Goal: Task Accomplishment & Management: Manage account settings

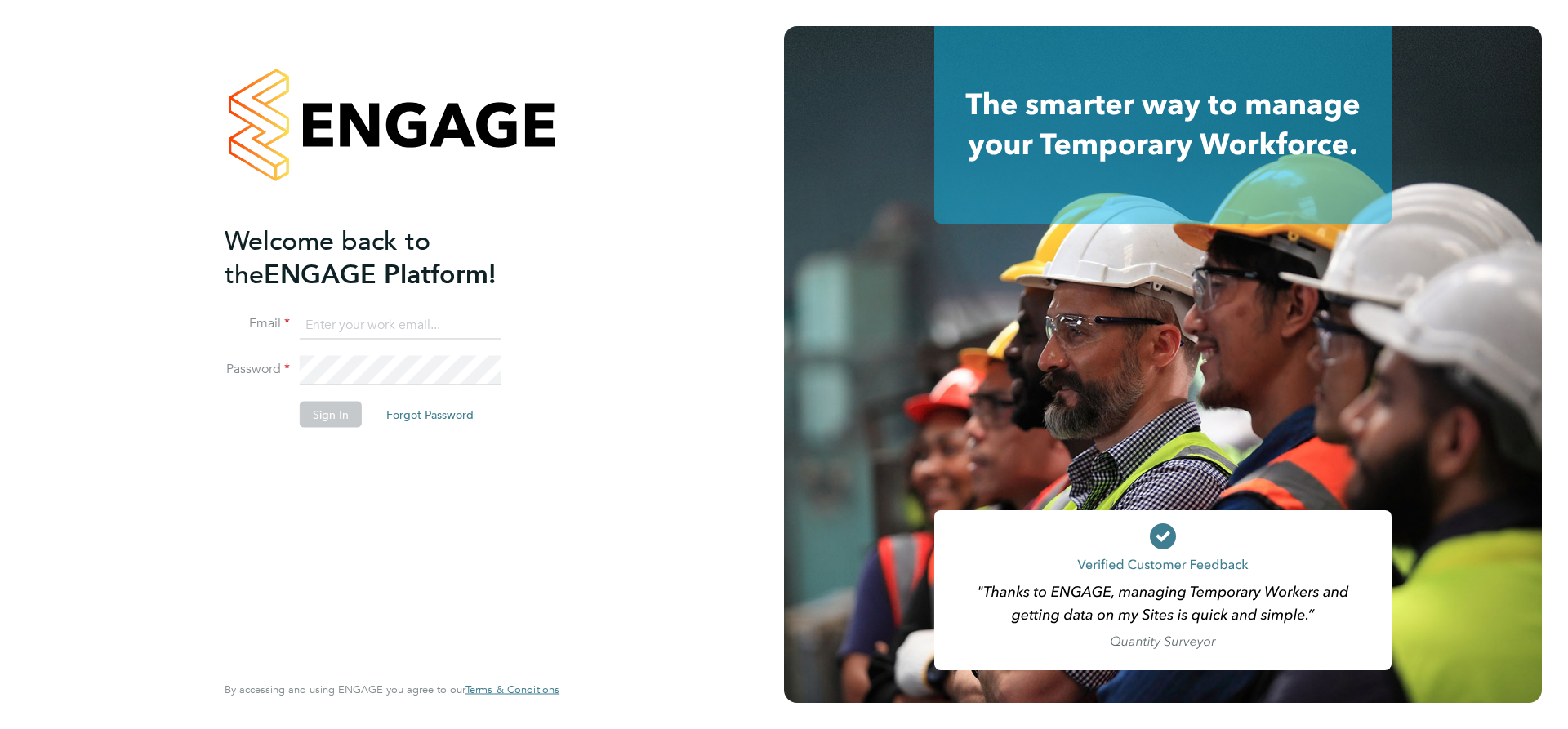
type input "[EMAIL_ADDRESS][DOMAIN_NAME]"
click at [330, 412] on button "Sign In" at bounding box center [330, 414] width 62 height 26
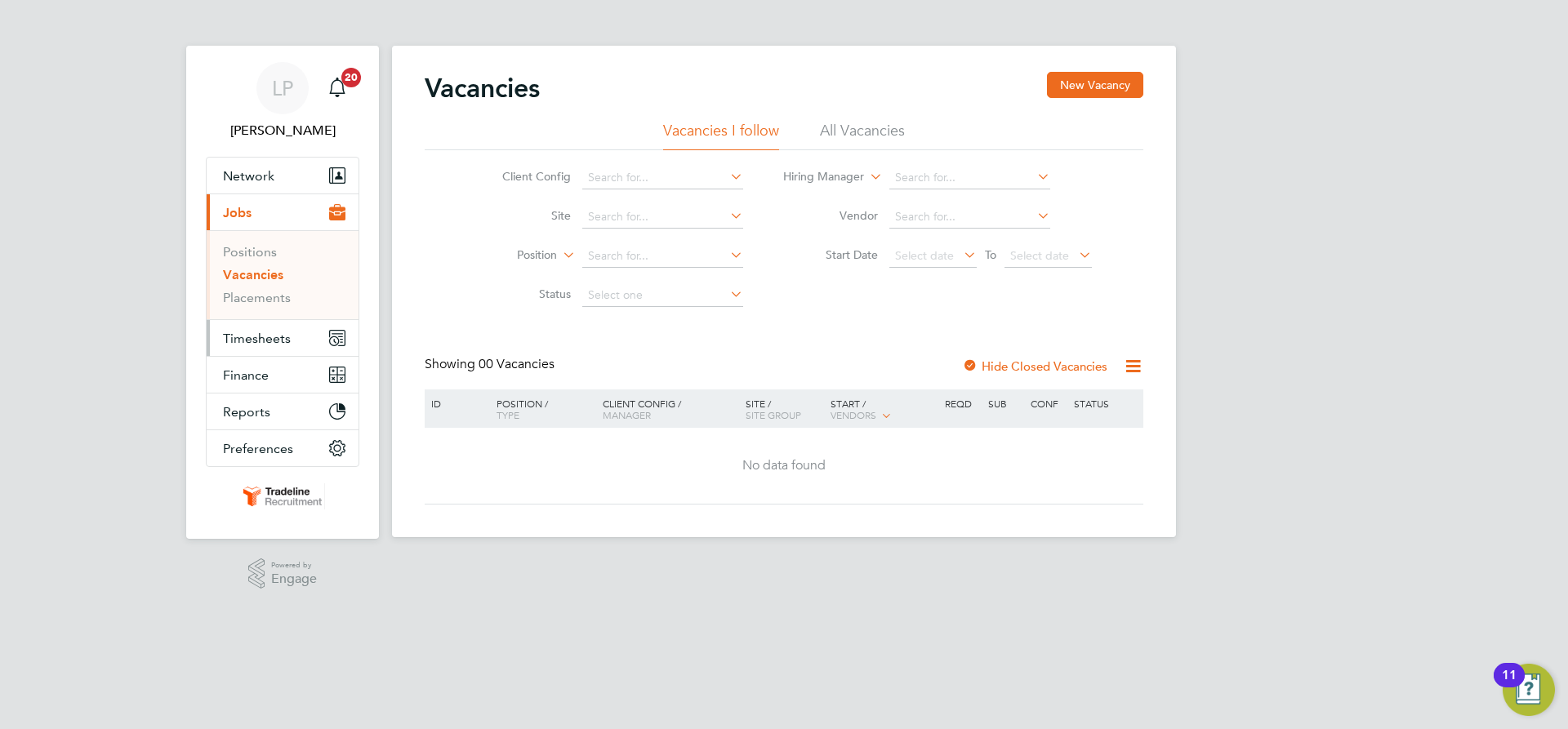
click at [238, 338] on span "Timesheets" at bounding box center [256, 338] width 67 height 16
click at [270, 341] on span "Timesheets" at bounding box center [256, 338] width 67 height 16
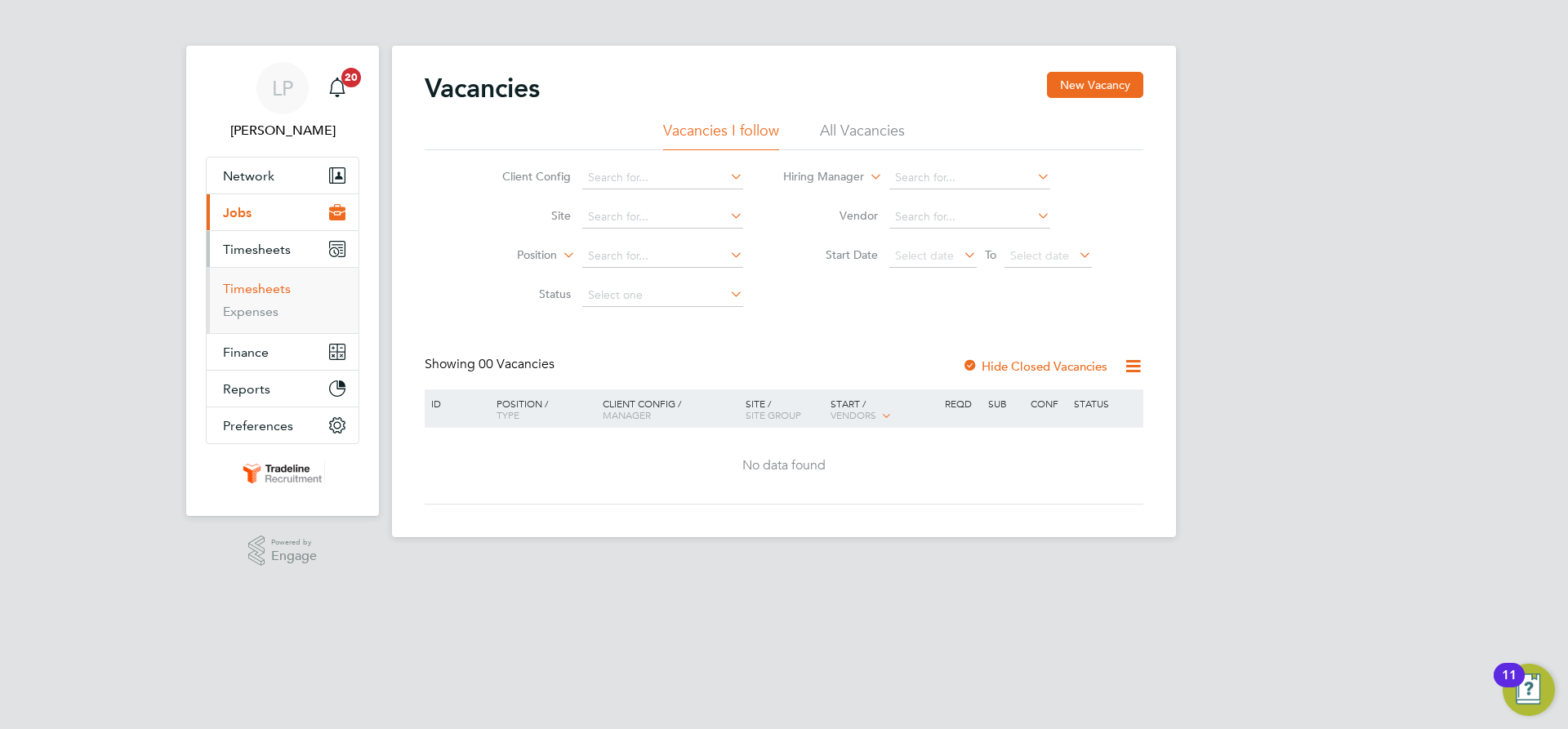
click at [254, 287] on link "Timesheets" at bounding box center [256, 289] width 67 height 16
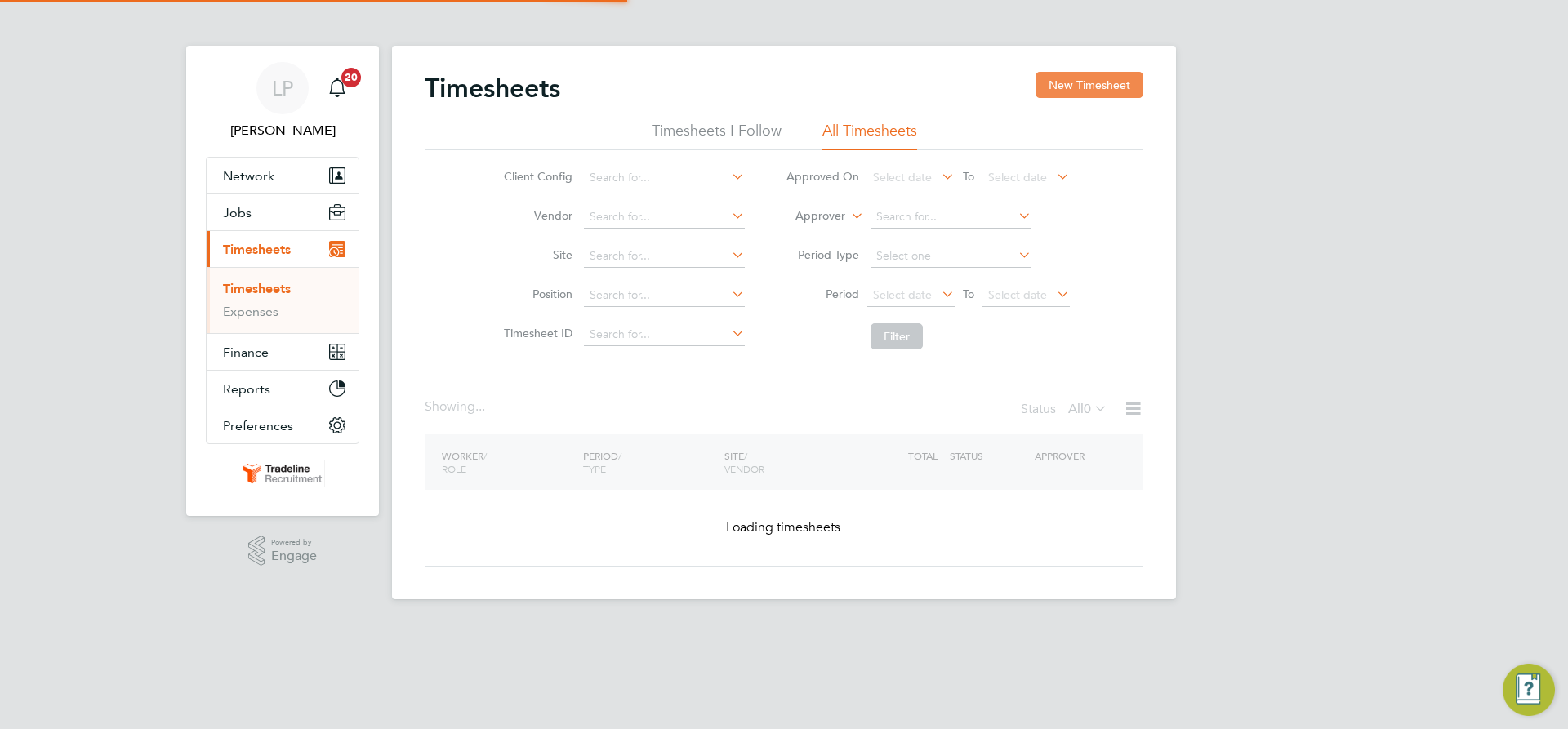
click at [1108, 80] on button "New Timesheet" at bounding box center [1089, 85] width 108 height 26
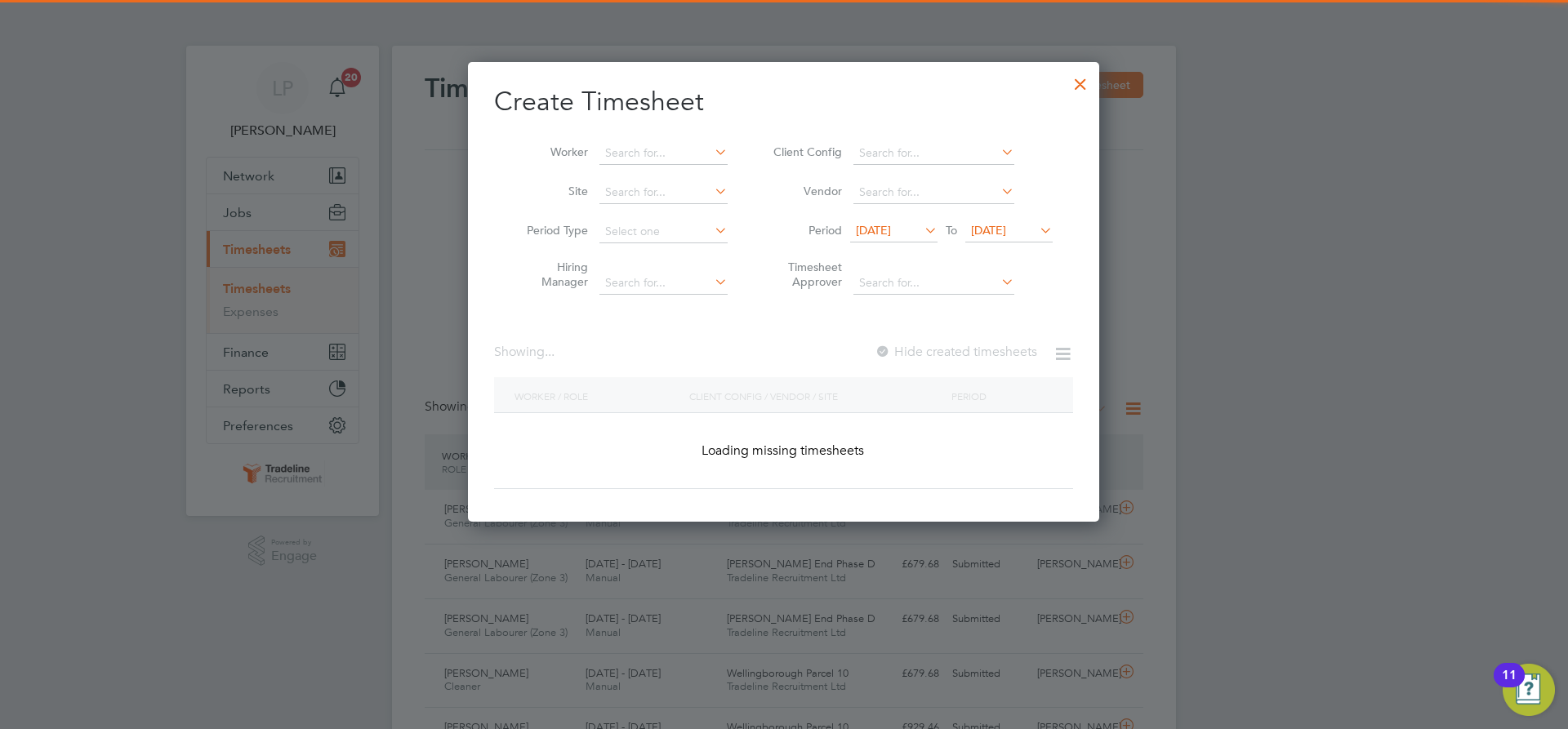
click at [635, 139] on li "Worker" at bounding box center [621, 153] width 254 height 39
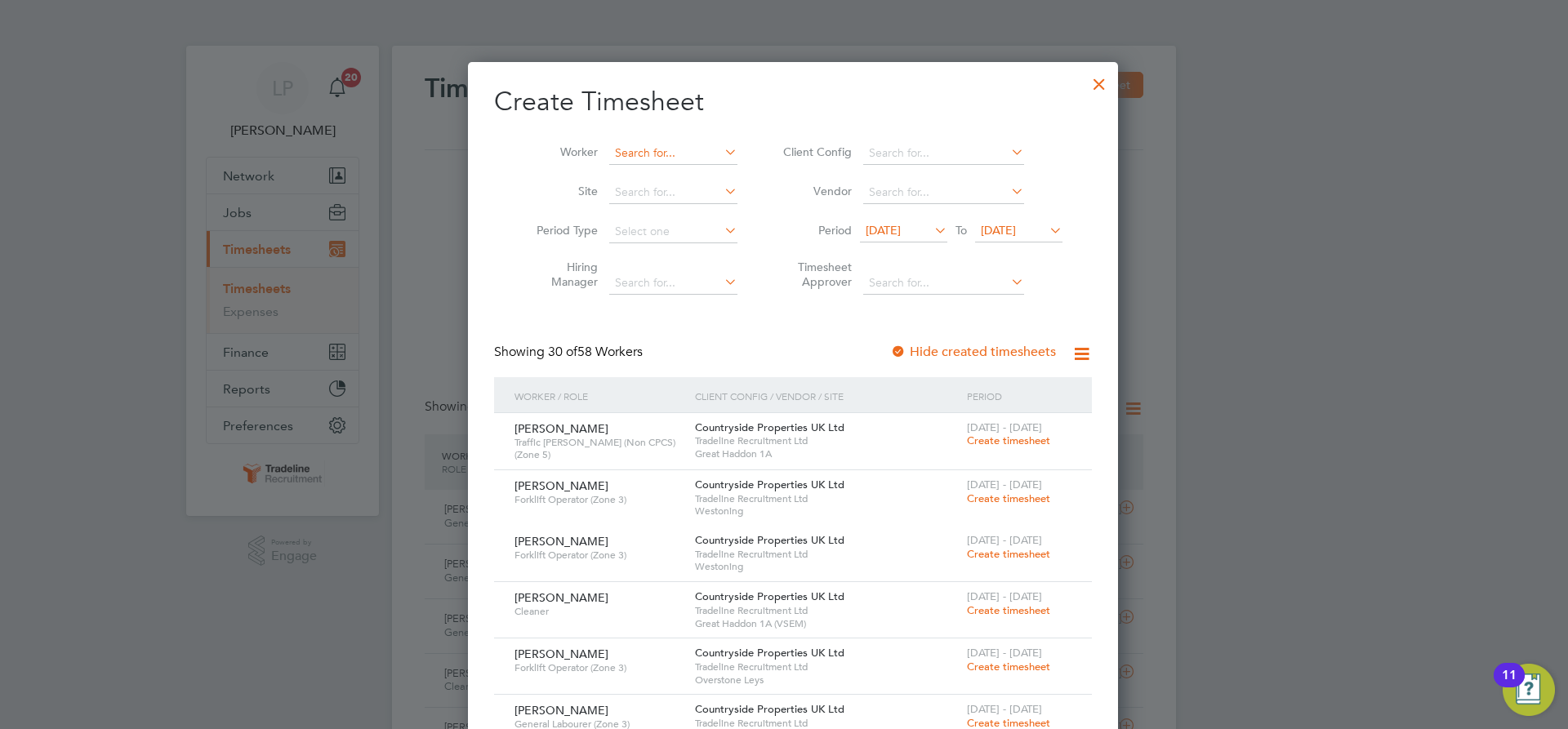
click at [640, 157] on input at bounding box center [673, 153] width 128 height 23
click at [655, 186] on li "[PERSON_NAME] amou" at bounding box center [663, 174] width 130 height 22
type input "[PERSON_NAME]"
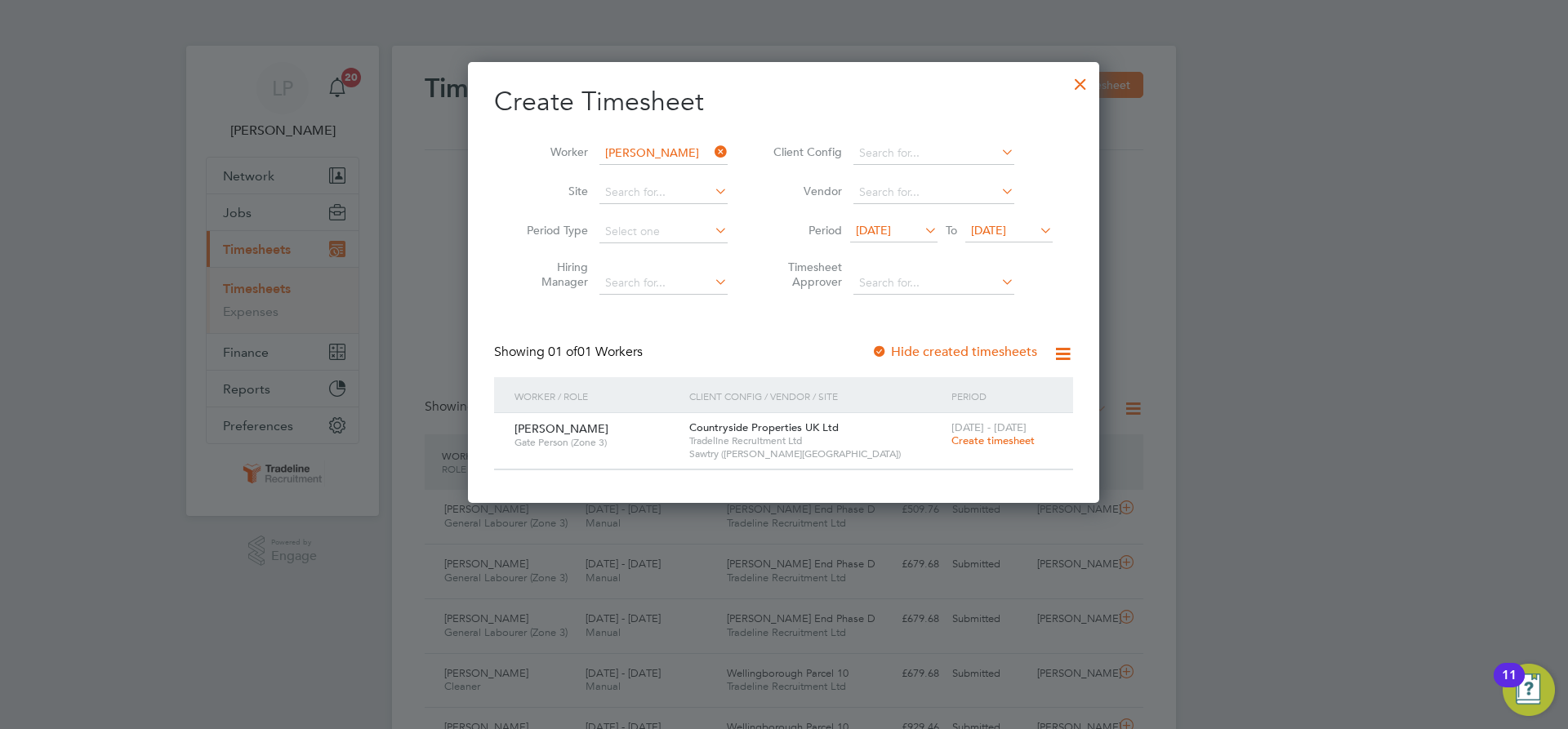
click at [970, 441] on span "Create timesheet" at bounding box center [993, 441] width 83 height 14
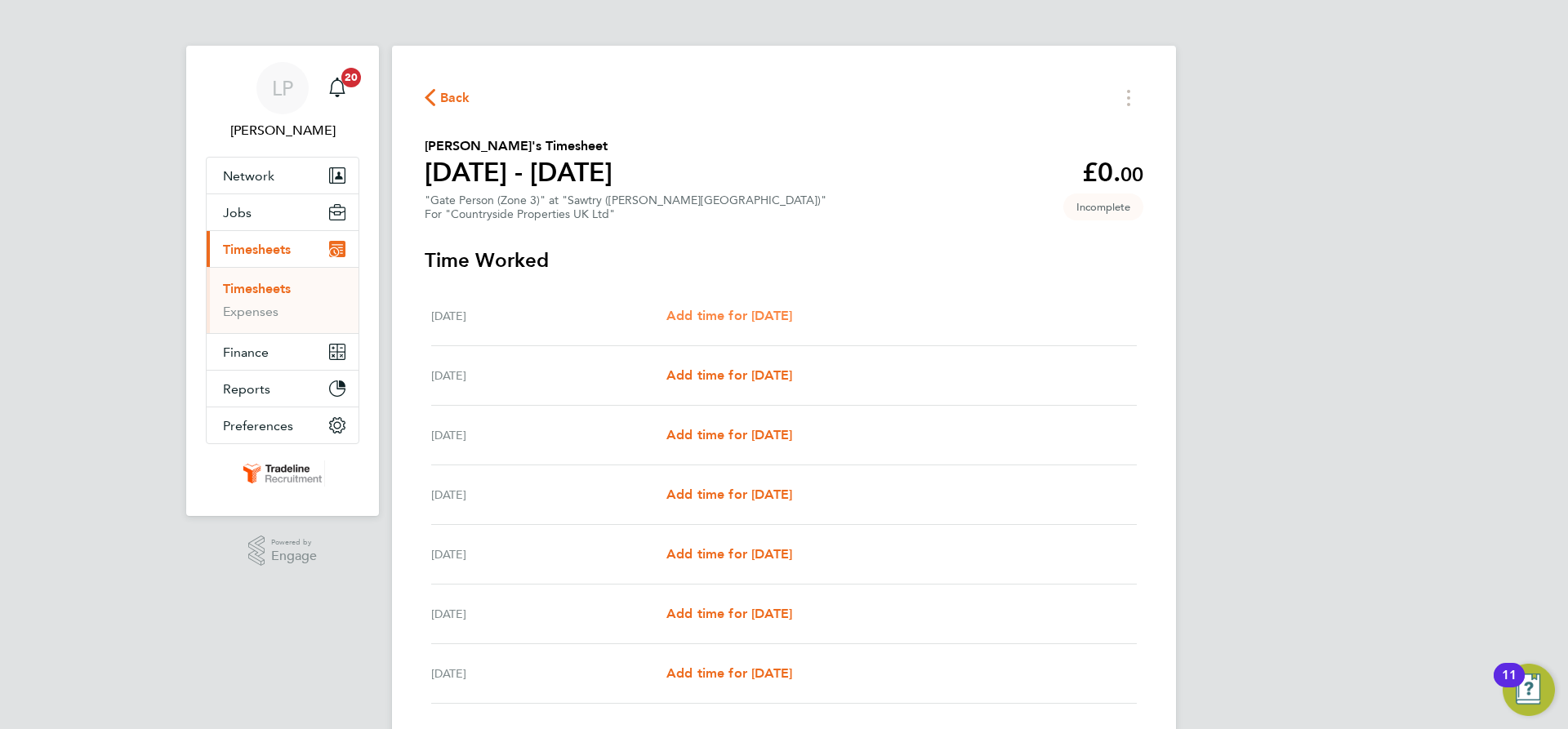
click at [748, 316] on span "Add time for [DATE]" at bounding box center [729, 315] width 126 height 16
select select "30"
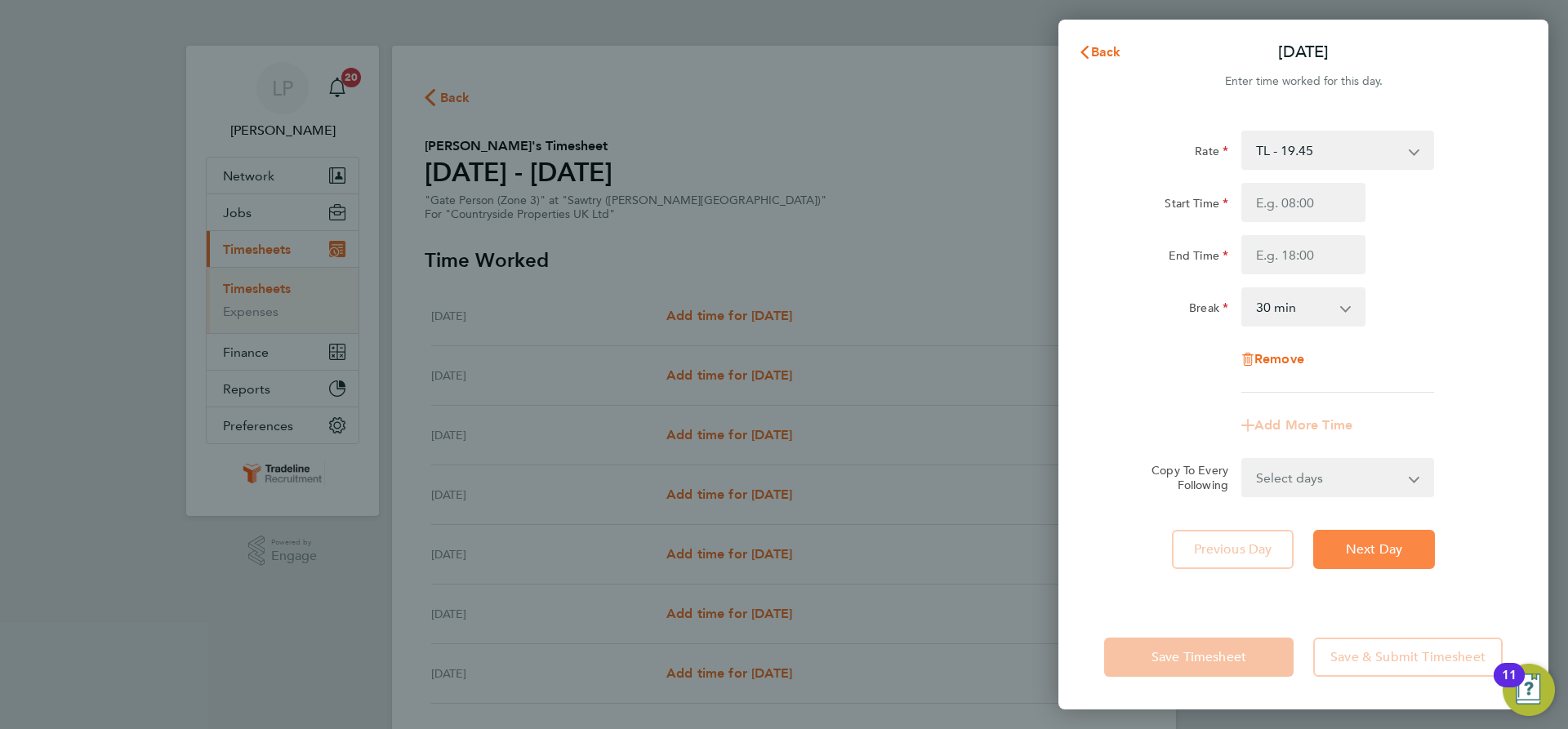
click at [1388, 546] on span "Next Day" at bounding box center [1374, 549] width 56 height 17
select select "30"
click at [1321, 198] on input "Start Time" at bounding box center [1303, 202] width 124 height 39
type input "07:00"
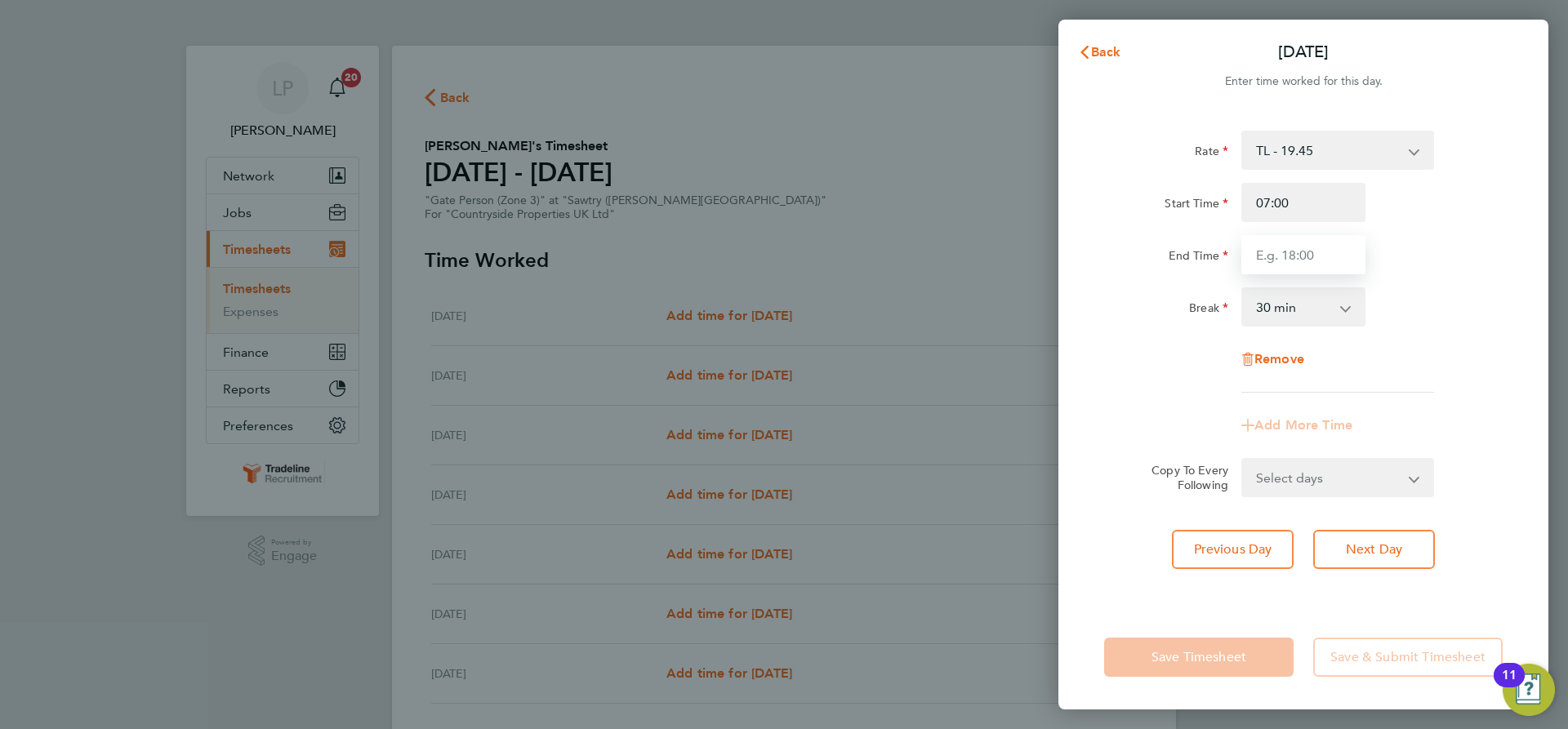
click at [1333, 249] on input "End Time" at bounding box center [1303, 254] width 124 height 39
type input "16:30"
click at [1396, 301] on div "Break 0 min 15 min 30 min 45 min 60 min 75 min 90 min" at bounding box center [1303, 307] width 412 height 39
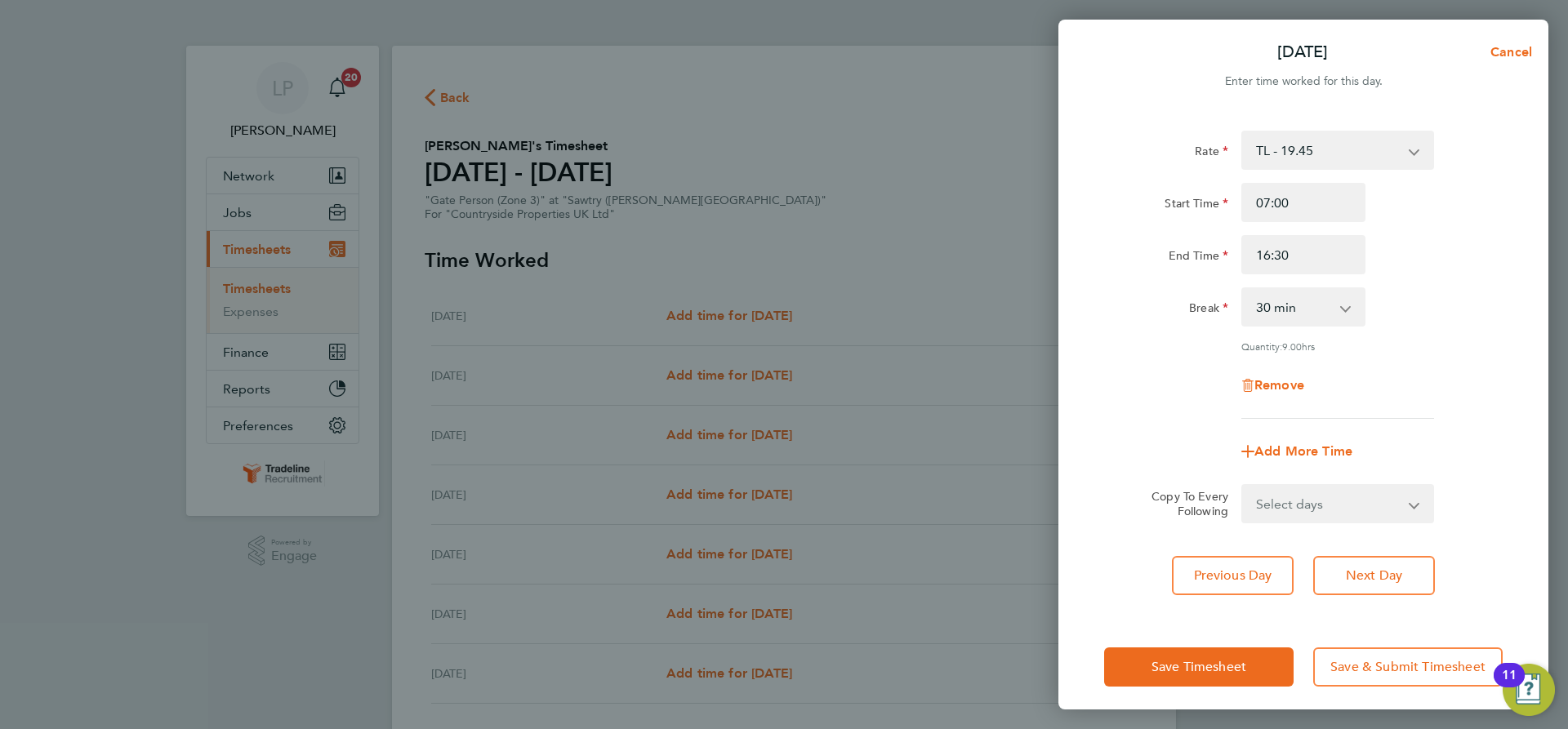
click at [1373, 510] on select "Select days Day Weekday (Mon-Fri) Weekend (Sat-Sun) [DATE] [DATE] [DATE] [DATE]…" at bounding box center [1329, 503] width 172 height 36
select select "WEEKDAY"
click at [1243, 485] on select "Select days Day Weekday (Mon-Fri) Weekend (Sat-Sun) [DATE] [DATE] [DATE] [DATE]…" at bounding box center [1329, 503] width 172 height 36
select select "[DATE]"
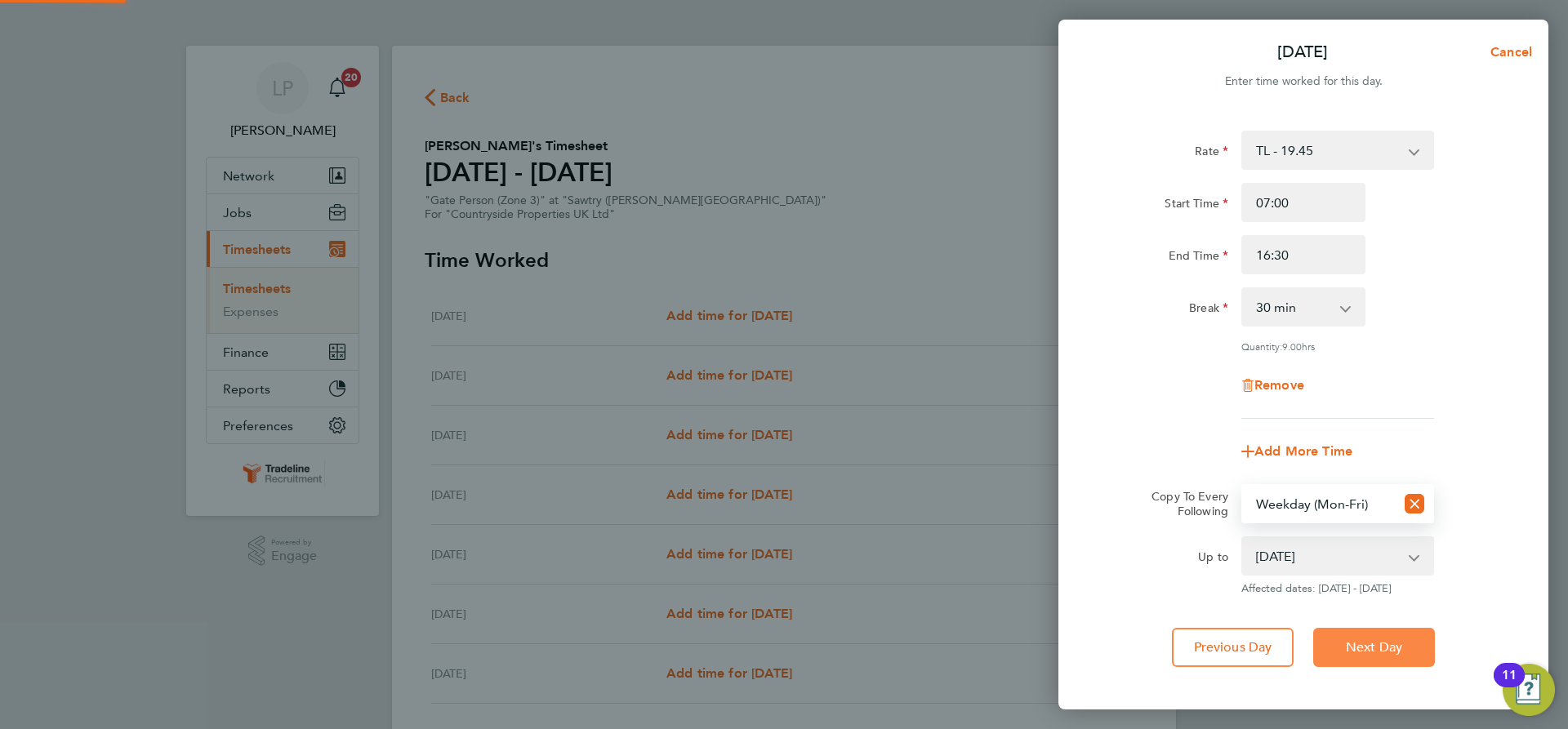
click at [1380, 631] on button "Next Day" at bounding box center [1373, 648] width 122 height 39
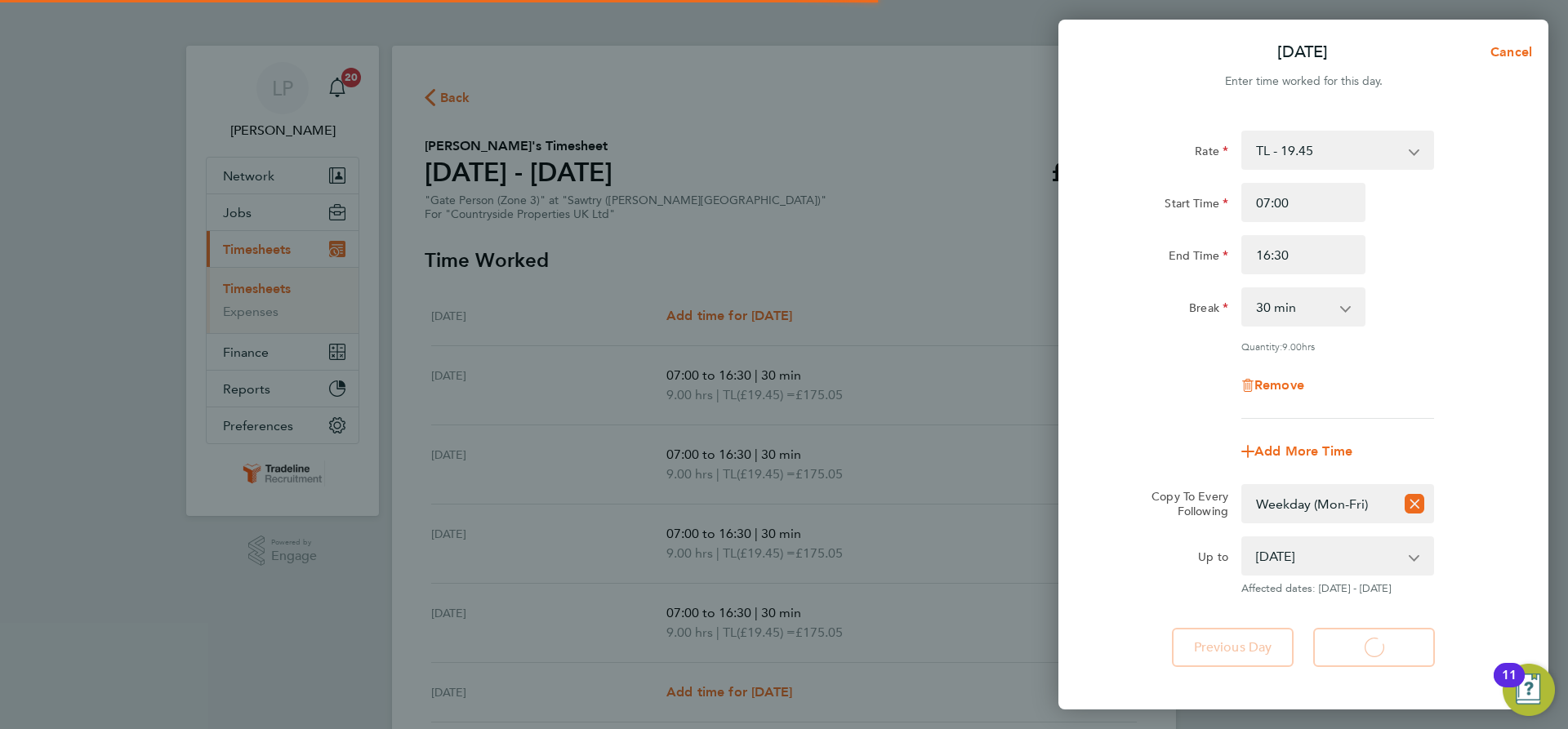
select select "30"
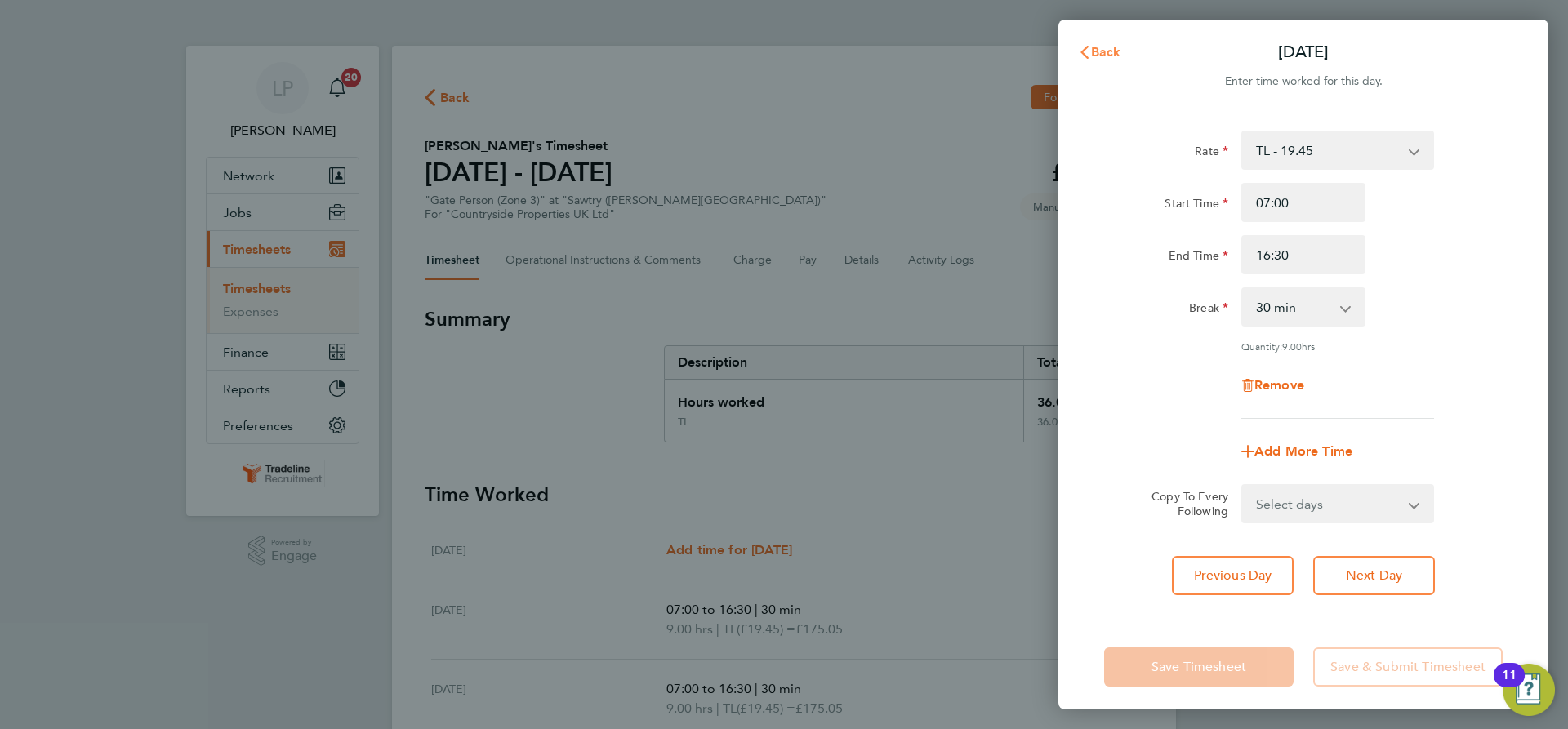
click at [1114, 43] on button "Back" at bounding box center [1099, 52] width 76 height 32
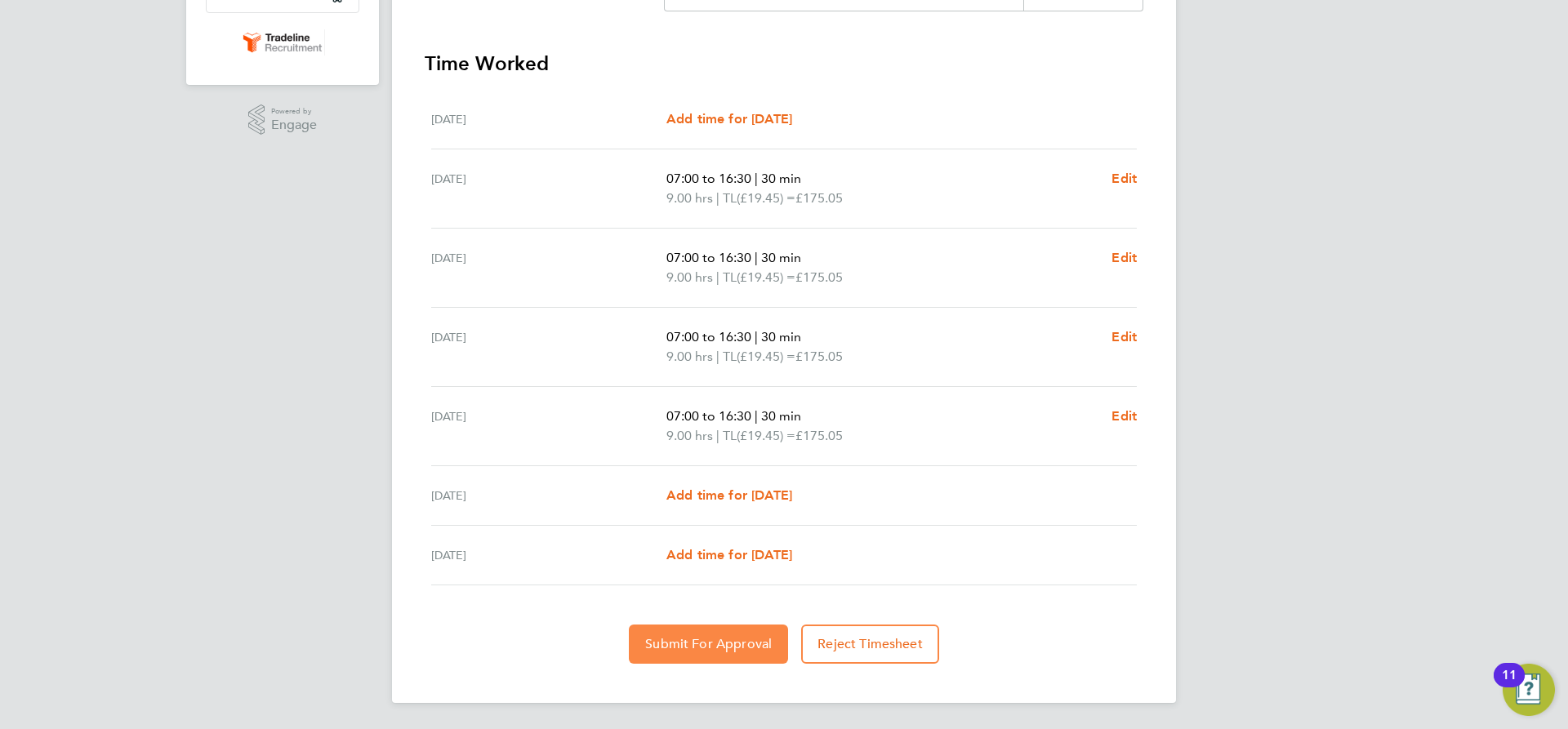
click at [706, 626] on button "Submit For Approval" at bounding box center [709, 644] width 160 height 39
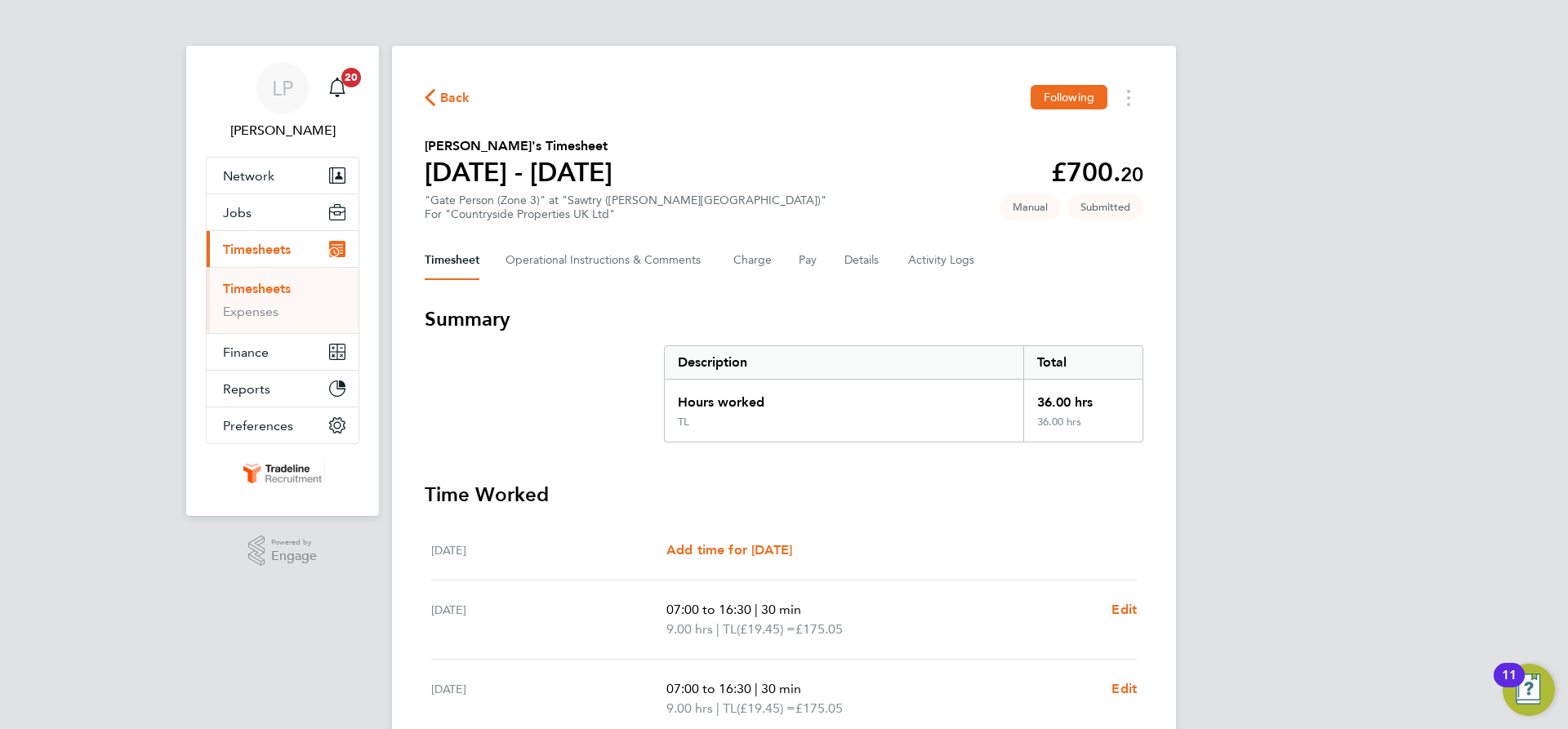
click at [243, 285] on link "Timesheets" at bounding box center [256, 289] width 67 height 16
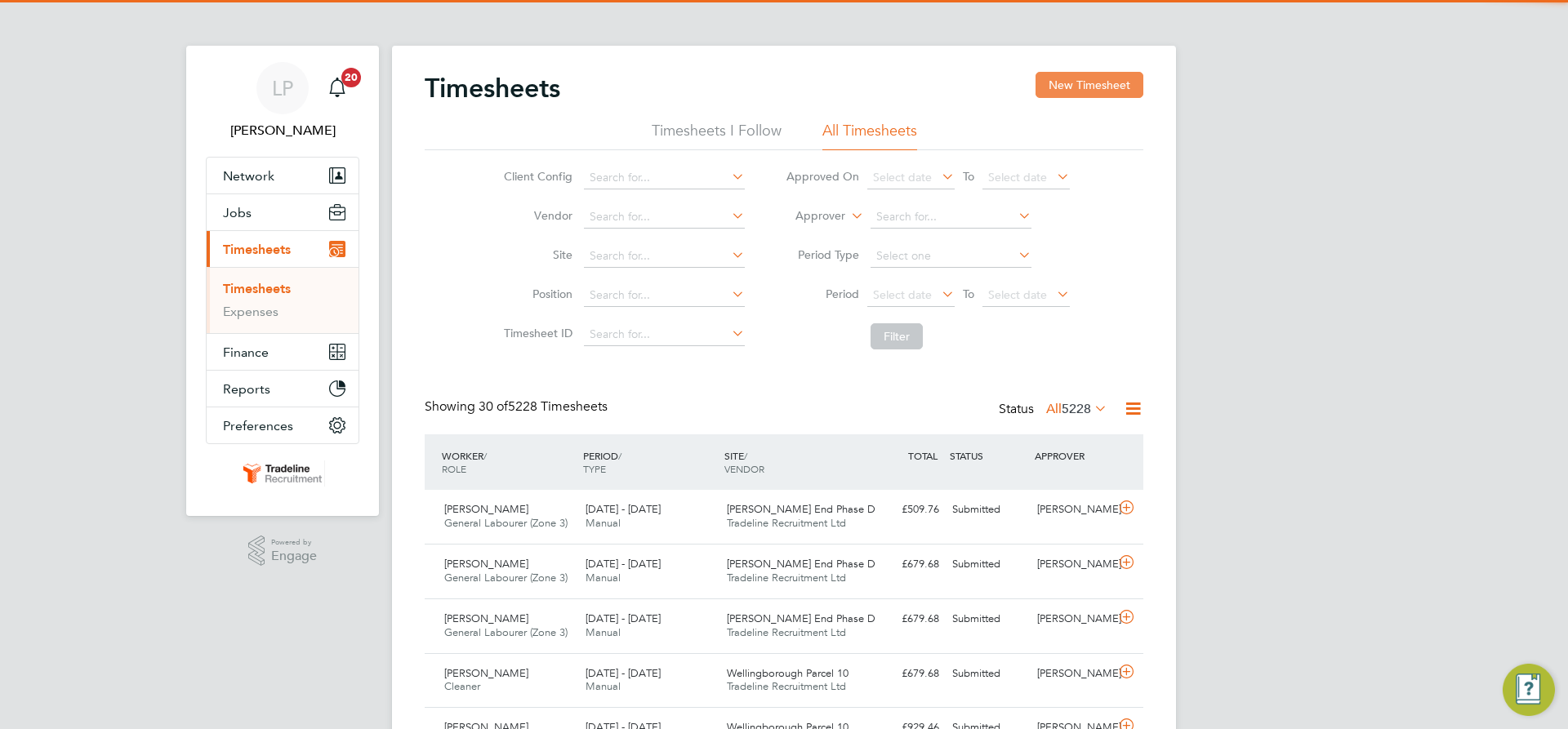
click at [1074, 80] on button "New Timesheet" at bounding box center [1089, 85] width 108 height 26
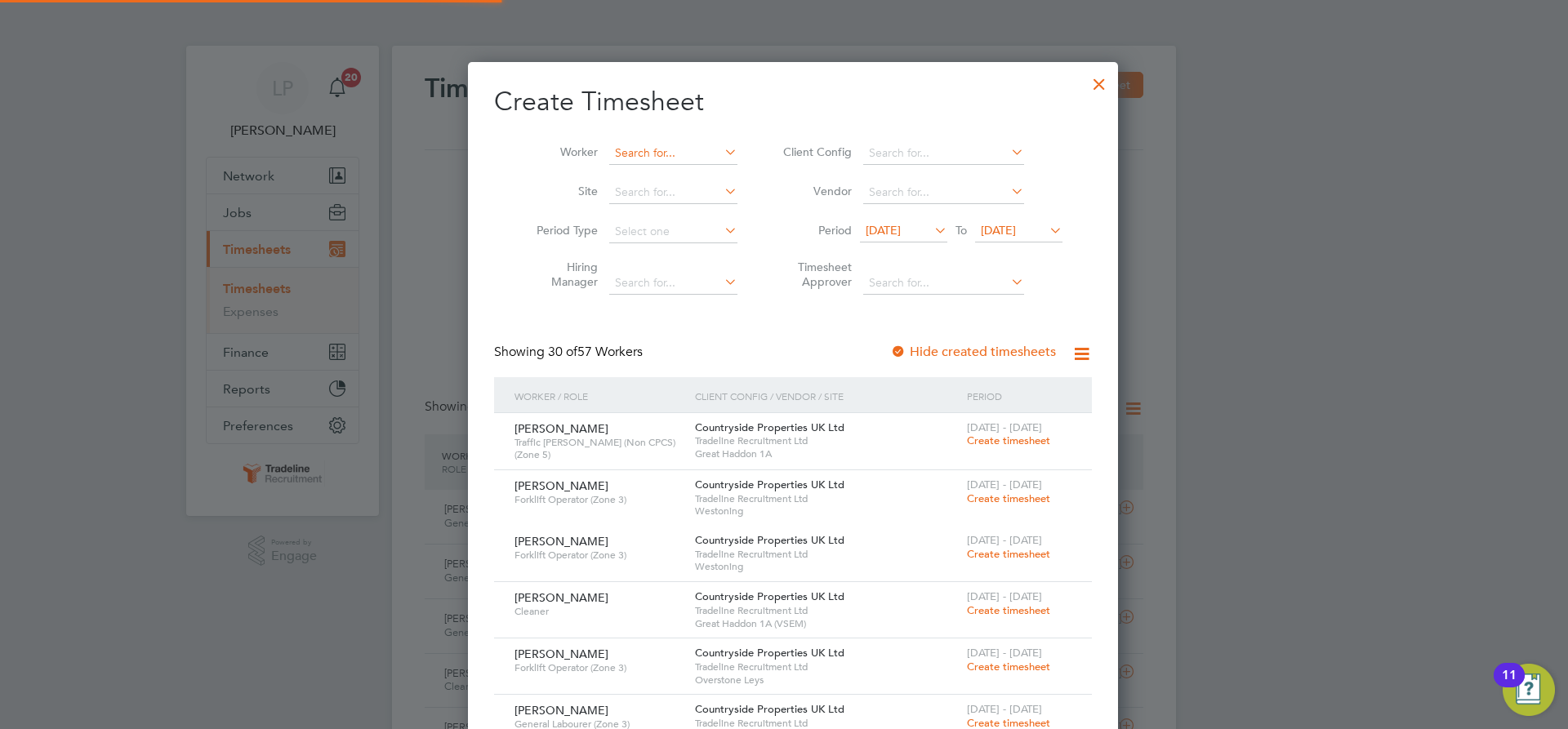
click at [664, 149] on input at bounding box center [673, 153] width 128 height 23
click at [713, 170] on li "[PERSON_NAME] szka" at bounding box center [672, 174] width 148 height 22
type input "[PERSON_NAME]"
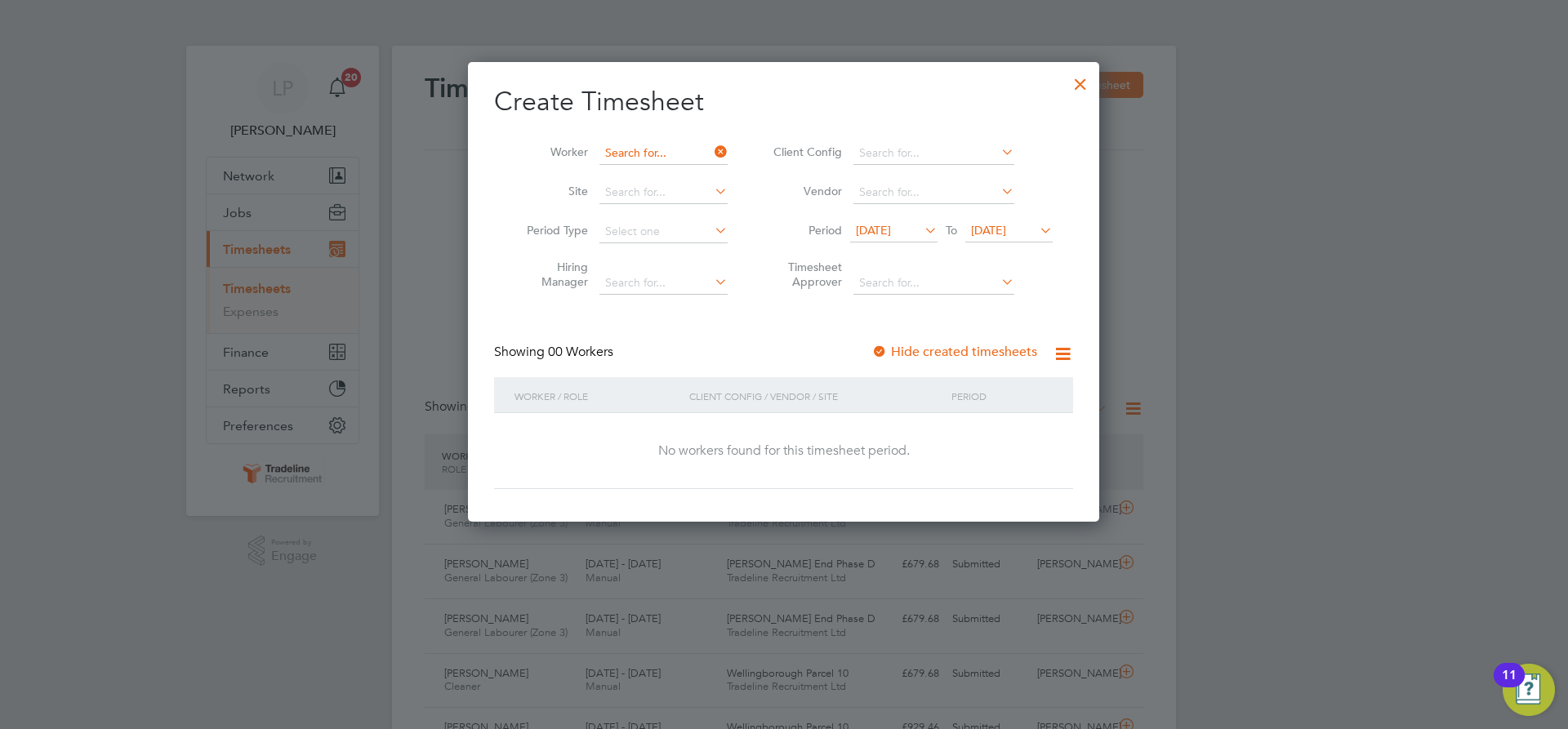
click at [692, 154] on input at bounding box center [663, 153] width 128 height 23
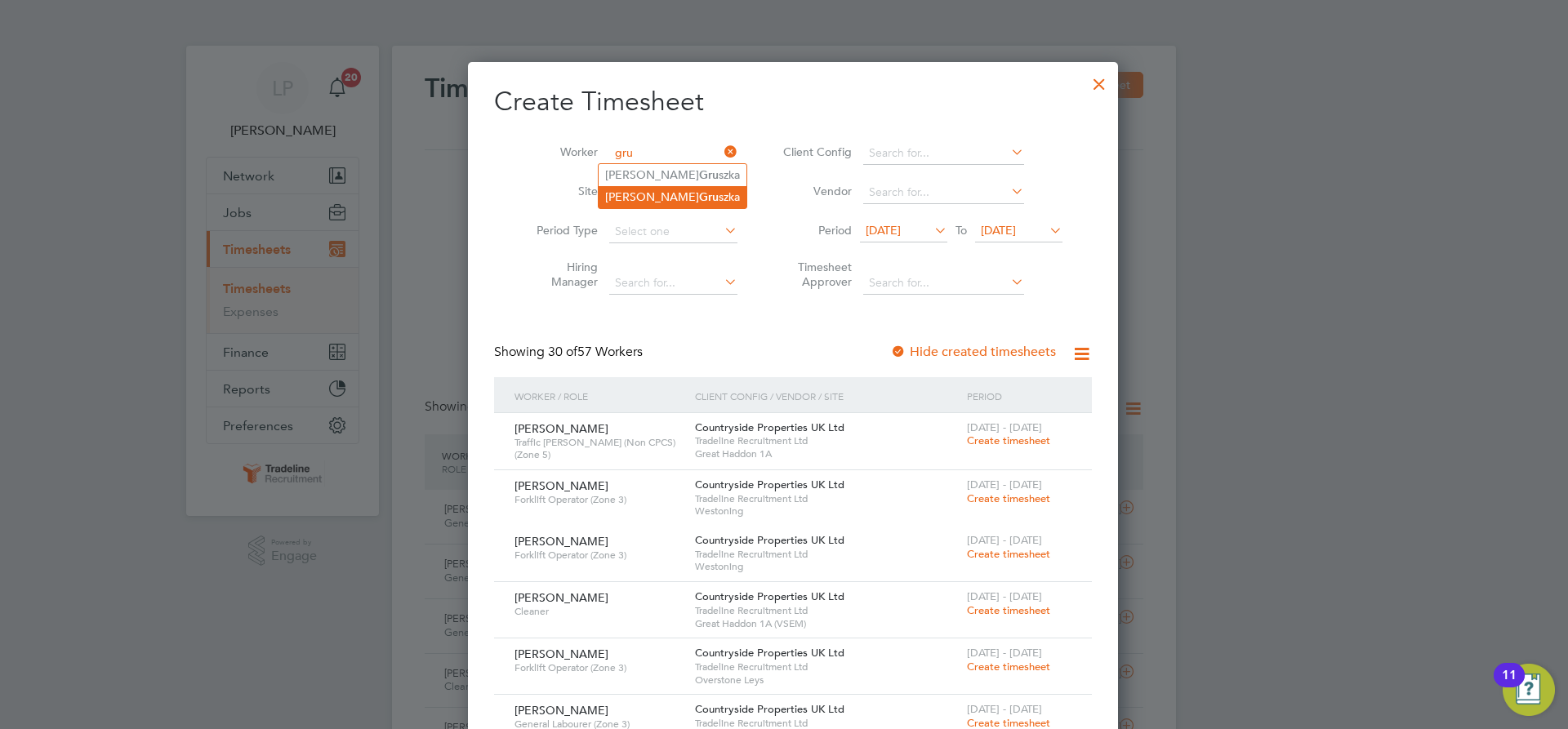
click at [665, 195] on li "[PERSON_NAME] szka" at bounding box center [672, 196] width 148 height 22
type input "[PERSON_NAME]"
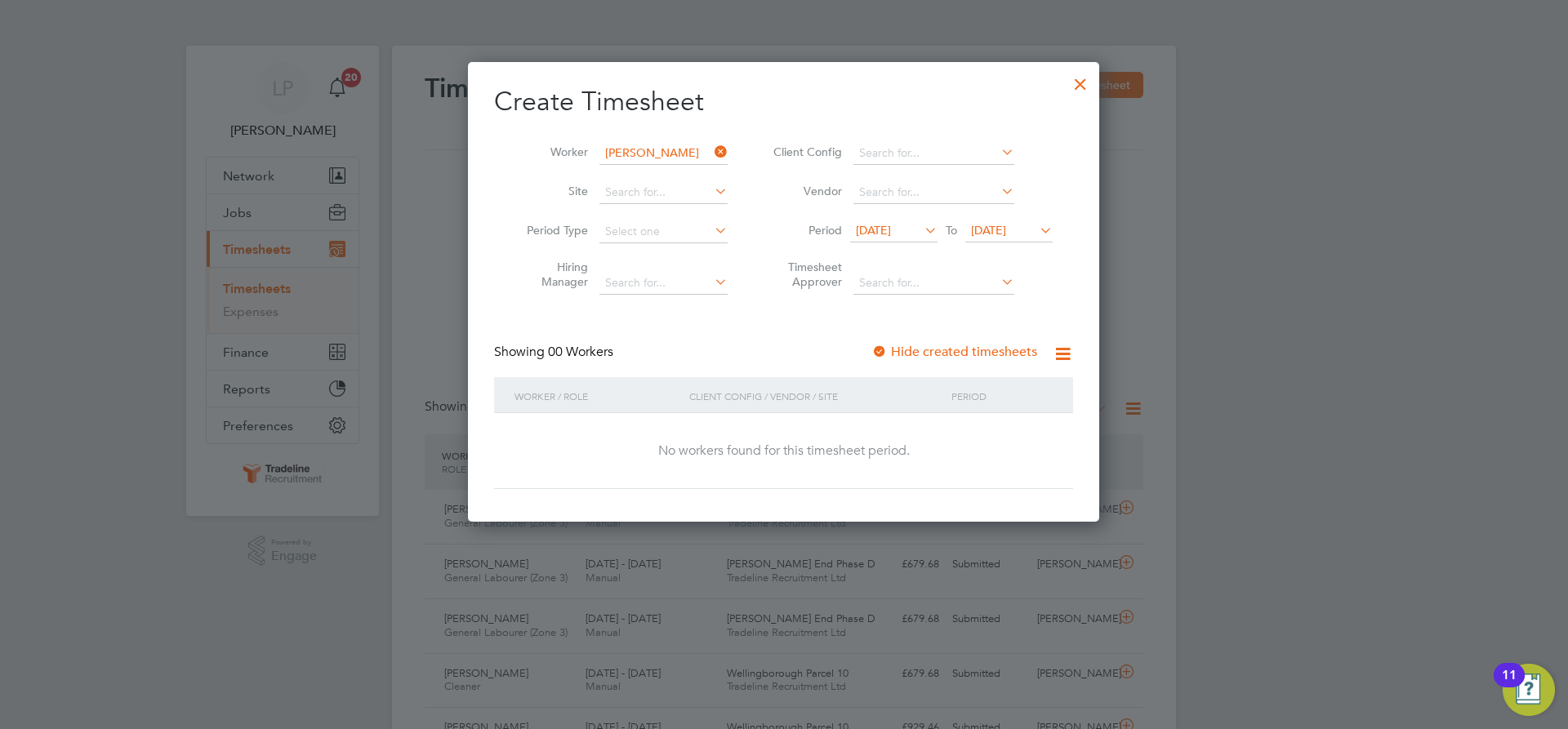
click at [882, 349] on div at bounding box center [879, 352] width 17 height 17
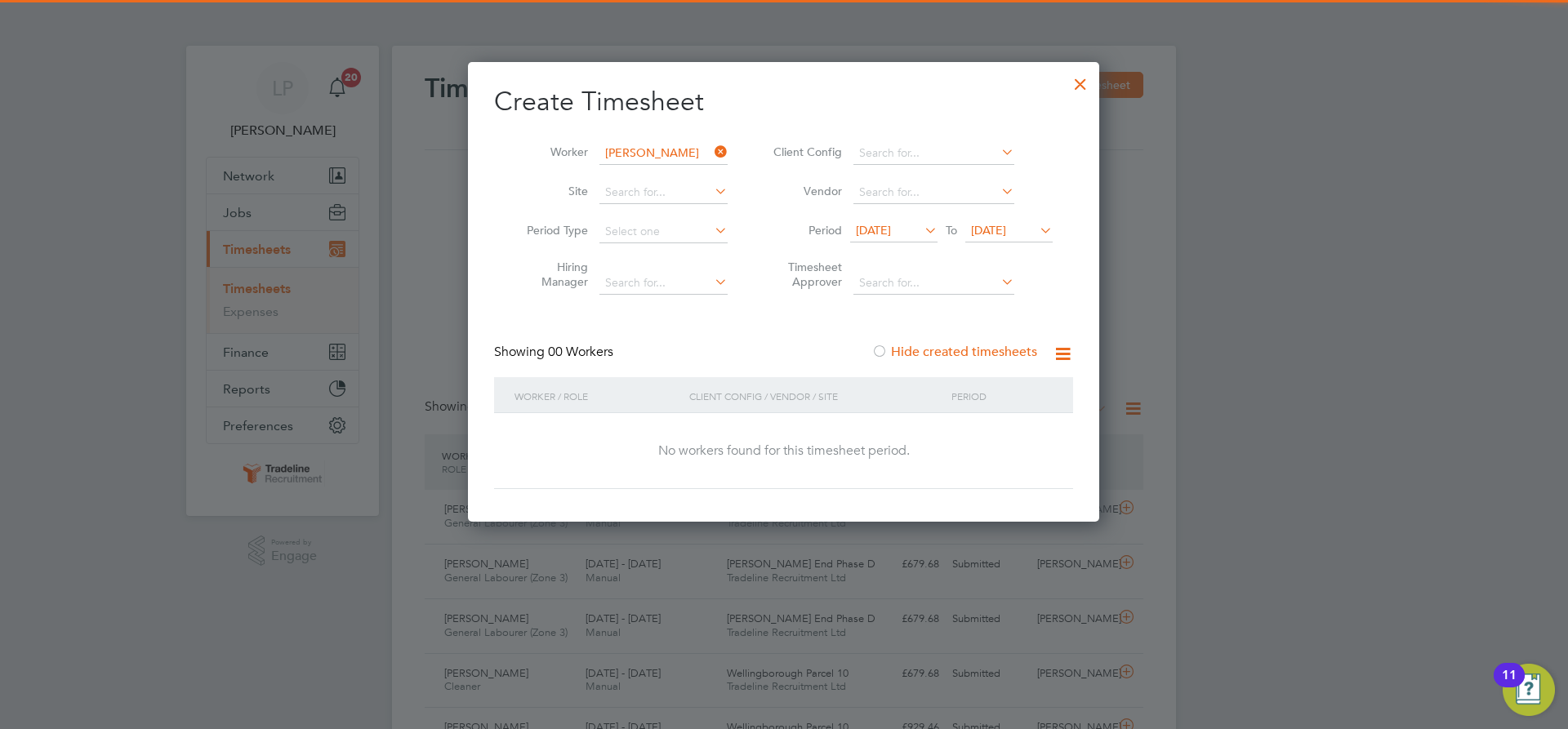
click at [991, 226] on span "[DATE]" at bounding box center [989, 230] width 35 height 15
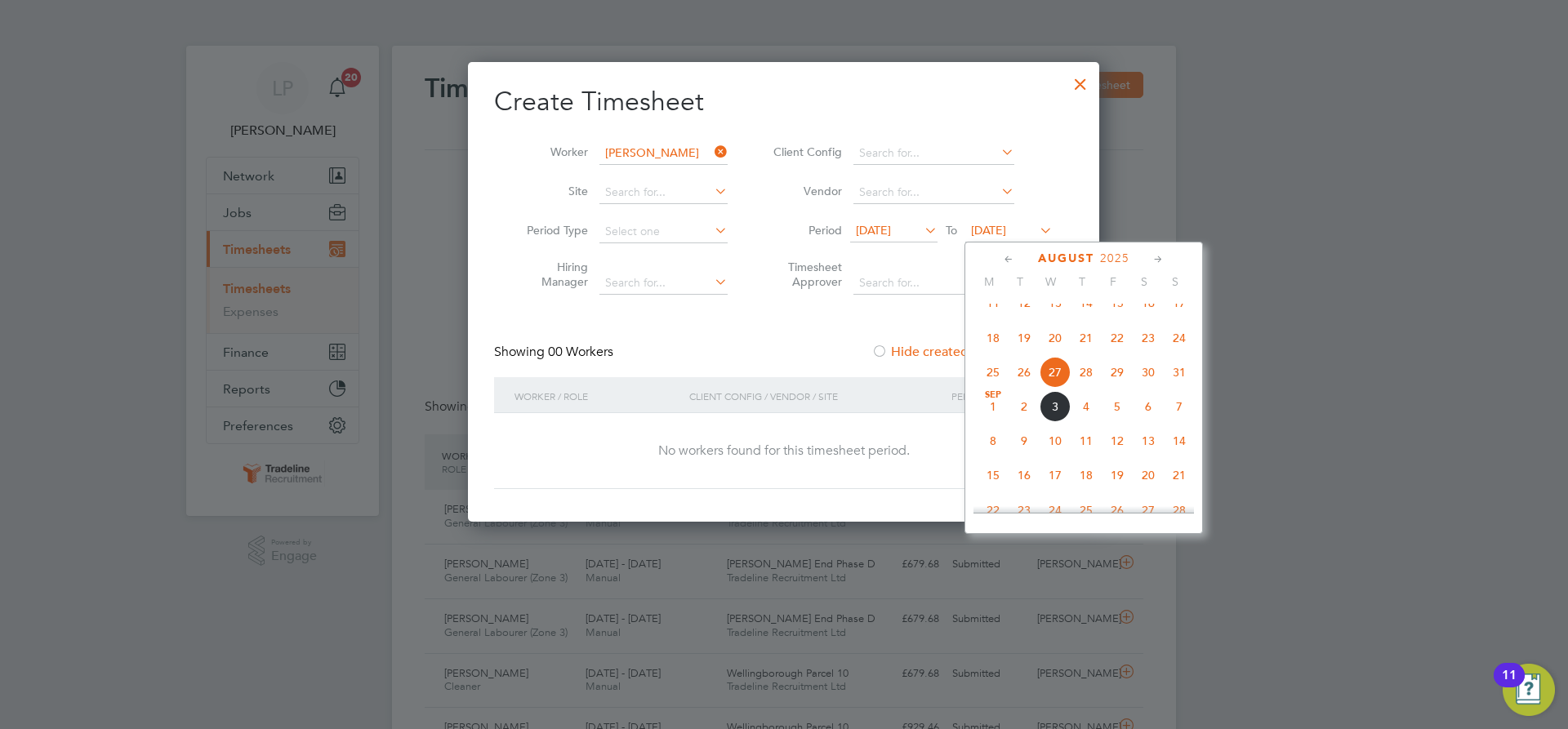
click at [1089, 449] on span "11" at bounding box center [1086, 441] width 31 height 31
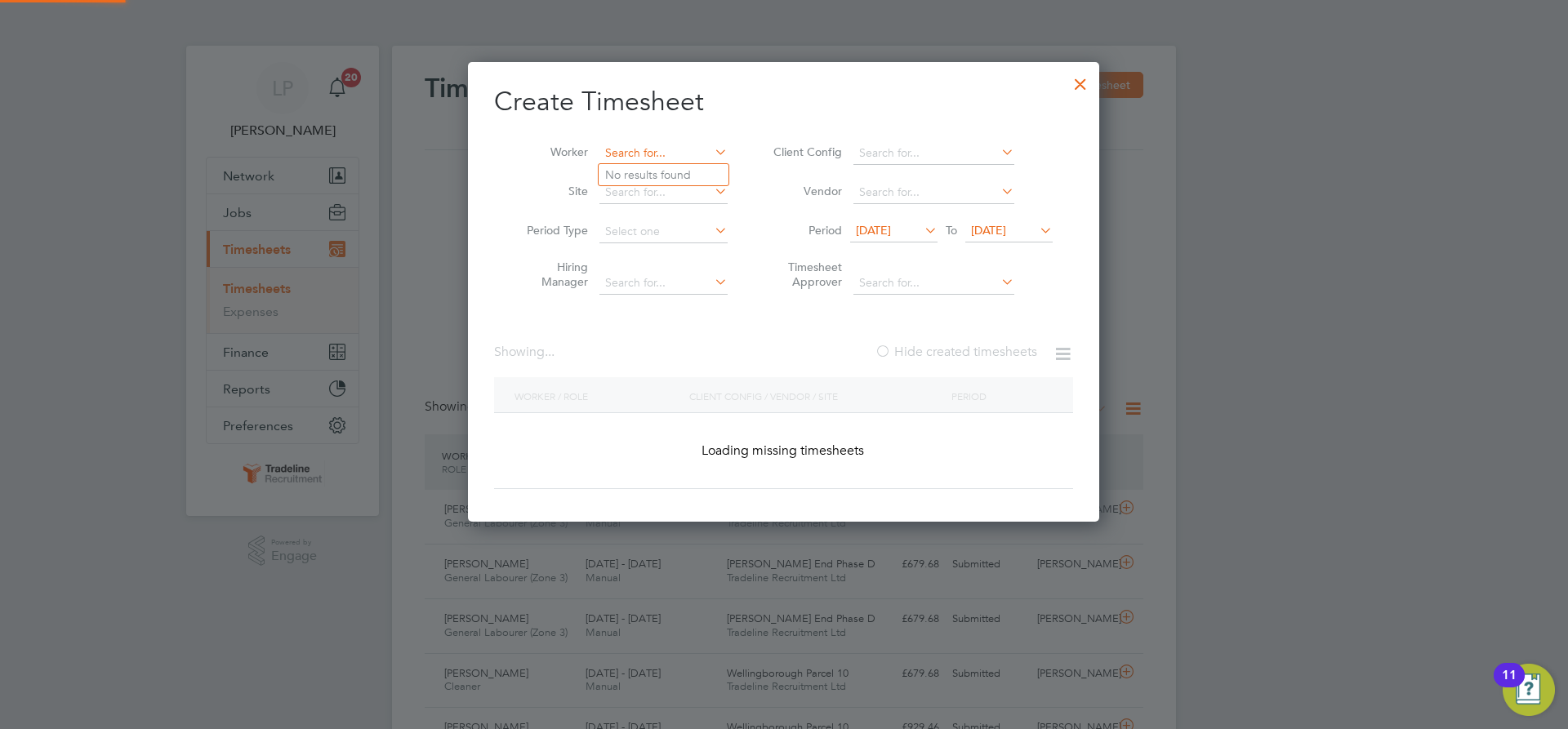
click at [665, 155] on input at bounding box center [663, 153] width 128 height 23
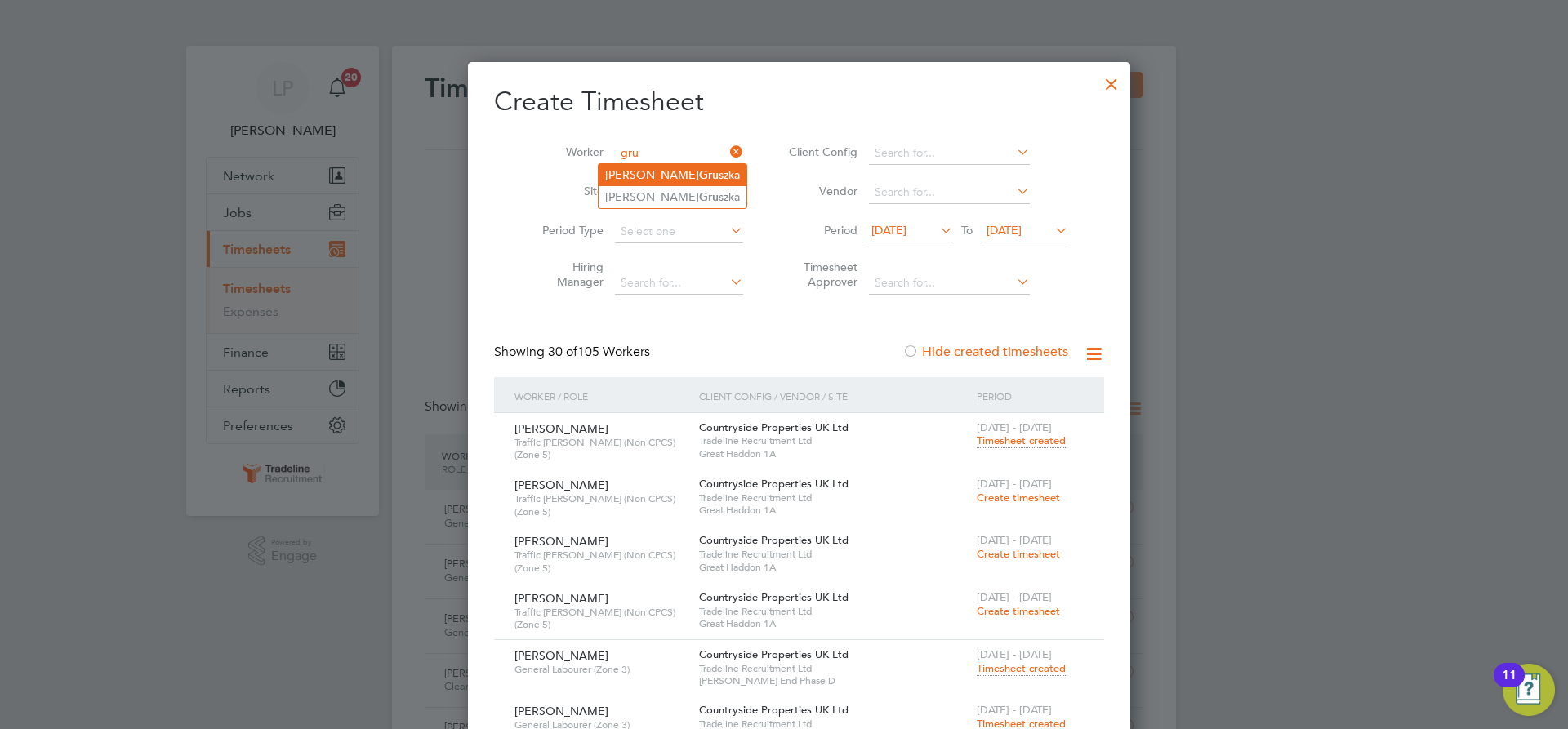
click at [665, 169] on li "[PERSON_NAME] szka" at bounding box center [672, 174] width 148 height 22
type input "[PERSON_NAME]"
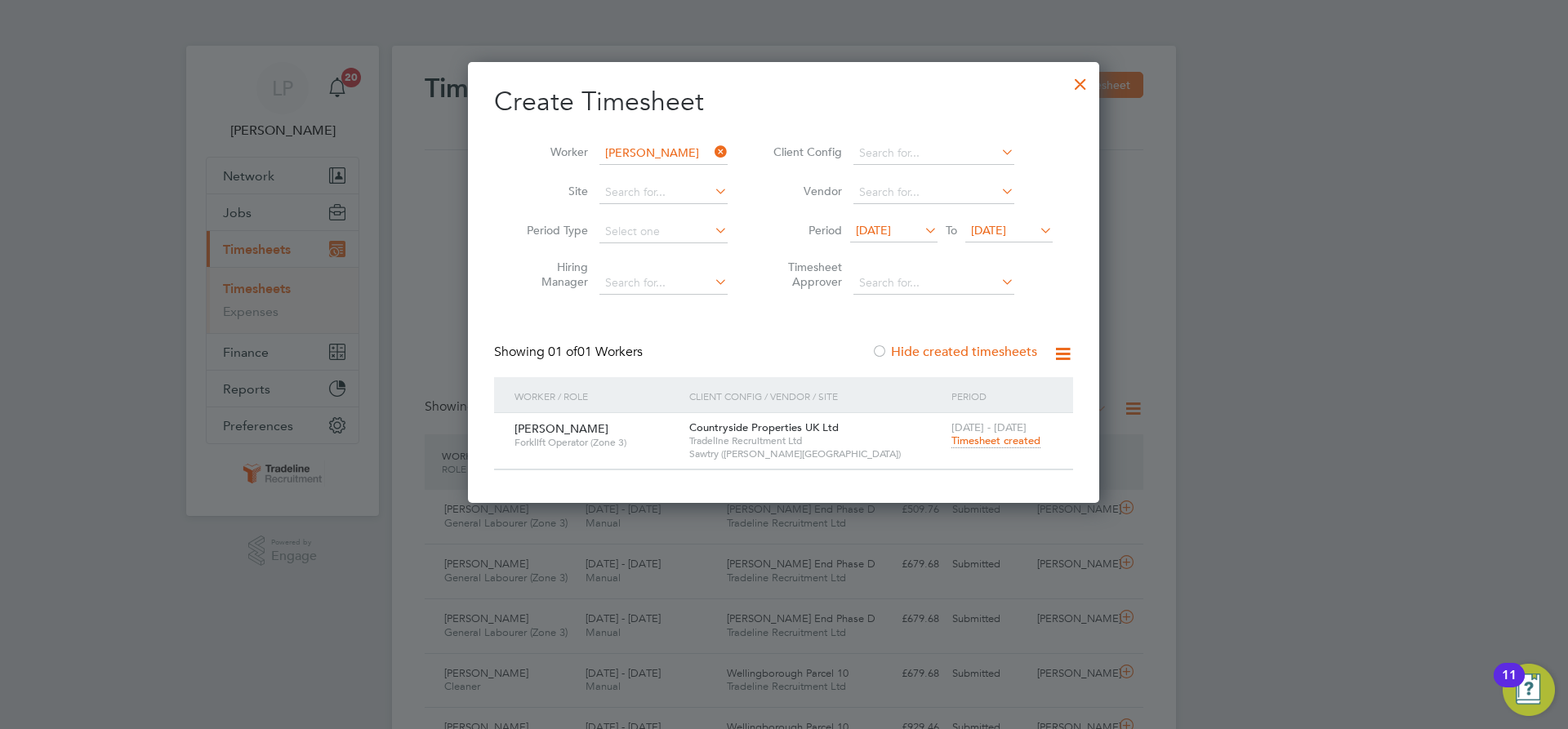
click at [1079, 81] on div at bounding box center [1081, 81] width 30 height 30
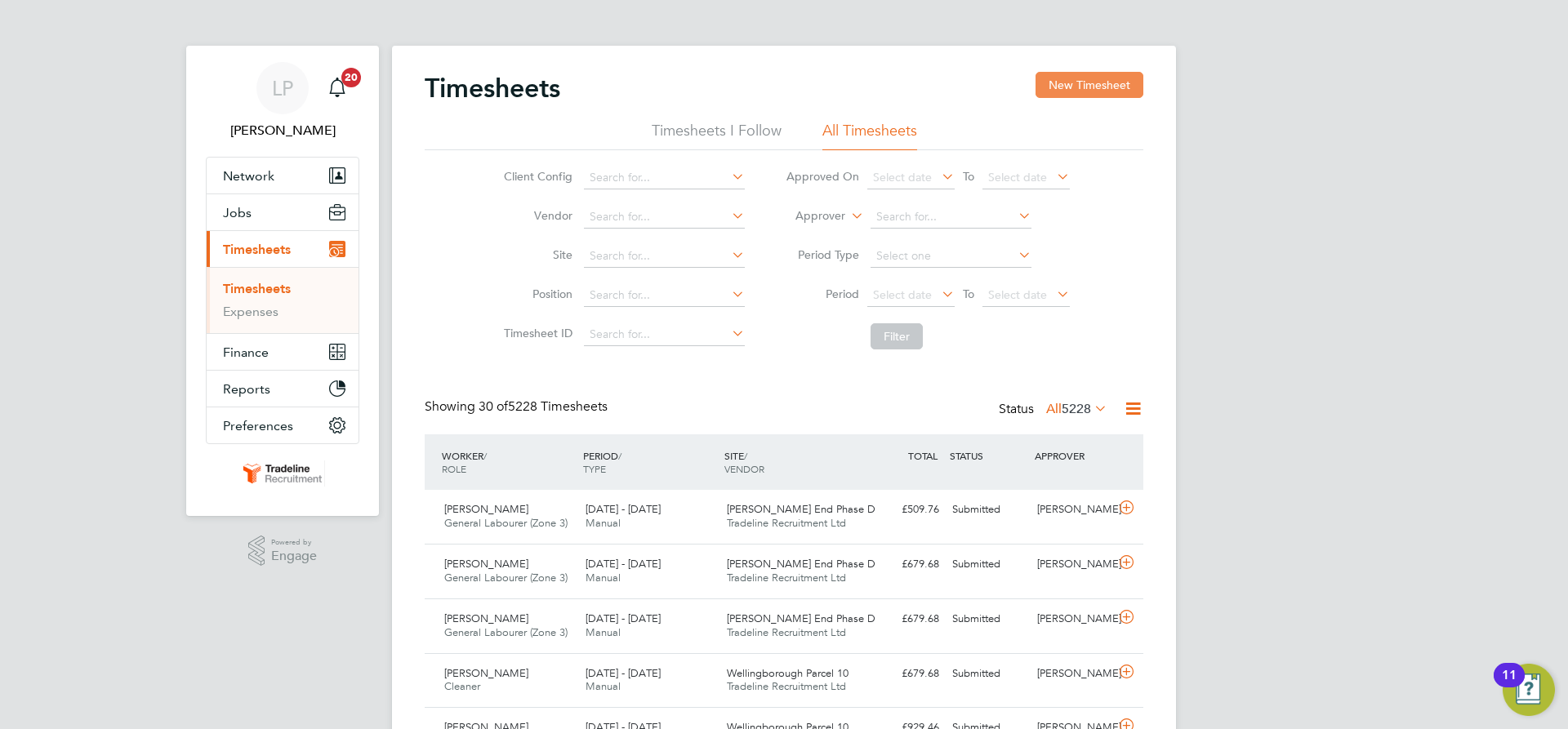
click at [1109, 74] on button "New Timesheet" at bounding box center [1089, 85] width 108 height 26
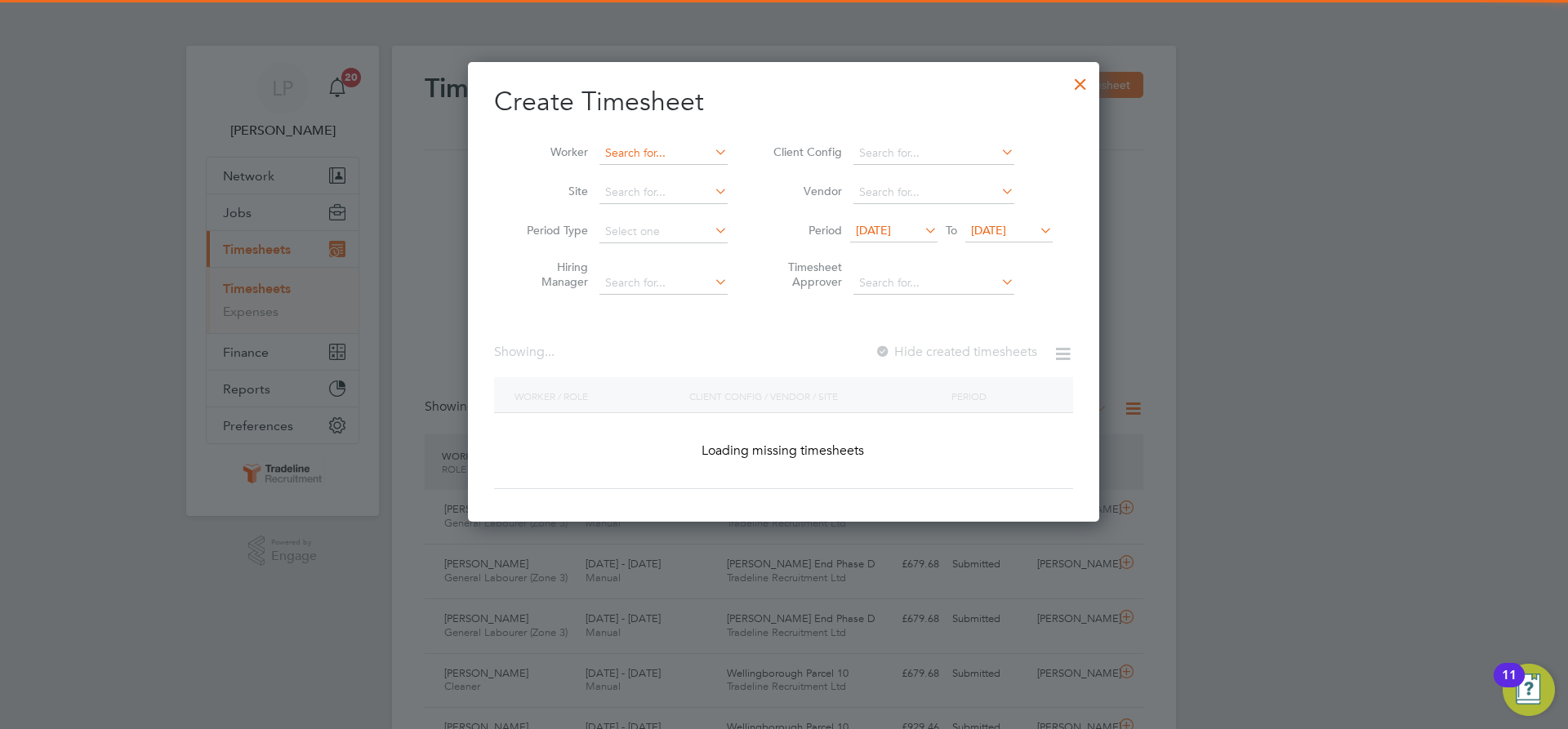
scroll to position [2403, 632]
click at [696, 145] on input at bounding box center [663, 153] width 128 height 23
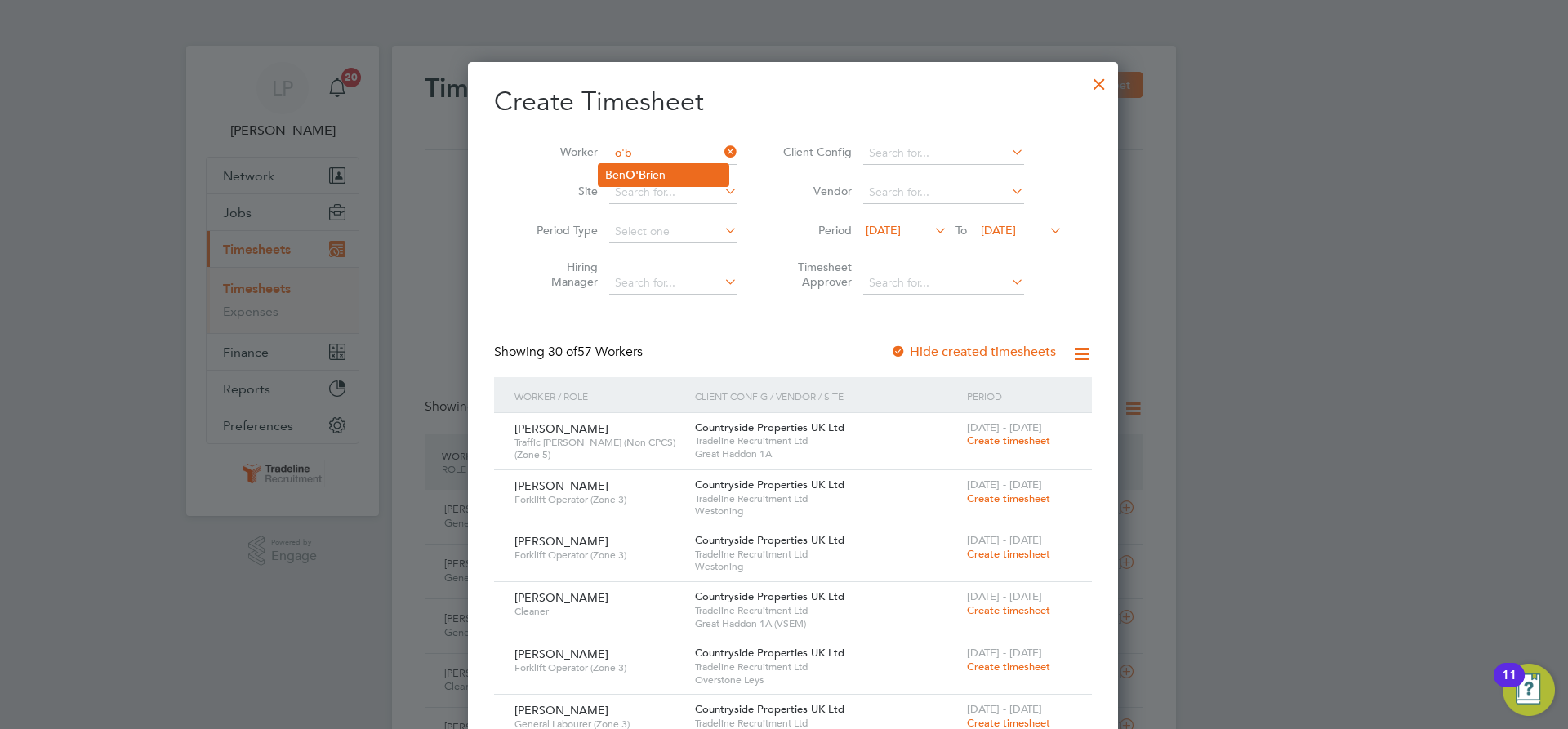
click at [640, 181] on b "O'B" at bounding box center [635, 175] width 20 height 14
type input "[PERSON_NAME]"
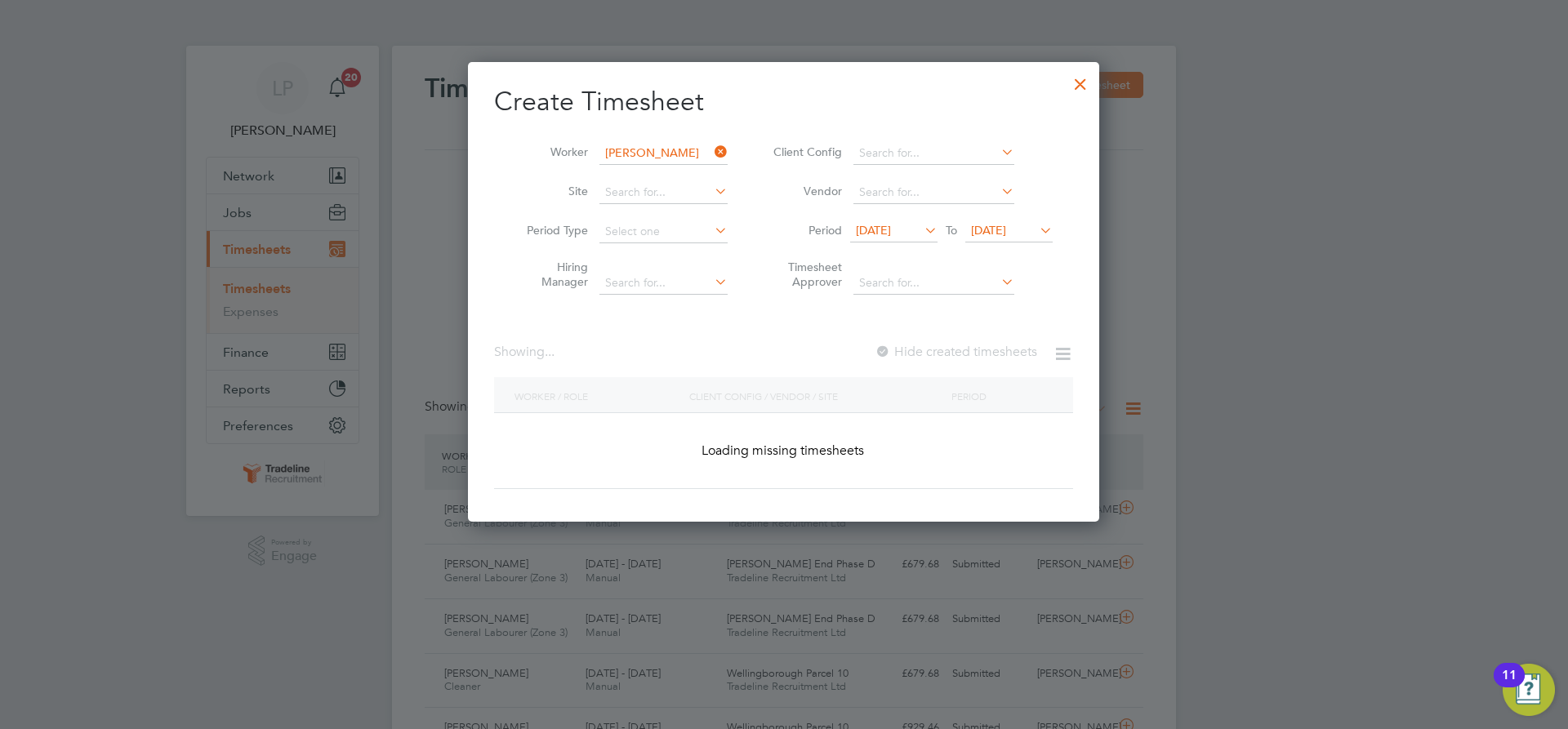
scroll to position [461, 632]
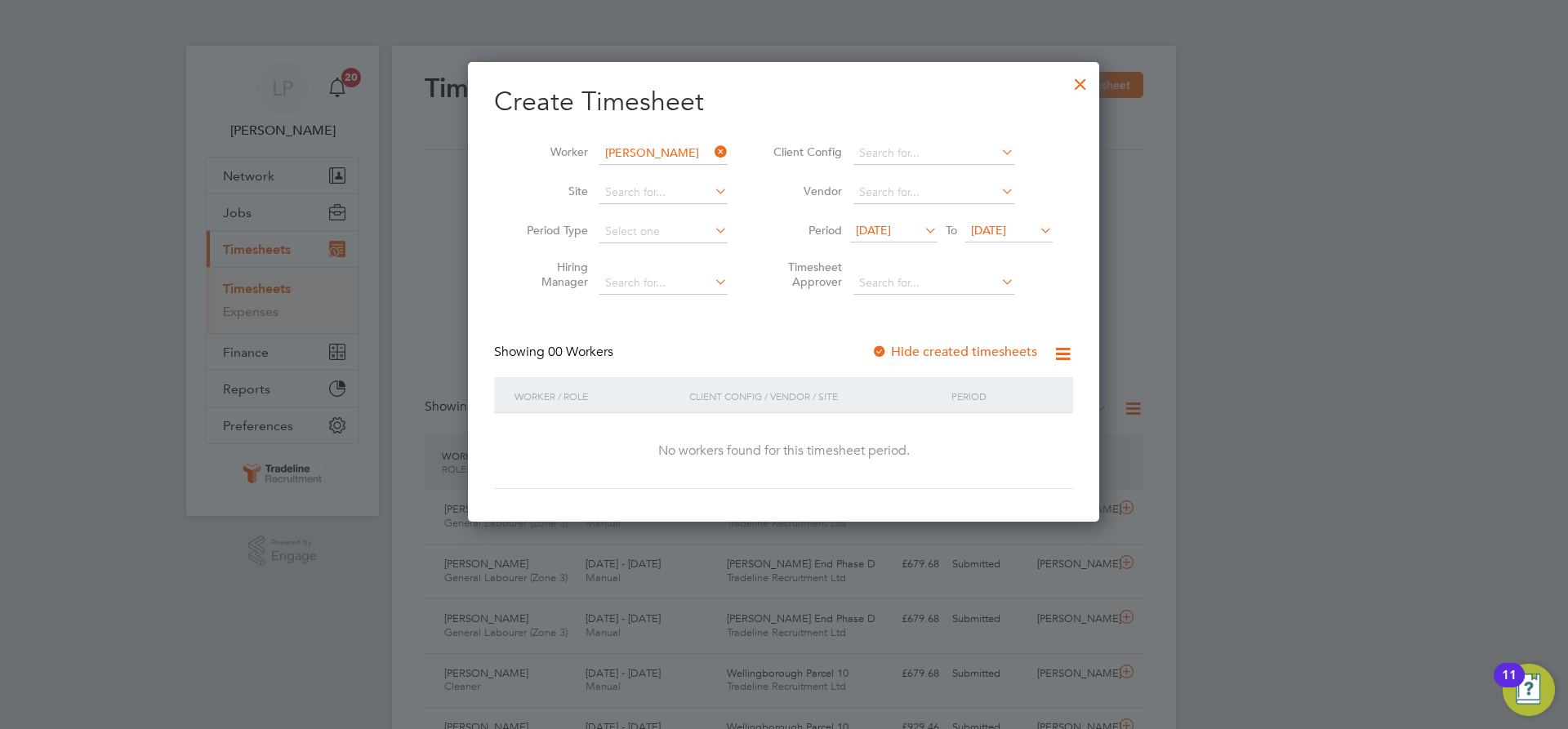
click at [880, 350] on div at bounding box center [879, 352] width 17 height 17
click at [996, 227] on span "[DATE]" at bounding box center [989, 230] width 35 height 15
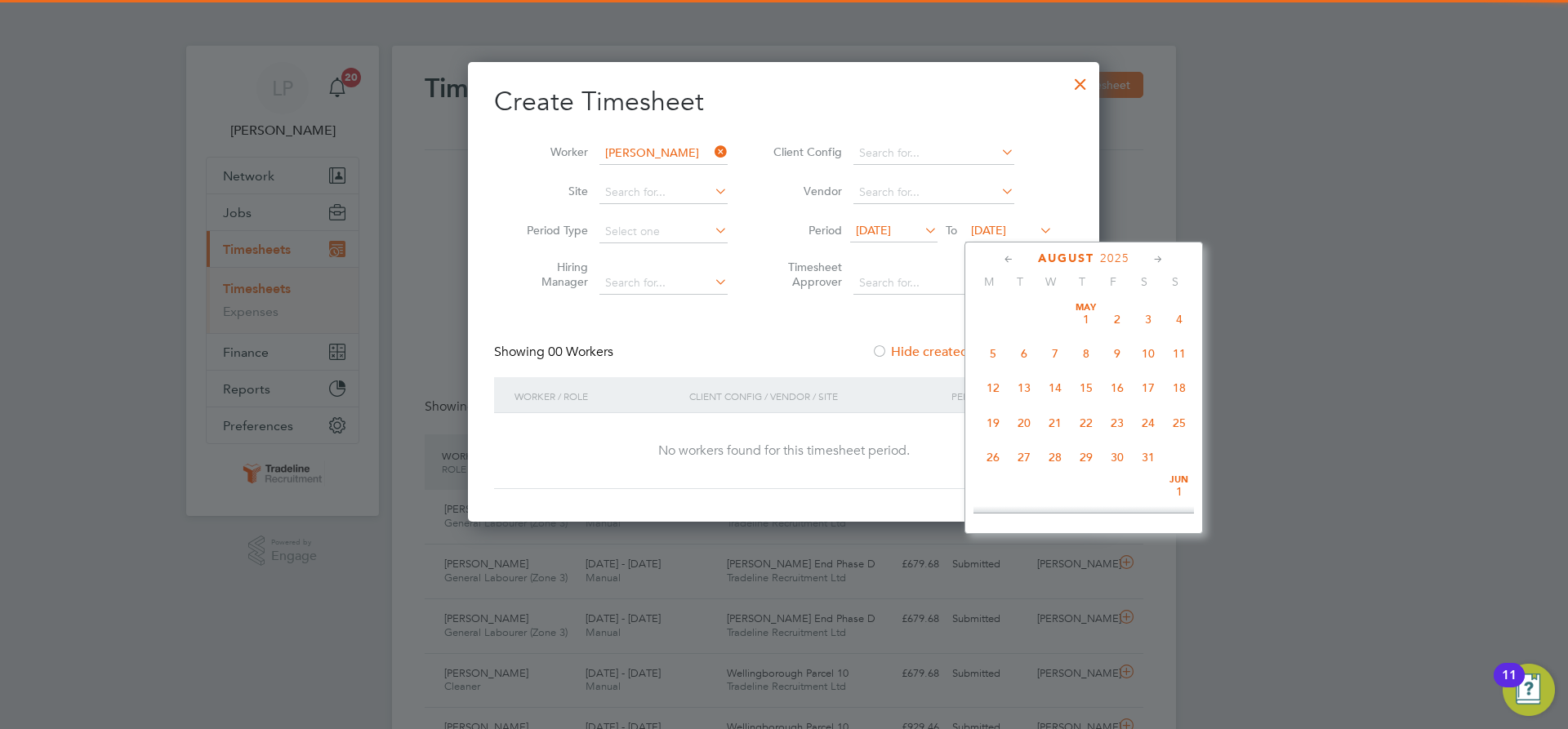
scroll to position [636, 0]
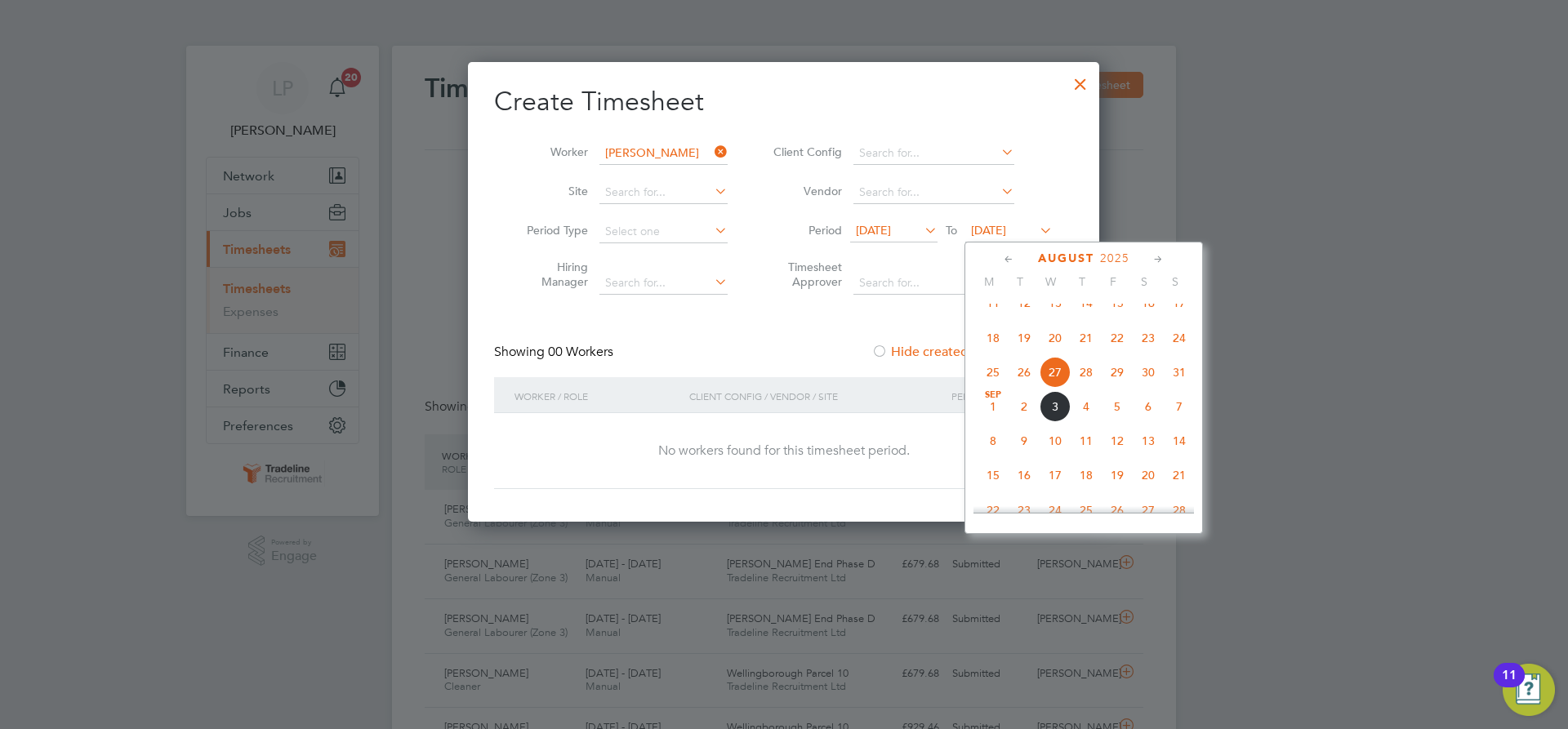
click at [1081, 457] on span "11" at bounding box center [1086, 441] width 31 height 31
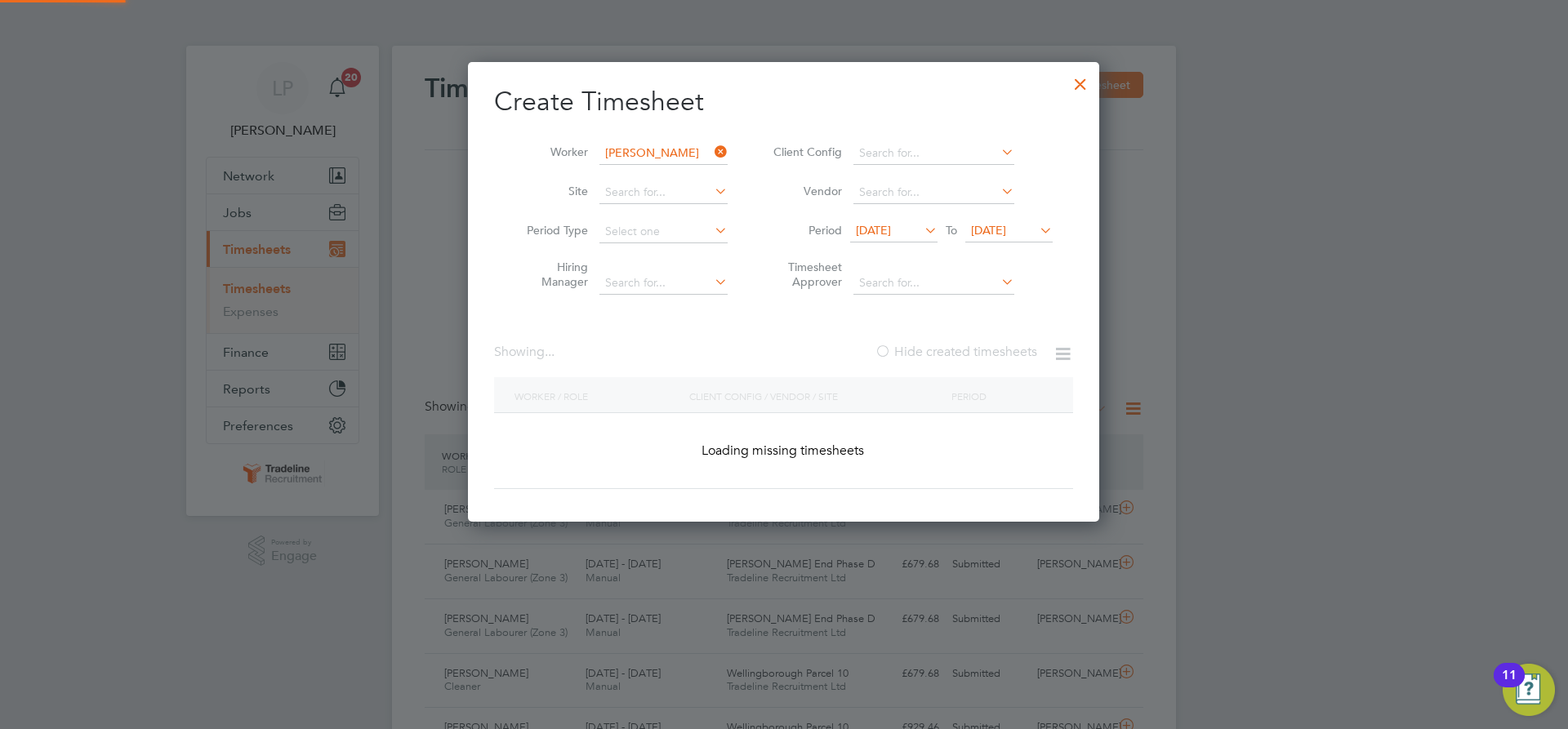
scroll to position [440, 632]
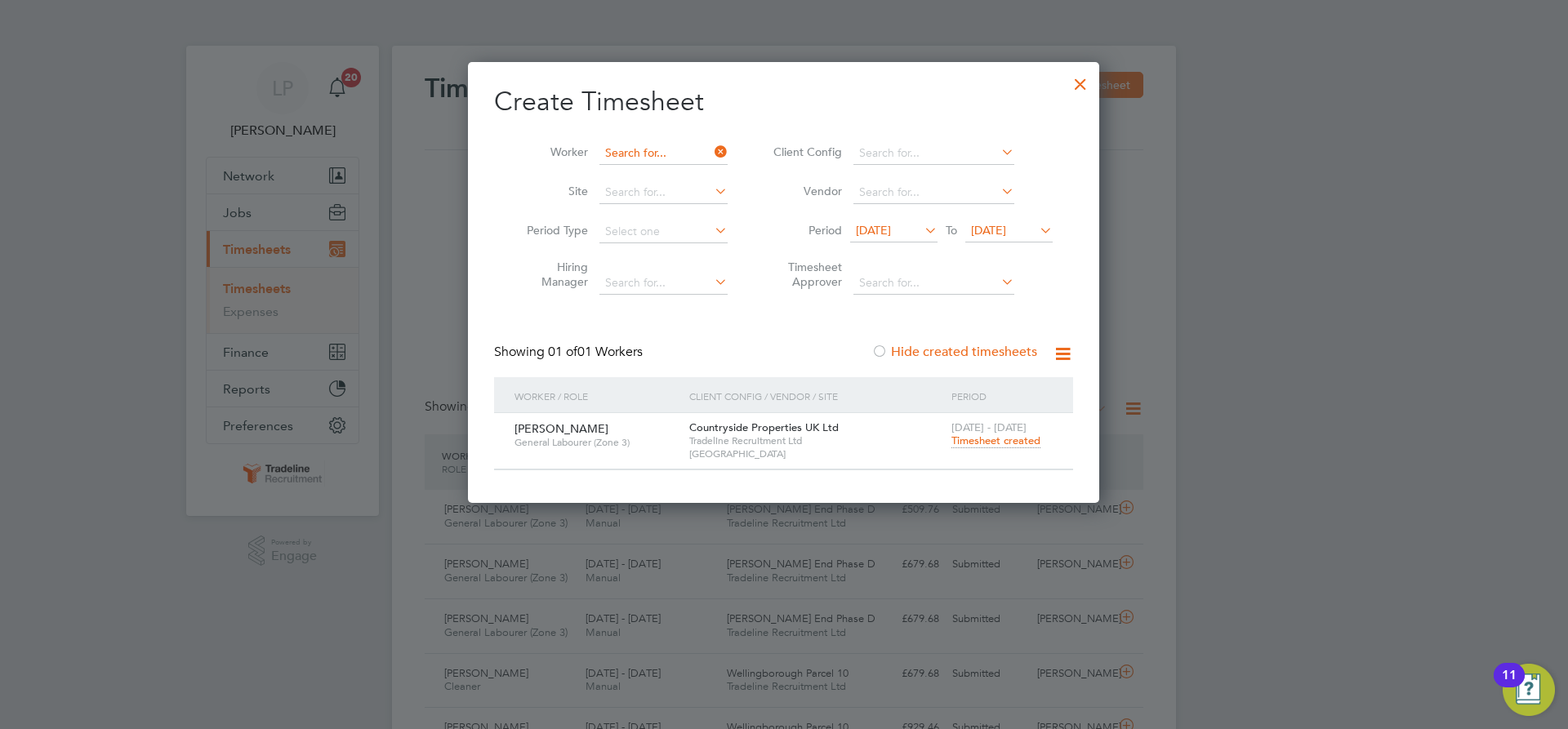
click at [654, 156] on input at bounding box center [663, 153] width 128 height 23
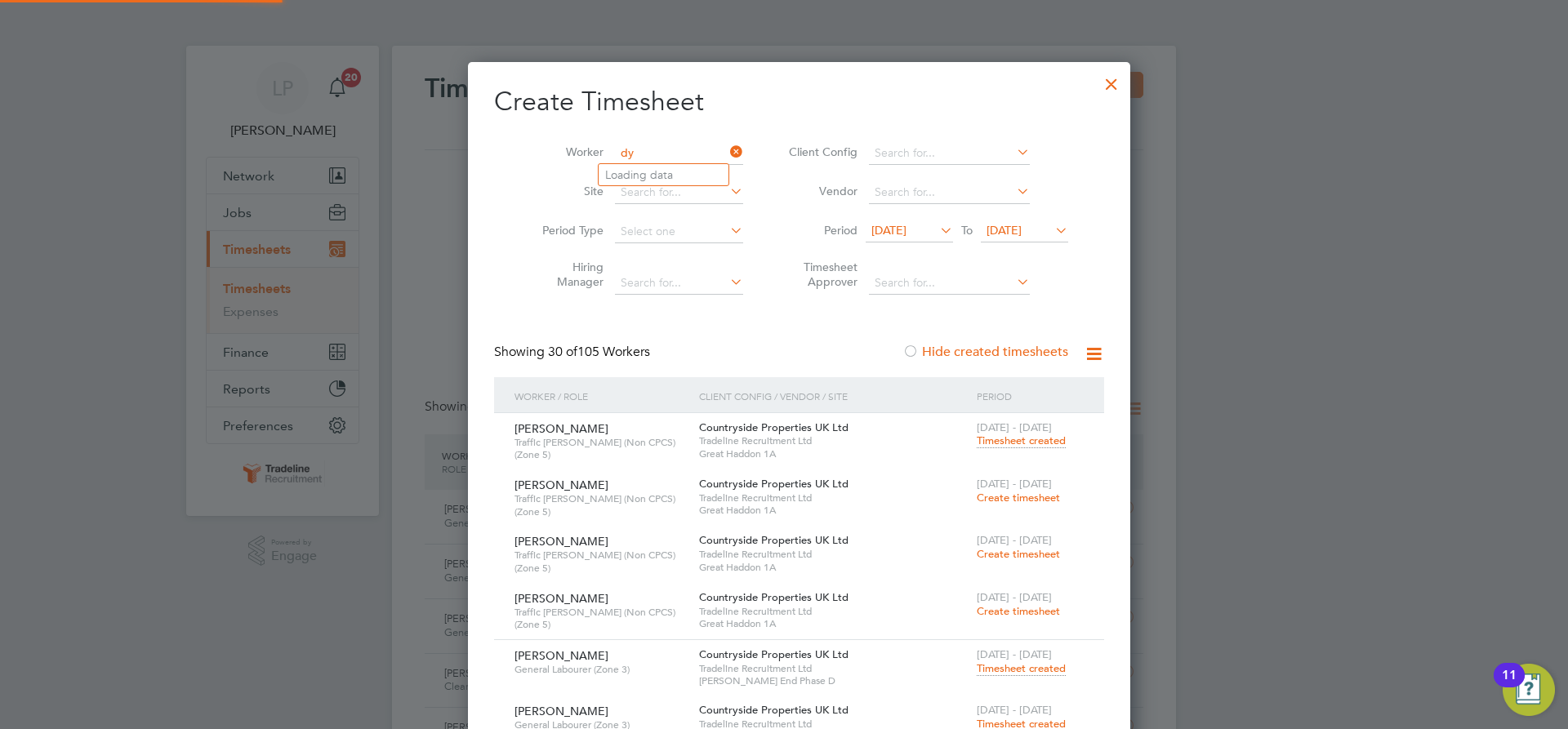
scroll to position [6461, 632]
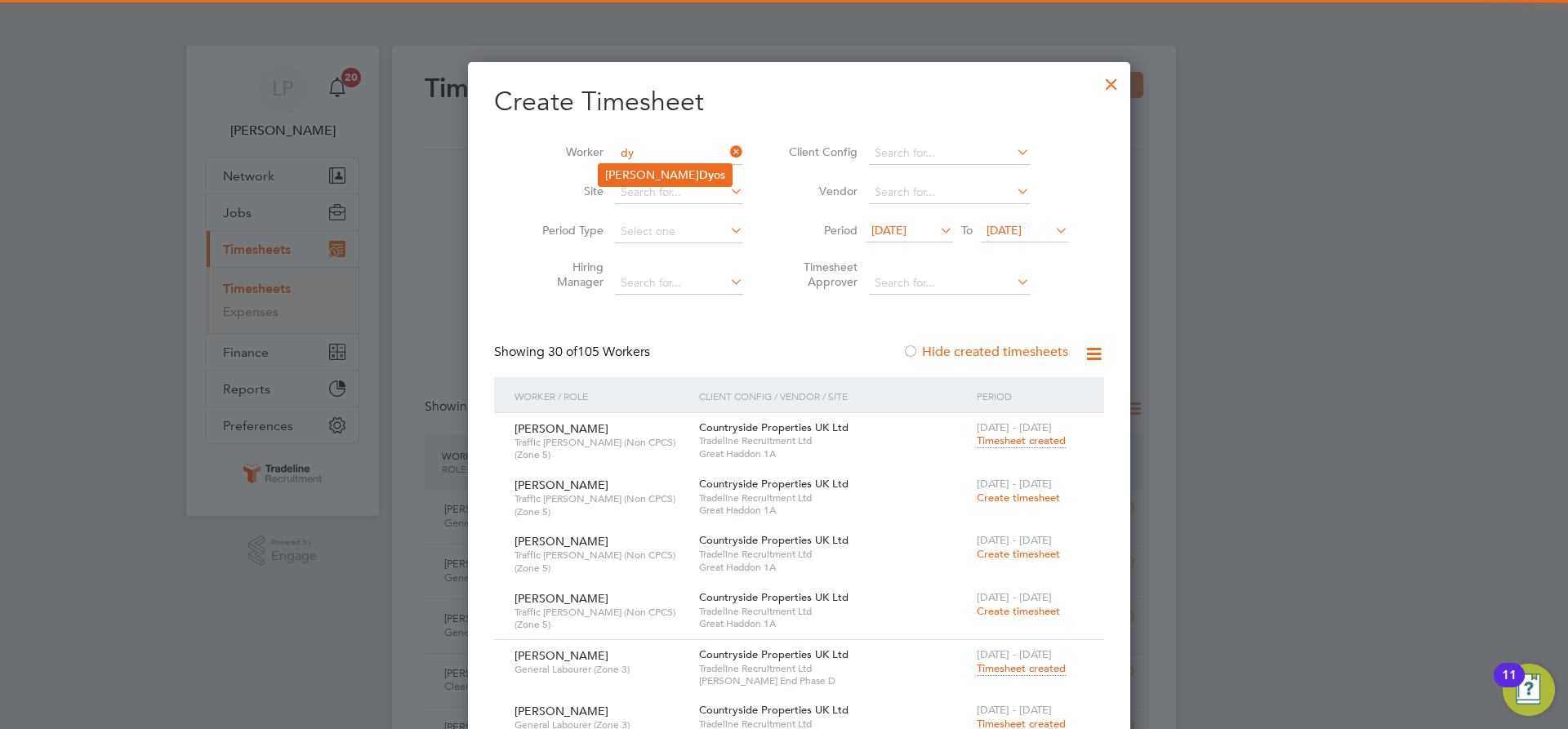
click at [627, 173] on li "Pete Dy os" at bounding box center [665, 174] width 133 height 22
type input "[PERSON_NAME]"
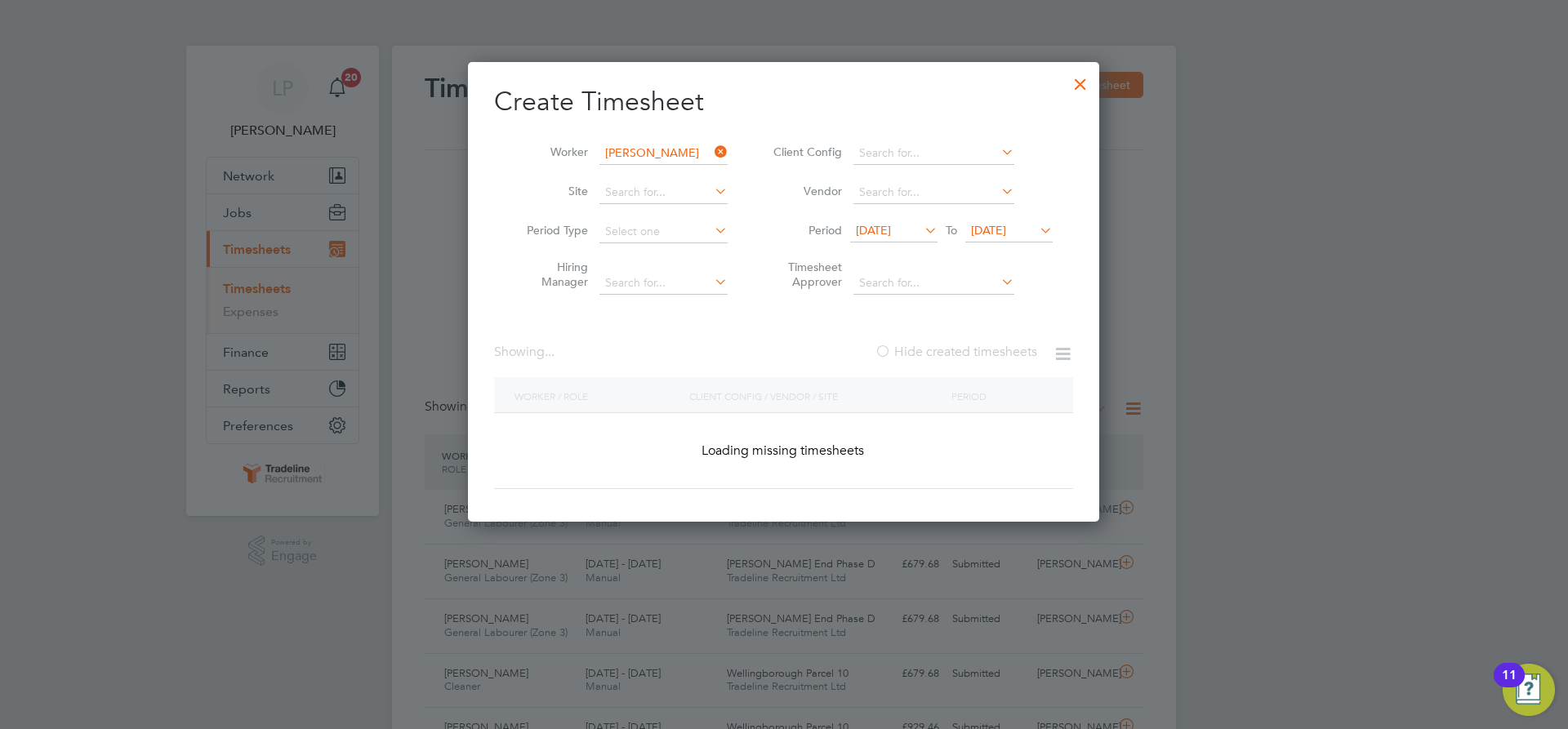
scroll to position [607, 632]
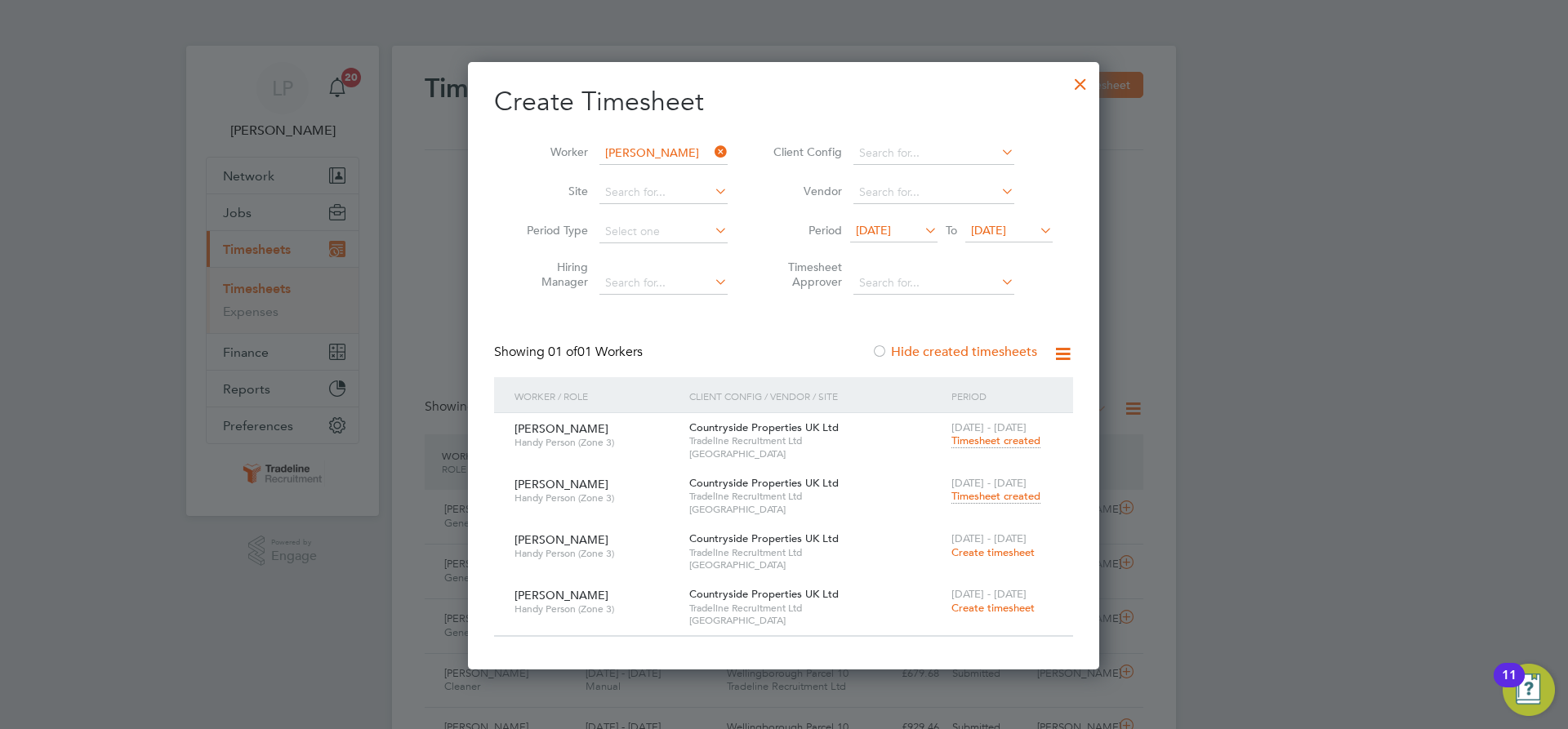
click at [1001, 498] on span "Timesheet created" at bounding box center [997, 496] width 89 height 15
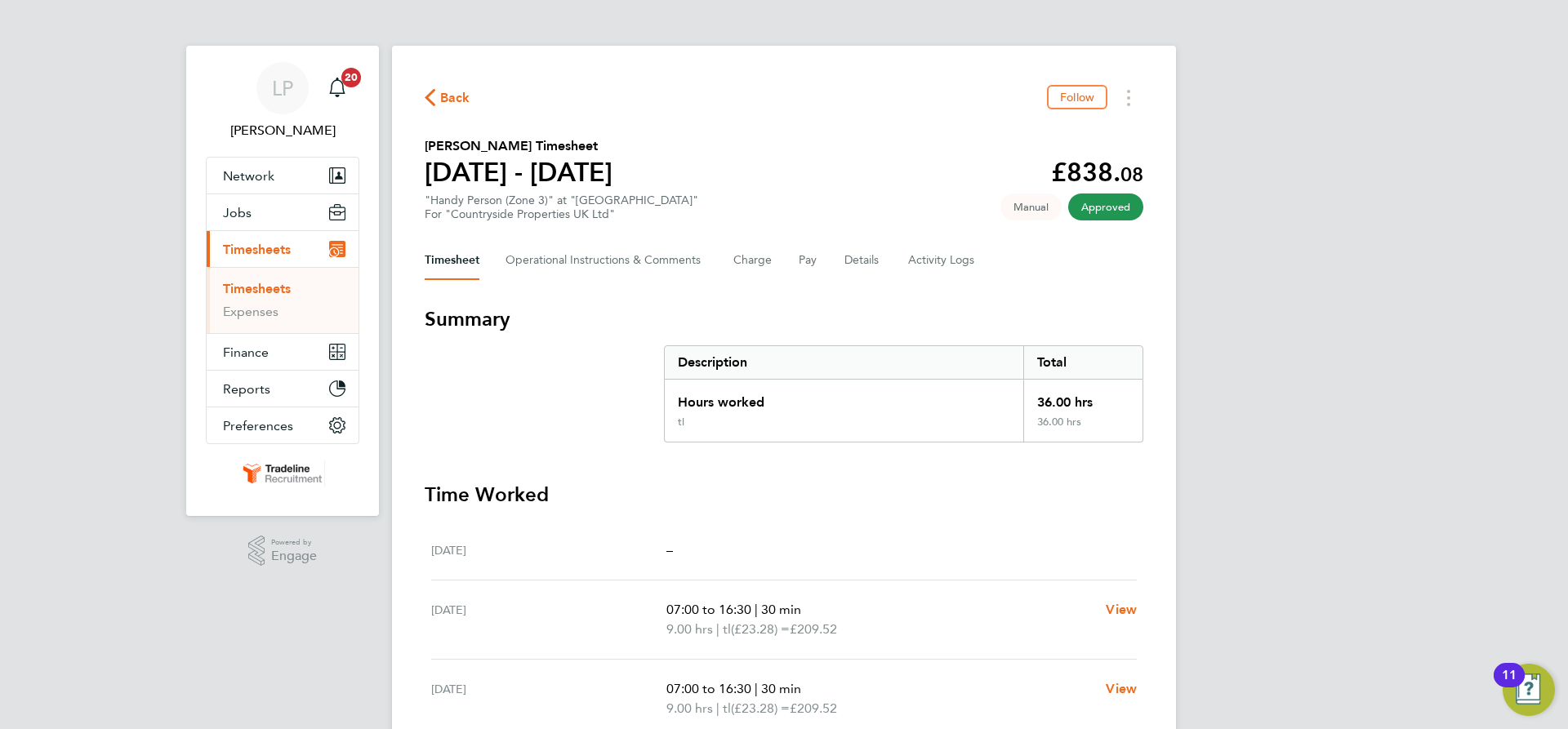
click at [245, 295] on link "Timesheets" at bounding box center [256, 289] width 67 height 16
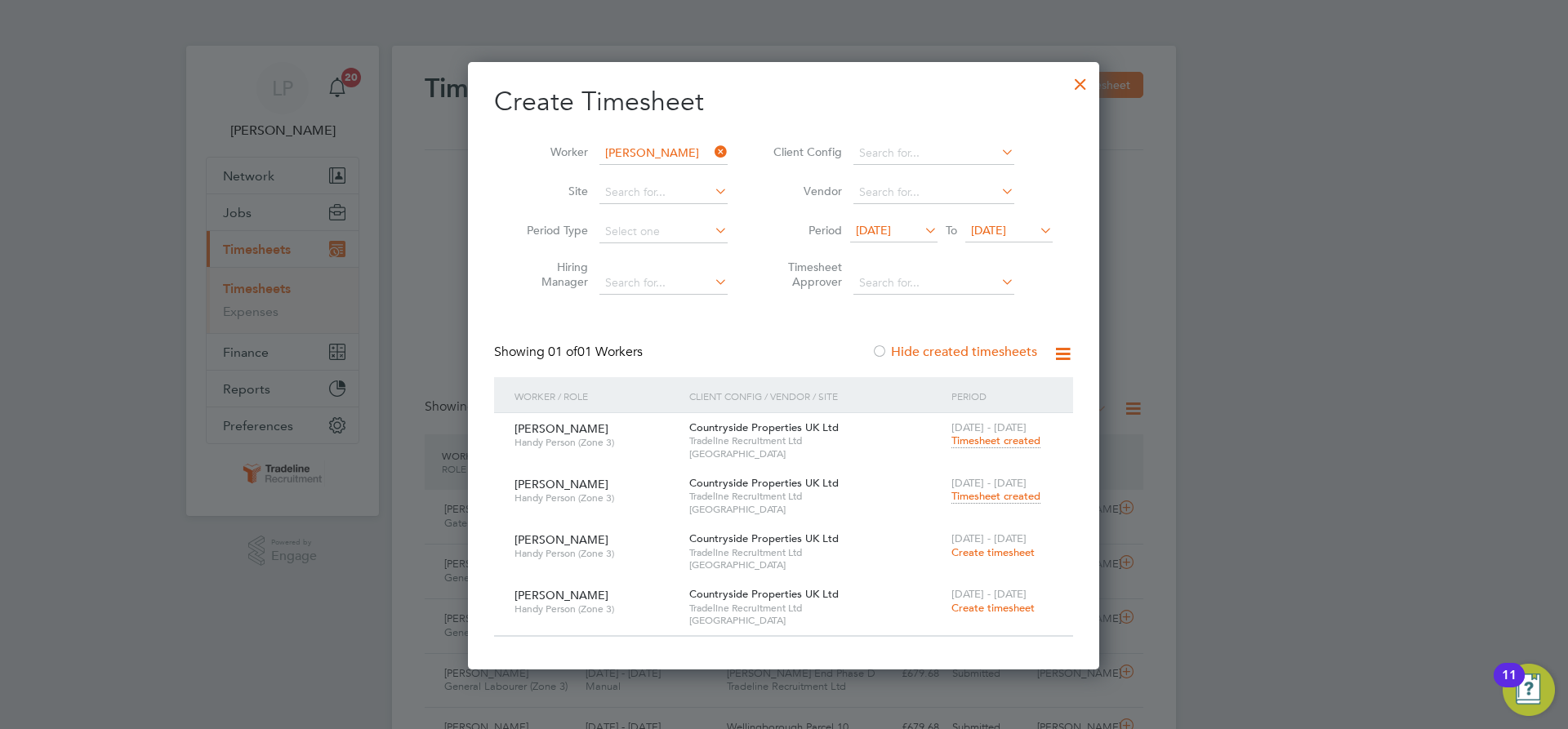
scroll to position [8, 8]
click at [652, 153] on input at bounding box center [663, 153] width 128 height 23
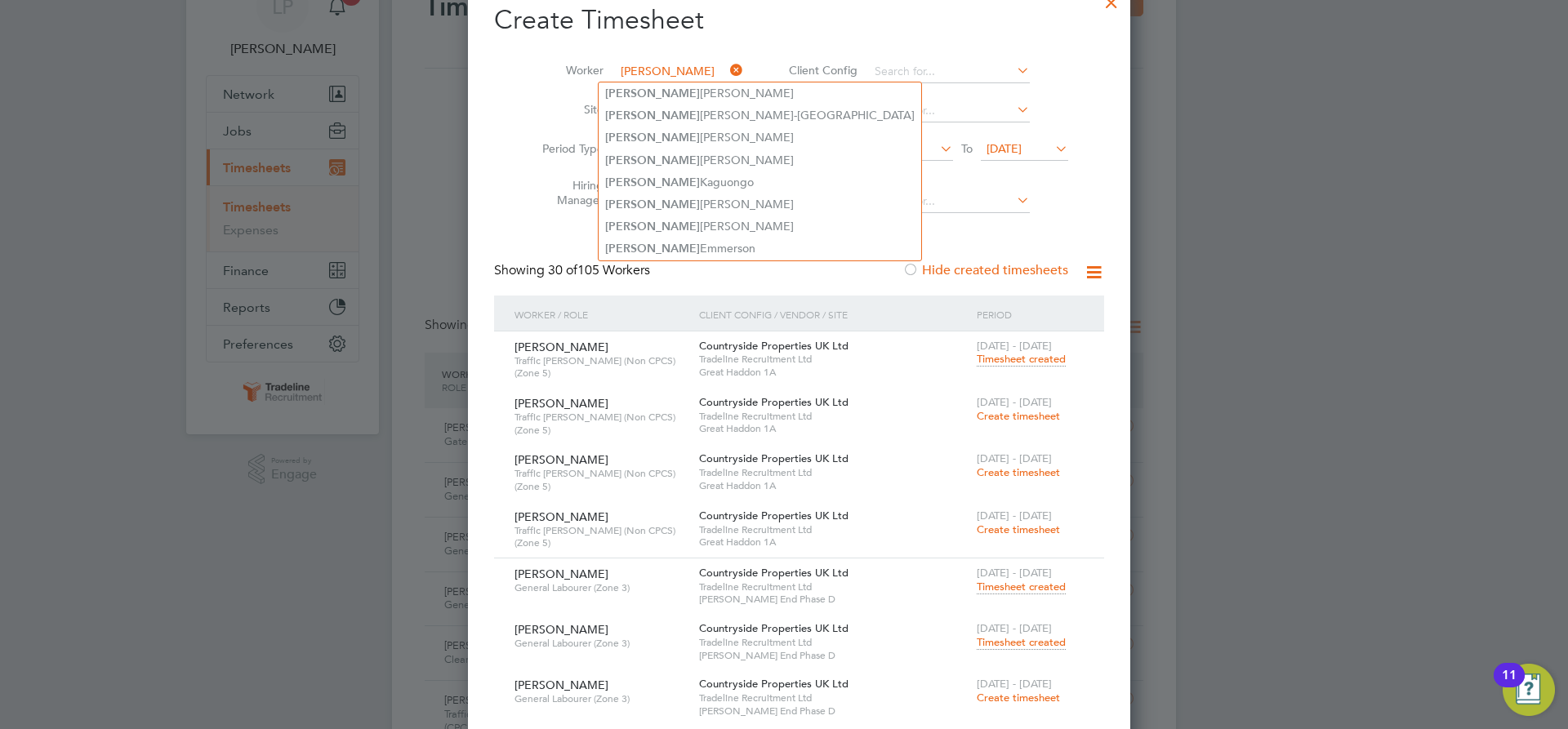
type input "james"
click at [727, 64] on icon at bounding box center [727, 70] width 0 height 23
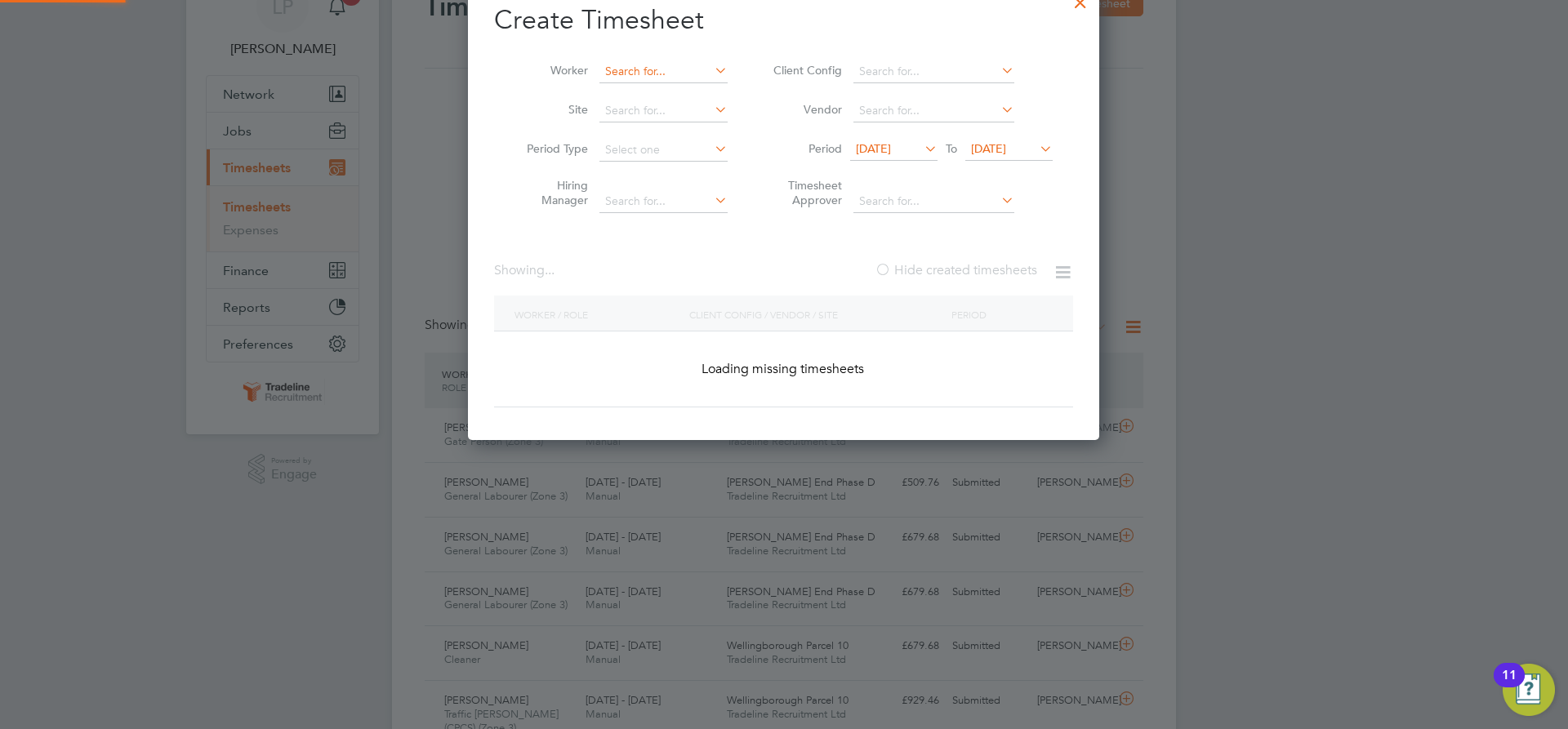
click at [644, 74] on input at bounding box center [663, 72] width 128 height 23
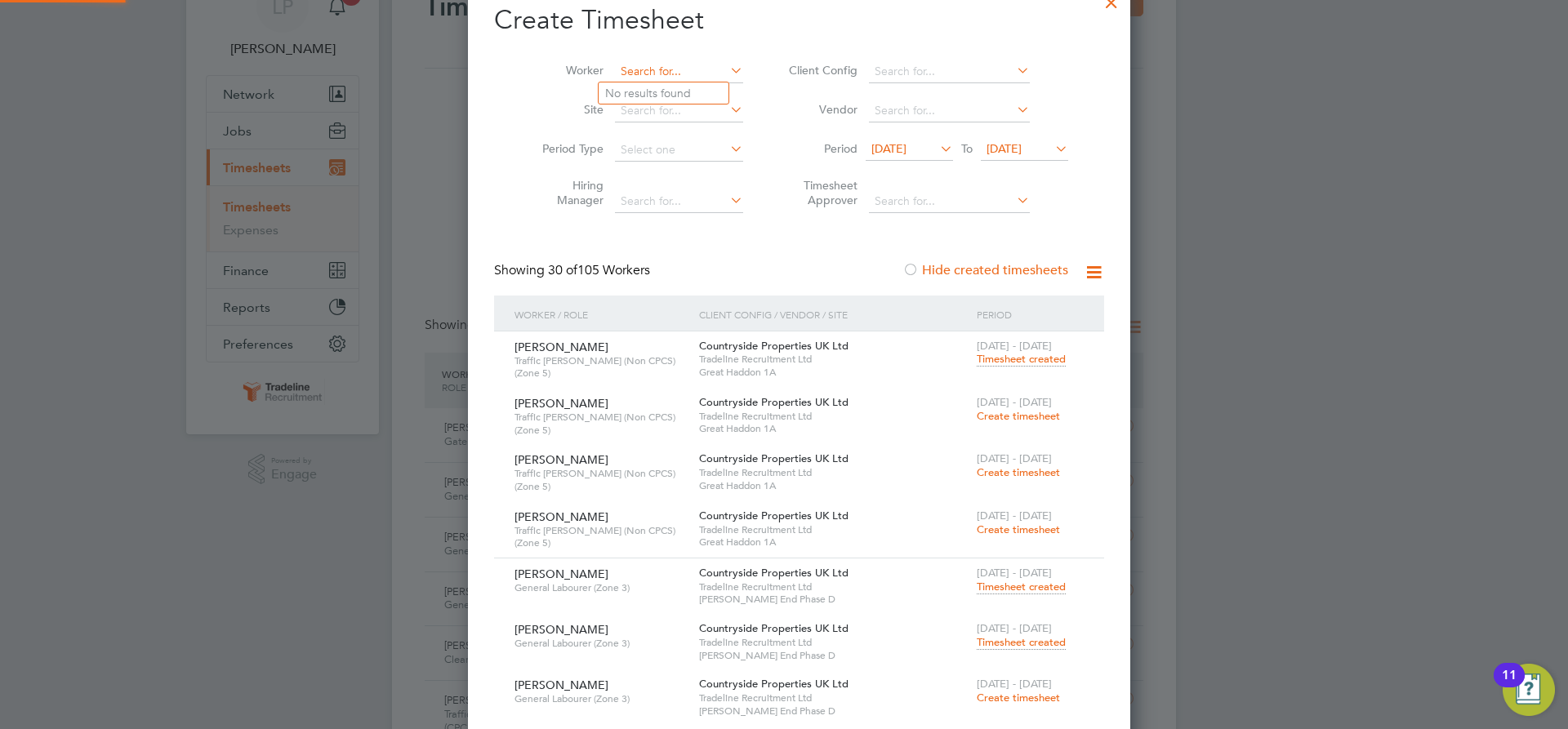
type input "o"
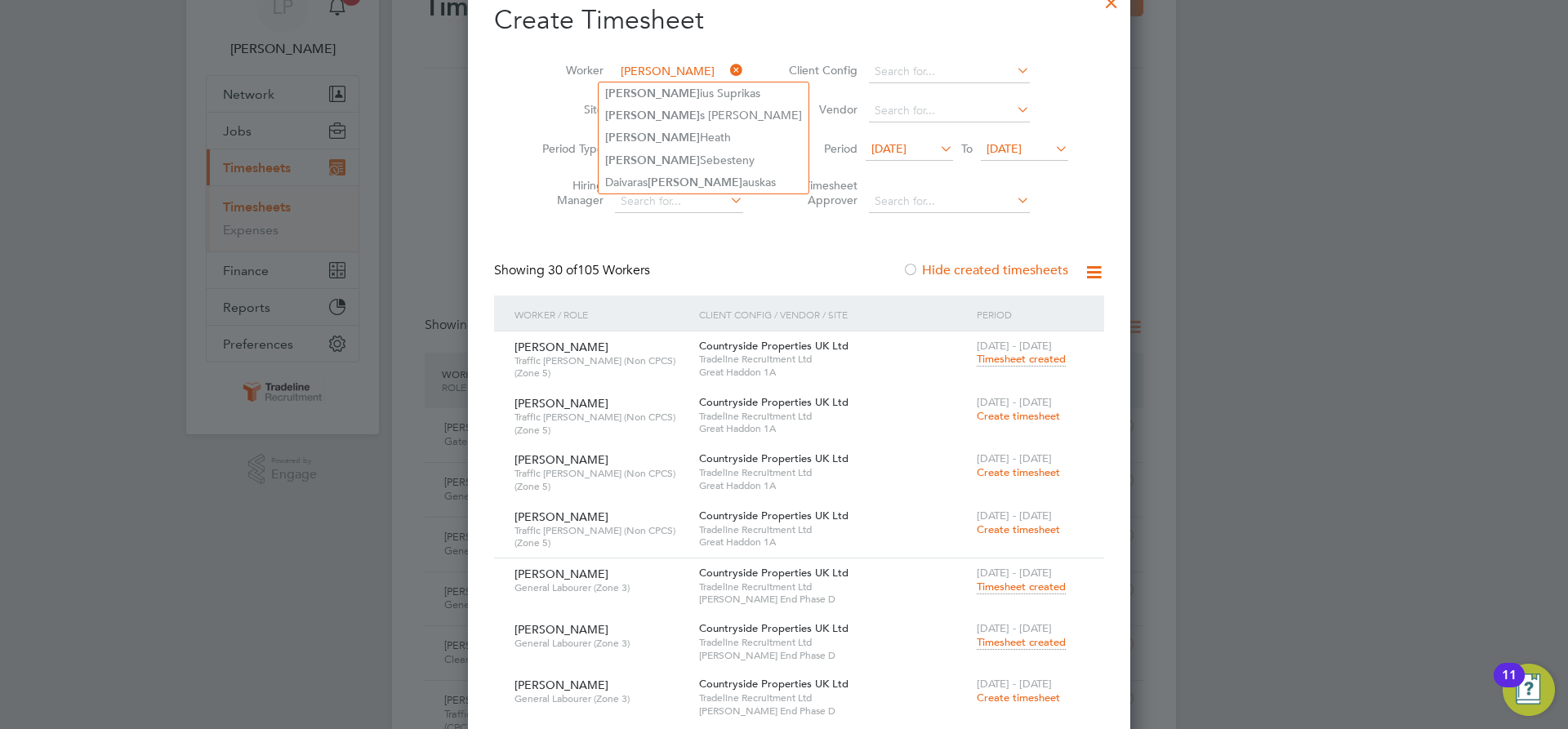
type input "paul"
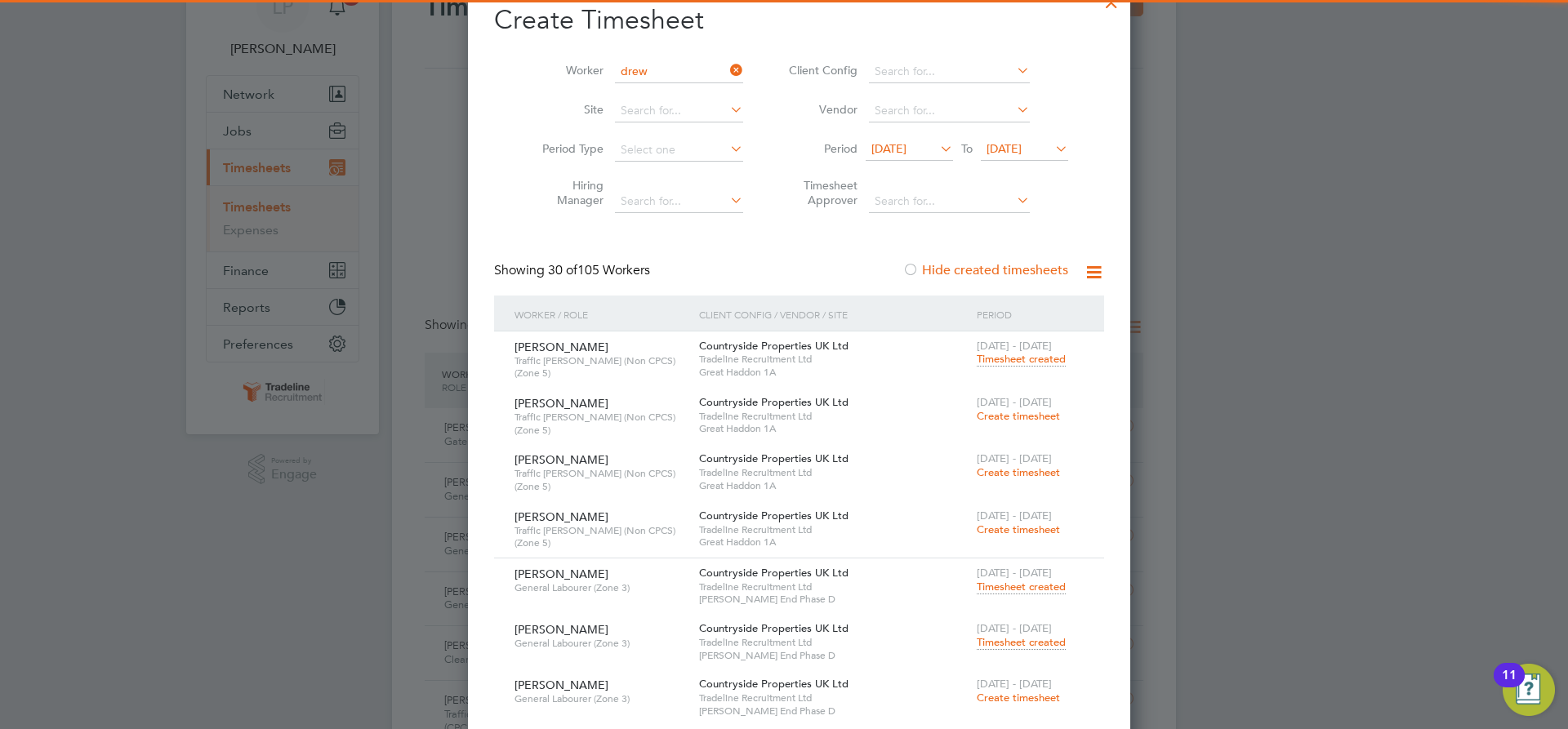
click at [648, 78] on input "drew" at bounding box center [679, 72] width 128 height 23
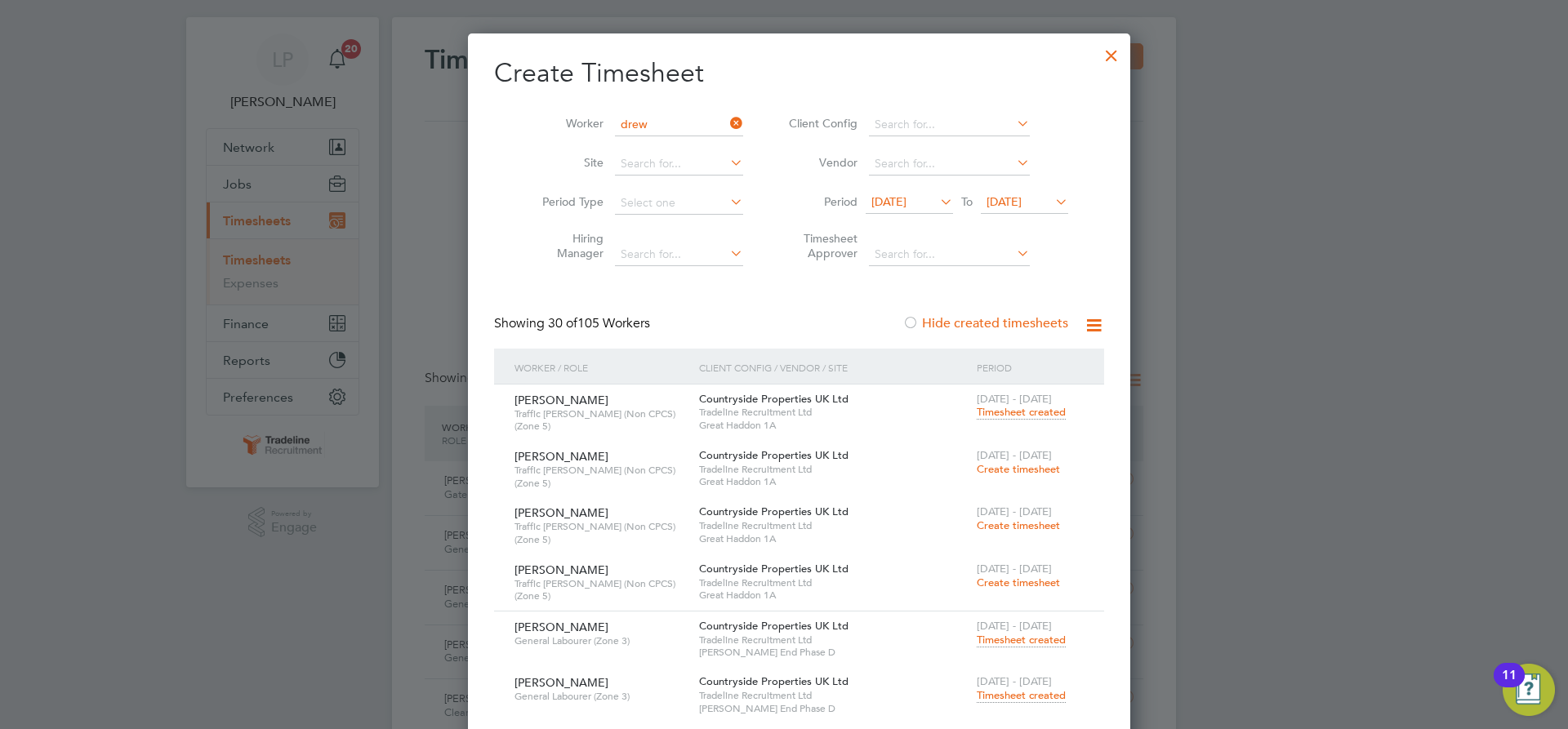
scroll to position [0, 0]
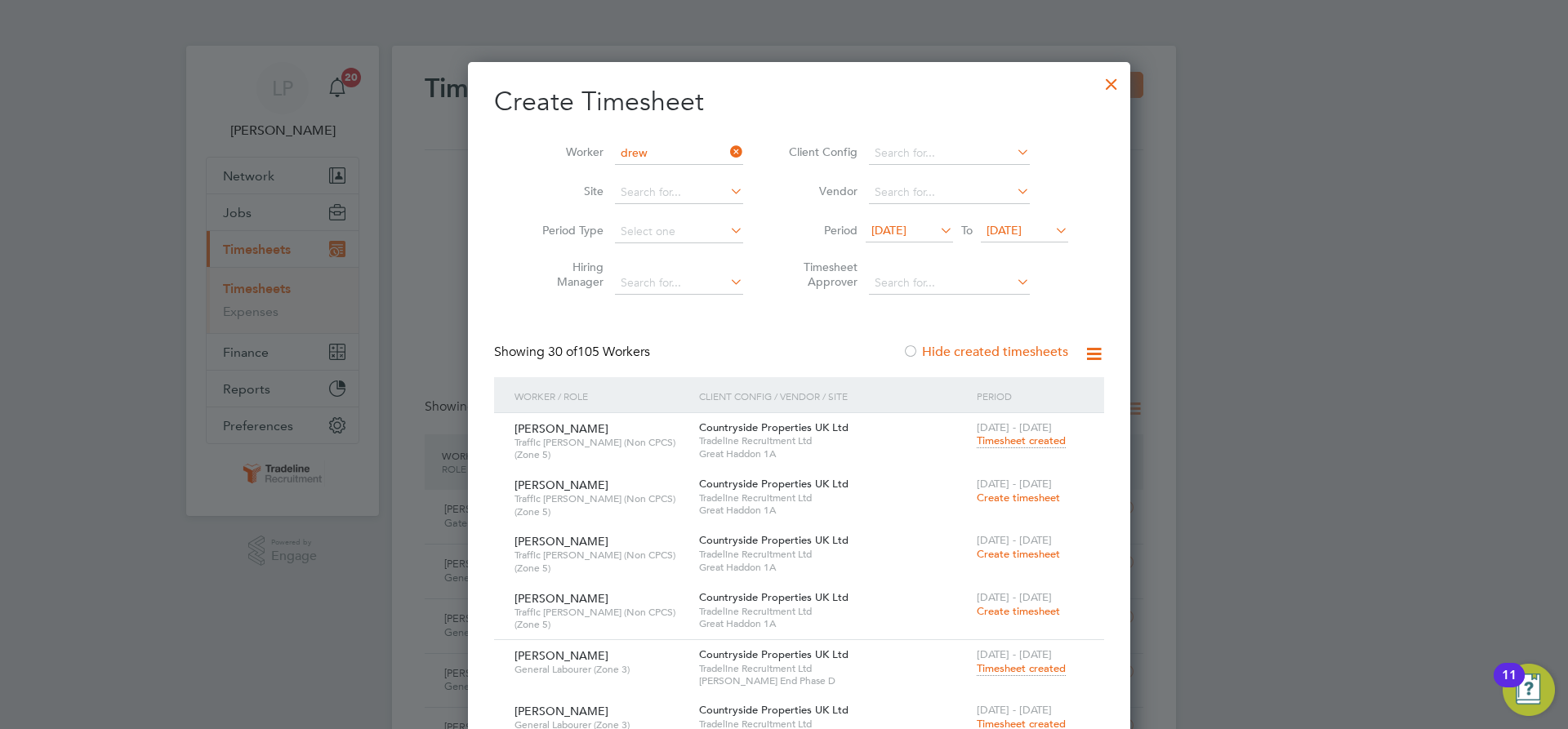
type input "drew"
click at [1097, 90] on div at bounding box center [1112, 81] width 30 height 30
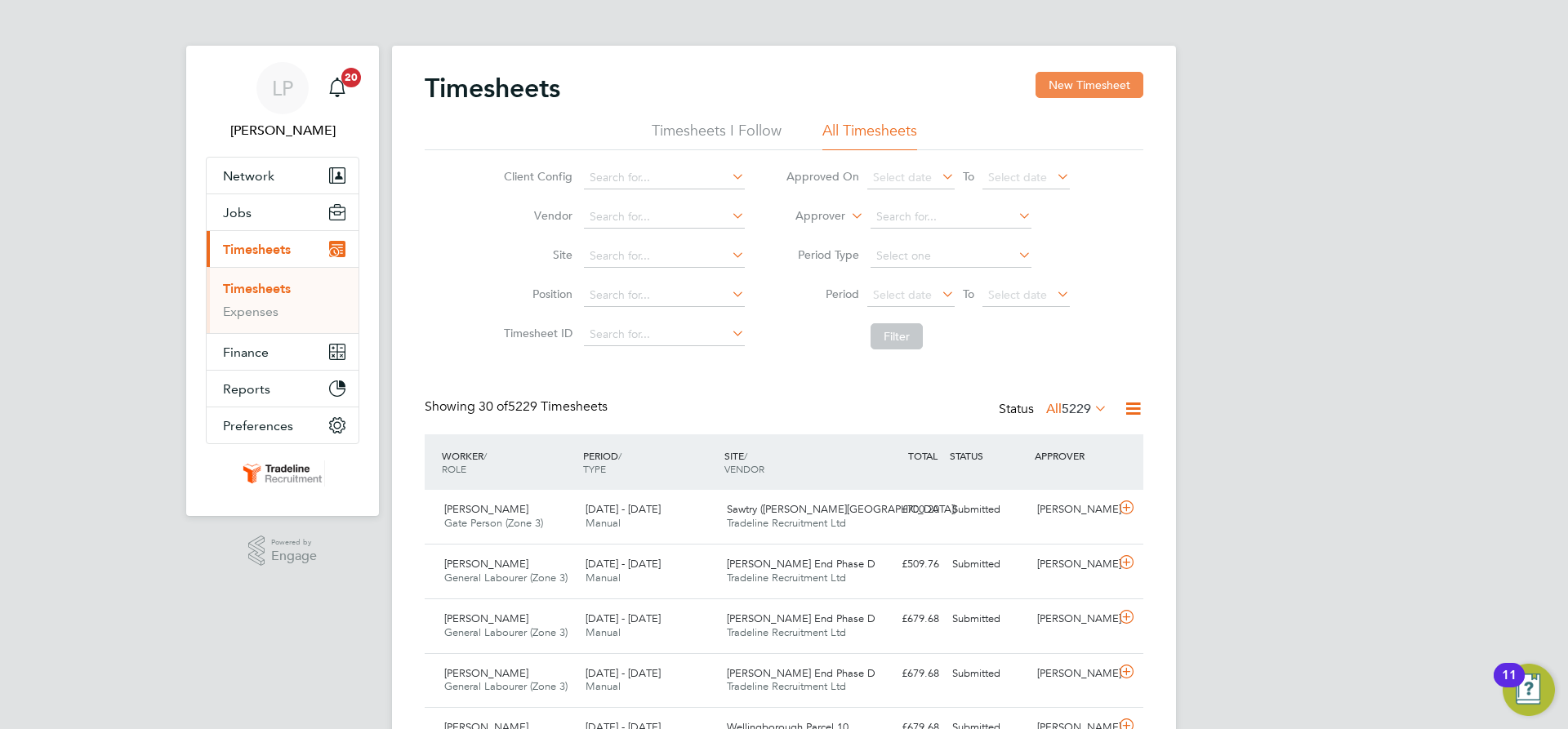
click at [1075, 80] on button "New Timesheet" at bounding box center [1089, 85] width 108 height 26
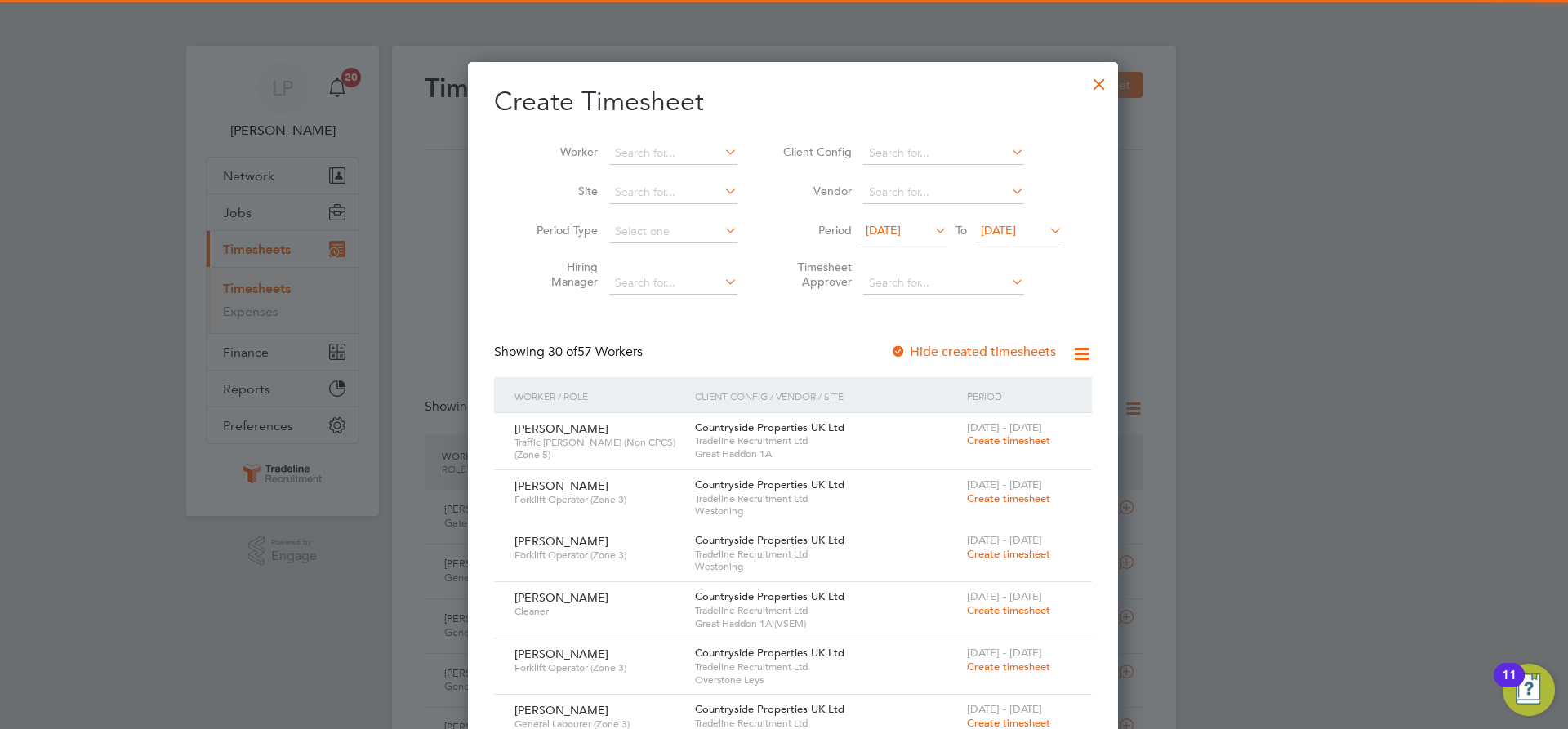
scroll to position [2403, 632]
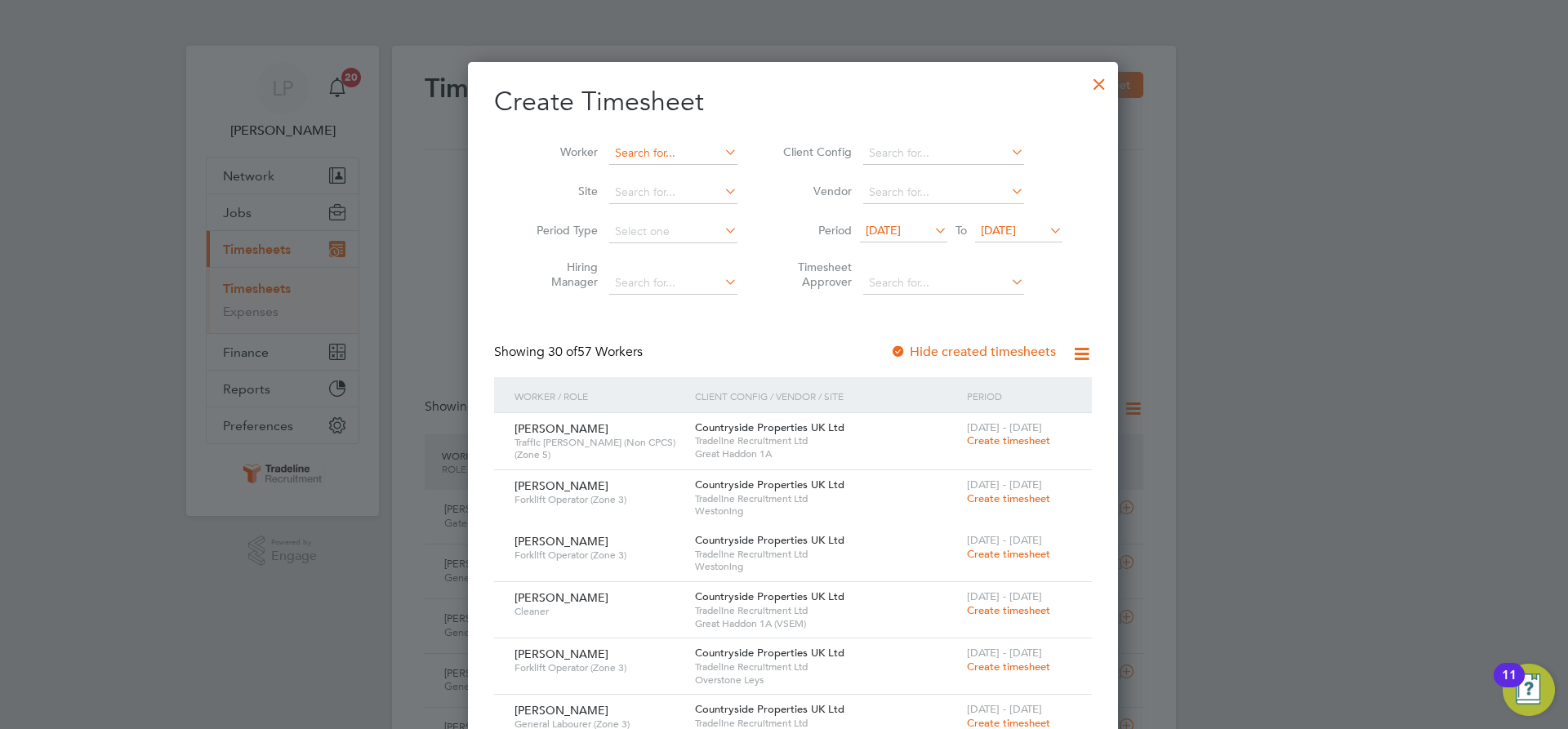
click at [661, 153] on input at bounding box center [673, 153] width 128 height 23
click at [681, 191] on li "Mick Drew" at bounding box center [699, 196] width 202 height 22
type input "Mick Drew"
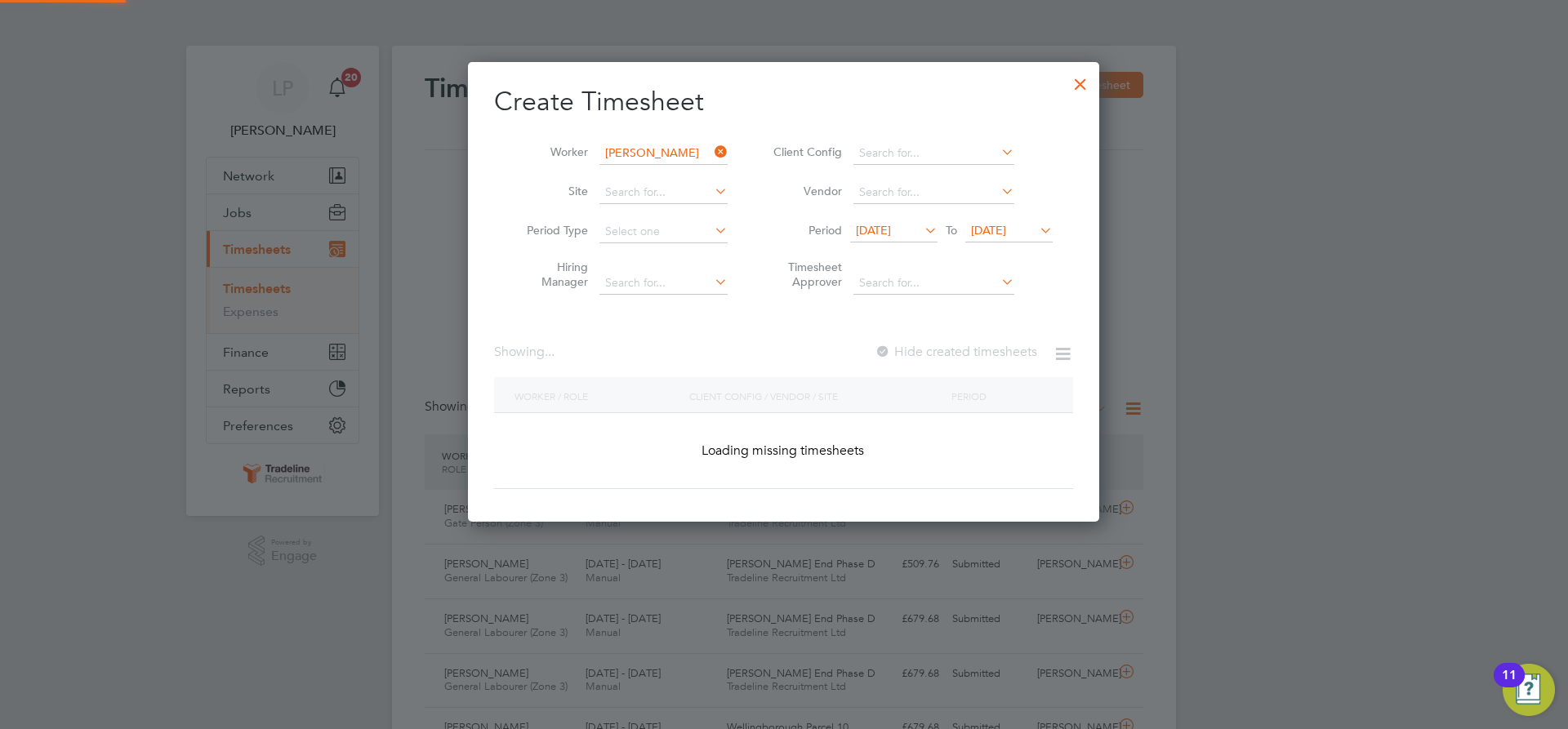
scroll to position [440, 632]
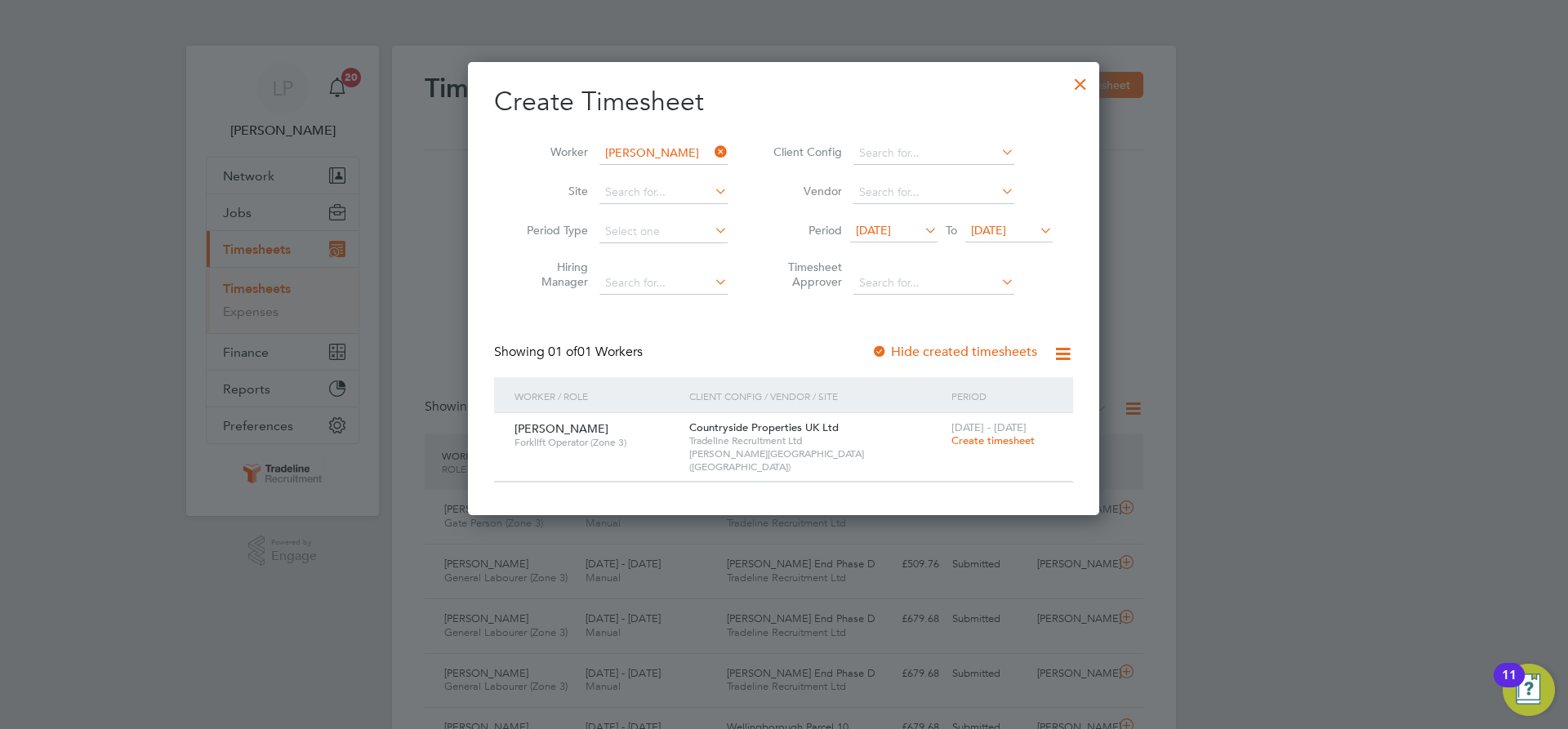
click at [973, 442] on span "Create timesheet" at bounding box center [993, 441] width 83 height 14
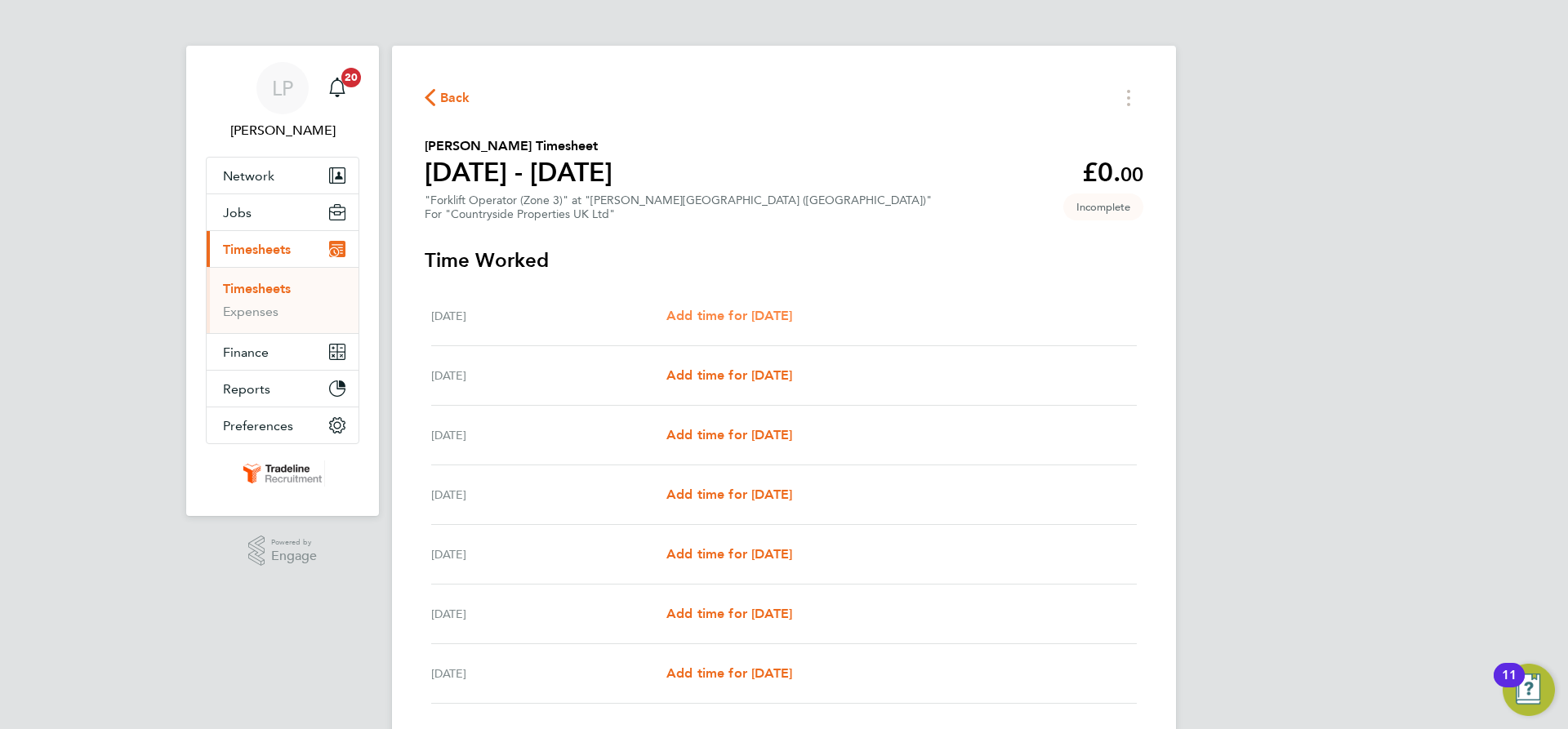
click at [732, 315] on span "Add time for [DATE]" at bounding box center [729, 315] width 126 height 16
select select "30"
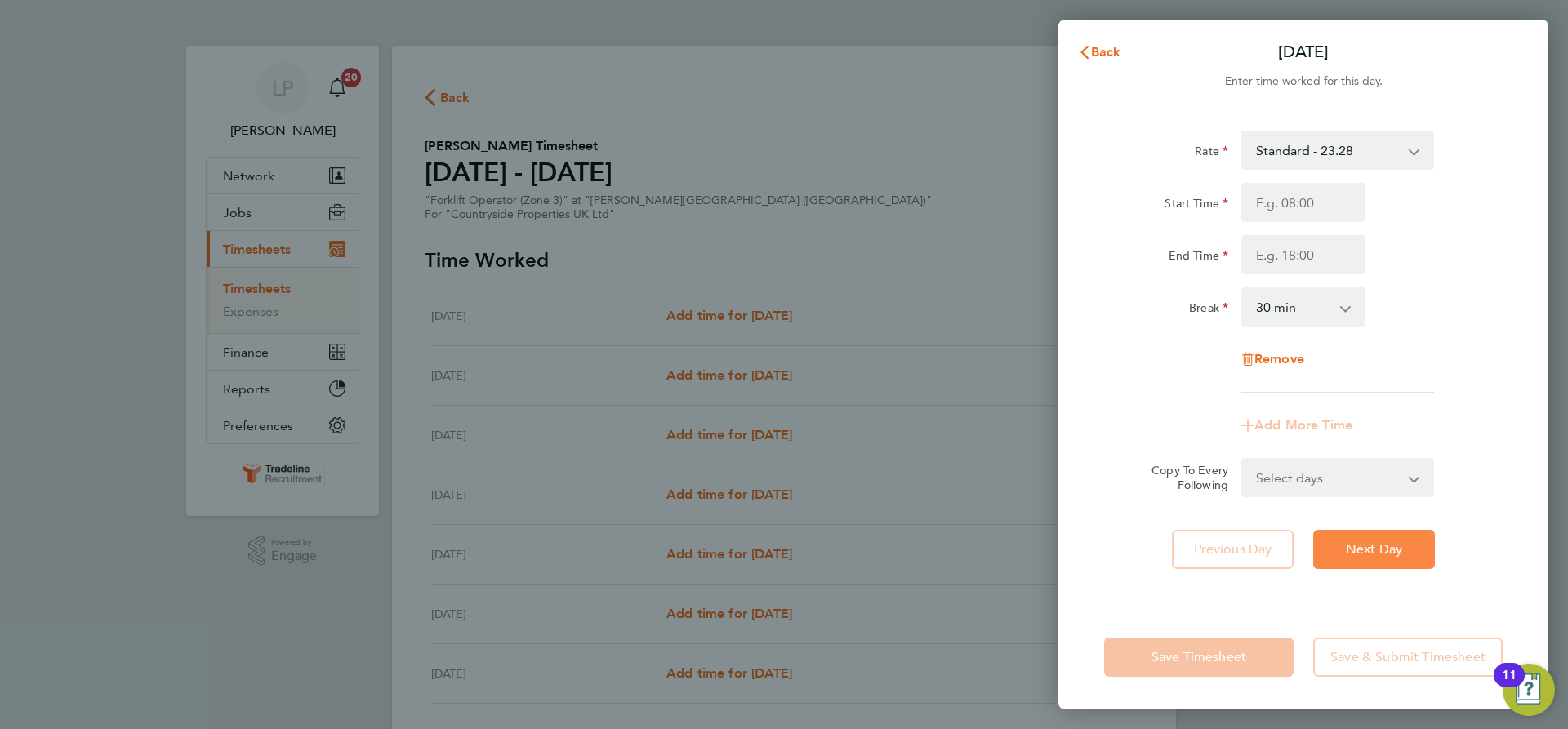
click at [1376, 536] on button "Next Day" at bounding box center [1373, 549] width 122 height 39
select select "30"
click at [1311, 208] on input "Start Time" at bounding box center [1303, 202] width 124 height 39
type input "07:00"
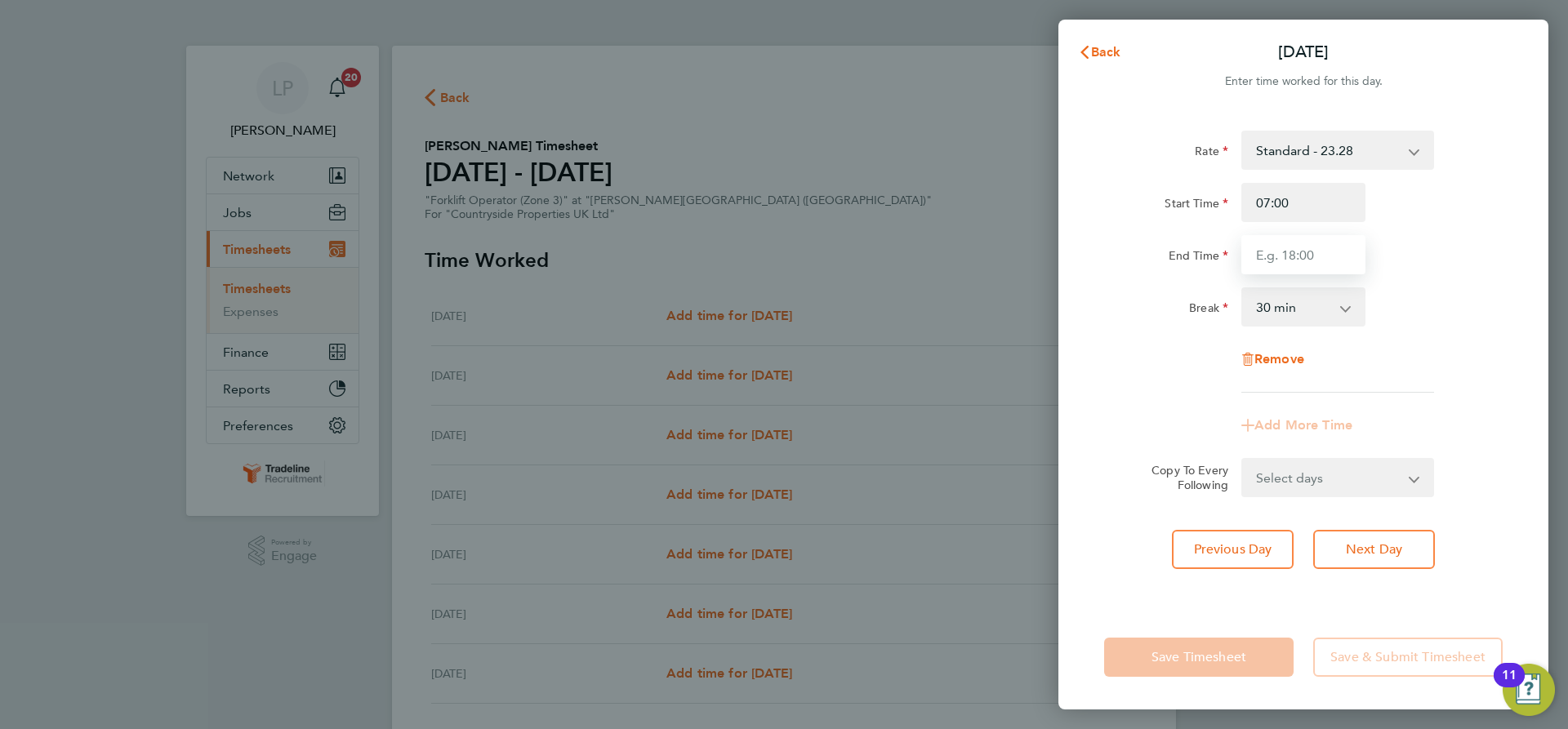
click at [1323, 252] on input "End Time" at bounding box center [1303, 254] width 124 height 39
type input "16:30"
click at [1422, 292] on div "Break 0 min 15 min 30 min 45 min 60 min 75 min 90 min" at bounding box center [1303, 307] width 412 height 39
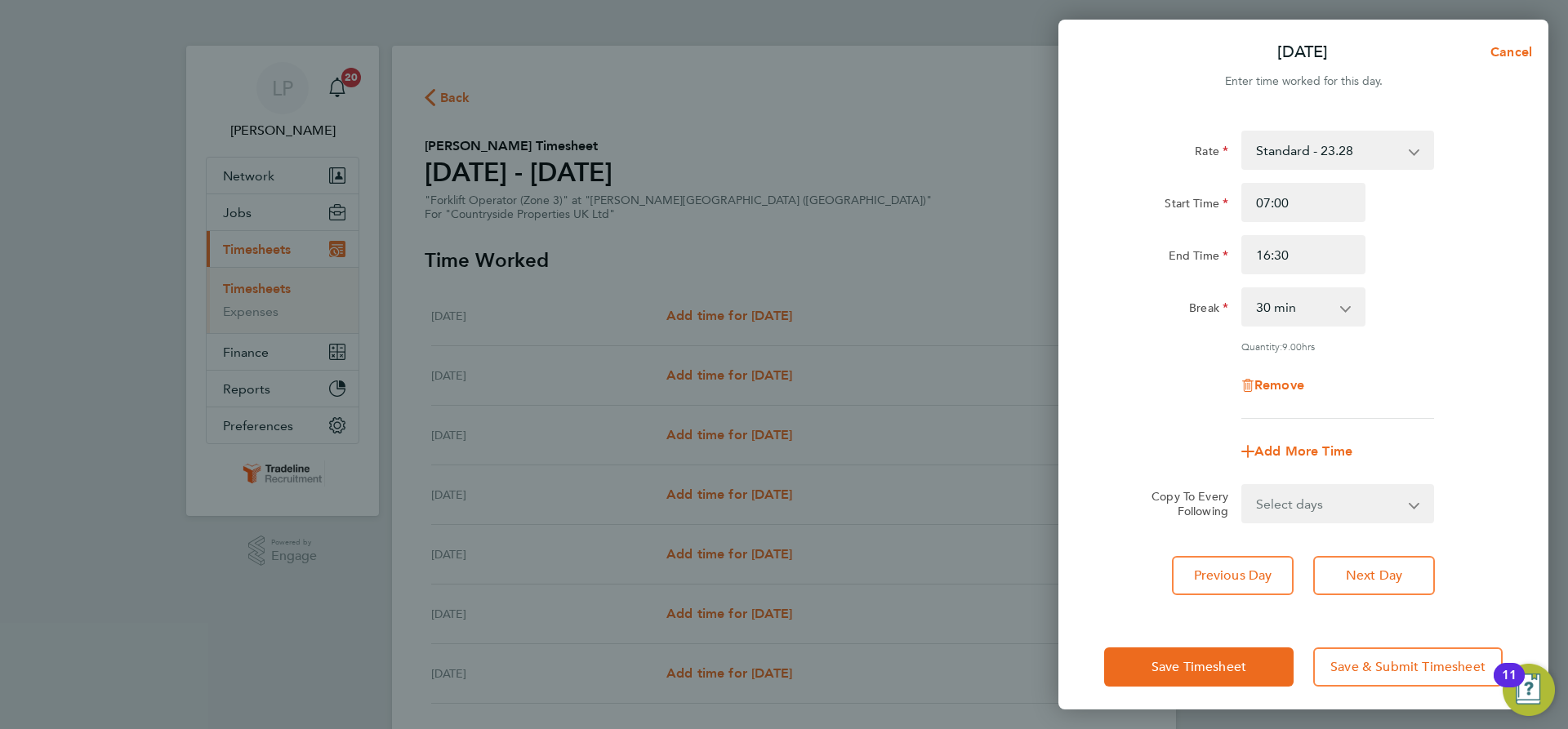
click at [1352, 497] on select "Select days Day Weekday (Mon-Fri) Weekend (Sat-Sun) Wednesday Thursday Friday S…" at bounding box center [1329, 503] width 172 height 36
select select "WEEKDAY"
click at [1243, 485] on select "Select days Day Weekday (Mon-Fri) Weekend (Sat-Sun) Wednesday Thursday Friday S…" at bounding box center [1329, 503] width 172 height 36
select select "2025-08-31"
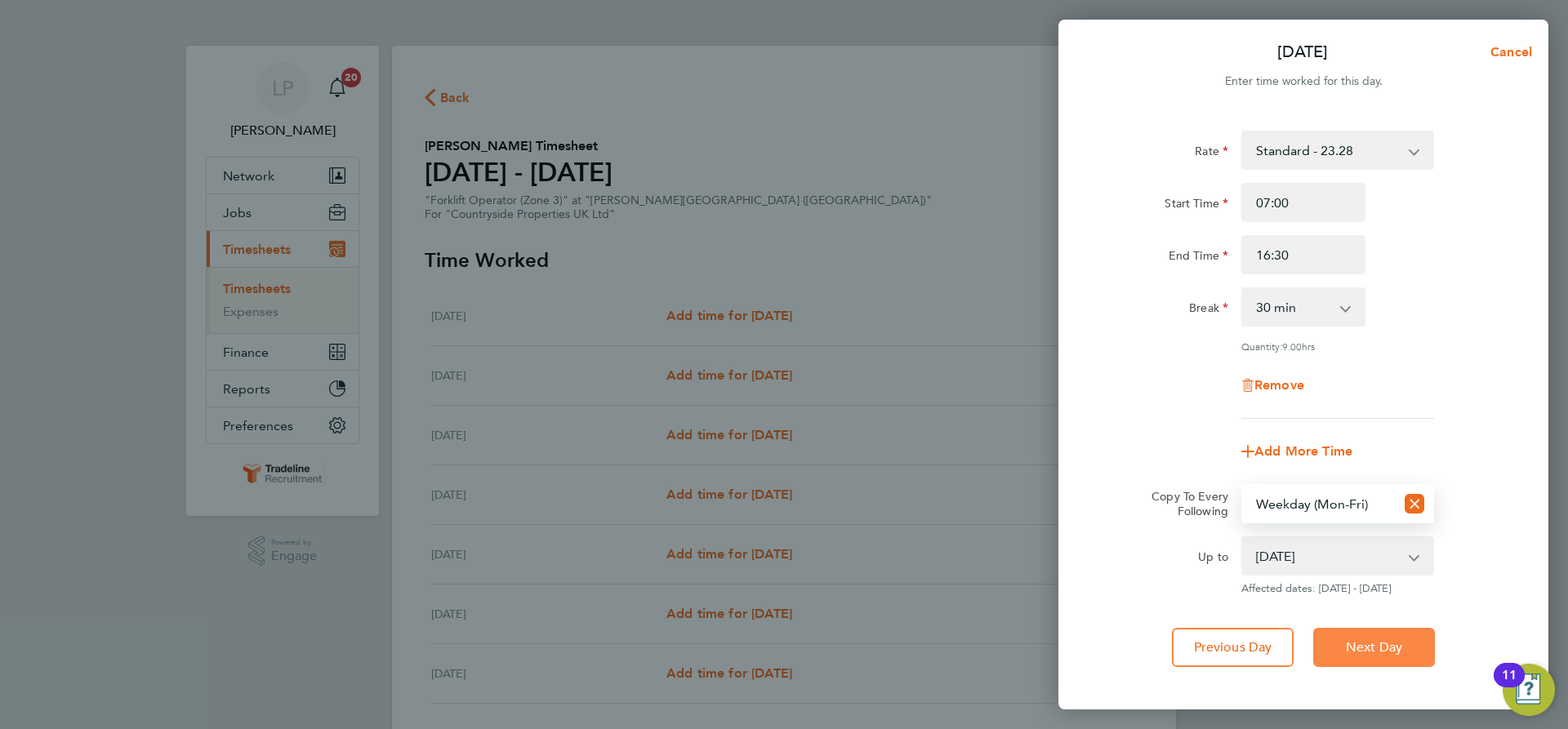
click at [1367, 653] on span "Next Day" at bounding box center [1374, 648] width 56 height 17
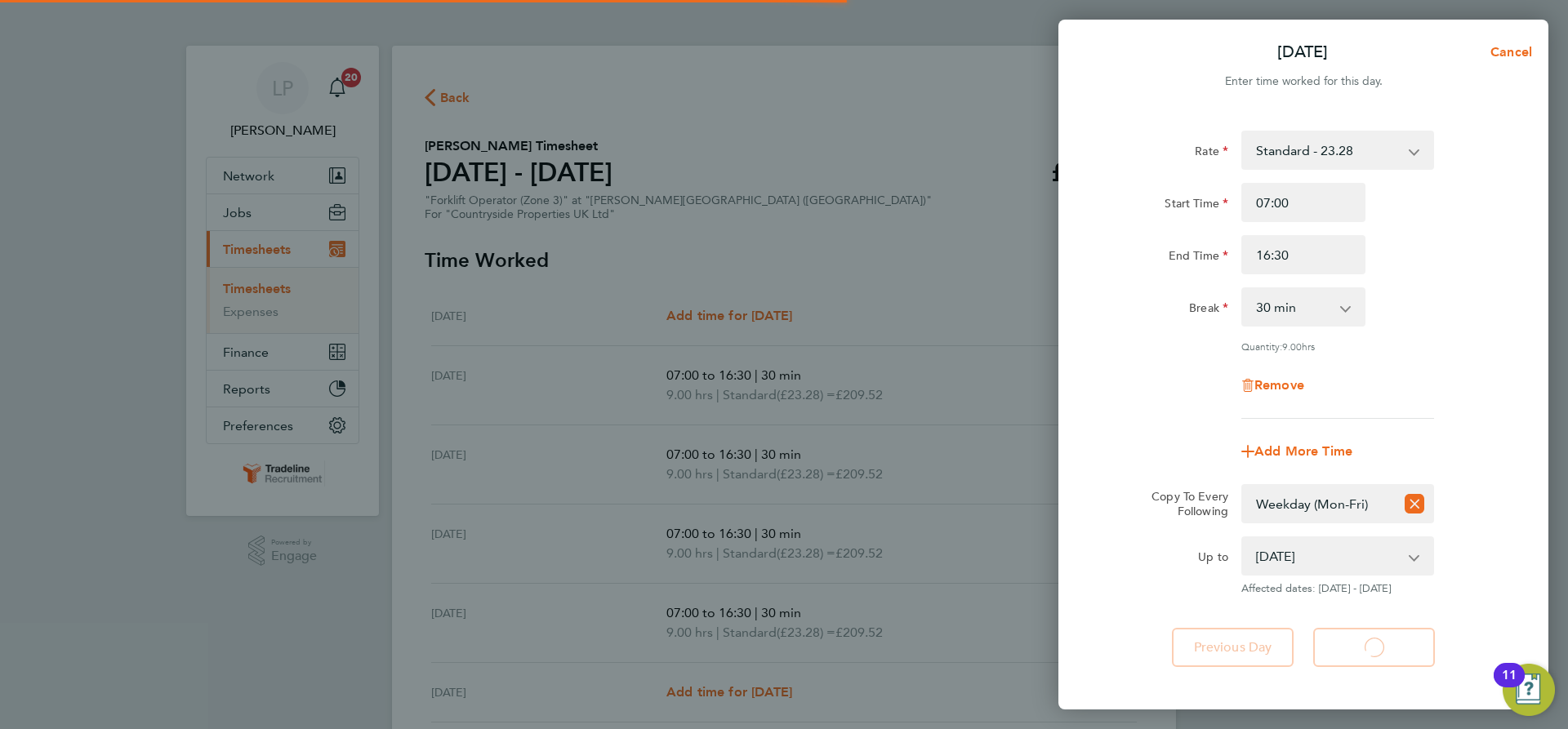
select select "30"
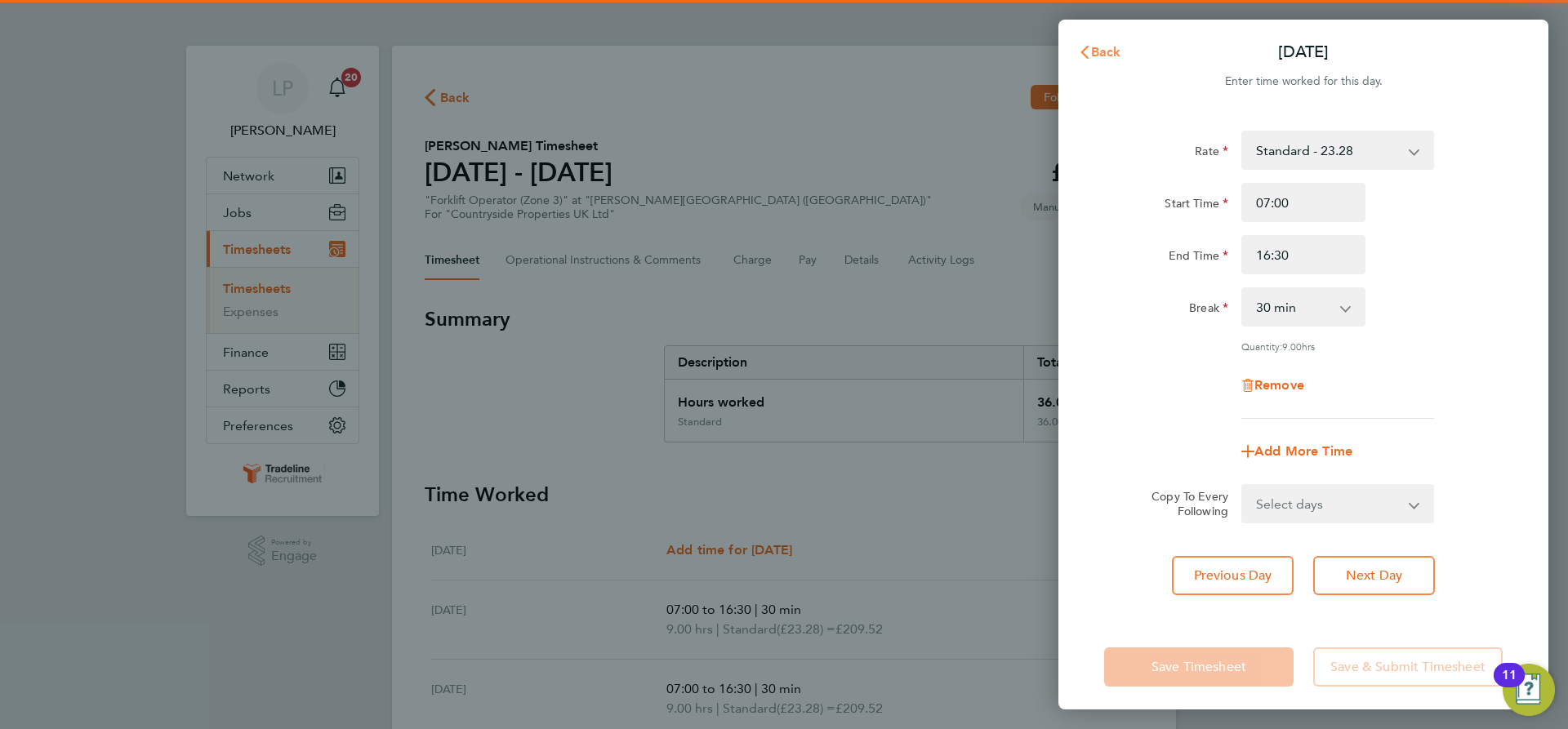
click at [1100, 48] on span "Back" at bounding box center [1106, 52] width 30 height 16
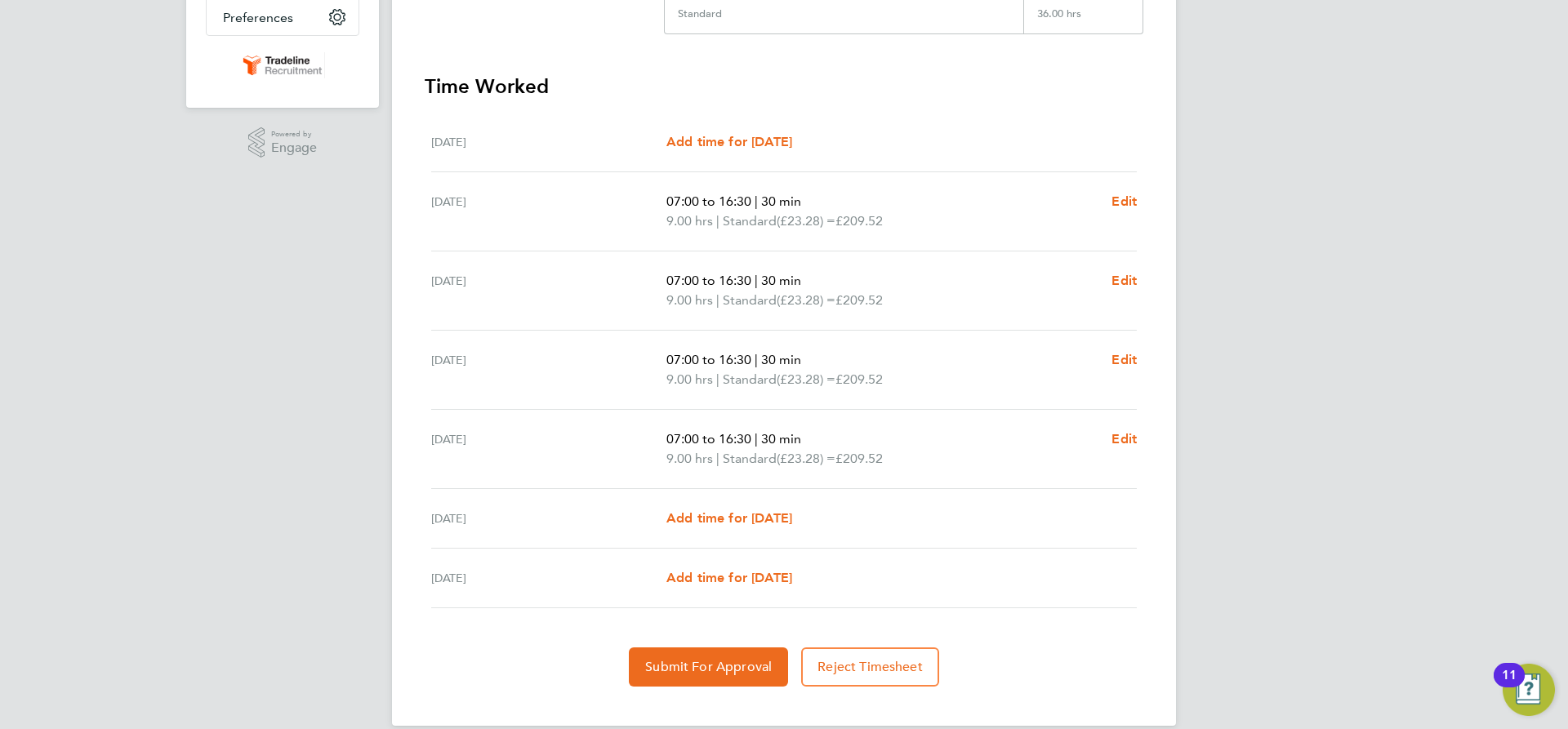
scroll to position [431, 0]
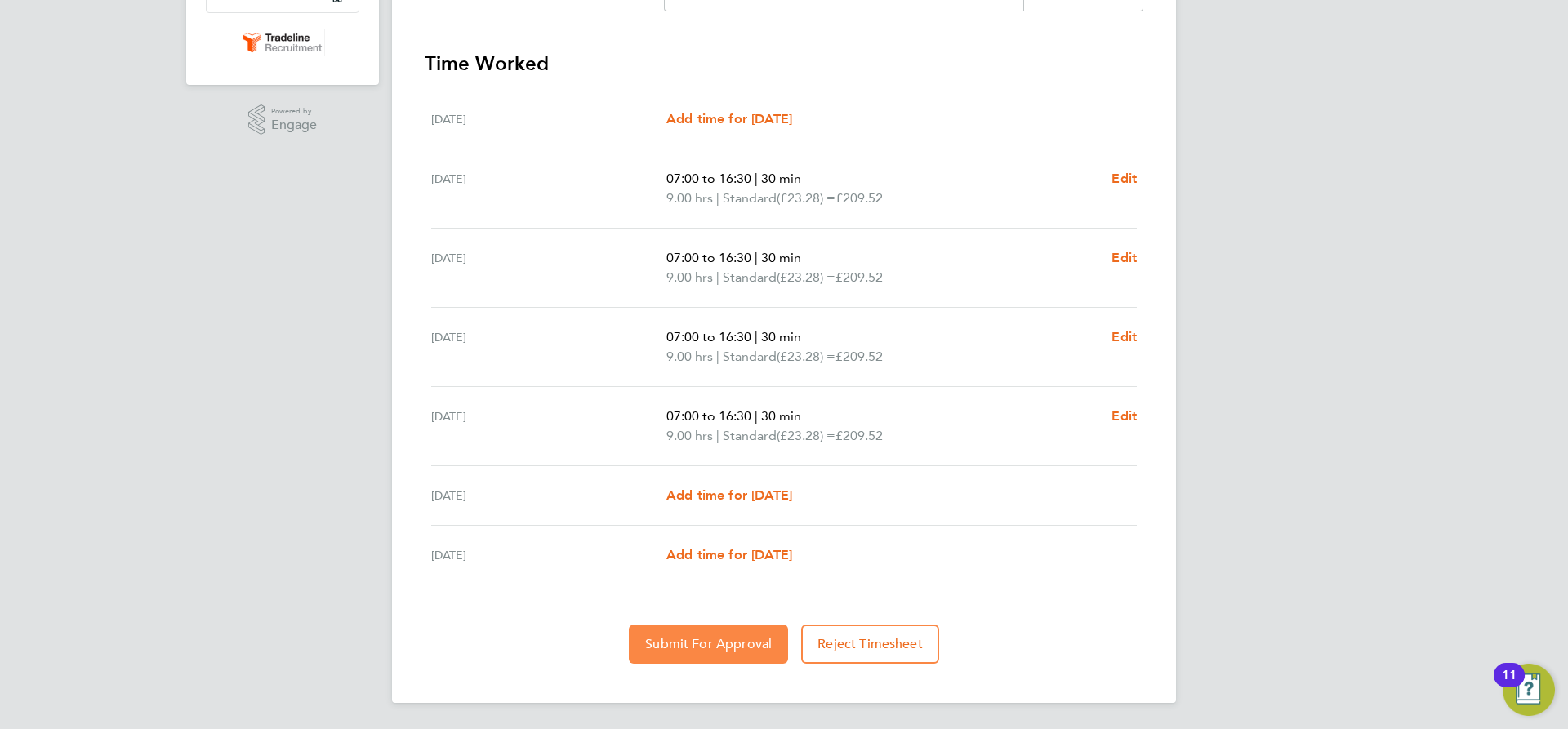
click at [722, 642] on span "Submit For Approval" at bounding box center [708, 644] width 126 height 17
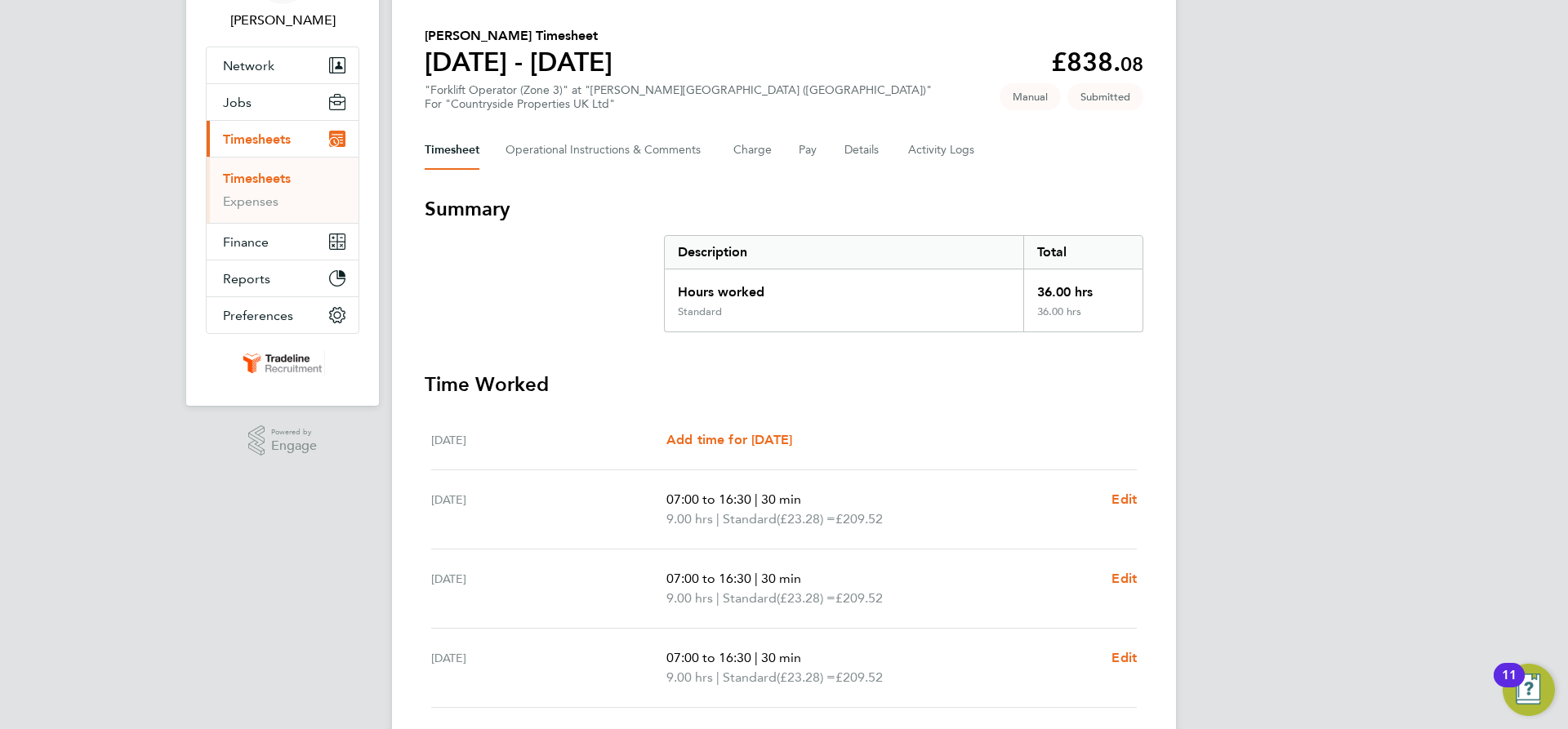
scroll to position [104, 0]
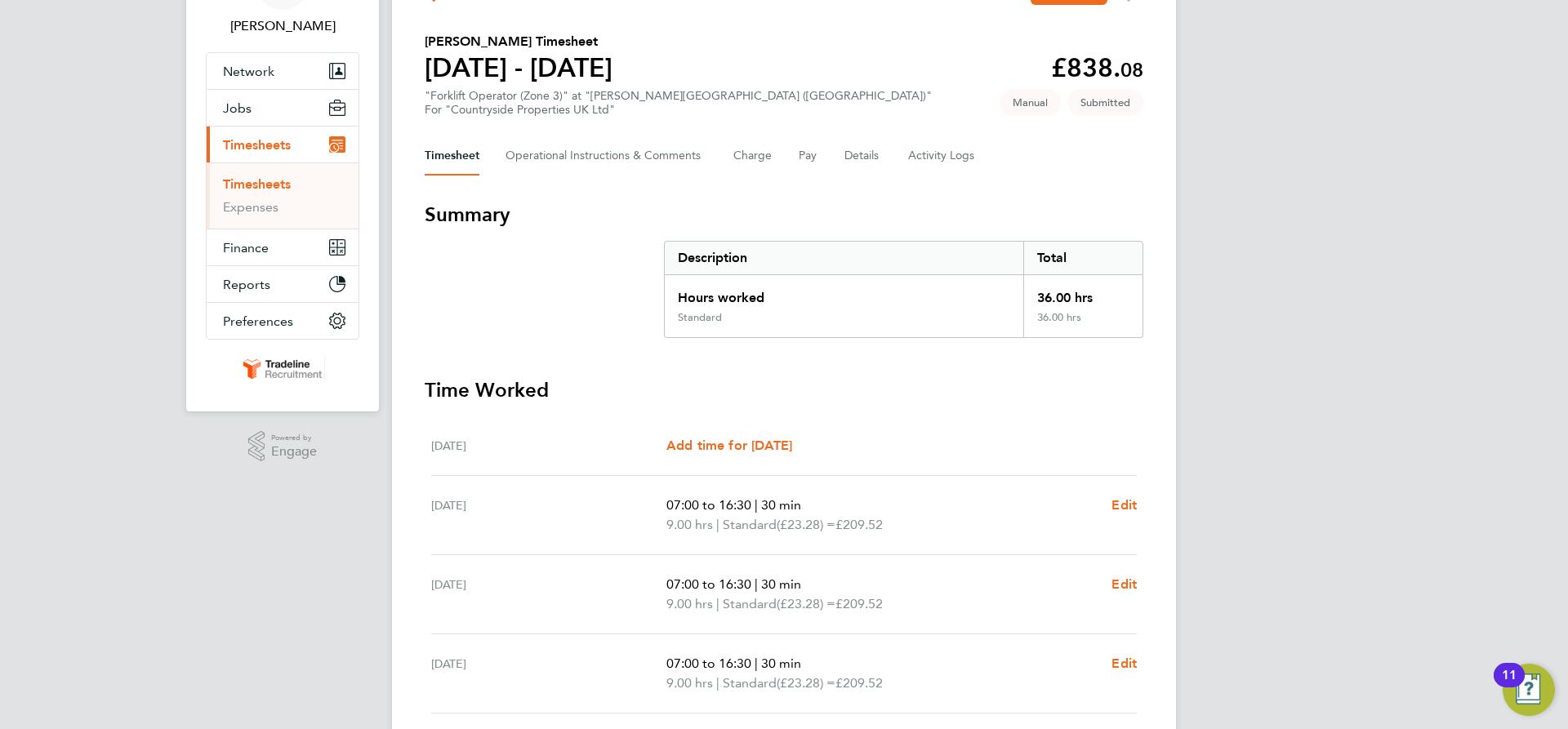
click at [242, 181] on link "Timesheets" at bounding box center [256, 184] width 67 height 16
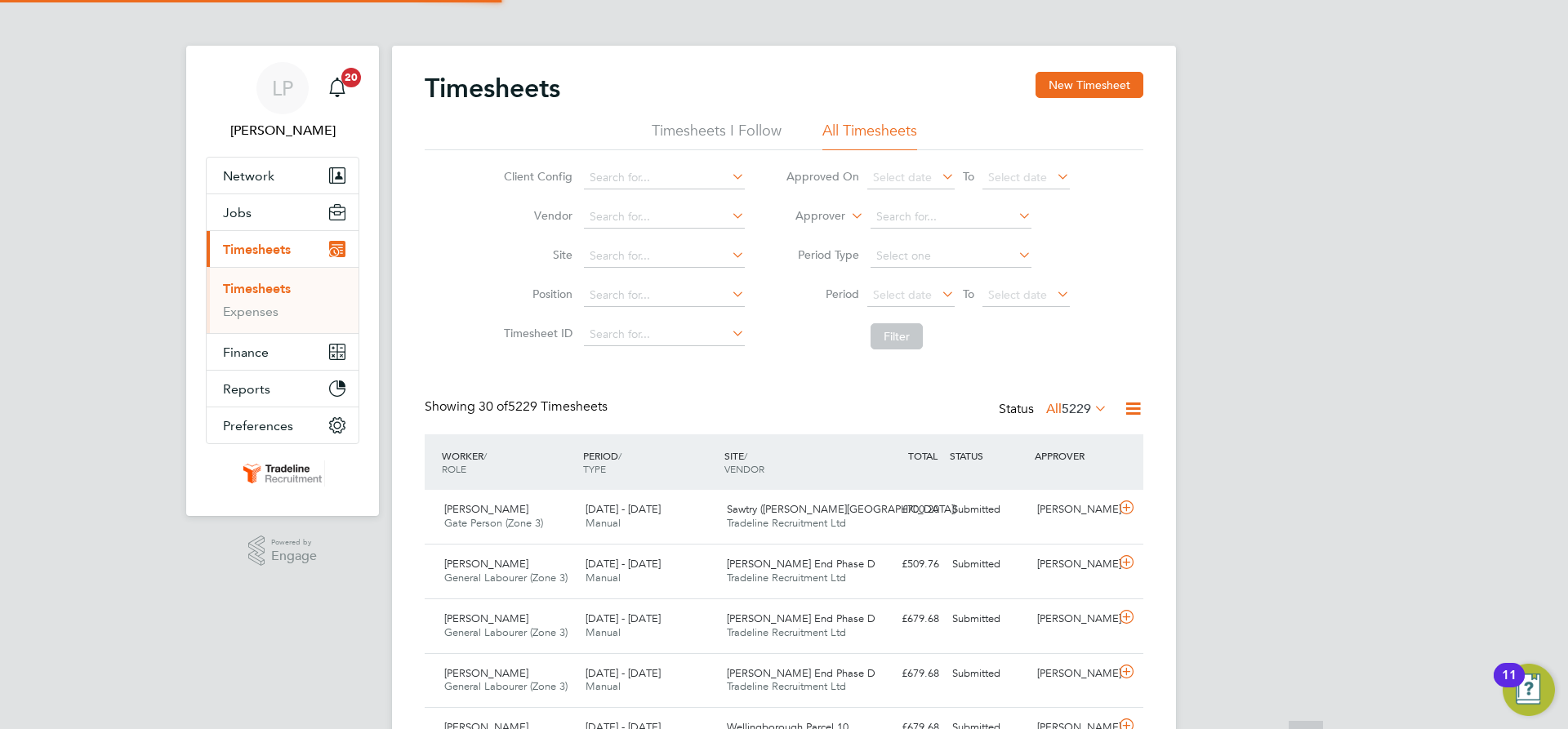
scroll to position [8, 8]
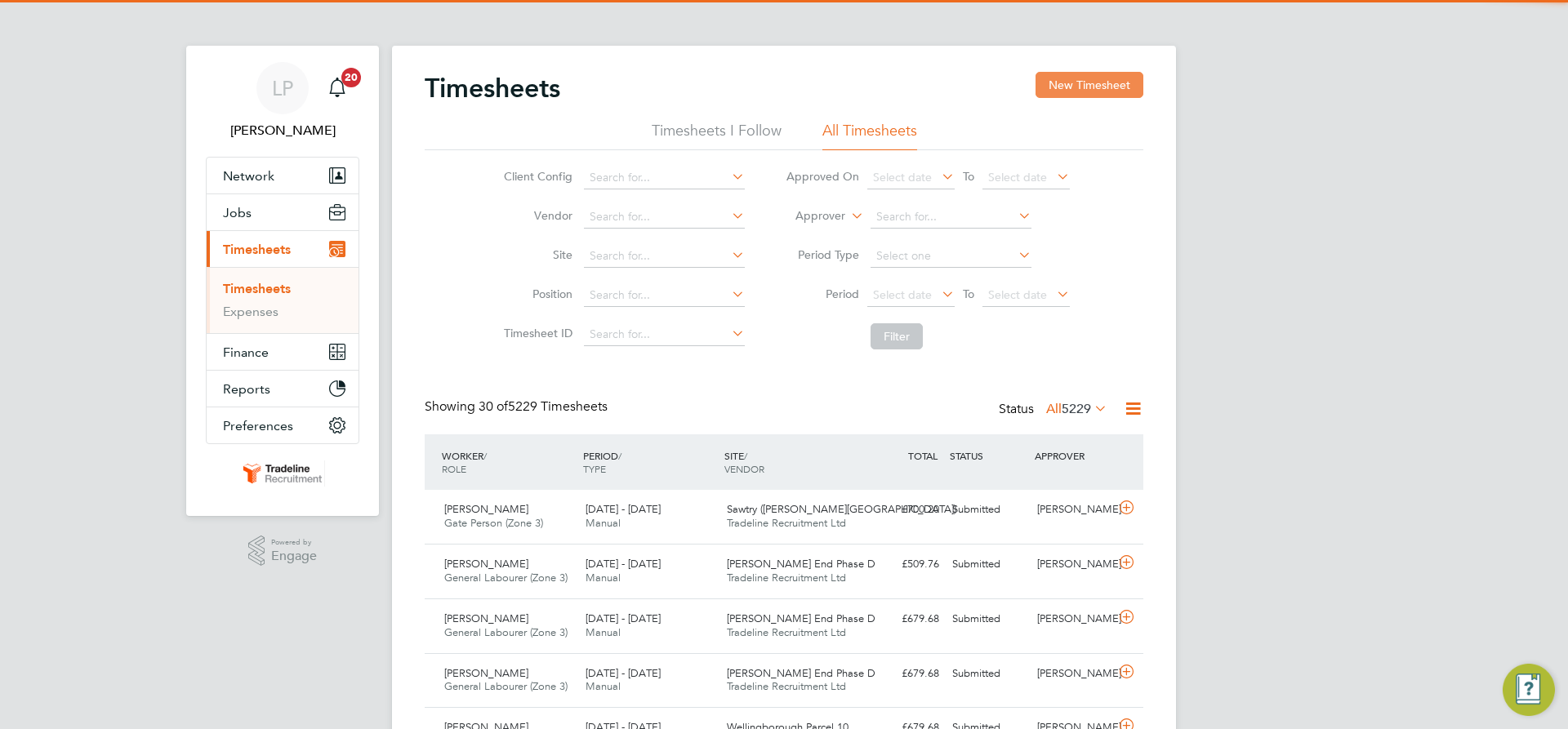
click at [1092, 90] on button "New Timesheet" at bounding box center [1089, 85] width 108 height 26
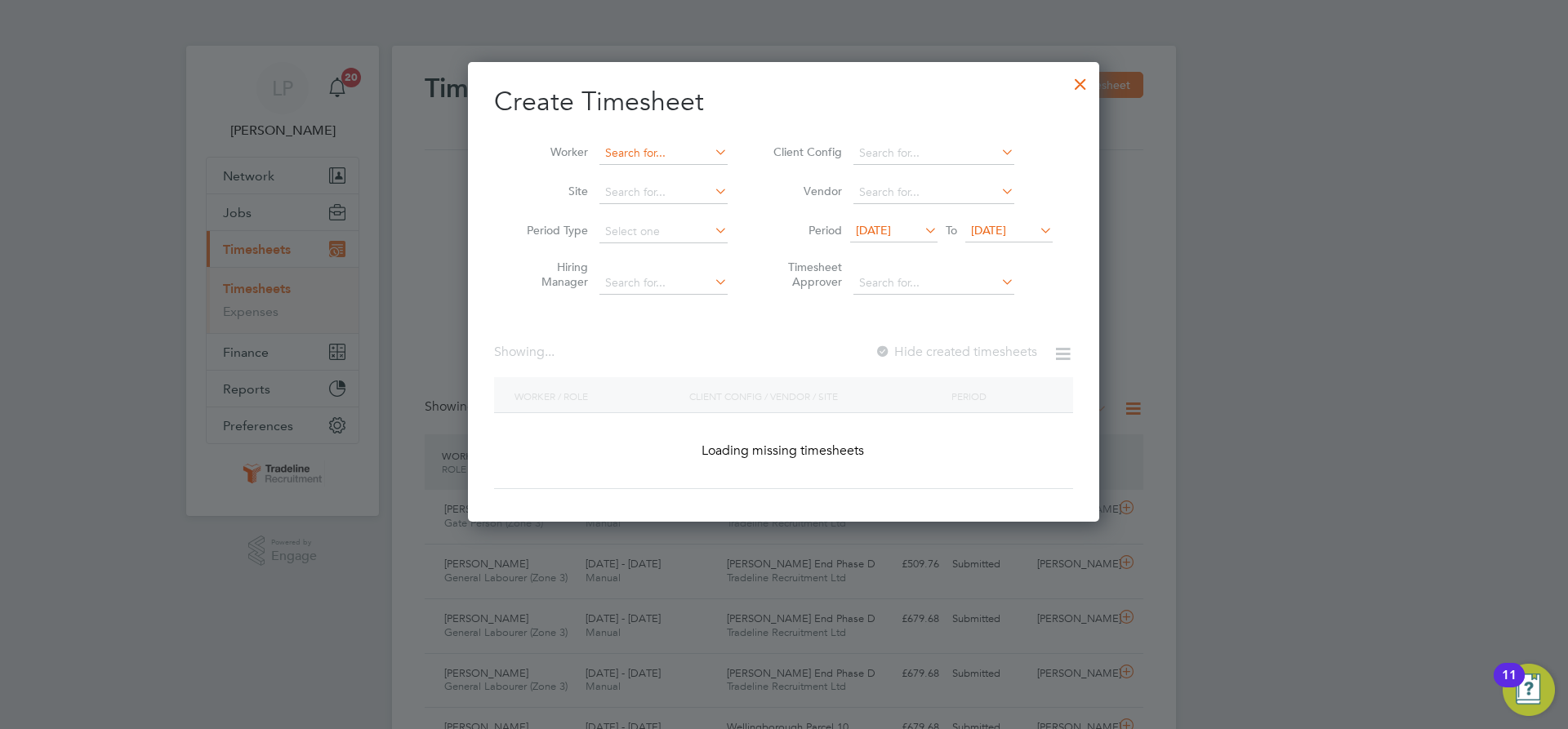
click at [631, 150] on input at bounding box center [663, 153] width 128 height 23
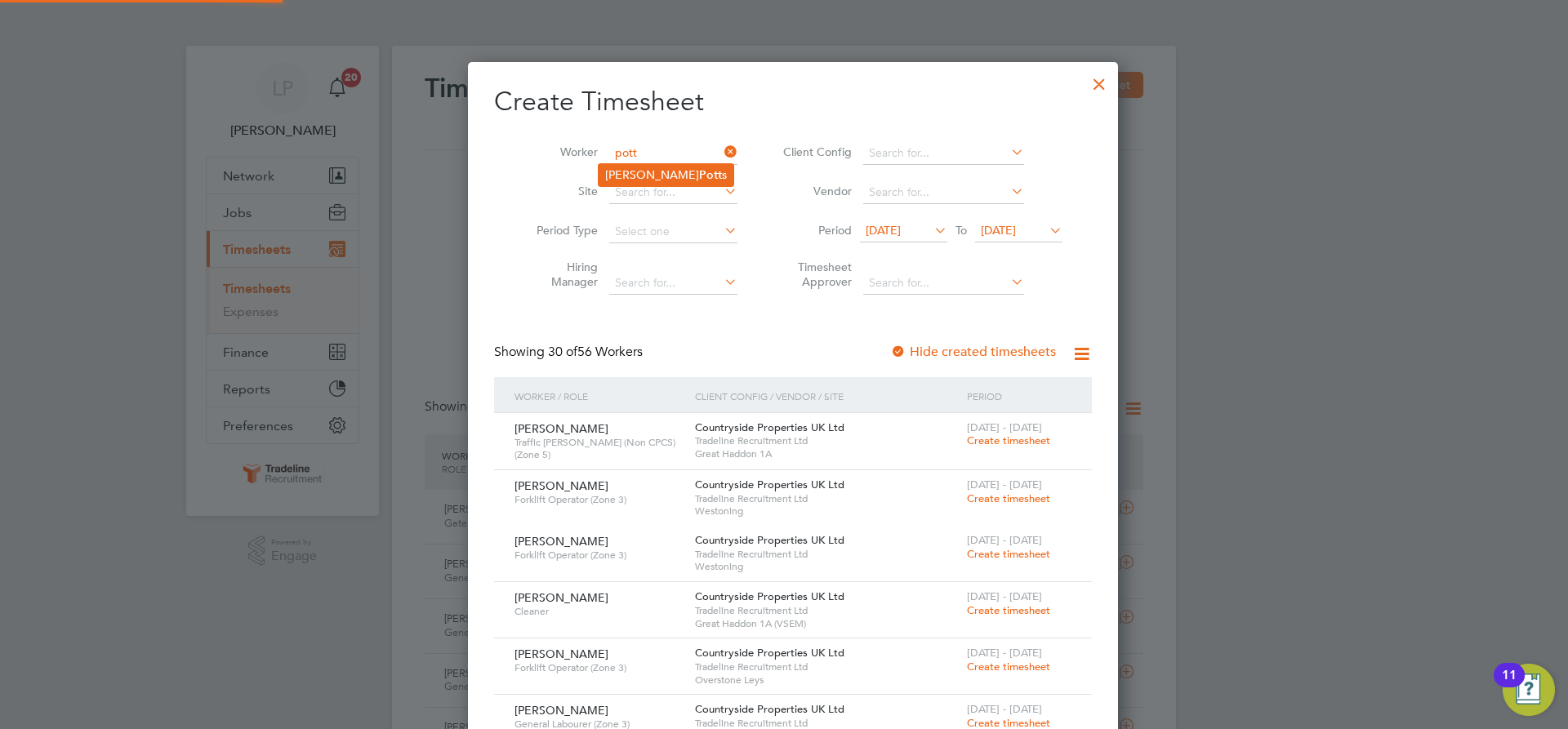
click at [699, 178] on b "Pott" at bounding box center [711, 175] width 23 height 14
type input "Neil Potts"
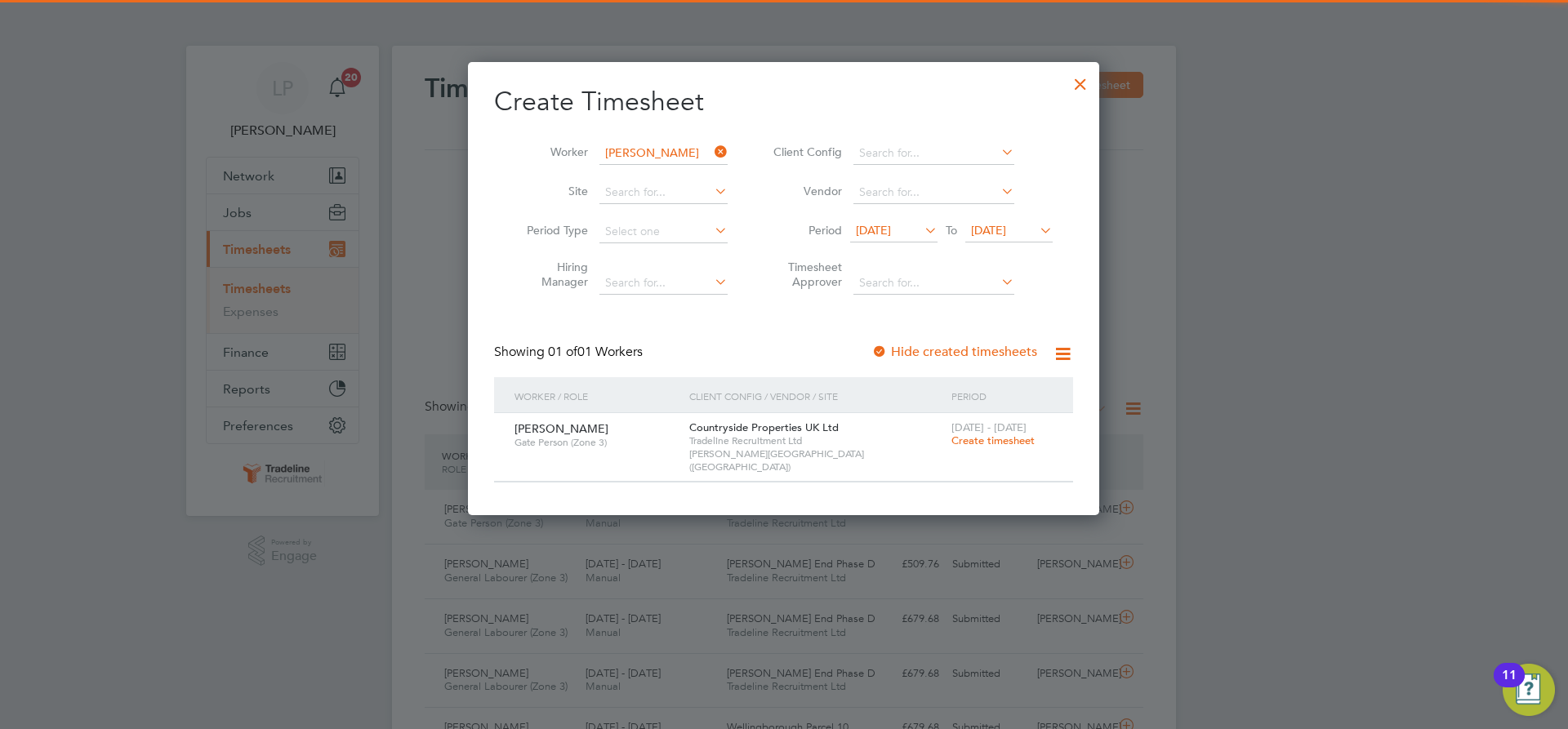
click at [995, 445] on span "Create timesheet" at bounding box center [993, 441] width 83 height 14
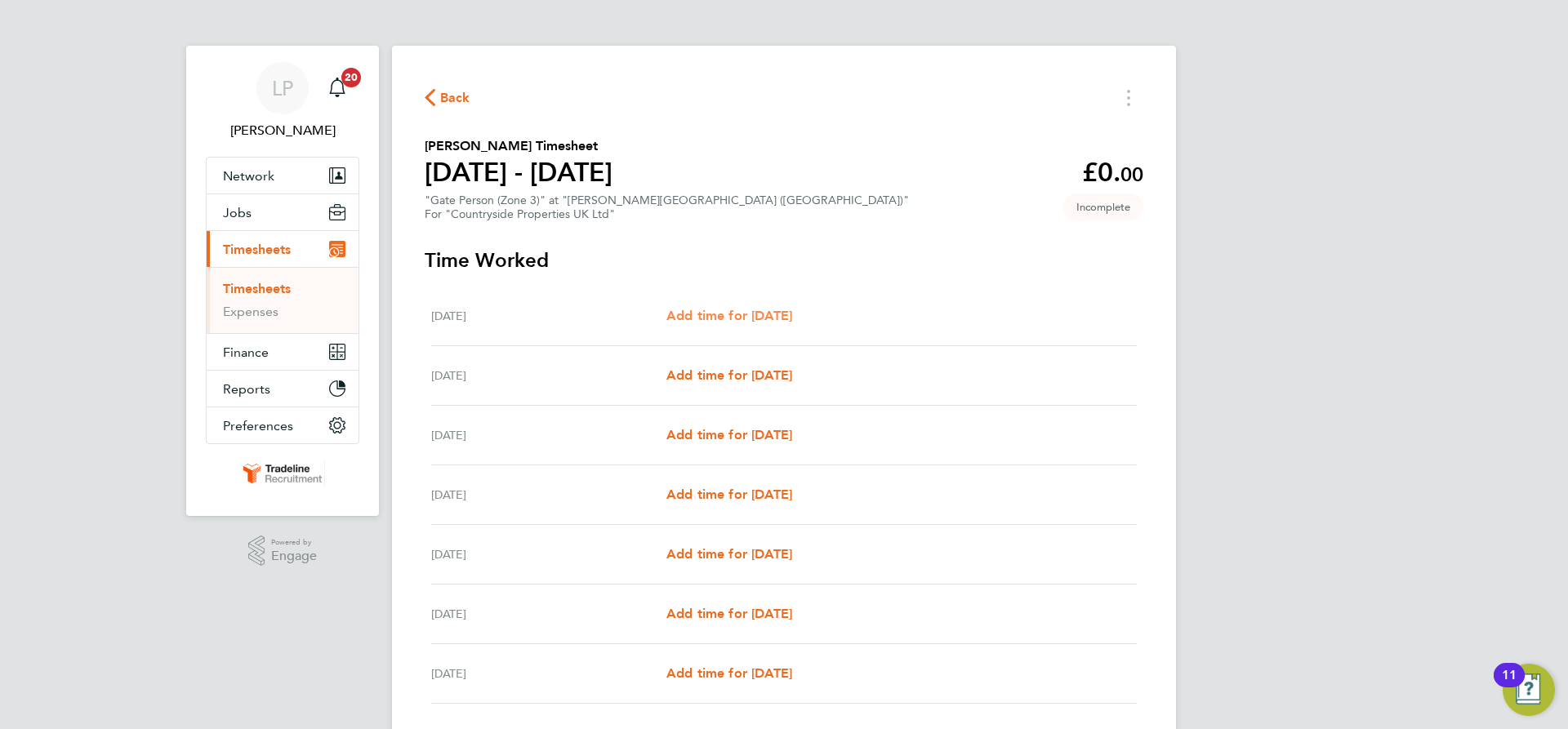
click at [751, 316] on span "Add time for [DATE]" at bounding box center [729, 315] width 126 height 16
select select "30"
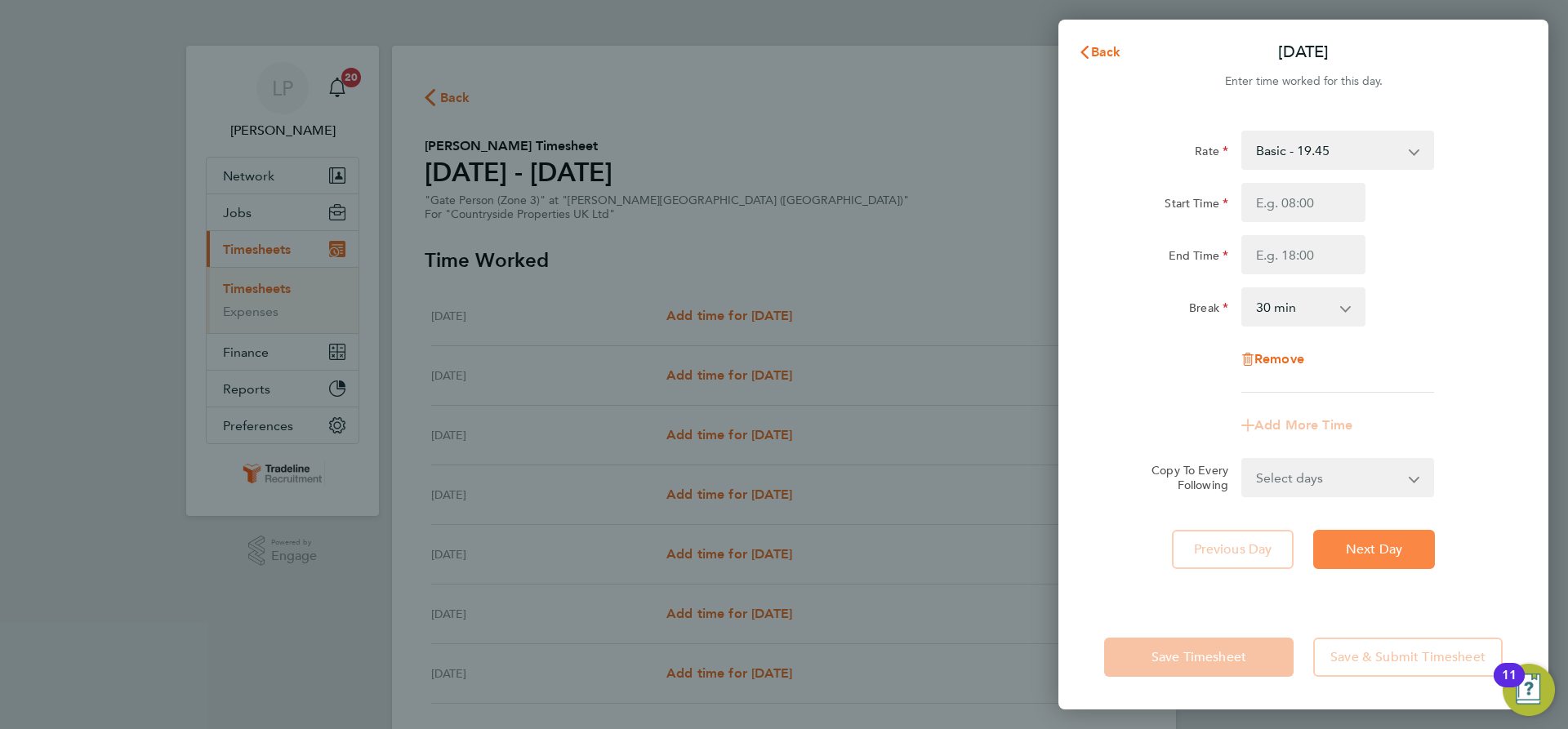
click at [1373, 543] on span "Next Day" at bounding box center [1374, 549] width 56 height 17
select select "30"
click at [1328, 198] on input "Start Time" at bounding box center [1303, 202] width 124 height 39
type input "07:00"
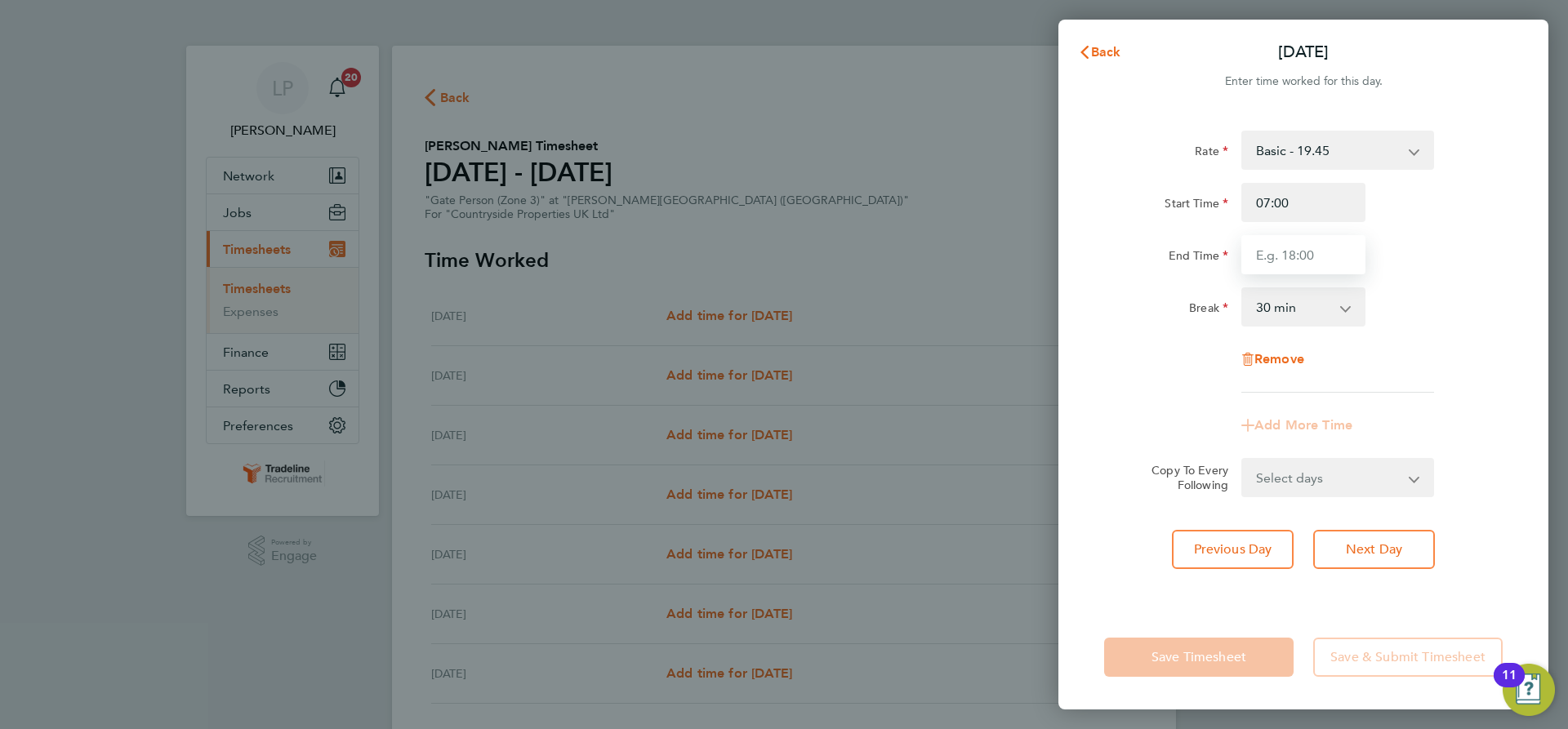
click at [1329, 262] on input "End Time" at bounding box center [1303, 254] width 124 height 39
type input "16:30"
click at [1386, 297] on div "Break 0 min 15 min 30 min 45 min 60 min 75 min 90 min" at bounding box center [1303, 307] width 412 height 39
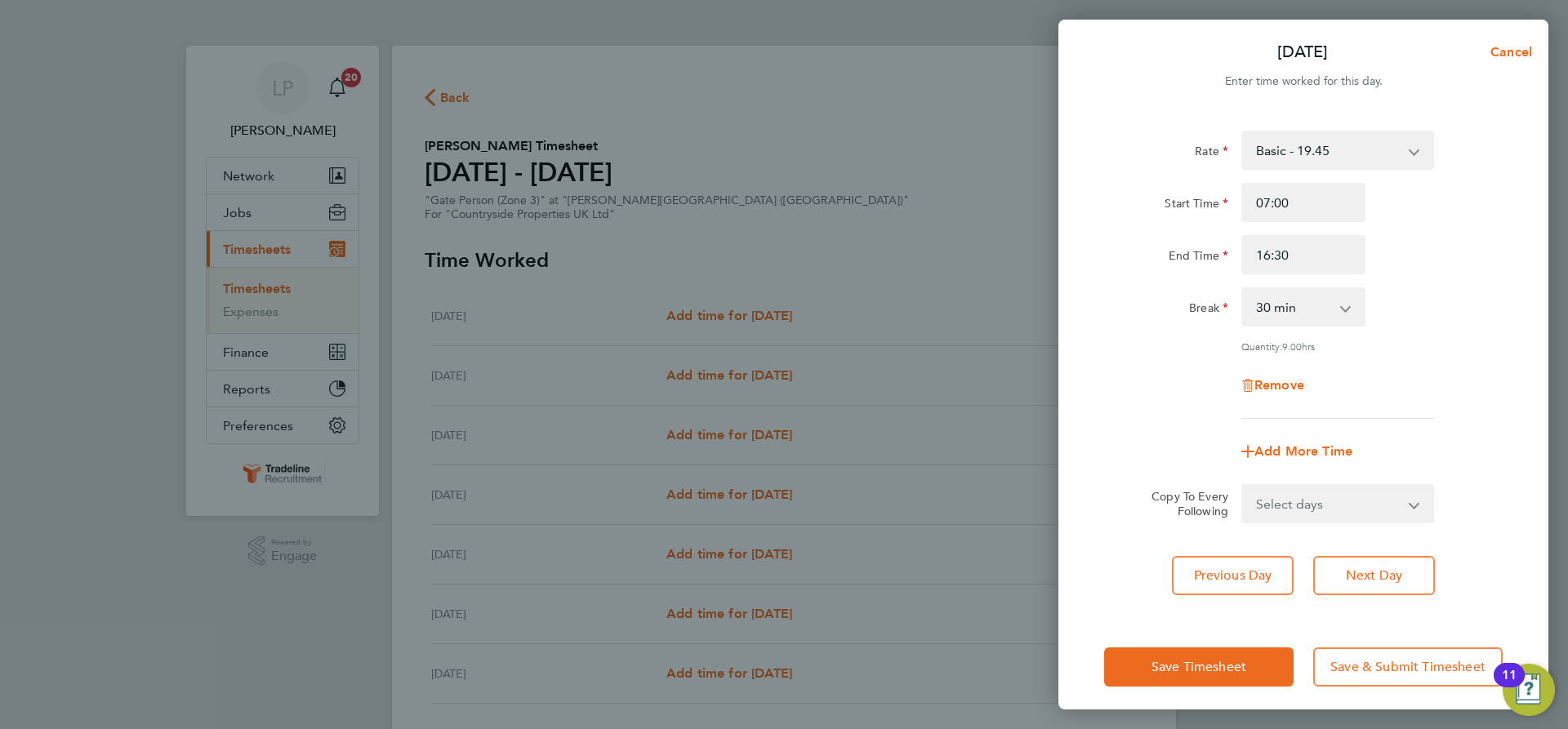
click at [1369, 488] on select "Select days Day Weekday (Mon-Fri) Weekend (Sat-Sun) Wednesday Thursday Friday S…" at bounding box center [1329, 503] width 172 height 36
select select "WEEKDAY"
click at [1243, 485] on select "Select days Day Weekday (Mon-Fri) Weekend (Sat-Sun) Wednesday Thursday Friday S…" at bounding box center [1329, 503] width 172 height 36
select select "2025-08-31"
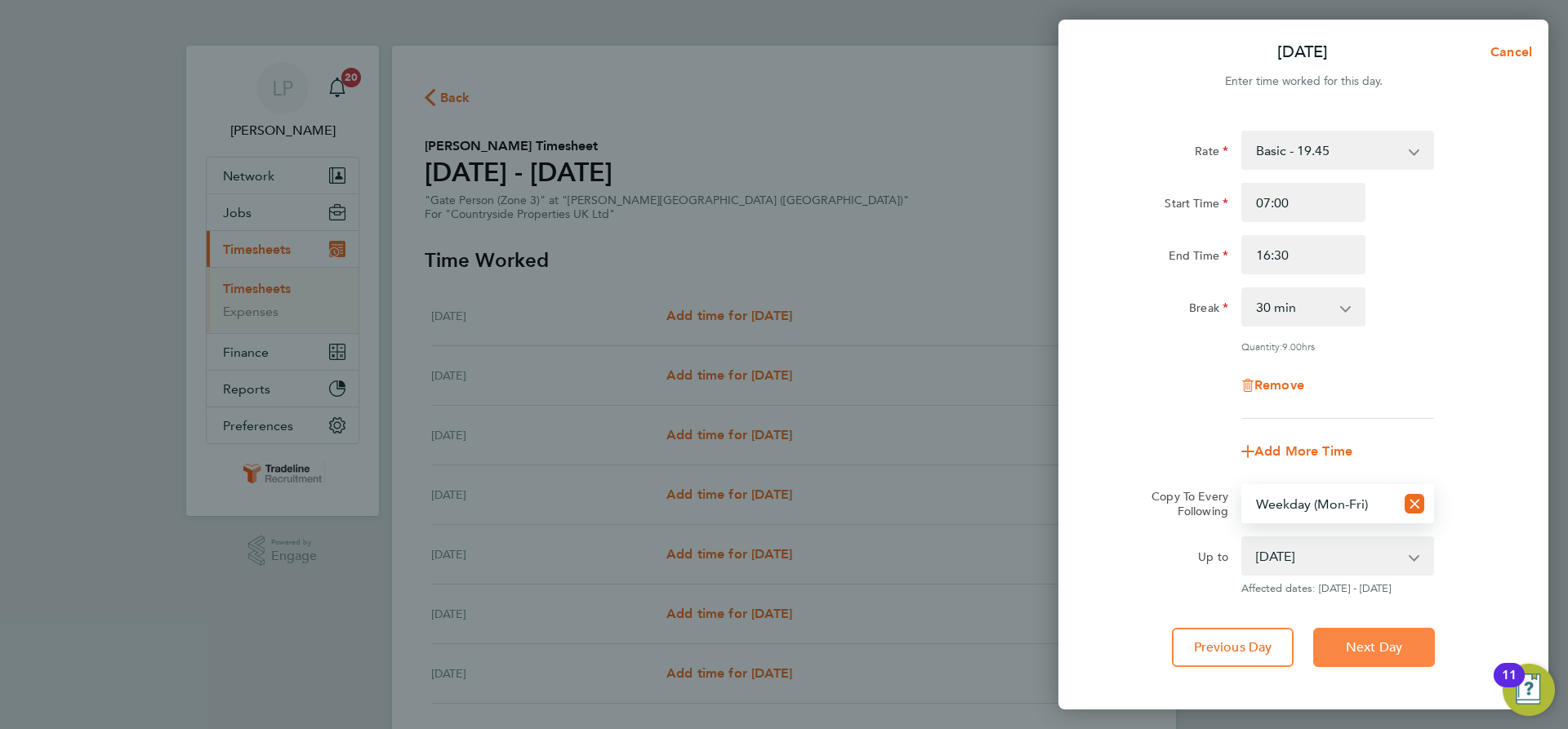
click at [1405, 661] on button "Next Day" at bounding box center [1373, 648] width 122 height 39
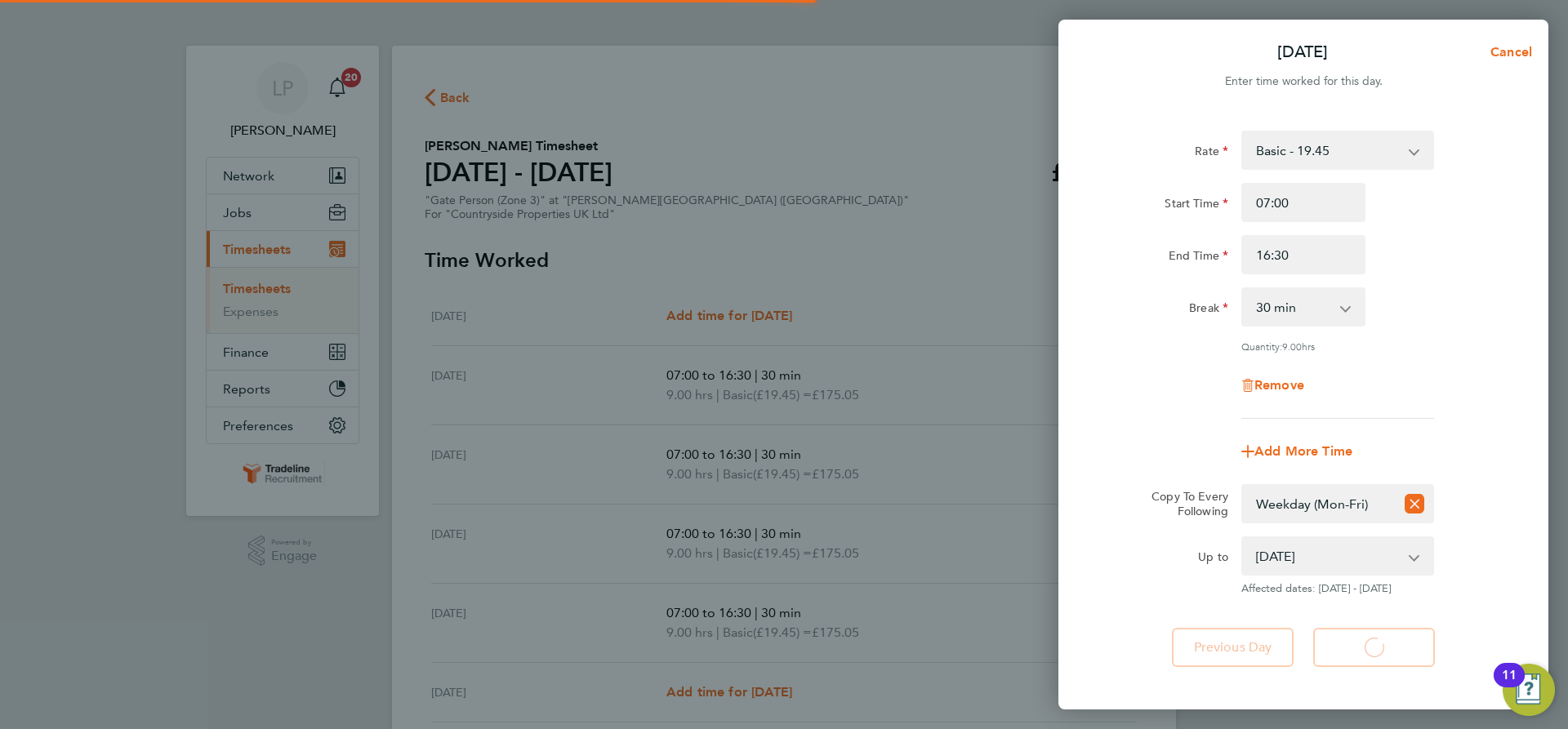
select select "30"
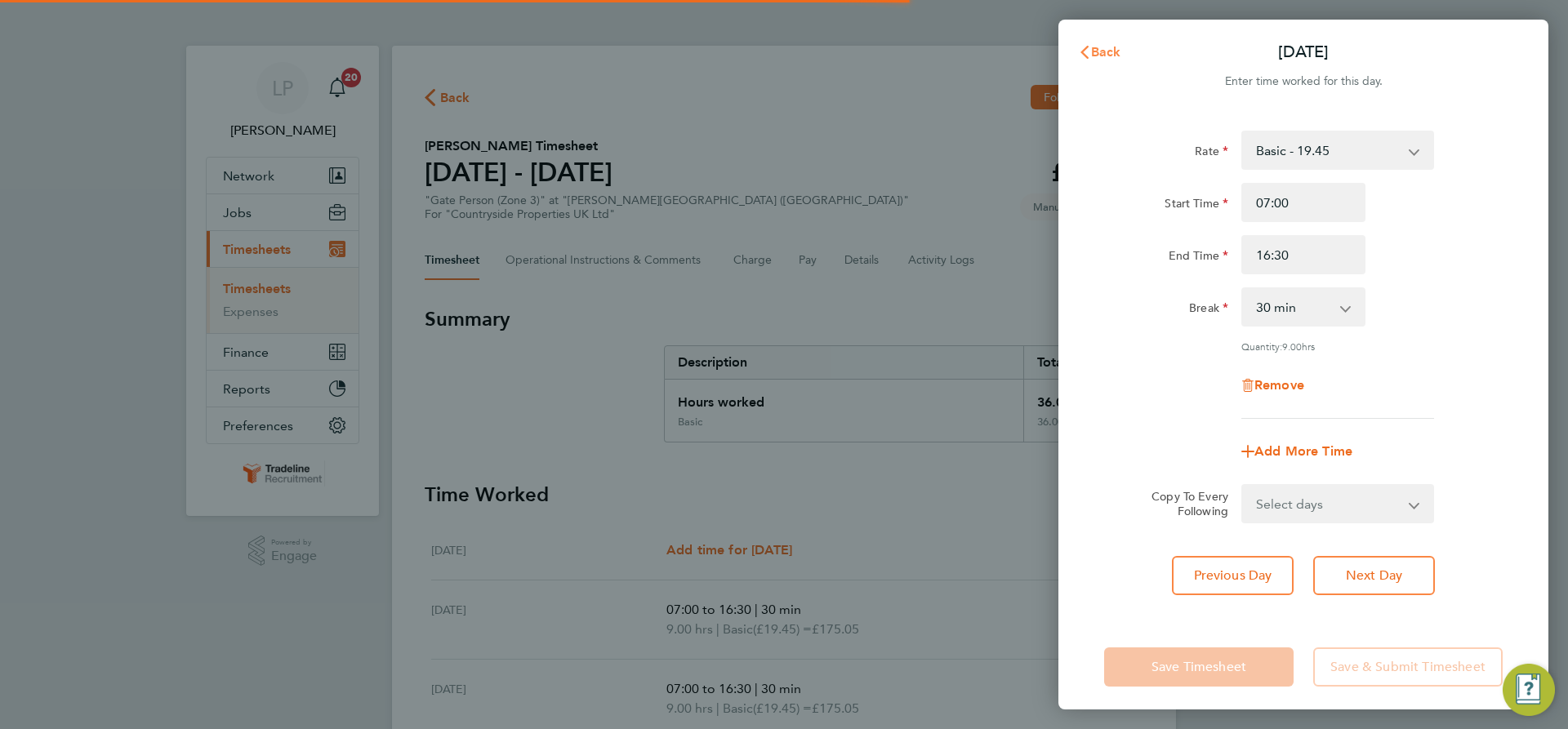
click at [1094, 46] on span "Back" at bounding box center [1106, 52] width 30 height 16
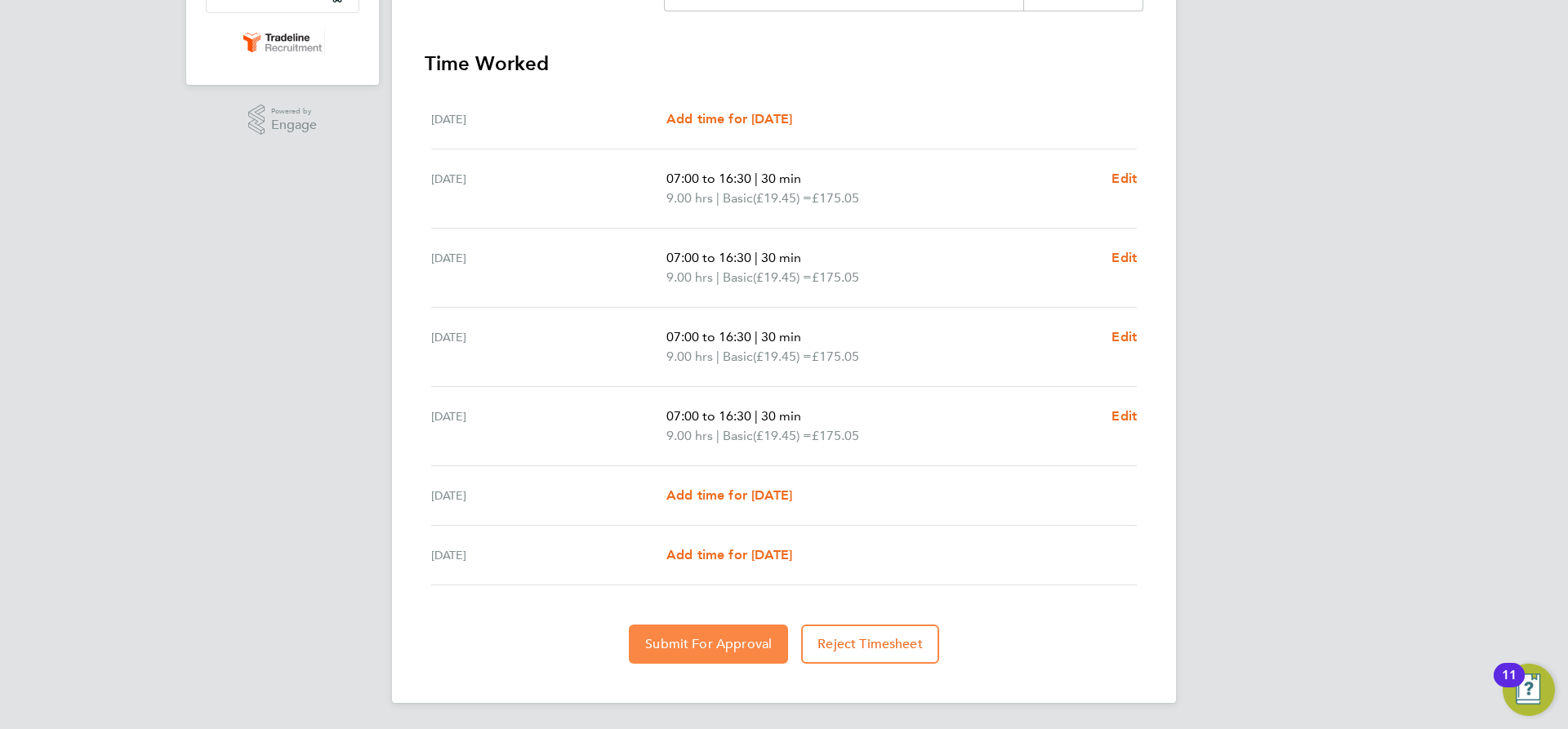
click at [686, 647] on span "Submit For Approval" at bounding box center [708, 644] width 126 height 17
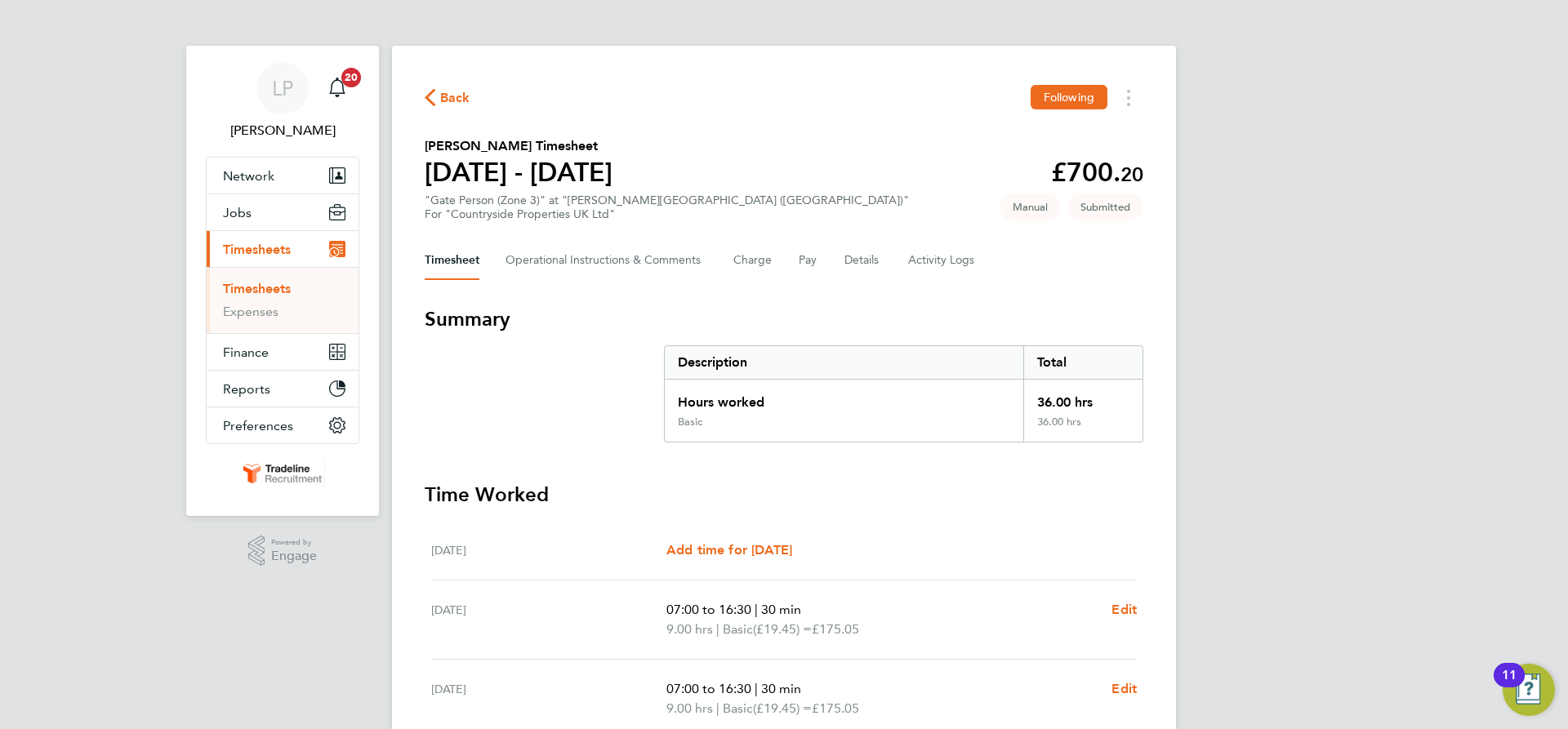
click at [234, 294] on link "Timesheets" at bounding box center [256, 289] width 67 height 16
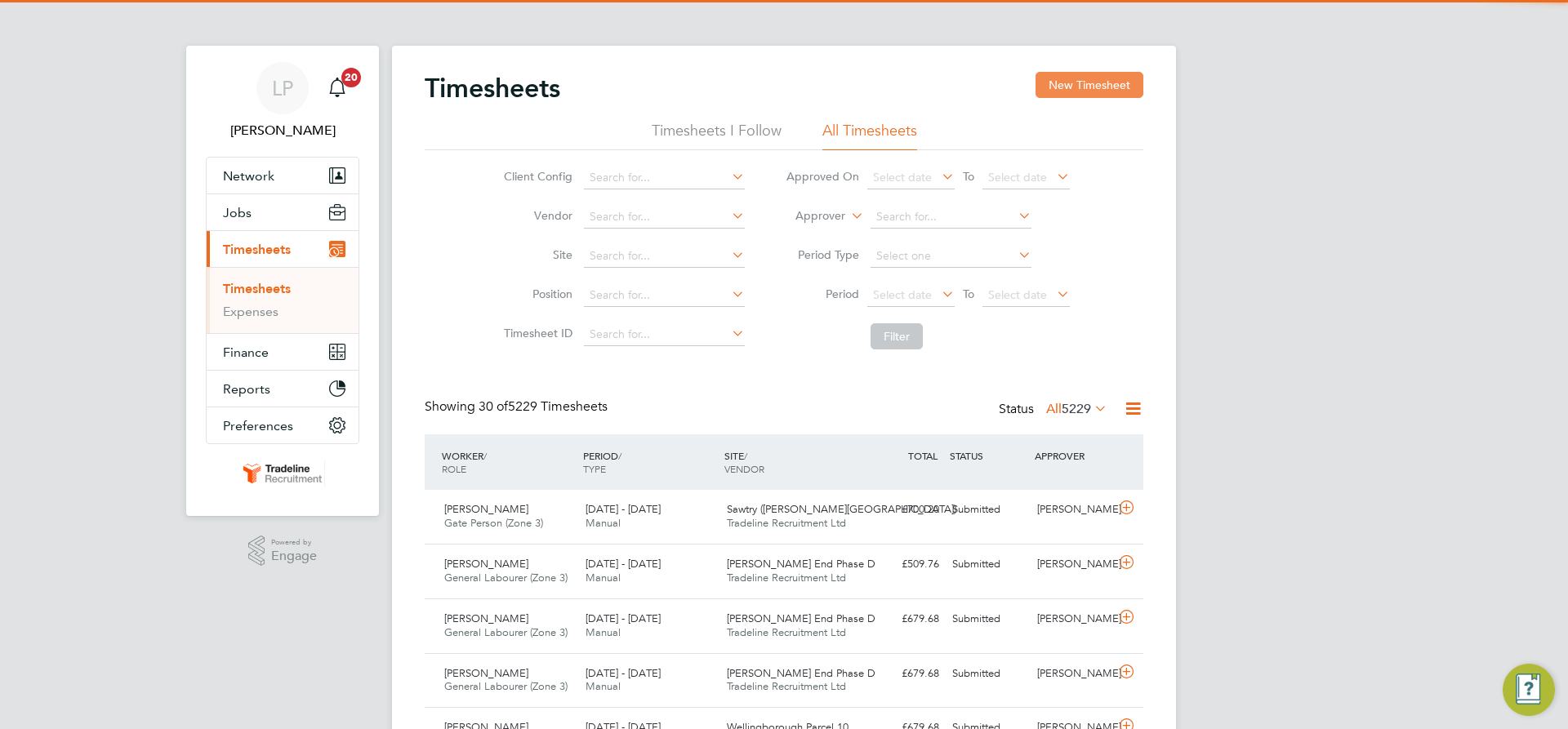
click at [1089, 83] on button "New Timesheet" at bounding box center [1089, 85] width 108 height 26
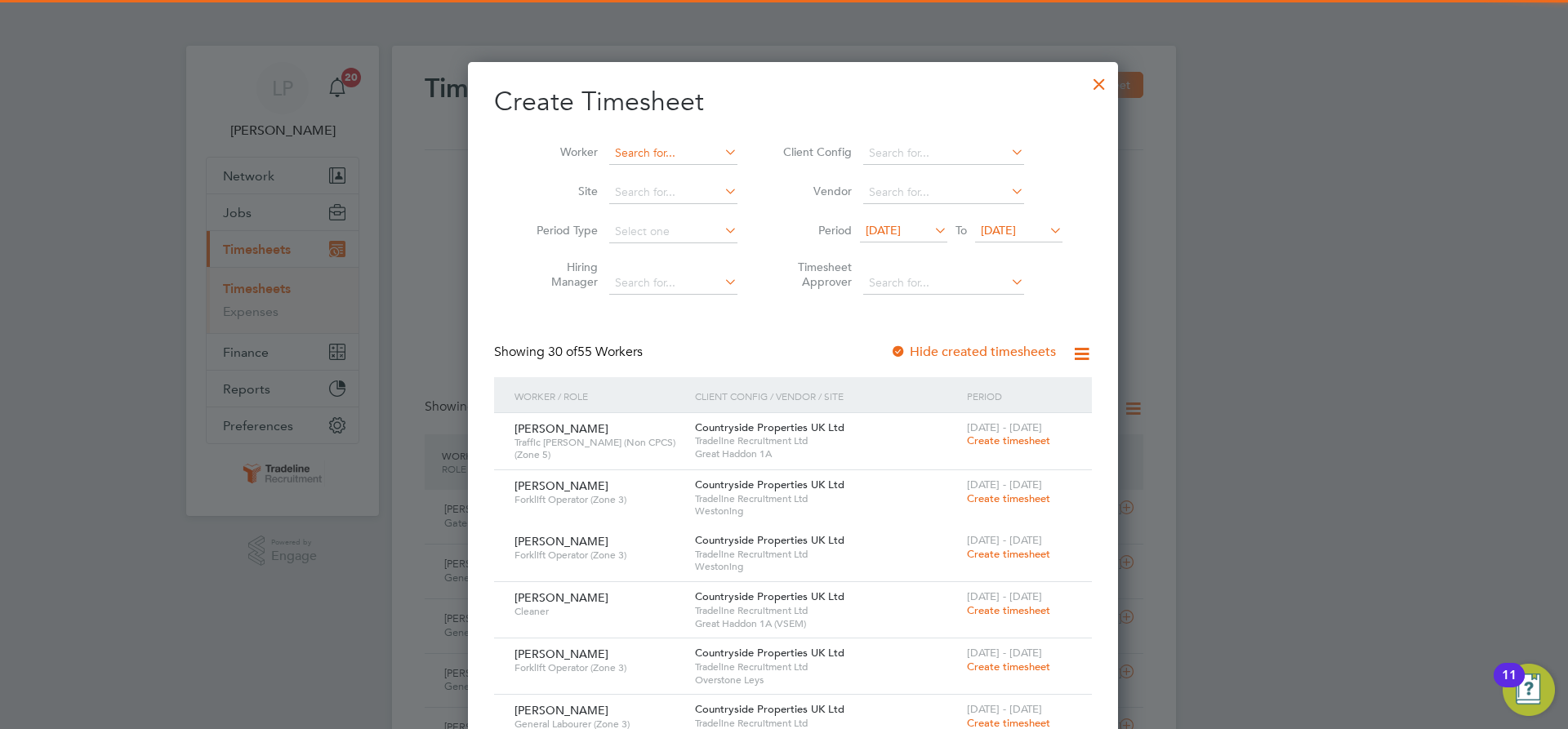
click at [670, 150] on input at bounding box center [673, 153] width 128 height 23
click at [644, 180] on li "Alexandru Sop tica" at bounding box center [672, 174] width 147 height 22
type input "Alexandru Soptica"
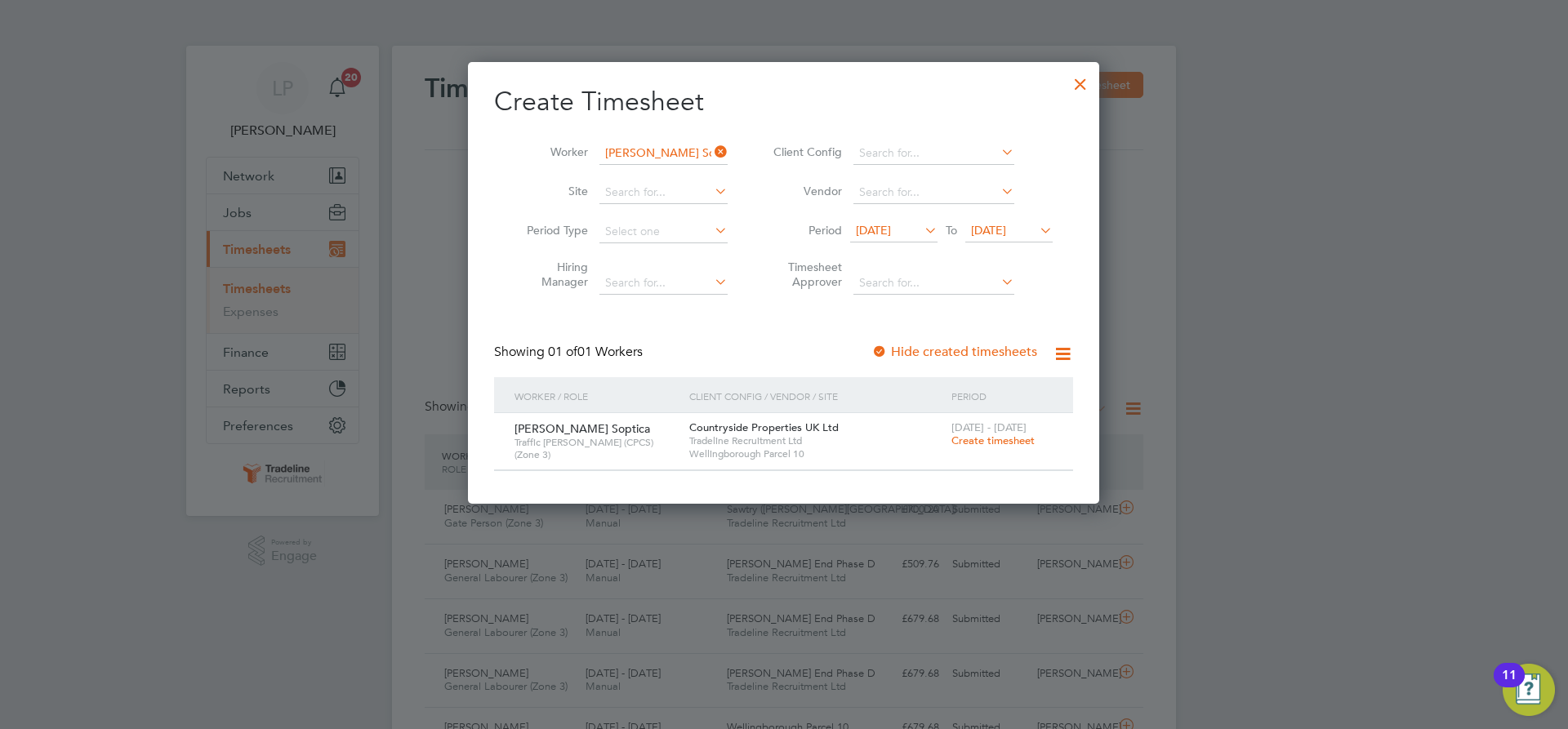
click at [990, 443] on span "Create timesheet" at bounding box center [993, 441] width 83 height 14
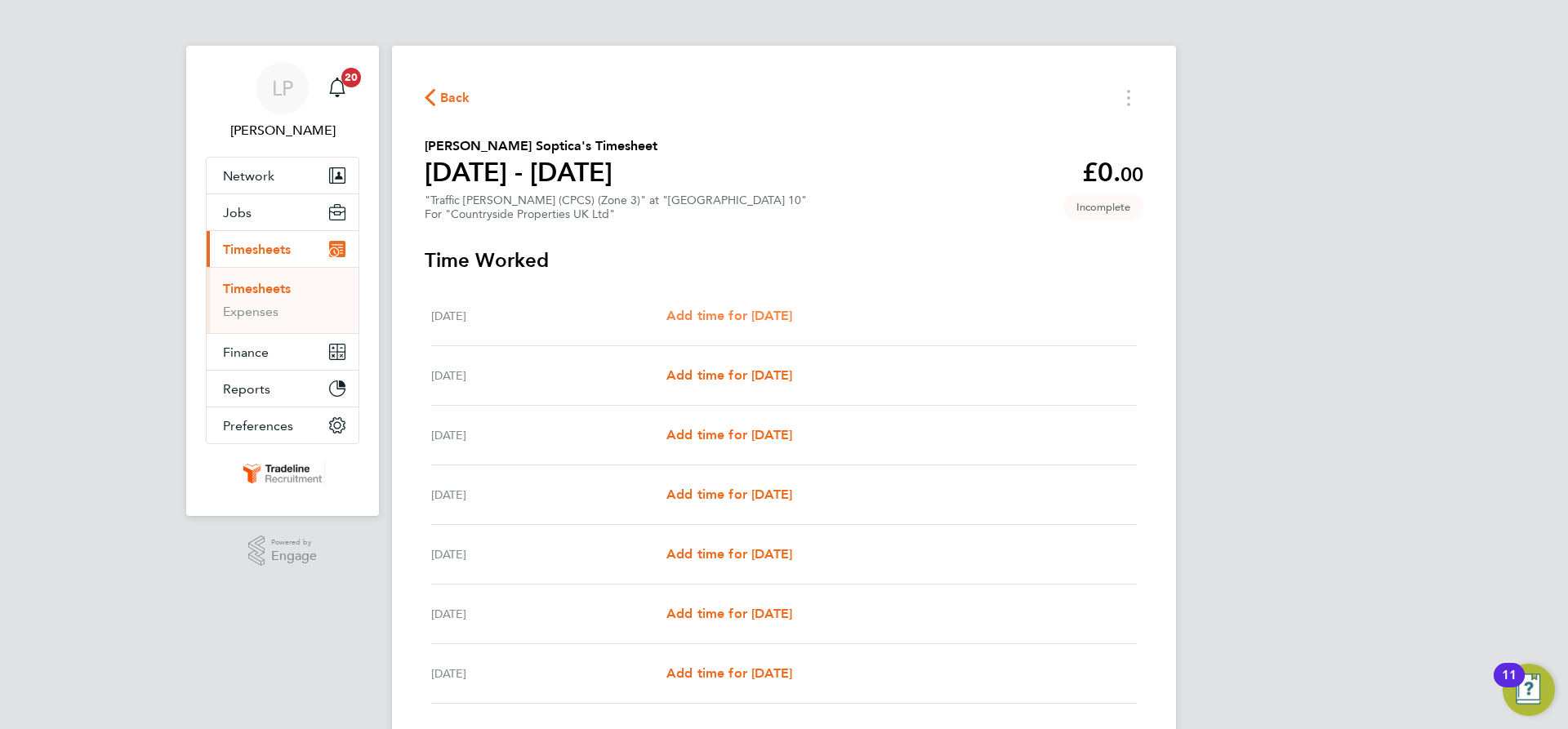
click at [774, 312] on span "Add time for [DATE]" at bounding box center [729, 315] width 126 height 16
select select "30"
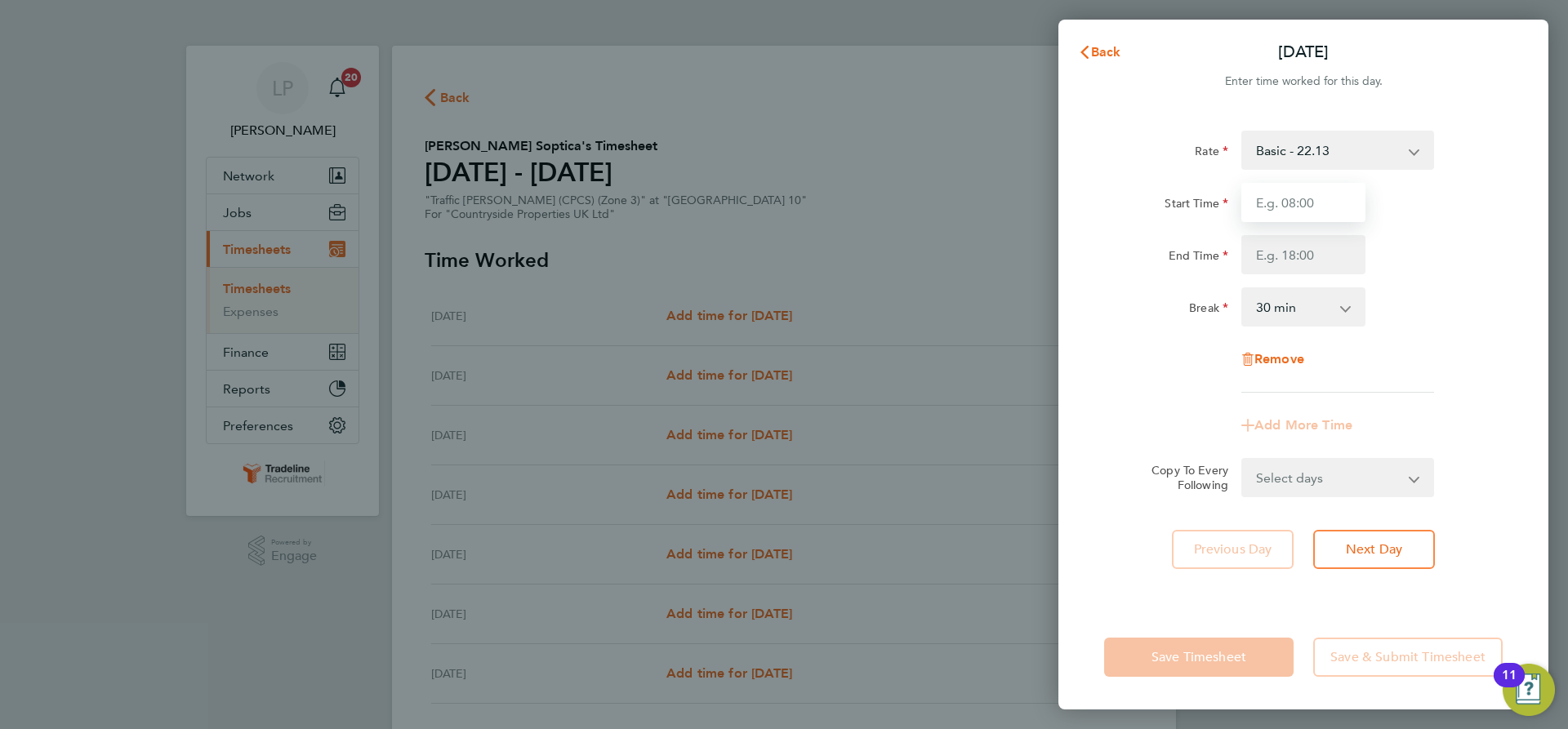
drag, startPoint x: 1321, startPoint y: 196, endPoint x: 1327, endPoint y: 216, distance: 20.9
click at [1321, 196] on input "Start Time" at bounding box center [1303, 202] width 124 height 39
type input "07:00"
drag, startPoint x: 1317, startPoint y: 256, endPoint x: 1316, endPoint y: 269, distance: 13.0
click at [1317, 256] on input "End Time" at bounding box center [1303, 254] width 124 height 39
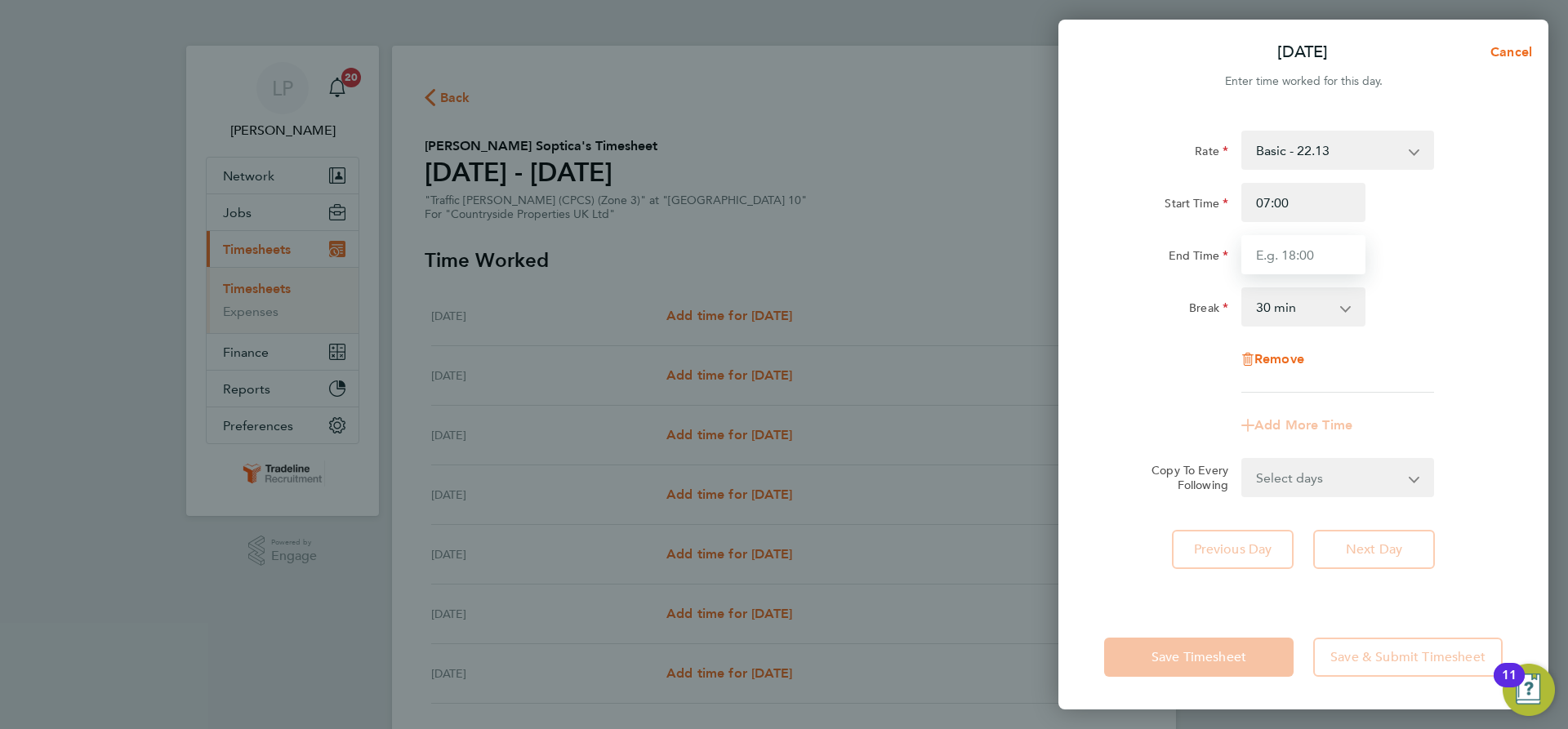
type input "16:30"
click at [1404, 310] on div "Break 0 min 15 min 30 min 45 min 60 min 75 min 90 min" at bounding box center [1303, 307] width 412 height 39
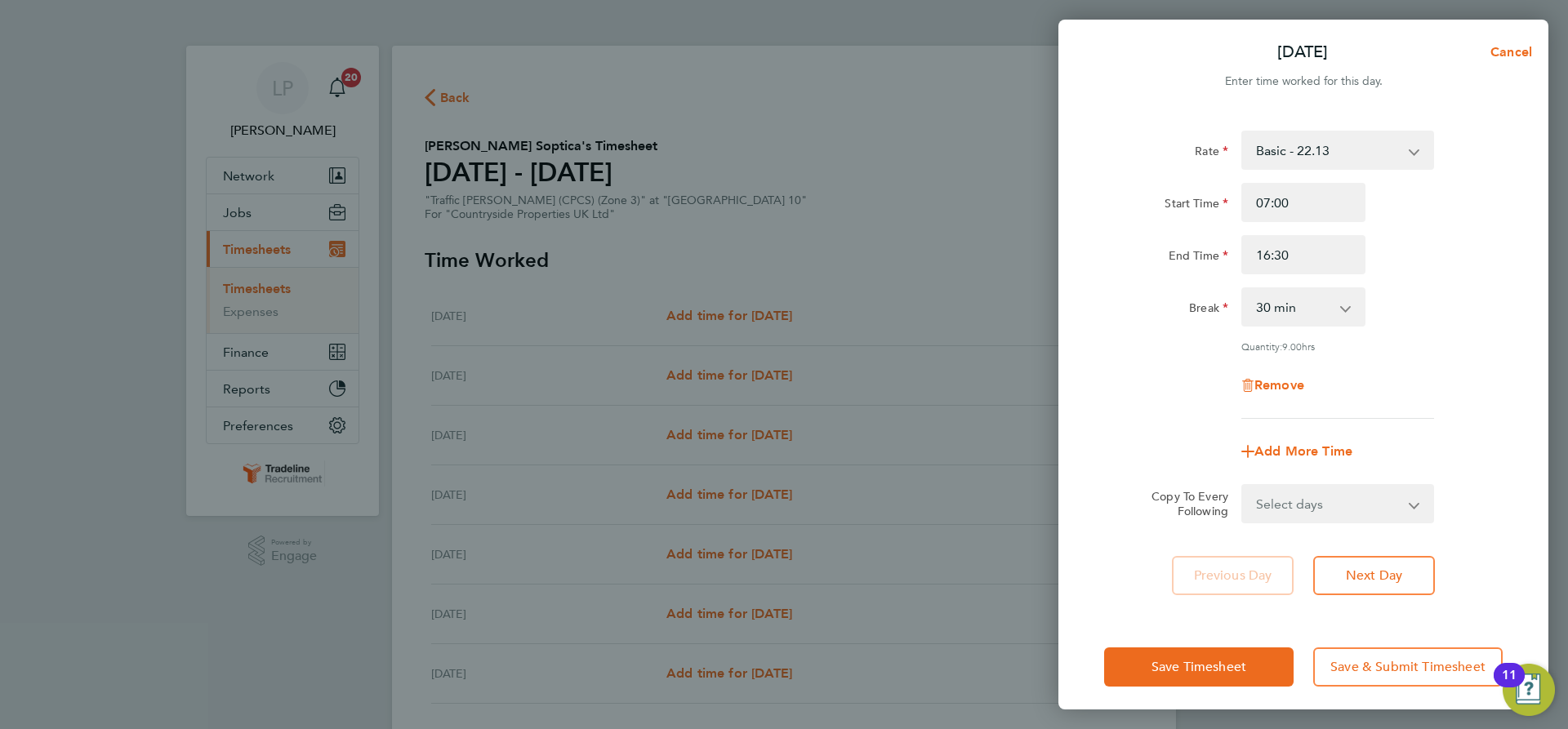
click at [1393, 498] on select "Select days Day Weekday (Mon-Fri) Weekend (Sat-Sun) Tuesday Wednesday Thursday …" at bounding box center [1329, 503] width 172 height 36
select select "WEEKDAY"
click at [1243, 485] on select "Select days Day Weekday (Mon-Fri) Weekend (Sat-Sun) Tuesday Wednesday Thursday …" at bounding box center [1329, 503] width 172 height 36
select select "2025-08-31"
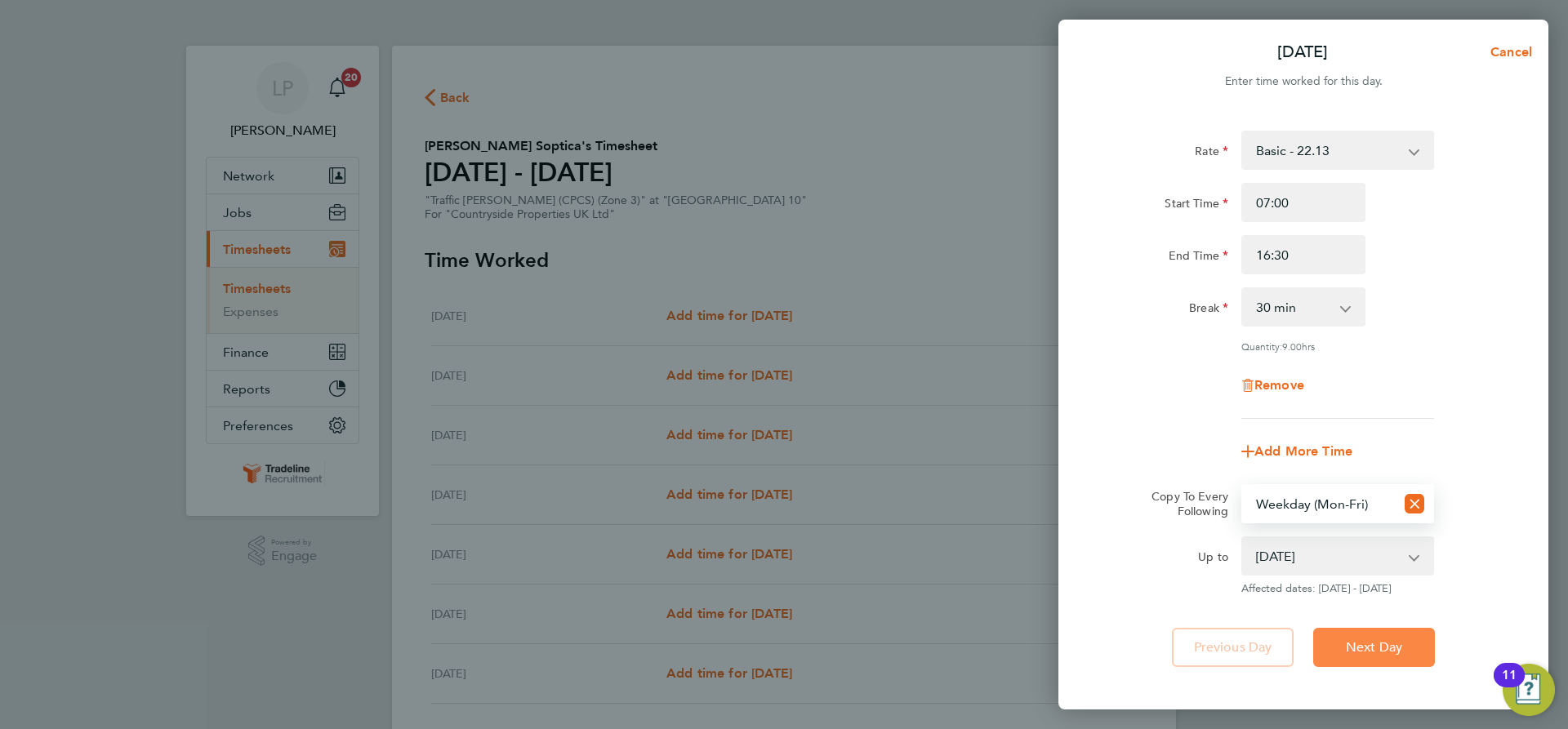
click at [1373, 653] on span "Next Day" at bounding box center [1374, 648] width 56 height 17
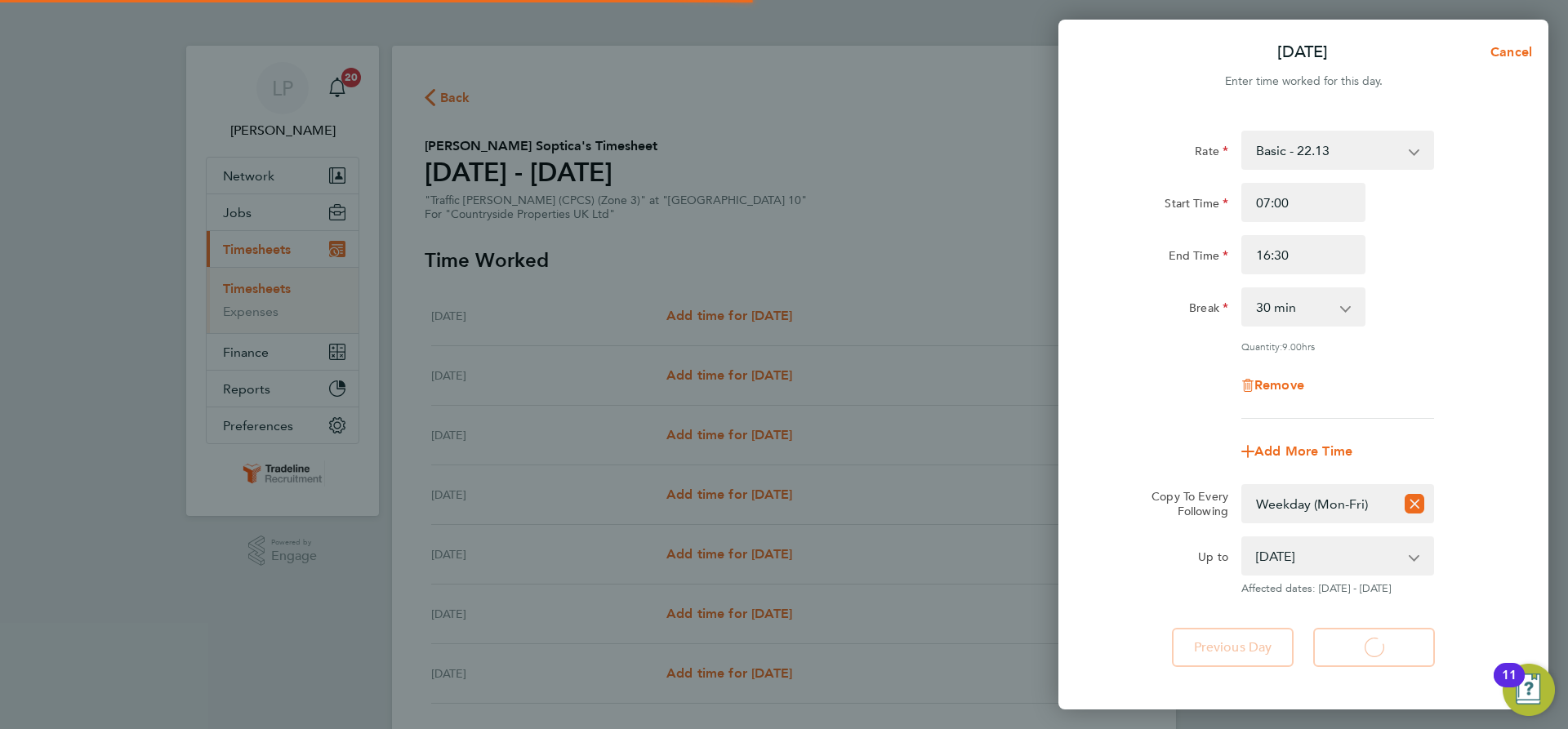
select select "30"
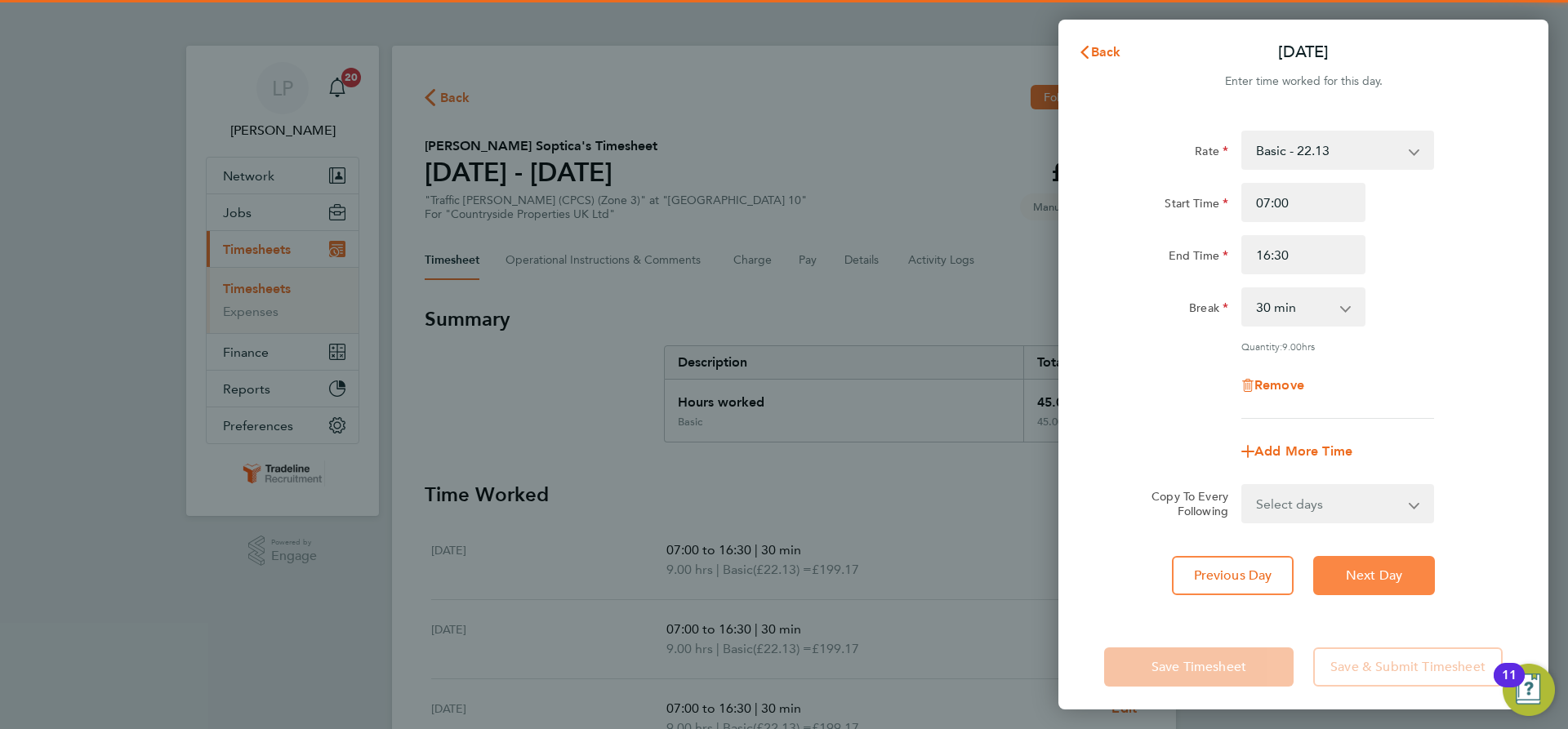
click at [1369, 569] on span "Next Day" at bounding box center [1374, 576] width 56 height 17
select select "30"
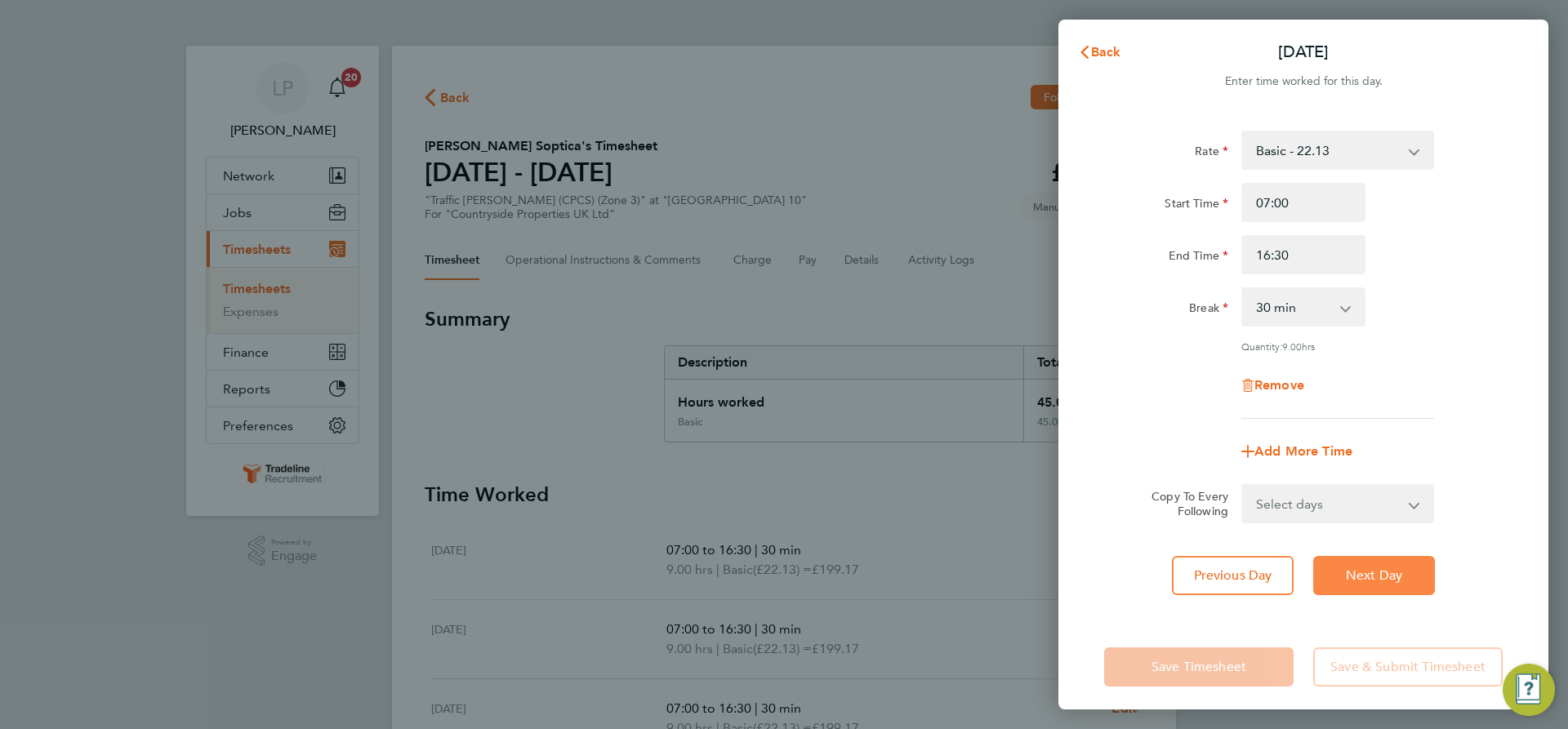
click at [1369, 569] on span "Next Day" at bounding box center [1374, 576] width 56 height 17
select select "30"
click at [1369, 569] on span "Next Day" at bounding box center [1374, 576] width 56 height 17
select select "30"
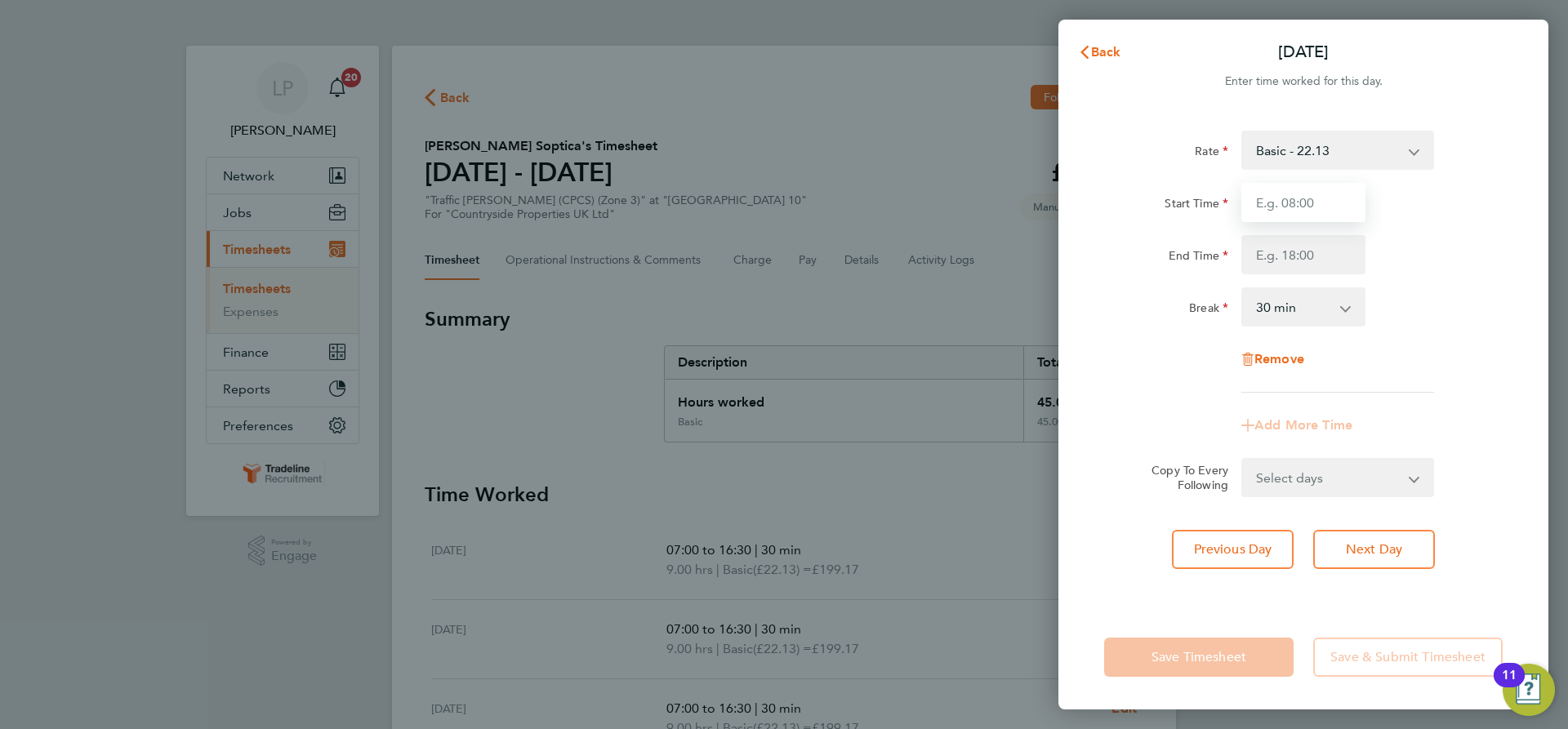
drag, startPoint x: 1306, startPoint y: 208, endPoint x: 1324, endPoint y: 217, distance: 20.1
click at [1306, 208] on input "Start Time" at bounding box center [1303, 202] width 124 height 39
type input "07:00"
click at [1326, 252] on input "End Time" at bounding box center [1303, 254] width 124 height 39
type input "13:30"
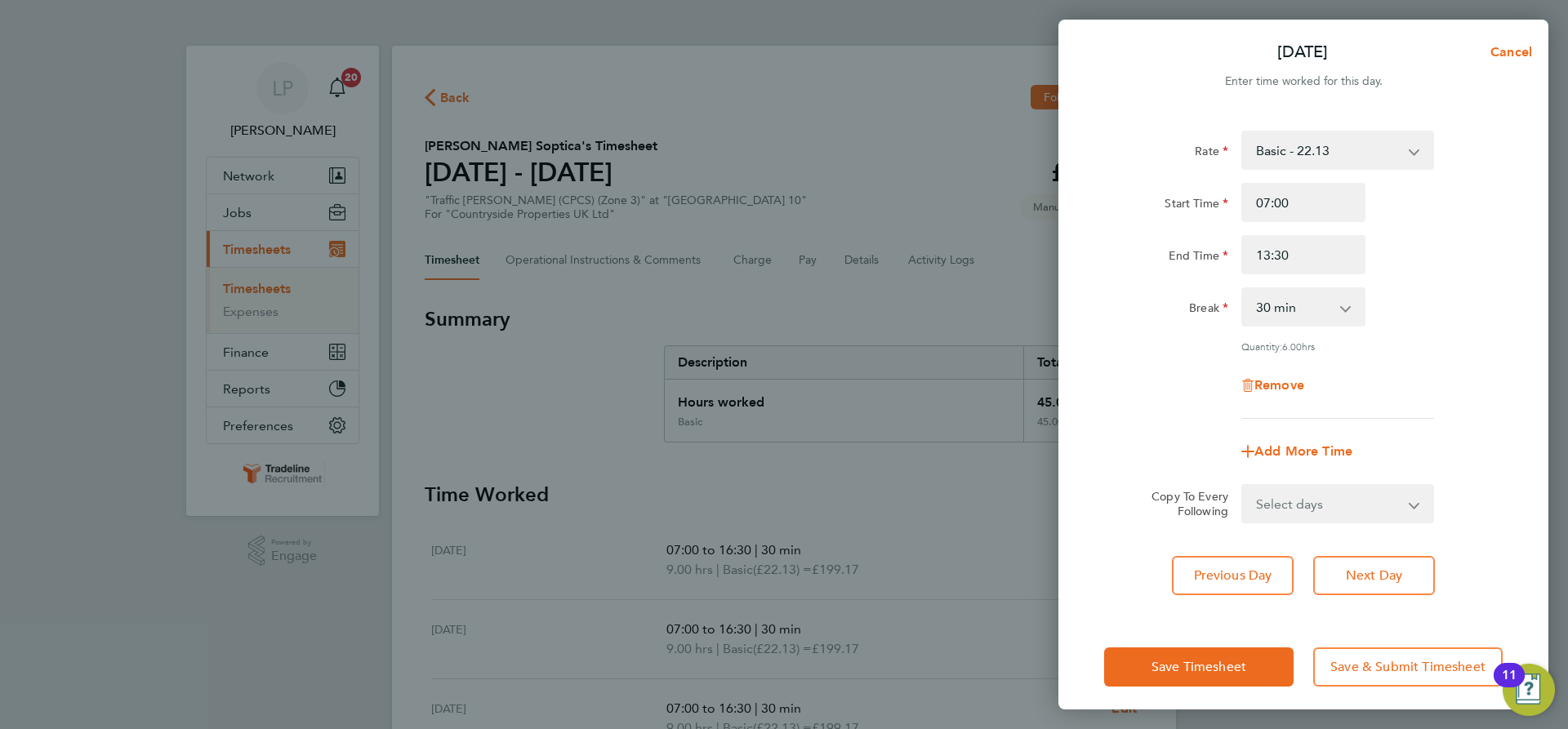
click at [1447, 220] on div "Start Time 07:00" at bounding box center [1303, 202] width 412 height 39
click at [1405, 570] on button "Next Day" at bounding box center [1373, 576] width 122 height 39
select select "30"
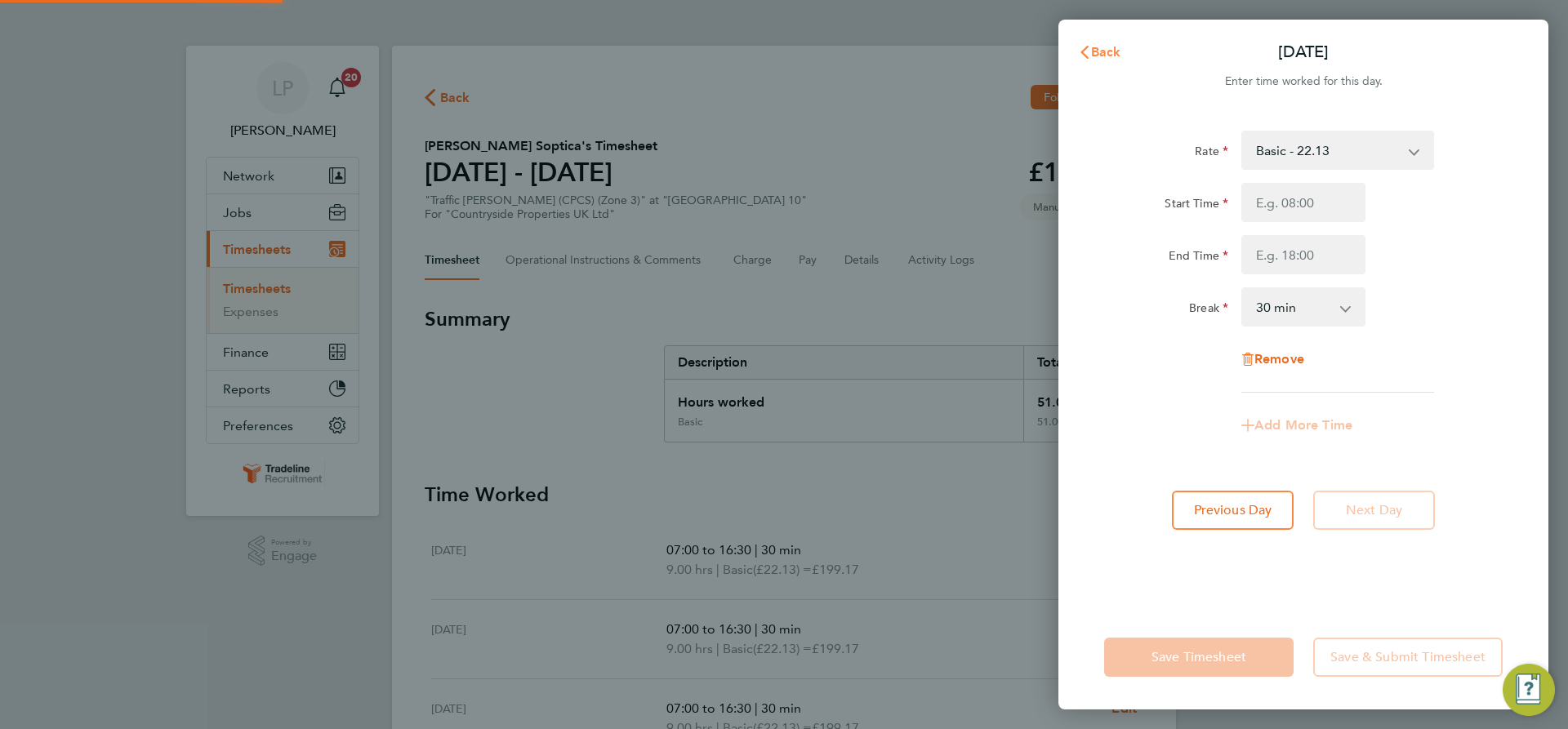
click at [1113, 47] on span "Back" at bounding box center [1106, 52] width 30 height 16
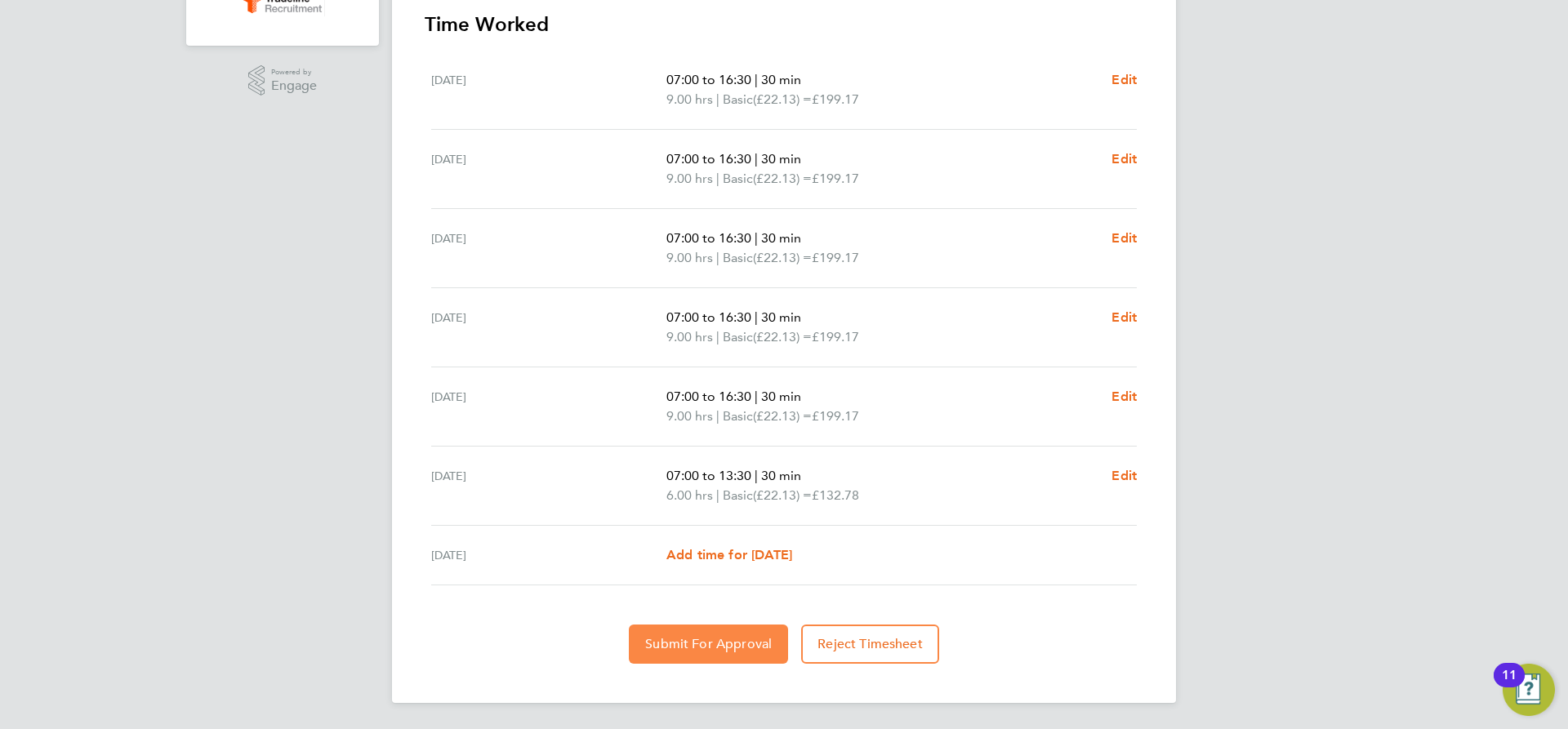
click at [698, 642] on span "Submit For Approval" at bounding box center [708, 644] width 126 height 17
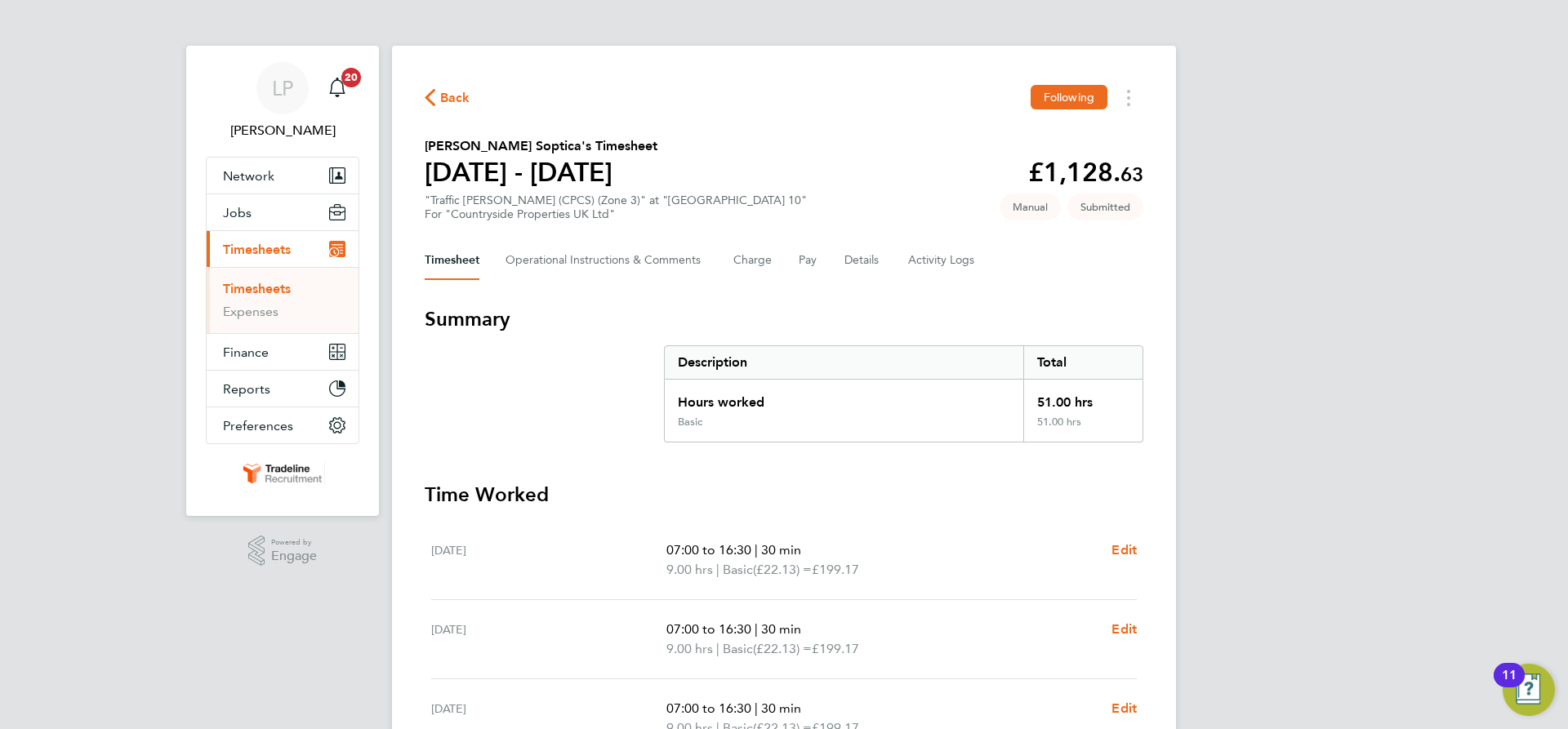
click at [252, 290] on link "Timesheets" at bounding box center [256, 289] width 67 height 16
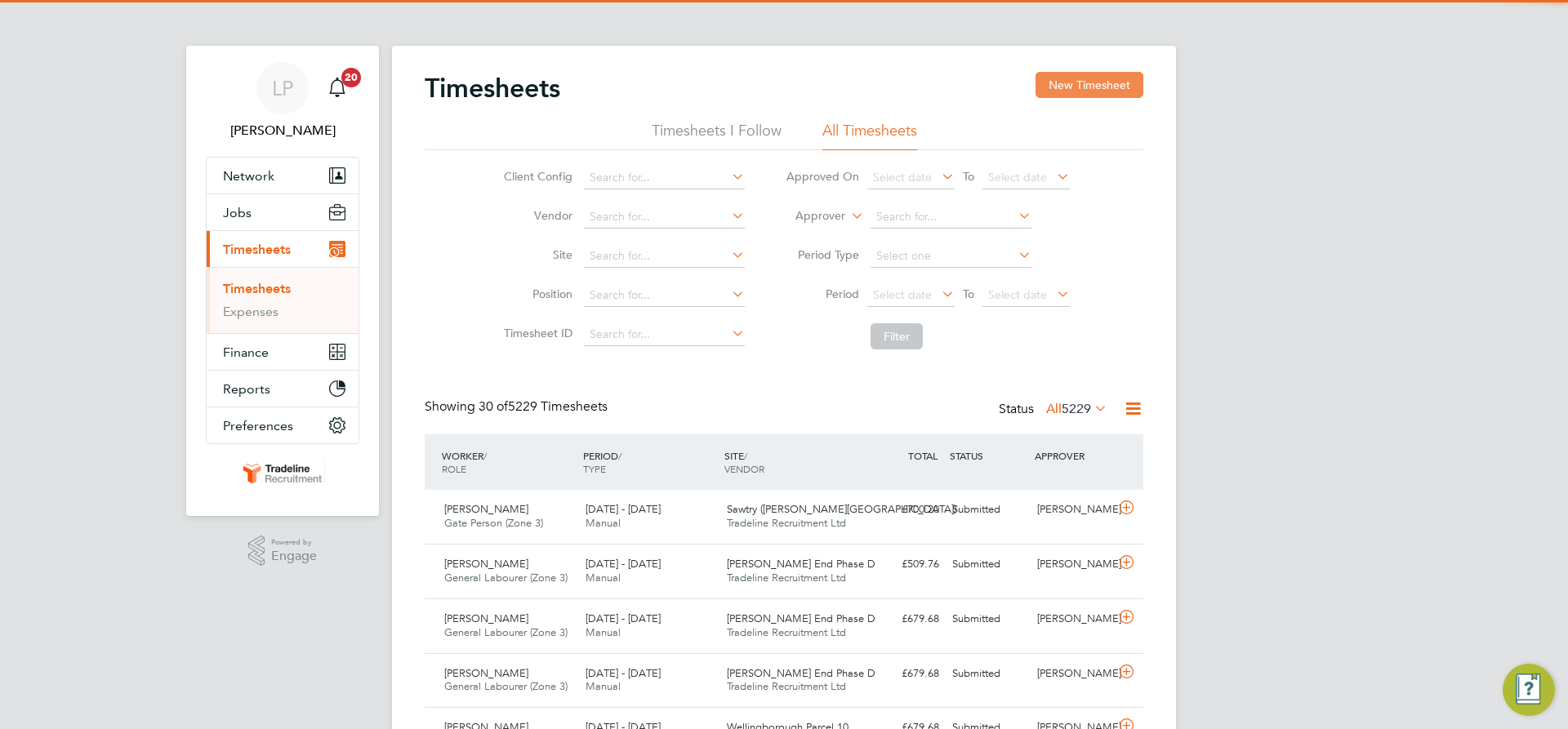
click at [1110, 90] on button "New Timesheet" at bounding box center [1089, 85] width 108 height 26
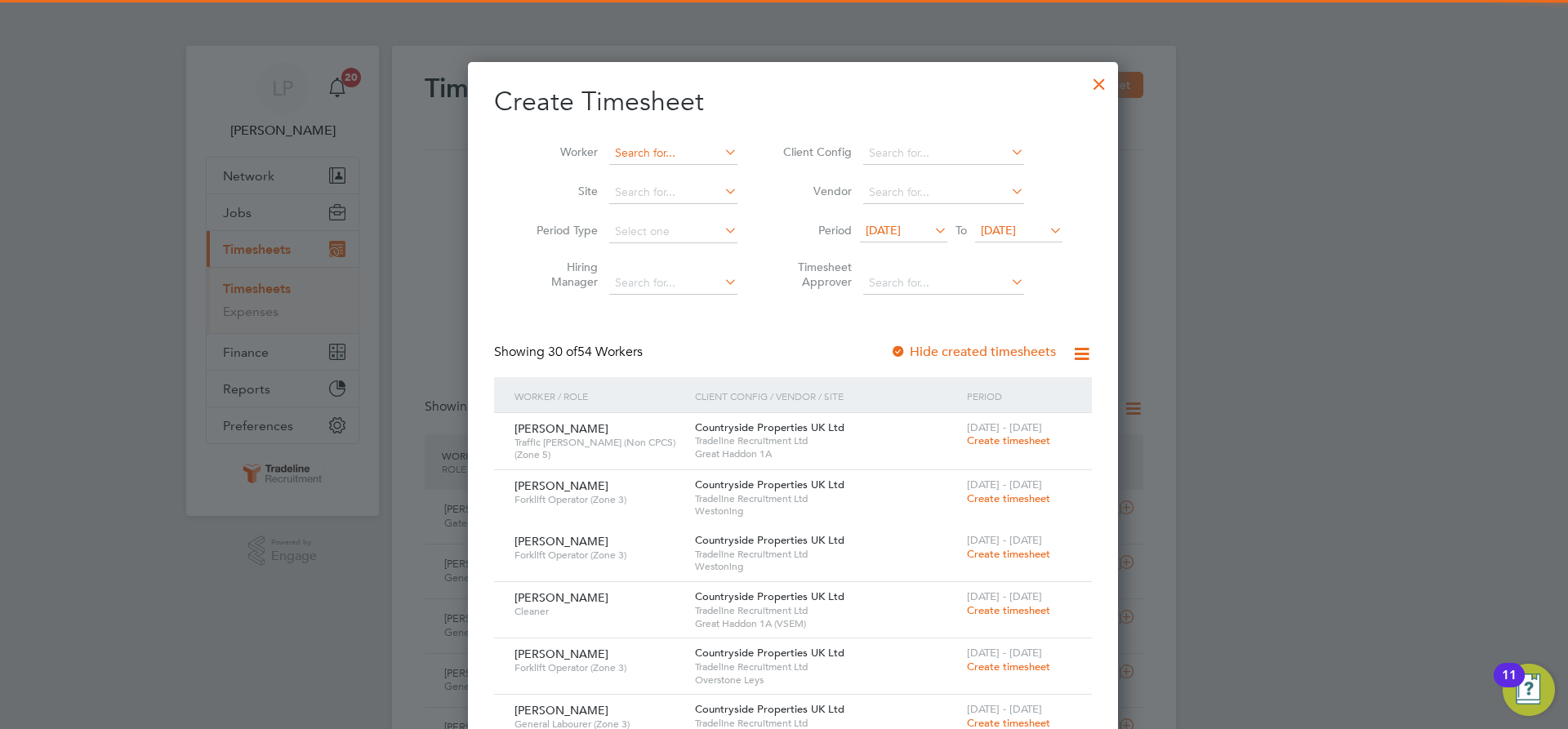
click at [666, 147] on input at bounding box center [673, 153] width 128 height 23
click at [675, 191] on li "Dragos Dia conu" at bounding box center [663, 196] width 130 height 22
type input "Dragos Diaconu"
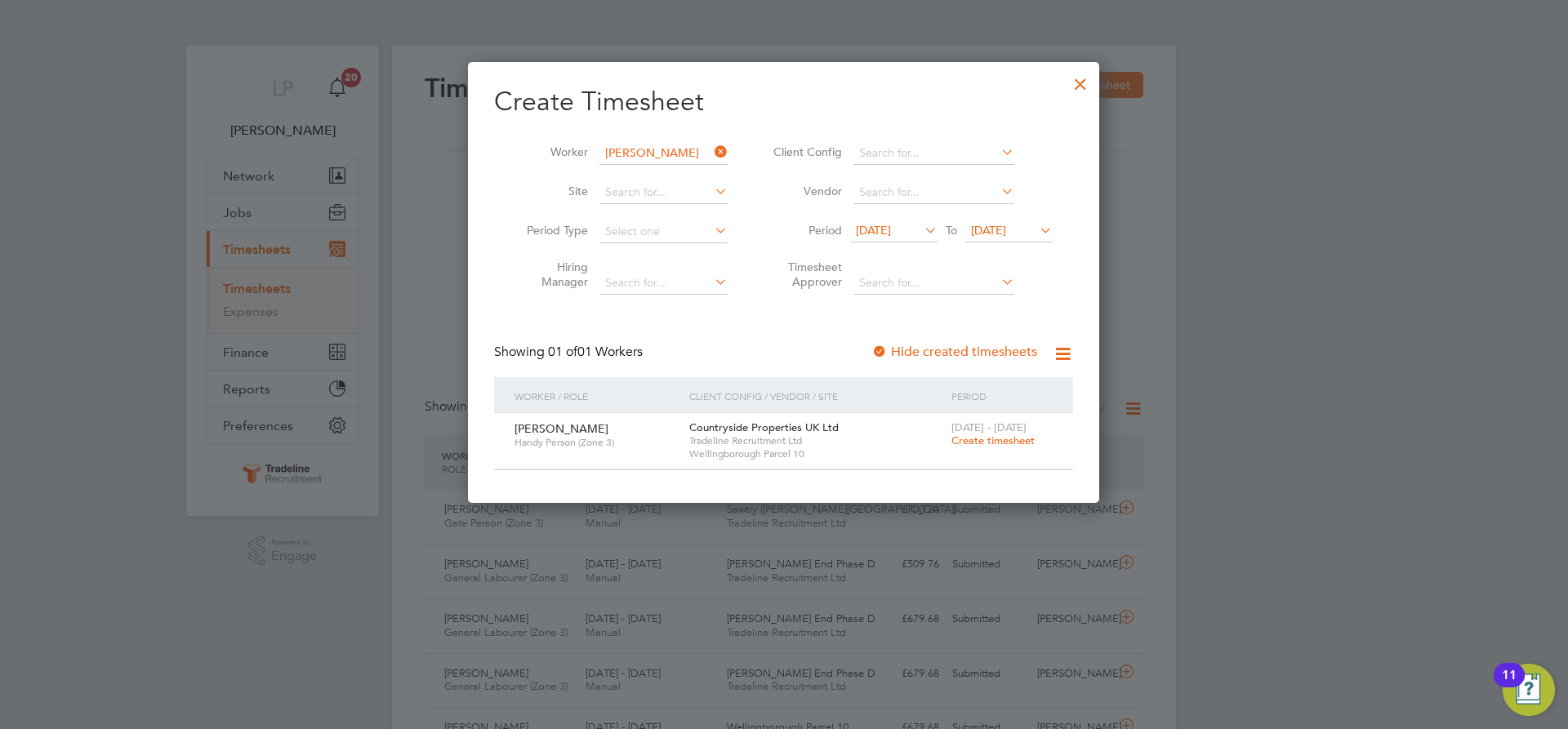
click at [980, 433] on span "[DATE] - [DATE]" at bounding box center [990, 428] width 75 height 14
click at [978, 437] on span "Create timesheet" at bounding box center [993, 441] width 83 height 14
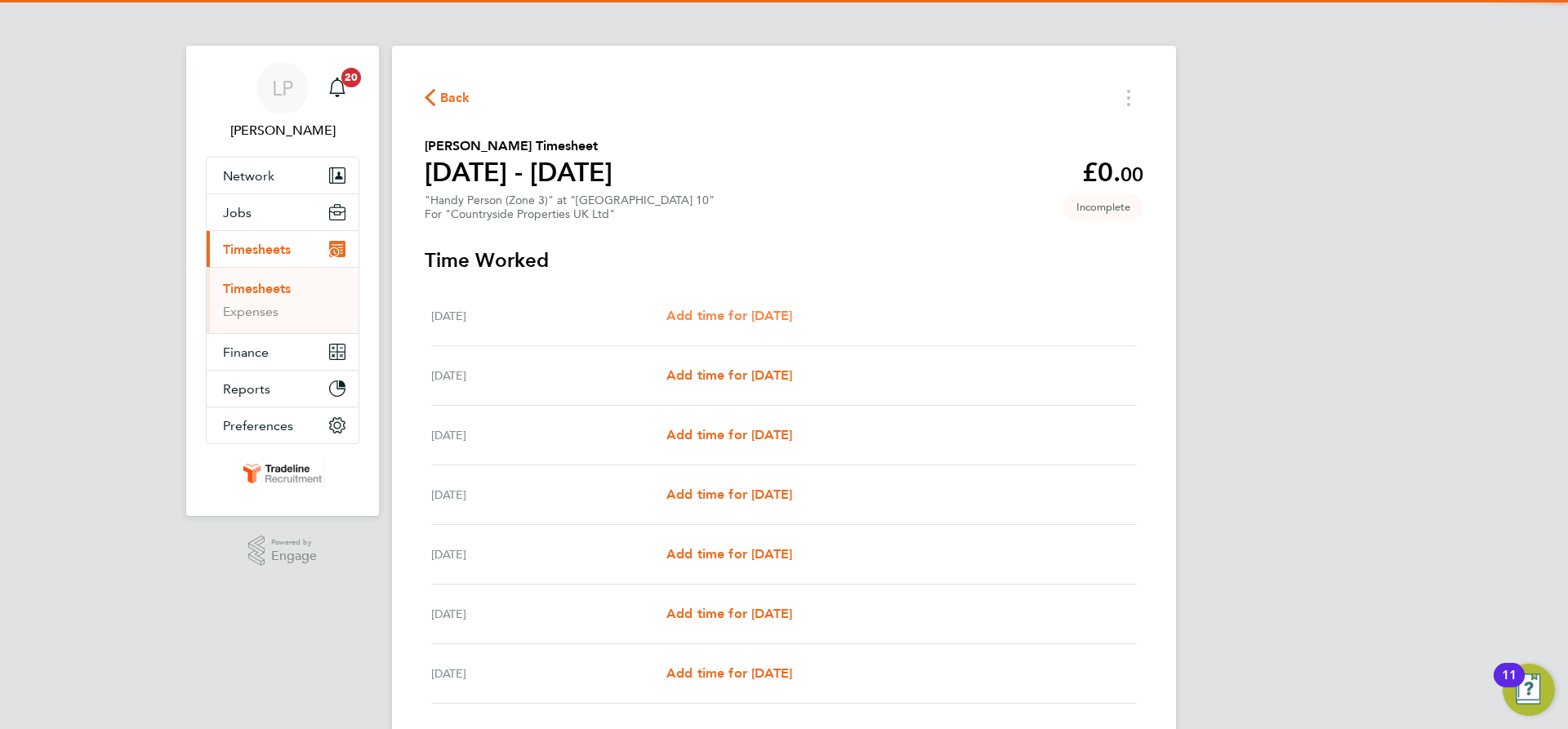
click at [758, 317] on span "Add time for [DATE]" at bounding box center [729, 315] width 126 height 16
select select "30"
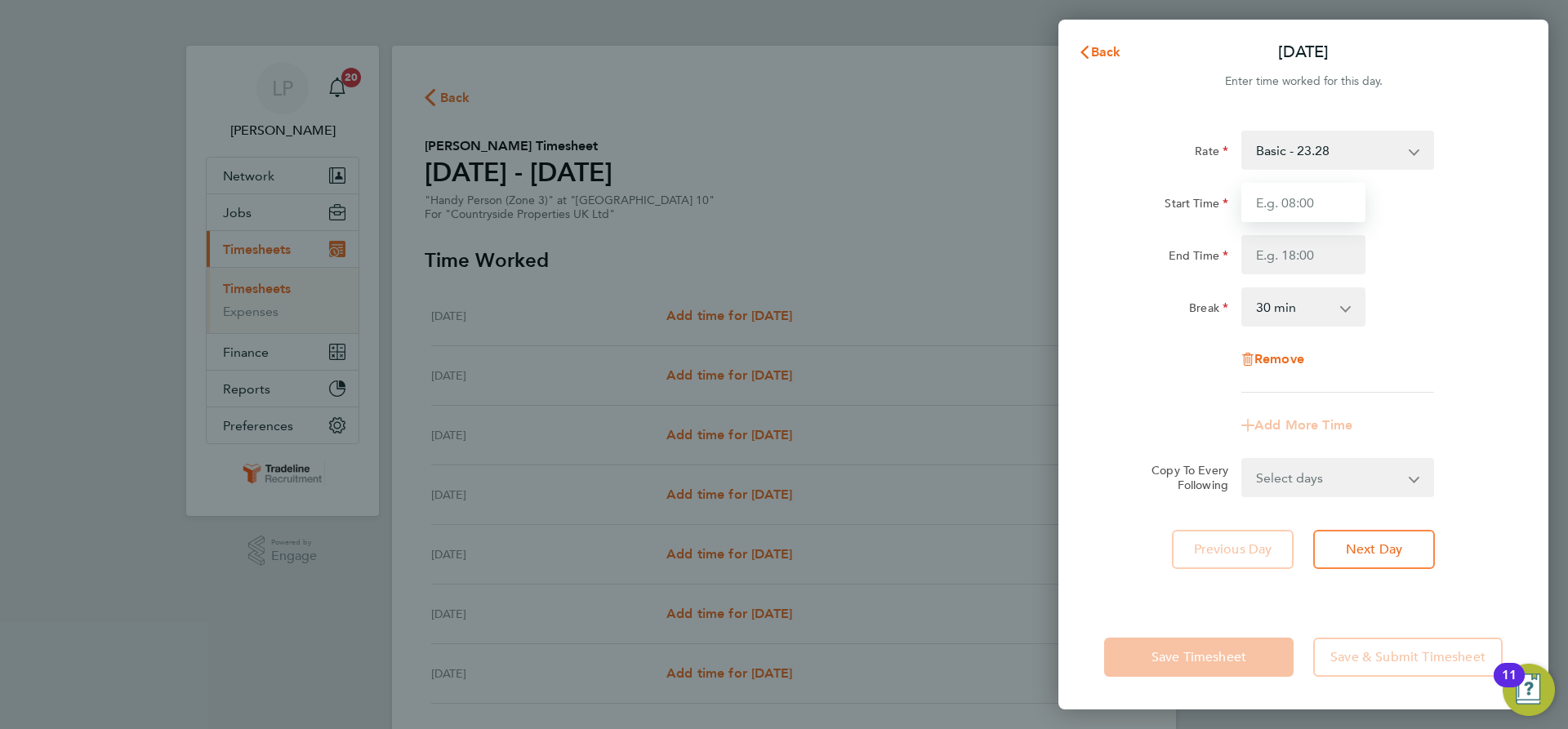
click at [1330, 196] on input "Start Time" at bounding box center [1303, 202] width 124 height 39
type input "07:00"
click at [1302, 250] on input "End Time" at bounding box center [1303, 254] width 124 height 39
type input "16:00"
click at [1425, 280] on div "Rate Basic - 23.28 Start Time 07:00 End Time 16:00 Break 0 min 15 min 30 min 45…" at bounding box center [1303, 261] width 399 height 262
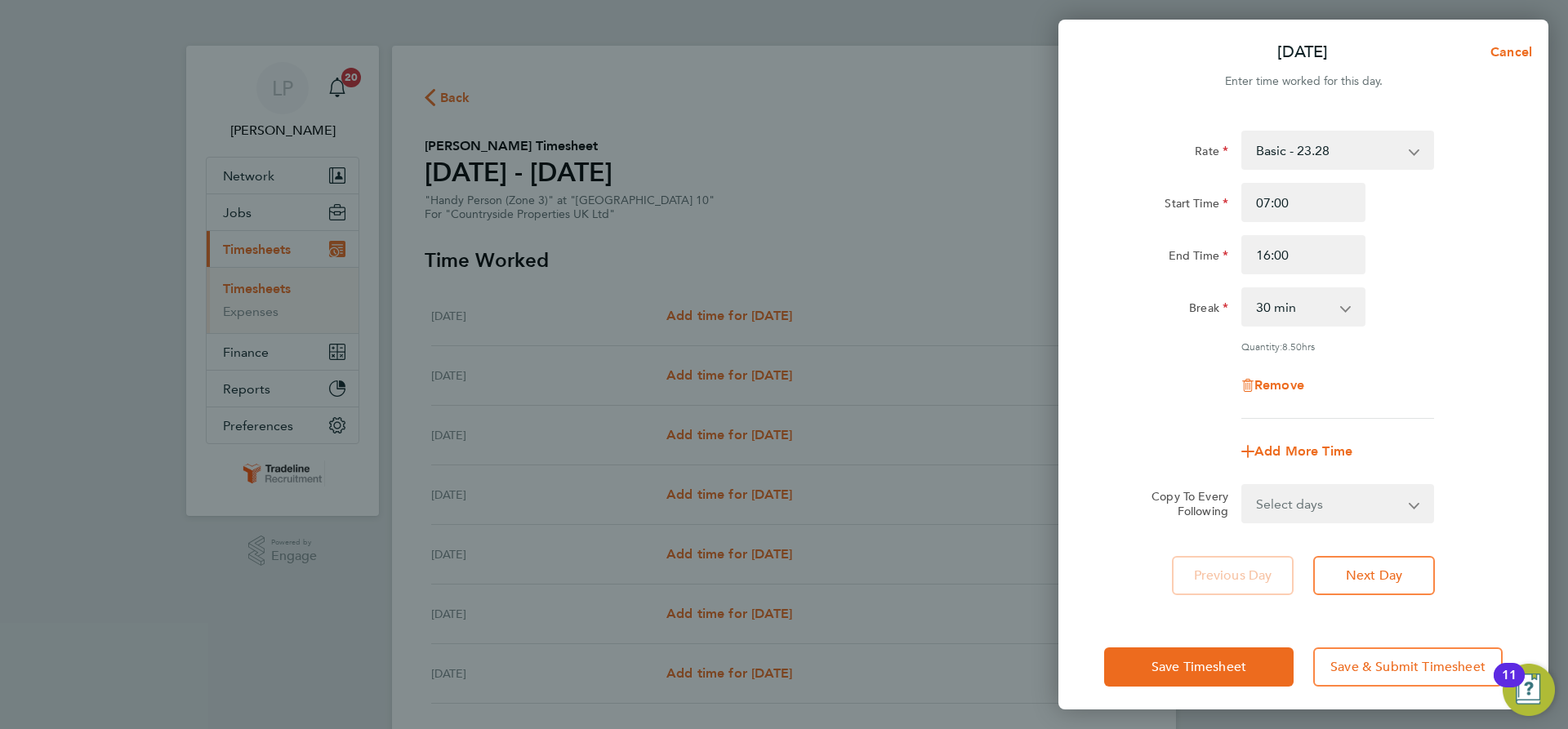
click at [1394, 498] on select "Select days Day Weekday (Mon-Fri) Weekend (Sat-Sun) Tuesday Wednesday Thursday …" at bounding box center [1329, 503] width 172 height 36
select select "WEEKDAY"
click at [1243, 485] on select "Select days Day Weekday (Mon-Fri) Weekend (Sat-Sun) Tuesday Wednesday Thursday …" at bounding box center [1329, 503] width 172 height 36
select select "2025-08-31"
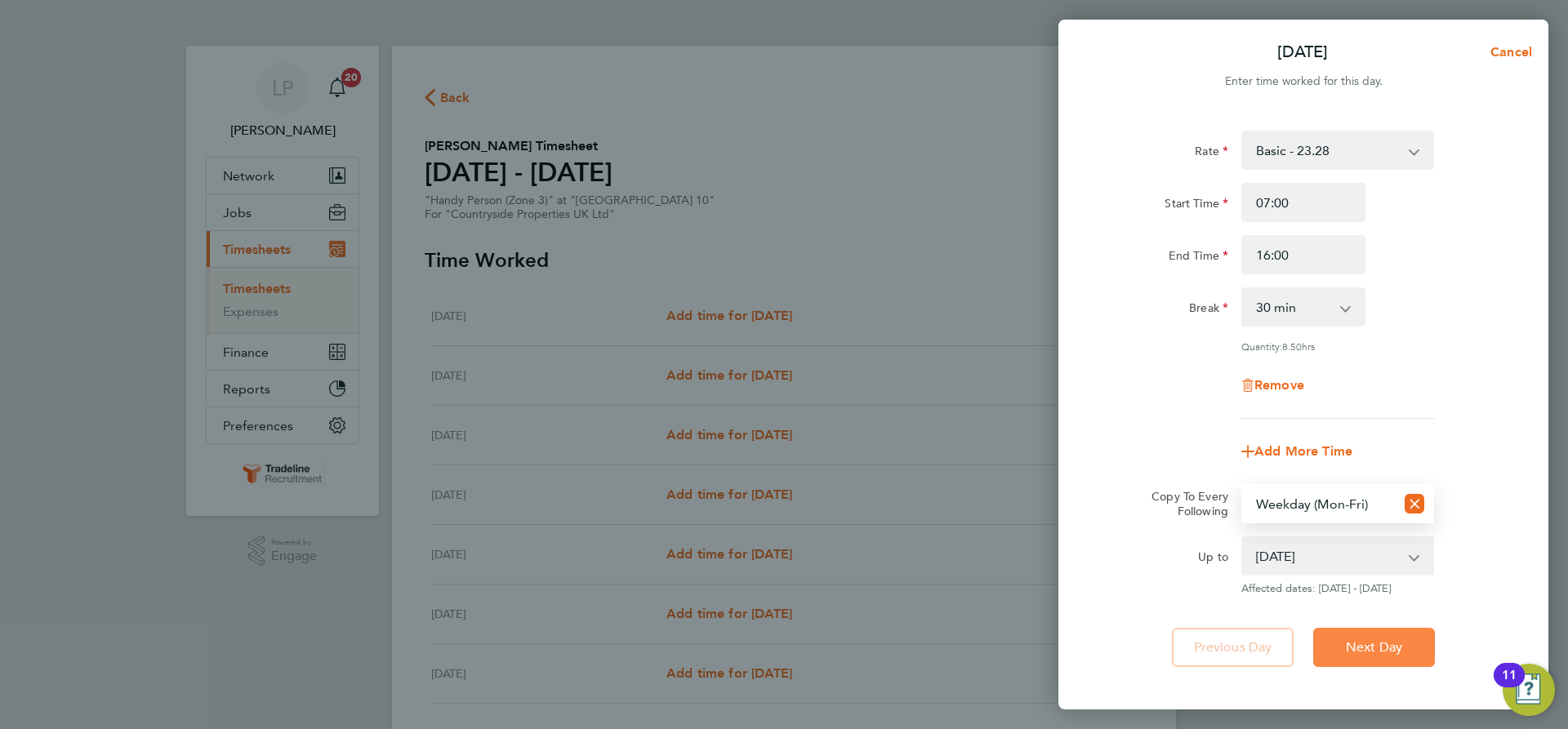
click at [1381, 640] on span "Next Day" at bounding box center [1374, 648] width 56 height 17
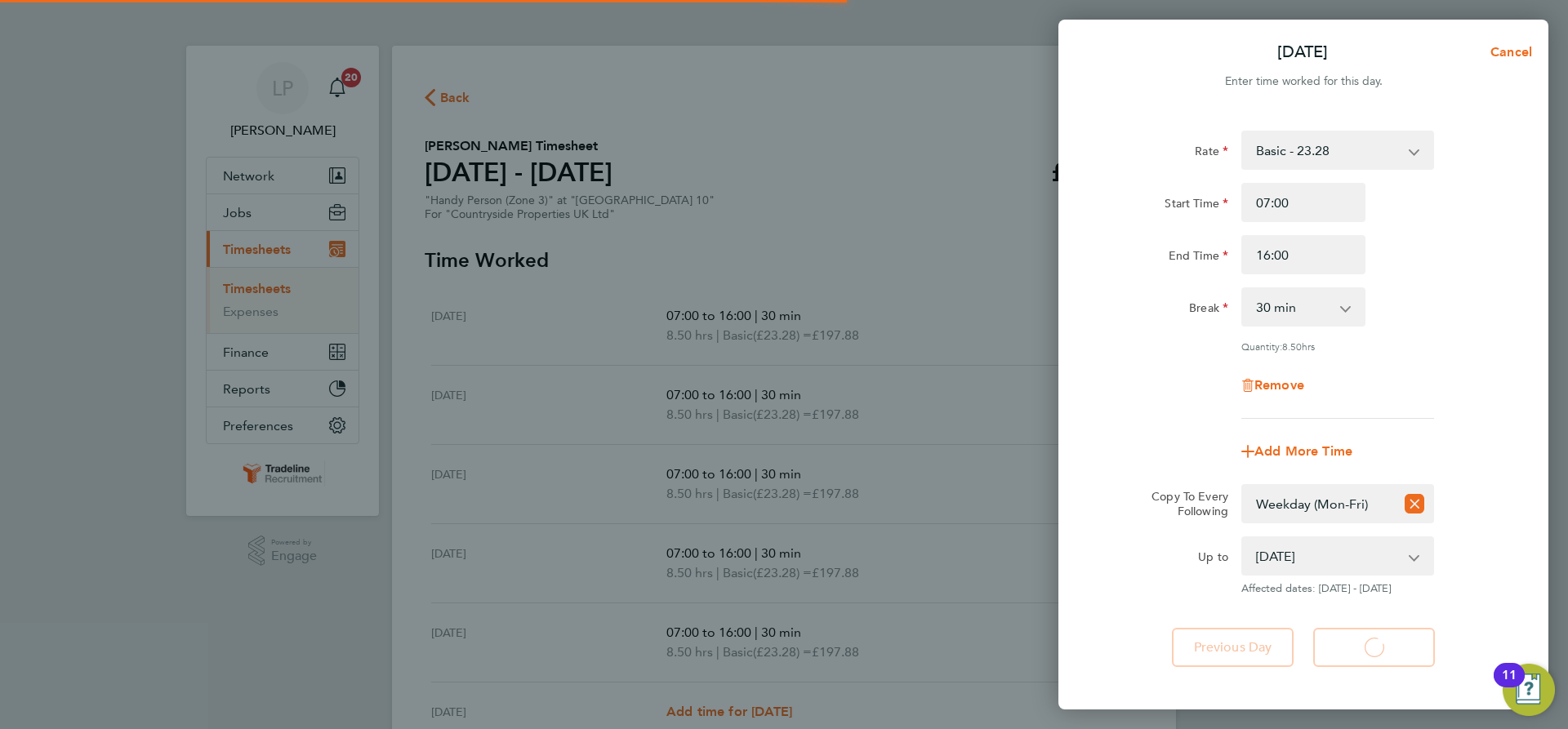
select select "30"
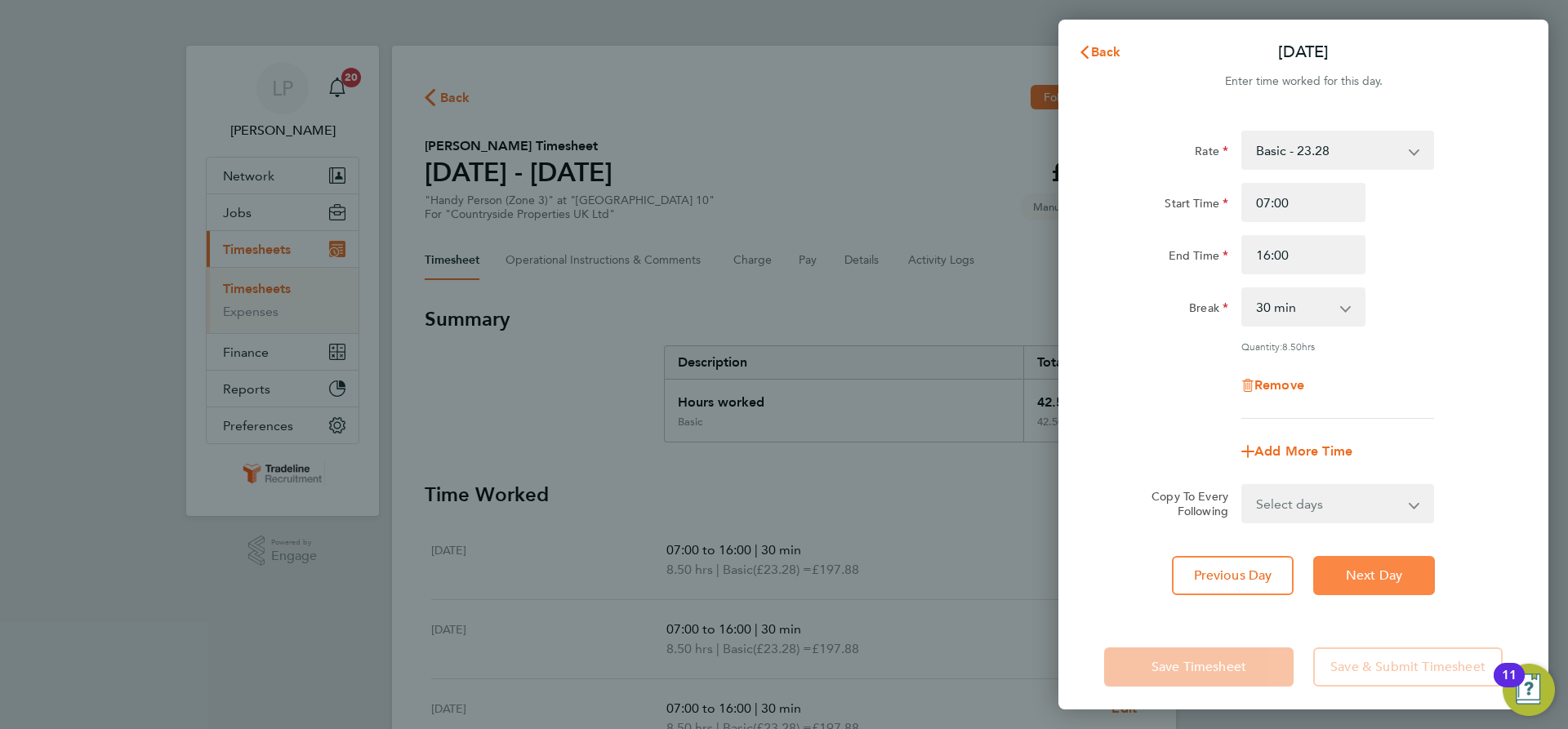
click at [1376, 564] on button "Next Day" at bounding box center [1373, 576] width 122 height 39
select select "30"
click at [1376, 564] on button "Next Day" at bounding box center [1373, 576] width 122 height 39
select select "30"
click at [1376, 564] on button "Next Day" at bounding box center [1373, 576] width 122 height 39
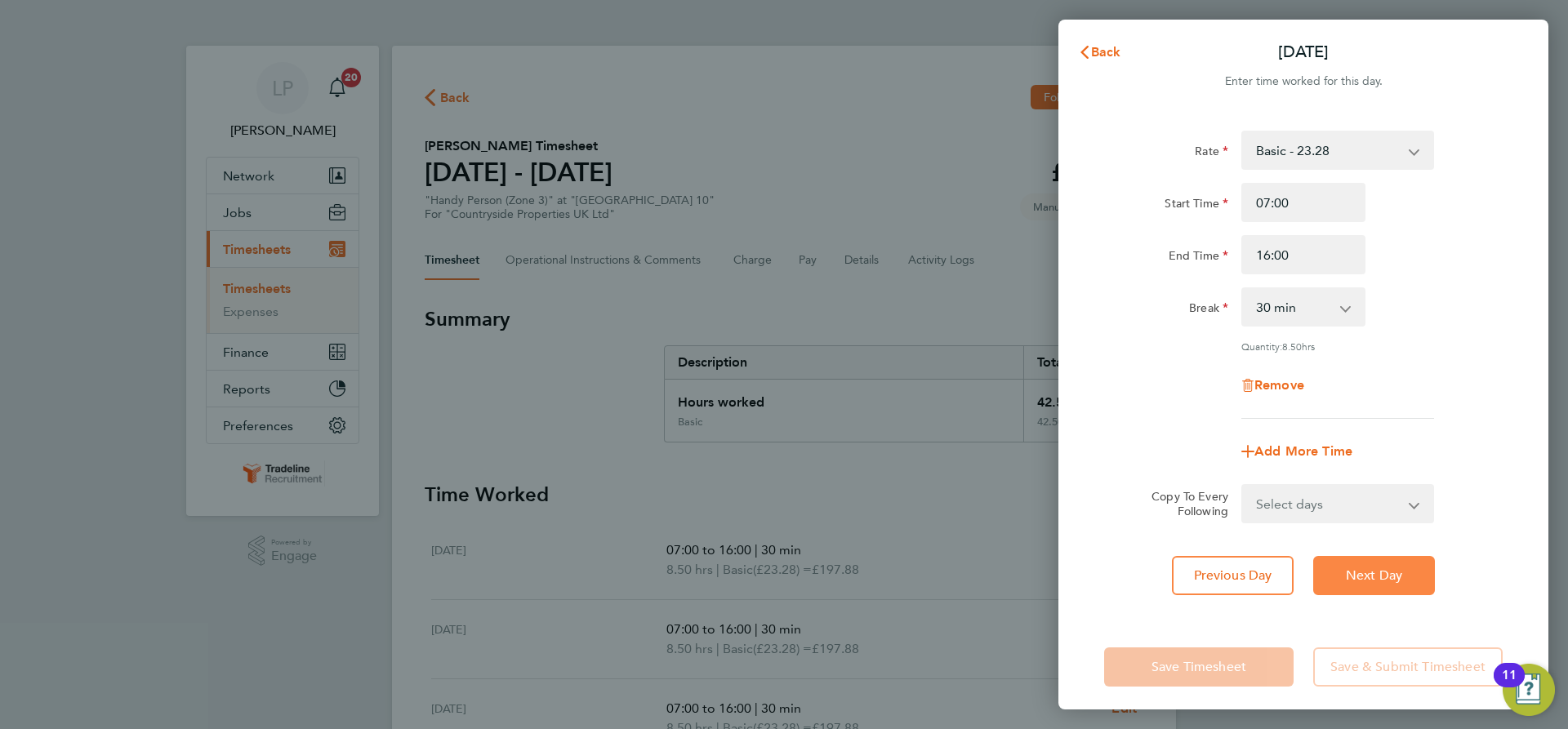
select select "30"
drag, startPoint x: 1301, startPoint y: 249, endPoint x: 1134, endPoint y: 254, distance: 167.1
click at [1134, 254] on div "End Time 16:00" at bounding box center [1303, 254] width 412 height 39
type input "15:30"
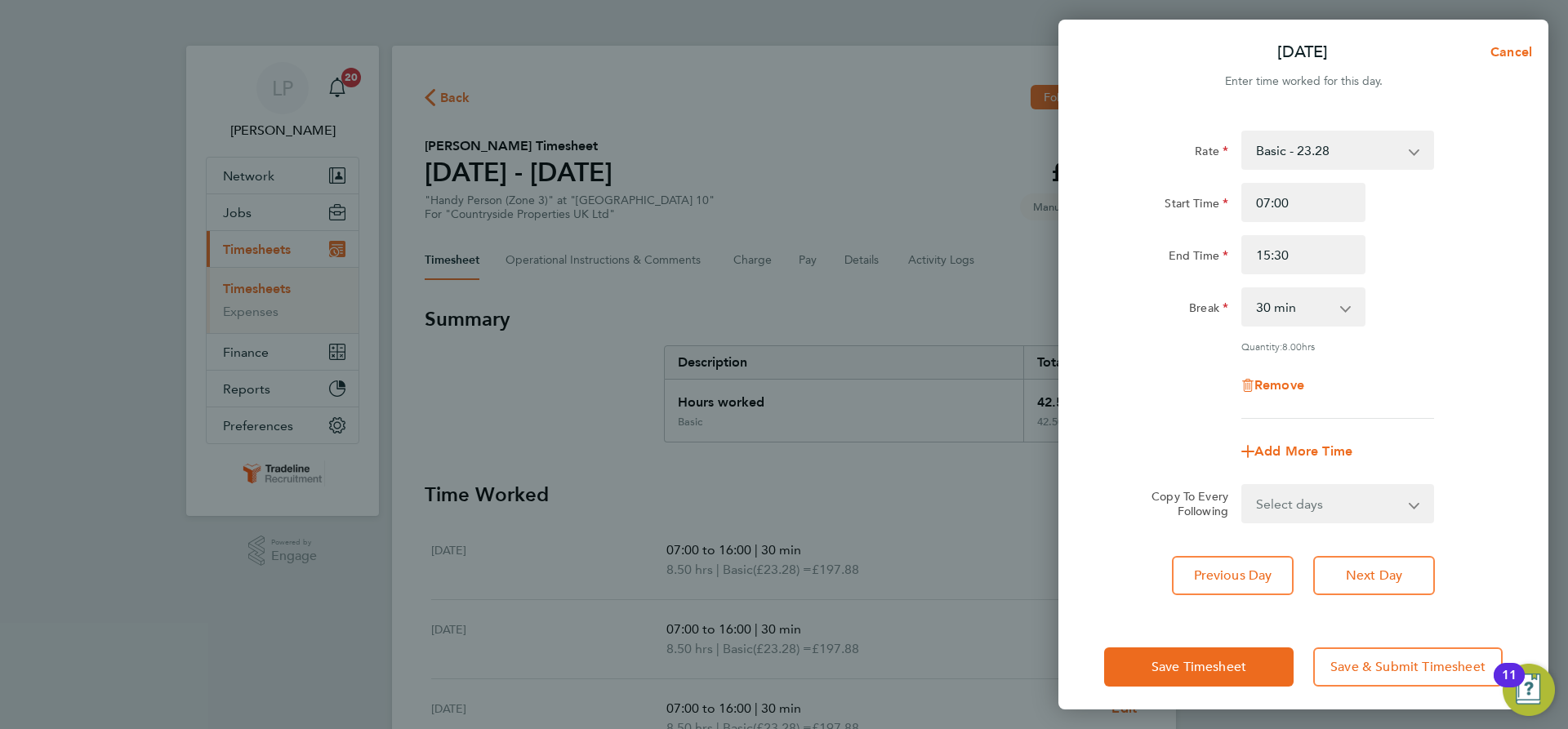
click at [1146, 364] on div "Rate Basic - 23.28 Start Time 07:00 End Time 15:30 Break 0 min 15 min 30 min 45…" at bounding box center [1303, 274] width 399 height 288
click at [1388, 568] on span "Next Day" at bounding box center [1374, 576] width 56 height 17
select select "30"
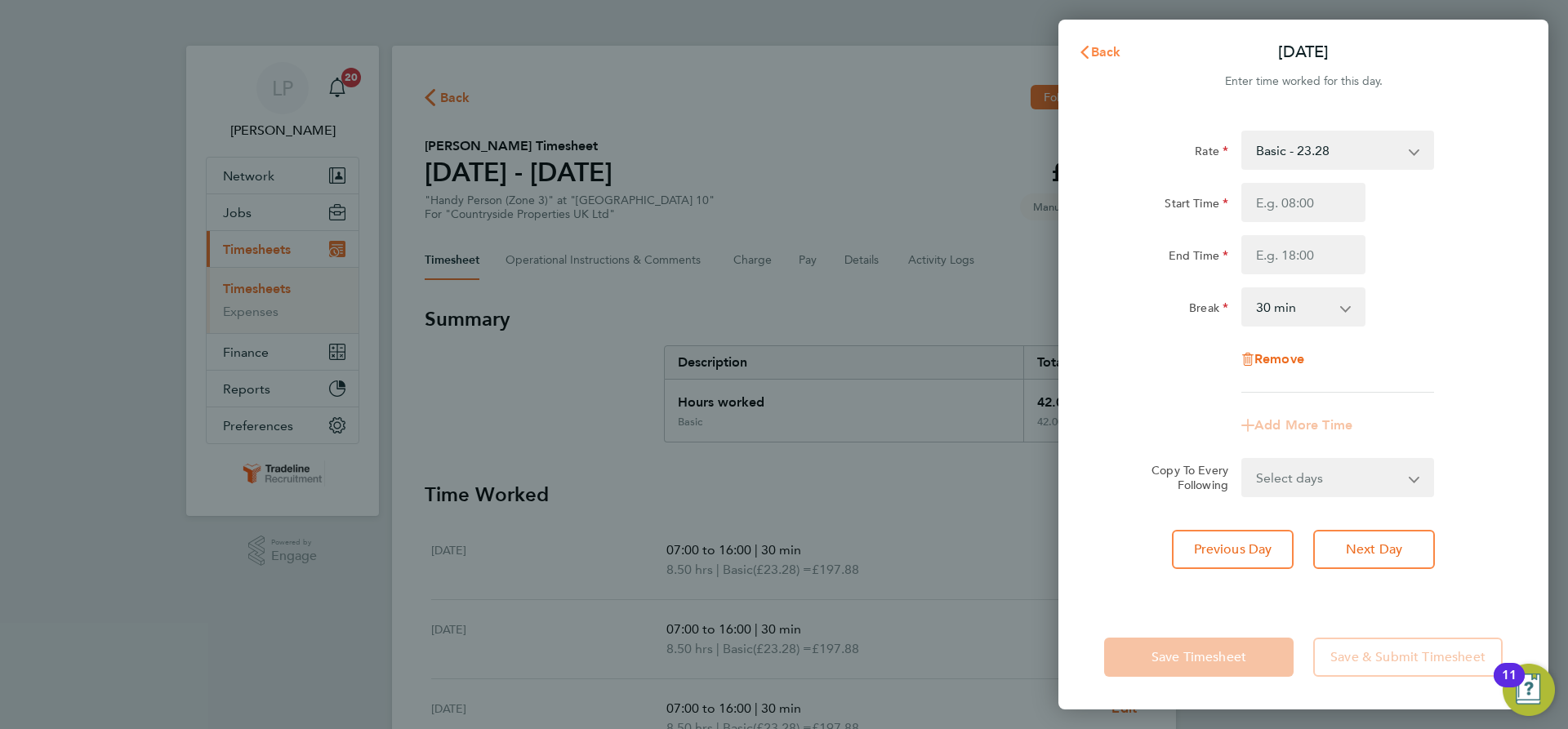
click at [1101, 45] on span "Back" at bounding box center [1106, 52] width 30 height 16
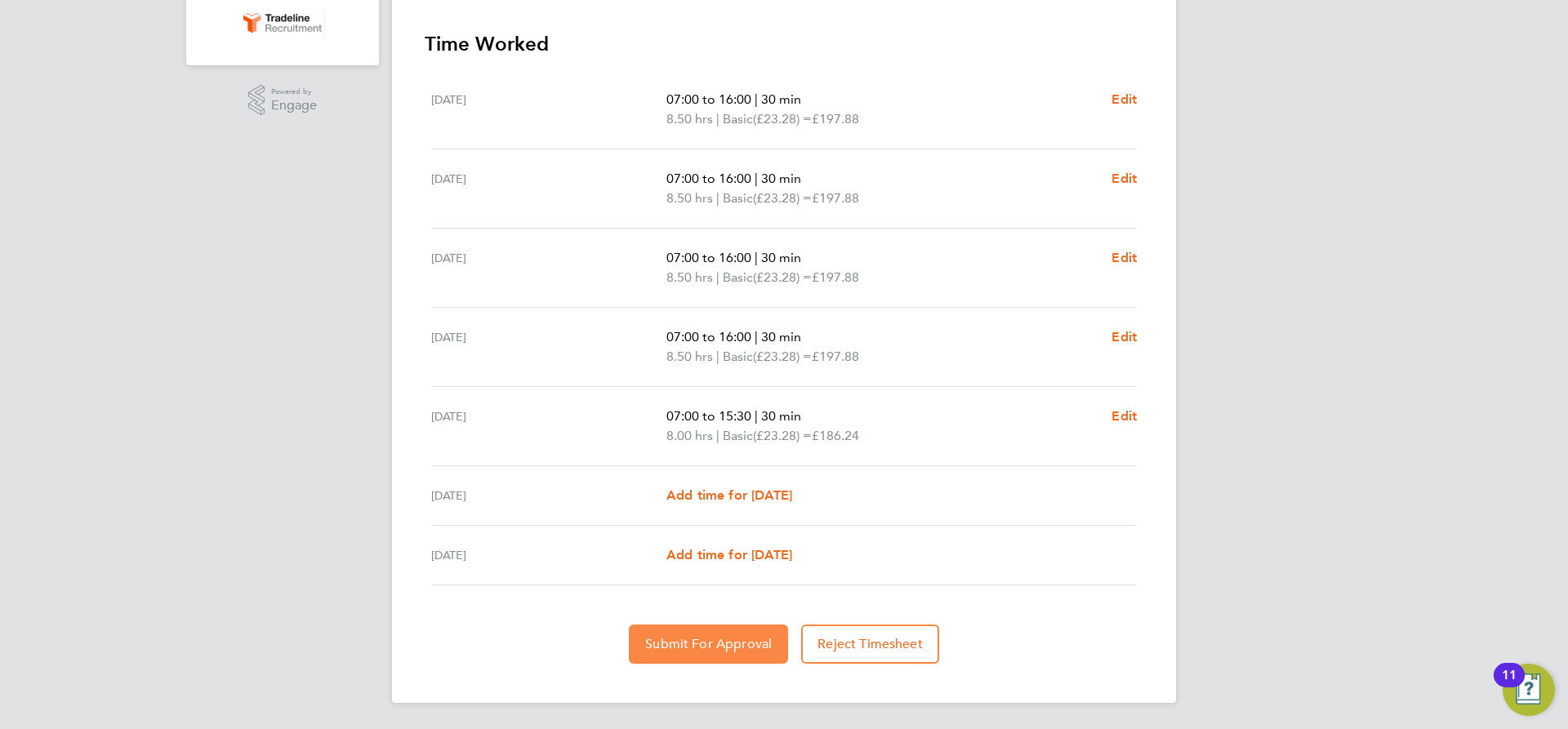
click at [750, 646] on span "Submit For Approval" at bounding box center [708, 644] width 126 height 17
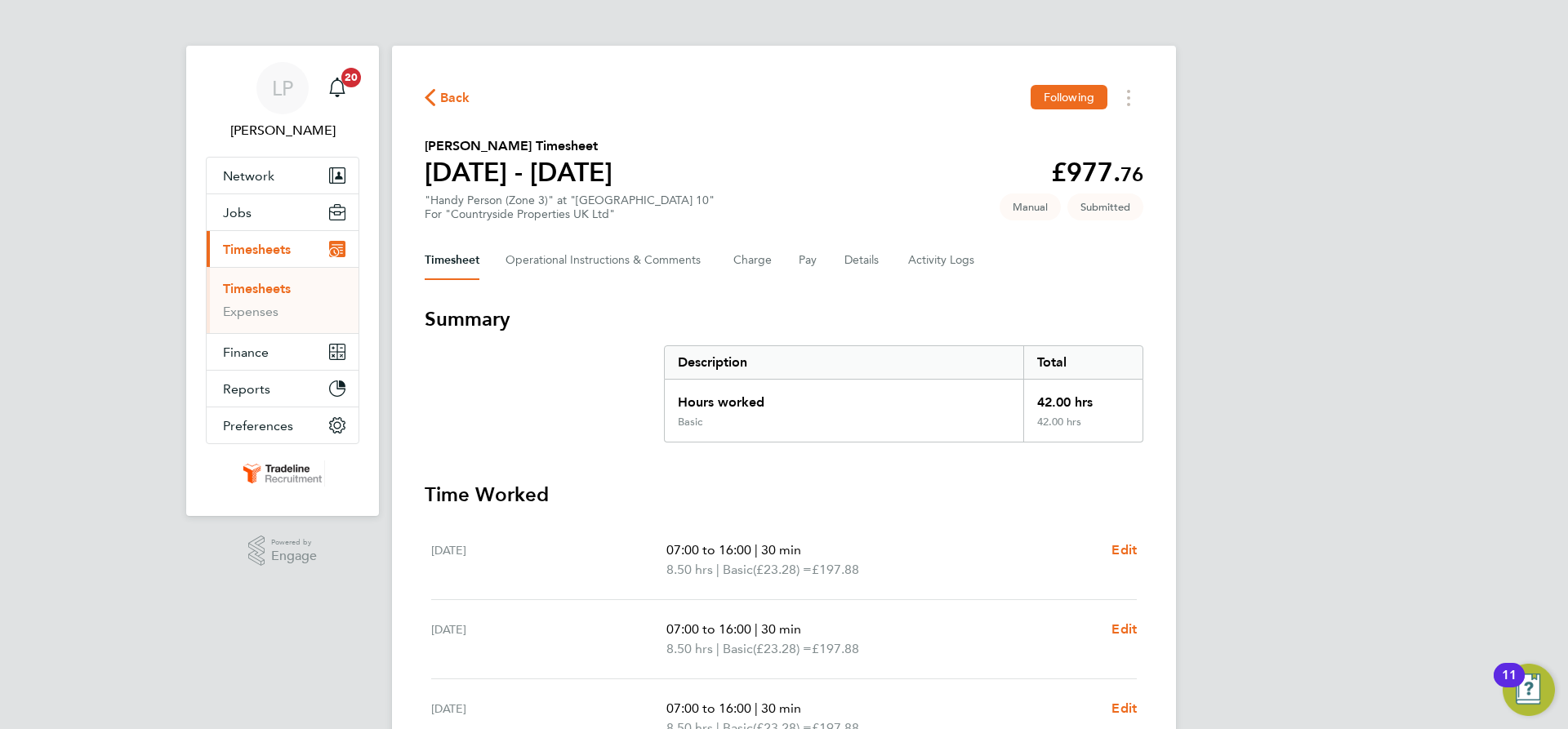
click at [266, 285] on link "Timesheets" at bounding box center [256, 289] width 67 height 16
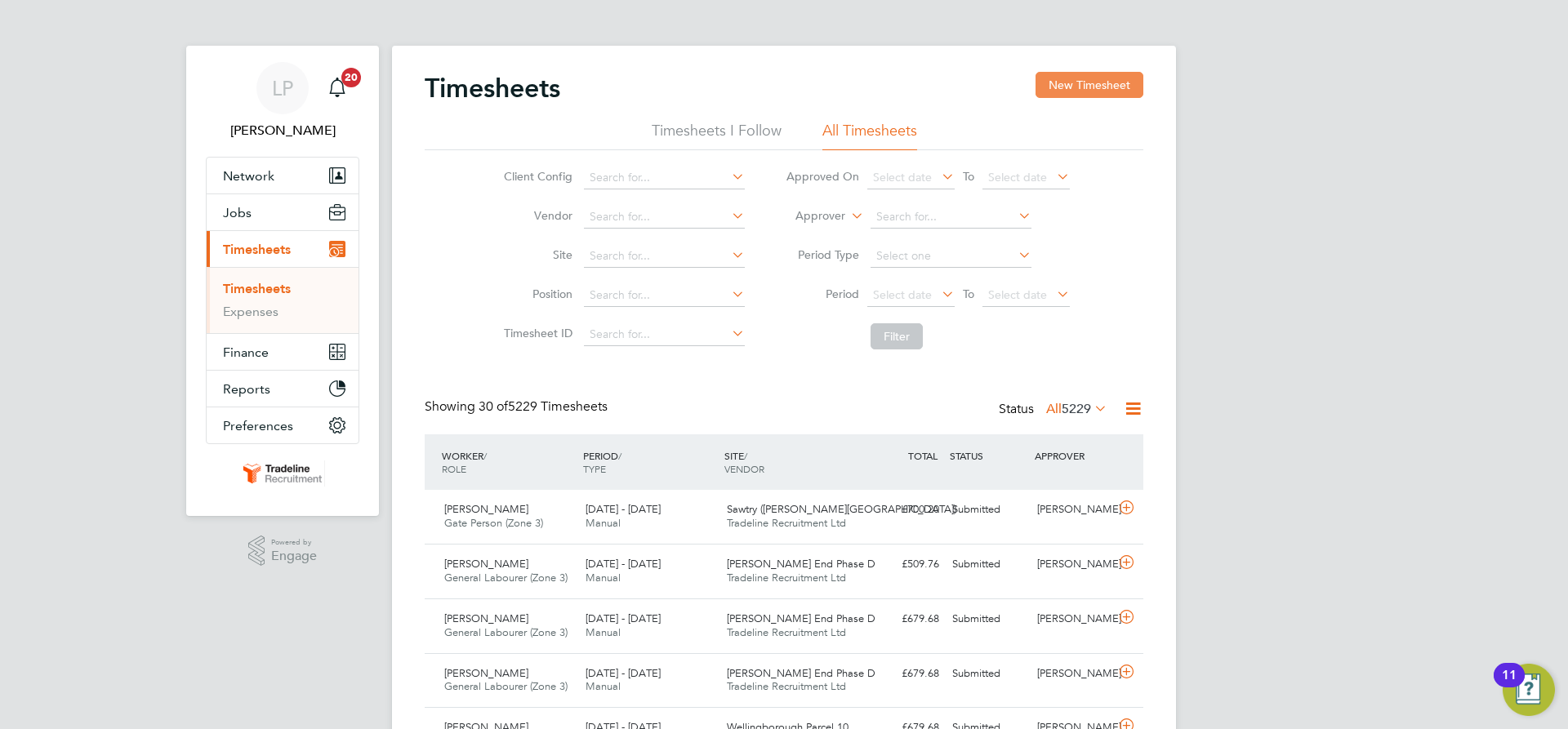
click at [1085, 89] on button "New Timesheet" at bounding box center [1089, 85] width 108 height 26
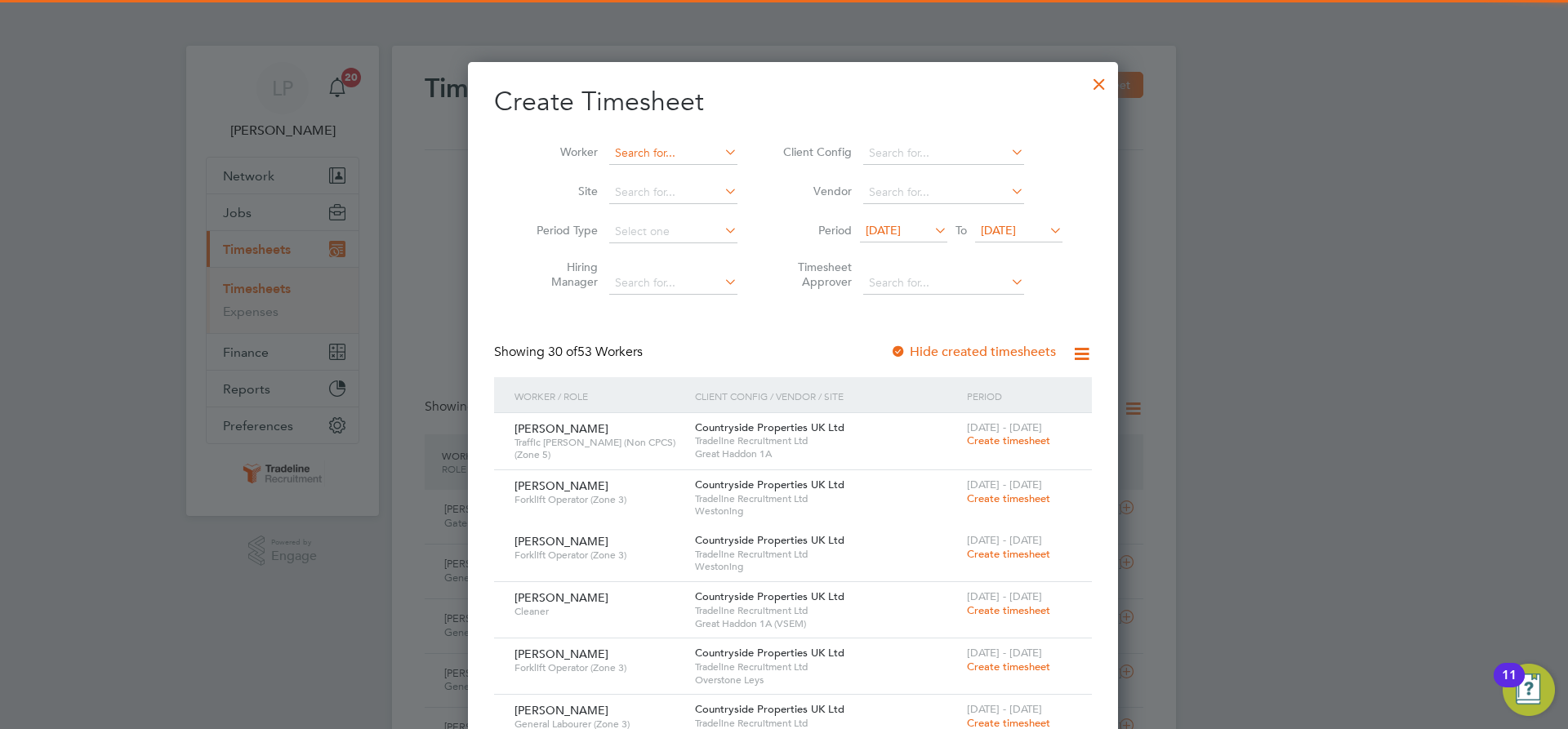
click at [625, 145] on input at bounding box center [673, 153] width 128 height 23
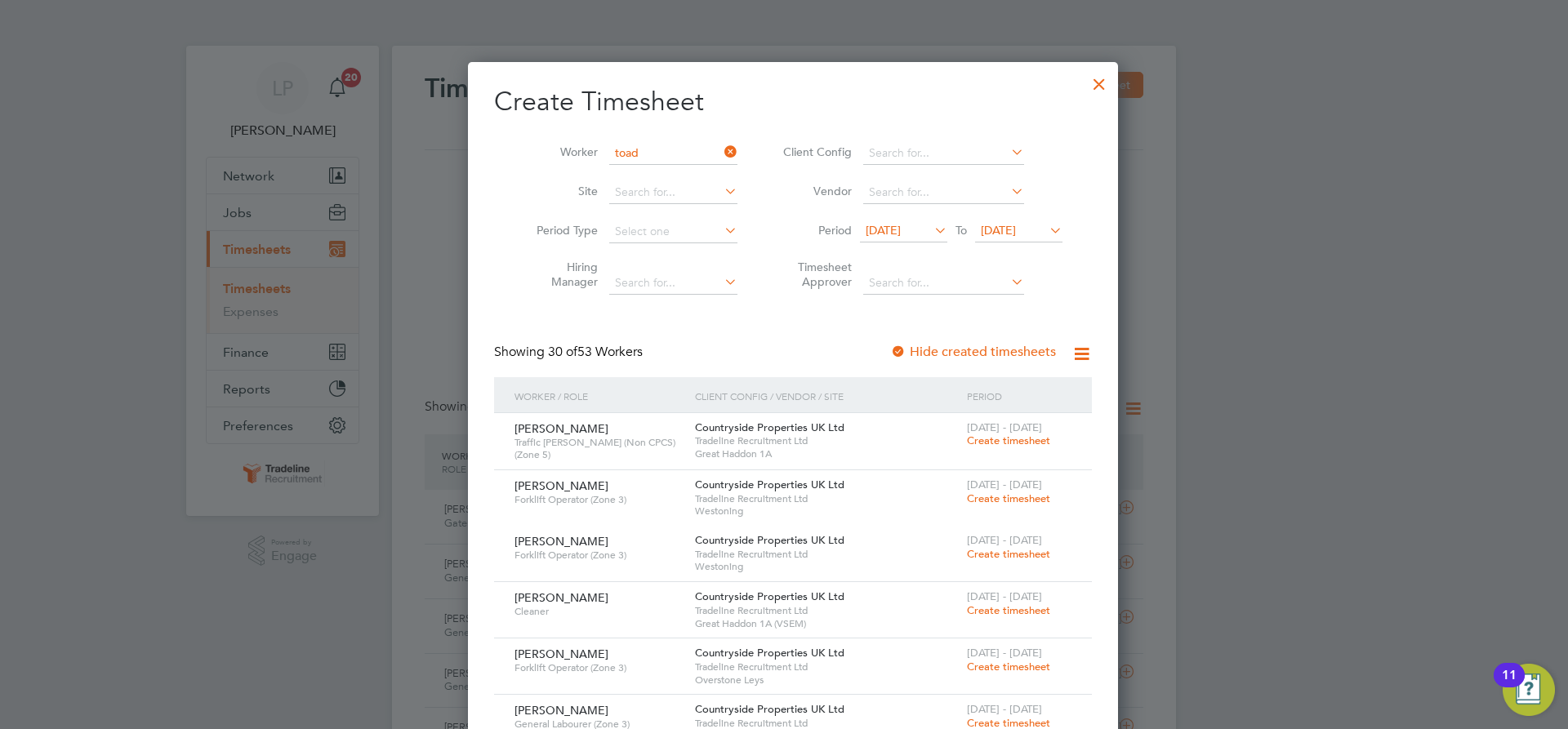
click at [652, 177] on li "Benjamin Toad er" at bounding box center [670, 174] width 144 height 22
type input "[PERSON_NAME]"
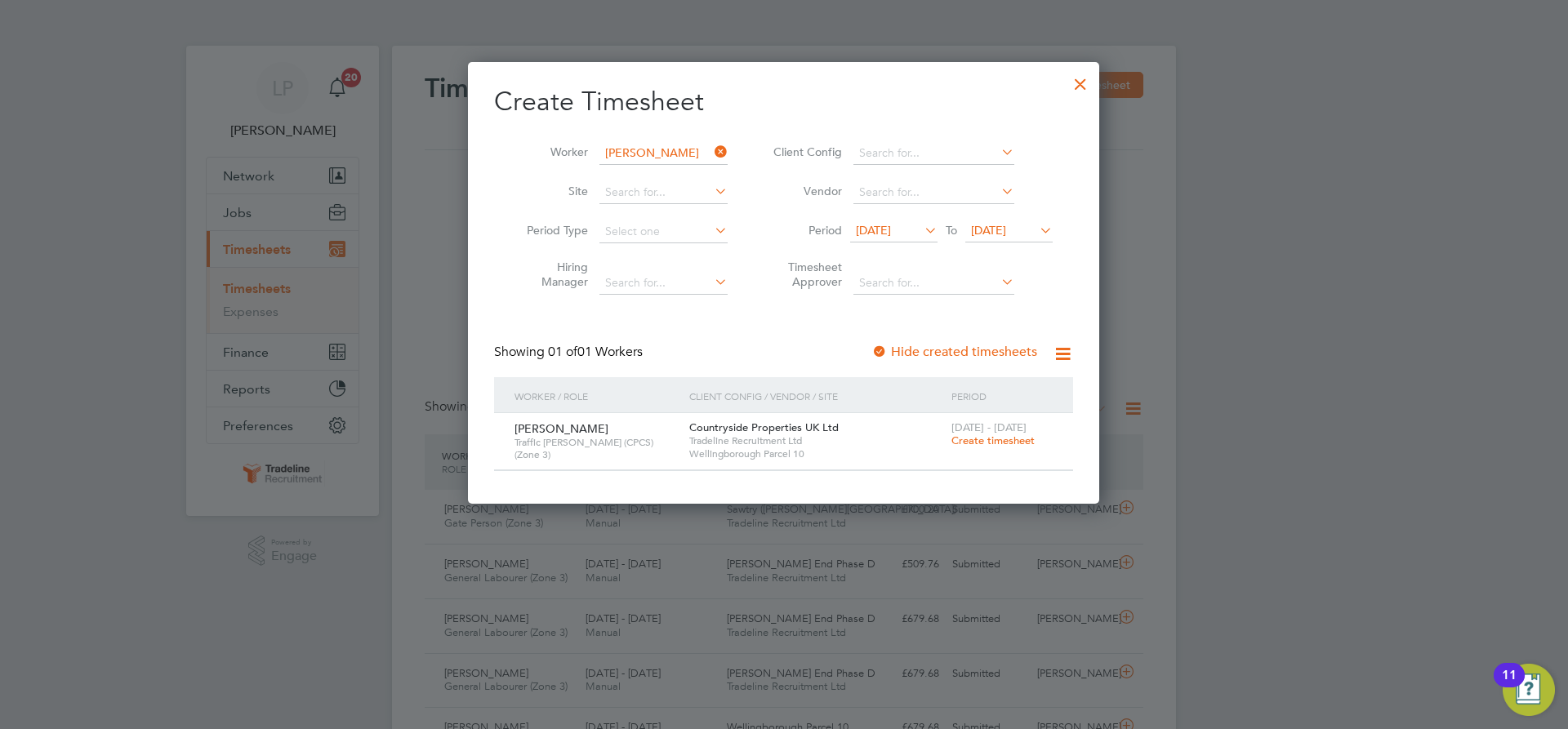
click at [999, 444] on span "Create timesheet" at bounding box center [993, 441] width 83 height 14
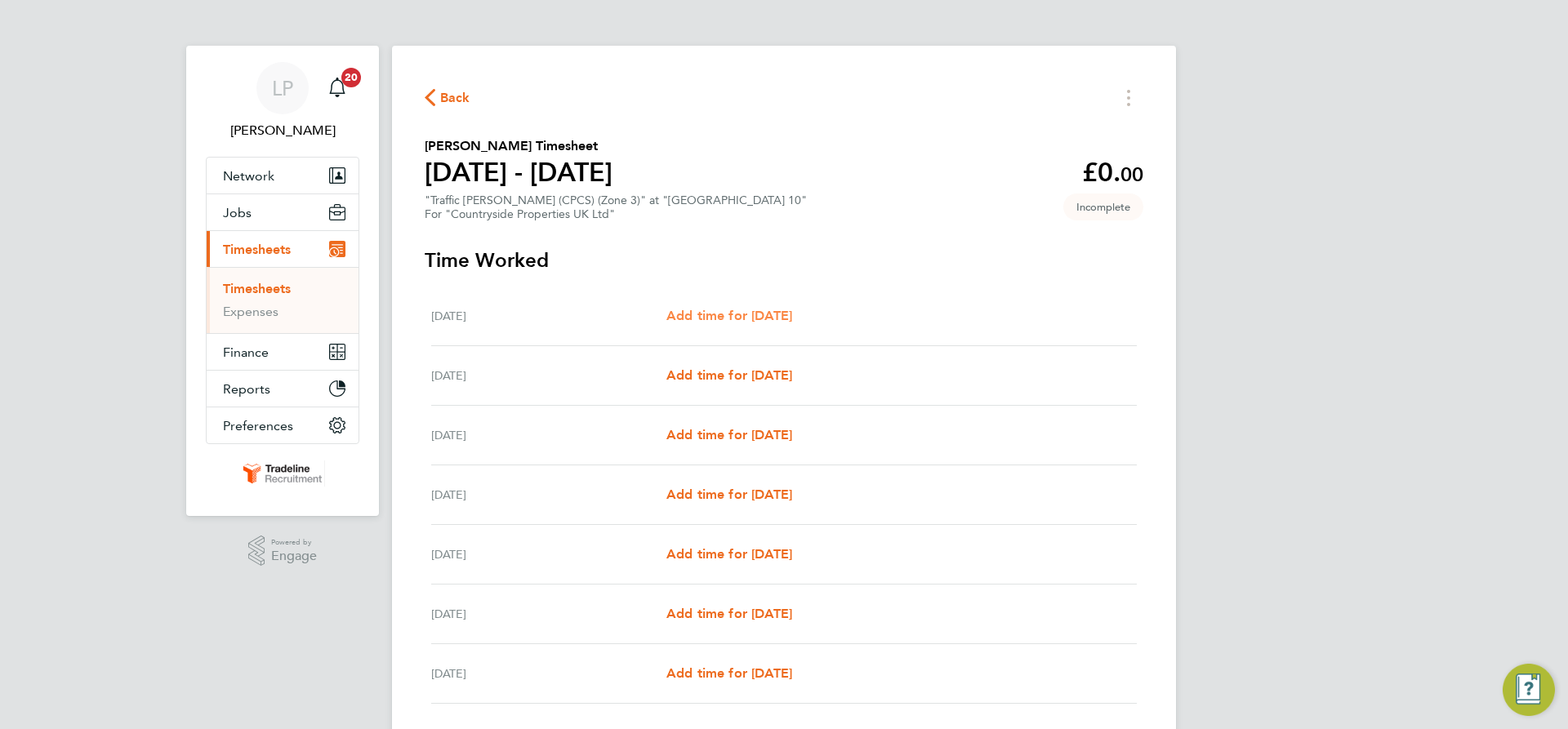
click at [753, 308] on span "Add time for [DATE]" at bounding box center [729, 315] width 126 height 16
select select "30"
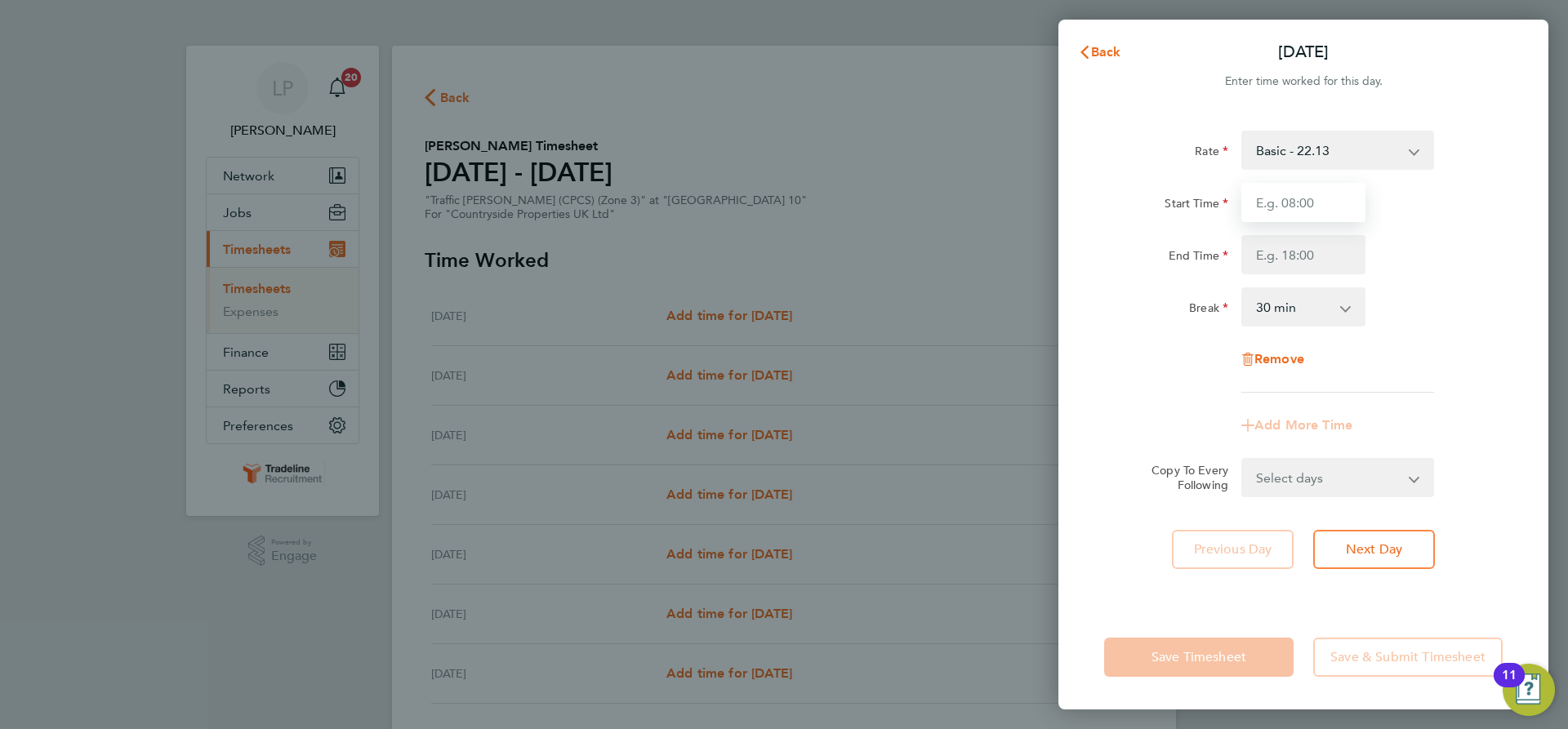
click at [1310, 209] on input "Start Time" at bounding box center [1303, 202] width 124 height 39
type input "07:00"
click at [1313, 251] on input "End Time" at bounding box center [1303, 254] width 124 height 39
click at [1457, 284] on div "Rate Basic - 22.13 Start Time 07:00 End Time 16:30 Break 0 min 15 min 30 min 45…" at bounding box center [1303, 261] width 399 height 262
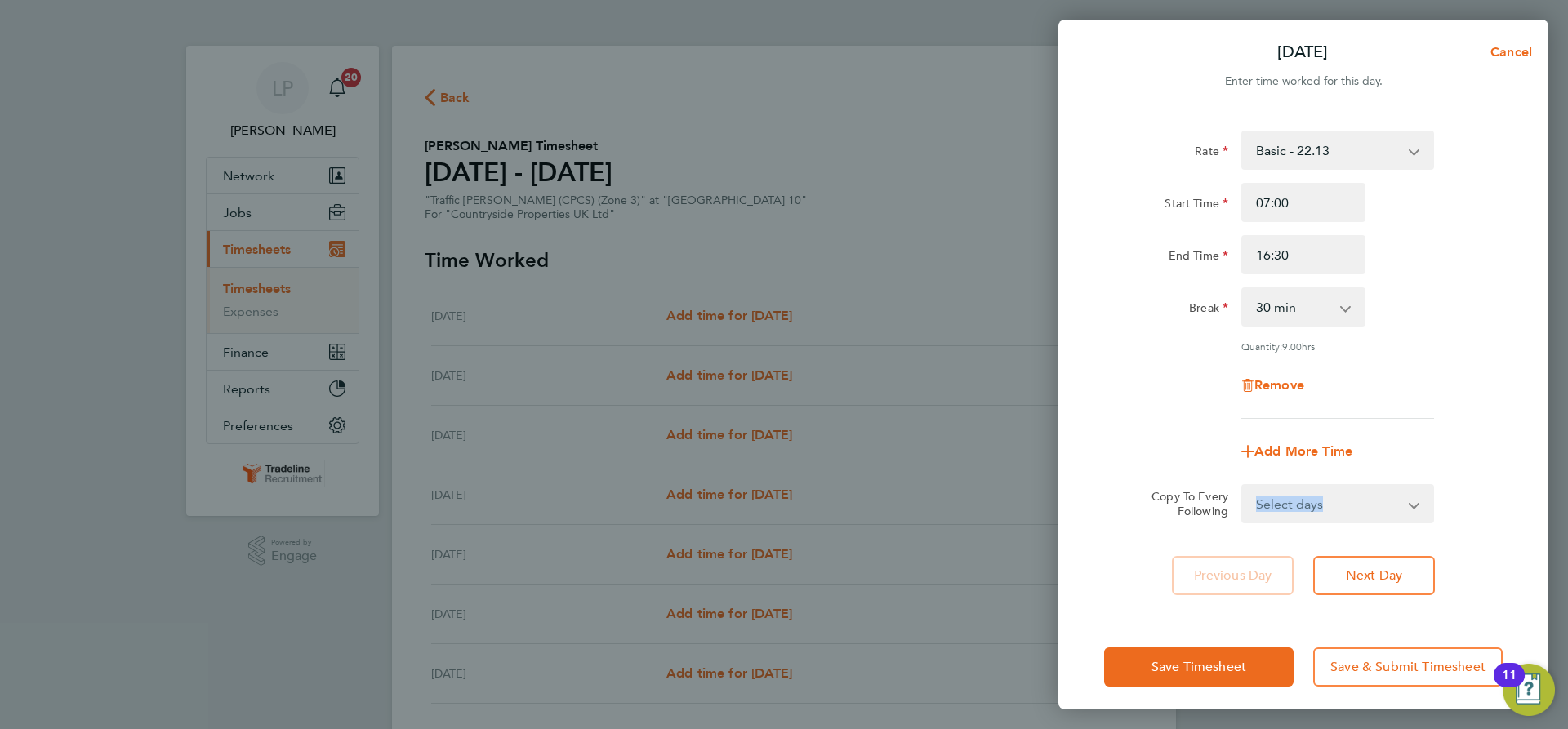
click at [1414, 498] on div "Select days Day Weekday (Mon-Fri) Weekend (Sat-Sun) [DATE] [DATE] [DATE] [DATE]…" at bounding box center [1337, 504] width 193 height 39
drag, startPoint x: 1316, startPoint y: 258, endPoint x: 1304, endPoint y: 258, distance: 12.0
click at [1304, 258] on input "16:30" at bounding box center [1303, 254] width 124 height 39
drag, startPoint x: 1291, startPoint y: 255, endPoint x: 1276, endPoint y: 250, distance: 15.8
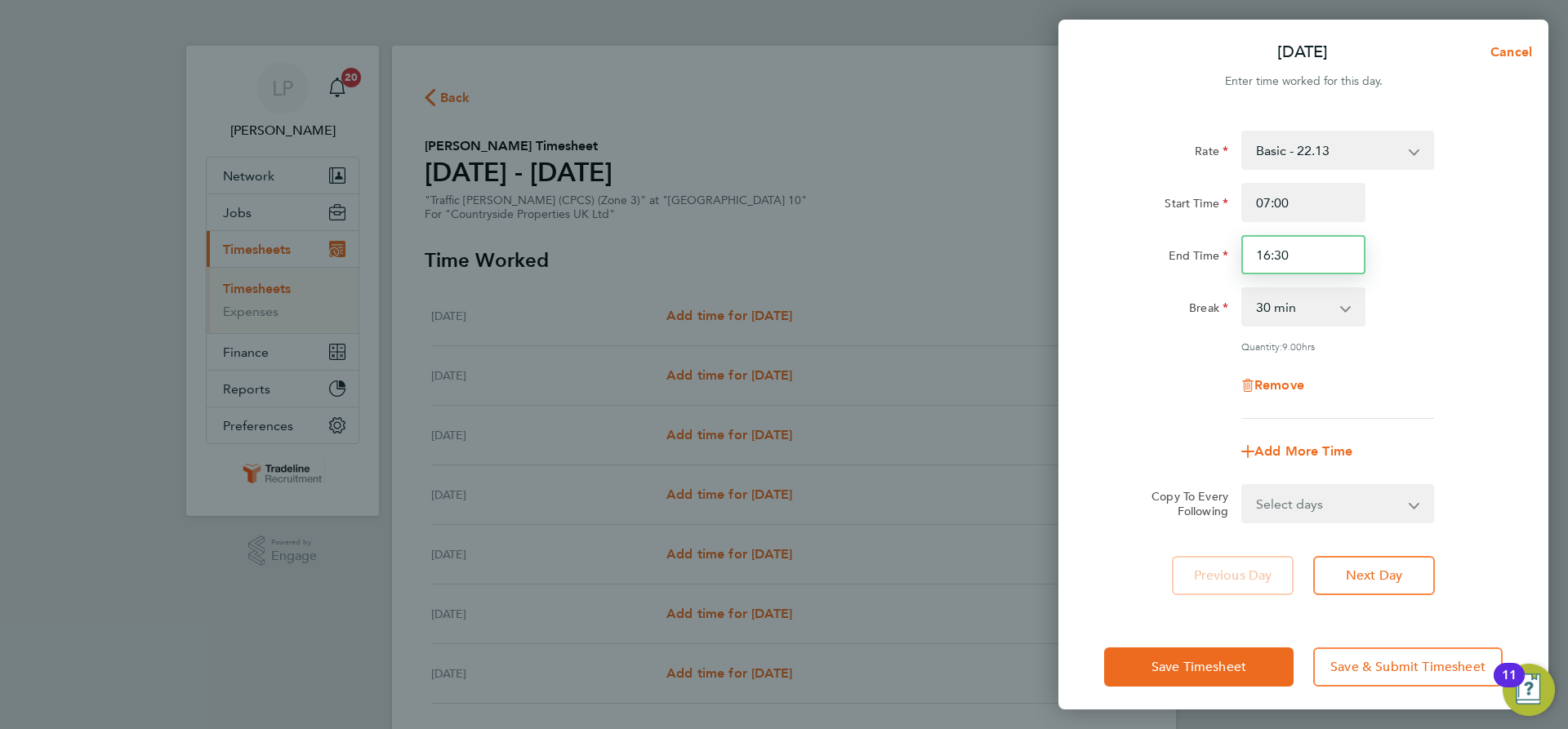
click at [1276, 250] on input "16:30" at bounding box center [1303, 254] width 124 height 39
type input "16:00"
click at [1445, 388] on div "Remove" at bounding box center [1303, 385] width 412 height 39
click at [1378, 501] on select "Select days Day Weekday (Mon-Fri) Weekend (Sat-Sun) [DATE] [DATE] [DATE] [DATE]…" at bounding box center [1329, 503] width 172 height 36
select select "WEEKDAY"
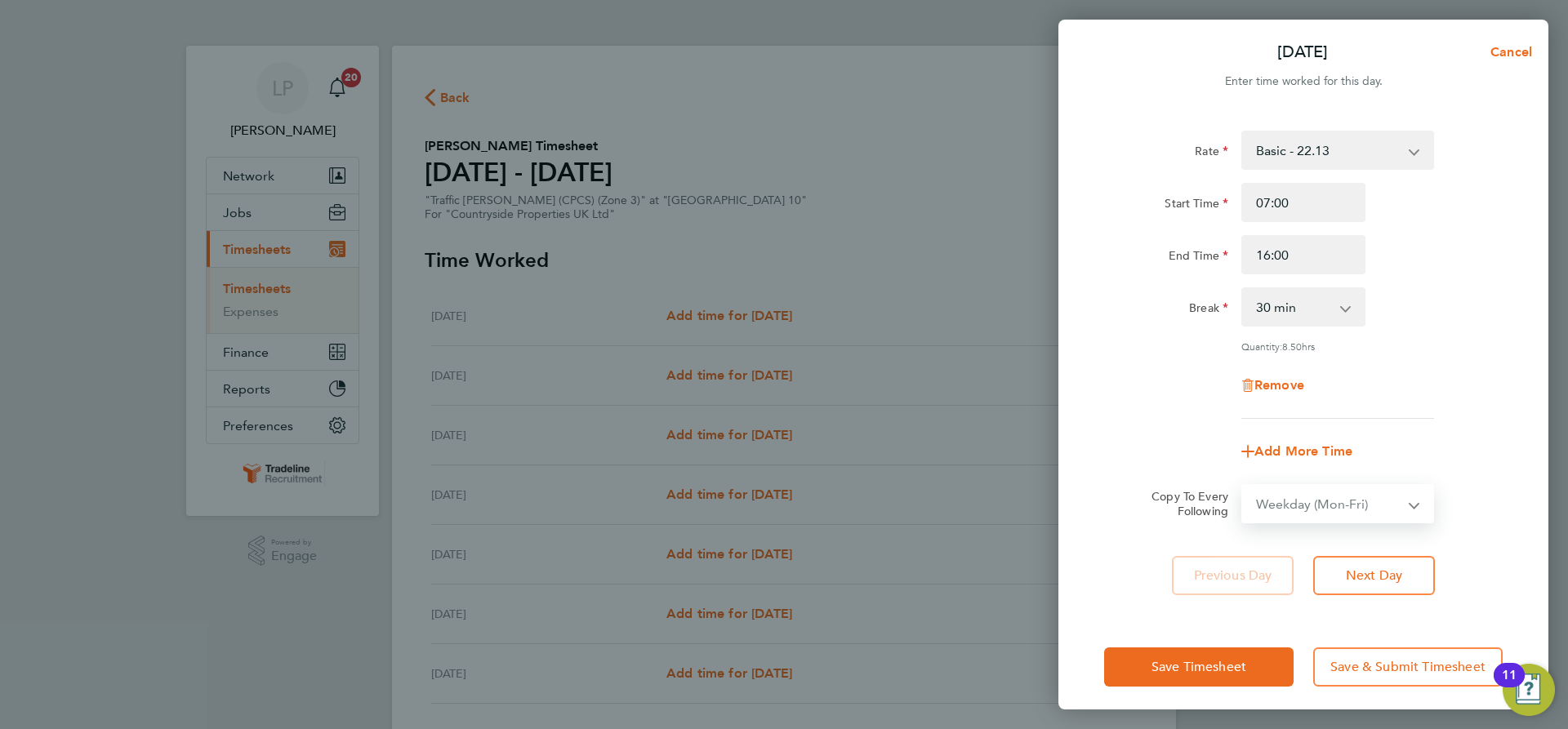
click at [1243, 485] on select "Select days Day Weekday (Mon-Fri) Weekend (Sat-Sun) [DATE] [DATE] [DATE] [DATE]…" at bounding box center [1329, 503] width 172 height 36
select select "[DATE]"
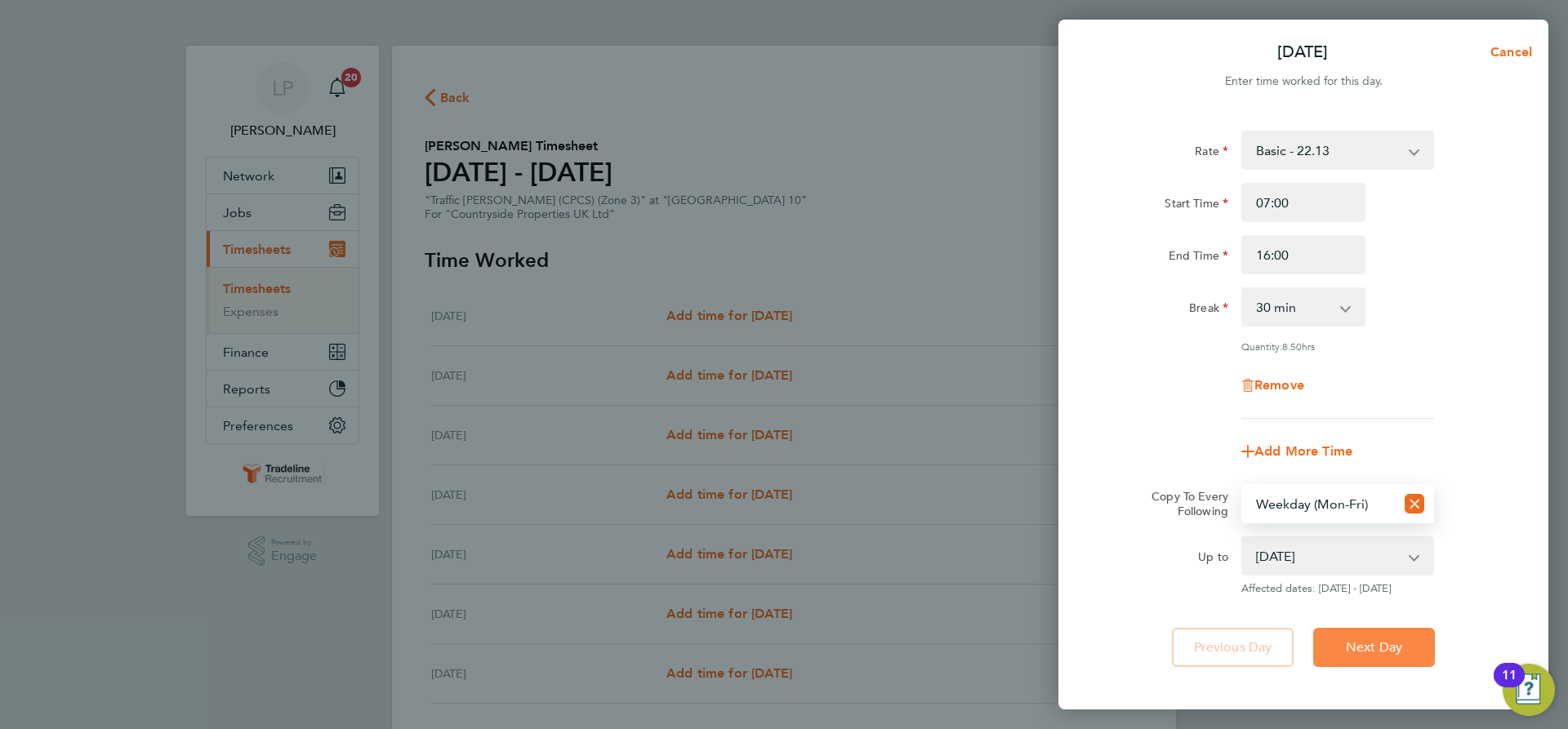
click at [1375, 640] on span "Next Day" at bounding box center [1374, 648] width 56 height 17
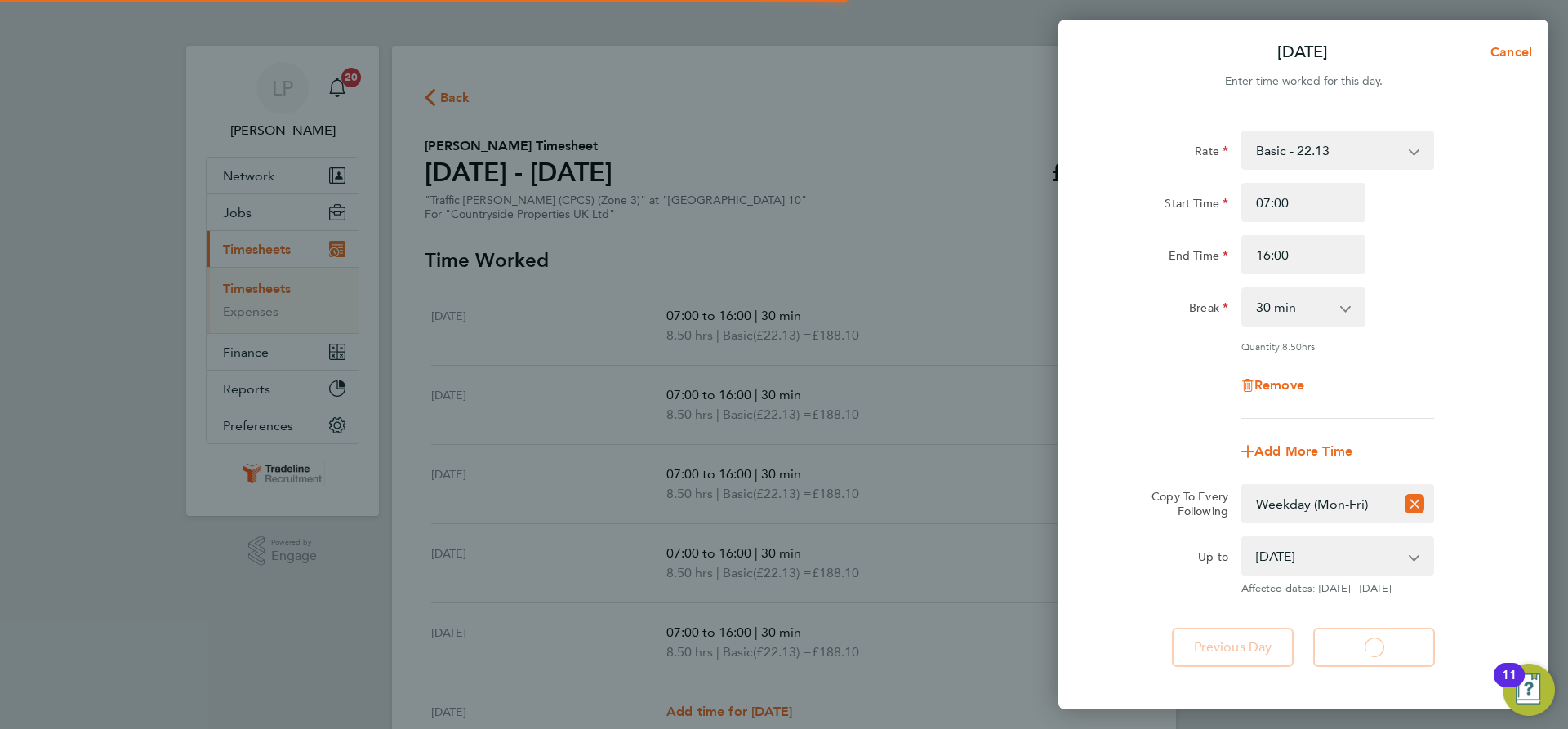
select select "30"
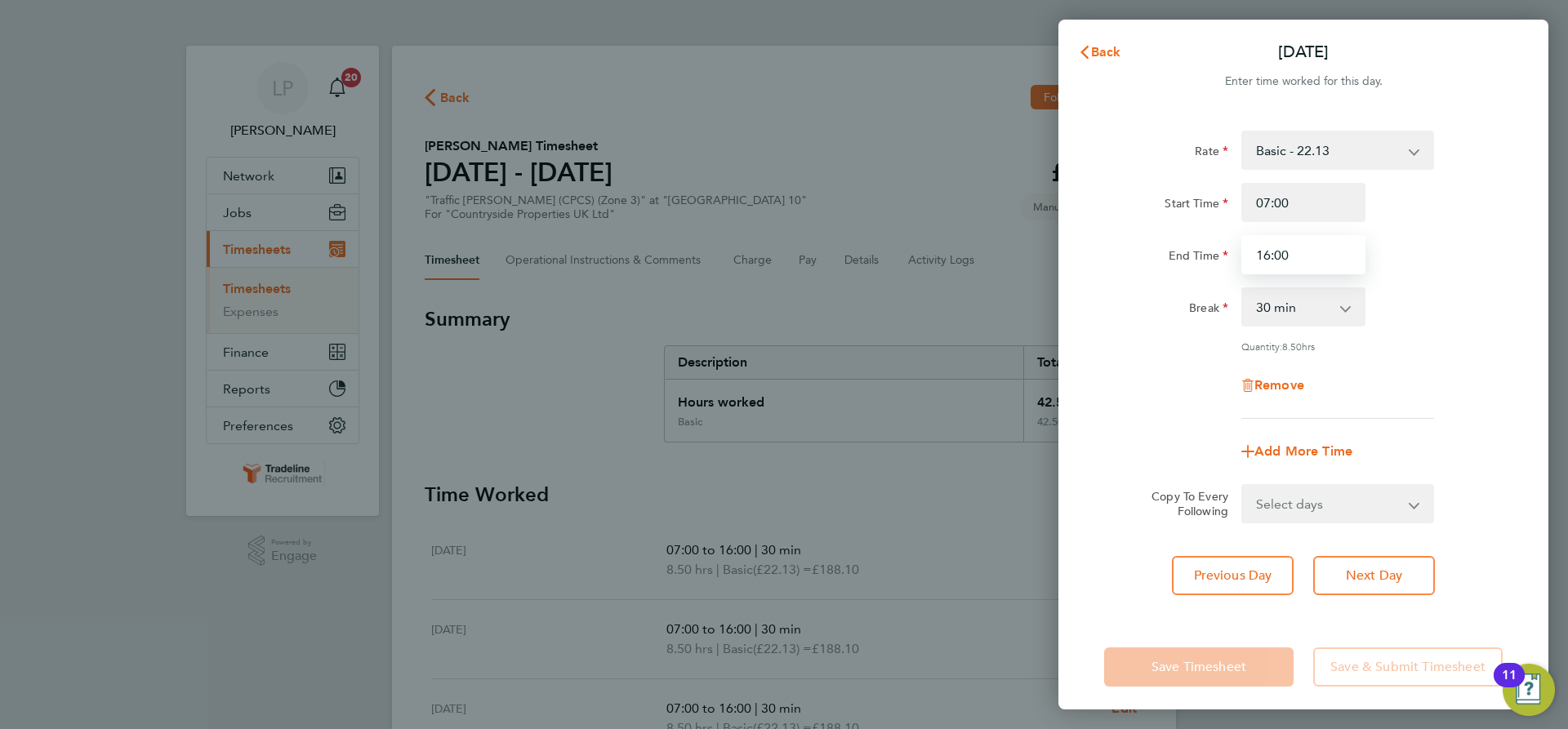
drag, startPoint x: 1331, startPoint y: 258, endPoint x: 1188, endPoint y: 254, distance: 143.1
click at [1188, 254] on div "End Time 16:00" at bounding box center [1303, 254] width 412 height 39
type input "15:30"
click at [1448, 329] on div "Rate Basic - 22.13 Start Time 07:00 End Time 15:30 Break 0 min 15 min 30 min 45…" at bounding box center [1303, 274] width 399 height 288
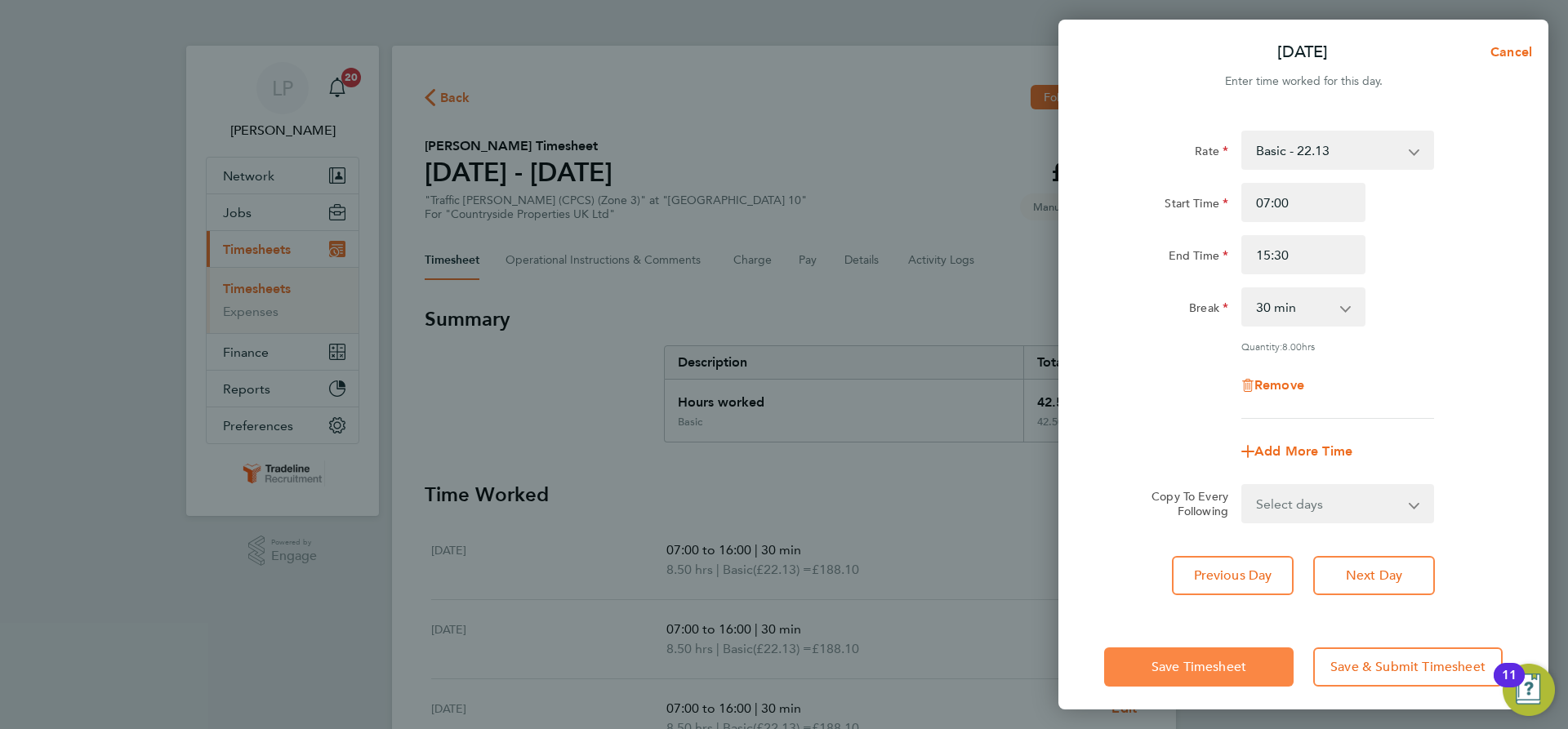
click at [1190, 659] on span "Save Timesheet" at bounding box center [1199, 667] width 95 height 17
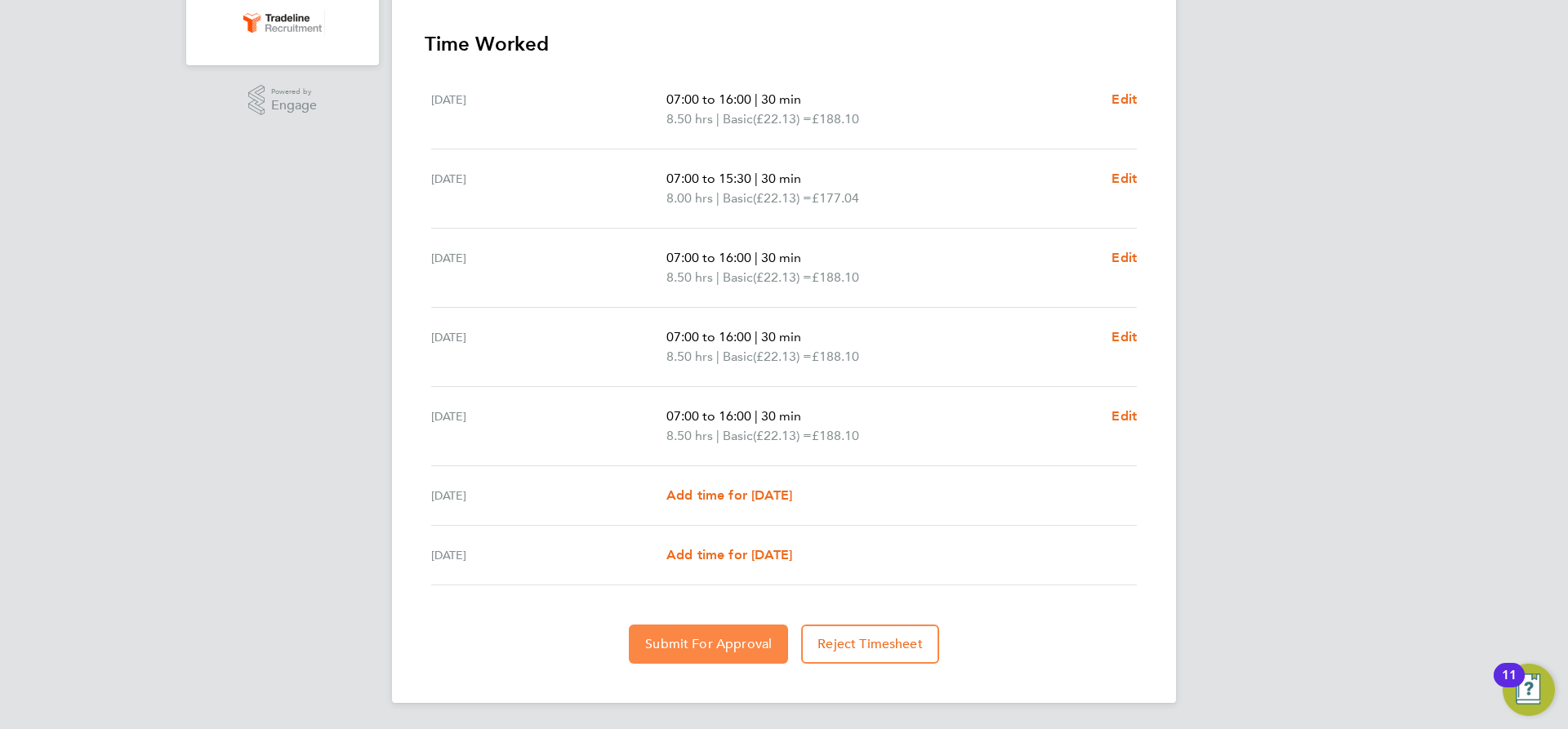
click at [711, 641] on span "Submit For Approval" at bounding box center [708, 644] width 126 height 17
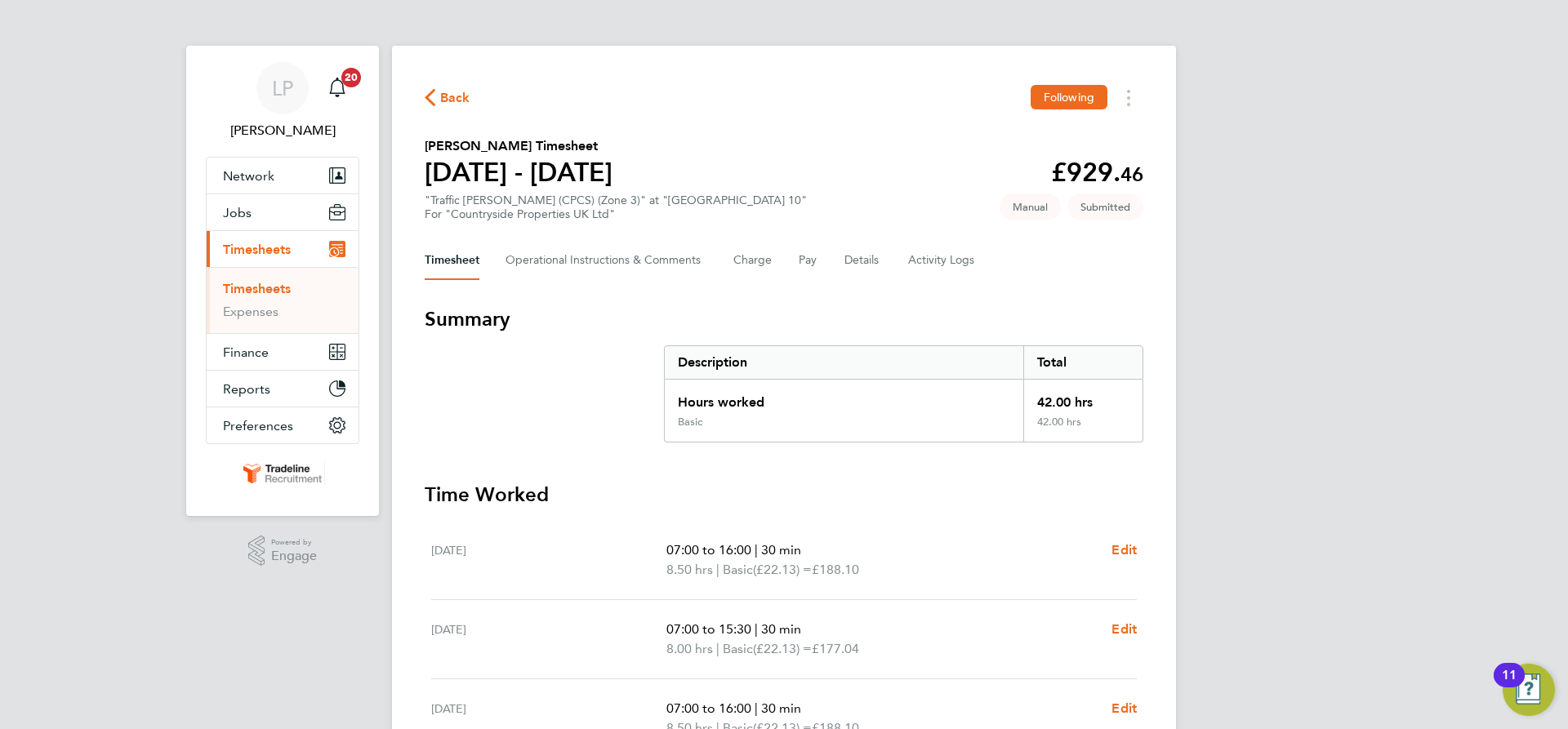
drag, startPoint x: 255, startPoint y: 289, endPoint x: 320, endPoint y: 294, distance: 65.2
click at [255, 289] on link "Timesheets" at bounding box center [256, 289] width 67 height 16
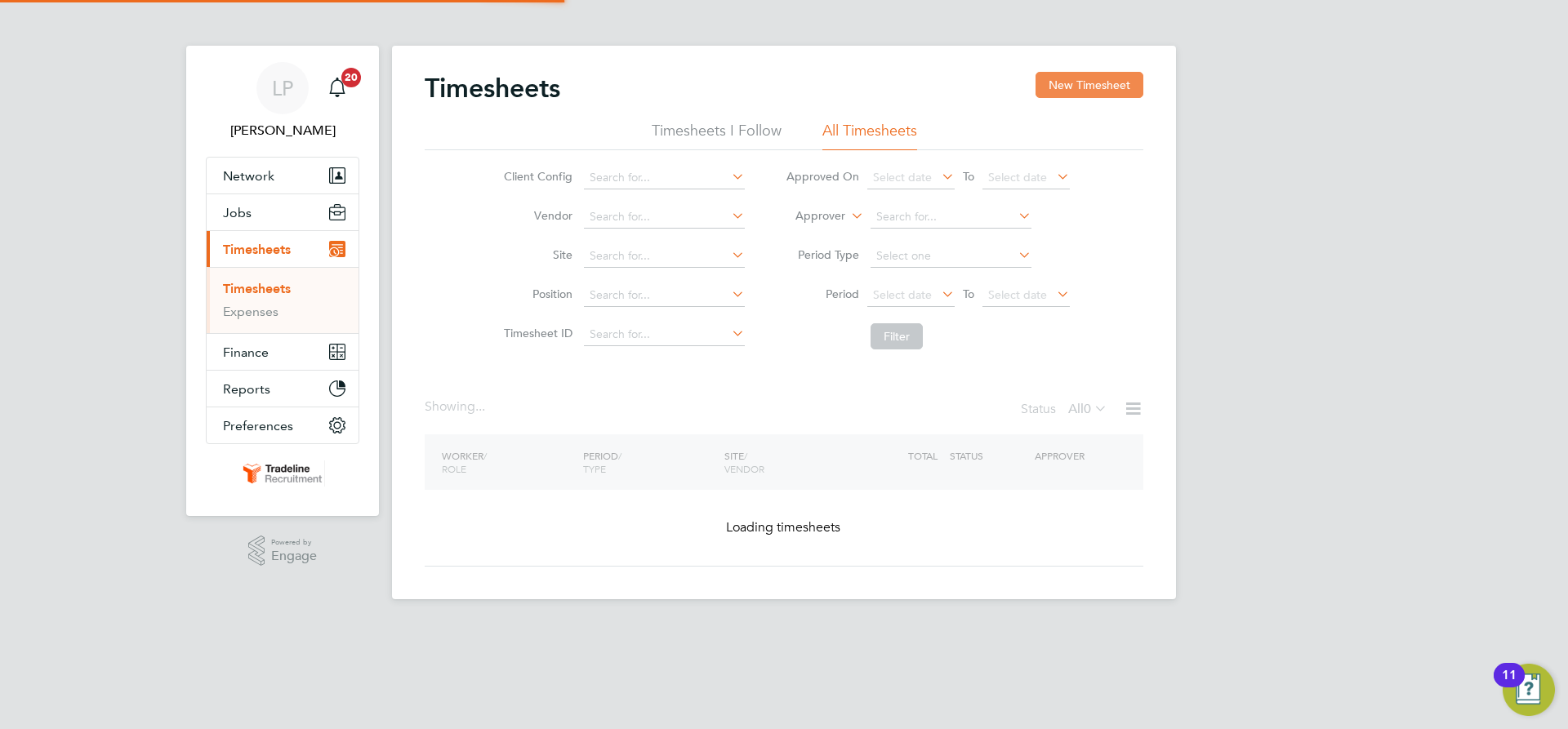
click at [1084, 96] on button "New Timesheet" at bounding box center [1089, 85] width 108 height 26
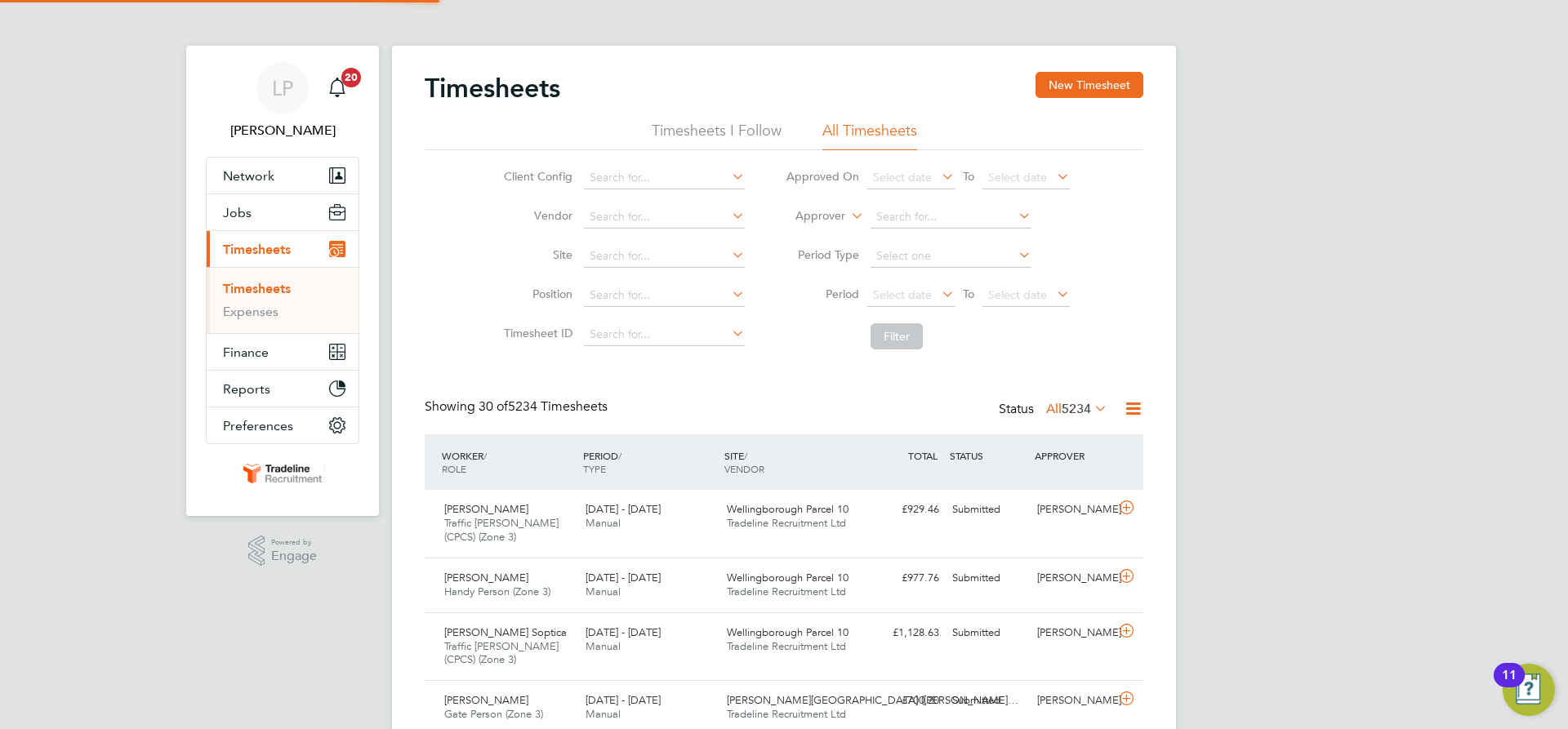
scroll to position [54, 142]
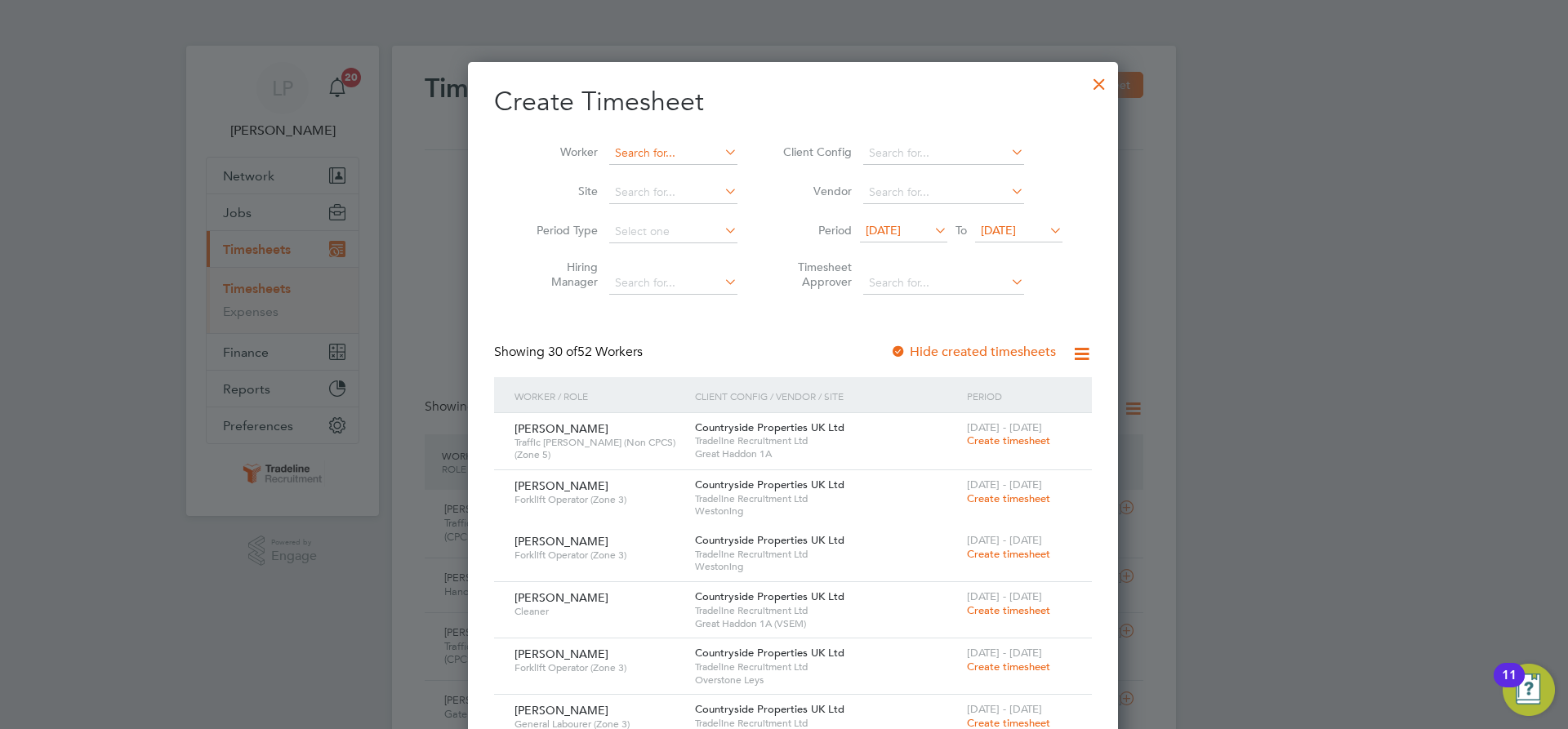
click at [657, 148] on input at bounding box center [673, 153] width 128 height 23
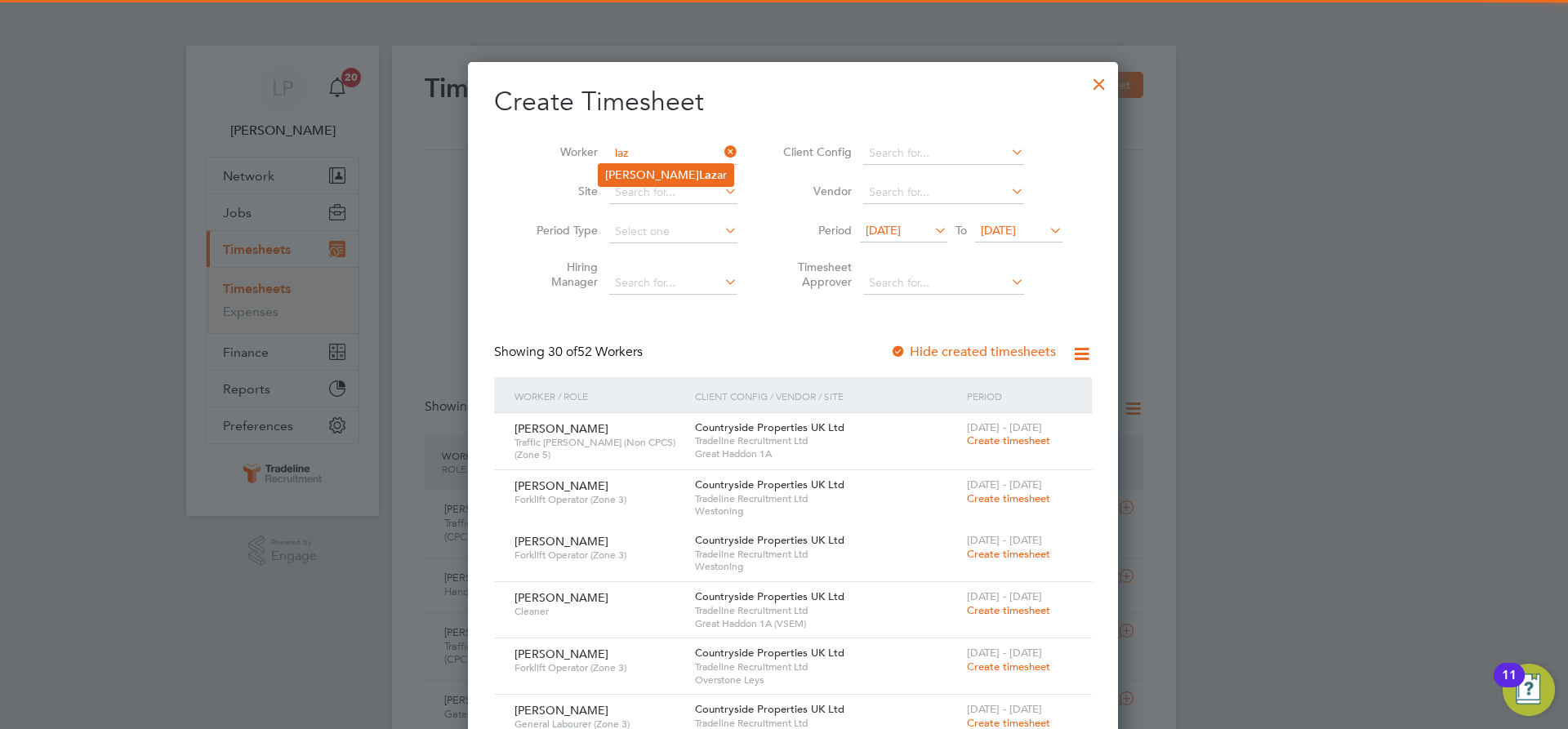
click at [699, 168] on b "Laz" at bounding box center [708, 175] width 18 height 14
type input "Florin-Mihai Lazar"
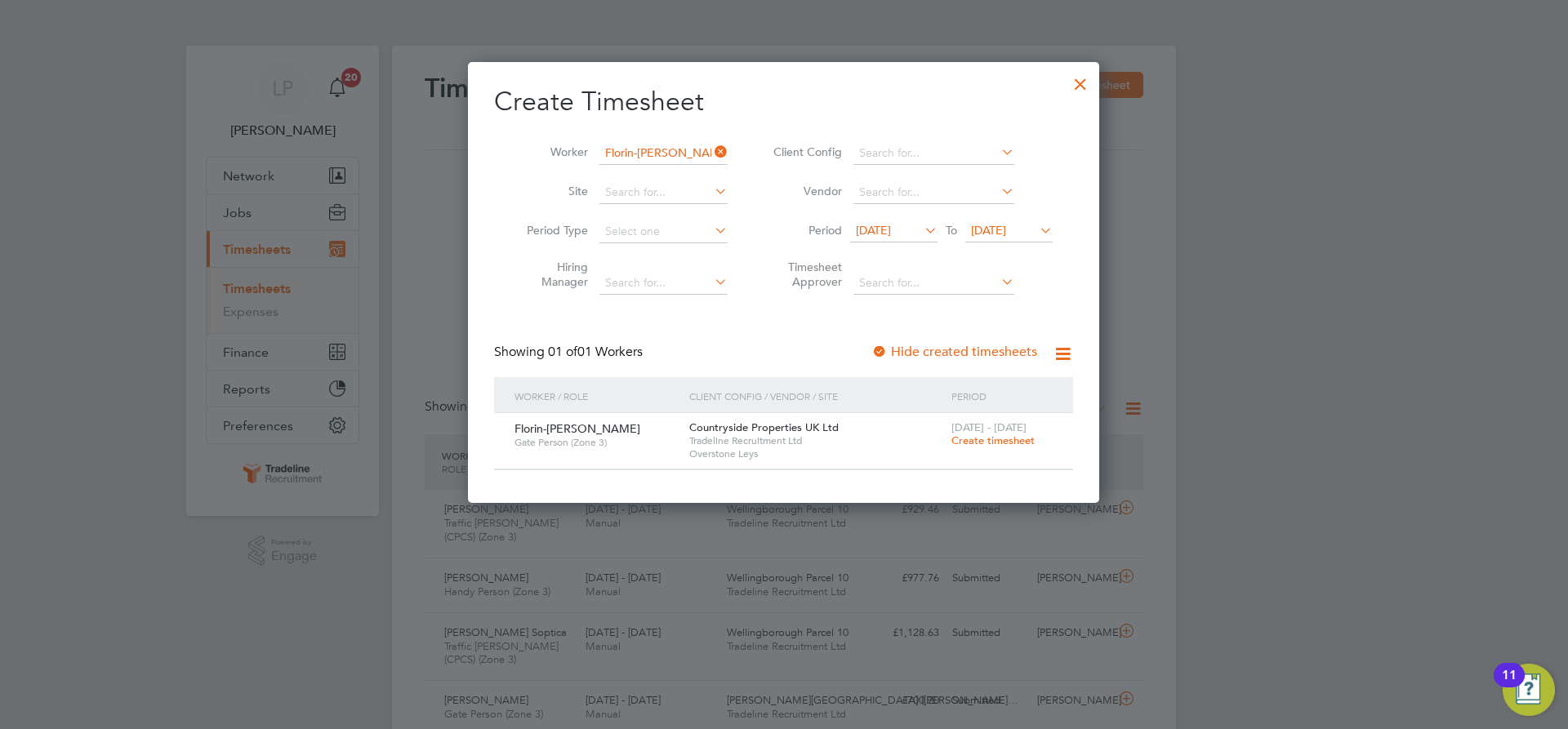
click at [987, 439] on span "Create timesheet" at bounding box center [993, 441] width 83 height 14
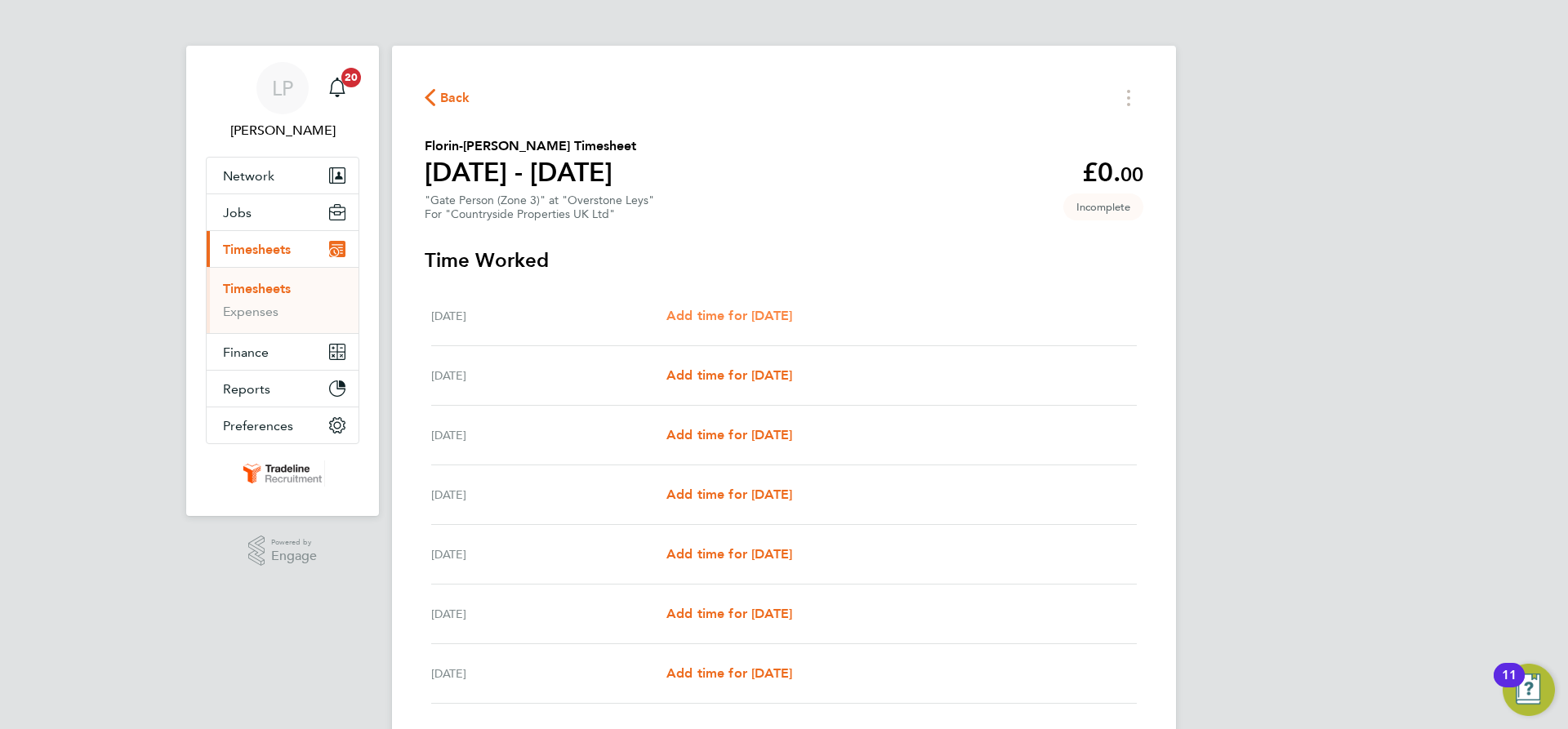
click at [755, 312] on span "Add time for [DATE]" at bounding box center [729, 315] width 126 height 16
select select "30"
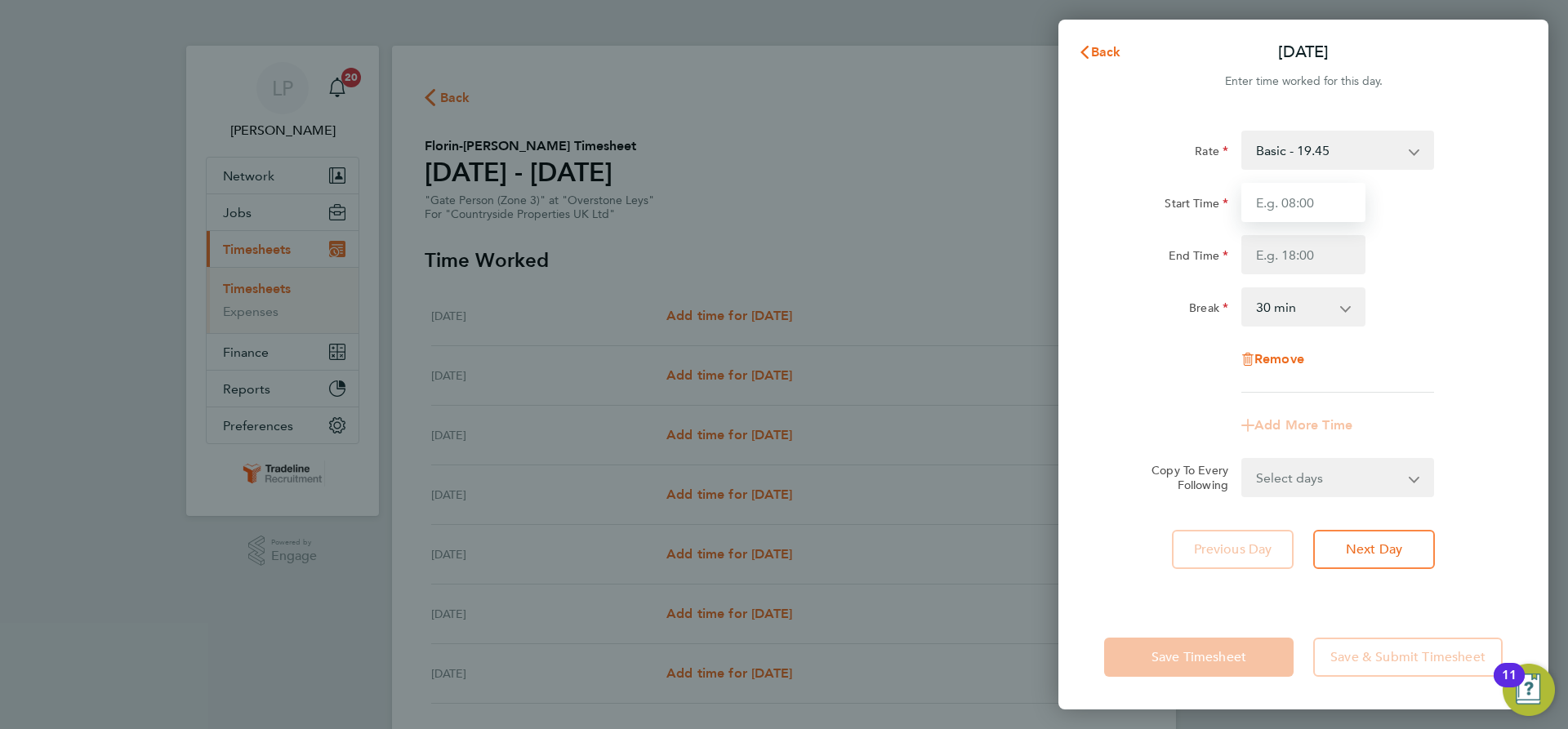
click at [1330, 196] on input "Start Time" at bounding box center [1303, 202] width 124 height 39
type input "07:00"
click at [1316, 255] on input "End Time" at bounding box center [1303, 254] width 124 height 39
click at [1410, 221] on div "Start Time 07:00" at bounding box center [1303, 202] width 412 height 39
click at [1516, 60] on button "Cancel" at bounding box center [1507, 52] width 84 height 32
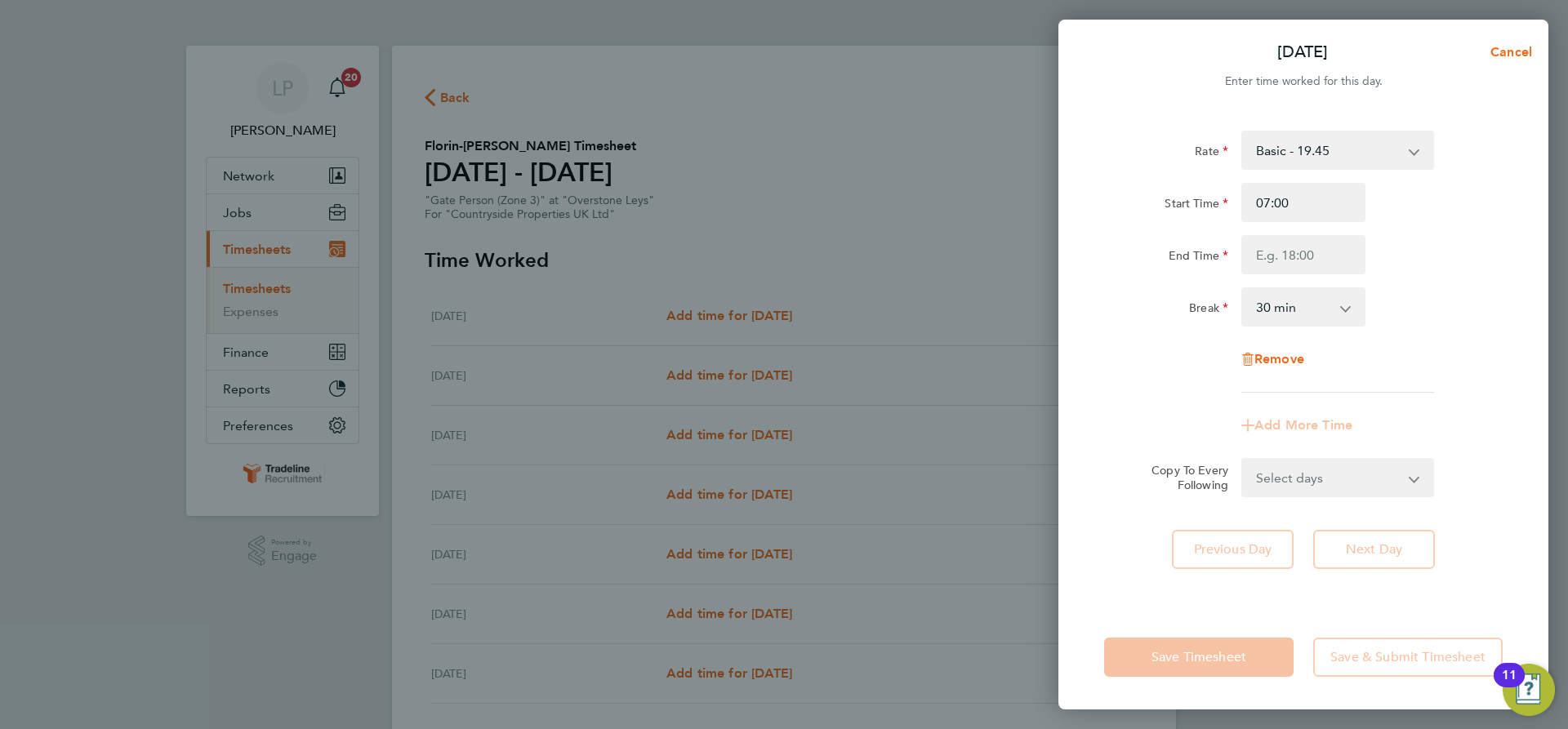
select select "30"
click at [1102, 53] on span "Back" at bounding box center [1106, 52] width 30 height 16
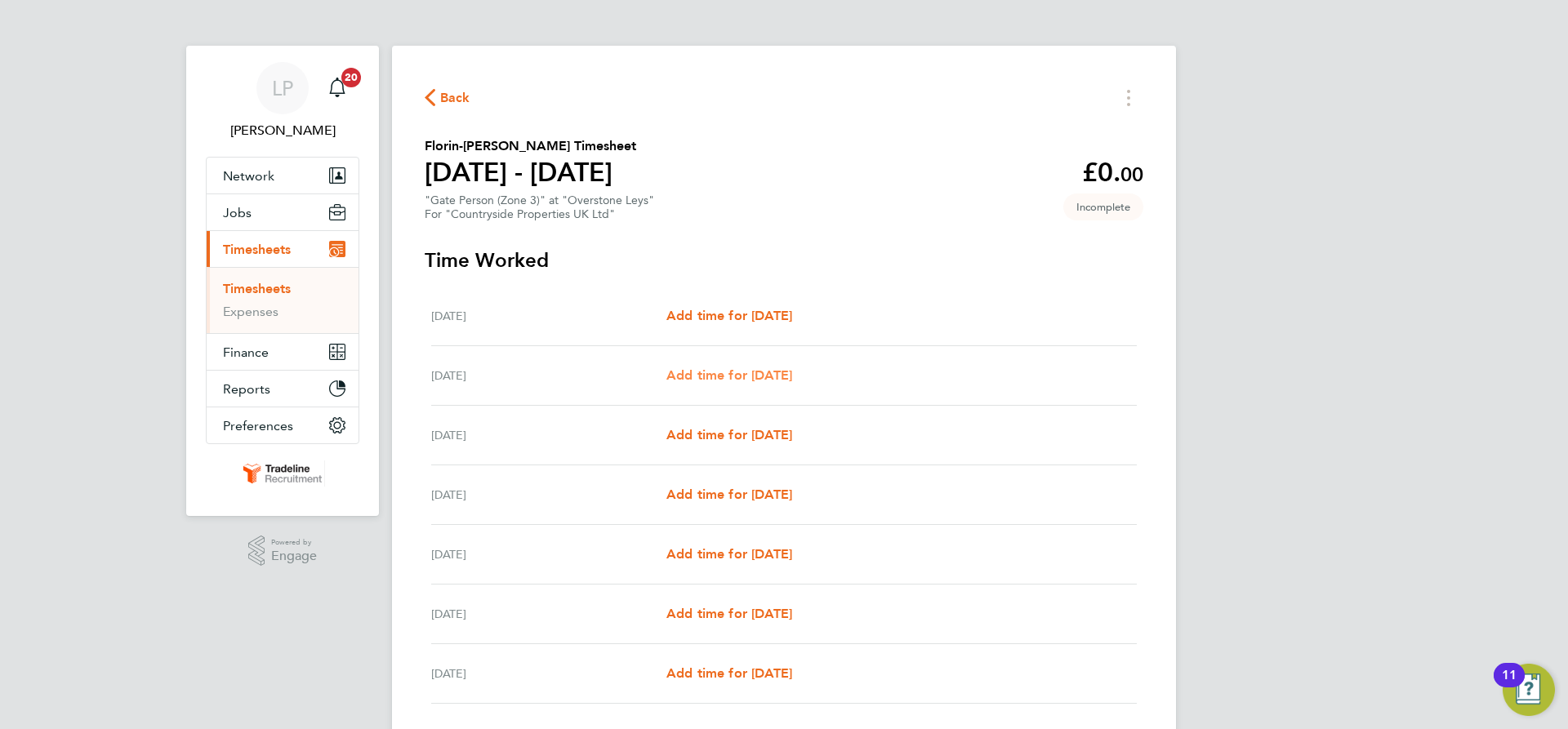
click at [792, 379] on span "Add time for [DATE]" at bounding box center [729, 375] width 126 height 16
select select "30"
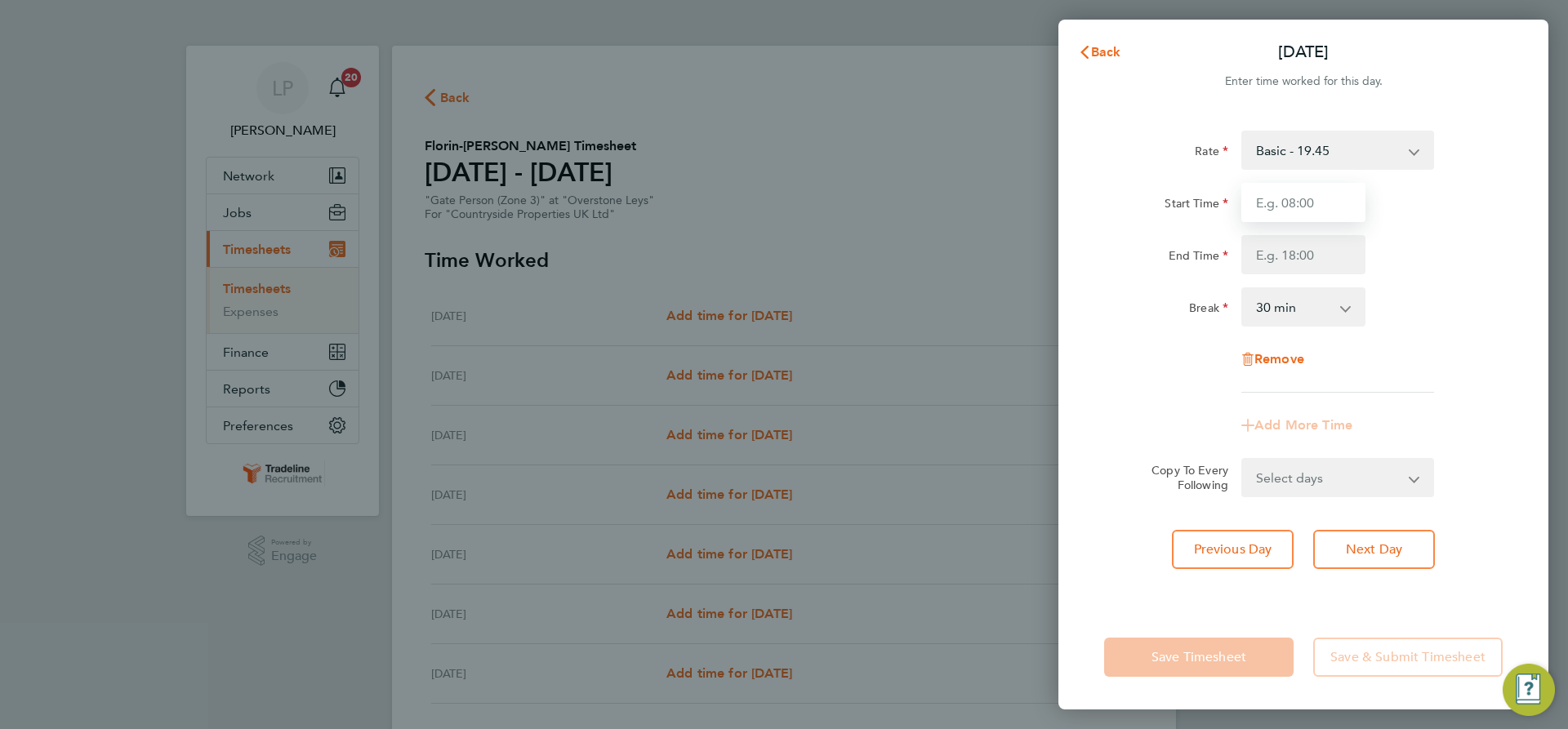
click at [1281, 195] on input "Start Time" at bounding box center [1303, 202] width 124 height 39
type input "07:00"
click at [1320, 262] on input "End Time" at bounding box center [1303, 254] width 124 height 39
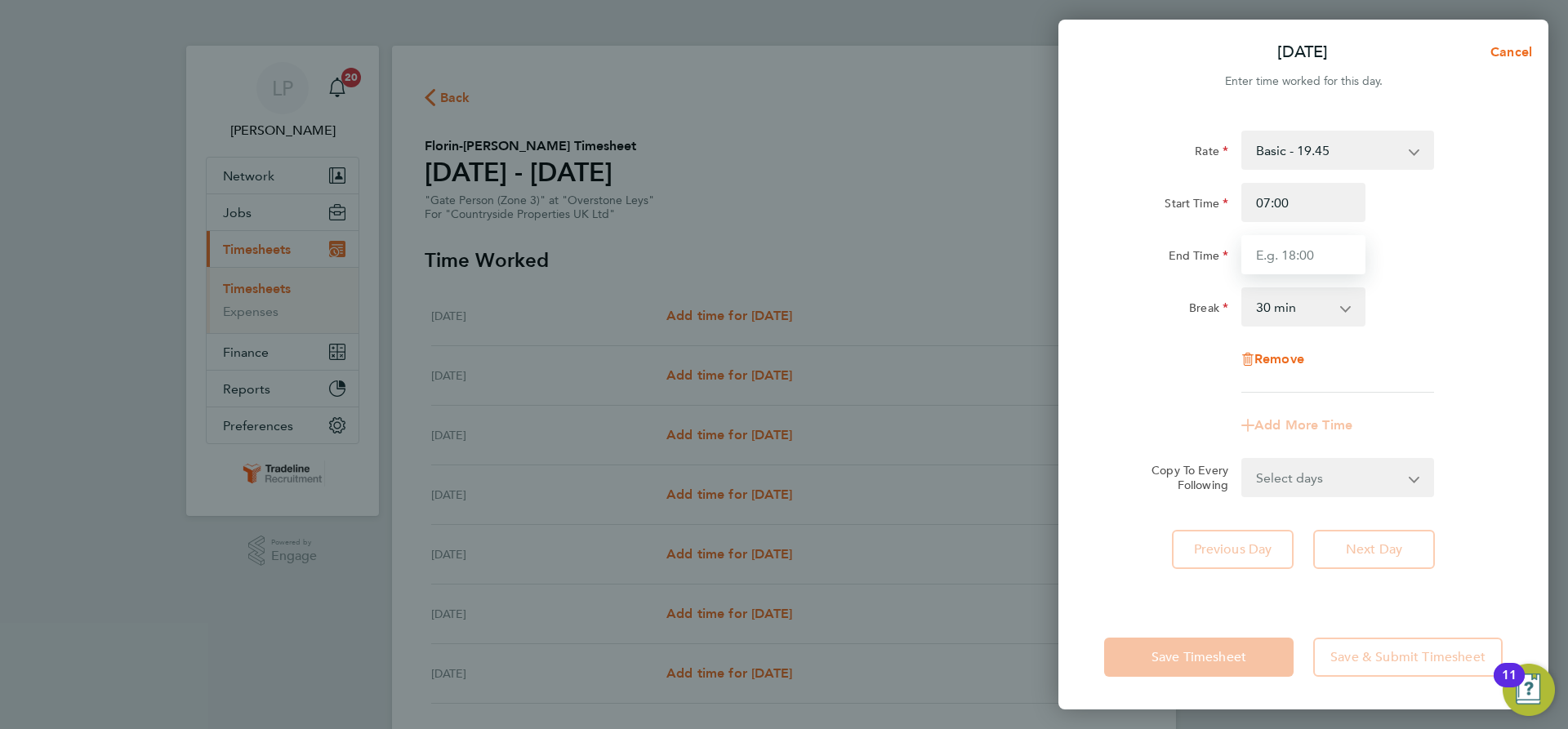
type input "16:30"
click at [1433, 280] on div "Rate Basic - 19.45 Start Time 07:00 End Time 16:30 Break 0 min 15 min 30 min 45…" at bounding box center [1303, 261] width 399 height 262
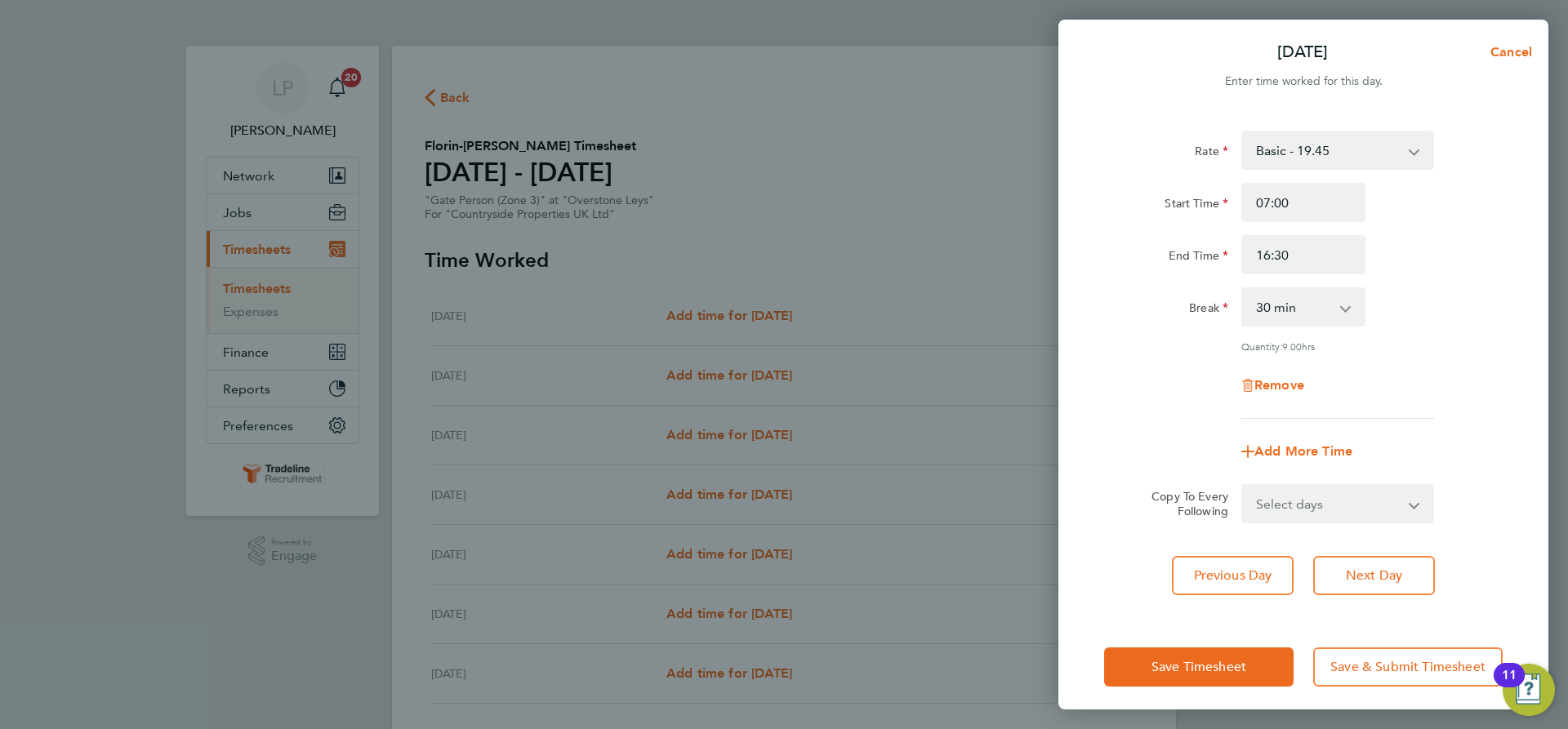
click at [1385, 507] on select "Select days Day Weekday (Mon-Fri) Weekend (Sat-Sun) Wednesday Thursday Friday S…" at bounding box center [1329, 503] width 172 height 36
select select "WEEKDAY"
click at [1243, 485] on select "Select days Day Weekday (Mon-Fri) Weekend (Sat-Sun) Wednesday Thursday Friday S…" at bounding box center [1329, 503] width 172 height 36
select select "[DATE]"
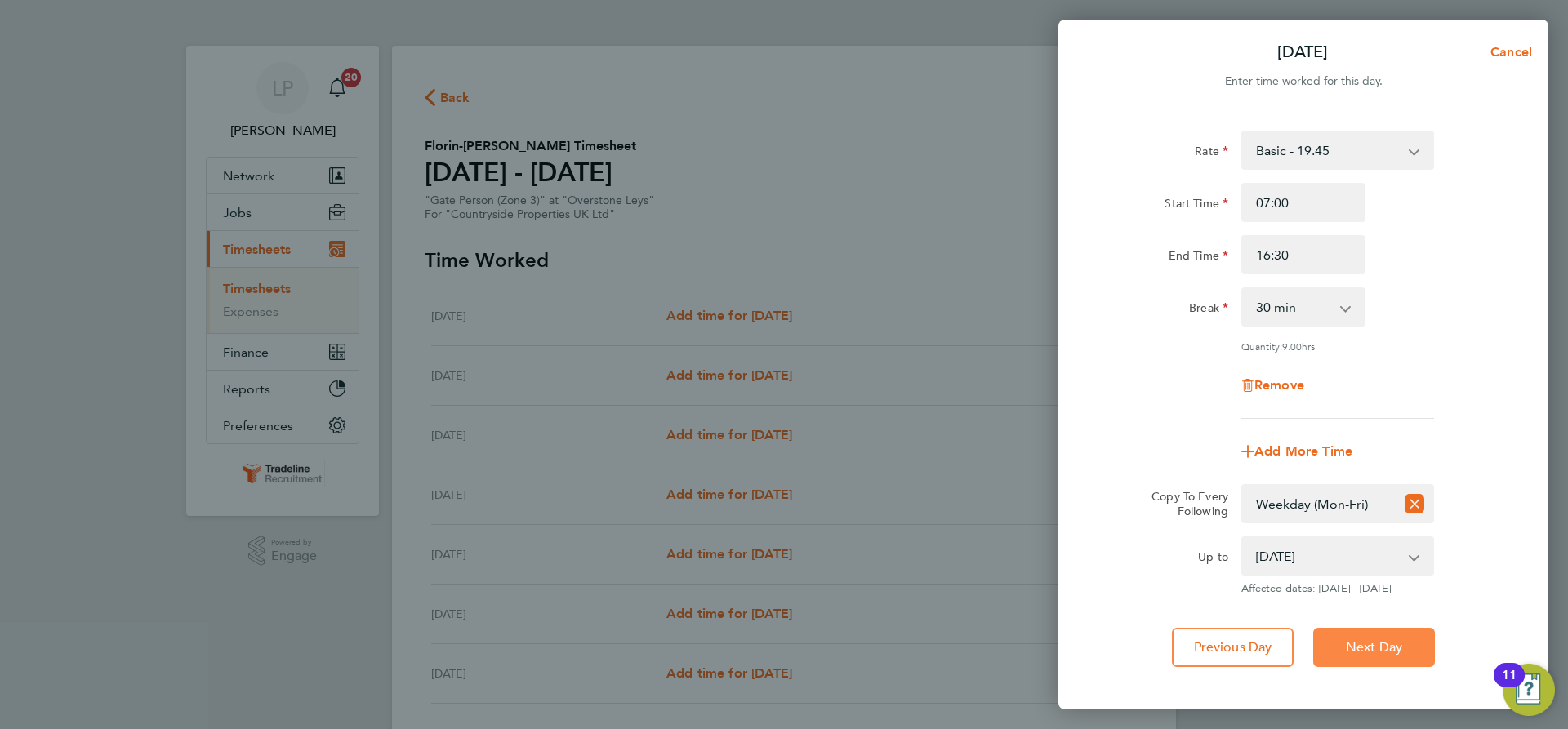
click at [1369, 634] on button "Next Day" at bounding box center [1373, 648] width 122 height 39
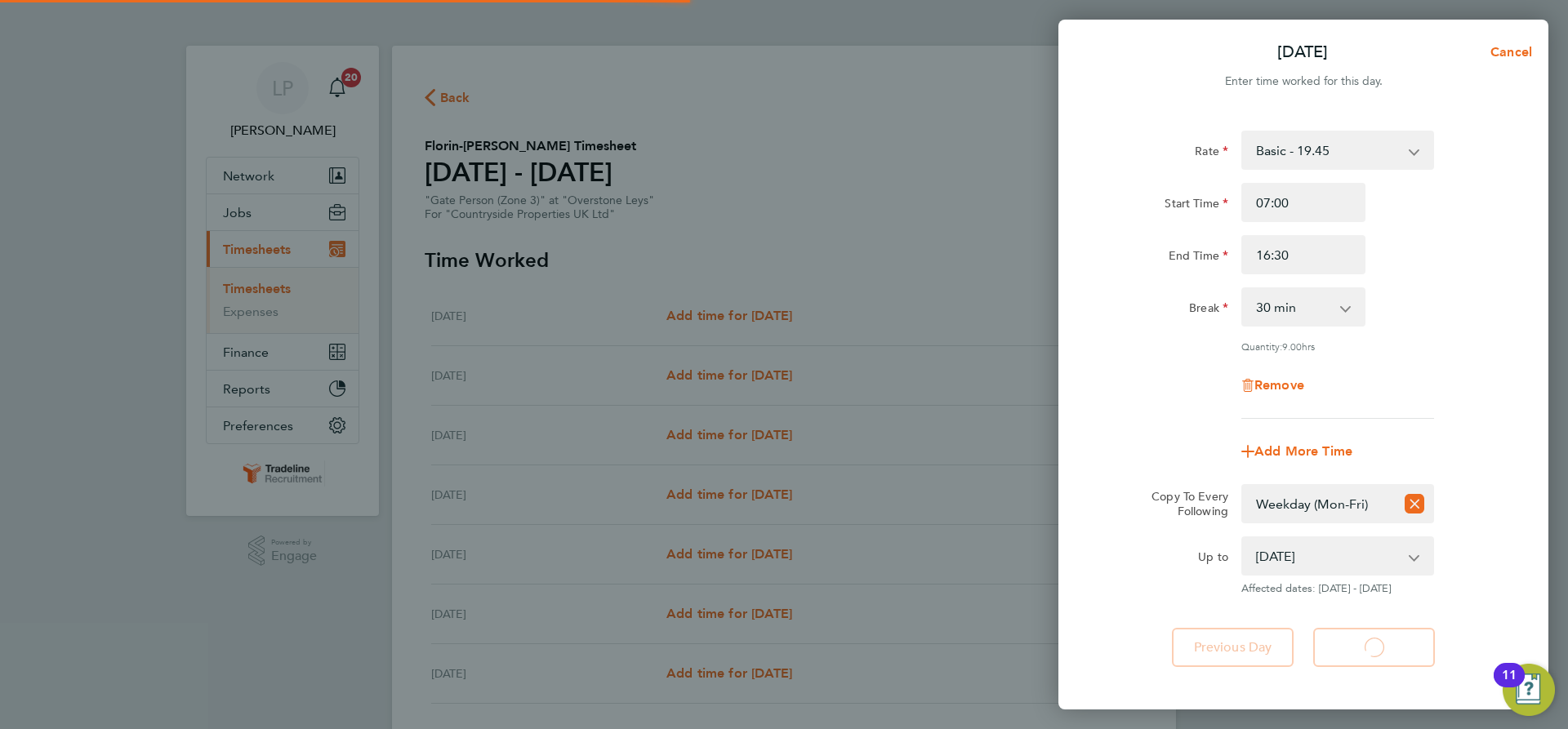
select select "30"
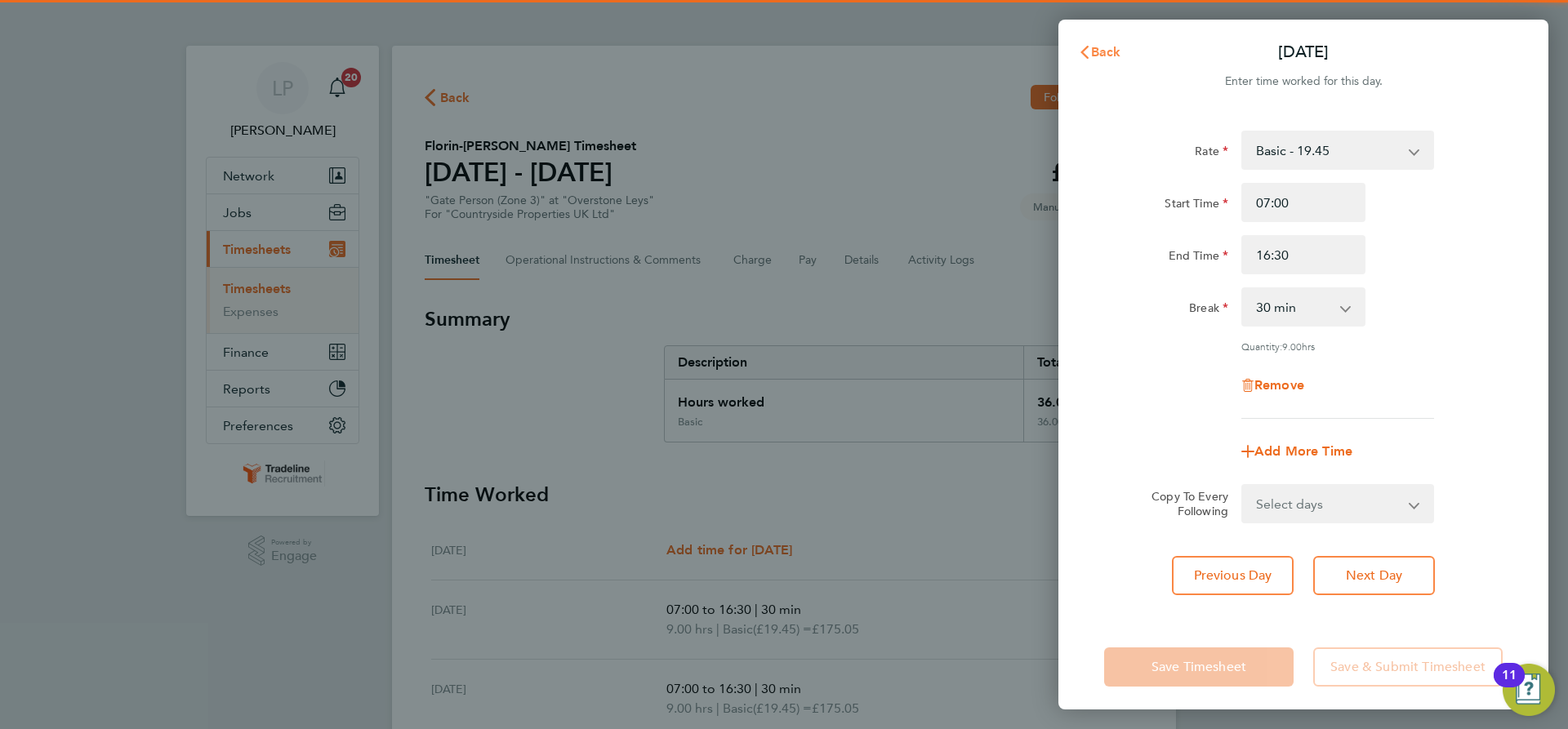
click at [1097, 55] on span "Back" at bounding box center [1106, 52] width 30 height 16
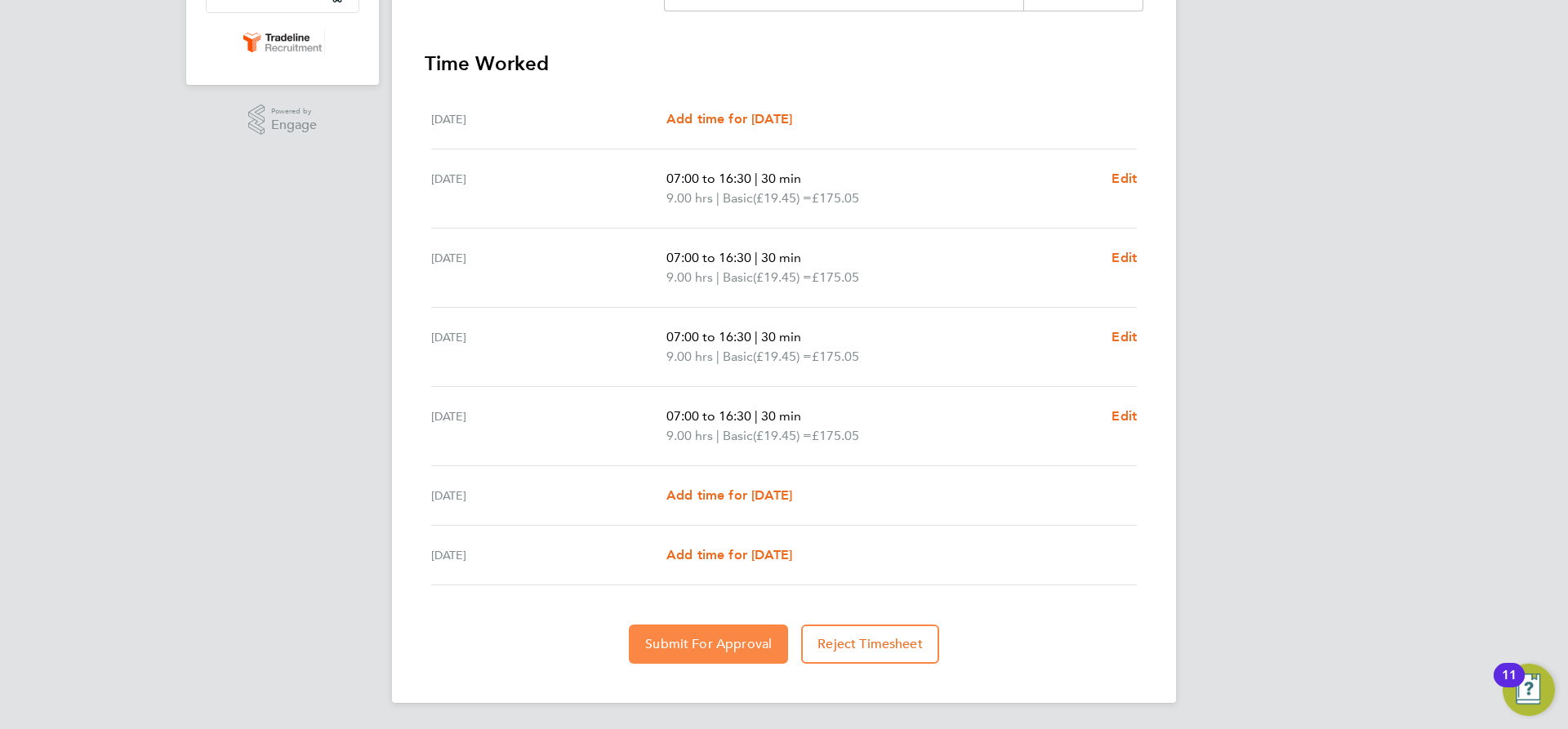
click at [705, 633] on button "Submit For Approval" at bounding box center [709, 644] width 160 height 39
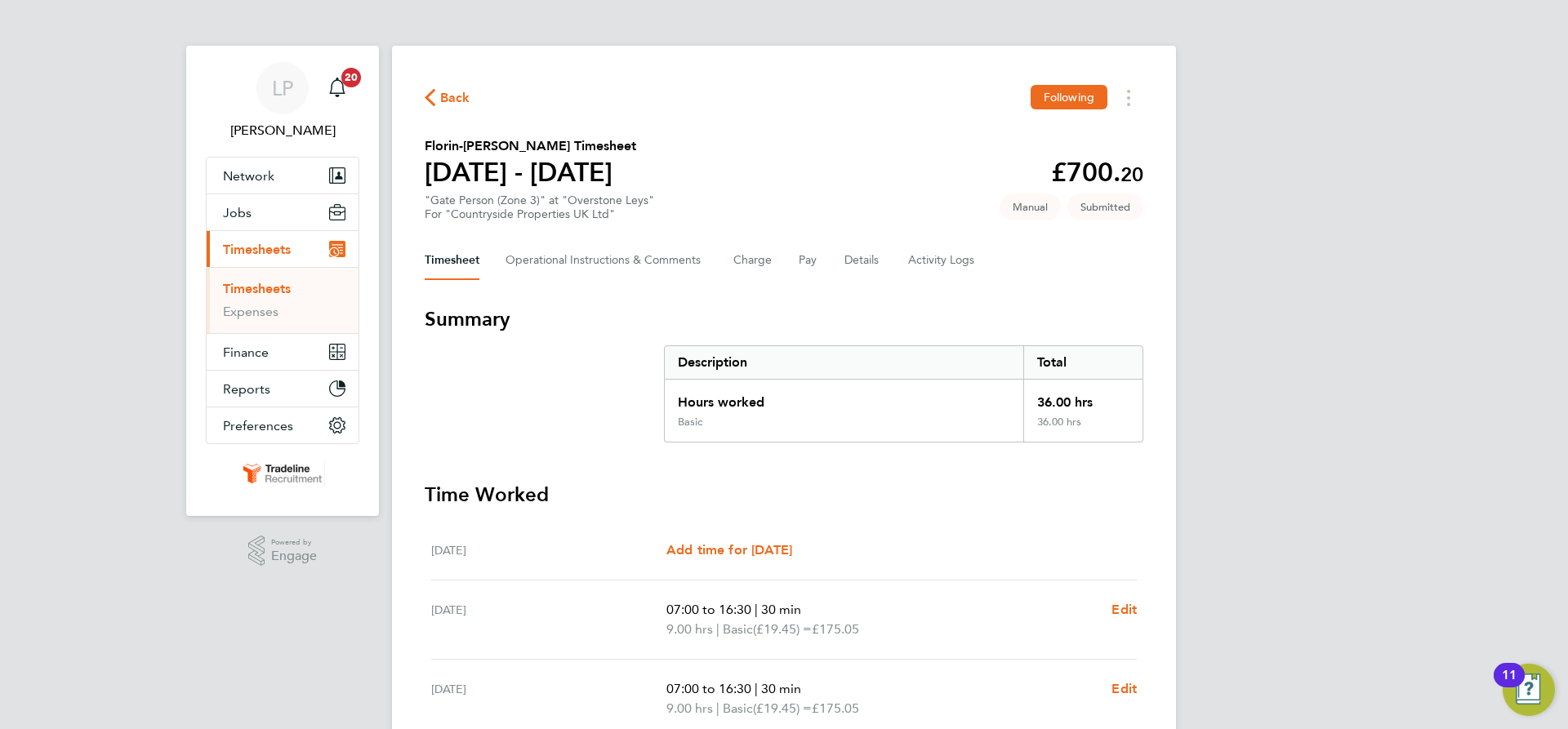
click at [250, 289] on link "Timesheets" at bounding box center [256, 289] width 67 height 16
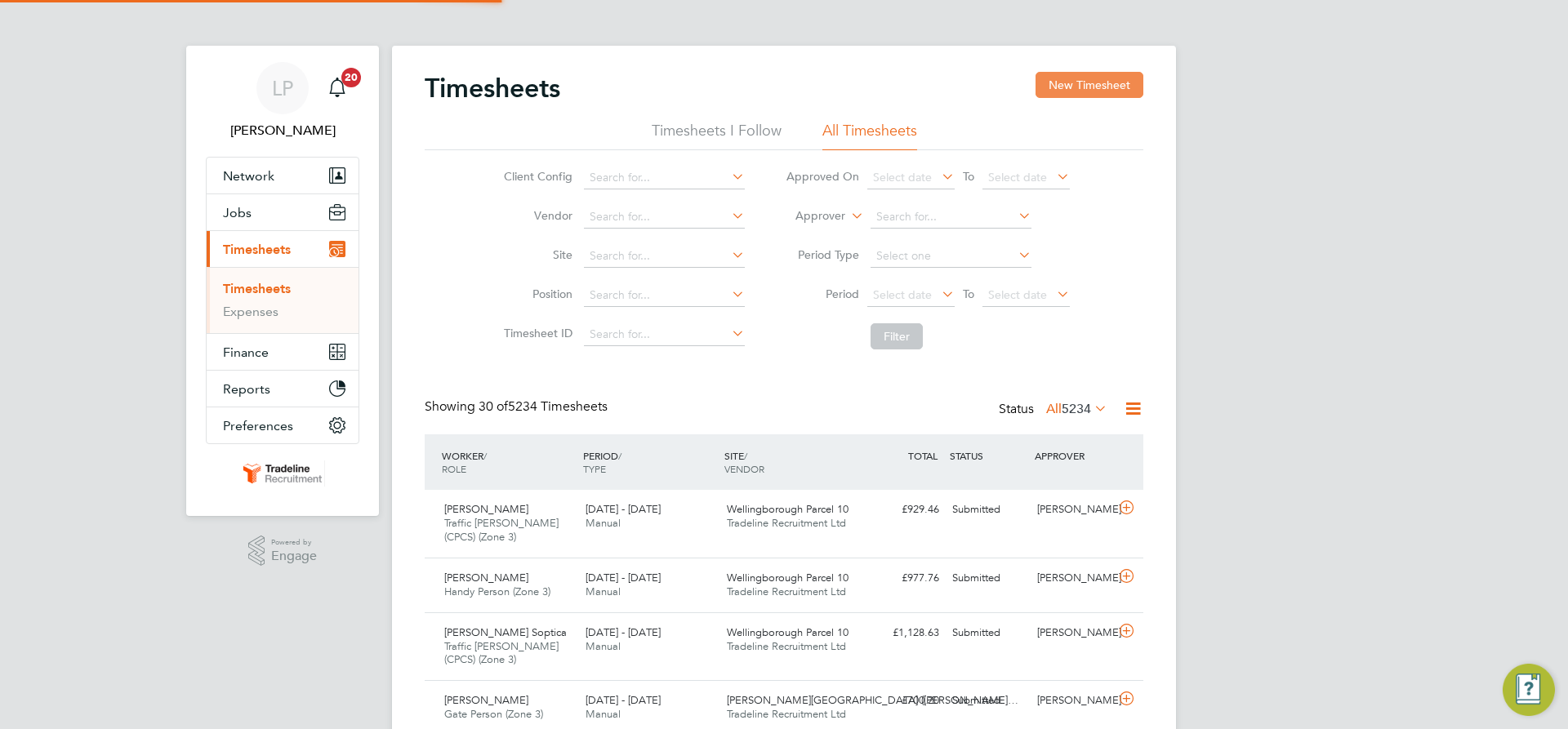
click at [1097, 88] on button "New Timesheet" at bounding box center [1089, 85] width 108 height 26
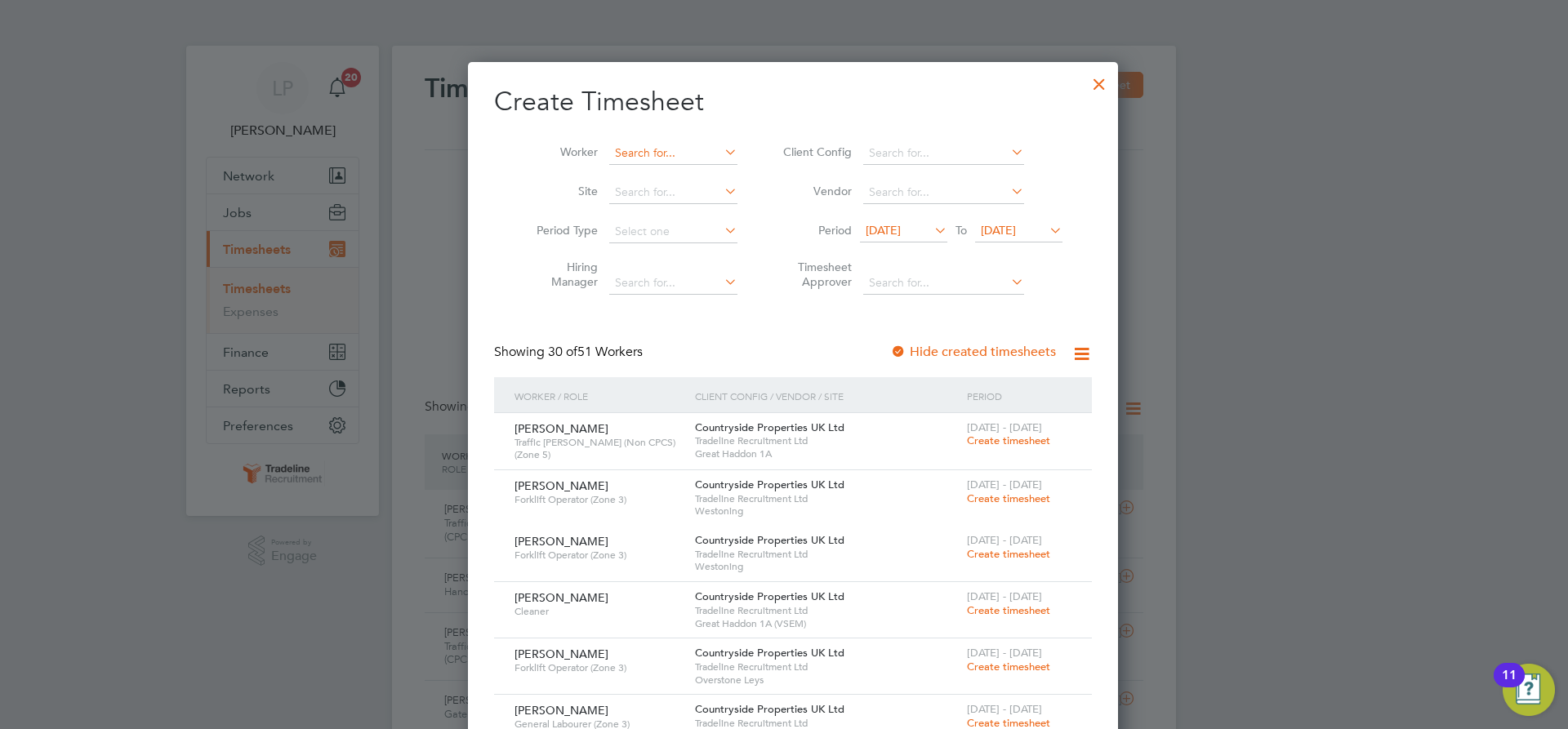
click at [678, 150] on input at bounding box center [673, 153] width 128 height 23
click at [701, 166] on li "Aurelian-Ovidiu Pam file" at bounding box center [707, 174] width 217 height 22
type input "Aurelian-Ovidiu Pamfile"
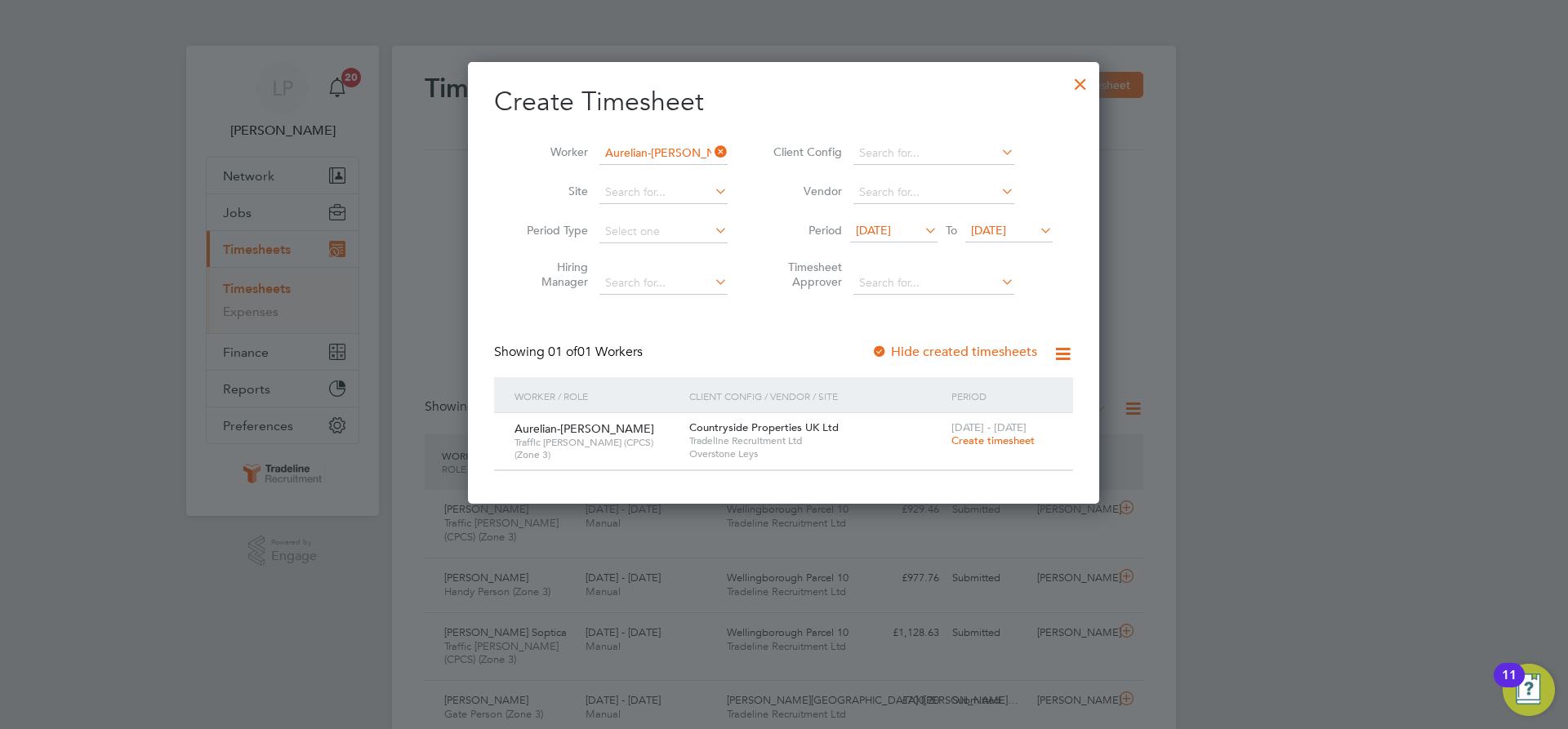
click at [989, 439] on span "Create timesheet" at bounding box center [993, 441] width 83 height 14
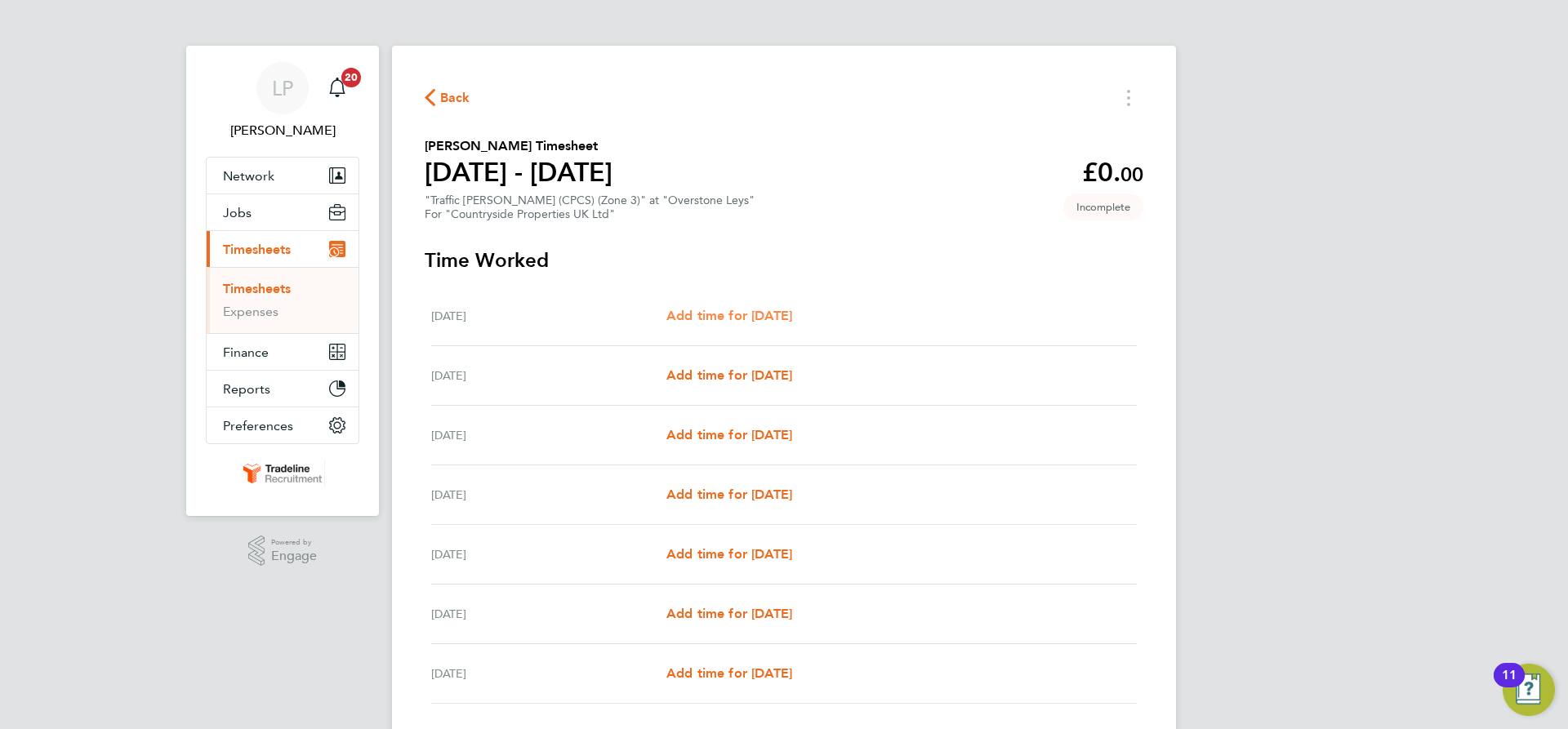
click at [755, 315] on span "Add time for [DATE]" at bounding box center [729, 315] width 126 height 16
select select "30"
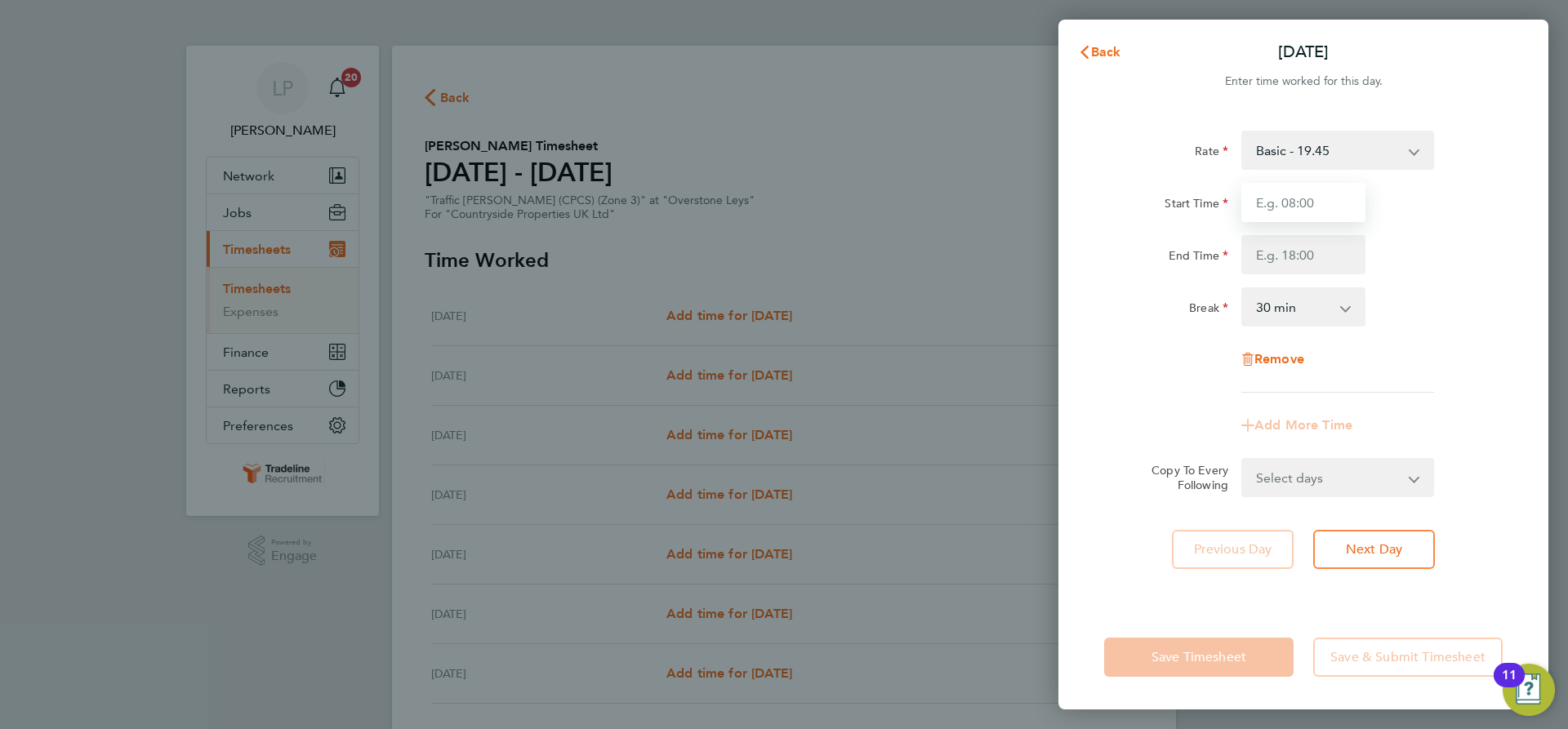
click at [1313, 201] on input "Start Time" at bounding box center [1303, 202] width 124 height 39
type input "07:00"
click at [1333, 260] on input "End Time" at bounding box center [1303, 254] width 124 height 39
type input "16:00"
click at [1445, 289] on div "Break 0 min 15 min 30 min 45 min 60 min 75 min 90 min" at bounding box center [1303, 307] width 412 height 39
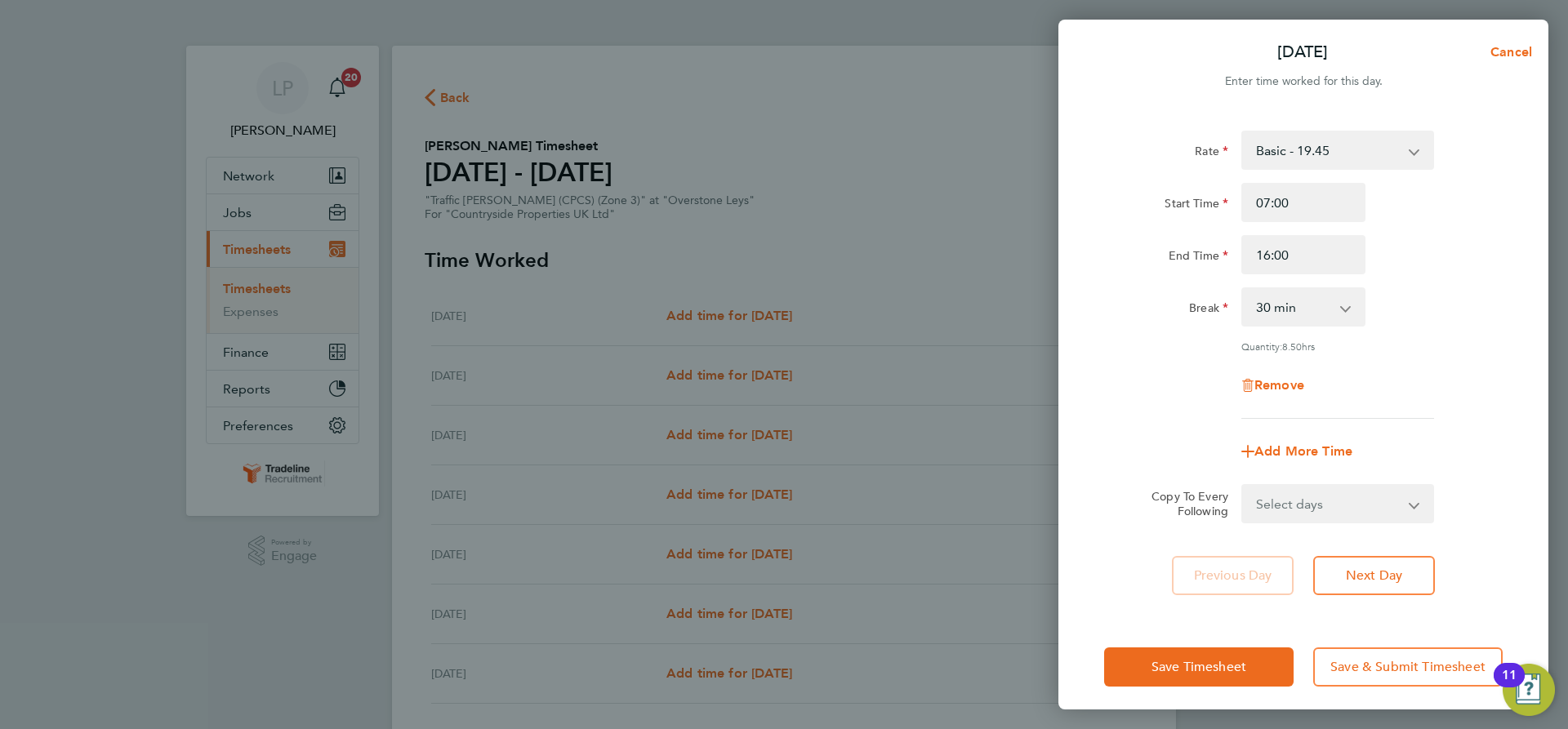
click at [1394, 491] on select "Select days Day Weekday (Mon-Fri) Weekend (Sat-Sun) [DATE] [DATE] [DATE] [DATE]…" at bounding box center [1329, 503] width 172 height 36
select select "WEEKDAY"
click at [1243, 485] on select "Select days Day Weekday (Mon-Fri) Weekend (Sat-Sun) [DATE] [DATE] [DATE] [DATE]…" at bounding box center [1329, 503] width 172 height 36
select select "[DATE]"
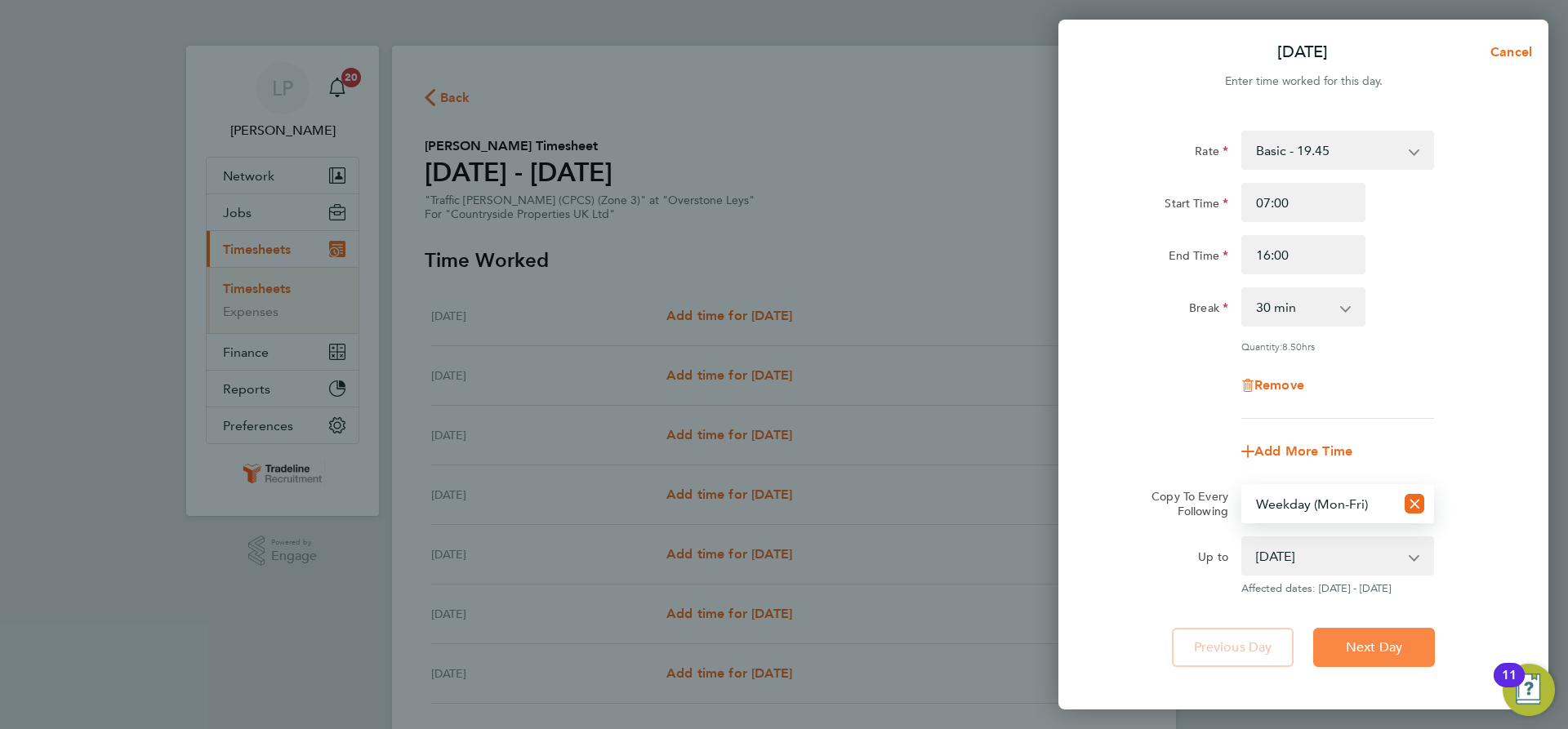
click at [1396, 640] on span "Next Day" at bounding box center [1374, 648] width 56 height 17
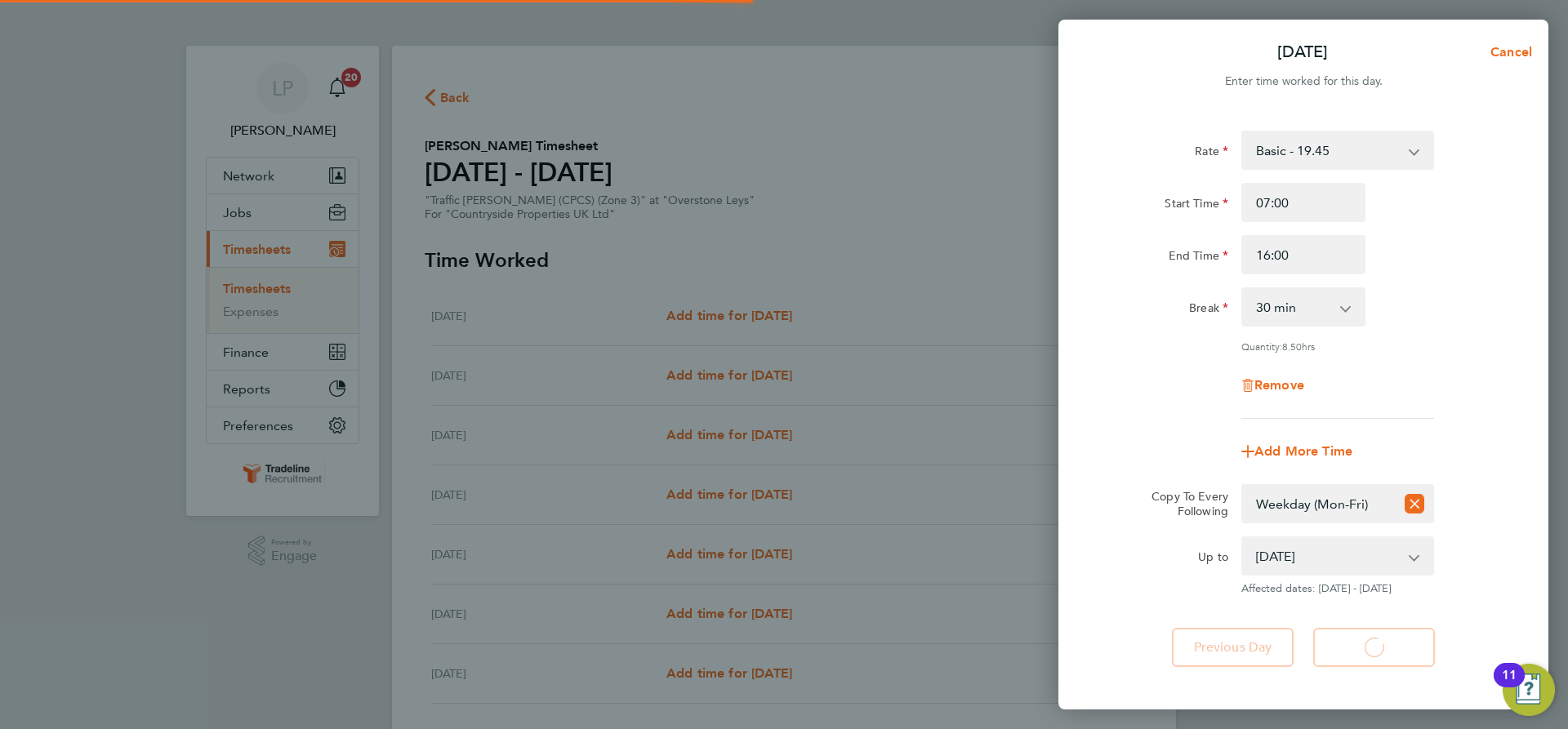
select select "30"
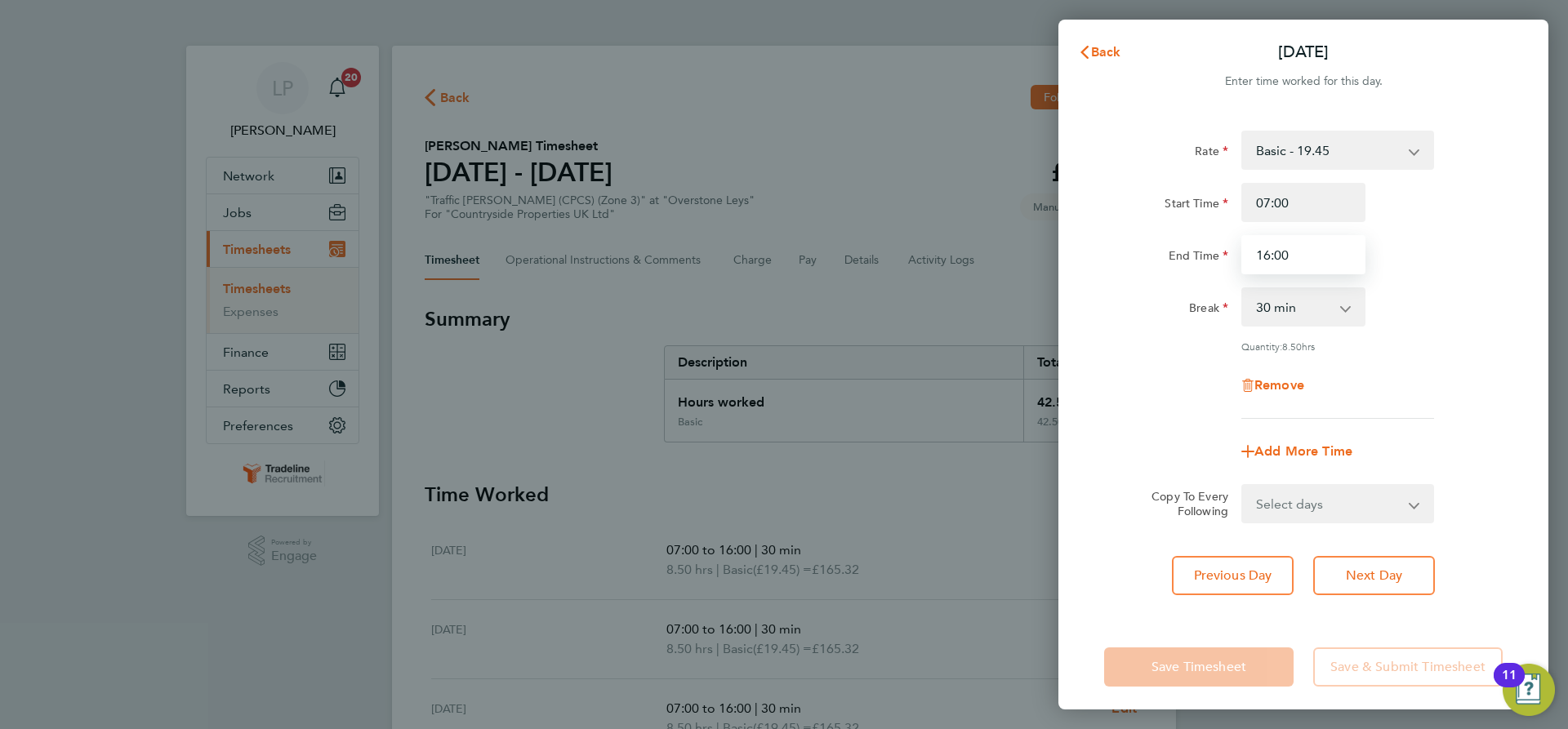
drag, startPoint x: 1320, startPoint y: 254, endPoint x: 1132, endPoint y: 258, distance: 188.0
click at [1140, 259] on div "End Time 16:00" at bounding box center [1303, 254] width 412 height 39
type input "15:30"
click at [1444, 270] on div "End Time 15:30" at bounding box center [1303, 254] width 412 height 39
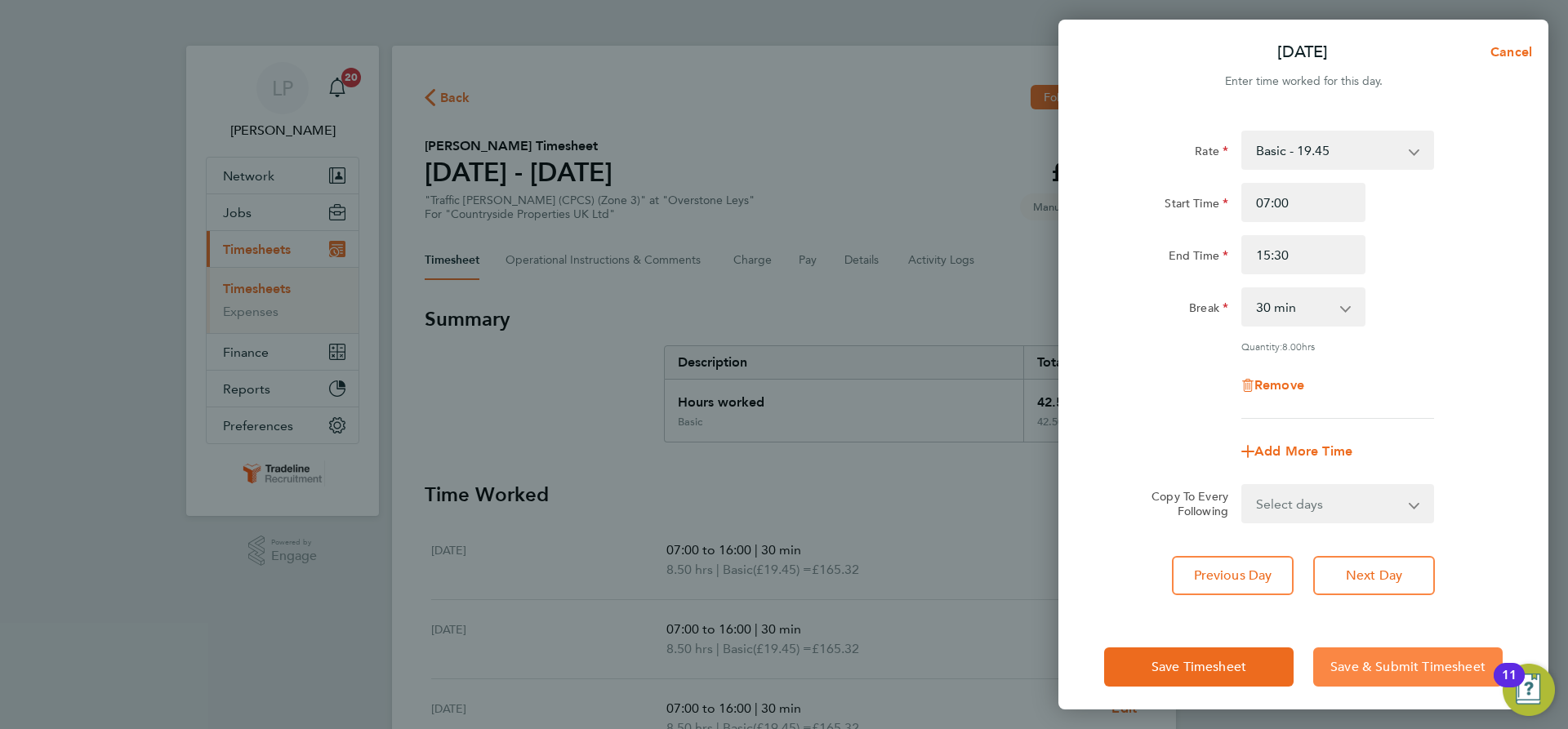
click at [1409, 659] on span "Save & Submit Timesheet" at bounding box center [1408, 667] width 155 height 17
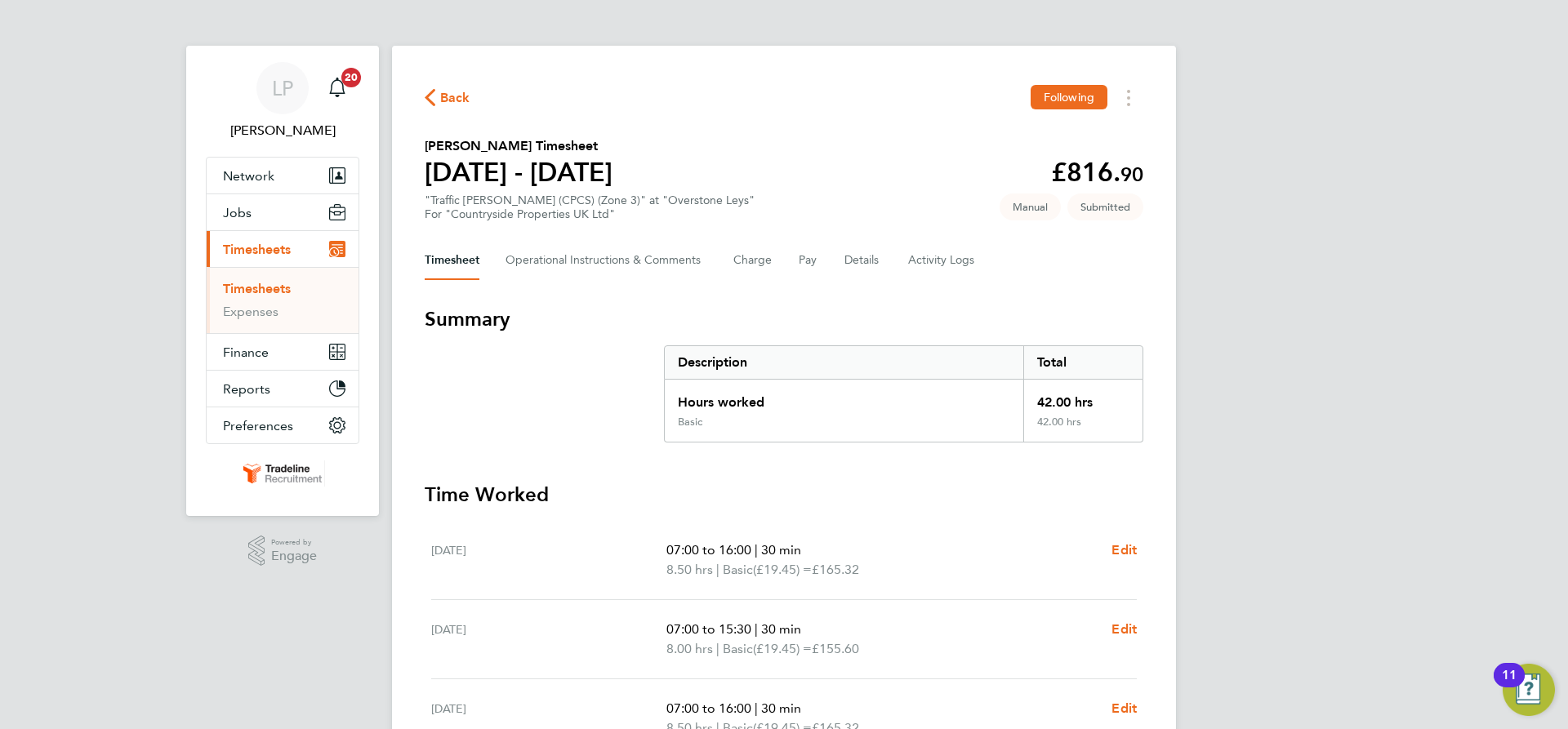
click at [261, 287] on link "Timesheets" at bounding box center [256, 289] width 67 height 16
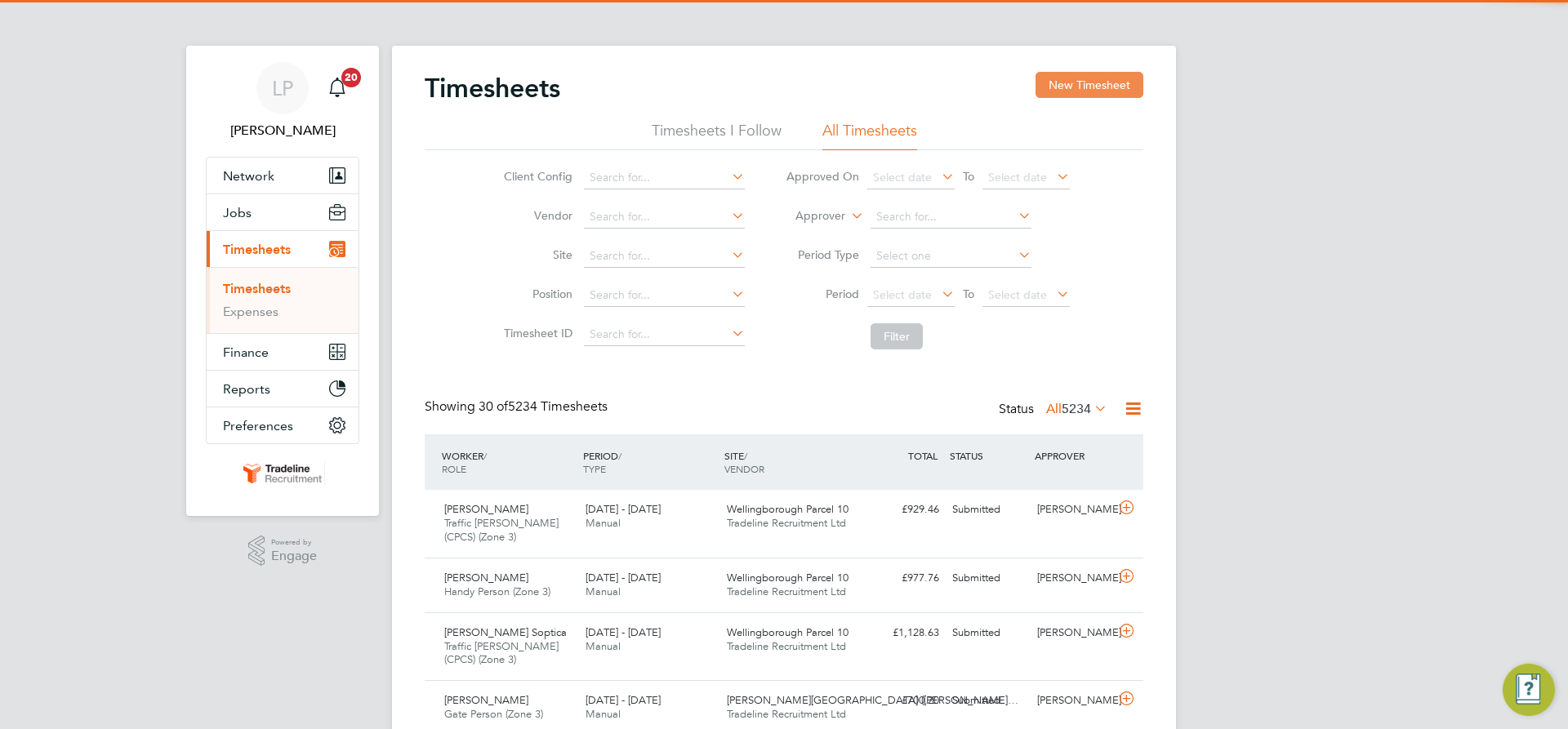
click at [1108, 88] on button "New Timesheet" at bounding box center [1089, 85] width 108 height 26
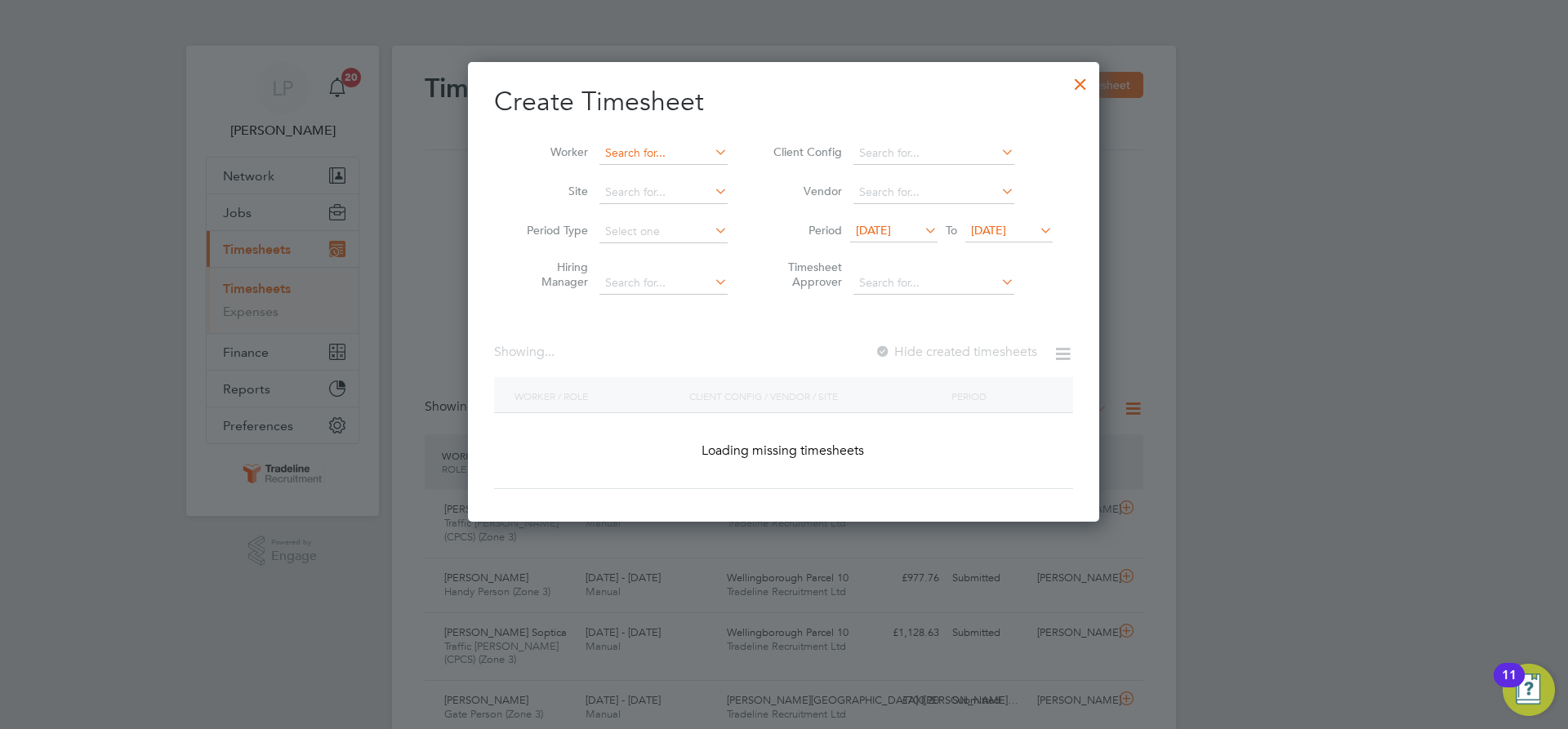
click at [684, 151] on input at bounding box center [663, 153] width 128 height 23
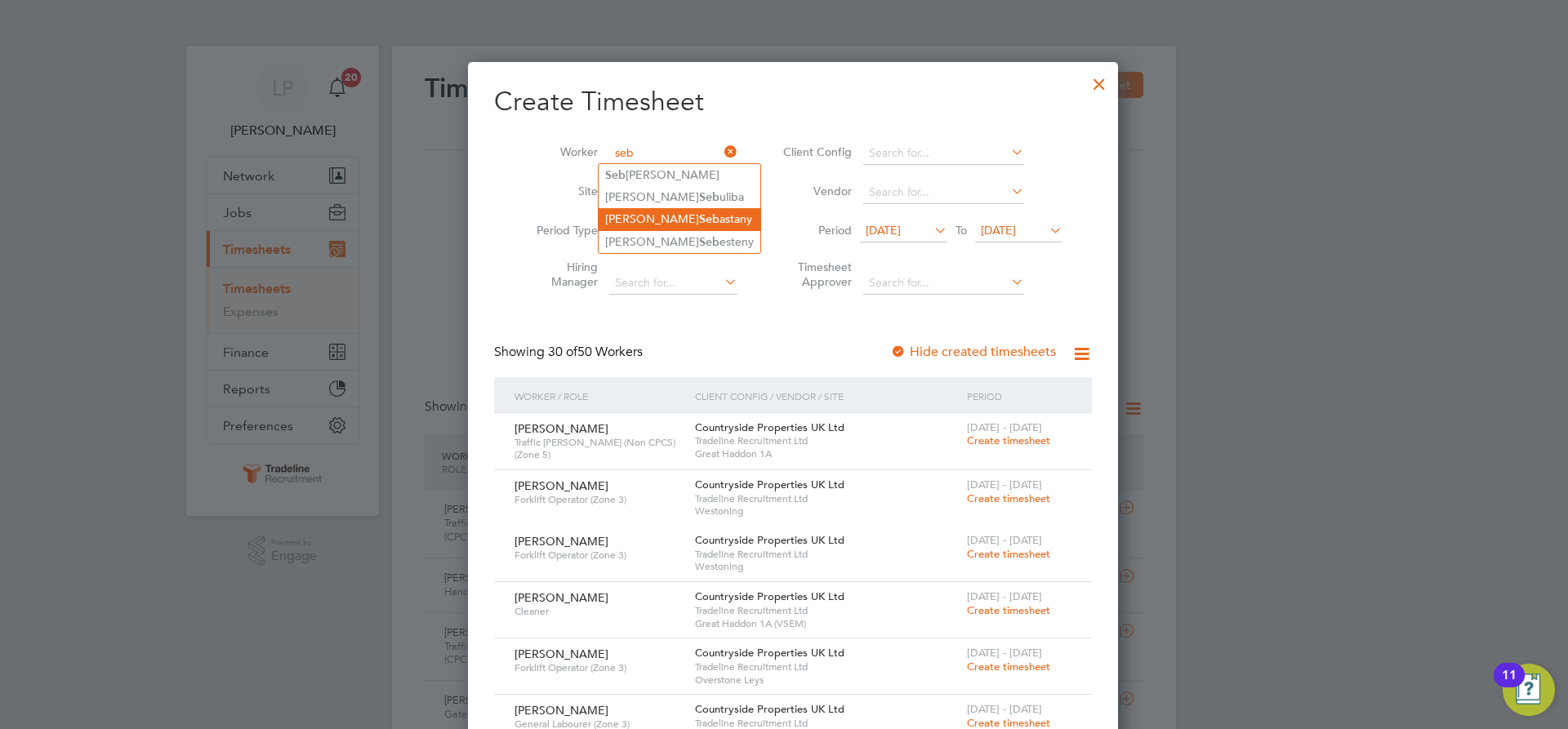
click at [685, 215] on li "Raul Seb astany" at bounding box center [679, 219] width 162 height 22
type input "Raul Sebastany"
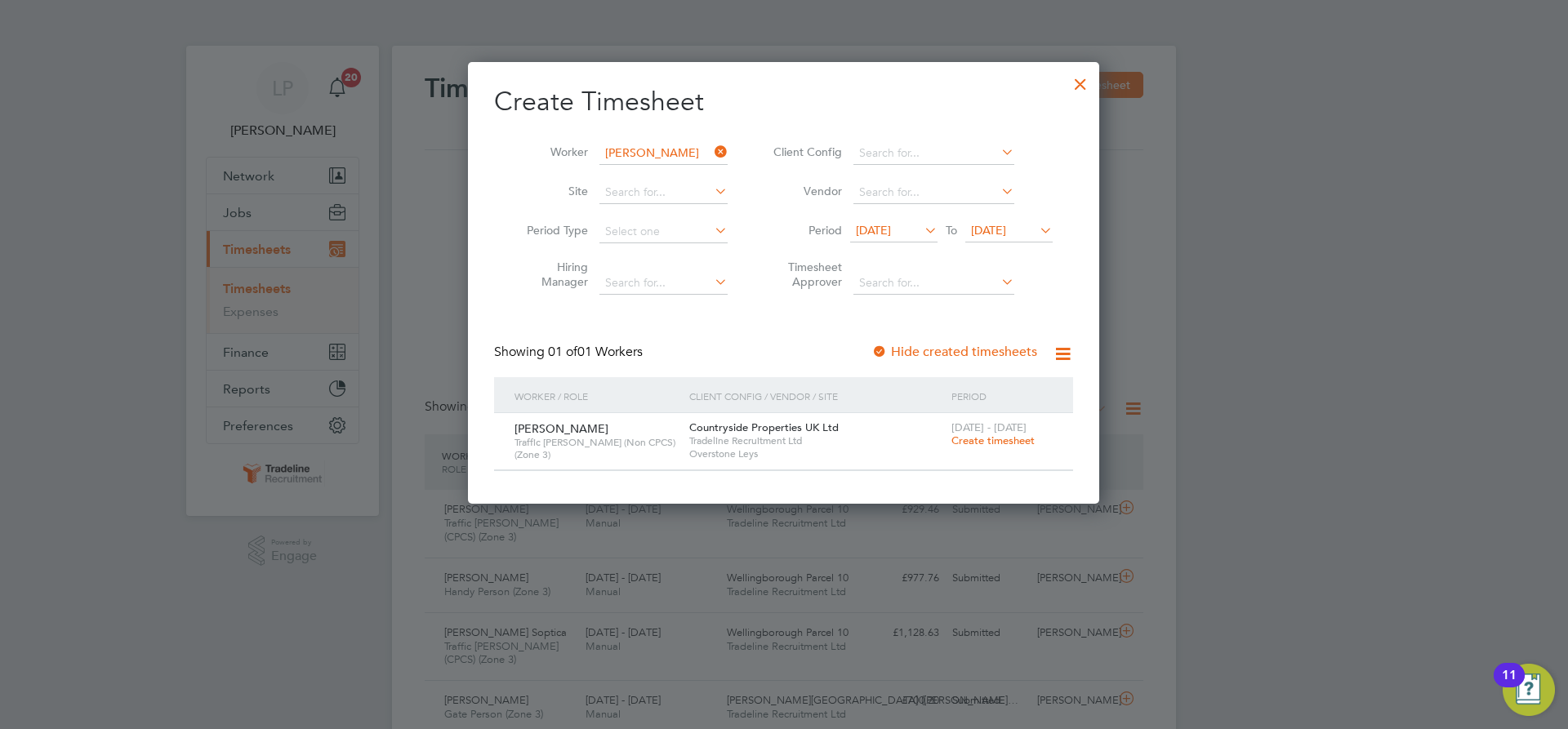
click at [988, 439] on span "Create timesheet" at bounding box center [993, 441] width 83 height 14
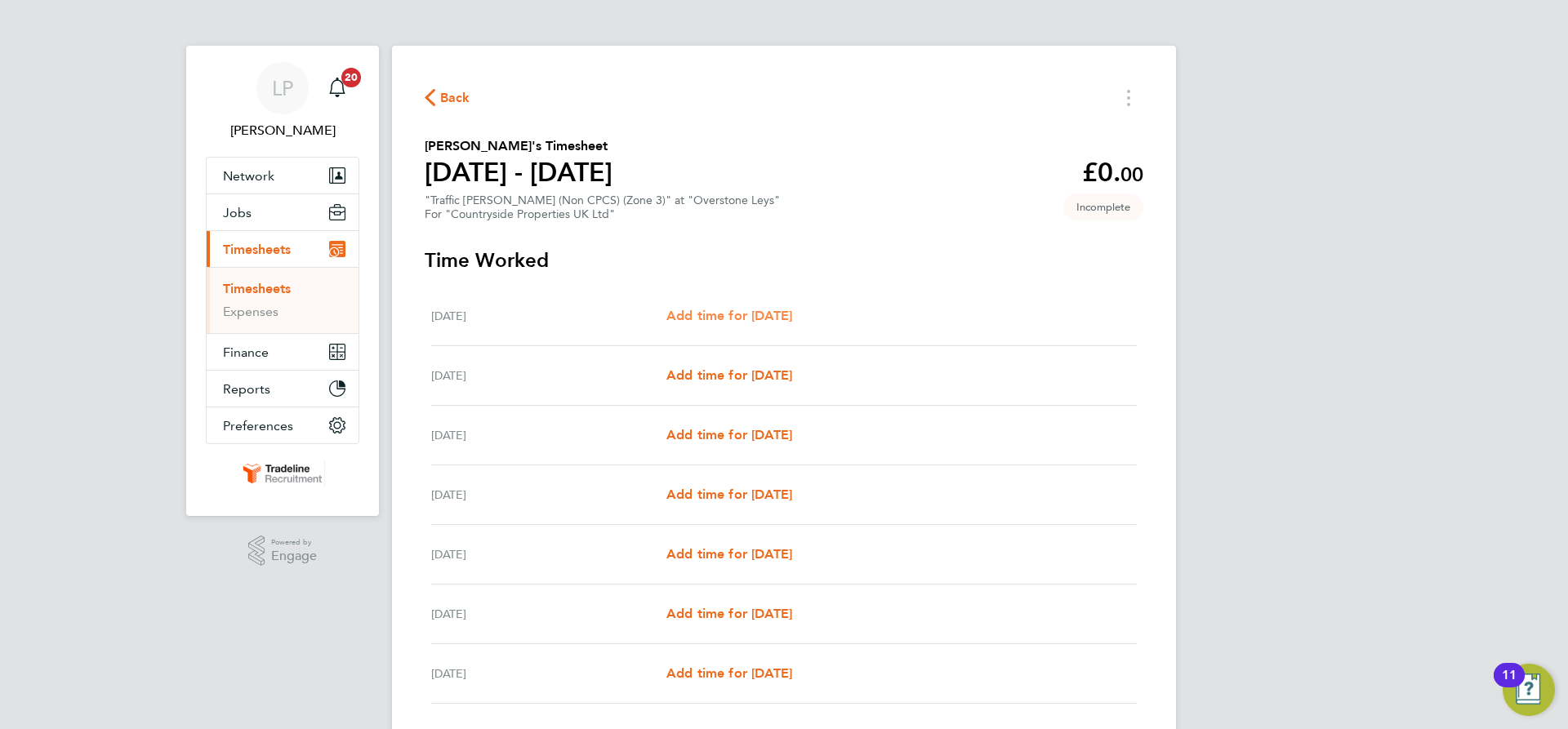
click at [709, 308] on span "Add time for [DATE]" at bounding box center [729, 315] width 126 height 16
select select "30"
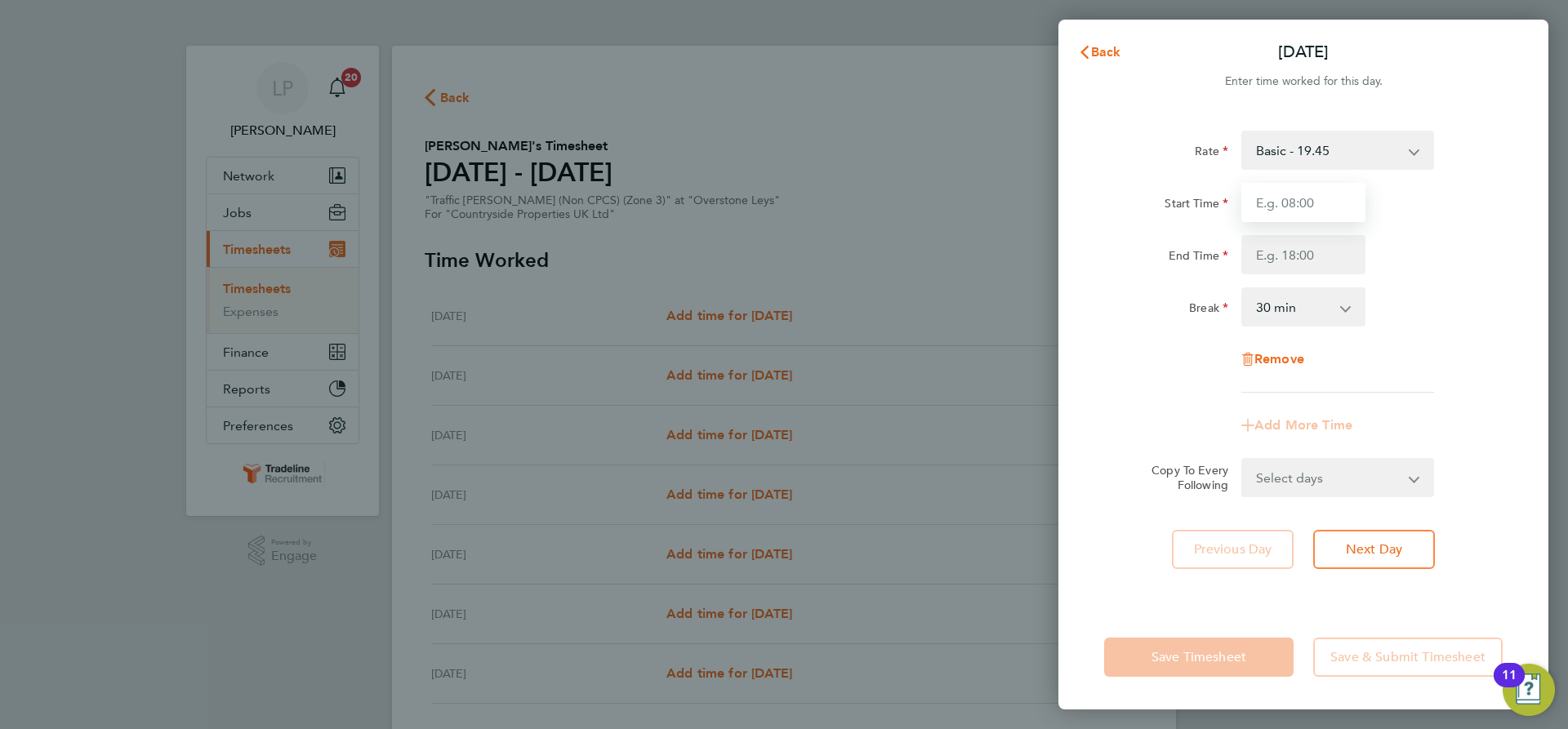
click at [1343, 199] on input "Start Time" at bounding box center [1303, 202] width 124 height 39
type input "07:00"
click at [1332, 241] on input "End Time" at bounding box center [1303, 254] width 124 height 39
type input "16:30"
click at [1435, 272] on div "End Time 16:30" at bounding box center [1303, 254] width 412 height 39
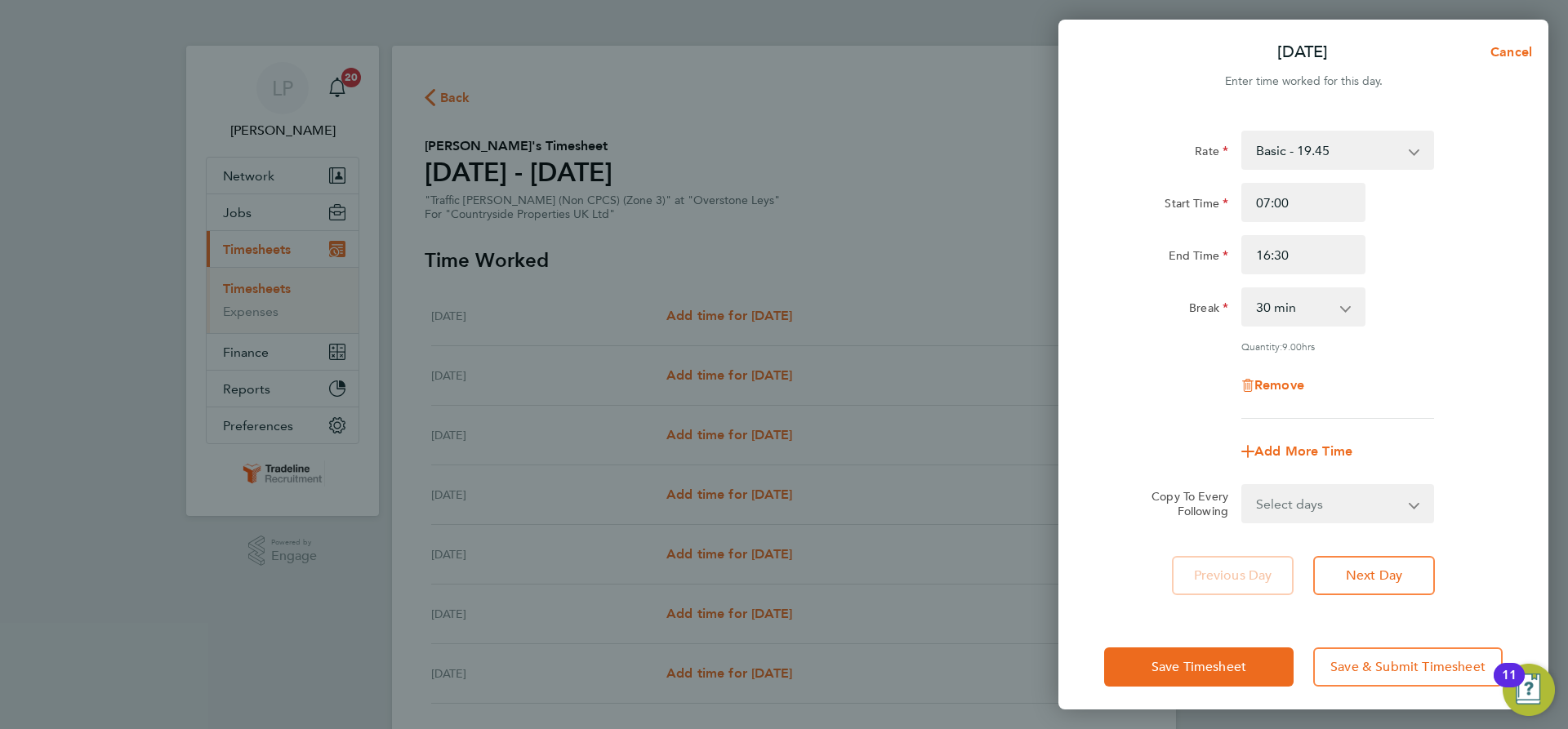
click at [1384, 507] on select "Select days Day Weekday (Mon-Fri) Weekend (Sat-Sun) [DATE] [DATE] [DATE] [DATE]…" at bounding box center [1329, 503] width 172 height 36
select select "WEEKDAY"
click at [1243, 485] on select "Select days Day Weekday (Mon-Fri) Weekend (Sat-Sun) [DATE] [DATE] [DATE] [DATE]…" at bounding box center [1329, 503] width 172 height 36
select select "[DATE]"
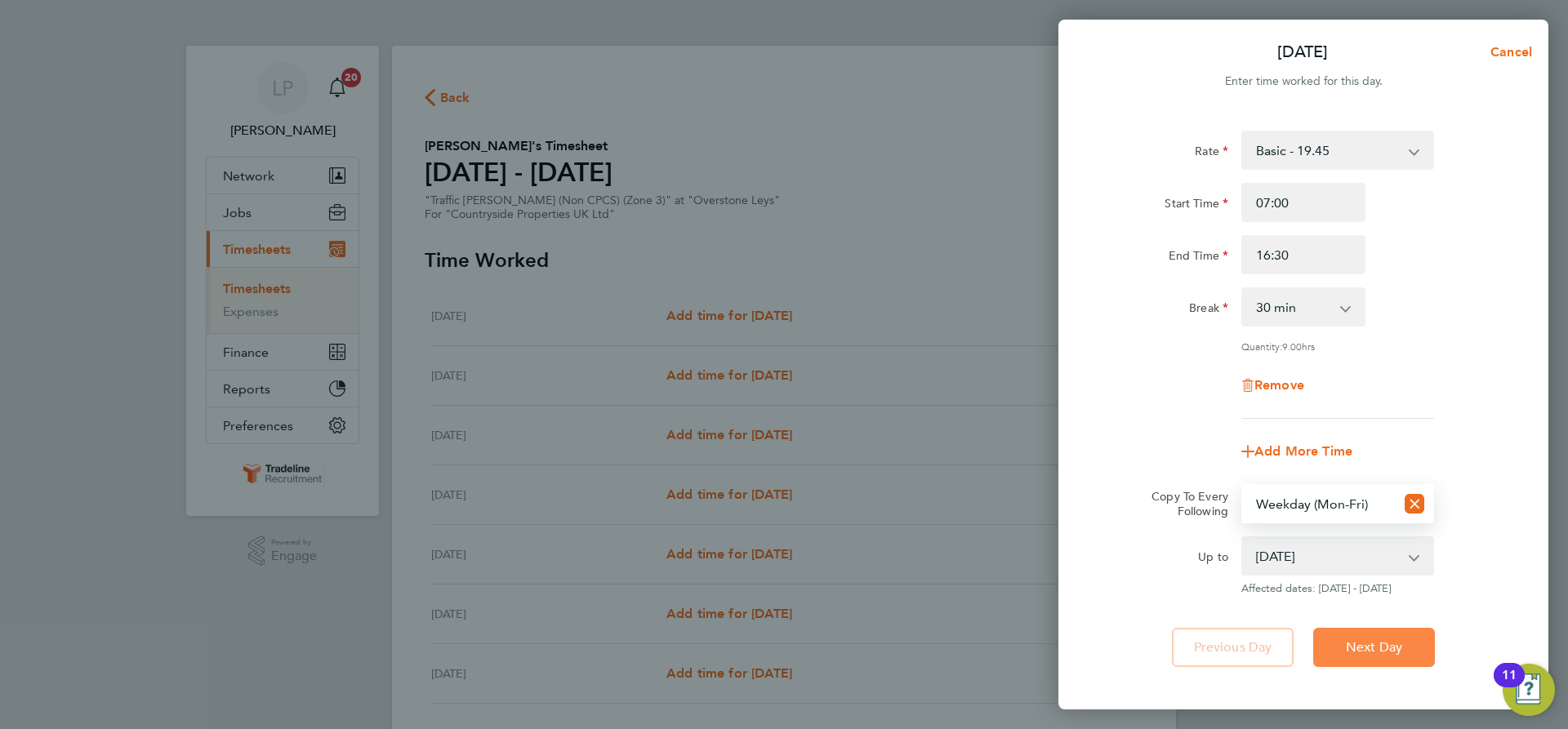
click at [1390, 641] on span "Next Day" at bounding box center [1374, 648] width 56 height 17
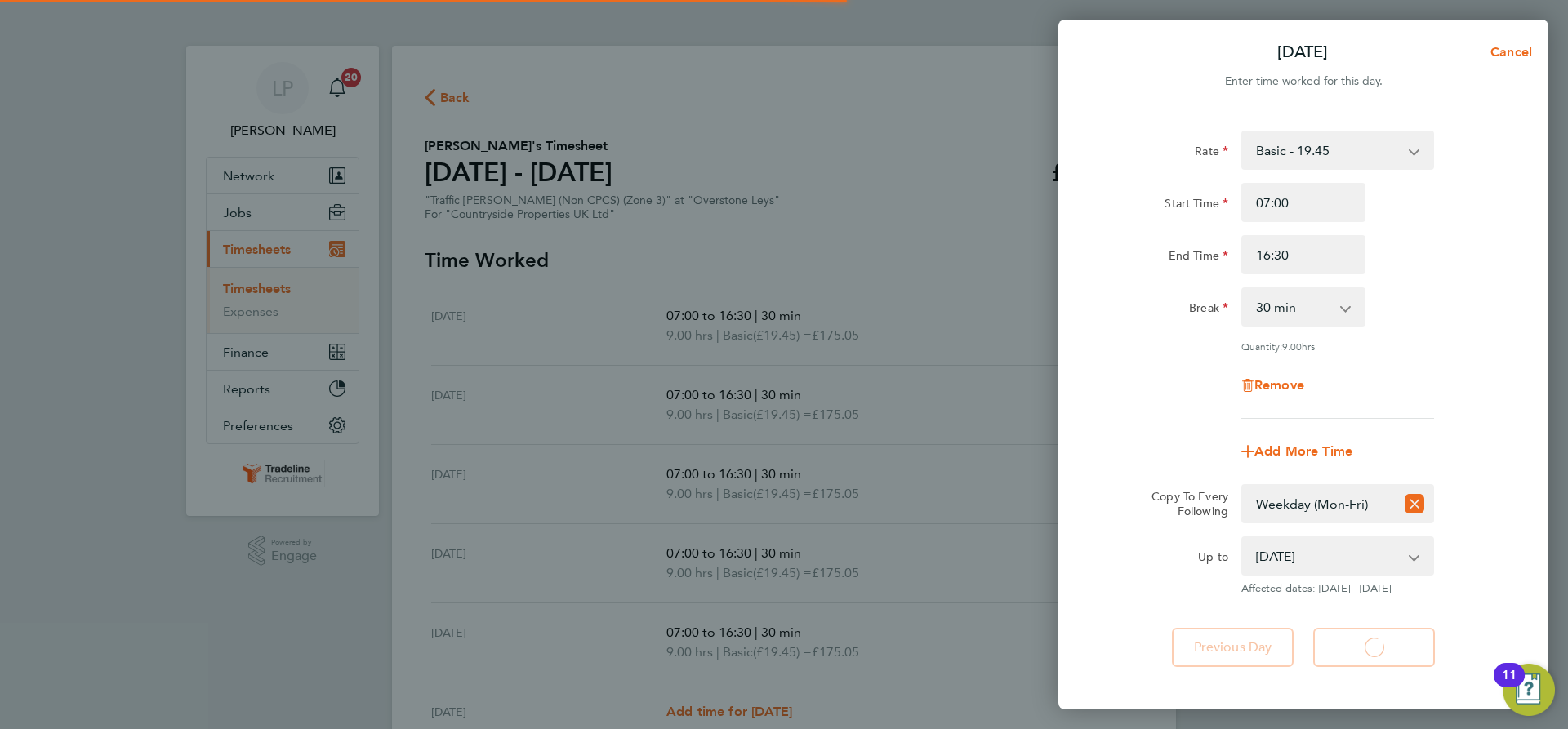
select select "30"
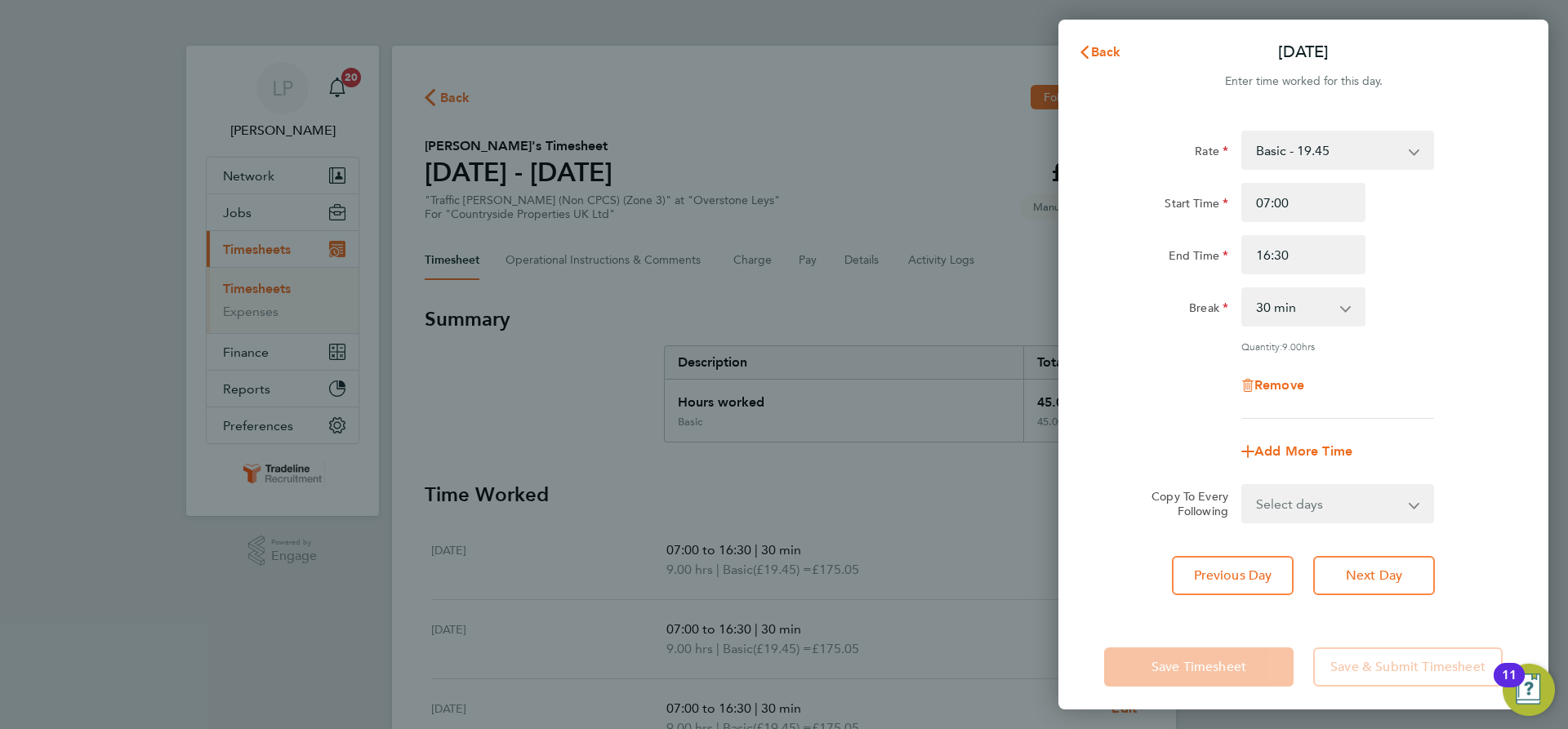
click at [1397, 546] on div "Rate Basic - 19.45 Start Time 07:00 End Time 16:30 Break 0 min 15 min 30 min 45…" at bounding box center [1303, 363] width 490 height 504
click at [1397, 559] on button "Next Day" at bounding box center [1373, 576] width 122 height 39
select select "30"
click at [1397, 559] on button "Next Day" at bounding box center [1373, 576] width 122 height 39
select select "30"
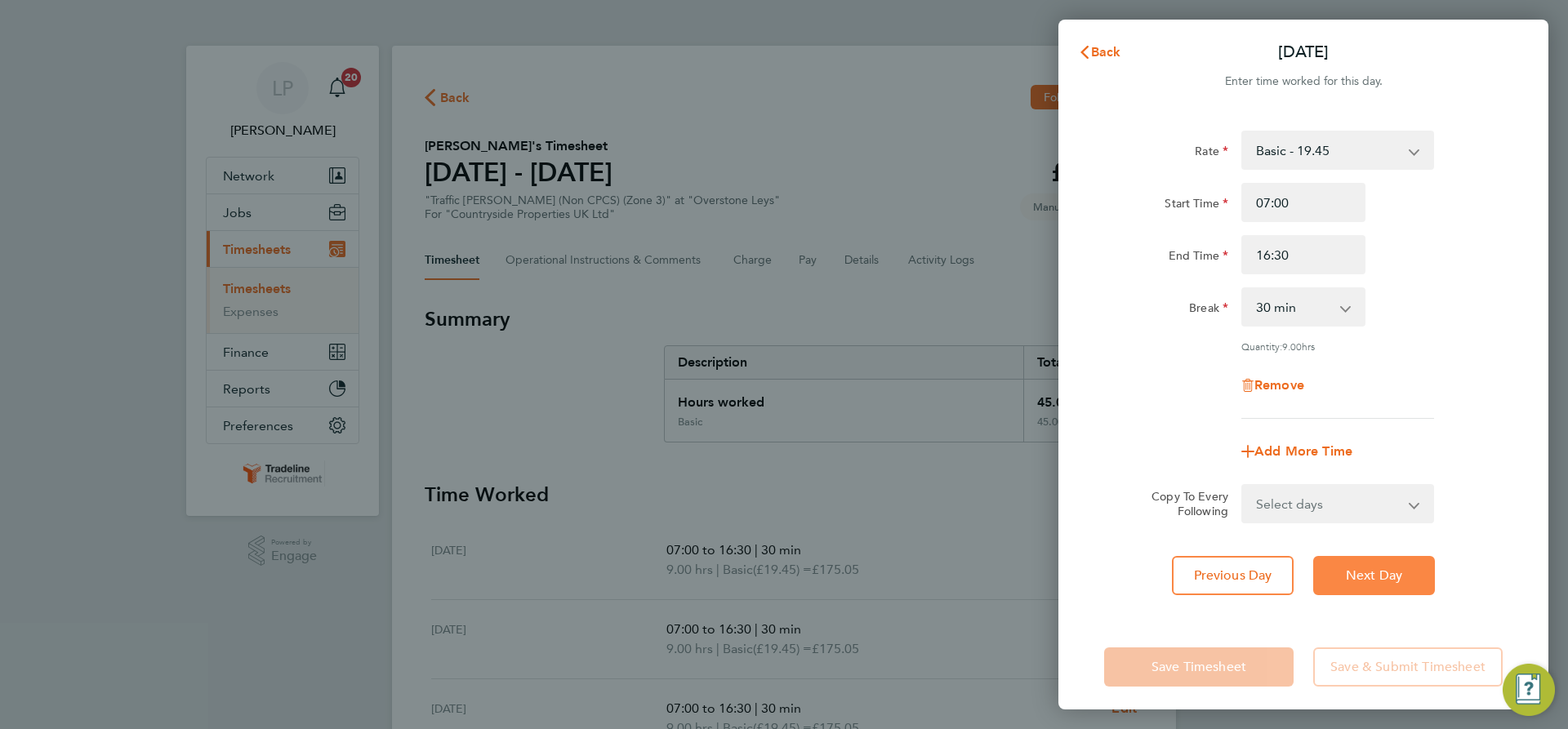
click at [1397, 559] on button "Next Day" at bounding box center [1373, 576] width 122 height 39
select select "30"
click at [1266, 379] on span "Remove" at bounding box center [1279, 386] width 50 height 16
select select "null"
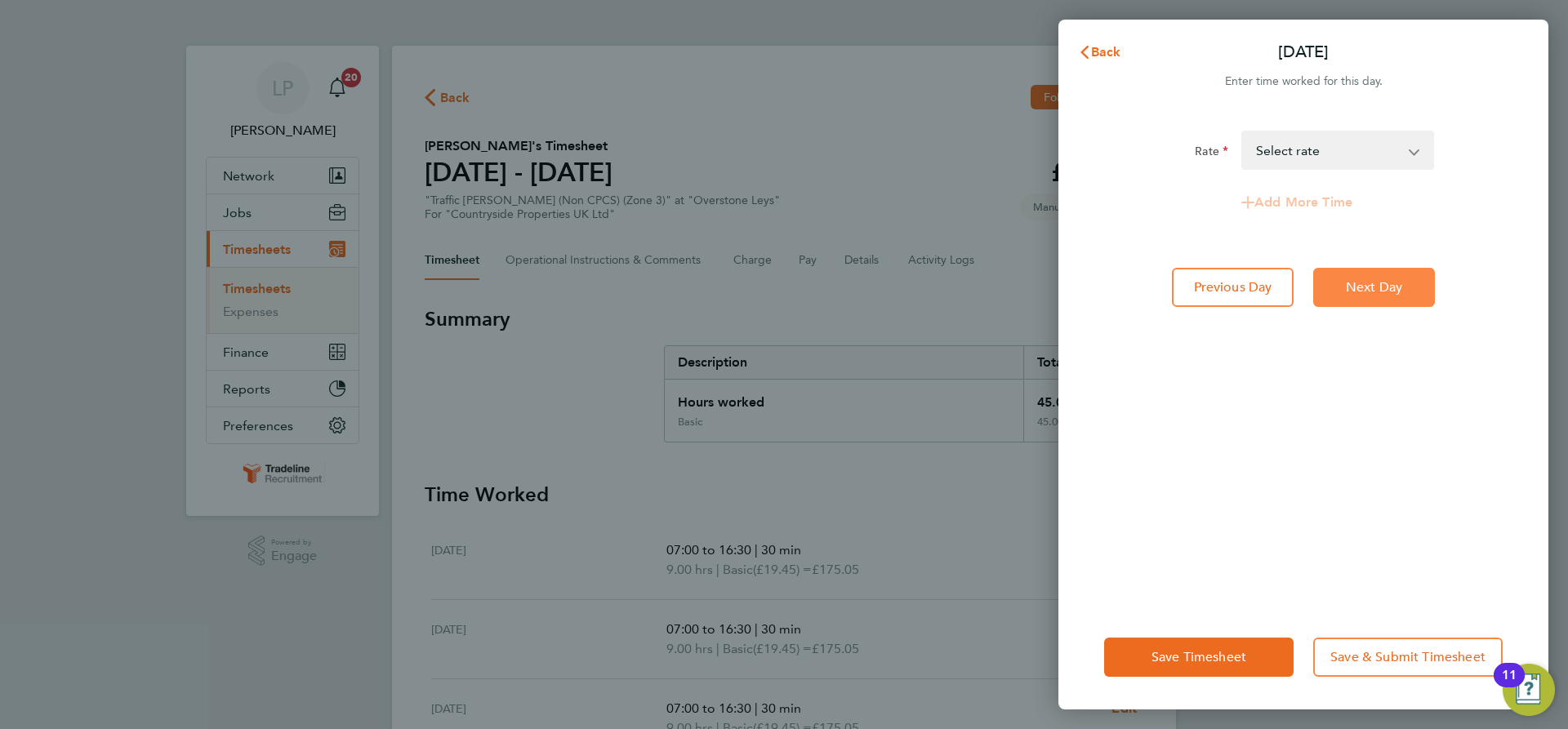
click at [1378, 302] on button "Next Day" at bounding box center [1373, 287] width 122 height 39
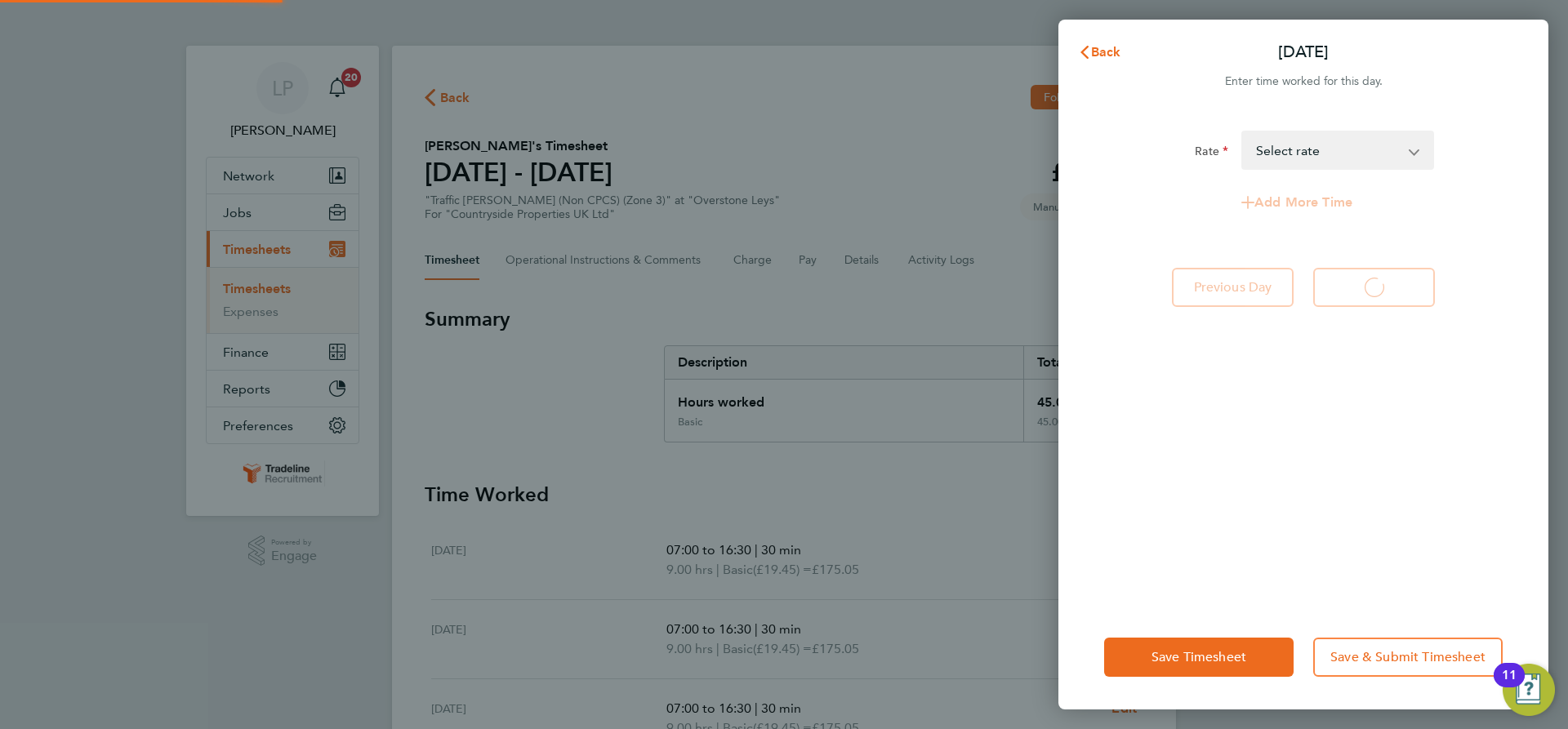
select select "30"
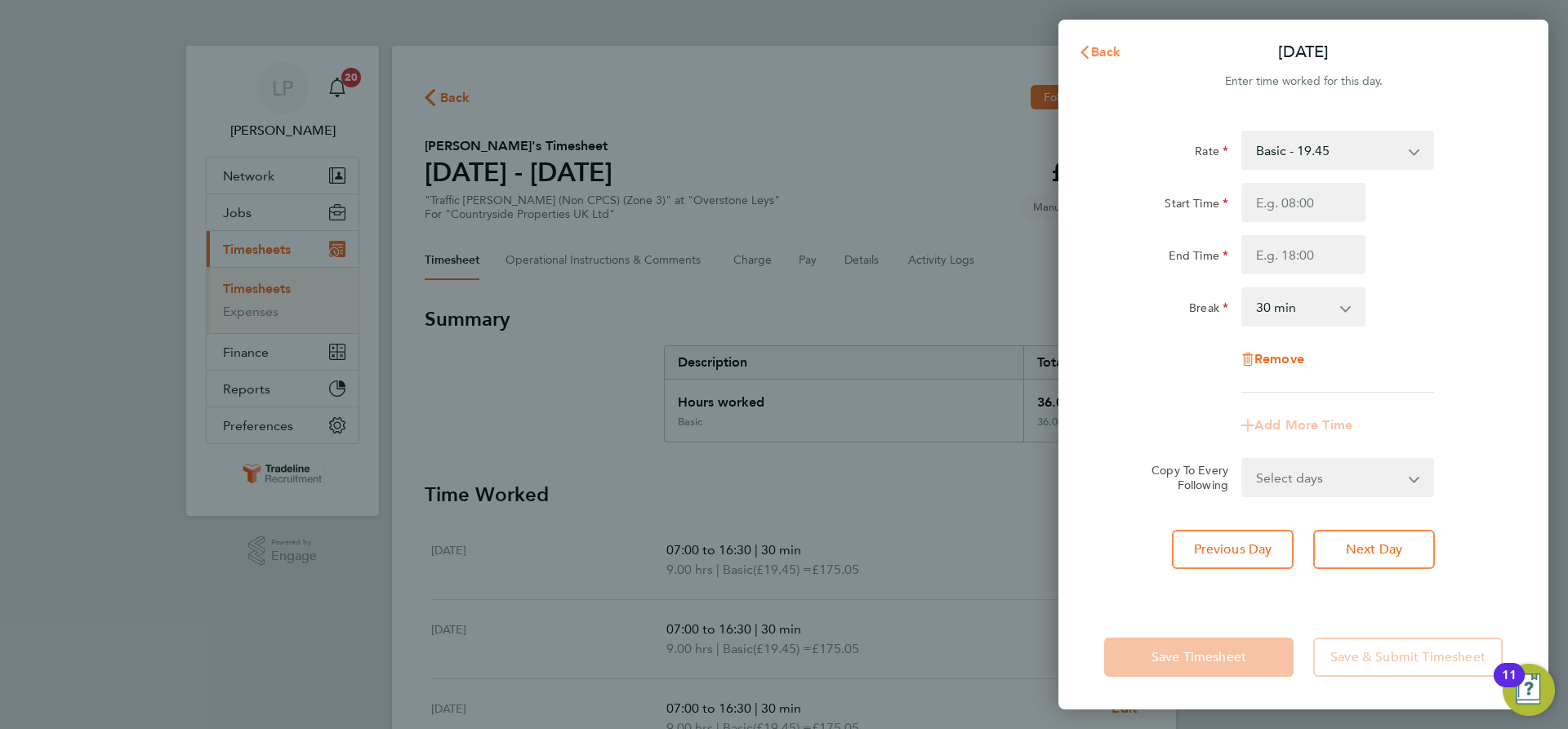
click at [1098, 42] on button "Back" at bounding box center [1099, 52] width 76 height 32
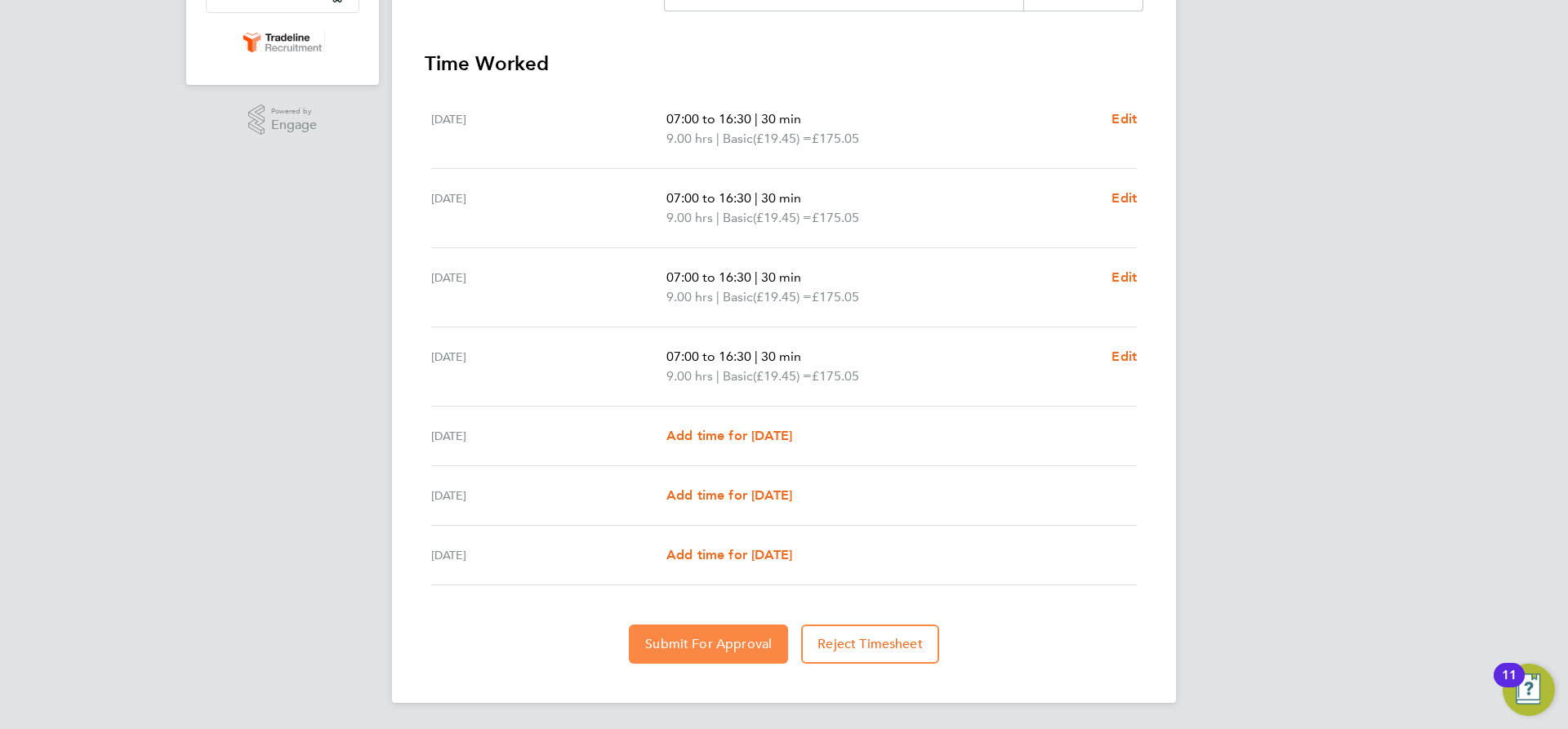
click at [703, 646] on span "Submit For Approval" at bounding box center [708, 644] width 126 height 17
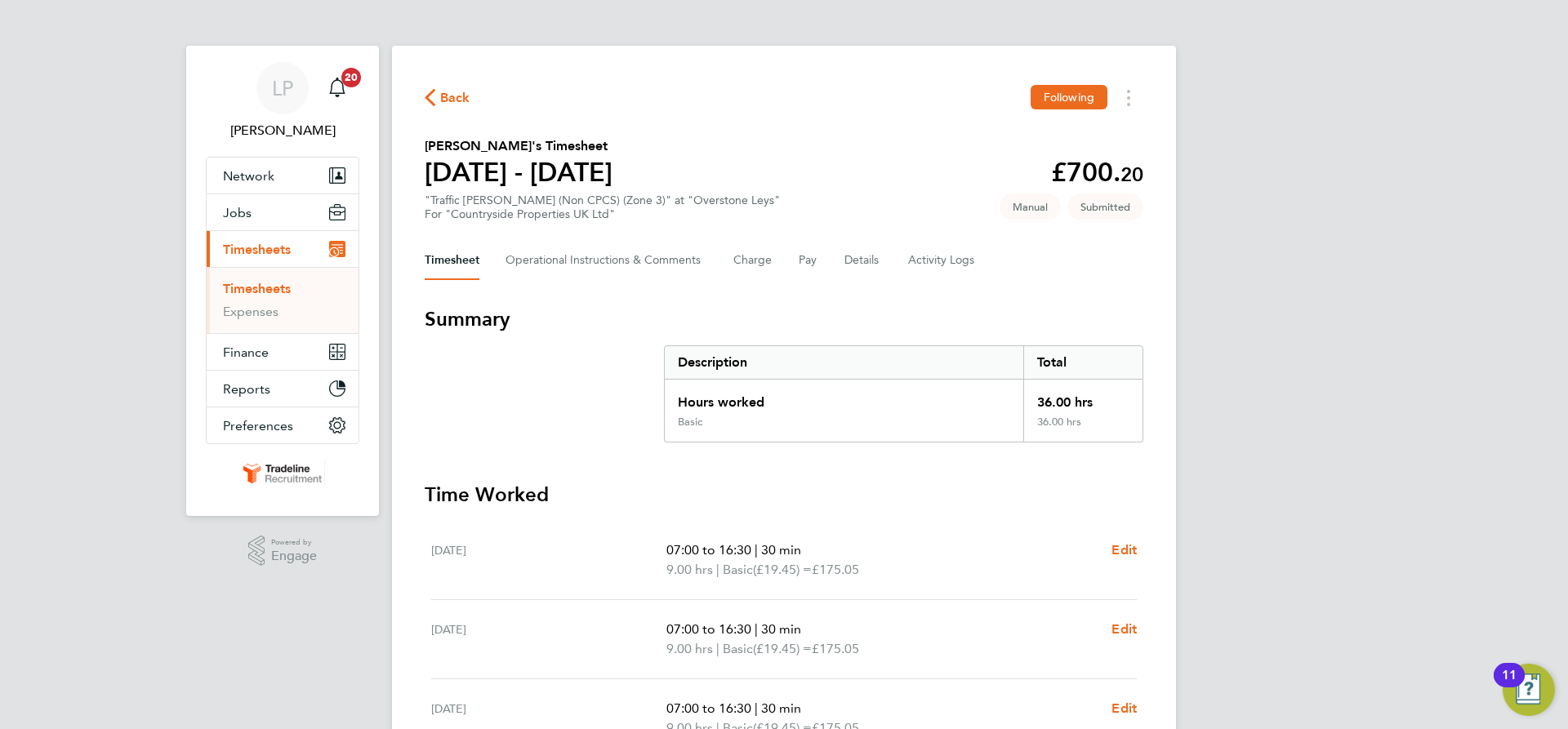
click at [276, 294] on link "Timesheets" at bounding box center [256, 289] width 67 height 16
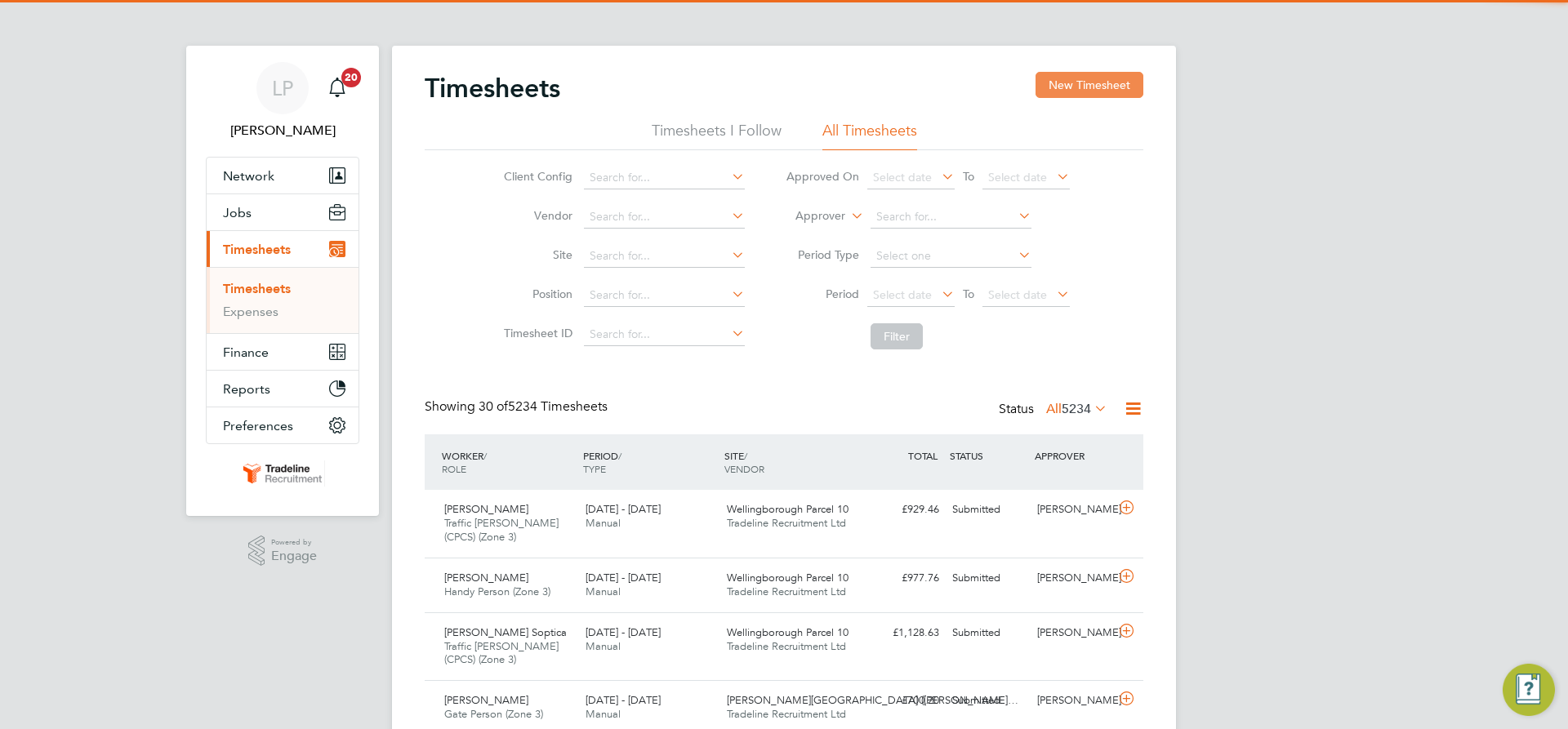
click at [1108, 81] on button "New Timesheet" at bounding box center [1089, 85] width 108 height 26
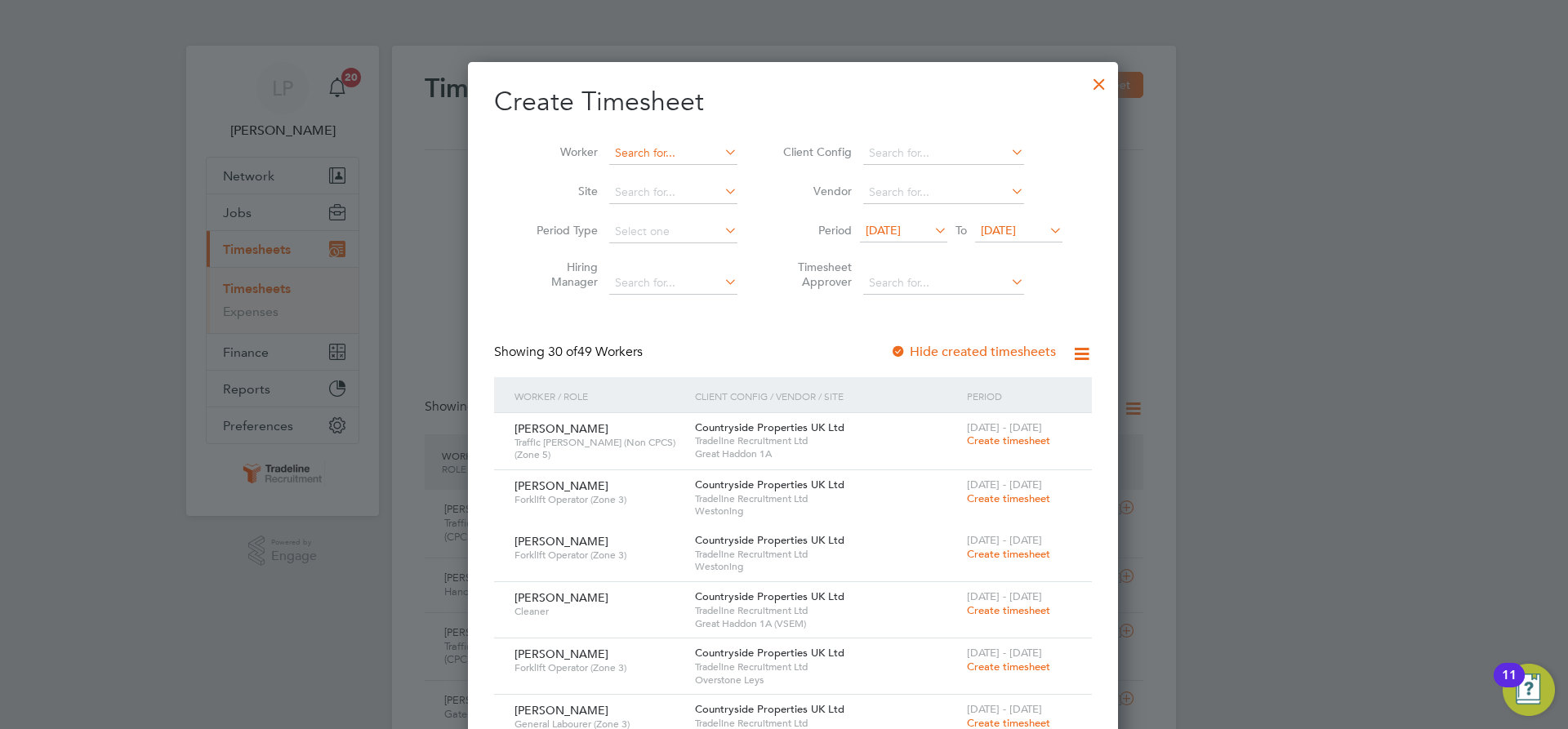
click at [642, 149] on input at bounding box center [673, 153] width 128 height 23
click at [699, 237] on b "Seb" at bounding box center [709, 242] width 20 height 14
type input "[PERSON_NAME]"
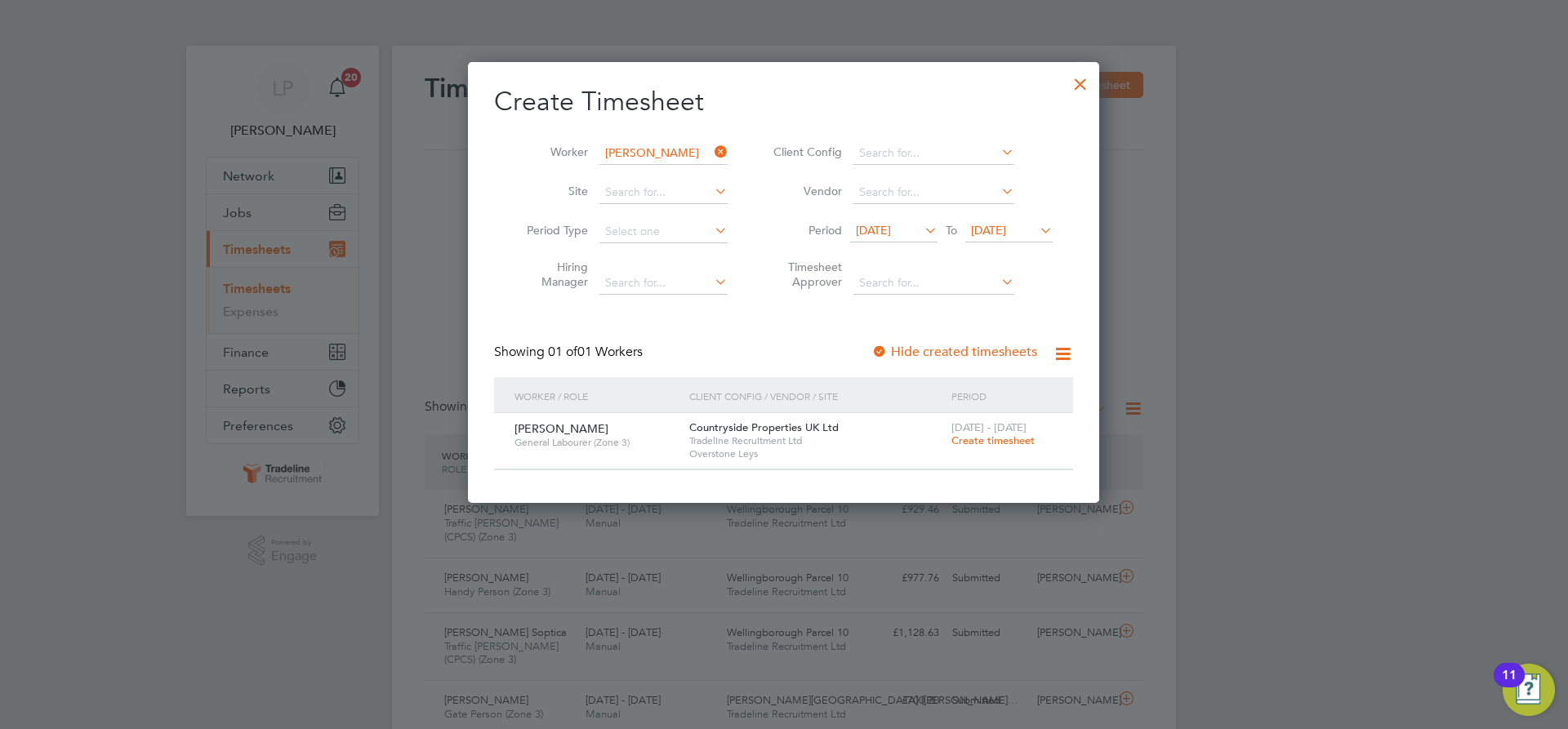
click at [978, 443] on span "Create timesheet" at bounding box center [993, 441] width 83 height 14
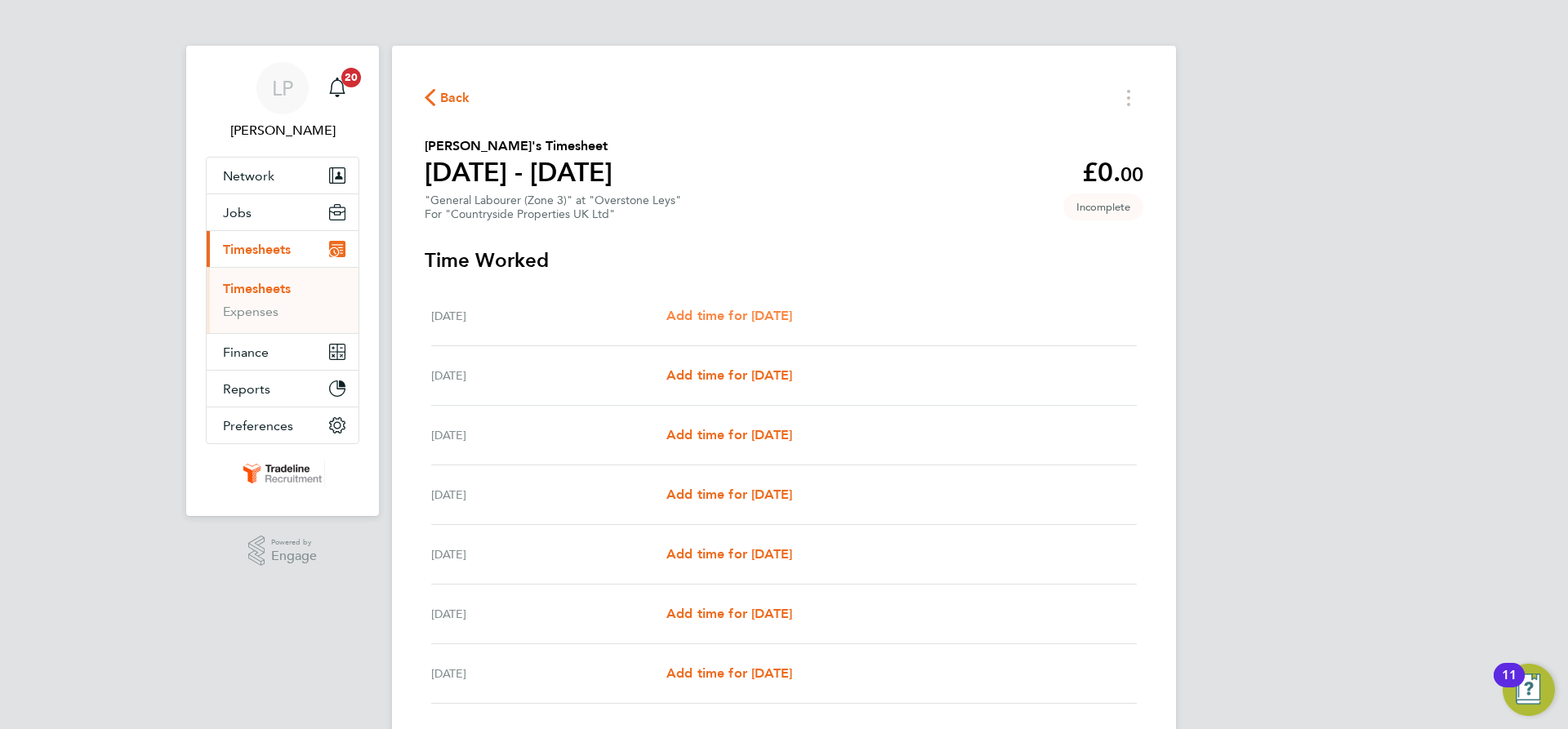
click at [715, 315] on span "Add time for [DATE]" at bounding box center [729, 315] width 126 height 16
select select "30"
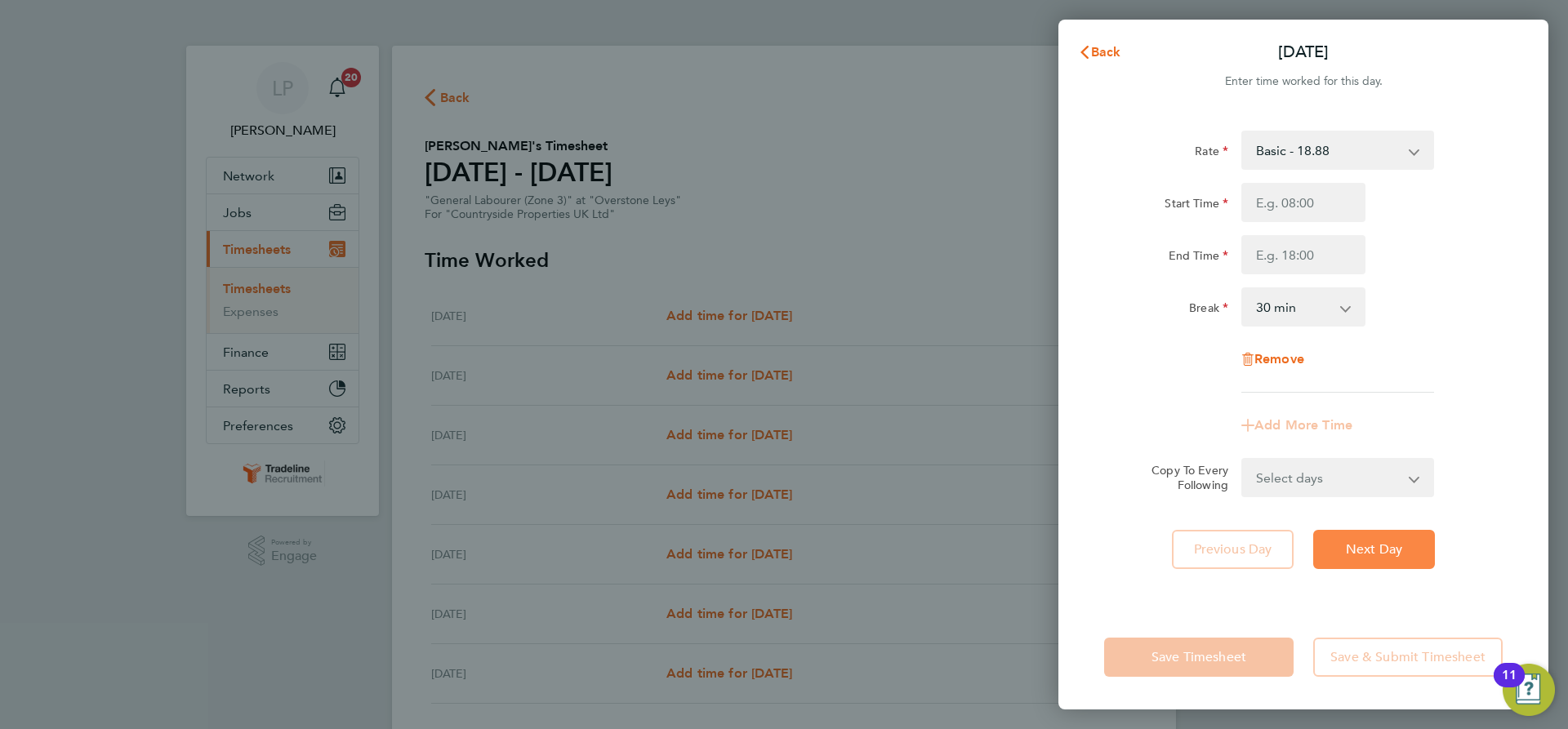
click at [1394, 548] on span "Next Day" at bounding box center [1374, 549] width 56 height 17
select select "30"
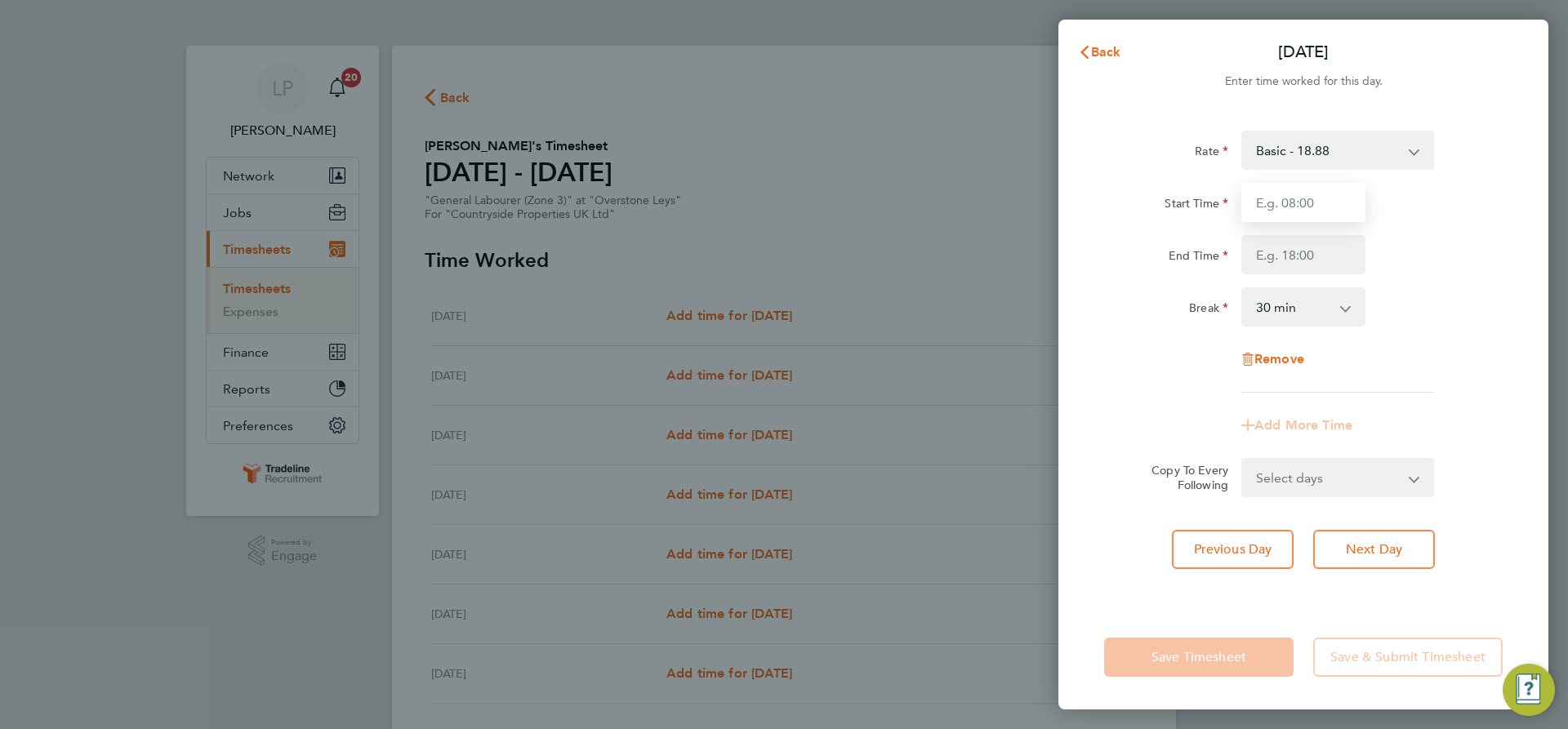
click at [1307, 187] on input "Start Time" at bounding box center [1303, 202] width 124 height 39
type input "07:00"
click at [1310, 246] on input "End Time" at bounding box center [1303, 254] width 124 height 39
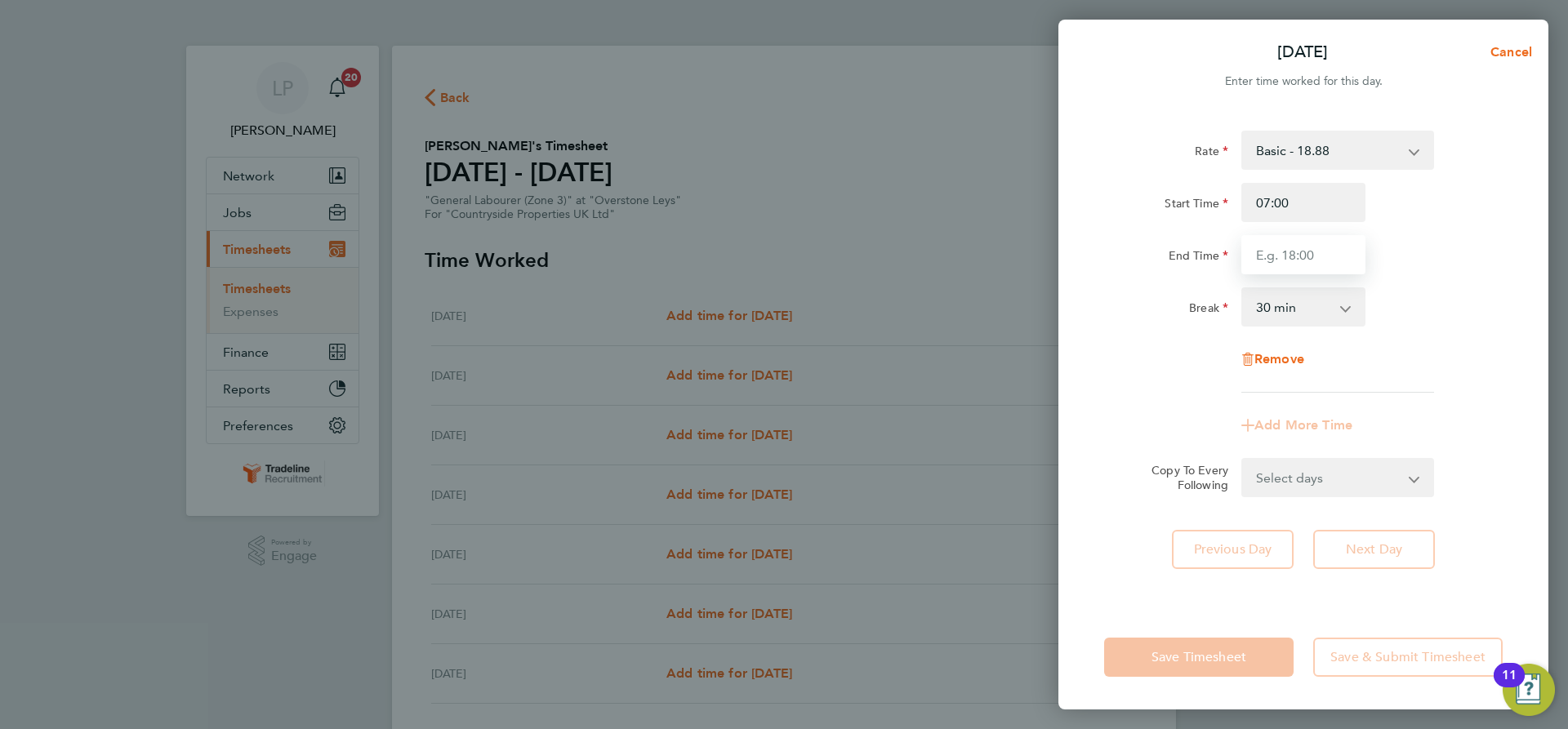
type input "16:00"
click at [1443, 341] on div "Rate Basic - 18.88 Start Time 07:00 End Time 16:00 Break 0 min 15 min 30 min 45…" at bounding box center [1303, 261] width 399 height 262
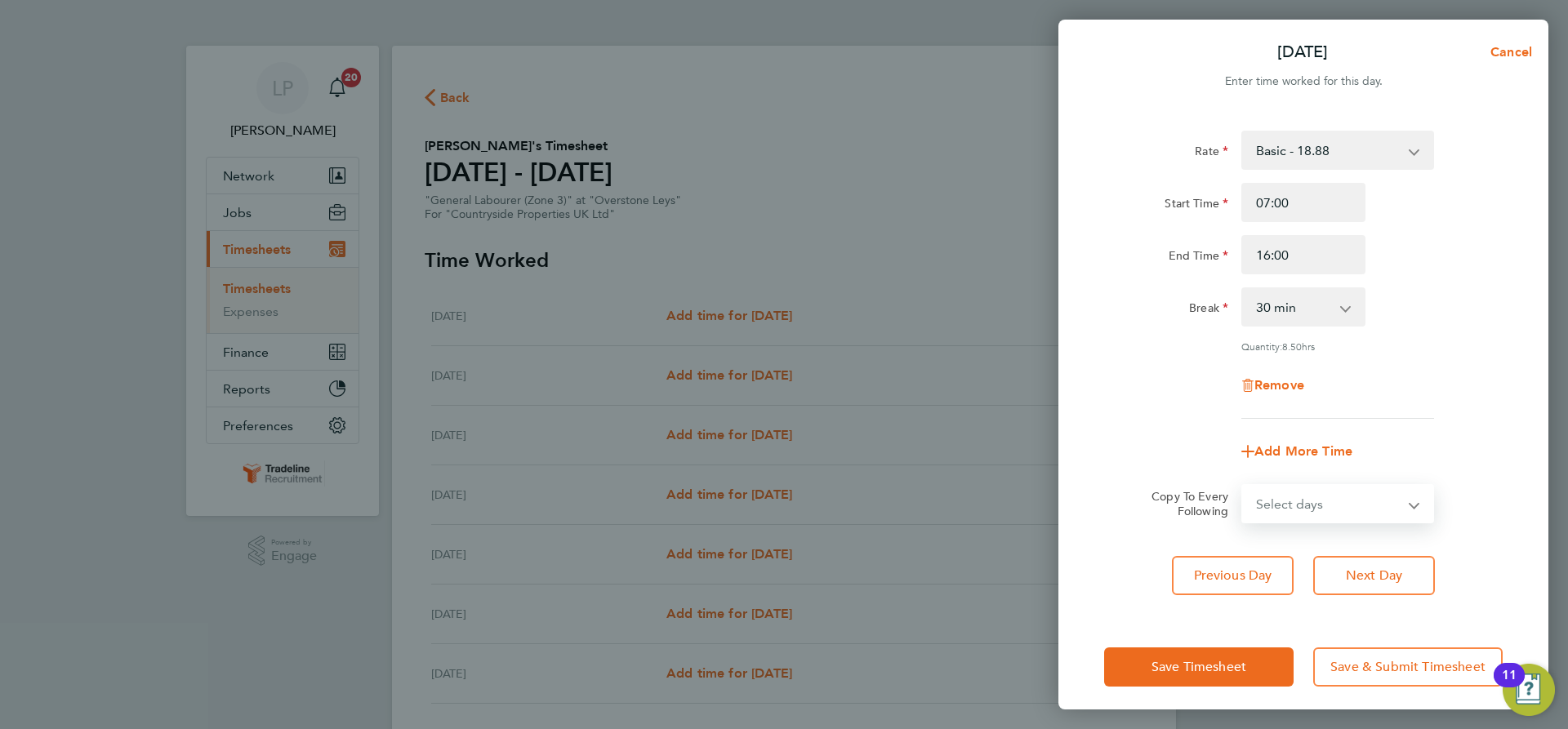
click at [1363, 491] on select "Select days Day Weekday (Mon-Fri) Weekend (Sat-Sun) Wednesday Thursday Friday S…" at bounding box center [1329, 503] width 172 height 36
select select "WEEKEND"
click at [1243, 485] on select "Select days Day Weekday (Mon-Fri) Weekend (Sat-Sun) Wednesday Thursday Friday S…" at bounding box center [1329, 503] width 172 height 36
select select "[DATE]"
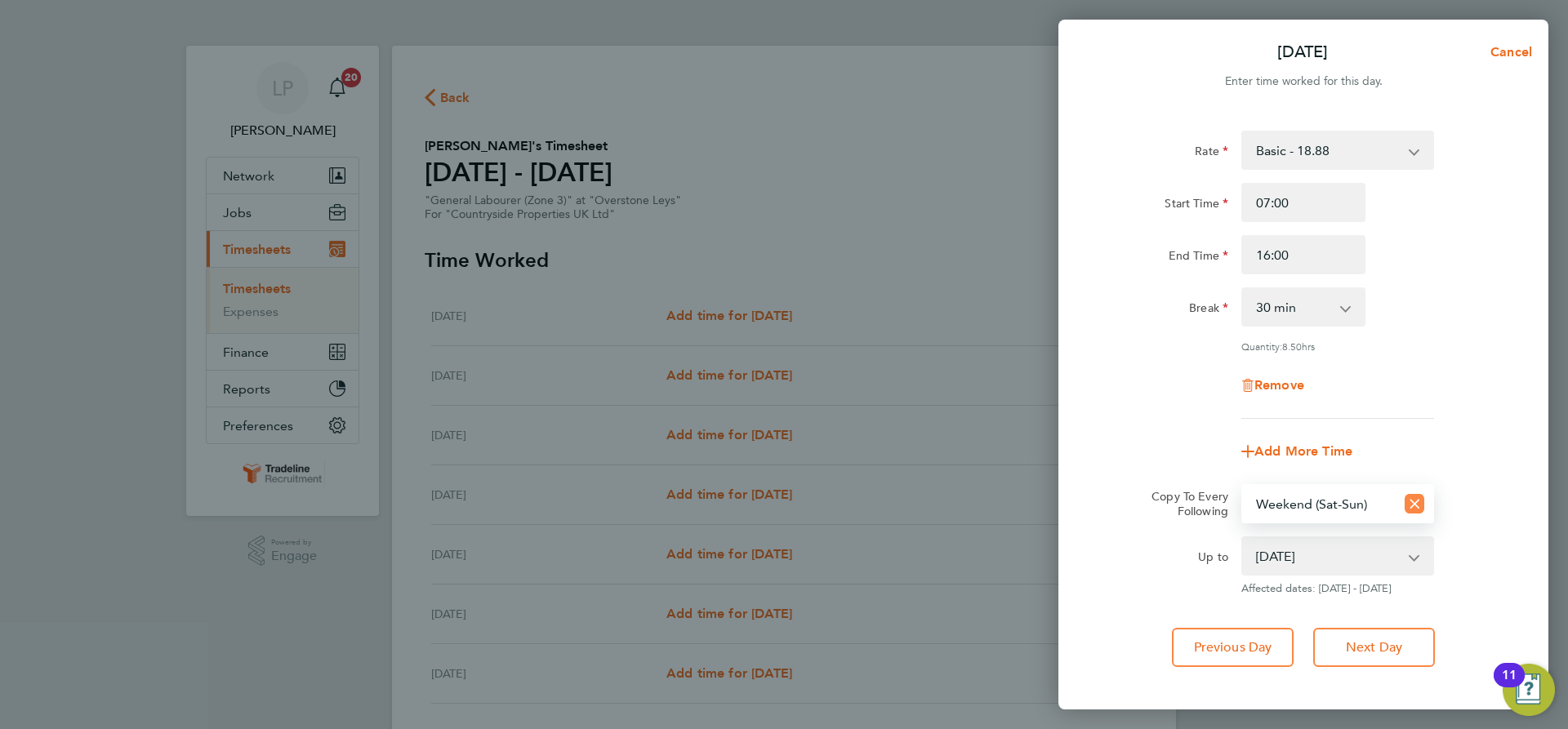
click at [1413, 498] on icon "Reset selection" at bounding box center [1415, 504] width 19 height 19
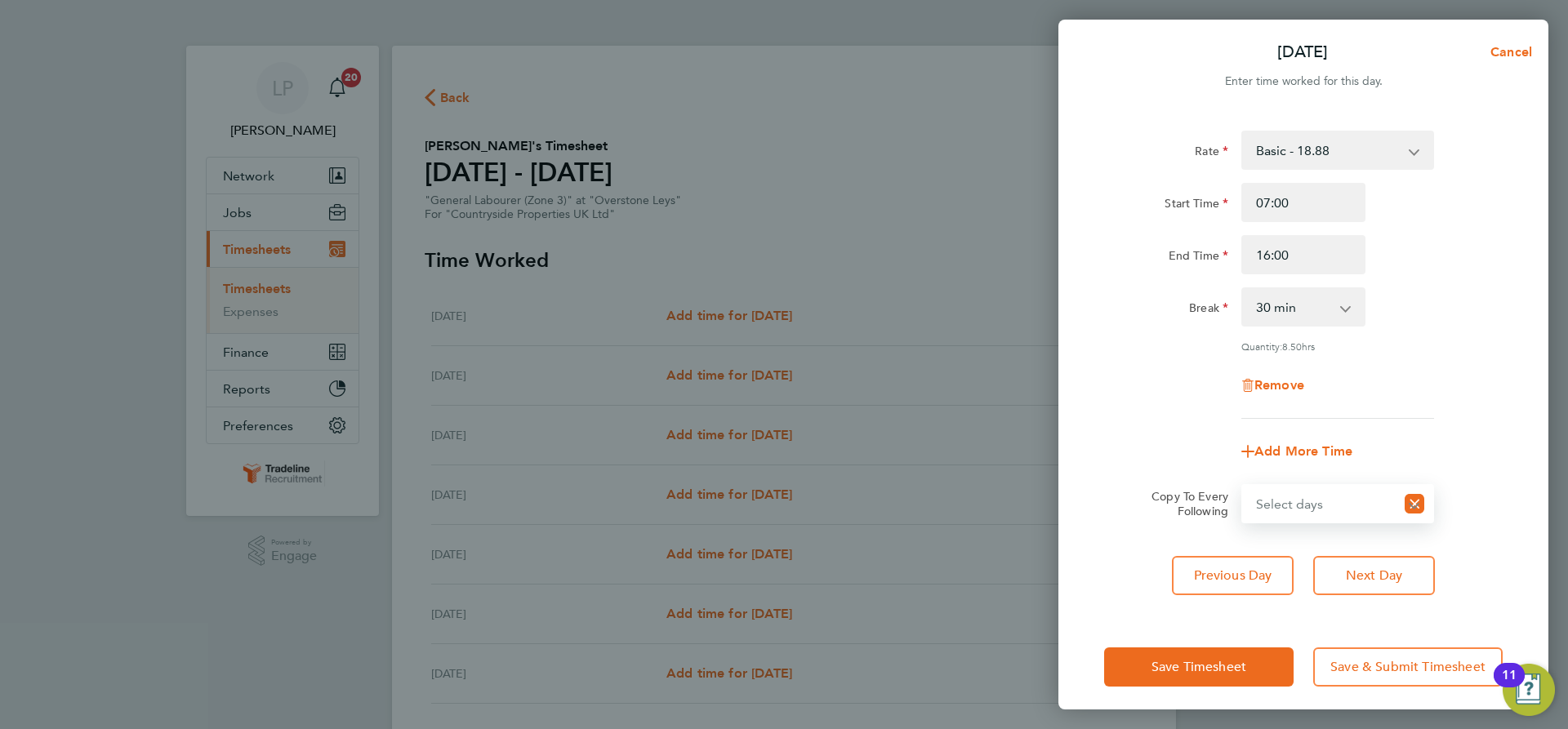
click at [1328, 506] on select "Select days Day Weekday (Mon-Fri) Weekend (Sat-Sun) Wednesday Thursday Friday S…" at bounding box center [1318, 503] width 152 height 36
select select "WEEKDAY"
click at [1243, 485] on select "Select days Day Weekday (Mon-Fri) Weekend (Sat-Sun) Wednesday Thursday Friday S…" at bounding box center [1329, 503] width 172 height 36
select select "[DATE]"
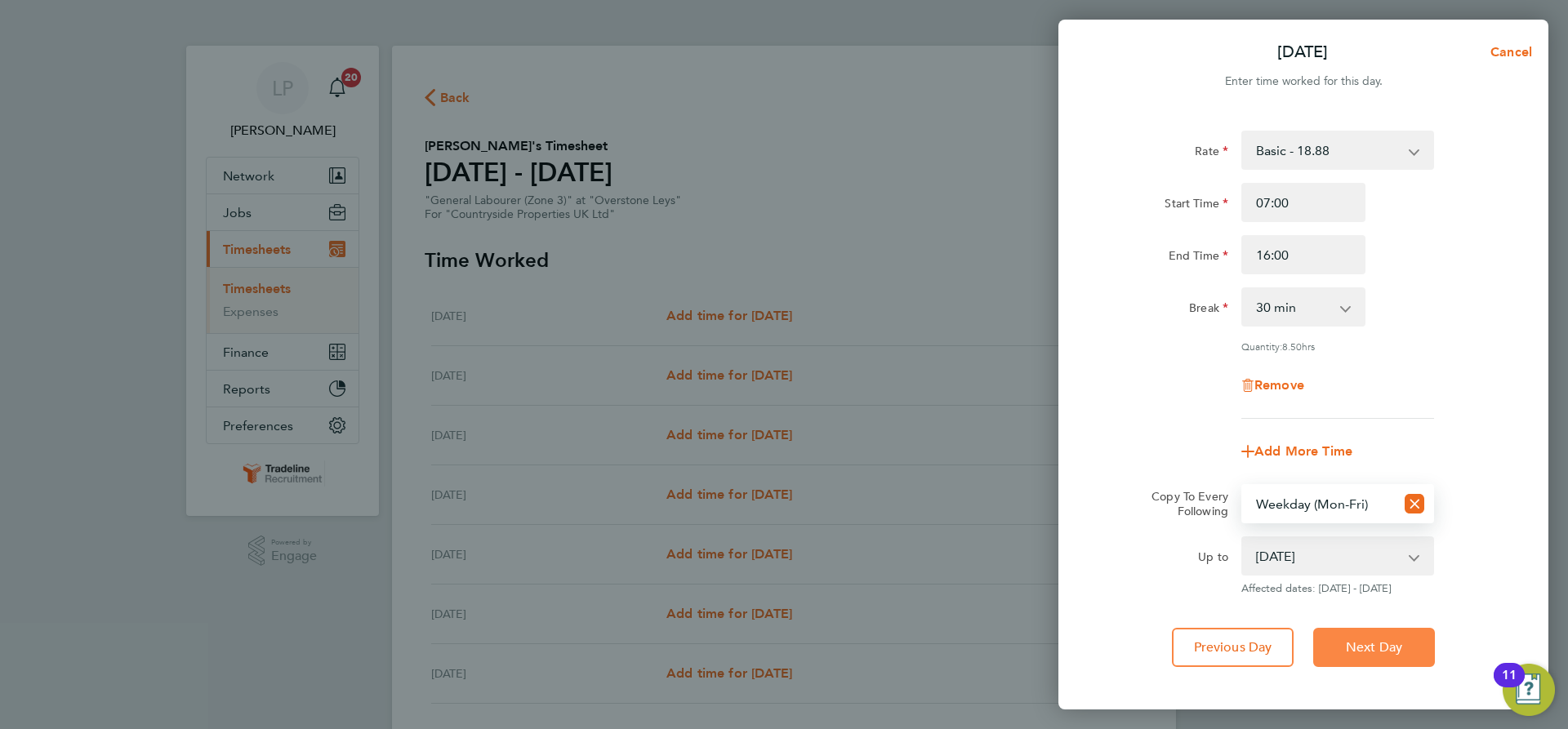
click at [1387, 641] on span "Next Day" at bounding box center [1374, 648] width 56 height 17
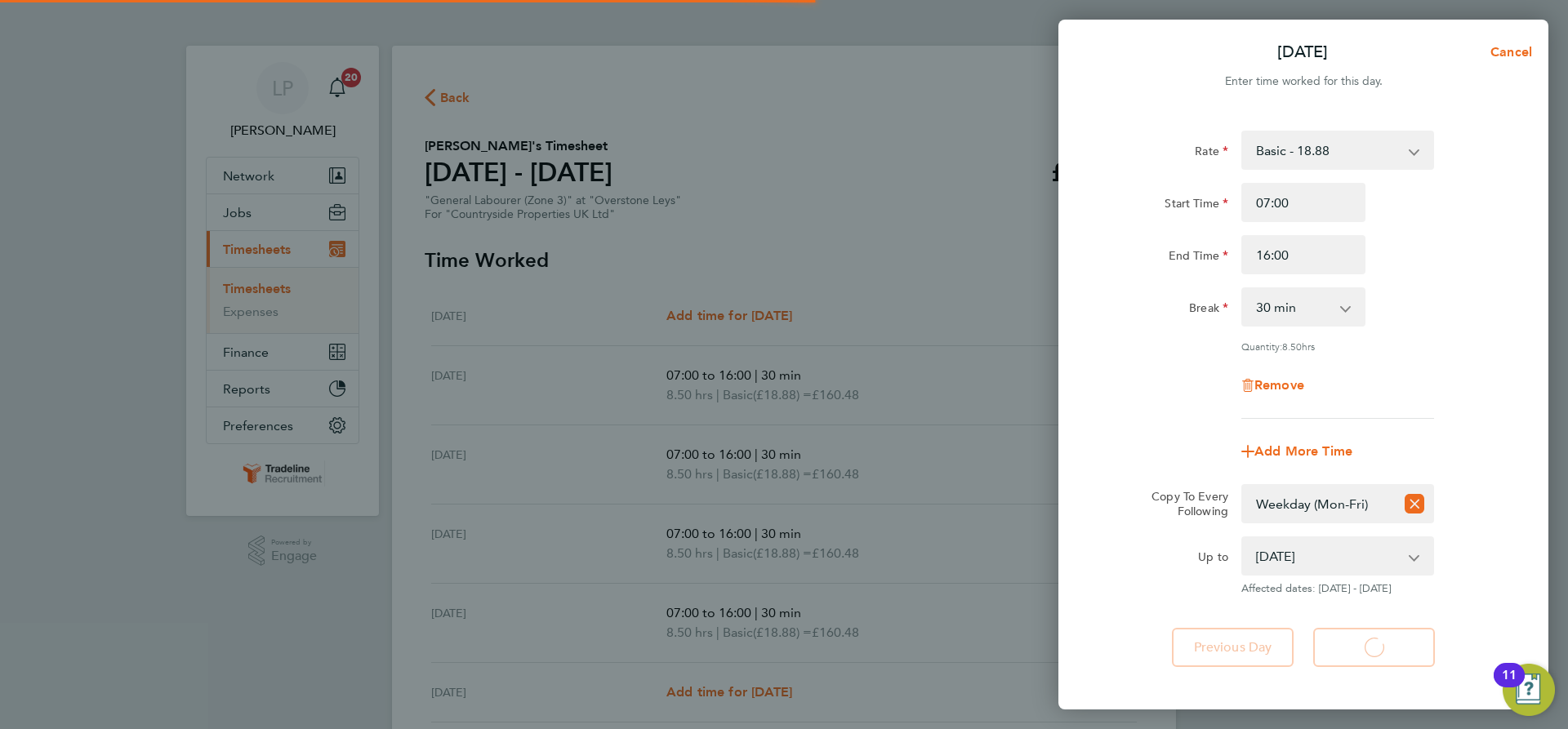
select select "30"
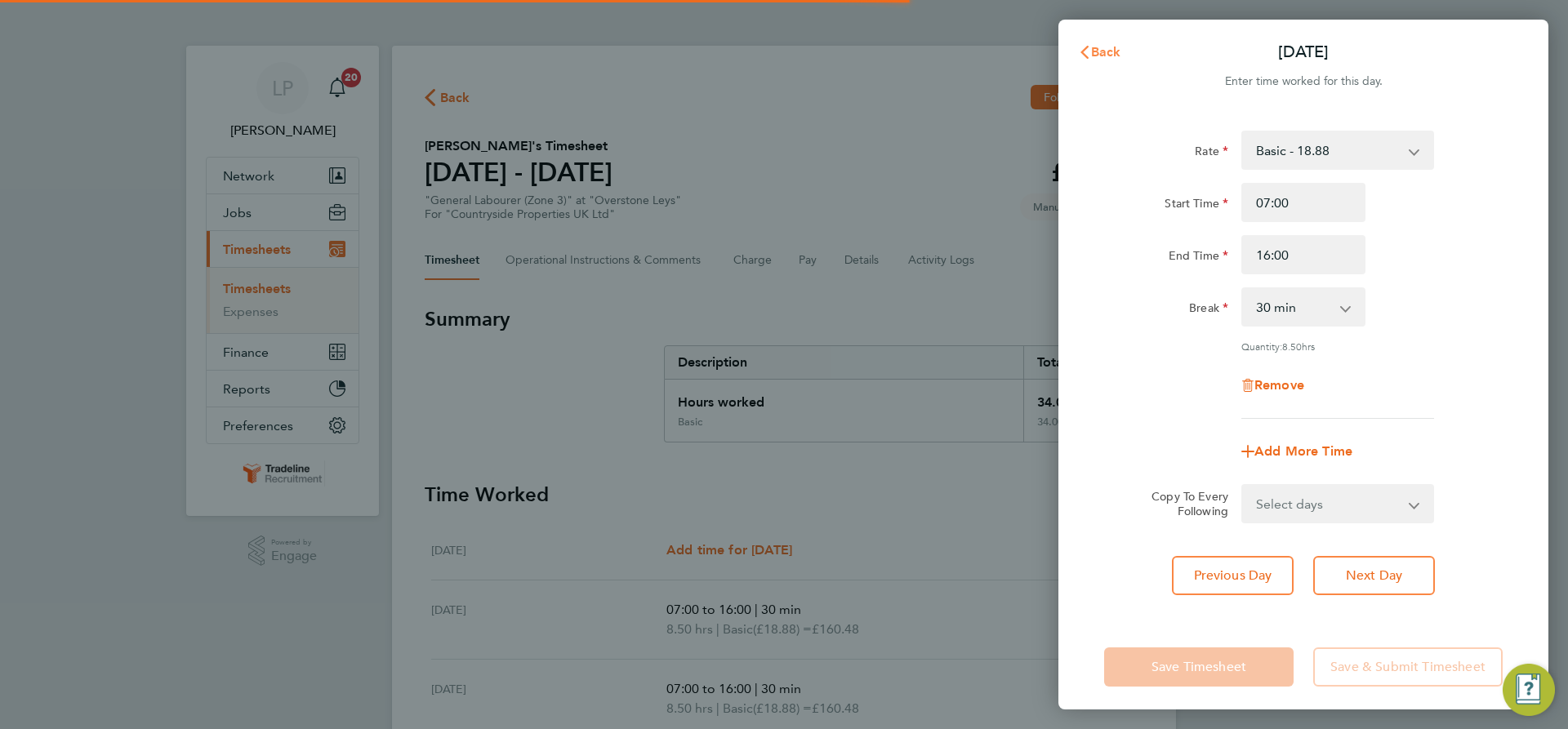
click at [1085, 48] on icon "button" at bounding box center [1084, 52] width 8 height 13
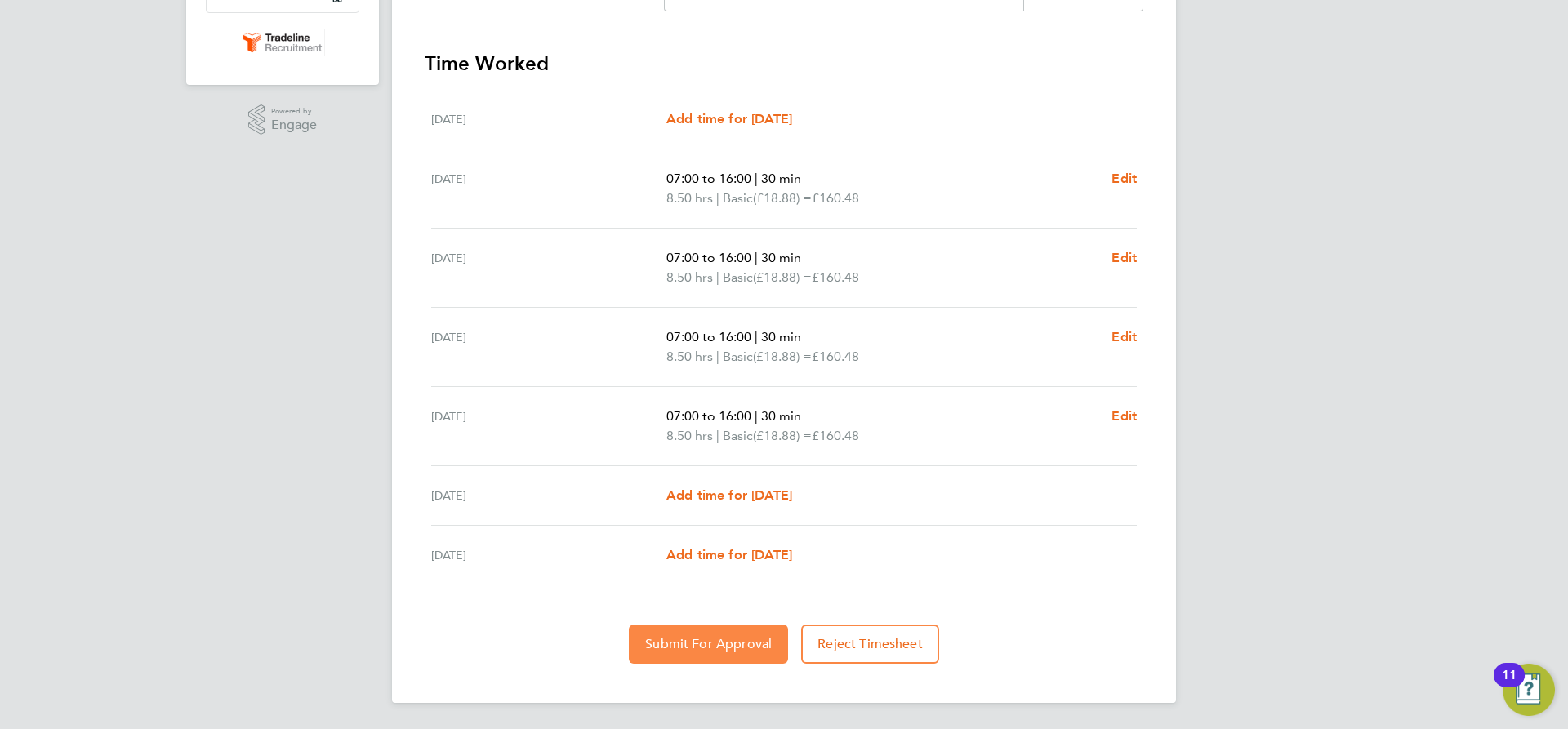
click at [716, 631] on button "Submit For Approval" at bounding box center [709, 644] width 160 height 39
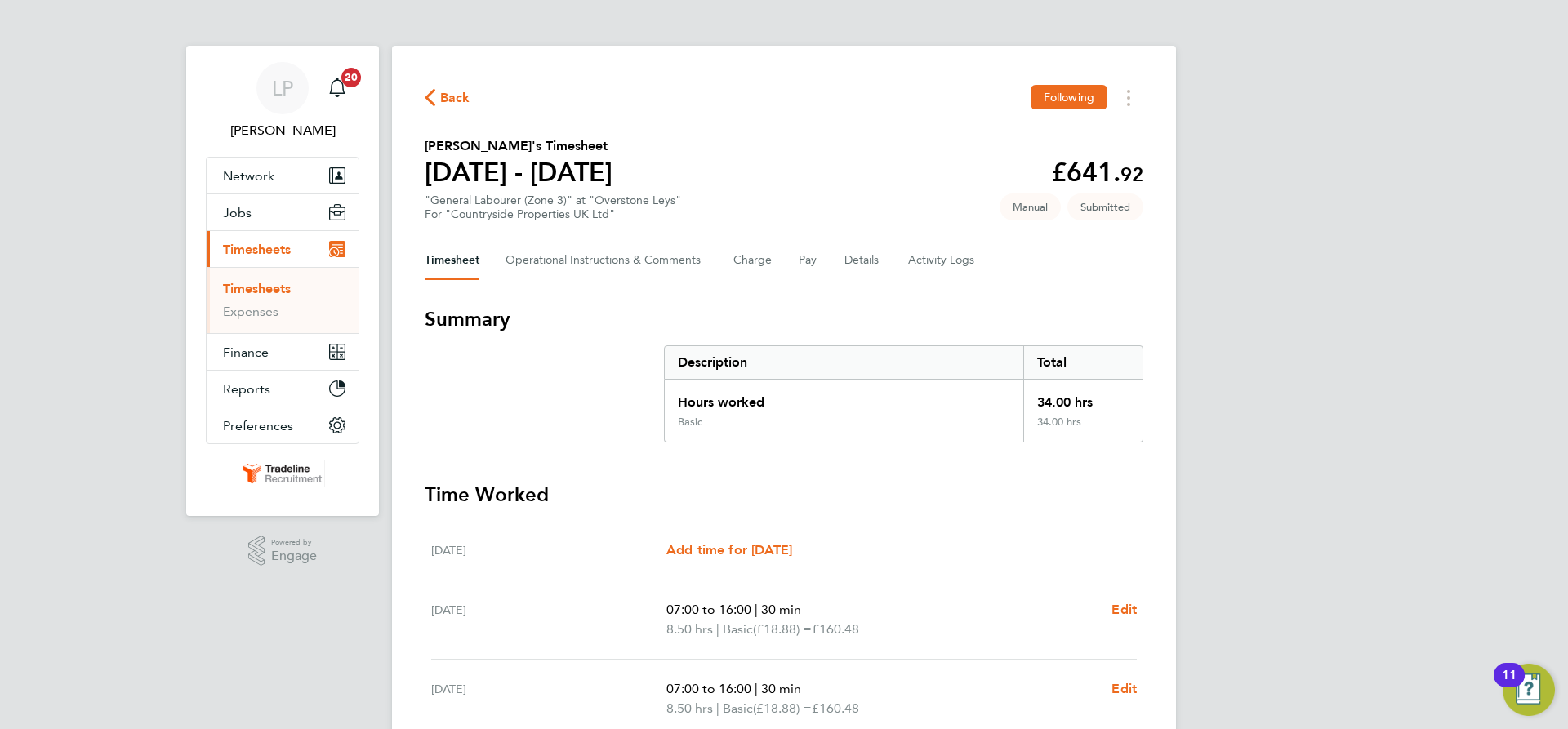
click at [256, 293] on link "Timesheets" at bounding box center [256, 289] width 67 height 16
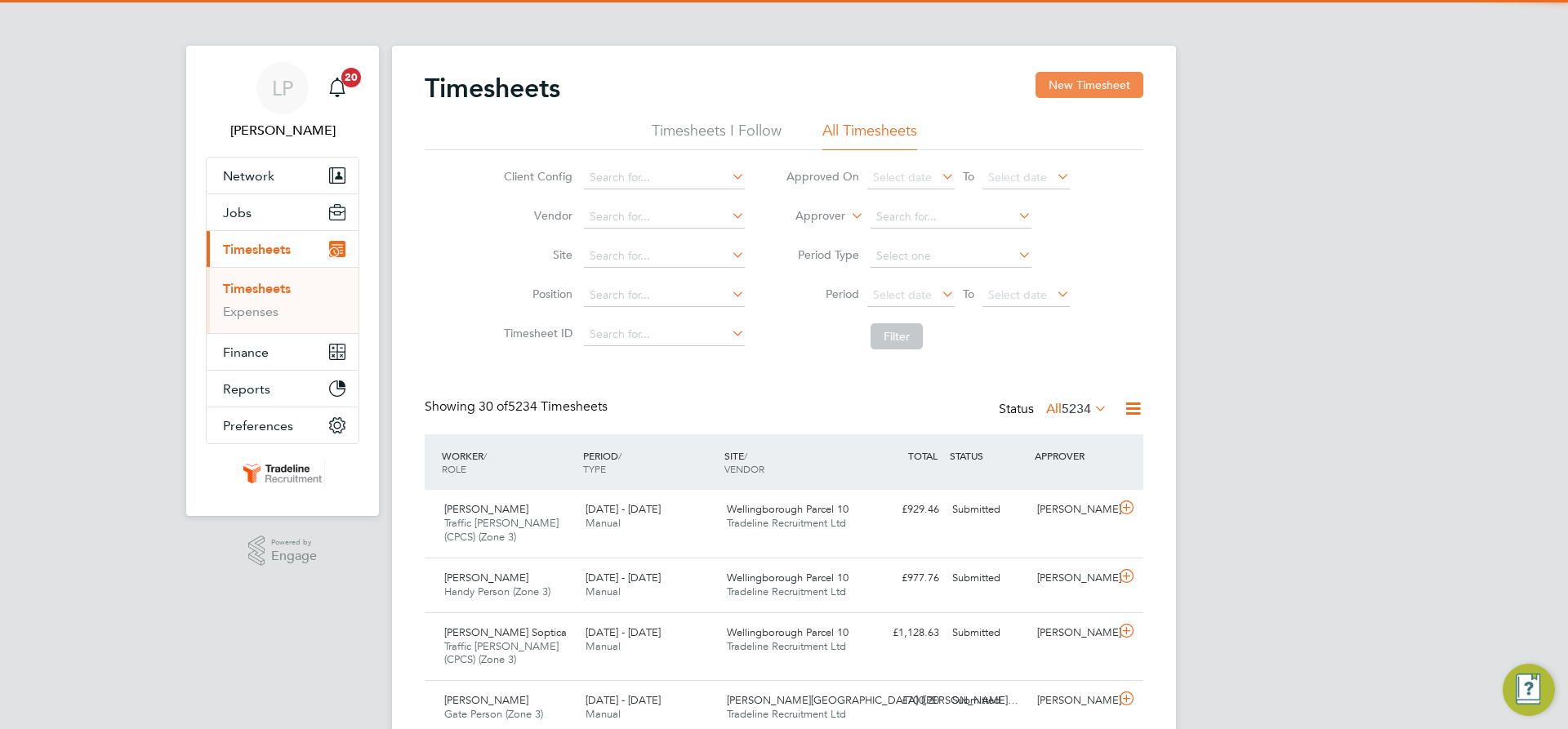
click at [1117, 97] on button "New Timesheet" at bounding box center [1089, 85] width 108 height 26
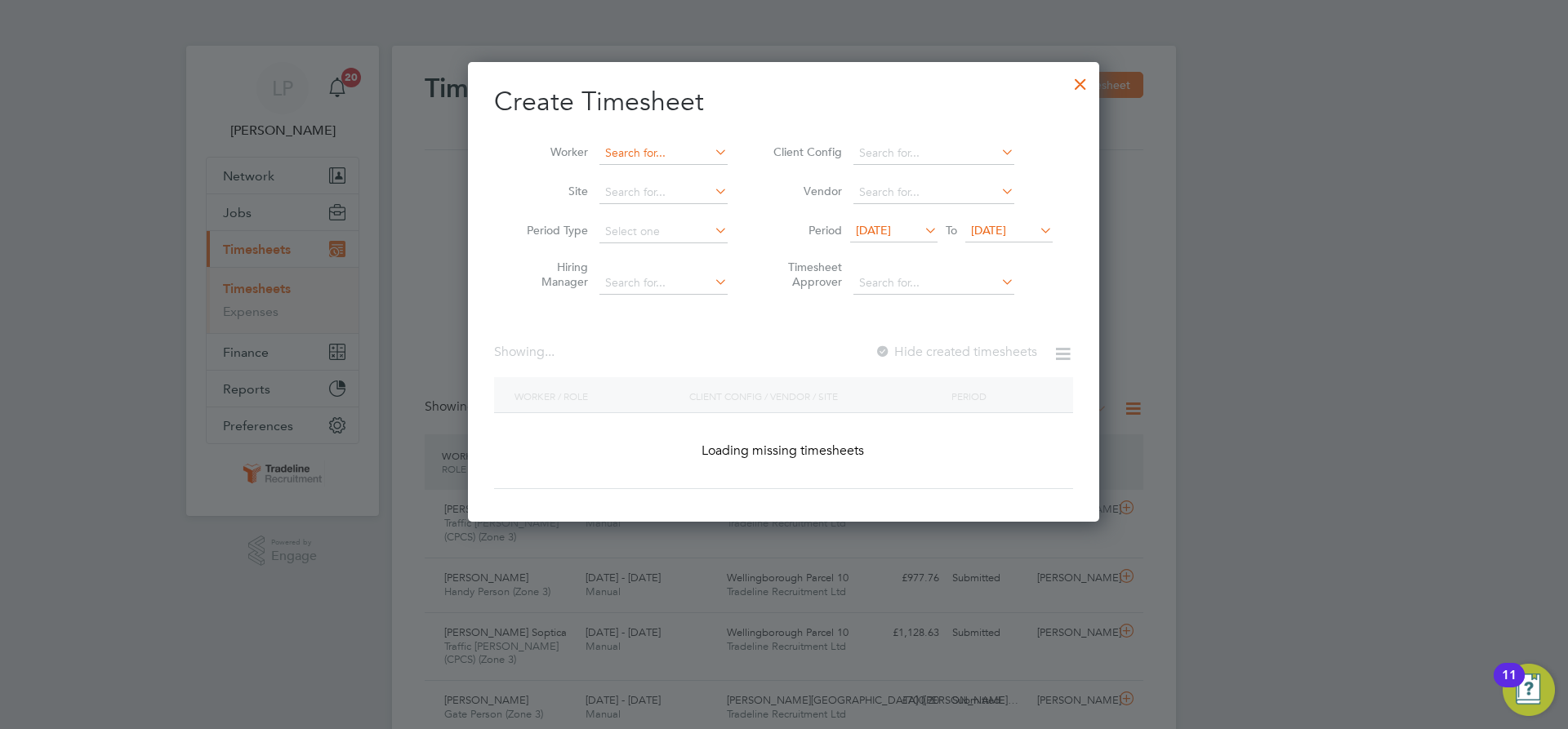
click at [644, 148] on input at bounding box center [663, 153] width 128 height 23
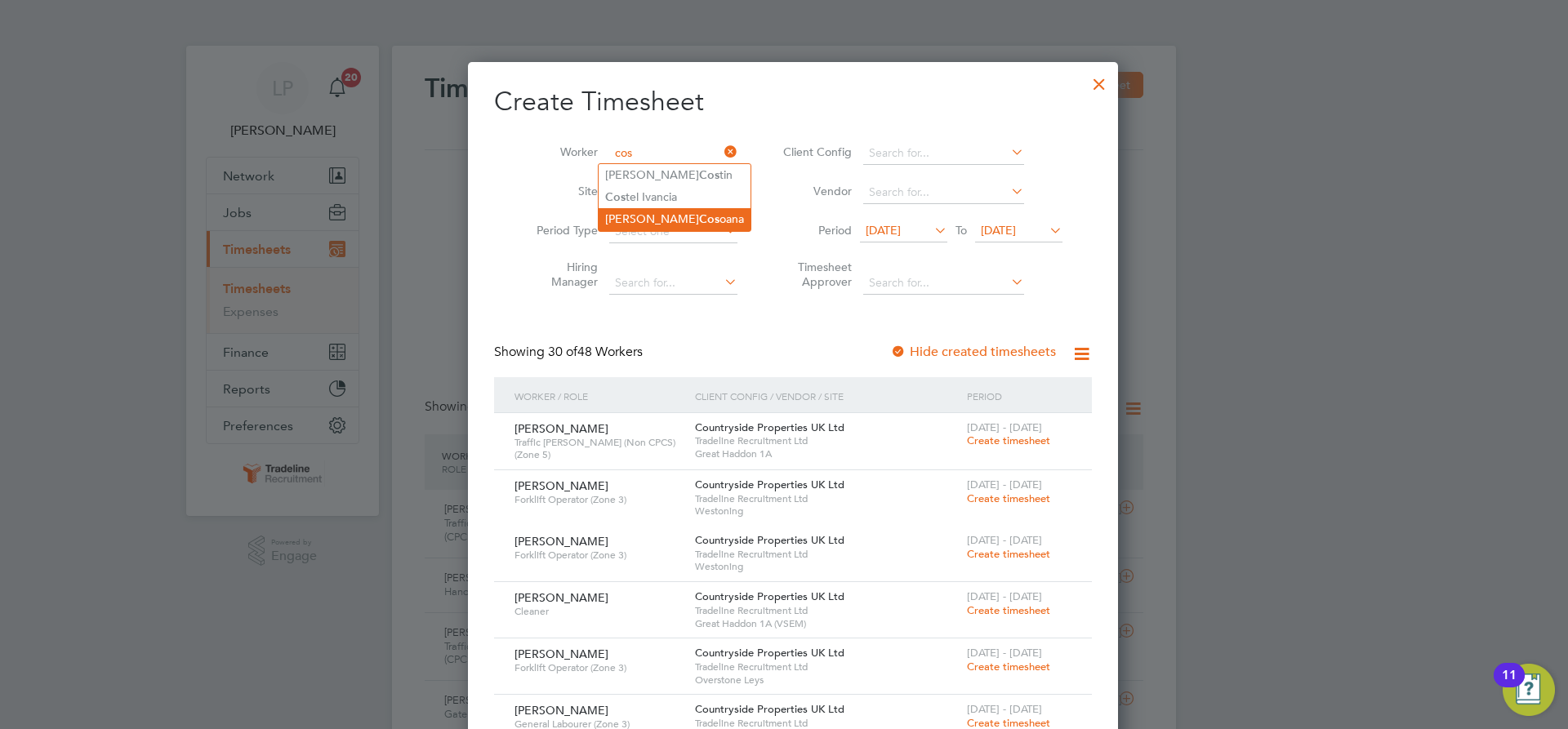
click at [705, 212] on li "Constantin Cos oana" at bounding box center [674, 219] width 152 height 22
type input "[PERSON_NAME]"
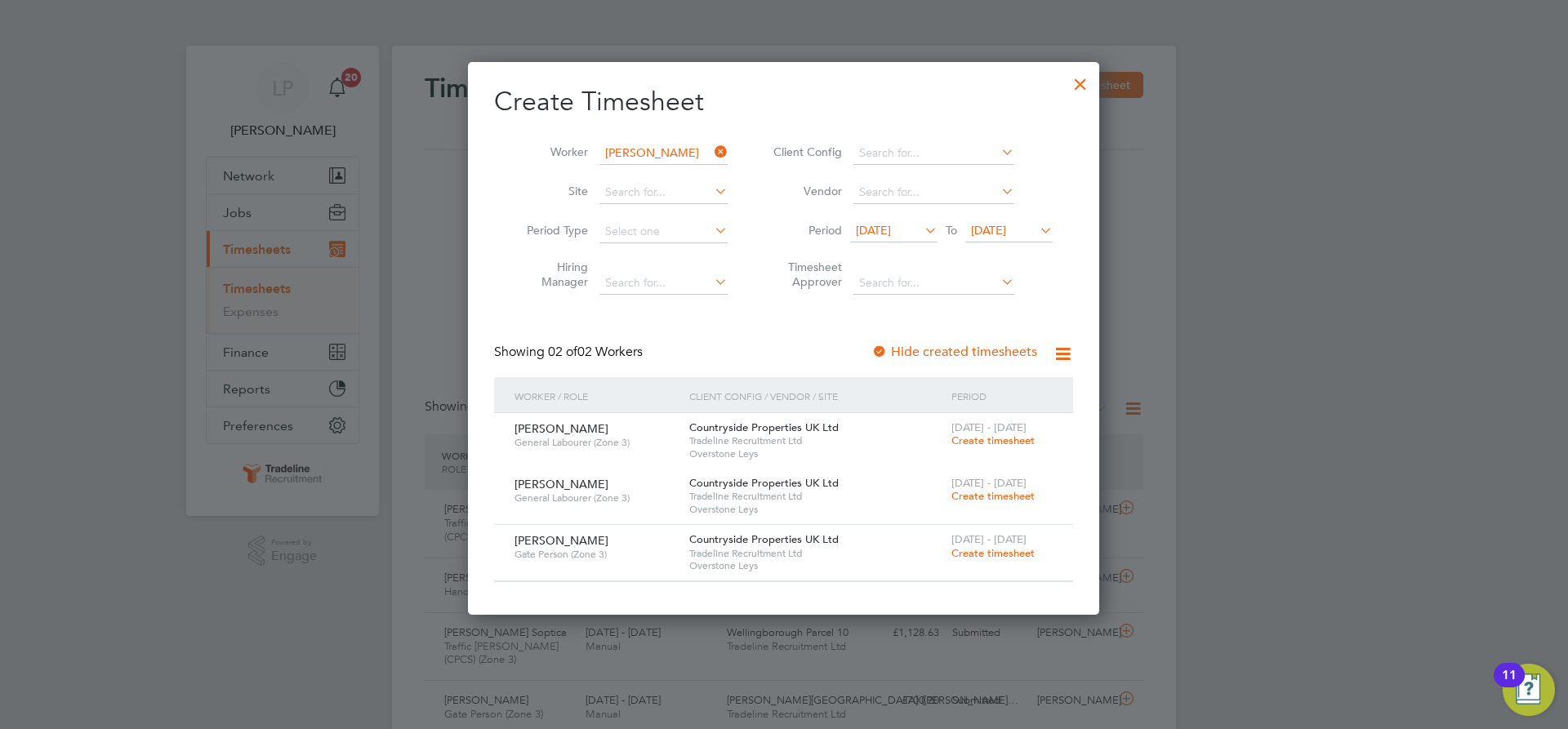
click at [1001, 553] on span "Create timesheet" at bounding box center [993, 553] width 83 height 14
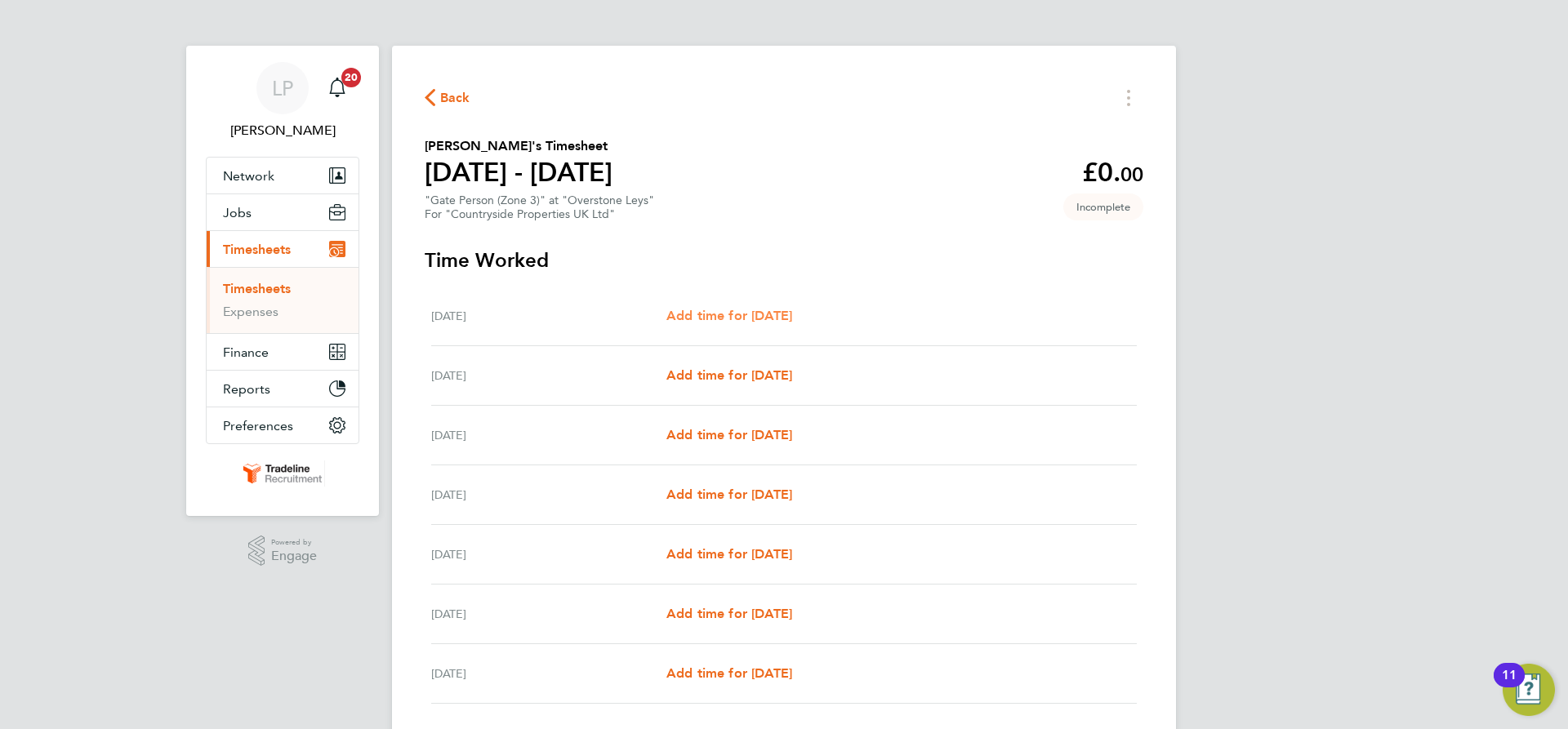
click at [766, 313] on span "Add time for [DATE]" at bounding box center [729, 315] width 126 height 16
select select "30"
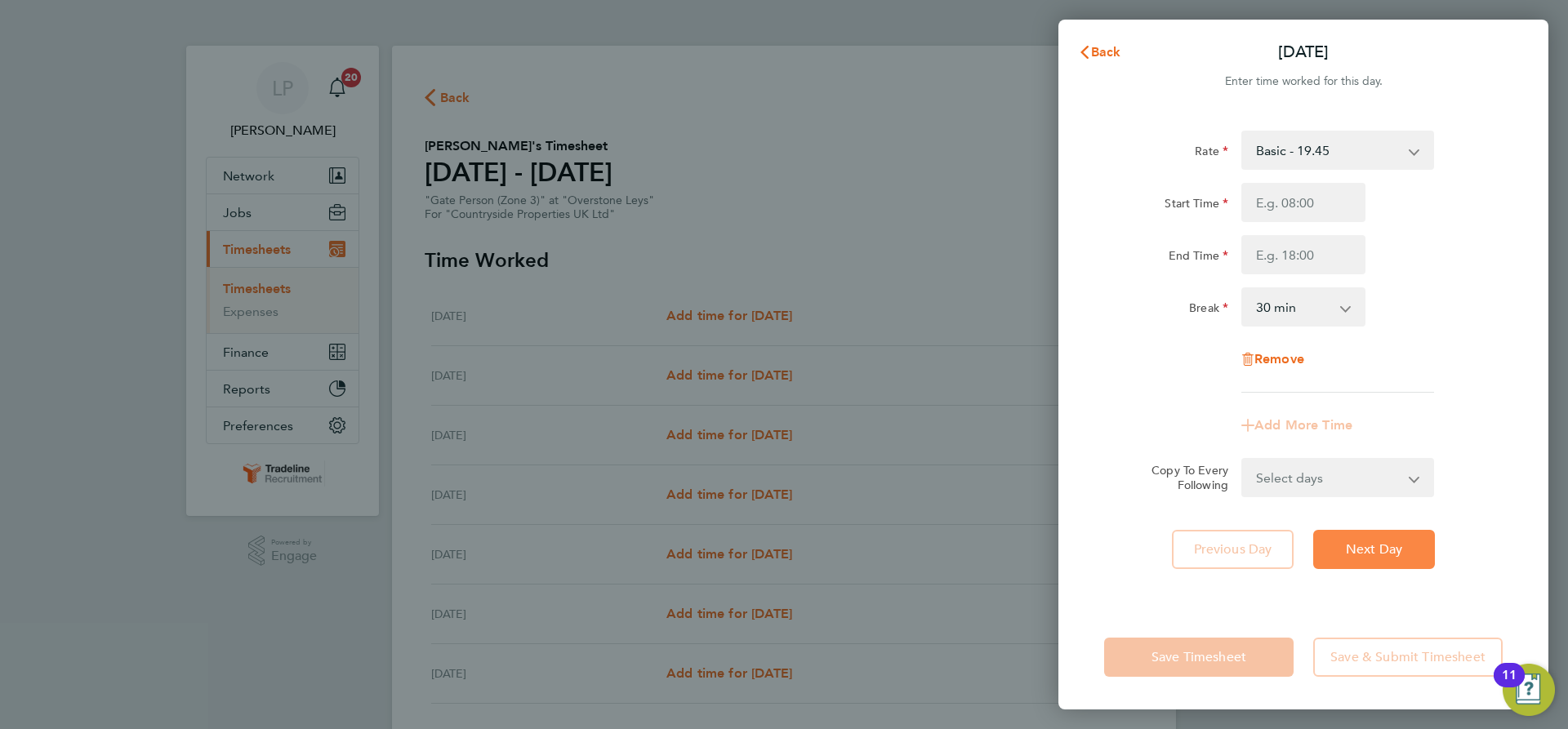
click at [1387, 549] on span "Next Day" at bounding box center [1374, 549] width 56 height 17
select select "30"
click at [1332, 195] on input "Start Time" at bounding box center [1303, 202] width 124 height 39
type input "07:00"
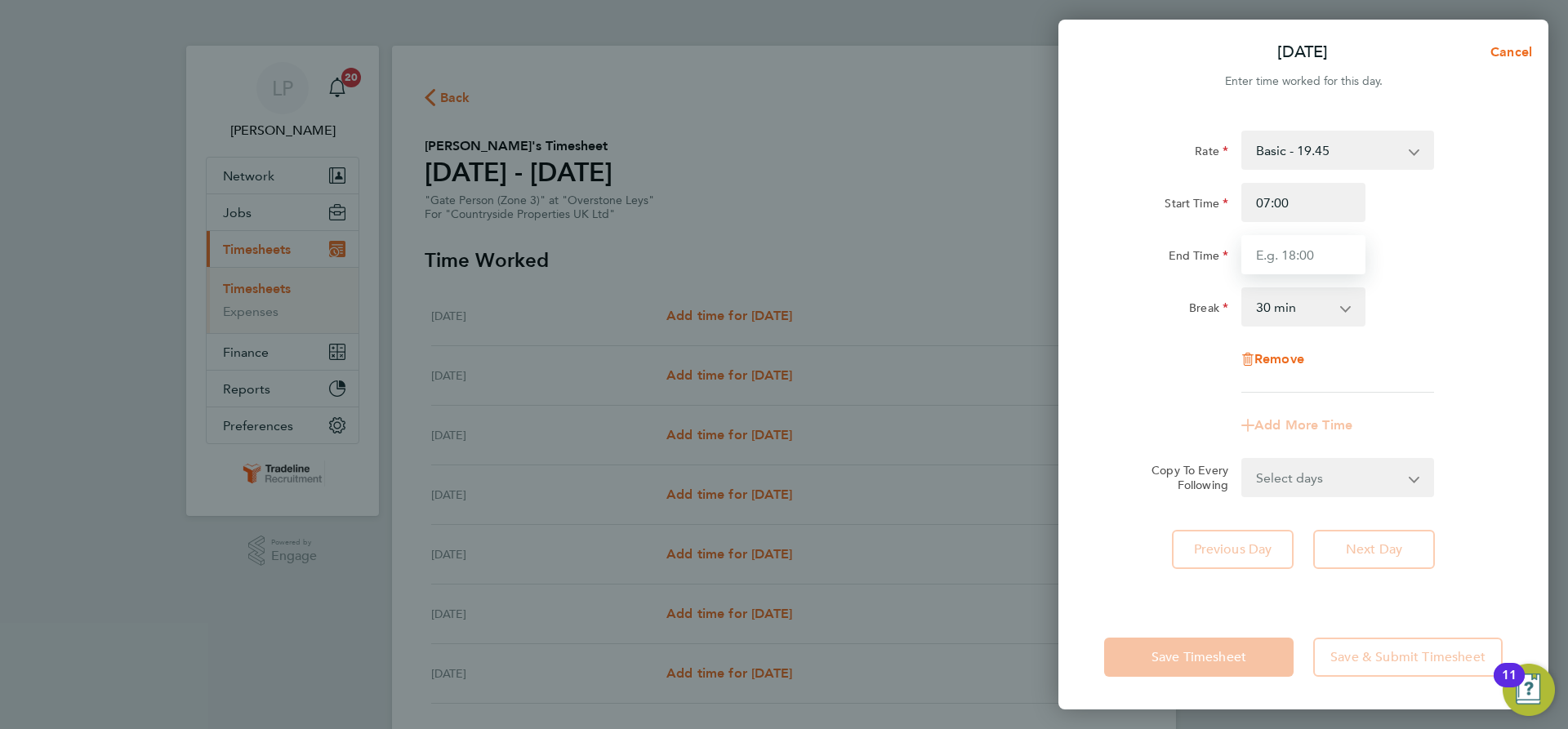
click at [1331, 258] on input "End Time" at bounding box center [1303, 254] width 124 height 39
type input "16:30"
click at [1422, 271] on div "End Time 16:30" at bounding box center [1303, 254] width 412 height 39
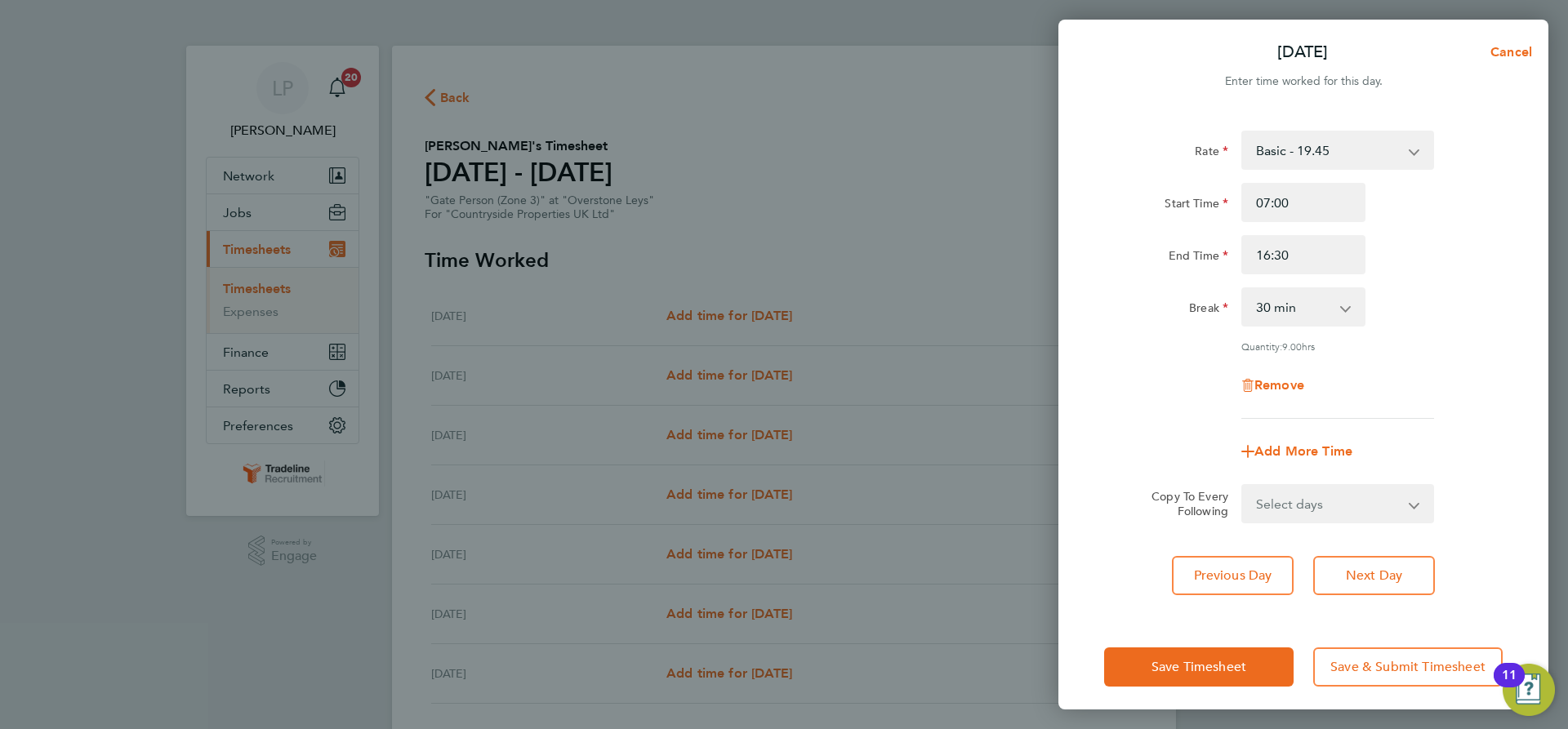
click at [1345, 502] on select "Select days Day Weekday (Mon-Fri) Weekend (Sat-Sun) Wednesday Thursday Friday S…" at bounding box center [1329, 503] width 172 height 36
select select "WEEKDAY"
click at [1243, 485] on select "Select days Day Weekday (Mon-Fri) Weekend (Sat-Sun) Wednesday Thursday Friday S…" at bounding box center [1329, 503] width 172 height 36
select select "[DATE]"
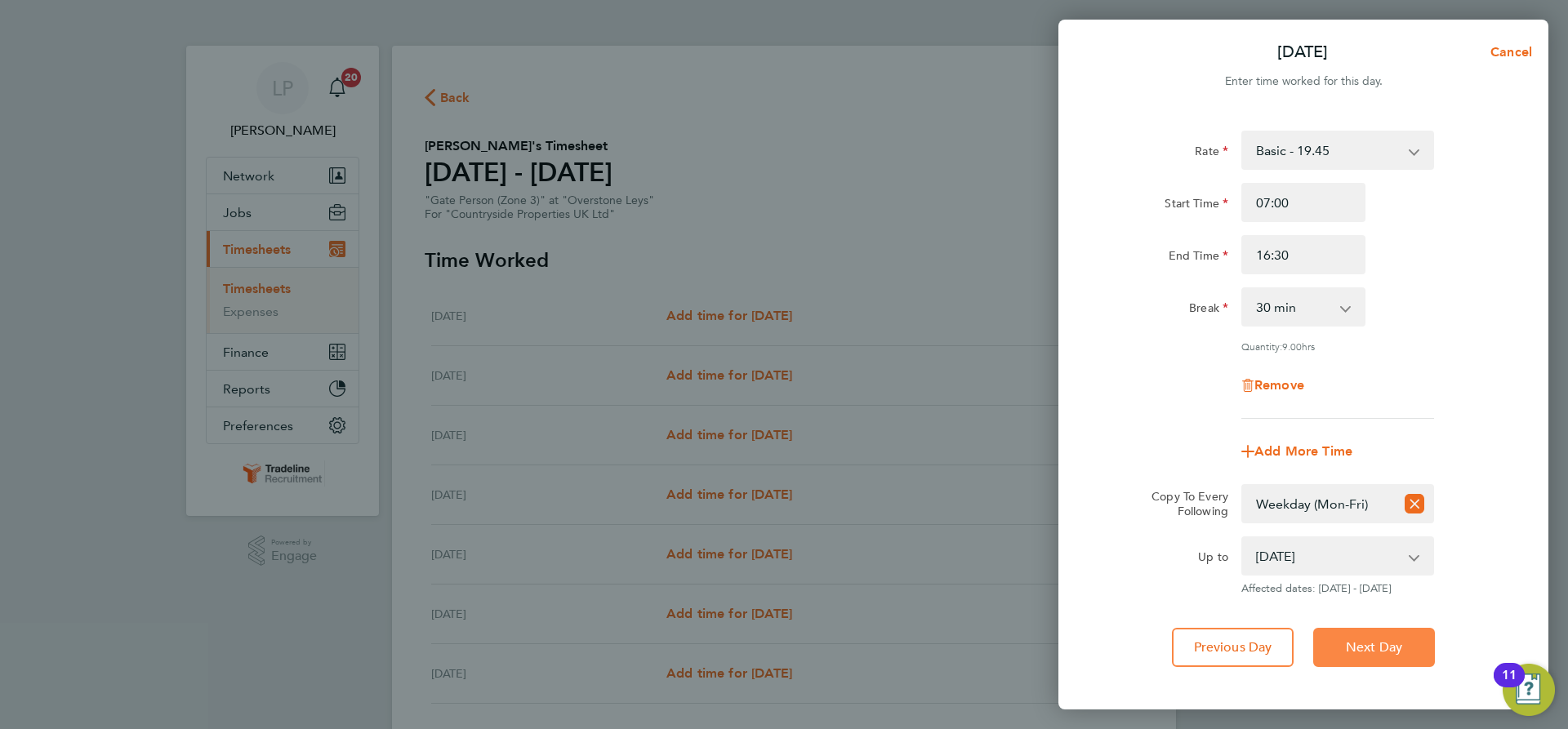
click at [1378, 641] on span "Next Day" at bounding box center [1374, 648] width 56 height 17
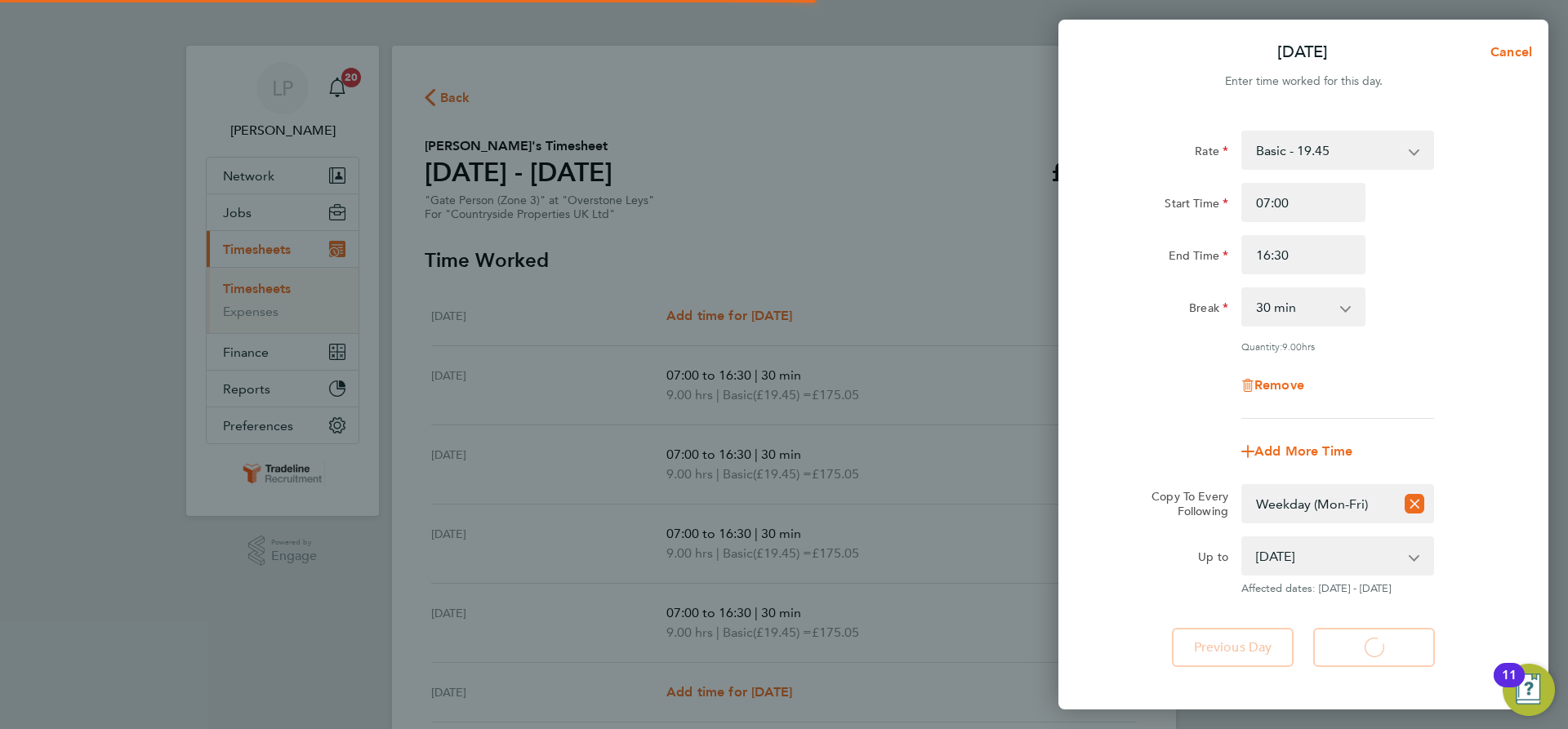
select select "30"
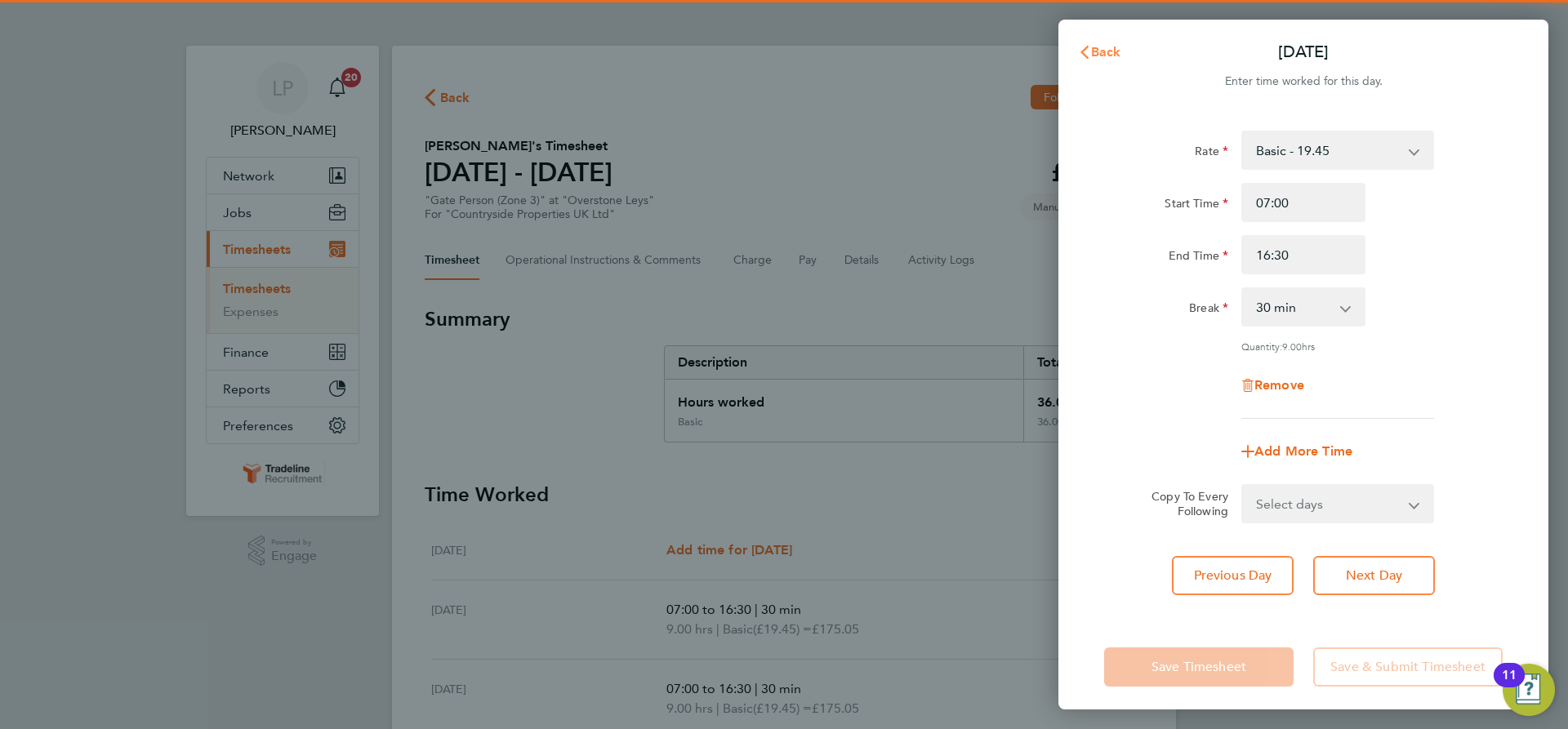
click at [1094, 45] on span "Back" at bounding box center [1106, 52] width 30 height 16
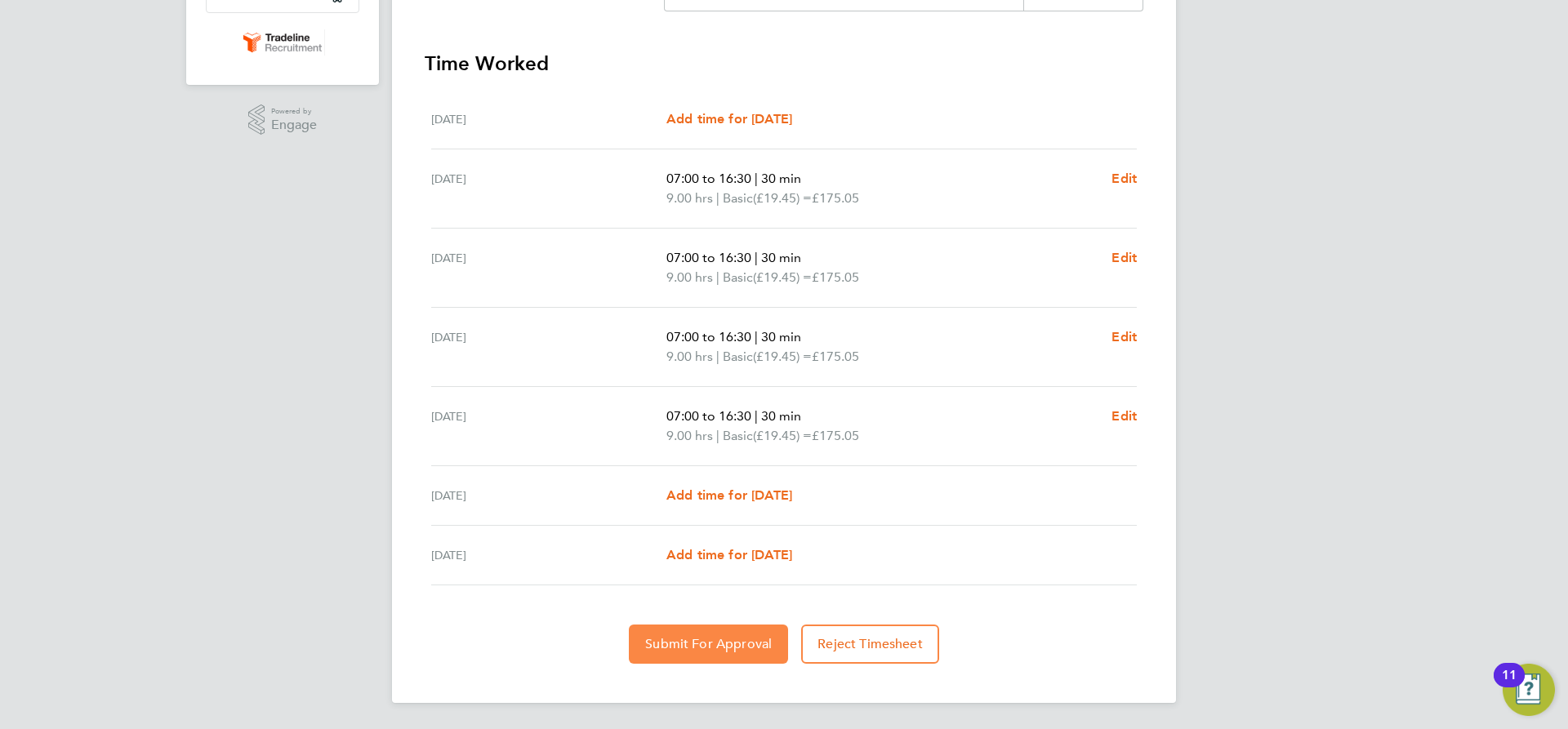
drag, startPoint x: 714, startPoint y: 648, endPoint x: 749, endPoint y: 649, distance: 35.0
click at [714, 648] on span "Submit For Approval" at bounding box center [708, 644] width 126 height 17
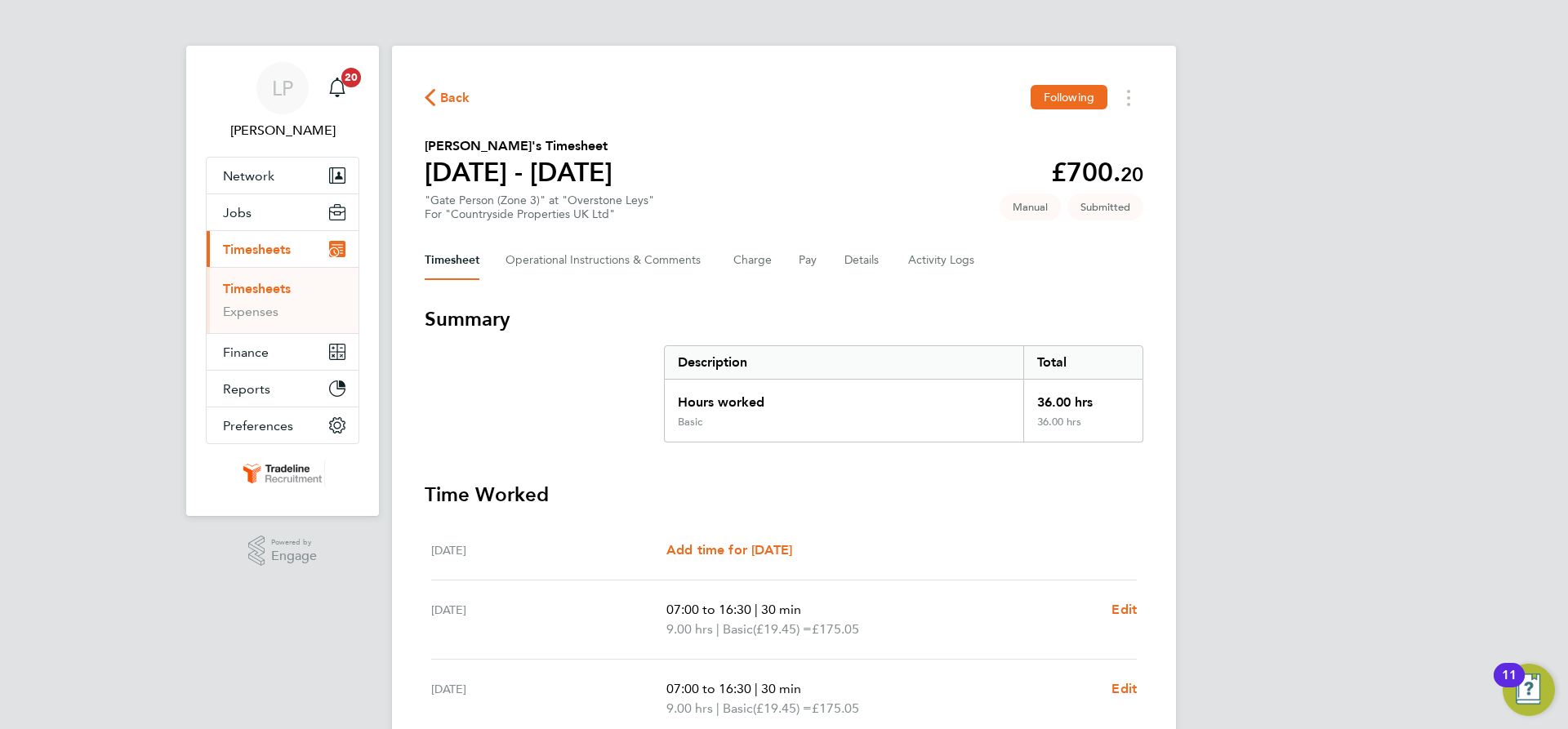
drag, startPoint x: 261, startPoint y: 284, endPoint x: 305, endPoint y: 284, distance: 44.0
click at [261, 284] on link "Timesheets" at bounding box center [256, 289] width 67 height 16
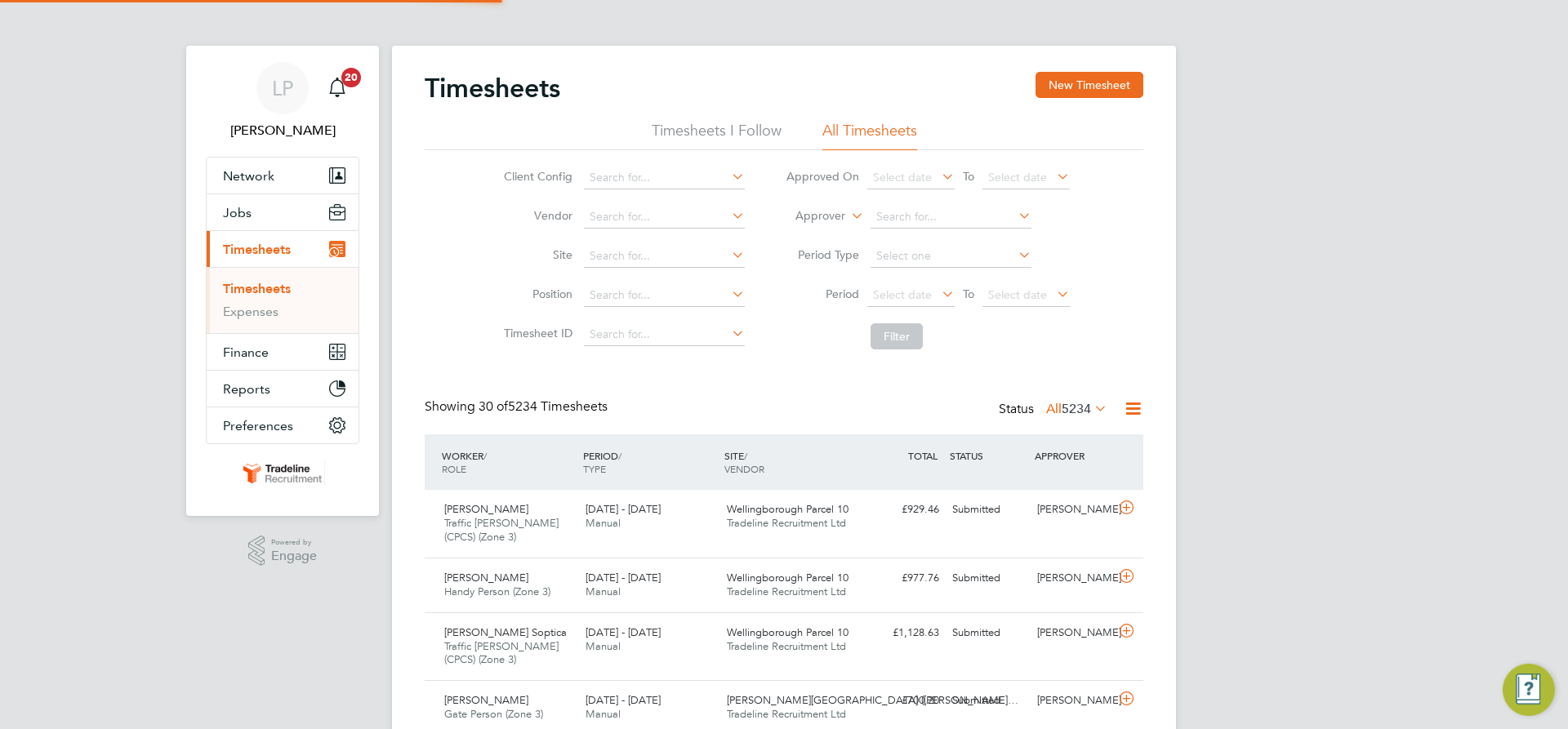
scroll to position [54, 142]
click at [1045, 82] on button "New Timesheet" at bounding box center [1089, 85] width 108 height 26
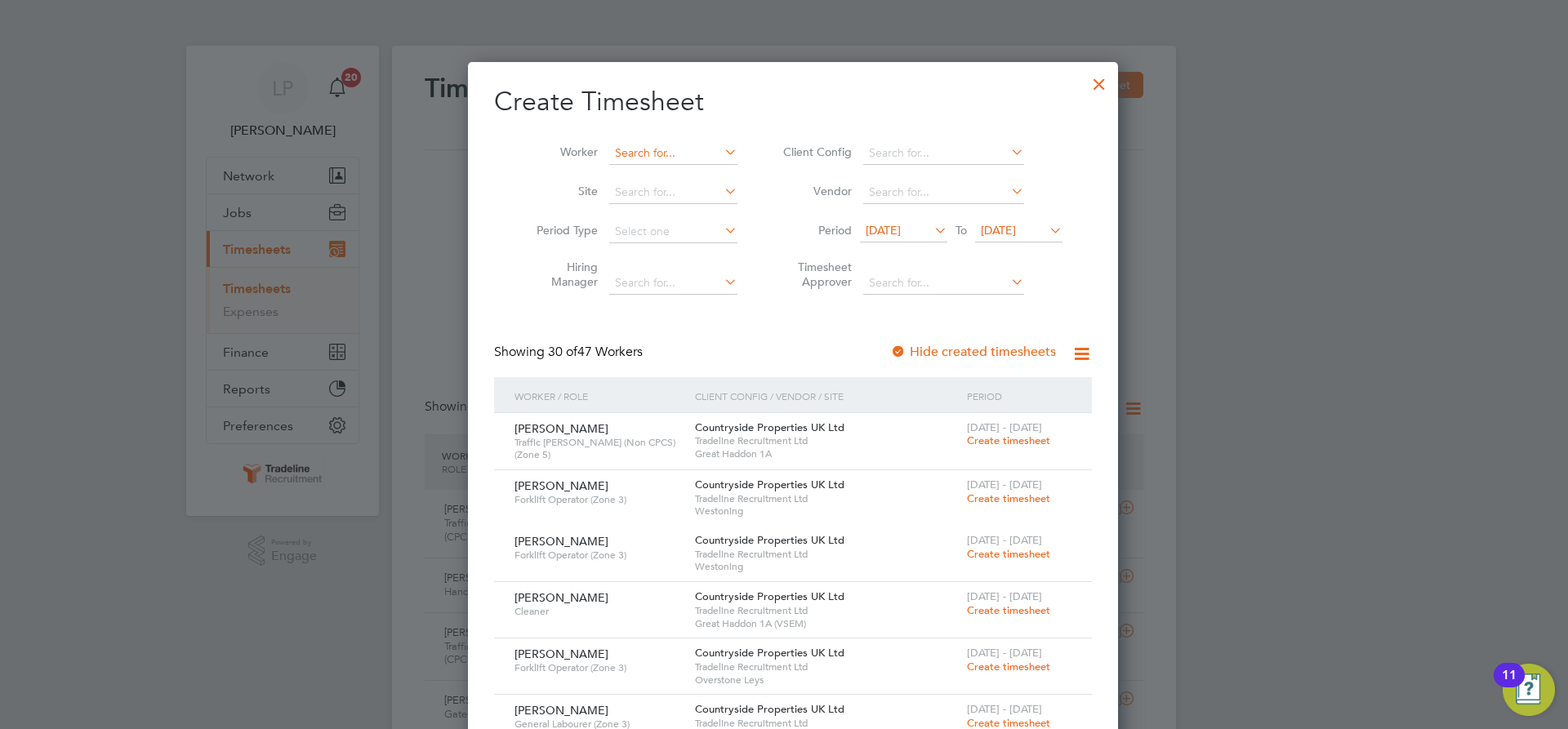
click at [623, 154] on input at bounding box center [673, 153] width 128 height 23
click at [696, 167] on li "Oleg Net ede" at bounding box center [672, 174] width 147 height 22
type input "[PERSON_NAME]"
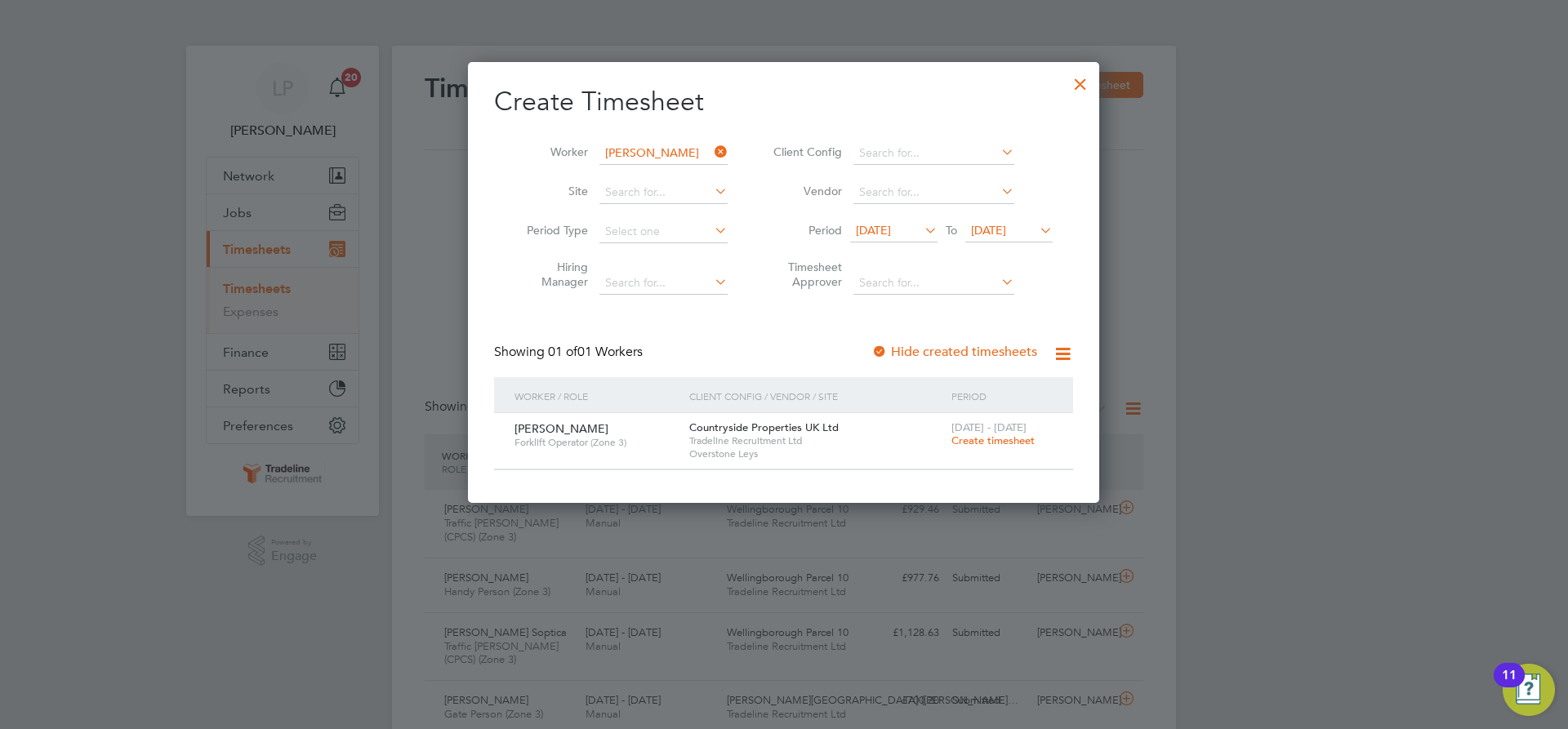
click at [1006, 437] on span "Create timesheet" at bounding box center [993, 441] width 83 height 14
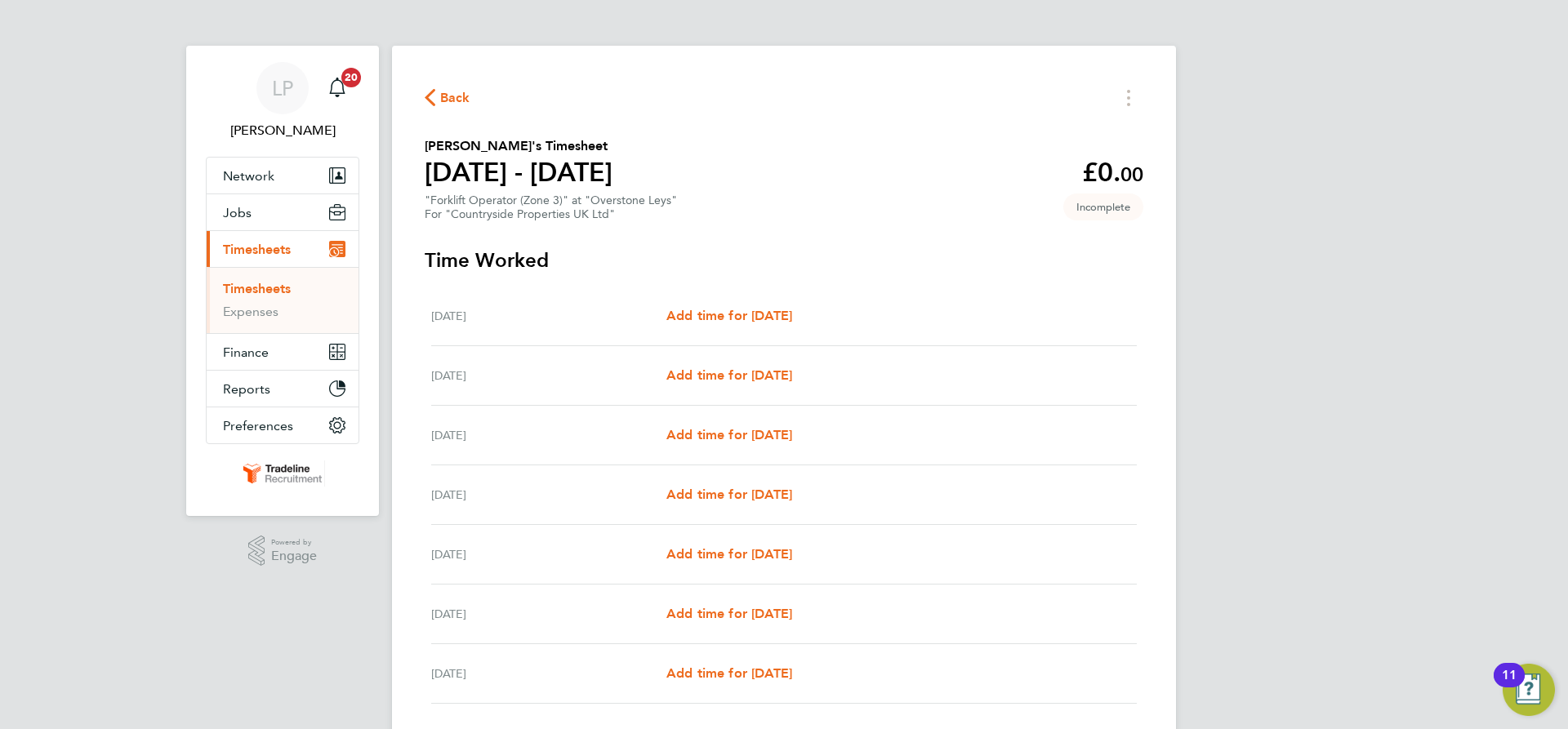
click at [717, 302] on div "Mon 25 Aug Add time for Mon 25 Aug Add time for Mon 25 Aug" at bounding box center [784, 316] width 706 height 60
click at [719, 309] on span "Add time for [DATE]" at bounding box center [729, 315] width 126 height 16
select select "30"
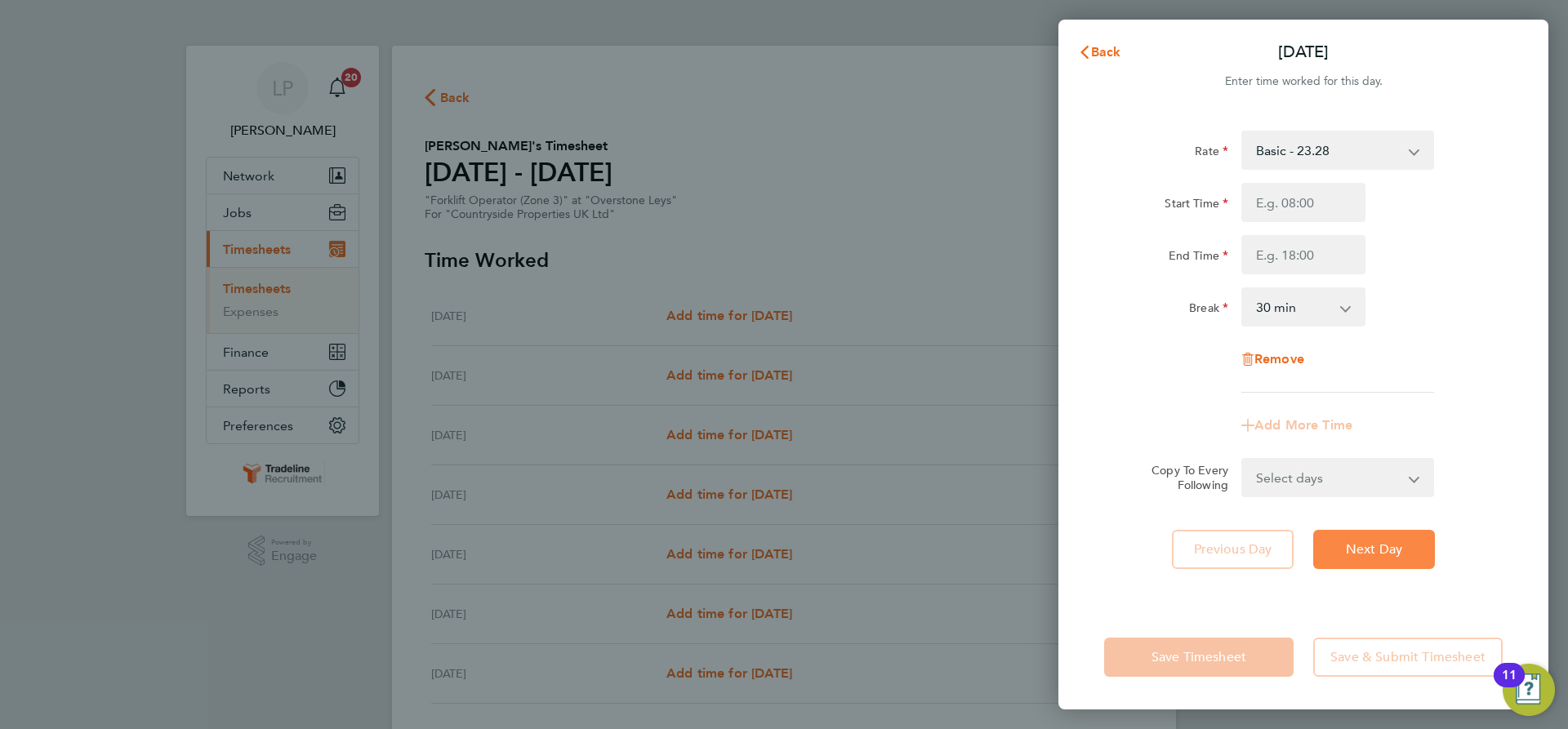
click at [1408, 549] on button "Next Day" at bounding box center [1373, 549] width 122 height 39
select select "30"
drag, startPoint x: 1327, startPoint y: 213, endPoint x: 1332, endPoint y: 221, distance: 9.4
click at [1327, 213] on input "Start Time" at bounding box center [1303, 202] width 124 height 39
type input "07:00"
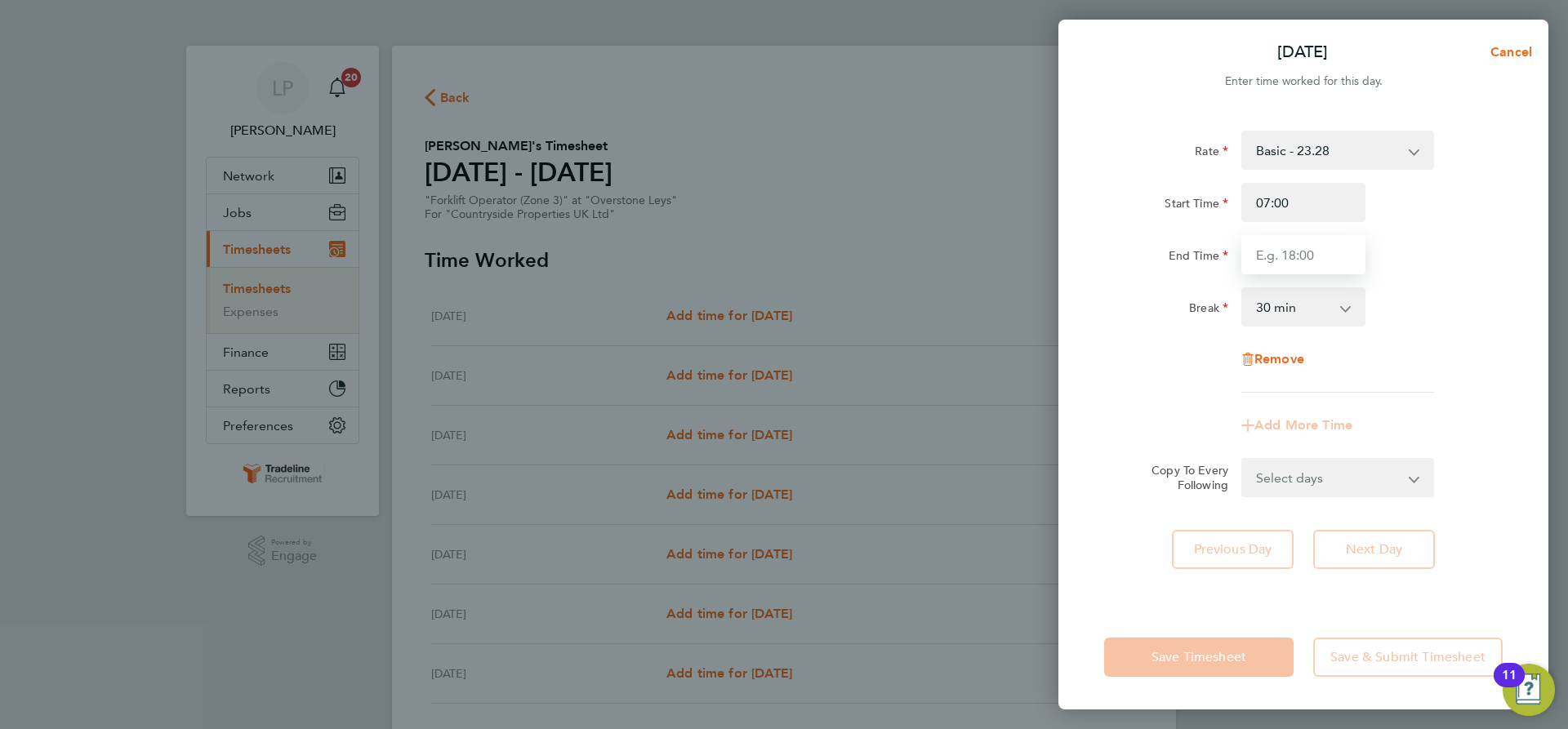
drag, startPoint x: 1331, startPoint y: 248, endPoint x: 1328, endPoint y: 258, distance: 10.4
click at [1331, 248] on input "End Time" at bounding box center [1303, 254] width 124 height 39
type input "16:30"
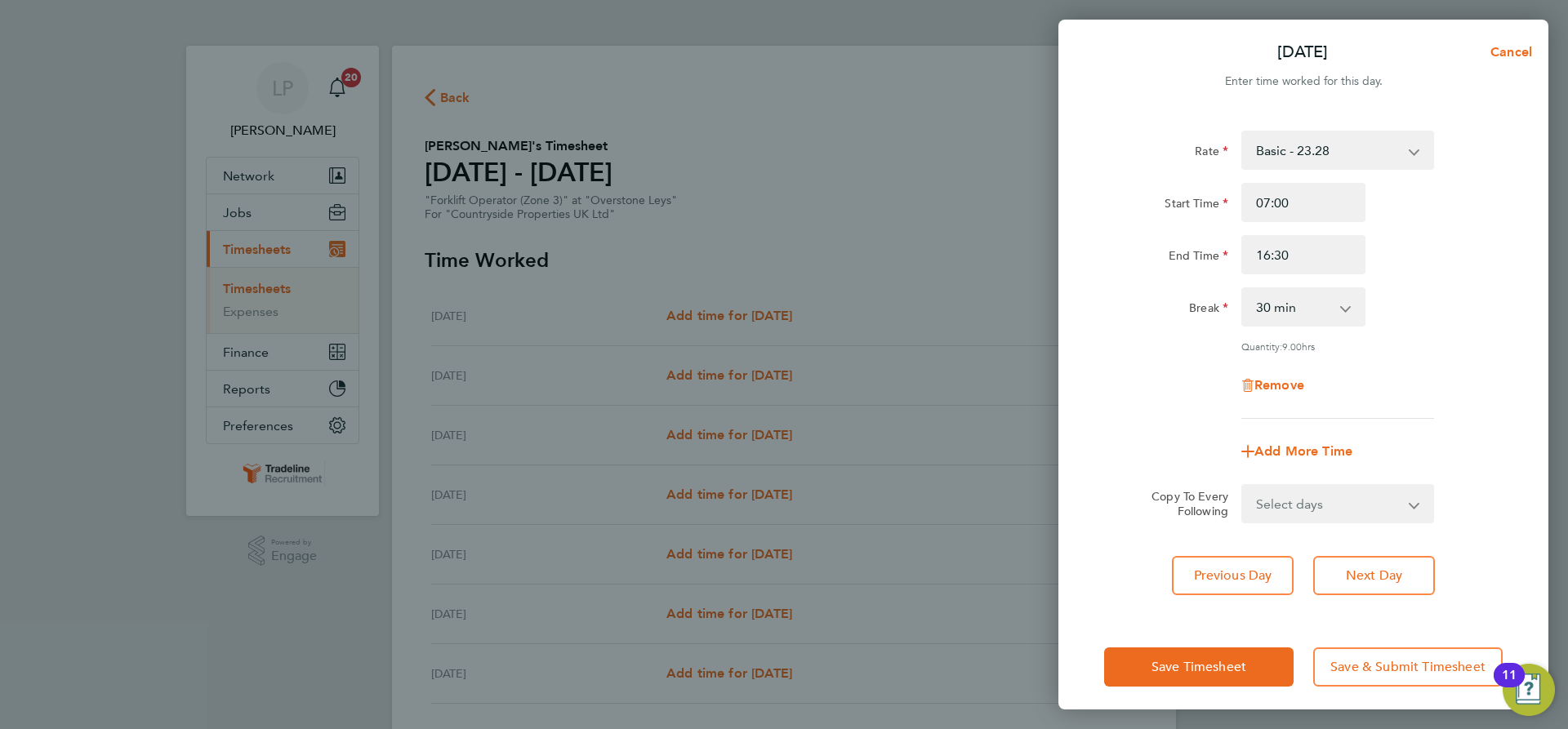
click at [1433, 285] on div "Rate Basic - 23.28 Start Time 07:00 End Time 16:30 Break 0 min 15 min 30 min 45…" at bounding box center [1303, 274] width 399 height 288
click at [1358, 485] on select "Select days Day Weekday (Mon-Fri) Weekend (Sat-Sun) Wednesday Thursday Friday S…" at bounding box center [1329, 503] width 172 height 36
select select "WEEKDAY"
click at [1243, 485] on select "Select days Day Weekday (Mon-Fri) Weekend (Sat-Sun) Wednesday Thursday Friday S…" at bounding box center [1329, 503] width 172 height 36
select select "[DATE]"
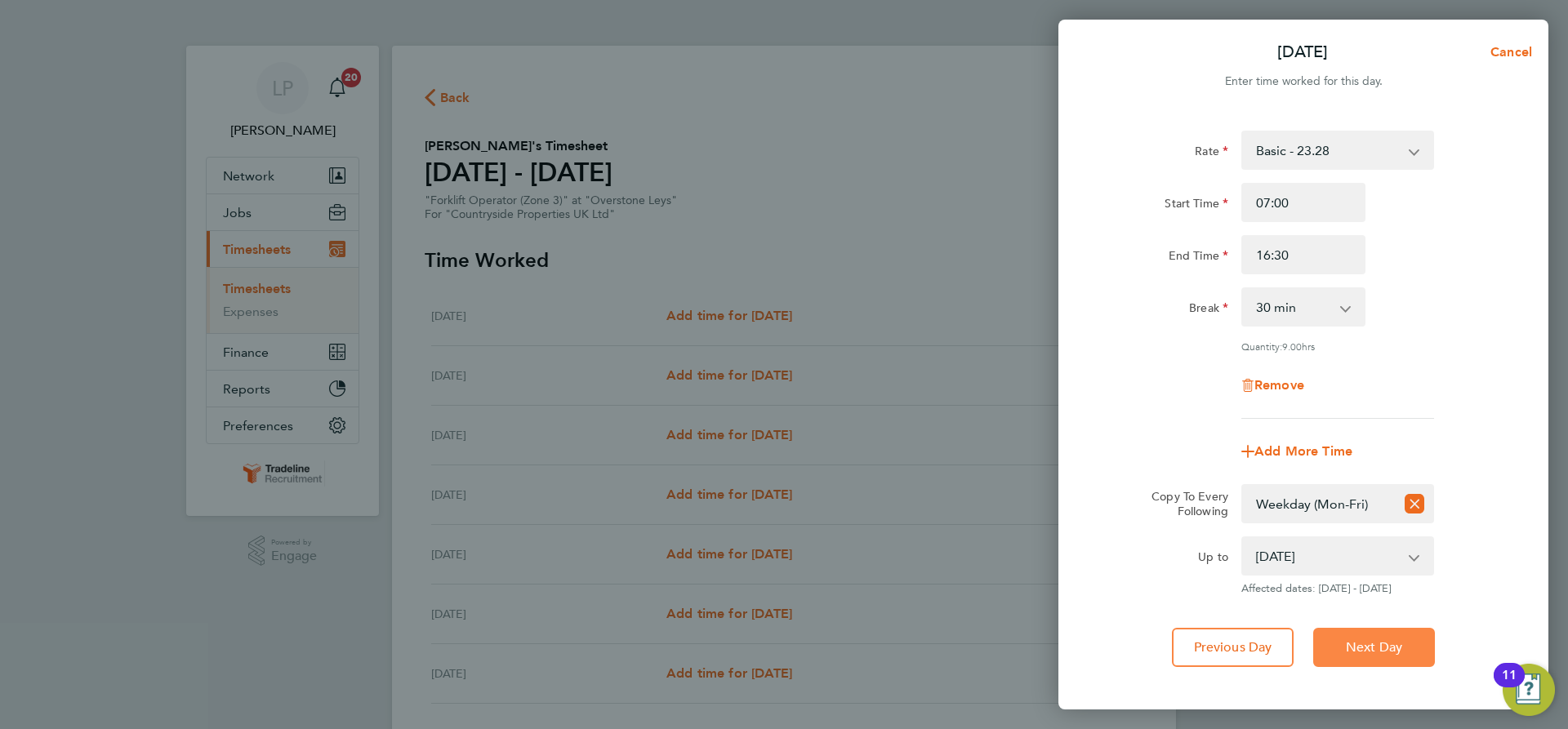
click at [1381, 640] on span "Next Day" at bounding box center [1374, 648] width 56 height 17
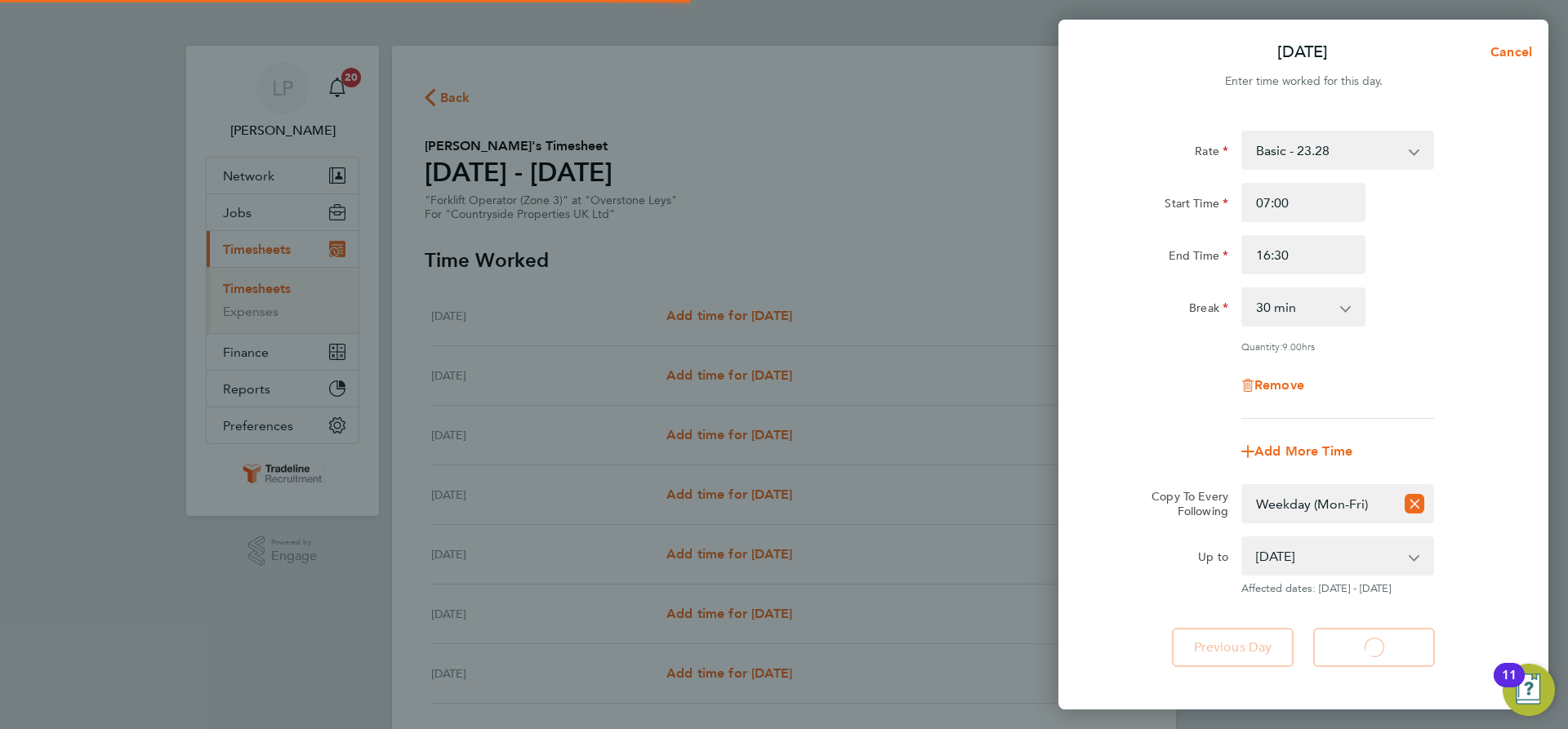
select select "30"
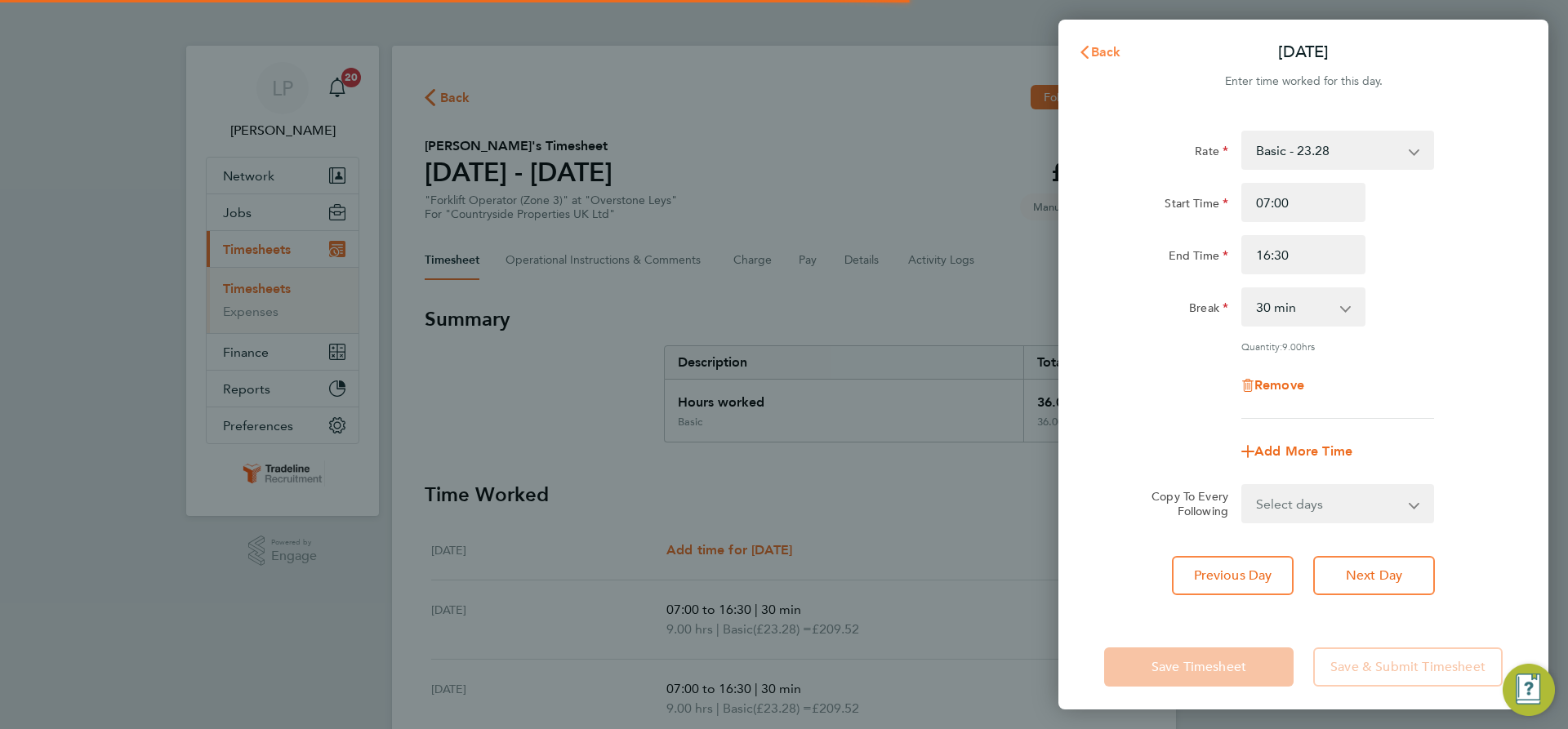
click at [1095, 55] on span "Back" at bounding box center [1106, 52] width 30 height 16
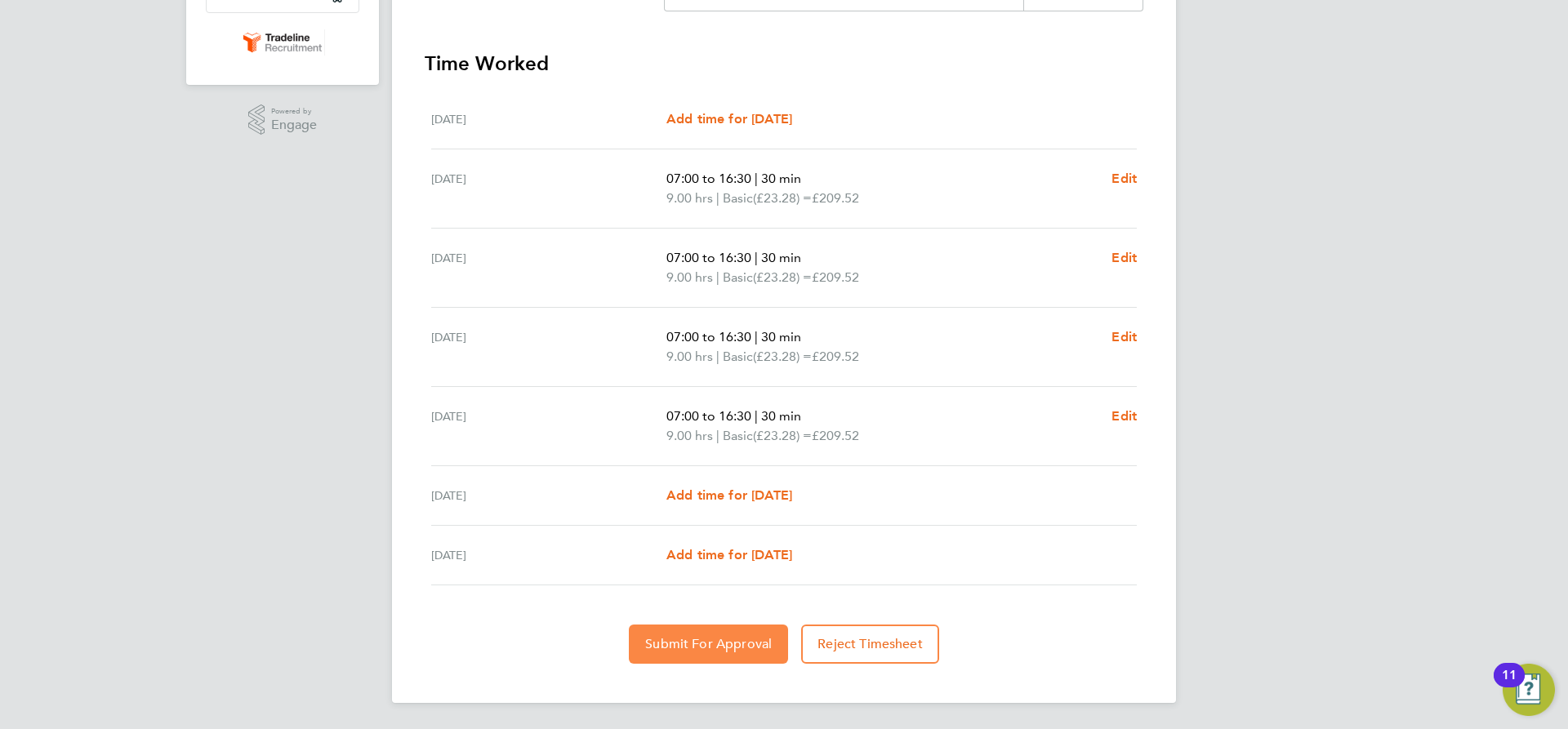
click at [705, 641] on span "Submit For Approval" at bounding box center [708, 644] width 126 height 17
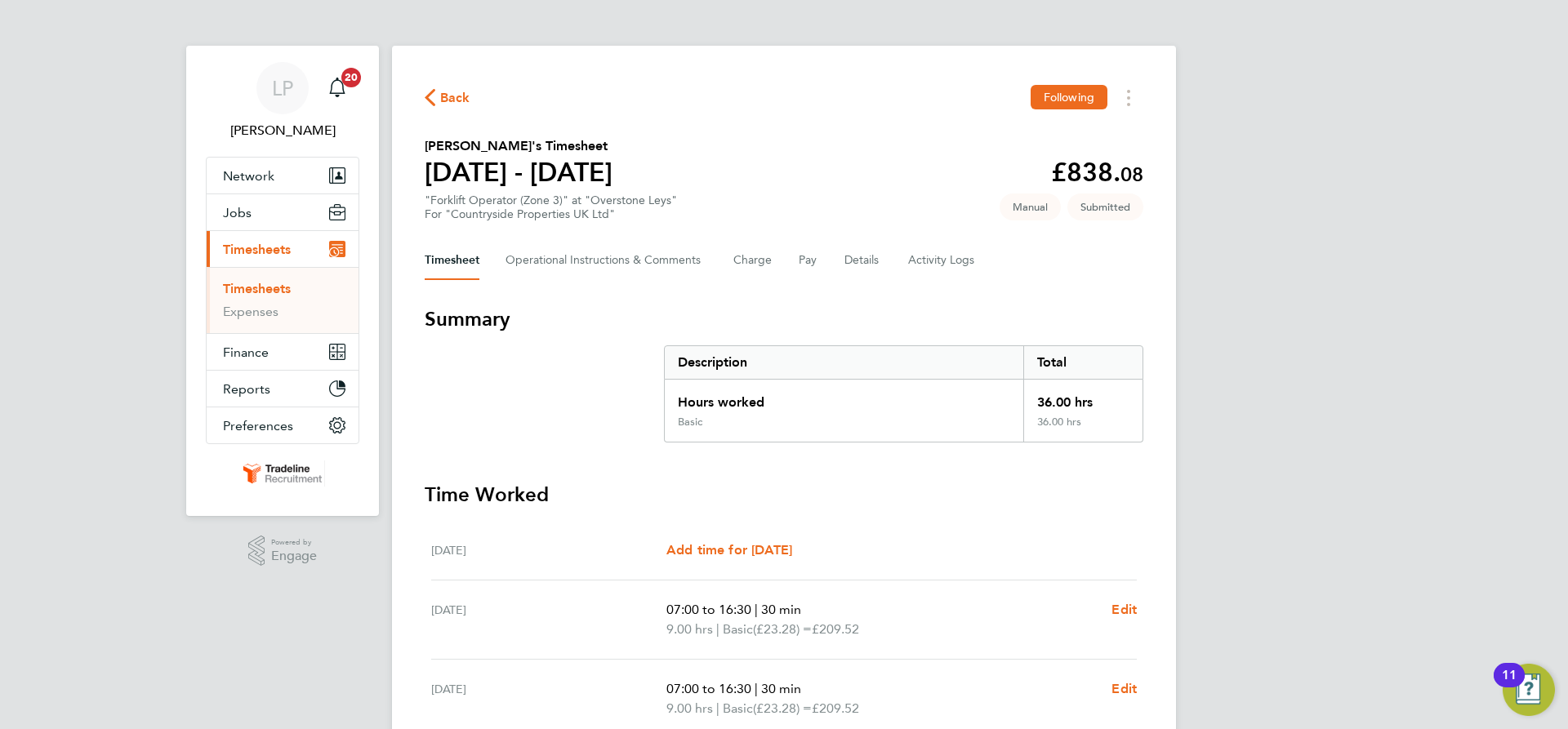
drag, startPoint x: 270, startPoint y: 286, endPoint x: 321, endPoint y: 279, distance: 51.5
click at [270, 286] on link "Timesheets" at bounding box center [256, 289] width 67 height 16
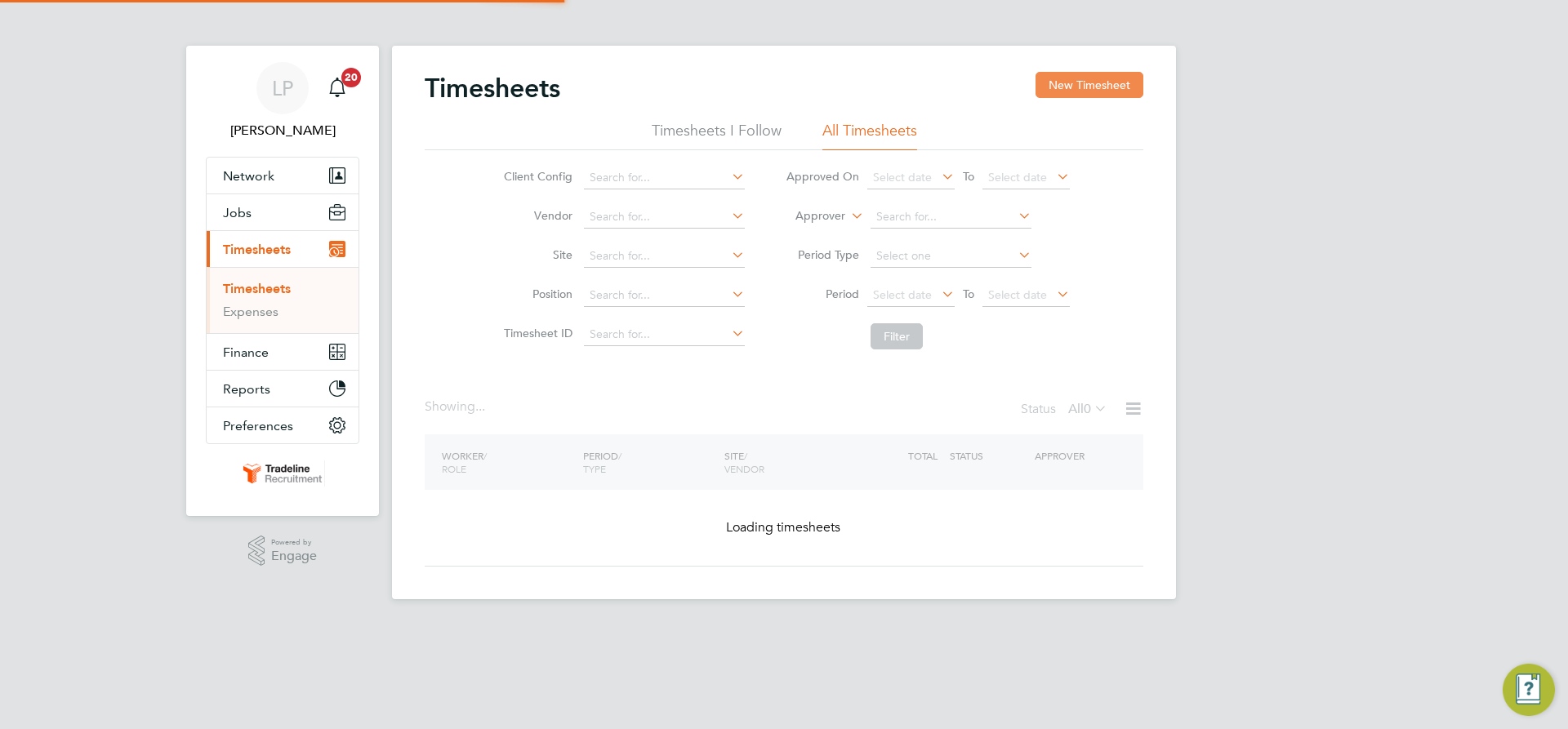
click at [1121, 82] on button "New Timesheet" at bounding box center [1089, 85] width 108 height 26
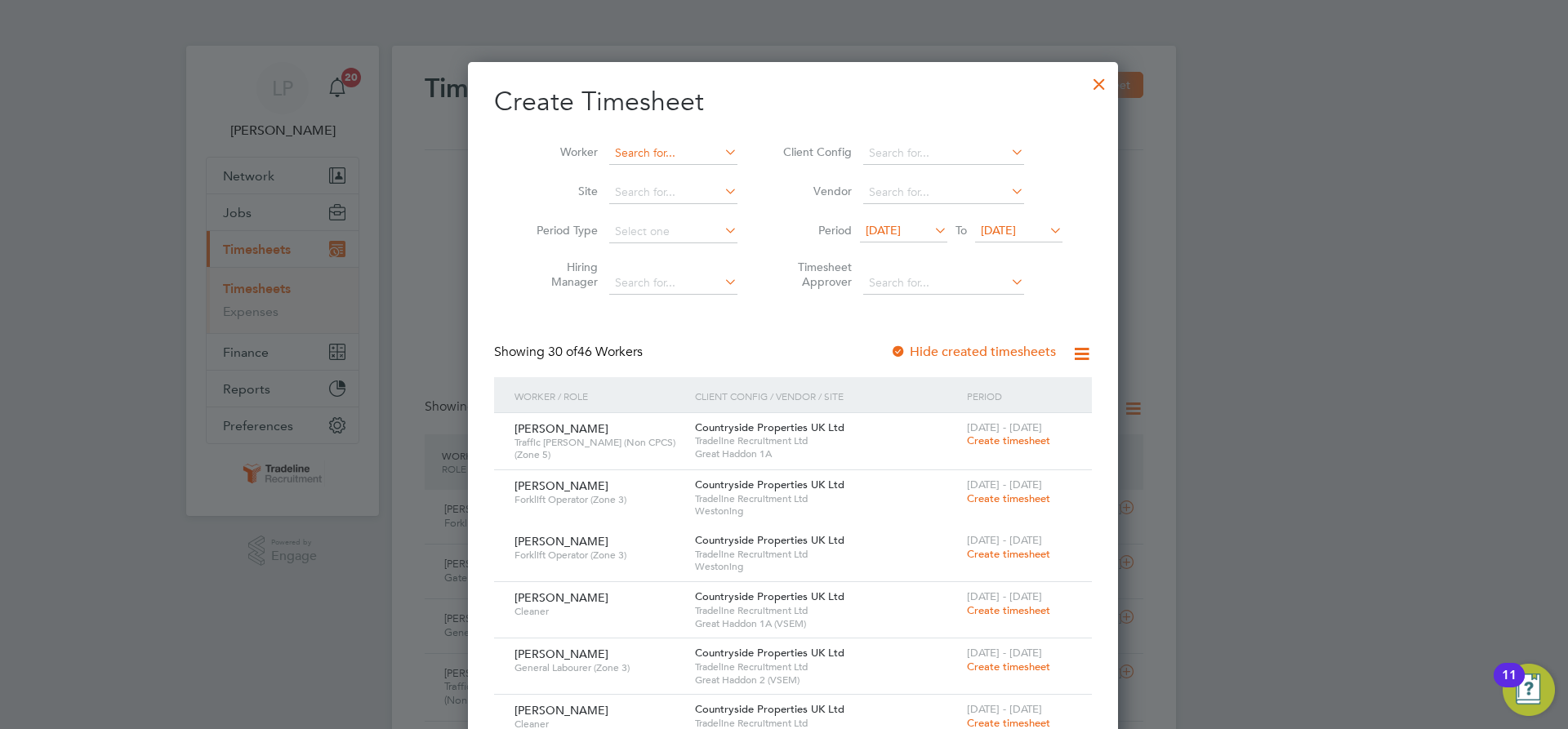
click at [640, 154] on input at bounding box center [673, 153] width 128 height 23
click at [658, 188] on li "Emilian Vas ile" at bounding box center [663, 196] width 130 height 22
type input "[PERSON_NAME]"
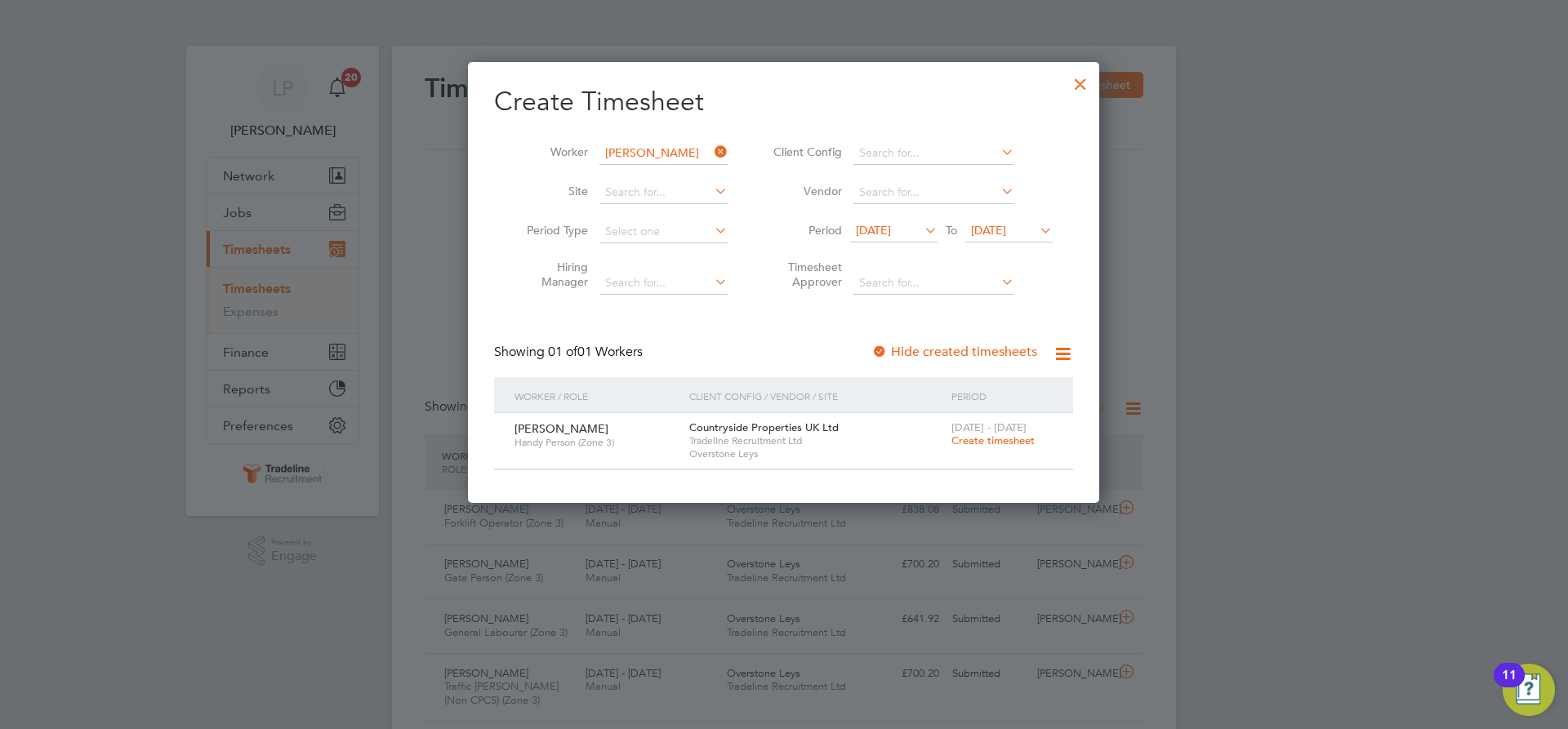
click at [1005, 443] on span "Create timesheet" at bounding box center [993, 441] width 83 height 14
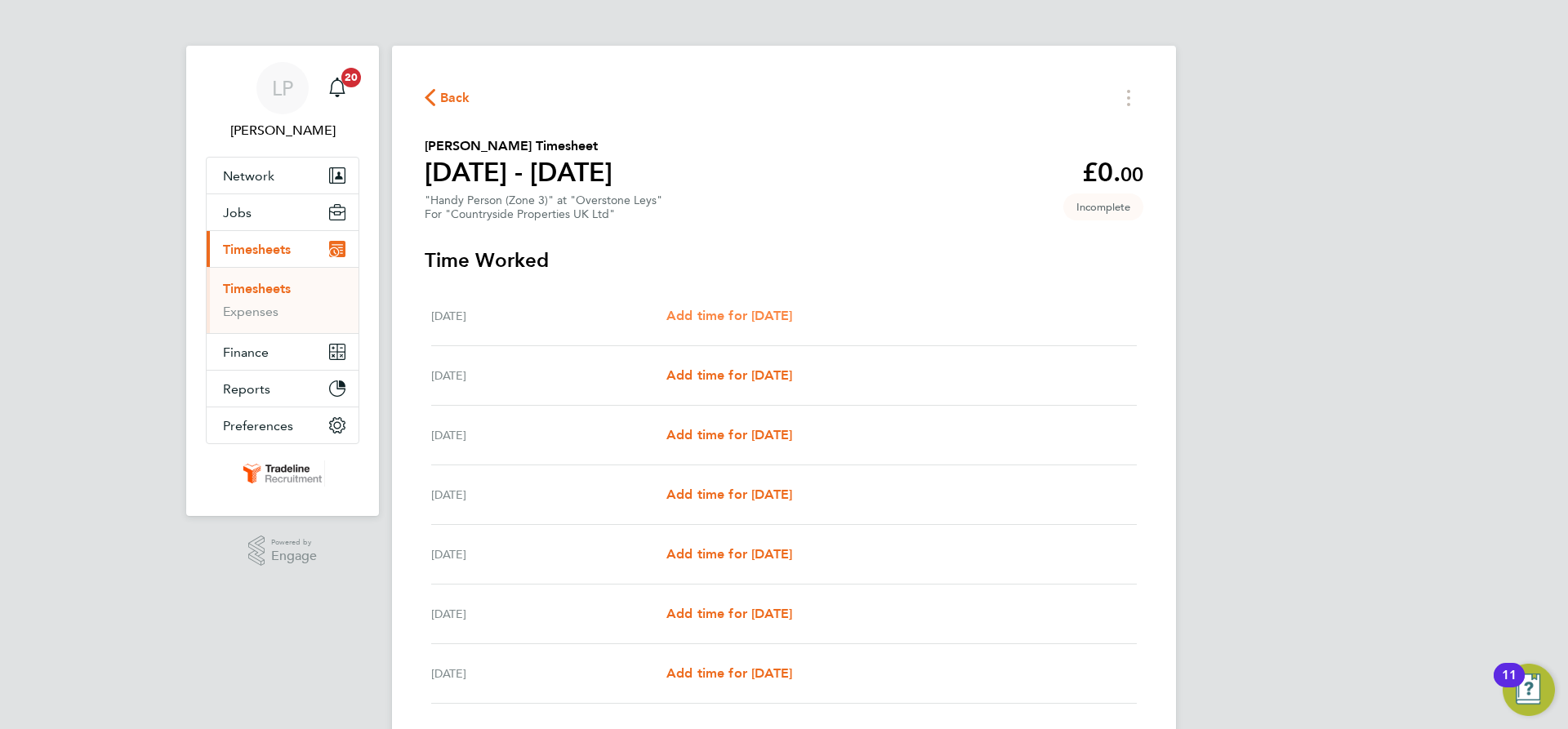
click at [765, 314] on span "Add time for [DATE]" at bounding box center [729, 315] width 126 height 16
select select "30"
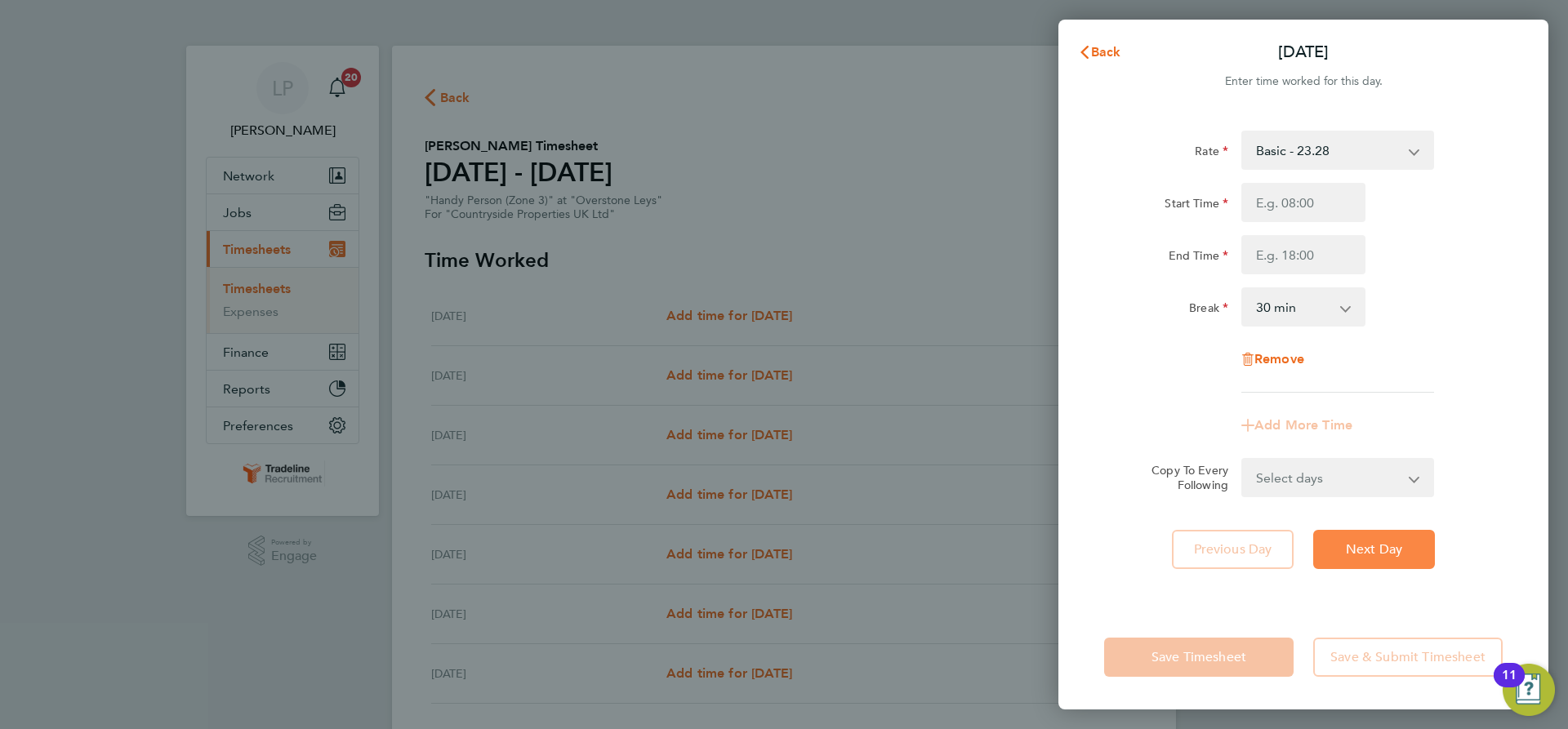
click at [1398, 546] on span "Next Day" at bounding box center [1374, 549] width 56 height 17
select select "30"
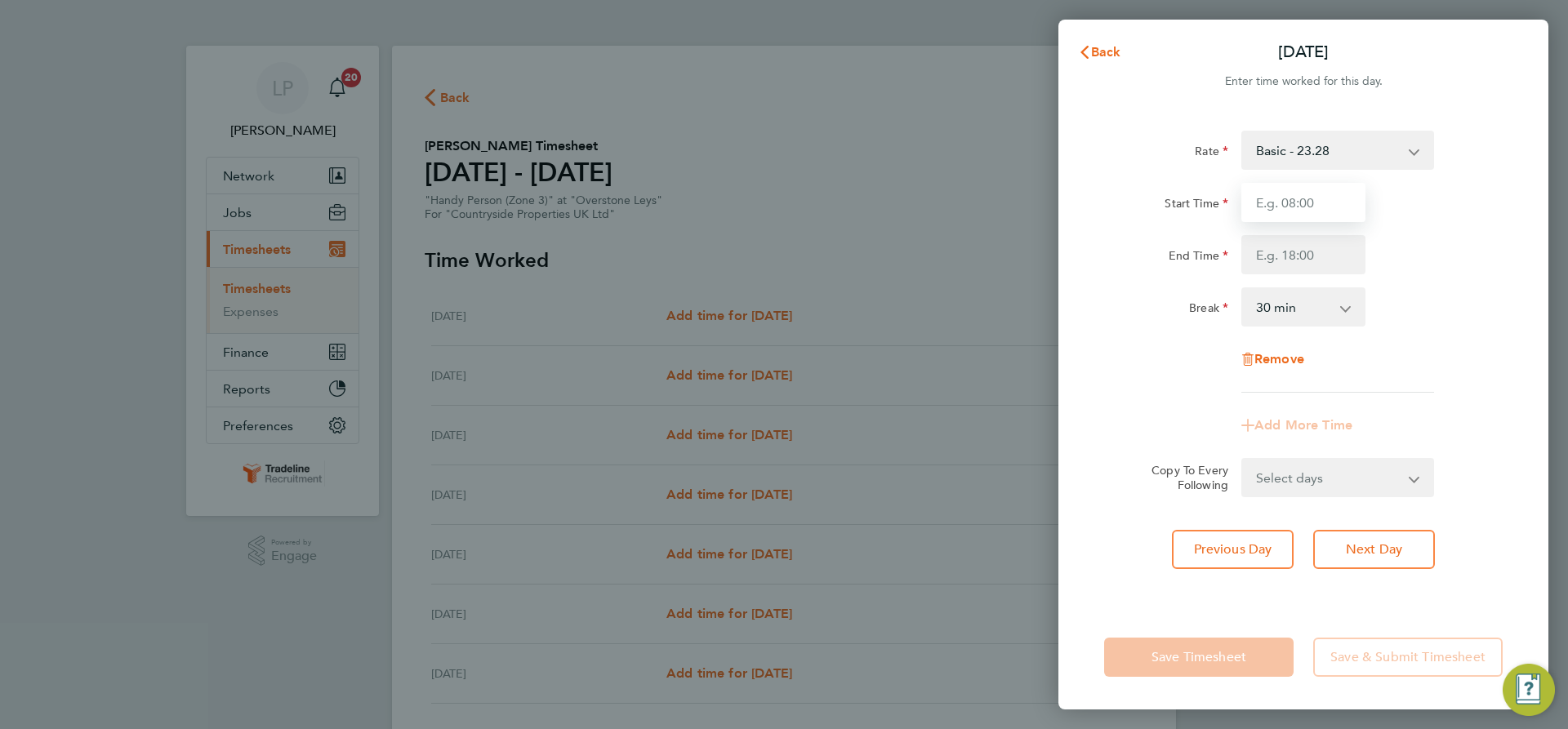
click at [1331, 198] on input "Start Time" at bounding box center [1303, 202] width 124 height 39
type input "07:00"
drag, startPoint x: 1343, startPoint y: 248, endPoint x: 1337, endPoint y: 258, distance: 11.7
click at [1343, 248] on input "End Time" at bounding box center [1303, 254] width 124 height 39
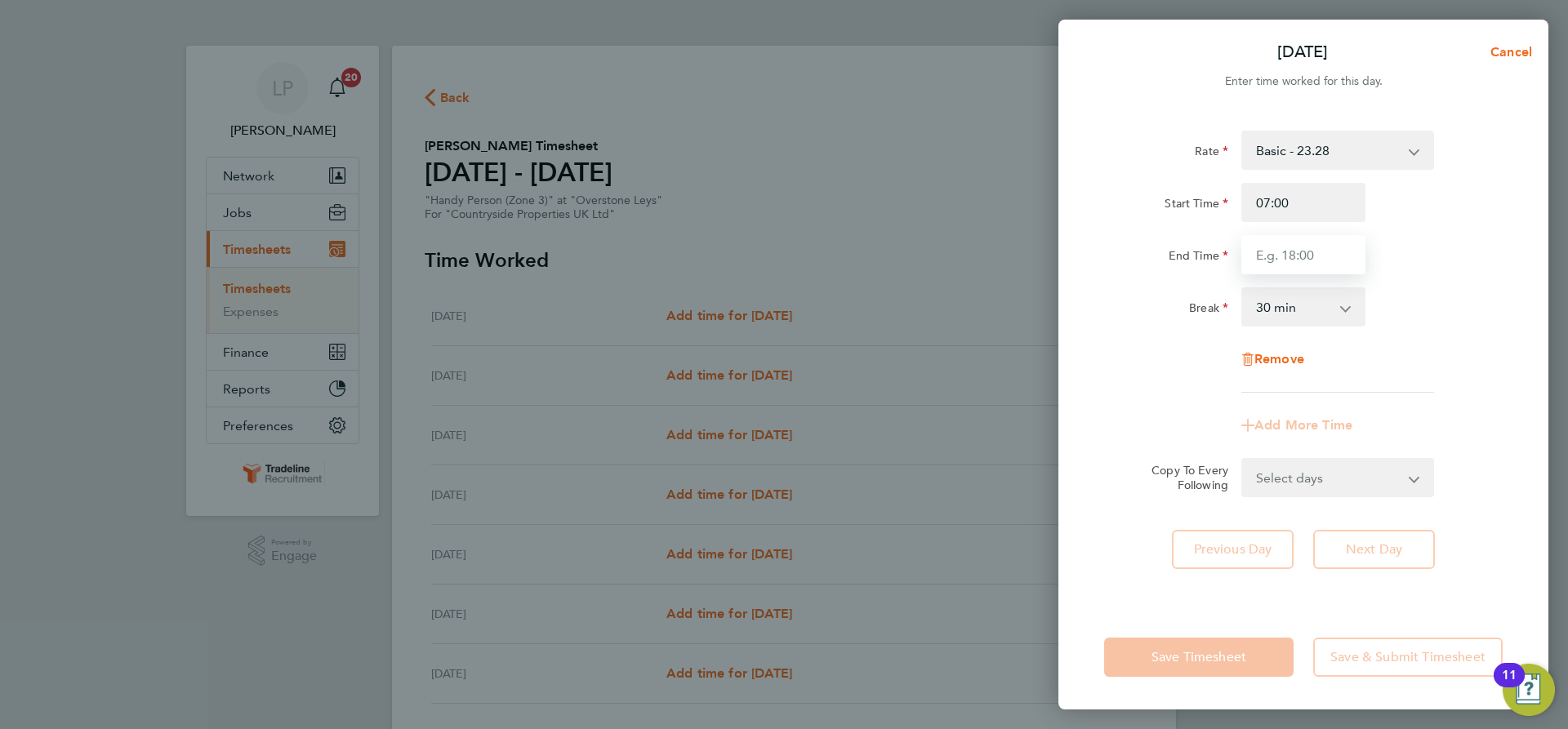
type input "16:30"
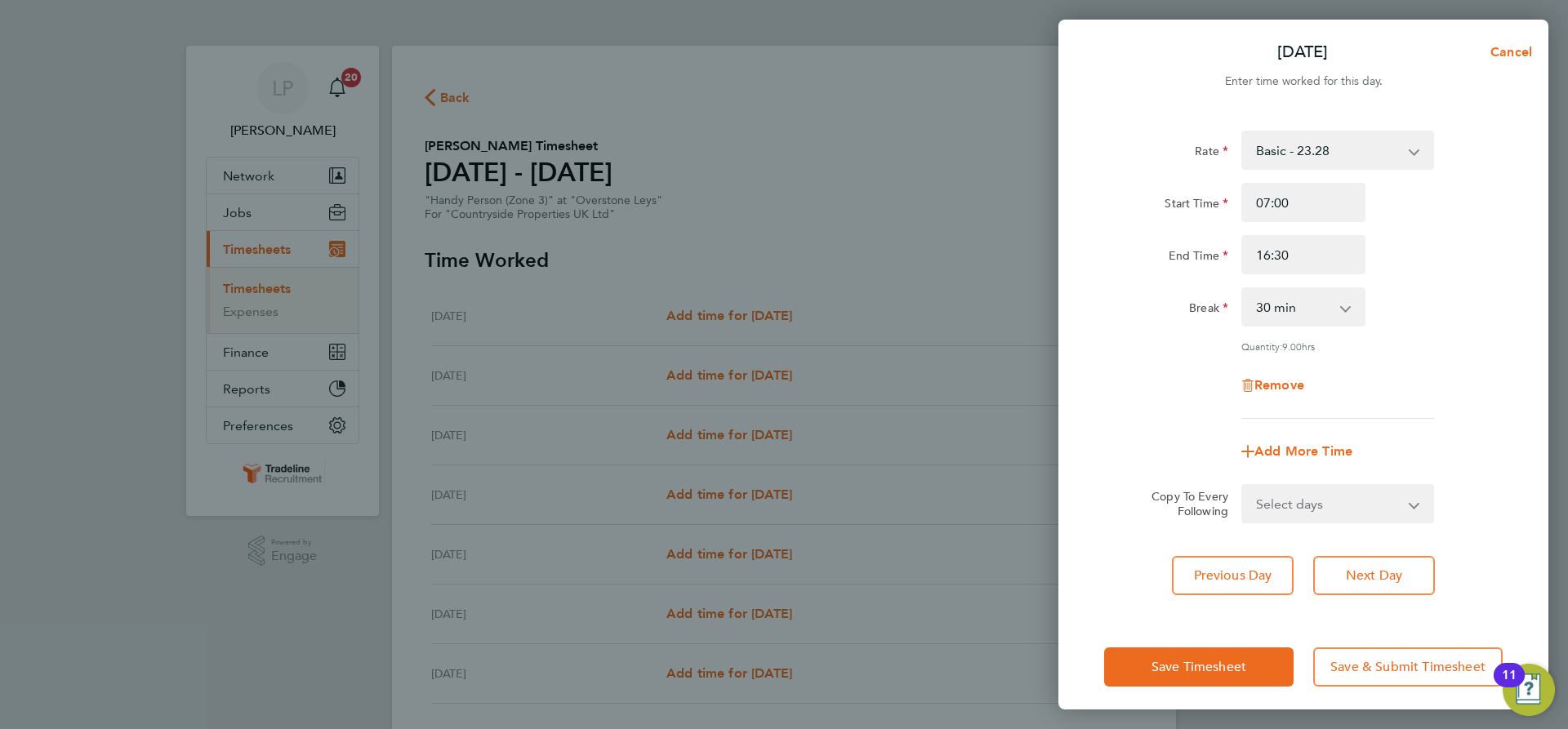
click at [1437, 333] on div "Rate Basic - 23.28 Start Time 07:00 End Time 16:30 Break 0 min 15 min 30 min 45…" at bounding box center [1303, 274] width 399 height 288
click at [1369, 496] on select "Select days Day Weekday (Mon-Fri) Weekend (Sat-Sun) Wednesday Thursday Friday S…" at bounding box center [1329, 503] width 172 height 36
select select "WEEKDAY"
click at [1243, 485] on select "Select days Day Weekday (Mon-Fri) Weekend (Sat-Sun) Wednesday Thursday Friday S…" at bounding box center [1329, 503] width 172 height 36
select select "[DATE]"
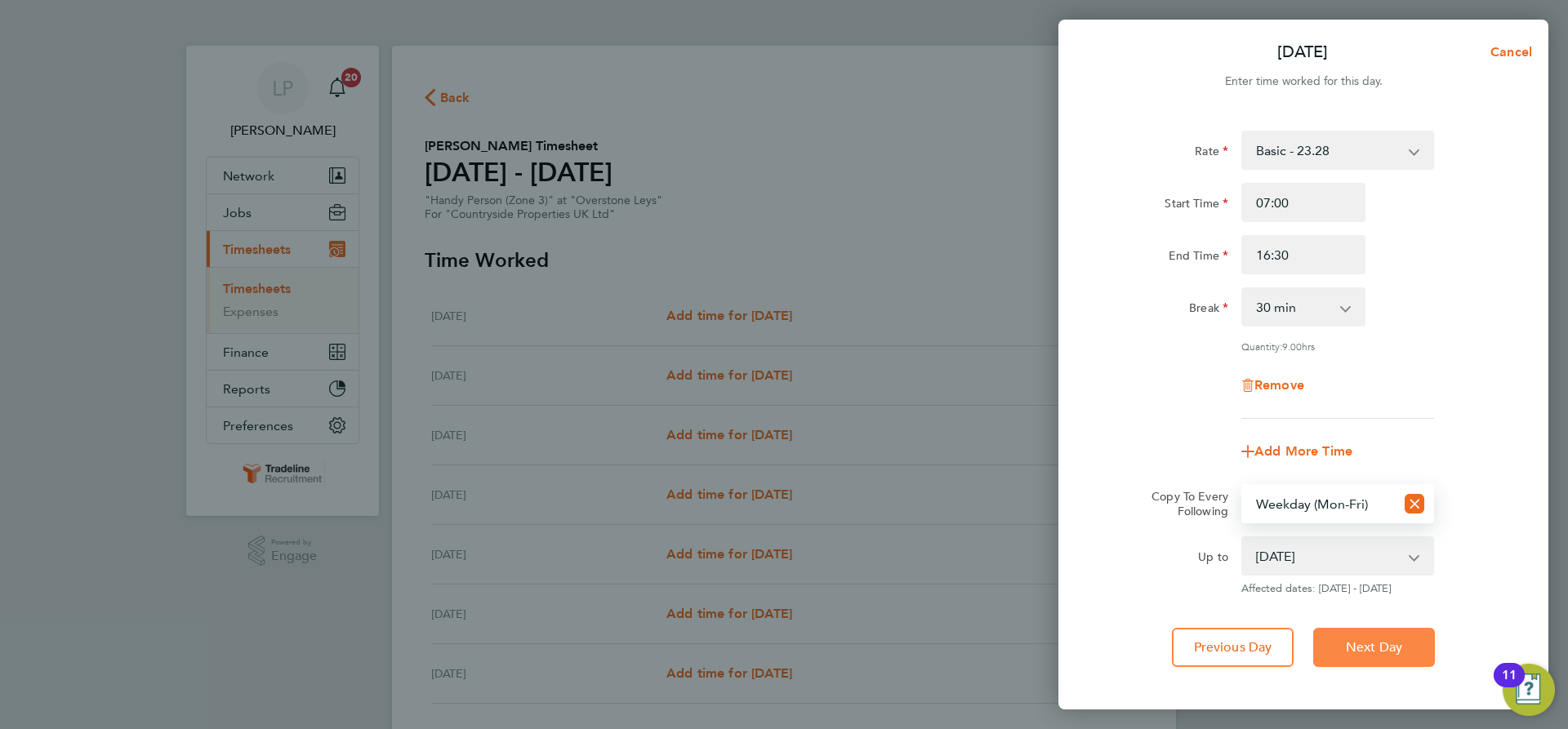
click at [1376, 633] on button "Next Day" at bounding box center [1373, 648] width 122 height 39
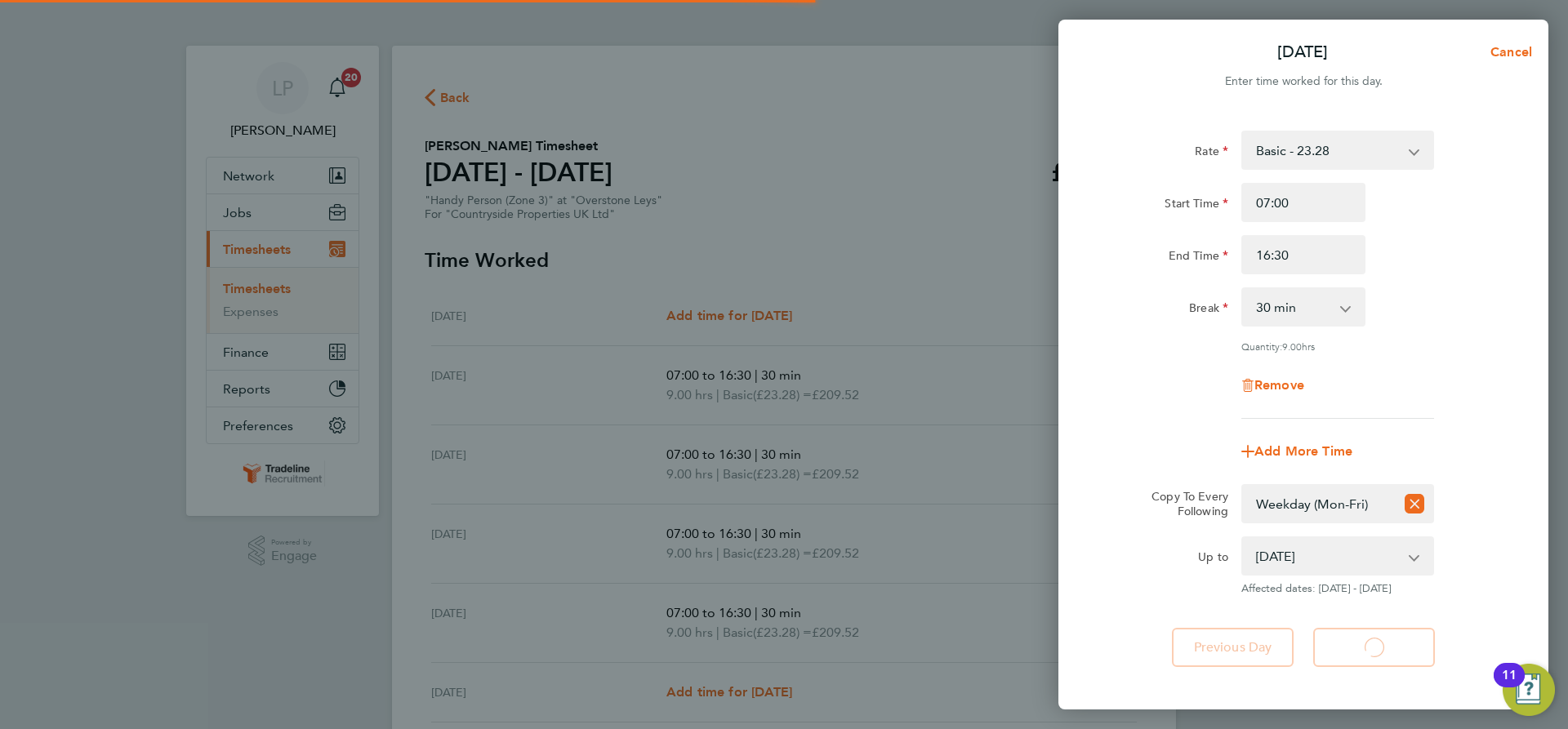
select select "30"
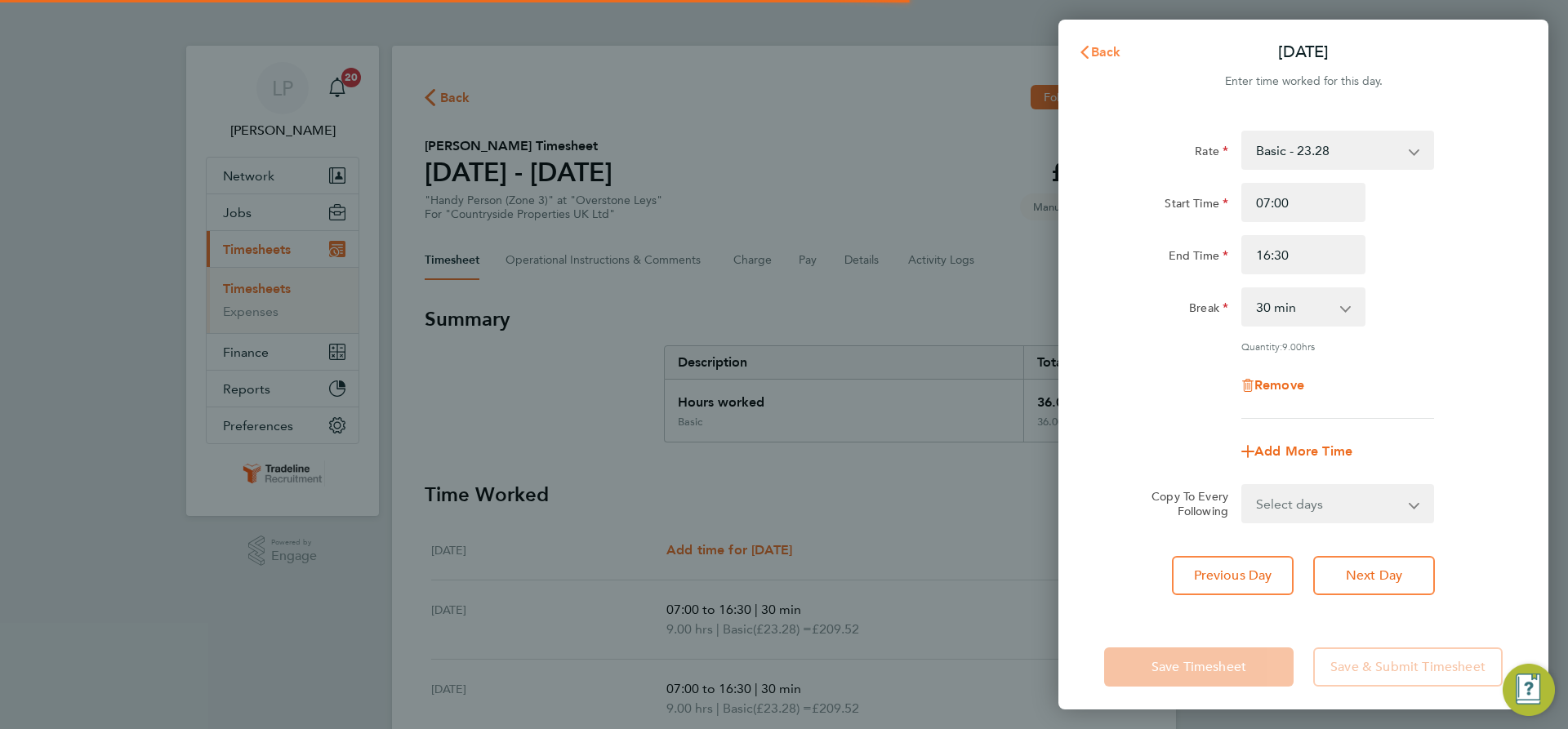
click at [1098, 54] on span "Back" at bounding box center [1106, 52] width 30 height 16
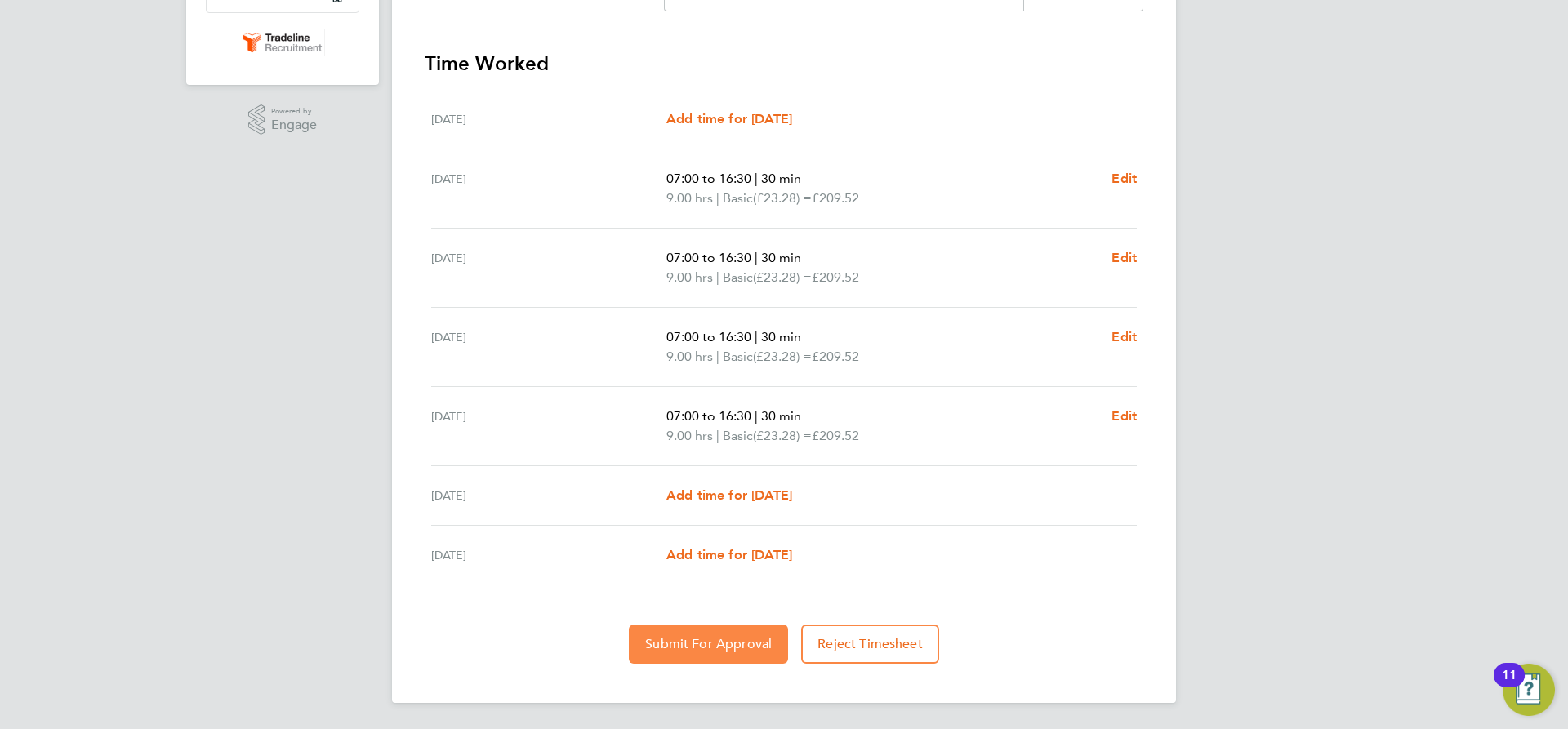
click at [741, 648] on span "Submit For Approval" at bounding box center [708, 644] width 126 height 17
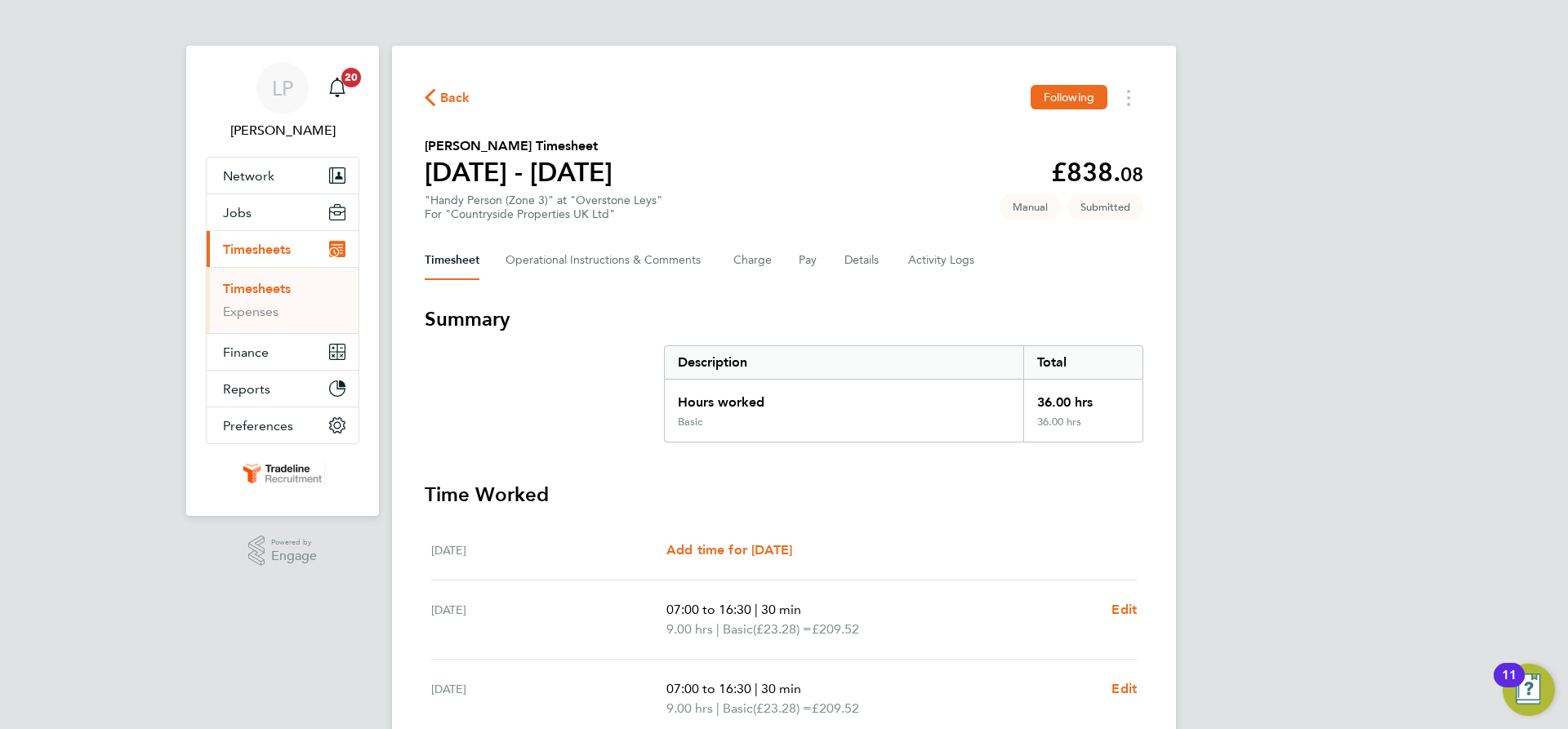
click at [254, 288] on link "Timesheets" at bounding box center [256, 289] width 67 height 16
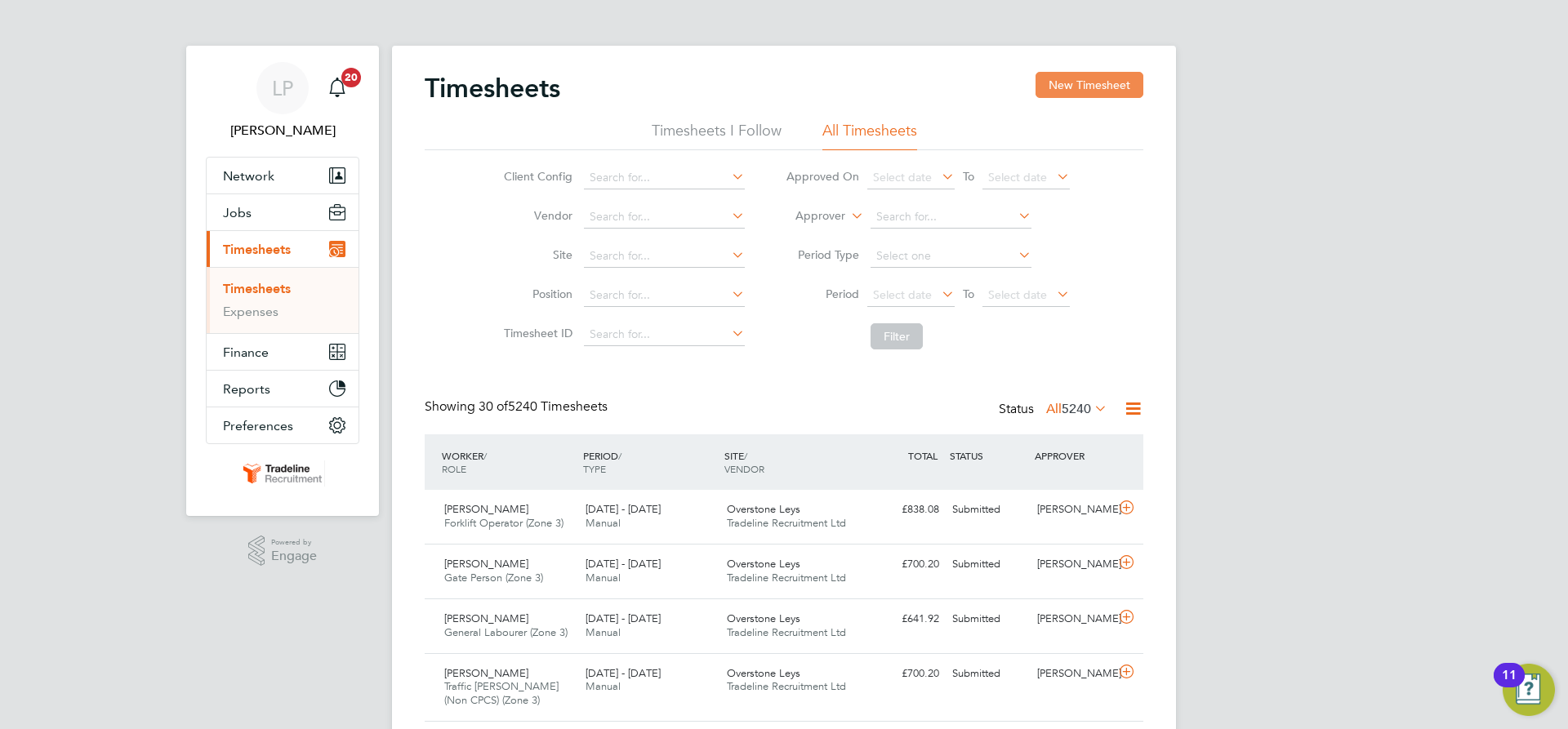
click at [1068, 79] on button "New Timesheet" at bounding box center [1089, 85] width 108 height 26
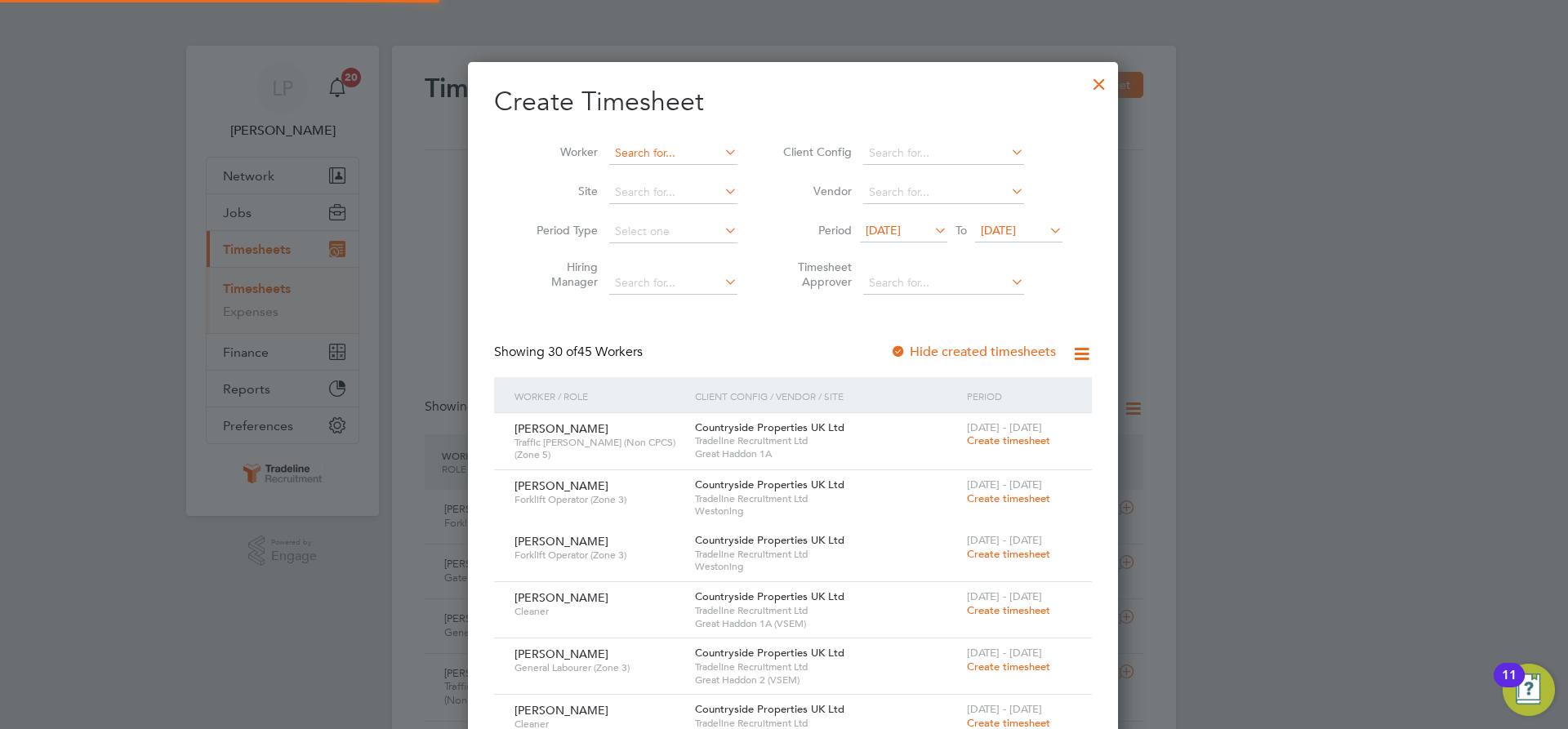
click at [610, 146] on input at bounding box center [673, 153] width 128 height 23
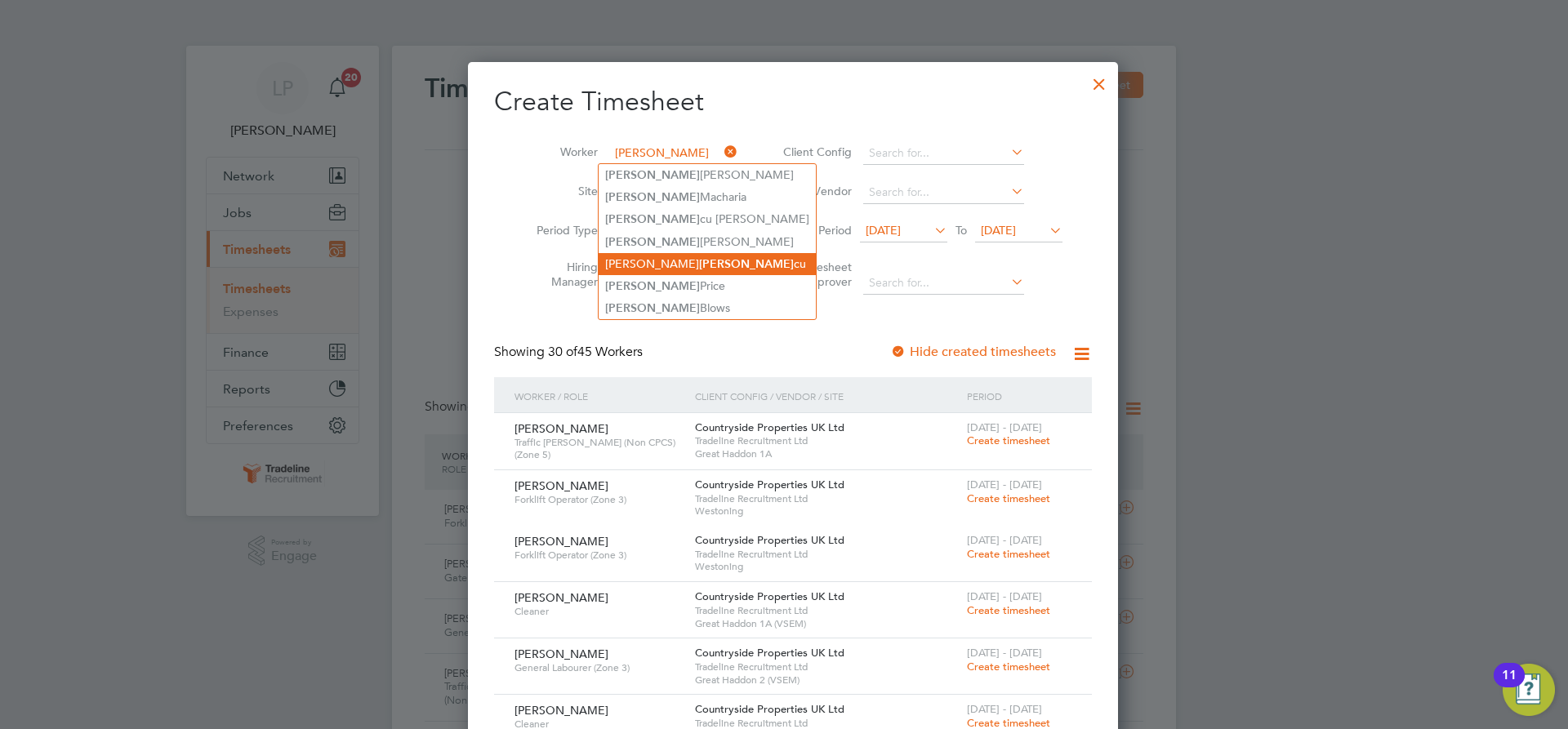
click at [666, 259] on li "Mihai Ian cu" at bounding box center [707, 264] width 217 height 22
type input "[PERSON_NAME]"
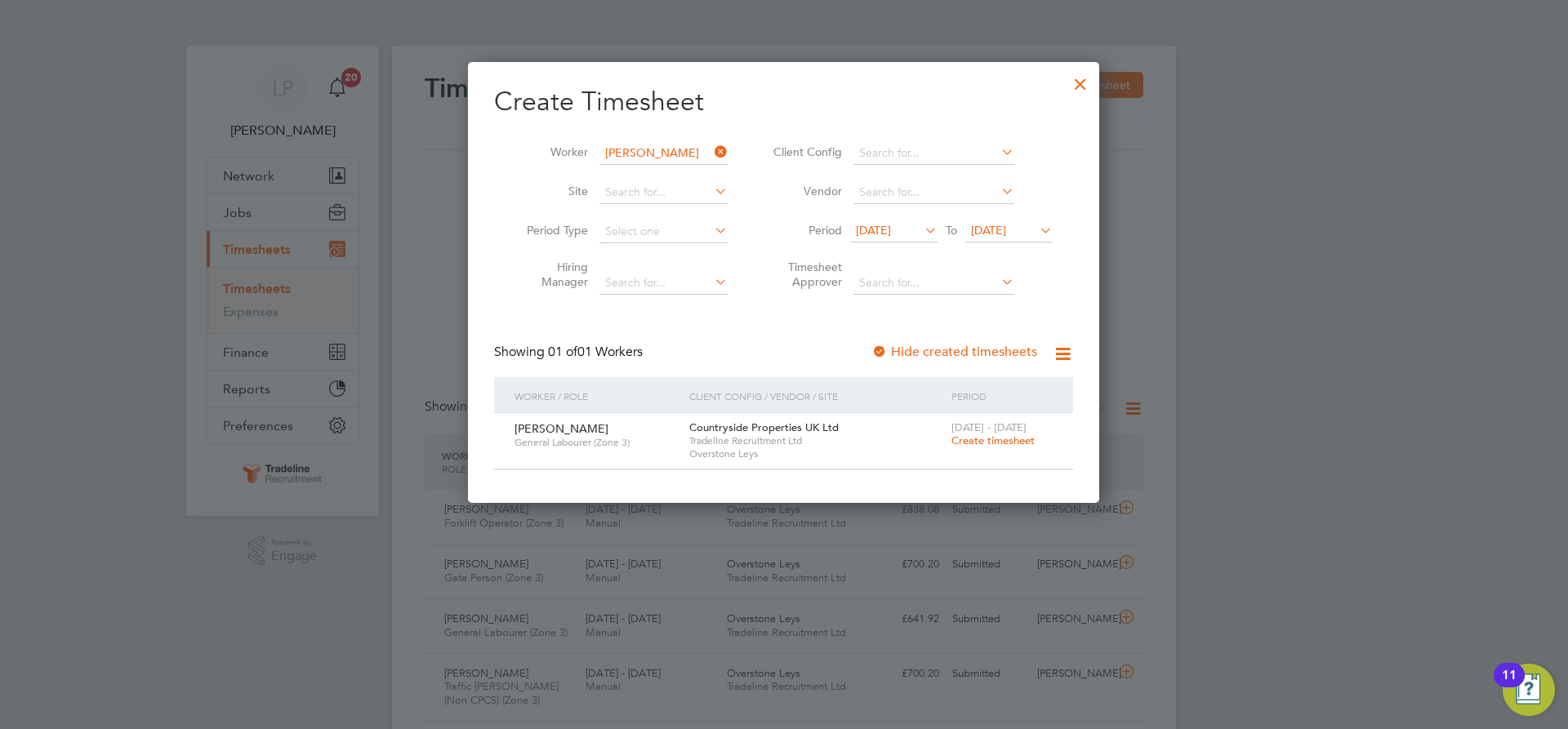
click at [995, 441] on span "Create timesheet" at bounding box center [993, 441] width 83 height 14
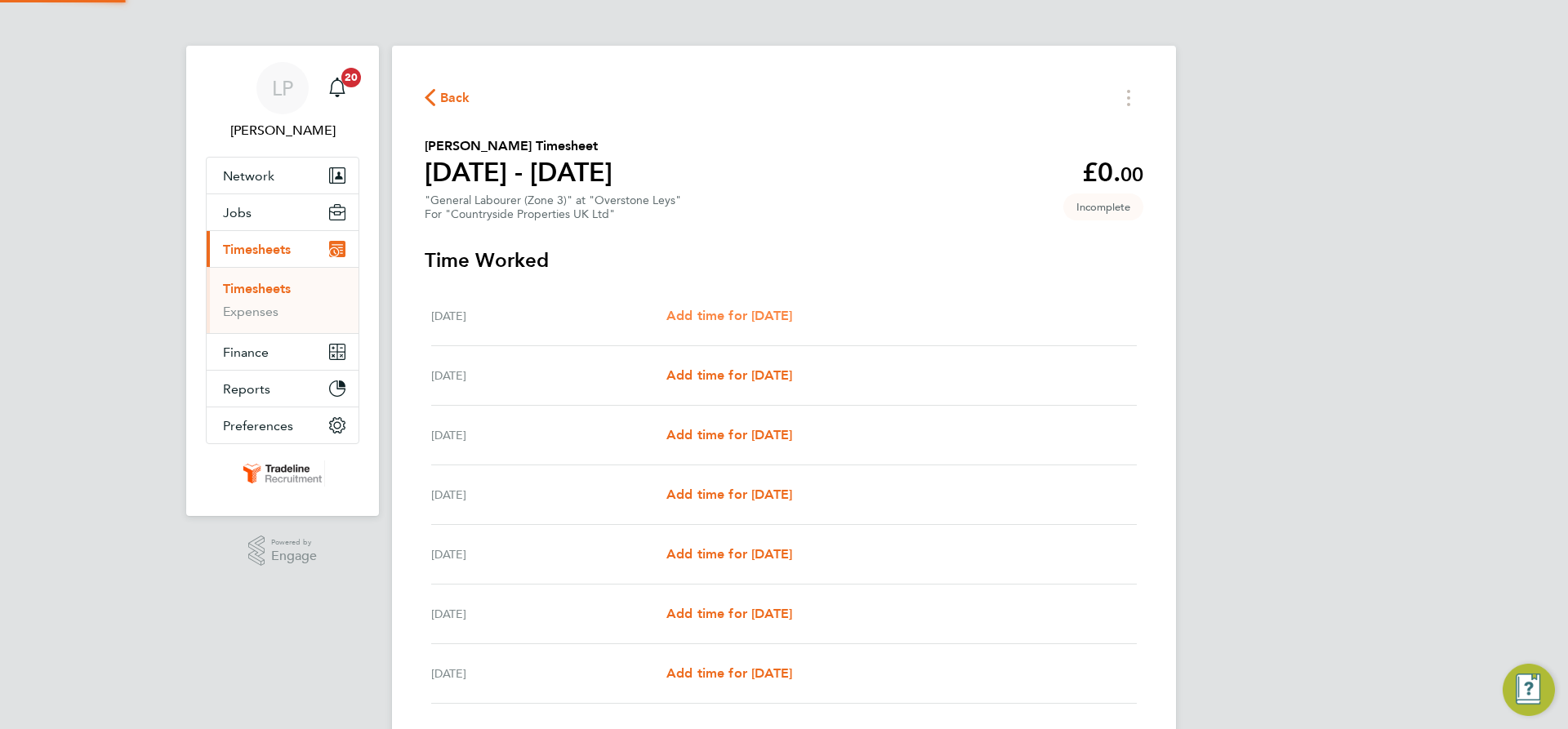
click at [724, 322] on span "Add time for [DATE]" at bounding box center [729, 315] width 126 height 16
select select "30"
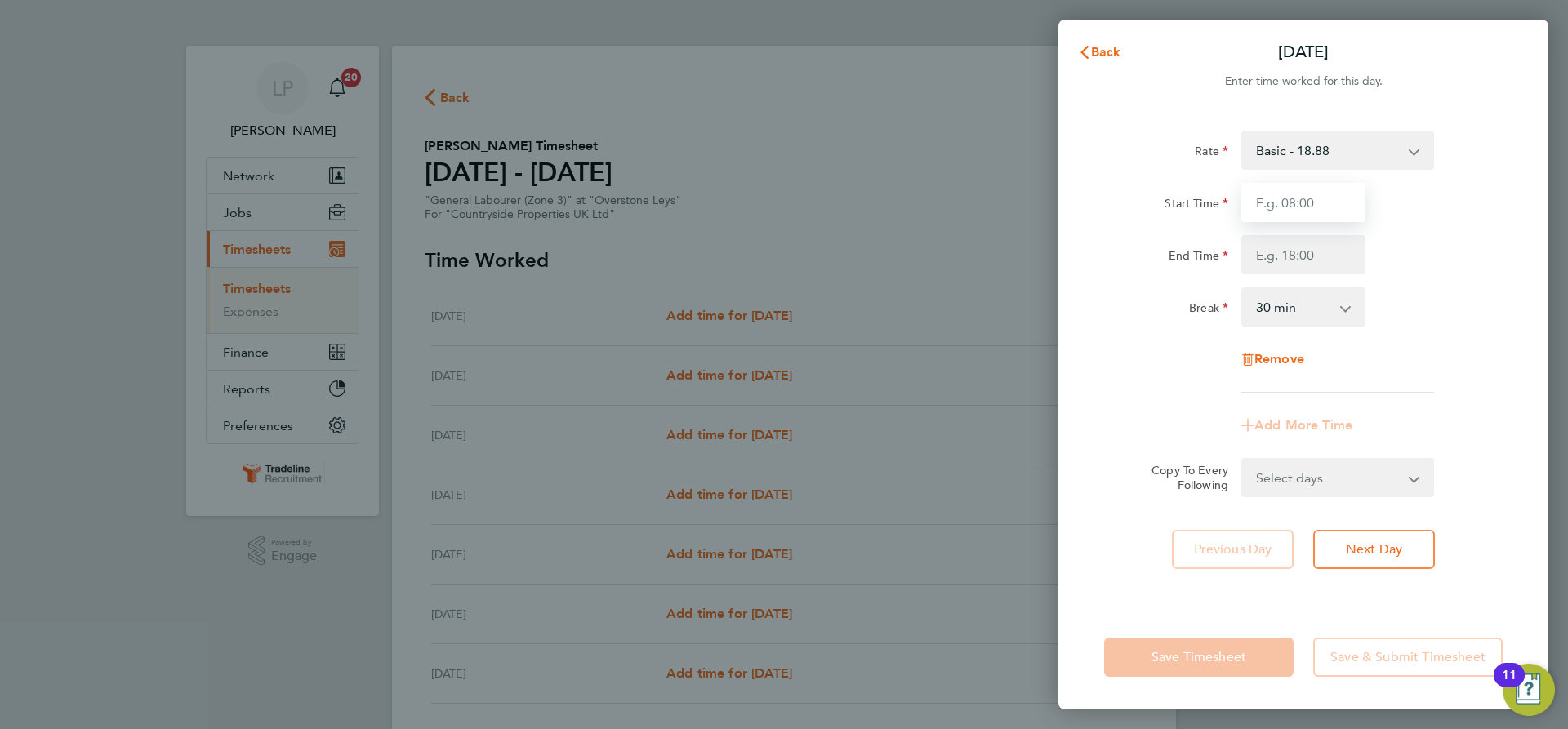
click at [1311, 204] on input "Start Time" at bounding box center [1303, 202] width 124 height 39
click at [1405, 216] on div "Start Time" at bounding box center [1303, 202] width 412 height 39
click at [1407, 544] on button "Next Day" at bounding box center [1373, 549] width 122 height 39
select select "30"
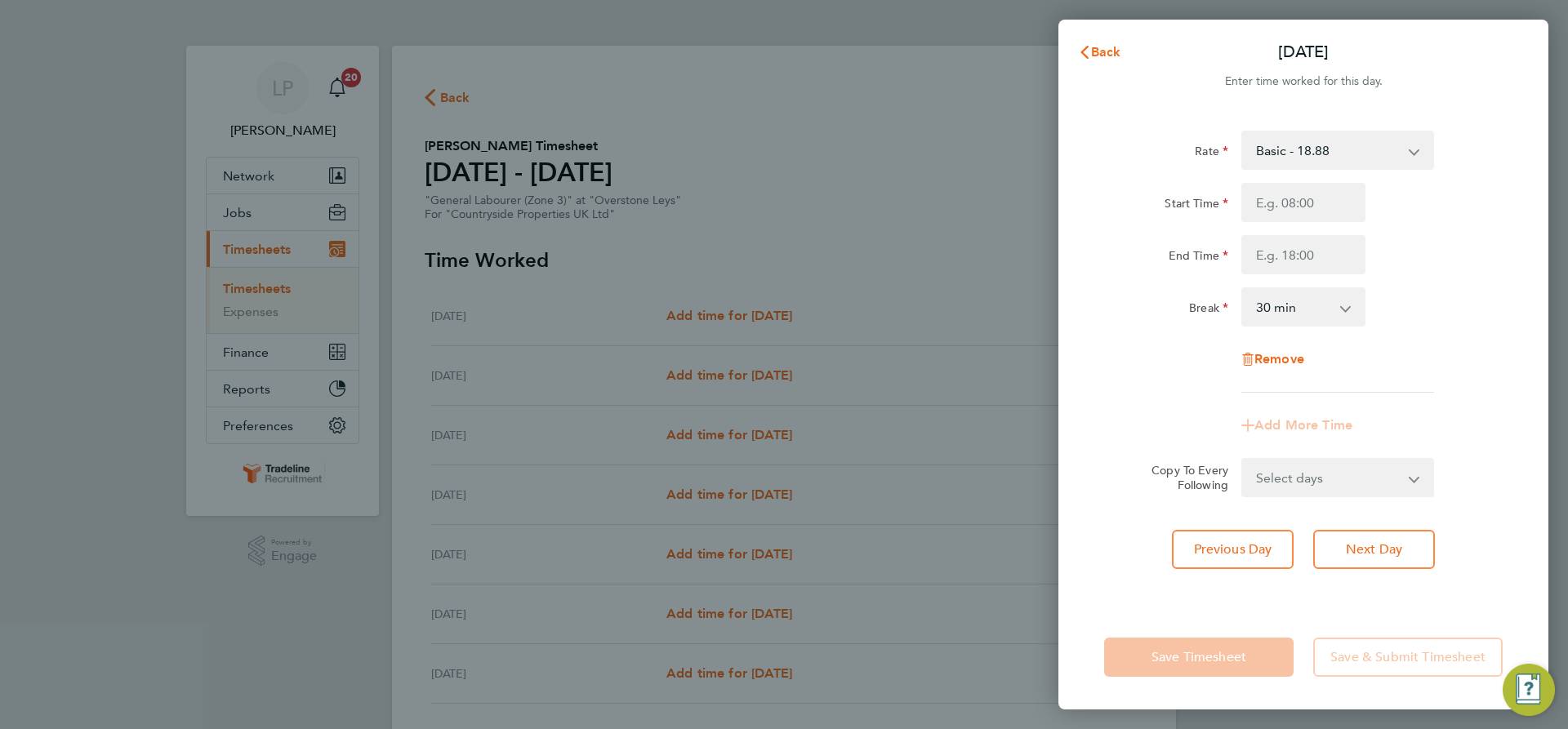
click at [1309, 179] on div "Rate Basic - 18.88 Start Time End Time Break 0 min 15 min 30 min 45 min 60 min …" at bounding box center [1303, 261] width 399 height 262
click at [1329, 217] on input "Start Time" at bounding box center [1303, 202] width 124 height 39
type input "07:00"
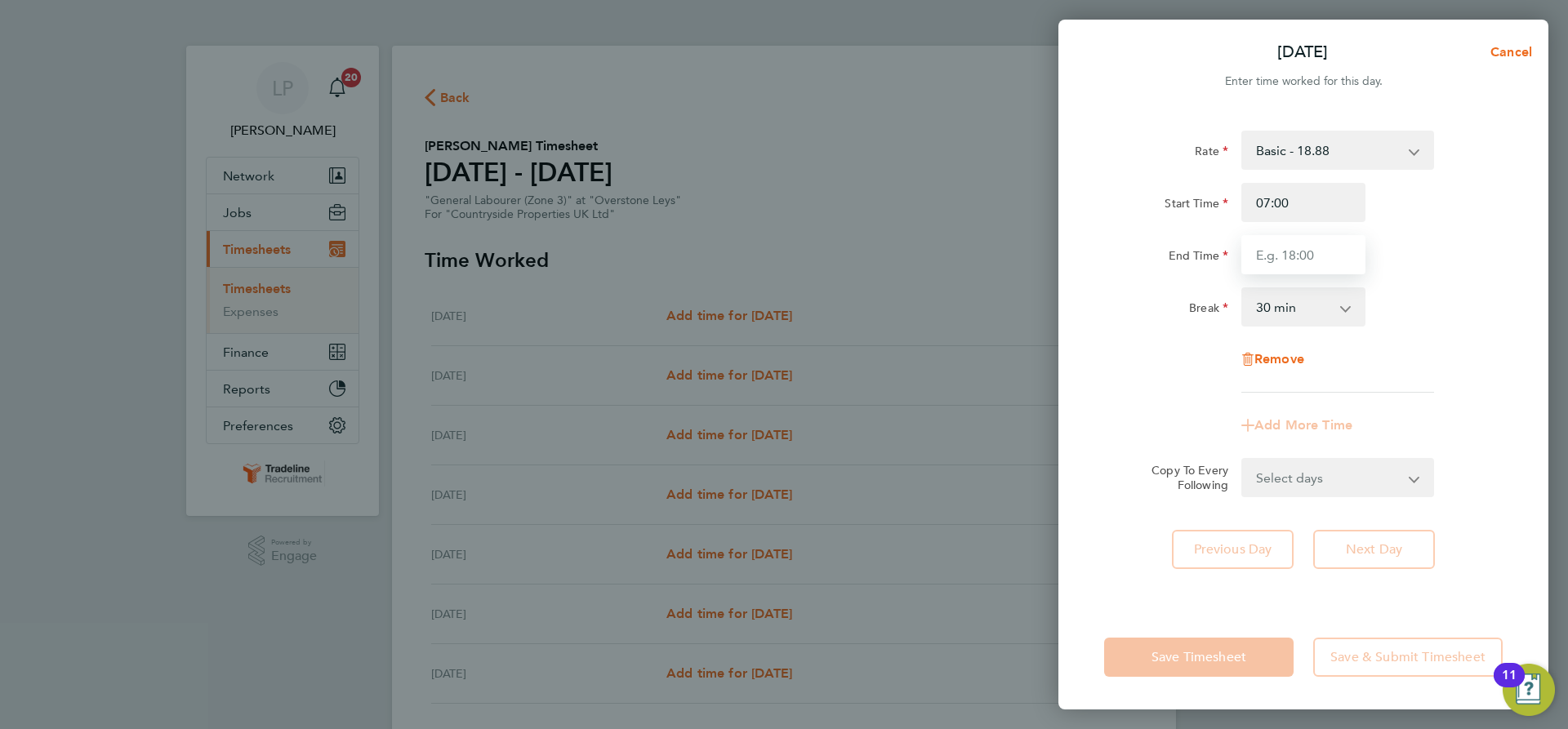
drag, startPoint x: 1340, startPoint y: 255, endPoint x: 1344, endPoint y: 272, distance: 17.5
click at [1340, 255] on input "End Time" at bounding box center [1303, 254] width 124 height 39
type input "16:30"
click at [1451, 262] on div "End Time 16:30" at bounding box center [1303, 254] width 412 height 39
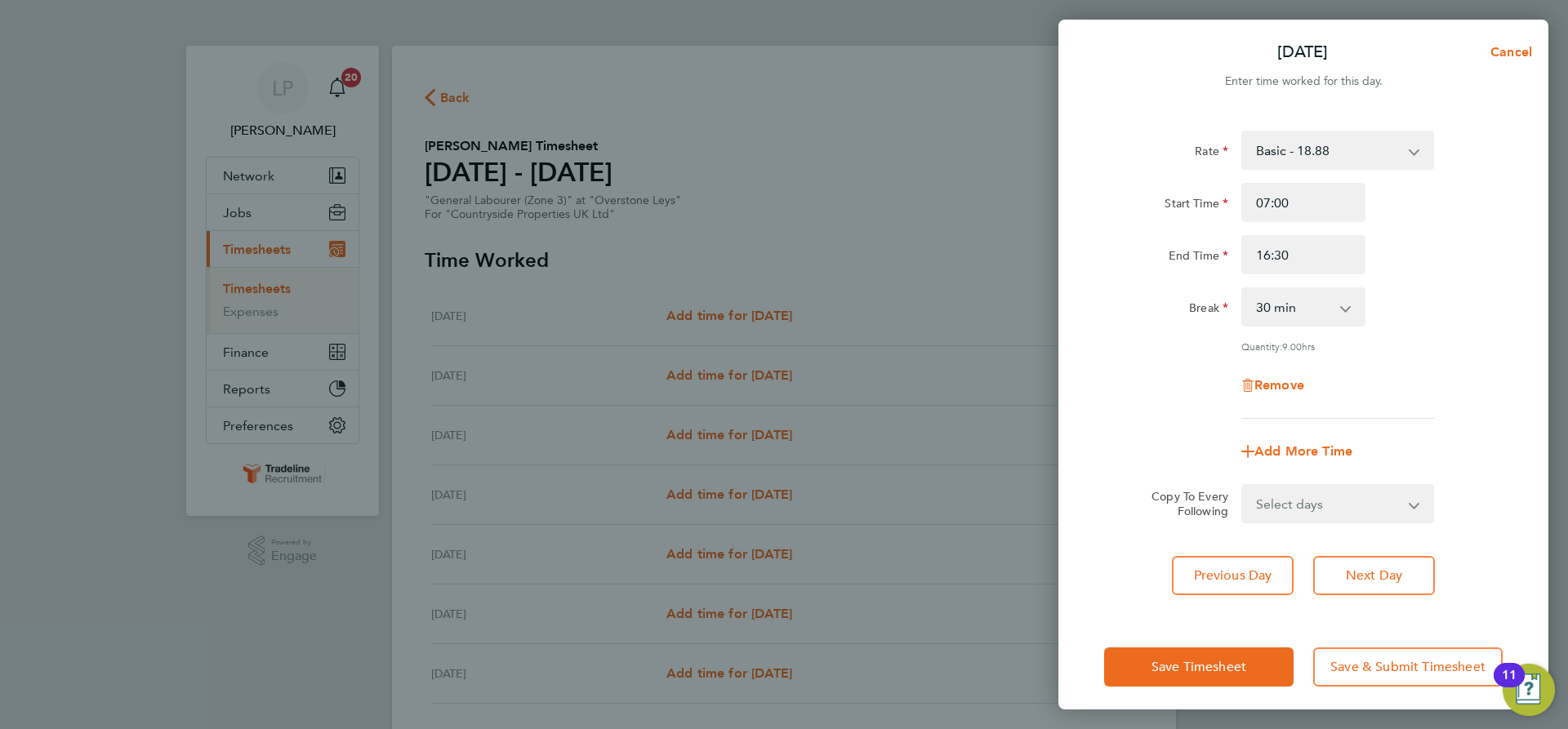
click at [1370, 515] on select "Select days Day Weekday (Mon-Fri) Weekend (Sat-Sun) Wednesday Thursday Friday S…" at bounding box center [1329, 503] width 172 height 36
select select "WEEKDAY"
click at [1243, 485] on select "Select days Day Weekday (Mon-Fri) Weekend (Sat-Sun) Wednesday Thursday Friday S…" at bounding box center [1329, 503] width 172 height 36
select select "[DATE]"
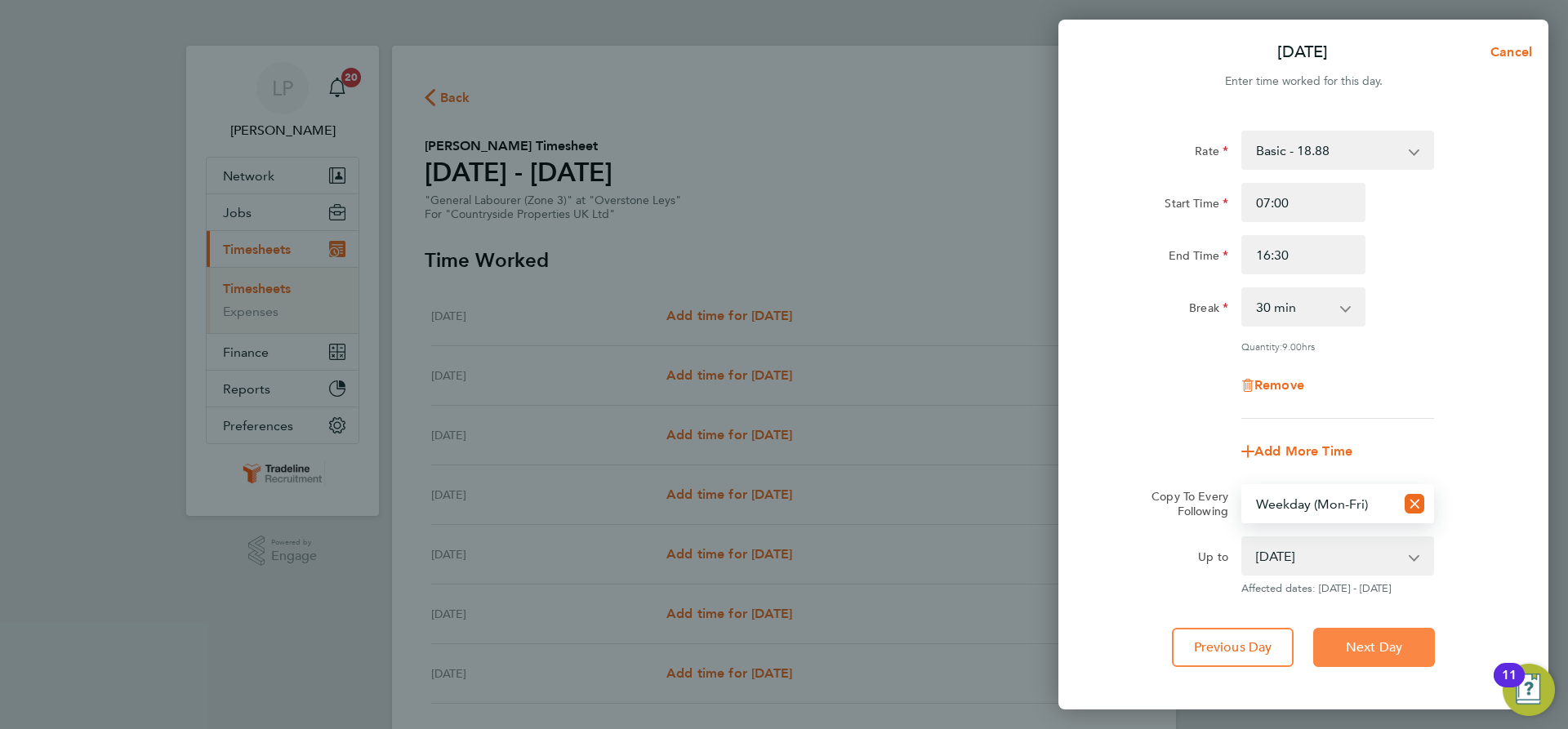
click at [1363, 636] on button "Next Day" at bounding box center [1373, 648] width 122 height 39
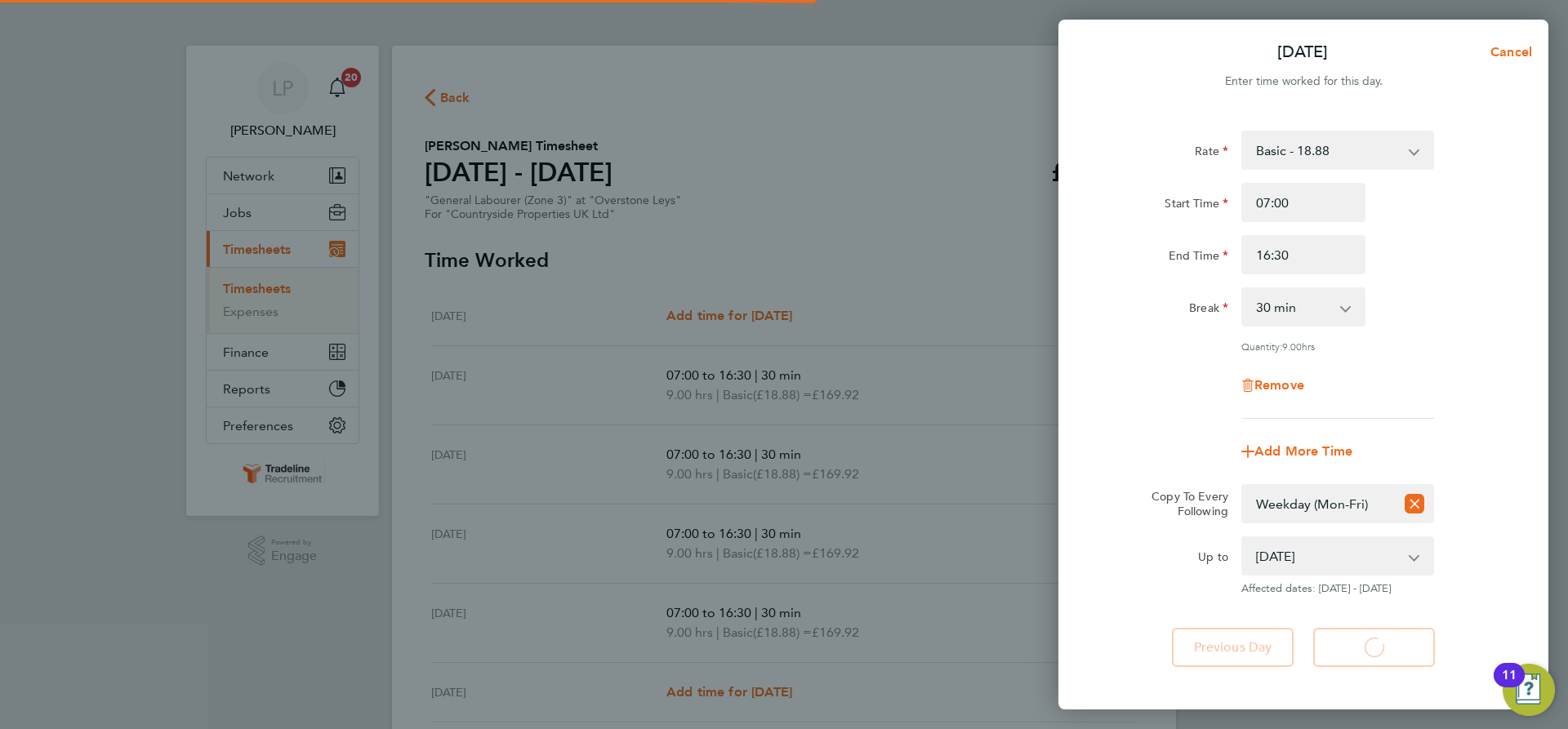
select select "30"
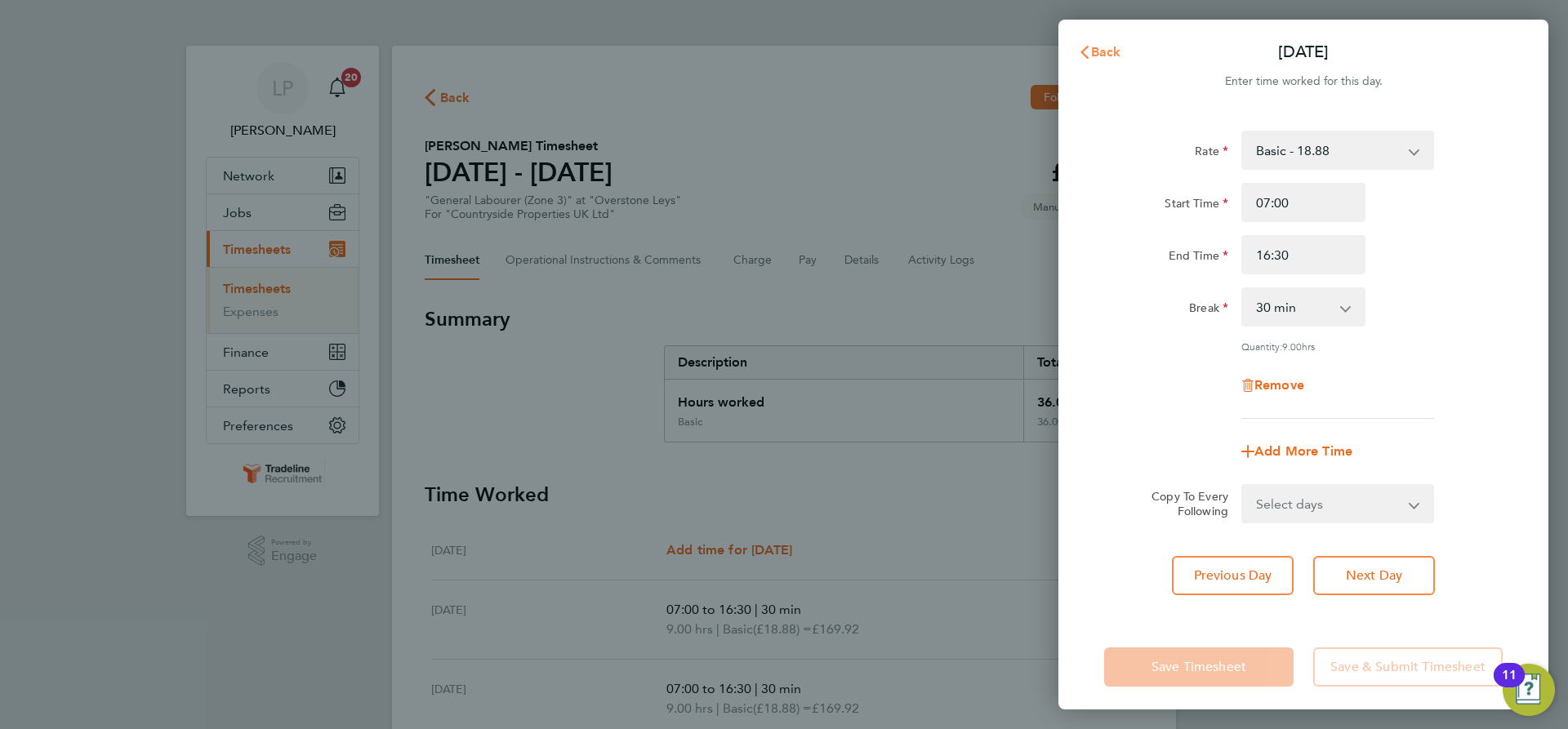
click at [1100, 51] on span "Back" at bounding box center [1106, 52] width 30 height 16
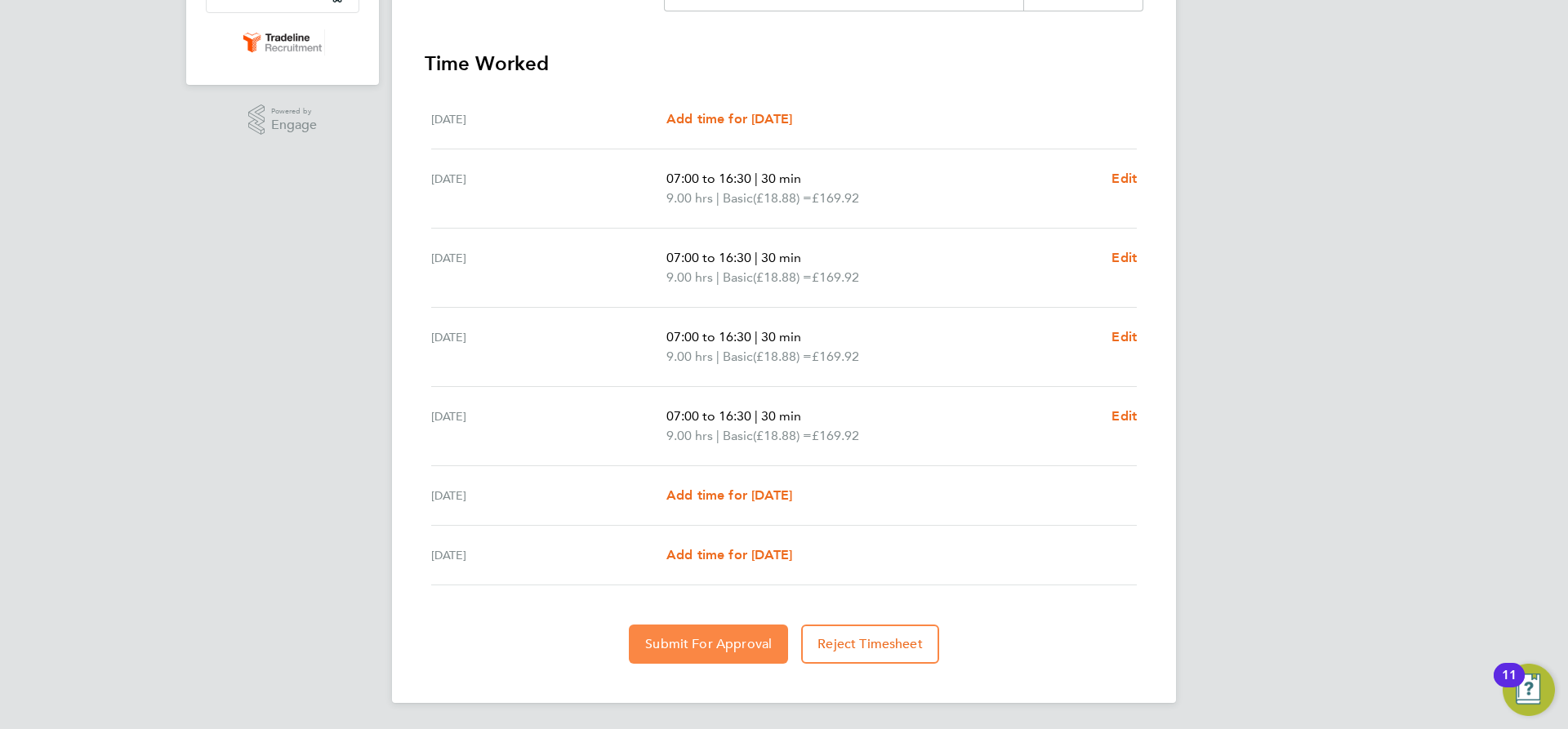
click at [748, 641] on span "Submit For Approval" at bounding box center [708, 644] width 126 height 17
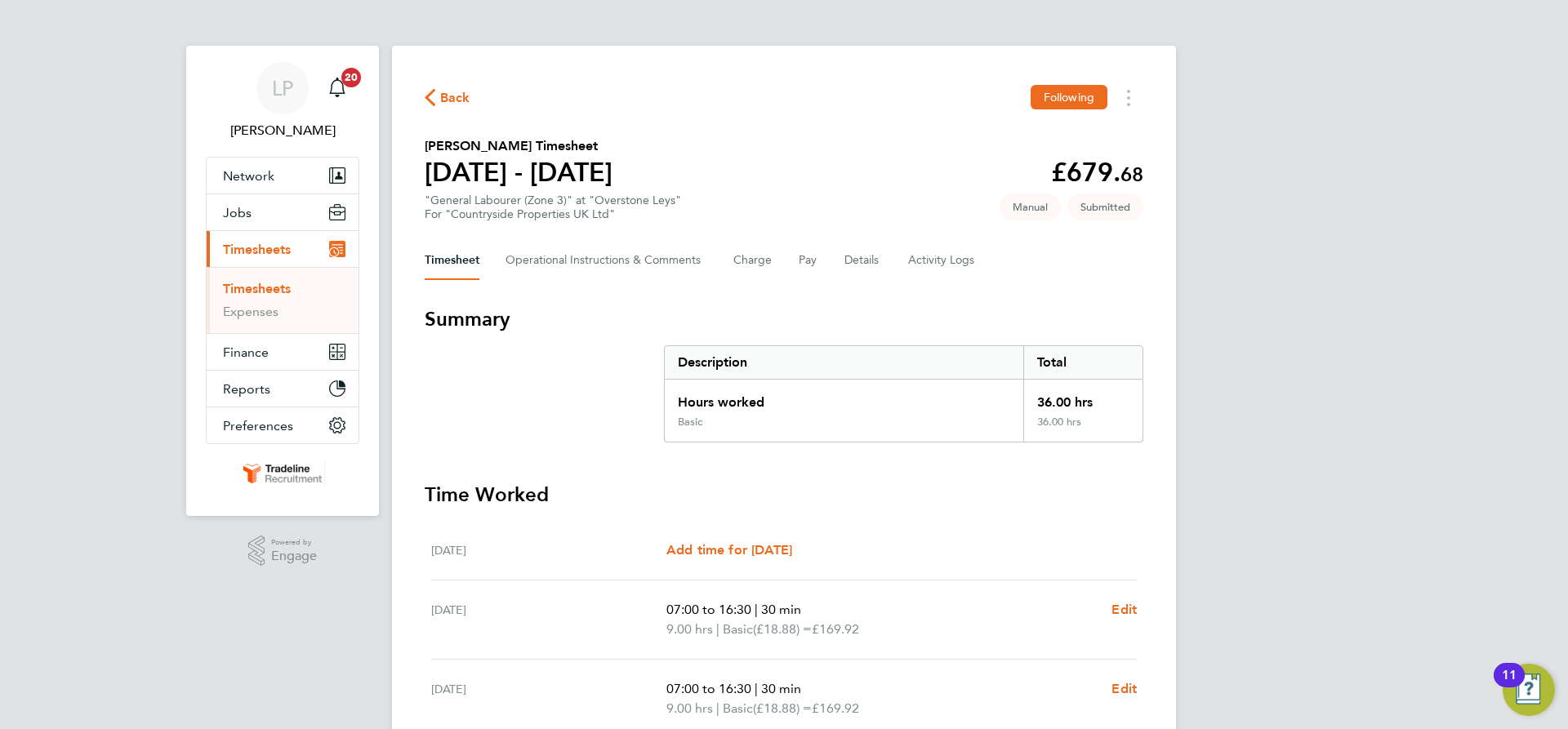
click at [266, 285] on link "Timesheets" at bounding box center [256, 289] width 67 height 16
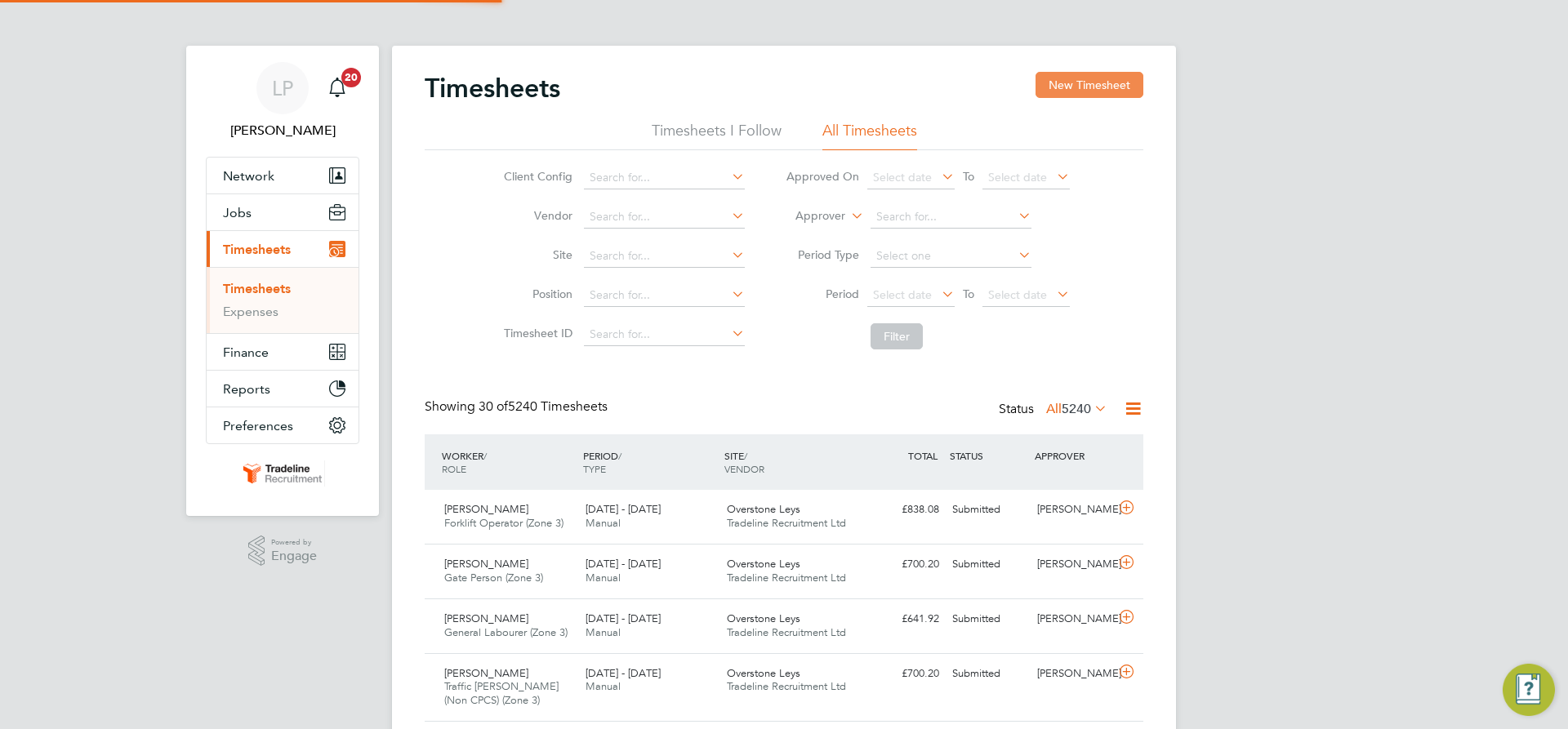
scroll to position [42, 142]
click at [1103, 90] on button "New Timesheet" at bounding box center [1089, 85] width 108 height 26
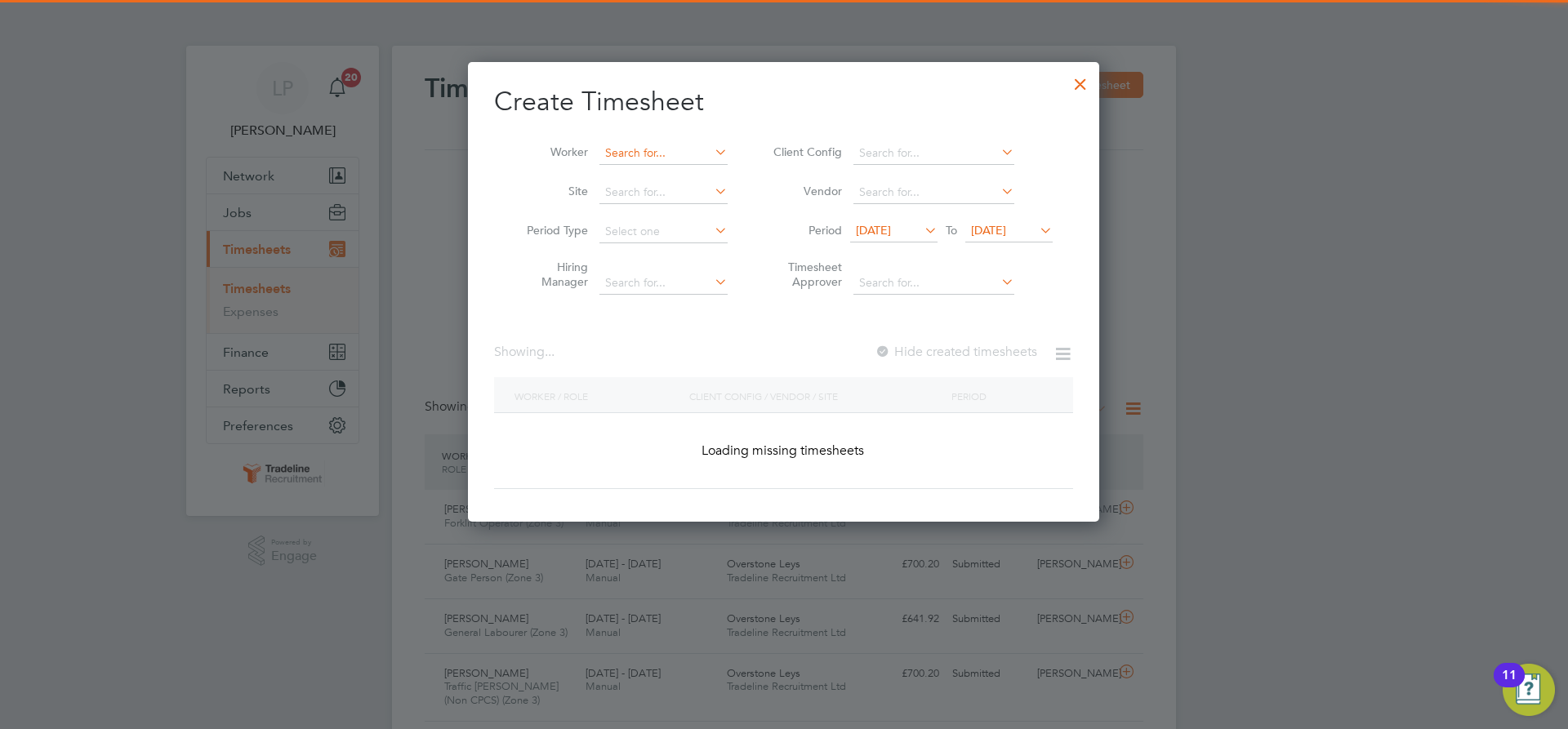
click at [635, 146] on input at bounding box center [663, 153] width 128 height 23
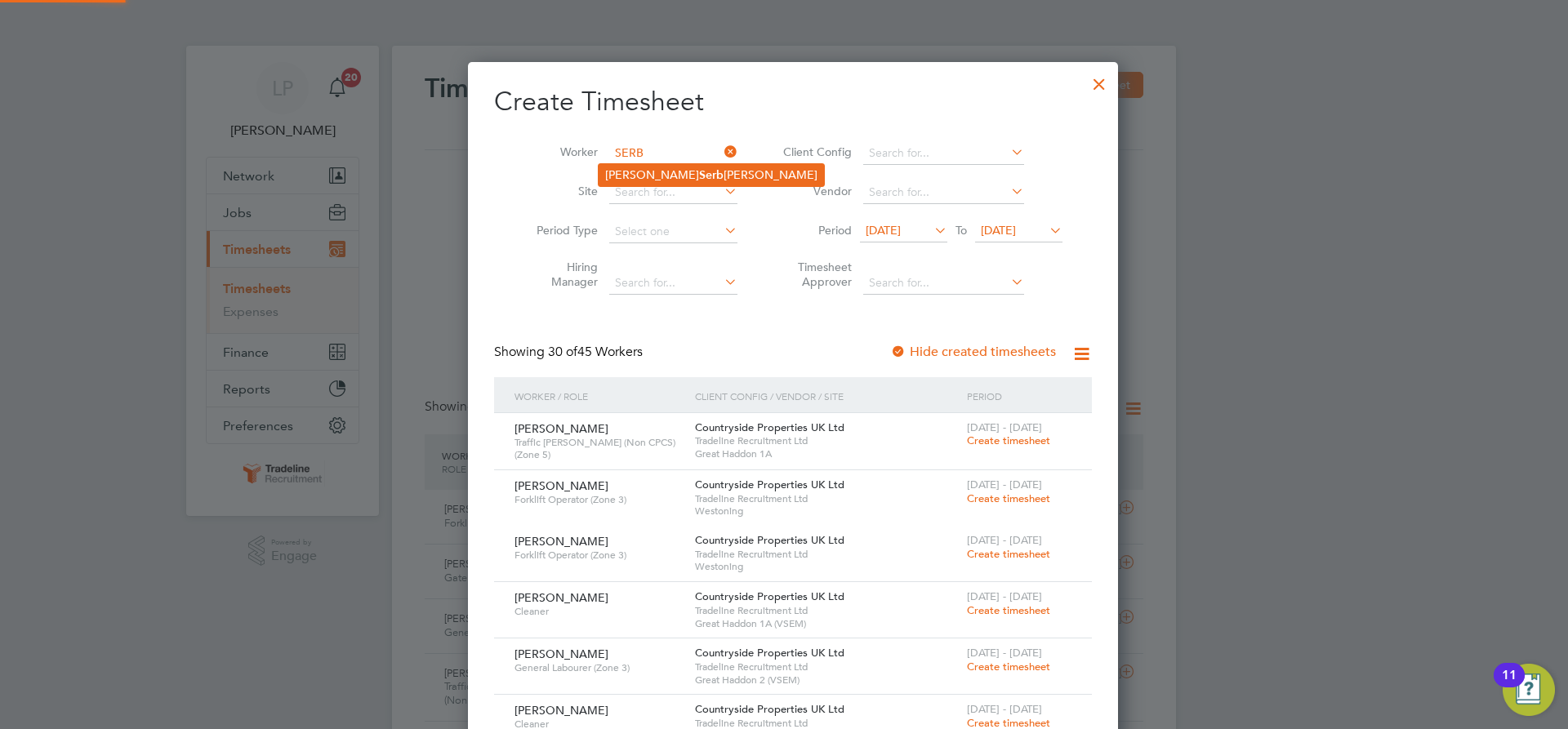
click at [699, 171] on b "Serb" at bounding box center [712, 175] width 25 height 14
type input "[PERSON_NAME]"
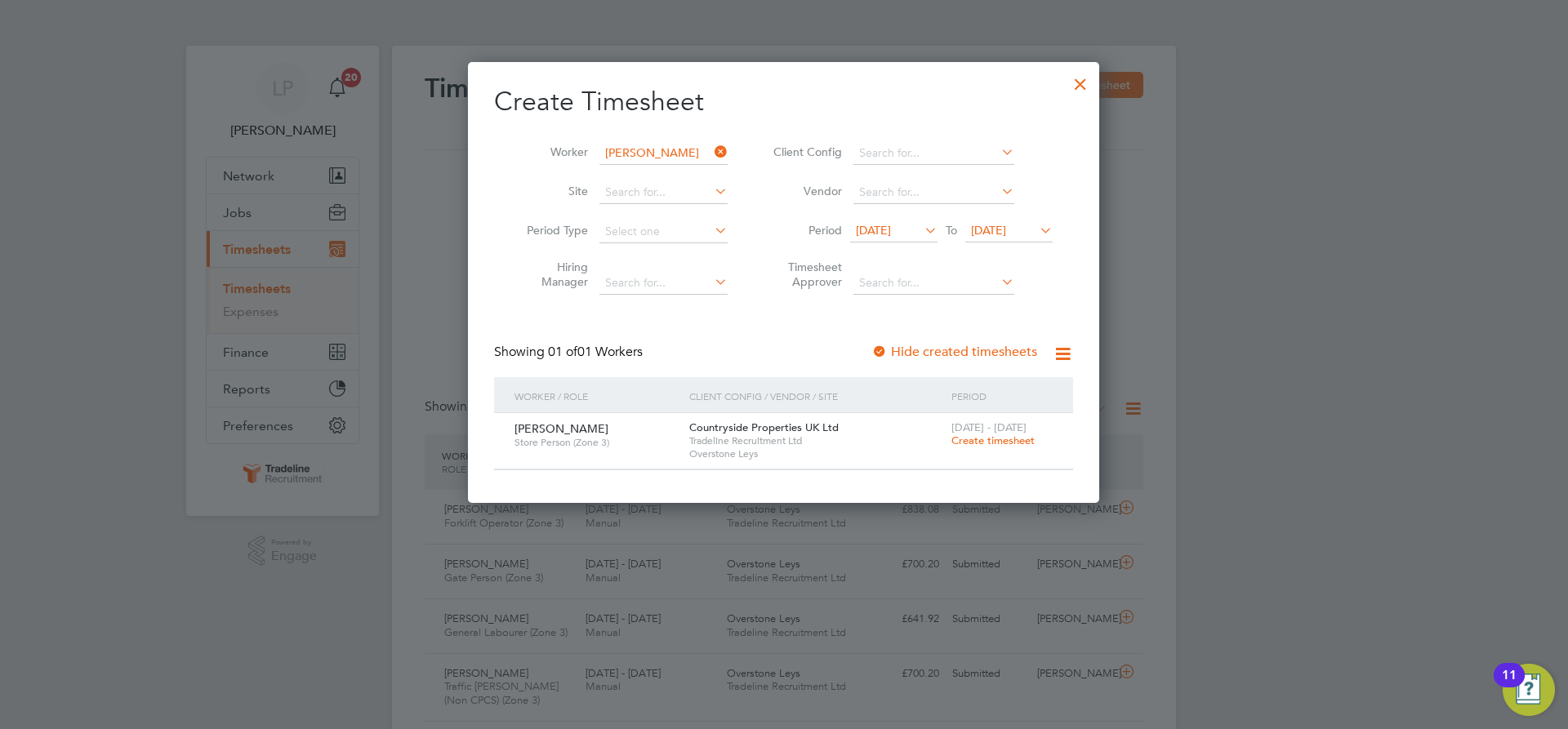
click at [1001, 440] on span "Create timesheet" at bounding box center [993, 441] width 83 height 14
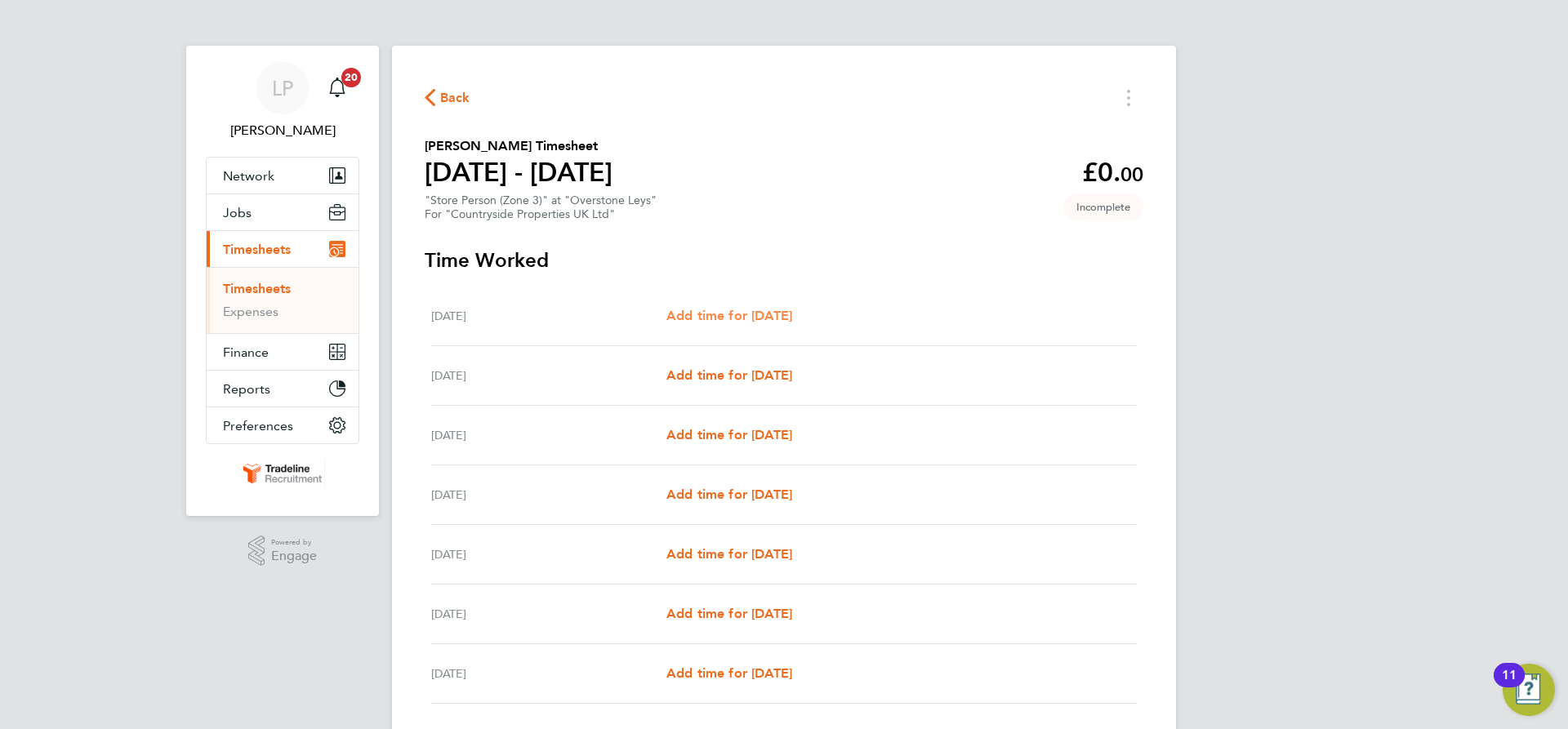
click at [726, 314] on span "Add time for [DATE]" at bounding box center [729, 315] width 126 height 16
select select "30"
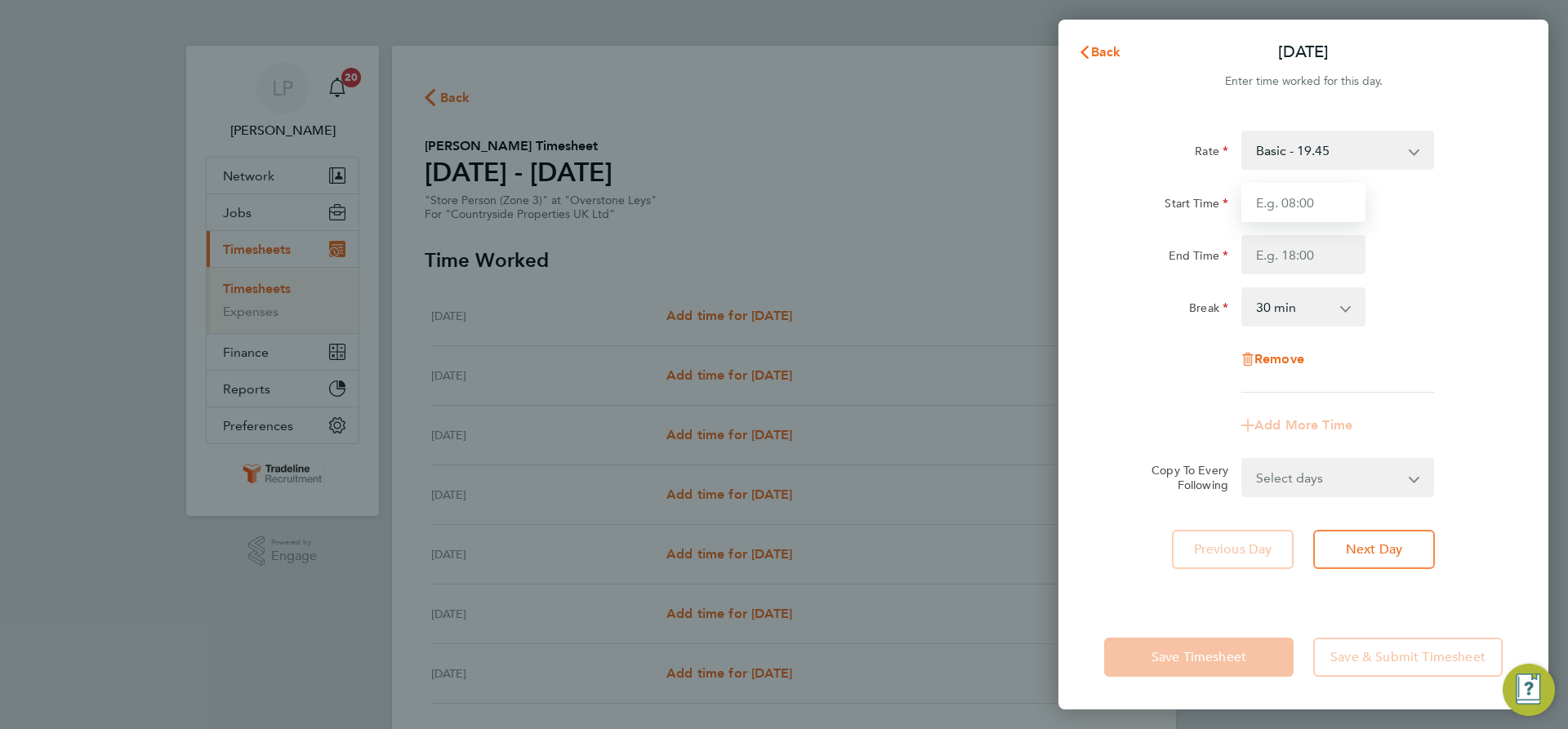
click at [1325, 203] on input "Start Time" at bounding box center [1303, 202] width 124 height 39
type input "07:00"
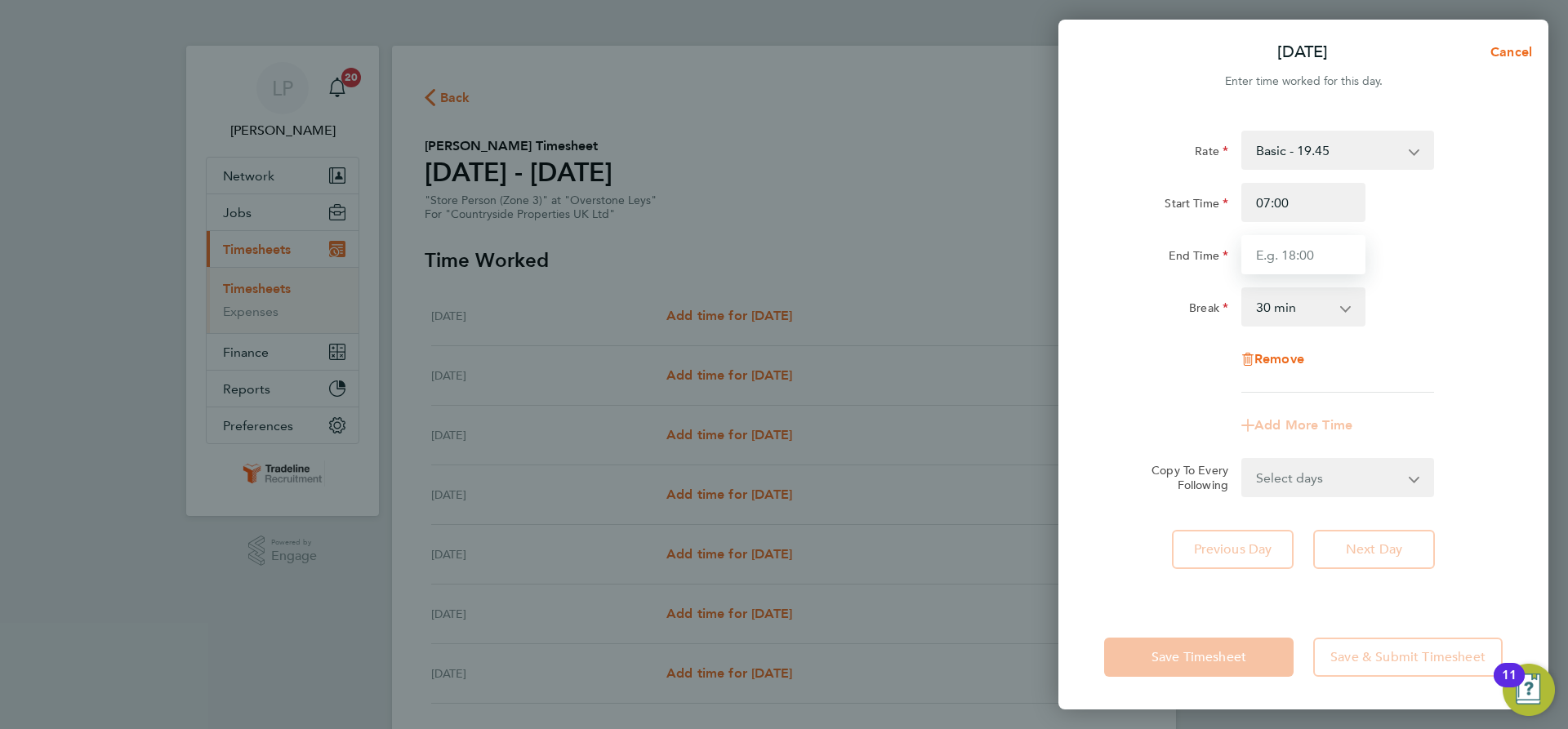
drag, startPoint x: 1322, startPoint y: 247, endPoint x: 1319, endPoint y: 267, distance: 20.2
click at [1322, 247] on input "End Time" at bounding box center [1303, 254] width 124 height 39
type input "16:30"
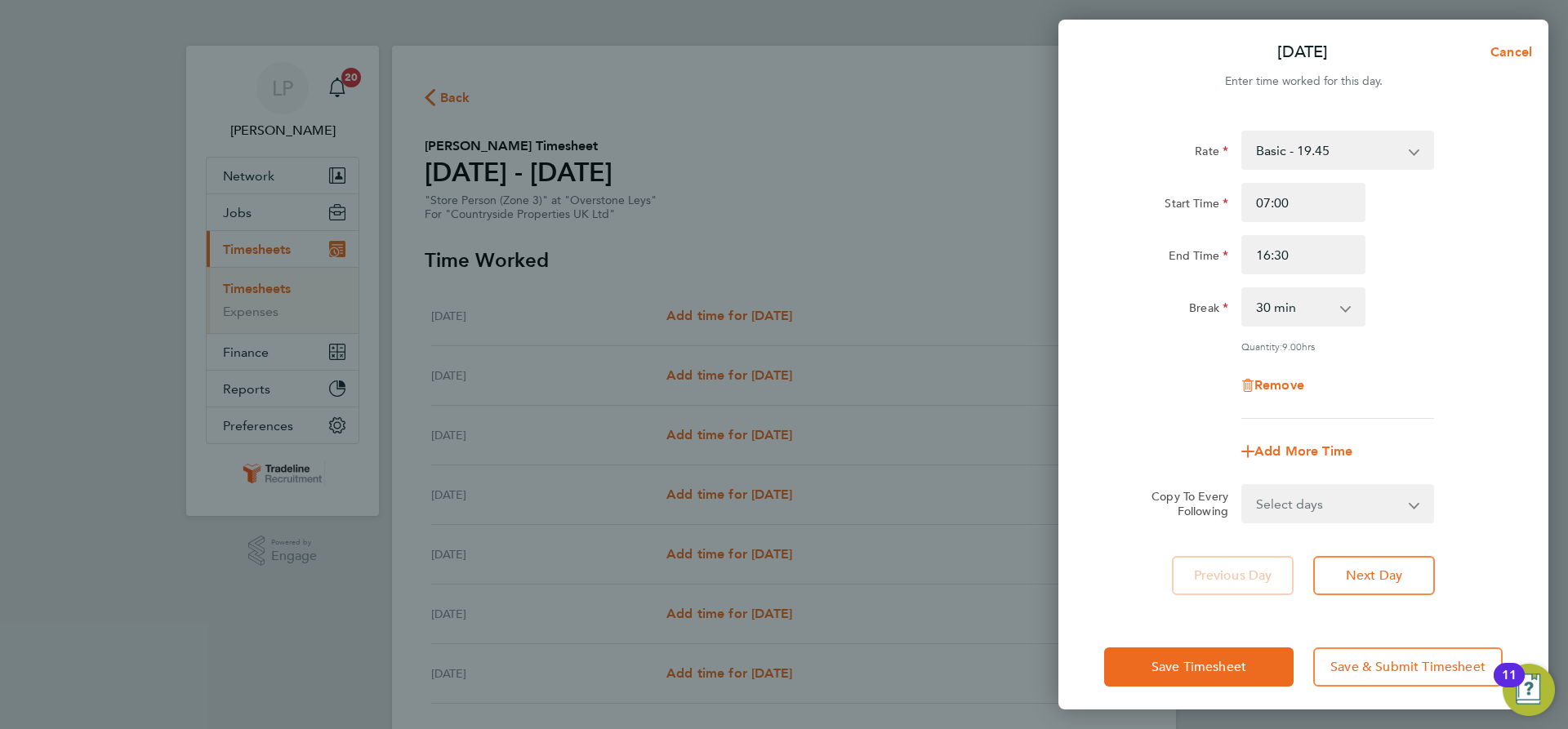
click at [1451, 291] on div "Break 0 min 15 min 30 min 45 min 60 min 75 min 90 min" at bounding box center [1303, 307] width 412 height 39
click at [1390, 502] on select "Select days Day Weekday (Mon-Fri) Weekend (Sat-Sun) [DATE] [DATE] [DATE] [DATE]…" at bounding box center [1329, 503] width 172 height 36
select select "WEEKDAY"
click at [1243, 485] on select "Select days Day Weekday (Mon-Fri) Weekend (Sat-Sun) [DATE] [DATE] [DATE] [DATE]…" at bounding box center [1329, 503] width 172 height 36
select select "[DATE]"
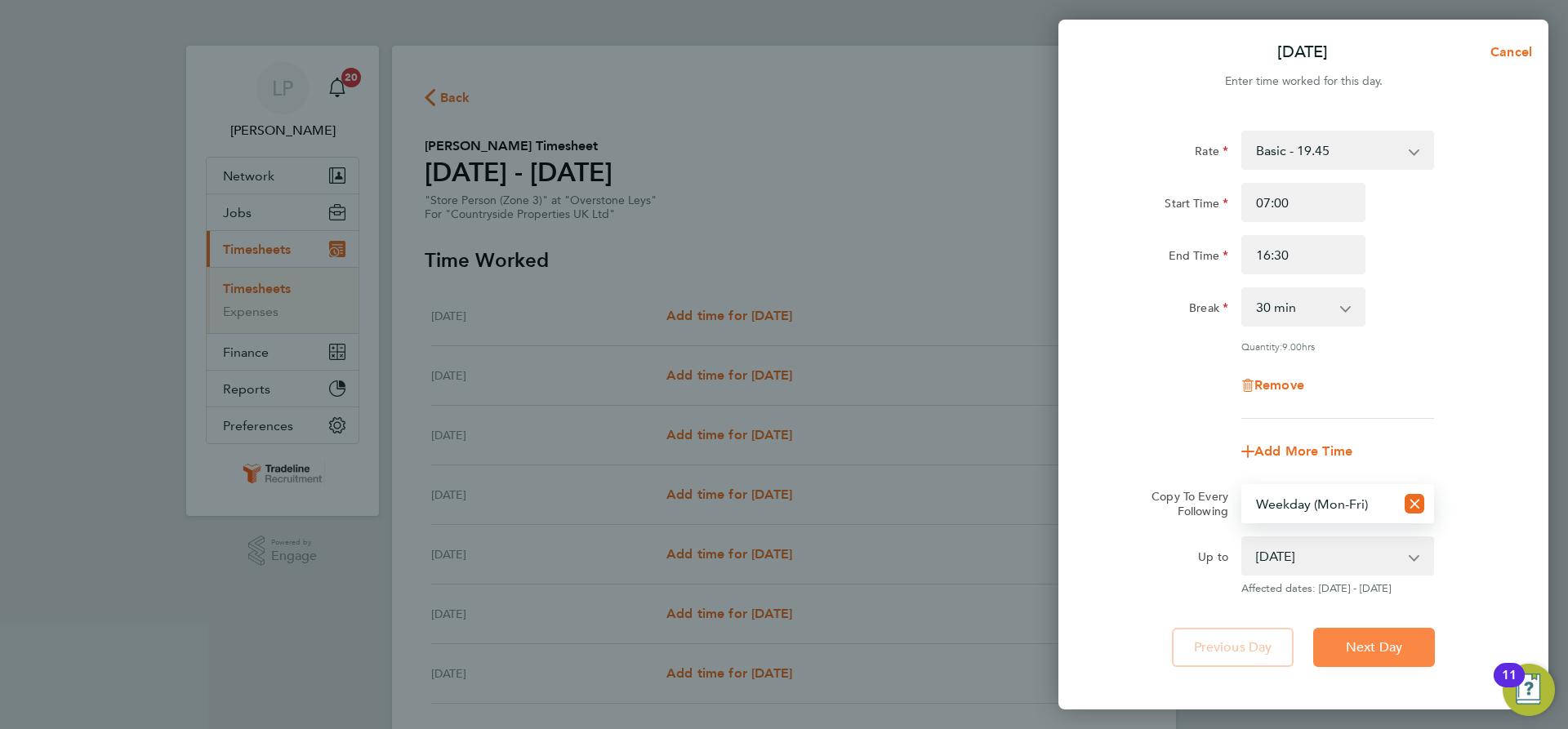
click at [1359, 648] on span "Next Day" at bounding box center [1374, 648] width 56 height 17
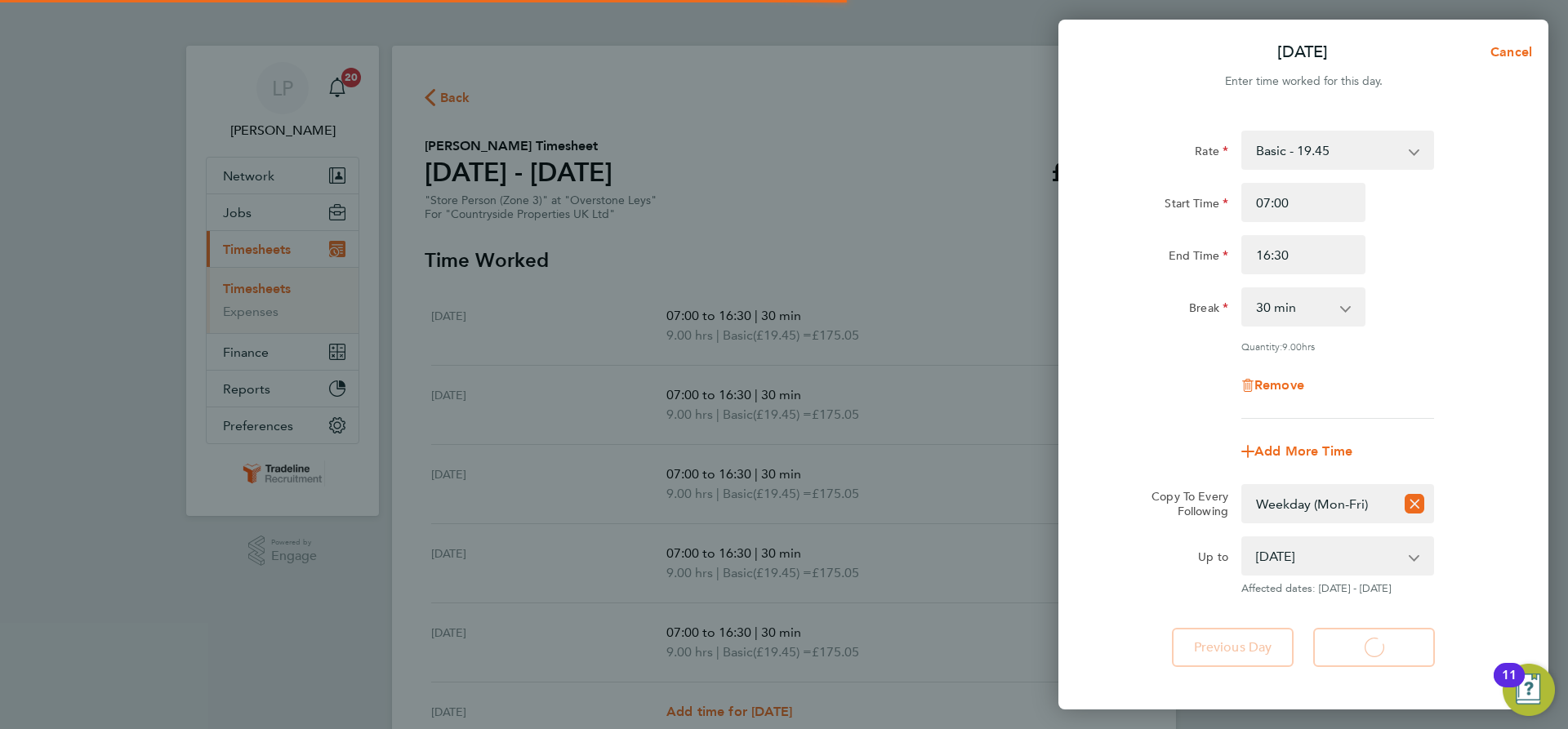
select select "30"
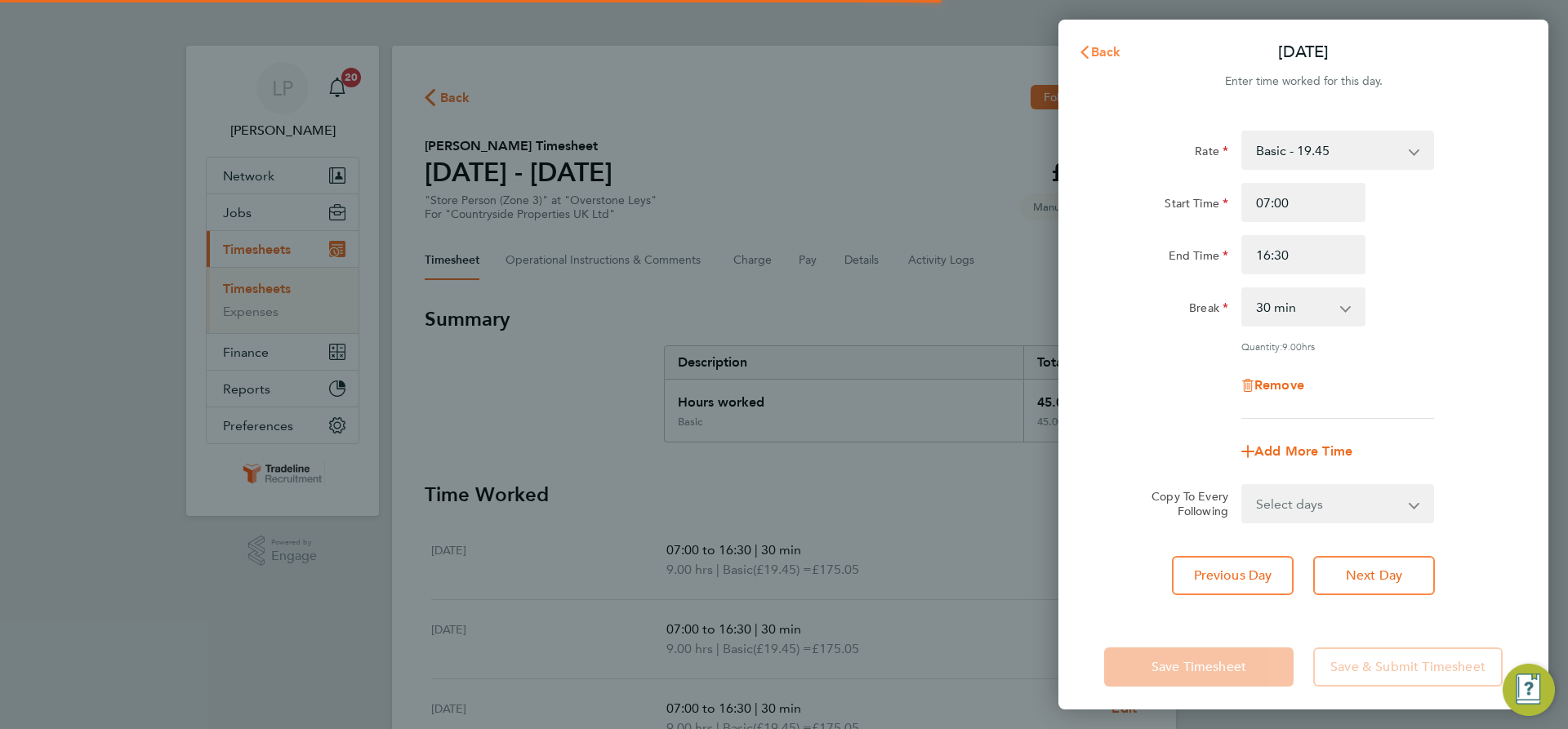
click at [1117, 50] on span "Back" at bounding box center [1106, 52] width 30 height 16
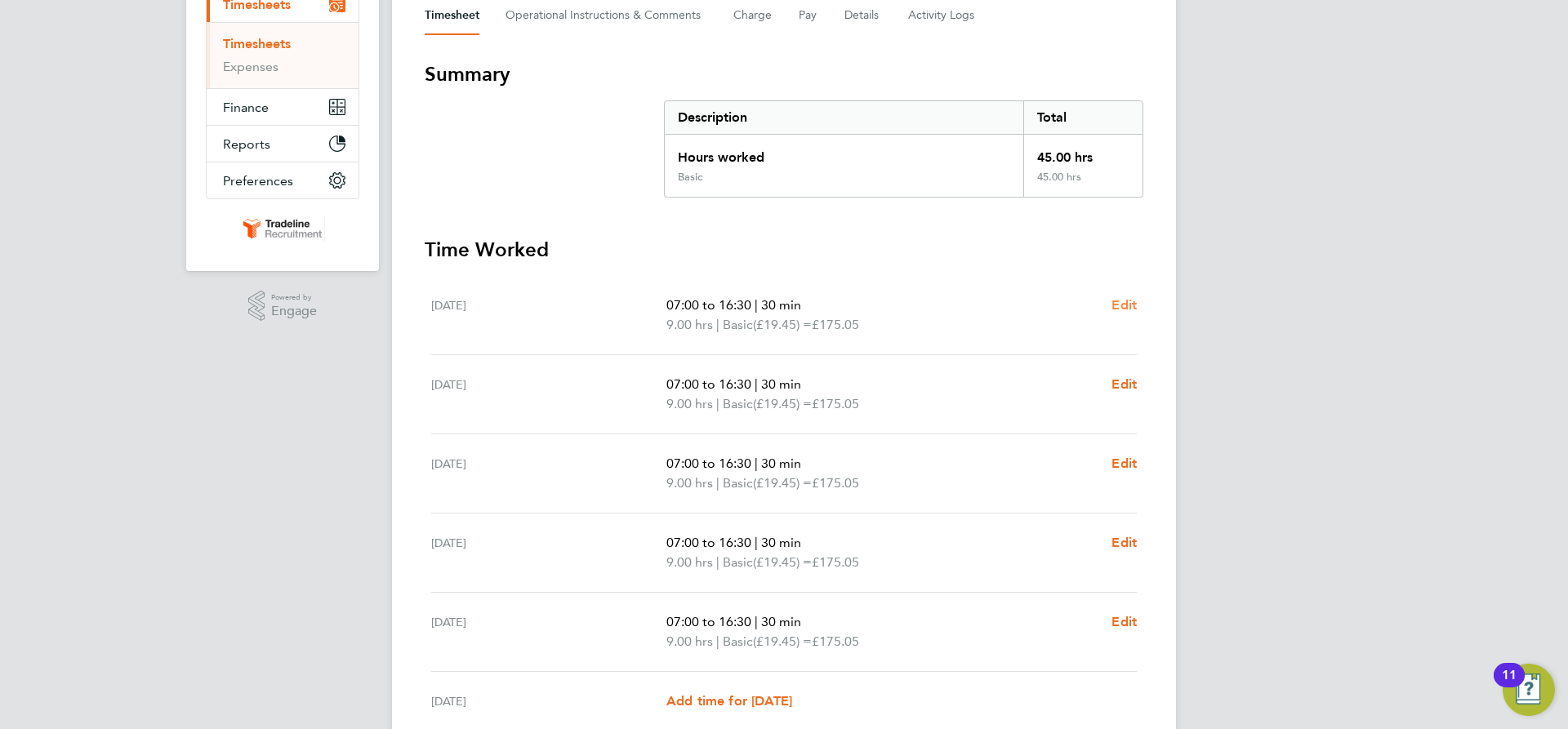
click at [1124, 304] on span "Edit" at bounding box center [1124, 305] width 25 height 16
select select "30"
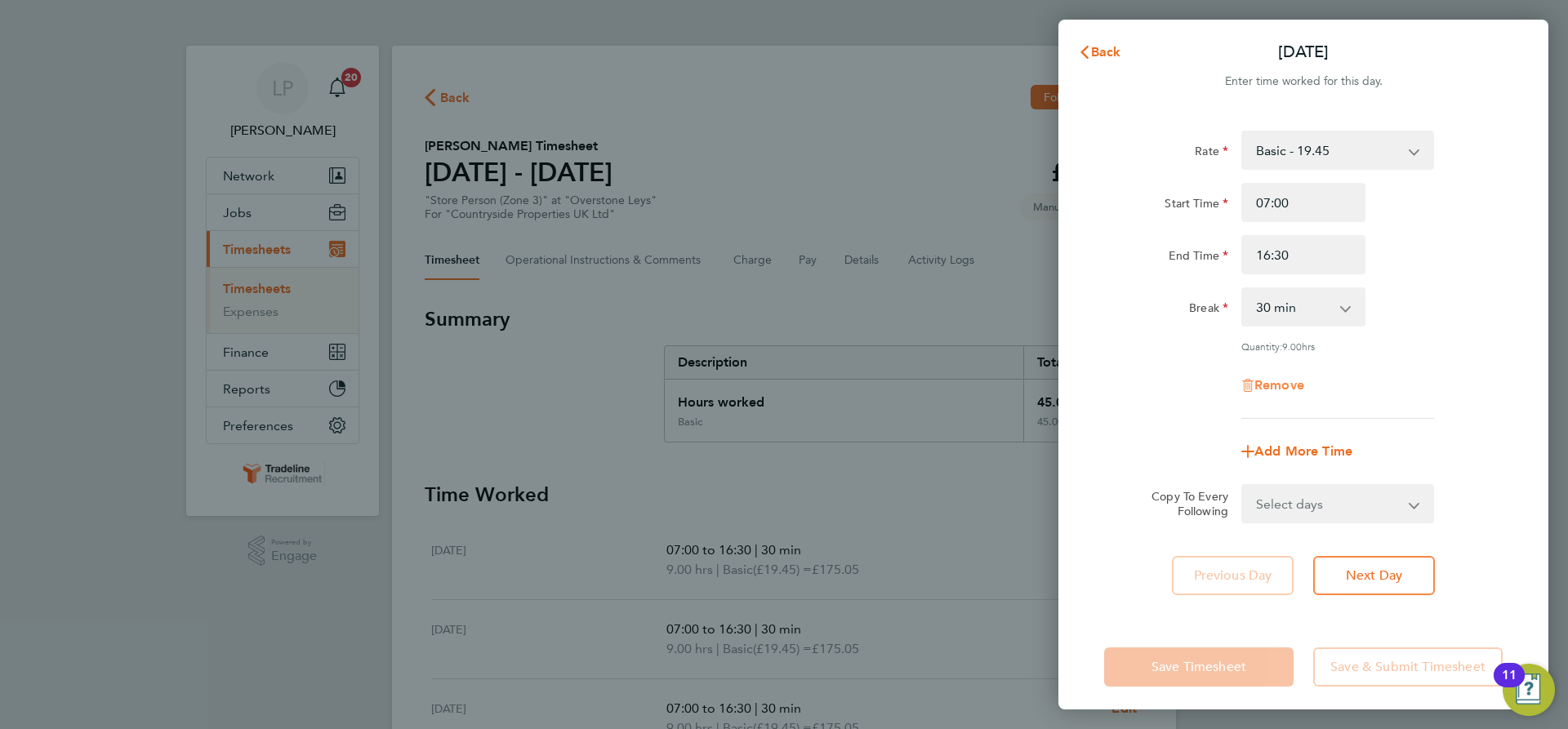
click at [1297, 389] on span "Remove" at bounding box center [1279, 386] width 50 height 16
select select "null"
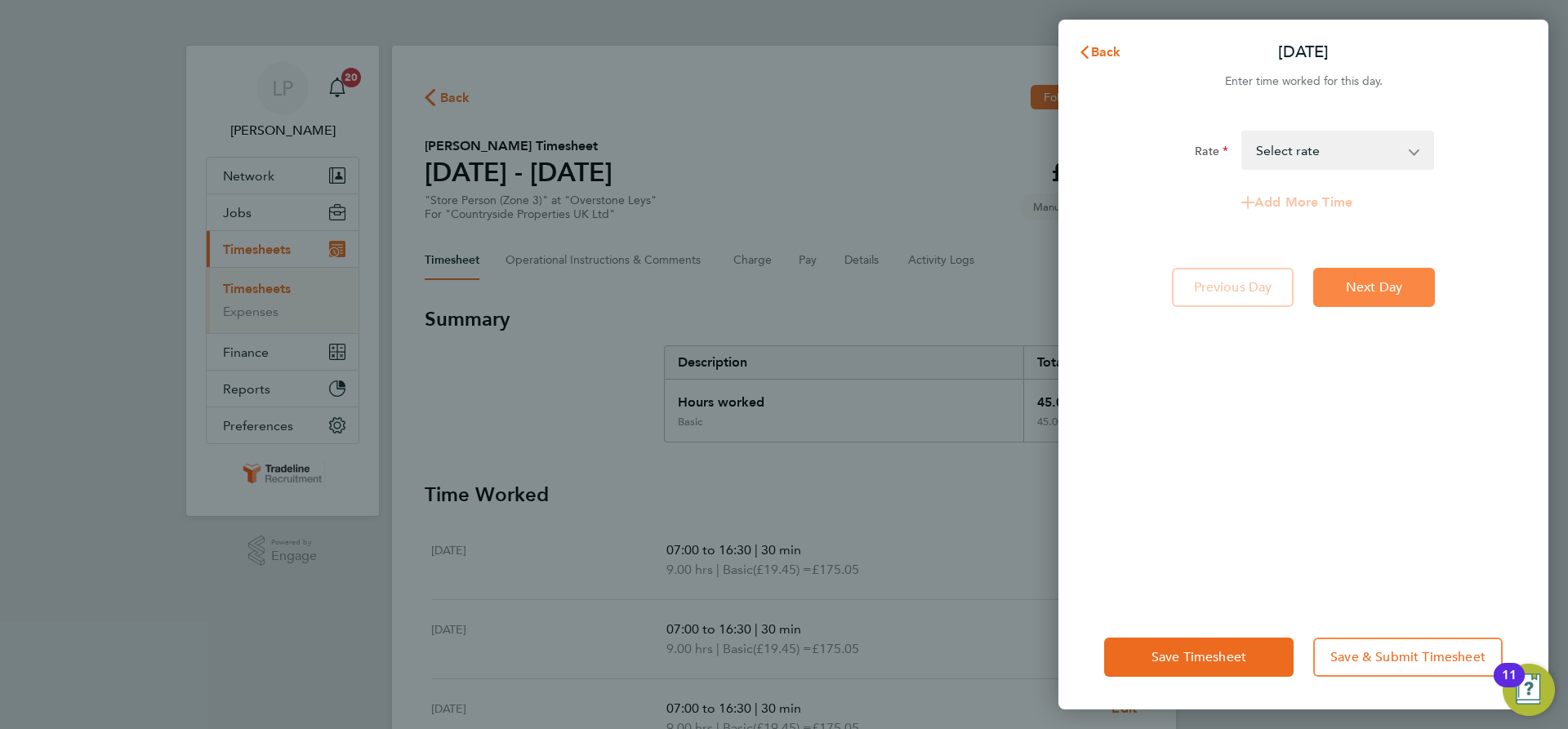
click at [1391, 270] on button "Next Day" at bounding box center [1373, 287] width 122 height 39
select select "30"
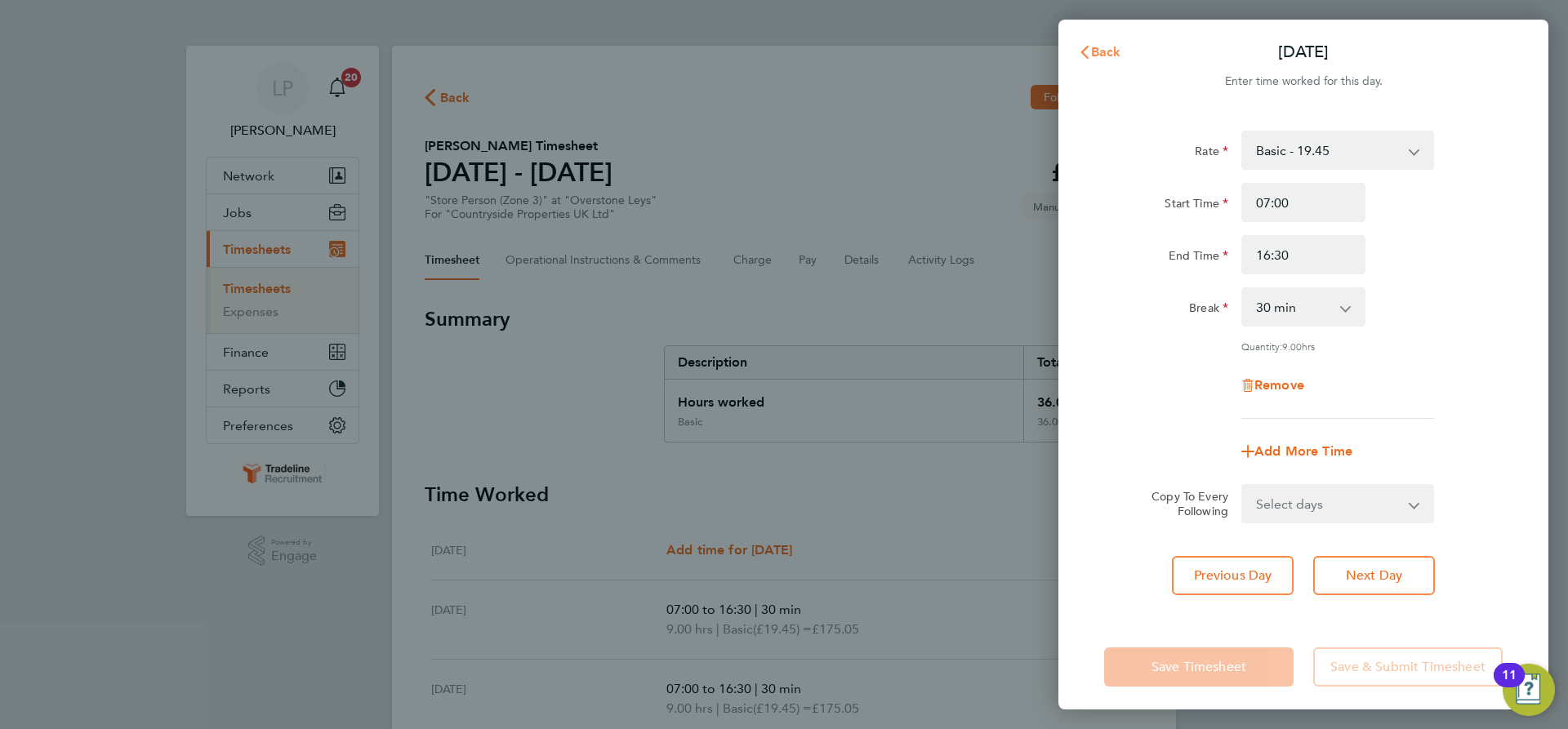
click at [1082, 45] on svg-icon "button" at bounding box center [1084, 52] width 13 height 16
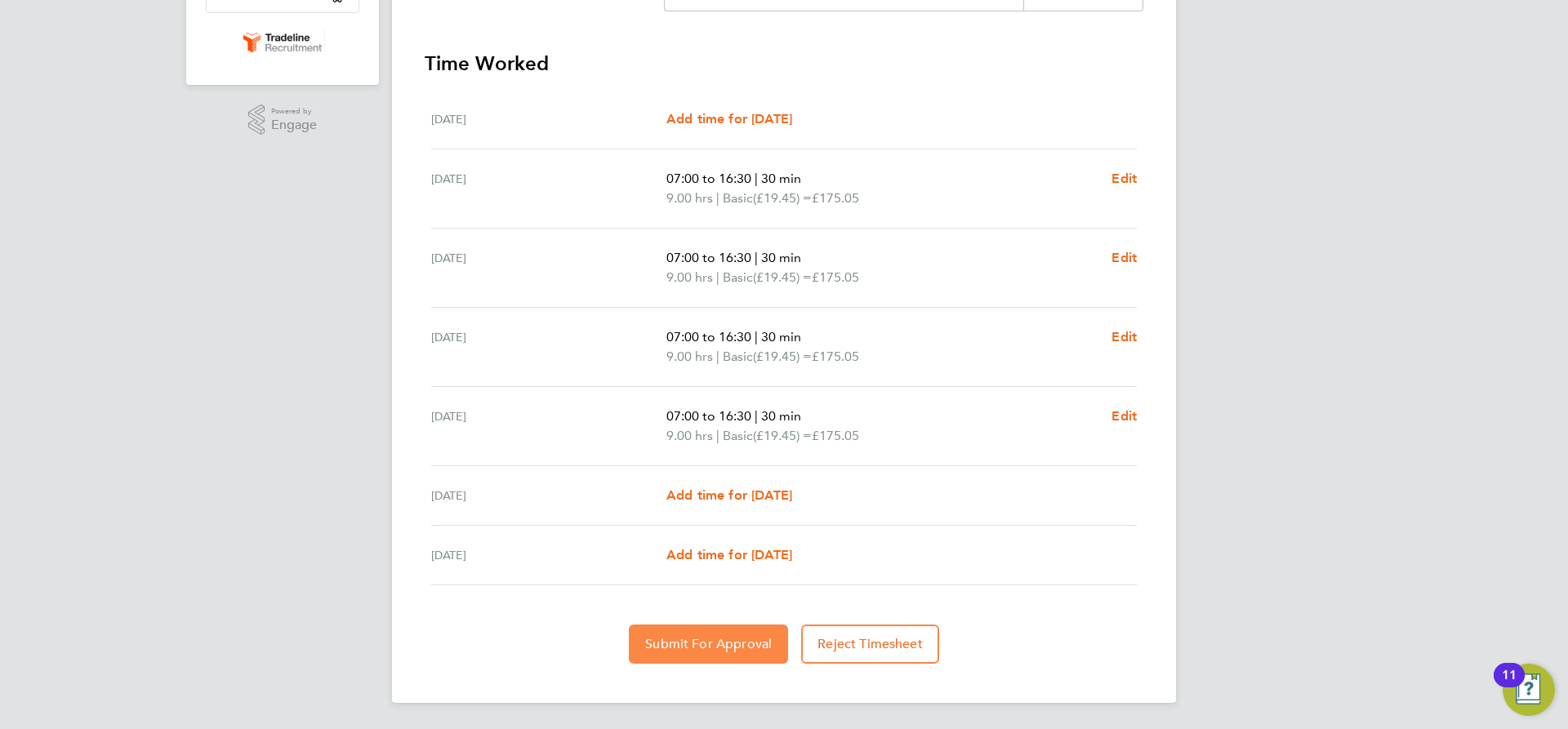
click at [732, 638] on span "Submit For Approval" at bounding box center [708, 644] width 126 height 17
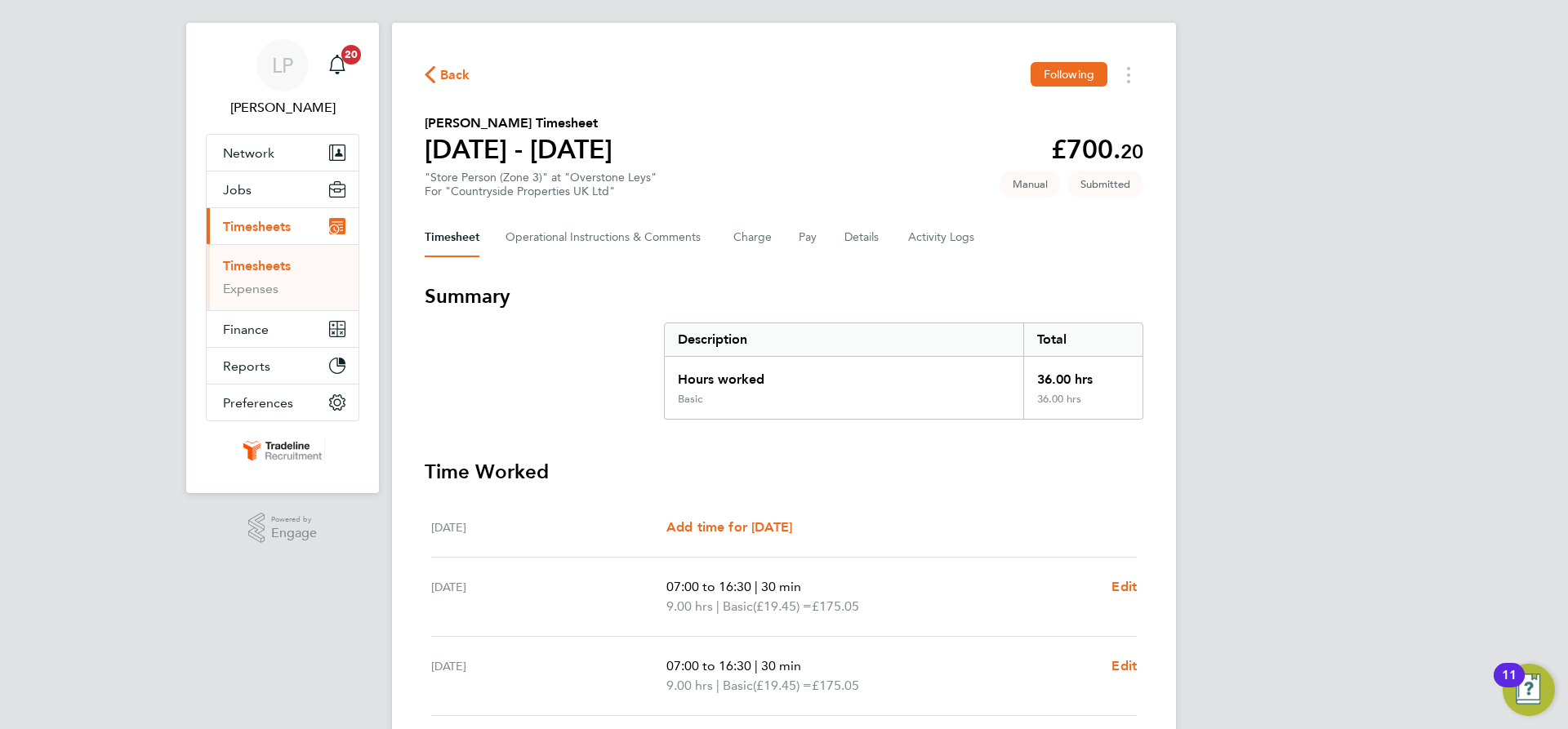
click at [243, 266] on link "Timesheets" at bounding box center [256, 265] width 67 height 16
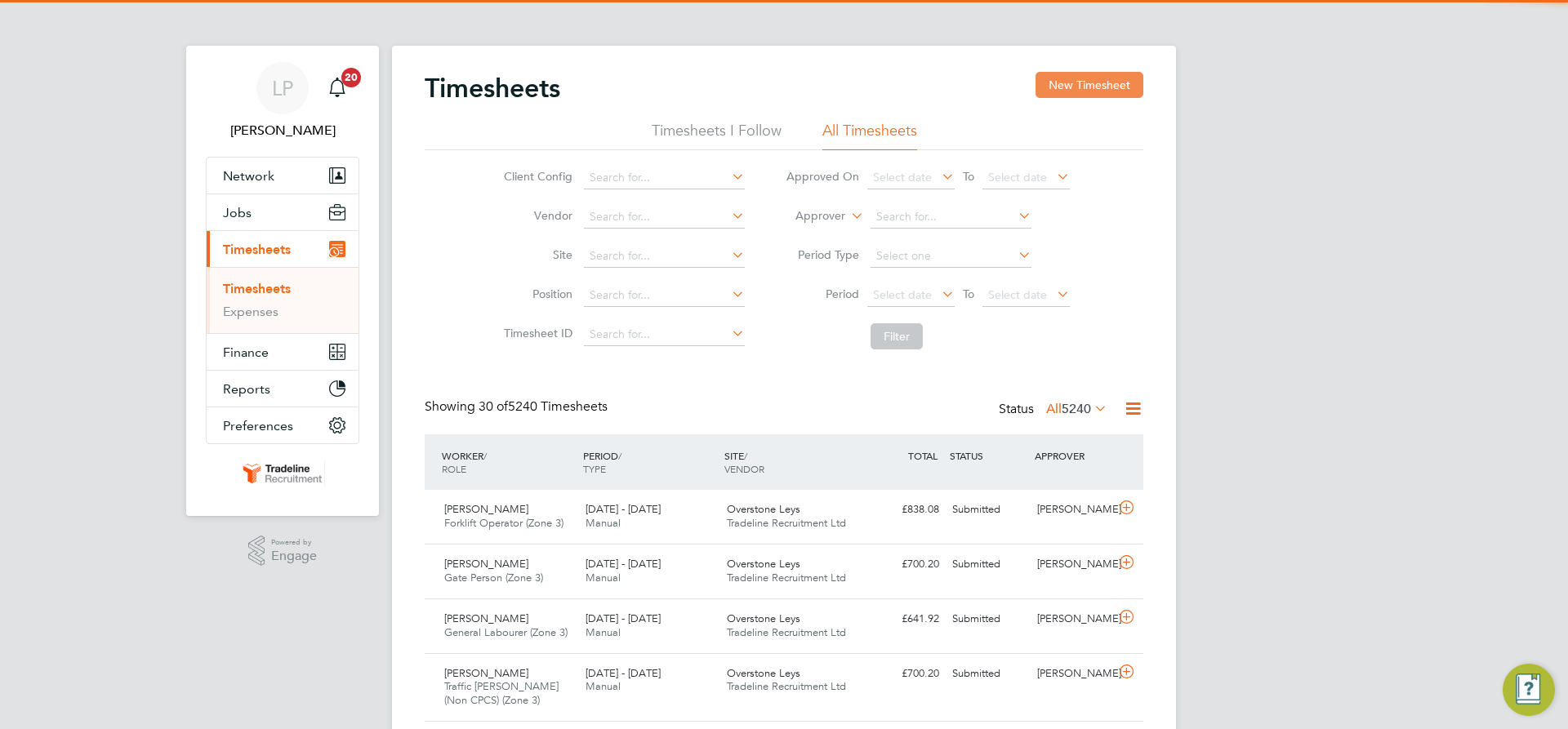
click at [1108, 75] on button "New Timesheet" at bounding box center [1089, 85] width 108 height 26
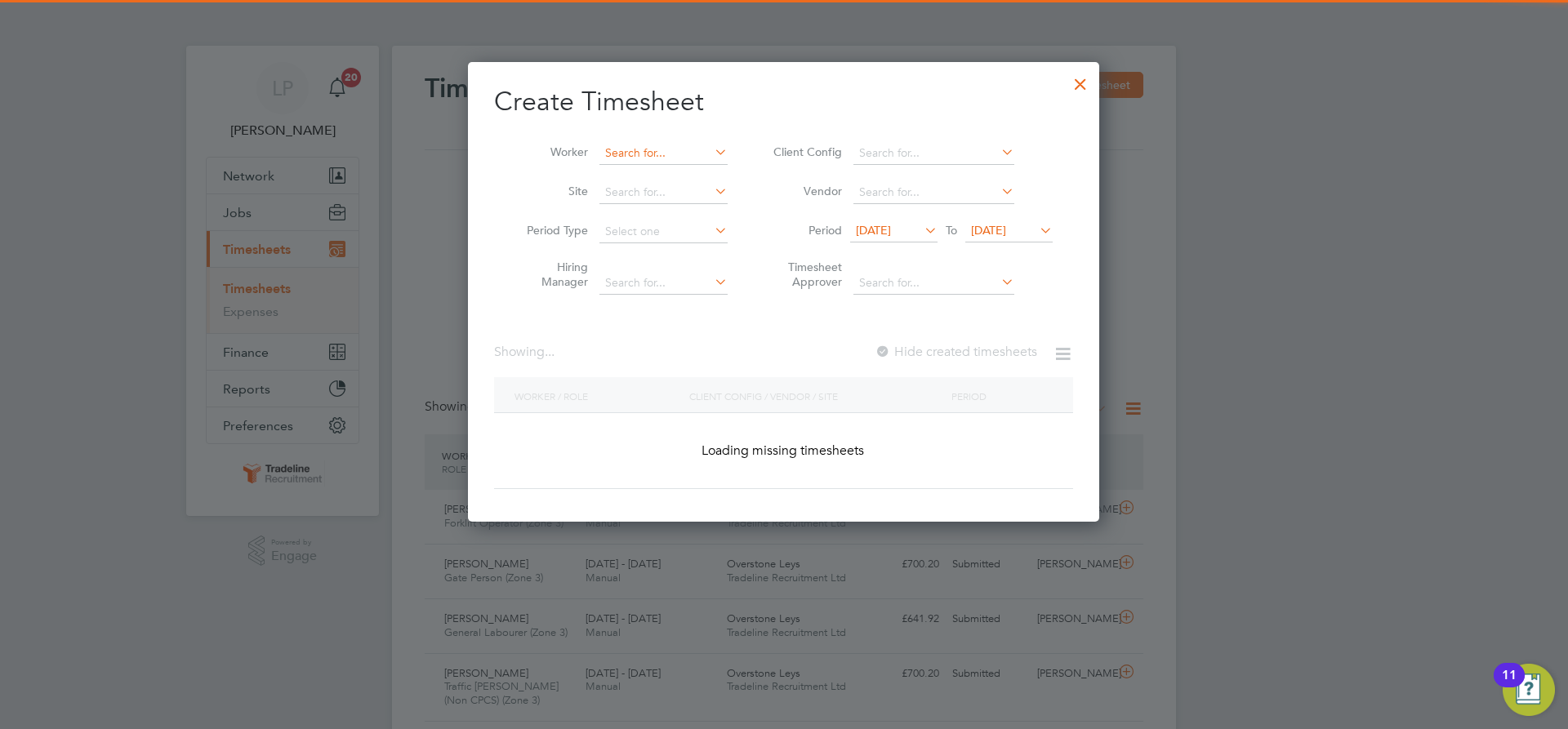
click at [637, 154] on input at bounding box center [663, 153] width 128 height 23
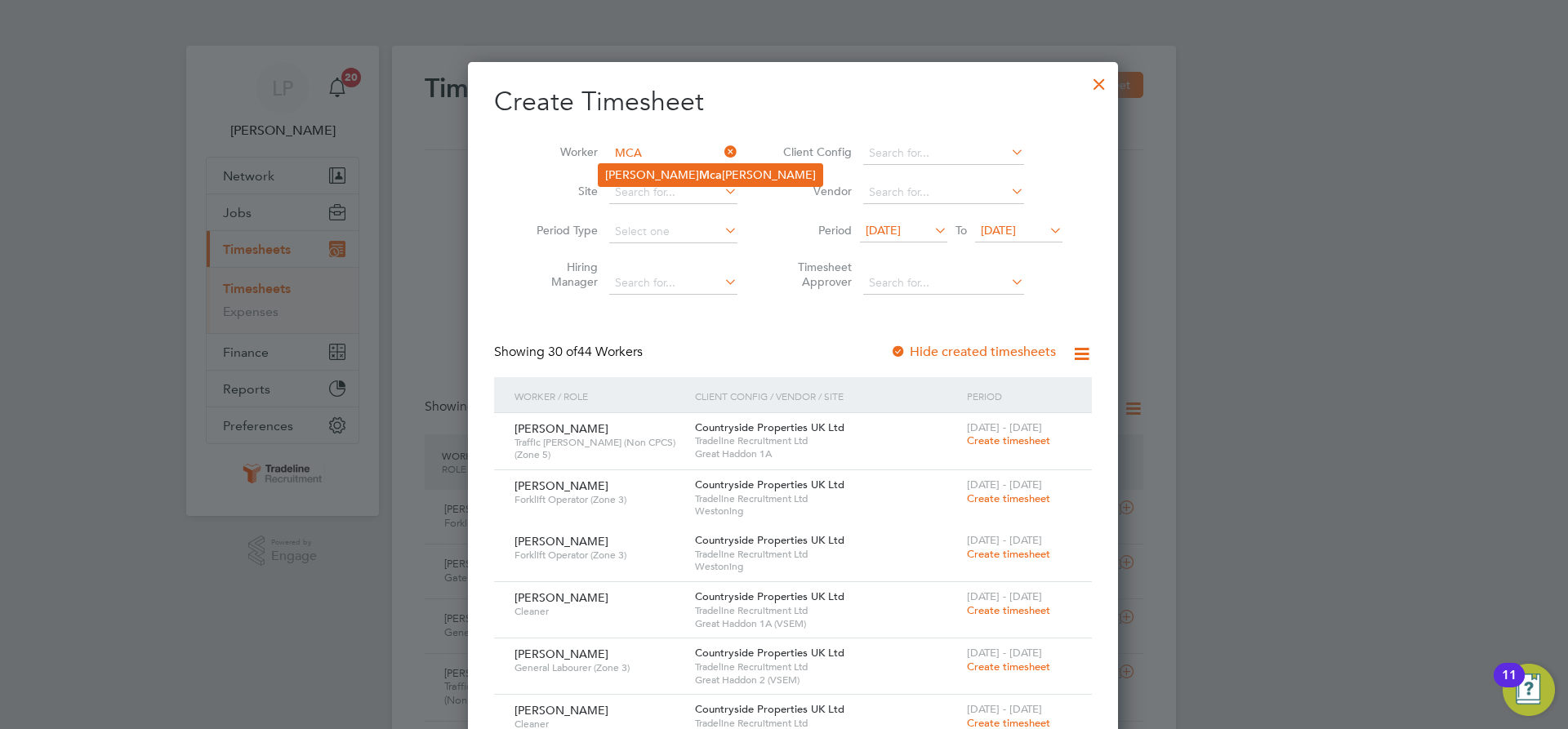
click at [645, 176] on li "Terence Mca teer" at bounding box center [710, 174] width 223 height 22
type input "[PERSON_NAME]"
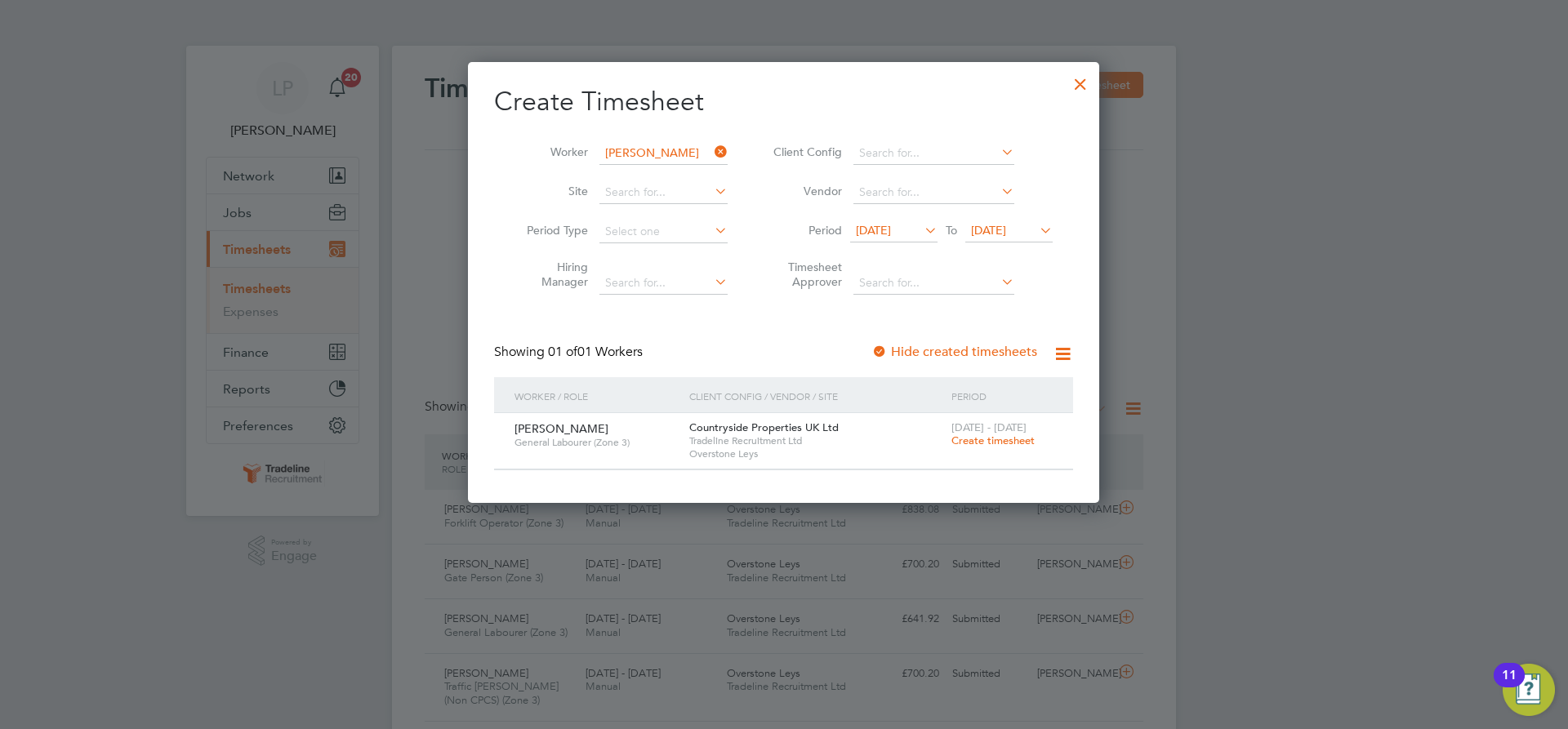
click at [973, 439] on span "Create timesheet" at bounding box center [993, 441] width 83 height 14
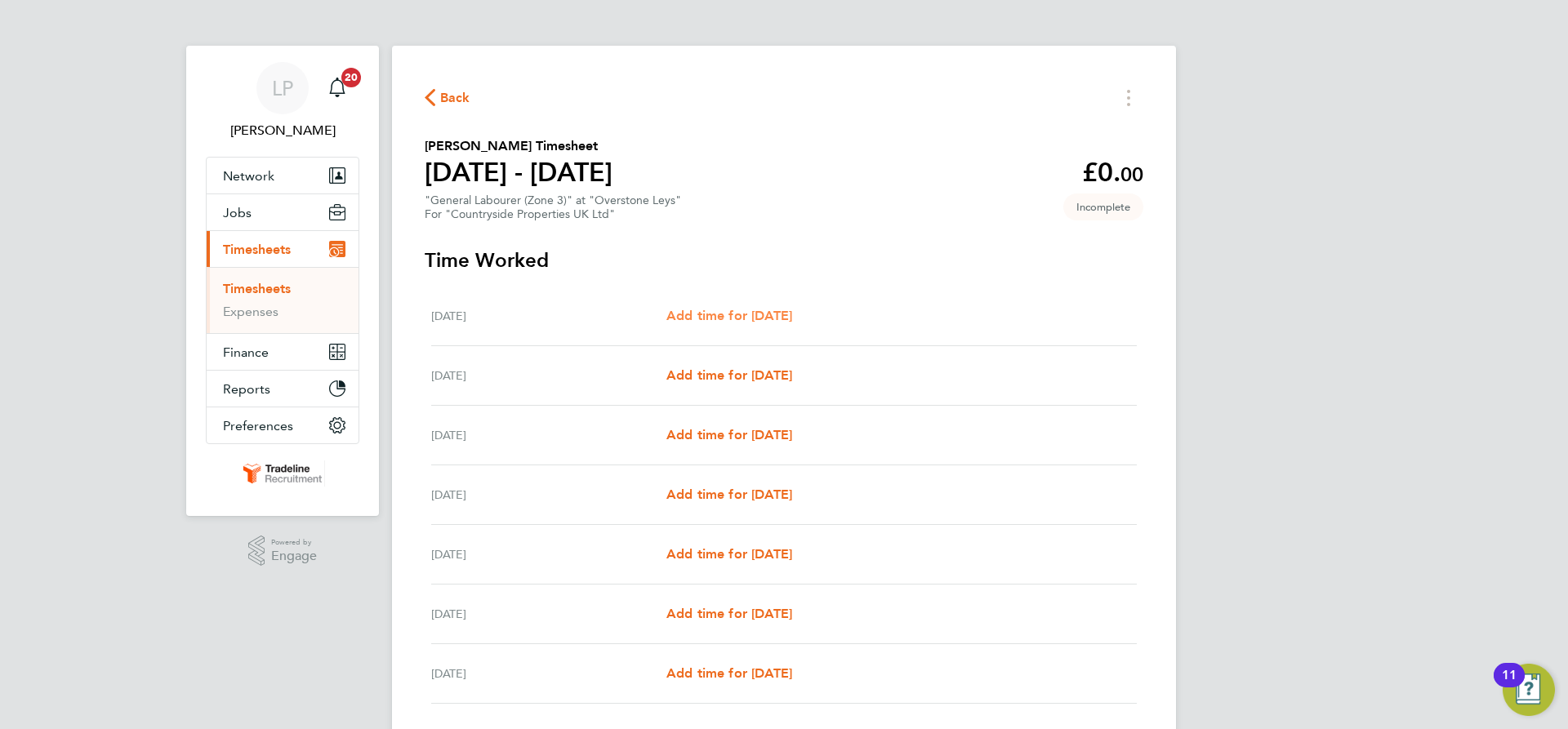
click at [738, 315] on span "Add time for [DATE]" at bounding box center [729, 315] width 126 height 16
select select "30"
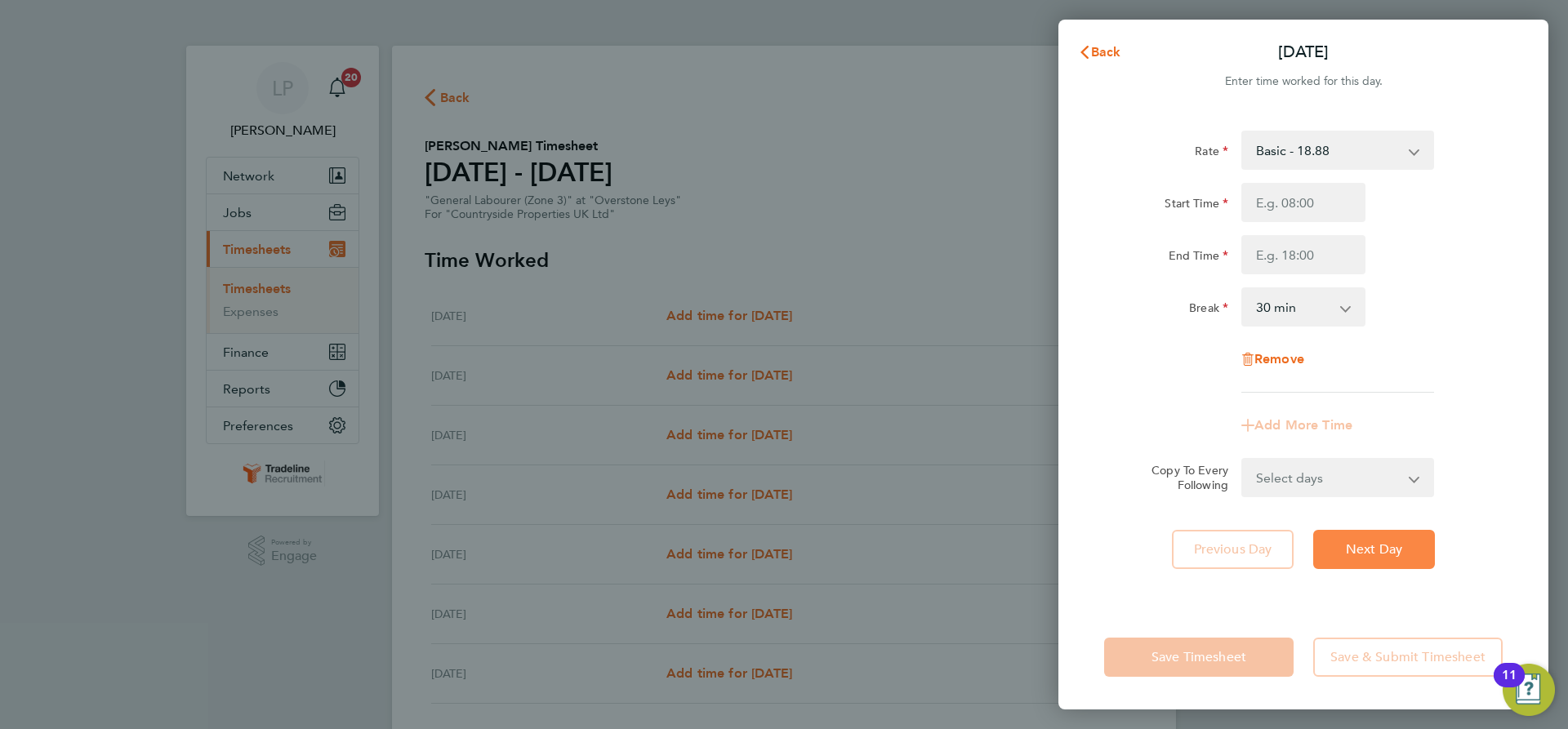
click at [1373, 537] on button "Next Day" at bounding box center [1373, 549] width 122 height 39
select select "30"
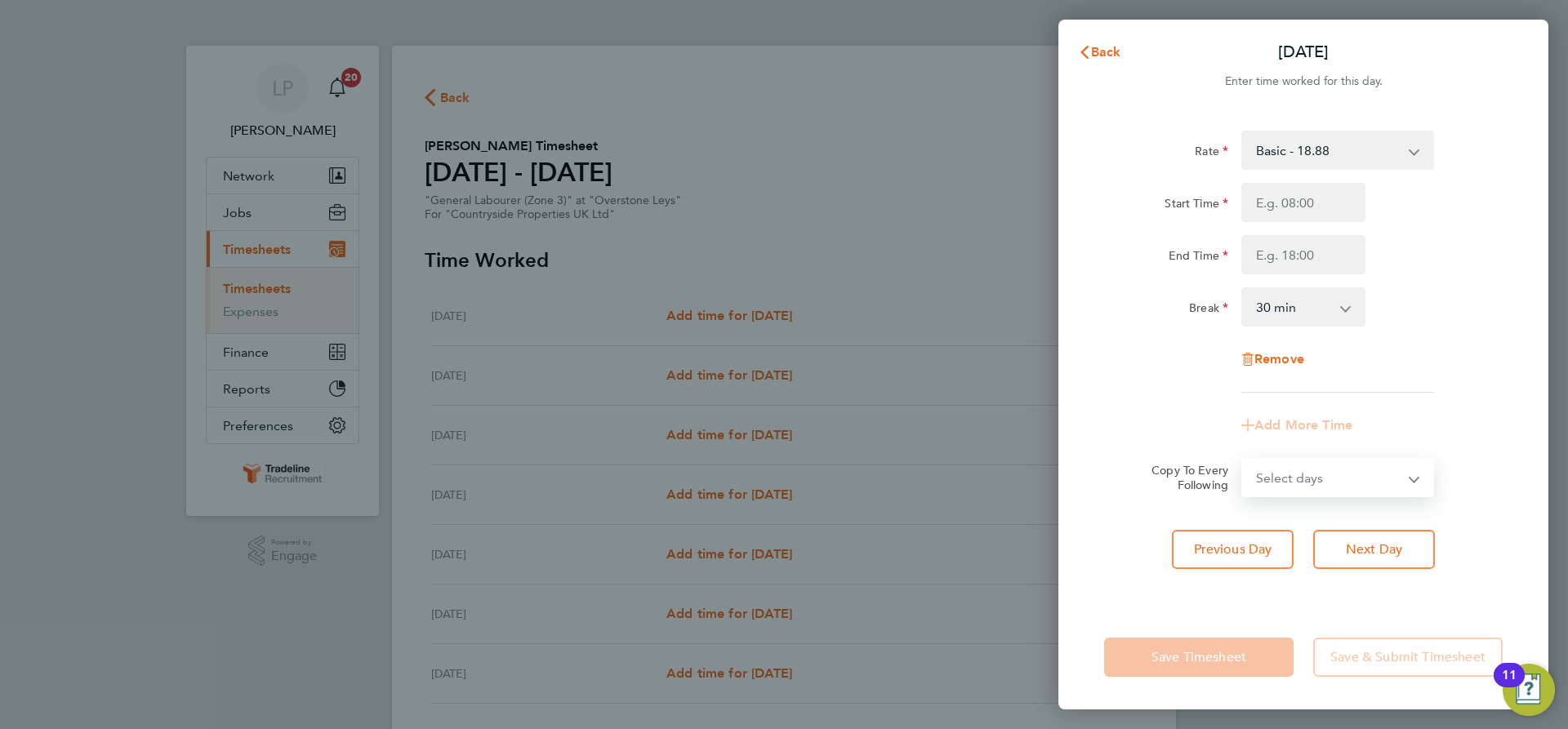
click at [1342, 476] on select "Select days Day Weekday (Mon-Fri) Weekend (Sat-Sun) Wednesday Thursday Friday S…" at bounding box center [1329, 478] width 172 height 36
select select "WEEKDAY"
click at [1243, 460] on select "Select days Day Weekday (Mon-Fri) Weekend (Sat-Sun) Wednesday Thursday Friday S…" at bounding box center [1329, 478] width 172 height 36
select select "[DATE]"
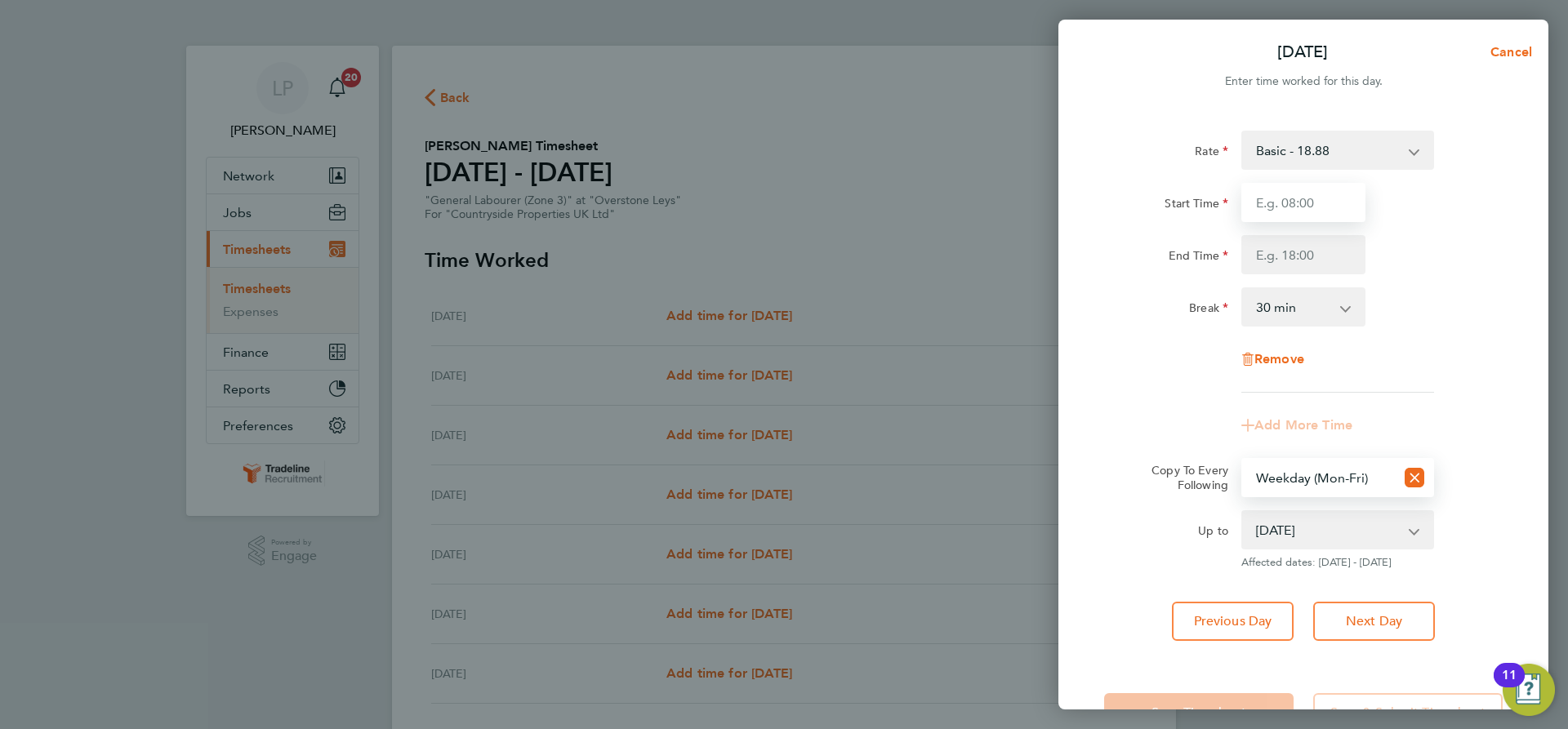
click at [1321, 200] on input "Start Time" at bounding box center [1303, 202] width 124 height 39
type input "07:00"
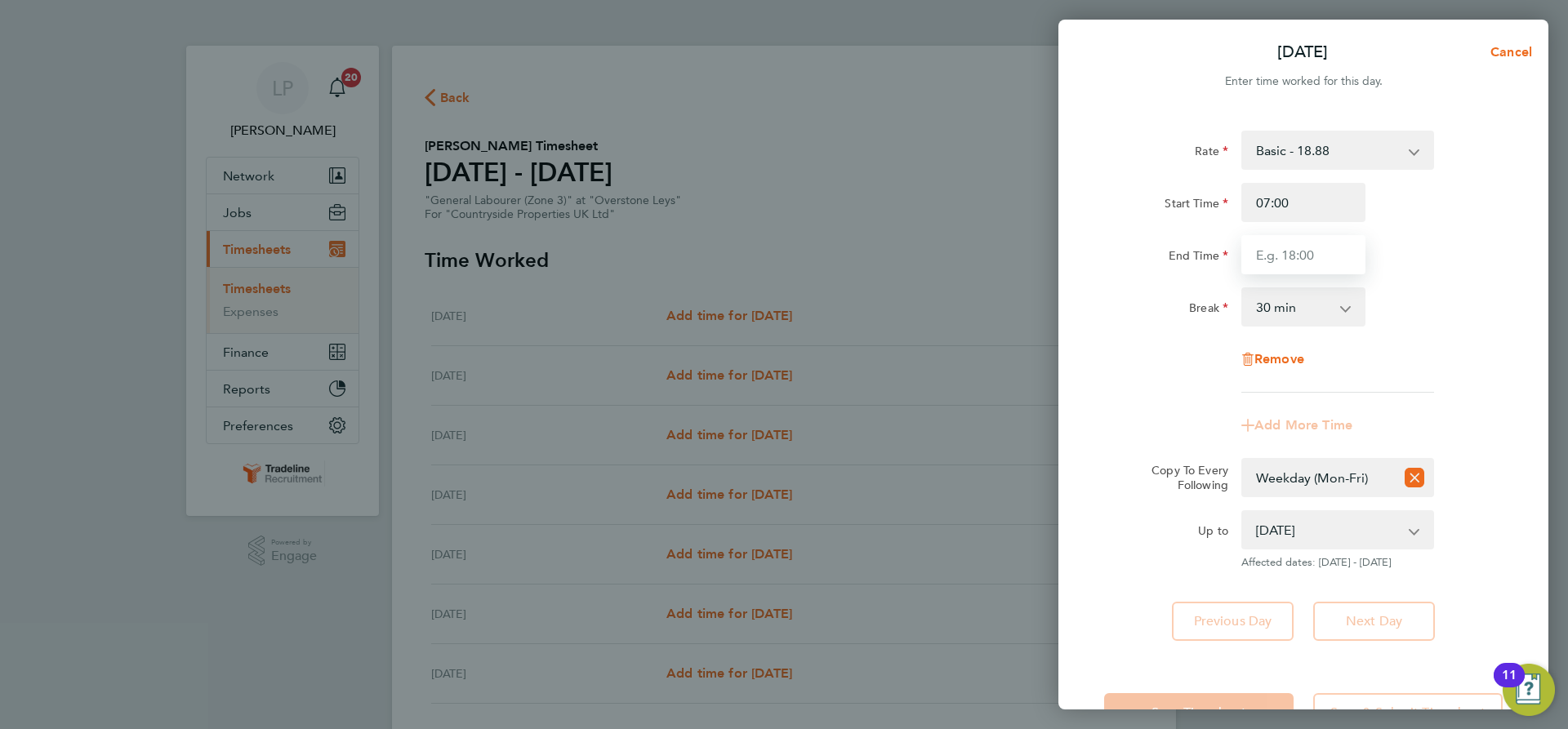
click at [1325, 251] on input "End Time" at bounding box center [1303, 254] width 124 height 39
type input "16:30"
click at [1433, 339] on div "Rate Basic - 18.88 Start Time 07:00 End Time 16:30 Break 0 min 15 min 30 min 45…" at bounding box center [1303, 261] width 399 height 262
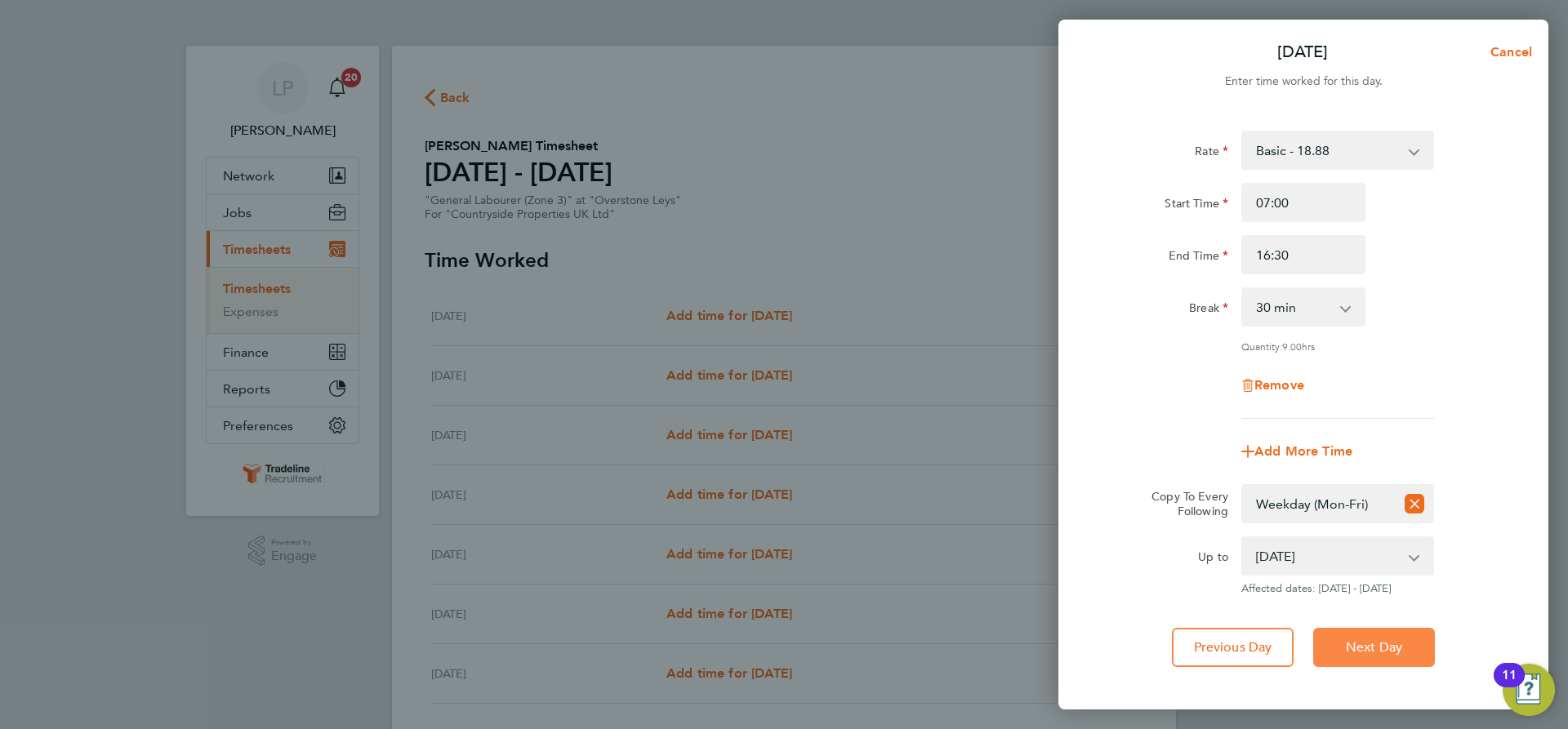
click at [1402, 647] on span "Next Day" at bounding box center [1374, 648] width 56 height 17
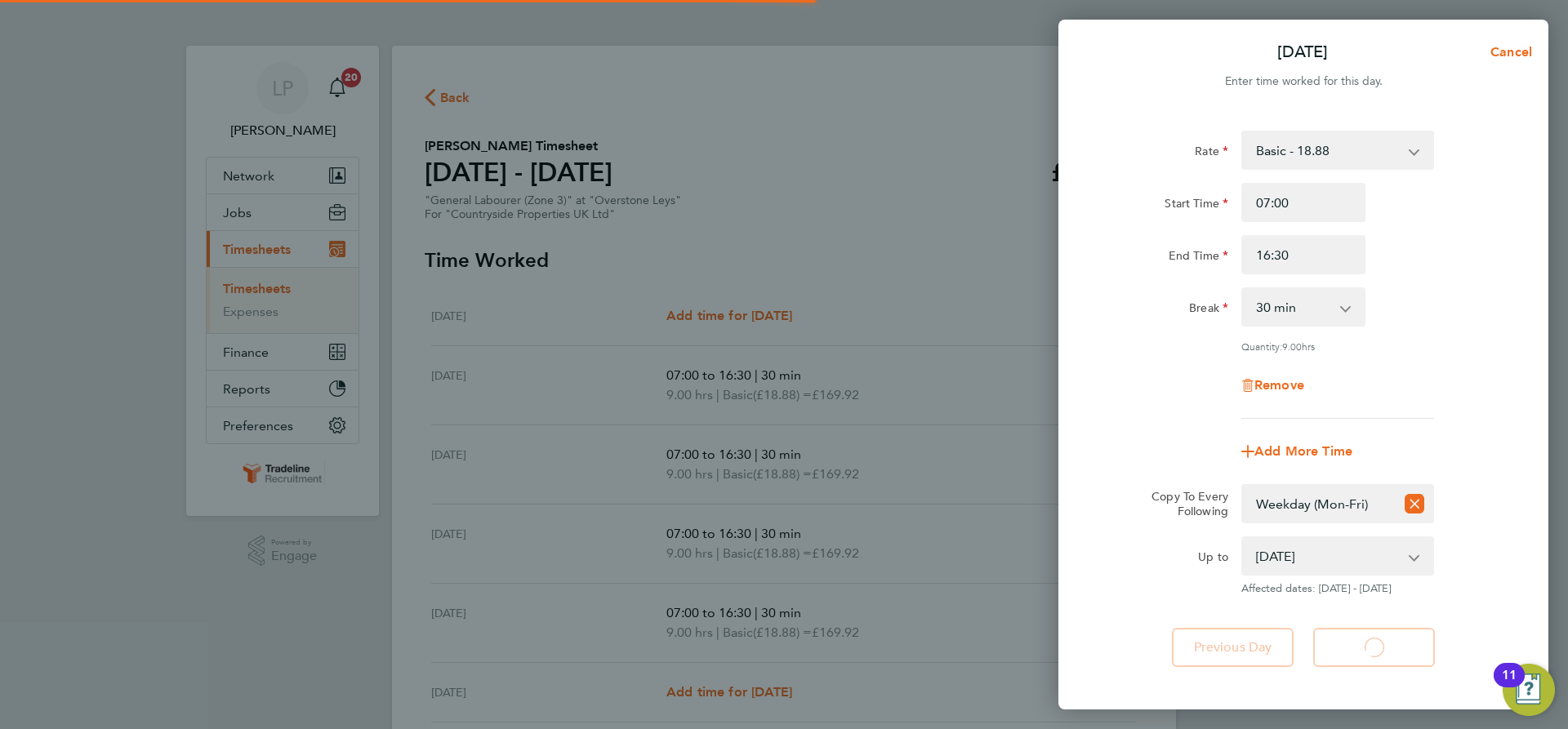
select select "30"
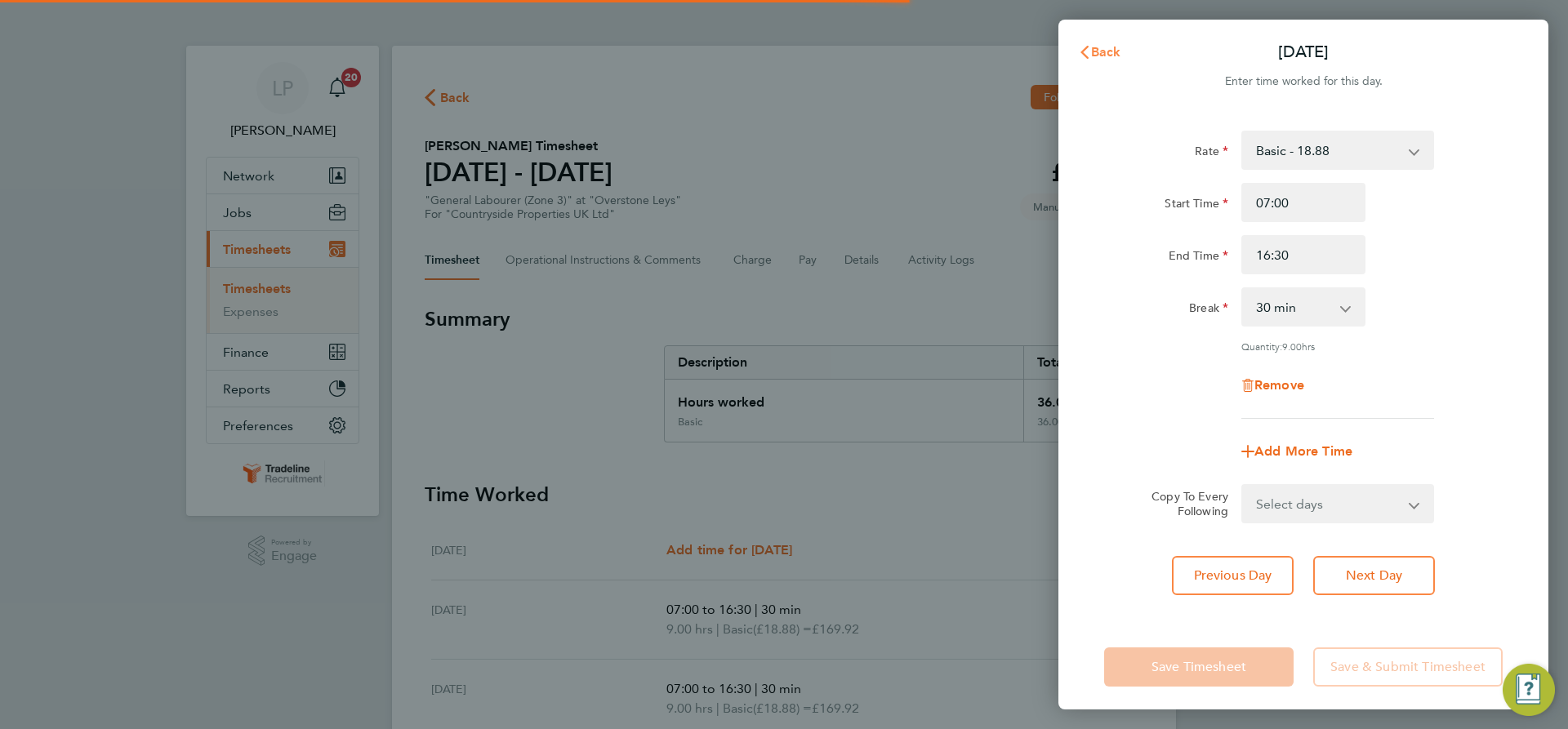
click at [1097, 46] on span "Back" at bounding box center [1106, 52] width 30 height 16
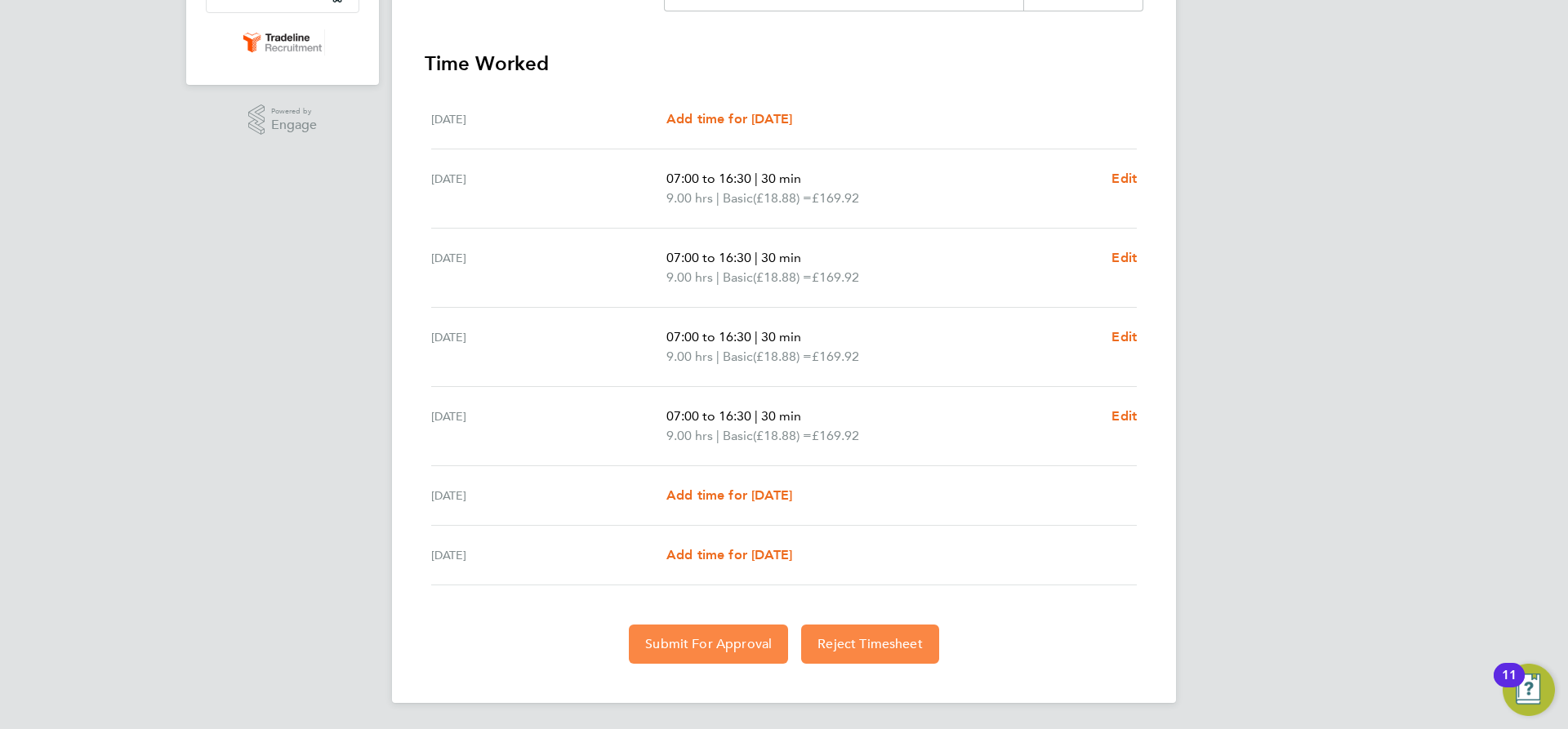
drag, startPoint x: 717, startPoint y: 649, endPoint x: 871, endPoint y: 662, distance: 154.5
click at [717, 649] on span "Submit For Approval" at bounding box center [708, 644] width 126 height 17
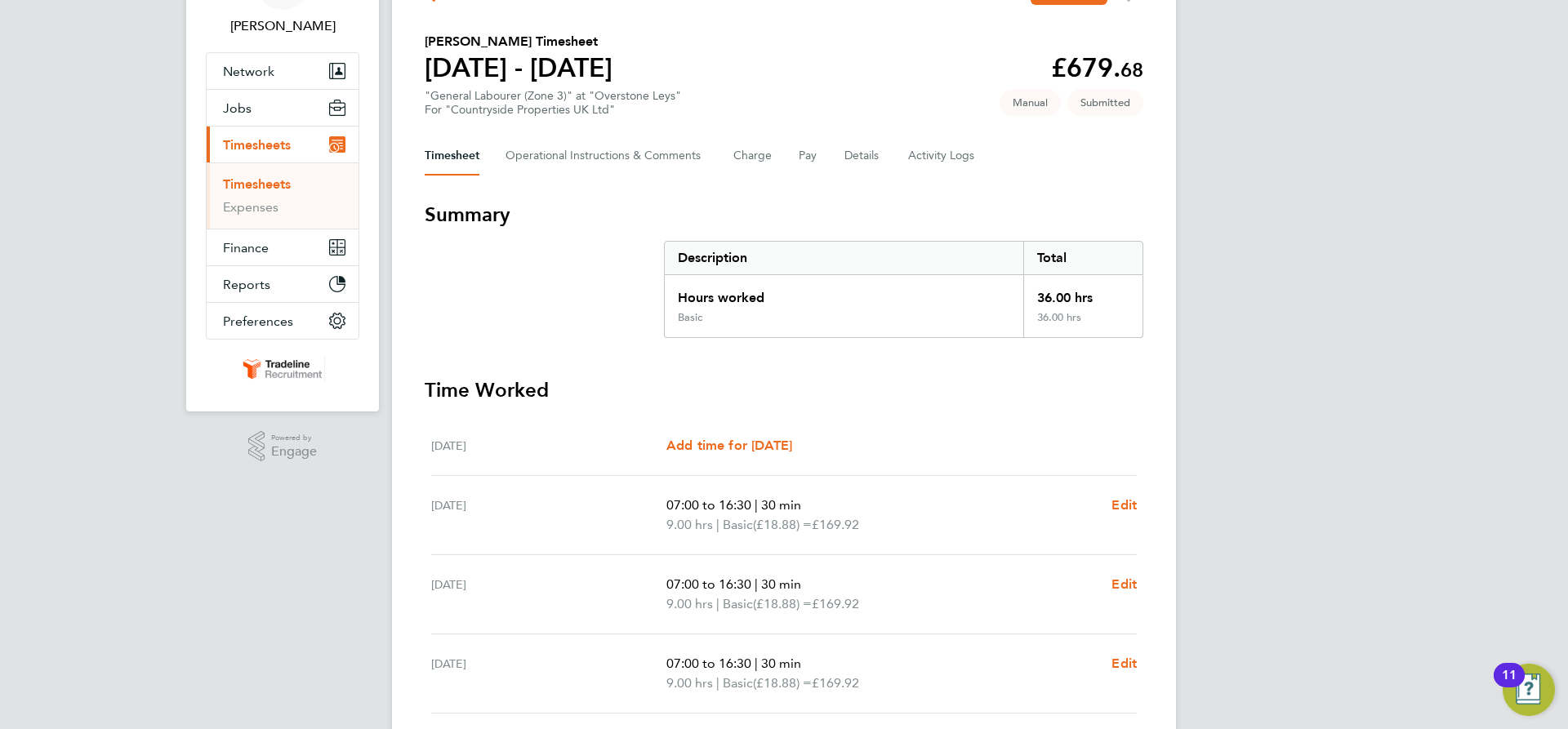
click at [264, 176] on link "Timesheets" at bounding box center [256, 184] width 67 height 16
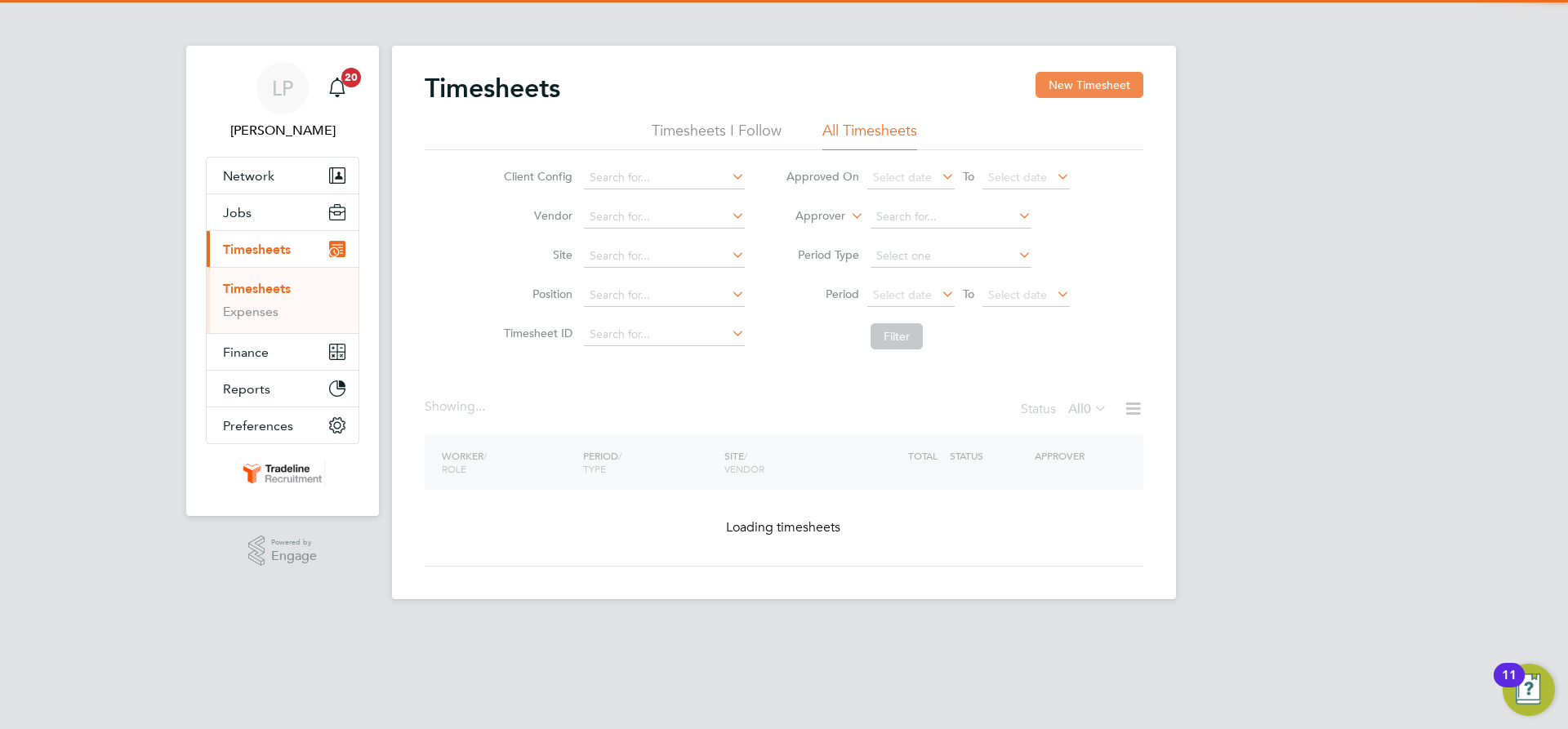
click at [1061, 90] on button "New Timesheet" at bounding box center [1089, 85] width 108 height 26
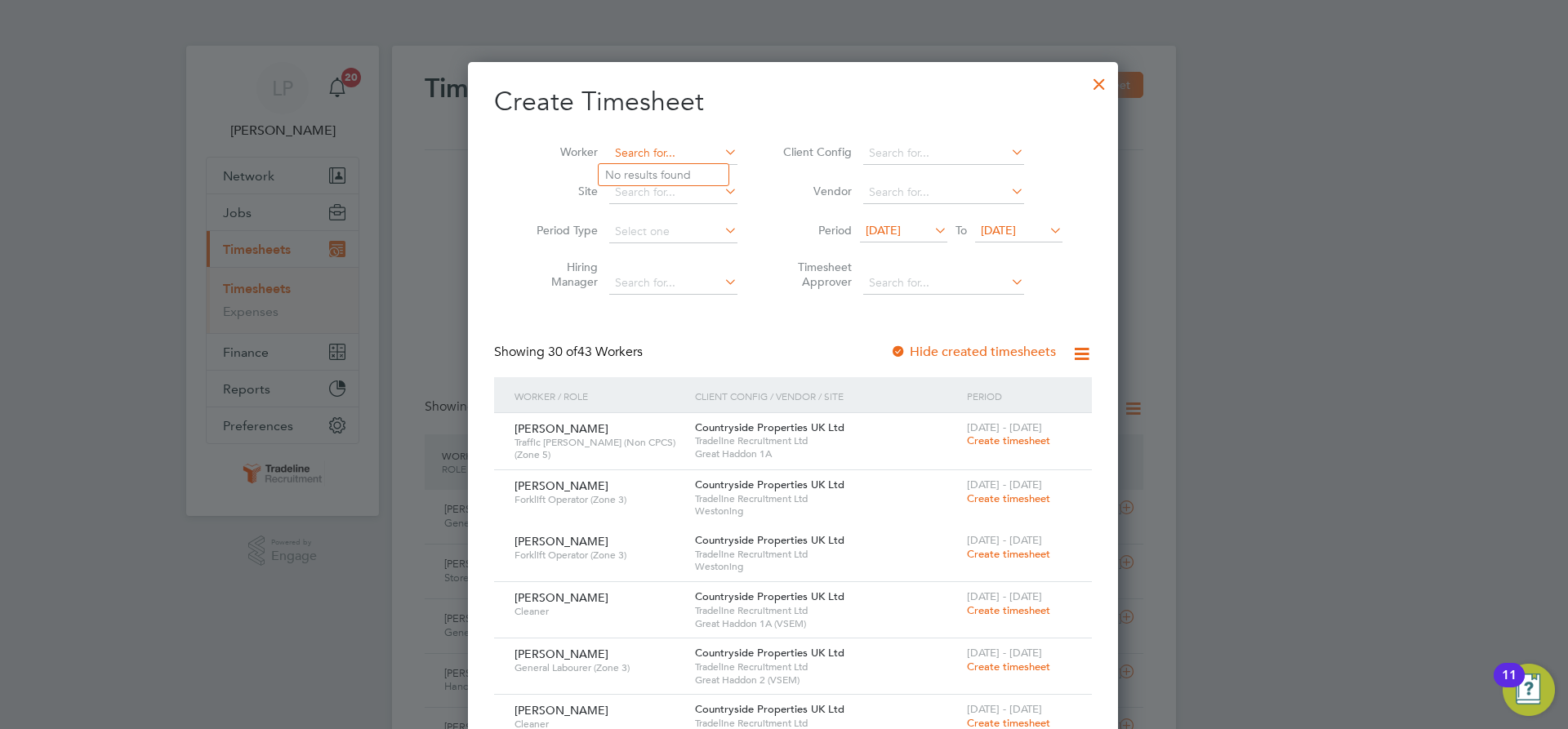
click at [616, 152] on input at bounding box center [673, 153] width 128 height 23
click at [692, 216] on li "Matthew War dell" at bounding box center [672, 219] width 148 height 22
type input "Matthew Wardell"
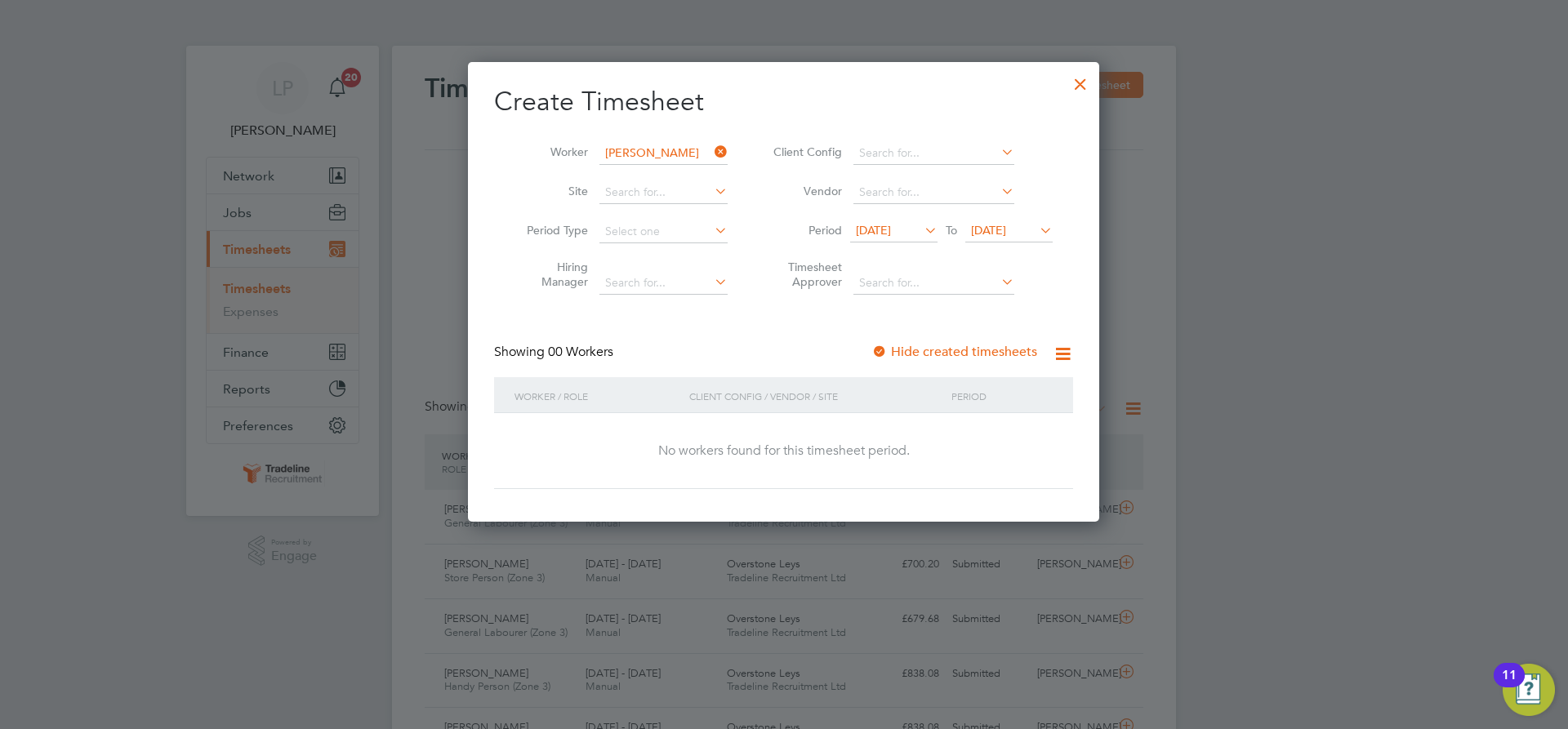
click at [882, 350] on div at bounding box center [879, 352] width 17 height 17
click at [1016, 237] on span "[DATE]" at bounding box center [1010, 231] width 88 height 22
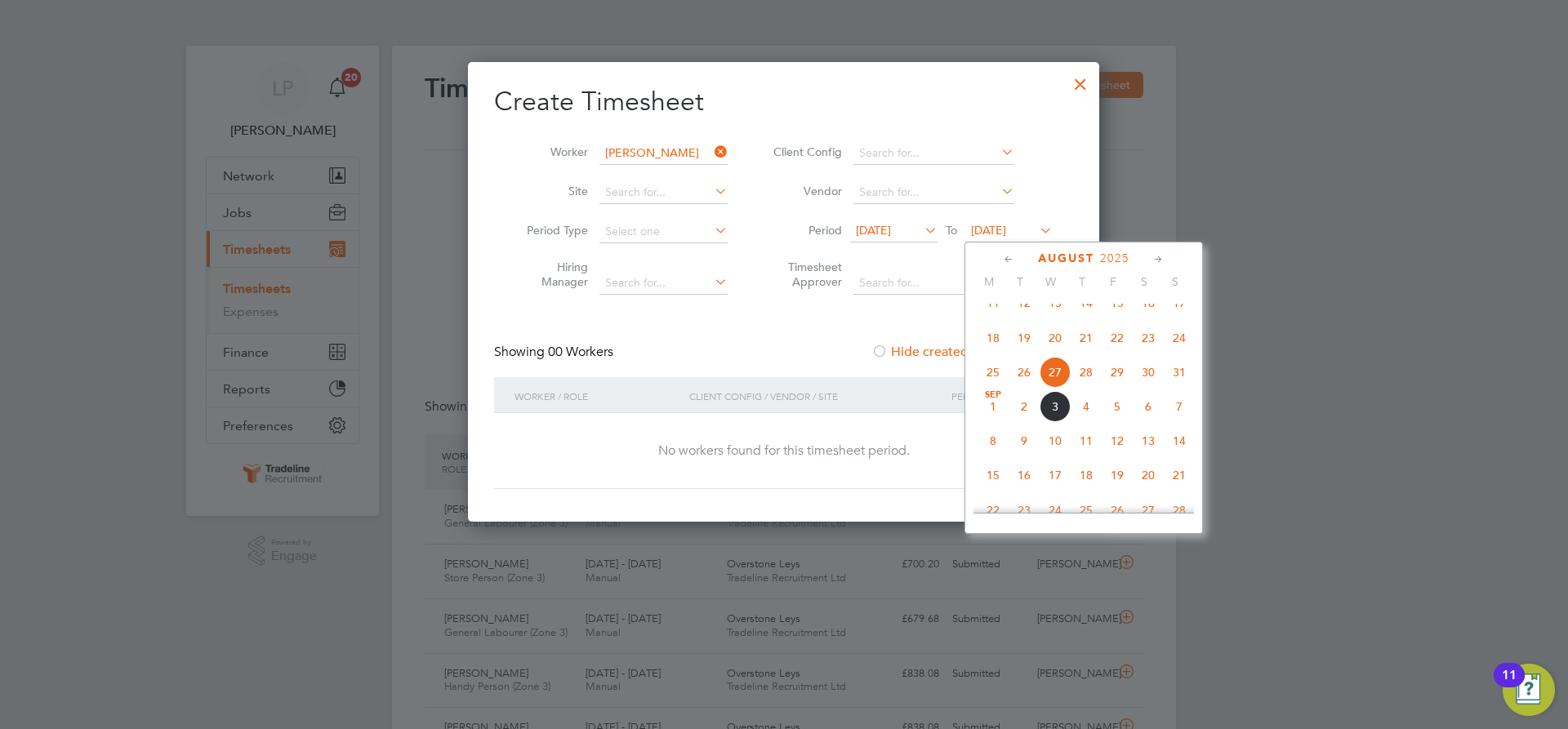
click at [1090, 457] on span "11" at bounding box center [1086, 441] width 31 height 31
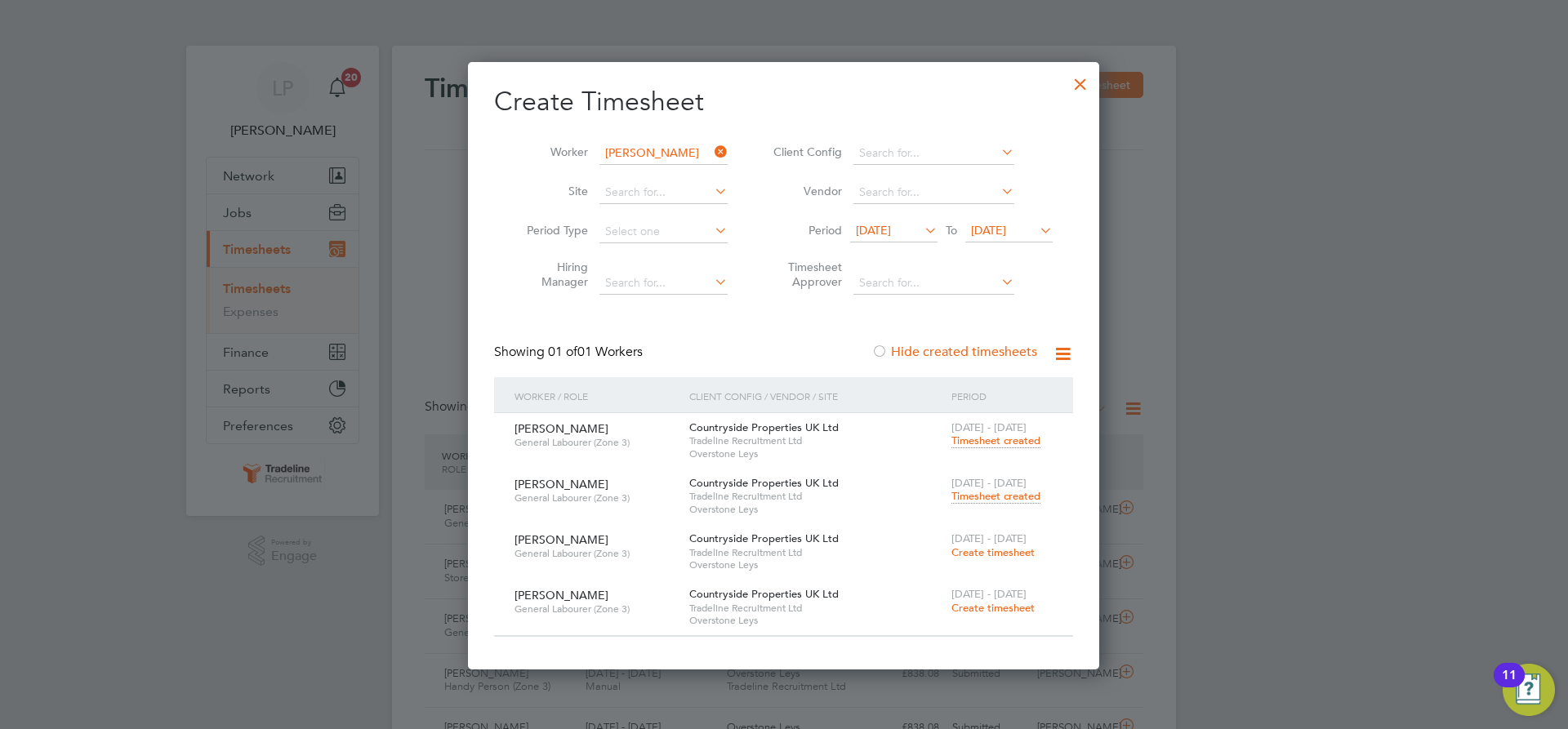
click at [997, 496] on span "Timesheet created" at bounding box center [997, 496] width 89 height 15
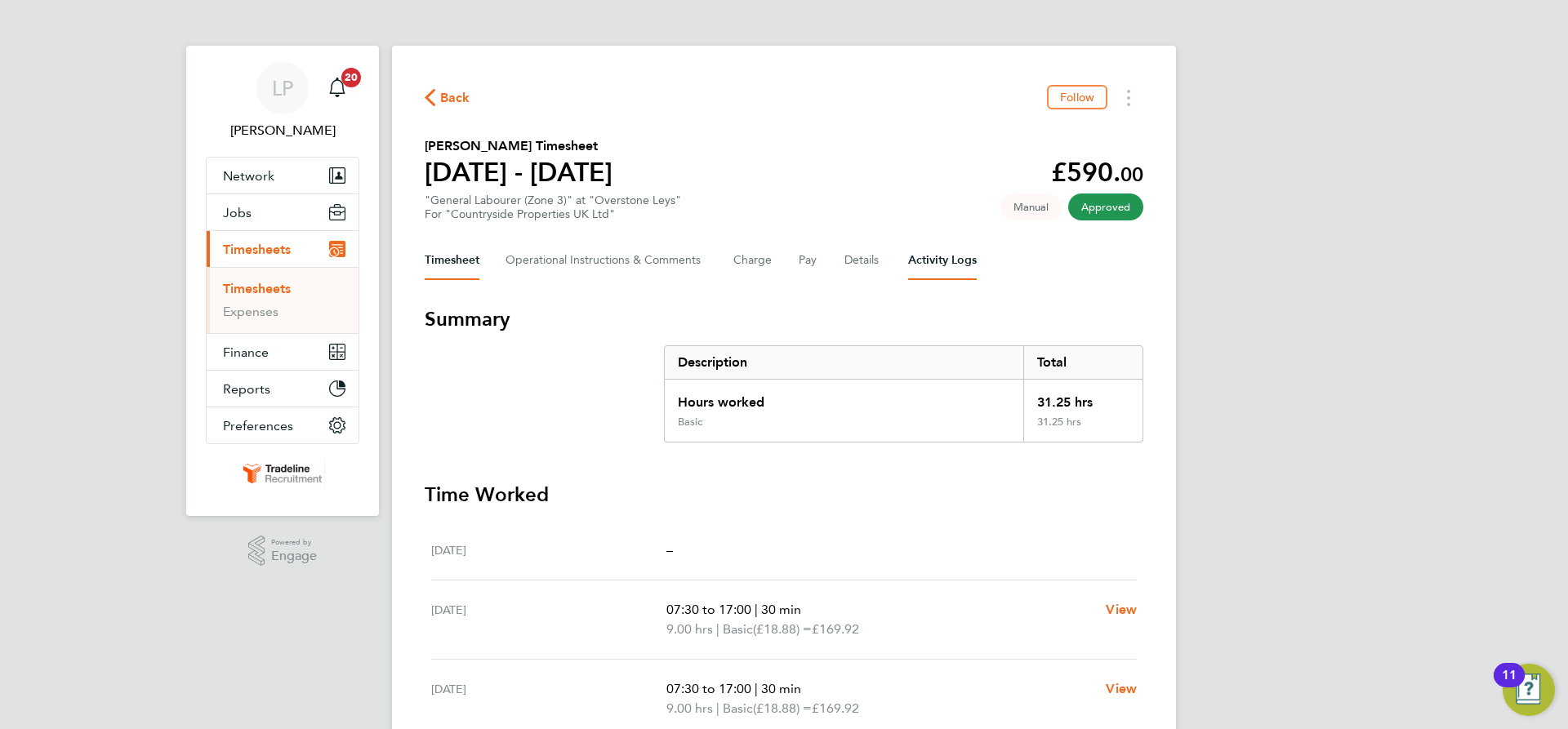
click at [945, 270] on Logs-tab "Activity Logs" at bounding box center [942, 260] width 68 height 39
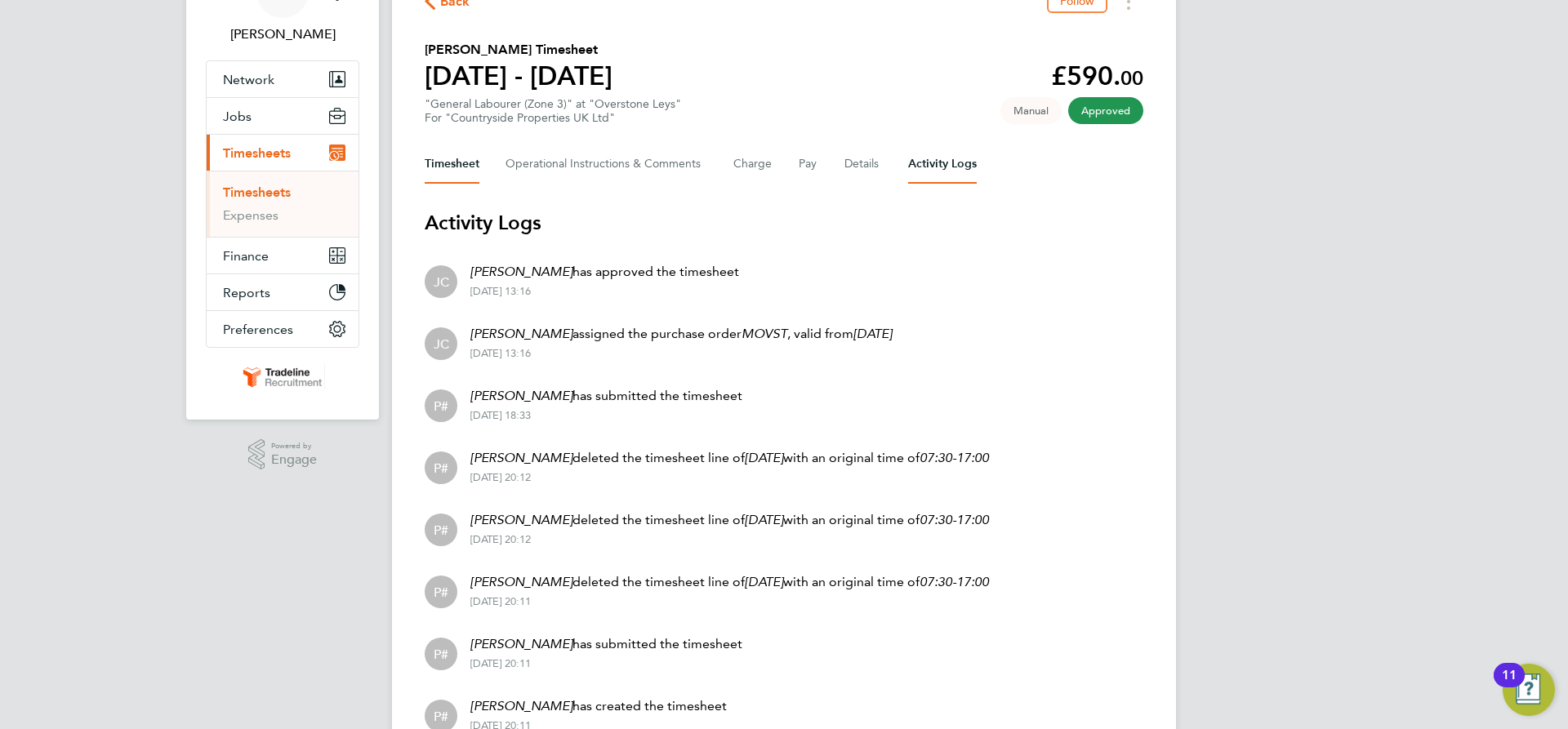
click at [472, 168] on button "Timesheet" at bounding box center [452, 164] width 54 height 39
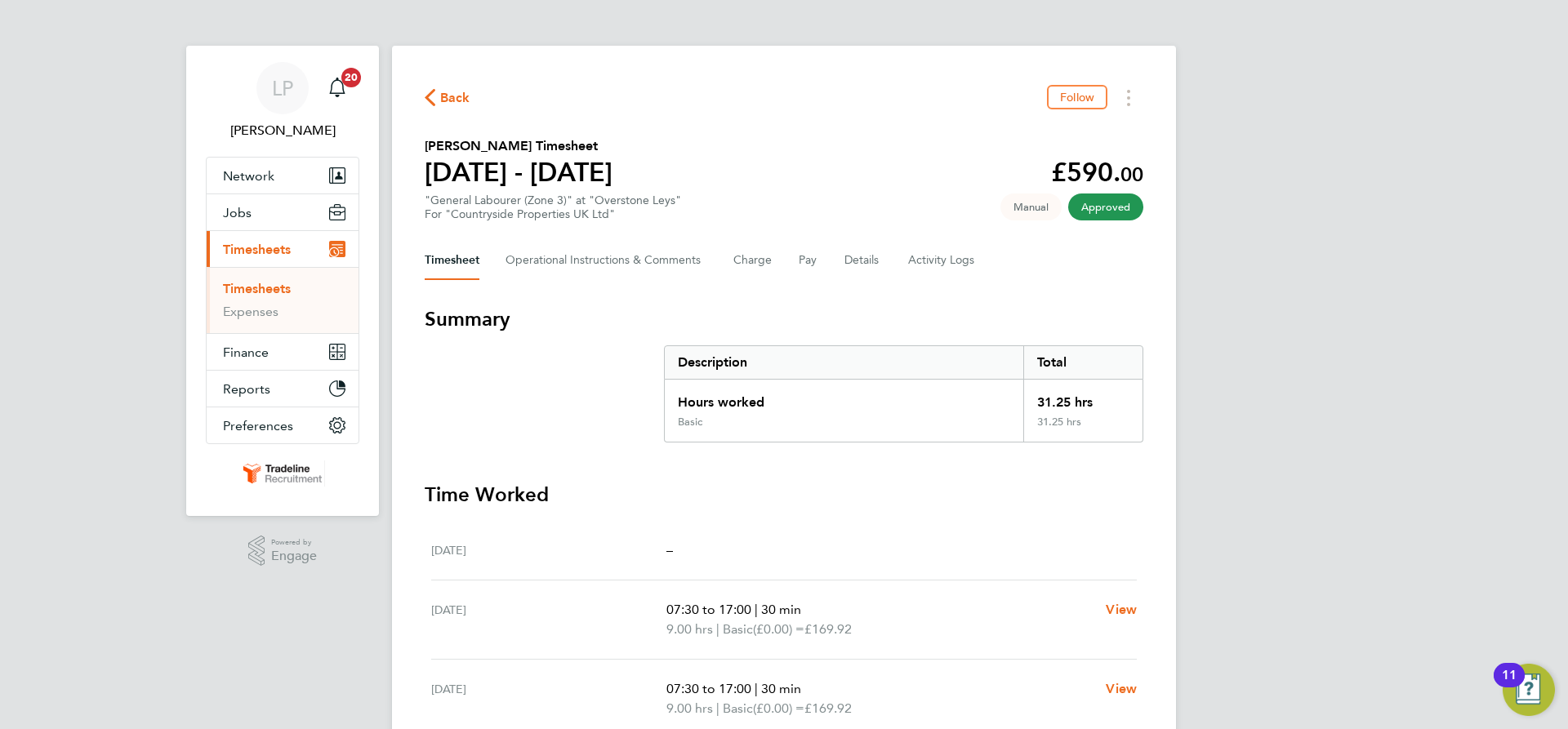
click at [259, 291] on link "Timesheets" at bounding box center [256, 289] width 67 height 16
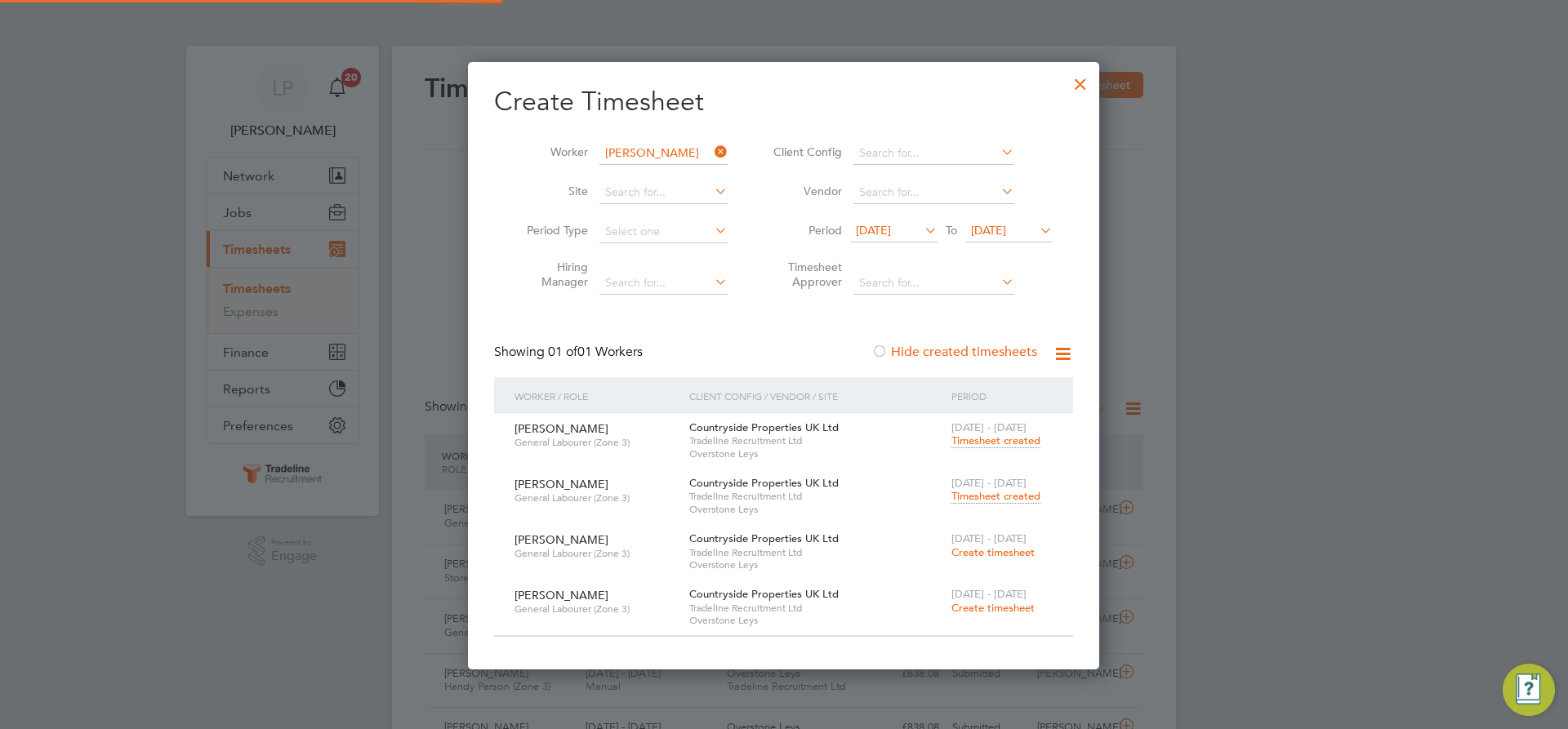
scroll to position [42, 142]
click at [664, 159] on input at bounding box center [663, 153] width 128 height 23
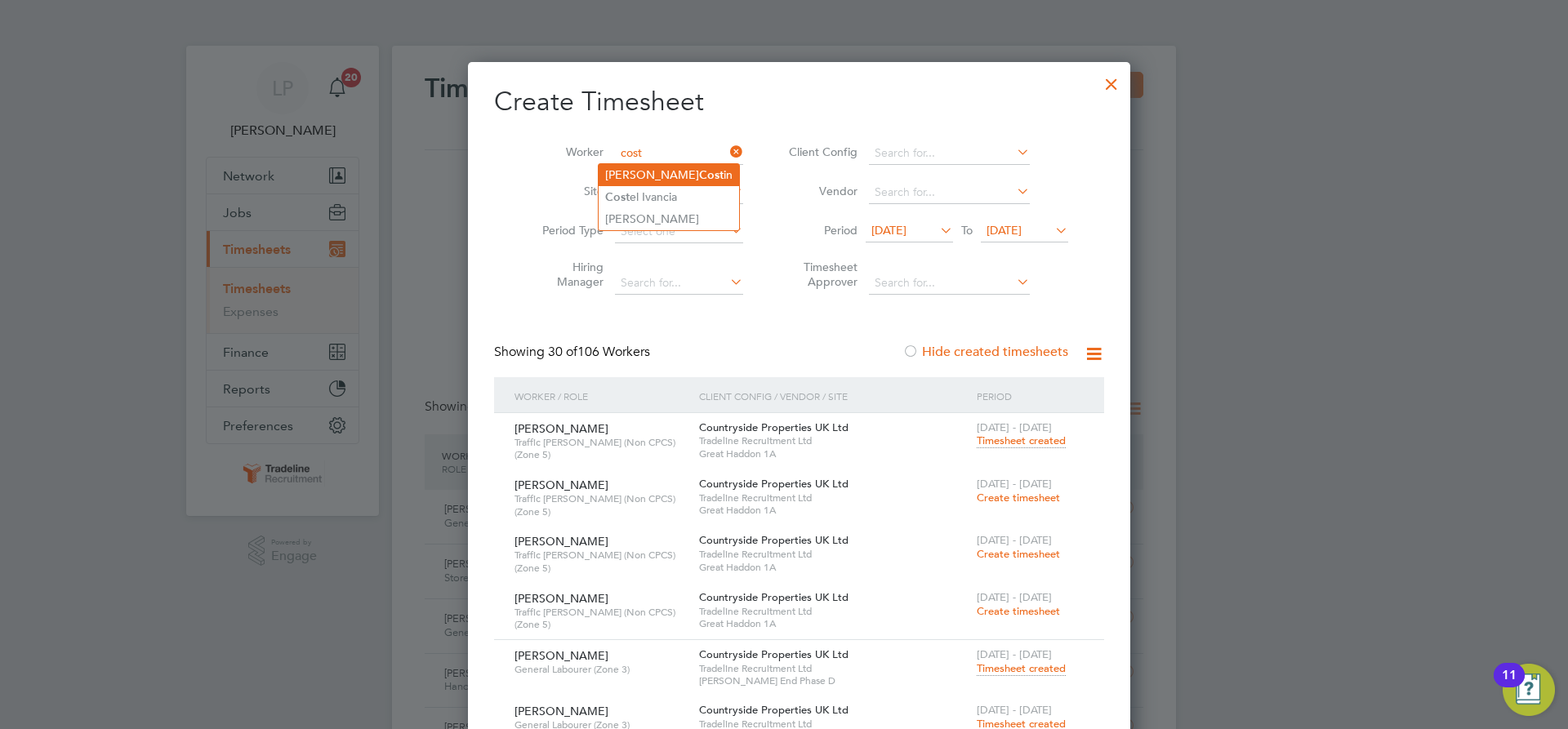
click at [699, 168] on b "Cost" at bounding box center [712, 175] width 25 height 14
type input "[PERSON_NAME]"
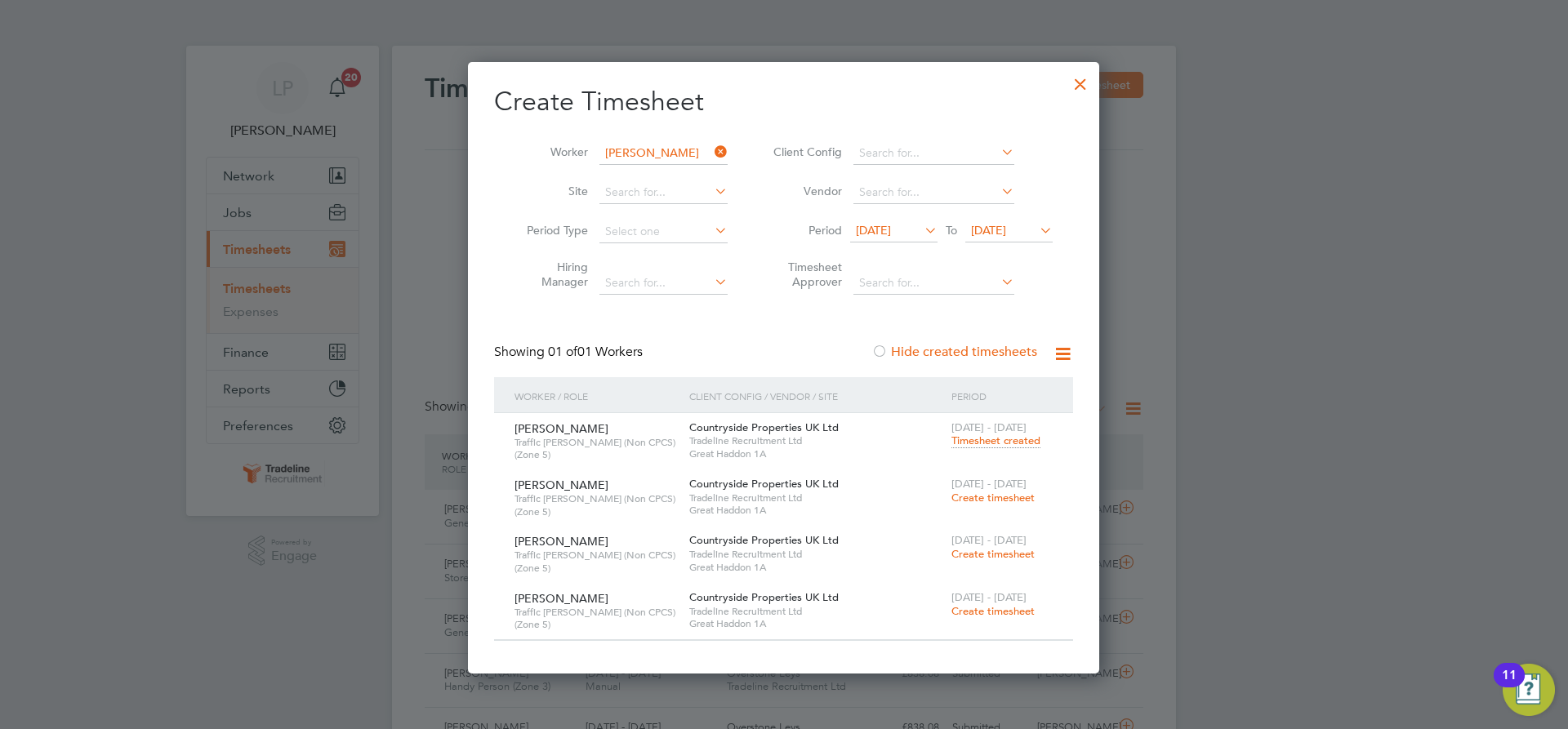
click at [996, 492] on span "Create timesheet" at bounding box center [993, 498] width 83 height 14
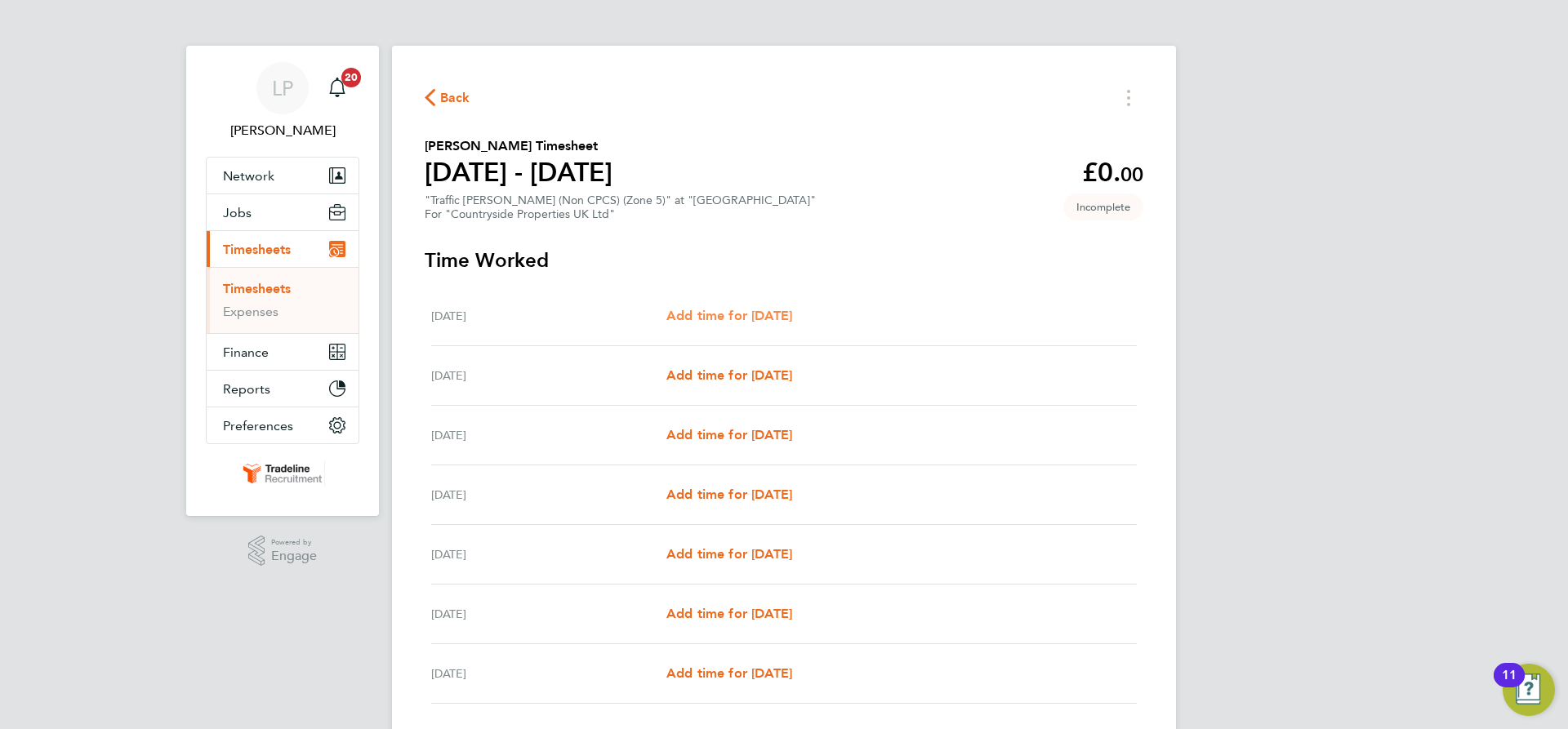
click at [734, 311] on span "Add time for [DATE]" at bounding box center [729, 315] width 126 height 16
select select "30"
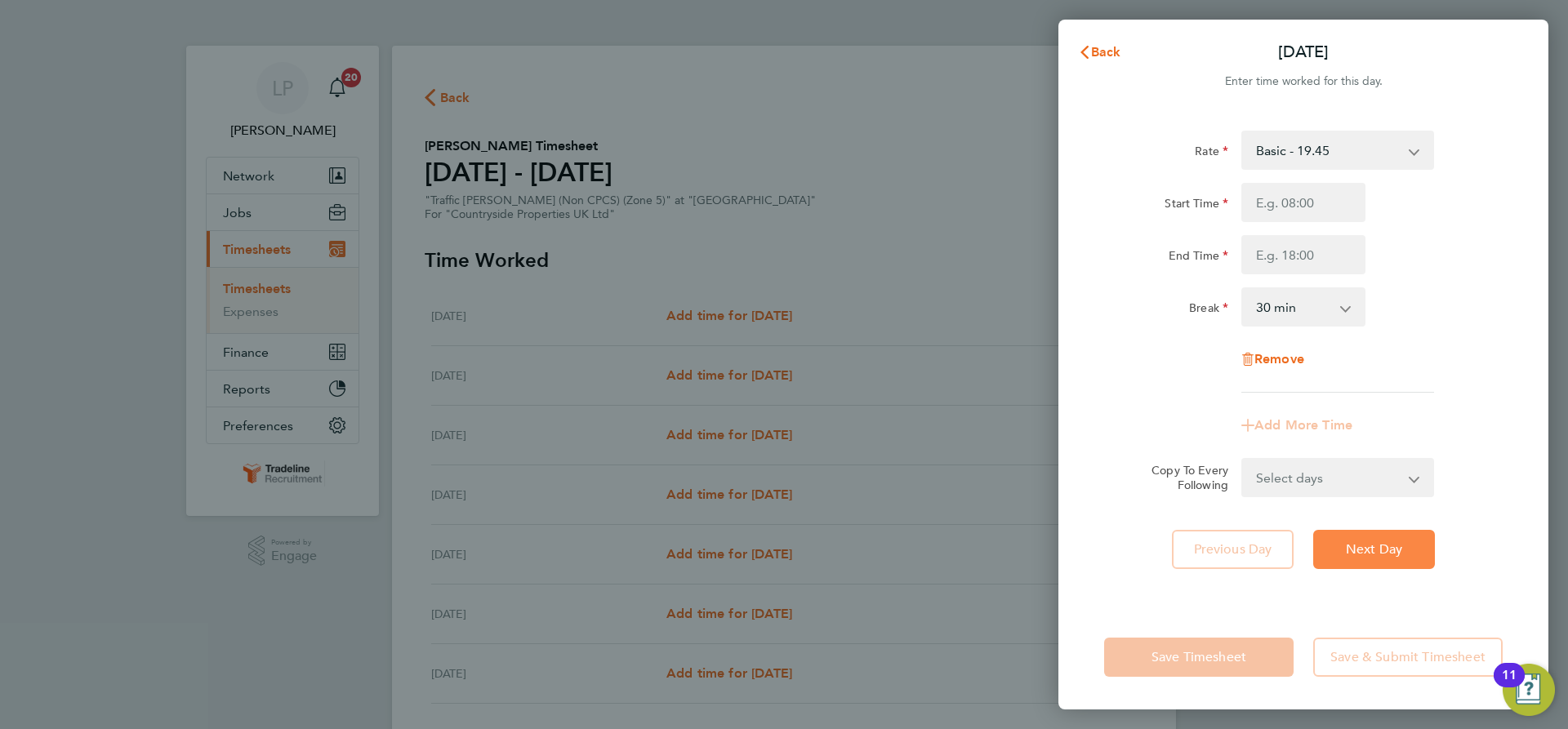
click at [1392, 552] on span "Next Day" at bounding box center [1374, 549] width 56 height 17
select select "30"
click at [1334, 198] on input "Start Time" at bounding box center [1303, 202] width 124 height 39
type input "07:30"
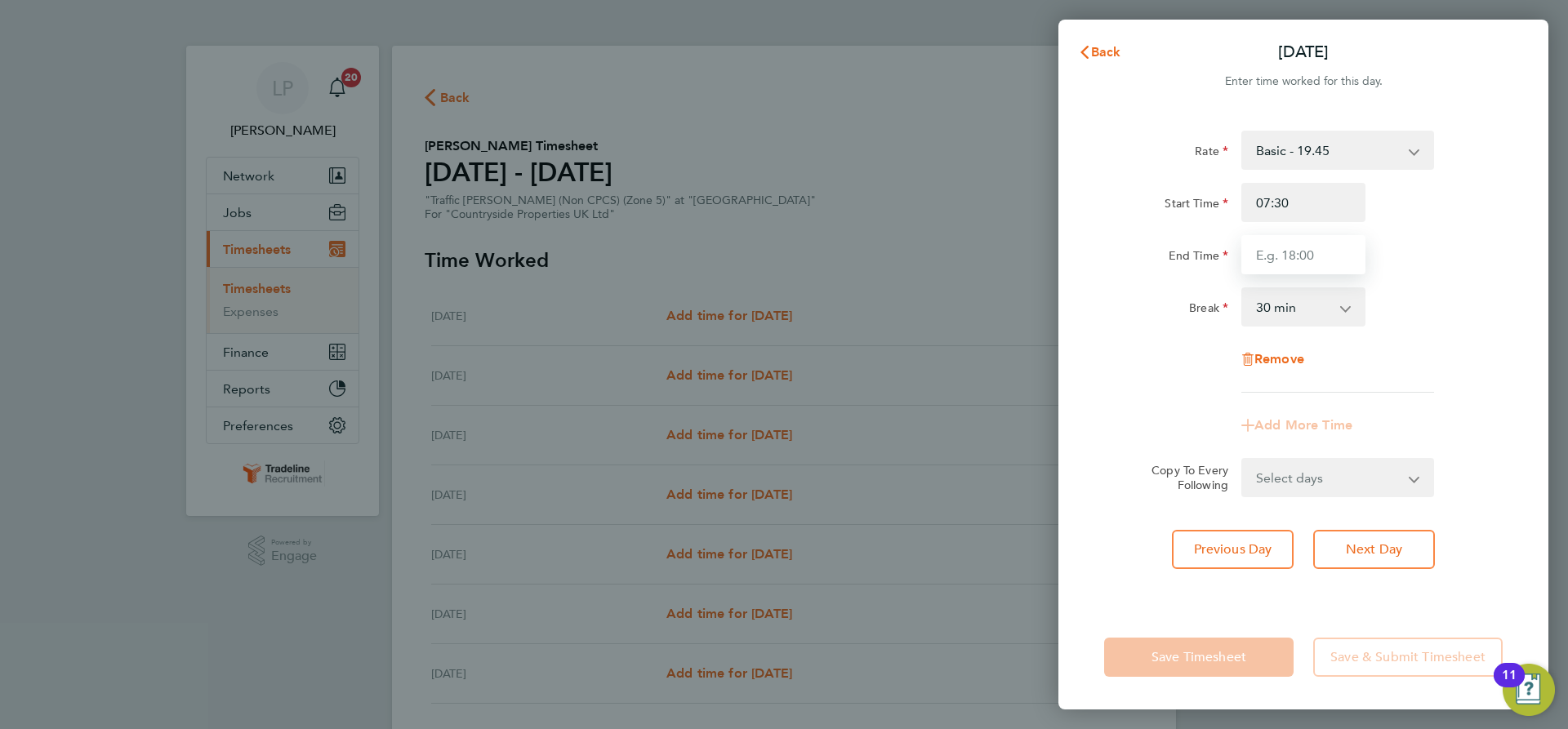
click at [1310, 253] on input "End Time" at bounding box center [1303, 254] width 124 height 39
click at [1419, 327] on div "Rate Basic - 19.45 Start Time 07:30 End Time 17:30 Break 0 min 15 min 30 min 45…" at bounding box center [1303, 261] width 399 height 262
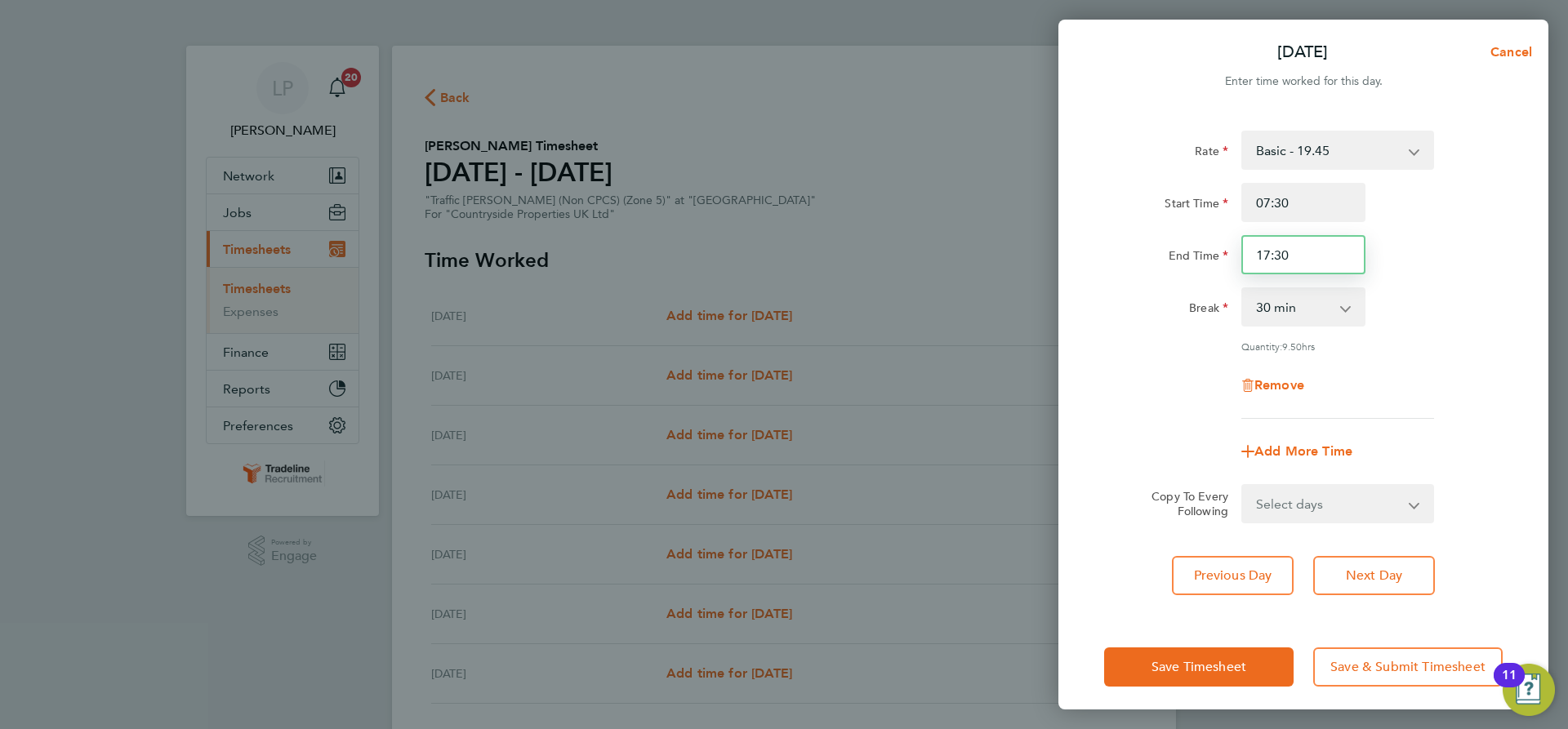
drag, startPoint x: 1310, startPoint y: 258, endPoint x: 1277, endPoint y: 266, distance: 34.0
click at [1277, 266] on input "17:30" at bounding box center [1303, 254] width 124 height 39
type input "17:00"
click at [1450, 307] on div "Break 0 min 15 min 30 min 45 min 60 min 75 min 90 min" at bounding box center [1303, 307] width 412 height 39
click at [1392, 486] on select "Select days Day Weekday (Mon-Fri) Weekend (Sat-Sun) Wednesday Thursday Friday S…" at bounding box center [1329, 503] width 172 height 36
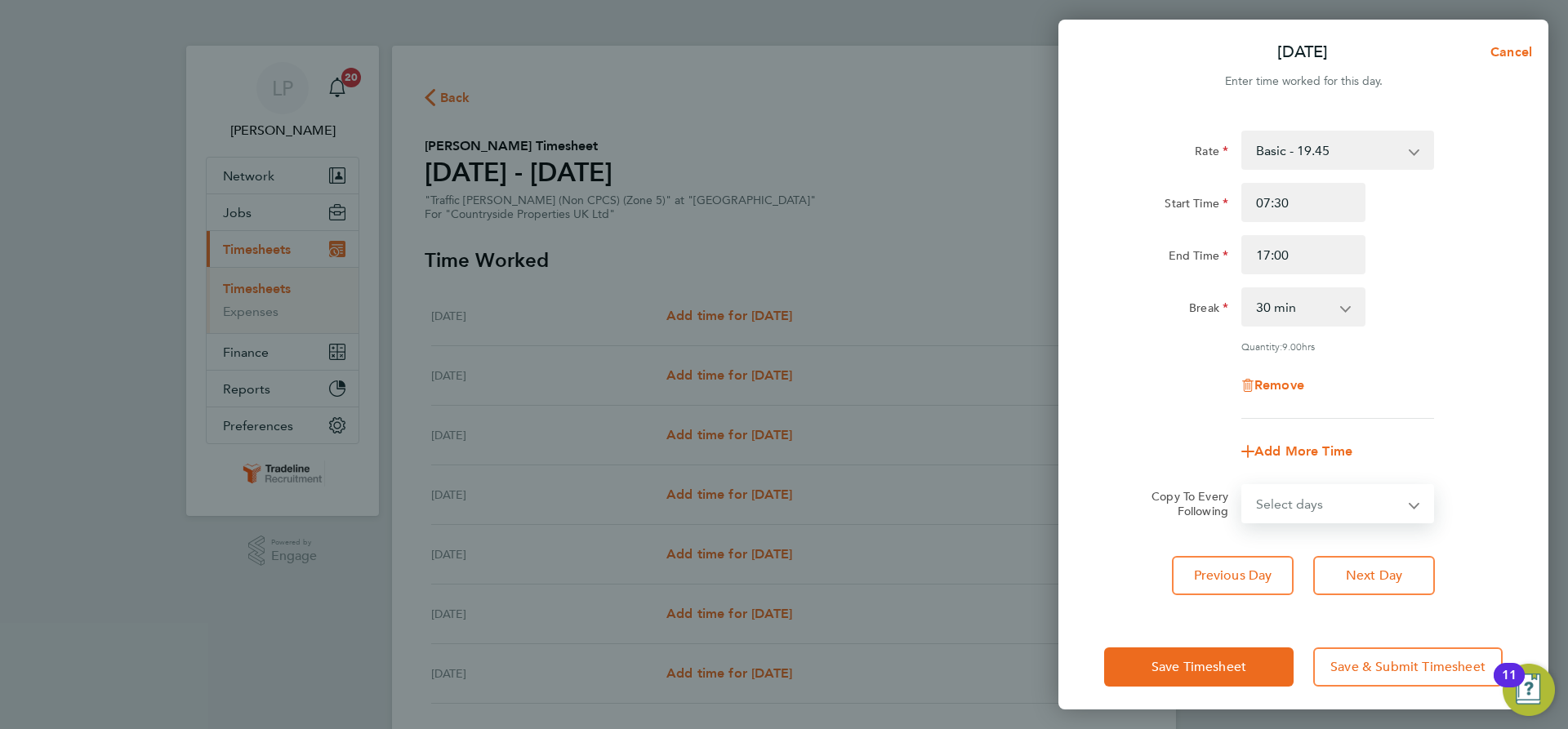
select select "WEEKDAY"
click at [1243, 485] on select "Select days Day Weekday (Mon-Fri) Weekend (Sat-Sun) Wednesday Thursday Friday S…" at bounding box center [1329, 503] width 172 height 36
select select "[DATE]"
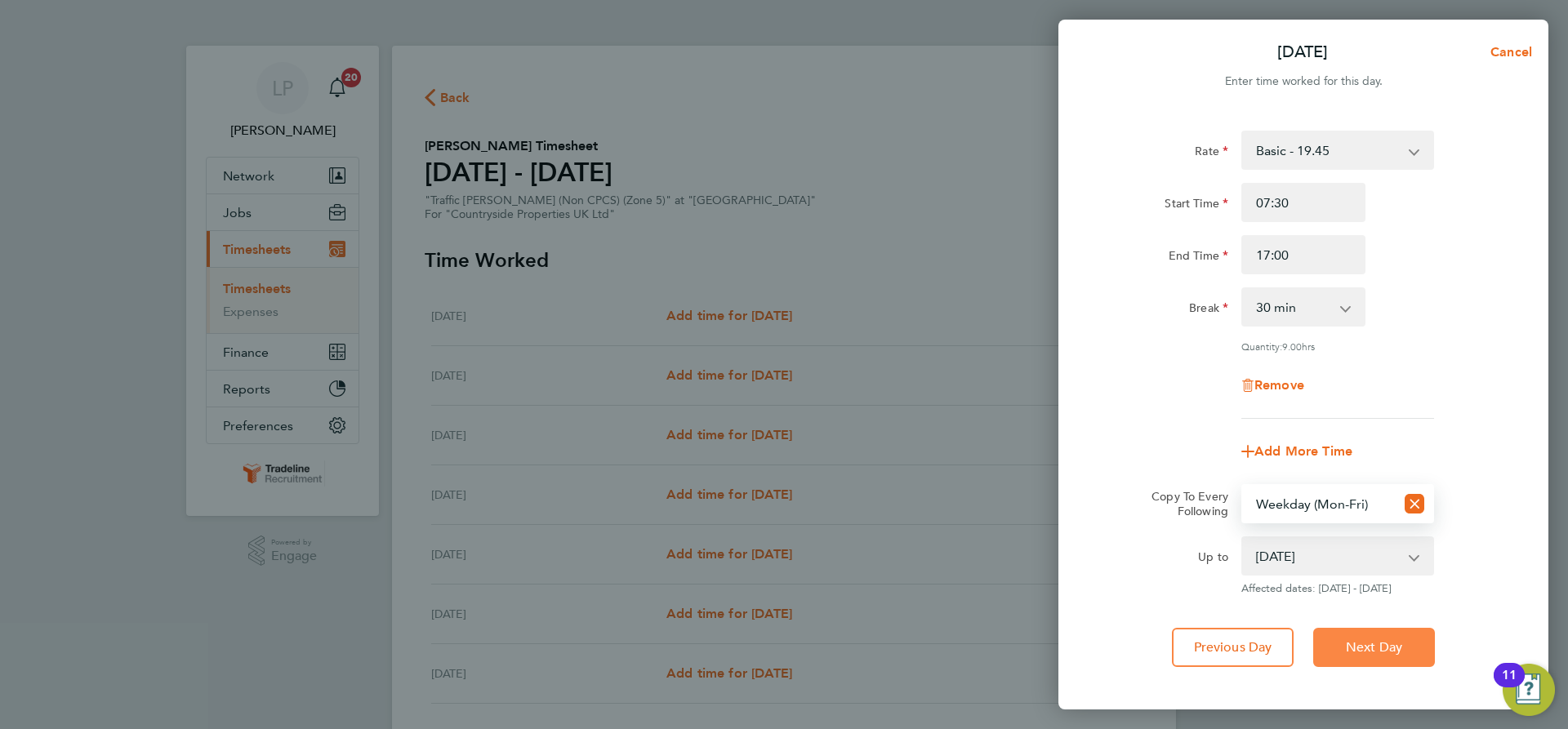
click at [1366, 642] on span "Next Day" at bounding box center [1374, 648] width 56 height 17
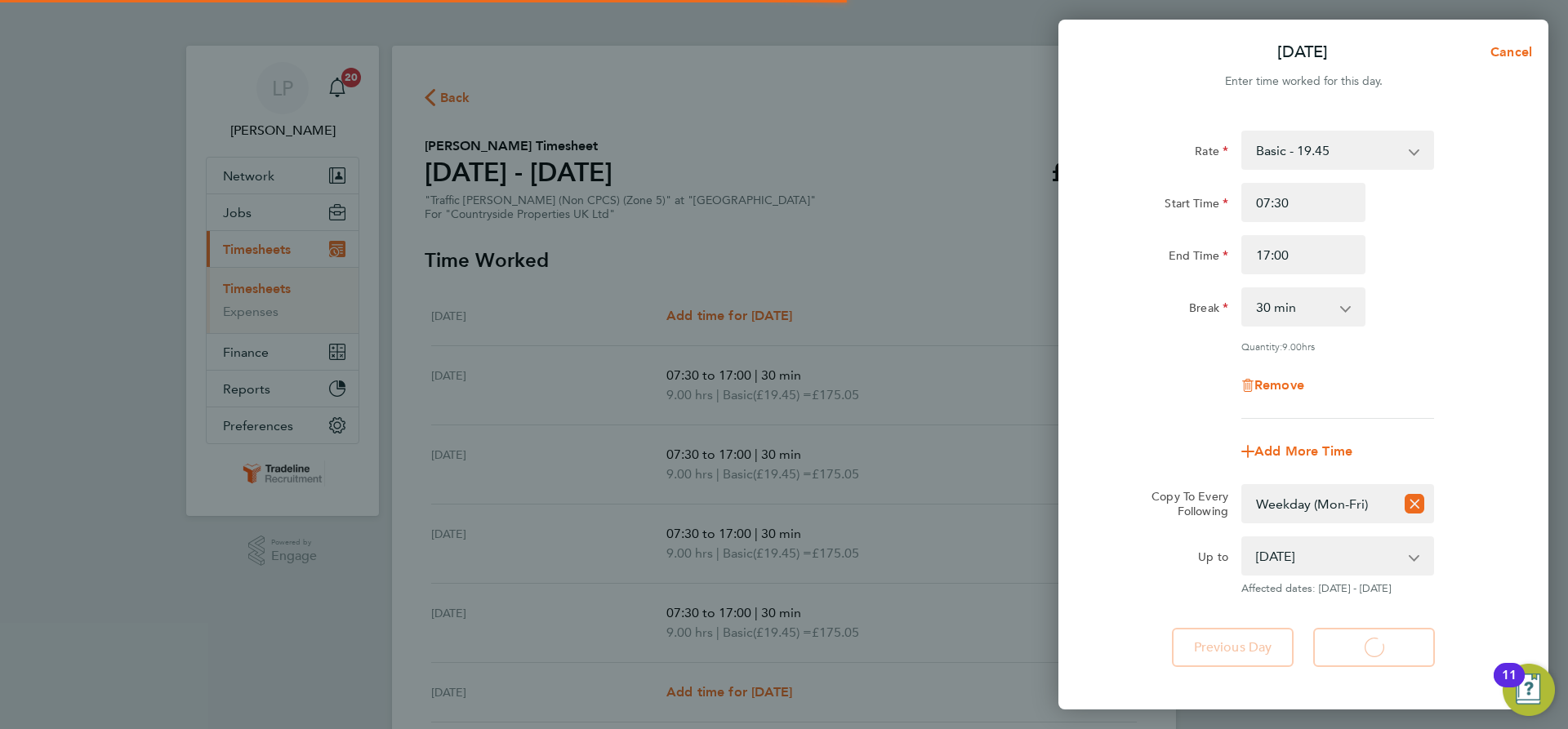
select select "30"
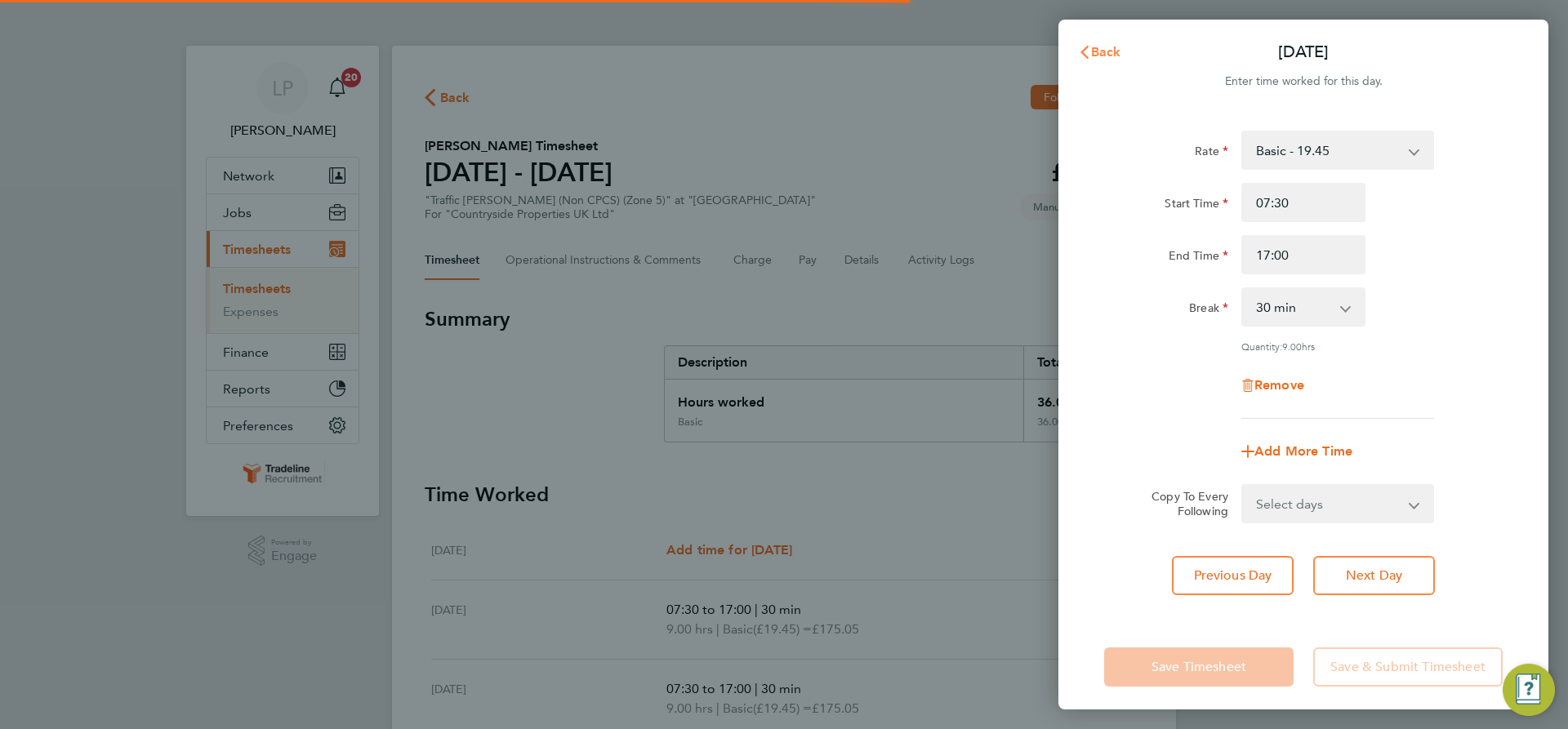
click at [1110, 51] on span "Back" at bounding box center [1106, 52] width 30 height 16
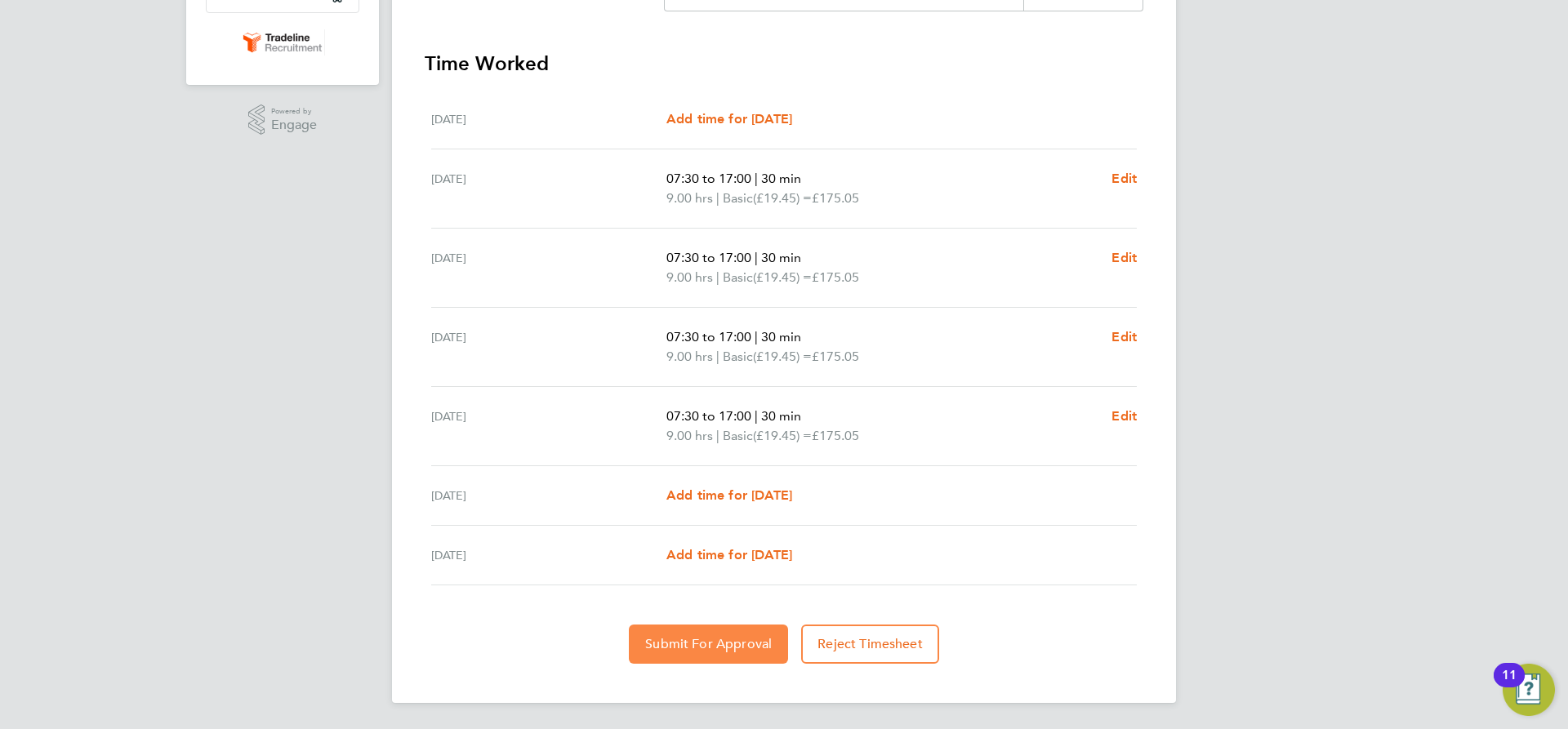
click at [658, 650] on span "Submit For Approval" at bounding box center [708, 644] width 126 height 17
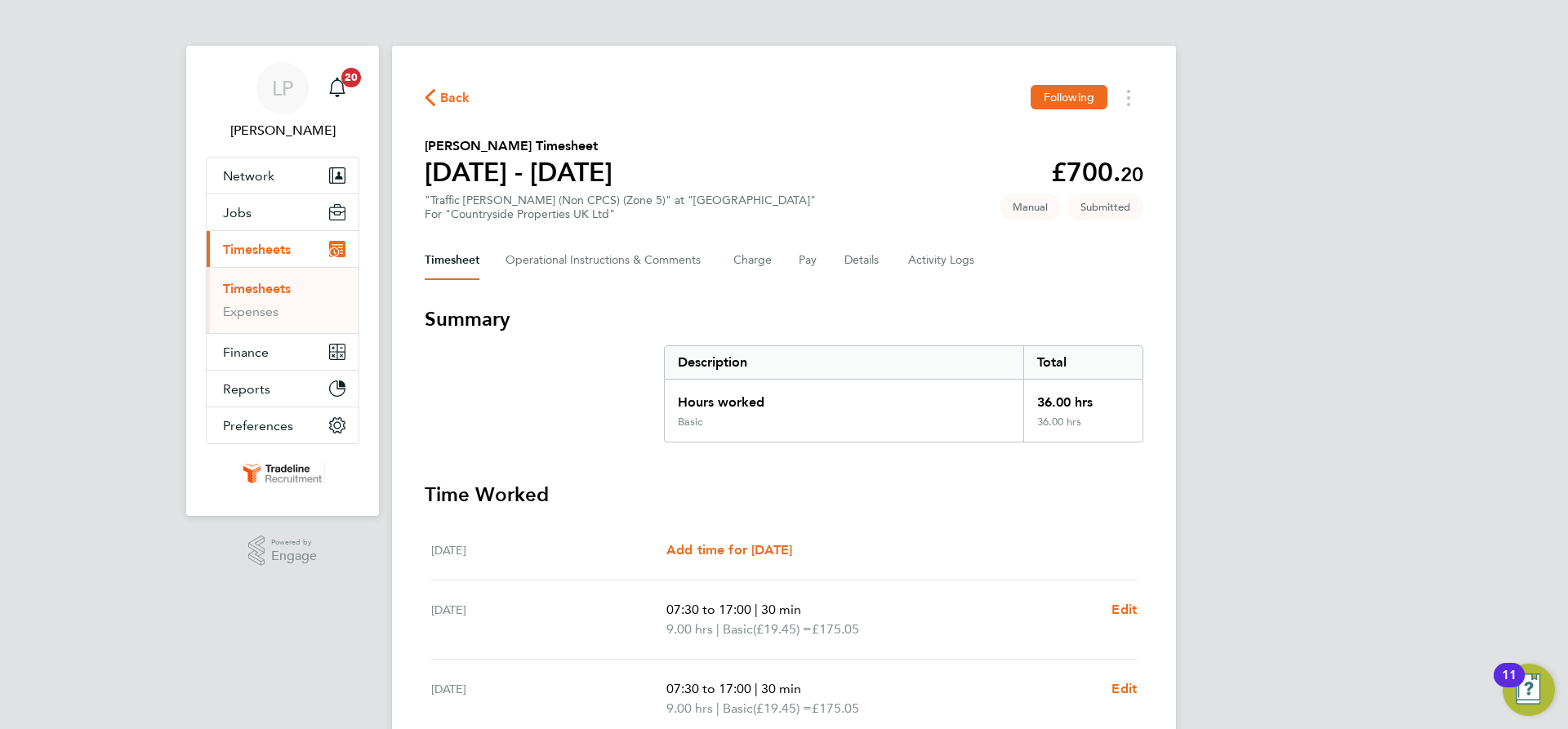
drag, startPoint x: 271, startPoint y: 287, endPoint x: 288, endPoint y: 281, distance: 18.0
click at [271, 287] on link "Timesheets" at bounding box center [256, 289] width 67 height 16
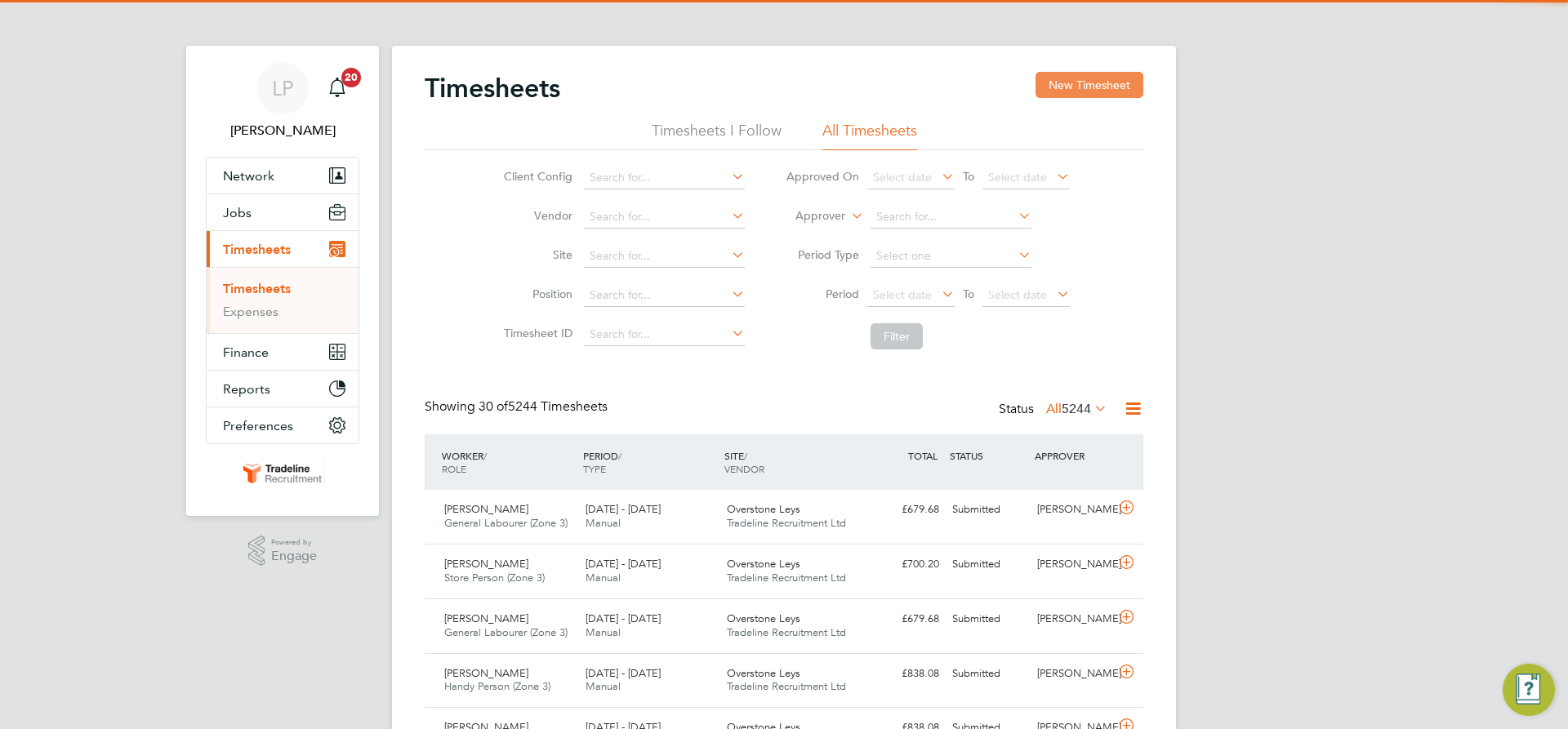
click at [1110, 88] on button "New Timesheet" at bounding box center [1089, 85] width 108 height 26
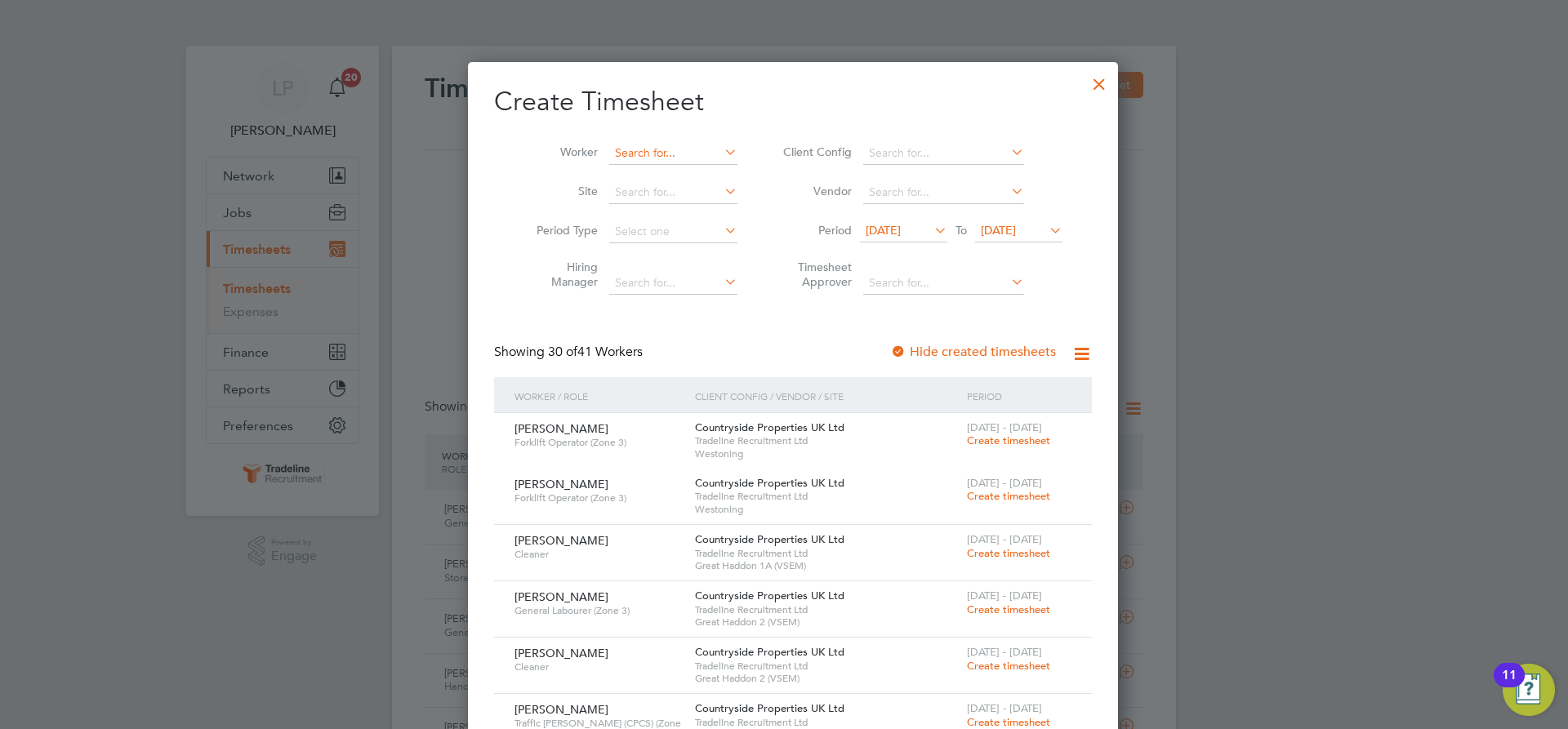
click at [617, 162] on input at bounding box center [673, 153] width 128 height 23
click at [619, 173] on li "Jacek Bie lski" at bounding box center [668, 174] width 139 height 22
type input "[PERSON_NAME]"
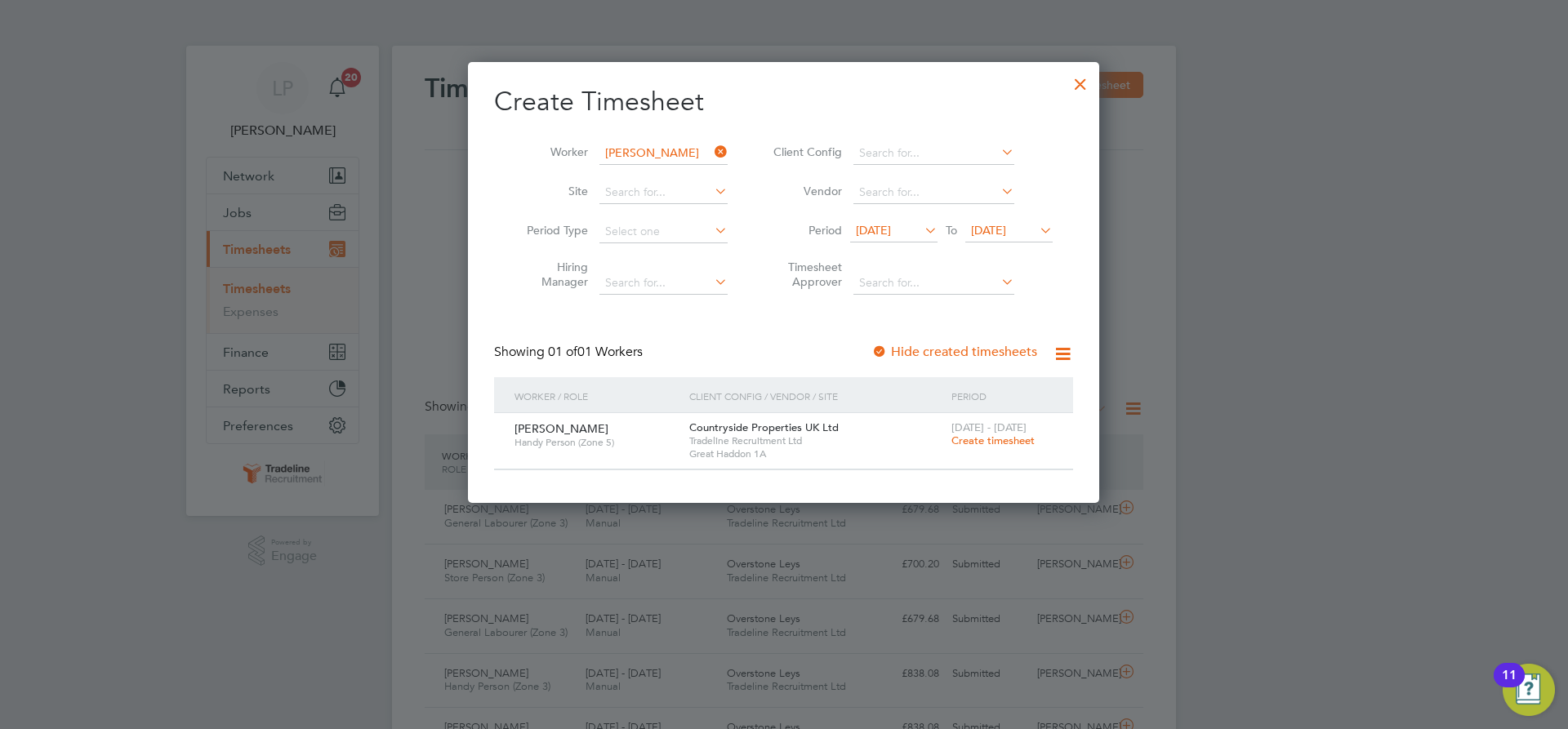
click at [985, 443] on span "Create timesheet" at bounding box center [993, 441] width 83 height 14
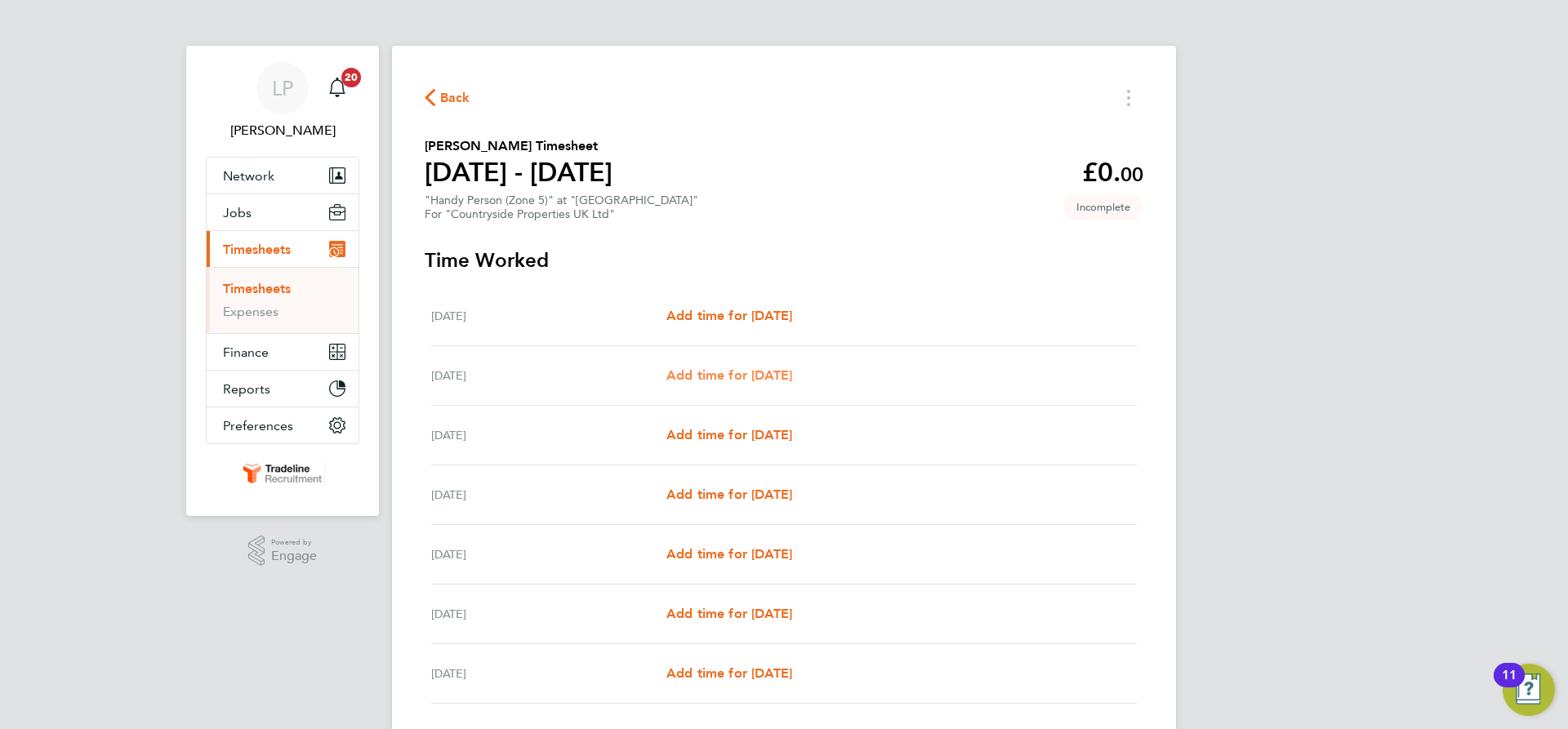
click at [731, 375] on span "Add time for [DATE]" at bounding box center [729, 375] width 126 height 16
select select "30"
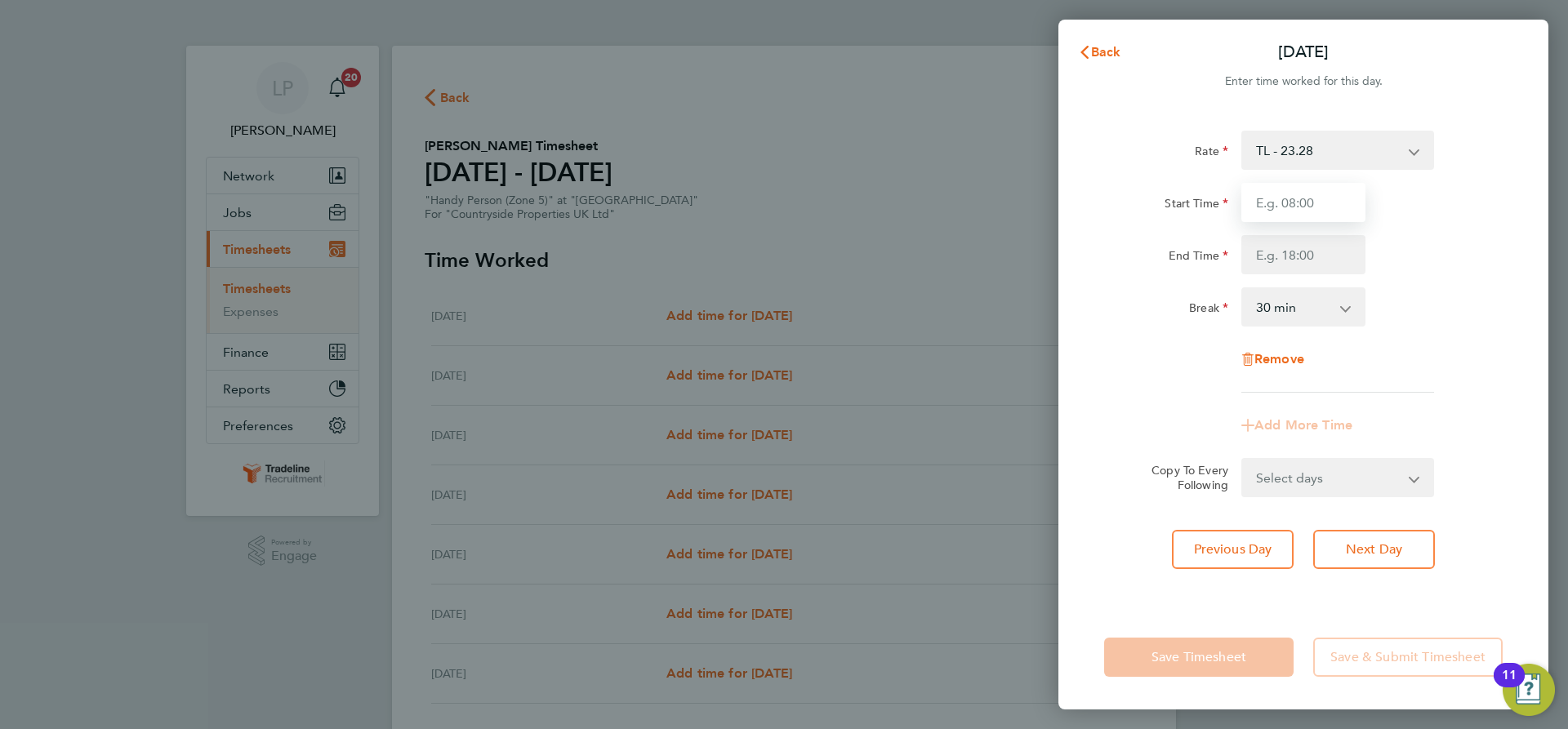
click at [1302, 201] on input "Start Time" at bounding box center [1303, 202] width 124 height 39
drag, startPoint x: 1318, startPoint y: 209, endPoint x: 1277, endPoint y: 209, distance: 41.0
click at [1277, 209] on input "07:00" at bounding box center [1303, 202] width 124 height 39
type input "07:30"
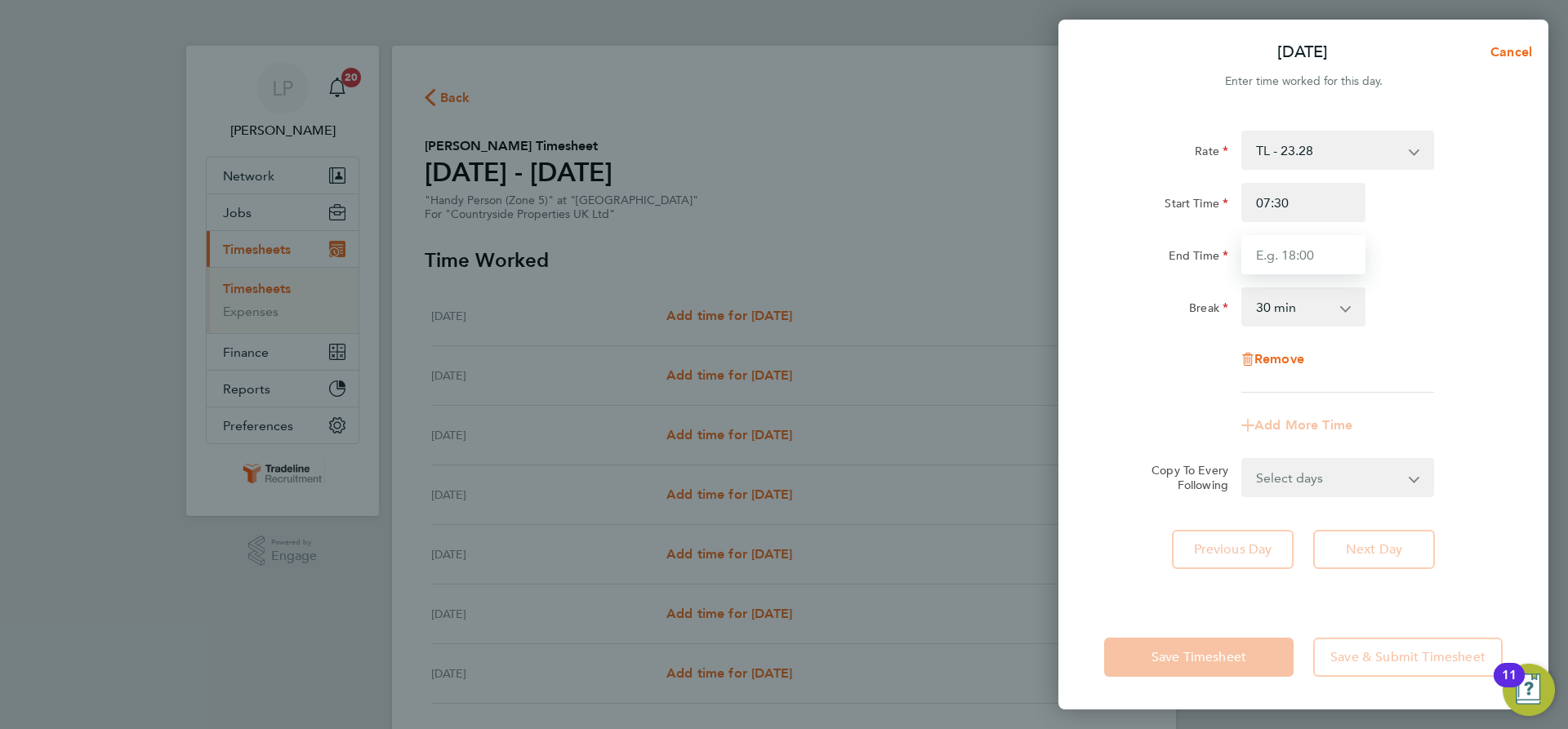
drag, startPoint x: 1275, startPoint y: 254, endPoint x: 1302, endPoint y: 269, distance: 30.9
click at [1275, 254] on input "End Time" at bounding box center [1303, 254] width 124 height 39
type input "17:00"
click at [1436, 287] on div "Break 0 min 15 min 30 min 45 min 60 min 75 min 90 min" at bounding box center [1303, 307] width 412 height 39
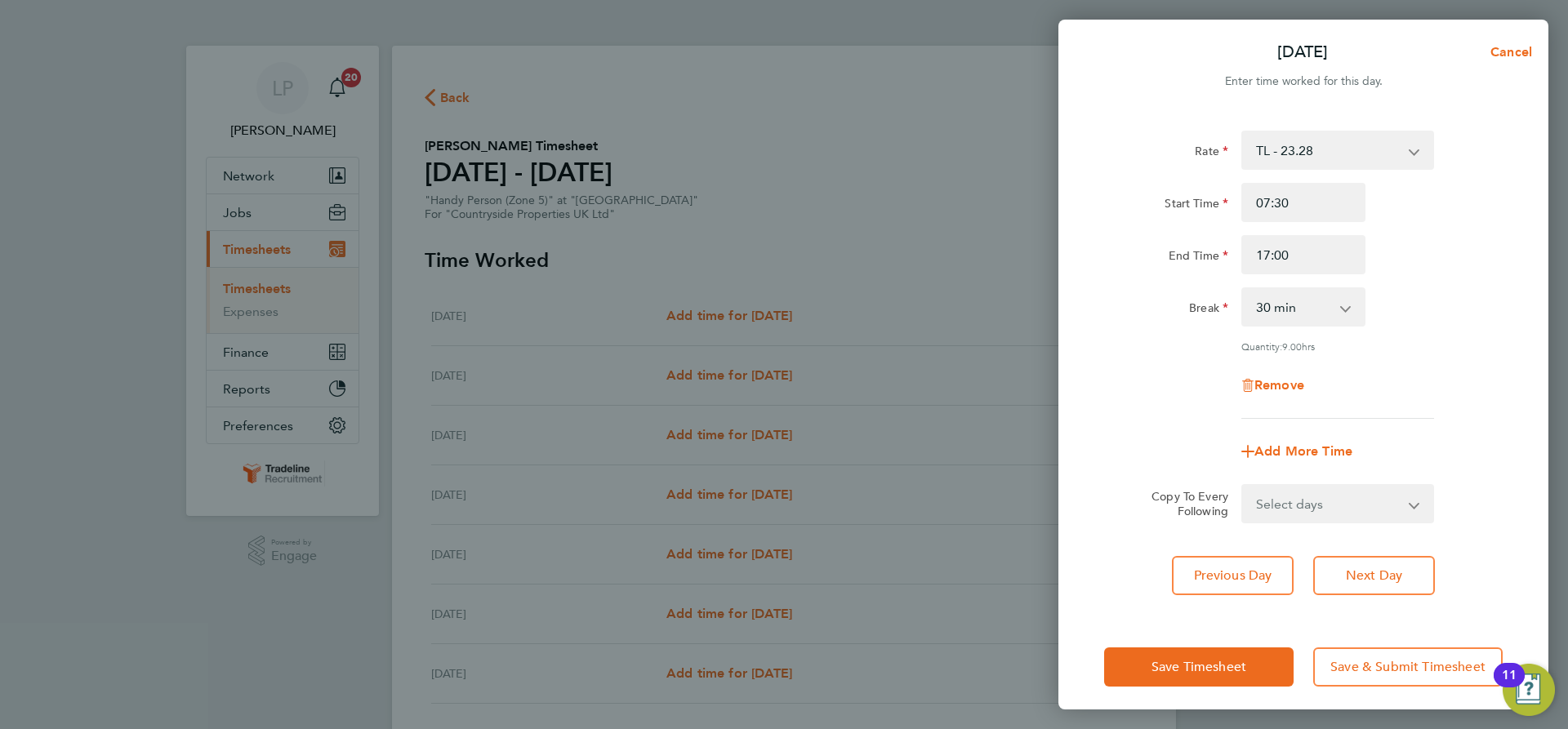
click at [1331, 499] on select "Select days Day Weekday (Mon-Fri) Weekend (Sat-Sun) Wednesday Thursday Friday S…" at bounding box center [1329, 503] width 172 height 36
select select "WEEKDAY"
click at [1243, 485] on select "Select days Day Weekday (Mon-Fri) Weekend (Sat-Sun) Wednesday Thursday Friday S…" at bounding box center [1329, 503] width 172 height 36
select select "[DATE]"
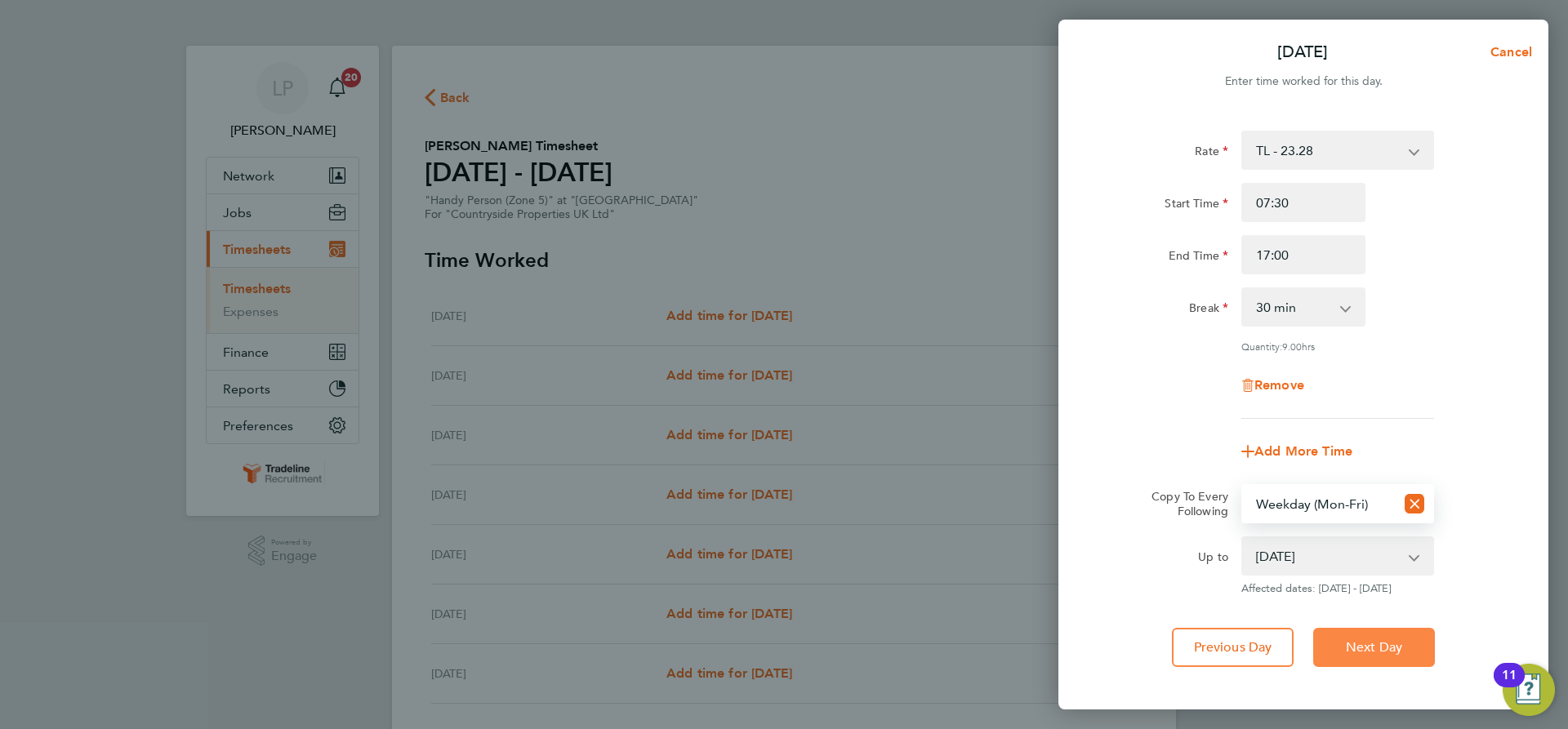
click at [1392, 640] on span "Next Day" at bounding box center [1374, 648] width 56 height 17
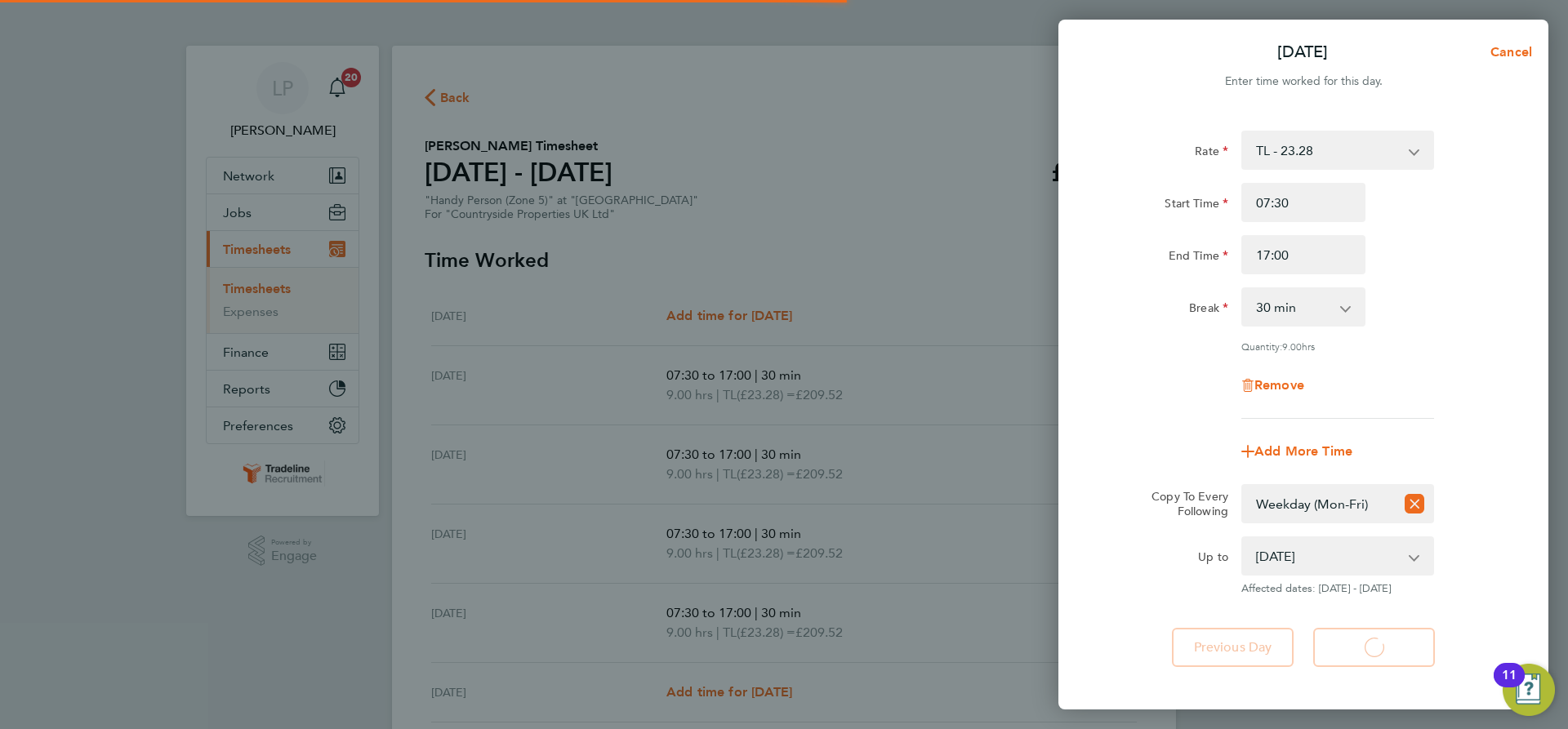
select select "30"
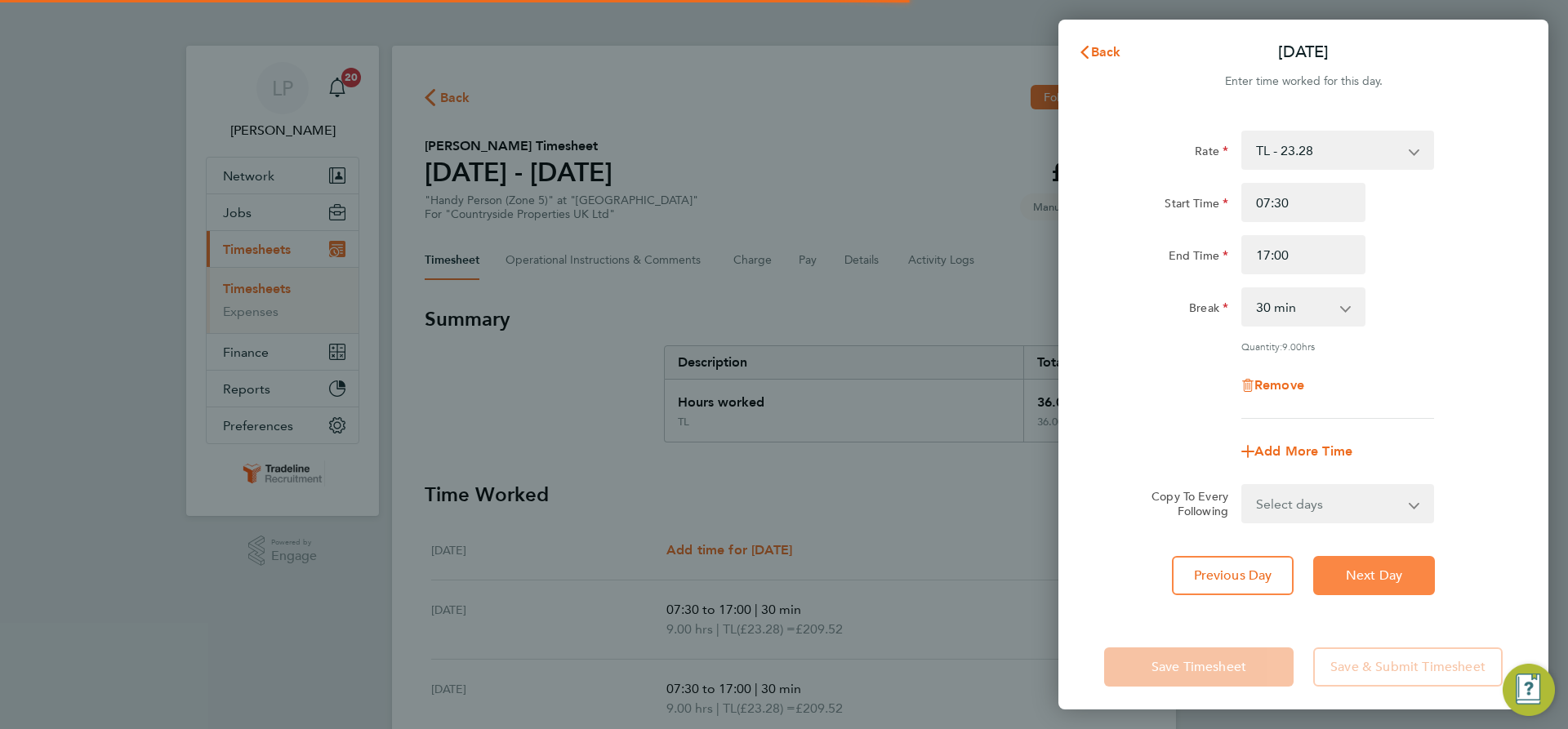
click at [1366, 568] on span "Next Day" at bounding box center [1374, 576] width 56 height 17
select select "30"
click at [1367, 569] on span "Next Day" at bounding box center [1374, 576] width 56 height 17
select select "30"
click at [1369, 570] on span "Next Day" at bounding box center [1374, 576] width 56 height 17
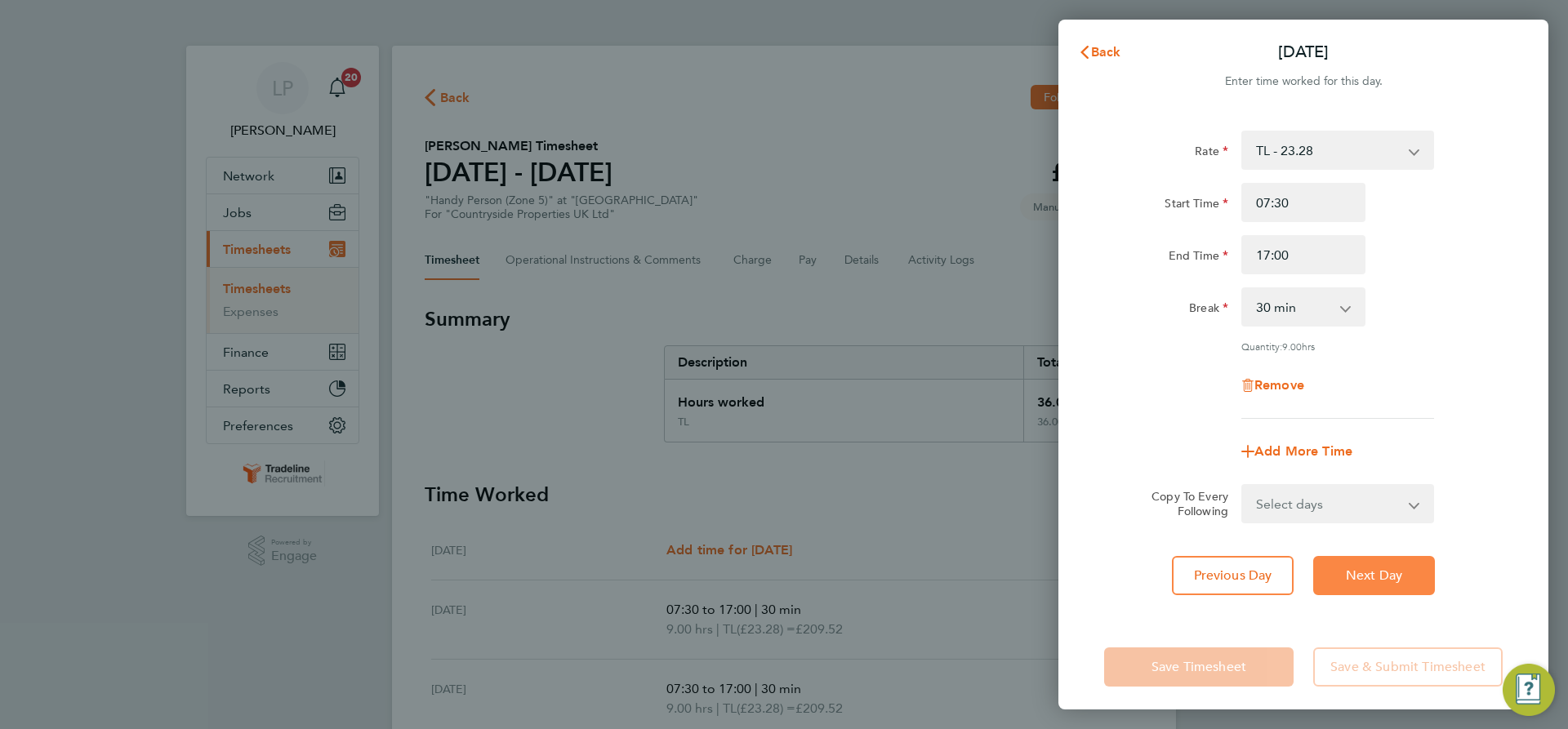
select select "30"
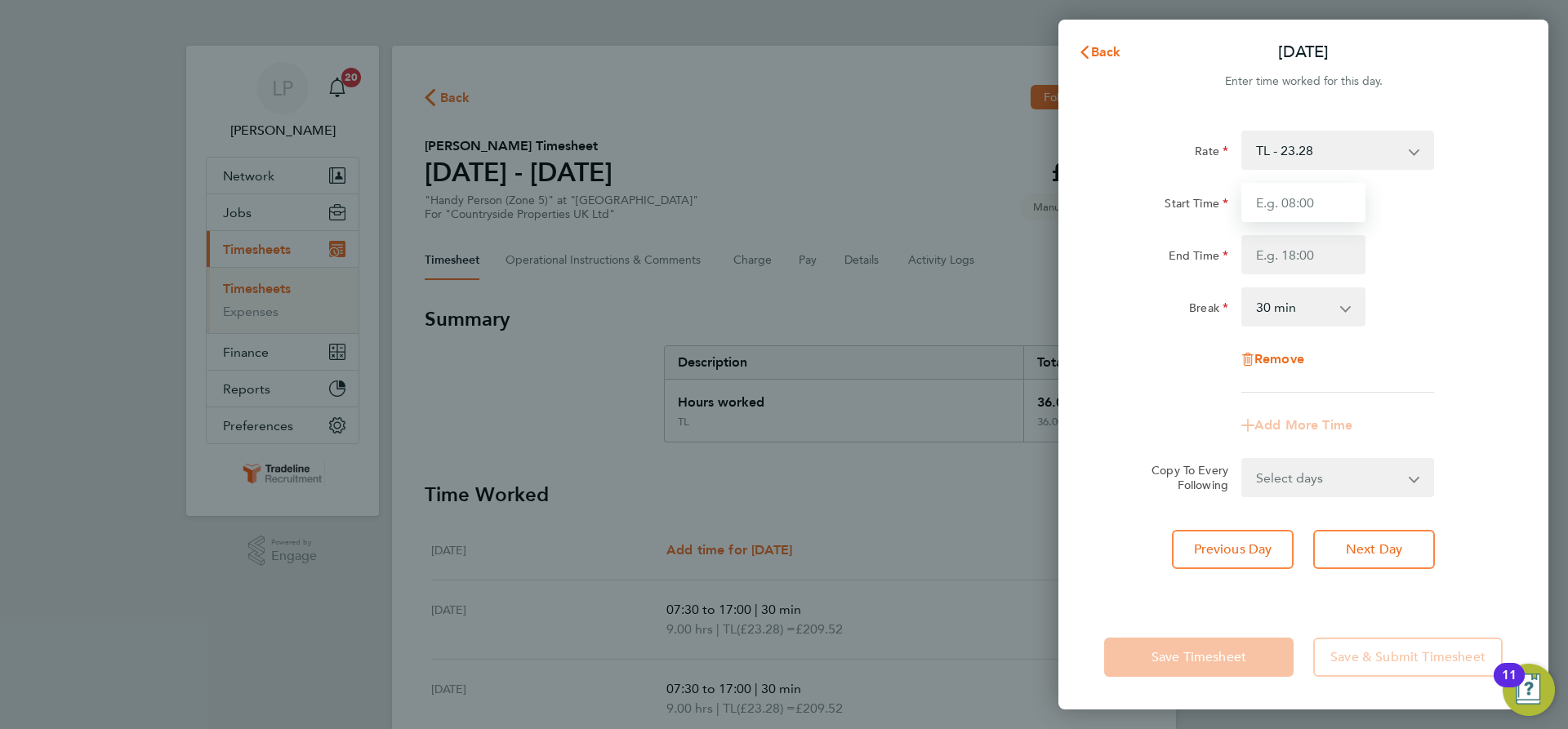
click at [1318, 201] on input "Start Time" at bounding box center [1303, 202] width 124 height 39
type input "07:00"
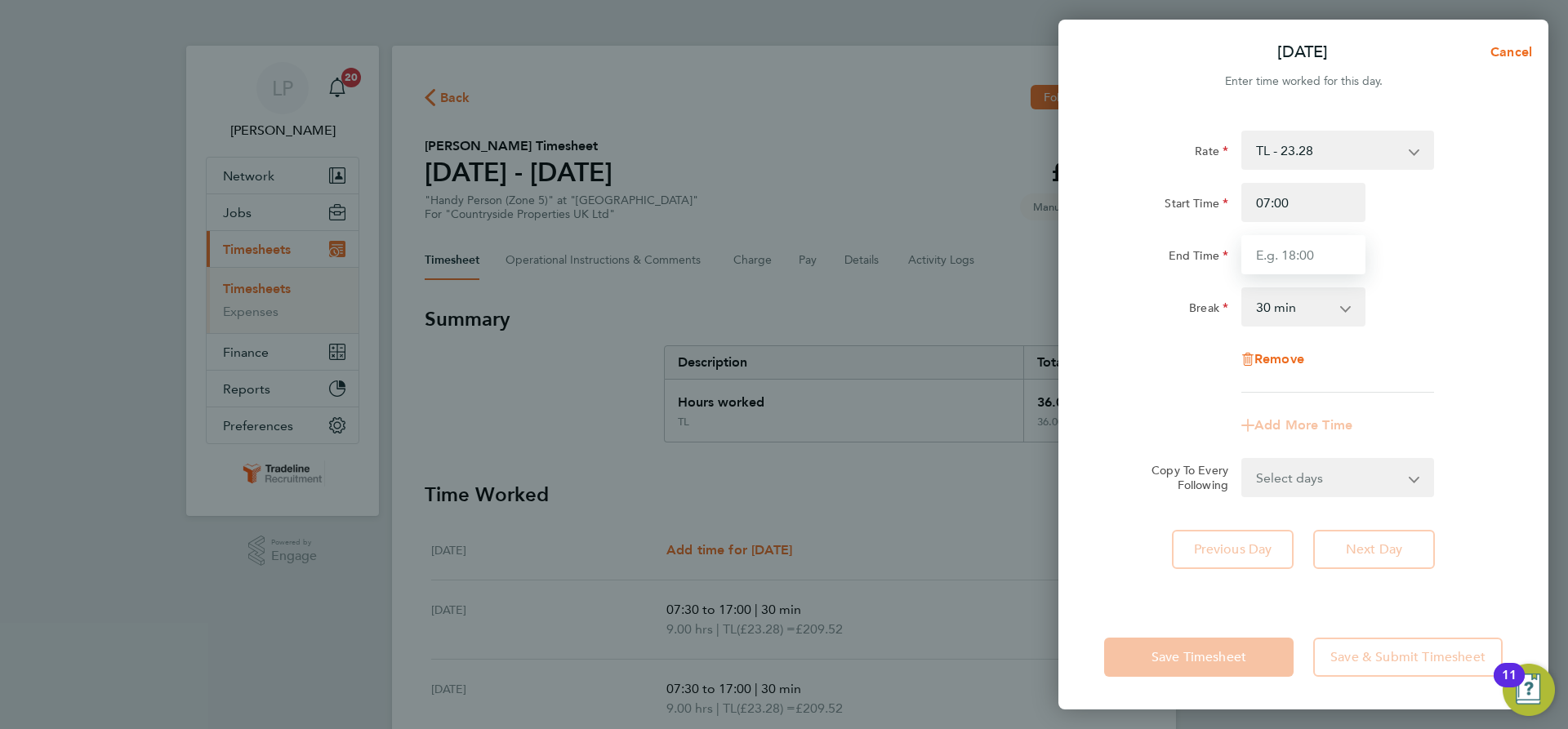
click at [1334, 259] on input "End Time" at bounding box center [1303, 254] width 124 height 39
drag, startPoint x: 1316, startPoint y: 251, endPoint x: 1132, endPoint y: 261, distance: 184.3
click at [1170, 264] on div "End Time 15:30" at bounding box center [1303, 254] width 412 height 39
type input "13:30"
click at [1126, 261] on div "End Time" at bounding box center [1167, 251] width 124 height 32
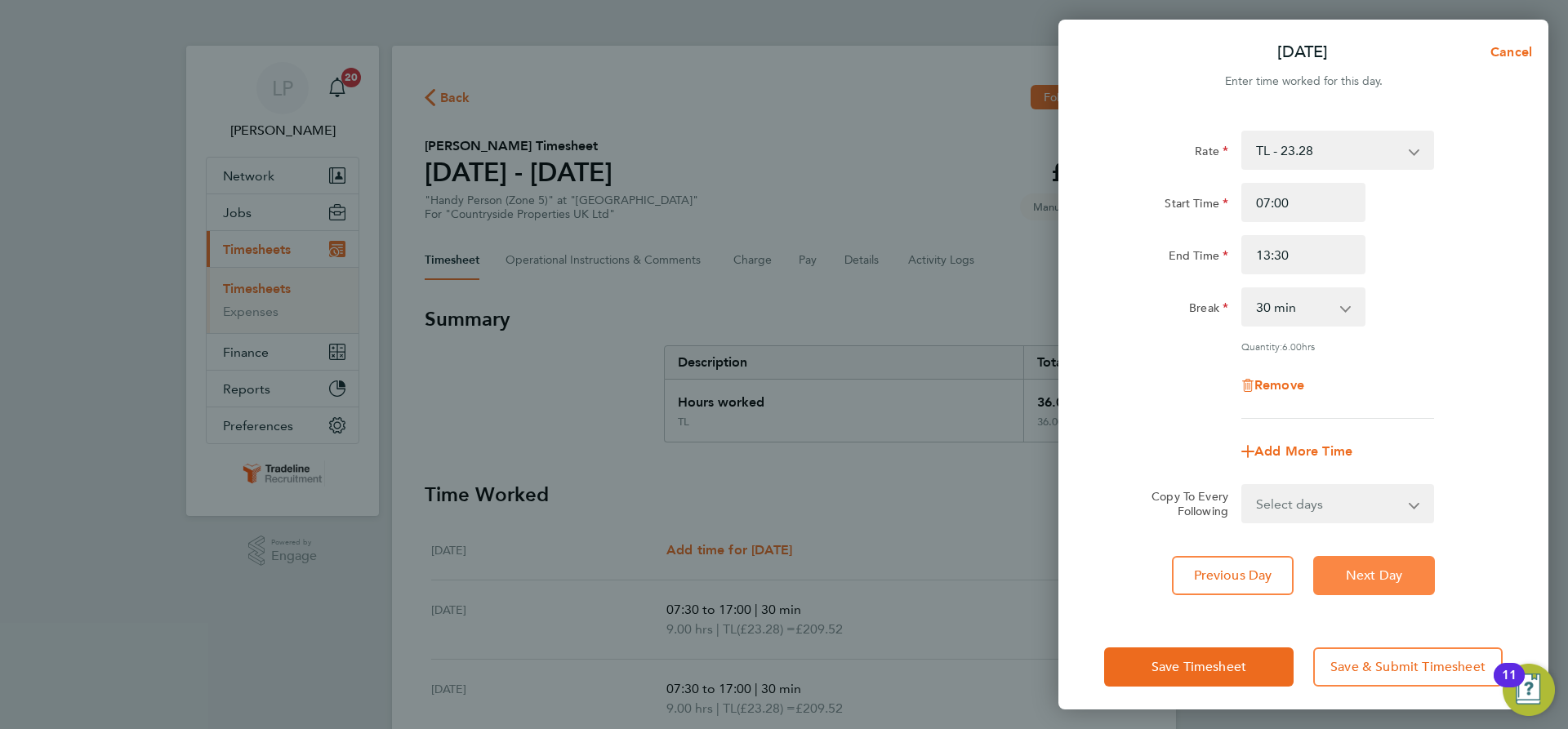
click at [1389, 588] on button "Next Day" at bounding box center [1373, 576] width 122 height 39
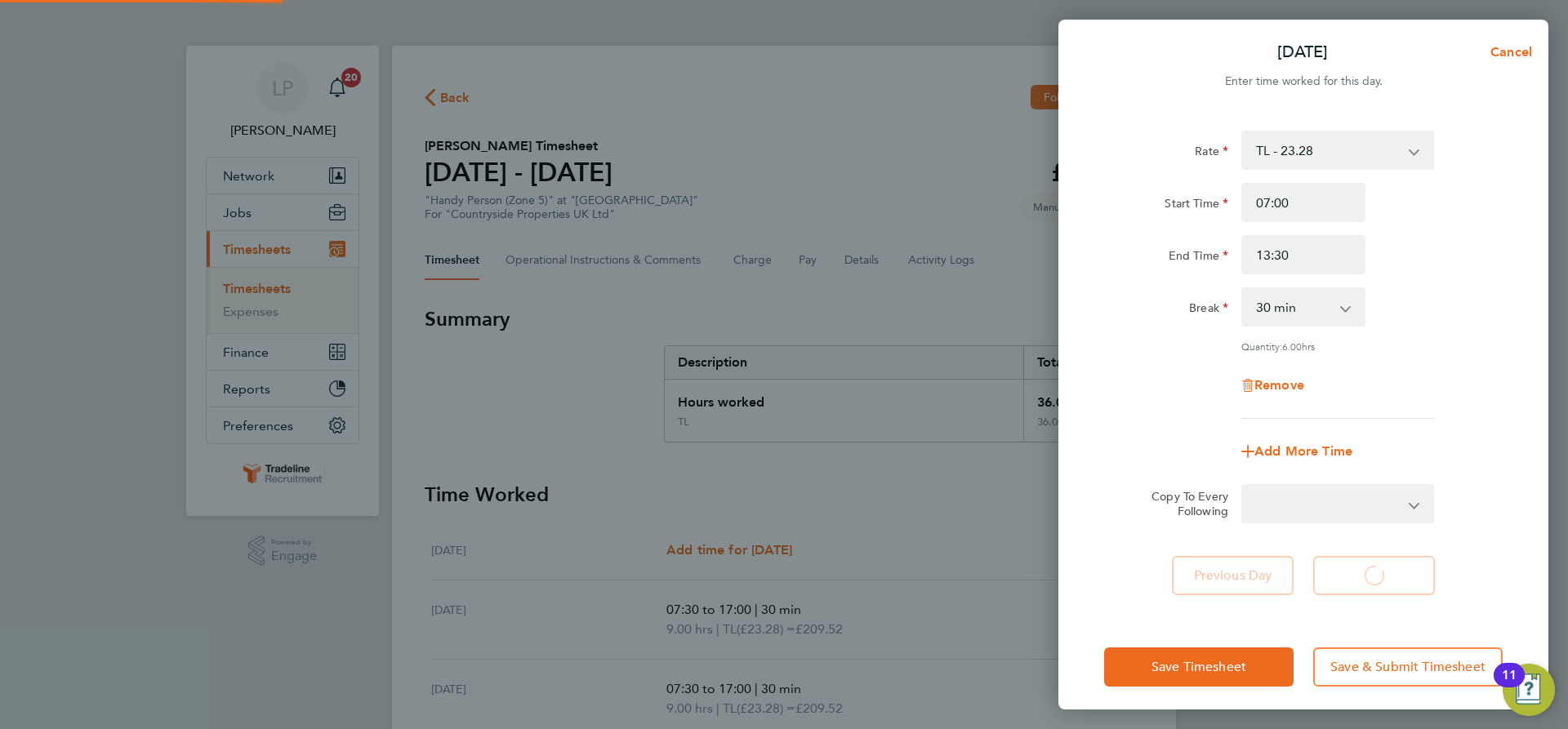
select select "30"
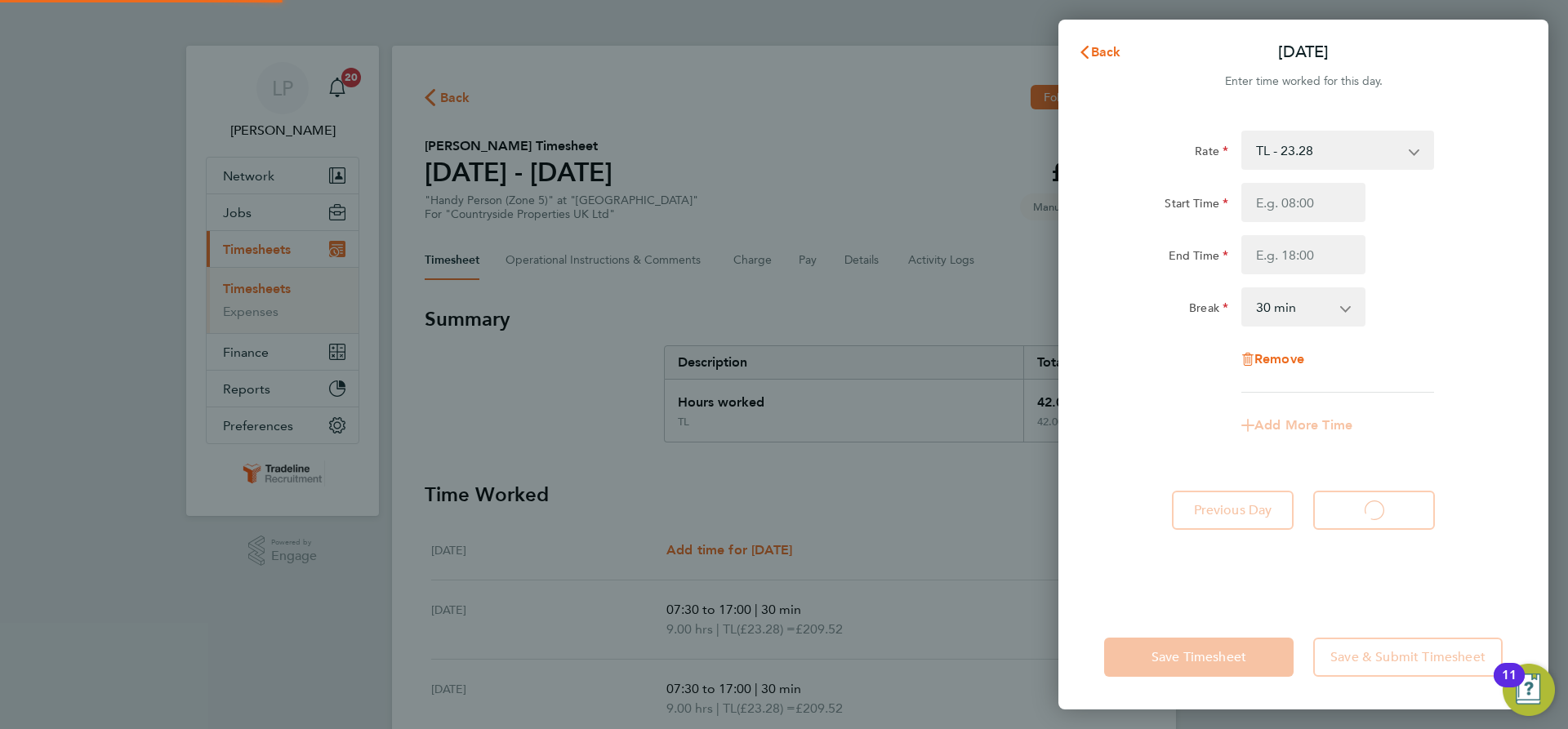
select select "30"
click at [1111, 47] on span "Back" at bounding box center [1106, 52] width 30 height 16
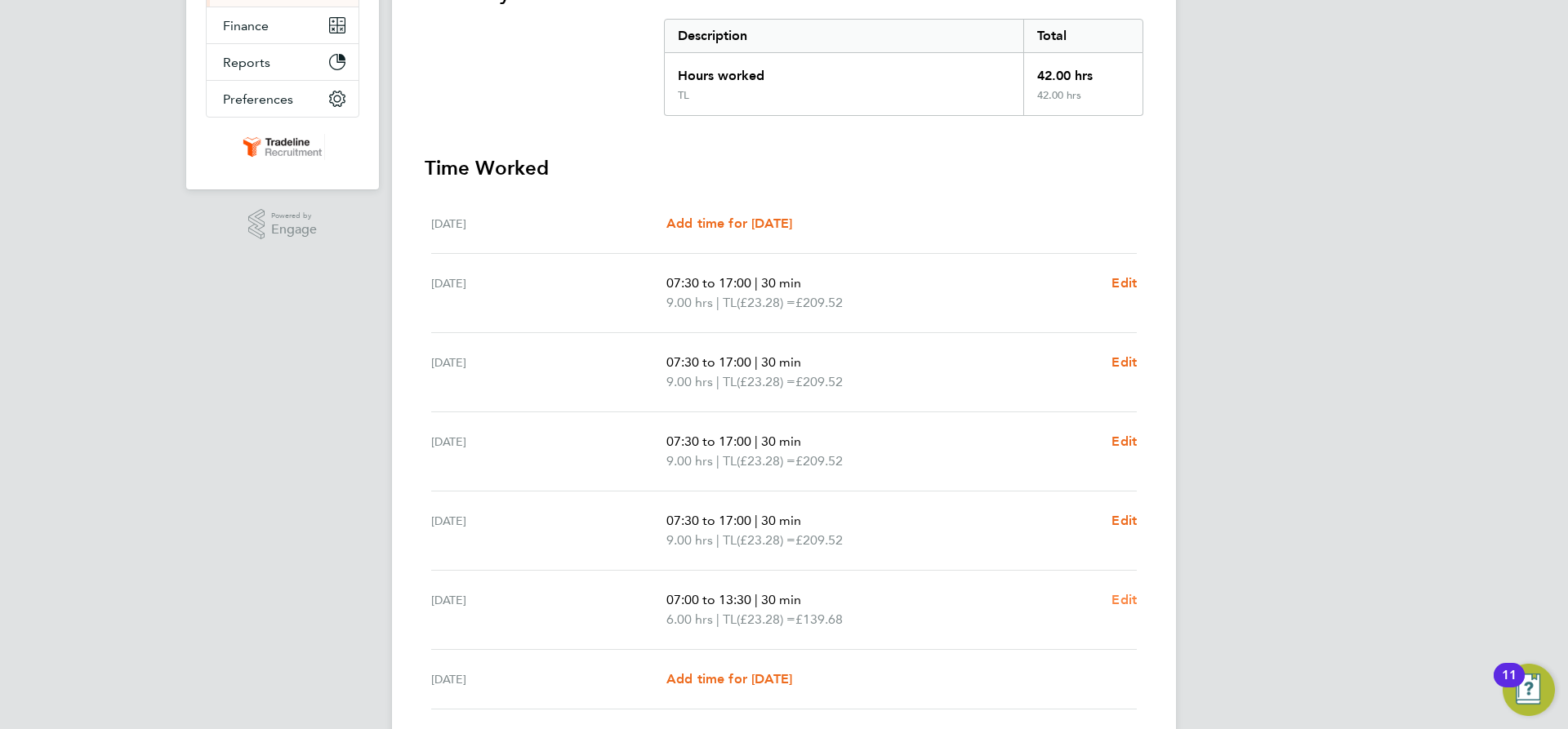
click at [1133, 598] on span "Edit" at bounding box center [1124, 600] width 25 height 16
select select "30"
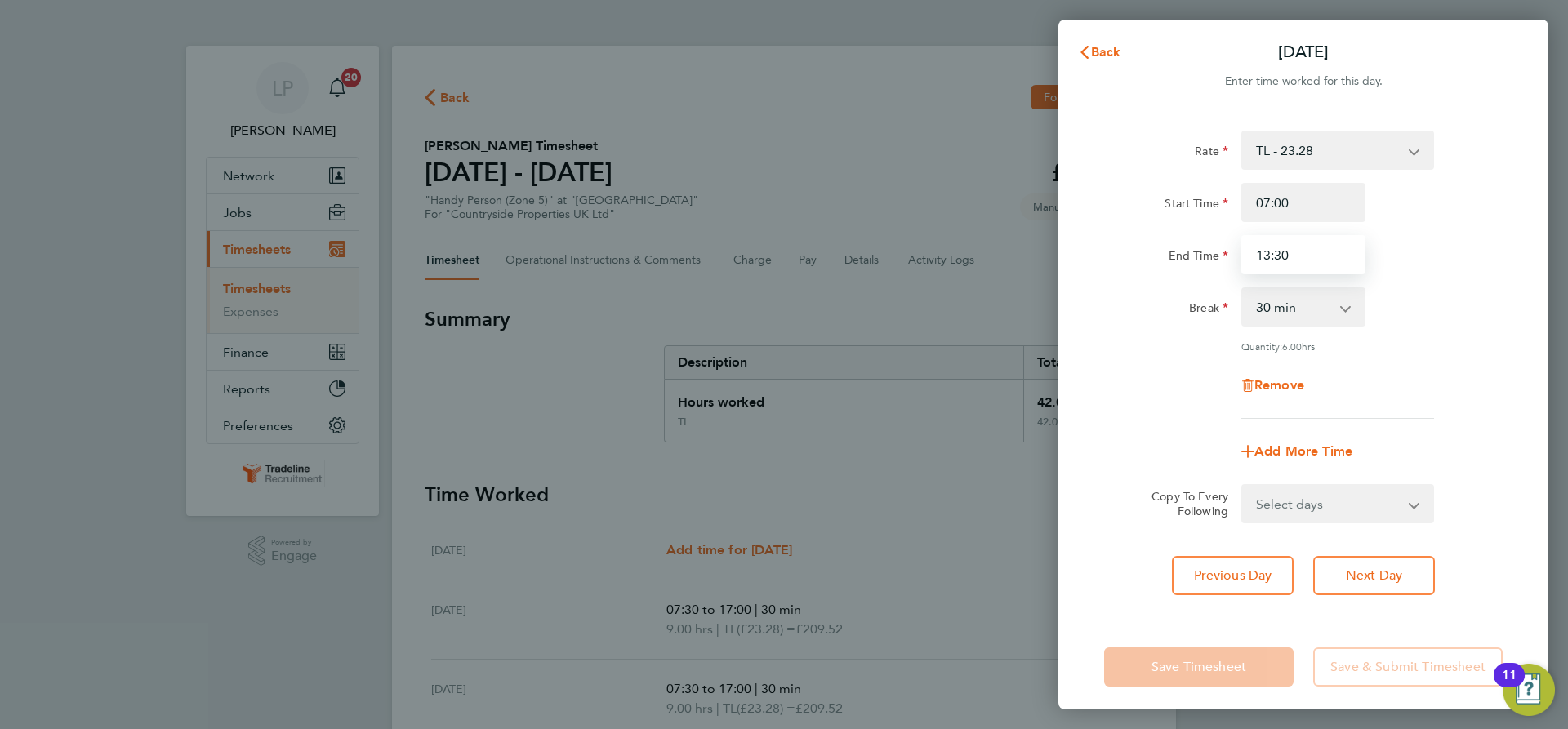
drag, startPoint x: 1303, startPoint y: 258, endPoint x: 1204, endPoint y: 233, distance: 102.1
click at [1210, 236] on div "End Time 13:30" at bounding box center [1303, 254] width 412 height 39
type input "14:30"
click at [1143, 322] on div "Break" at bounding box center [1166, 307] width 138 height 39
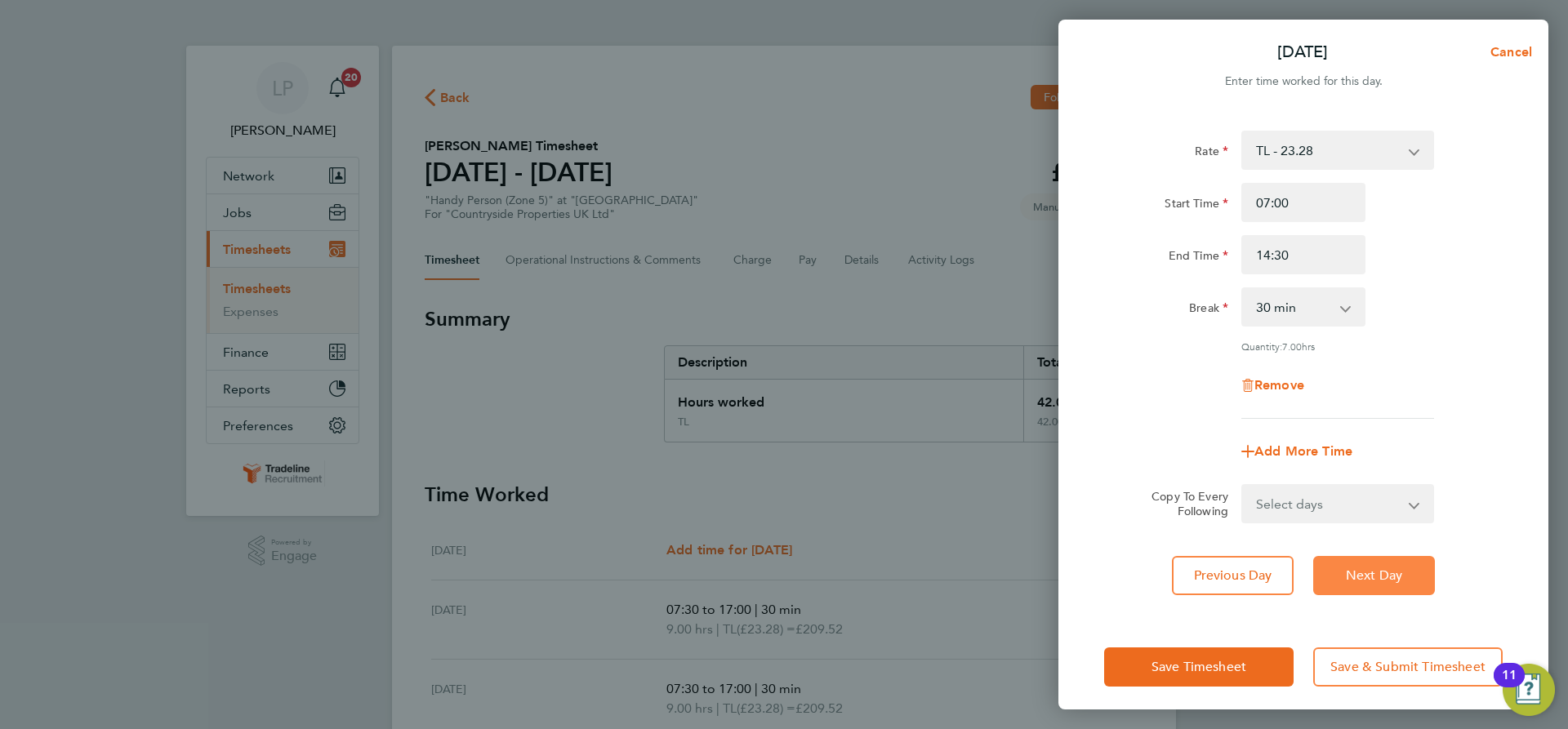
click at [1376, 559] on button "Next Day" at bounding box center [1373, 576] width 122 height 39
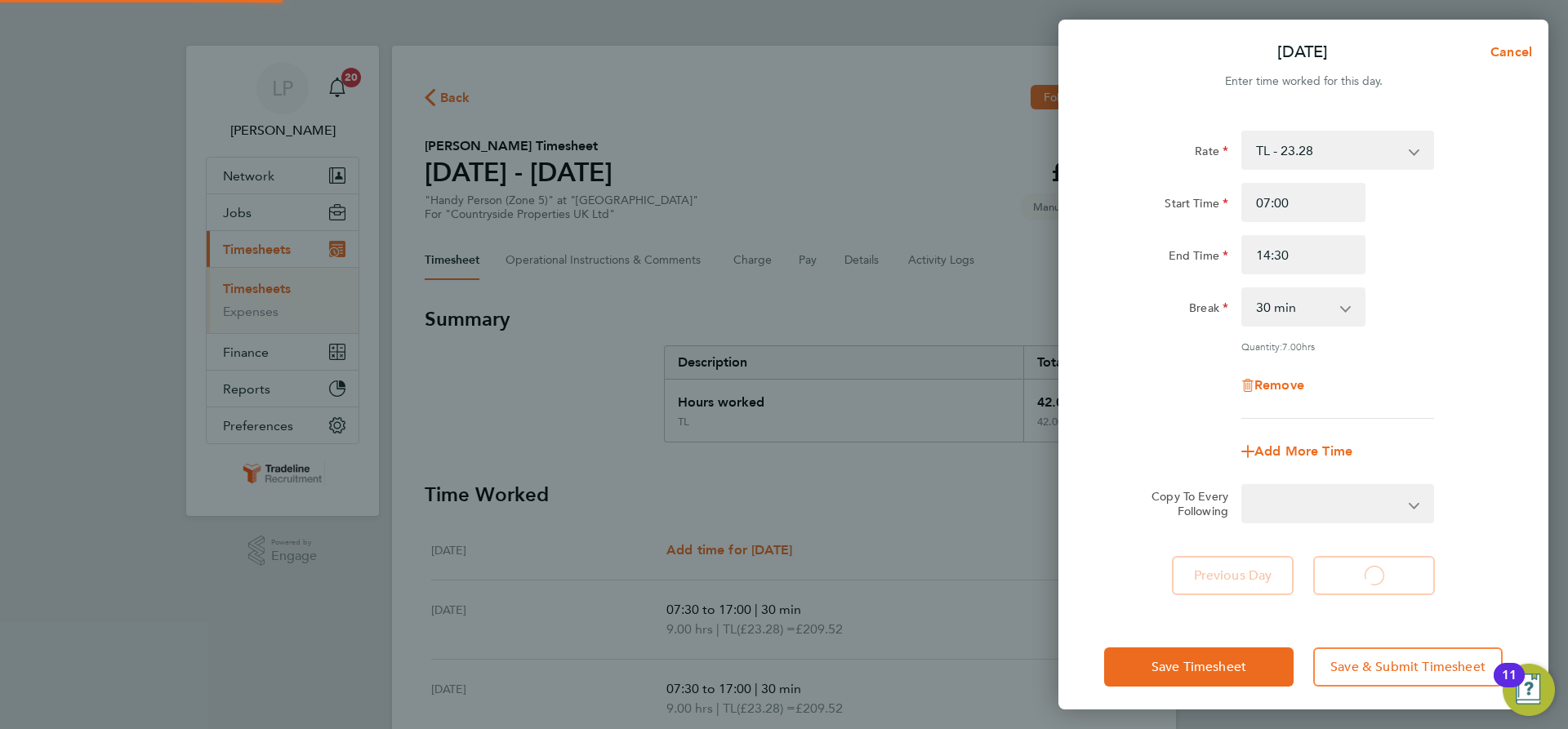
select select "30"
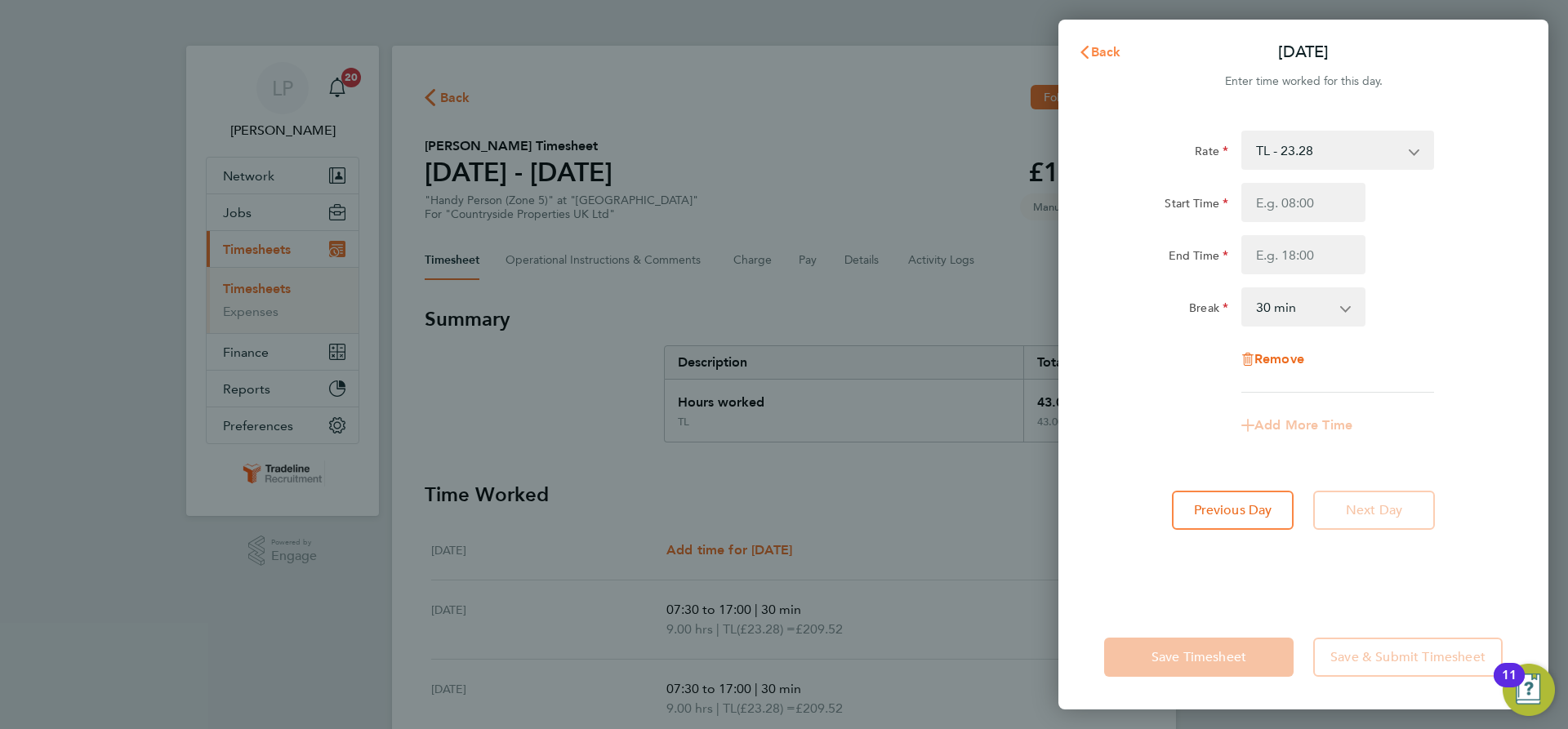
click at [1120, 42] on button "Back" at bounding box center [1099, 52] width 76 height 32
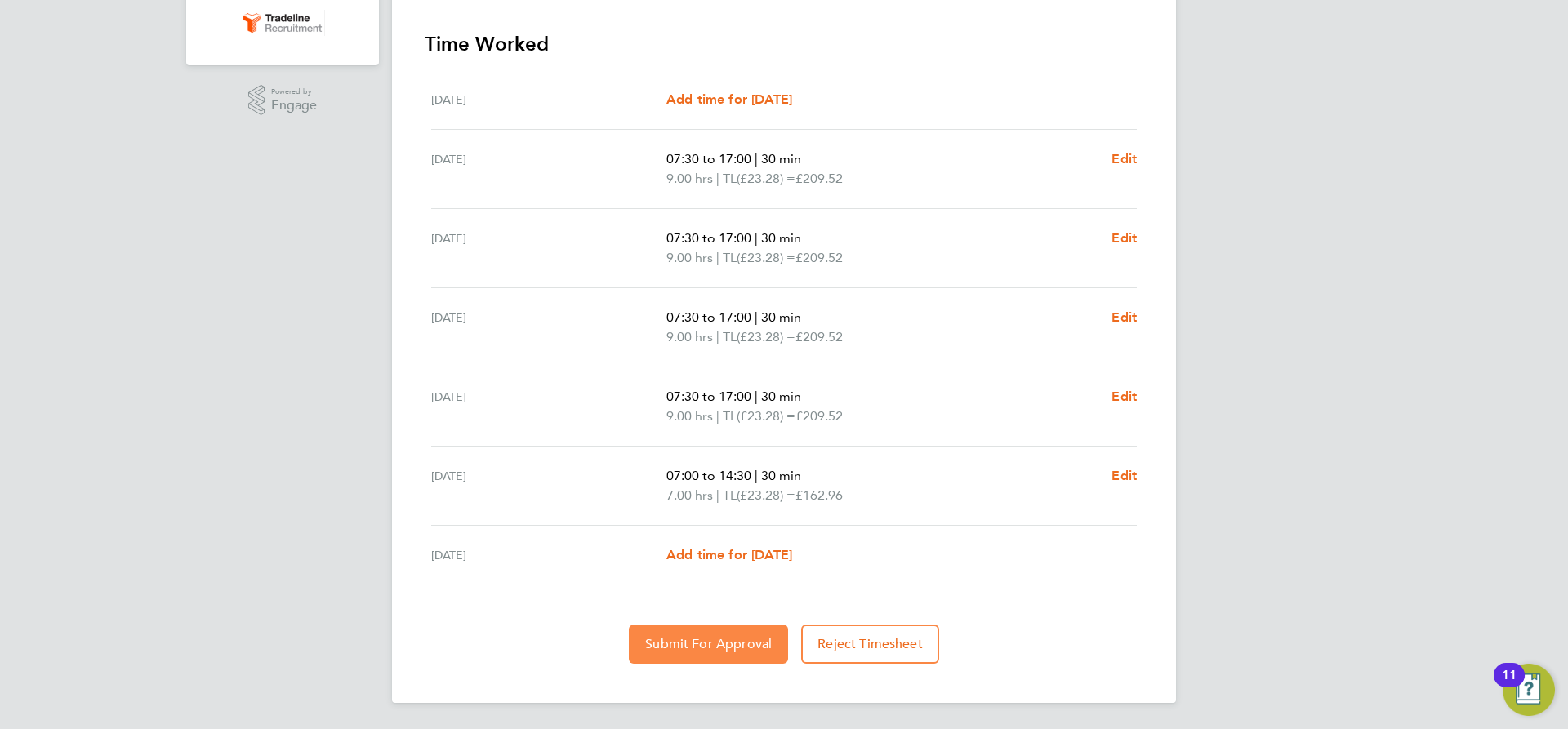
click at [715, 630] on button "Submit For Approval" at bounding box center [709, 644] width 160 height 39
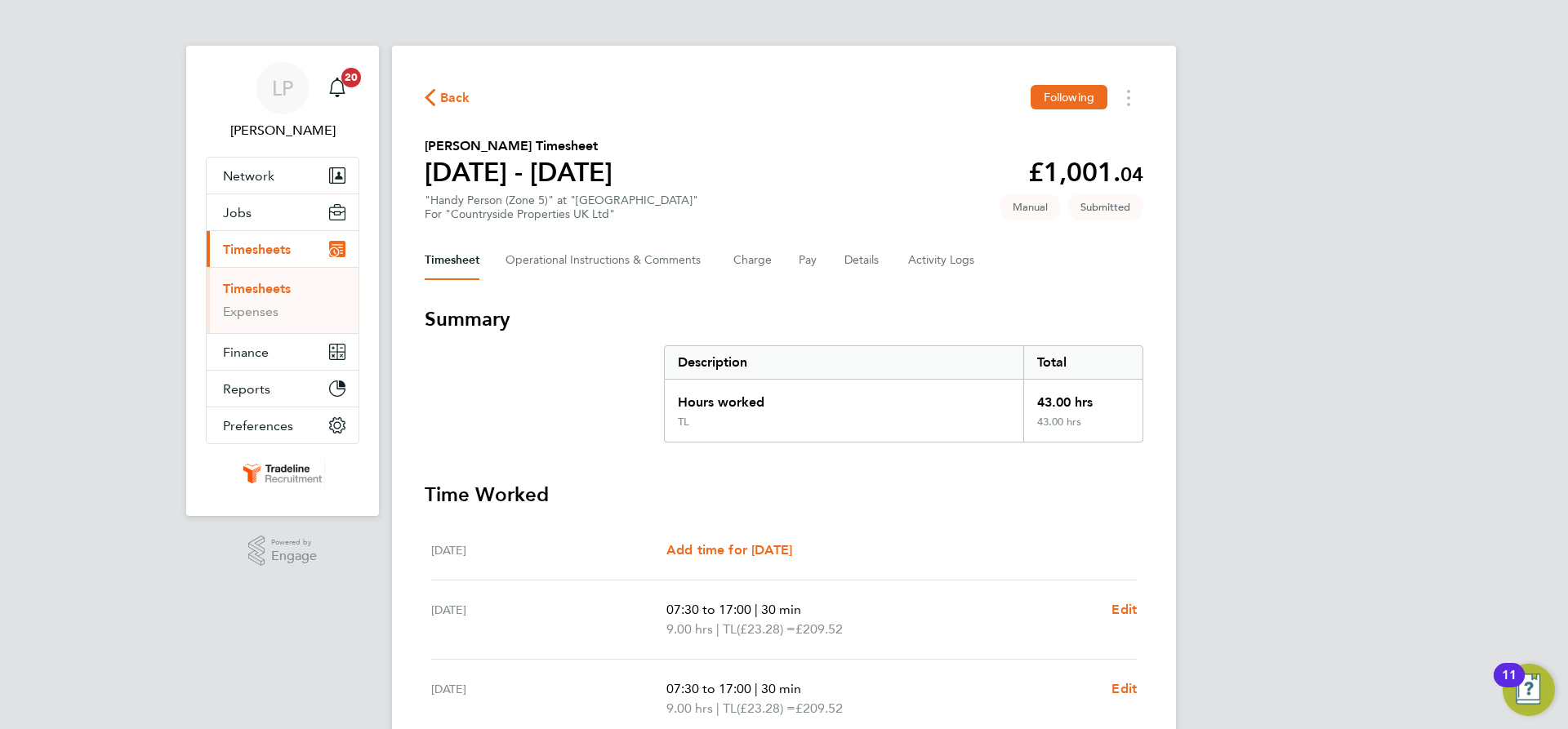
drag, startPoint x: 277, startPoint y: 285, endPoint x: 386, endPoint y: 260, distance: 111.8
click at [277, 285] on link "Timesheets" at bounding box center [256, 289] width 67 height 16
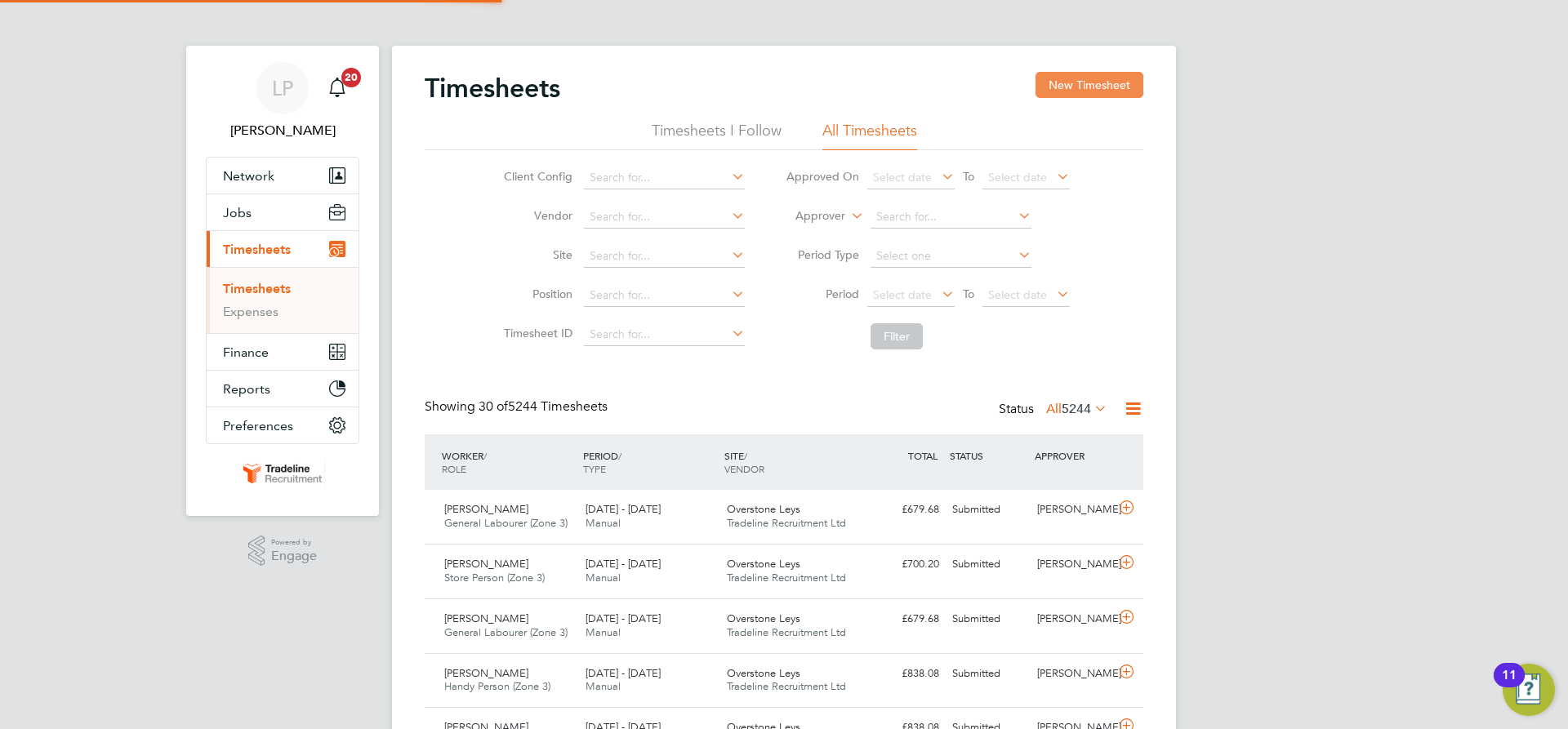
scroll to position [42, 142]
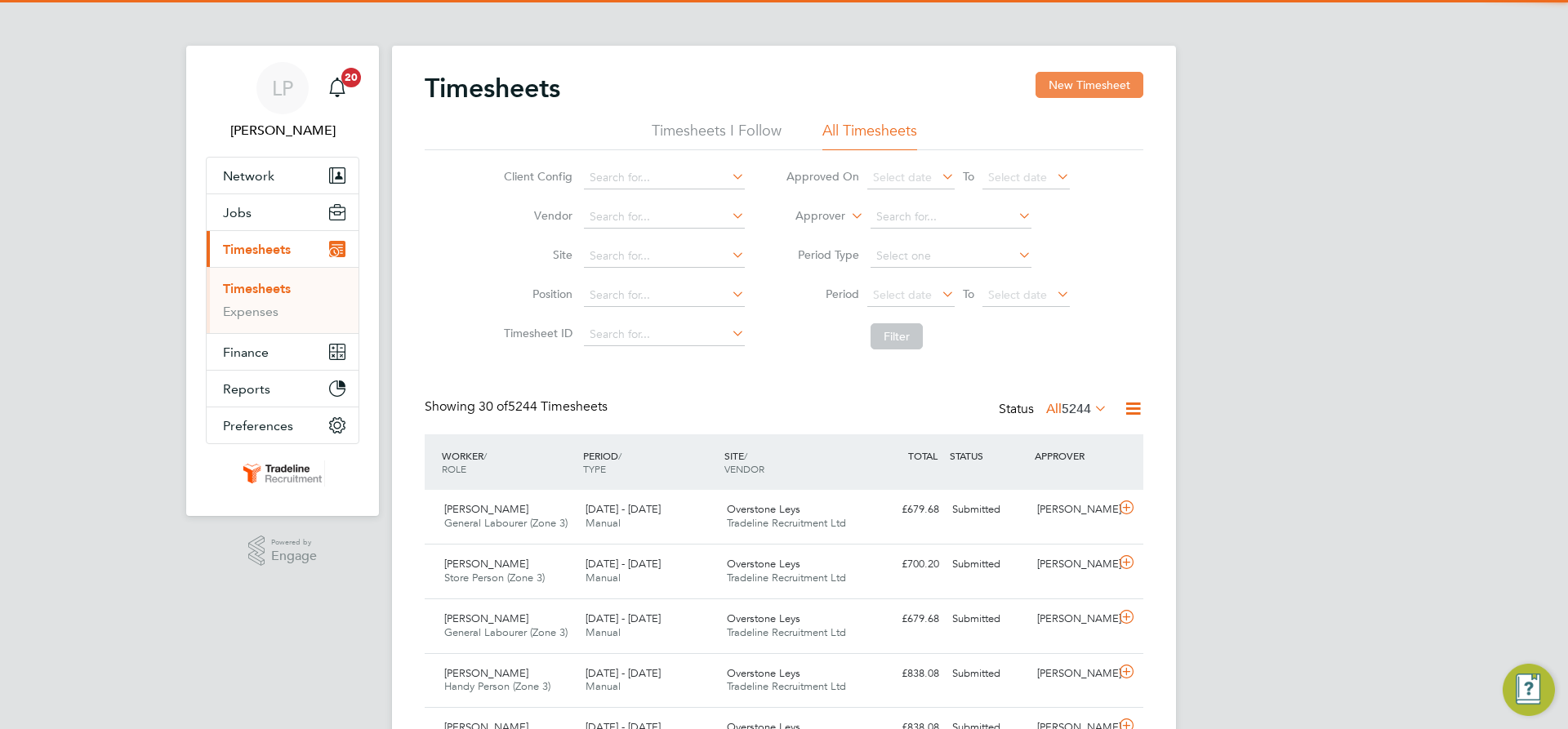
click at [1061, 88] on button "New Timesheet" at bounding box center [1089, 85] width 108 height 26
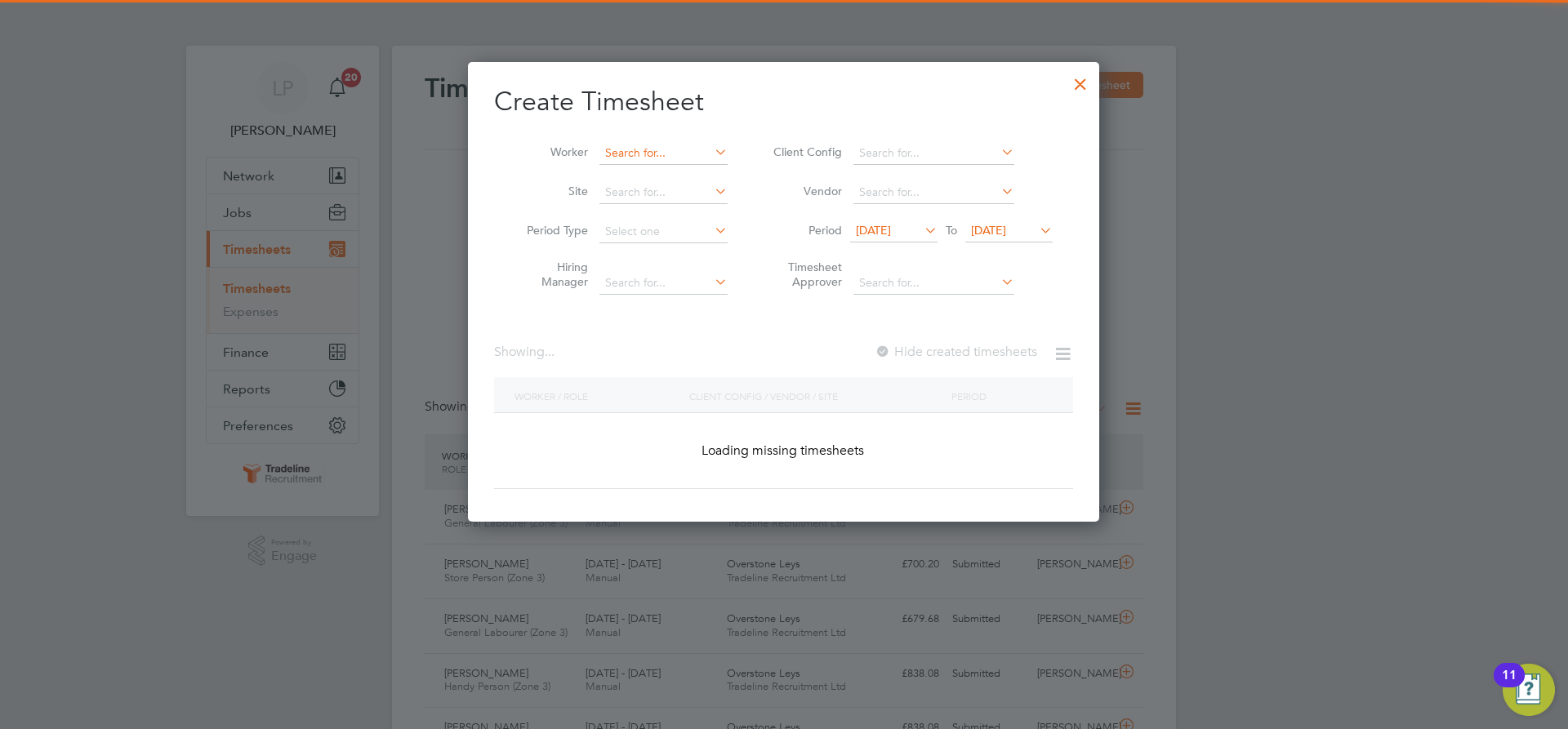
click at [693, 152] on input at bounding box center [663, 153] width 128 height 23
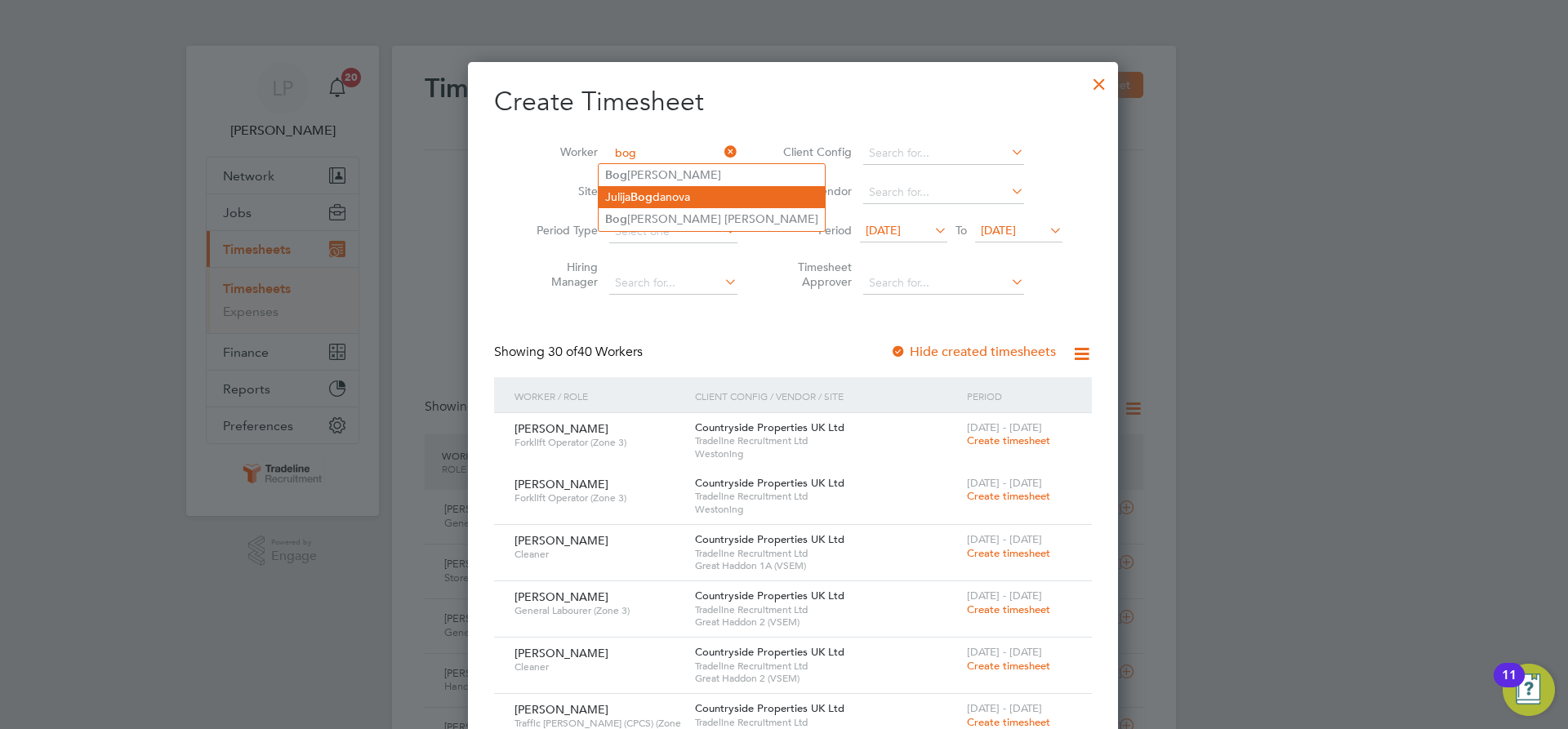
click at [685, 202] on li "Julija Bog danova" at bounding box center [712, 196] width 226 height 22
type input "[PERSON_NAME]"
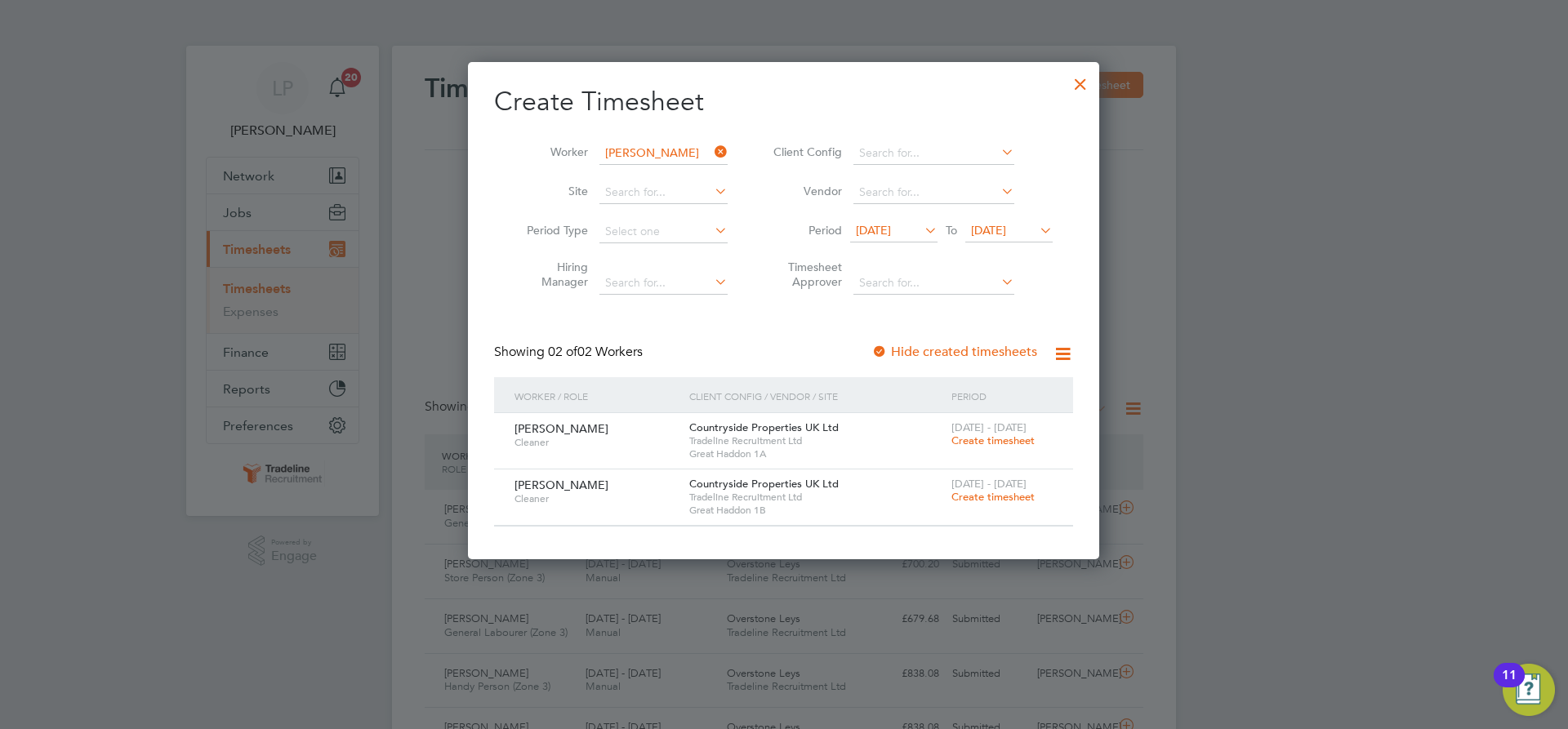
click at [980, 445] on span "Create timesheet" at bounding box center [993, 441] width 83 height 14
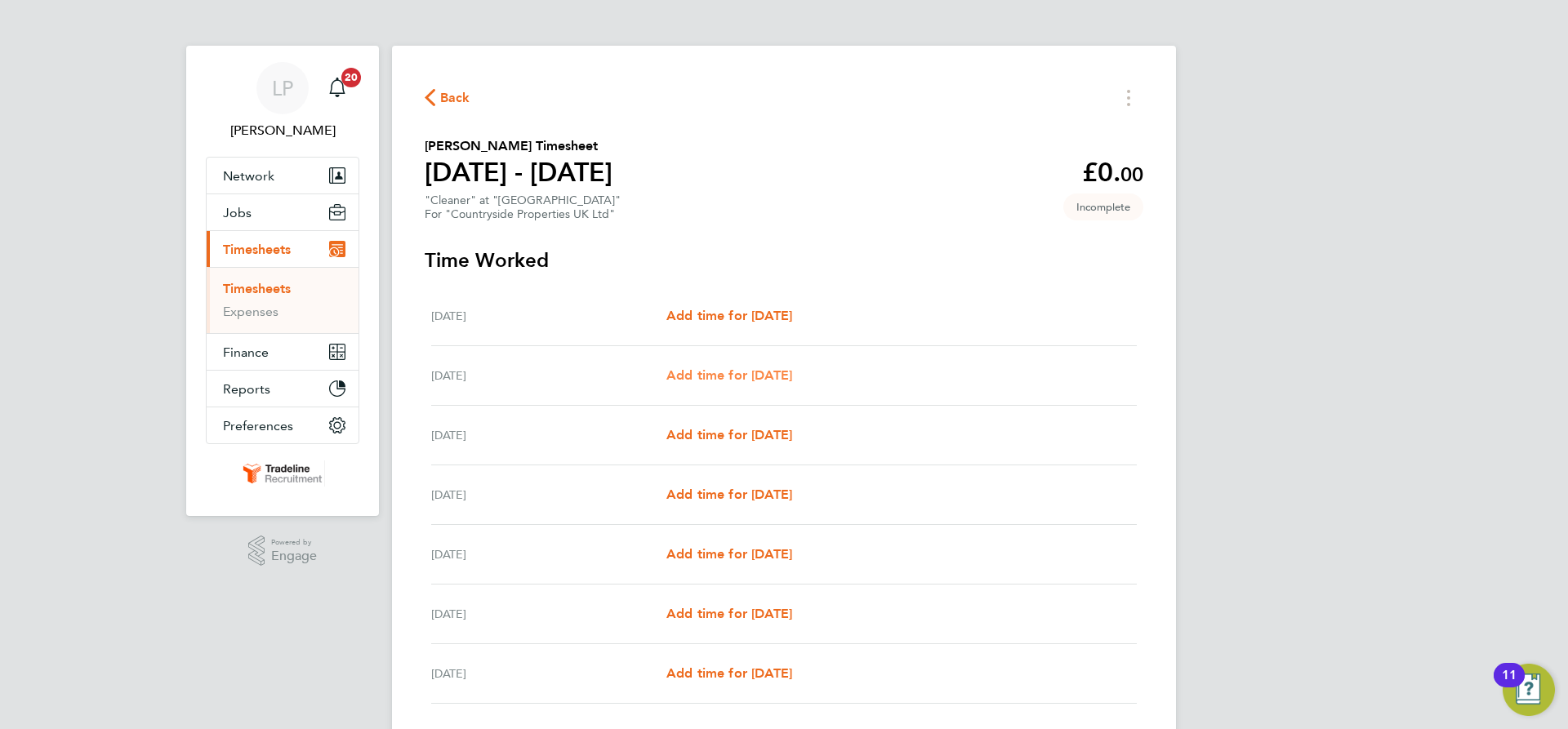
click at [776, 382] on span "Add time for [DATE]" at bounding box center [729, 375] width 126 height 16
select select "30"
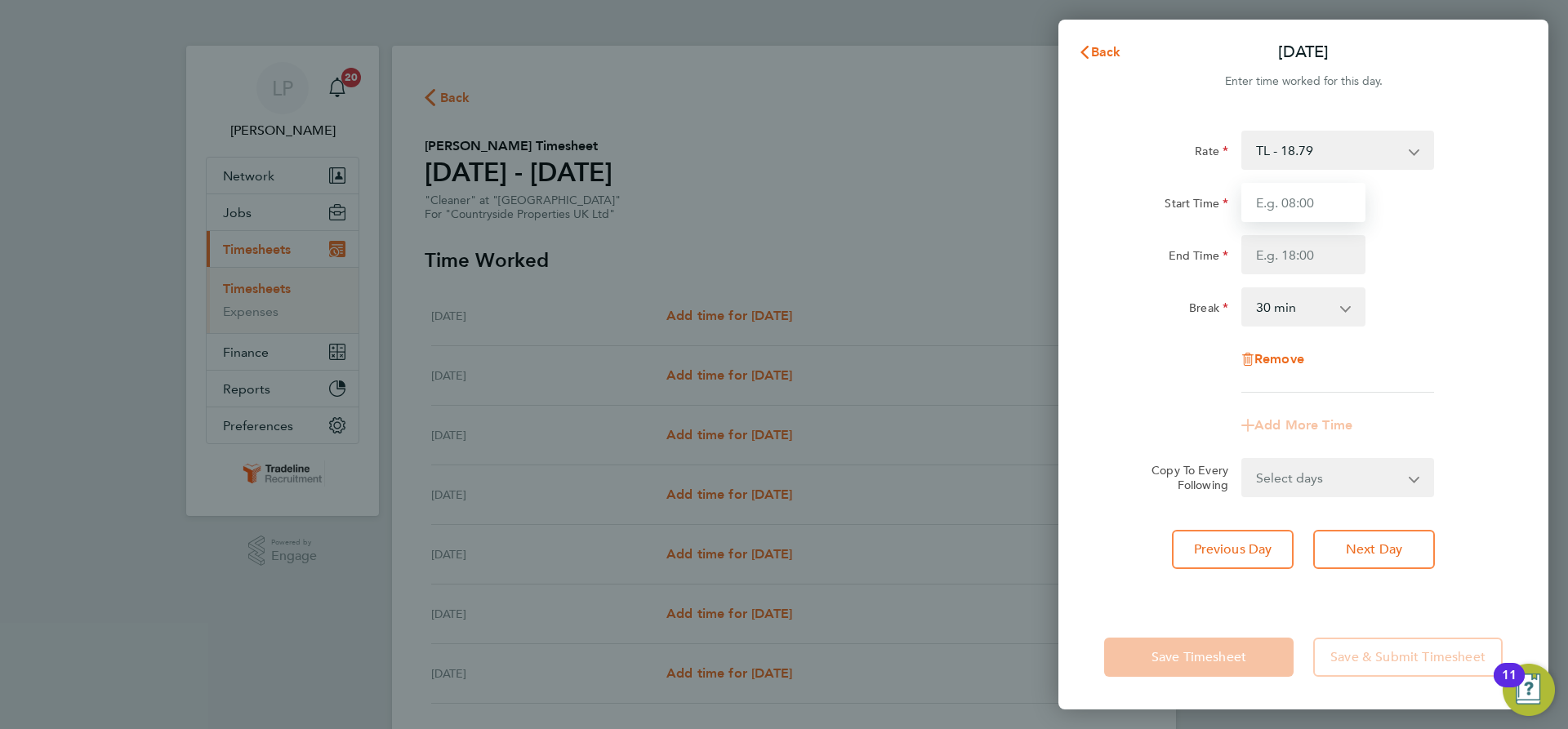
click at [1310, 198] on input "Start Time" at bounding box center [1303, 202] width 124 height 39
type input "07:30"
click at [1320, 253] on input "End Time" at bounding box center [1303, 254] width 124 height 39
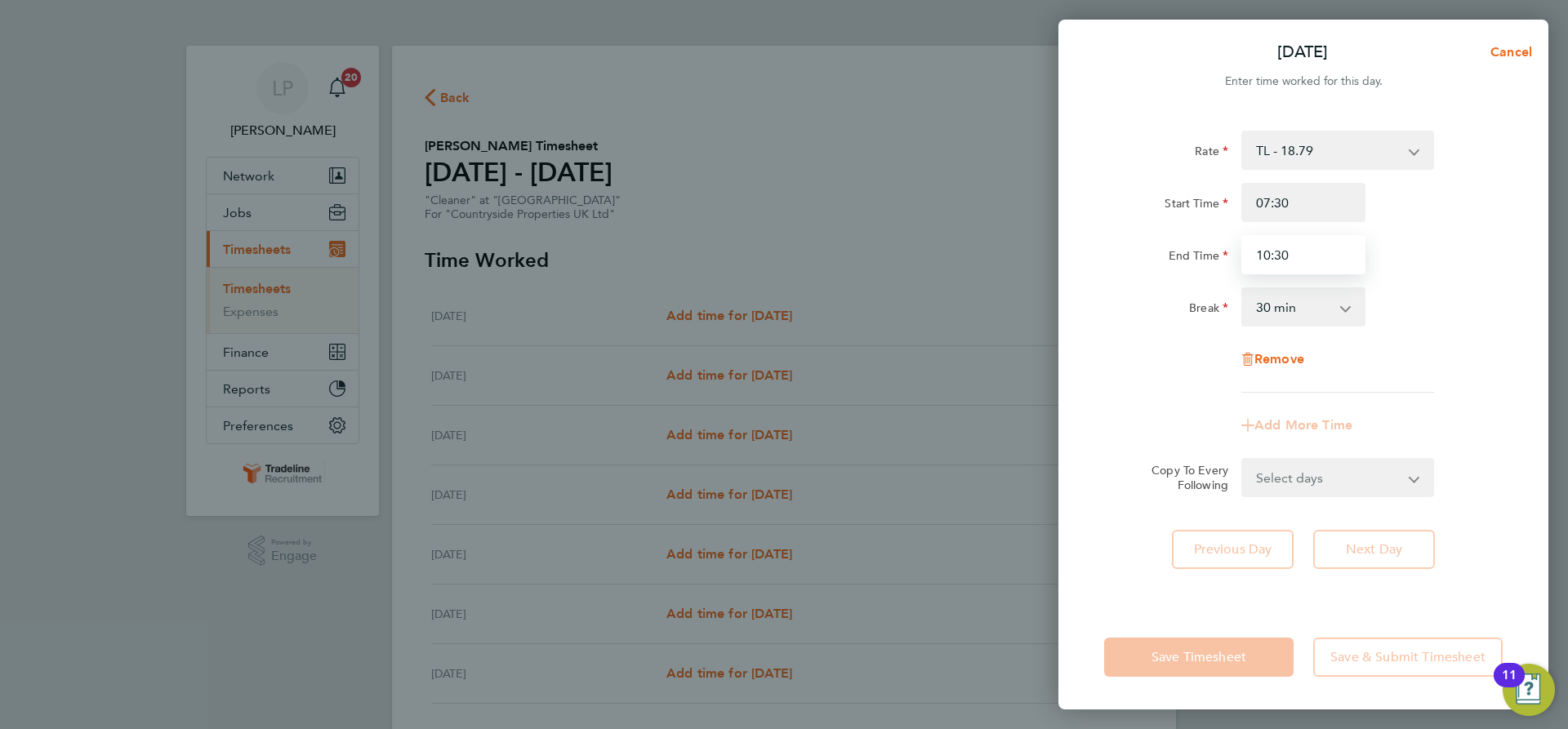
drag, startPoint x: 1302, startPoint y: 258, endPoint x: 1274, endPoint y: 258, distance: 28.0
click at [1274, 258] on input "10:30" at bounding box center [1303, 254] width 124 height 39
click at [1422, 247] on div "End Time 01:00" at bounding box center [1303, 254] width 412 height 39
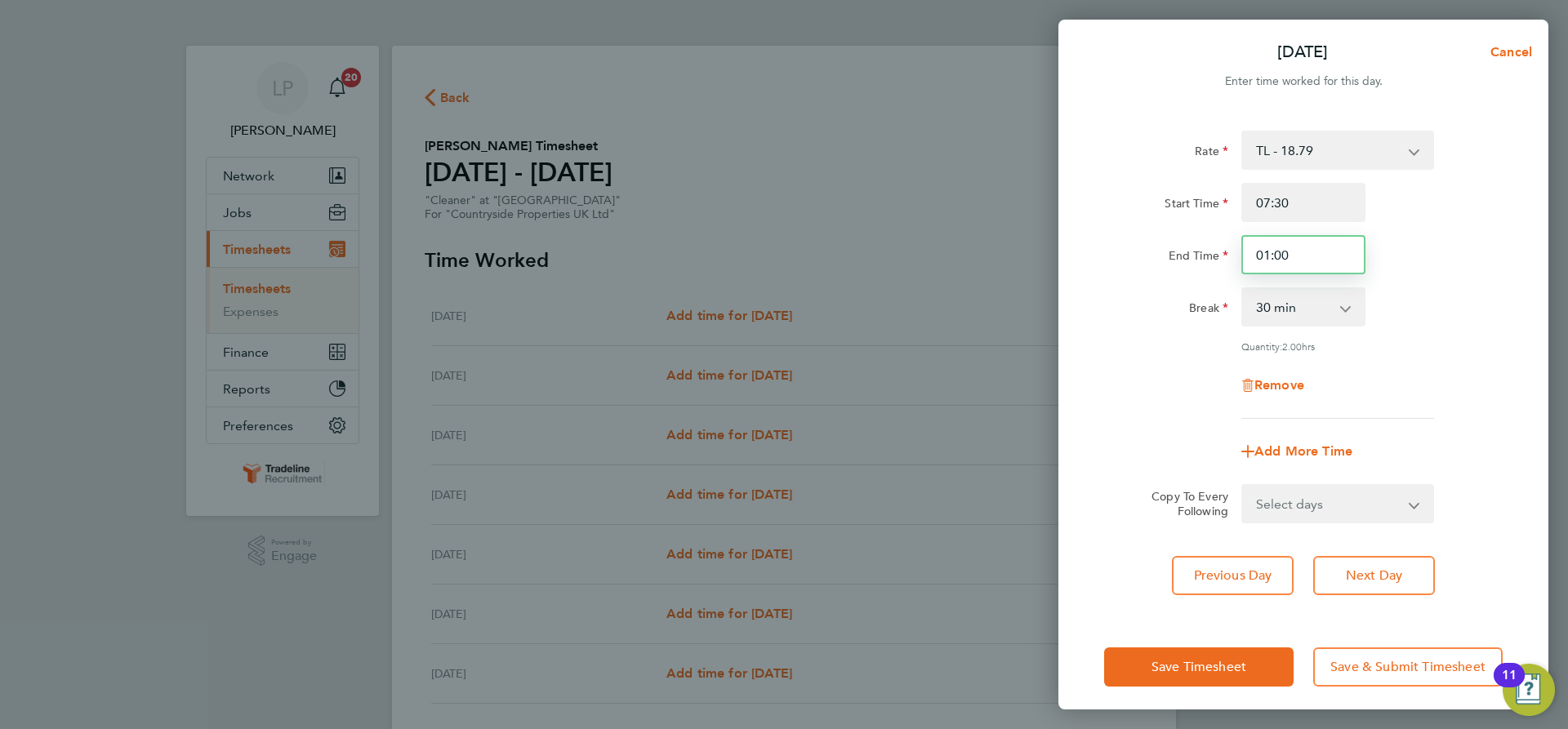
drag, startPoint x: 1272, startPoint y: 255, endPoint x: 1132, endPoint y: 234, distance: 141.6
click at [1133, 234] on div "Start Time 07:30 End Time 01:00" at bounding box center [1303, 229] width 412 height 91
click at [1123, 233] on div "Start Time 07:30 End Time 10:00" at bounding box center [1303, 229] width 412 height 91
drag, startPoint x: 1302, startPoint y: 258, endPoint x: 1230, endPoint y: 258, distance: 72.0
click at [1230, 258] on div "End Time 10:00" at bounding box center [1303, 254] width 412 height 39
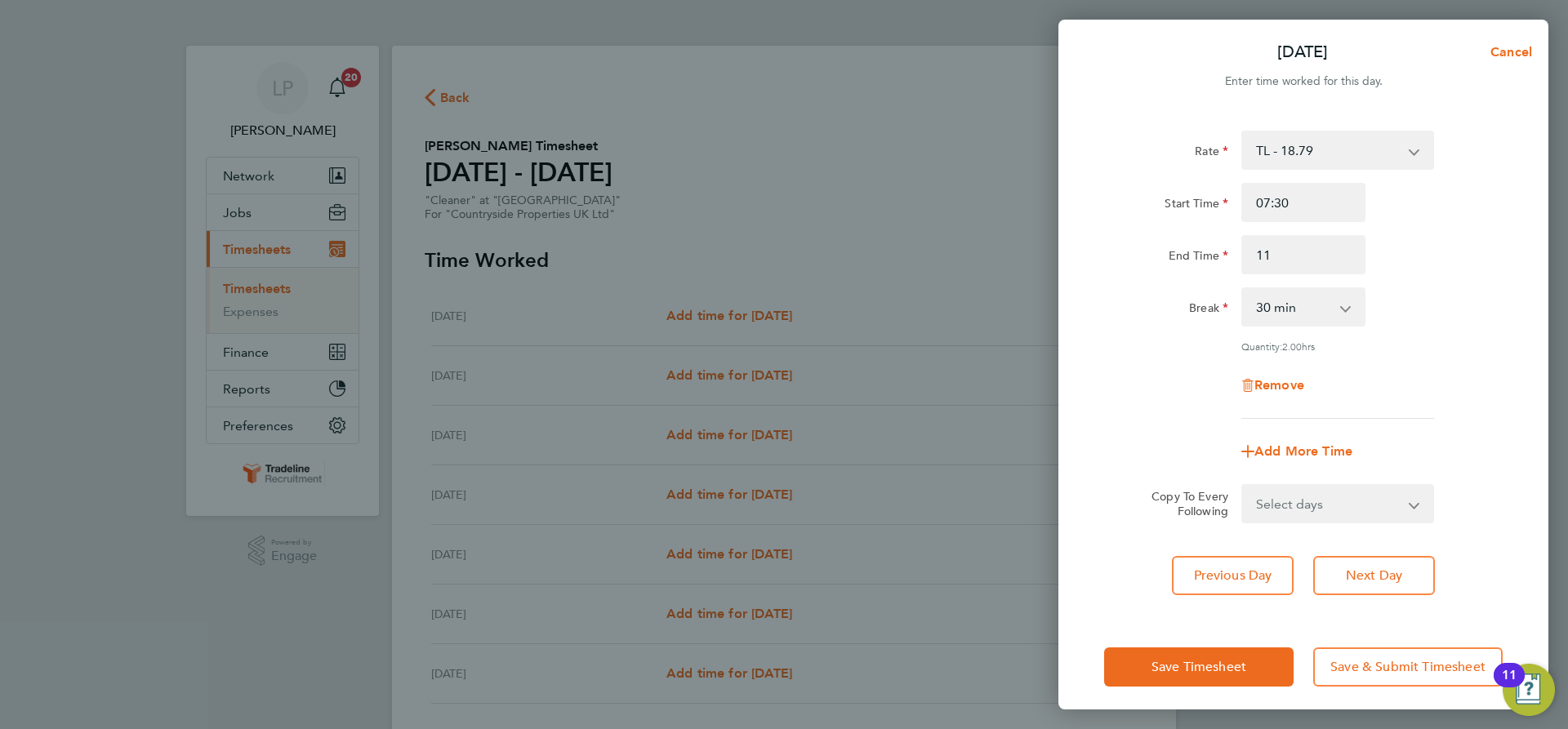
type input "11:00"
click at [1157, 320] on div "Break" at bounding box center [1166, 307] width 138 height 39
click at [1347, 509] on select "Select days Day Weekday (Mon-Fri) Weekend (Sat-Sun) Wednesday Thursday Friday S…" at bounding box center [1329, 503] width 172 height 36
select select "WEEKDAY"
click at [1243, 485] on select "Select days Day Weekday (Mon-Fri) Weekend (Sat-Sun) Wednesday Thursday Friday S…" at bounding box center [1329, 503] width 172 height 36
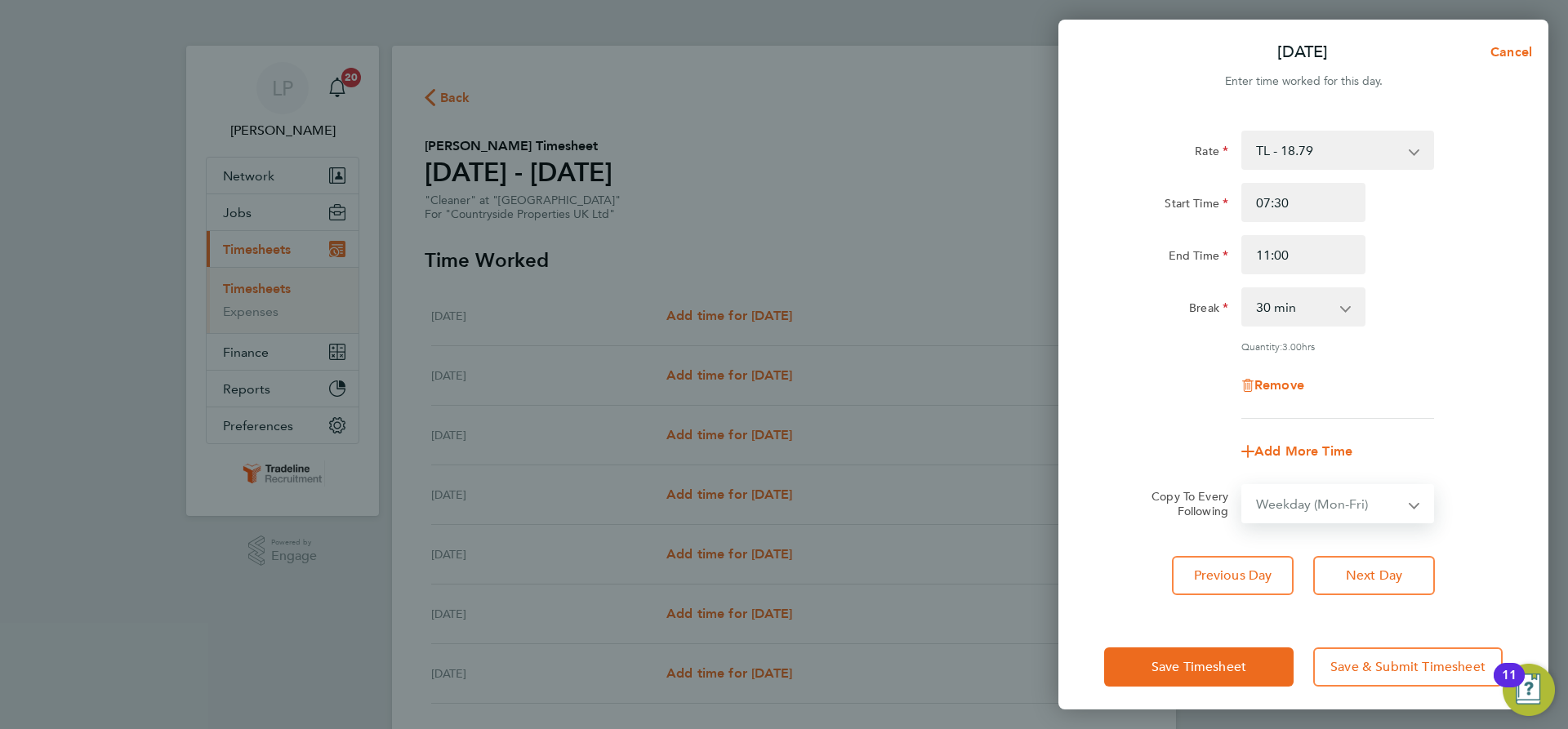
select select "[DATE]"
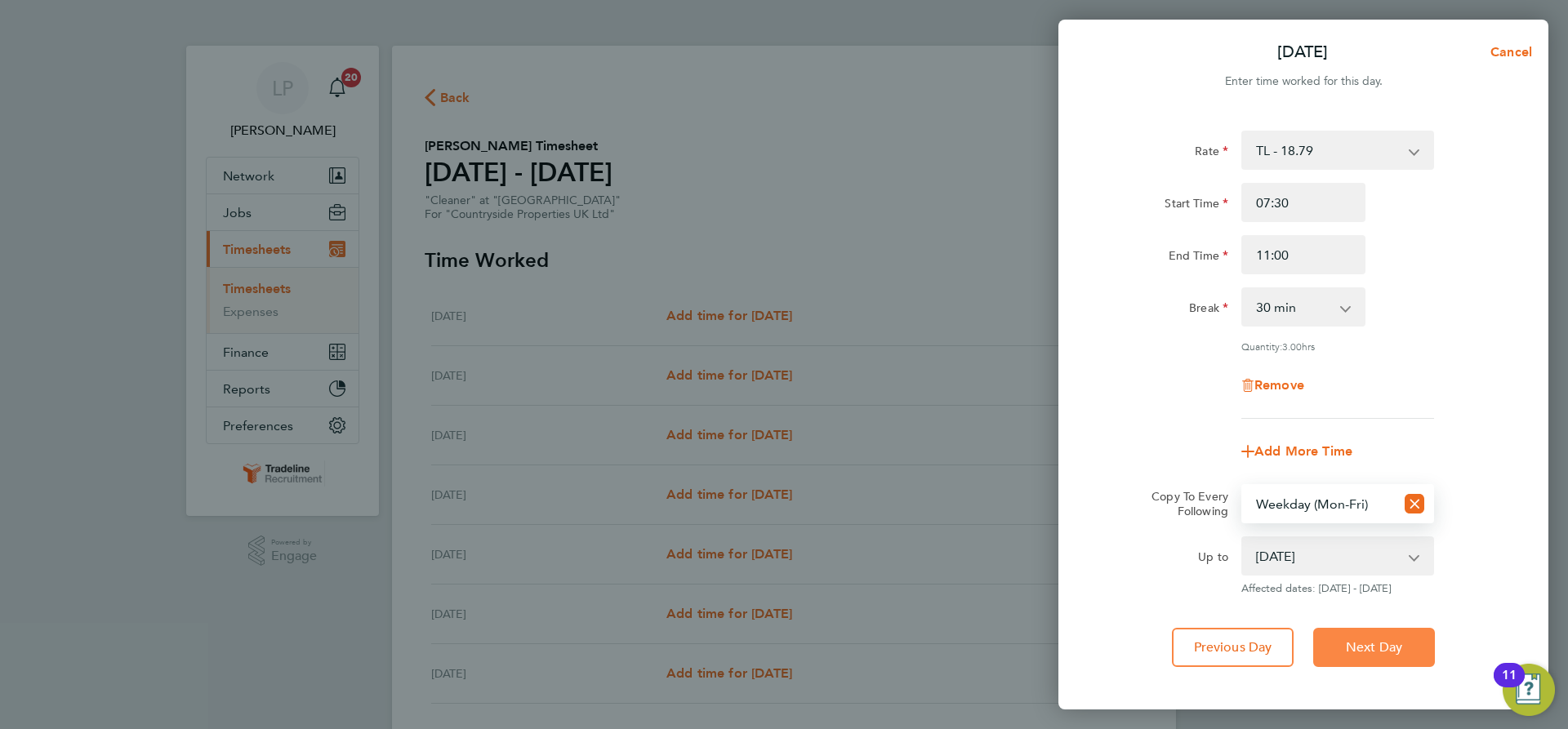
click at [1389, 633] on button "Next Day" at bounding box center [1373, 648] width 122 height 39
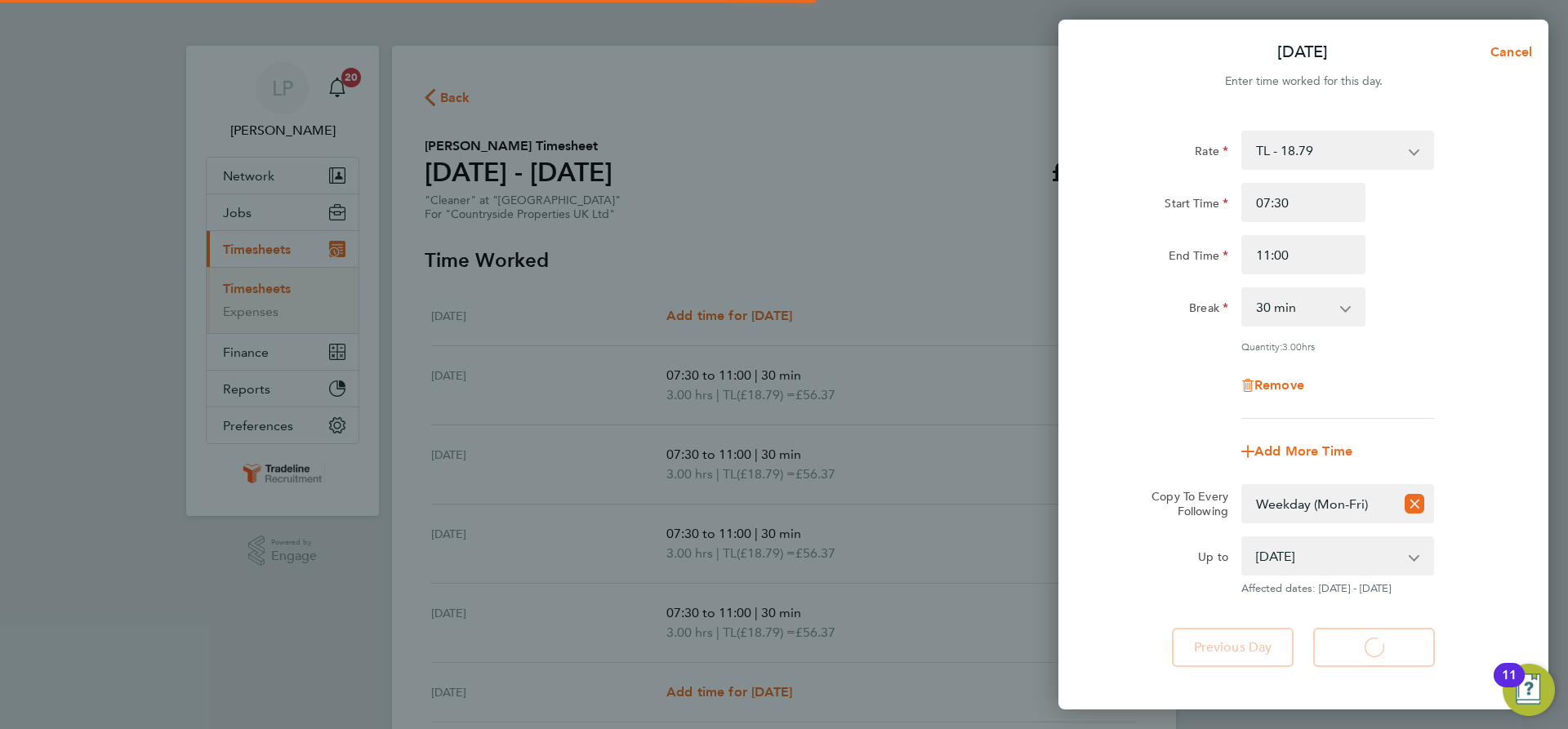
select select "30"
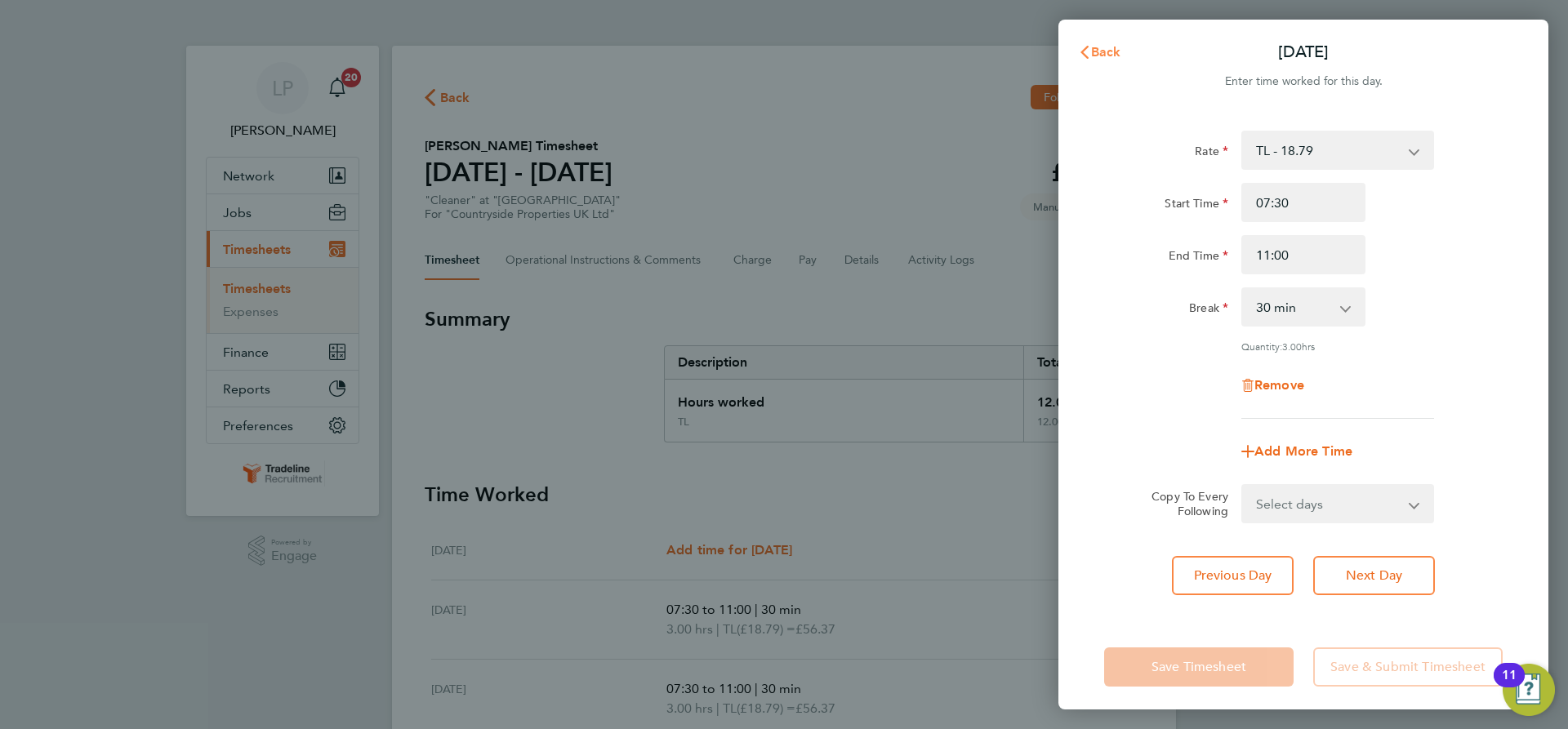
click at [1104, 45] on span "Back" at bounding box center [1106, 52] width 30 height 16
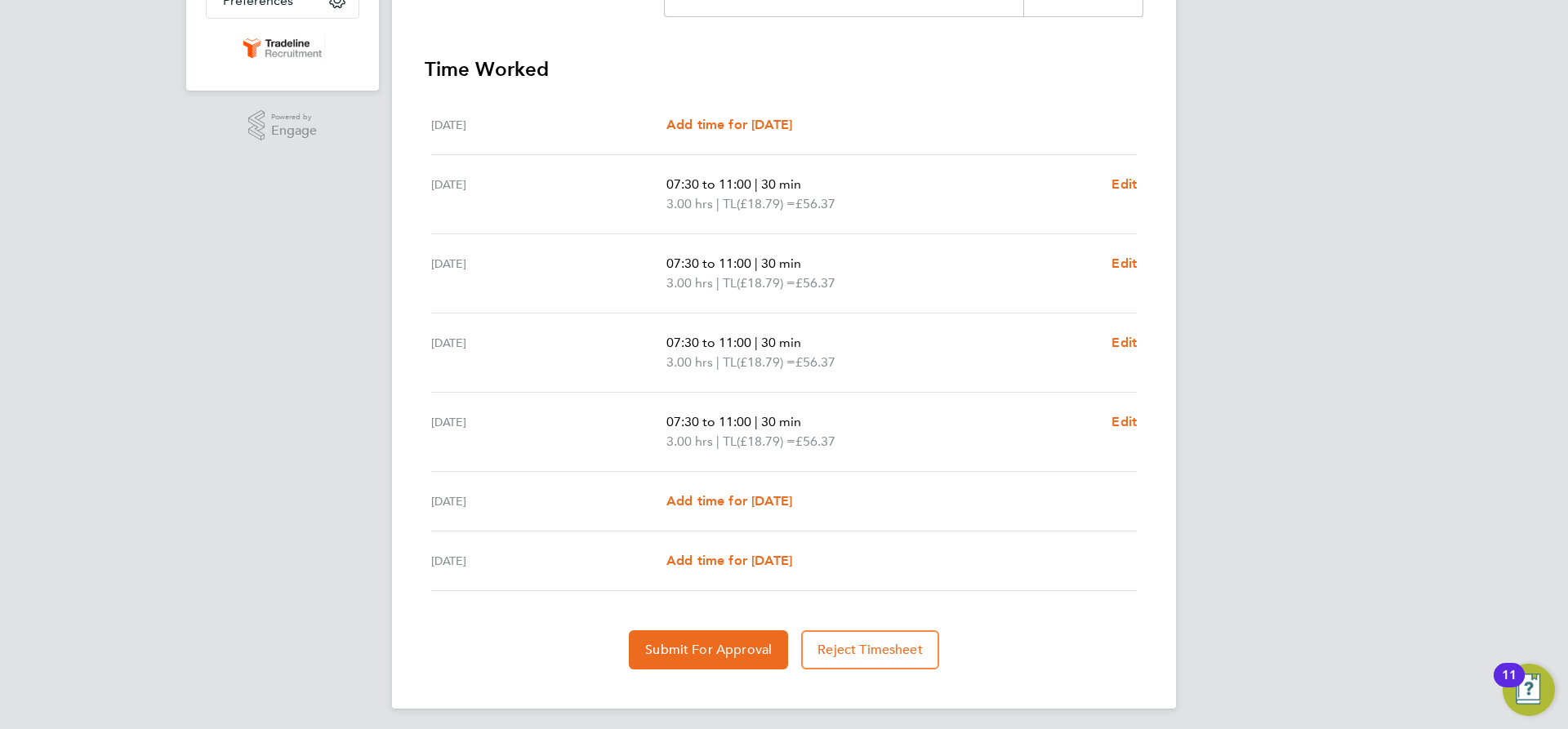
scroll to position [431, 0]
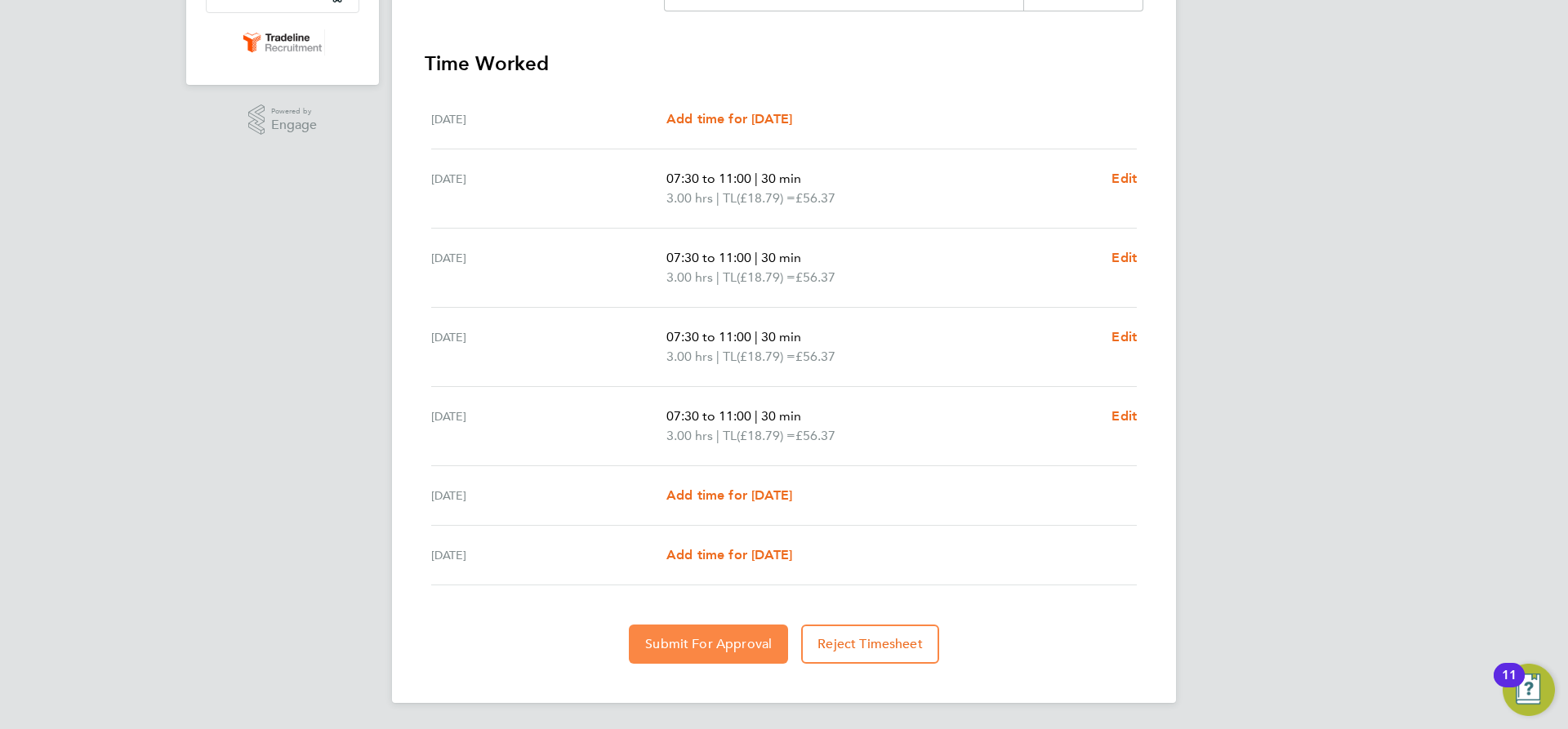
click at [708, 647] on span "Submit For Approval" at bounding box center [708, 644] width 126 height 17
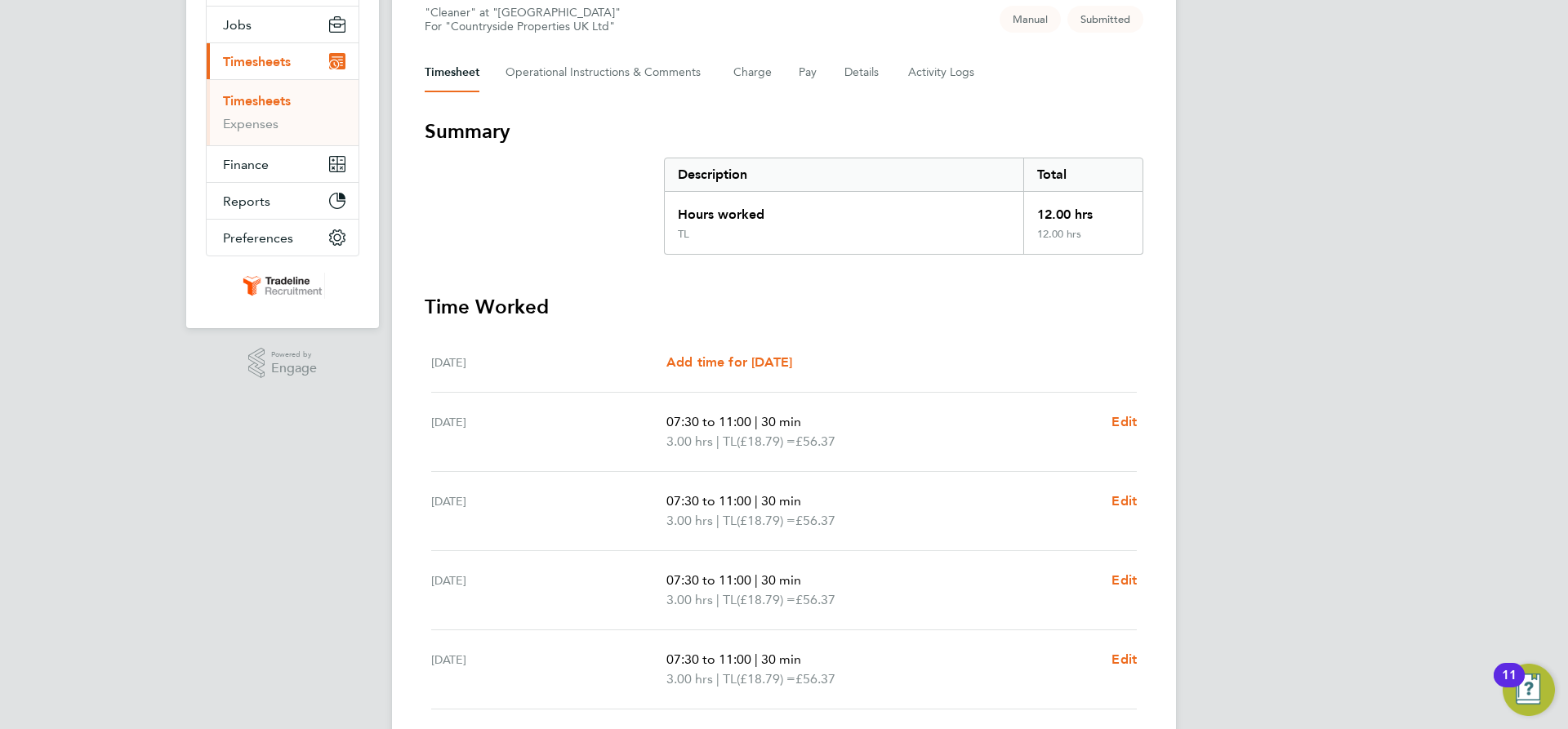
scroll to position [186, 0]
click at [252, 102] on link "Timesheets" at bounding box center [256, 103] width 67 height 16
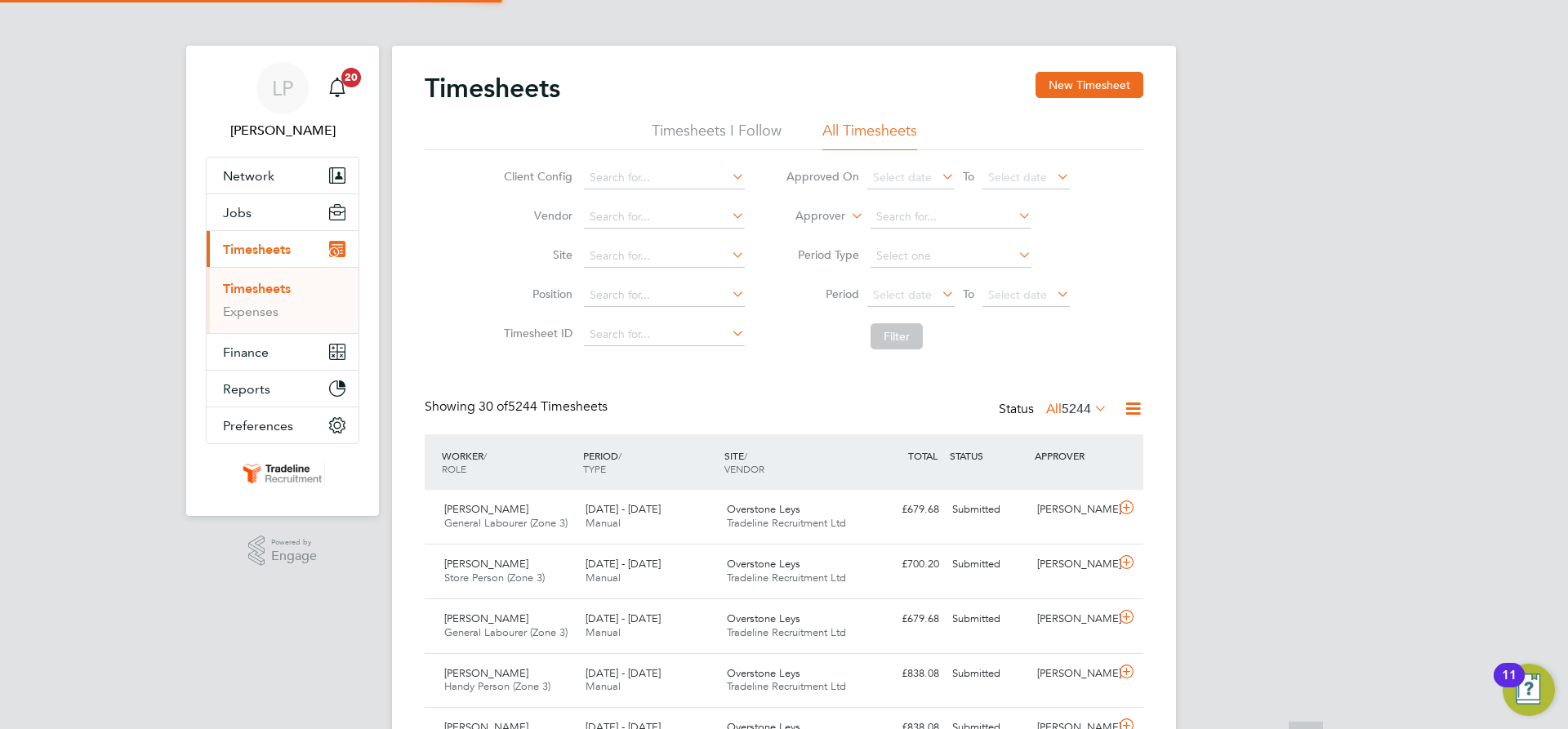
scroll to position [8, 8]
click at [1089, 86] on button "New Timesheet" at bounding box center [1089, 85] width 108 height 26
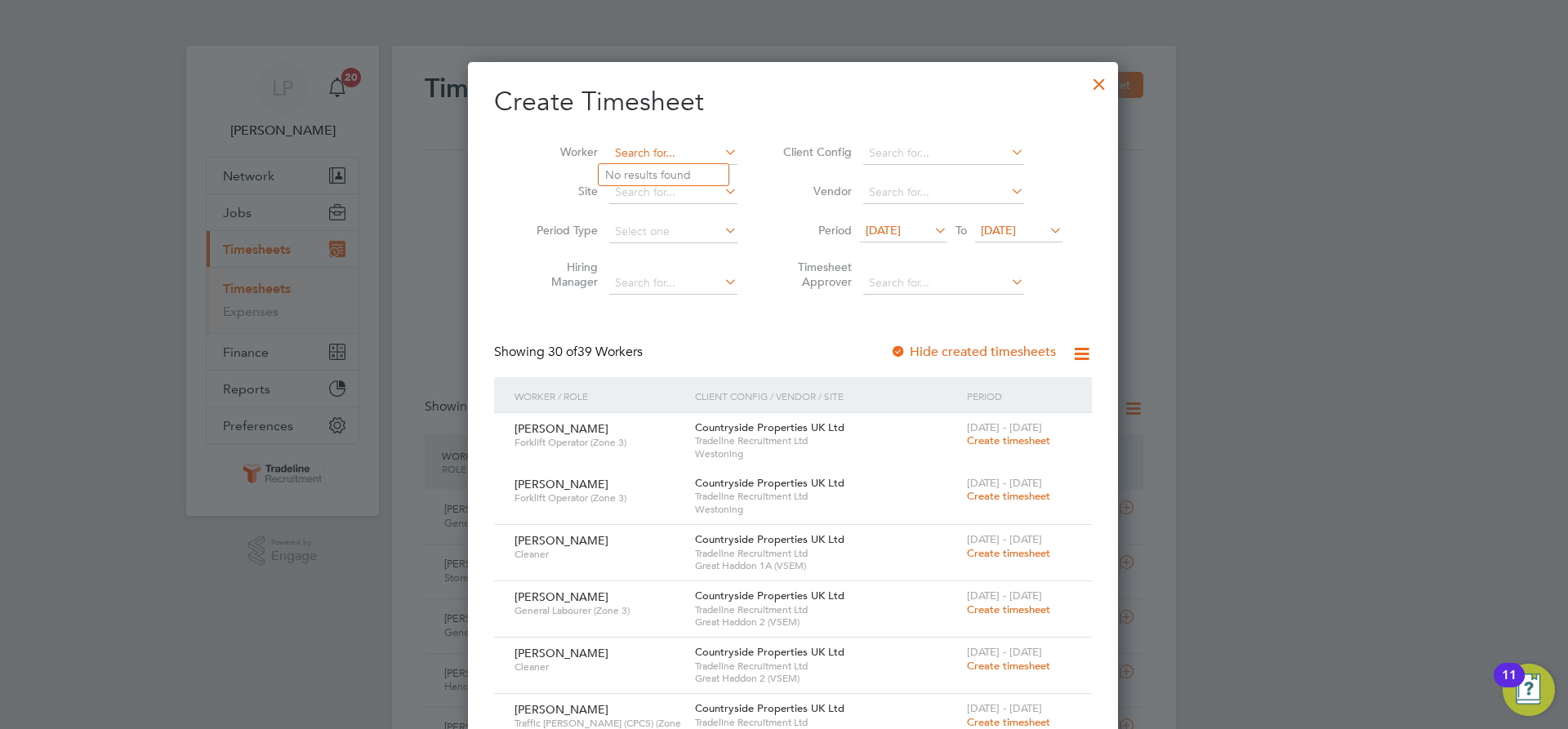
click at [670, 148] on input at bounding box center [673, 153] width 128 height 23
click at [699, 179] on b "Wilk" at bounding box center [747, 175] width 95 height 14
type input "[PERSON_NAME]"
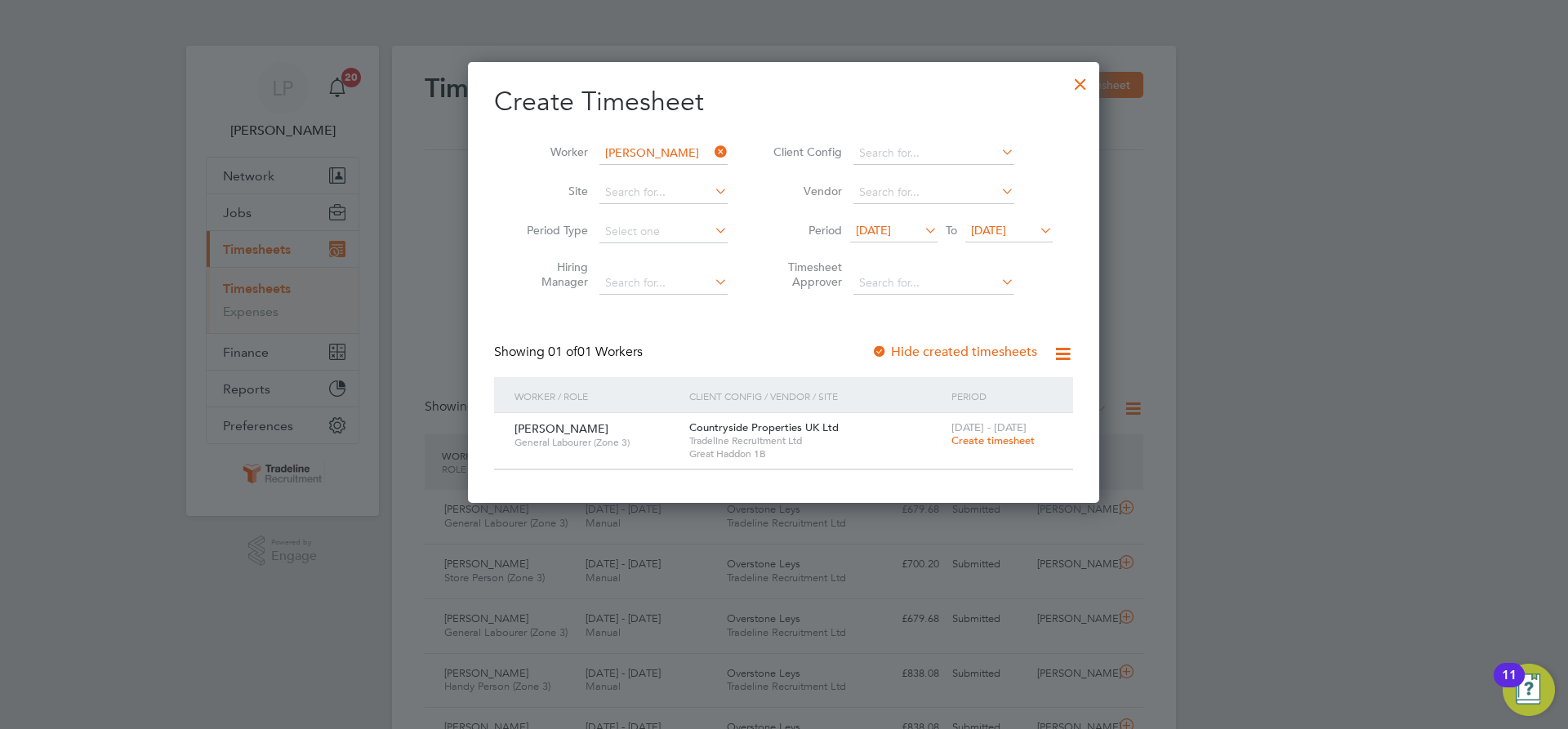
click at [970, 440] on span "Create timesheet" at bounding box center [993, 441] width 83 height 14
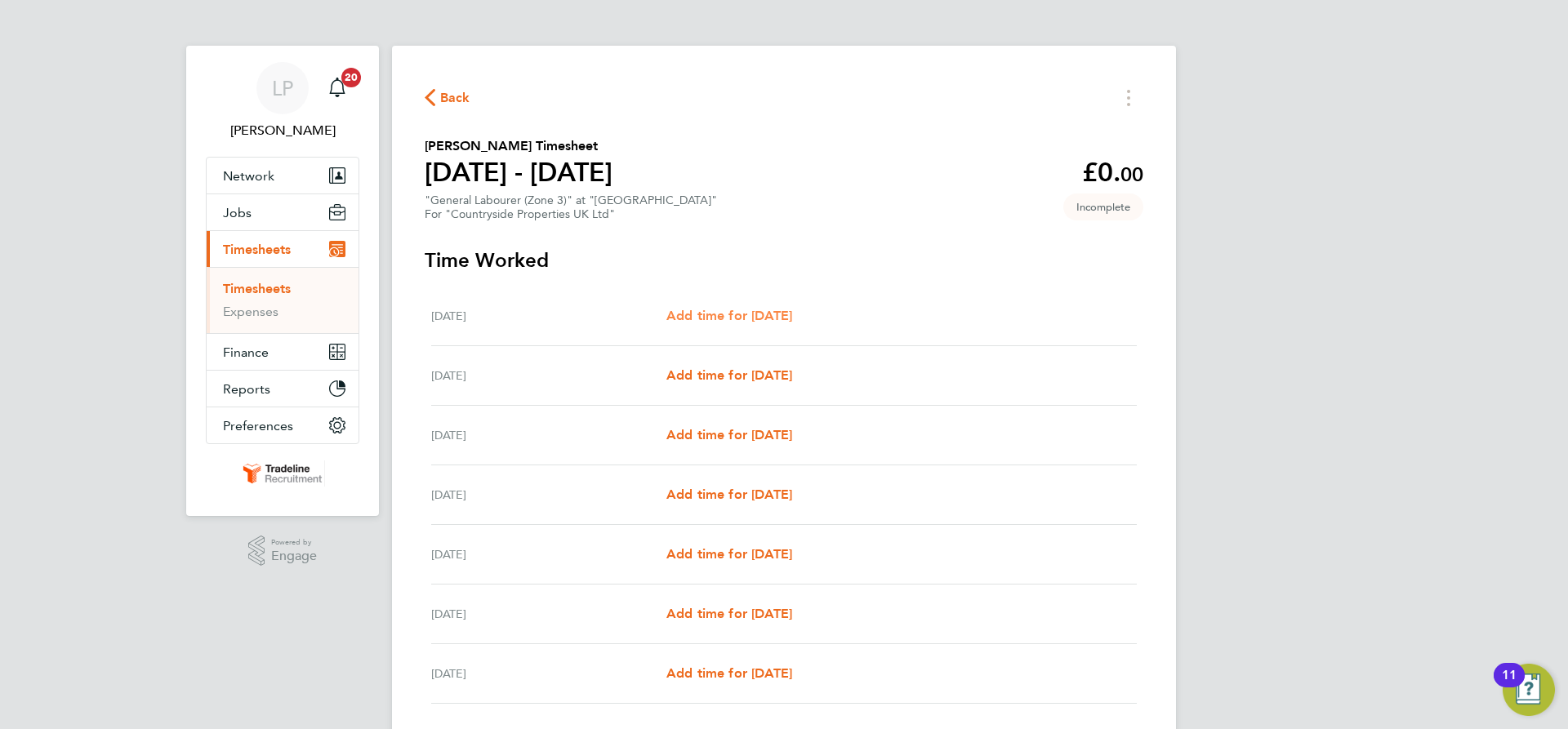
click at [738, 310] on span "Add time for [DATE]" at bounding box center [729, 315] width 126 height 16
select select "30"
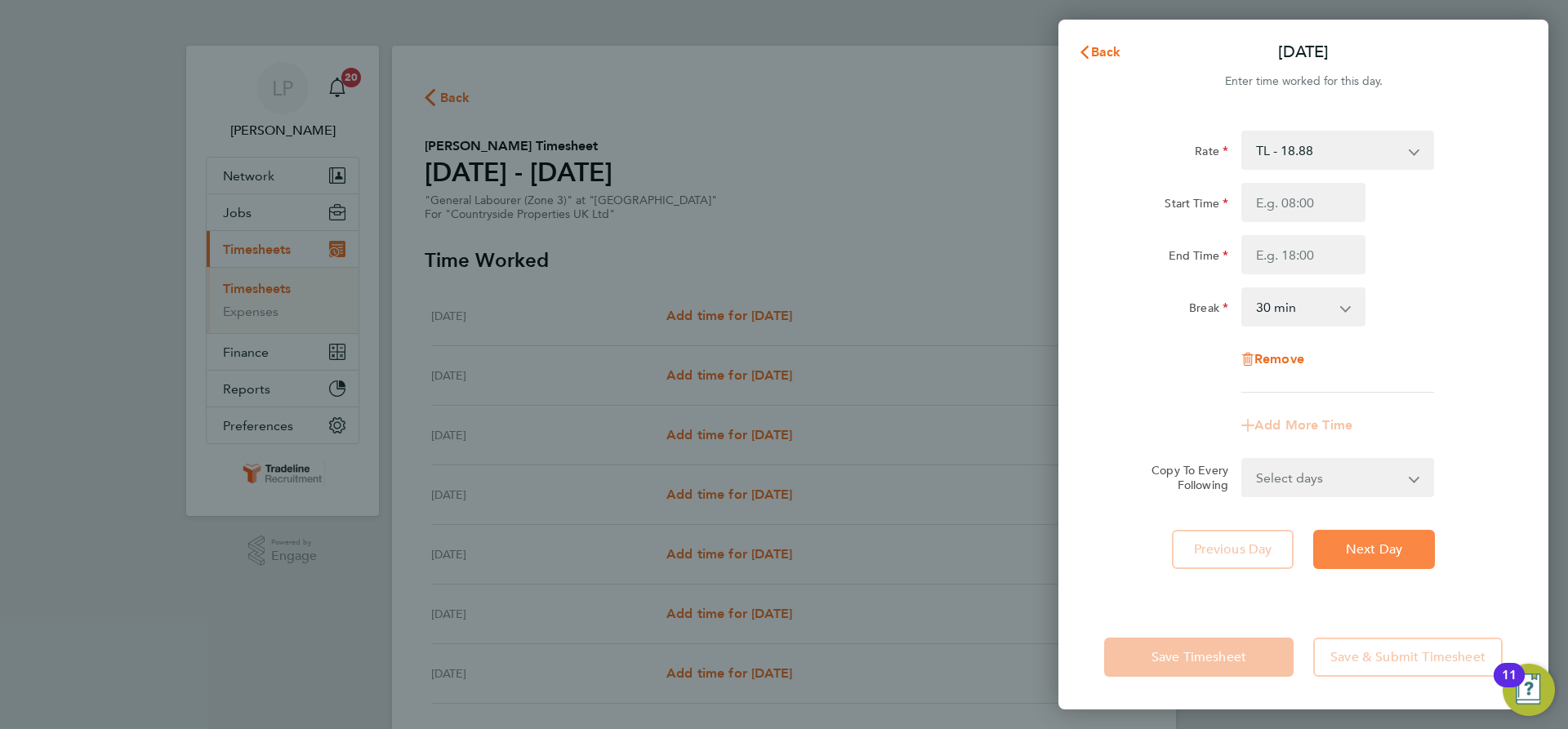
click at [1402, 546] on span "Next Day" at bounding box center [1374, 549] width 56 height 17
select select "30"
click at [1329, 216] on input "Start Time" at bounding box center [1303, 202] width 124 height 39
type input "07:30"
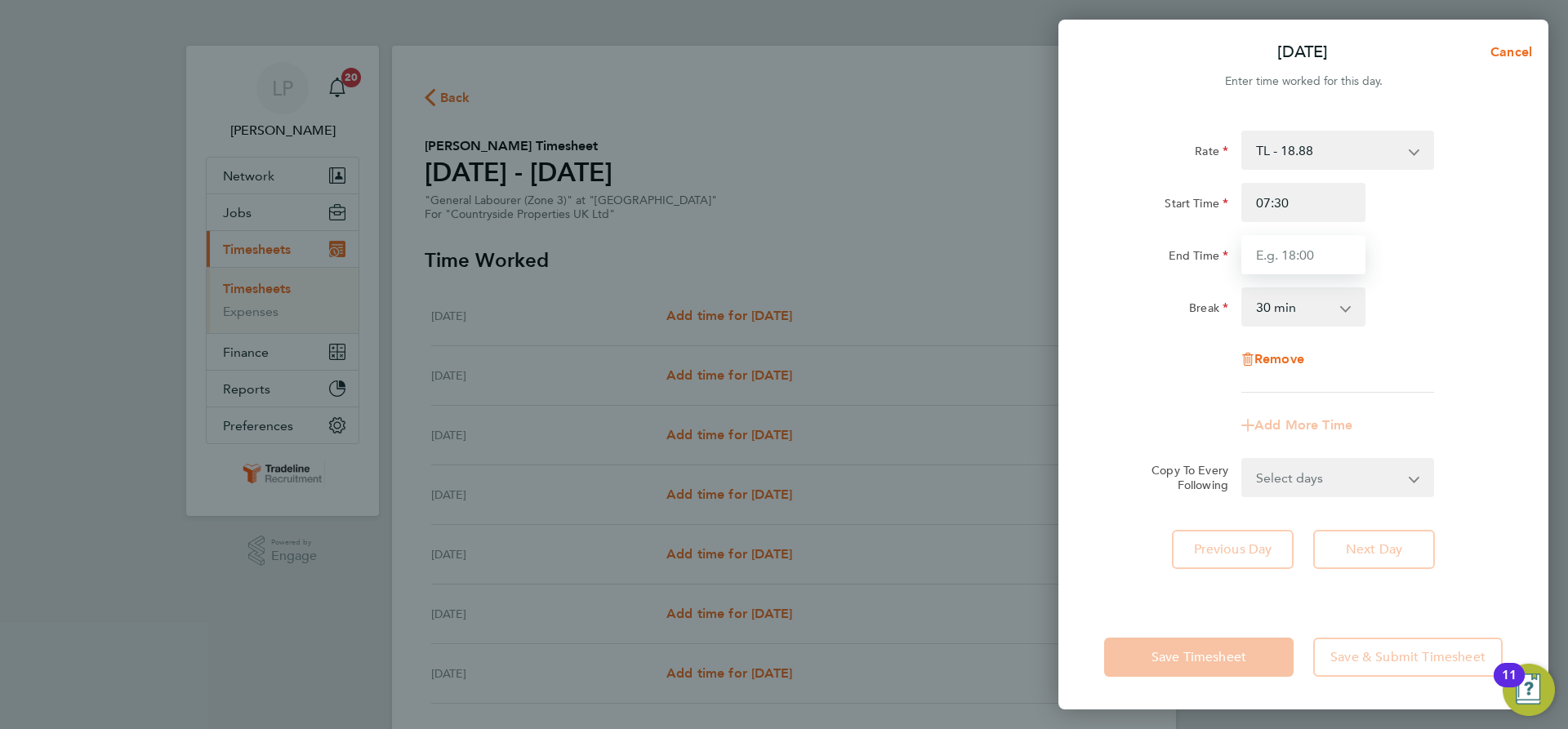
click at [1316, 258] on input "End Time" at bounding box center [1303, 254] width 124 height 39
type input "17:00"
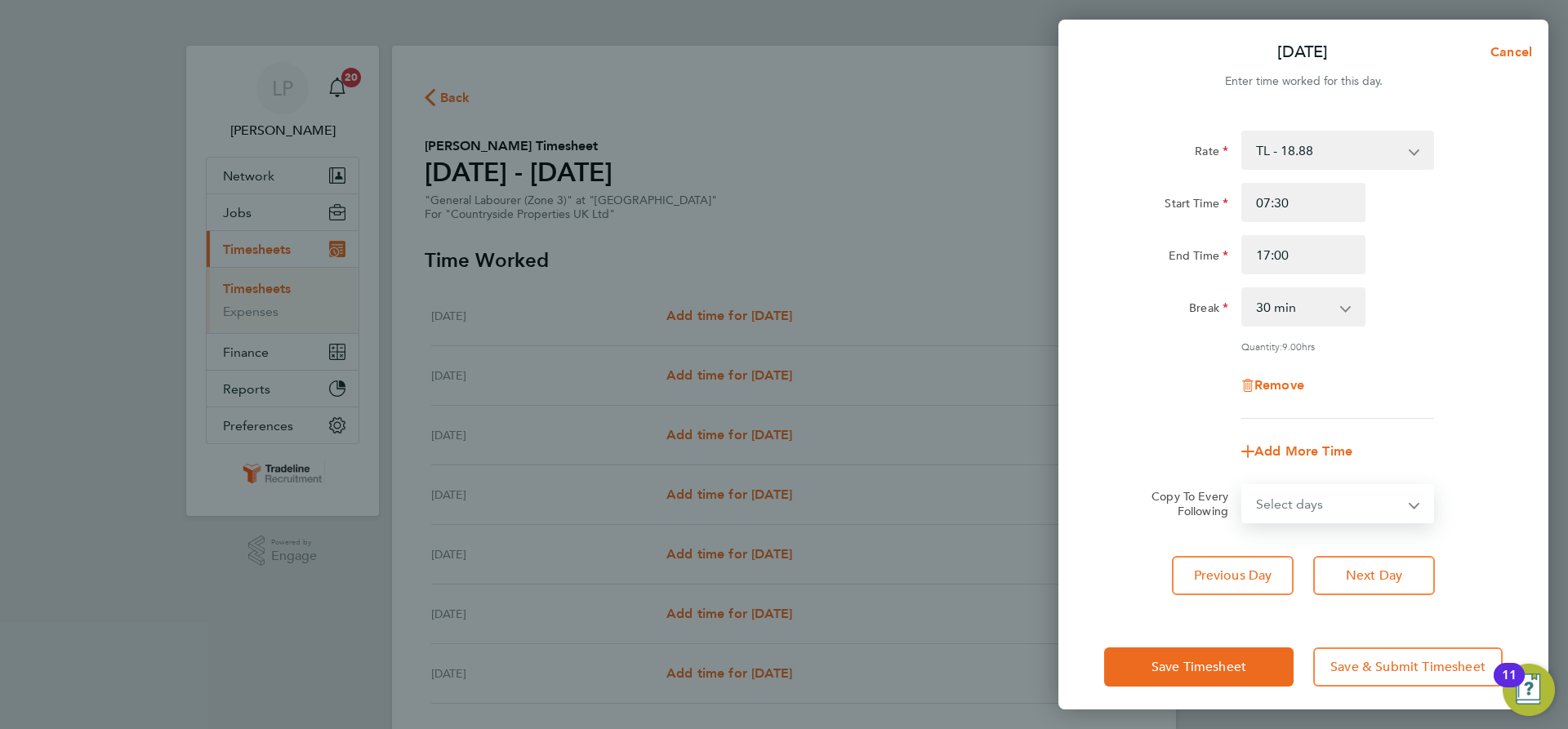
click at [1388, 485] on select "Select days Day Weekday (Mon-Fri) Weekend (Sat-Sun) Wednesday Thursday Friday S…" at bounding box center [1329, 503] width 172 height 36
click at [1443, 472] on form "Rate TL - 18.88 Start Time 07:30 End Time 17:00 Break 0 min 15 min 30 min 45 mi…" at bounding box center [1303, 327] width 399 height 393
drag, startPoint x: 1401, startPoint y: 490, endPoint x: 1397, endPoint y: 513, distance: 23.3
click at [1401, 490] on select "Select days Day Weekday (Mon-Fri) Weekend (Sat-Sun) Wednesday Thursday Friday S…" at bounding box center [1329, 503] width 172 height 36
select select "WED"
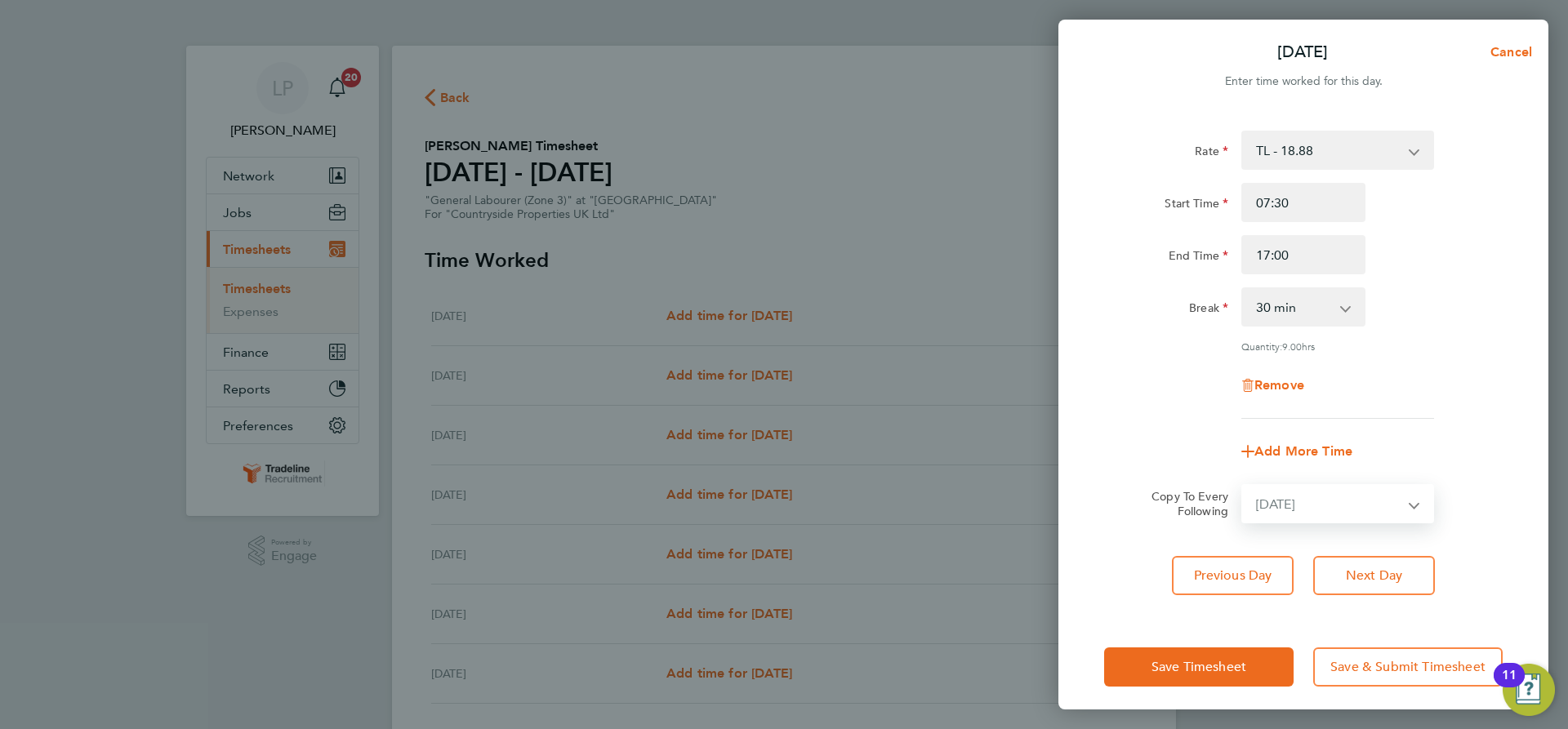
click at [1243, 485] on select "Select days Day Weekday (Mon-Fri) Weekend (Sat-Sun) Wednesday Thursday Friday S…" at bounding box center [1329, 503] width 172 height 36
select select "[DATE]"
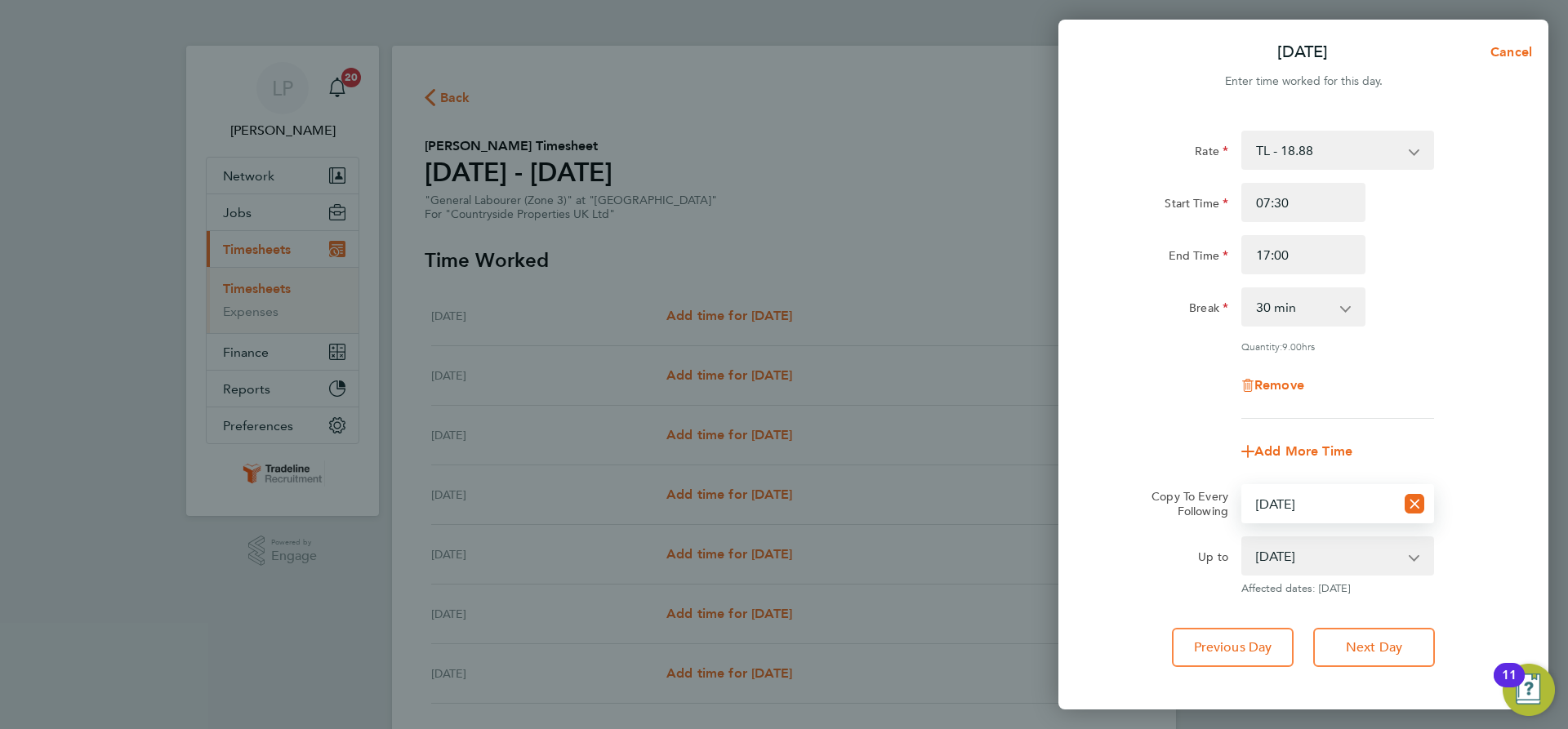
click at [1389, 669] on div "Rate TL - 18.88 Start Time 07:30 End Time 17:00 Break 0 min 15 min 30 min 45 mi…" at bounding box center [1303, 399] width 490 height 576
click at [1387, 650] on span "Next Day" at bounding box center [1374, 648] width 56 height 17
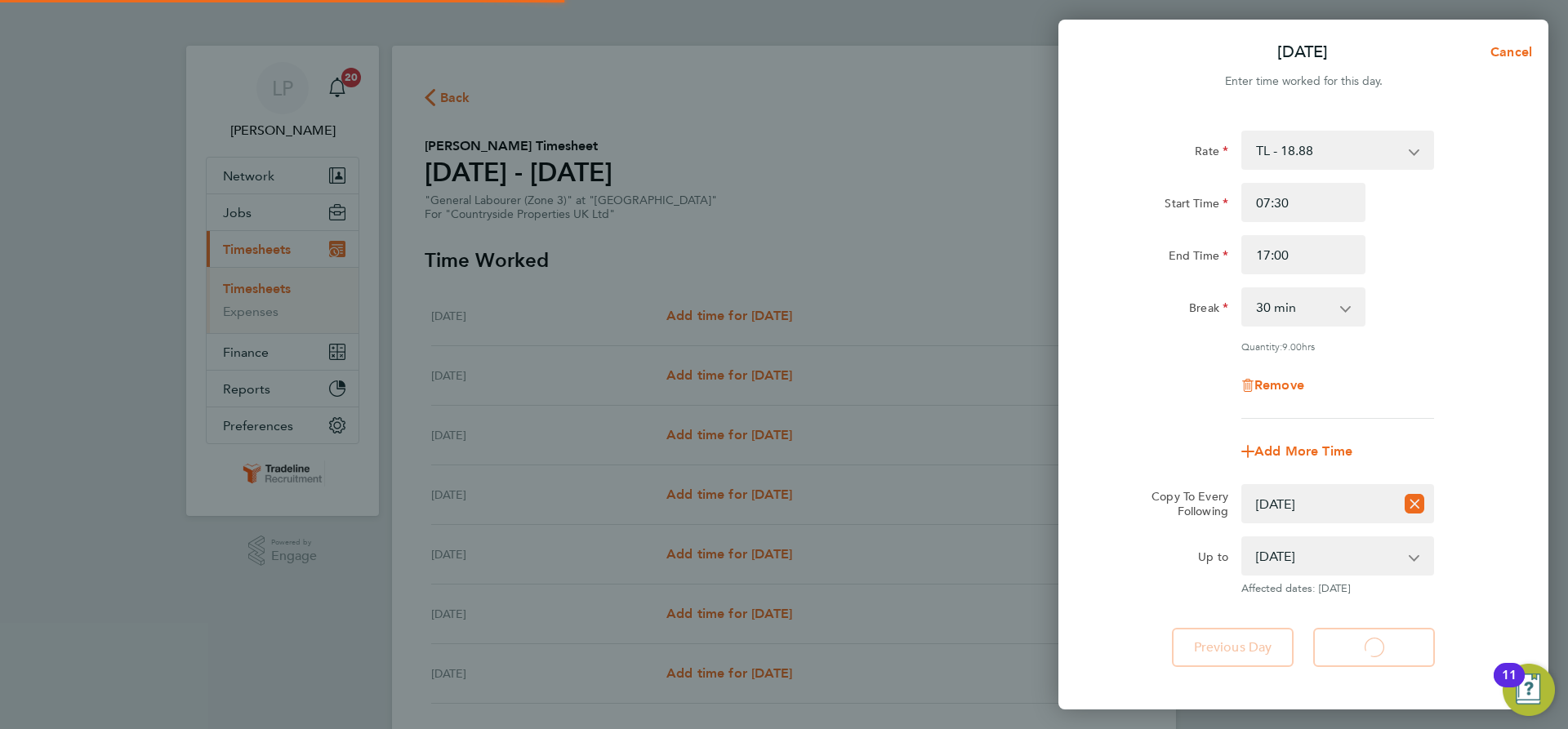
select select "30"
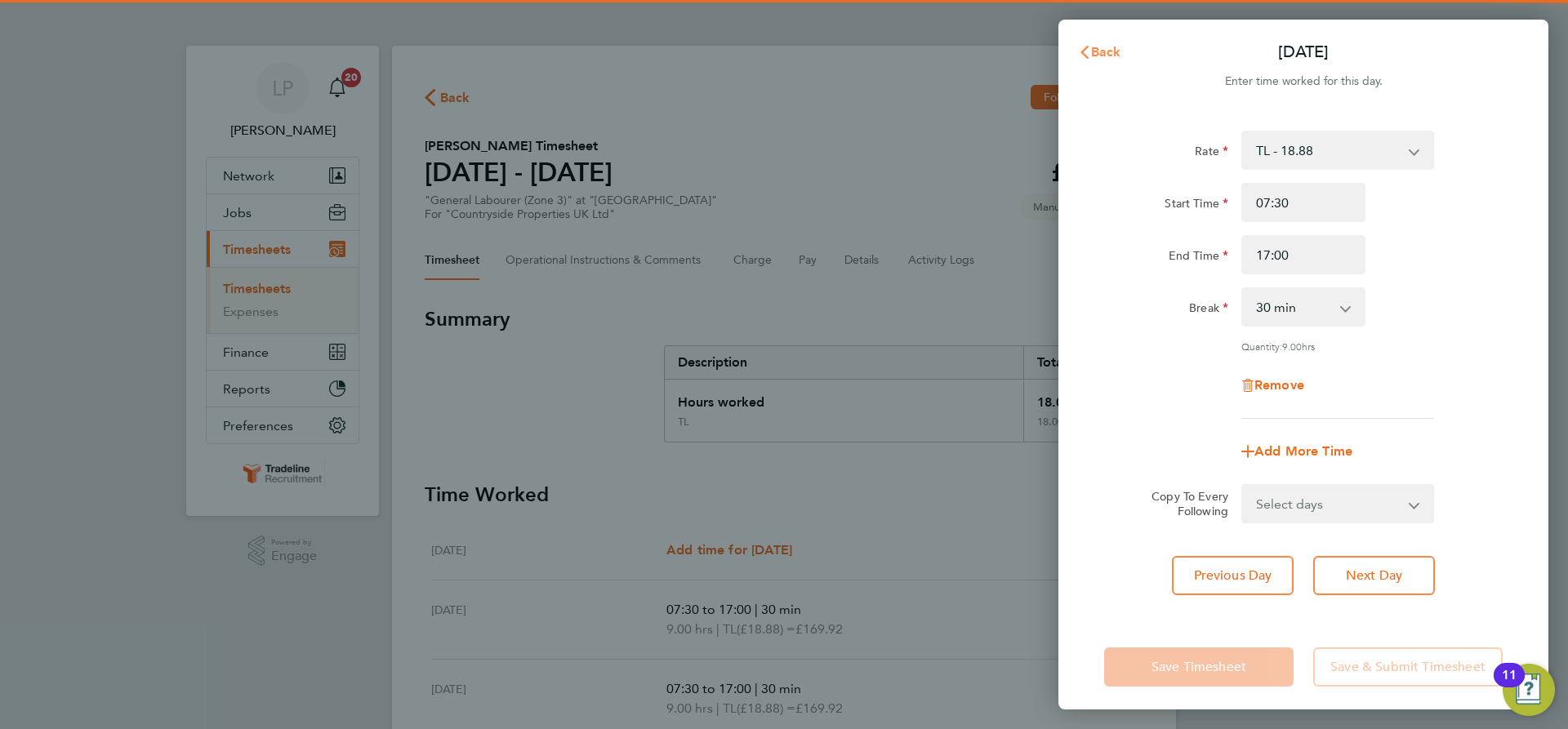
click at [1089, 47] on icon "button" at bounding box center [1084, 52] width 13 height 13
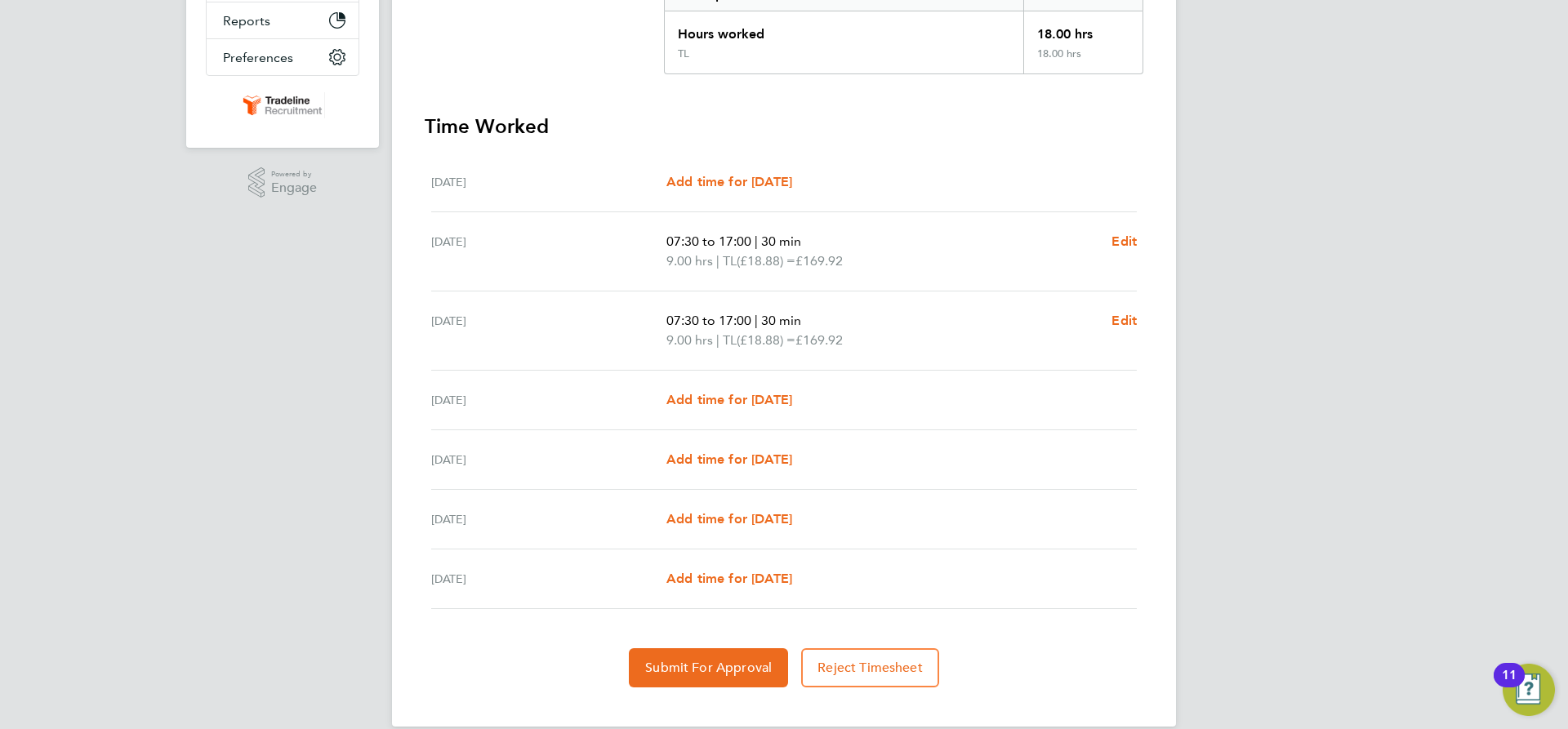
scroll to position [392, 0]
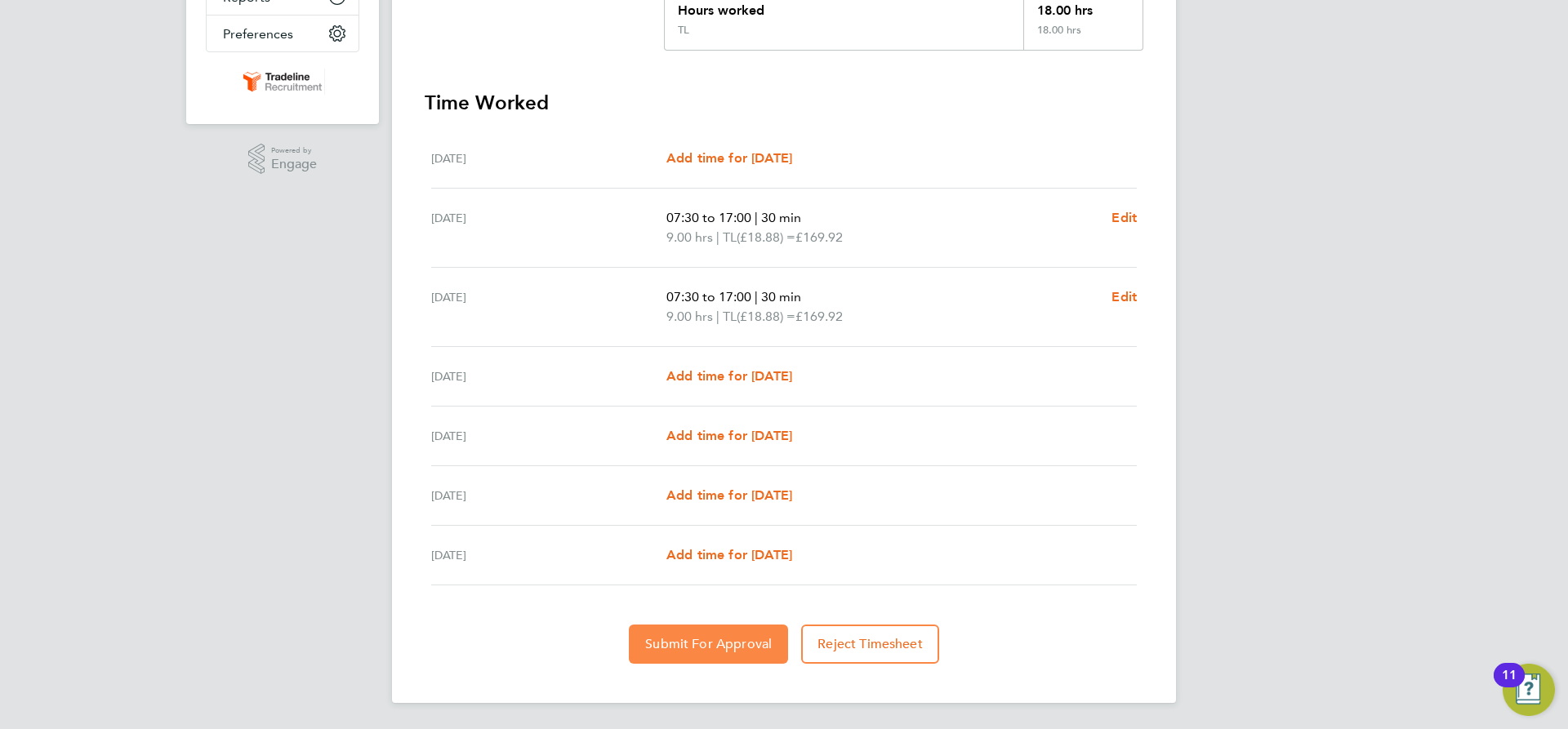
click at [727, 659] on button "Submit For Approval" at bounding box center [709, 644] width 160 height 39
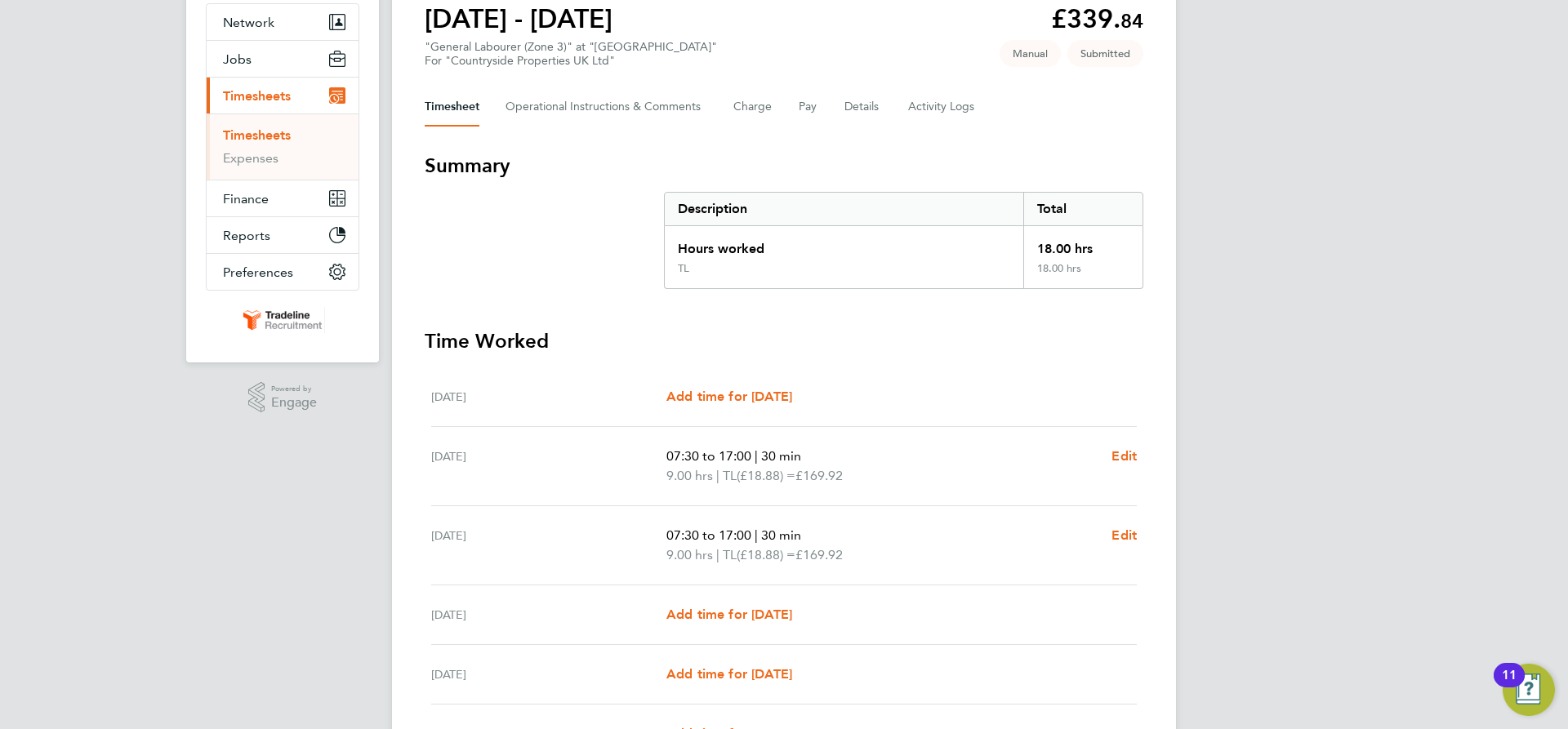
scroll to position [147, 0]
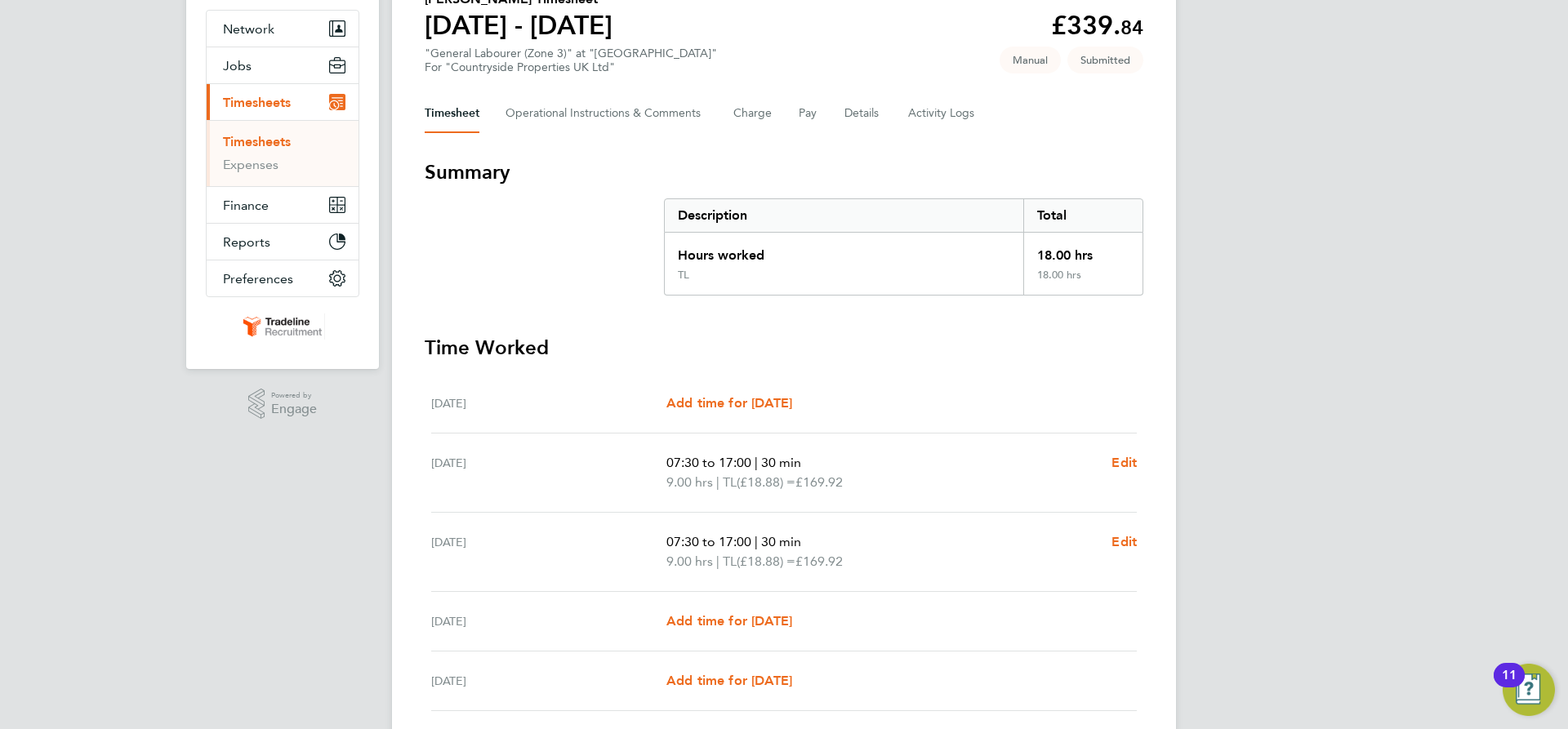
click at [274, 142] on link "Timesheets" at bounding box center [256, 142] width 67 height 16
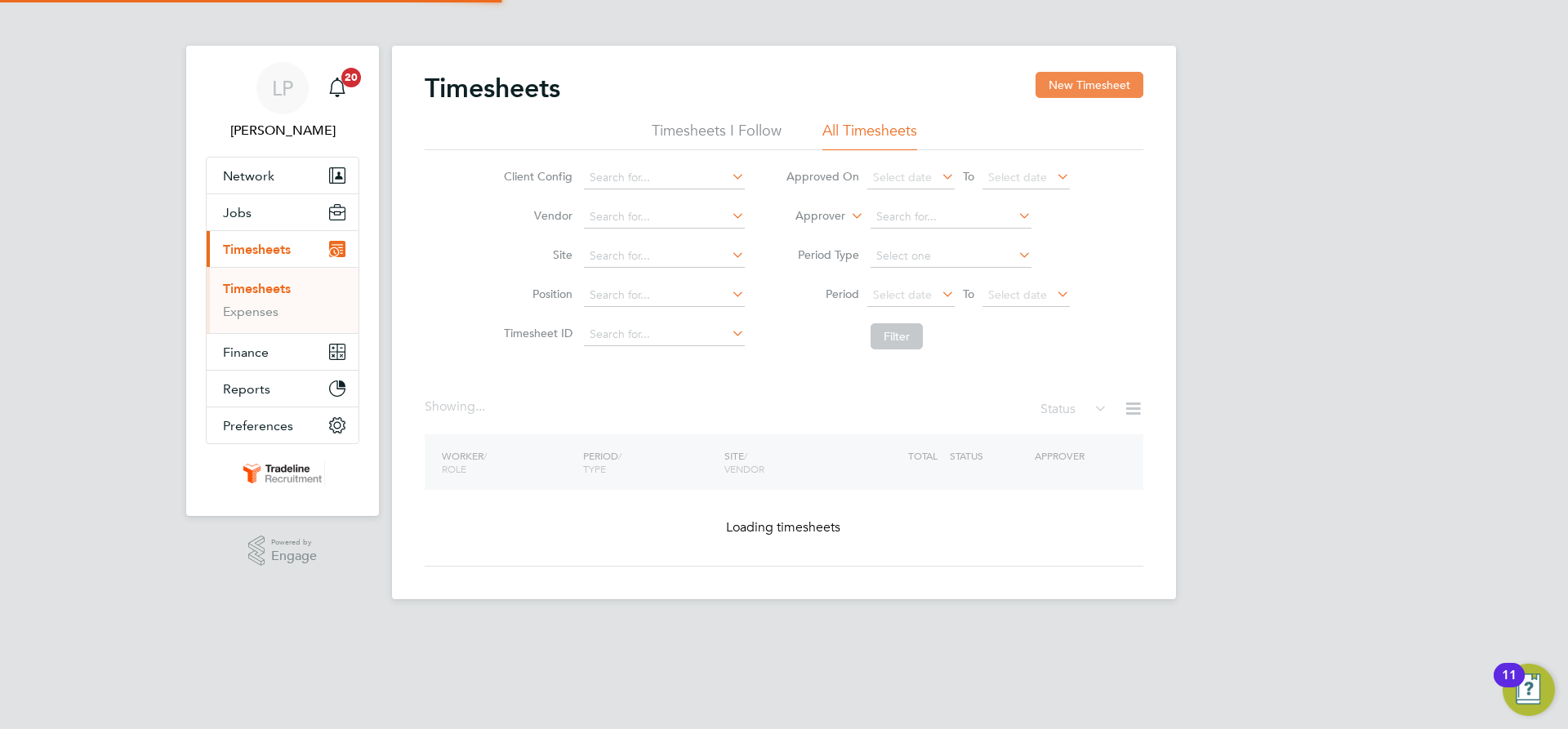
click at [1075, 81] on button "New Timesheet" at bounding box center [1089, 85] width 108 height 26
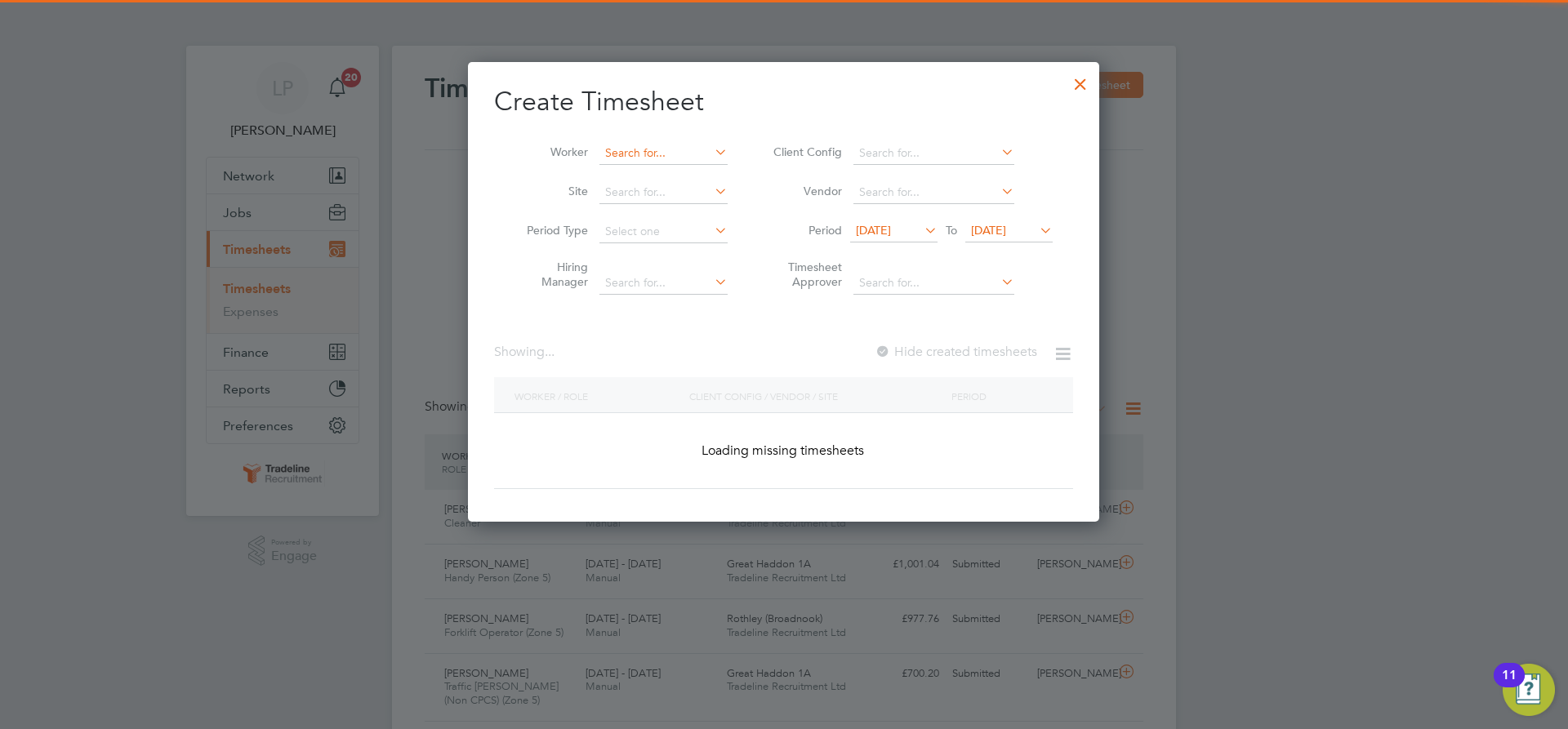
click at [642, 152] on input at bounding box center [663, 153] width 128 height 23
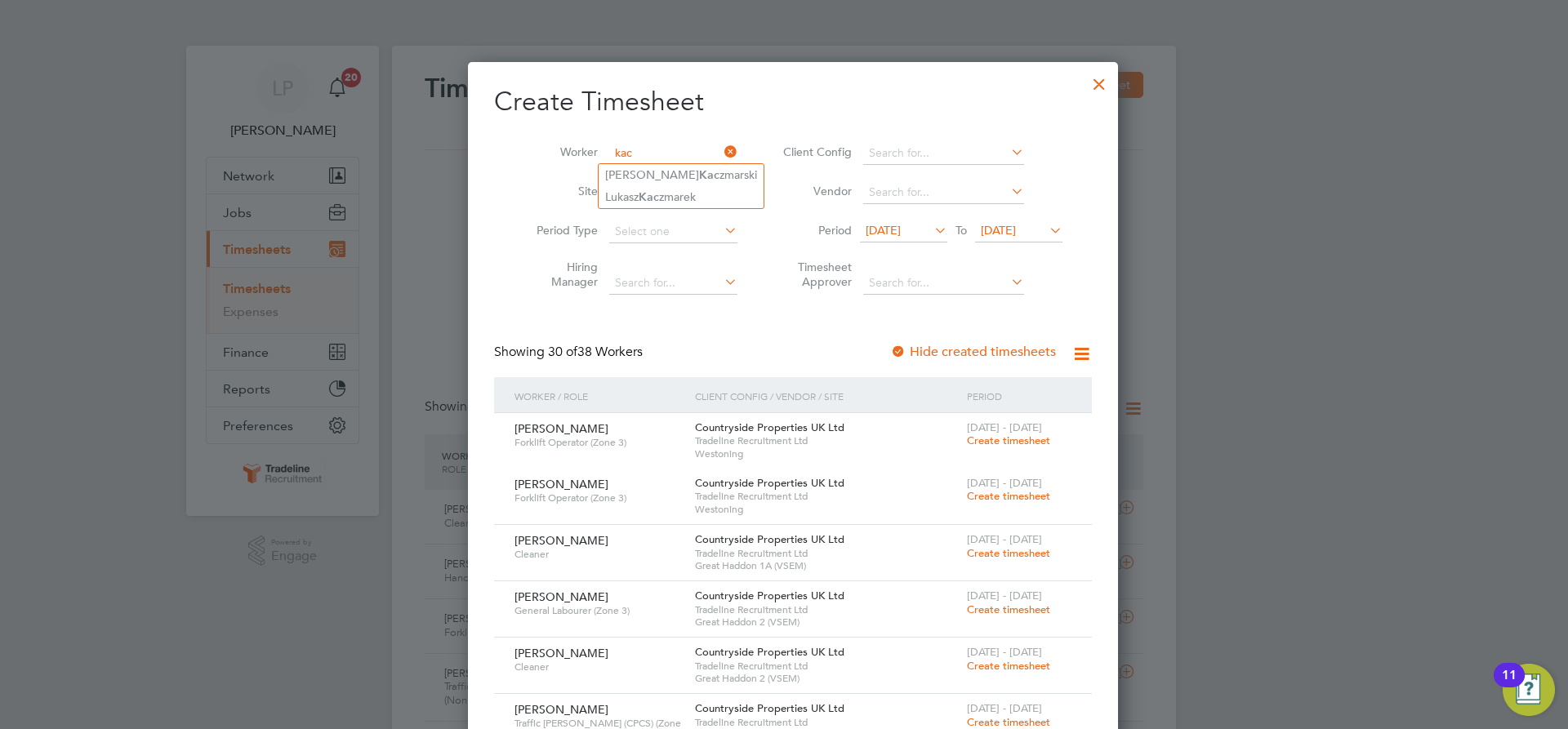
drag, startPoint x: 641, startPoint y: 195, endPoint x: 724, endPoint y: 215, distance: 85.4
click at [640, 195] on li "[PERSON_NAME] zmarek" at bounding box center [681, 196] width 165 height 22
type input "[PERSON_NAME]"
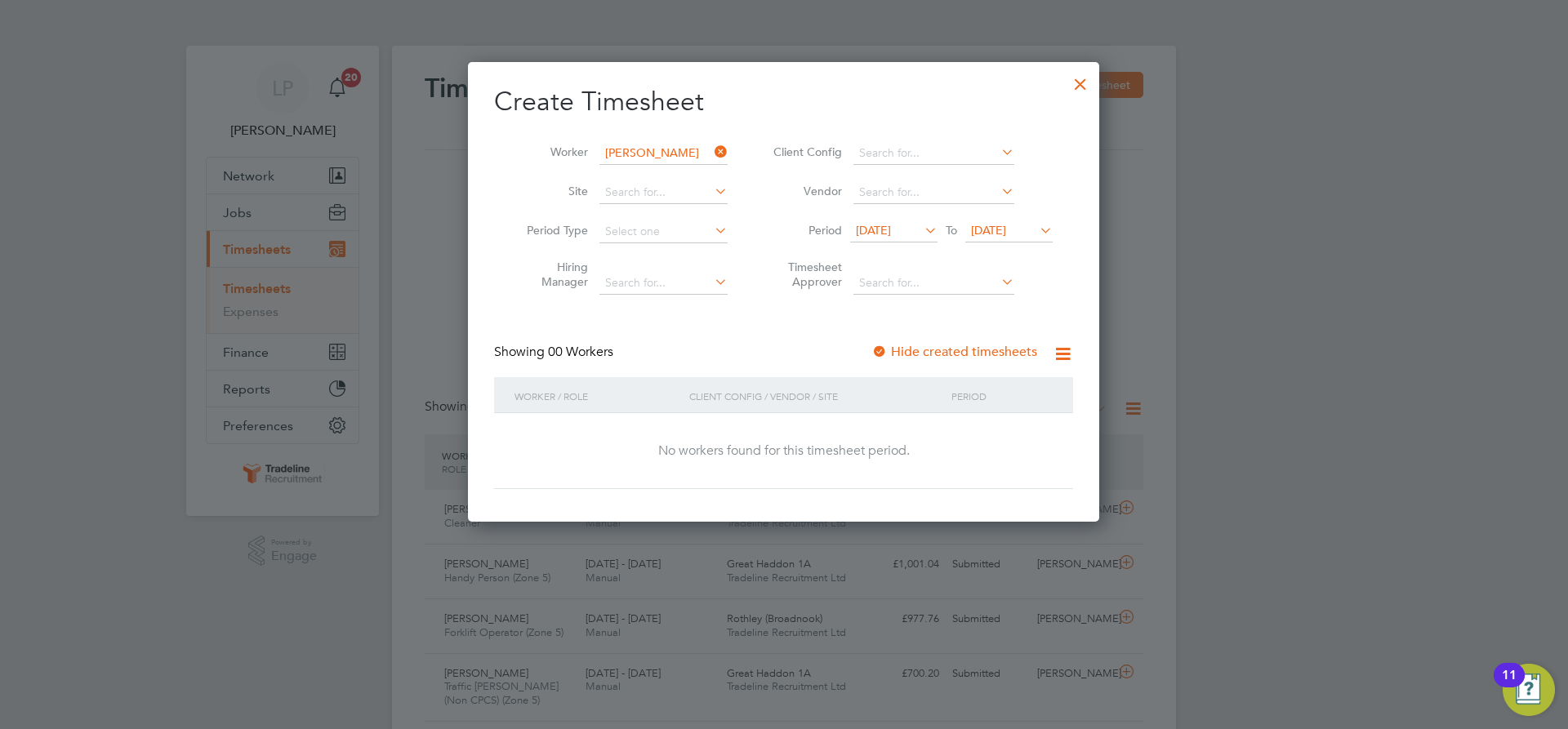
click at [880, 358] on div at bounding box center [879, 352] width 17 height 17
click at [1006, 235] on span "[DATE]" at bounding box center [989, 230] width 35 height 15
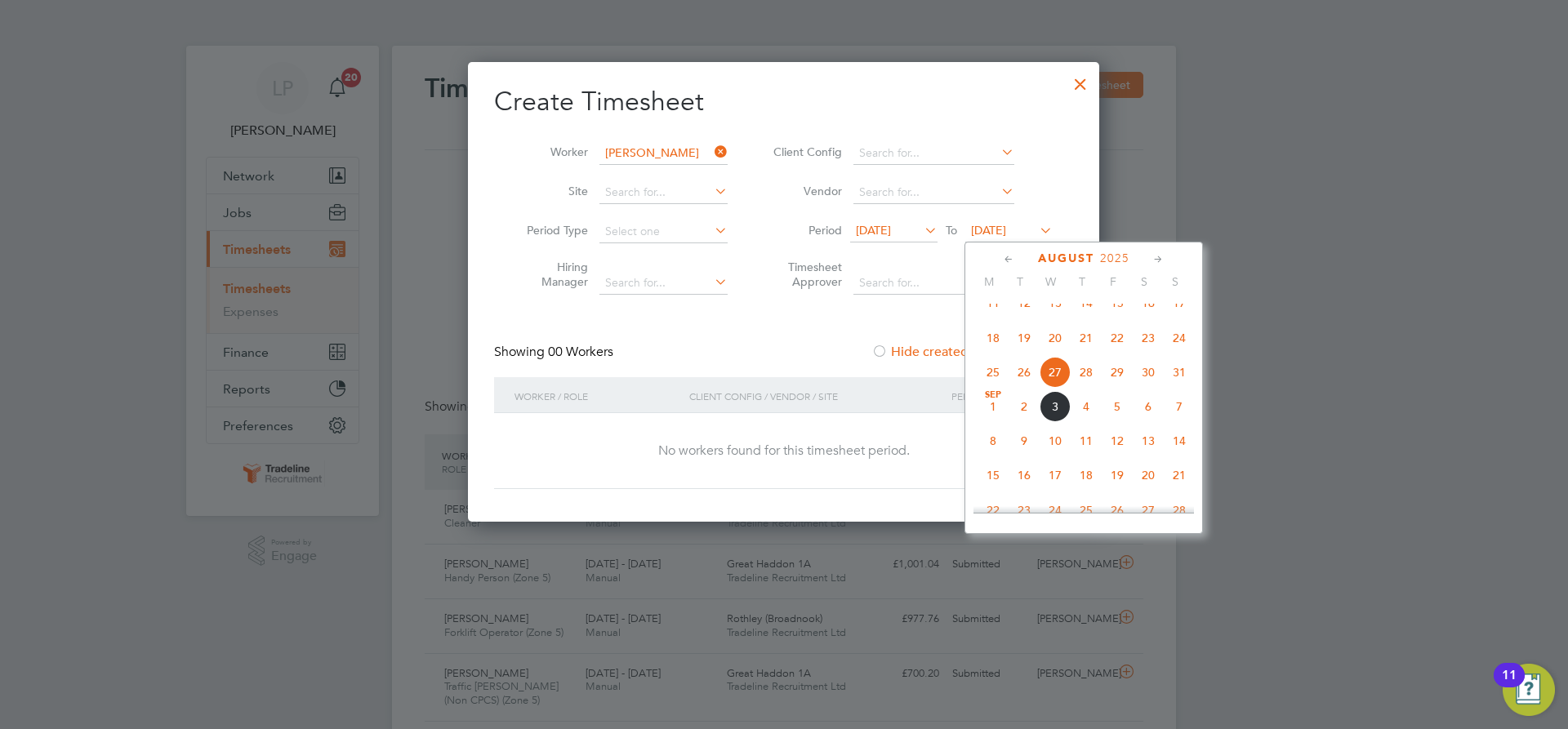
click at [1086, 457] on span "11" at bounding box center [1086, 441] width 31 height 31
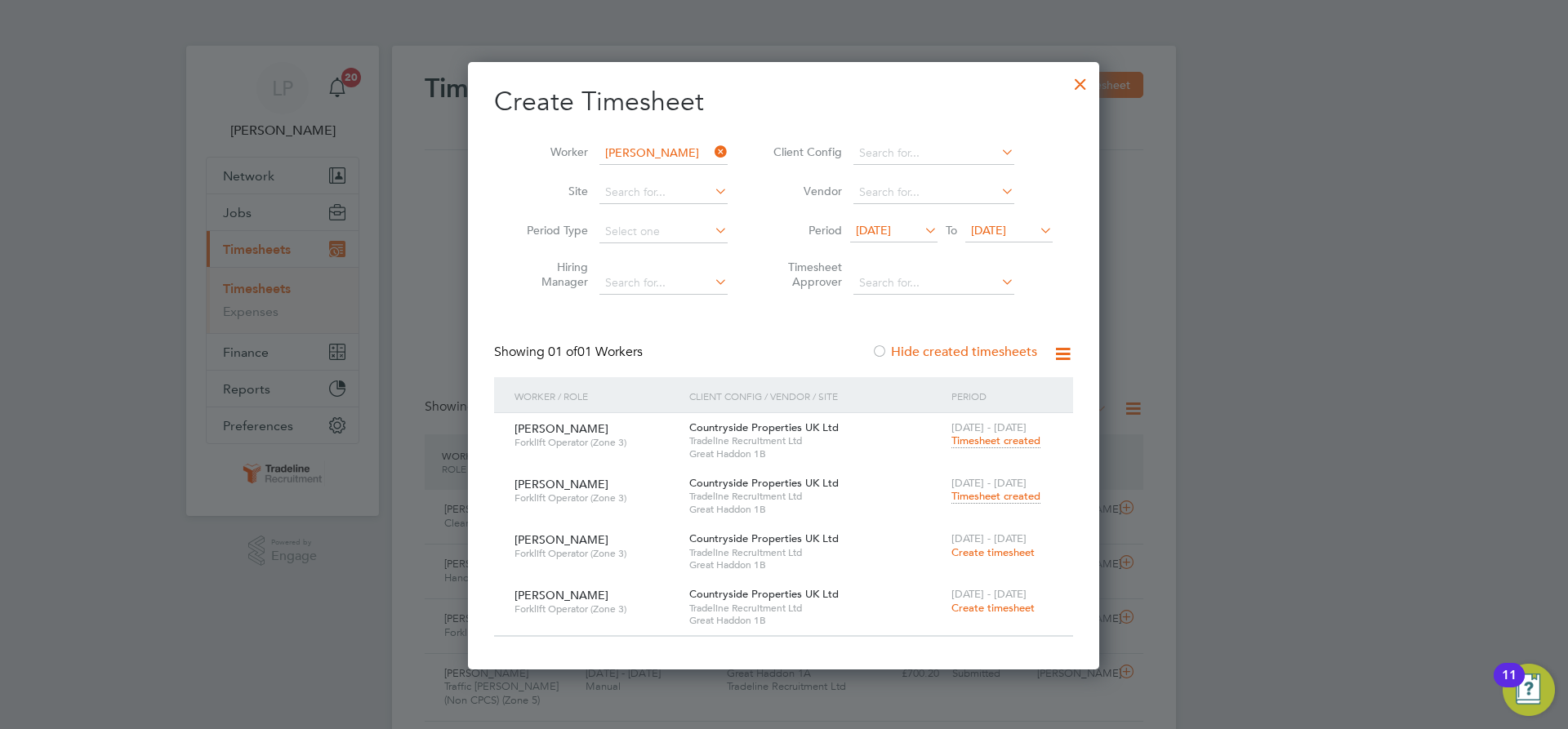
click at [977, 499] on span "Timesheet created" at bounding box center [997, 496] width 89 height 15
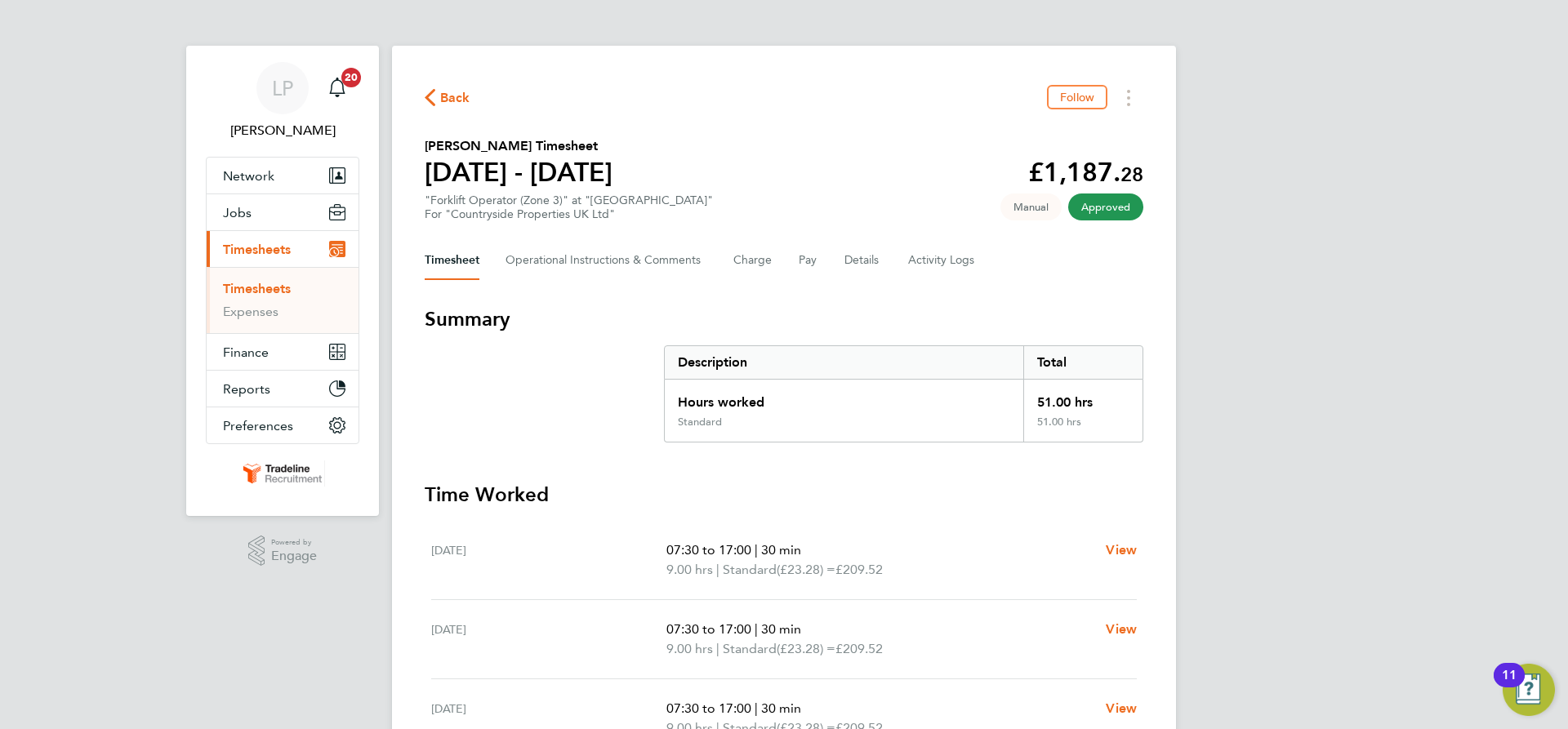
drag, startPoint x: 238, startPoint y: 285, endPoint x: 487, endPoint y: 213, distance: 259.2
click at [238, 285] on link "Timesheets" at bounding box center [256, 289] width 67 height 16
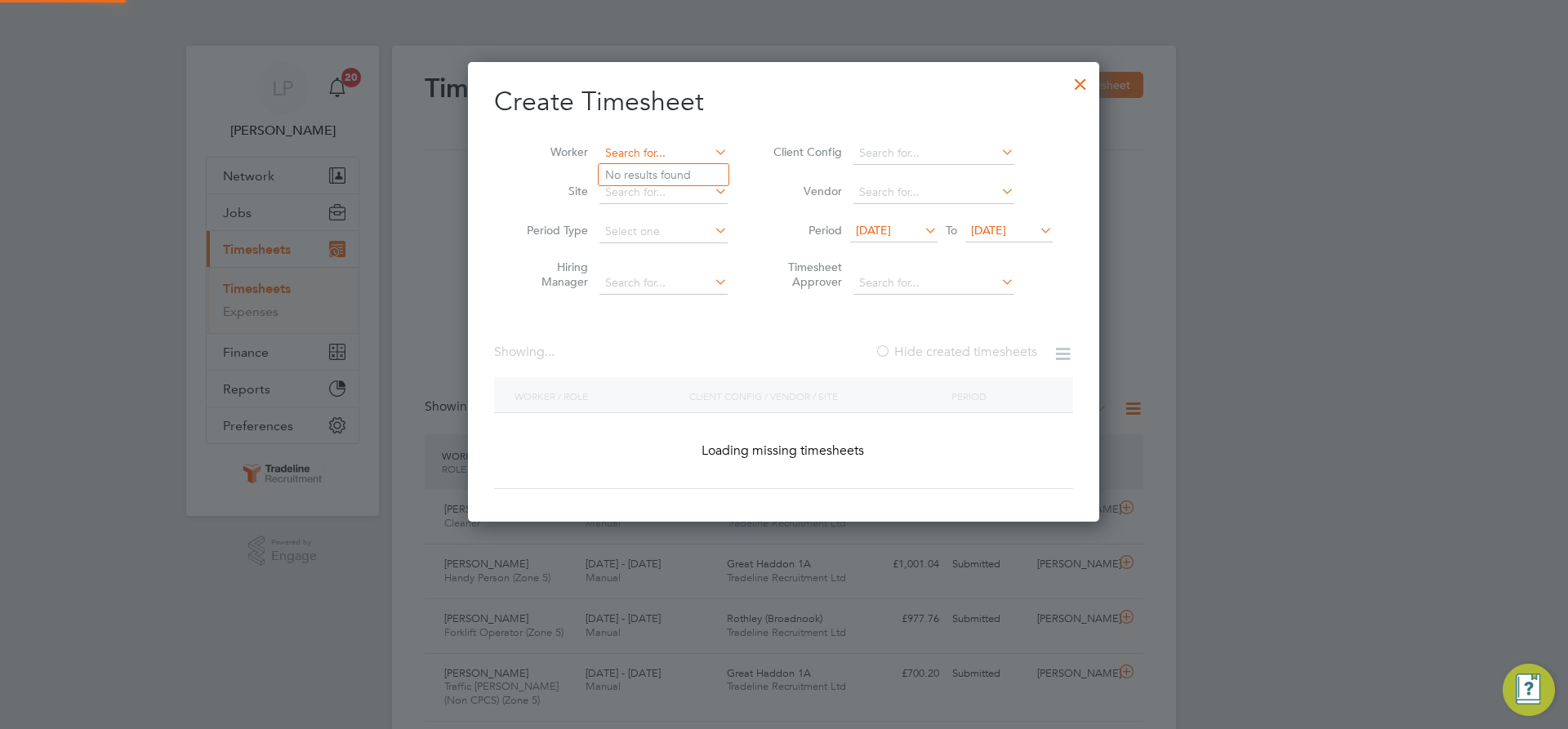
click at [628, 144] on input at bounding box center [663, 153] width 128 height 23
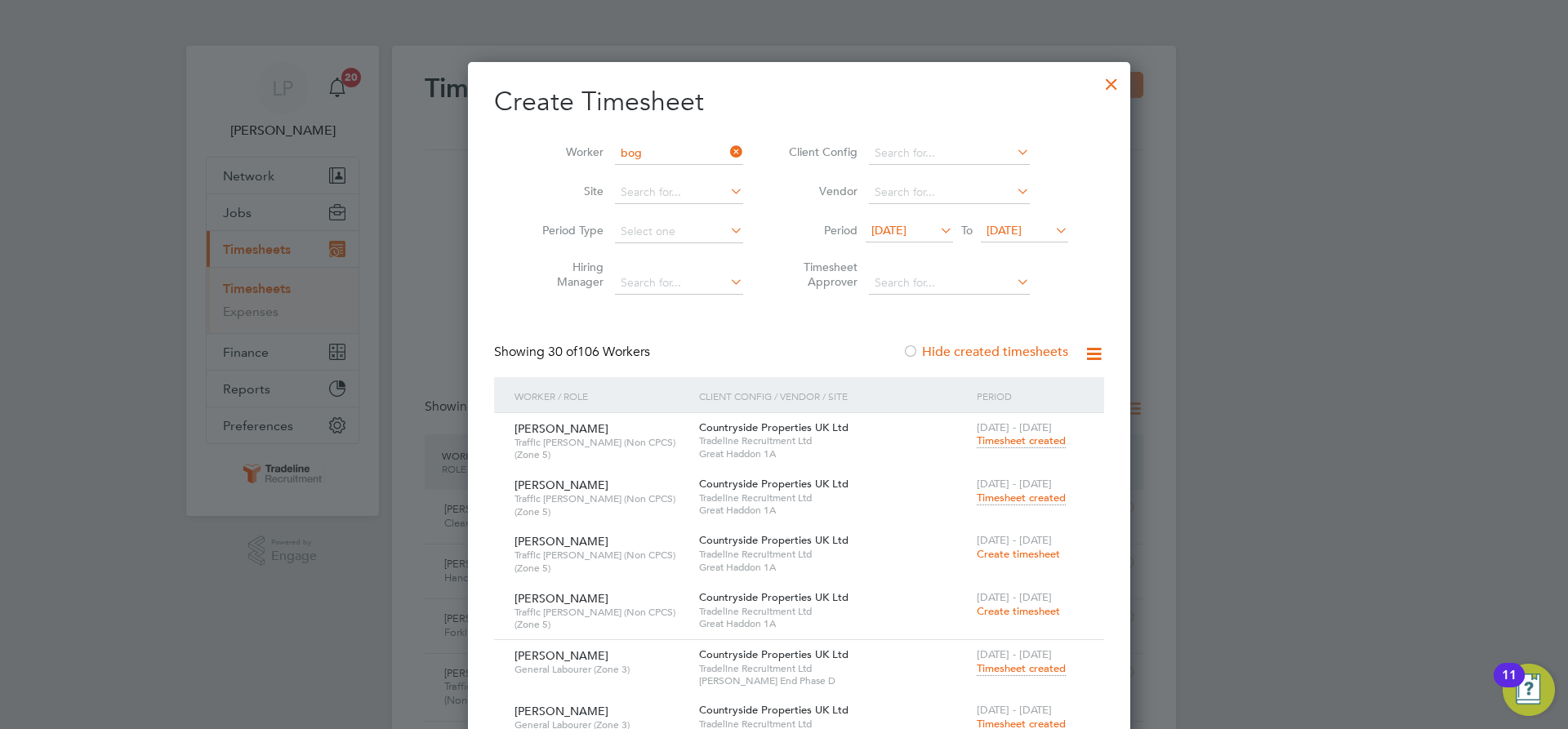
click at [669, 201] on li "[PERSON_NAME]" at bounding box center [712, 196] width 226 height 22
type input "[PERSON_NAME]"
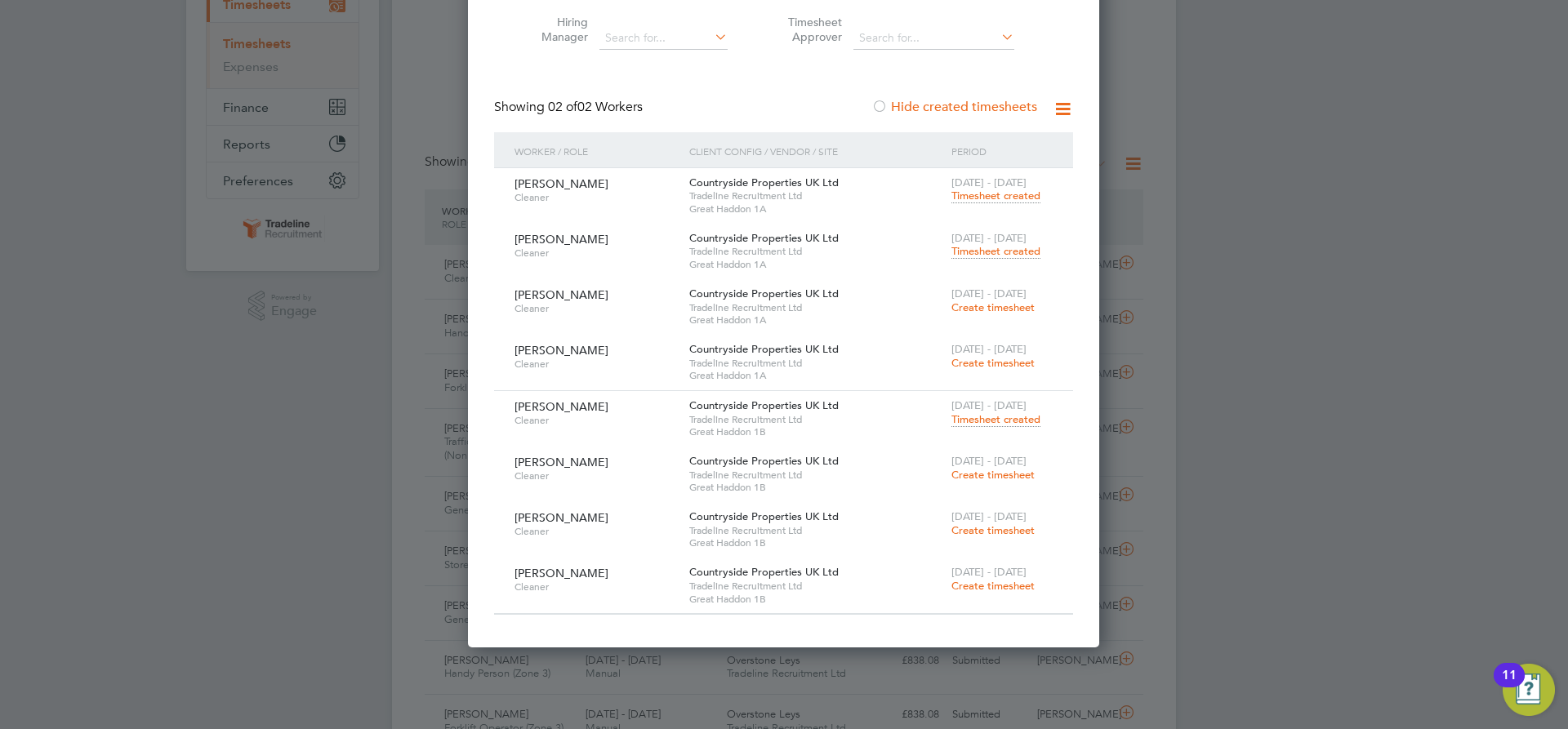
click at [990, 477] on span "Create timesheet" at bounding box center [993, 475] width 83 height 14
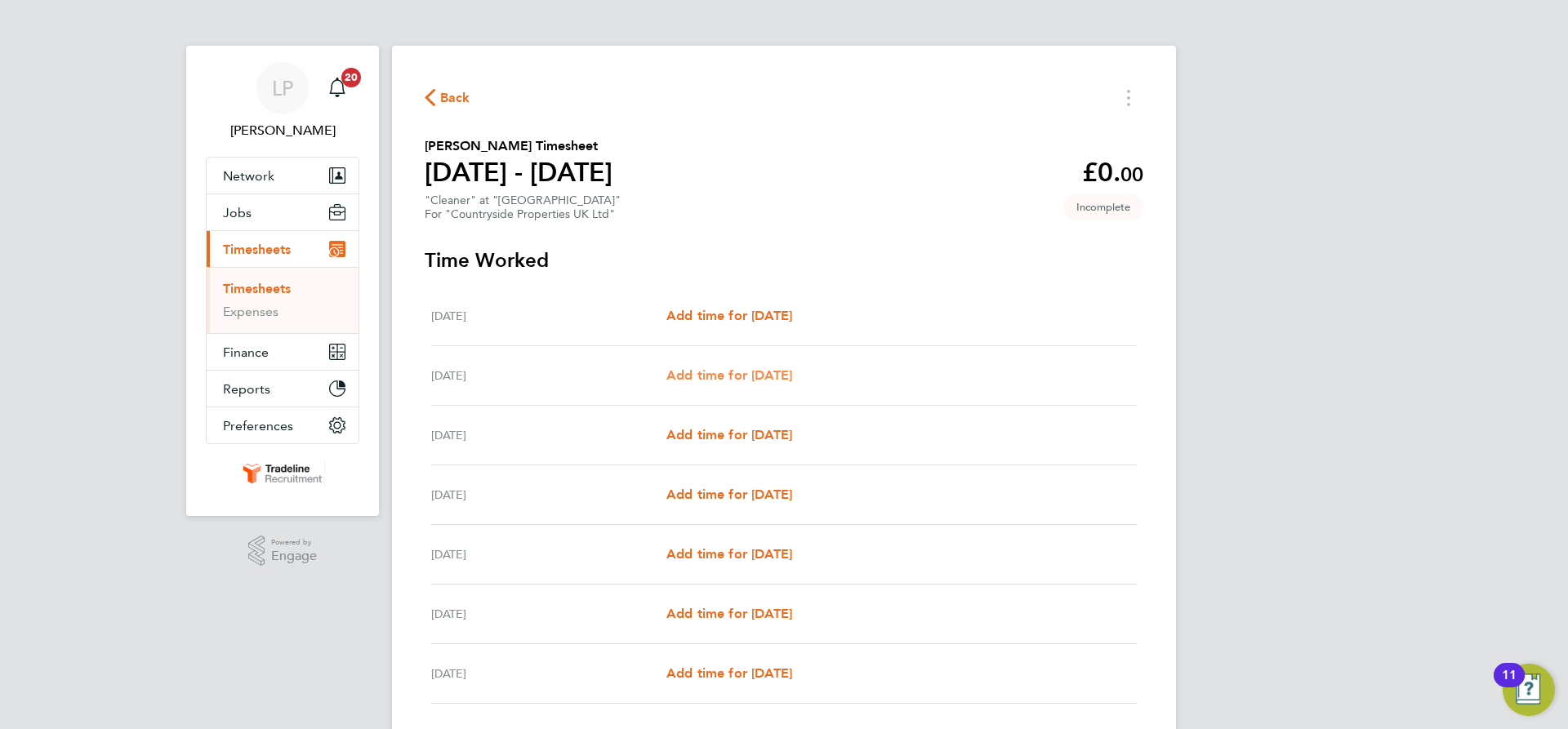
click at [748, 370] on span "Add time for [DATE]" at bounding box center [729, 375] width 126 height 16
select select "30"
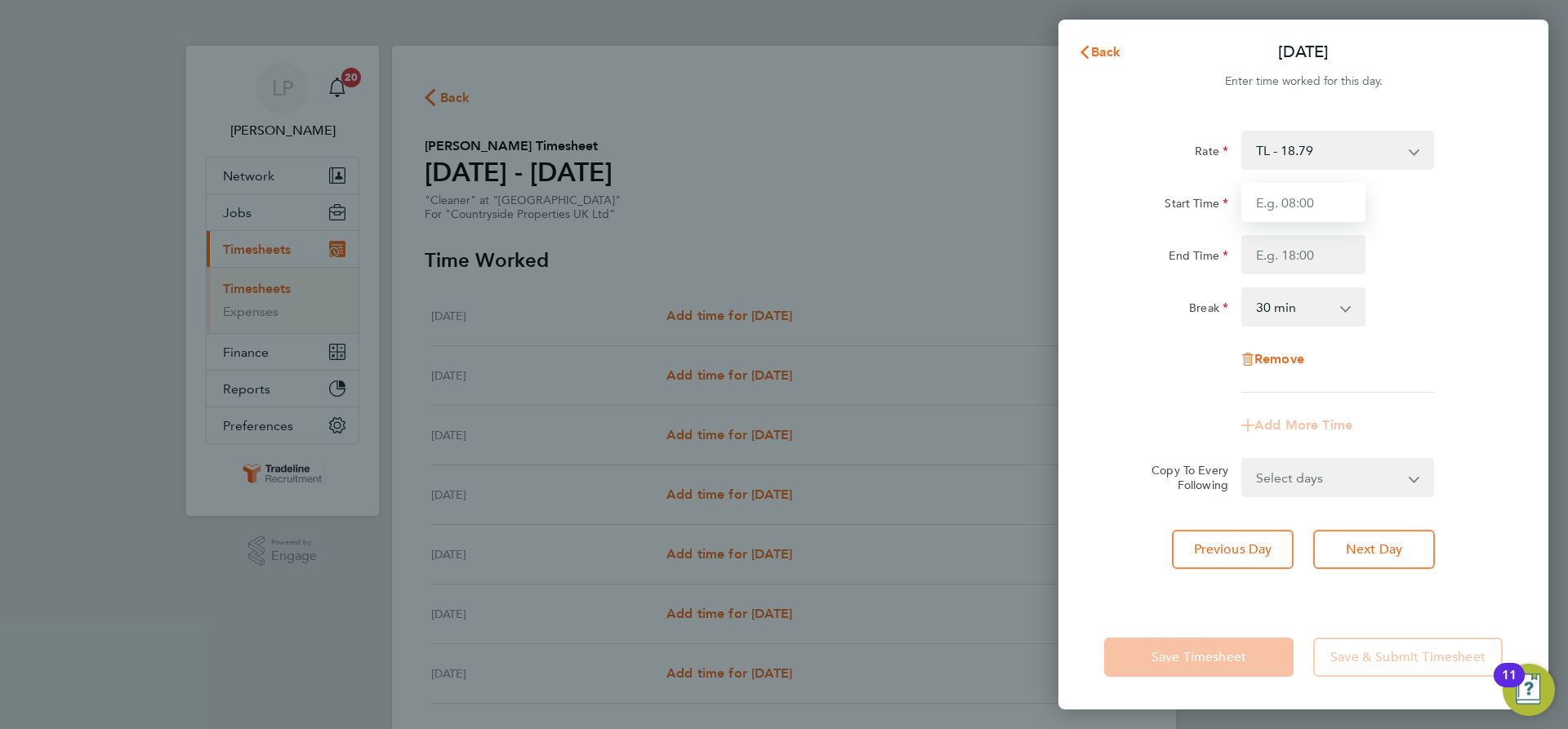
click at [1323, 206] on input "Start Time" at bounding box center [1303, 202] width 124 height 39
type input "07:30"
click at [1334, 253] on input "End Time" at bounding box center [1303, 254] width 124 height 39
type input "11:00"
click at [1431, 234] on div "Start Time 07:30 End Time 11:00" at bounding box center [1303, 229] width 412 height 91
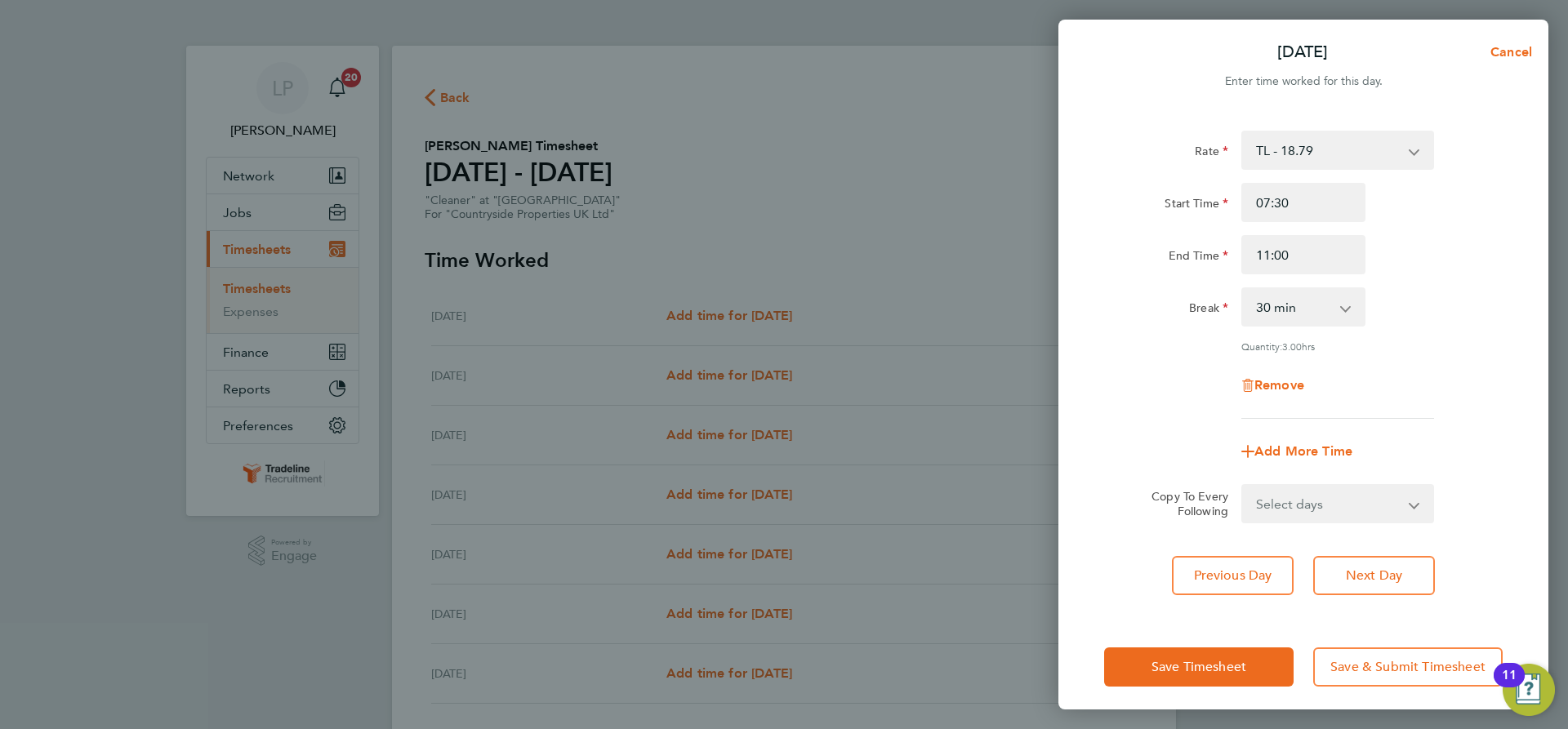
click at [1422, 525] on div "Rate TL - 18.79 Start Time 07:30 End Time 11:00 Break 0 min 15 min 30 min 45 mi…" at bounding box center [1303, 363] width 490 height 504
click at [1410, 495] on select "Select days Day Weekday (Mon-Fri) Weekend (Sat-Sun) [DATE] [DATE] [DATE] [DATE]…" at bounding box center [1329, 503] width 172 height 36
select select "WEEKDAY"
click at [1243, 485] on select "Select days Day Weekday (Mon-Fri) Weekend (Sat-Sun) [DATE] [DATE] [DATE] [DATE]…" at bounding box center [1329, 503] width 172 height 36
select select "[DATE]"
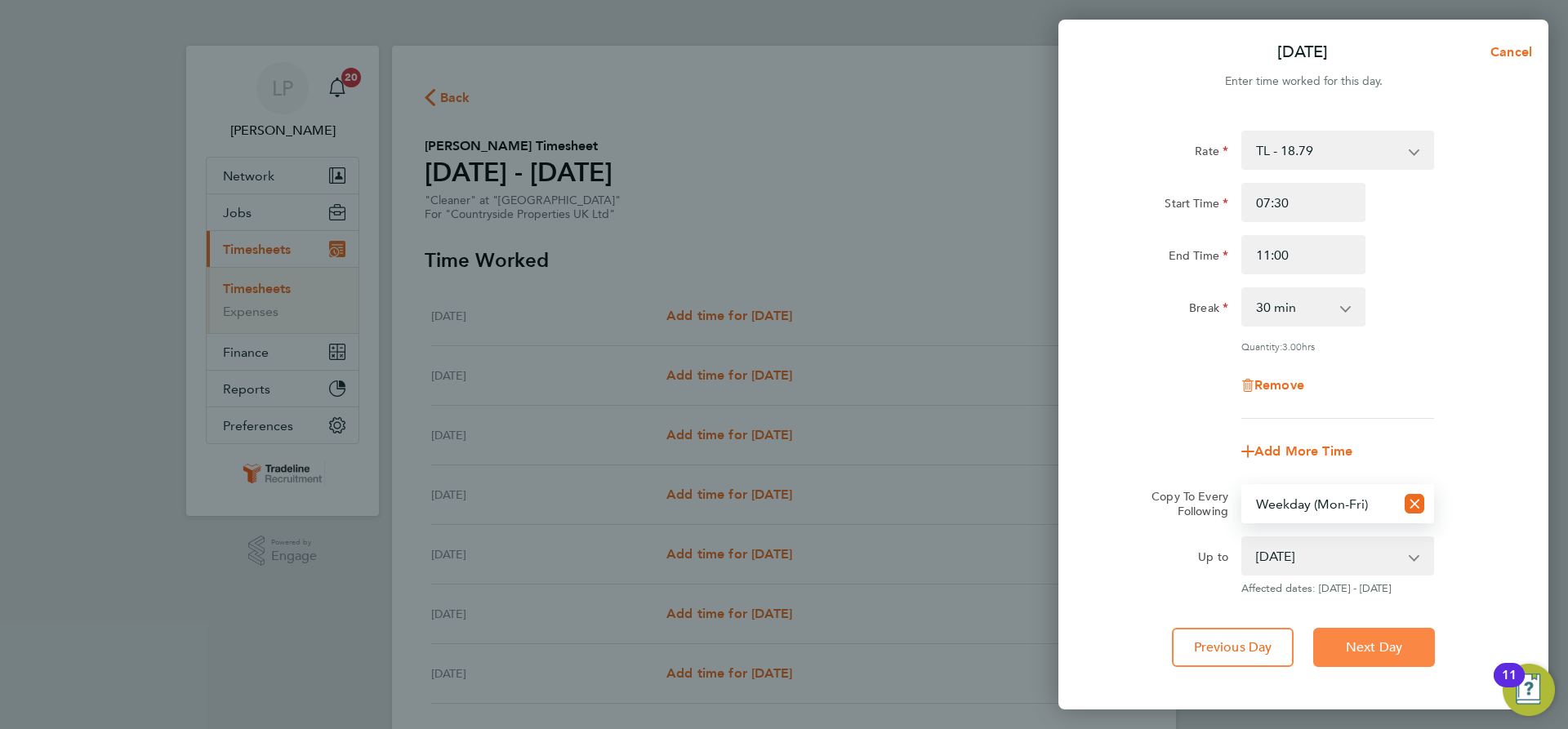
click at [1385, 640] on span "Next Day" at bounding box center [1374, 648] width 56 height 17
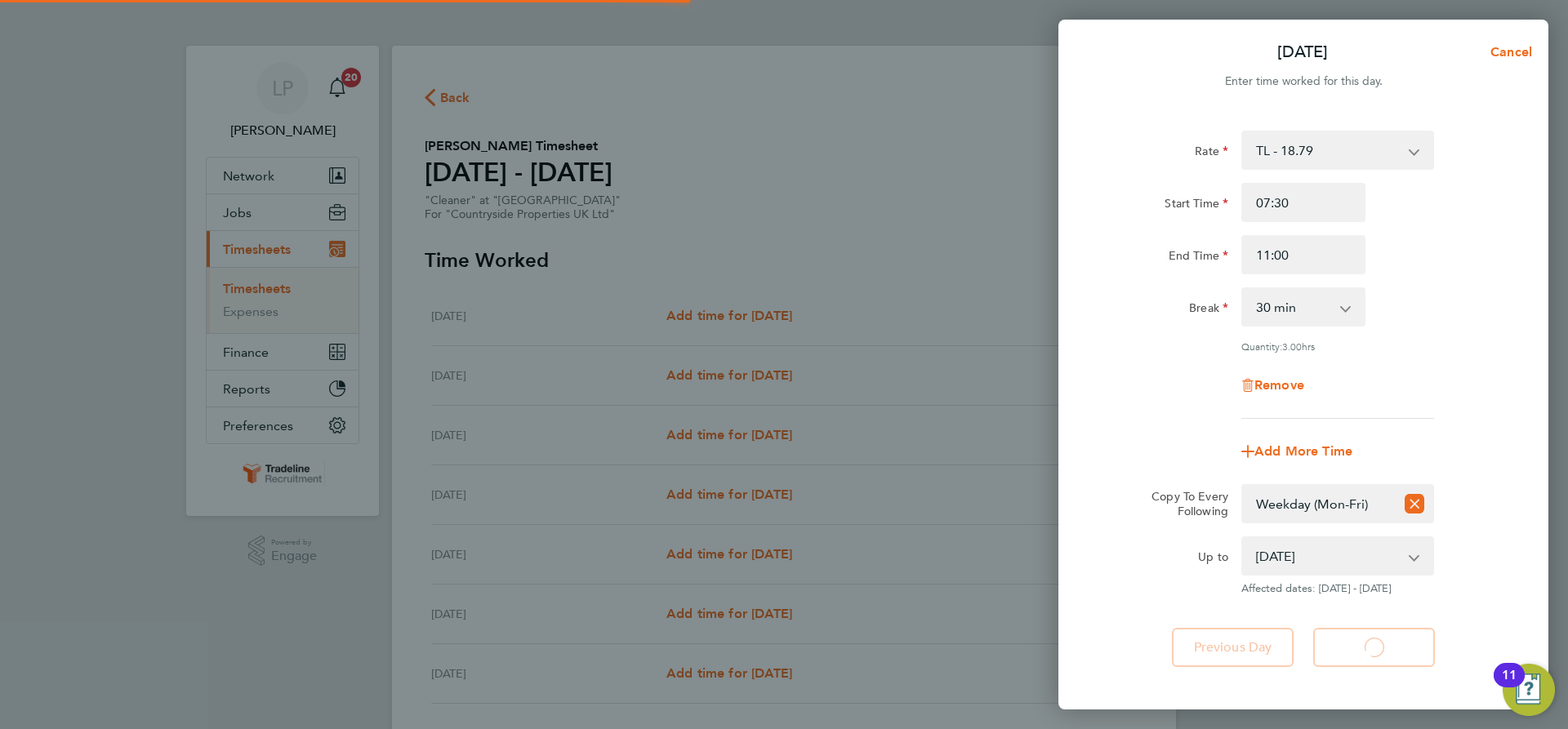
select select "30"
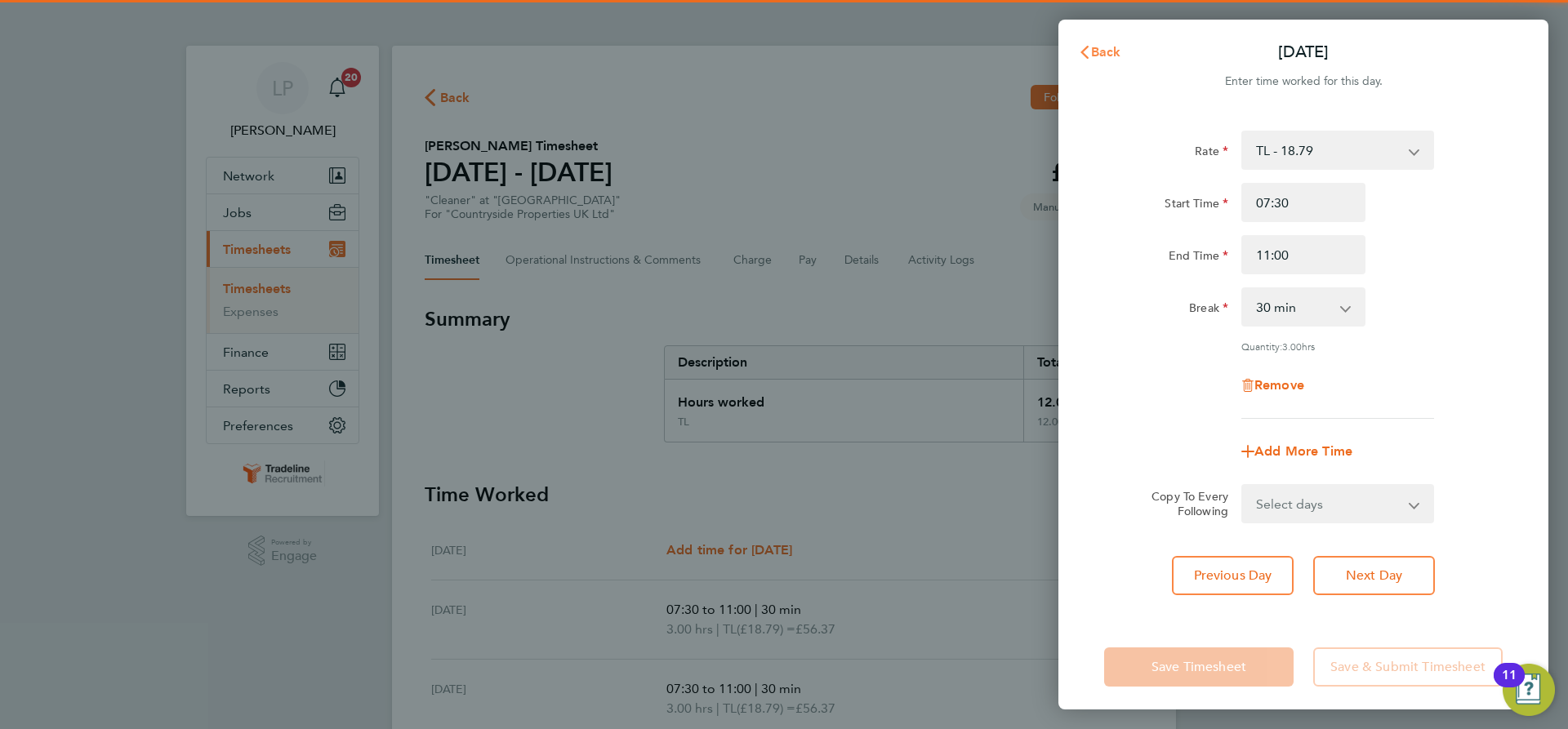
click at [1116, 53] on span "Back" at bounding box center [1106, 52] width 30 height 16
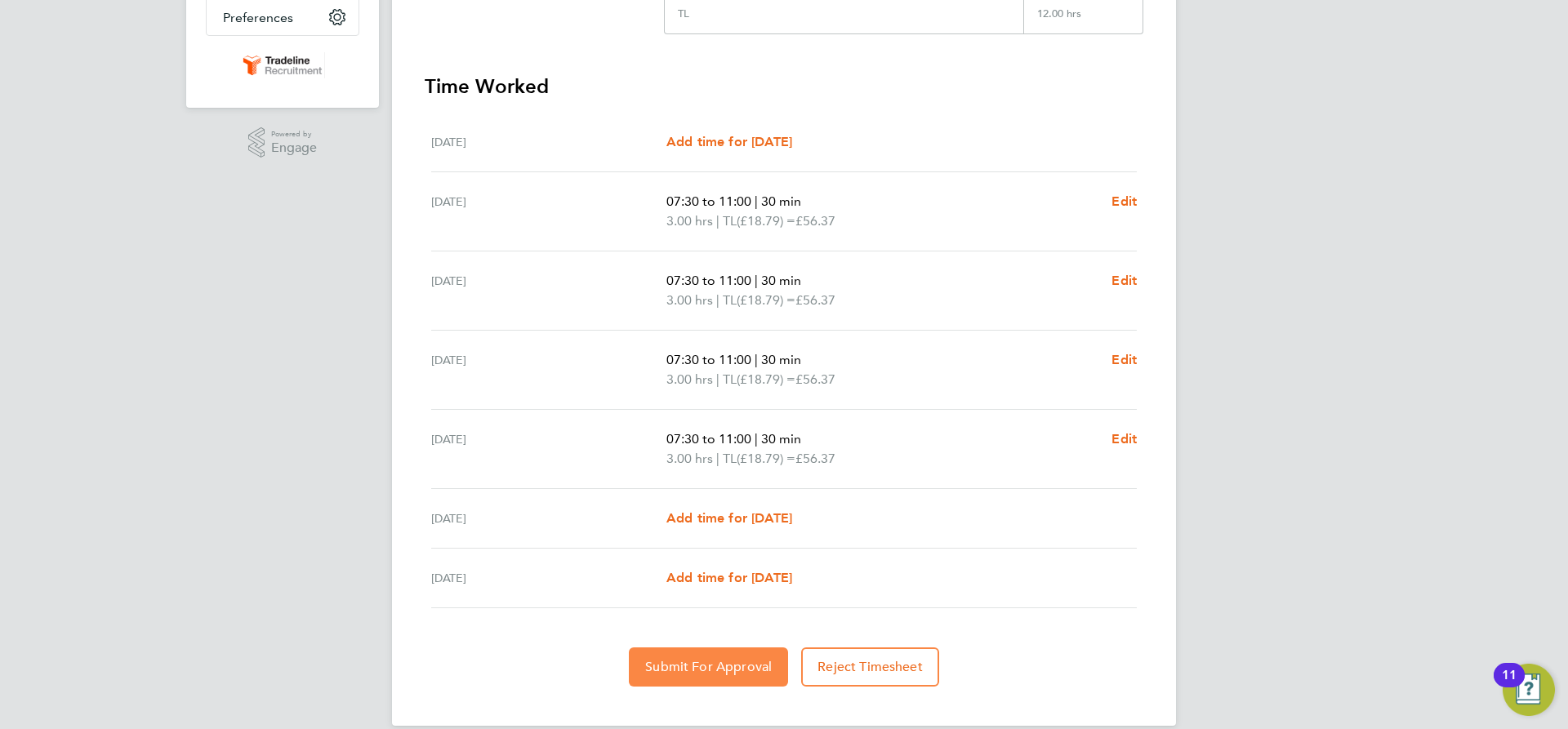
click at [721, 662] on span "Submit For Approval" at bounding box center [708, 667] width 126 height 17
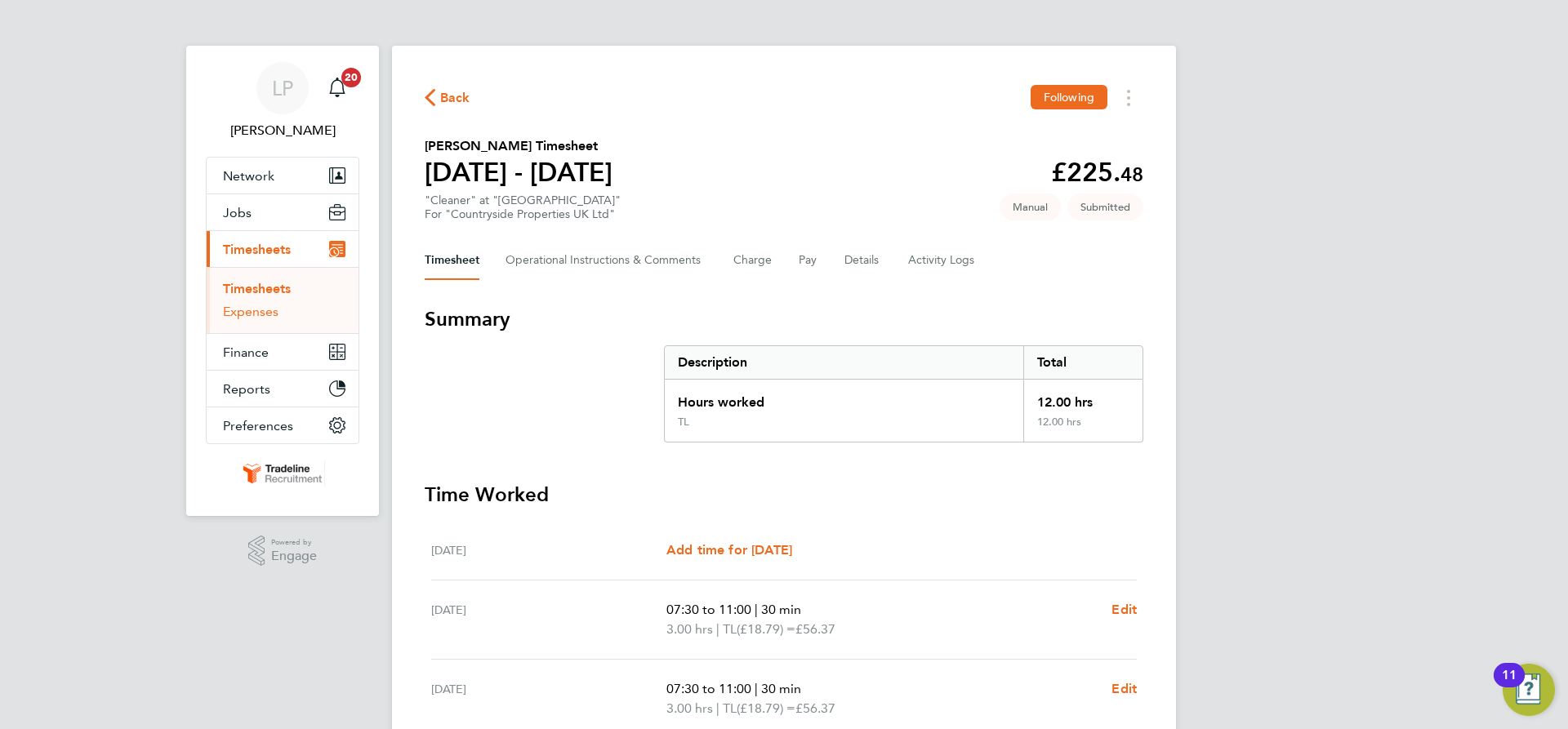
drag, startPoint x: 235, startPoint y: 287, endPoint x: 245, endPoint y: 308, distance: 23.3
click at [235, 287] on link "Timesheets" at bounding box center [256, 289] width 67 height 16
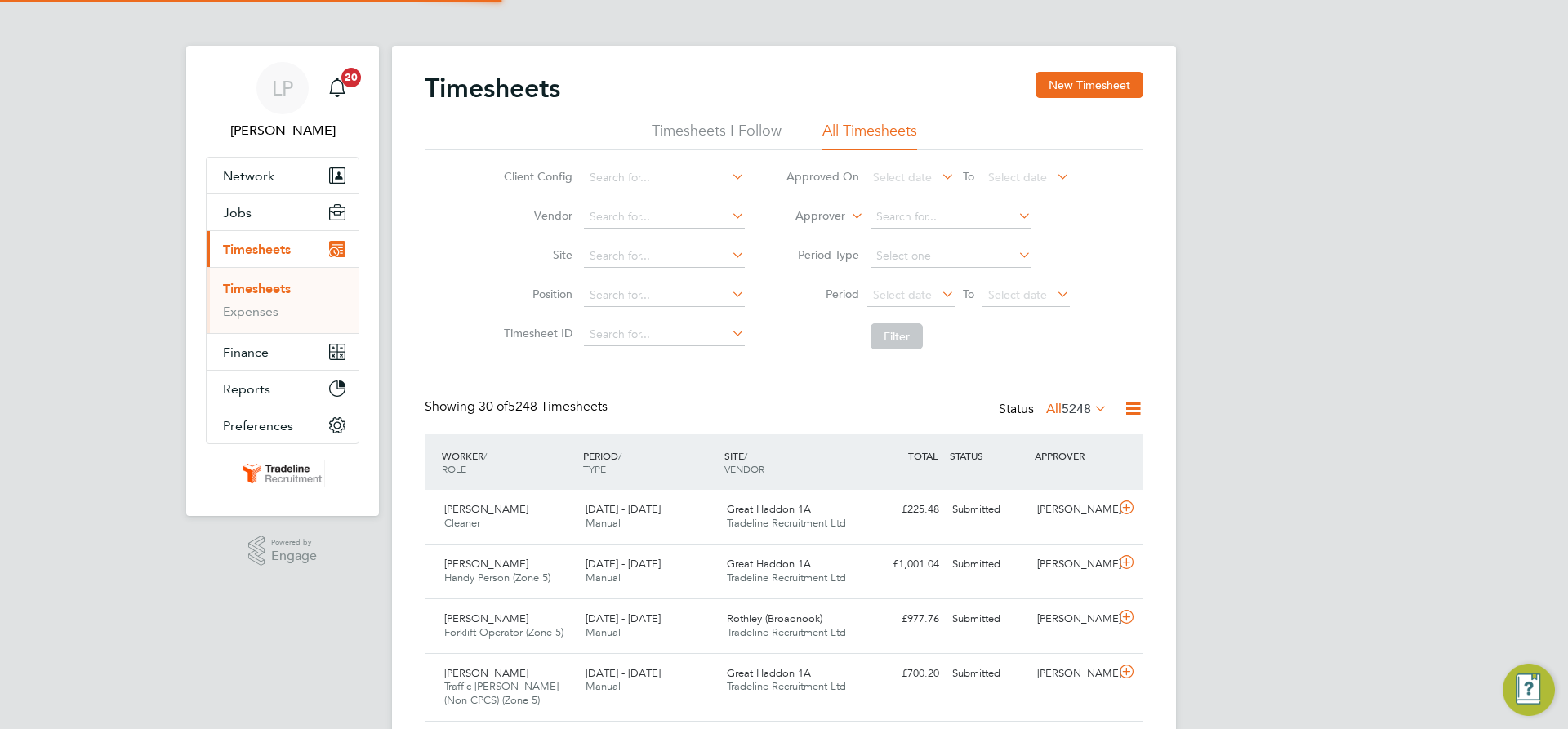
scroll to position [42, 142]
click at [1108, 90] on button "New Timesheet" at bounding box center [1089, 85] width 108 height 26
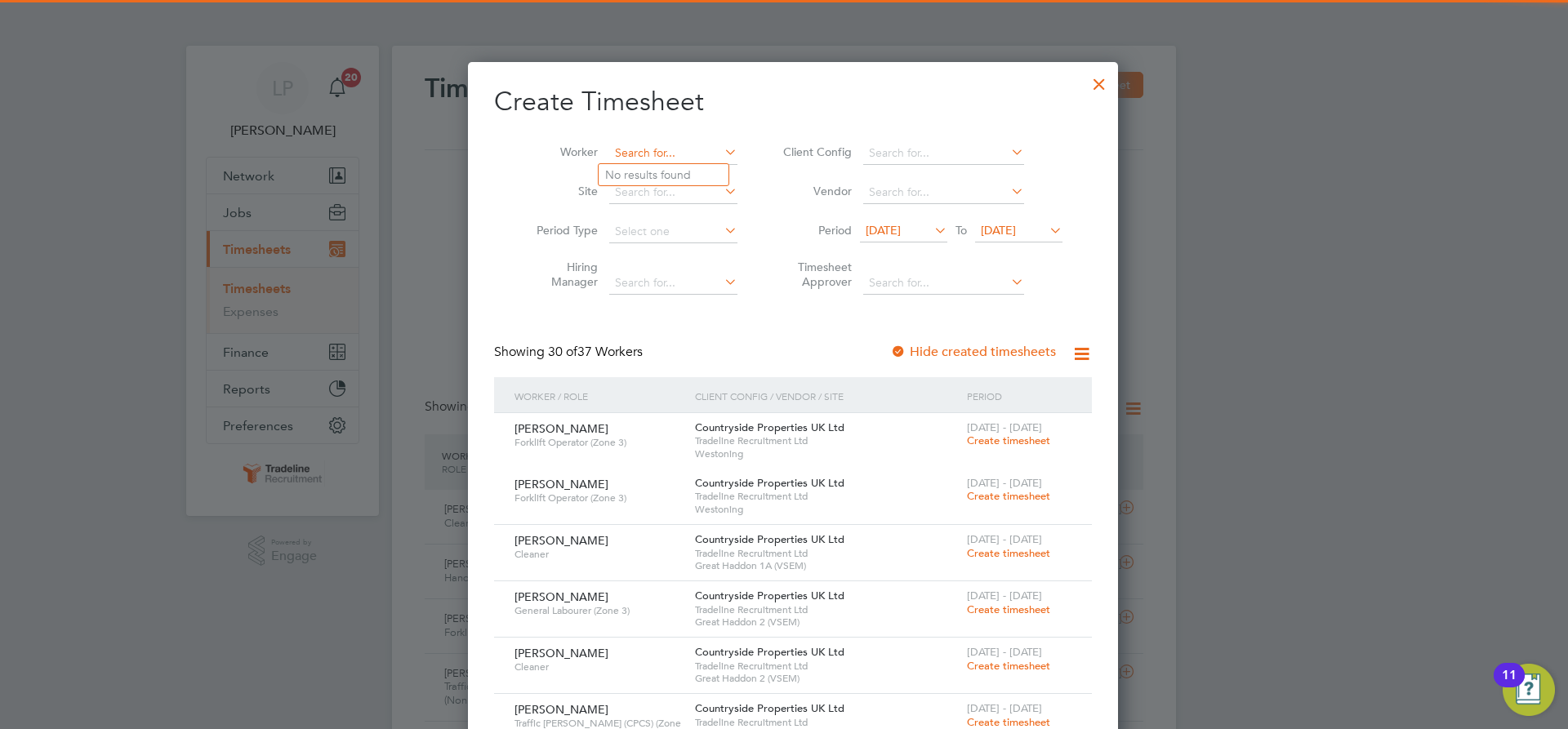
click at [629, 150] on input at bounding box center [673, 153] width 128 height 23
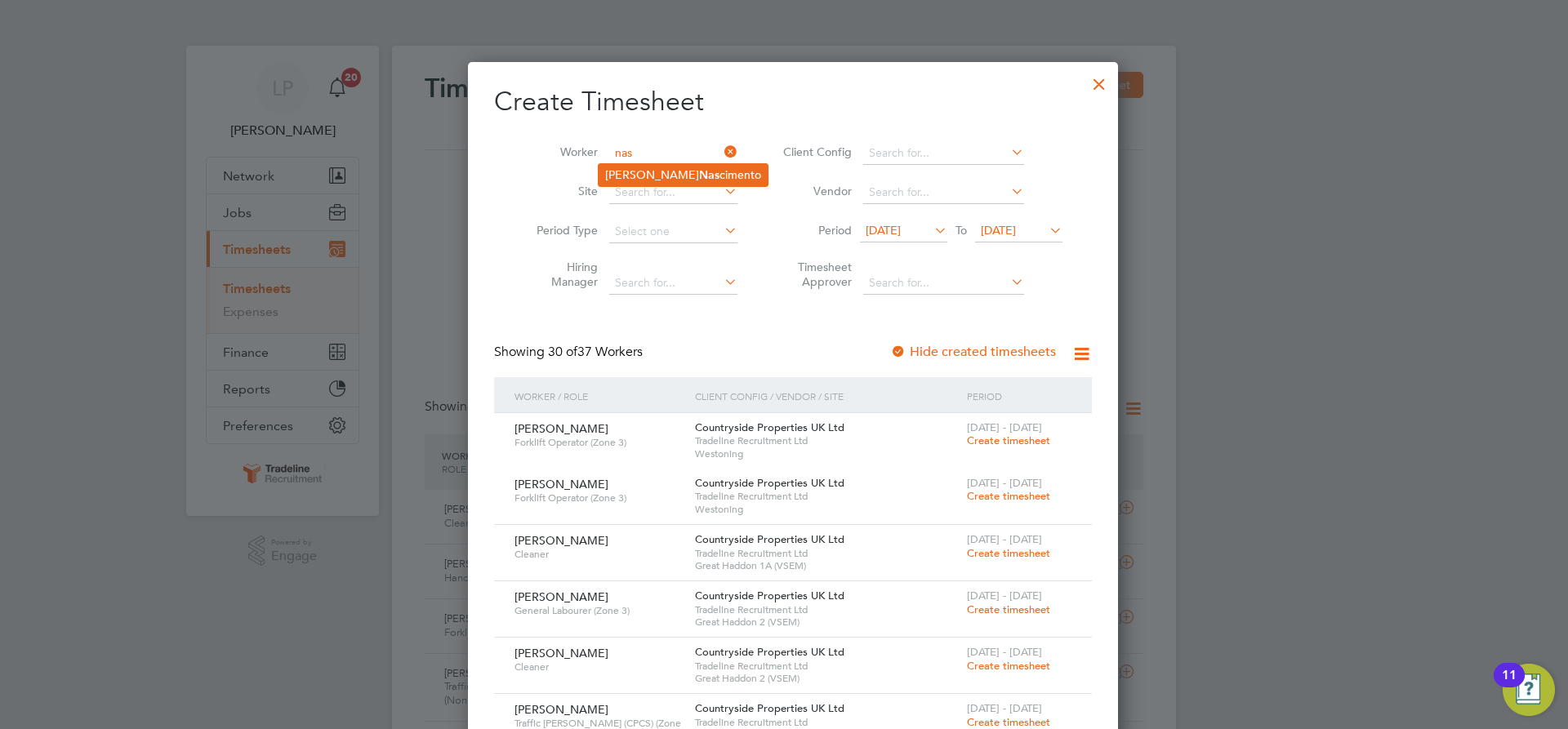
click at [699, 173] on b "Nas" at bounding box center [709, 175] width 20 height 14
type input "[PERSON_NAME]"
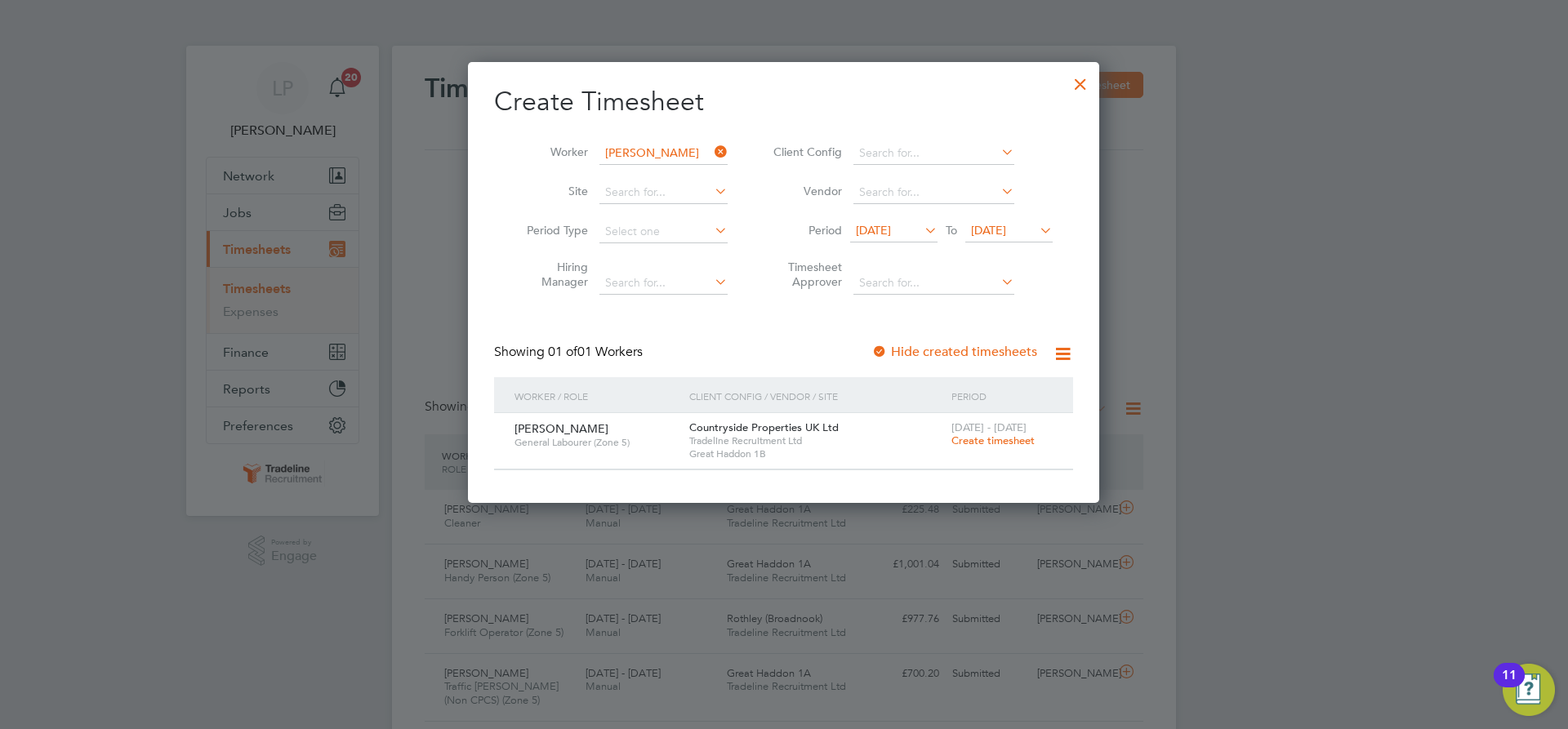
click at [974, 444] on span "Create timesheet" at bounding box center [993, 441] width 83 height 14
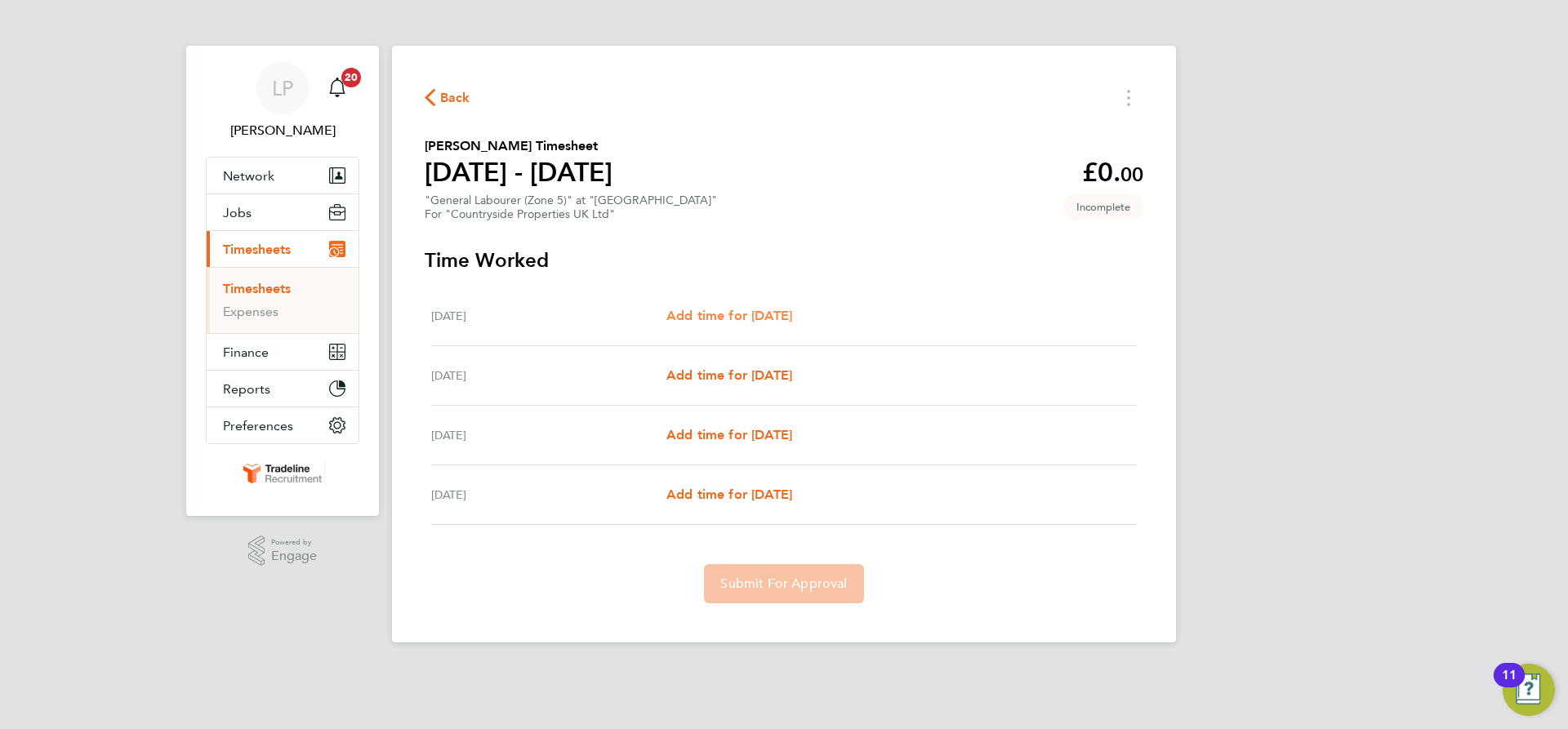
click at [752, 315] on span "Add time for [DATE]" at bounding box center [729, 315] width 126 height 16
select select "30"
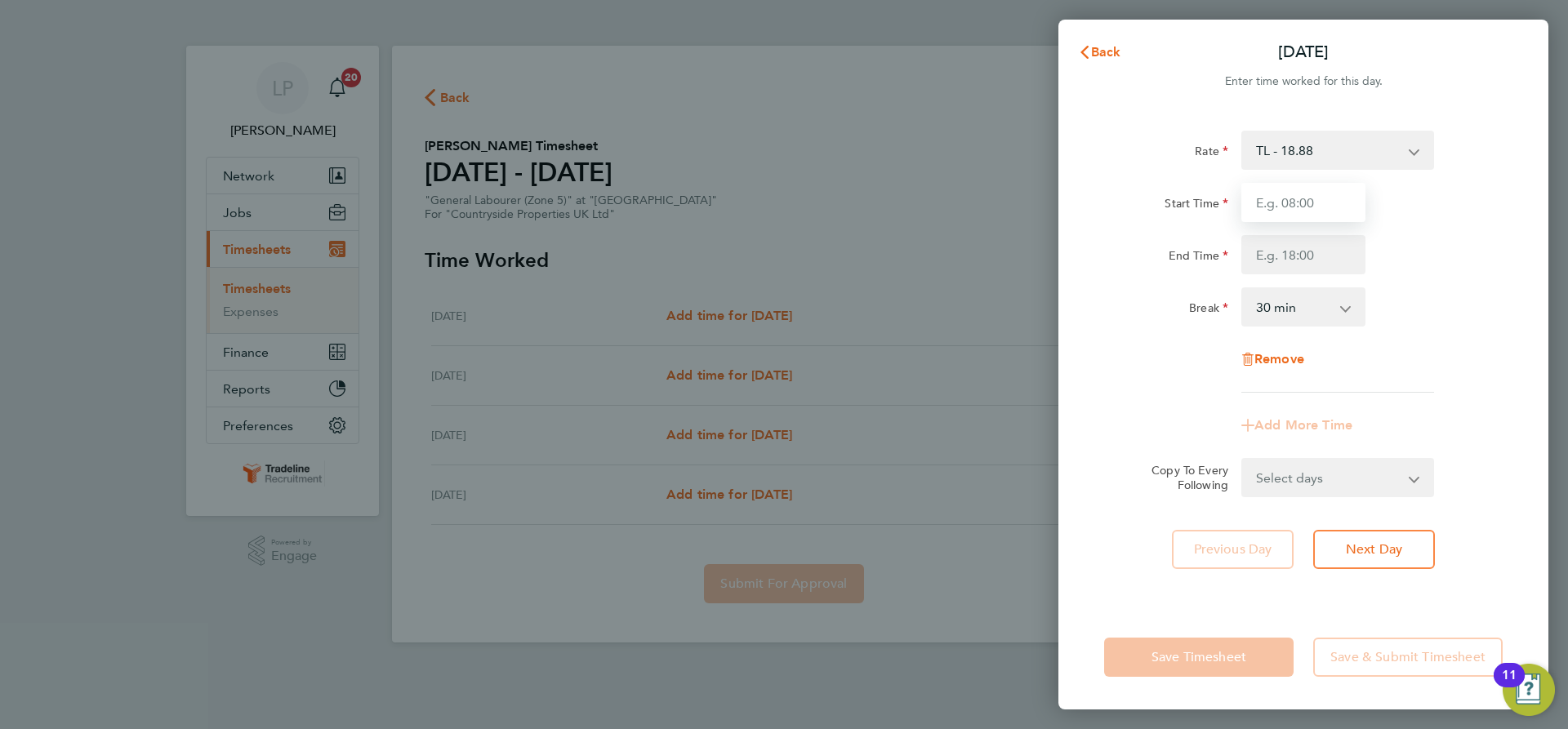
click at [1304, 198] on input "Start Time" at bounding box center [1303, 202] width 124 height 39
type input "07:00"
click at [1294, 258] on input "End Time" at bounding box center [1303, 254] width 124 height 39
type input "16:30"
click at [1401, 290] on div "Break 0 min 15 min 30 min 45 min 60 min 75 min 90 min" at bounding box center [1303, 307] width 412 height 39
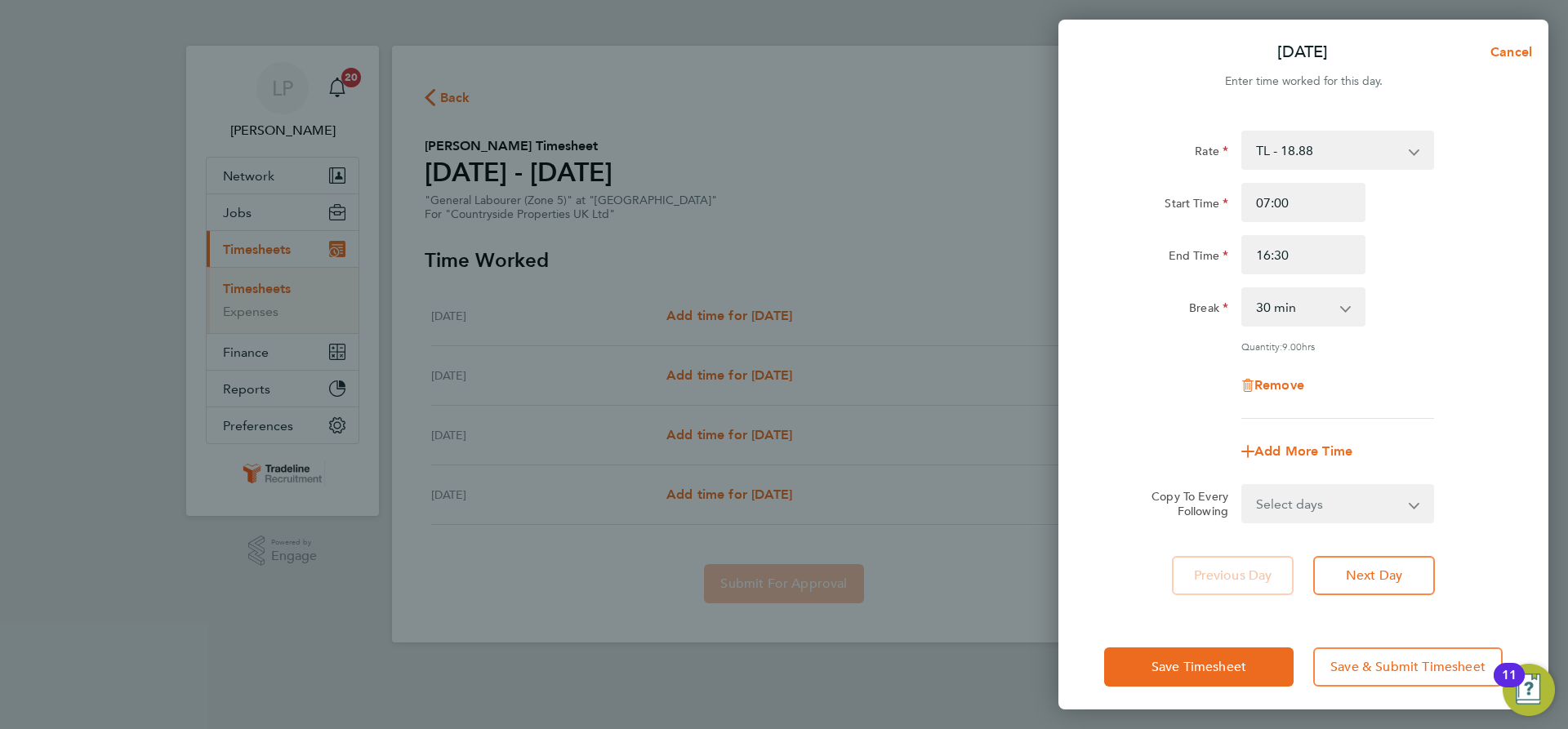
click at [1378, 512] on select "Select days Day [DATE] [DATE] [DATE]" at bounding box center [1329, 503] width 172 height 36
select select "WED"
click at [1243, 485] on select "Select days Day [DATE] [DATE] [DATE]" at bounding box center [1329, 503] width 172 height 36
select select "[DATE]"
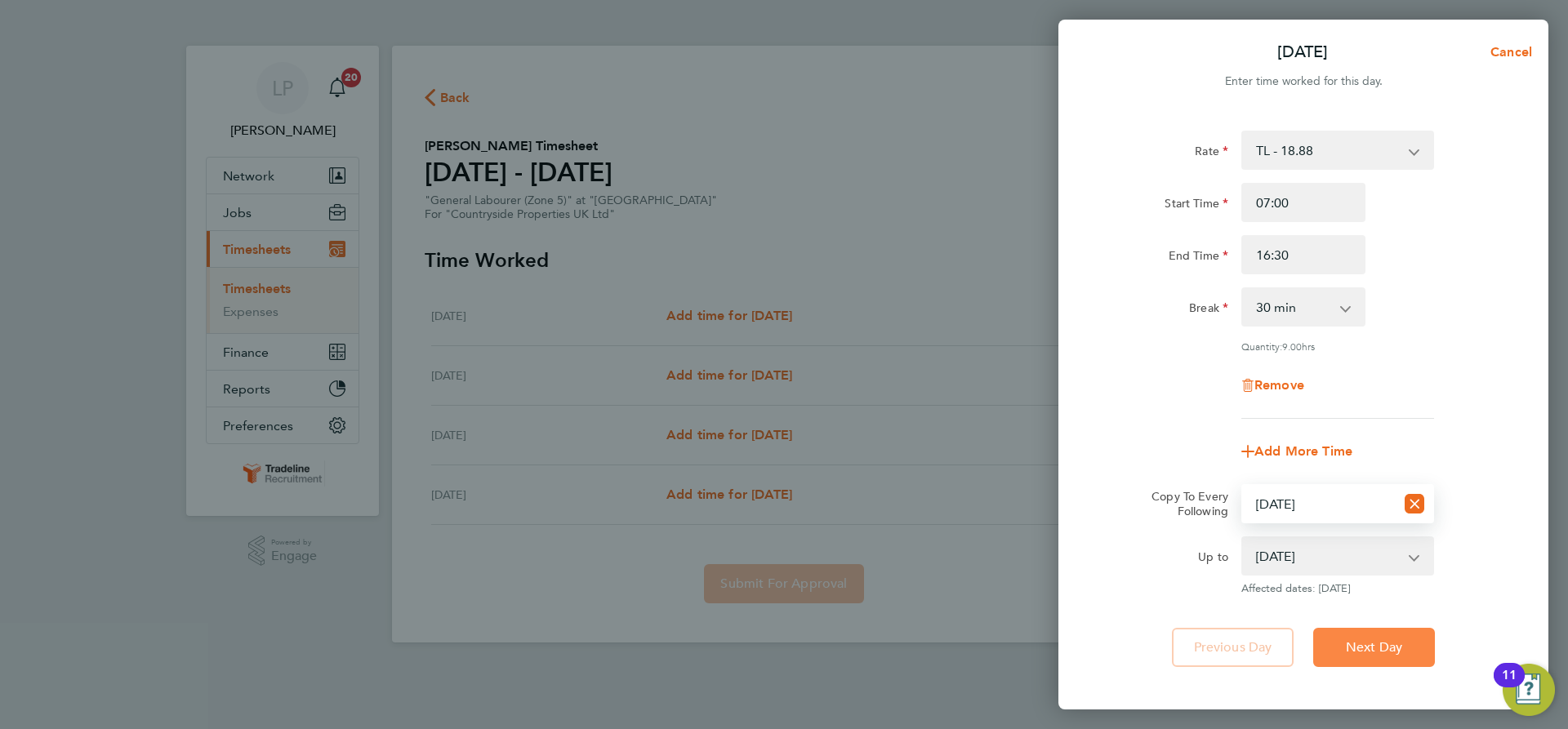
click at [1380, 634] on button "Next Day" at bounding box center [1373, 648] width 122 height 39
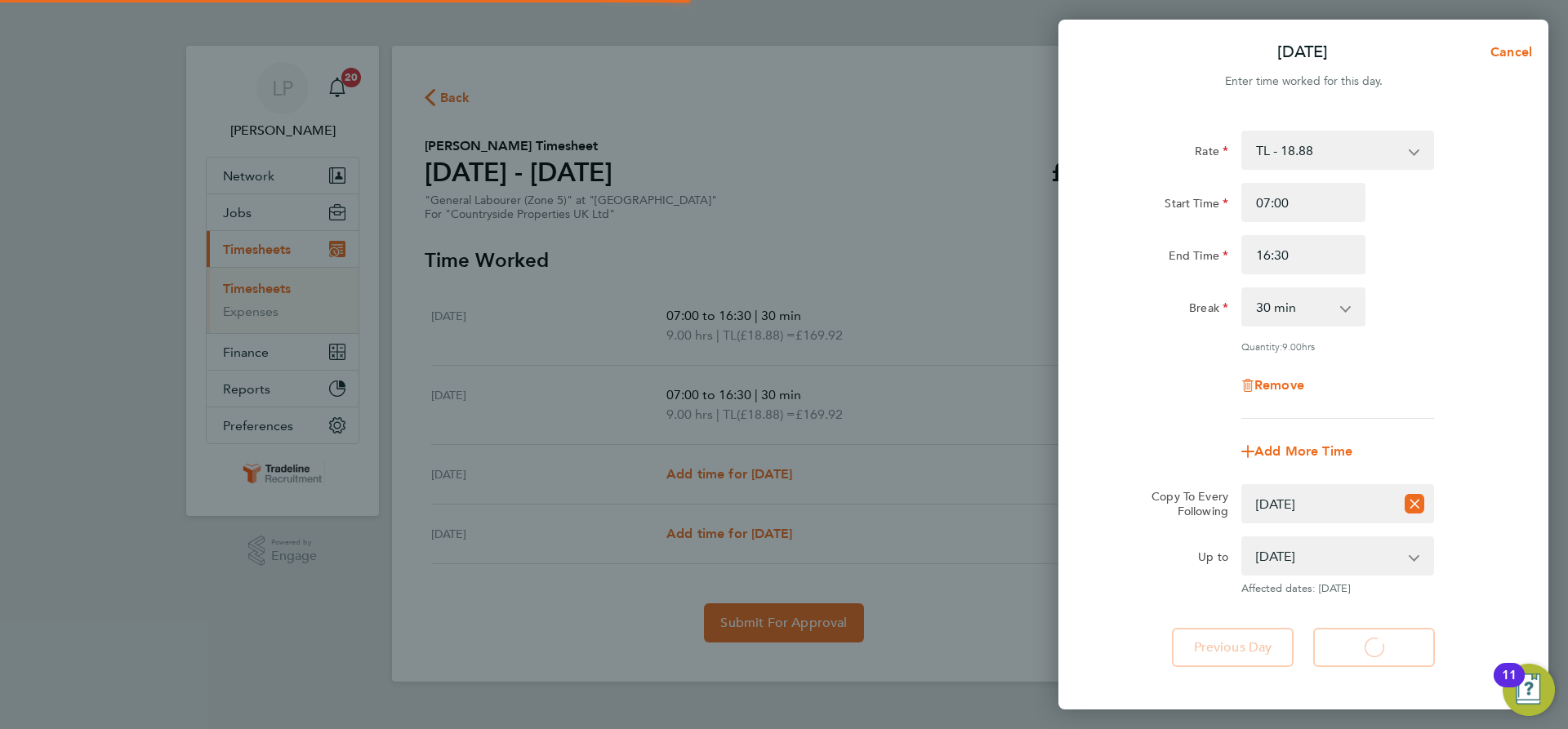
select select "30"
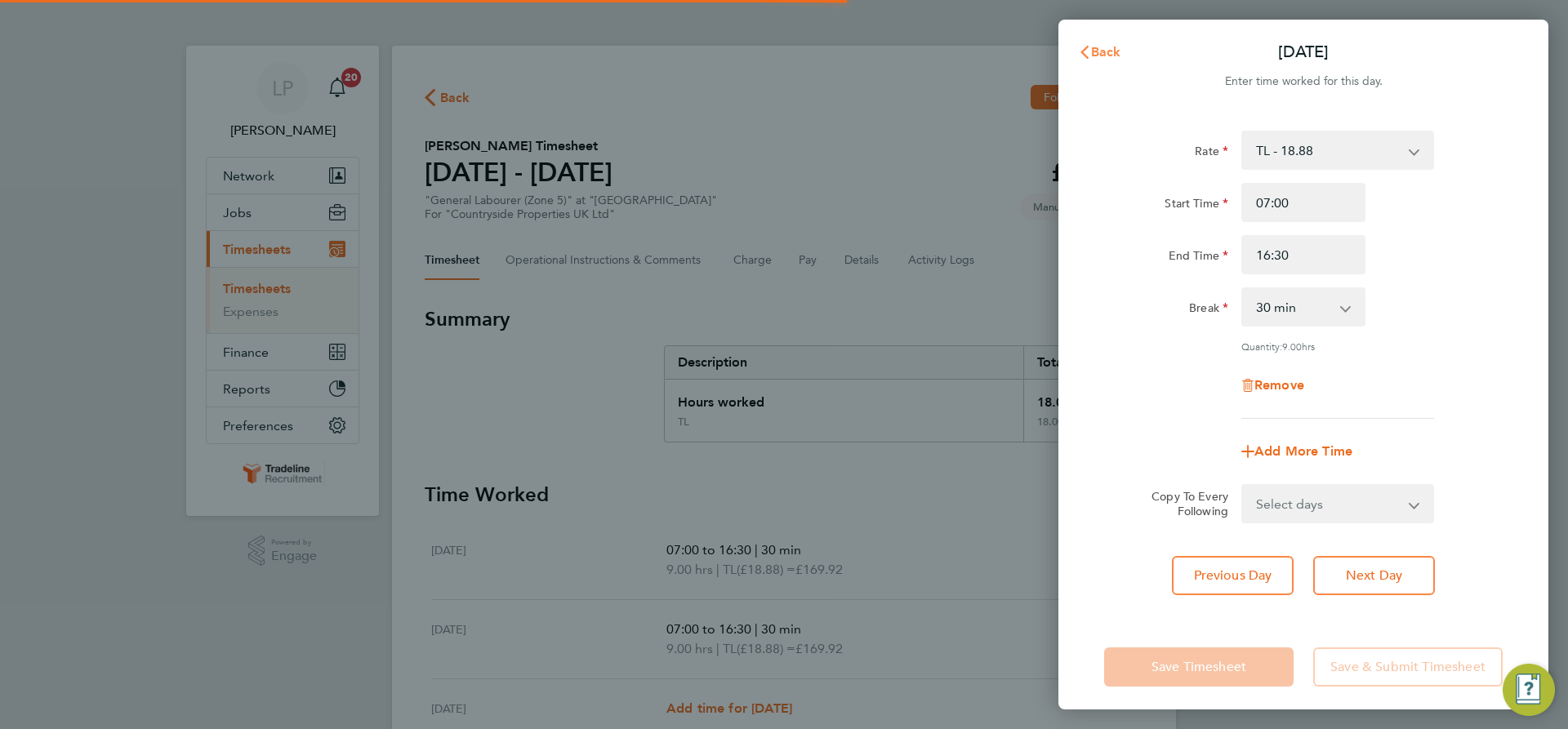
click at [1084, 54] on icon "button" at bounding box center [1084, 52] width 8 height 13
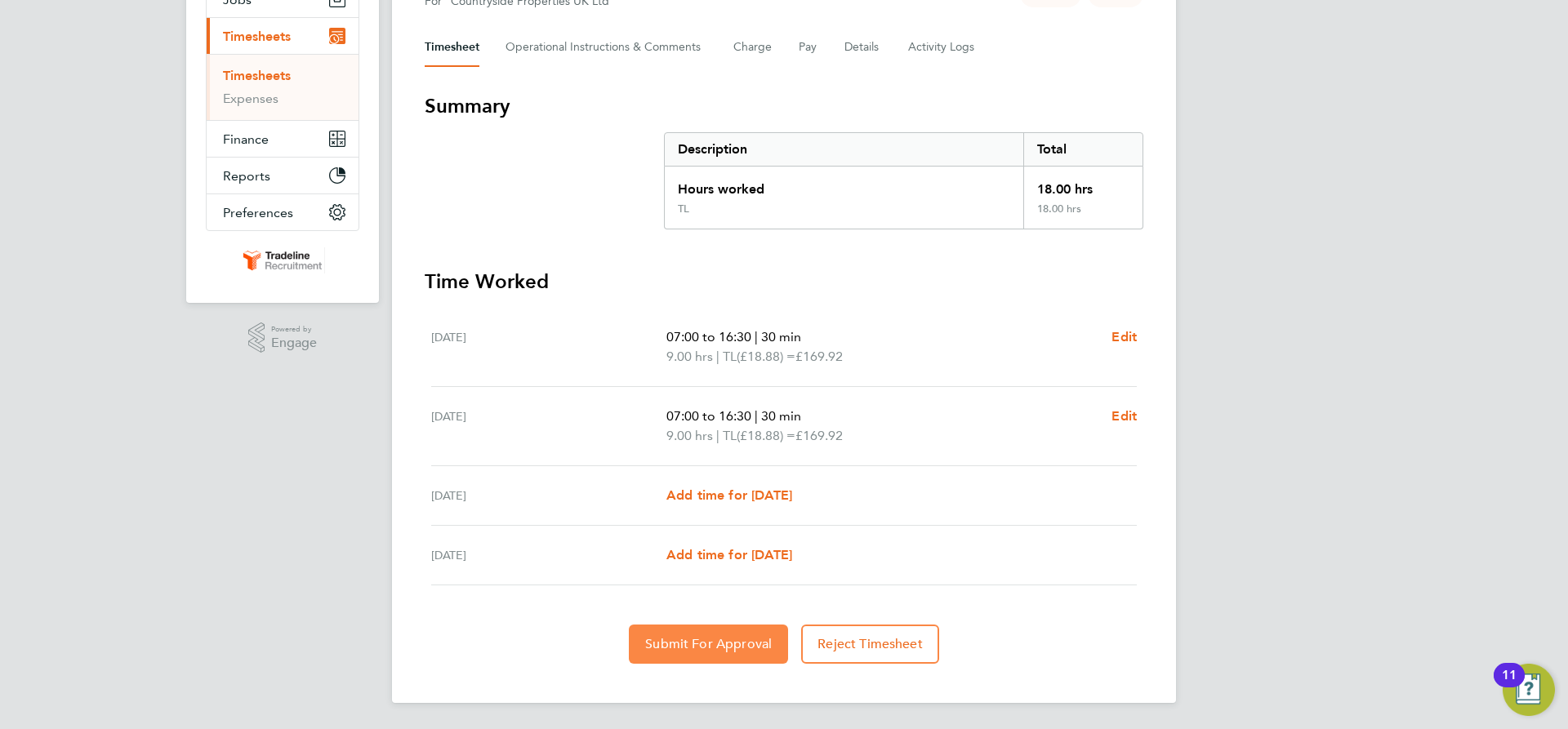
click at [714, 636] on span "Submit For Approval" at bounding box center [708, 644] width 126 height 17
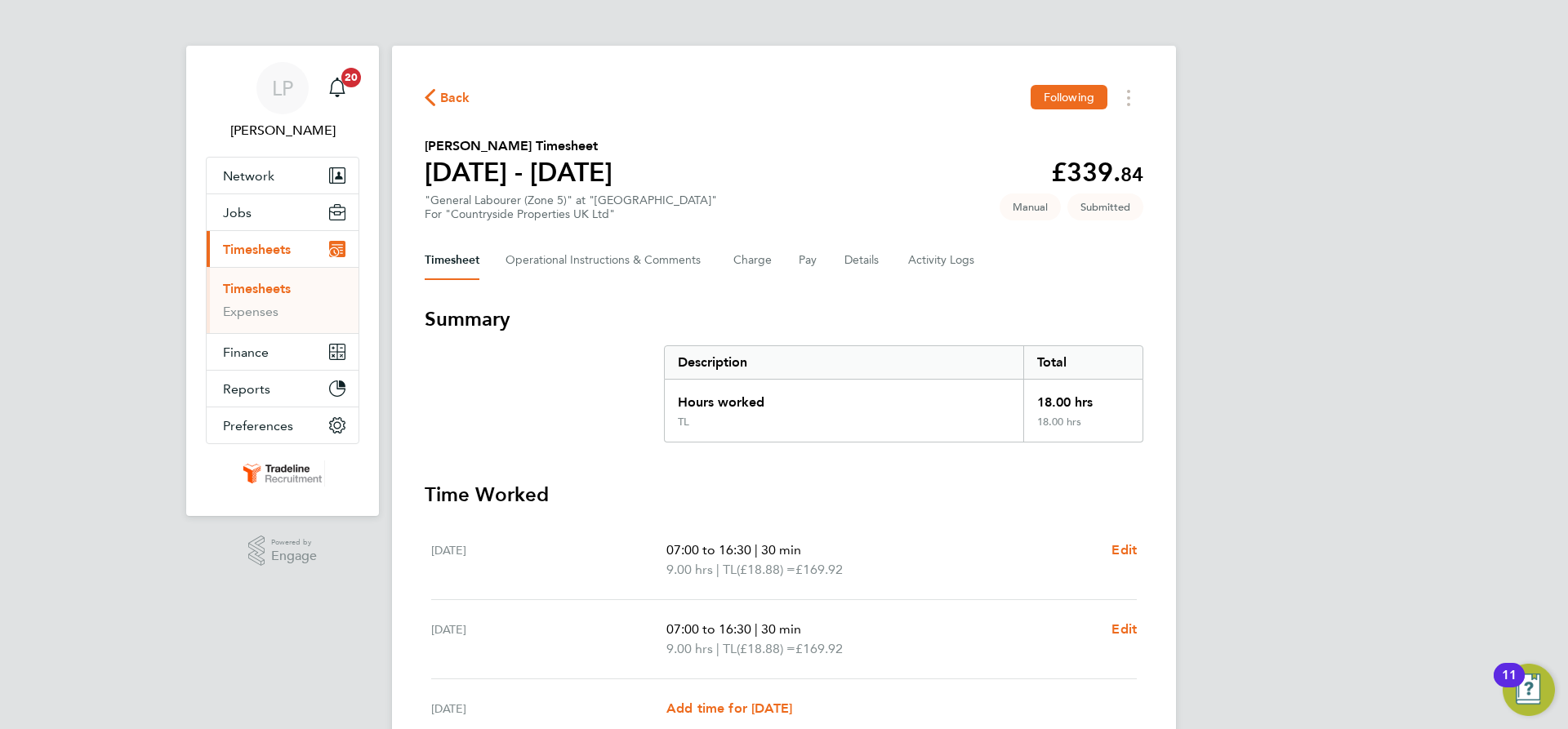
click at [259, 287] on link "Timesheets" at bounding box center [256, 289] width 67 height 16
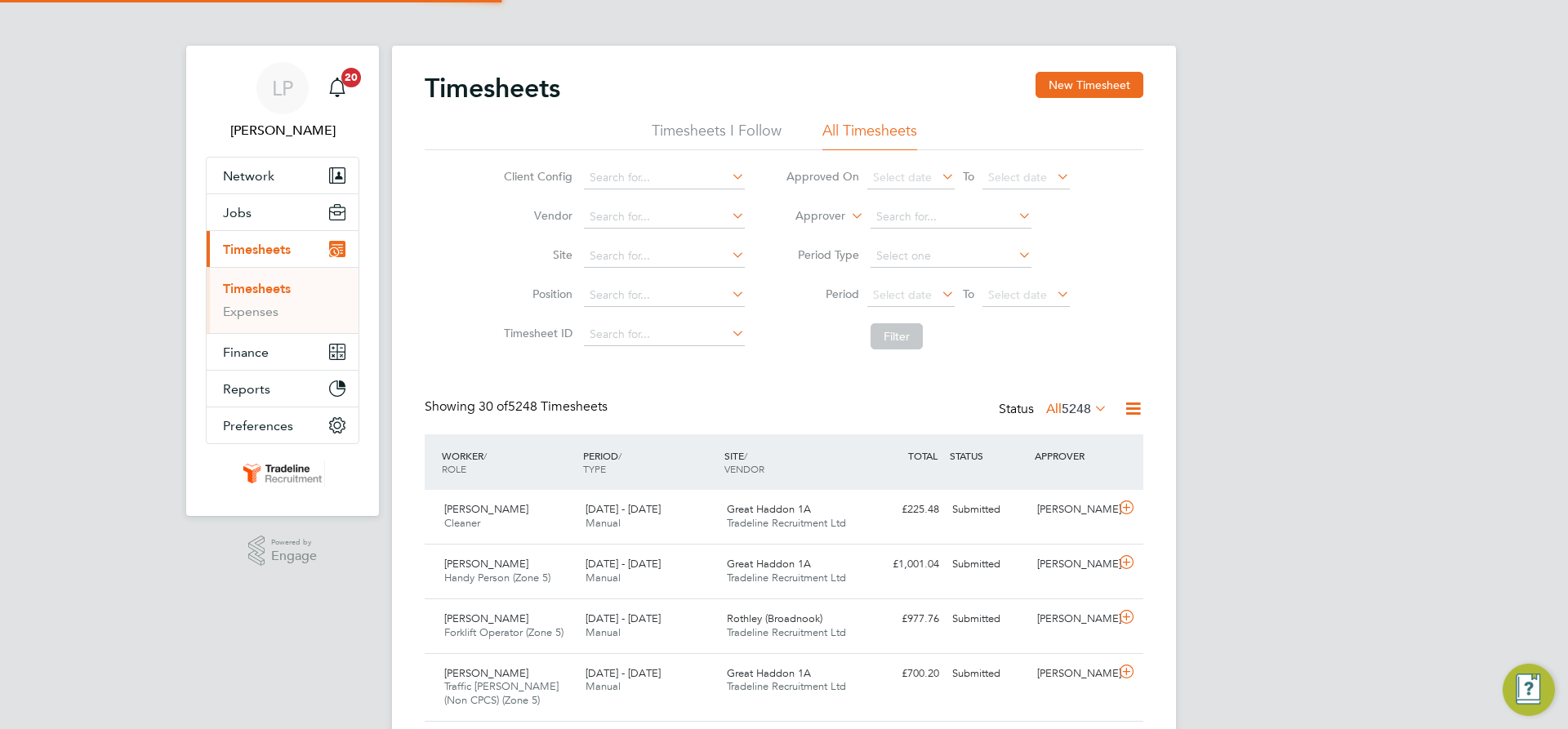
scroll to position [42, 142]
click at [1063, 76] on button "New Timesheet" at bounding box center [1089, 85] width 108 height 26
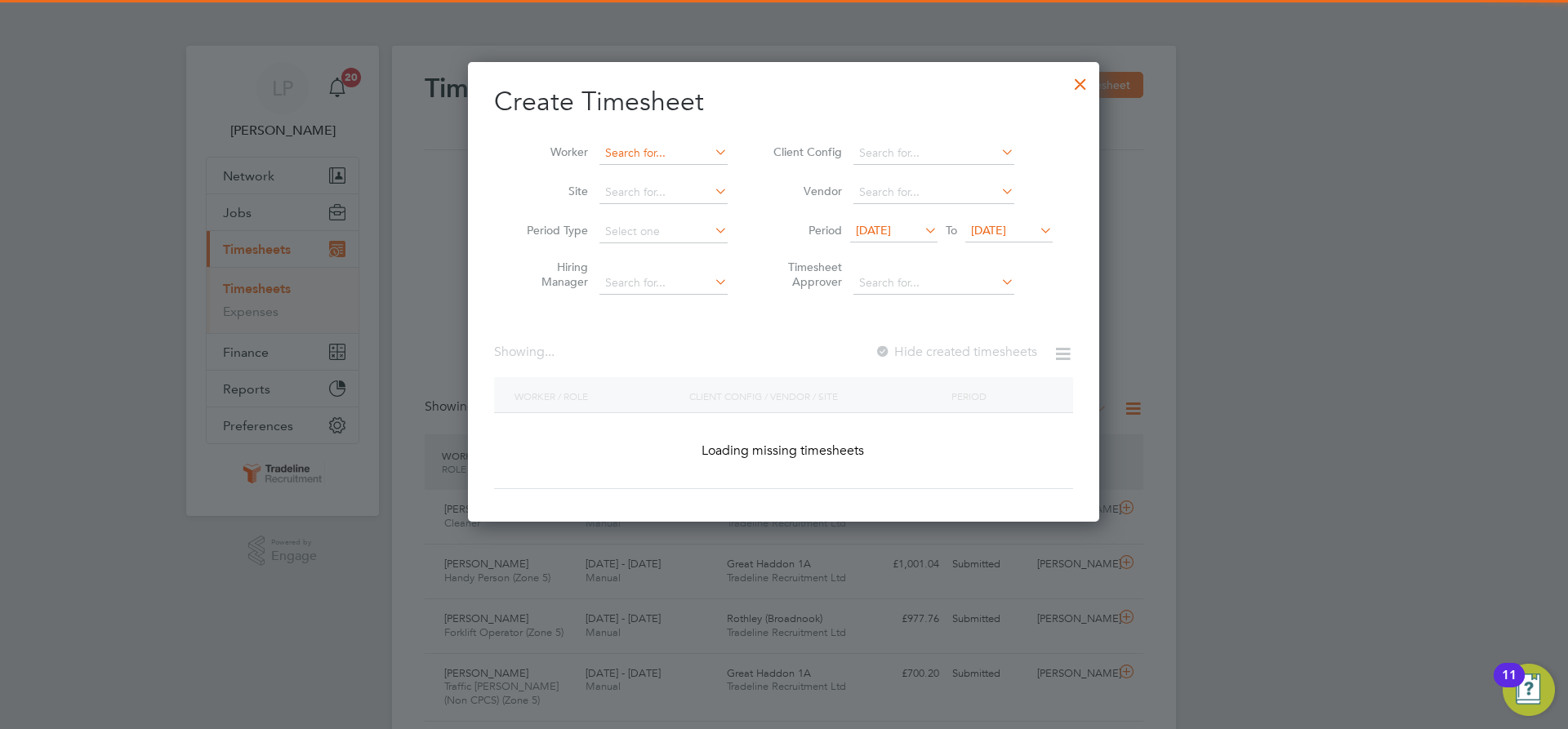
click at [657, 148] on input at bounding box center [663, 153] width 128 height 23
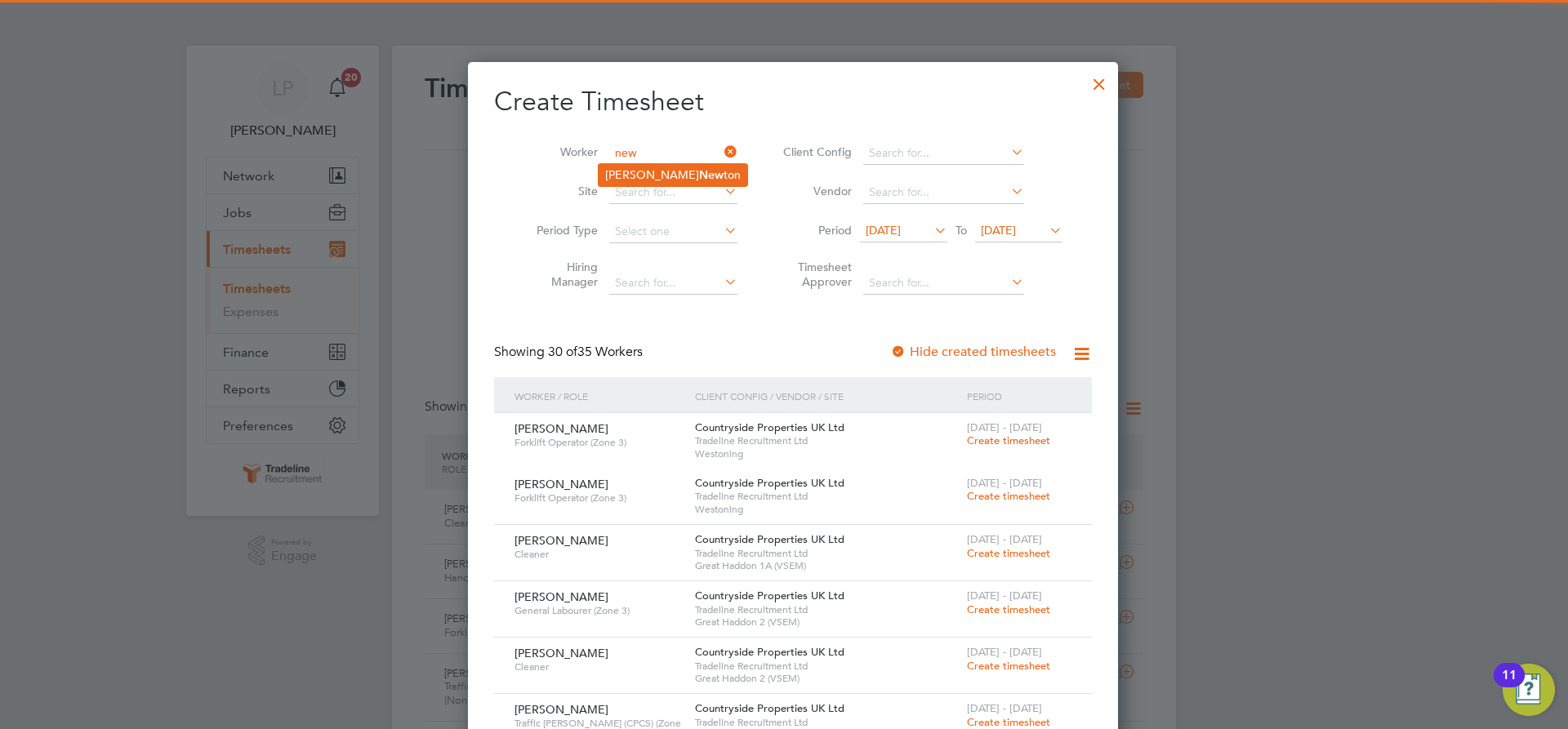
click at [675, 169] on li "[PERSON_NAME] ton" at bounding box center [673, 174] width 149 height 22
type input "[PERSON_NAME]"
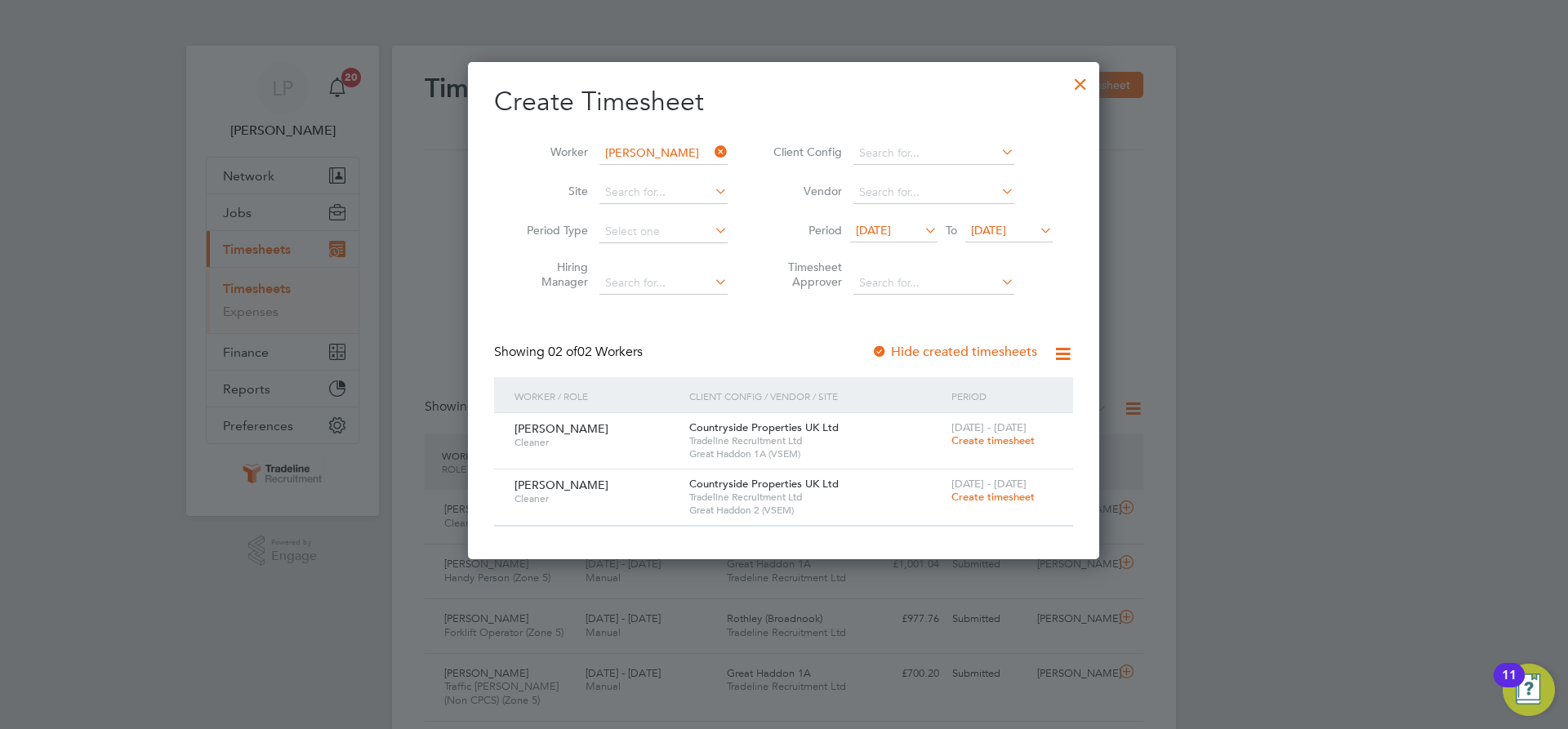
click at [981, 439] on span "Create timesheet" at bounding box center [993, 441] width 83 height 14
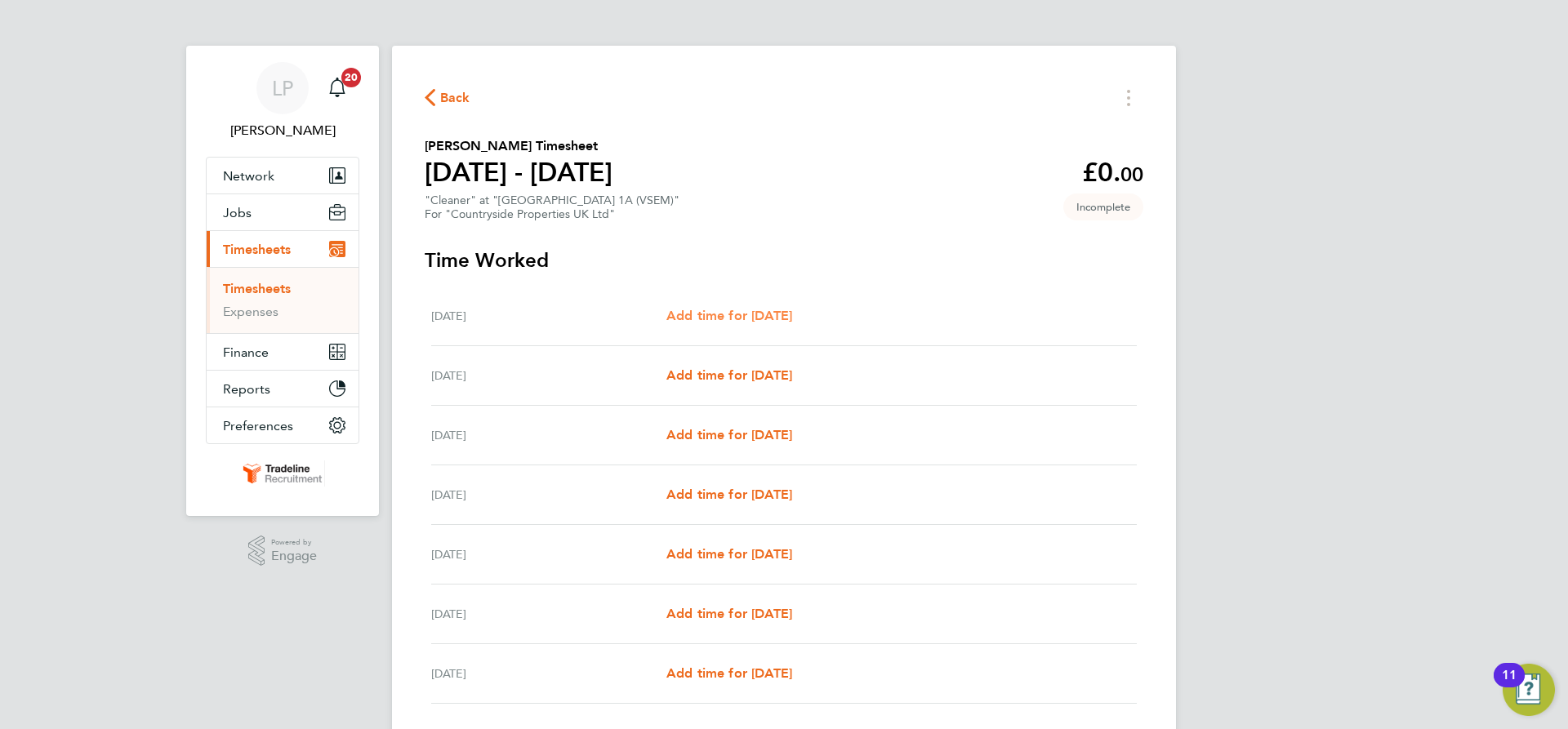
click at [781, 315] on span "Add time for [DATE]" at bounding box center [729, 315] width 126 height 16
select select "30"
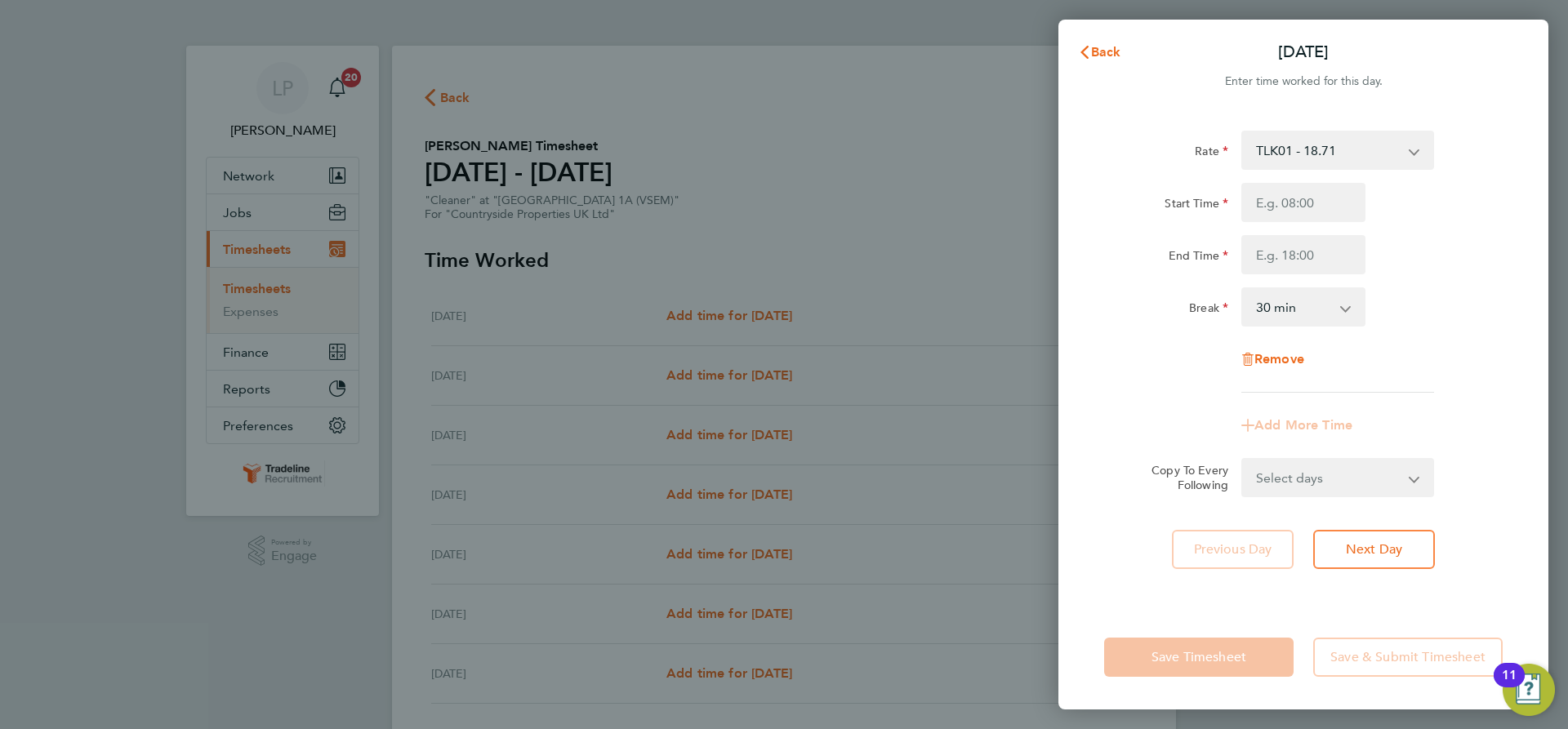
click at [1396, 481] on select "Select days Day Weekday (Mon-Fri) Weekend (Sat-Sun) Tuesday Wednesday Thursday …" at bounding box center [1329, 478] width 172 height 36
click at [1405, 366] on div "Remove" at bounding box center [1303, 359] width 412 height 39
click at [1386, 546] on span "Next Day" at bounding box center [1374, 549] width 56 height 17
select select "30"
click at [1253, 542] on span "Previous Day" at bounding box center [1232, 549] width 78 height 17
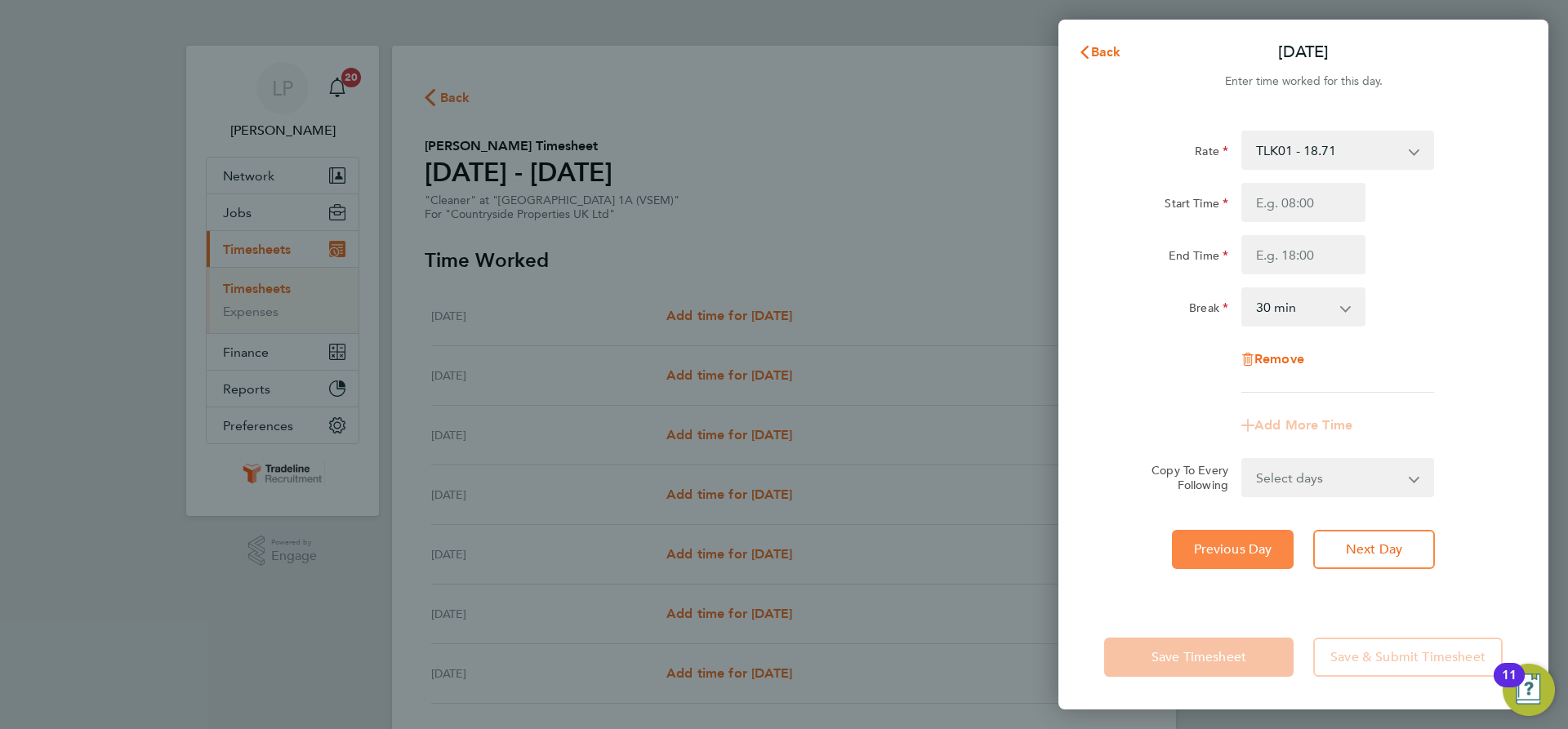
select select "30"
drag, startPoint x: 1318, startPoint y: 200, endPoint x: 1332, endPoint y: 222, distance: 26.1
click at [1318, 200] on input "Start Time" at bounding box center [1303, 202] width 124 height 39
type input "07:30"
drag, startPoint x: 1310, startPoint y: 246, endPoint x: 1323, endPoint y: 270, distance: 27.3
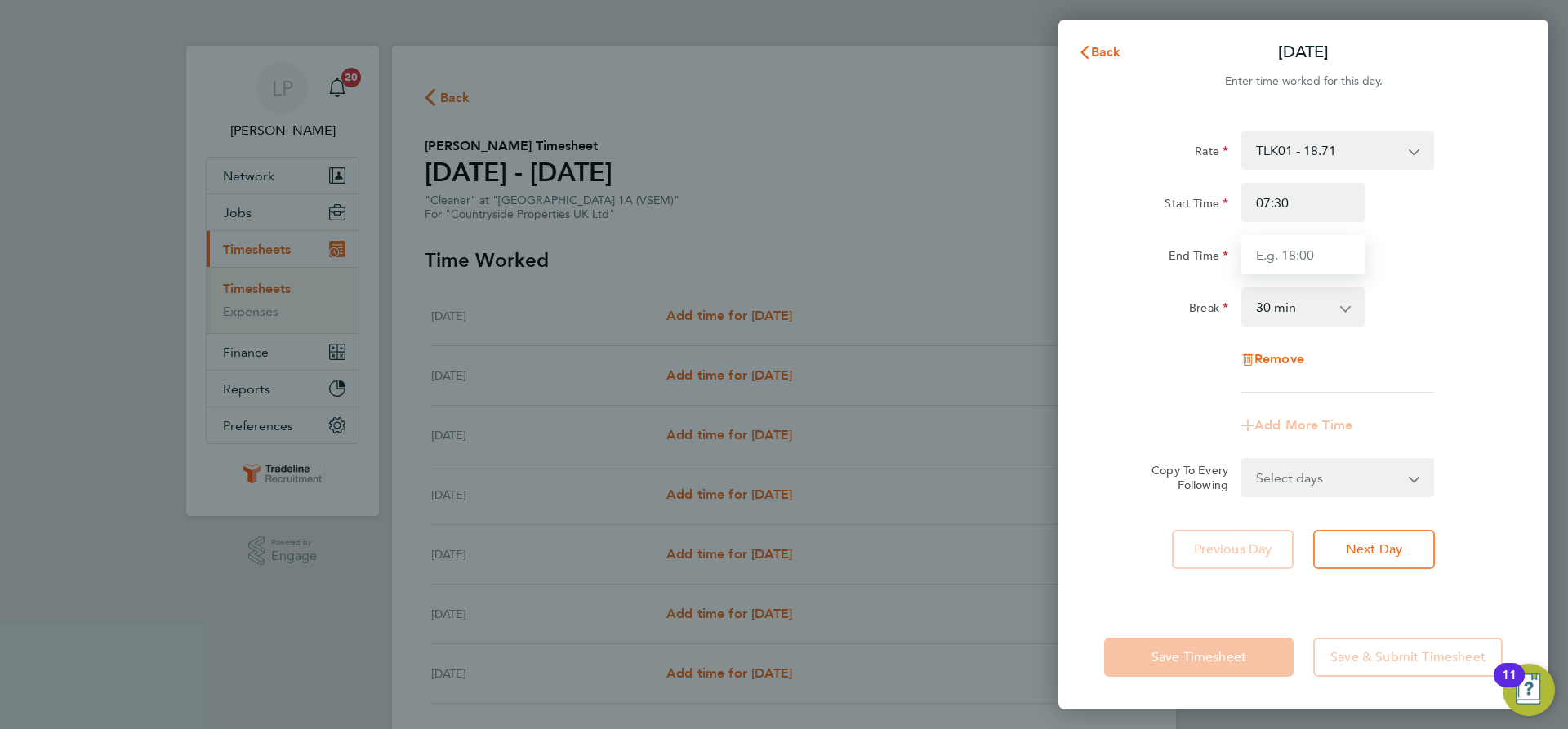
click at [1310, 246] on input "End Time" at bounding box center [1303, 254] width 124 height 39
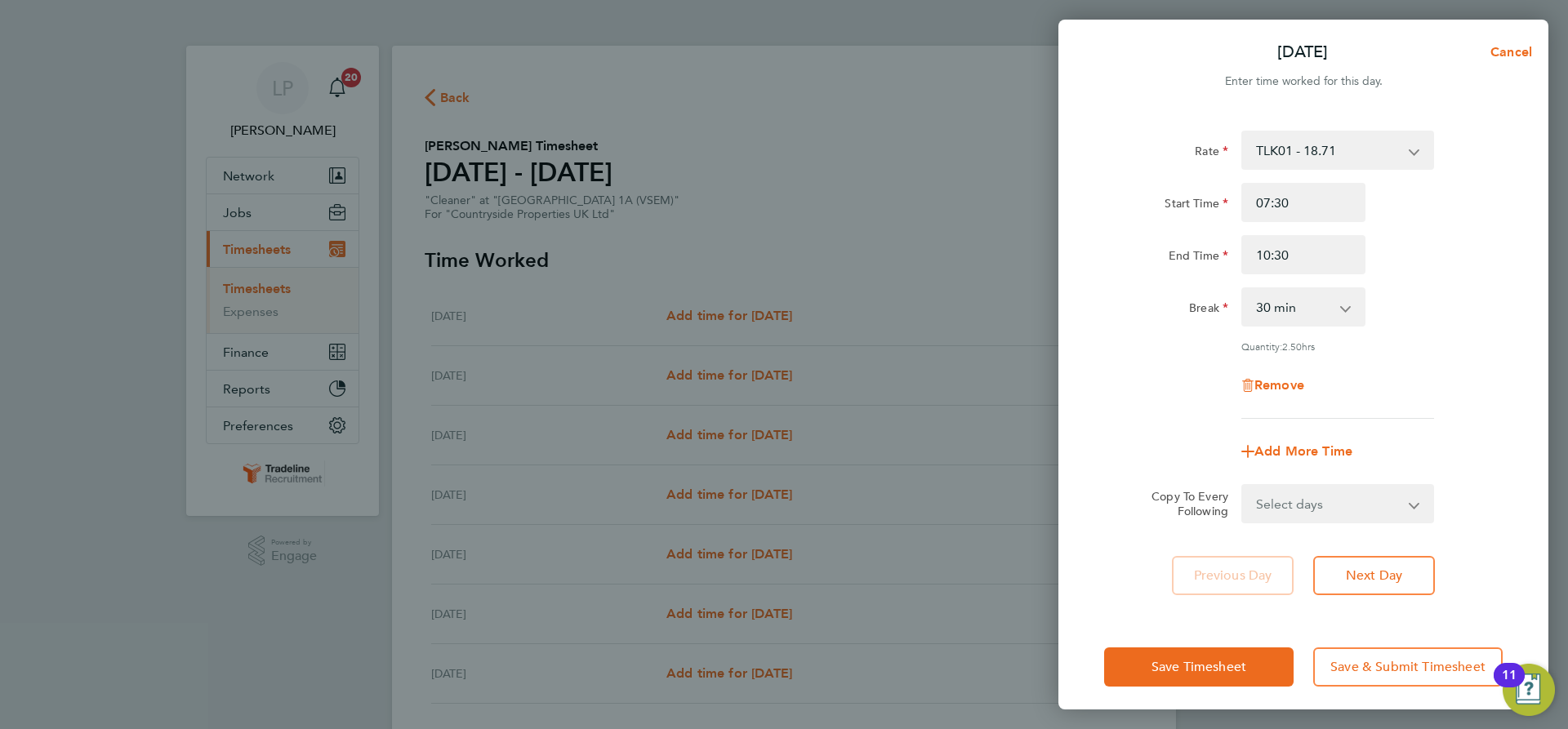
click at [1433, 354] on div "Rate TLK01 - 18.71 Start Time 07:30 End Time 10:30 Break 0 min 15 min 30 min 45…" at bounding box center [1303, 274] width 399 height 288
drag, startPoint x: 1325, startPoint y: 249, endPoint x: 1157, endPoint y: 244, distance: 168.1
click at [1157, 244] on div "End Time 10:30" at bounding box center [1303, 254] width 412 height 39
type input "11:00"
click at [1157, 244] on div "End Time" at bounding box center [1167, 251] width 124 height 32
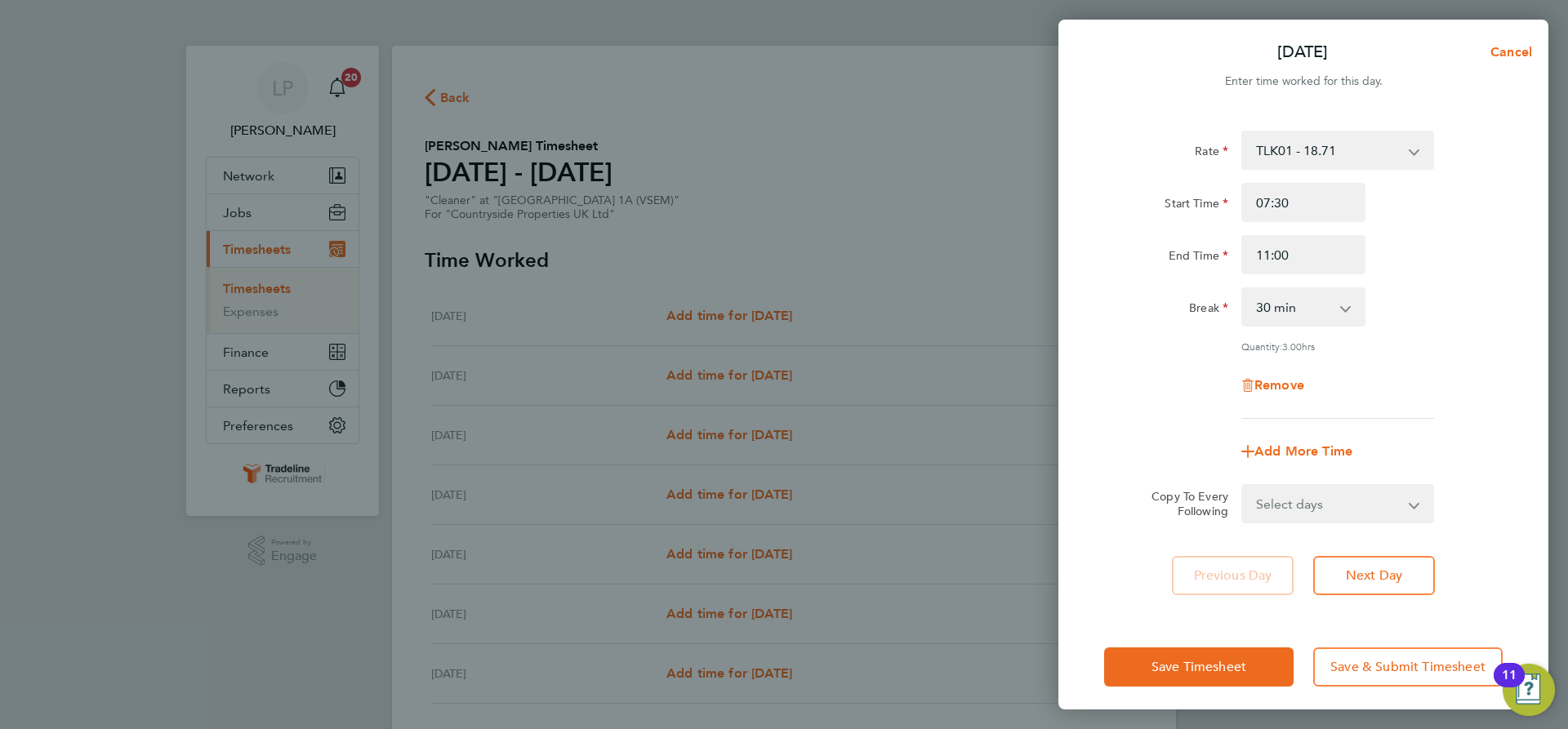
drag, startPoint x: 1374, startPoint y: 497, endPoint x: 1381, endPoint y: 488, distance: 11.4
click at [1374, 497] on select "Select days Day Weekday (Mon-Fri) Weekend (Sat-Sun) Tuesday Wednesday Thursday …" at bounding box center [1329, 503] width 172 height 36
select select "WEEKDAY"
click at [1243, 485] on select "Select days Day Weekday (Mon-Fri) Weekend (Sat-Sun) Tuesday Wednesday Thursday …" at bounding box center [1329, 503] width 172 height 36
select select "2025-08-31"
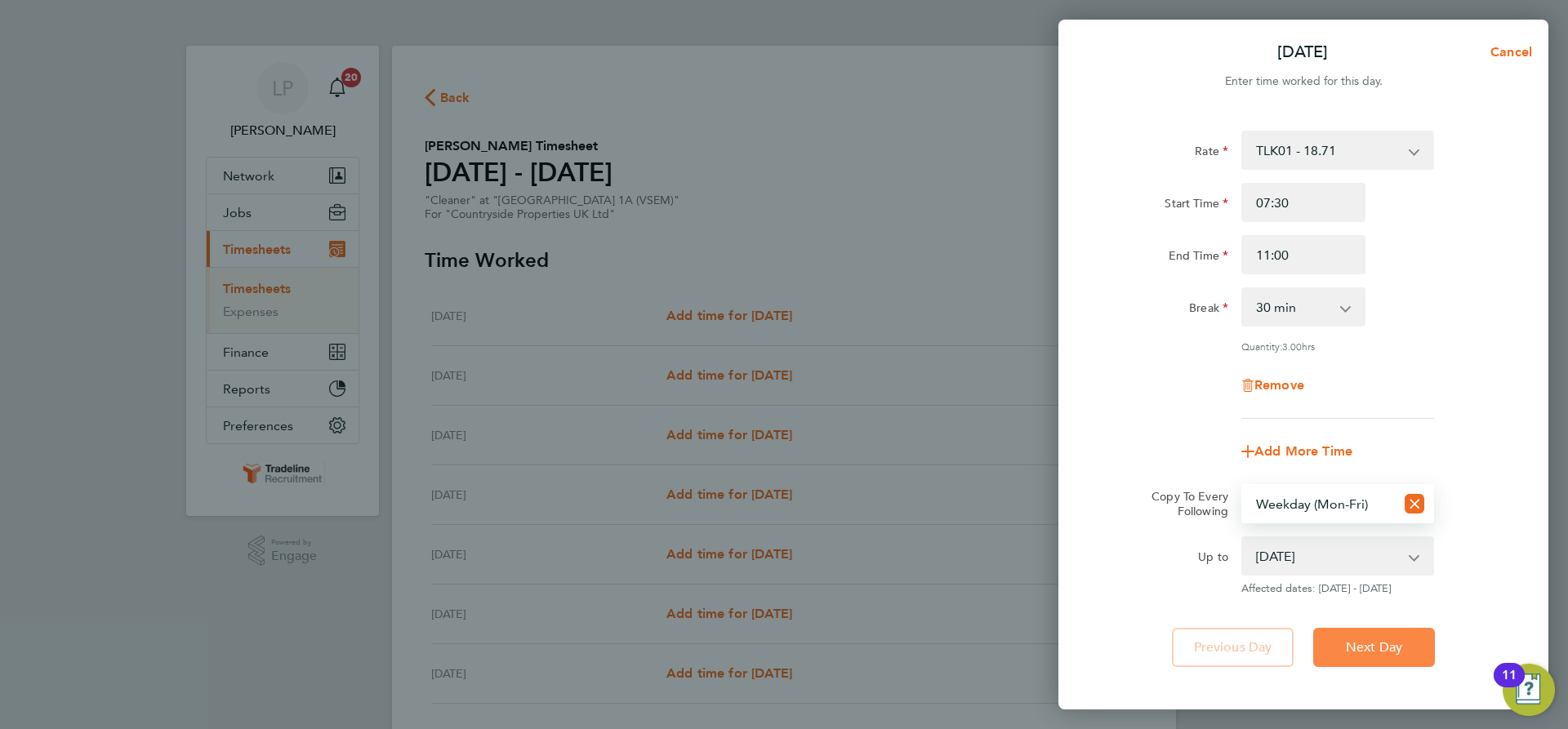
click at [1410, 651] on button "Next Day" at bounding box center [1373, 648] width 122 height 39
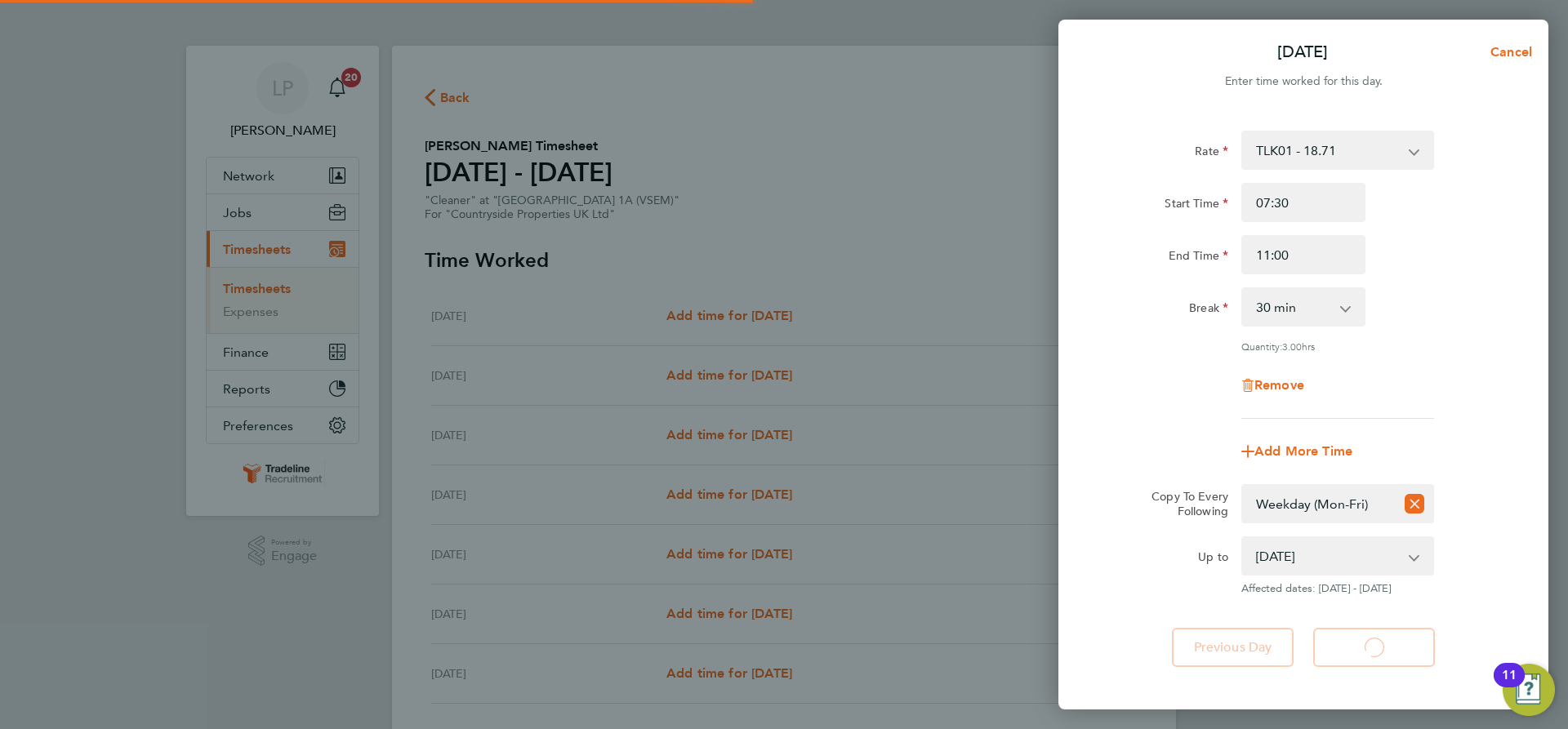
select select "30"
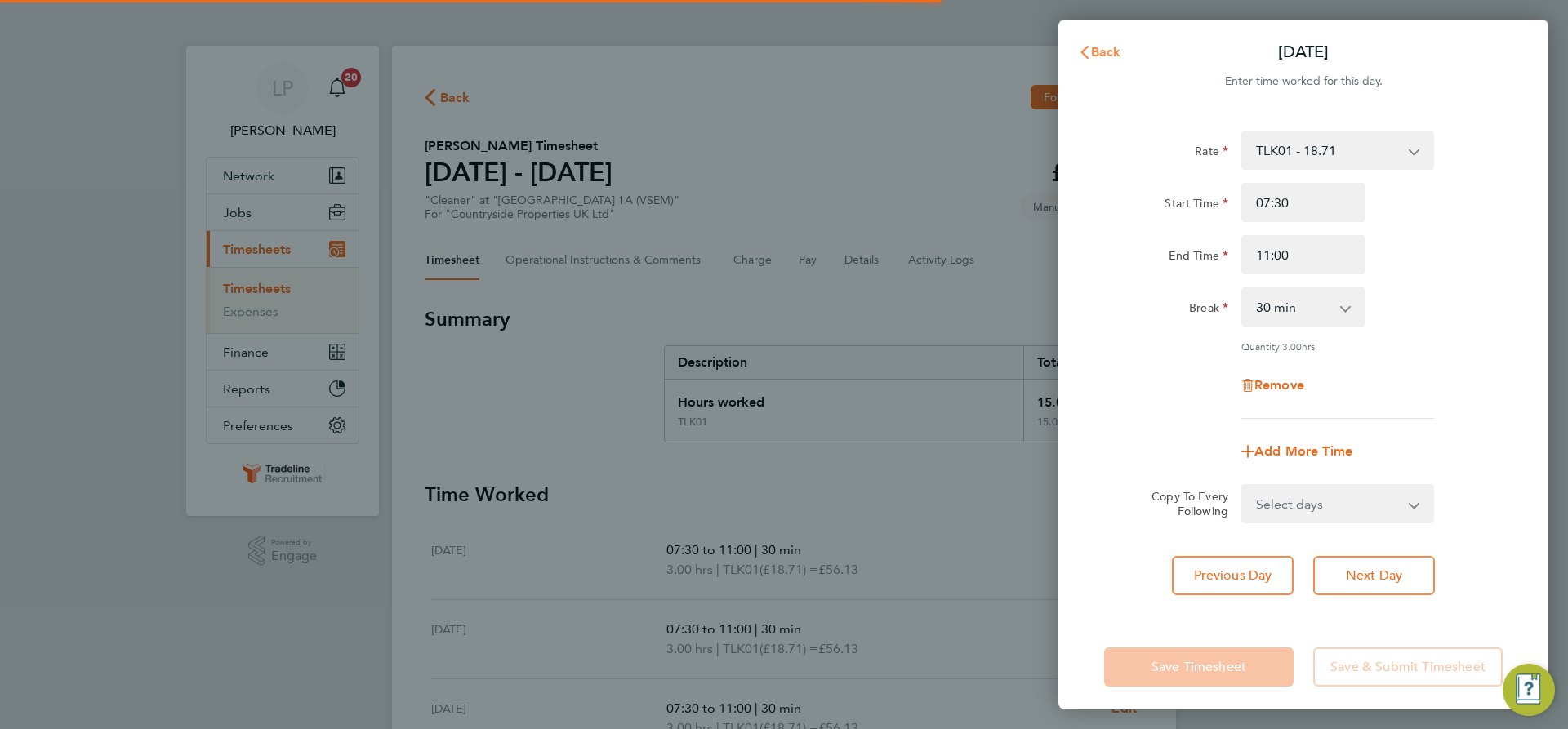
click at [1102, 46] on span "Back" at bounding box center [1106, 52] width 30 height 16
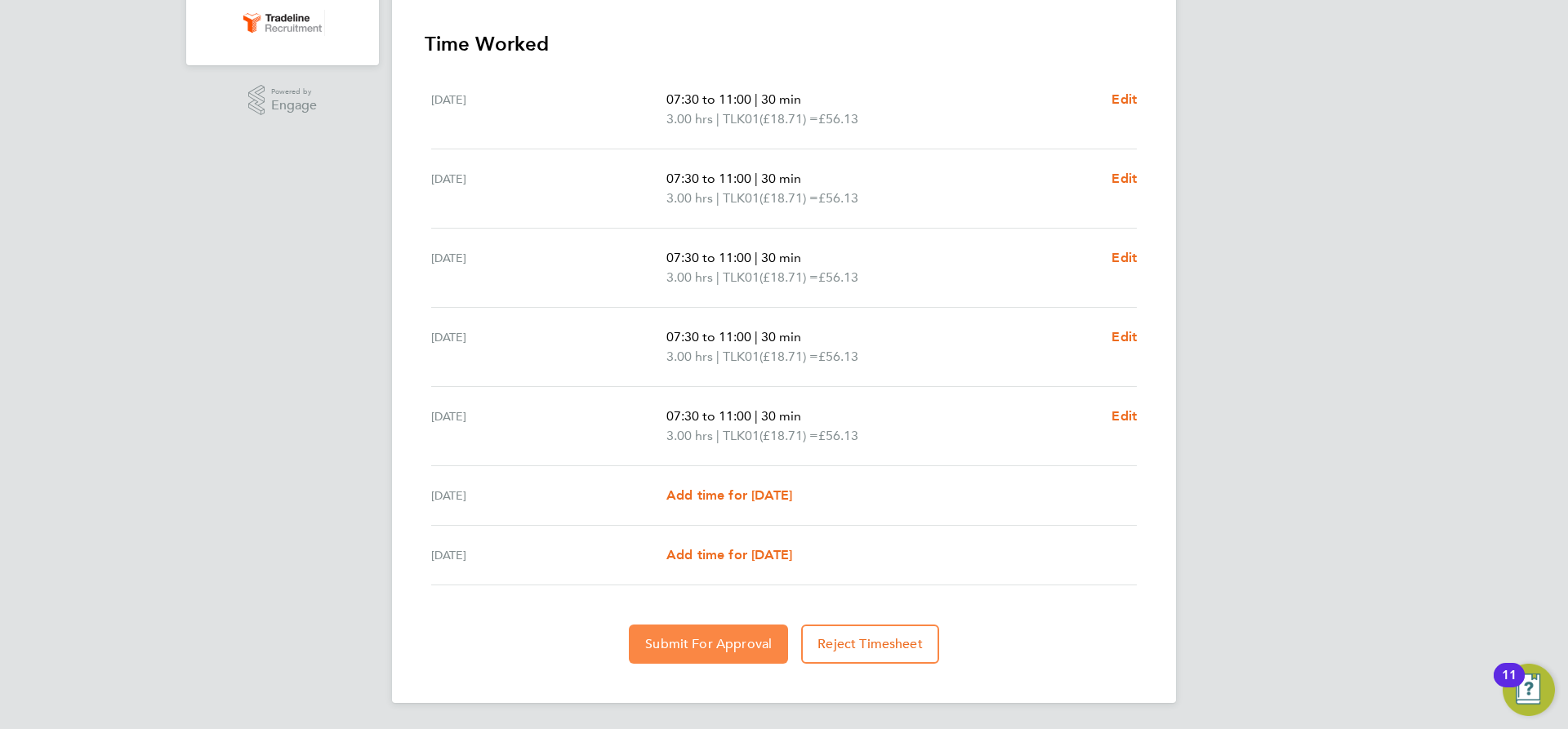
click at [706, 641] on span "Submit For Approval" at bounding box center [708, 644] width 126 height 17
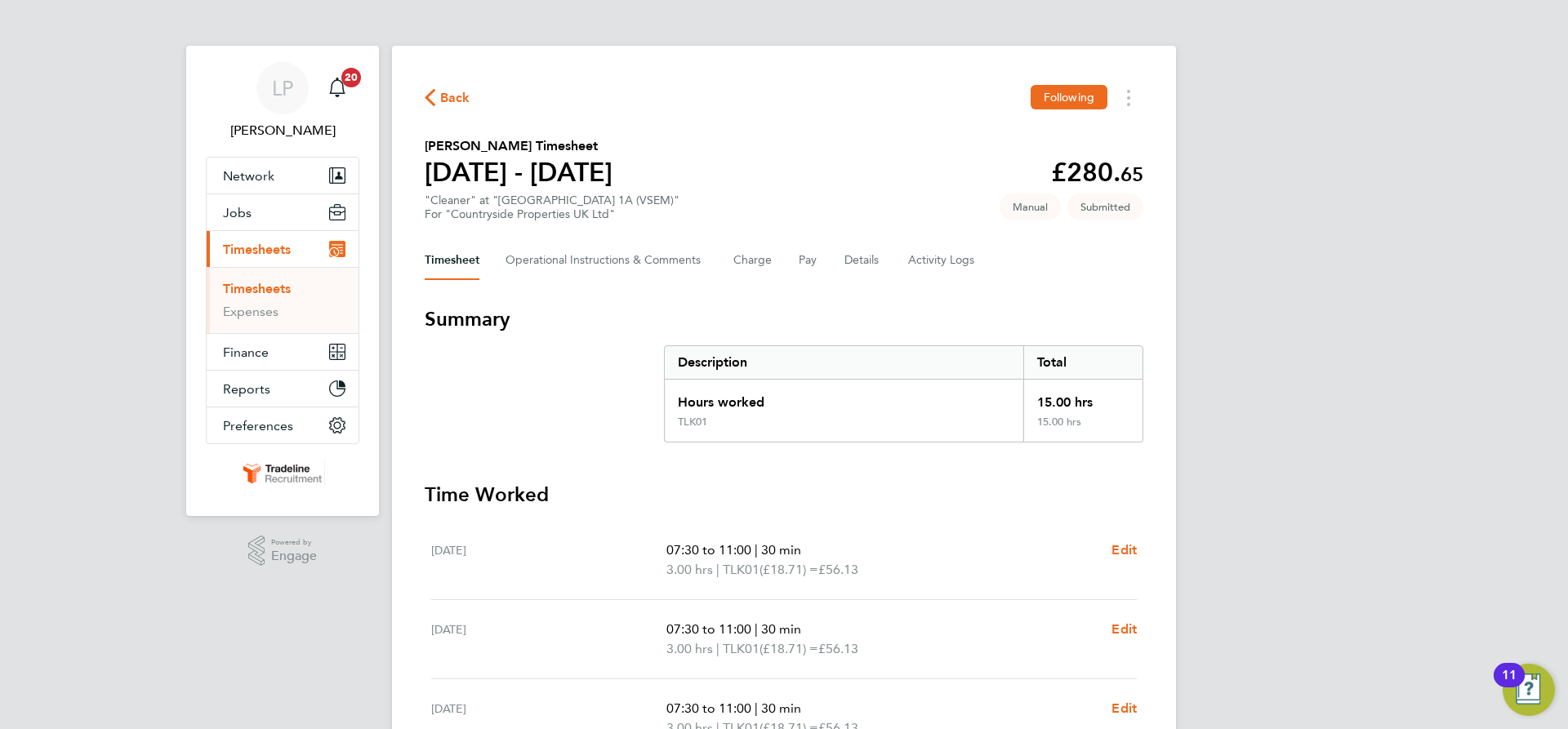
drag, startPoint x: 251, startPoint y: 288, endPoint x: 302, endPoint y: 287, distance: 51.0
click at [251, 288] on link "Timesheets" at bounding box center [256, 289] width 67 height 16
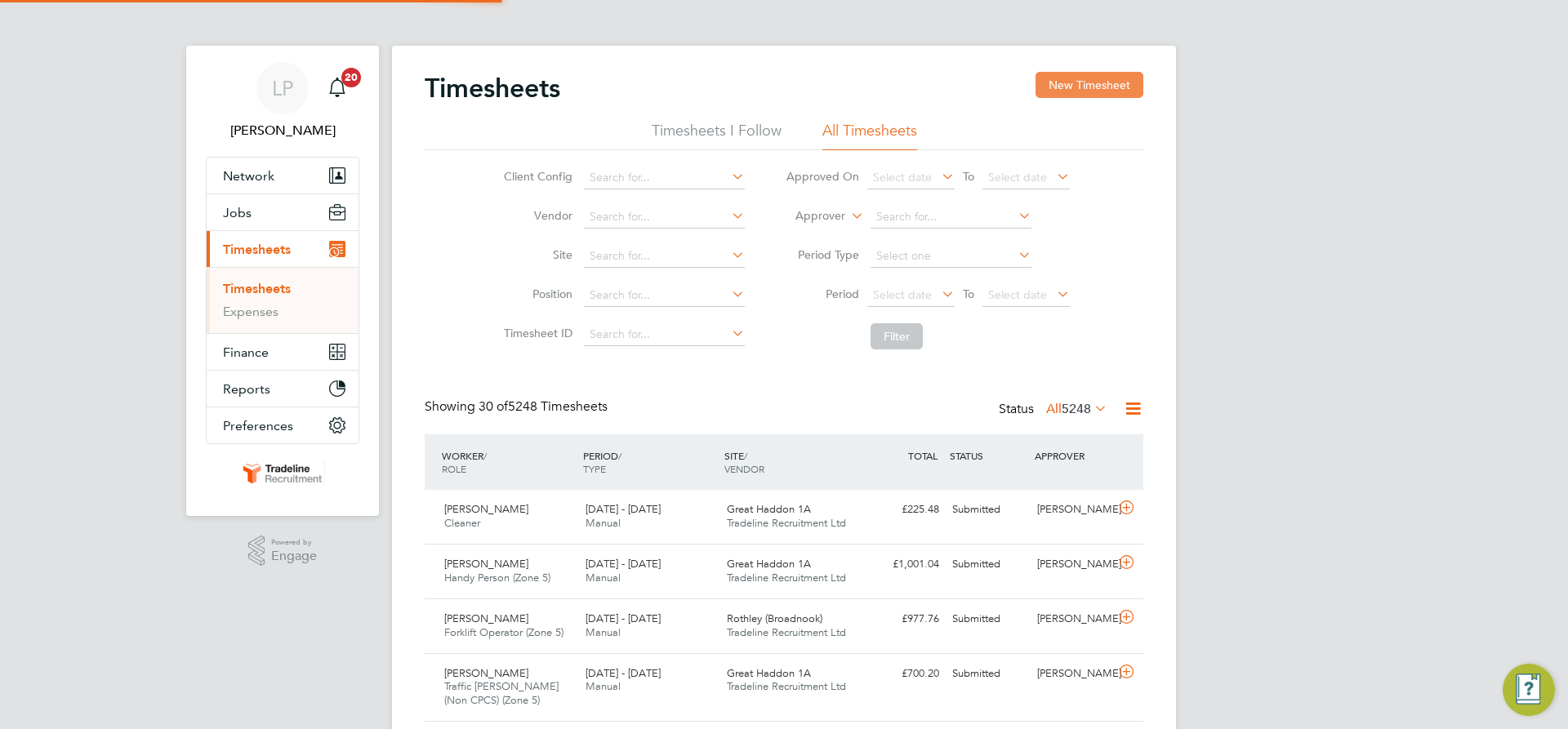
click at [1075, 81] on button "New Timesheet" at bounding box center [1089, 85] width 108 height 26
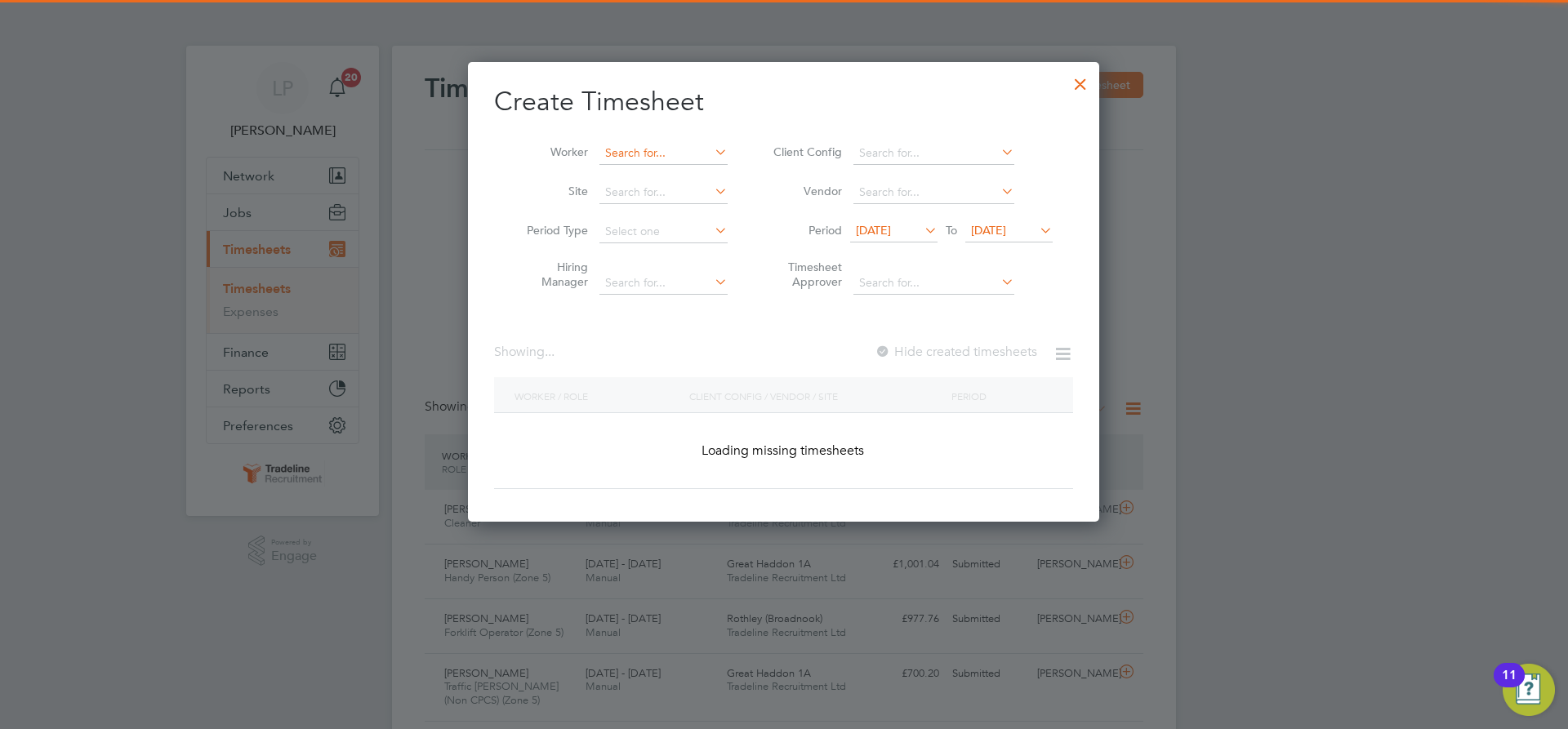
click at [632, 153] on input at bounding box center [663, 153] width 128 height 23
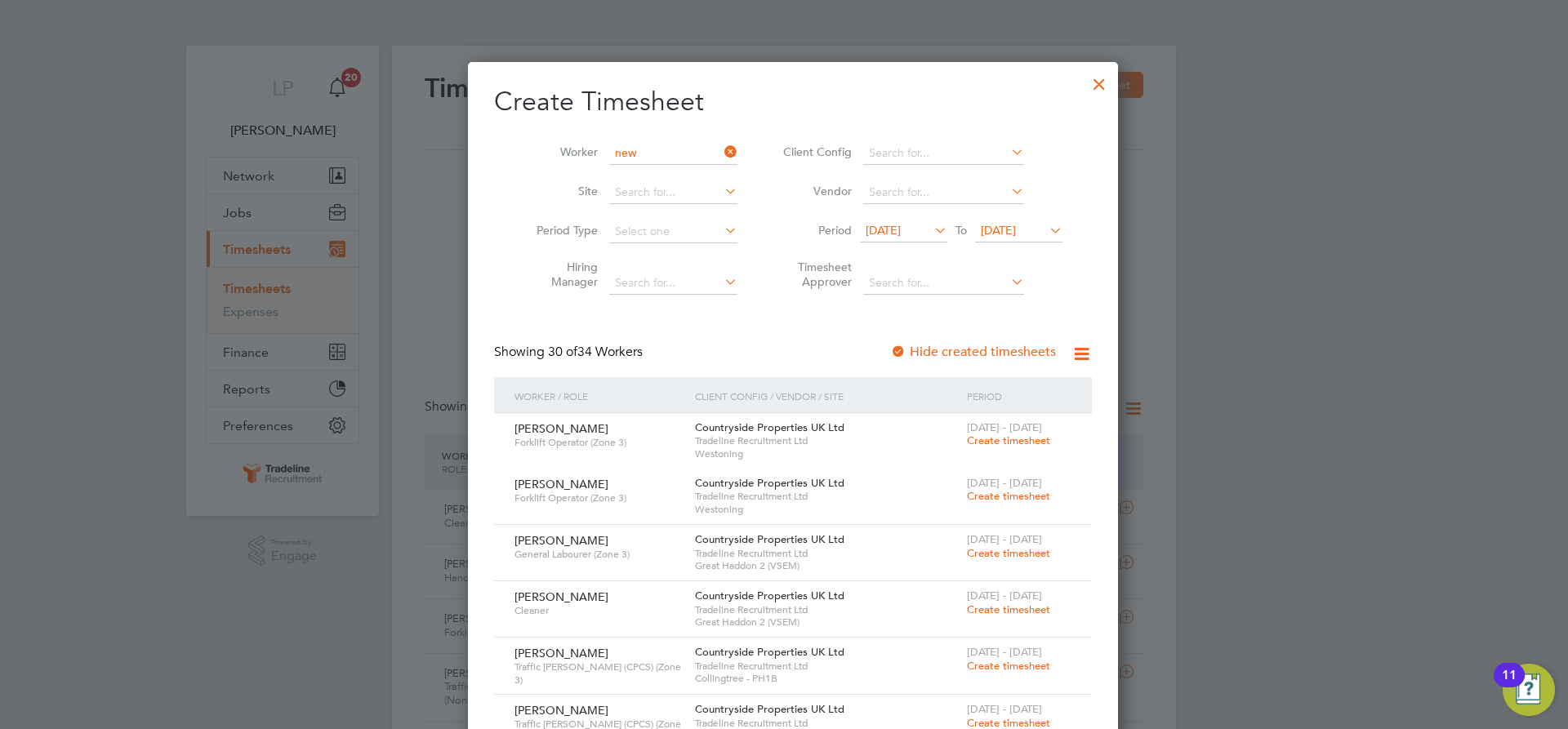
click at [609, 167] on li "Kathryn New ton" at bounding box center [673, 174] width 149 height 22
type input "[PERSON_NAME]"
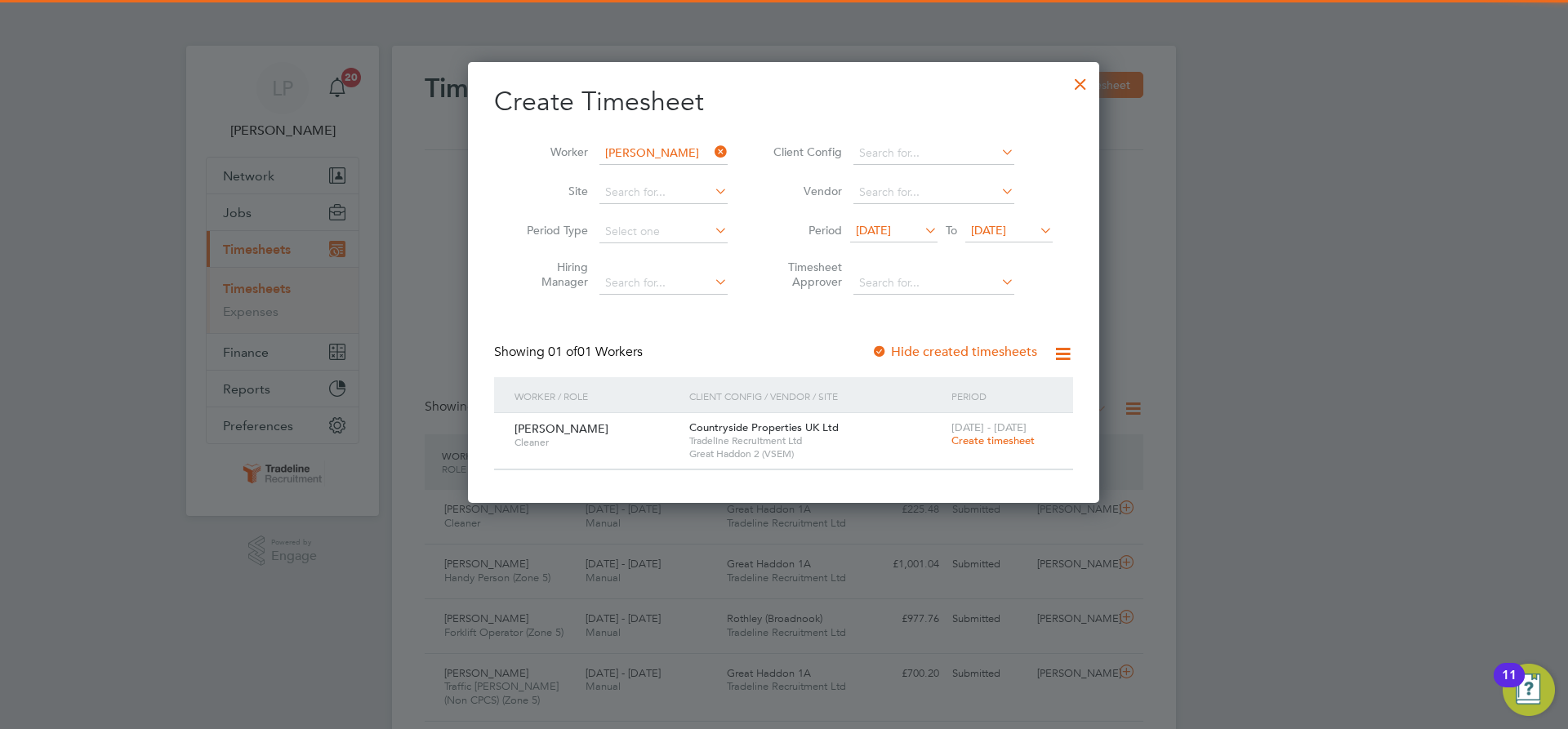
click at [990, 442] on span "Create timesheet" at bounding box center [993, 441] width 83 height 14
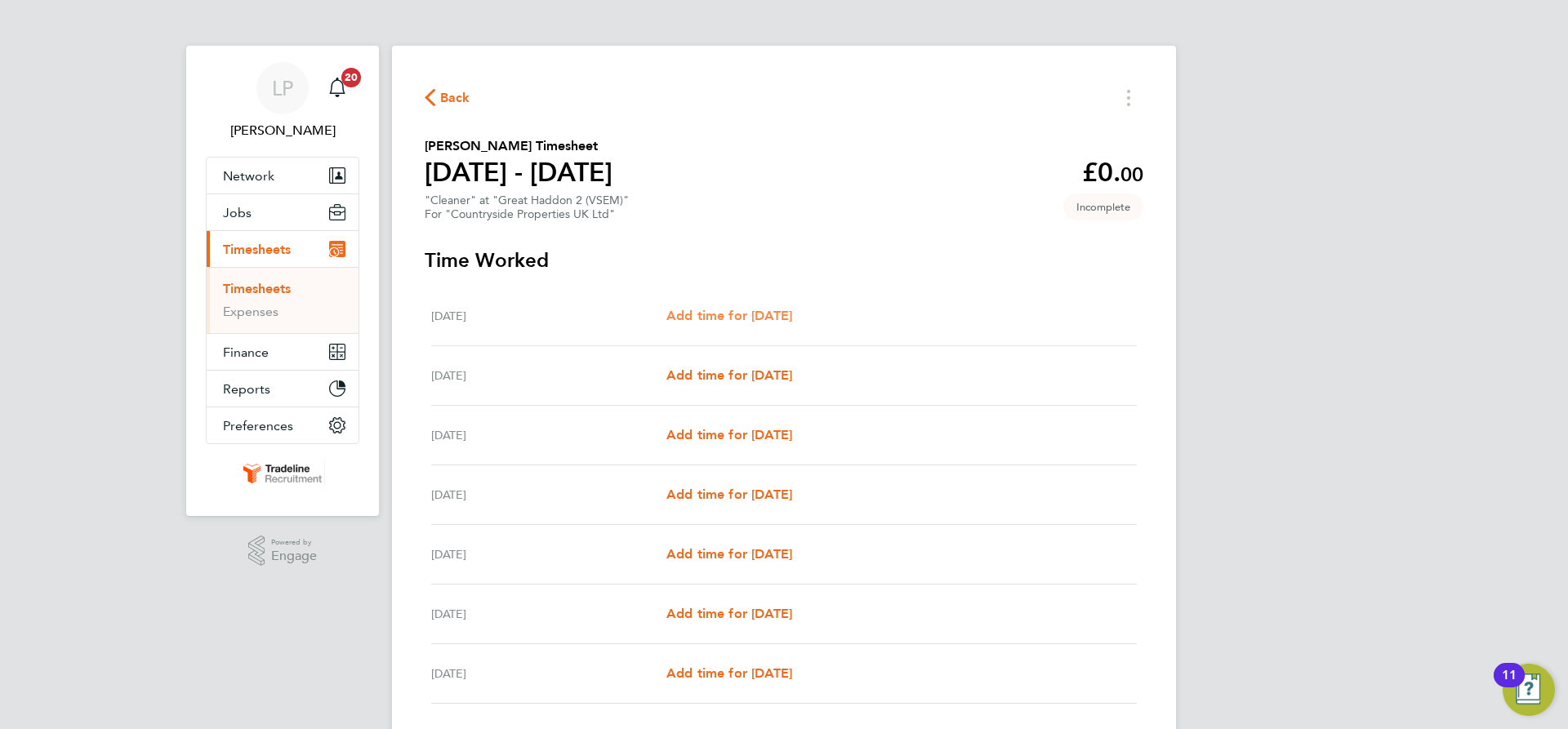
click at [738, 322] on span "Add time for [DATE]" at bounding box center [729, 315] width 126 height 16
select select "30"
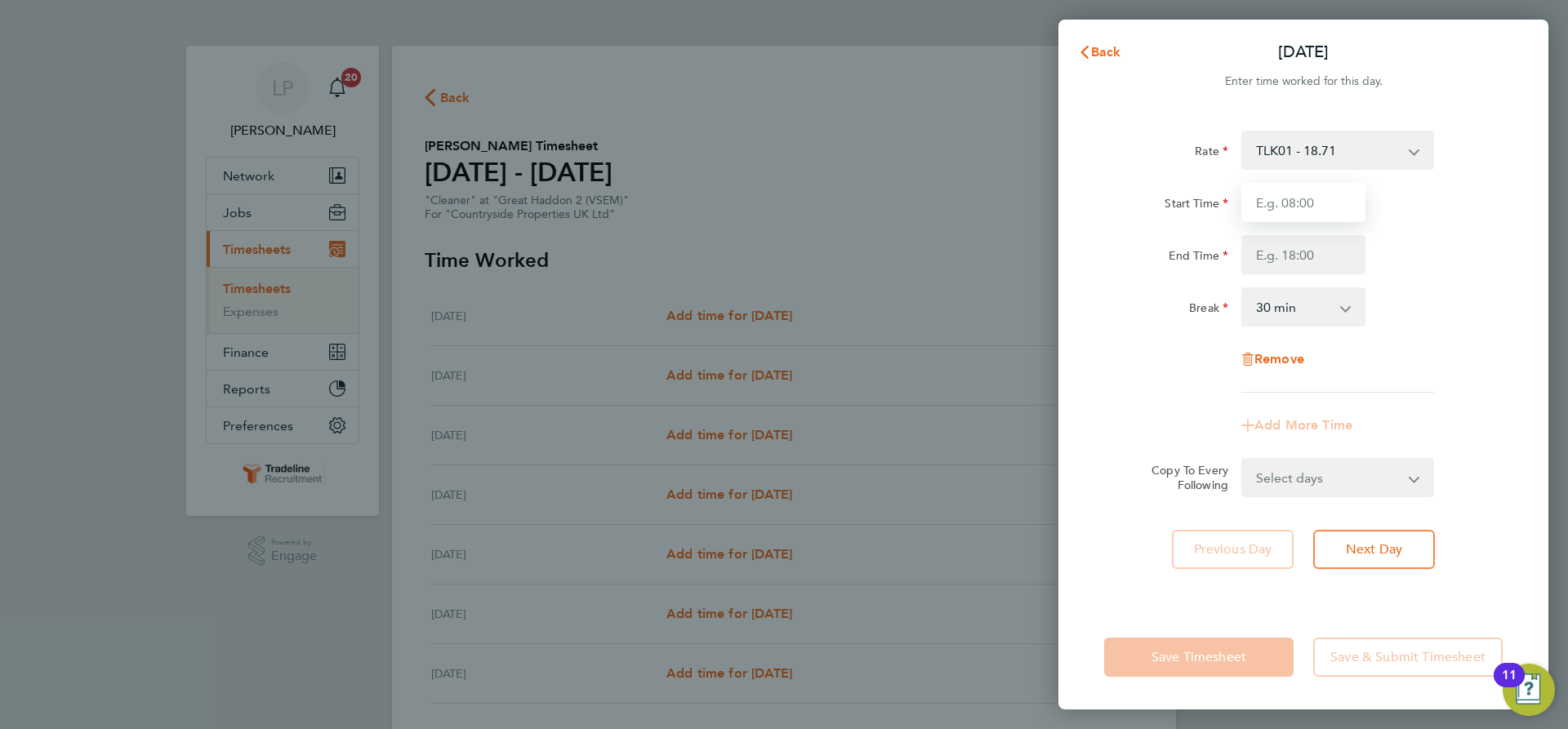
drag, startPoint x: 1331, startPoint y: 202, endPoint x: 1342, endPoint y: 198, distance: 11.7
click at [1334, 202] on input "Start Time" at bounding box center [1303, 202] width 124 height 39
type input "07:00"
click at [1306, 258] on input "End Time" at bounding box center [1303, 254] width 124 height 39
type input "11:00"
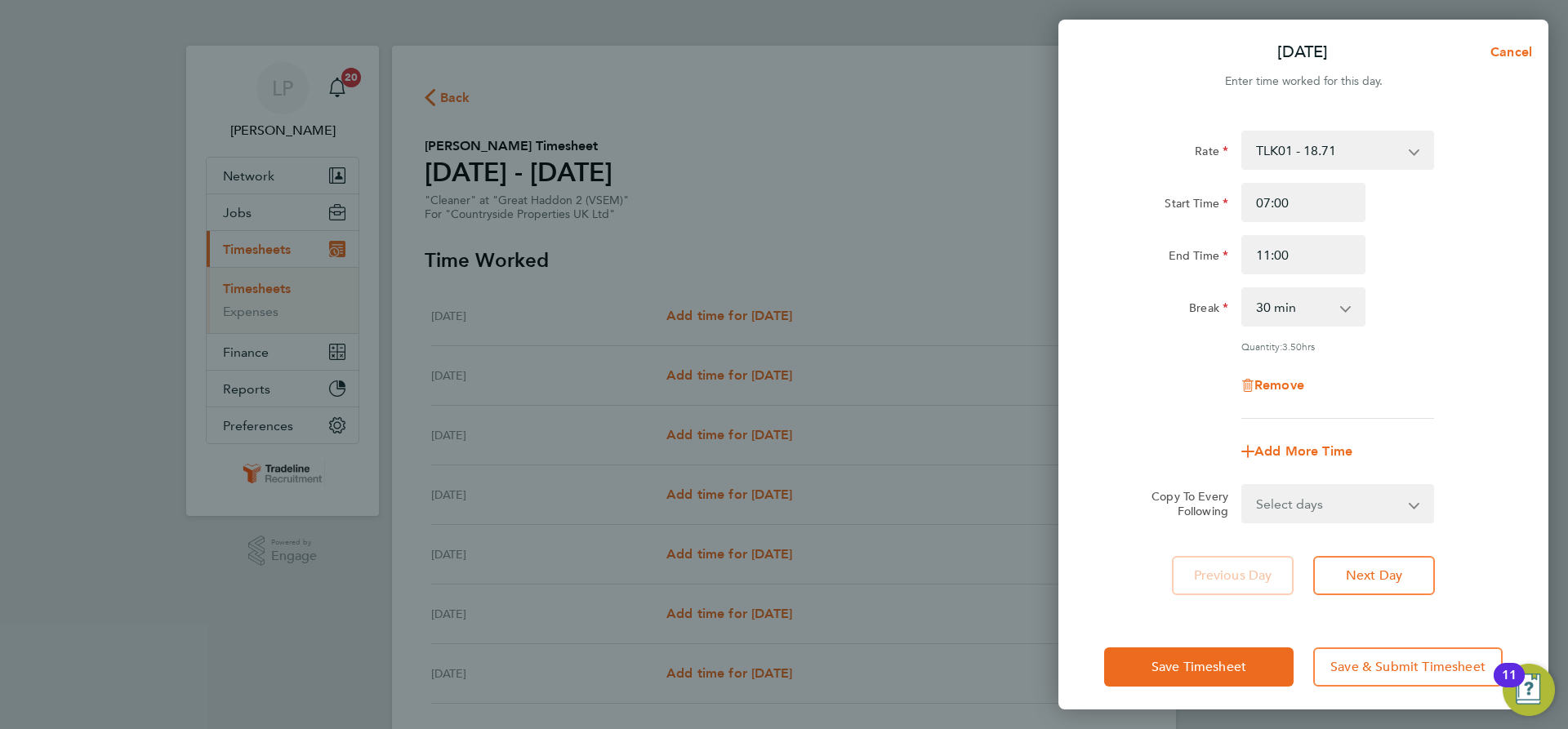
click at [1436, 257] on div "End Time 11:00" at bounding box center [1303, 254] width 412 height 39
click at [1339, 206] on input "07:00" at bounding box center [1303, 202] width 124 height 39
type input "07:30"
click at [1423, 215] on div "Start Time 07:30" at bounding box center [1303, 202] width 412 height 39
click at [1414, 362] on div "Rate TLK01 - 18.71 Start Time 07:30 End Time 11:00 Break 0 min 15 min 30 min 45…" at bounding box center [1303, 274] width 399 height 288
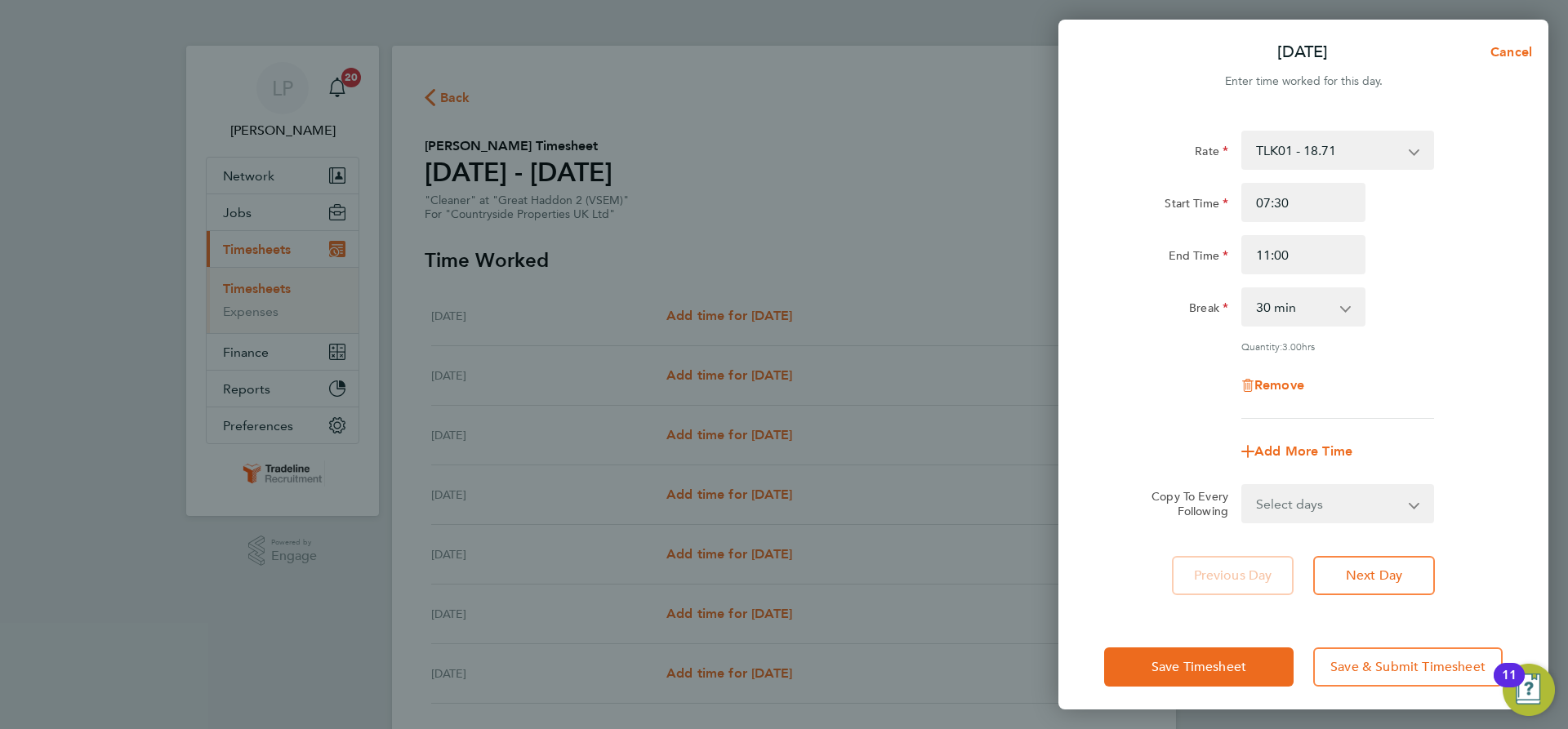
click at [1387, 509] on select "Select days Day Weekday (Mon-Fri) Weekend (Sat-Sun) Tuesday Wednesday Thursday …" at bounding box center [1329, 503] width 172 height 36
select select "WEEKDAY"
click at [1243, 485] on select "Select days Day Weekday (Mon-Fri) Weekend (Sat-Sun) Tuesday Wednesday Thursday …" at bounding box center [1329, 503] width 172 height 36
select select "2025-08-31"
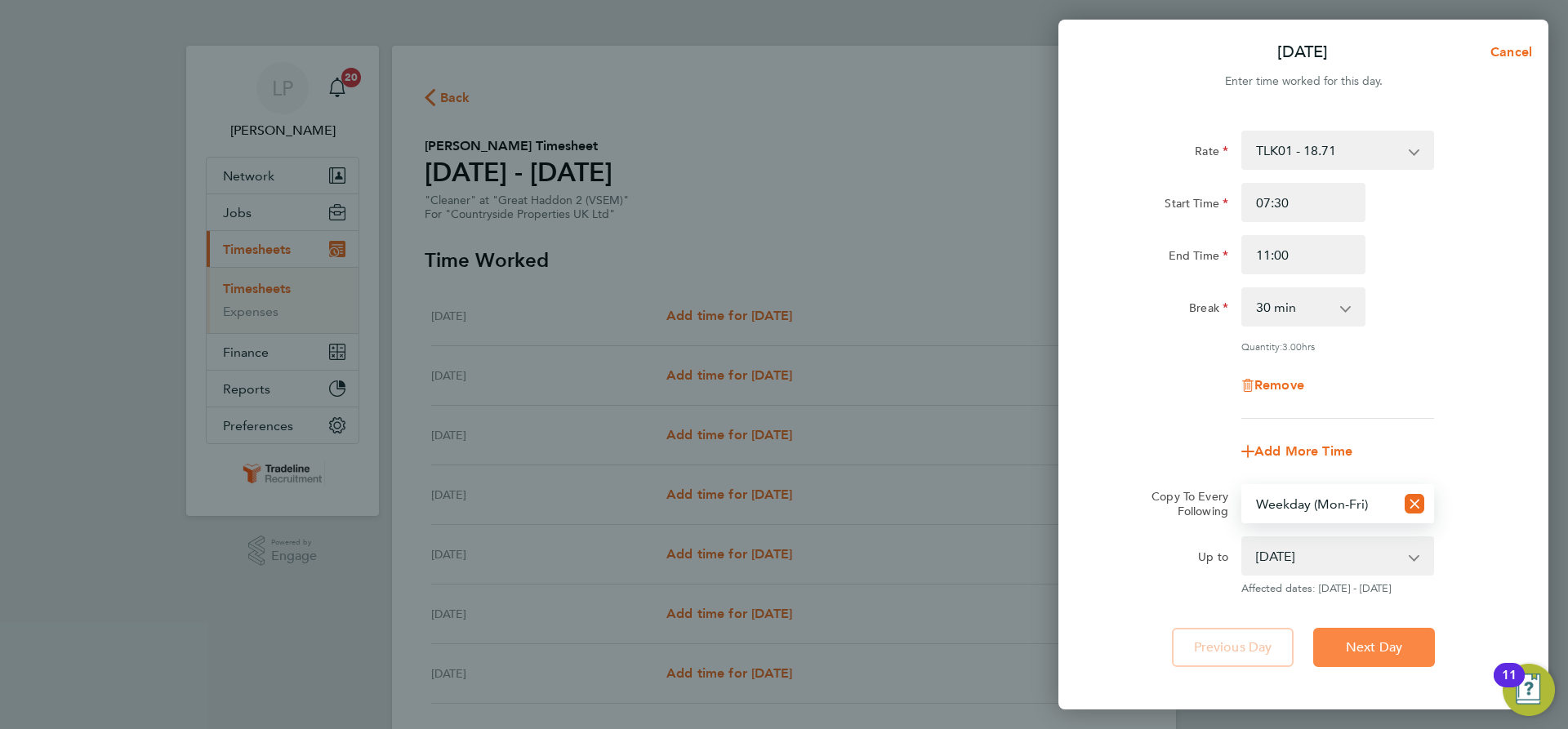
click at [1361, 645] on span "Next Day" at bounding box center [1374, 648] width 56 height 17
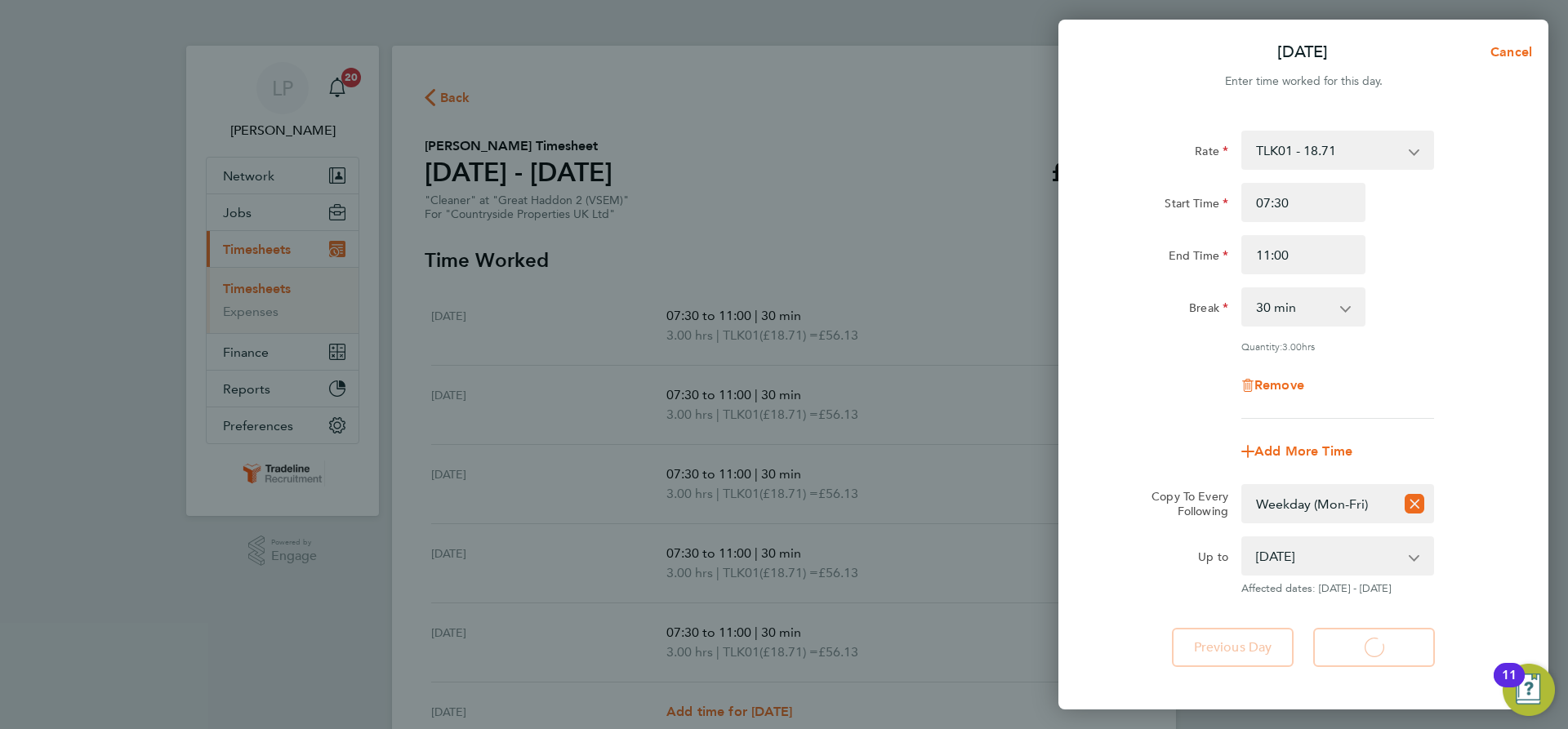
select select "30"
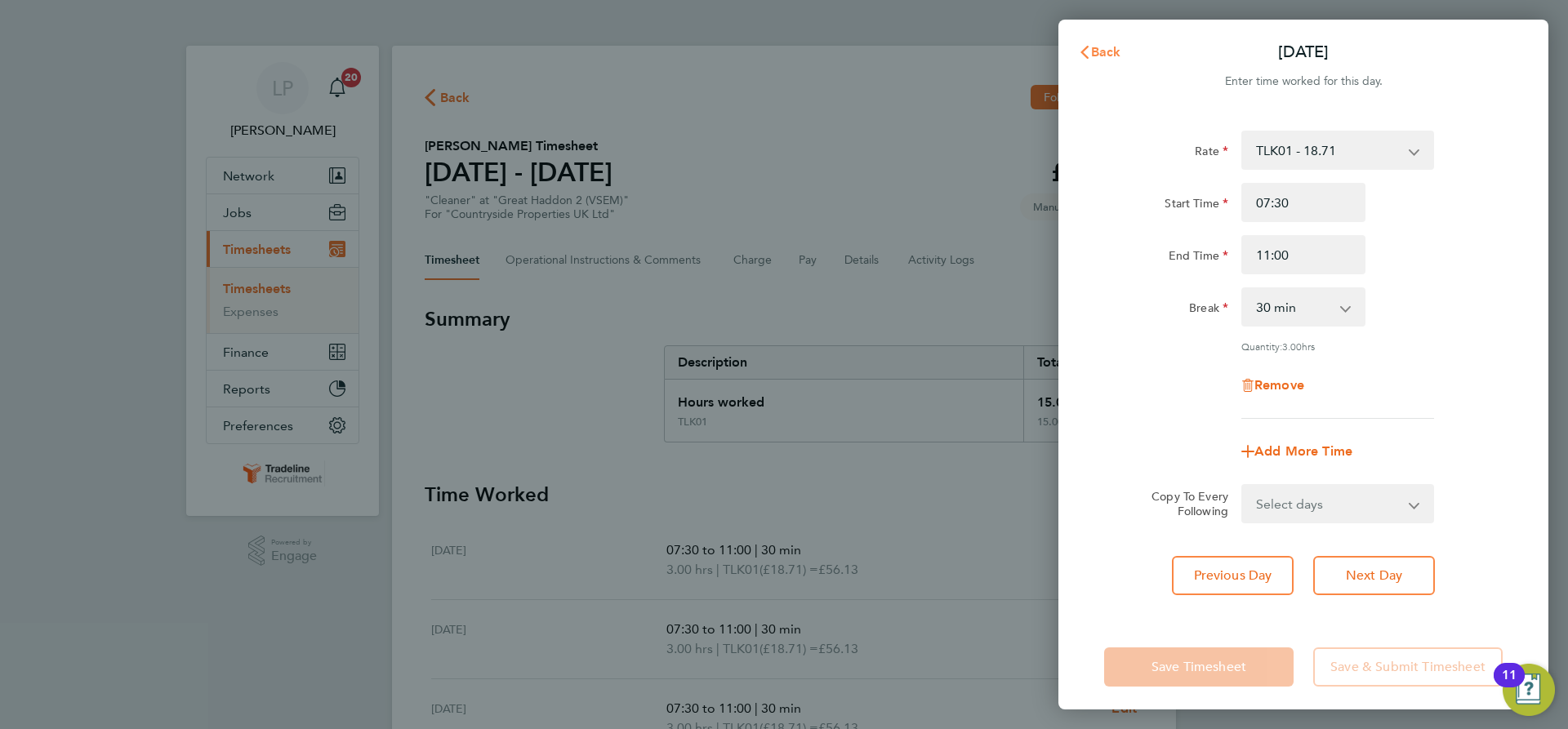
click at [1113, 46] on span "Back" at bounding box center [1106, 52] width 30 height 16
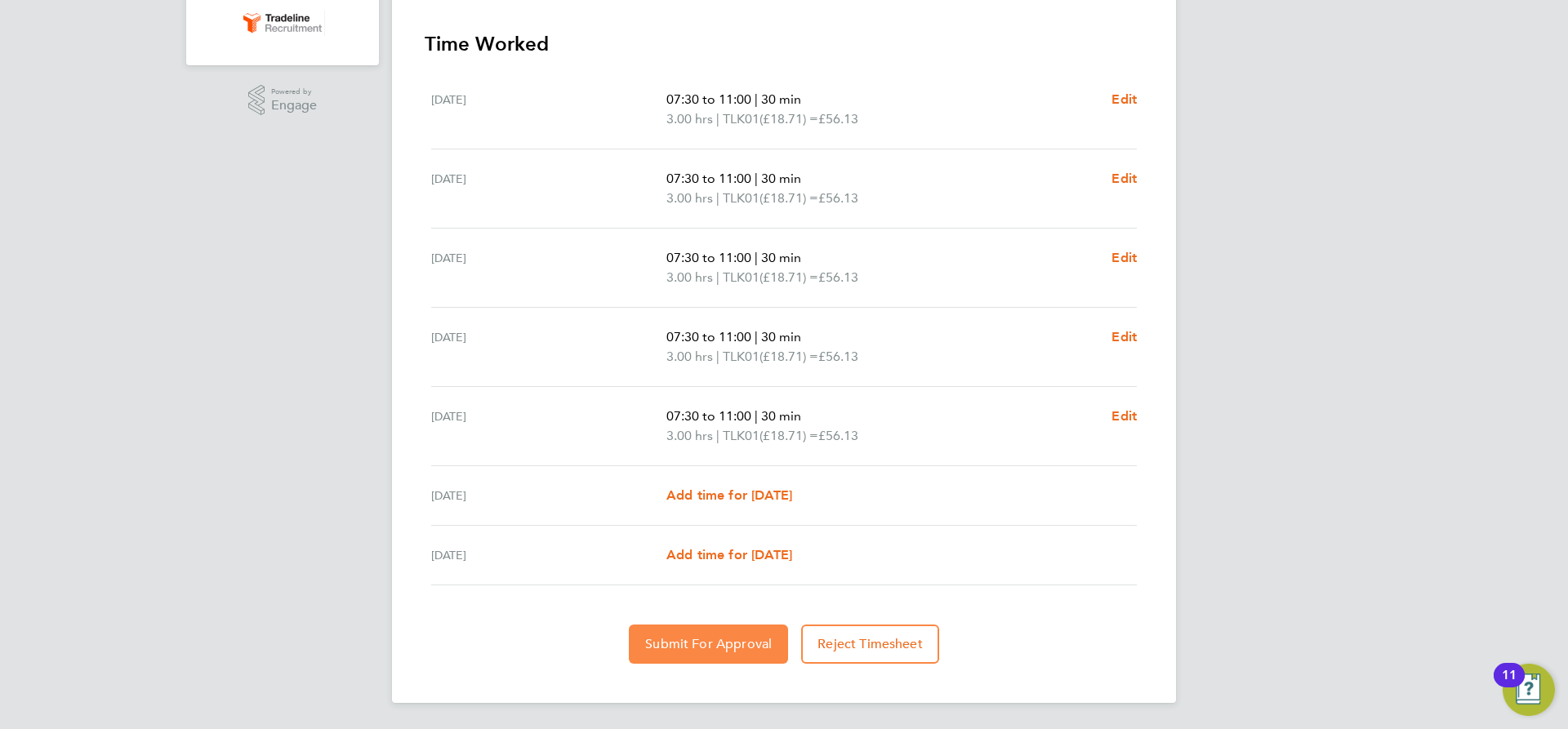
click at [707, 663] on button "Submit For Approval" at bounding box center [709, 644] width 160 height 39
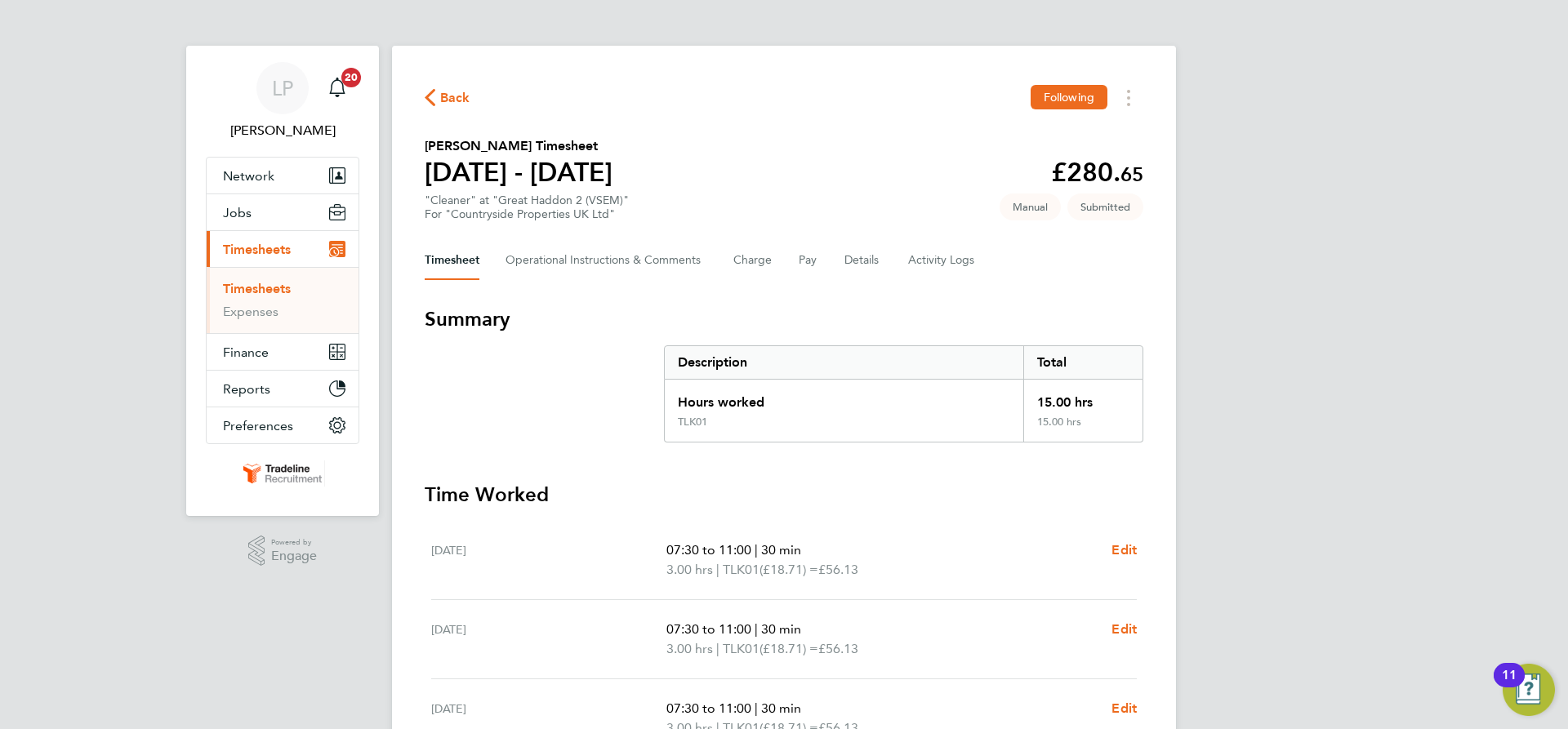
click at [258, 294] on link "Timesheets" at bounding box center [256, 289] width 67 height 16
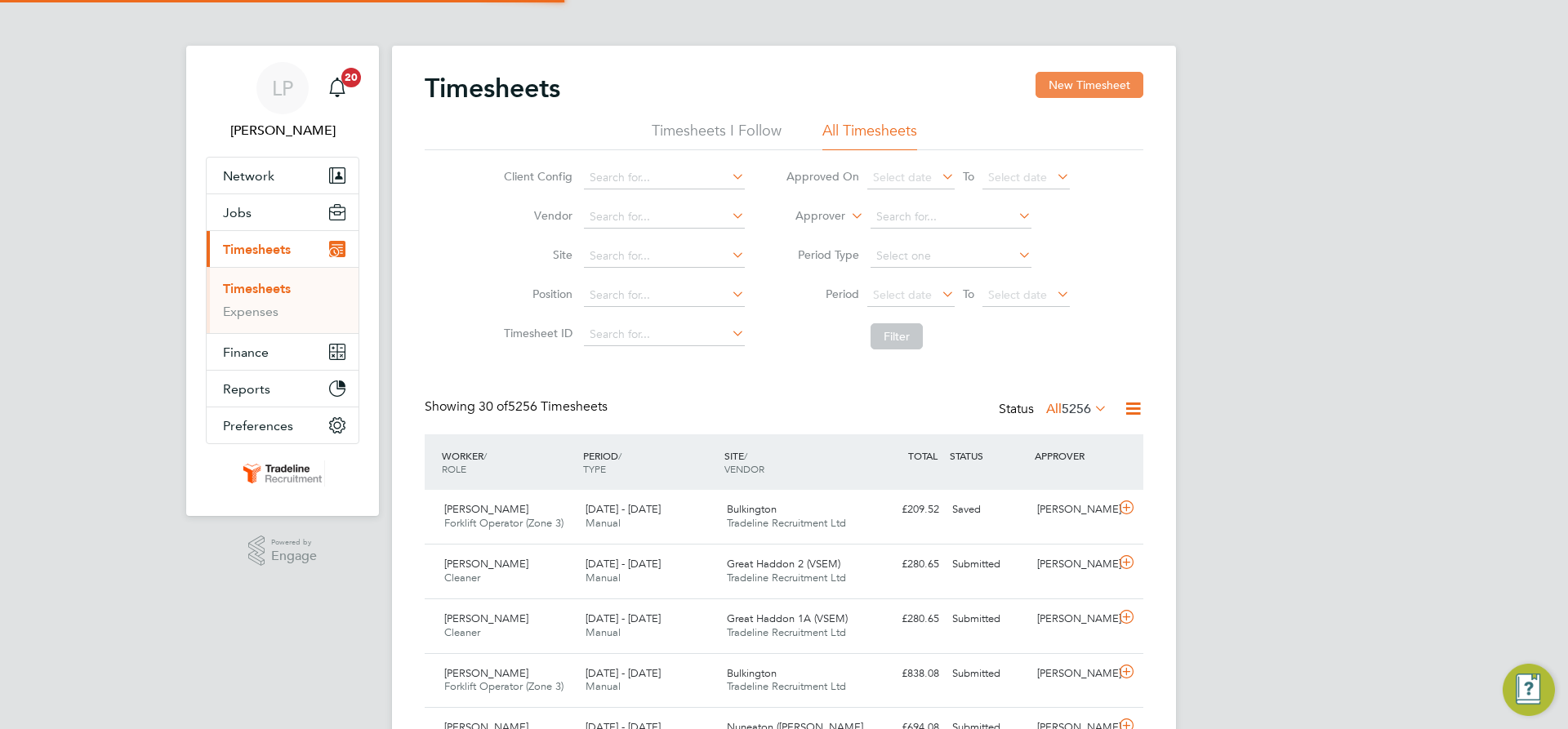
click at [1040, 82] on button "New Timesheet" at bounding box center [1089, 85] width 108 height 26
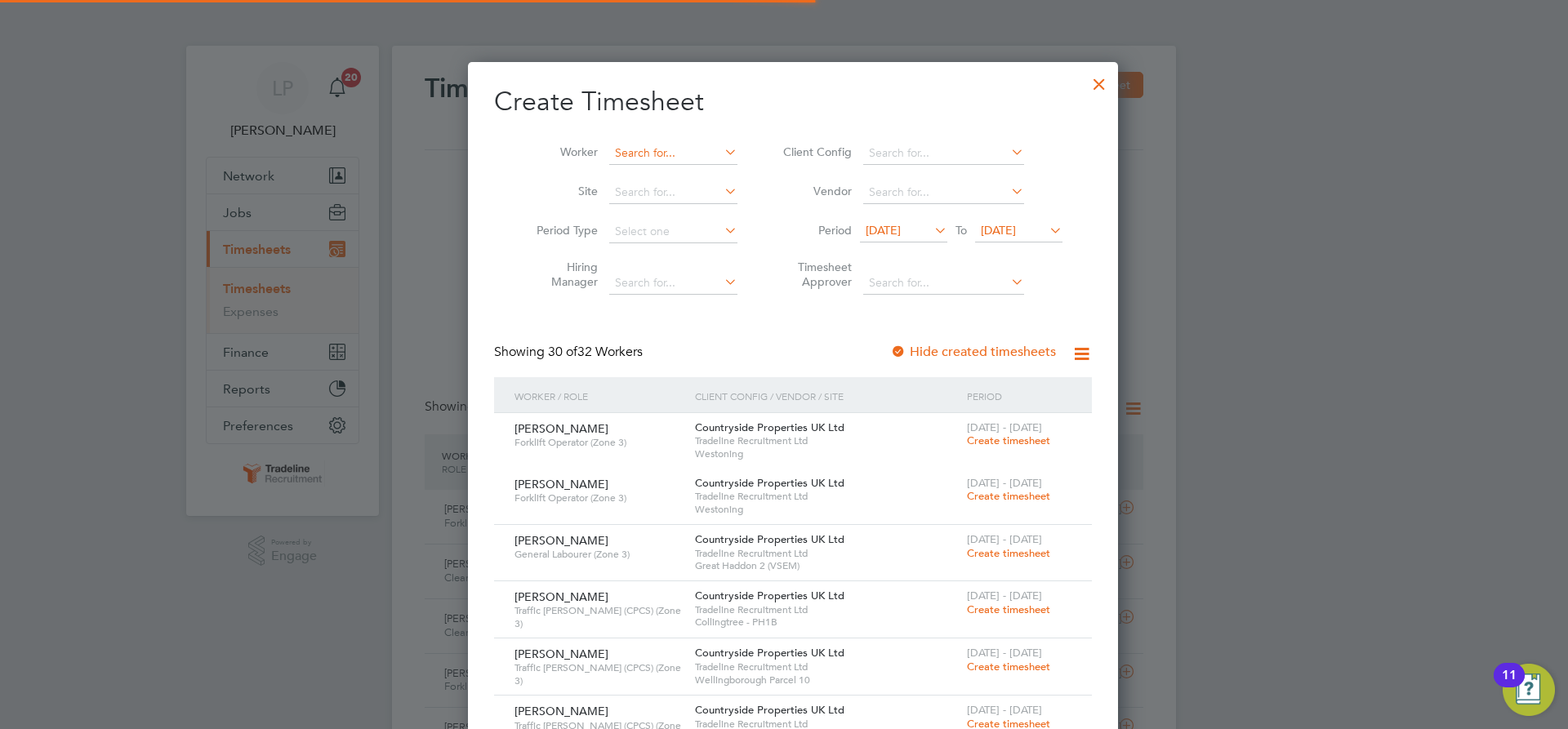
click at [664, 153] on input at bounding box center [673, 153] width 128 height 23
click at [686, 170] on li "Mark Butl er" at bounding box center [668, 174] width 138 height 22
type input "[PERSON_NAME]"
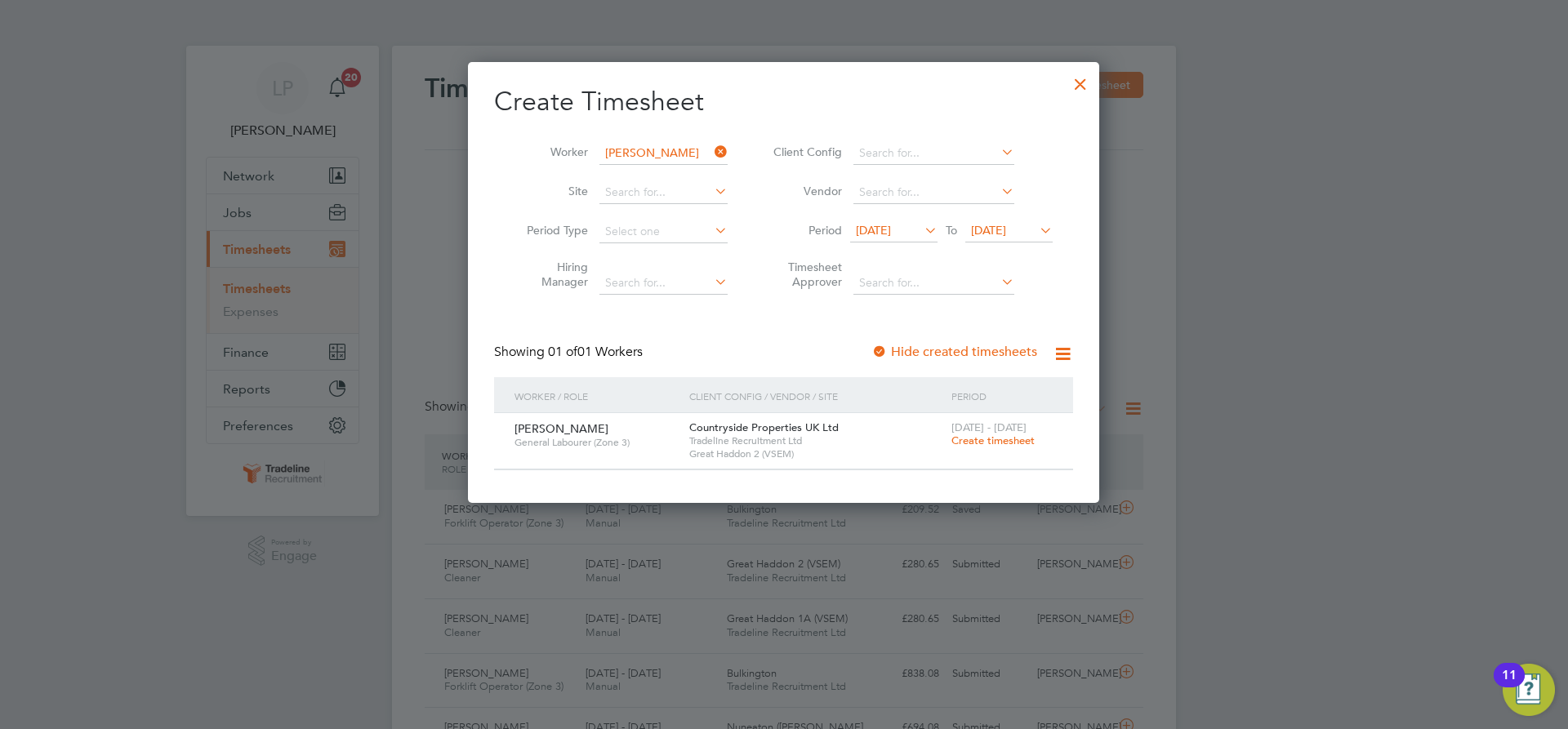
click at [1006, 446] on span "Create timesheet" at bounding box center [993, 441] width 83 height 14
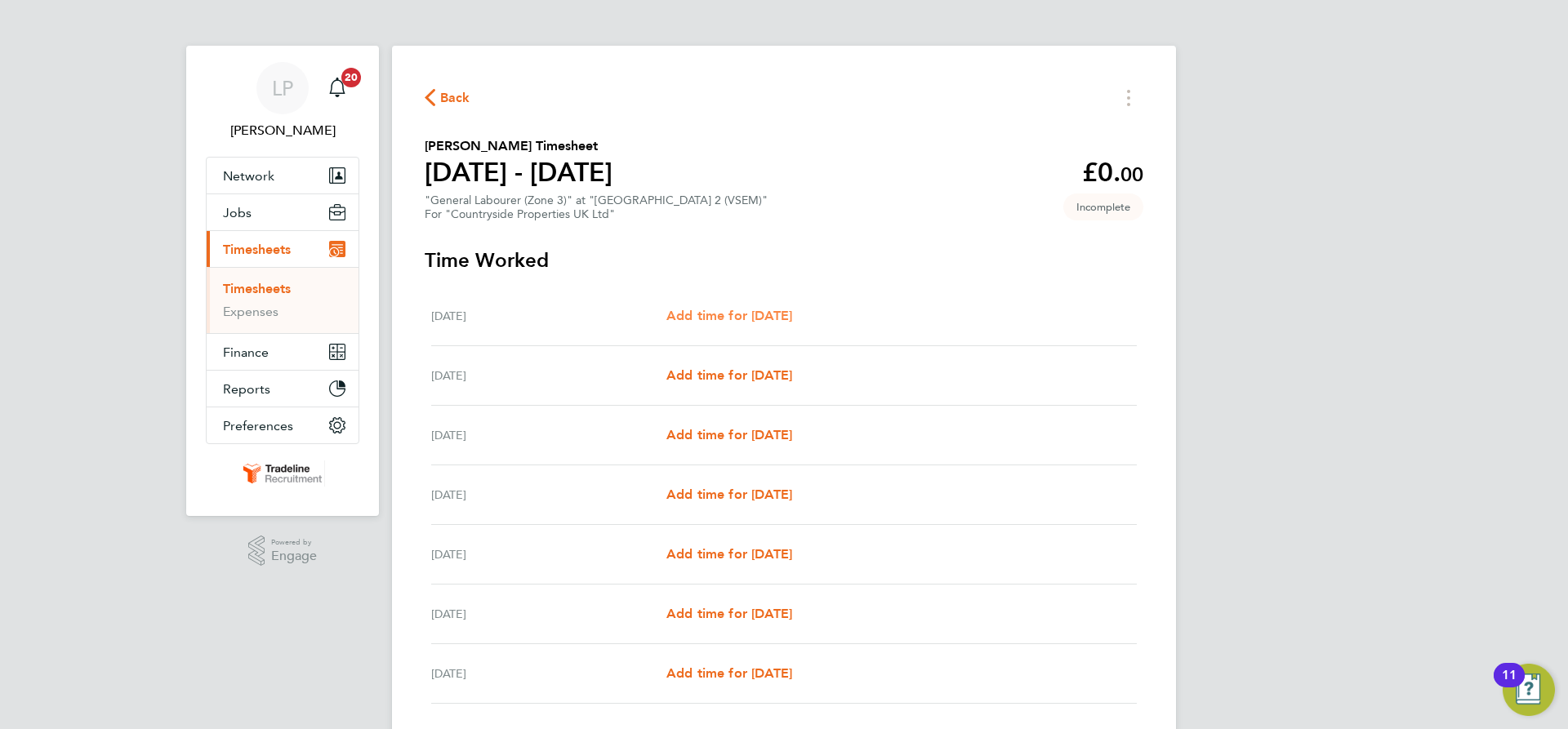
click at [756, 324] on link "Add time for [DATE]" at bounding box center [729, 315] width 126 height 19
select select "30"
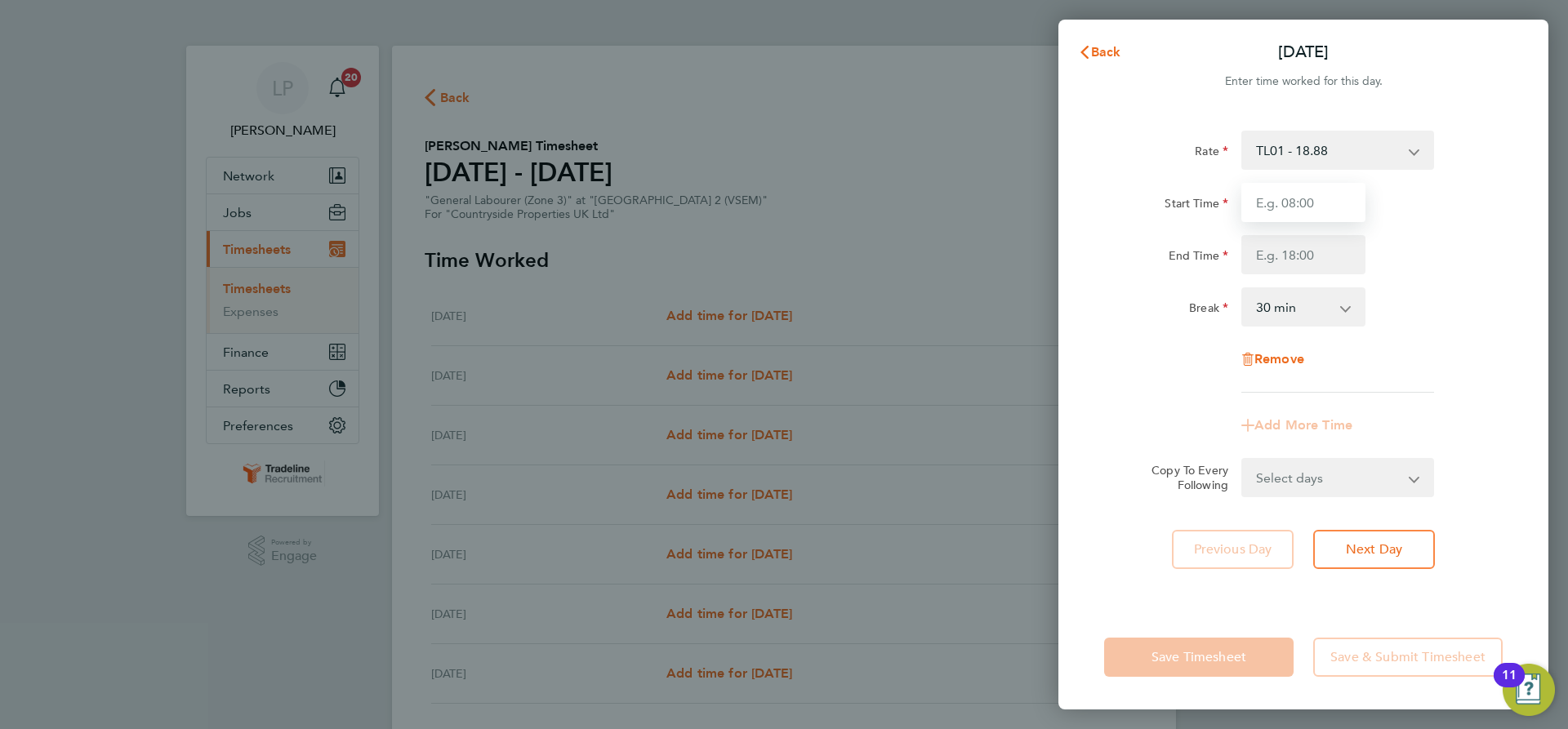
click at [1344, 209] on input "Start Time" at bounding box center [1303, 202] width 124 height 39
type input "07:00"
click at [1288, 264] on input "End Time" at bounding box center [1303, 254] width 124 height 39
type input "16:30"
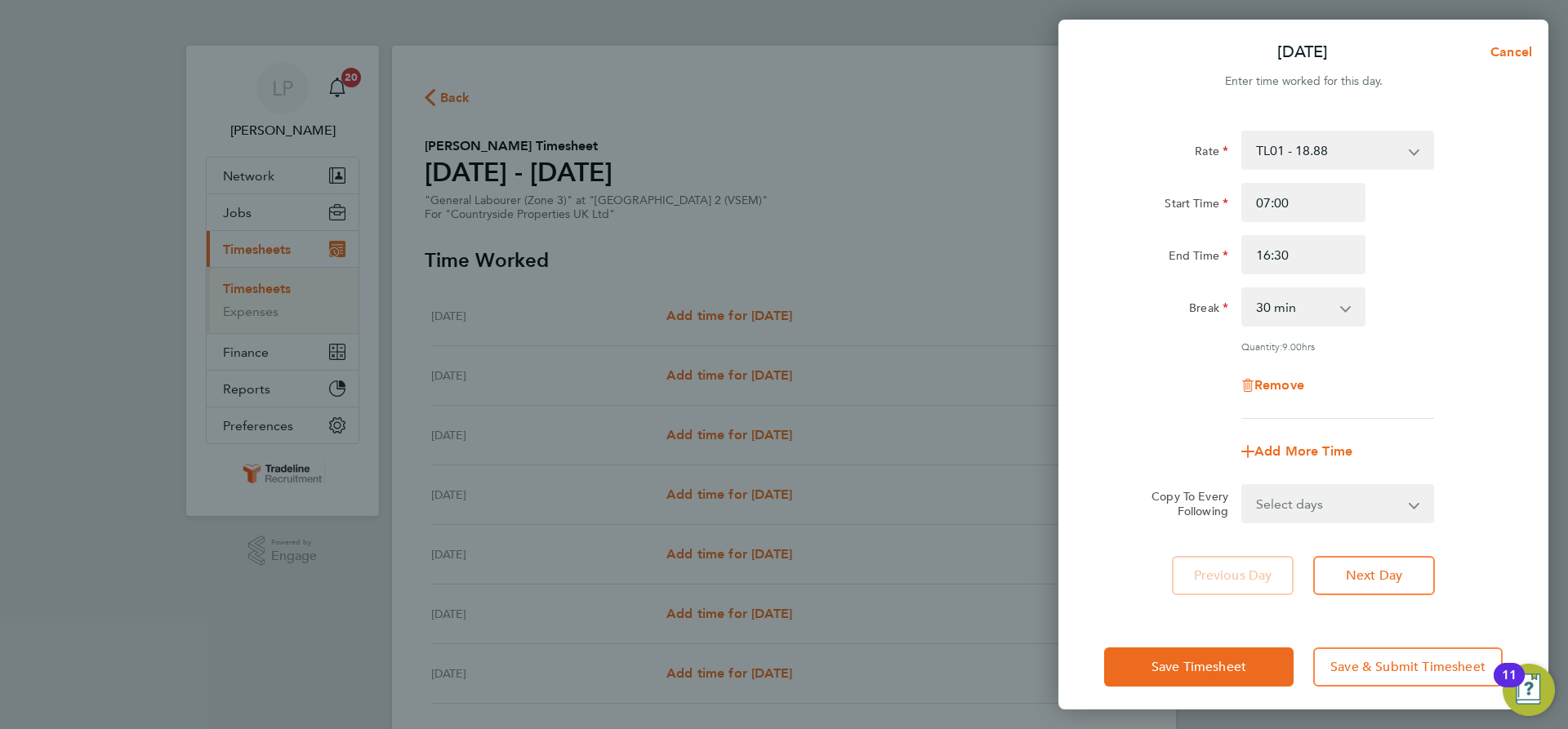
click at [1437, 256] on div "End Time 16:30" at bounding box center [1303, 254] width 412 height 39
click at [1394, 497] on select "Select days Day Weekday (Mon-Fri) Weekend (Sat-Sun) Tuesday Wednesday Thursday …" at bounding box center [1329, 503] width 172 height 36
select select "WEEKDAY"
click at [1243, 485] on select "Select days Day Weekday (Mon-Fri) Weekend (Sat-Sun) Tuesday Wednesday Thursday …" at bounding box center [1329, 503] width 172 height 36
select select "2025-08-31"
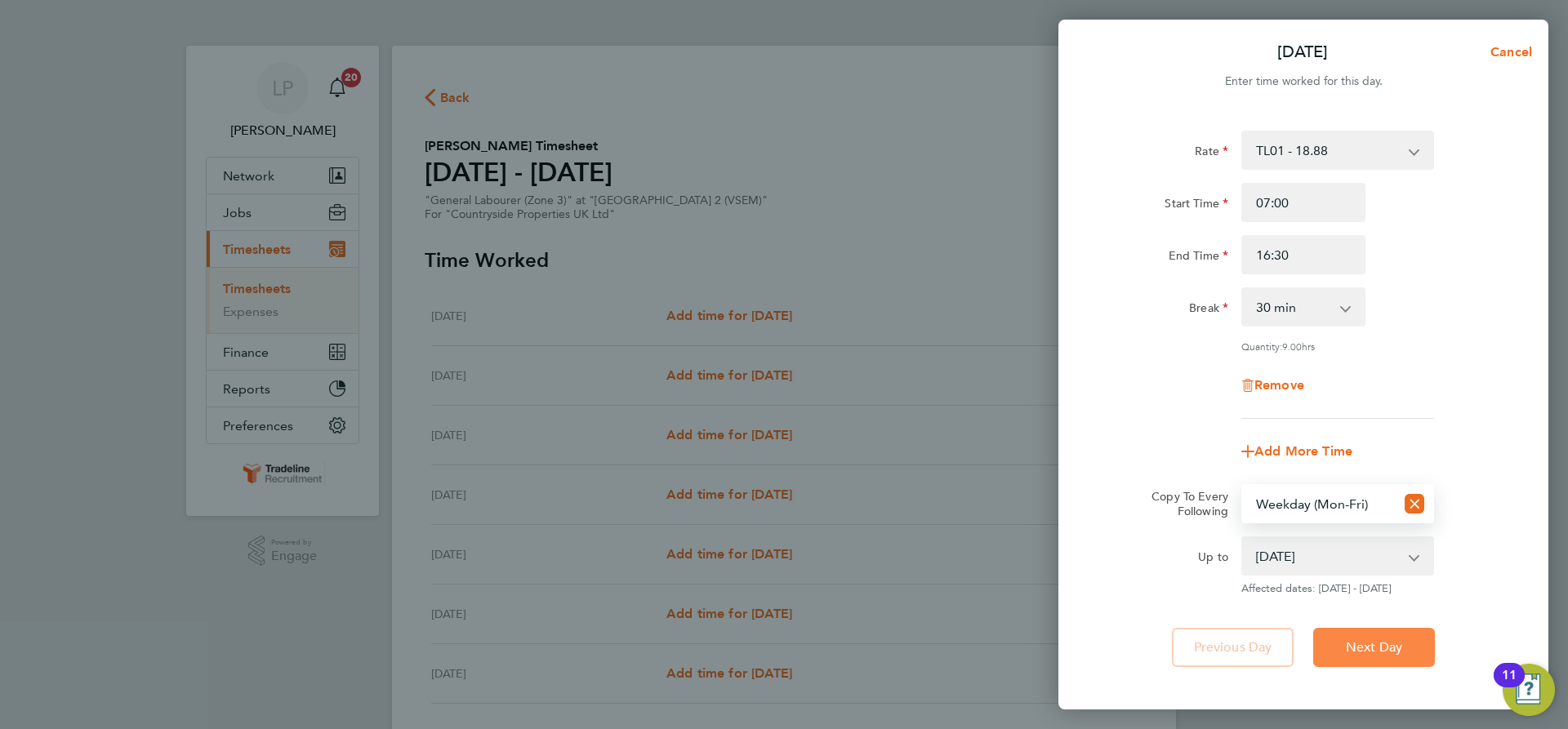
click at [1381, 637] on button "Next Day" at bounding box center [1373, 648] width 122 height 39
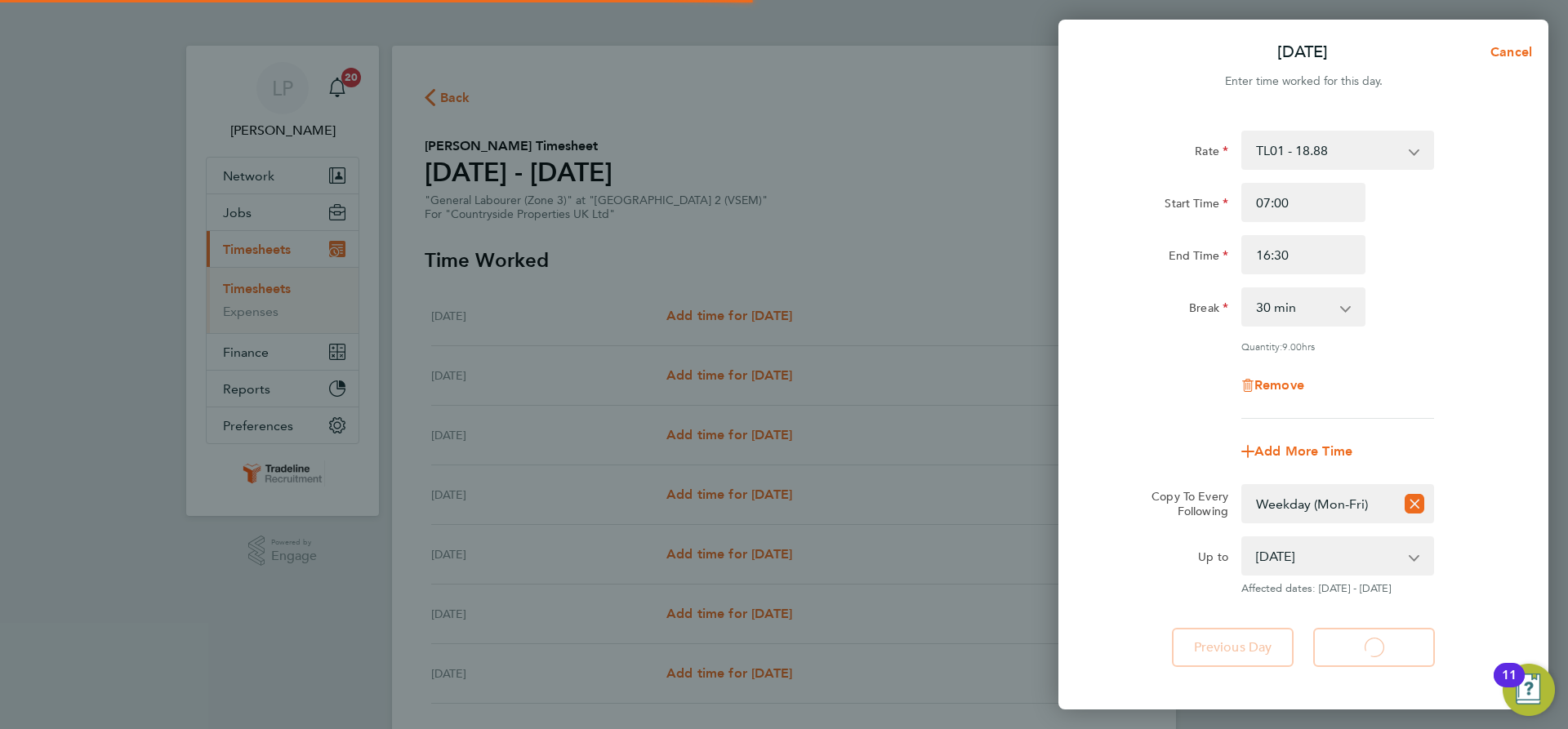
select select "30"
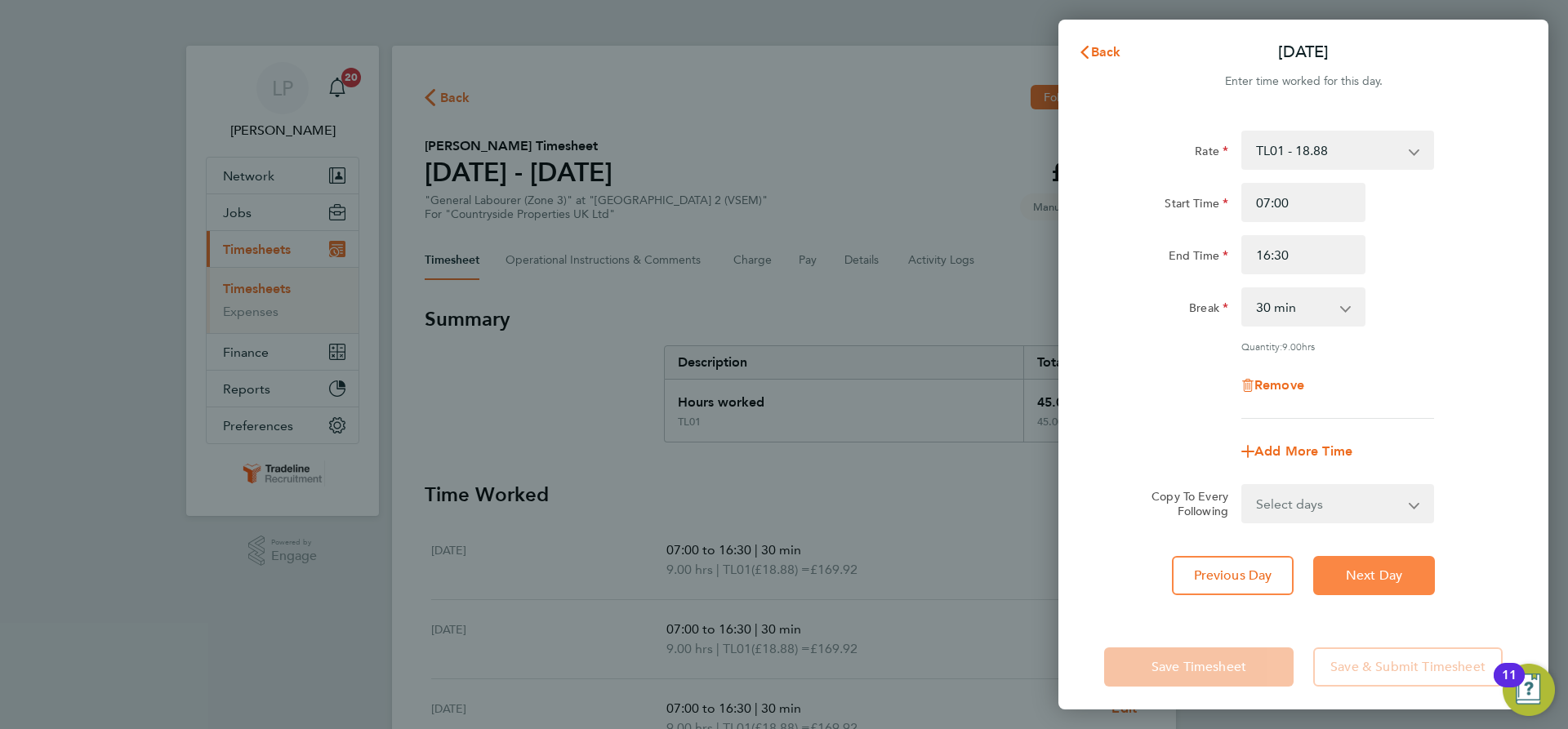
click at [1370, 569] on span "Next Day" at bounding box center [1374, 576] width 56 height 17
select select "30"
click at [1370, 569] on span "Next Day" at bounding box center [1374, 576] width 56 height 17
select select "30"
click at [1370, 569] on span "Next Day" at bounding box center [1374, 576] width 56 height 17
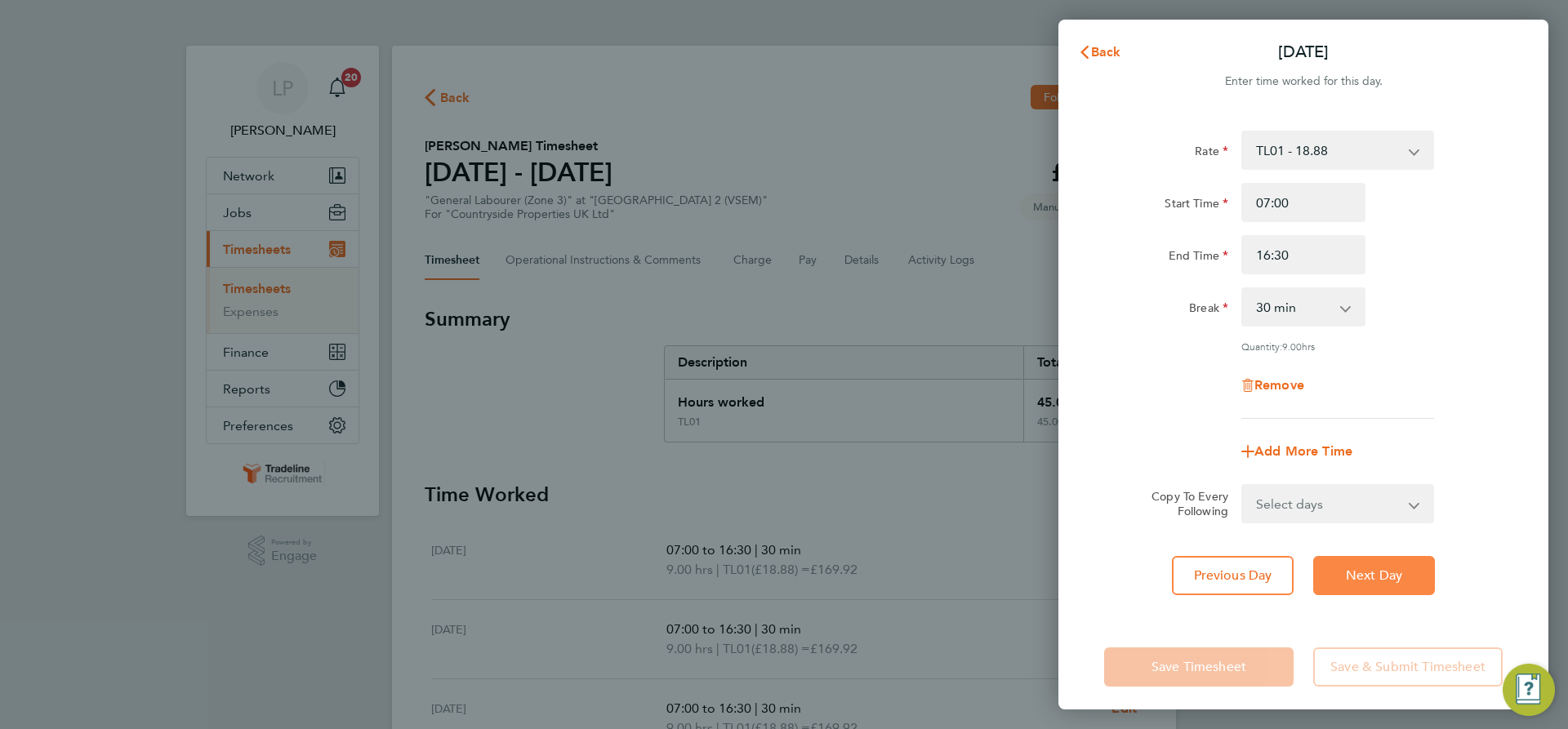
select select "30"
click at [1397, 575] on span "Next Day" at bounding box center [1374, 576] width 56 height 17
select select "30"
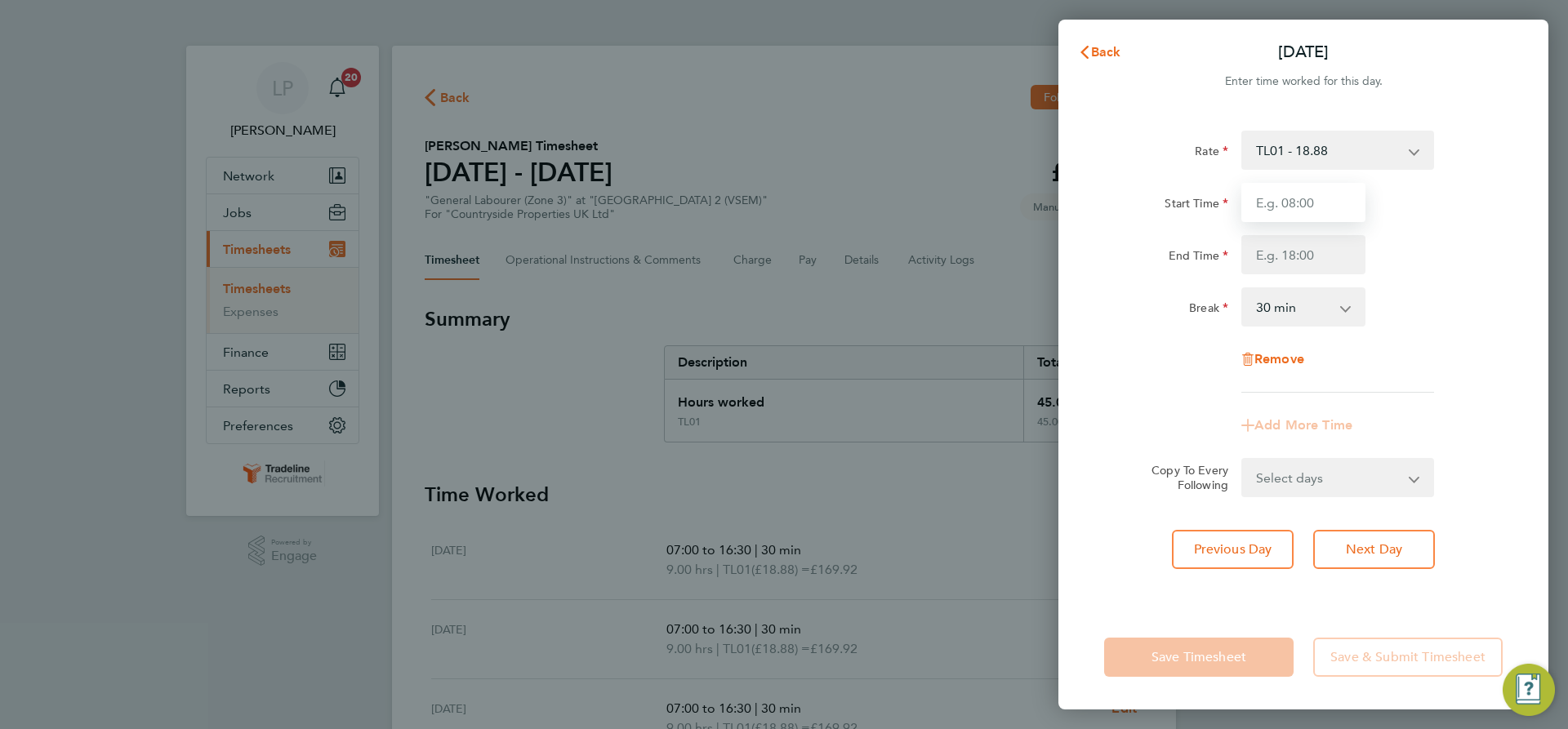
click at [1324, 199] on input "Start Time" at bounding box center [1303, 202] width 124 height 39
type input "07:00"
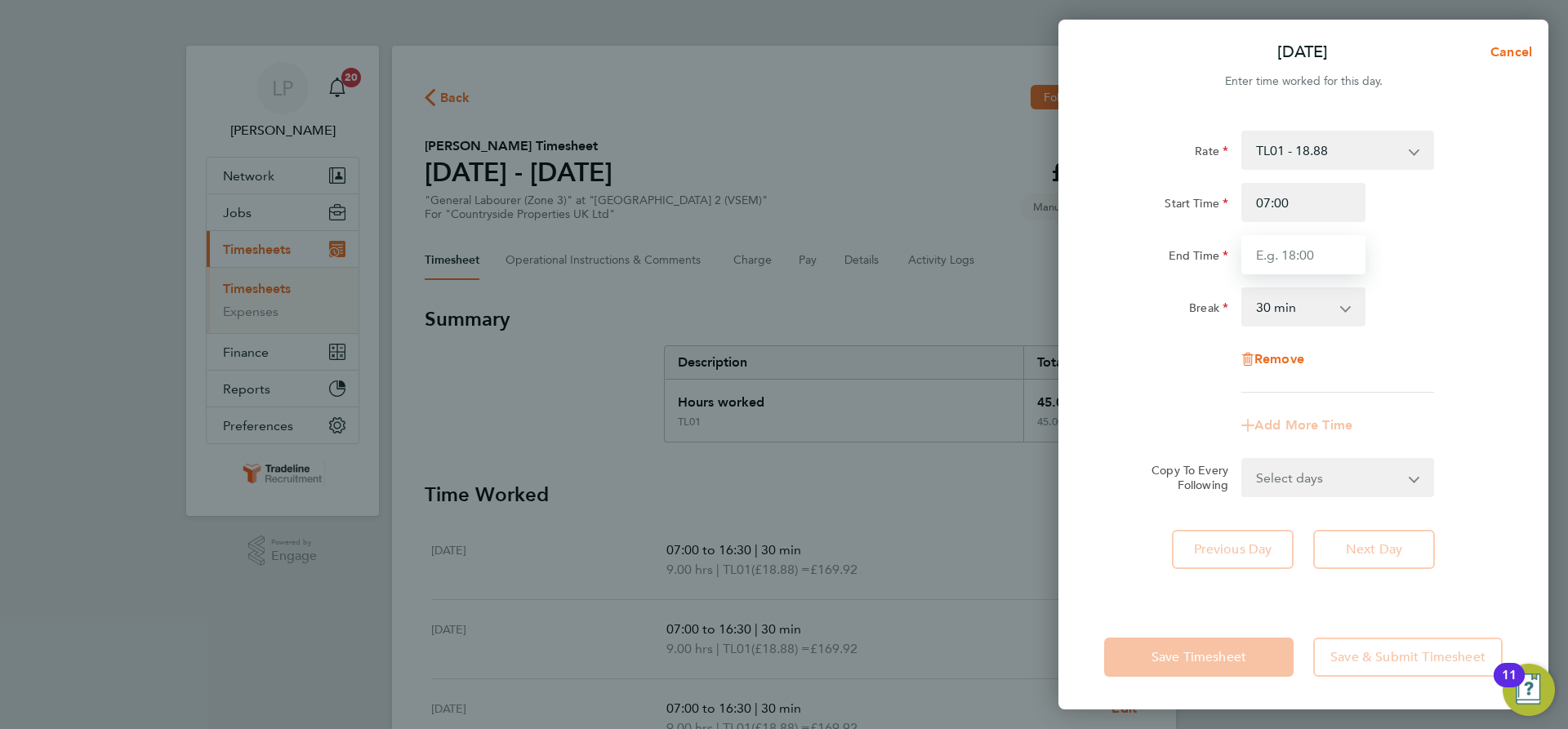
drag, startPoint x: 1327, startPoint y: 262, endPoint x: 1330, endPoint y: 273, distance: 11.4
click at [1327, 262] on input "End Time" at bounding box center [1303, 254] width 124 height 39
type input "13:30"
click at [1367, 315] on div "0 min 15 min 30 min 45 min 60 min 75 min 90 min" at bounding box center [1303, 307] width 138 height 39
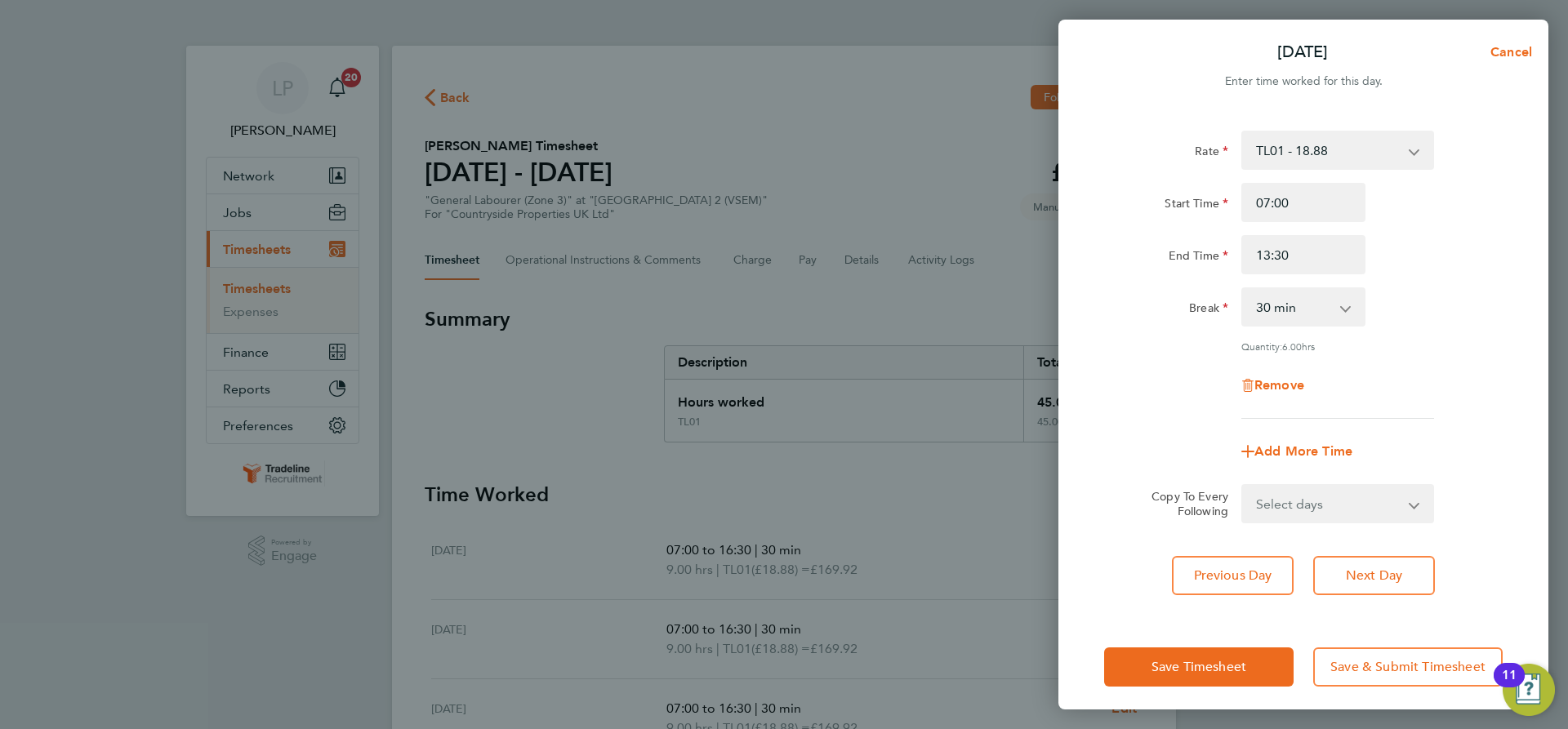
click at [1392, 510] on select "Select days Sunday" at bounding box center [1329, 503] width 172 height 36
click at [1422, 394] on div "Remove" at bounding box center [1303, 385] width 412 height 39
click at [1396, 591] on button "Next Day" at bounding box center [1373, 576] width 122 height 39
select select "30"
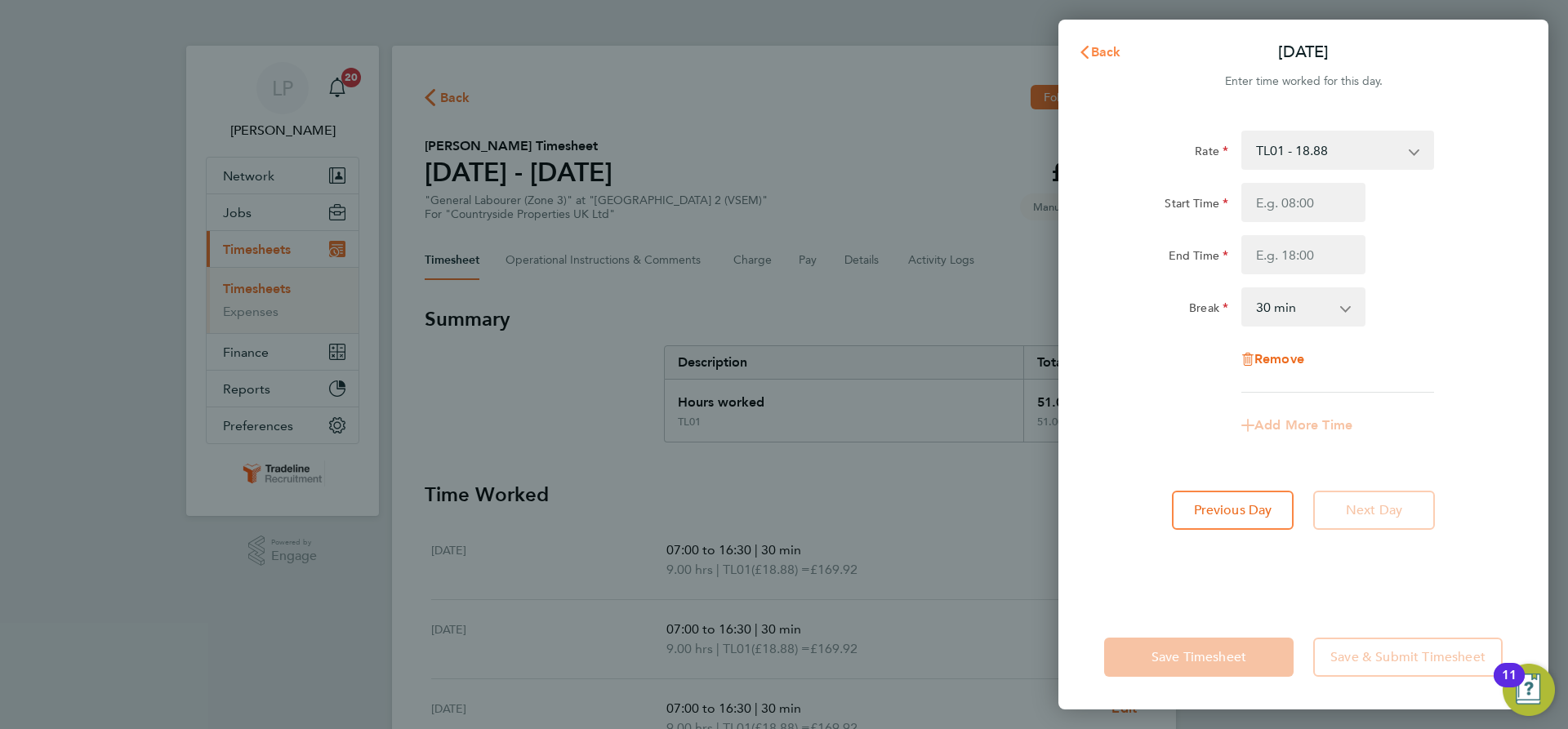
click at [1110, 53] on span "Back" at bounding box center [1106, 52] width 30 height 16
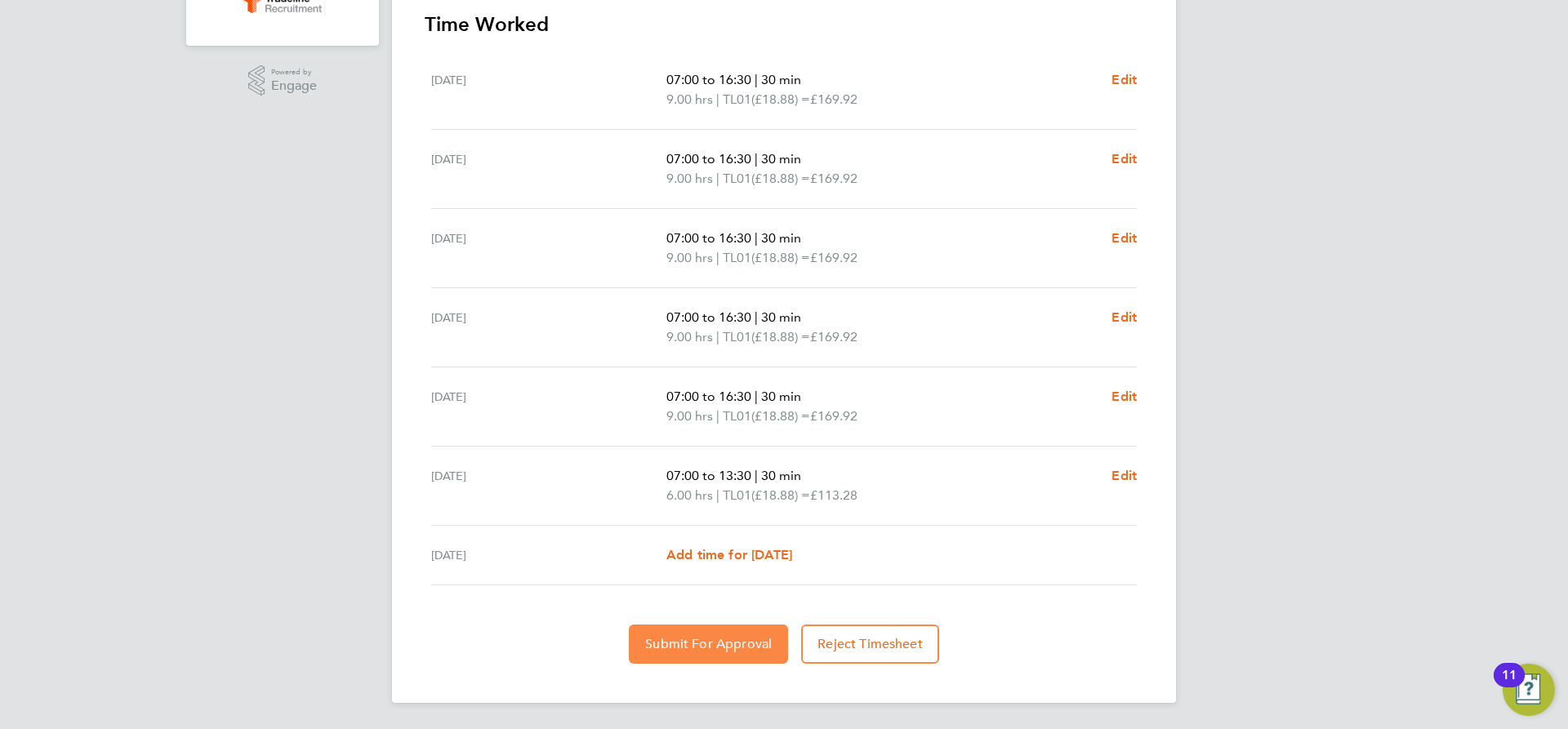
click at [705, 642] on span "Submit For Approval" at bounding box center [708, 644] width 126 height 17
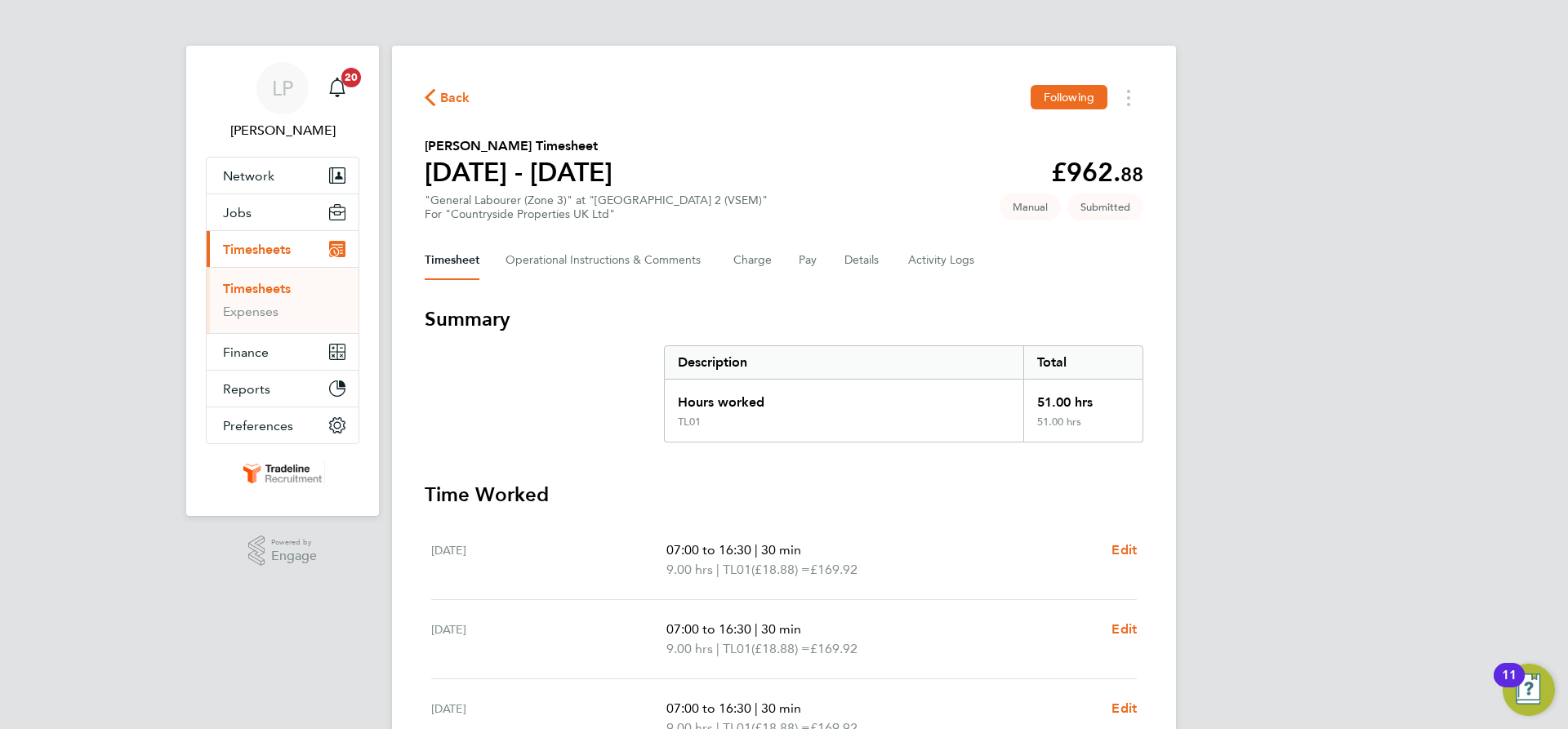
click at [263, 294] on link "Timesheets" at bounding box center [256, 289] width 67 height 16
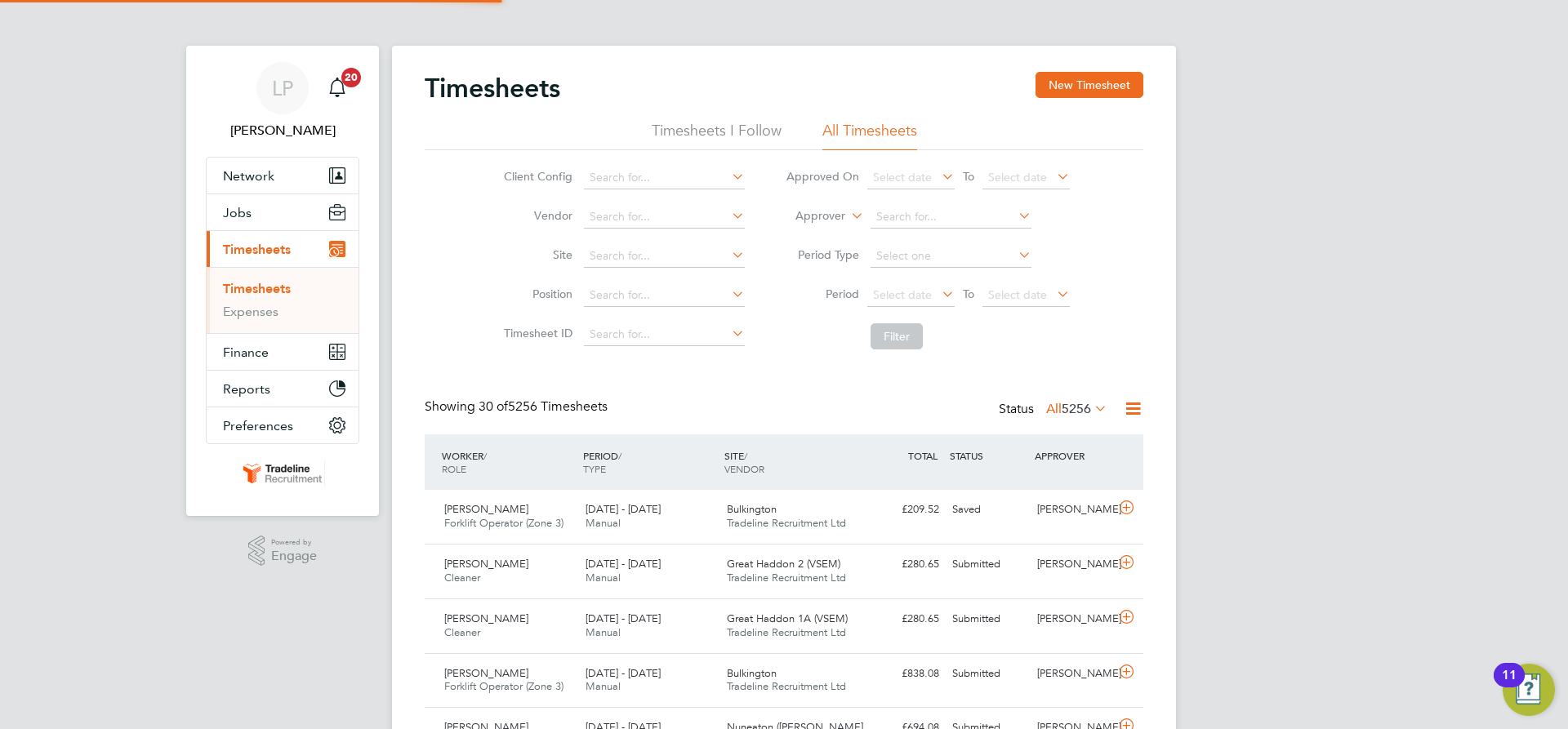
scroll to position [42, 142]
click at [1117, 75] on button "New Timesheet" at bounding box center [1089, 85] width 108 height 26
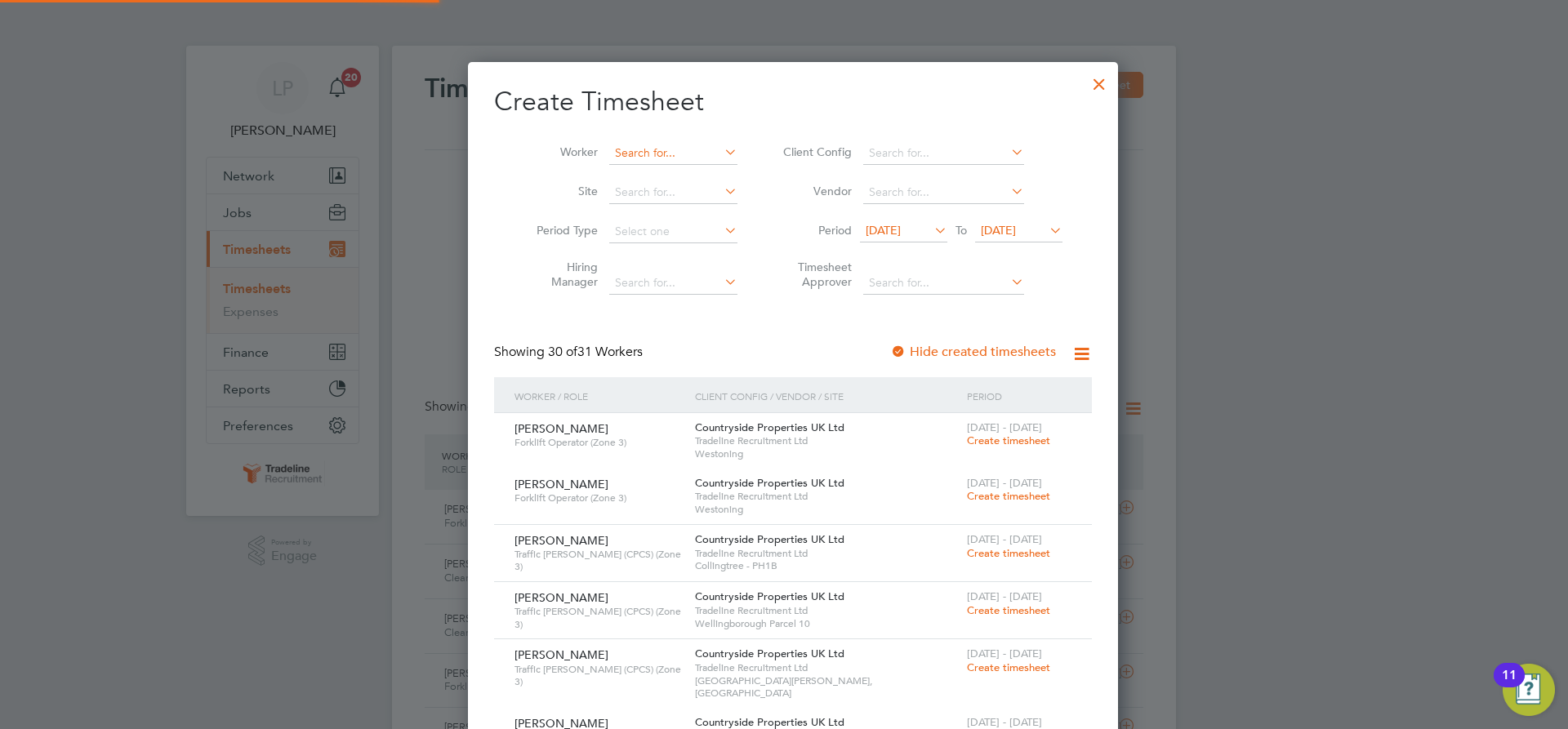
click at [678, 155] on input at bounding box center [673, 153] width 128 height 23
type input "t"
click at [679, 182] on li "Todd Roberts" at bounding box center [699, 174] width 202 height 22
type input "[PERSON_NAME]"
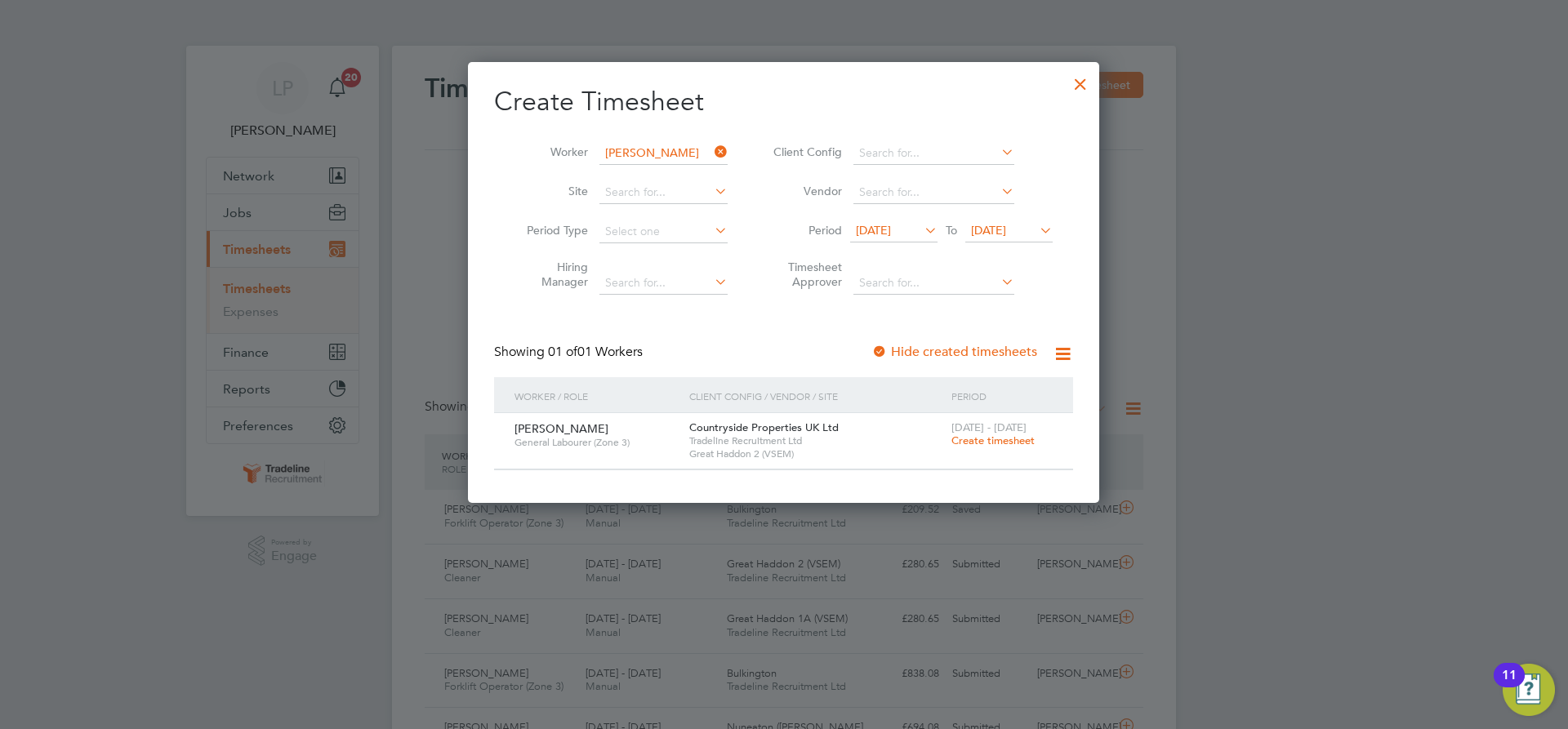
click at [954, 432] on span "[DATE] - [DATE]" at bounding box center [990, 428] width 75 height 14
click at [954, 439] on span "Create timesheet" at bounding box center [993, 441] width 83 height 14
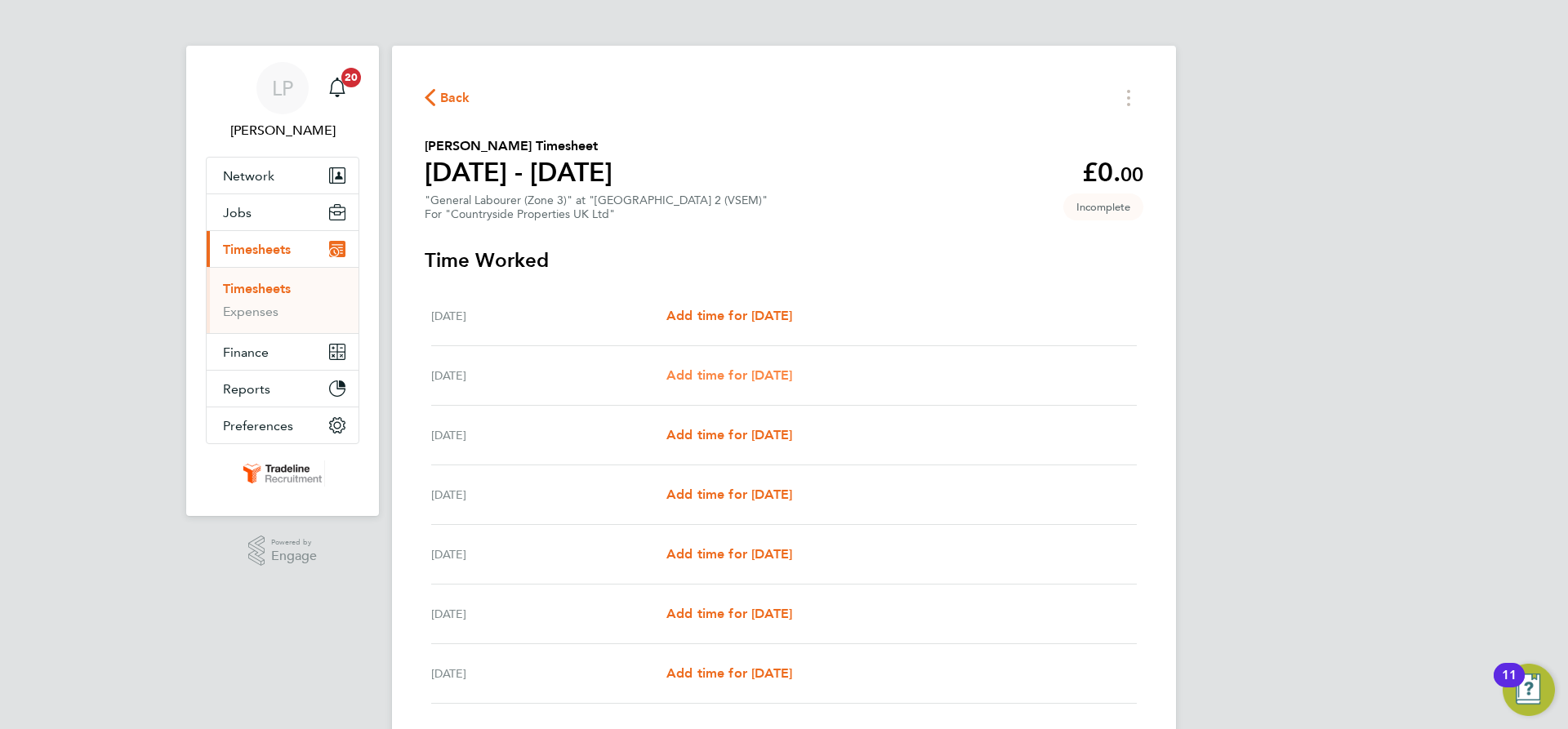
click at [756, 379] on span "Add time for [DATE]" at bounding box center [729, 375] width 126 height 16
select select "30"
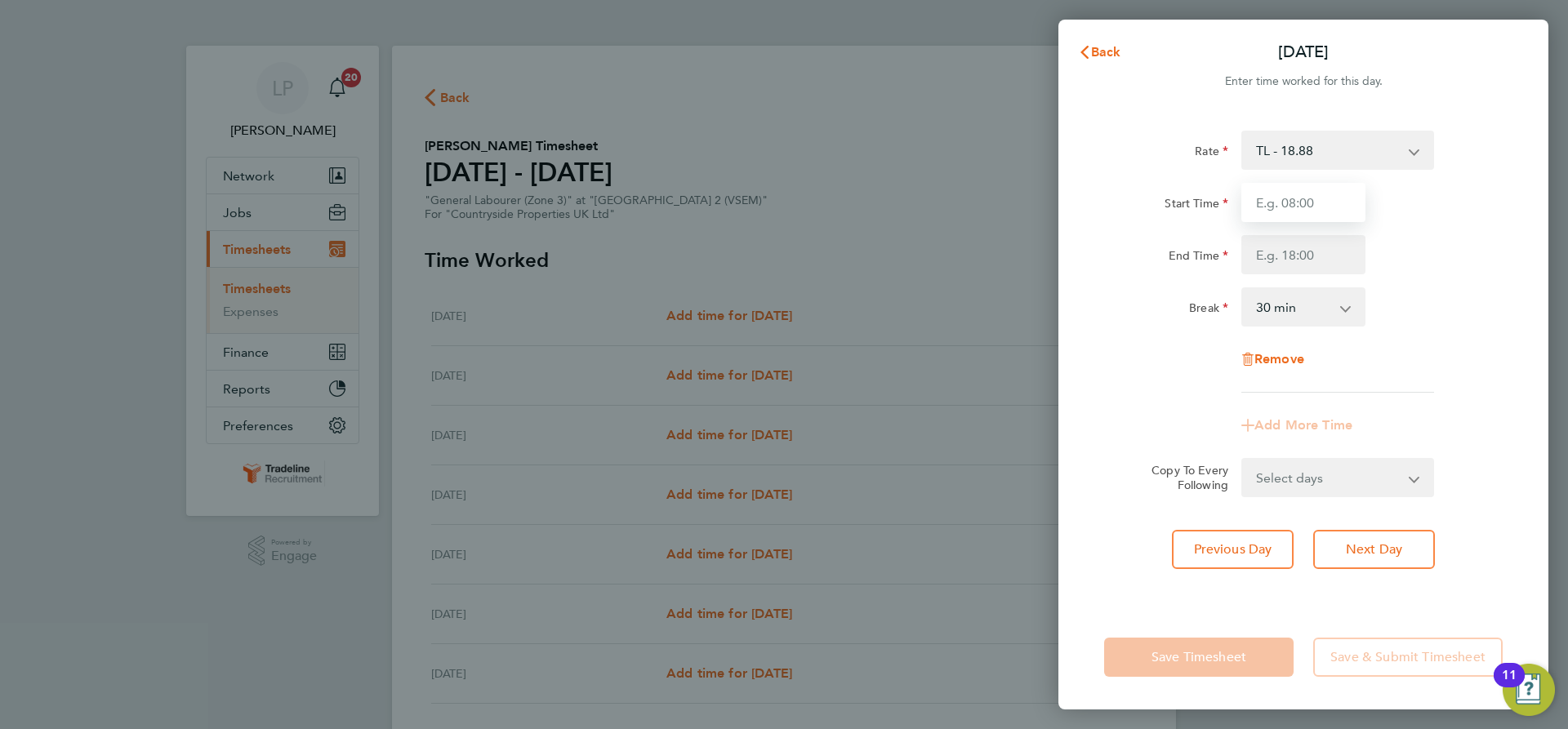
click at [1296, 209] on input "Start Time" at bounding box center [1303, 202] width 124 height 39
type input "07:00"
click at [1310, 255] on input "End Time" at bounding box center [1303, 254] width 124 height 39
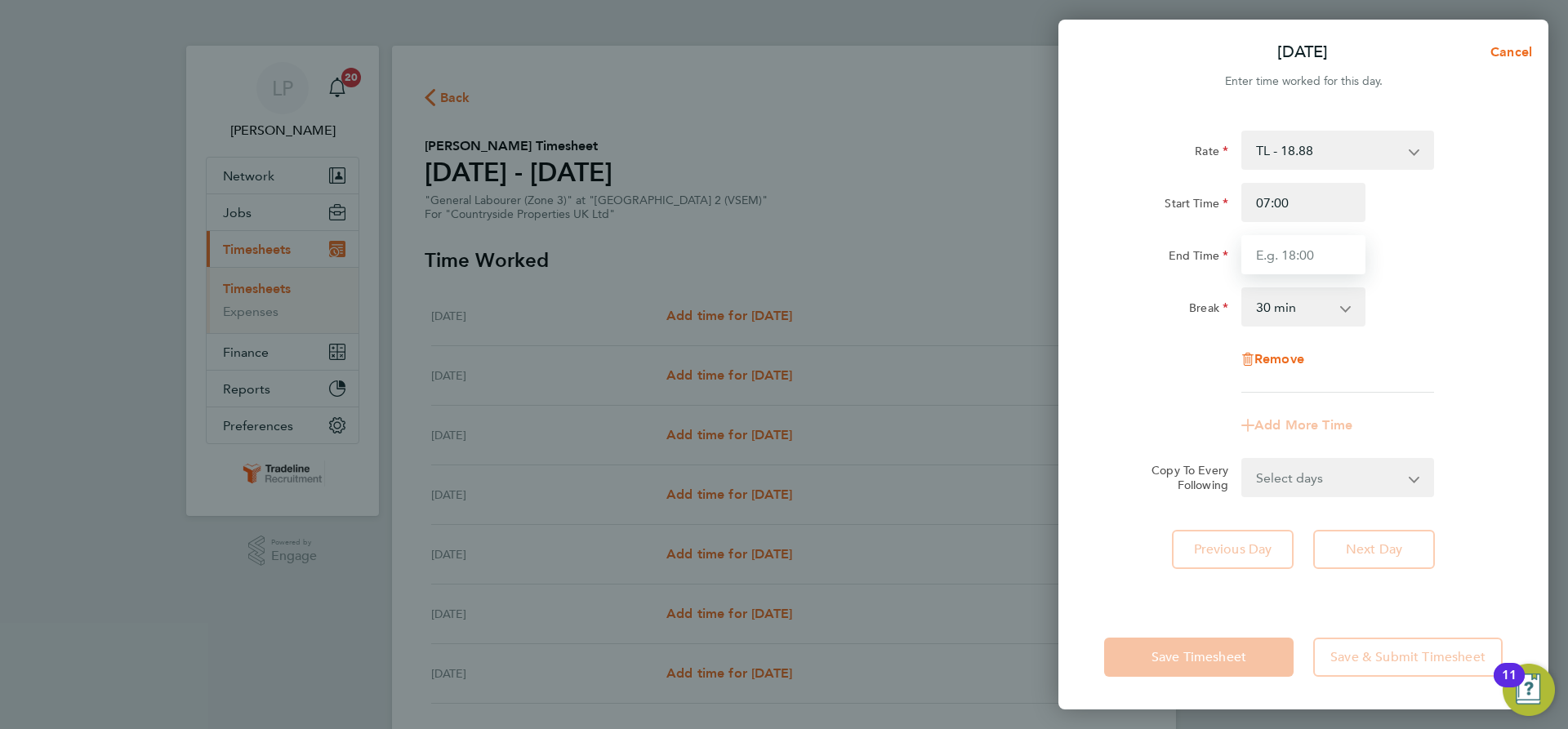
type input "16:30"
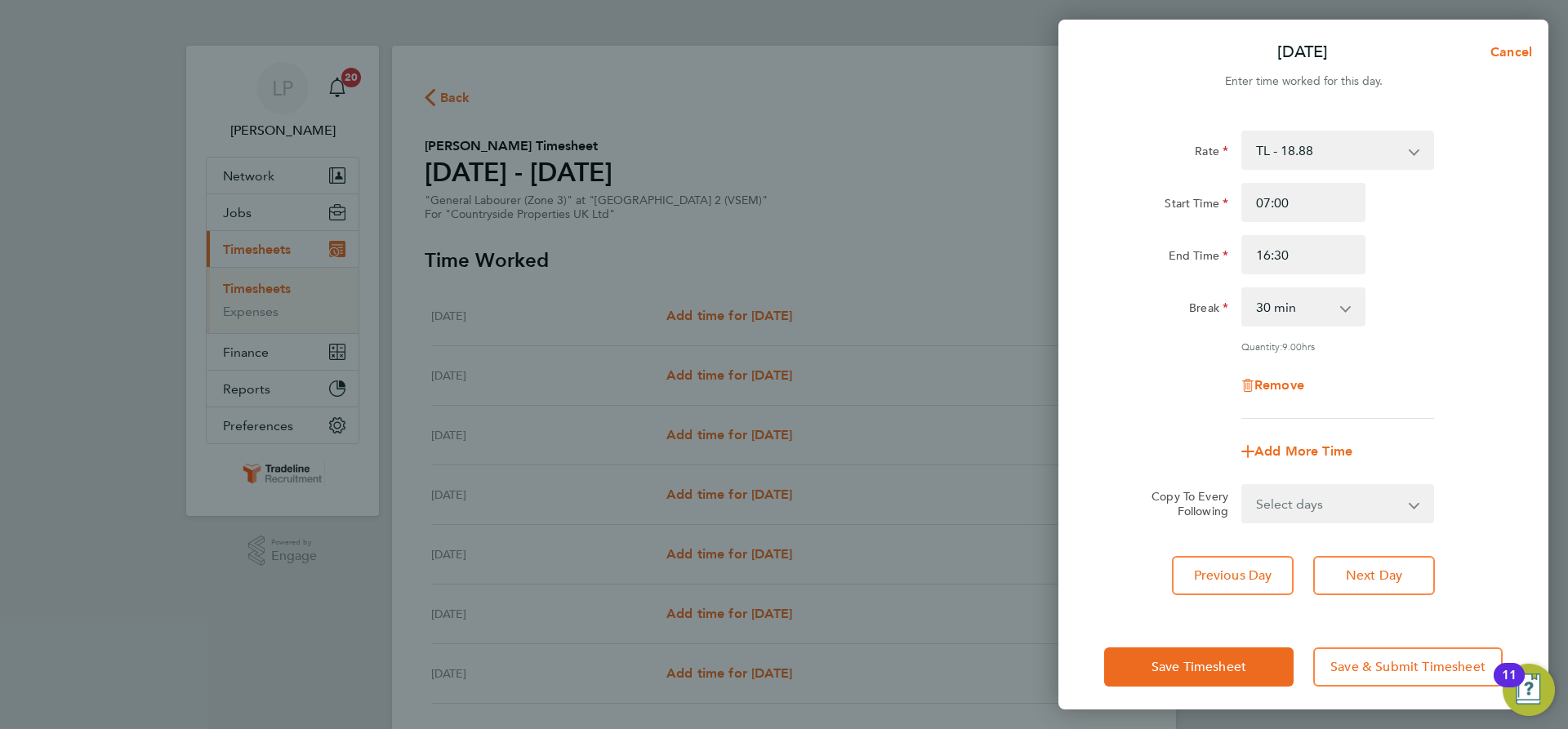
click at [1487, 282] on div "Rate TL - 18.88 Start Time 07:00 End Time 16:30 Break 0 min 15 min 30 min 45 mi…" at bounding box center [1303, 274] width 399 height 288
click at [1385, 471] on form "Rate TL - 18.88 Start Time 07:00 End Time 16:30 Break 0 min 15 min 30 min 45 mi…" at bounding box center [1303, 327] width 399 height 393
click at [1378, 495] on select "Select days Day Weekday (Mon-Fri) Weekend (Sat-Sun) Wednesday Thursday Friday S…" at bounding box center [1329, 503] width 172 height 36
select select "WEEKDAY"
click at [1243, 485] on select "Select days Day Weekday (Mon-Fri) Weekend (Sat-Sun) Wednesday Thursday Friday S…" at bounding box center [1329, 503] width 172 height 36
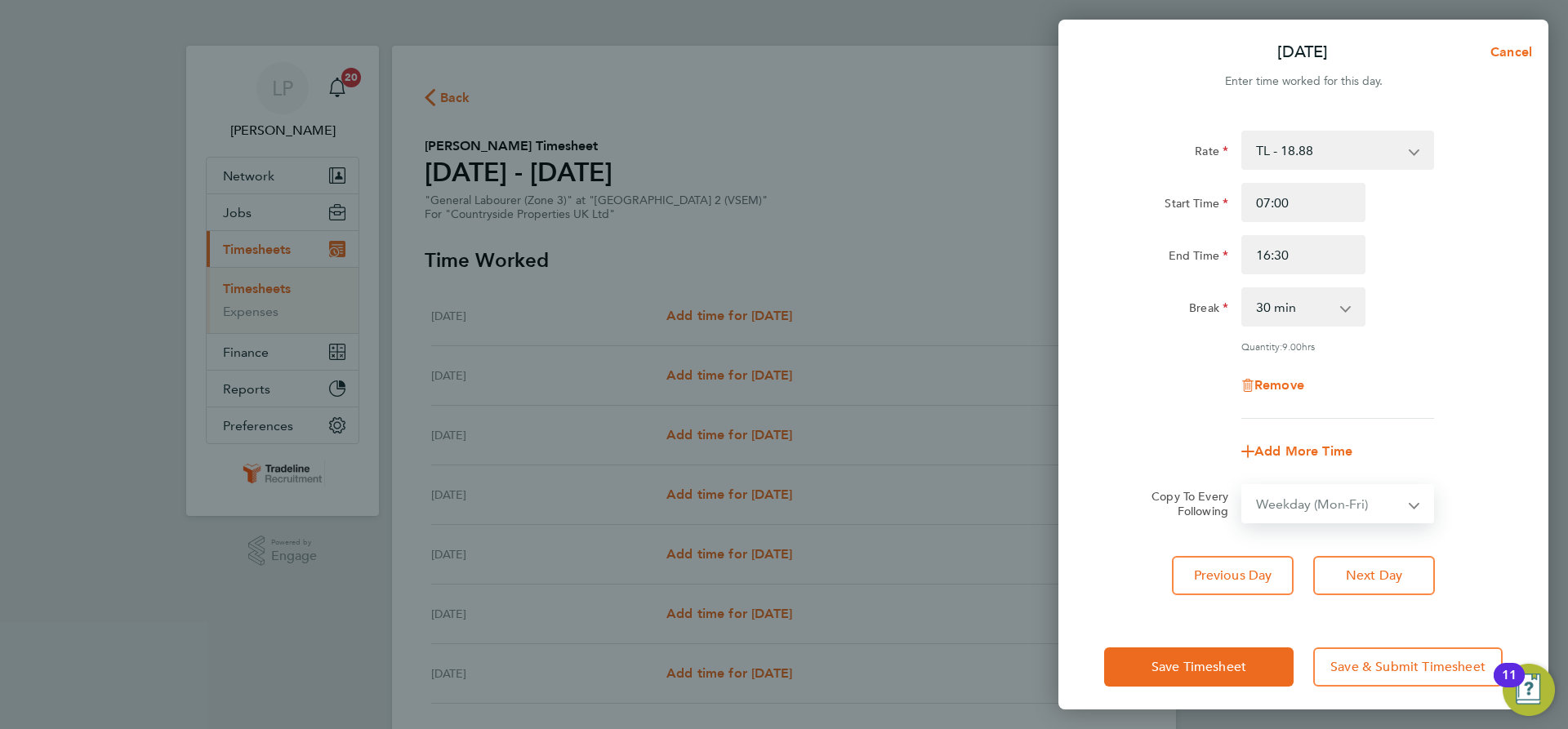
select select "2025-08-31"
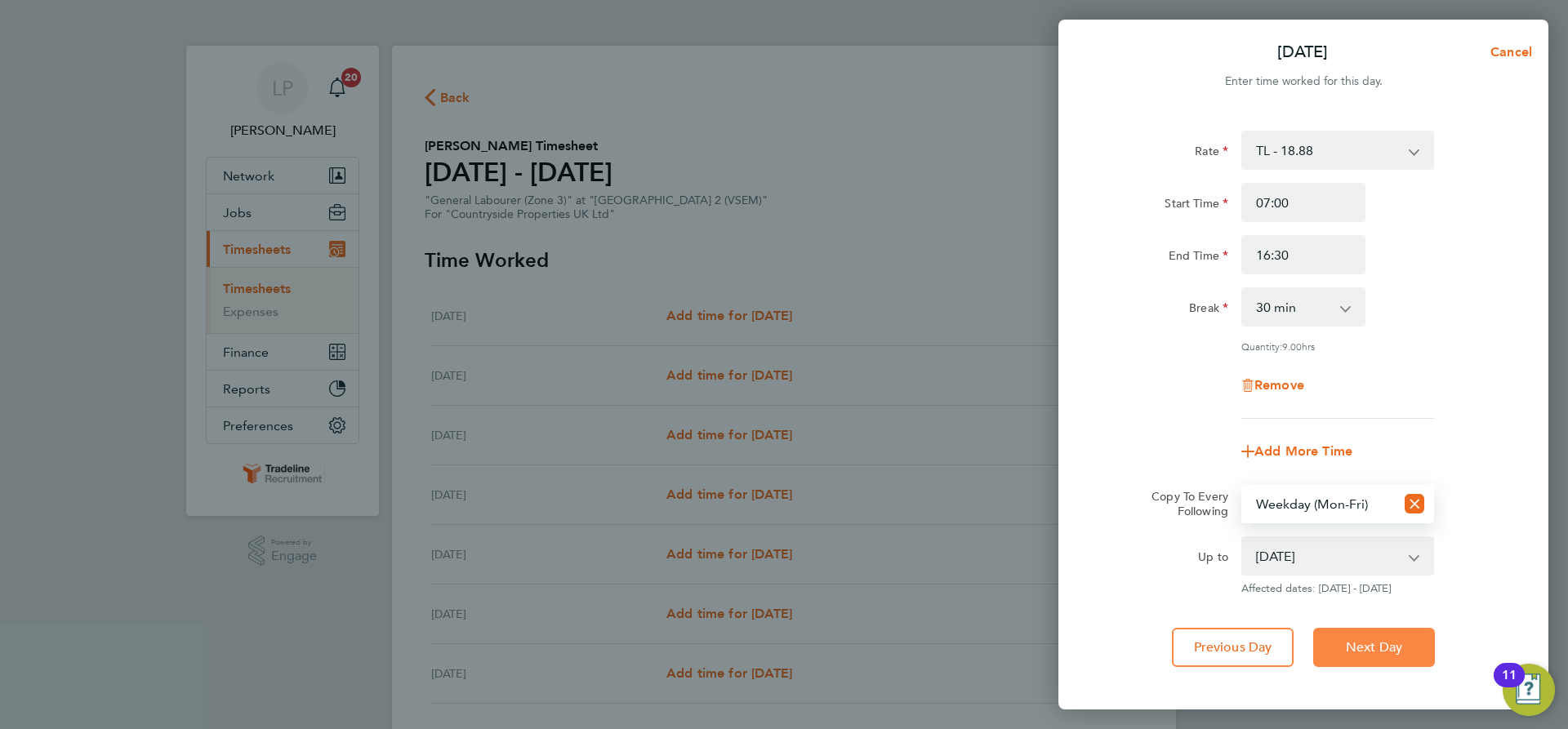
click at [1397, 652] on span "Next Day" at bounding box center [1374, 648] width 56 height 17
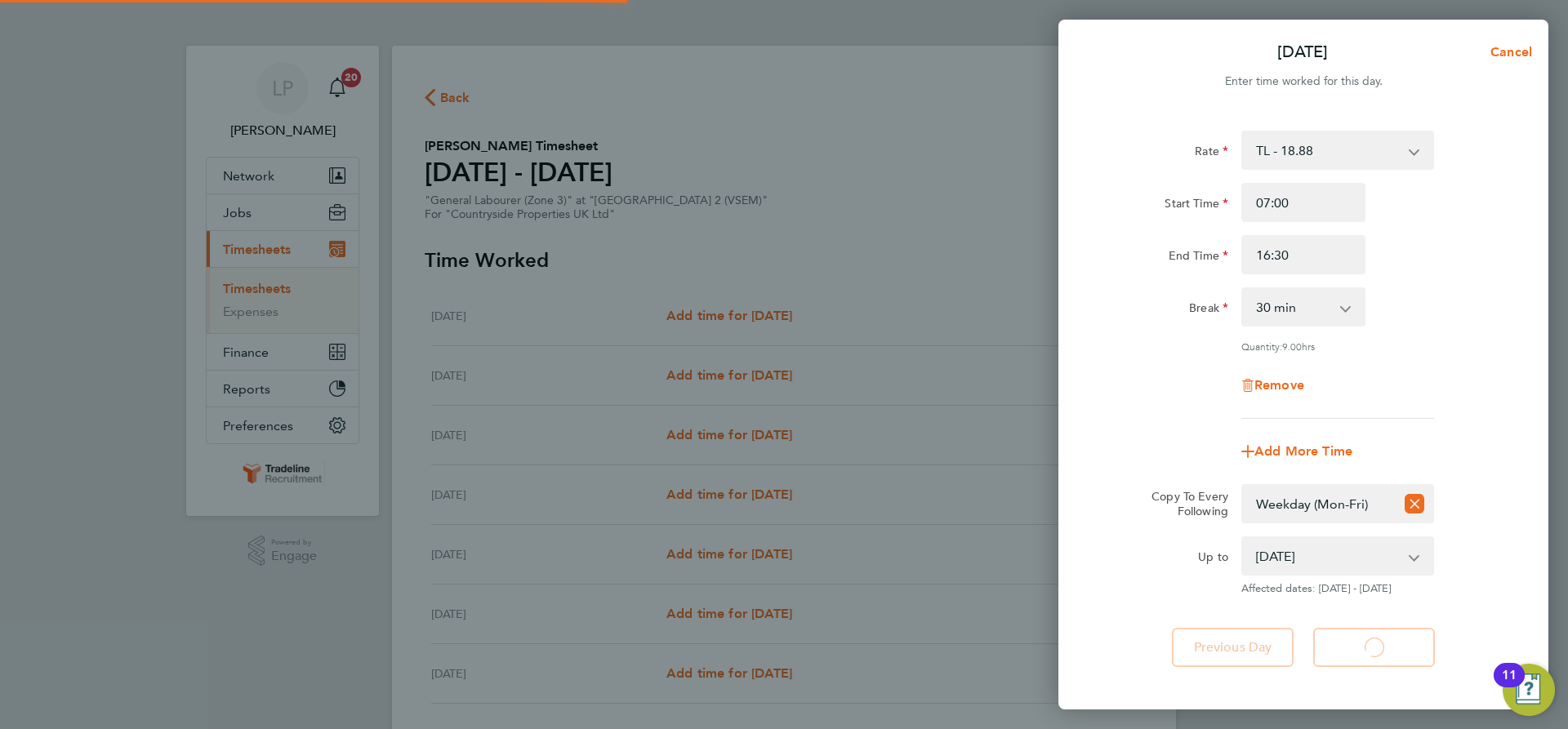
select select "30"
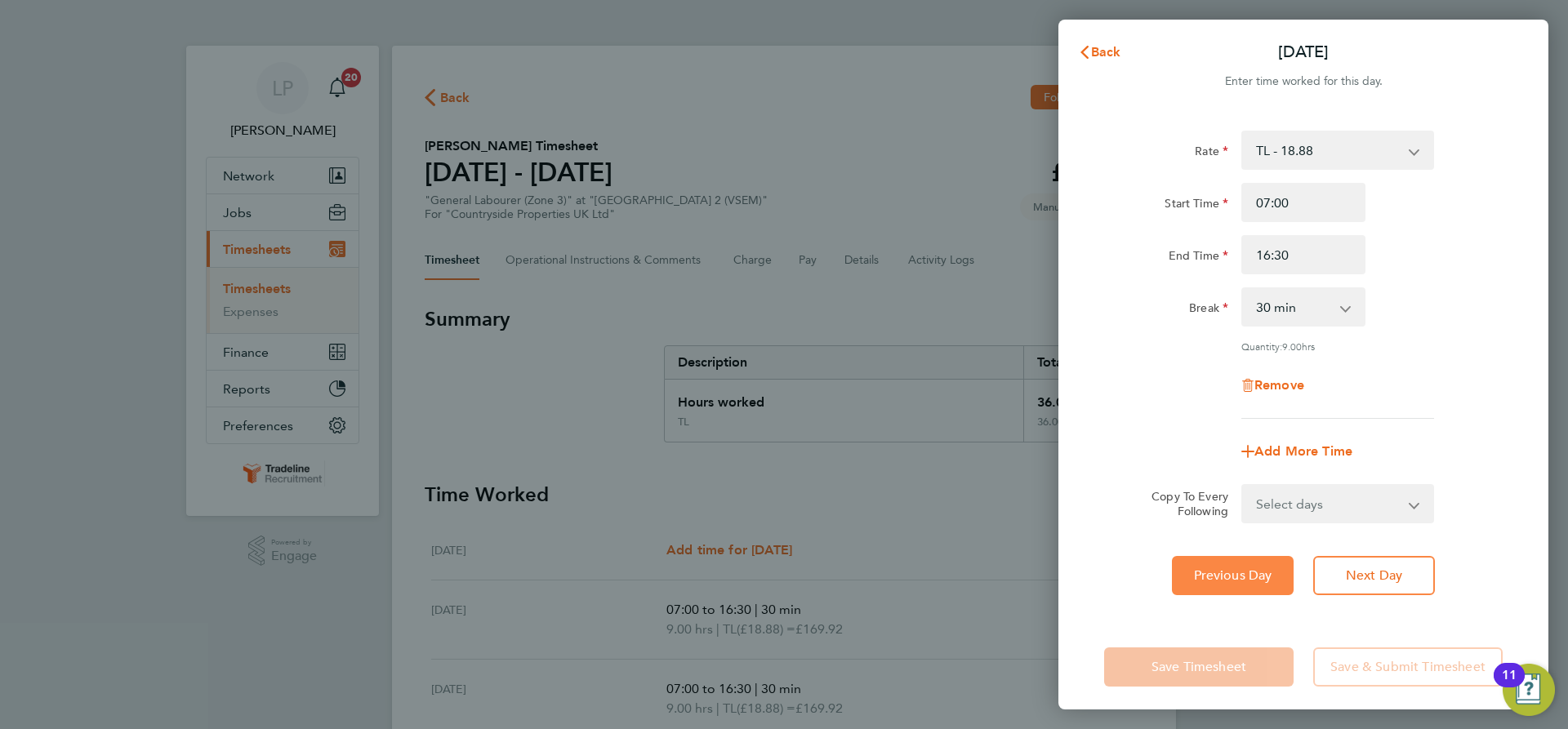
click at [1275, 571] on button "Previous Day" at bounding box center [1232, 576] width 122 height 39
select select "30"
click at [1330, 251] on input "16:30" at bounding box center [1303, 254] width 124 height 39
type input "16:00"
click at [1387, 254] on div "End Time 16:00" at bounding box center [1303, 254] width 412 height 39
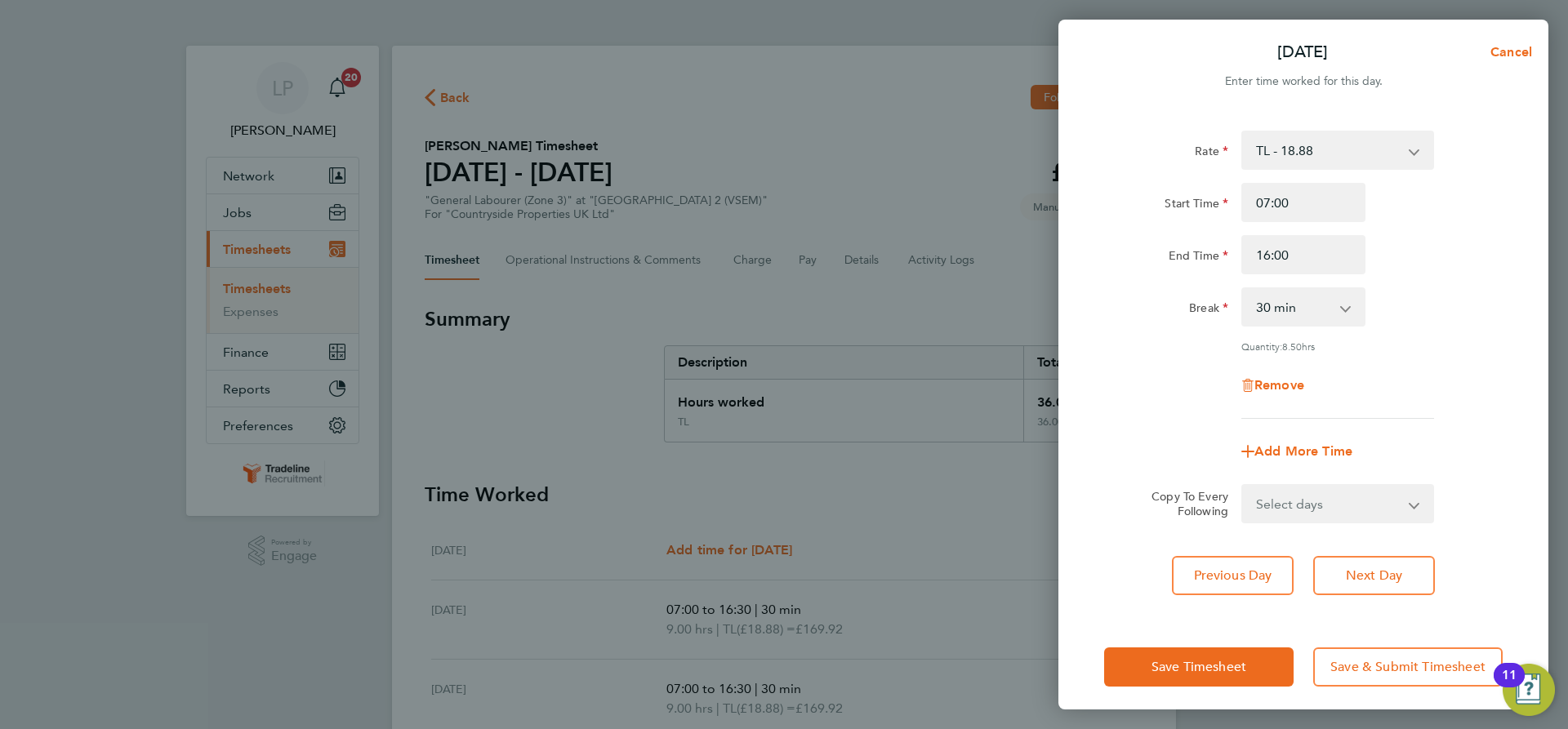
click at [1391, 517] on select "Select days Day Weekday (Mon-Fri) Weekend (Sat-Sun) Wednesday Thursday Friday S…" at bounding box center [1329, 503] width 172 height 36
select select "WEEKDAY"
click at [1243, 485] on select "Select days Day Weekday (Mon-Fri) Weekend (Sat-Sun) Wednesday Thursday Friday S…" at bounding box center [1329, 503] width 172 height 36
select select "2025-08-31"
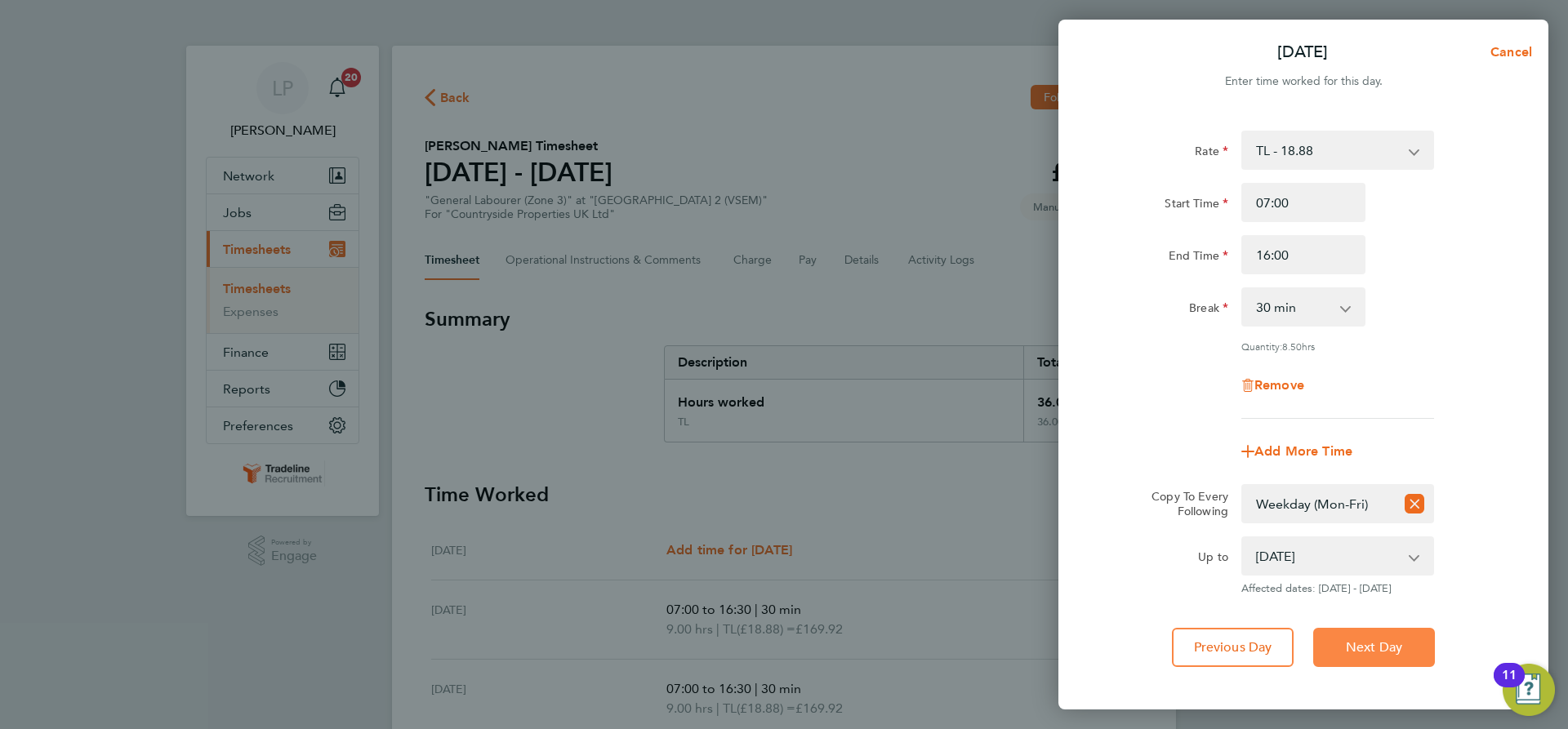
click at [1367, 630] on button "Next Day" at bounding box center [1373, 648] width 122 height 39
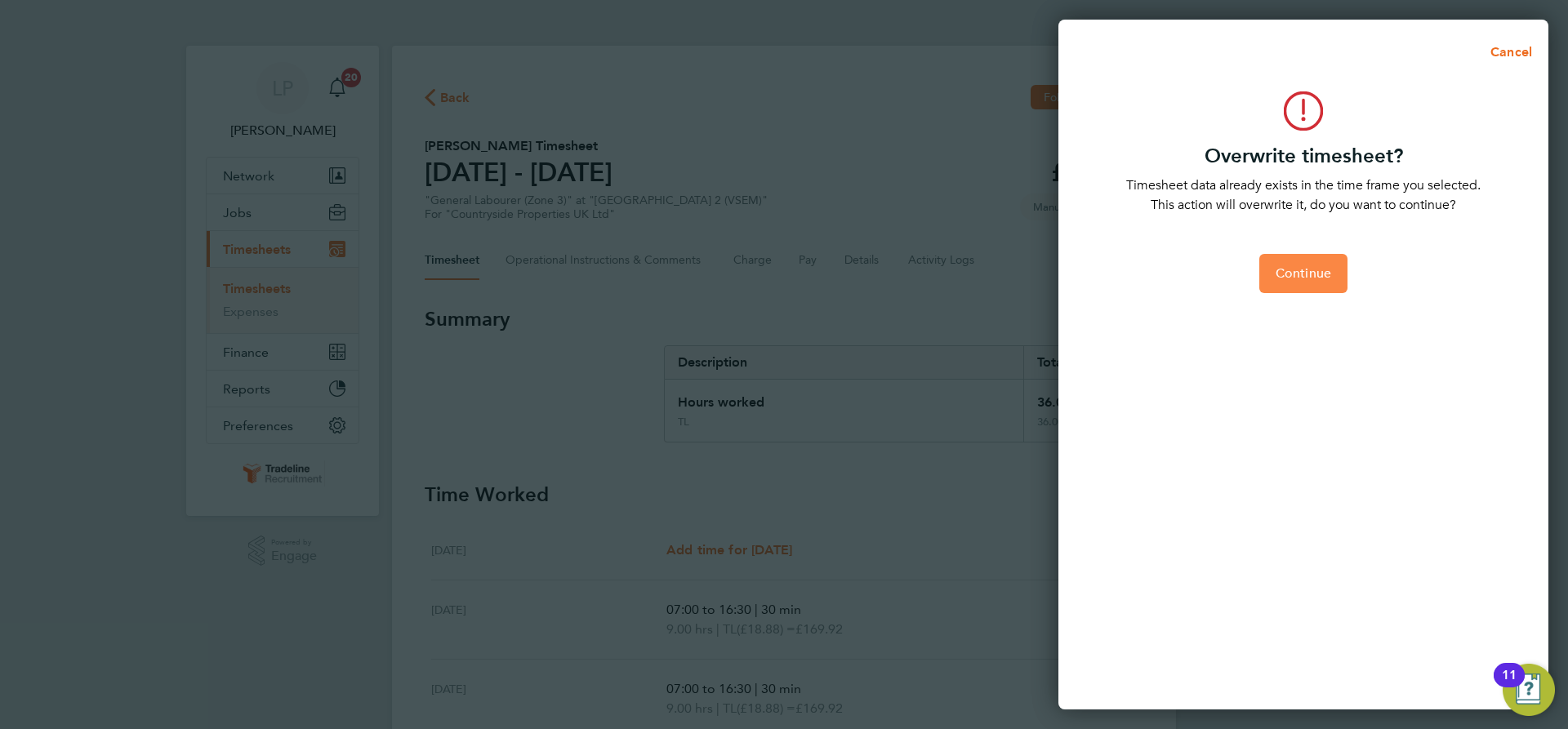
click at [1323, 280] on span "Continue" at bounding box center [1303, 273] width 55 height 17
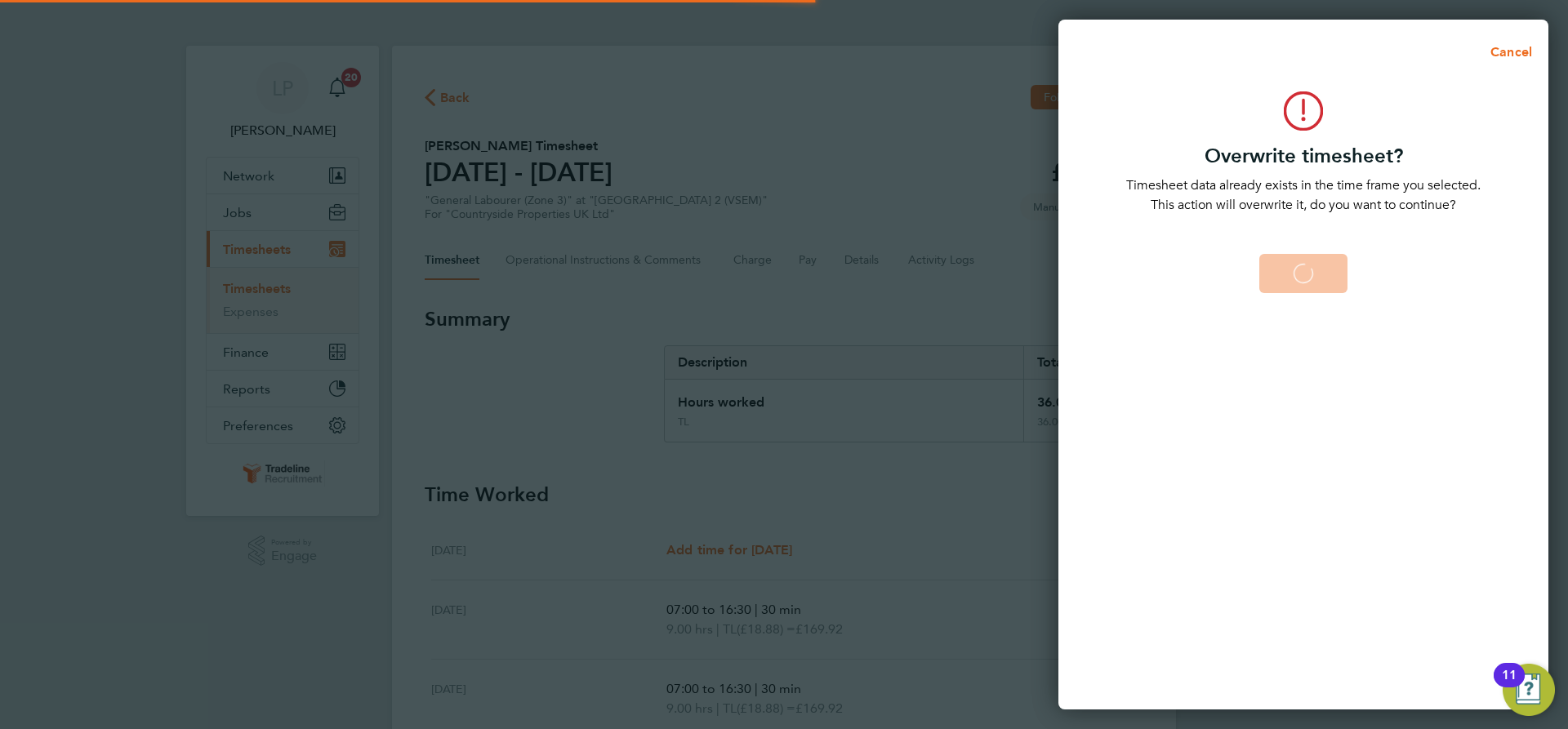
select select "0: null"
select select "30"
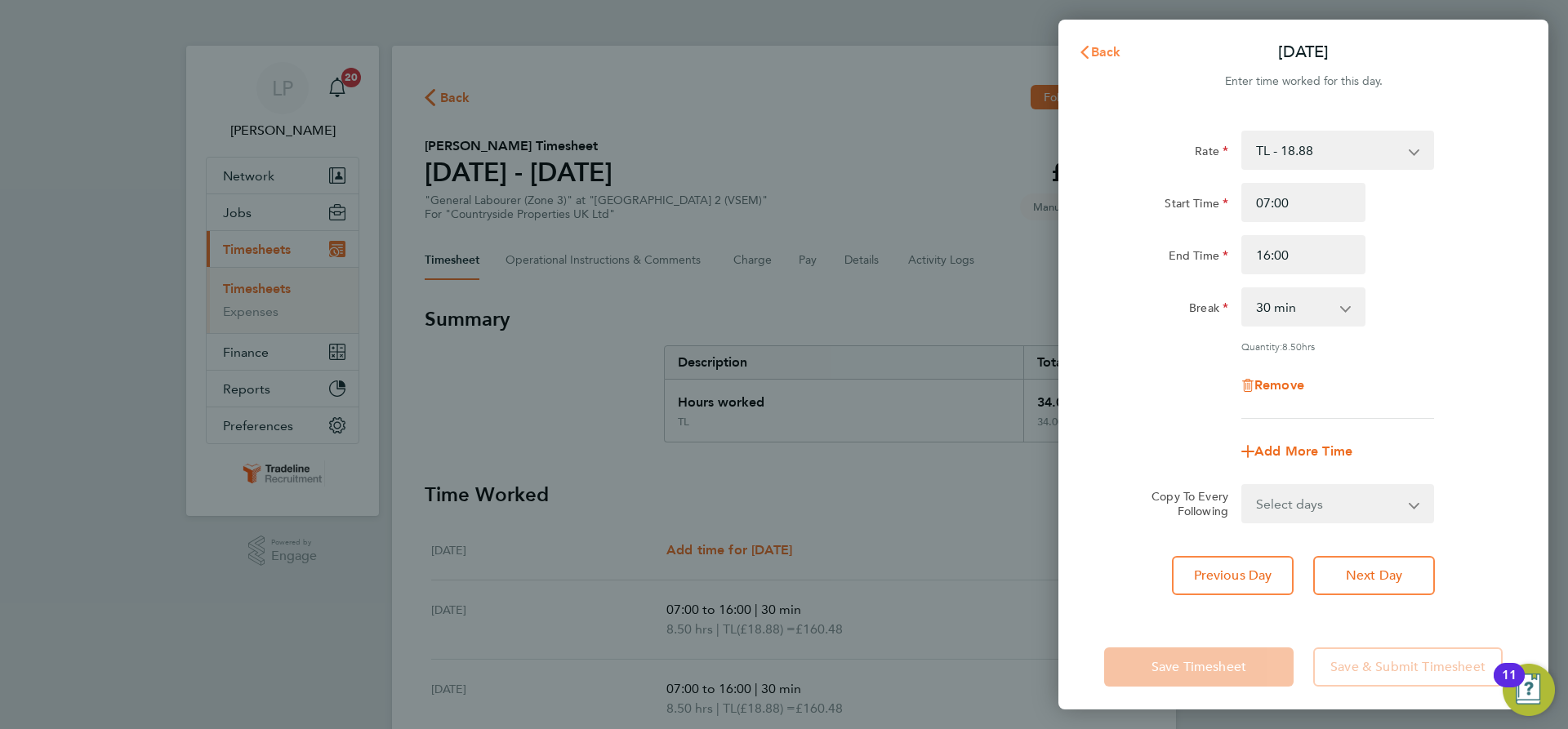
click at [1110, 55] on span "Back" at bounding box center [1106, 52] width 30 height 16
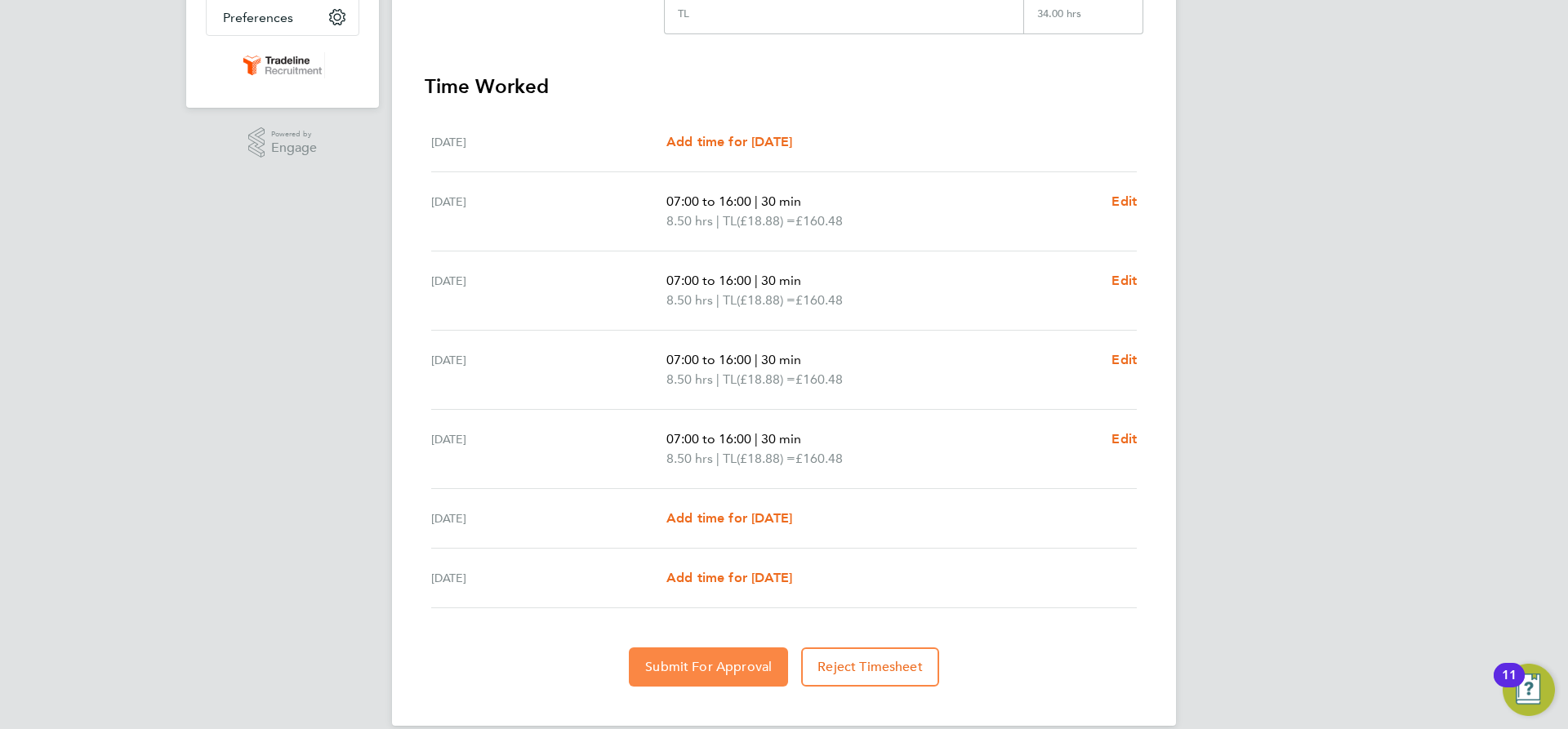
click at [704, 668] on span "Submit For Approval" at bounding box center [708, 667] width 126 height 17
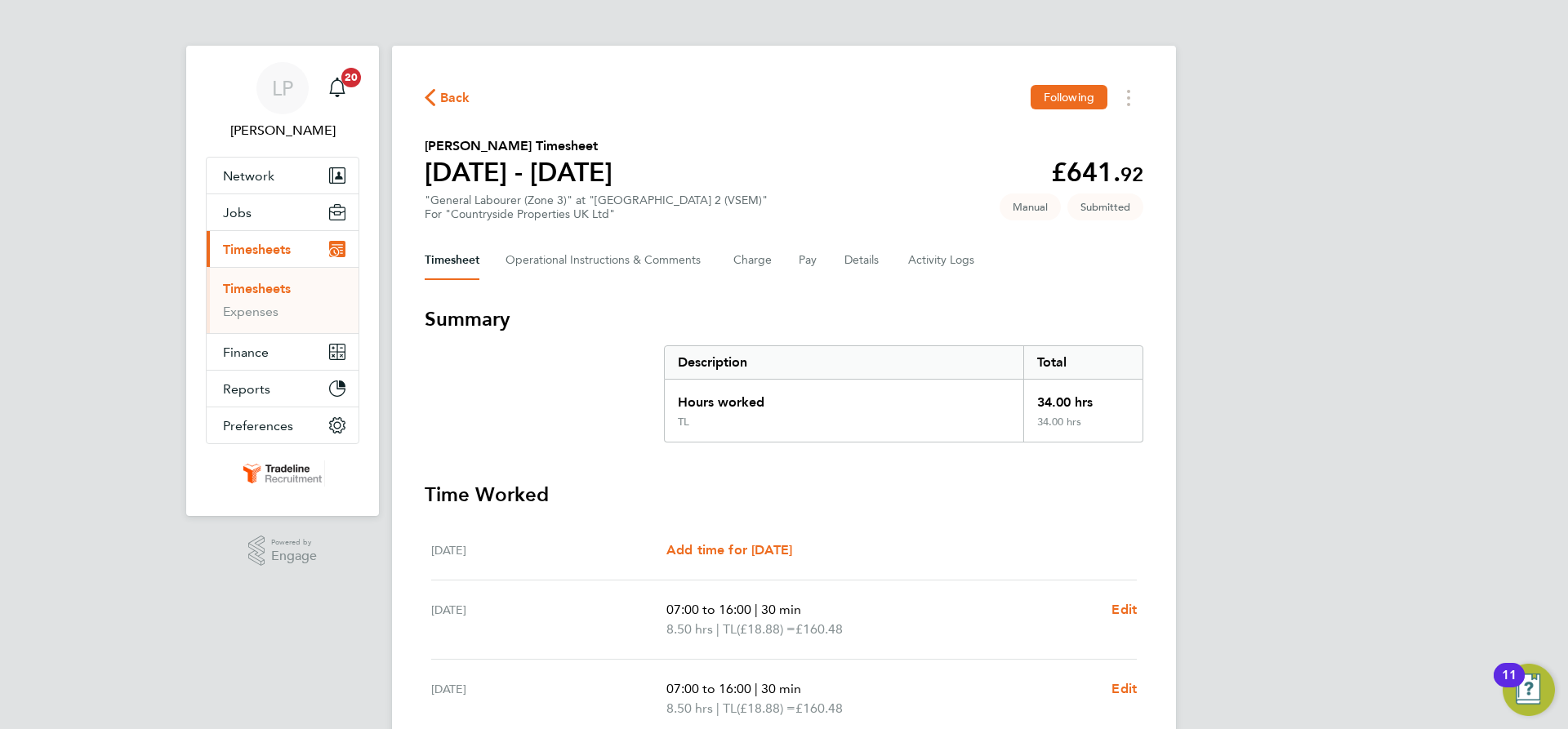
click at [252, 297] on li "Timesheets" at bounding box center [284, 293] width 123 height 23
click at [260, 286] on link "Timesheets" at bounding box center [256, 289] width 67 height 16
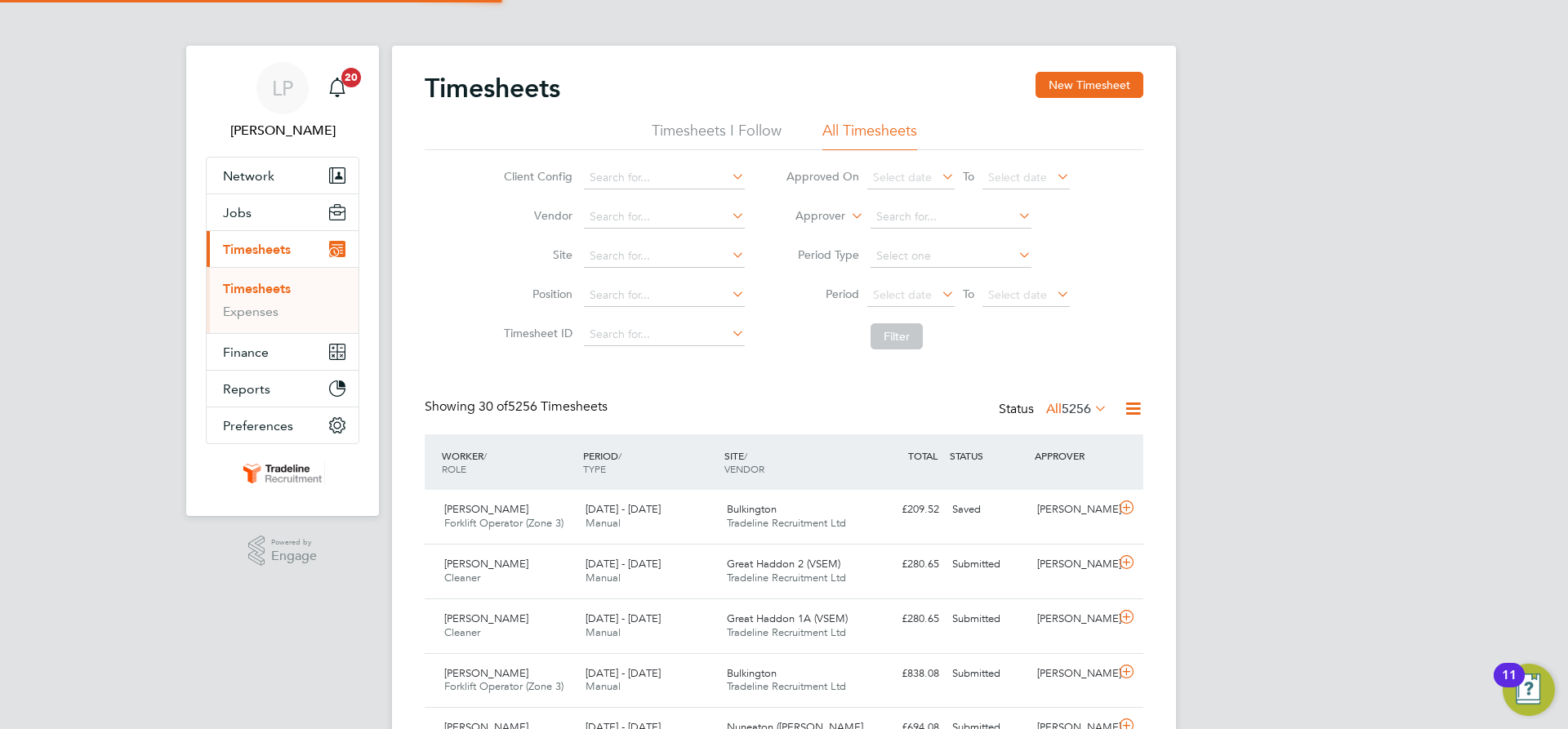
scroll to position [42, 142]
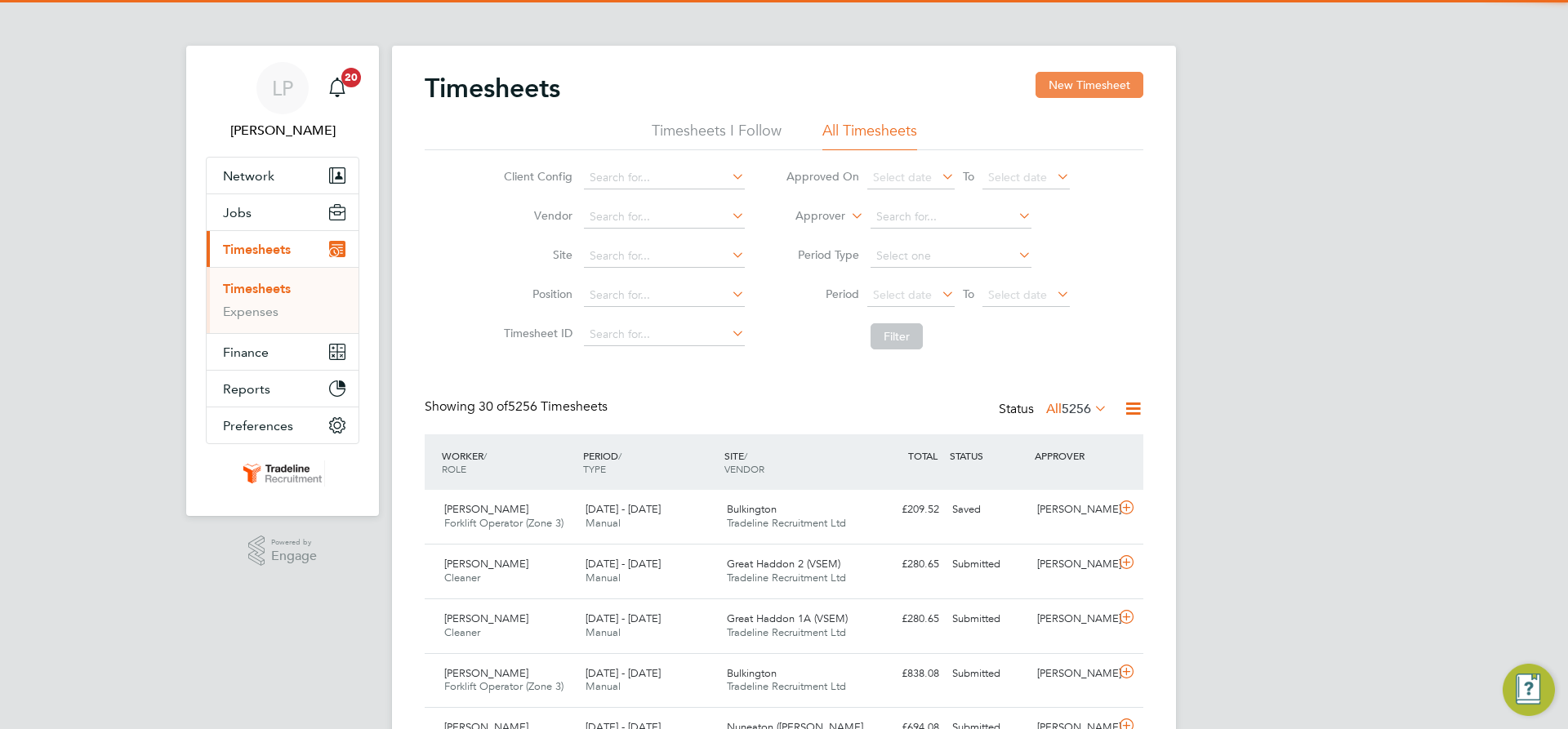
click at [1109, 95] on button "New Timesheet" at bounding box center [1089, 85] width 108 height 26
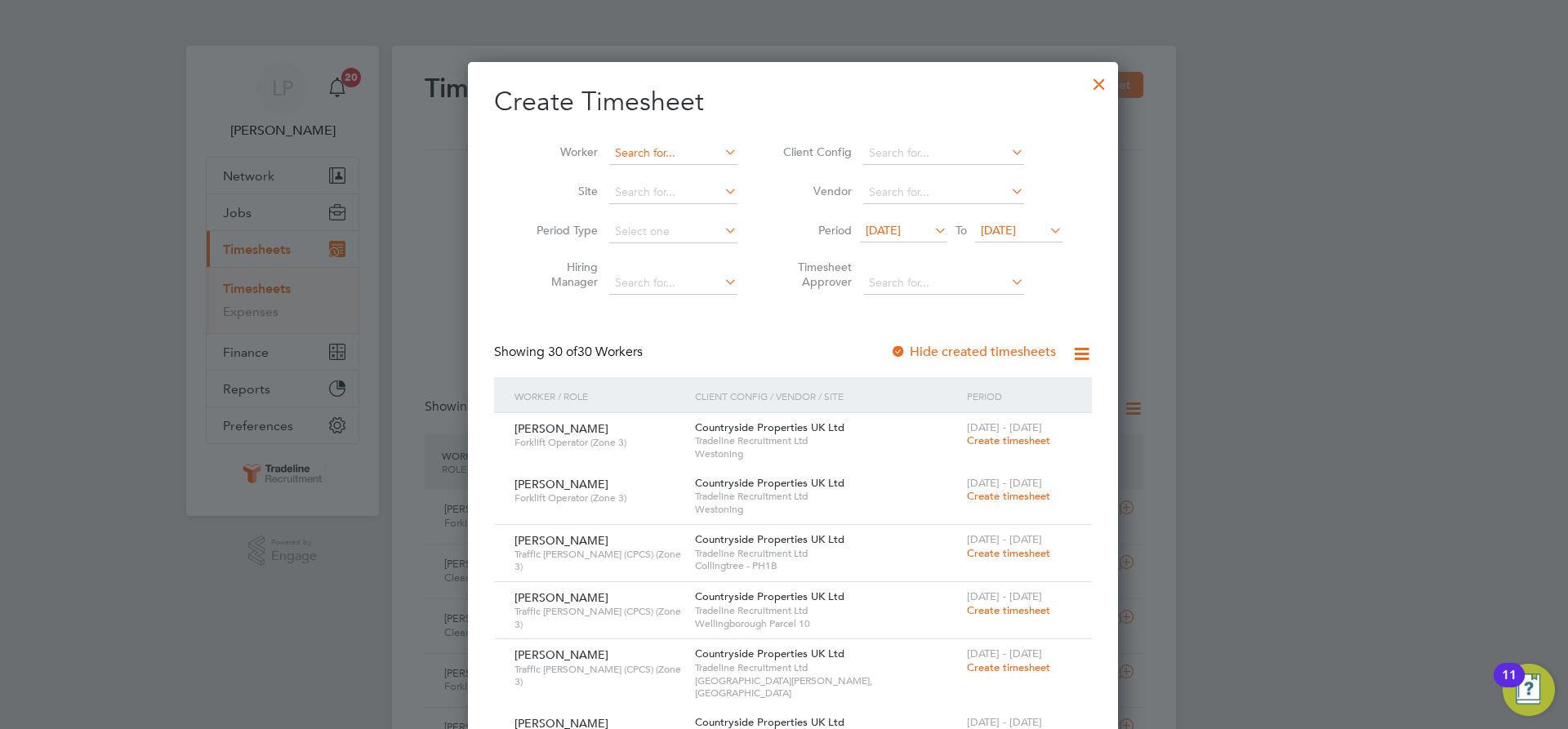
click at [628, 152] on input at bounding box center [673, 153] width 128 height 23
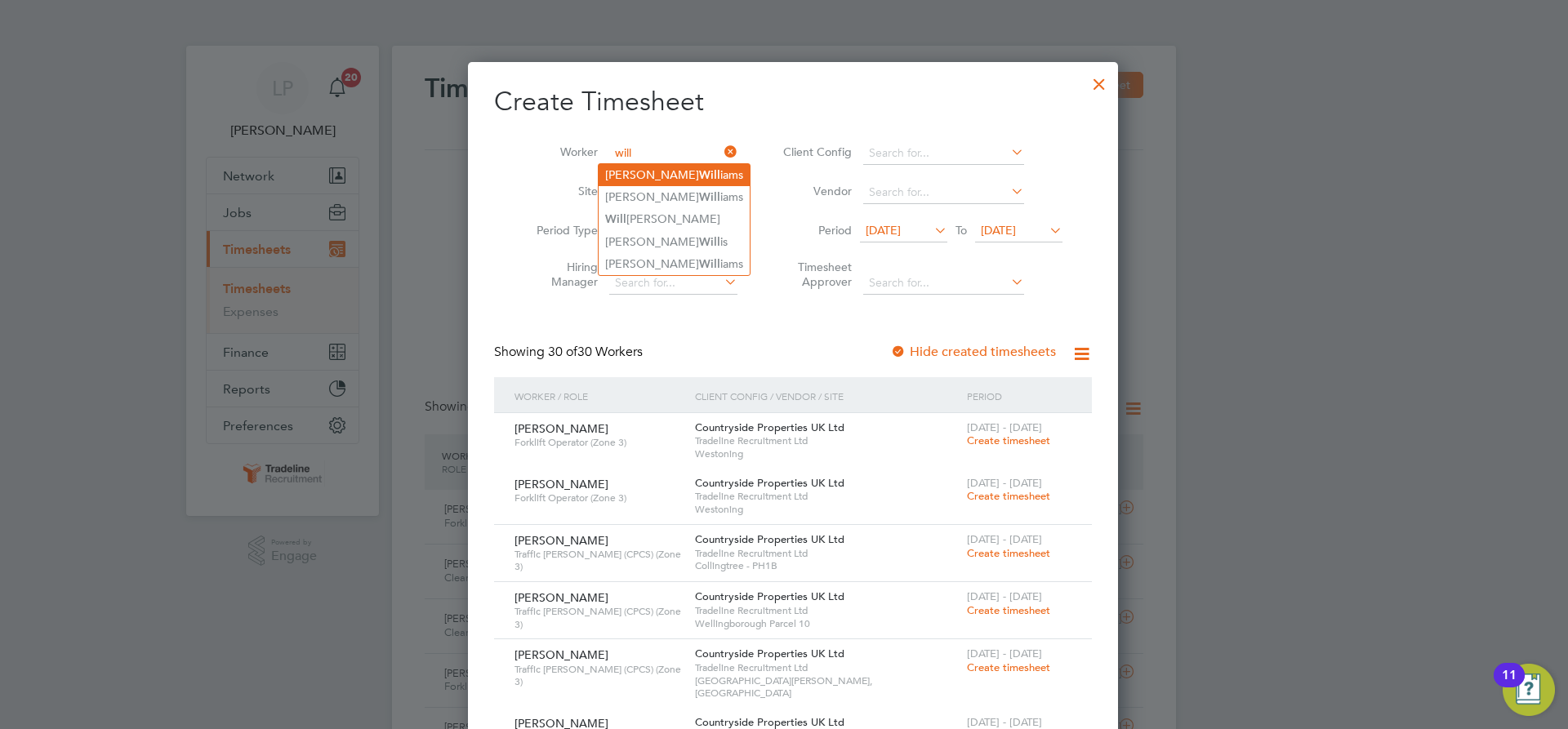
click at [699, 172] on b "Will" at bounding box center [710, 175] width 21 height 14
type input "[PERSON_NAME]"
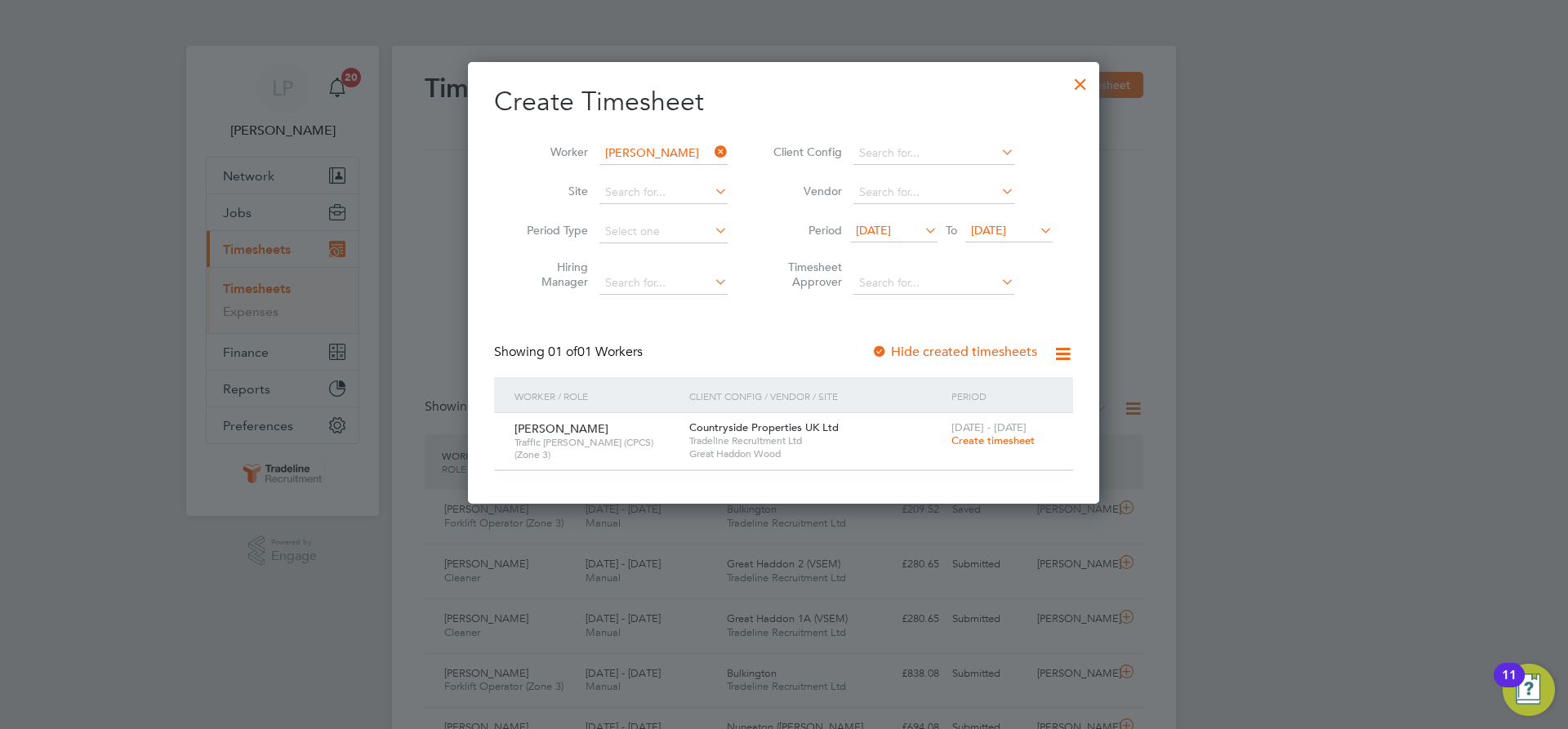
click at [993, 447] on span "Create timesheet" at bounding box center [993, 441] width 83 height 14
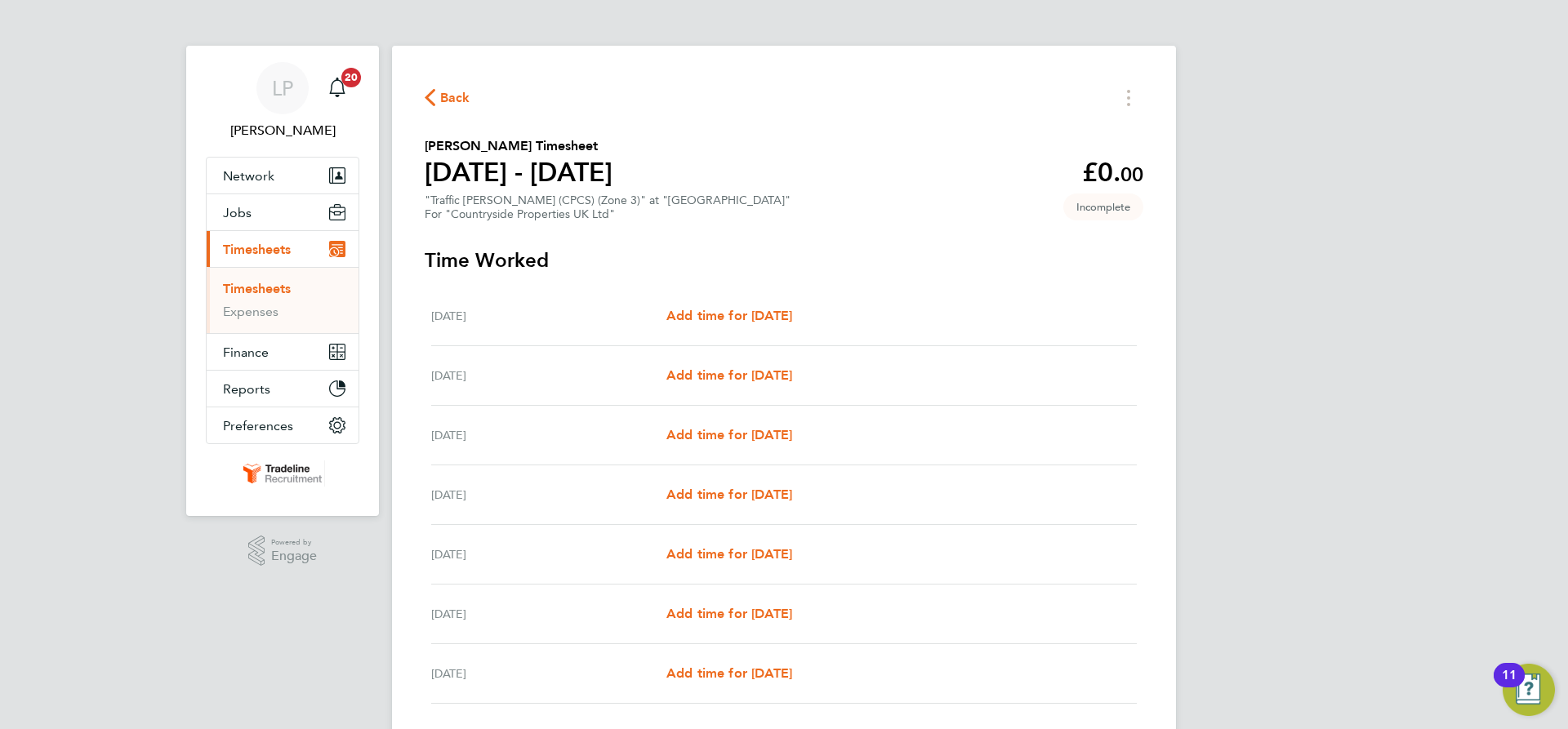
click at [666, 300] on div "Mon 25 Aug Add time for Mon 25 Aug Add time for Mon 25 Aug" at bounding box center [784, 316] width 706 height 60
click at [762, 367] on span "Add time for Tue 26 Aug" at bounding box center [729, 375] width 126 height 16
select select "30"
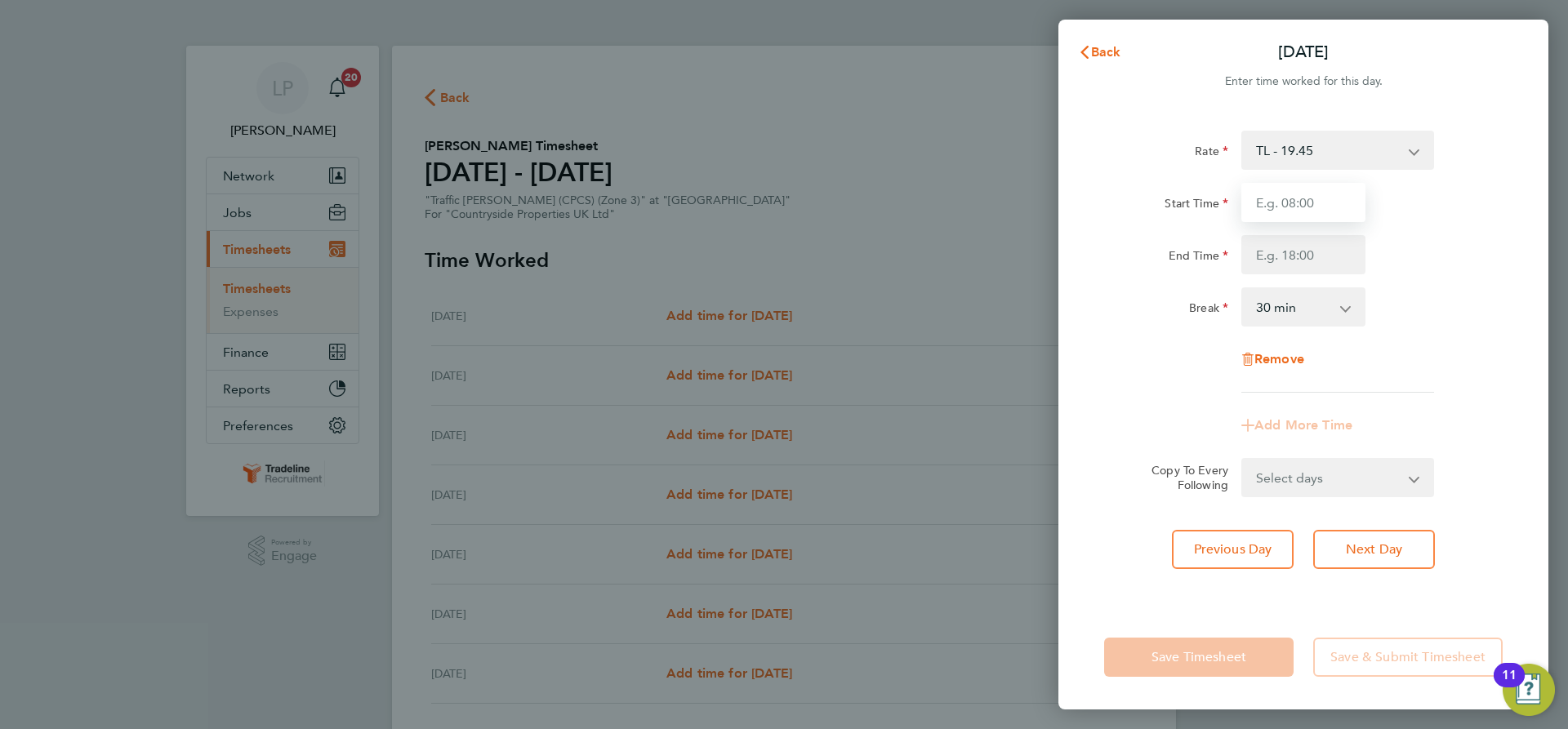
click at [1333, 210] on input "Start Time" at bounding box center [1303, 202] width 124 height 39
type input "07:00"
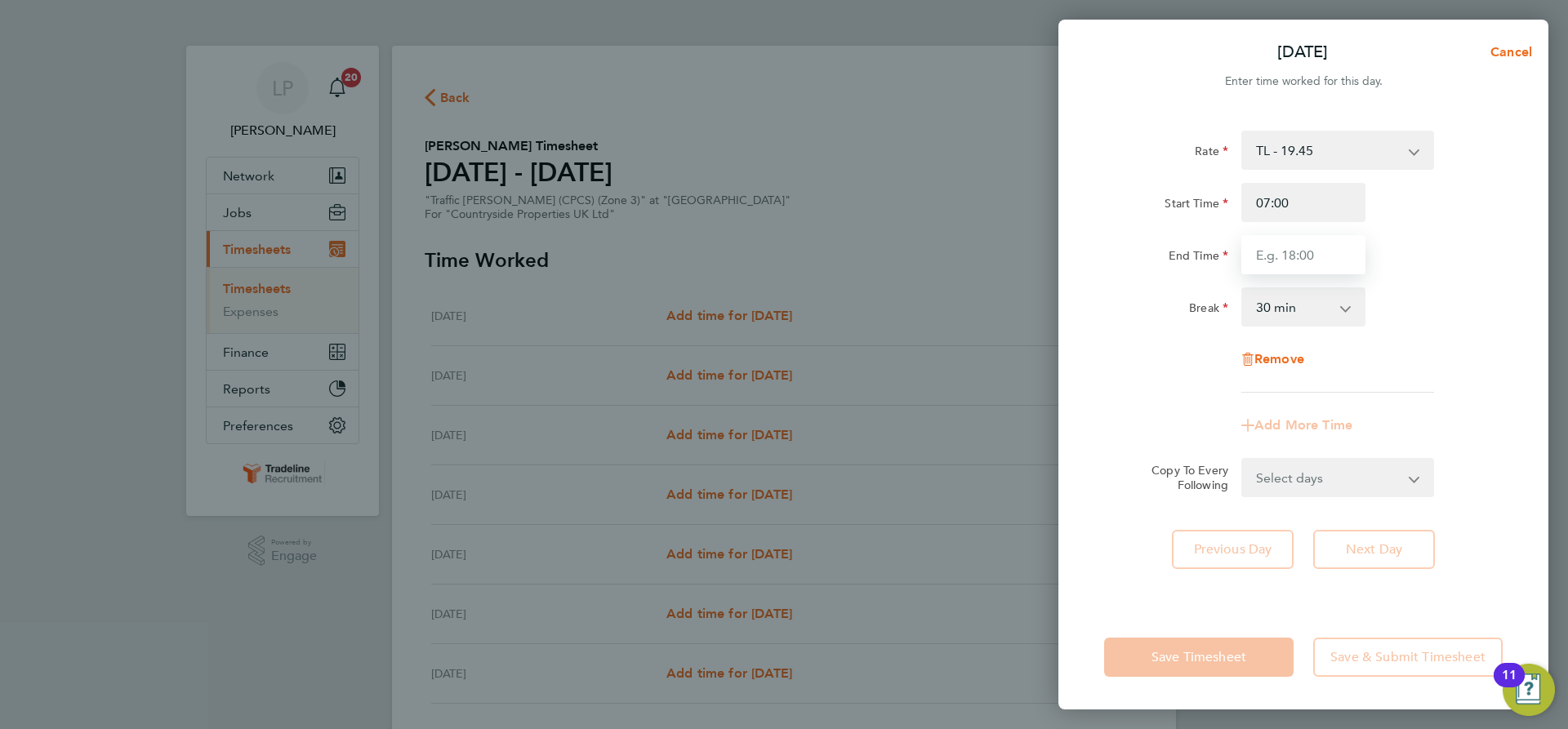
drag, startPoint x: 1323, startPoint y: 251, endPoint x: 1326, endPoint y: 261, distance: 10.4
click at [1323, 251] on input "End Time" at bounding box center [1303, 254] width 124 height 39
type input "16:30"
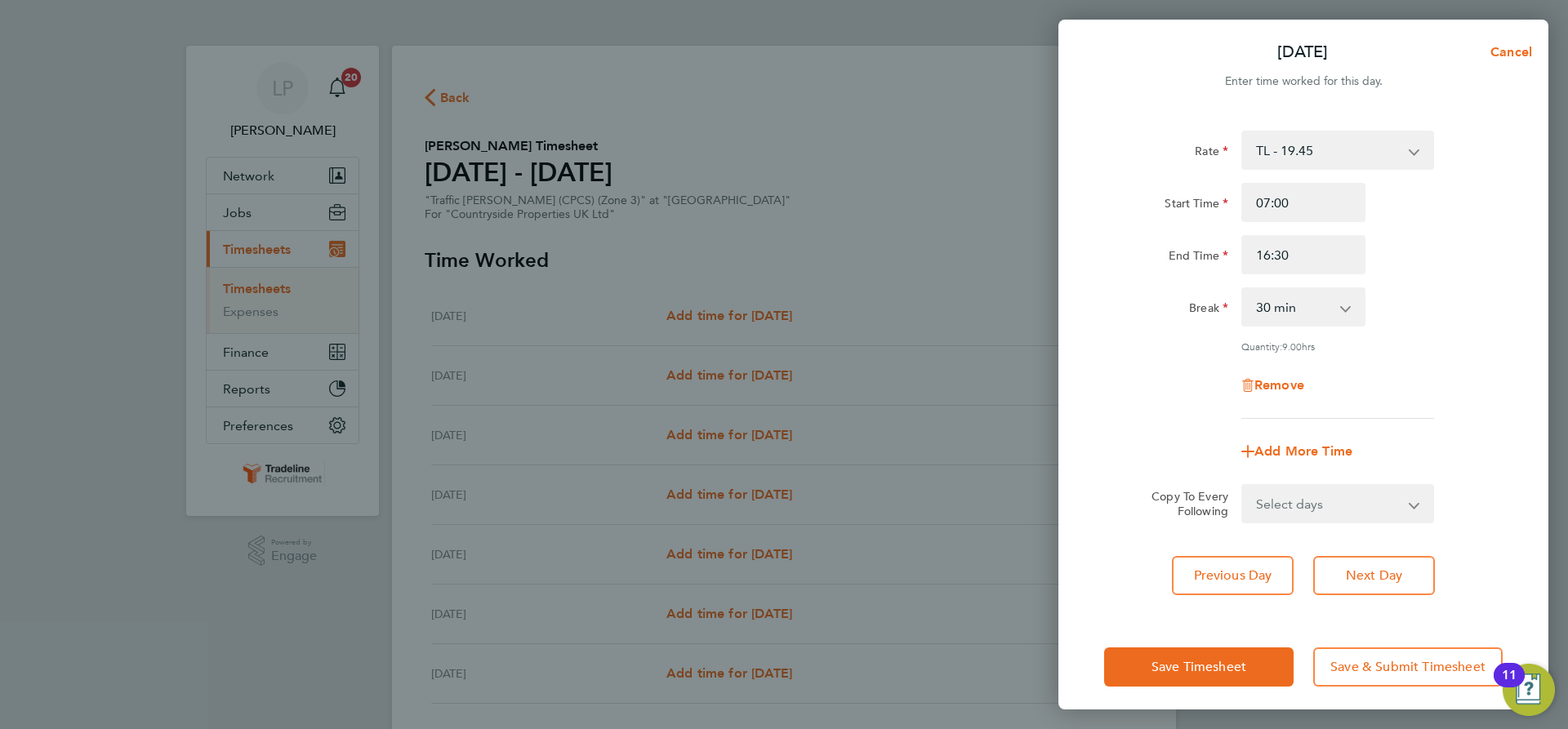
click at [1403, 287] on div "Rate TL - 19.45 Start Time 07:00 End Time 16:30 Break 0 min 15 min 30 min 45 mi…" at bounding box center [1303, 274] width 399 height 288
drag, startPoint x: 1403, startPoint y: 510, endPoint x: 1401, endPoint y: 470, distance: 40.0
click at [1403, 510] on select "Select days Day Weekday (Mon-Fri) Weekend (Sat-Sun) Wednesday Thursday Friday S…" at bounding box center [1329, 503] width 172 height 36
select select "WEEKDAY"
click at [1243, 485] on select "Select days Day Weekday (Mon-Fri) Weekend (Sat-Sun) Wednesday Thursday Friday S…" at bounding box center [1329, 503] width 172 height 36
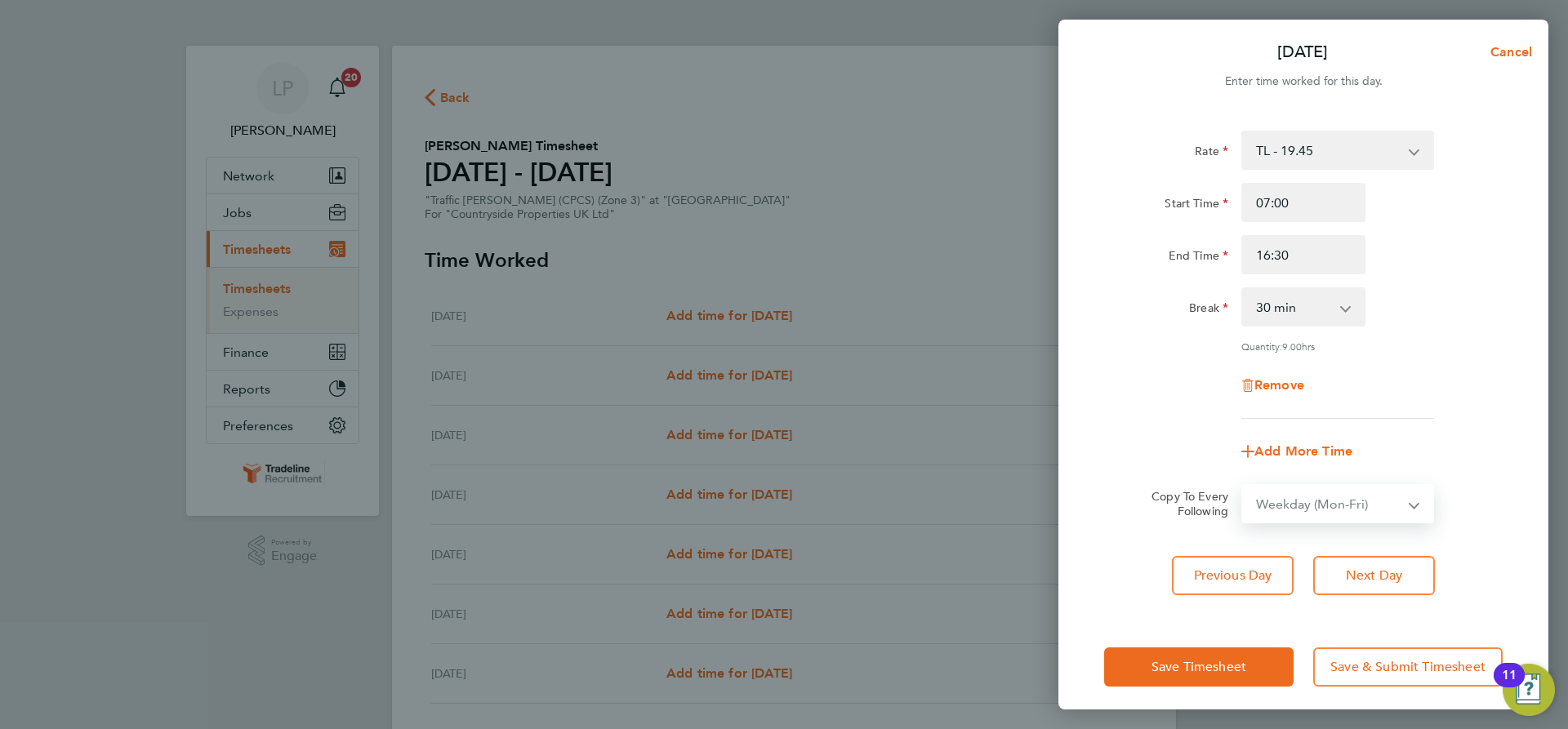
select select "[DATE]"
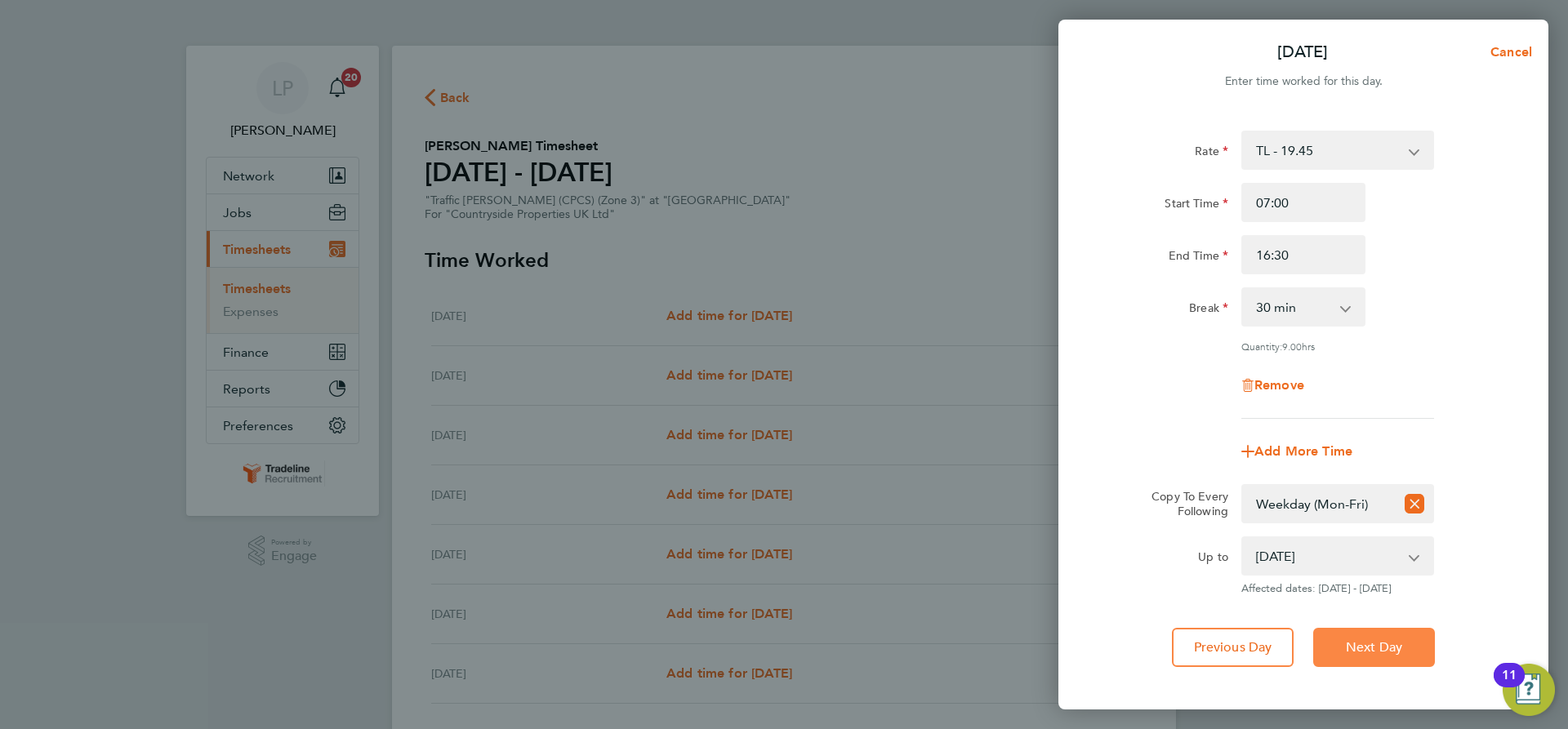
click at [1367, 631] on button "Next Day" at bounding box center [1373, 648] width 122 height 39
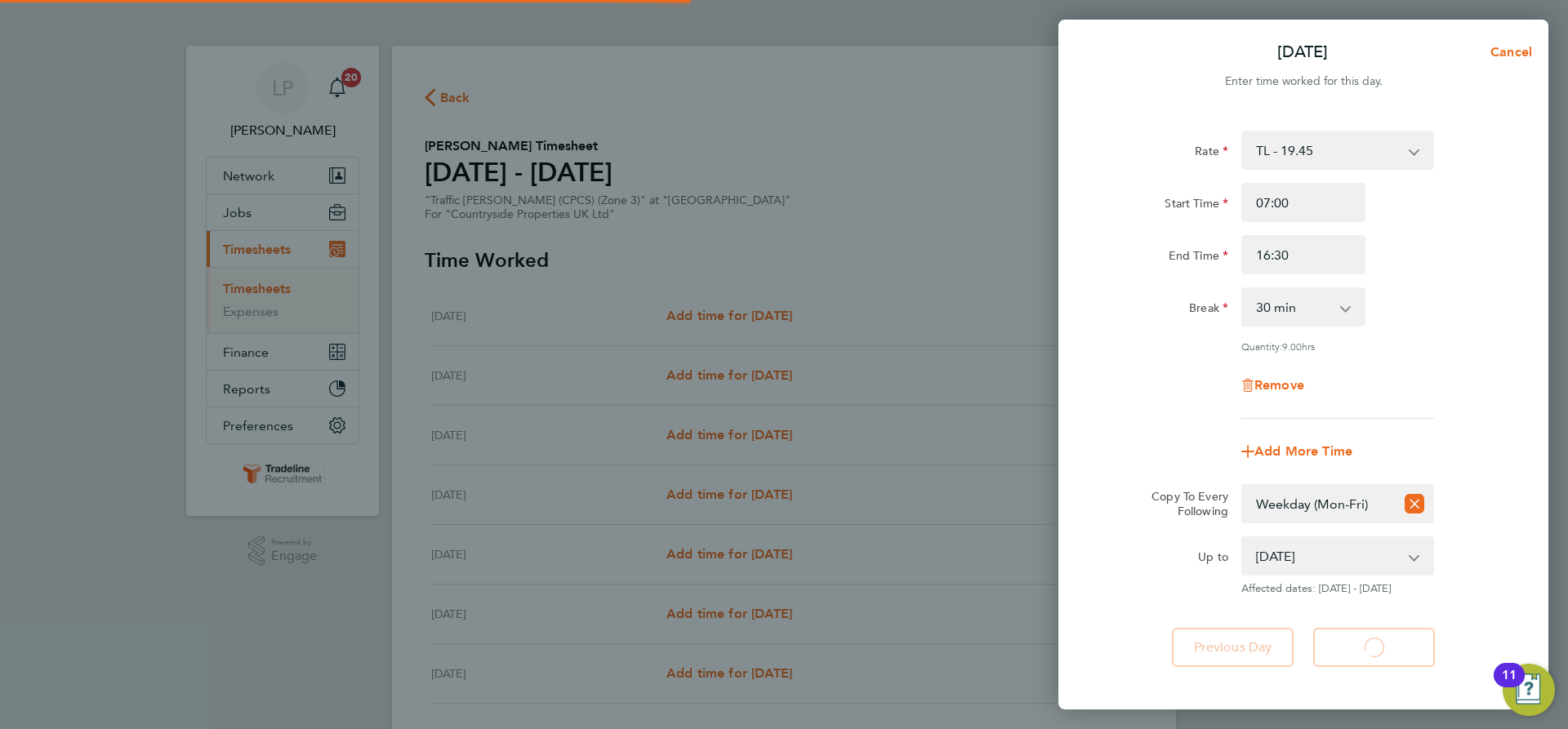
select select "30"
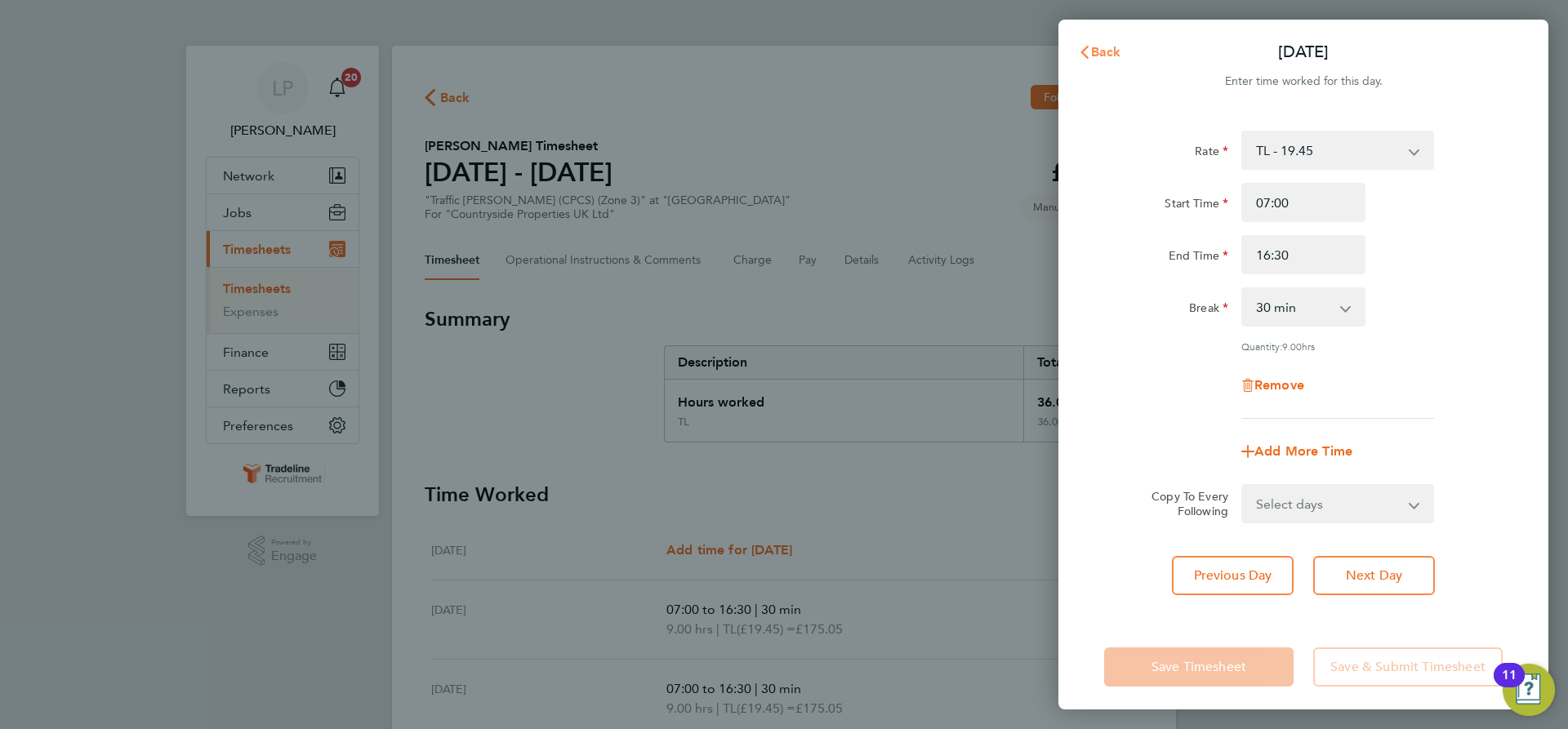
click at [1101, 50] on span "Back" at bounding box center [1106, 52] width 30 height 16
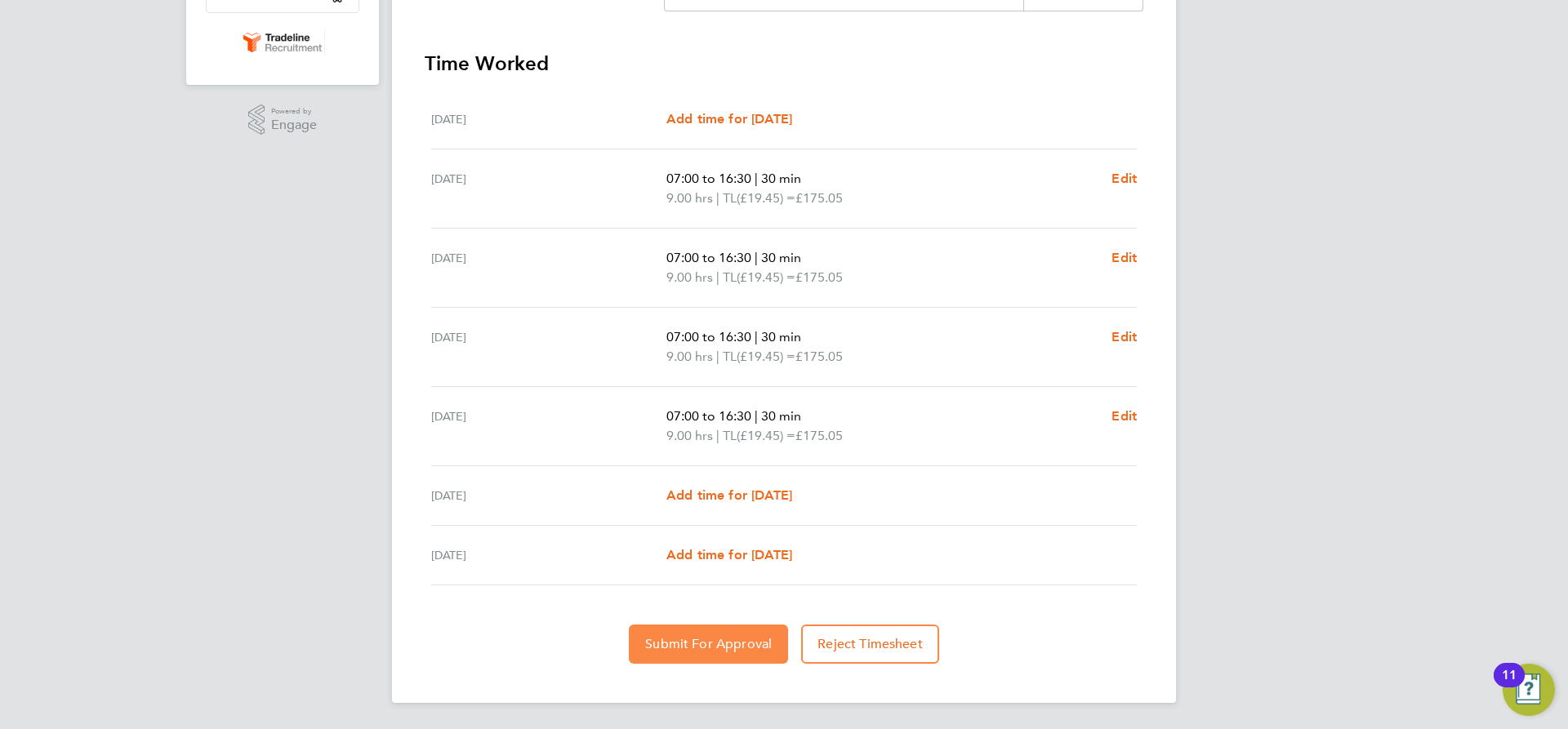
click at [693, 653] on button "Submit For Approval" at bounding box center [709, 644] width 160 height 39
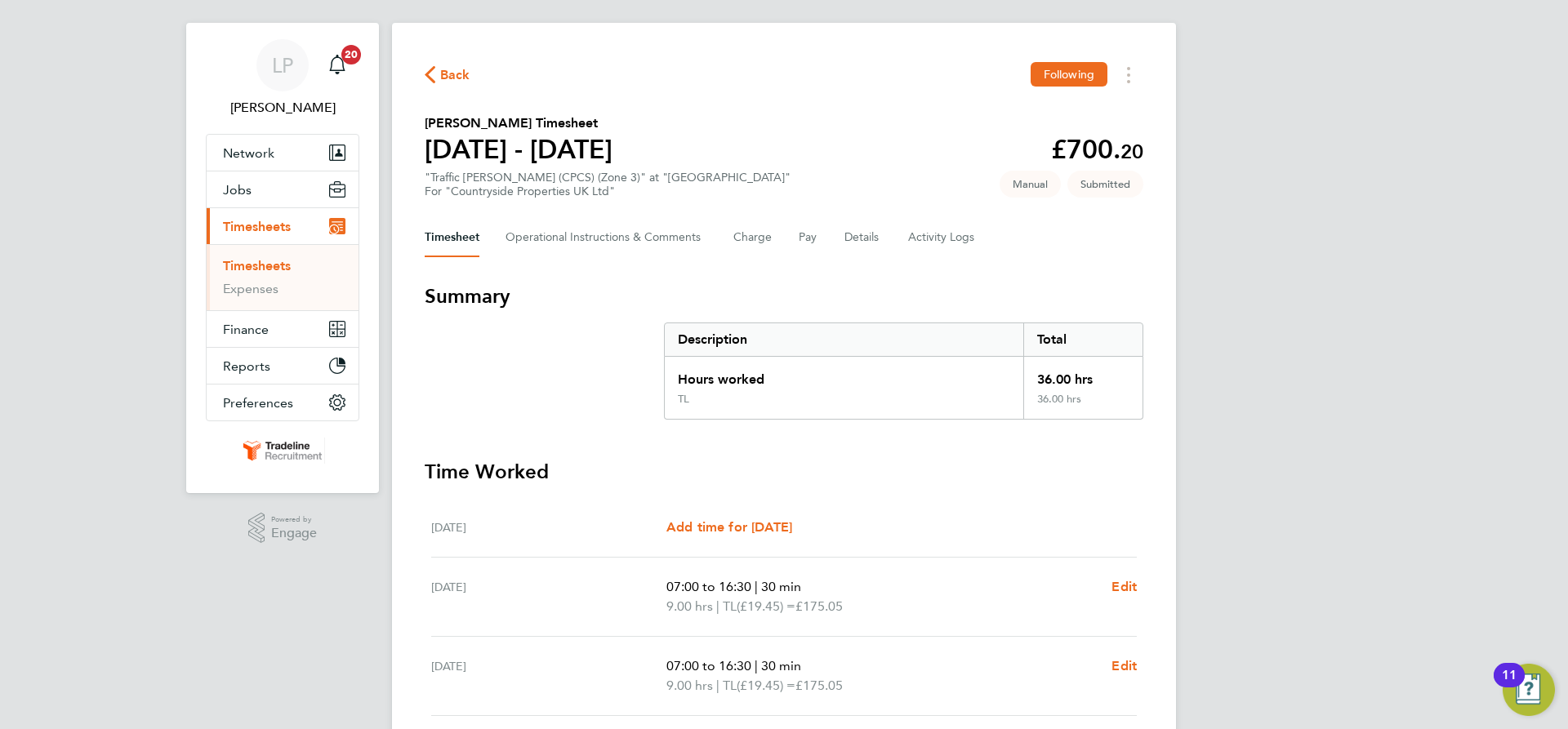
drag, startPoint x: 282, startPoint y: 267, endPoint x: 316, endPoint y: 260, distance: 34.7
click at [282, 267] on link "Timesheets" at bounding box center [256, 265] width 67 height 16
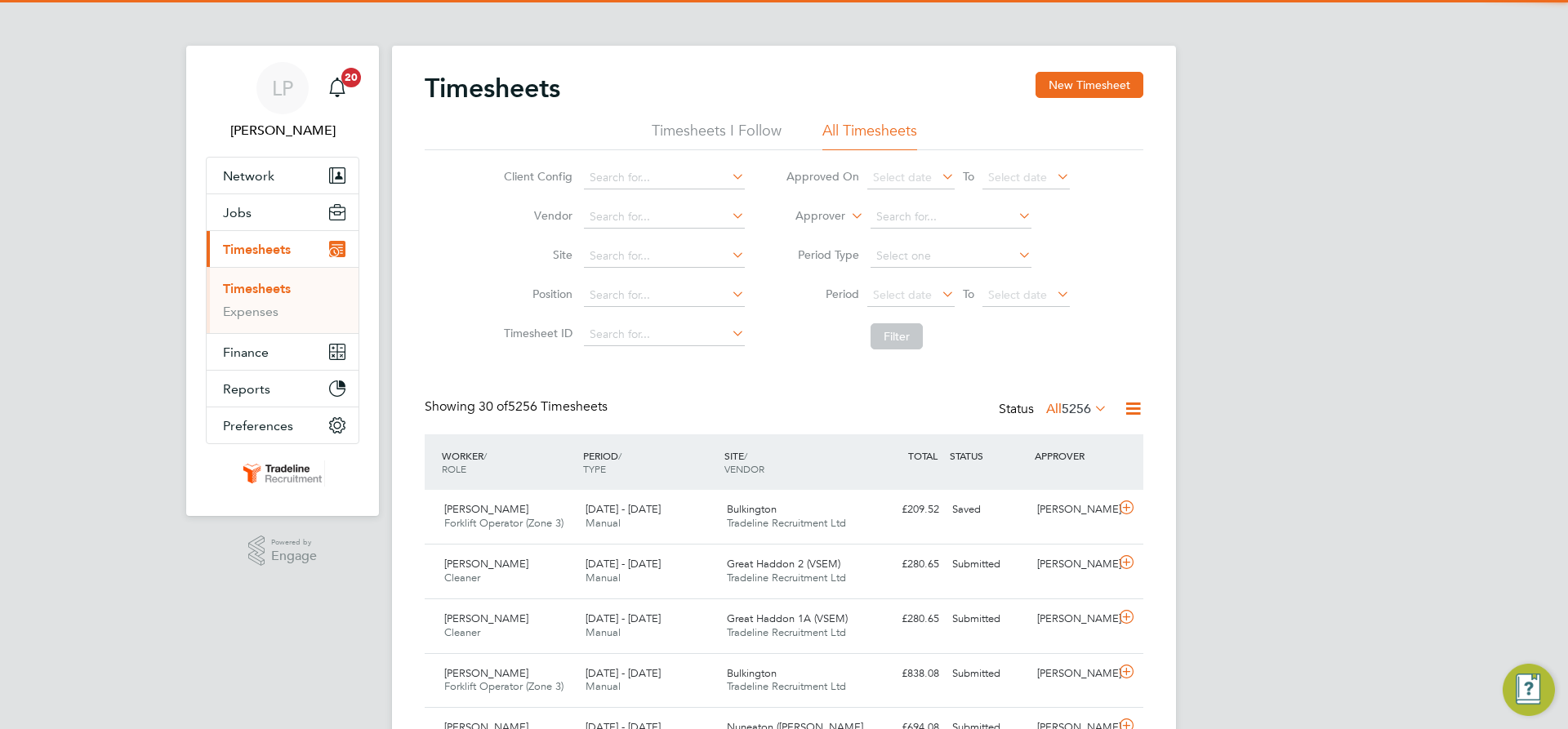
click at [1060, 82] on button "New Timesheet" at bounding box center [1089, 85] width 108 height 26
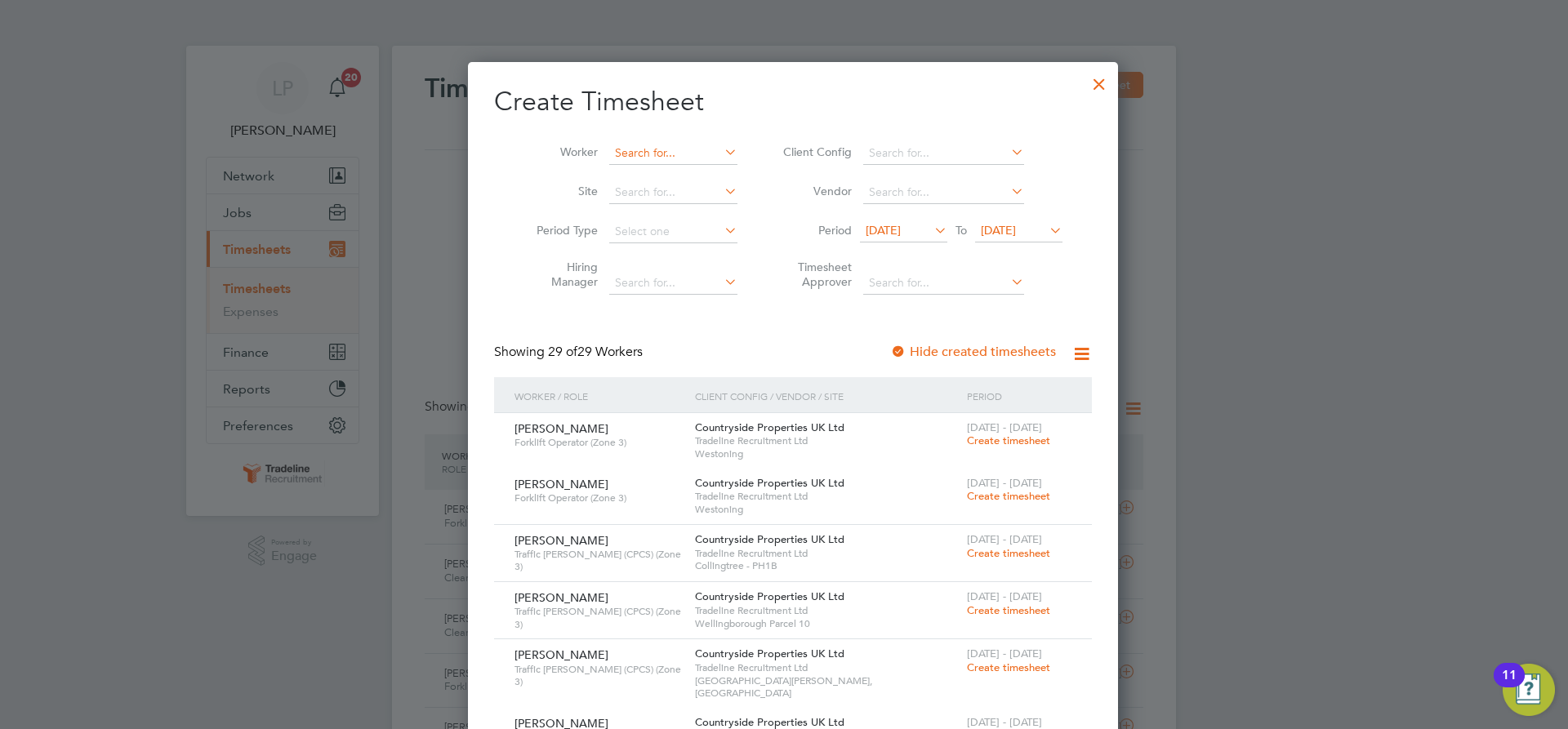
click at [635, 155] on input at bounding box center [673, 153] width 128 height 23
click at [703, 174] on li "Femi Omo lade" at bounding box center [663, 174] width 130 height 22
type input "[PERSON_NAME]"
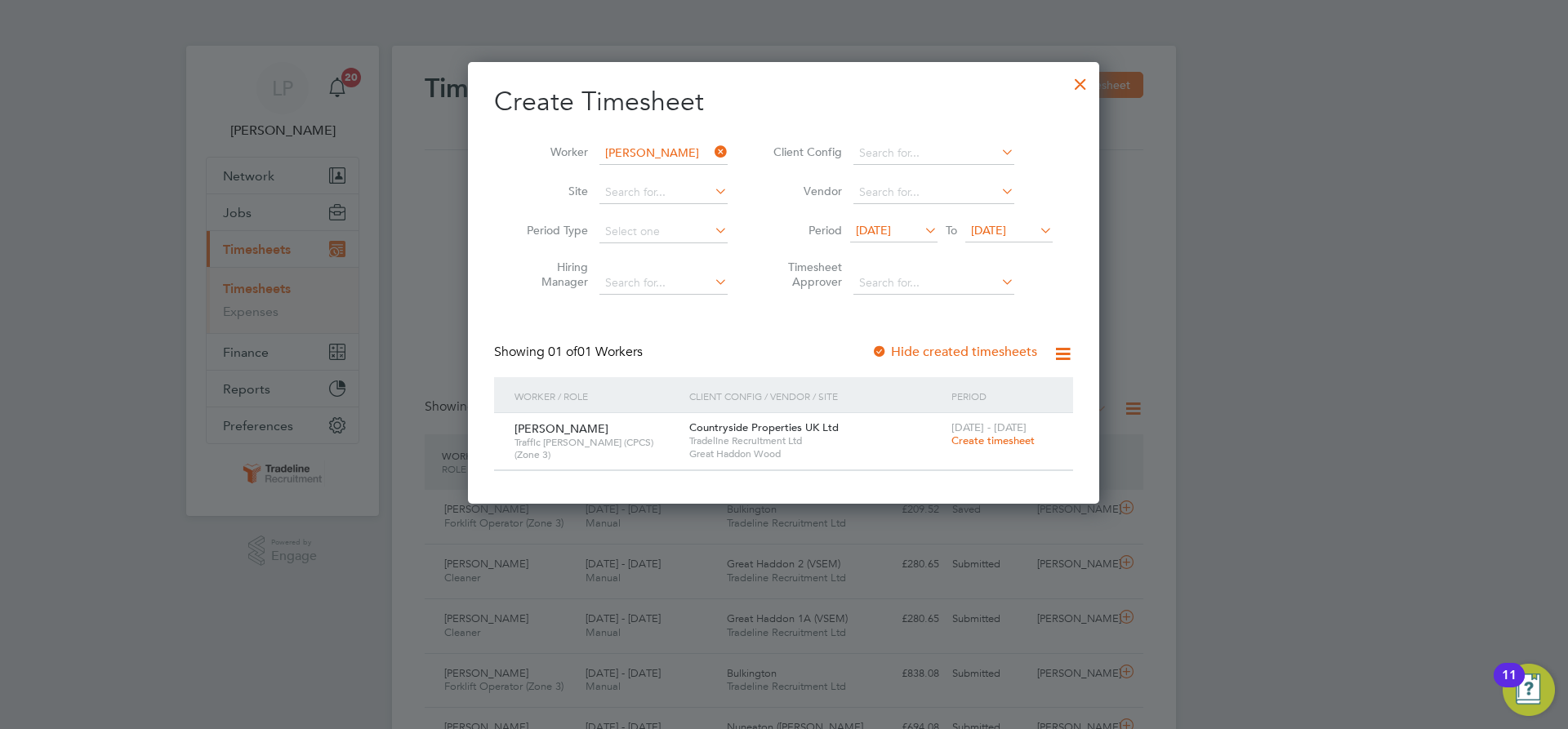
click at [974, 436] on span "Create timesheet" at bounding box center [993, 441] width 83 height 14
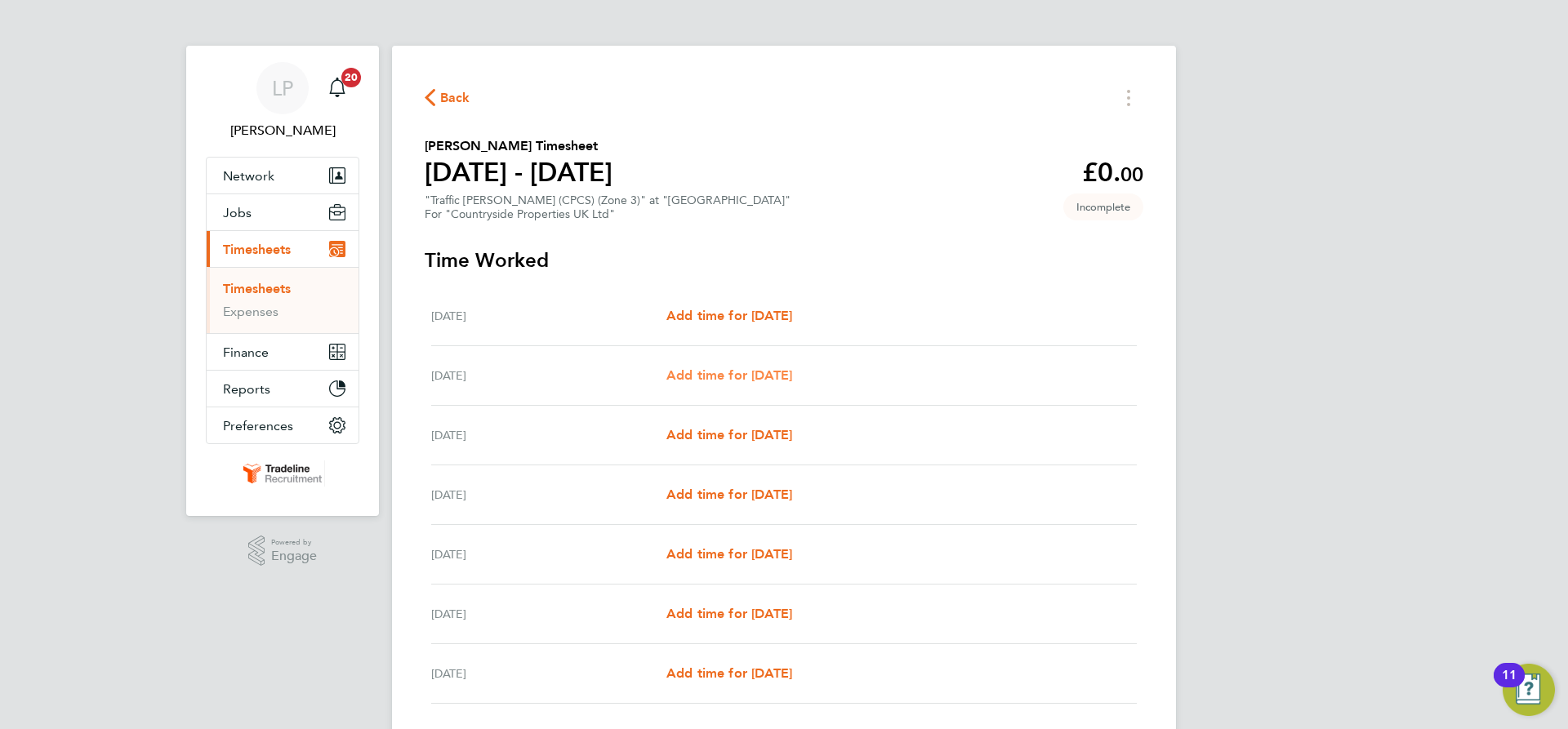
click at [792, 379] on span "Add time for [DATE]" at bounding box center [729, 375] width 126 height 16
select select "30"
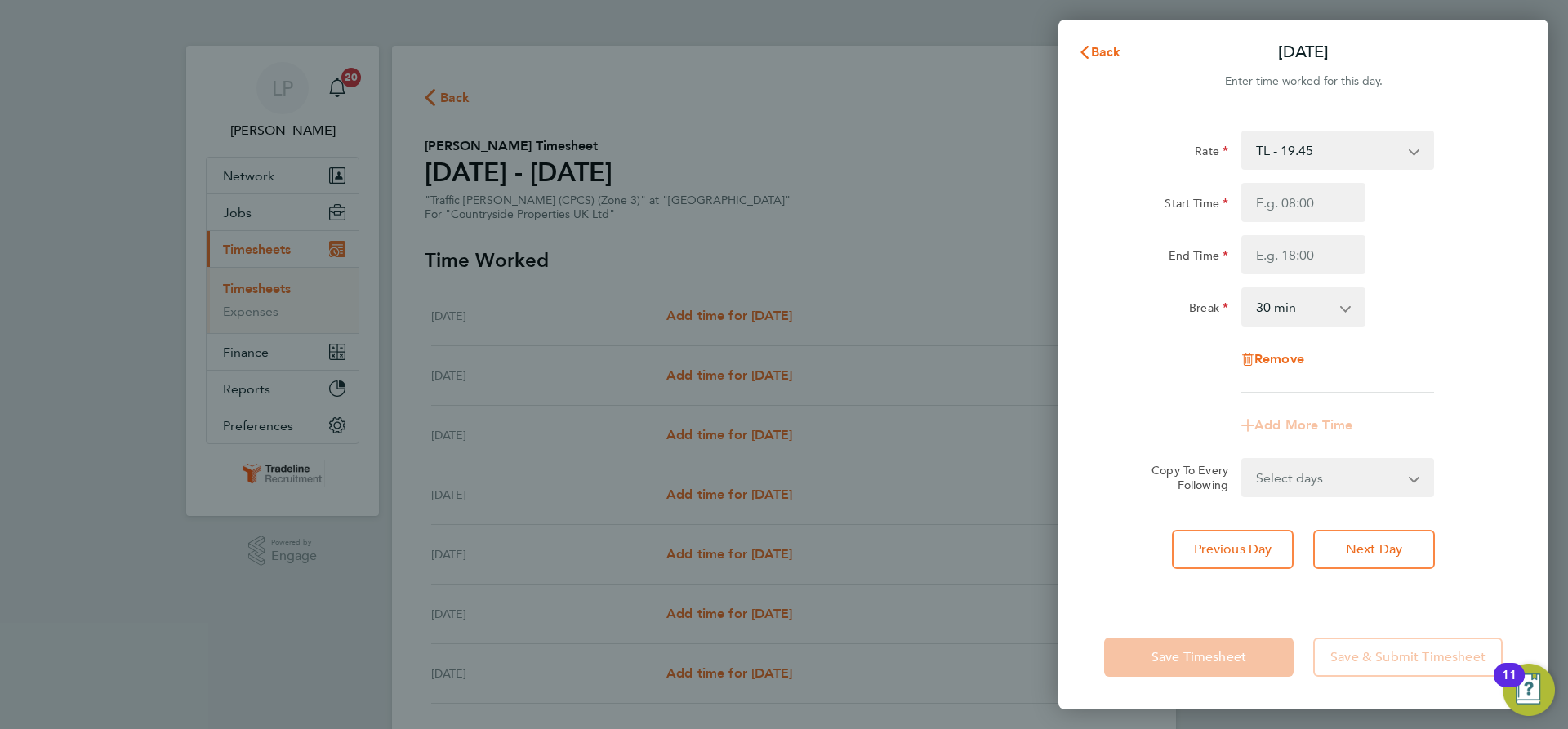
click at [1403, 146] on select "TL - 19.45" at bounding box center [1328, 150] width 170 height 36
click at [1317, 205] on input "Start Time" at bounding box center [1303, 202] width 124 height 39
type input "07:00"
drag, startPoint x: 1328, startPoint y: 252, endPoint x: 1330, endPoint y: 265, distance: 13.2
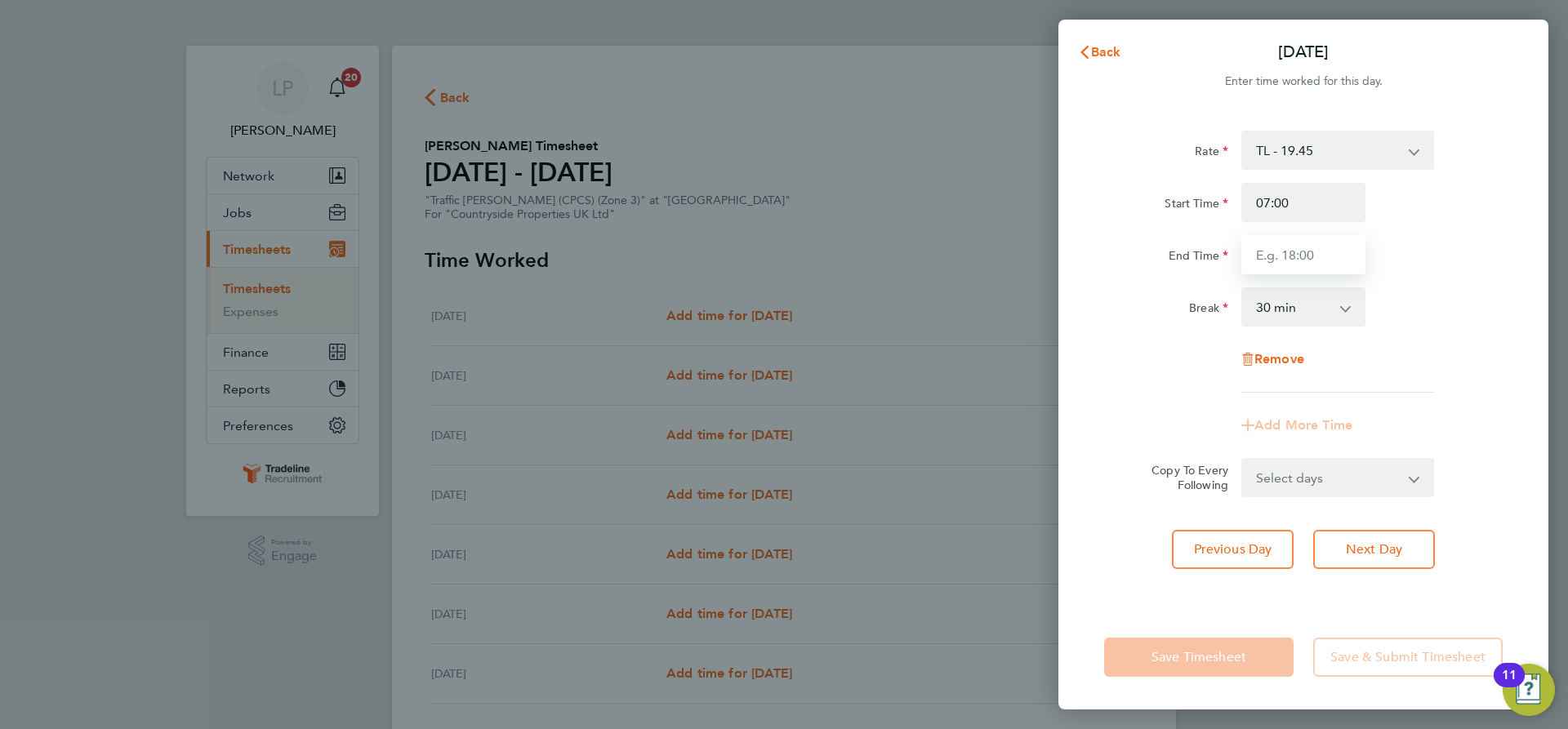
click at [1328, 252] on input "End Time" at bounding box center [1303, 254] width 124 height 39
type input "16:30"
click at [1403, 266] on div "End Time 16:30" at bounding box center [1303, 254] width 412 height 39
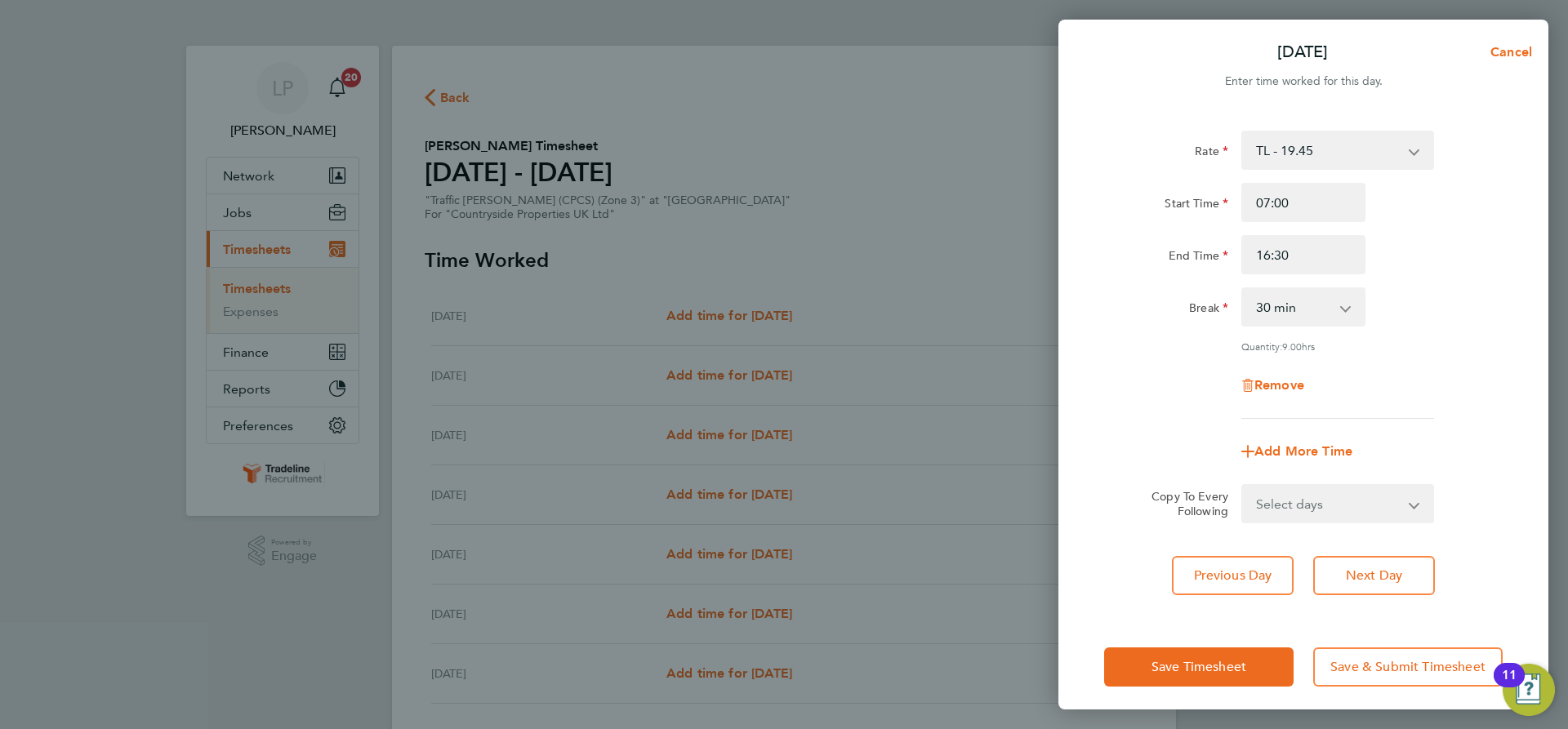
click at [1364, 494] on select "Select days Day Weekday (Mon-Fri) Weekend (Sat-Sun) Wednesday Thursday Friday S…" at bounding box center [1329, 503] width 172 height 36
select select "WEEKDAY"
click at [1243, 485] on select "Select days Day Weekday (Mon-Fri) Weekend (Sat-Sun) Wednesday Thursday Friday S…" at bounding box center [1329, 503] width 172 height 36
select select "[DATE]"
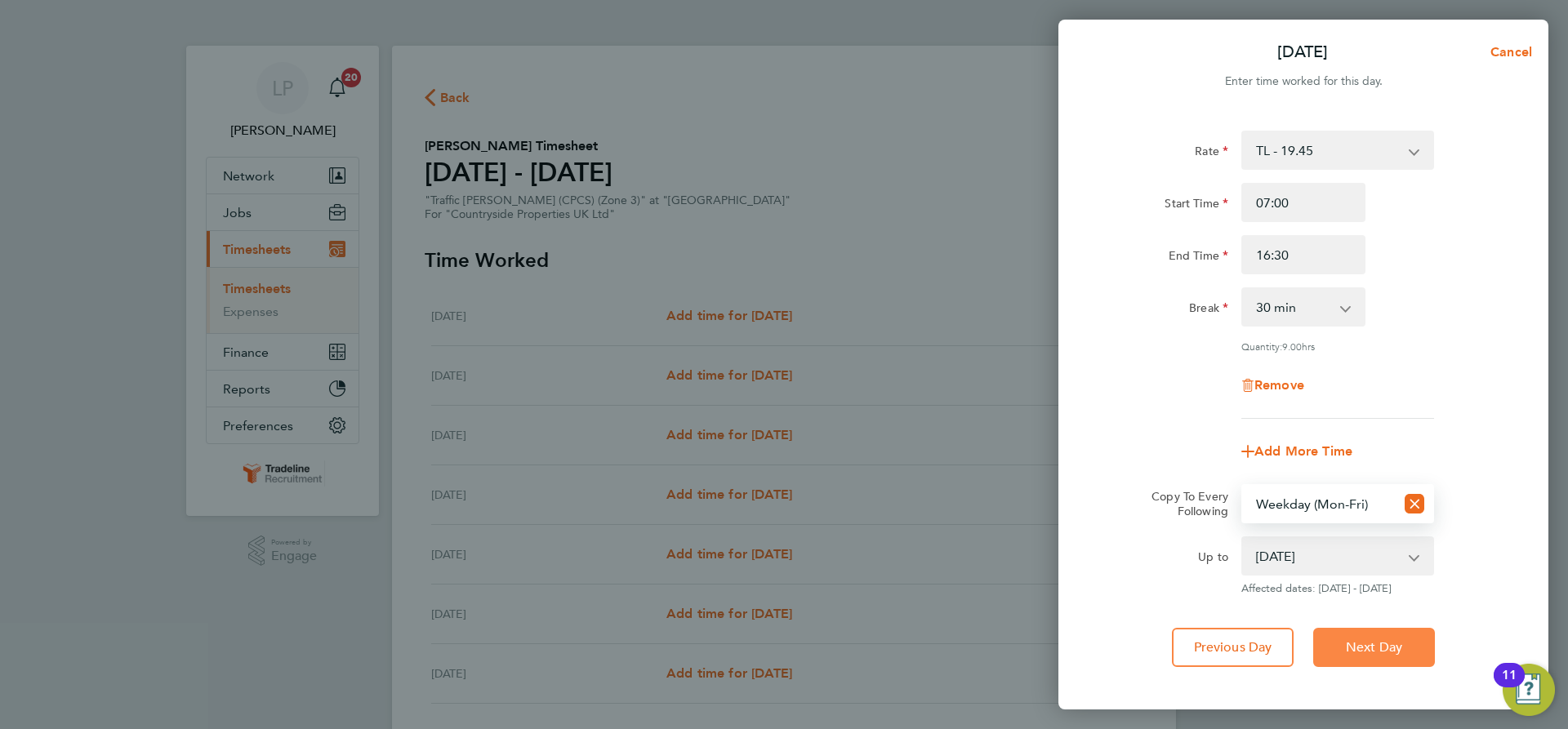
click at [1390, 629] on button "Next Day" at bounding box center [1373, 648] width 122 height 39
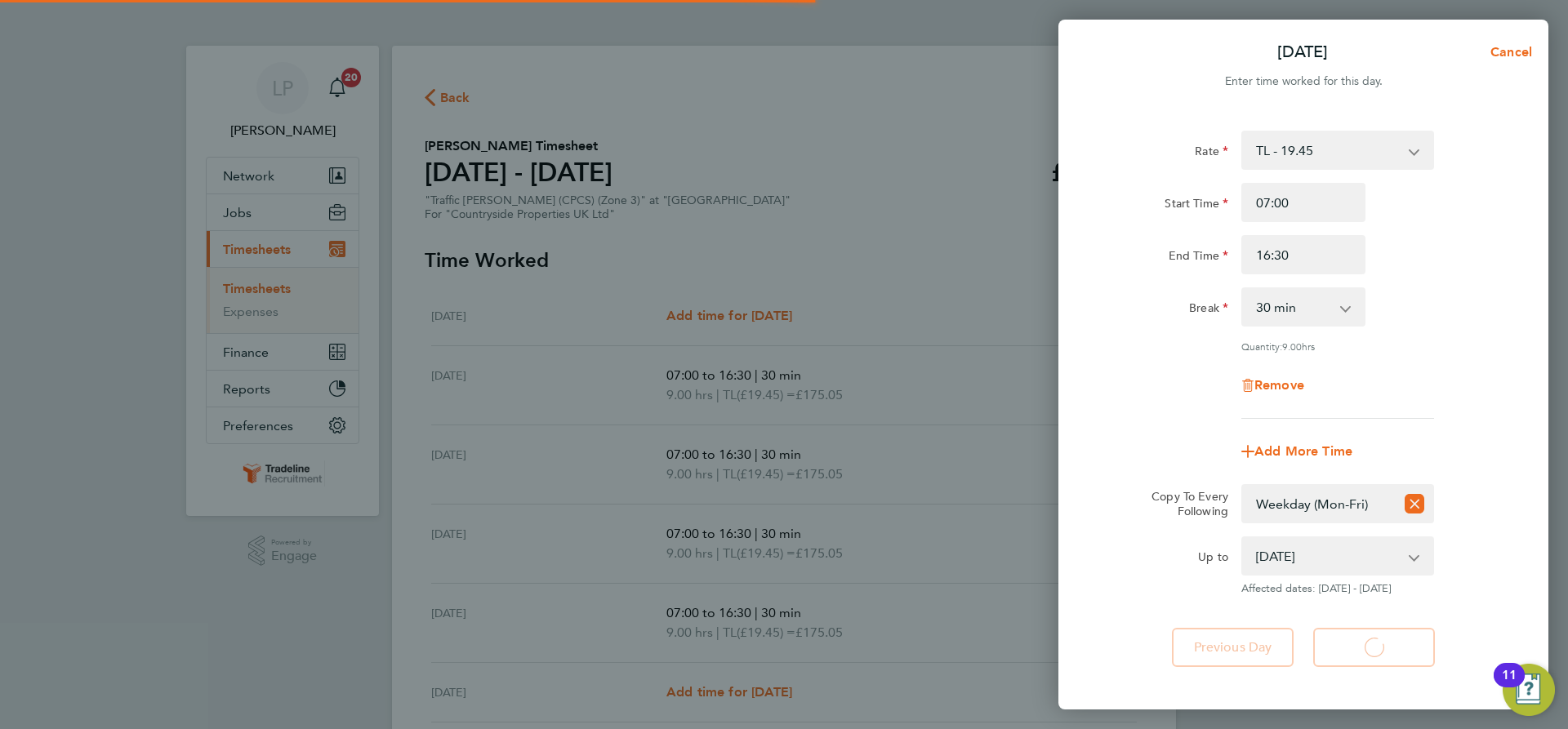
select select "30"
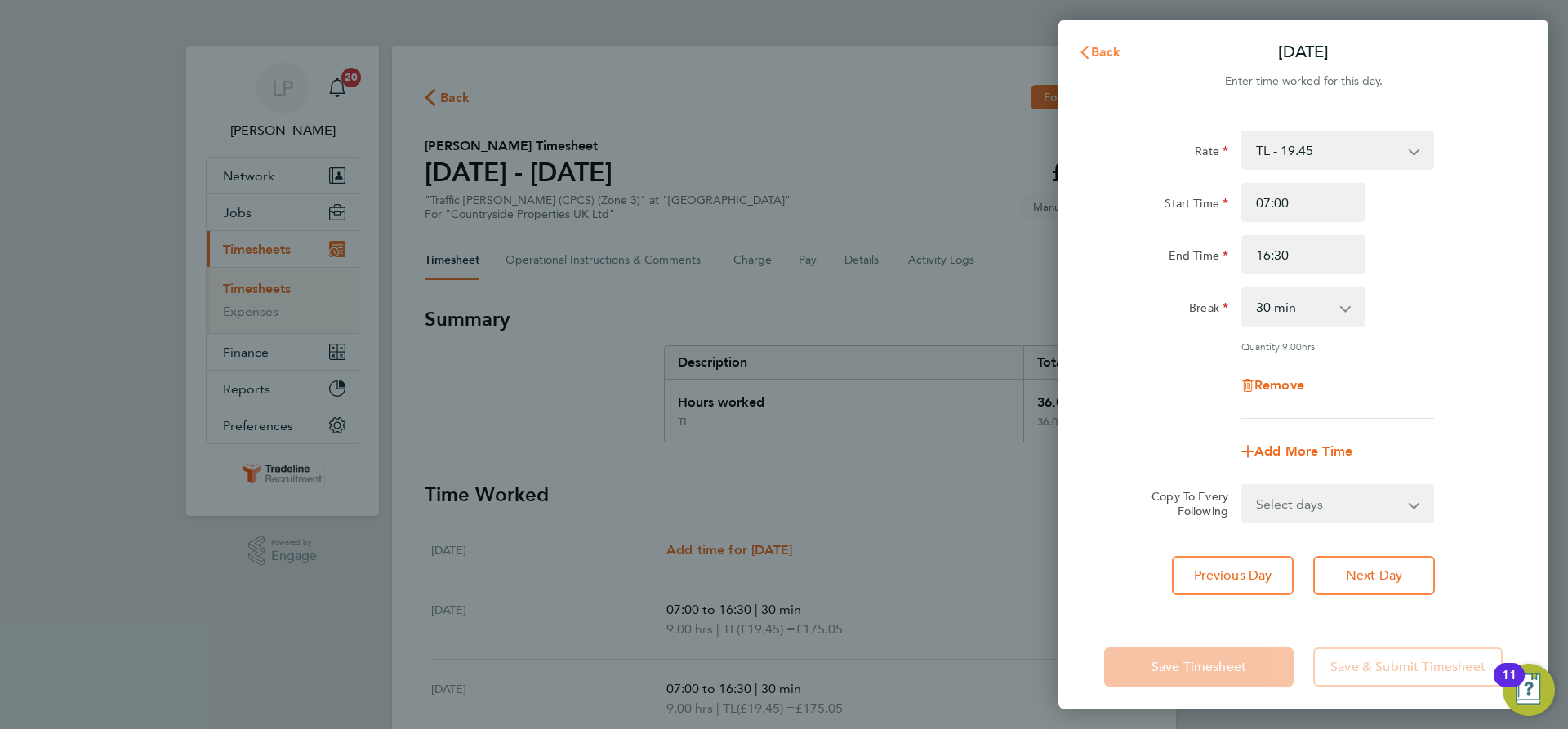
click at [1123, 53] on button "Back" at bounding box center [1099, 52] width 76 height 32
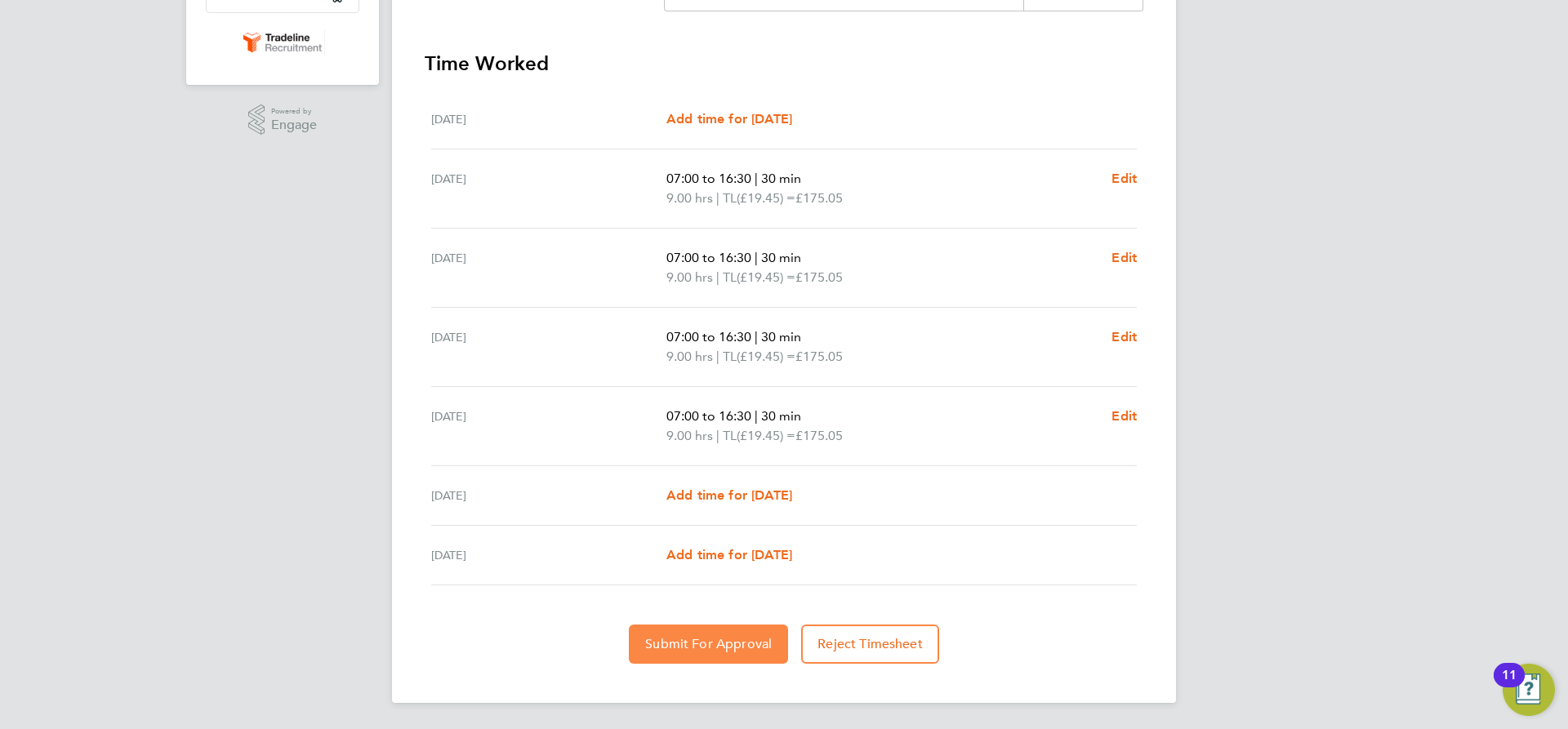
click at [730, 643] on span "Submit For Approval" at bounding box center [708, 644] width 126 height 17
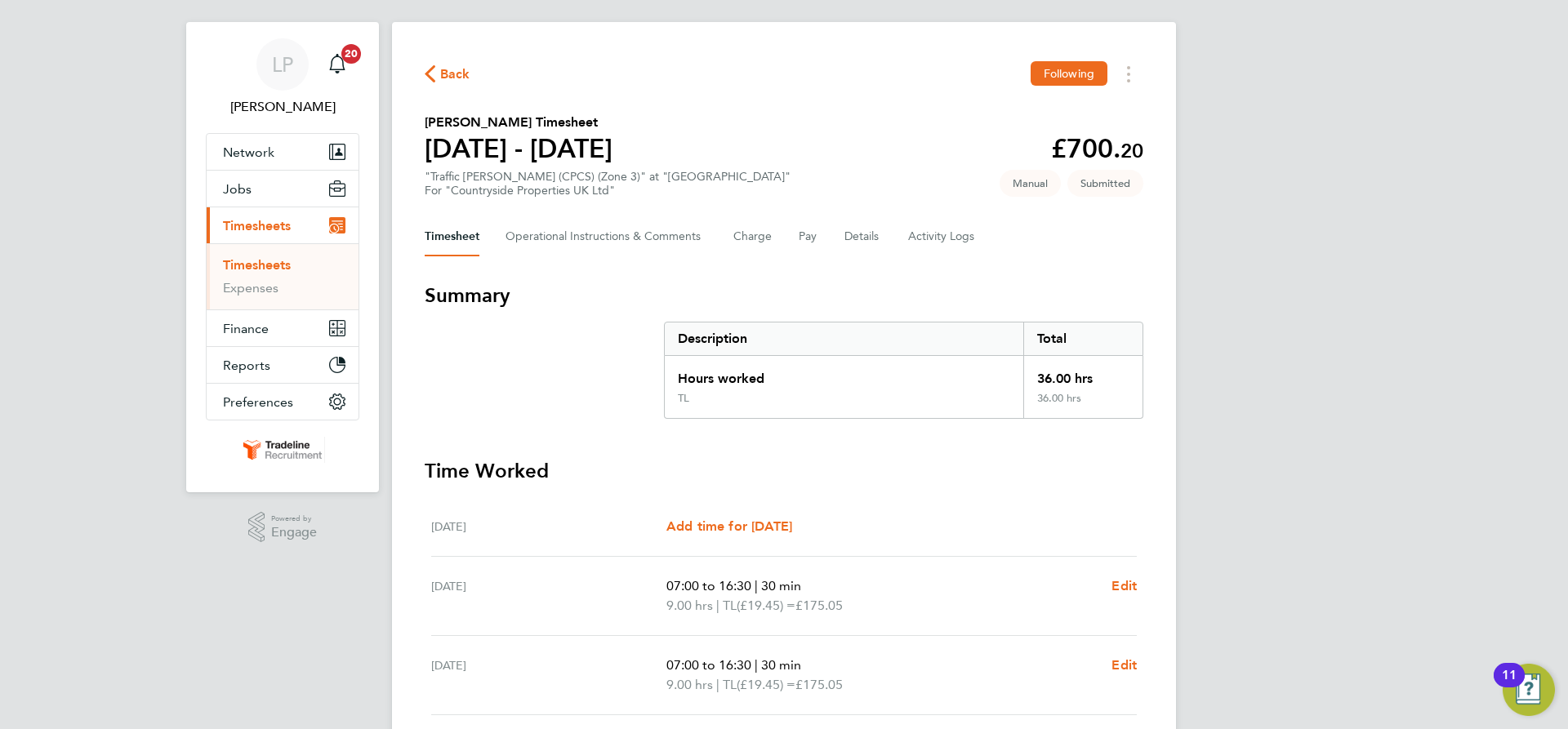
scroll to position [23, 0]
click at [270, 261] on link "Timesheets" at bounding box center [256, 265] width 67 height 16
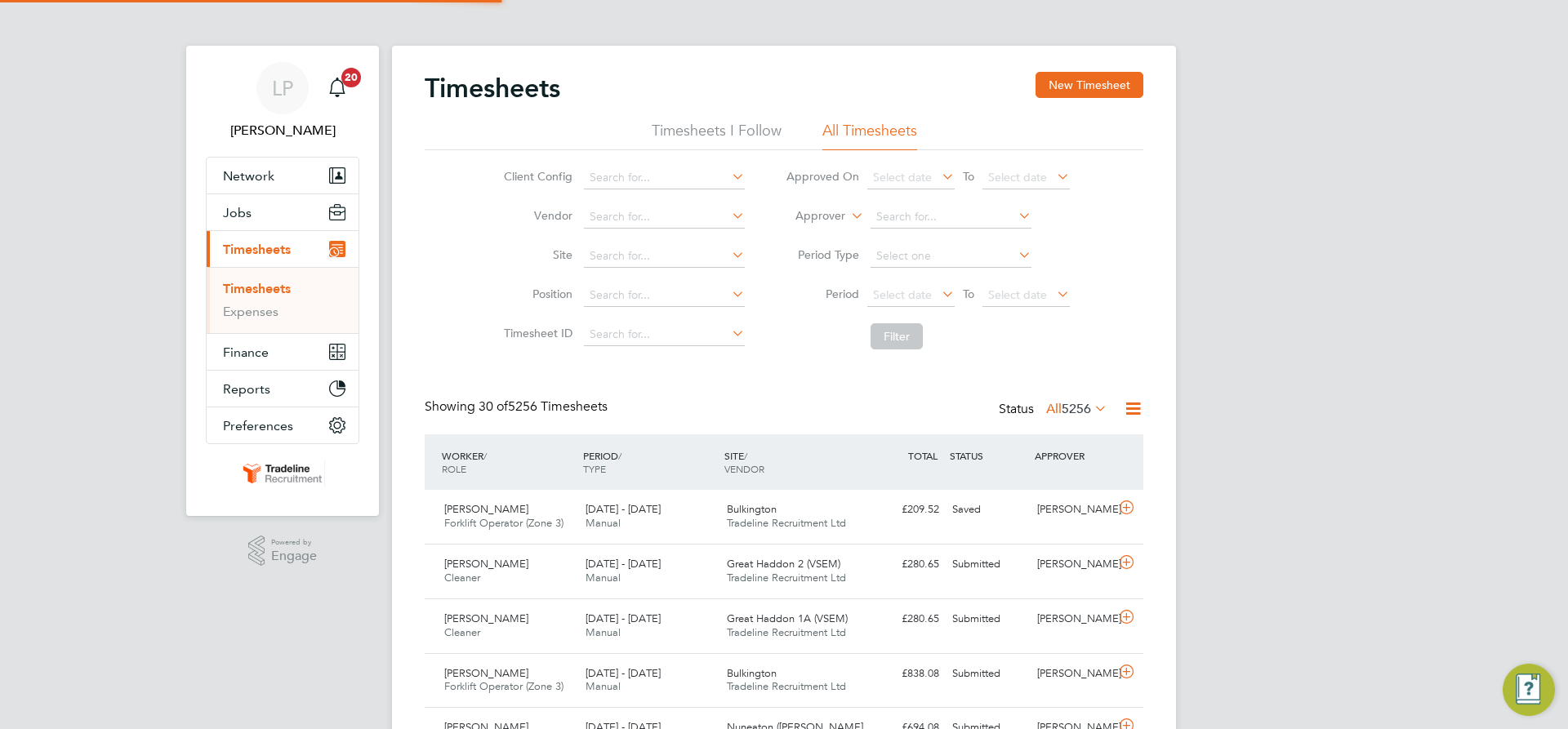
scroll to position [8, 8]
click at [1083, 88] on button "New Timesheet" at bounding box center [1089, 85] width 108 height 26
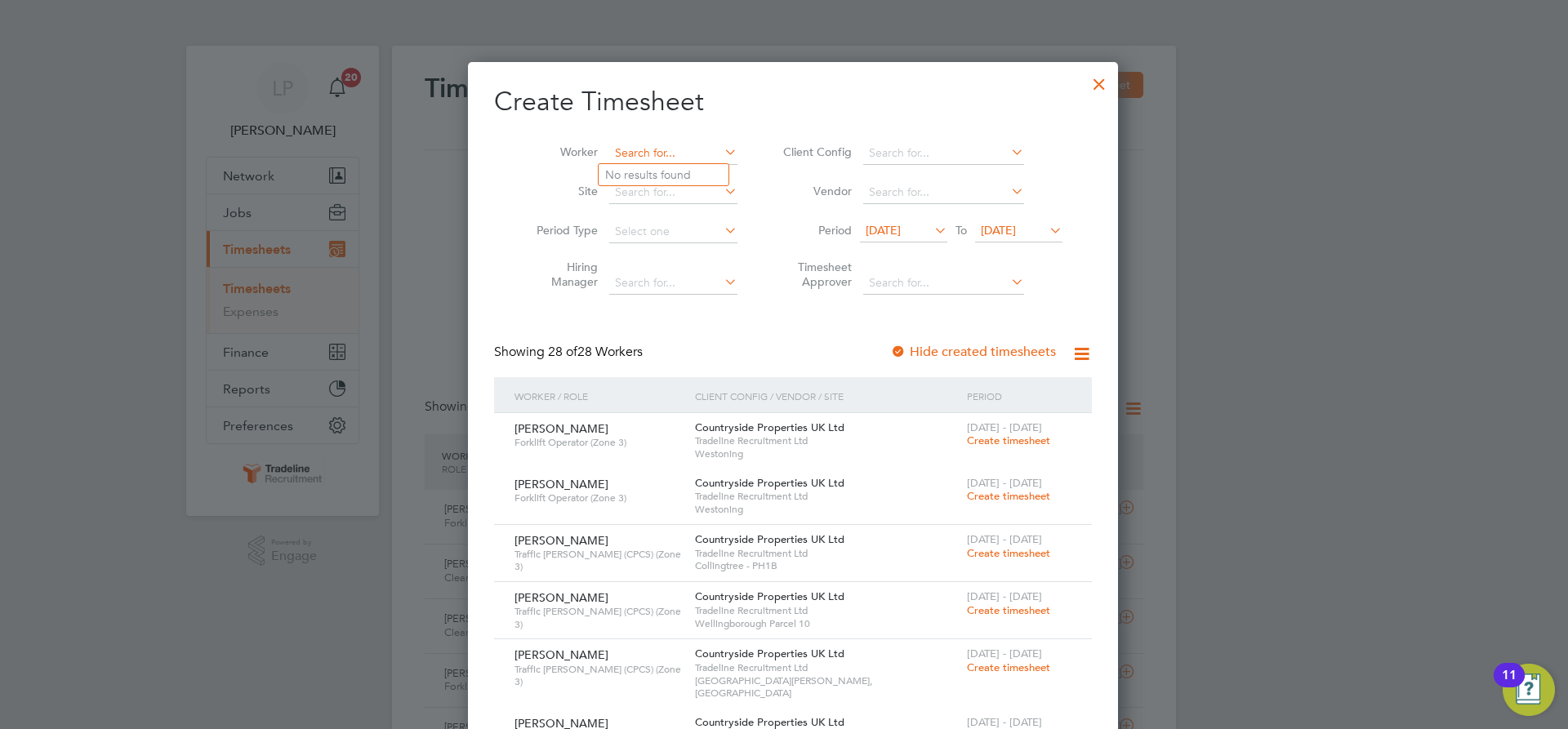
click at [674, 150] on input at bounding box center [673, 153] width 128 height 23
type input "dun"
click at [671, 158] on input at bounding box center [673, 153] width 128 height 23
type input "simp"
click at [721, 150] on icon at bounding box center [721, 152] width 0 height 23
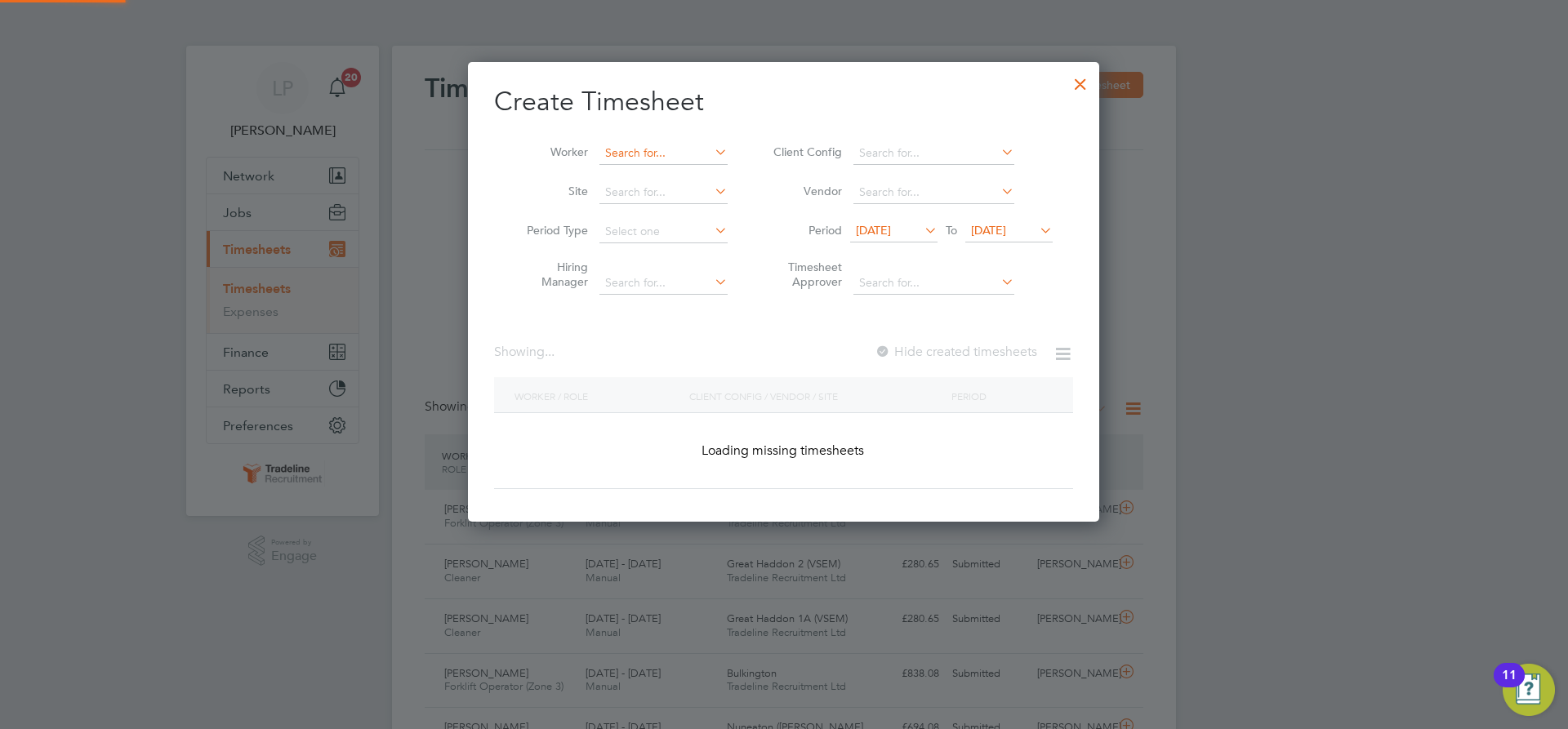
click at [609, 156] on input at bounding box center [663, 153] width 128 height 23
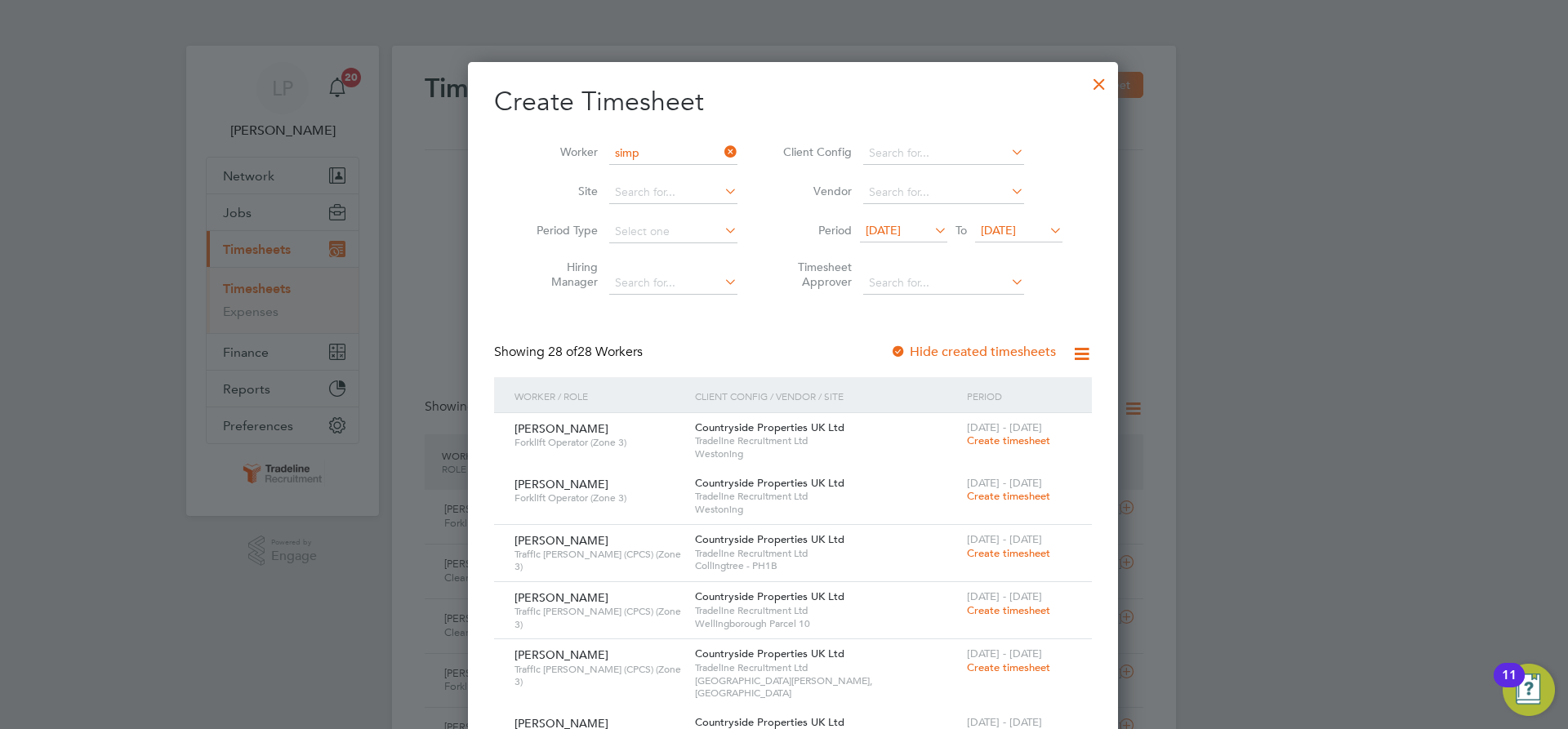
type input "simp"
drag, startPoint x: 1085, startPoint y: 82, endPoint x: 1038, endPoint y: 119, distance: 59.8
click at [1085, 82] on div at bounding box center [1100, 81] width 30 height 30
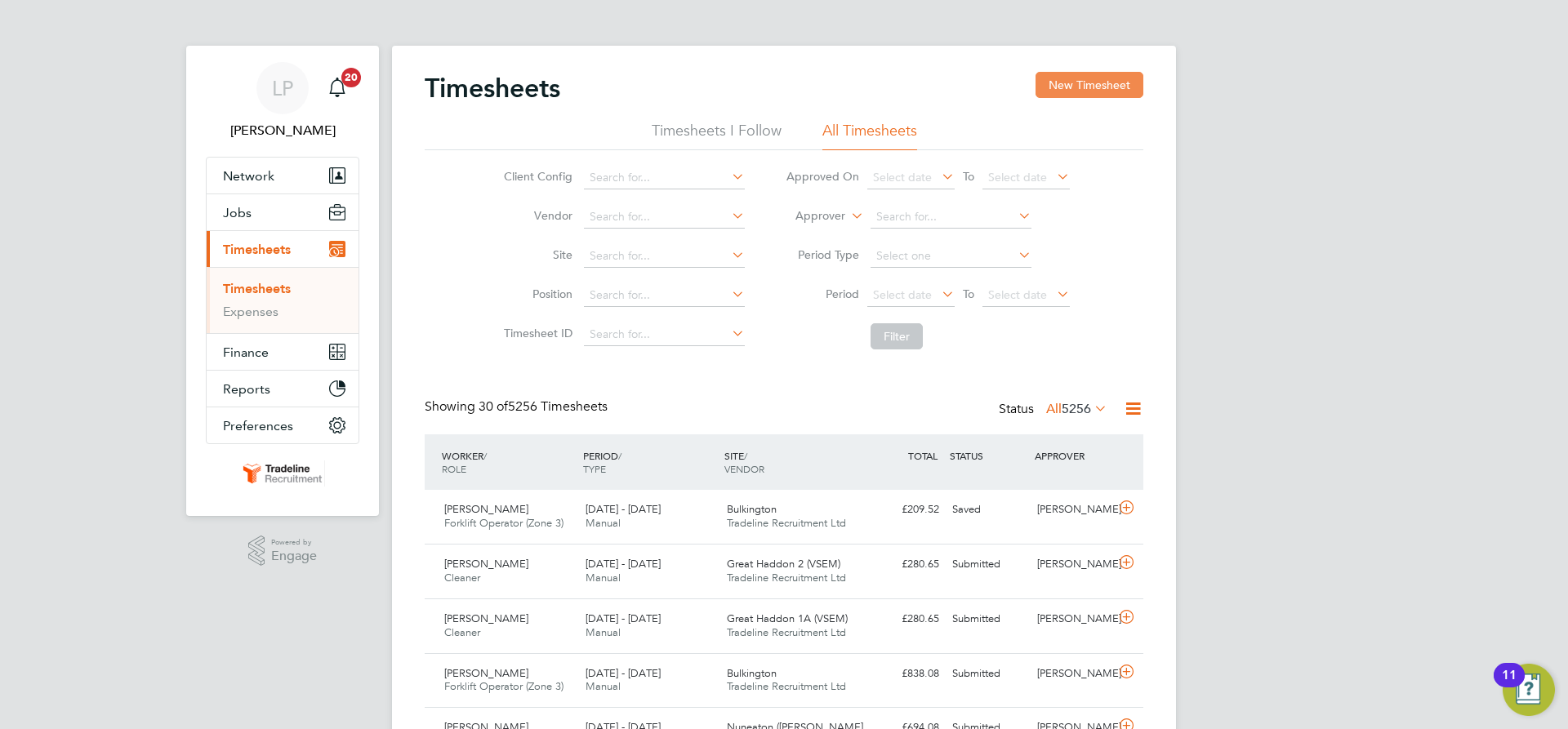
click at [1117, 78] on button "New Timesheet" at bounding box center [1089, 85] width 108 height 26
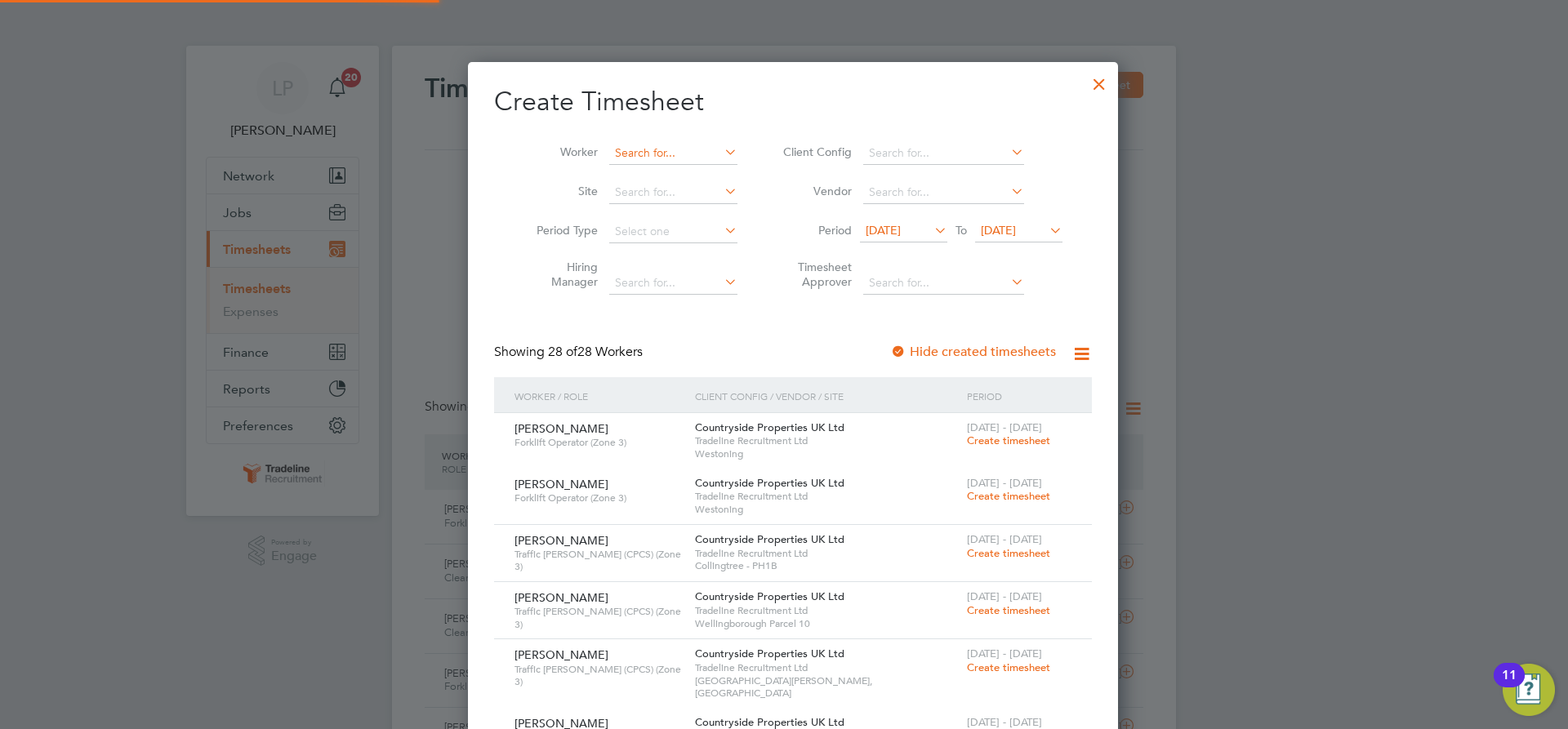
click at [609, 152] on input at bounding box center [673, 153] width 128 height 23
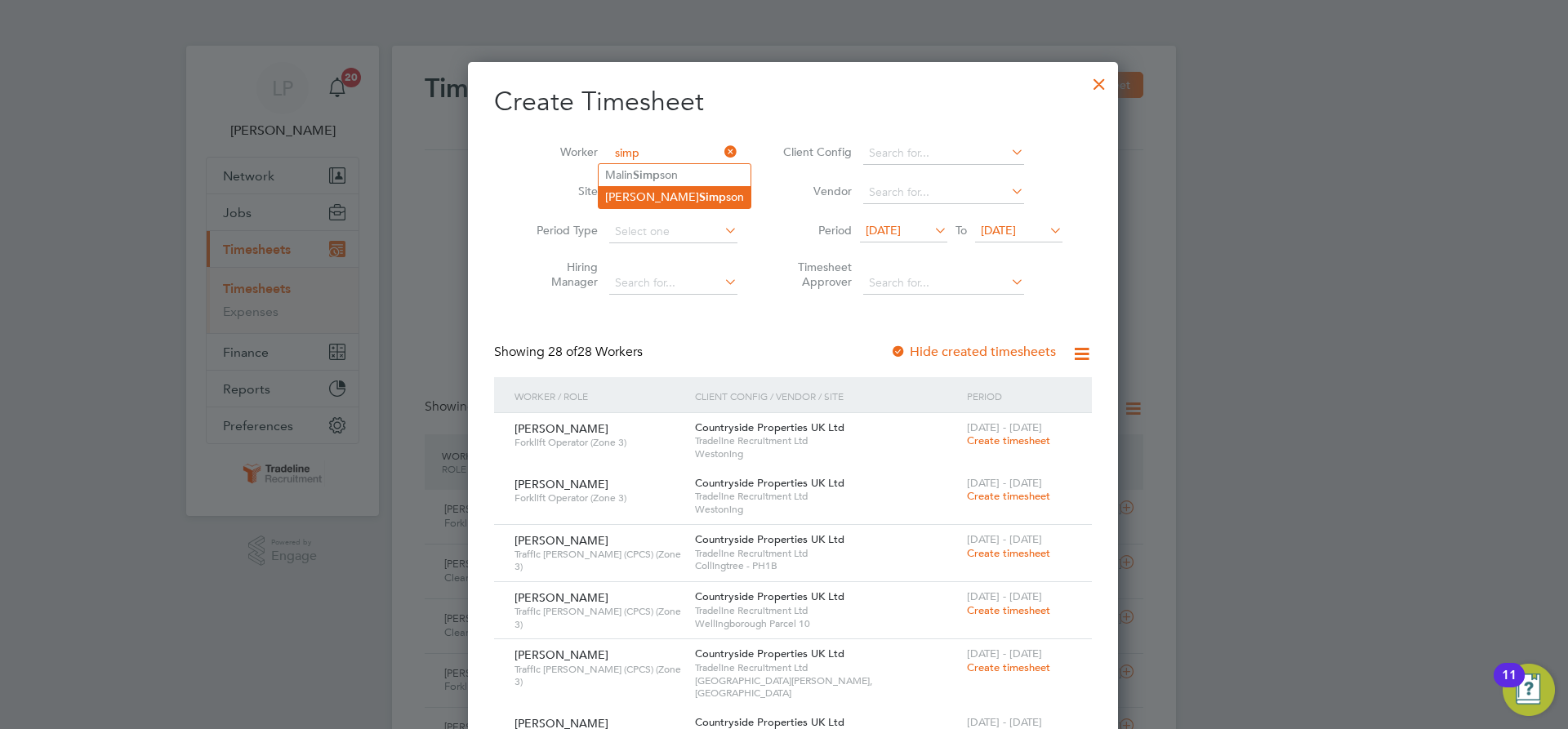
click at [642, 200] on li "Marcus Simp son" at bounding box center [674, 196] width 152 height 22
type input "[PERSON_NAME]"
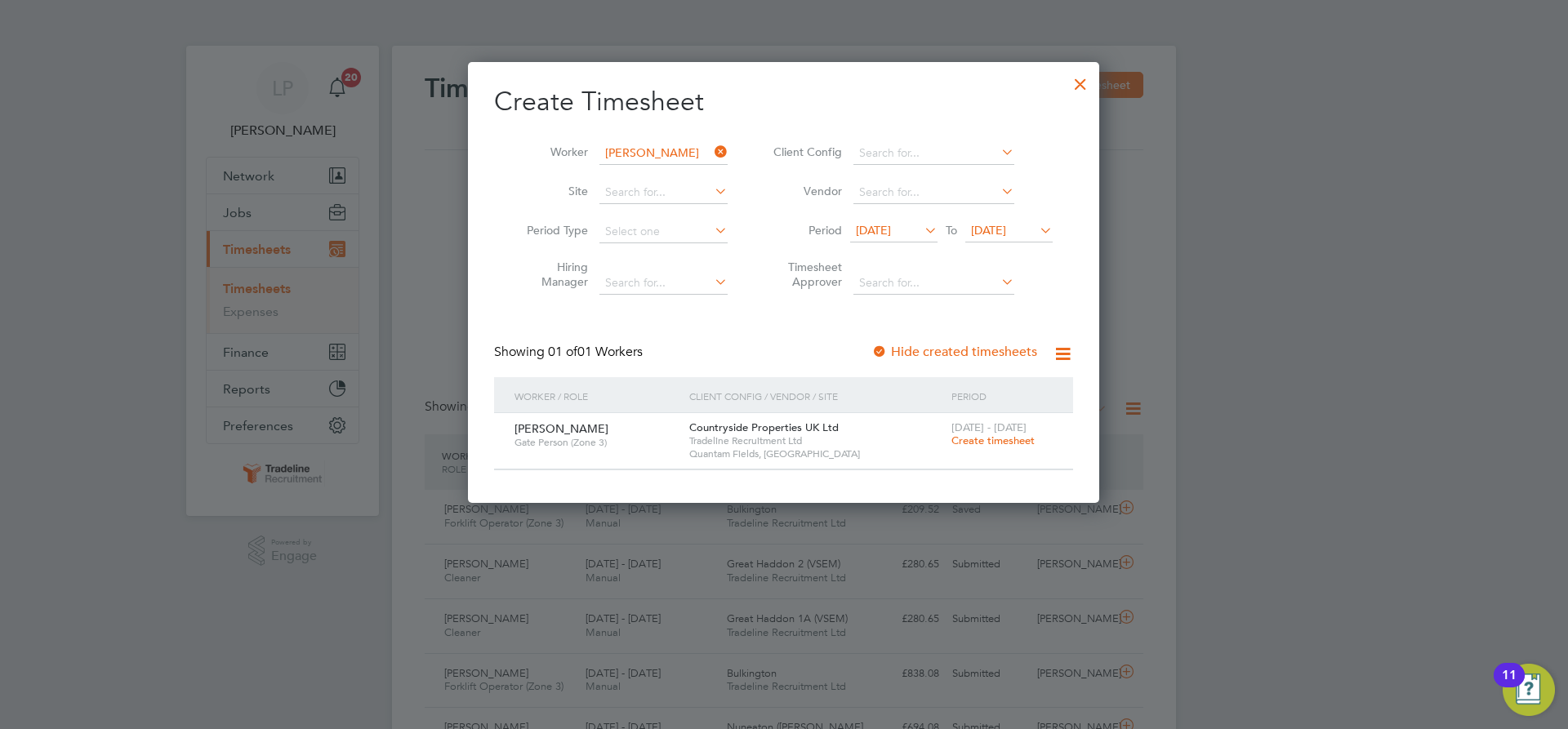
click at [1005, 441] on span "Create timesheet" at bounding box center [993, 441] width 83 height 14
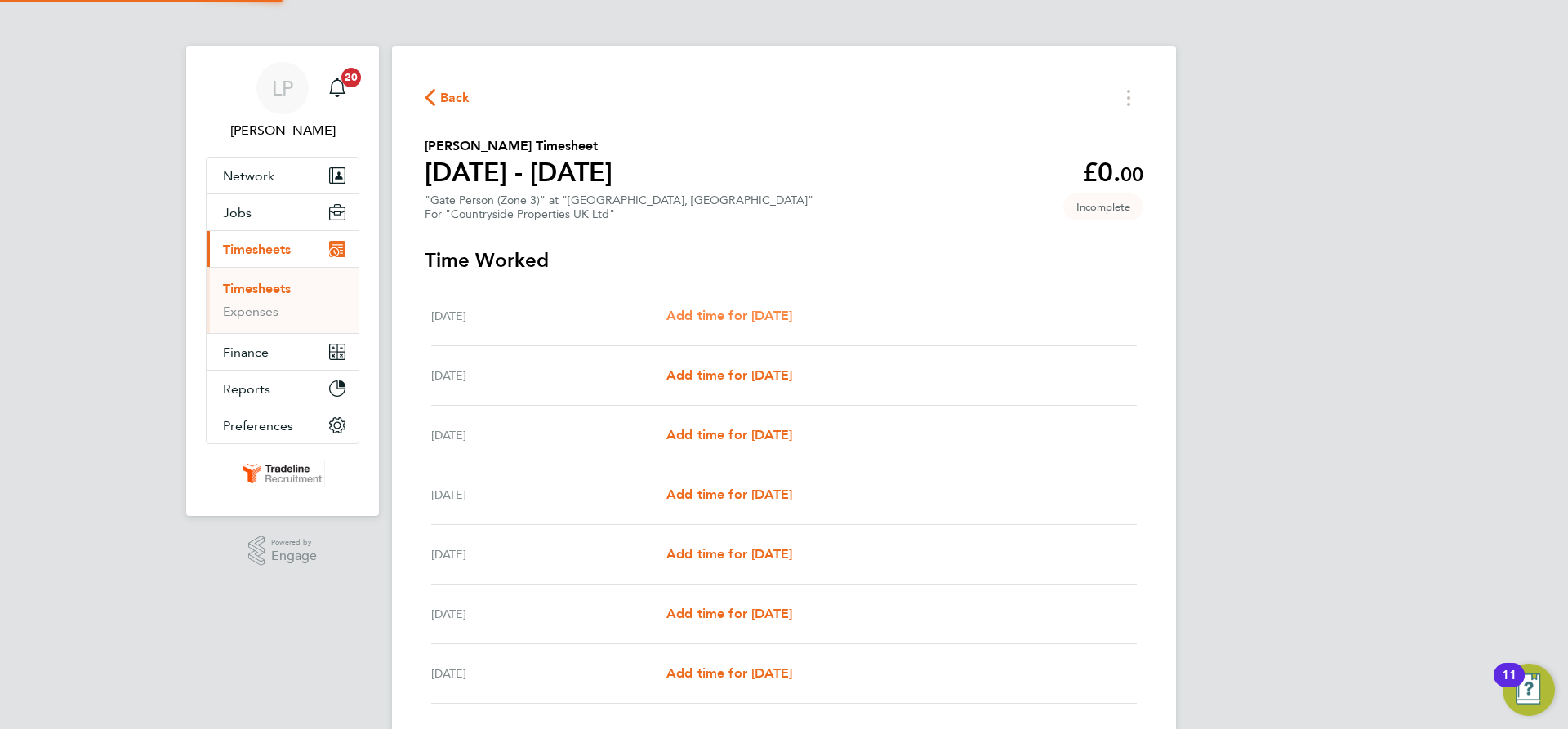
click at [760, 322] on span "Add time for [DATE]" at bounding box center [729, 315] width 126 height 16
select select "30"
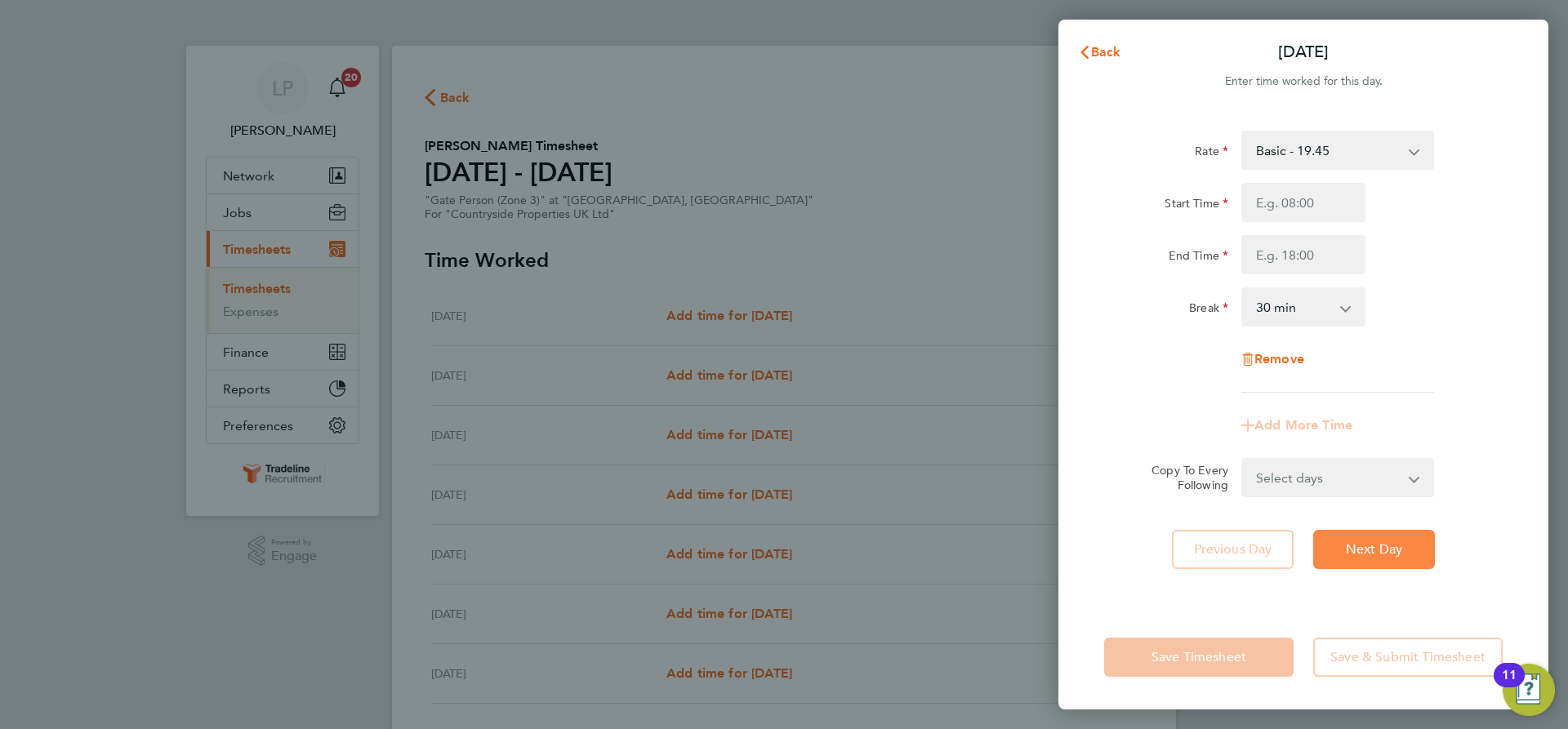
click at [1420, 537] on button "Next Day" at bounding box center [1373, 549] width 122 height 39
select select "30"
click at [1340, 203] on input "Start Time" at bounding box center [1303, 202] width 124 height 39
type input "07:00"
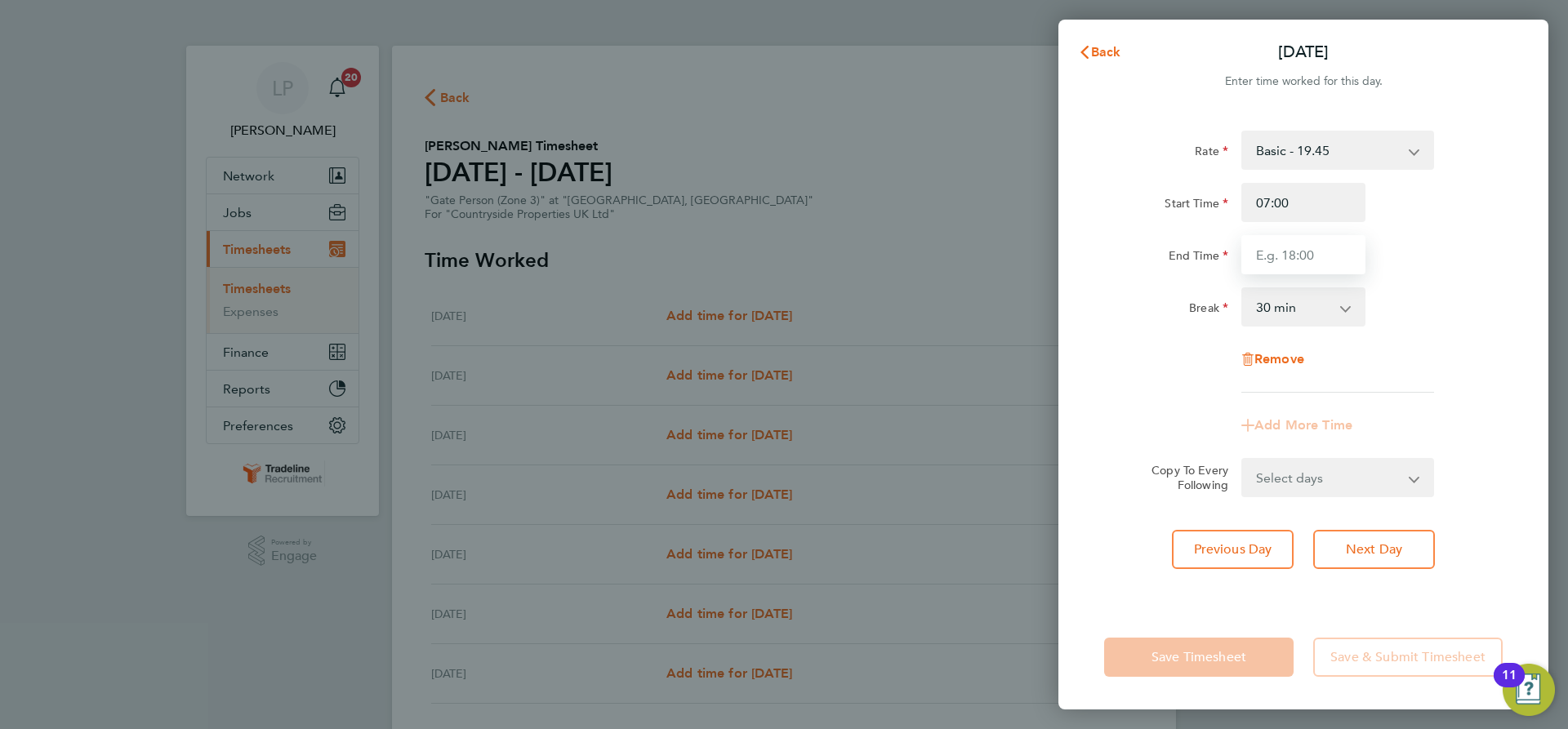
click at [1330, 258] on input "End Time" at bounding box center [1303, 254] width 124 height 39
type input "16:30"
click at [1380, 296] on div "Break 0 min 15 min 30 min 45 min 60 min 75 min 90 min" at bounding box center [1303, 307] width 412 height 39
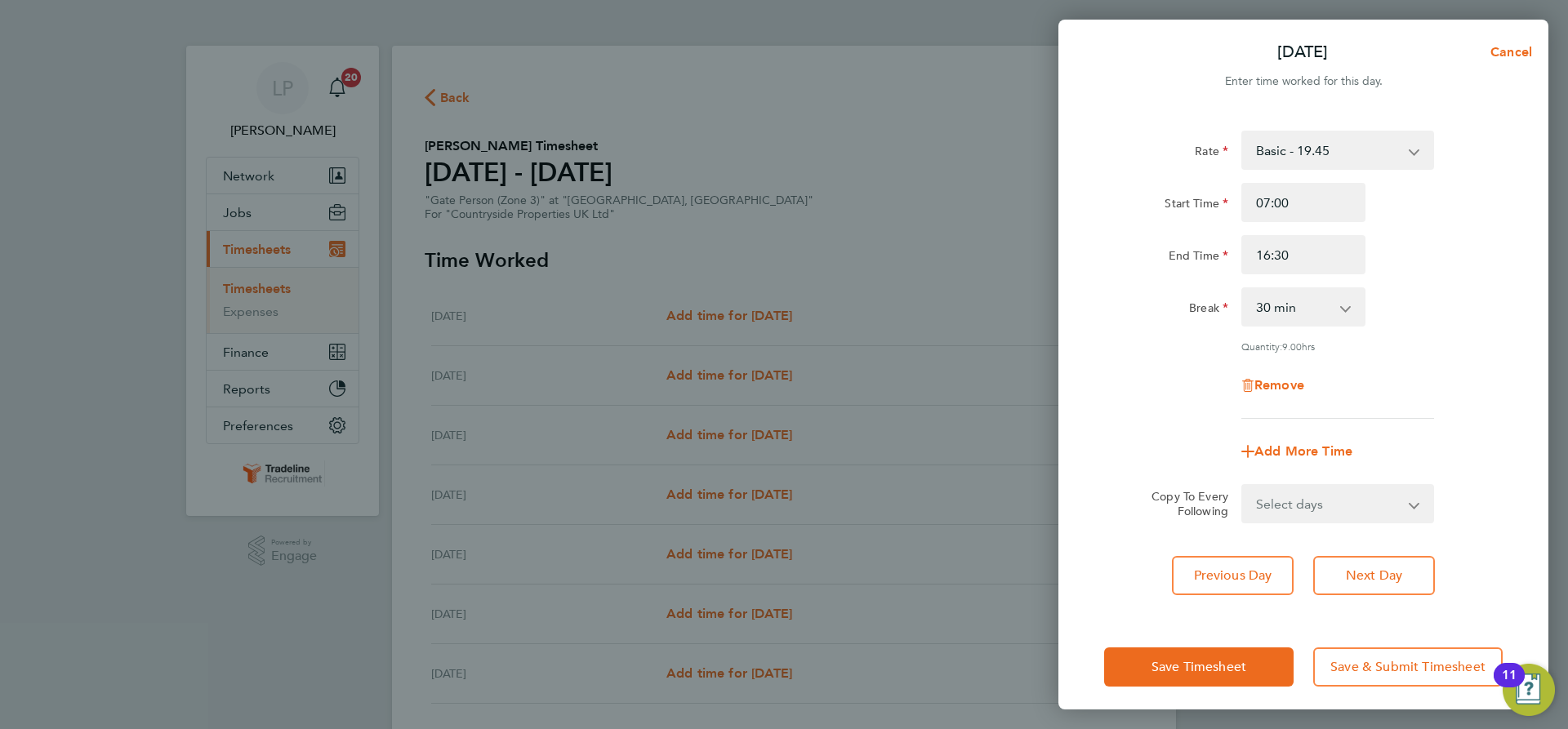
click at [1363, 486] on select "Select days Day Weekday (Mon-Fri) Weekend (Sat-Sun) Wednesday Thursday Friday S…" at bounding box center [1329, 503] width 172 height 36
select select "WEEKDAY"
click at [1243, 485] on select "Select days Day Weekday (Mon-Fri) Weekend (Sat-Sun) Wednesday Thursday Friday S…" at bounding box center [1329, 503] width 172 height 36
select select "[DATE]"
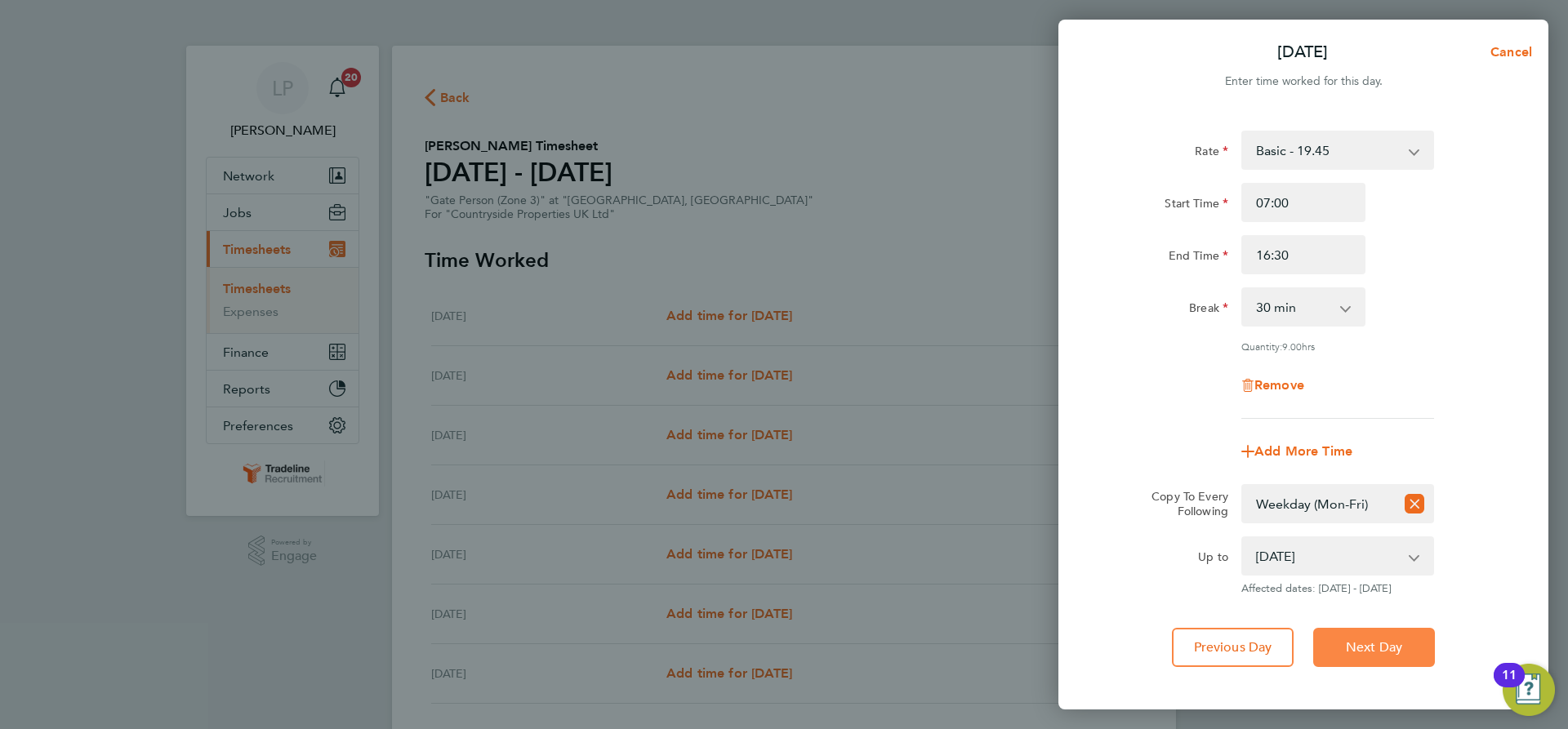
click at [1373, 632] on button "Next Day" at bounding box center [1373, 648] width 122 height 39
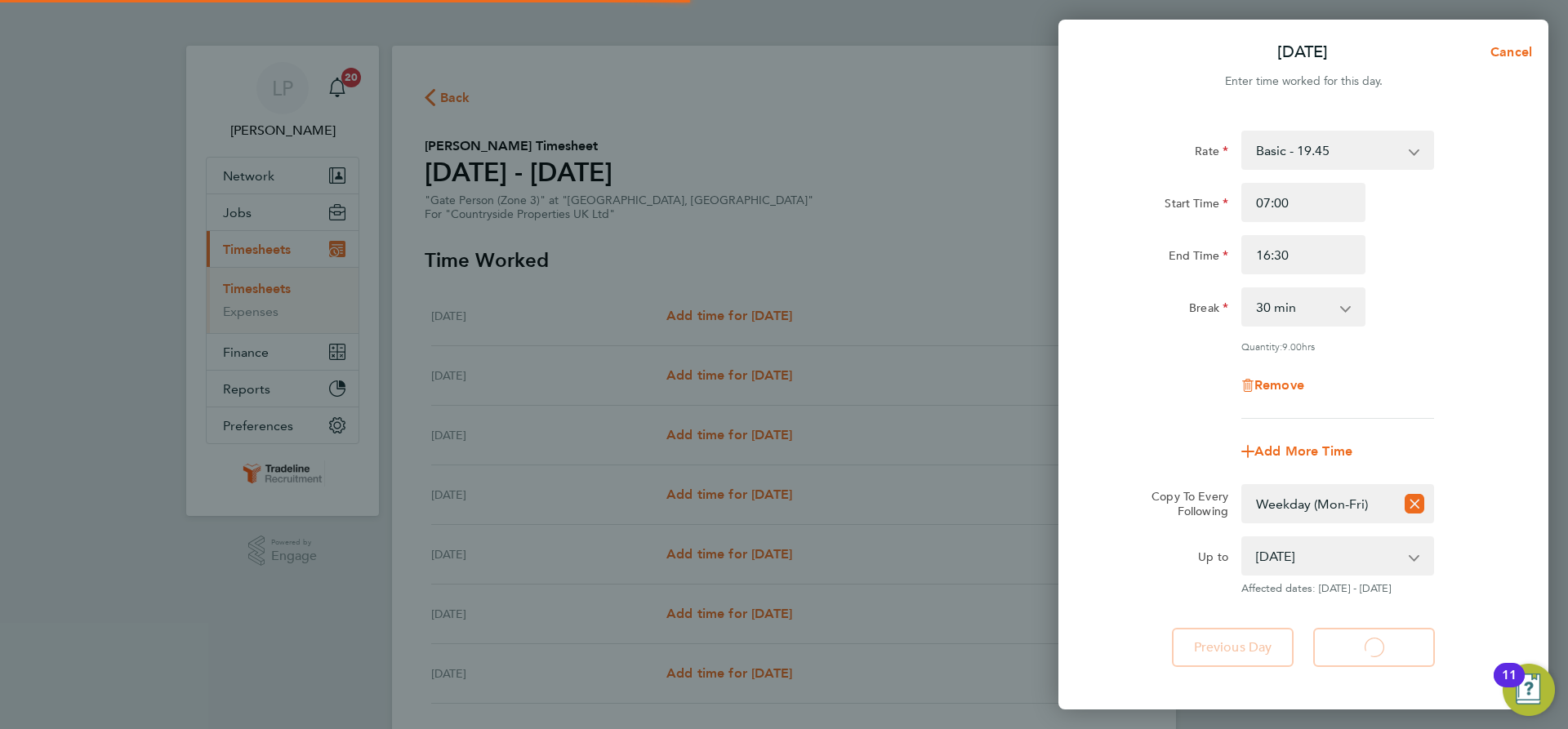
select select "30"
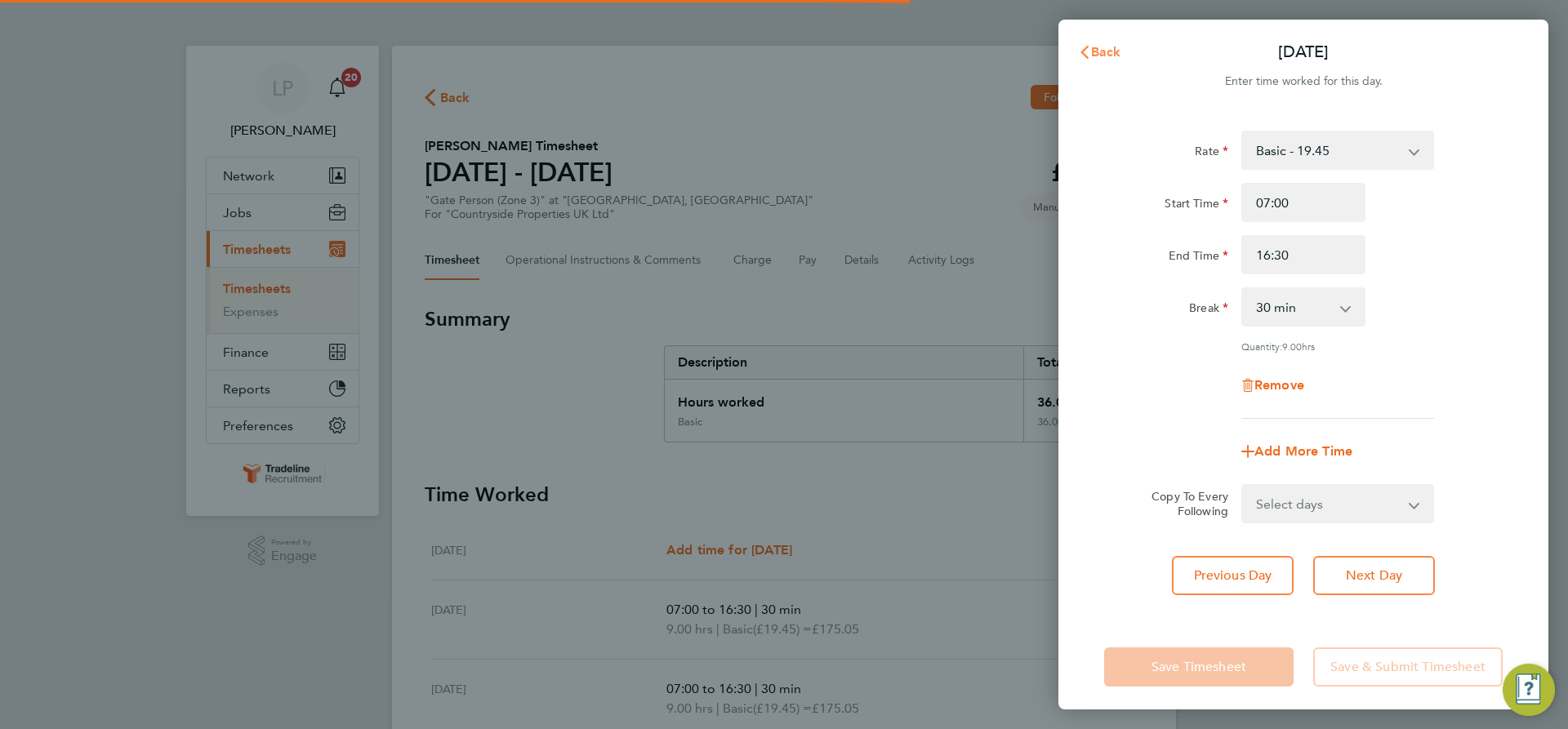
click at [1094, 59] on span "Back" at bounding box center [1106, 52] width 30 height 16
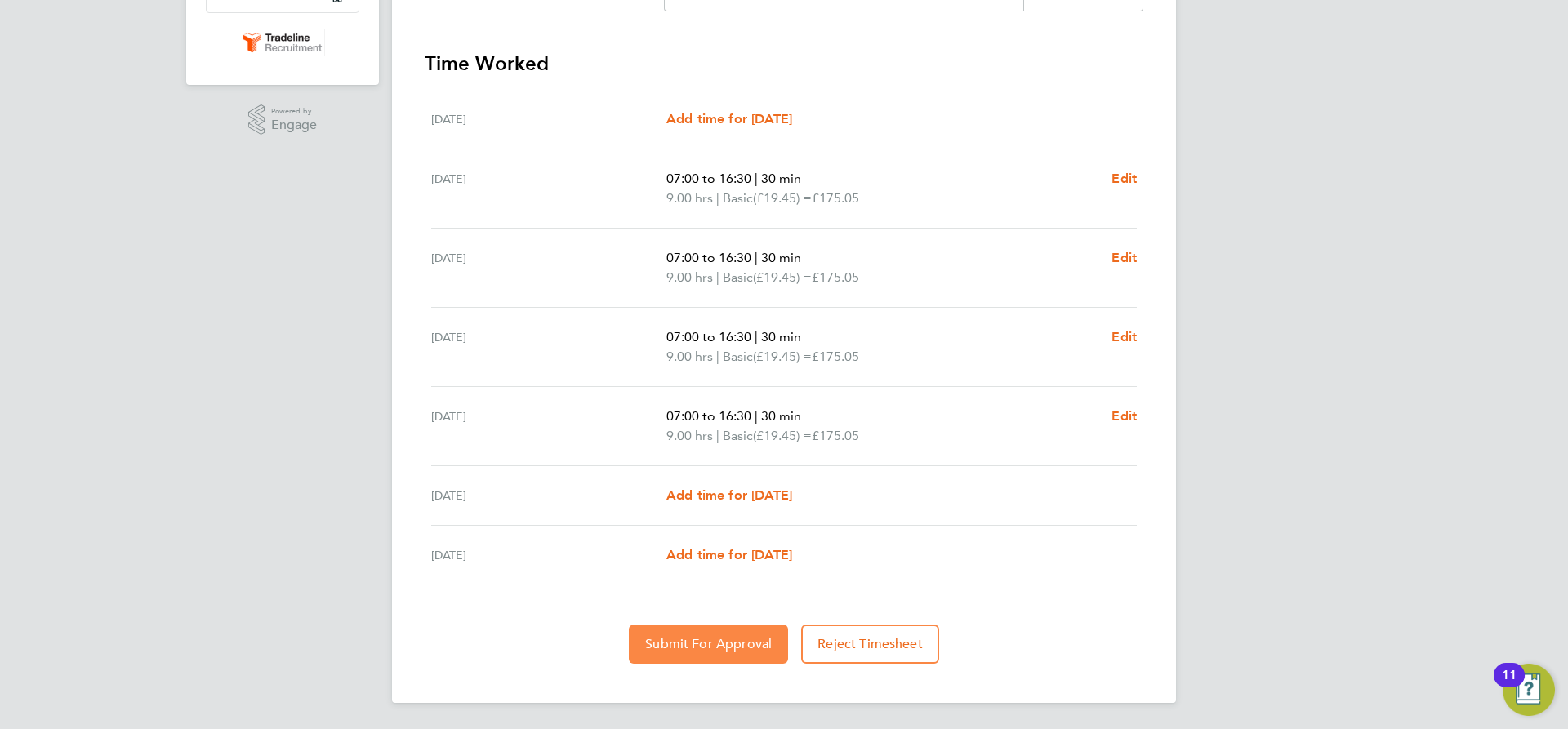
click at [745, 640] on span "Submit For Approval" at bounding box center [708, 644] width 126 height 17
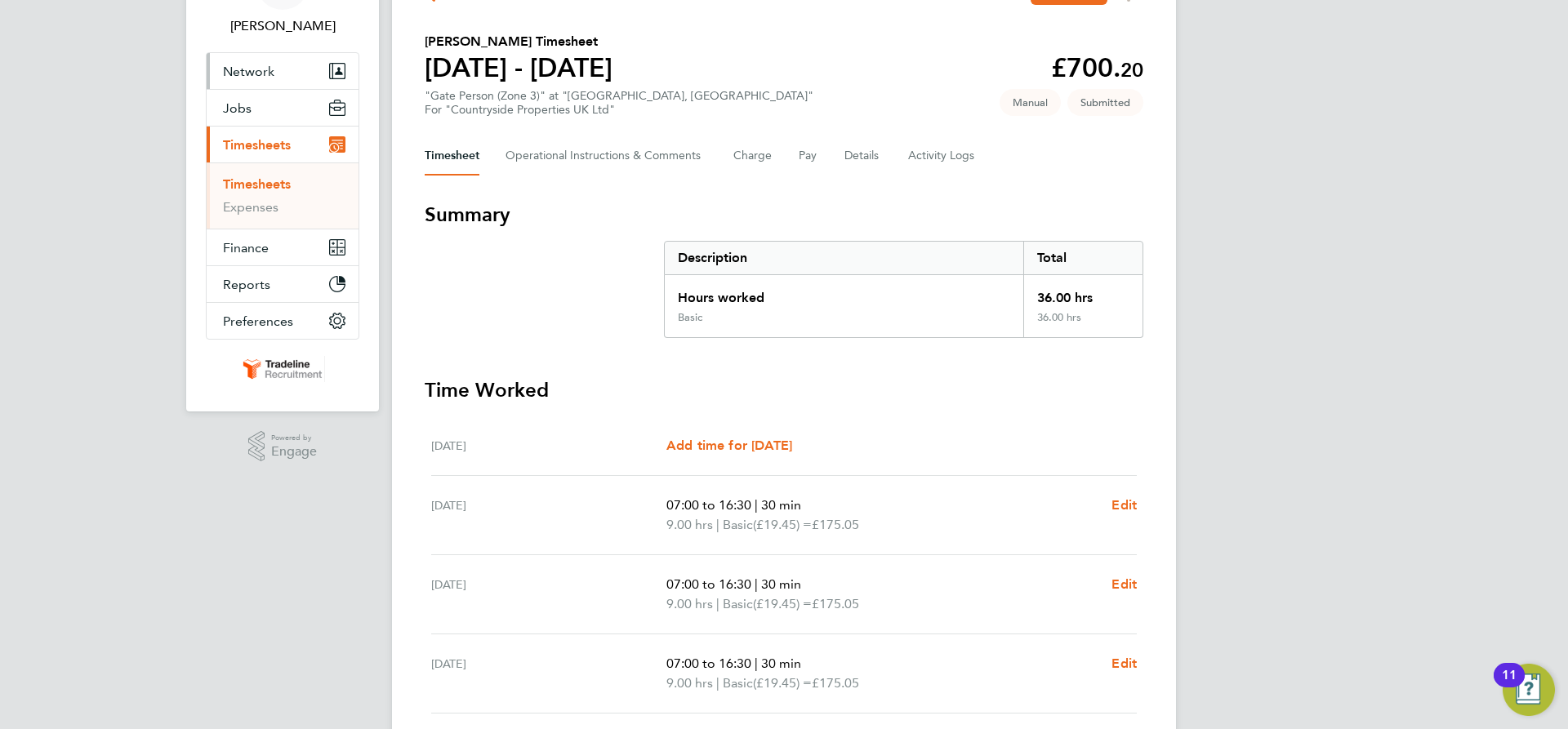
drag, startPoint x: 283, startPoint y: 185, endPoint x: 306, endPoint y: 186, distance: 23.0
click at [283, 185] on link "Timesheets" at bounding box center [256, 184] width 67 height 16
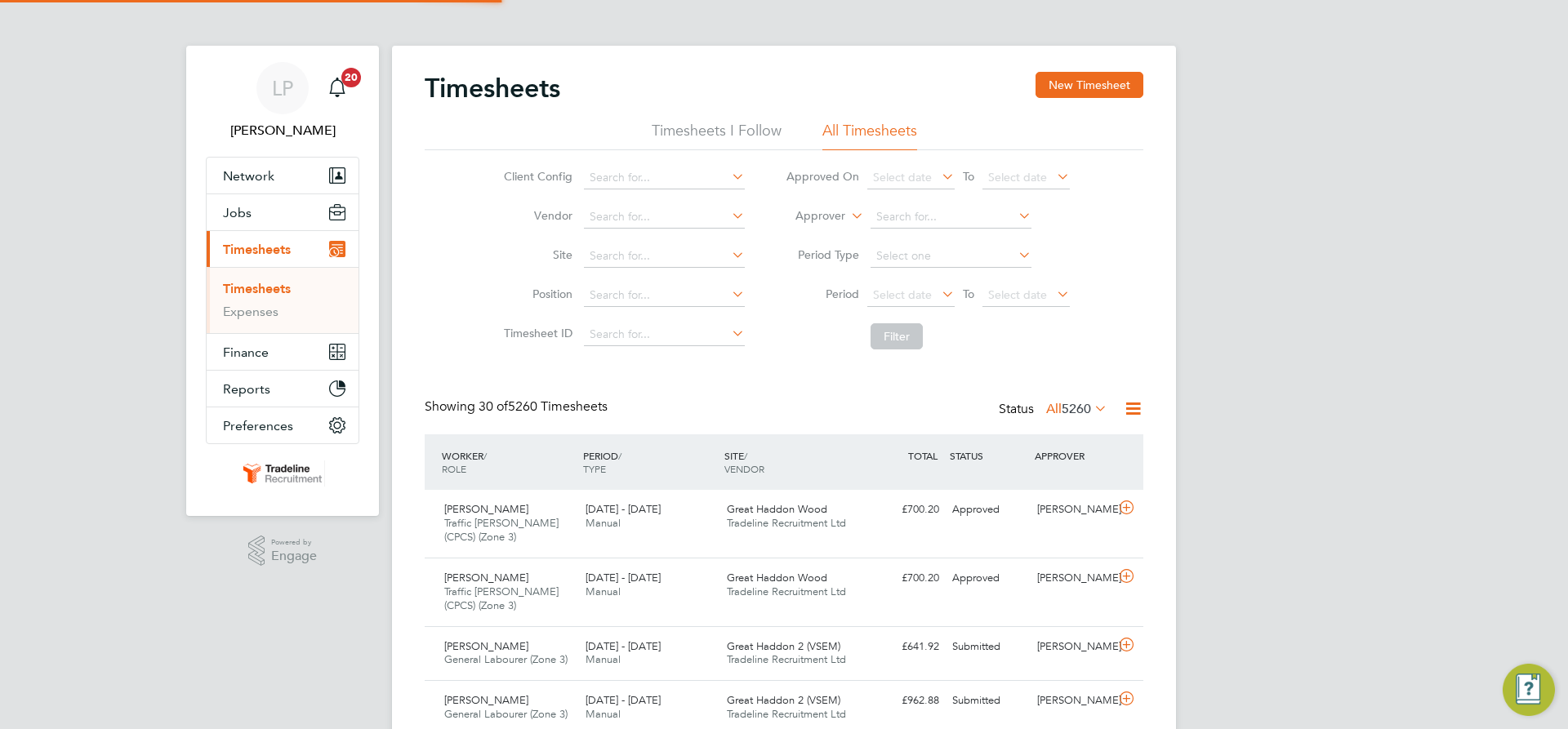
scroll to position [8, 8]
click at [1082, 88] on button "New Timesheet" at bounding box center [1089, 85] width 108 height 26
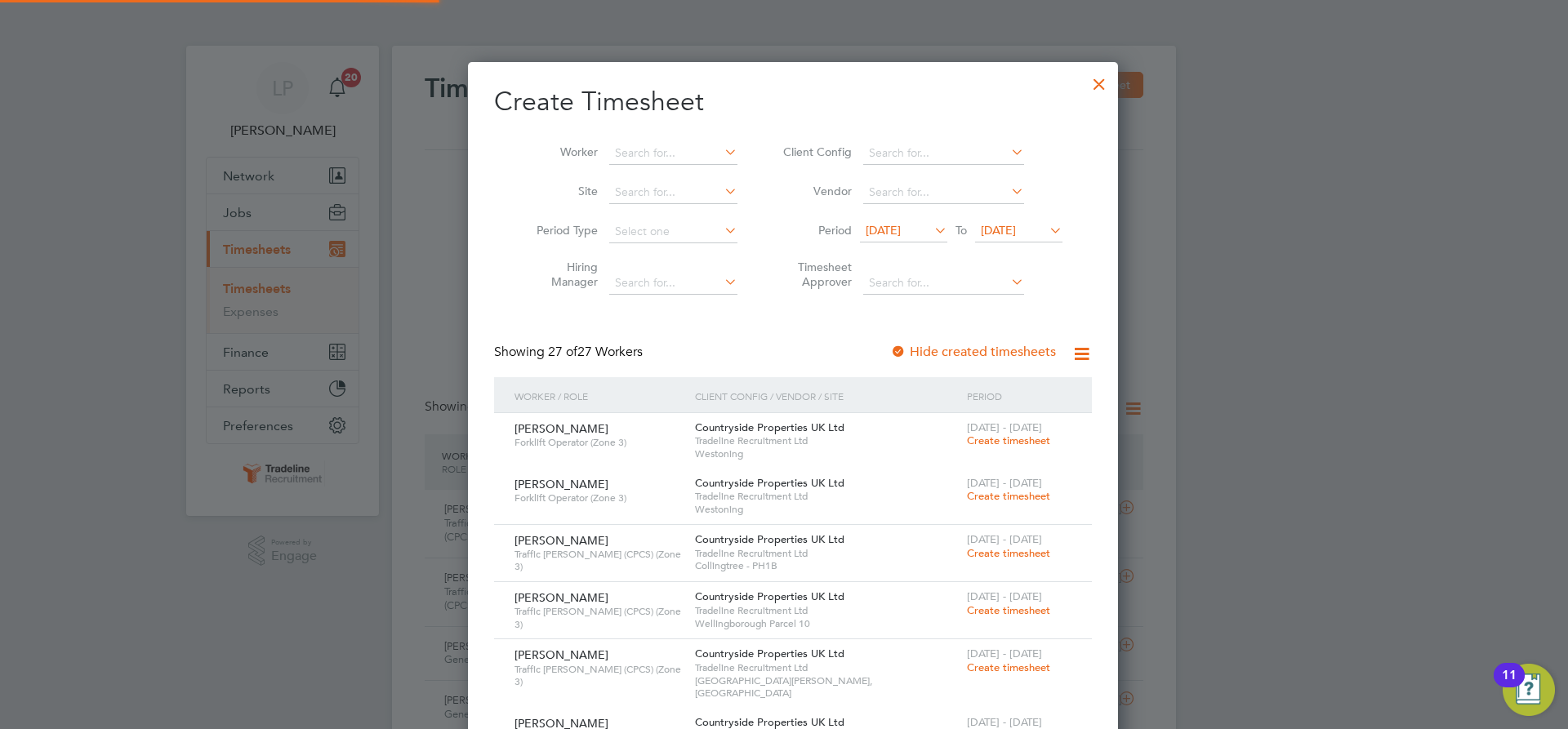
click at [647, 141] on li "Worker" at bounding box center [631, 153] width 254 height 39
click at [650, 149] on input at bounding box center [673, 153] width 128 height 23
click at [699, 176] on b "Rudd" at bounding box center [747, 175] width 95 height 14
type input "Stephen Rudderham"
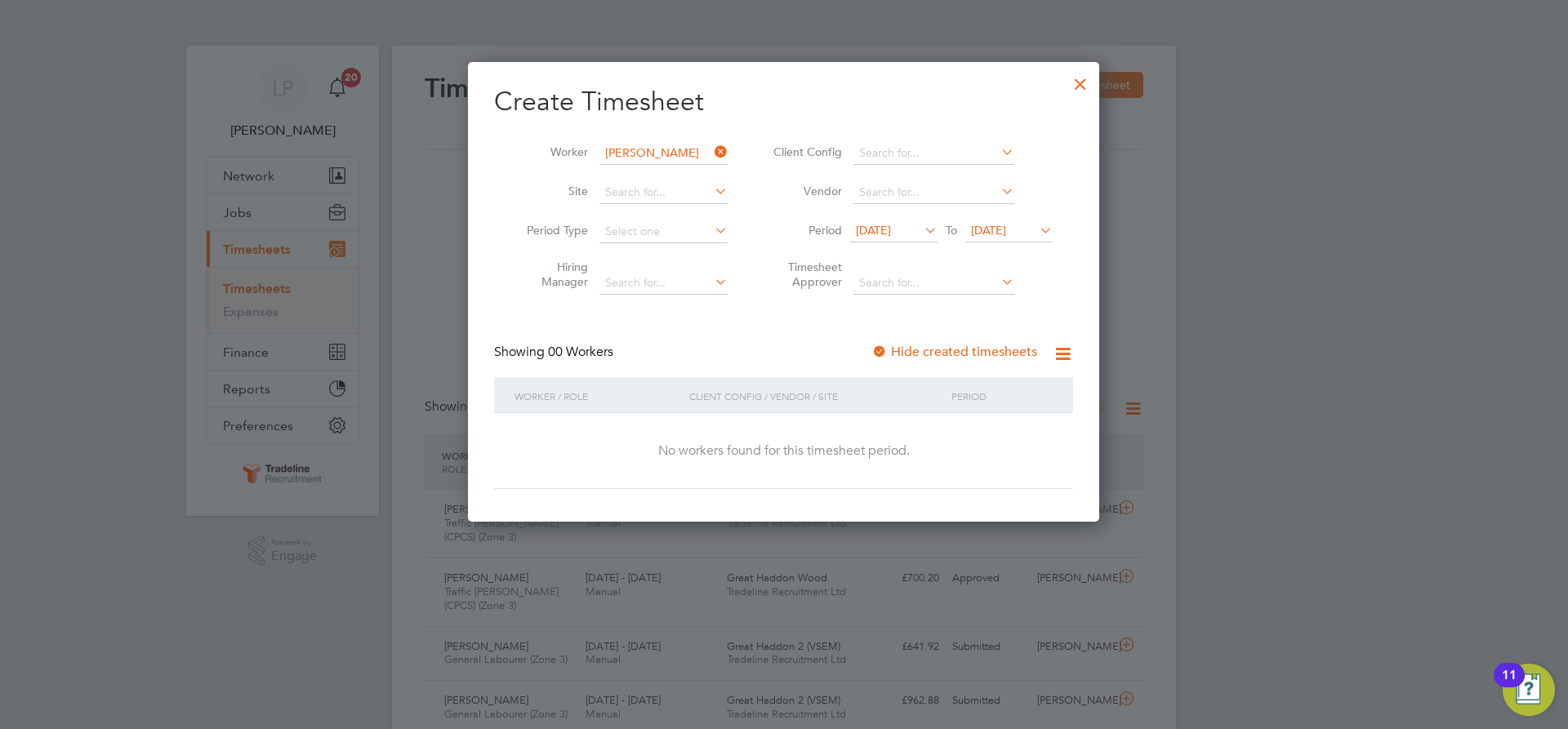
click at [884, 352] on div at bounding box center [879, 352] width 17 height 17
click at [1006, 224] on span "[DATE]" at bounding box center [989, 230] width 35 height 15
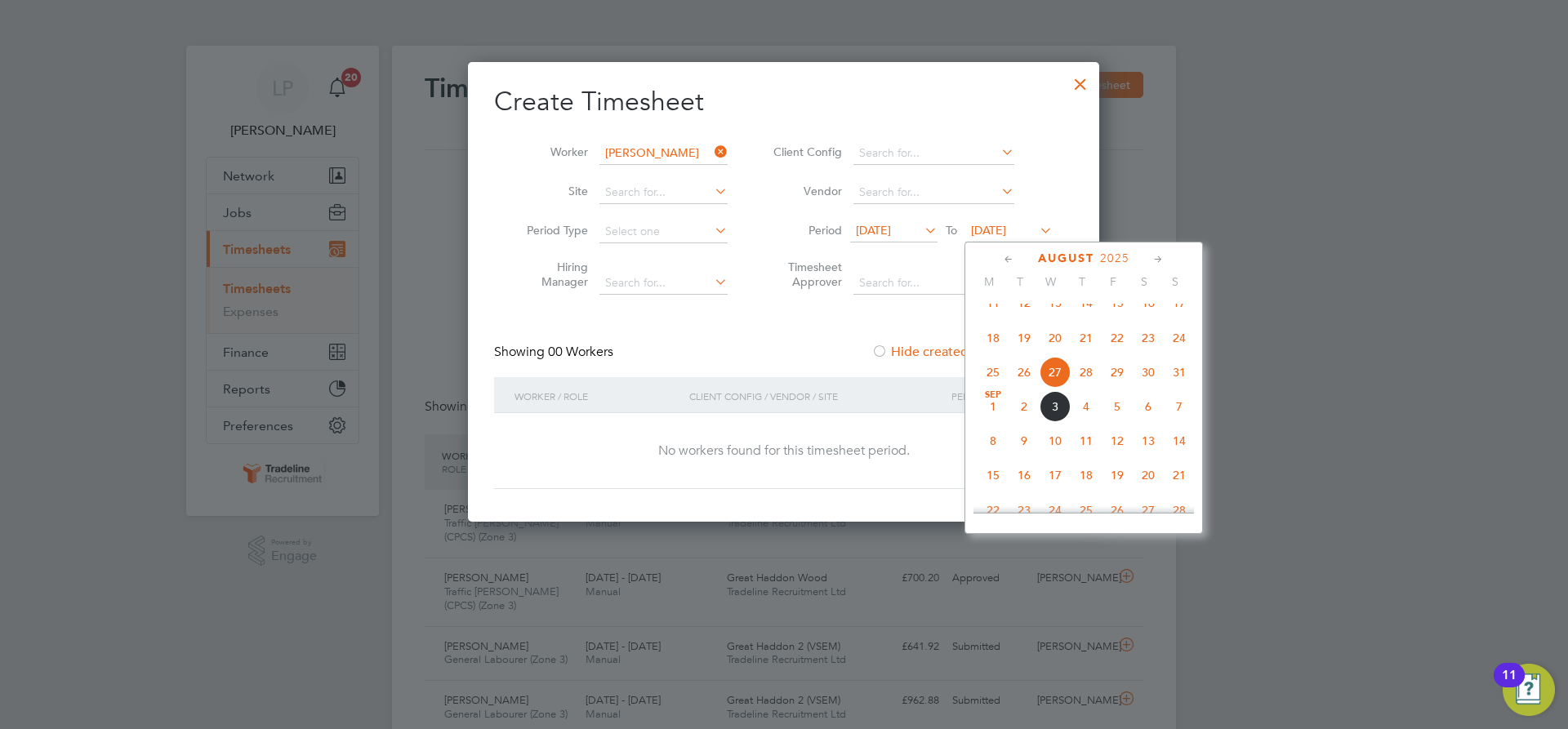
click at [1081, 457] on span "11" at bounding box center [1086, 441] width 31 height 31
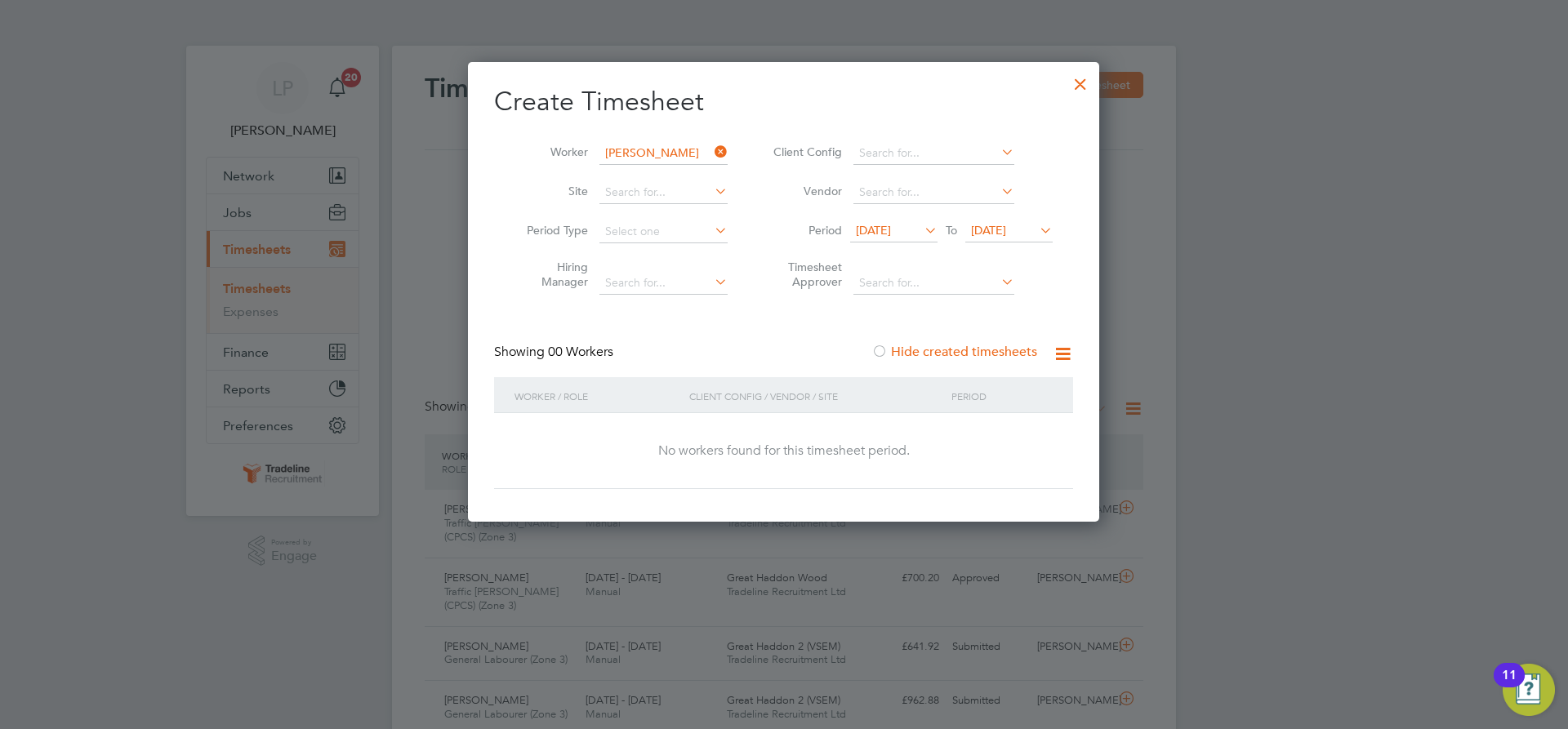
click at [1079, 79] on div at bounding box center [1081, 81] width 30 height 30
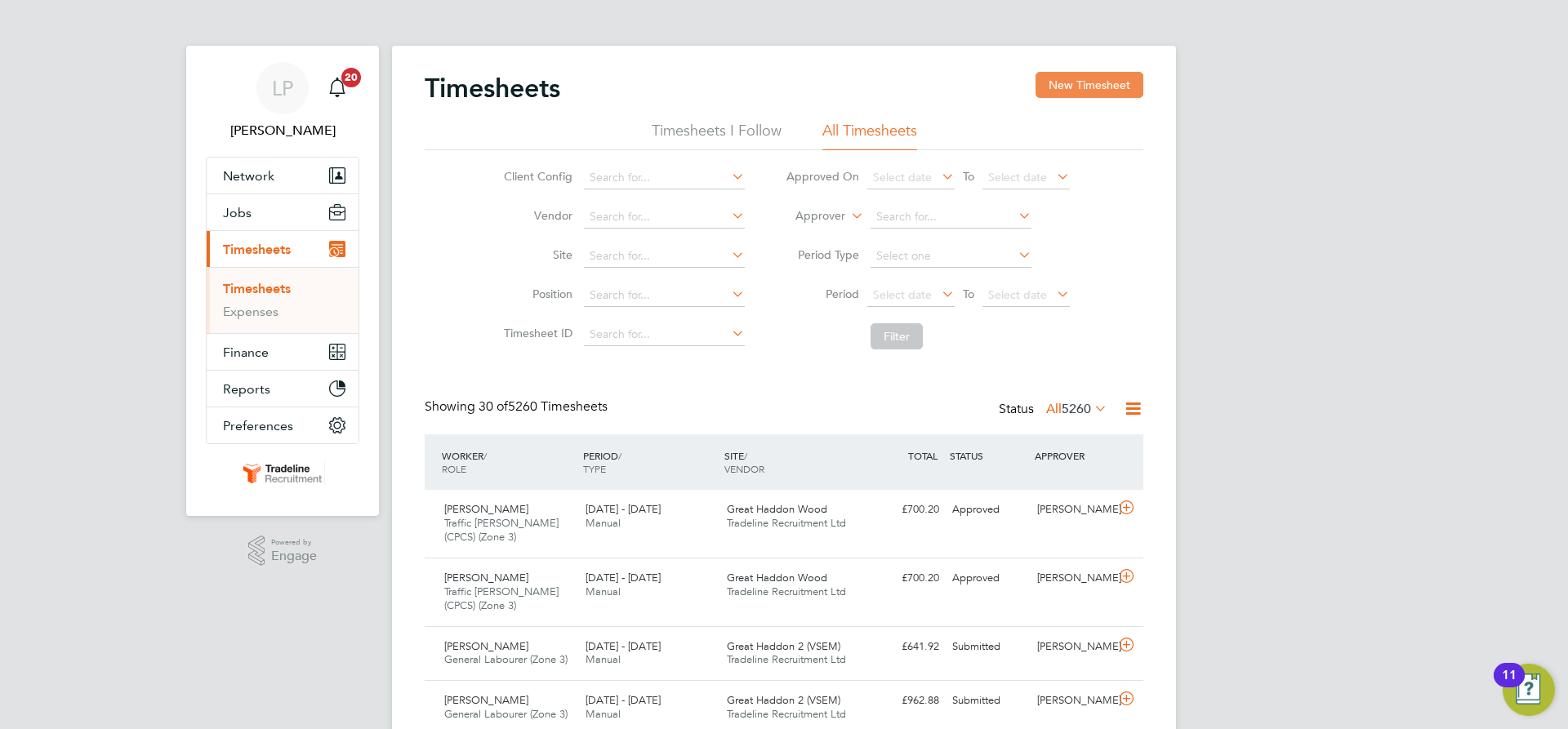
click at [1073, 86] on button "New Timesheet" at bounding box center [1089, 85] width 108 height 26
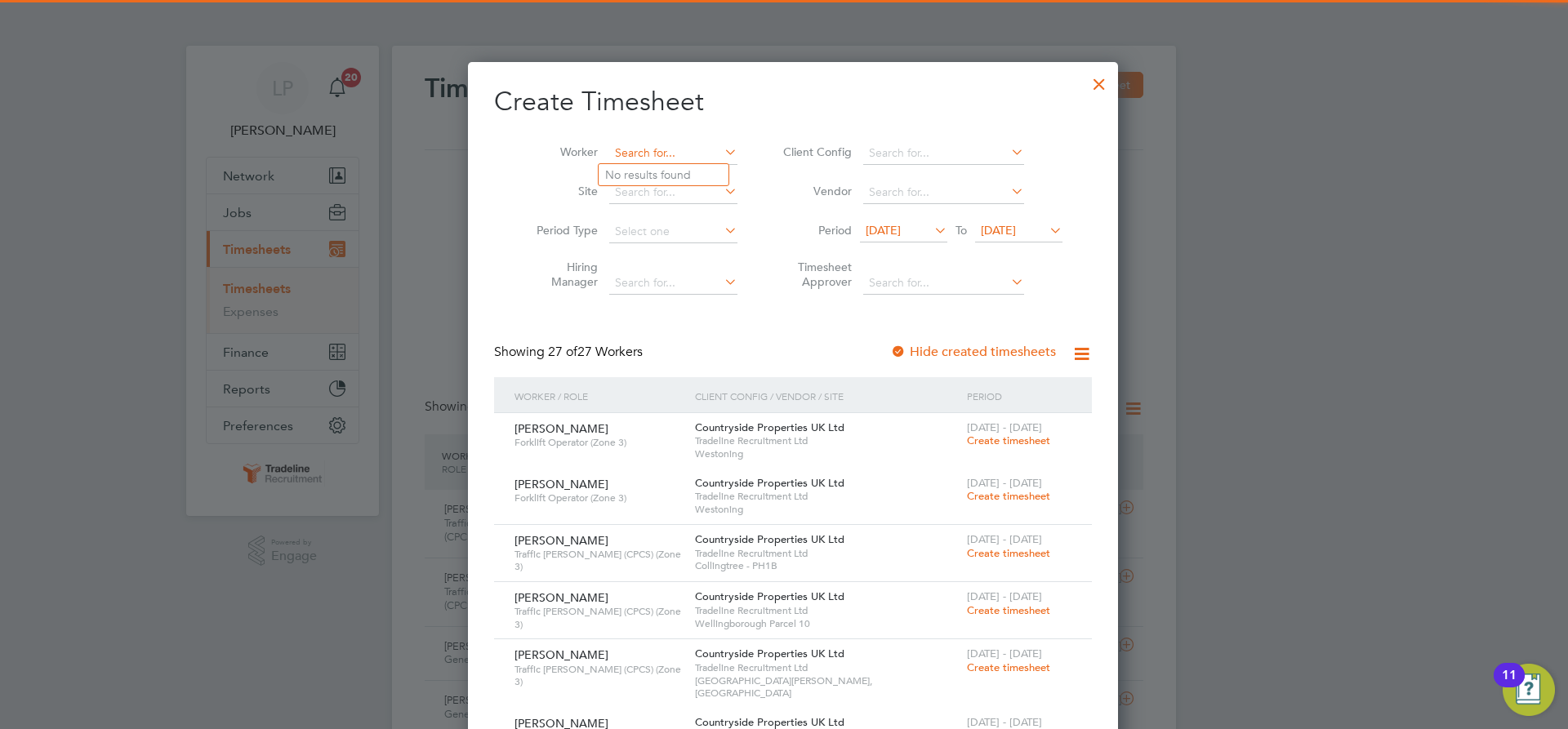
click at [626, 150] on input at bounding box center [673, 153] width 128 height 23
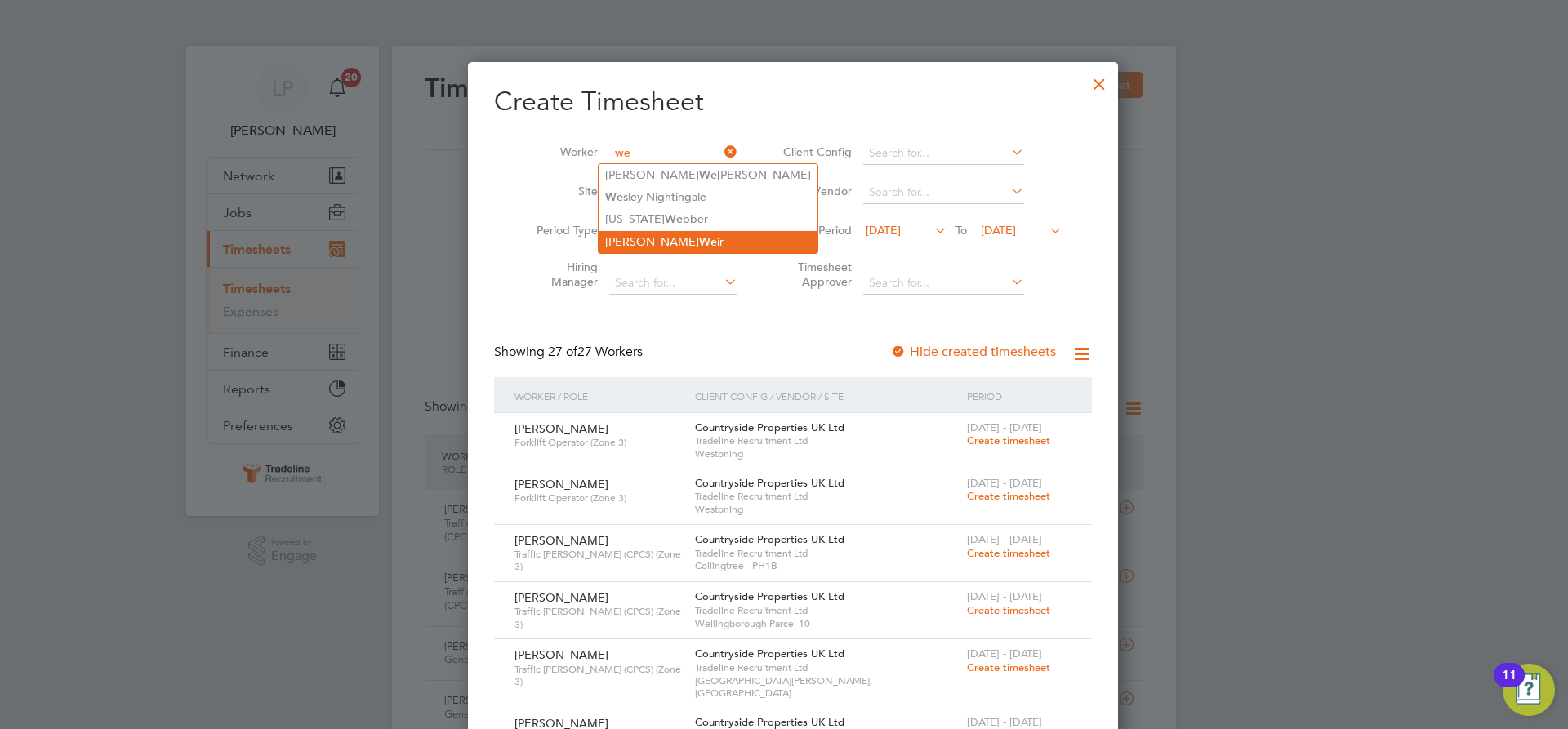
click at [645, 232] on li "Andrew We ir" at bounding box center [708, 242] width 219 height 22
type input "Andrew Weir"
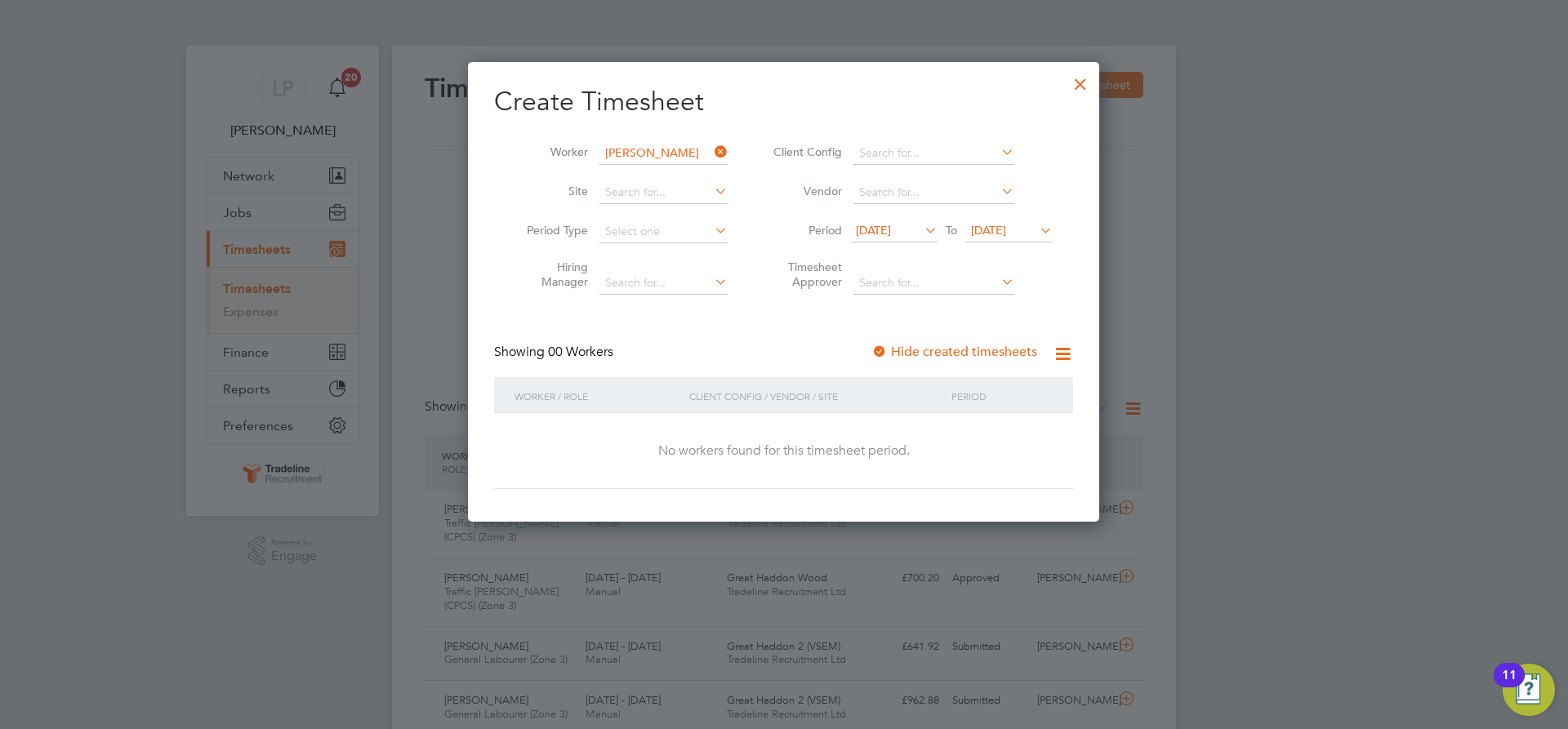
click at [983, 234] on span "[DATE]" at bounding box center [989, 230] width 35 height 15
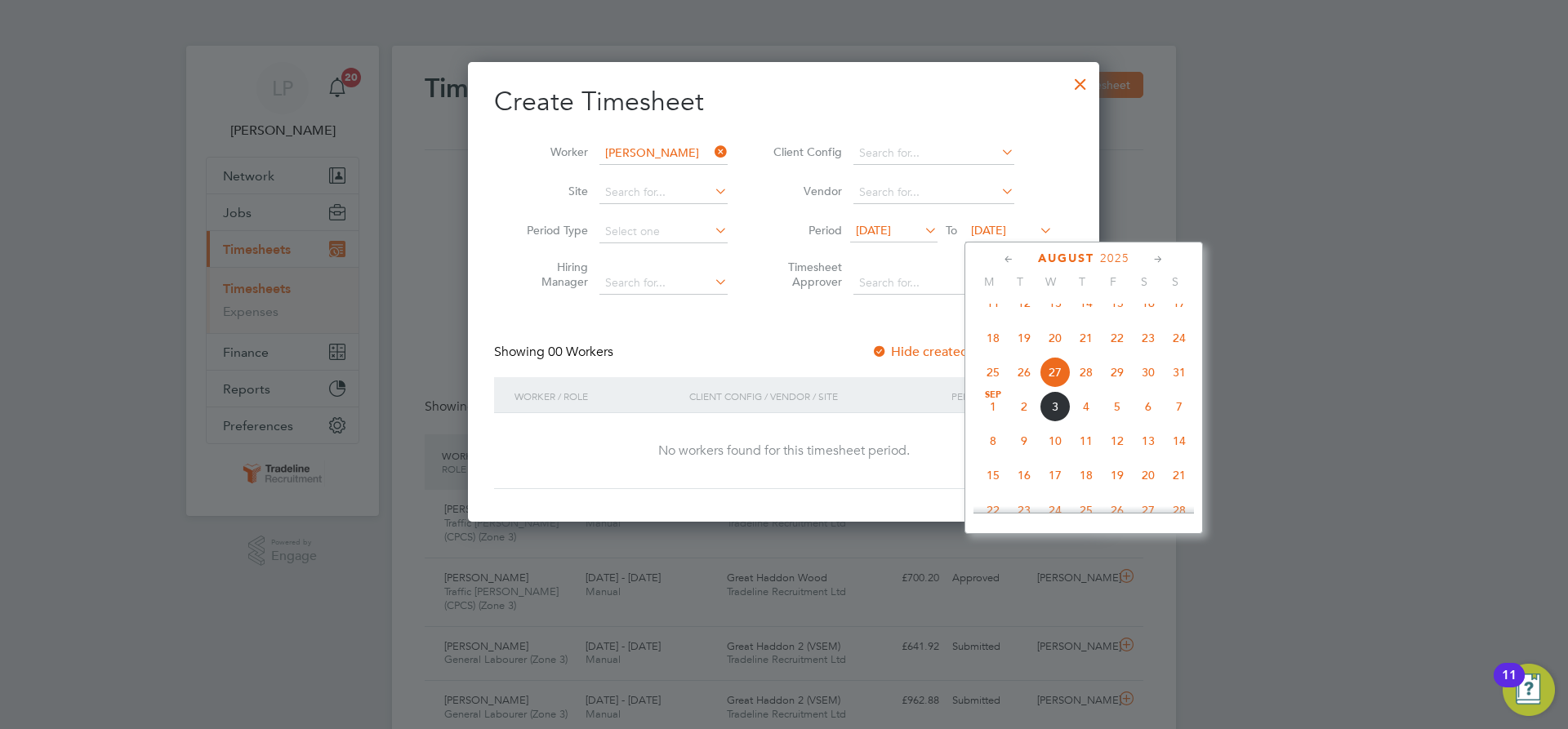
click at [1081, 451] on span "11" at bounding box center [1086, 441] width 31 height 31
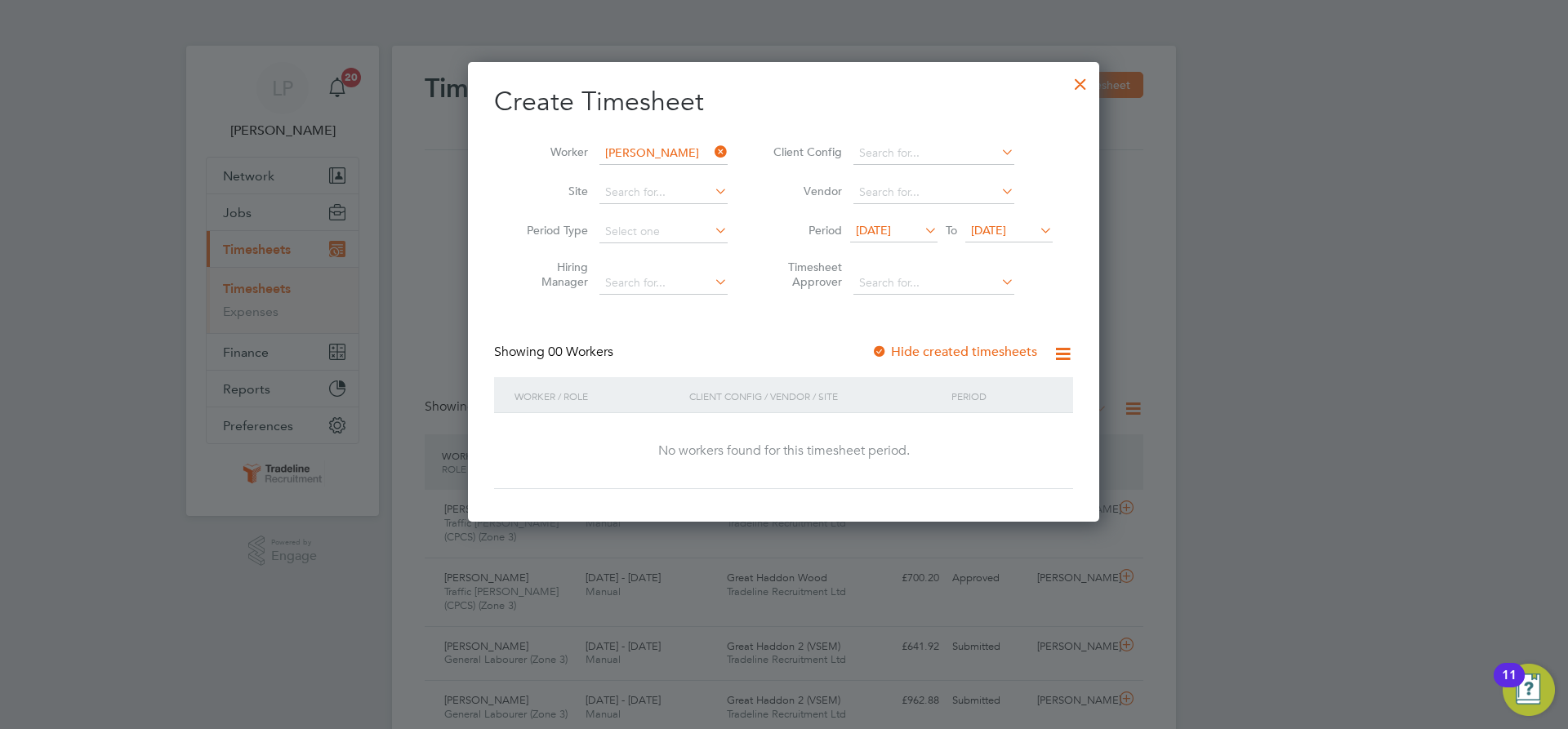
click at [1089, 75] on div at bounding box center [1081, 81] width 30 height 30
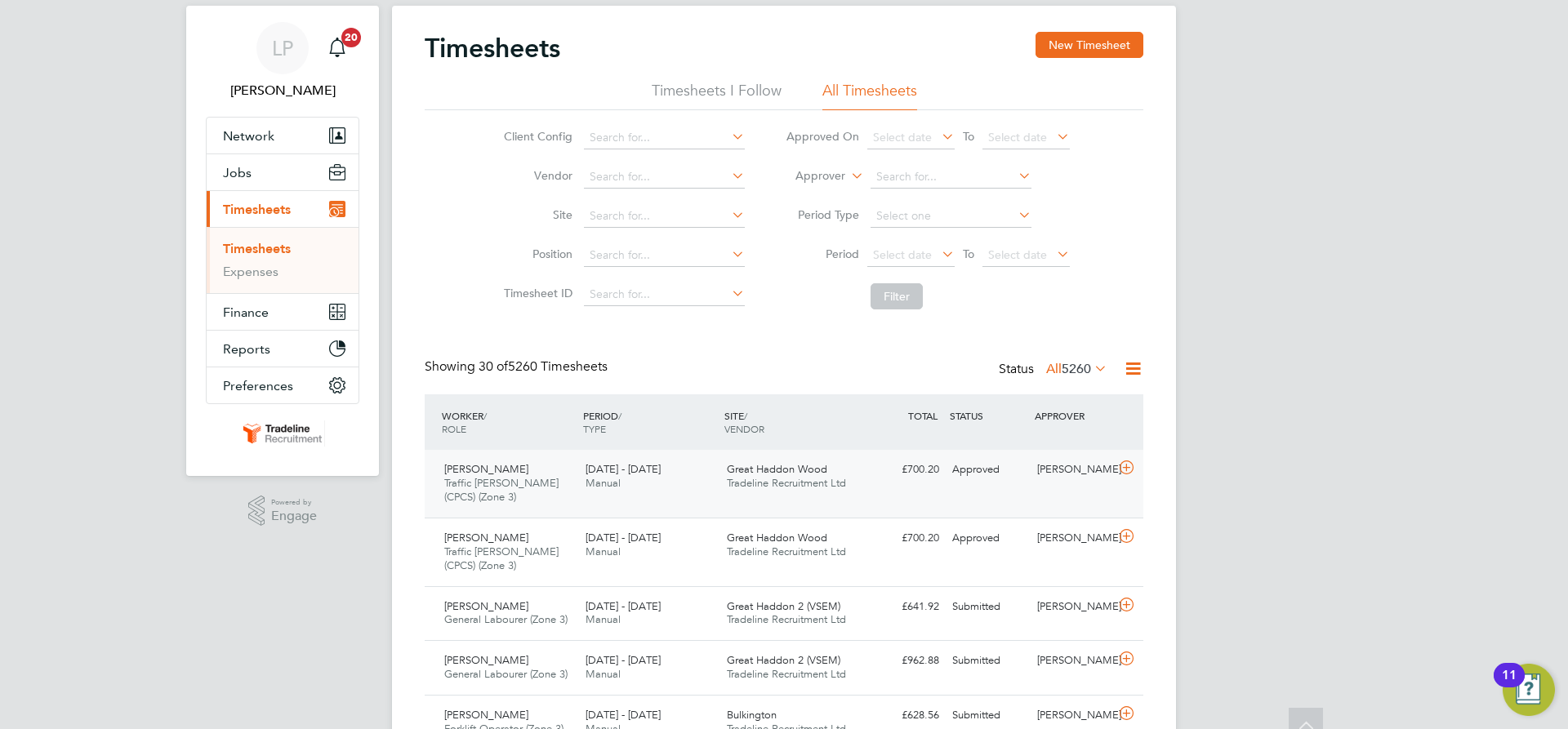
scroll to position [0, 0]
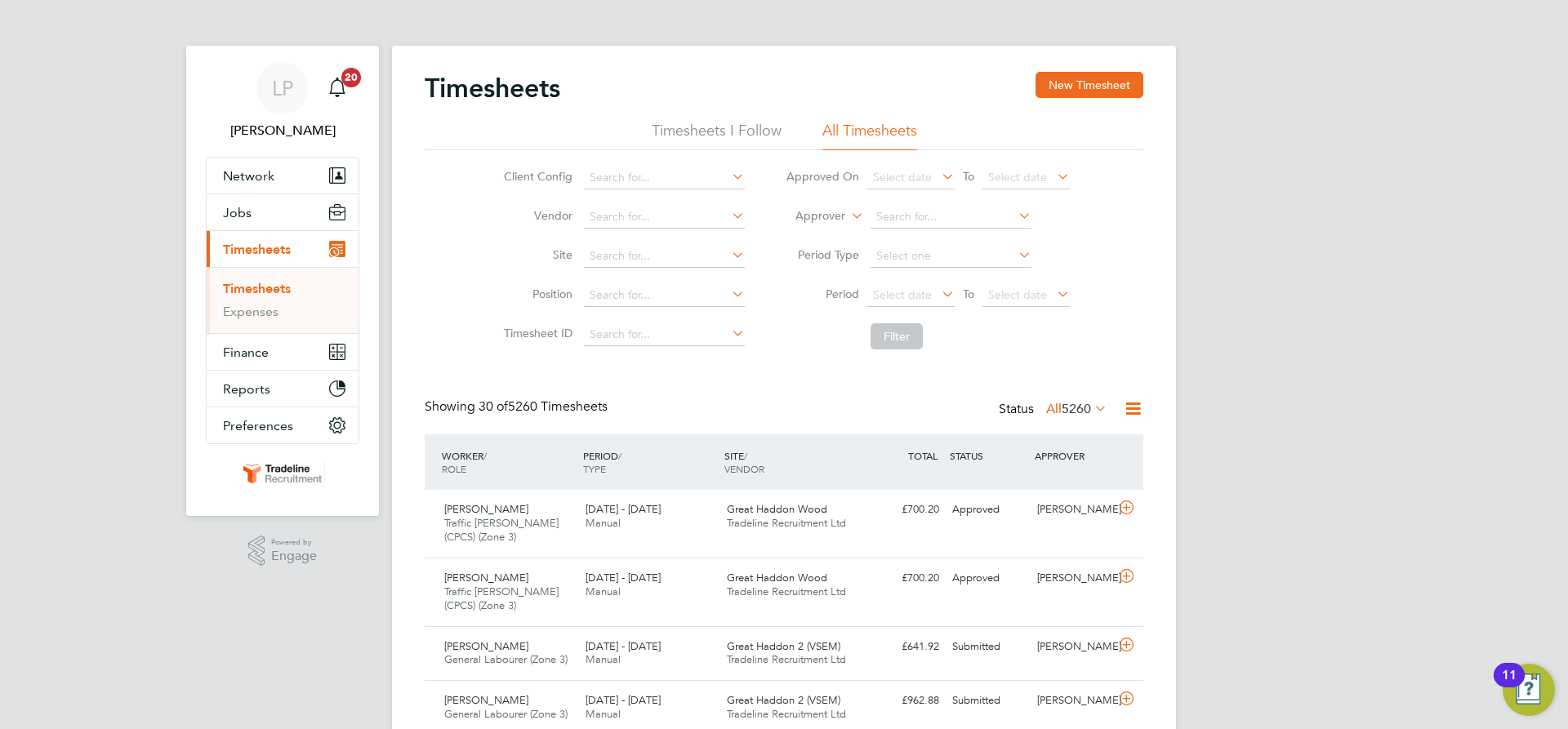
click at [840, 215] on label "Approver" at bounding box center [809, 216] width 74 height 17
click at [839, 230] on li "Worker" at bounding box center [805, 235] width 81 height 21
click at [937, 223] on input at bounding box center [951, 217] width 161 height 23
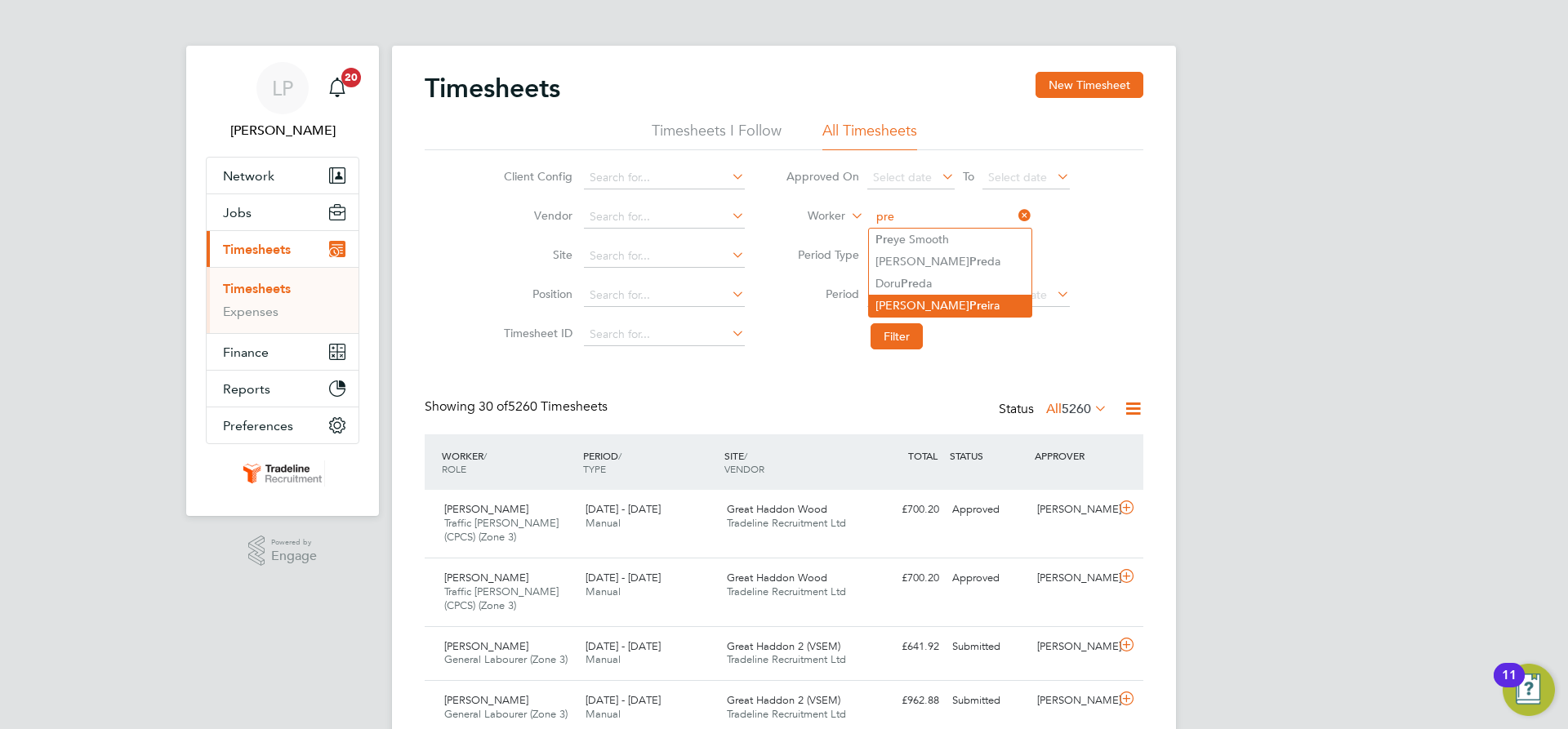
click at [956, 301] on li "Danielle Pre ira" at bounding box center [950, 305] width 162 height 22
type input "Danielle Preira"
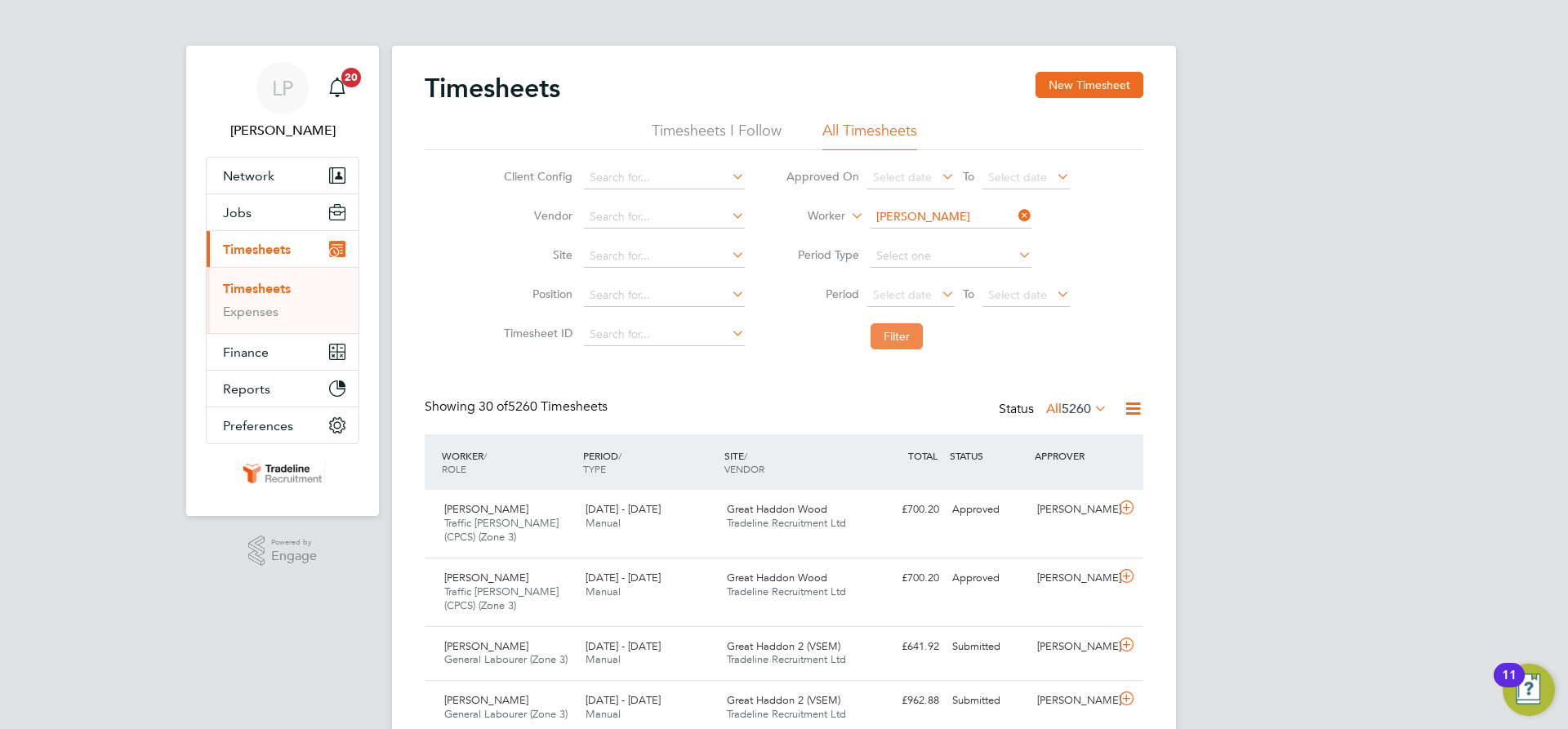
click at [902, 330] on button "Filter" at bounding box center [897, 336] width 53 height 26
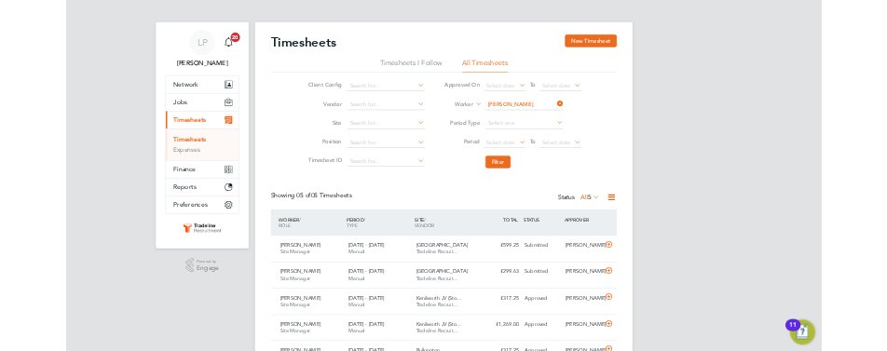
scroll to position [48, 129]
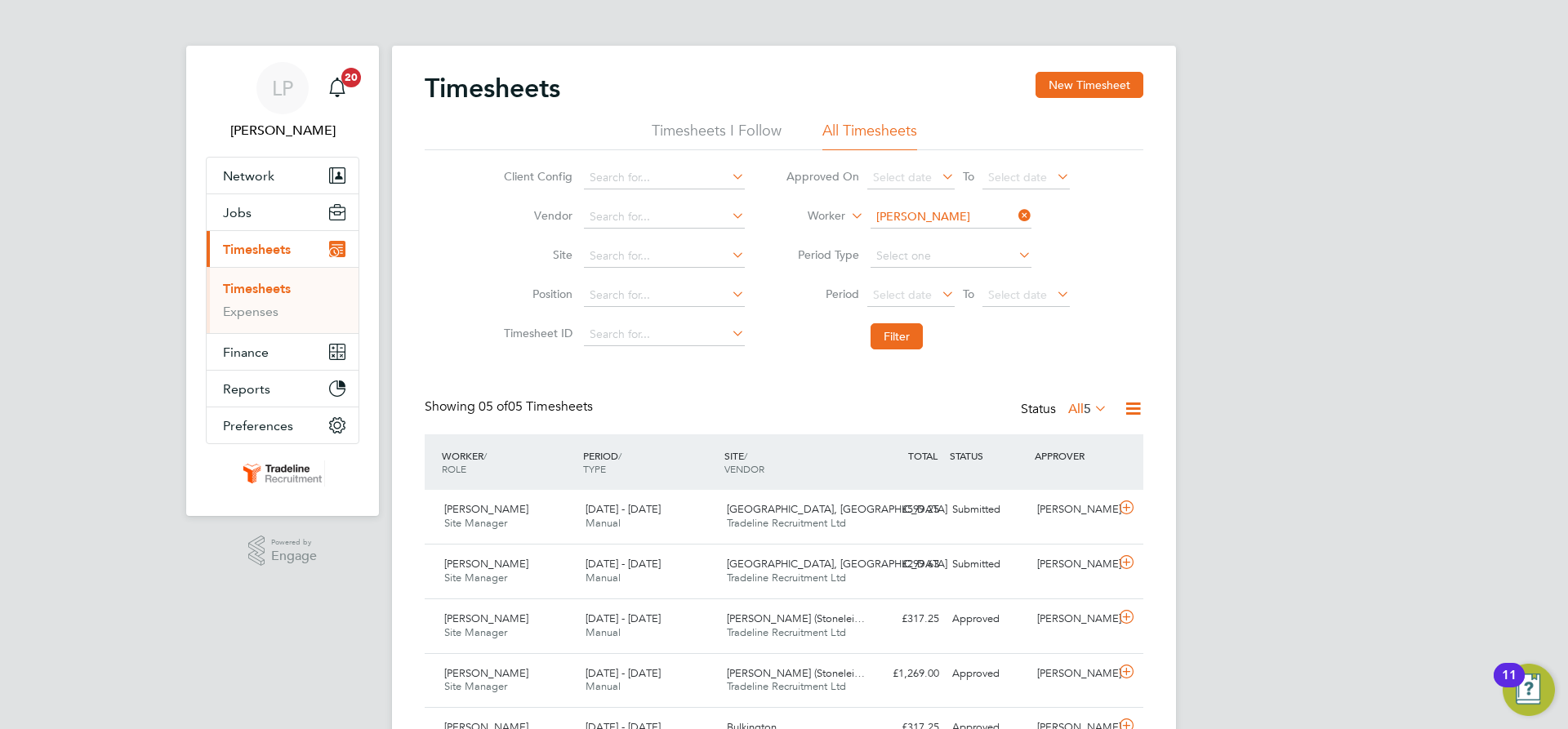
click at [953, 222] on input "Danielle Preira" at bounding box center [951, 217] width 161 height 23
click at [987, 246] on li "Andrew Weir" at bounding box center [970, 239] width 202 height 22
type input "Andrew Weir"
click at [896, 334] on button "Filter" at bounding box center [897, 336] width 53 height 26
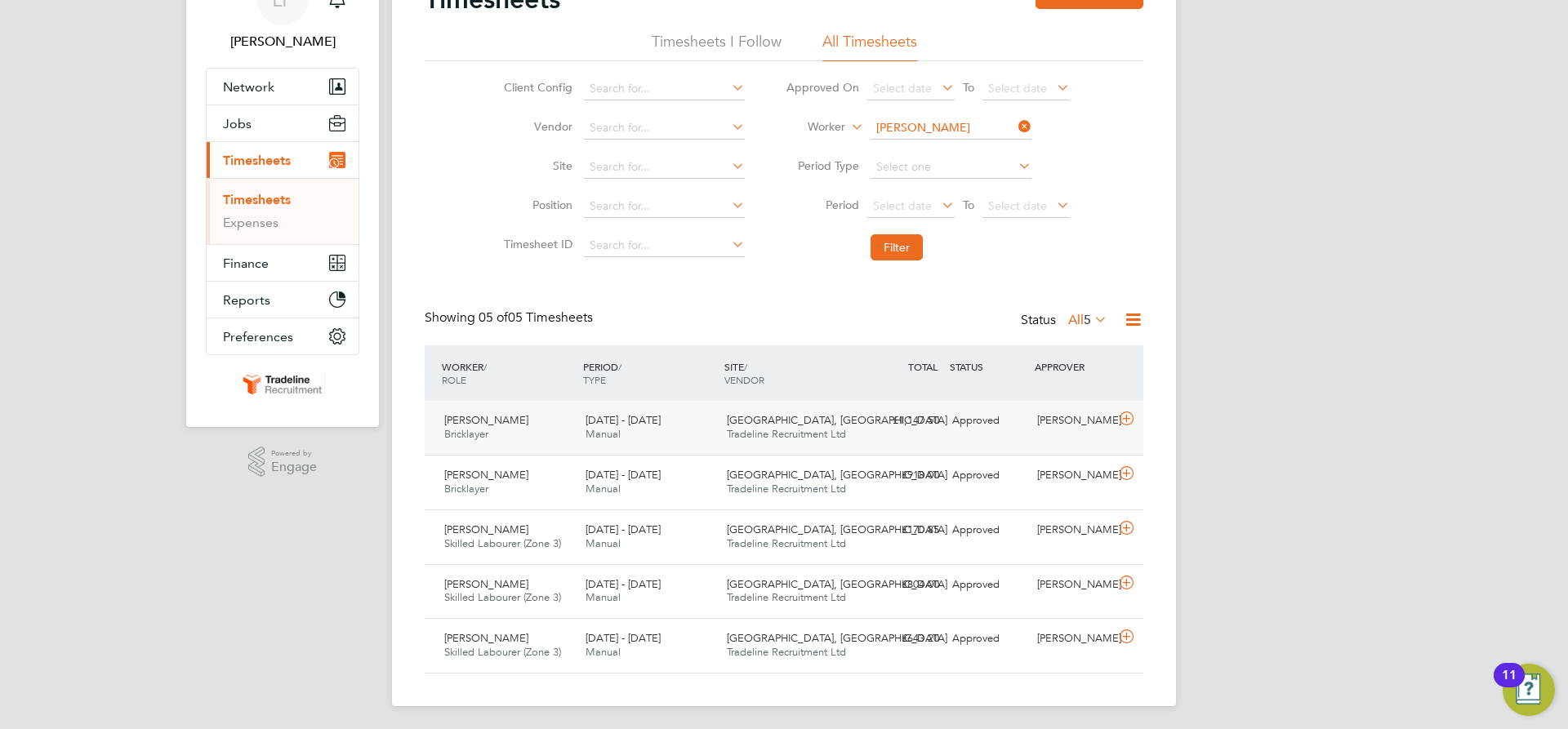
scroll to position [92, 0]
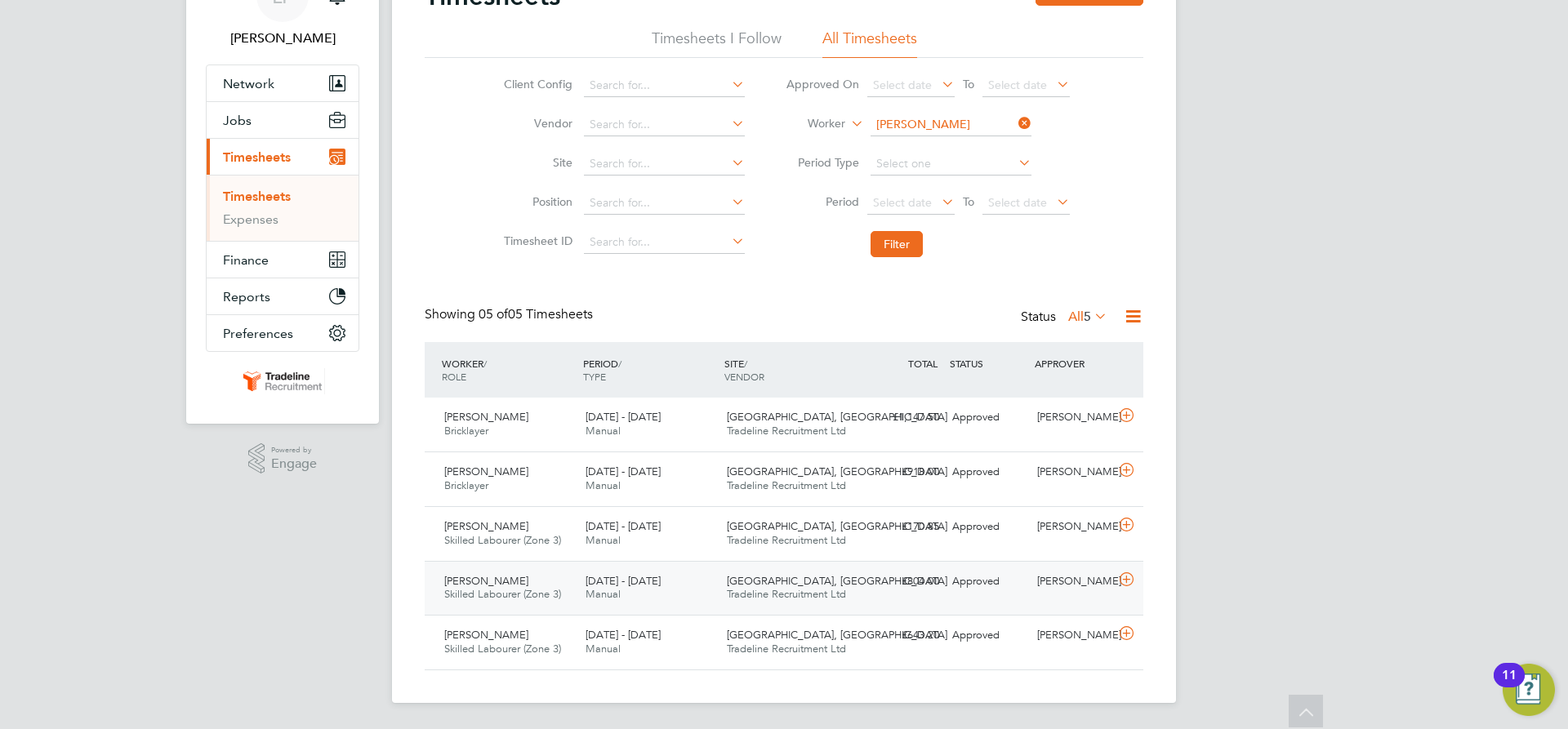
click at [823, 605] on div "Uffington Road, Stamford Tradeline Recruitment Ltd" at bounding box center [791, 589] width 141 height 41
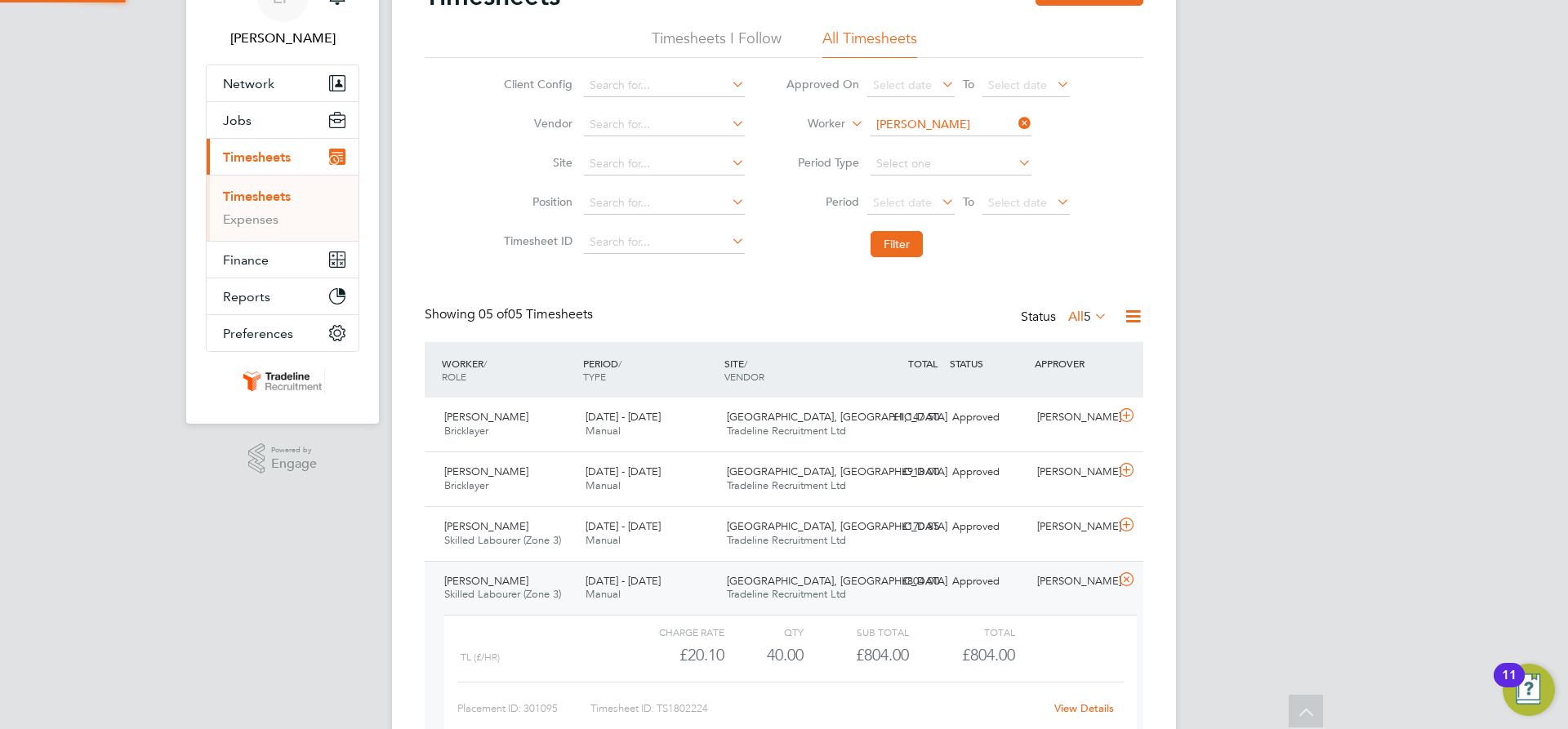
scroll to position [28, 160]
click at [821, 596] on span "Tradeline Recruitment Ltd" at bounding box center [786, 594] width 119 height 14
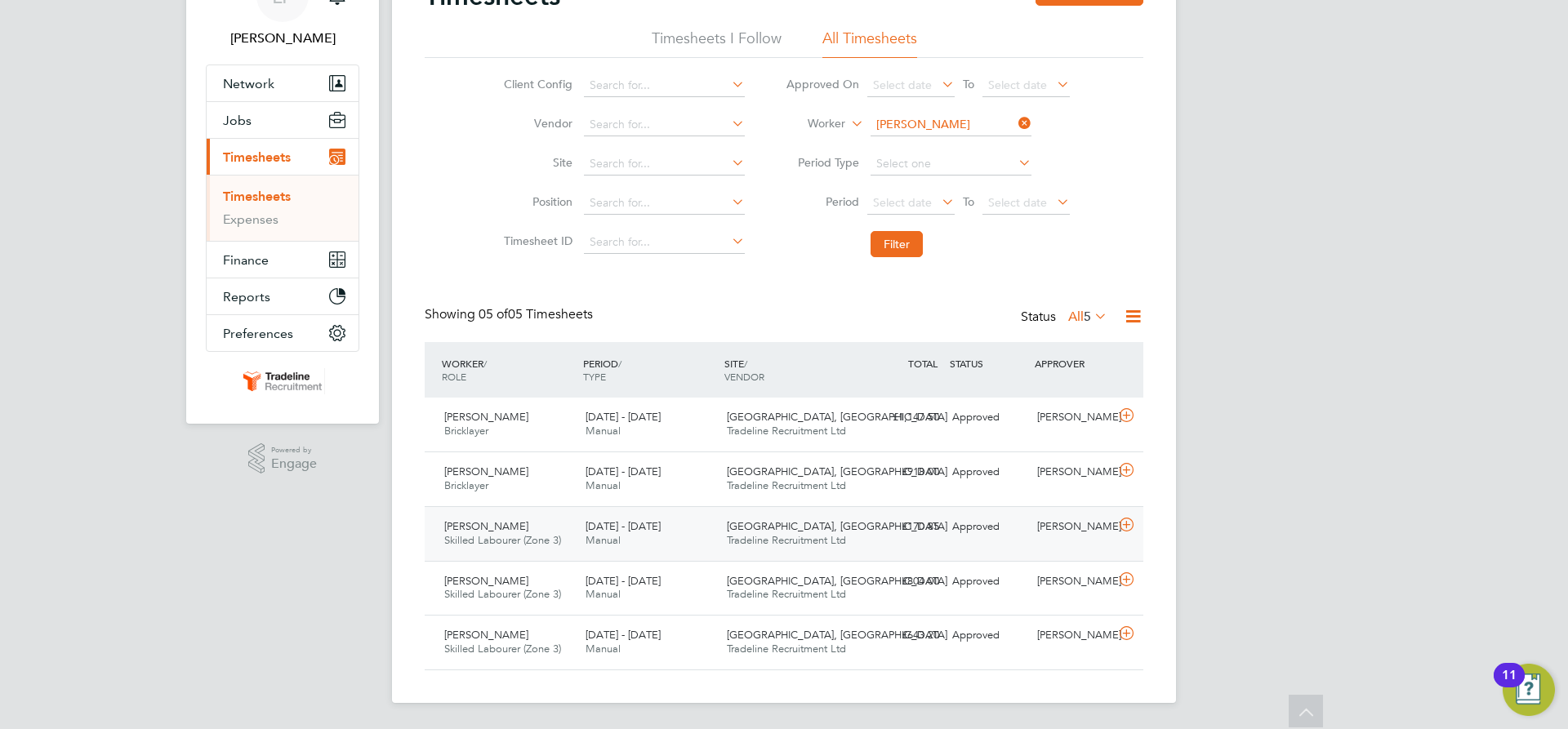
click at [819, 541] on span "Tradeline Recruitment Ltd" at bounding box center [786, 541] width 119 height 14
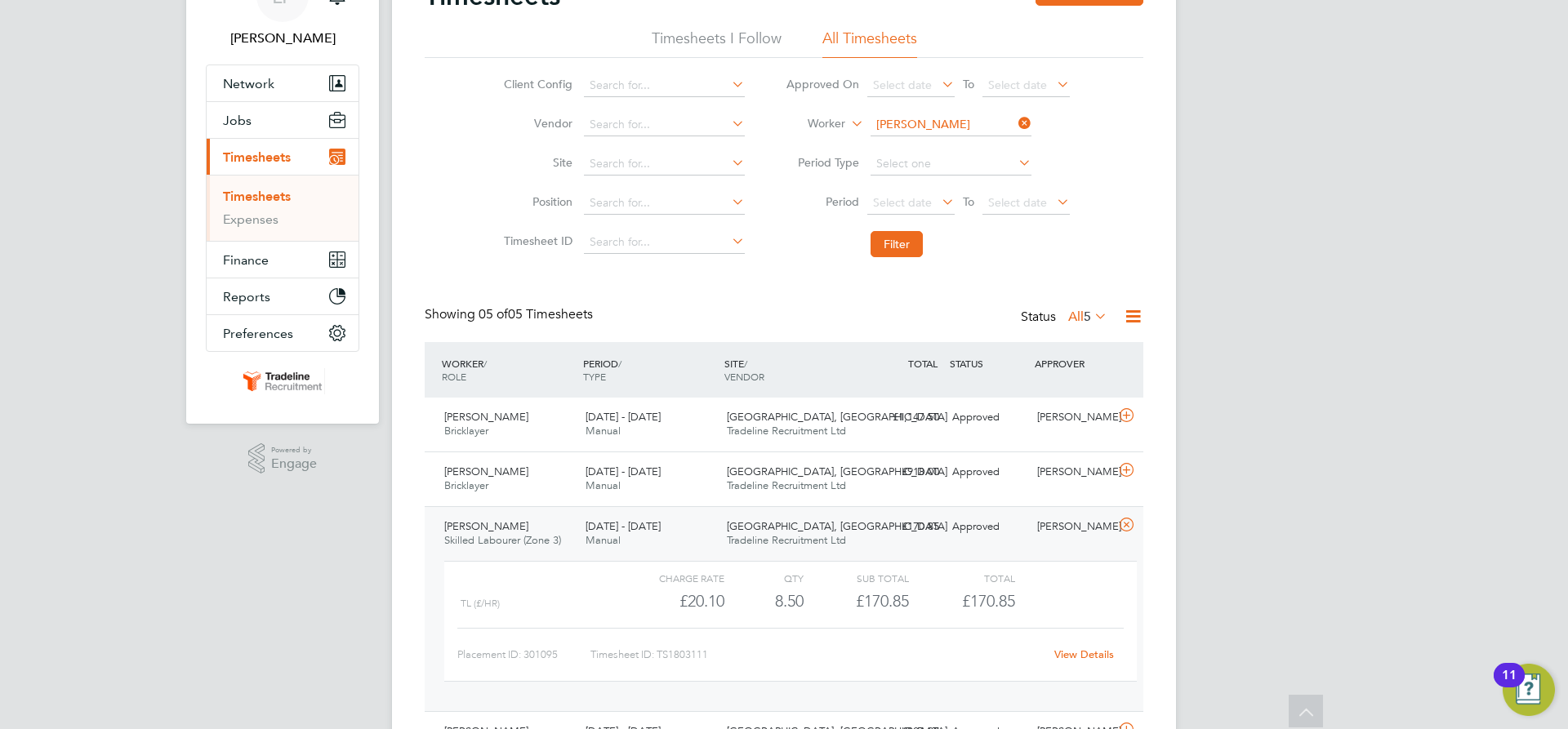
click at [743, 517] on div "Uffington Road, Stamford Tradeline Recruitment Ltd" at bounding box center [791, 534] width 141 height 41
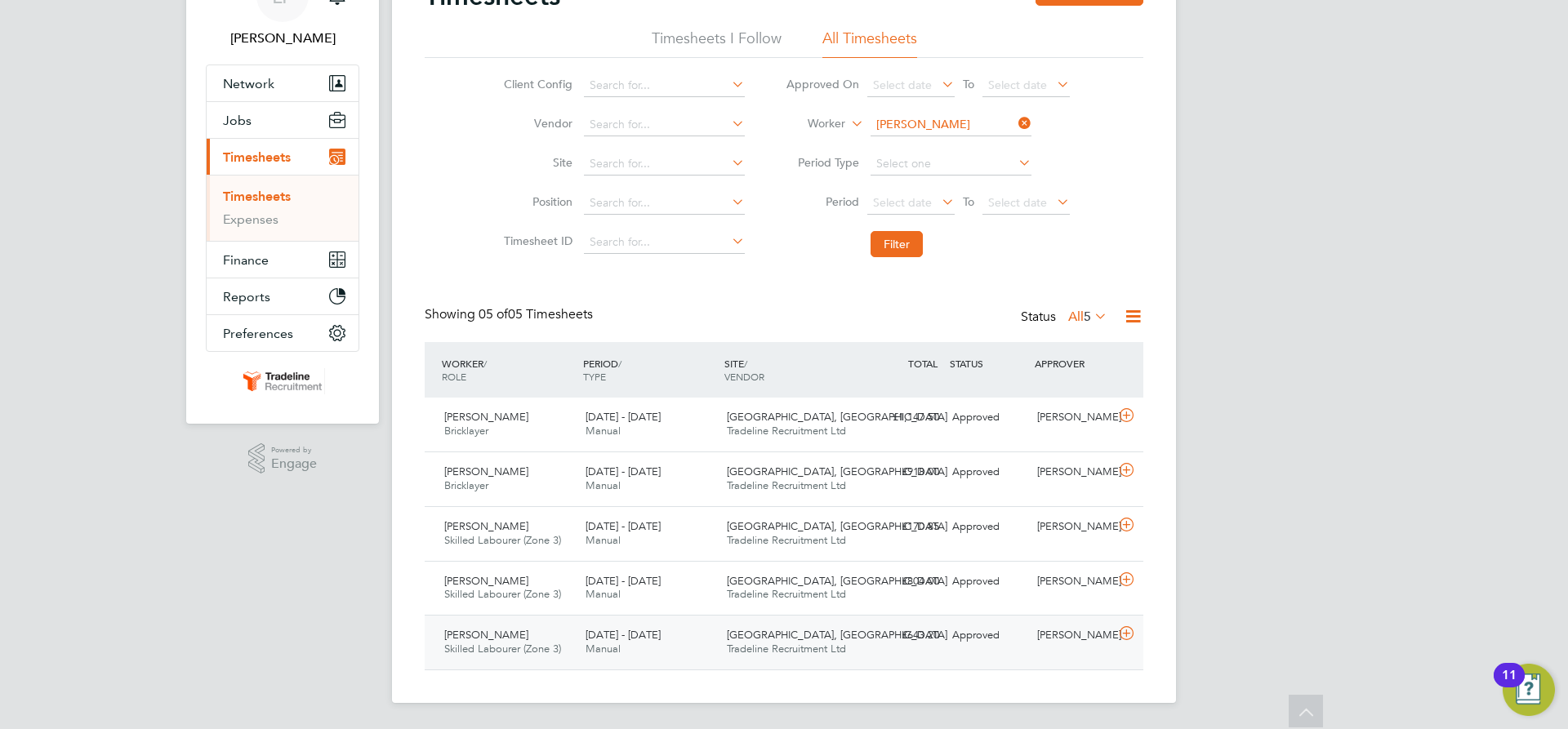
click at [730, 635] on span "Uffington Road, Stamford" at bounding box center [837, 635] width 221 height 14
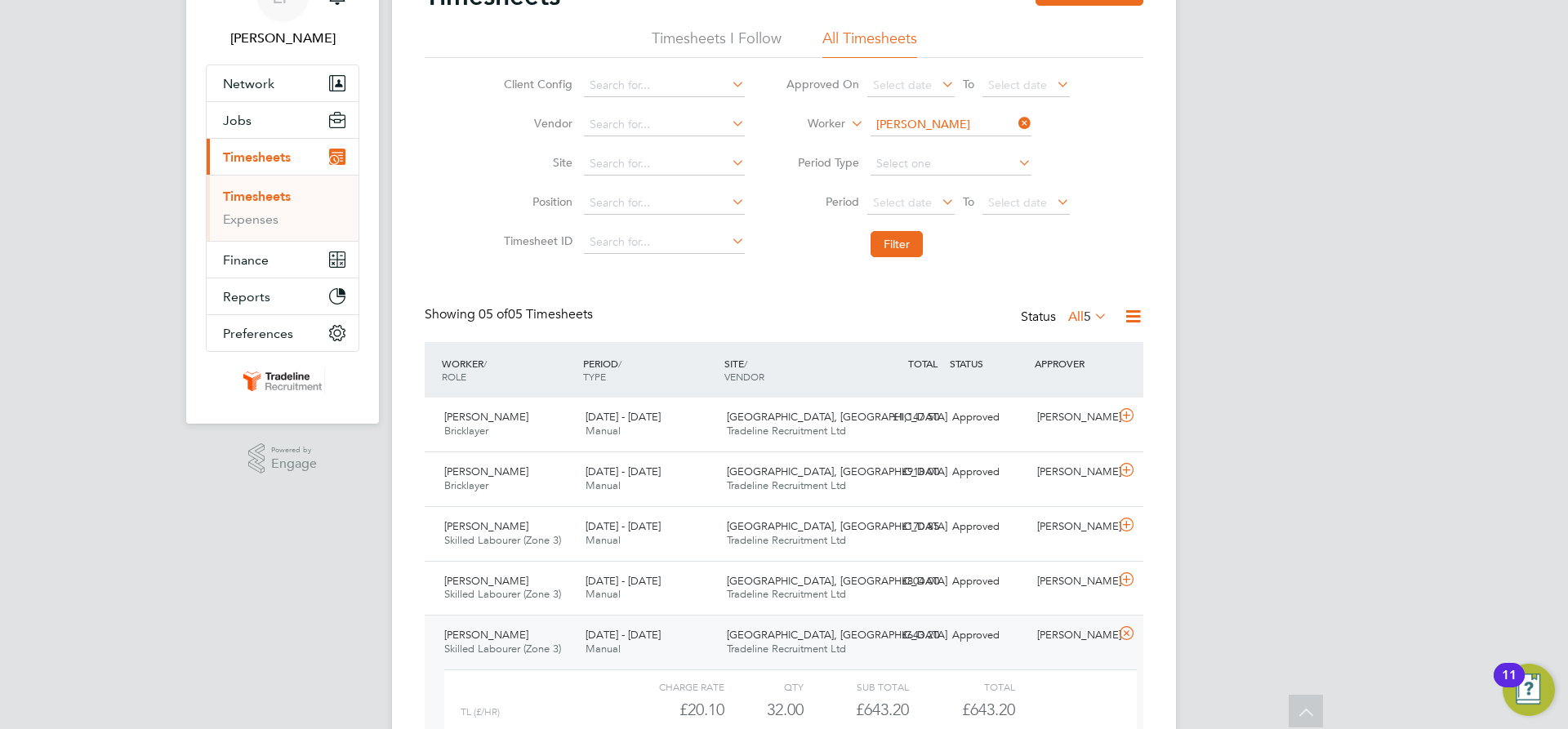
click at [730, 635] on span "Uffington Road, Stamford" at bounding box center [837, 635] width 221 height 14
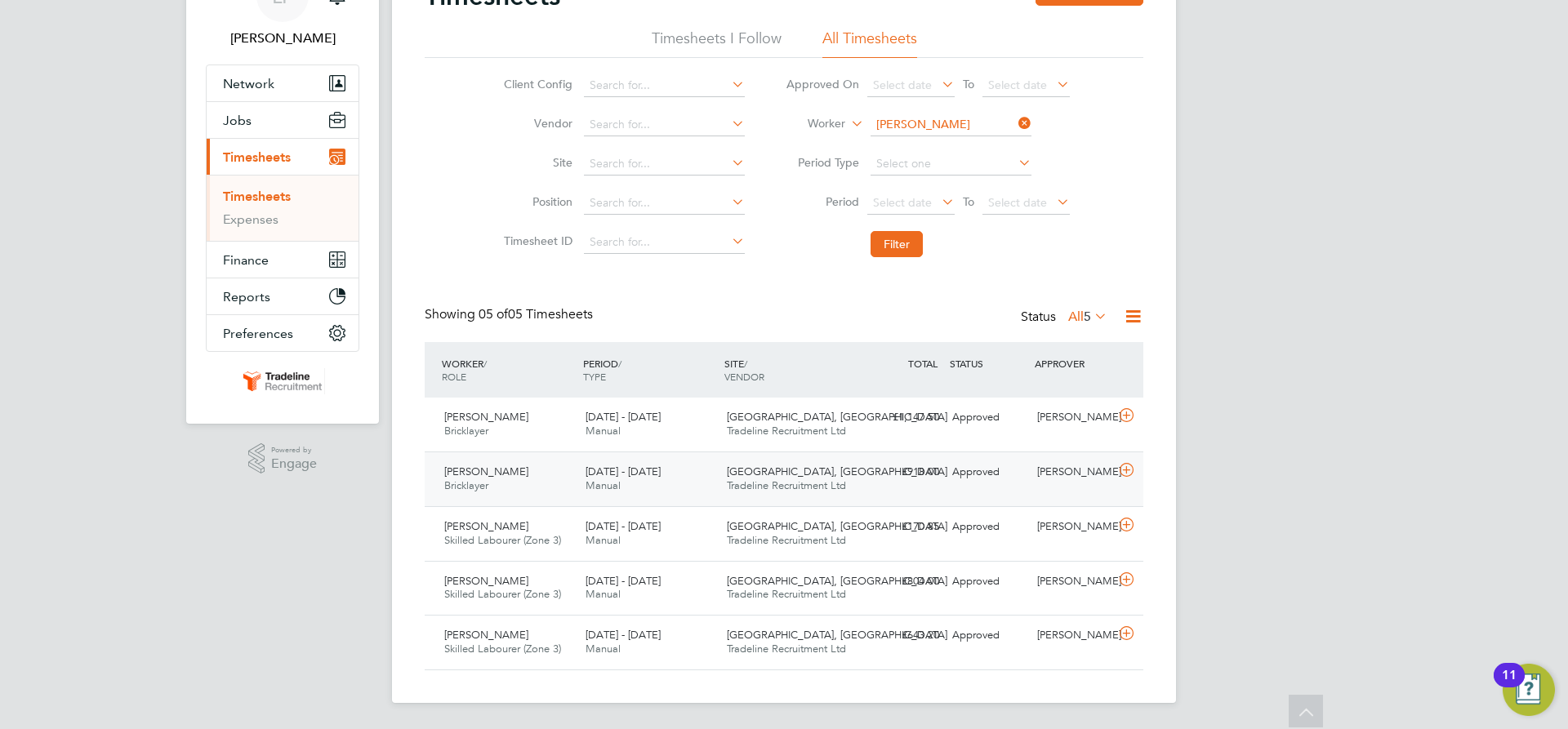
click at [713, 479] on div "11 - 17 Aug 2025 Manual" at bounding box center [649, 479] width 141 height 41
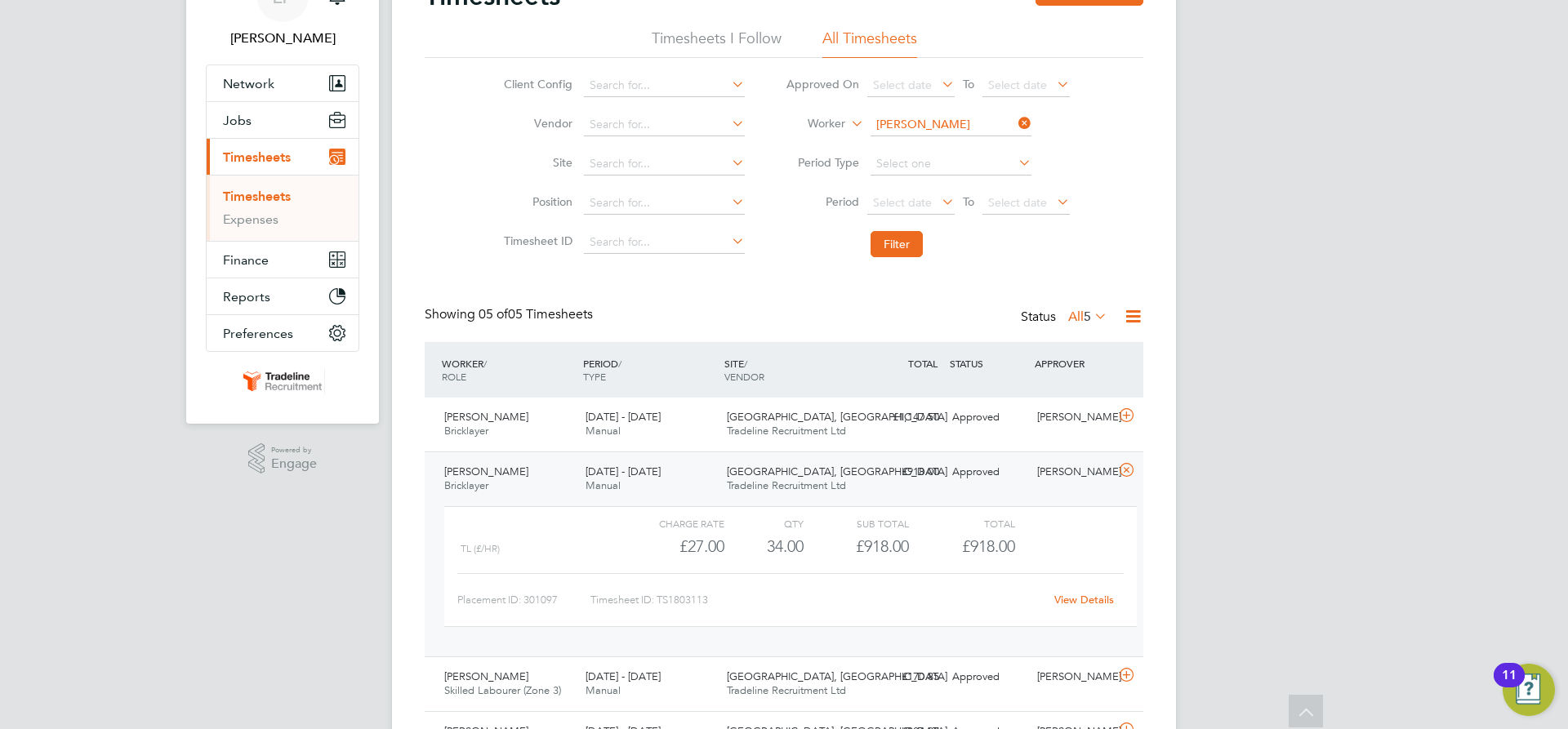
click at [767, 498] on div "Uffington Road, Stamford Tradeline Recruitment Ltd" at bounding box center [791, 479] width 141 height 41
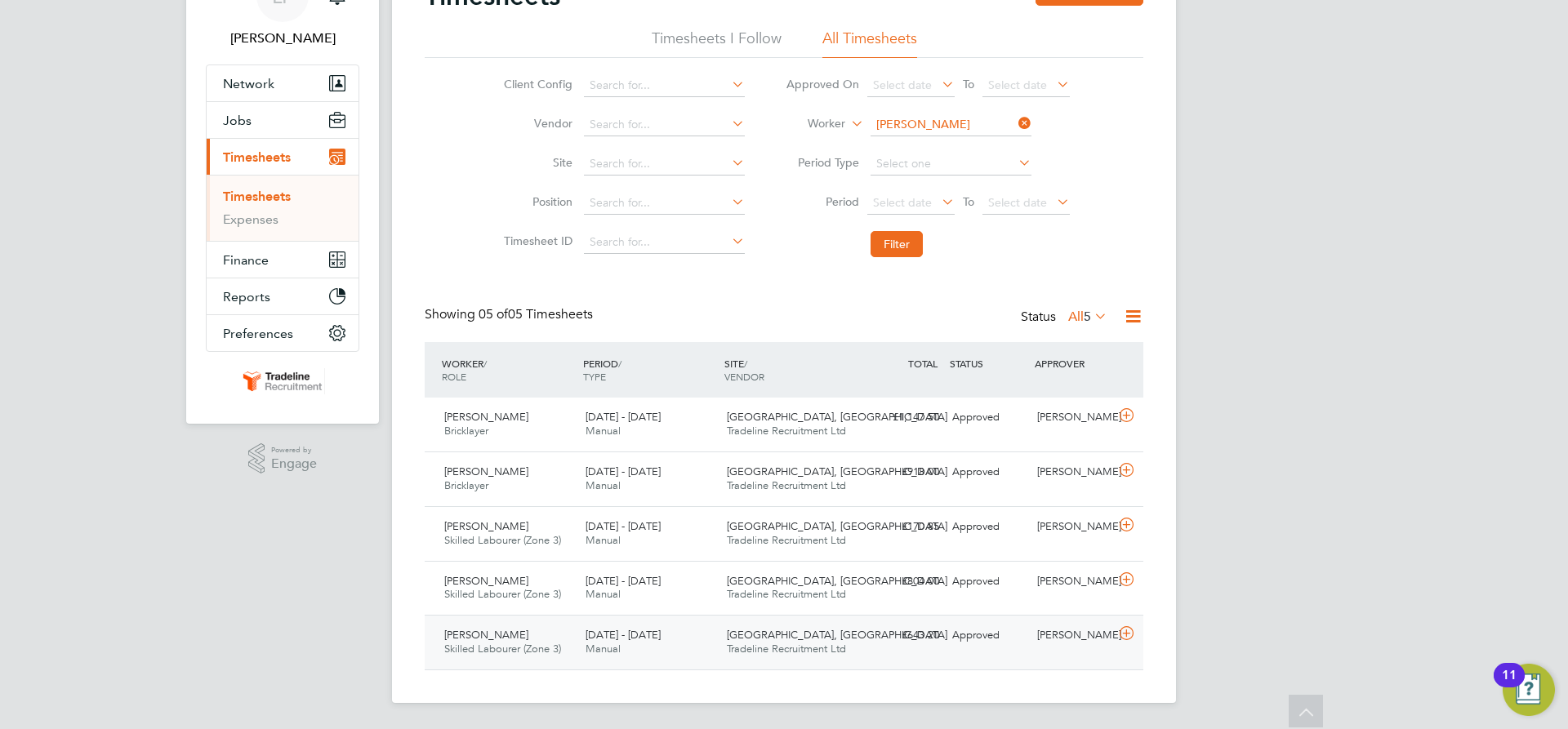
click at [768, 648] on span "Tradeline Recruitment Ltd" at bounding box center [786, 648] width 119 height 14
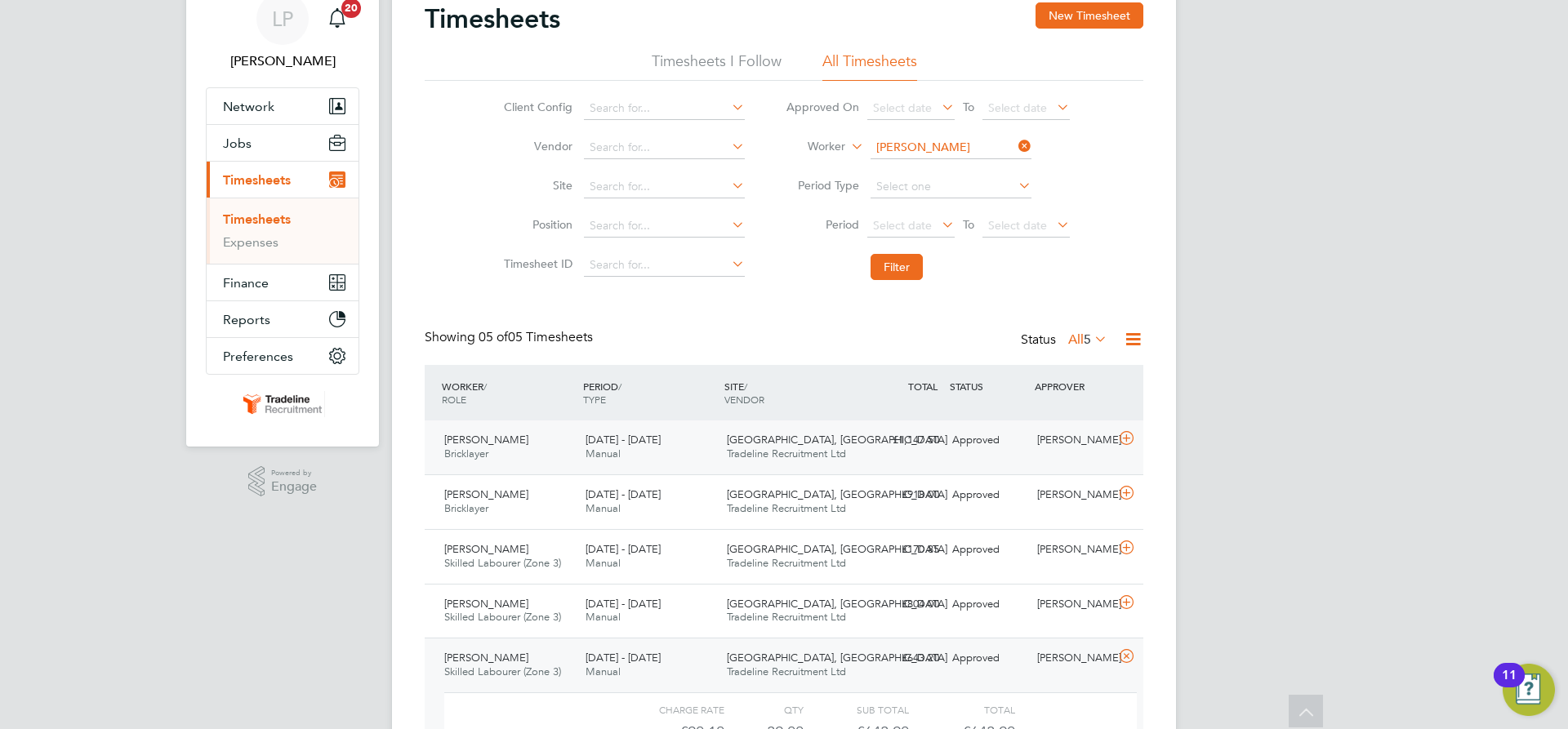
scroll to position [0, 0]
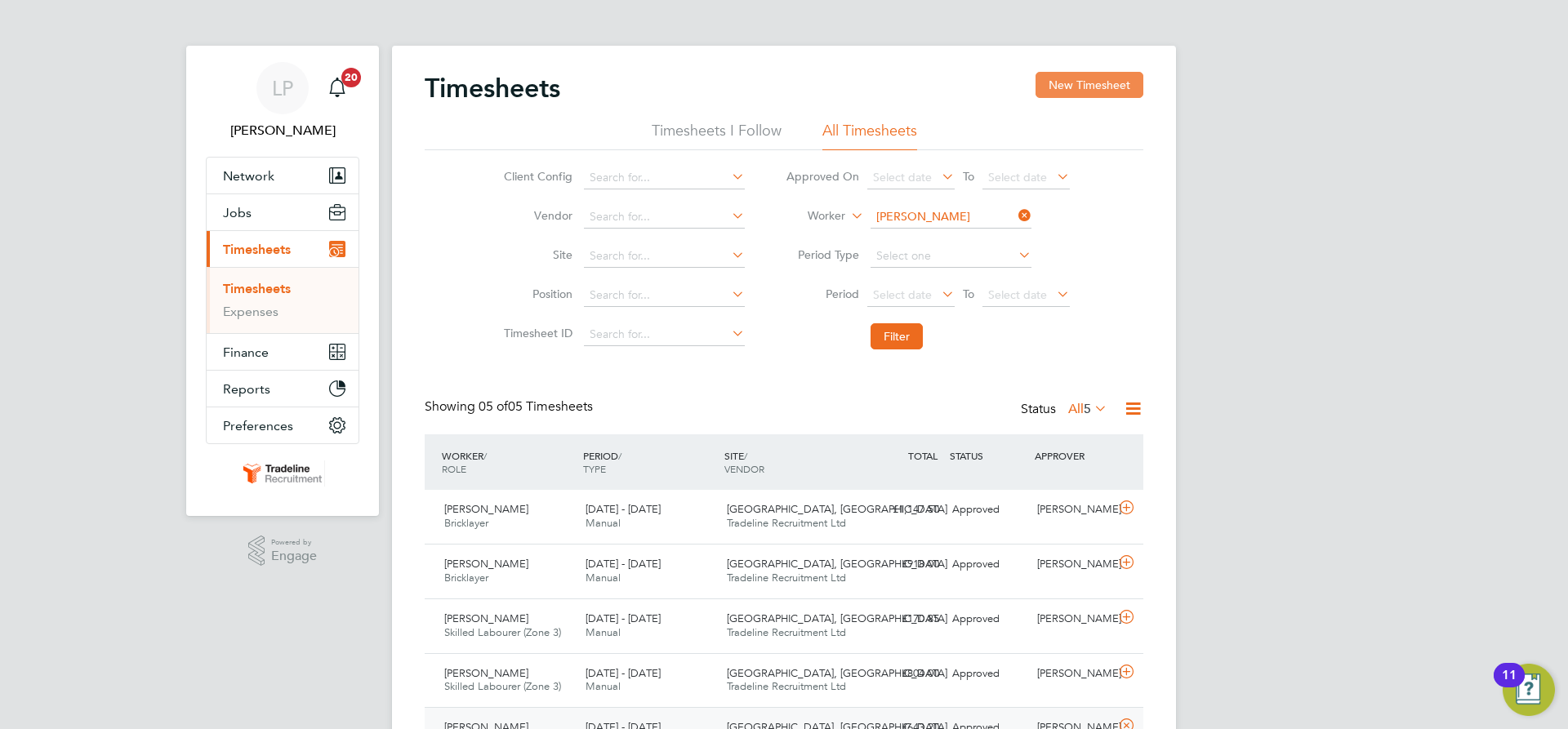
click at [1119, 81] on button "New Timesheet" at bounding box center [1089, 85] width 108 height 26
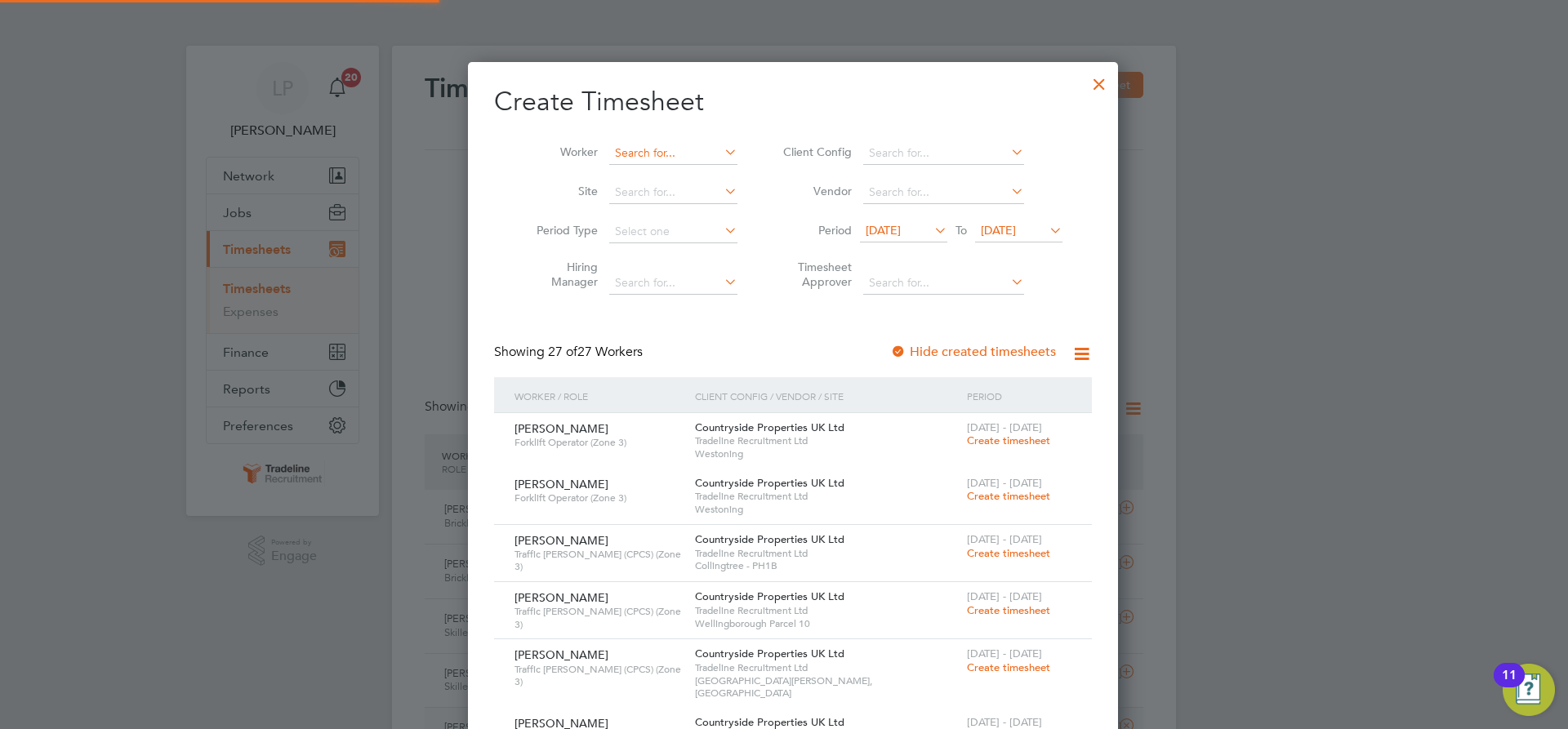
scroll to position [2741, 632]
click at [657, 154] on input at bounding box center [673, 153] width 128 height 23
type input "lis"
click at [1085, 78] on div at bounding box center [1100, 81] width 30 height 30
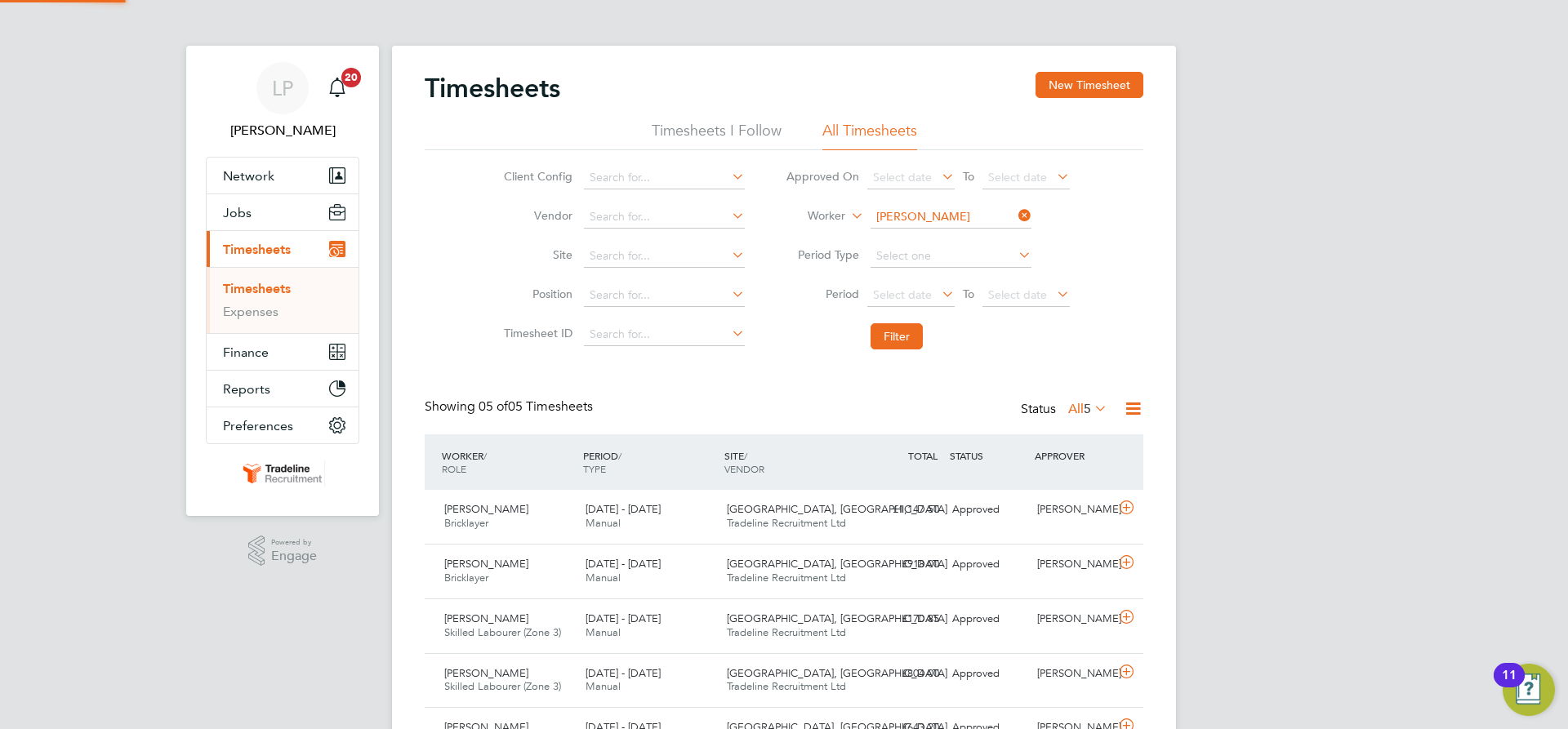
scroll to position [42, 142]
click at [941, 212] on input at bounding box center [951, 217] width 161 height 23
click at [937, 256] on li "Andrei Lis nic" at bounding box center [950, 261] width 162 height 22
type input "Andrei Lisnic"
click at [900, 331] on button "Filter" at bounding box center [897, 336] width 53 height 26
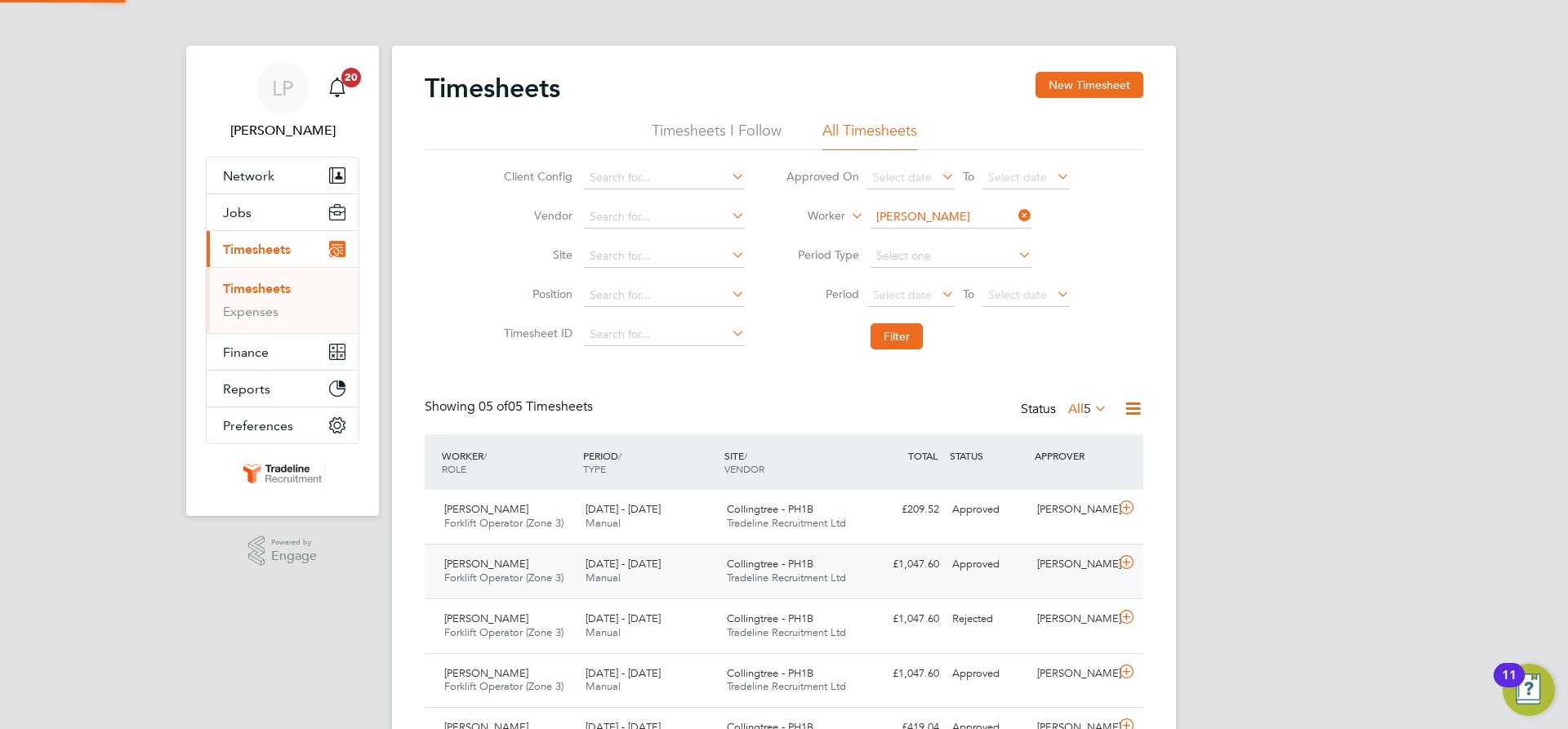
scroll to position [8, 8]
click at [791, 528] on span "Tradeline Recruitment Ltd" at bounding box center [786, 523] width 119 height 14
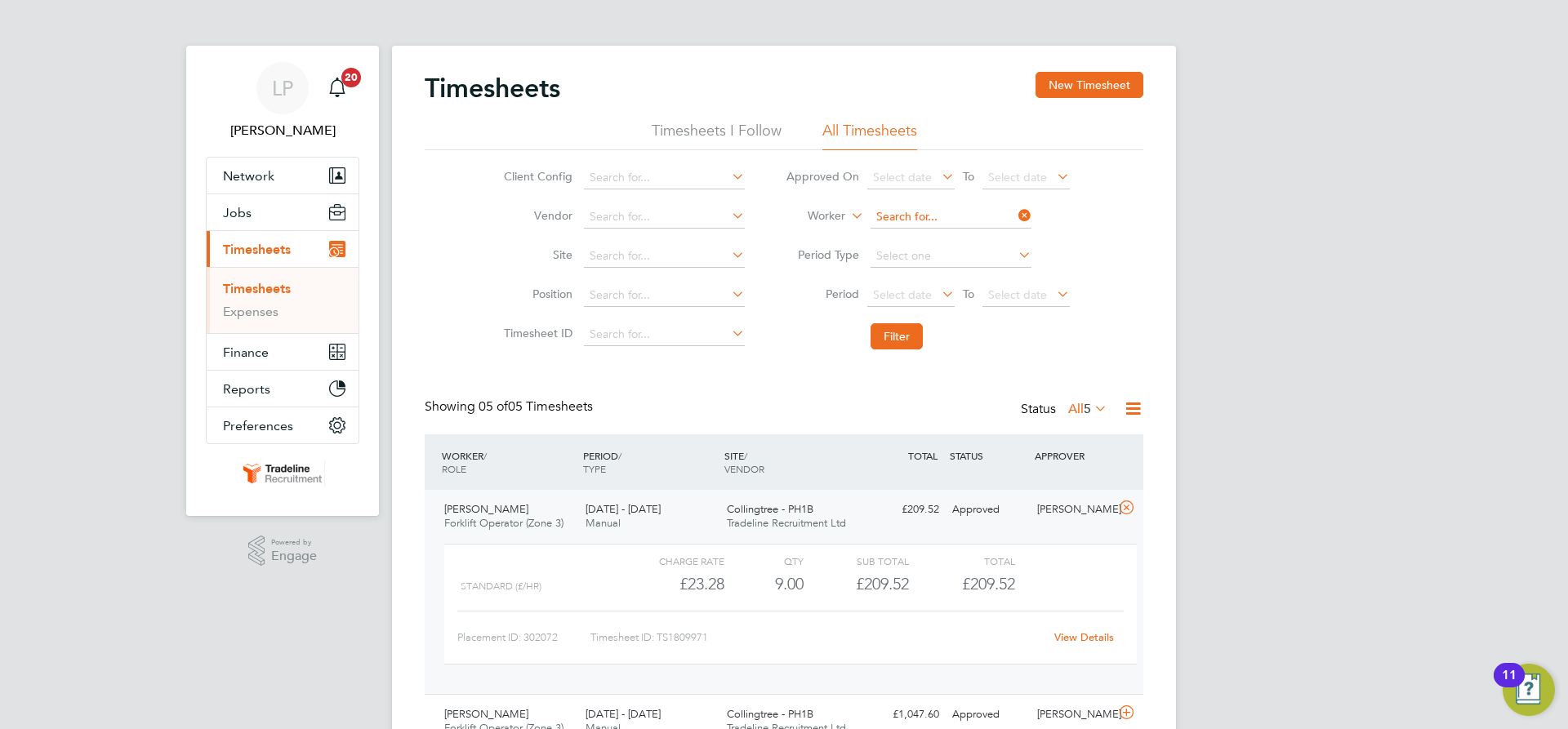
click at [912, 224] on input at bounding box center [951, 217] width 161 height 23
type input "w"
click at [920, 235] on li "Stephen Ell is" at bounding box center [950, 239] width 162 height 22
type input "Stephen Ellis"
click at [905, 338] on button "Filter" at bounding box center [897, 336] width 53 height 26
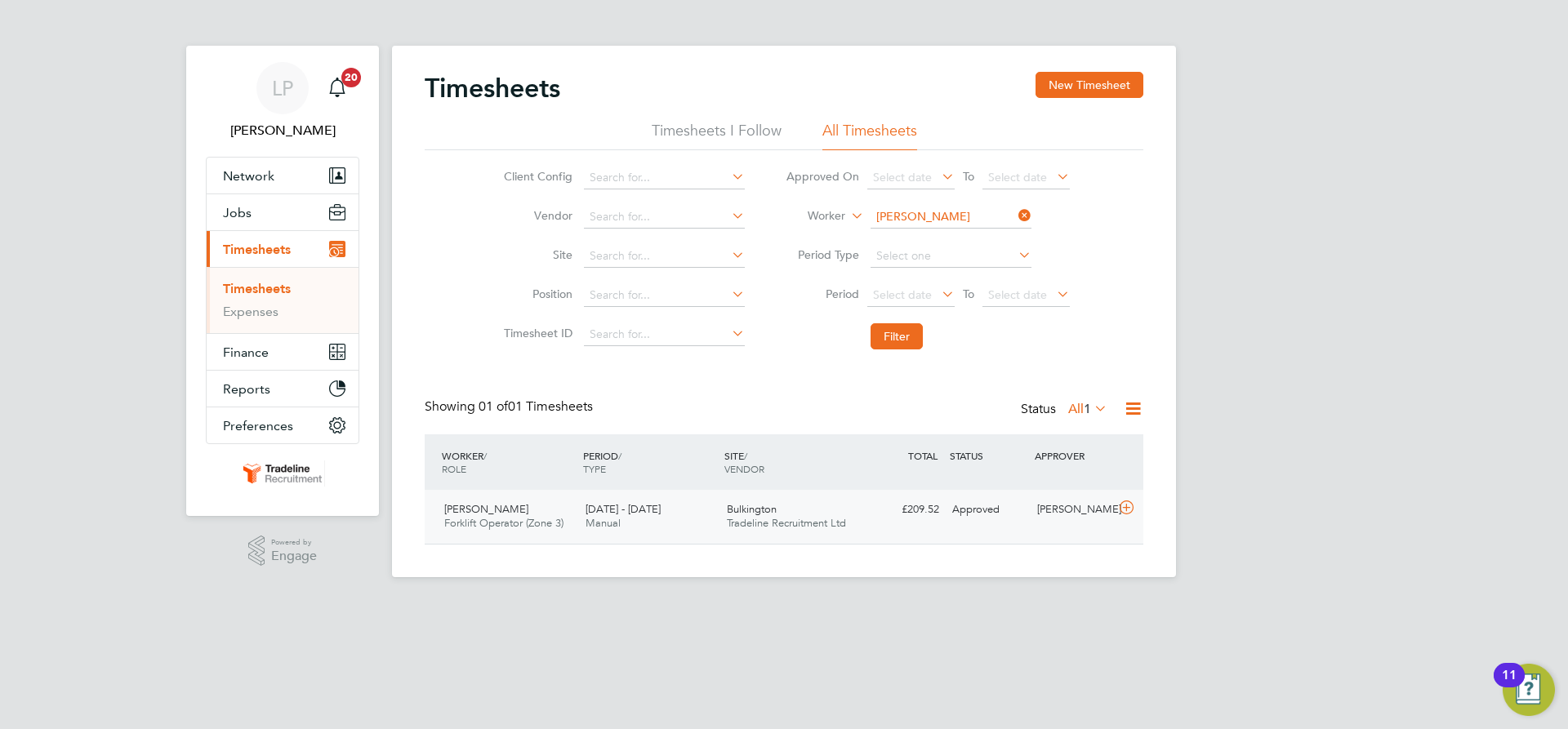
click at [772, 509] on span "Bulkington" at bounding box center [751, 509] width 50 height 14
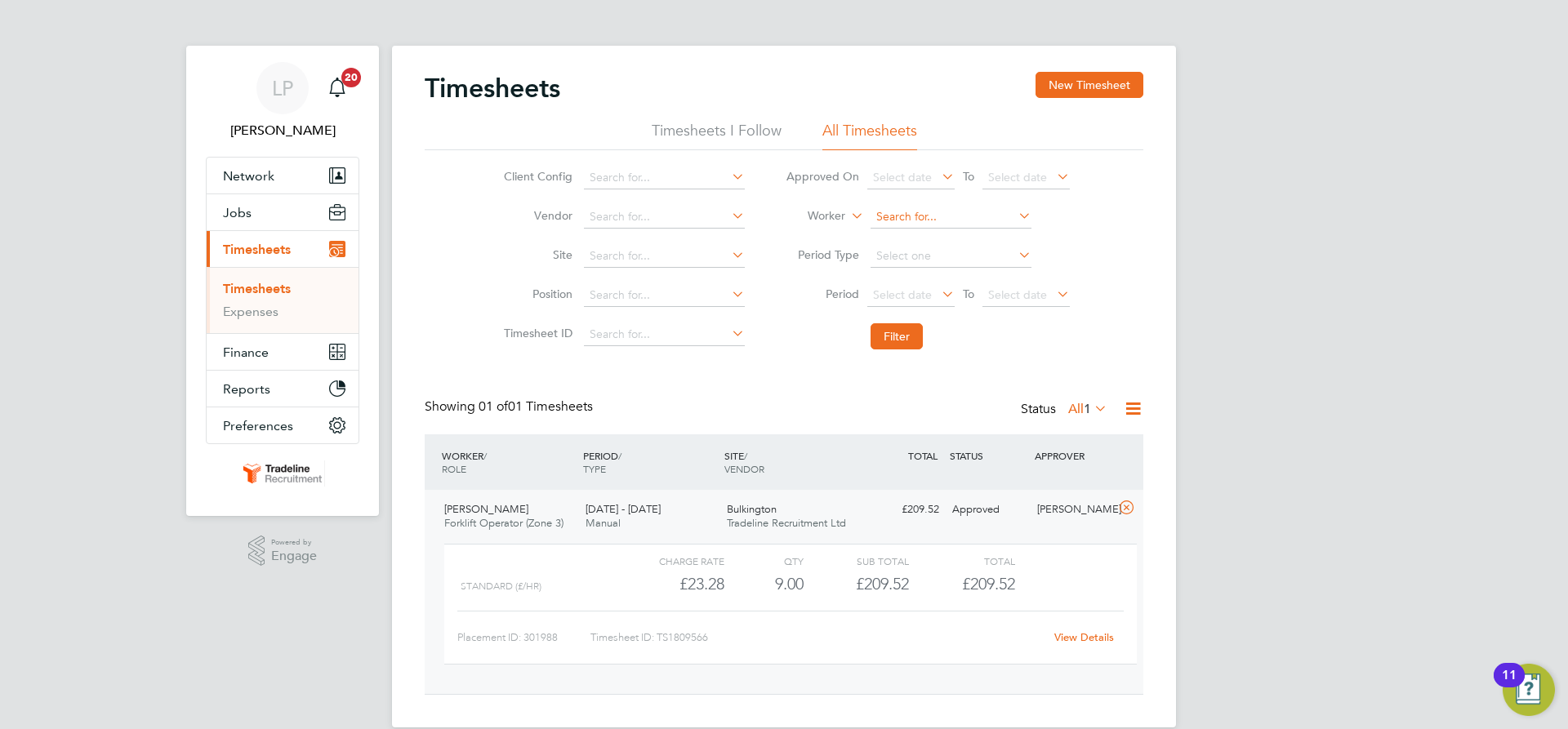
click at [917, 209] on input at bounding box center [951, 217] width 161 height 23
click at [969, 235] on b "Hunt" at bounding box center [1017, 240] width 95 height 14
type input "Owen Hunt"
click at [895, 336] on button "Filter" at bounding box center [897, 336] width 53 height 26
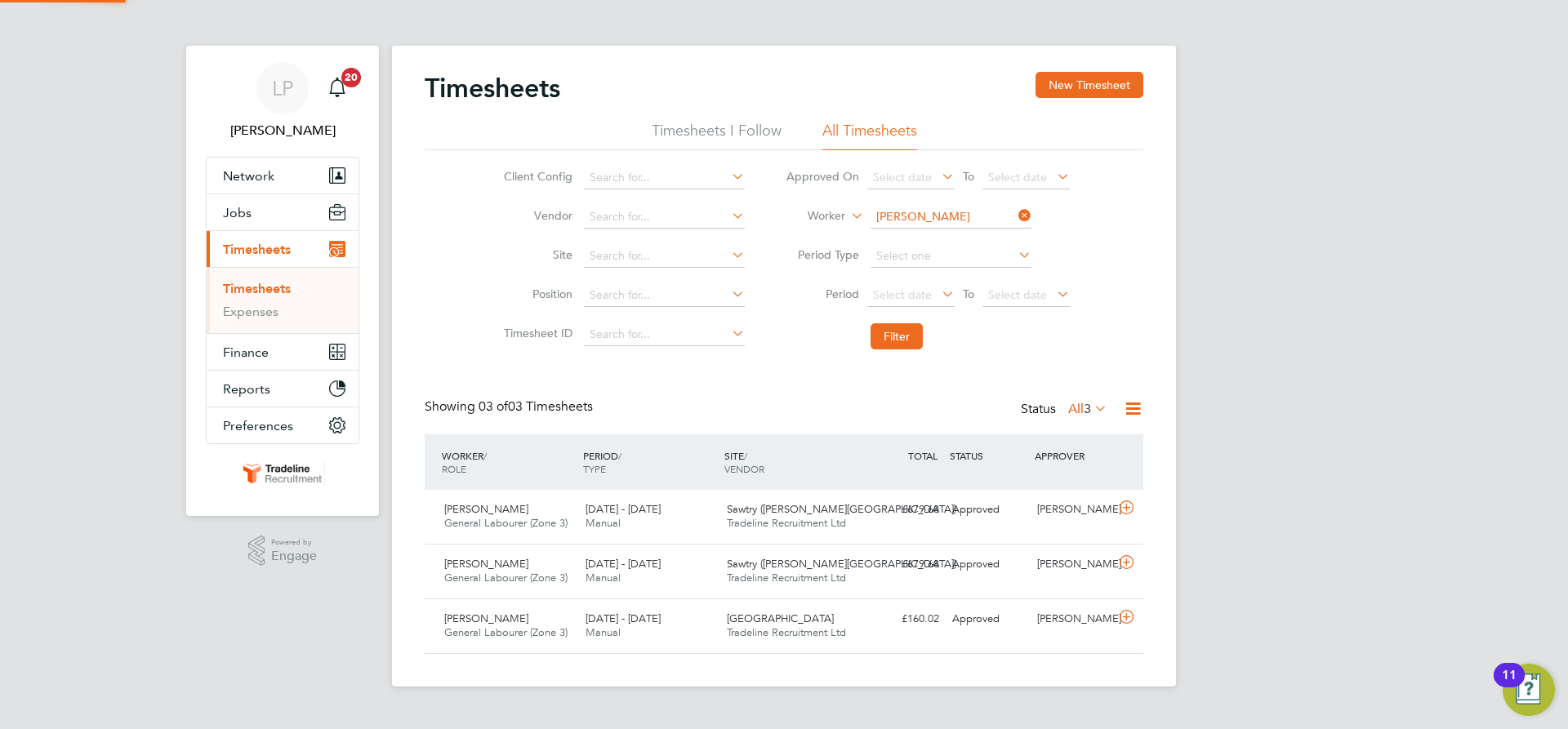
scroll to position [42, 142]
click at [1092, 74] on button "New Timesheet" at bounding box center [1089, 85] width 108 height 26
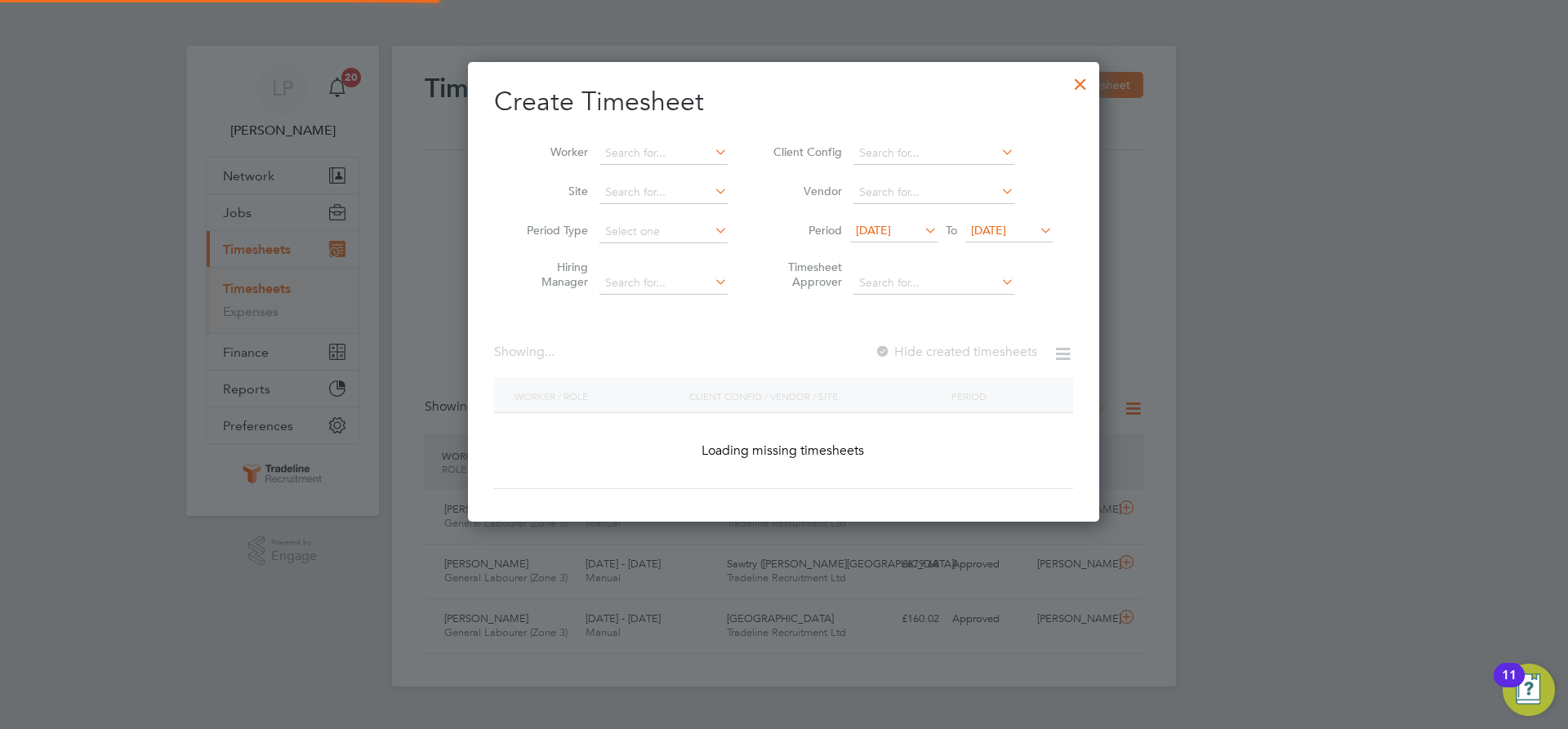
scroll to position [461, 632]
click at [648, 152] on input at bounding box center [663, 153] width 128 height 23
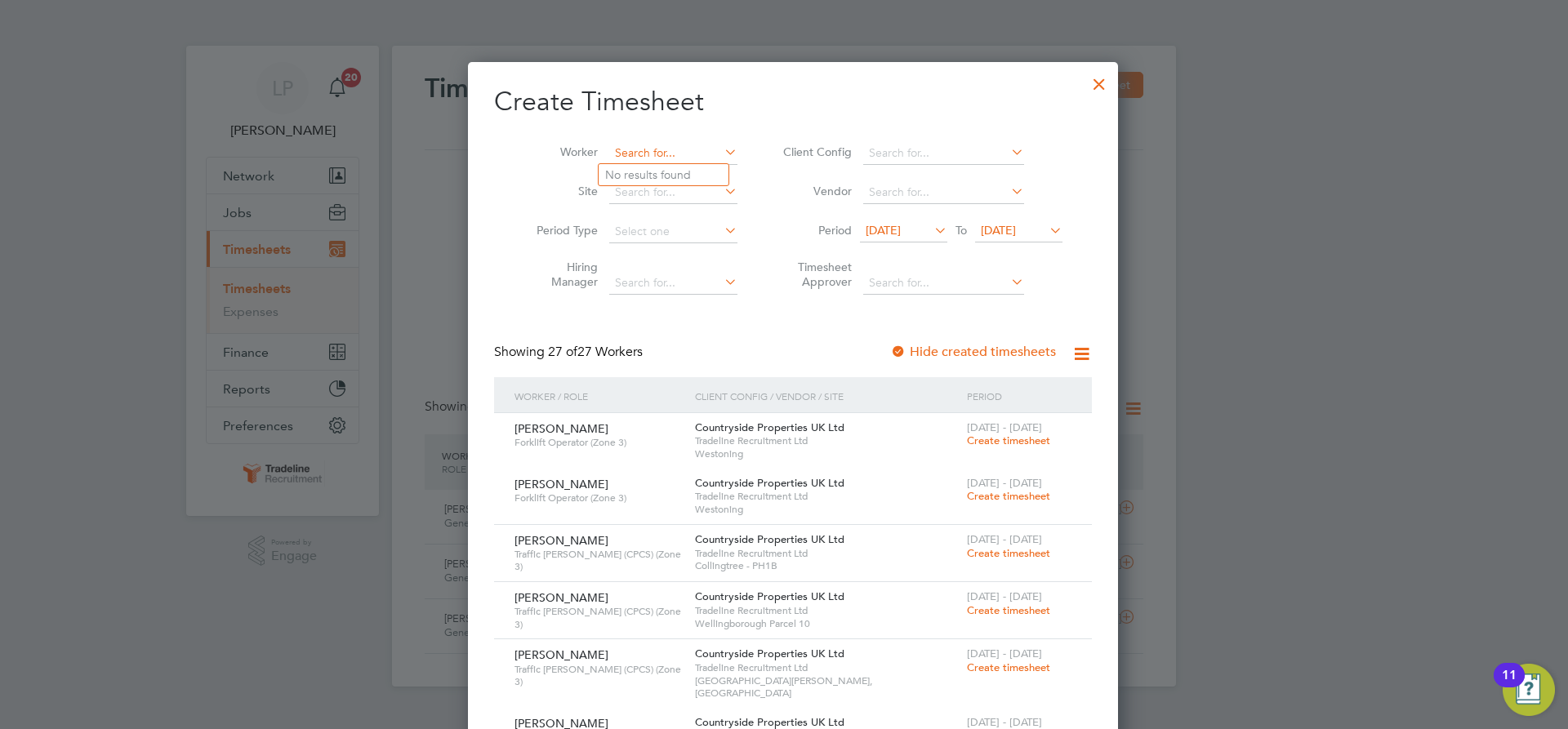
scroll to position [2741, 632]
click at [669, 176] on li "Owen Hun t" at bounding box center [664, 174] width 132 height 22
type input "Owen Hunt"
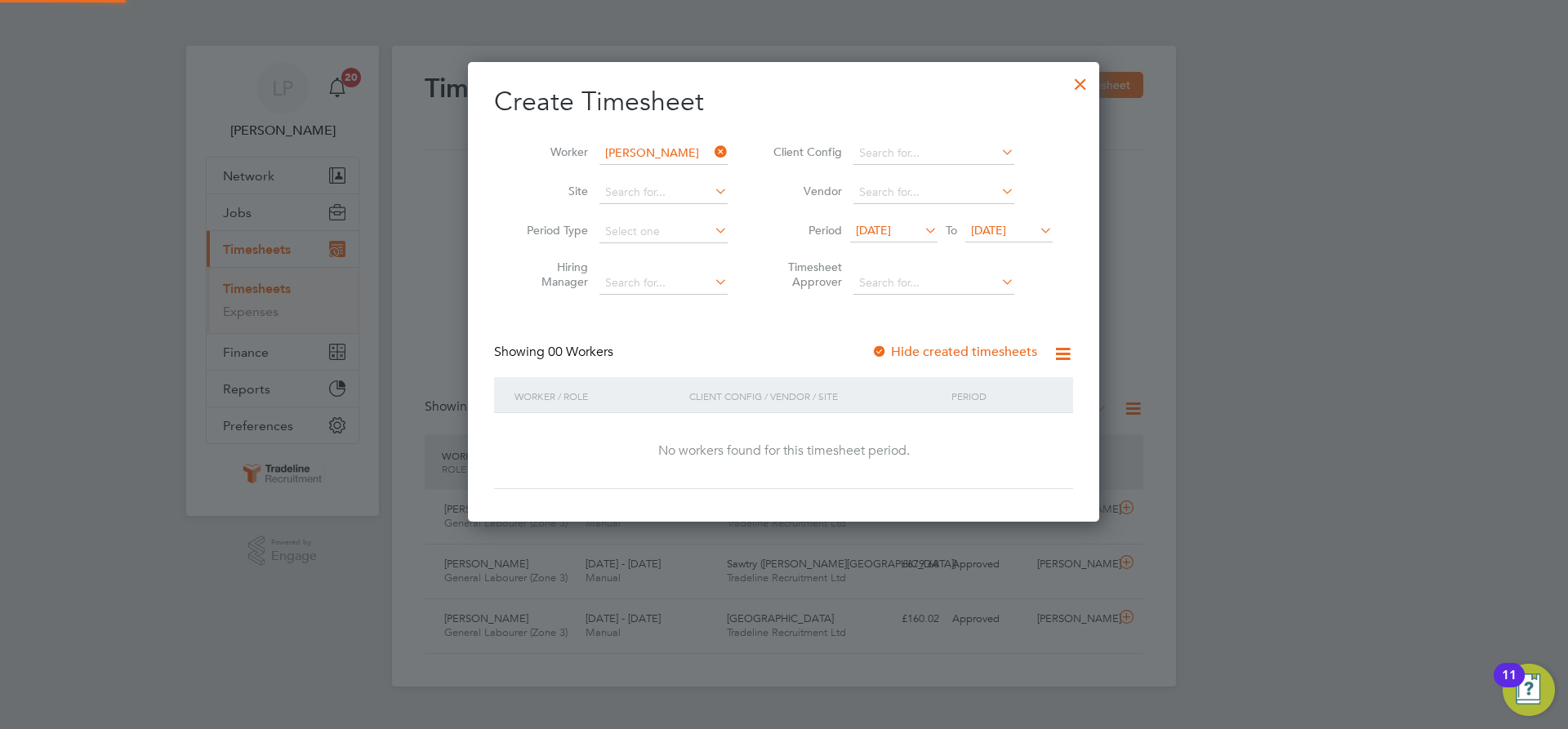
scroll to position [461, 632]
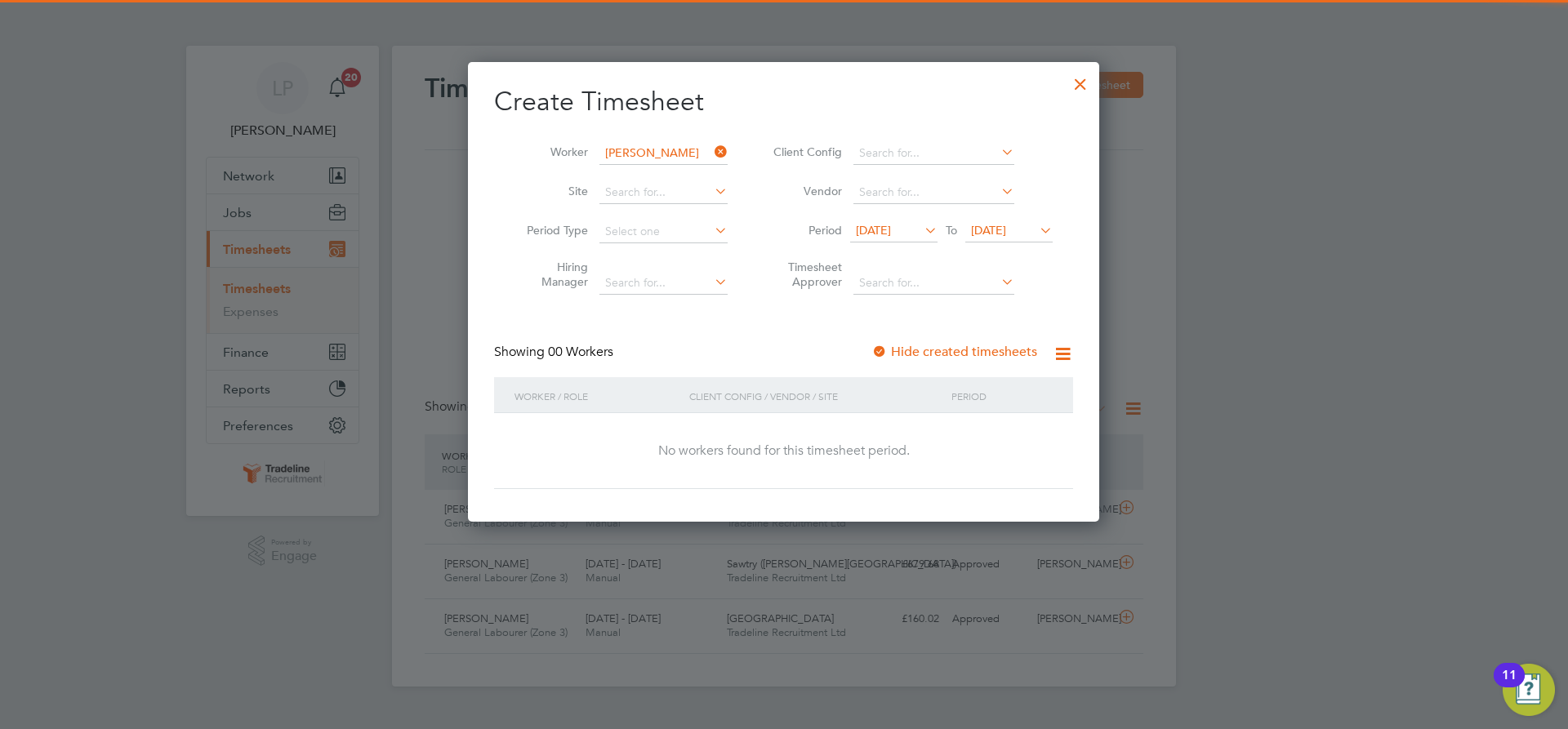
click at [881, 352] on div at bounding box center [879, 352] width 17 height 17
click at [921, 227] on icon at bounding box center [921, 230] width 0 height 23
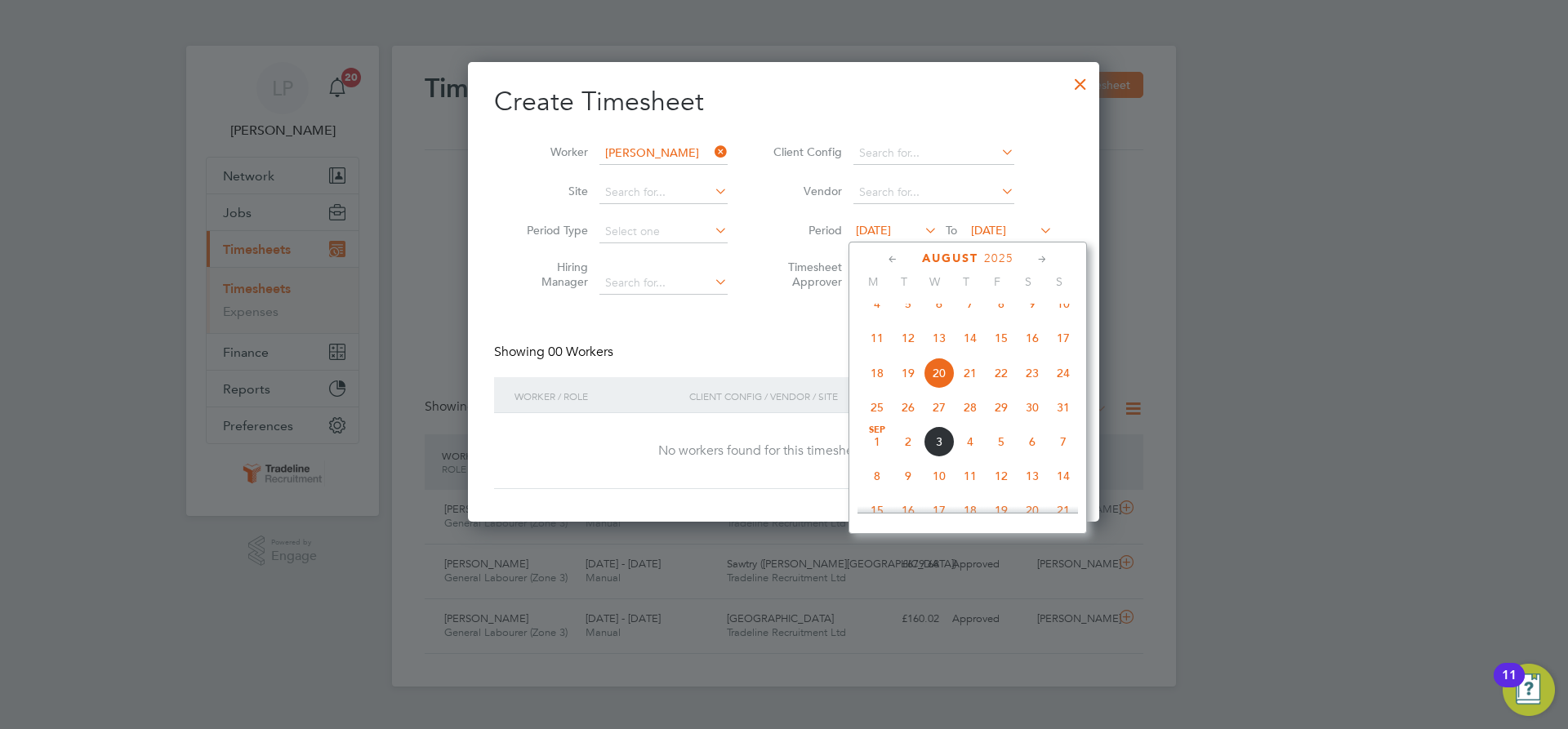
click at [942, 319] on span "6" at bounding box center [939, 303] width 31 height 31
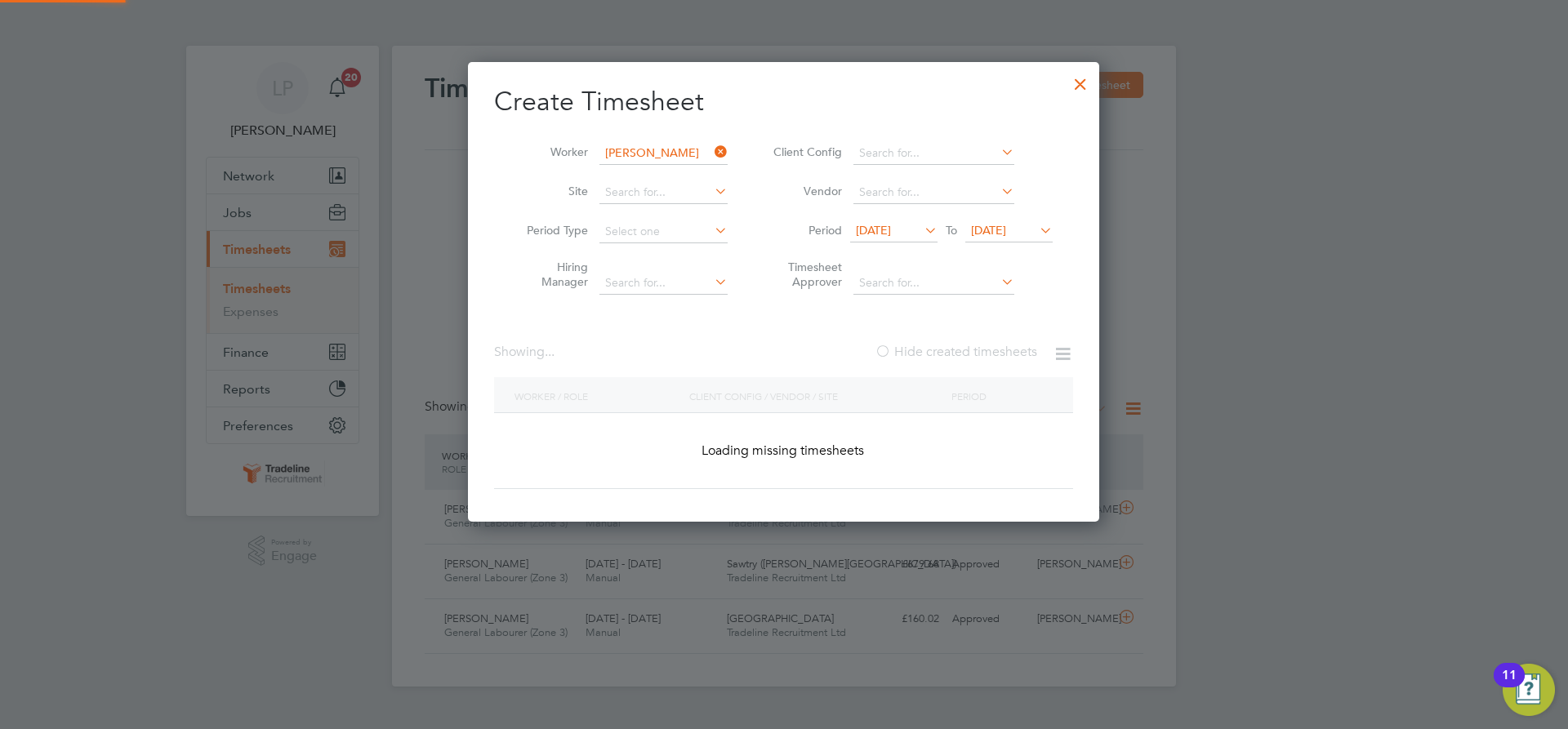
scroll to position [461, 632]
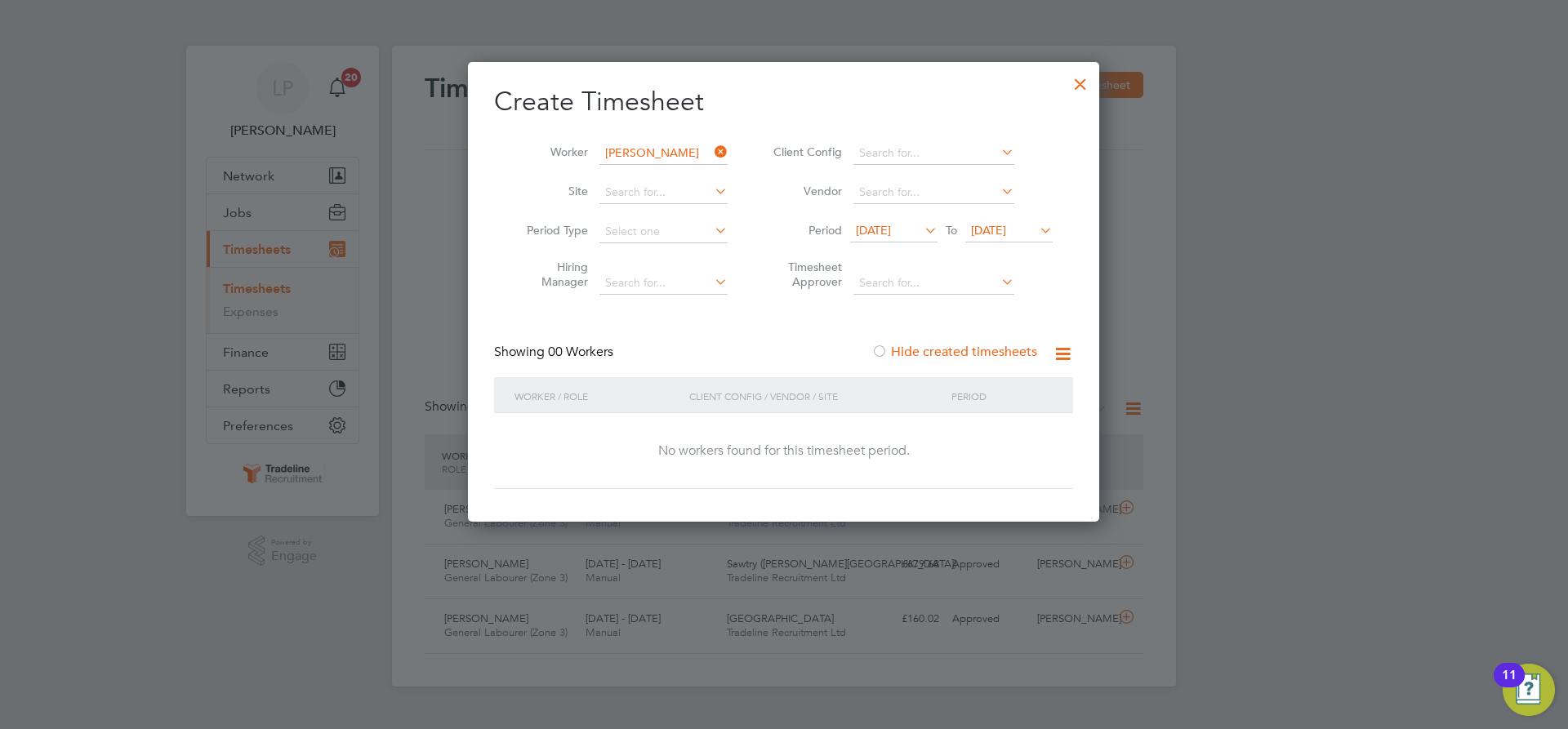
click at [1081, 81] on div at bounding box center [1081, 81] width 30 height 30
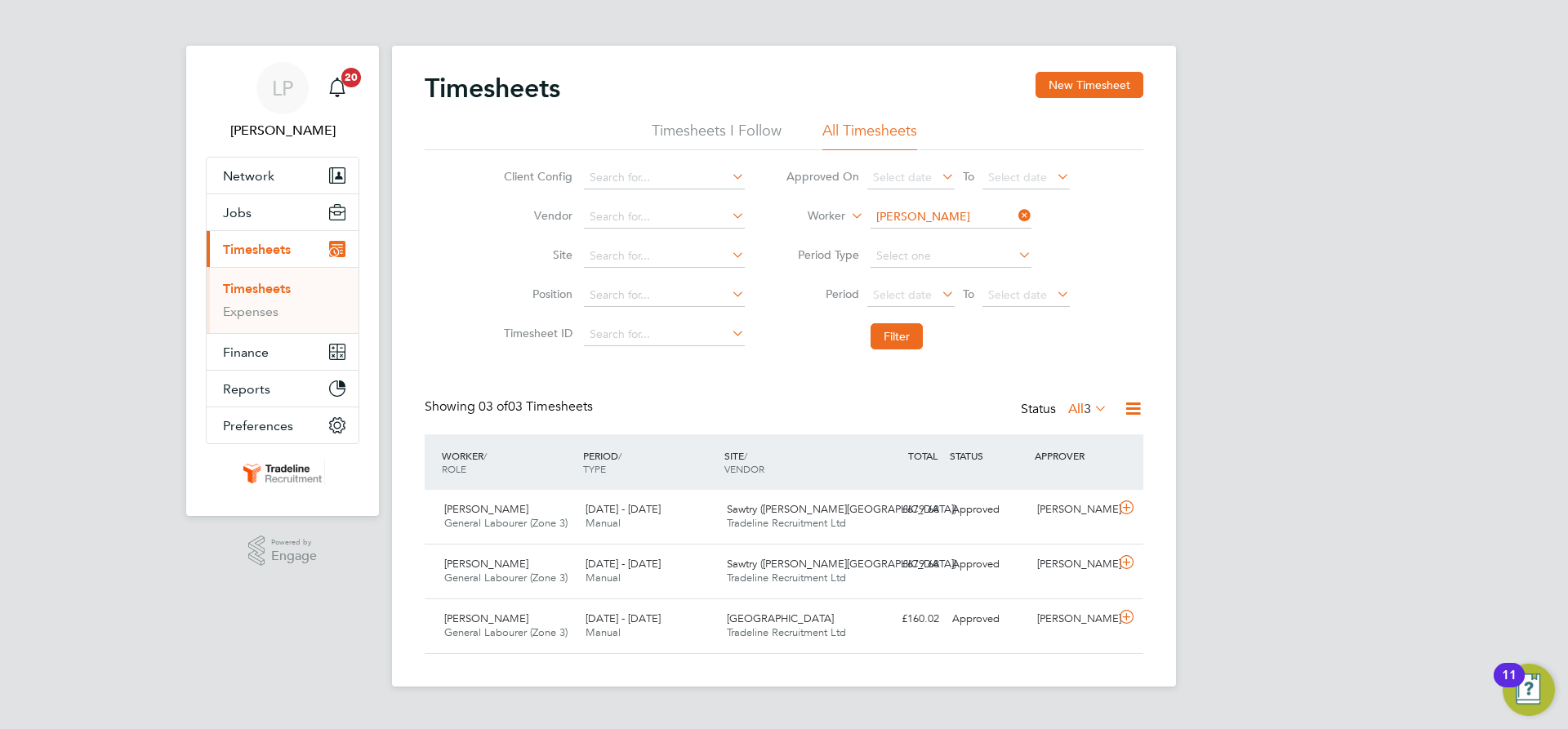
scroll to position [8, 8]
click at [915, 216] on input "Owen Hunt" at bounding box center [951, 217] width 161 height 23
click at [969, 243] on b "Asa" at bounding box center [1017, 240] width 95 height 14
type input "Kingsley Asamoah"
click at [896, 340] on button "Filter" at bounding box center [897, 336] width 53 height 26
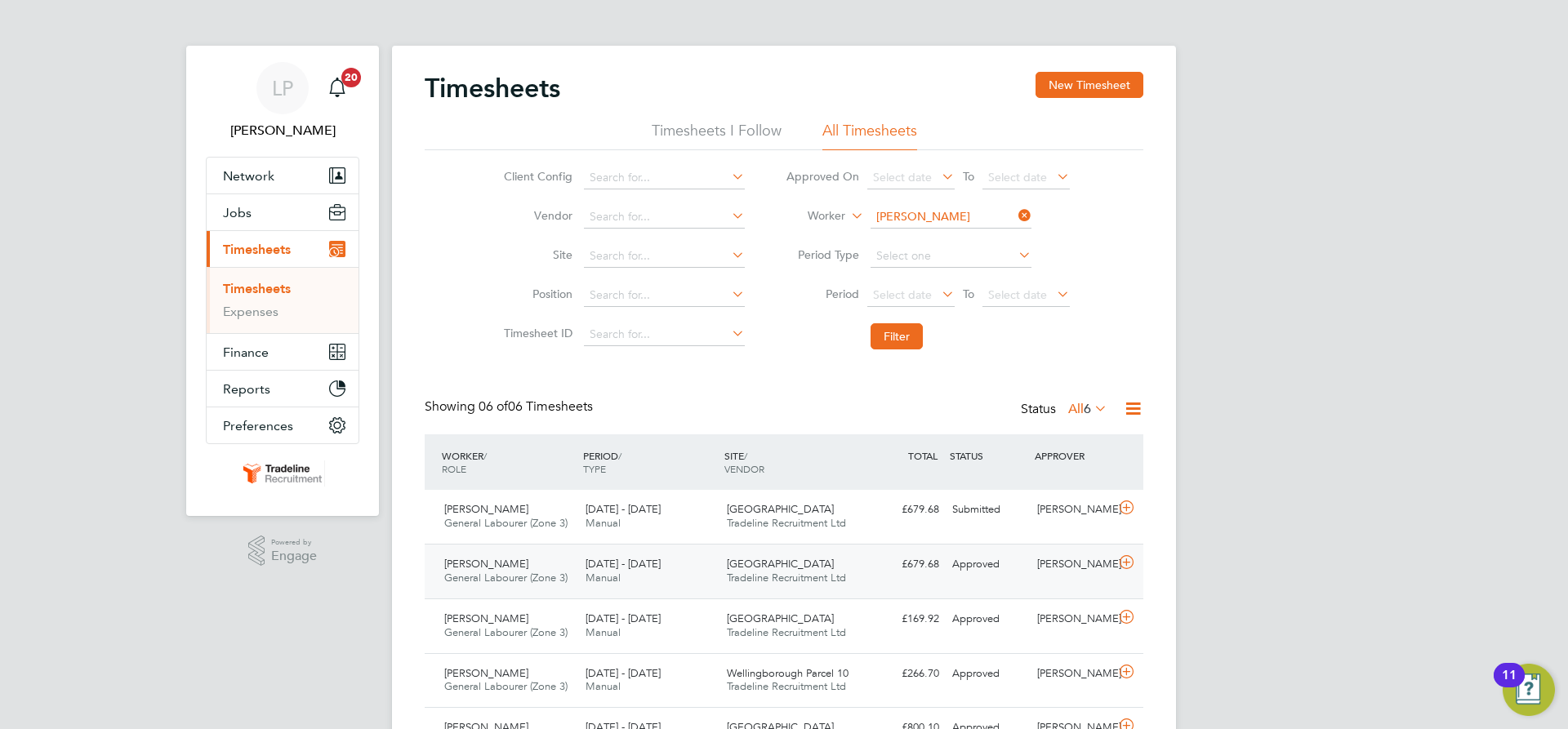
click at [803, 559] on div "Glenvale Park Tradeline Recruitment Ltd" at bounding box center [791, 571] width 141 height 41
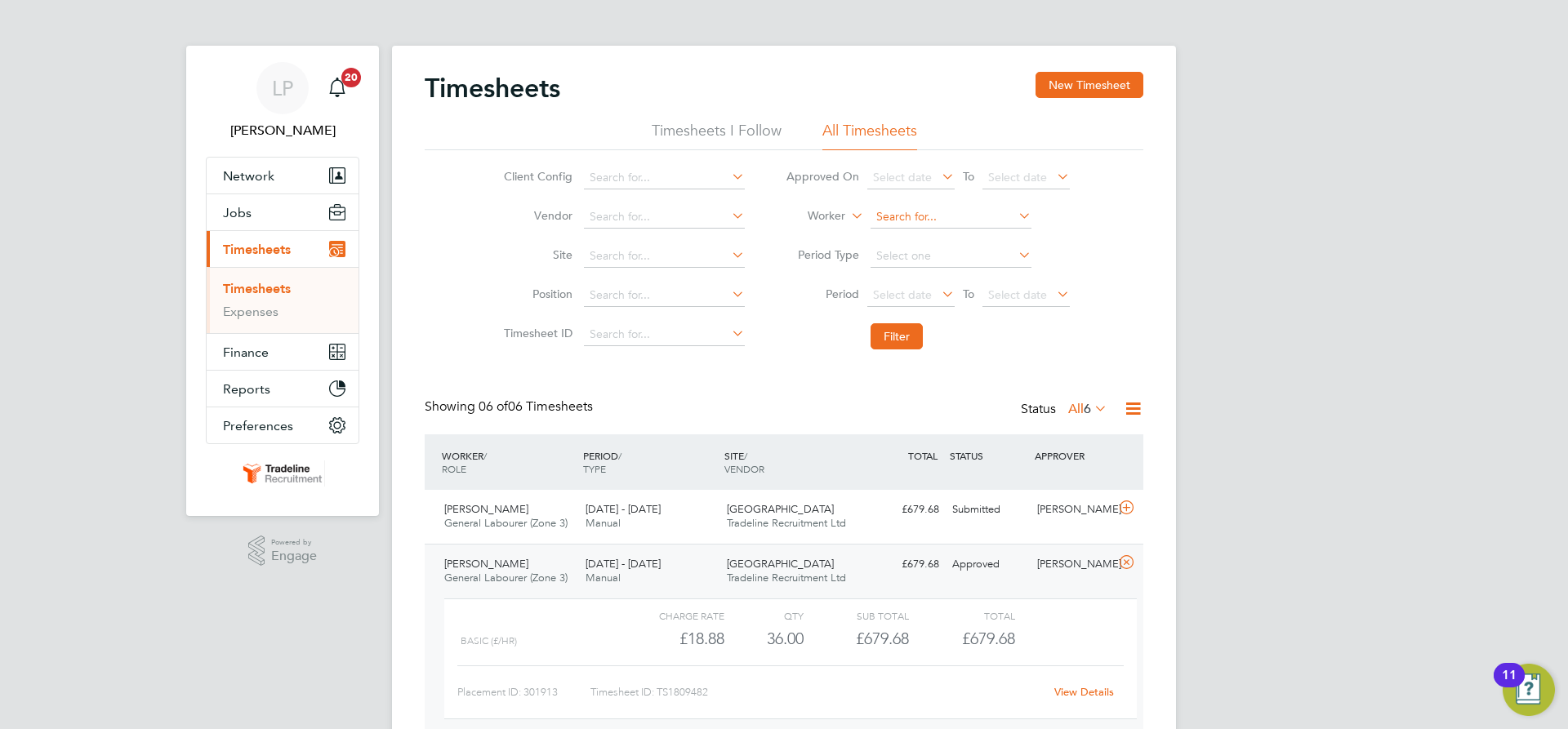
click at [898, 216] on input at bounding box center [951, 217] width 161 height 23
click at [918, 231] on li "Lio nel Du Val" at bounding box center [950, 239] width 162 height 22
type input "Lionel Du Val"
click at [920, 332] on button "Filter" at bounding box center [897, 336] width 53 height 26
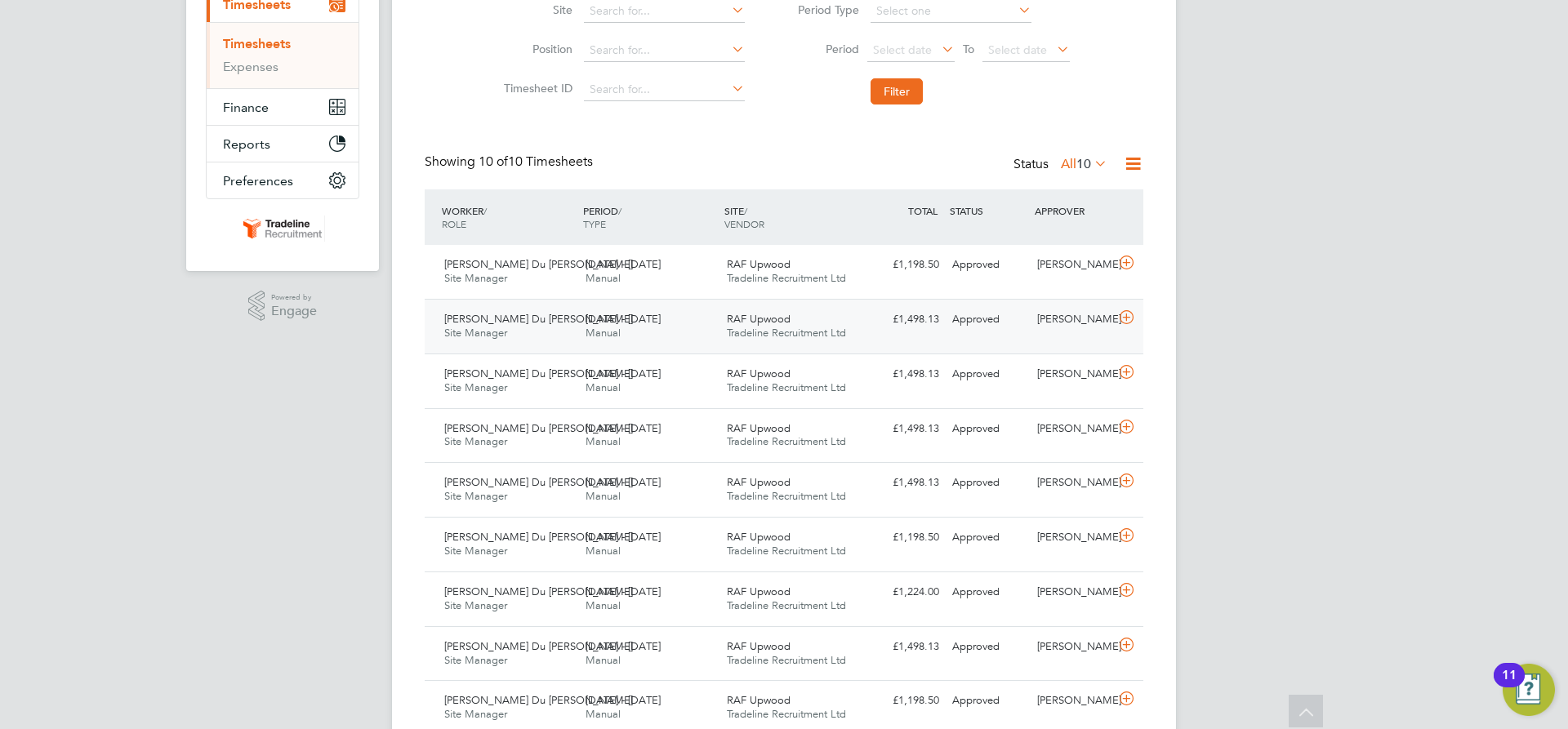
click at [813, 331] on span "Tradeline Recruitment Ltd" at bounding box center [786, 333] width 119 height 14
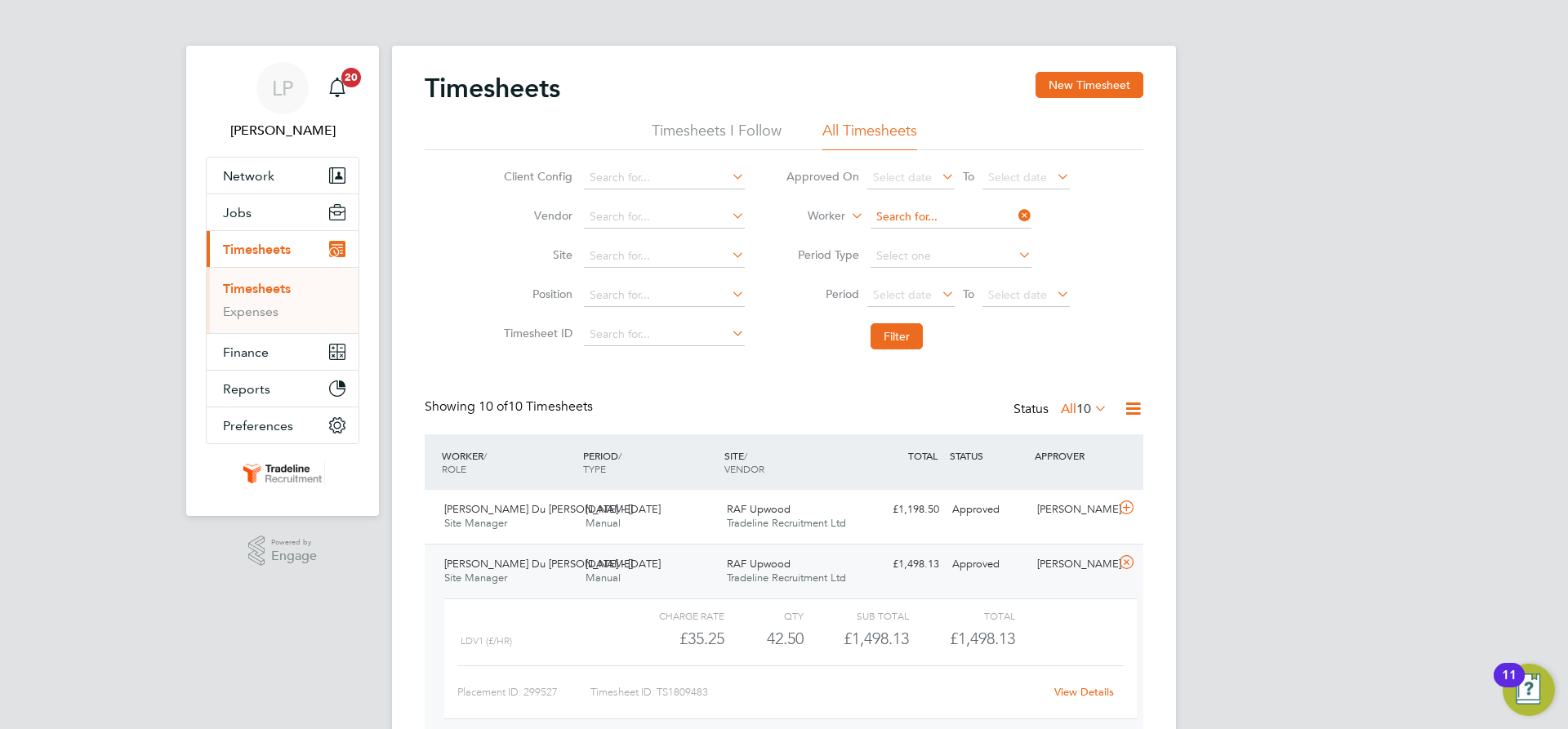
click at [934, 214] on input at bounding box center [951, 217] width 161 height 23
click at [969, 233] on b "Lund" at bounding box center [1017, 240] width 95 height 14
type input "Lloyd Lund"
click at [916, 329] on button "Filter" at bounding box center [897, 336] width 53 height 26
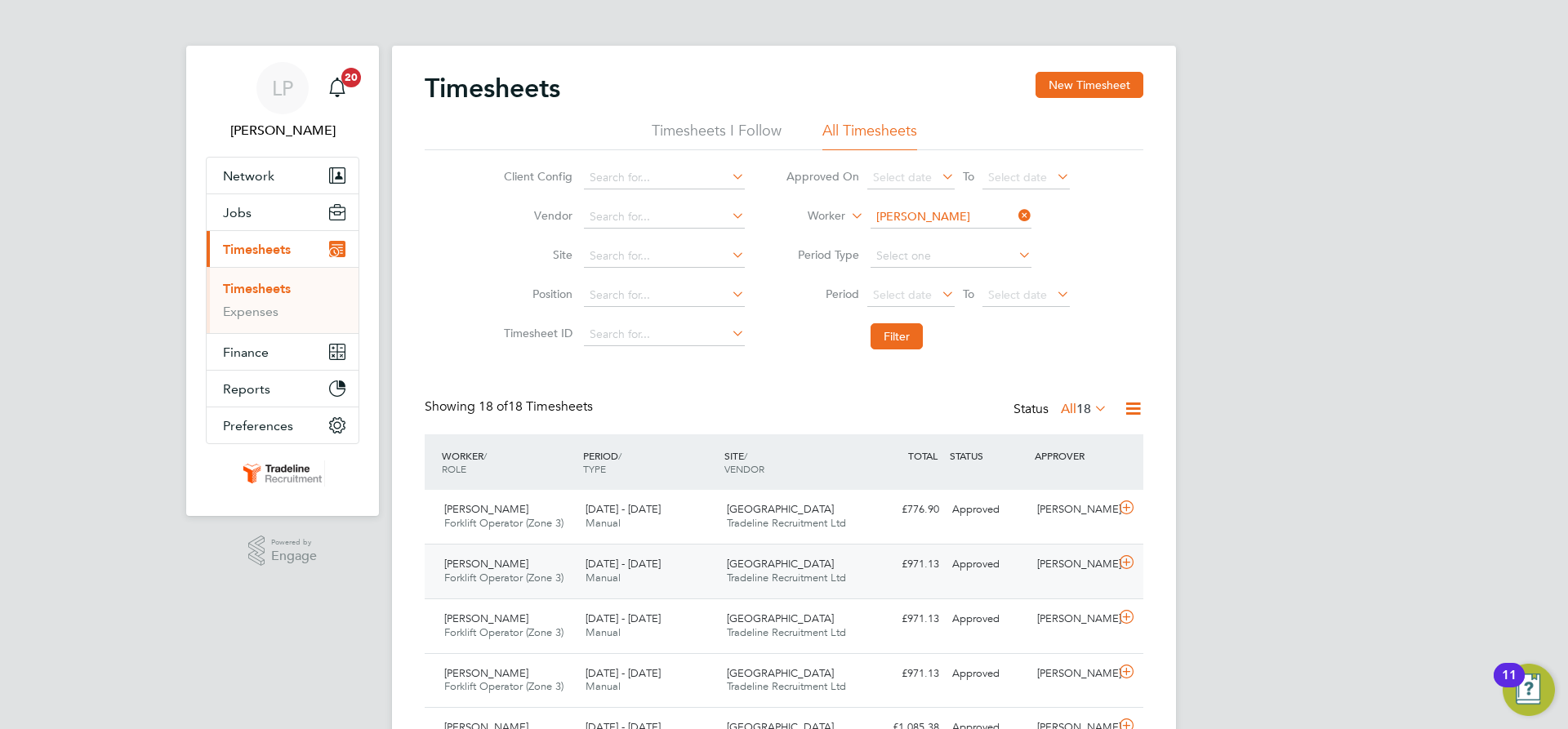
click at [801, 565] on span "[GEOGRAPHIC_DATA]" at bounding box center [780, 564] width 107 height 14
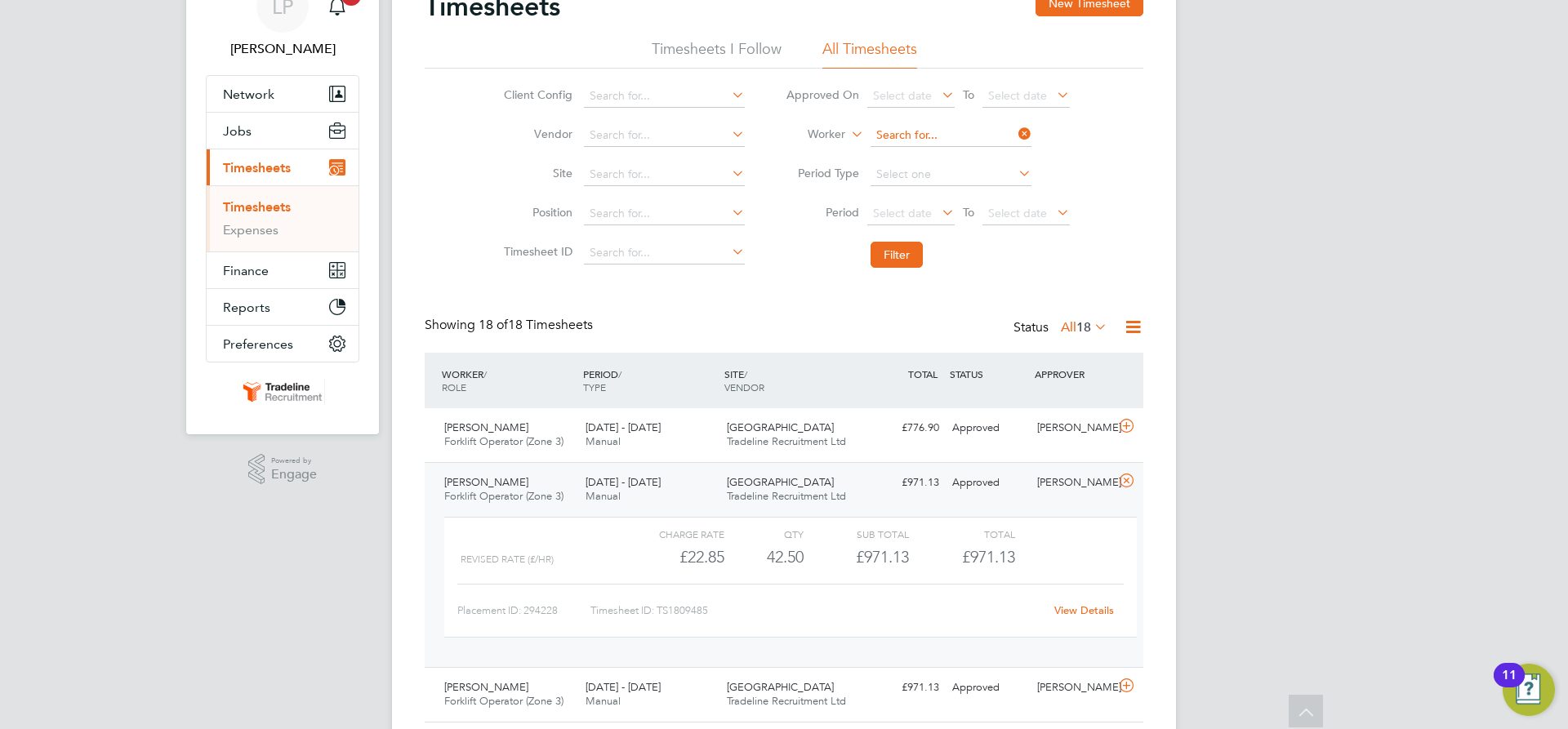
click at [932, 134] on input at bounding box center [951, 136] width 161 height 23
click at [969, 154] on b "Wei" at bounding box center [980, 158] width 21 height 14
type input "Andrew Weir"
click at [896, 259] on button "Filter" at bounding box center [897, 255] width 53 height 26
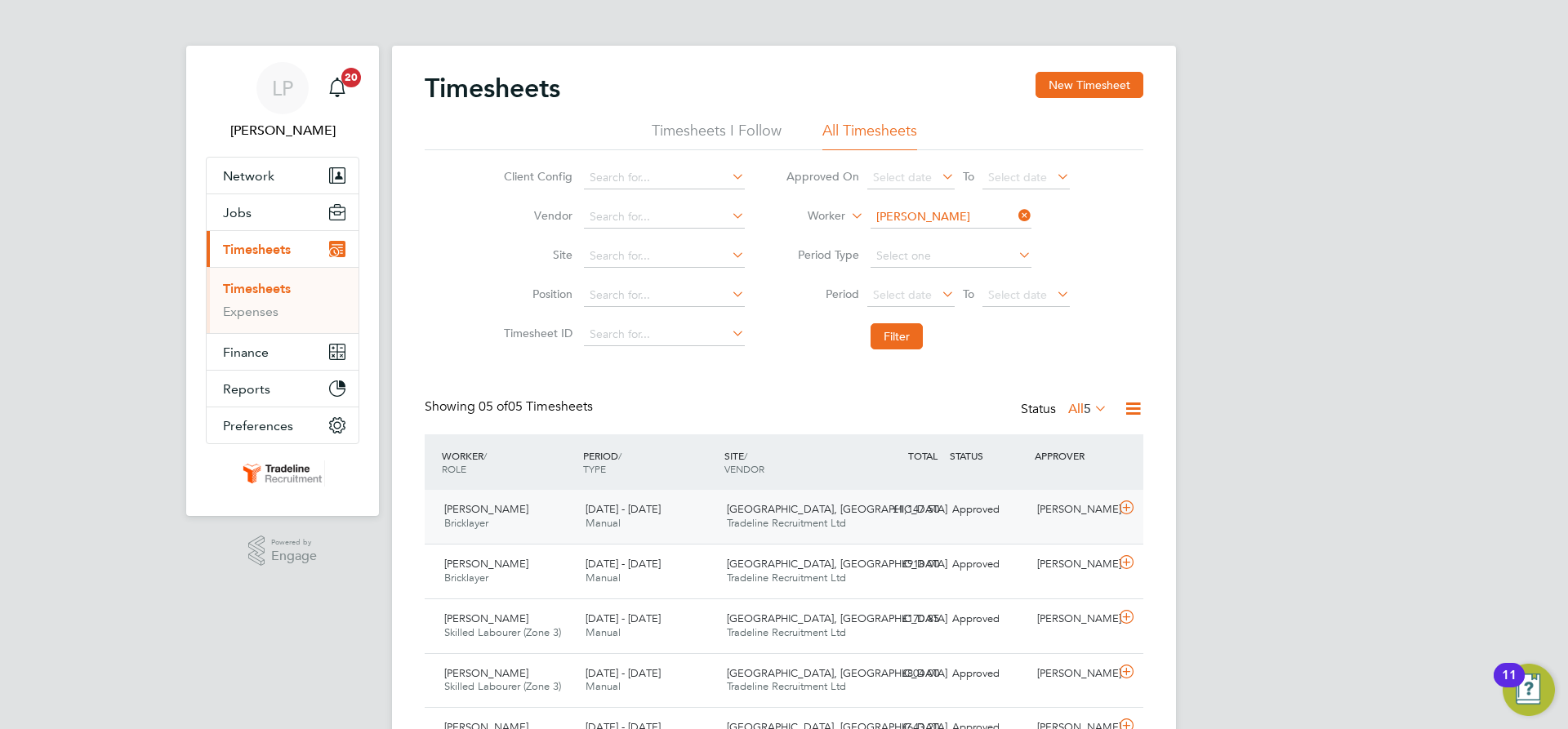
click at [698, 522] on div "18 - 24 Aug 2025 Manual" at bounding box center [649, 517] width 141 height 41
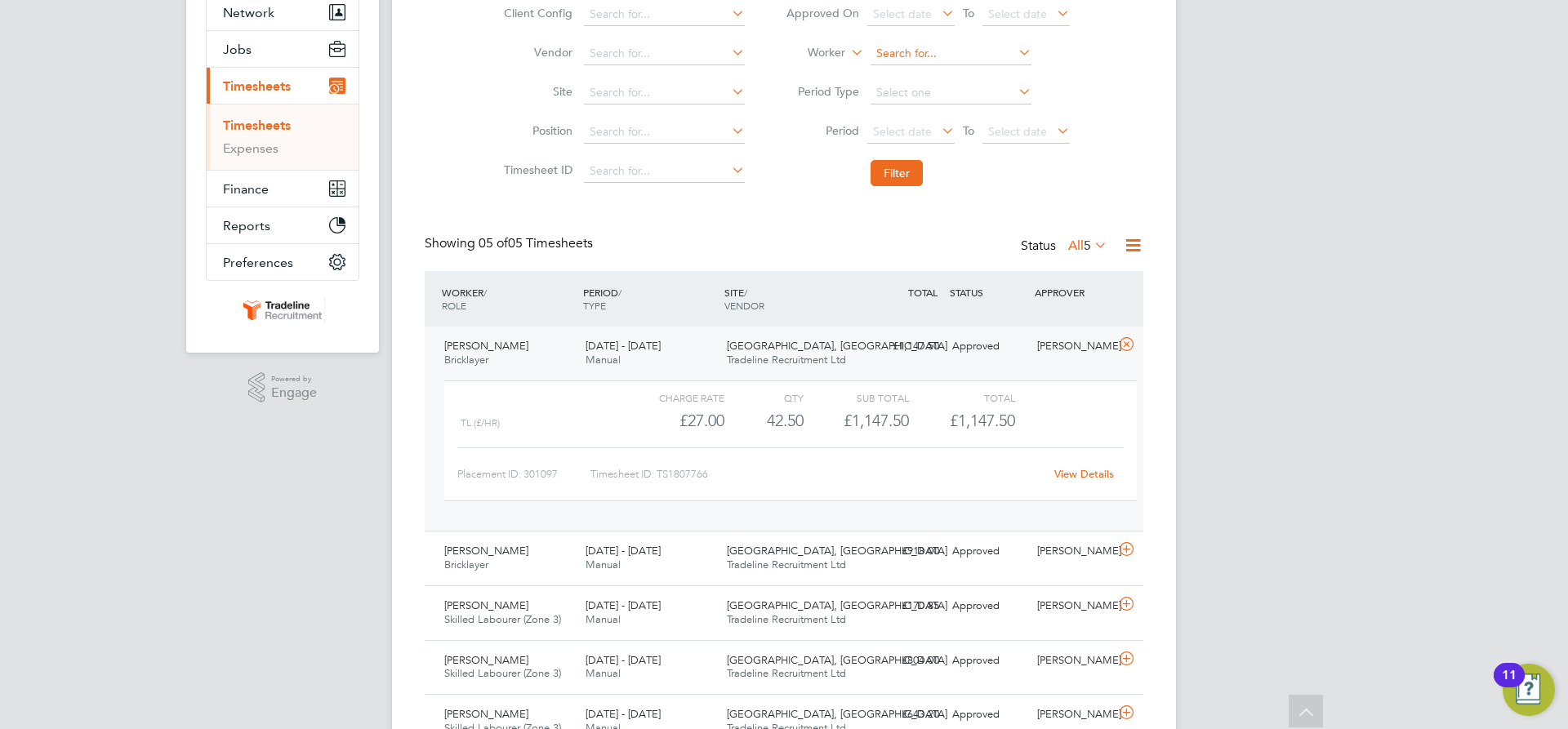
click at [959, 54] on input at bounding box center [951, 53] width 161 height 23
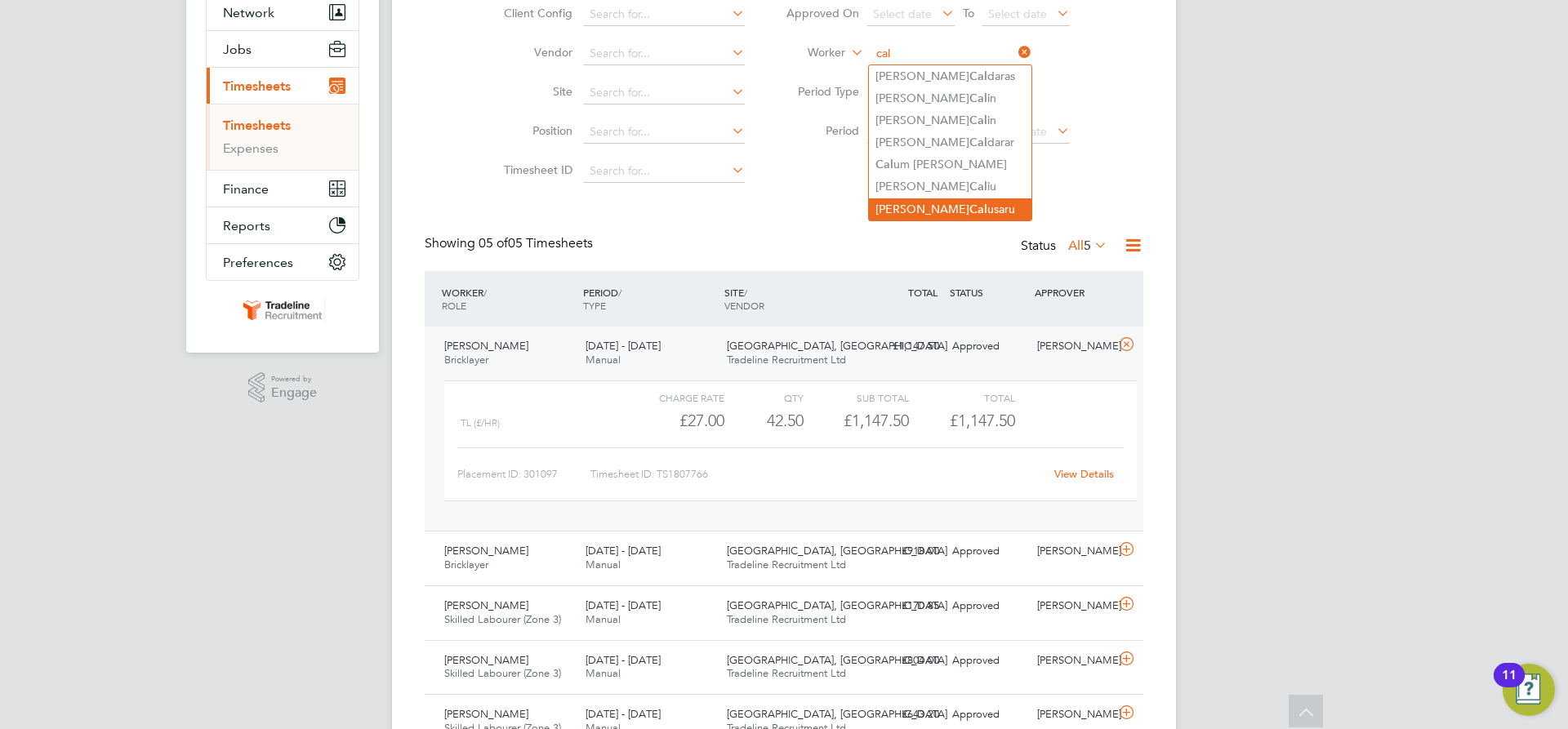
click at [956, 205] on li "Alexandru Cal usaru" at bounding box center [950, 209] width 162 height 22
type input "[PERSON_NAME]"
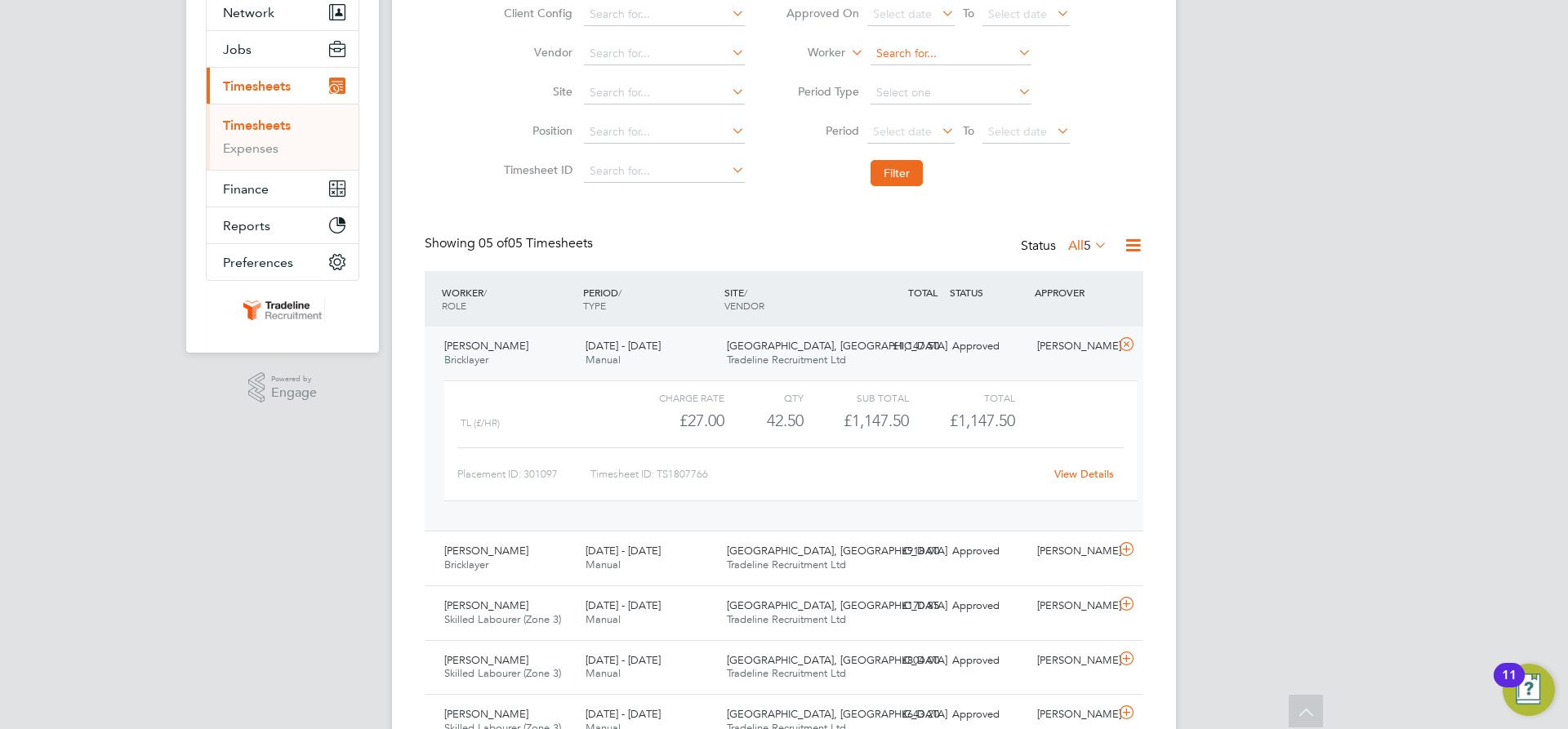
click at [899, 50] on input at bounding box center [951, 53] width 161 height 23
type input "v"
click at [912, 96] on li "Alexandru-Catalin Calin" at bounding box center [950, 98] width 162 height 22
type input "Alexandru-Catalin Calin"
click at [904, 180] on button "Filter" at bounding box center [897, 173] width 53 height 26
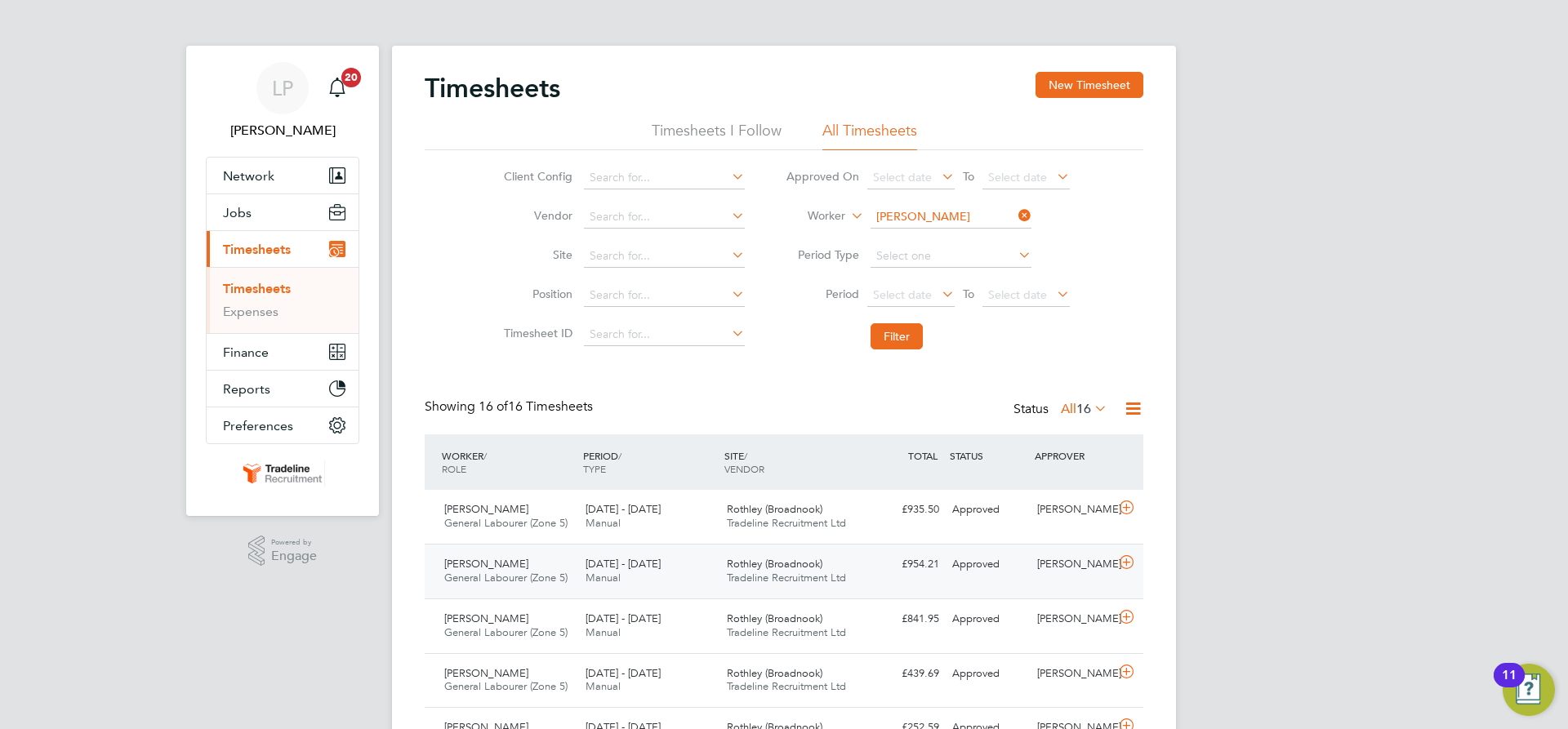
click at [751, 569] on span "Rothley (Broadnook)" at bounding box center [774, 564] width 96 height 14
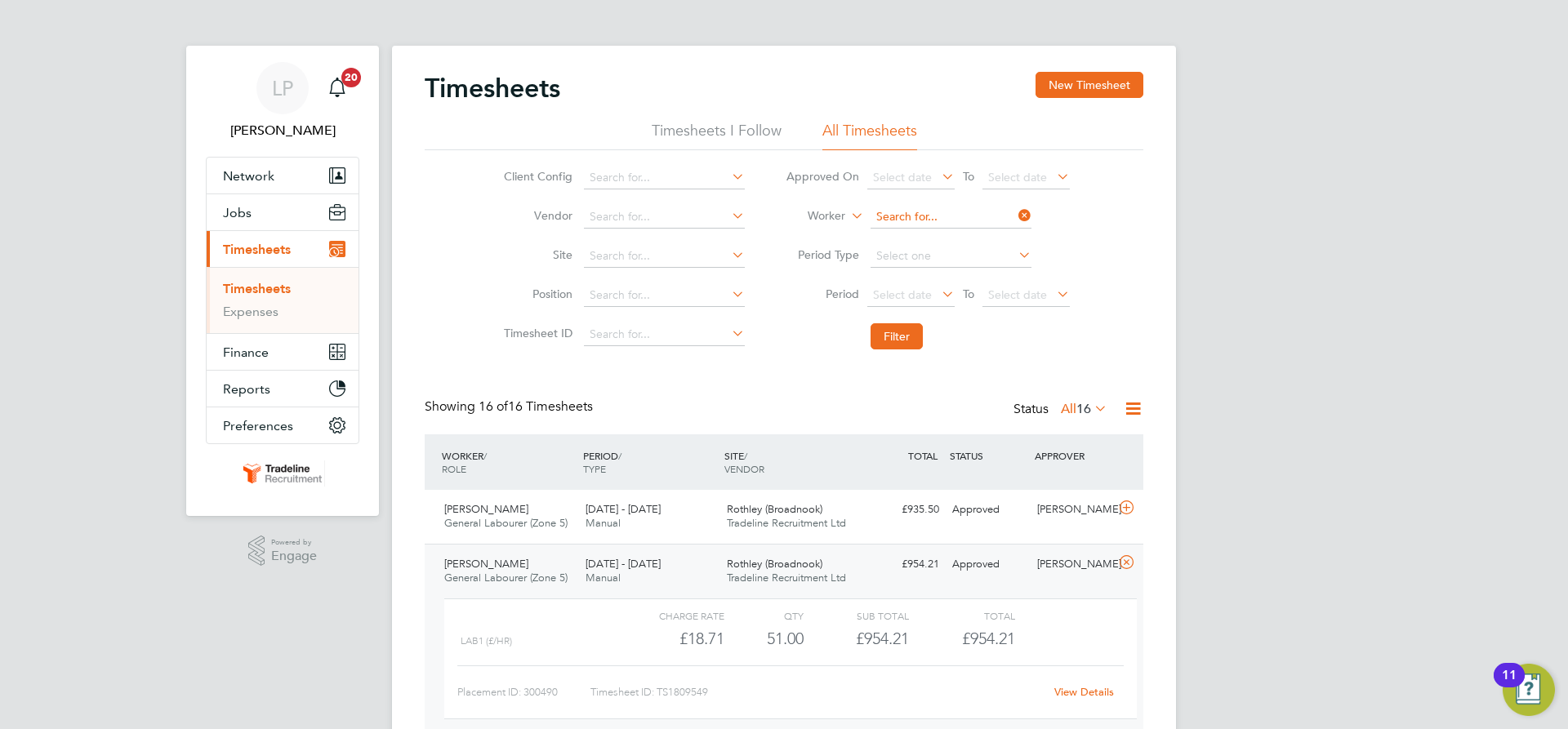
click at [956, 216] on input at bounding box center [951, 217] width 161 height 23
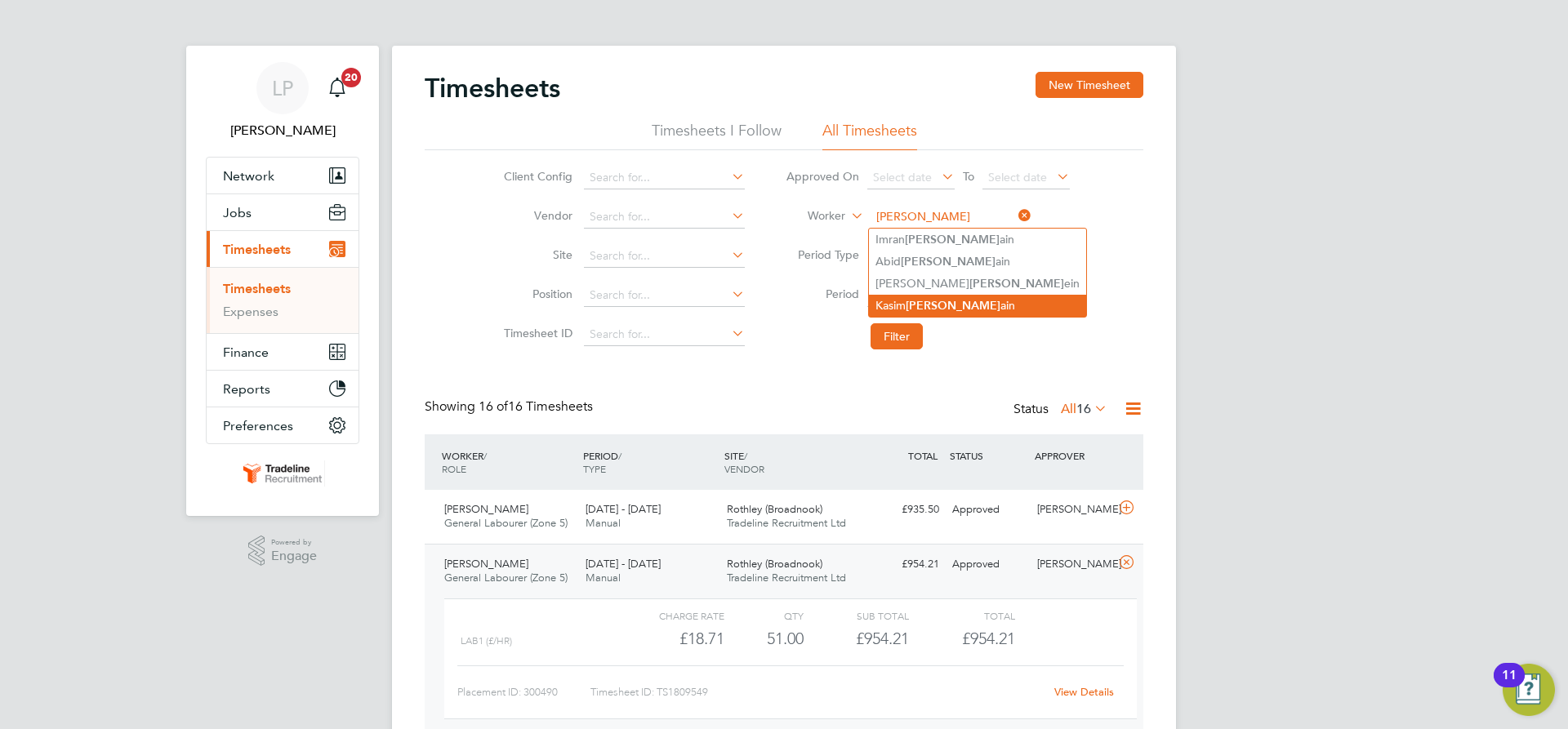
click at [937, 297] on li "Kasim Huss ain" at bounding box center [978, 305] width 217 height 22
type input "Kasim Hussain"
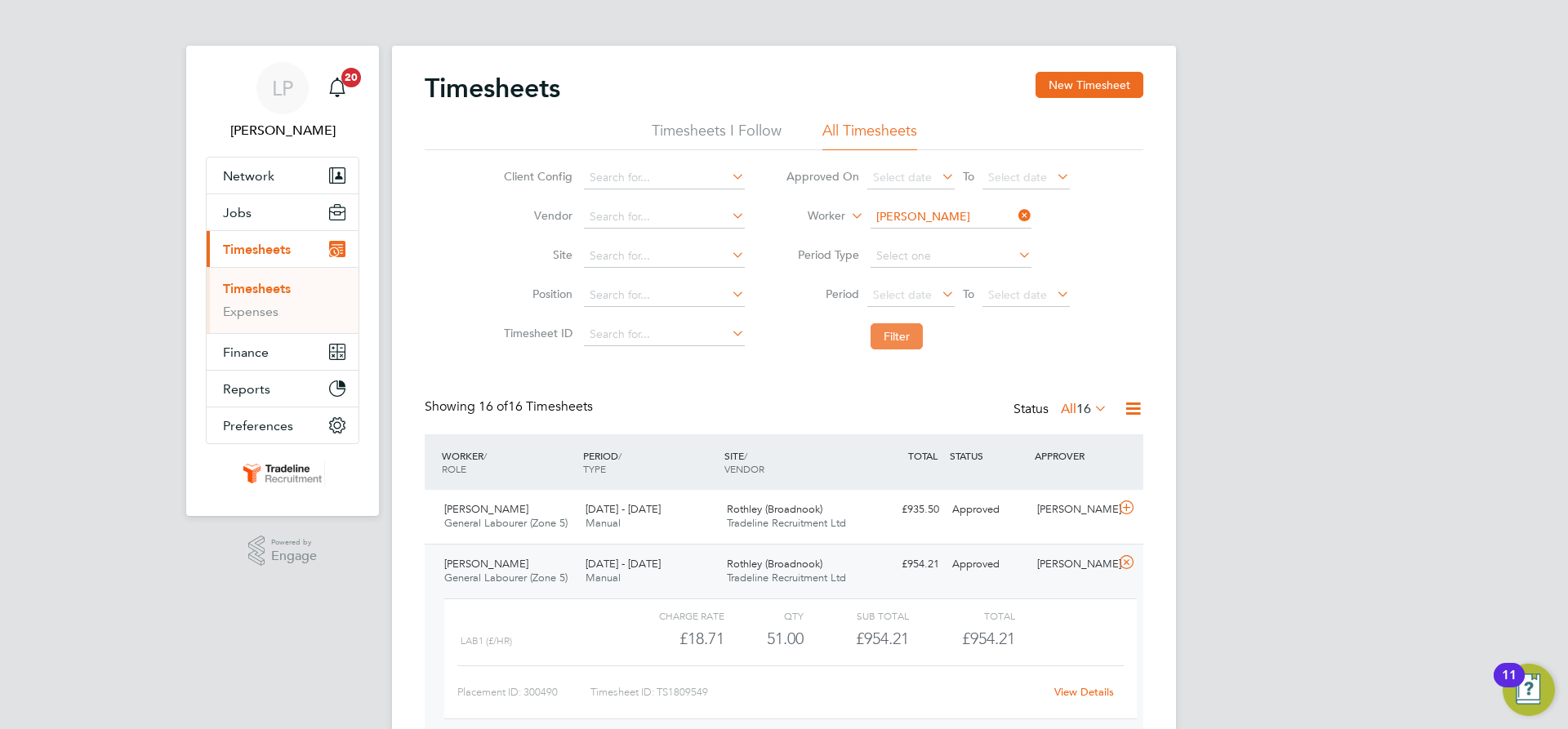
click at [910, 333] on button "Filter" at bounding box center [897, 336] width 53 height 26
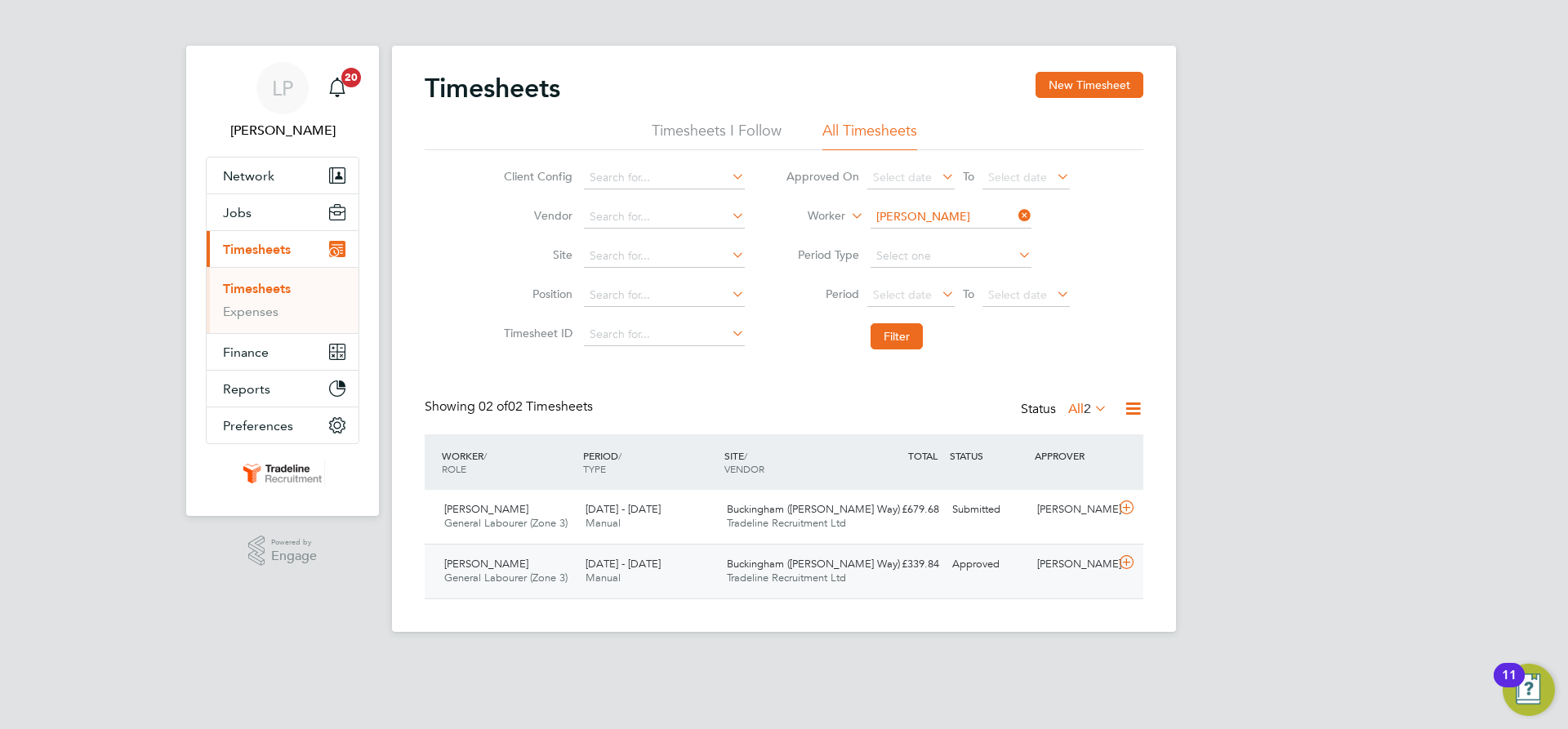
click at [762, 555] on div "Buckingham (Osier Way) Tradeline Recruitment Ltd" at bounding box center [791, 571] width 141 height 41
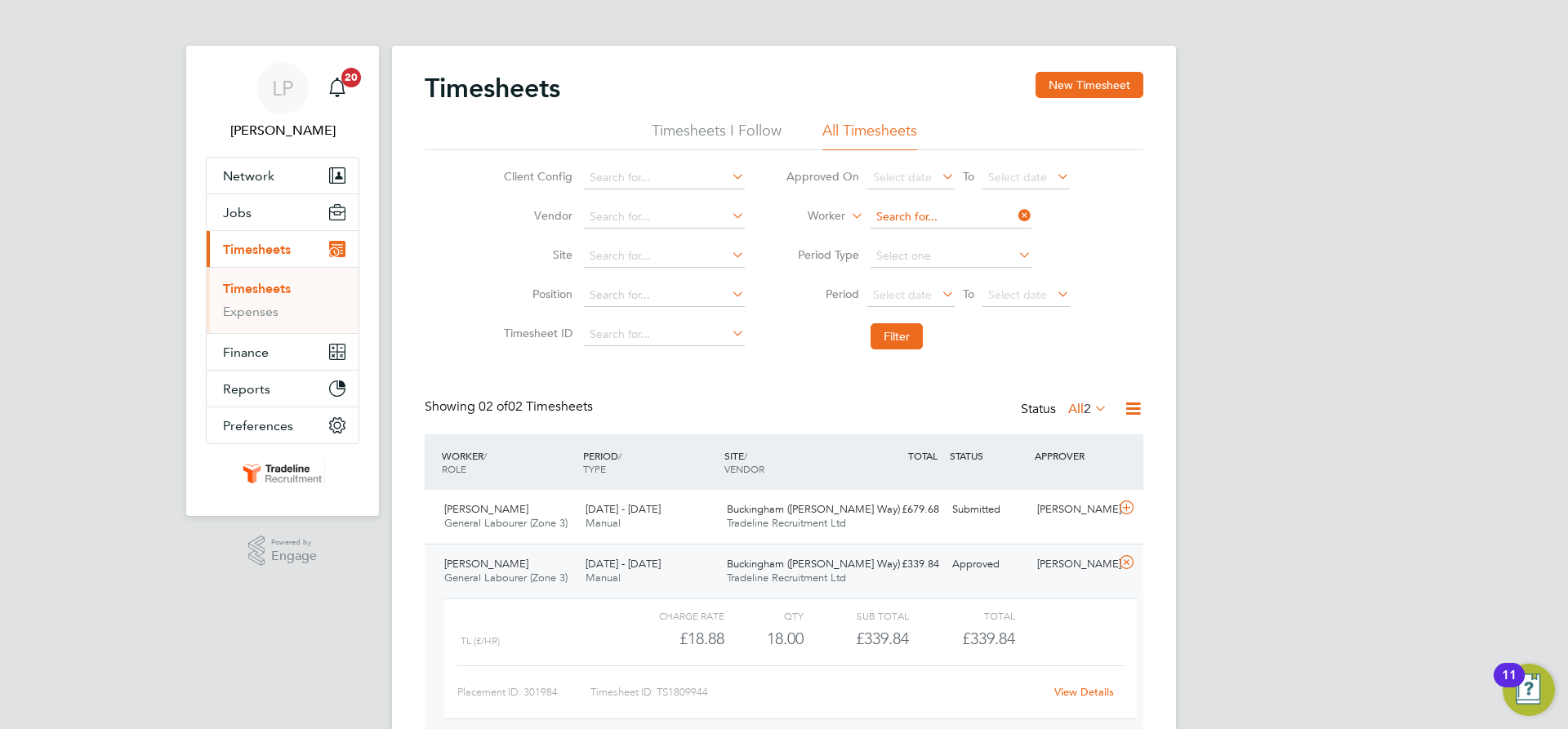
click at [930, 218] on input at bounding box center [951, 217] width 161 height 23
click at [976, 234] on li "Macdonald Zin arei" at bounding box center [950, 239] width 162 height 22
type input "[PERSON_NAME]"
click at [903, 339] on button "Filter" at bounding box center [897, 336] width 53 height 26
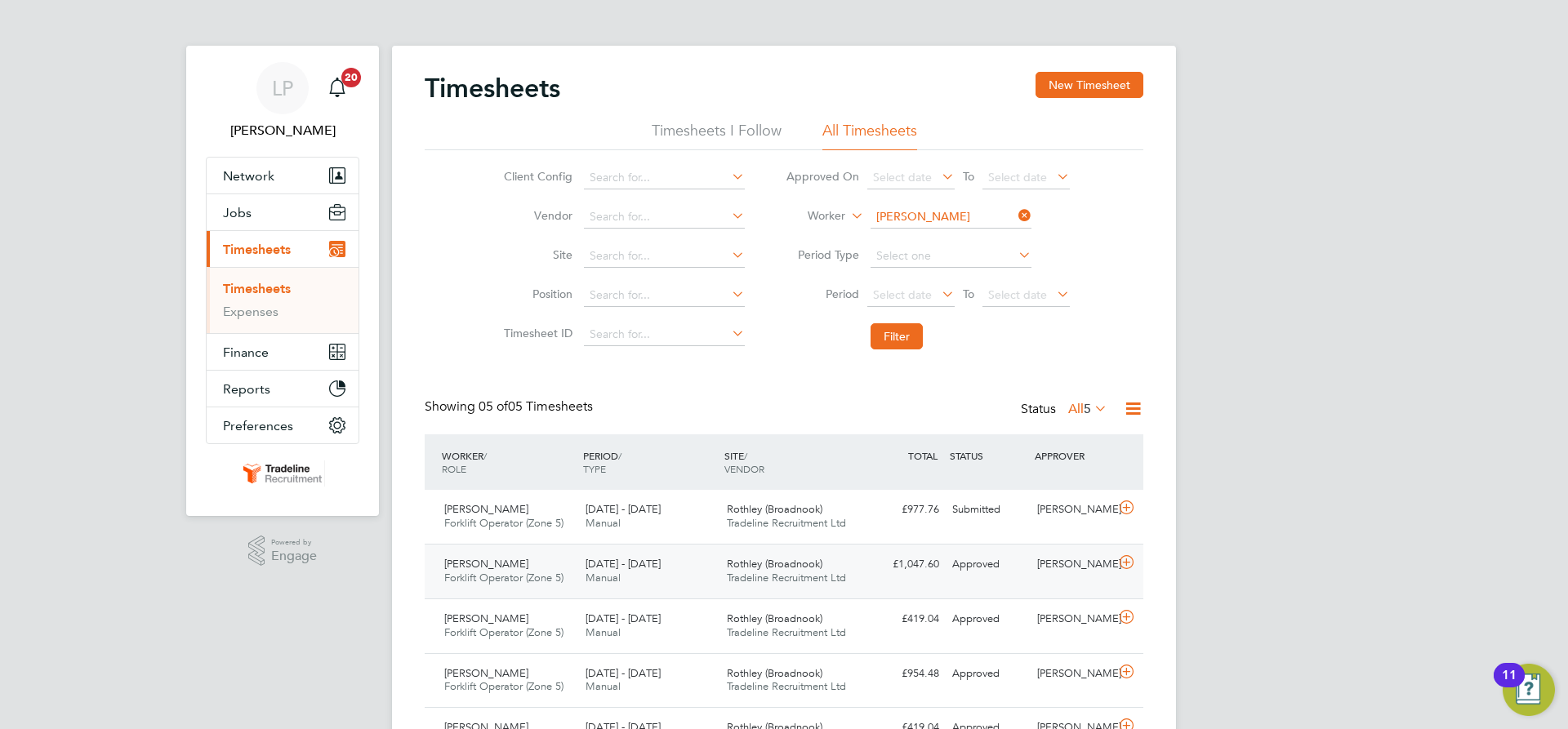
click at [849, 563] on div "Rothley (Broadnook) Tradeline Recruitment Ltd" at bounding box center [791, 571] width 141 height 41
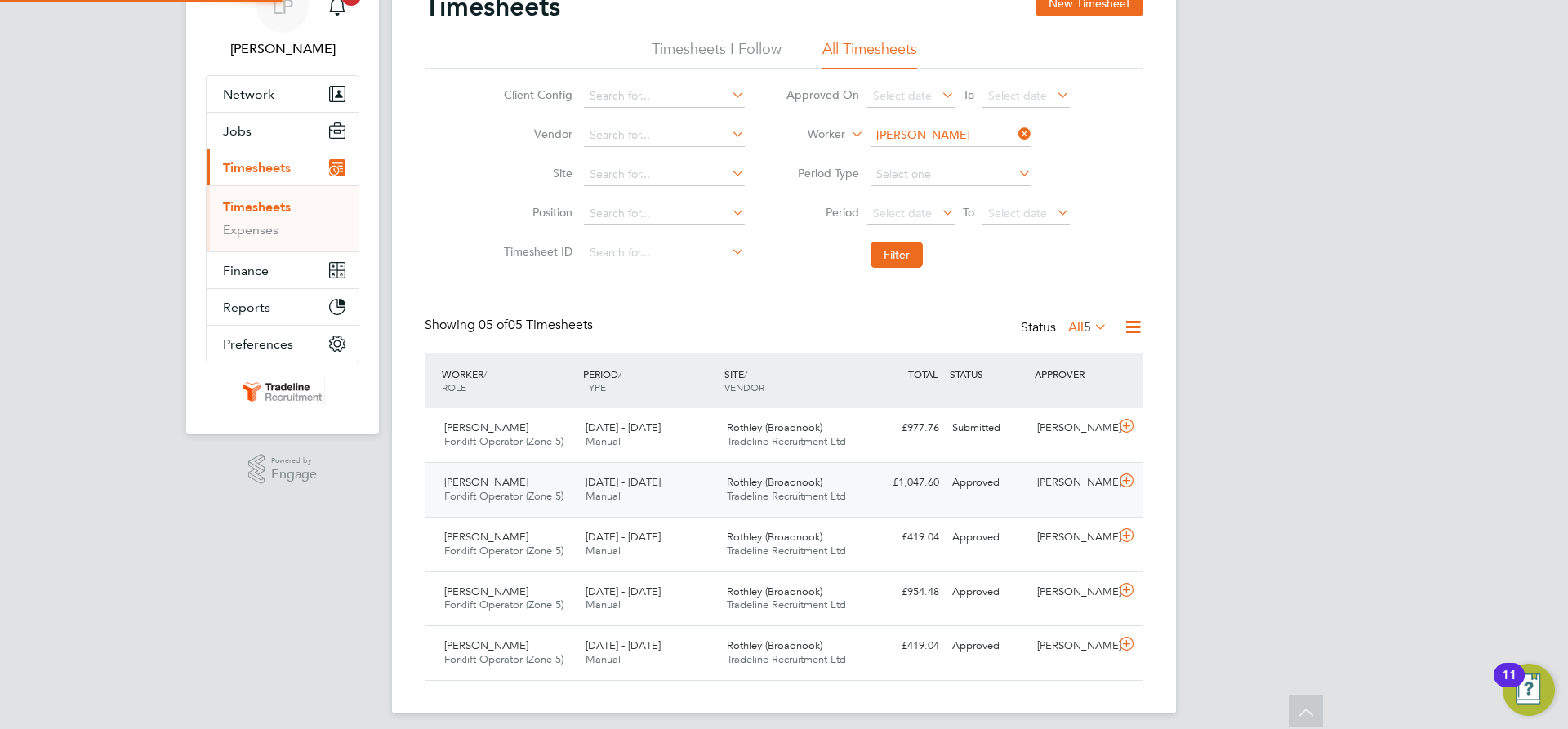
click at [810, 482] on span "Rothley (Broadnook)" at bounding box center [774, 482] width 96 height 14
click at [810, 483] on span "Rothley (Broadnook)" at bounding box center [774, 482] width 96 height 14
click at [1302, 430] on div "LP Lauren Pearson Notifications 20 Applications: Network Team Members Businesse…" at bounding box center [784, 329] width 1568 height 821
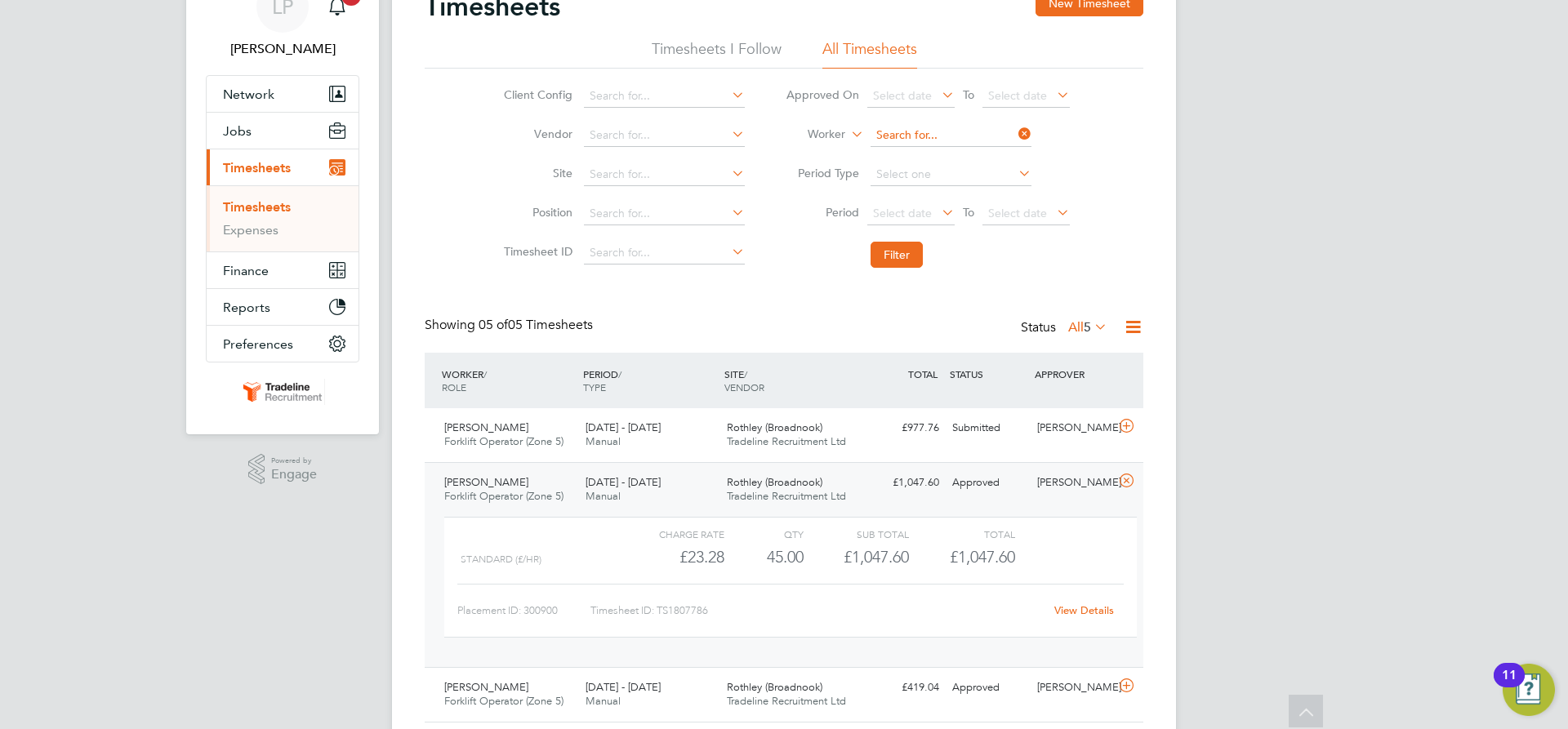
click at [945, 124] on input at bounding box center [951, 136] width 161 height 23
click at [921, 195] on b "Nicul" at bounding box center [919, 202] width 28 height 14
type input "[PERSON_NAME]"
click at [883, 255] on button "Filter" at bounding box center [897, 255] width 53 height 26
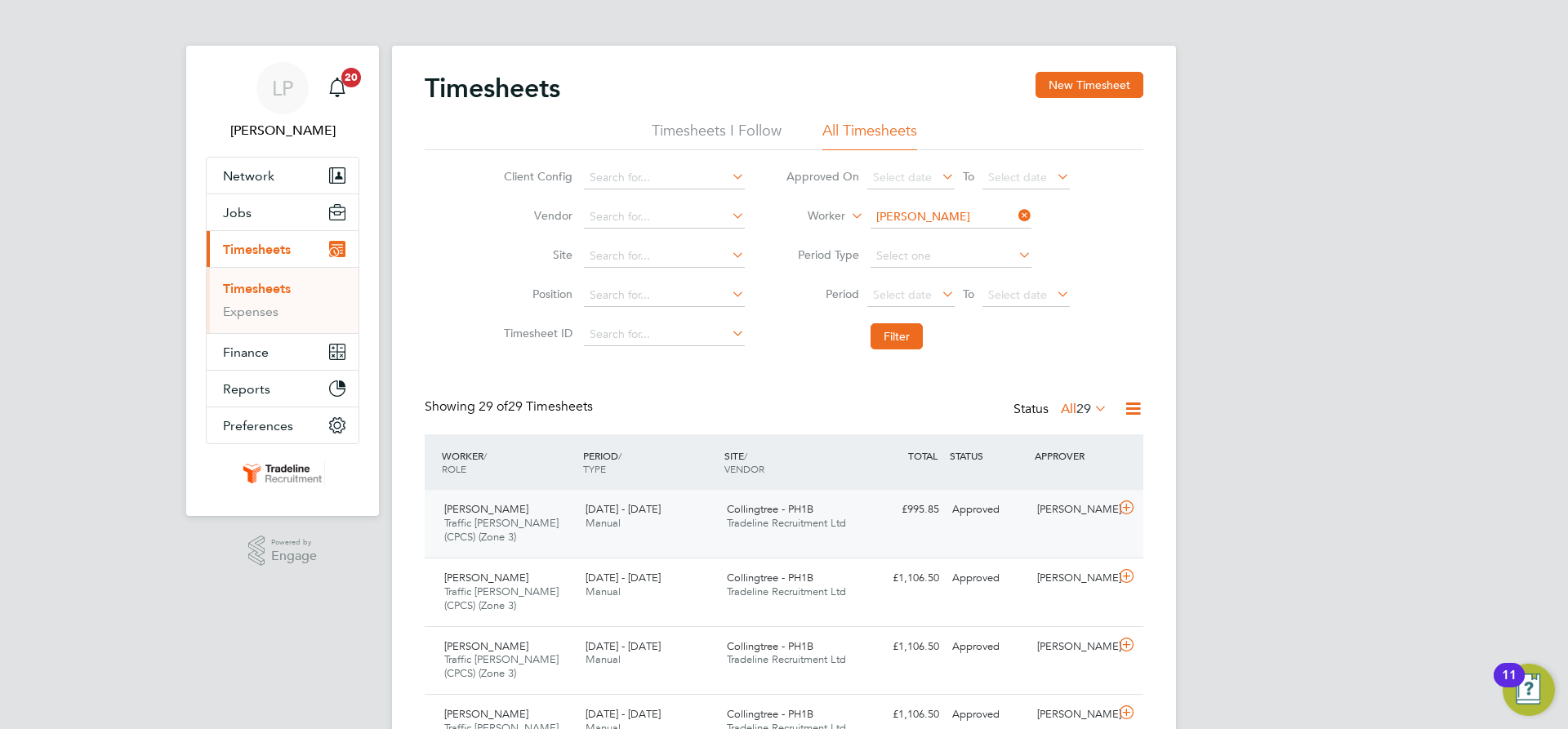
click at [816, 523] on span "Tradeline Recruitment Ltd" at bounding box center [786, 523] width 119 height 14
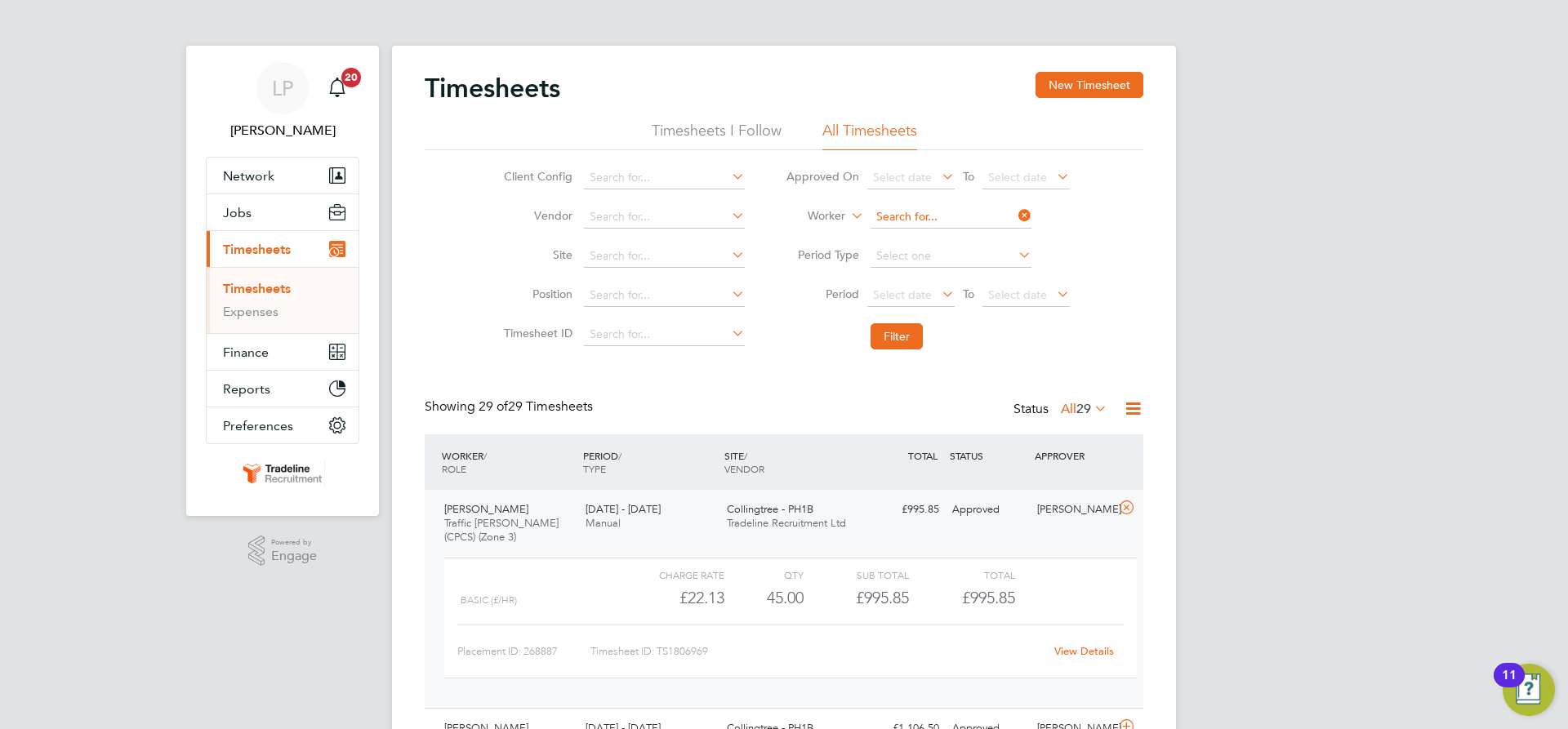
click at [962, 216] on input at bounding box center [951, 217] width 161 height 23
click at [885, 255] on li "Lukasz Kac zmarek" at bounding box center [952, 261] width 165 height 22
type input "Lukasz Kaczmarek"
click at [903, 344] on button "Filter" at bounding box center [897, 336] width 53 height 26
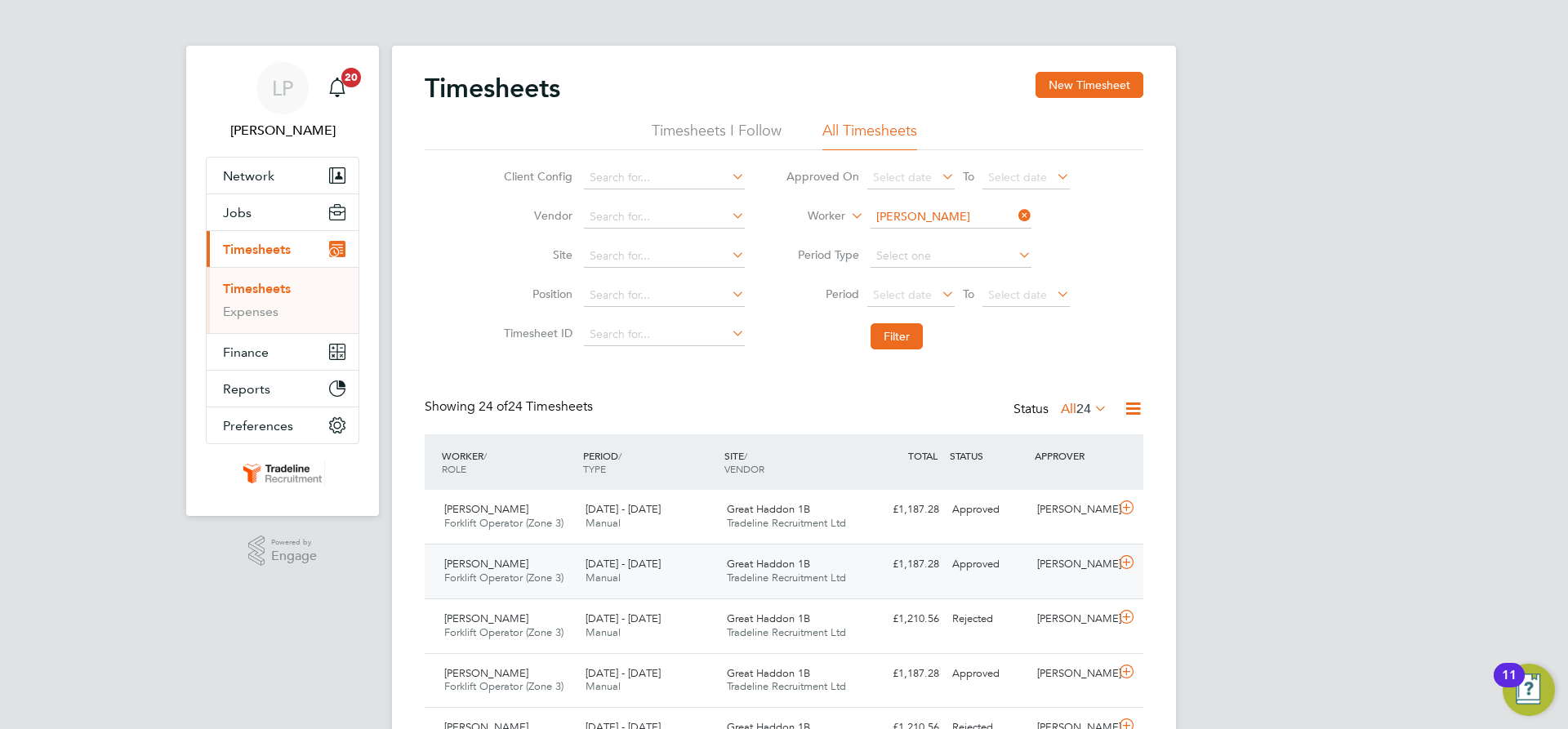
click at [836, 561] on div "Great Haddon 1B Tradeline Recruitment Ltd" at bounding box center [791, 571] width 141 height 41
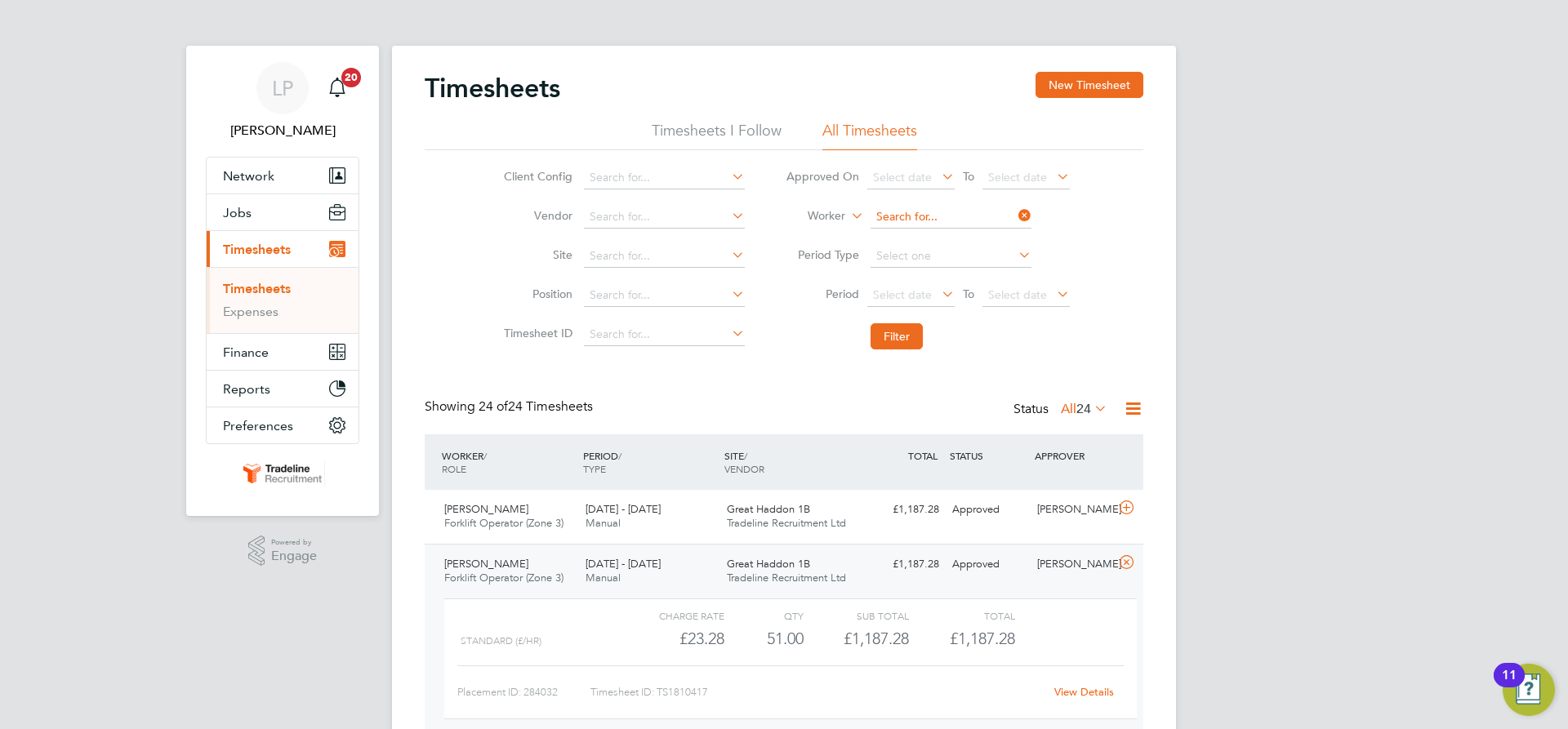
click at [923, 214] on input at bounding box center [951, 217] width 161 height 23
click at [969, 236] on b "New" at bounding box center [982, 240] width 25 height 14
type input "[PERSON_NAME]"
click at [905, 340] on button "Filter" at bounding box center [897, 336] width 53 height 26
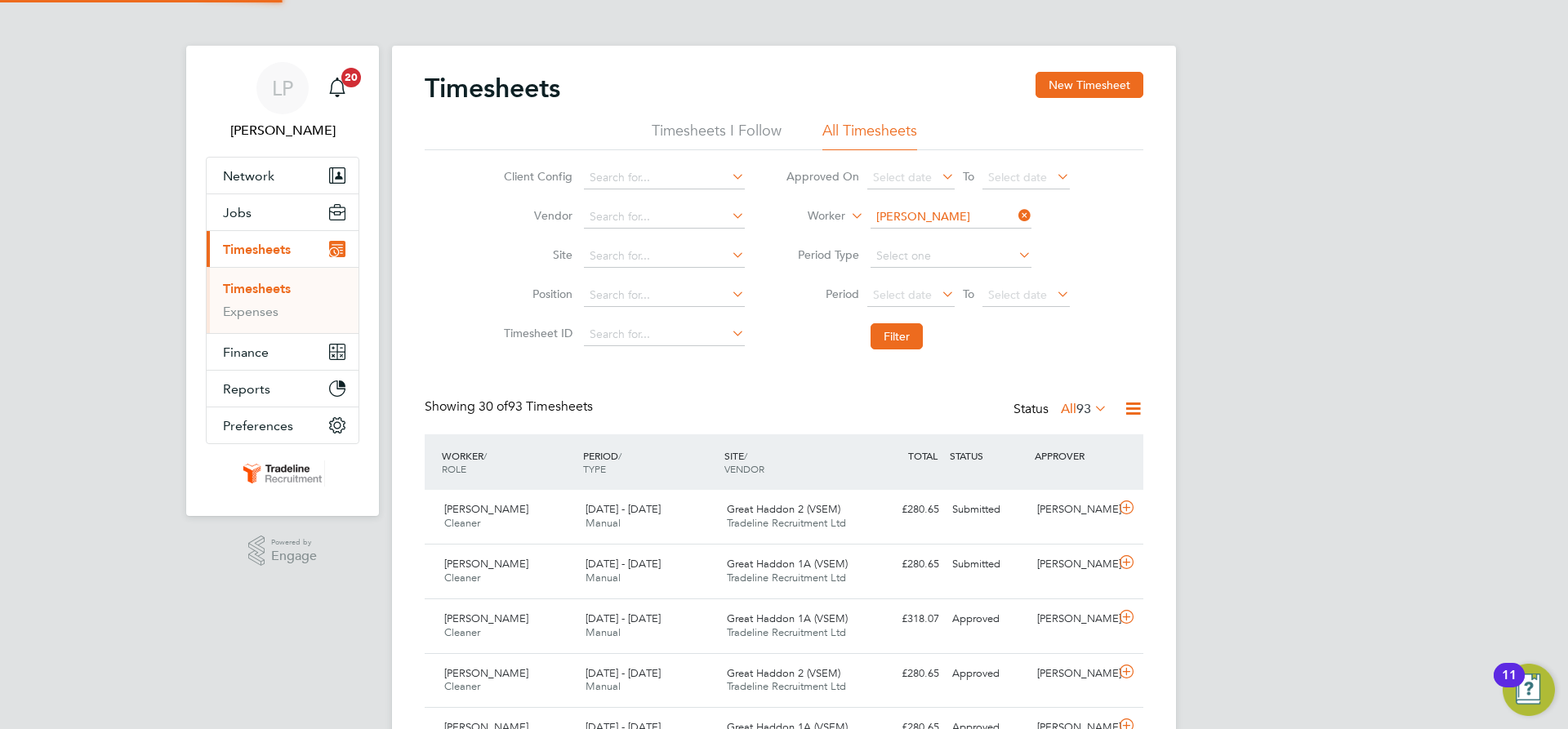
scroll to position [42, 142]
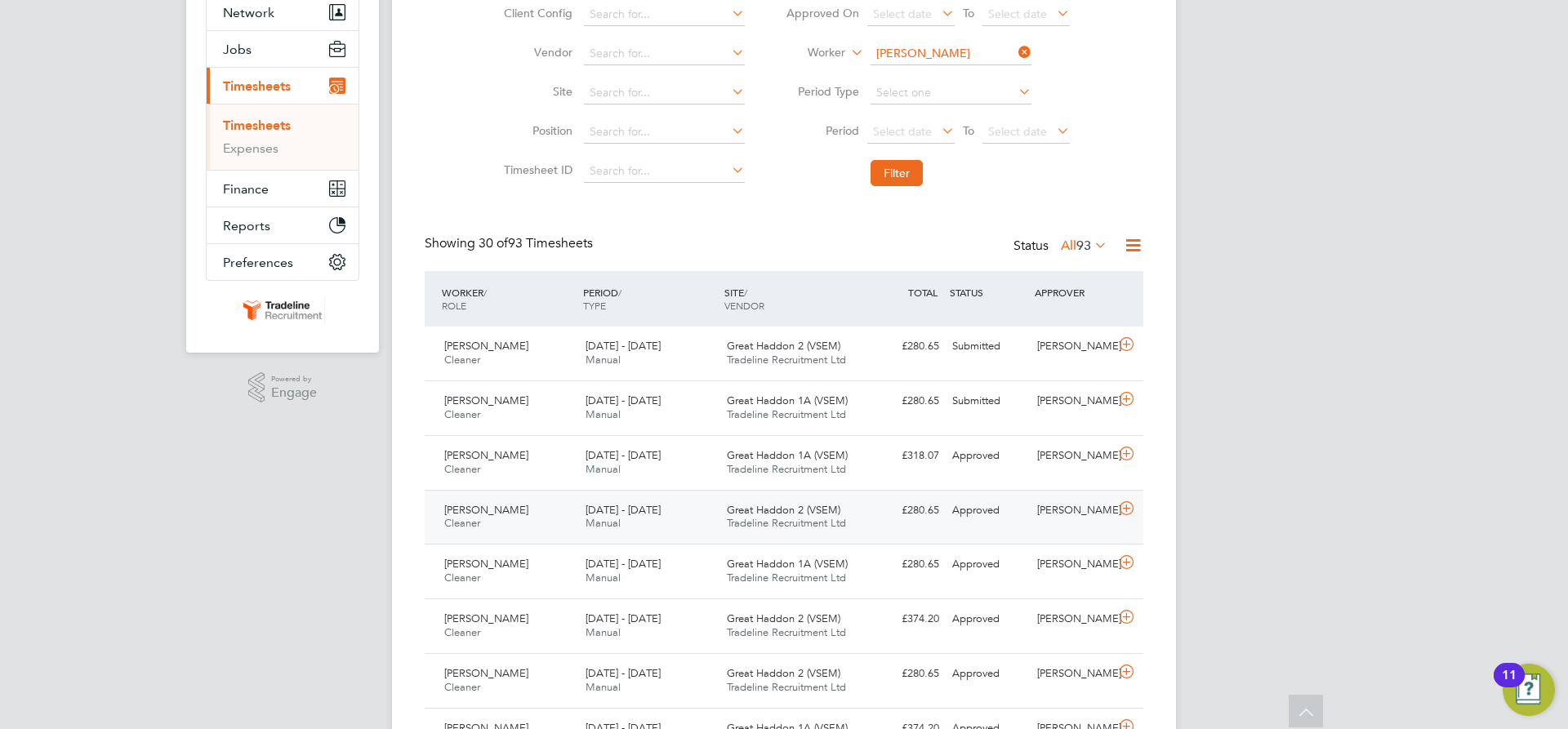
click at [766, 505] on span "Great Haddon 2 (VSEM)" at bounding box center [784, 510] width 114 height 14
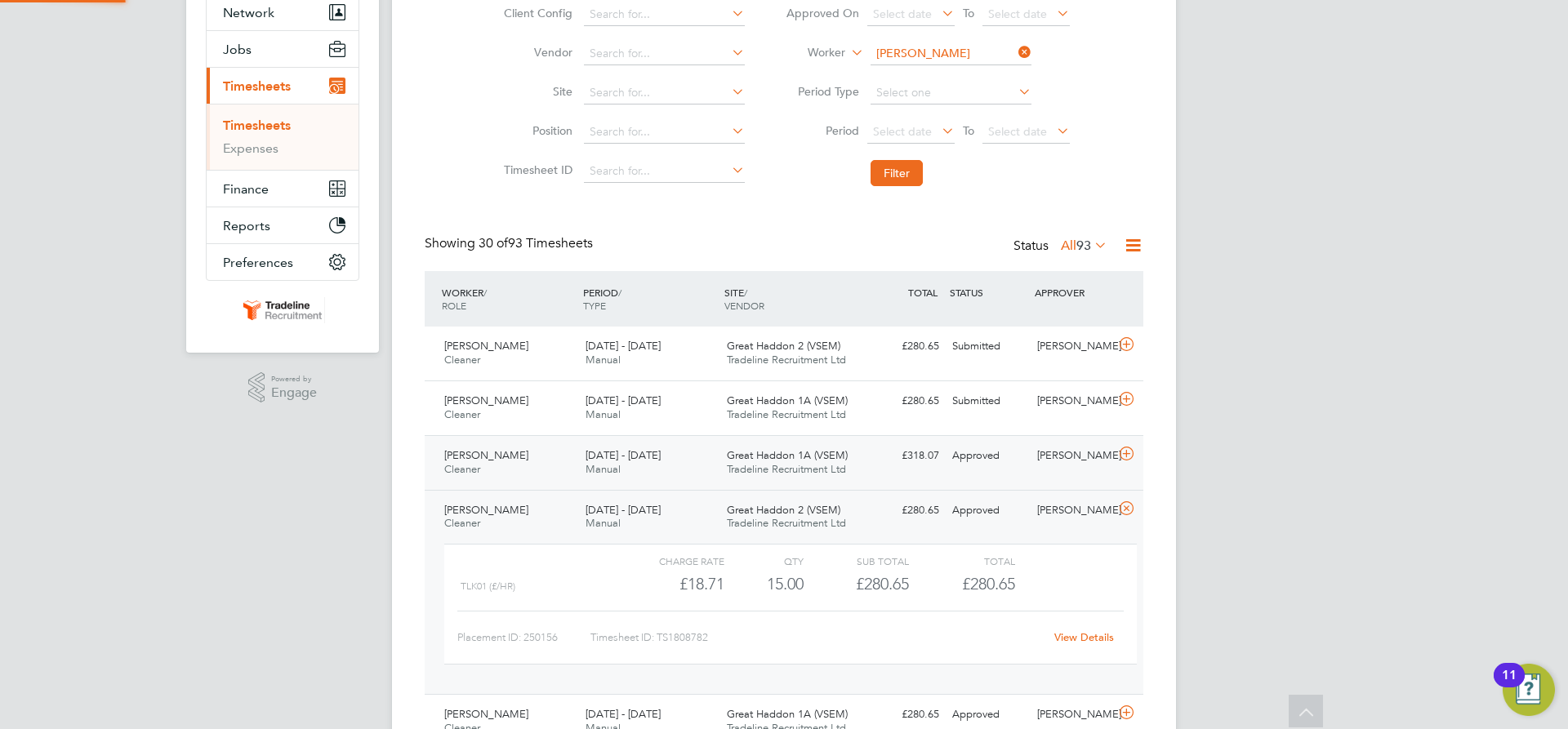
click at [740, 468] on span "Tradeline Recruitment Ltd" at bounding box center [786, 469] width 119 height 14
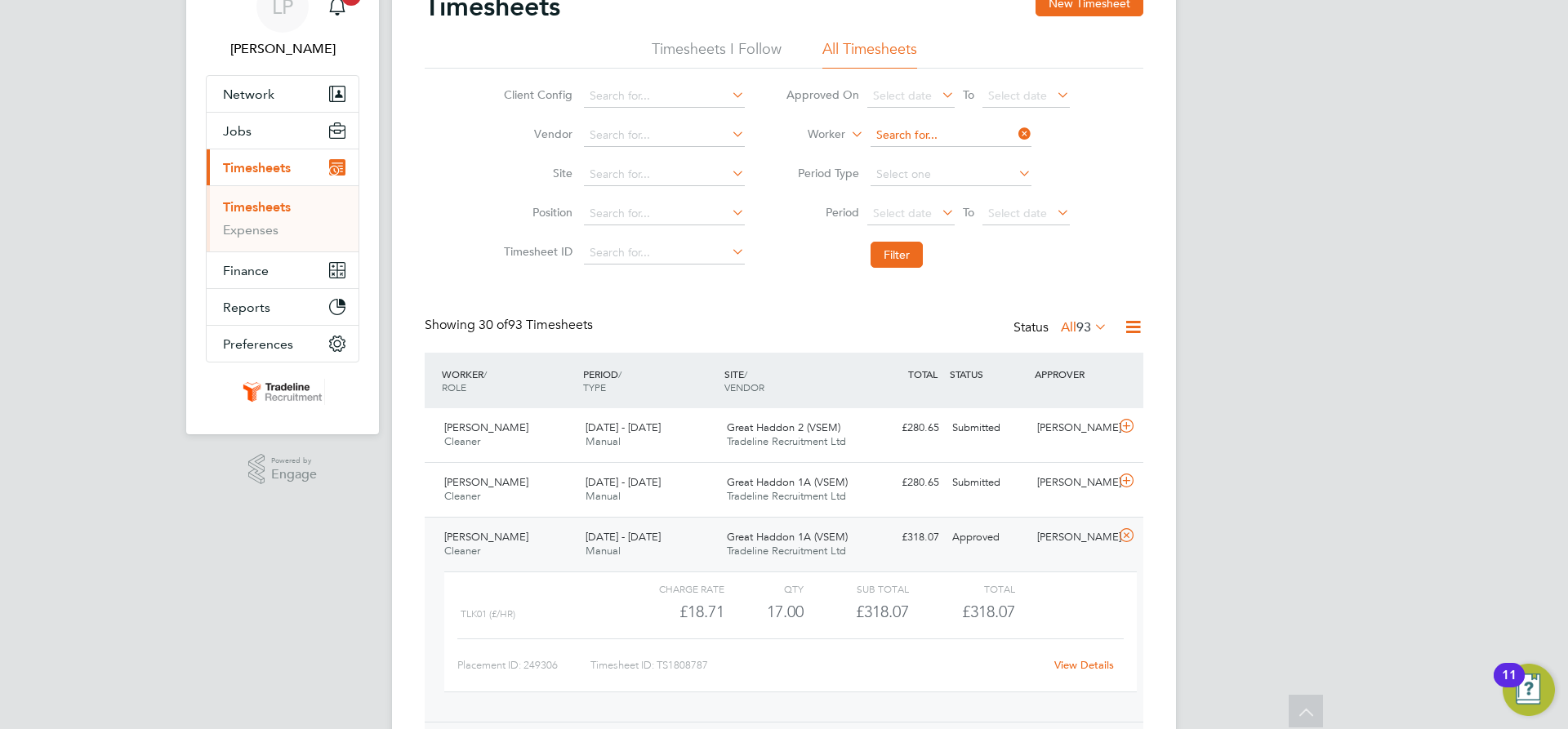
click at [933, 131] on input at bounding box center [951, 136] width 161 height 23
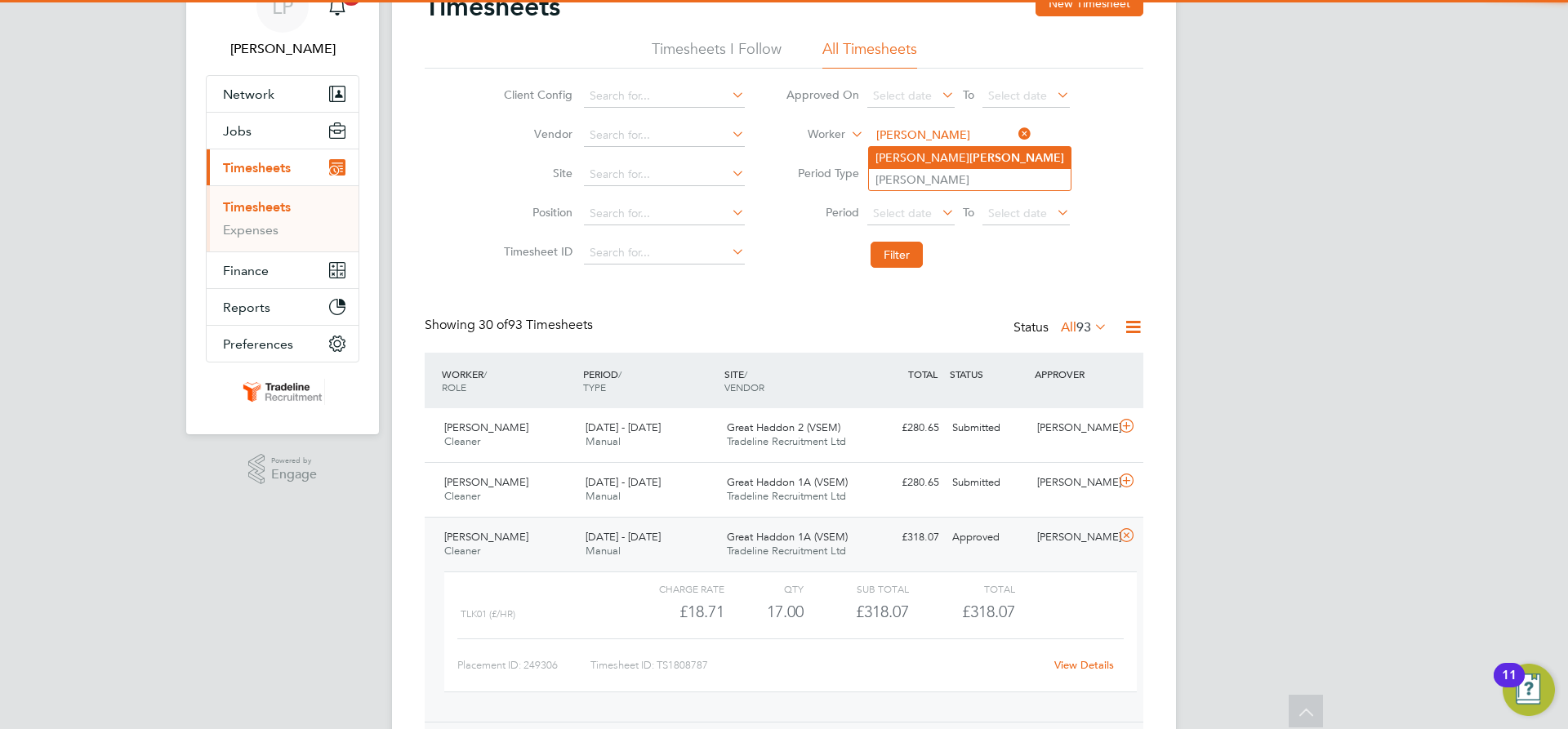
click at [969, 159] on b "Roberts" at bounding box center [1017, 158] width 95 height 14
type input "[PERSON_NAME]"
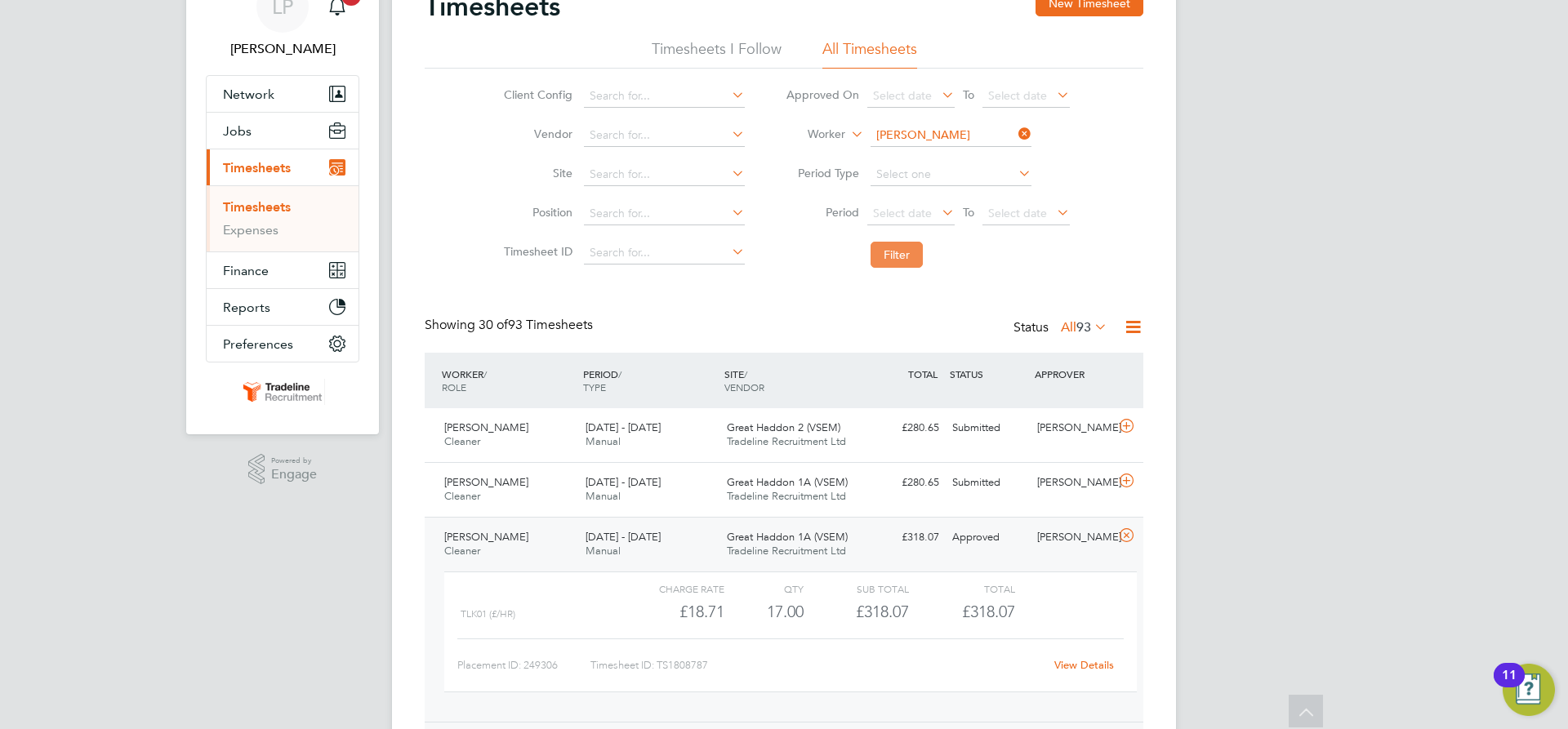
click at [913, 254] on button "Filter" at bounding box center [897, 255] width 53 height 26
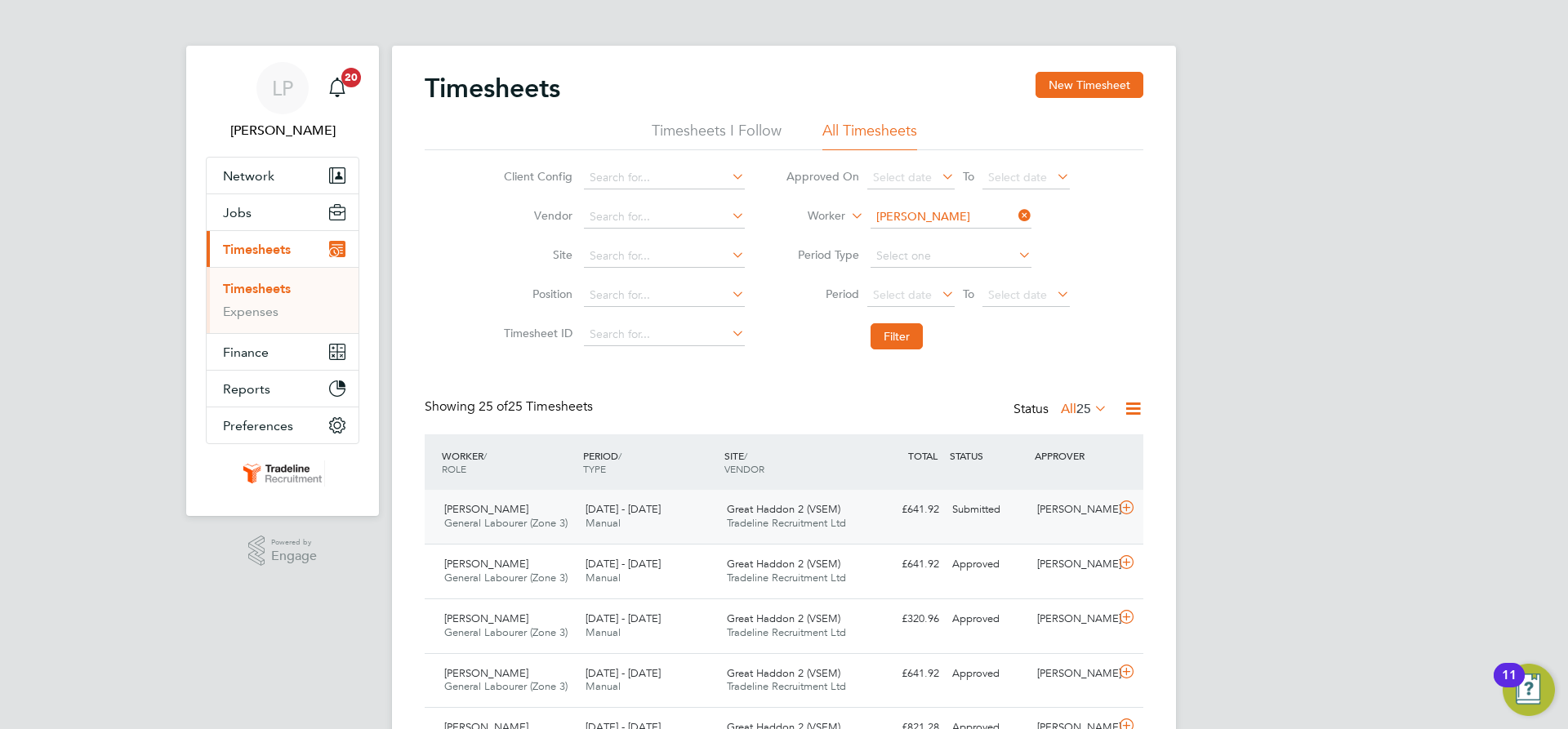
click at [846, 524] on span "Tradeline Recruitment Ltd" at bounding box center [786, 523] width 119 height 14
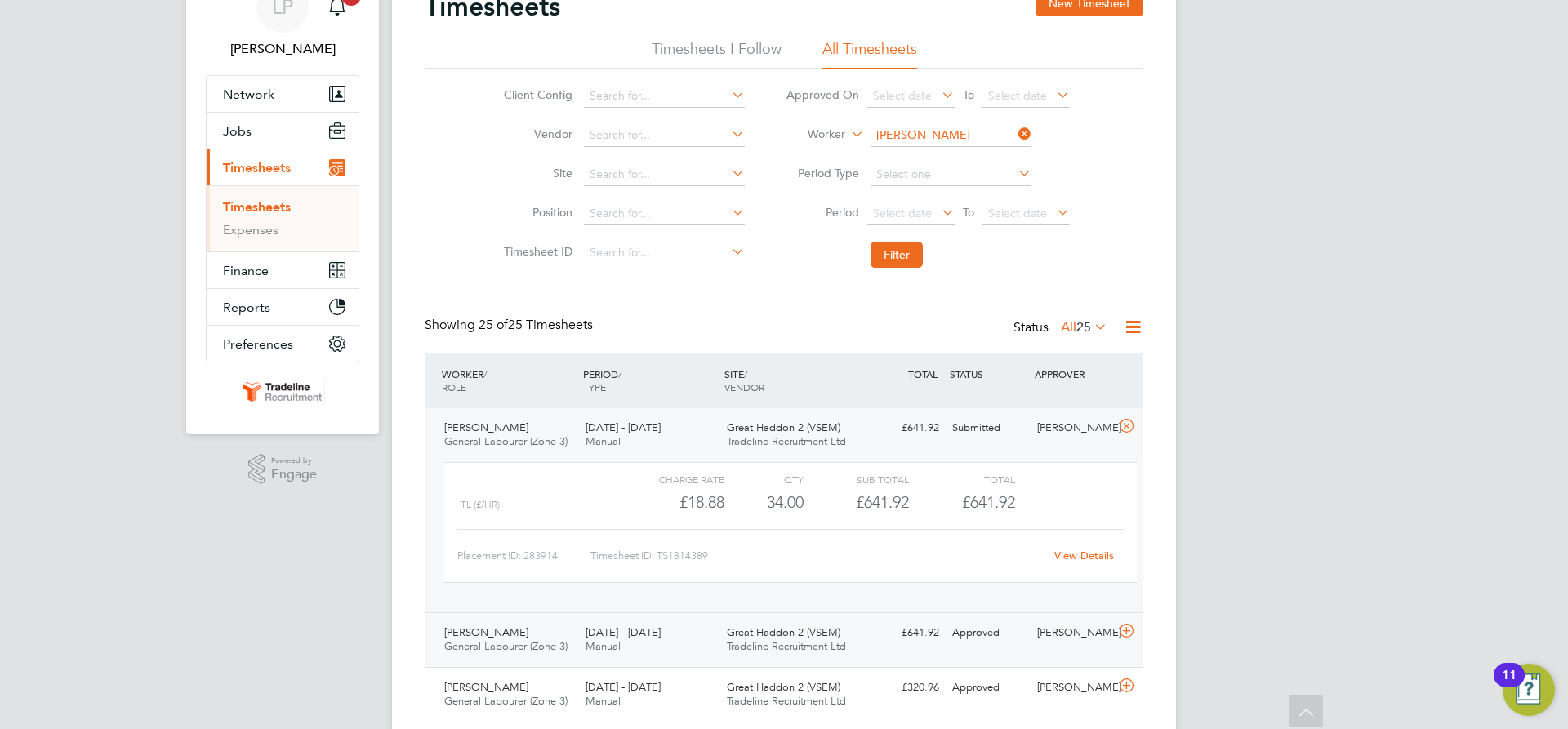
click at [825, 625] on div "Great Haddon 2 (VSEM) Tradeline Recruitment Ltd" at bounding box center [791, 640] width 141 height 41
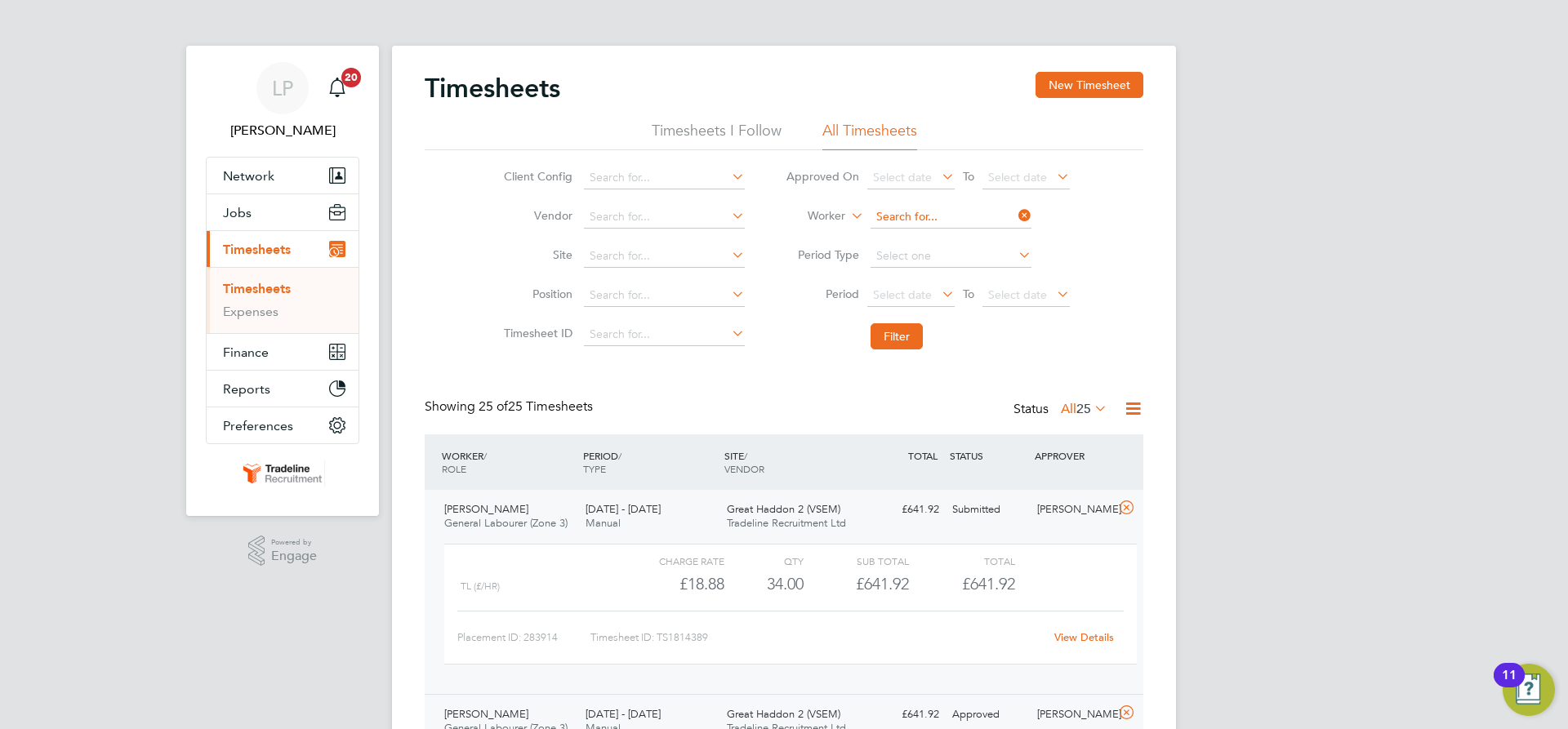
click at [902, 212] on input at bounding box center [951, 217] width 161 height 23
click at [907, 239] on b "Butl" at bounding box center [912, 240] width 21 height 14
type input "[PERSON_NAME]"
click at [888, 349] on button "Filter" at bounding box center [897, 336] width 53 height 26
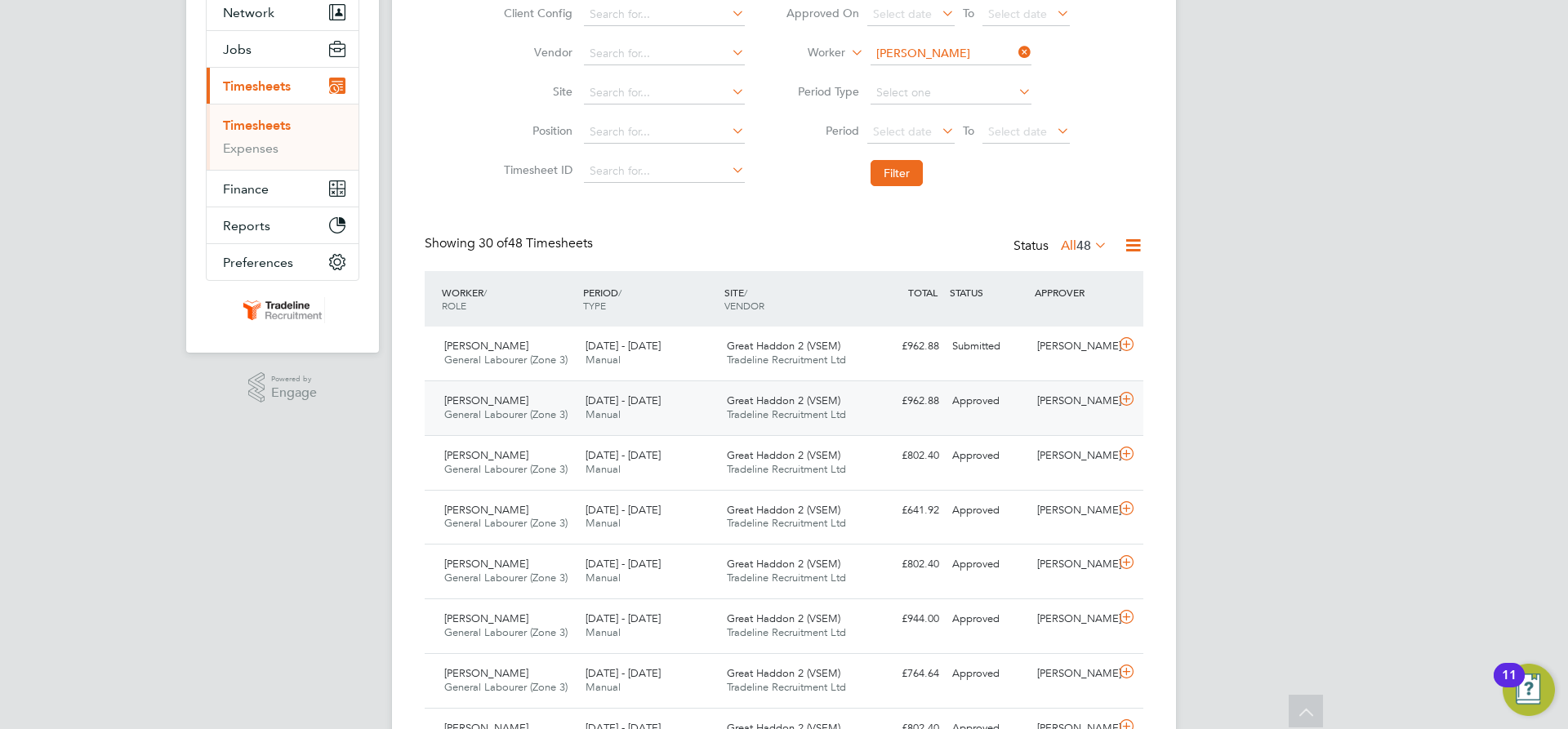
click at [891, 418] on div "Mark Butler General Labourer (Zone 3) 18 - 24 Aug 2025 18 - 24 Aug 2025 Manual …" at bounding box center [784, 407] width 719 height 54
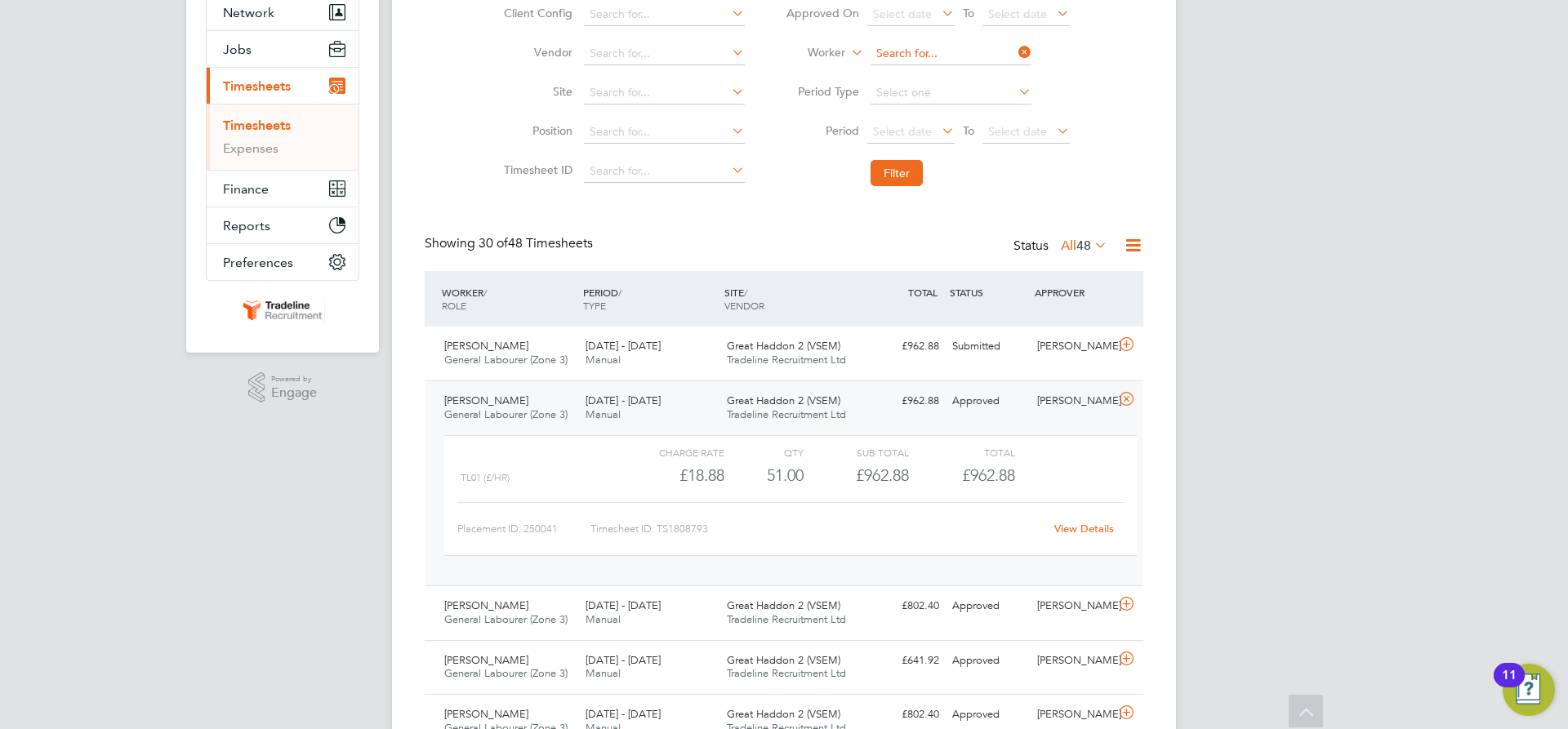
click at [898, 54] on input at bounding box center [951, 53] width 161 height 23
click at [905, 73] on b "Omo" at bounding box center [914, 76] width 27 height 14
type input "[PERSON_NAME]"
click at [906, 173] on button "Filter" at bounding box center [897, 173] width 53 height 26
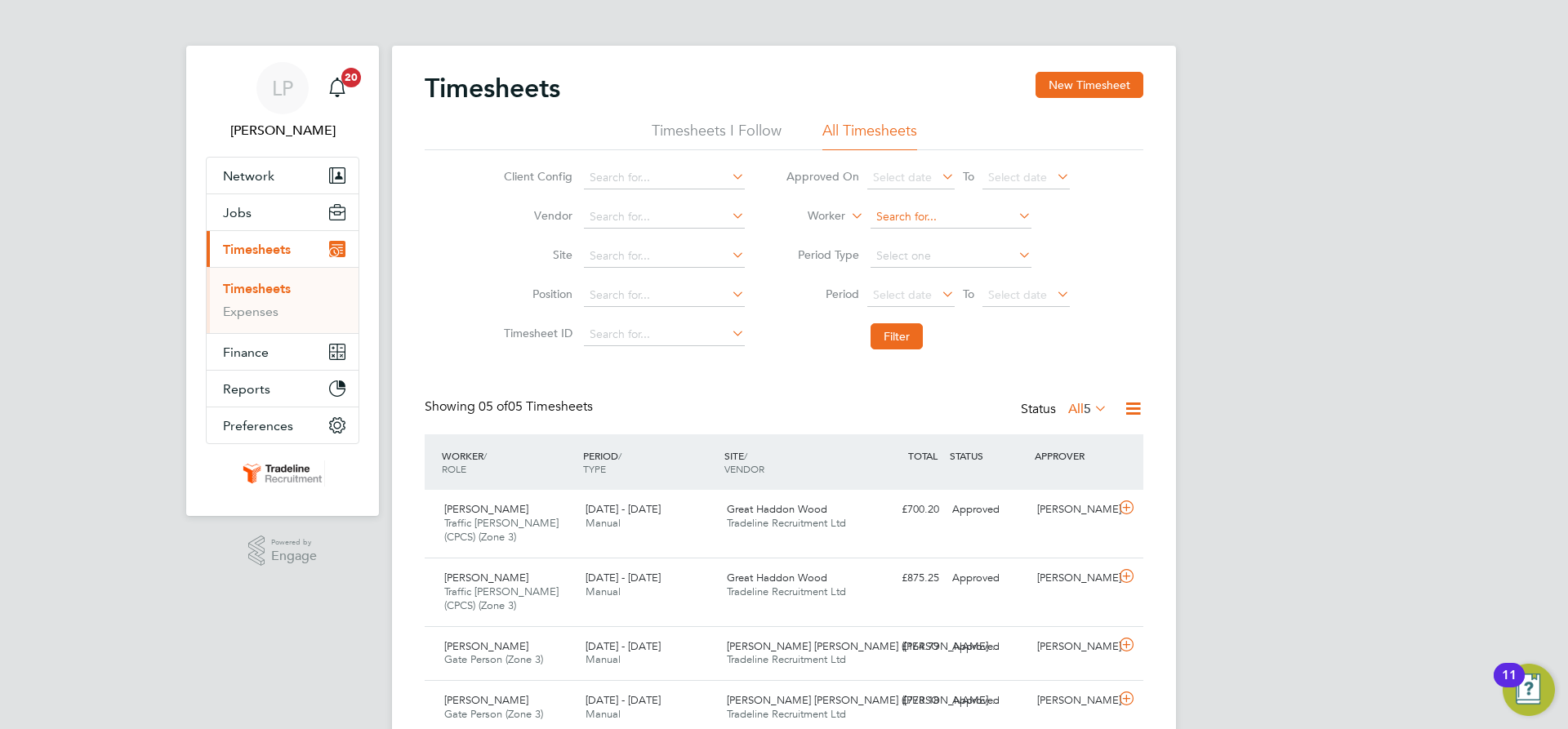
click at [953, 213] on input at bounding box center [951, 217] width 161 height 23
click at [842, 600] on div "Great Haddon Wood Tradeline Recruitment Ltd" at bounding box center [791, 585] width 141 height 41
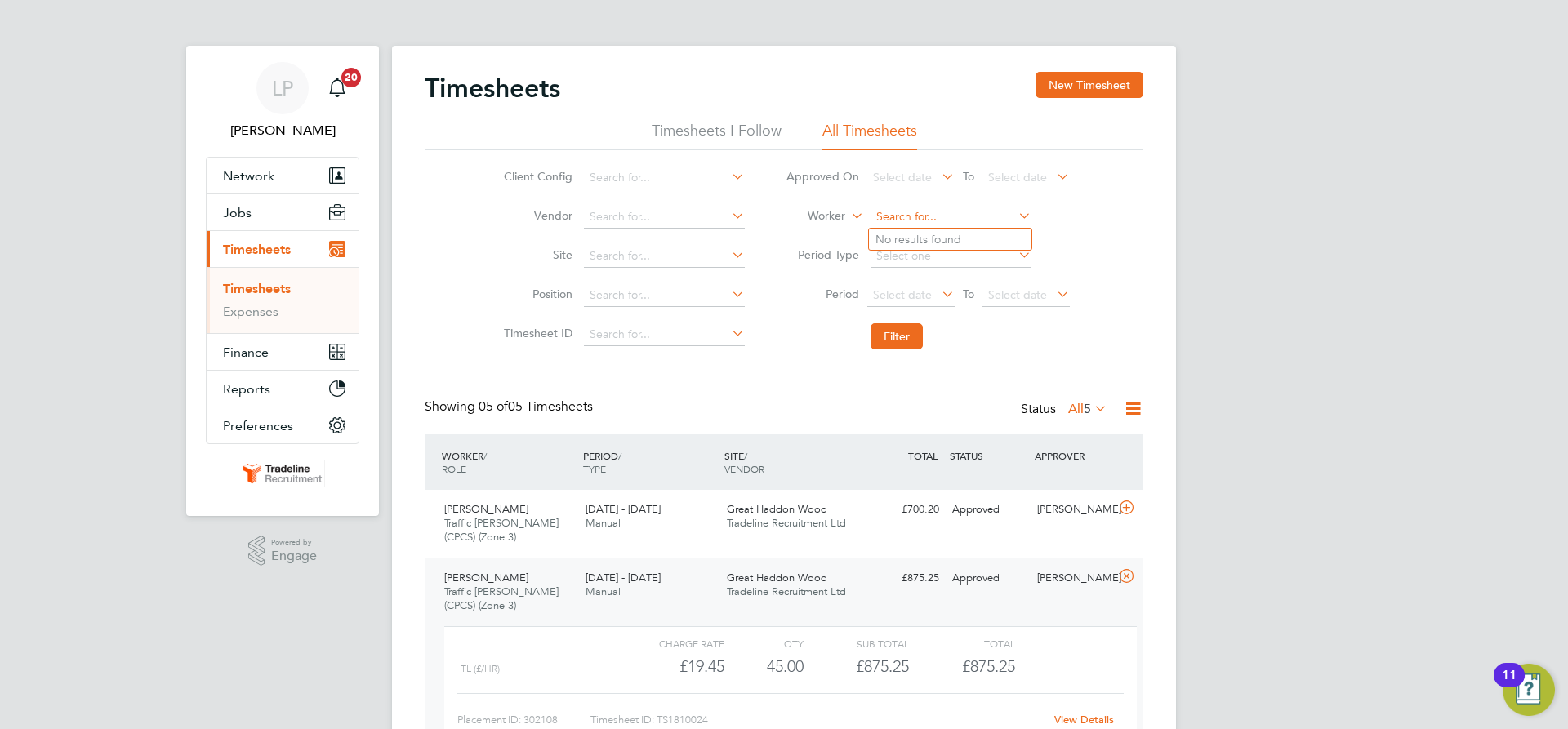
click at [932, 213] on input at bounding box center [951, 217] width 161 height 23
click at [933, 251] on li "Louis Wilk inson" at bounding box center [983, 261] width 229 height 22
type input "[PERSON_NAME]"
click at [887, 342] on button "Filter" at bounding box center [897, 336] width 53 height 26
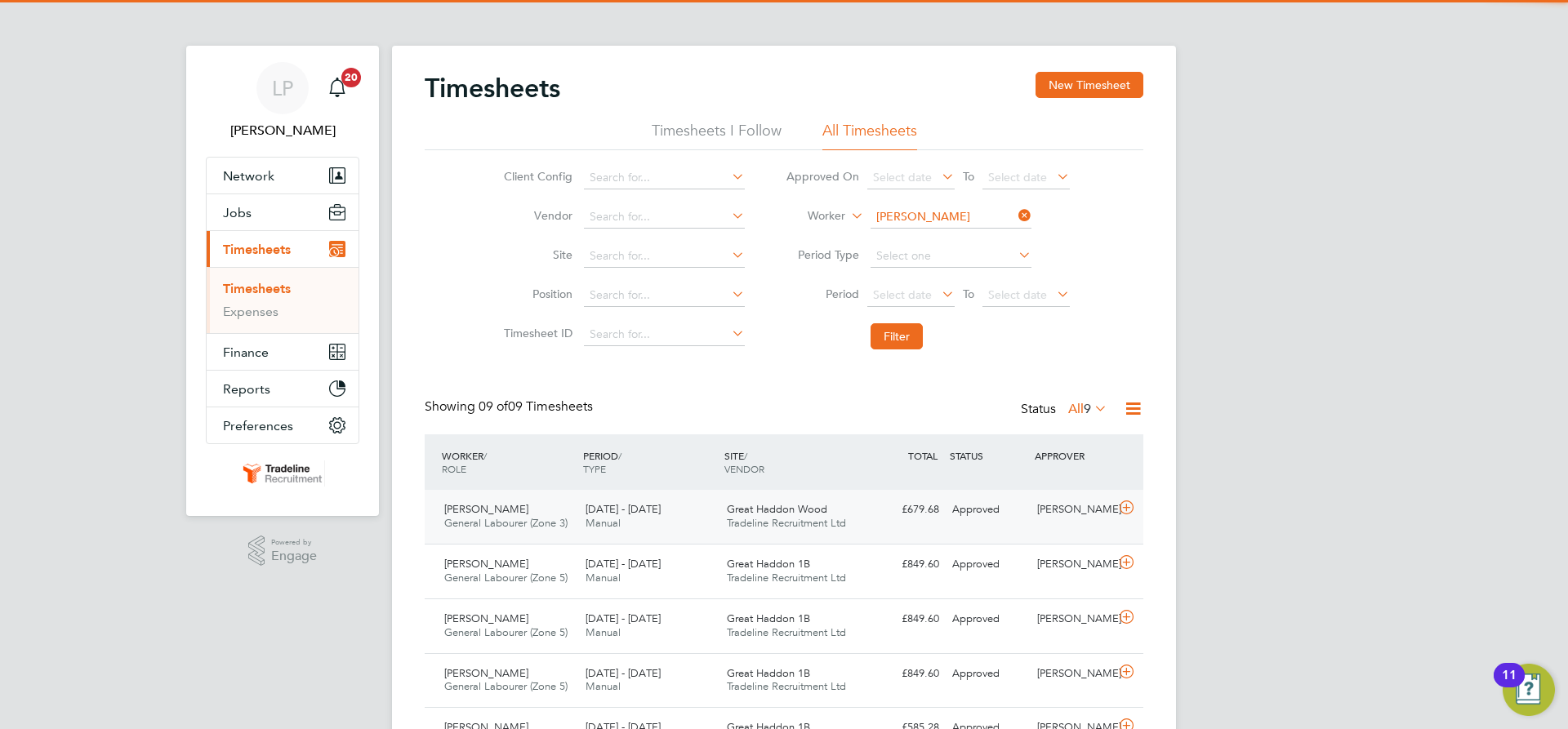
click at [869, 511] on div "£679.68 Approved" at bounding box center [903, 510] width 85 height 27
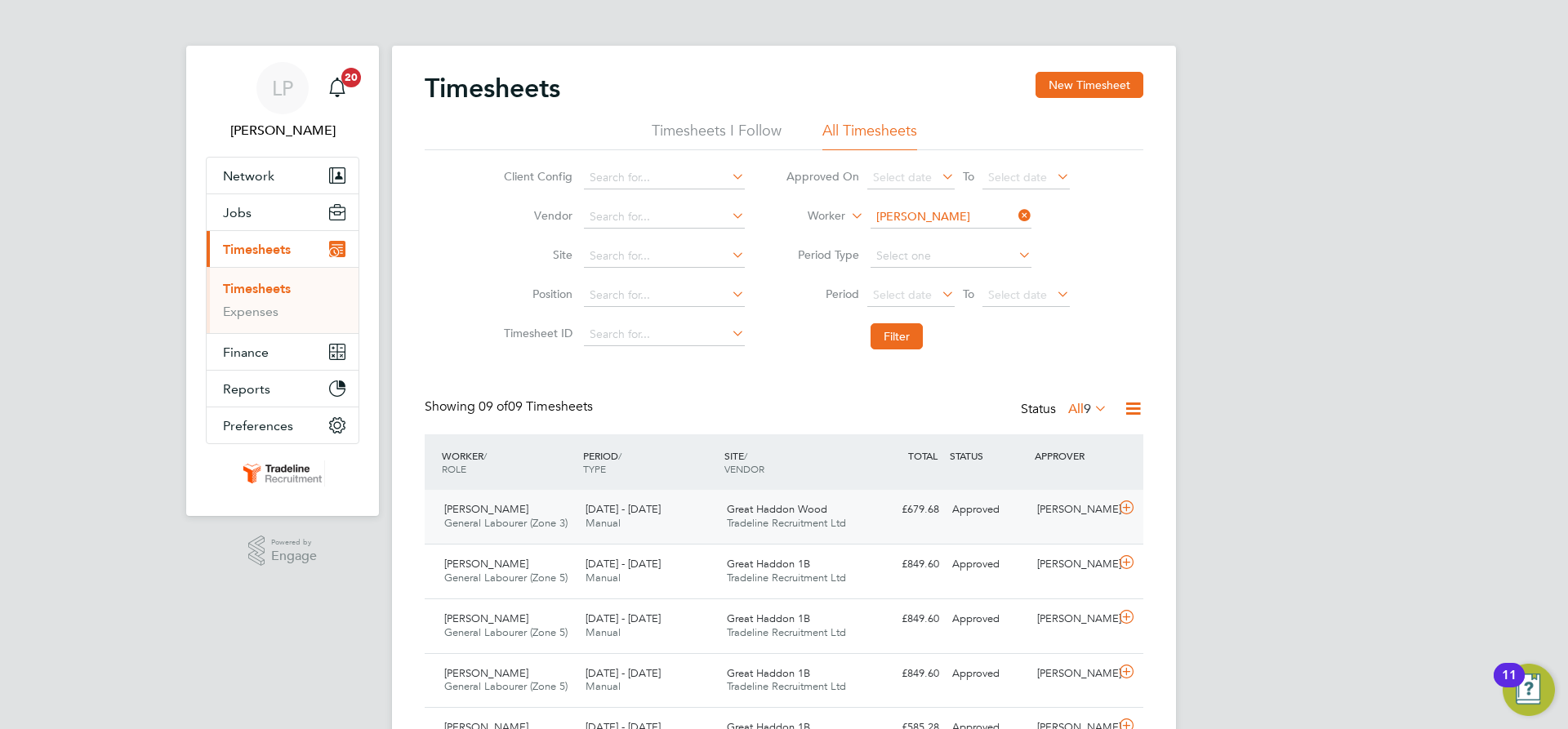
click at [869, 511] on div "£679.68 Approved" at bounding box center [903, 510] width 85 height 27
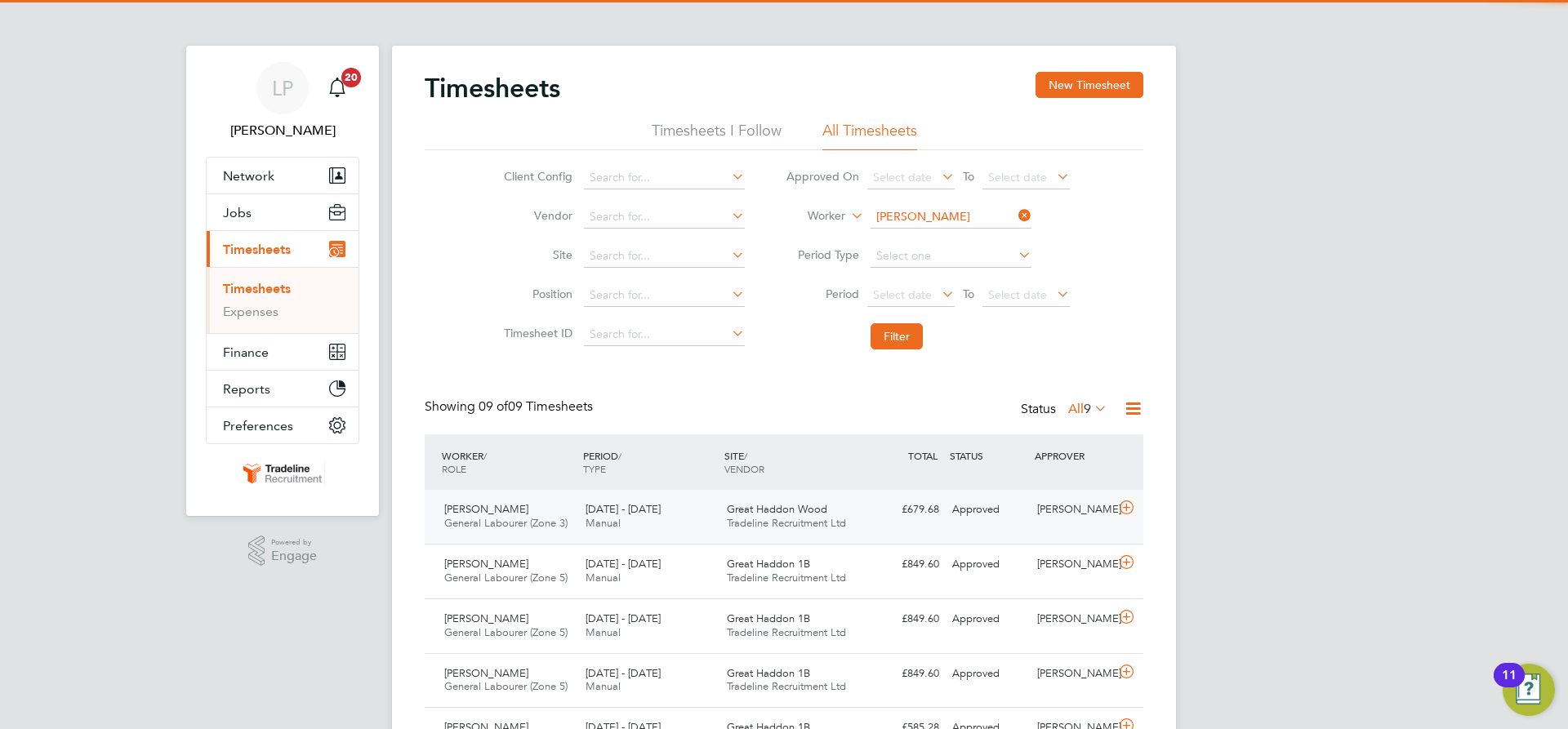
click at [869, 511] on div "£679.68 Approved" at bounding box center [903, 510] width 85 height 27
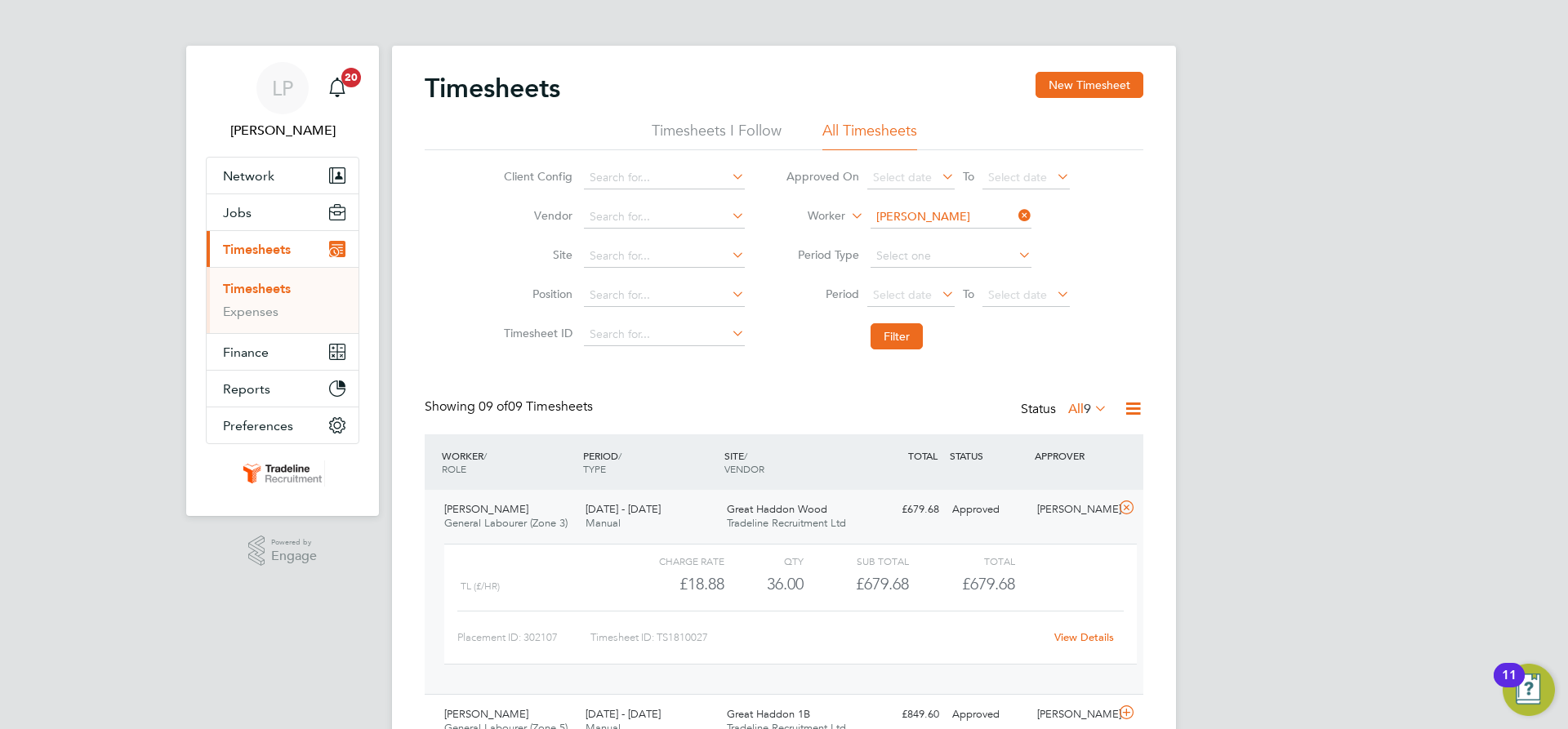
click at [942, 202] on li "Worker Louis Wilkinson" at bounding box center [927, 217] width 325 height 39
click at [943, 209] on input at bounding box center [951, 217] width 161 height 23
type input "e"
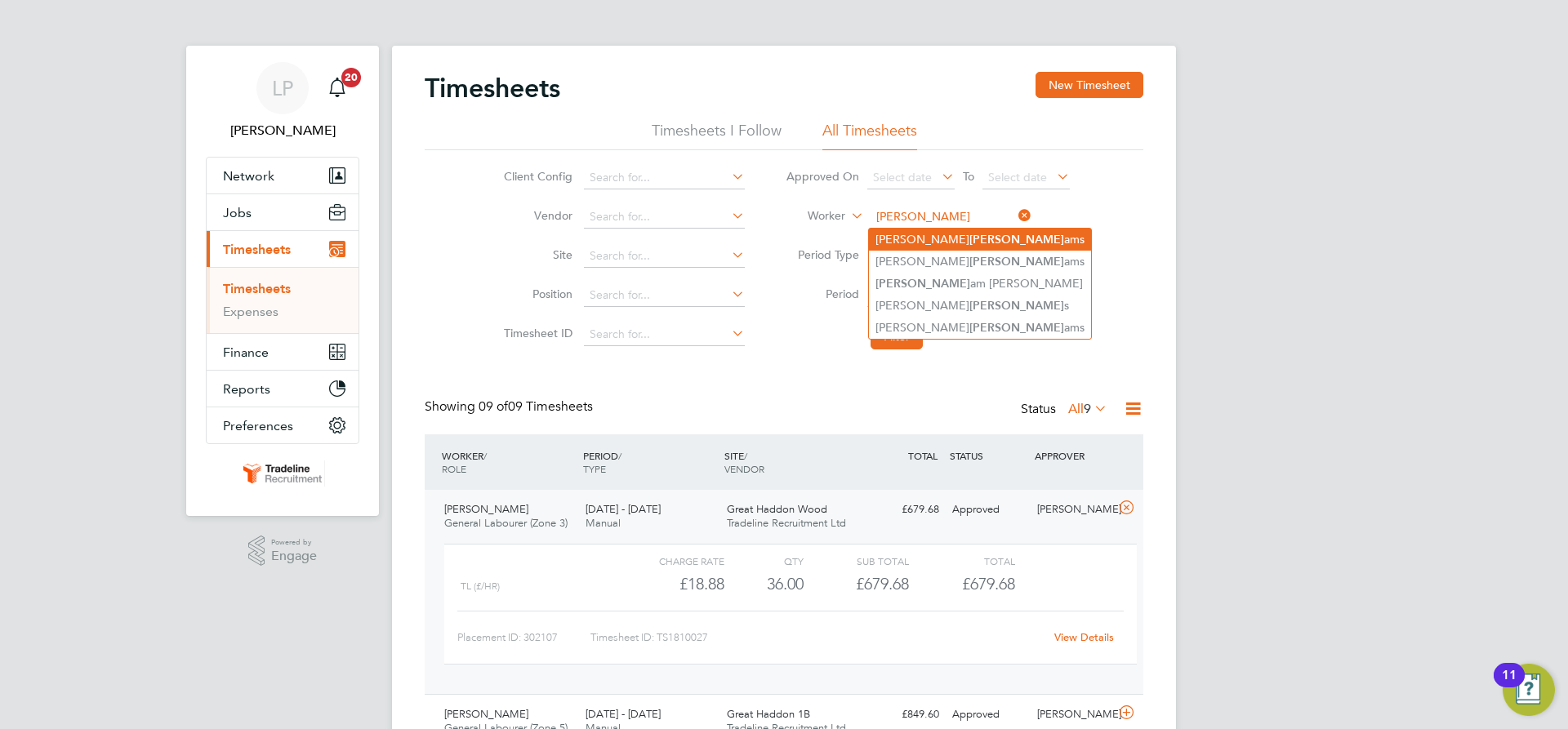
click at [933, 237] on li "Brian Willi ams" at bounding box center [980, 239] width 222 height 22
type input "[PERSON_NAME]"
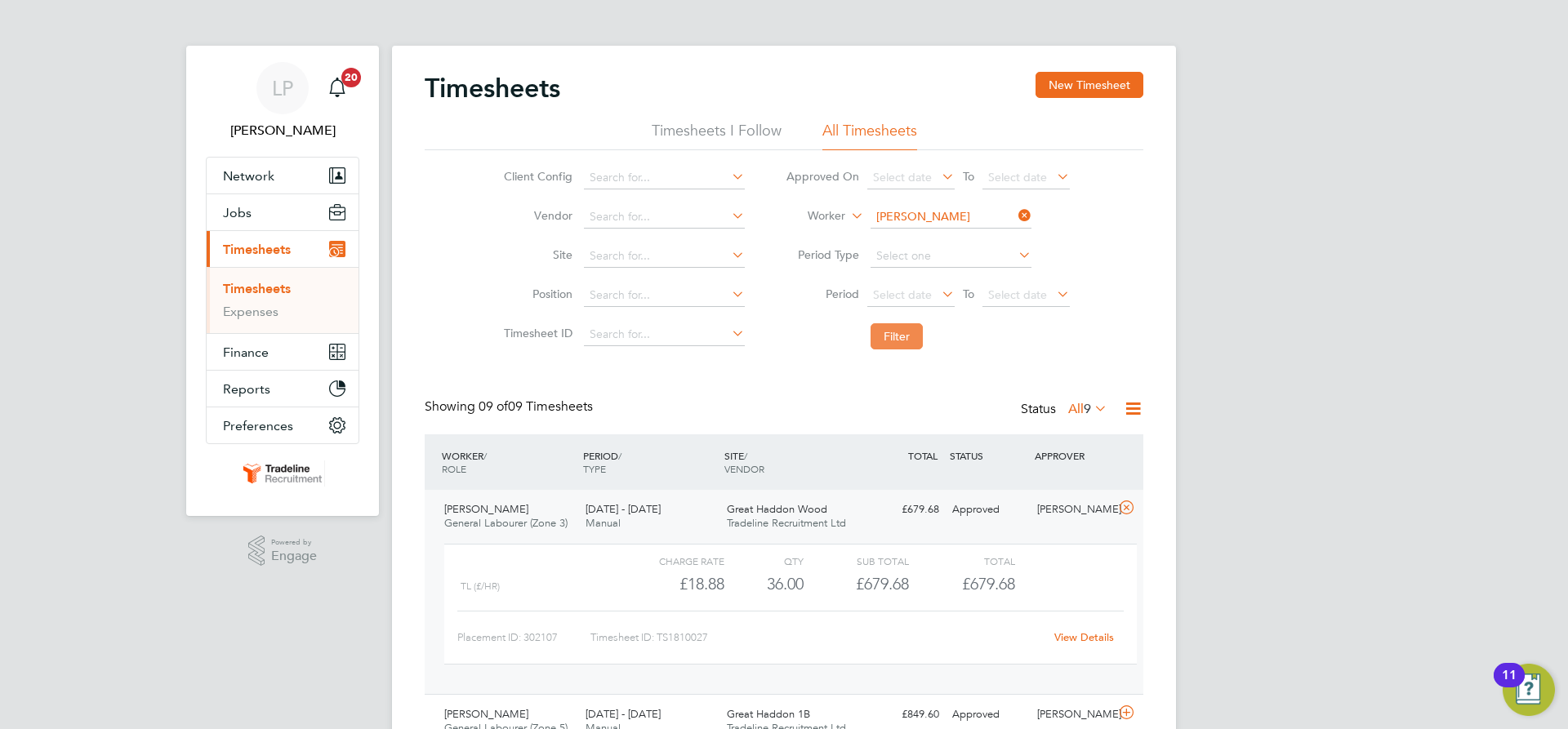
click at [905, 332] on button "Filter" at bounding box center [897, 336] width 53 height 26
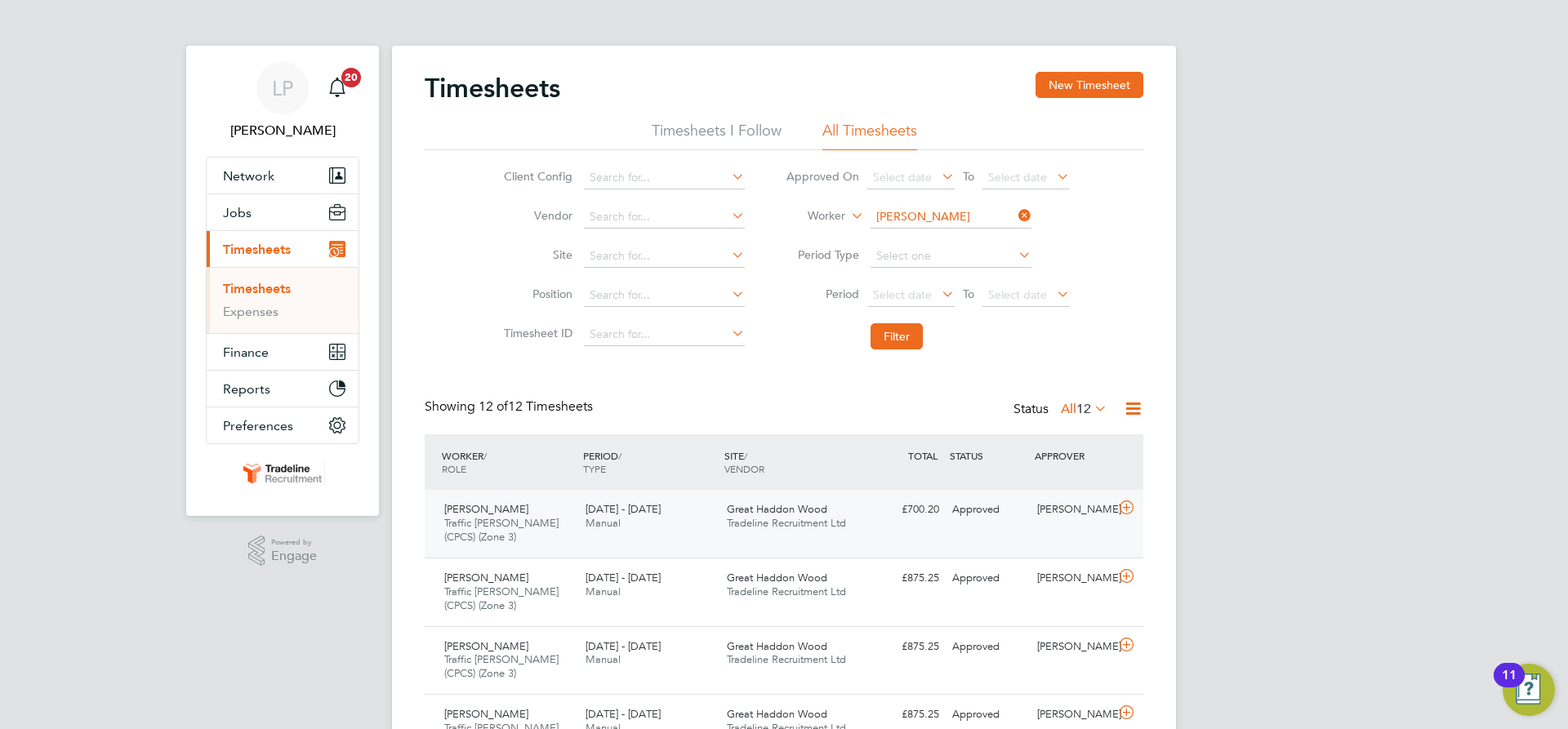
click at [786, 513] on span "Great Haddon Wood" at bounding box center [777, 509] width 101 height 14
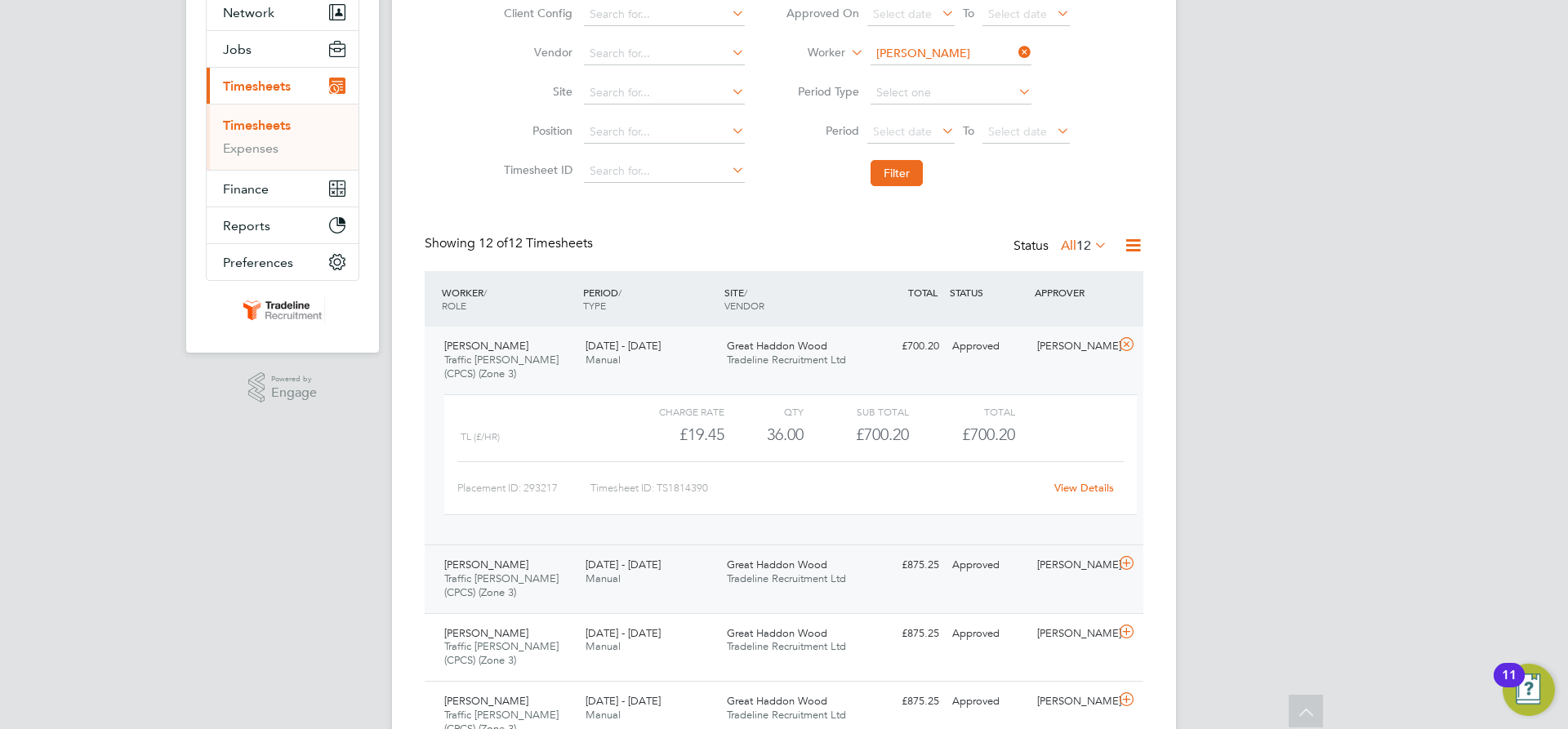
click at [770, 581] on span "Tradeline Recruitment Ltd" at bounding box center [786, 578] width 119 height 14
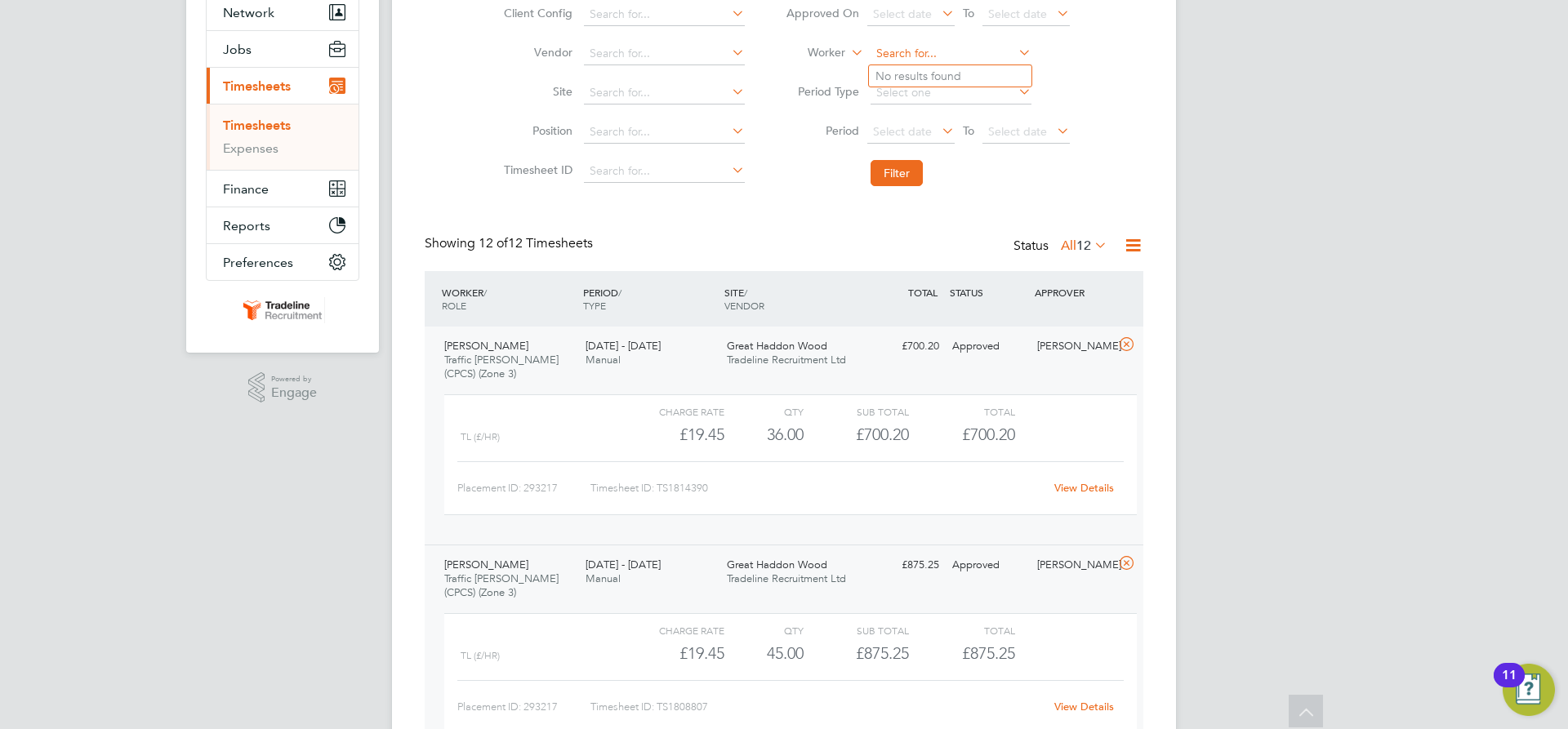
click at [940, 48] on input at bounding box center [951, 53] width 161 height 23
click at [933, 68] on li "Shawn Dill ey" at bounding box center [976, 76] width 214 height 22
type input "Shawn Dilley"
click at [894, 178] on button "Filter" at bounding box center [897, 173] width 53 height 26
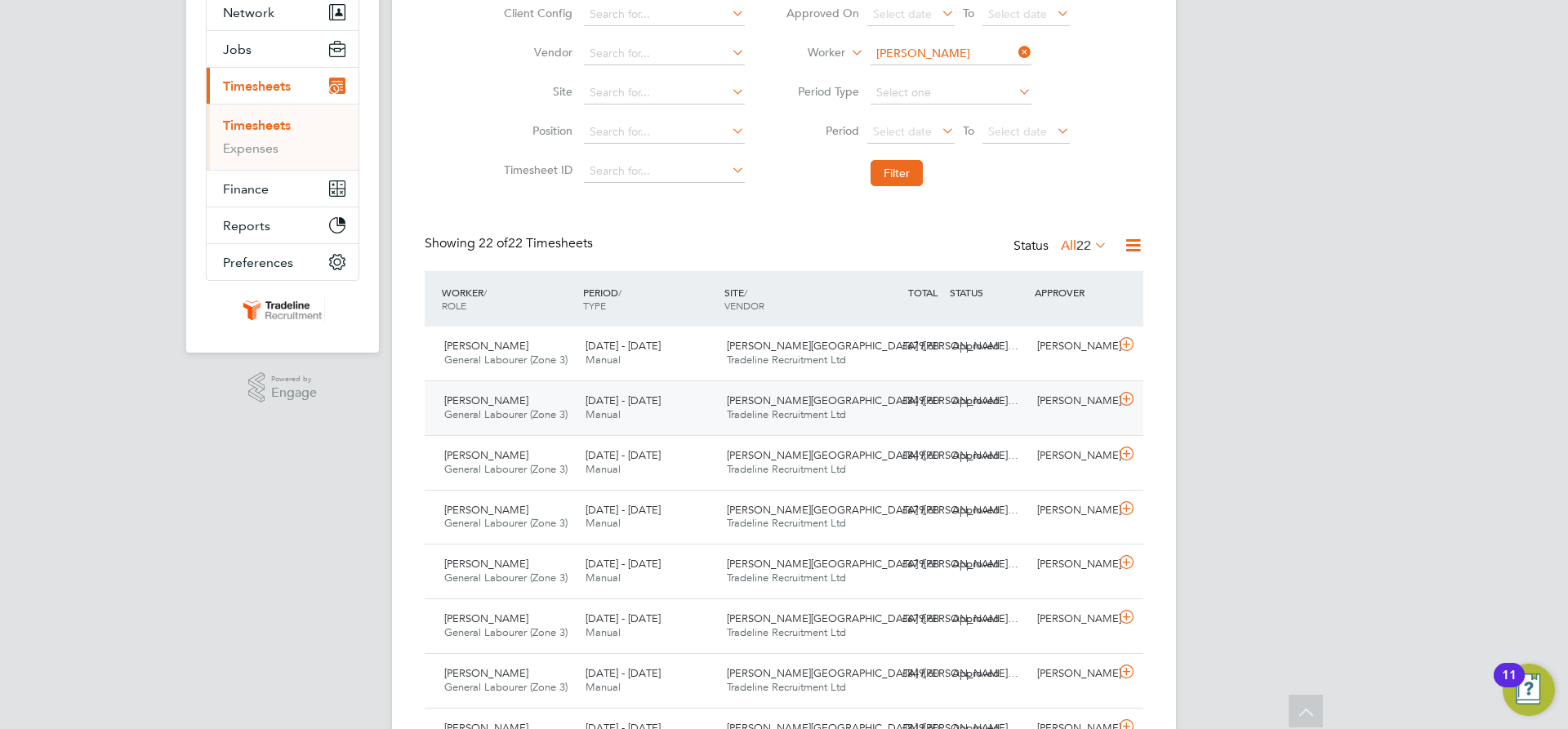
click at [755, 413] on span "Tradeline Recruitment Ltd" at bounding box center [786, 414] width 119 height 14
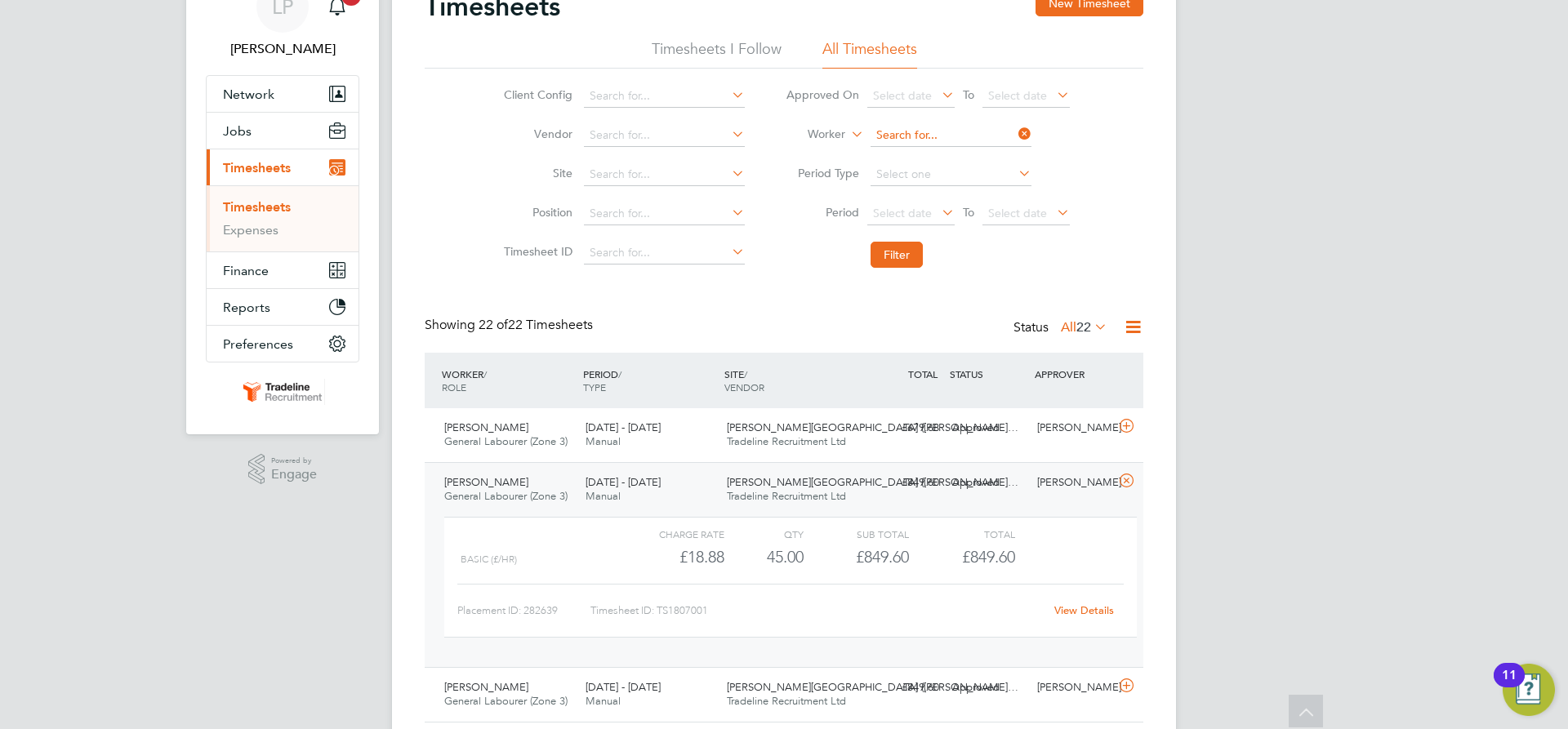
click at [933, 131] on input at bounding box center [951, 136] width 161 height 23
click at [969, 174] on b "Drew" at bounding box center [1017, 180] width 95 height 14
type input "Mick Drew"
click at [895, 256] on button "Filter" at bounding box center [897, 255] width 53 height 26
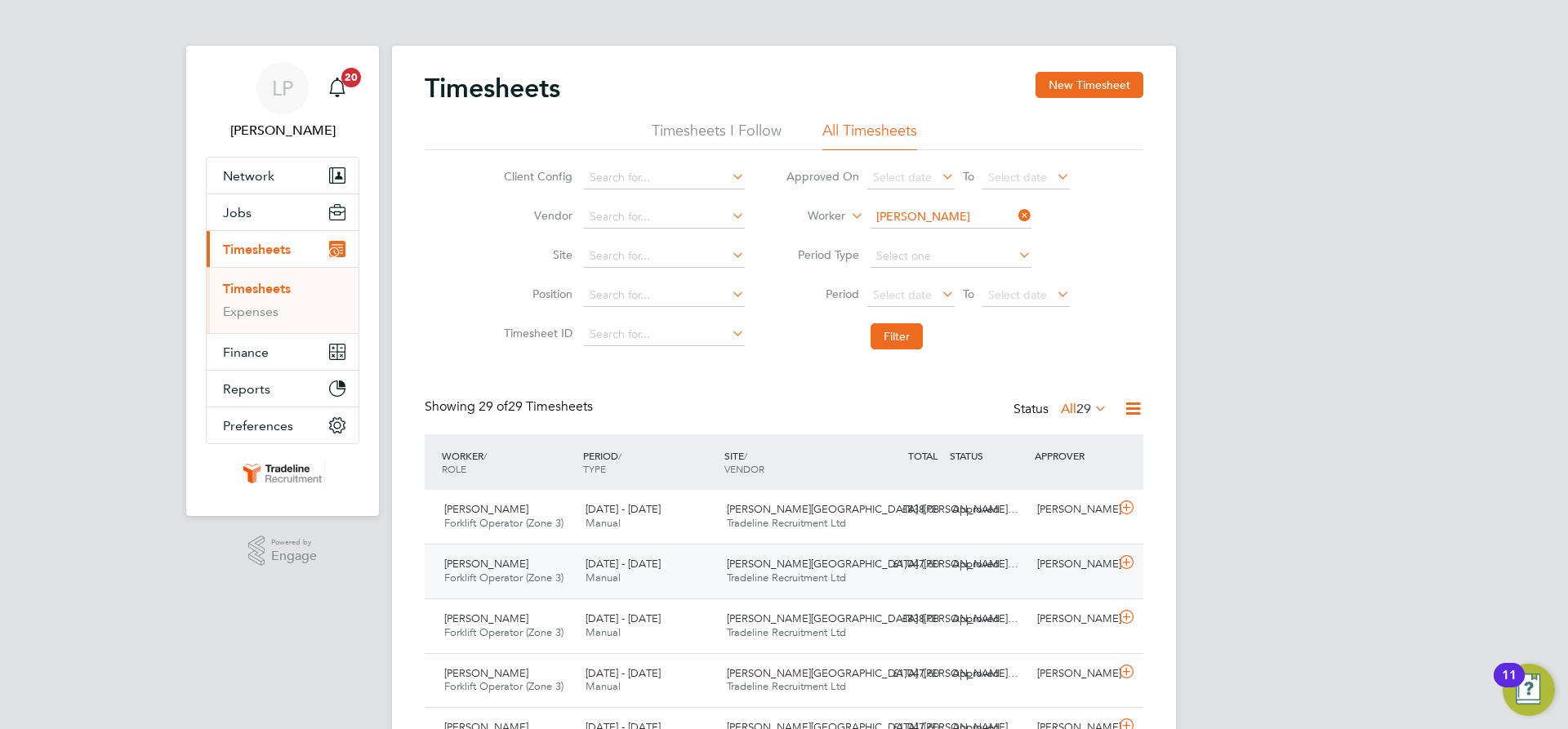
click at [832, 570] on span "Norwood Farm (Wester…" at bounding box center [872, 564] width 292 height 14
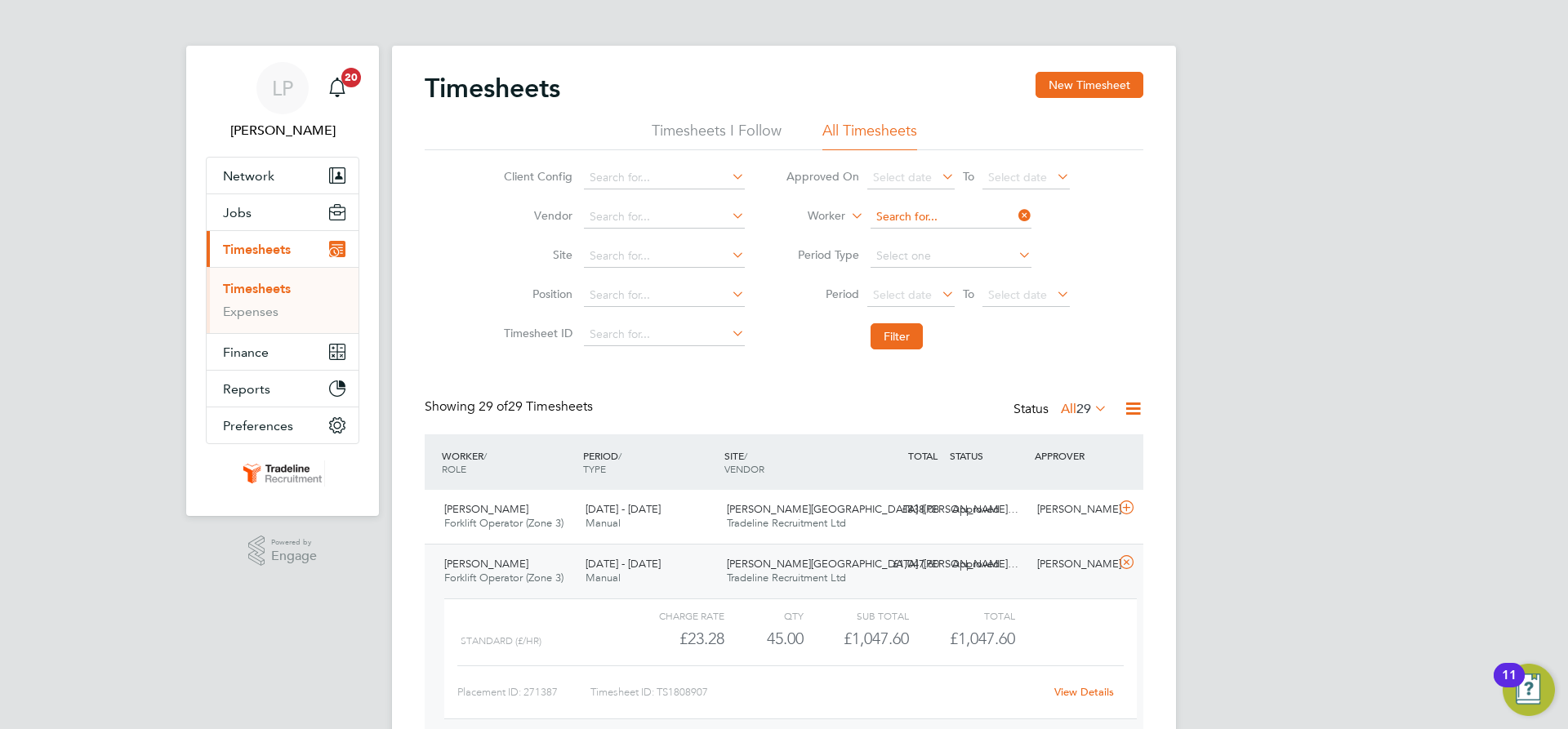
click at [957, 212] on input at bounding box center [951, 217] width 161 height 23
click at [934, 237] on li "Neil Pott s" at bounding box center [950, 239] width 162 height 22
type input "Neil Potts"
click at [902, 345] on button "Filter" at bounding box center [897, 336] width 53 height 26
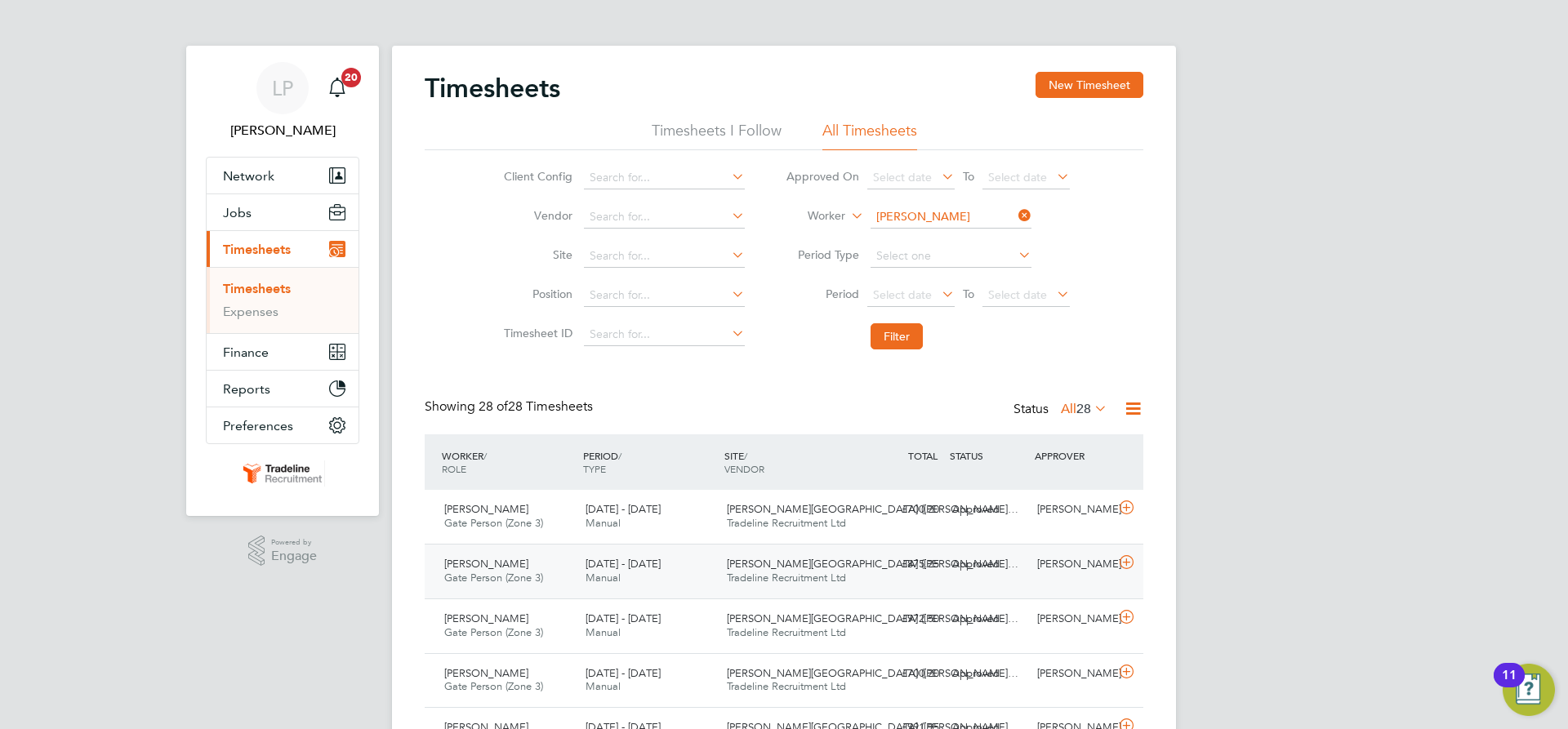
click at [784, 565] on span "Norwood Farm (Wester…" at bounding box center [872, 564] width 292 height 14
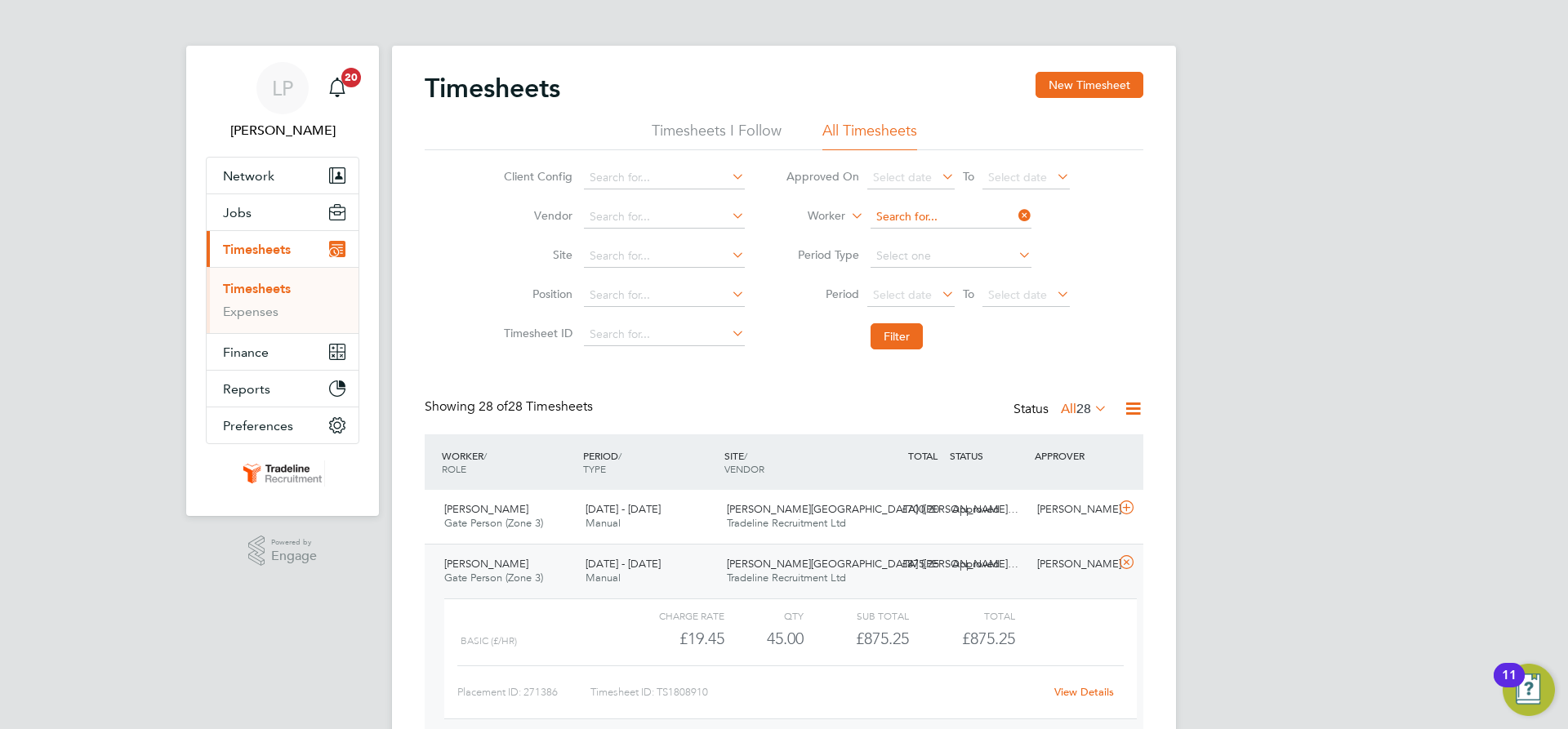
click at [920, 213] on input at bounding box center [951, 217] width 161 height 23
click at [969, 258] on b "Simp" at bounding box center [983, 262] width 27 height 14
type input "[PERSON_NAME]"
click at [901, 334] on button "Filter" at bounding box center [897, 336] width 53 height 26
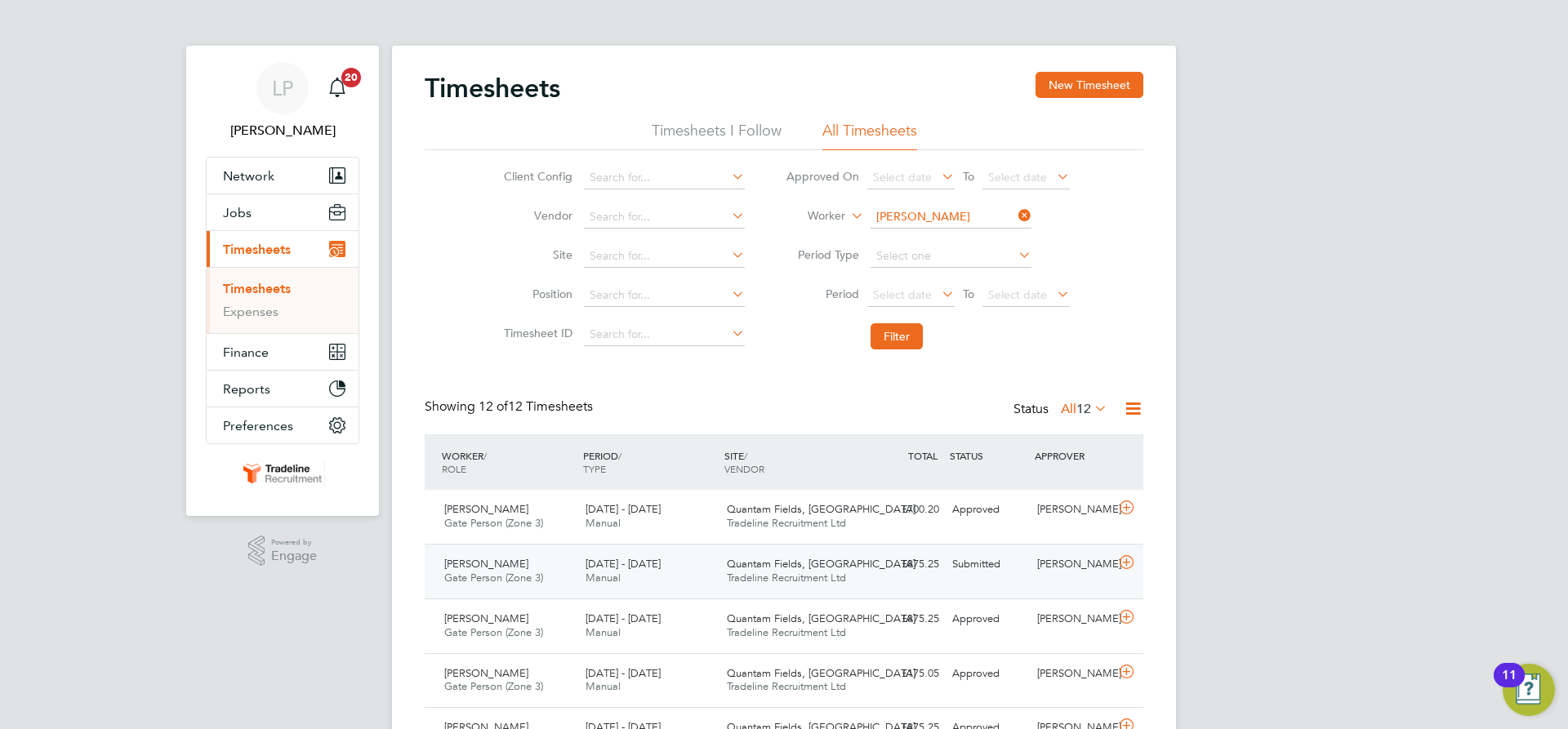
click at [775, 564] on span "Quantam Fields, [GEOGRAPHIC_DATA]" at bounding box center [820, 564] width 188 height 14
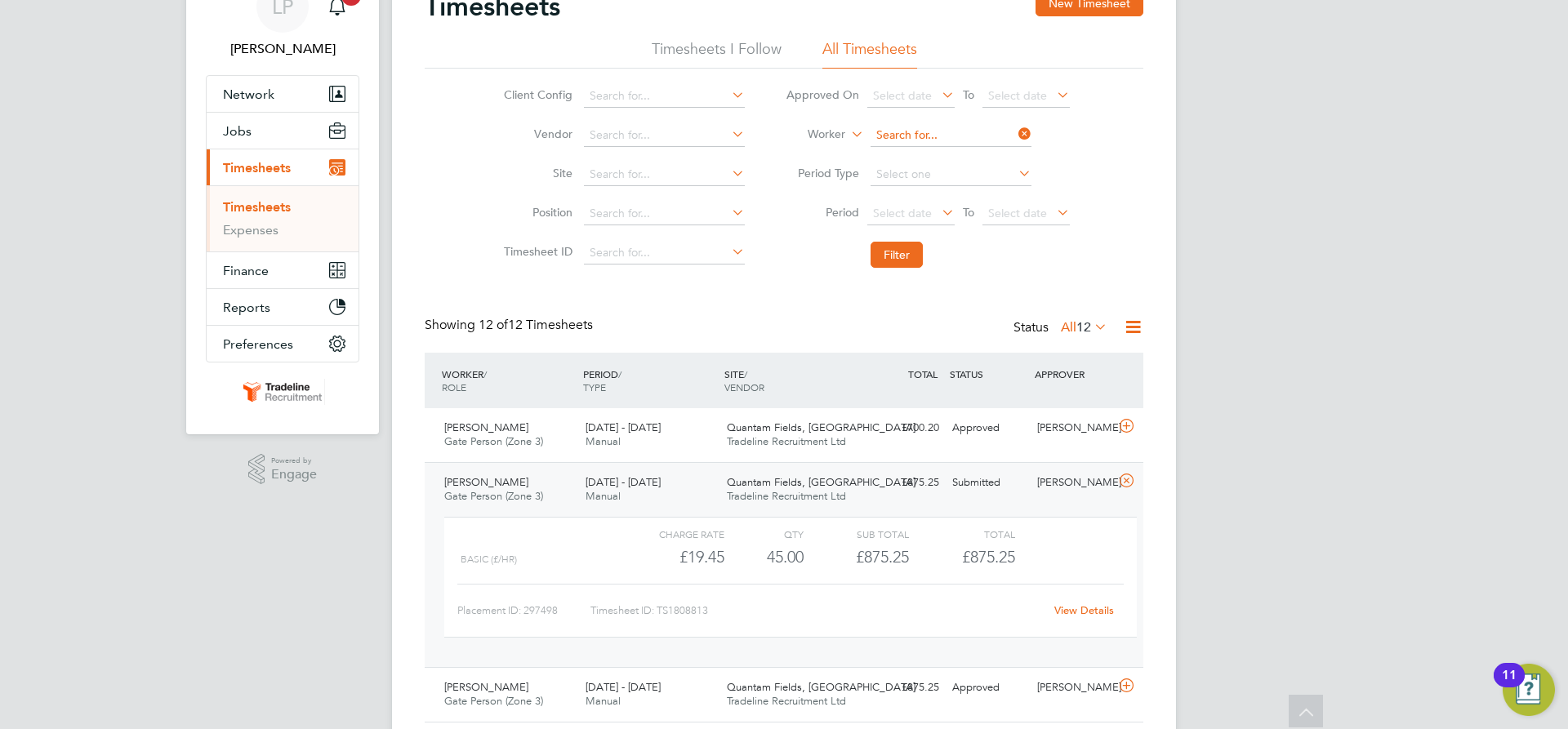
click at [925, 131] on input at bounding box center [951, 136] width 161 height 23
click at [924, 206] on li "Constantin Cos oana" at bounding box center [950, 202] width 162 height 22
type input "[PERSON_NAME]"
click at [890, 259] on button "Filter" at bounding box center [897, 255] width 53 height 26
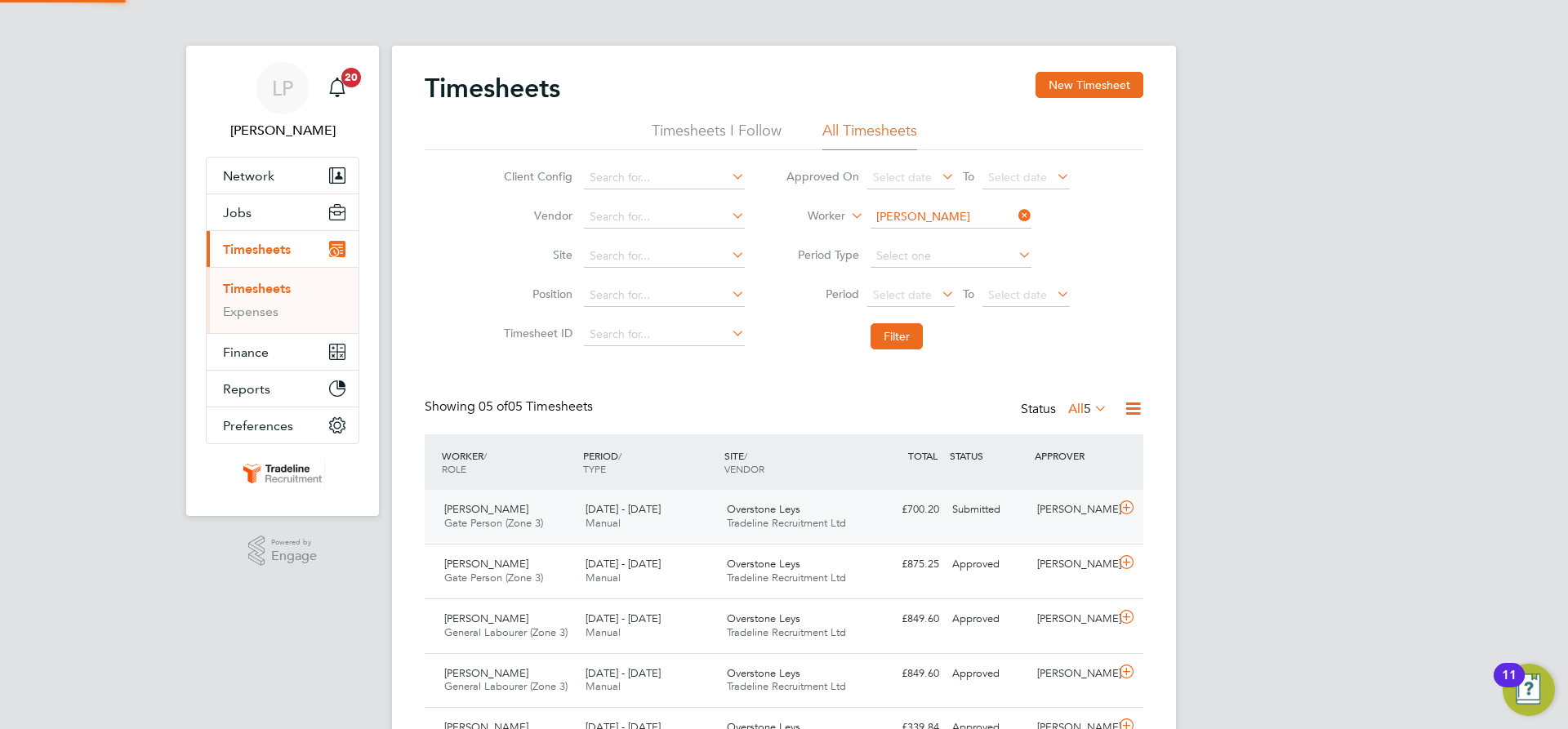
scroll to position [8, 8]
click at [871, 570] on div "£875.25 Approved" at bounding box center [903, 564] width 85 height 27
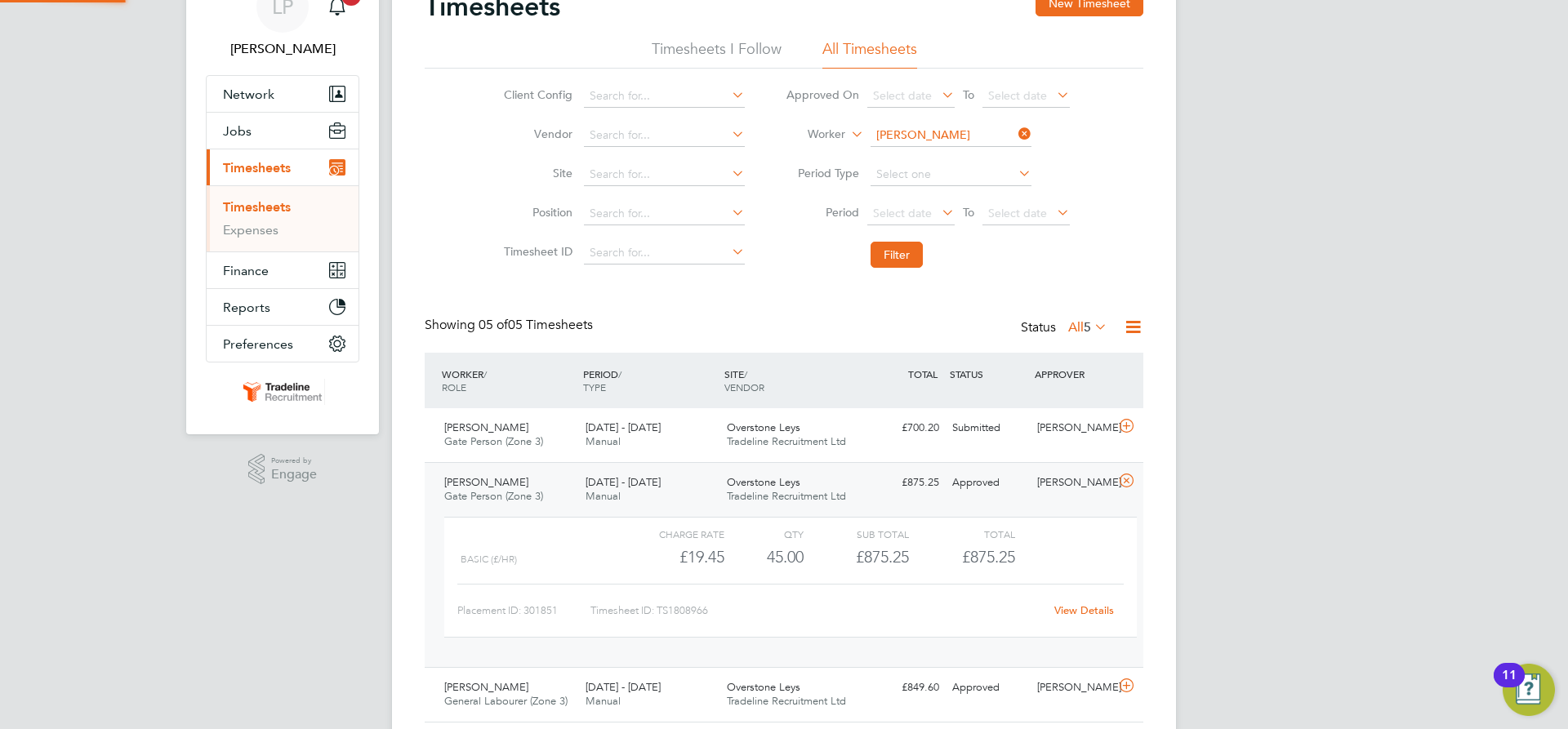
scroll to position [163, 0]
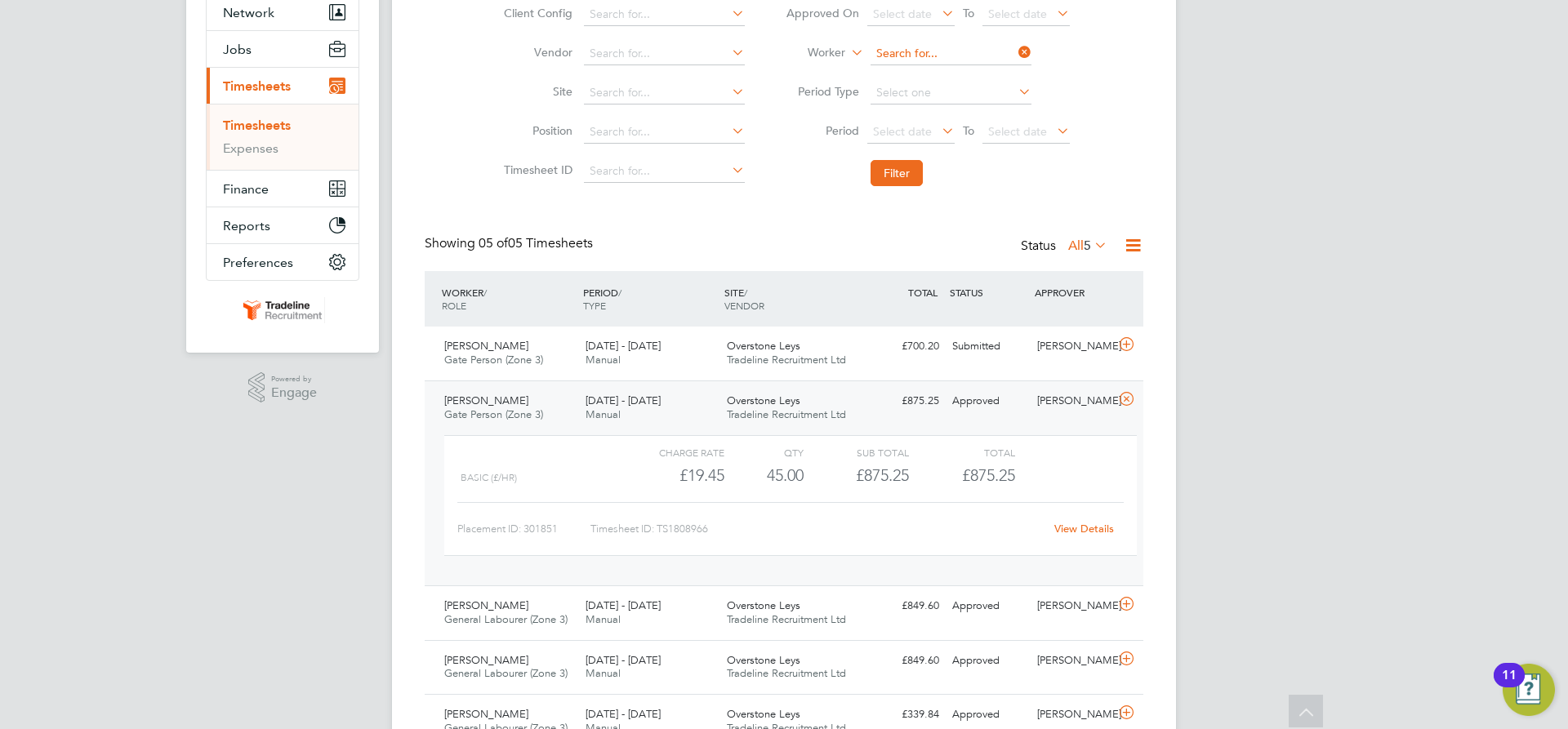
click at [963, 57] on input at bounding box center [951, 53] width 161 height 23
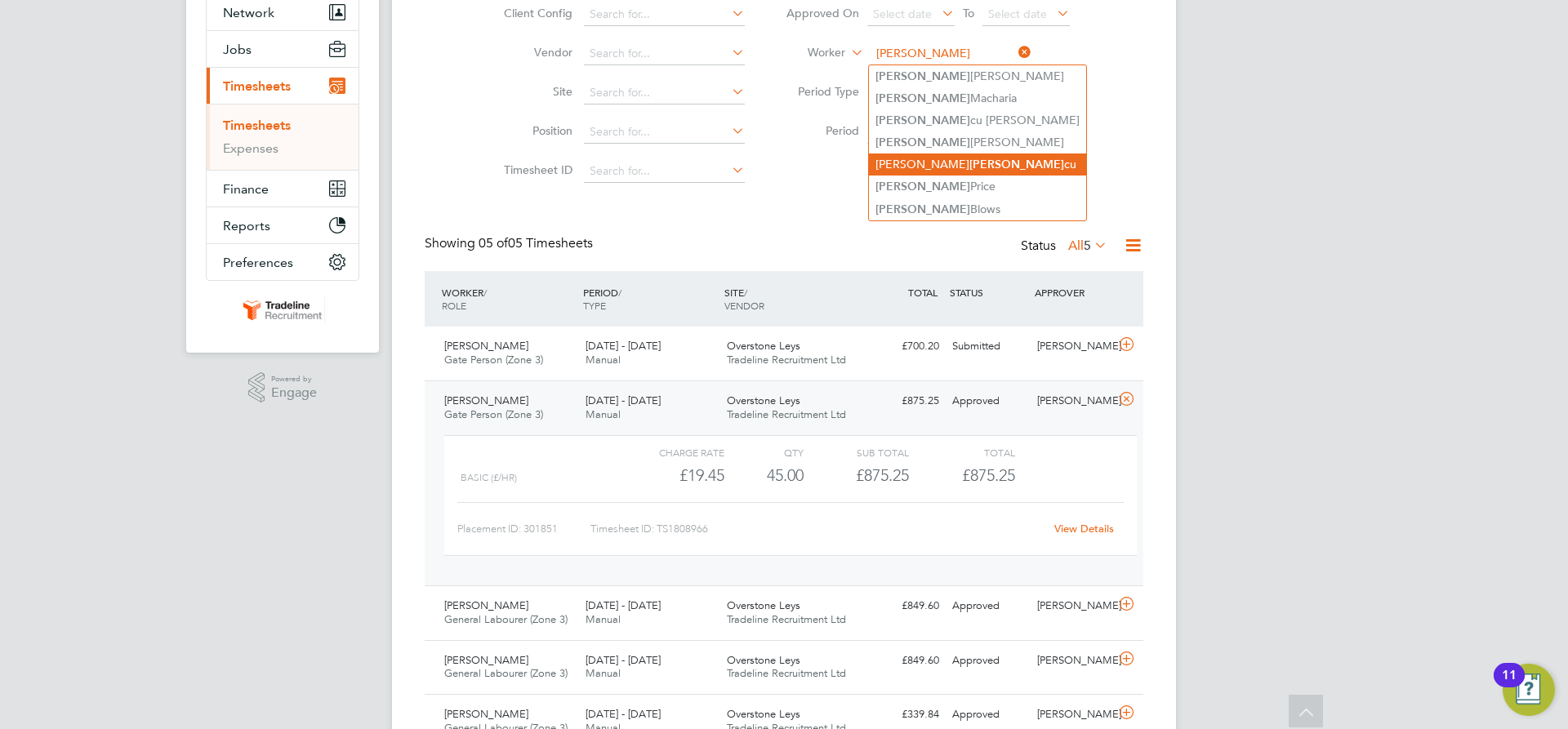
click at [954, 161] on li "Mihai Ian cu" at bounding box center [978, 164] width 217 height 22
type input "[PERSON_NAME]"
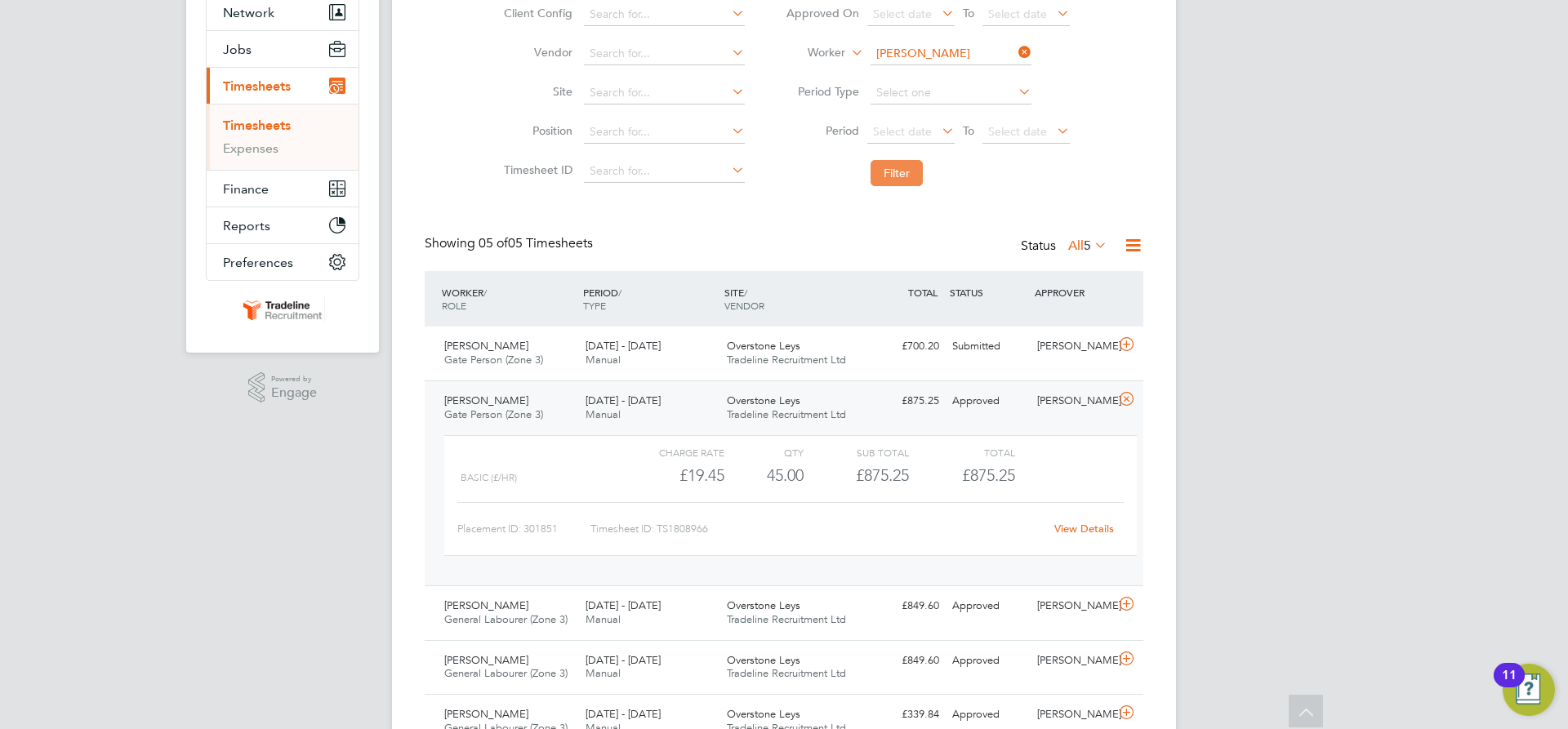
click at [892, 182] on button "Filter" at bounding box center [897, 173] width 53 height 26
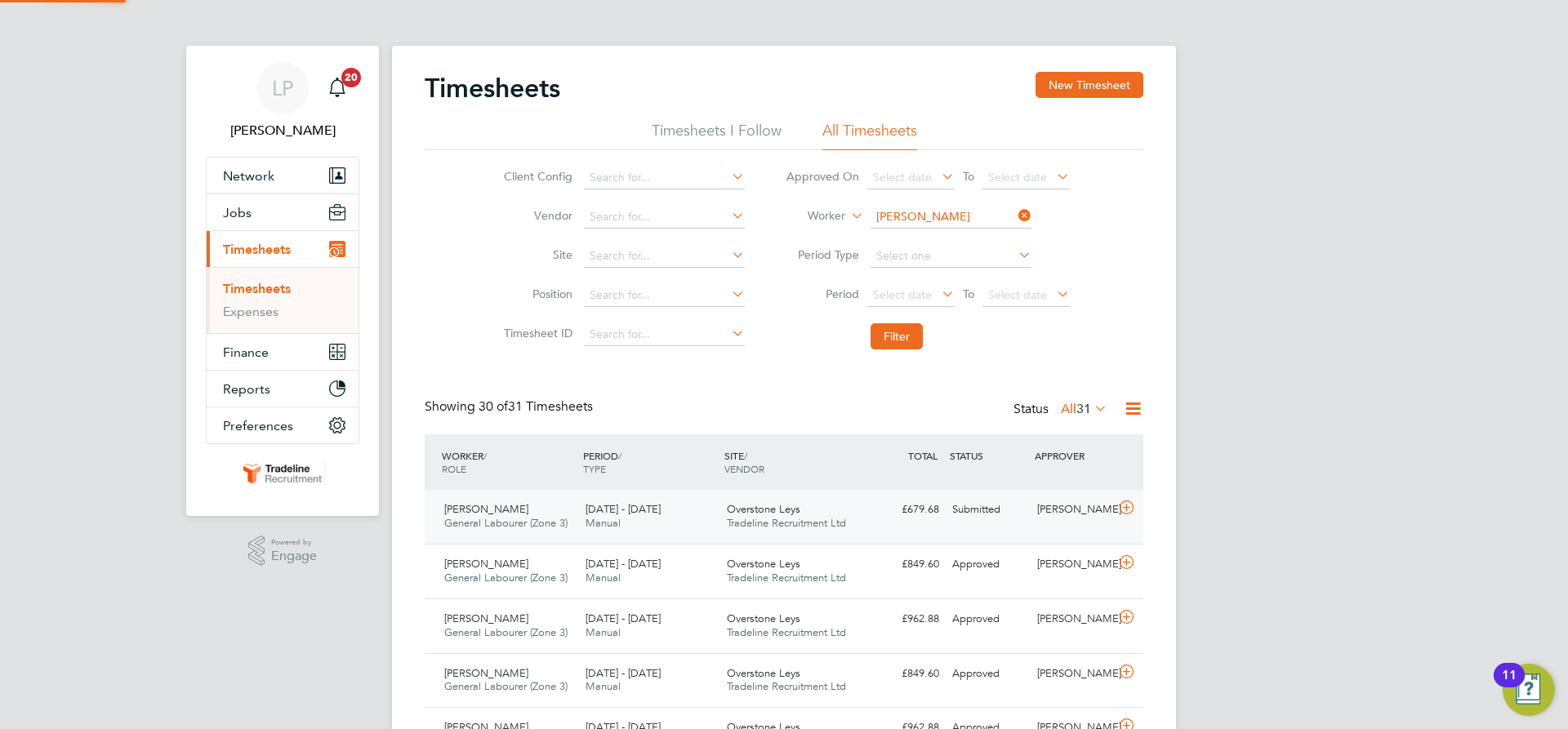
scroll to position [42, 142]
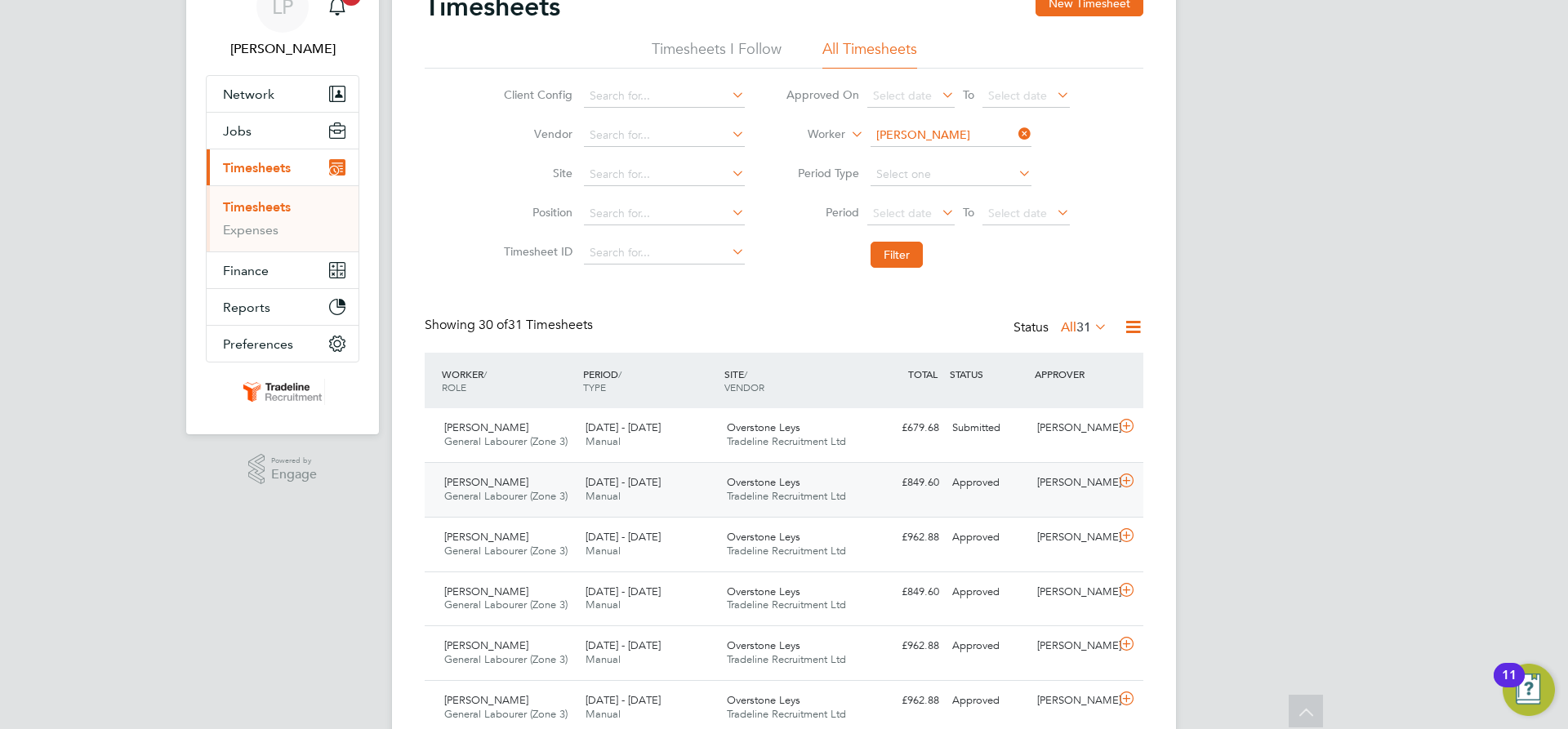
click at [778, 492] on span "Tradeline Recruitment Ltd" at bounding box center [786, 496] width 119 height 14
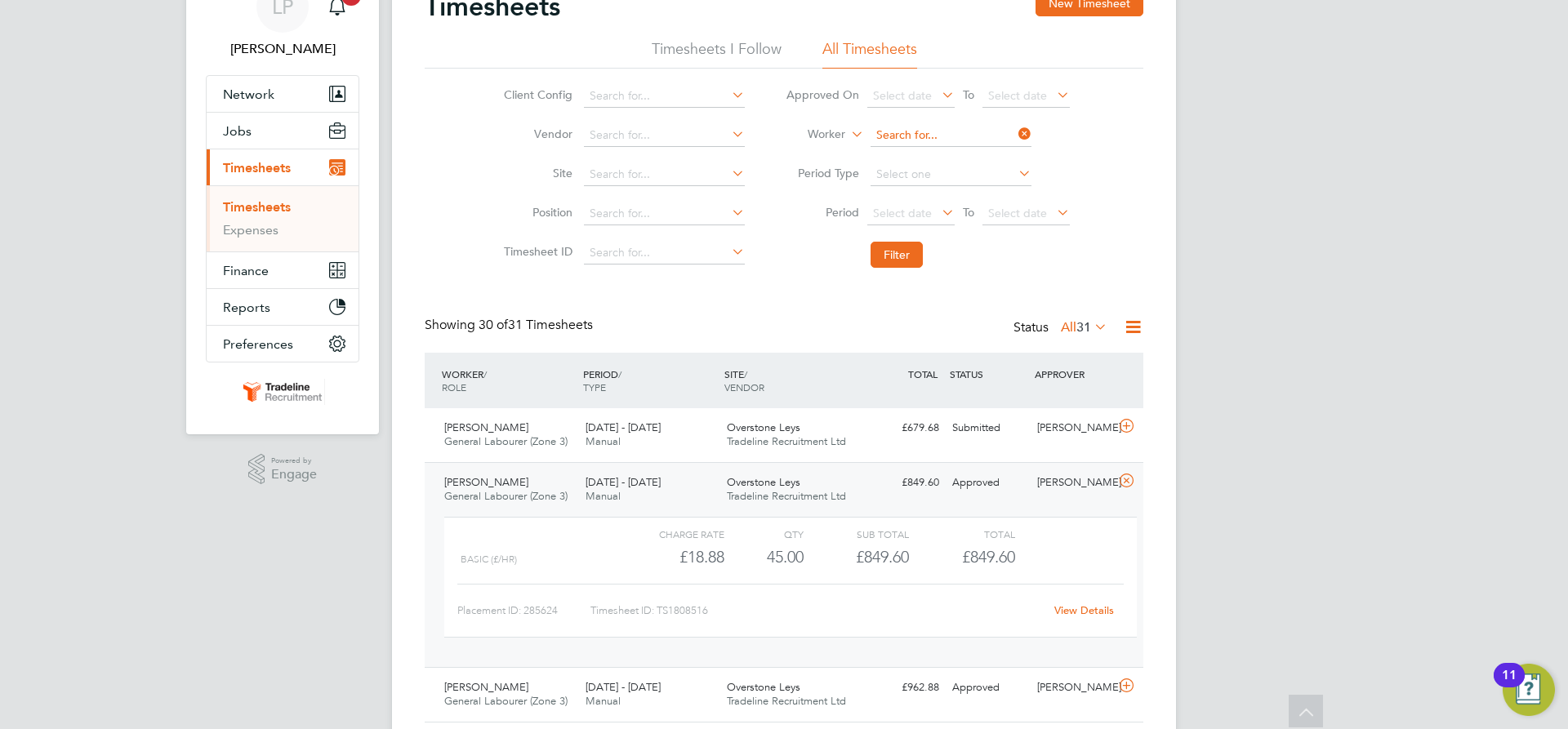
click at [892, 127] on input at bounding box center [951, 136] width 161 height 23
click at [922, 166] on li "Florin-Mihai Laz ar" at bounding box center [950, 158] width 162 height 22
type input "Florin-Mihai Lazar"
click at [905, 253] on button "Filter" at bounding box center [897, 255] width 53 height 26
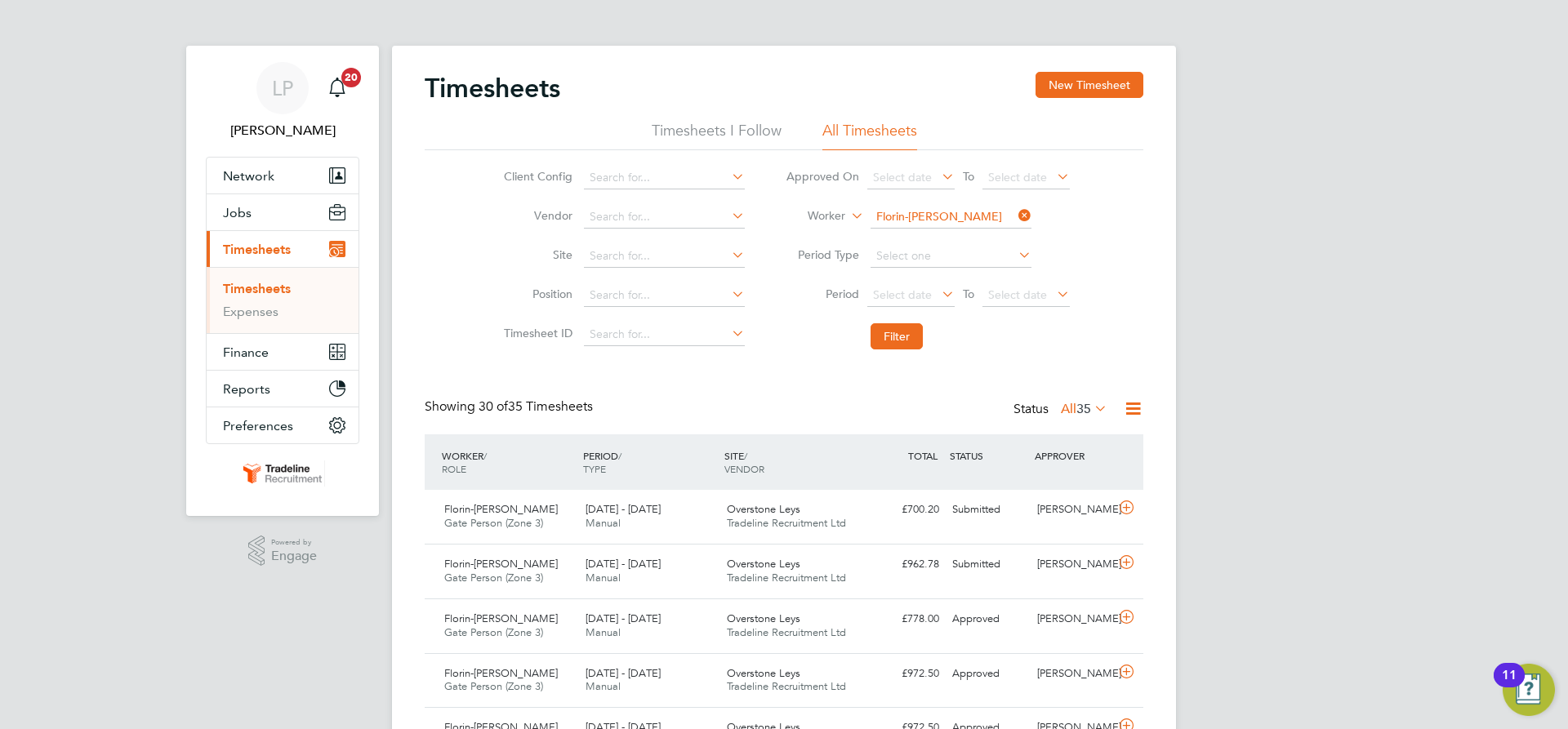
click at [937, 212] on input "Florin-Mihai Lazar" at bounding box center [951, 217] width 161 height 23
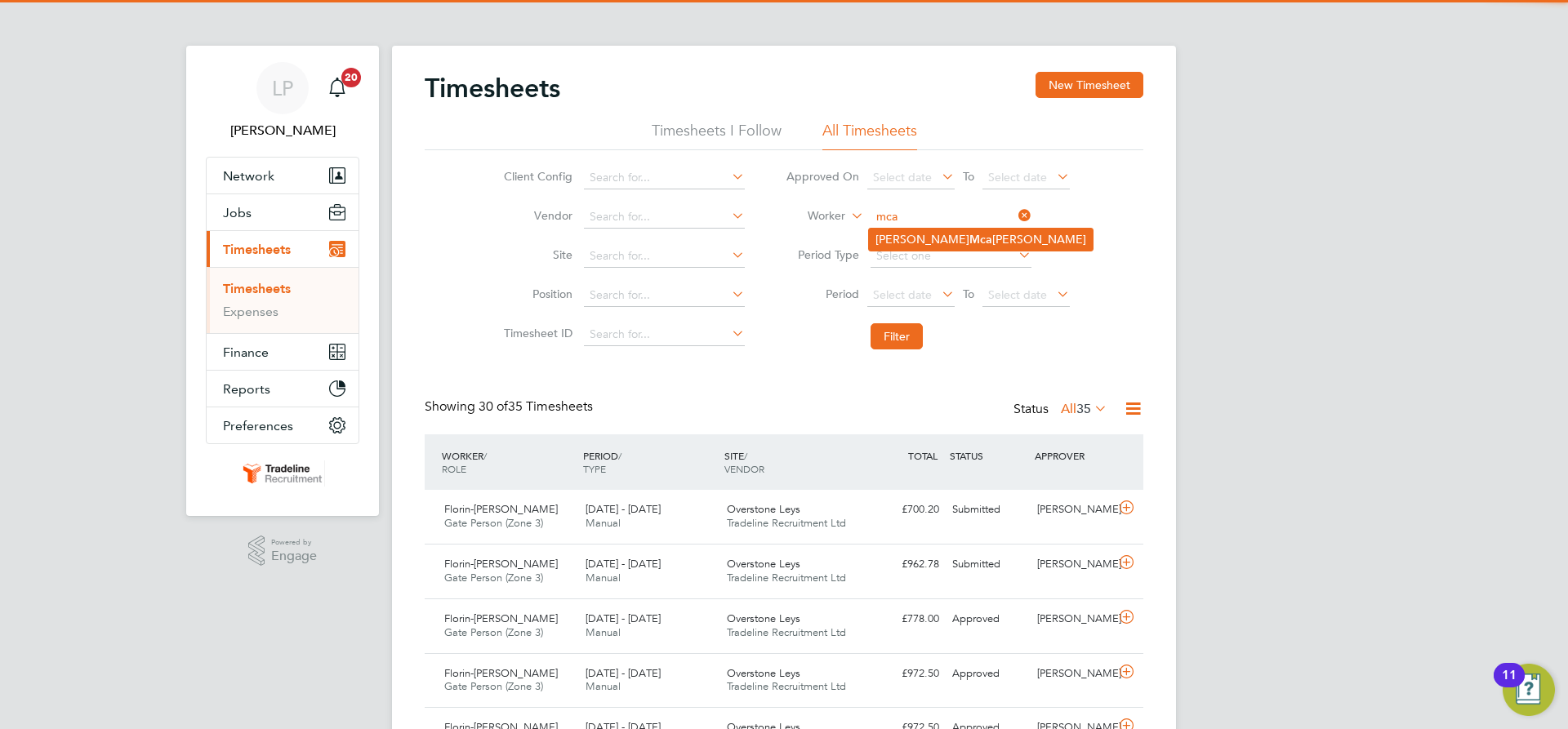
click at [976, 235] on li "Terence Mca teer" at bounding box center [981, 239] width 223 height 22
type input "[PERSON_NAME]"
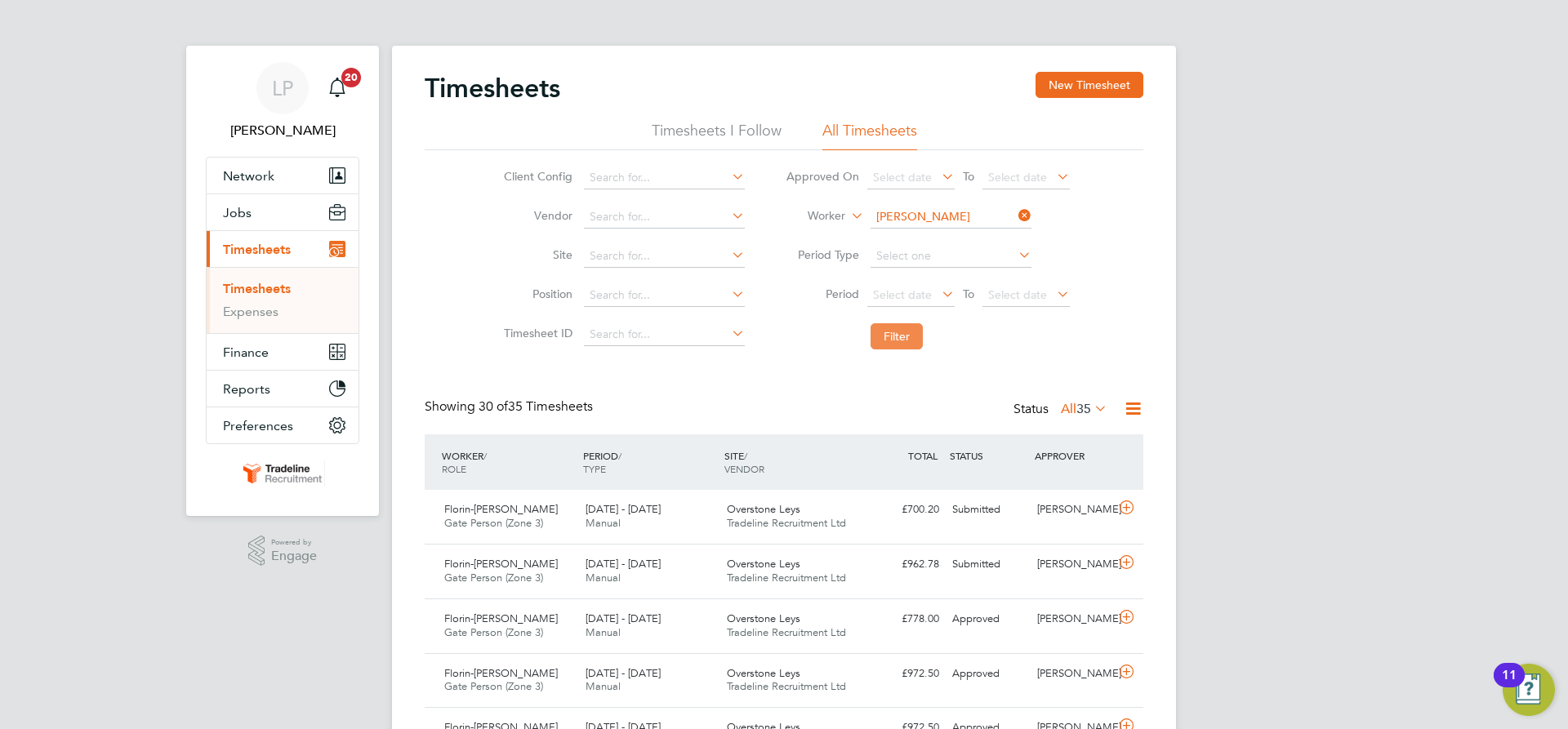
click at [908, 334] on button "Filter" at bounding box center [897, 336] width 53 height 26
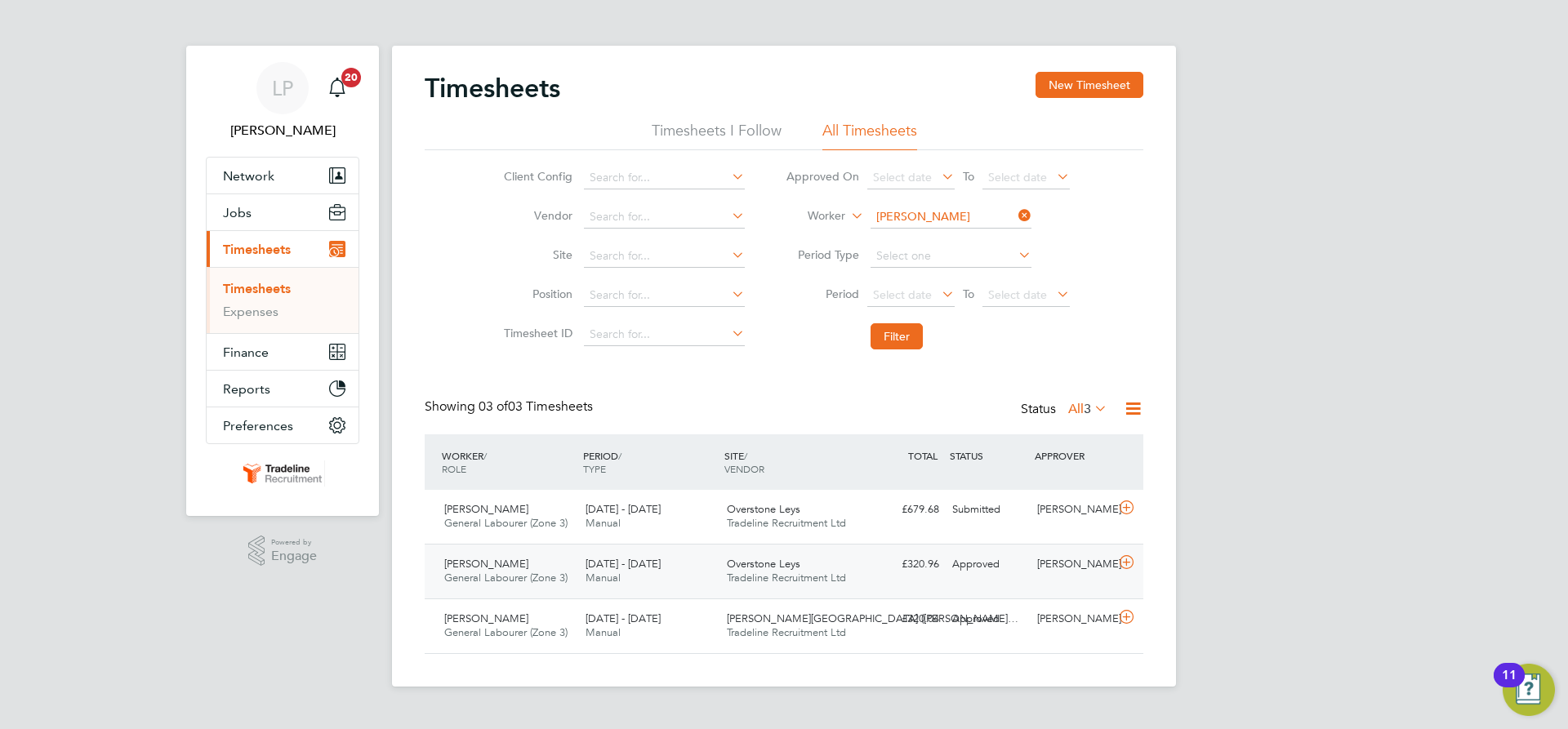
click at [749, 563] on span "Overstone Leys" at bounding box center [763, 564] width 74 height 14
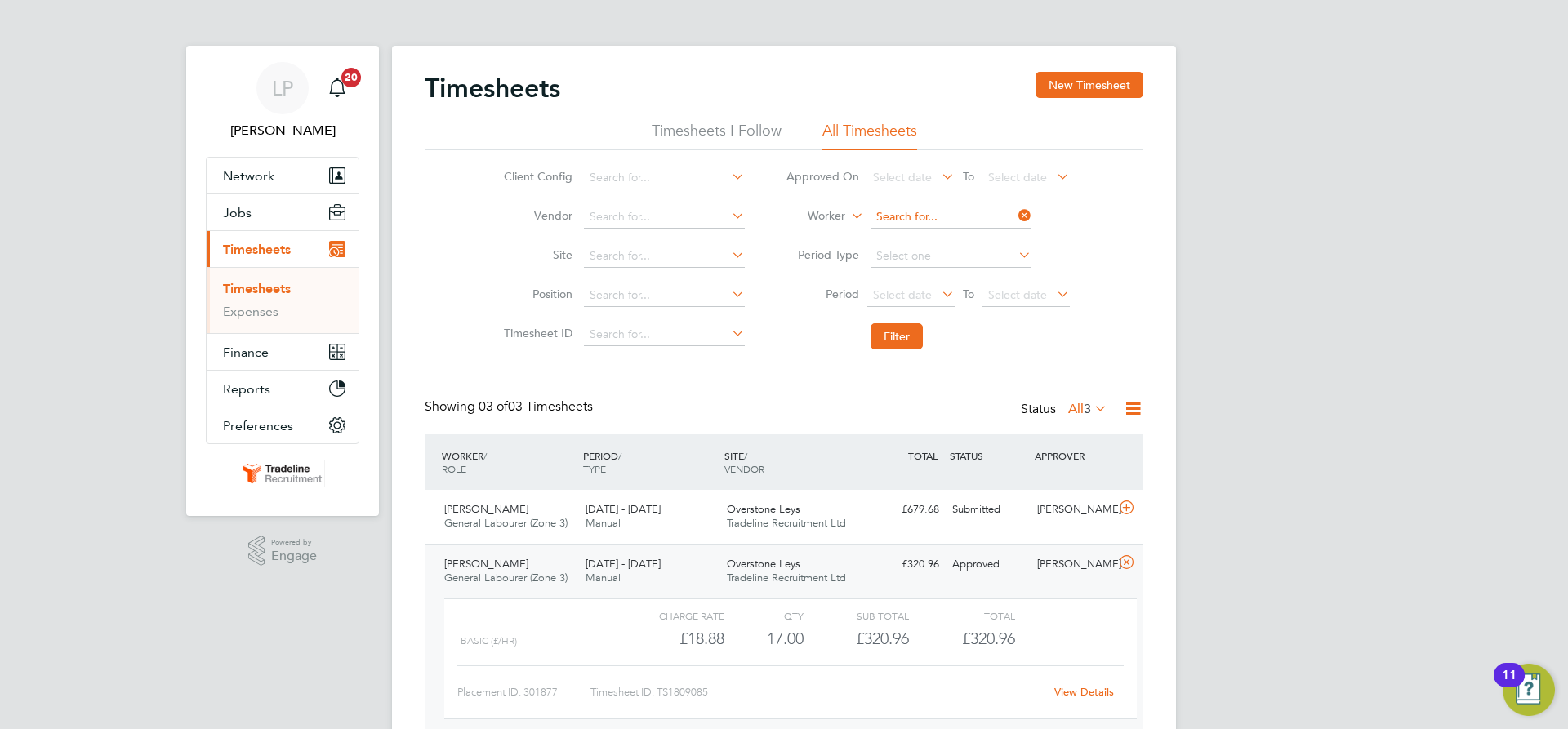
click at [940, 213] on input at bounding box center [951, 217] width 161 height 23
click at [930, 235] on li "Oleg Net ede" at bounding box center [950, 239] width 162 height 22
type input "[PERSON_NAME]"
click at [912, 340] on button "Filter" at bounding box center [897, 336] width 53 height 26
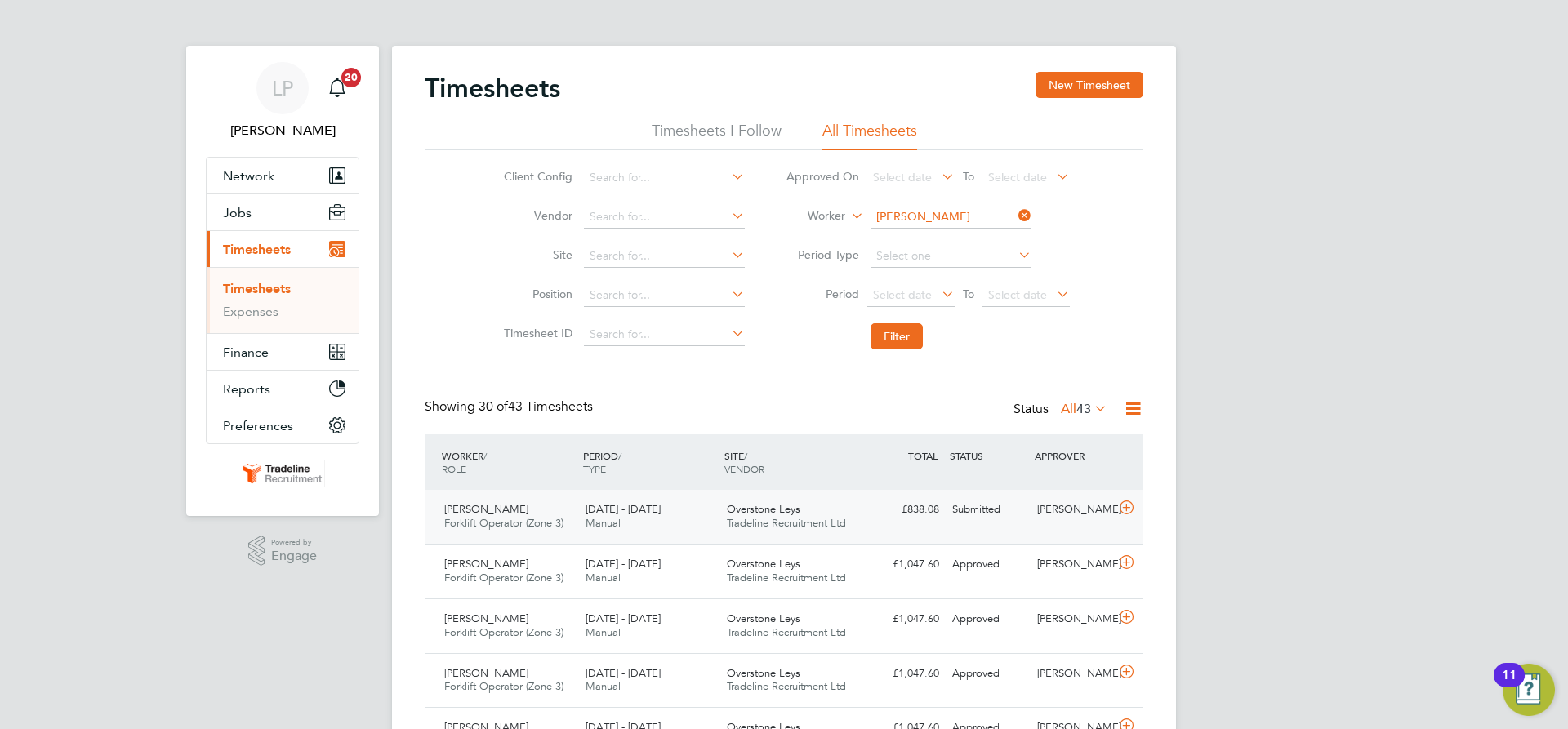
click at [792, 511] on span "Overstone Leys" at bounding box center [763, 509] width 74 height 14
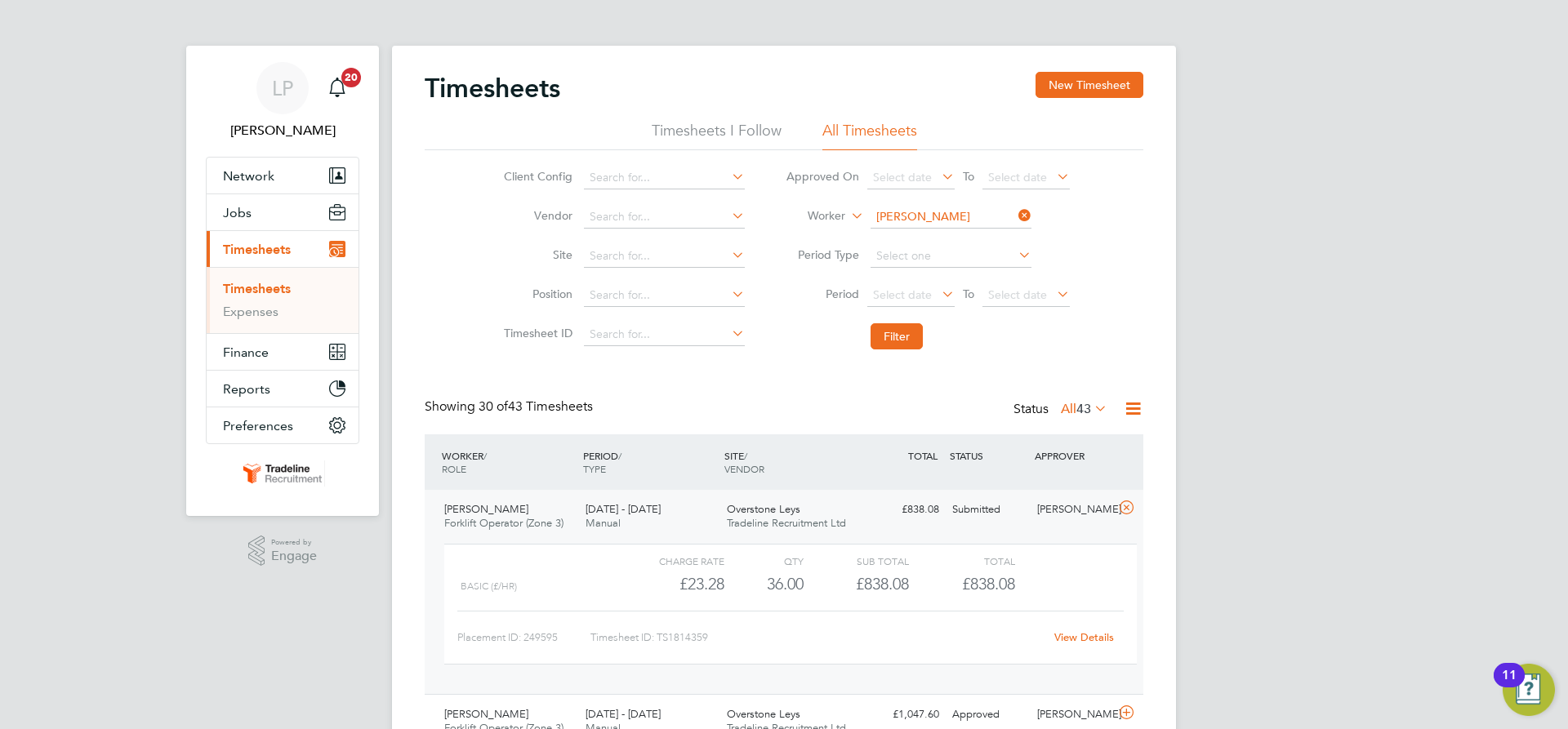
click at [786, 512] on span "Overstone Leys" at bounding box center [763, 509] width 74 height 14
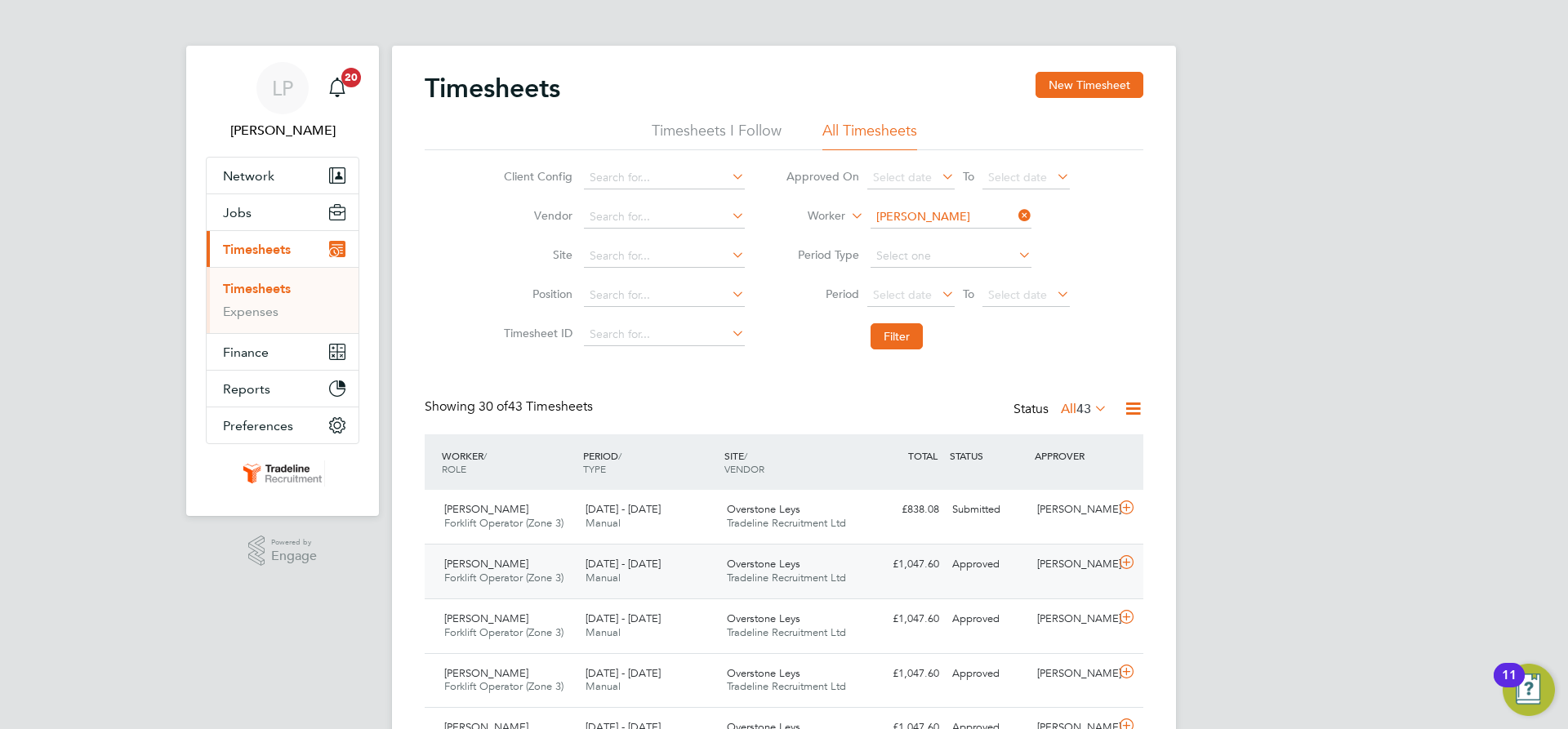
click at [756, 559] on span "Overstone Leys" at bounding box center [763, 564] width 74 height 14
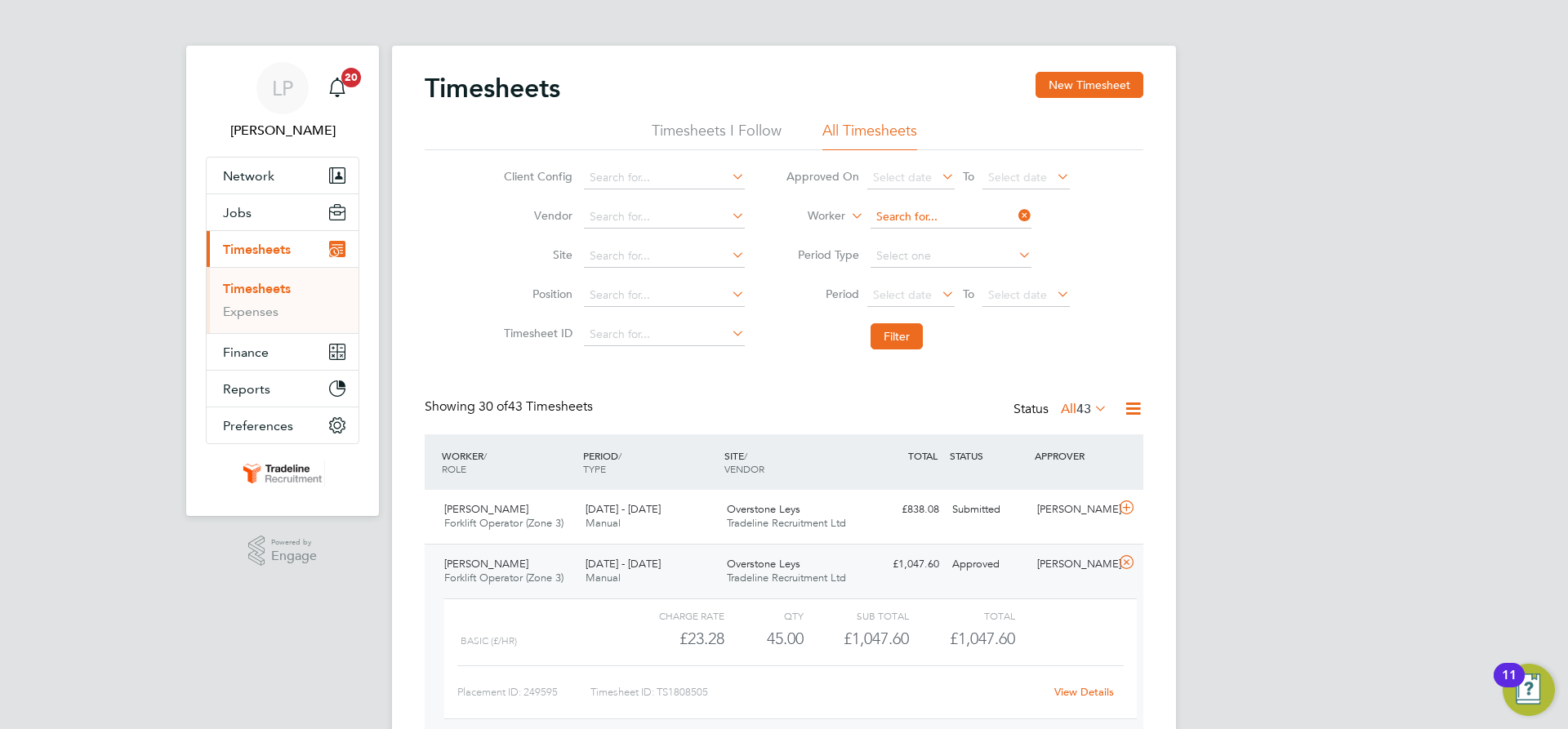
click at [909, 218] on input at bounding box center [951, 217] width 161 height 23
click at [905, 232] on li "Aurelian-Ovidiu Pam file" at bounding box center [978, 239] width 217 height 22
type input "Aurelian-Ovidiu Pamfile"
click at [898, 335] on button "Filter" at bounding box center [897, 336] width 53 height 26
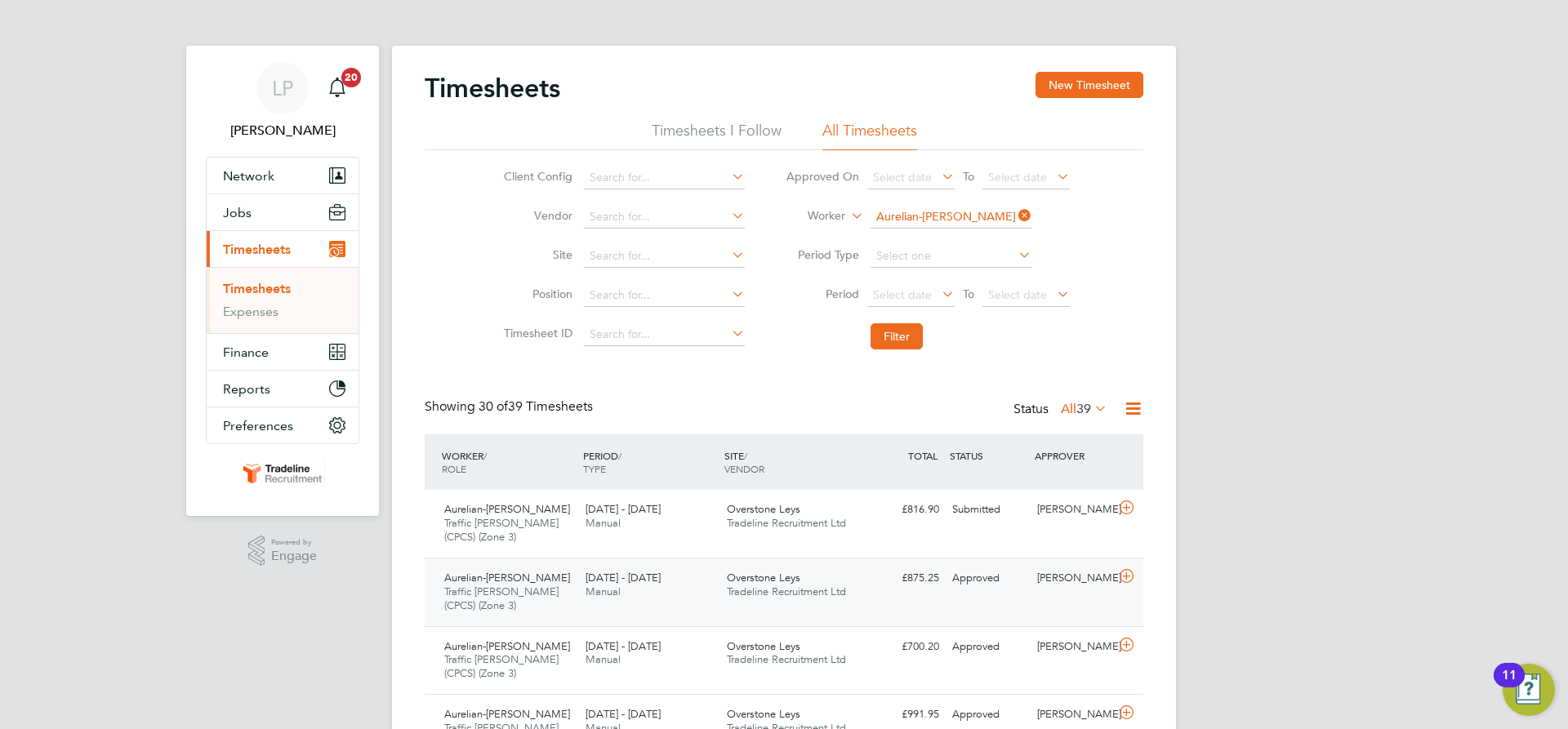
click at [787, 594] on span "Tradeline Recruitment Ltd" at bounding box center [786, 591] width 119 height 14
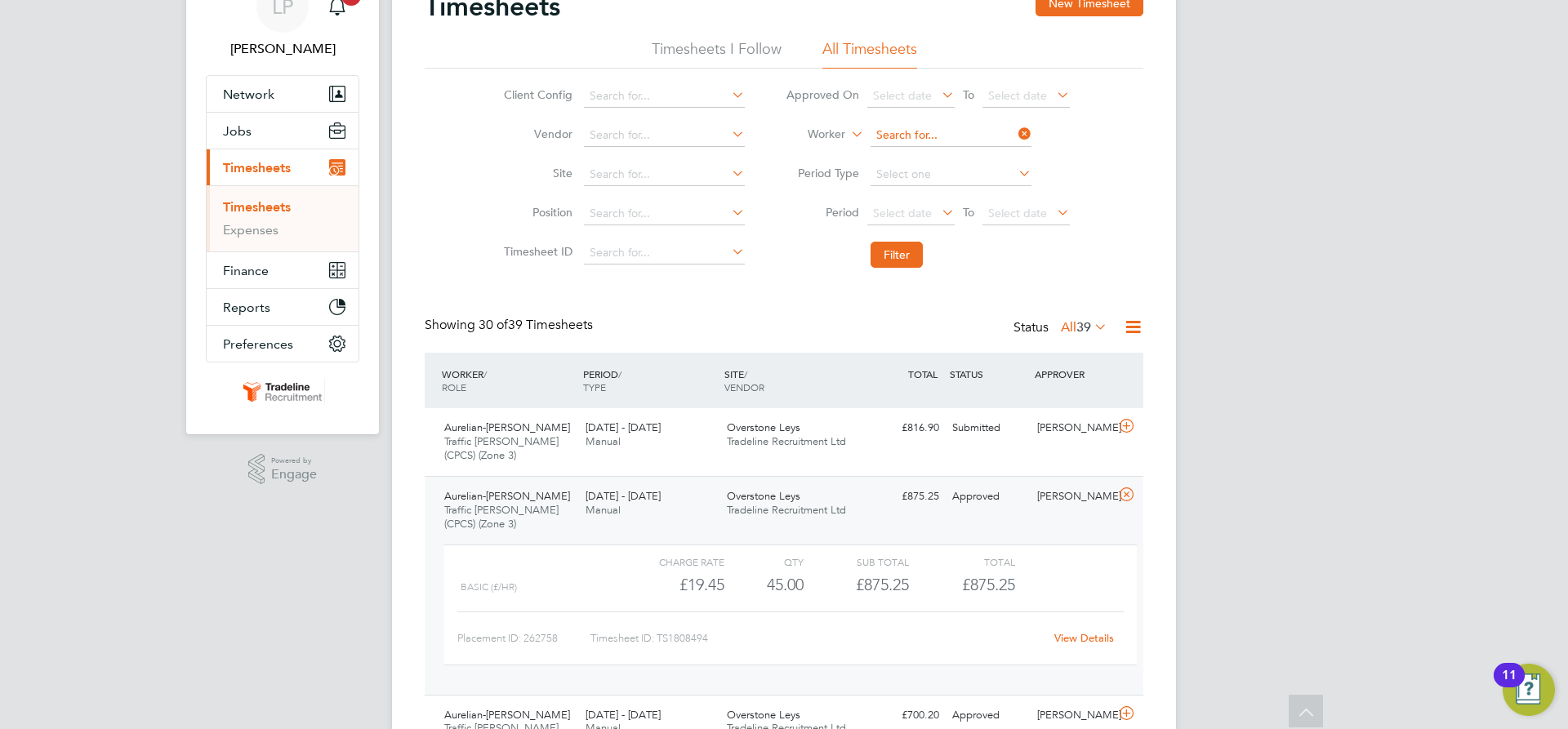
click at [958, 135] on input at bounding box center [951, 136] width 161 height 23
click at [939, 216] on li "Paul Seb esteny" at bounding box center [950, 223] width 162 height 22
type input "[PERSON_NAME]"
click at [896, 256] on button "Filter" at bounding box center [897, 255] width 53 height 26
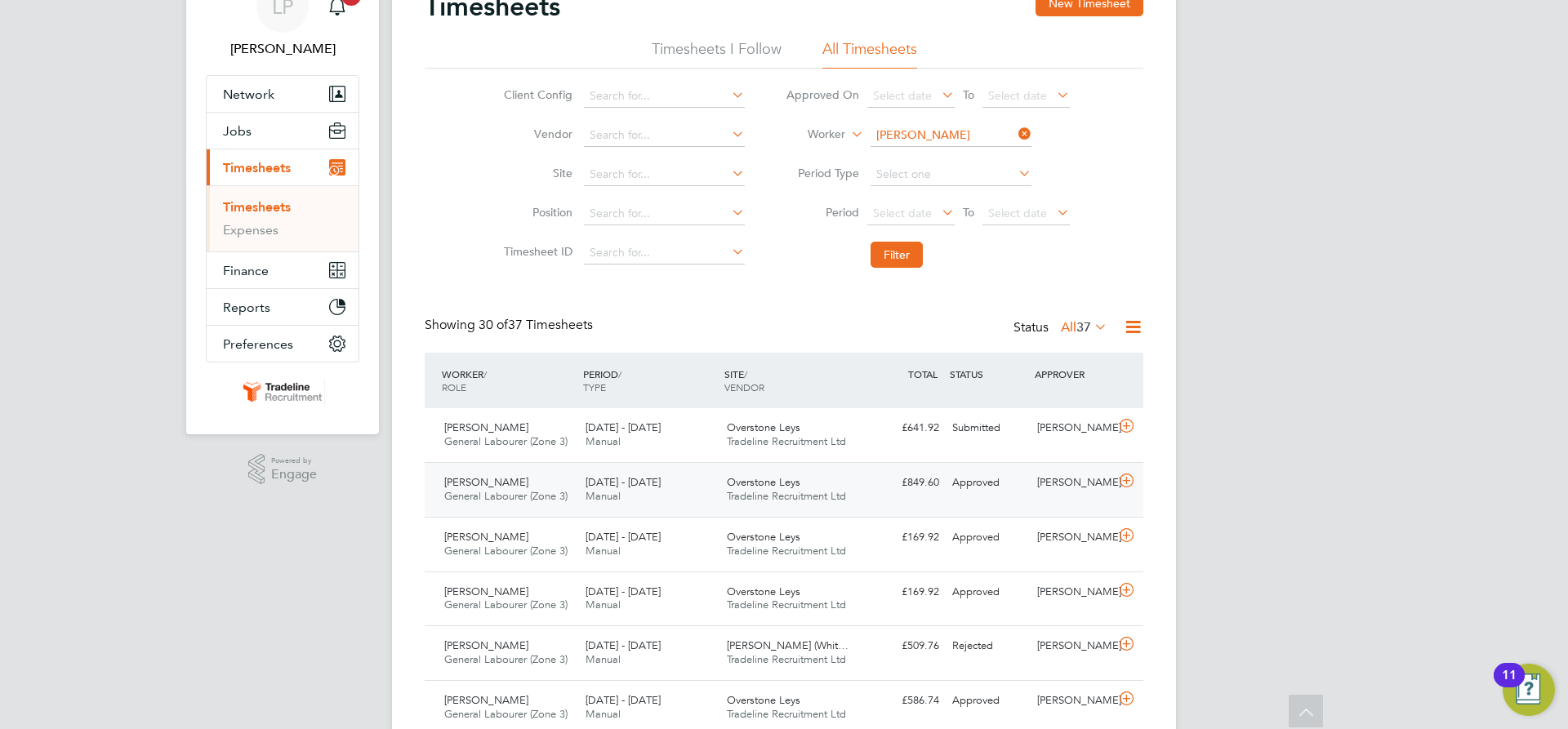
click at [769, 477] on span "Overstone Leys" at bounding box center [763, 482] width 74 height 14
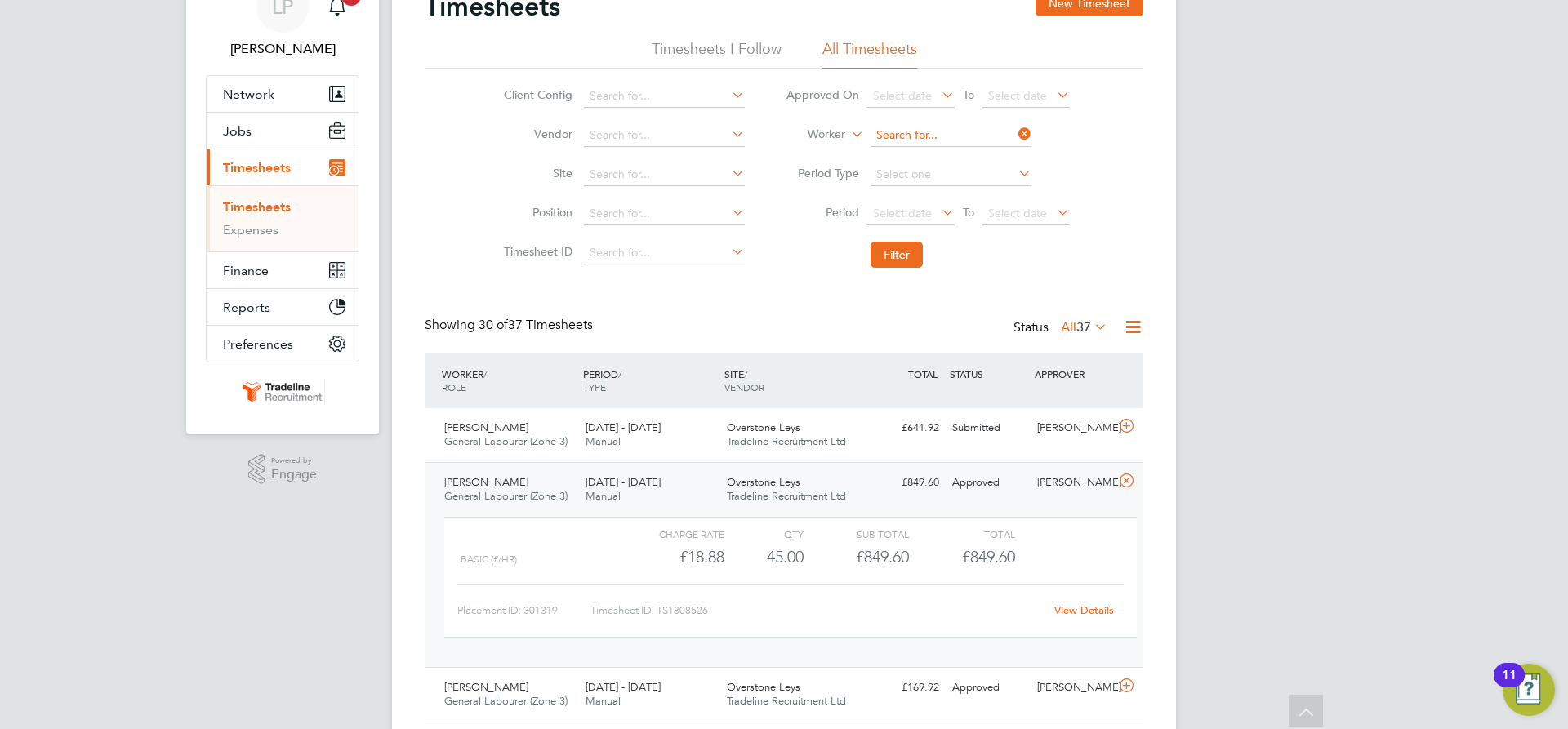
click at [919, 136] on input at bounding box center [951, 136] width 161 height 23
click at [933, 201] on li "Raul Seb astany" at bounding box center [950, 202] width 162 height 22
type input "Raul Sebastany"
click at [901, 260] on button "Filter" at bounding box center [897, 255] width 53 height 26
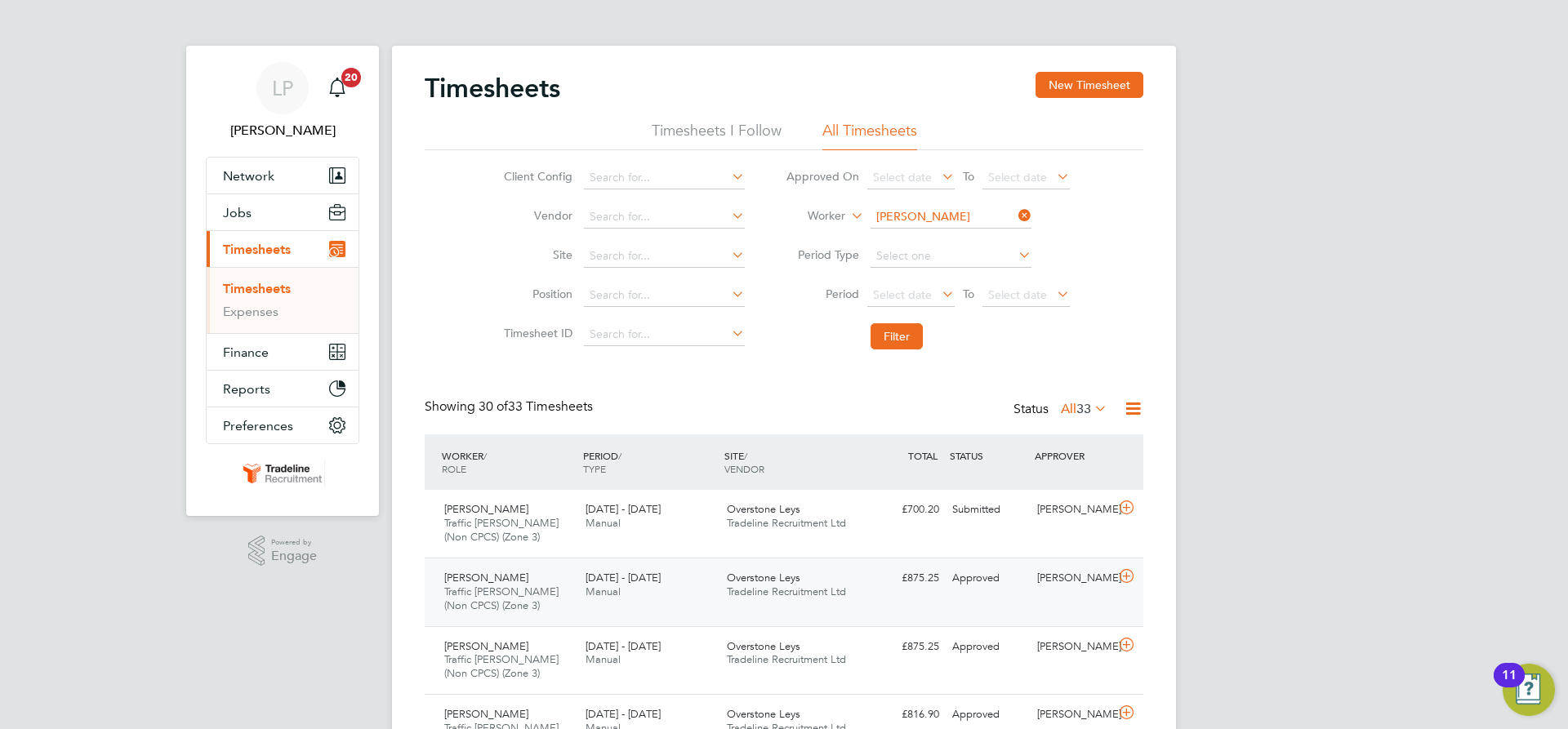
click at [774, 584] on div "Overstone Leys Tradeline Recruitment Ltd" at bounding box center [791, 585] width 141 height 41
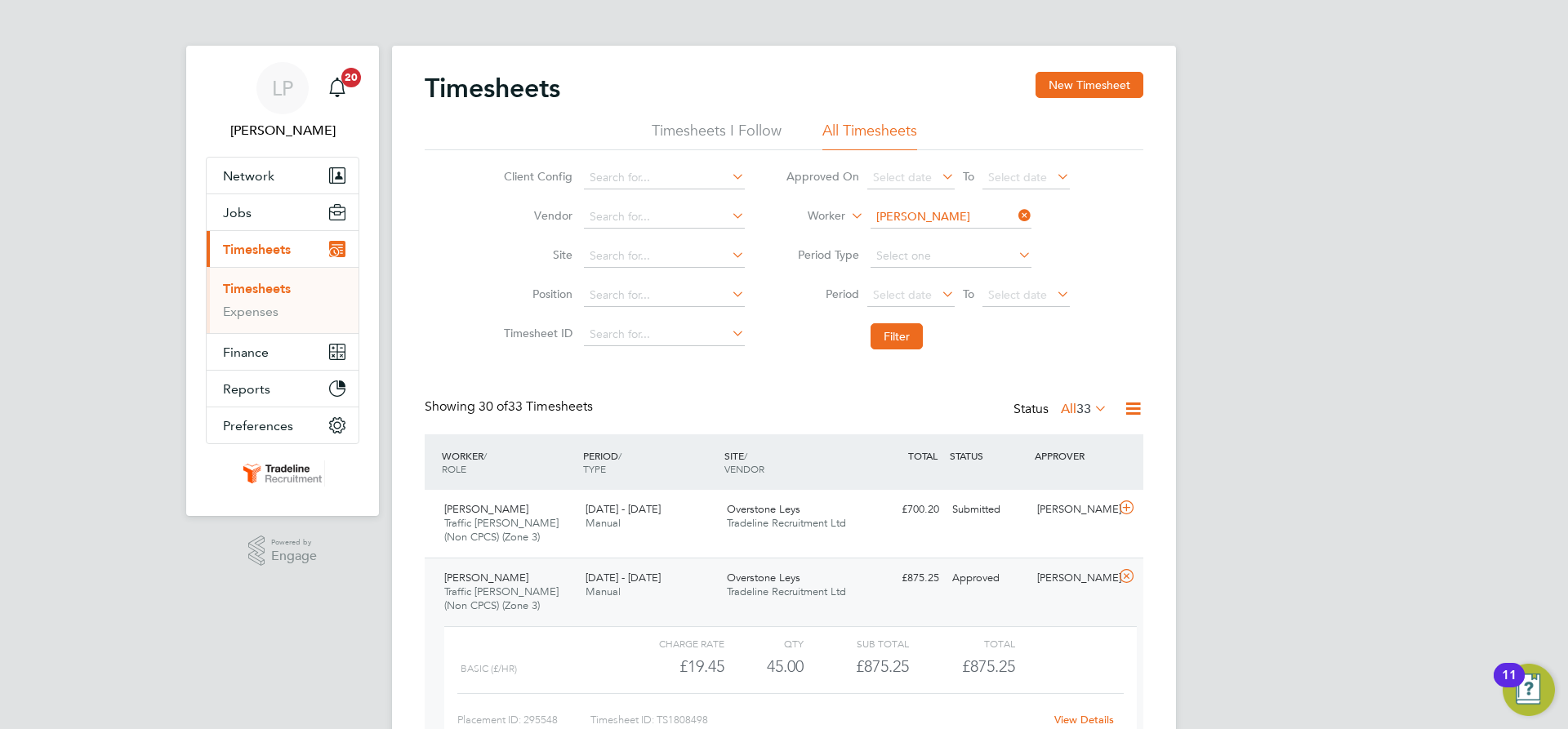
click at [910, 209] on input "Raul Sebastany" at bounding box center [951, 217] width 161 height 23
type input "a"
click at [883, 232] on li "Daniel Serb anica" at bounding box center [982, 239] width 225 height 22
type input "[PERSON_NAME]"
click at [890, 336] on button "Filter" at bounding box center [897, 336] width 53 height 26
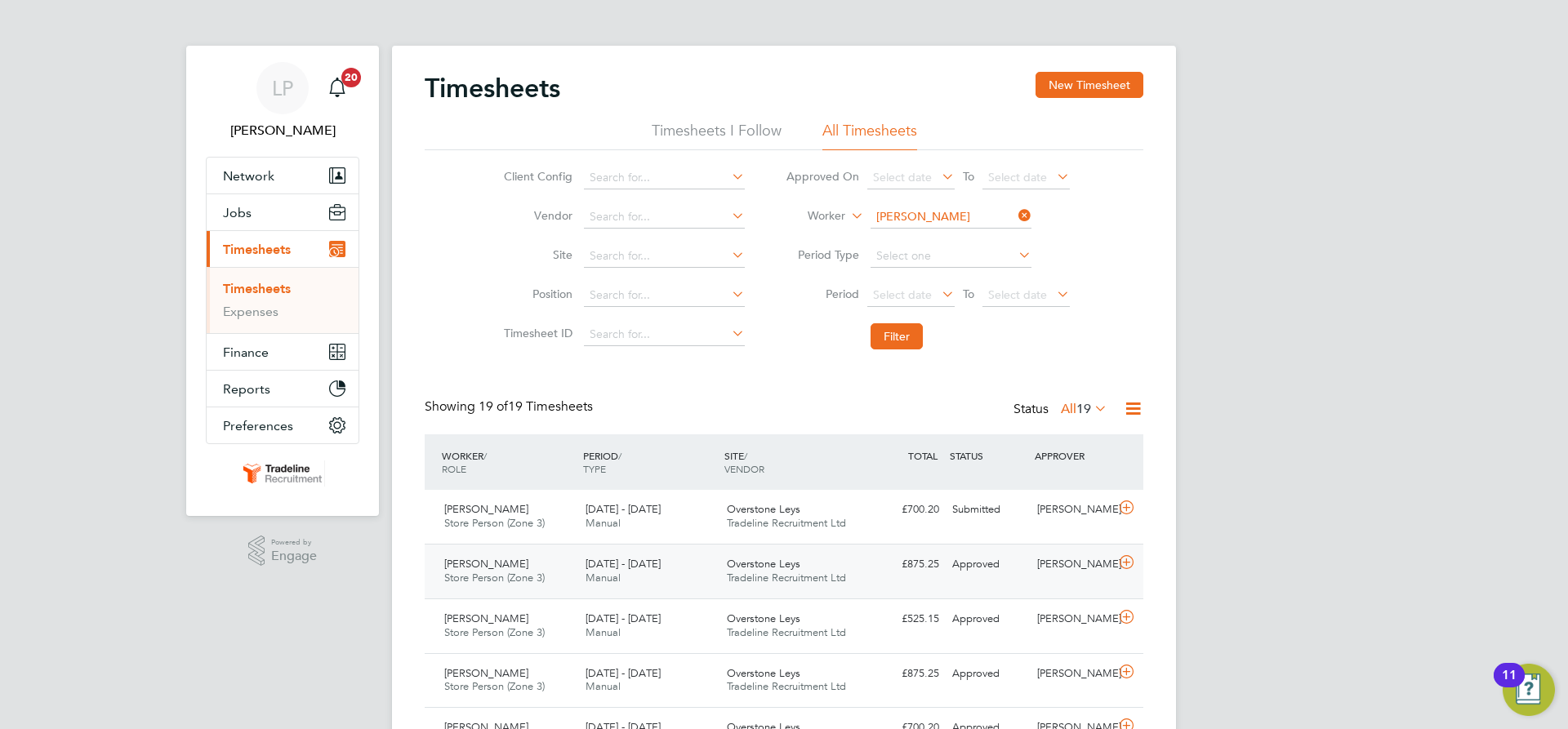
click at [834, 560] on div "Overstone Leys Tradeline Recruitment Ltd" at bounding box center [791, 571] width 141 height 41
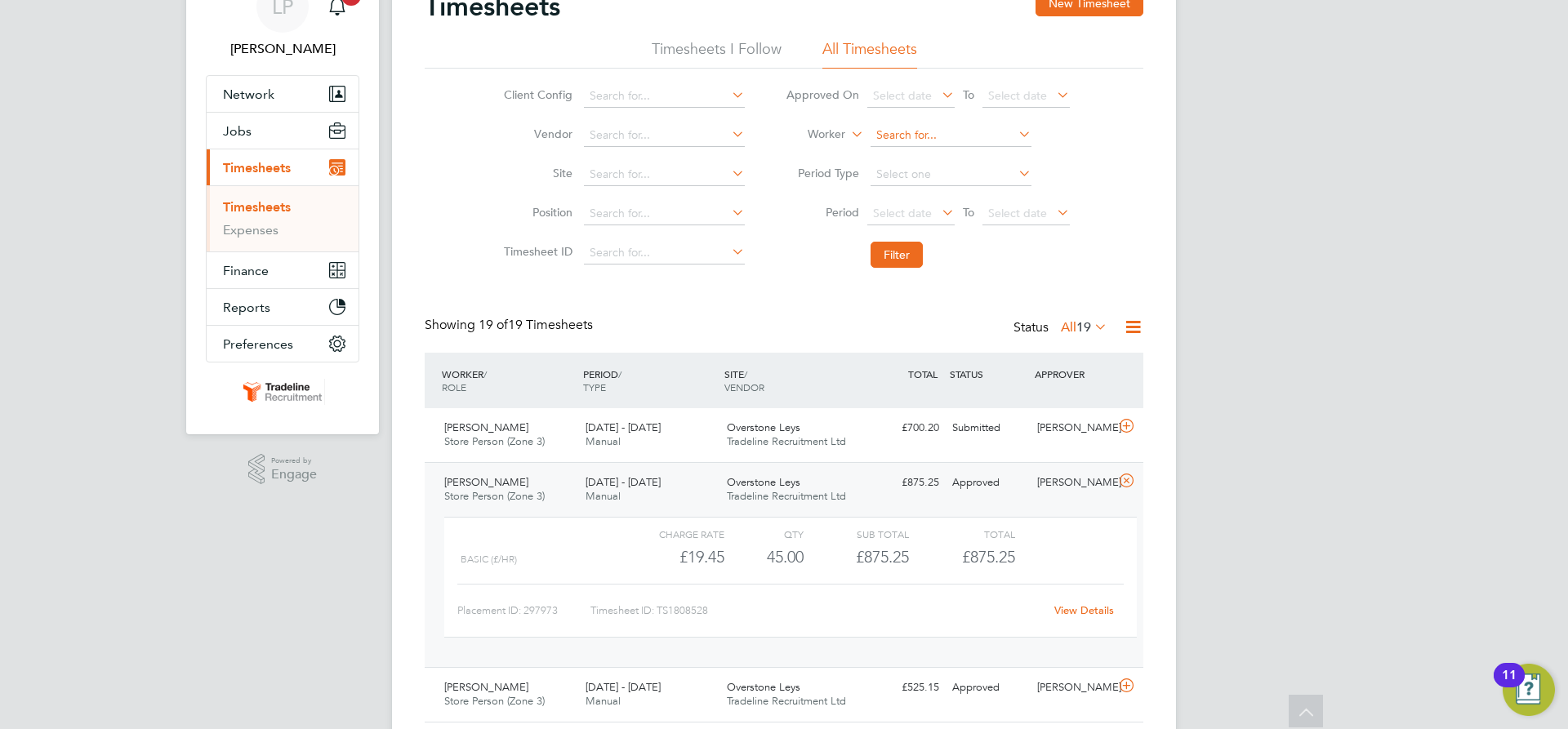
click at [907, 135] on input at bounding box center [951, 136] width 161 height 23
click at [921, 173] on b "Vas" at bounding box center [921, 180] width 18 height 14
type input "[PERSON_NAME]"
click at [900, 254] on button "Filter" at bounding box center [897, 255] width 53 height 26
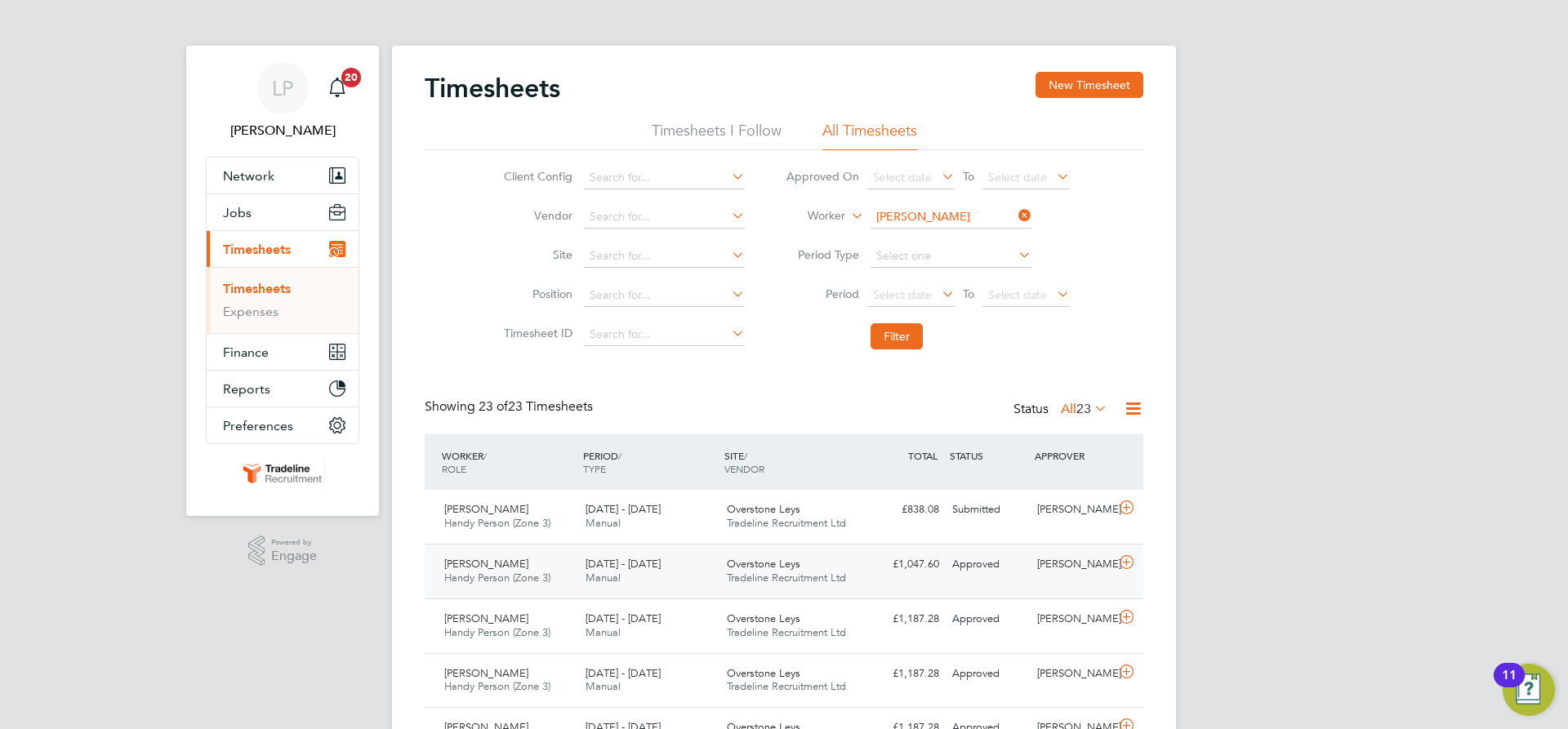
click at [817, 560] on div "Overstone Leys Tradeline Recruitment Ltd" at bounding box center [791, 571] width 141 height 41
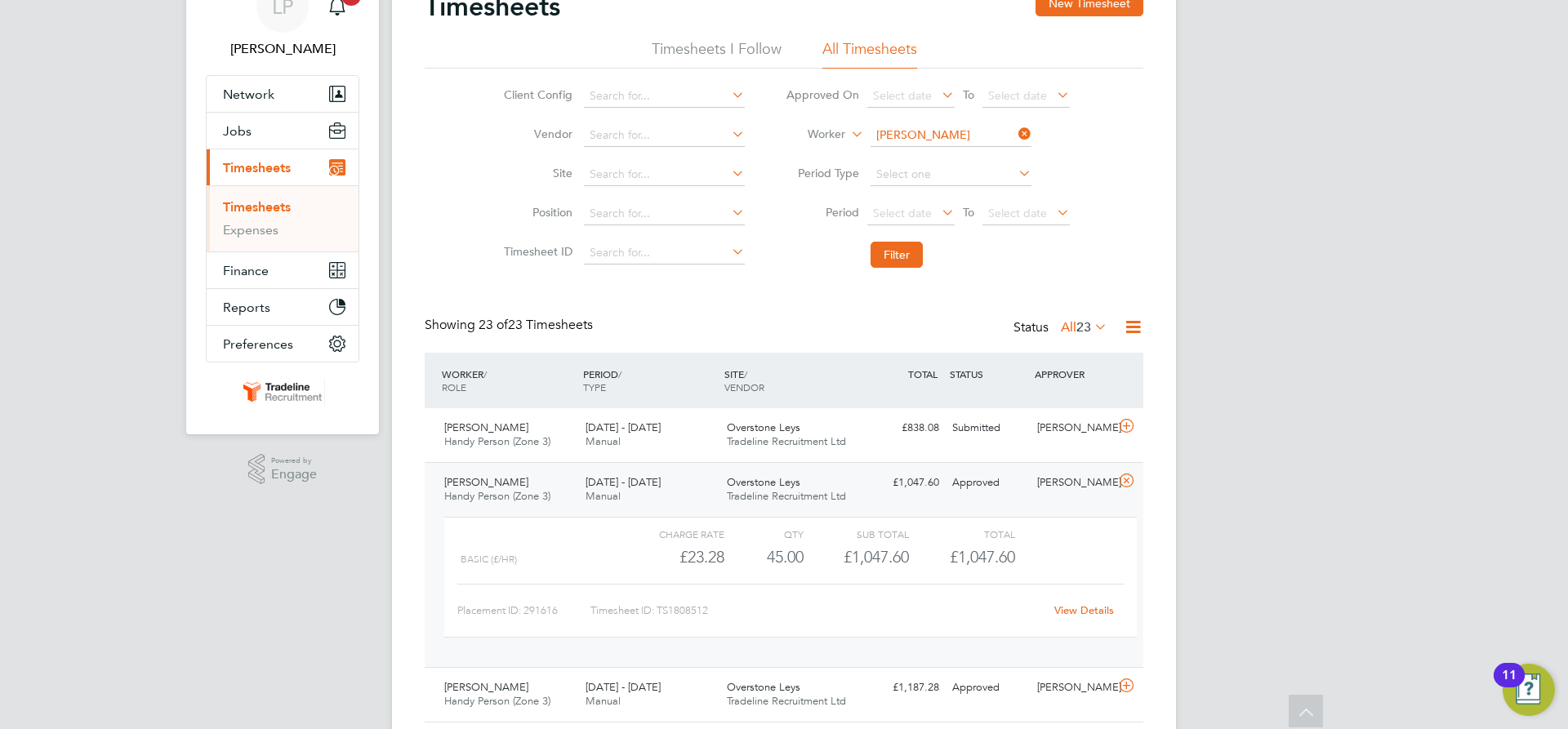
click at [921, 113] on li "Approved On Select date To Select date" at bounding box center [927, 96] width 325 height 39
click at [921, 126] on input at bounding box center [951, 136] width 161 height 23
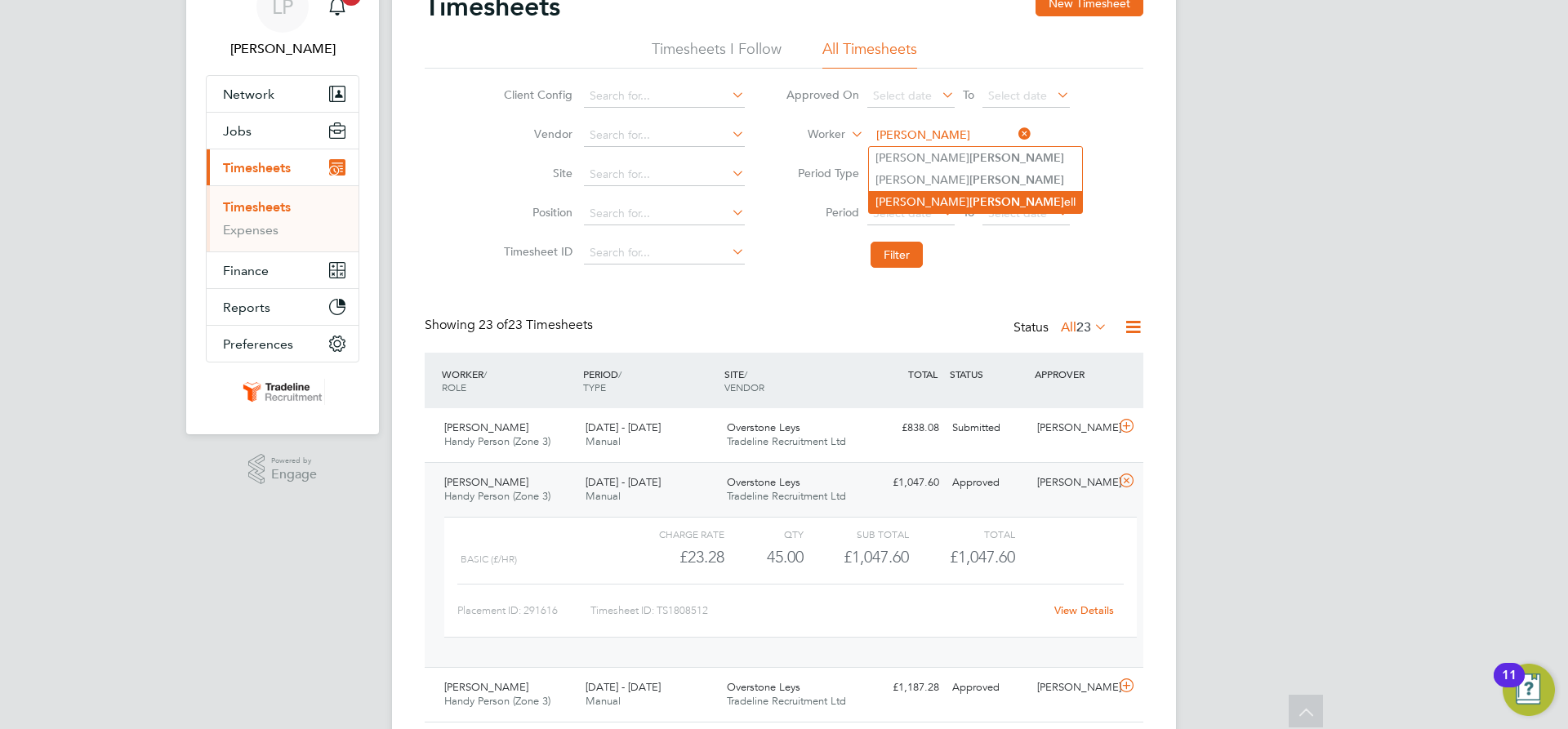
click at [919, 198] on li "Matthew Ward ell" at bounding box center [976, 202] width 213 height 22
type input "Matthew Wardell"
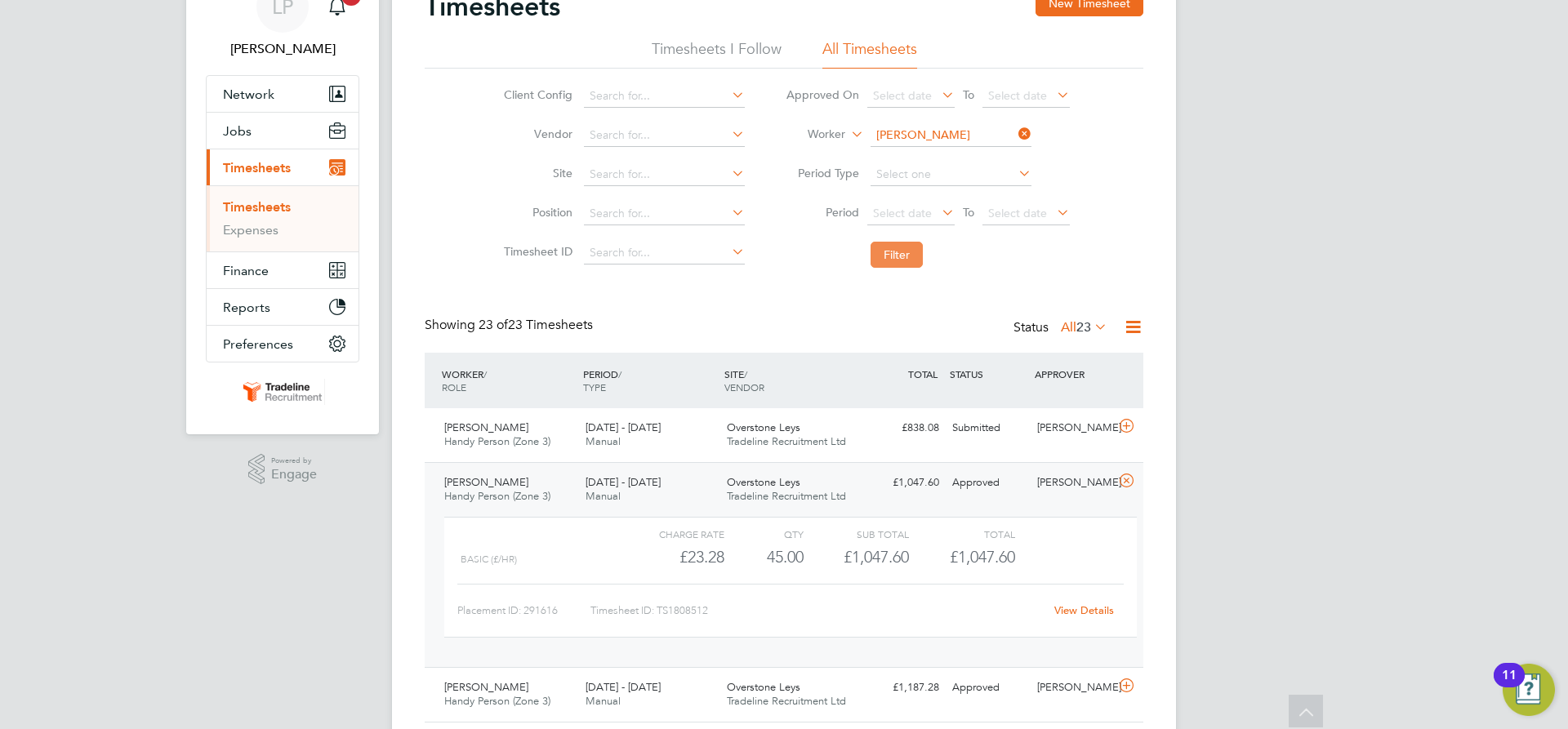
click at [894, 254] on button "Filter" at bounding box center [897, 255] width 53 height 26
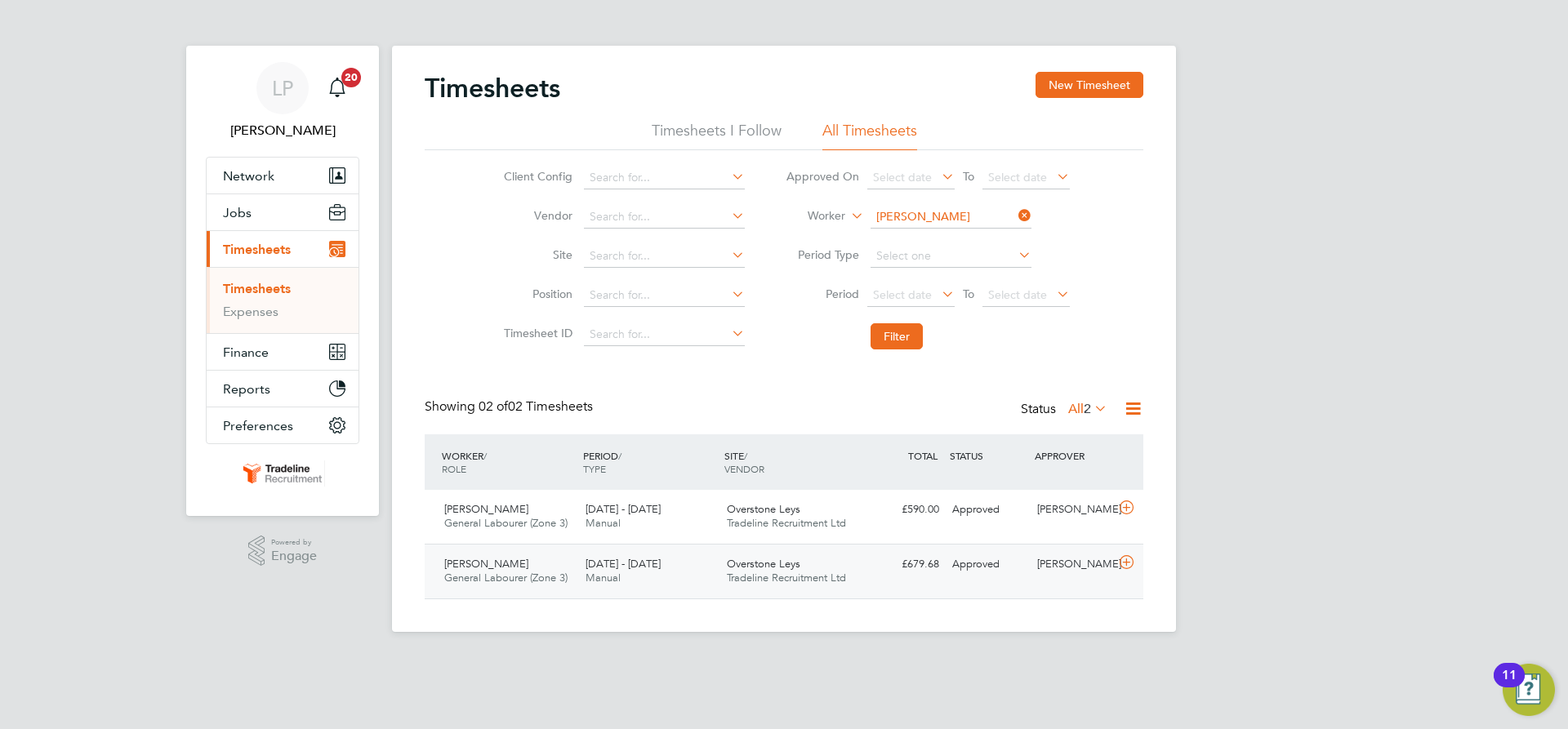
click at [811, 559] on div "Overstone Leys Tradeline Recruitment Ltd" at bounding box center [791, 571] width 141 height 41
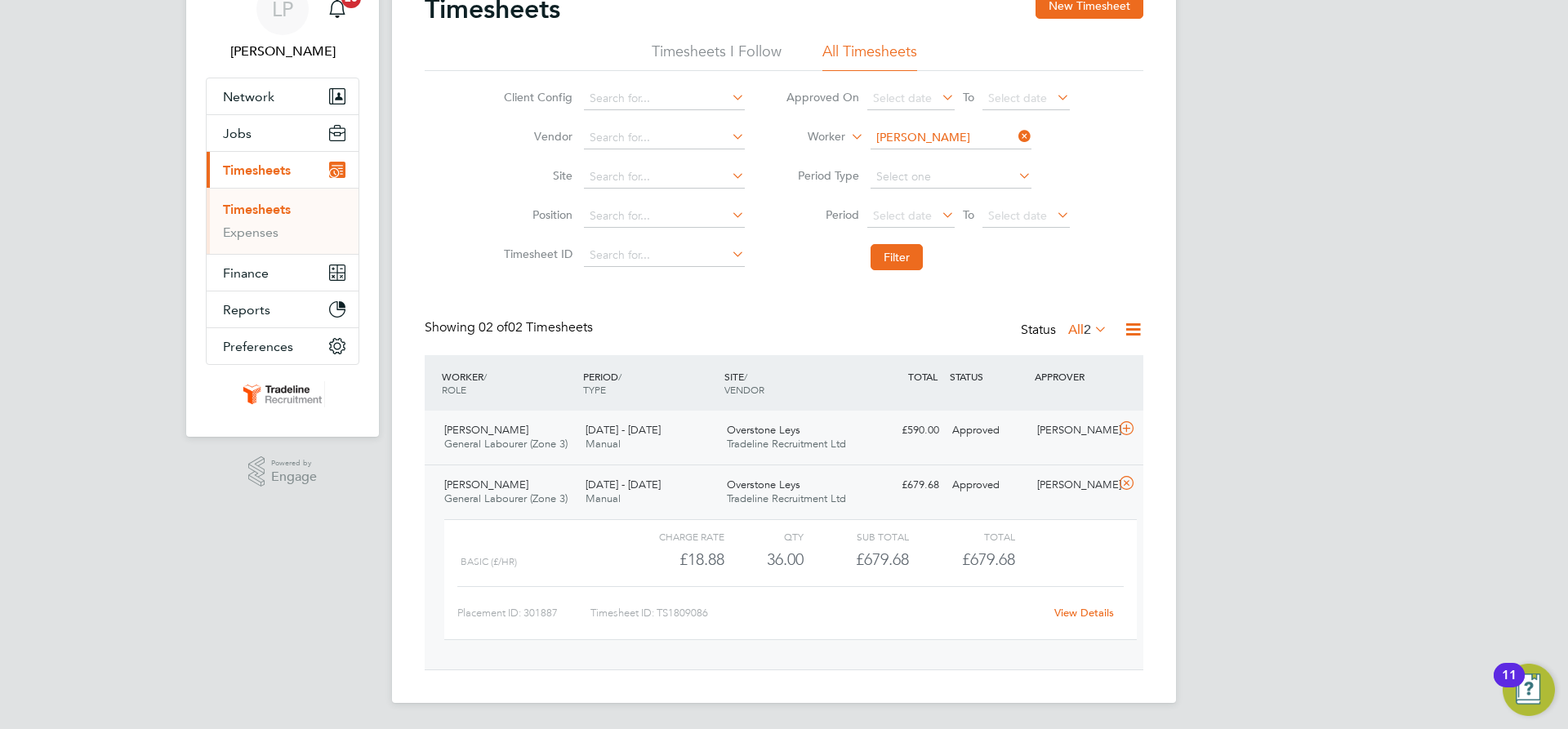
click at [807, 431] on div "Overstone Leys Tradeline Recruitment Ltd" at bounding box center [791, 437] width 141 height 41
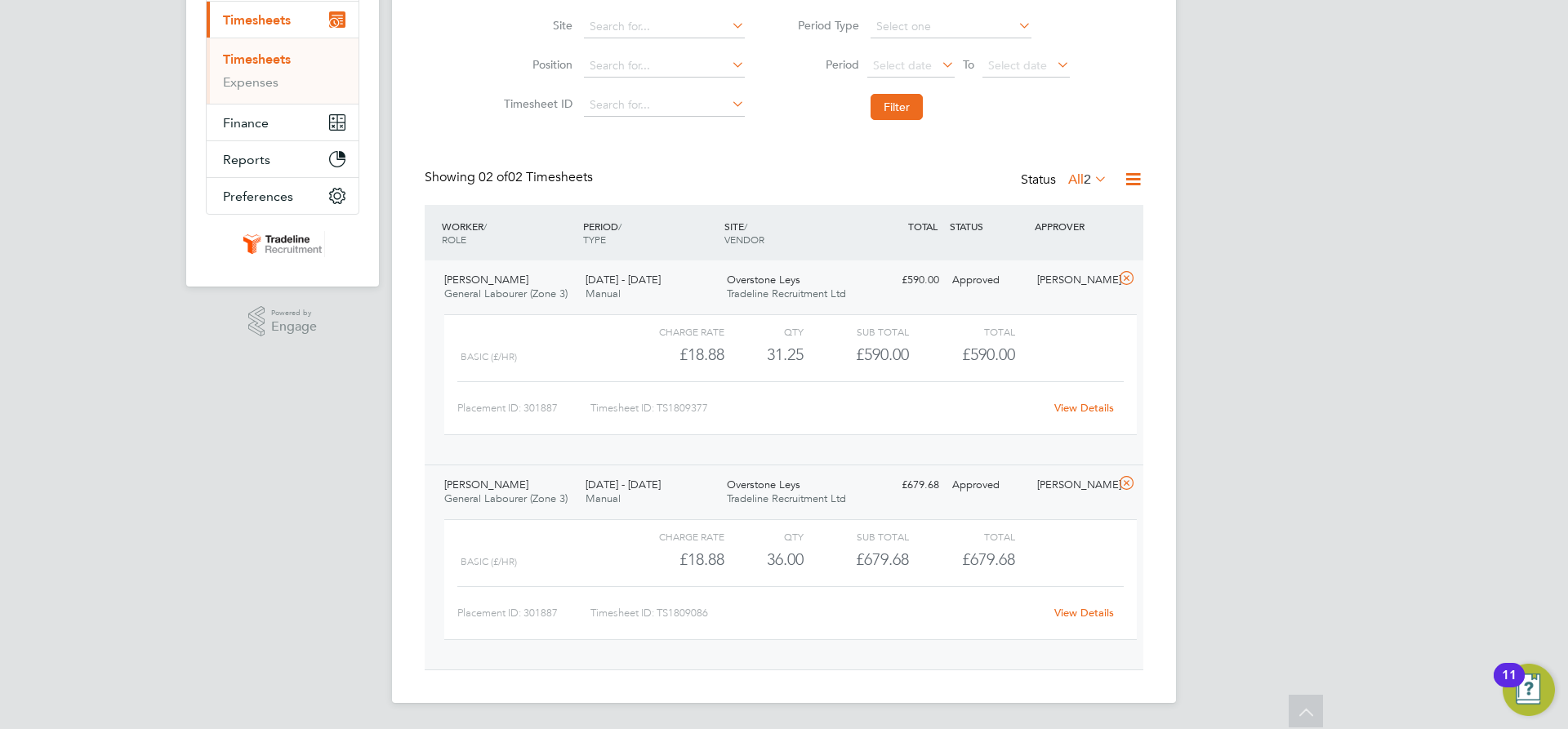
click at [812, 283] on div "Overstone Leys Tradeline Recruitment Ltd" at bounding box center [791, 287] width 141 height 41
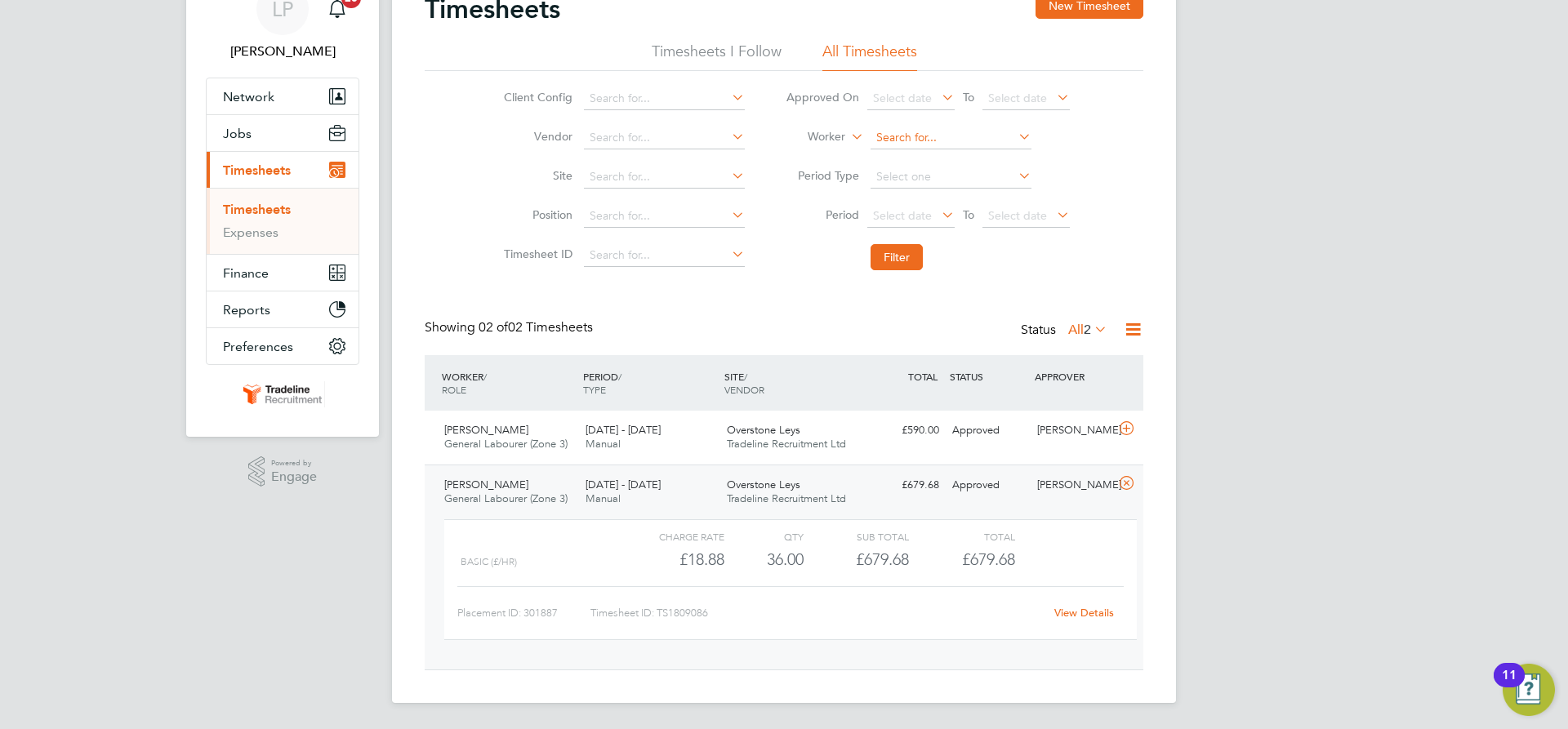
click at [896, 130] on input at bounding box center [951, 138] width 161 height 23
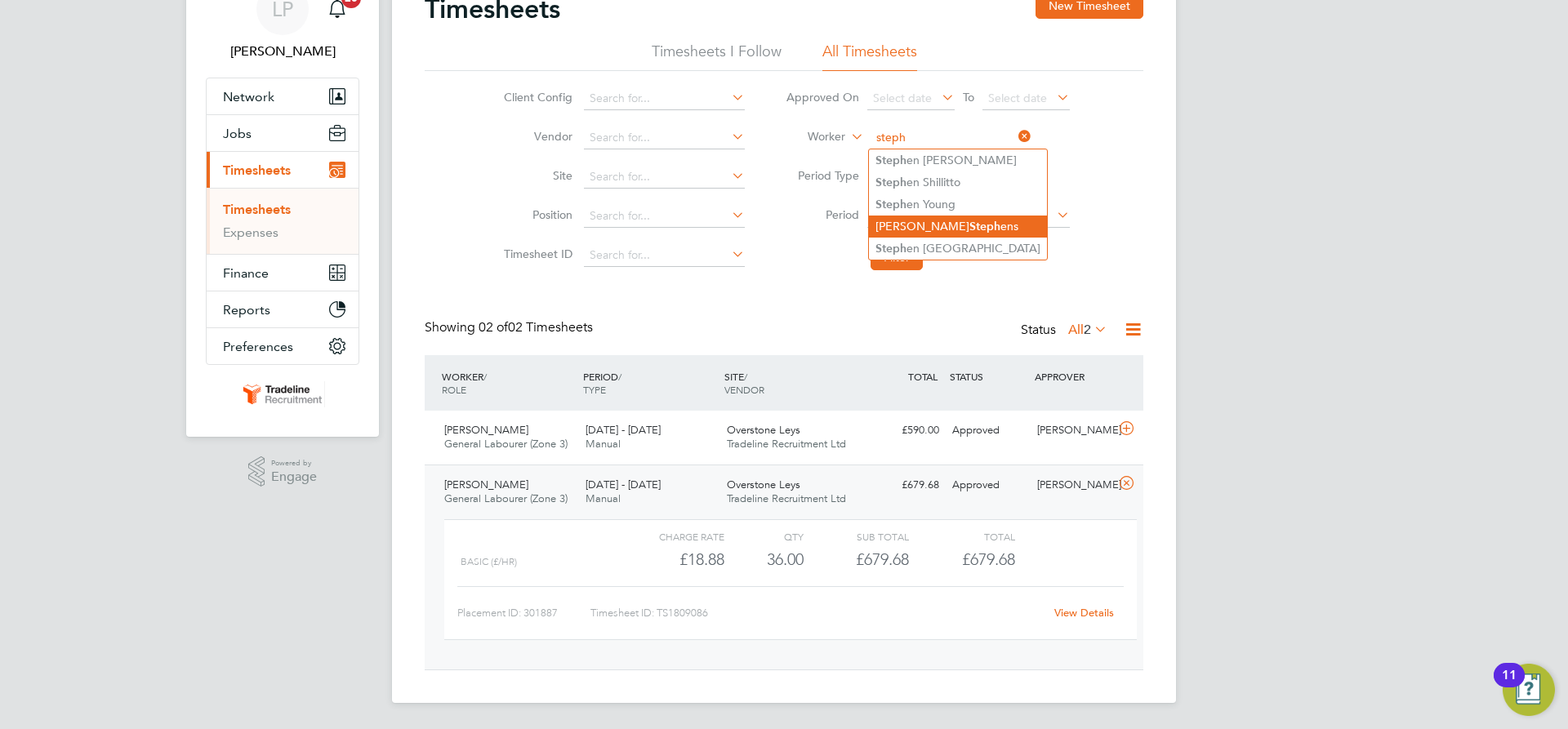
click at [963, 220] on li "Craig Steph ens" at bounding box center [958, 226] width 178 height 22
type input "Craig Stephens"
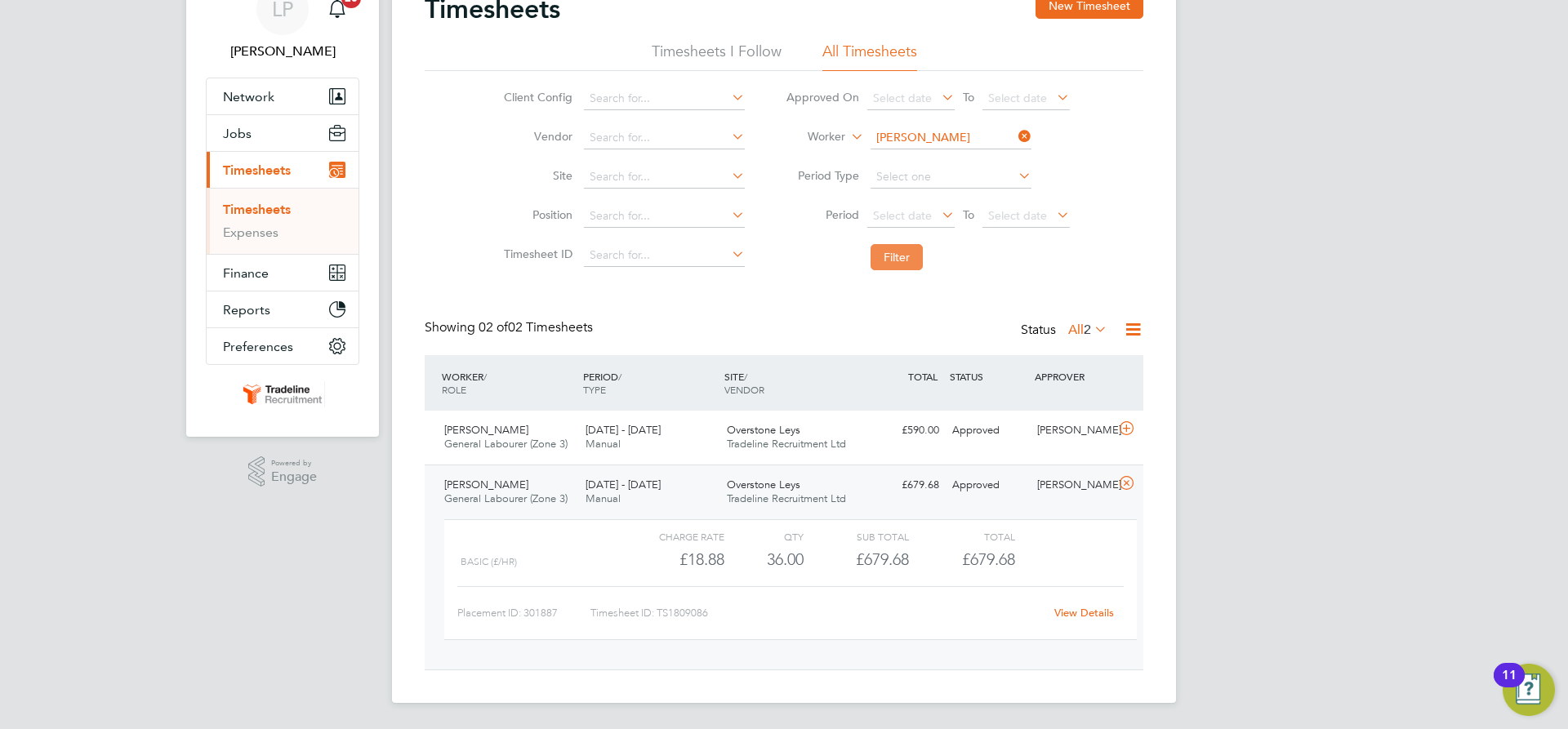
click at [894, 253] on button "Filter" at bounding box center [897, 258] width 53 height 26
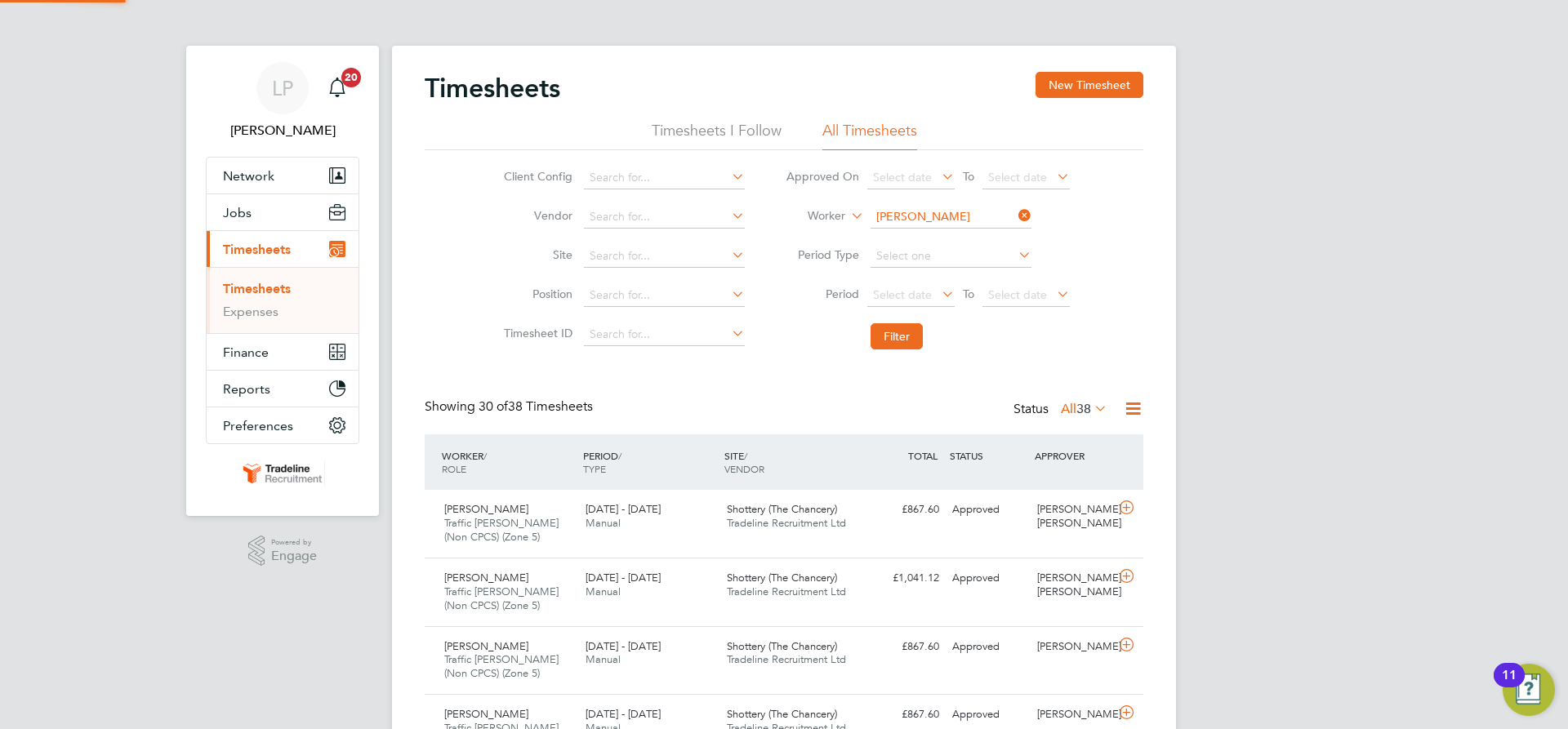
scroll to position [8, 8]
click at [720, 591] on div "Shottery (The Chancery) Tradeline Recruitment Ltd" at bounding box center [791, 585] width 141 height 41
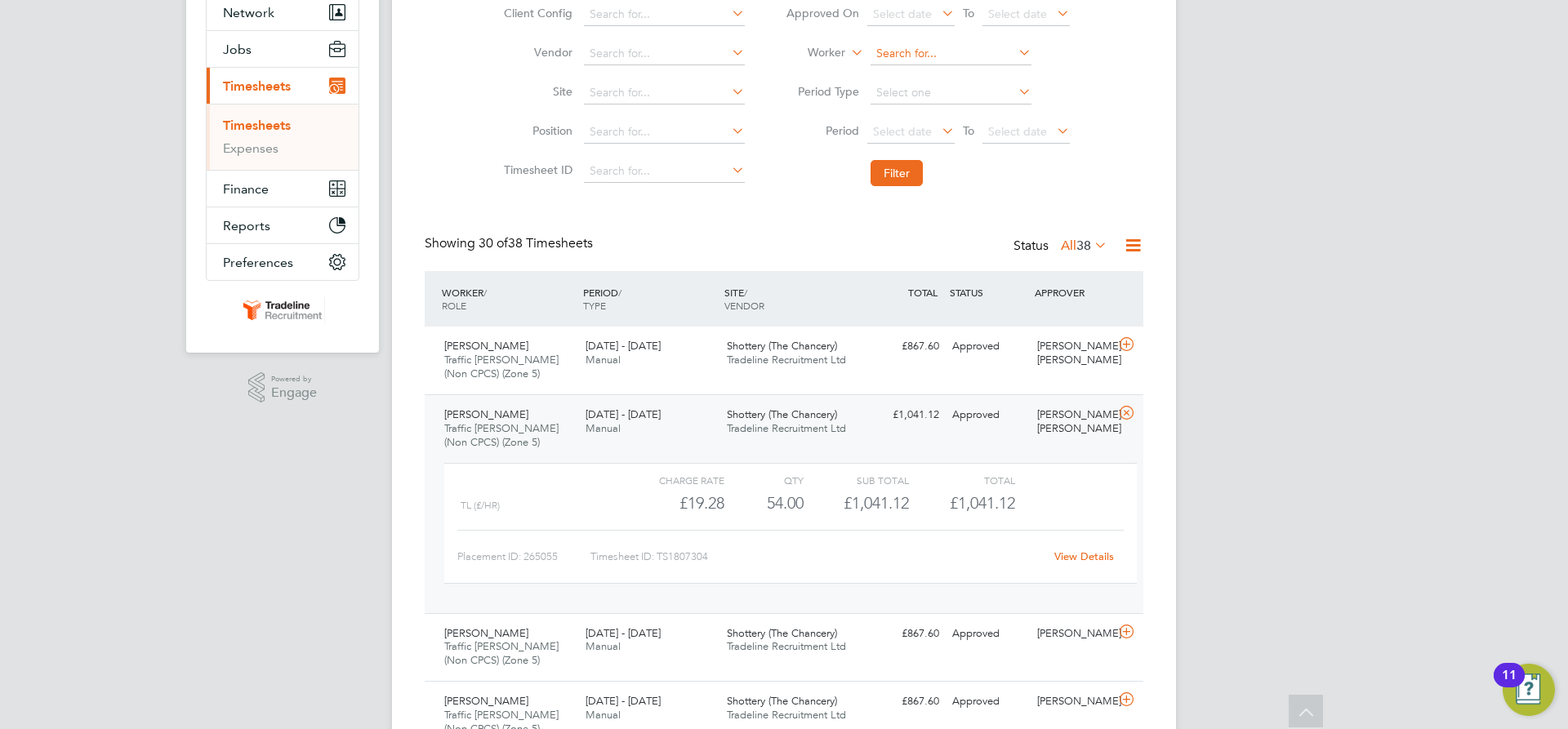
click at [903, 51] on input at bounding box center [951, 53] width 161 height 23
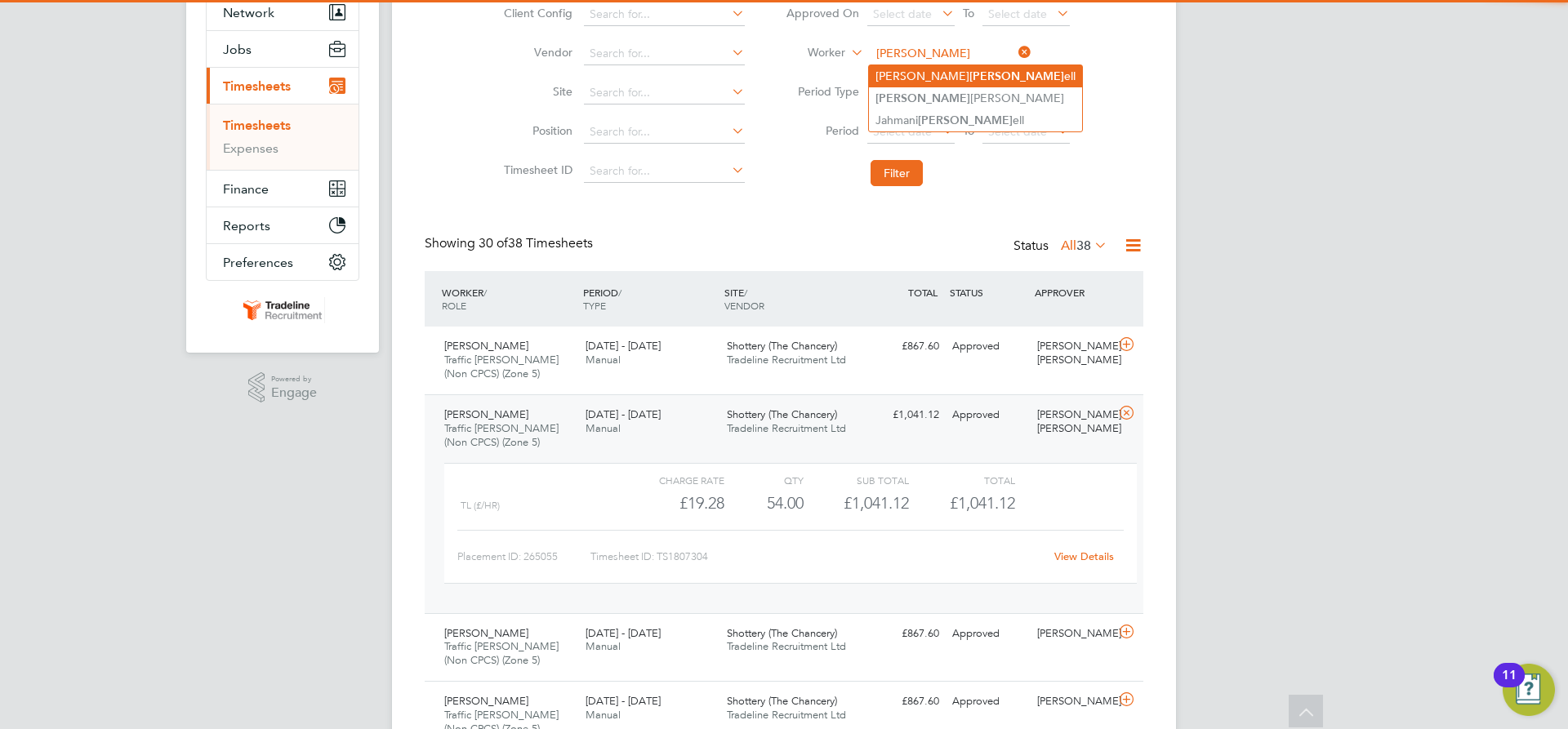
click at [969, 69] on b "Mitch" at bounding box center [1017, 76] width 95 height 14
type input "[PERSON_NAME]"
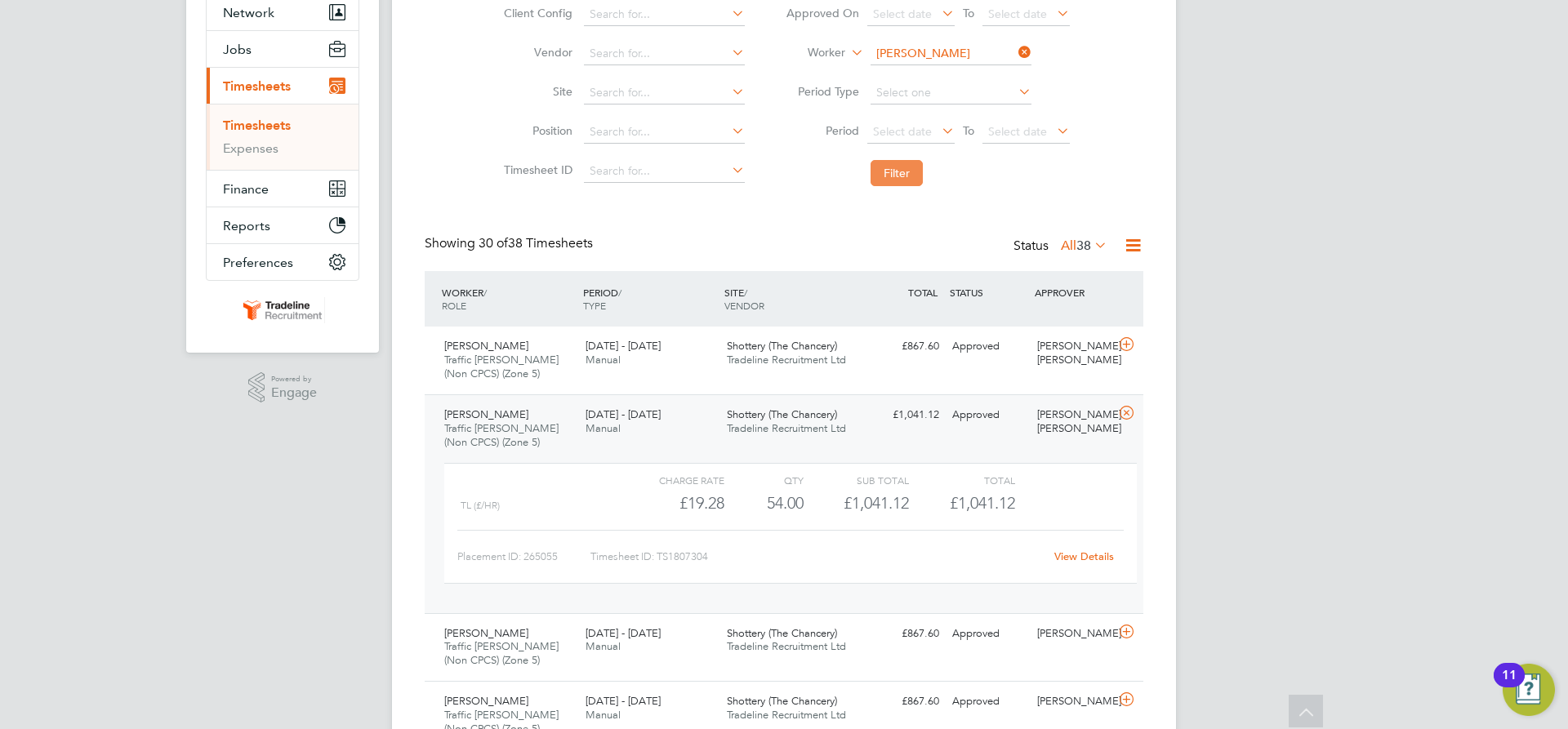
click at [901, 171] on button "Filter" at bounding box center [897, 173] width 53 height 26
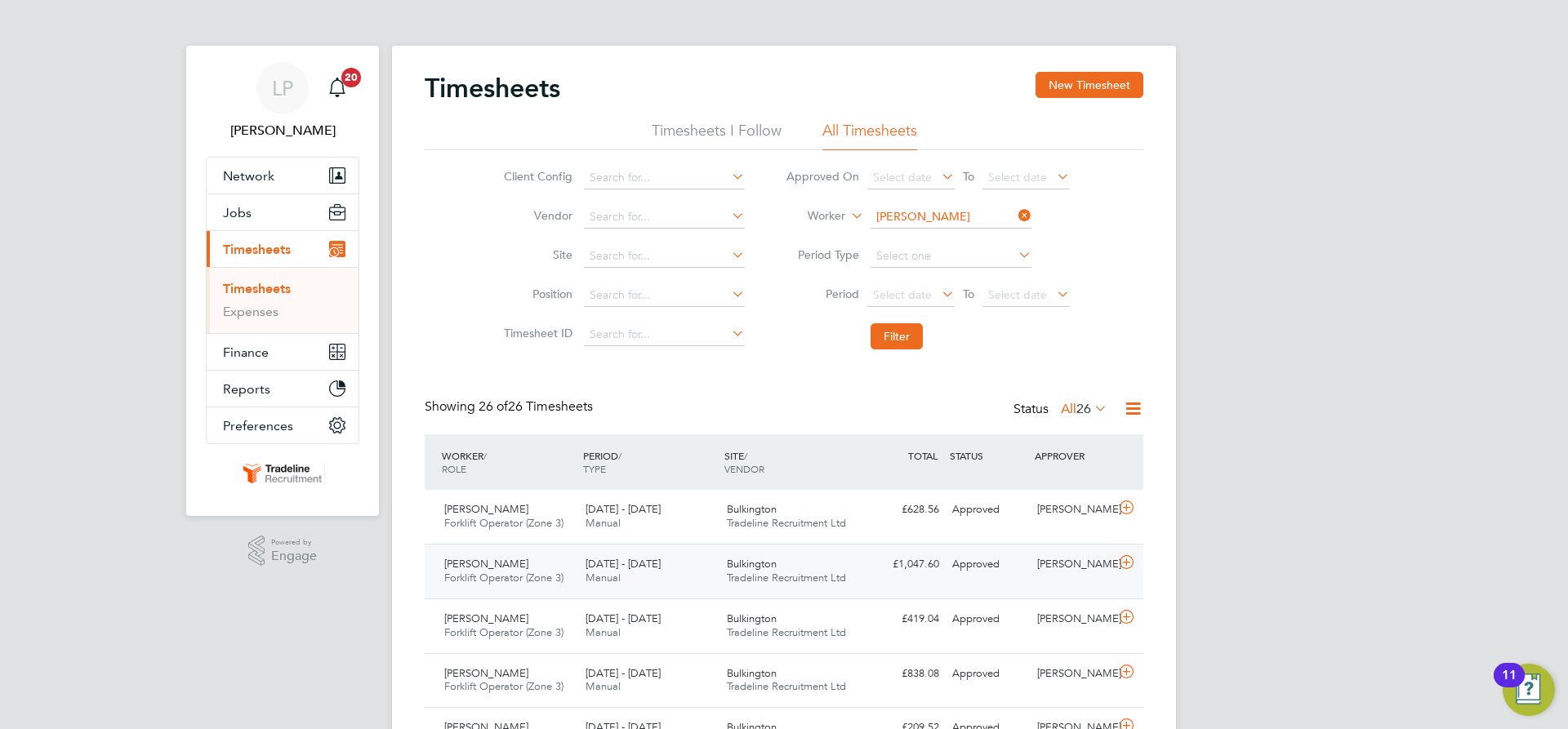
click at [788, 574] on span "Tradeline Recruitment Ltd" at bounding box center [786, 577] width 119 height 14
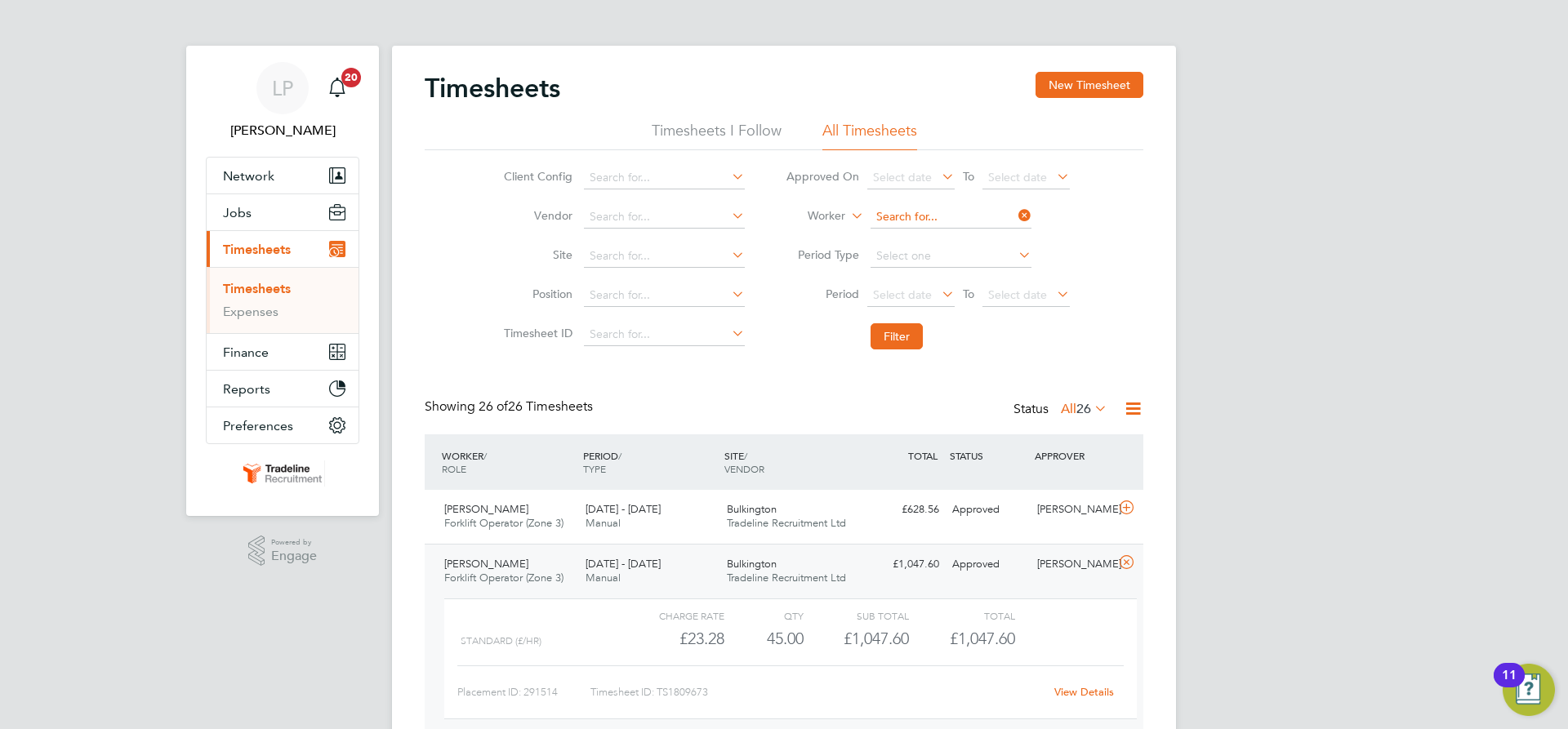
click at [903, 209] on input at bounding box center [951, 217] width 161 height 23
click at [902, 236] on li "Matthew Cain" at bounding box center [970, 239] width 202 height 22
type input "Matthew Cain"
click at [882, 334] on button "Filter" at bounding box center [897, 336] width 53 height 26
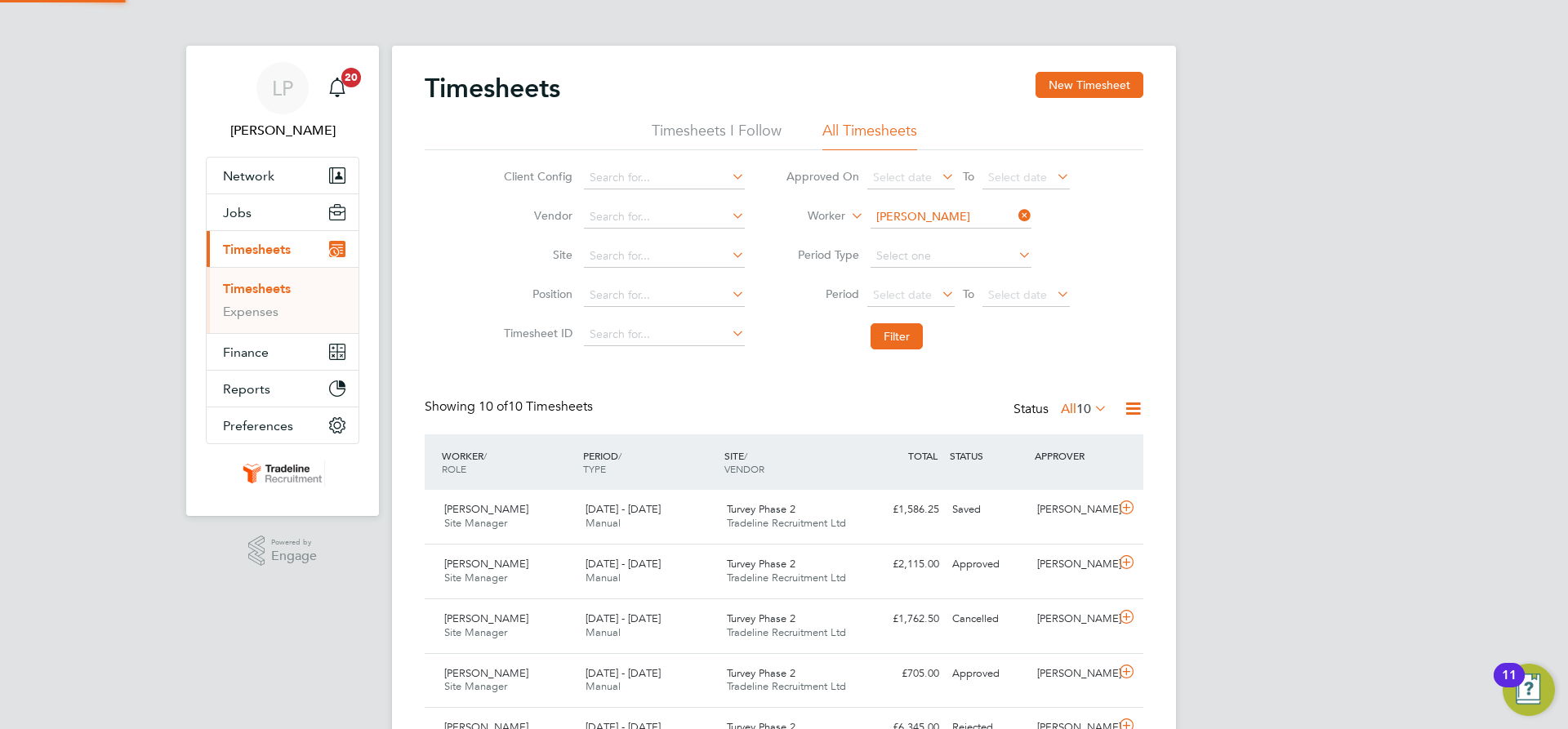
scroll to position [42, 142]
click at [853, 574] on div "Turvey Phase 2 Tradeline Recruitment Ltd" at bounding box center [791, 571] width 141 height 41
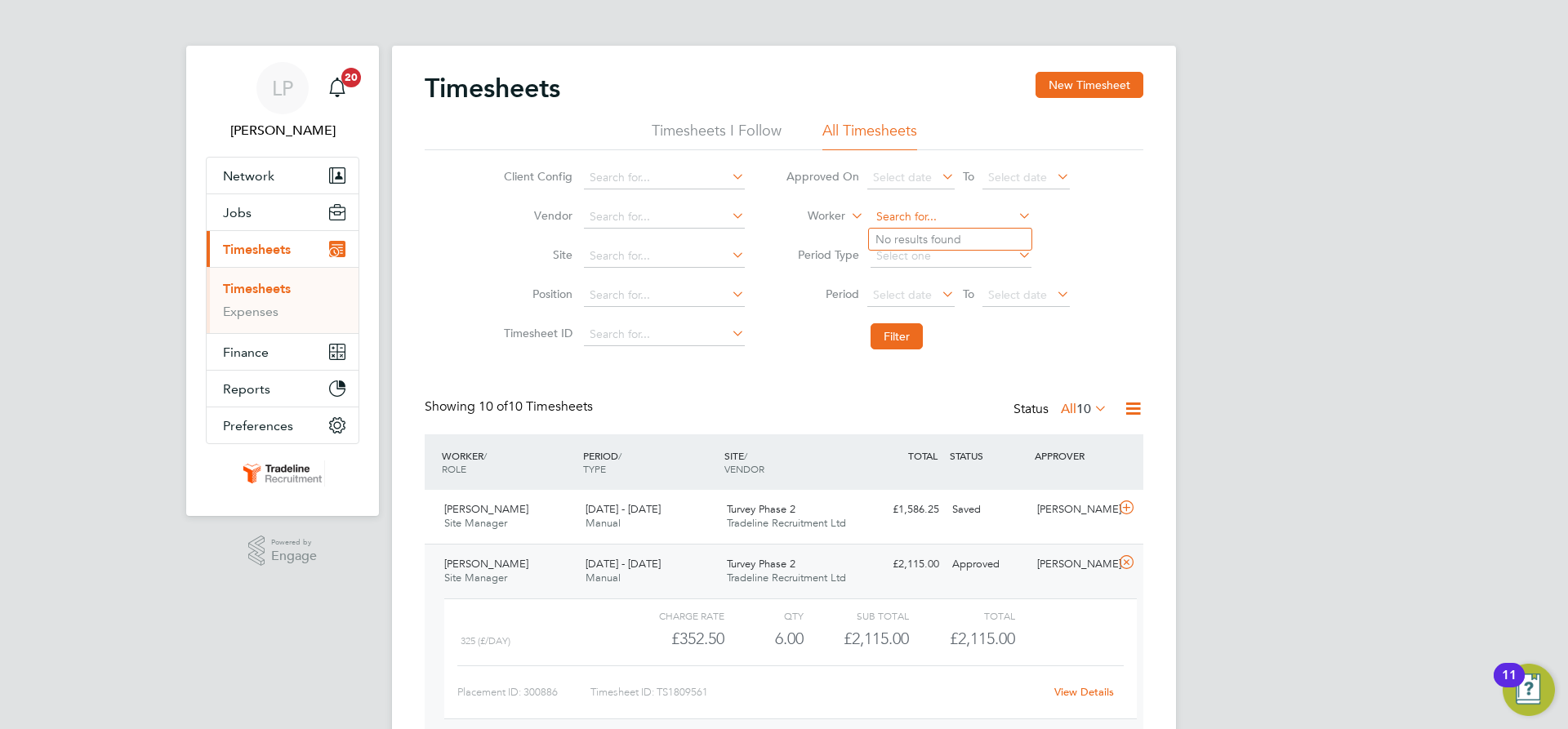
click at [916, 216] on input at bounding box center [951, 217] width 161 height 23
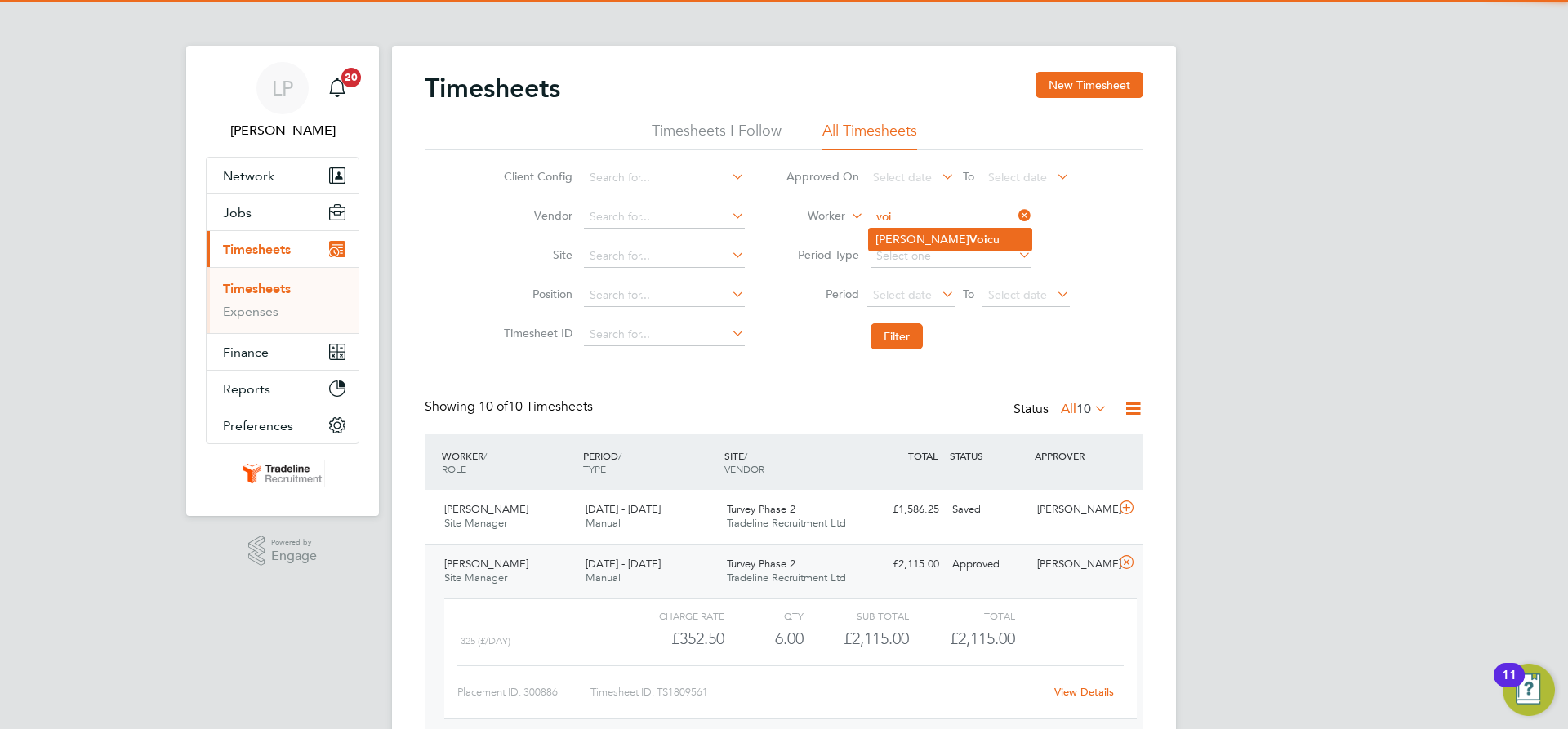
click at [969, 235] on b "Voi" at bounding box center [978, 240] width 18 height 14
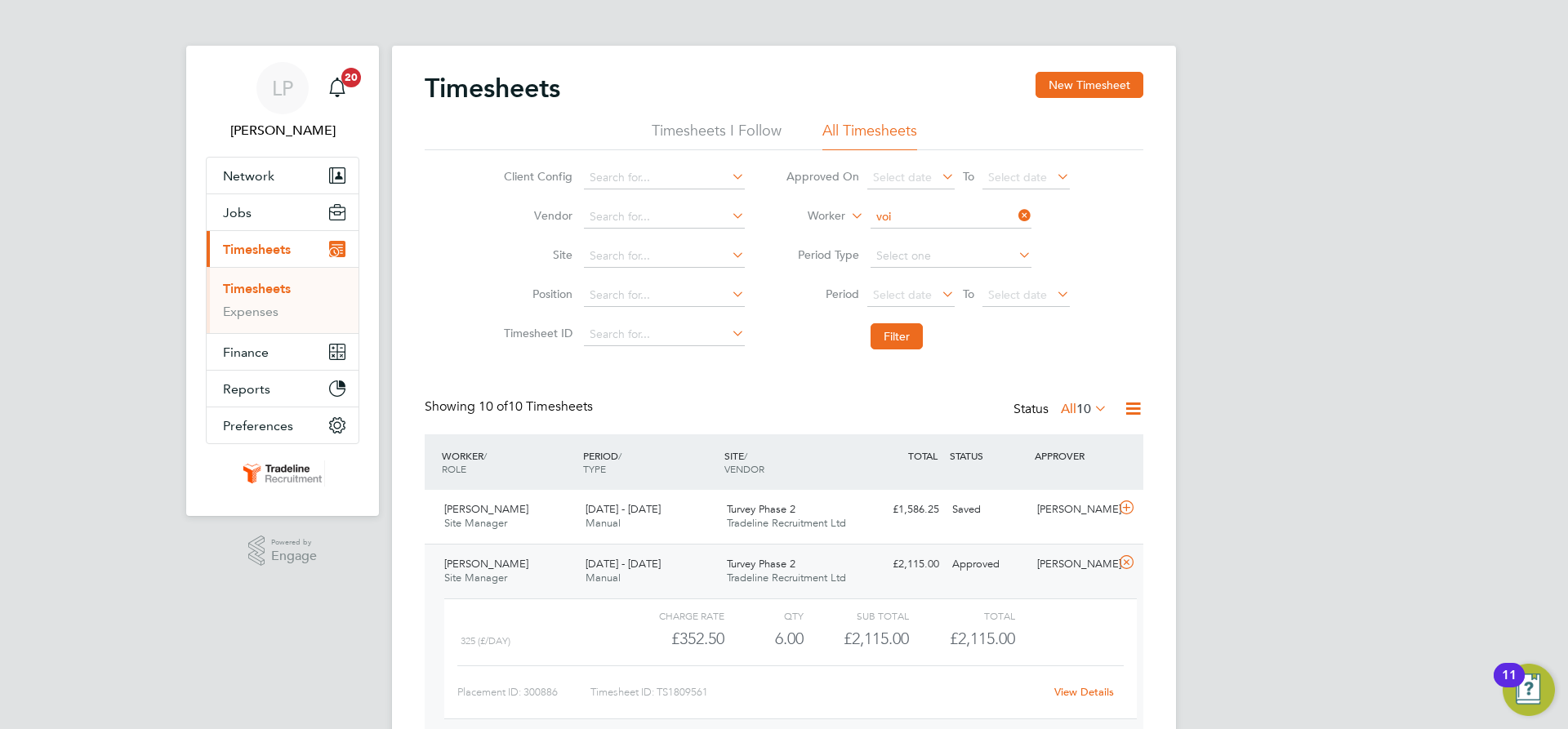
type input "[PERSON_NAME]"
click at [876, 350] on button "Filter" at bounding box center [897, 336] width 53 height 26
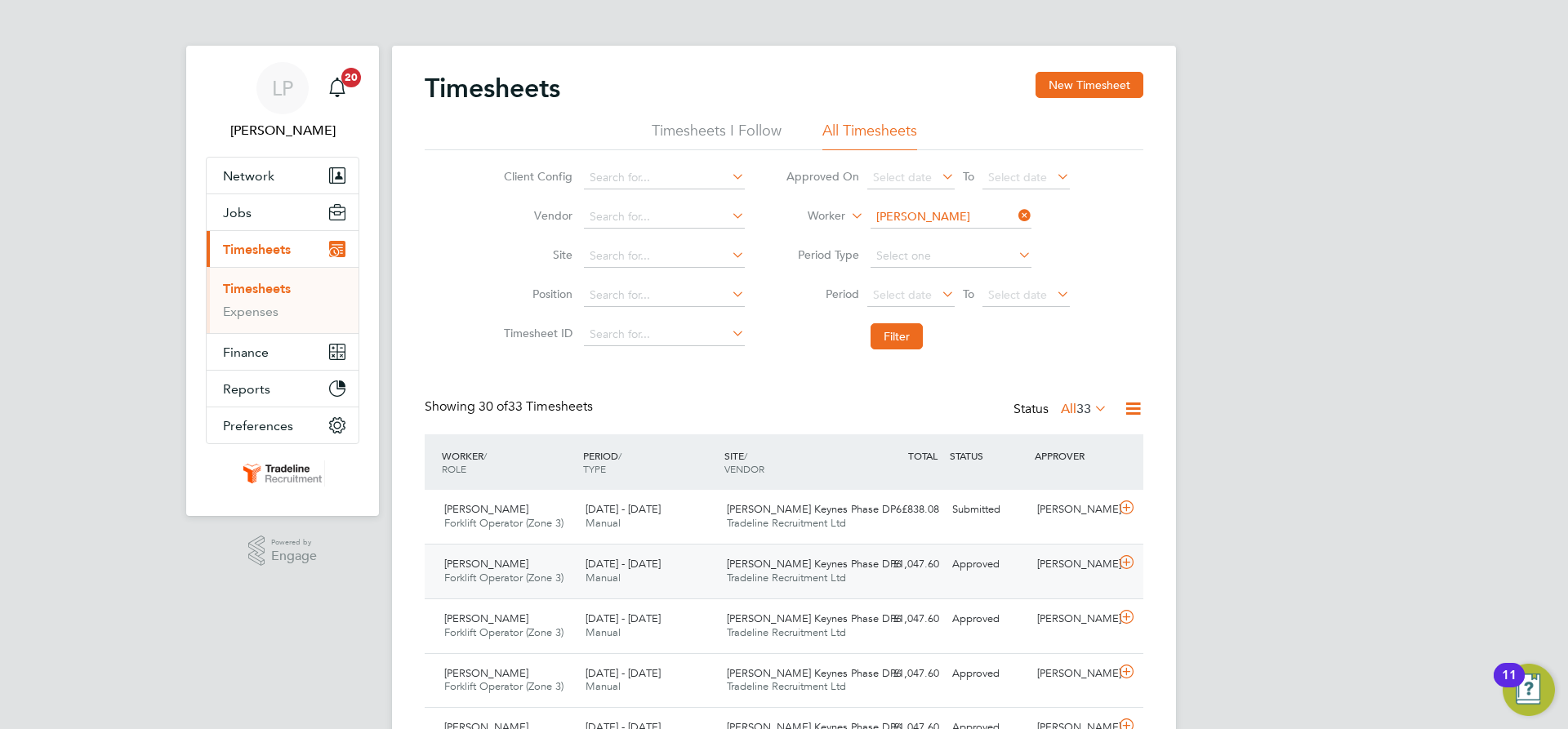
click at [842, 576] on span "Tradeline Recruitment Ltd" at bounding box center [786, 577] width 119 height 14
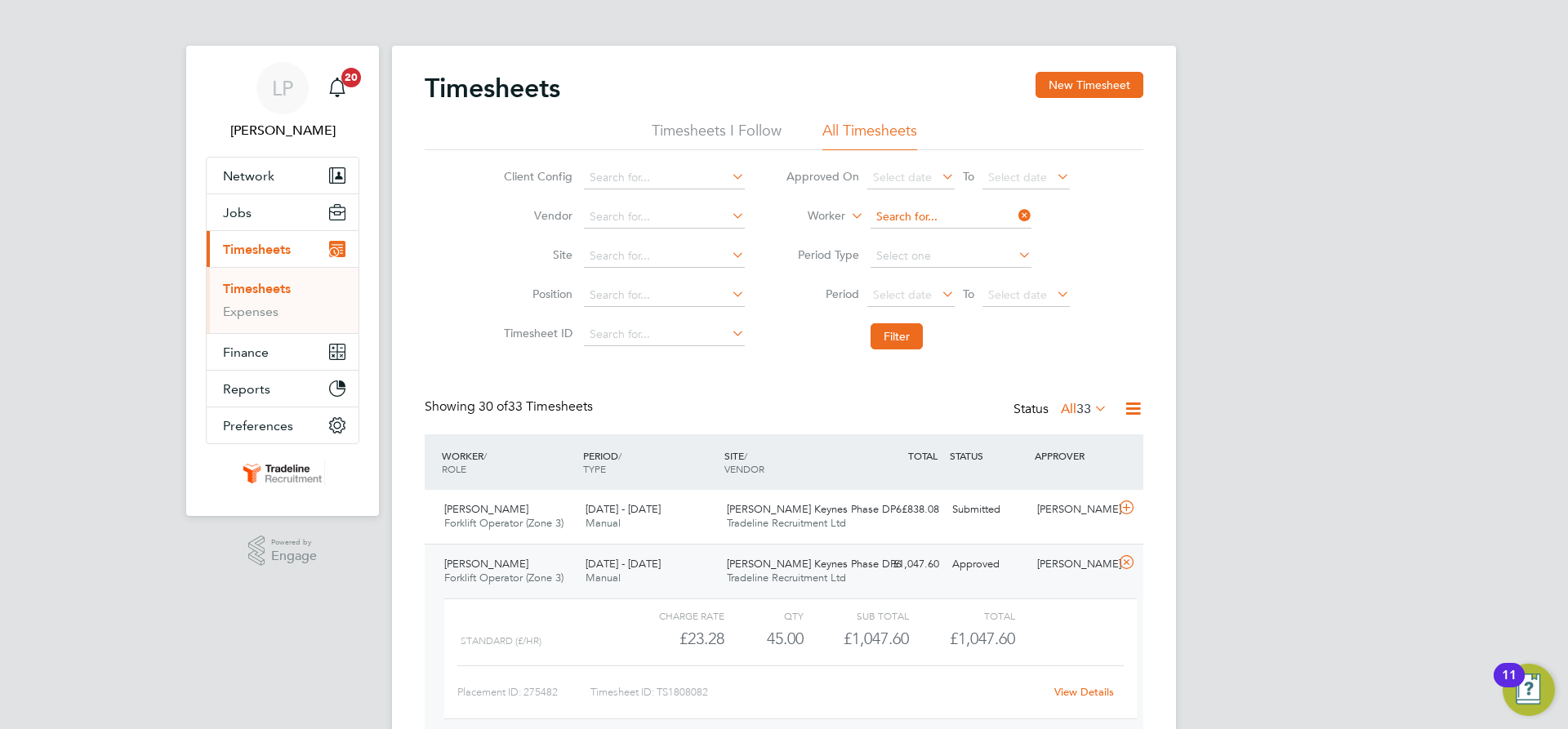
click at [939, 208] on input at bounding box center [951, 217] width 161 height 23
click at [969, 237] on b "Grot" at bounding box center [982, 240] width 25 height 14
type input "[PERSON_NAME]"
click at [905, 332] on button "Filter" at bounding box center [897, 336] width 53 height 26
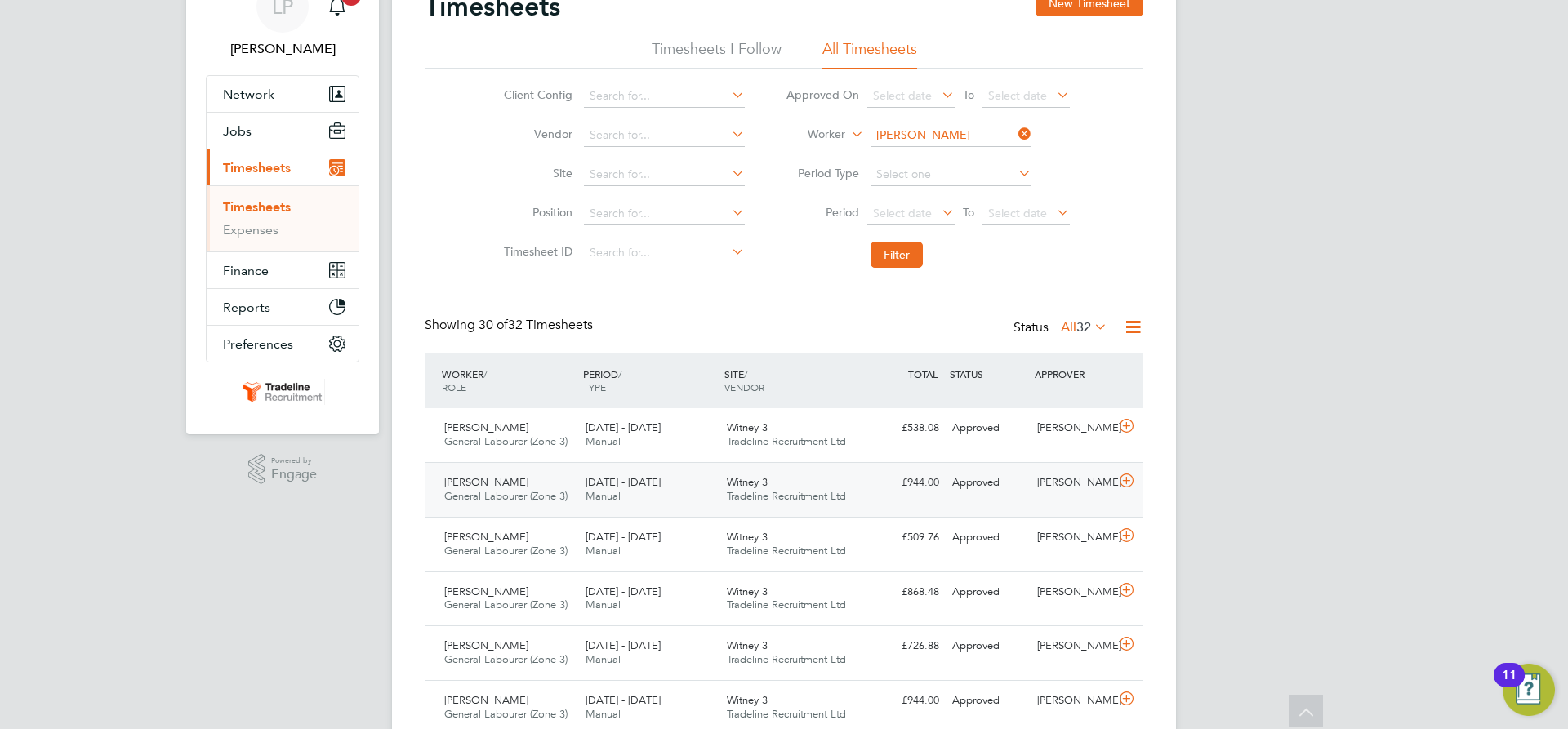
click at [798, 502] on span "Tradeline Recruitment Ltd" at bounding box center [786, 496] width 119 height 14
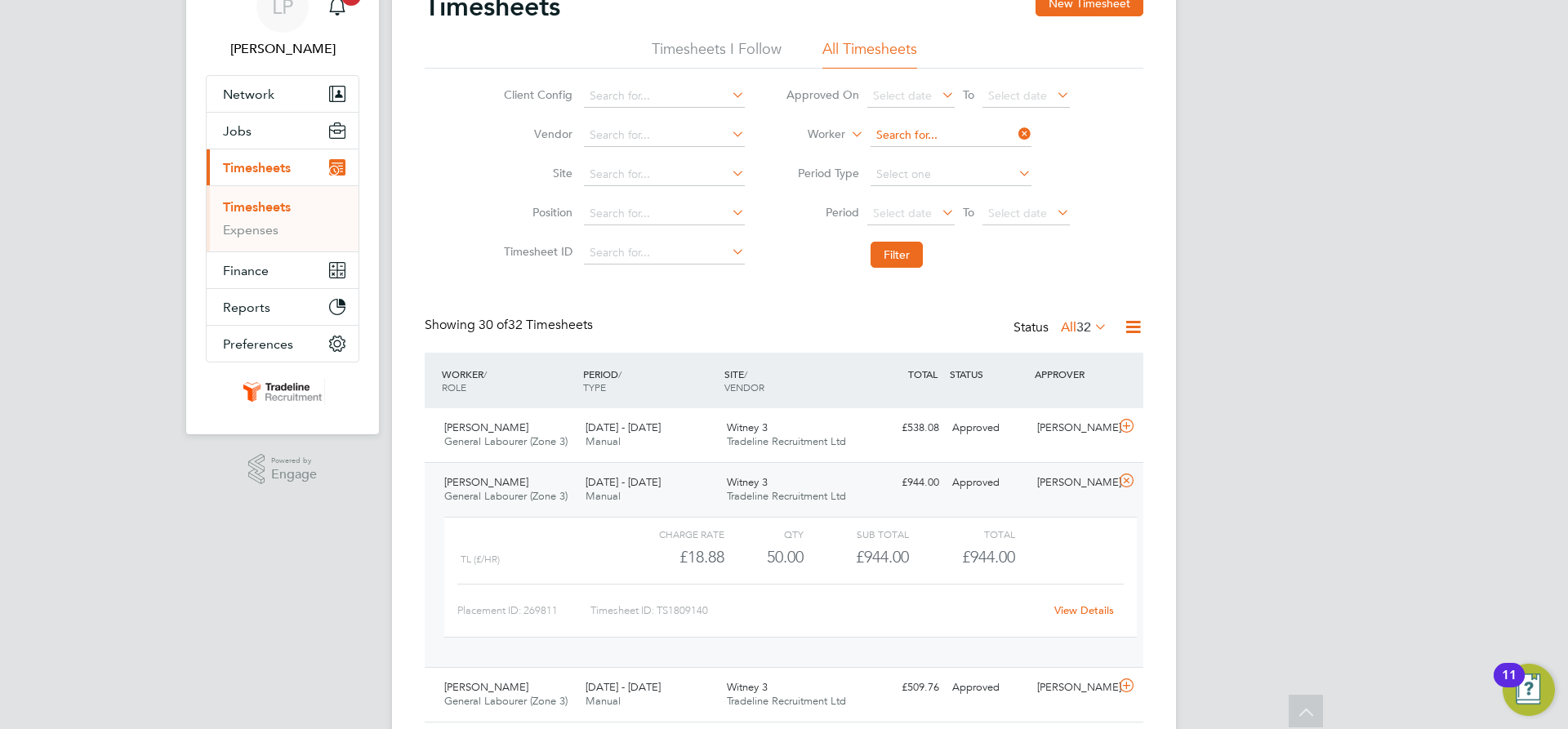
click at [966, 142] on input at bounding box center [951, 136] width 161 height 23
click at [969, 159] on b "Emmer" at bounding box center [1017, 158] width 95 height 14
type input "James Emmerson"
click at [868, 251] on li "Filter" at bounding box center [927, 255] width 325 height 42
click at [872, 250] on button "Filter" at bounding box center [897, 255] width 53 height 26
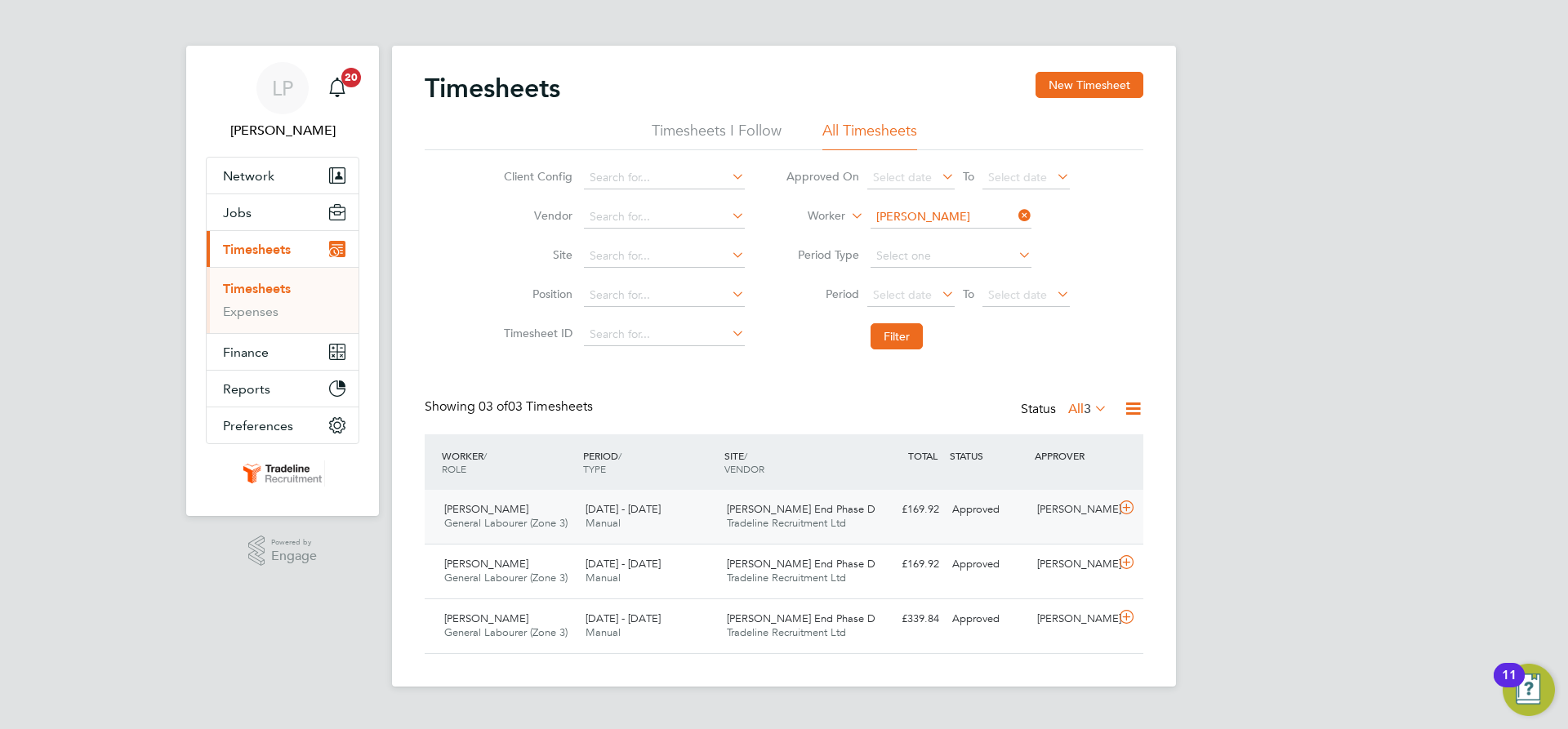
click at [876, 510] on div "£169.92 Approved" at bounding box center [903, 510] width 85 height 27
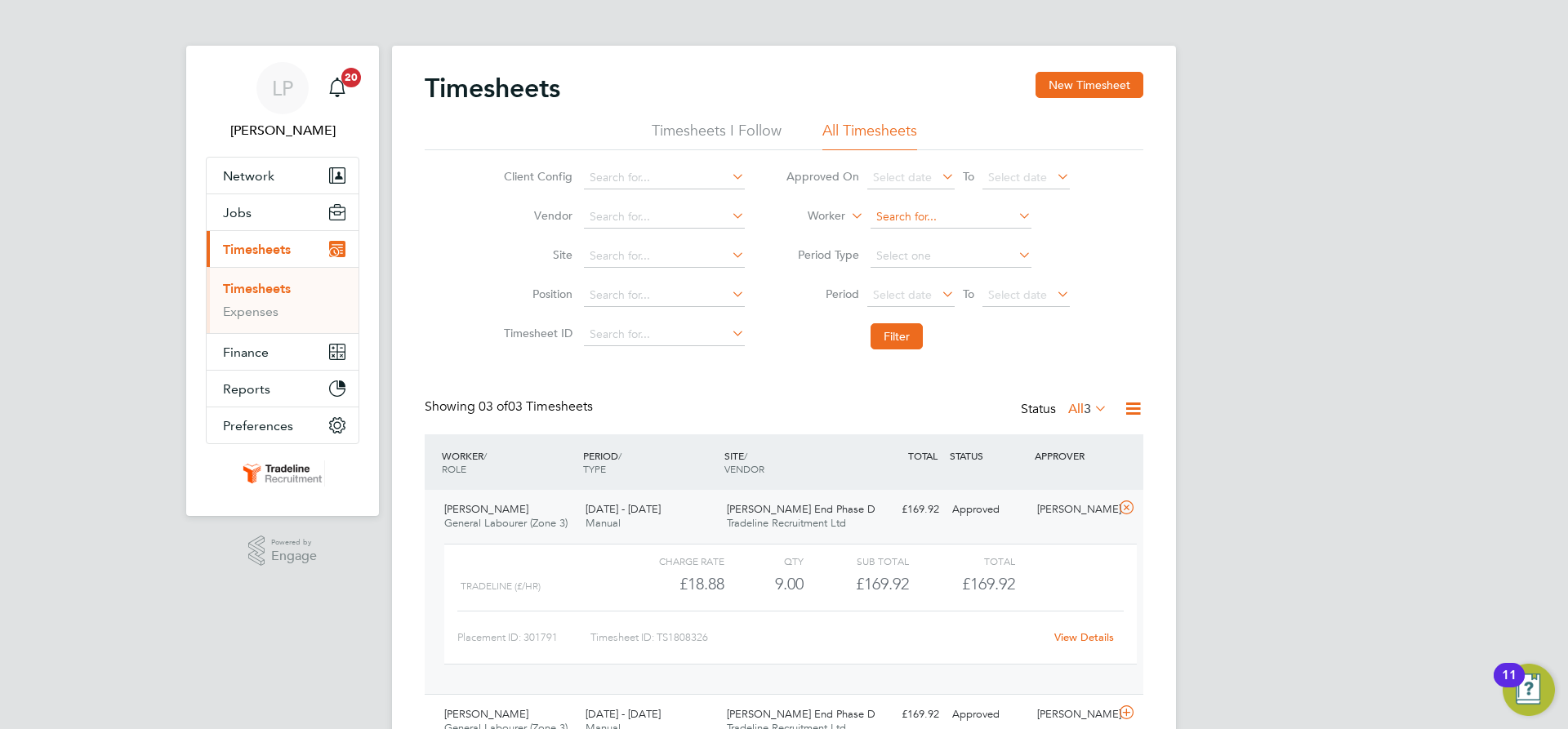
click at [966, 215] on input at bounding box center [951, 217] width 161 height 23
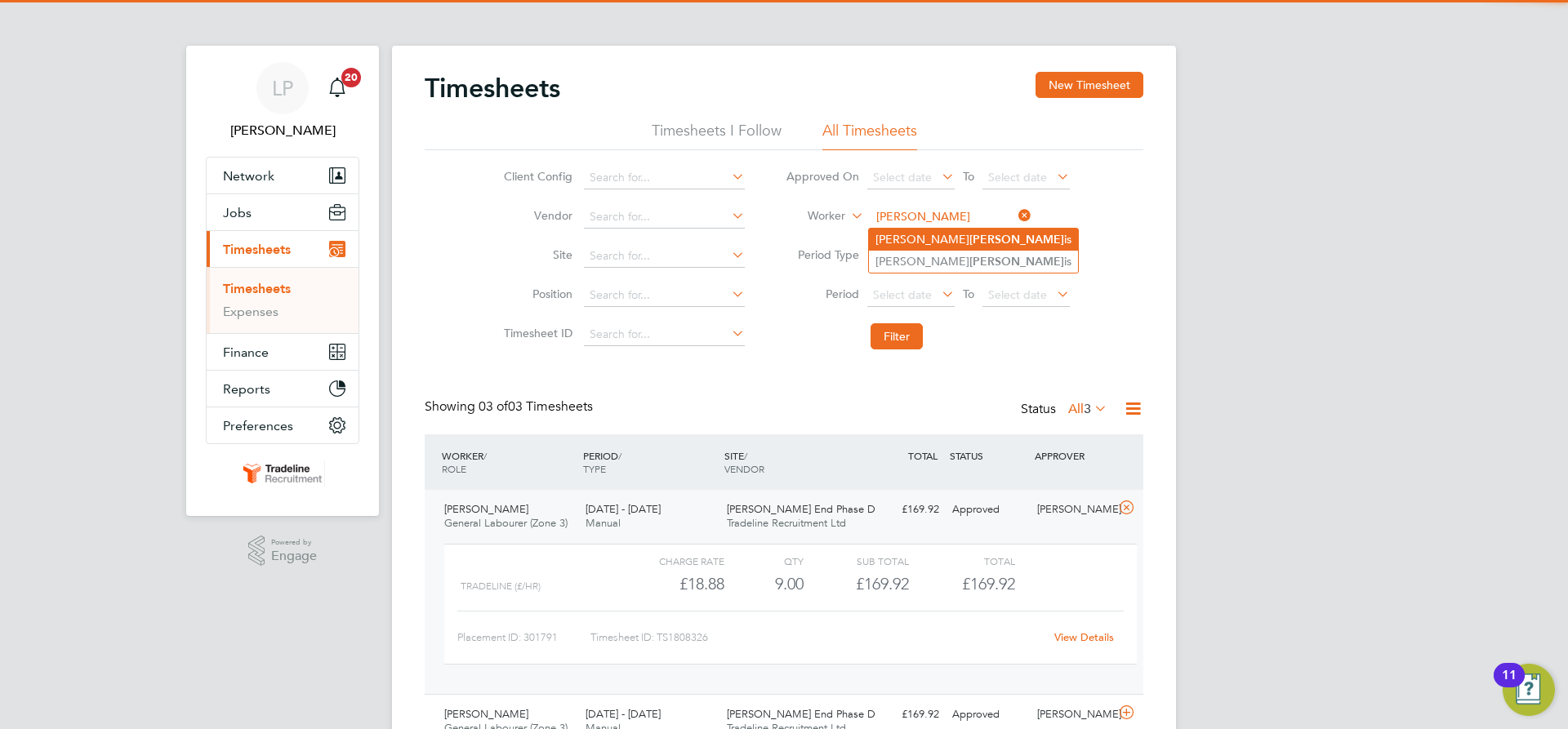
click at [943, 235] on li "[PERSON_NAME] is" at bounding box center [974, 239] width 209 height 22
type input "[PERSON_NAME]"
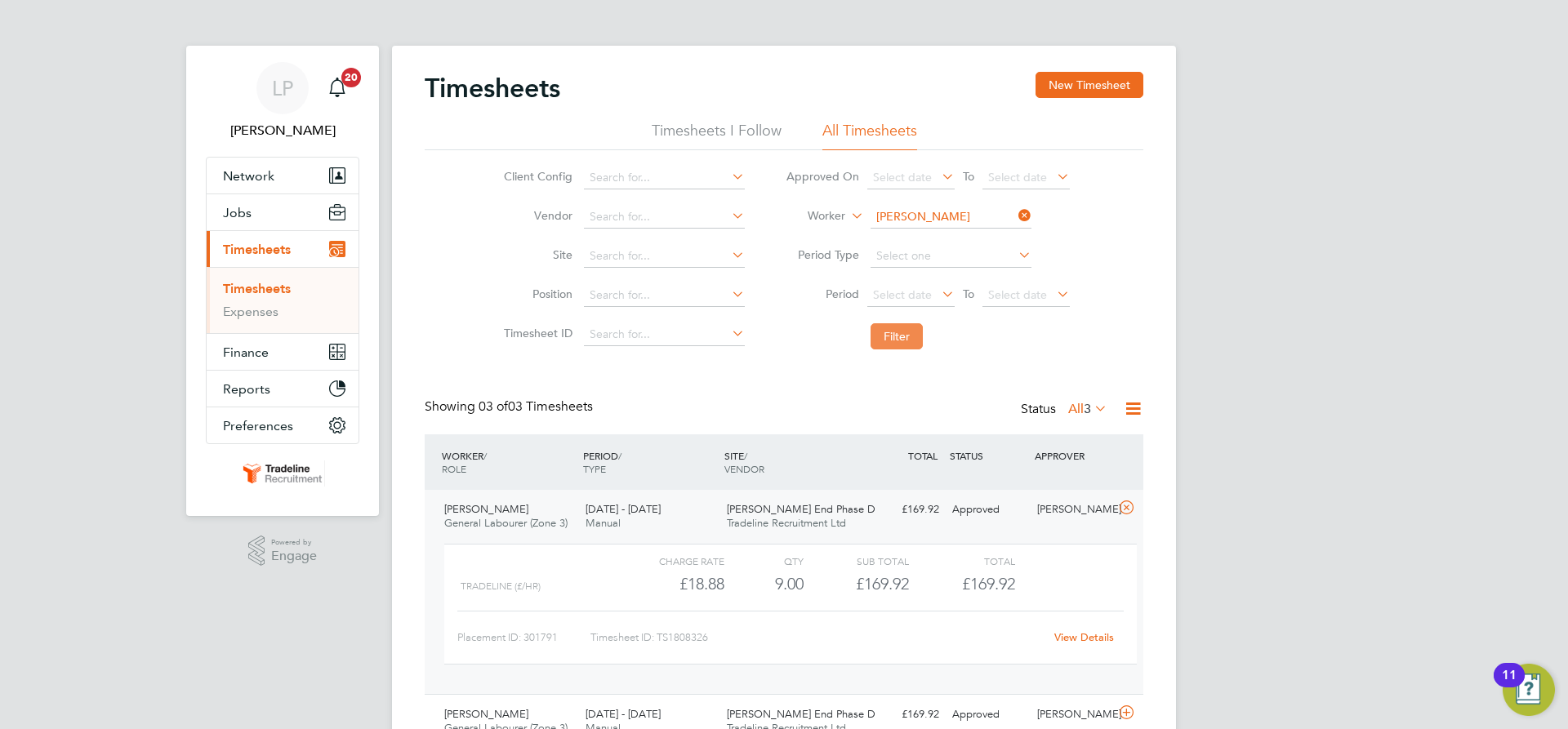
click at [905, 326] on button "Filter" at bounding box center [897, 336] width 53 height 26
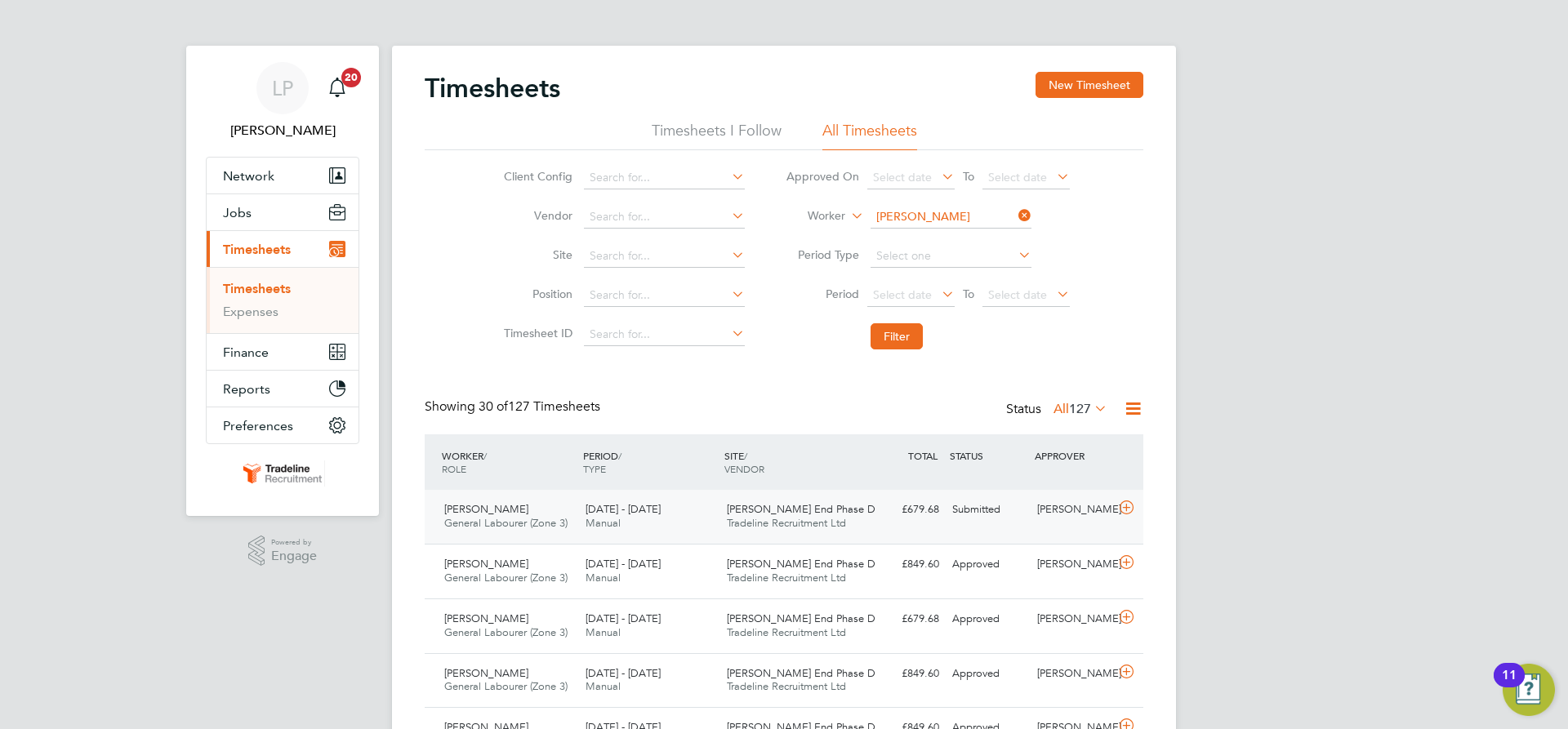
click at [786, 507] on span "[PERSON_NAME] End Phase D" at bounding box center [801, 509] width 149 height 14
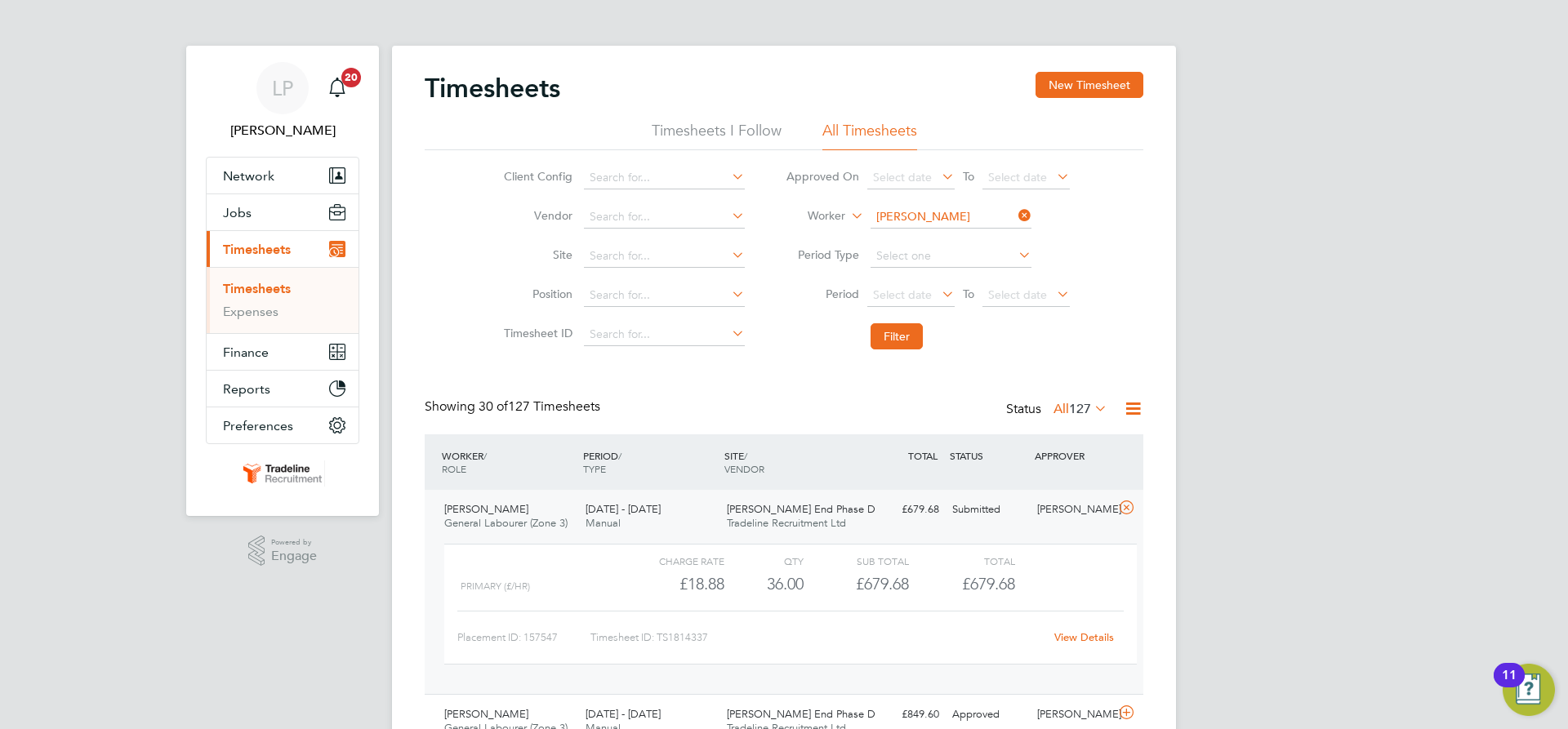
click at [777, 522] on span "Tradeline Recruitment Ltd" at bounding box center [786, 523] width 119 height 14
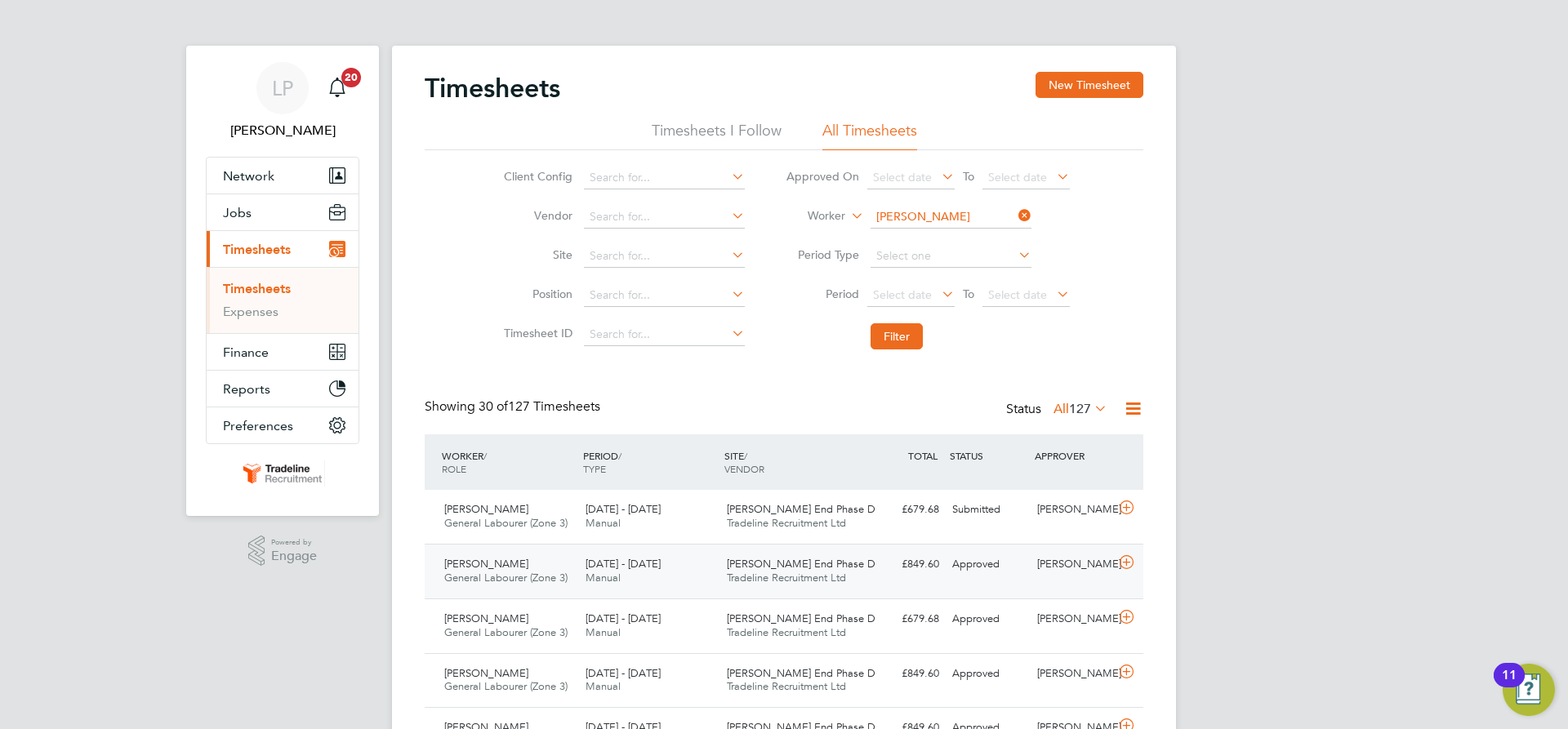
click at [700, 582] on div "18 - 24 Aug 2025 Manual" at bounding box center [649, 571] width 141 height 41
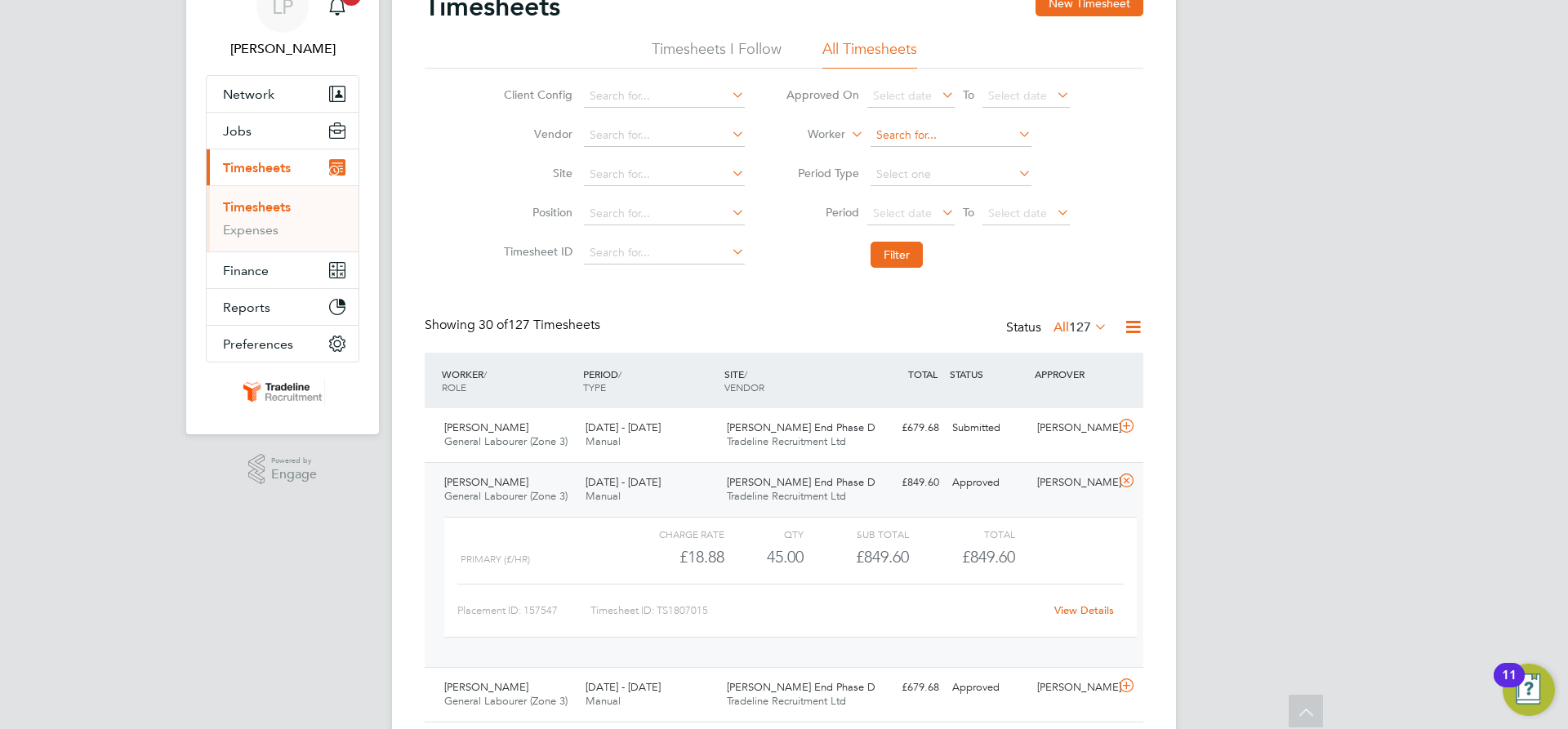
click at [932, 128] on input at bounding box center [951, 136] width 161 height 23
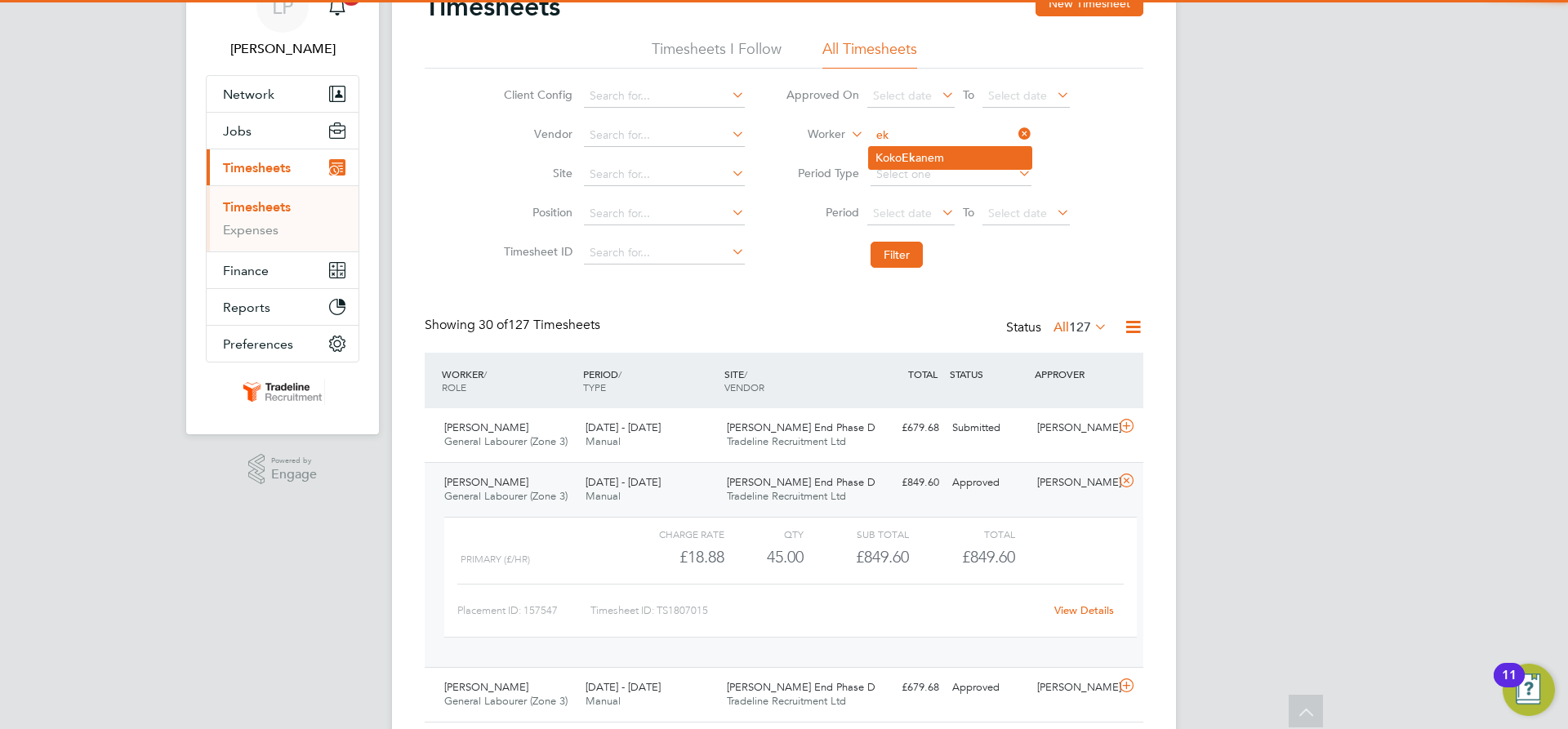
click at [932, 152] on li "Koko Ek anem" at bounding box center [950, 158] width 162 height 22
type input "[PERSON_NAME]"
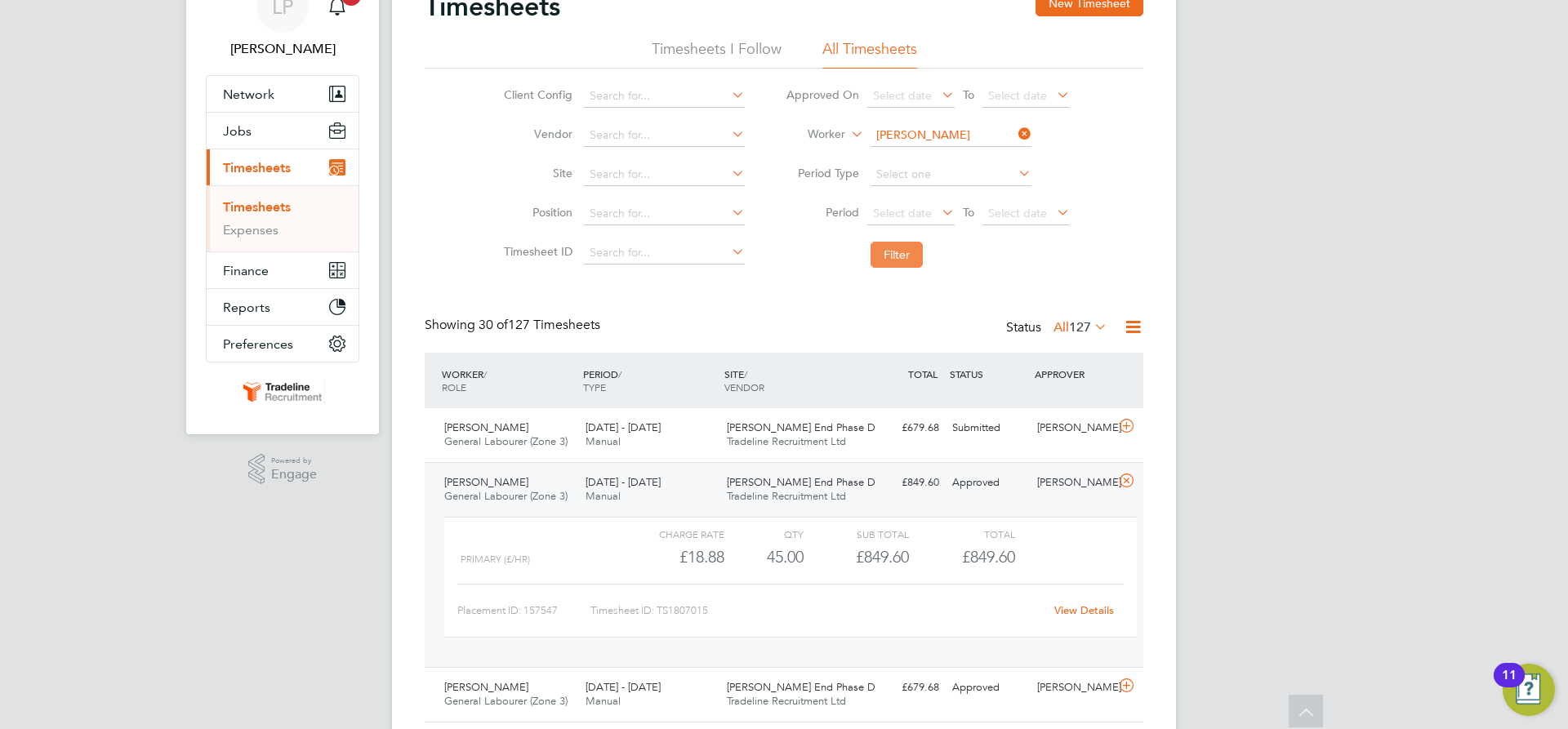
click at [907, 258] on button "Filter" at bounding box center [897, 255] width 53 height 26
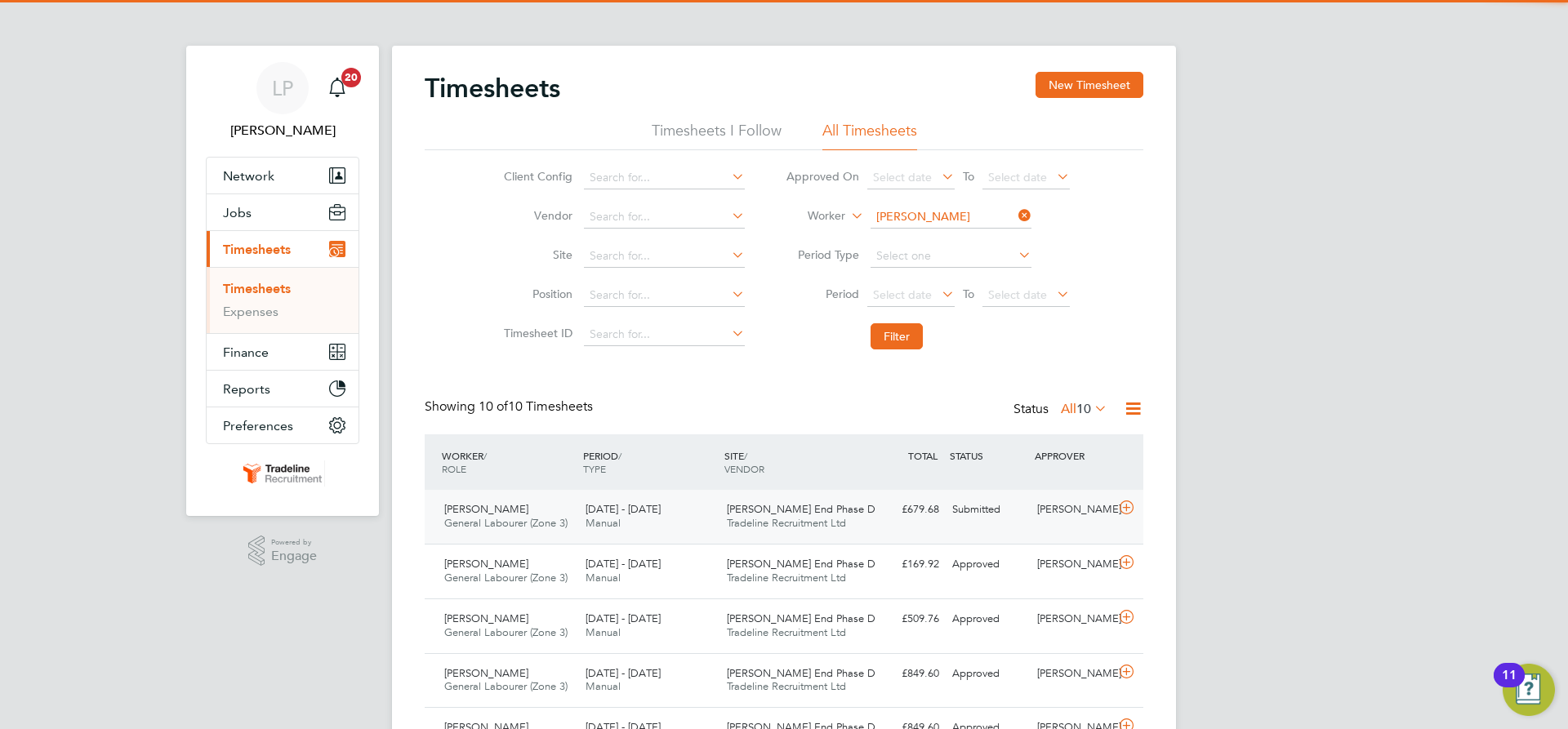
click at [798, 513] on span "[PERSON_NAME] End Phase D" at bounding box center [801, 509] width 149 height 14
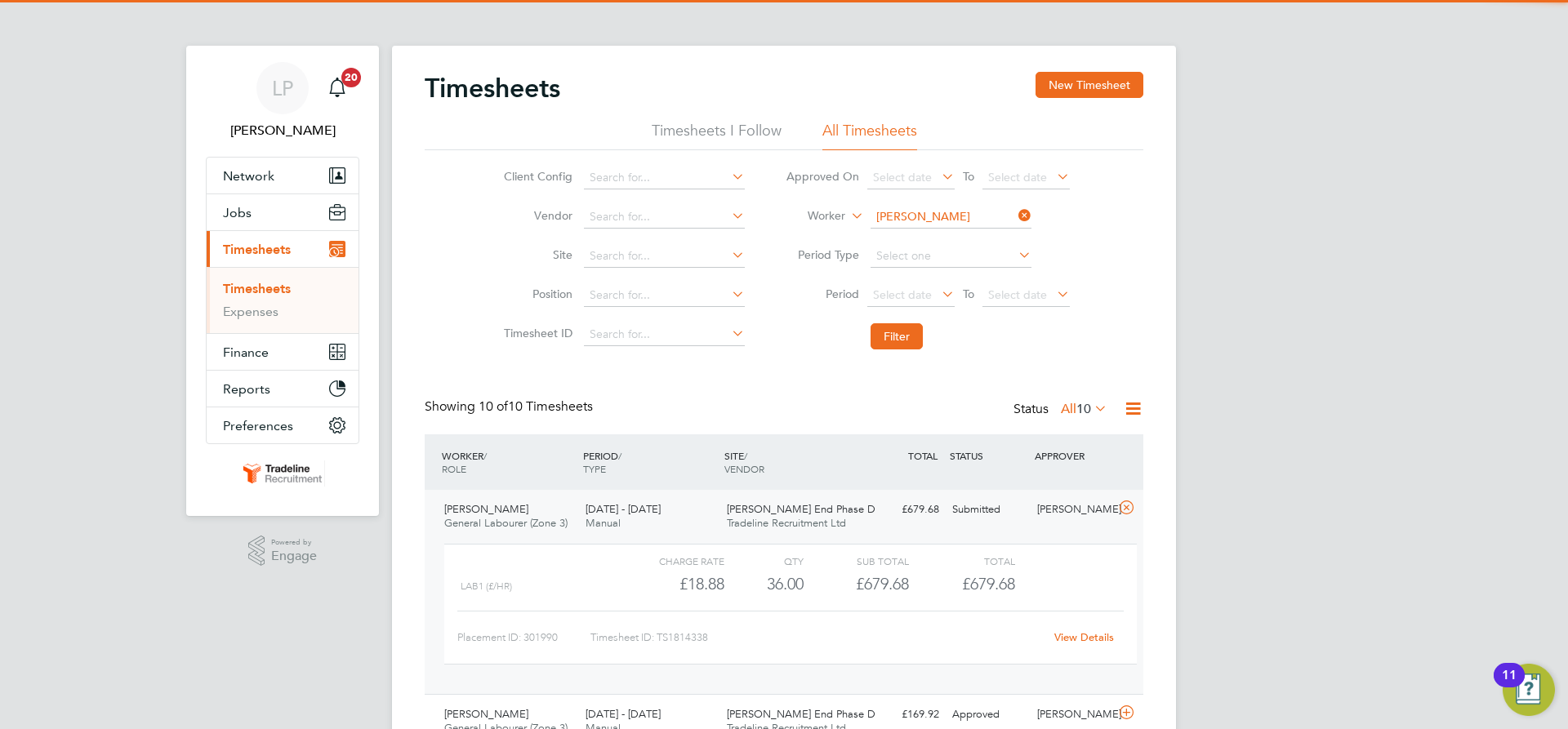
click at [777, 522] on span "Tradeline Recruitment Ltd" at bounding box center [786, 523] width 119 height 14
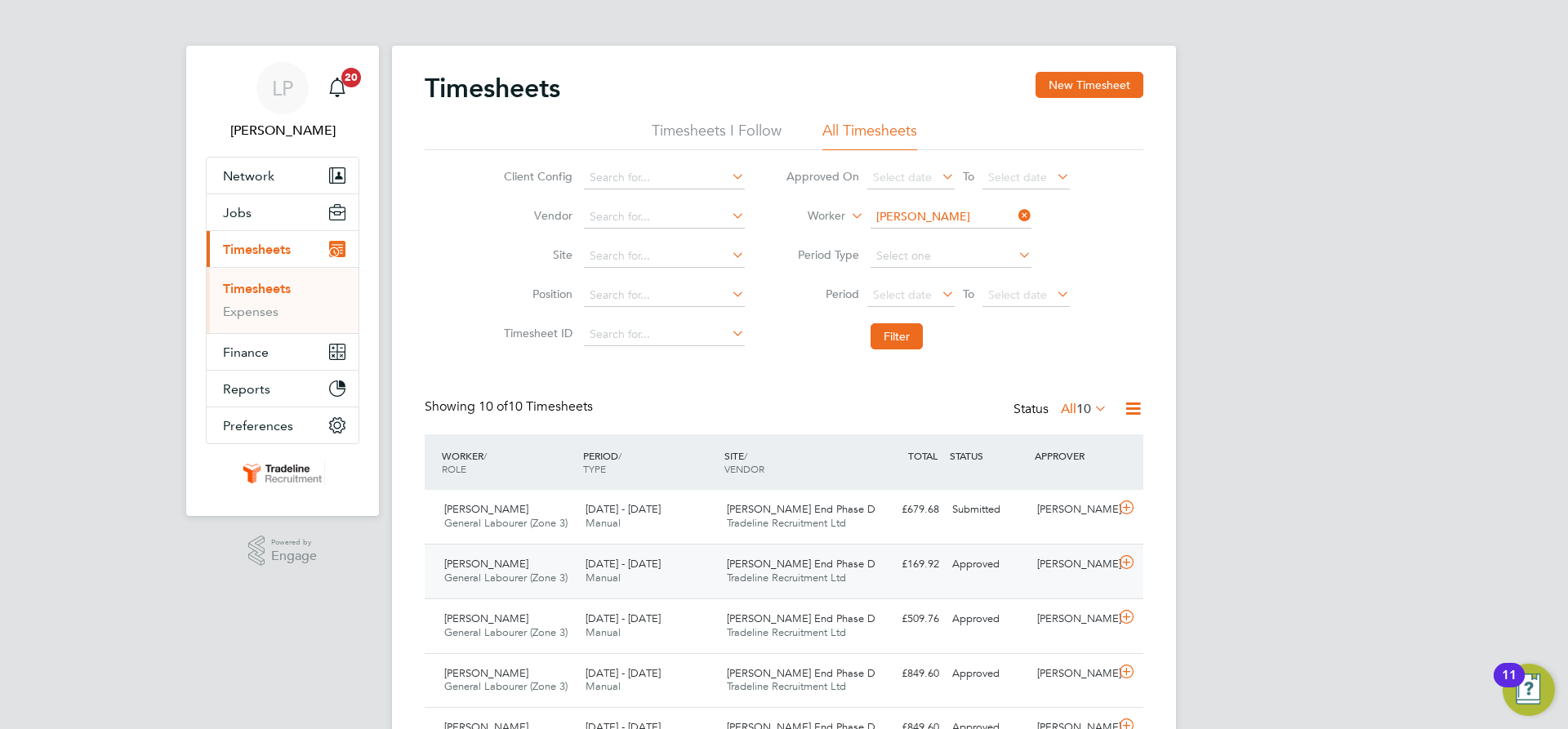
click at [776, 565] on span "[PERSON_NAME] End Phase D" at bounding box center [801, 564] width 149 height 14
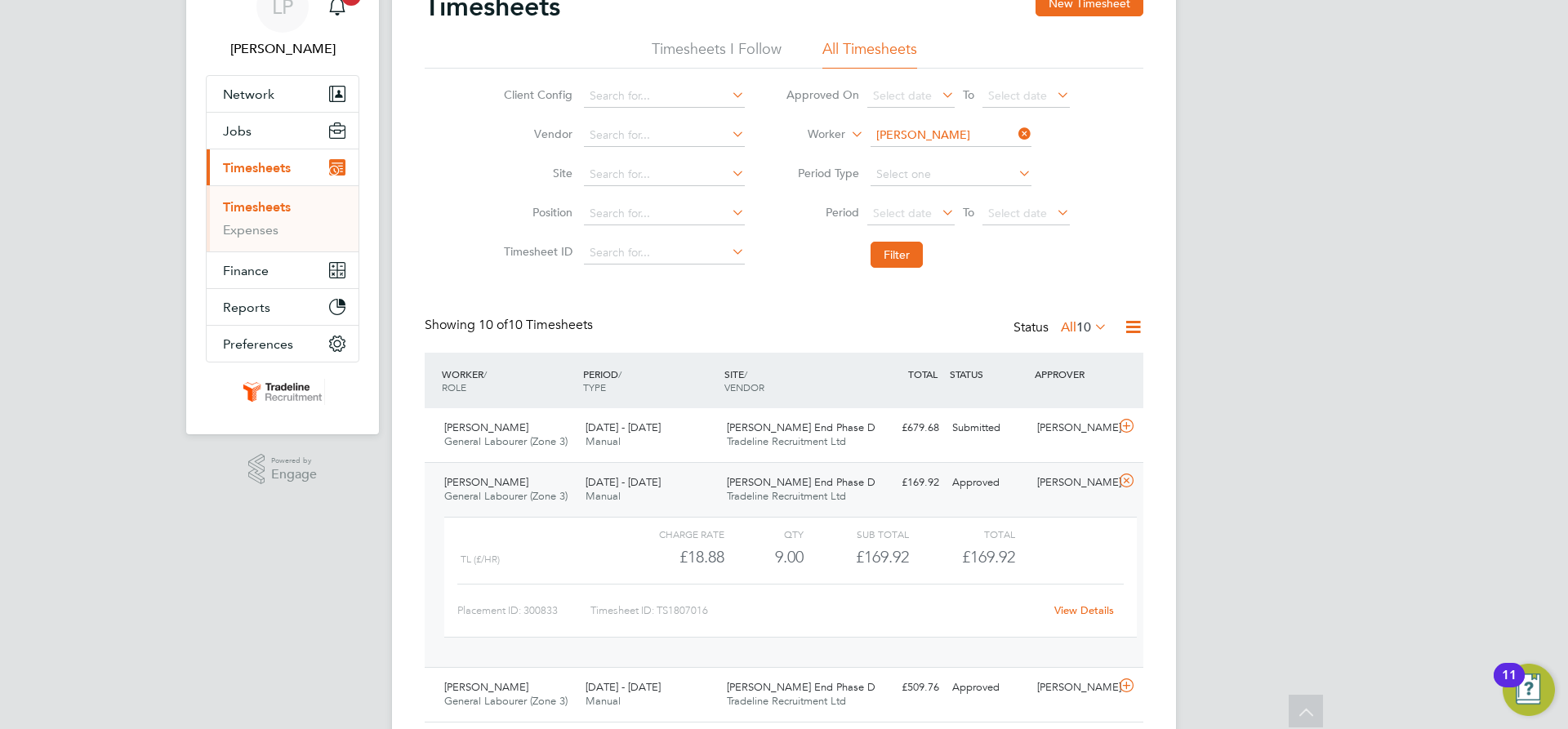
click at [924, 127] on input "[PERSON_NAME]" at bounding box center [951, 136] width 161 height 23
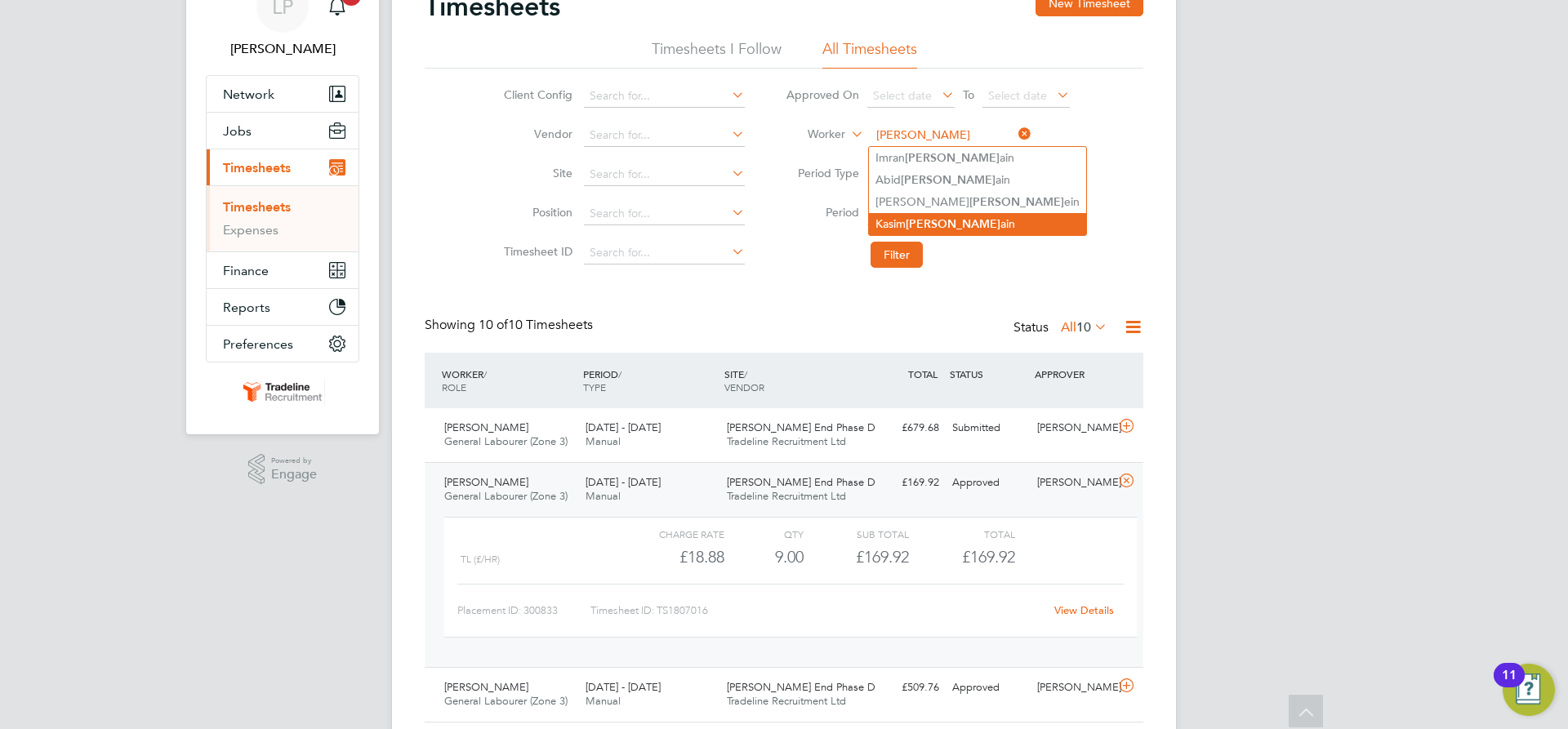
click at [920, 222] on b "Huss" at bounding box center [953, 224] width 95 height 14
type input "Kasim Hussain"
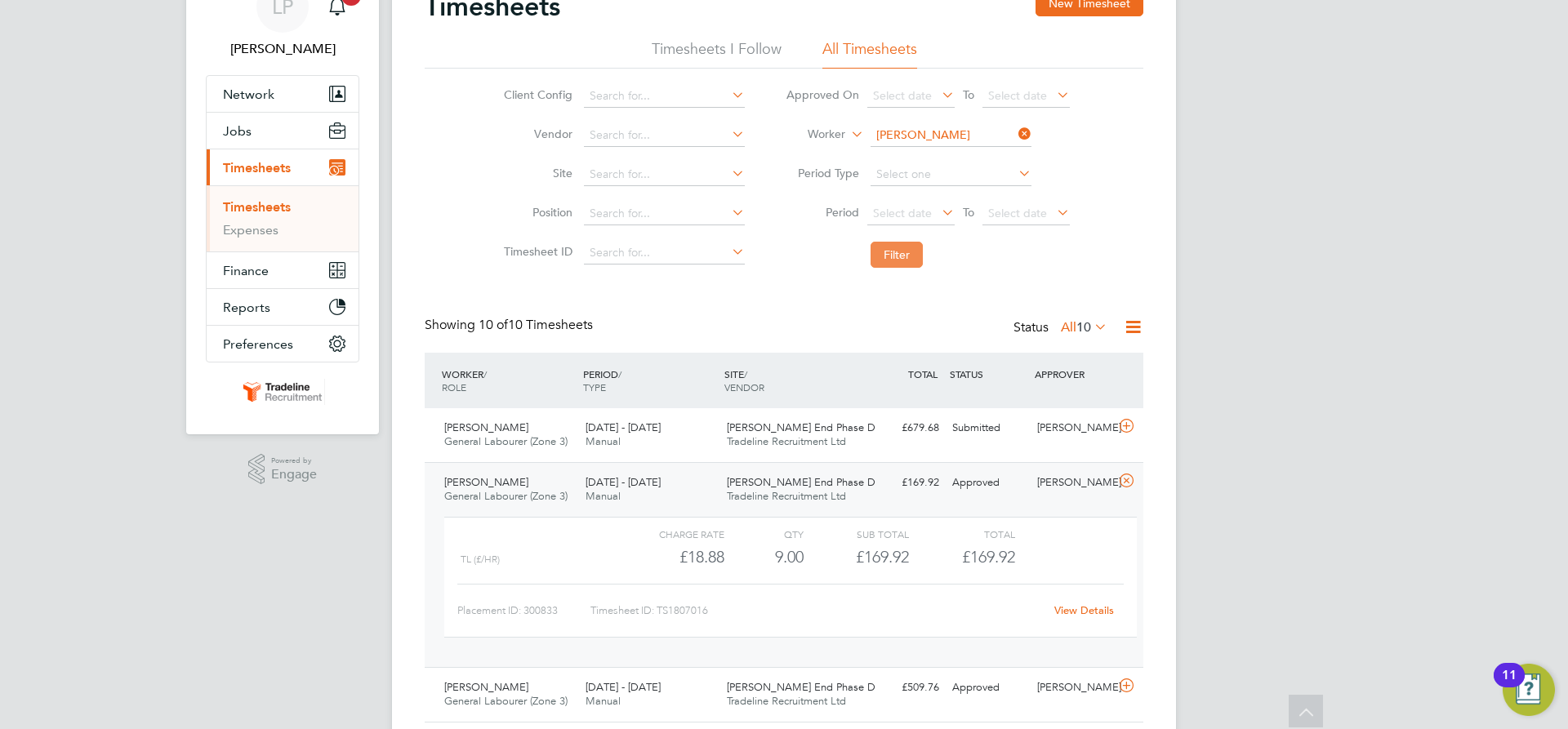
click at [906, 263] on button "Filter" at bounding box center [897, 255] width 53 height 26
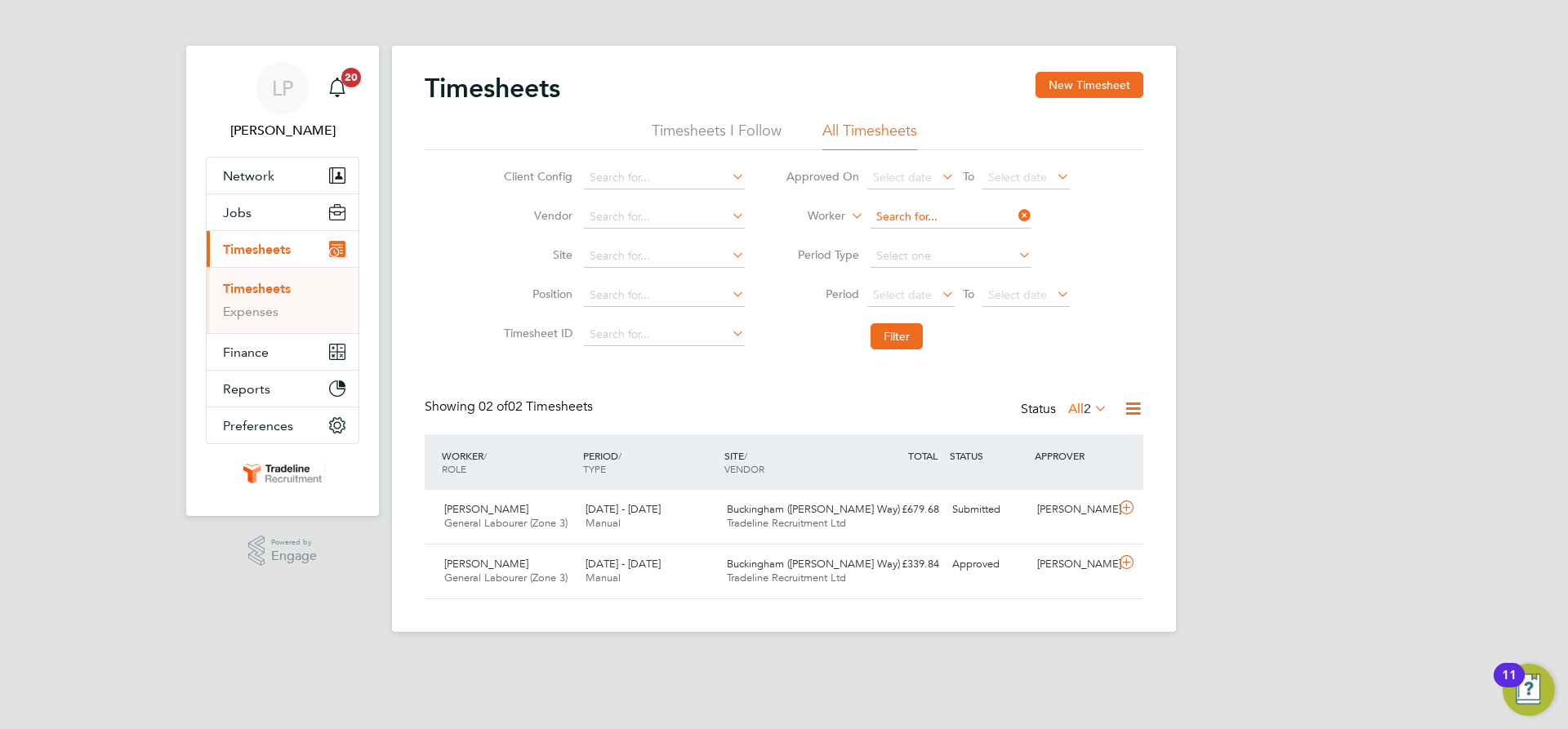
click at [937, 211] on input at bounding box center [951, 217] width 161 height 23
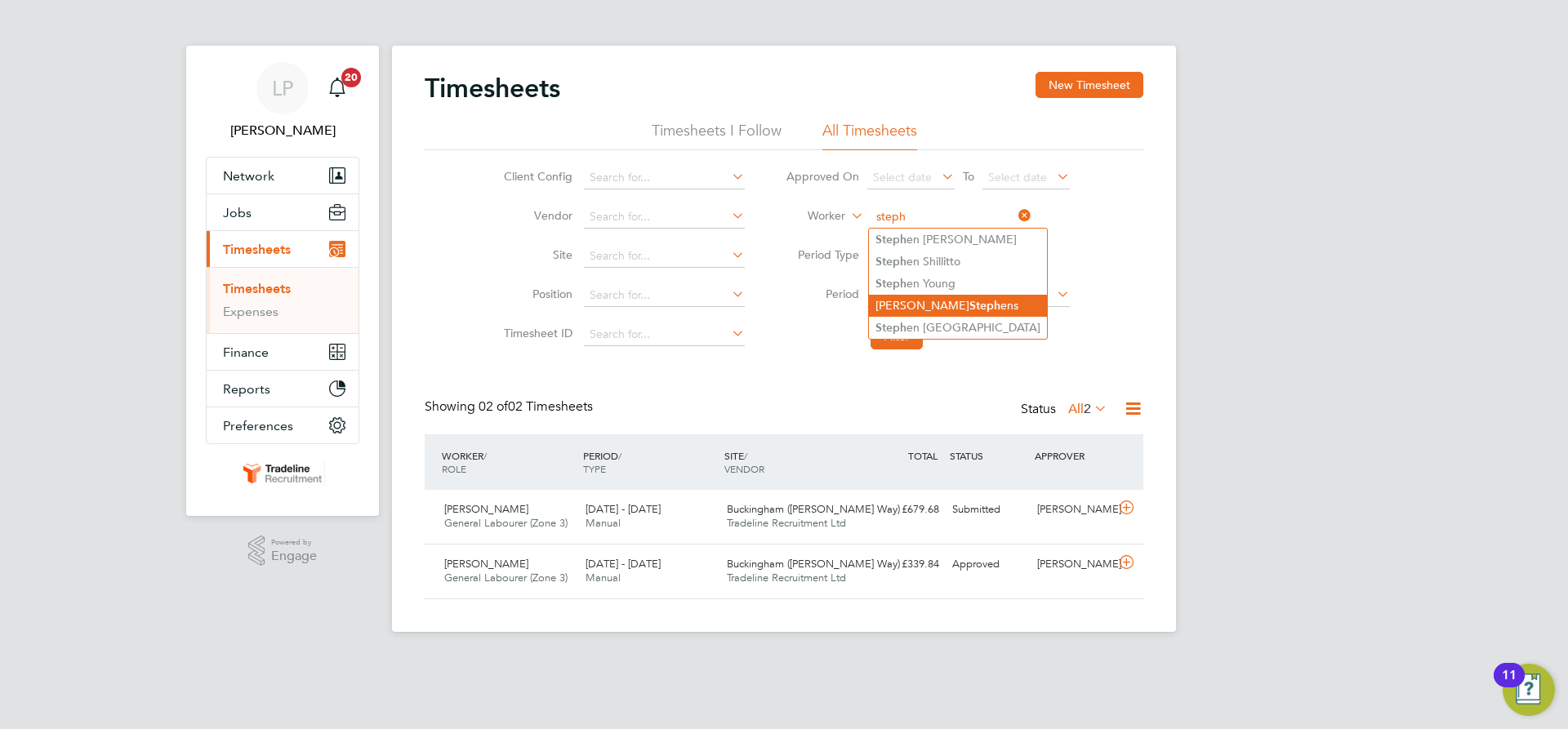
click at [954, 300] on li "Craig Steph ens" at bounding box center [958, 305] width 178 height 22
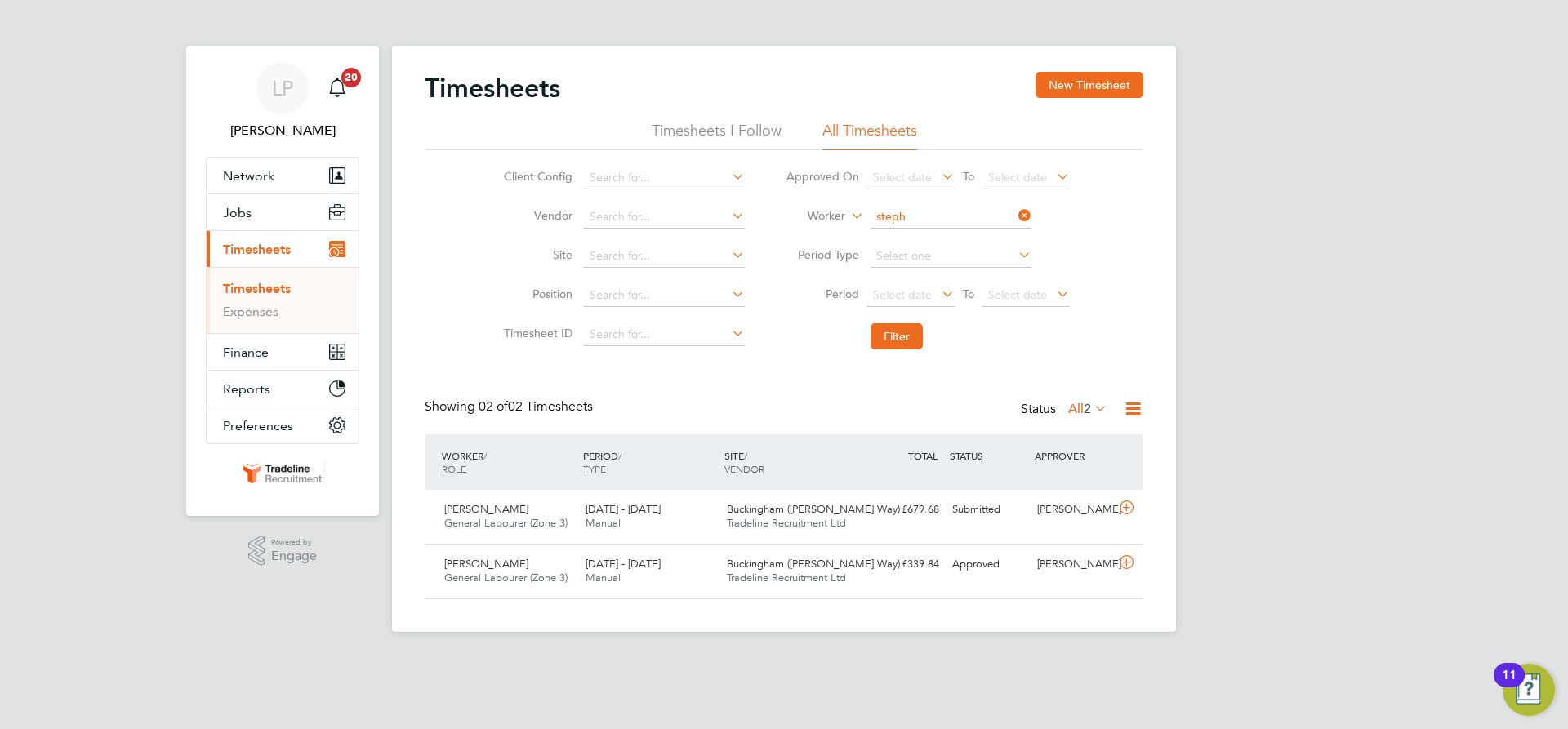
type input "Craig Stephens"
click at [897, 342] on button "Filter" at bounding box center [897, 336] width 53 height 26
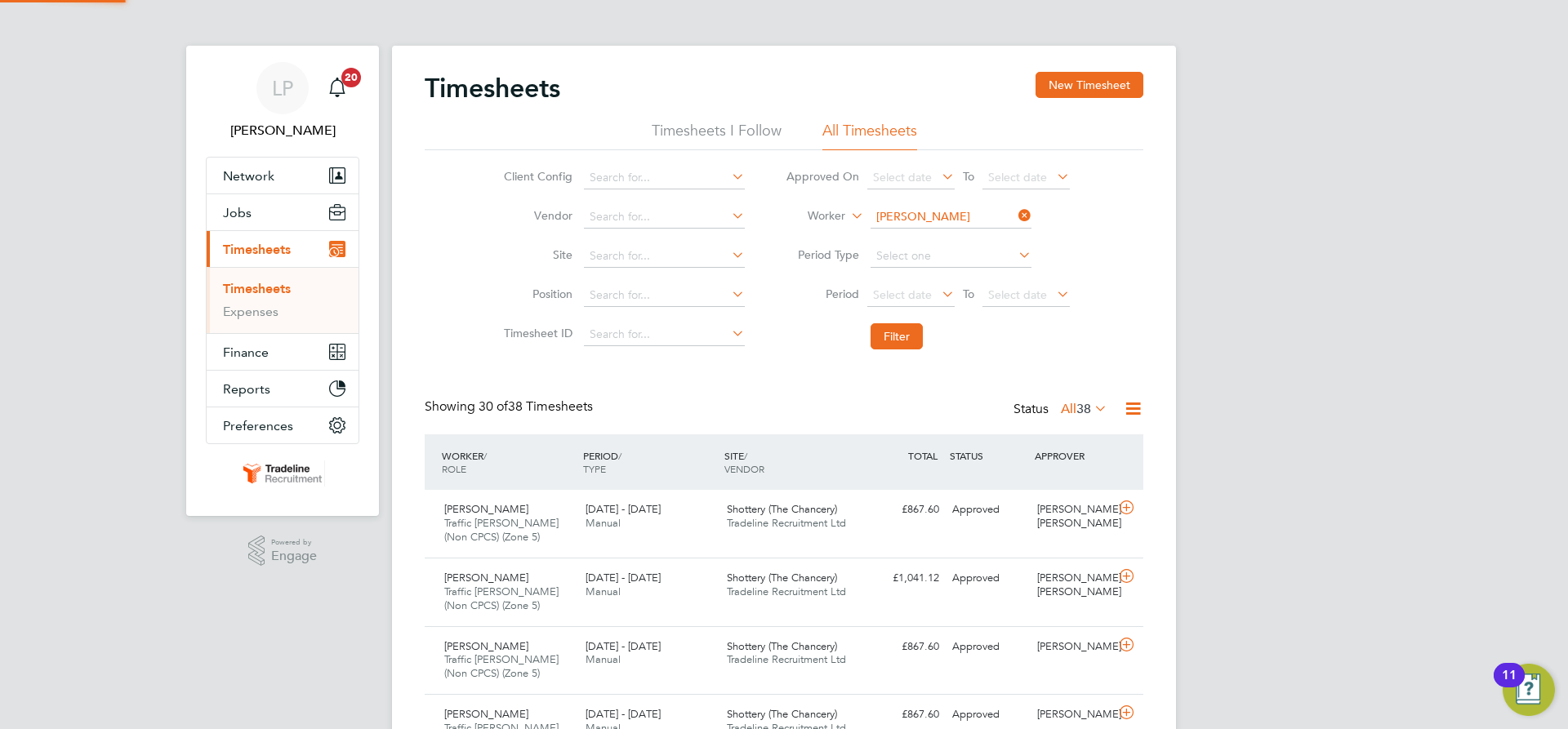
scroll to position [54, 142]
click at [777, 593] on span "Tradeline Recruitment Ltd" at bounding box center [786, 591] width 119 height 14
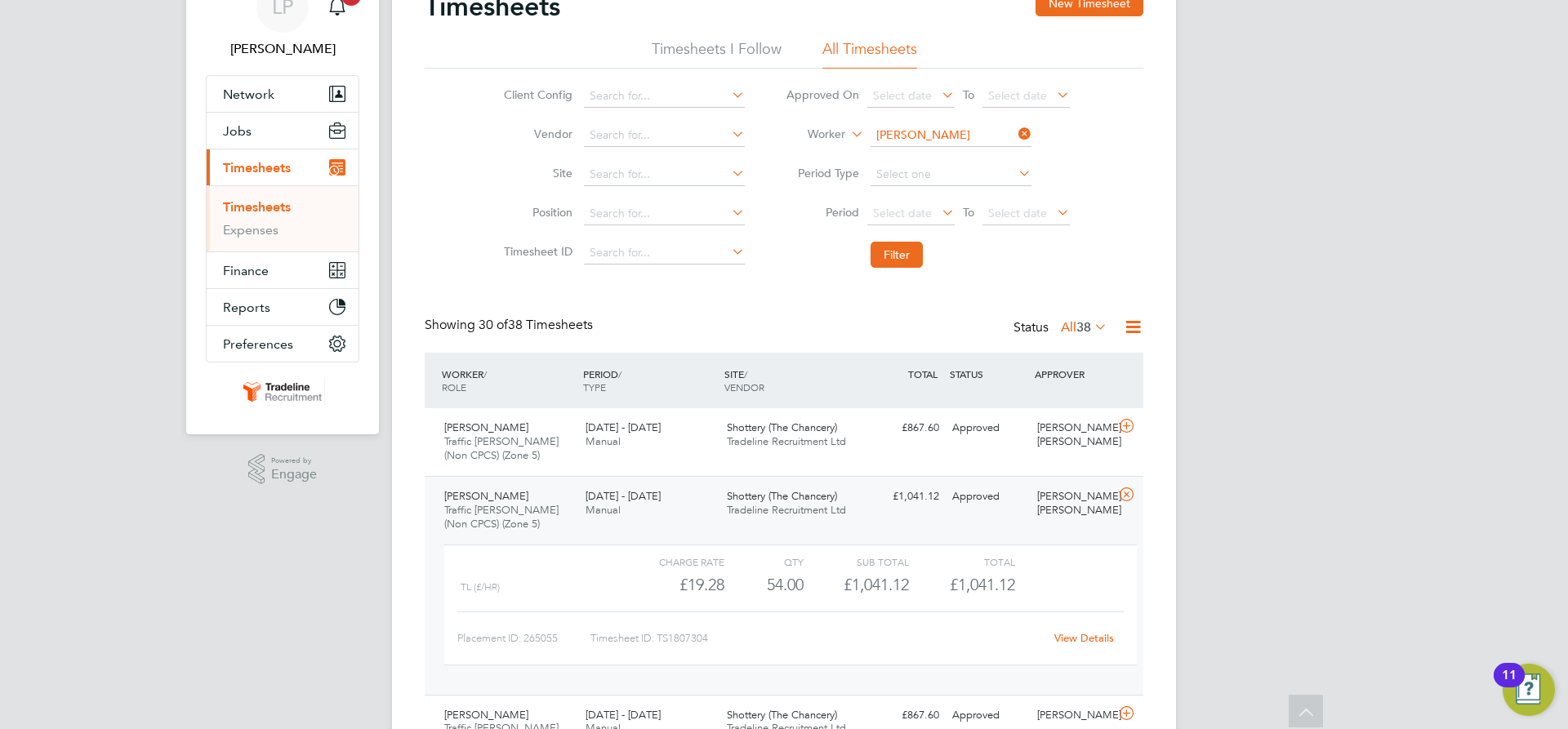
click at [782, 507] on span "Tradeline Recruitment Ltd" at bounding box center [786, 510] width 119 height 14
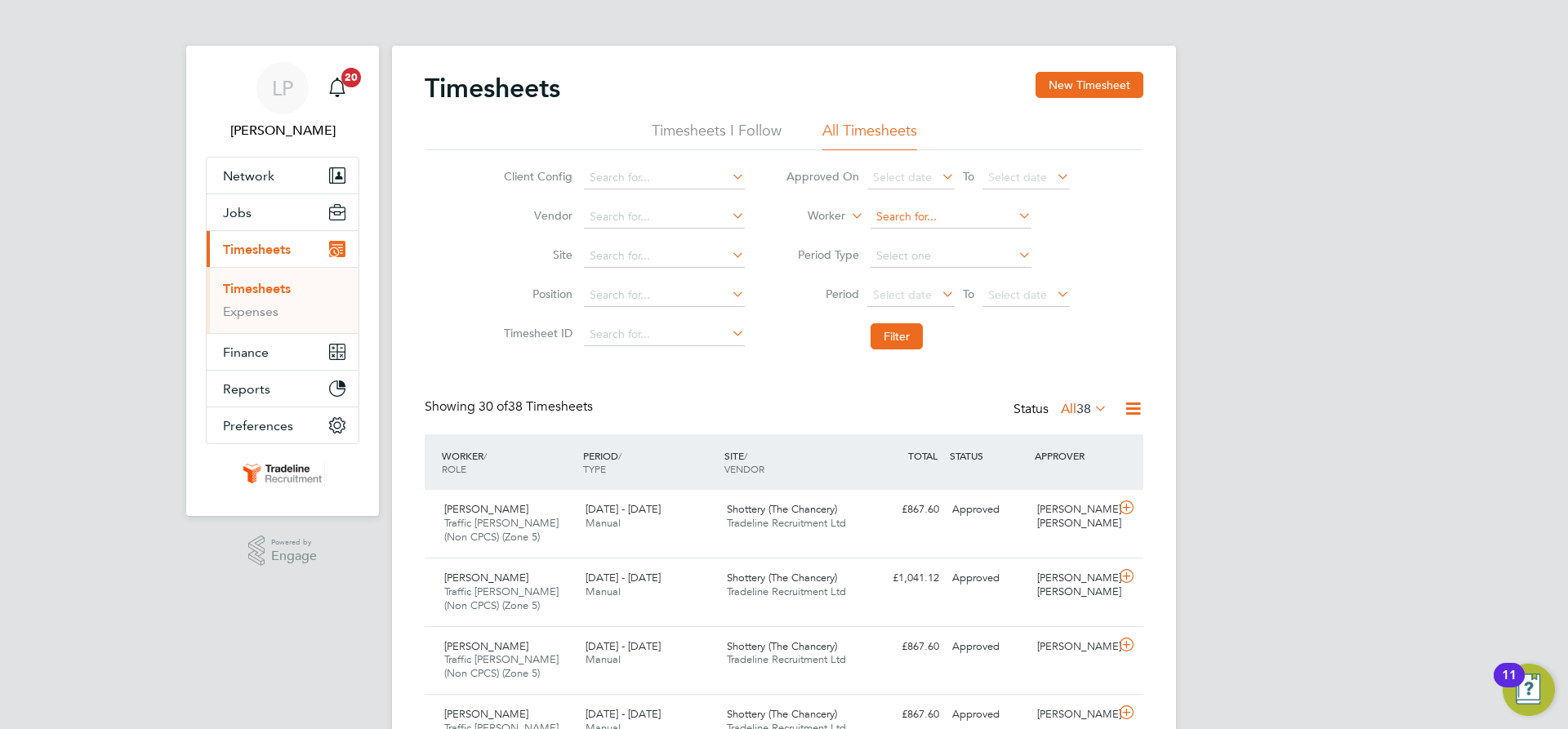
click at [929, 215] on input at bounding box center [951, 217] width 161 height 23
click at [942, 264] on li "Michal Gru szka" at bounding box center [950, 261] width 162 height 22
type input "Michal Gruszka"
click at [890, 348] on button "Filter" at bounding box center [897, 336] width 53 height 26
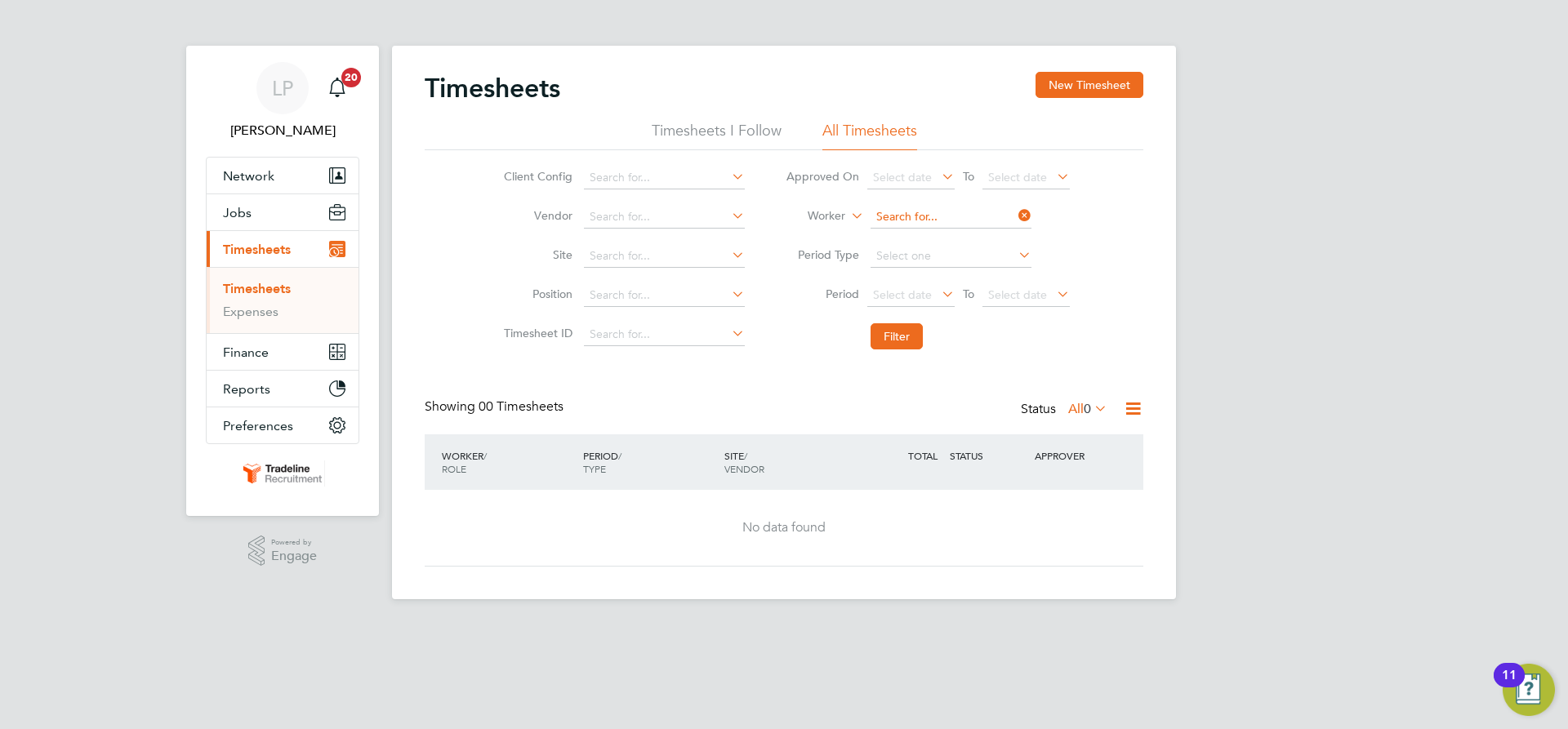
click at [921, 216] on input at bounding box center [951, 217] width 161 height 23
click at [969, 234] on b "Gru" at bounding box center [979, 240] width 19 height 14
type input "Michal Gruszka"
click at [899, 347] on button "Filter" at bounding box center [897, 336] width 53 height 26
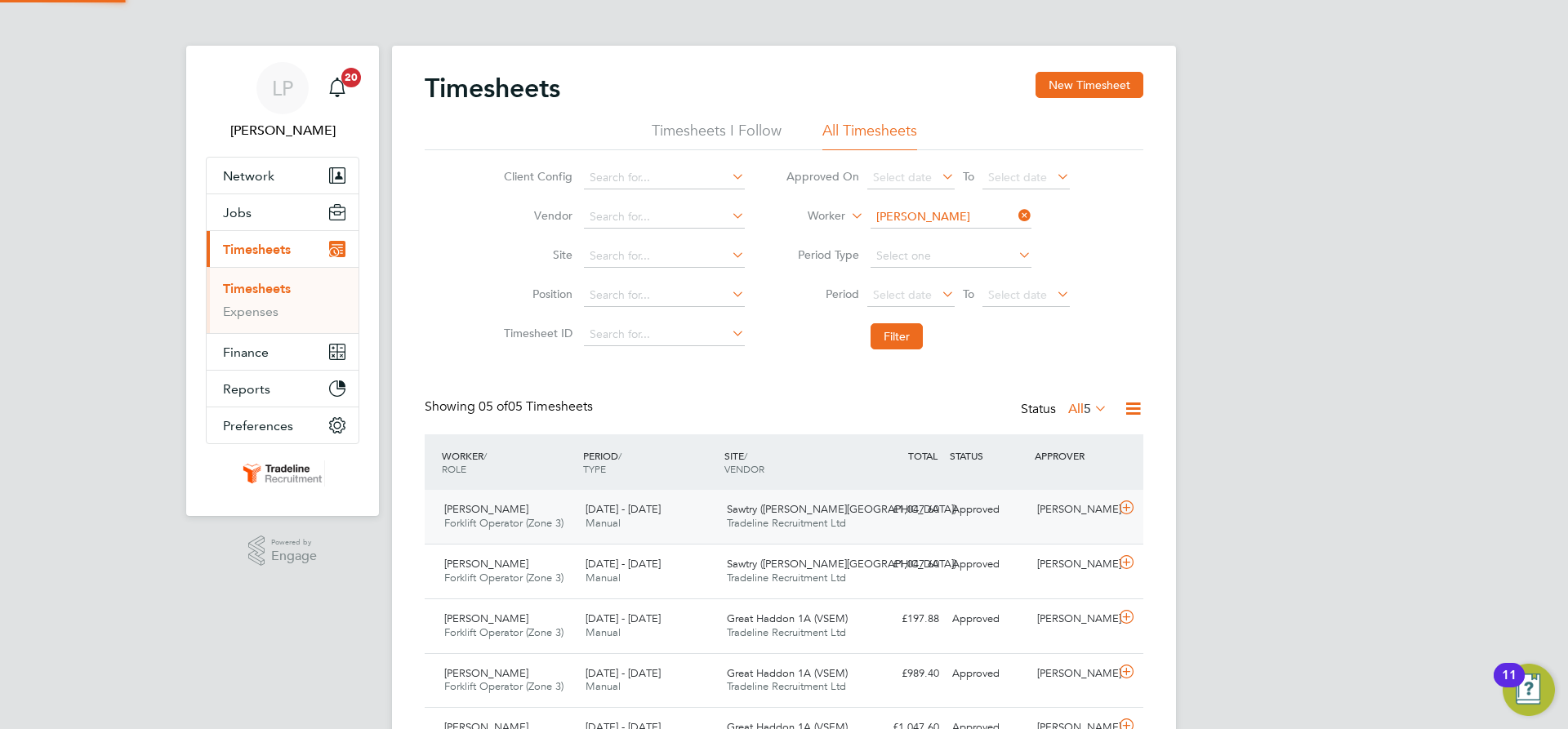
scroll to position [42, 142]
click at [863, 503] on div "£1,047.60 Approved" at bounding box center [903, 510] width 85 height 27
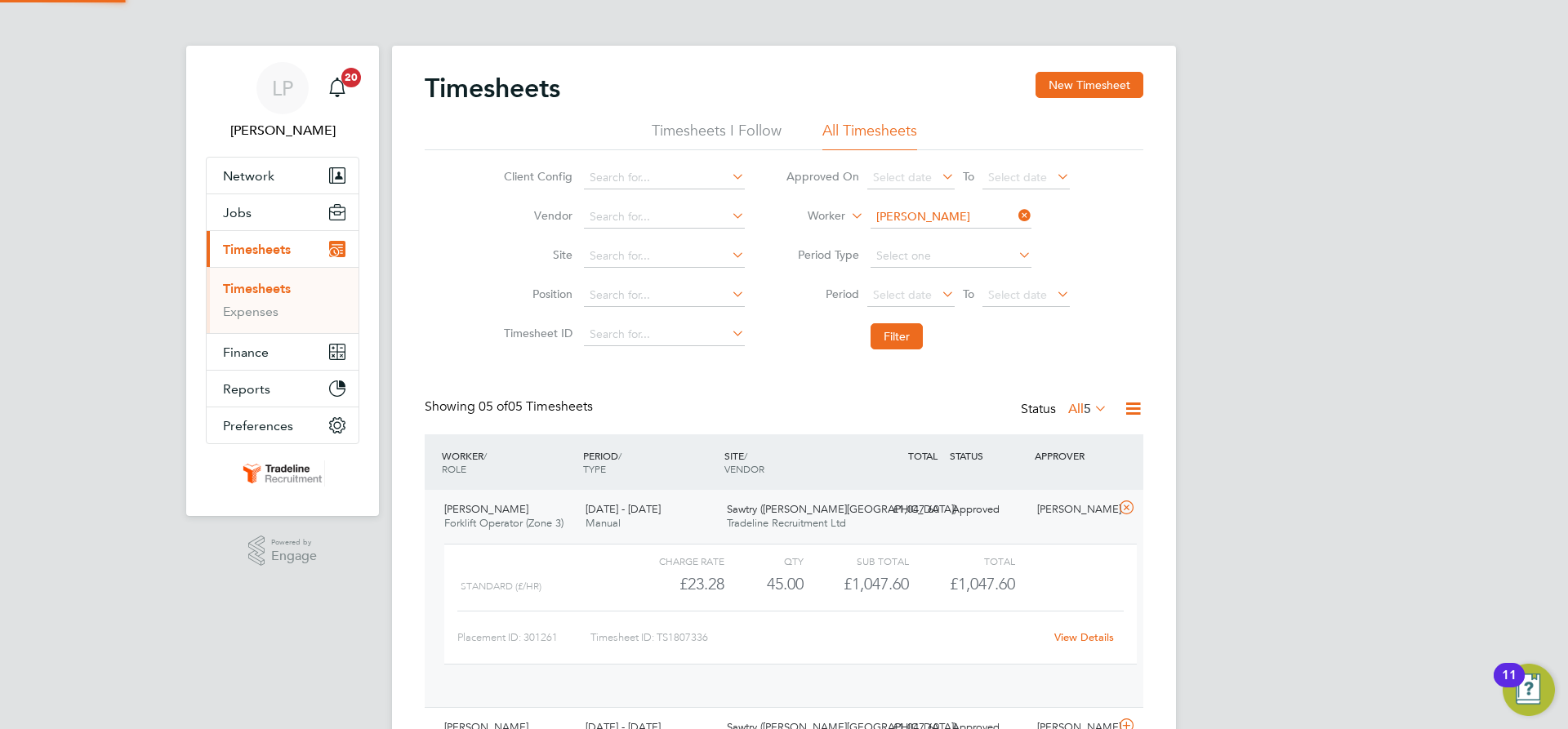
scroll to position [28, 160]
click at [857, 511] on div "Sawtry (Judith Gardens) Tradeline Recruitment Ltd" at bounding box center [791, 517] width 141 height 41
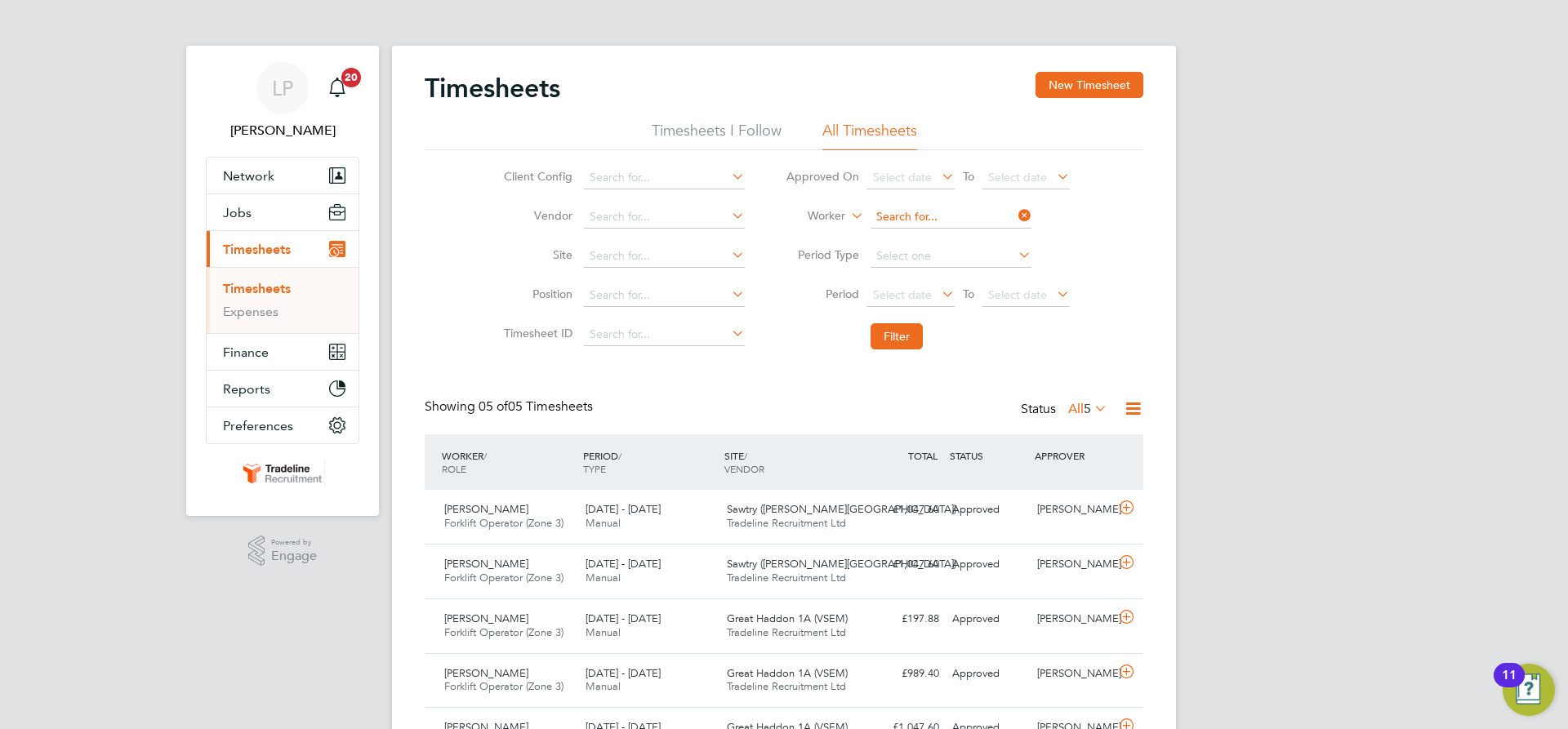
click at [916, 212] on input at bounding box center [951, 217] width 161 height 23
click at [942, 232] on li "Michal Gru szka" at bounding box center [950, 239] width 162 height 22
type input "Michal Gruszka"
click at [882, 338] on button "Filter" at bounding box center [897, 336] width 53 height 26
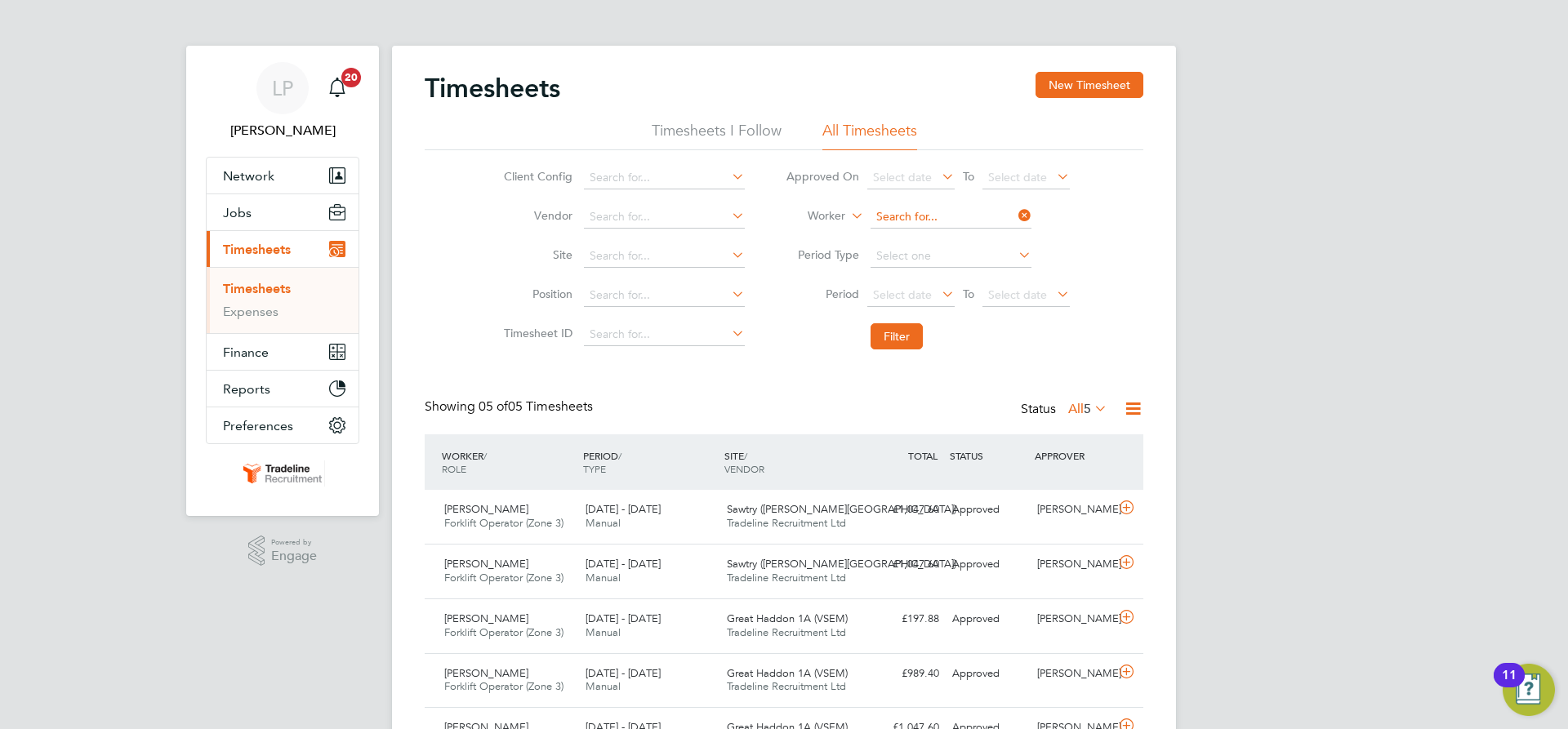
click at [924, 216] on input at bounding box center [951, 217] width 161 height 23
type input "gru"
click at [934, 255] on input at bounding box center [951, 257] width 161 height 23
click at [929, 210] on input at bounding box center [951, 217] width 161 height 23
click at [942, 259] on li "Michal Gru szka" at bounding box center [950, 261] width 162 height 22
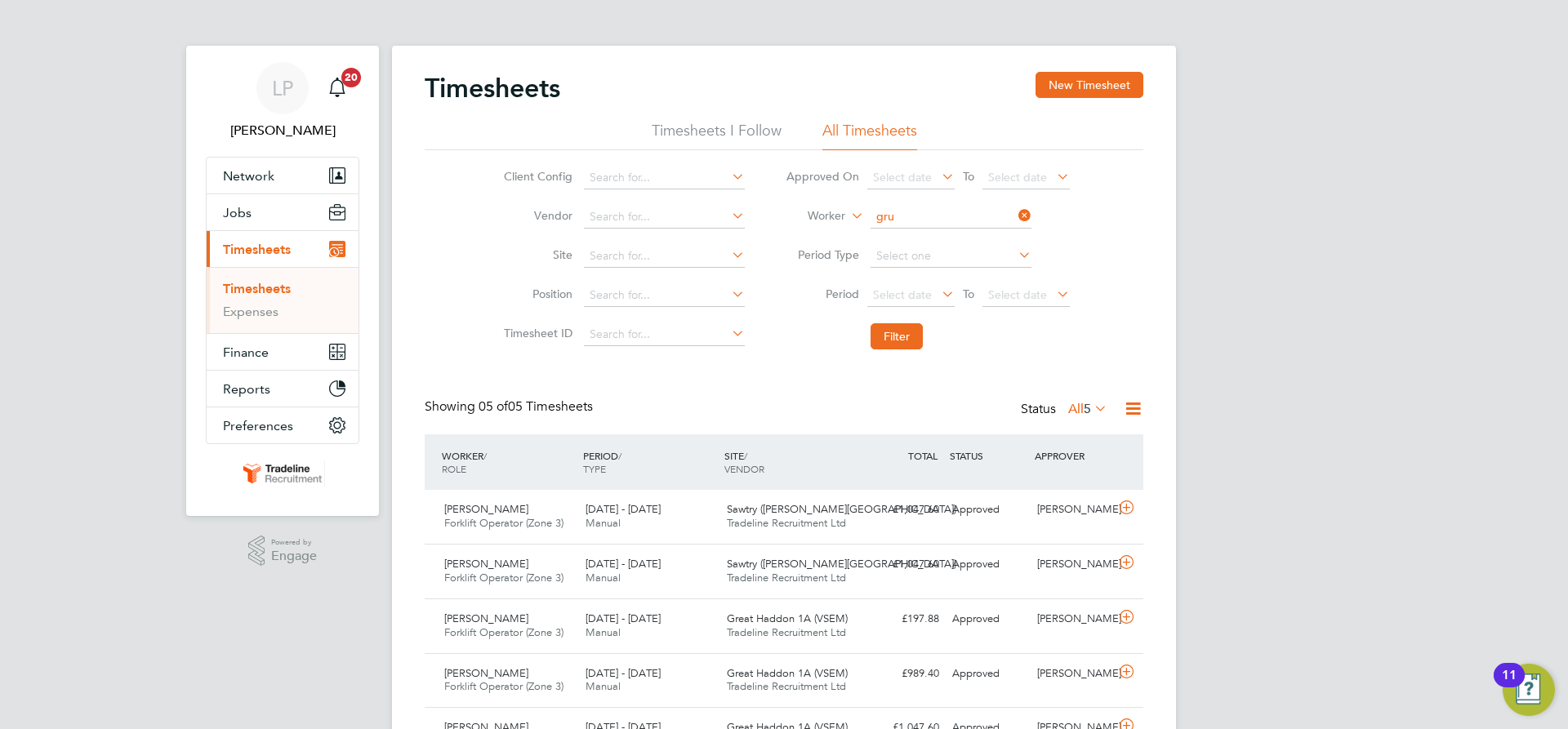
type input "Michal Gruszka"
click at [911, 329] on button "Filter" at bounding box center [897, 336] width 53 height 26
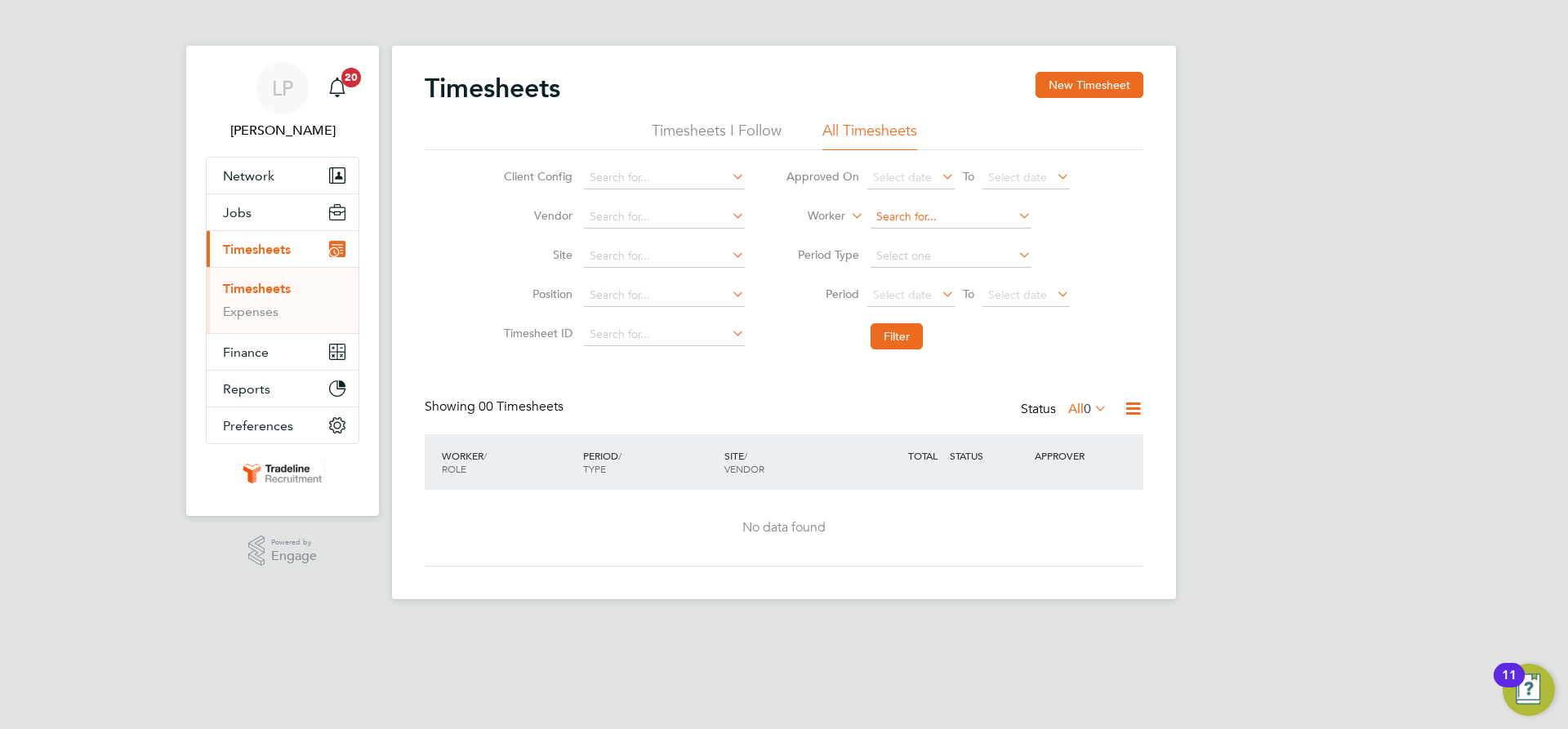
click at [887, 217] on input at bounding box center [951, 217] width 161 height 23
click at [884, 234] on li "Cyrille Tch amou" at bounding box center [950, 239] width 162 height 22
type input "Cyrille Tchamou"
click at [890, 341] on button "Filter" at bounding box center [897, 336] width 53 height 26
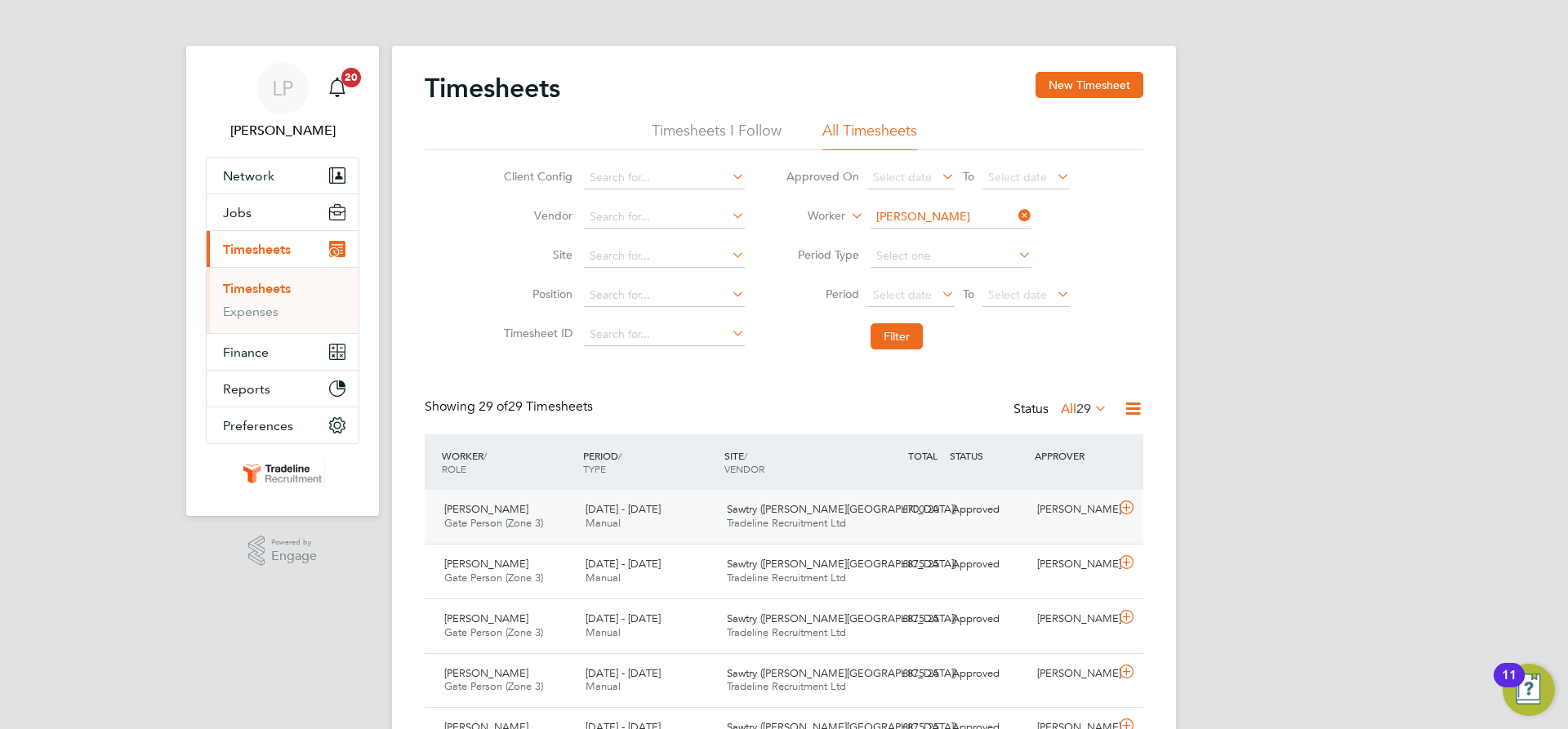
click at [738, 513] on span "Sawtry (Judith Gardens)" at bounding box center [841, 509] width 230 height 14
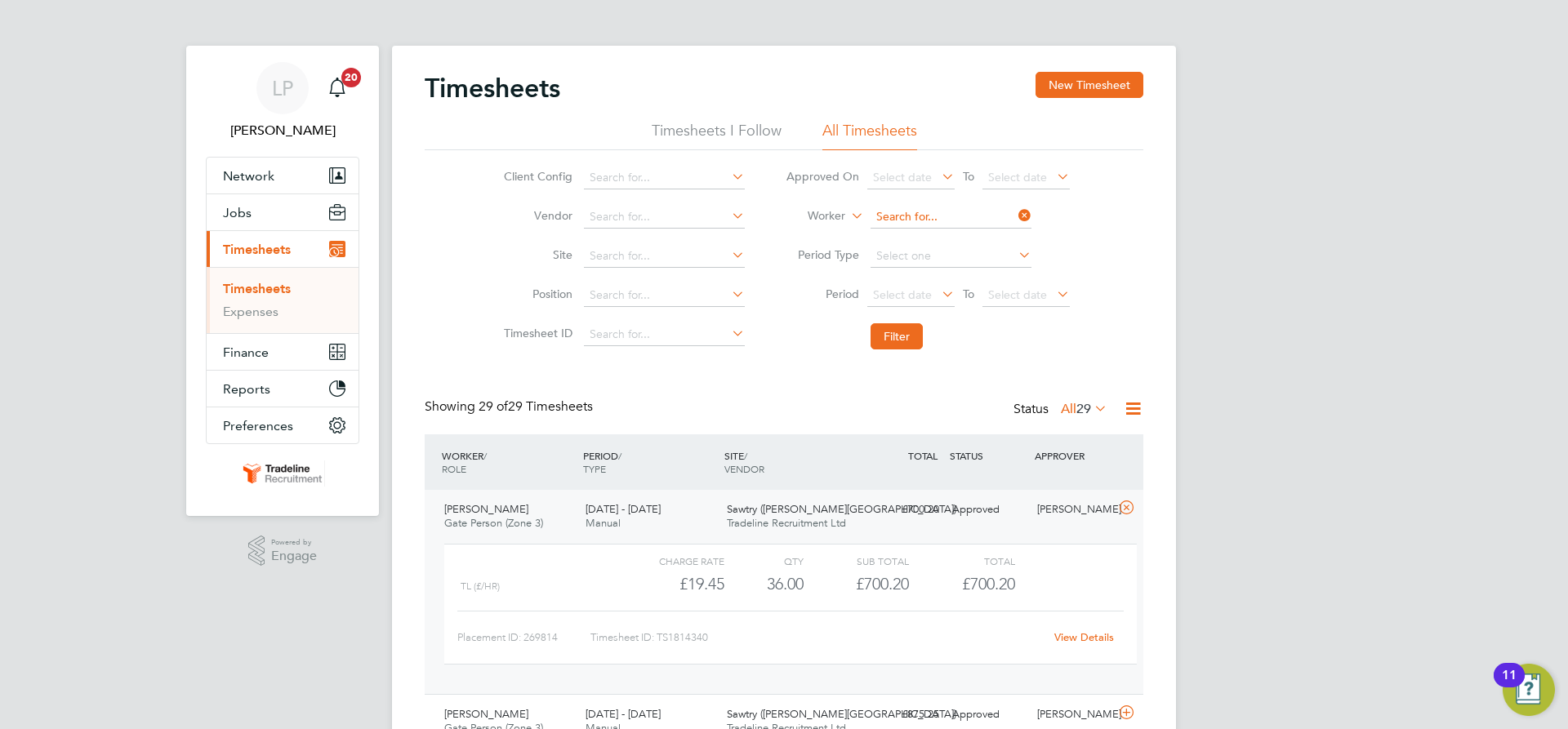
click at [900, 218] on input at bounding box center [951, 217] width 161 height 23
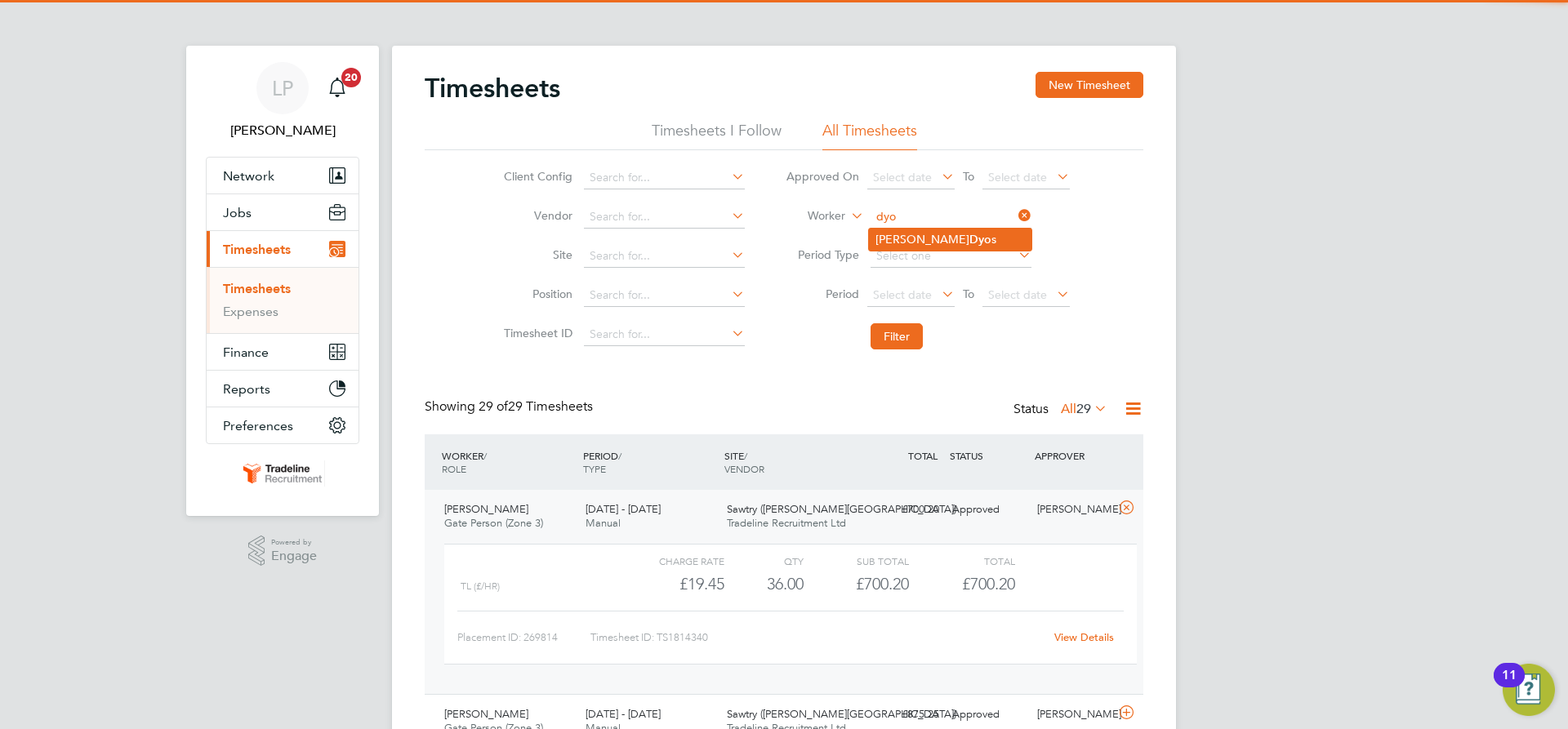
click at [969, 243] on b "Dyo" at bounding box center [980, 240] width 22 height 14
type input "Pete Dyos"
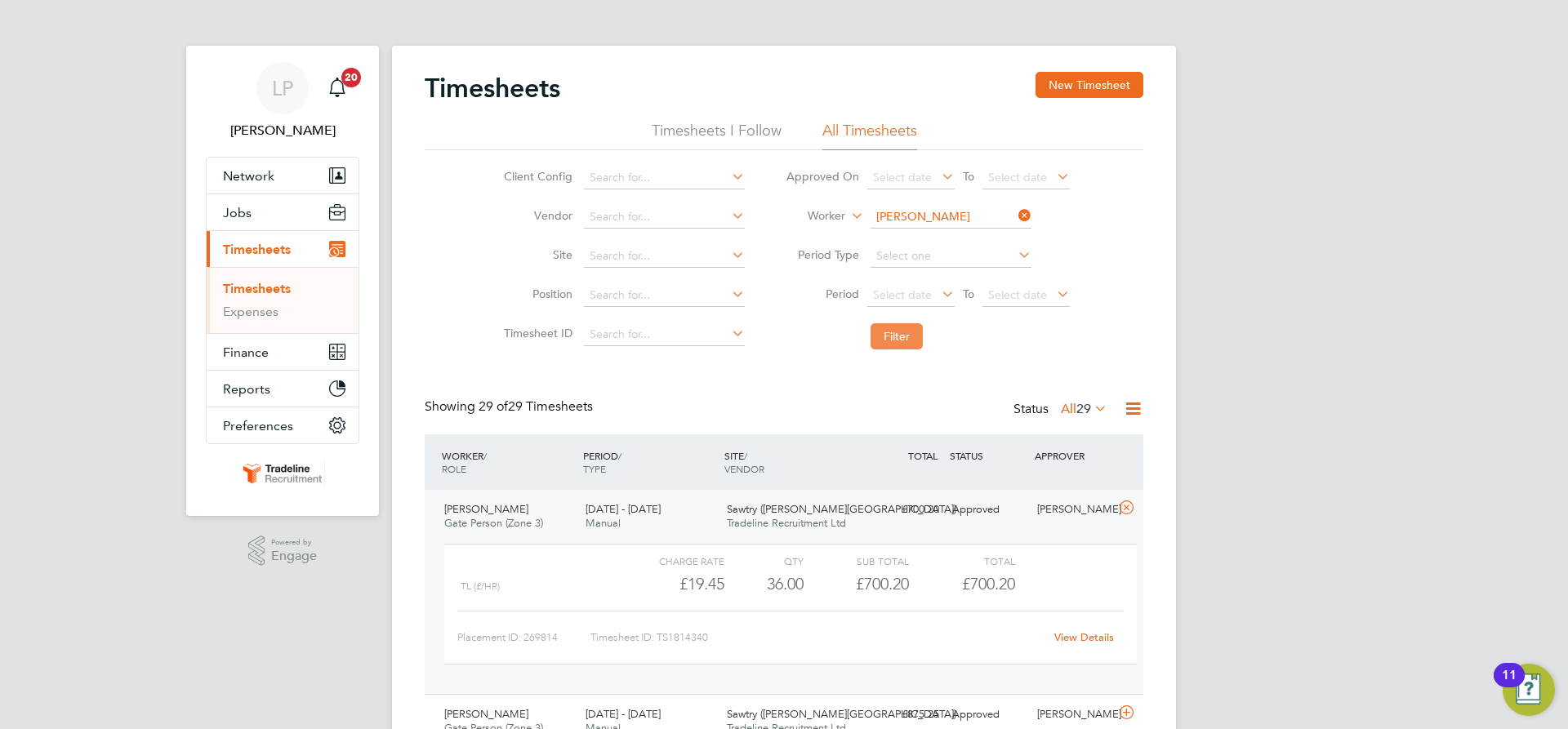
click at [896, 333] on button "Filter" at bounding box center [897, 336] width 53 height 26
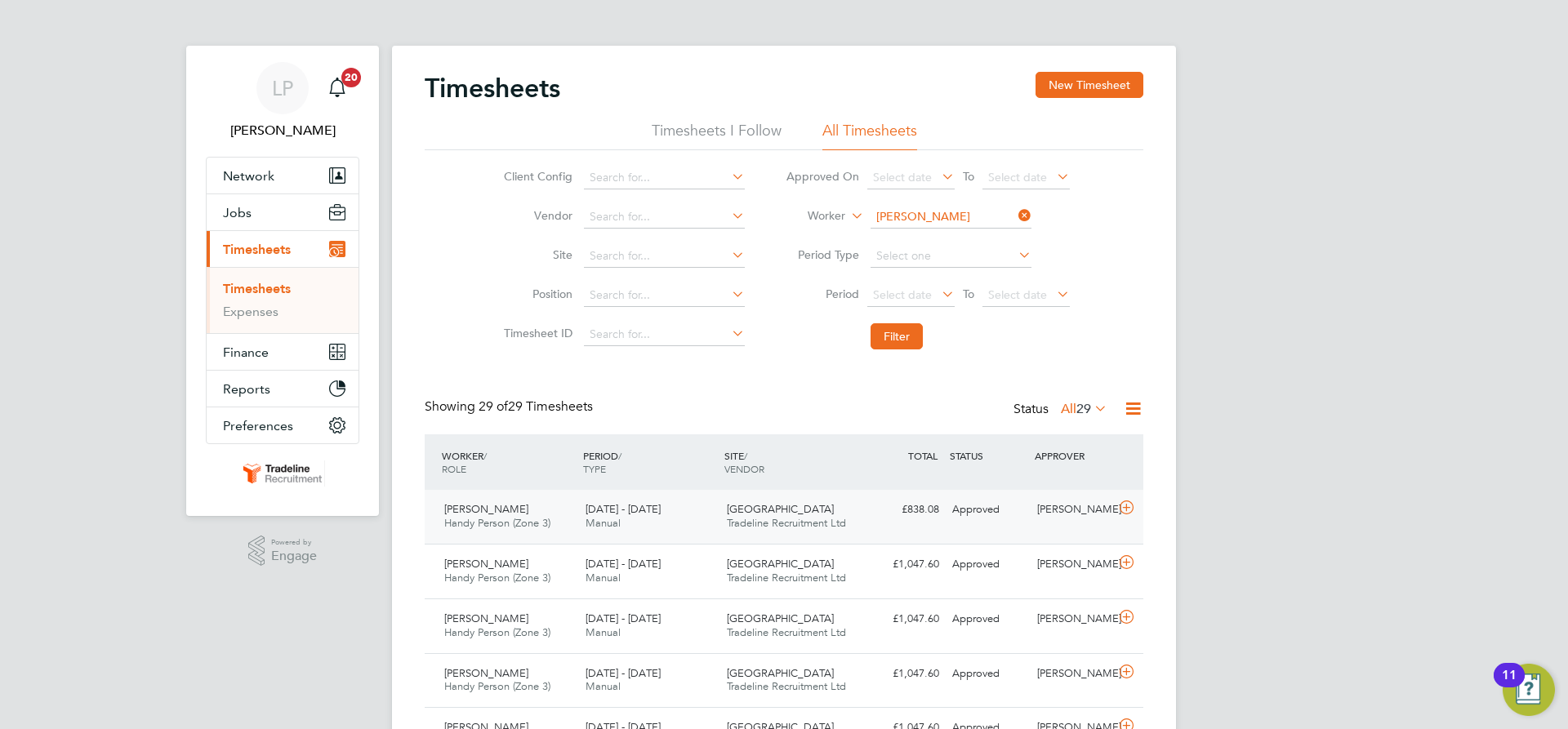
click at [783, 505] on span "[GEOGRAPHIC_DATA]" at bounding box center [780, 509] width 107 height 14
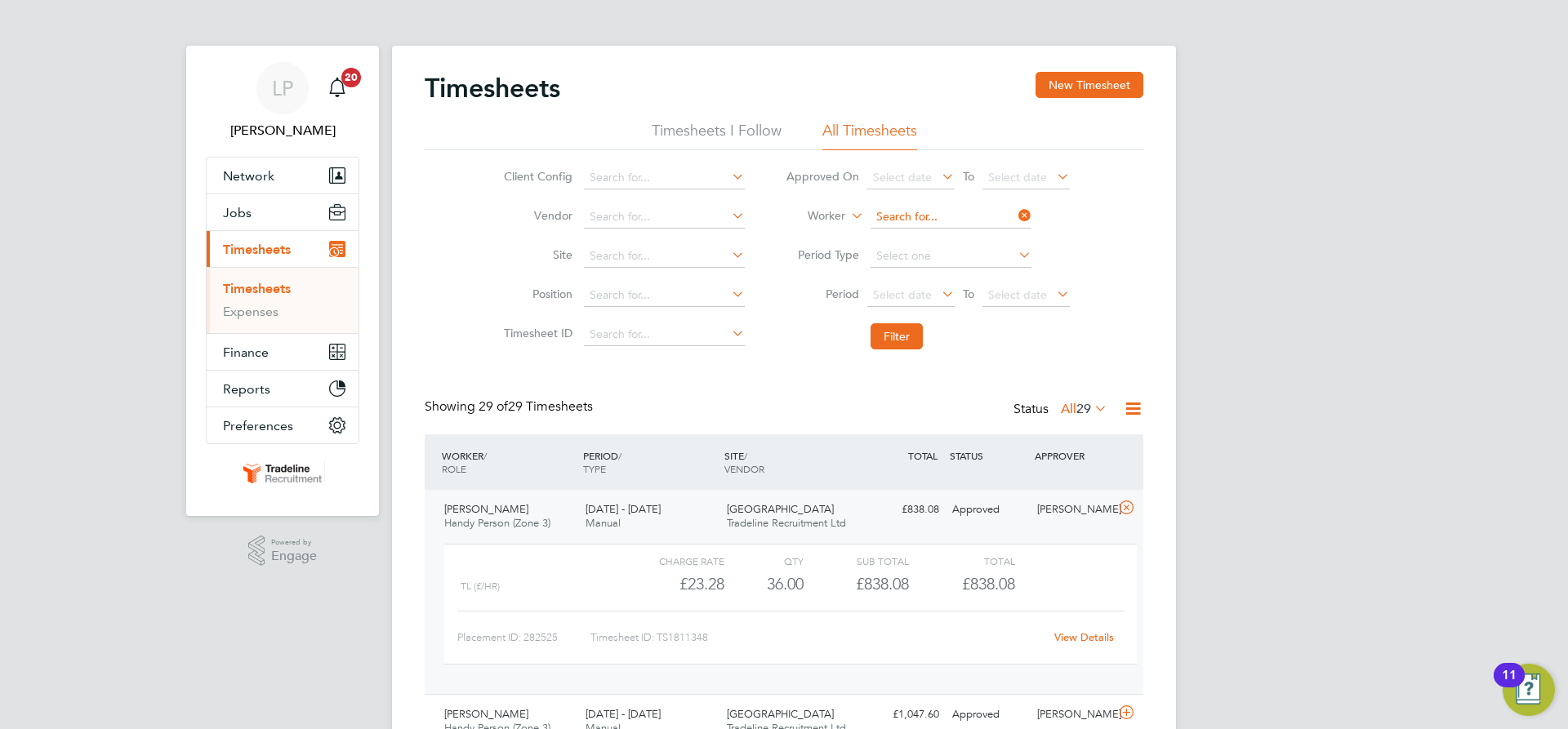
click at [896, 210] on input at bounding box center [951, 217] width 161 height 23
drag, startPoint x: 909, startPoint y: 237, endPoint x: 901, endPoint y: 294, distance: 57.6
click at [909, 237] on b "O'B" at bounding box center [905, 240] width 20 height 14
type input "Ben O'Brien"
click at [891, 339] on button "Filter" at bounding box center [897, 336] width 53 height 26
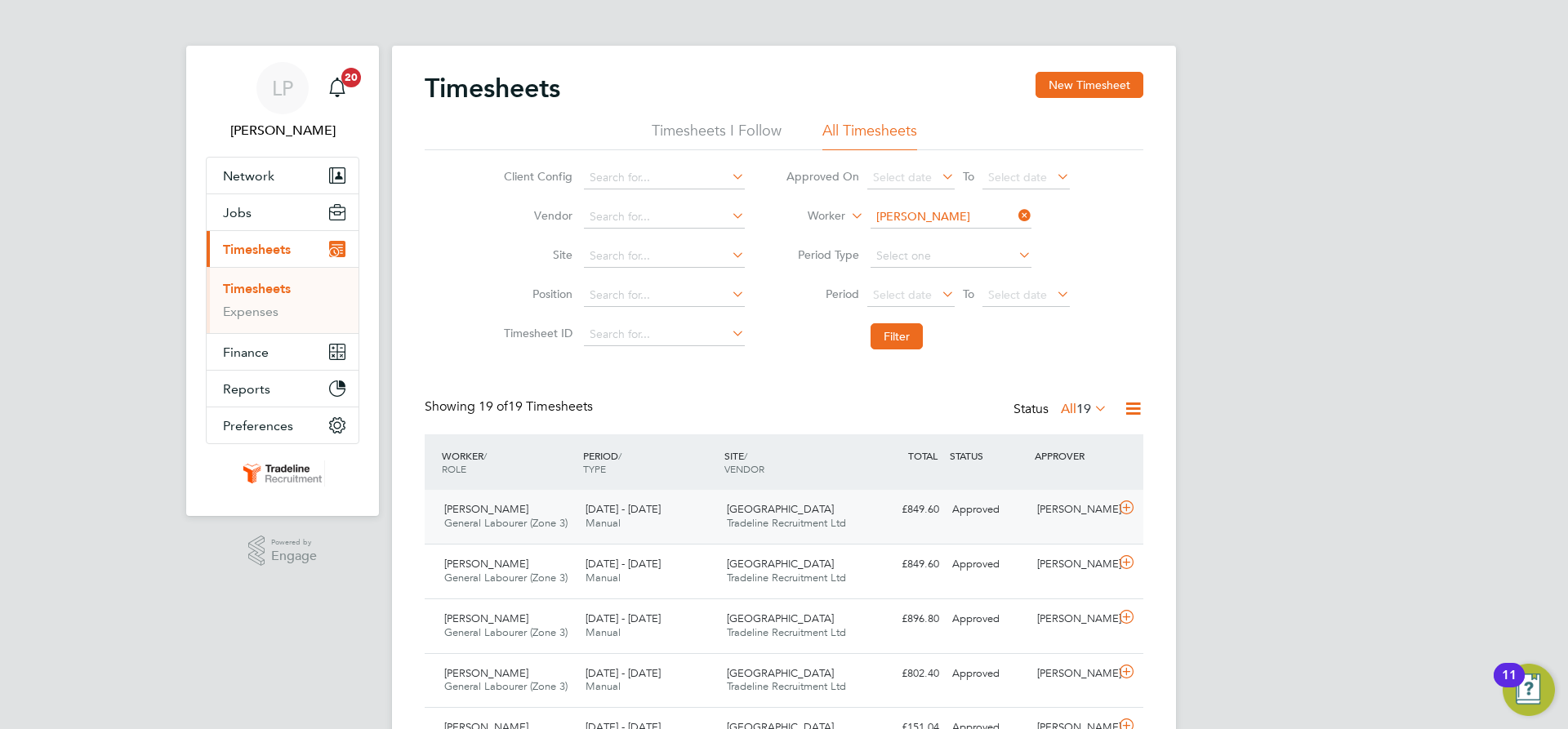
click at [828, 517] on span "Tradeline Recruitment Ltd" at bounding box center [786, 523] width 119 height 14
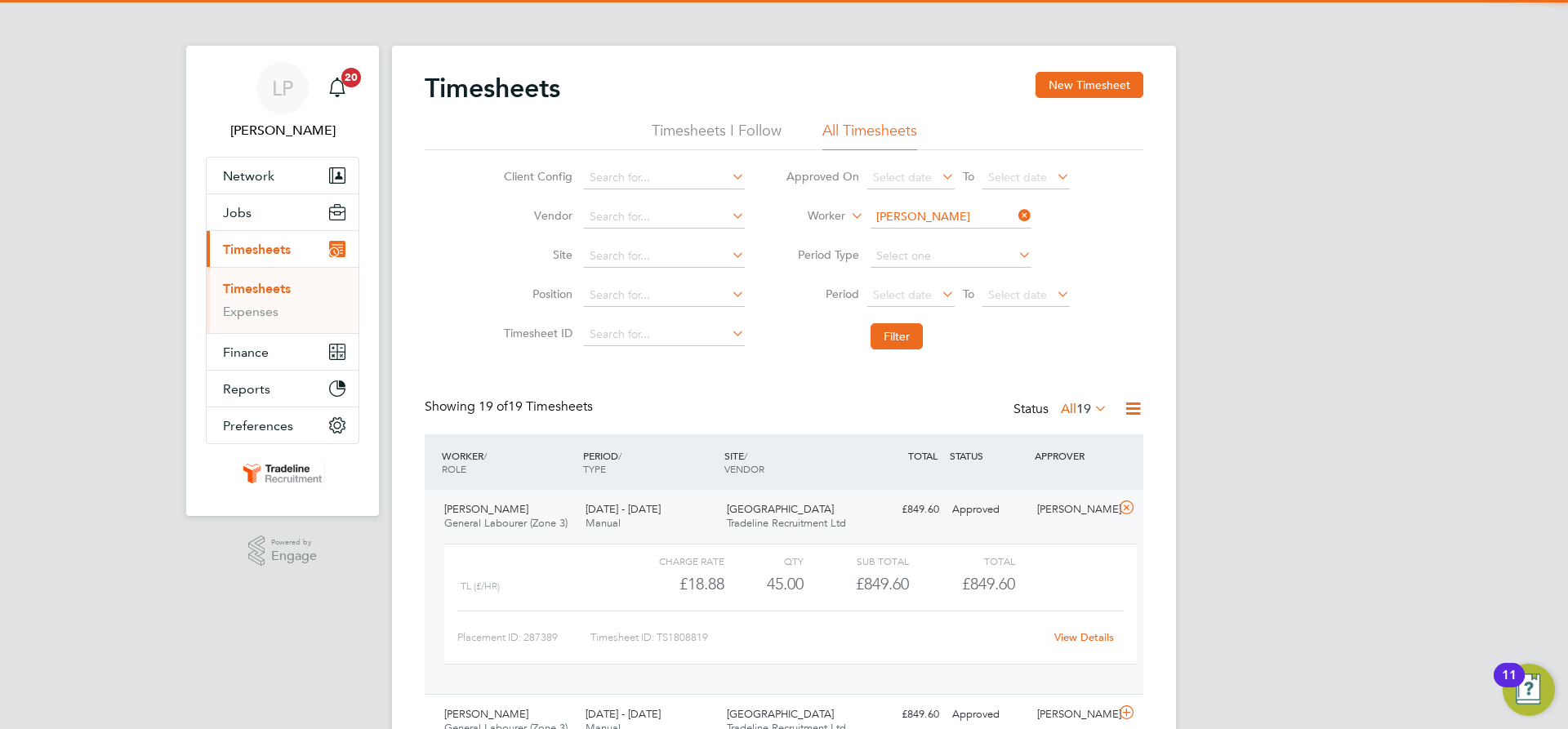
click at [828, 517] on span "Tradeline Recruitment Ltd" at bounding box center [786, 523] width 119 height 14
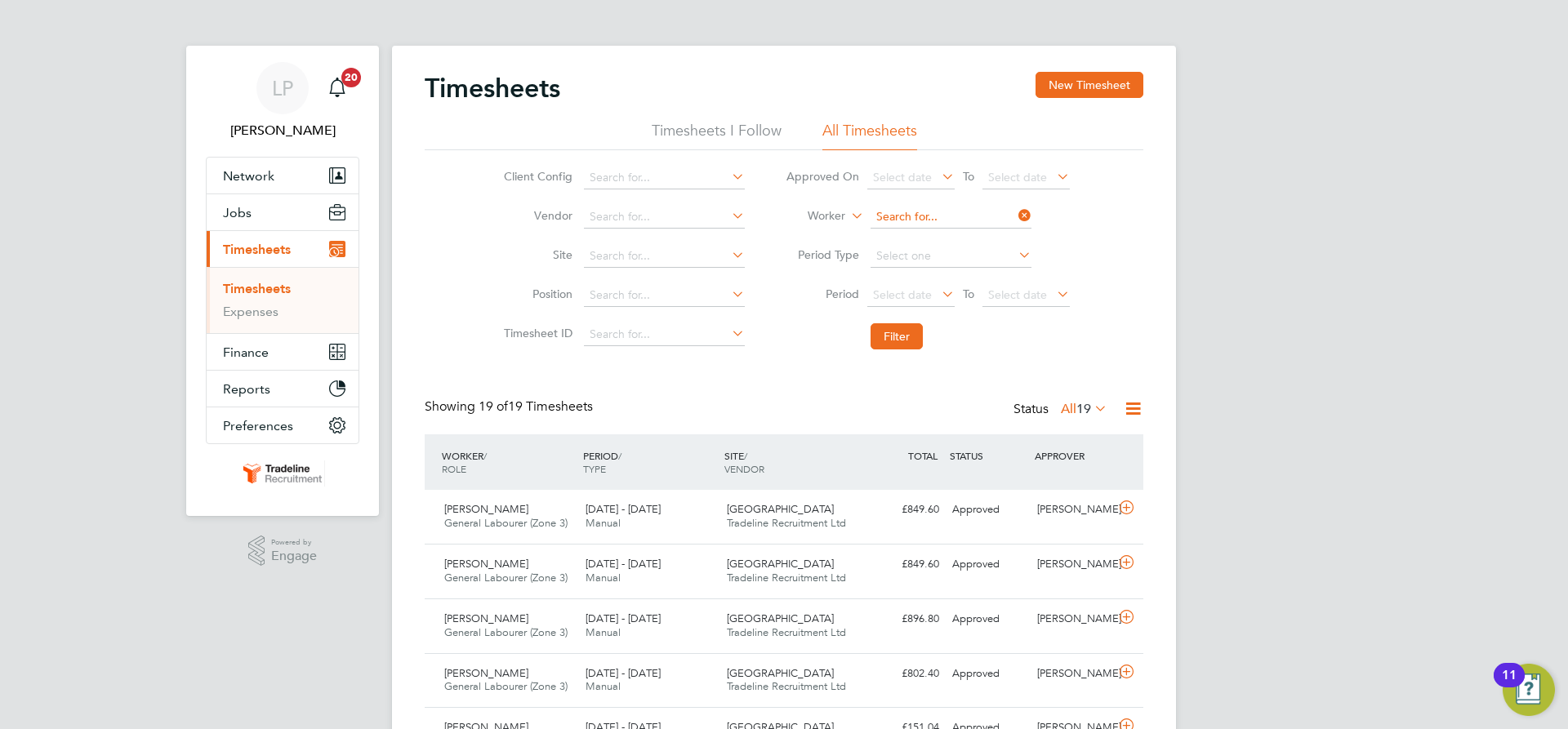
click at [936, 219] on input at bounding box center [951, 217] width 161 height 23
click at [941, 246] on li "Kingsley Asa moah" at bounding box center [984, 239] width 231 height 22
type input "Kingsley Asamoah"
click at [905, 331] on button "Filter" at bounding box center [897, 336] width 53 height 26
click at [851, 512] on div "Glenvale Park Tradeline Recruitment Ltd" at bounding box center [791, 517] width 141 height 41
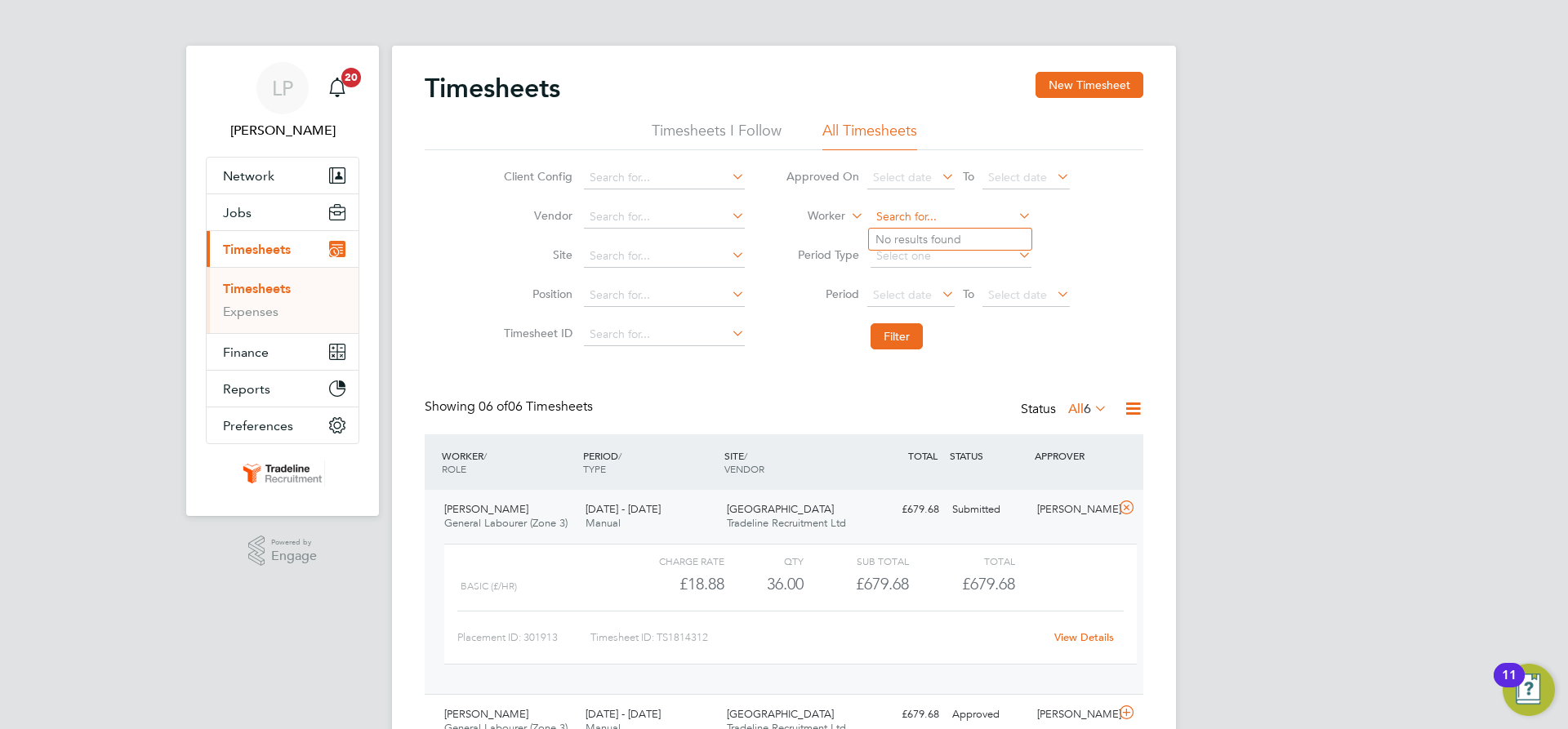
click at [915, 219] on input at bounding box center [951, 217] width 161 height 23
click at [939, 284] on li "Robert Kam inski" at bounding box center [953, 283] width 167 height 22
type input "Robert Kaminski"
click at [898, 346] on button "Filter" at bounding box center [897, 336] width 53 height 26
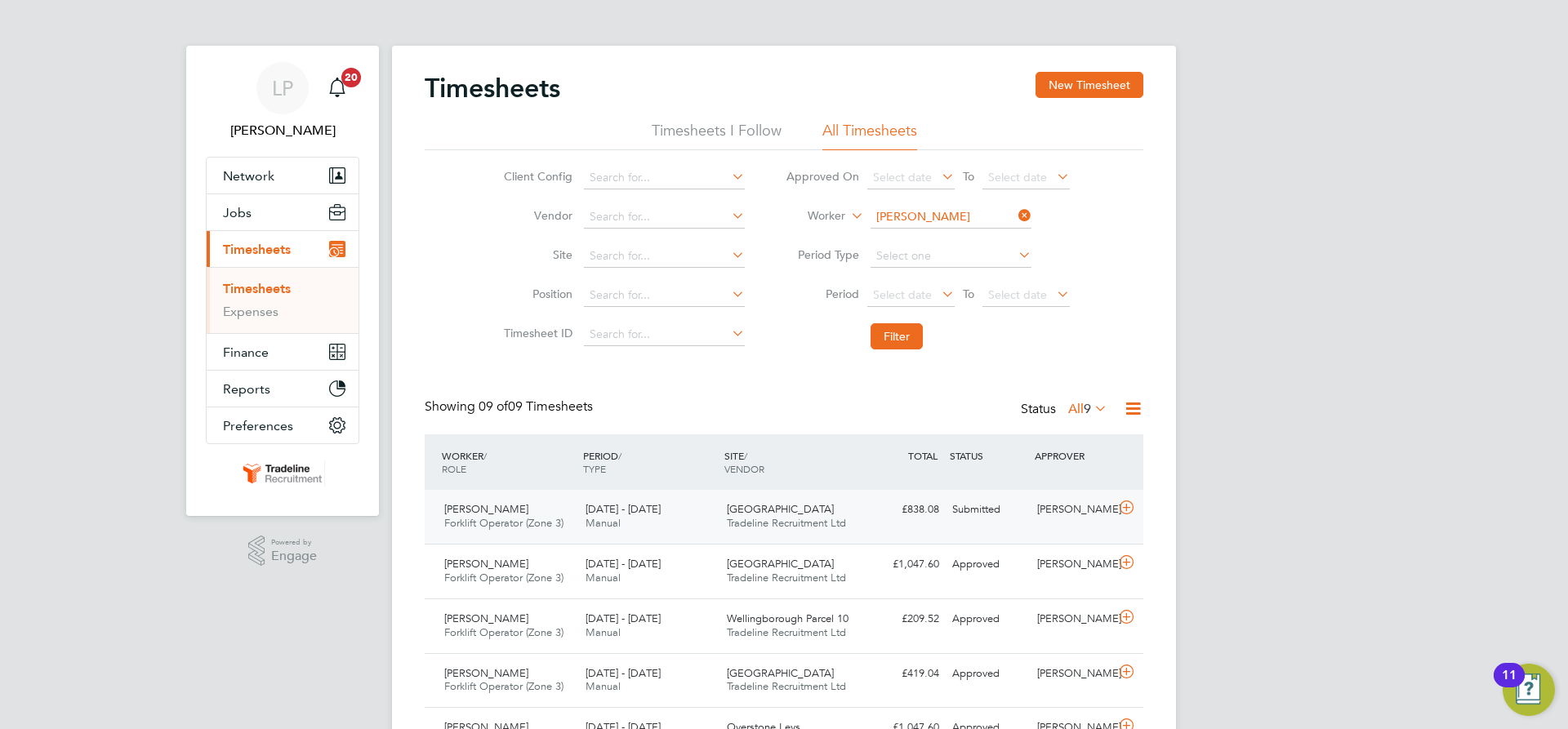
click at [768, 510] on span "[GEOGRAPHIC_DATA]" at bounding box center [780, 509] width 107 height 14
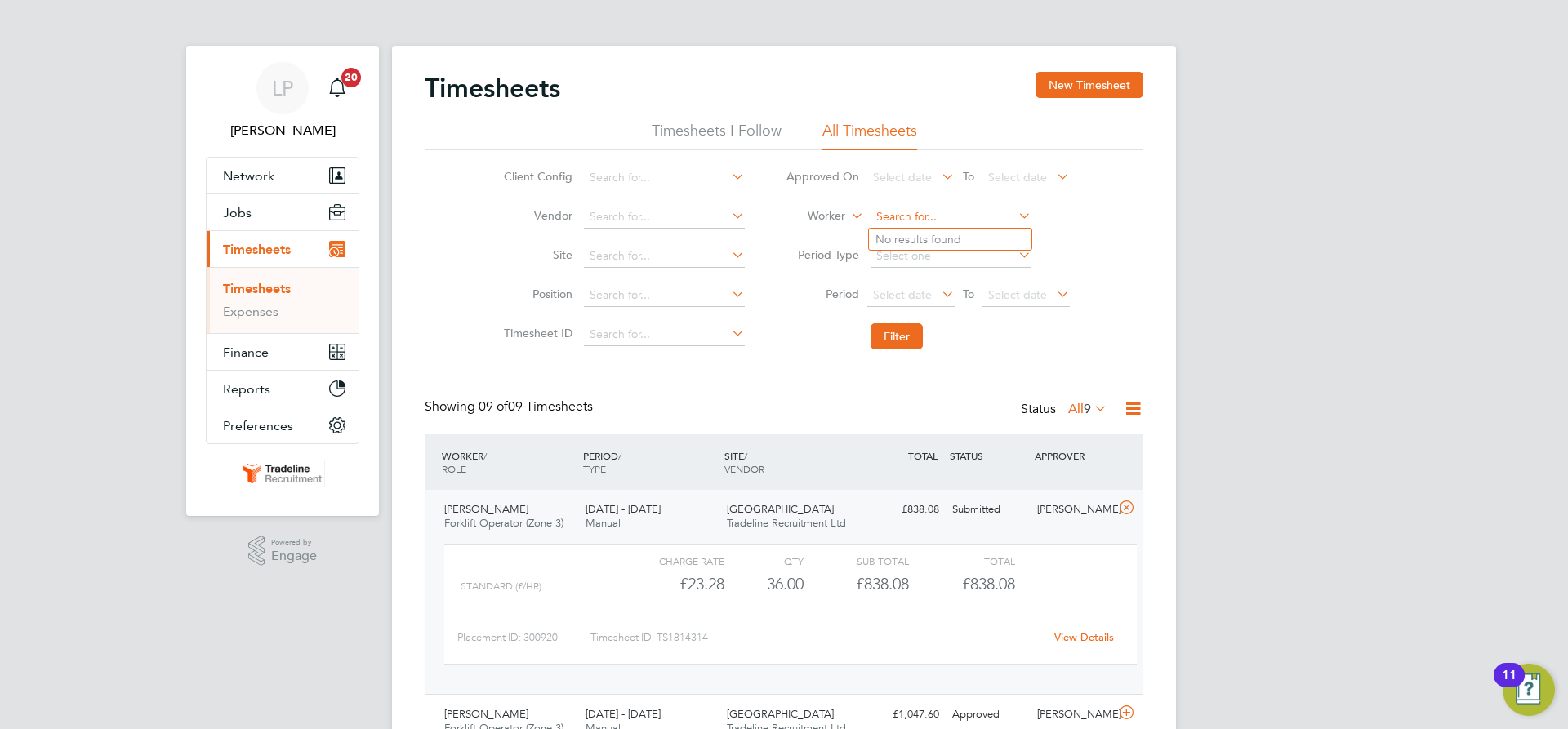
click at [948, 212] on input at bounding box center [951, 217] width 161 height 23
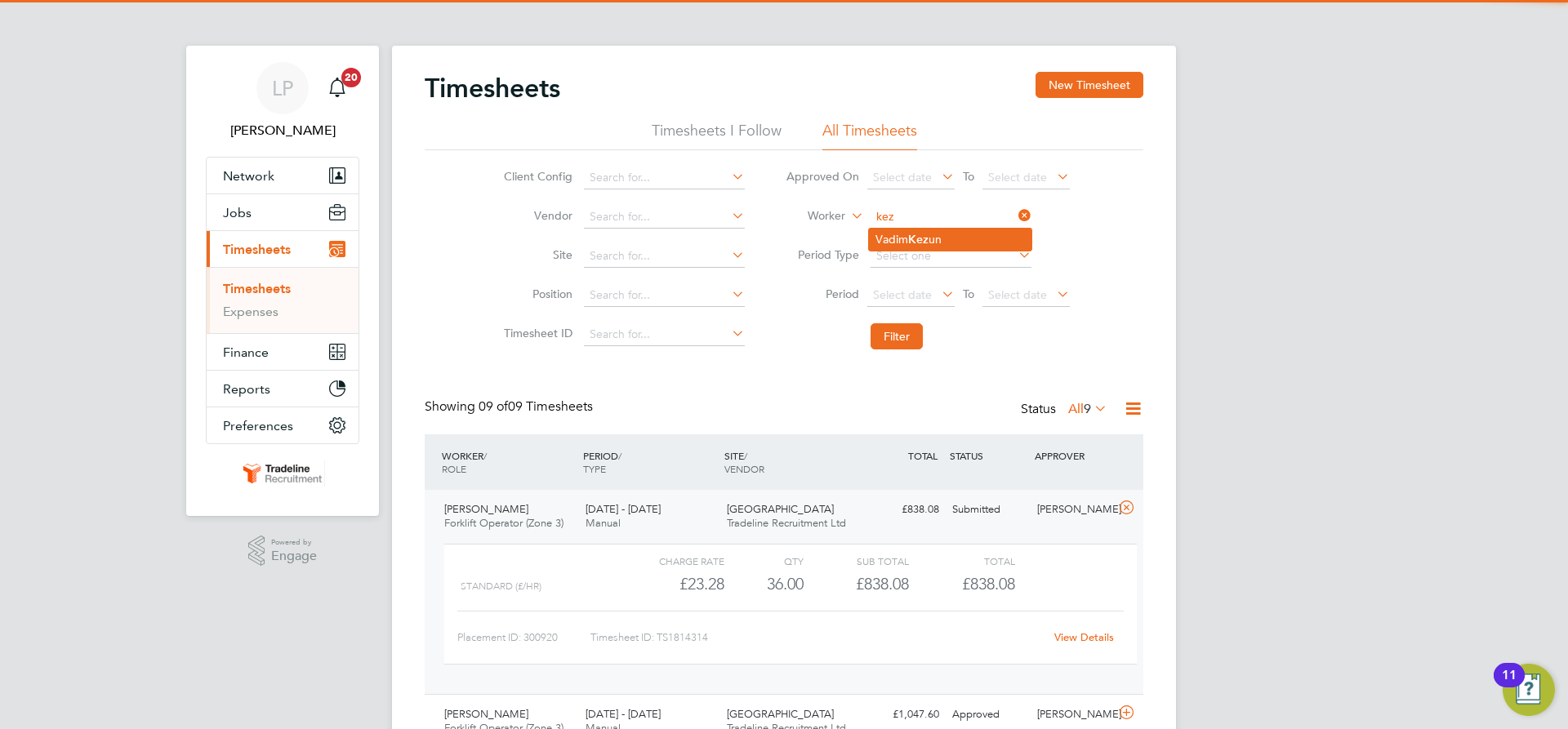
click at [909, 245] on li "Vadim Kez un" at bounding box center [950, 239] width 162 height 22
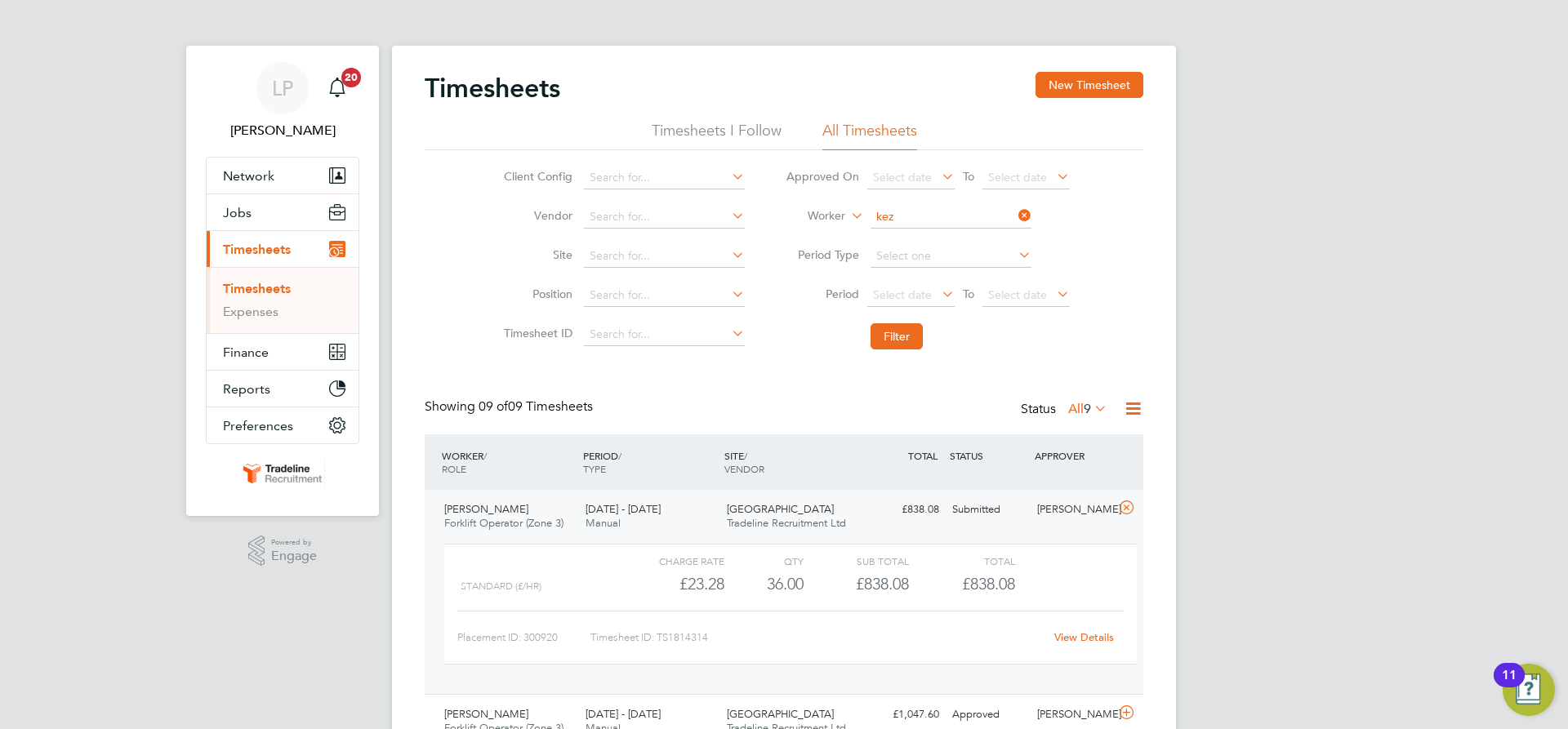
type input "[PERSON_NAME]"
click at [895, 329] on button "Filter" at bounding box center [897, 336] width 53 height 26
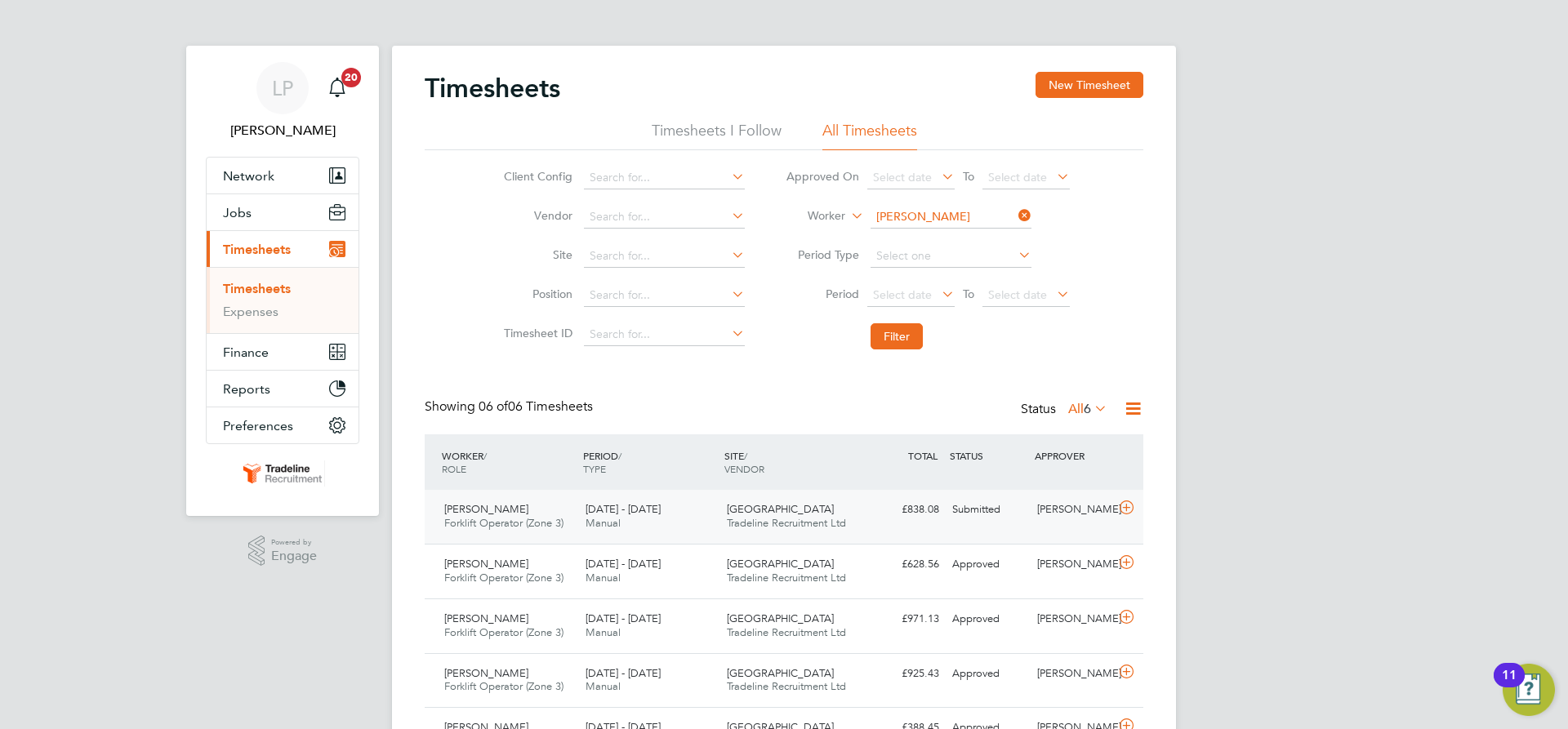
click at [834, 520] on span "Tradeline Recruitment Ltd" at bounding box center [786, 523] width 119 height 14
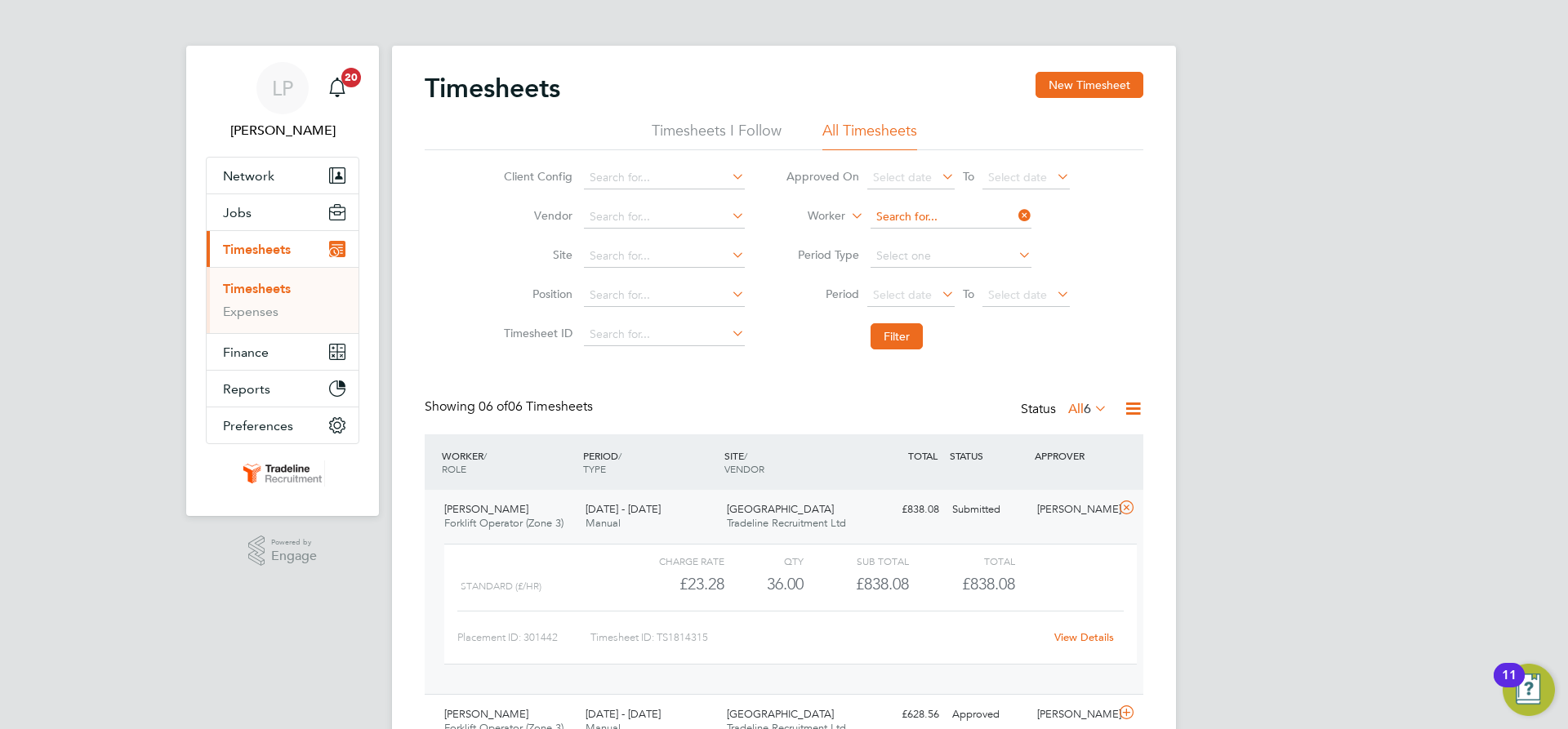
click at [964, 217] on input at bounding box center [951, 217] width 161 height 23
click at [954, 234] on li "Lio nel Du Val" at bounding box center [950, 239] width 162 height 22
type input "Lionel Du Val"
click at [910, 332] on button "Filter" at bounding box center [897, 336] width 53 height 26
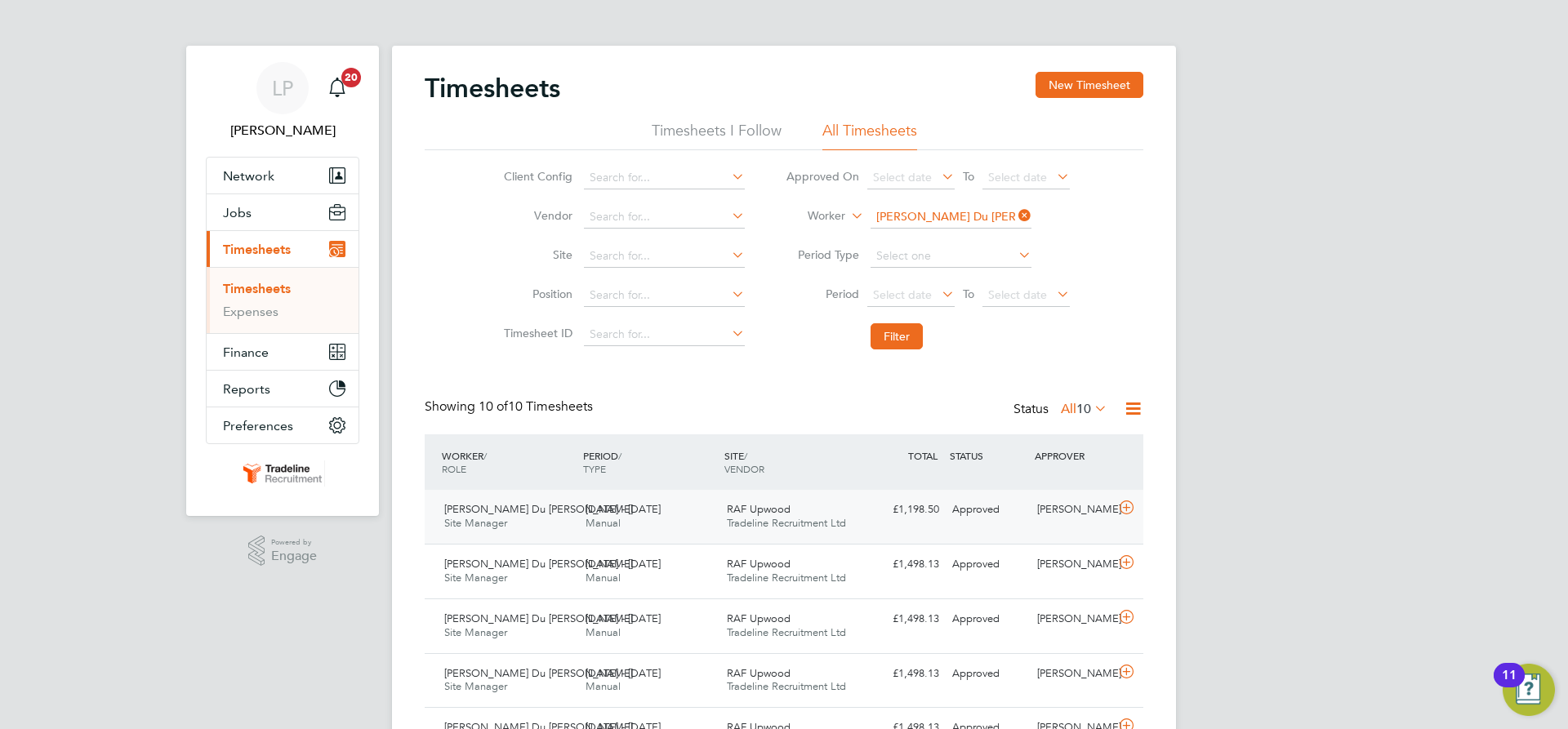
click at [855, 518] on div "RAF Upwood Tradeline Recruitment Ltd" at bounding box center [791, 517] width 141 height 41
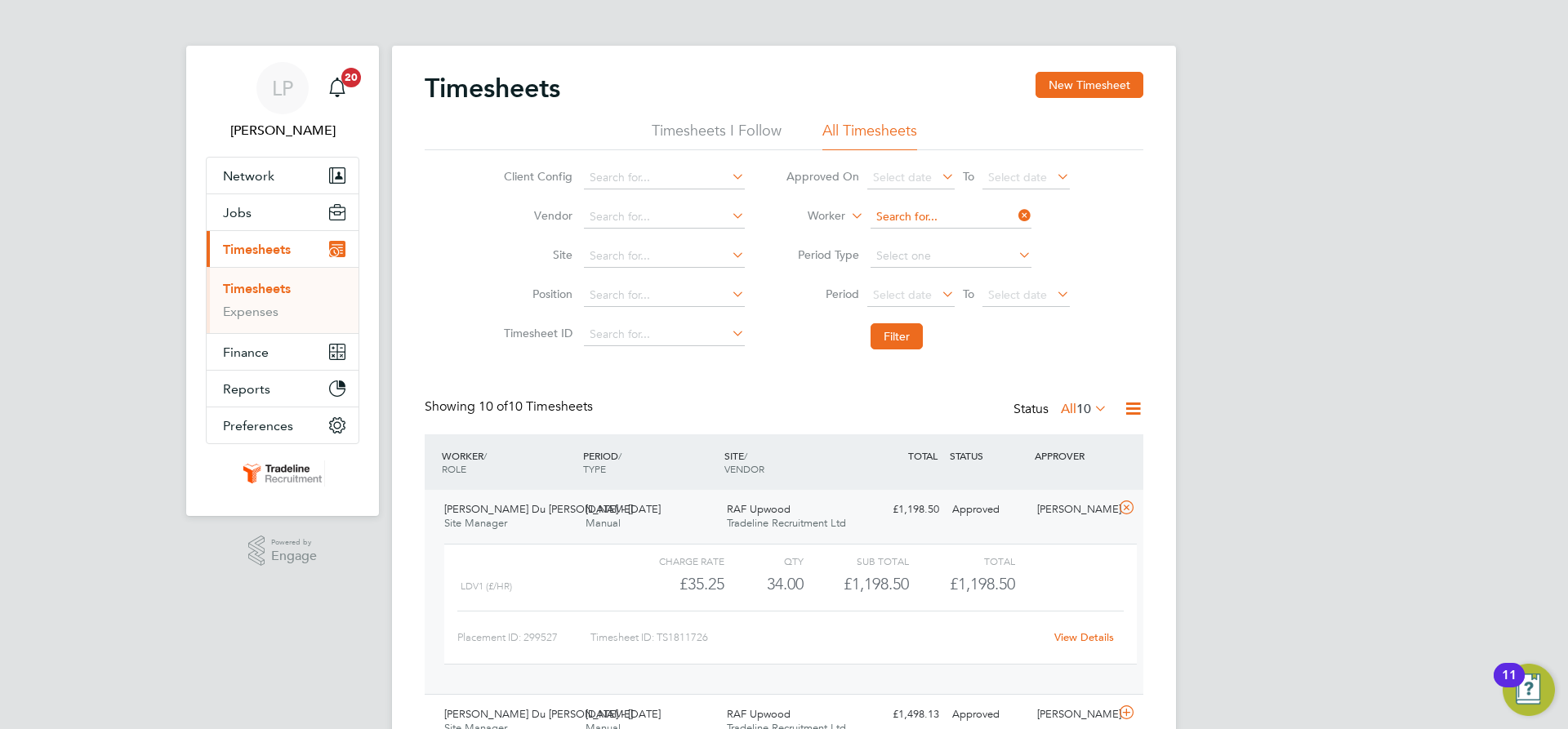
click at [966, 217] on input at bounding box center [951, 217] width 161 height 23
click at [964, 234] on li "Darren Doo ley" at bounding box center [950, 239] width 162 height 22
type input "Darren Dooley"
click at [913, 329] on button "Filter" at bounding box center [897, 336] width 53 height 26
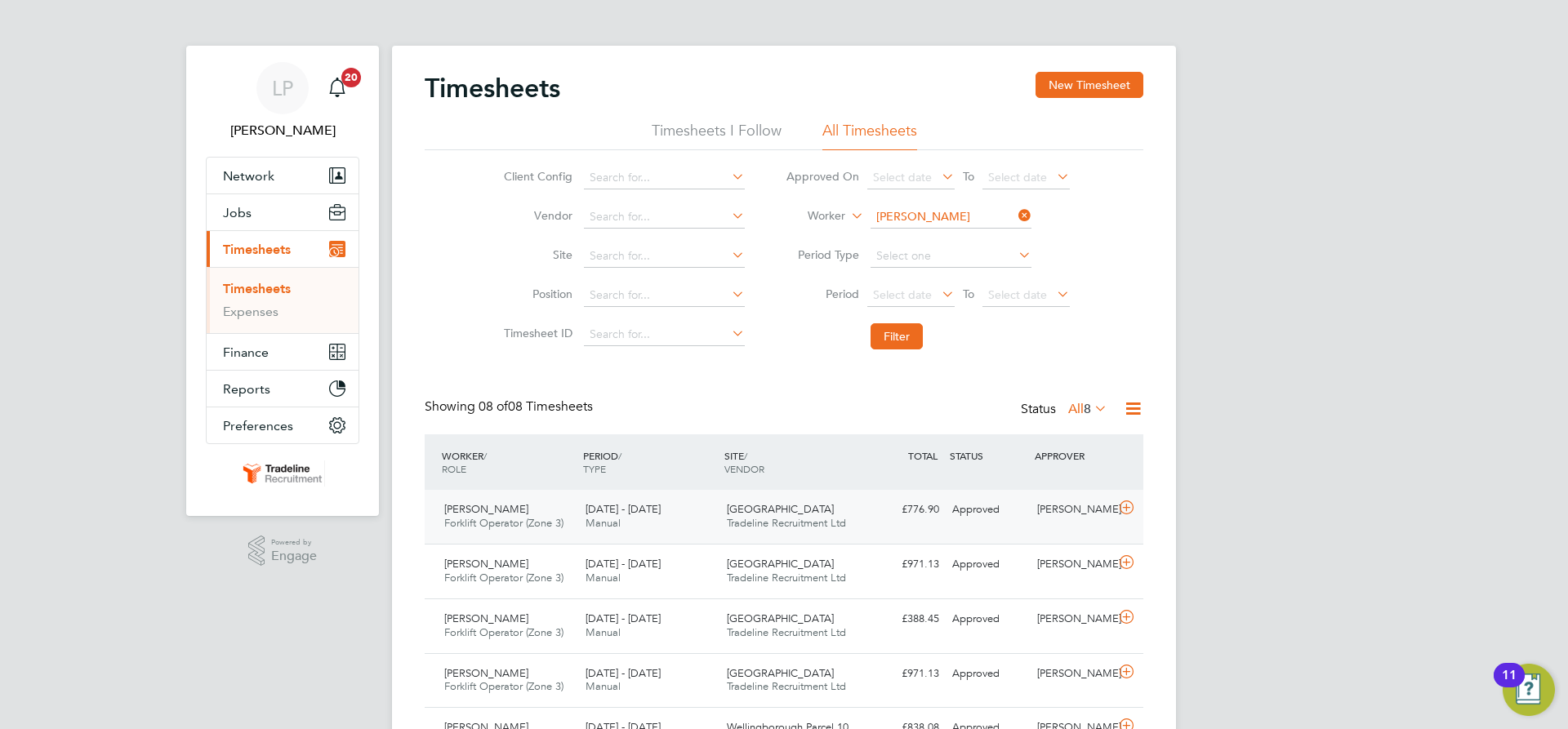
click at [822, 520] on span "Tradeline Recruitment Ltd" at bounding box center [786, 523] width 119 height 14
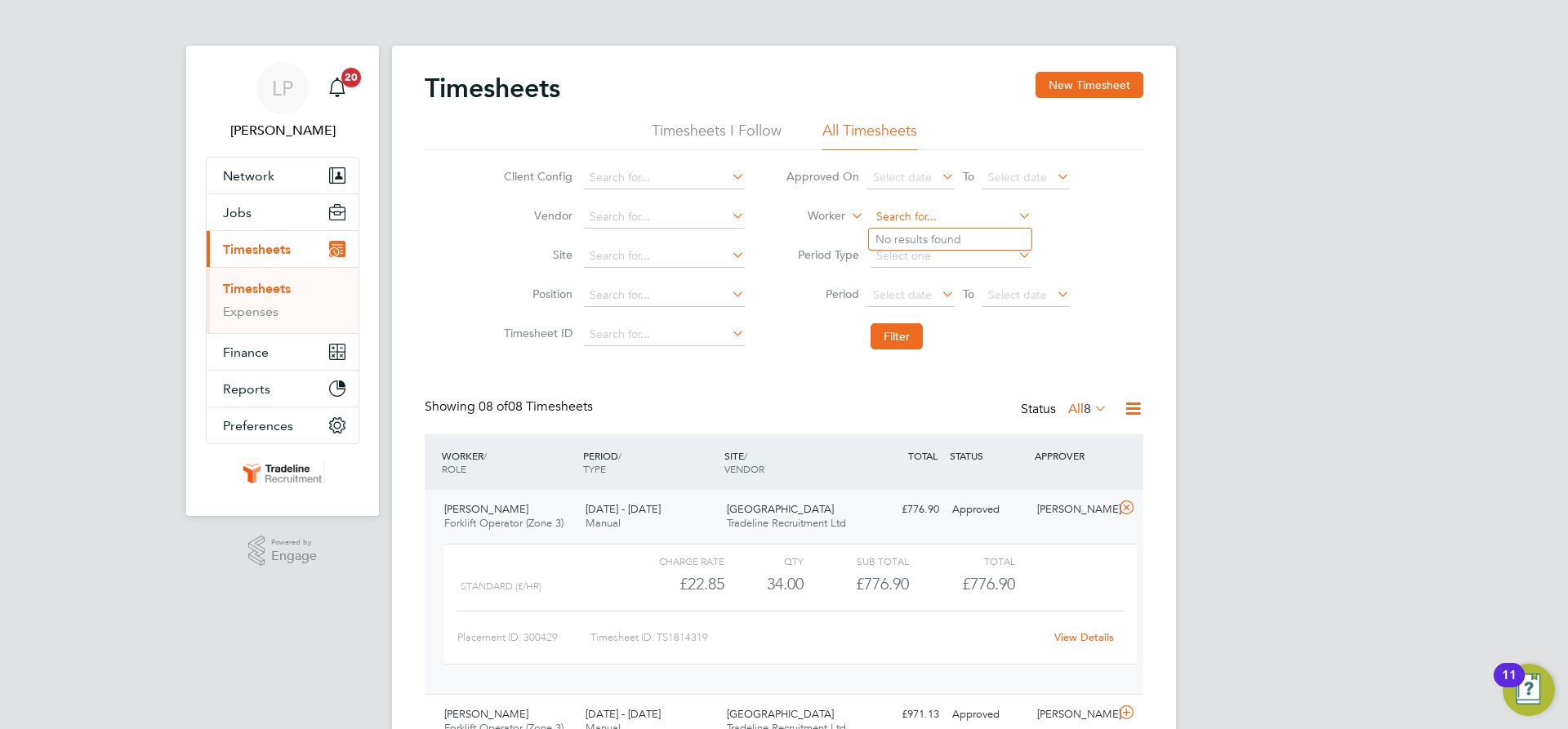
click at [925, 216] on input at bounding box center [951, 217] width 161 height 23
click at [908, 246] on li "Lloyd Lund" at bounding box center [970, 239] width 202 height 22
type input "Lloyd Lund"
click at [881, 340] on button "Filter" at bounding box center [897, 336] width 53 height 26
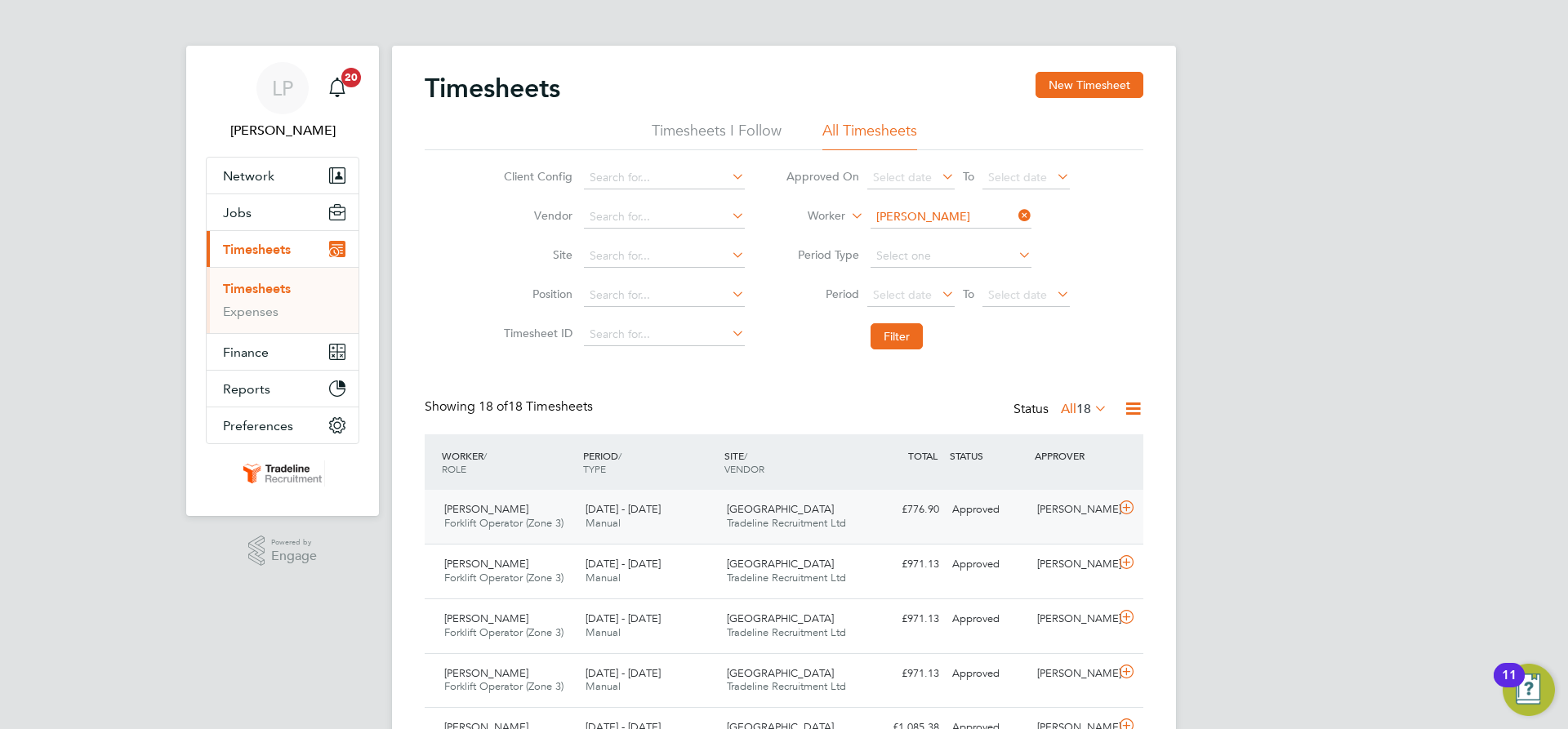
click at [892, 514] on div "£776.90 Approved" at bounding box center [903, 510] width 85 height 27
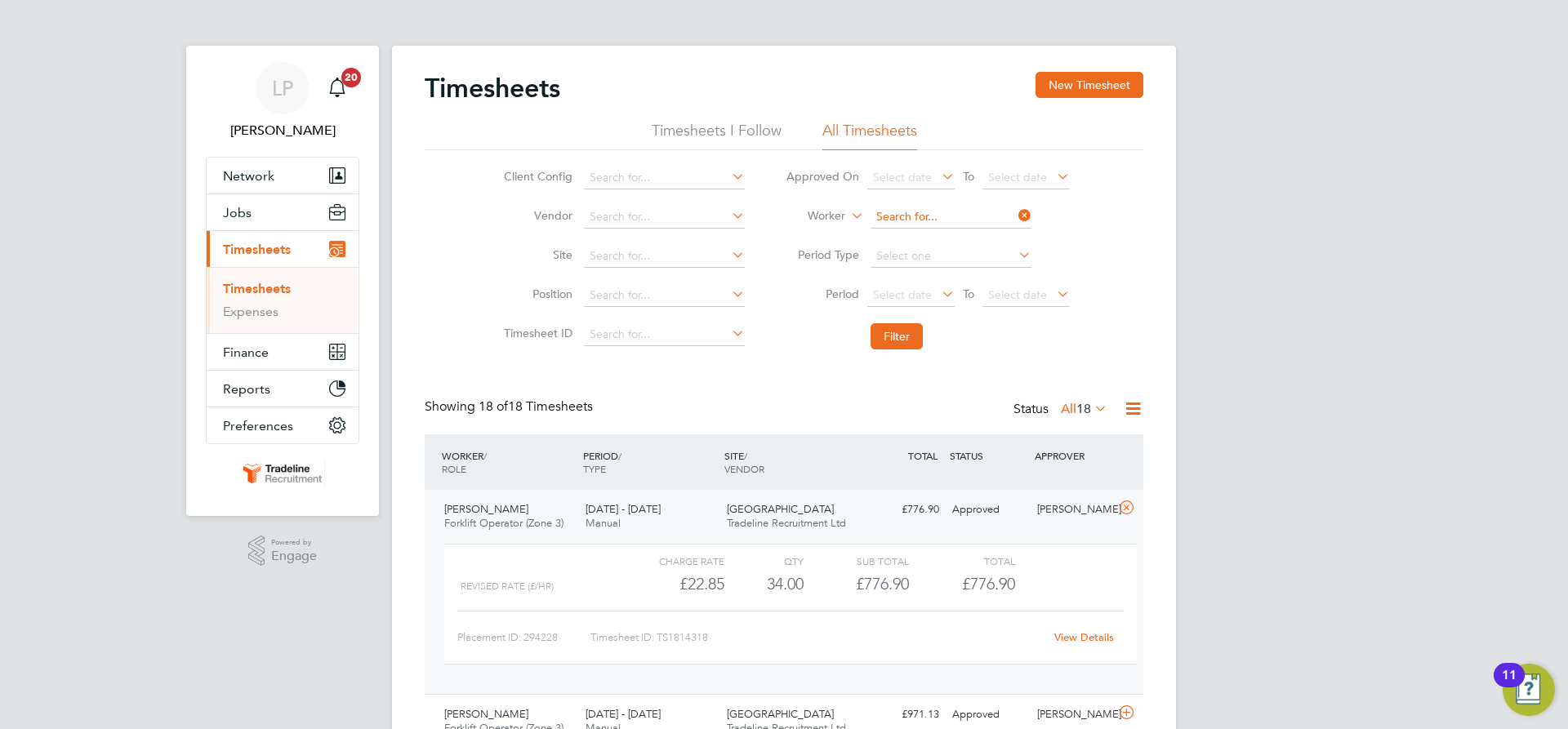
click at [951, 213] on input at bounding box center [951, 217] width 161 height 23
click at [932, 243] on b "Soro" at bounding box center [921, 240] width 25 height 14
type input "Sergiu Soroceanu"
click at [898, 336] on button "Filter" at bounding box center [897, 336] width 53 height 26
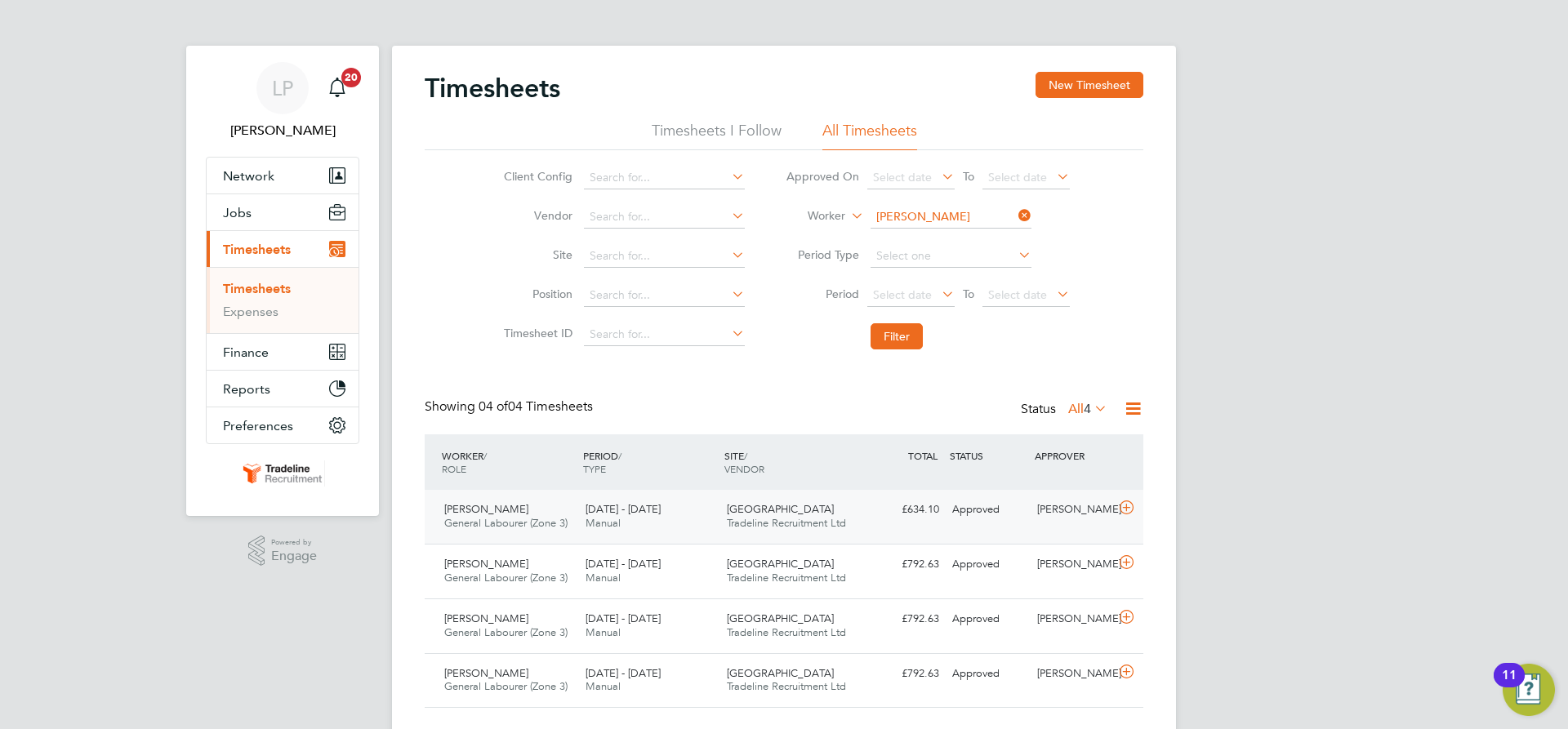
click at [905, 517] on div "£634.10 Approved" at bounding box center [903, 510] width 85 height 27
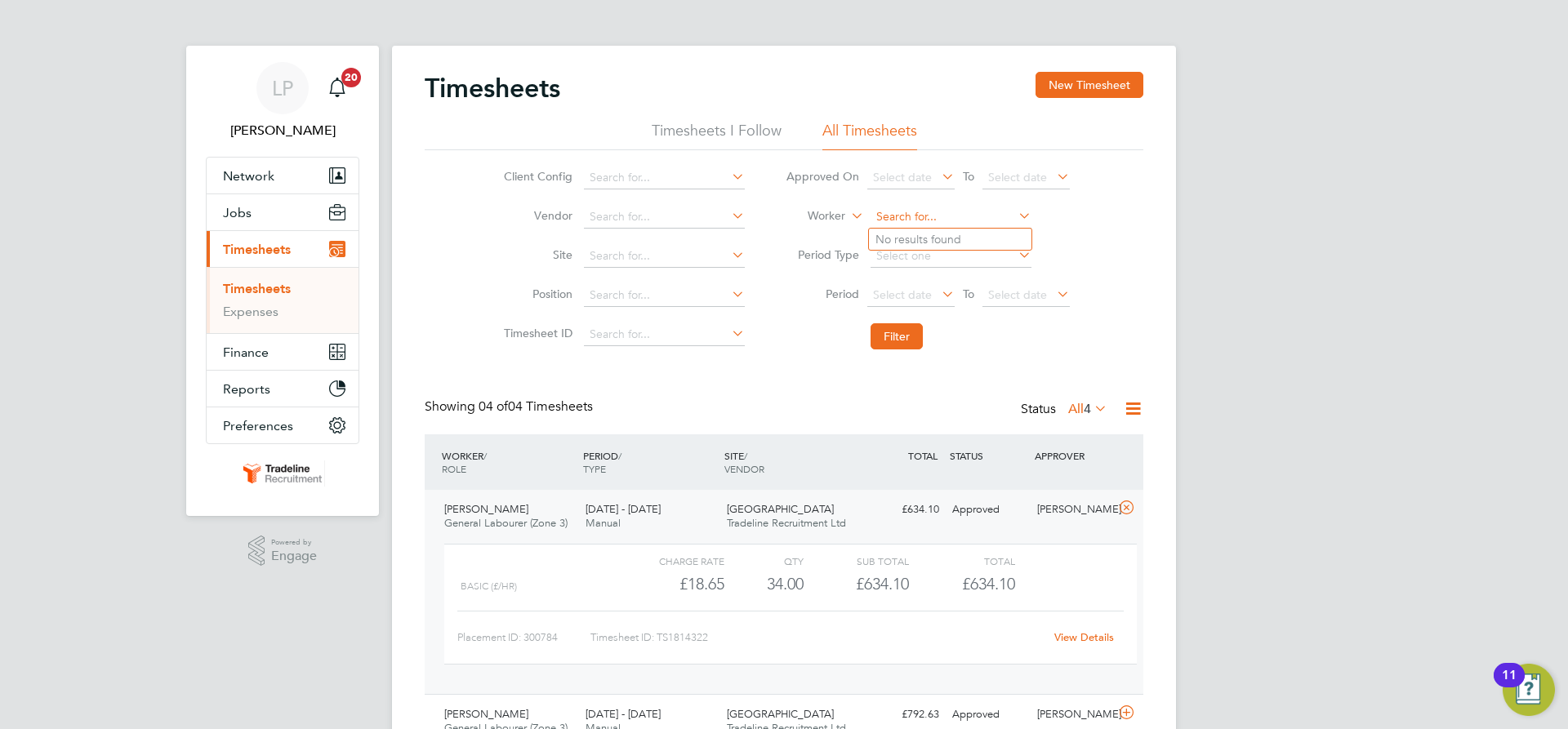
click at [935, 221] on input at bounding box center [951, 217] width 161 height 23
click at [932, 239] on li "Chavoughn Vass ell" at bounding box center [959, 239] width 179 height 22
type input "Chavoughn Vassell"
click at [902, 333] on button "Filter" at bounding box center [897, 336] width 53 height 26
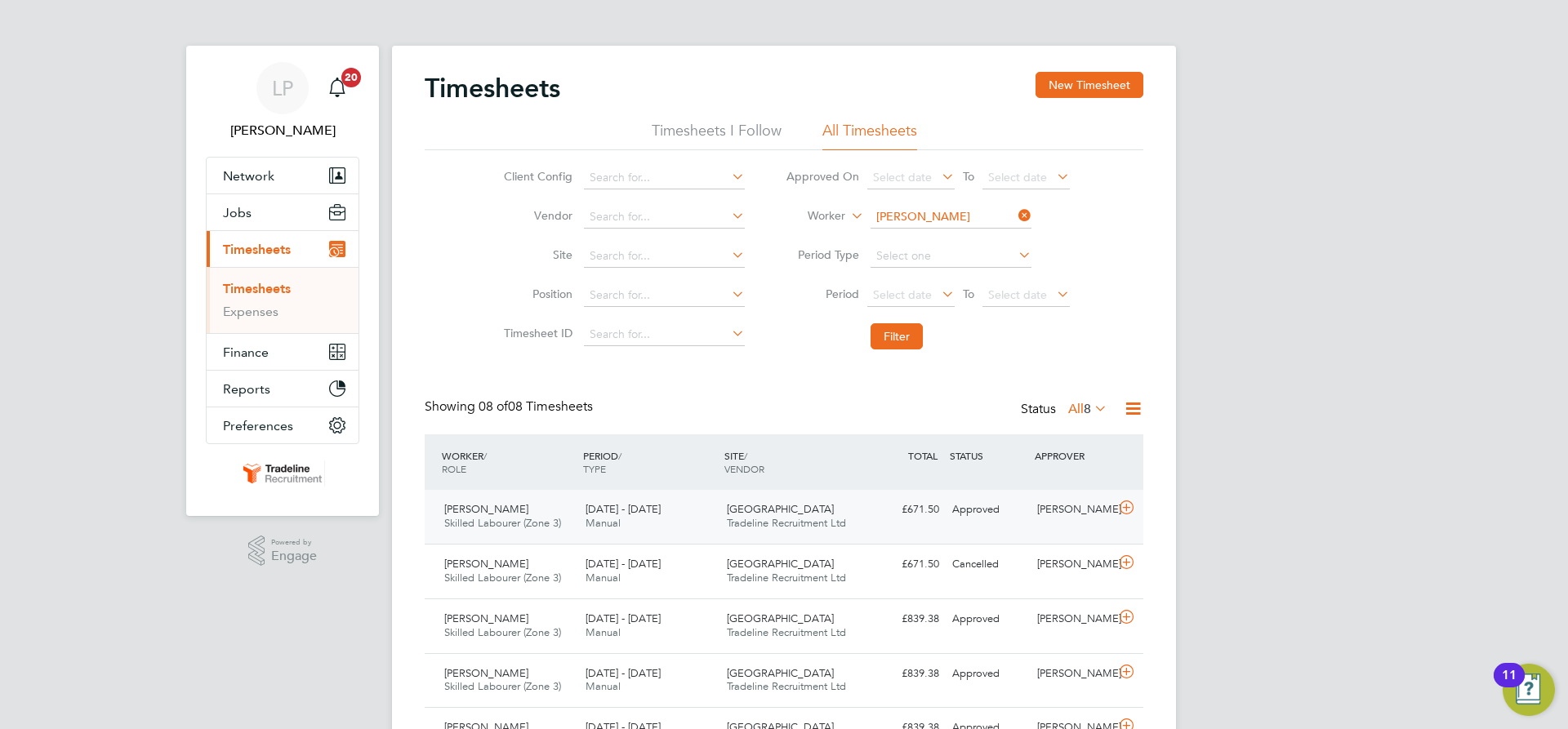
click at [812, 527] on span "Tradeline Recruitment Ltd" at bounding box center [786, 523] width 119 height 14
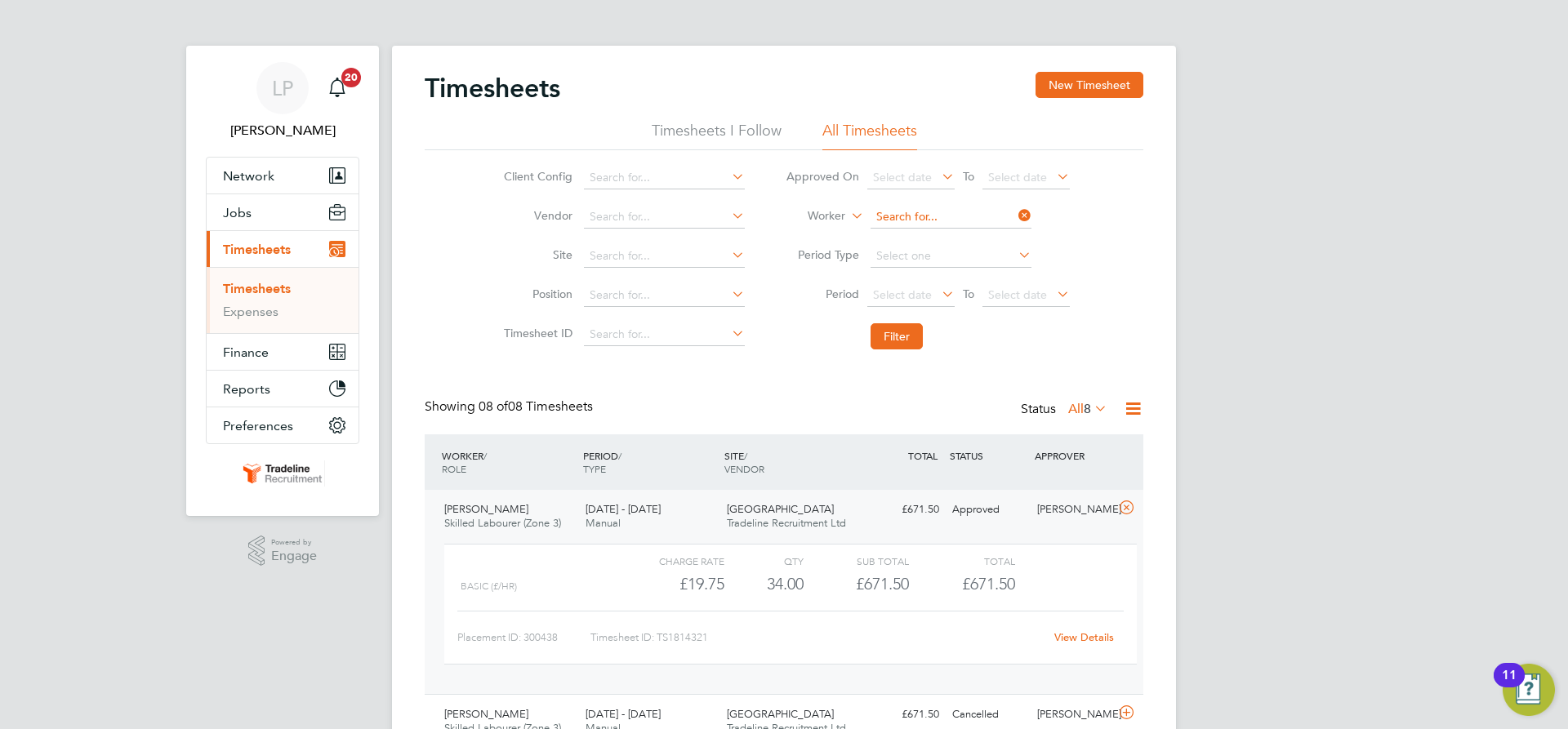
click at [894, 221] on input at bounding box center [951, 217] width 161 height 23
click at [914, 239] on li "Andrew Weir" at bounding box center [970, 239] width 202 height 22
type input "Andrew Weir"
click at [912, 343] on button "Filter" at bounding box center [897, 336] width 53 height 26
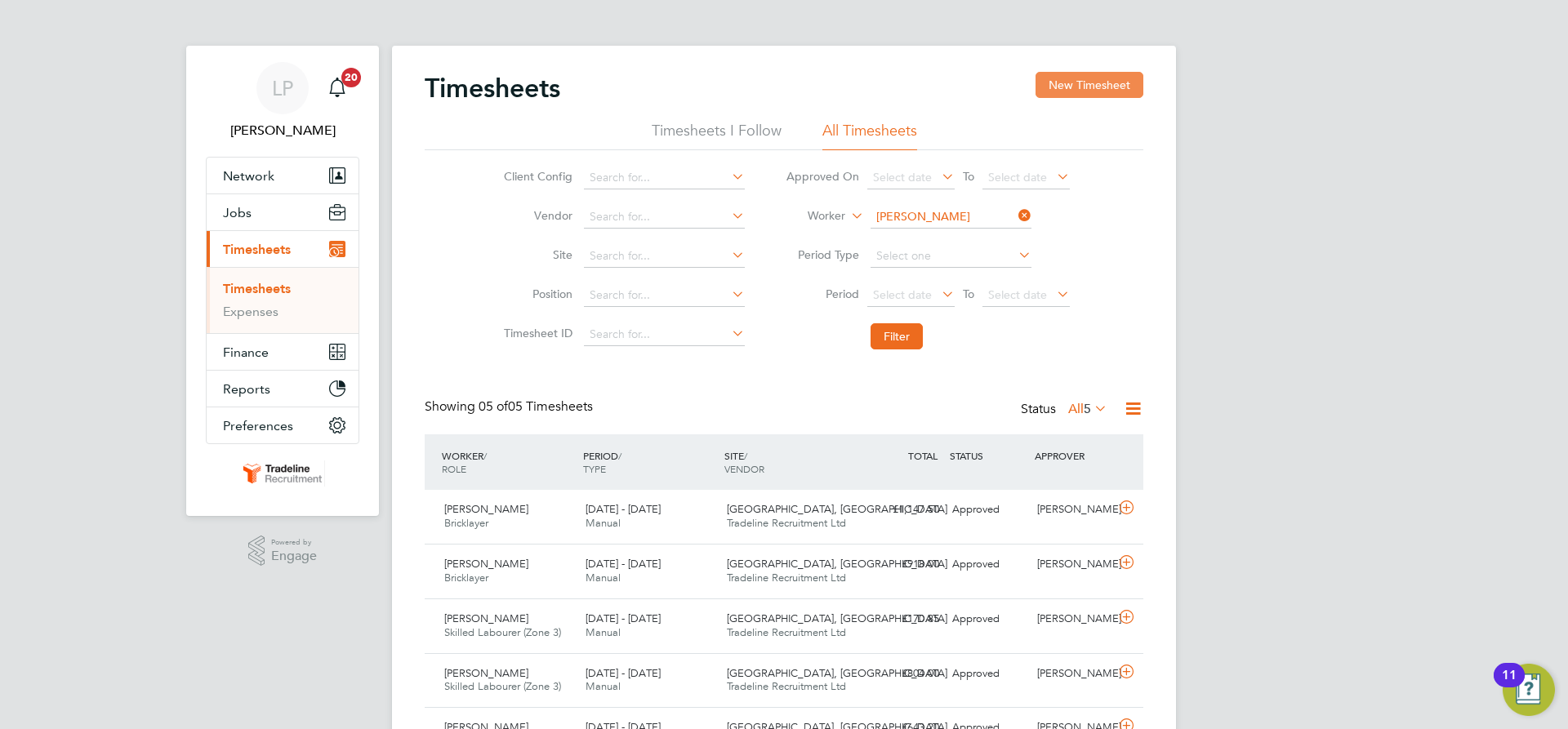
click at [1072, 77] on button "New Timesheet" at bounding box center [1089, 85] width 108 height 26
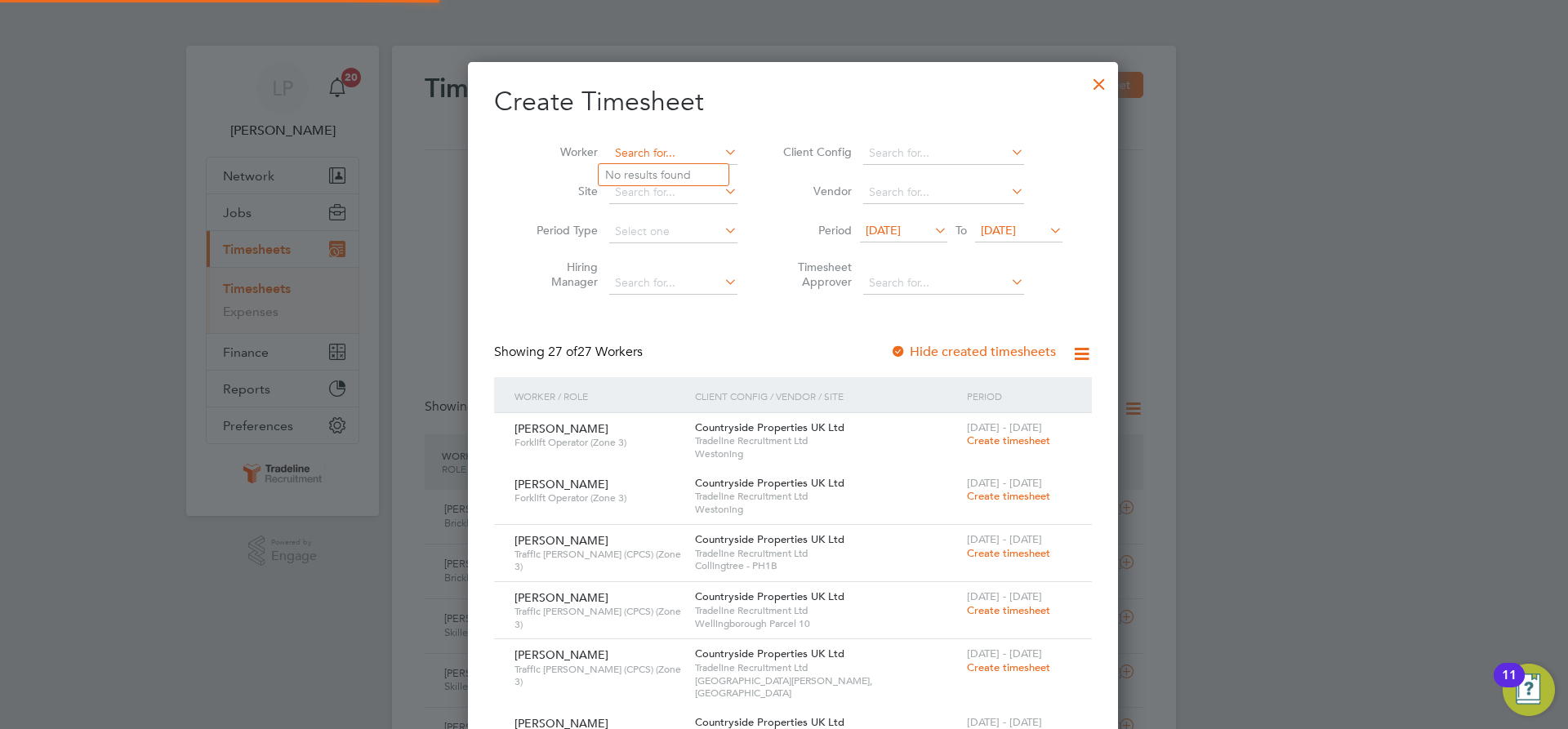
click at [619, 149] on input at bounding box center [673, 153] width 128 height 23
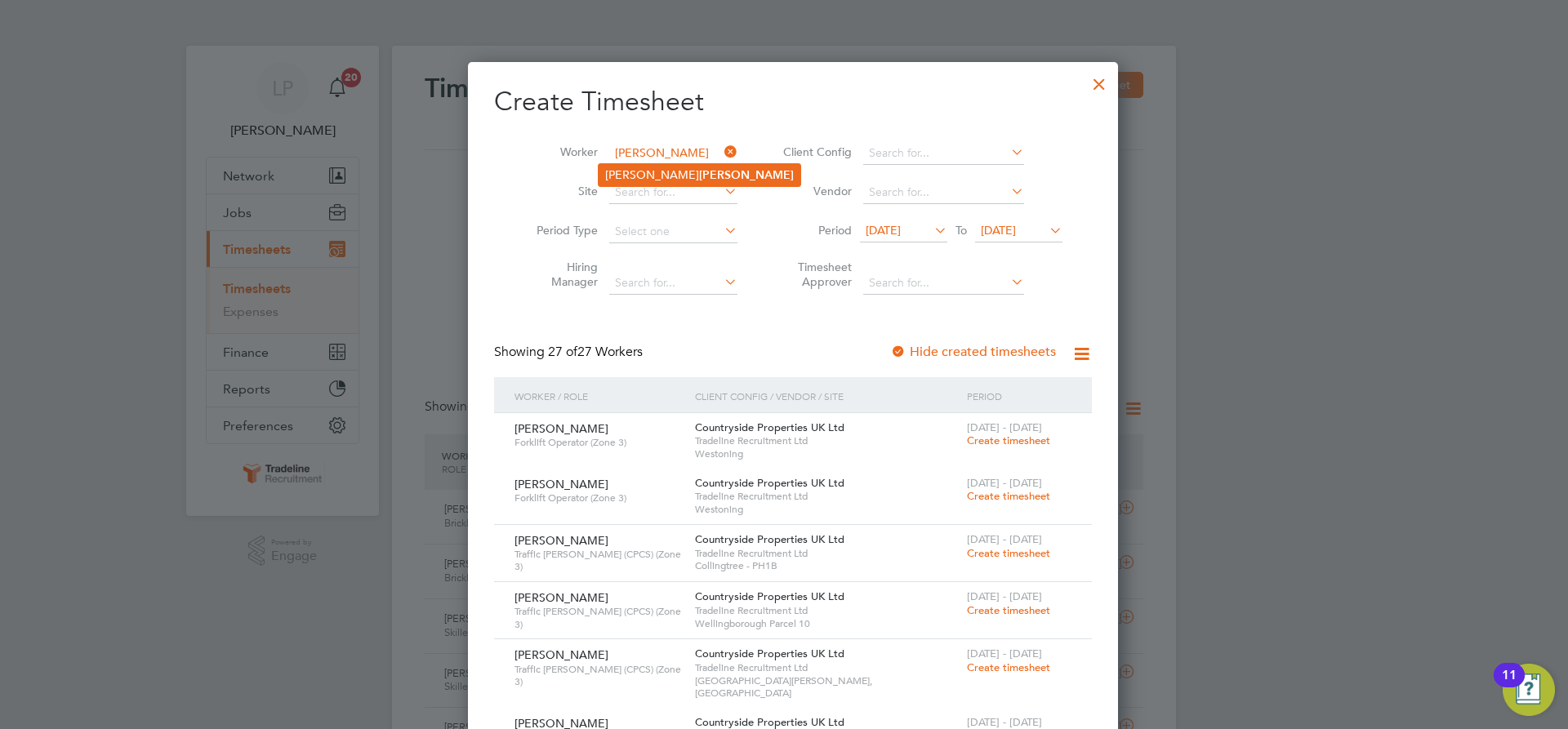
click at [629, 173] on li "Andrew Weir" at bounding box center [699, 174] width 202 height 22
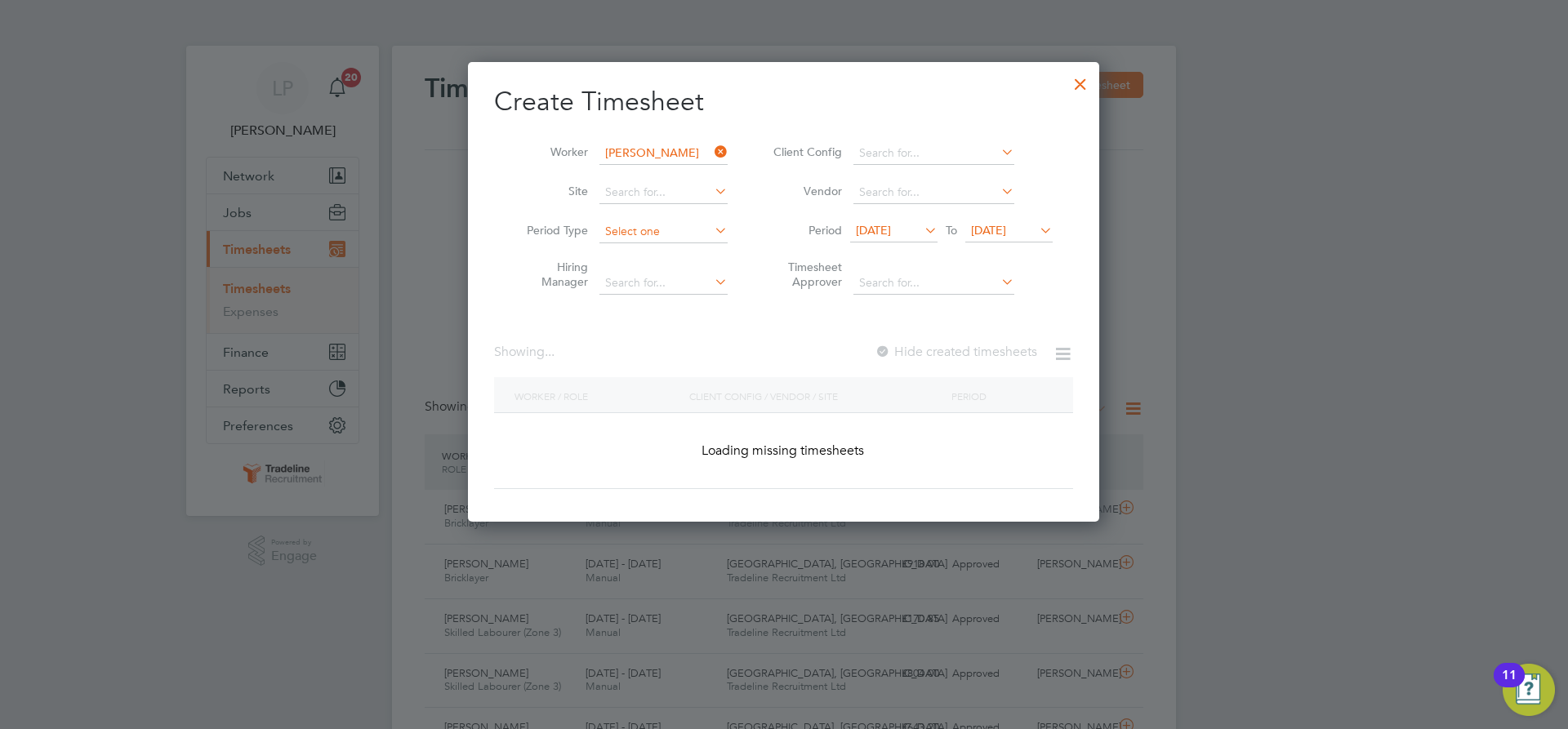
type input "Andrew Weir"
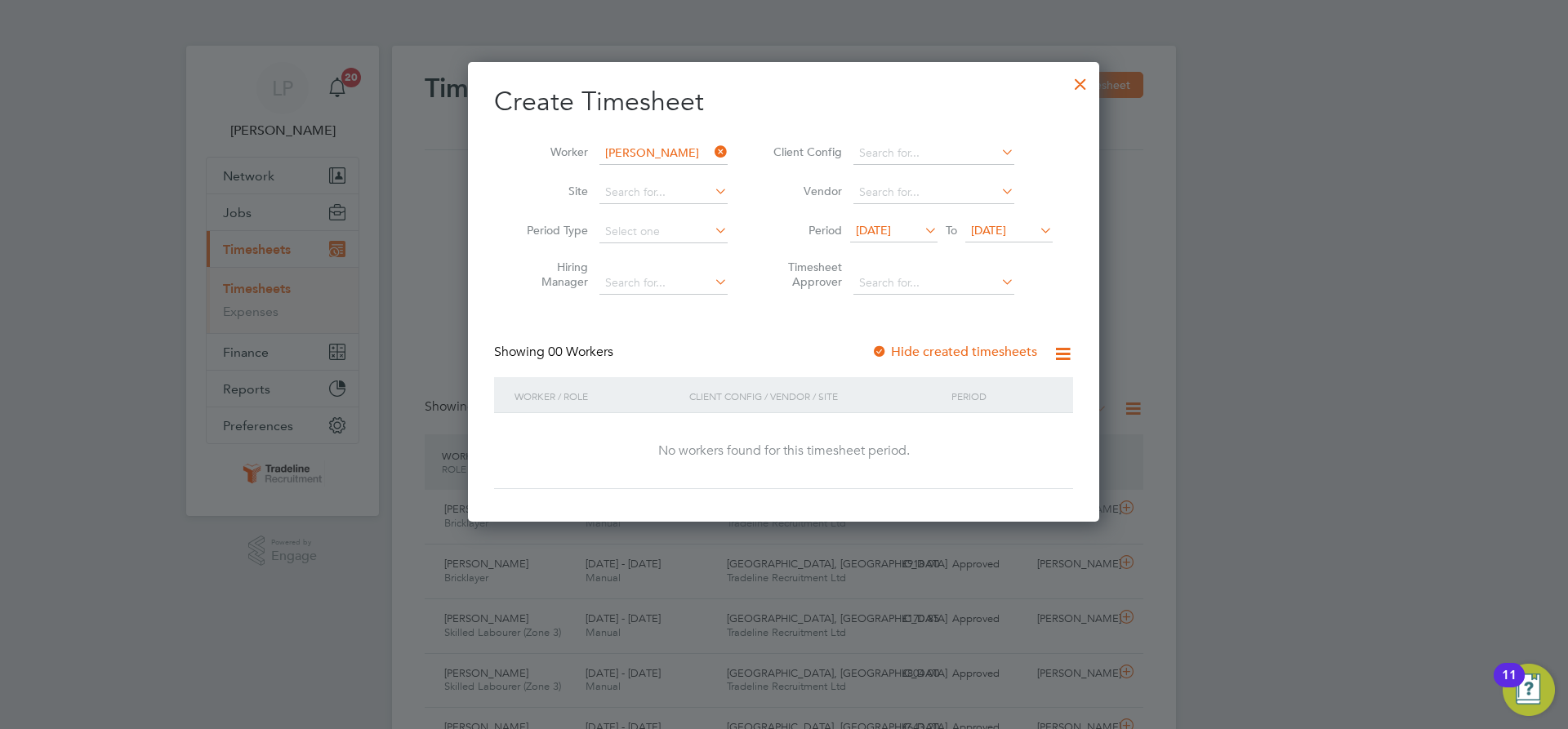
click at [883, 350] on div at bounding box center [879, 352] width 17 height 17
click at [1037, 232] on icon at bounding box center [1037, 230] width 0 height 23
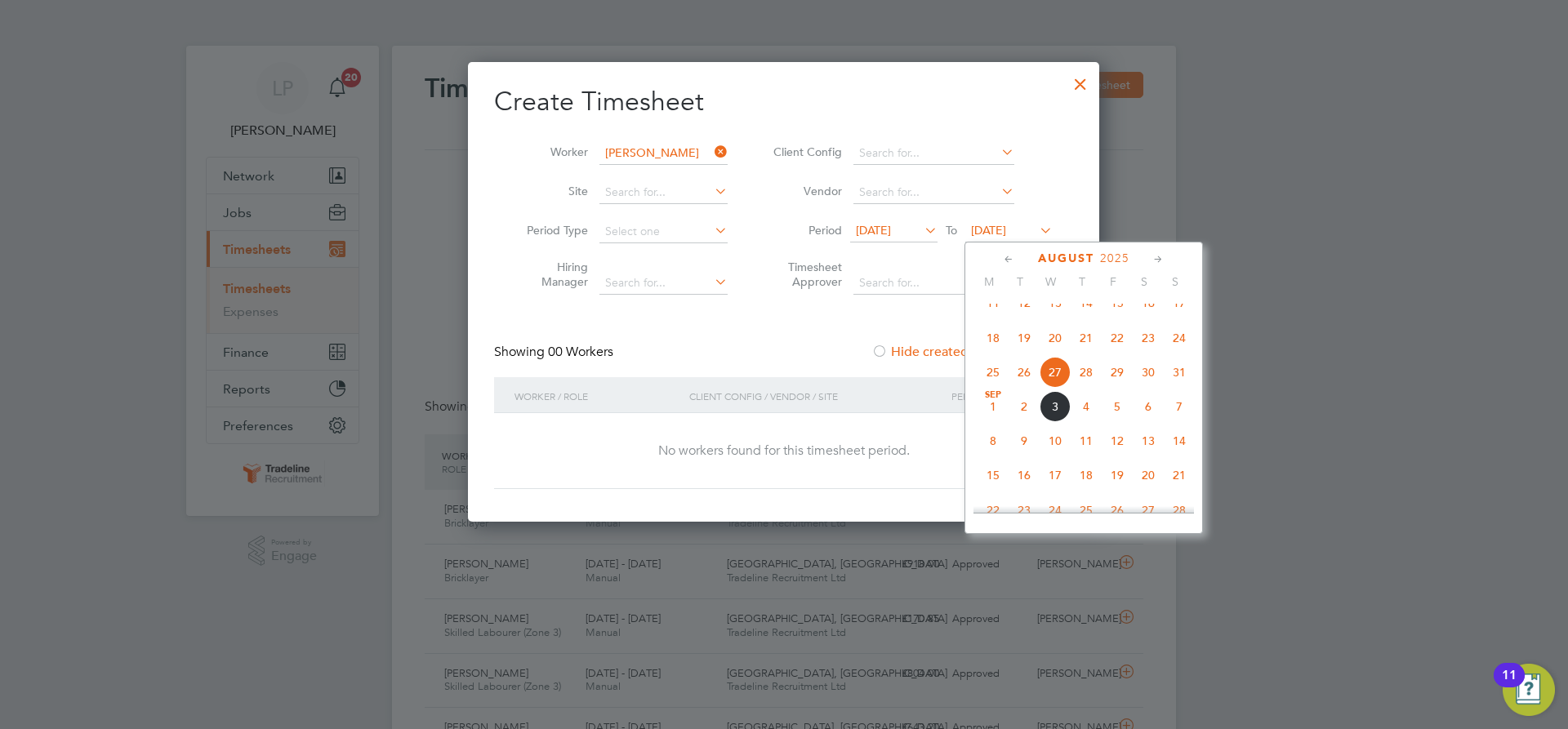
click at [1088, 457] on span "11" at bounding box center [1086, 441] width 31 height 31
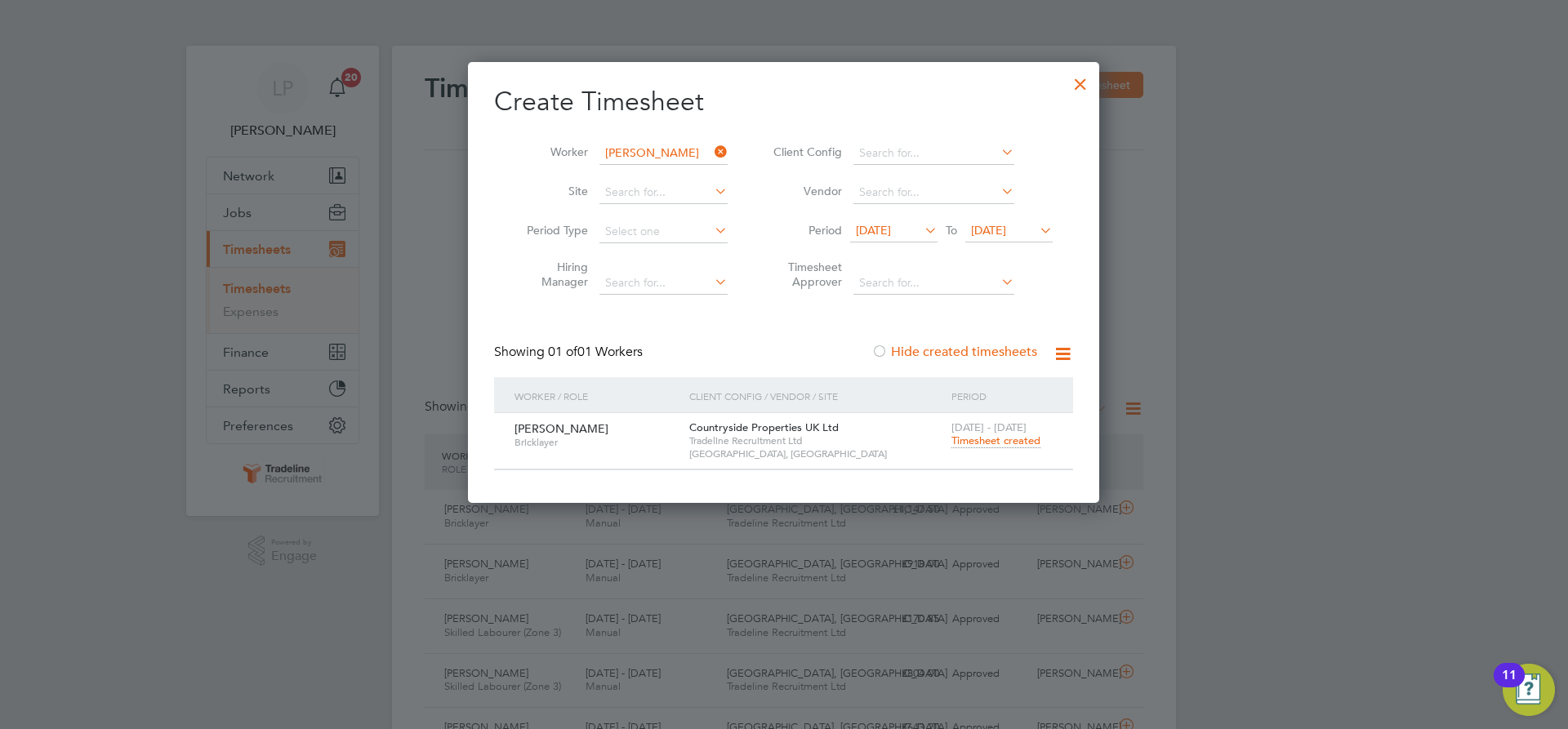
click at [1080, 92] on div at bounding box center [1081, 81] width 30 height 30
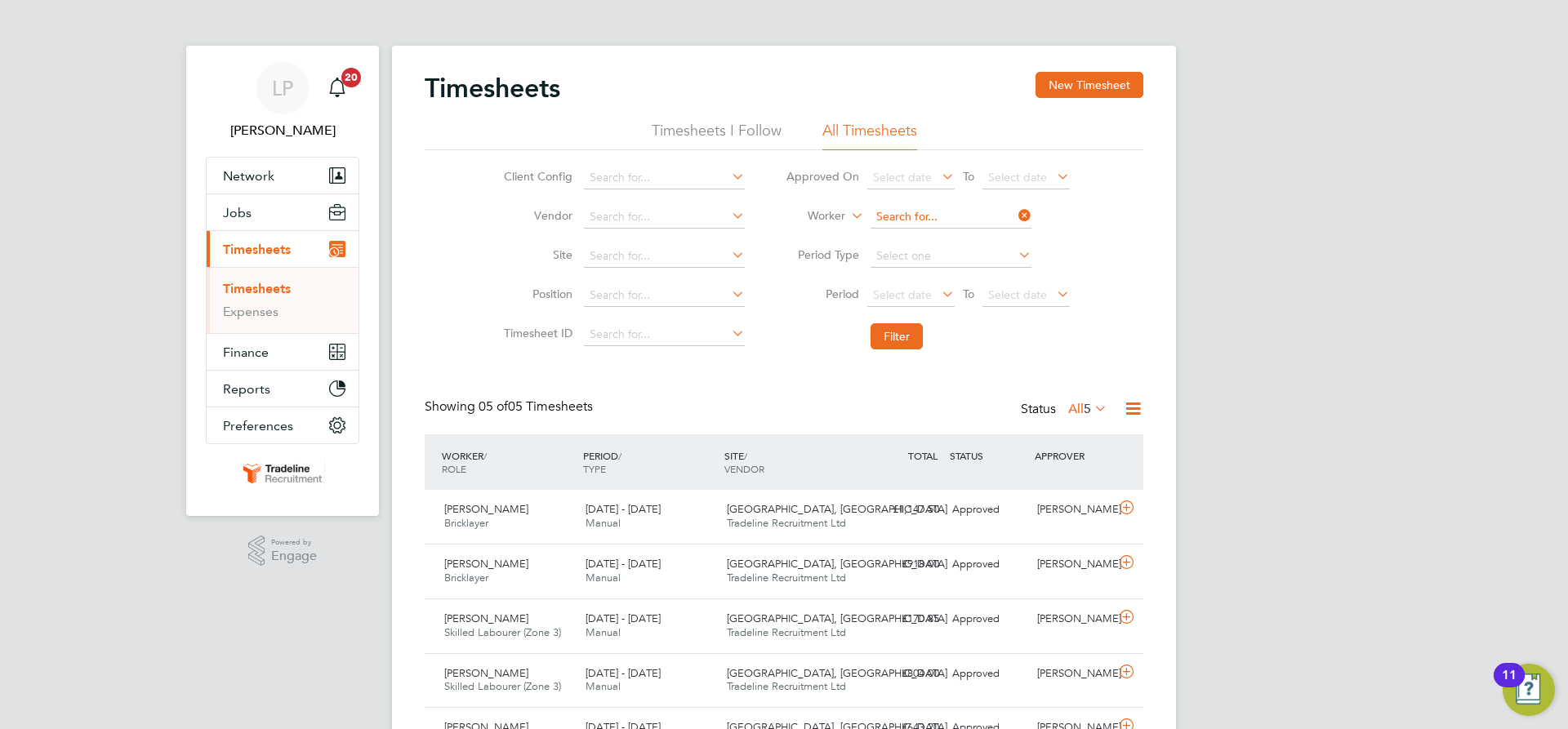
click at [933, 217] on input at bounding box center [951, 217] width 161 height 23
click at [936, 308] on li "Steven Oliv er" at bounding box center [950, 304] width 162 height 22
type input "Steven Oliver"
click at [884, 341] on button "Filter" at bounding box center [897, 336] width 53 height 26
click at [722, 501] on div "Towcester Road Tradeline Recruitment Ltd" at bounding box center [791, 517] width 141 height 41
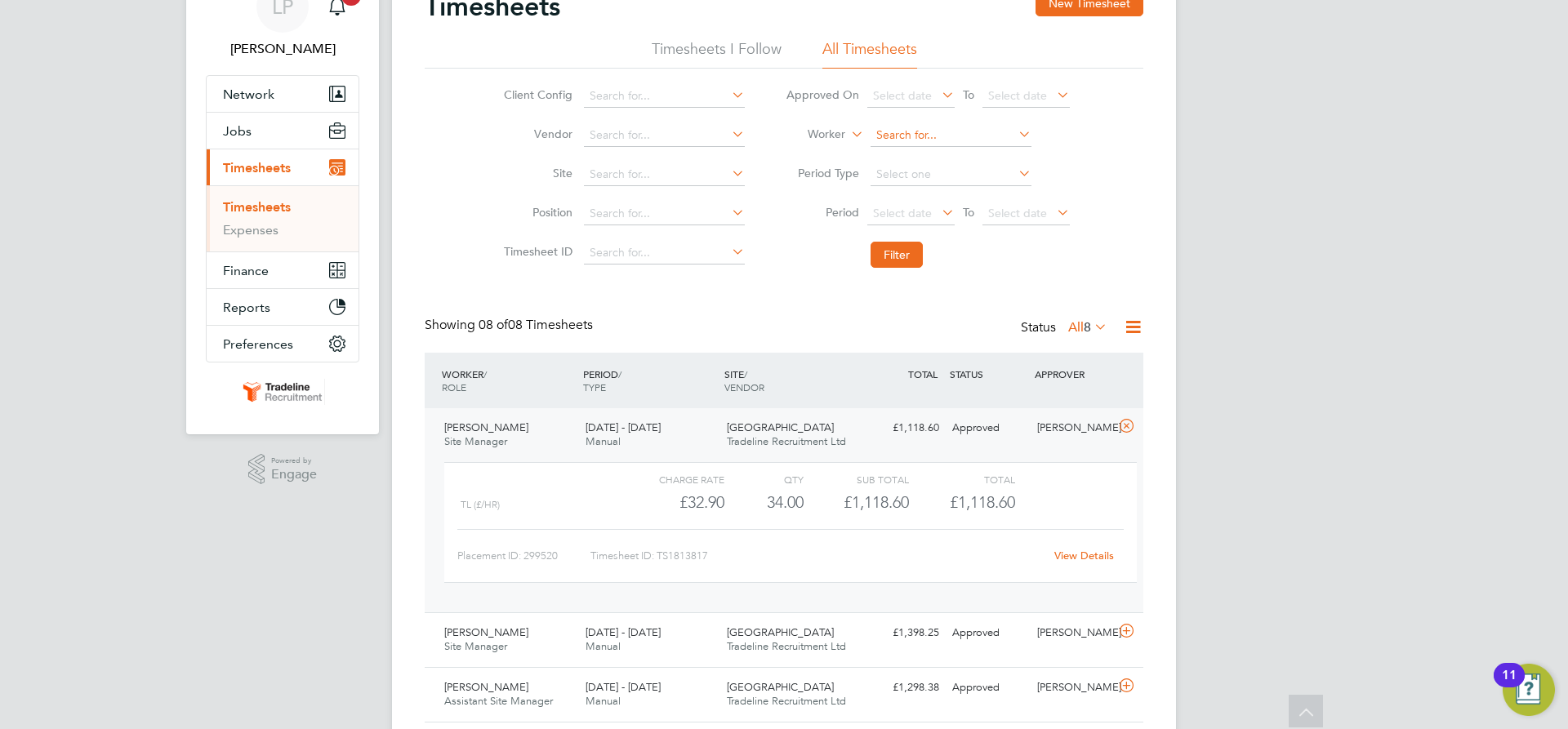
click at [934, 140] on input at bounding box center [951, 136] width 161 height 23
type input "udi"
click at [1122, 4] on button "New Timesheet" at bounding box center [1089, 4] width 108 height 26
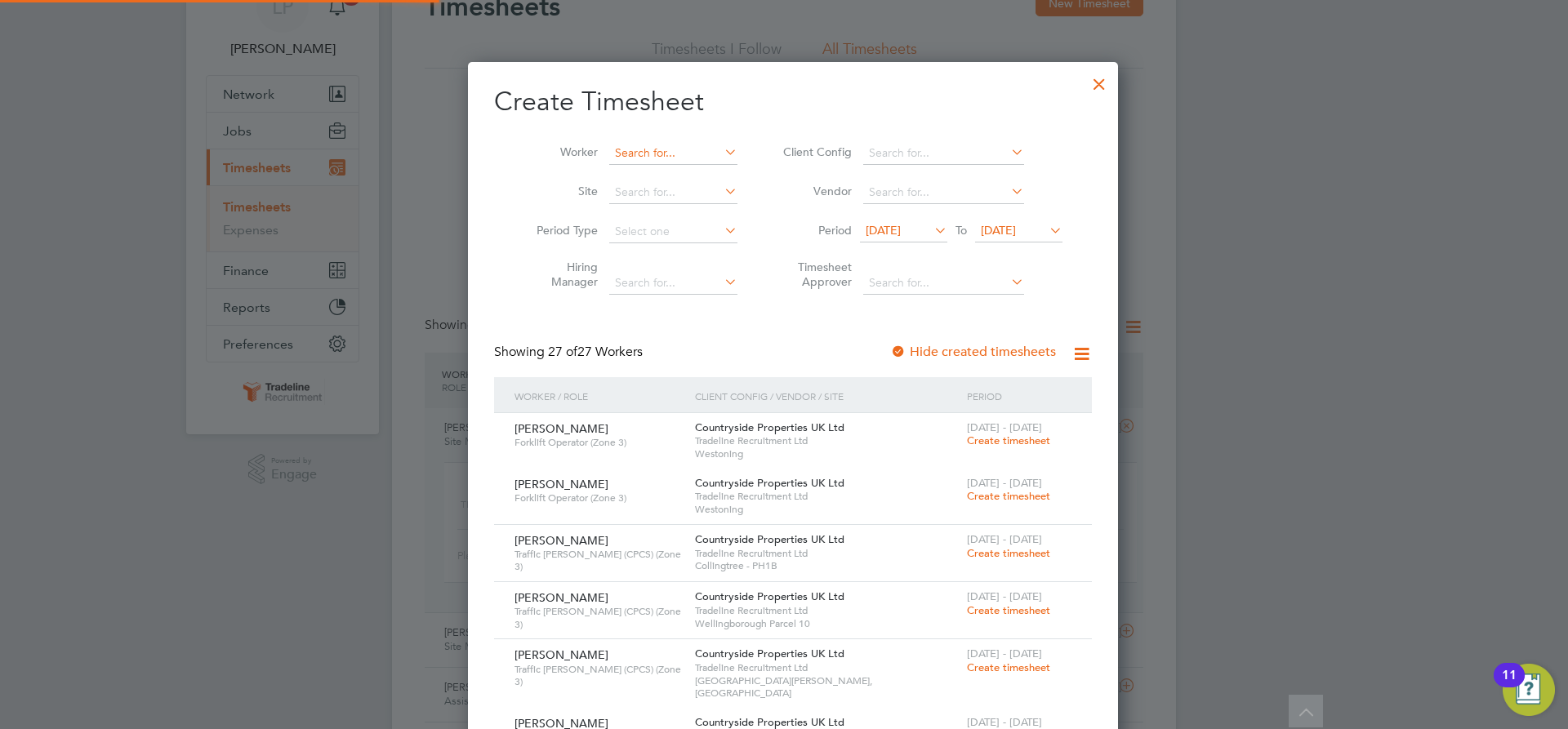
click at [635, 153] on input at bounding box center [673, 153] width 128 height 23
type input "u"
type input "leo"
click at [1085, 83] on div at bounding box center [1100, 81] width 30 height 30
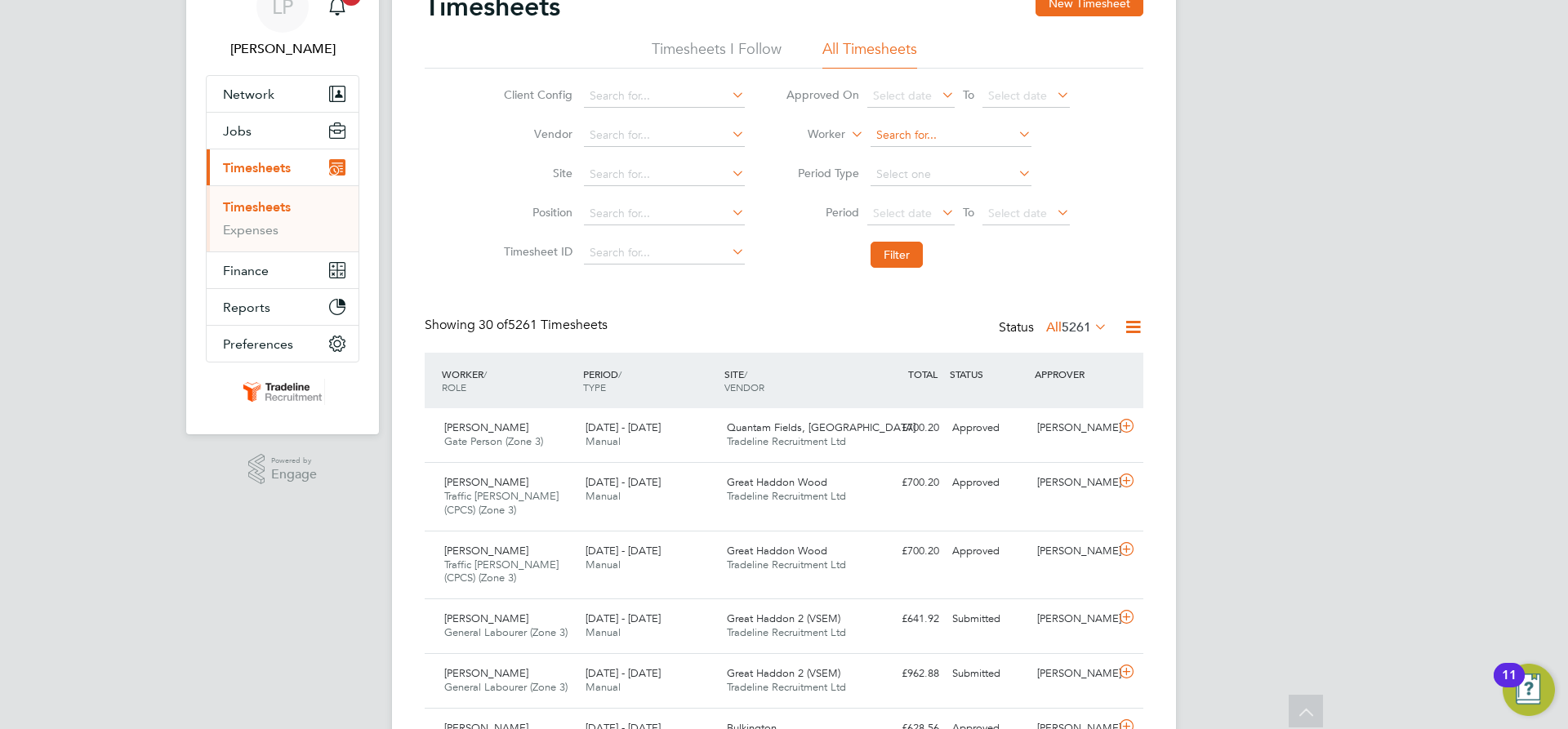
click at [905, 137] on input at bounding box center [951, 136] width 161 height 23
click at [903, 177] on li "Alexandru-Catalin Calin" at bounding box center [950, 180] width 162 height 22
type input "Alexandru-Catalin Calin"
click at [893, 251] on button "Filter" at bounding box center [897, 255] width 53 height 26
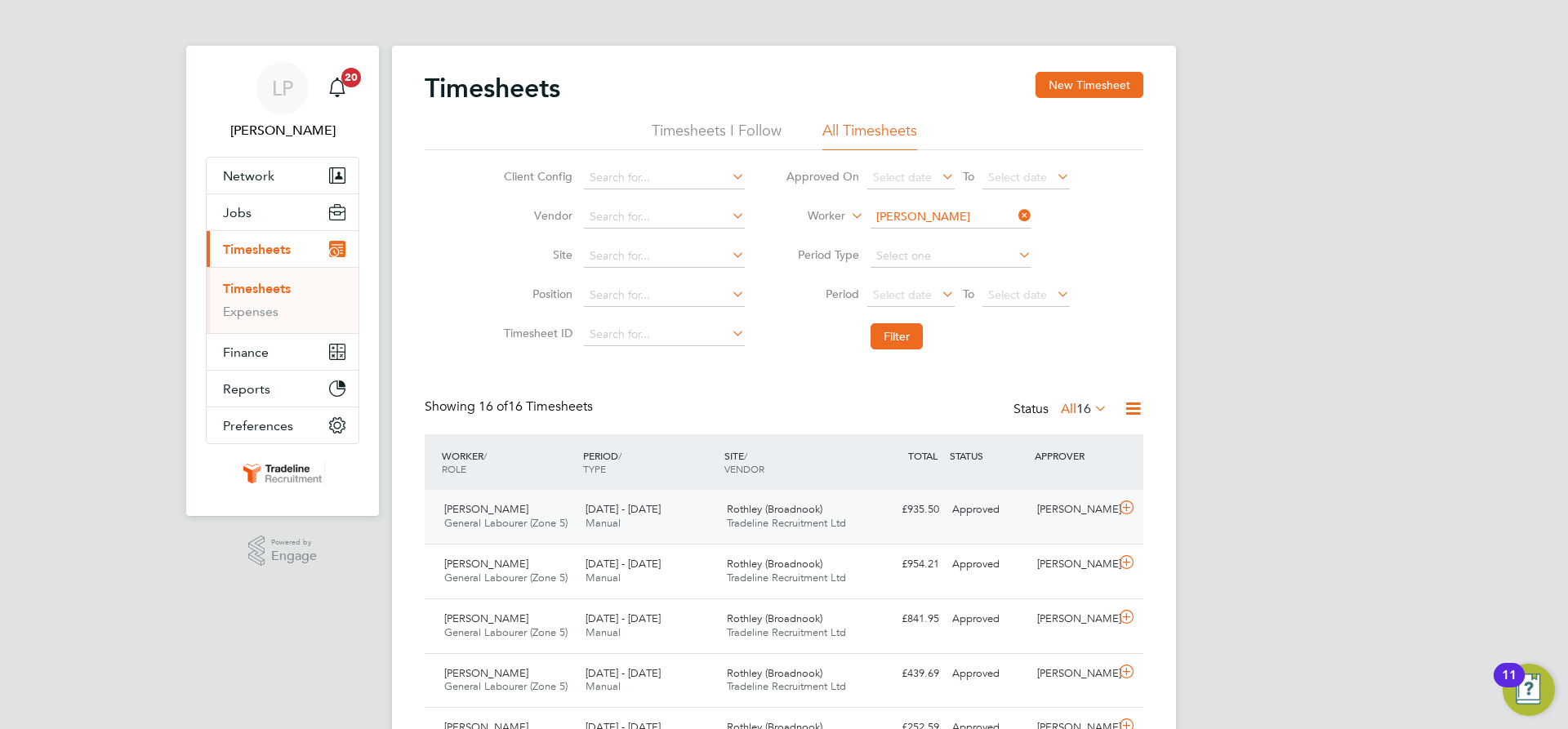
click at [756, 519] on span "Tradeline Recruitment Ltd" at bounding box center [786, 523] width 119 height 14
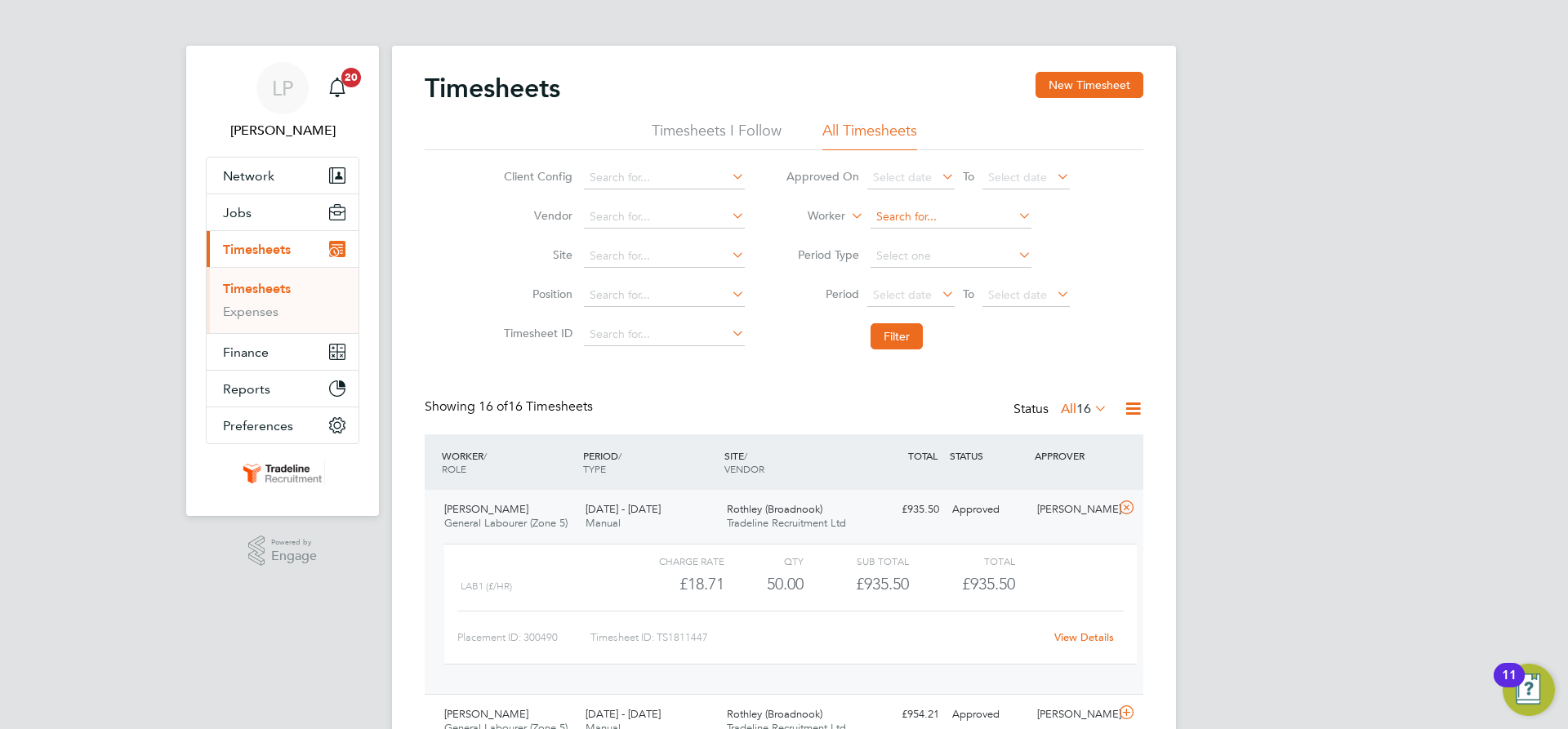
click at [954, 216] on input at bounding box center [951, 217] width 161 height 23
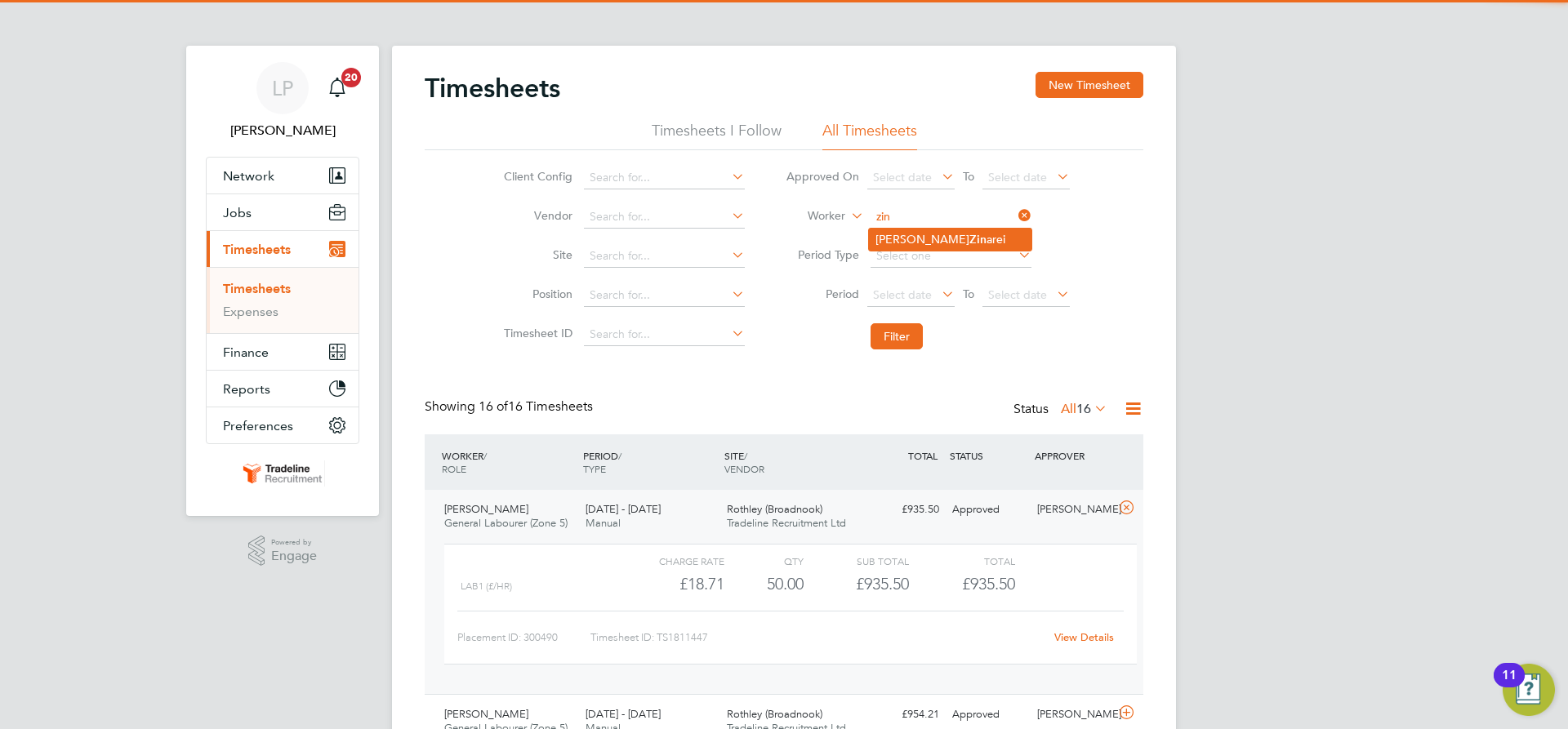
click at [961, 241] on li "Macdonald Zin arei" at bounding box center [950, 239] width 162 height 22
type input "[PERSON_NAME]"
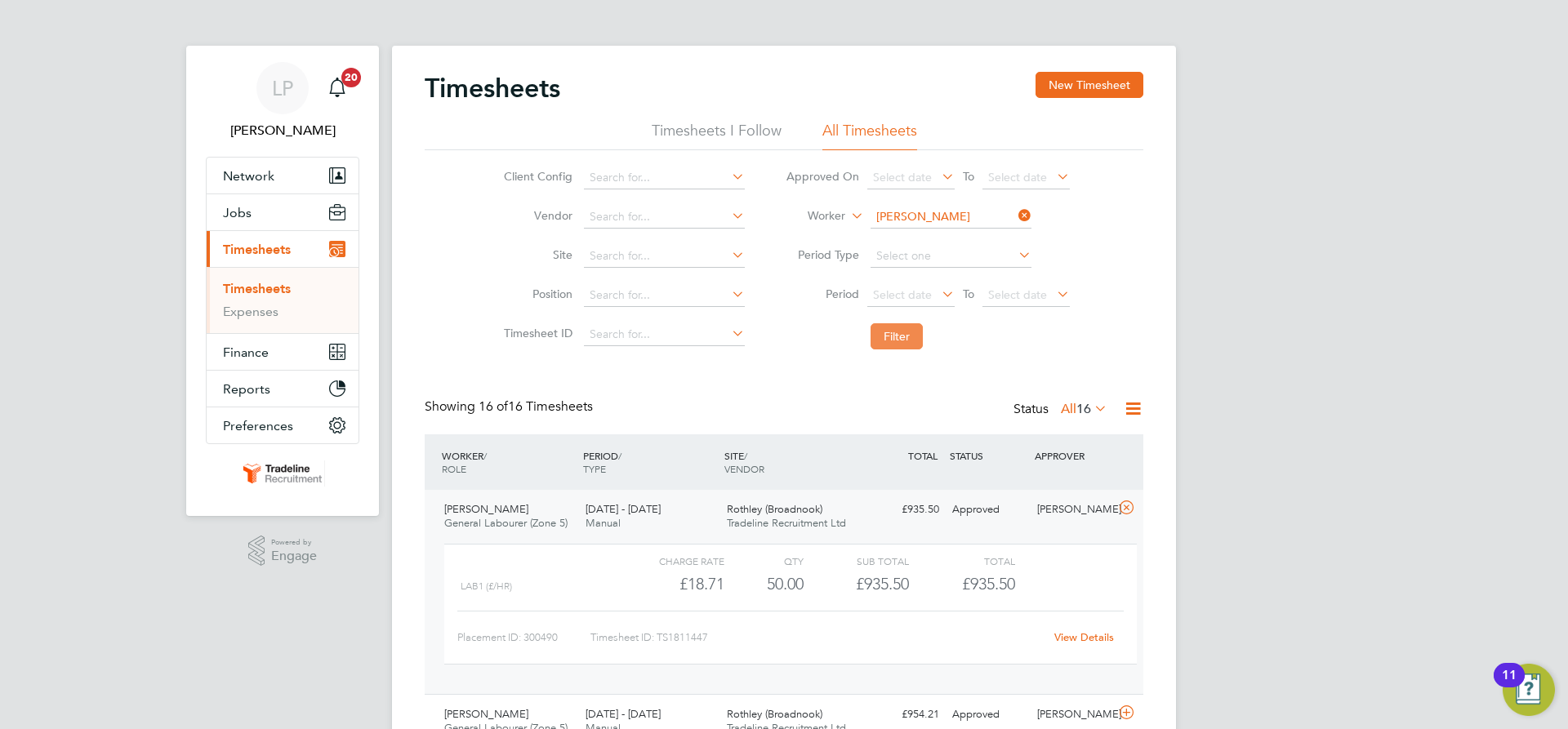
click at [908, 333] on button "Filter" at bounding box center [897, 336] width 53 height 26
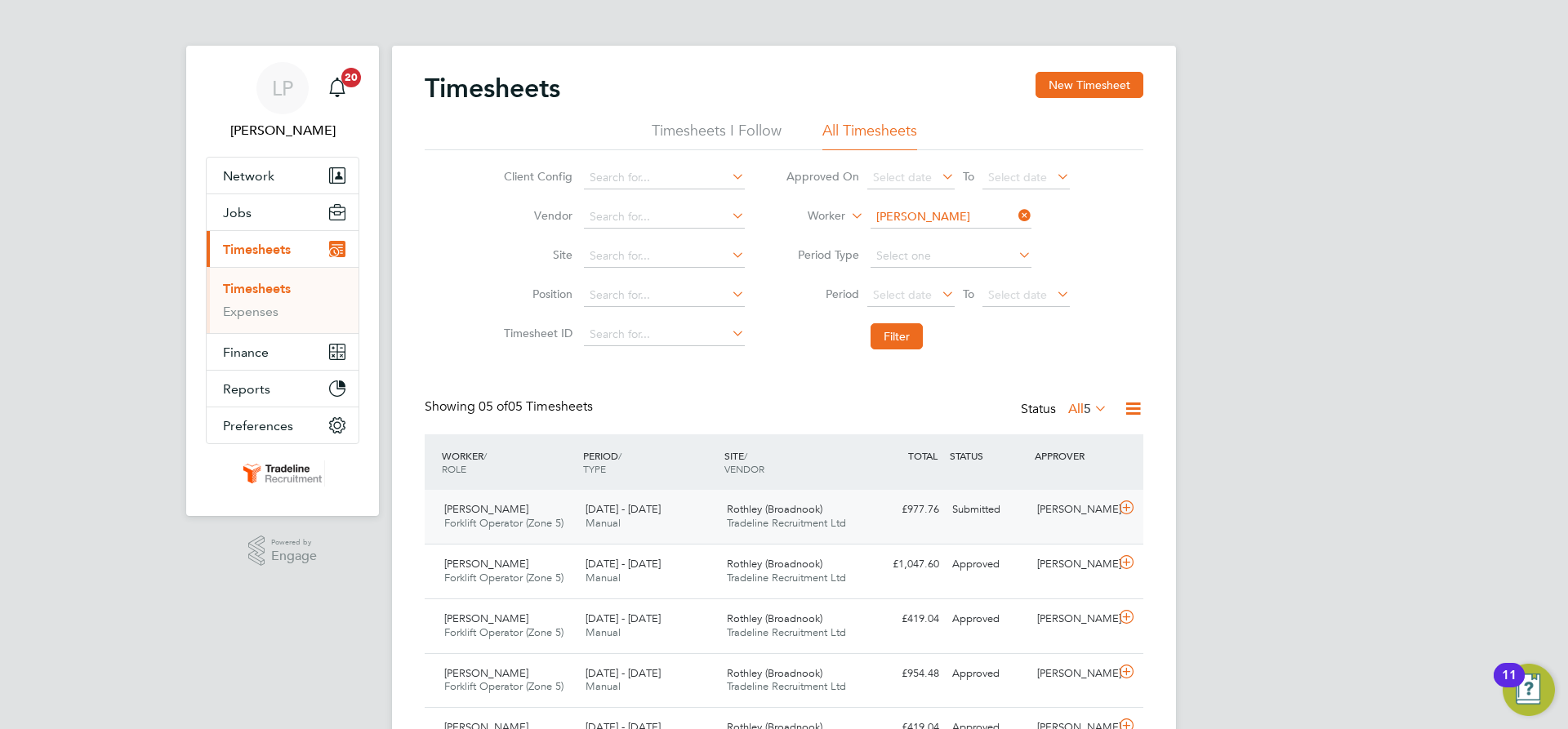
click at [855, 531] on div "Rothley (Broadnook) Tradeline Recruitment Ltd" at bounding box center [791, 517] width 141 height 41
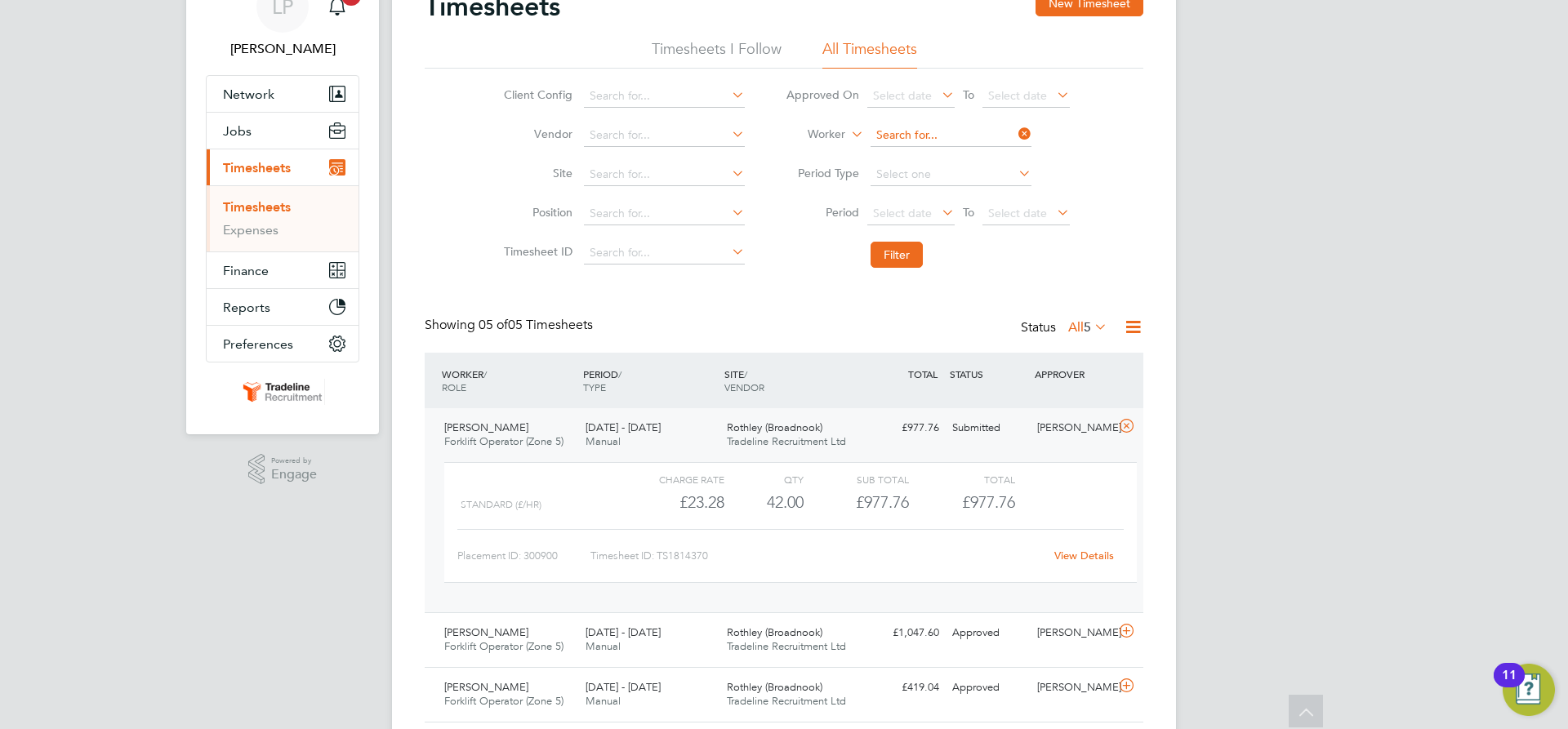
click at [922, 131] on input at bounding box center [951, 136] width 161 height 23
click at [953, 169] on li "Isaac Ann an" at bounding box center [976, 180] width 215 height 22
type input "Isaac Annan"
click at [908, 246] on button "Filter" at bounding box center [897, 255] width 53 height 26
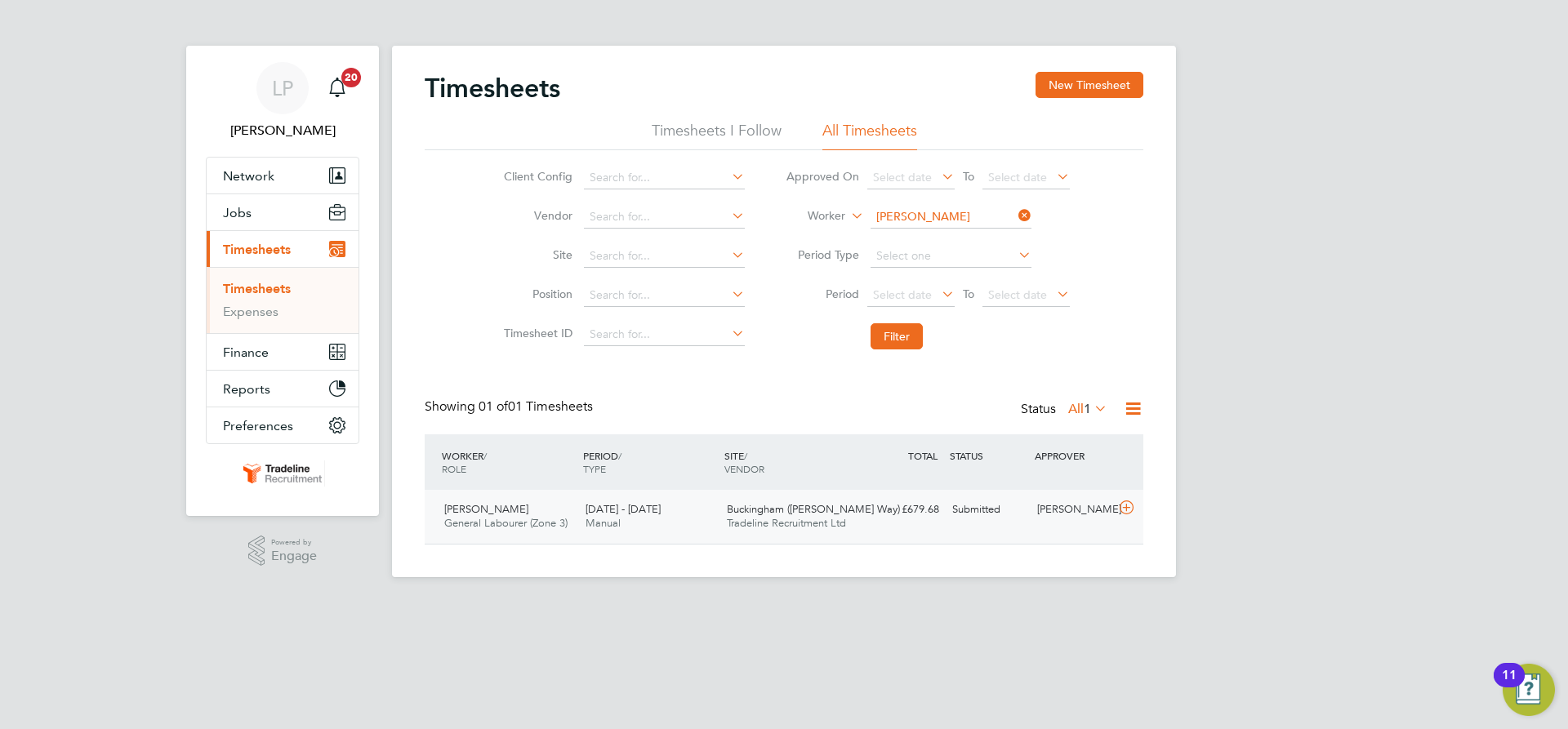
click at [823, 518] on span "Tradeline Recruitment Ltd" at bounding box center [786, 523] width 119 height 14
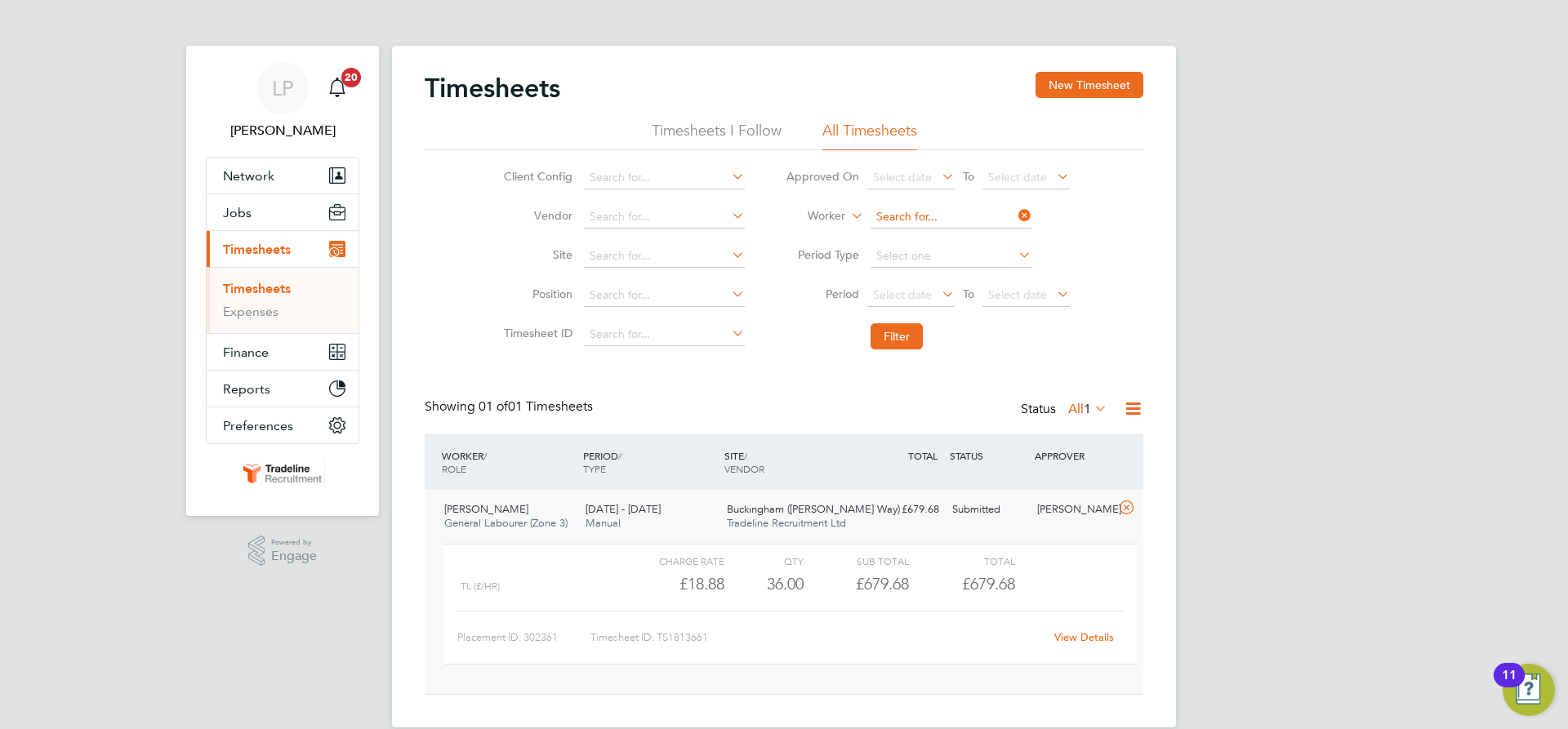
click at [966, 216] on input at bounding box center [951, 217] width 161 height 23
click at [921, 304] on b "Hus" at bounding box center [915, 306] width 19 height 14
type input "Kasim Hussain"
click at [909, 325] on button "Filter" at bounding box center [897, 336] width 53 height 26
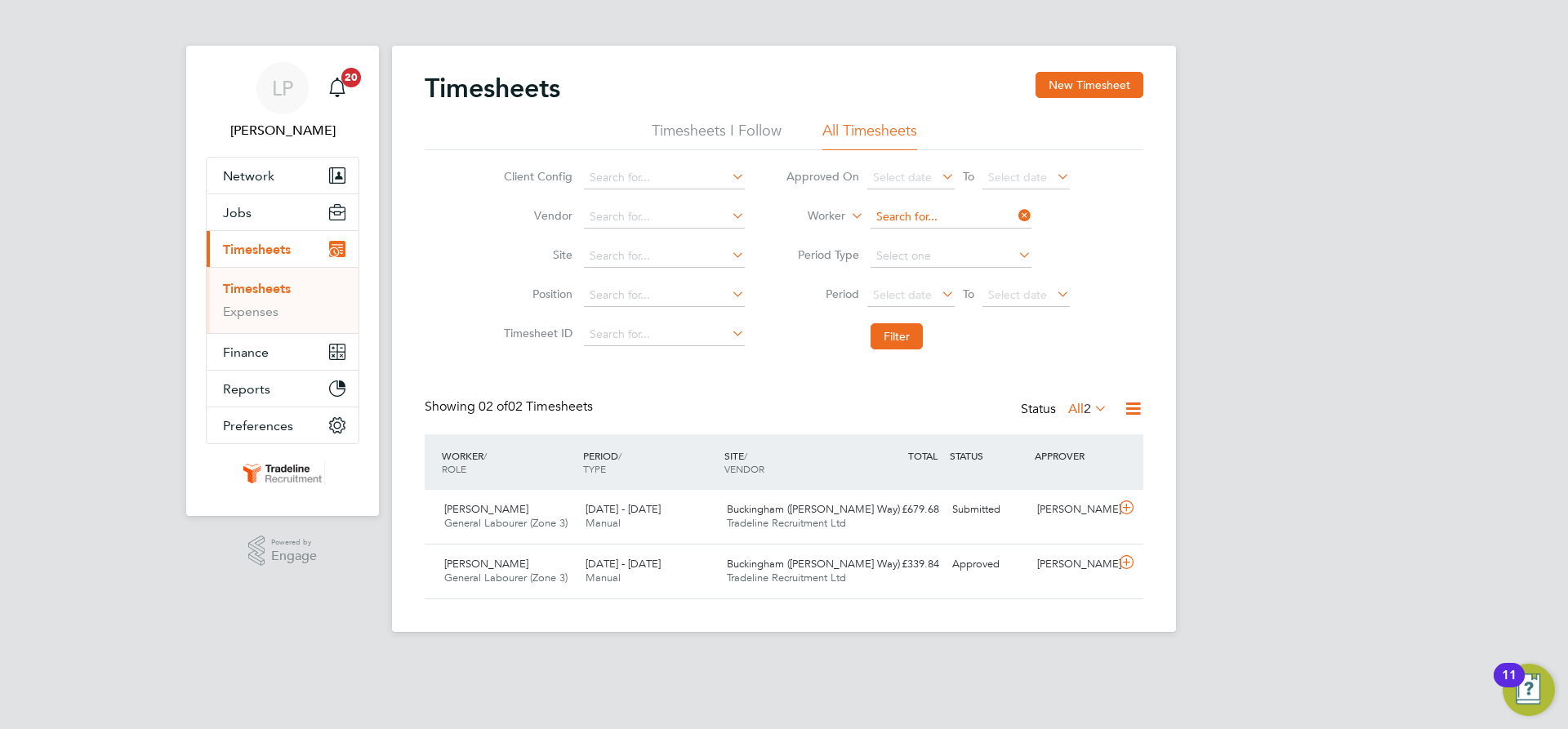
click at [894, 209] on input at bounding box center [951, 217] width 161 height 23
click at [783, 513] on span "Buckingham ([PERSON_NAME] Way)" at bounding box center [813, 509] width 174 height 14
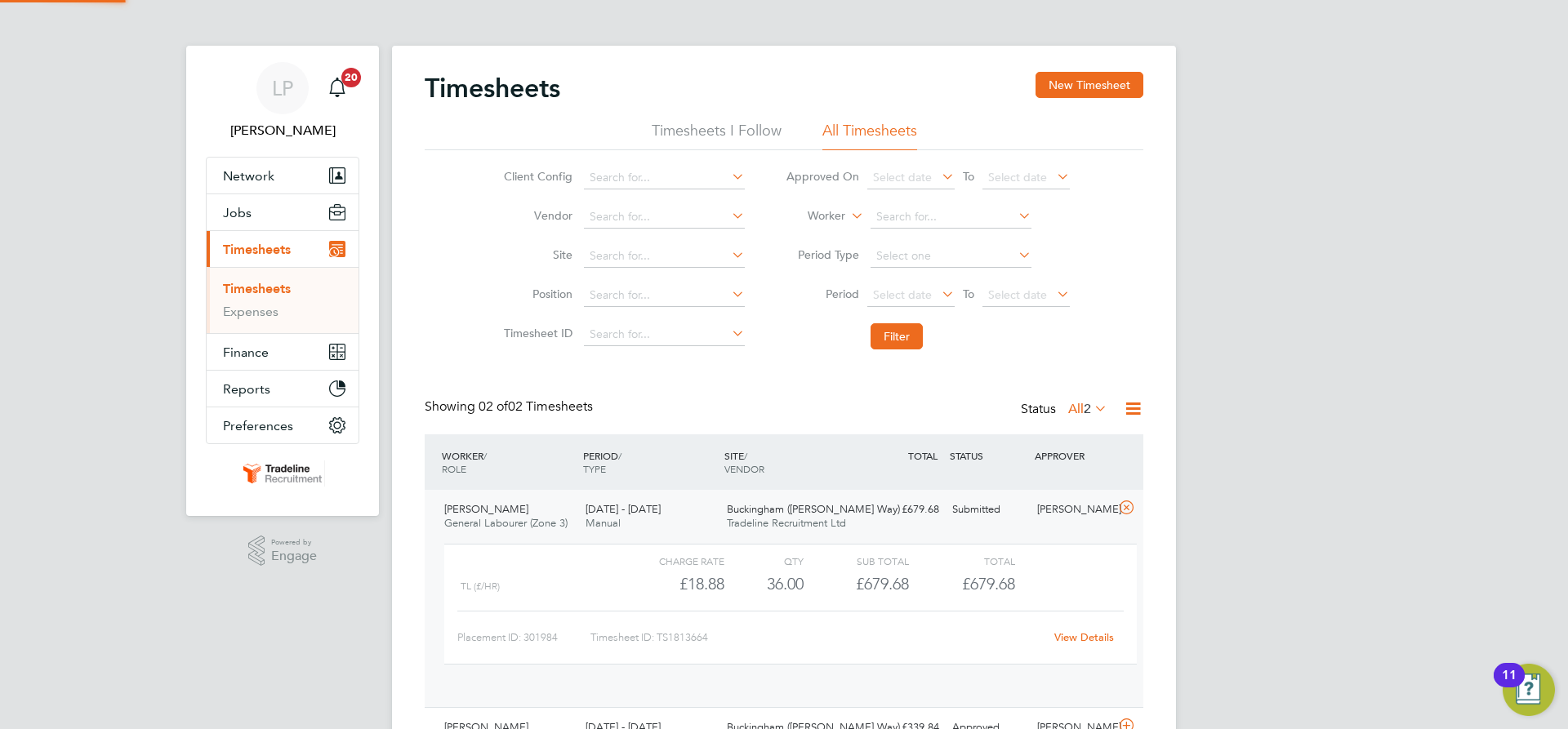
scroll to position [28, 160]
click at [901, 211] on input at bounding box center [951, 217] width 161 height 23
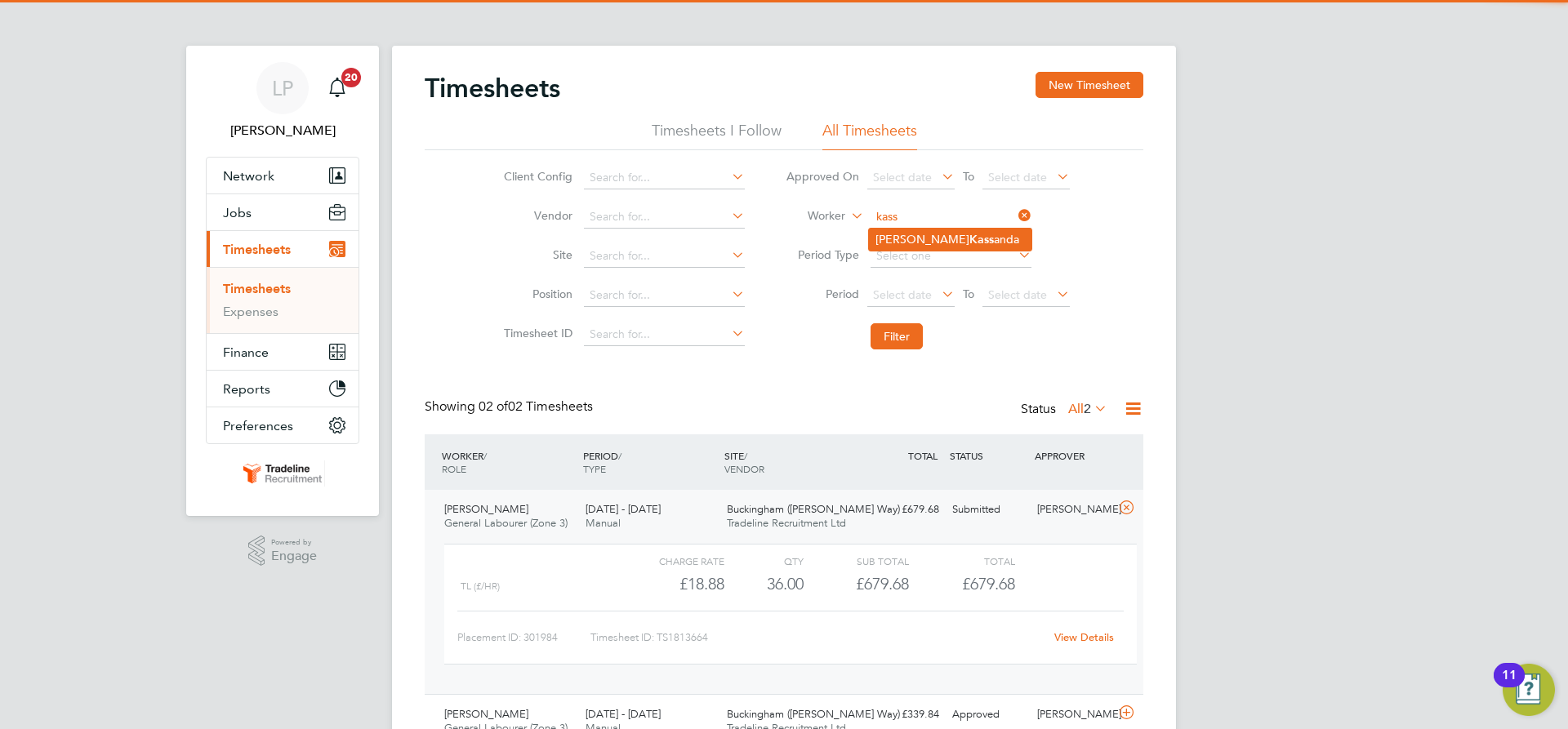
click at [969, 233] on b "Kass" at bounding box center [982, 240] width 25 height 14
type input "Justin Kassanda"
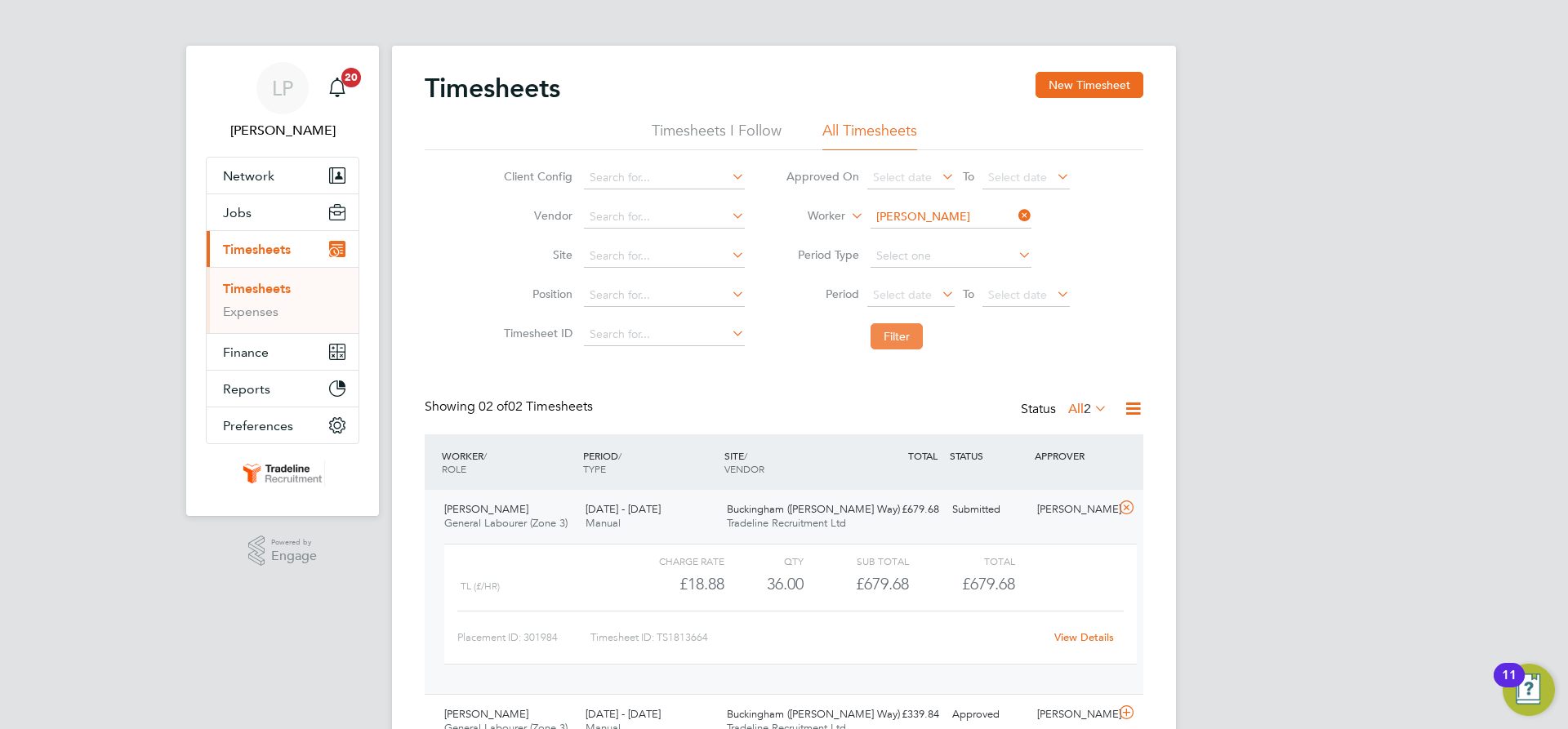
click at [905, 329] on button "Filter" at bounding box center [897, 336] width 53 height 26
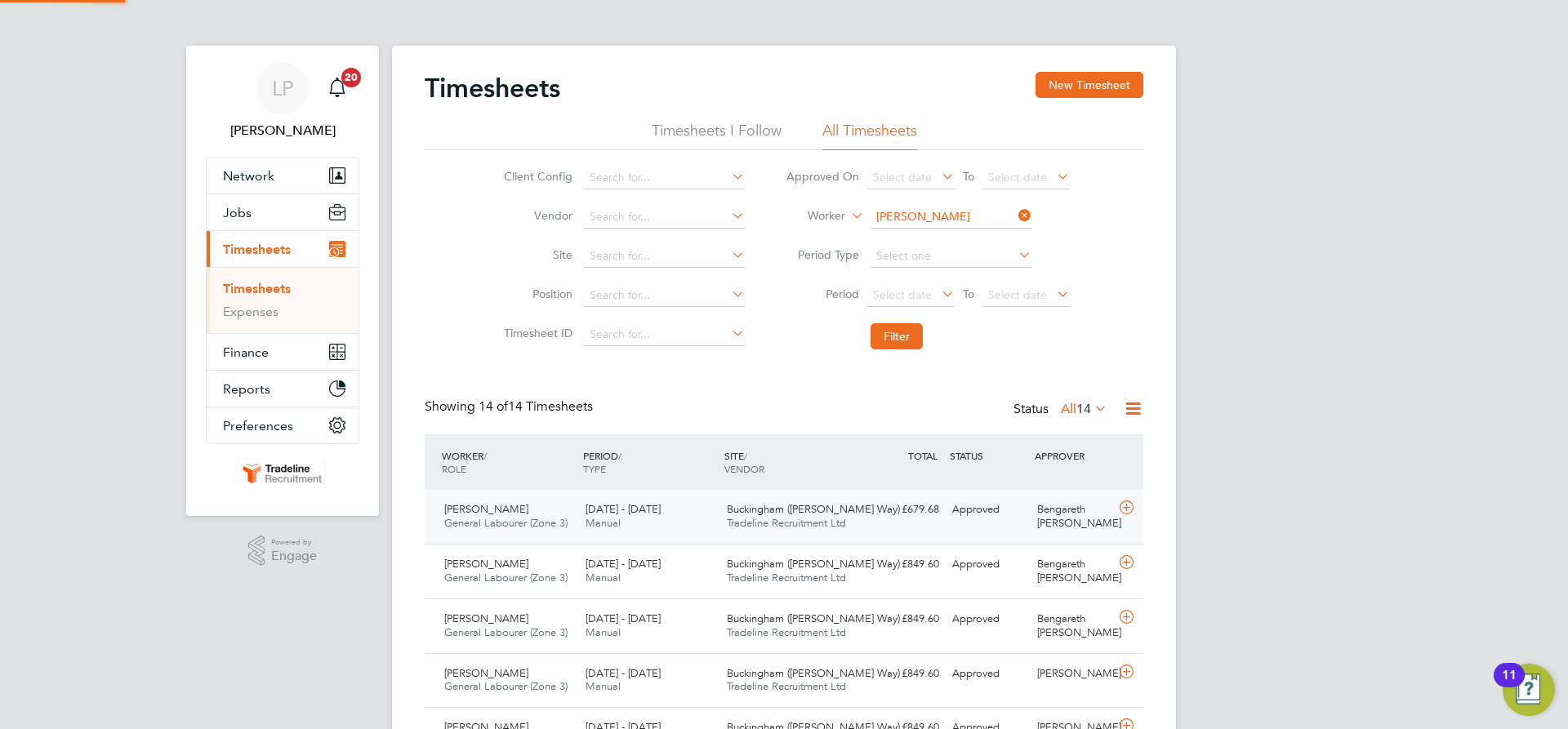
scroll to position [42, 142]
click at [812, 502] on div "Buckingham (Osier Way) Tradeline Recruitment Ltd" at bounding box center [791, 517] width 141 height 41
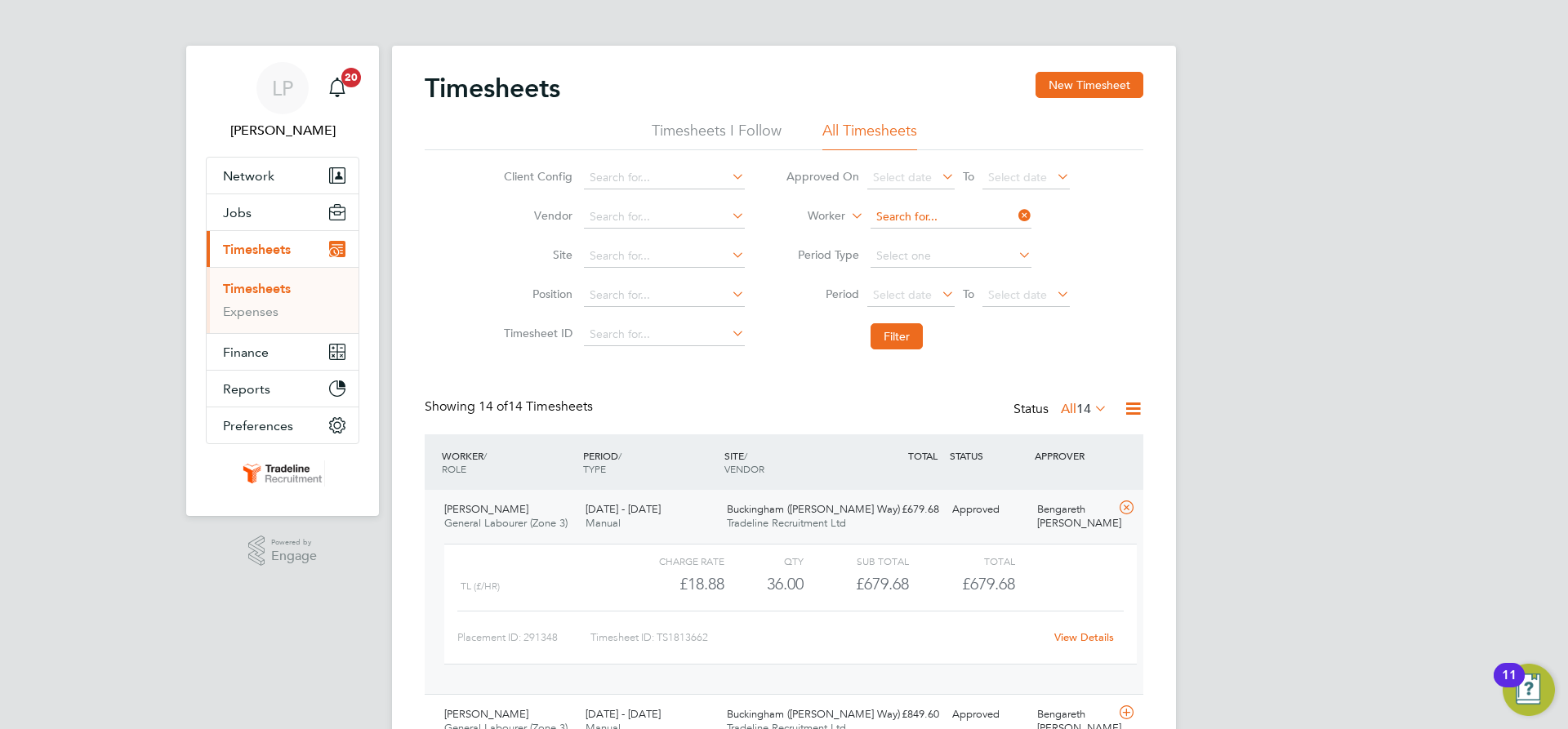
click at [971, 223] on input at bounding box center [951, 217] width 161 height 23
type input ","
click at [978, 237] on li "Alin Mun tean" at bounding box center [950, 239] width 162 height 22
type input "Alin Muntean"
click at [904, 329] on button "Filter" at bounding box center [897, 336] width 53 height 26
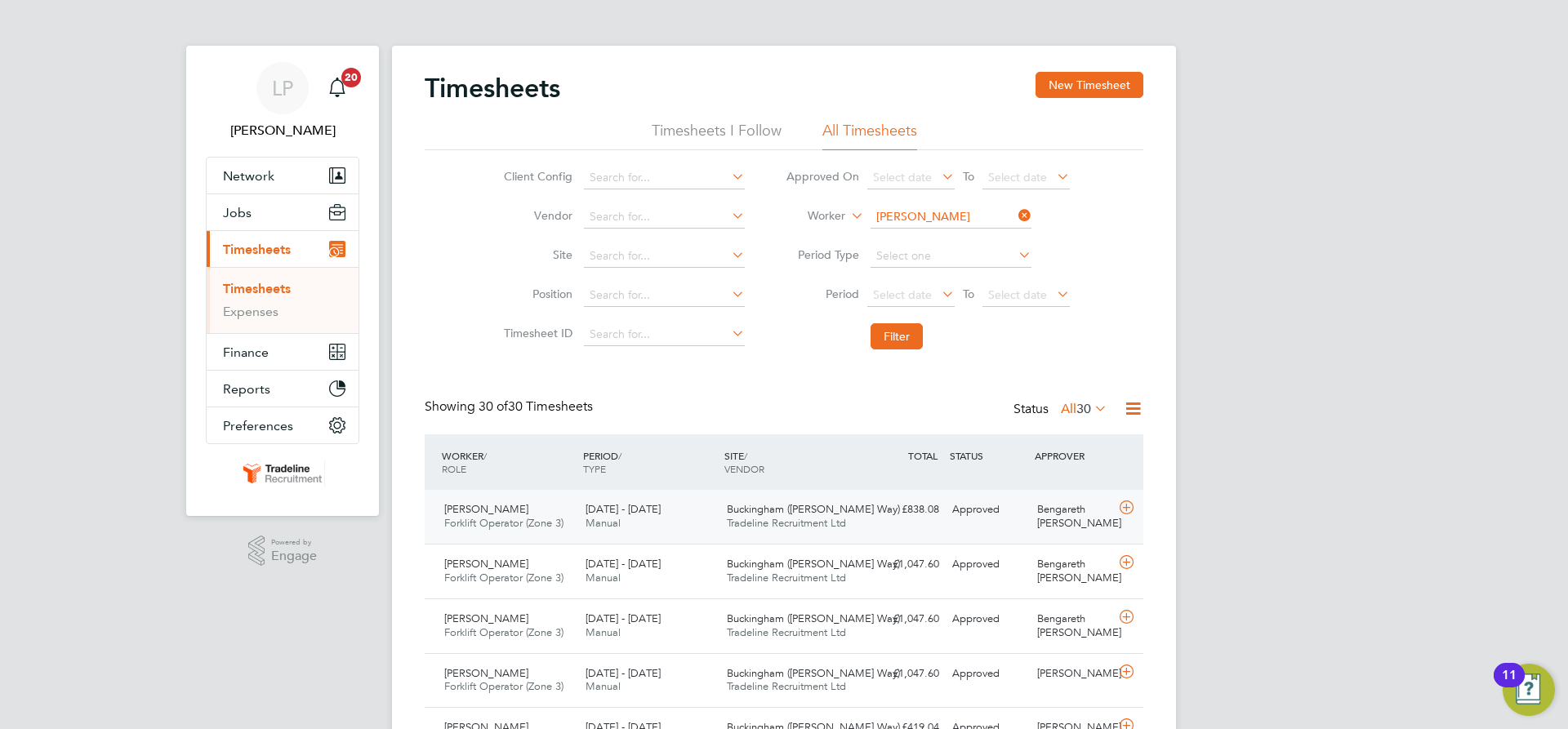
click at [770, 508] on span "Buckingham ([PERSON_NAME] Way)" at bounding box center [813, 509] width 174 height 14
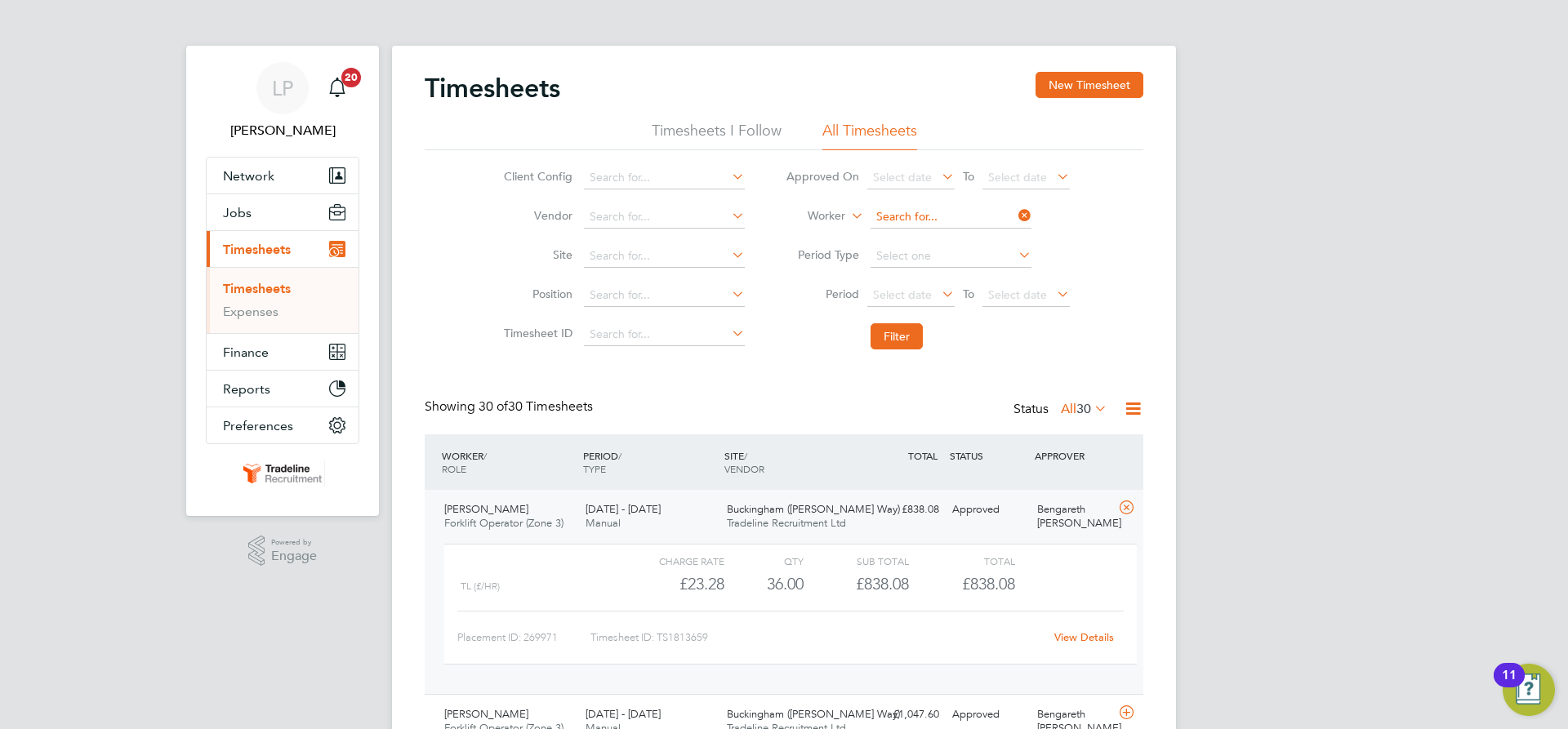
click at [908, 216] on input at bounding box center [951, 217] width 161 height 23
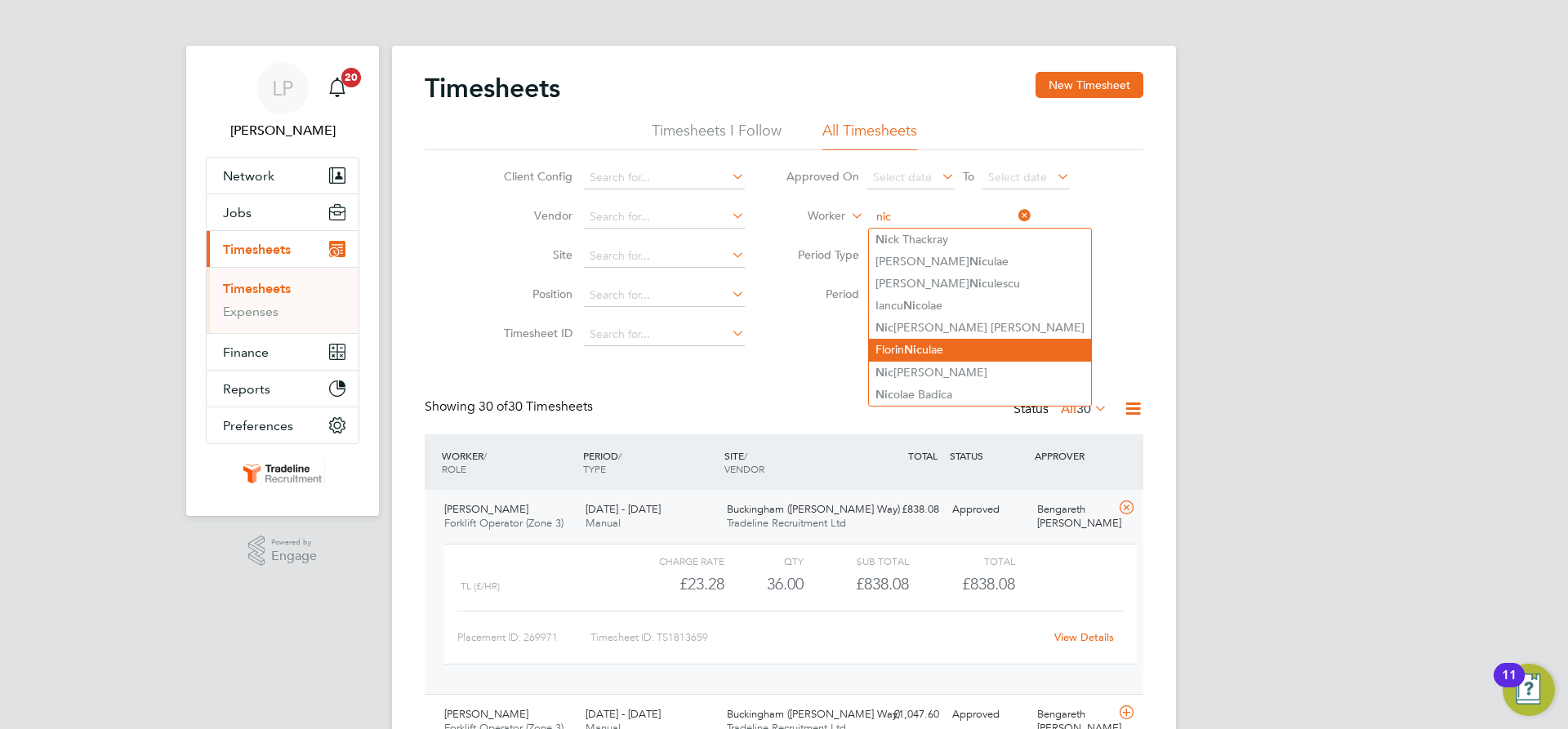
click at [941, 343] on li "Florin Nic ulae" at bounding box center [980, 350] width 222 height 22
type input "[PERSON_NAME]"
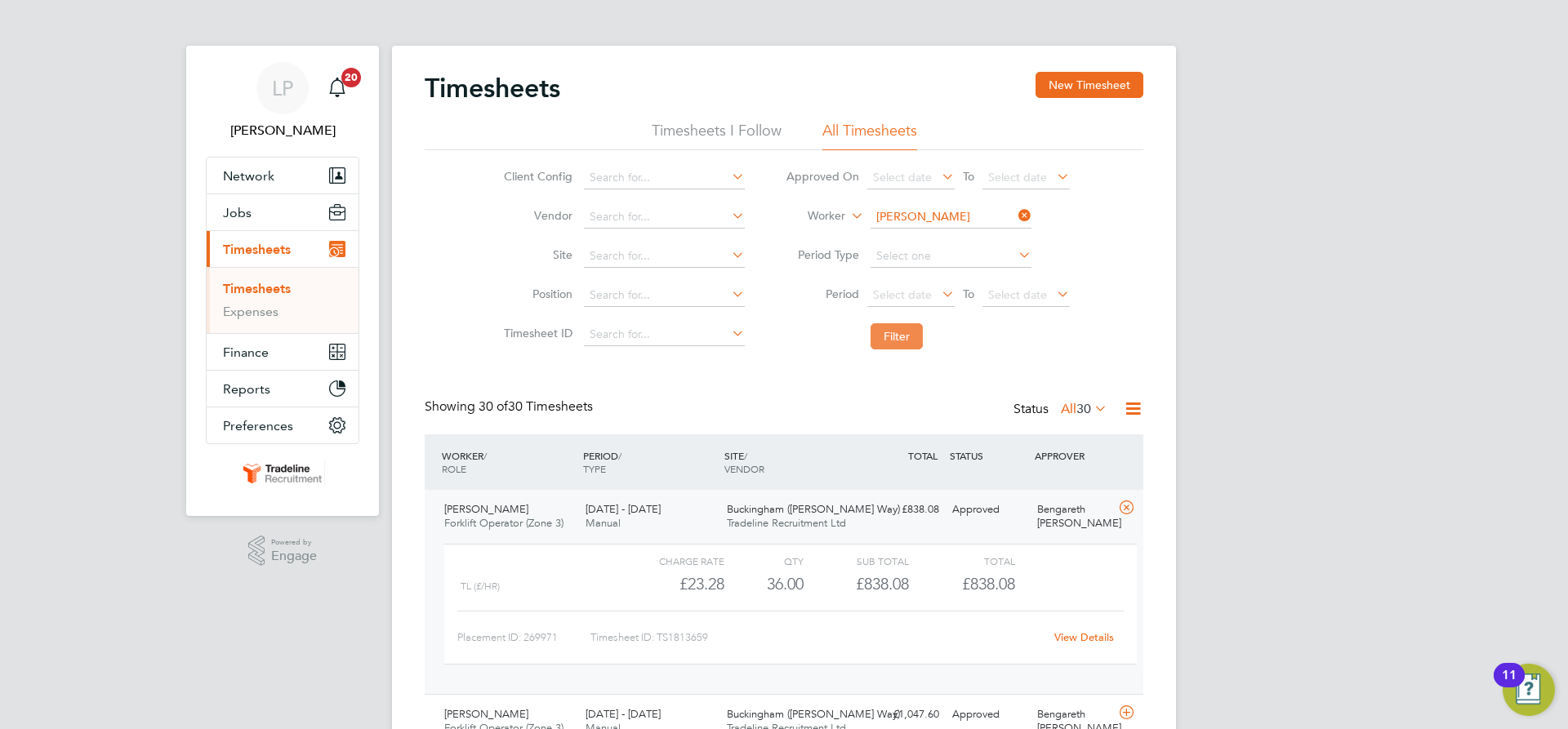
click at [896, 342] on button "Filter" at bounding box center [897, 336] width 53 height 26
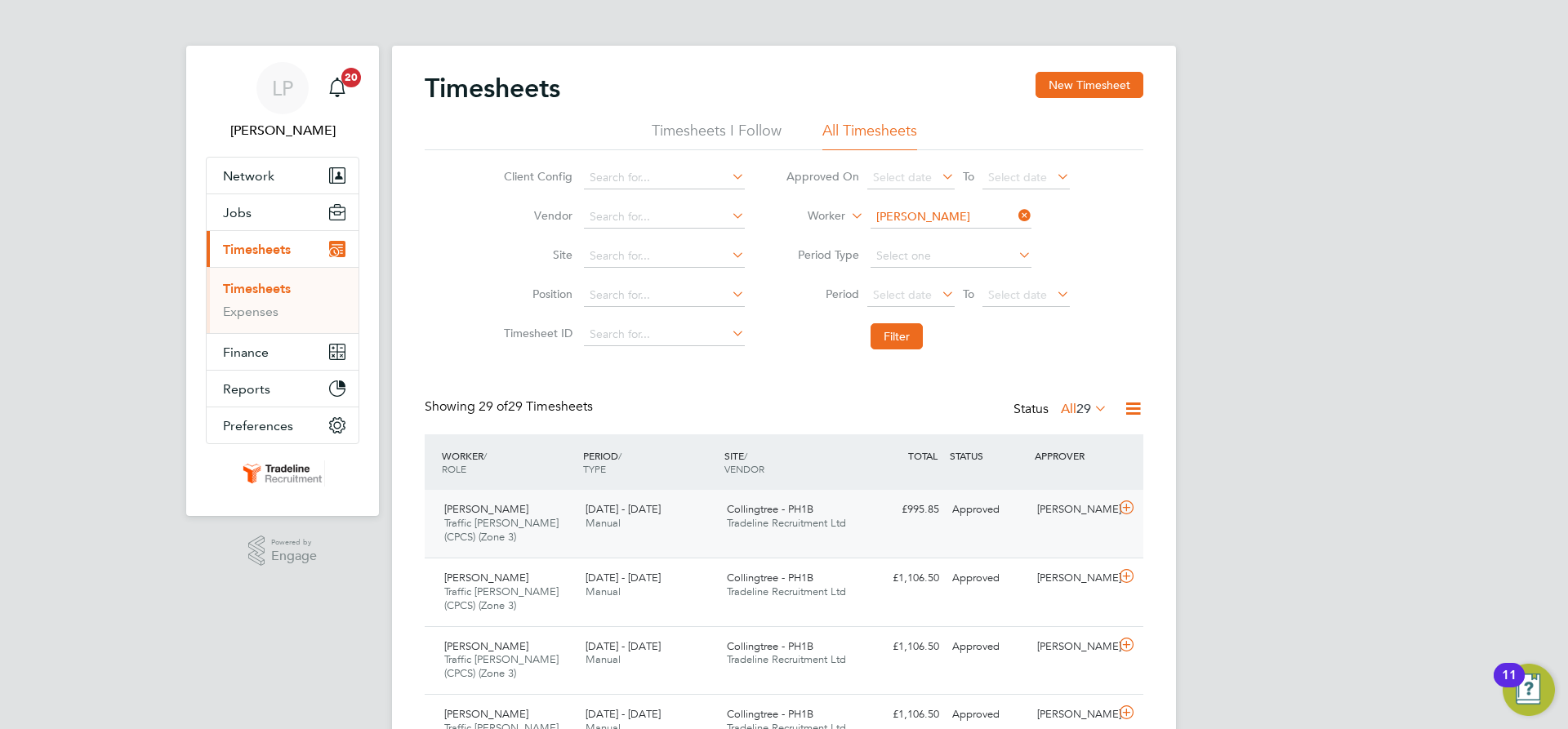
click at [709, 515] on div "18 - 24 Aug 2025 Manual" at bounding box center [649, 517] width 141 height 41
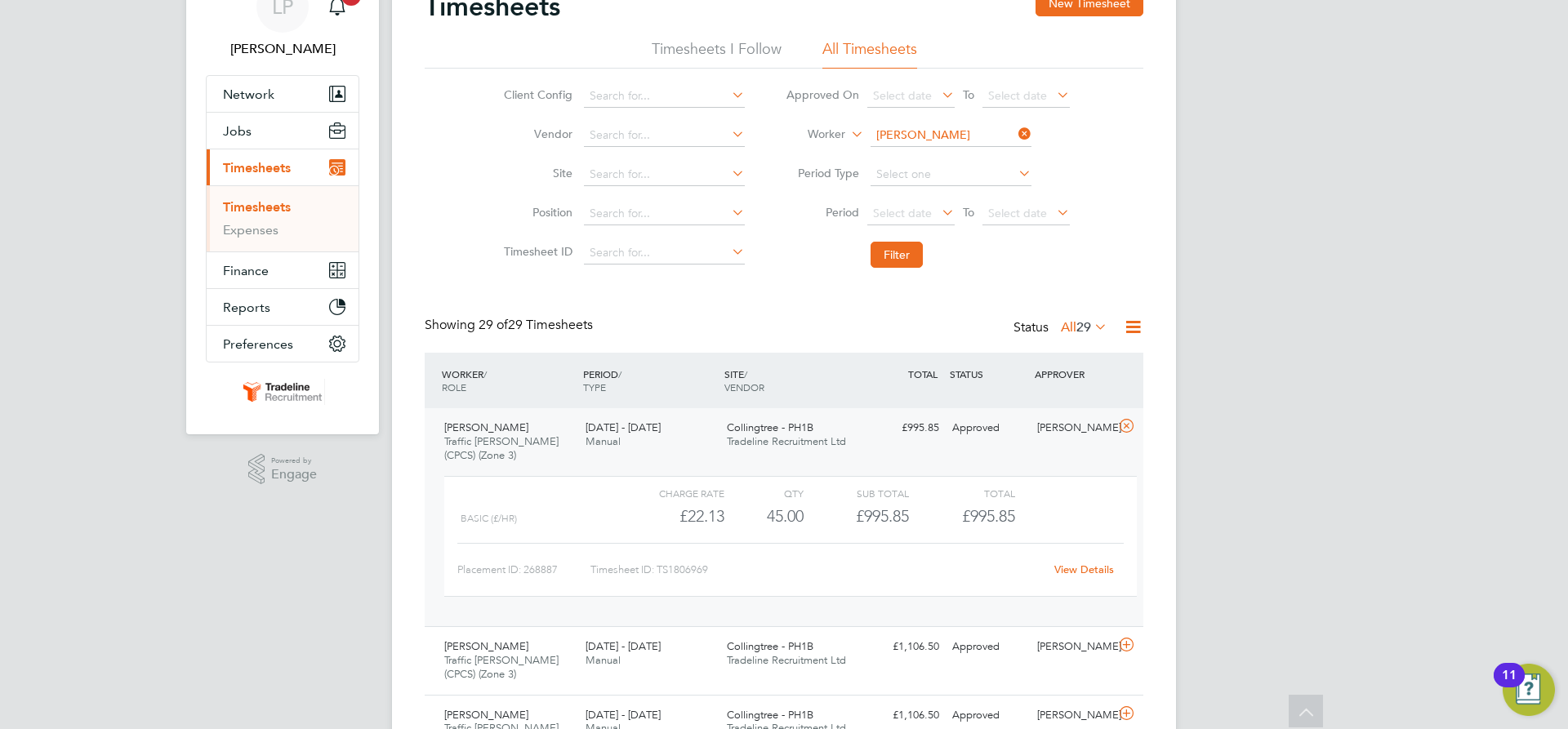
click at [833, 449] on div "Collingtree - PH1B Tradeline Recruitment Ltd" at bounding box center [791, 435] width 141 height 41
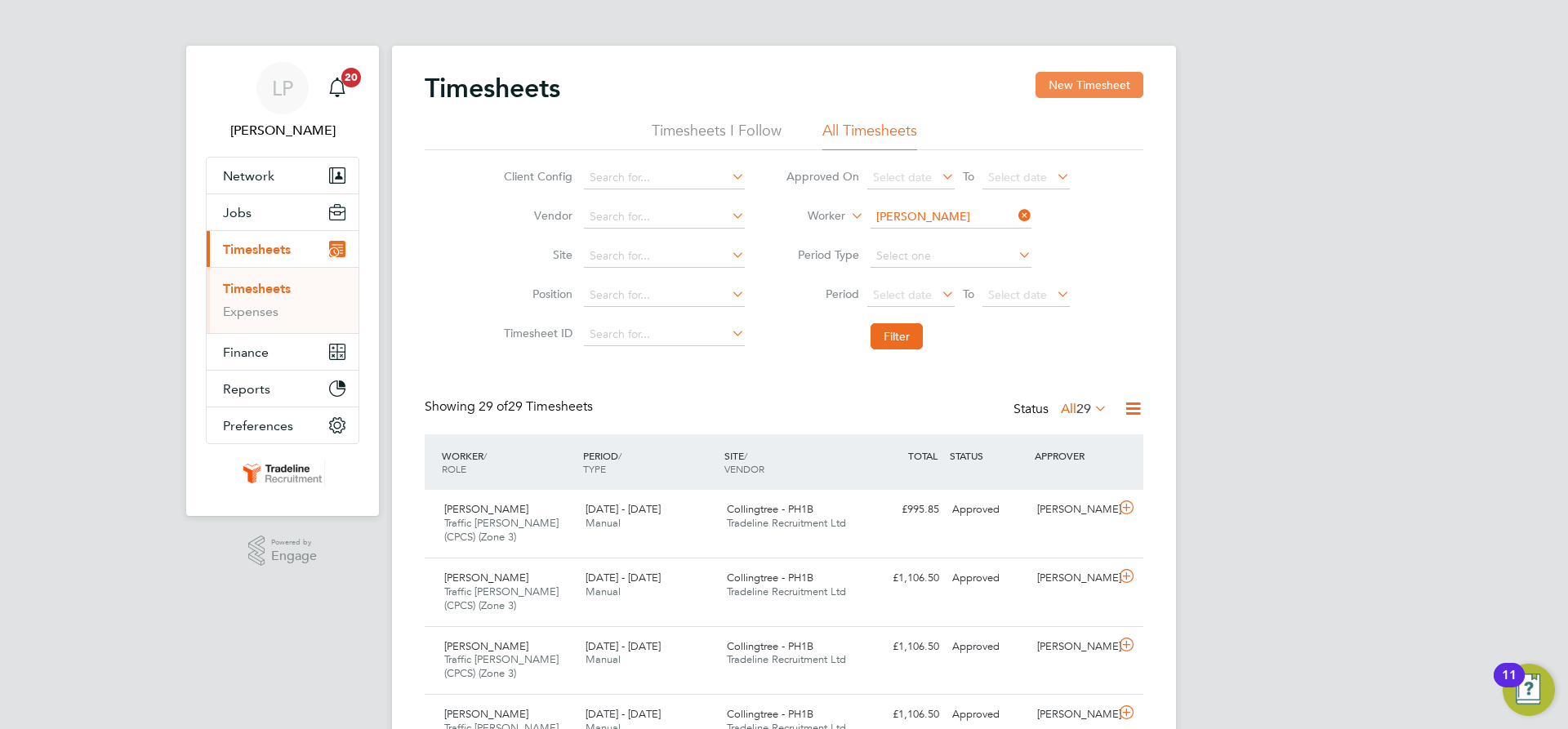
click at [1080, 90] on button "New Timesheet" at bounding box center [1089, 85] width 108 height 26
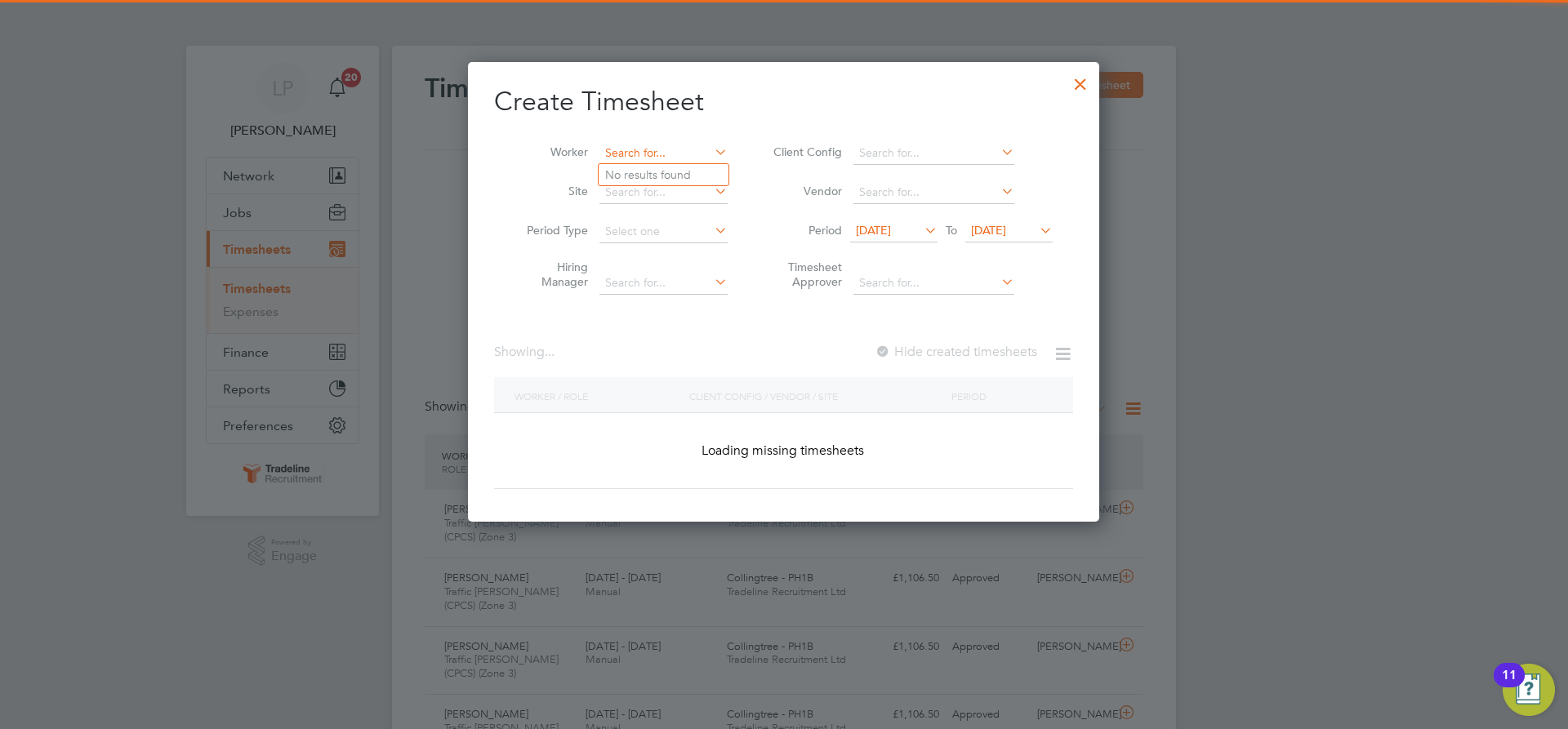
click at [673, 152] on input at bounding box center [663, 153] width 128 height 23
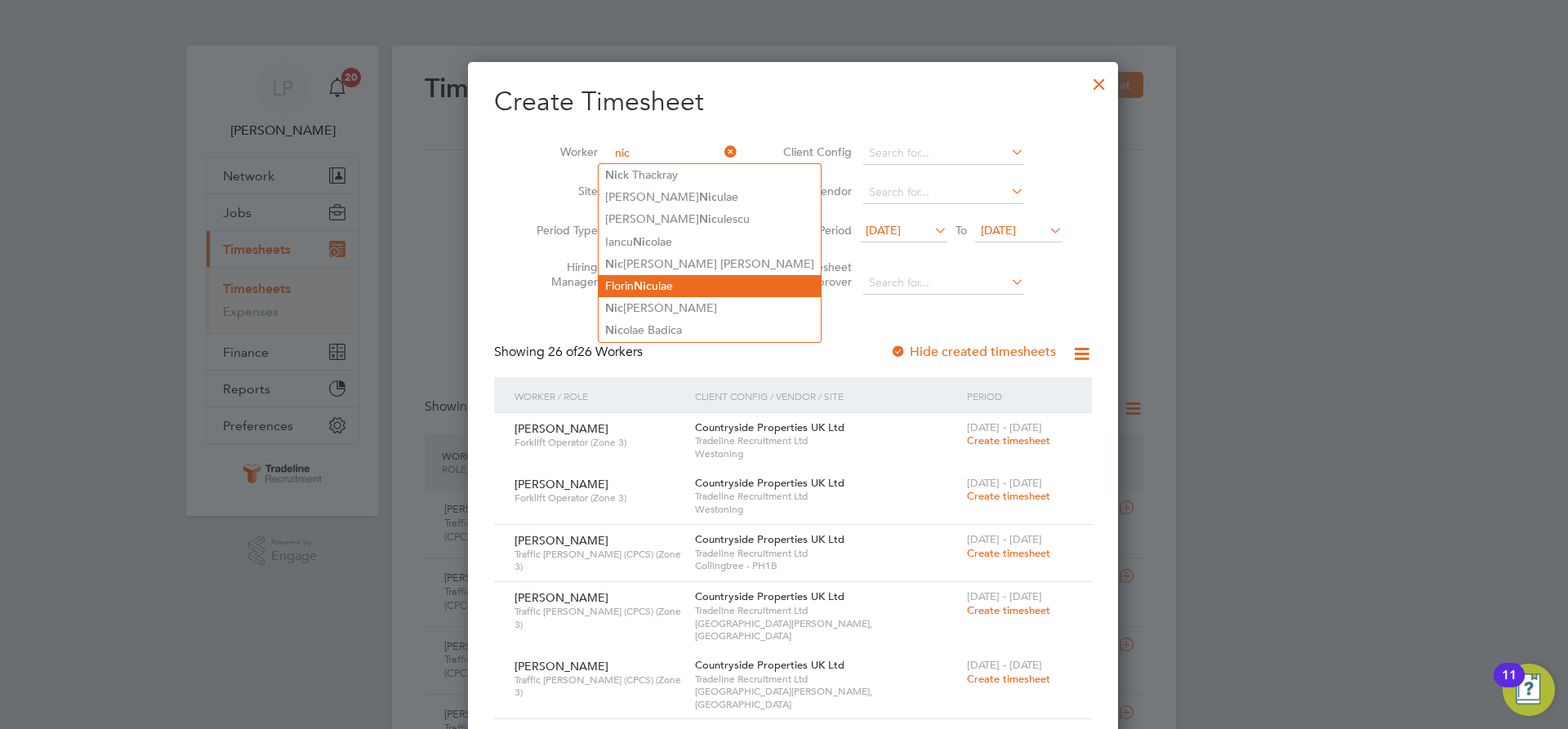
click at [668, 278] on li "Florin Nic ulae" at bounding box center [709, 286] width 222 height 22
type input "[PERSON_NAME]"
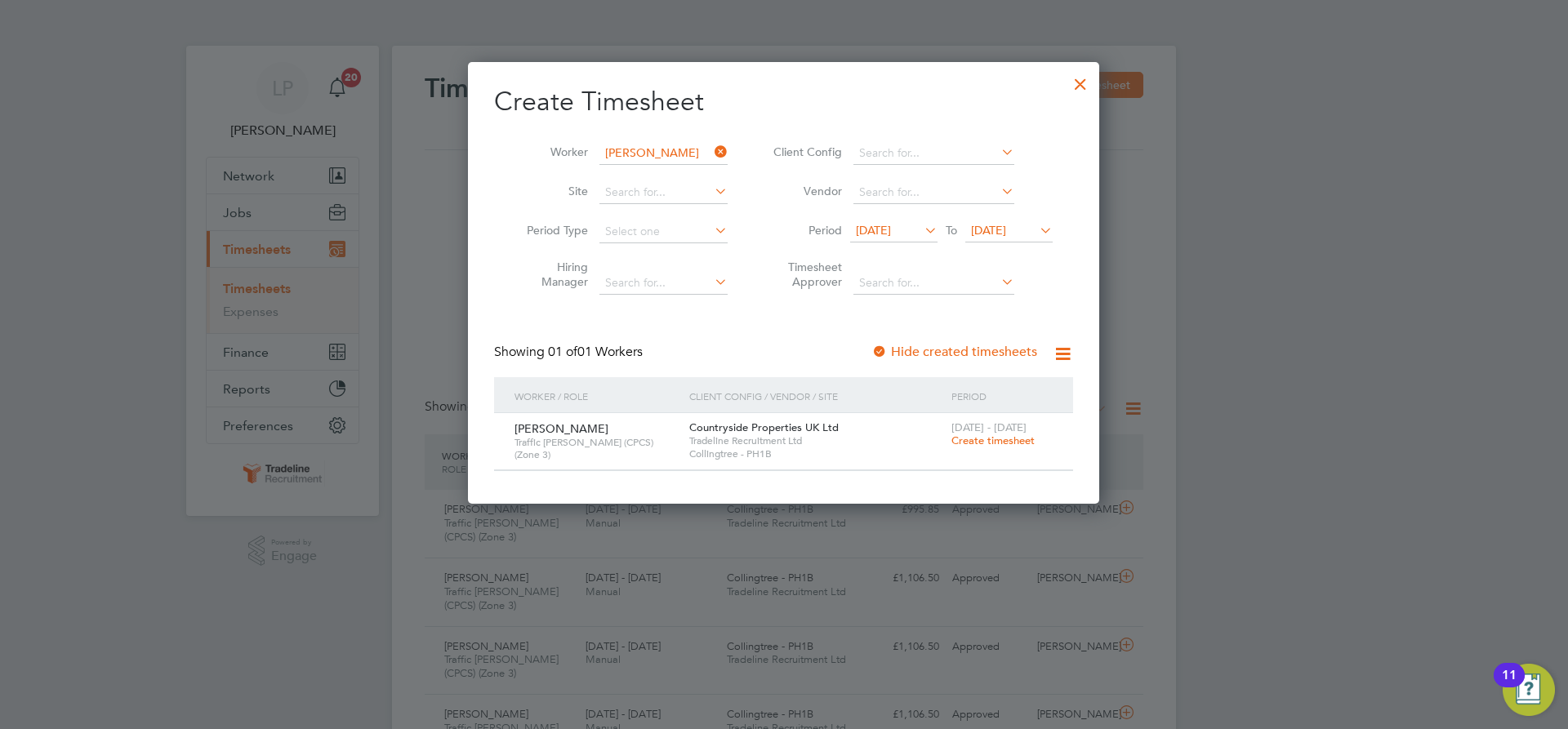
click at [990, 437] on span "Create timesheet" at bounding box center [993, 441] width 83 height 14
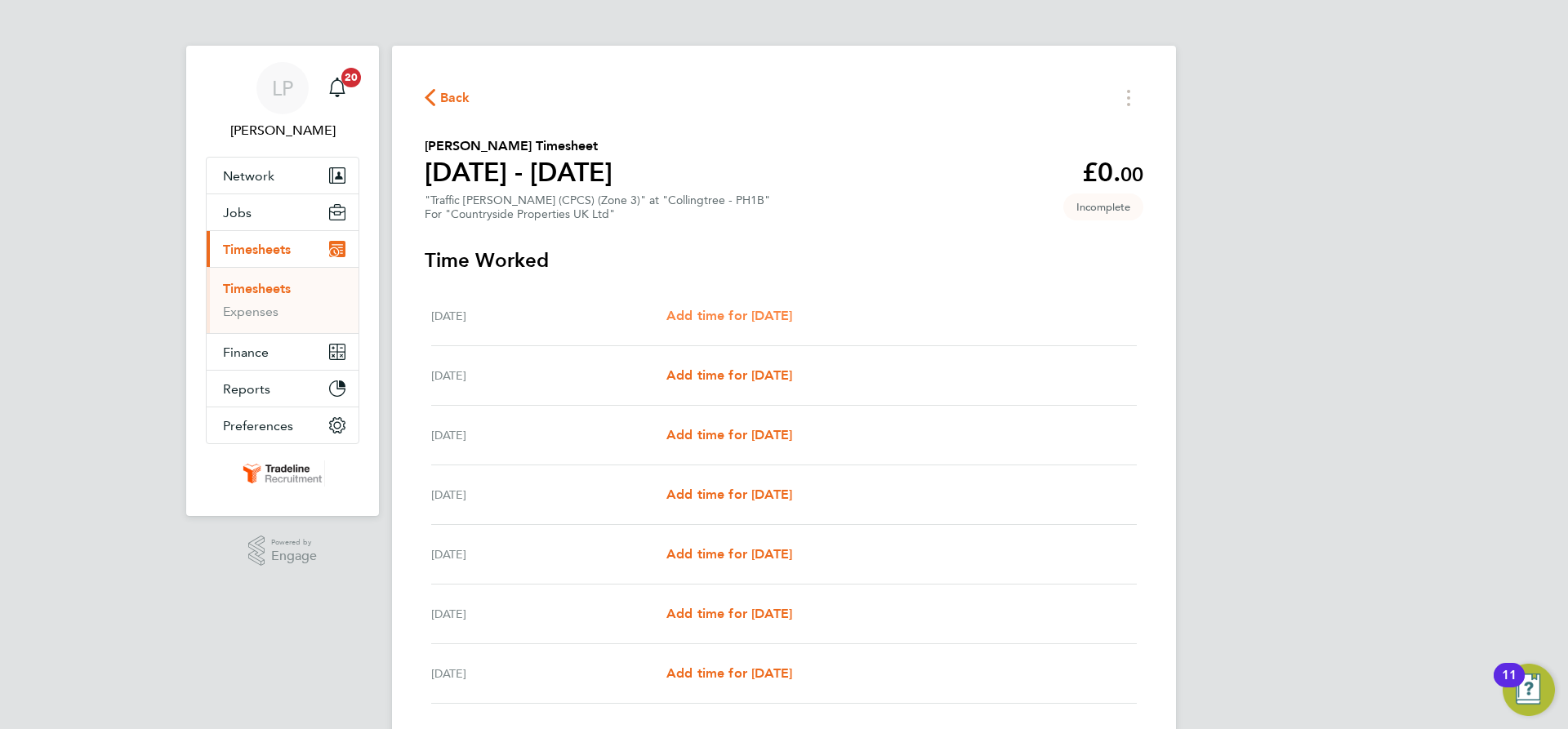
click at [792, 320] on span "Add time for [DATE]" at bounding box center [729, 315] width 126 height 16
select select "30"
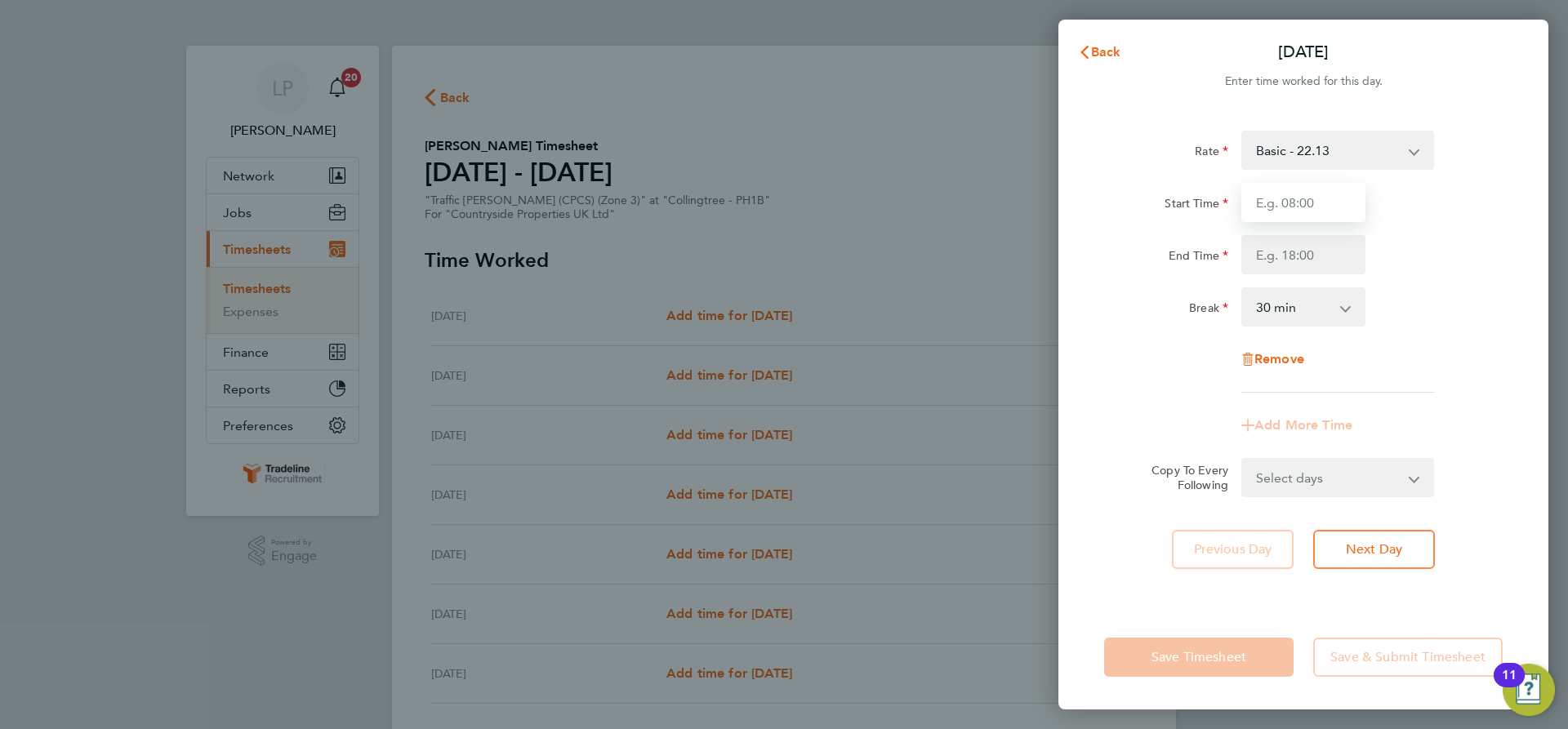
click at [1314, 202] on input "Start Time" at bounding box center [1303, 202] width 124 height 39
type input "07:00"
click at [1310, 251] on input "End Time" at bounding box center [1303, 254] width 124 height 39
click at [1470, 272] on div "End Time 16:30" at bounding box center [1303, 254] width 412 height 39
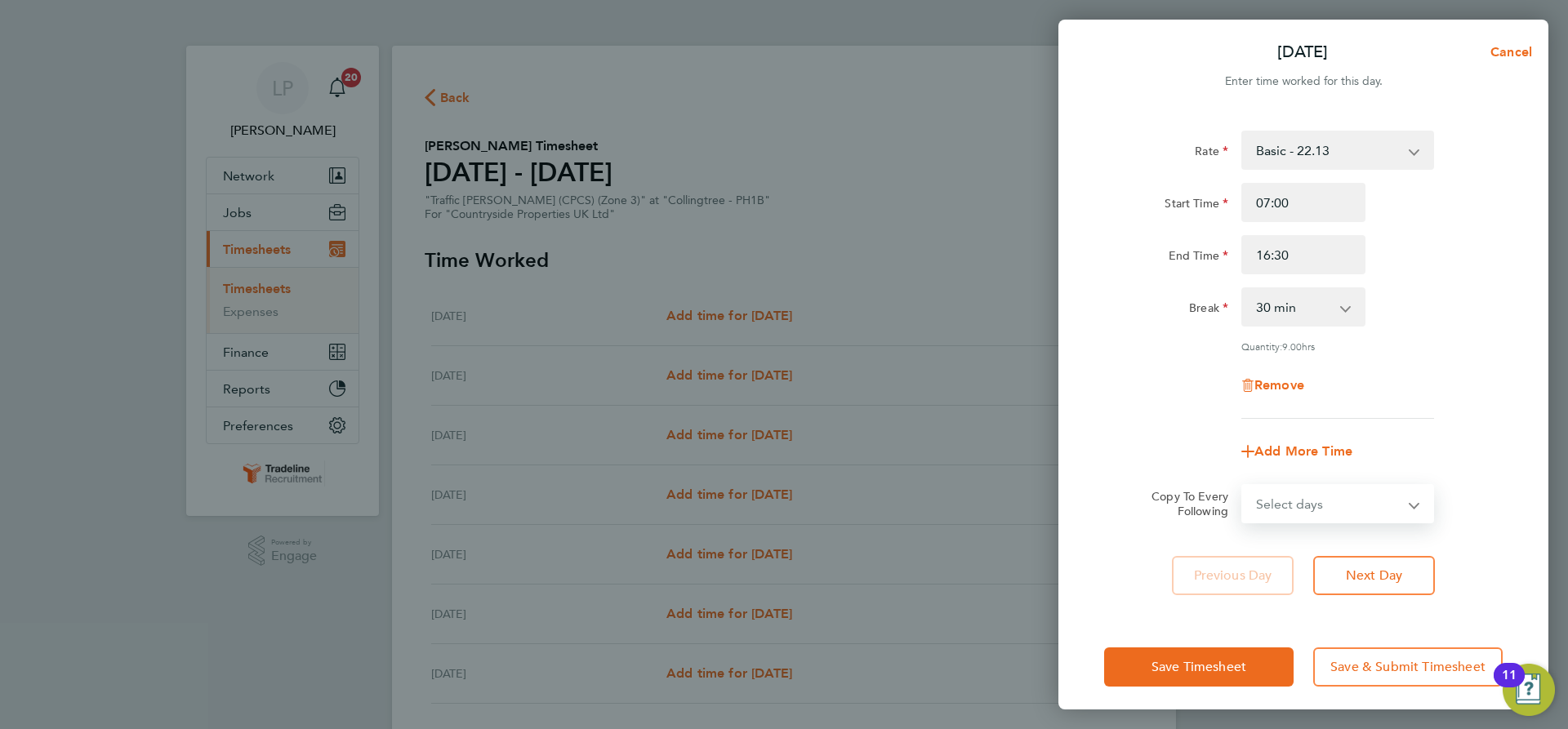
click at [1353, 492] on select "Select days Day Weekday (Mon-Fri) Weekend (Sat-Sun) [DATE] [DATE] [DATE] [DATE]…" at bounding box center [1329, 503] width 172 height 36
click at [1486, 251] on div "End Time 16:30" at bounding box center [1303, 254] width 412 height 39
drag, startPoint x: 1302, startPoint y: 251, endPoint x: 1243, endPoint y: 253, distance: 59.0
click at [1243, 253] on input "16:30" at bounding box center [1303, 254] width 124 height 39
type input "15:30"
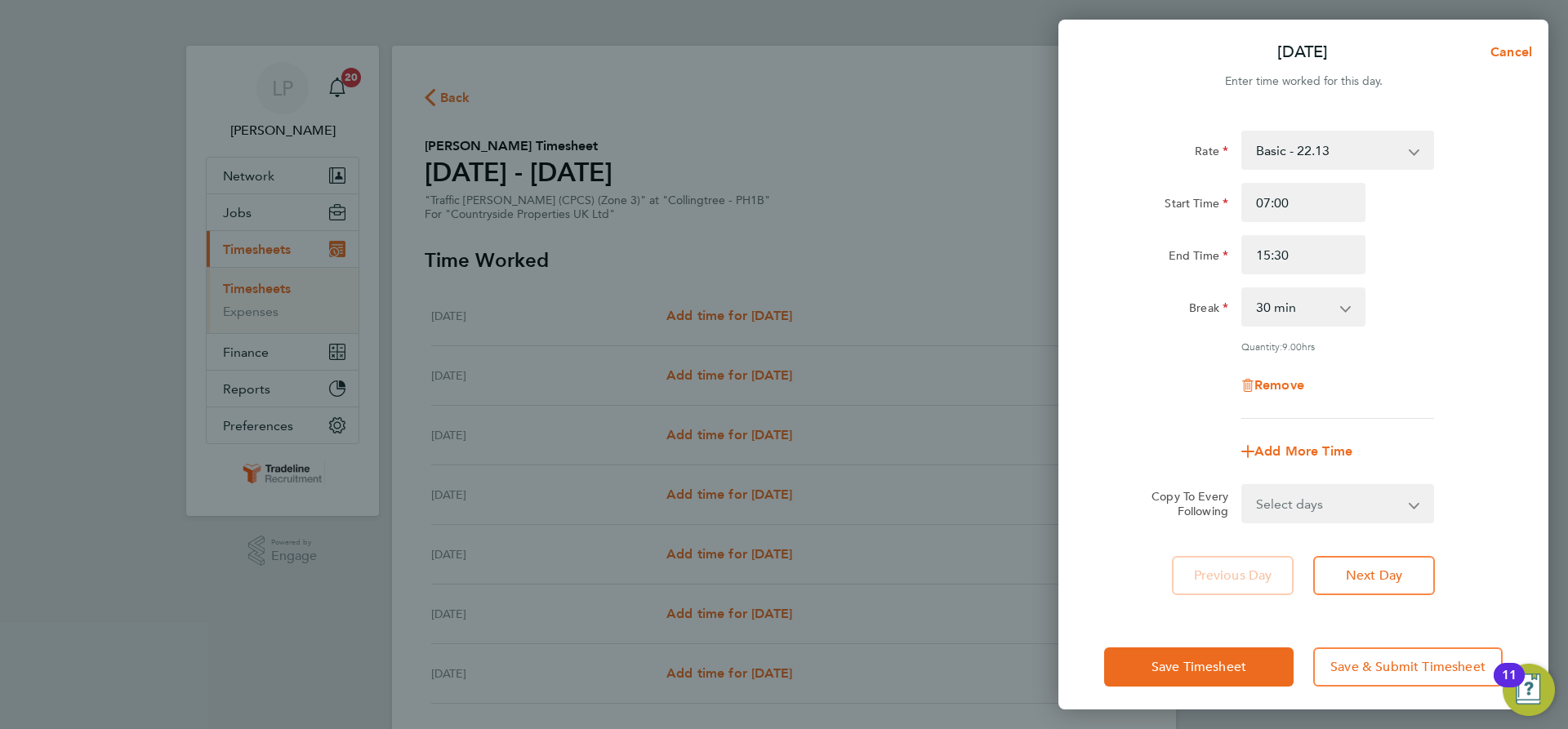
click at [1117, 330] on div "Rate Basic - 22.13 Start Time 07:00 End Time 15:30 Break 0 min 15 min 30 min 45…" at bounding box center [1303, 274] width 399 height 288
click at [1329, 503] on select "Select days Day Weekday (Mon-Fri) Weekend (Sat-Sun) [DATE] [DATE] [DATE] [DATE]…" at bounding box center [1329, 503] width 172 height 36
select select "WEEKDAY"
click at [1243, 485] on select "Select days Day Weekday (Mon-Fri) Weekend (Sat-Sun) [DATE] [DATE] [DATE] [DATE]…" at bounding box center [1329, 503] width 172 height 36
select select "[DATE]"
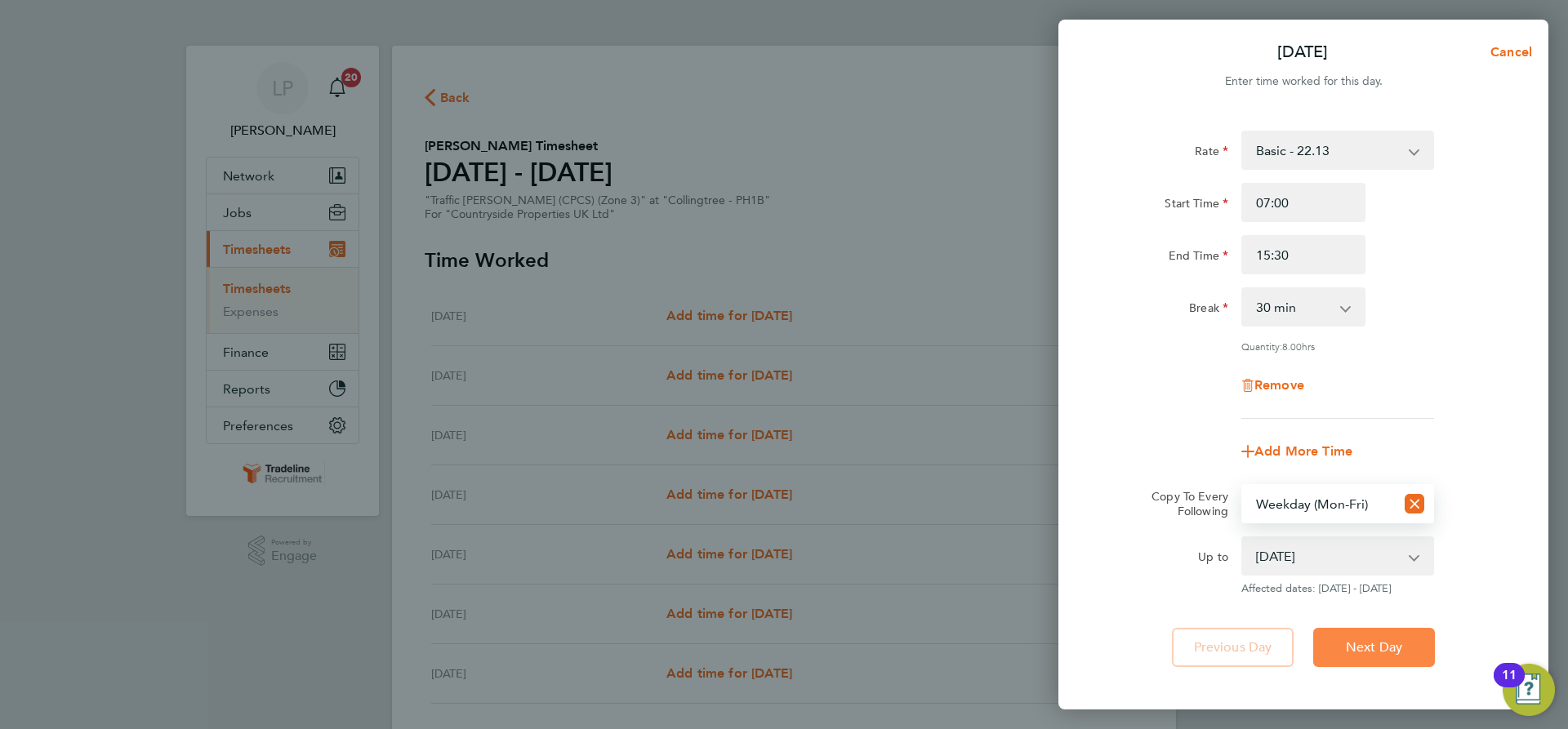
click at [1366, 635] on button "Next Day" at bounding box center [1373, 648] width 122 height 39
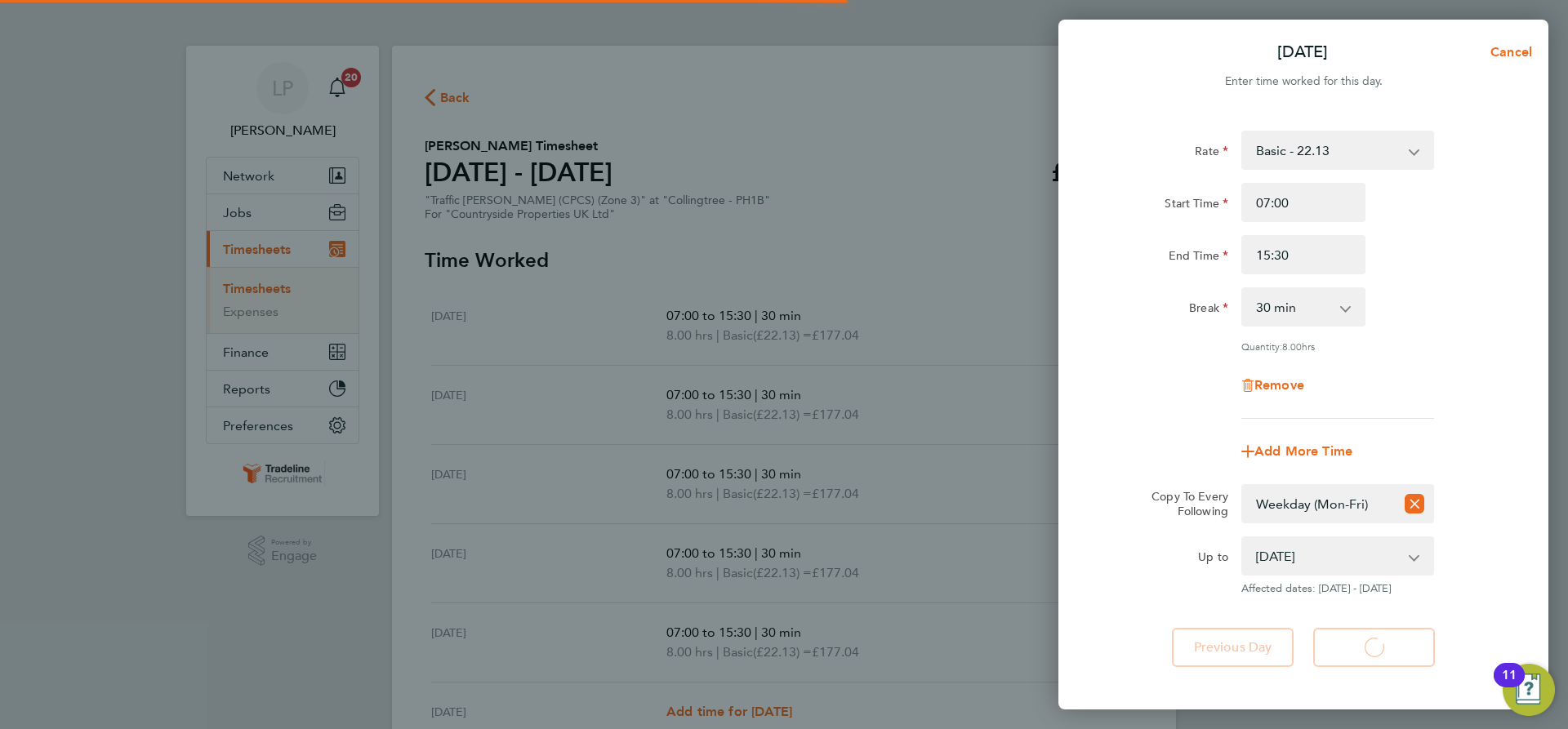
select select "30"
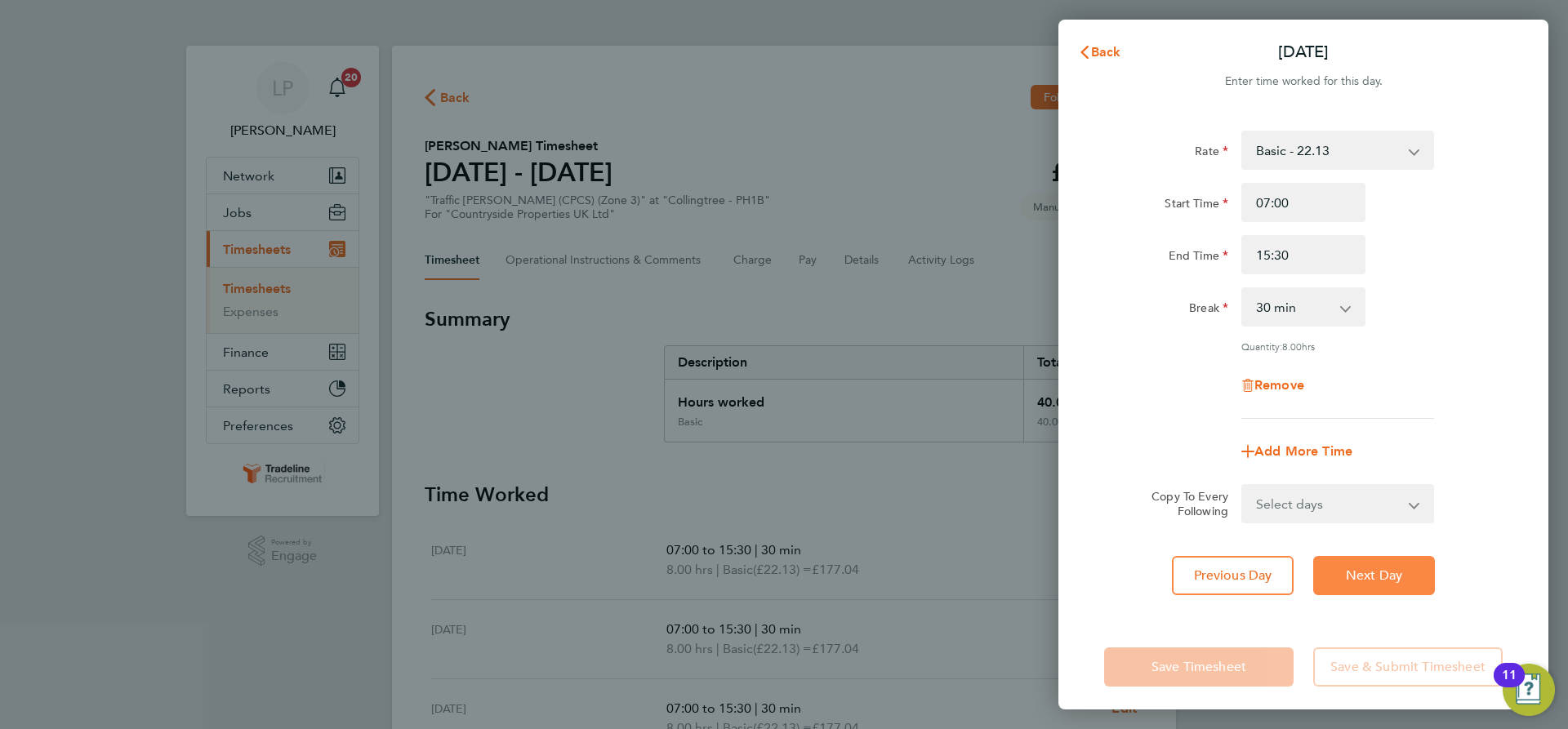
click at [1392, 571] on span "Next Day" at bounding box center [1374, 576] width 56 height 17
select select "30"
click at [1392, 571] on span "Next Day" at bounding box center [1374, 576] width 56 height 17
select select "30"
drag, startPoint x: 1314, startPoint y: 255, endPoint x: 1220, endPoint y: 247, distance: 94.3
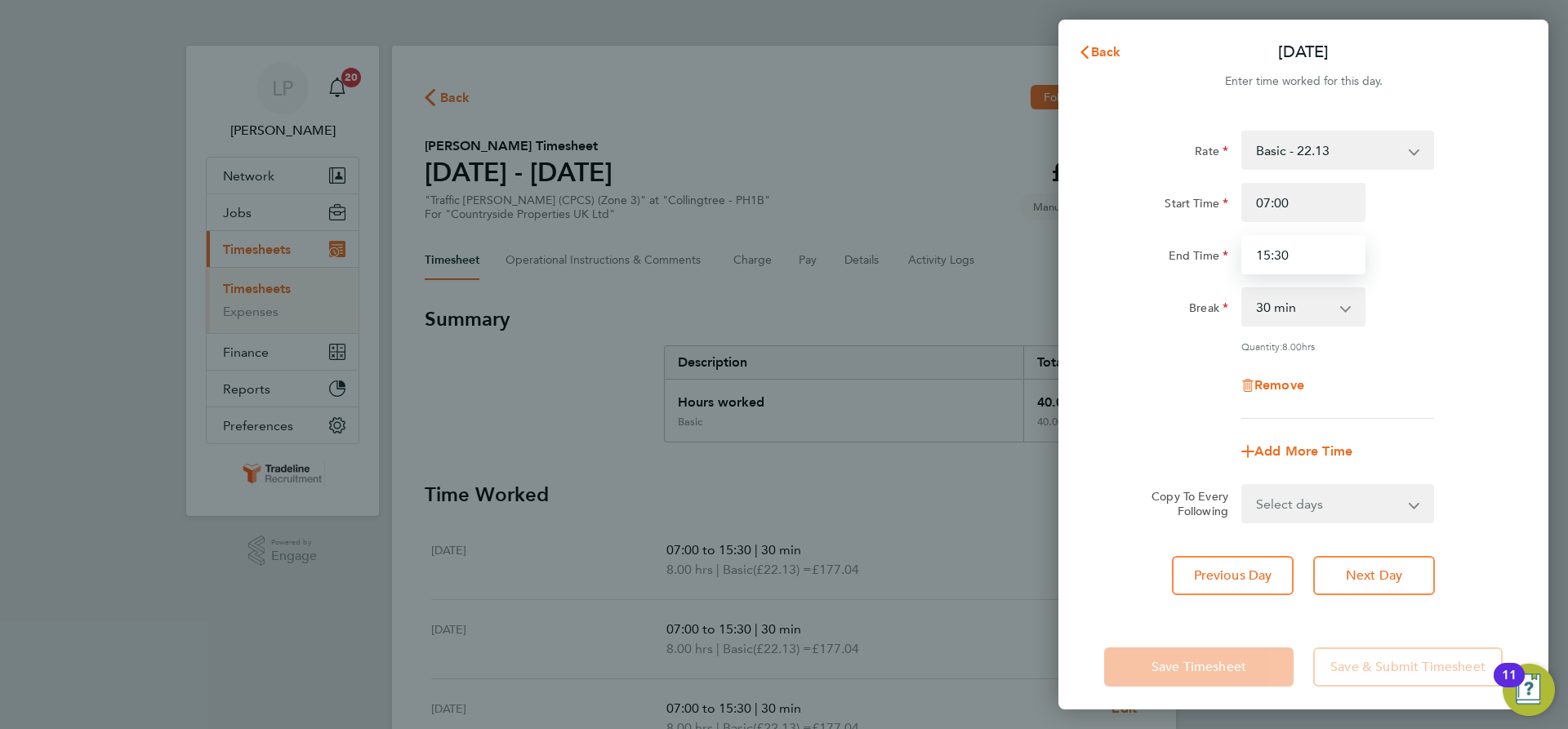
click at [1220, 247] on div "End Time 15:30" at bounding box center [1303, 254] width 412 height 39
type input "16:00"
click at [1472, 342] on div "Quantity: 8.00 hrs" at bounding box center [1303, 346] width 412 height 13
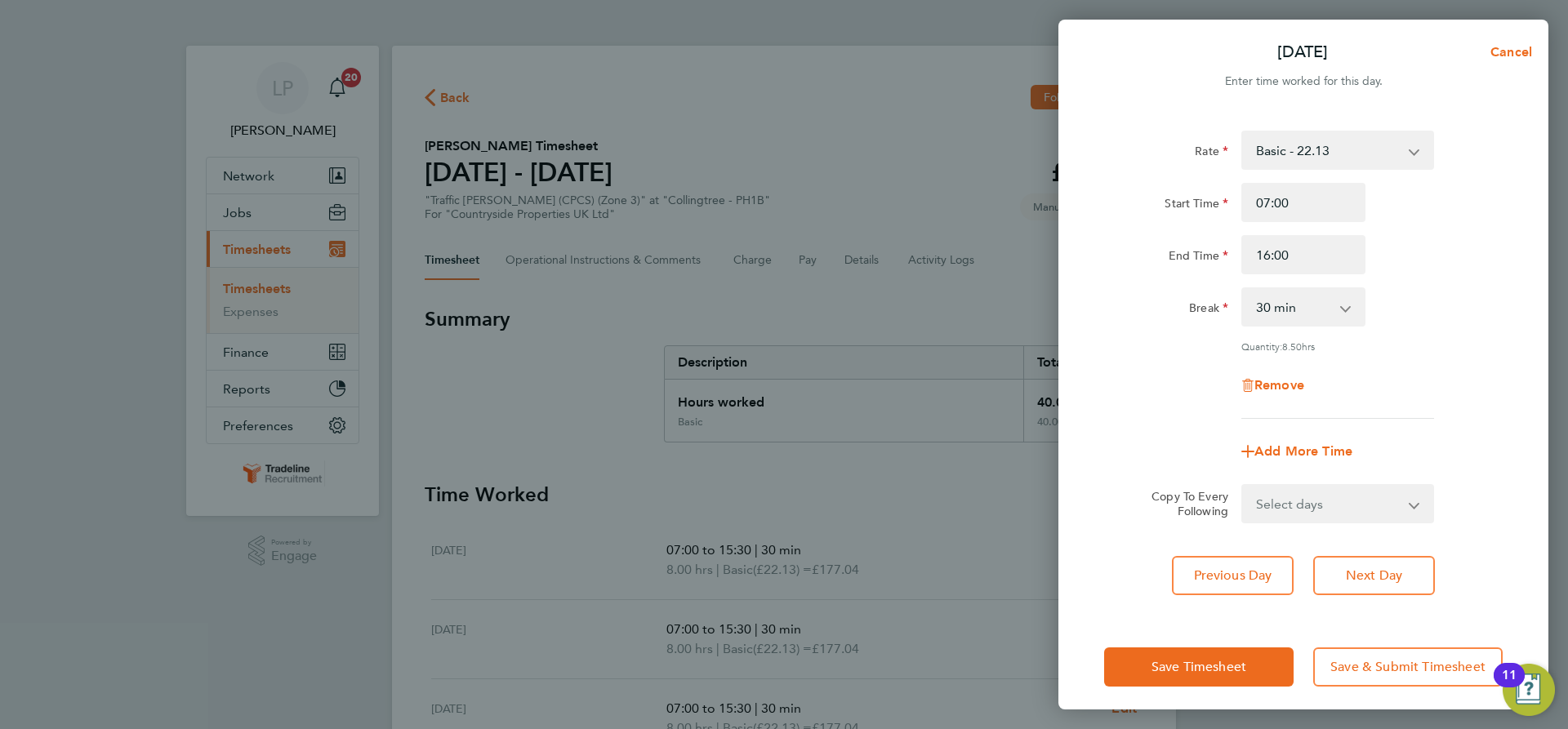
click at [1369, 494] on select "Select days Day Weekend (Sat-Sun) Friday Saturday Sunday" at bounding box center [1329, 503] width 172 height 36
click at [1357, 491] on select "Select days Day Weekend (Sat-Sun) Friday Saturday Sunday" at bounding box center [1329, 503] width 172 height 36
select select "FRI"
click at [1243, 485] on select "Select days Day Weekend (Sat-Sun) Friday Saturday Sunday" at bounding box center [1329, 503] width 172 height 36
select select "[DATE]"
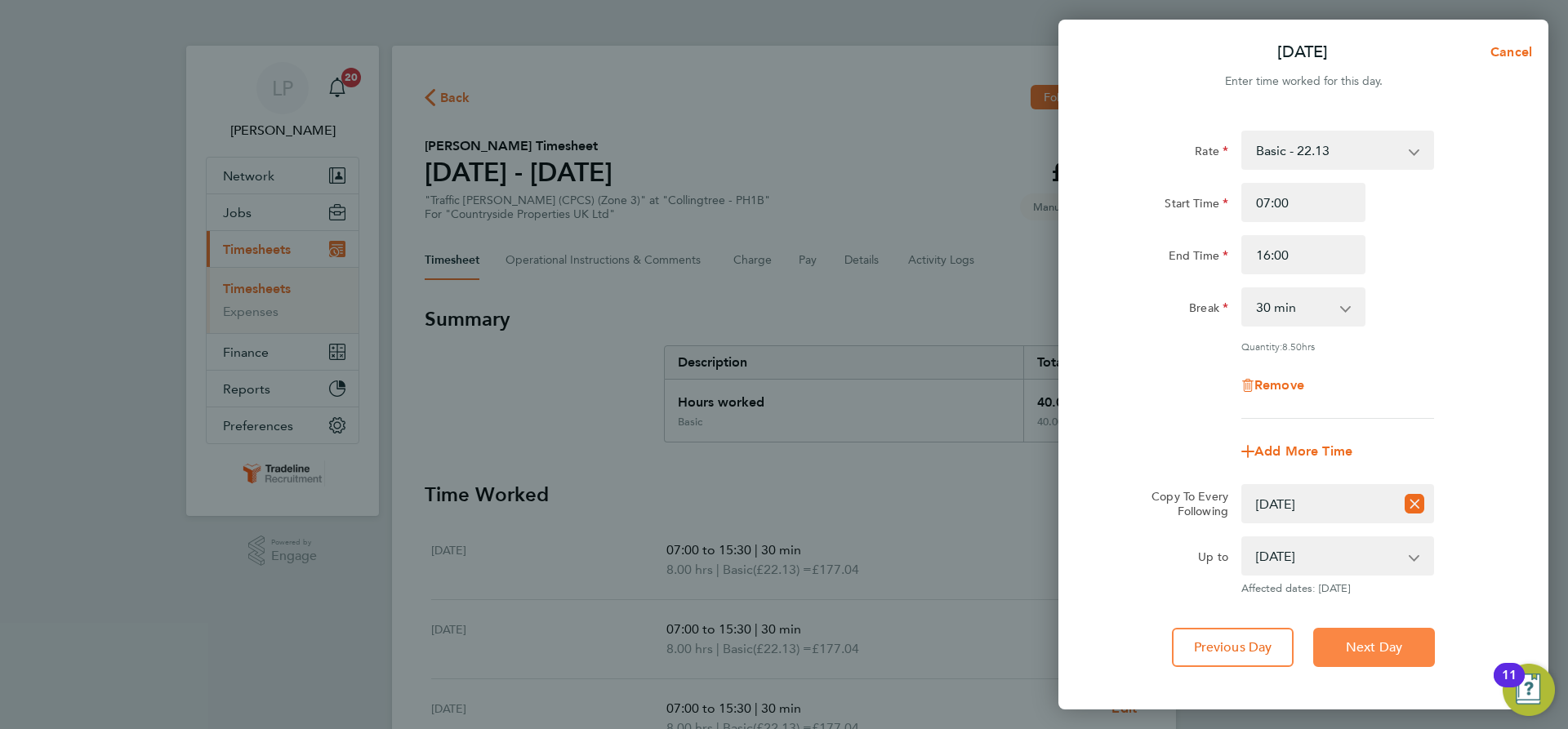
click at [1373, 655] on button "Next Day" at bounding box center [1373, 648] width 122 height 39
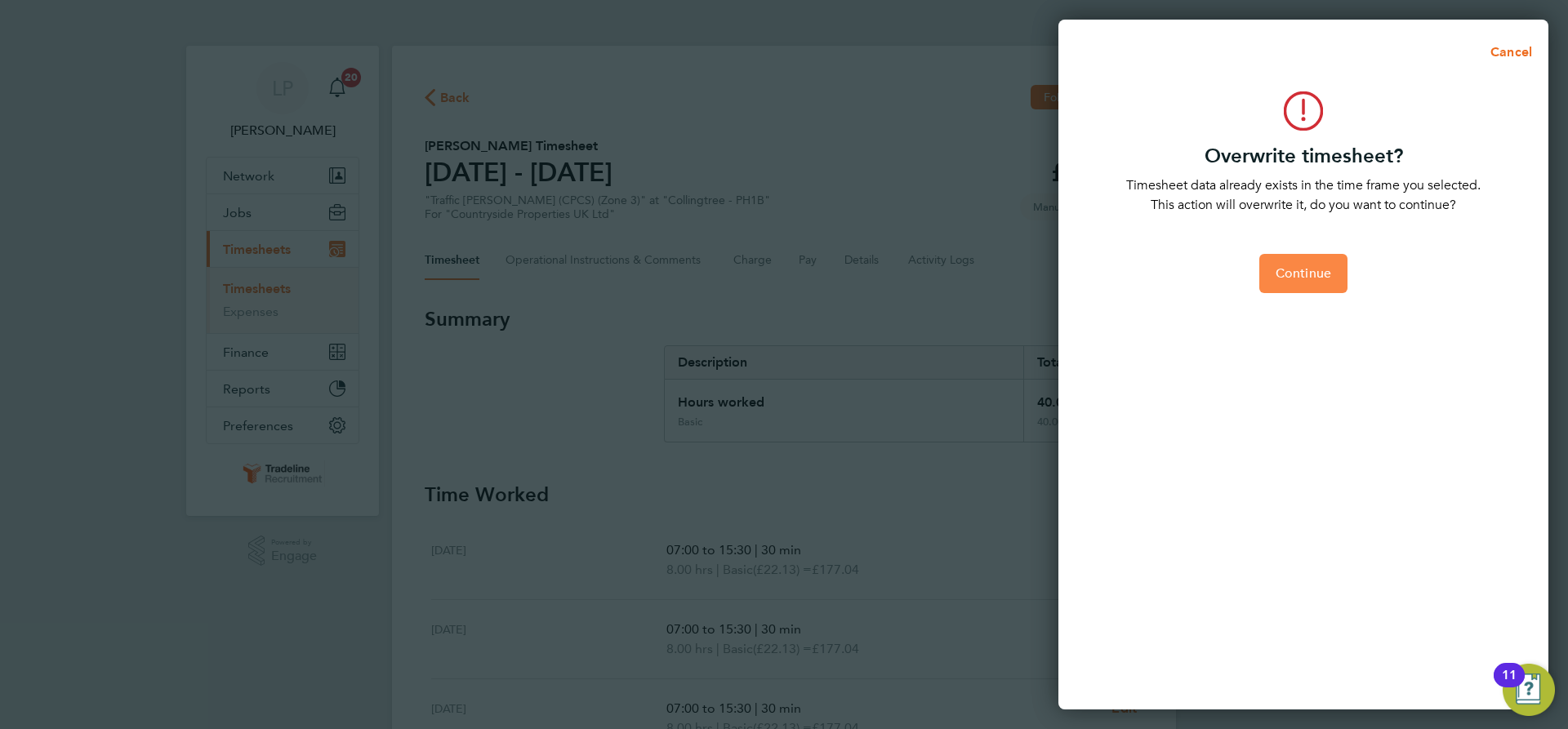
click at [1293, 278] on span "Continue" at bounding box center [1303, 273] width 55 height 17
select select "0: null"
select select "30"
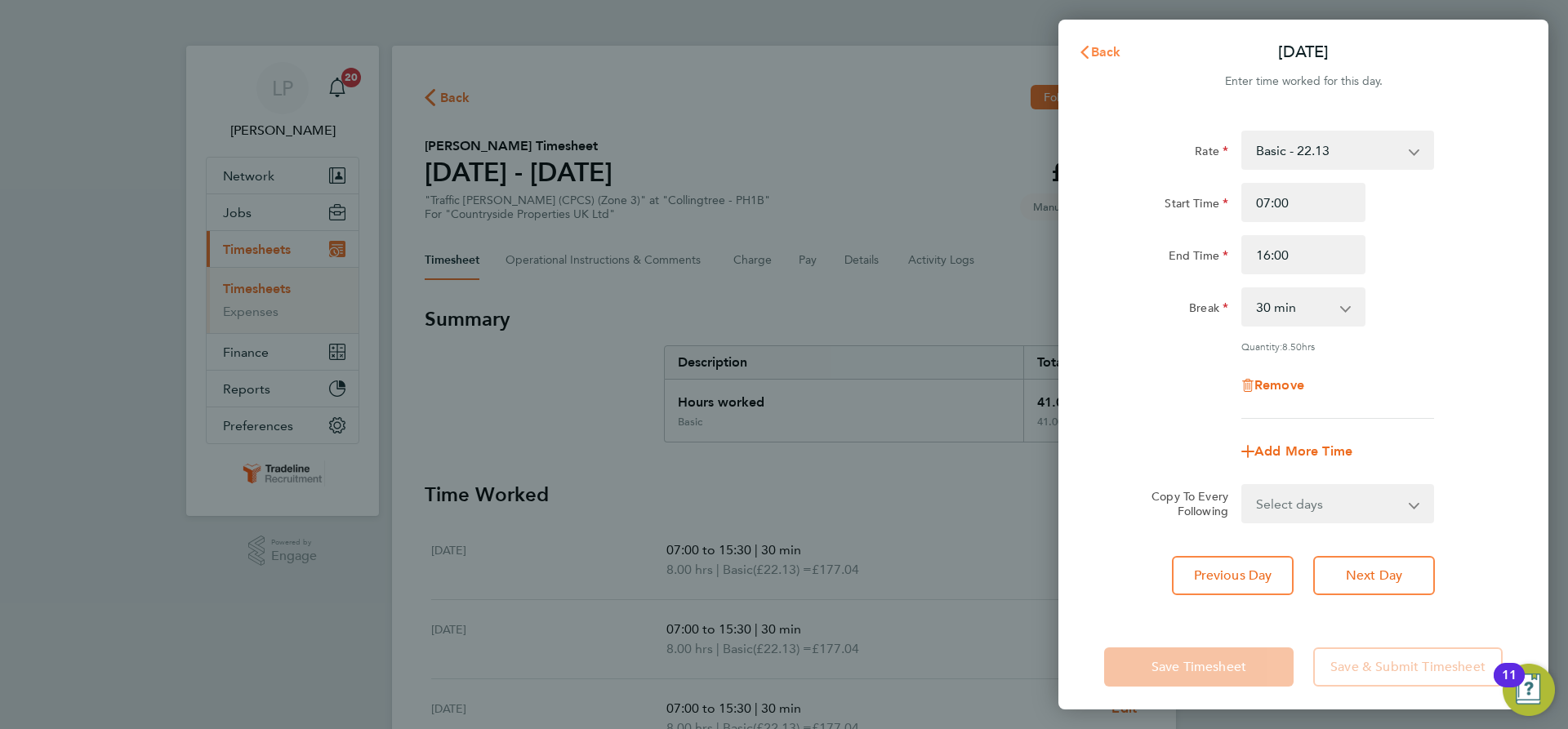
click at [1103, 60] on button "Back" at bounding box center [1099, 52] width 76 height 32
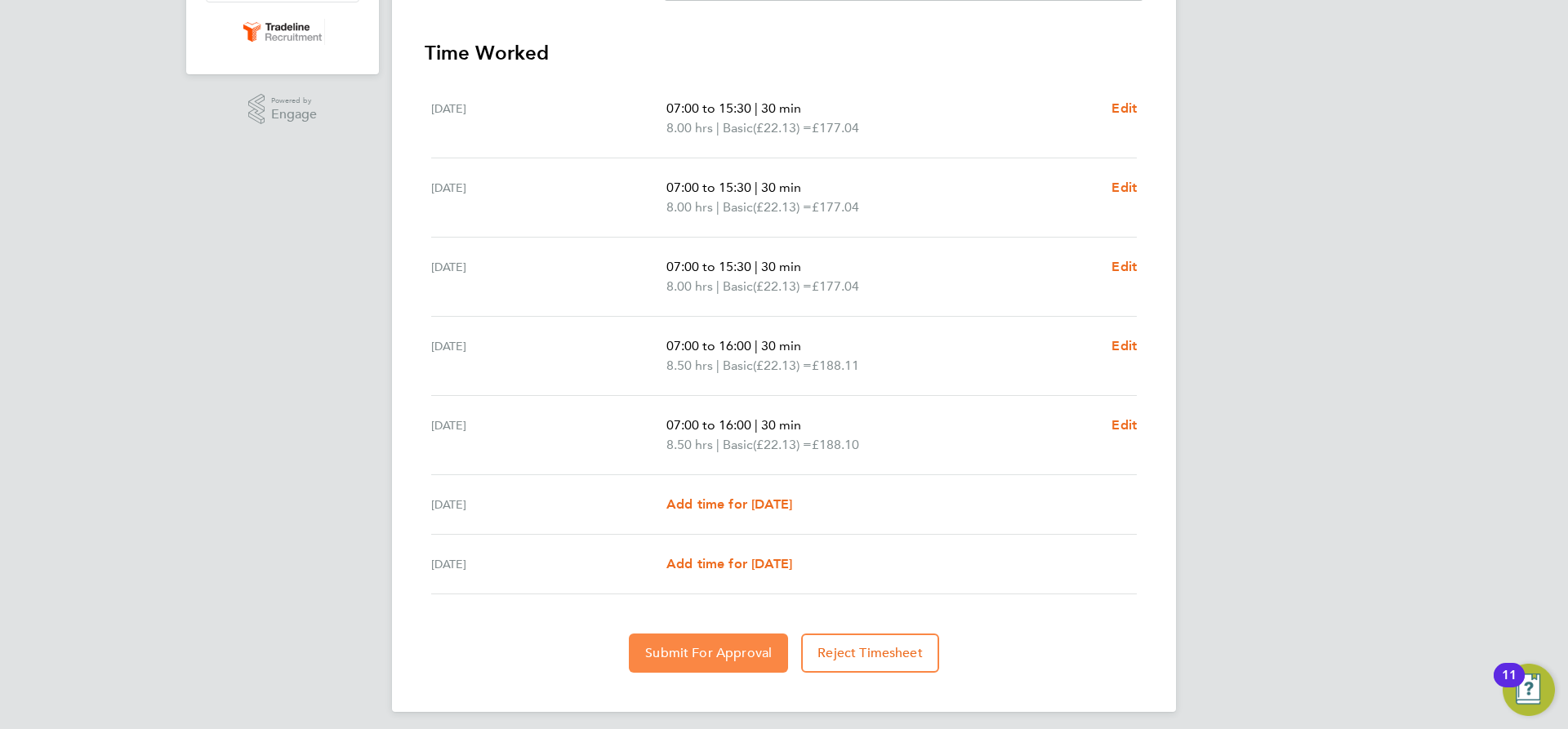
scroll to position [450, 0]
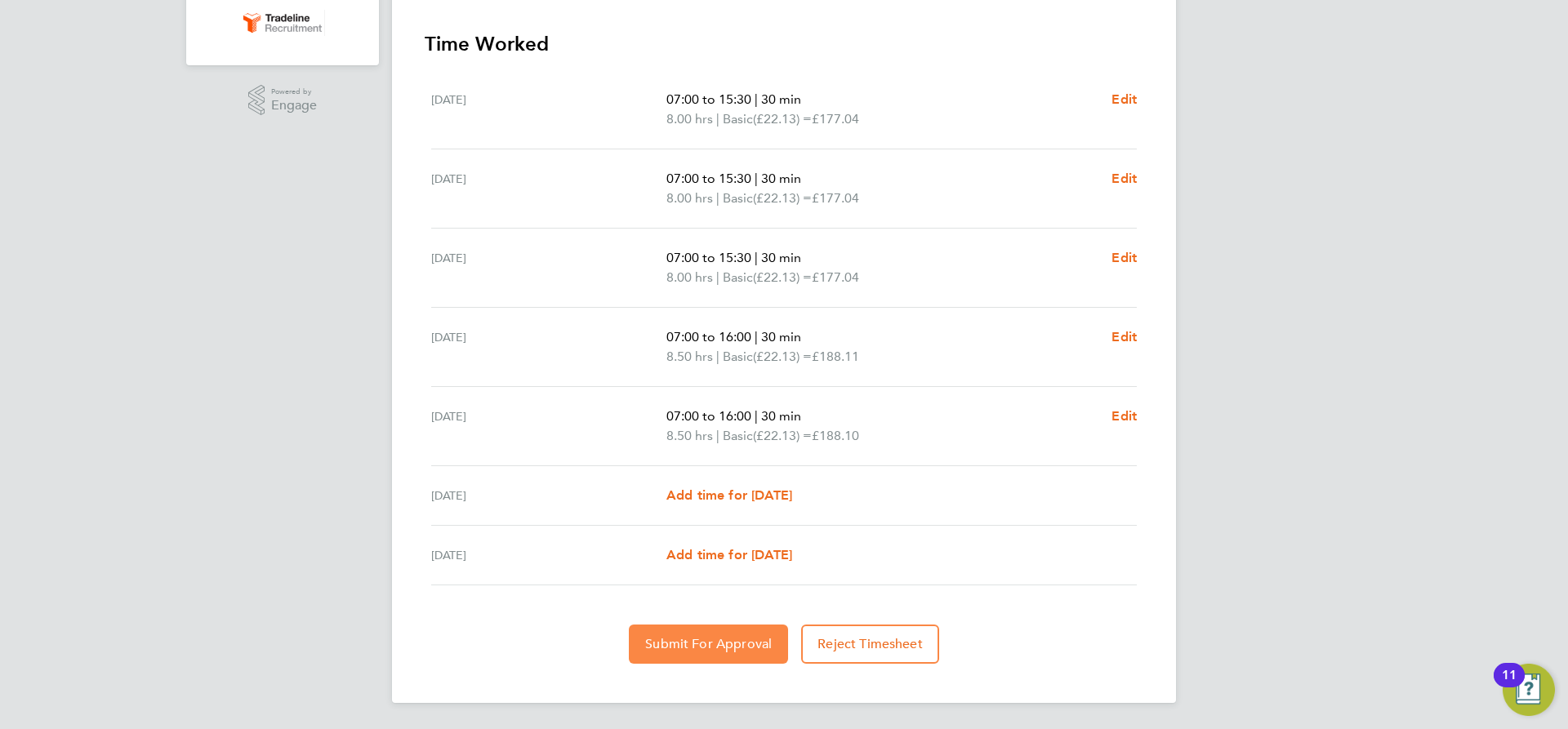
click at [716, 648] on span "Submit For Approval" at bounding box center [708, 644] width 126 height 17
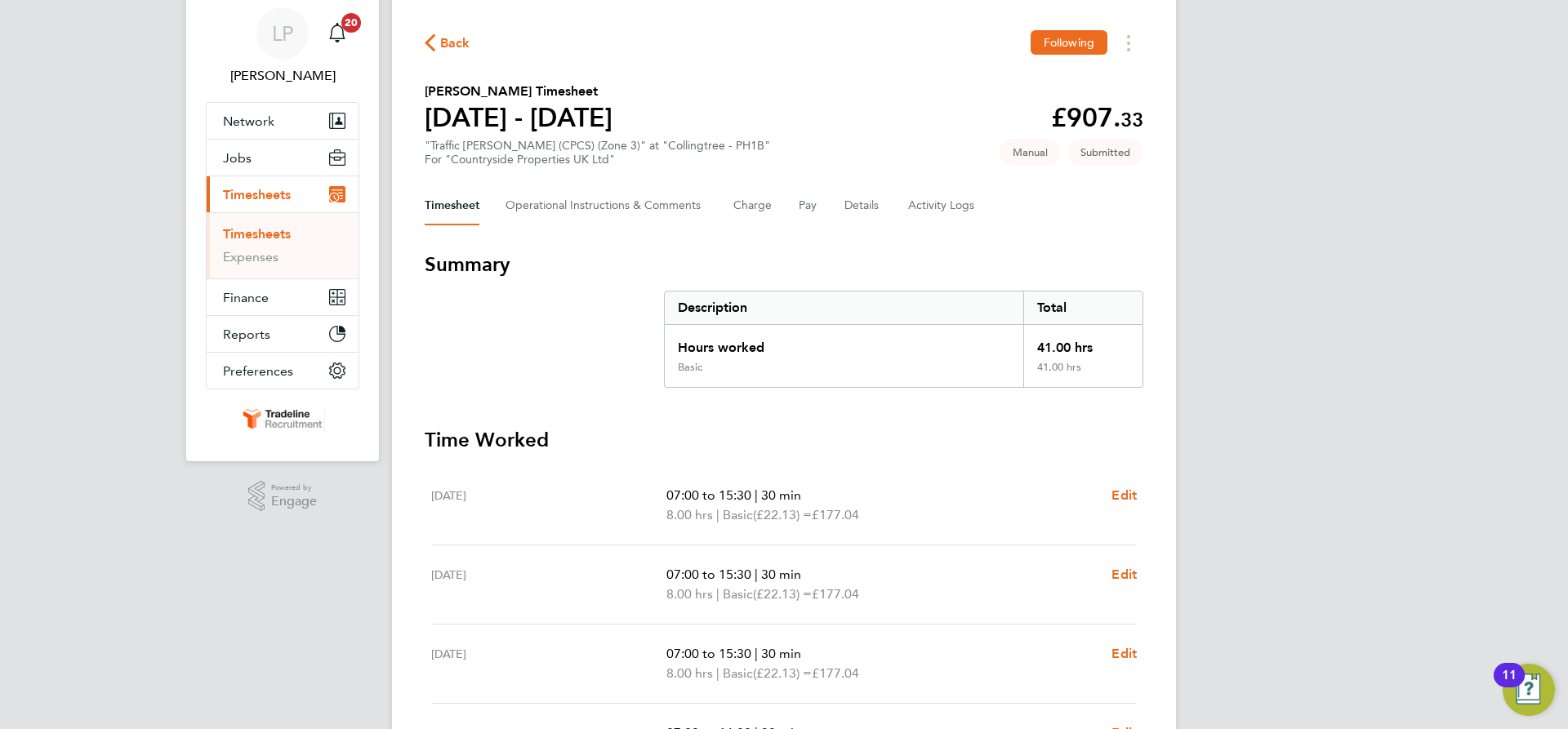
scroll to position [42, 0]
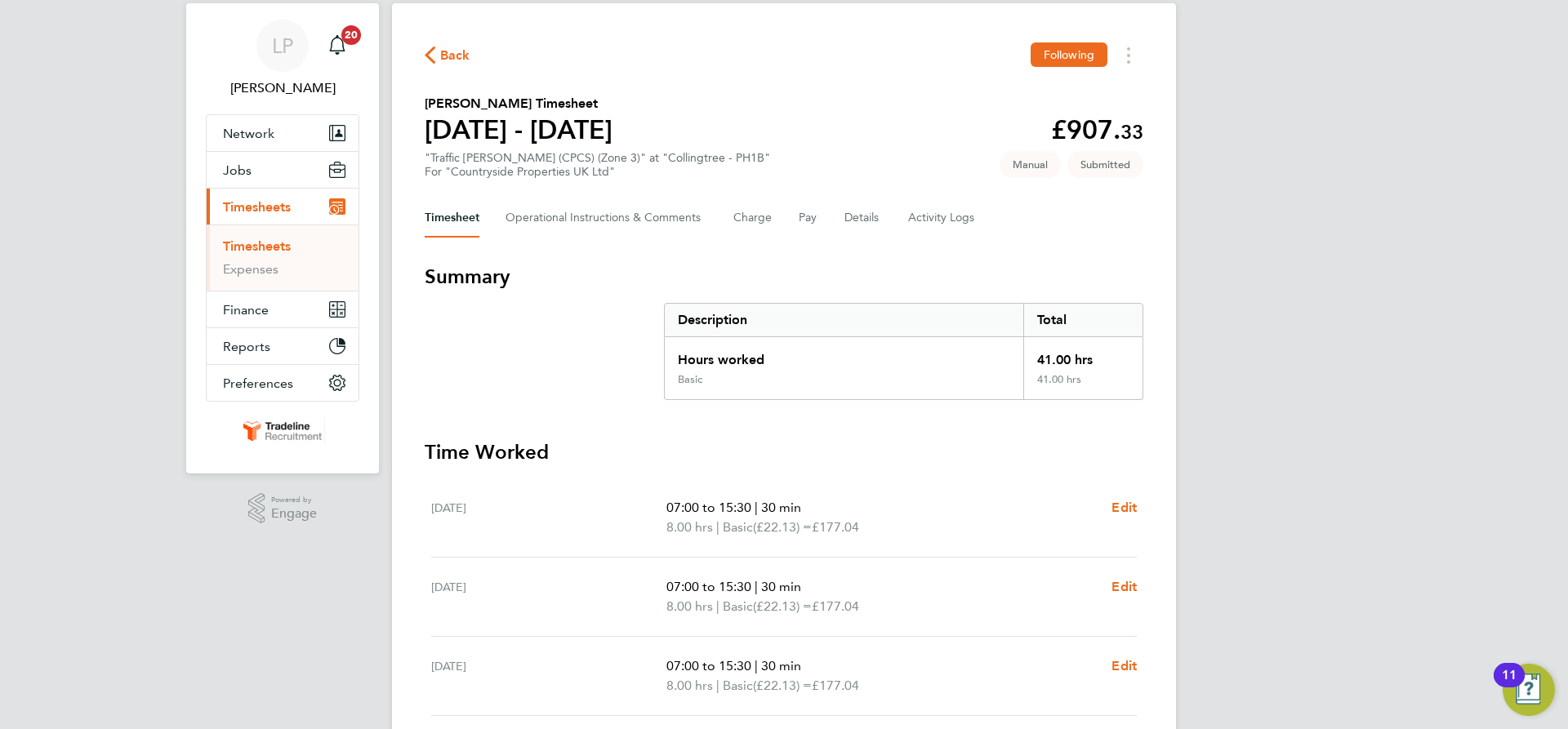
click at [246, 237] on ul "Timesheets Expenses" at bounding box center [282, 257] width 152 height 66
click at [247, 246] on link "Timesheets" at bounding box center [256, 246] width 67 height 16
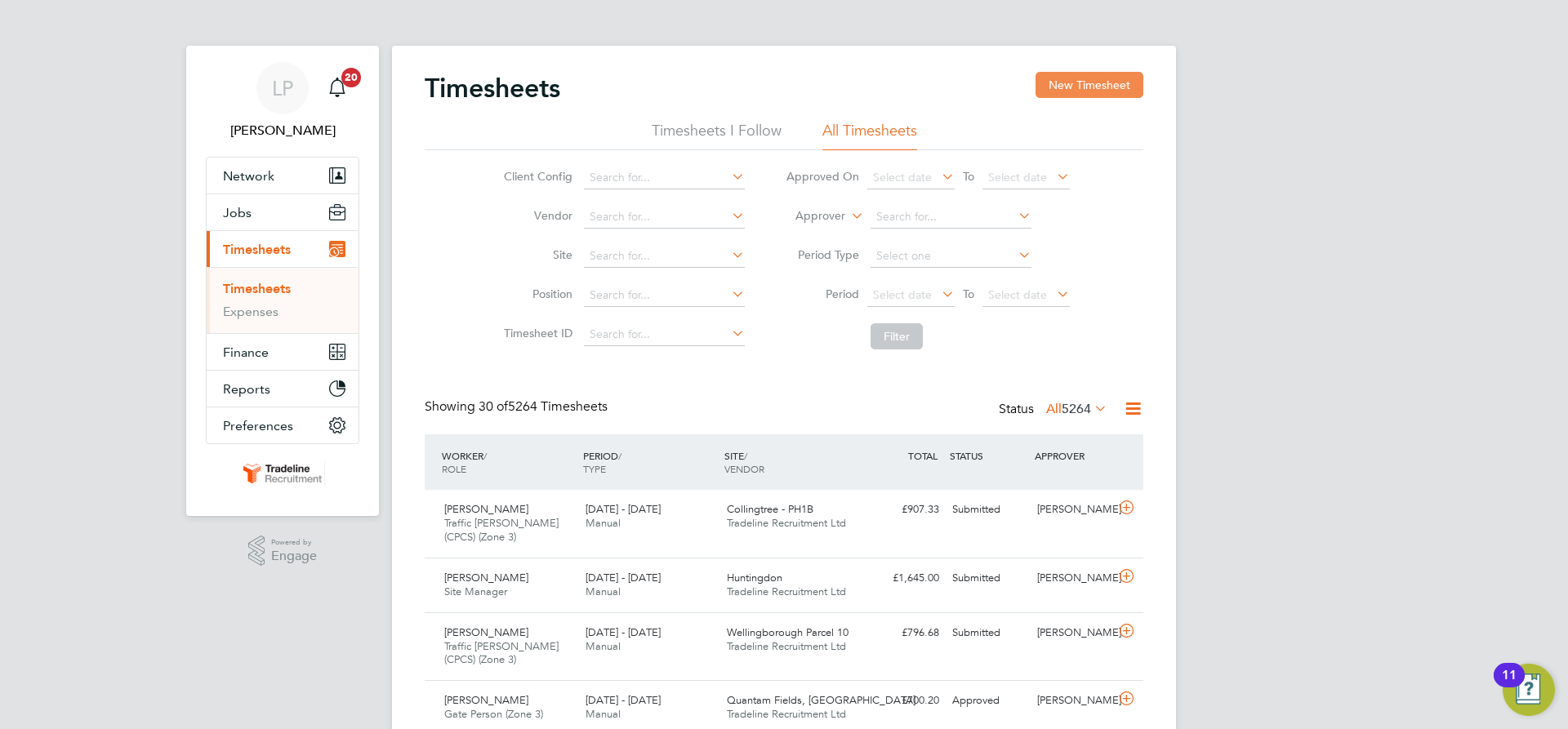
click at [1110, 79] on button "New Timesheet" at bounding box center [1089, 85] width 108 height 26
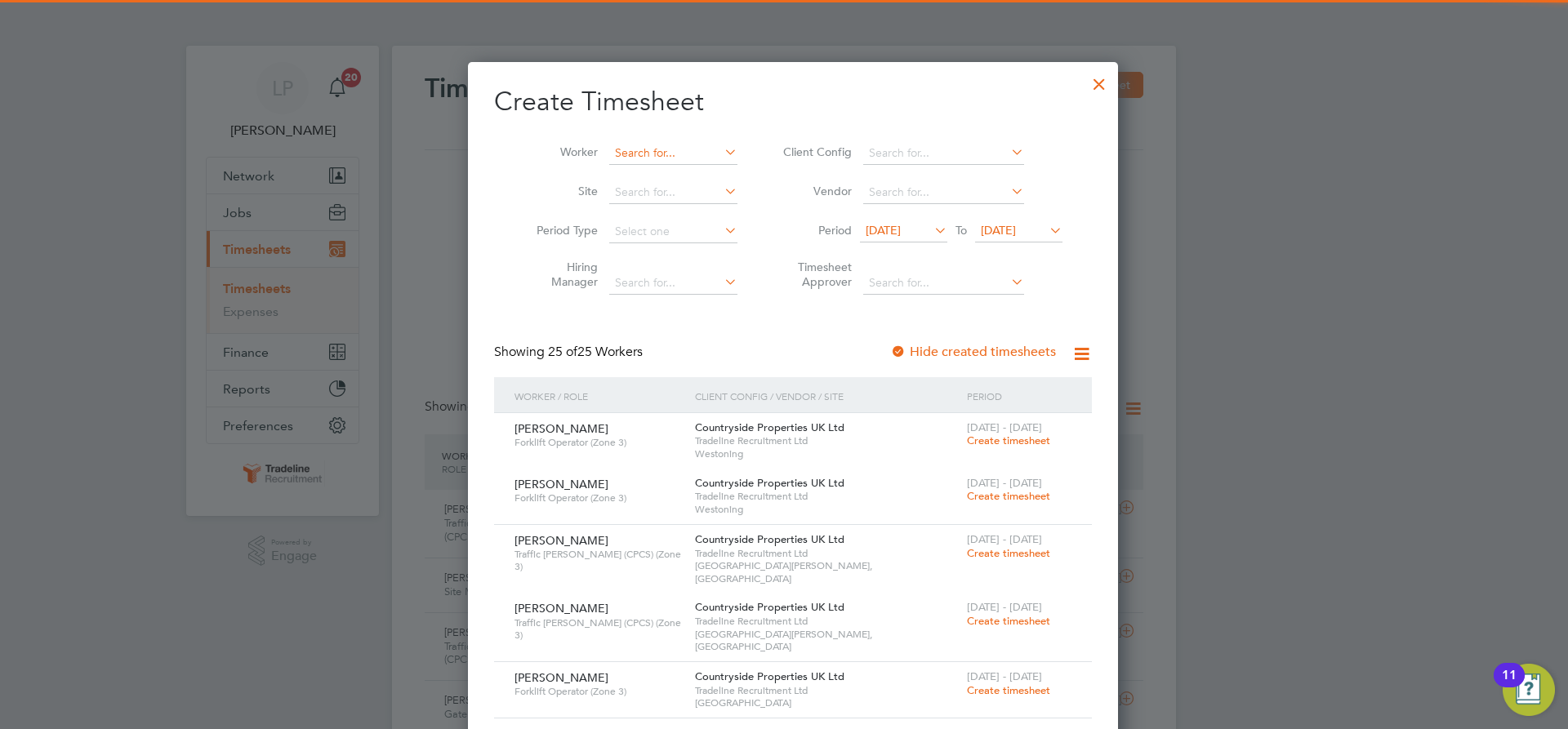
click at [640, 150] on input at bounding box center [673, 153] width 128 height 23
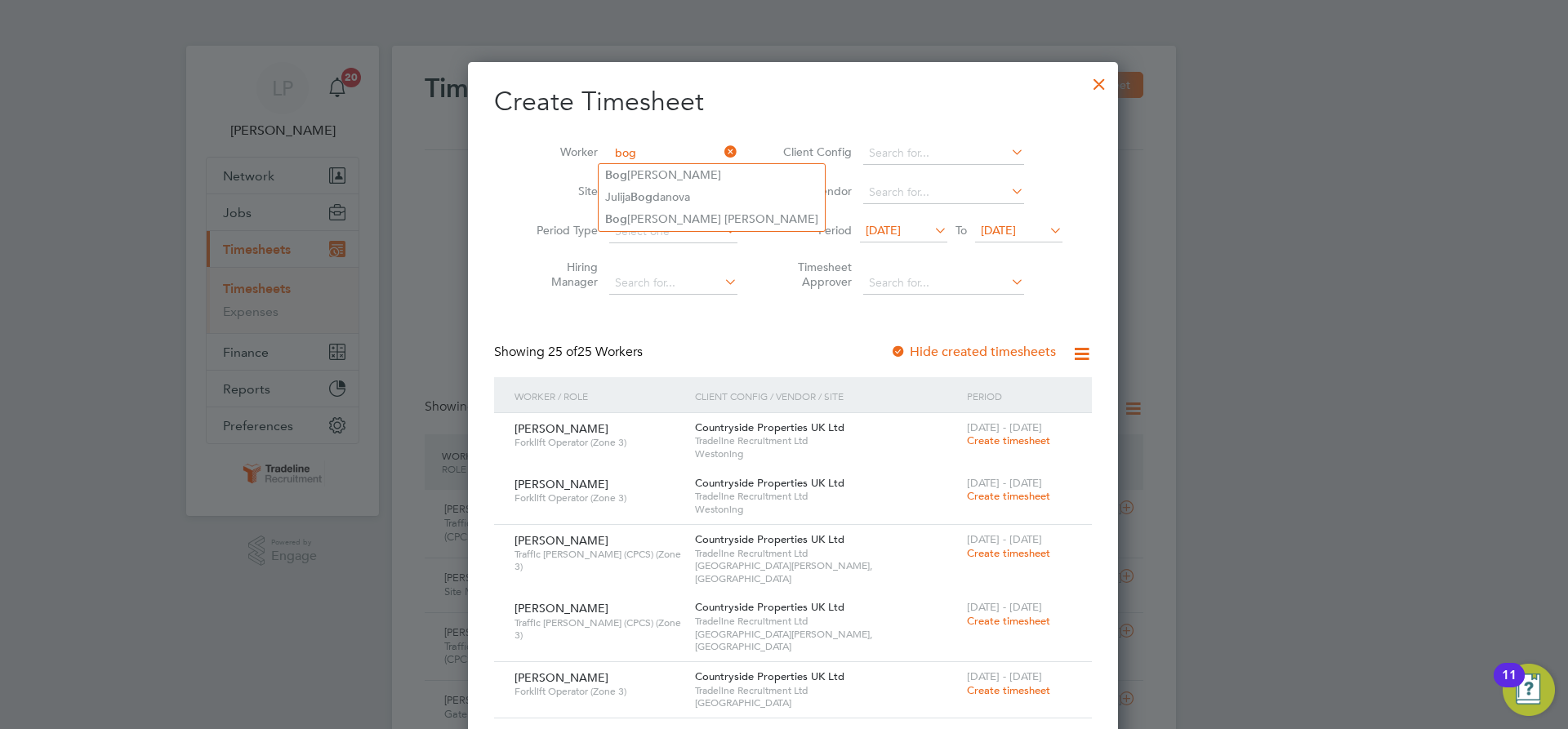
type input "bog"
click at [1085, 78] on div at bounding box center [1100, 81] width 30 height 30
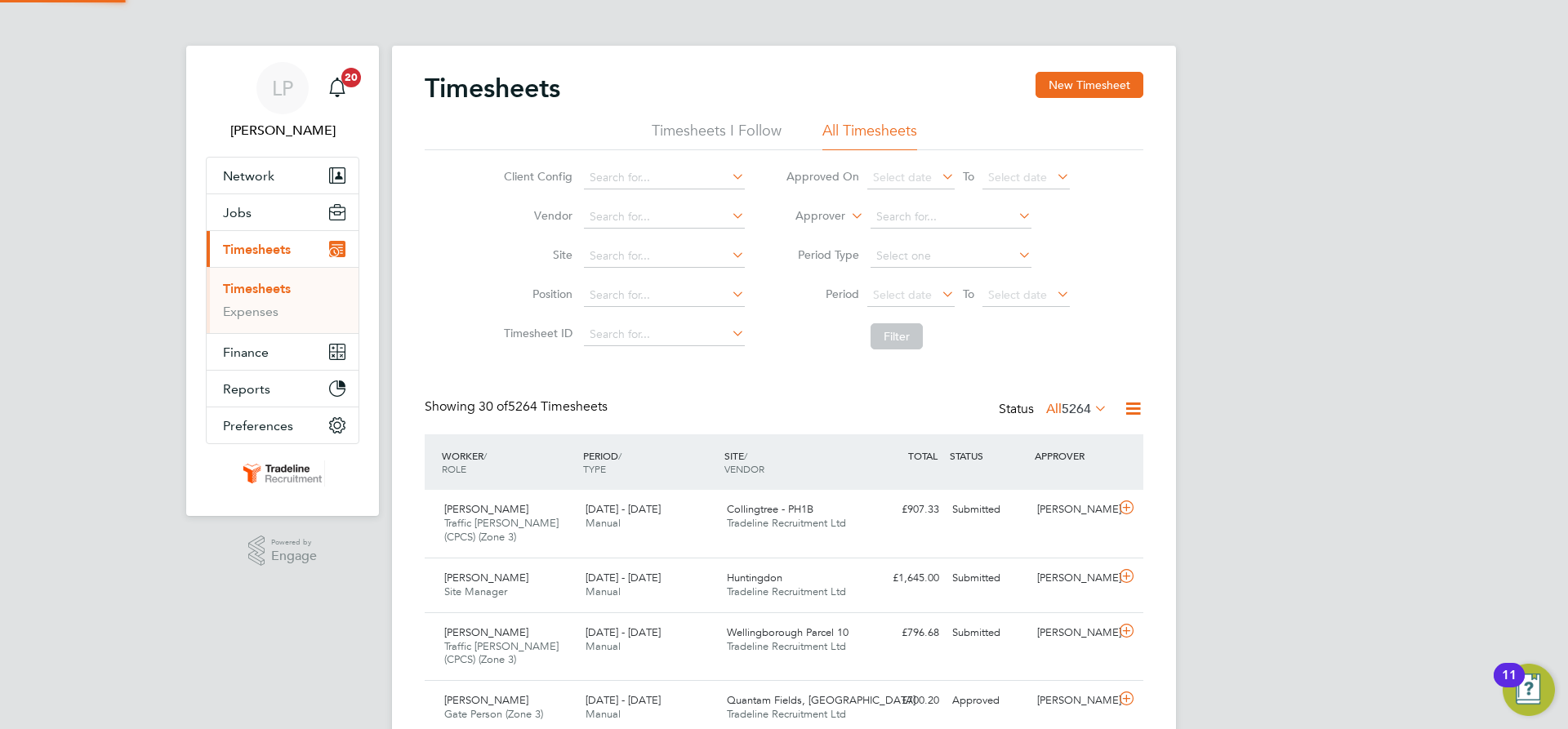
click at [809, 222] on label "Approver" at bounding box center [809, 216] width 74 height 17
click at [819, 230] on li "Worker" at bounding box center [805, 235] width 81 height 21
click at [949, 213] on input at bounding box center [951, 217] width 161 height 23
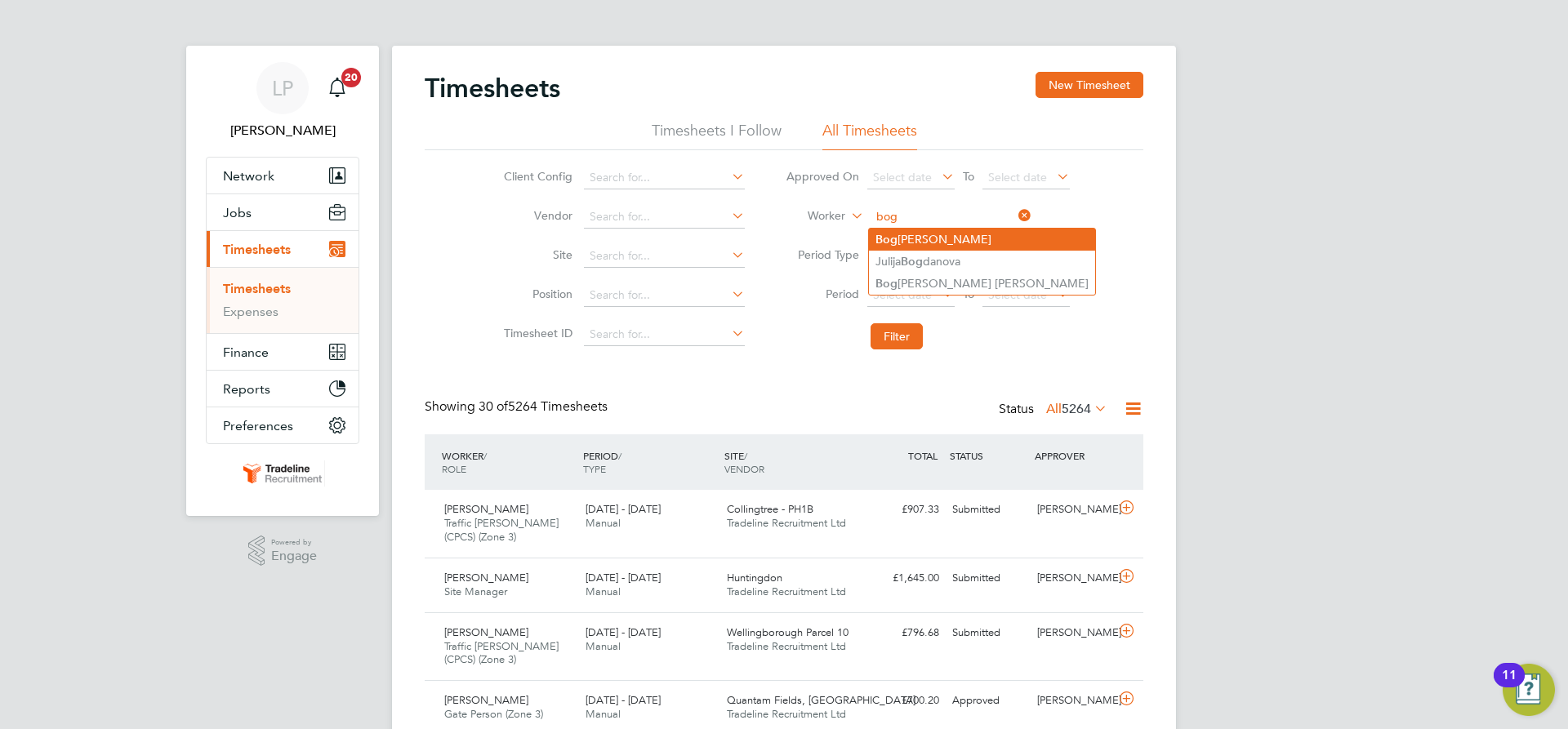
click at [950, 243] on li "Bog dan Moldovan" at bounding box center [983, 239] width 226 height 22
type input "Bogdan Moldovan"
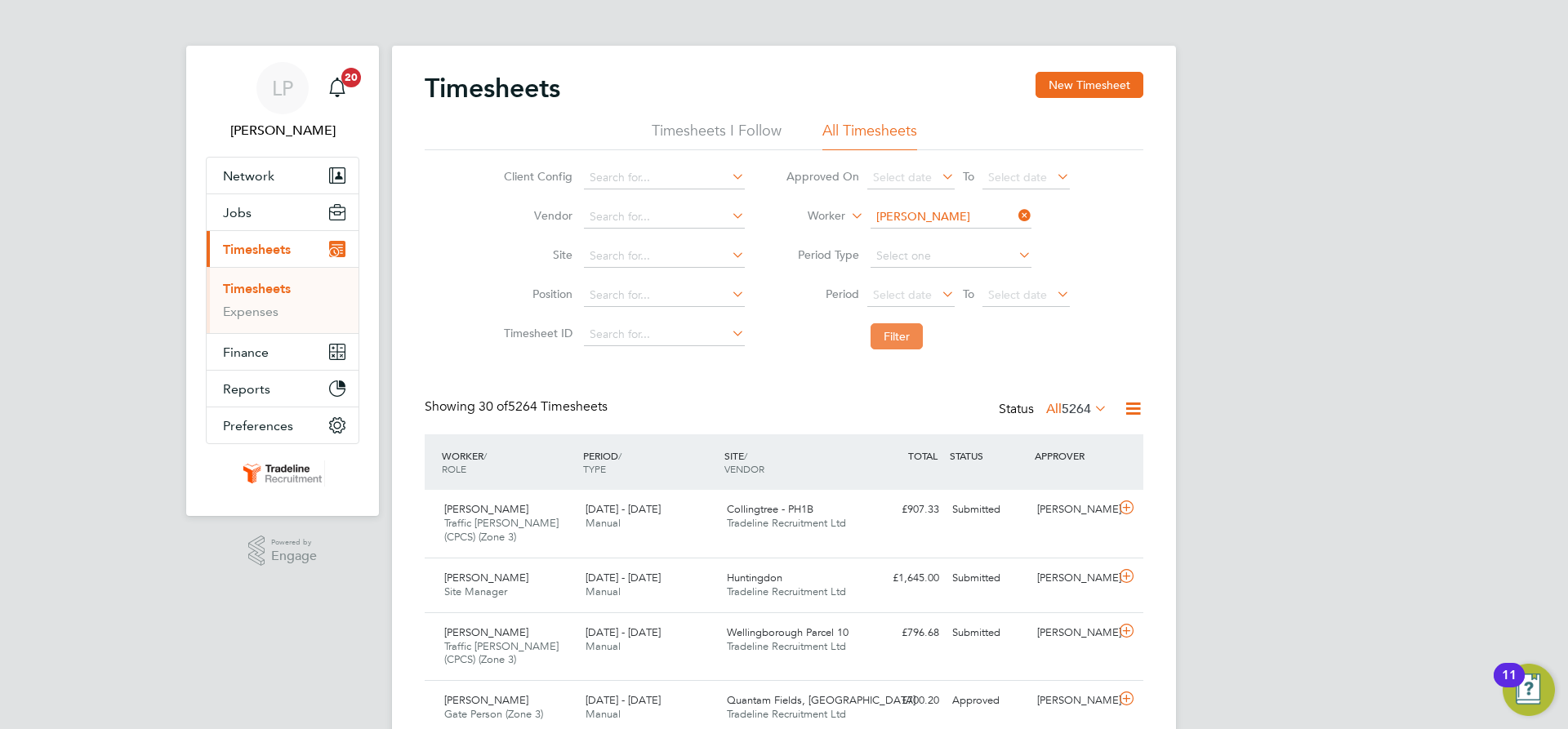
click at [907, 329] on button "Filter" at bounding box center [897, 336] width 53 height 26
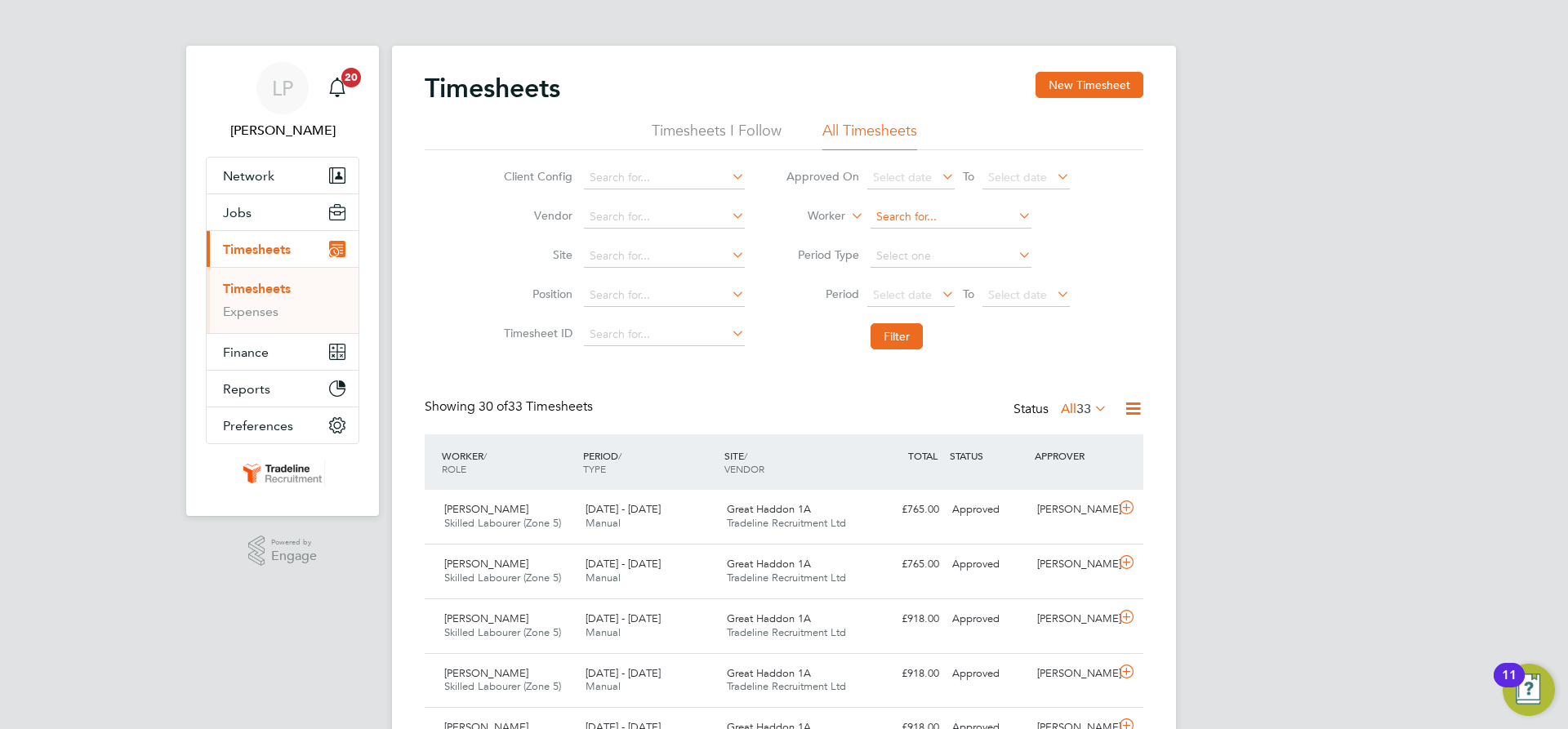
click at [926, 209] on input at bounding box center [951, 217] width 161 height 23
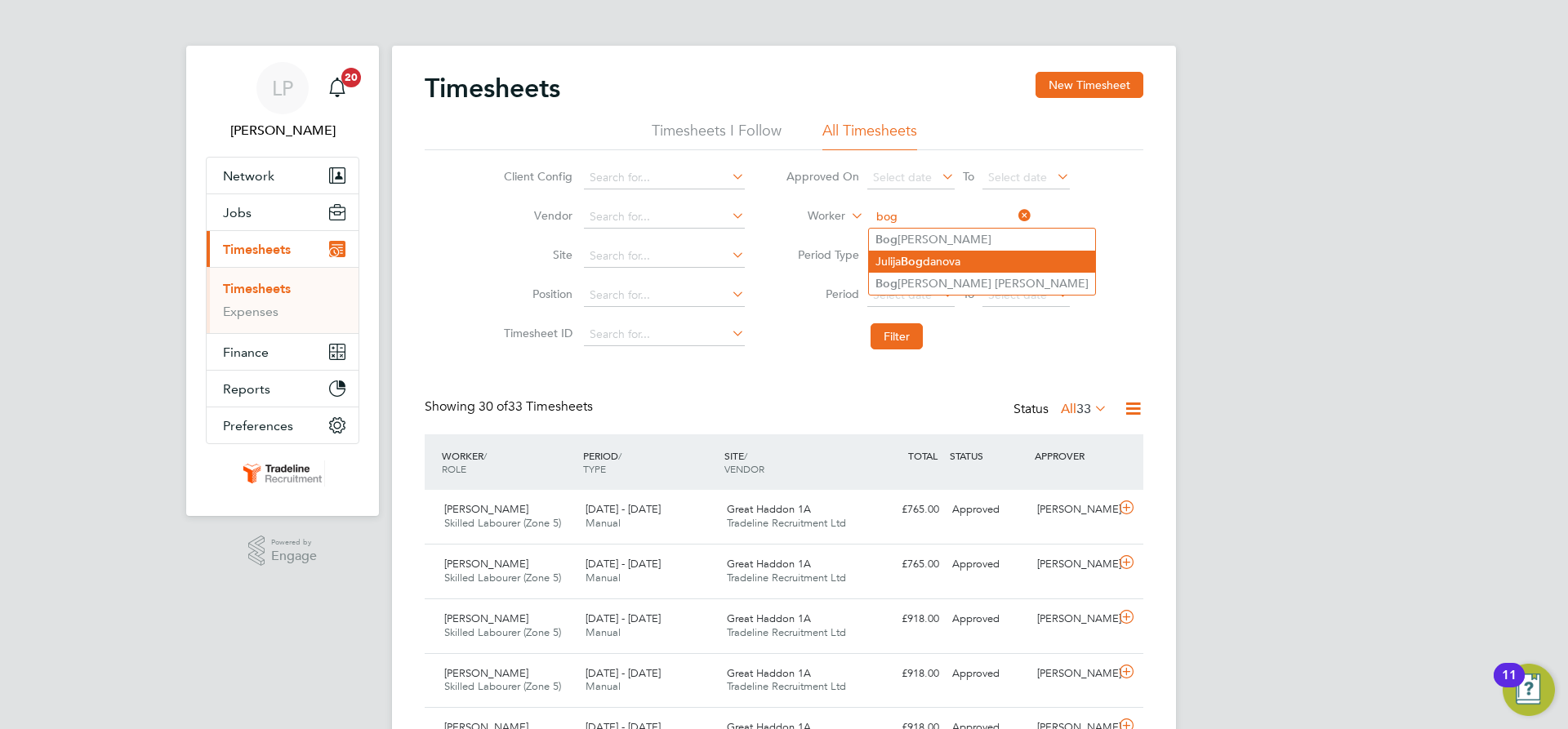
click at [922, 255] on b "Bog" at bounding box center [912, 262] width 22 height 14
type input "[PERSON_NAME]"
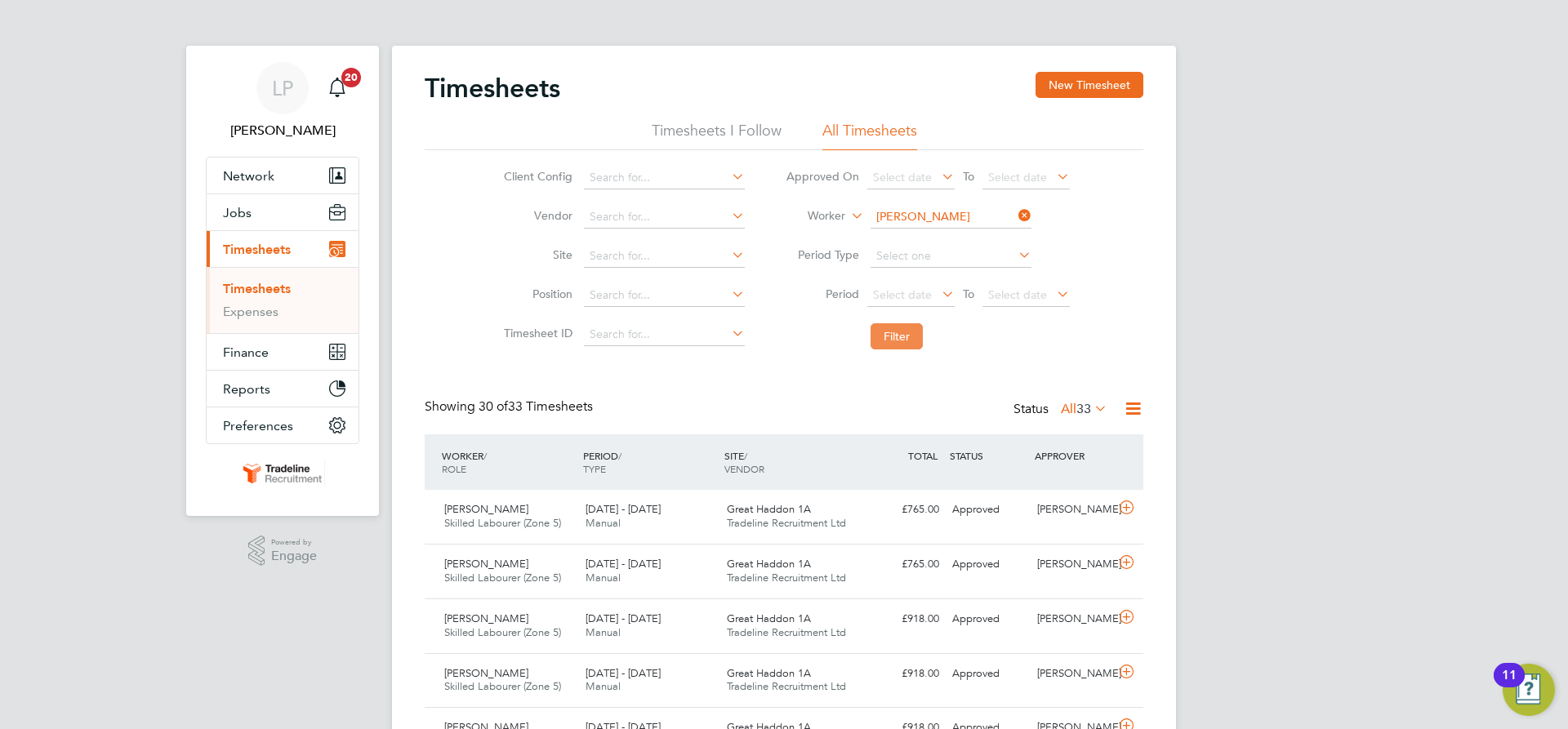
click at [898, 332] on button "Filter" at bounding box center [897, 336] width 53 height 26
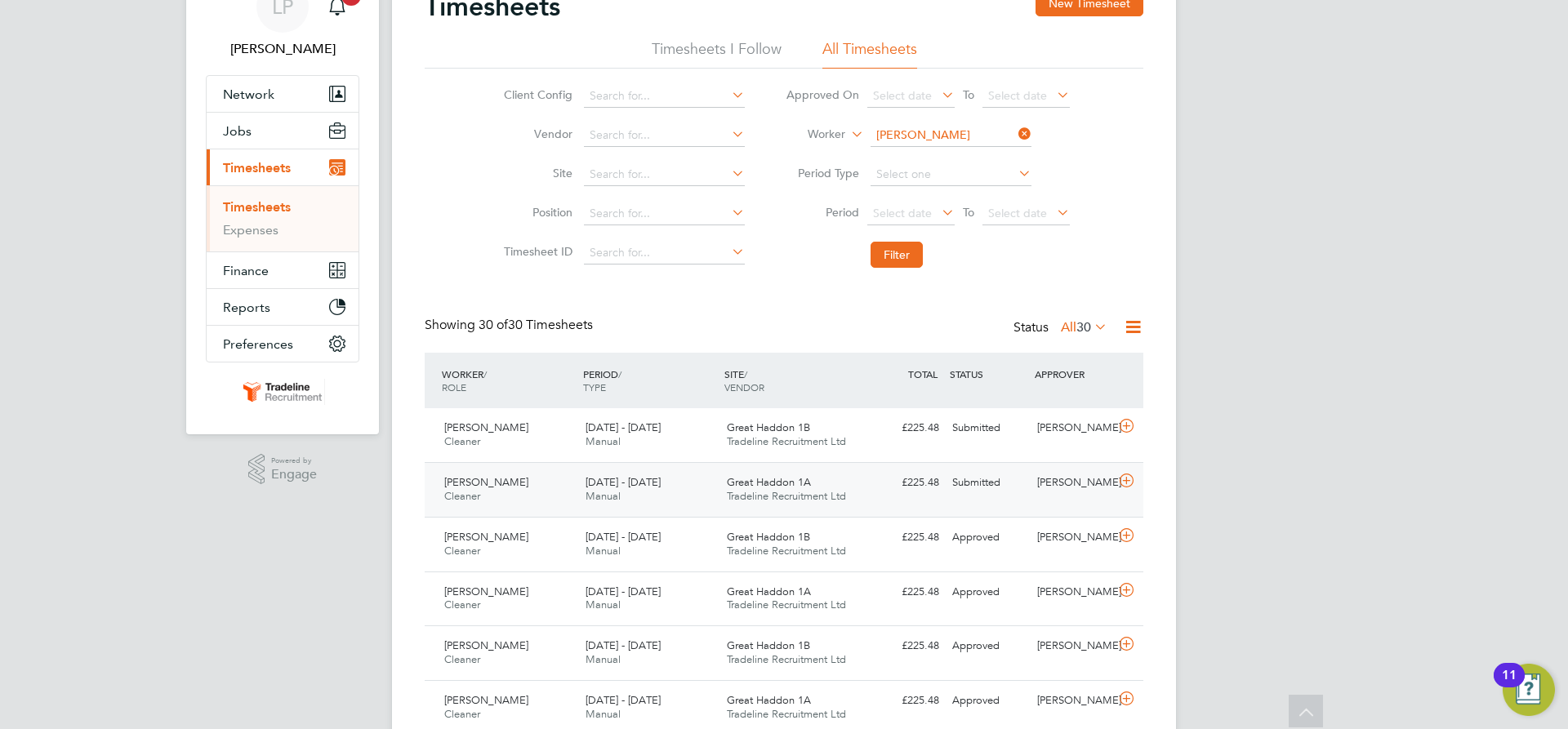
click at [833, 485] on div "Great Haddon 1A Tradeline Recruitment Ltd" at bounding box center [791, 490] width 141 height 41
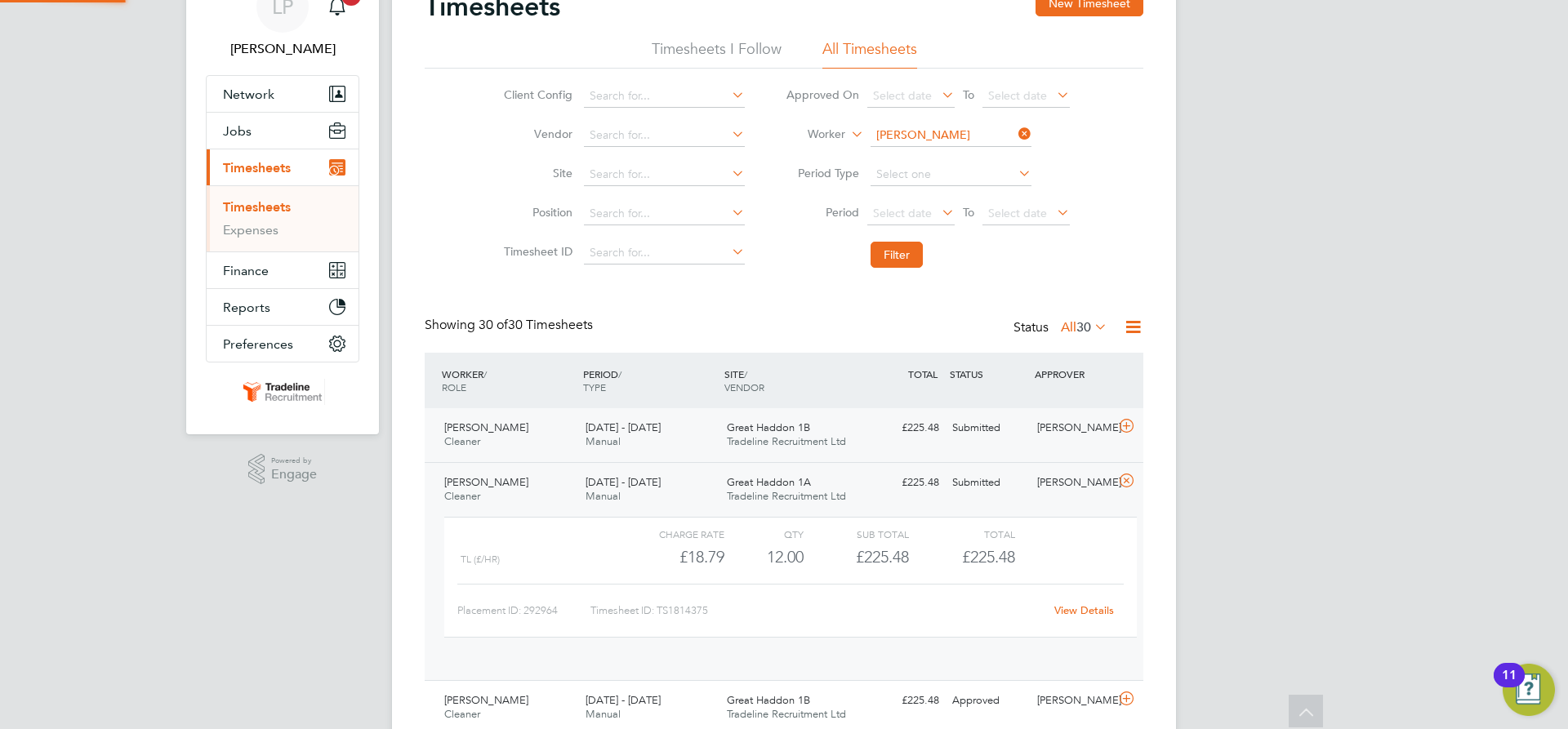
click at [830, 444] on span "Tradeline Recruitment Ltd" at bounding box center [786, 442] width 119 height 14
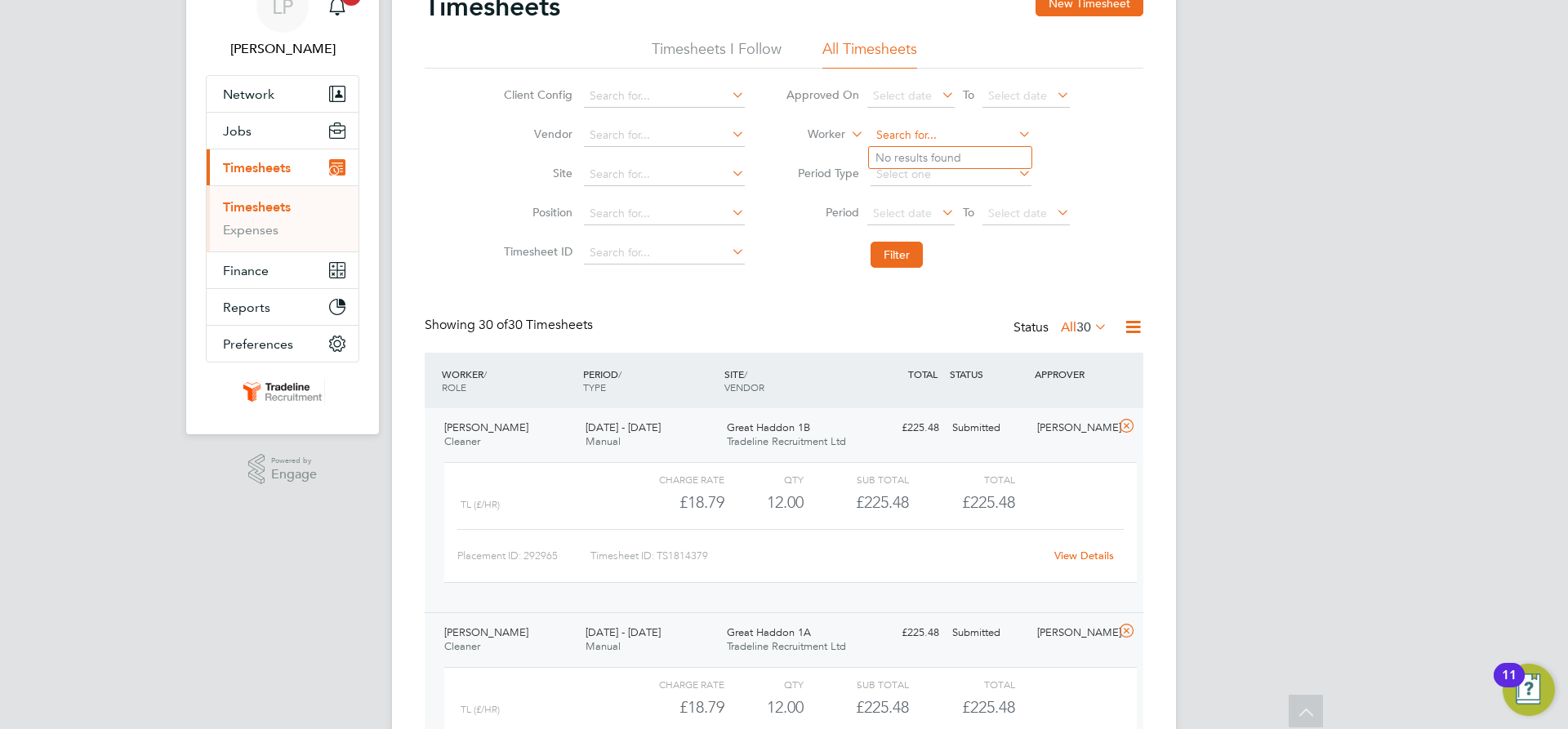
click at [929, 135] on input at bounding box center [951, 136] width 161 height 23
drag, startPoint x: 990, startPoint y: 173, endPoint x: 968, endPoint y: 192, distance: 29.1
click at [990, 173] on li "Lukasz Kac zmarek" at bounding box center [952, 180] width 165 height 22
type input "Lukasz Kaczmarek"
click at [905, 253] on button "Filter" at bounding box center [897, 255] width 53 height 26
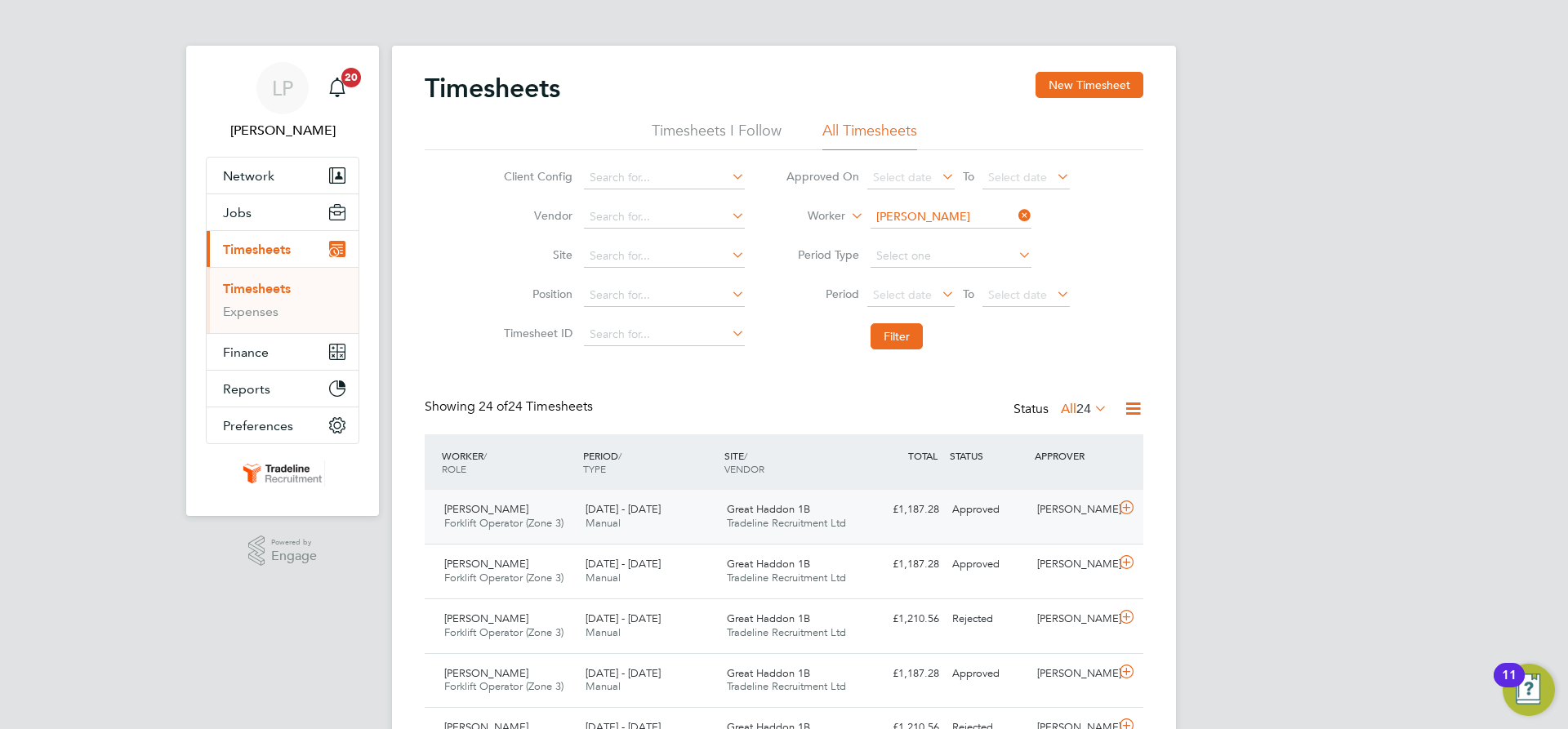
click at [760, 521] on span "Tradeline Recruitment Ltd" at bounding box center [786, 523] width 119 height 14
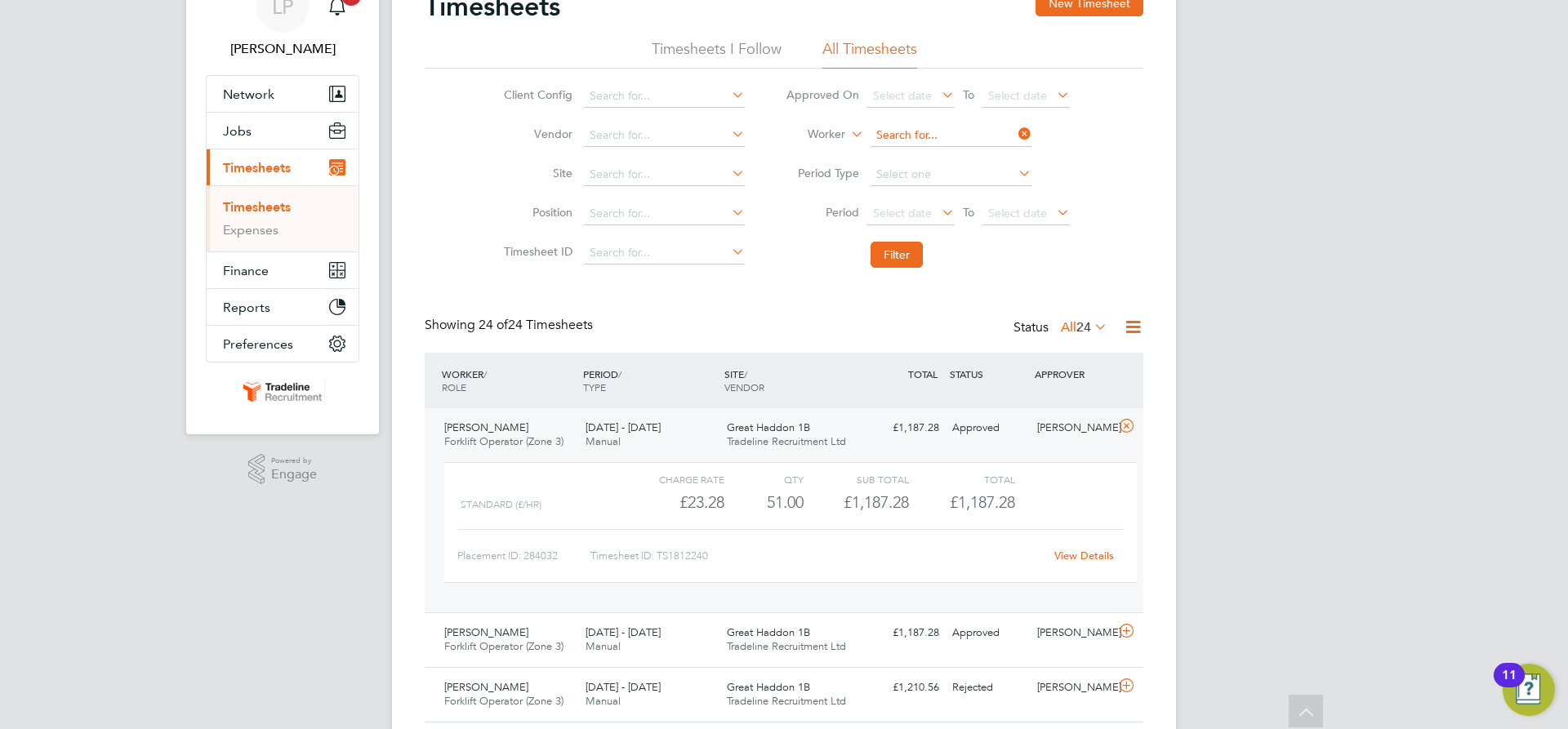
click at [914, 137] on input at bounding box center [951, 136] width 161 height 23
click at [928, 152] on li "Ivan Nas cimento" at bounding box center [954, 158] width 169 height 22
type input "[PERSON_NAME]"
click at [893, 258] on button "Filter" at bounding box center [897, 255] width 53 height 26
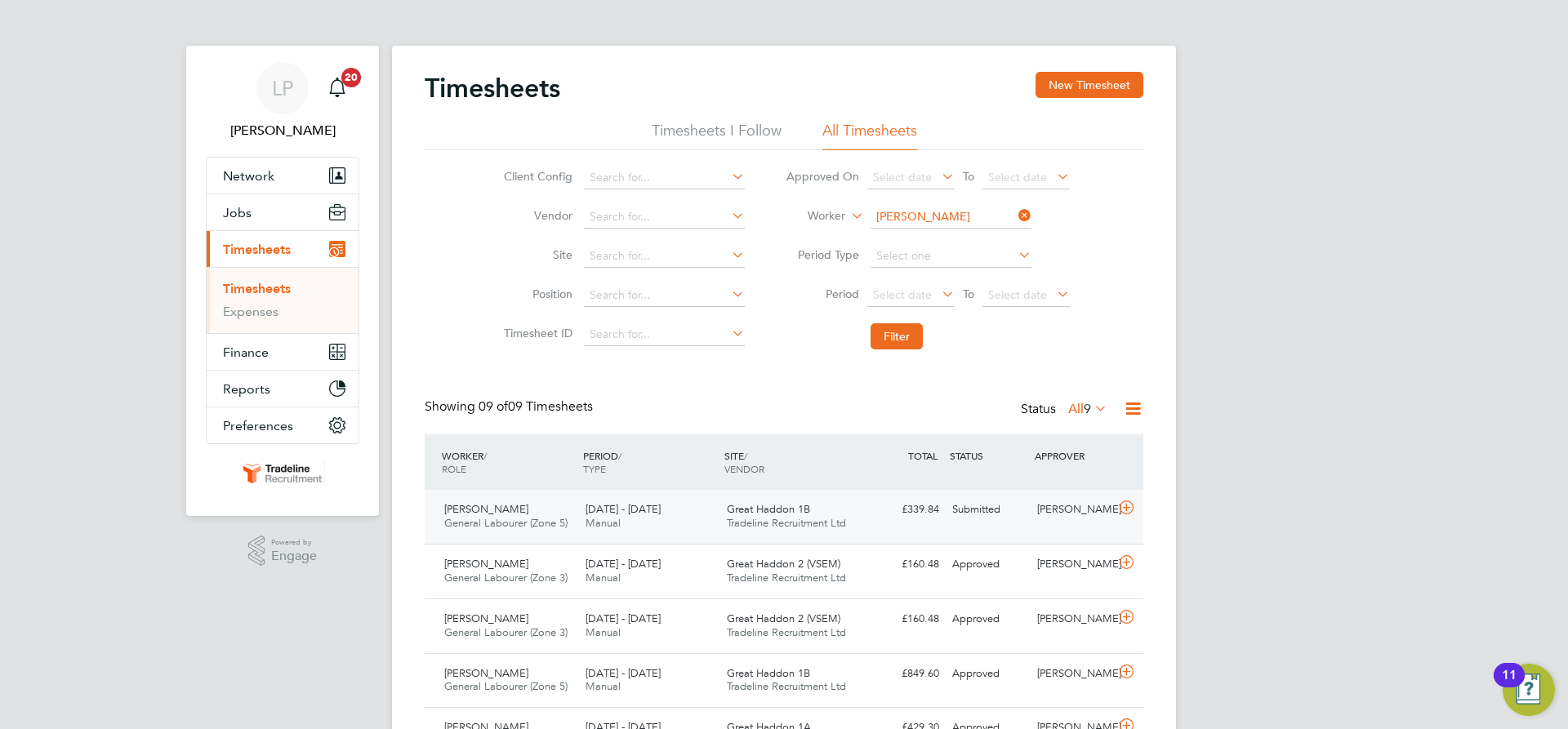
click at [757, 533] on div "Great Haddon 1B Tradeline Recruitment Ltd" at bounding box center [791, 517] width 141 height 41
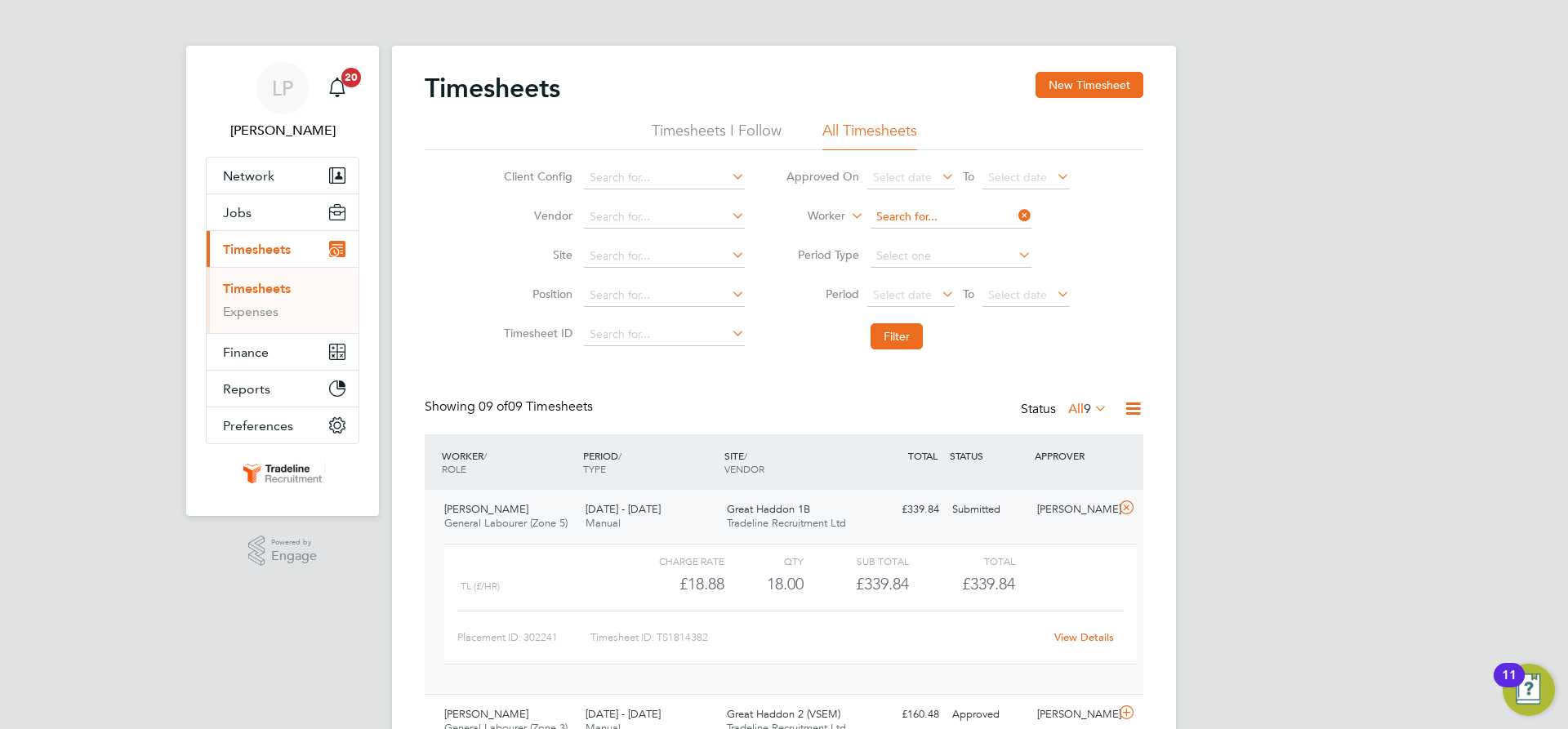
click at [939, 212] on input at bounding box center [951, 217] width 161 height 23
click at [969, 244] on b "Wilk" at bounding box center [1017, 240] width 95 height 14
type input "[PERSON_NAME]"
click at [905, 343] on button "Filter" at bounding box center [897, 336] width 53 height 26
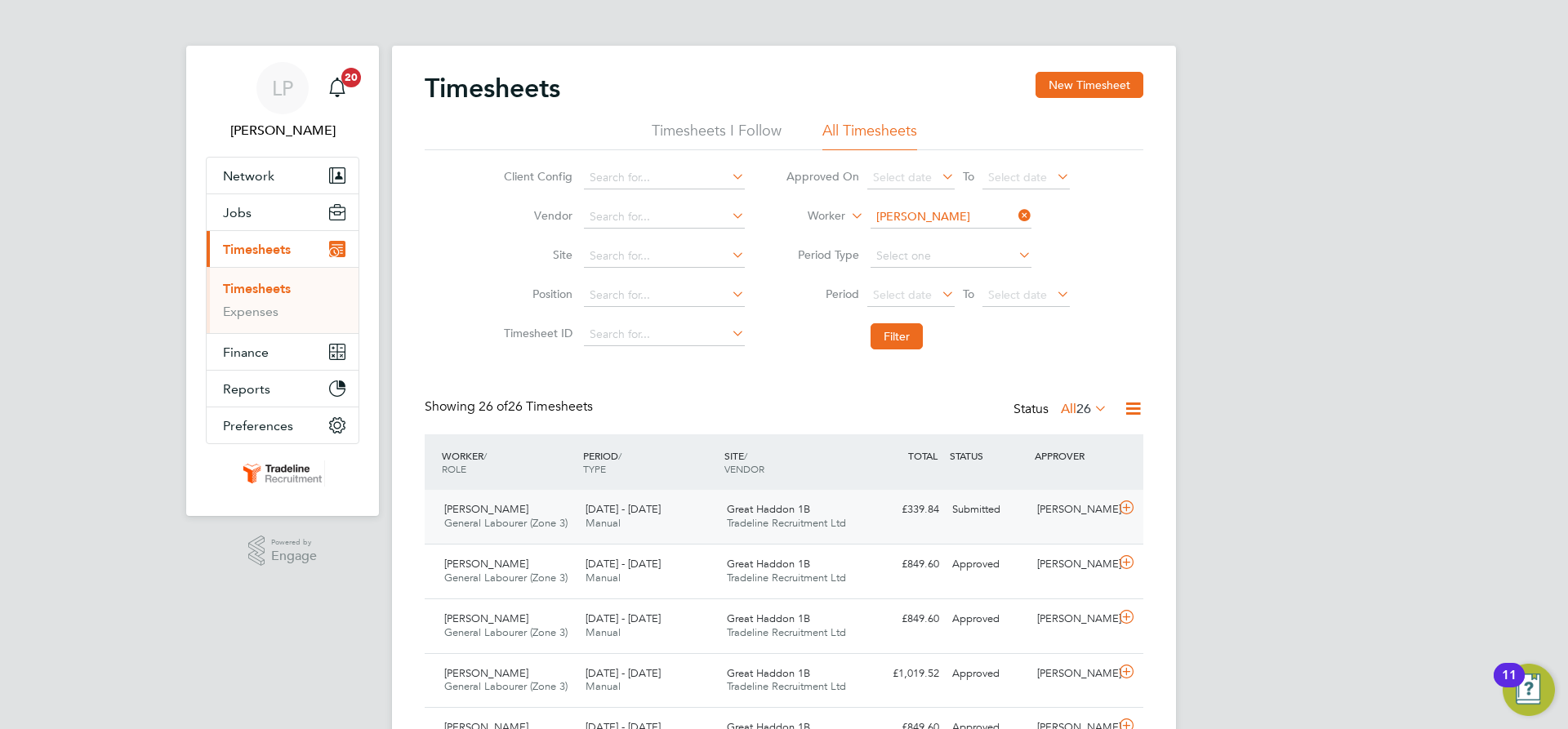
click at [899, 519] on div "£339.84 Submitted" at bounding box center [903, 510] width 85 height 27
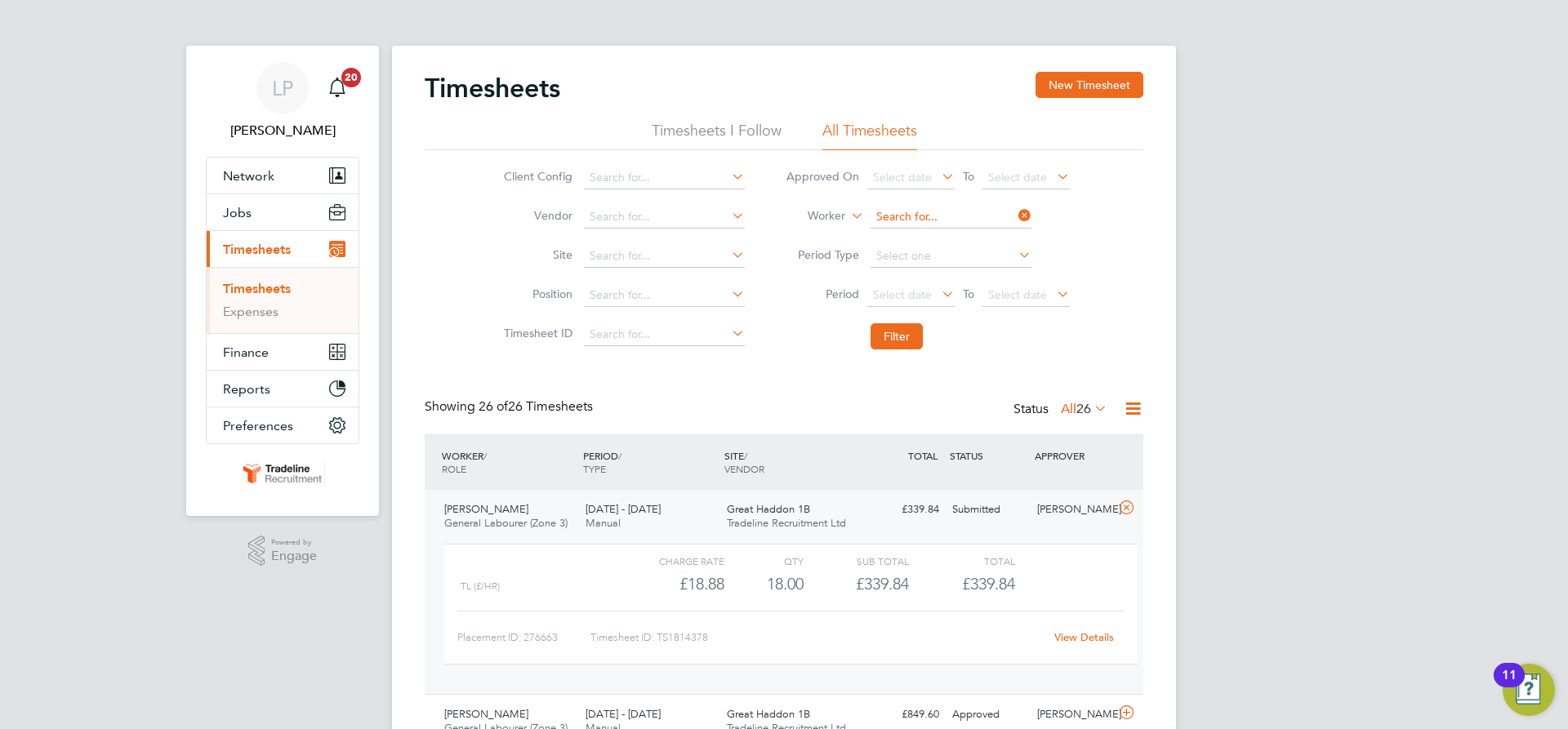
click at [954, 216] on input at bounding box center [951, 217] width 161 height 23
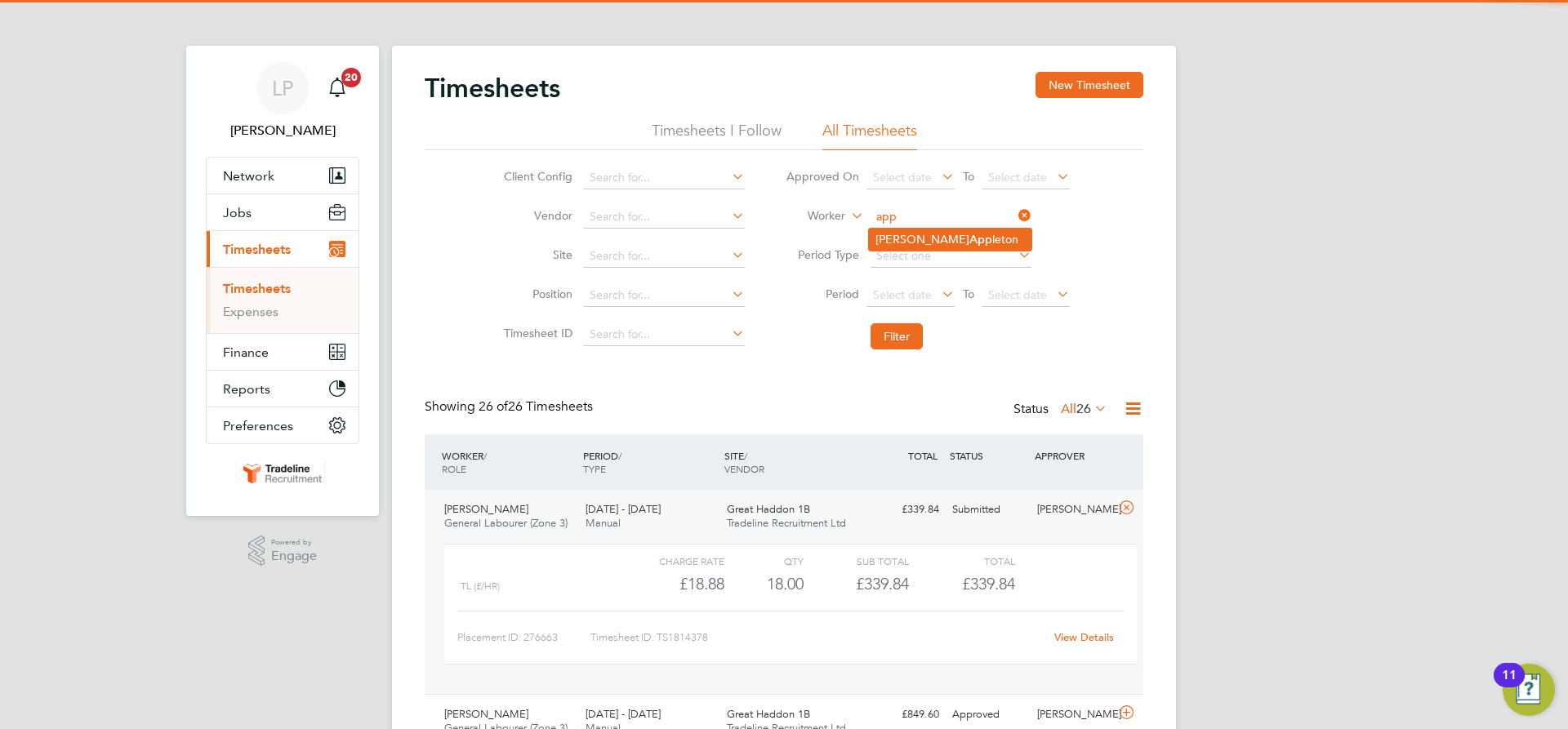
click at [959, 242] on li "Daniel App leton" at bounding box center [950, 239] width 162 height 22
type input "Daniel Appleton"
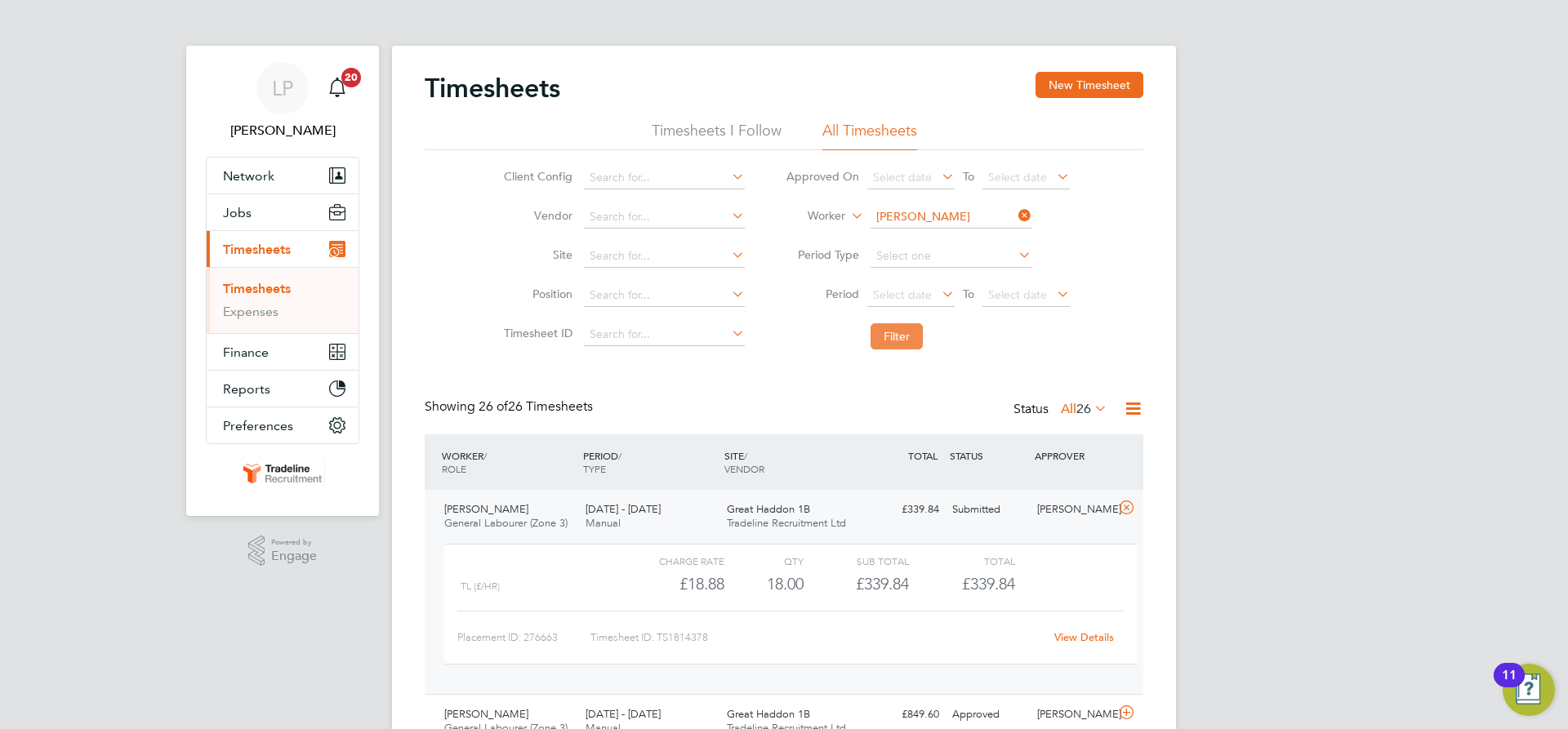
click at [902, 328] on button "Filter" at bounding box center [897, 336] width 53 height 26
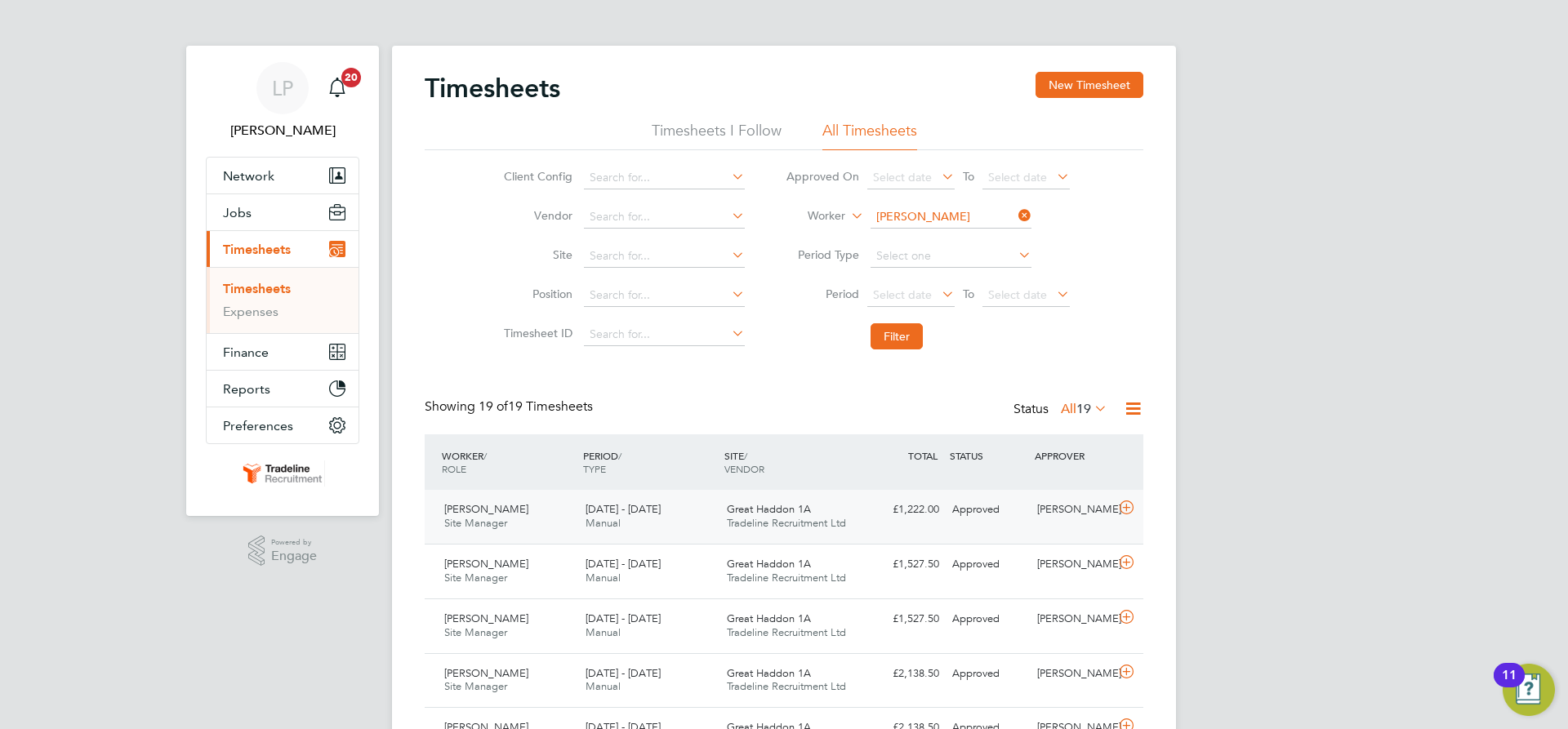
click at [897, 532] on div "Daniel Appleton Site Manager 25 - 31 Aug 2025 25 - 31 Aug 2025 Manual Great Had…" at bounding box center [784, 517] width 719 height 54
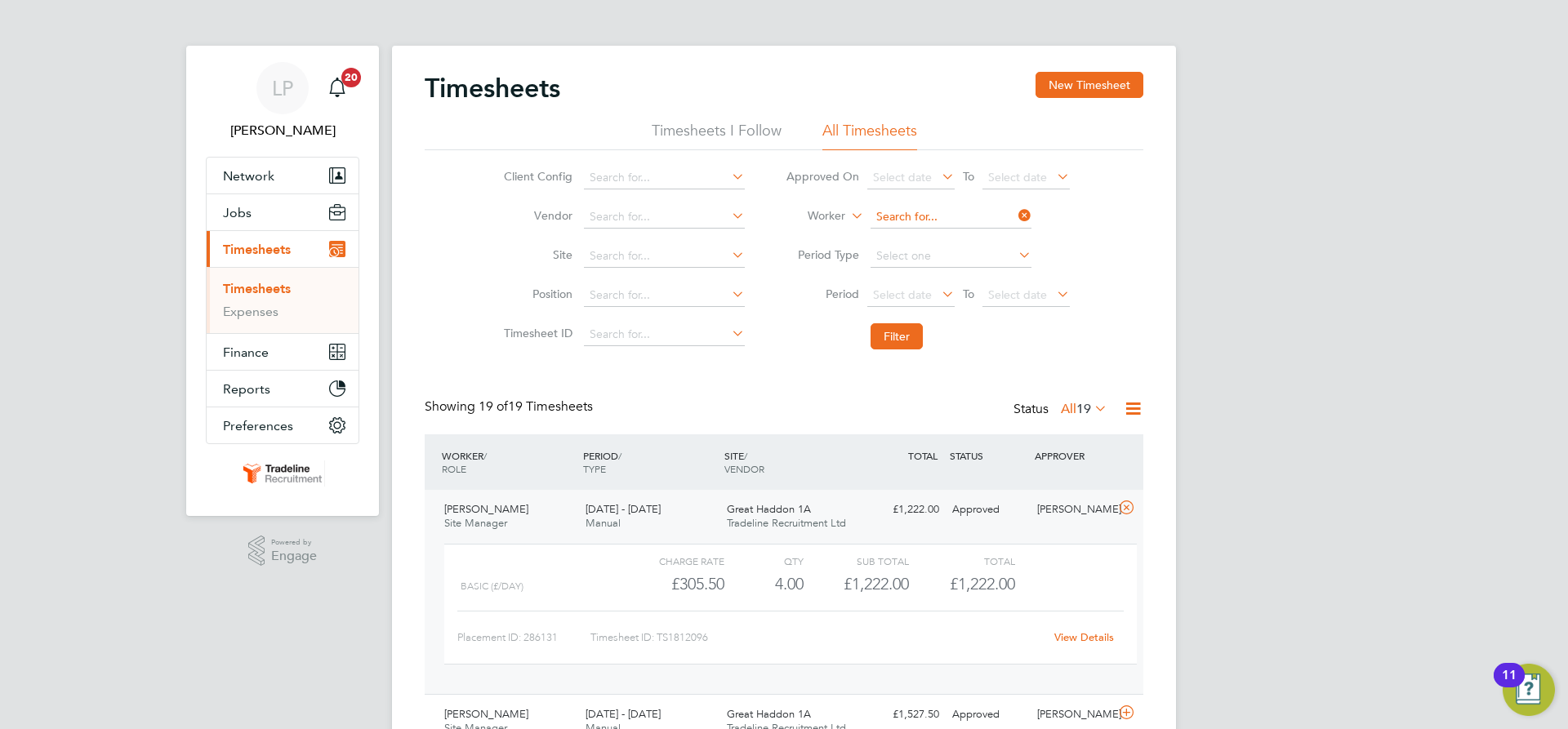
click at [921, 222] on input at bounding box center [951, 217] width 161 height 23
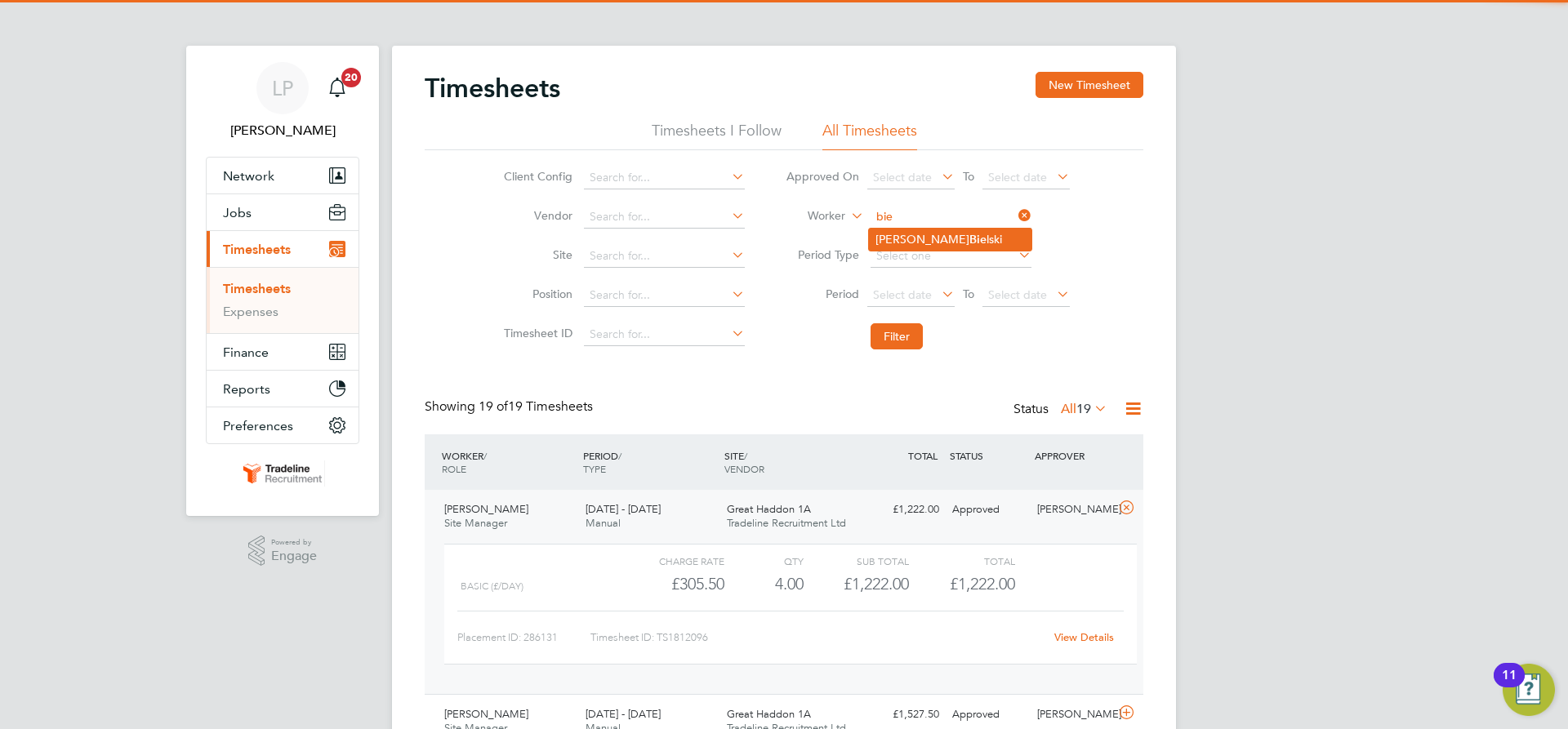
click at [969, 237] on b "Bie" at bounding box center [978, 240] width 18 height 14
type input "[PERSON_NAME]"
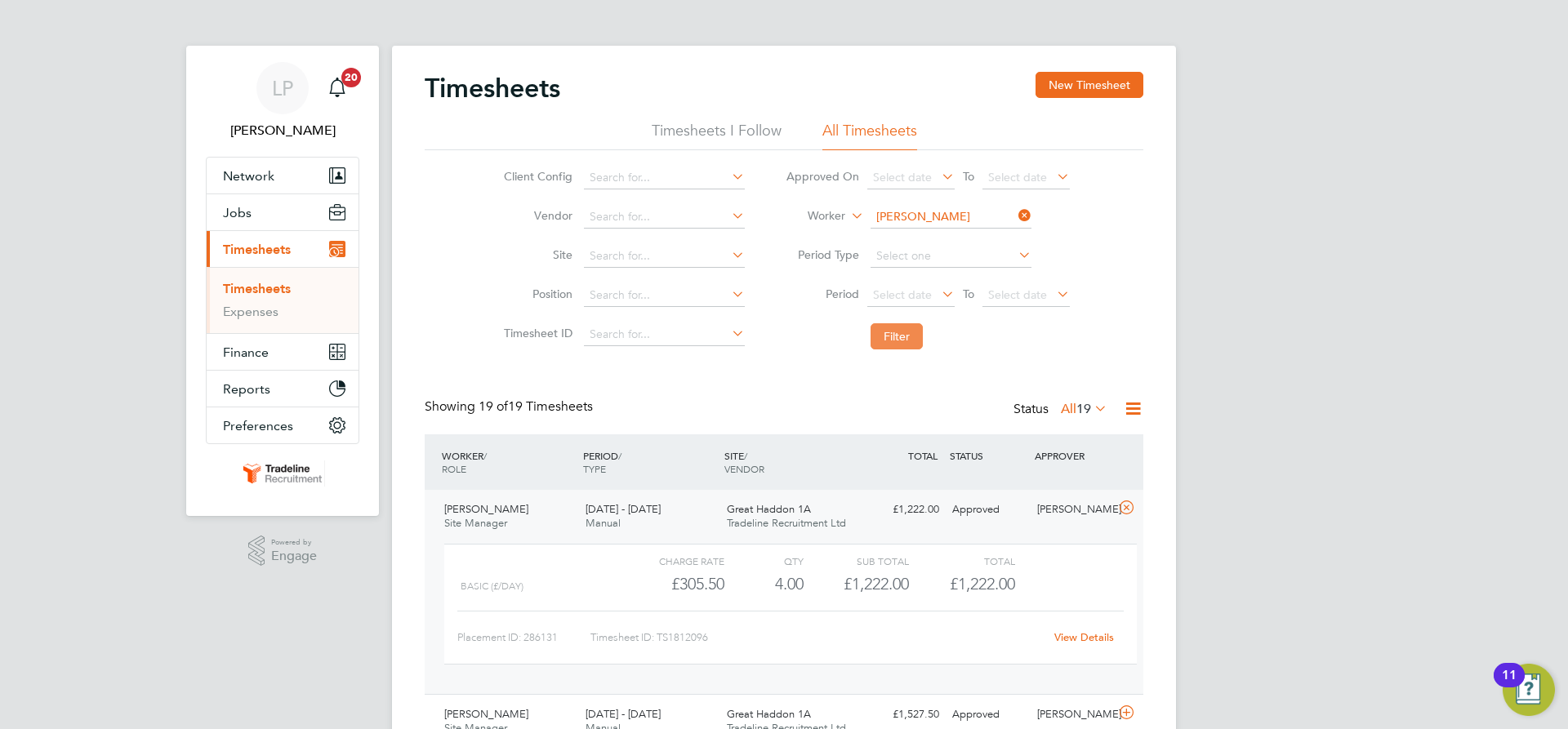
click at [888, 336] on button "Filter" at bounding box center [897, 336] width 53 height 26
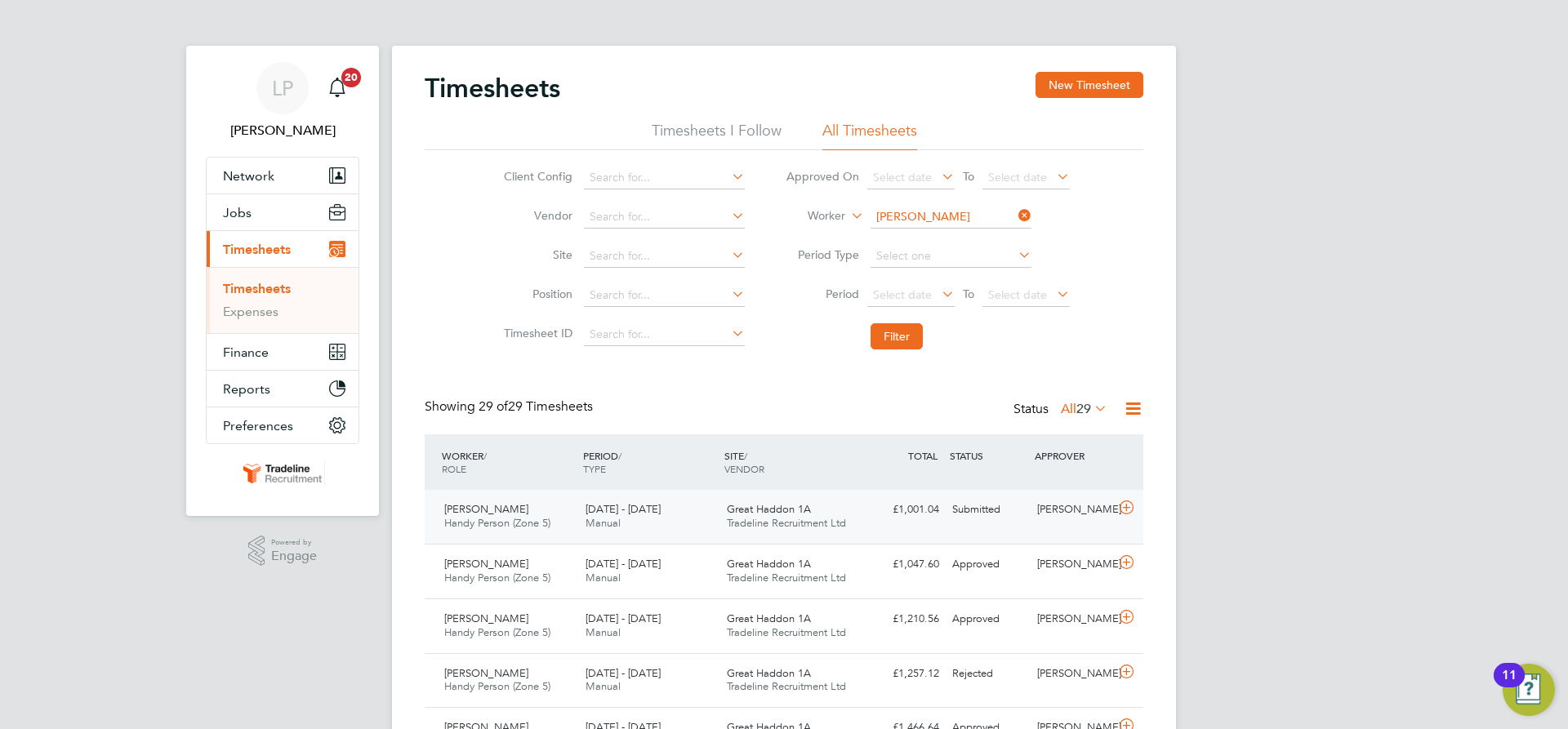
click at [721, 513] on div "Great Haddon 1A Tradeline Recruitment Ltd" at bounding box center [791, 517] width 141 height 41
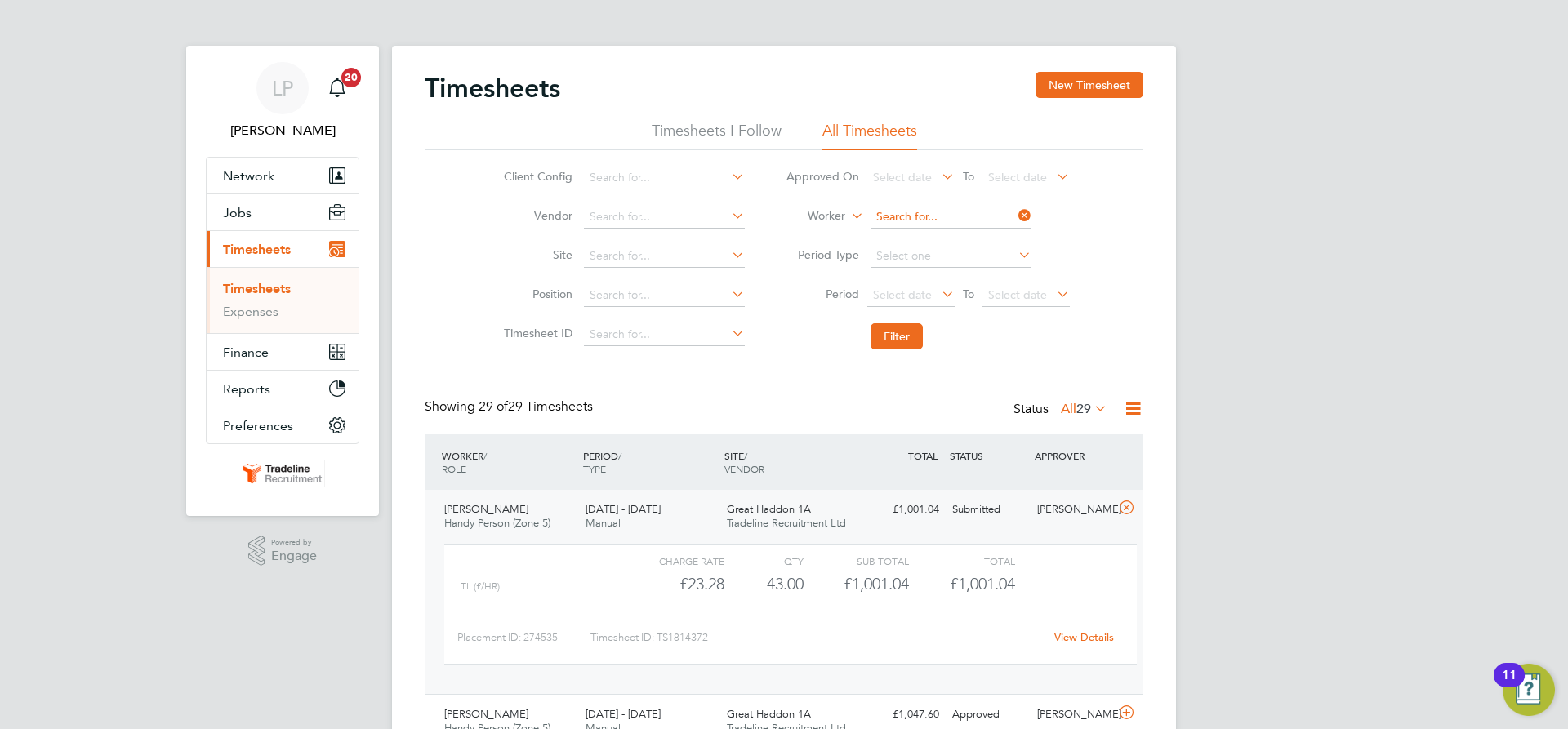
click at [959, 218] on input at bounding box center [951, 217] width 161 height 23
click at [951, 238] on li "Kathryn New ton" at bounding box center [950, 239] width 162 height 22
type input "[PERSON_NAME]"
click at [890, 344] on button "Filter" at bounding box center [897, 336] width 53 height 26
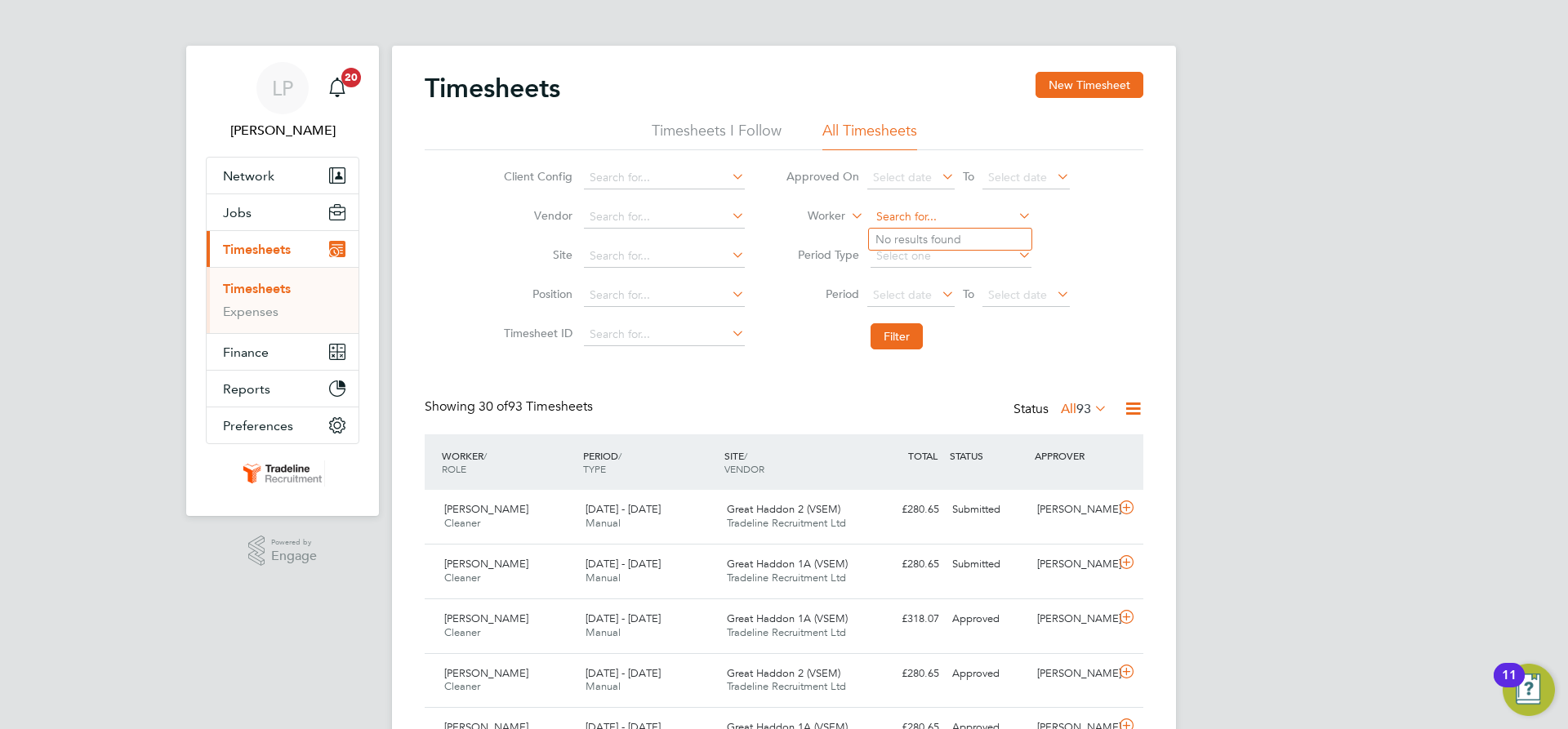
click at [956, 215] on input at bounding box center [951, 217] width 161 height 23
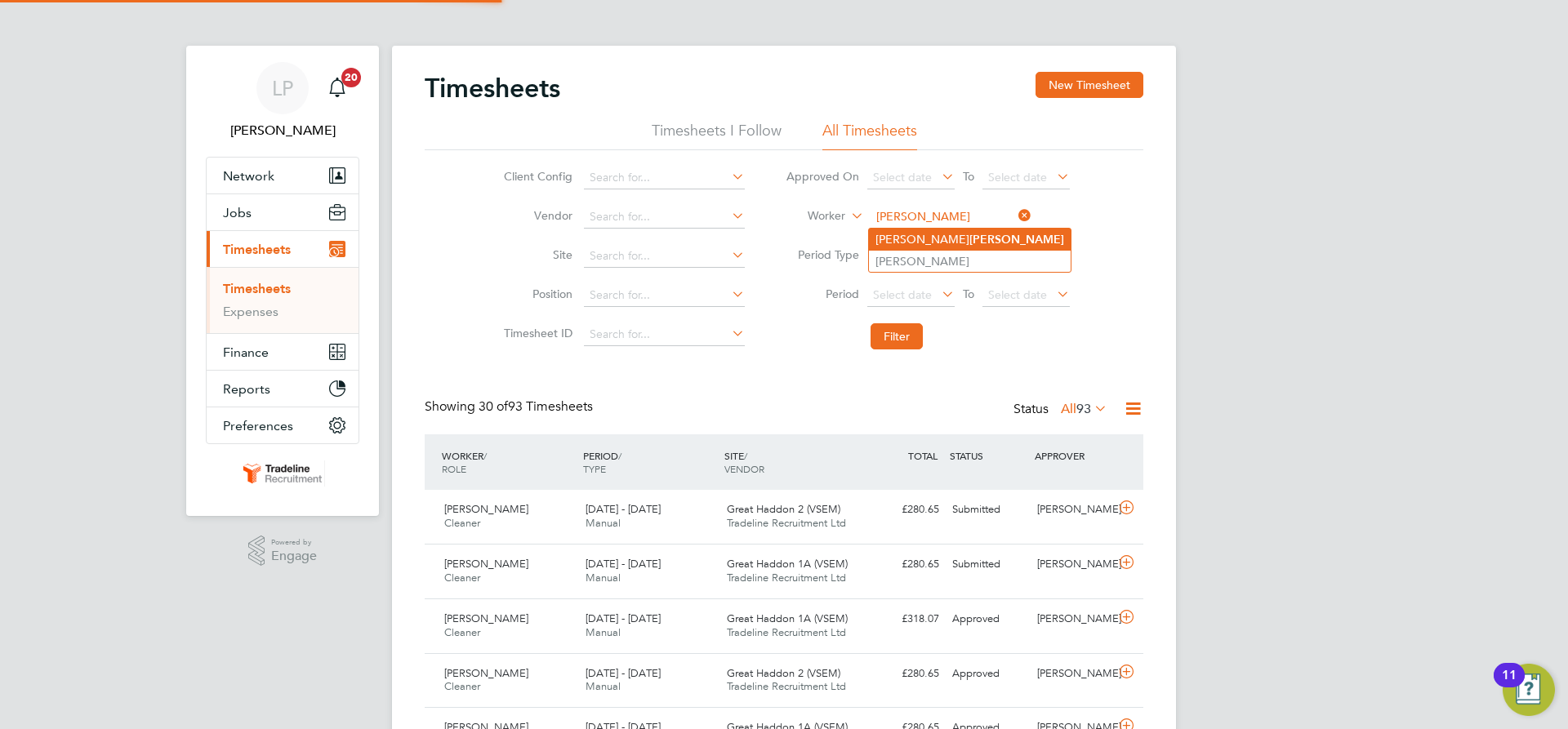
click at [955, 239] on li "[PERSON_NAME]" at bounding box center [970, 239] width 202 height 22
type input "[PERSON_NAME]"
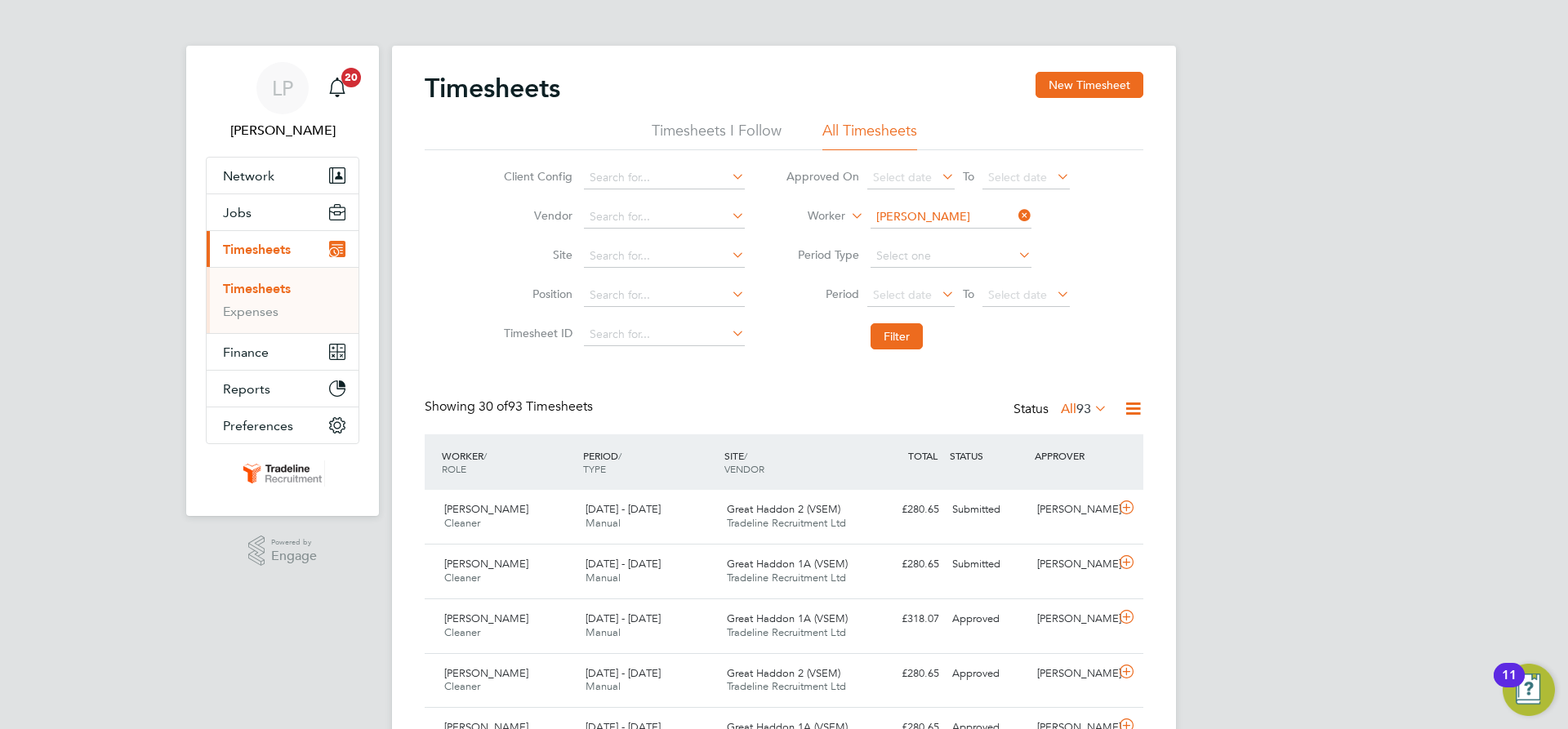
click at [881, 352] on li "Filter" at bounding box center [927, 336] width 325 height 42
click at [895, 331] on button "Filter" at bounding box center [897, 336] width 53 height 26
click at [891, 509] on div "£641.92 Submitted" at bounding box center [903, 510] width 85 height 27
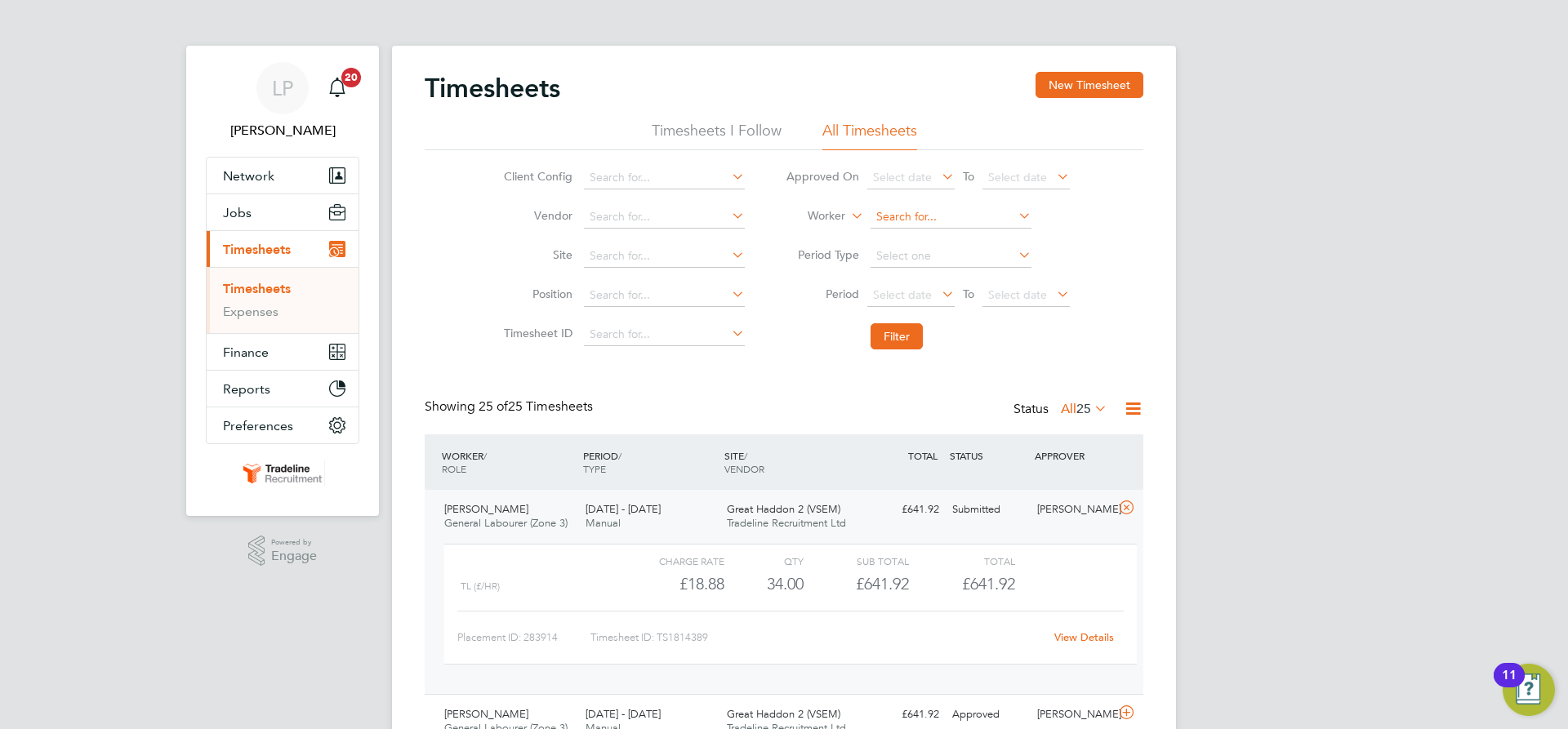
click at [905, 214] on input at bounding box center [951, 217] width 161 height 23
click at [907, 237] on b "Butl" at bounding box center [912, 240] width 21 height 14
type input "[PERSON_NAME]"
click at [905, 335] on button "Filter" at bounding box center [897, 336] width 53 height 26
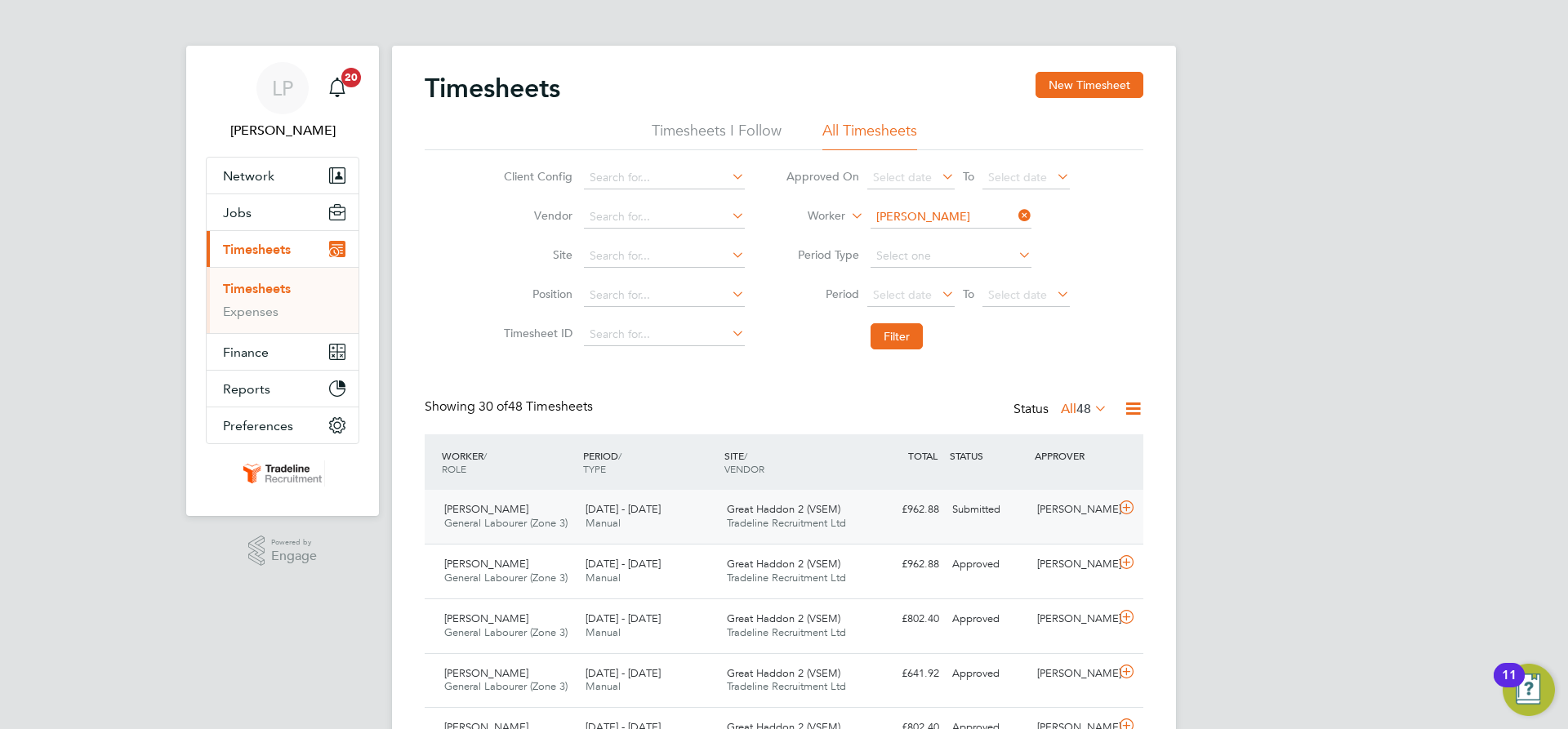
click at [824, 510] on span "Great Haddon 2 (VSEM)" at bounding box center [784, 509] width 114 height 14
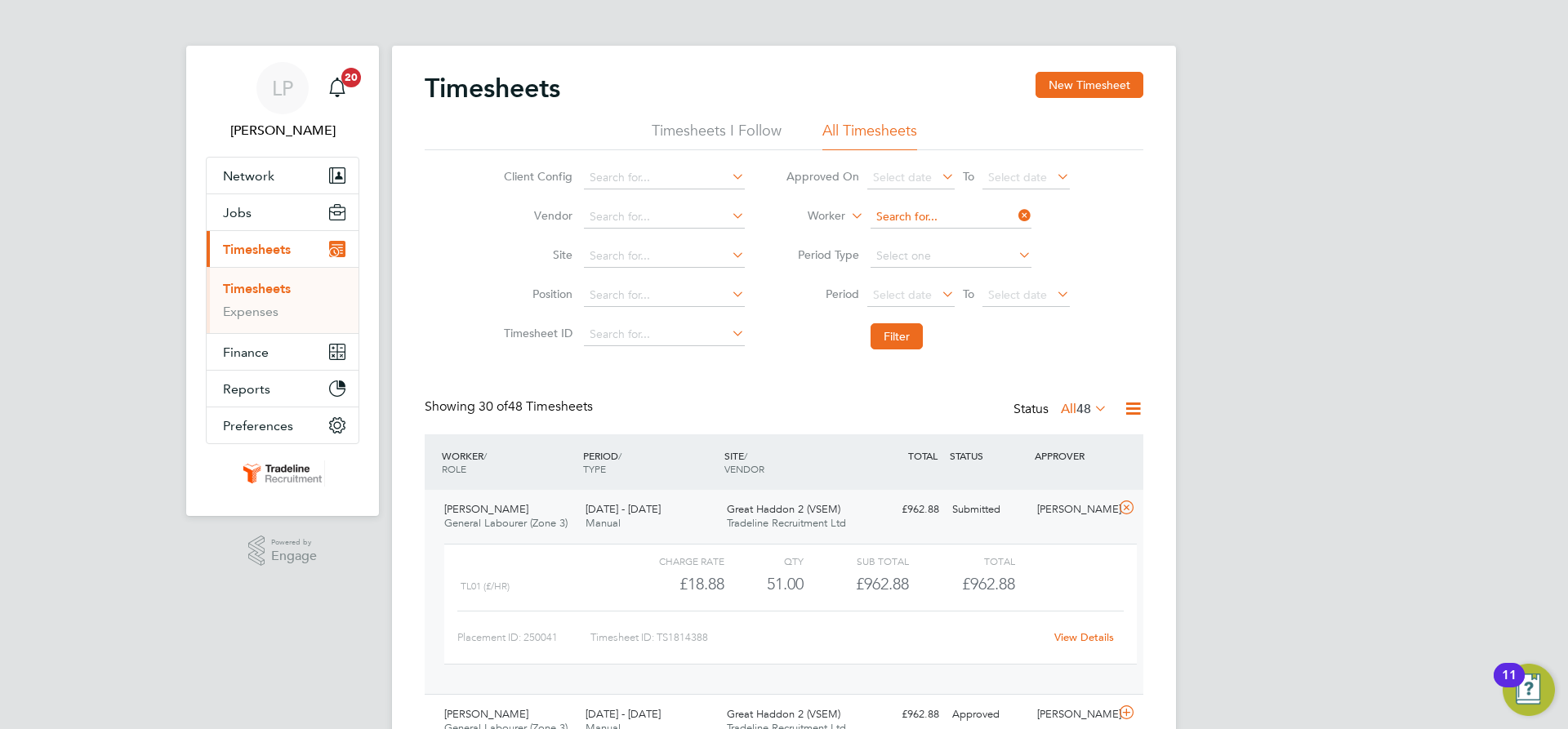
click at [916, 220] on input at bounding box center [951, 217] width 161 height 23
drag, startPoint x: 918, startPoint y: 222, endPoint x: 810, endPoint y: 222, distance: 108.0
click at [810, 222] on li "Worker dun" at bounding box center [927, 217] width 325 height 39
click at [980, 246] on li "[PERSON_NAME] [PERSON_NAME]" at bounding box center [950, 239] width 162 height 22
type input "[PERSON_NAME]"
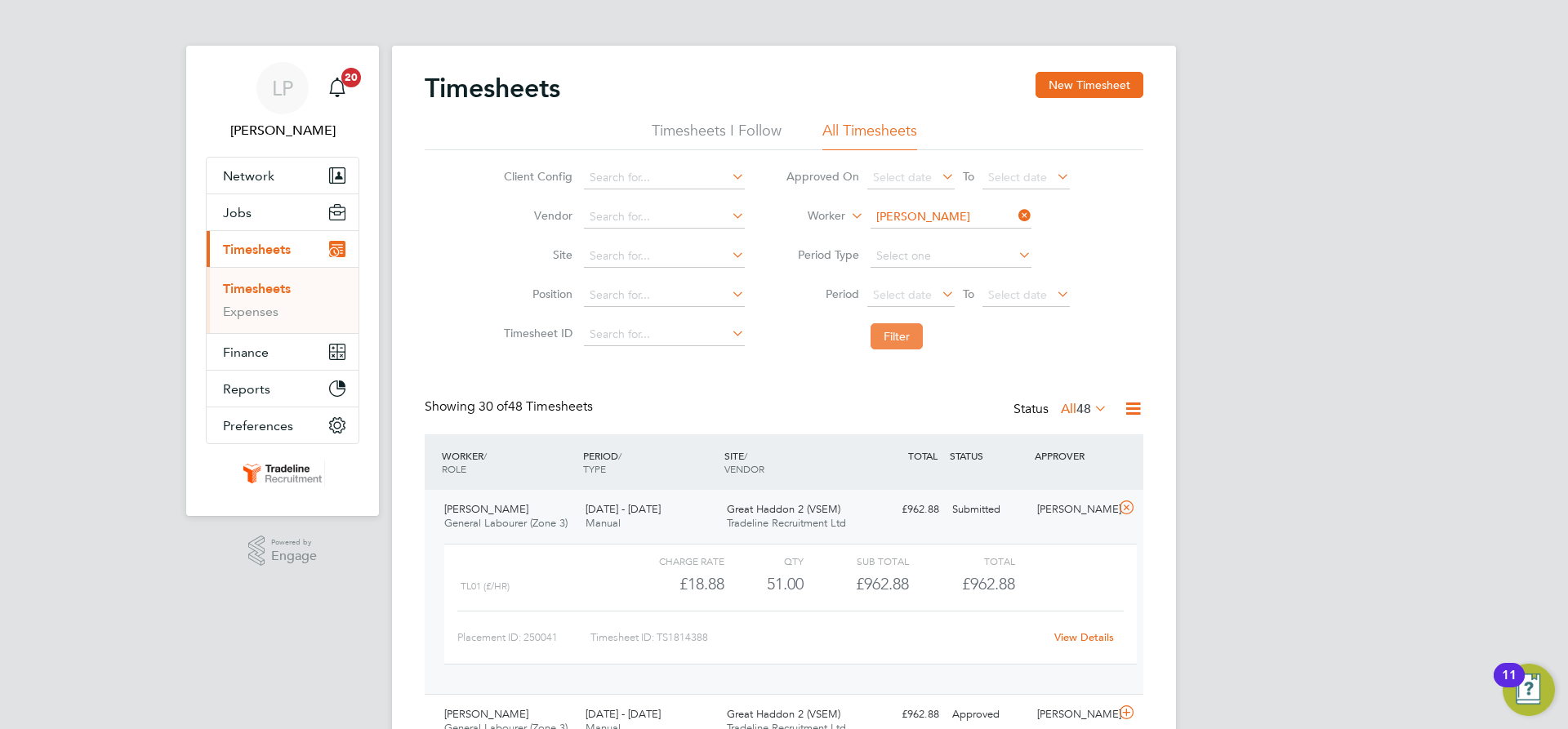
click at [898, 327] on button "Filter" at bounding box center [897, 336] width 53 height 26
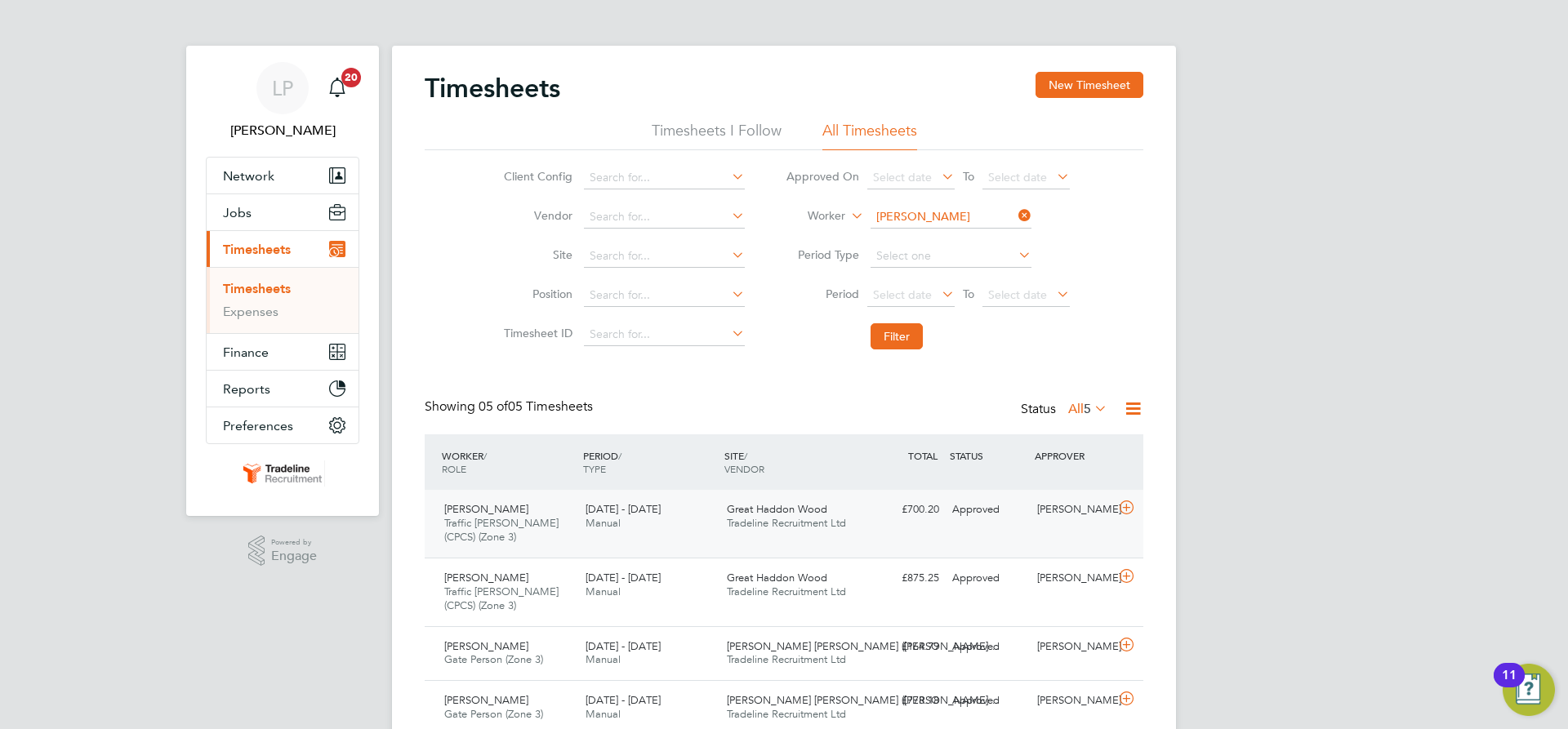
scroll to position [81, 0]
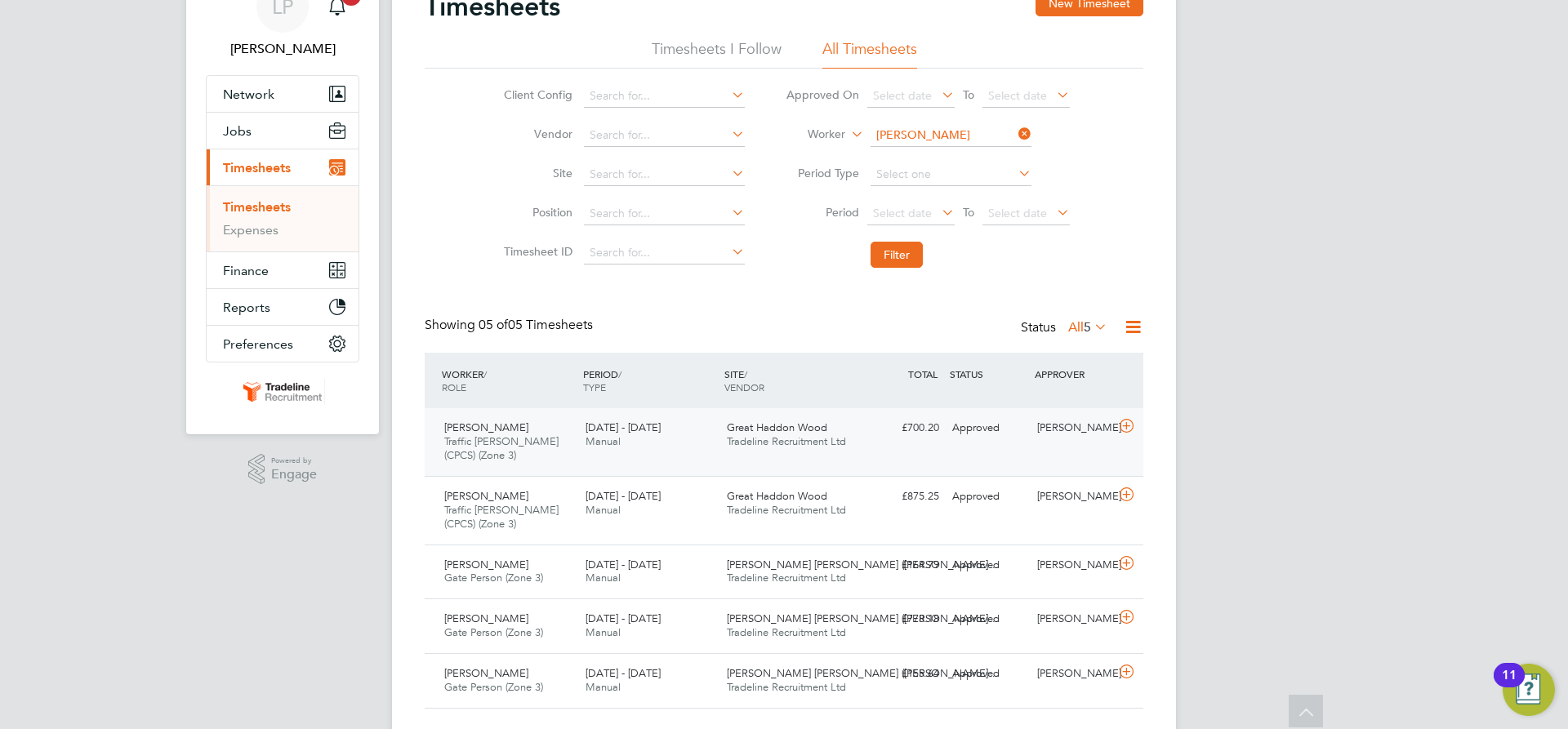
click at [904, 461] on div "Femi Omolade Traffic Marshall (CPCS) (Zone 3) 25 - 31 Aug 2025 25 - 31 Aug 2025…" at bounding box center [784, 442] width 719 height 67
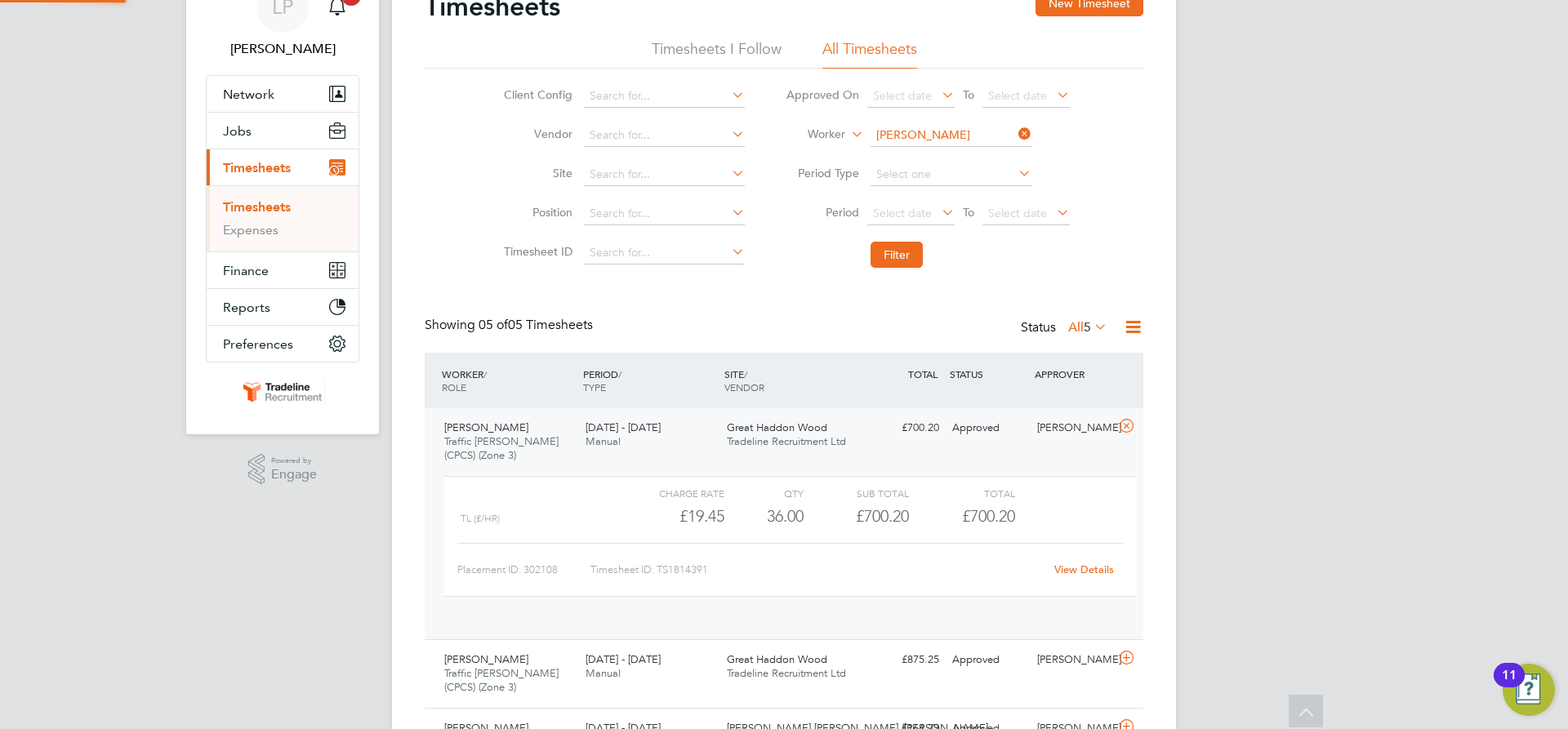
scroll to position [28, 160]
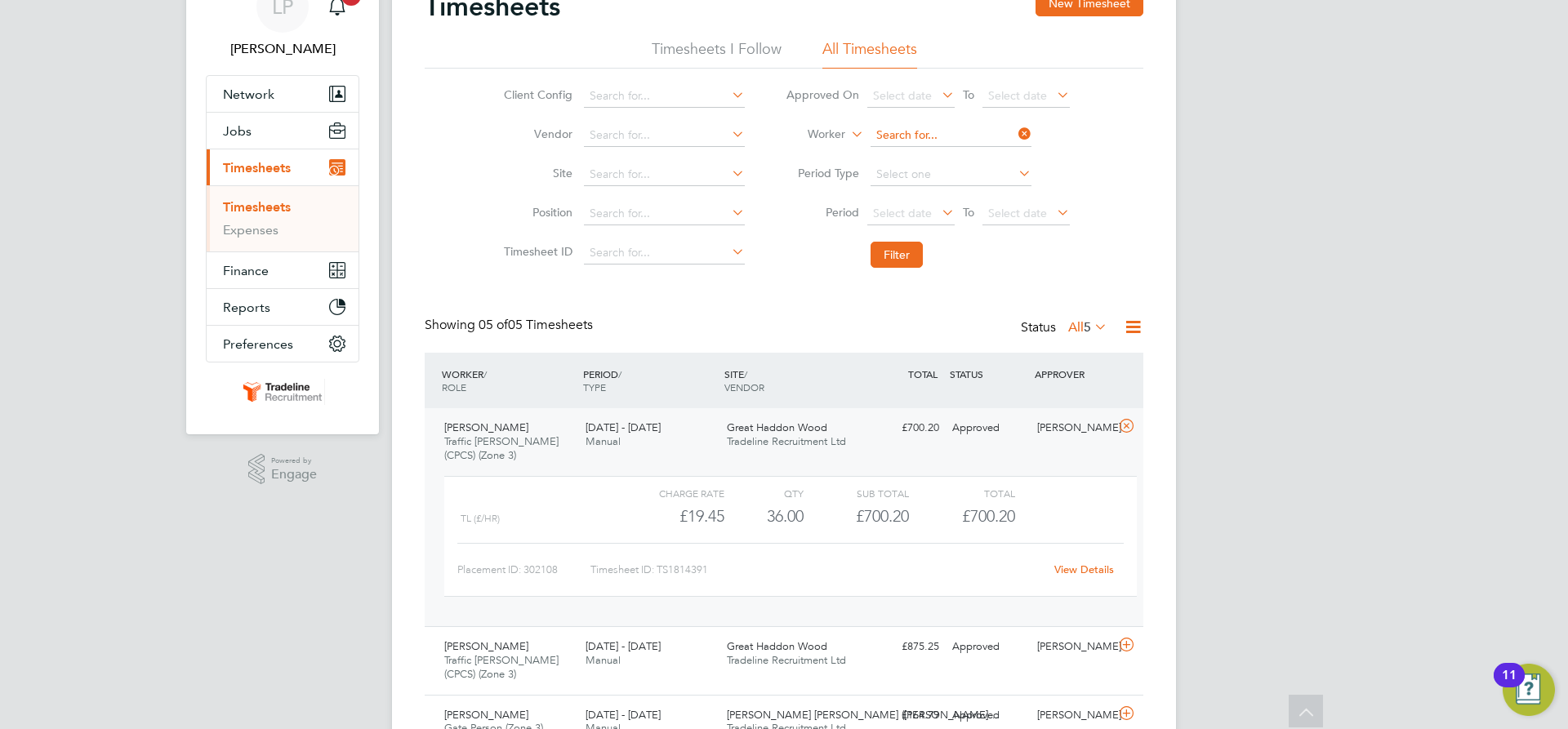
click at [927, 132] on input at bounding box center [951, 136] width 161 height 23
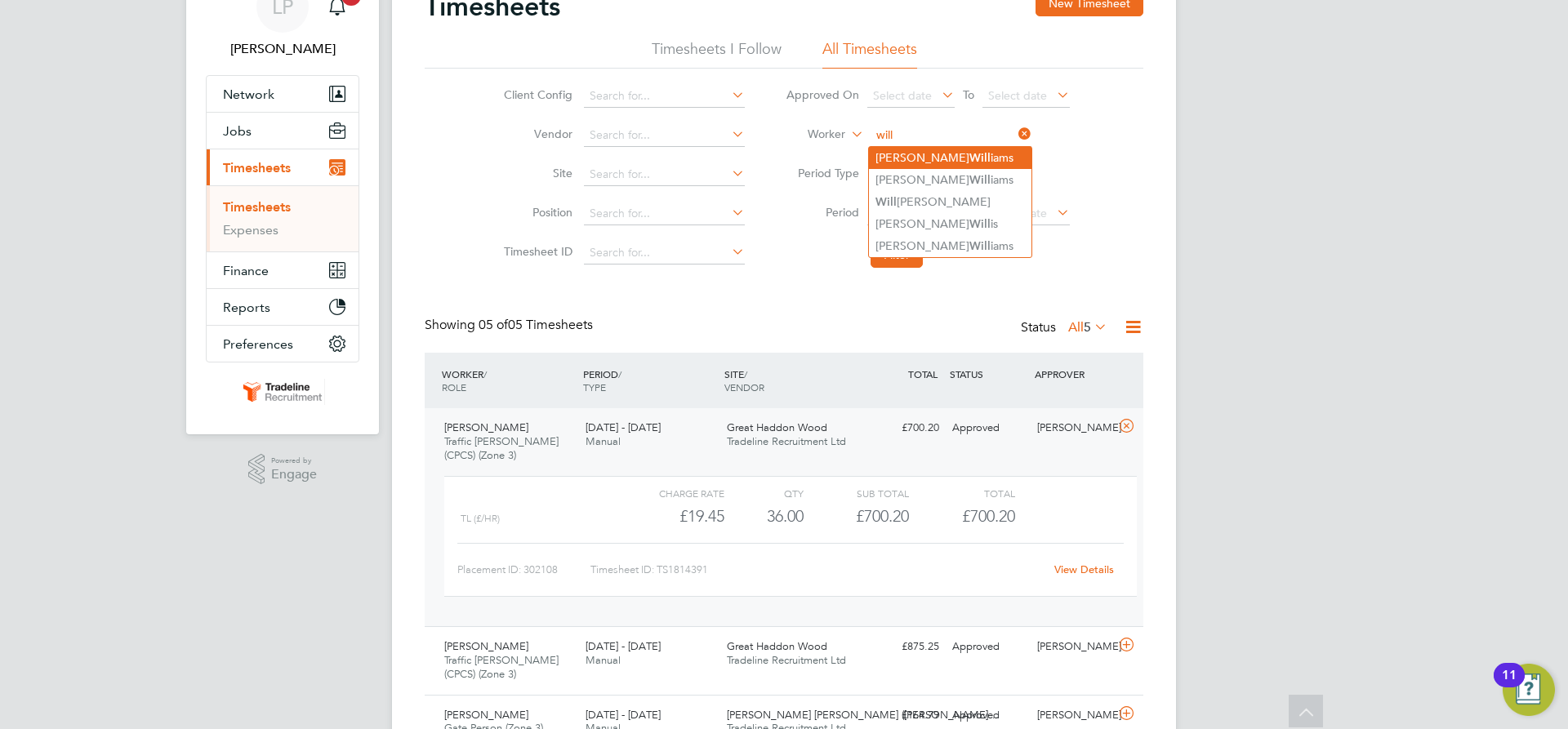
click at [969, 156] on b "Will" at bounding box center [980, 158] width 21 height 14
type input "[PERSON_NAME]"
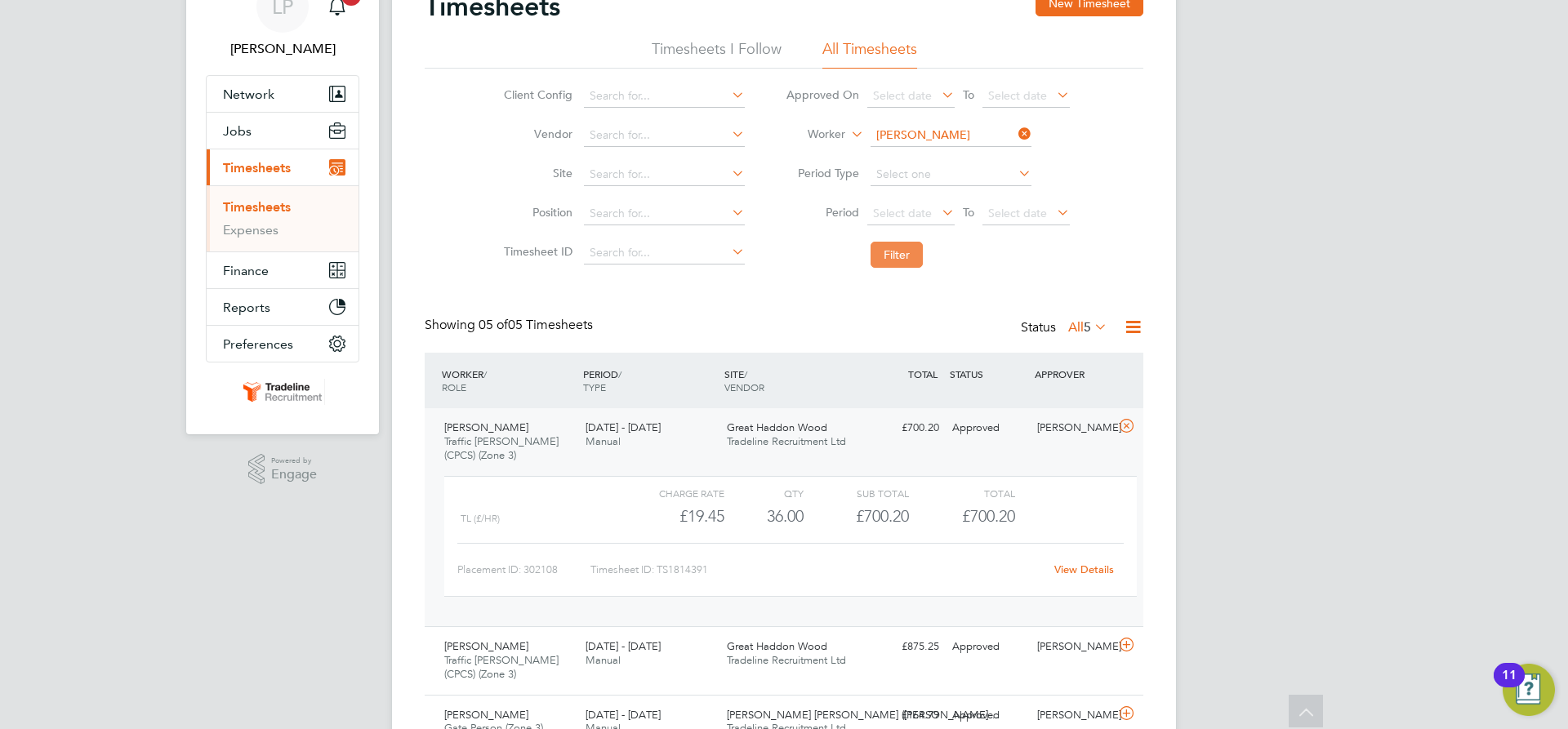
click at [898, 267] on button "Filter" at bounding box center [897, 255] width 53 height 26
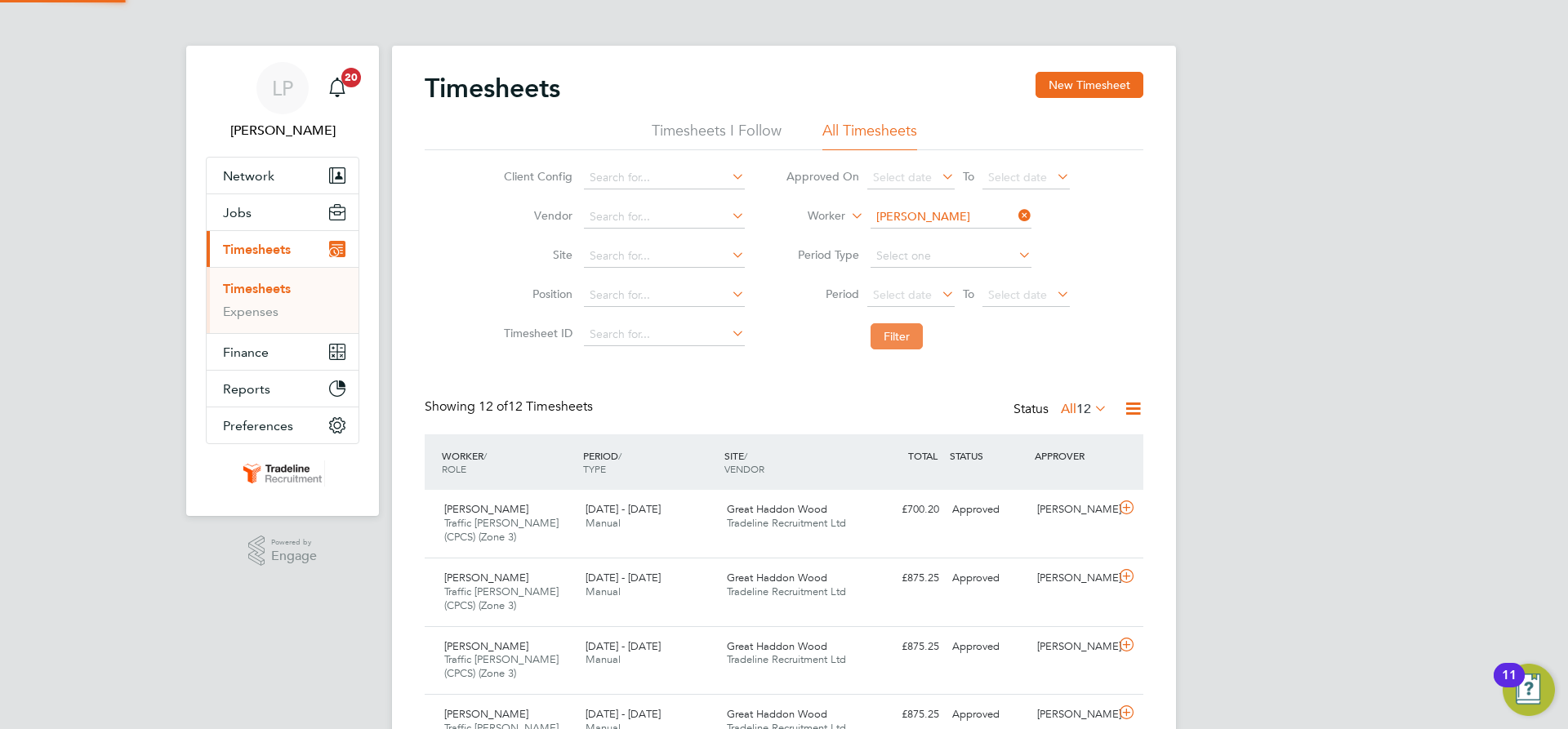
scroll to position [54, 142]
click at [933, 218] on input at bounding box center [951, 217] width 161 height 23
click at [839, 528] on span "Tradeline Recruitment Ltd" at bounding box center [786, 523] width 119 height 14
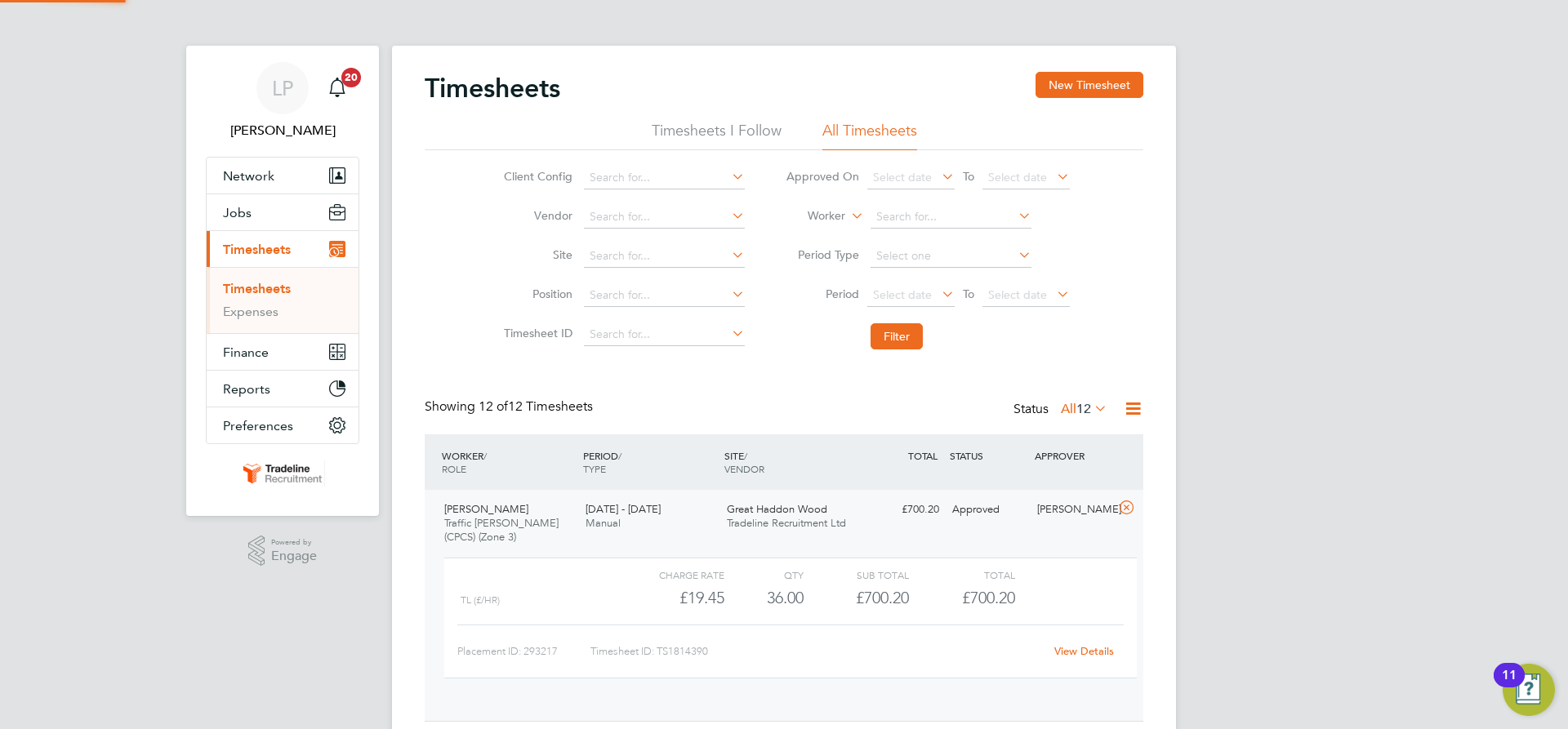
scroll to position [28, 160]
click at [896, 212] on input at bounding box center [951, 217] width 161 height 23
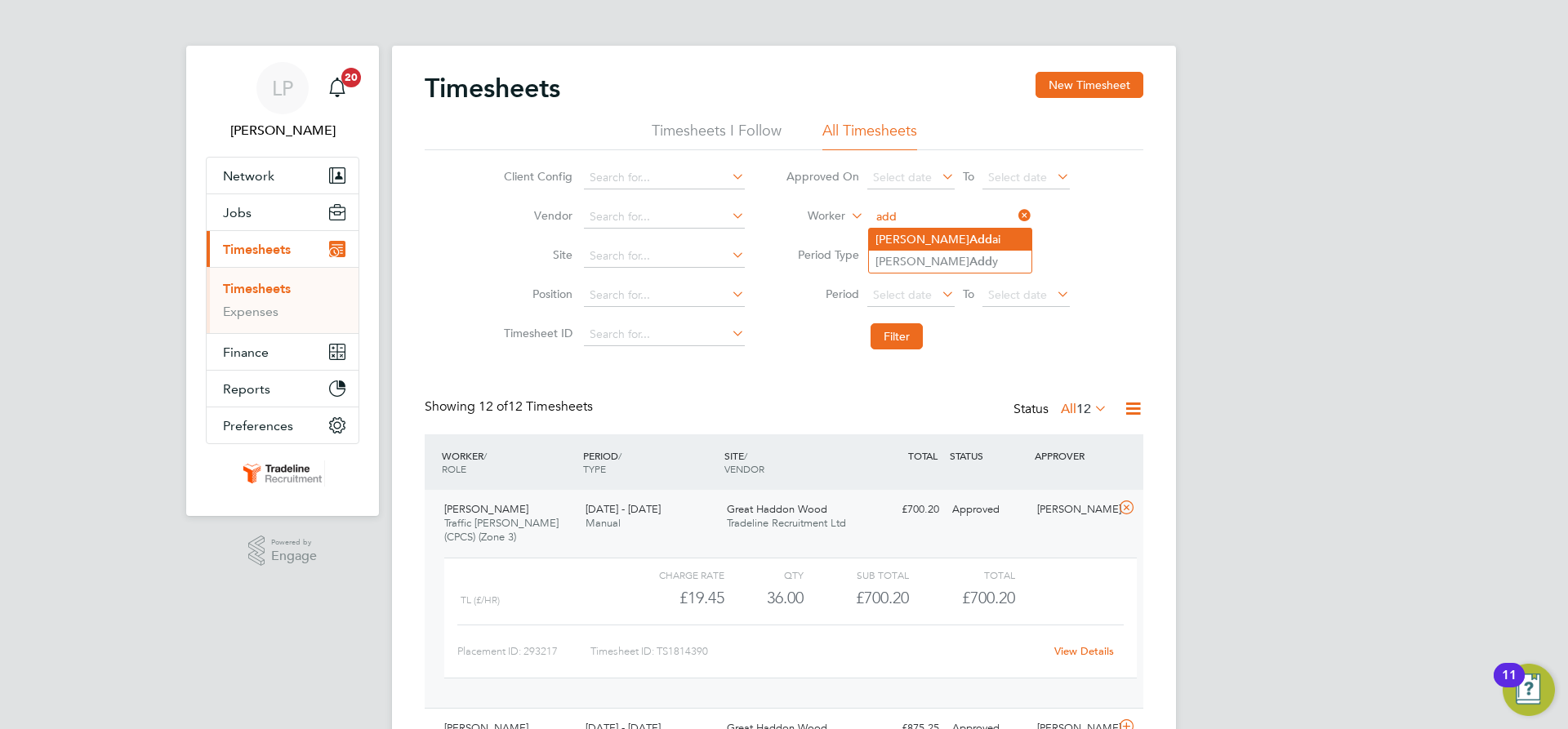
click at [898, 229] on li "Emmanuel Add ai" at bounding box center [950, 239] width 162 height 22
type input "[PERSON_NAME]"
click at [888, 339] on button "Filter" at bounding box center [897, 336] width 53 height 26
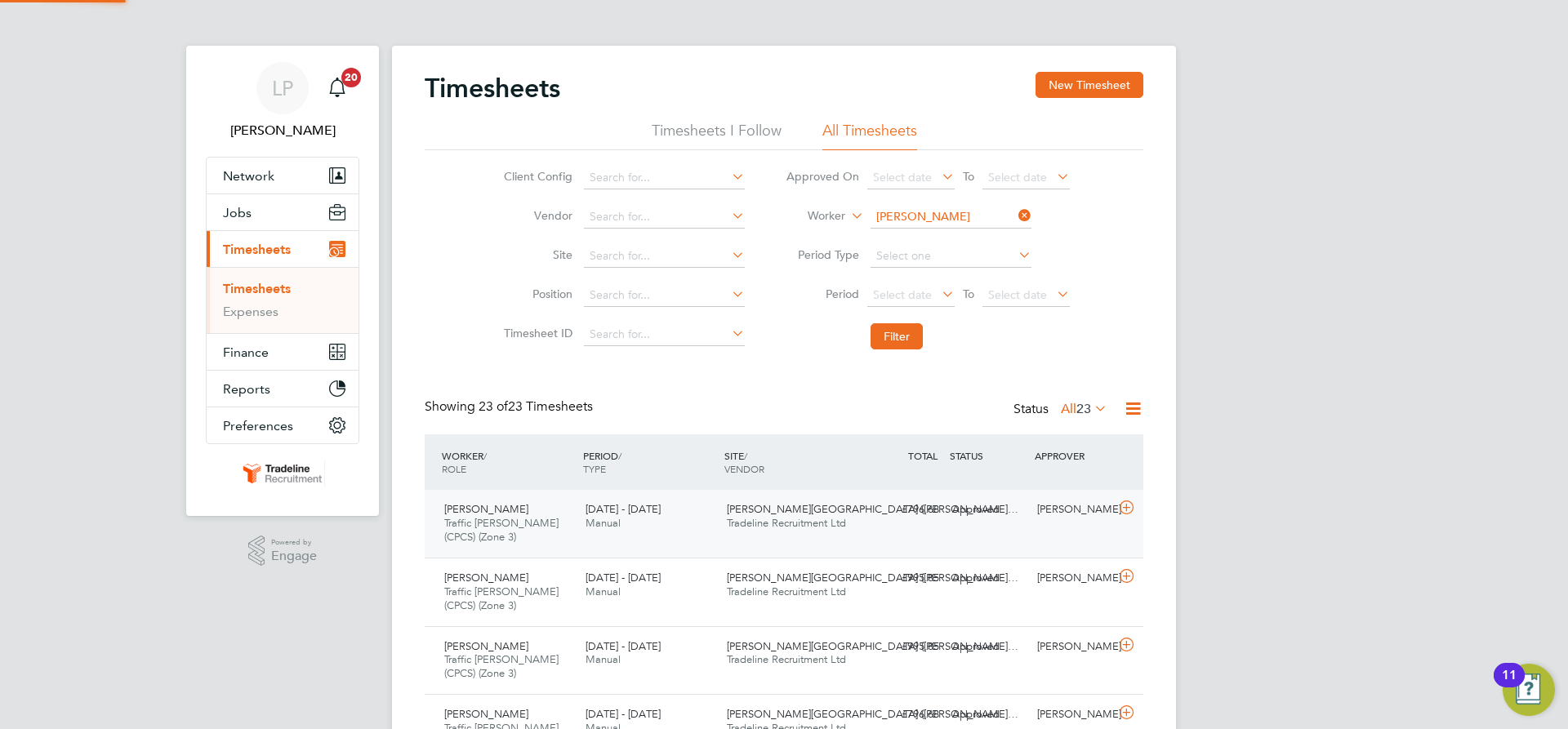
scroll to position [54, 142]
click at [869, 526] on div "Emmanuel Addai Traffic Marshall (CPCS) (Zone 3) 25 - 31 Aug 2025 25 - 31 Aug 20…" at bounding box center [784, 523] width 719 height 67
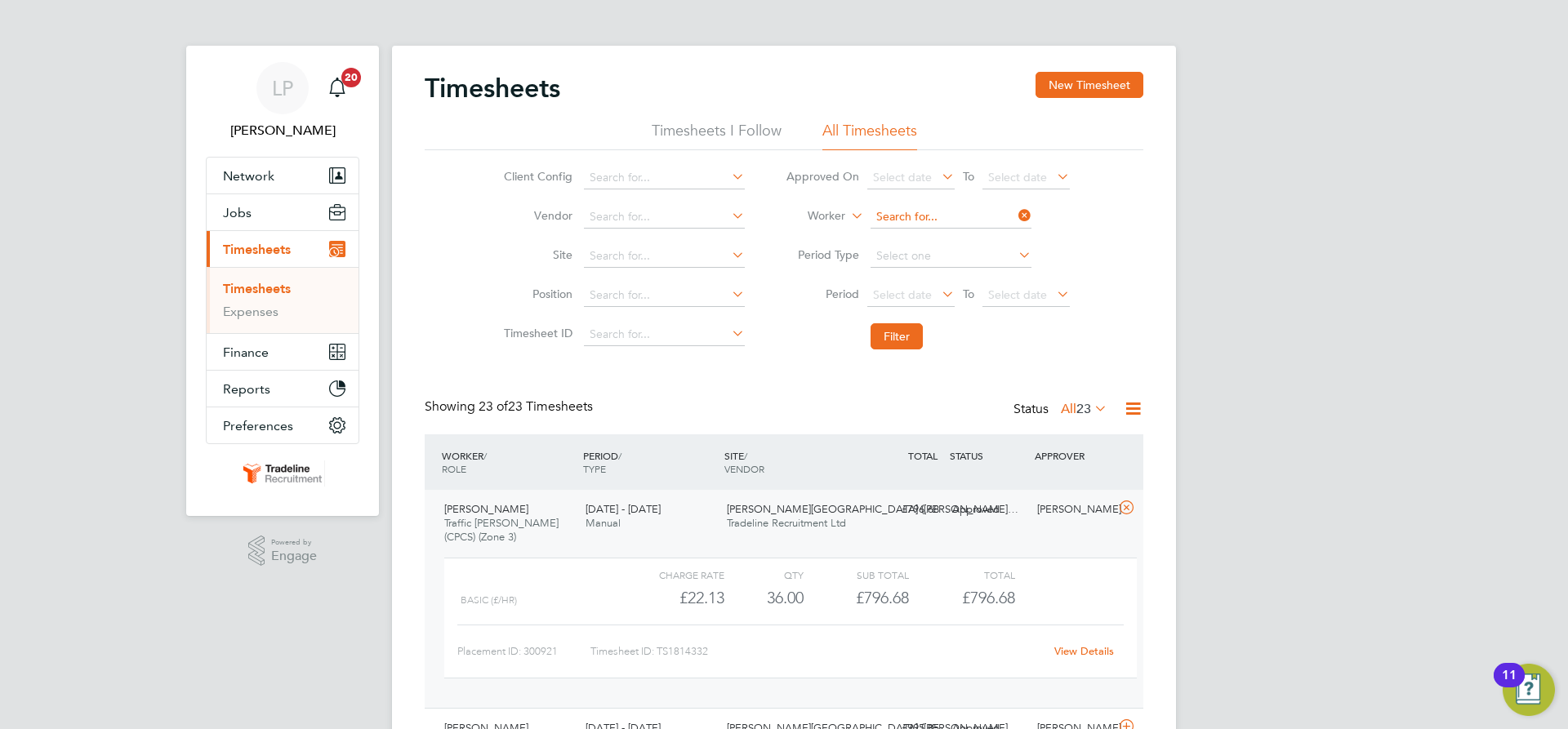
click at [930, 212] on input at bounding box center [951, 217] width 161 height 23
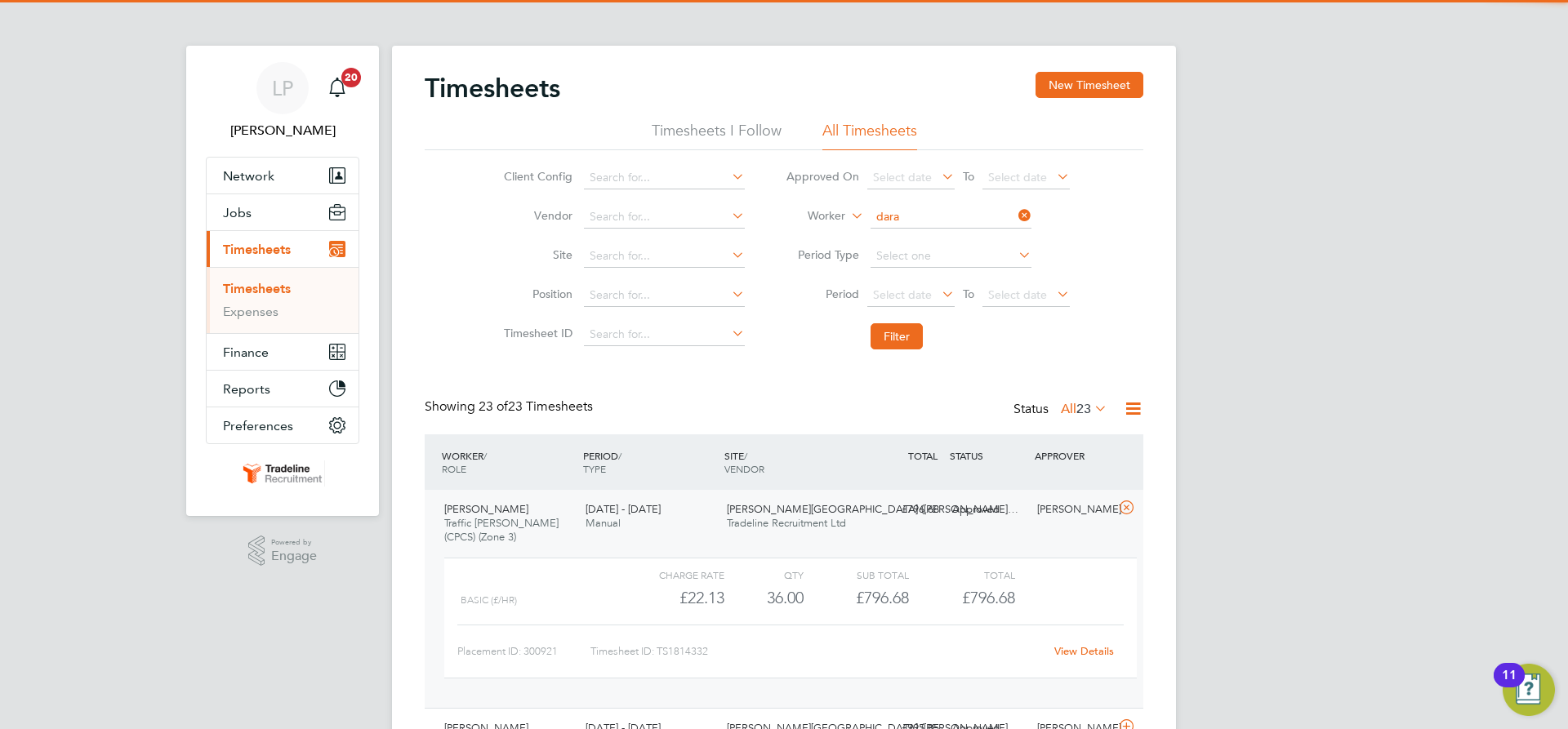
click at [969, 236] on b "Dara" at bounding box center [983, 240] width 26 height 14
type input "[PERSON_NAME]"
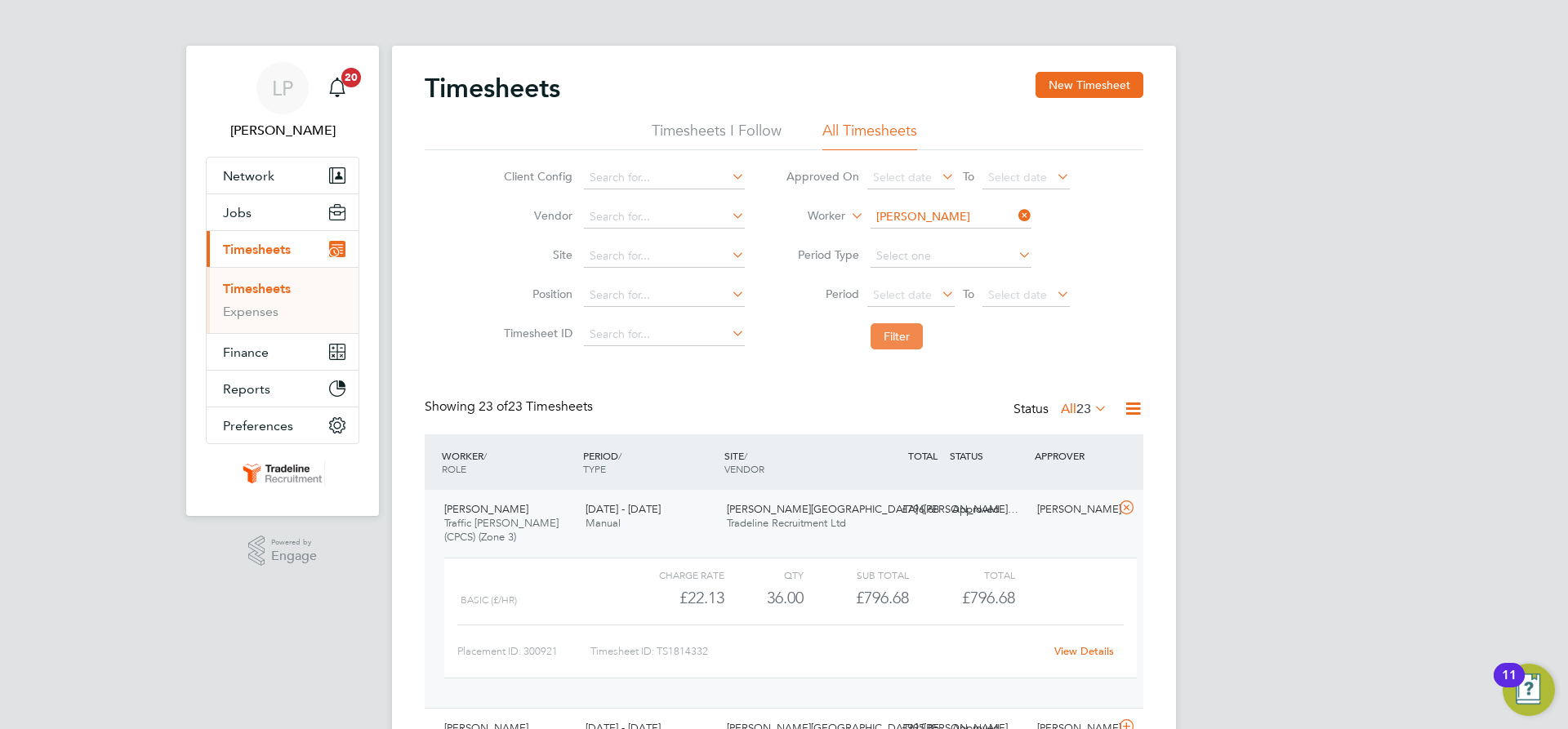
click at [887, 342] on button "Filter" at bounding box center [897, 336] width 53 height 26
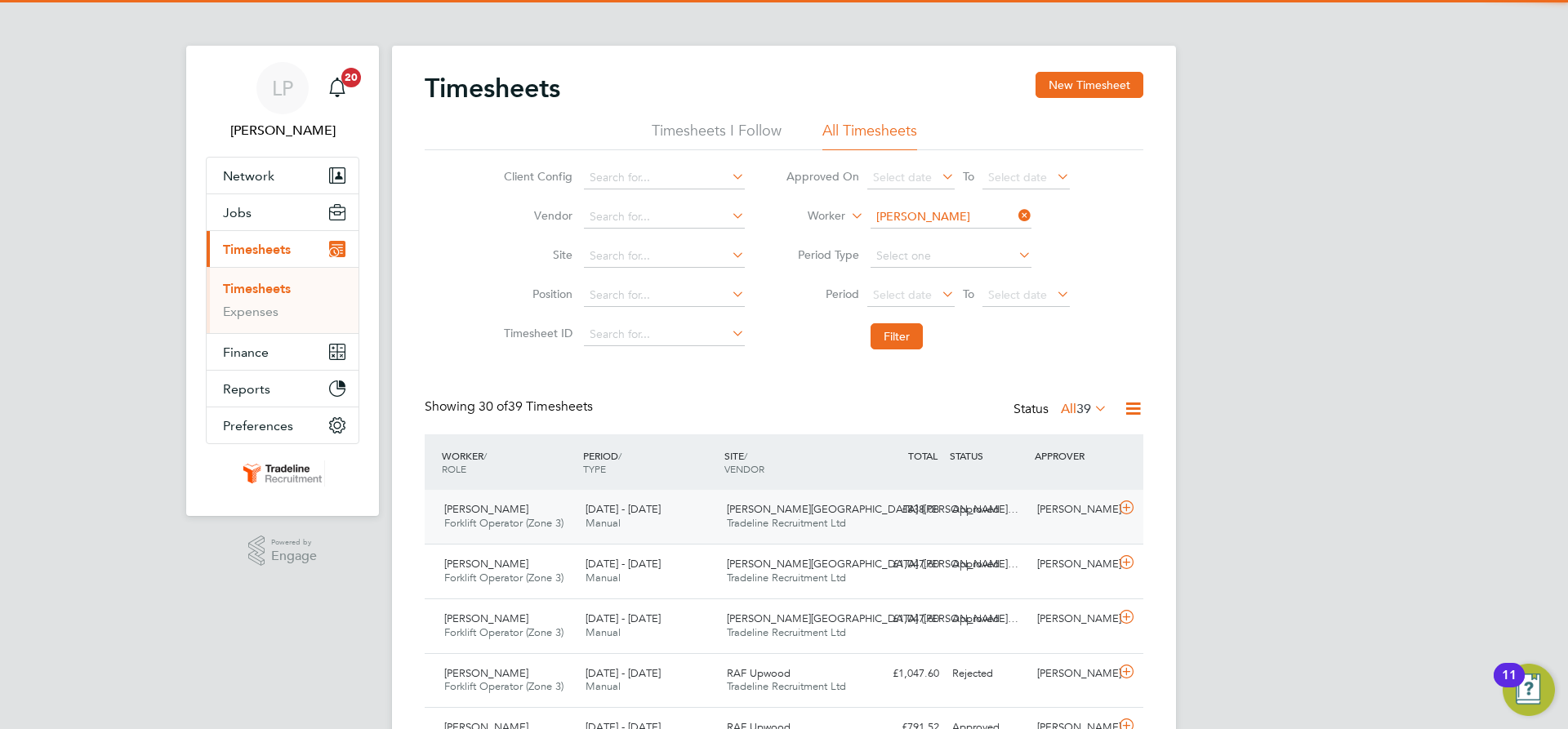
click at [879, 521] on div "£838.08 Approved" at bounding box center [903, 510] width 85 height 27
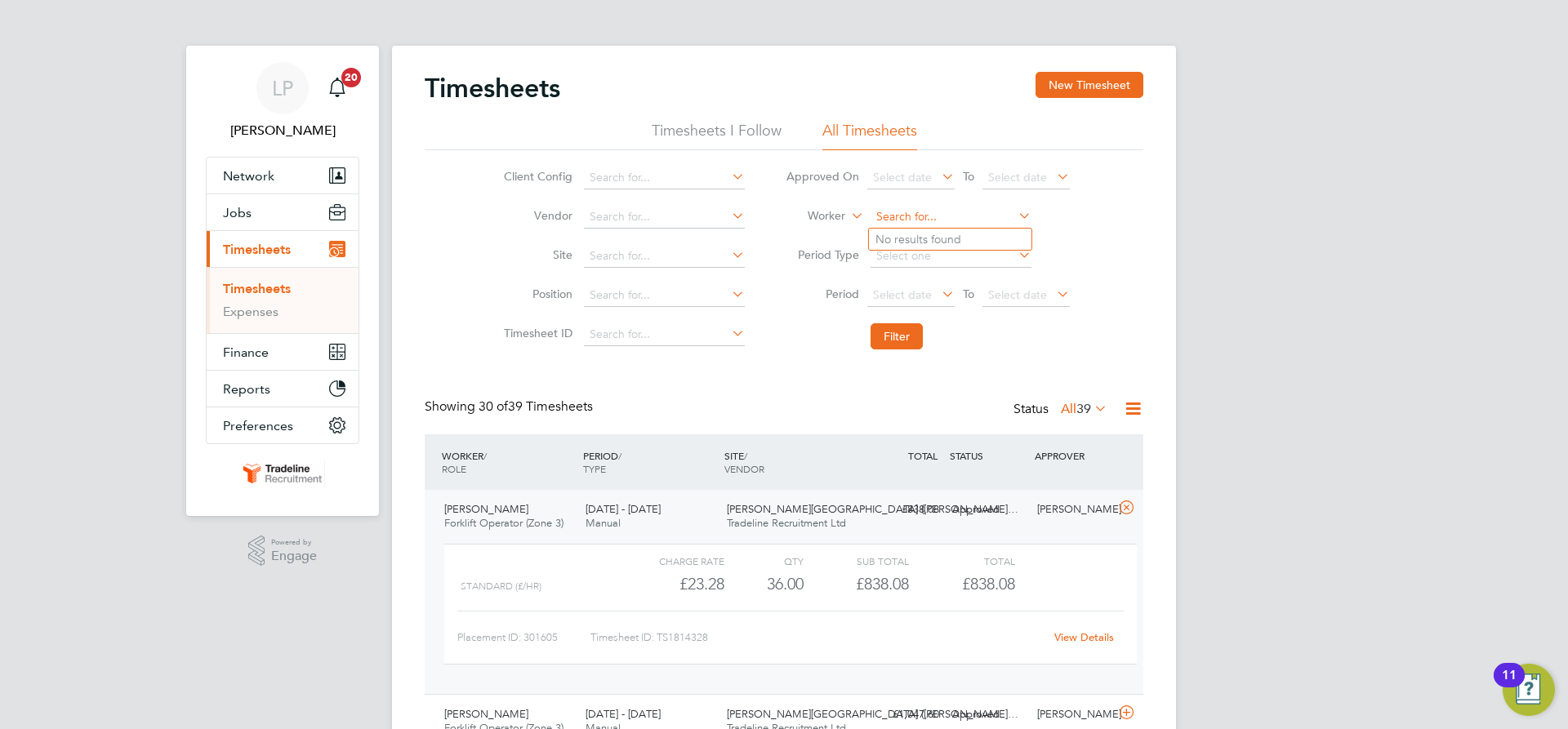
click at [905, 211] on input at bounding box center [951, 217] width 161 height 23
click at [911, 234] on li "[PERSON_NAME] ey" at bounding box center [976, 239] width 214 height 22
type input "[PERSON_NAME]"
click at [883, 332] on button "Filter" at bounding box center [897, 336] width 53 height 26
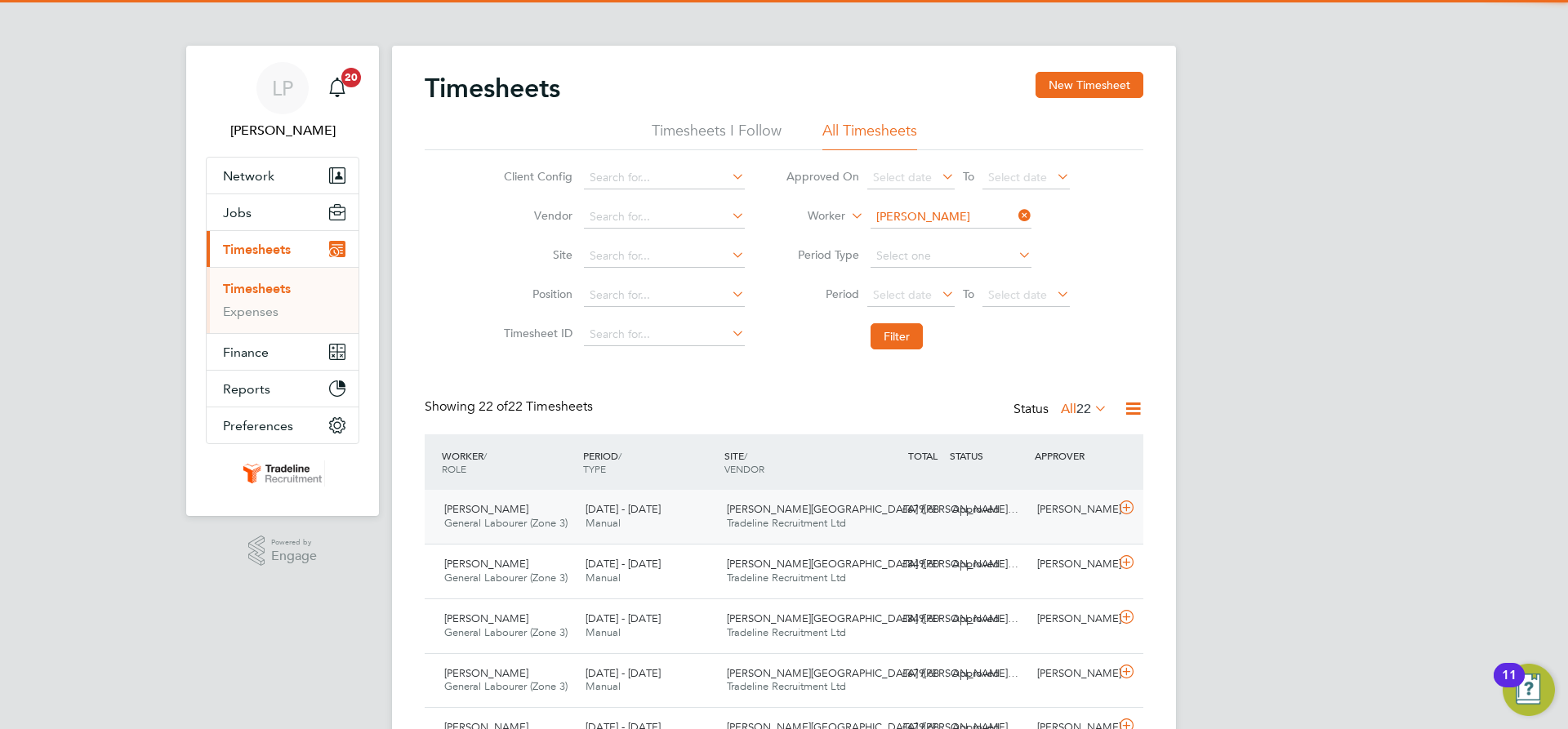
click at [794, 516] on div "Norwood Farm (Wester… Tradeline Recruitment Ltd" at bounding box center [791, 517] width 141 height 41
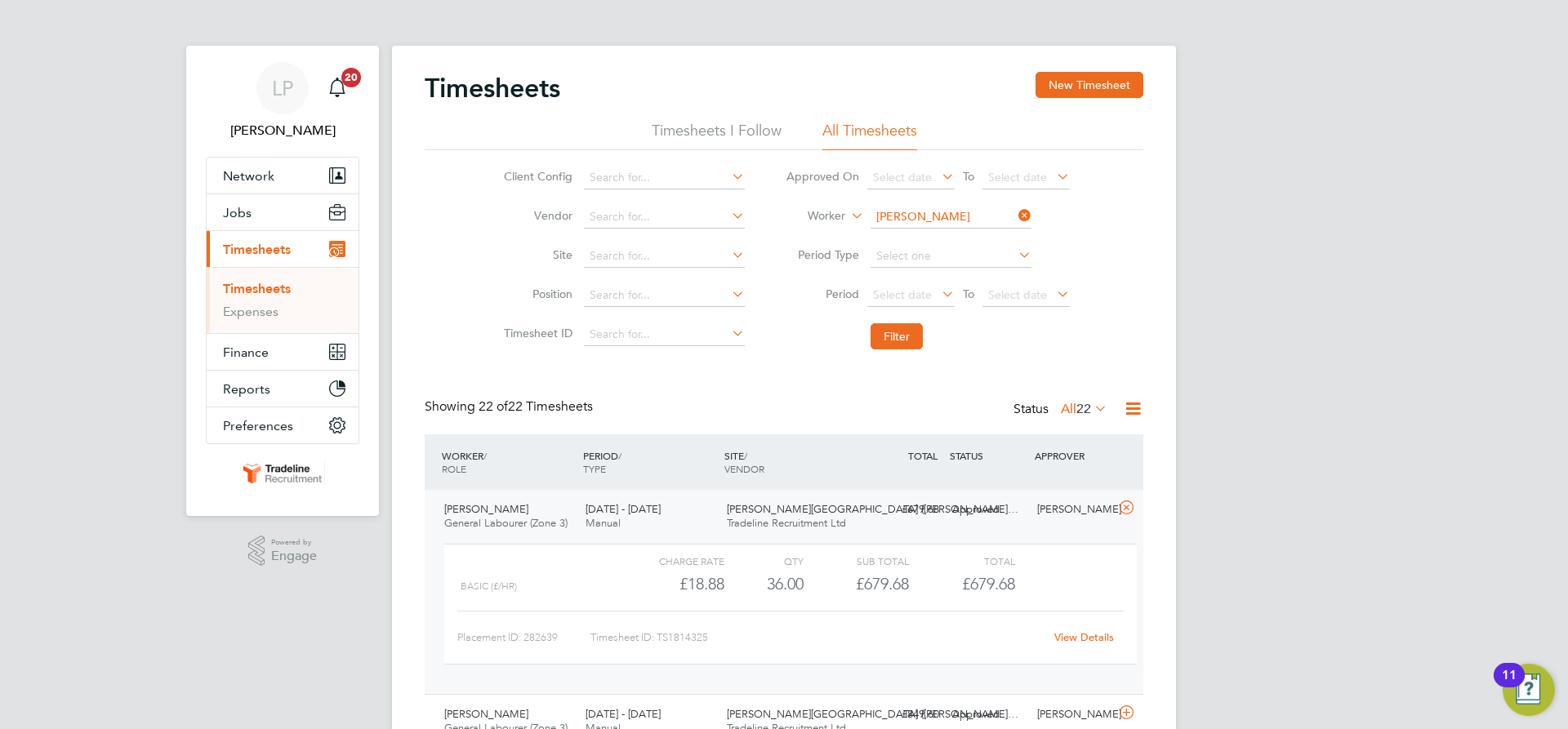
click at [918, 198] on li "Worker Shawn Dilley" at bounding box center [927, 217] width 325 height 39
click at [916, 209] on input at bounding box center [951, 217] width 161 height 23
click at [939, 234] on li "Lewis East" at bounding box center [950, 239] width 162 height 22
type input "[PERSON_NAME] East"
click at [887, 337] on button "Filter" at bounding box center [897, 336] width 53 height 26
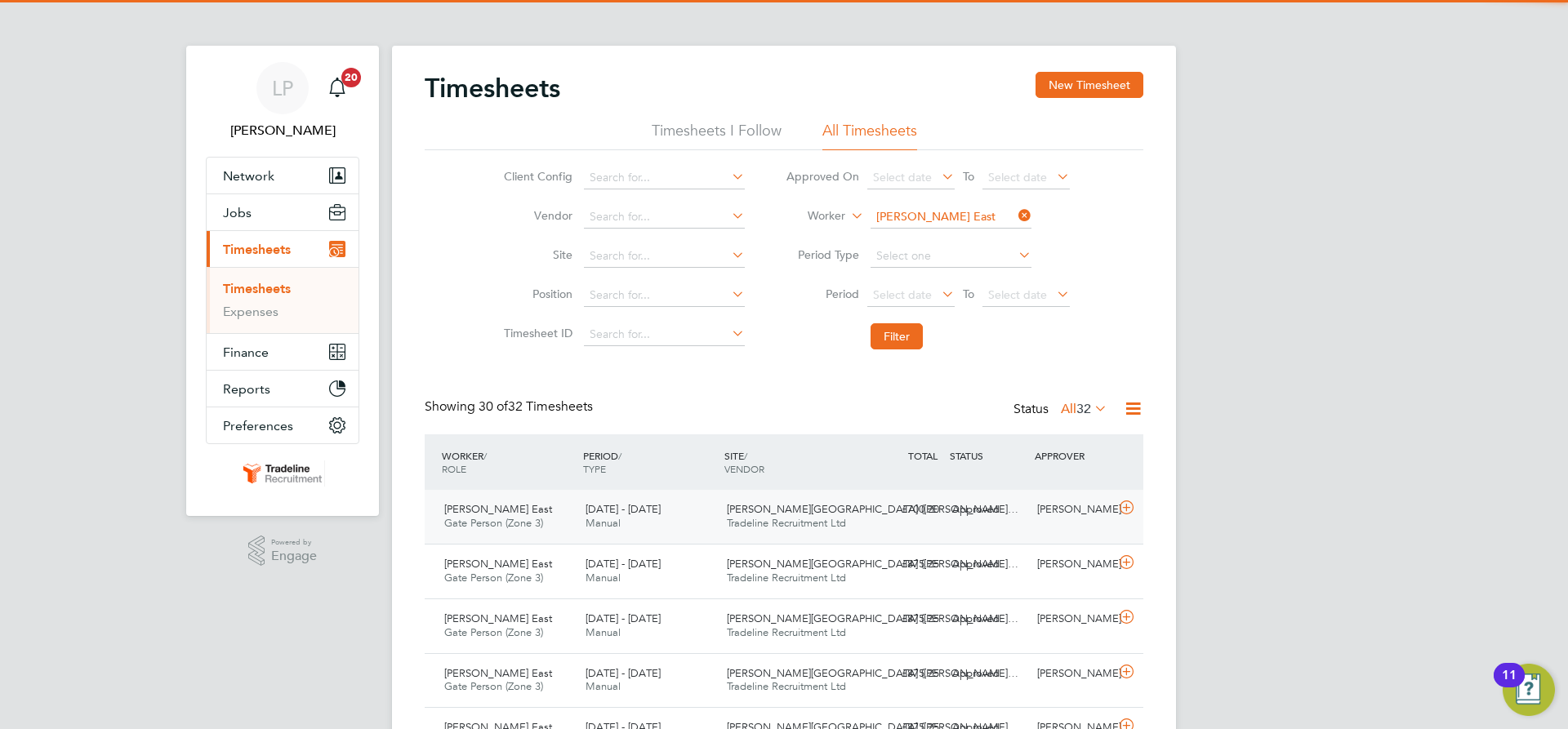
click at [784, 510] on span "[PERSON_NAME][GEOGRAPHIC_DATA] ([PERSON_NAME]…" at bounding box center [872, 509] width 292 height 14
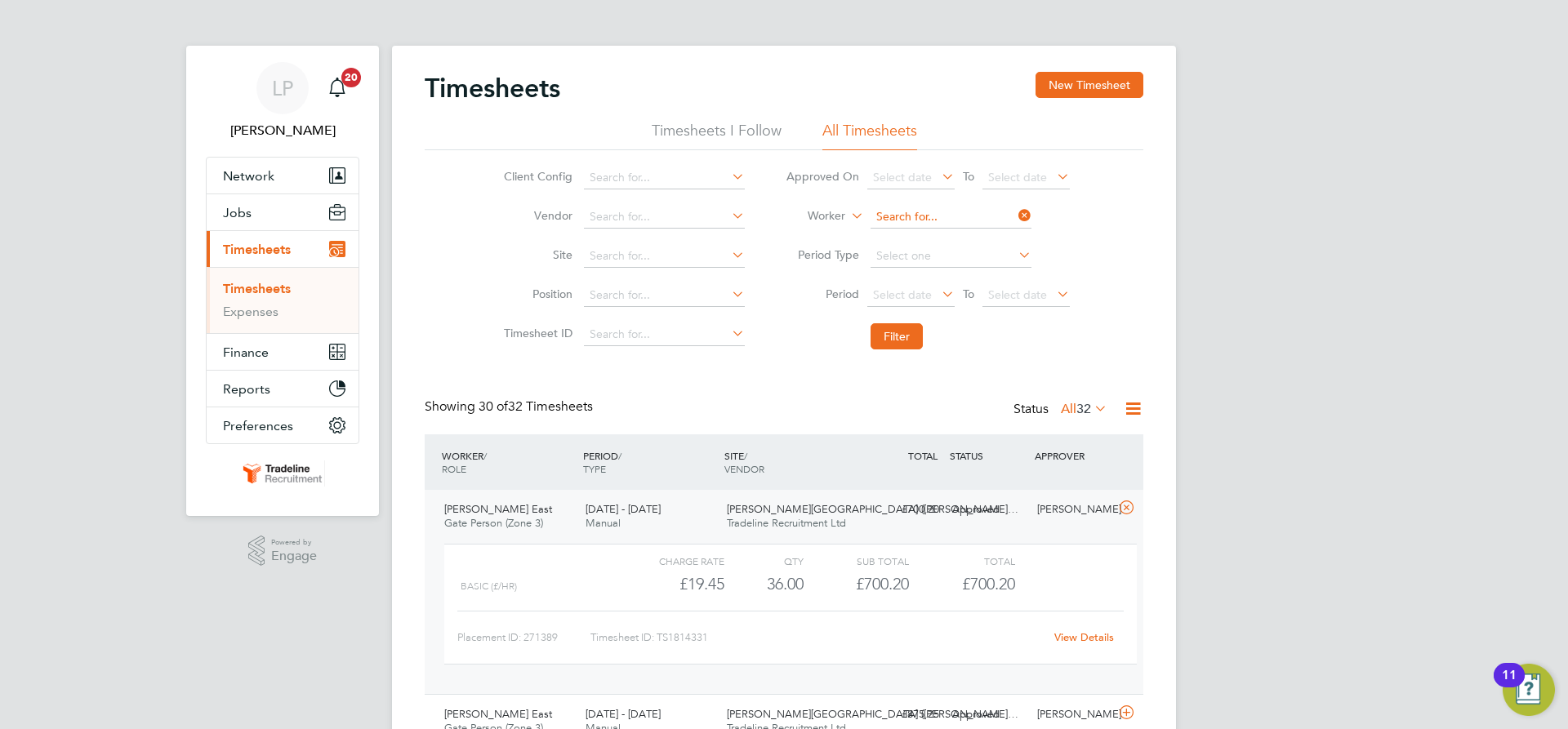
click at [907, 209] on input at bounding box center [951, 217] width 161 height 23
click at [939, 242] on li "Theo Ster ling" at bounding box center [950, 239] width 162 height 22
type input "[PERSON_NAME]"
click at [883, 333] on button "Filter" at bounding box center [897, 336] width 53 height 26
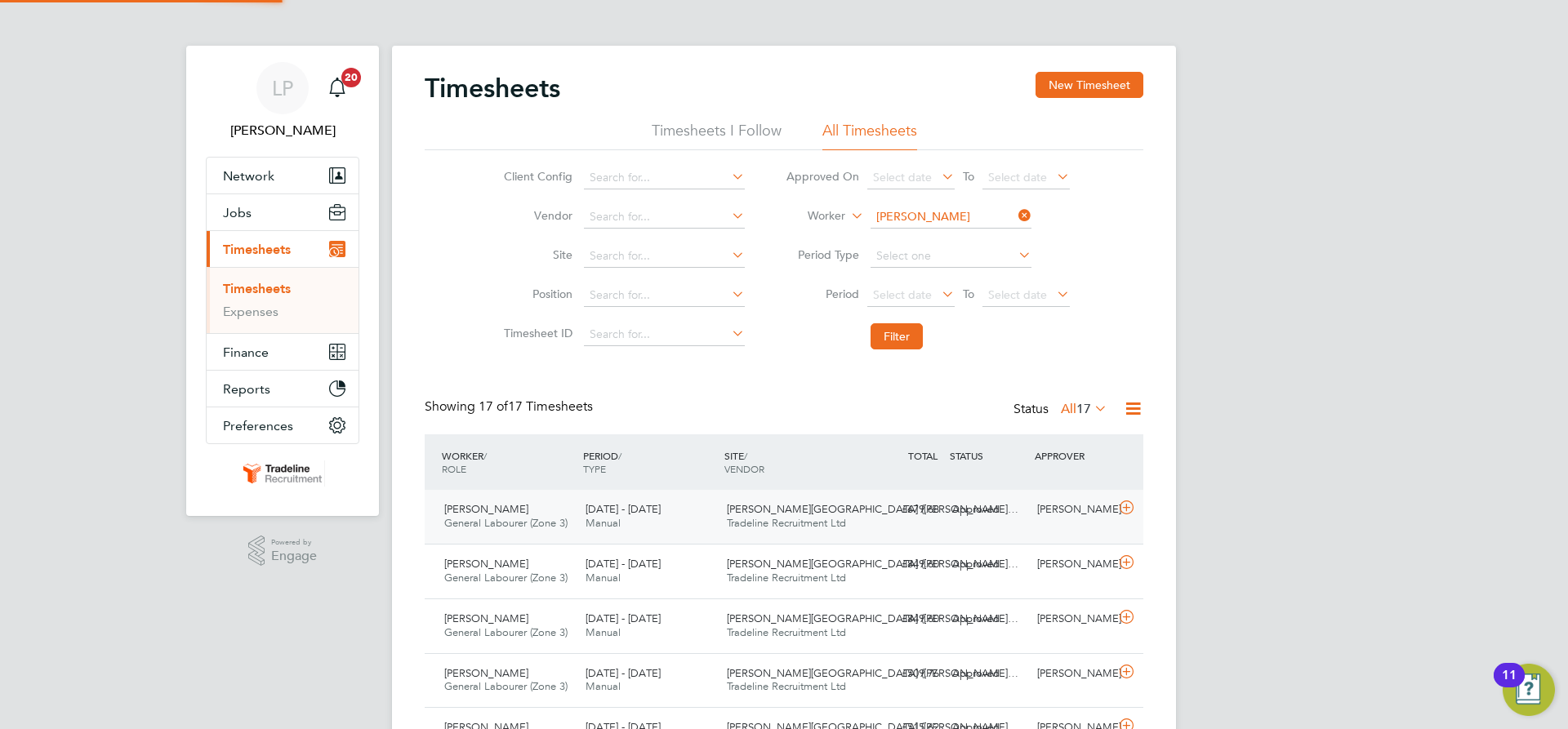
click at [964, 517] on div "Approved" at bounding box center [988, 510] width 85 height 27
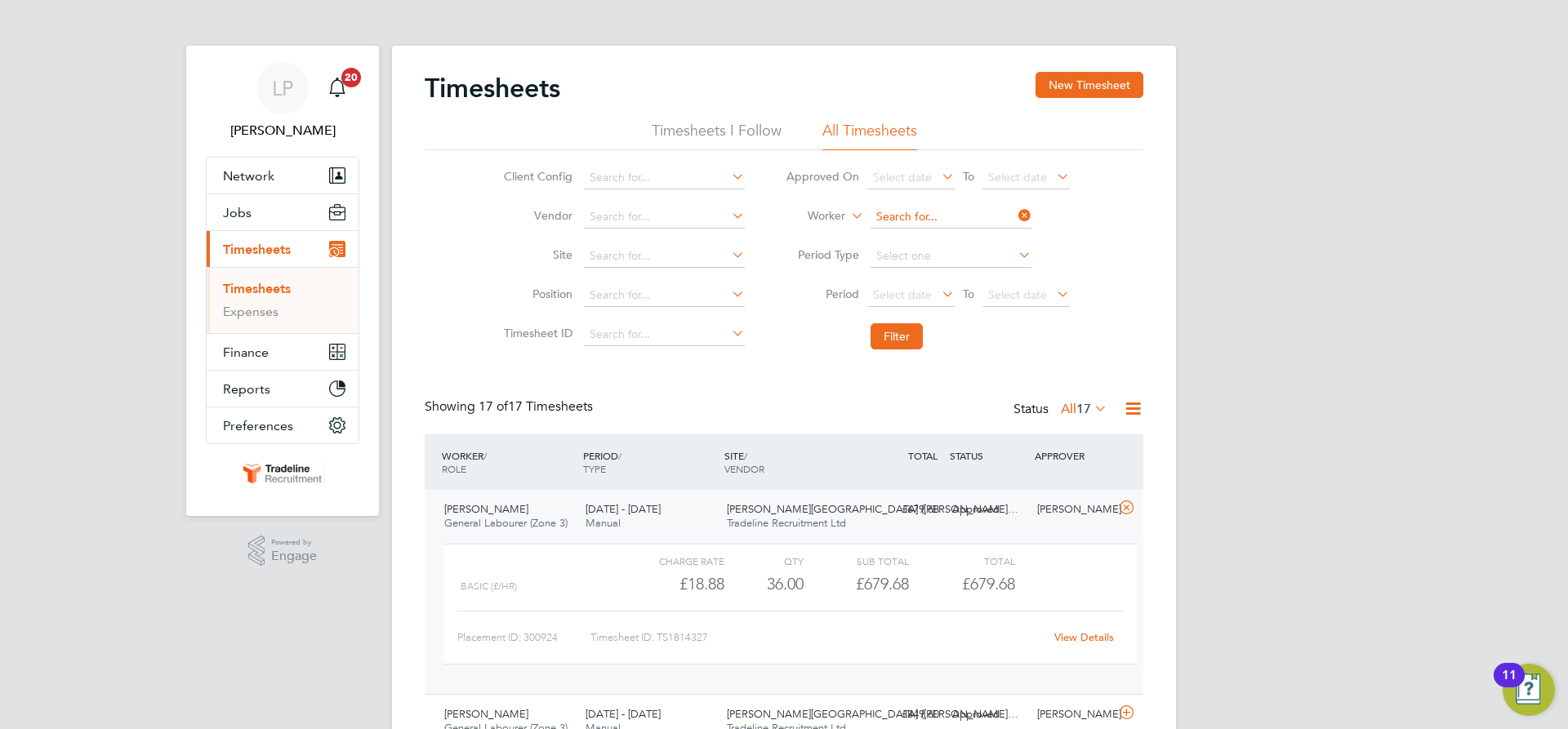
click at [915, 215] on input at bounding box center [951, 217] width 161 height 23
click at [969, 234] on b "Vin" at bounding box center [978, 240] width 18 height 14
type input "[PERSON_NAME]"
click at [905, 343] on button "Filter" at bounding box center [897, 336] width 53 height 26
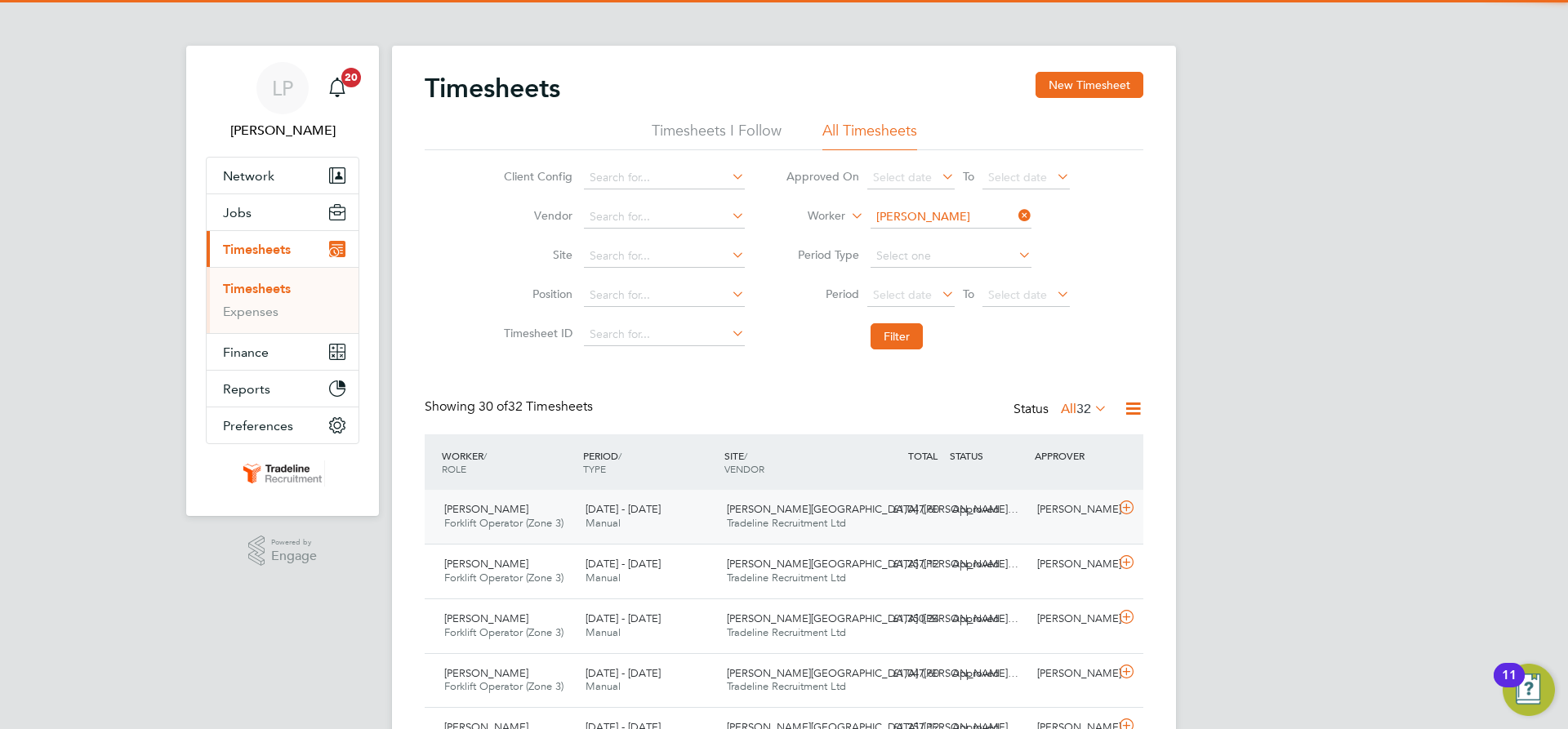
click at [818, 522] on span "Tradeline Recruitment Ltd" at bounding box center [786, 523] width 119 height 14
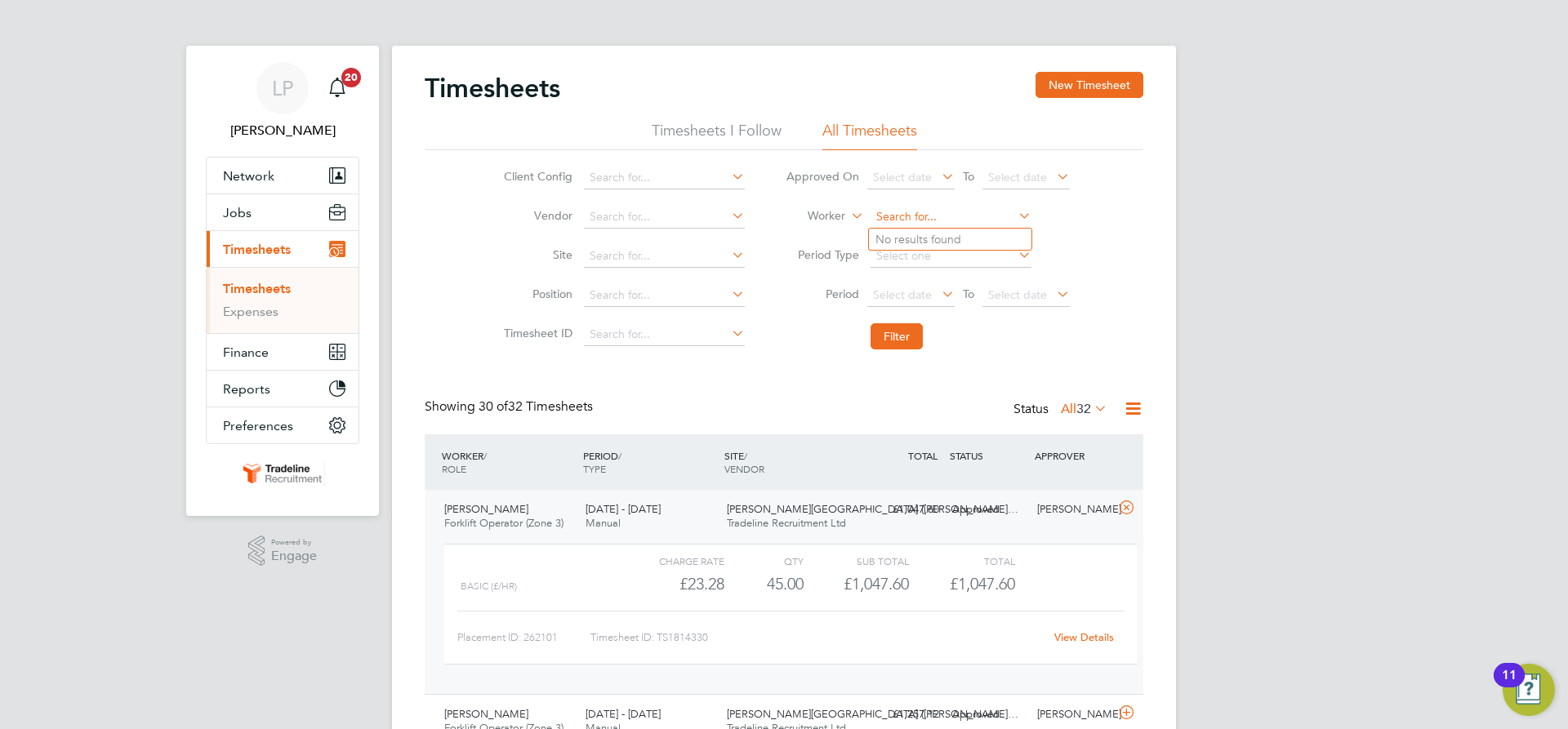
click at [913, 219] on input at bounding box center [951, 217] width 161 height 23
click at [969, 258] on b "[PERSON_NAME]" at bounding box center [1017, 262] width 95 height 14
type input "[PERSON_NAME]"
click at [908, 351] on li "Filter" at bounding box center [927, 336] width 325 height 42
click at [908, 336] on button "Filter" at bounding box center [897, 336] width 53 height 26
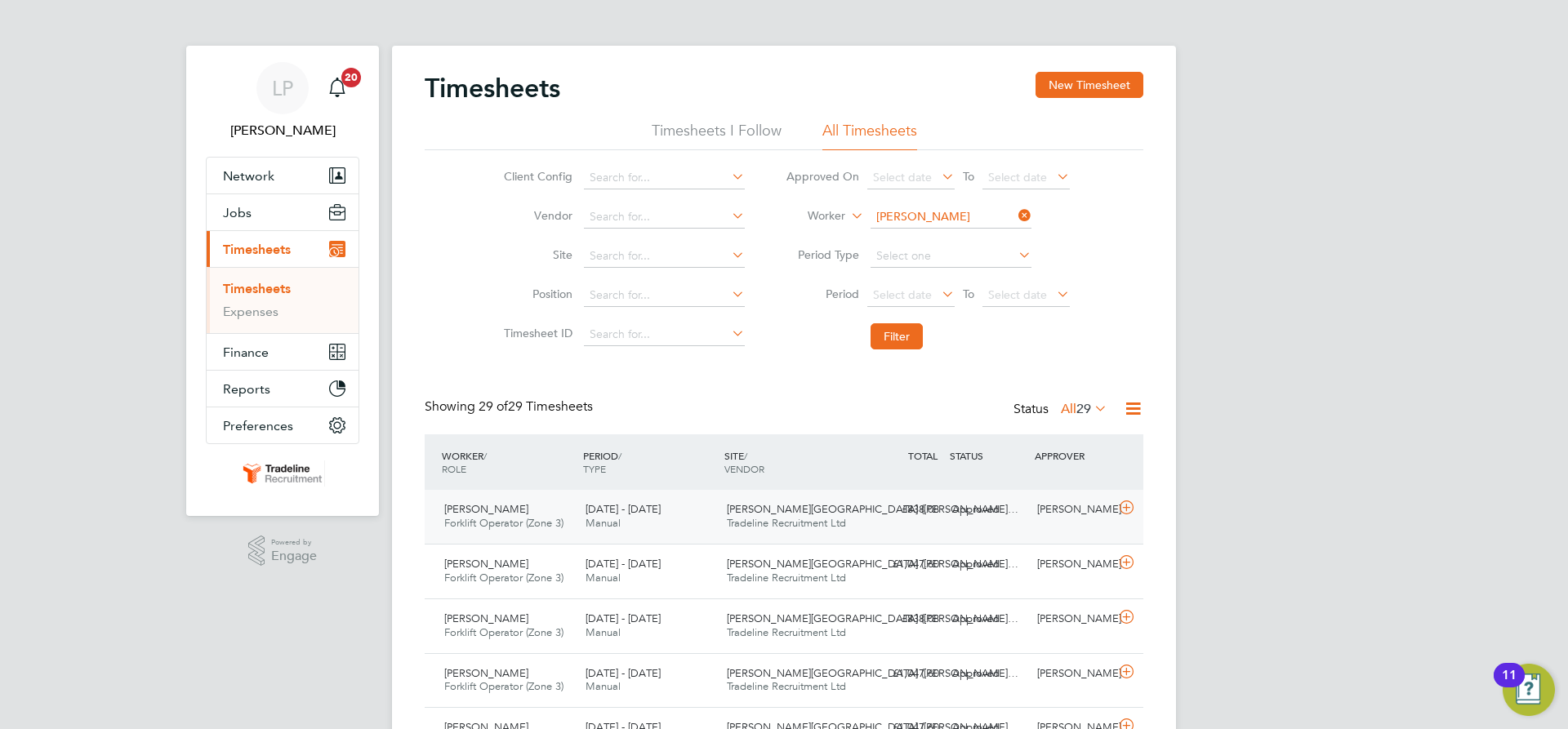
click at [772, 520] on span "Tradeline Recruitment Ltd" at bounding box center [786, 523] width 119 height 14
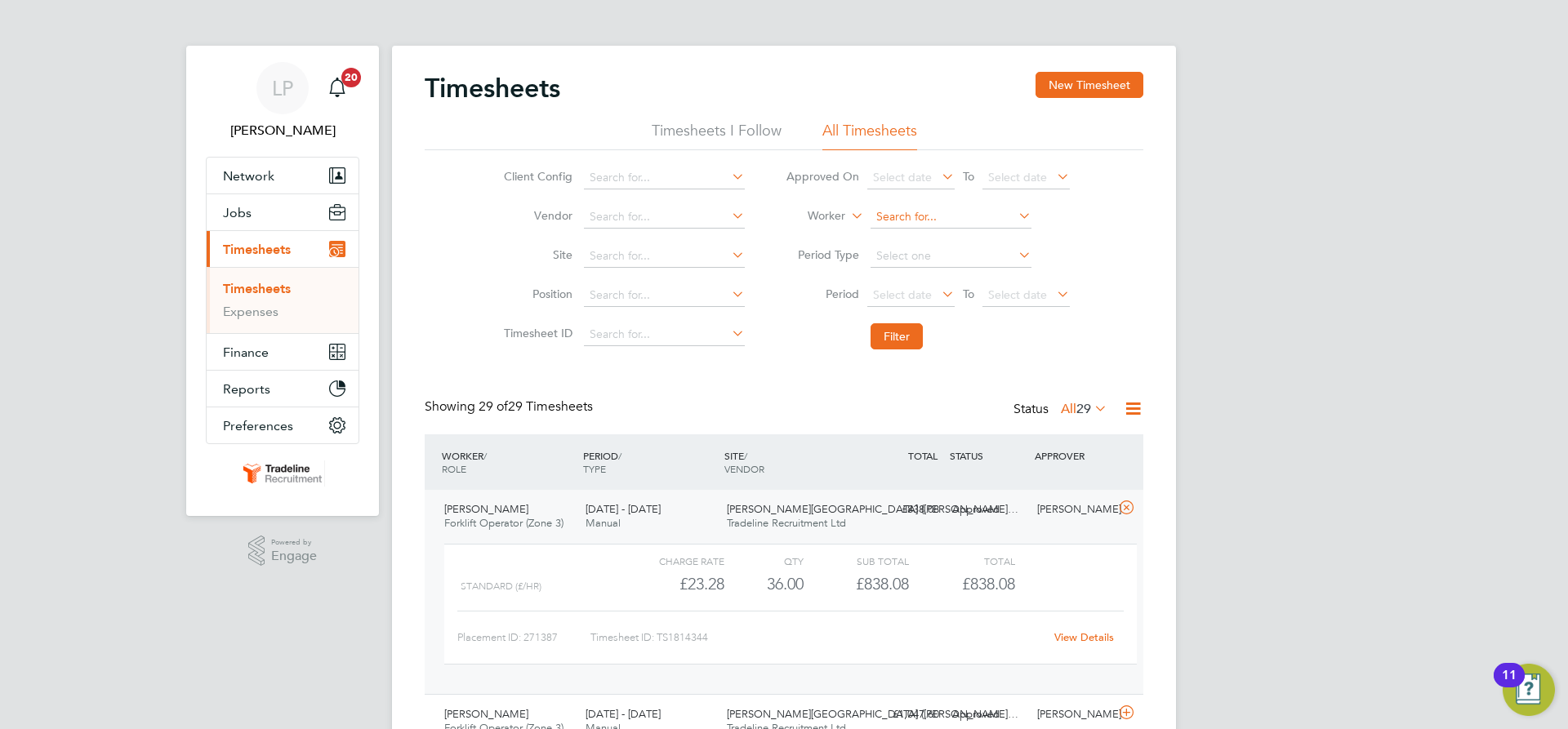
click at [937, 215] on input at bounding box center [951, 217] width 161 height 23
click at [930, 237] on li "[PERSON_NAME] s" at bounding box center [950, 239] width 162 height 22
type input "[PERSON_NAME]"
click at [905, 343] on button "Filter" at bounding box center [897, 336] width 53 height 26
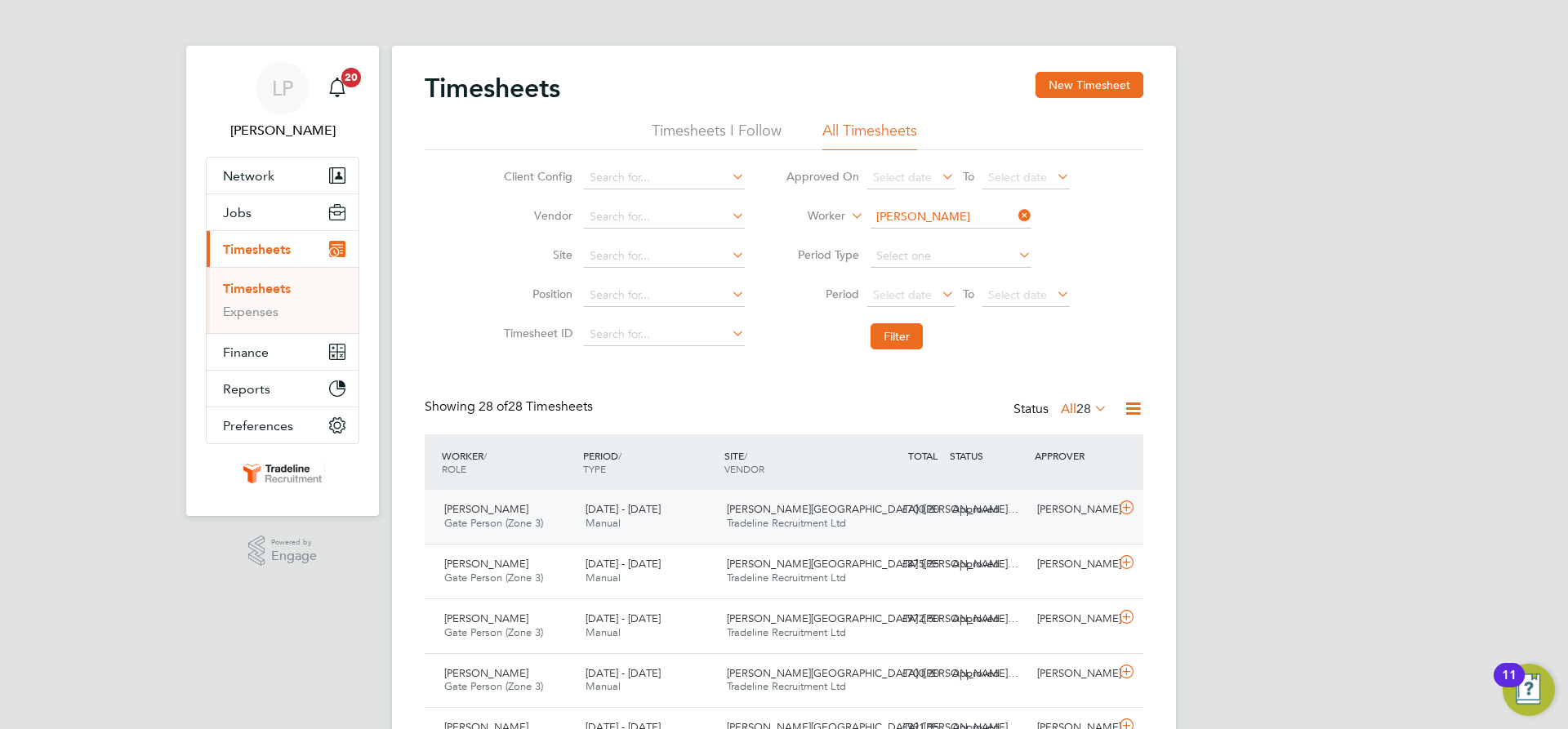
click at [802, 520] on span "Tradeline Recruitment Ltd" at bounding box center [786, 523] width 119 height 14
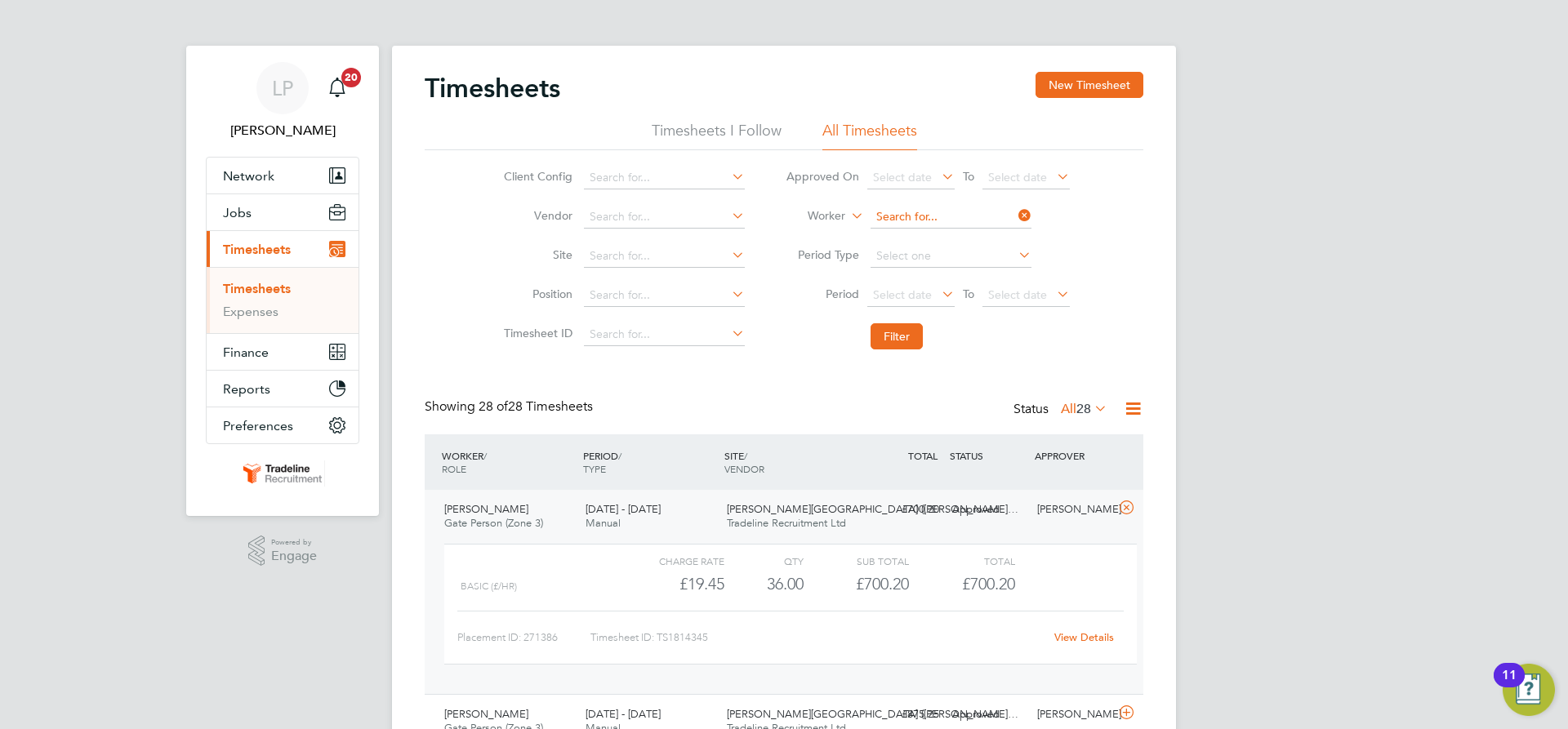
click at [917, 210] on input at bounding box center [951, 217] width 161 height 23
click at [969, 238] on b "Swee" at bounding box center [983, 240] width 29 height 14
type input "[PERSON_NAME]"
click at [895, 334] on button "Filter" at bounding box center [897, 336] width 53 height 26
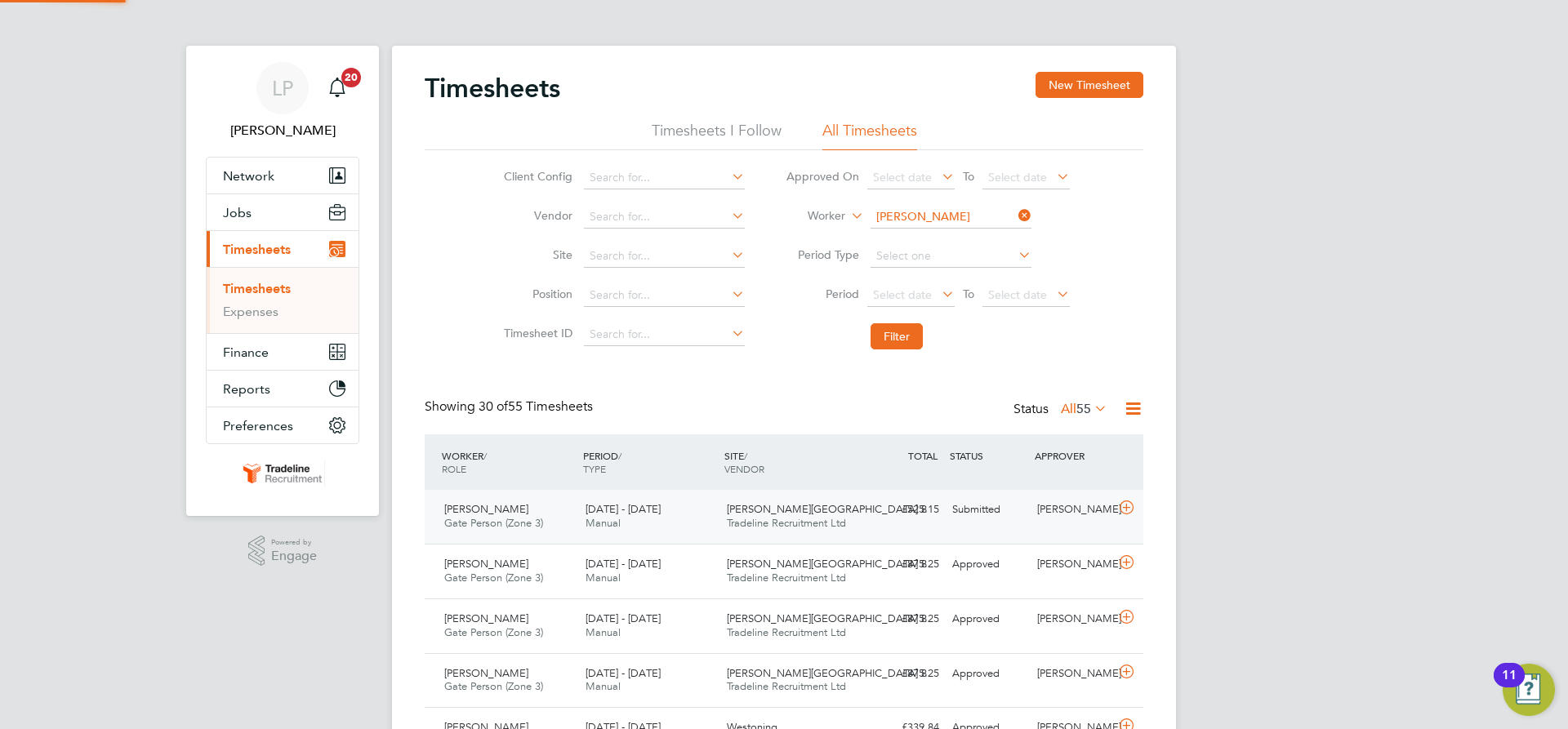
click at [900, 517] on div "£525.15 Submitted" at bounding box center [903, 510] width 85 height 27
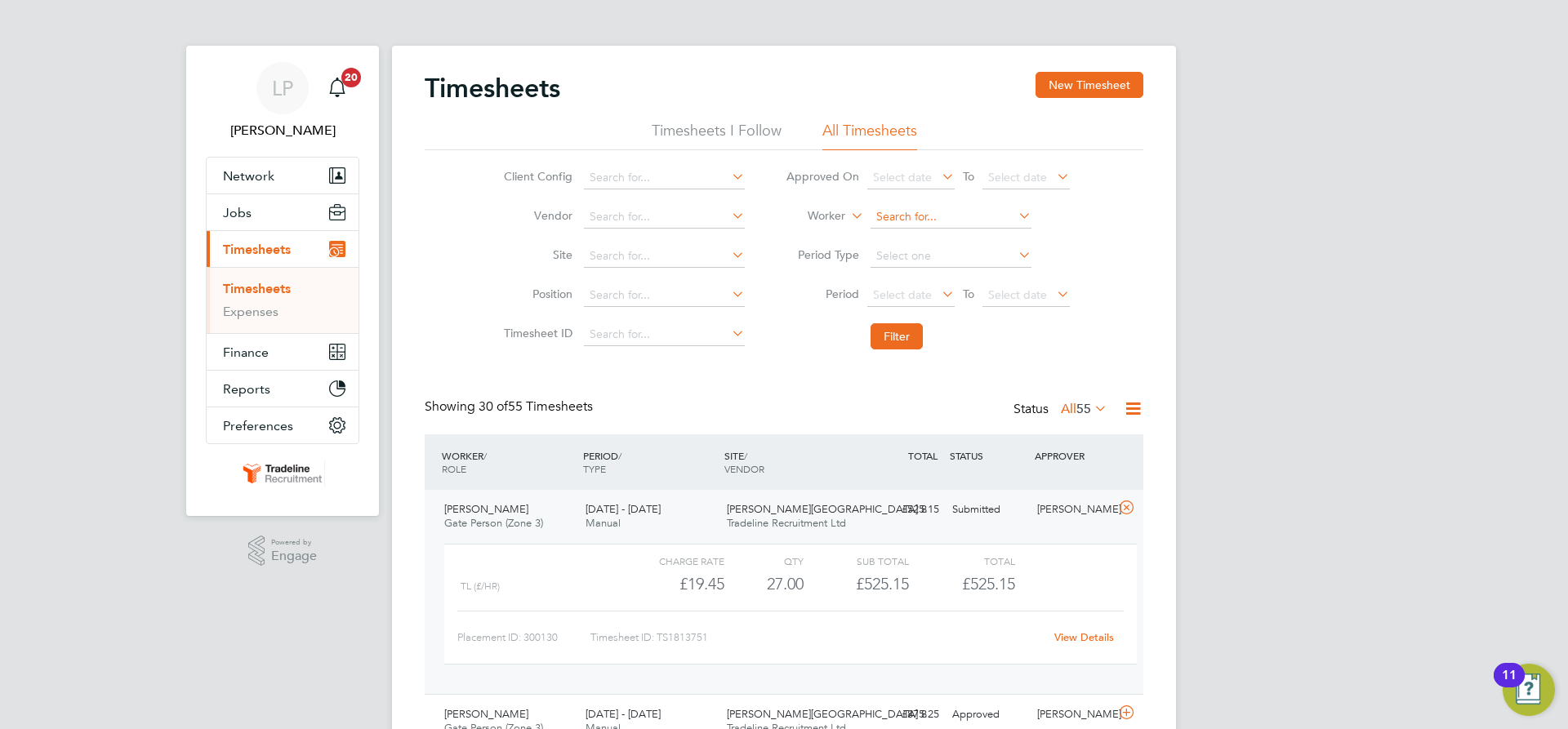
click at [949, 217] on input at bounding box center [951, 217] width 161 height 23
click at [969, 234] on b "Evan" at bounding box center [1017, 240] width 95 height 14
type input "Justin Evans"
click at [887, 338] on button "Filter" at bounding box center [897, 336] width 53 height 26
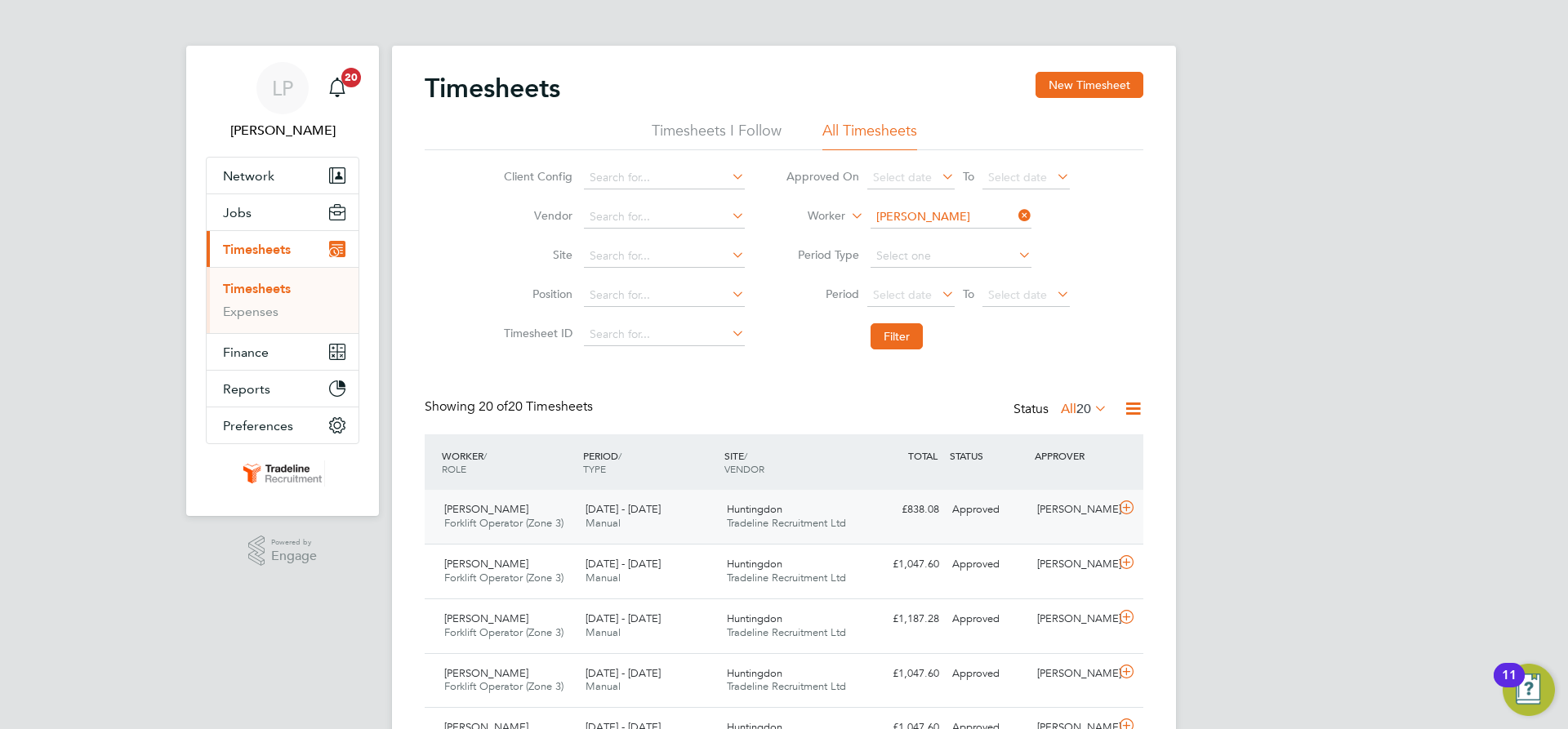
click at [789, 527] on span "Tradeline Recruitment Ltd" at bounding box center [786, 523] width 119 height 14
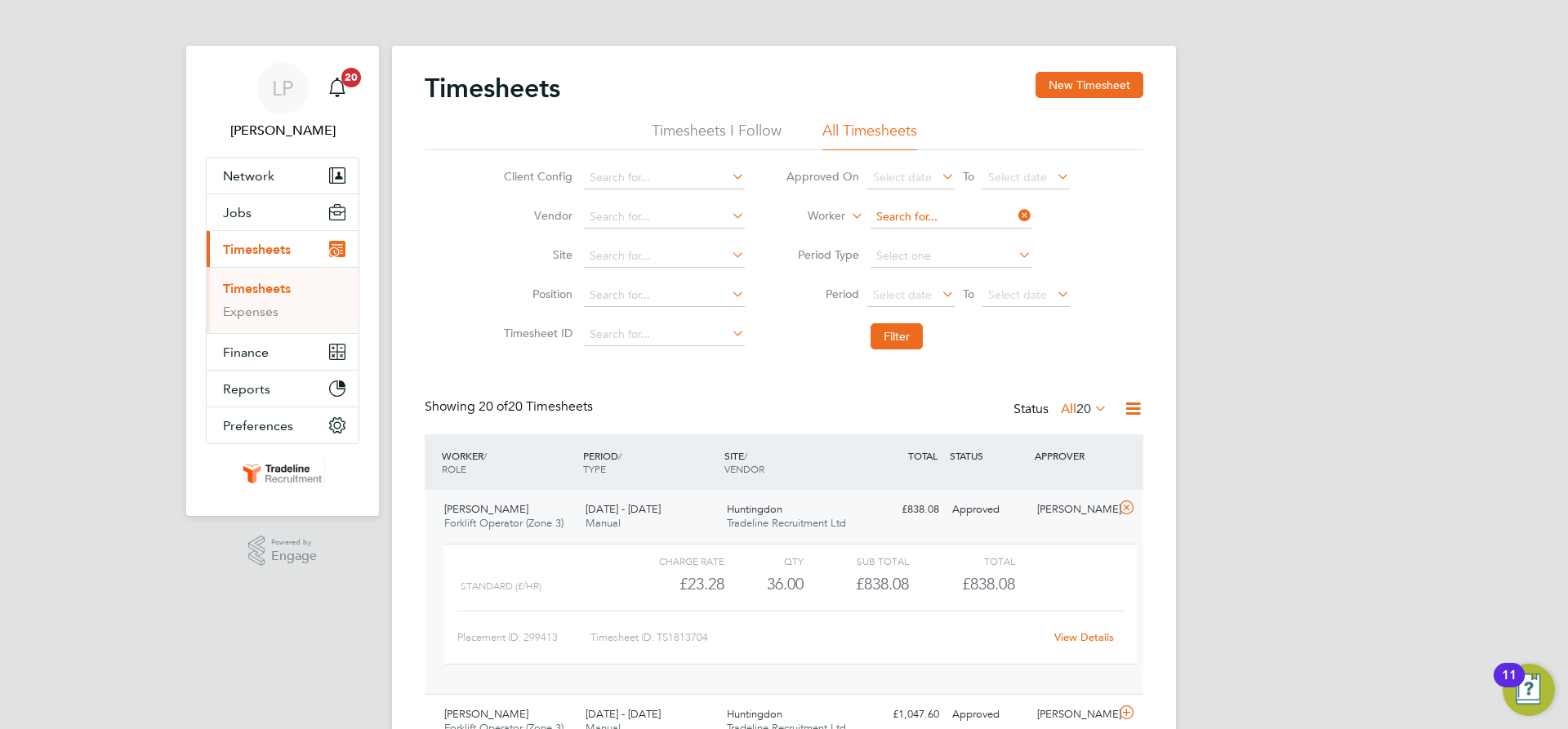
click at [941, 219] on input at bounding box center [951, 217] width 161 height 23
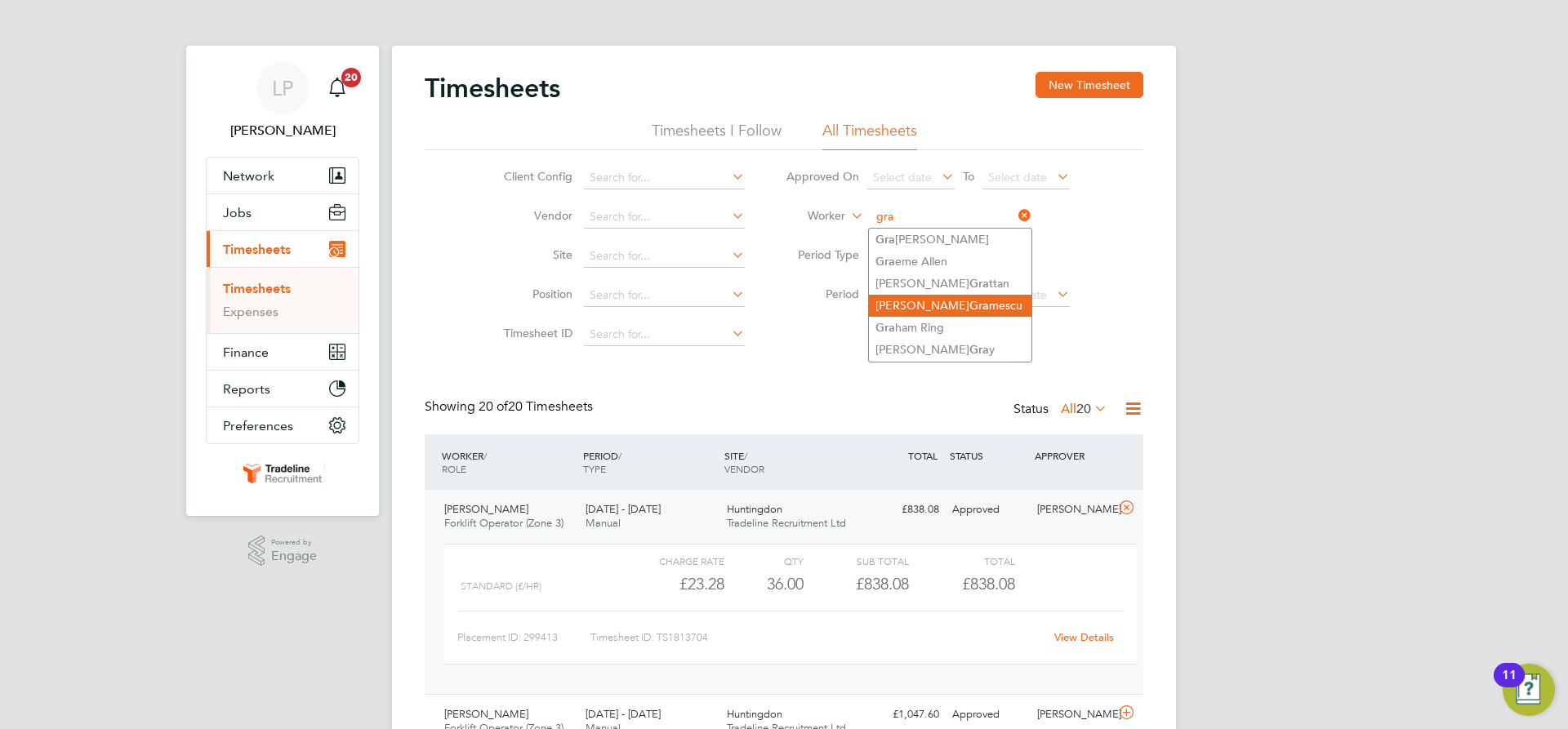
click at [946, 306] on li "Petru Gra mescu" at bounding box center [950, 305] width 162 height 22
type input "[PERSON_NAME]"
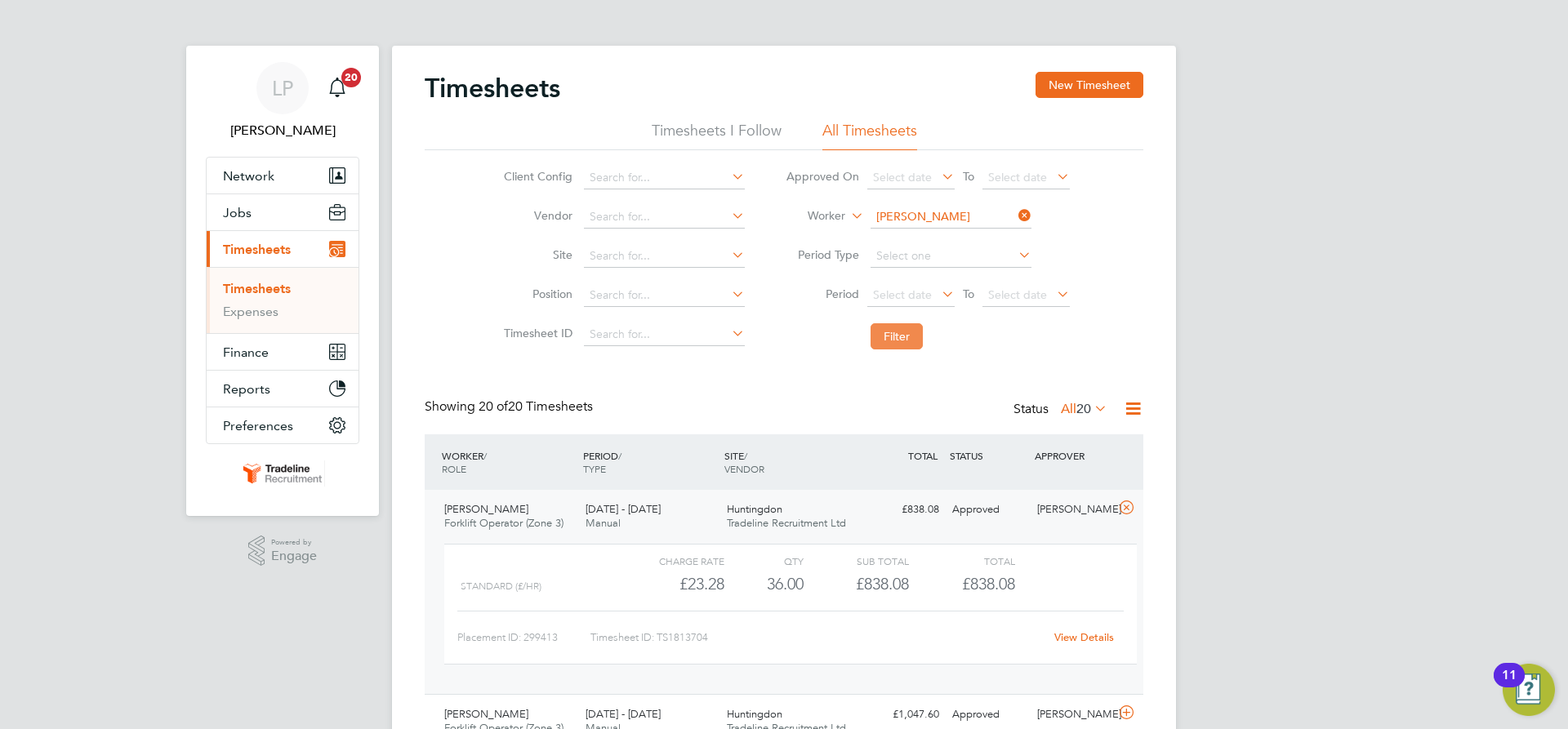
click at [905, 325] on button "Filter" at bounding box center [897, 336] width 53 height 26
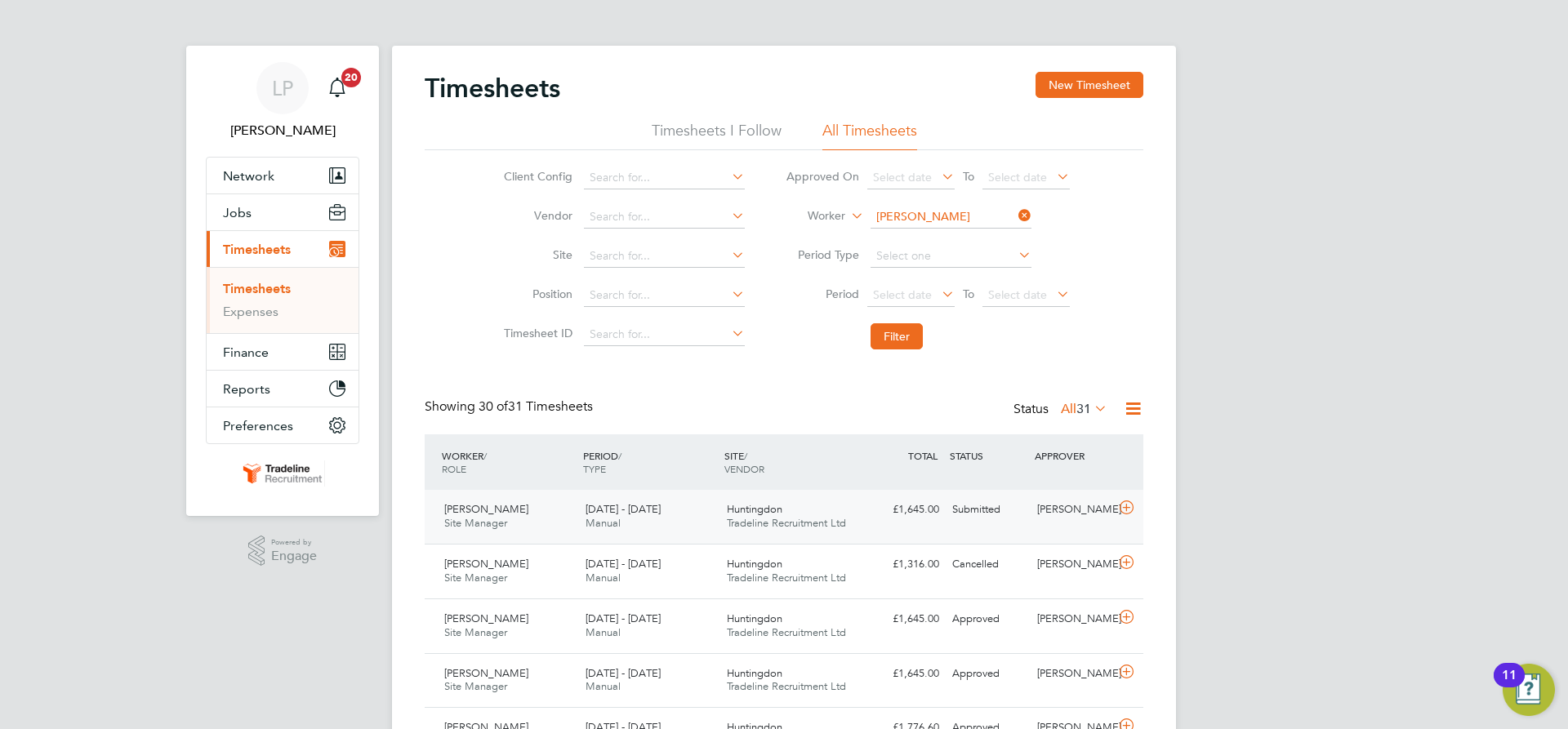
click at [780, 526] on span "Tradeline Recruitment Ltd" at bounding box center [786, 523] width 119 height 14
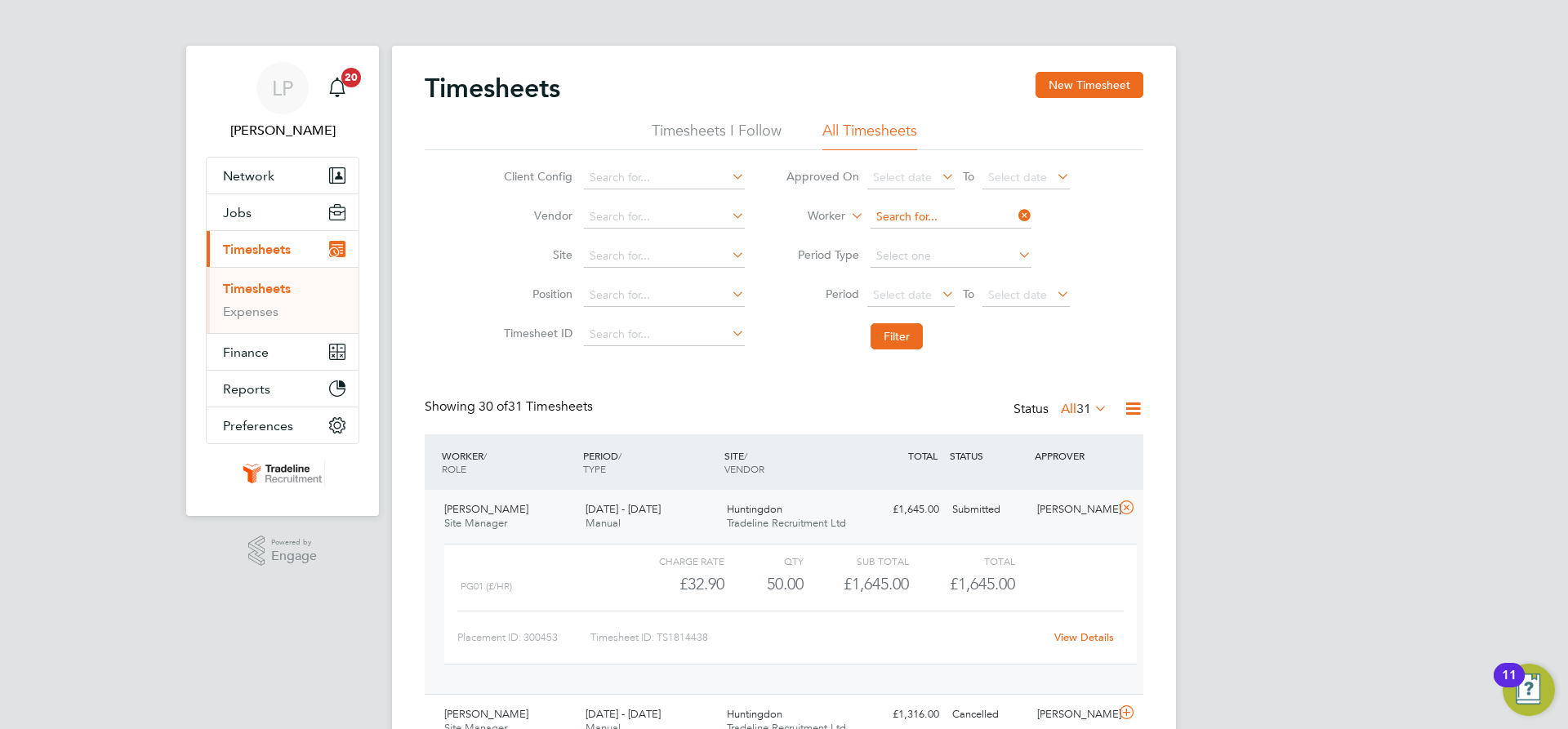
click at [929, 215] on input at bounding box center [951, 217] width 161 height 23
click at [969, 235] on b "Rudd" at bounding box center [1017, 240] width 95 height 14
type input "Stephen Rudderham"
click at [902, 334] on button "Filter" at bounding box center [897, 336] width 53 height 26
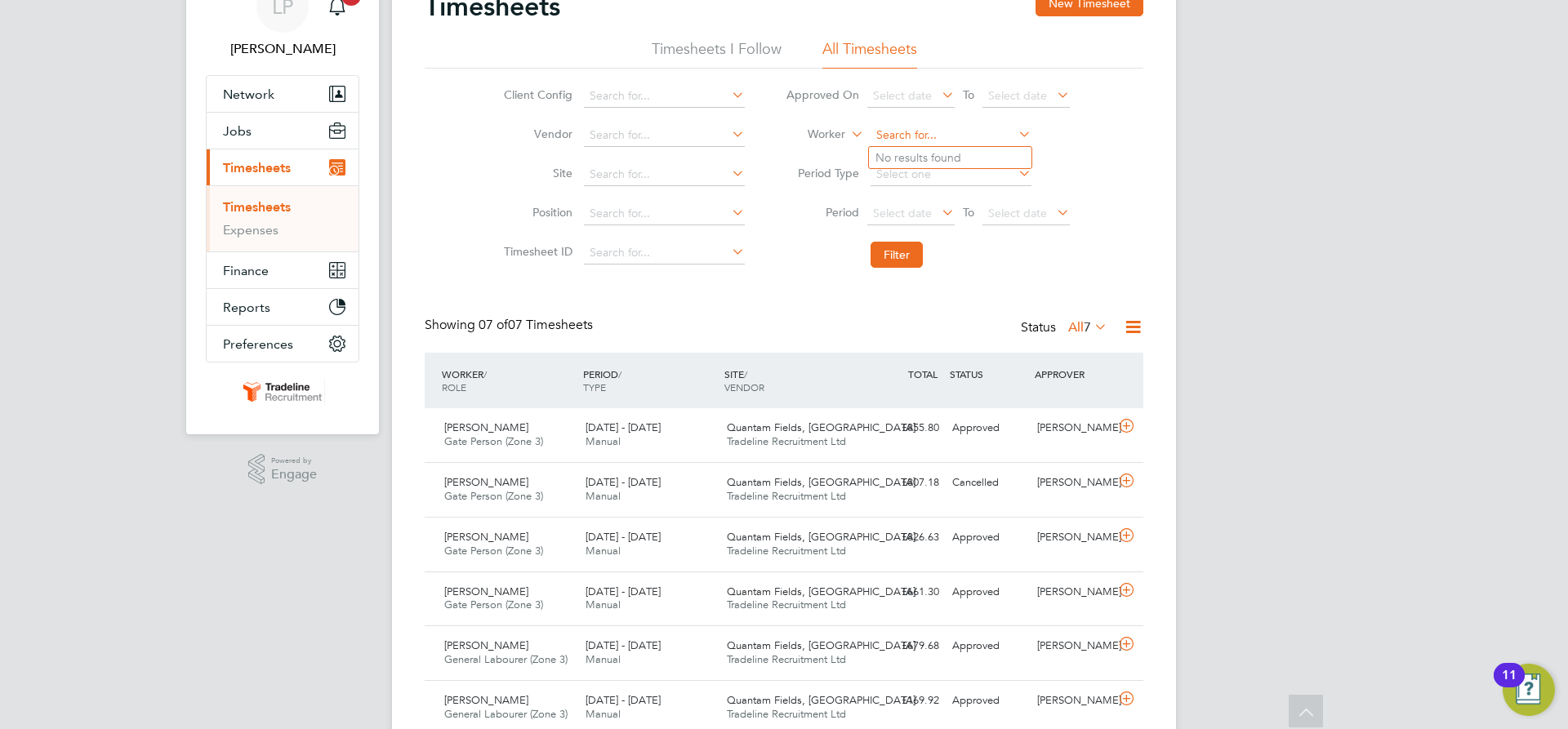
click at [929, 145] on input at bounding box center [951, 136] width 161 height 23
click at [787, 425] on span "Quantam Fields, [GEOGRAPHIC_DATA]" at bounding box center [820, 428] width 188 height 14
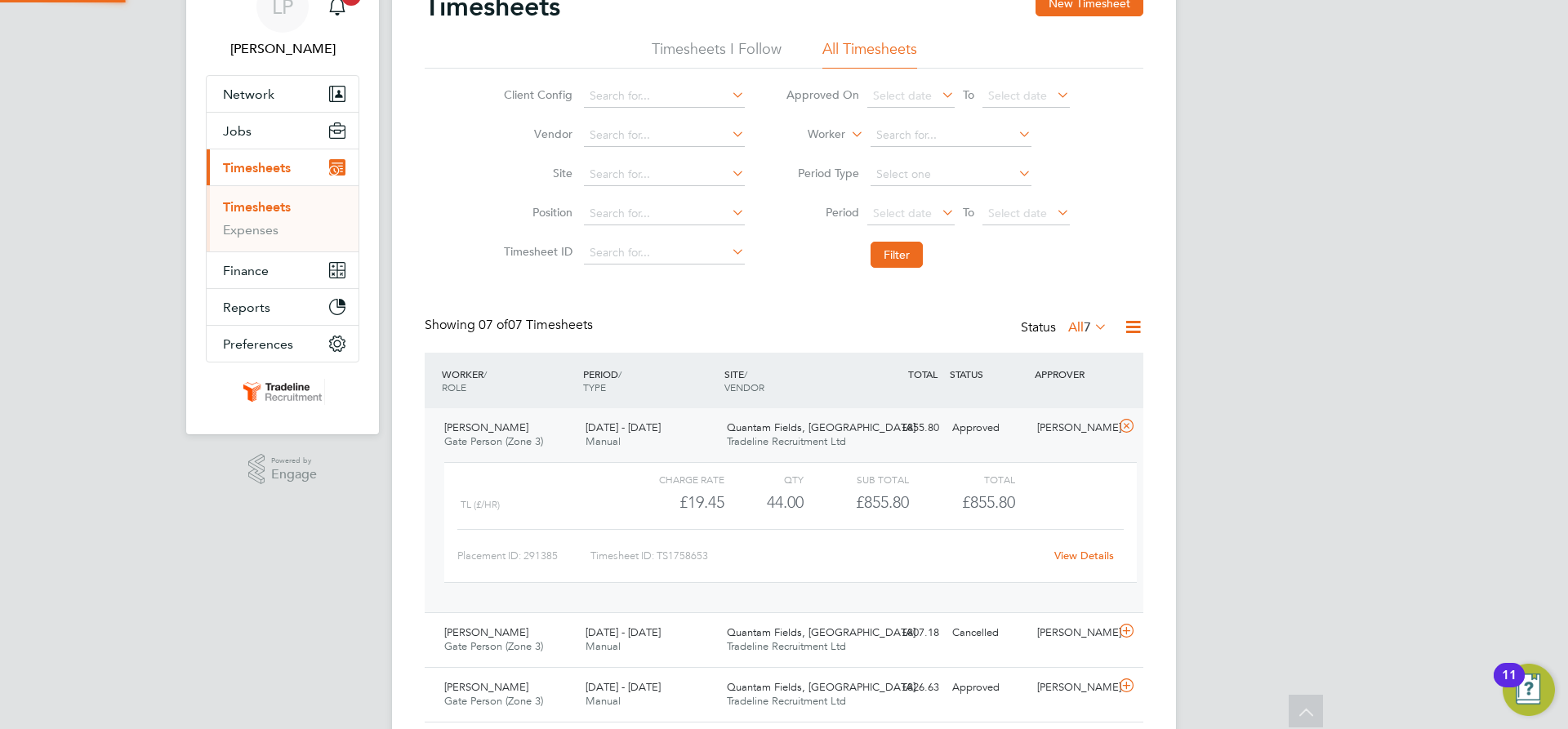
click at [787, 425] on span "Quantam Fields, [GEOGRAPHIC_DATA]" at bounding box center [820, 428] width 188 height 14
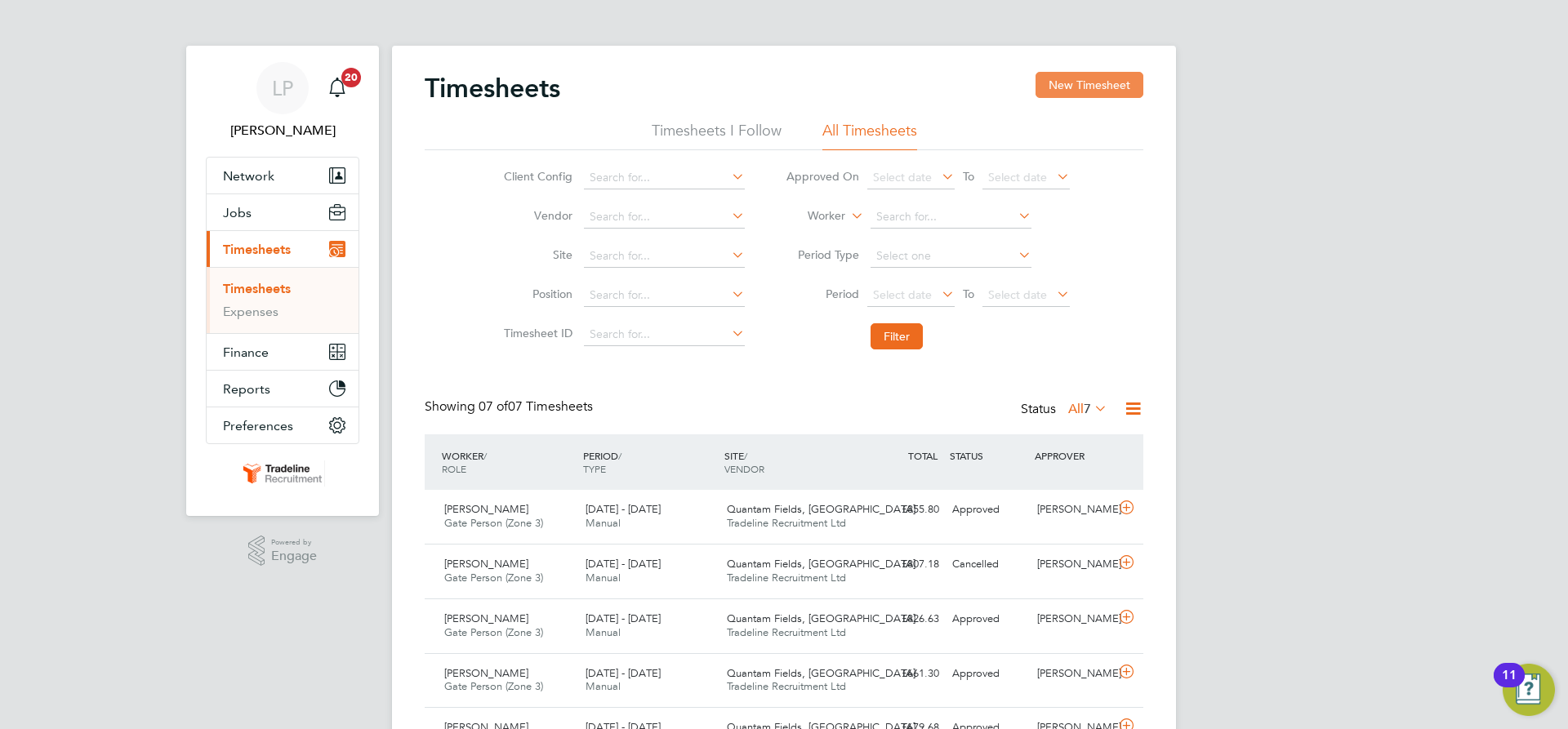
click at [1085, 86] on button "New Timesheet" at bounding box center [1089, 85] width 108 height 26
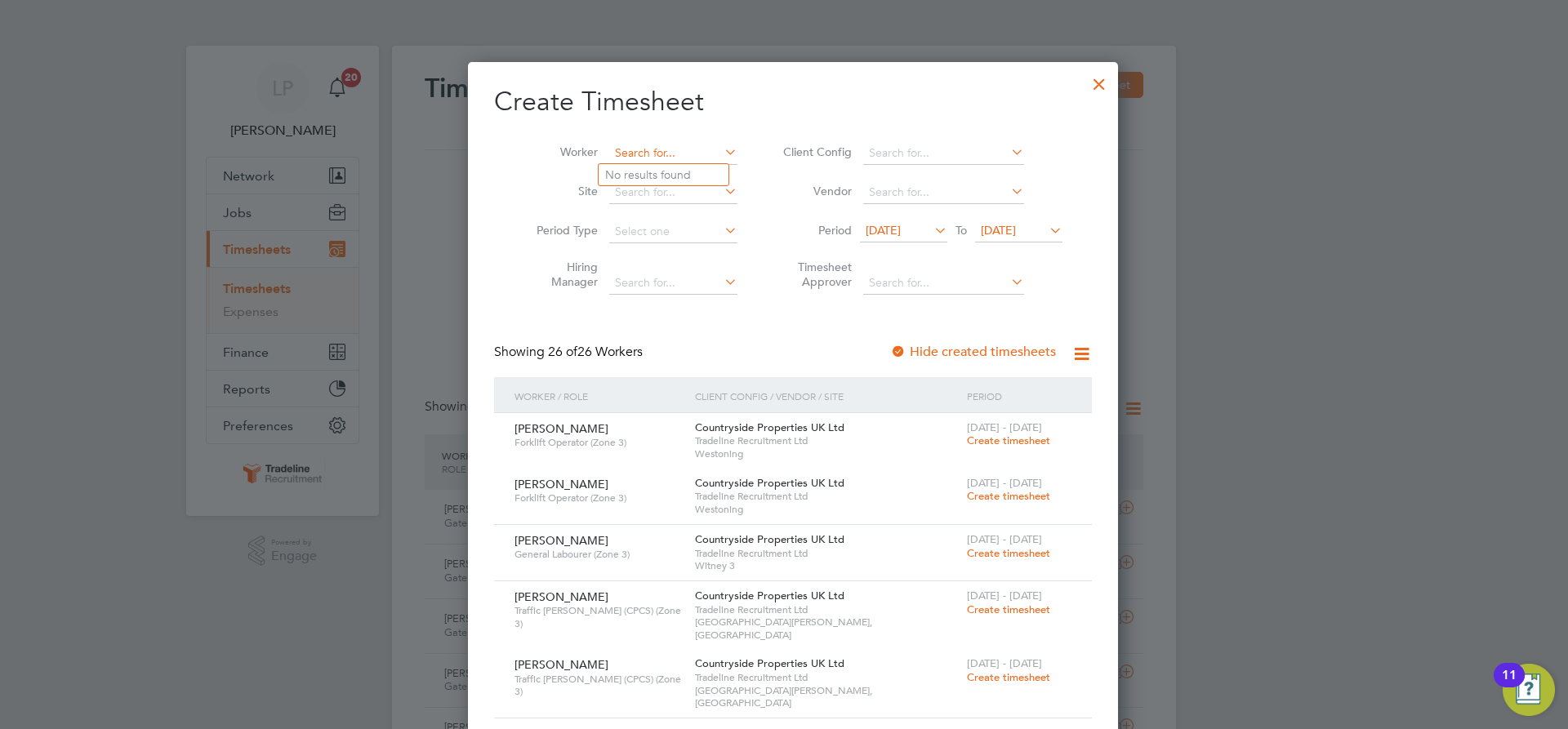
click at [638, 162] on input at bounding box center [673, 153] width 128 height 23
click at [699, 173] on b "Rudd" at bounding box center [747, 175] width 95 height 14
type input "Stephen Rudderham"
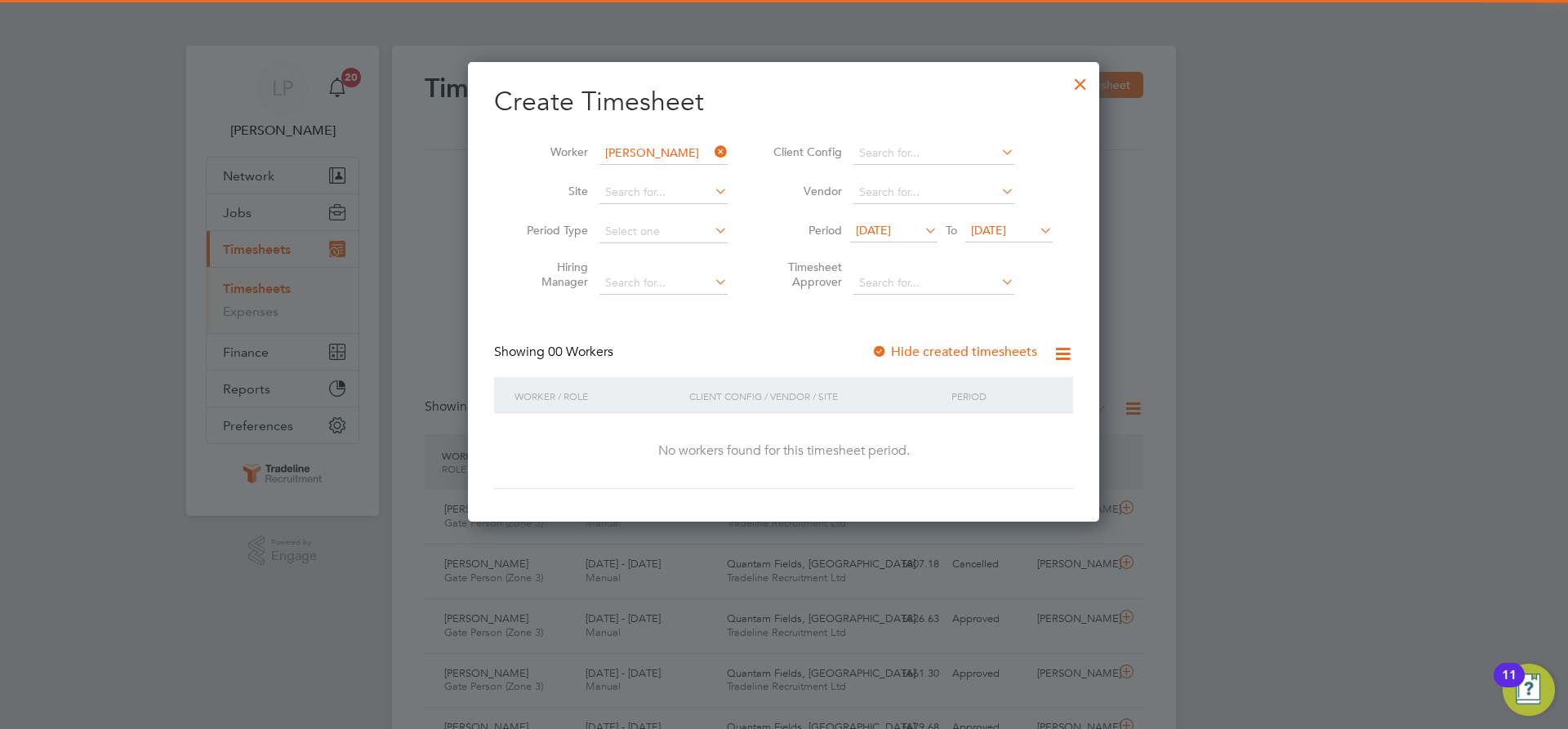
click at [888, 355] on div at bounding box center [879, 352] width 17 height 17
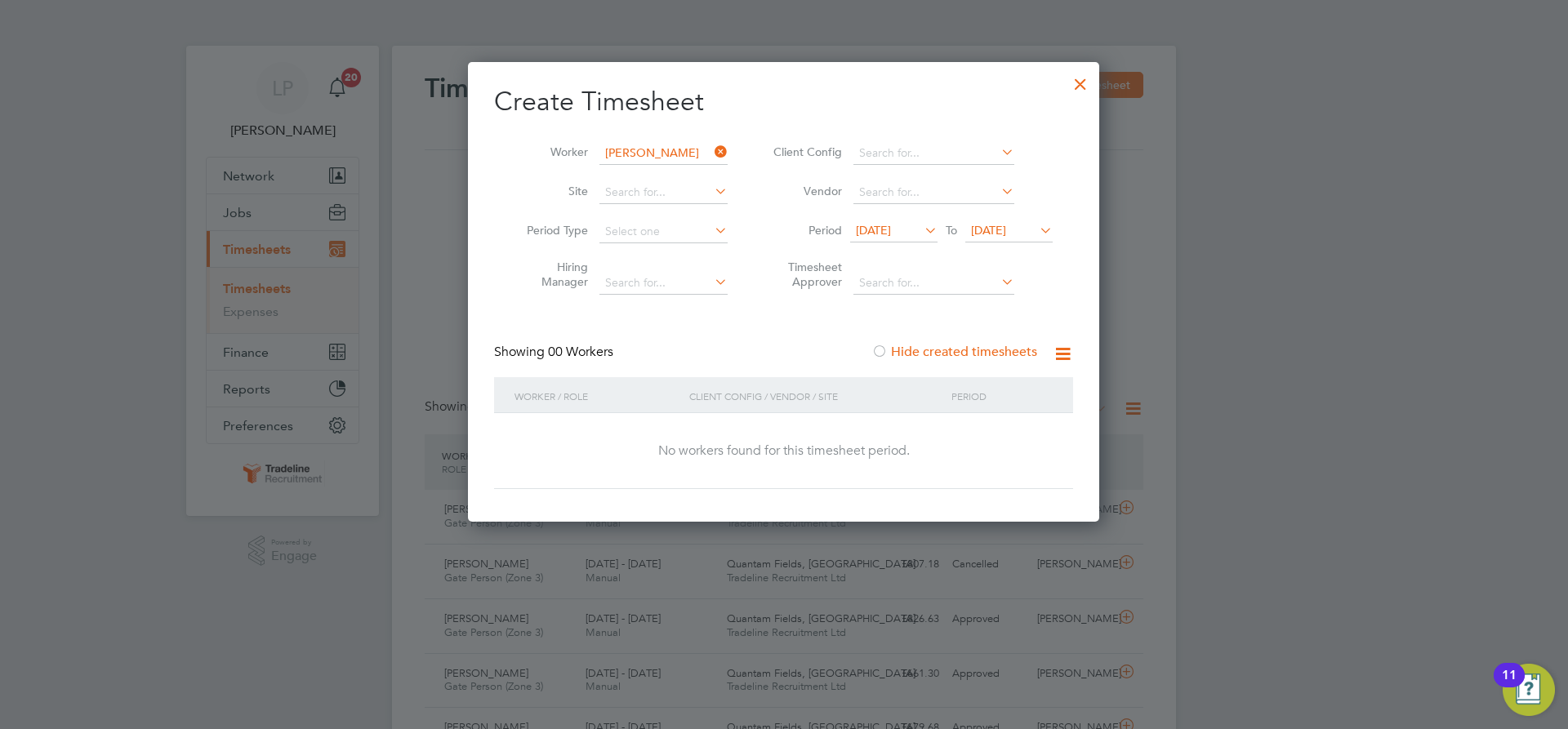
click at [996, 238] on span "[DATE]" at bounding box center [1010, 231] width 88 height 22
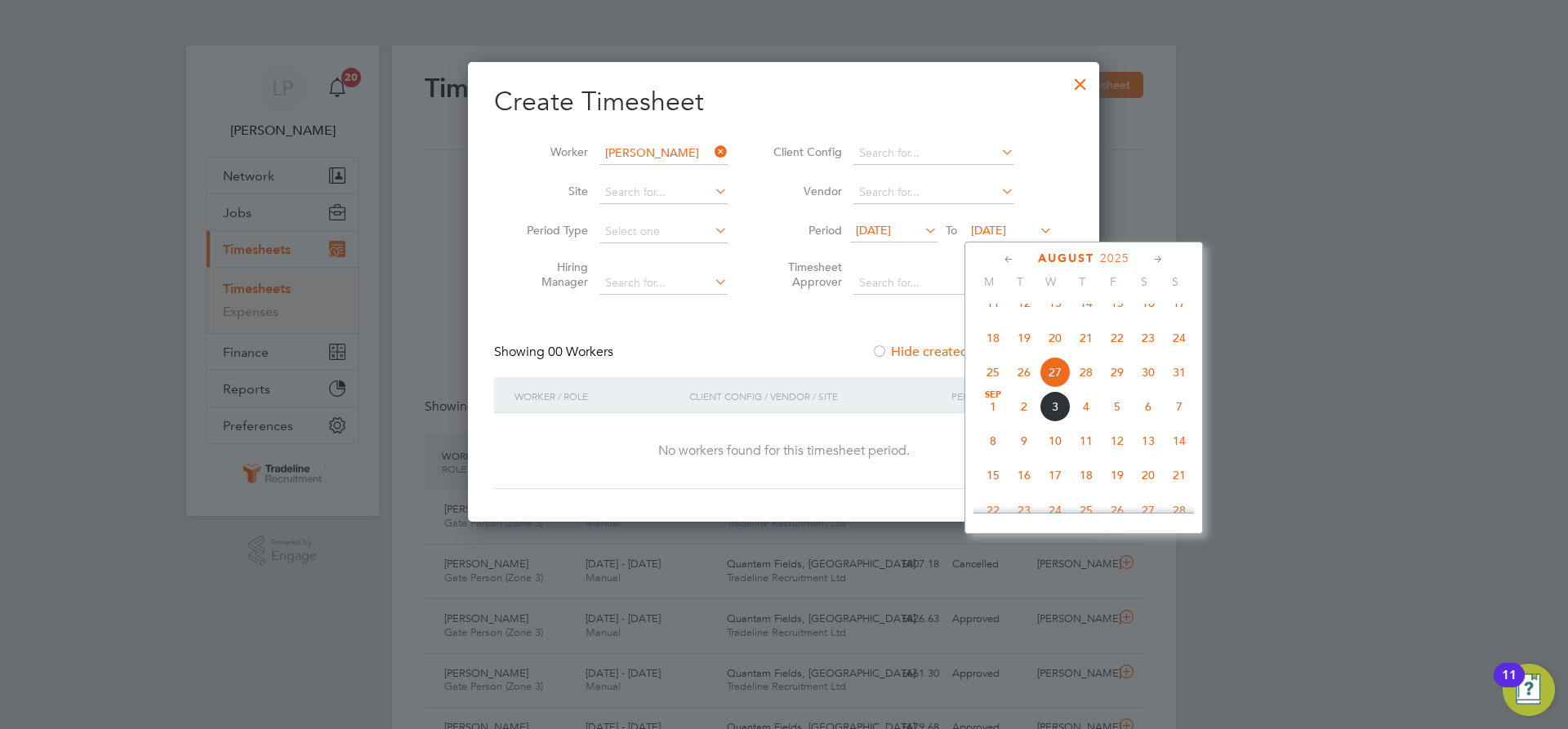
click at [1086, 453] on span "11" at bounding box center [1086, 441] width 31 height 31
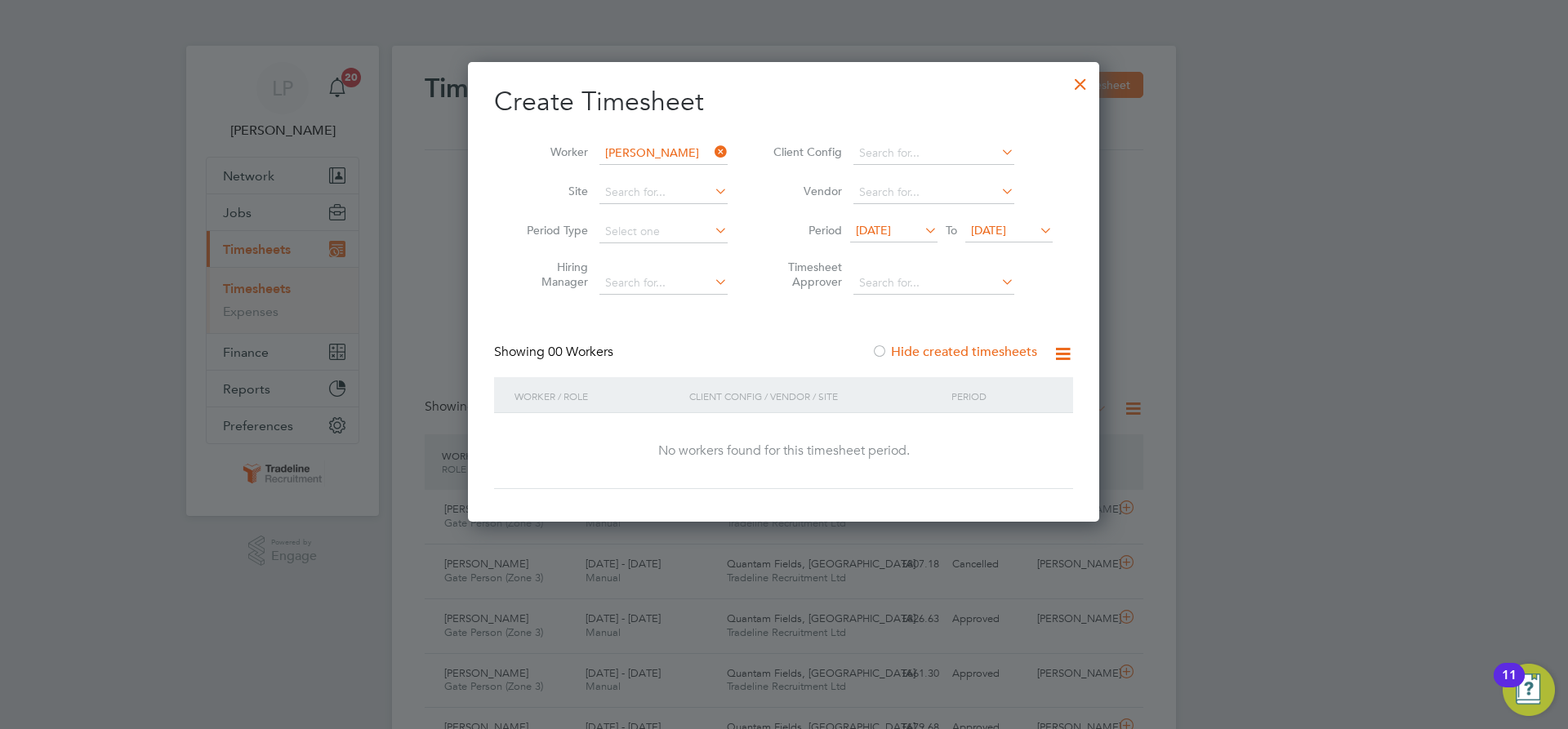
click at [891, 237] on span "[DATE]" at bounding box center [874, 230] width 35 height 15
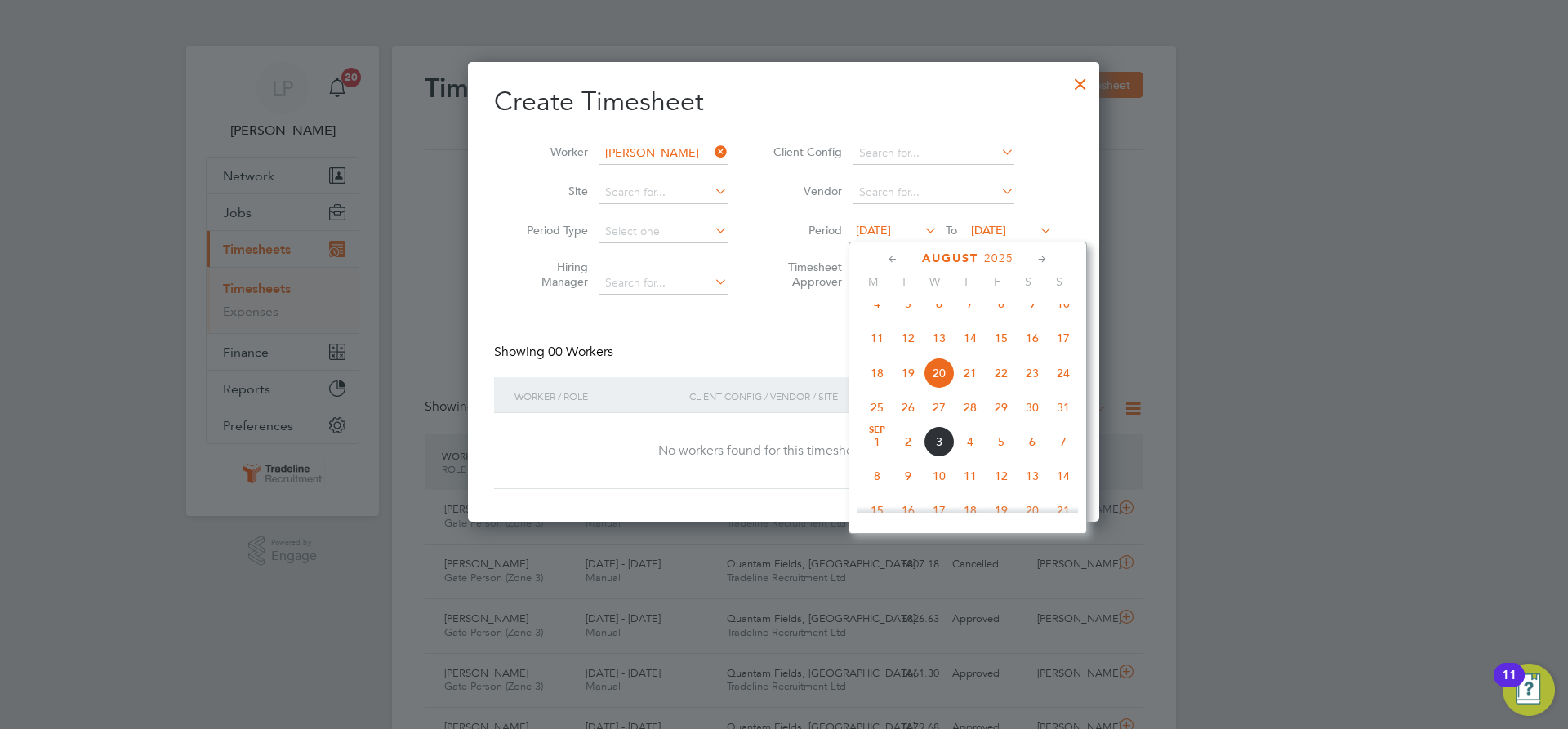
click at [1206, 258] on div at bounding box center [784, 364] width 1568 height 729
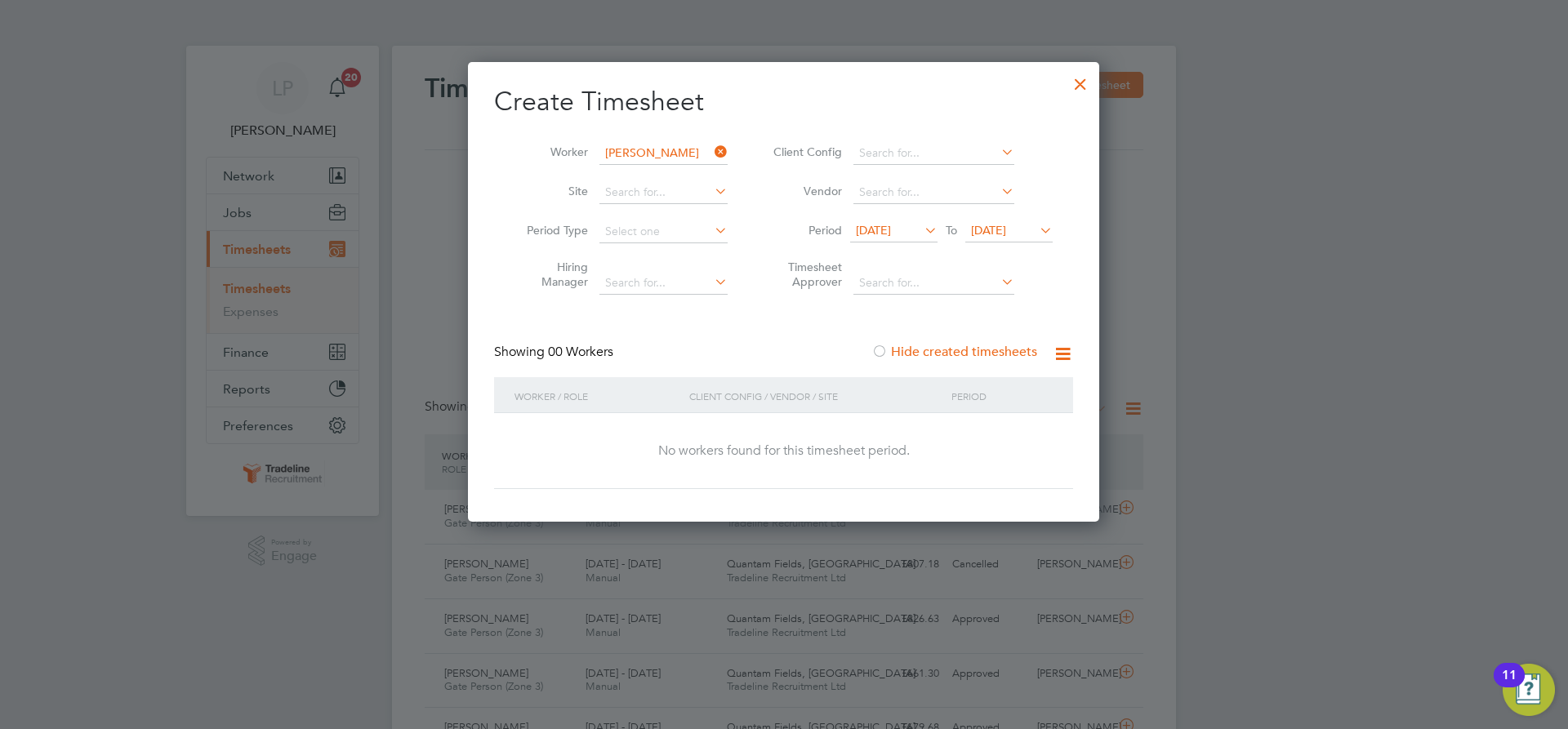
click at [1096, 77] on div at bounding box center [1081, 81] width 30 height 30
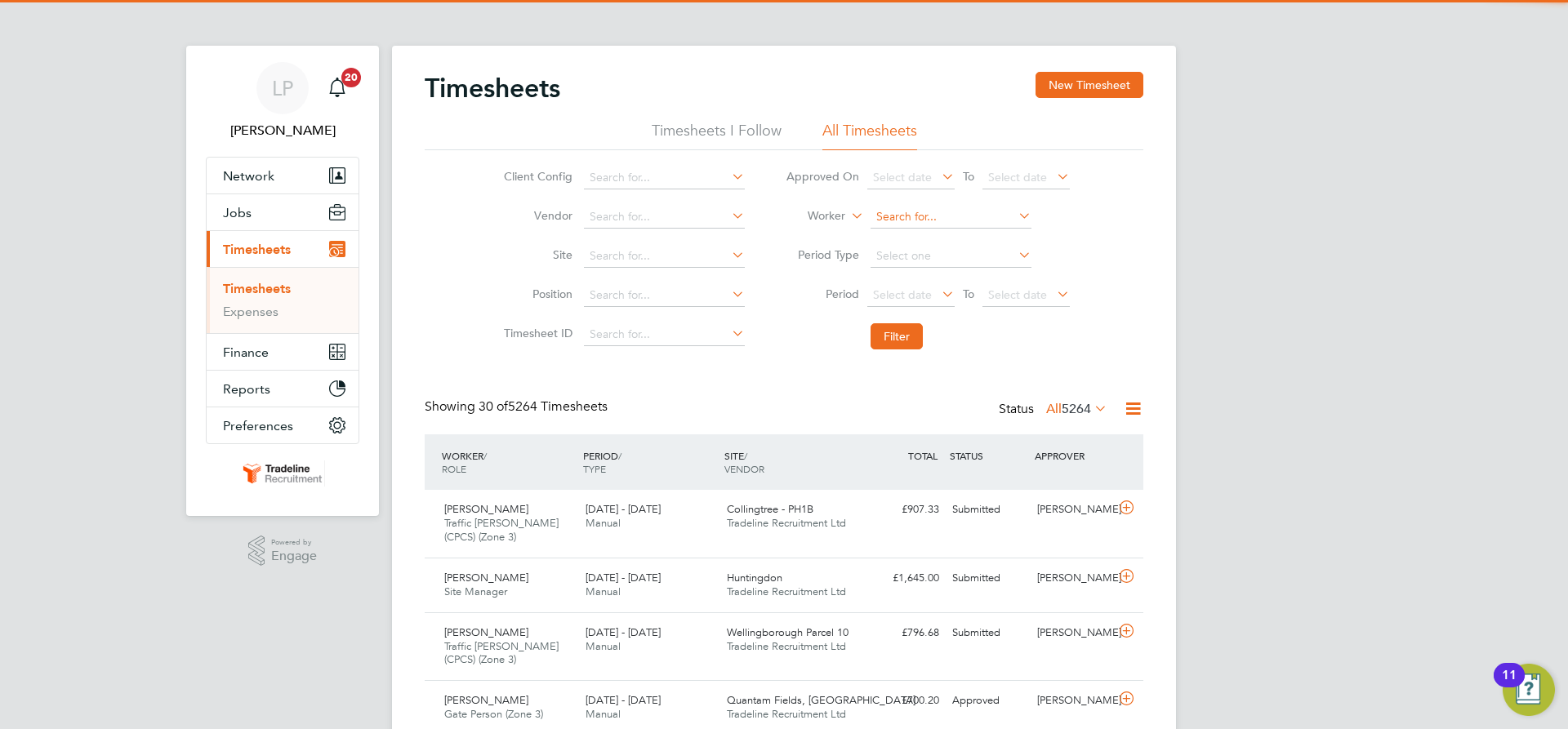
click at [877, 213] on input at bounding box center [951, 217] width 161 height 23
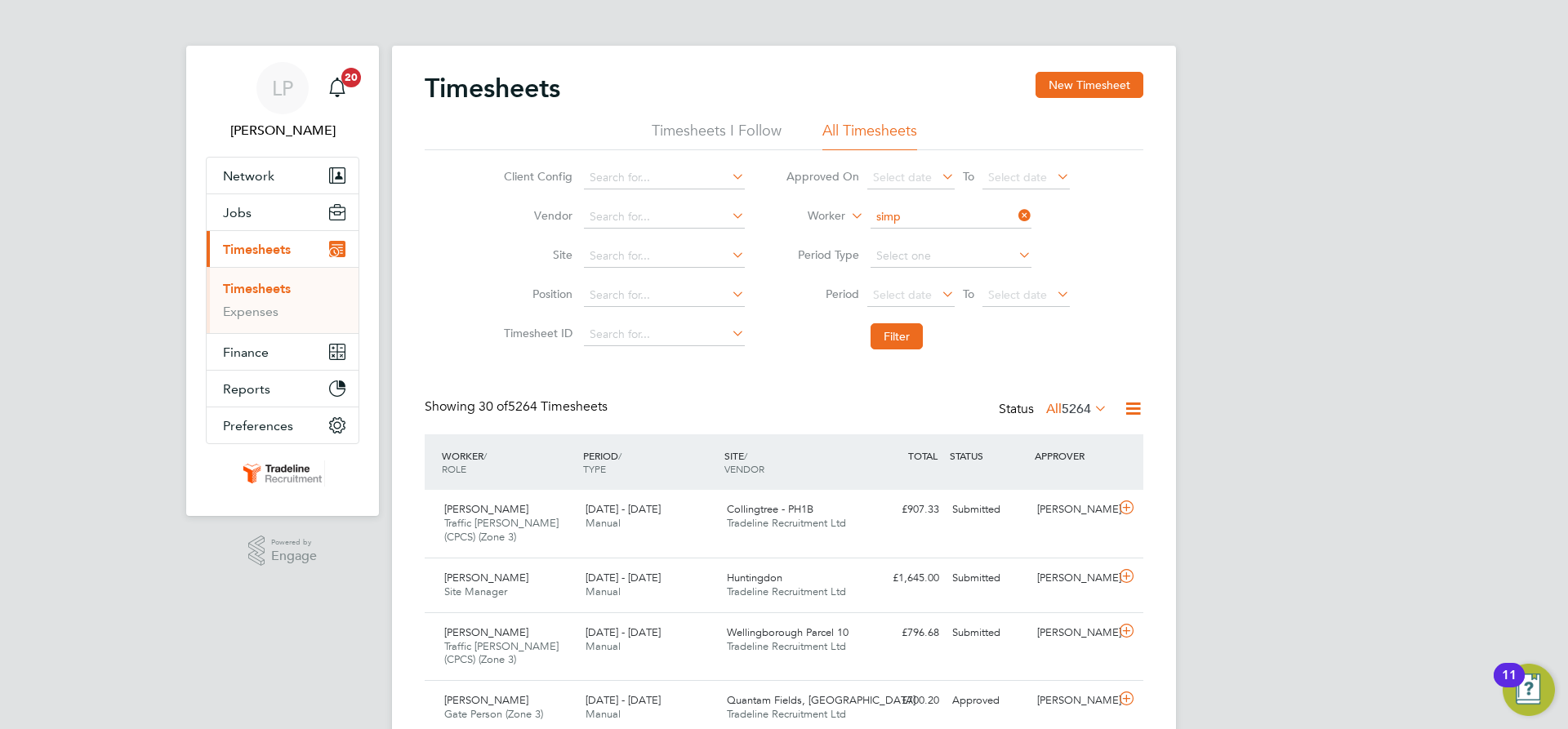
click at [905, 264] on li "Marcus Simp son" at bounding box center [950, 261] width 162 height 22
type input "[PERSON_NAME]"
click at [883, 336] on button "Filter" at bounding box center [897, 336] width 53 height 26
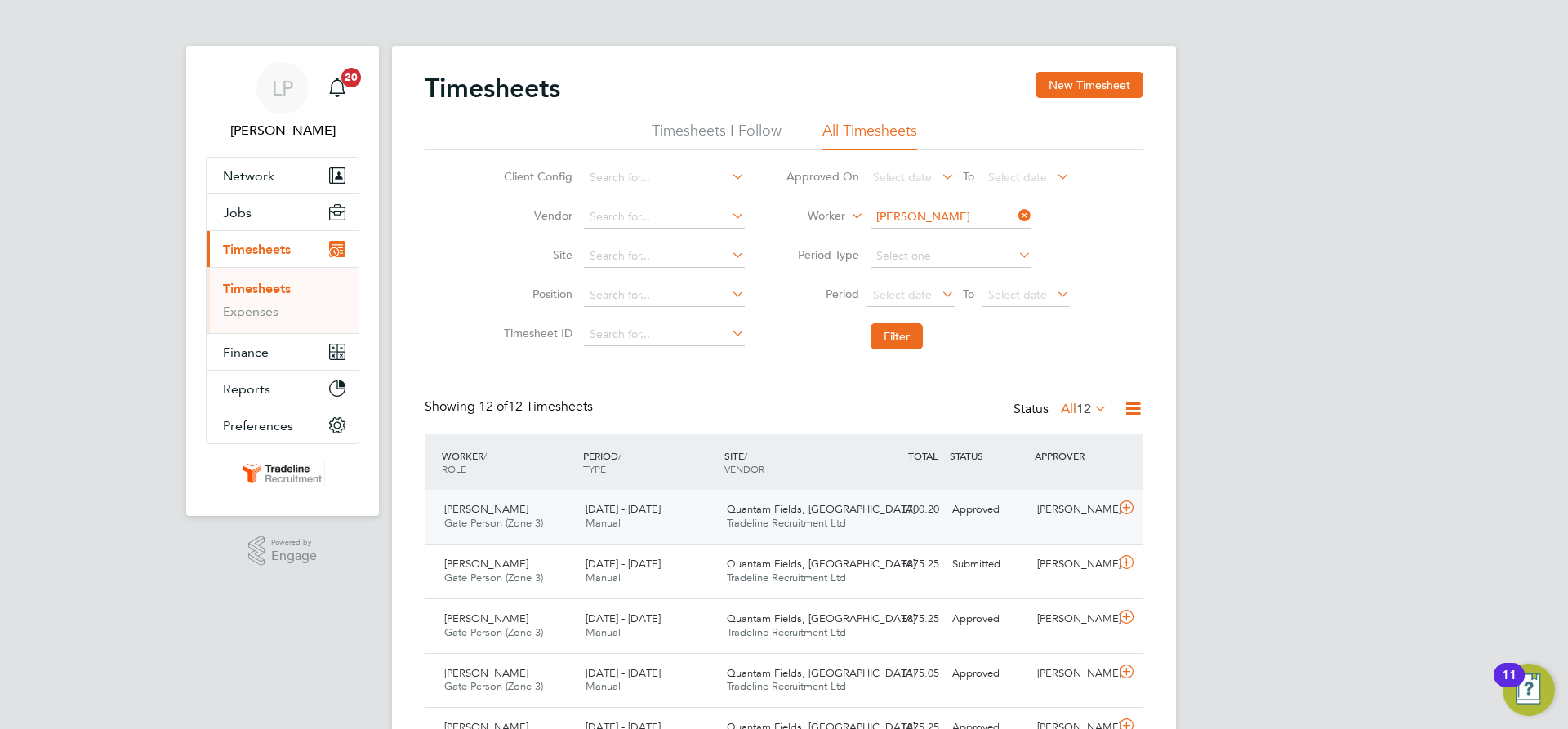
click at [795, 524] on span "Tradeline Recruitment Ltd" at bounding box center [786, 523] width 119 height 14
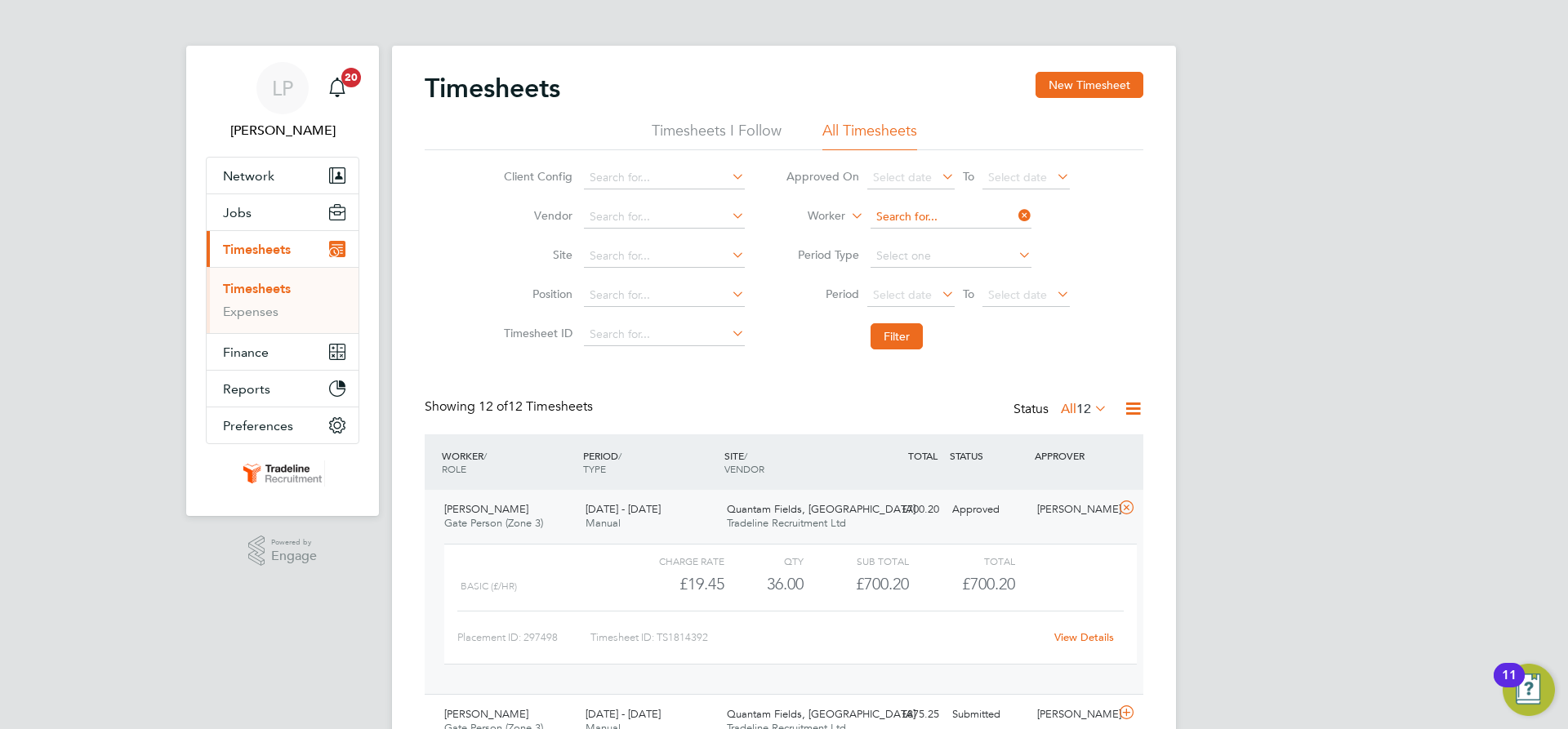
click at [937, 216] on input at bounding box center [951, 217] width 161 height 23
click at [918, 237] on b "Saw" at bounding box center [906, 240] width 22 height 14
type input "[PERSON_NAME]"
click at [905, 331] on button "Filter" at bounding box center [897, 336] width 53 height 26
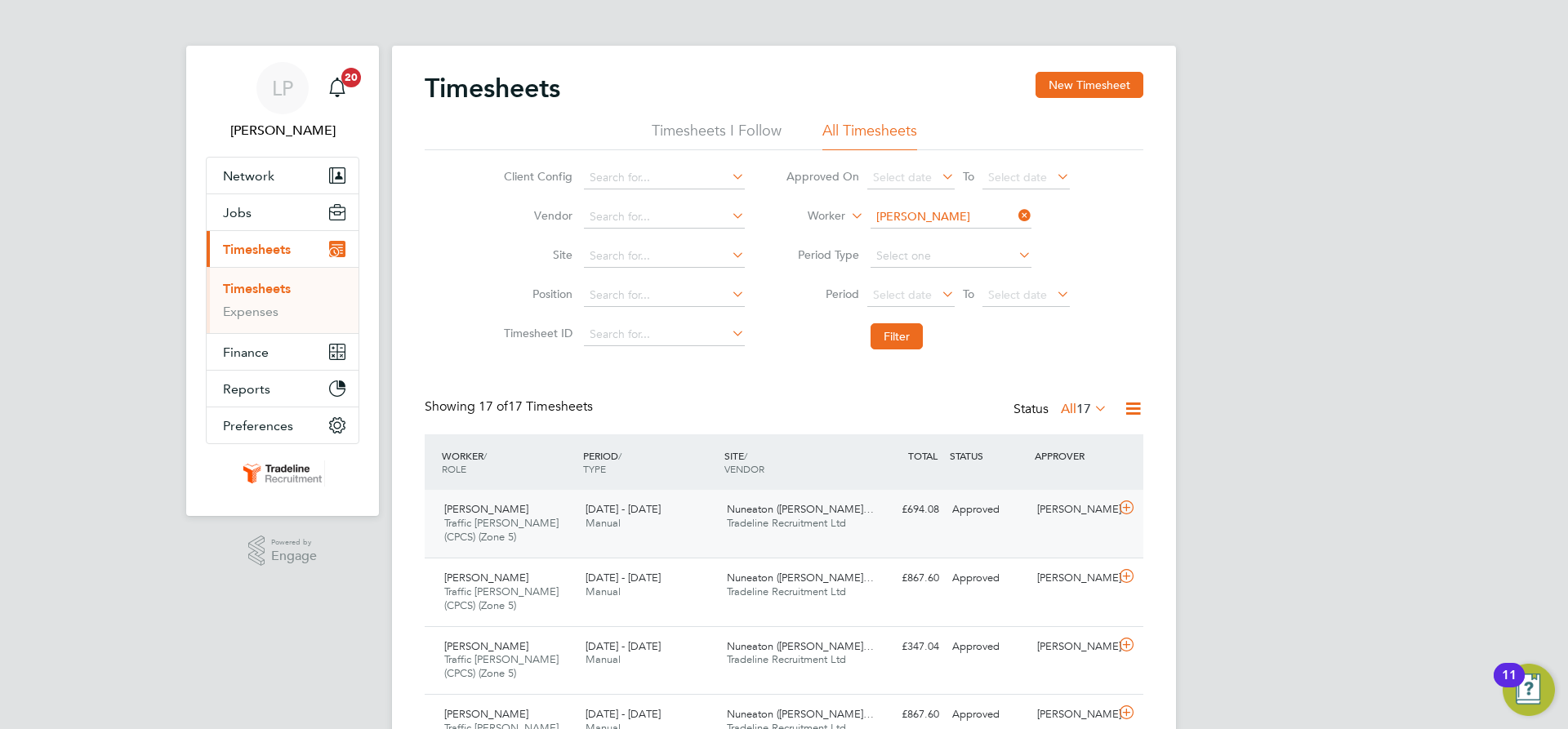
click at [734, 503] on span "Nuneaton ([PERSON_NAME]…" at bounding box center [800, 509] width 147 height 14
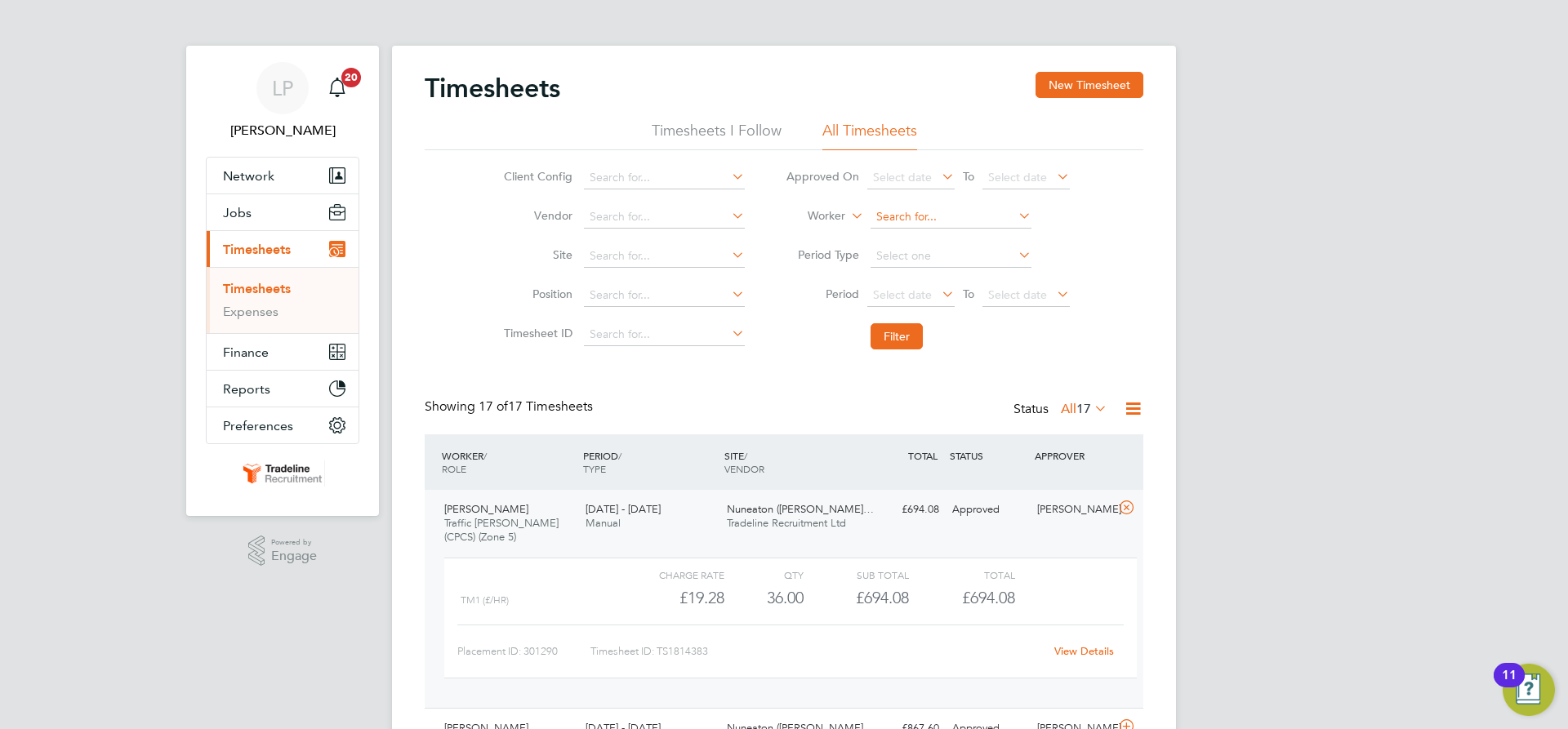
click at [961, 209] on input at bounding box center [951, 217] width 161 height 23
click at [917, 285] on li "Constantin Cos oana" at bounding box center [950, 283] width 162 height 22
type input "[PERSON_NAME]"
click at [888, 343] on button "Filter" at bounding box center [897, 336] width 53 height 26
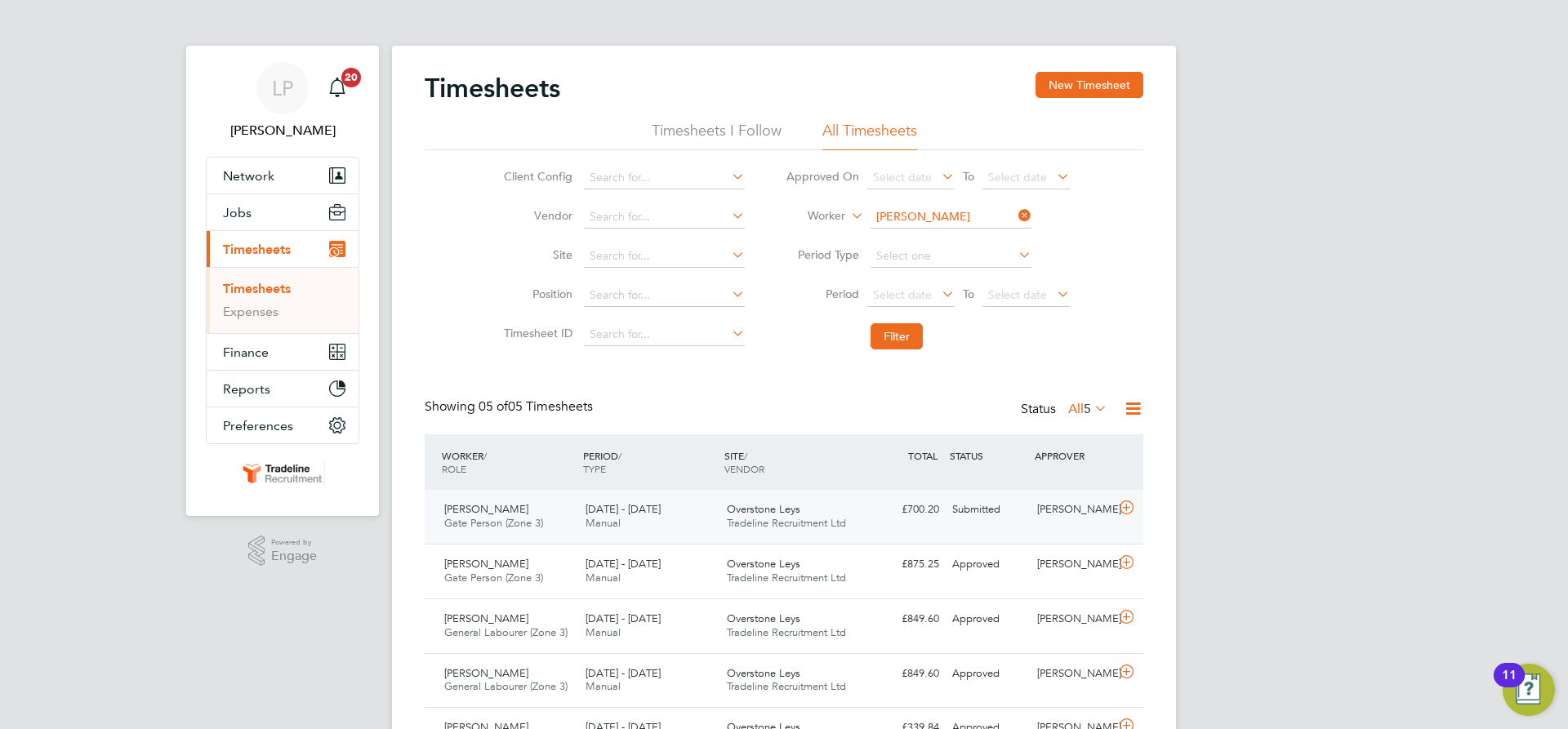
click at [773, 516] on div "Overstone Leys Tradeline Recruitment Ltd" at bounding box center [791, 517] width 141 height 41
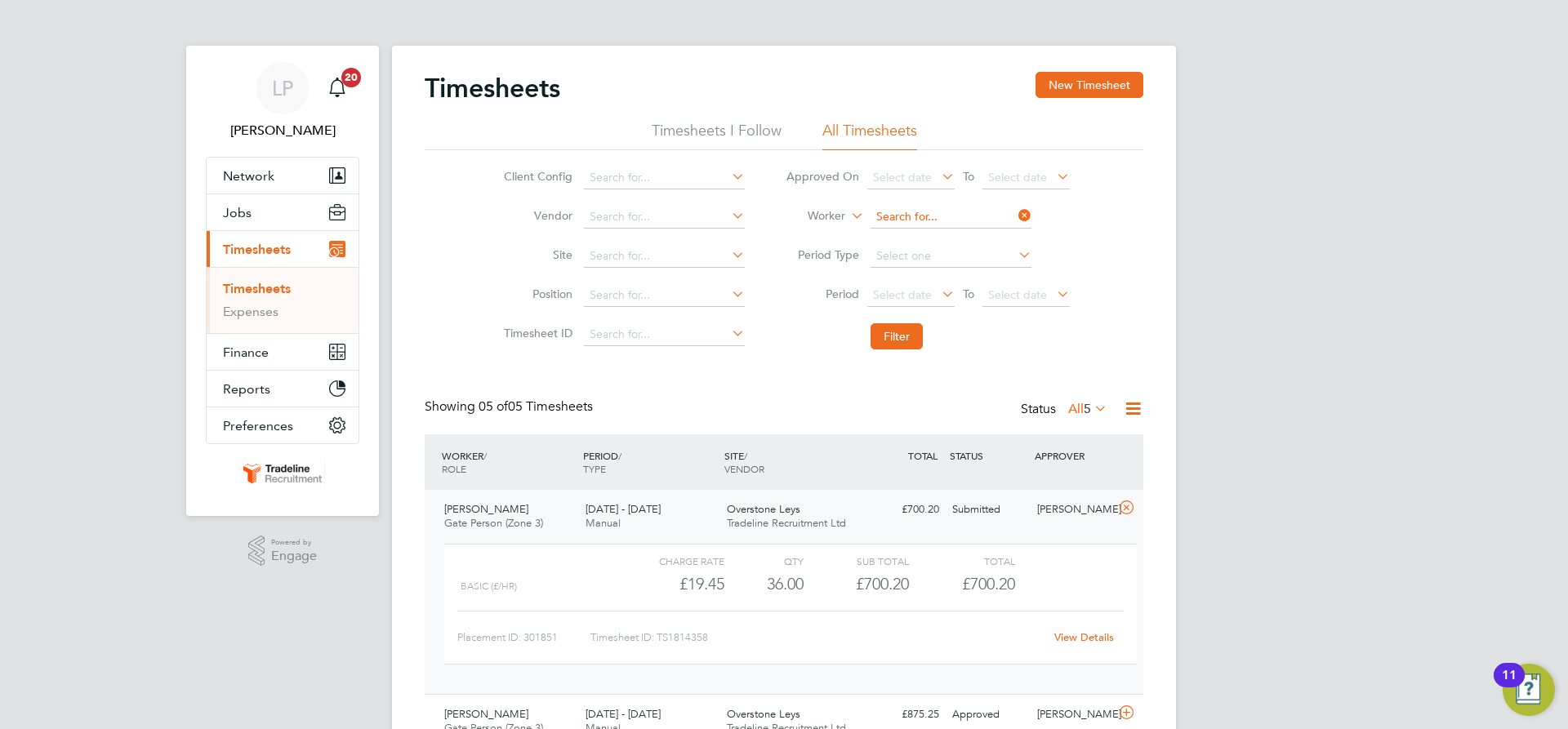
click at [980, 217] on input at bounding box center [951, 217] width 161 height 23
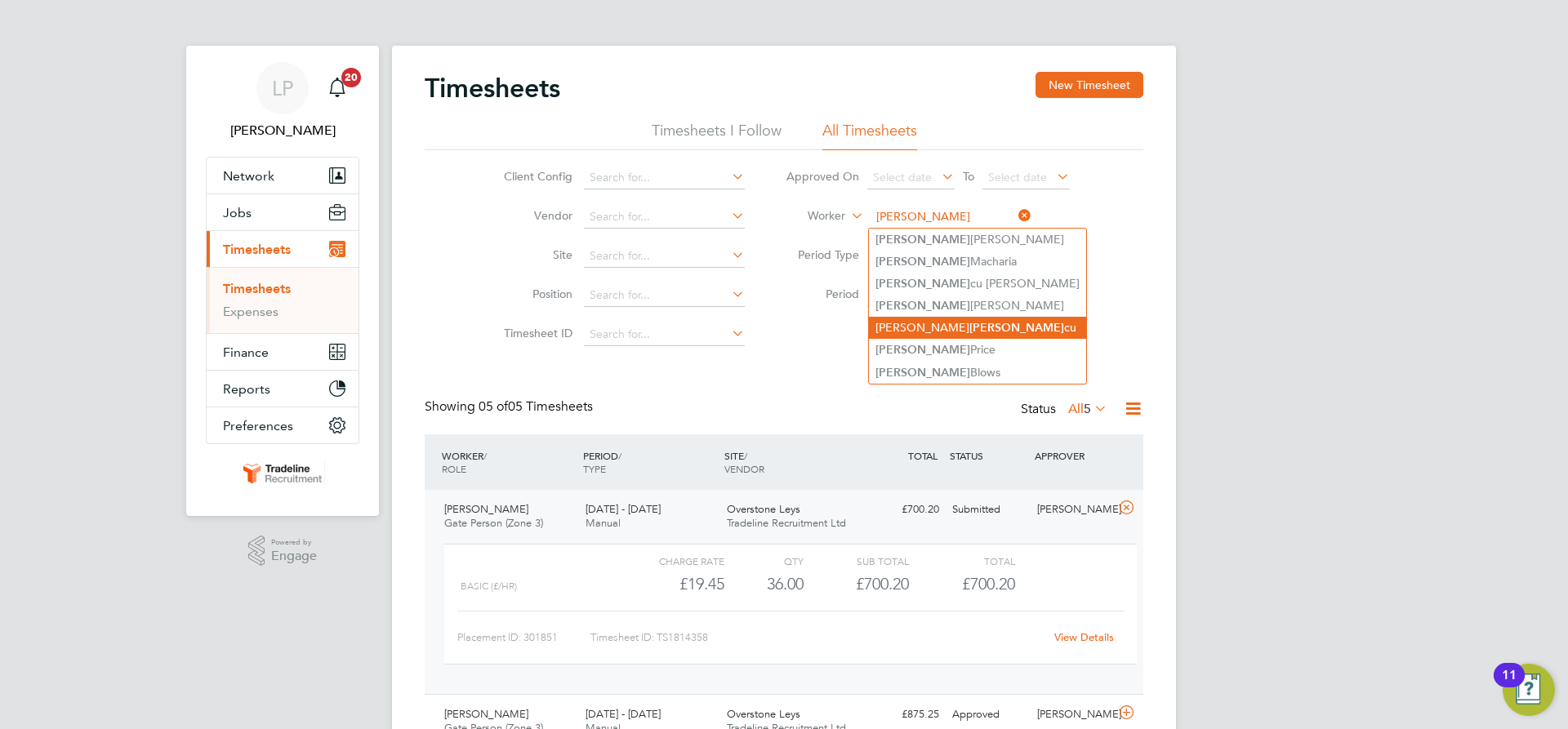
click at [939, 326] on li "Mihai Ian cu" at bounding box center [978, 328] width 217 height 22
type input "[PERSON_NAME]"
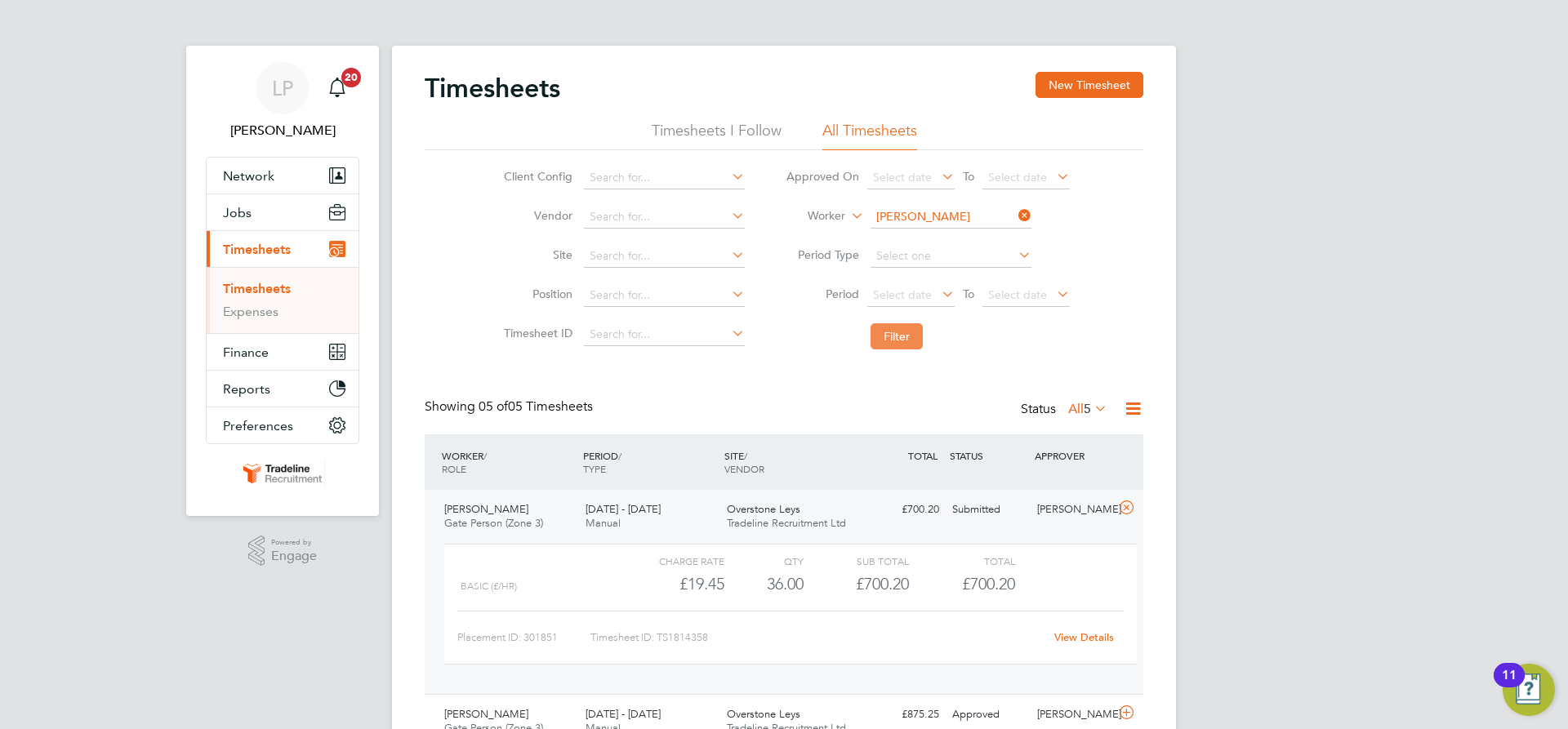
click at [899, 330] on button "Filter" at bounding box center [897, 336] width 53 height 26
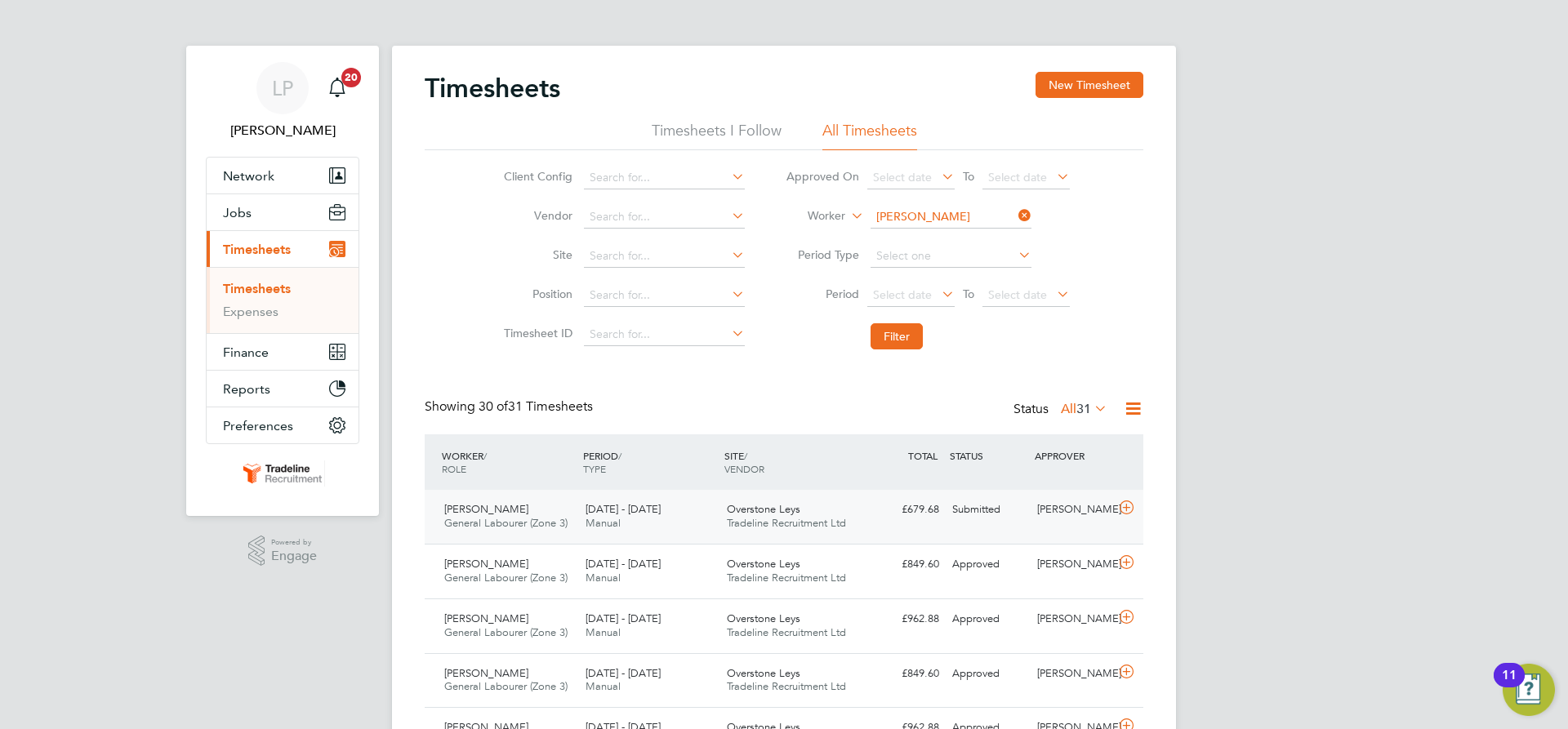
click at [763, 500] on div "Overstone Leys Tradeline Recruitment Ltd" at bounding box center [791, 517] width 141 height 41
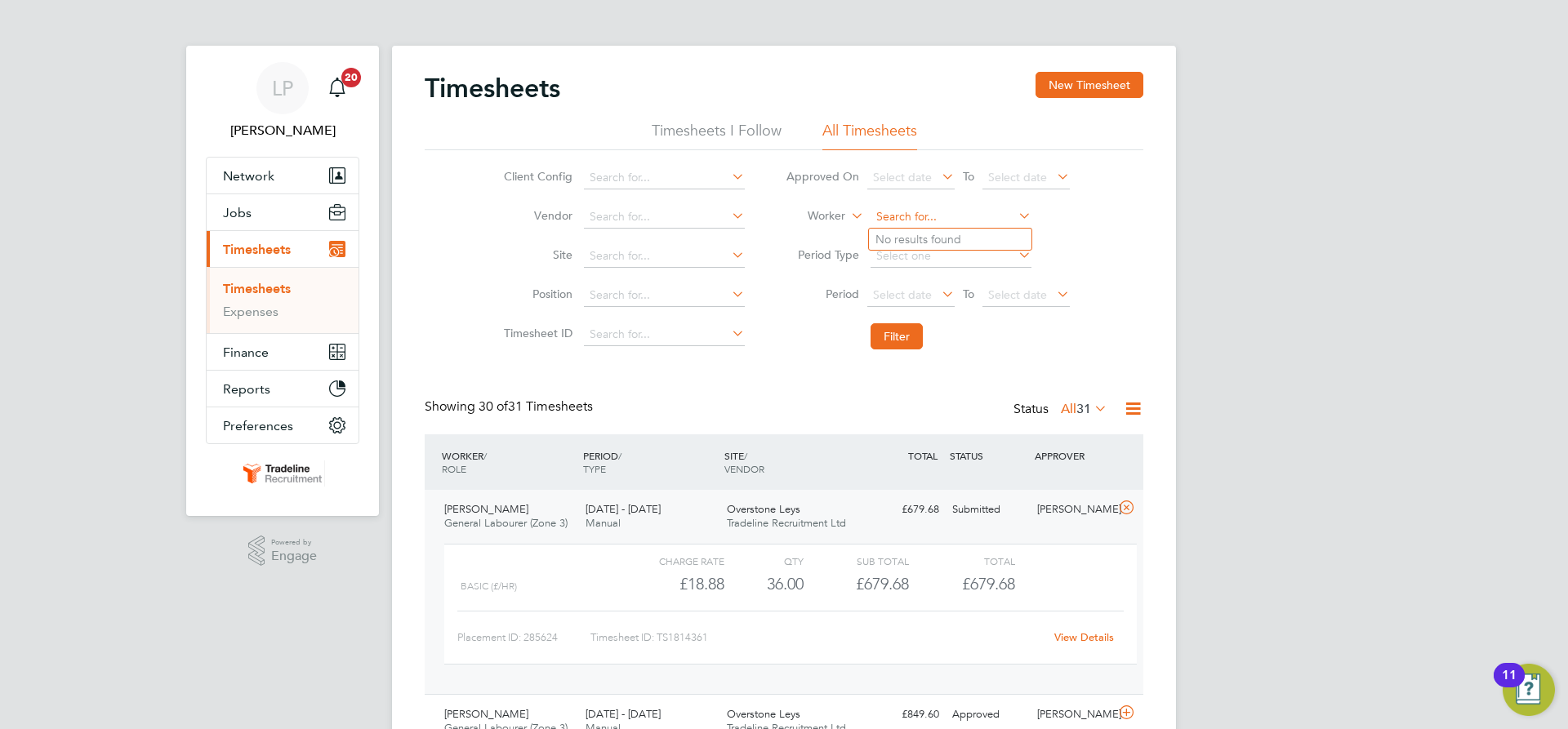
click at [910, 215] on input at bounding box center [951, 217] width 161 height 23
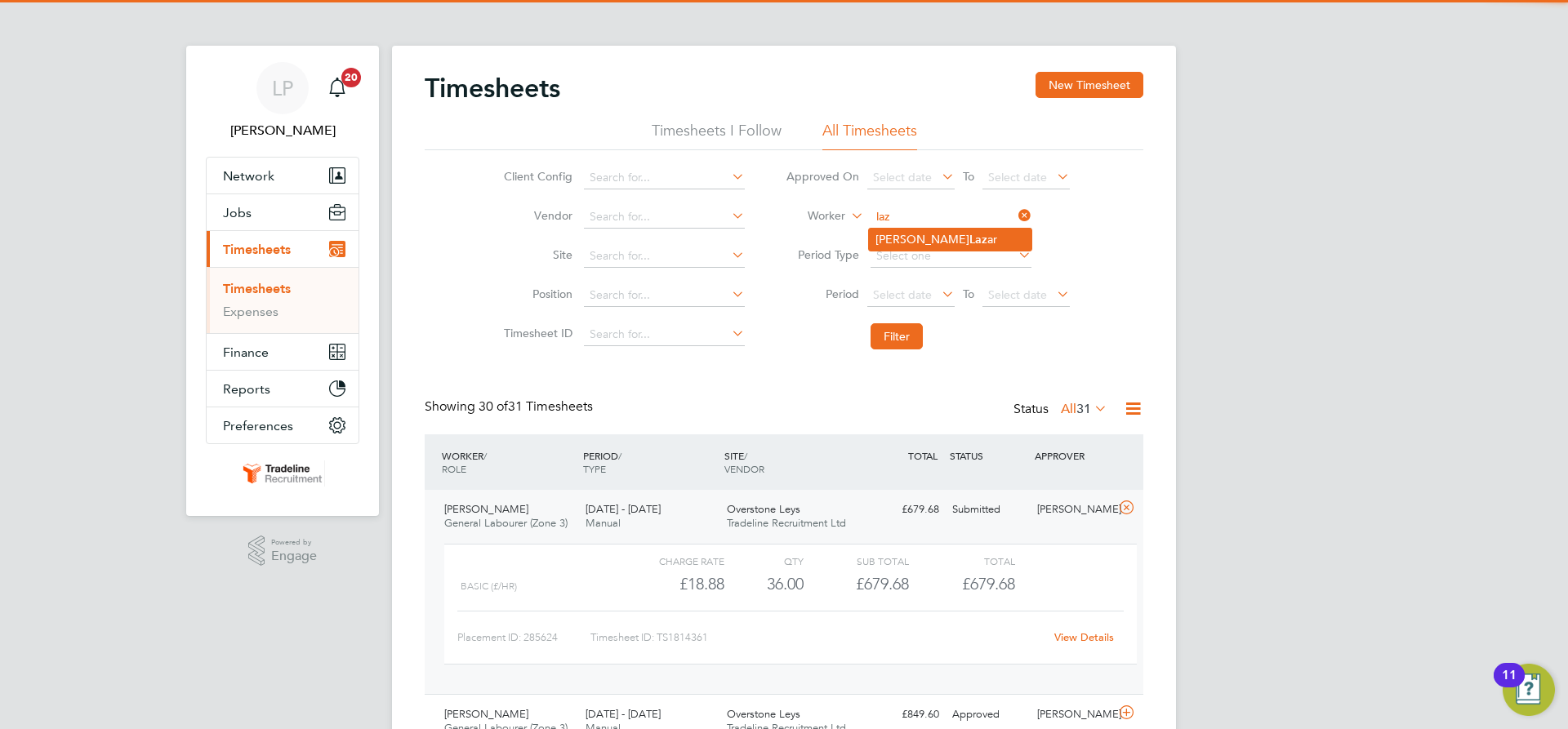
click at [927, 237] on li "Florin-Mihai Laz ar" at bounding box center [950, 239] width 162 height 22
type input "Florin-Mihai Lazar"
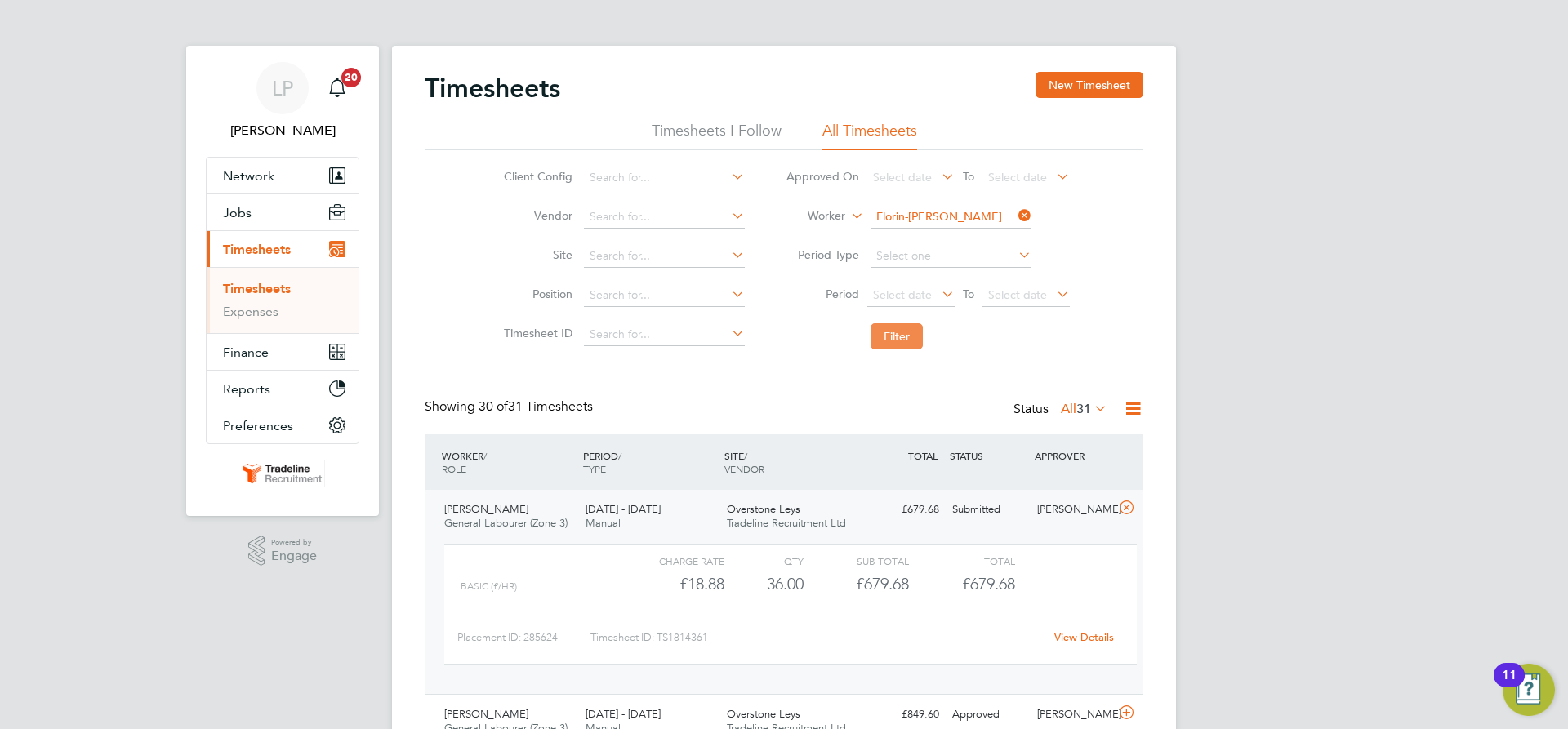
click at [905, 333] on button "Filter" at bounding box center [897, 336] width 53 height 26
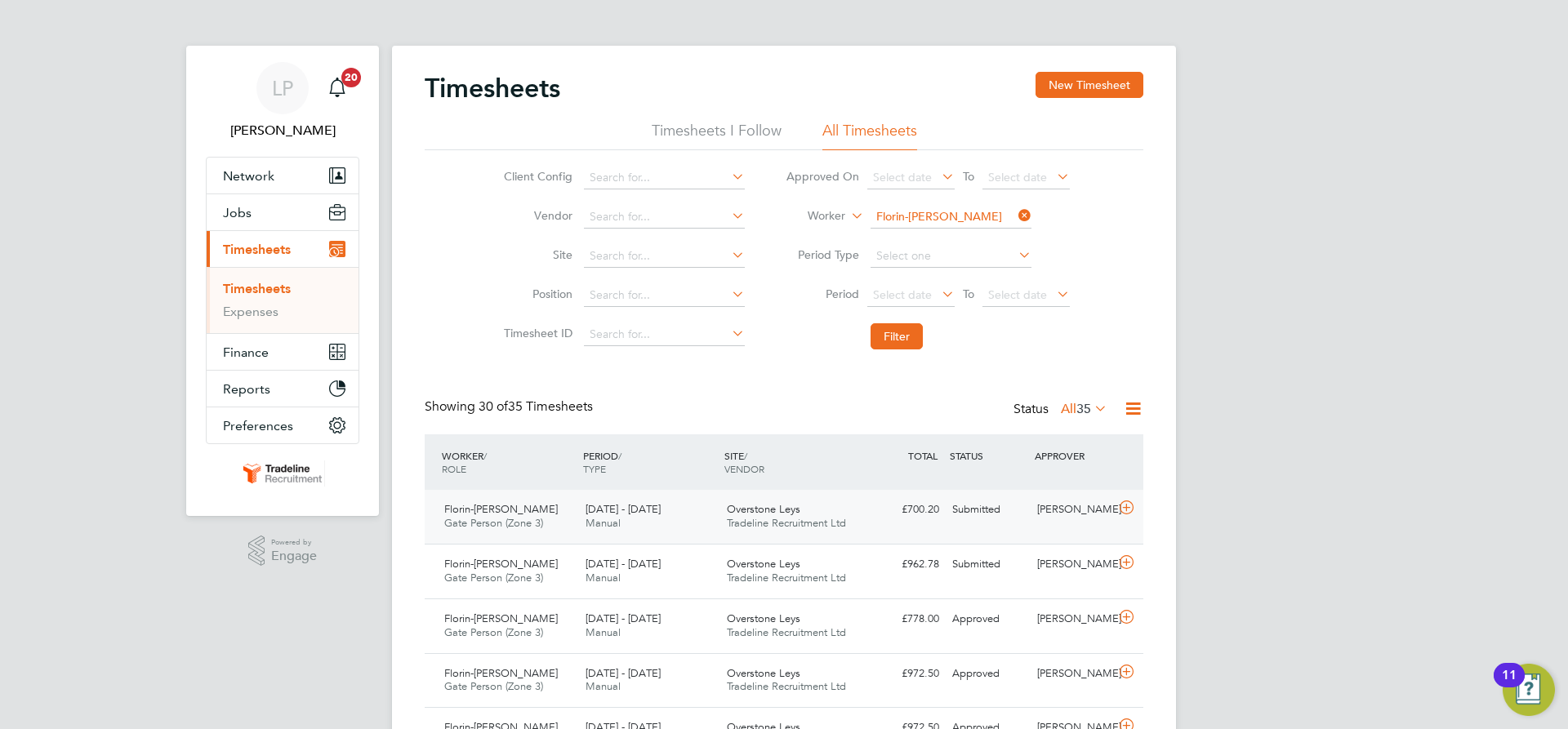
click at [848, 524] on div "Overstone Leys Tradeline Recruitment Ltd" at bounding box center [791, 517] width 141 height 41
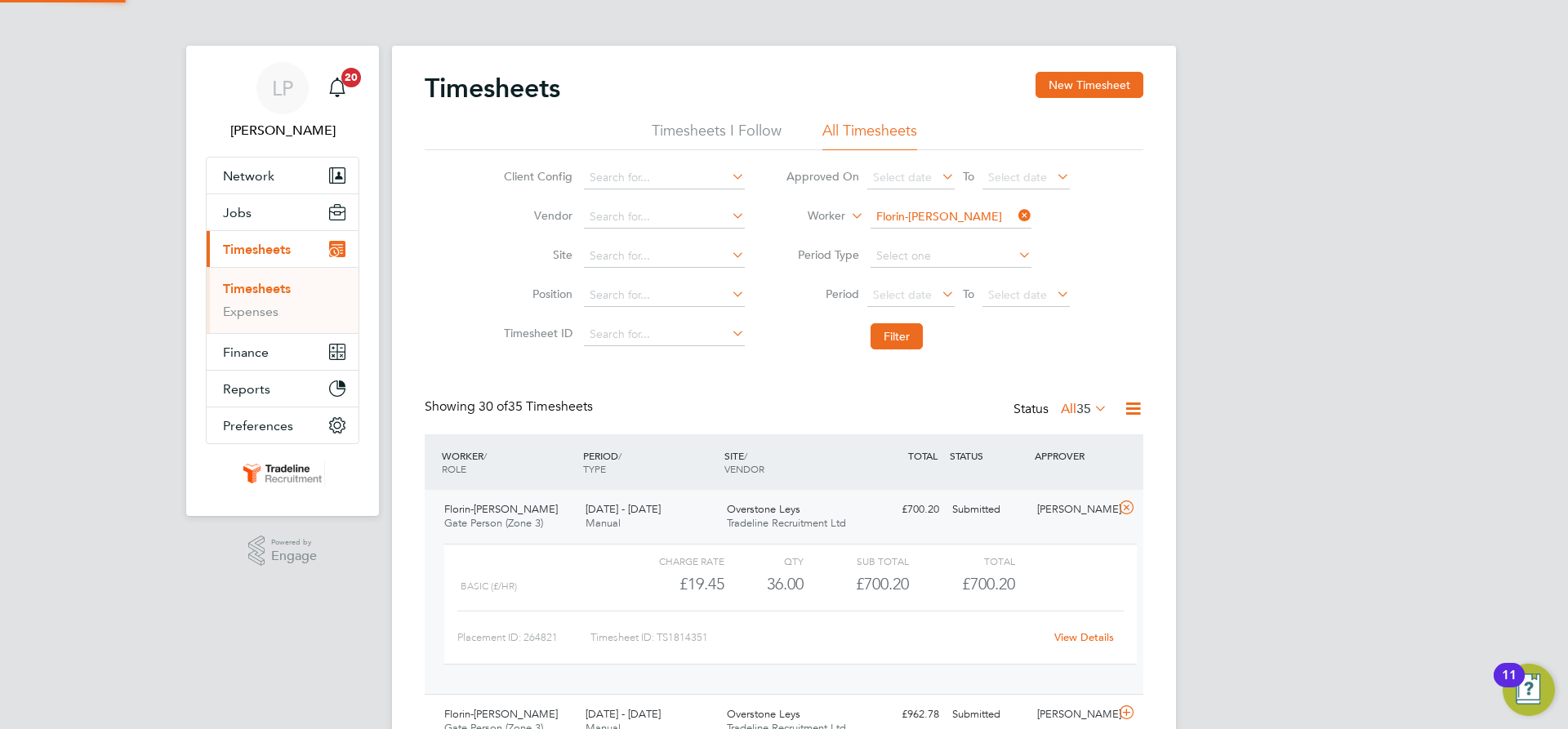
click at [848, 524] on div "Overstone Leys Tradeline Recruitment Ltd" at bounding box center [791, 517] width 141 height 41
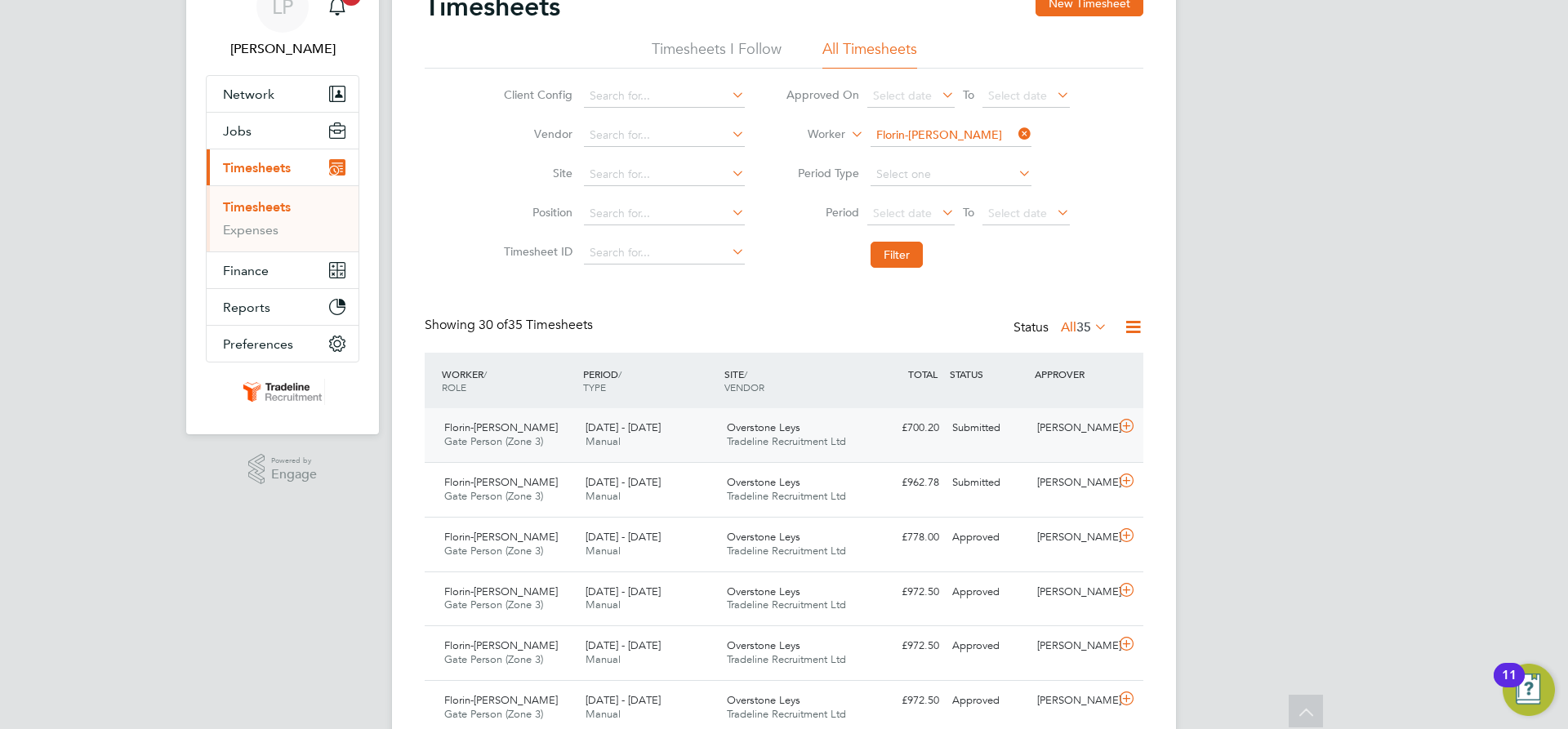
click at [875, 450] on div "Florin-Mihai Lazar Gate Person (Zone 3) 25 - 31 Aug 2025 25 - 31 Aug 2025 Manua…" at bounding box center [784, 435] width 719 height 54
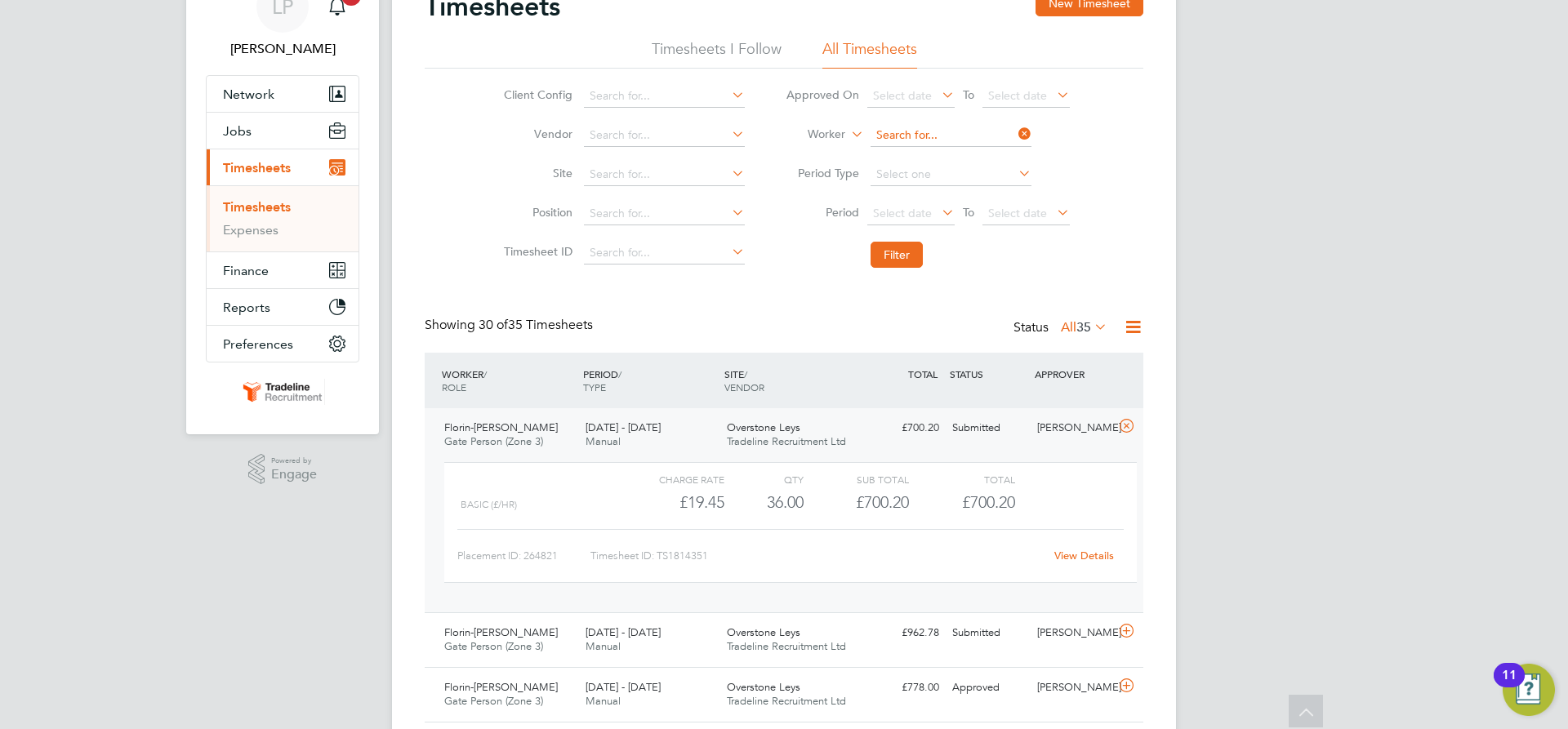
click at [944, 132] on input at bounding box center [951, 136] width 161 height 23
click at [947, 151] on li "Terence Mca teer" at bounding box center [981, 158] width 223 height 22
type input "[PERSON_NAME]"
click at [898, 258] on button "Filter" at bounding box center [897, 255] width 53 height 26
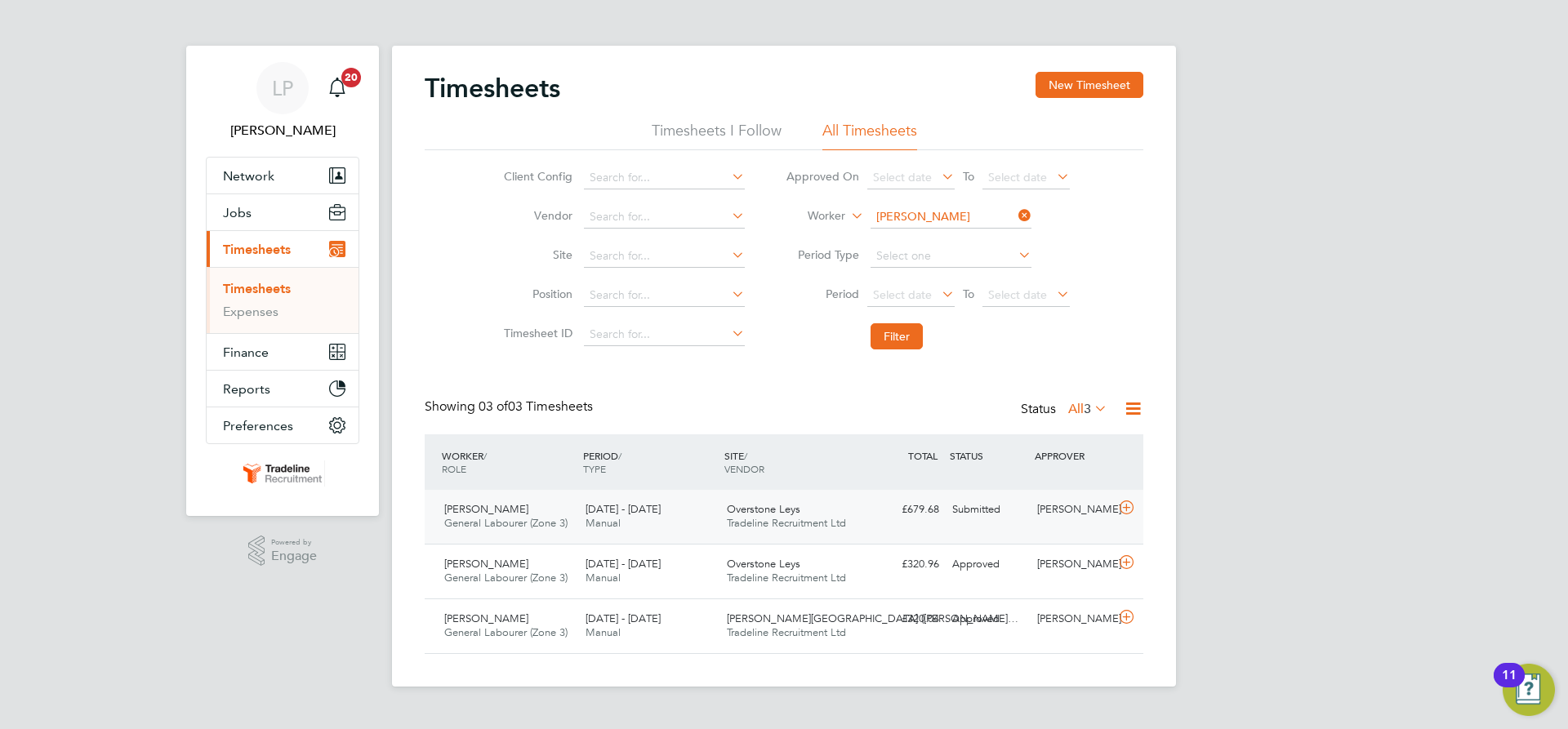
click at [815, 514] on div "Overstone Leys Tradeline Recruitment Ltd" at bounding box center [791, 517] width 141 height 41
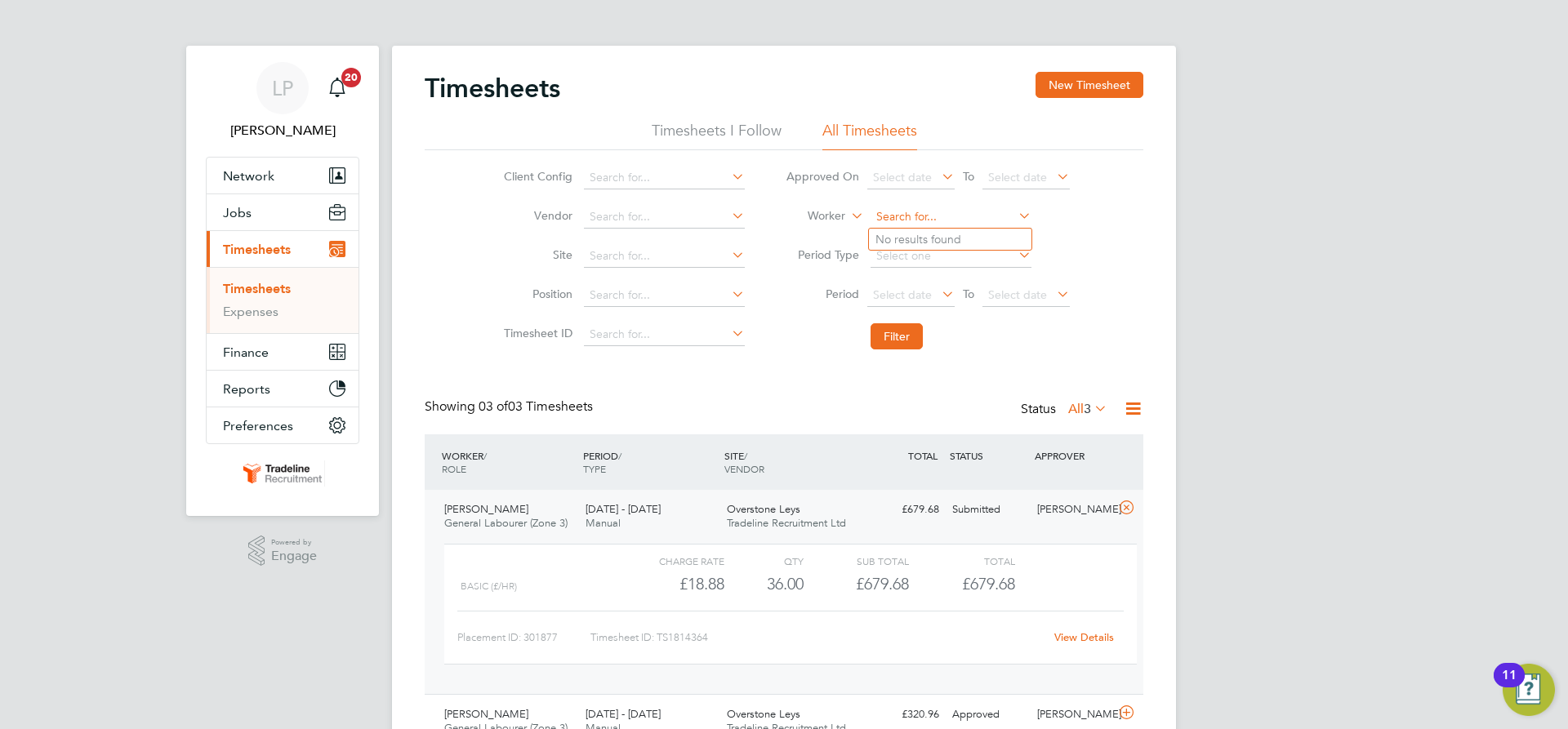
click at [921, 207] on input at bounding box center [951, 217] width 161 height 23
click at [969, 239] on b "Net" at bounding box center [979, 240] width 19 height 14
type input "[PERSON_NAME]"
click at [905, 333] on button "Filter" at bounding box center [897, 336] width 53 height 26
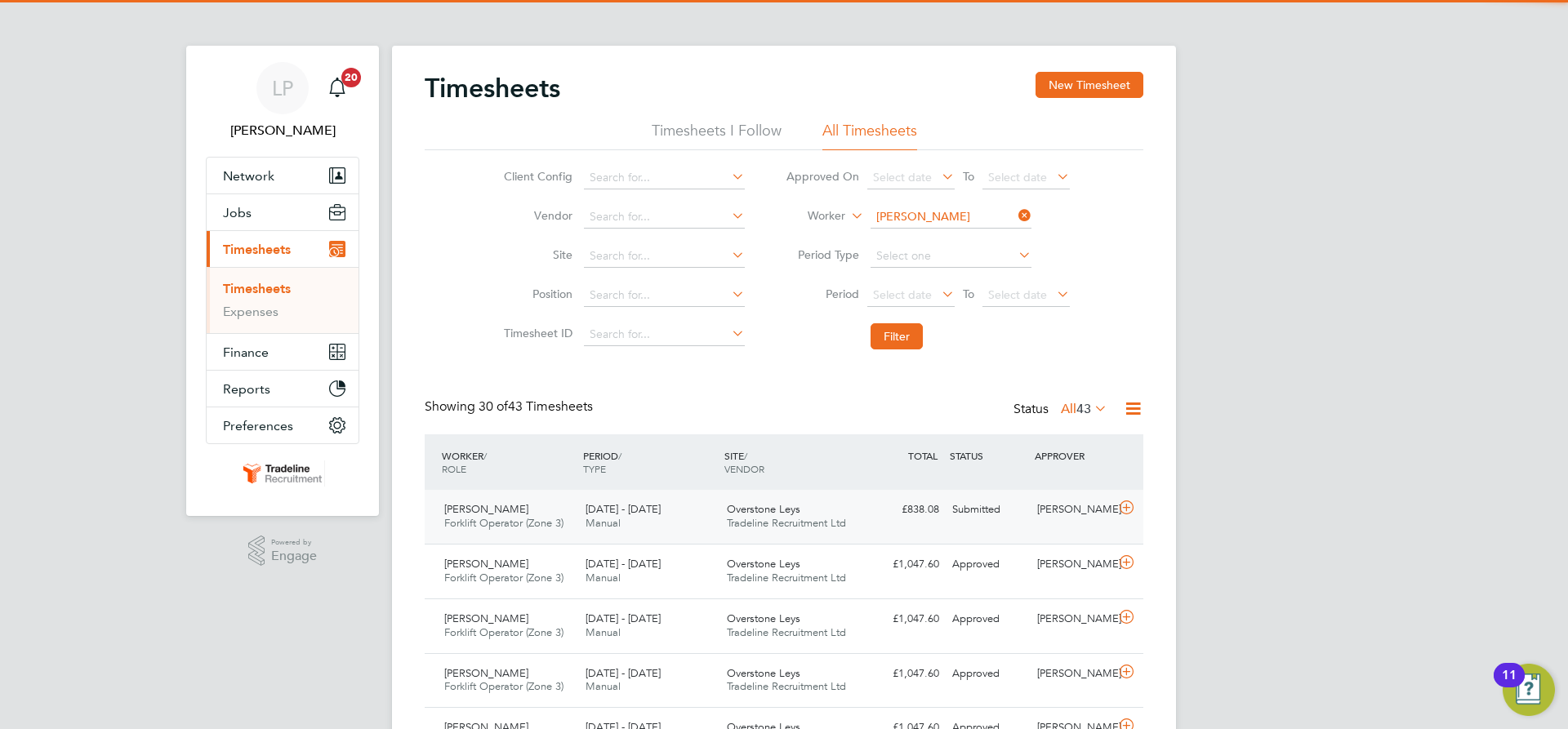
click at [770, 513] on span "Overstone Leys" at bounding box center [763, 509] width 74 height 14
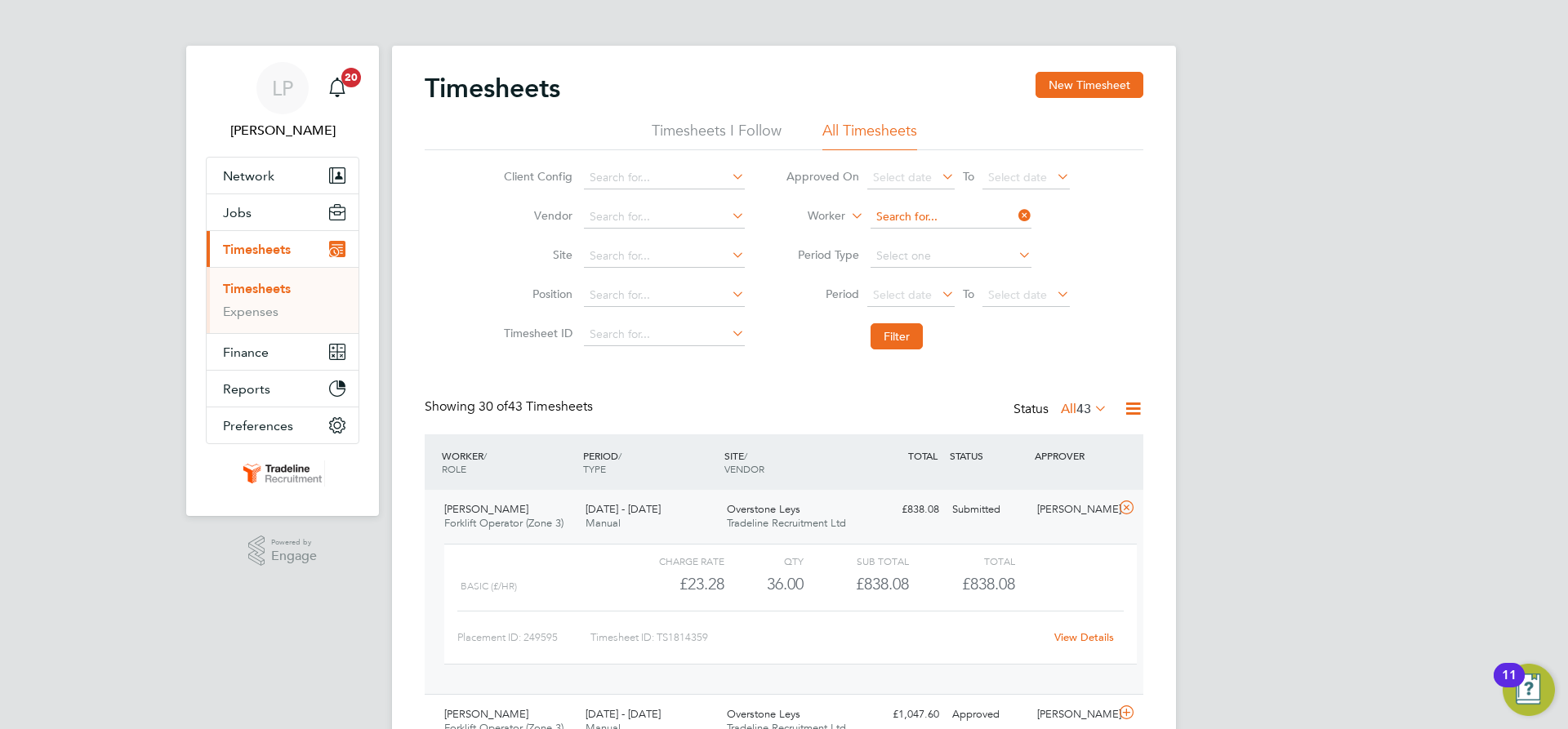
click at [957, 213] on input at bounding box center [951, 217] width 161 height 23
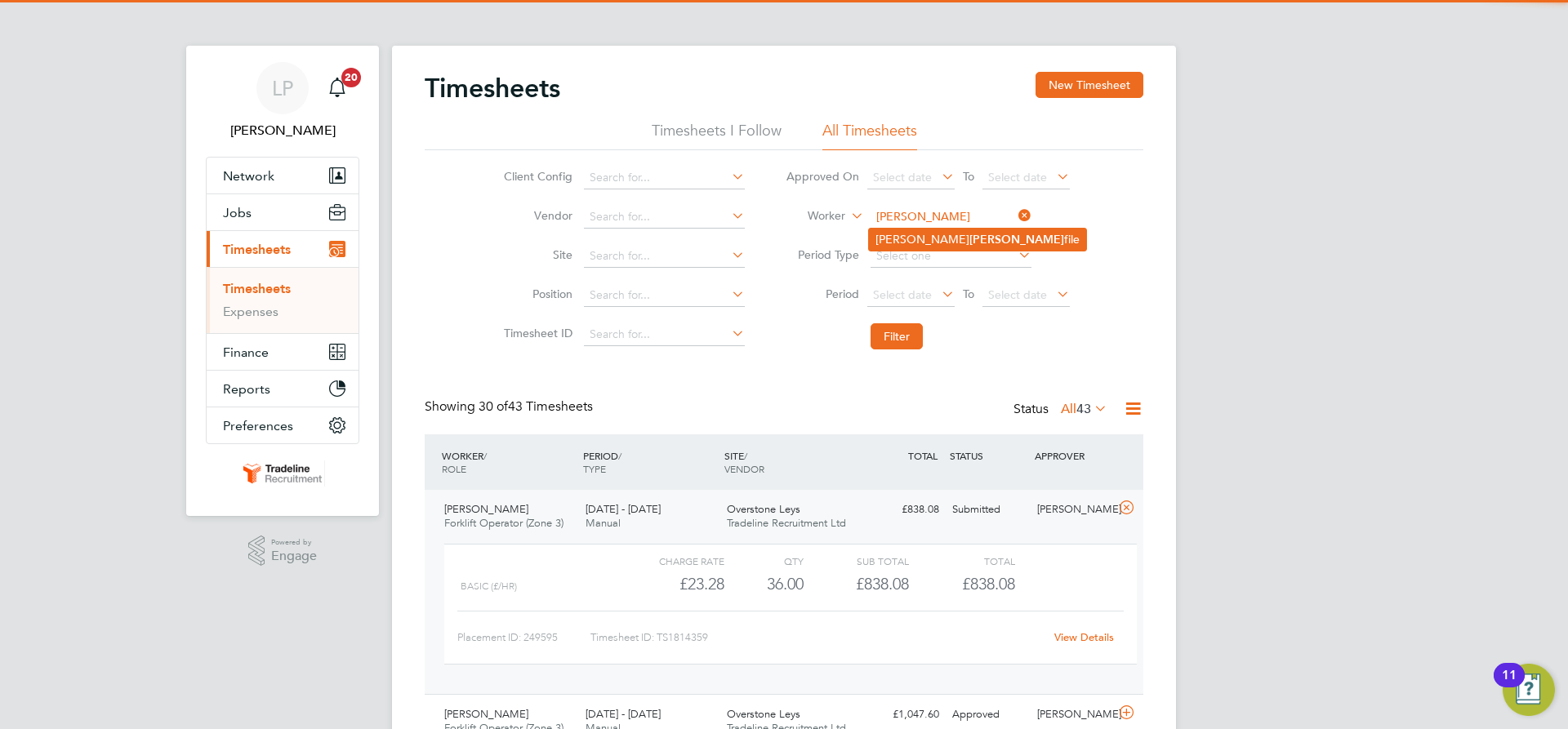
click at [958, 231] on li "Aurelian-Ovidiu Pam file" at bounding box center [978, 239] width 217 height 22
type input "Aurelian-[PERSON_NAME]"
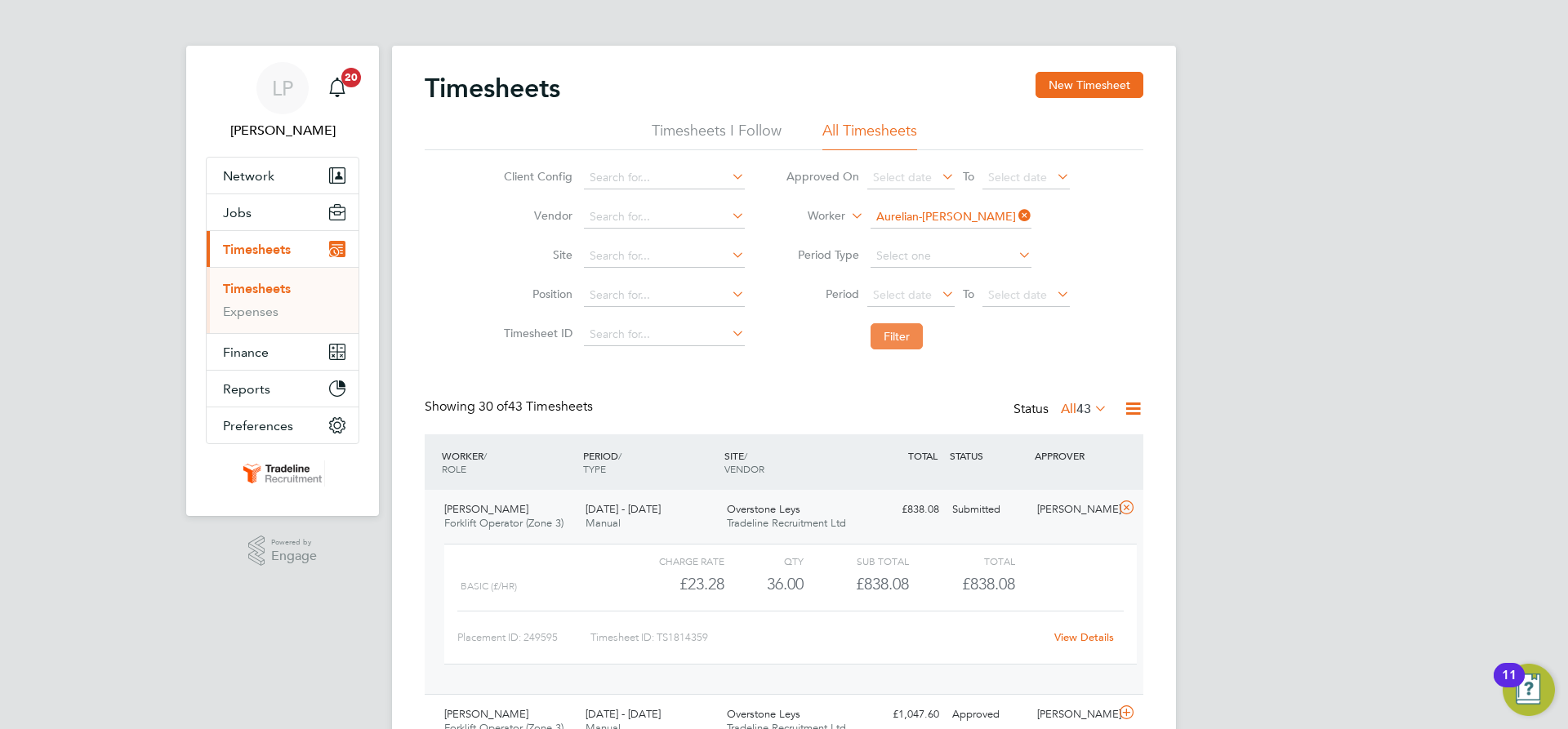
click at [911, 334] on button "Filter" at bounding box center [897, 336] width 53 height 26
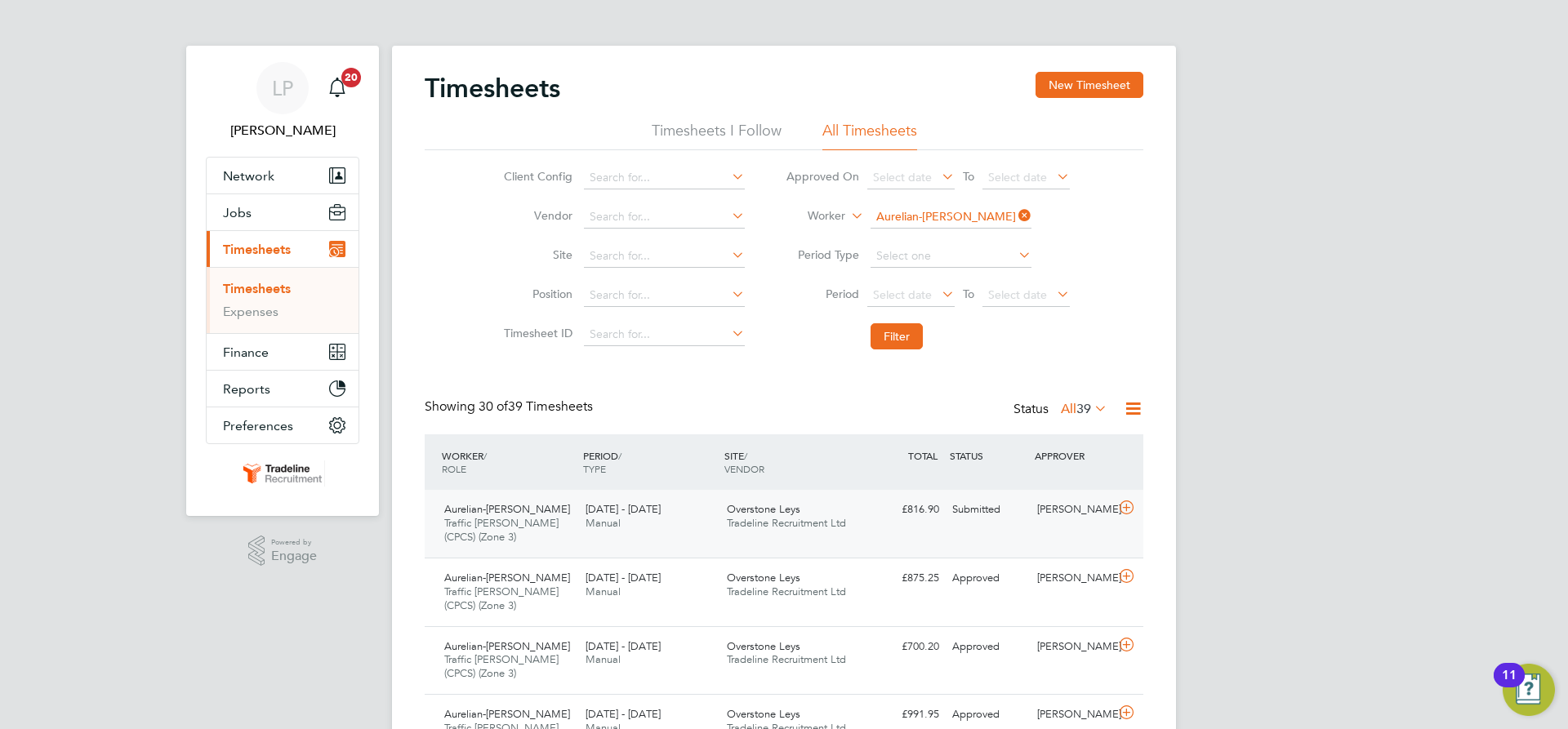
click at [869, 524] on div "Aurelian-Ovidiu Pamfile Traffic Marshall (CPCS) (Zone 3) 25 - 31 Aug 2025 25 - …" at bounding box center [784, 523] width 719 height 67
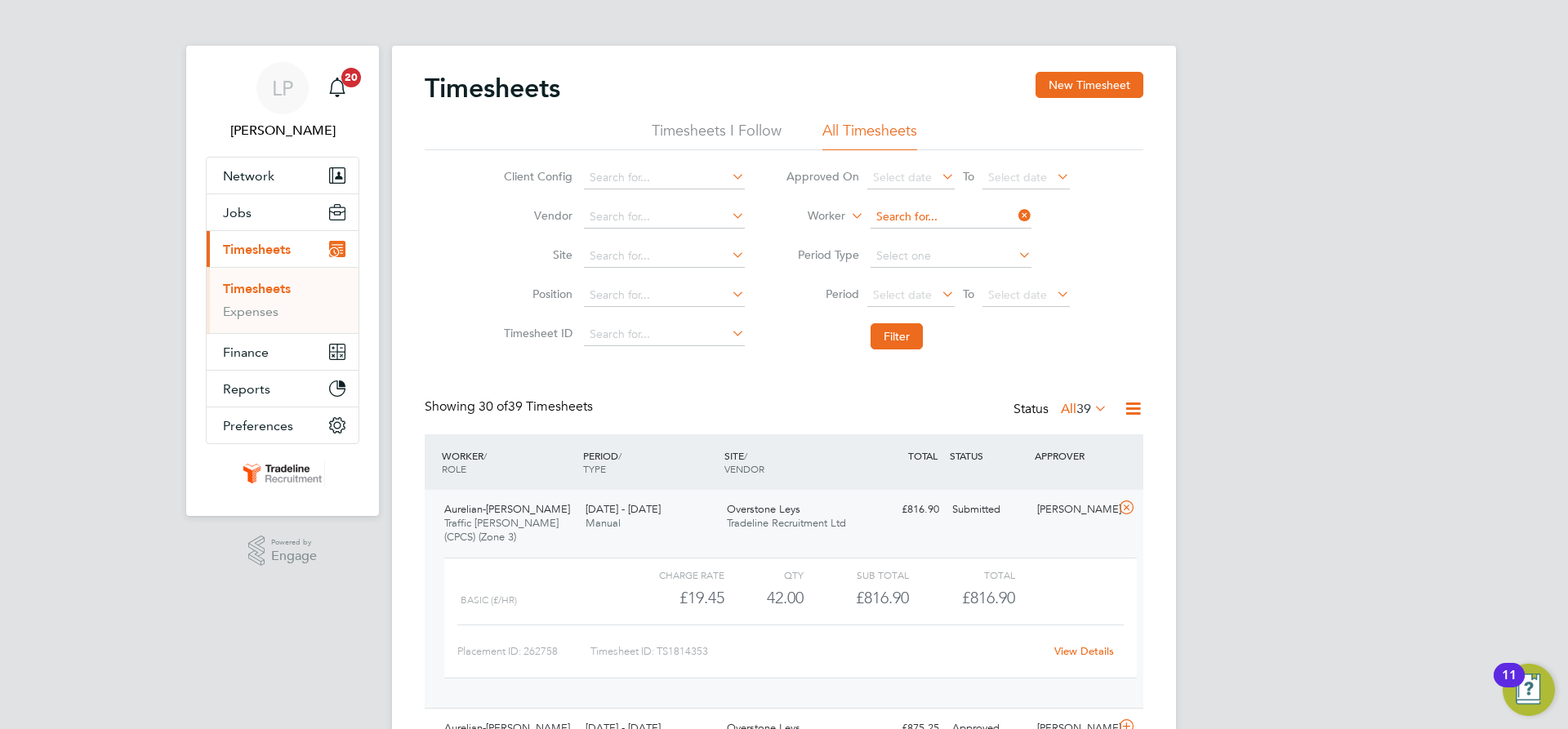
click at [939, 221] on input at bounding box center [951, 217] width 161 height 23
click at [969, 306] on b "Seb" at bounding box center [979, 306] width 20 height 14
type input "[PERSON_NAME]"
click at [898, 329] on button "Filter" at bounding box center [897, 336] width 53 height 26
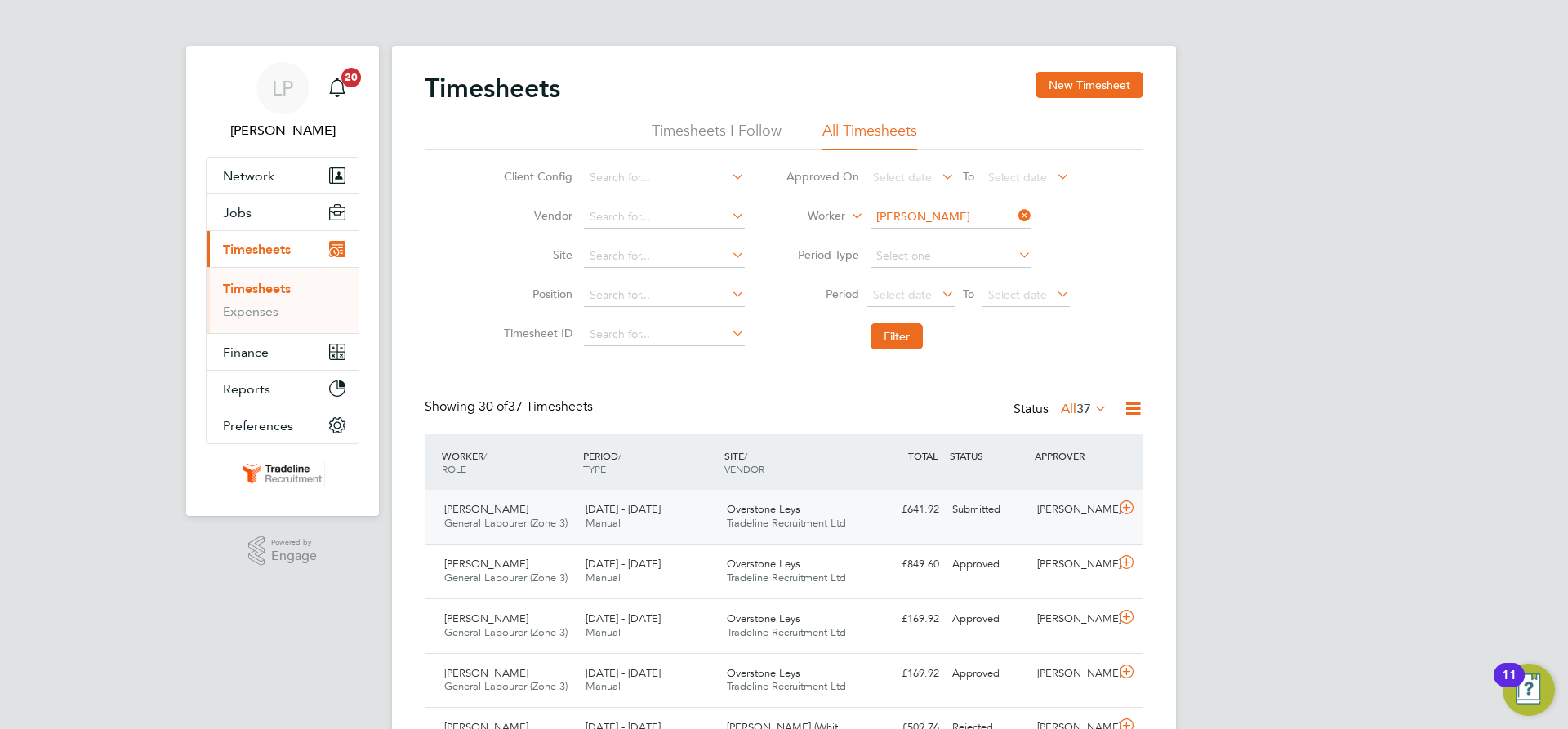
click at [840, 521] on span "Tradeline Recruitment Ltd" at bounding box center [786, 523] width 119 height 14
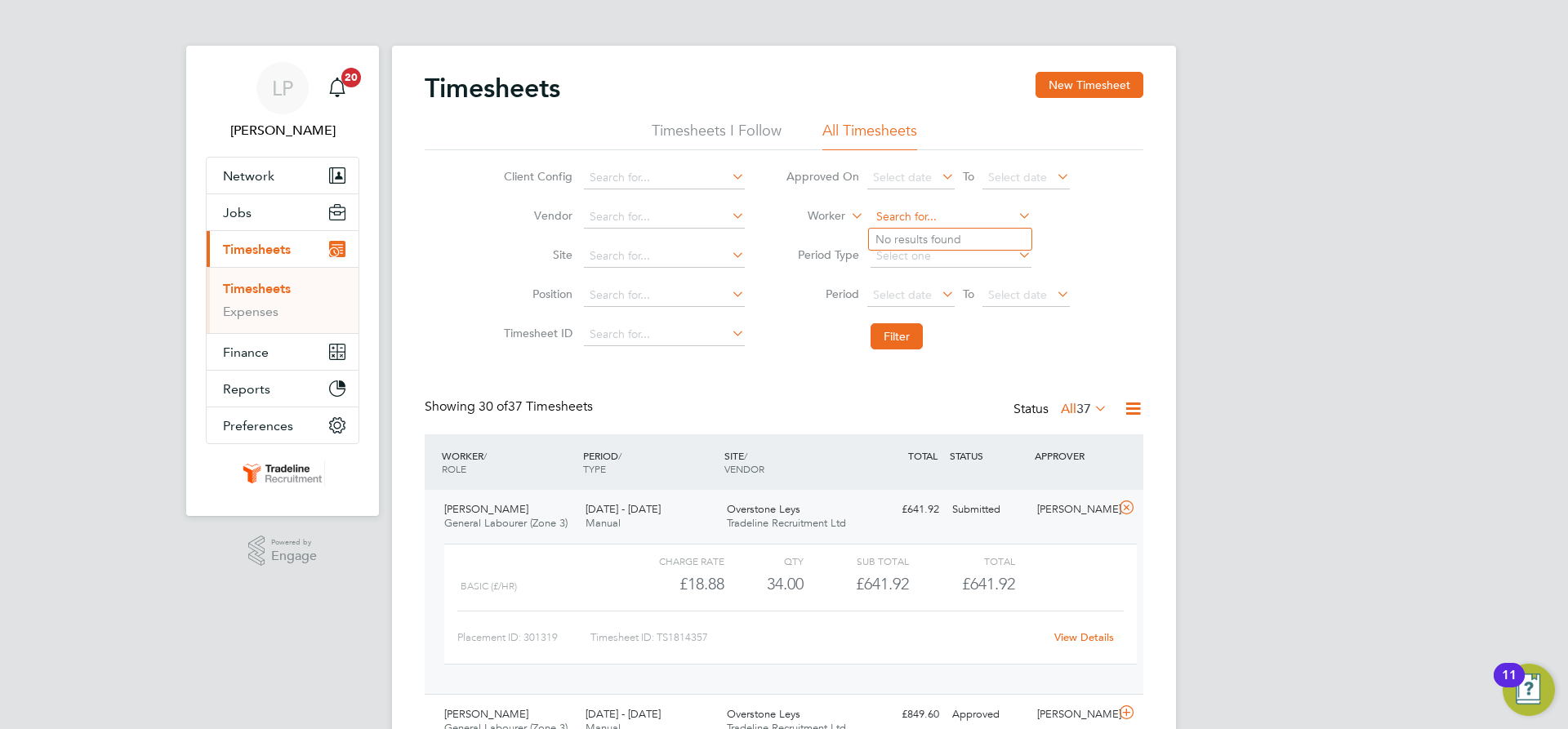
click at [926, 212] on input at bounding box center [951, 217] width 161 height 23
click at [924, 285] on li "Raul Seb astany" at bounding box center [950, 283] width 162 height 22
type input "Raul Sebastany"
click at [897, 336] on button "Filter" at bounding box center [897, 336] width 53 height 26
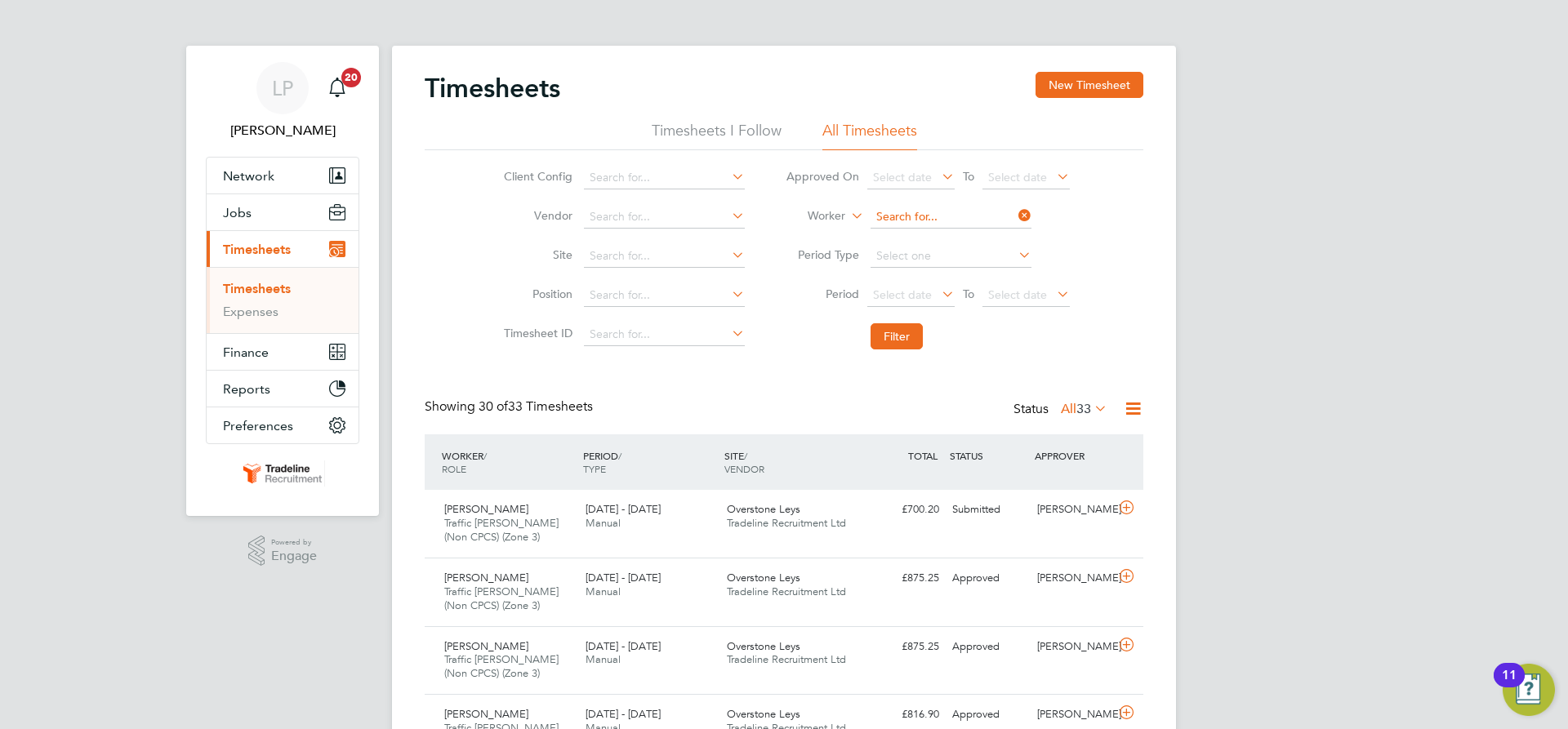
click at [901, 217] on input at bounding box center [951, 217] width 161 height 23
click at [954, 241] on li "Daniel Serb anica" at bounding box center [982, 239] width 225 height 22
type input "[PERSON_NAME]"
click at [914, 342] on button "Filter" at bounding box center [897, 336] width 53 height 26
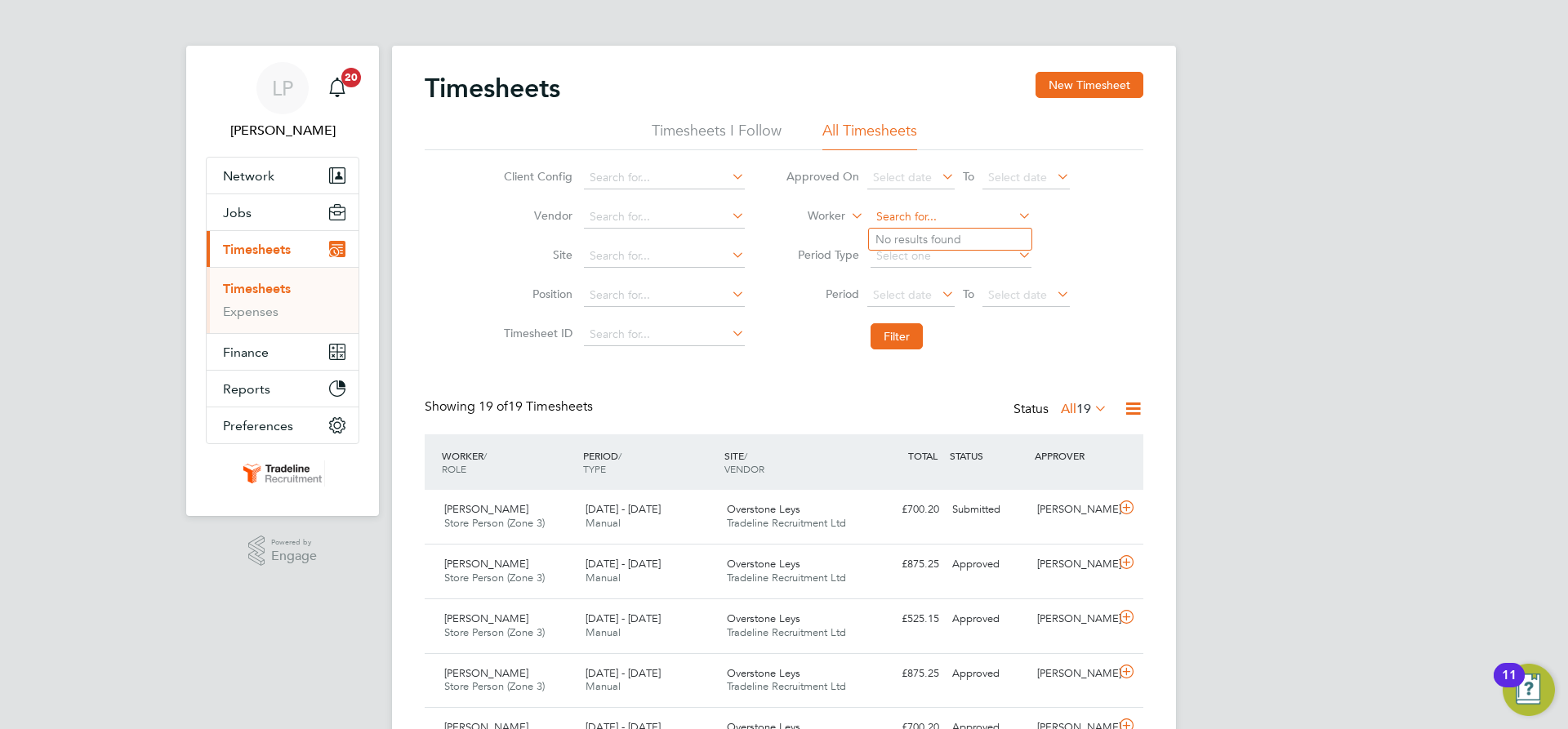
click at [913, 215] on input at bounding box center [951, 217] width 161 height 23
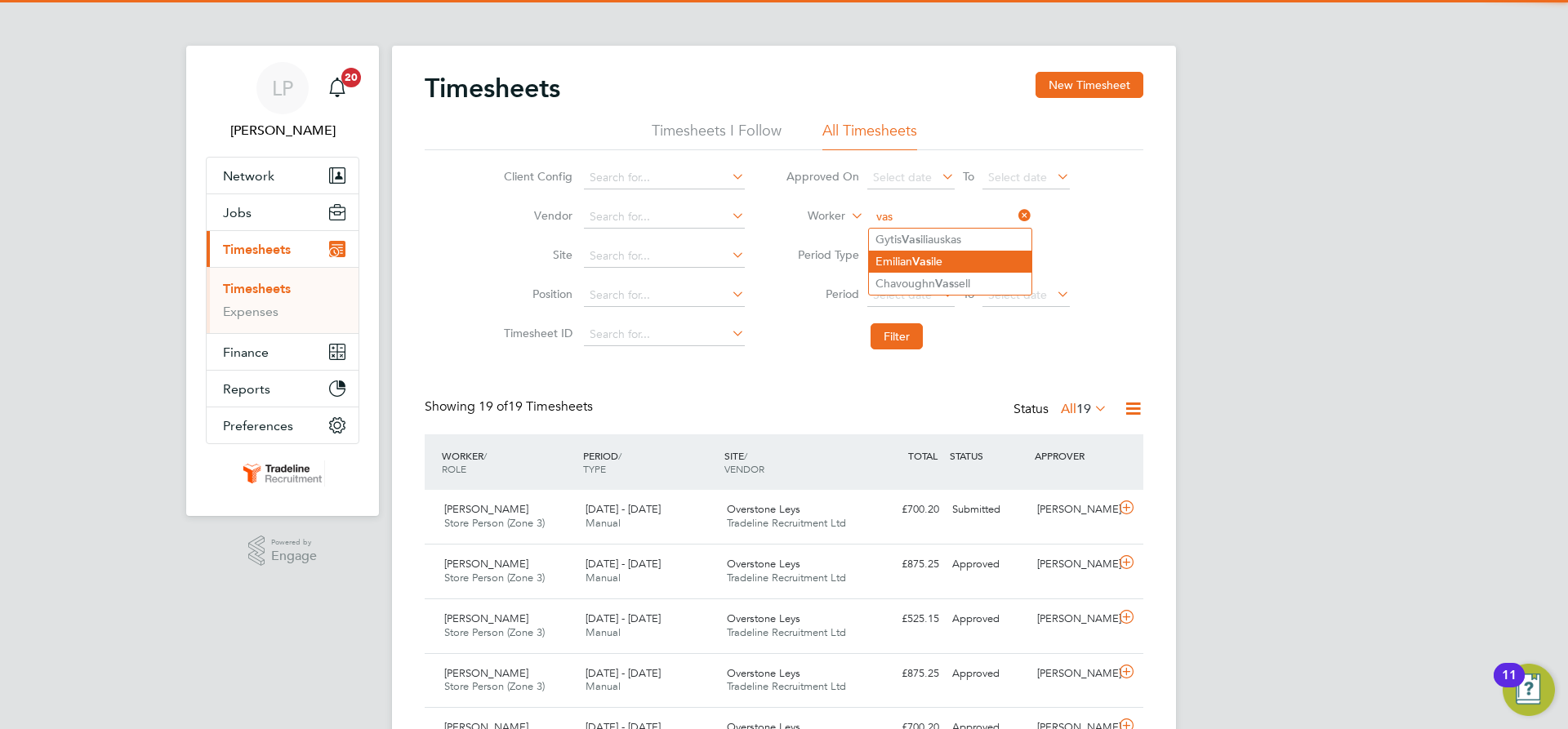
click at [921, 262] on b "Vas" at bounding box center [921, 262] width 18 height 14
type input "[PERSON_NAME]"
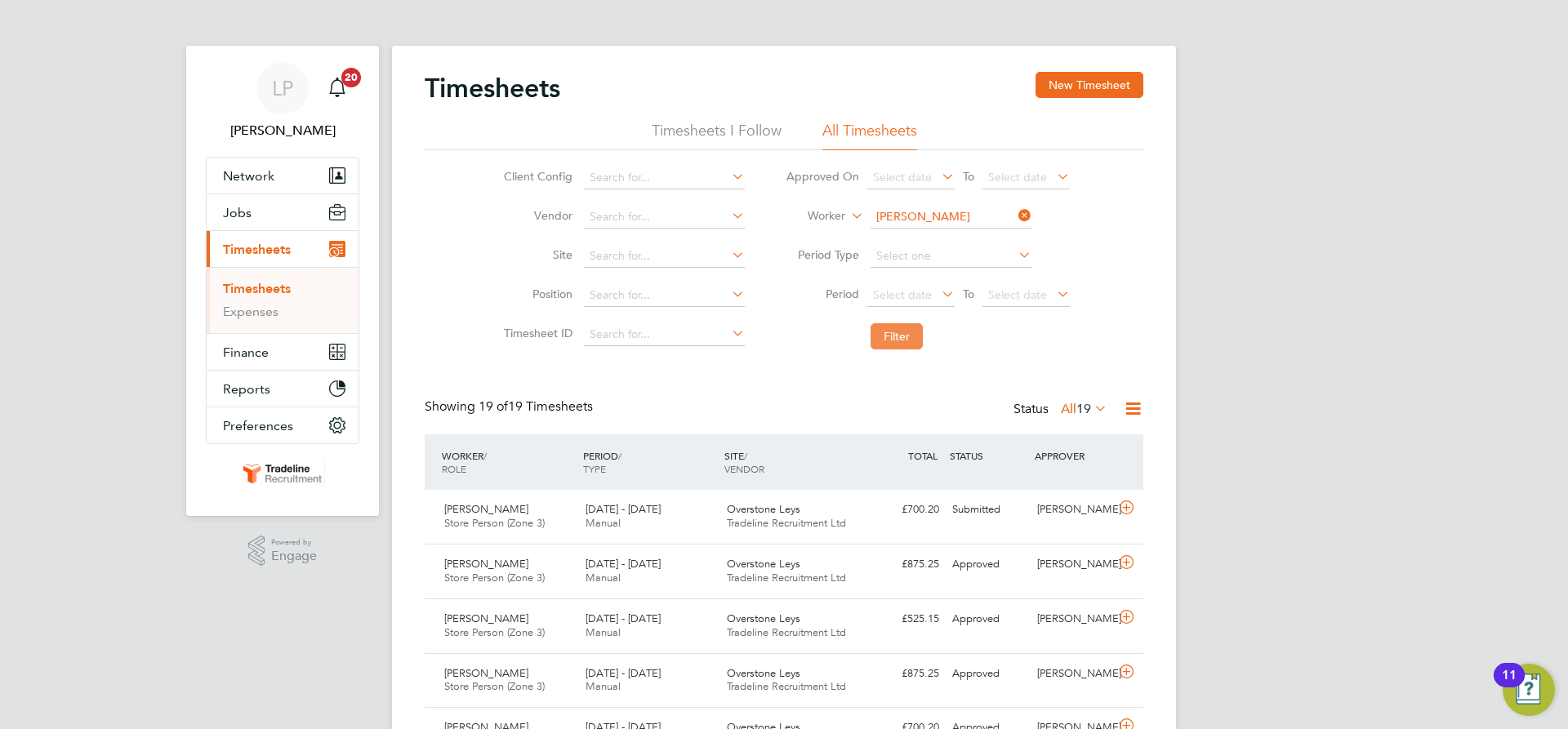
click at [883, 338] on button "Filter" at bounding box center [897, 336] width 53 height 26
click at [926, 219] on input at bounding box center [951, 217] width 161 height 23
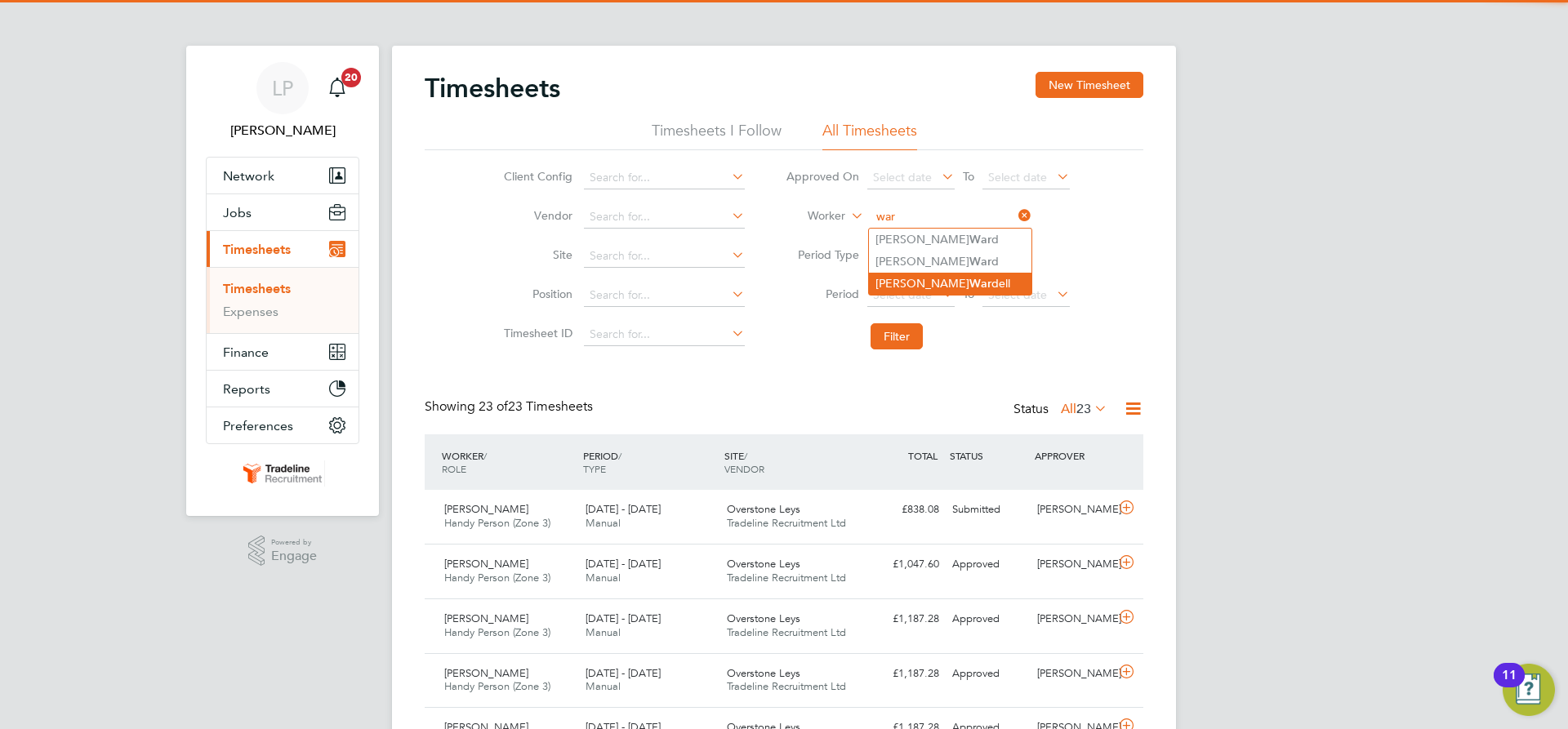
click at [969, 277] on b "War" at bounding box center [980, 284] width 22 height 14
type input "Matthew Wardell"
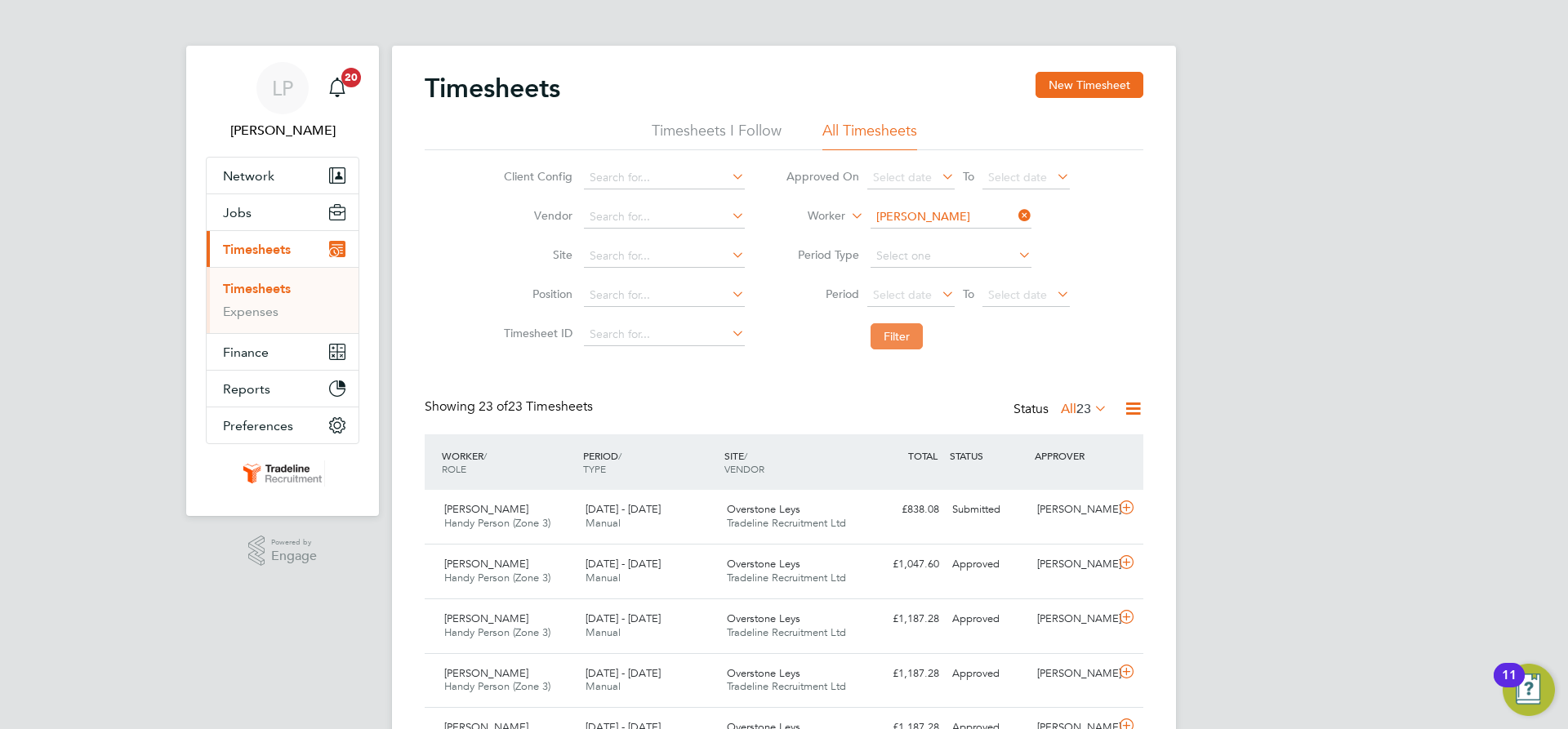
click at [898, 343] on button "Filter" at bounding box center [897, 336] width 53 height 26
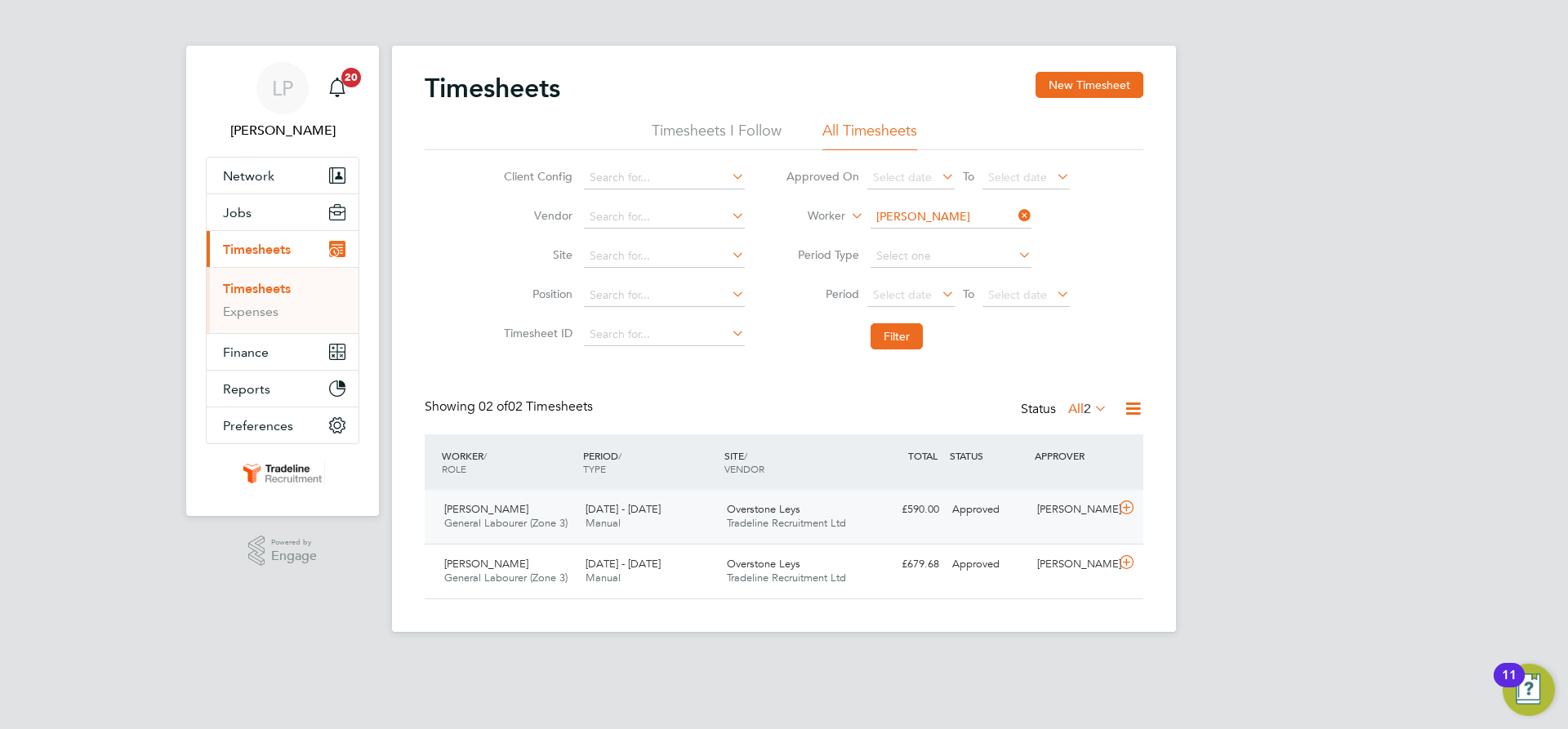
click at [869, 497] on div "£590.00 Approved" at bounding box center [903, 510] width 85 height 27
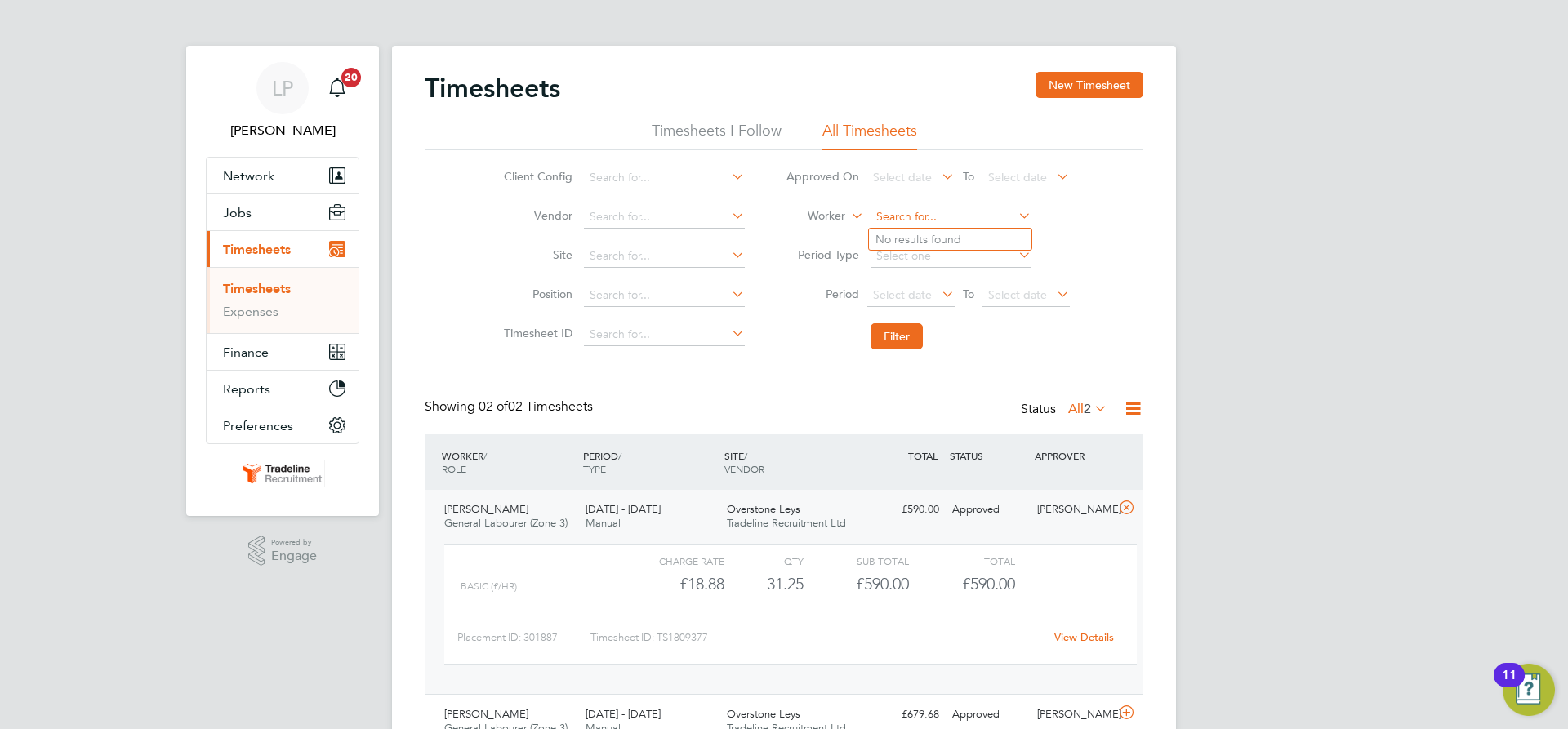
click at [918, 218] on input at bounding box center [951, 217] width 161 height 23
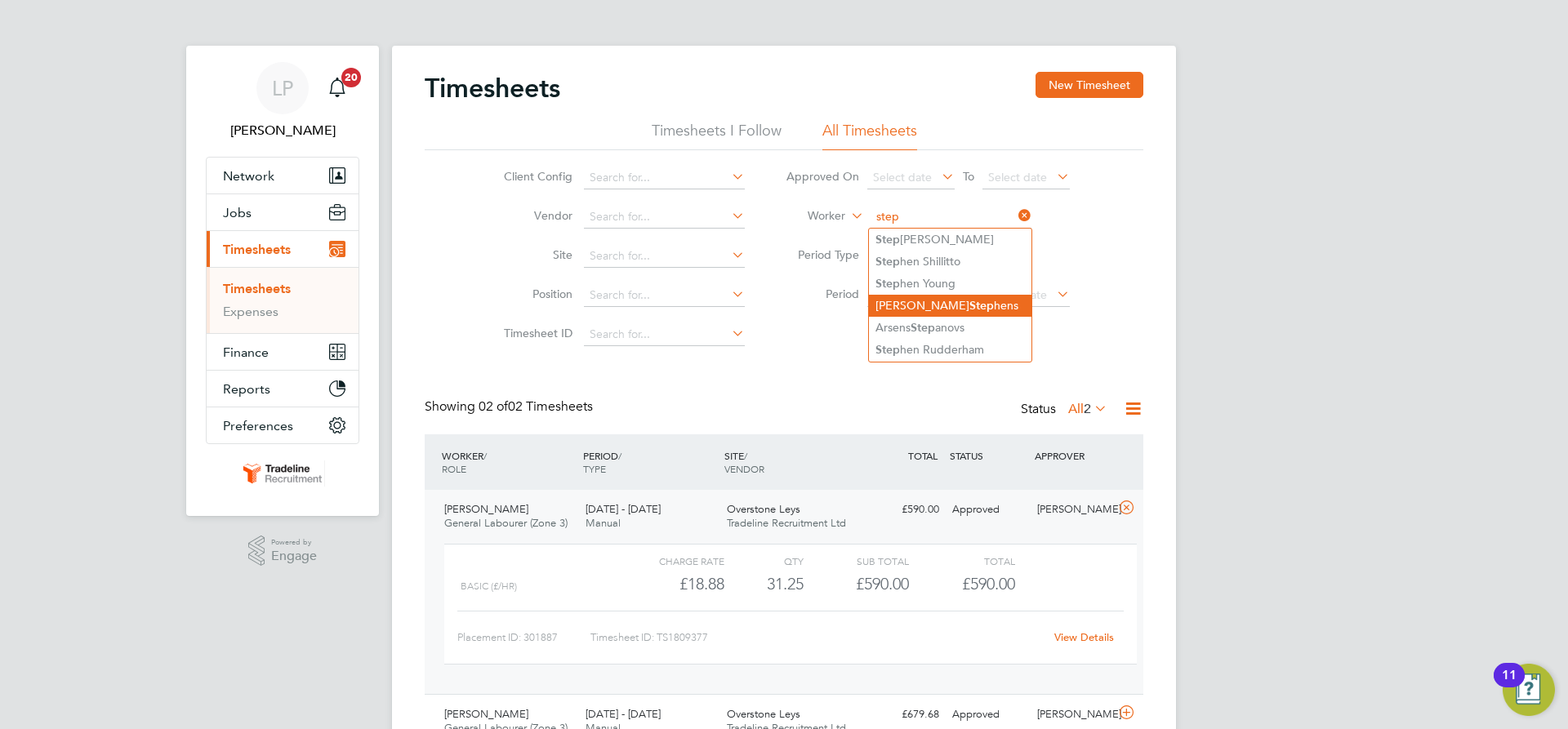
click at [932, 300] on li "Craig Step hens" at bounding box center [950, 305] width 162 height 22
type input "Craig Stephens"
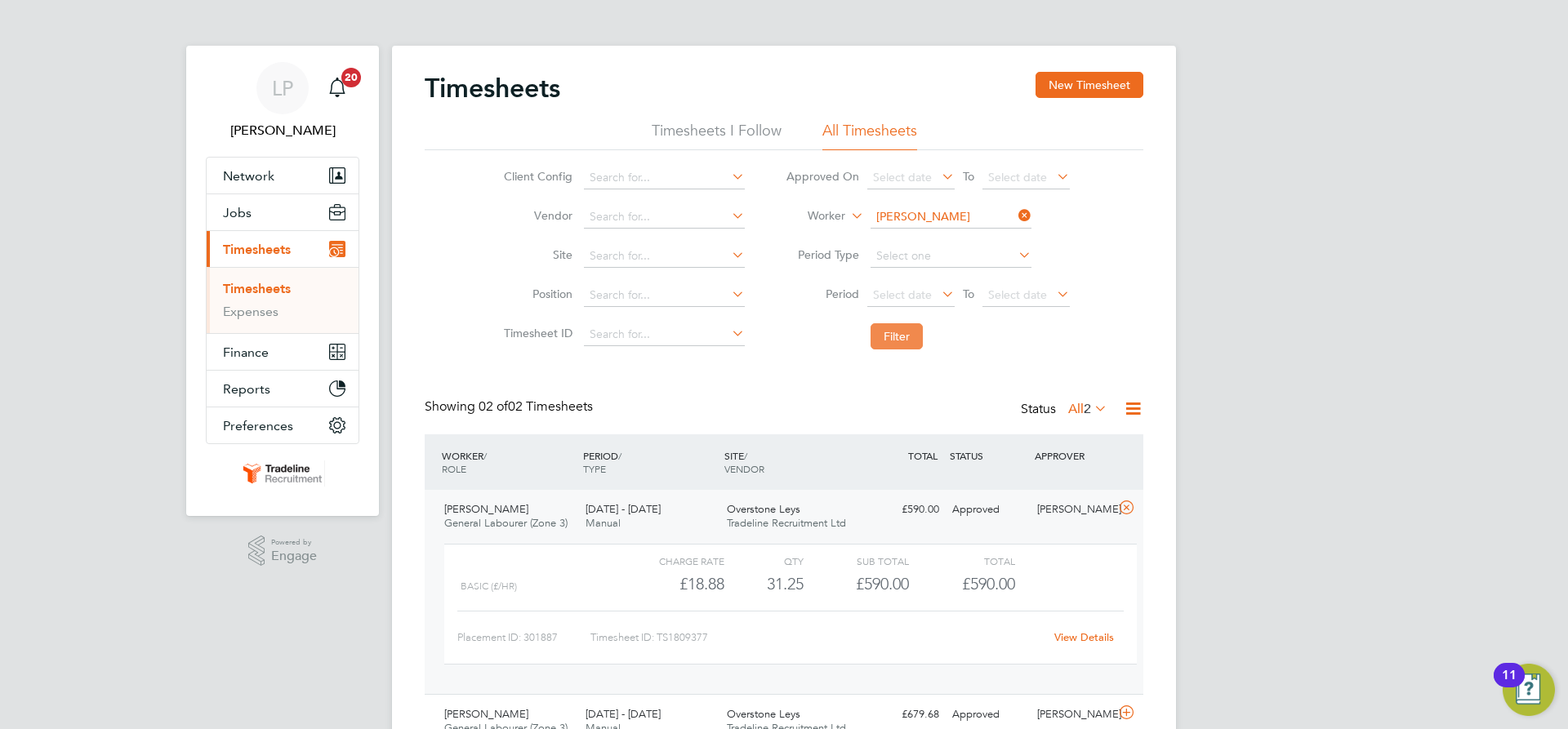
click at [900, 340] on button "Filter" at bounding box center [897, 336] width 53 height 26
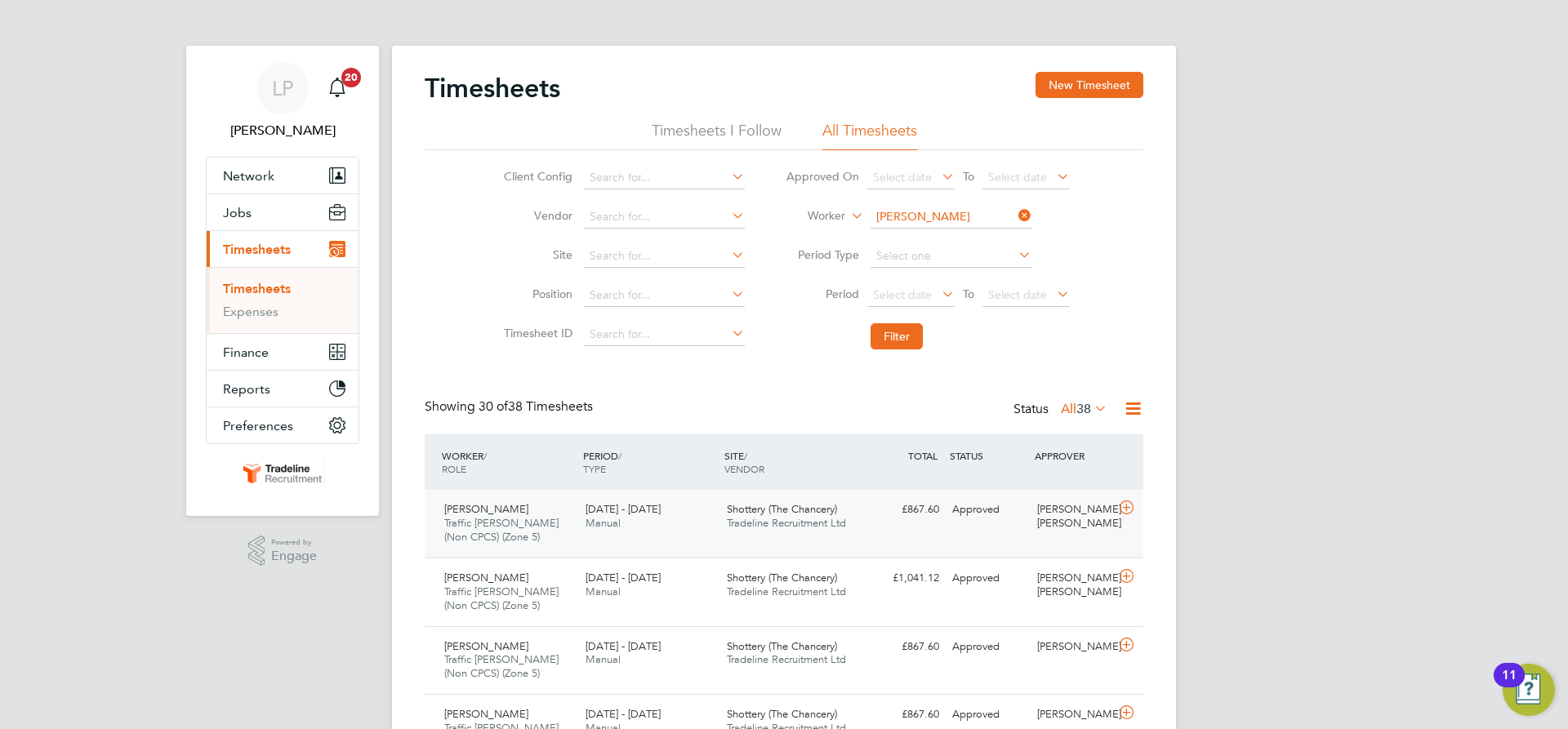
click at [798, 525] on span "Tradeline Recruitment Ltd" at bounding box center [786, 523] width 119 height 14
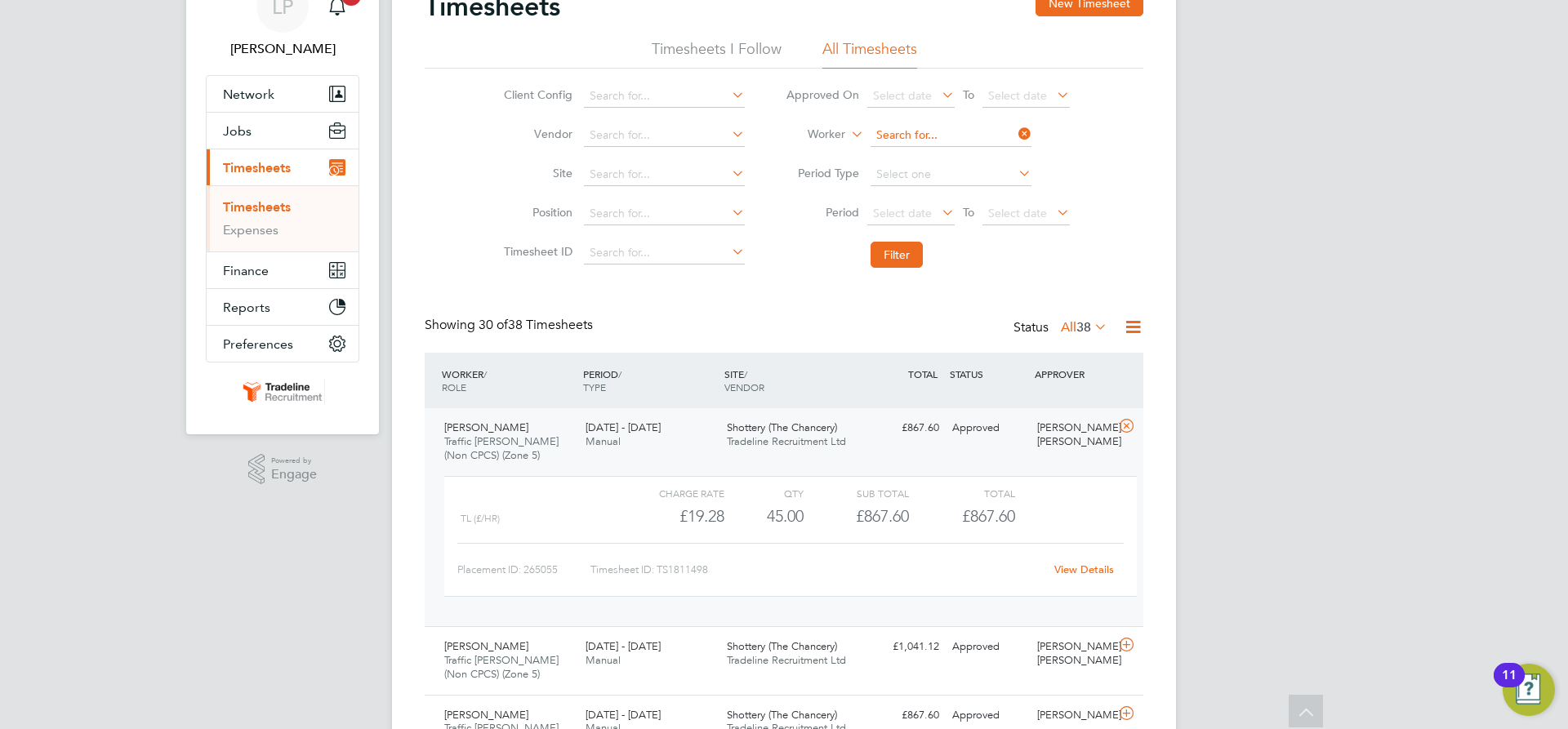
click at [924, 127] on input at bounding box center [951, 136] width 161 height 23
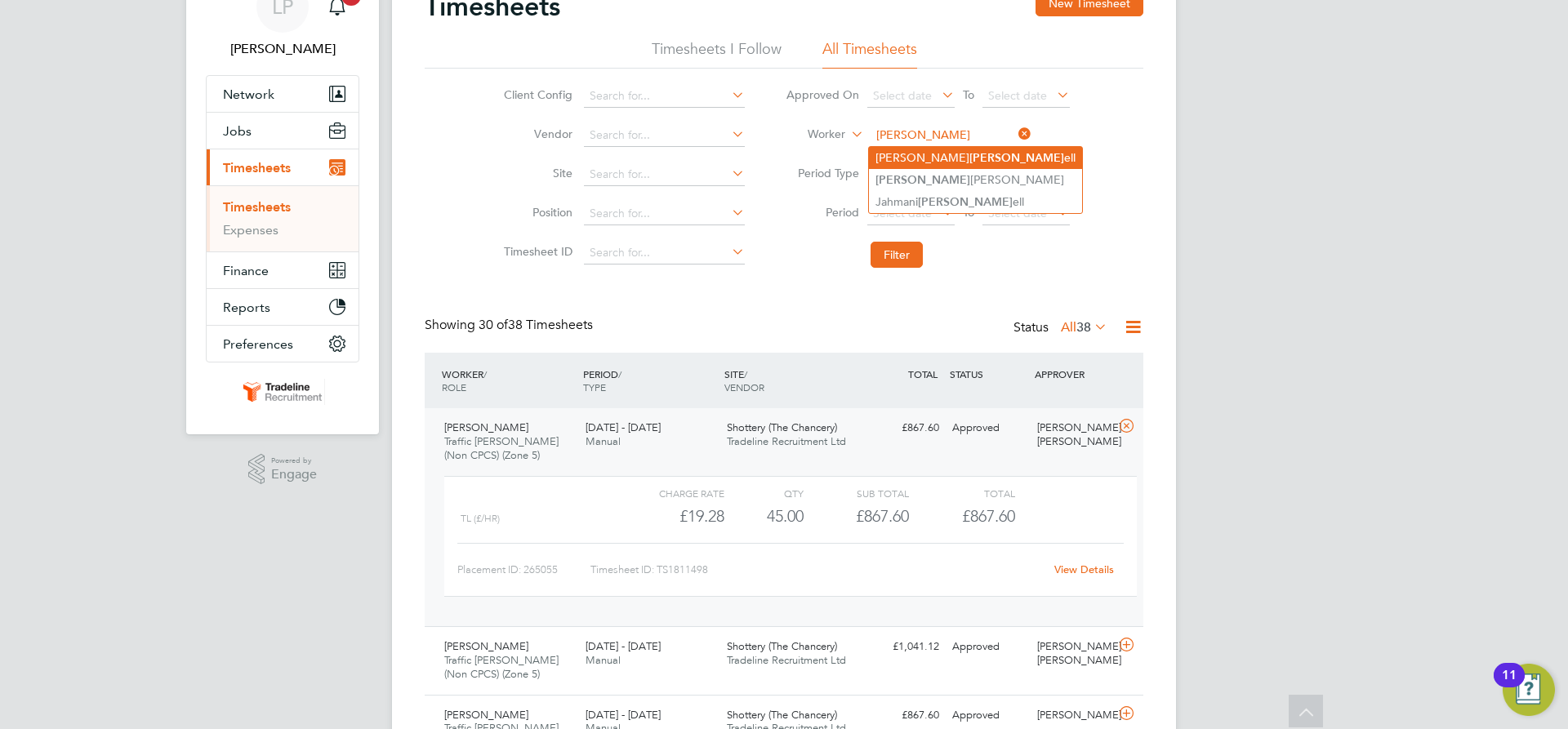
click at [969, 151] on b "Mitch" at bounding box center [1017, 158] width 95 height 14
type input "[PERSON_NAME]"
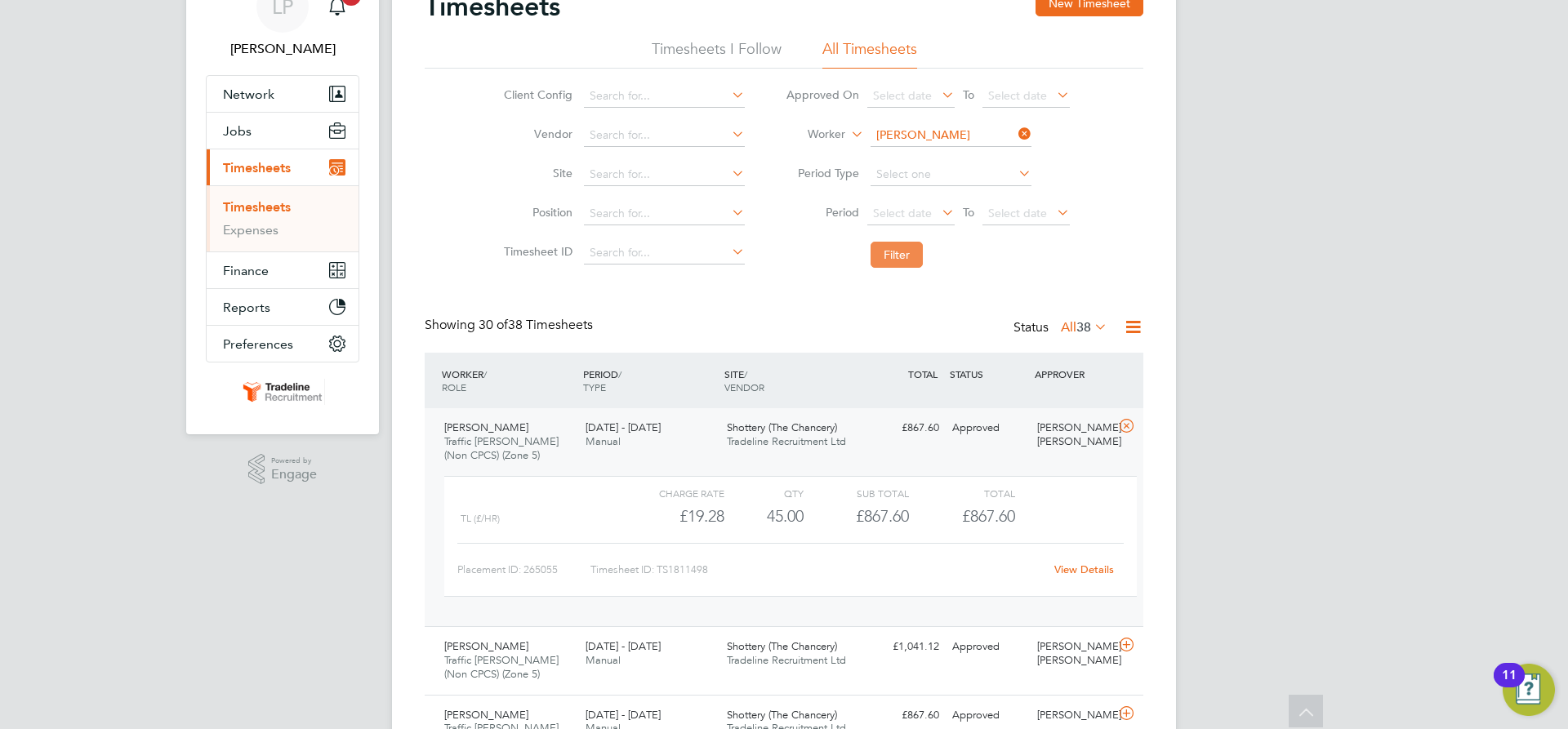
click at [905, 251] on button "Filter" at bounding box center [897, 255] width 53 height 26
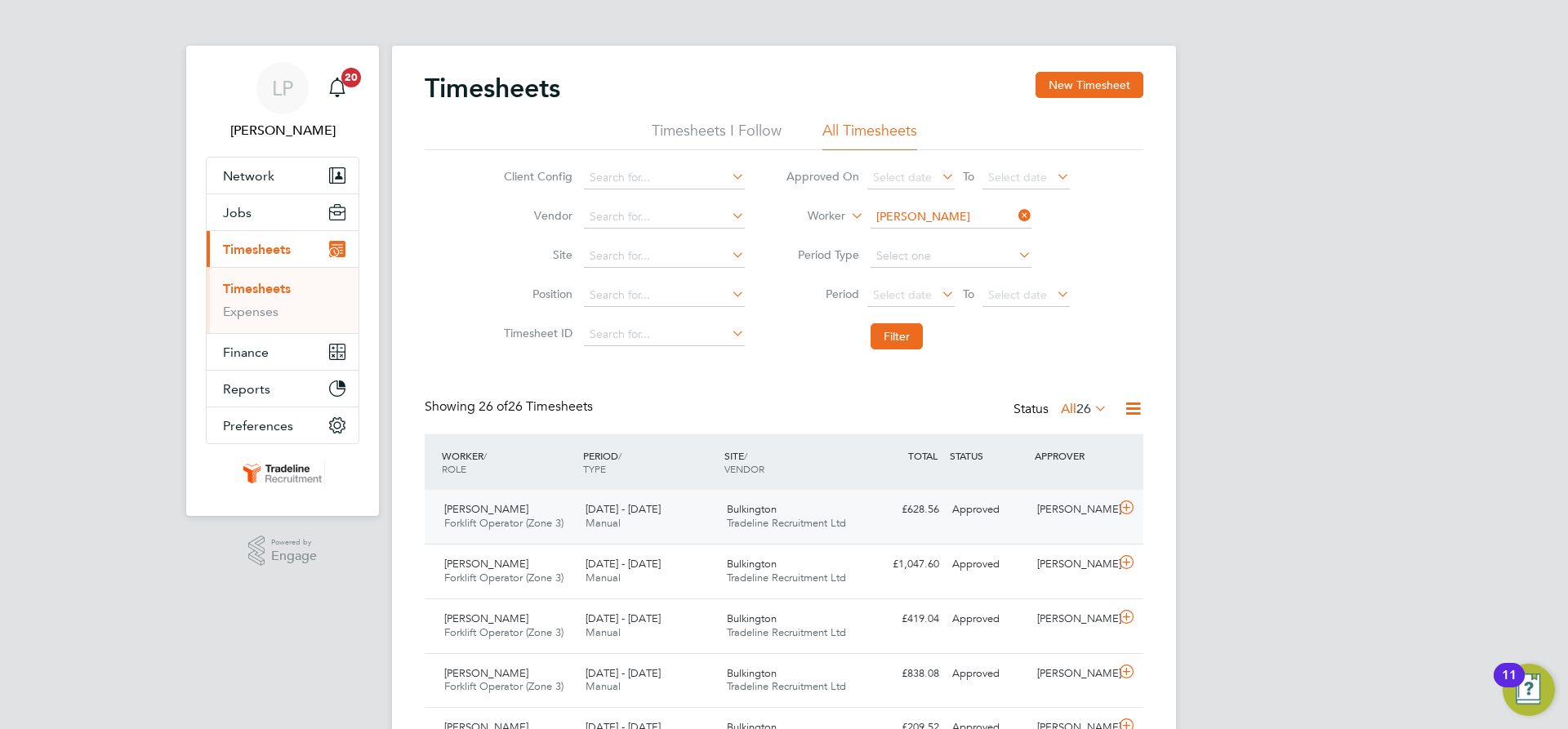
click at [852, 516] on div "Bulkington Tradeline Recruitment Ltd" at bounding box center [791, 517] width 141 height 41
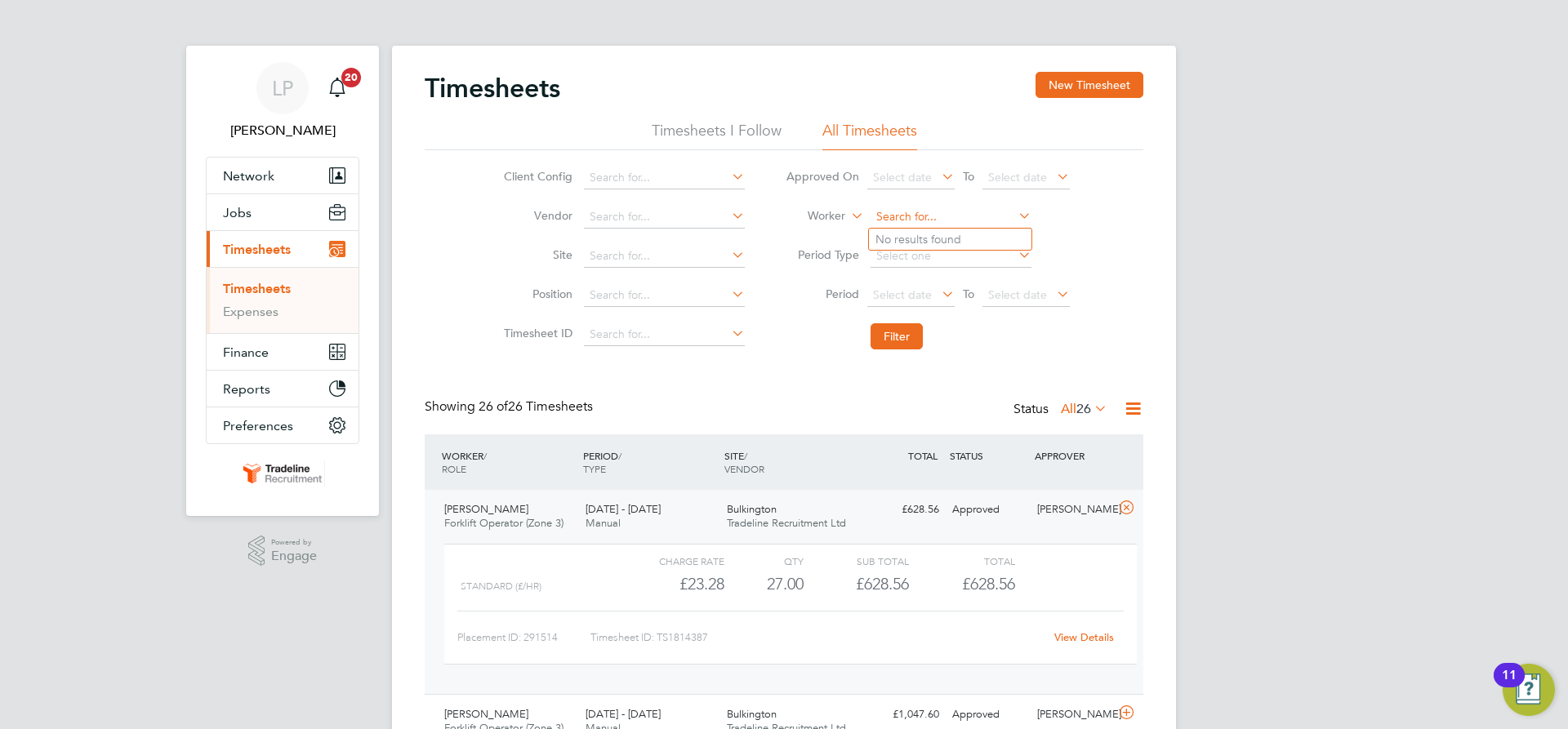
click at [915, 215] on input at bounding box center [951, 217] width 161 height 23
click at [928, 233] on b "Stal" at bounding box center [917, 240] width 20 height 14
type input "[PERSON_NAME]"
click at [912, 340] on button "Filter" at bounding box center [897, 336] width 53 height 26
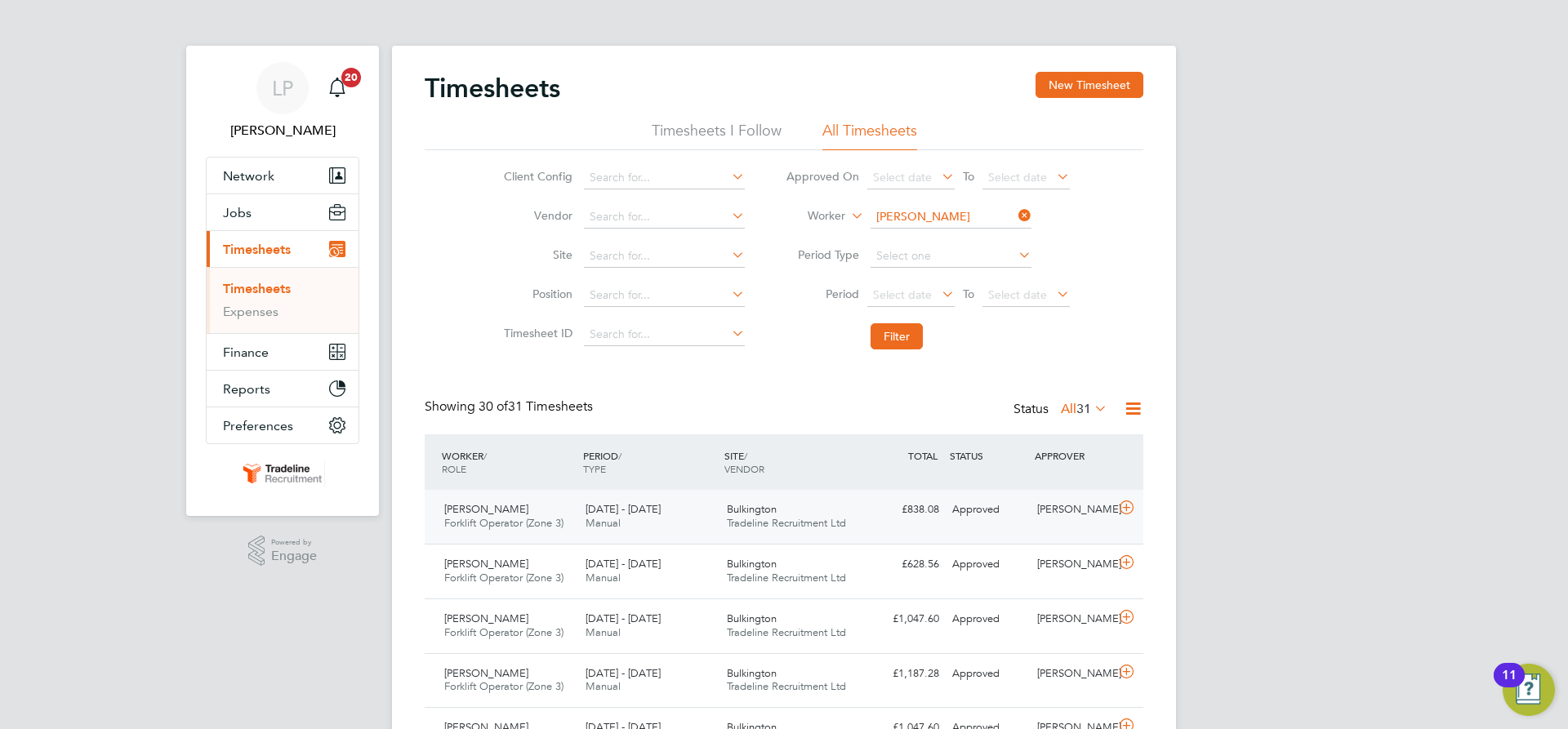
click at [753, 513] on span "Bulkington" at bounding box center [751, 509] width 50 height 14
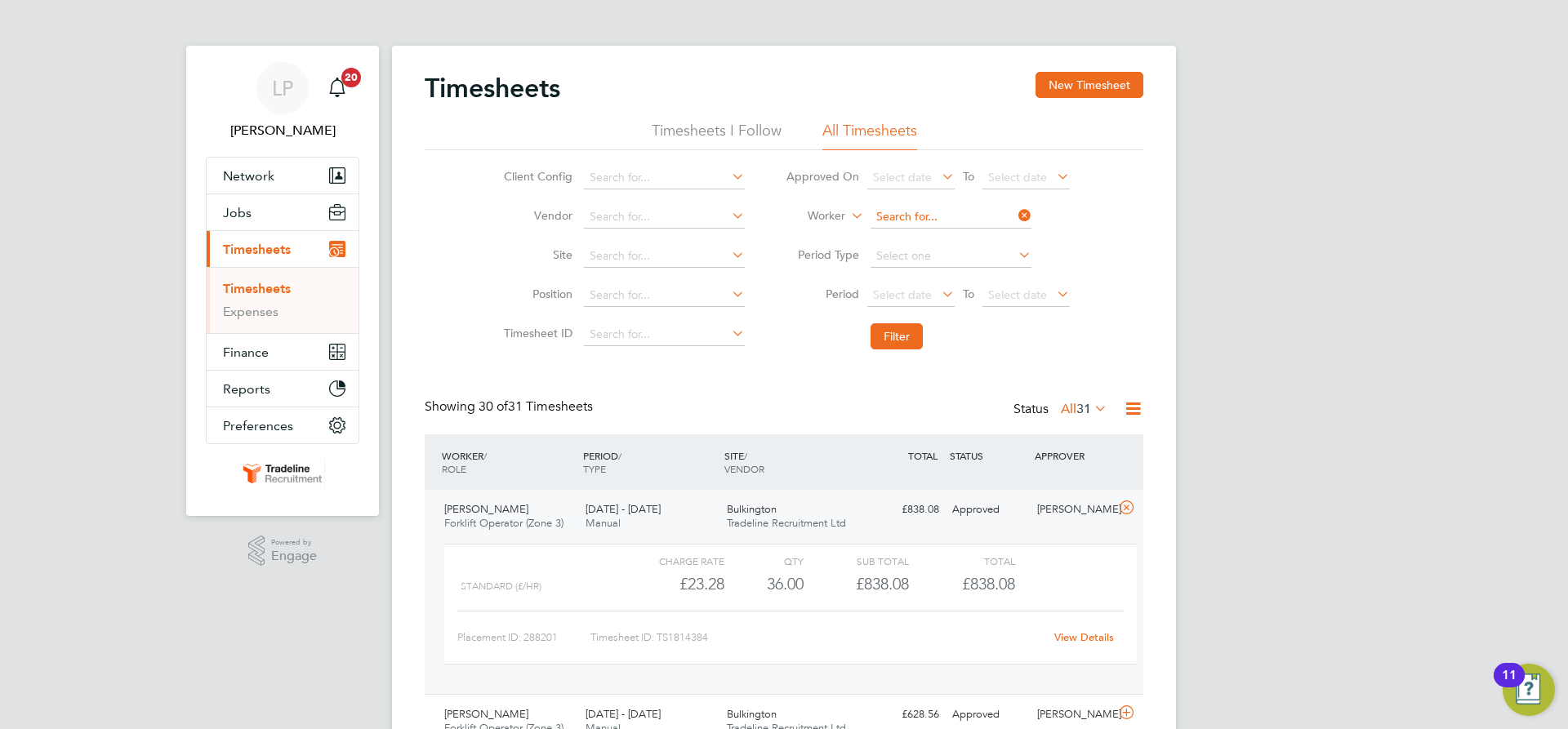
click at [915, 223] on input at bounding box center [951, 217] width 161 height 23
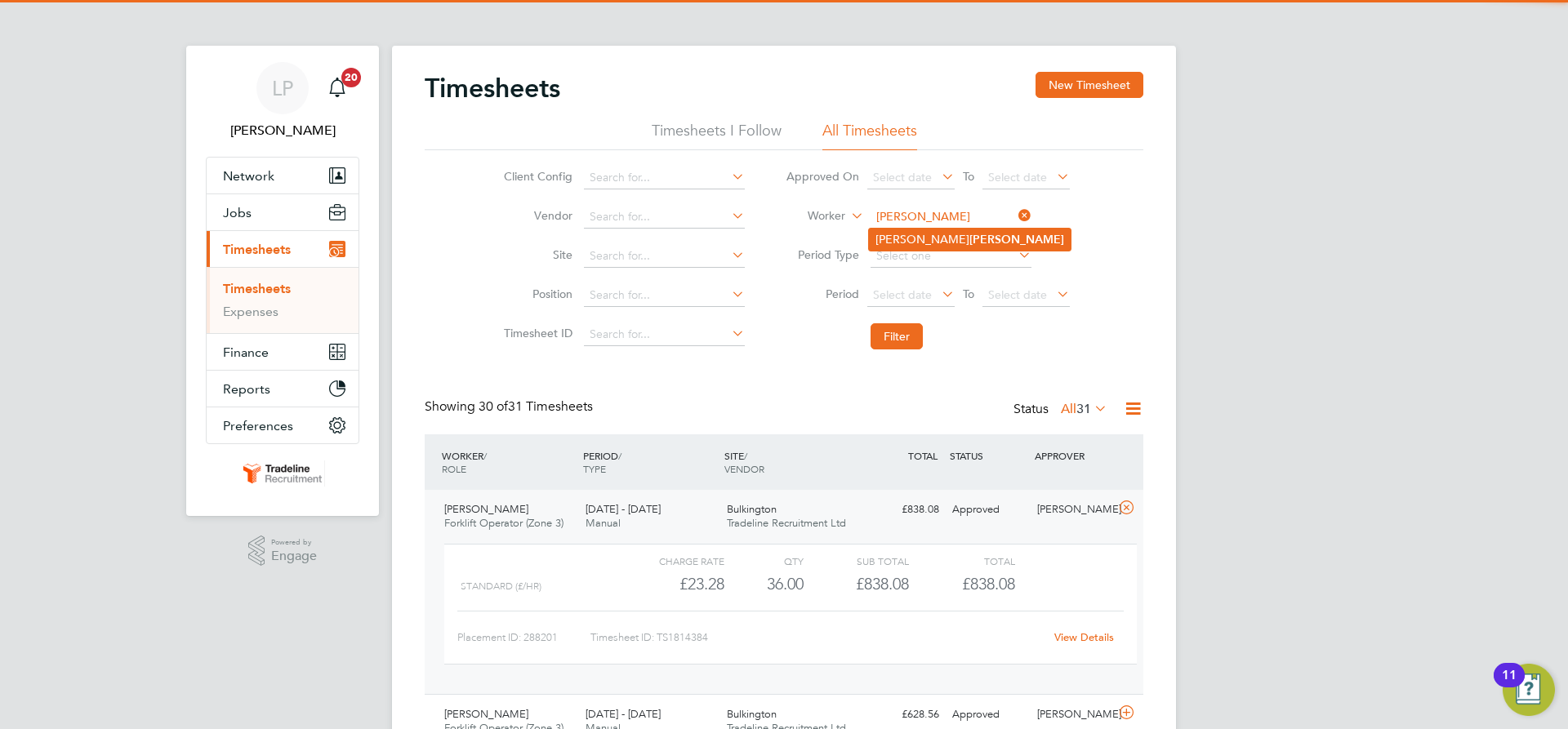
click at [921, 231] on li "Matthew Cain" at bounding box center [970, 239] width 202 height 22
type input "Matthew Cain"
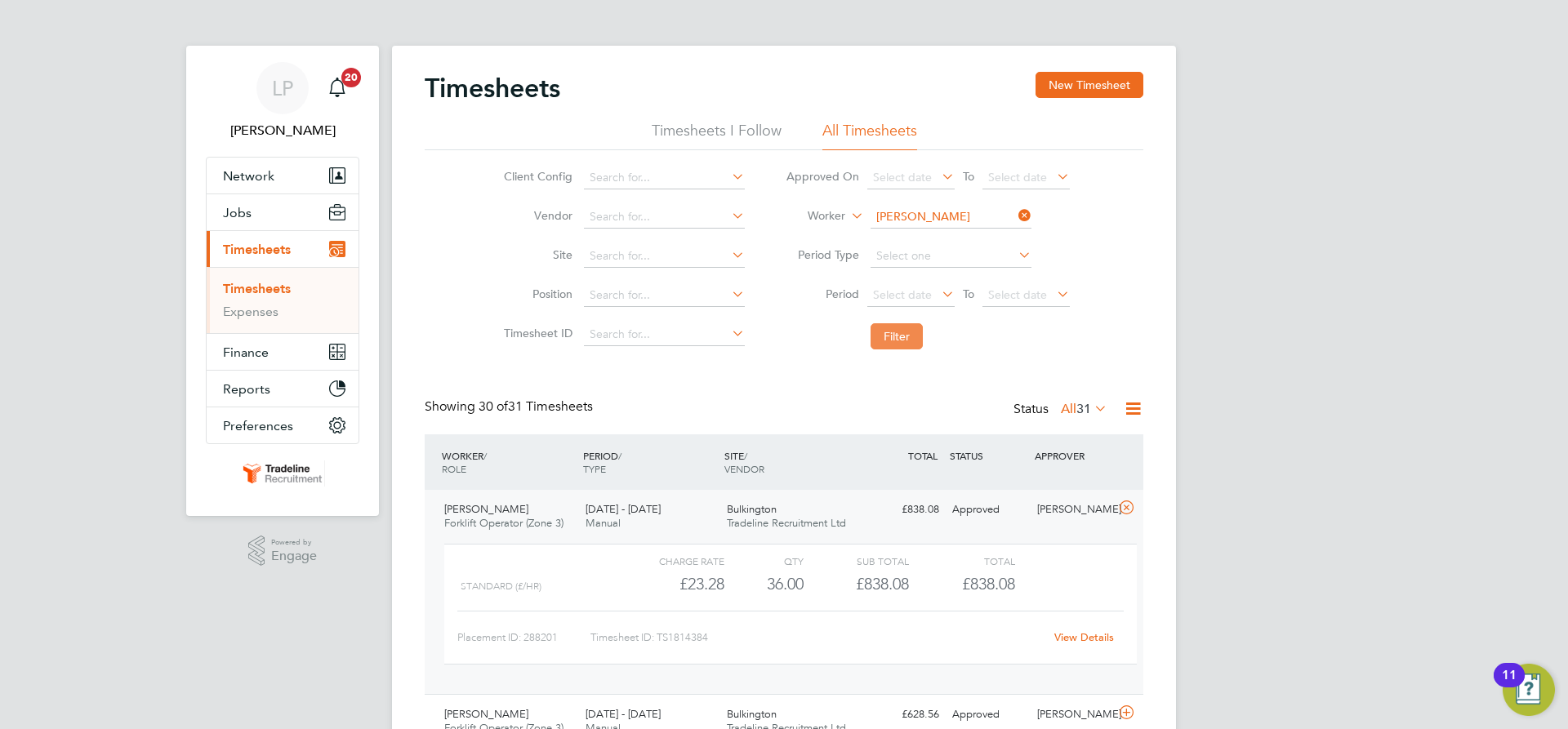
click at [899, 342] on button "Filter" at bounding box center [897, 336] width 53 height 26
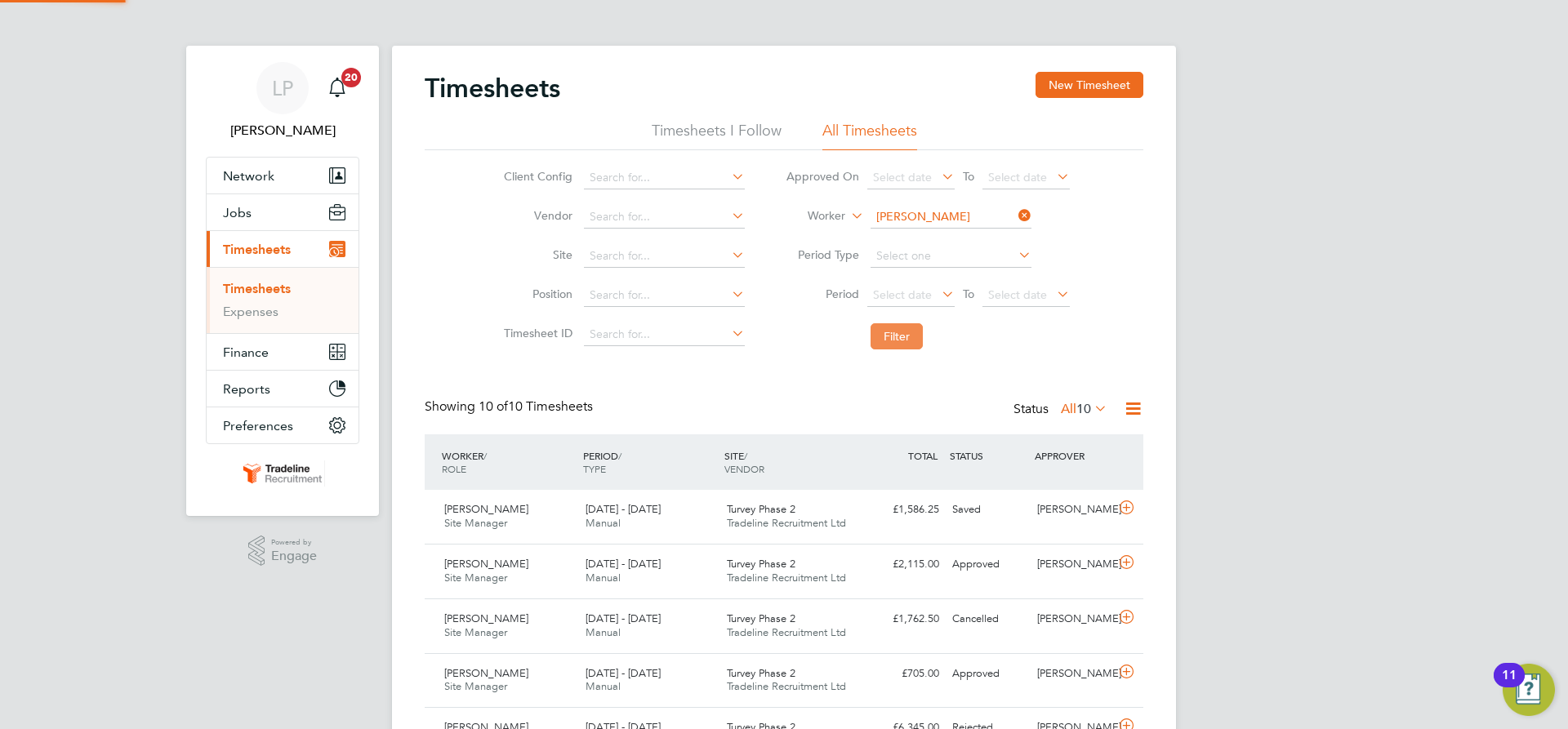
scroll to position [42, 142]
click at [854, 519] on div "Turvey Phase 2 Tradeline Recruitment Ltd" at bounding box center [791, 517] width 141 height 41
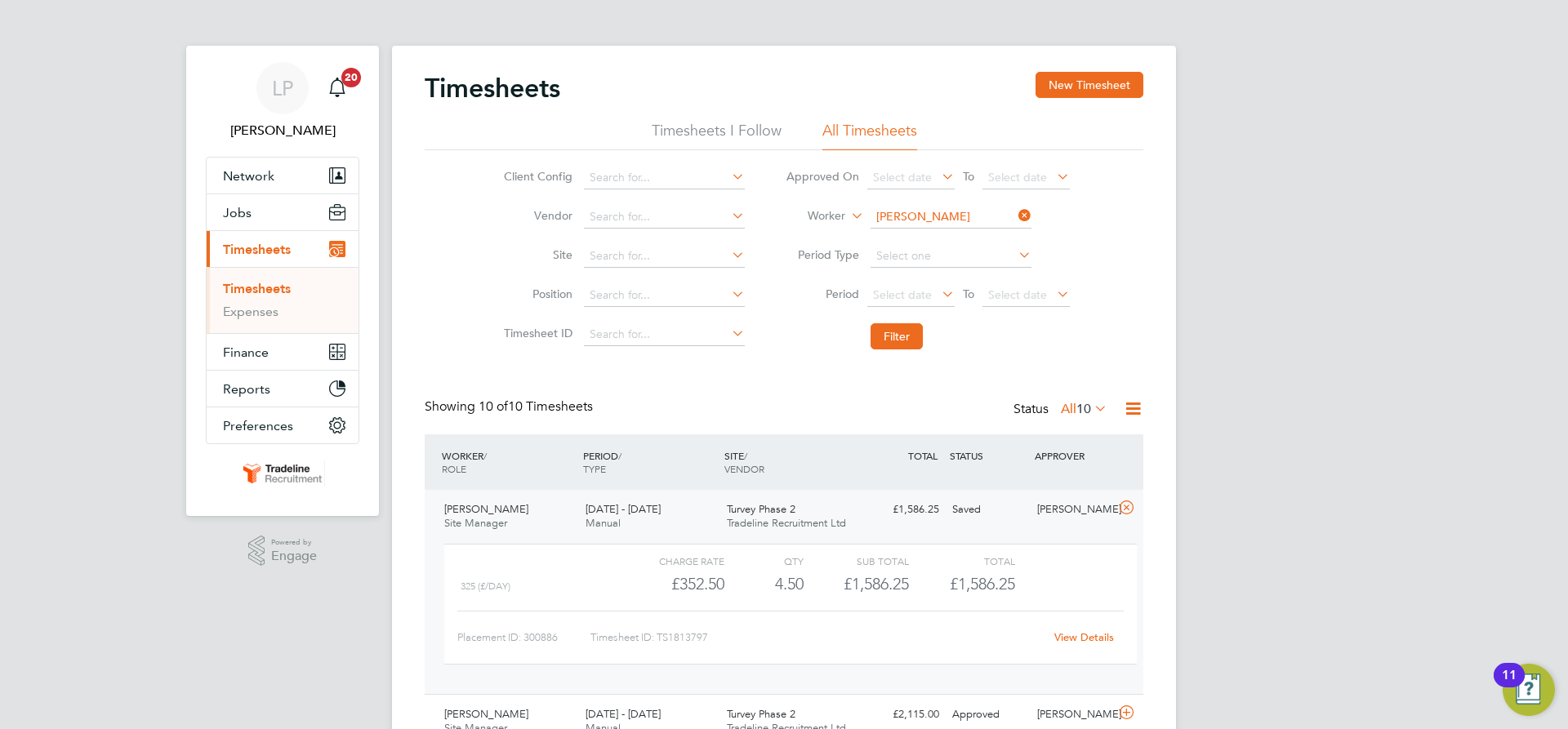
click at [1069, 638] on link "View Details" at bounding box center [1084, 637] width 60 height 14
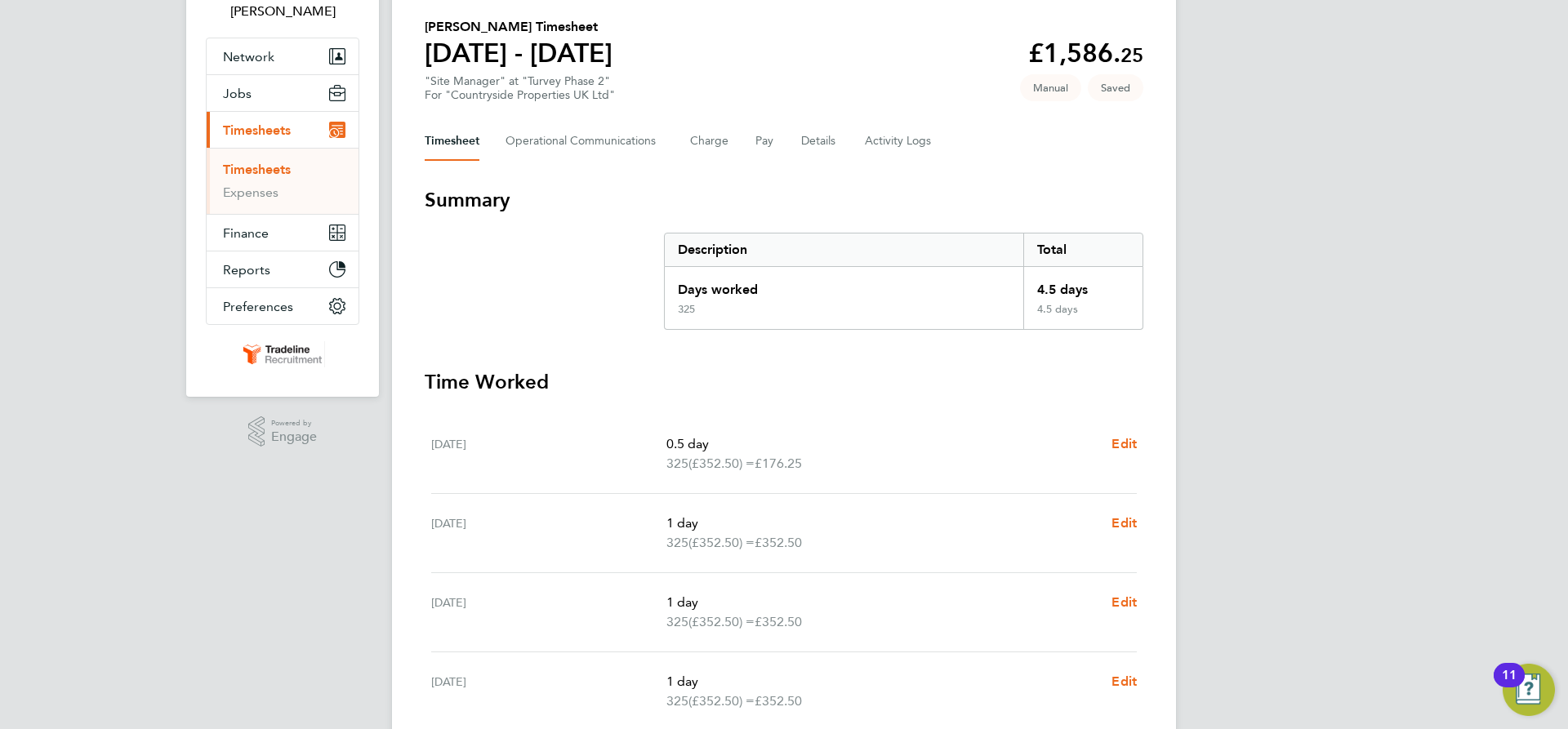
scroll to position [81, 0]
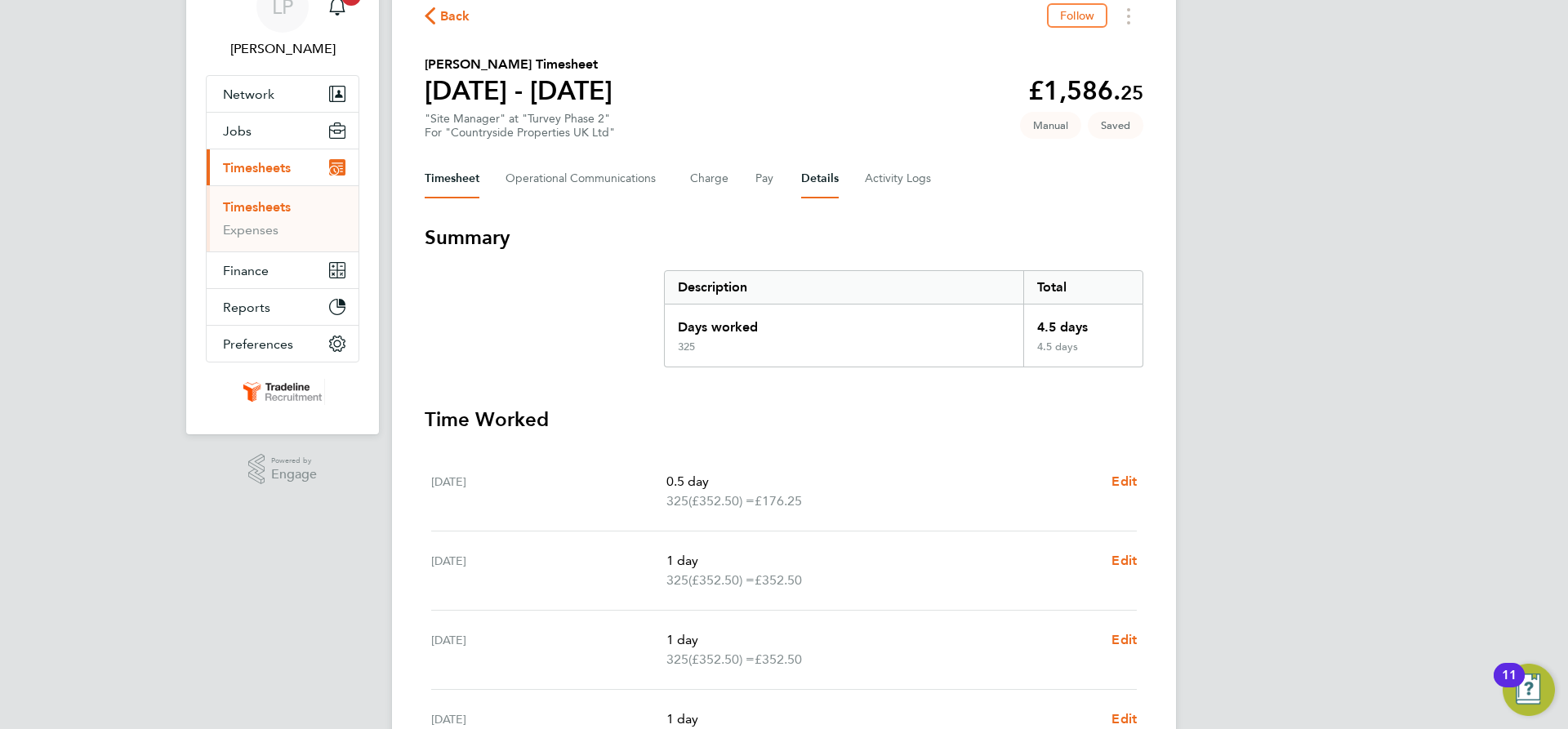
click at [805, 178] on button "Details" at bounding box center [819, 179] width 38 height 39
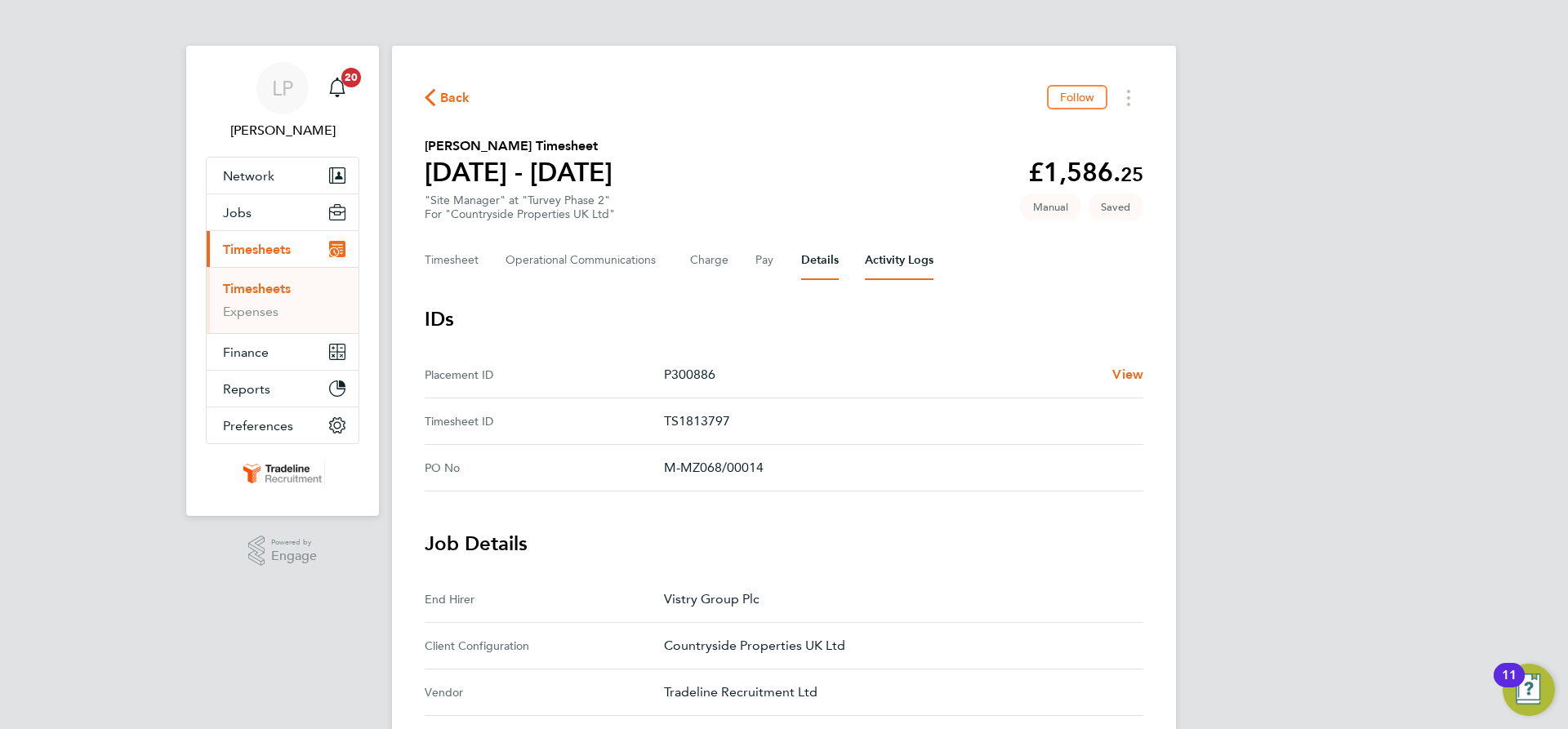
click at [910, 264] on Logs-tab "Activity Logs" at bounding box center [899, 260] width 68 height 39
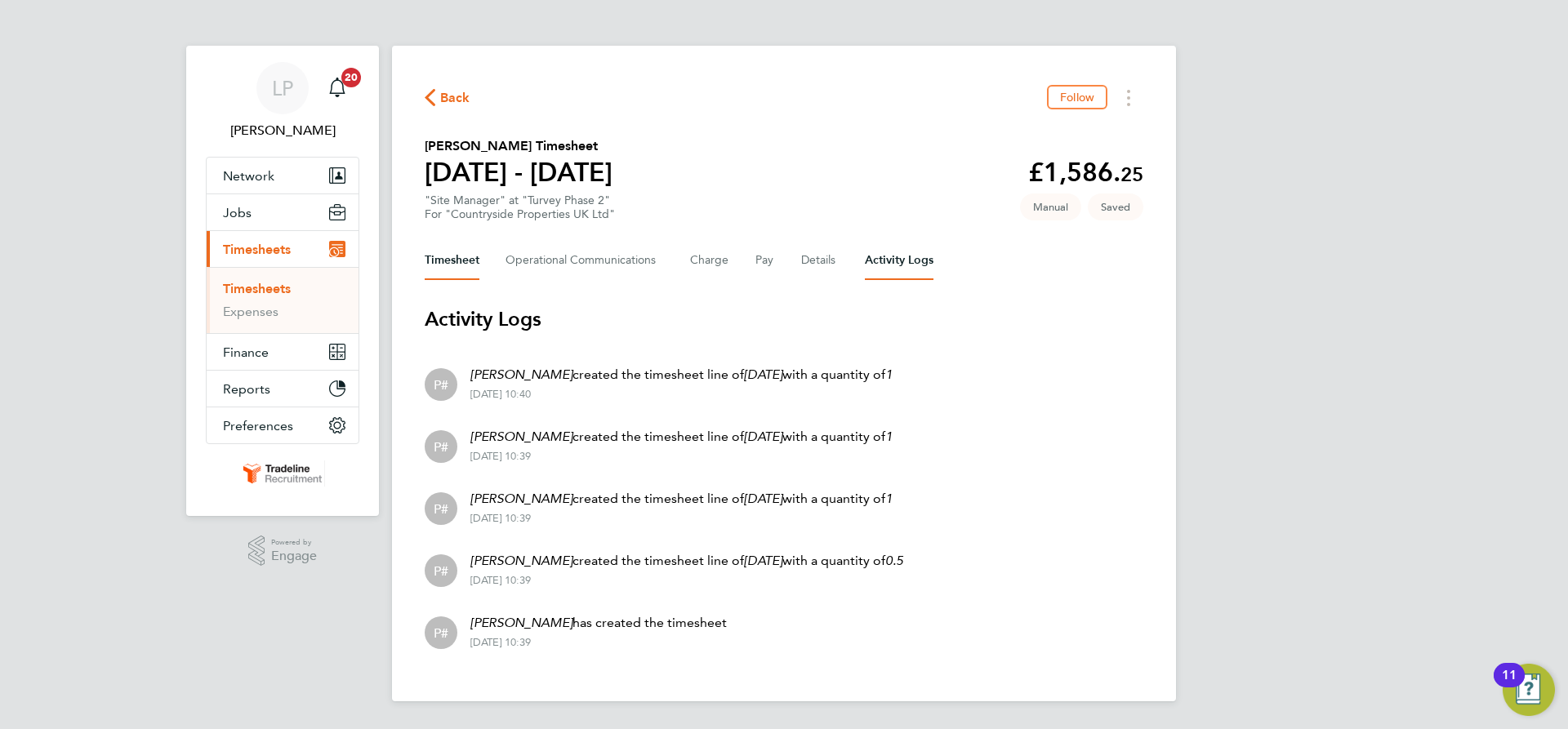
click at [452, 265] on button "Timesheet" at bounding box center [452, 260] width 54 height 39
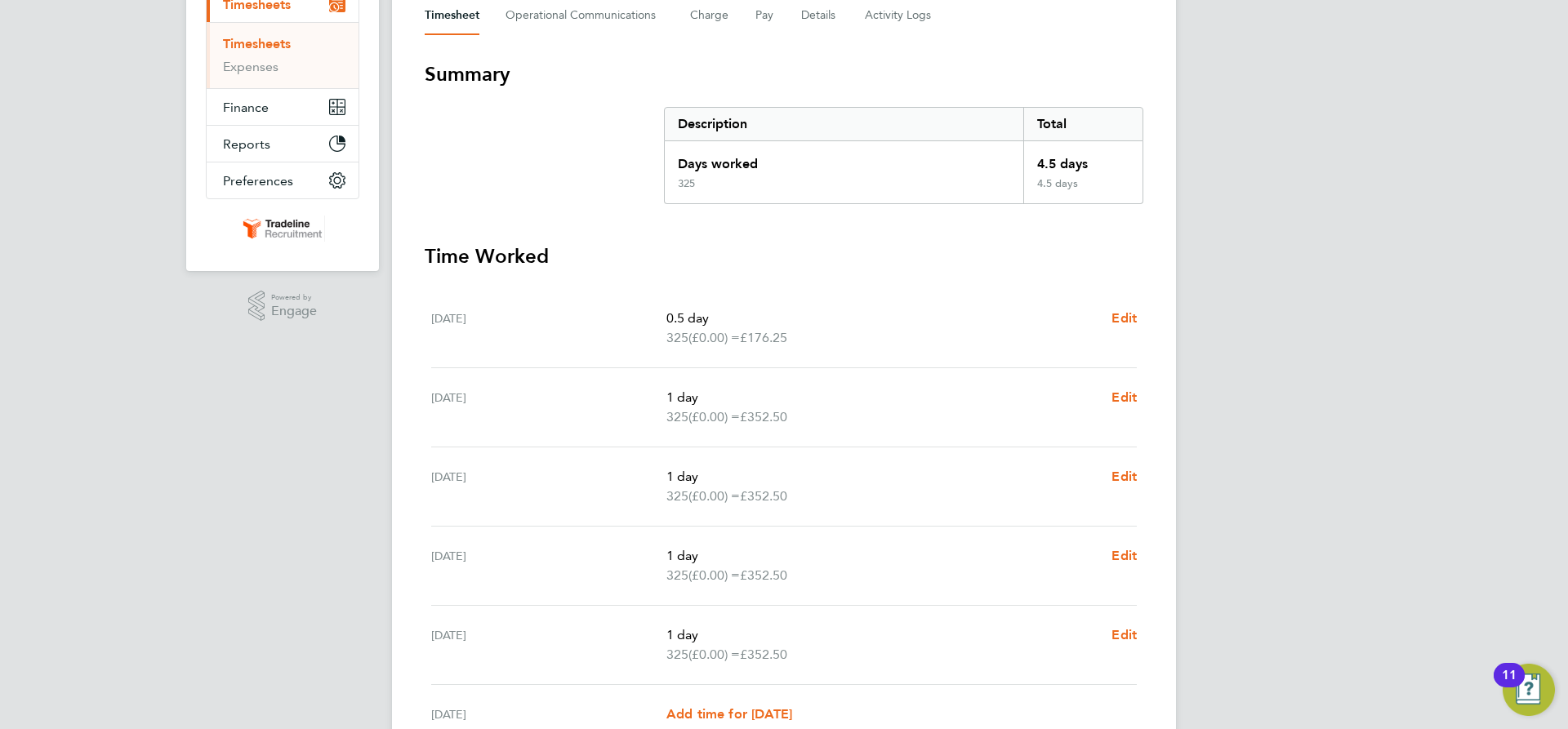
scroll to position [327, 0]
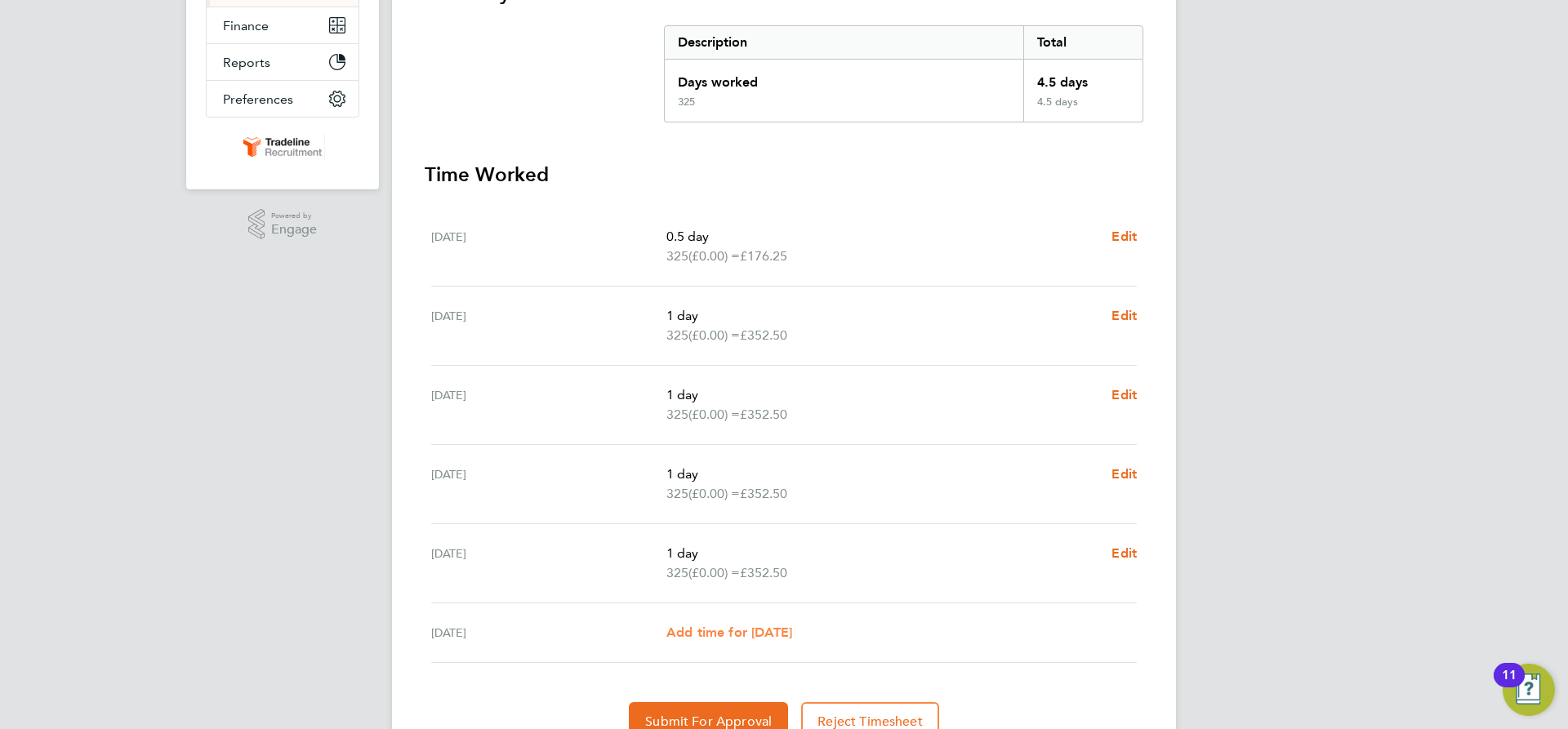
click at [775, 633] on span "Add time for [DATE]" at bounding box center [729, 633] width 126 height 16
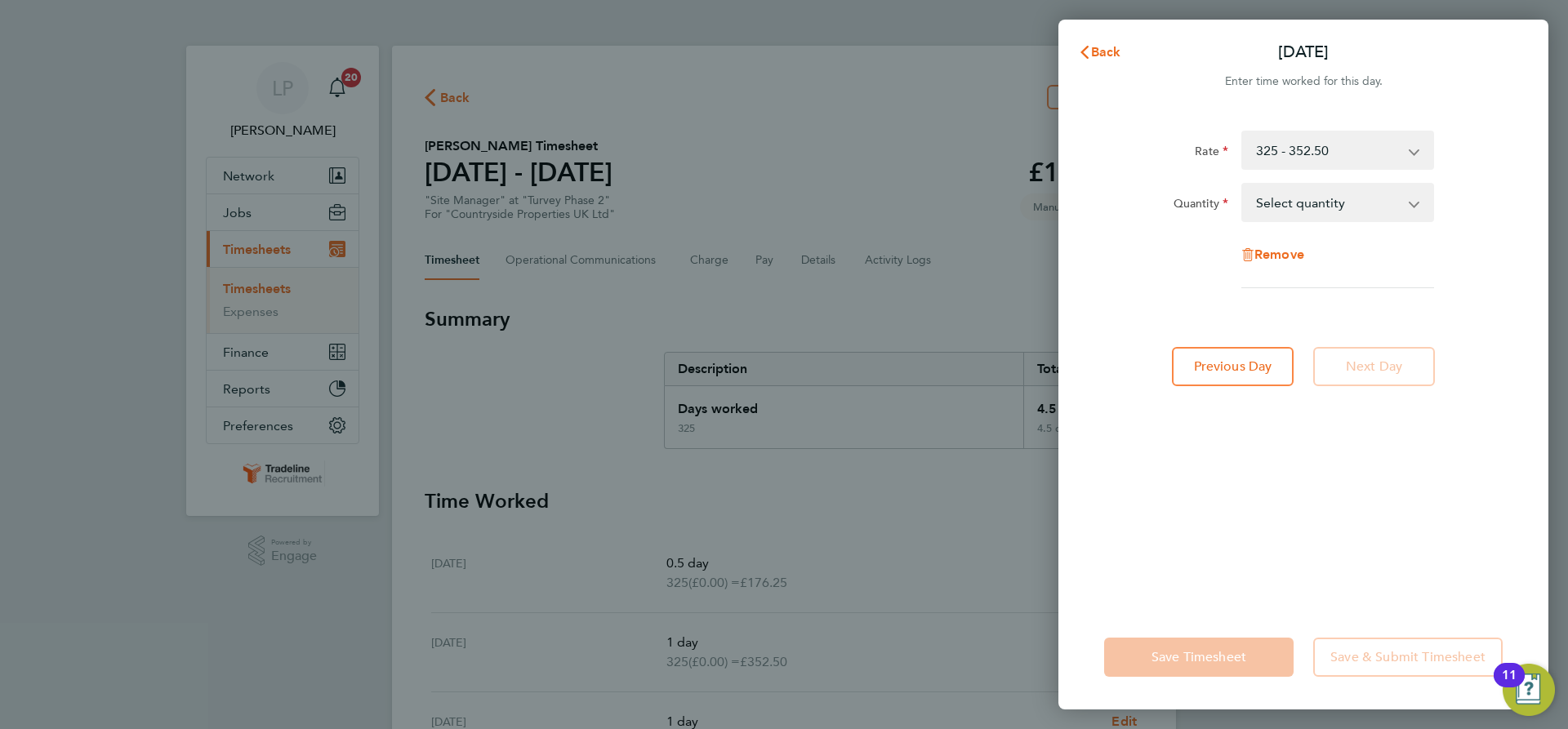
click at [1355, 211] on select "Select quantity 0.5 1" at bounding box center [1328, 202] width 170 height 36
select select "1"
click at [1243, 185] on select "Select quantity 0.5 1" at bounding box center [1328, 202] width 170 height 36
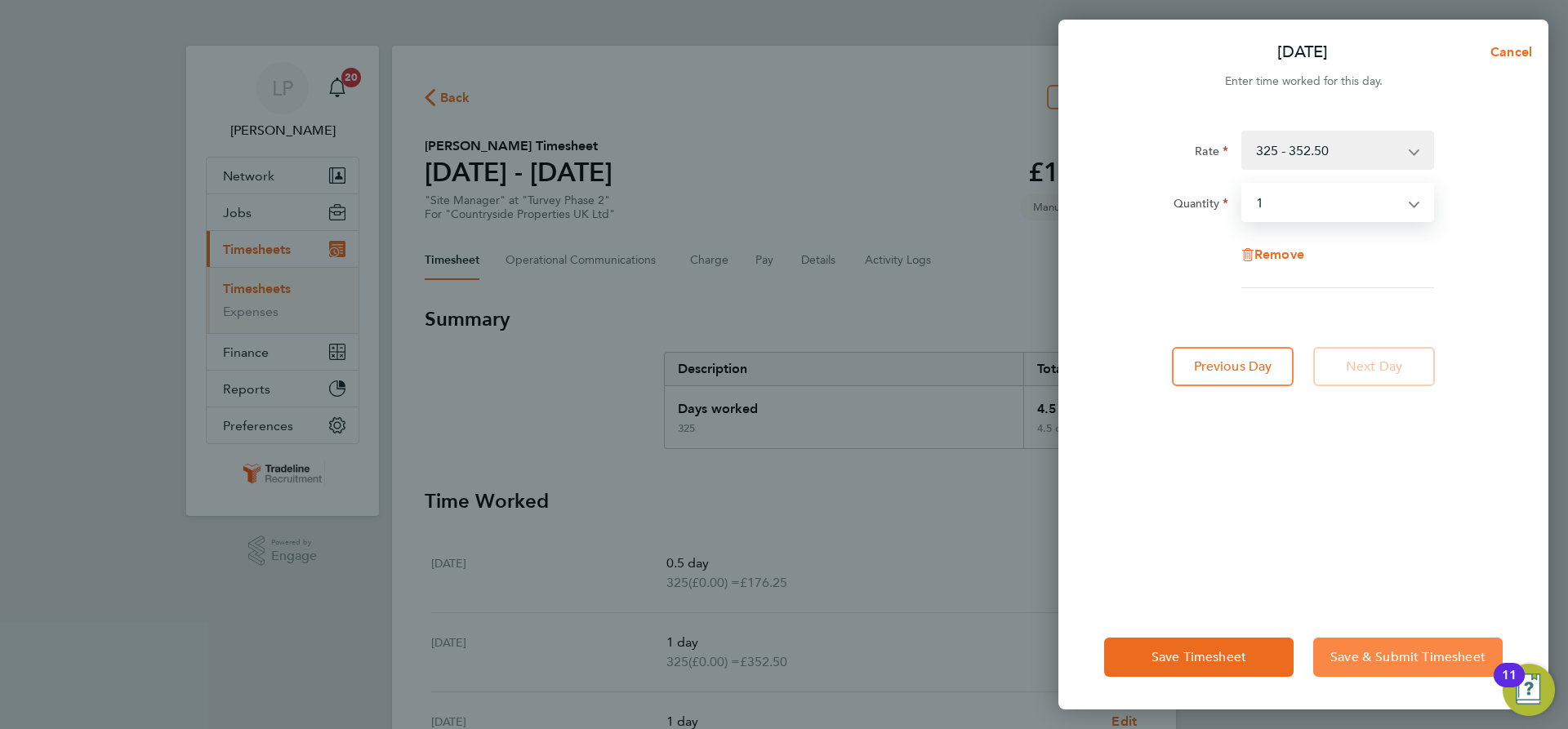
click at [1361, 653] on span "Save & Submit Timesheet" at bounding box center [1408, 657] width 155 height 17
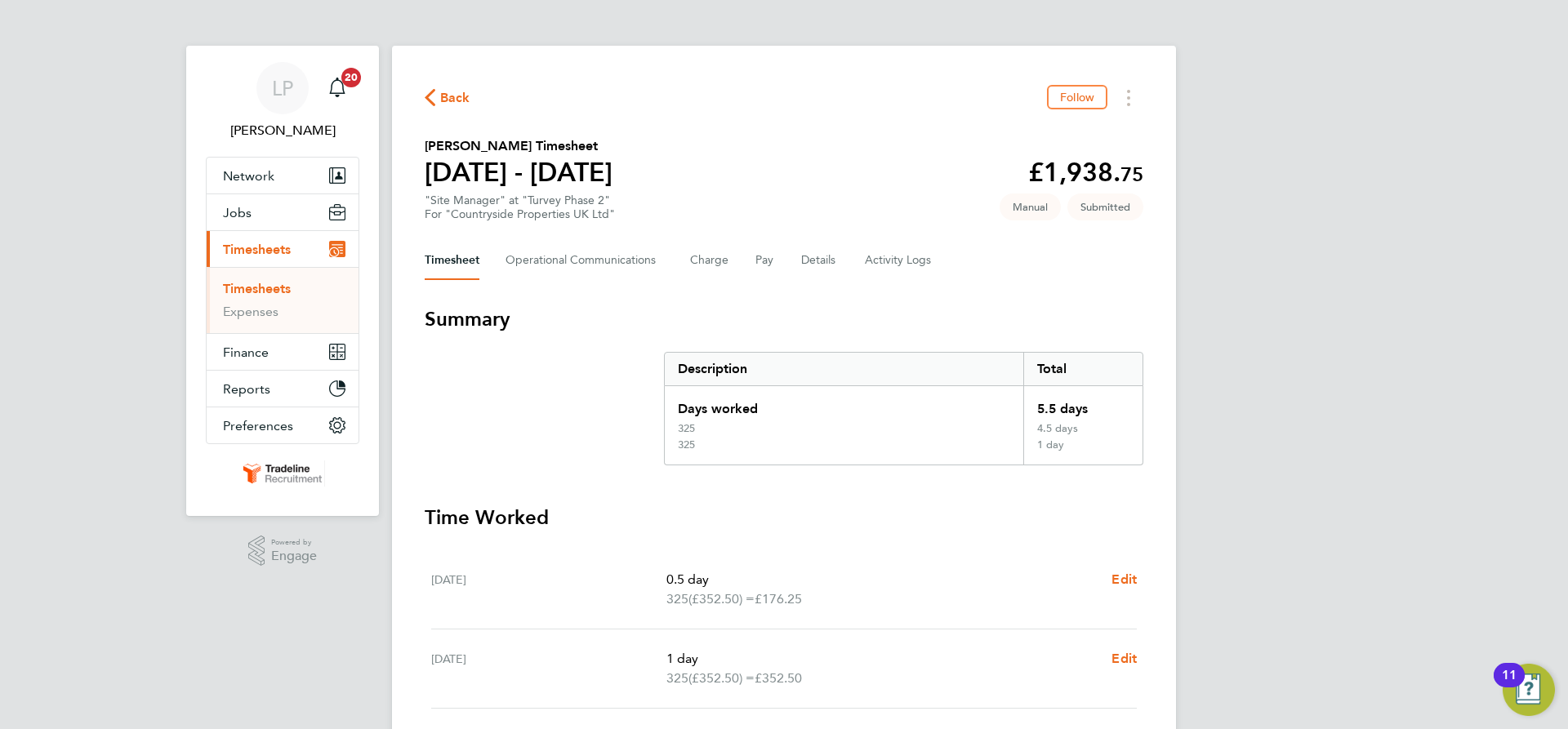
click at [253, 289] on link "Timesheets" at bounding box center [256, 289] width 67 height 16
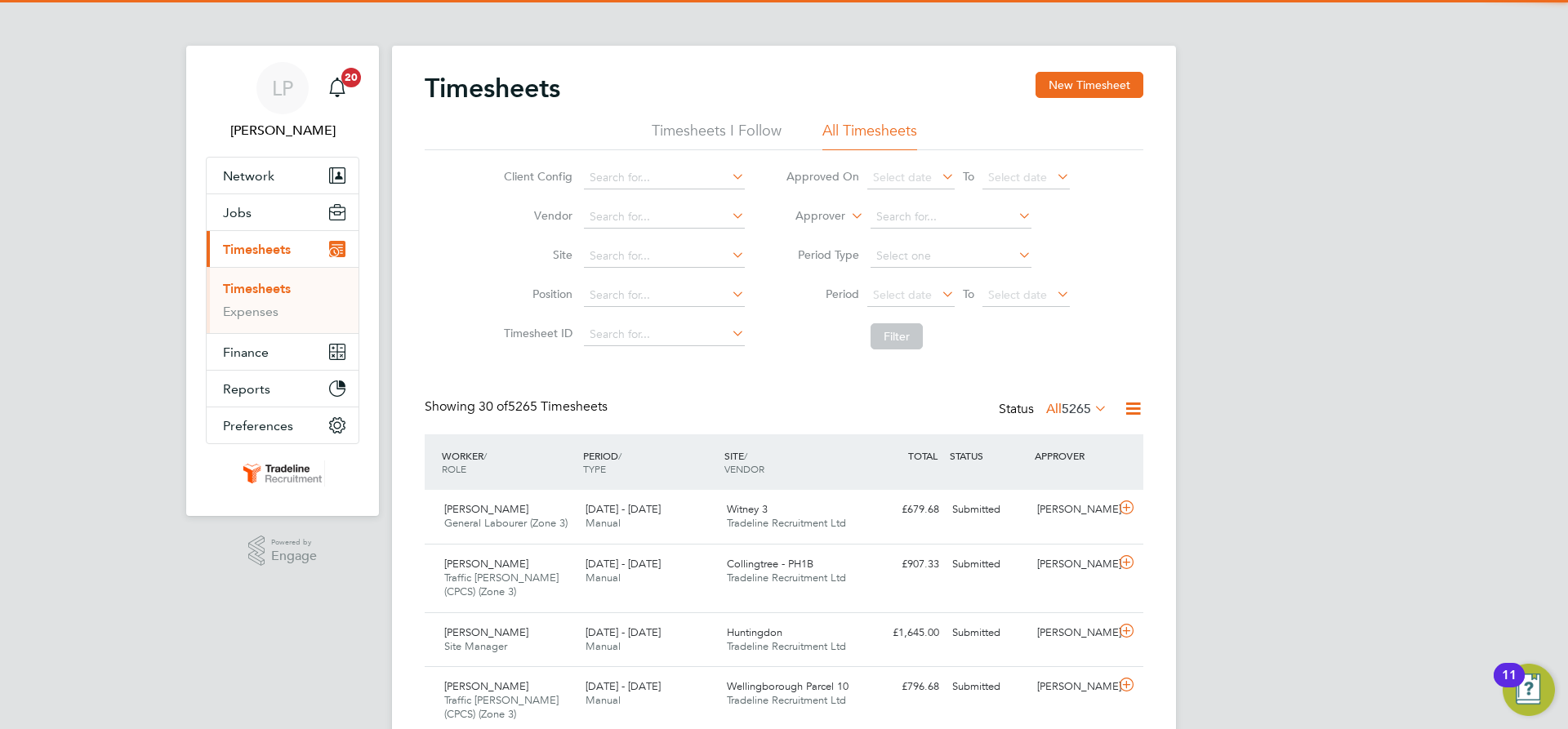
click at [827, 220] on label "Approver" at bounding box center [809, 216] width 74 height 17
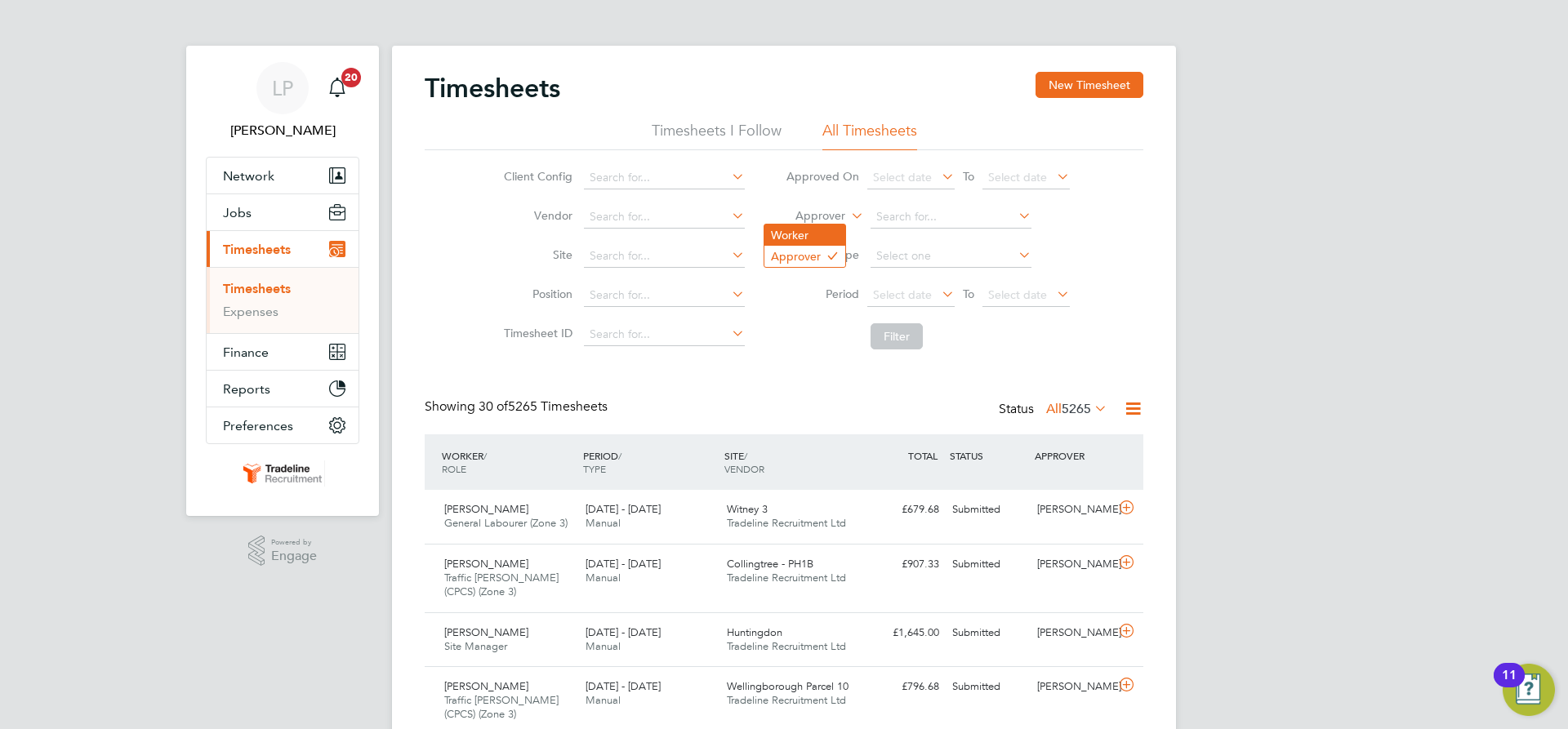
click at [825, 230] on li "Worker" at bounding box center [805, 235] width 81 height 21
click at [890, 216] on input at bounding box center [951, 217] width 161 height 23
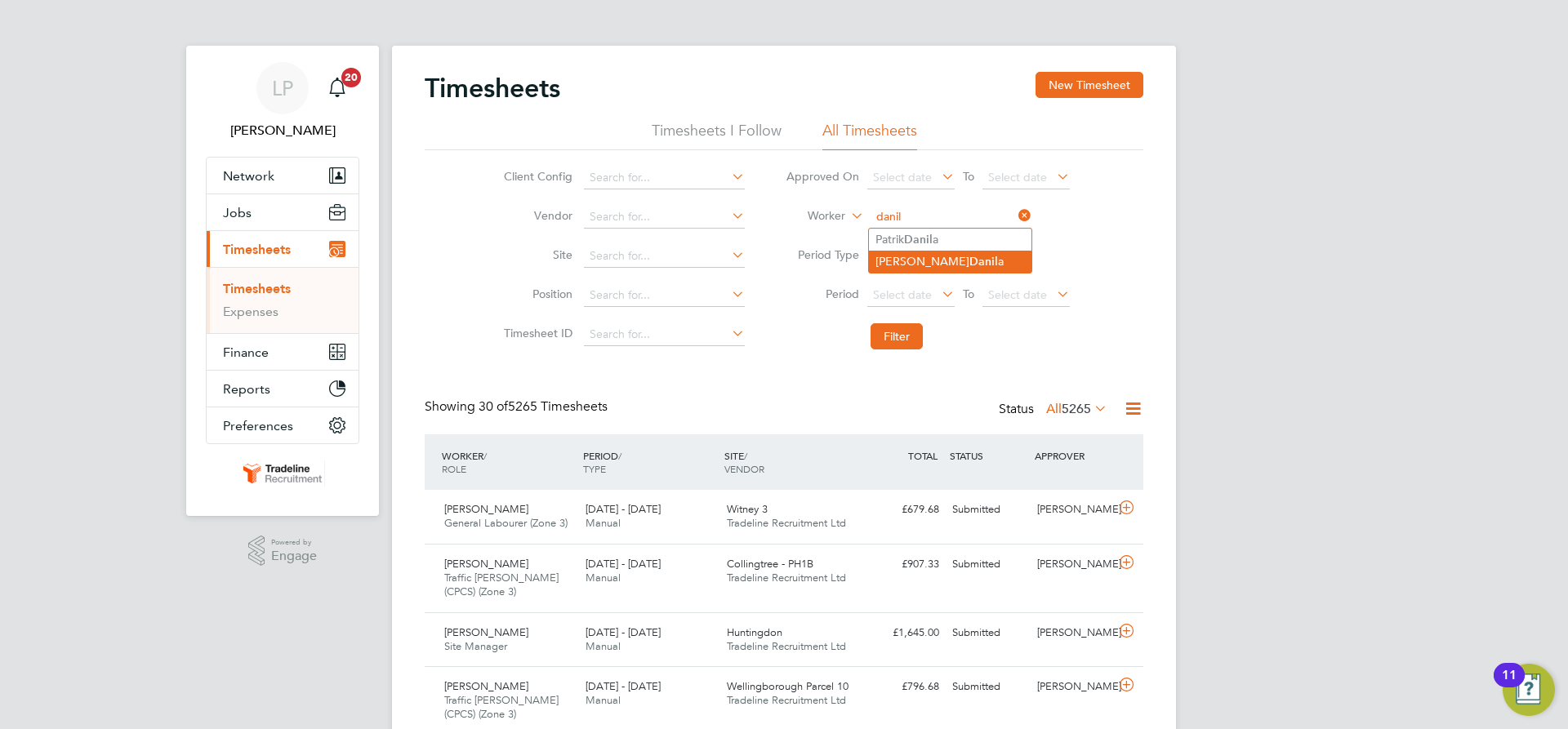
click at [896, 251] on li "Tiberiu Danil a" at bounding box center [950, 261] width 162 height 22
type input "[PERSON_NAME]"
click at [895, 329] on button "Filter" at bounding box center [897, 336] width 53 height 26
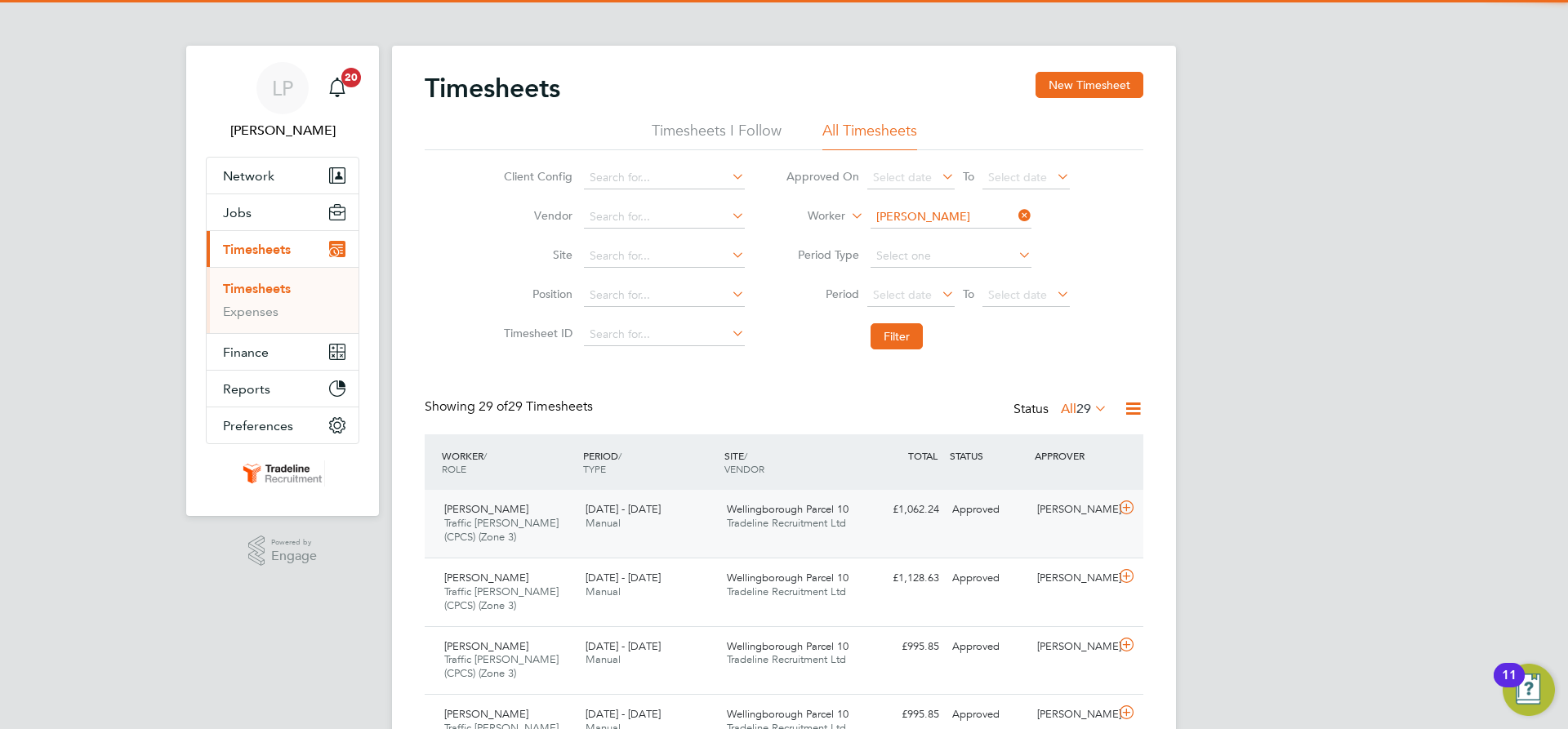
click at [865, 527] on div "Tiberiu Danila Traffic Marshall (CPCS) (Zone 3) 25 - 31 Aug 2025 25 - 31 Aug 20…" at bounding box center [784, 523] width 719 height 67
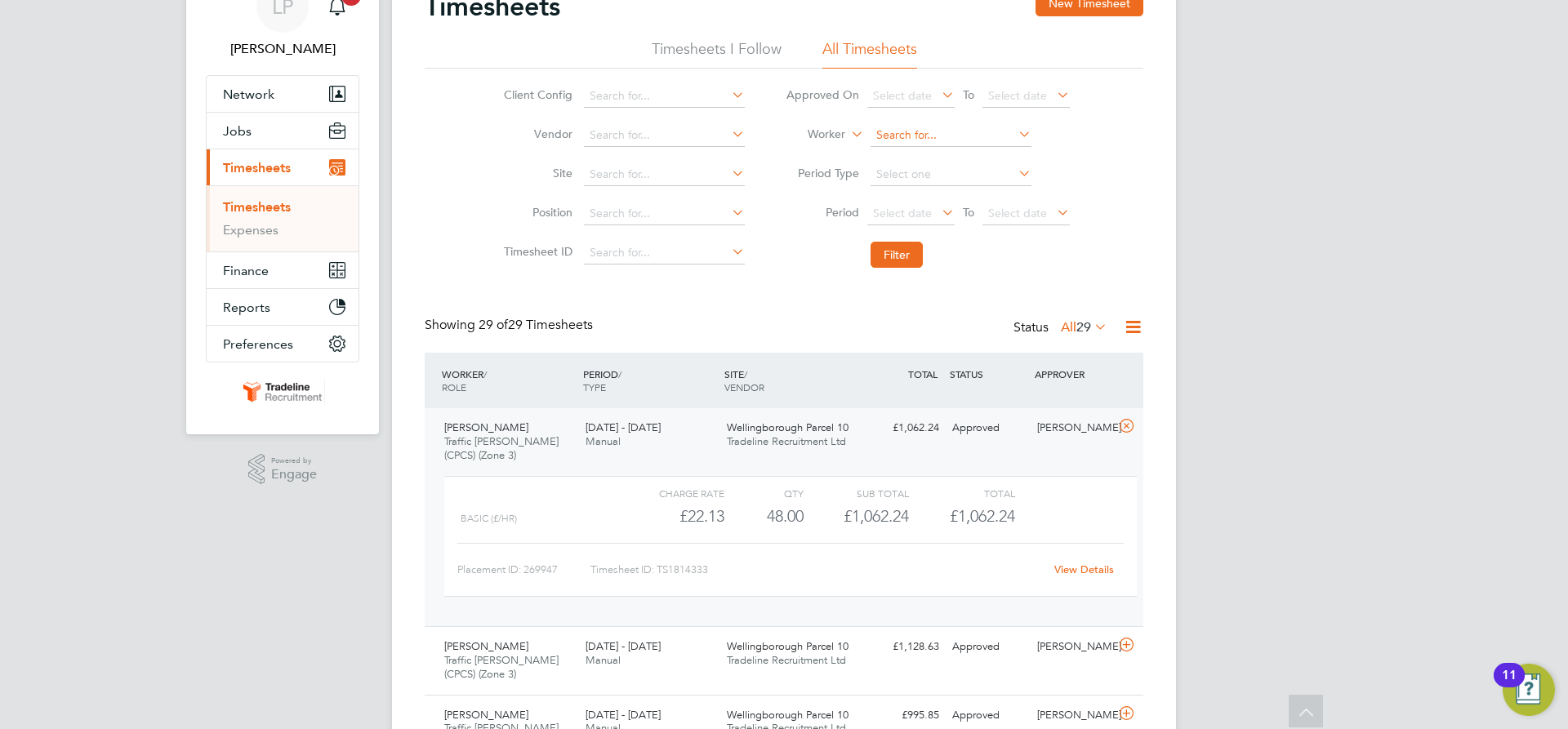
click at [911, 132] on input at bounding box center [951, 136] width 161 height 23
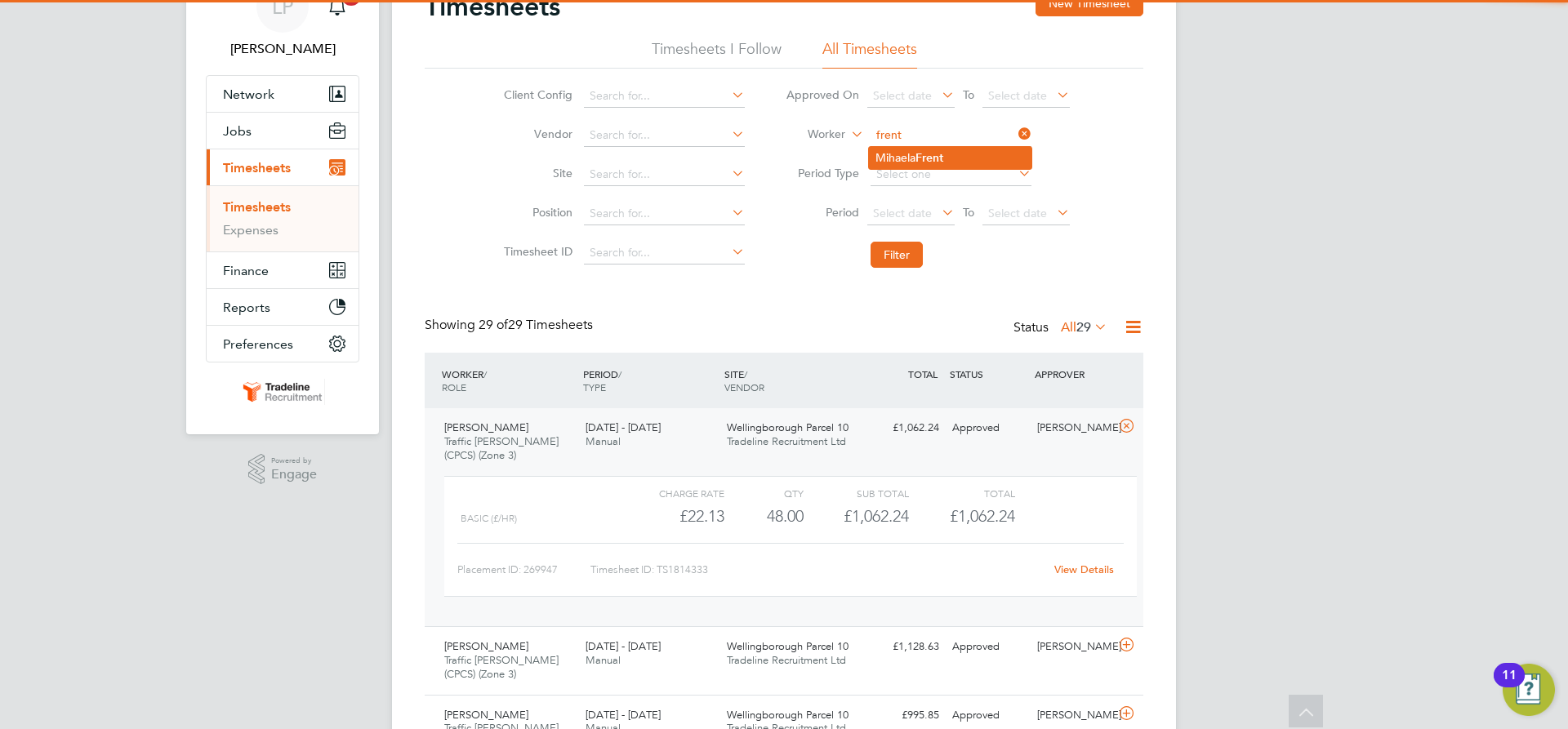
click at [915, 152] on li "Mihaela Frent" at bounding box center [950, 158] width 162 height 22
type input "[PERSON_NAME]"
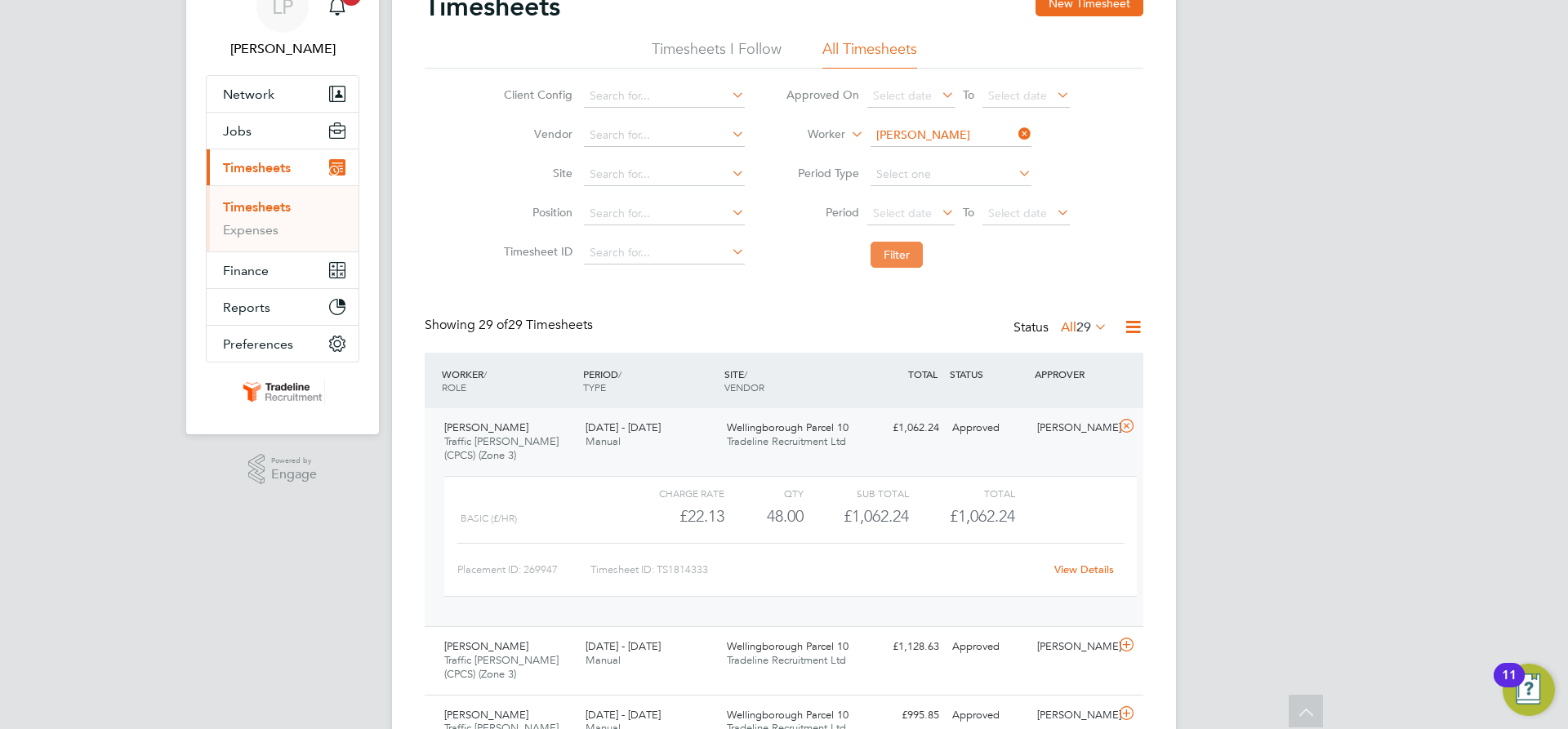
click at [903, 256] on button "Filter" at bounding box center [897, 255] width 53 height 26
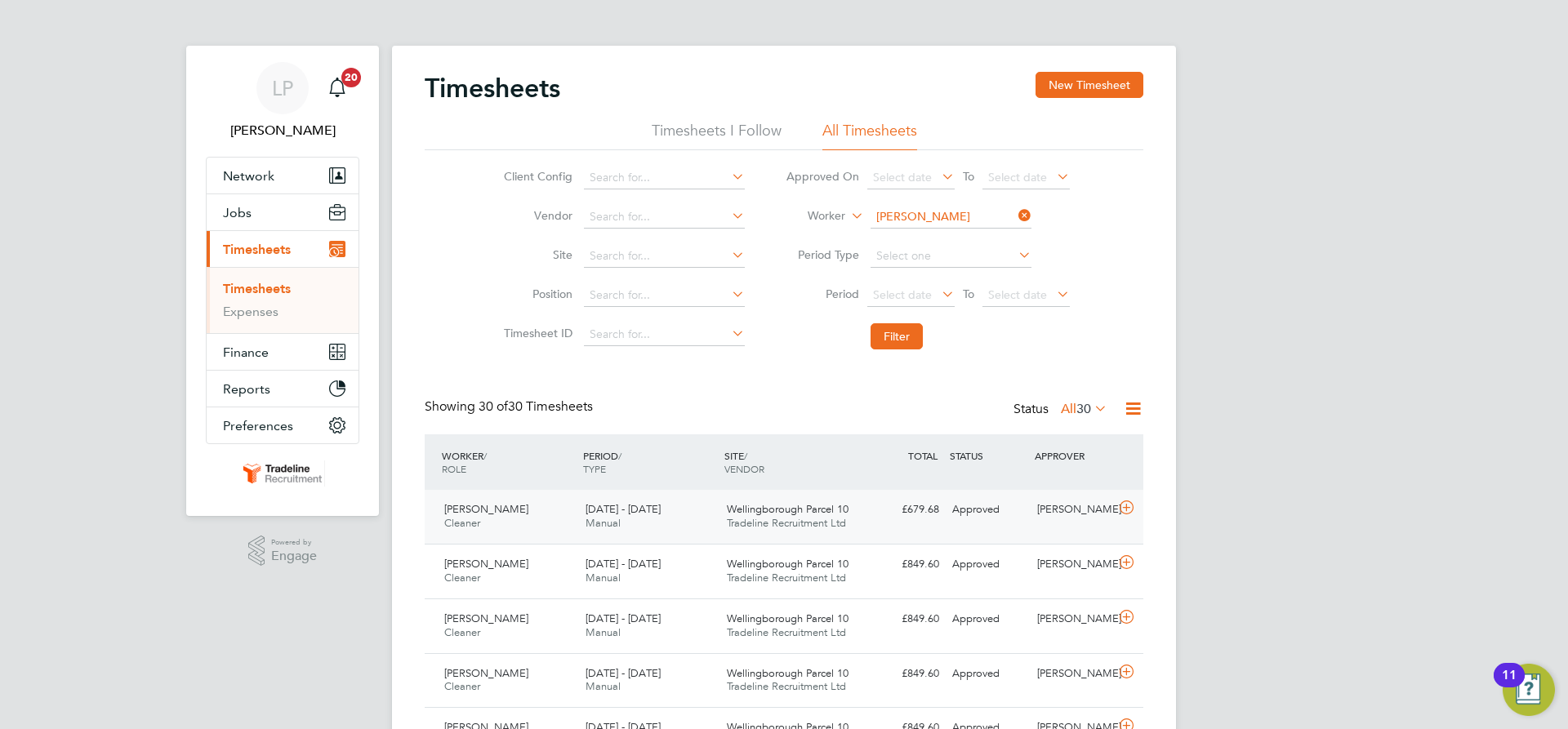
click at [791, 515] on span "Wellingborough Parcel 10" at bounding box center [787, 509] width 122 height 14
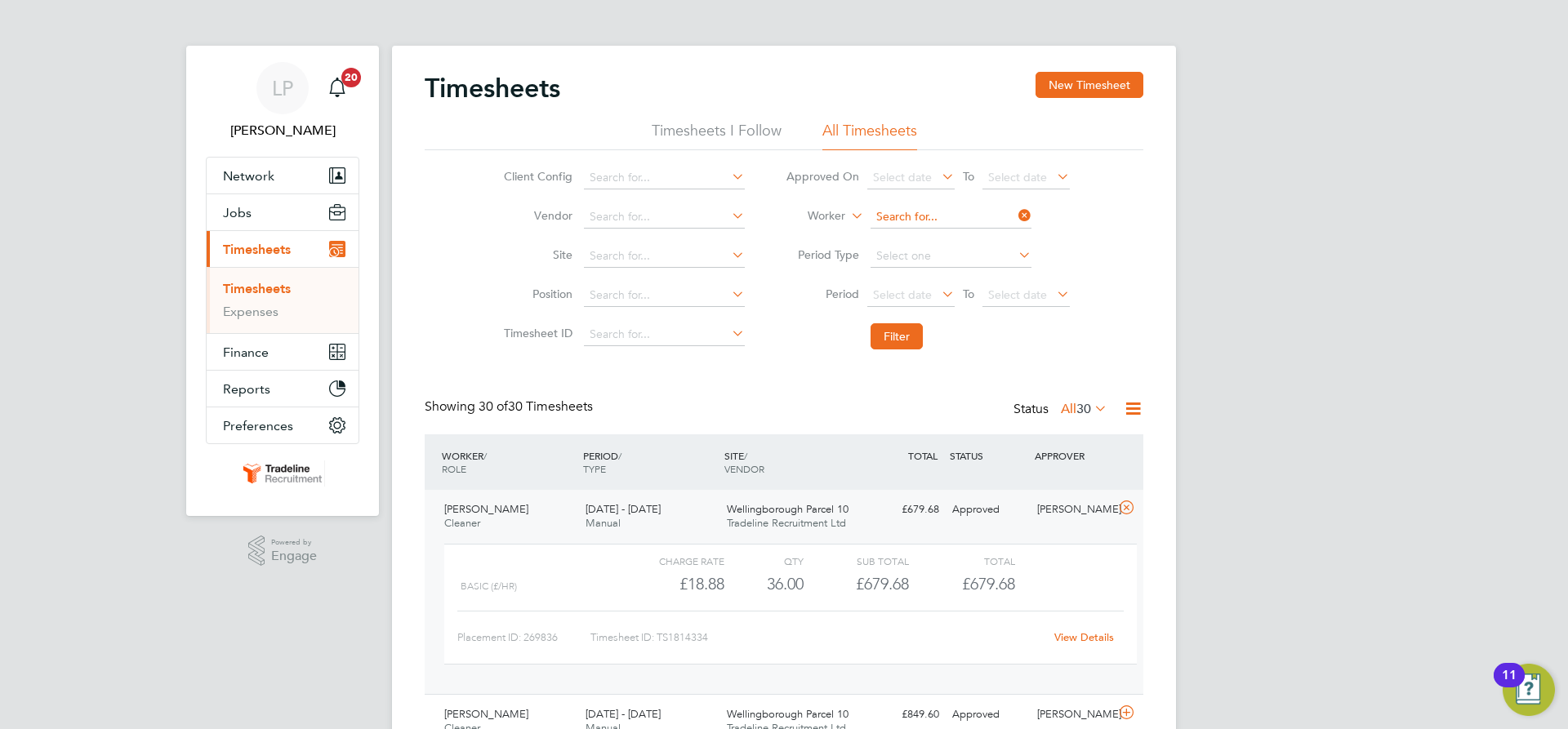
click at [910, 216] on input at bounding box center [951, 217] width 161 height 23
click at [922, 260] on b "Dia" at bounding box center [921, 261] width 18 height 14
type input "[PERSON_NAME]"
click at [889, 344] on button "Filter" at bounding box center [897, 336] width 53 height 26
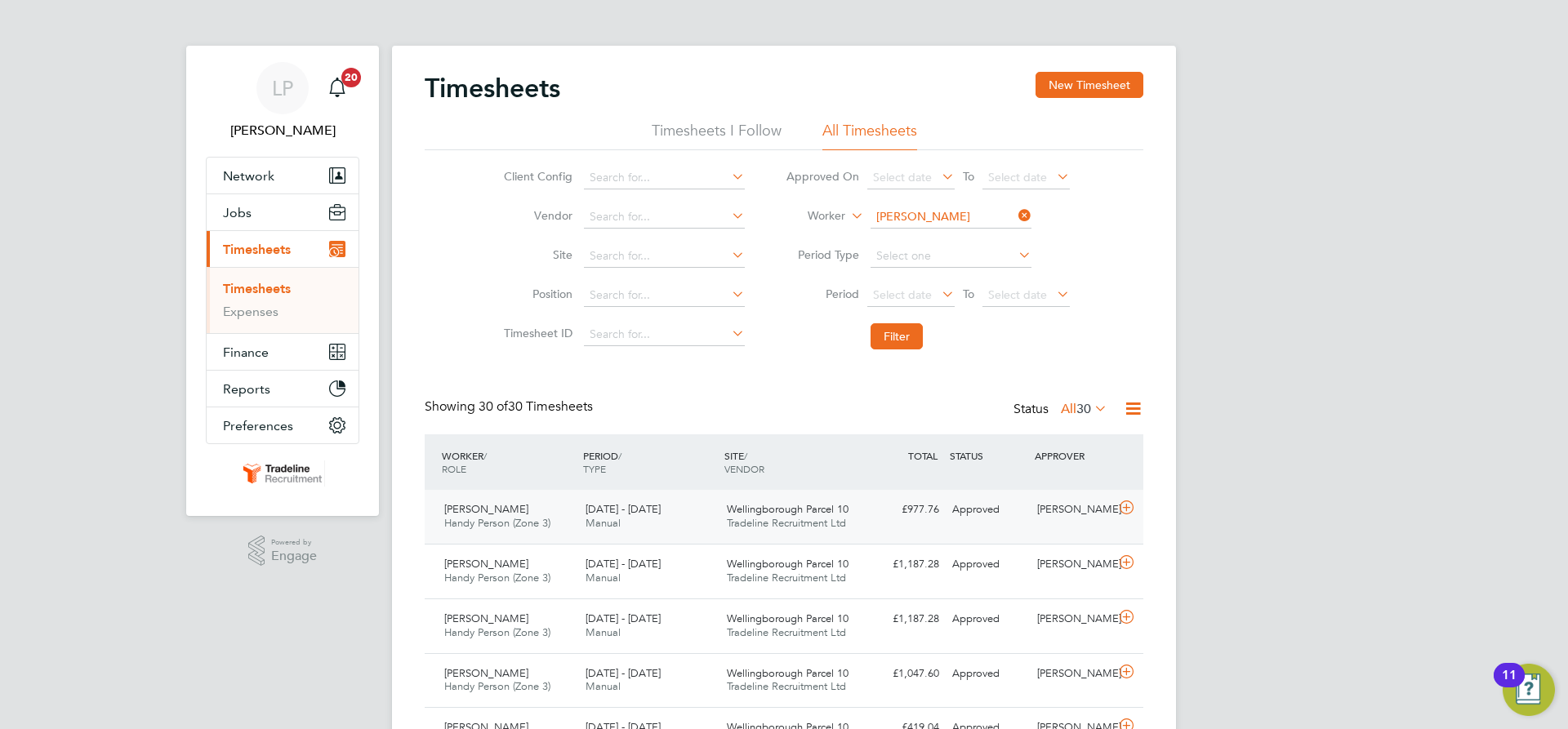
click at [866, 525] on div "Dragos Diaconu Handy Person (Zone 3) 25 - 31 Aug 2025 25 - 31 Aug 2025 Manual W…" at bounding box center [784, 517] width 719 height 54
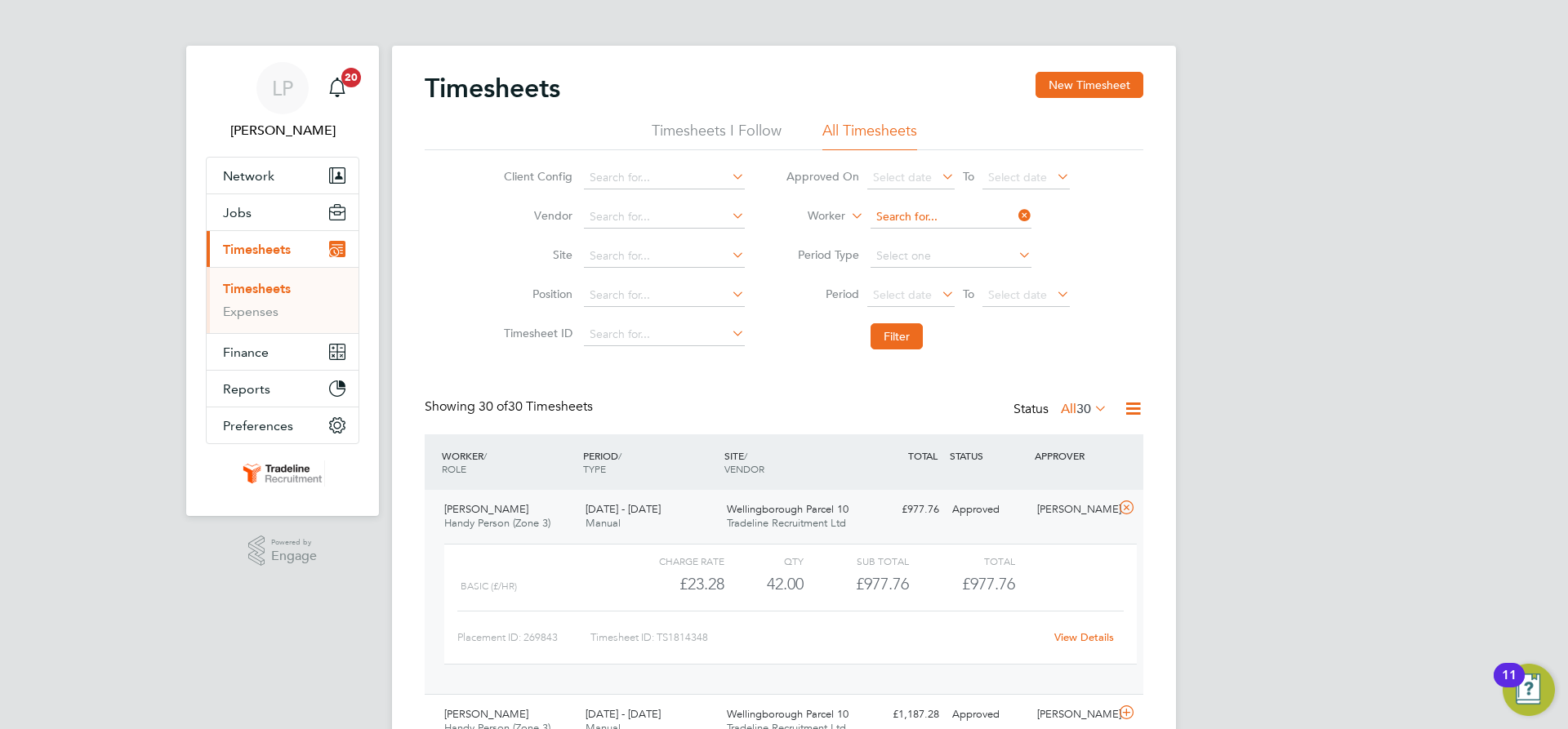
click at [905, 216] on input at bounding box center [951, 217] width 161 height 23
click at [895, 240] on li "Alexandru Sop tica" at bounding box center [950, 239] width 162 height 22
type input "[PERSON_NAME] Soptica"
click at [905, 338] on button "Filter" at bounding box center [897, 336] width 53 height 26
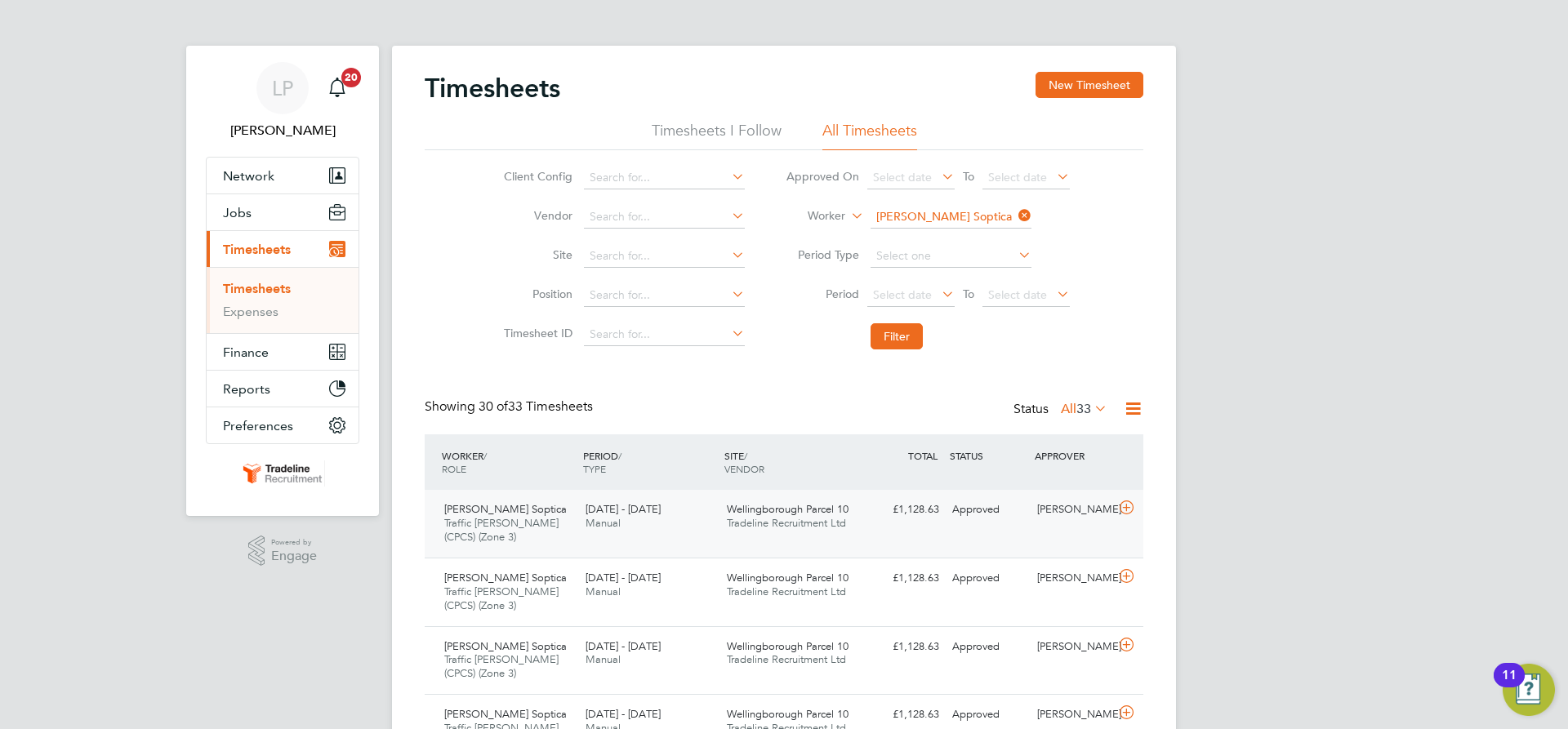
click at [805, 529] on span "Tradeline Recruitment Ltd" at bounding box center [786, 523] width 119 height 14
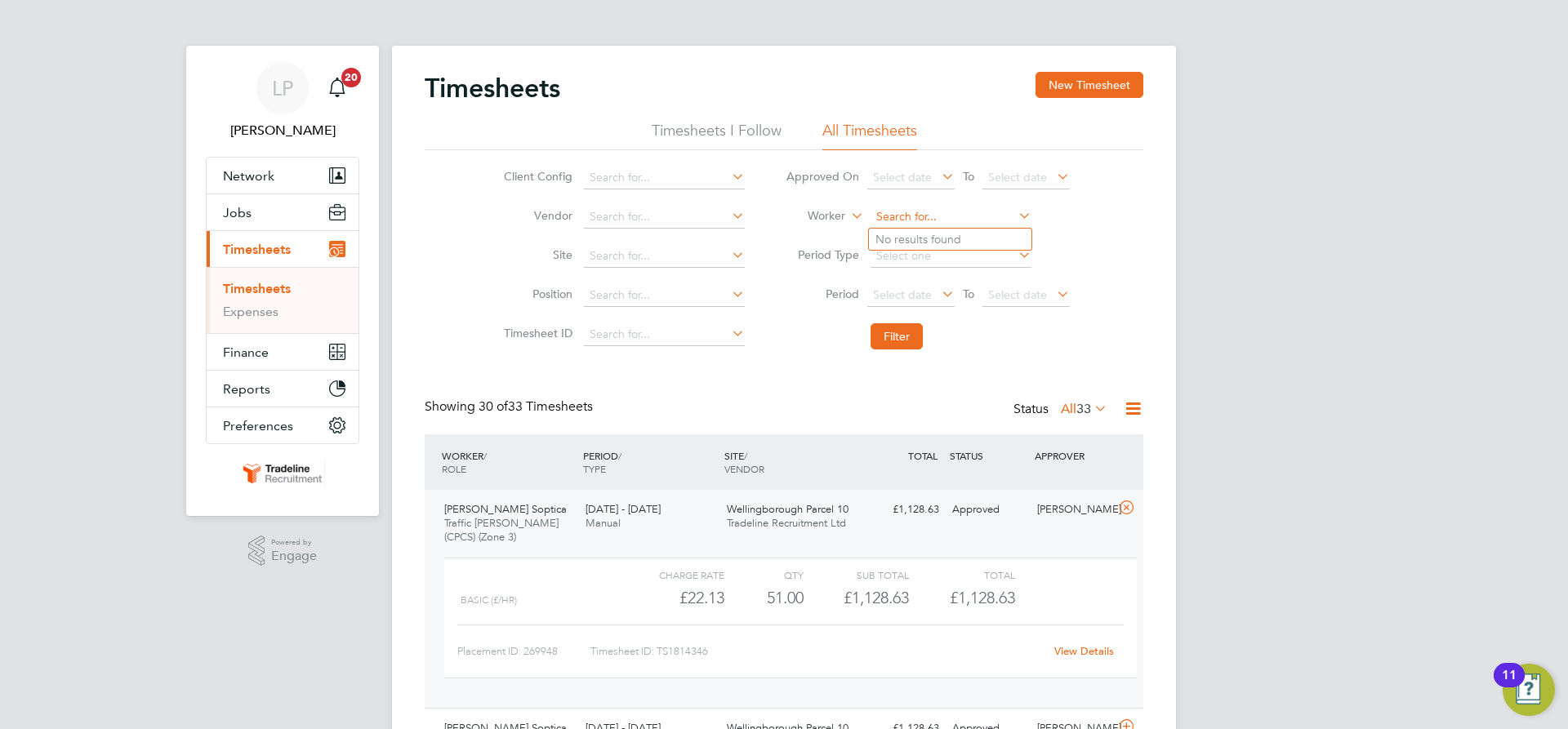
click at [952, 211] on input at bounding box center [951, 217] width 161 height 23
click at [969, 238] on b "Toad" at bounding box center [983, 240] width 26 height 14
type input "[PERSON_NAME]"
click at [899, 352] on li "Filter" at bounding box center [927, 336] width 325 height 42
click at [896, 339] on button "Filter" at bounding box center [897, 336] width 53 height 26
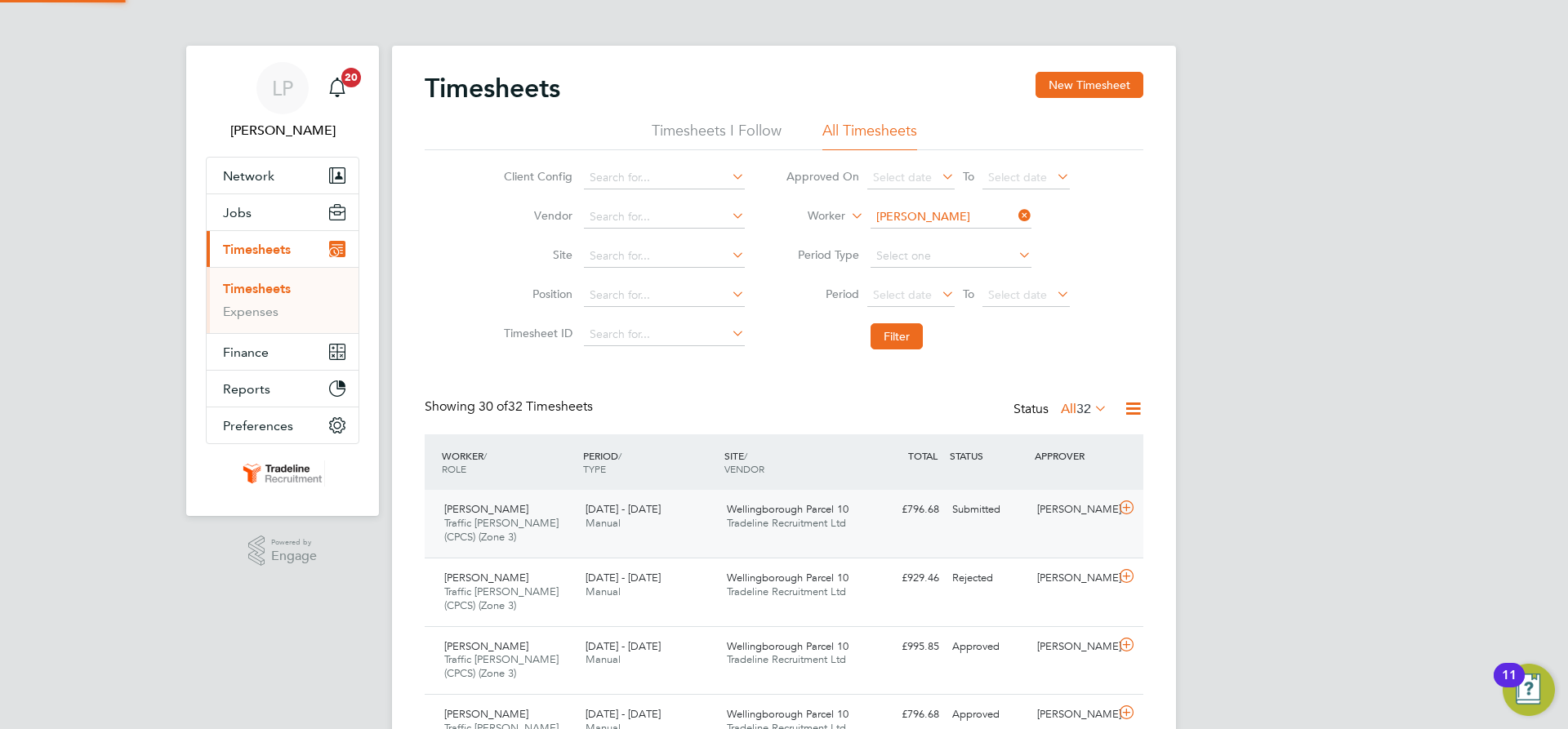
click at [834, 525] on span "Tradeline Recruitment Ltd" at bounding box center [786, 523] width 119 height 14
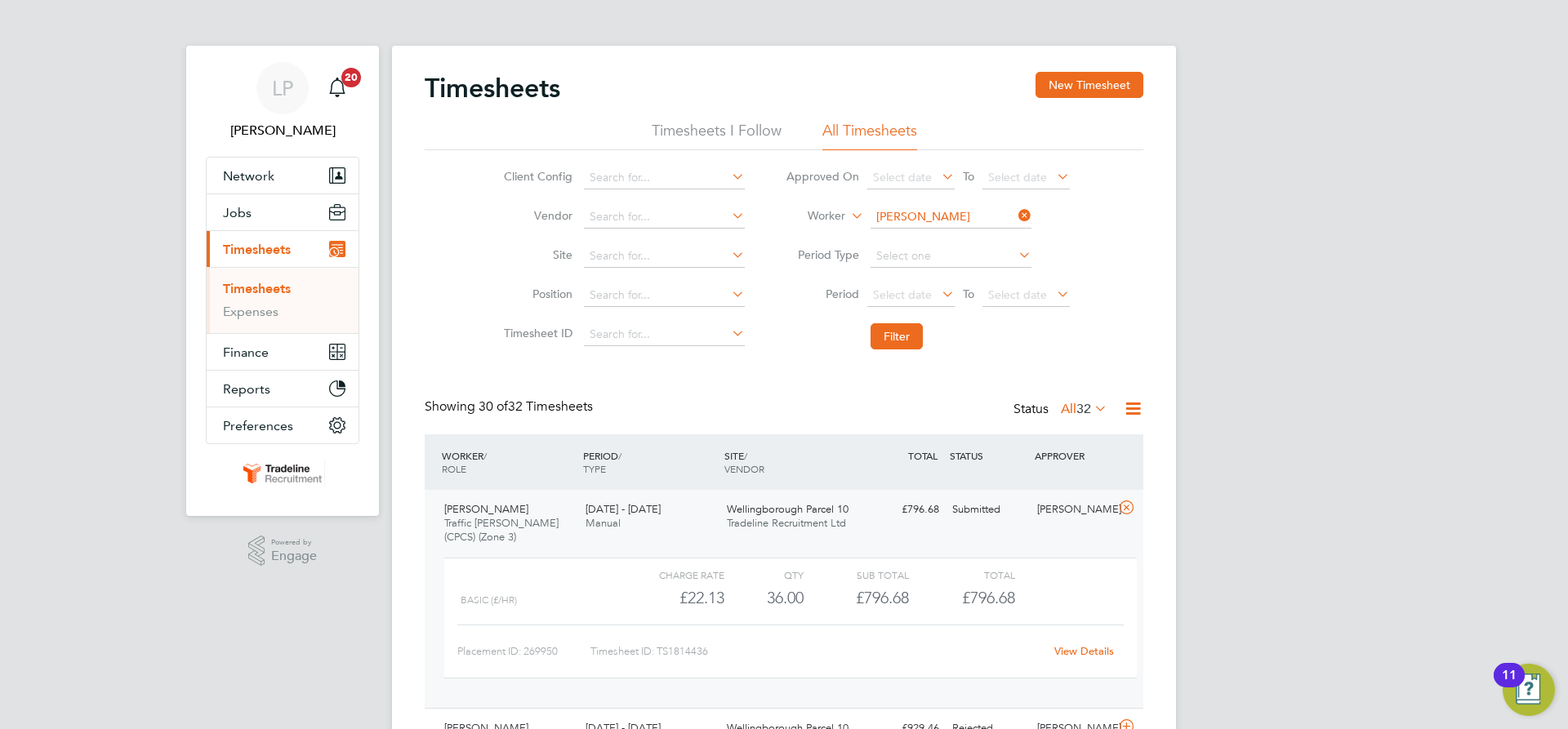
click at [893, 541] on div "Benjamin Toader Traffic Marshall (CPCS) (Zone 3) 25 - 31 Aug 2025 25 - 31 Aug 2…" at bounding box center [784, 598] width 719 height 218
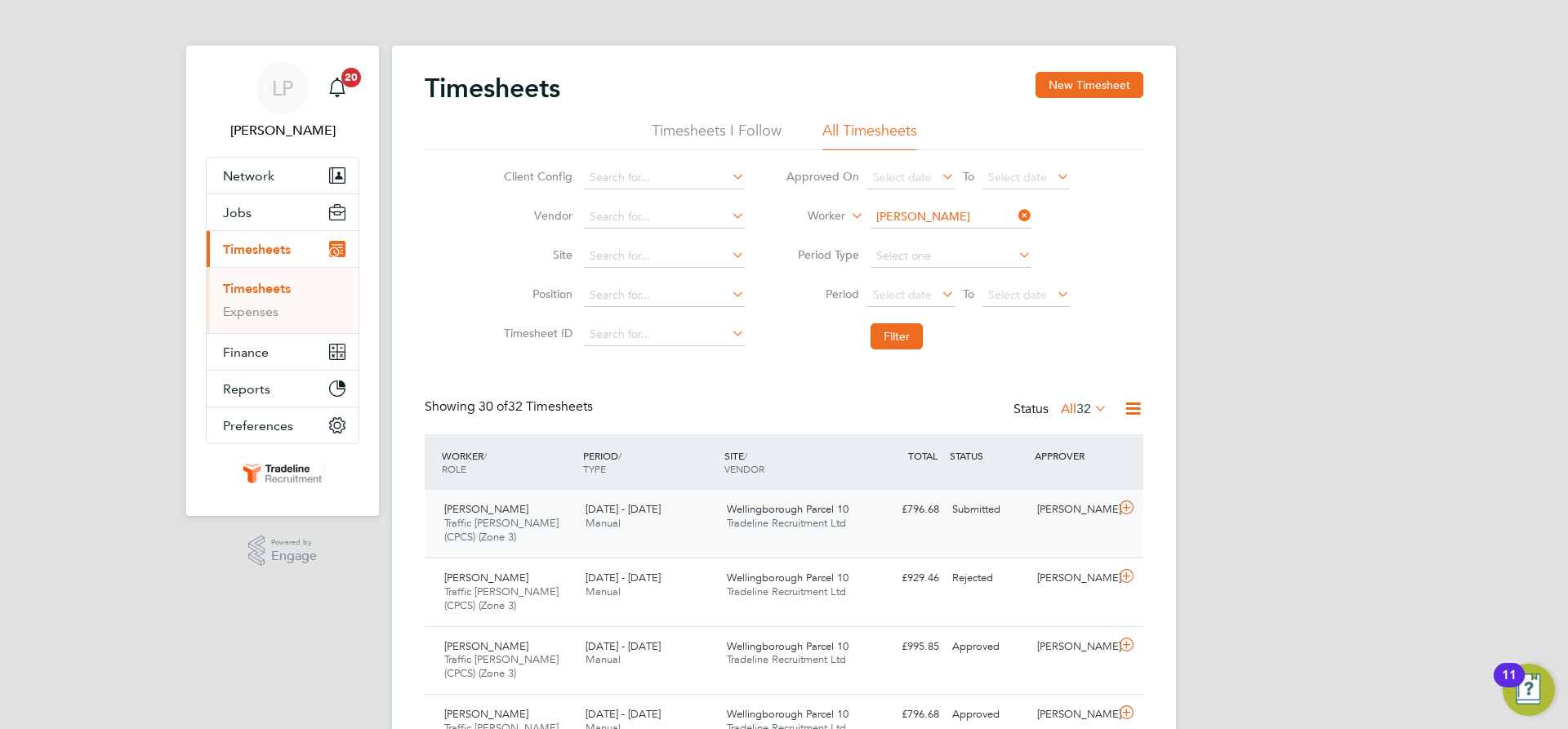
click at [797, 510] on span "Wellingborough Parcel 10" at bounding box center [787, 509] width 122 height 14
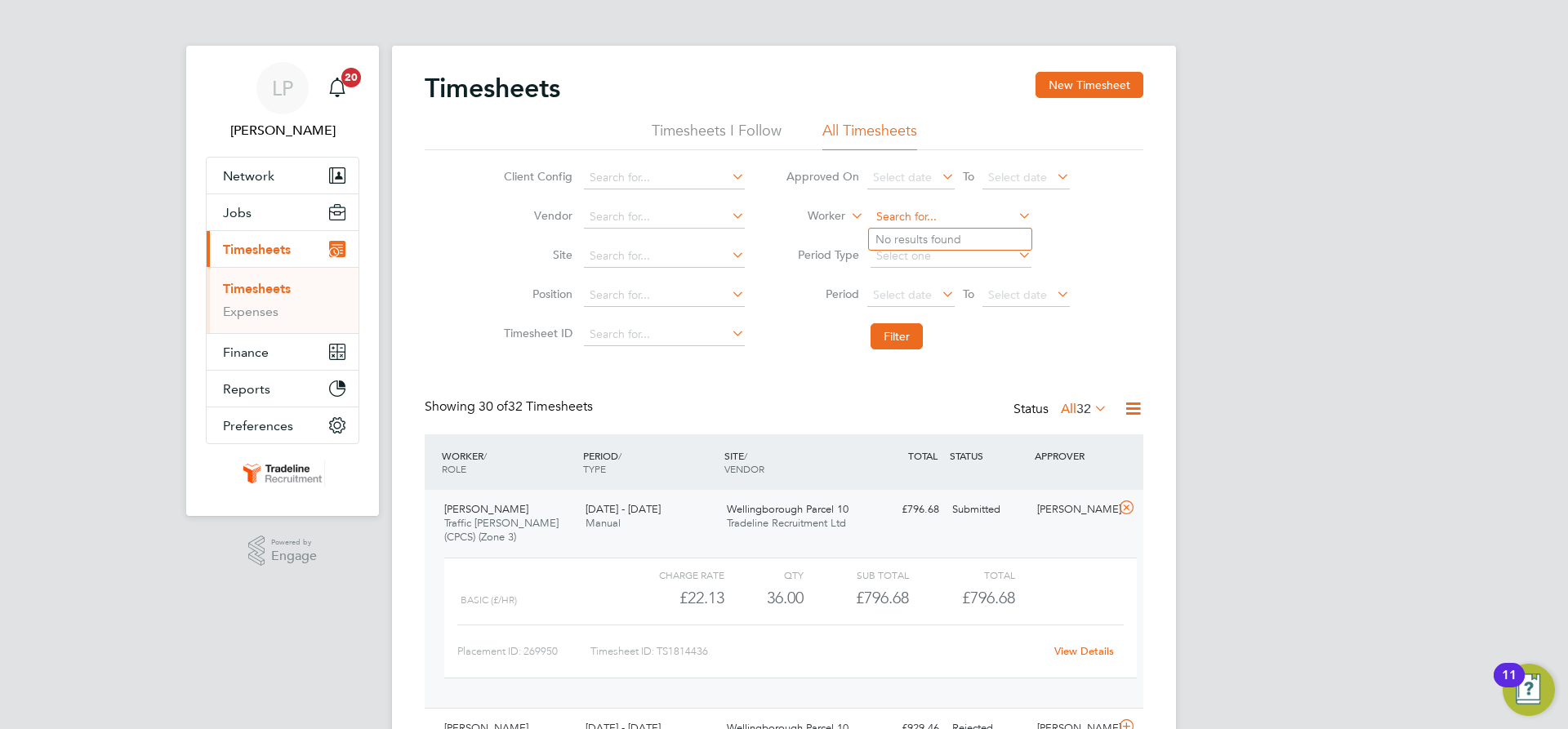
click at [969, 208] on input at bounding box center [951, 217] width 161 height 23
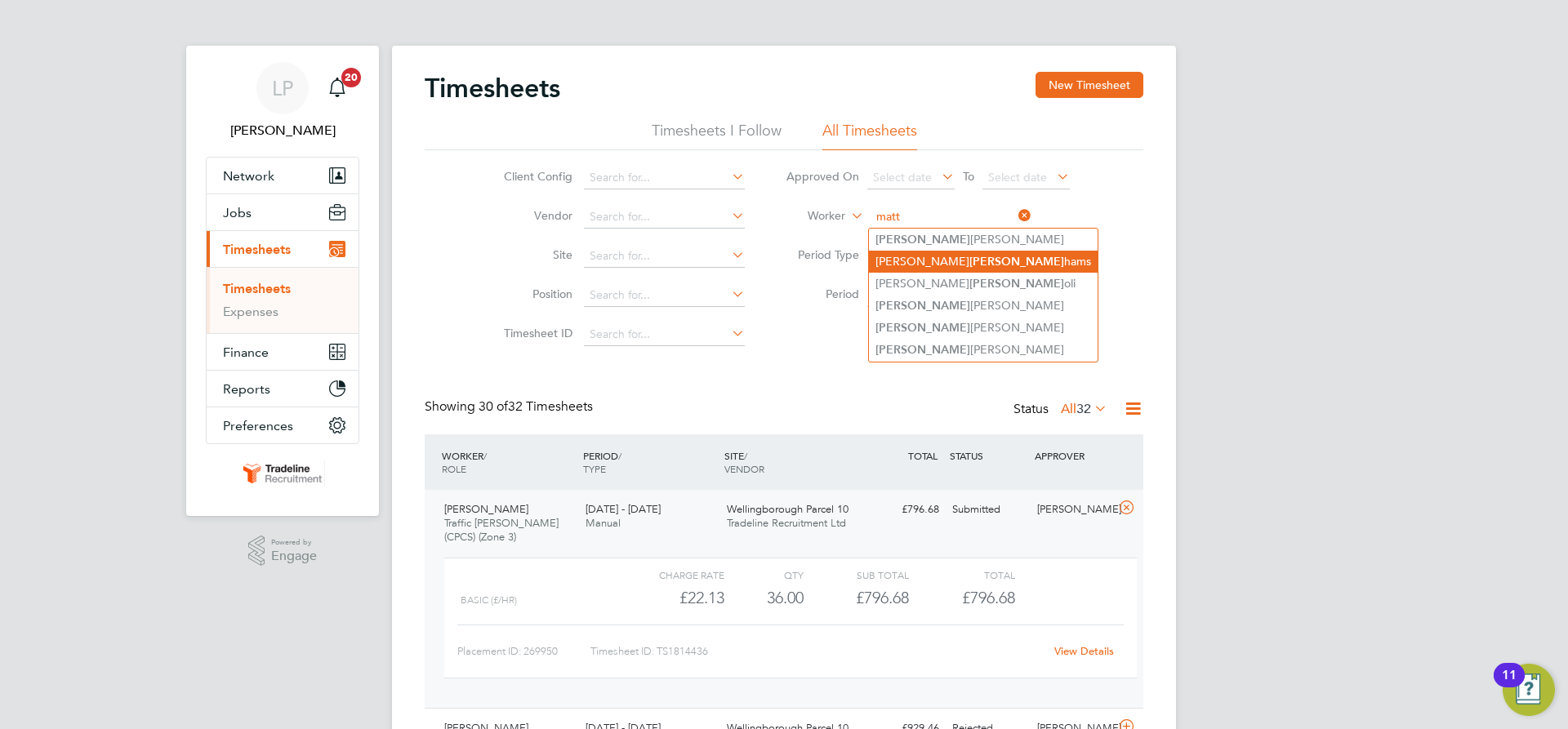
click at [964, 267] on li "Aaron Matt hams" at bounding box center [983, 261] width 229 height 22
type input "[PERSON_NAME]"
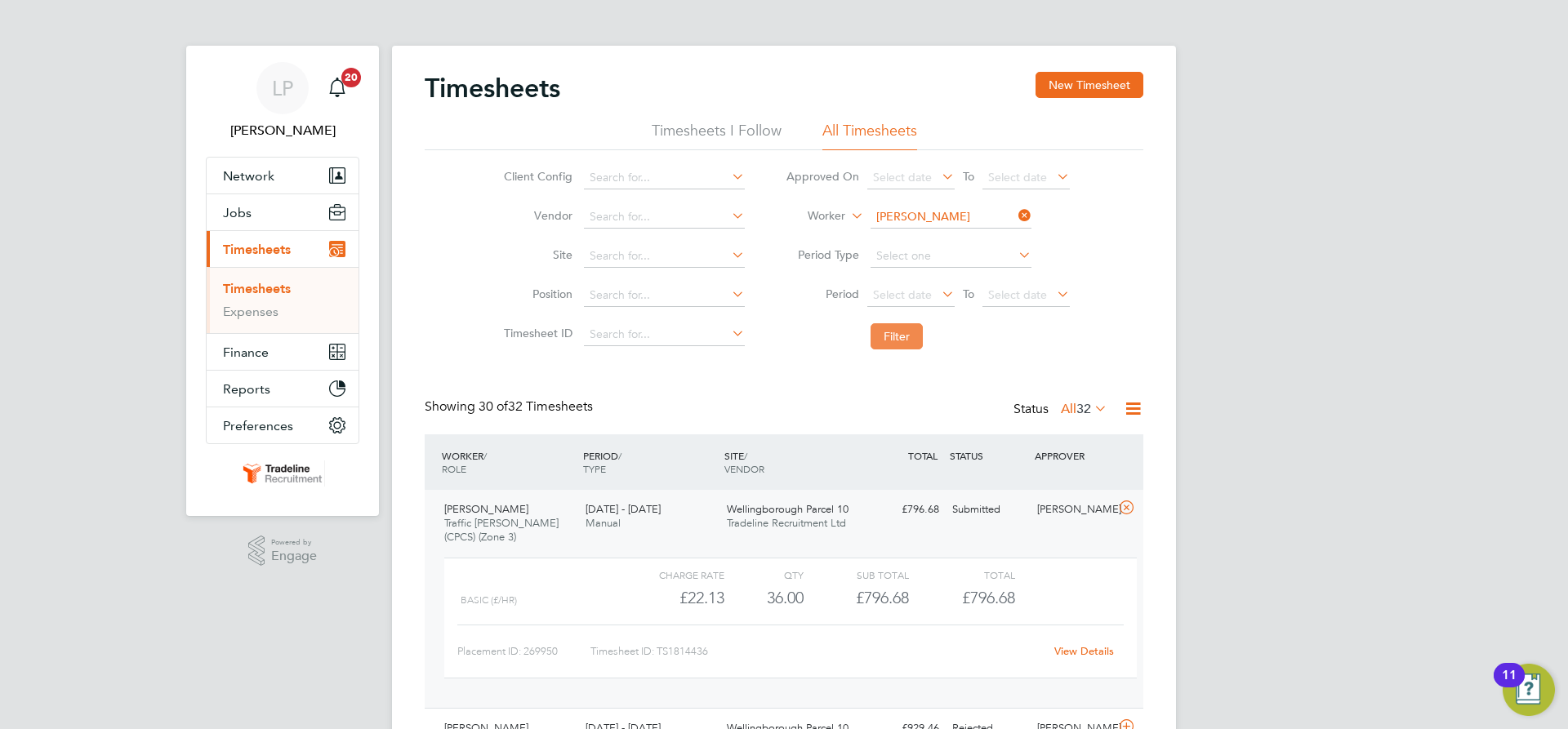
click at [894, 333] on button "Filter" at bounding box center [897, 336] width 53 height 26
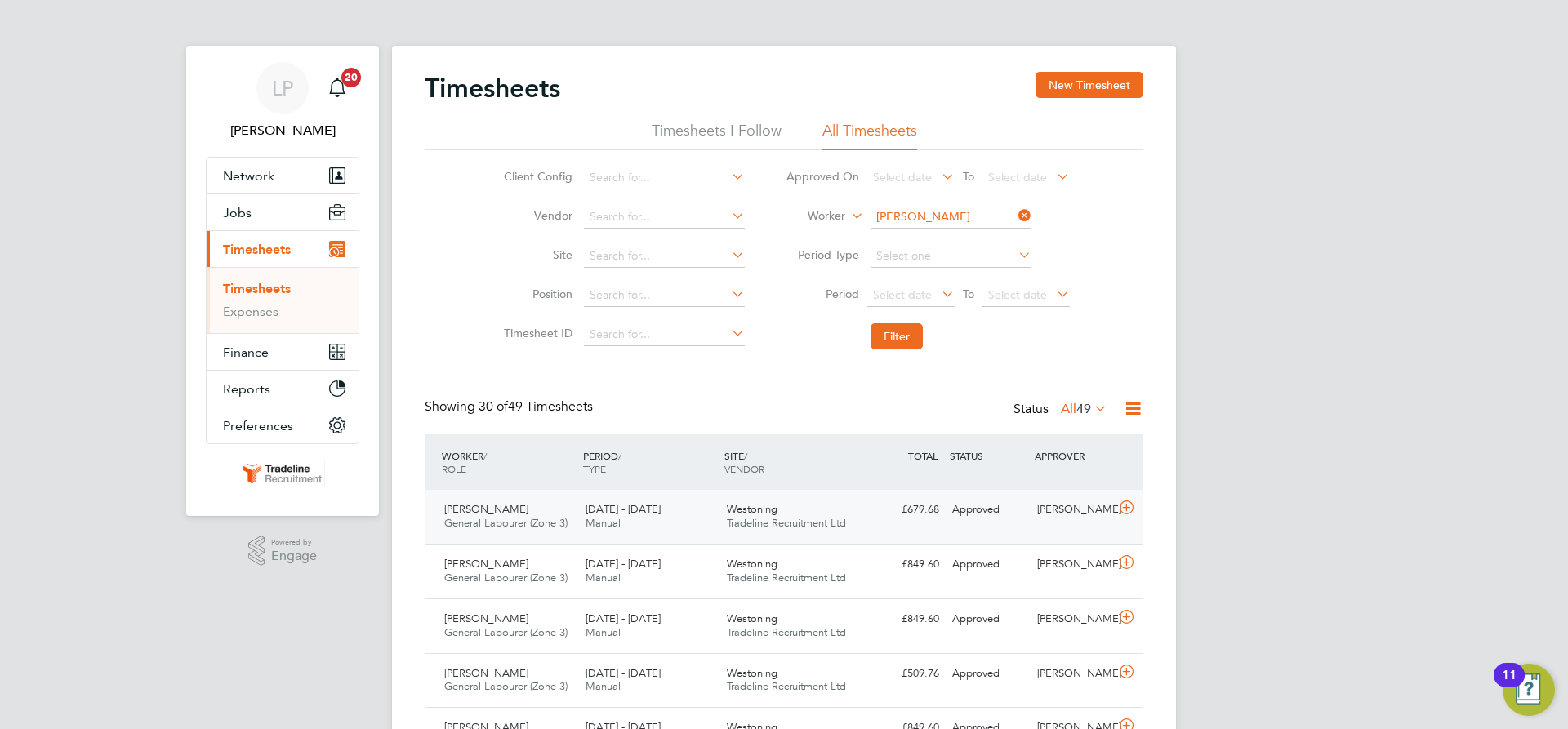
click at [832, 518] on span "Tradeline Recruitment Ltd" at bounding box center [786, 523] width 119 height 14
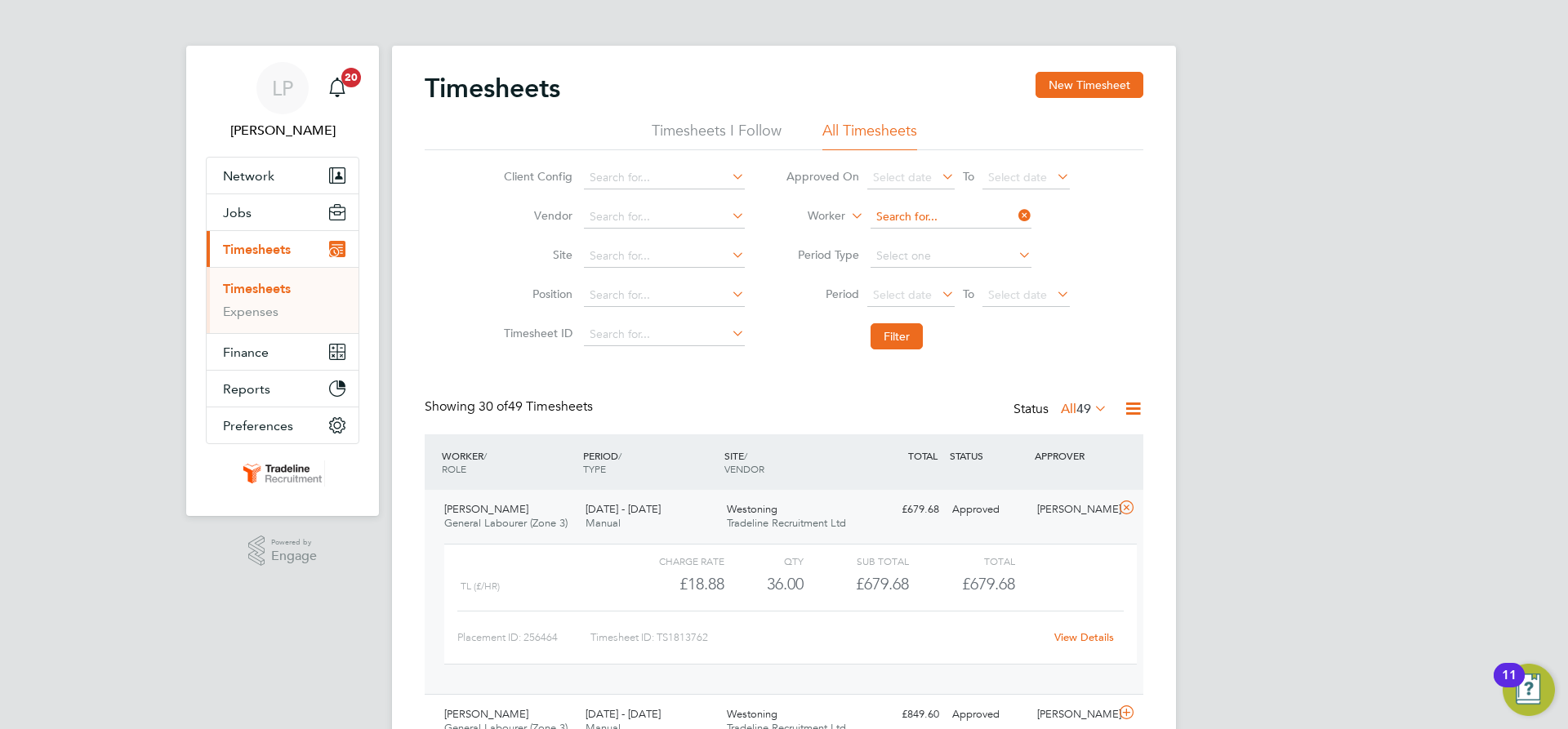
click at [936, 223] on input at bounding box center [951, 217] width 161 height 23
click at [938, 236] on li "Andrei Voi cu" at bounding box center [950, 239] width 162 height 22
type input "[PERSON_NAME]"
click at [906, 327] on button "Filter" at bounding box center [897, 336] width 53 height 26
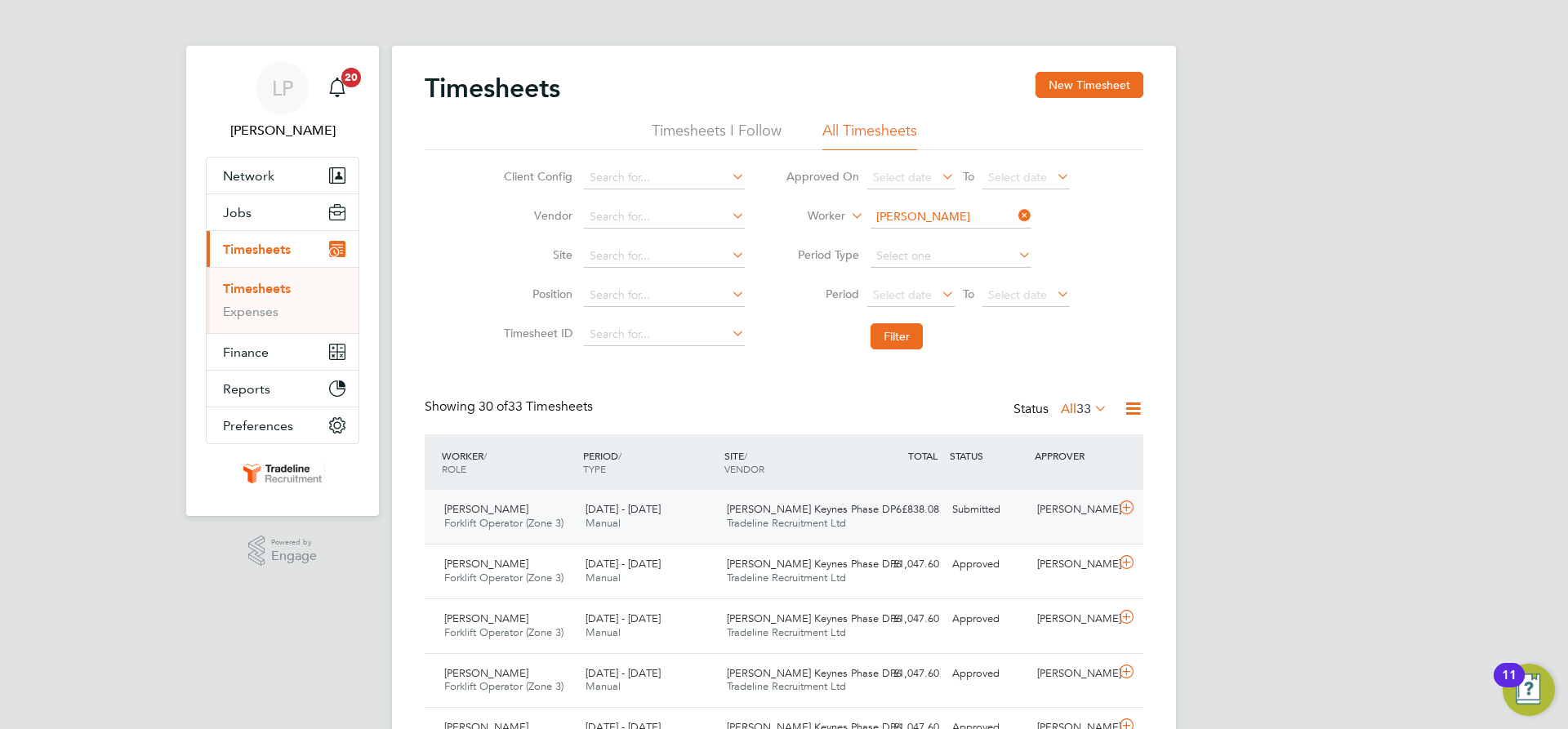
click at [915, 514] on div "£838.08 Submitted" at bounding box center [903, 510] width 85 height 27
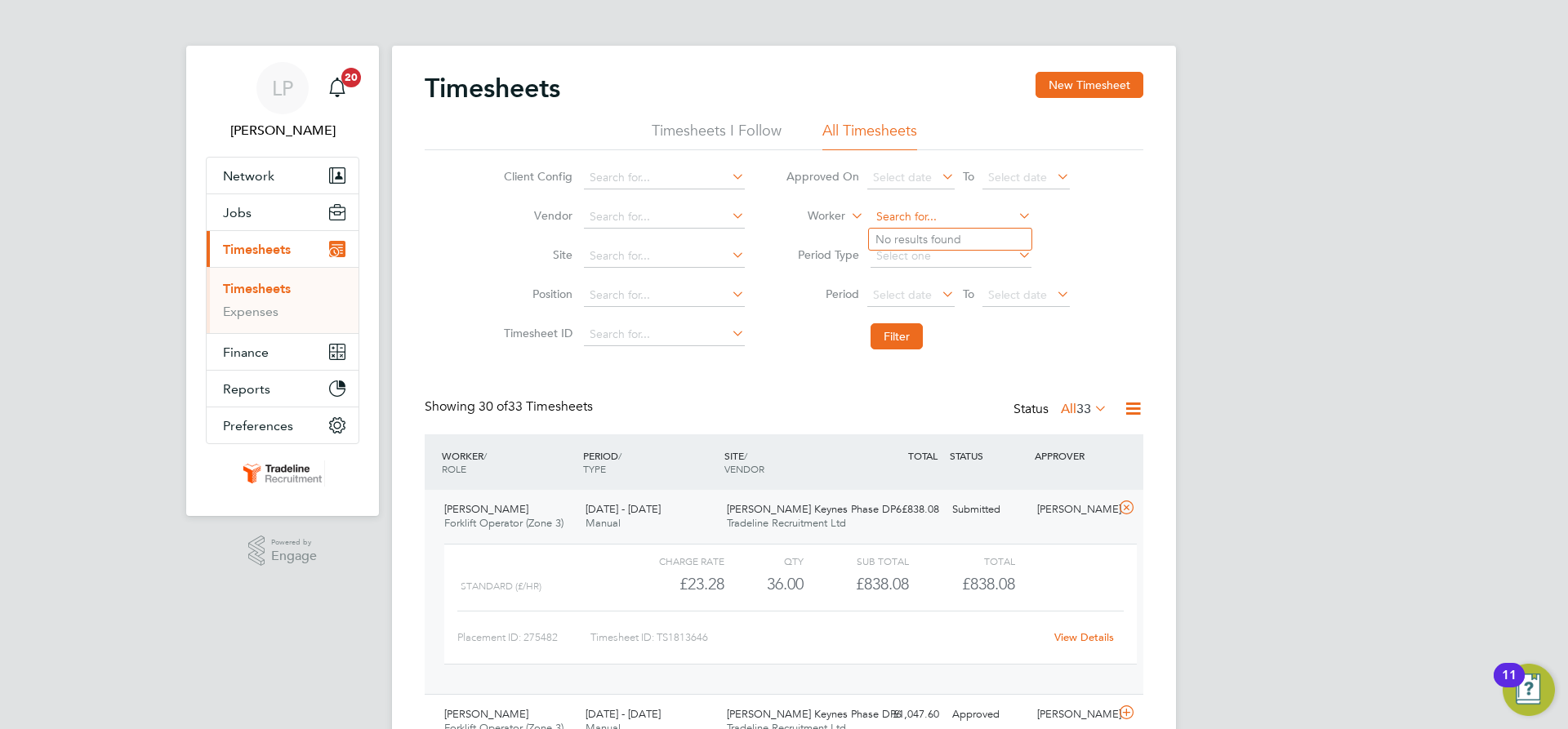
click at [912, 223] on input at bounding box center [951, 217] width 161 height 23
click at [919, 255] on li "Gheorghe-Daniel Pic u" at bounding box center [950, 260] width 162 height 22
type input "[PERSON_NAME]"
click at [893, 329] on button "Filter" at bounding box center [897, 336] width 53 height 26
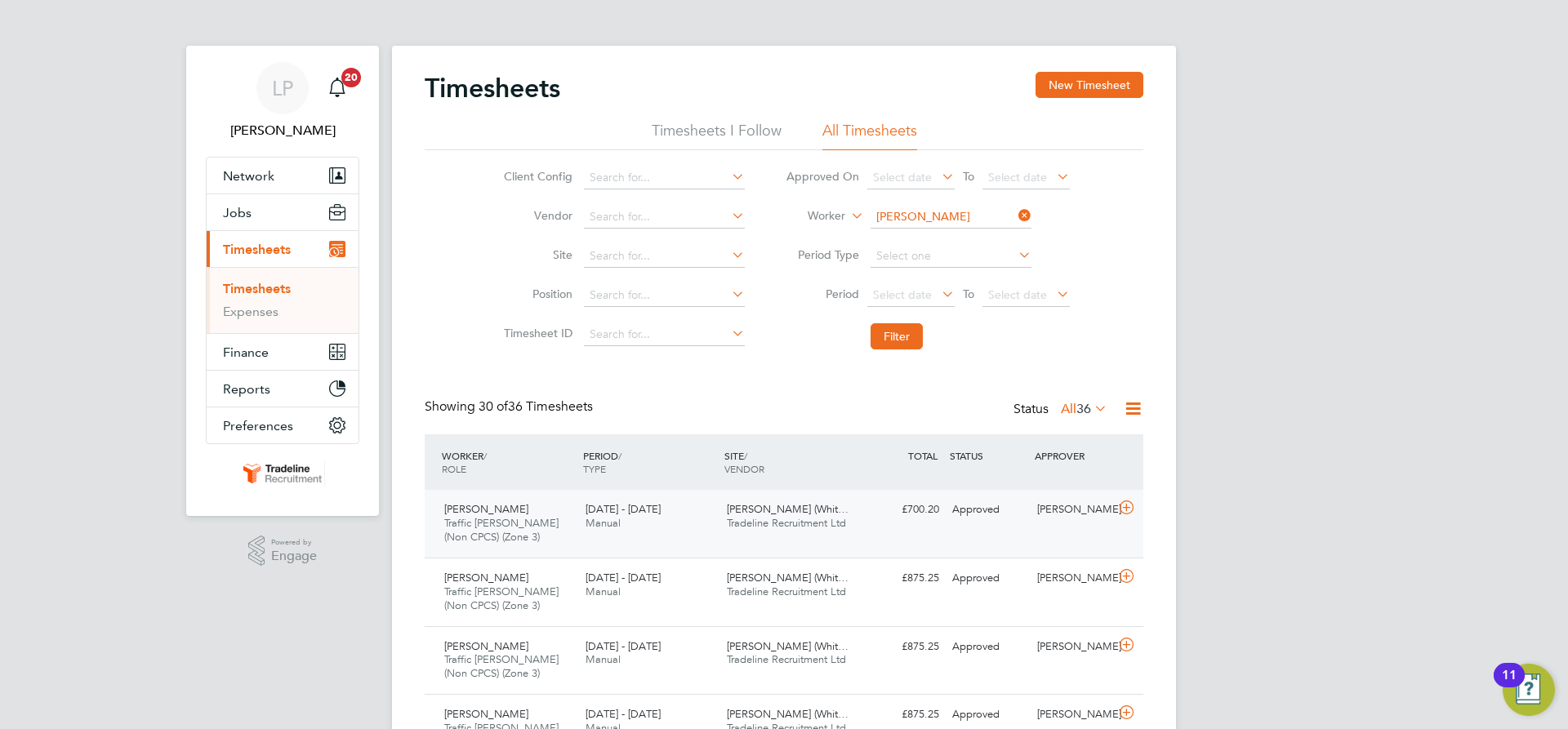
click at [770, 527] on span "Tradeline Recruitment Ltd" at bounding box center [786, 523] width 119 height 14
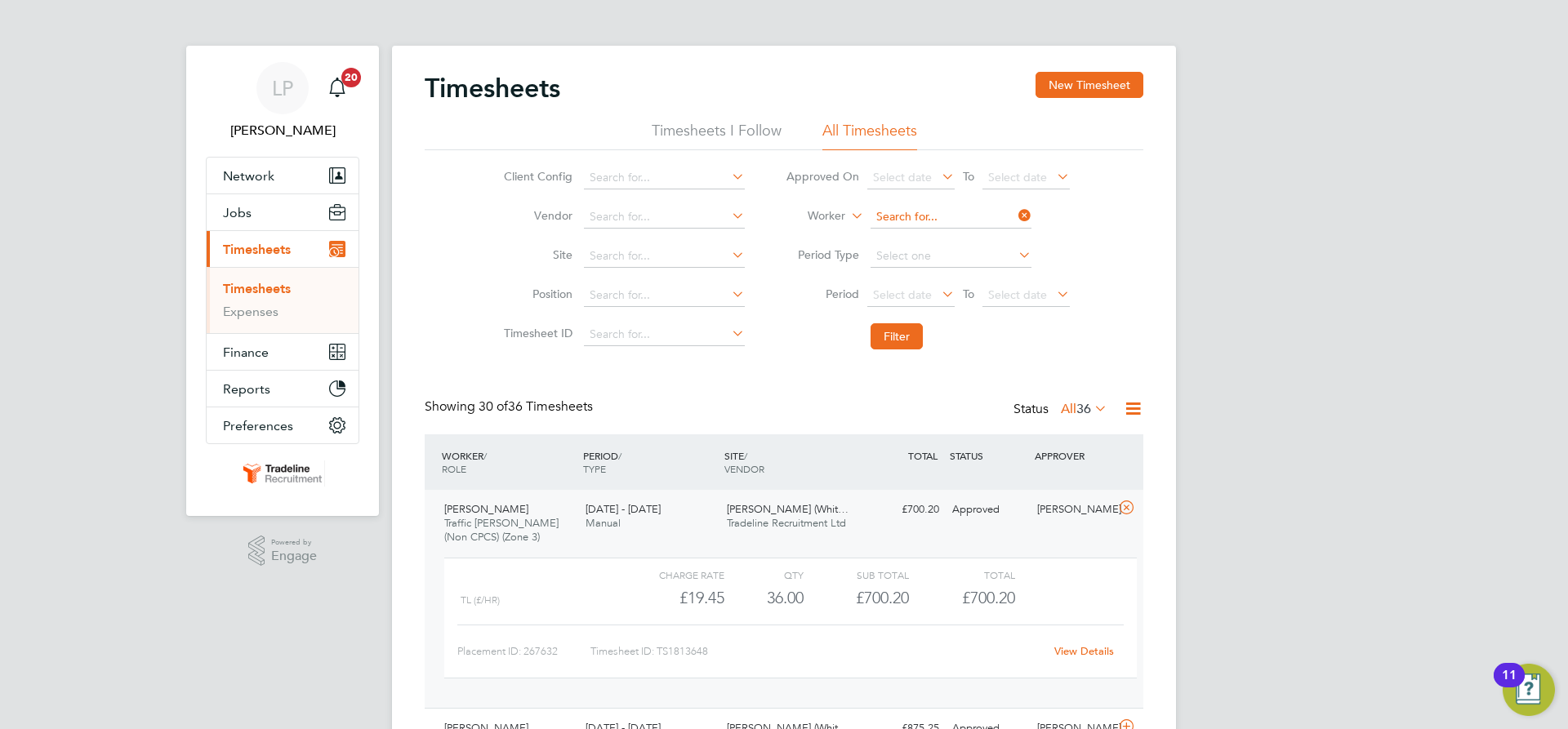
click at [952, 222] on input at bounding box center [951, 217] width 161 height 23
click at [940, 246] on li "Andrei Voi cu" at bounding box center [950, 239] width 162 height 22
type input "[PERSON_NAME]"
click at [909, 336] on button "Filter" at bounding box center [897, 336] width 53 height 26
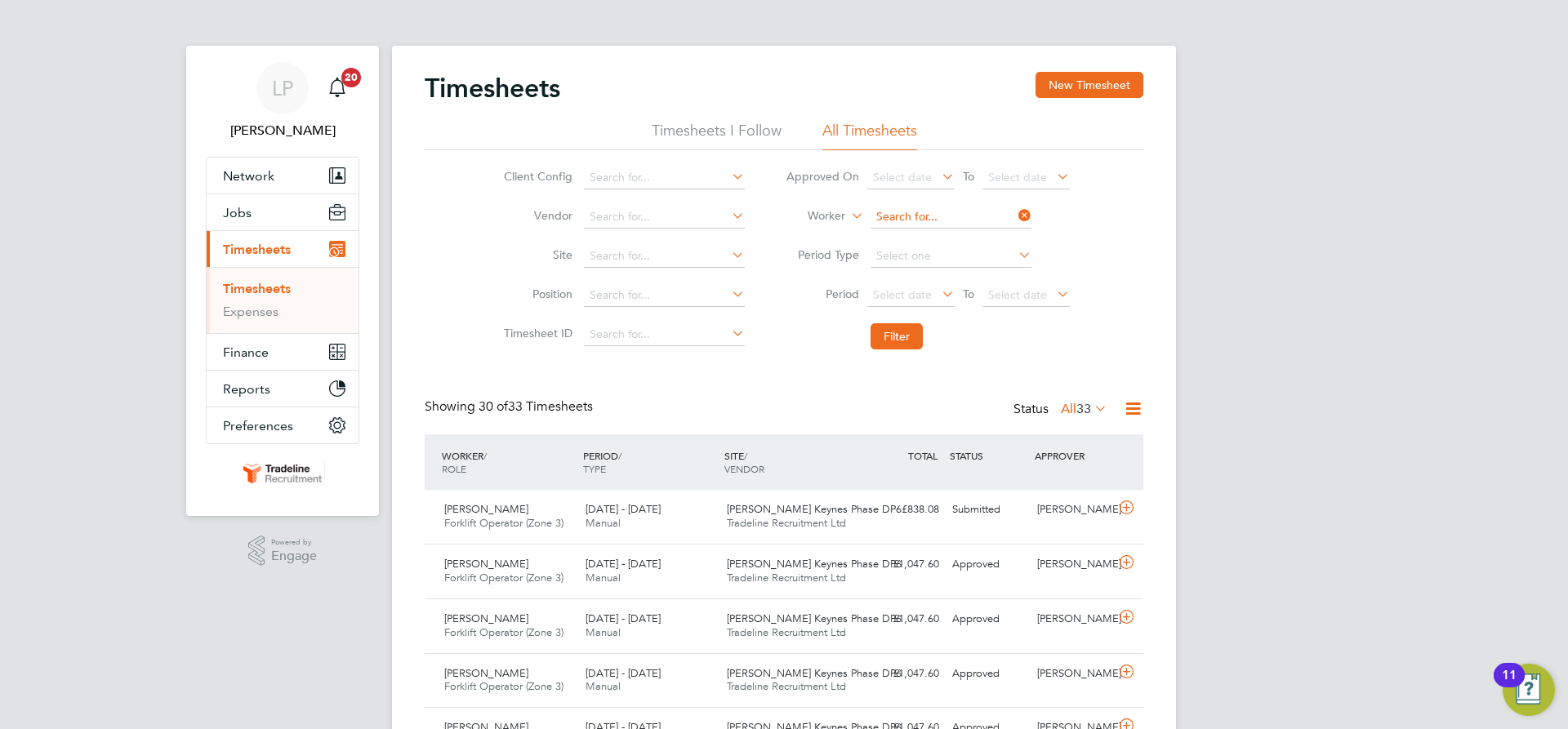
click at [918, 218] on input at bounding box center [951, 217] width 161 height 23
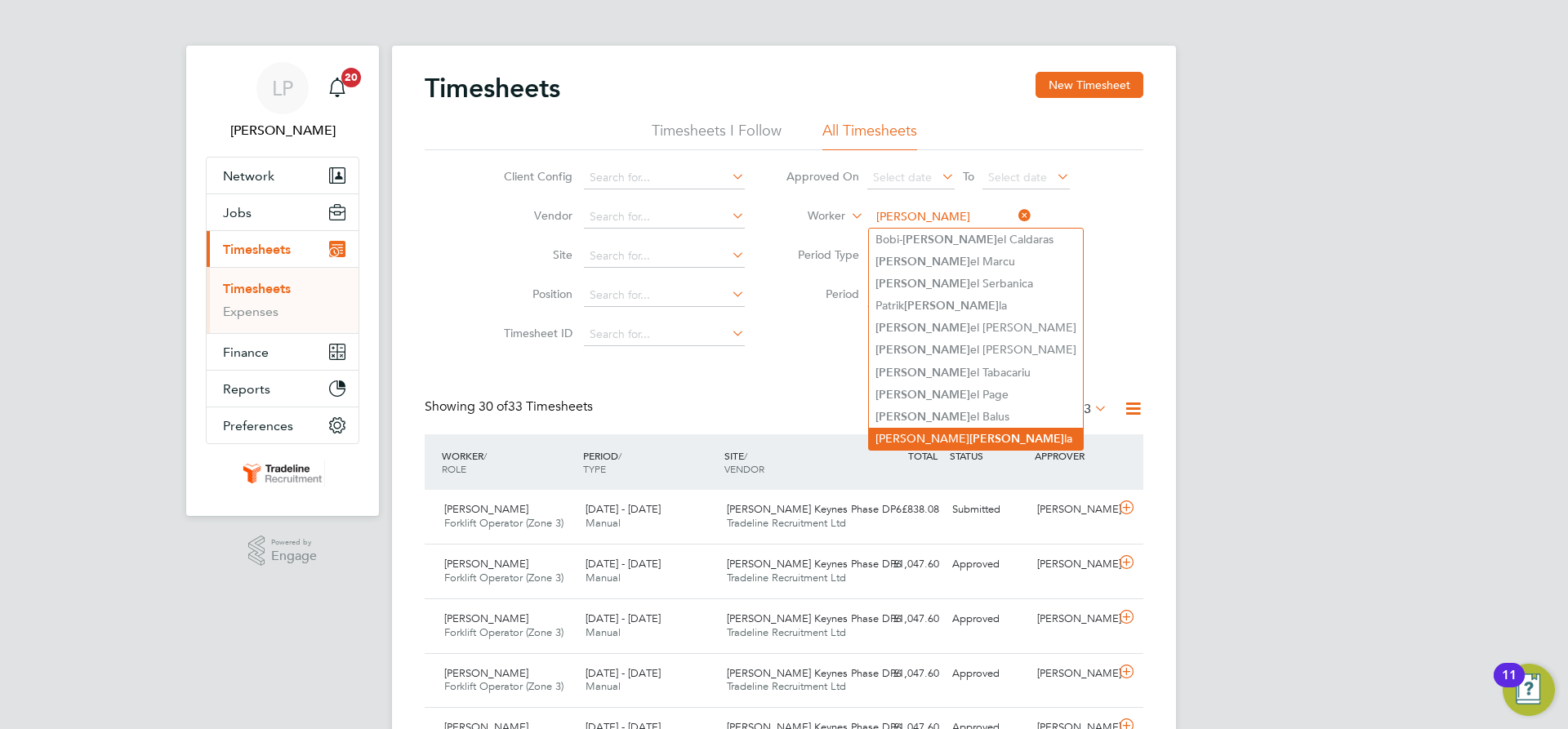
click at [941, 428] on li "Tiberiu Dani la" at bounding box center [976, 438] width 214 height 22
type input "[PERSON_NAME]"
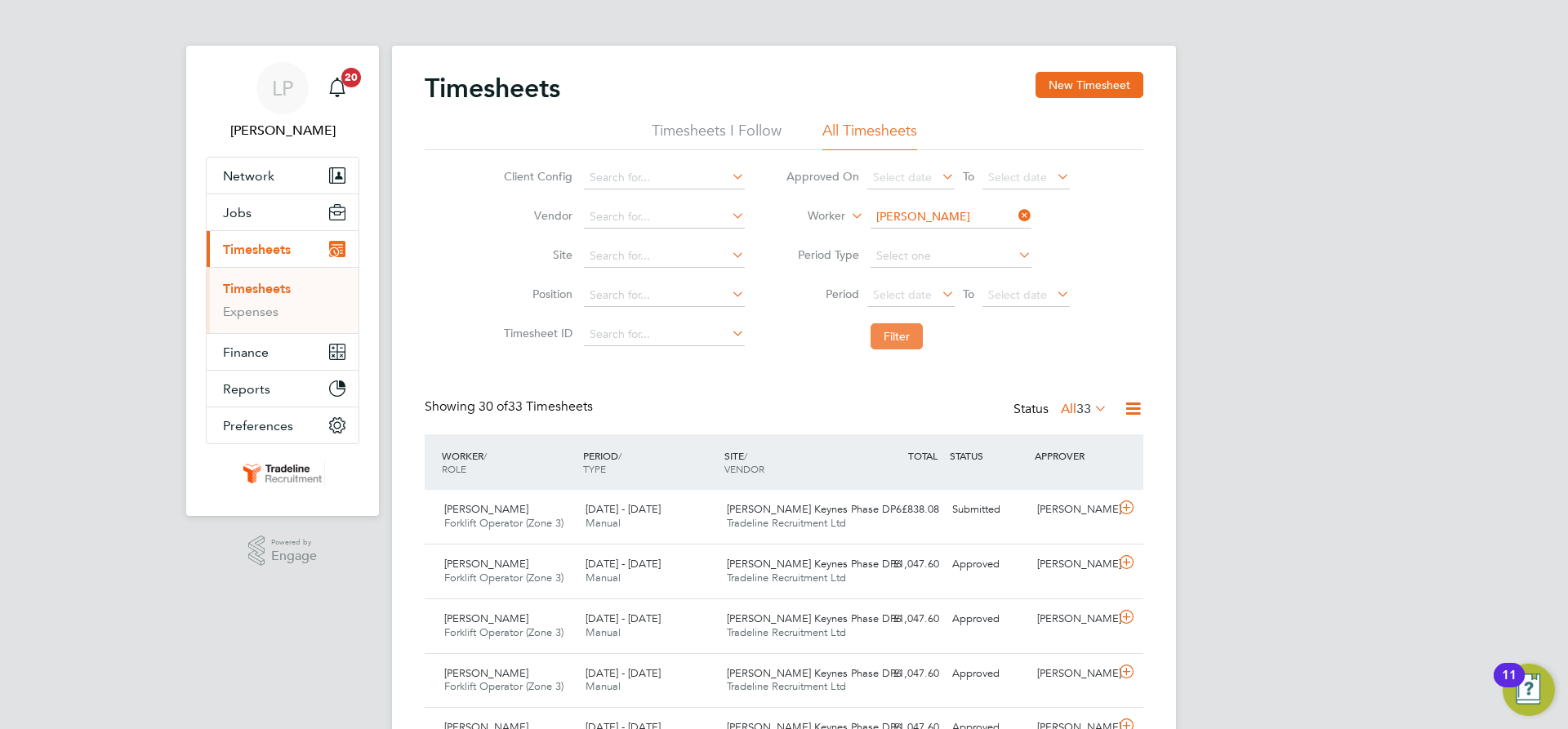
click at [905, 345] on button "Filter" at bounding box center [897, 336] width 53 height 26
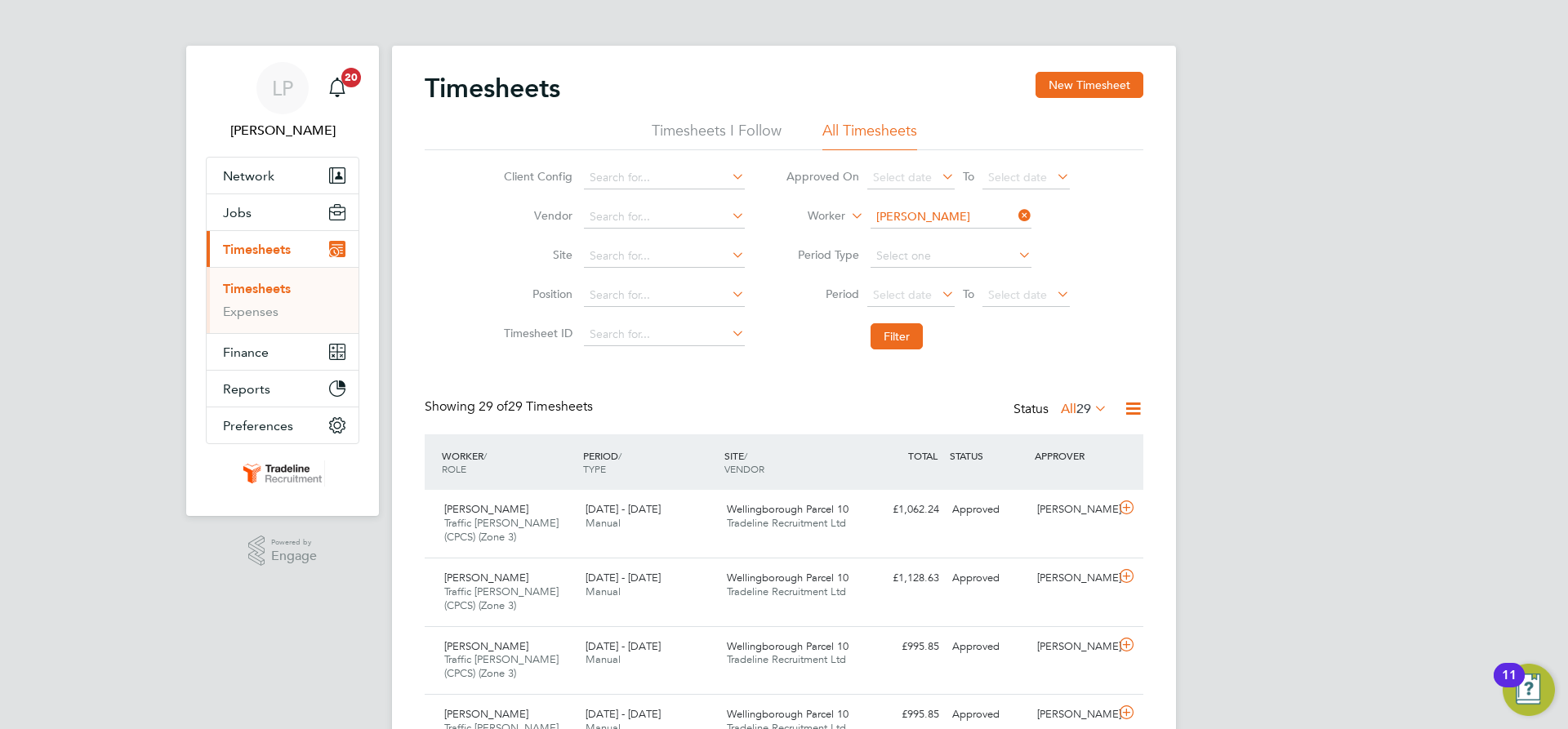
scroll to position [54, 142]
click at [782, 523] on span "Tradeline Recruitment Ltd" at bounding box center [786, 523] width 119 height 14
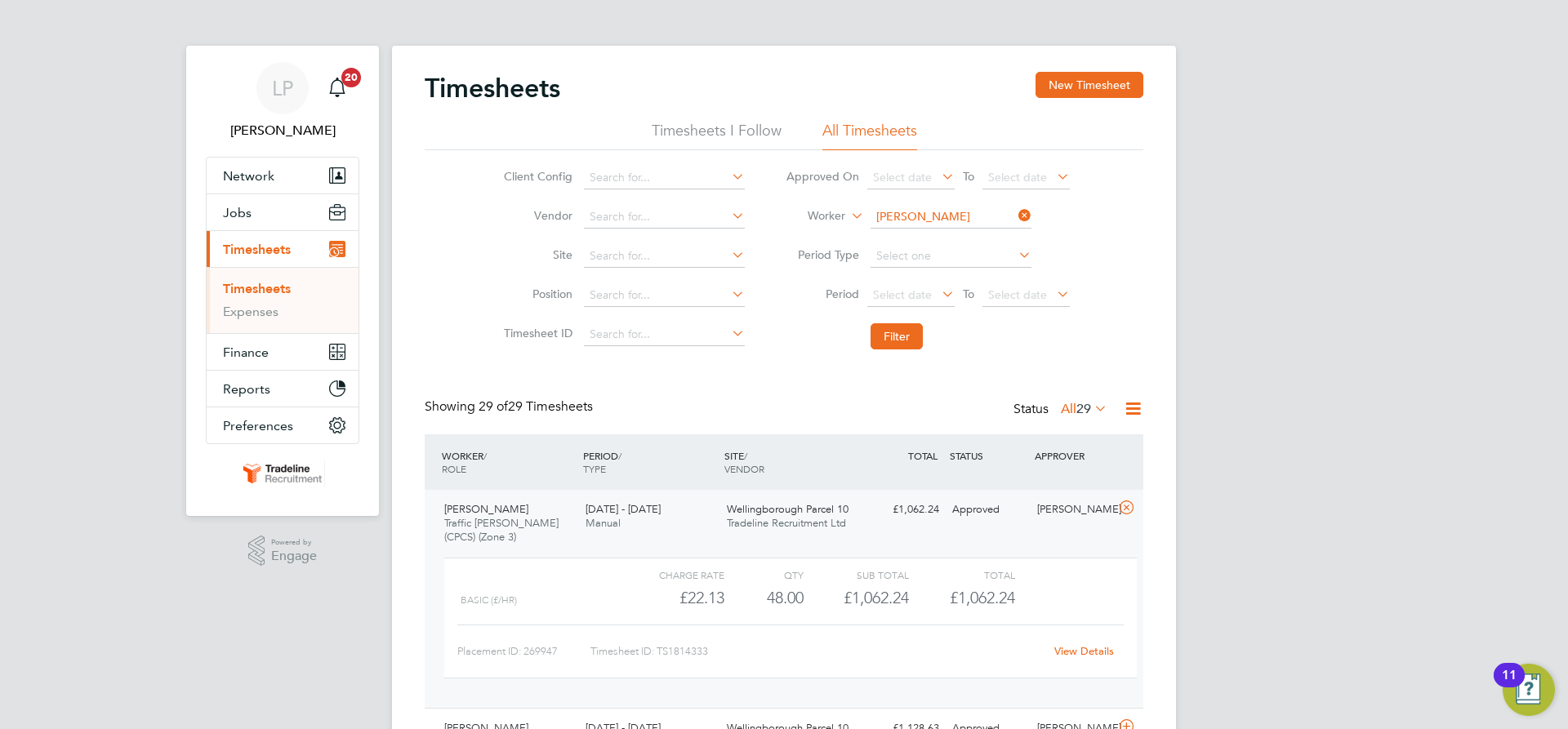
click at [1066, 646] on link "View Details" at bounding box center [1084, 651] width 60 height 14
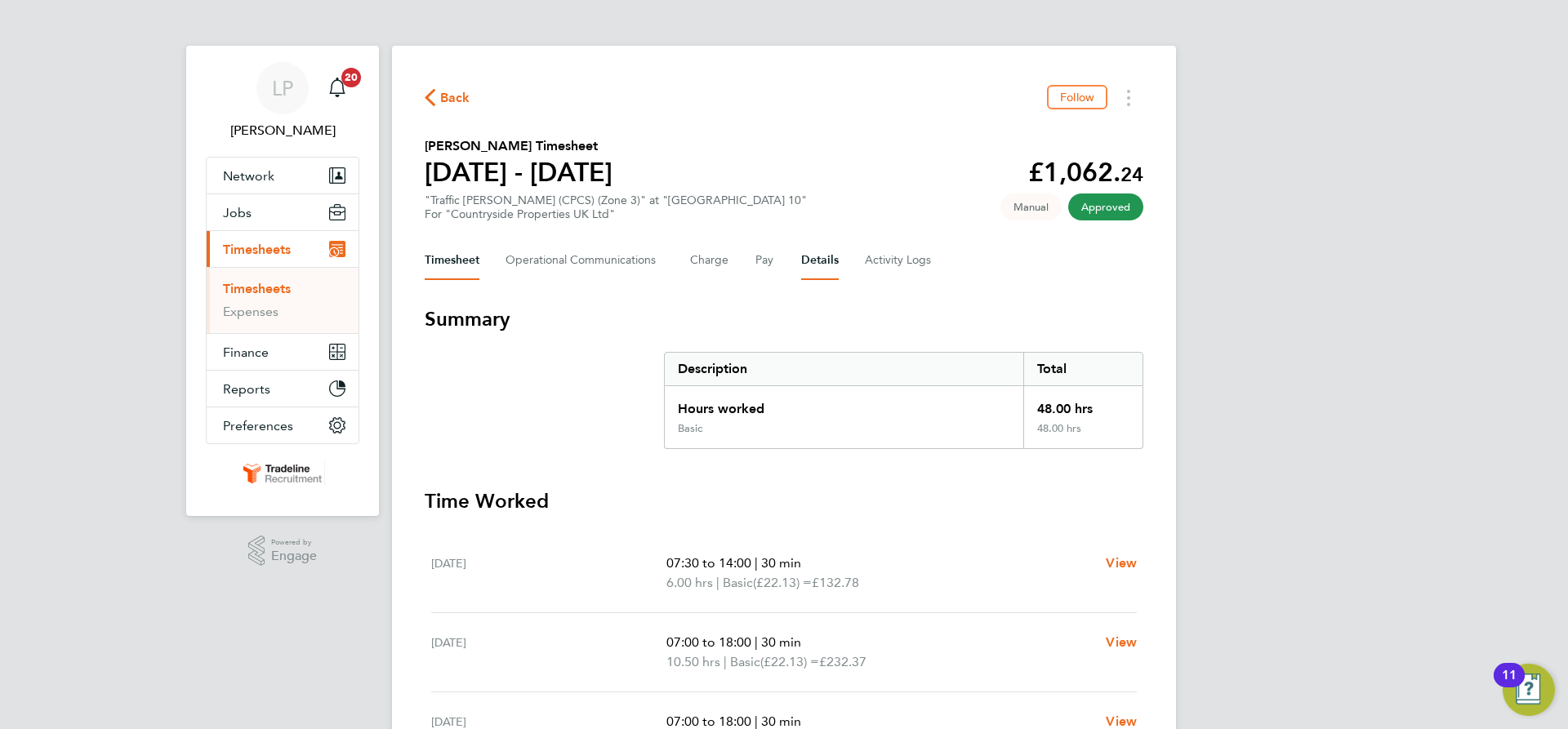
click at [827, 264] on button "Details" at bounding box center [819, 260] width 38 height 39
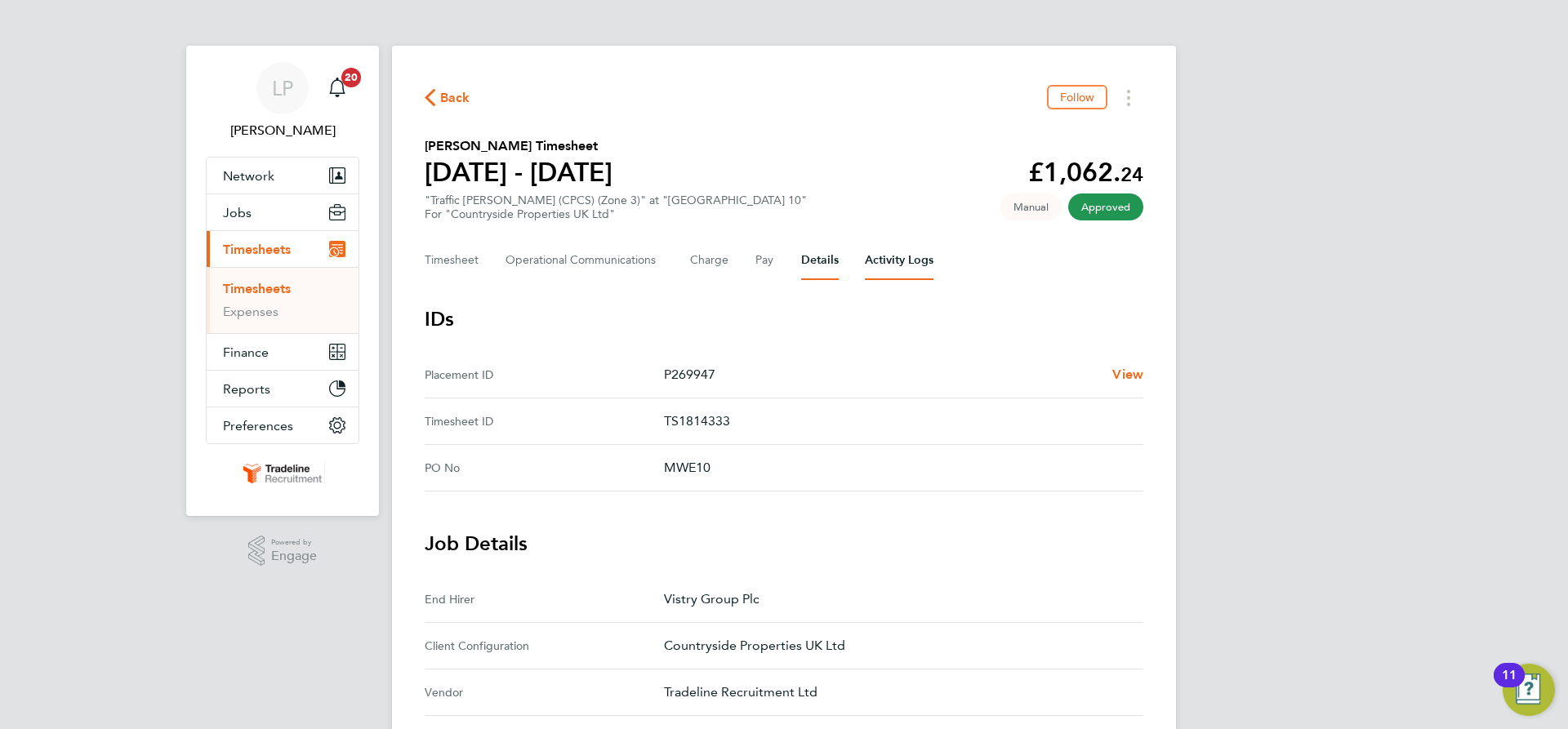
click at [880, 264] on Logs-tab "Activity Logs" at bounding box center [899, 260] width 68 height 39
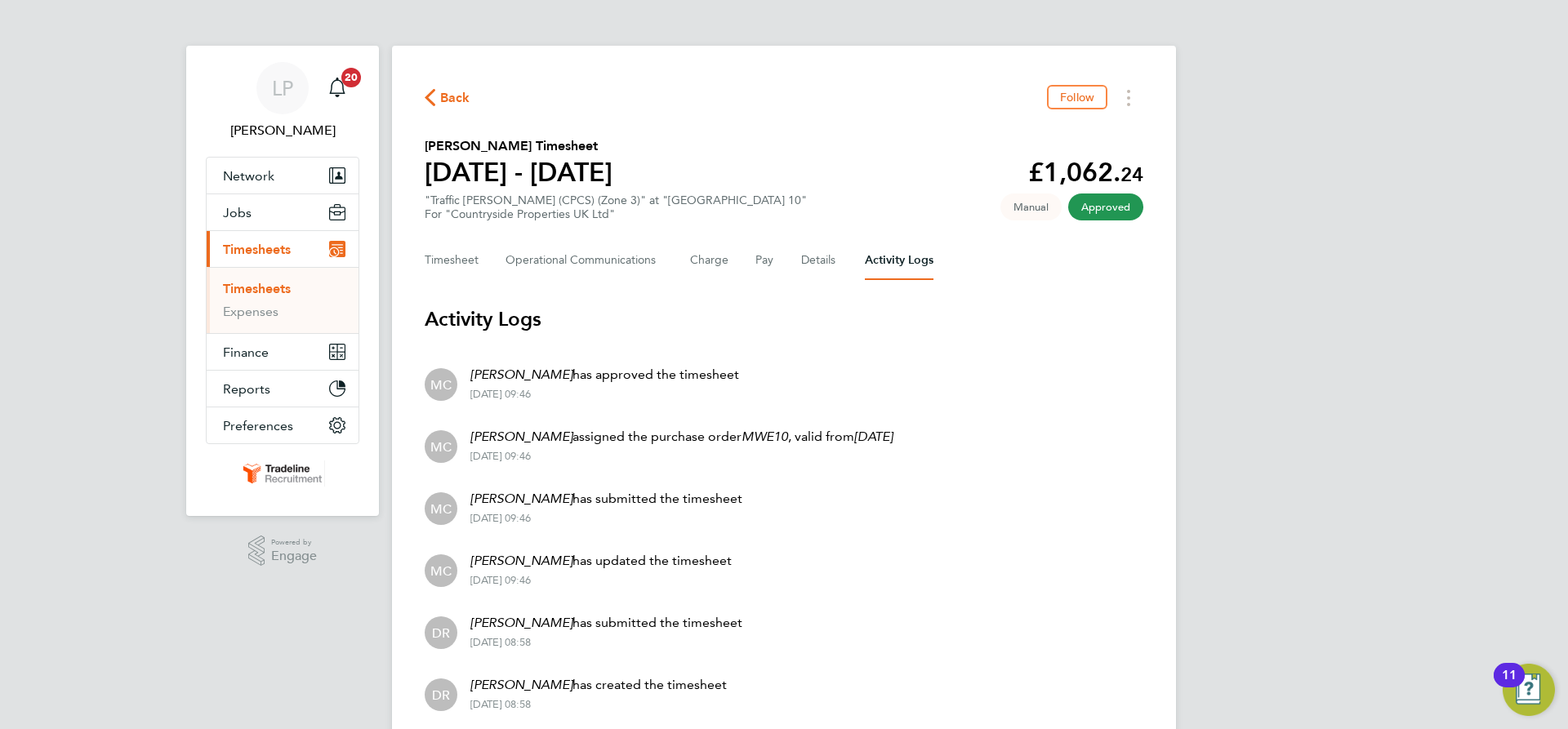
scroll to position [60, 0]
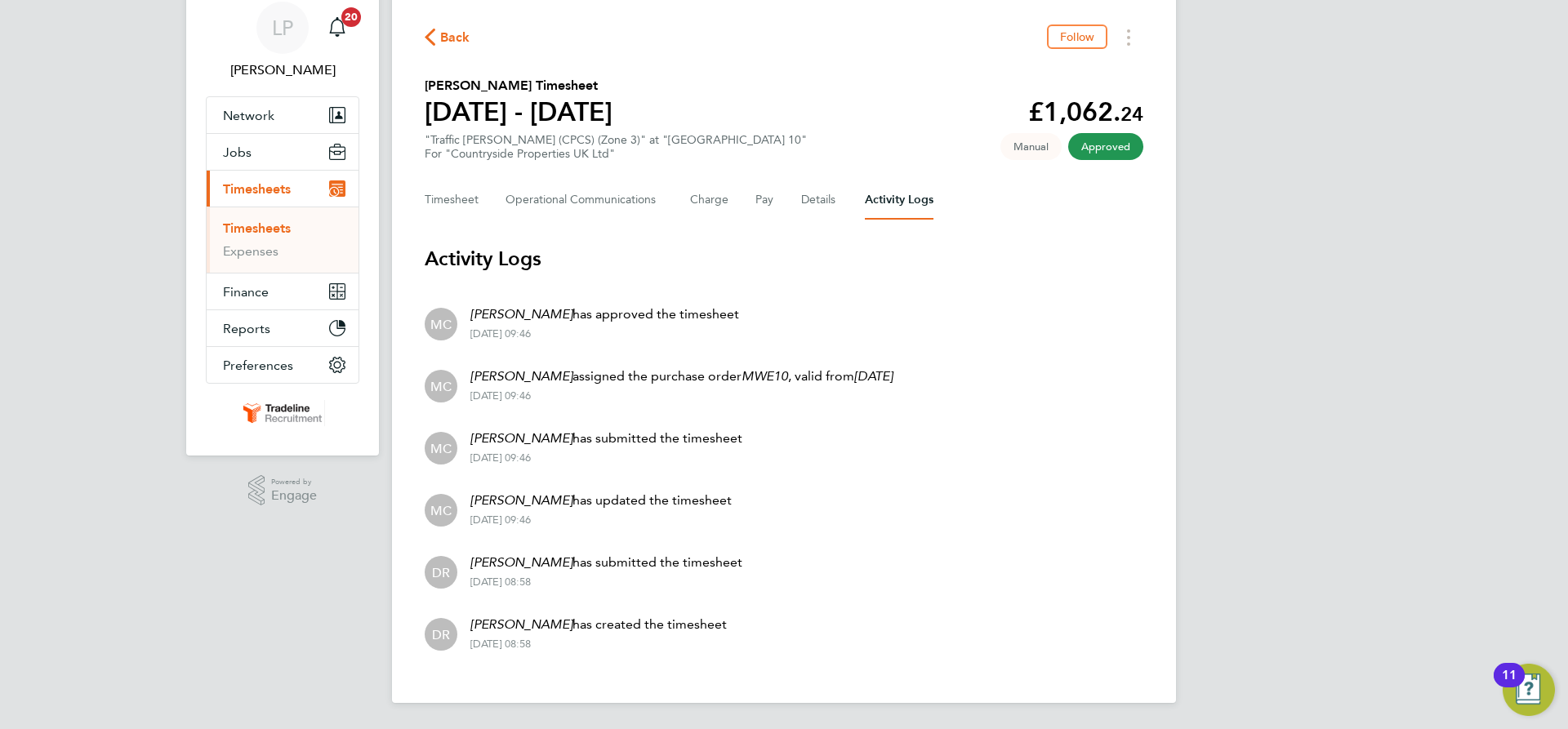
click at [266, 224] on link "Timesheets" at bounding box center [256, 229] width 67 height 16
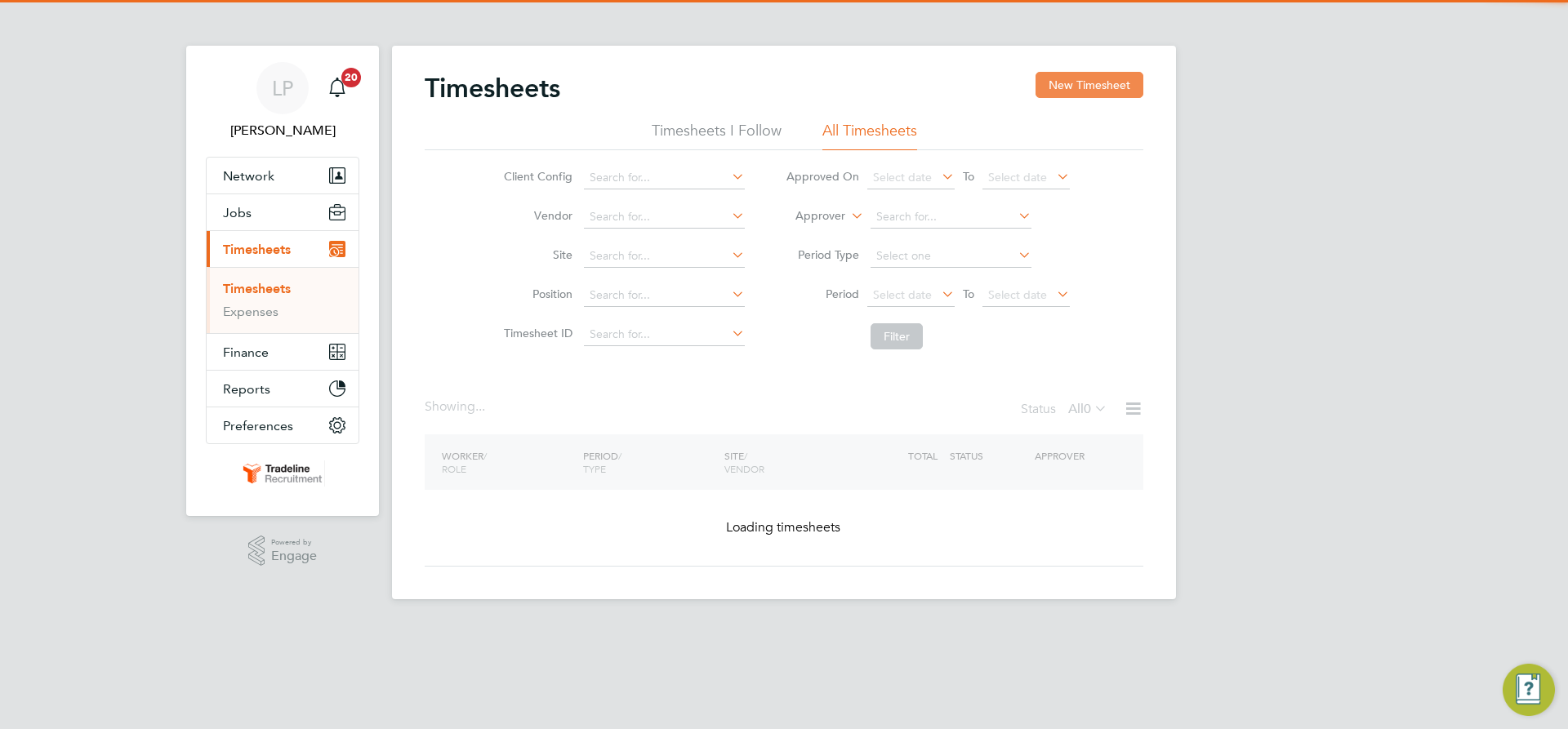
click at [1092, 88] on button "New Timesheet" at bounding box center [1089, 85] width 108 height 26
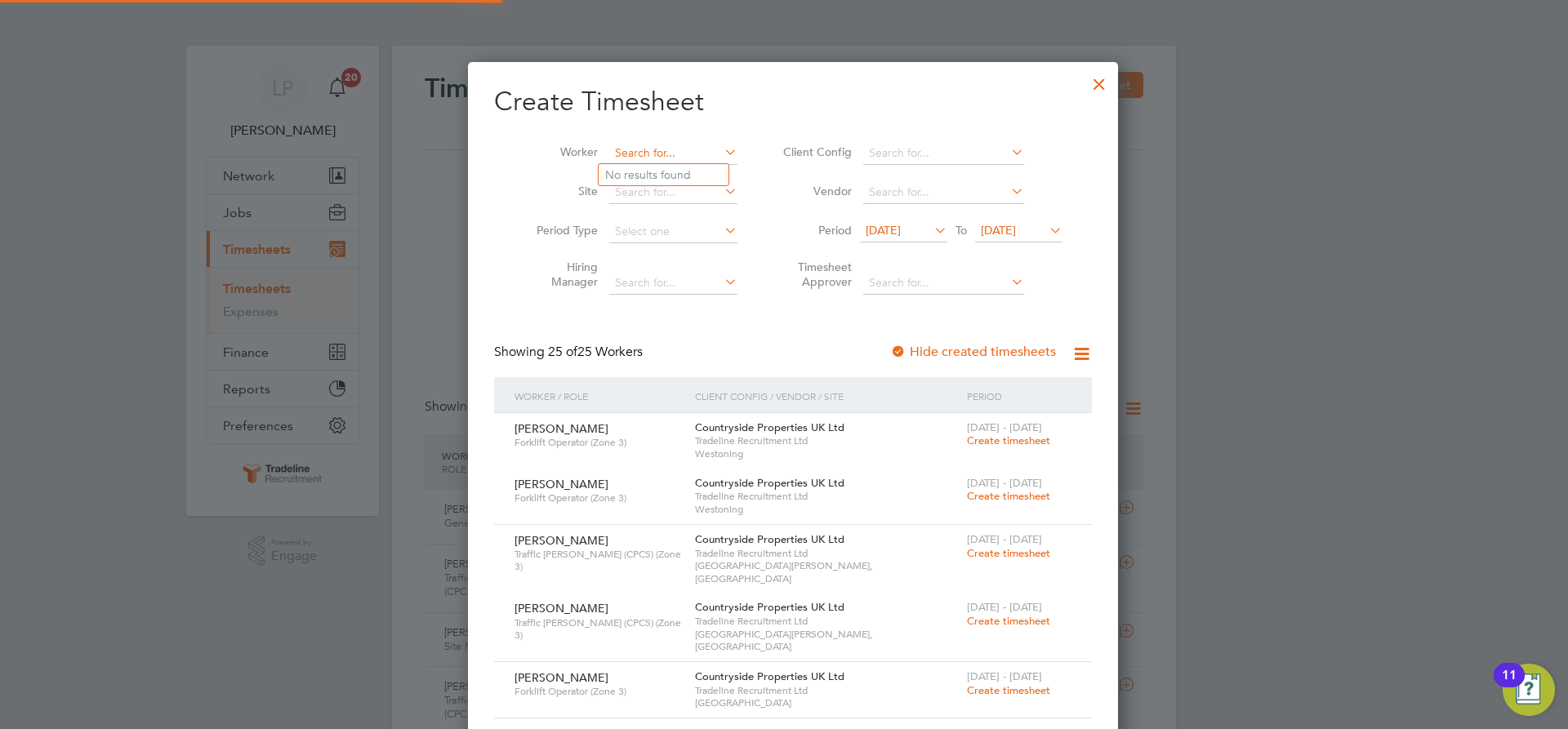
click at [641, 151] on input at bounding box center [673, 153] width 128 height 23
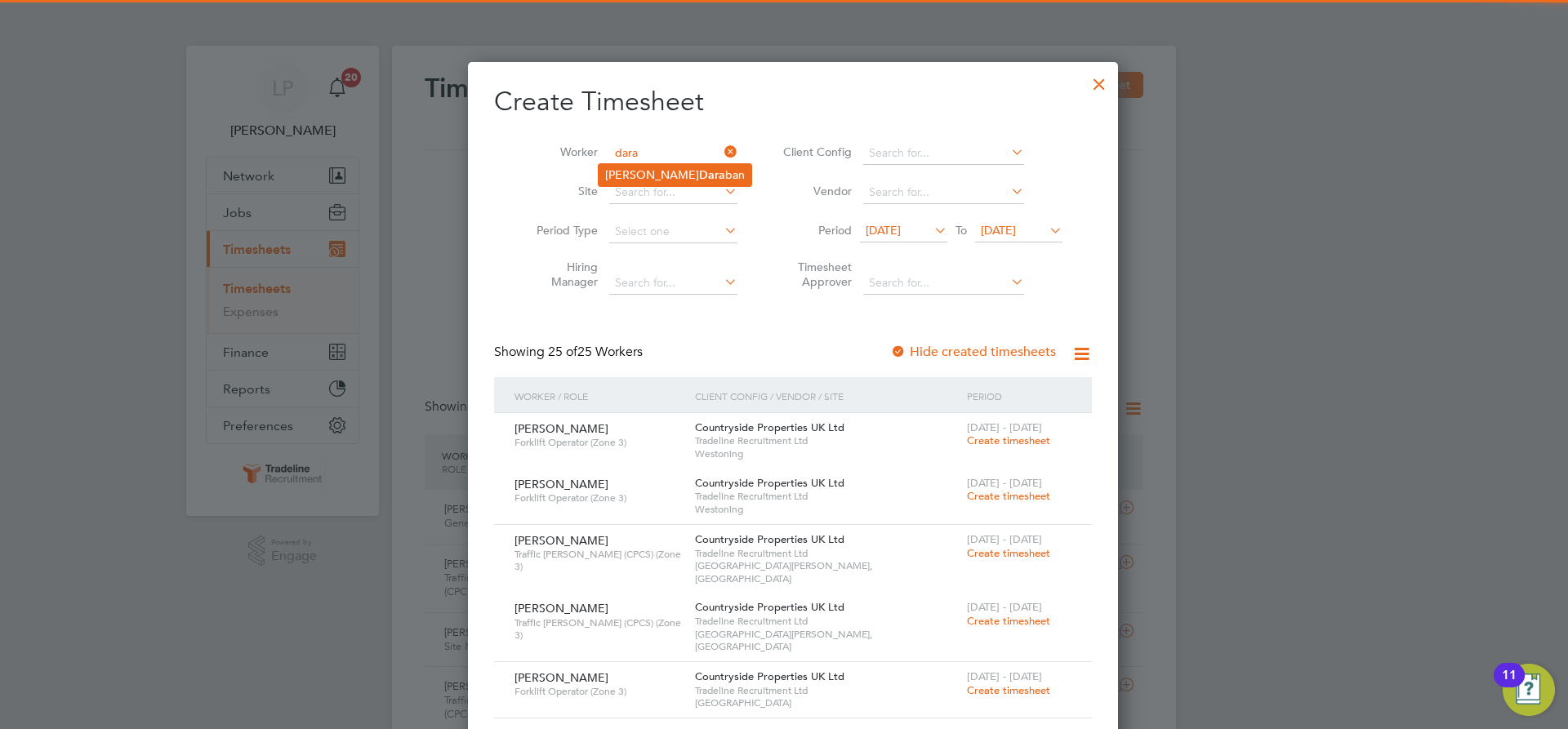
click at [630, 184] on li "[PERSON_NAME] [PERSON_NAME] ban" at bounding box center [675, 174] width 153 height 22
type input "[PERSON_NAME]"
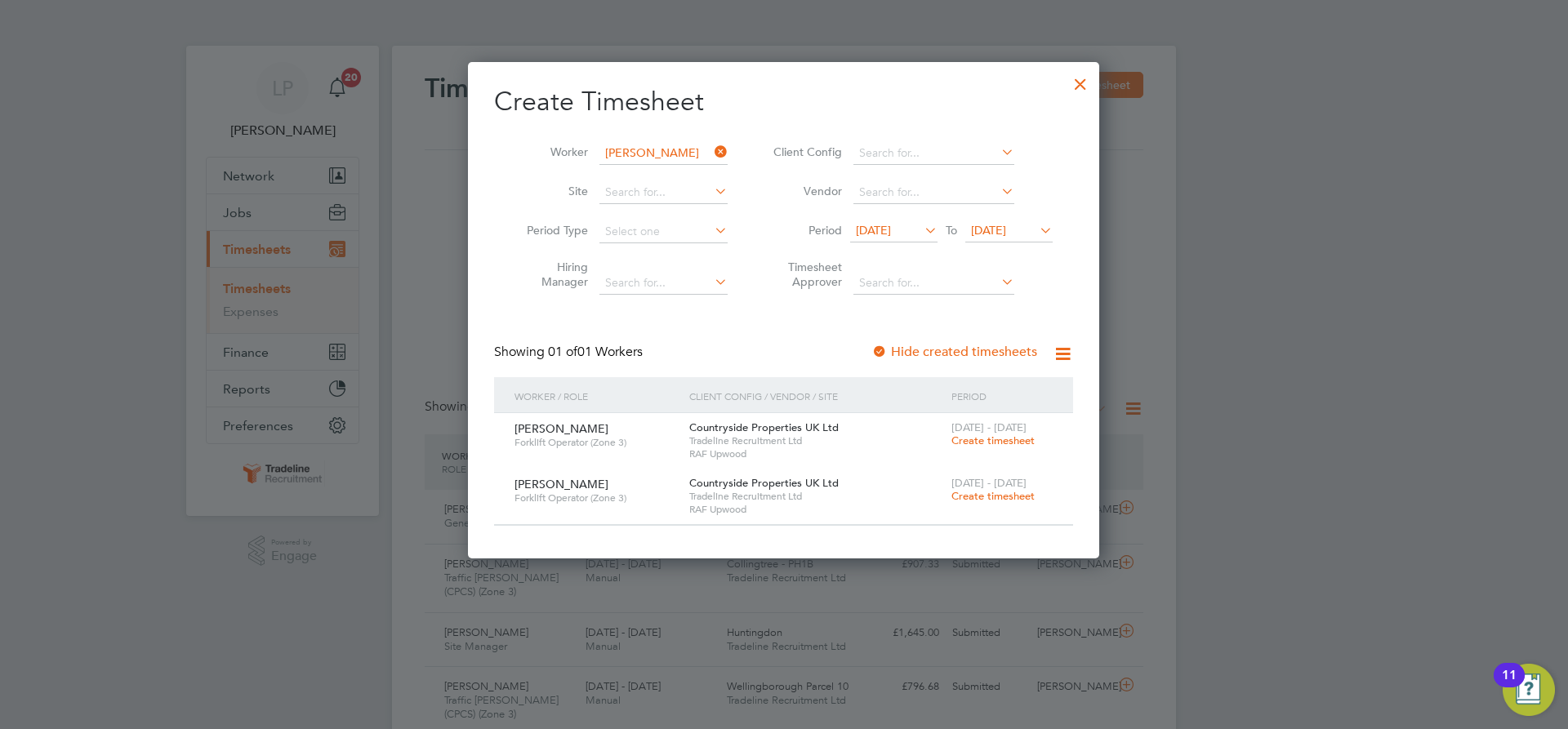
click at [980, 498] on span "Create timesheet" at bounding box center [993, 496] width 83 height 14
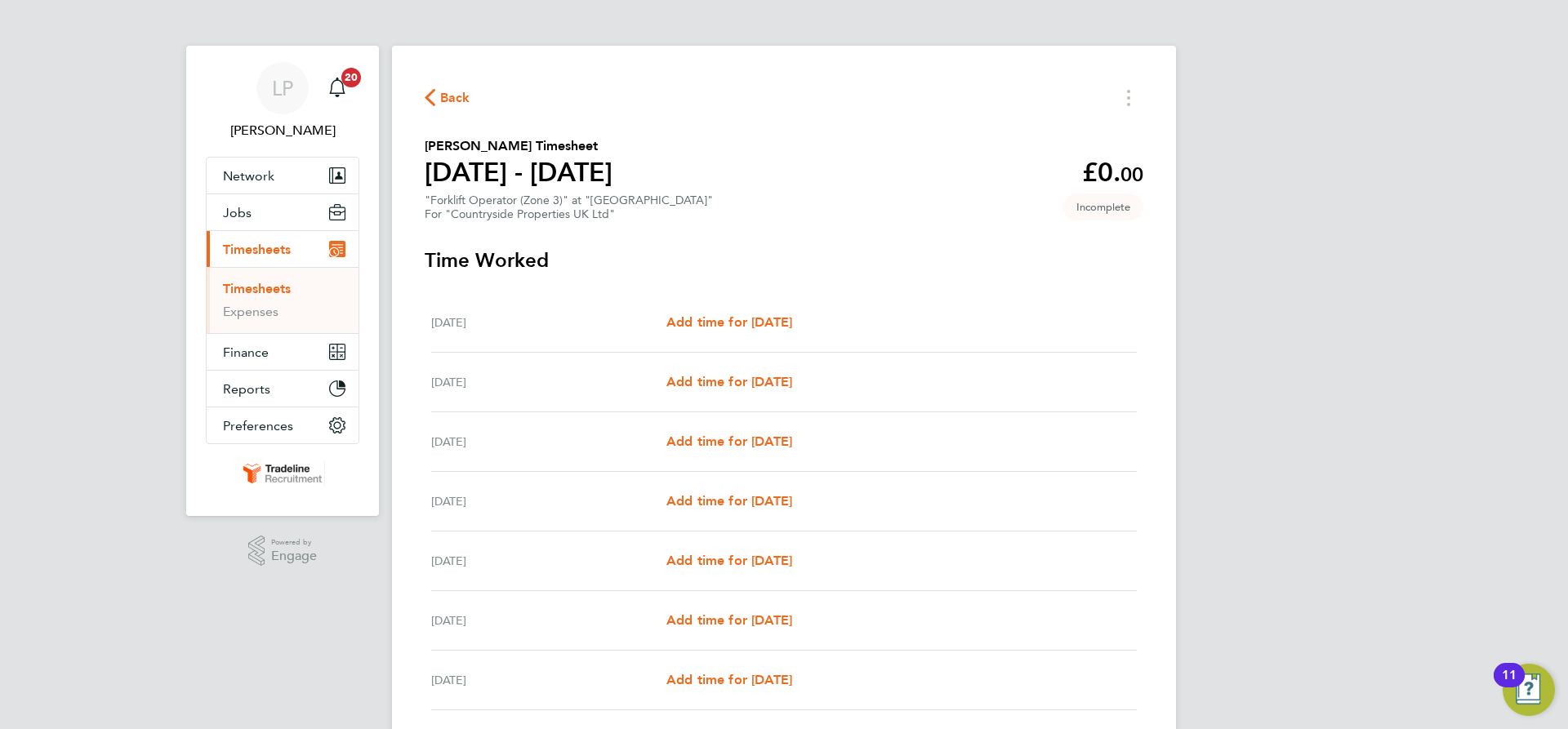
click at [261, 294] on link "Timesheets" at bounding box center [256, 289] width 67 height 16
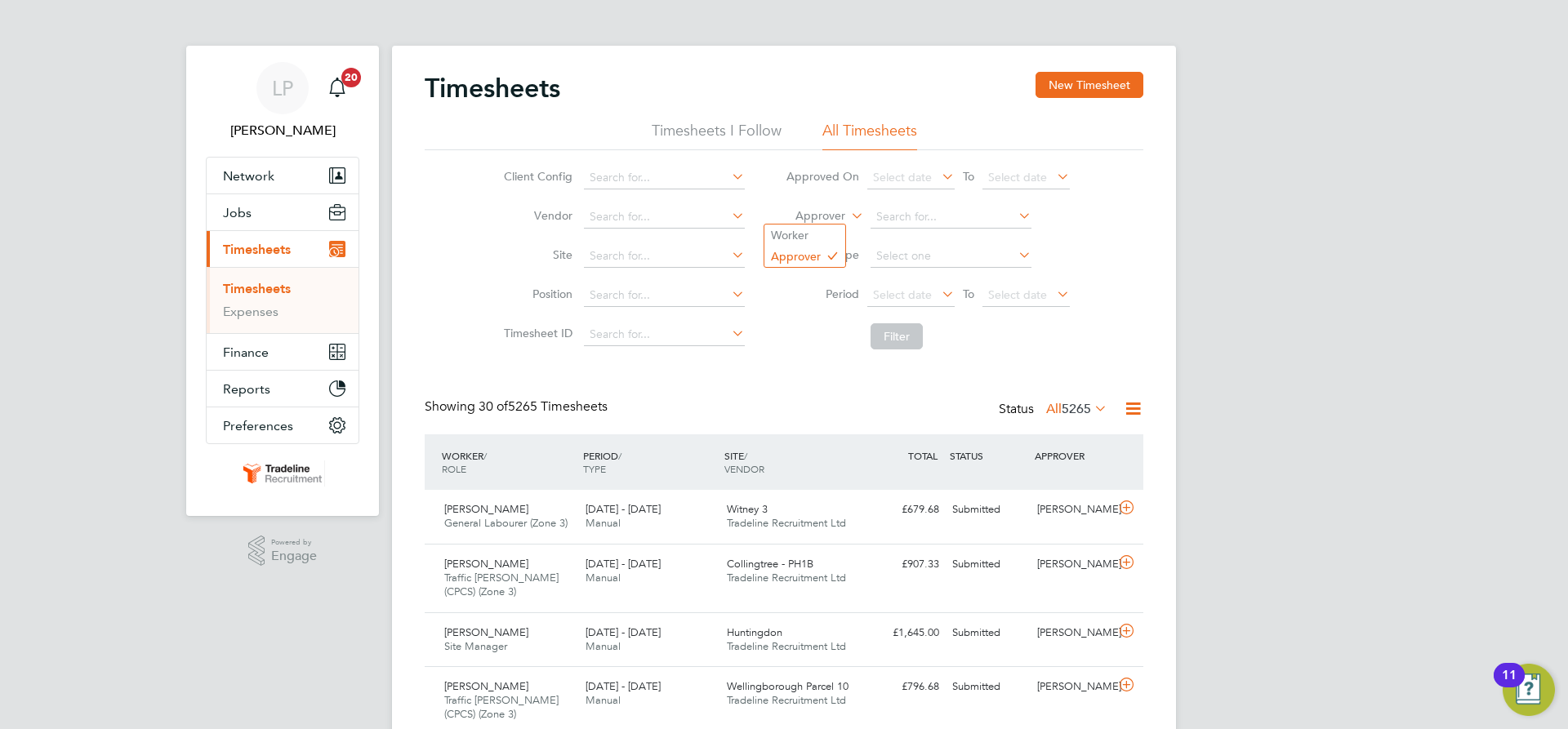
click at [819, 217] on label "Approver" at bounding box center [809, 216] width 74 height 17
click at [819, 235] on li "Worker" at bounding box center [805, 235] width 81 height 21
click at [946, 222] on input at bounding box center [951, 217] width 161 height 23
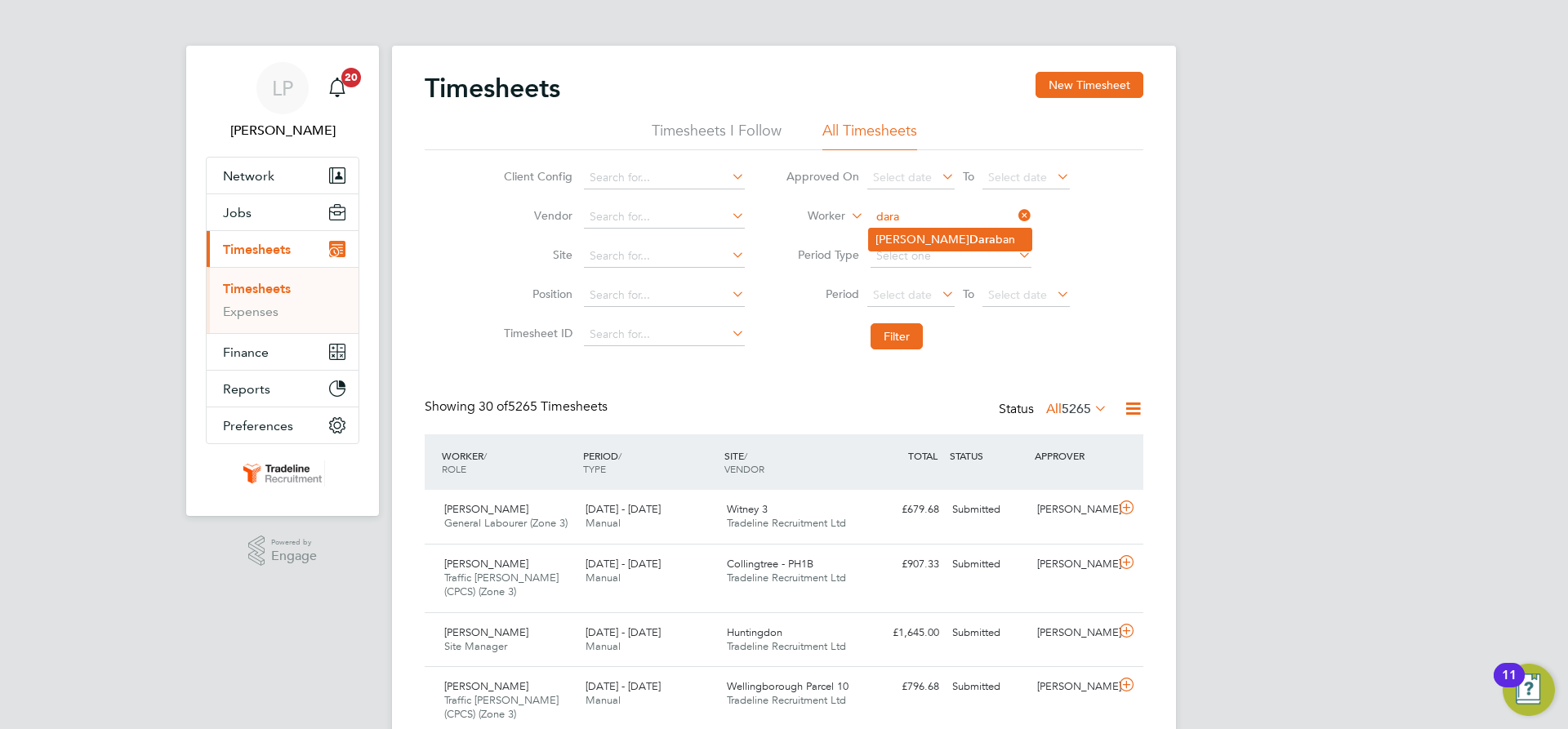
click at [944, 240] on li "[PERSON_NAME] [PERSON_NAME] ban" at bounding box center [950, 239] width 162 height 22
type input "[PERSON_NAME]"
click at [901, 342] on button "Filter" at bounding box center [897, 336] width 53 height 26
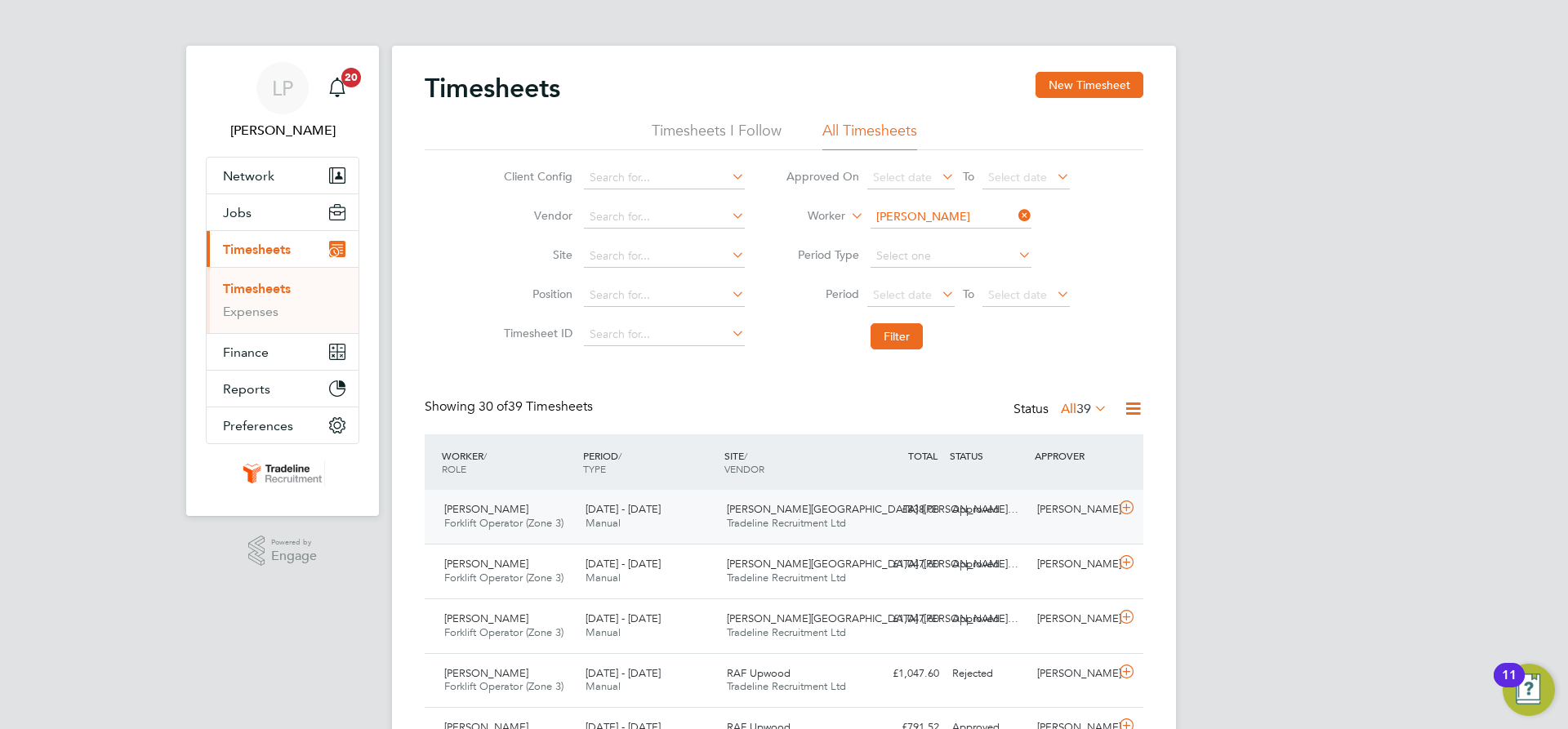
click at [715, 521] on div "[DATE] - [DATE] Manual" at bounding box center [649, 517] width 141 height 41
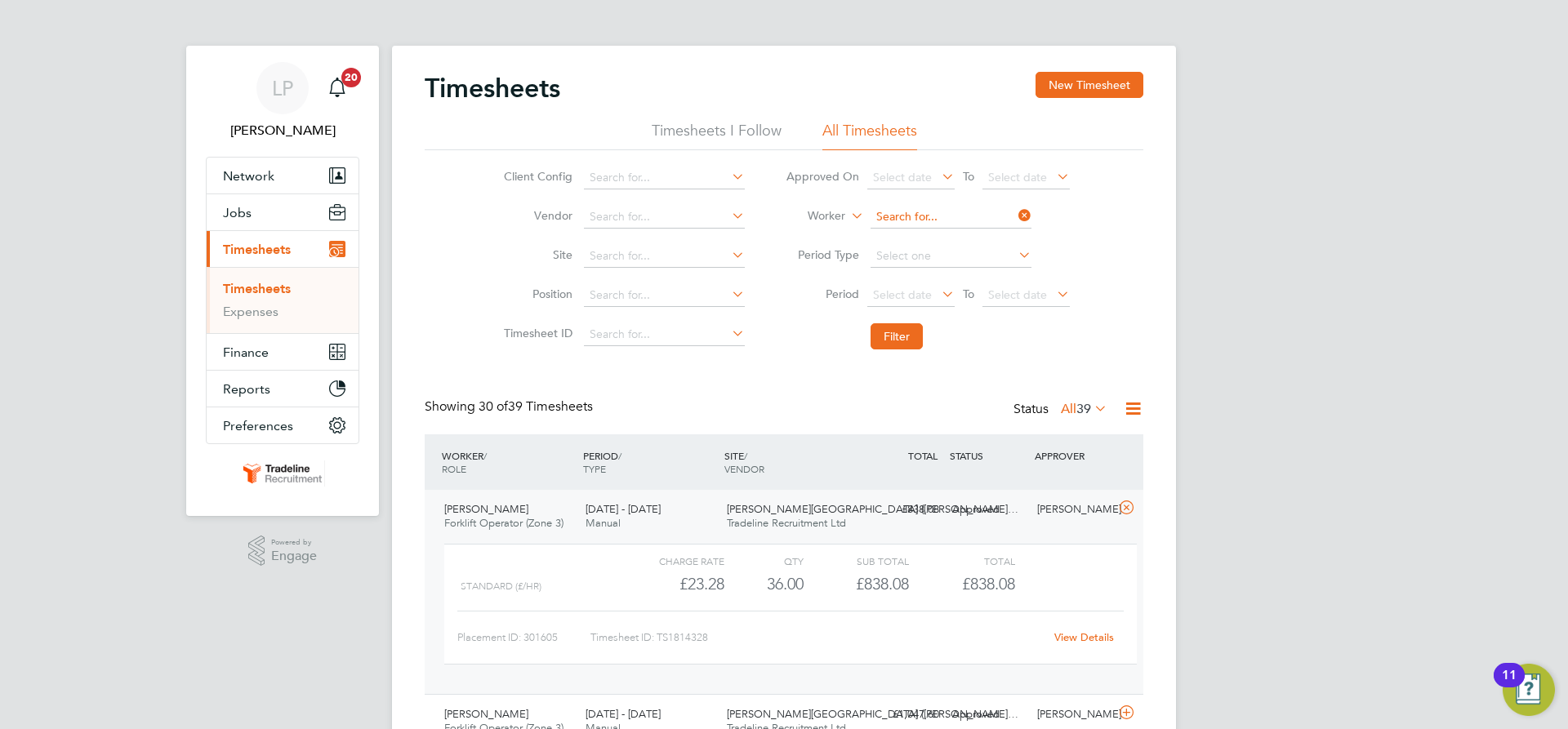
click at [928, 215] on input at bounding box center [951, 217] width 161 height 23
click at [969, 240] on b "Voi" at bounding box center [978, 240] width 18 height 14
type input "[PERSON_NAME]"
click at [899, 335] on button "Filter" at bounding box center [897, 336] width 53 height 26
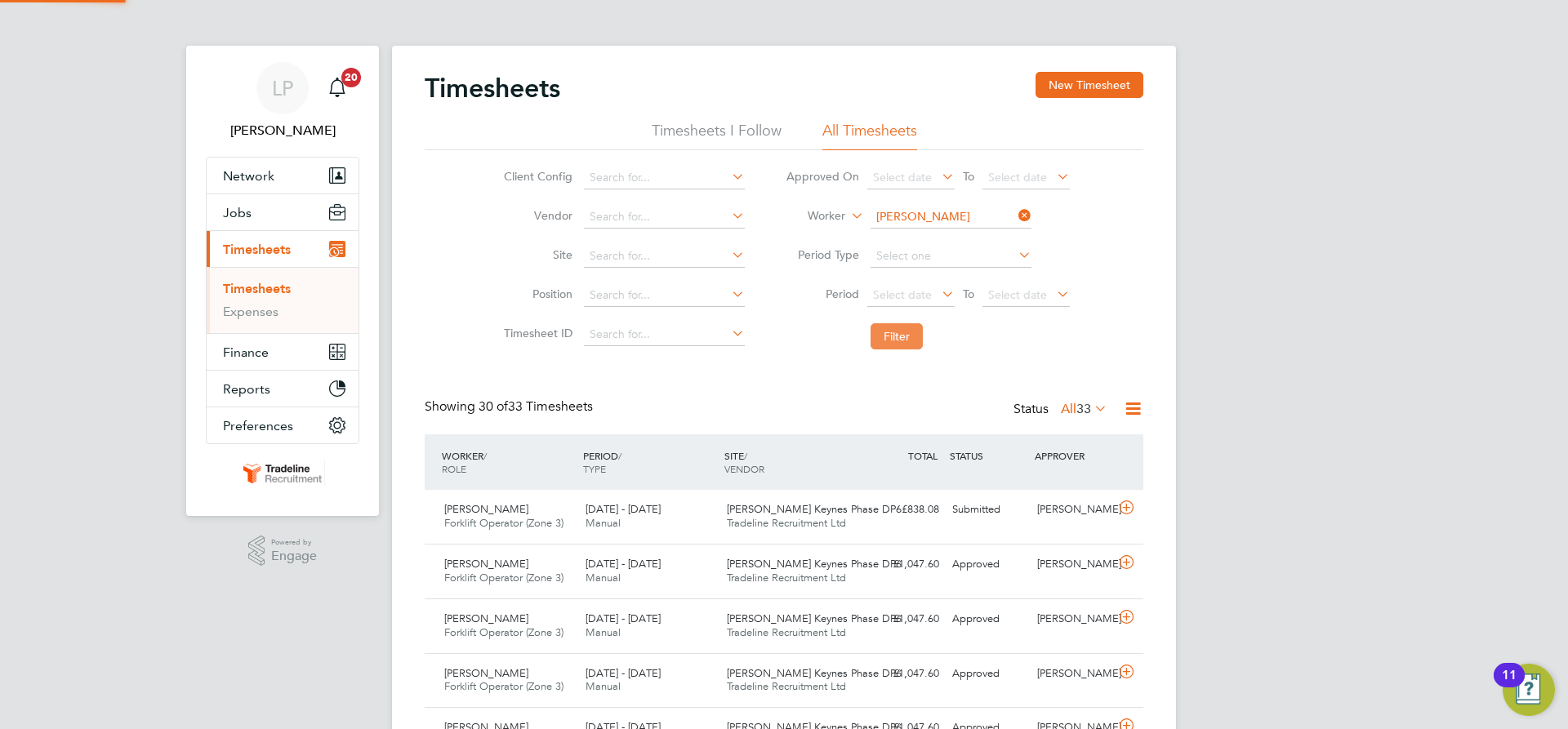
scroll to position [42, 142]
click at [811, 512] on span "[PERSON_NAME] Keynes Phase DP6" at bounding box center [813, 509] width 174 height 14
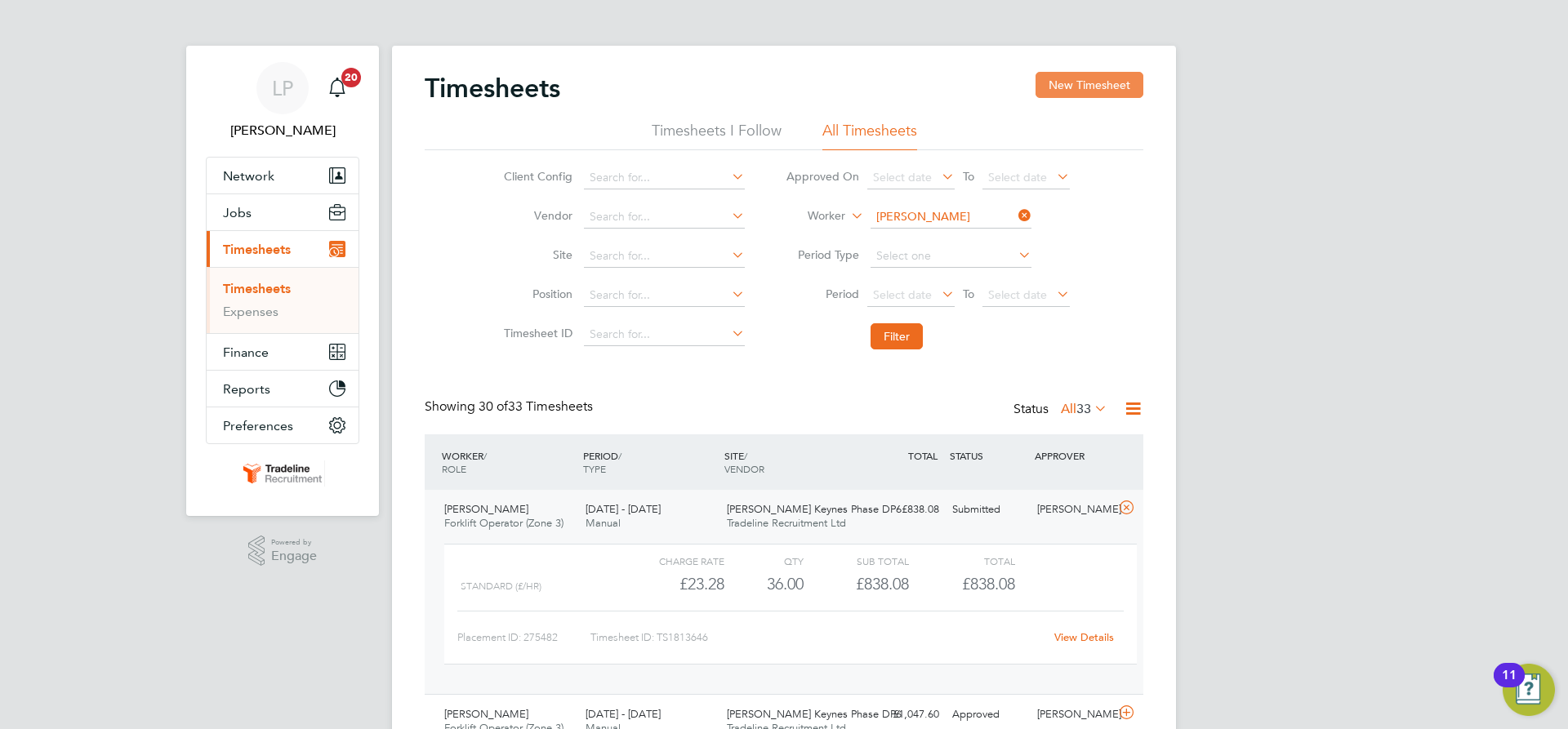
click at [1070, 82] on button "New Timesheet" at bounding box center [1089, 85] width 108 height 26
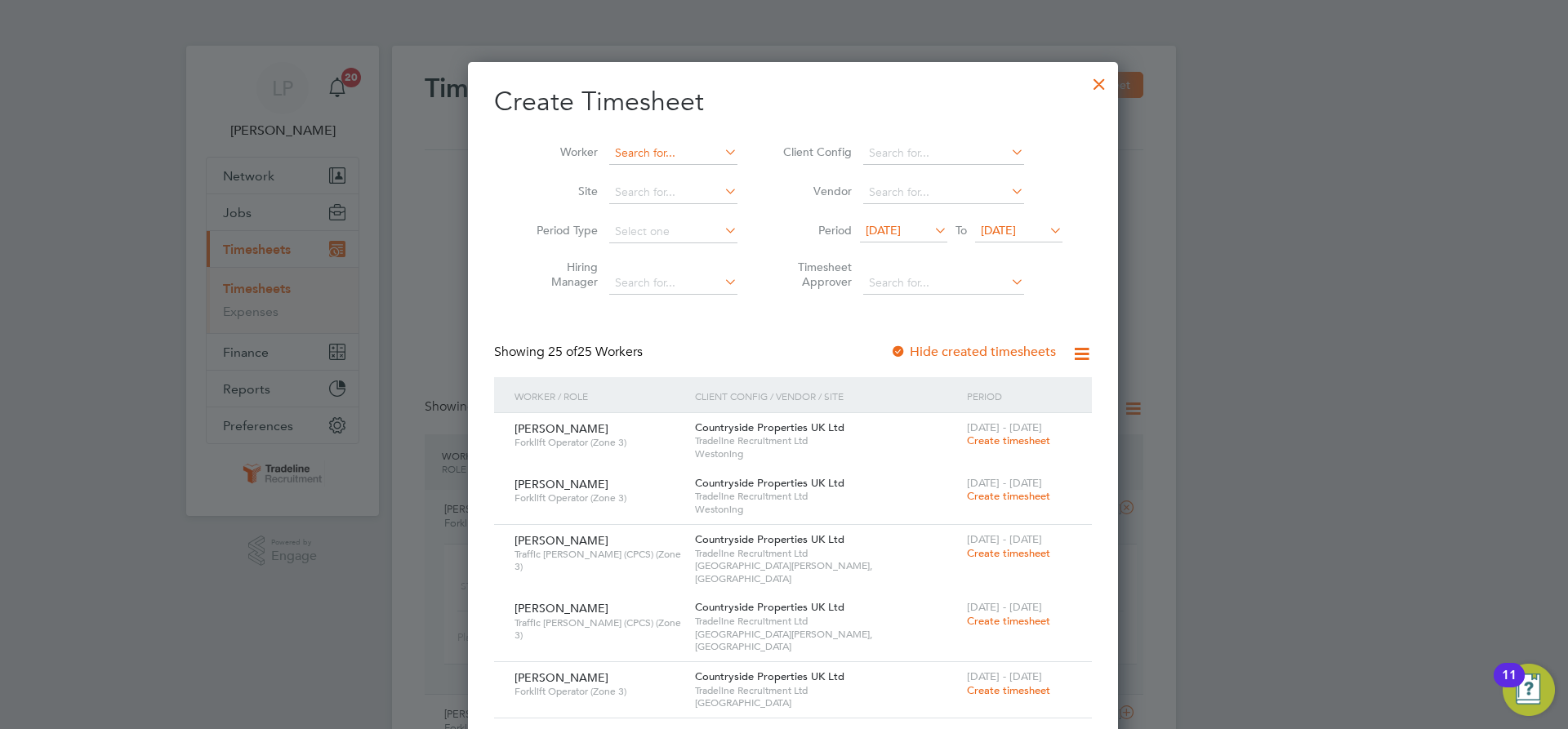
click at [657, 145] on input at bounding box center [673, 153] width 128 height 23
click at [613, 178] on li "[PERSON_NAME] cu" at bounding box center [667, 174] width 138 height 22
type input "[PERSON_NAME]"
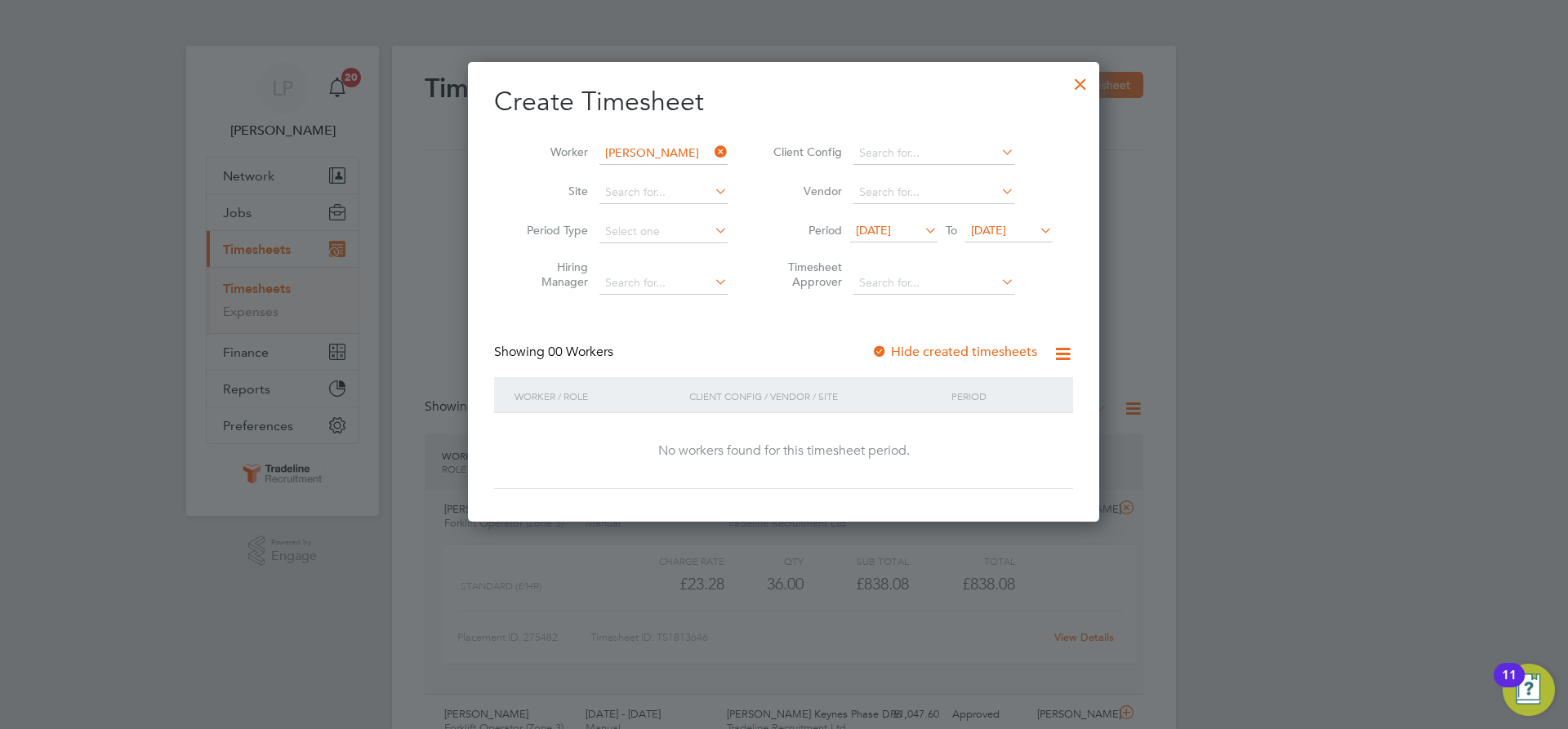
click at [876, 351] on div at bounding box center [879, 352] width 17 height 17
click at [997, 227] on span "[DATE]" at bounding box center [989, 230] width 35 height 15
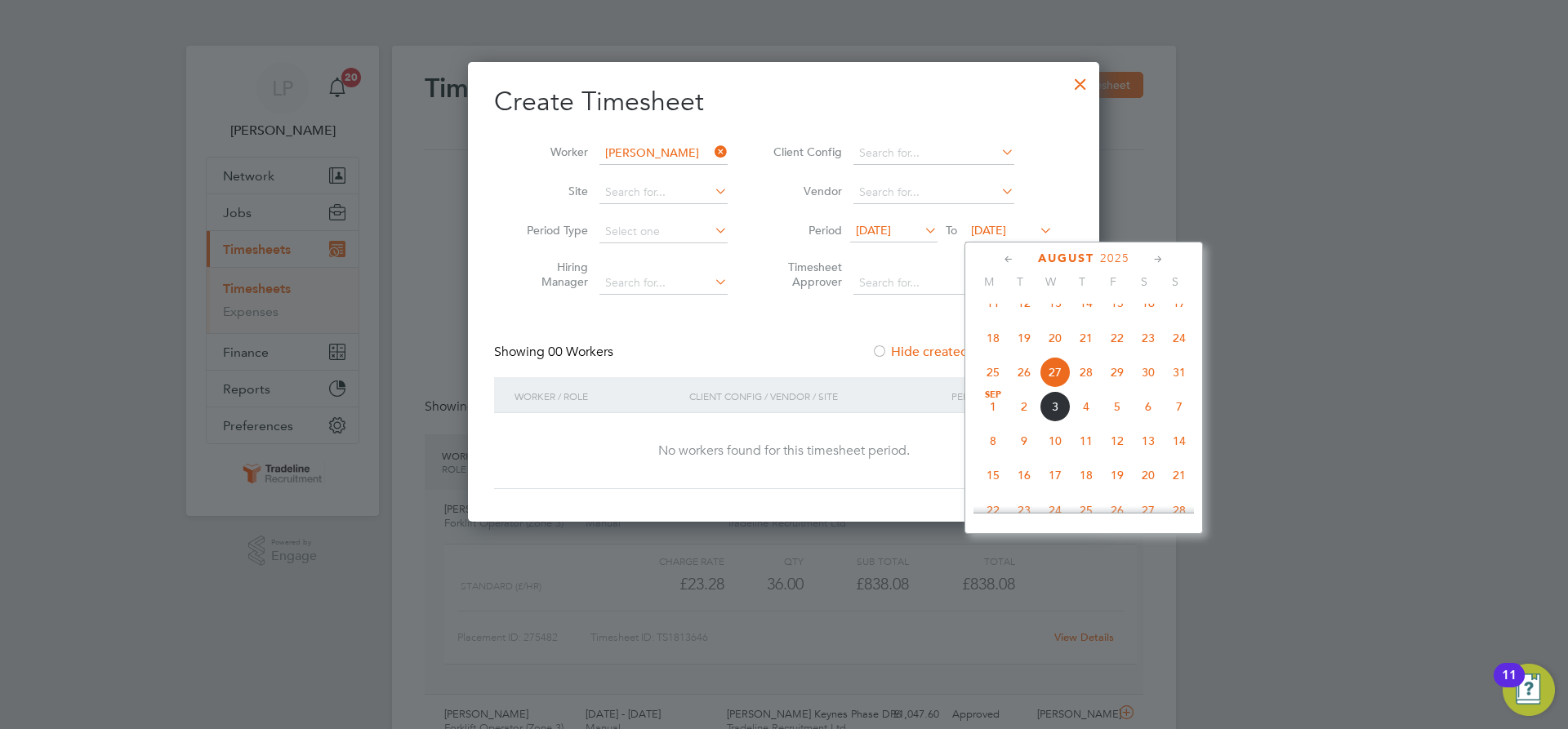
click at [1084, 457] on span "11" at bounding box center [1086, 441] width 31 height 31
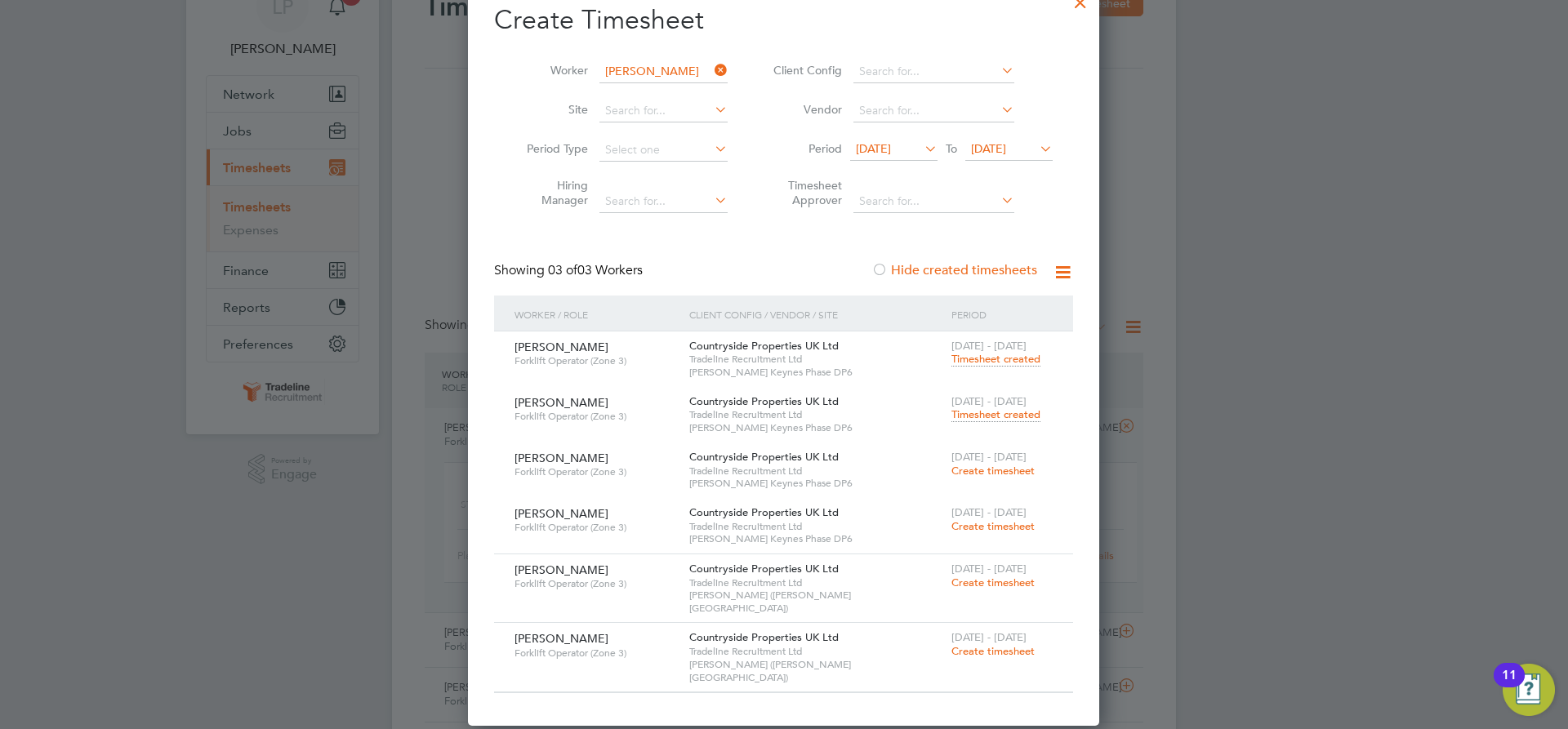
click at [1000, 644] on span "Create timesheet" at bounding box center [993, 651] width 83 height 14
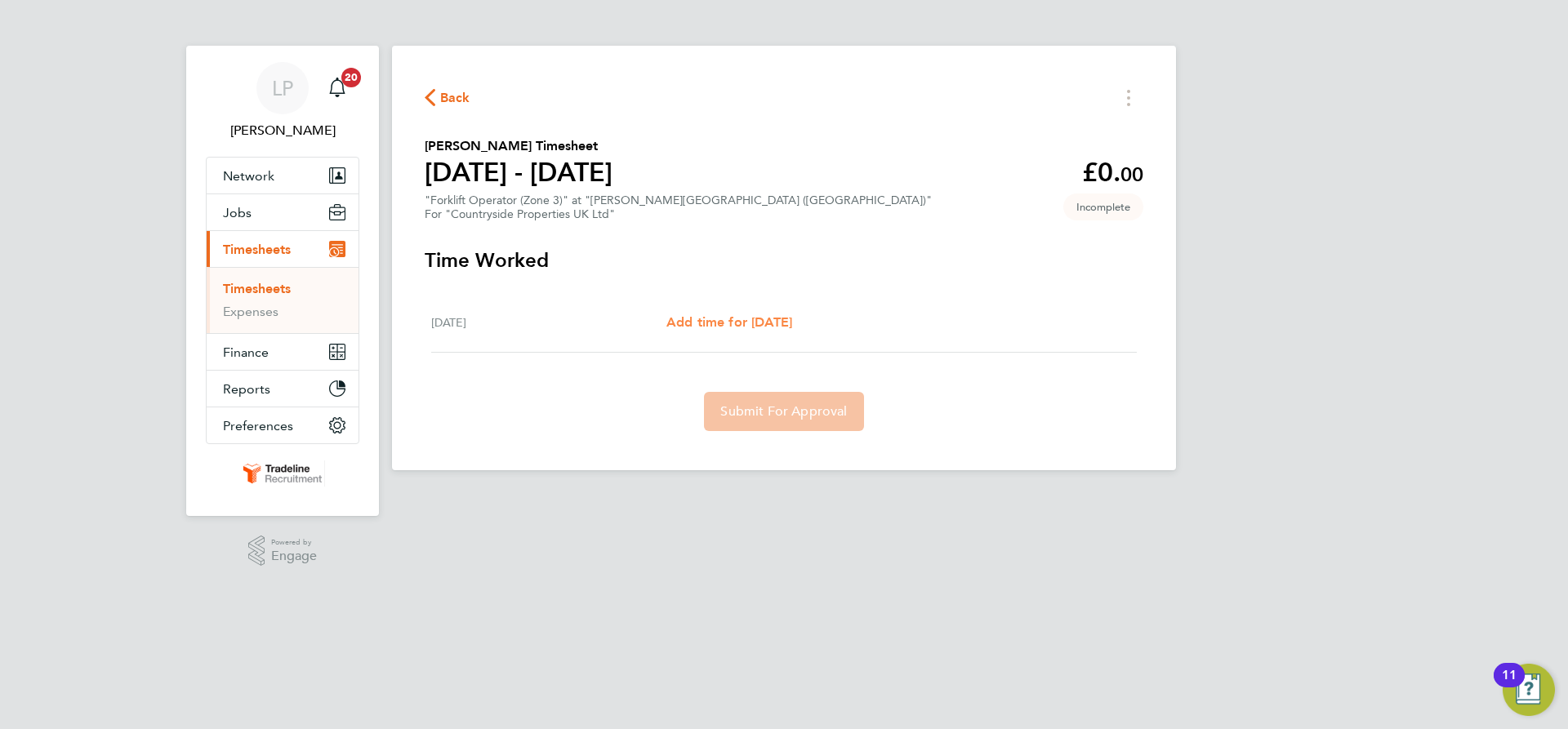
click at [765, 322] on span "Add time for [DATE]" at bounding box center [729, 322] width 126 height 16
select select "30"
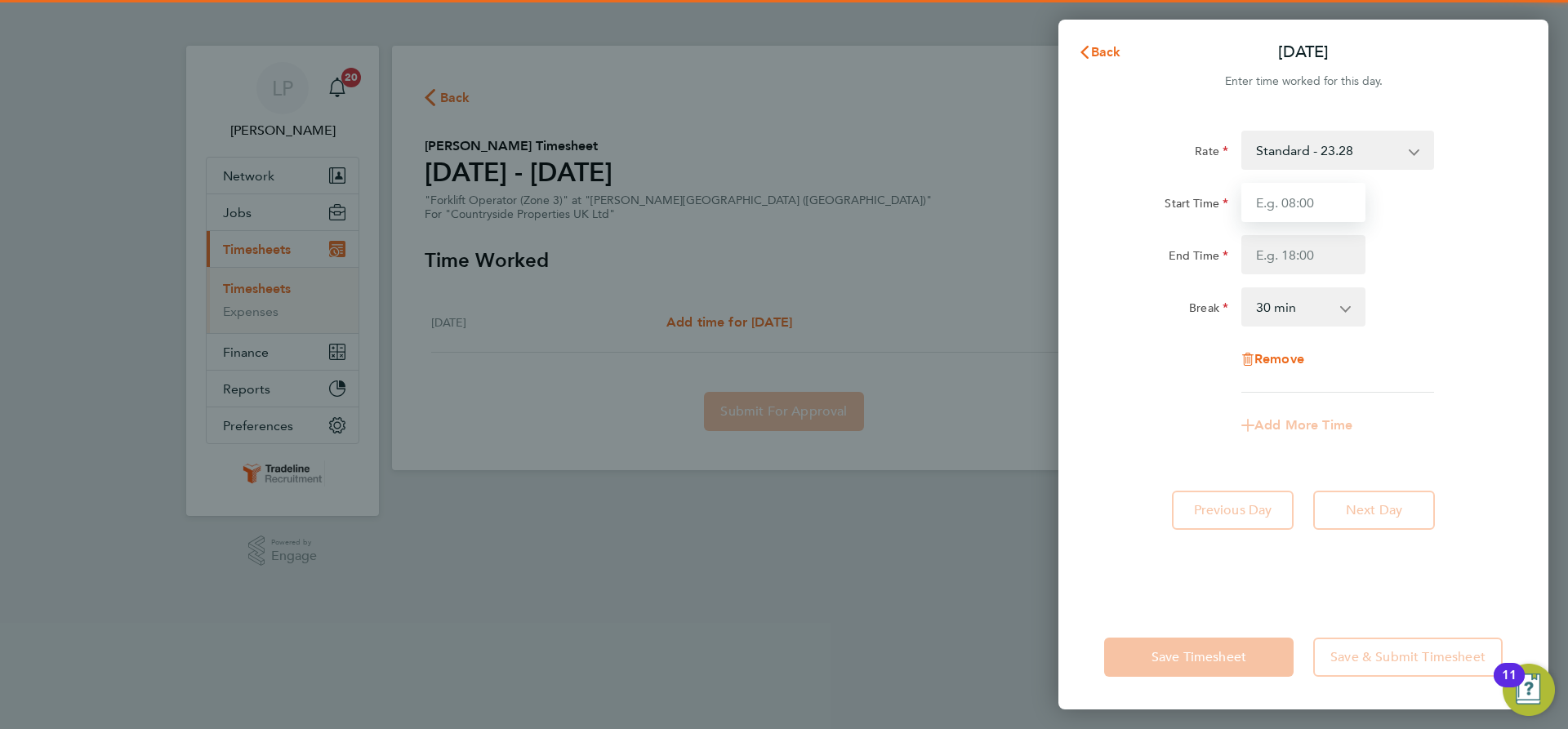
click at [1296, 200] on input "Start Time" at bounding box center [1303, 202] width 124 height 39
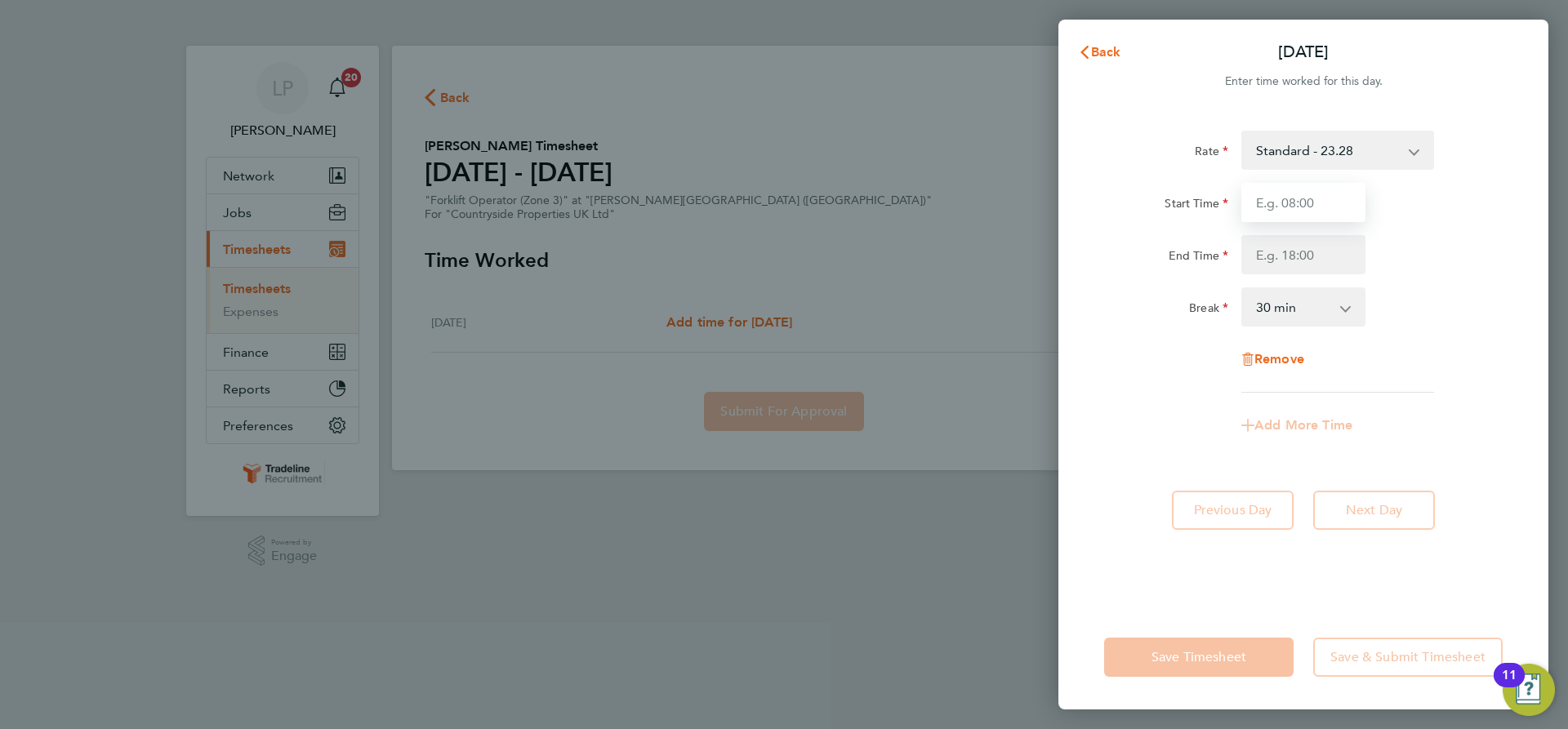
type input "07:00"
drag, startPoint x: 1314, startPoint y: 255, endPoint x: 1315, endPoint y: 267, distance: 12.0
click at [1314, 255] on input "End Time" at bounding box center [1303, 254] width 124 height 39
type input "13:30"
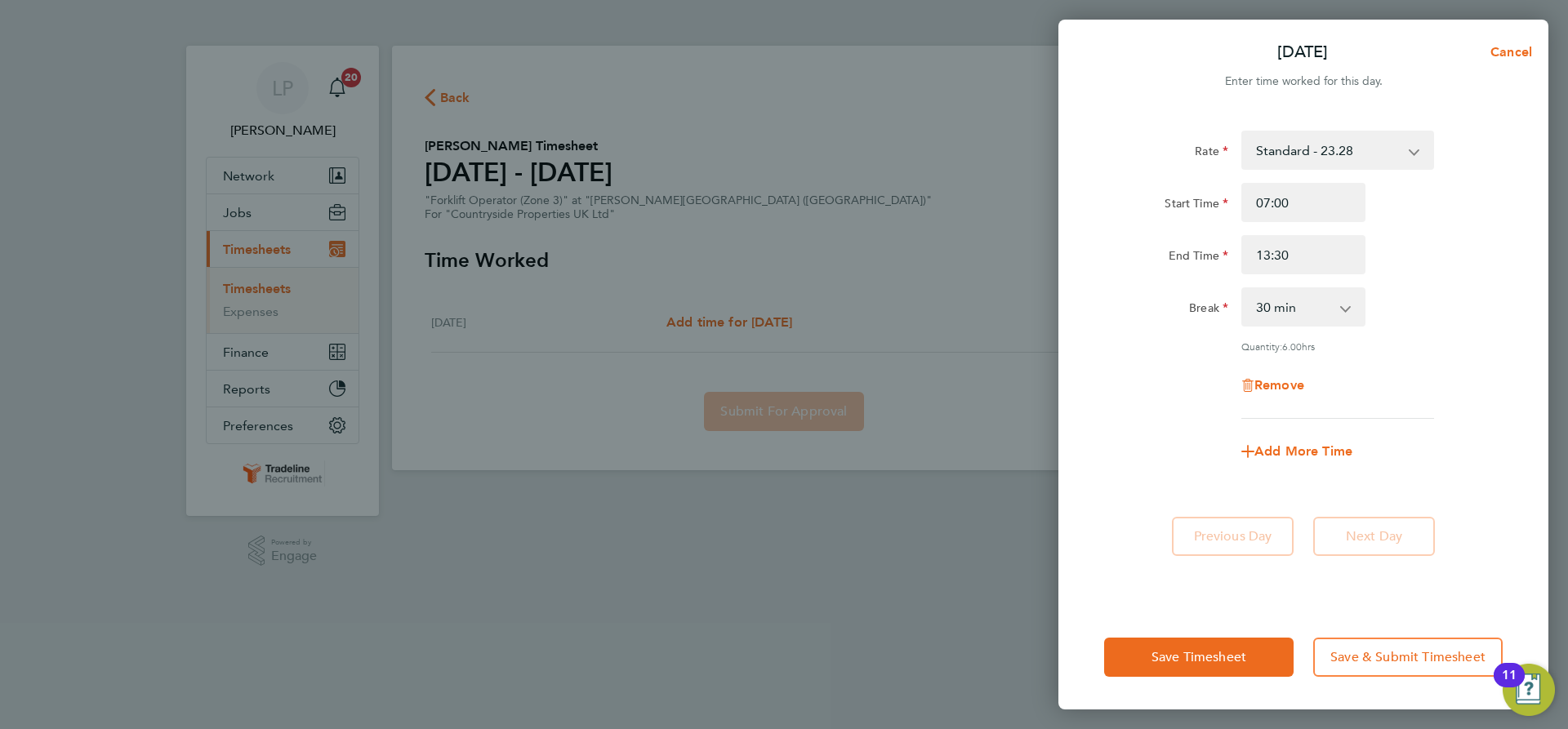
click at [1386, 234] on div "Start Time 07:00 End Time 13:30" at bounding box center [1303, 229] width 412 height 91
click at [1358, 656] on span "Save & Submit Timesheet" at bounding box center [1408, 657] width 155 height 17
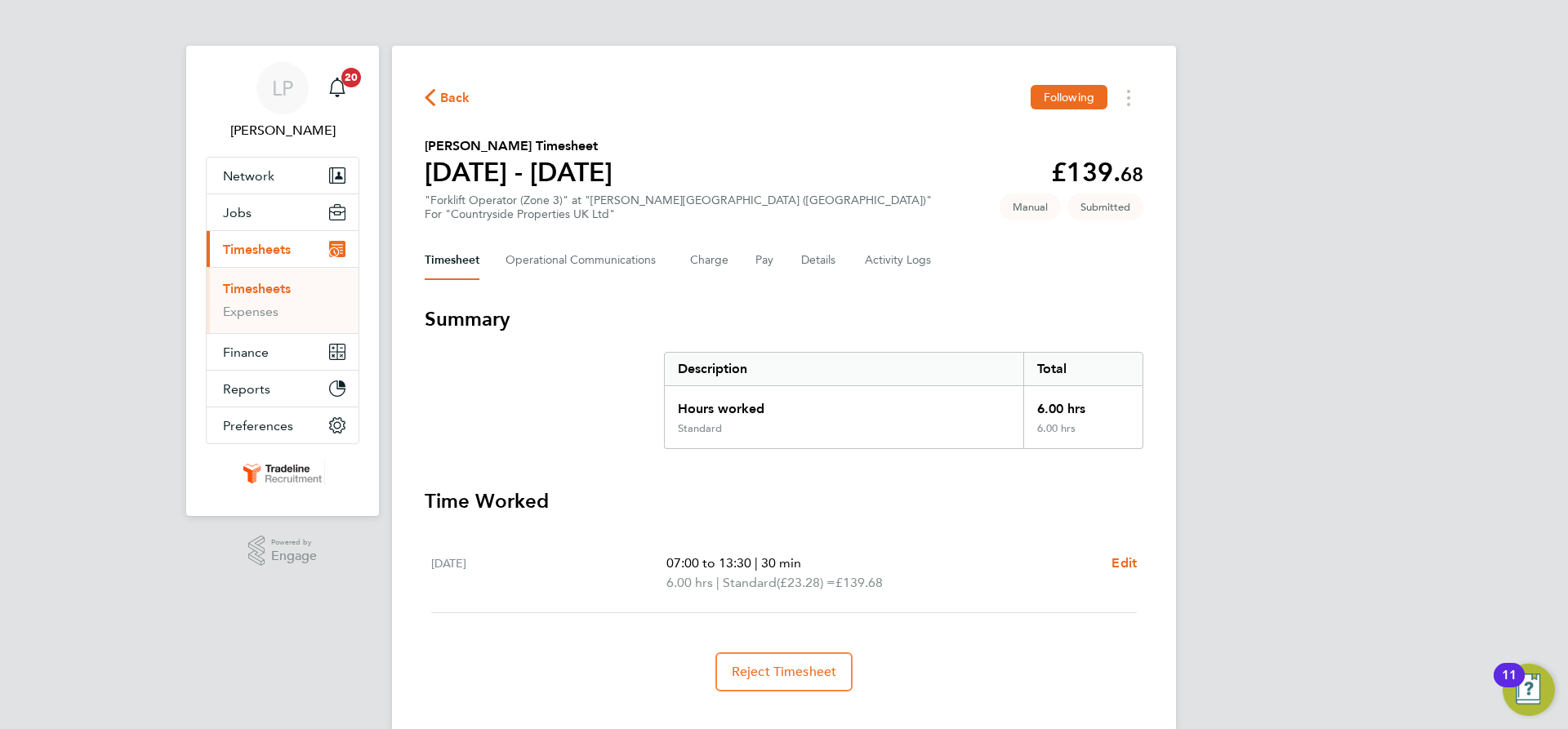
click at [273, 294] on link "Timesheets" at bounding box center [256, 289] width 67 height 16
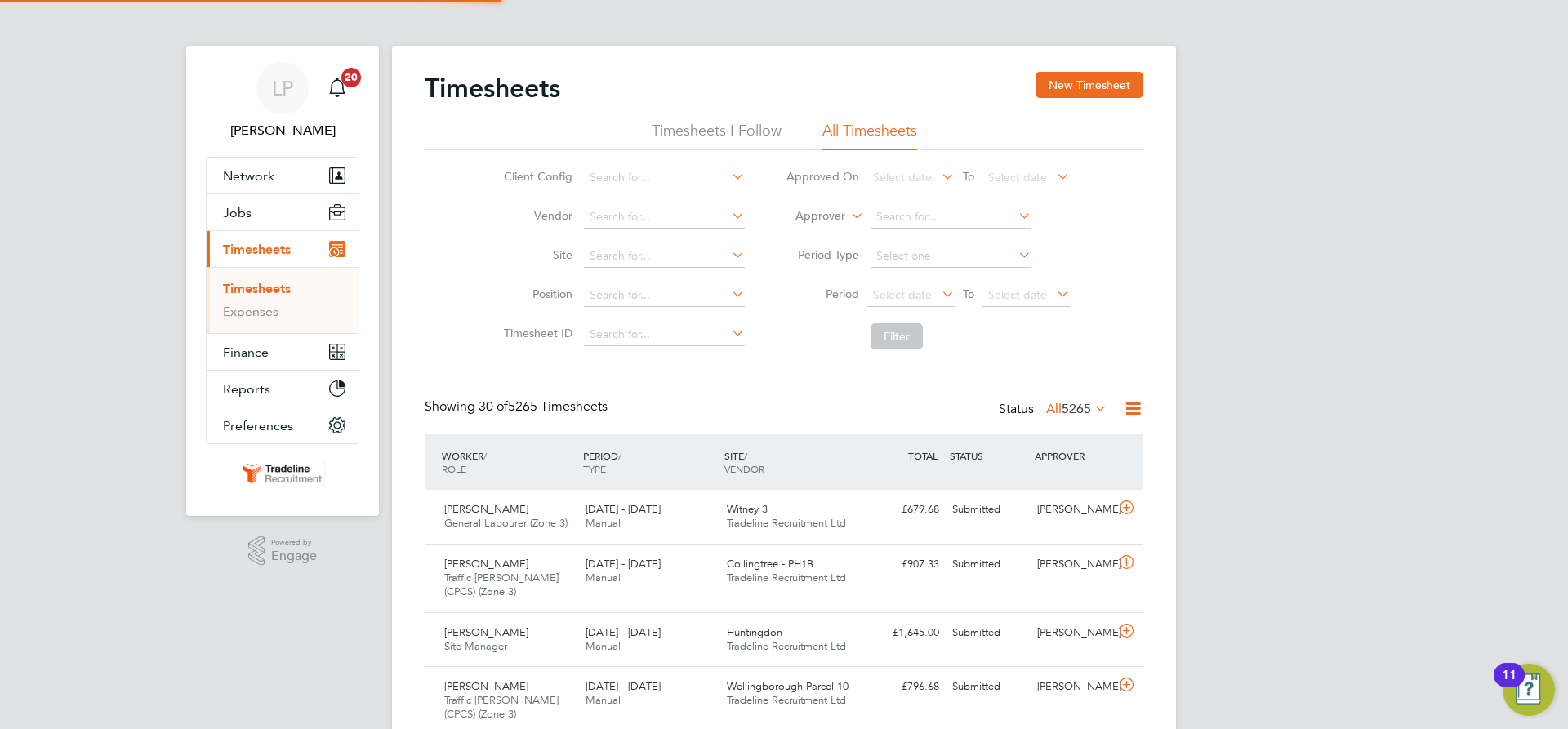
scroll to position [42, 142]
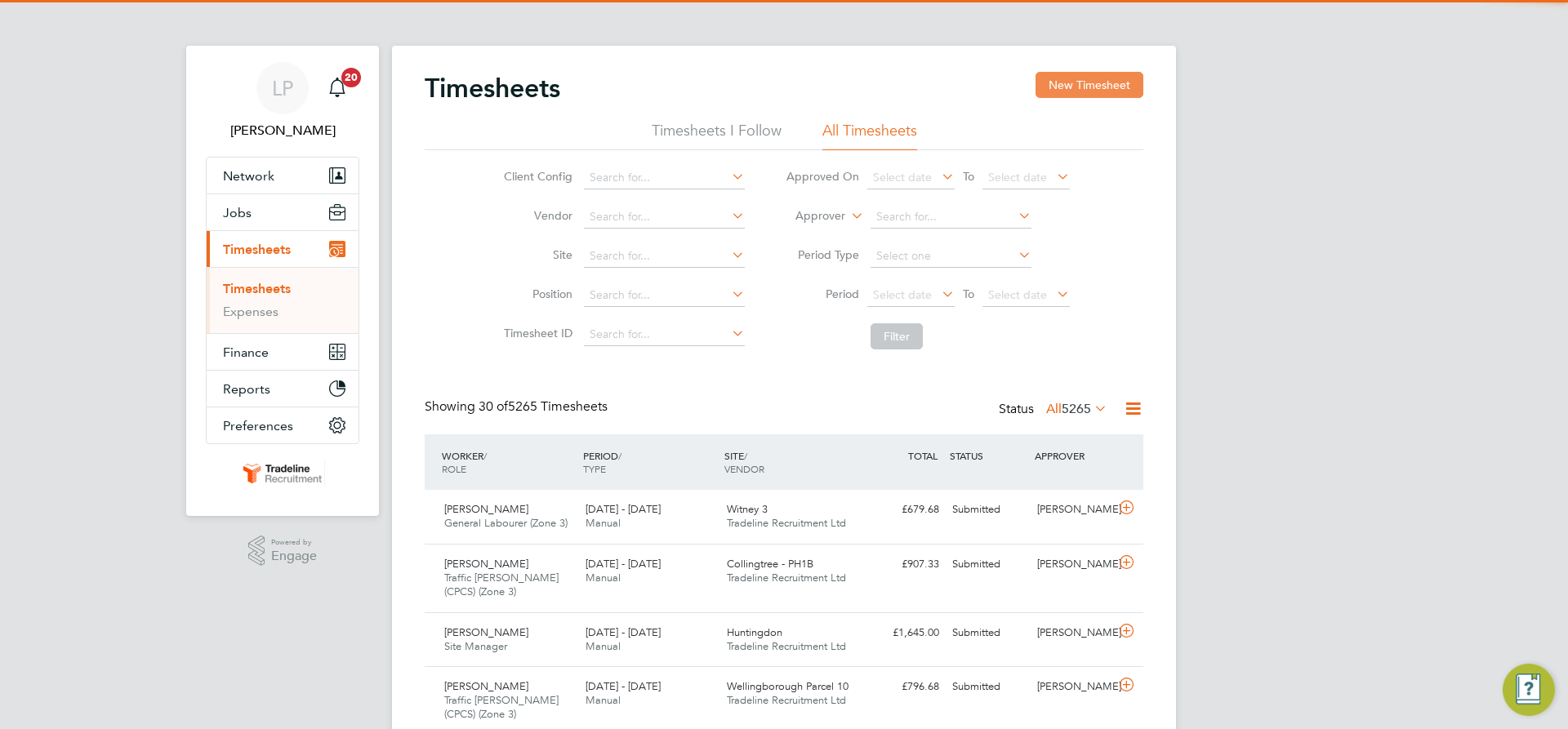
click at [1081, 78] on button "New Timesheet" at bounding box center [1089, 85] width 108 height 26
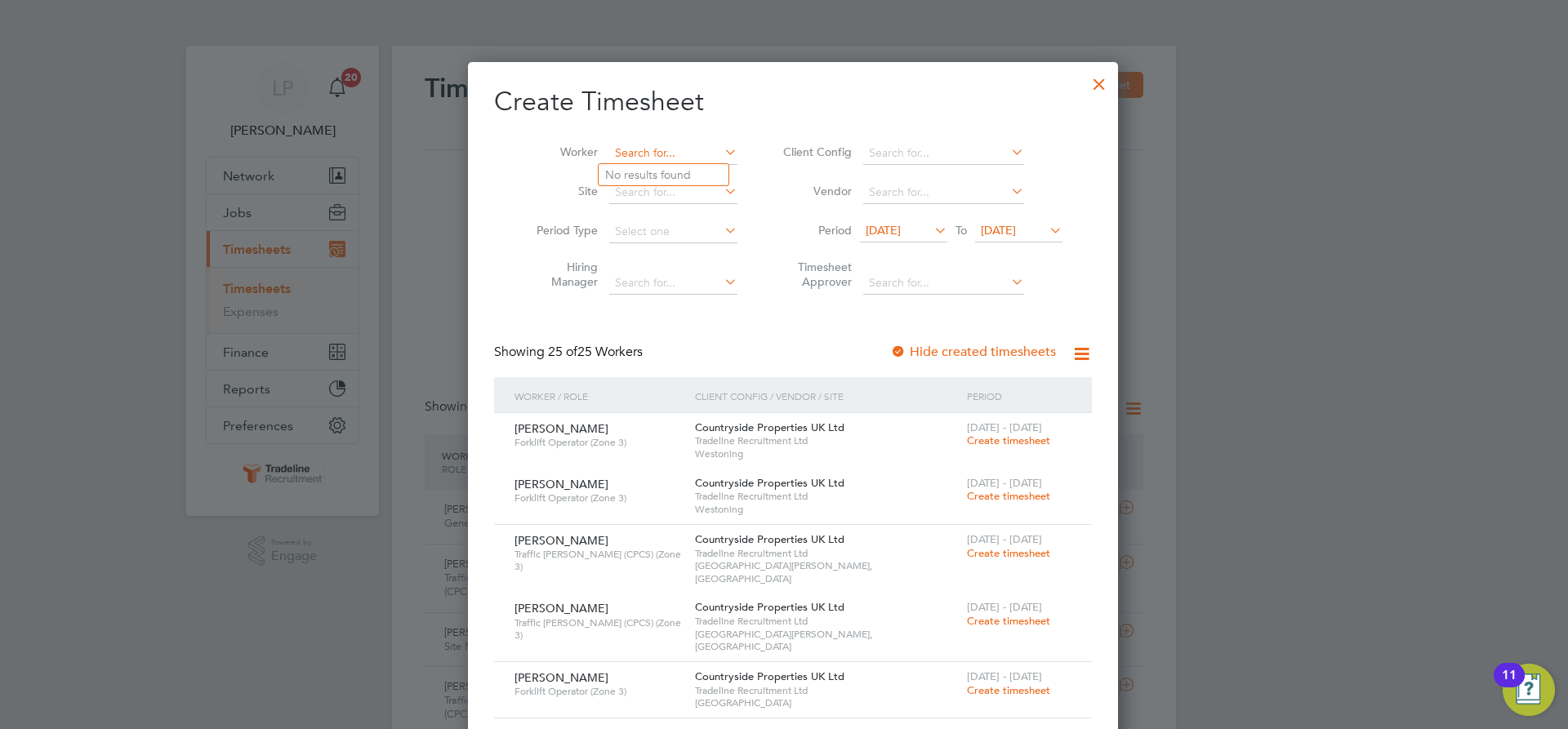
click at [644, 148] on input at bounding box center [673, 153] width 128 height 23
click at [654, 173] on li "[PERSON_NAME]" at bounding box center [710, 174] width 223 height 22
type input "[PERSON_NAME]"
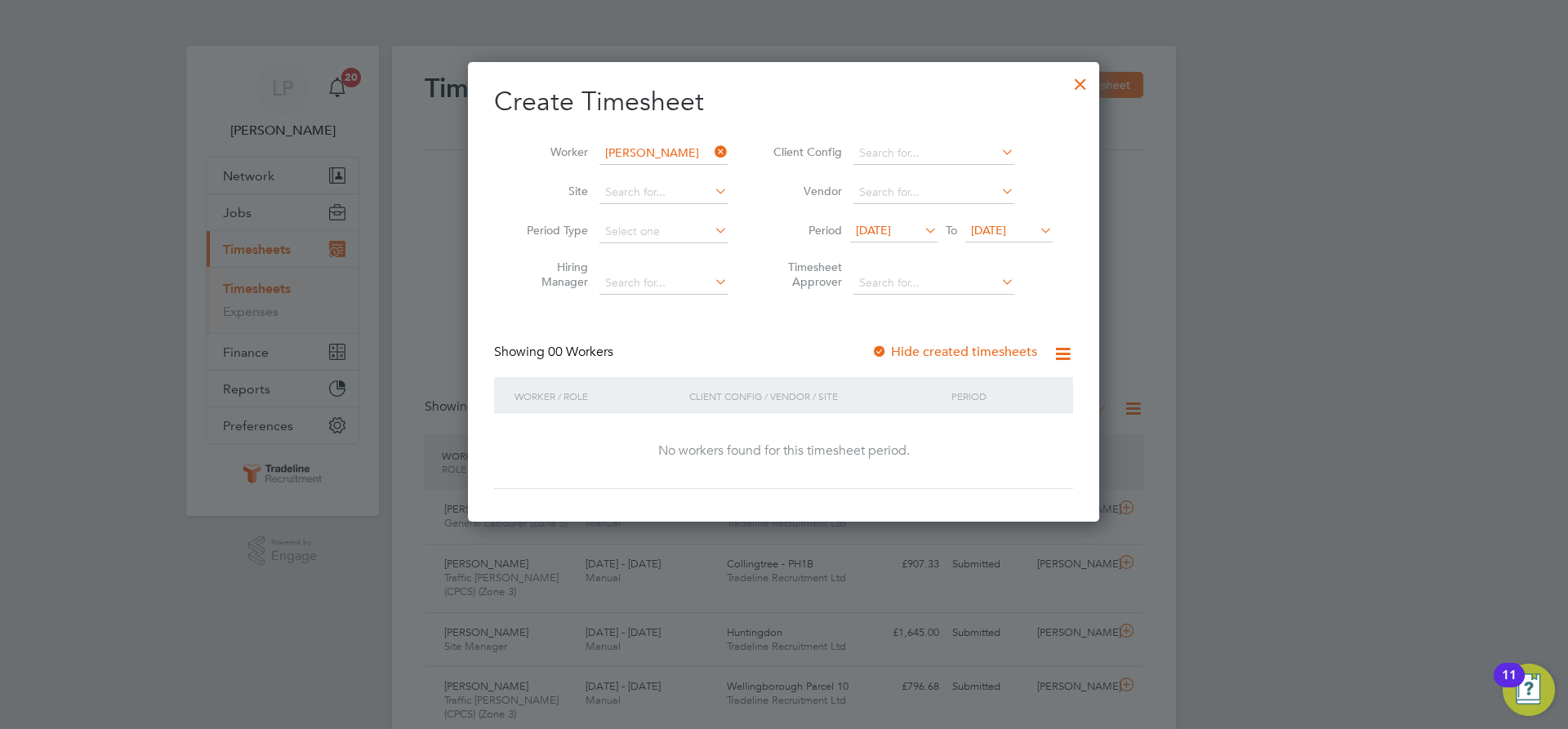
click at [885, 344] on div at bounding box center [879, 352] width 17 height 17
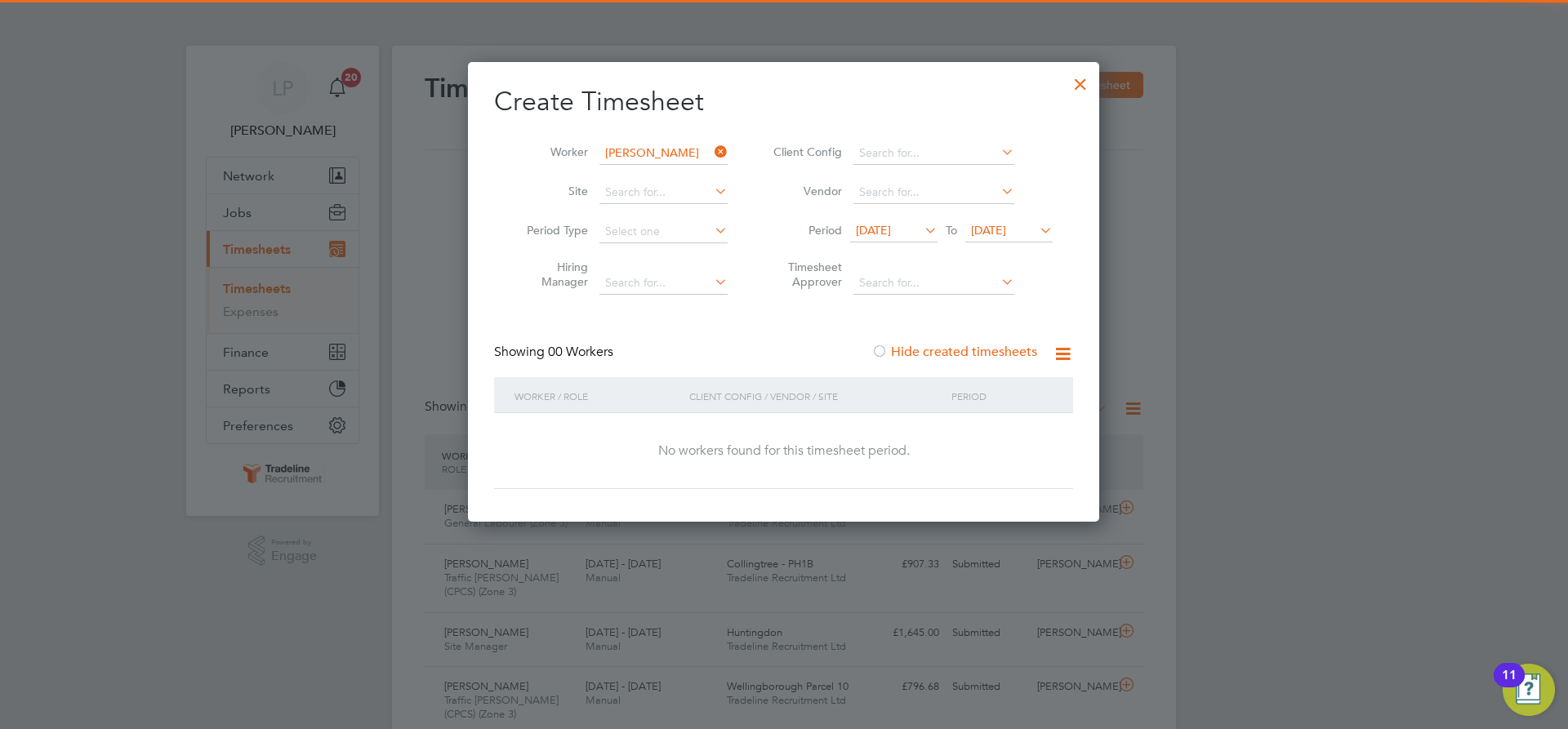
click at [1079, 87] on div at bounding box center [1081, 81] width 30 height 30
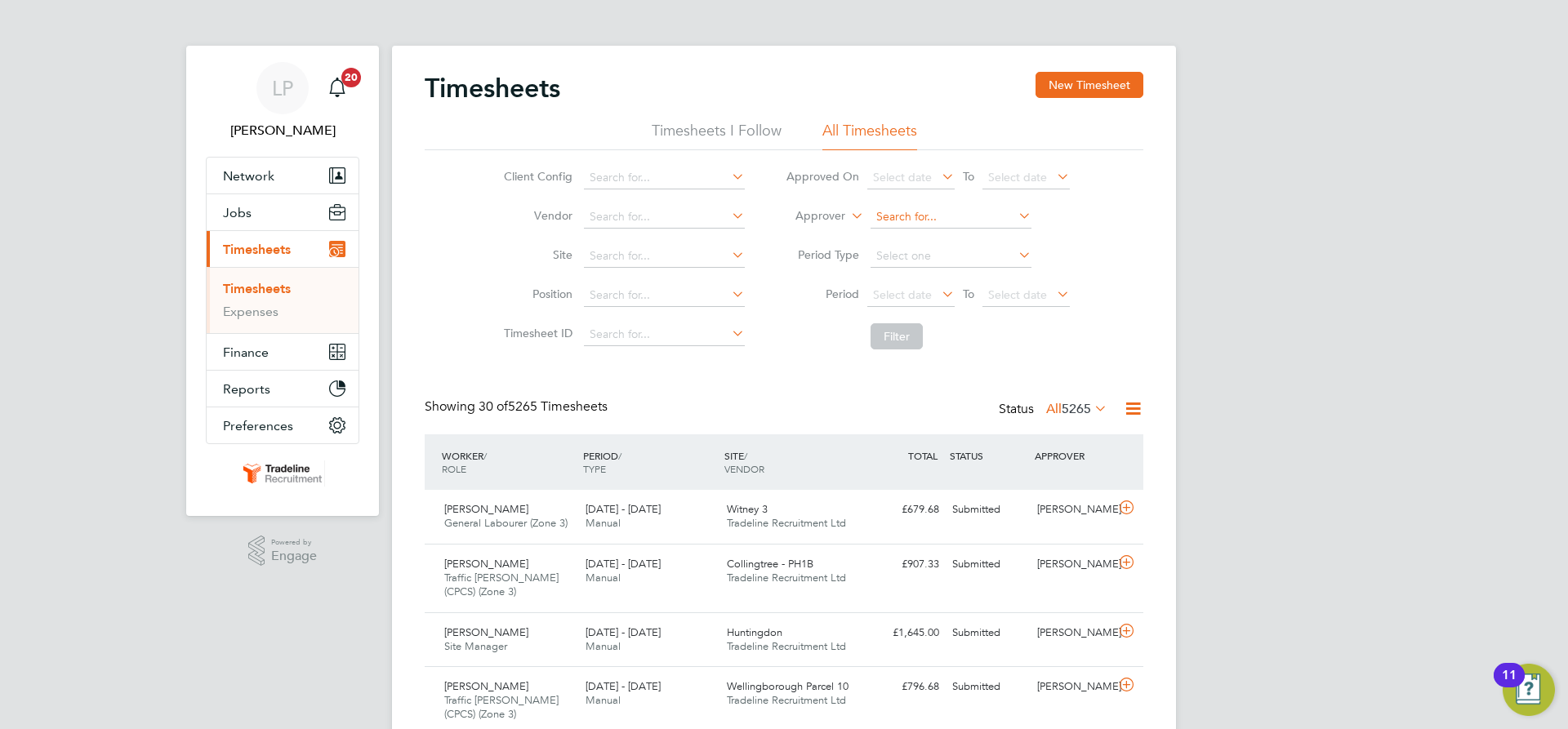
click at [884, 213] on input at bounding box center [951, 217] width 161 height 23
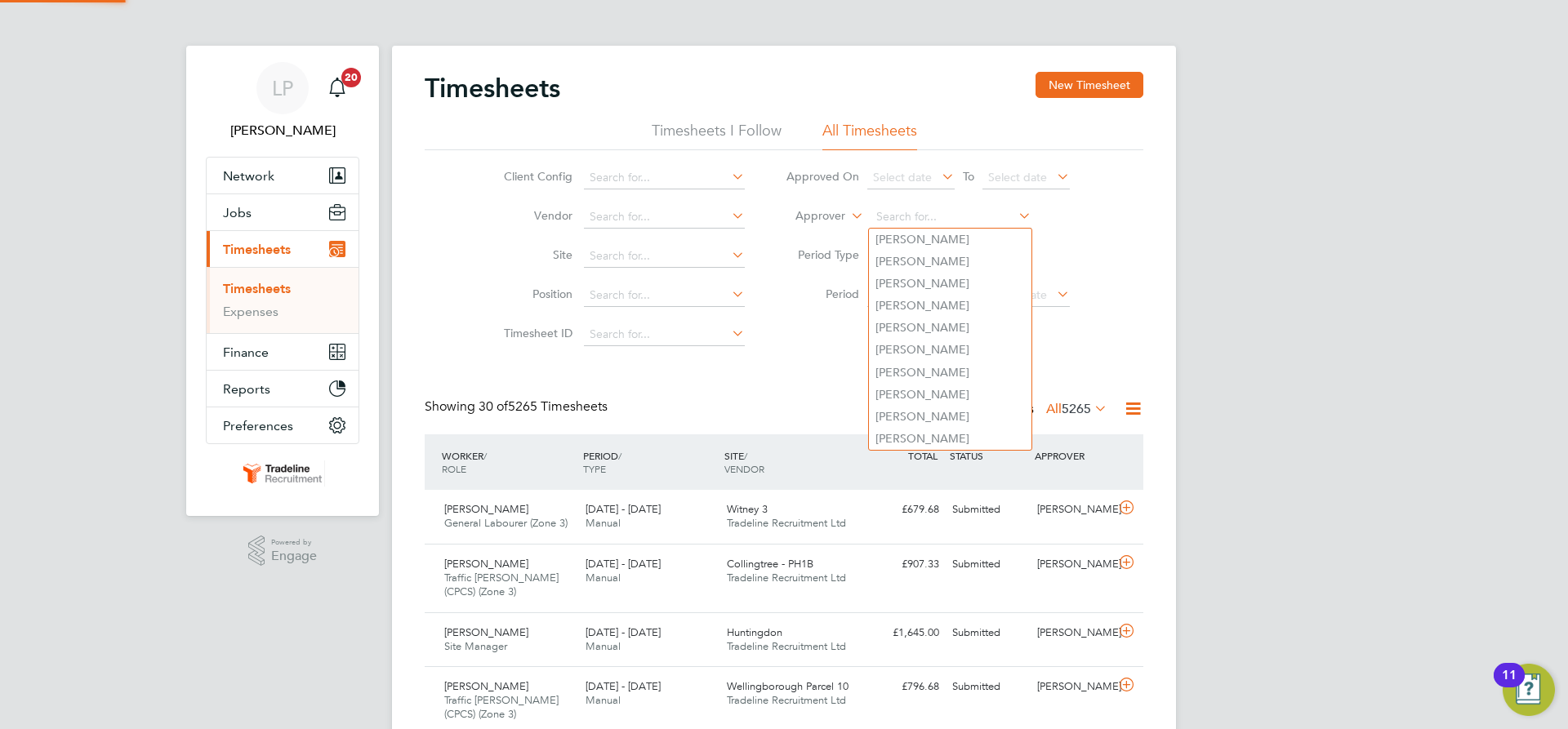
click at [827, 221] on label "Approver" at bounding box center [809, 216] width 74 height 17
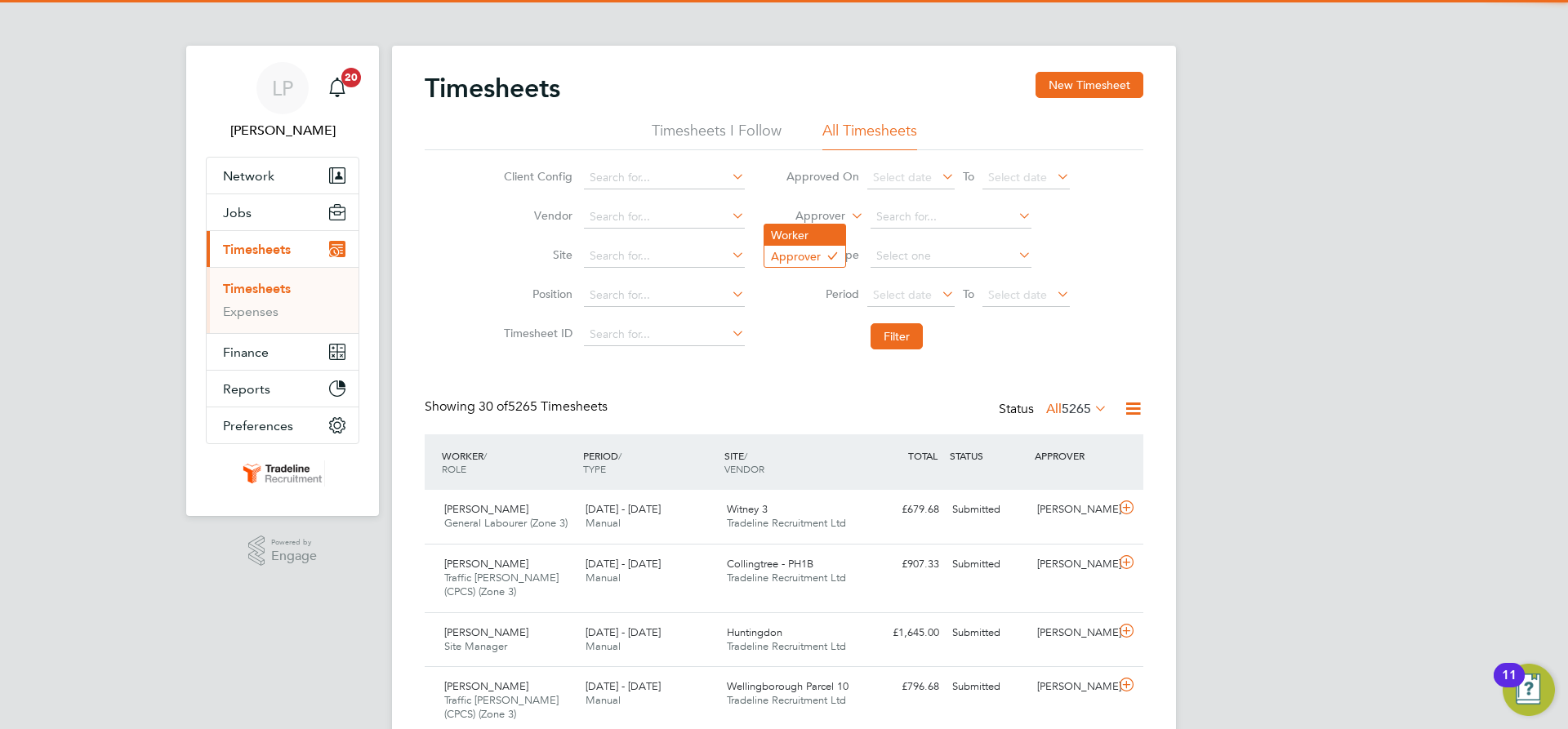
click at [828, 237] on li "Worker" at bounding box center [805, 235] width 81 height 21
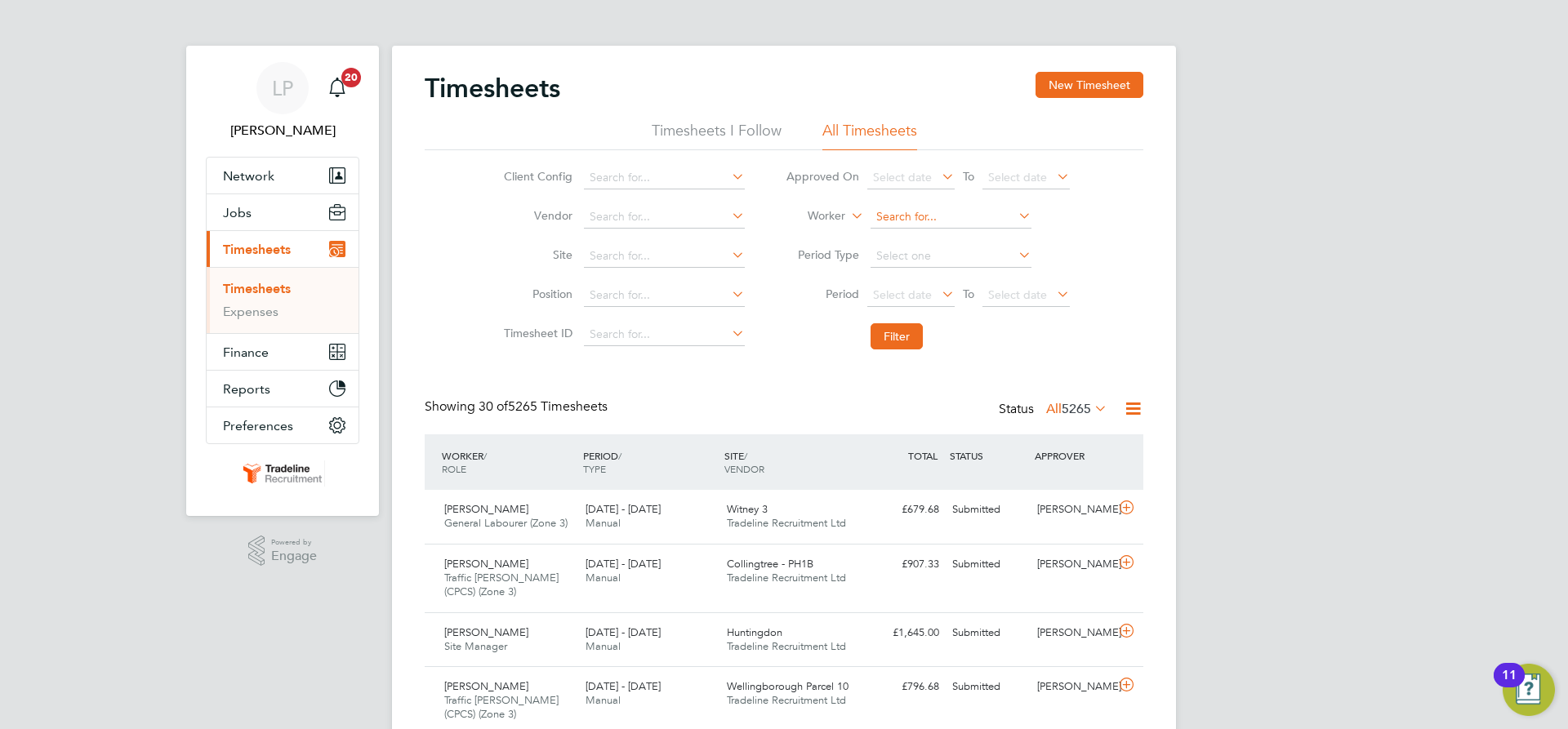
click at [911, 221] on input at bounding box center [951, 217] width 161 height 23
click at [918, 242] on li "[PERSON_NAME]" at bounding box center [981, 239] width 223 height 22
type input "[PERSON_NAME]"
click at [895, 345] on button "Filter" at bounding box center [897, 336] width 53 height 26
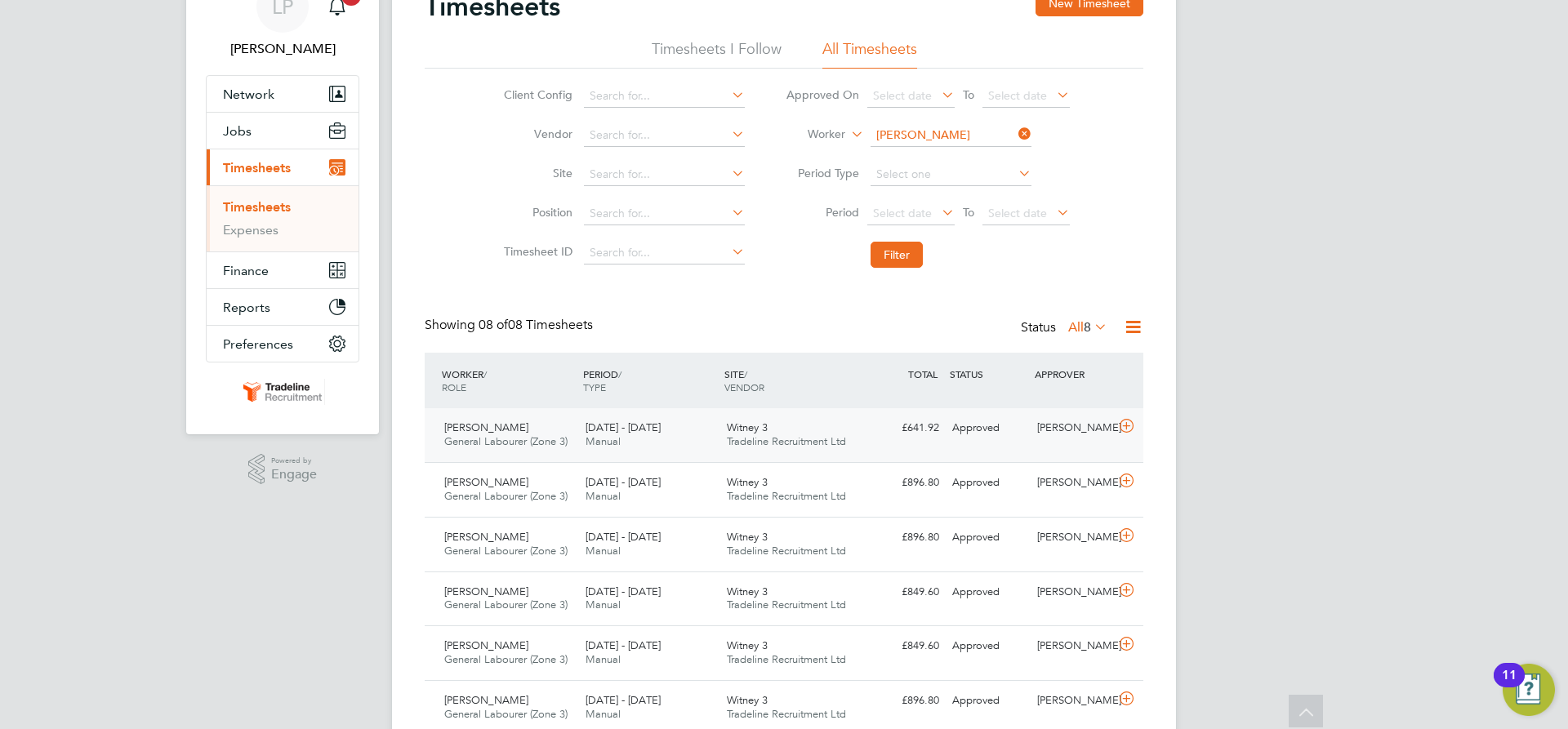
click at [869, 449] on div "[PERSON_NAME] General Labourer (Zone 3) [DATE] - [DATE] [DATE] - [DATE] Manual …" at bounding box center [784, 435] width 719 height 54
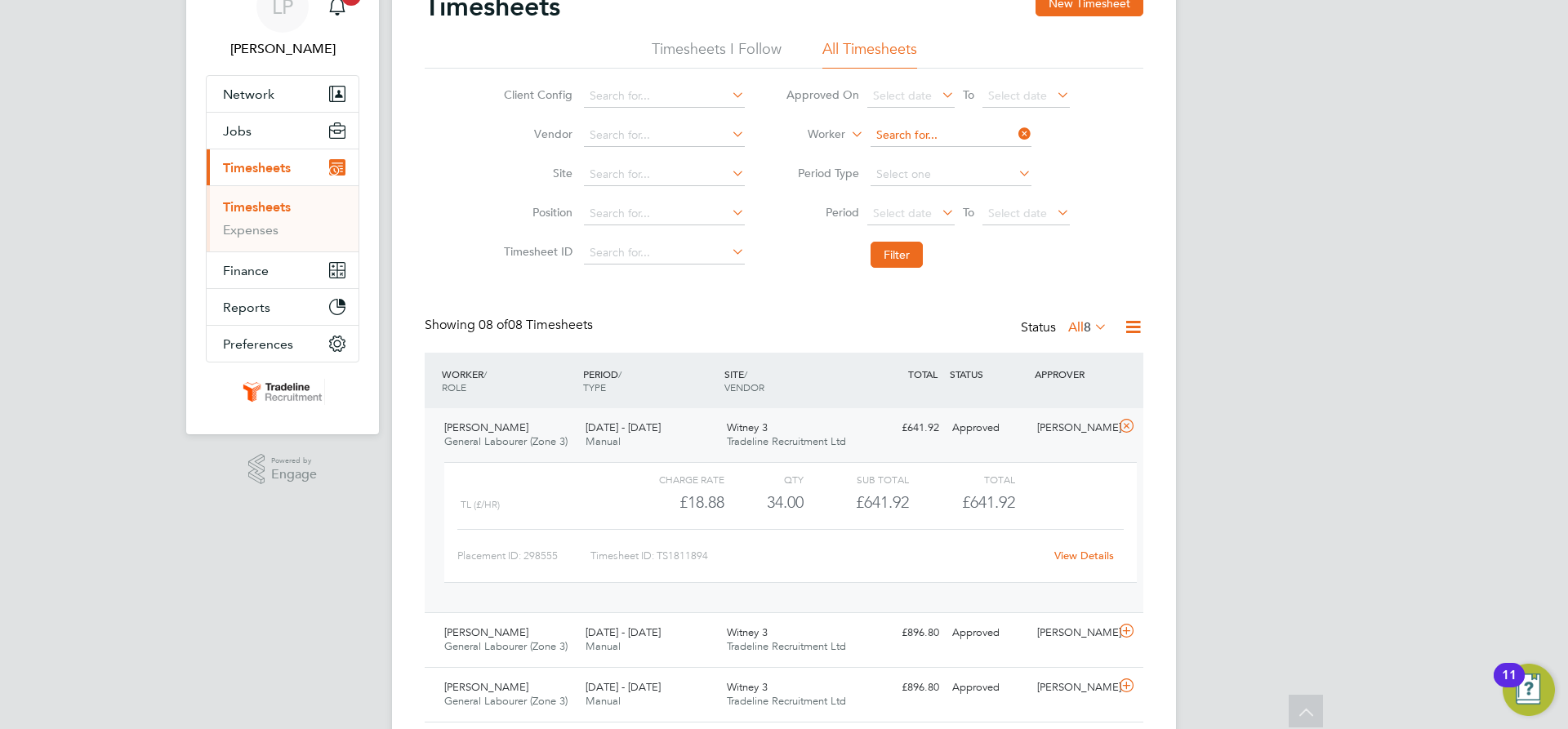
click at [922, 137] on input at bounding box center [951, 136] width 161 height 23
click at [969, 156] on b "Geu" at bounding box center [980, 158] width 22 height 14
type input "[PERSON_NAME]"
click at [897, 254] on button "Filter" at bounding box center [897, 255] width 53 height 26
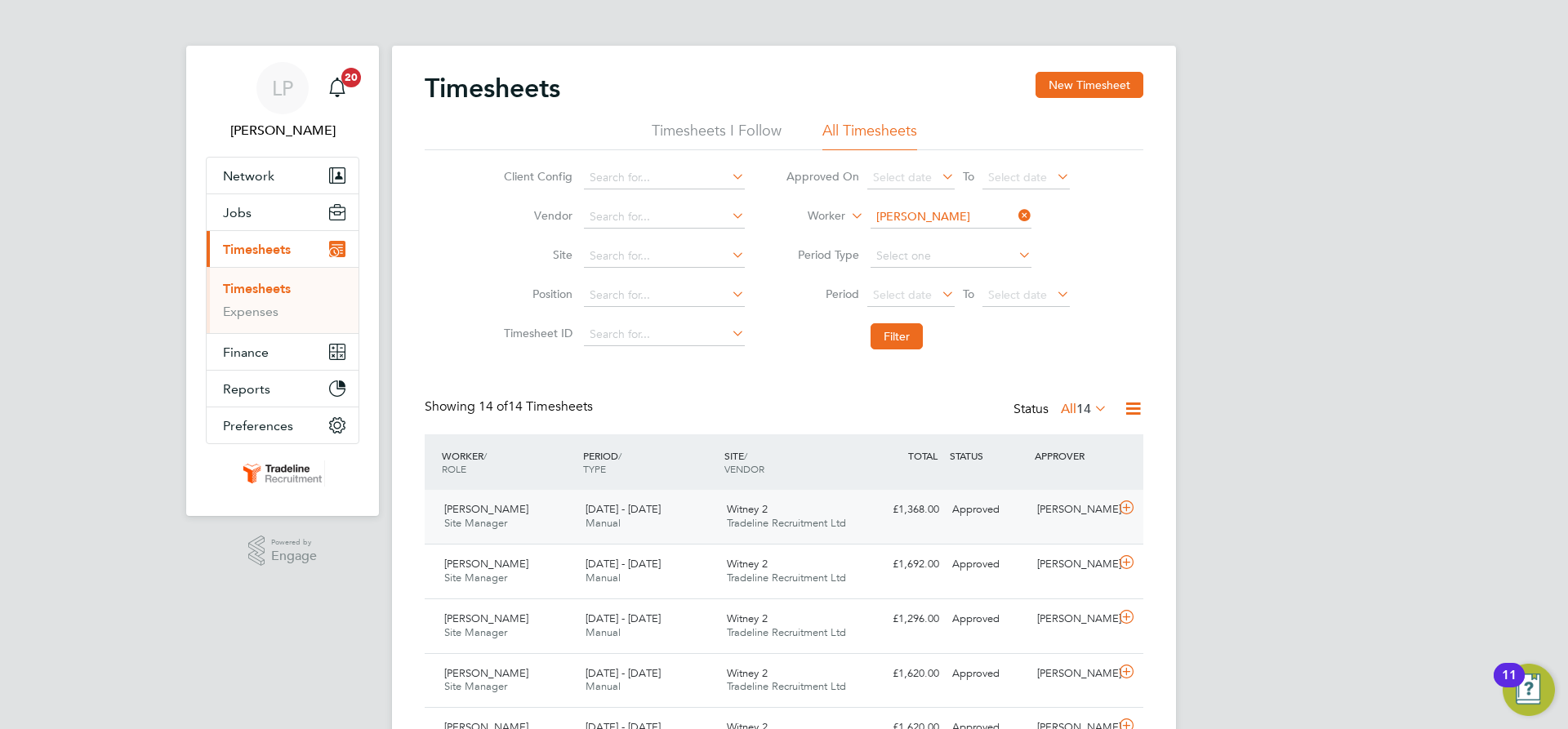
click at [869, 534] on div "[PERSON_NAME] Site Manager [DATE] - [DATE] [DATE] - [DATE] Manual Witney 2 Trad…" at bounding box center [784, 517] width 719 height 54
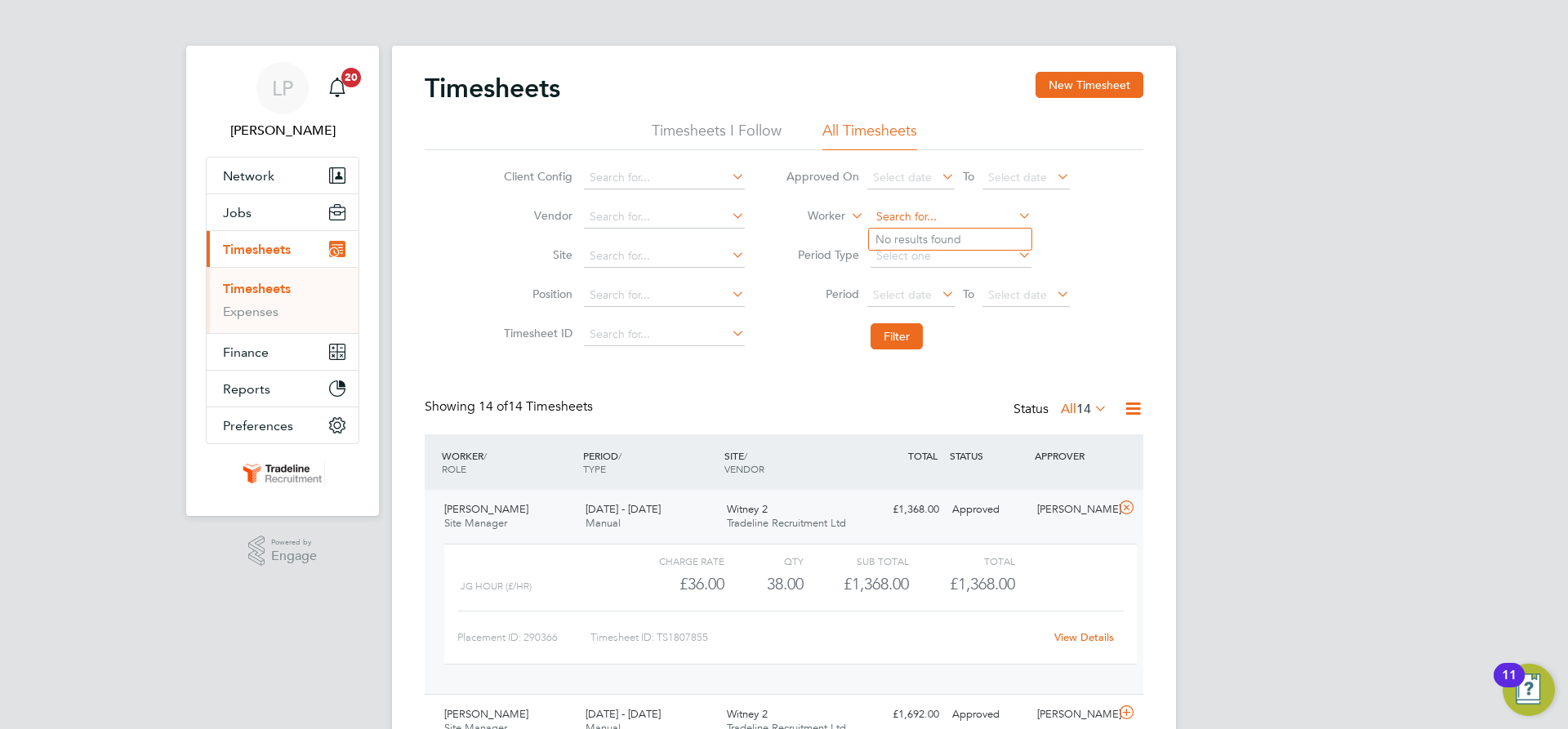
click at [912, 214] on input at bounding box center [951, 217] width 161 height 23
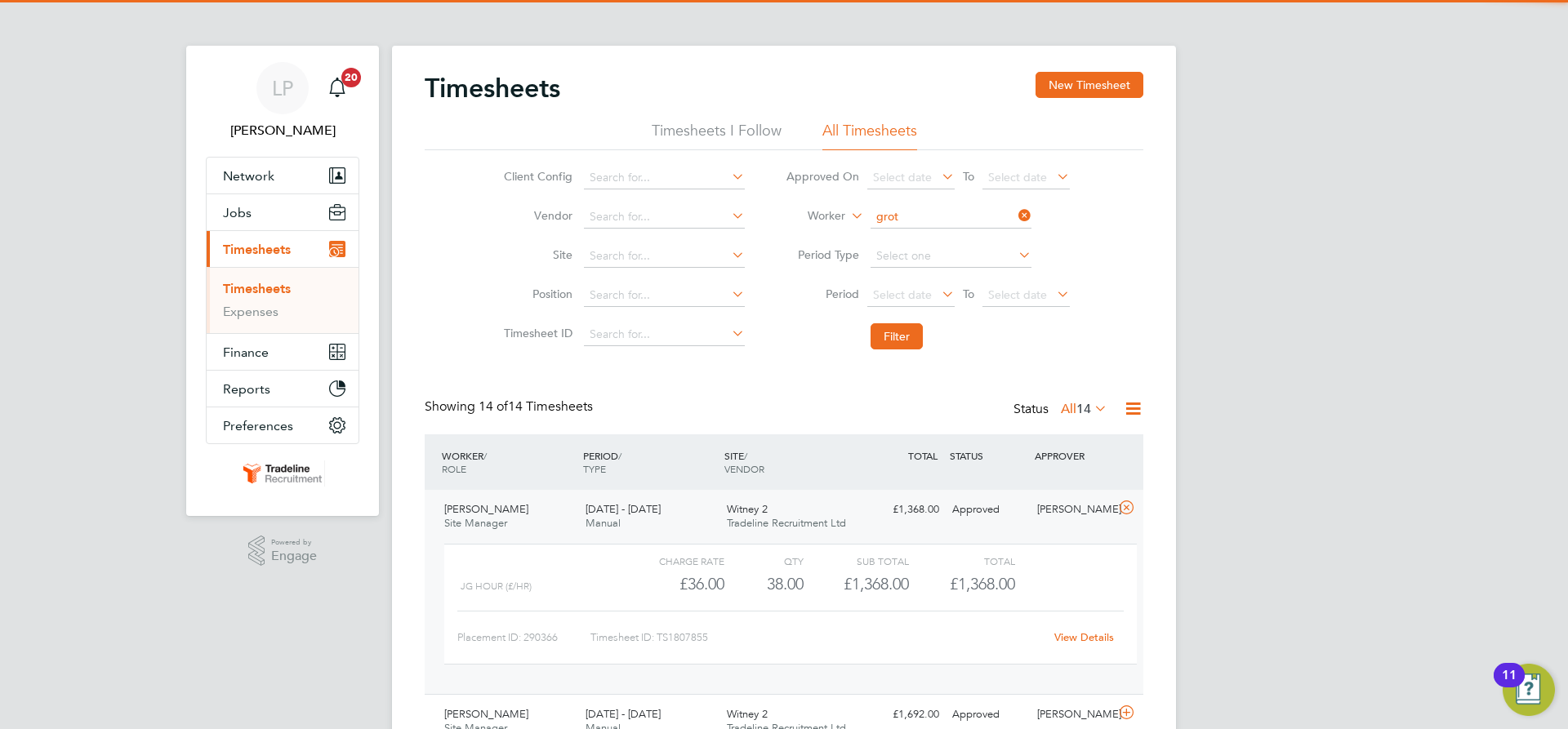
click at [969, 237] on b "Grot" at bounding box center [982, 240] width 25 height 14
type input "[PERSON_NAME]"
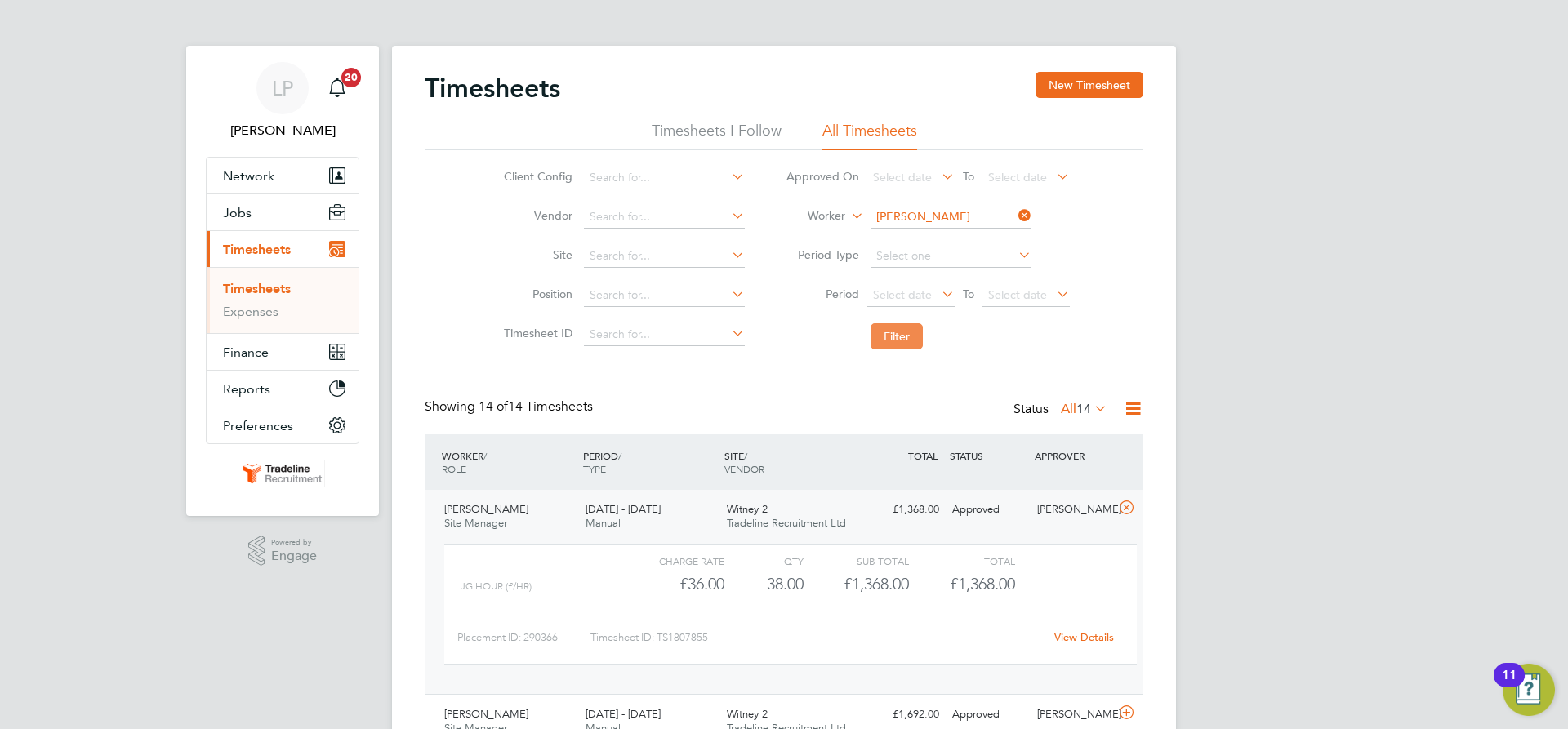
click at [905, 333] on button "Filter" at bounding box center [897, 336] width 53 height 26
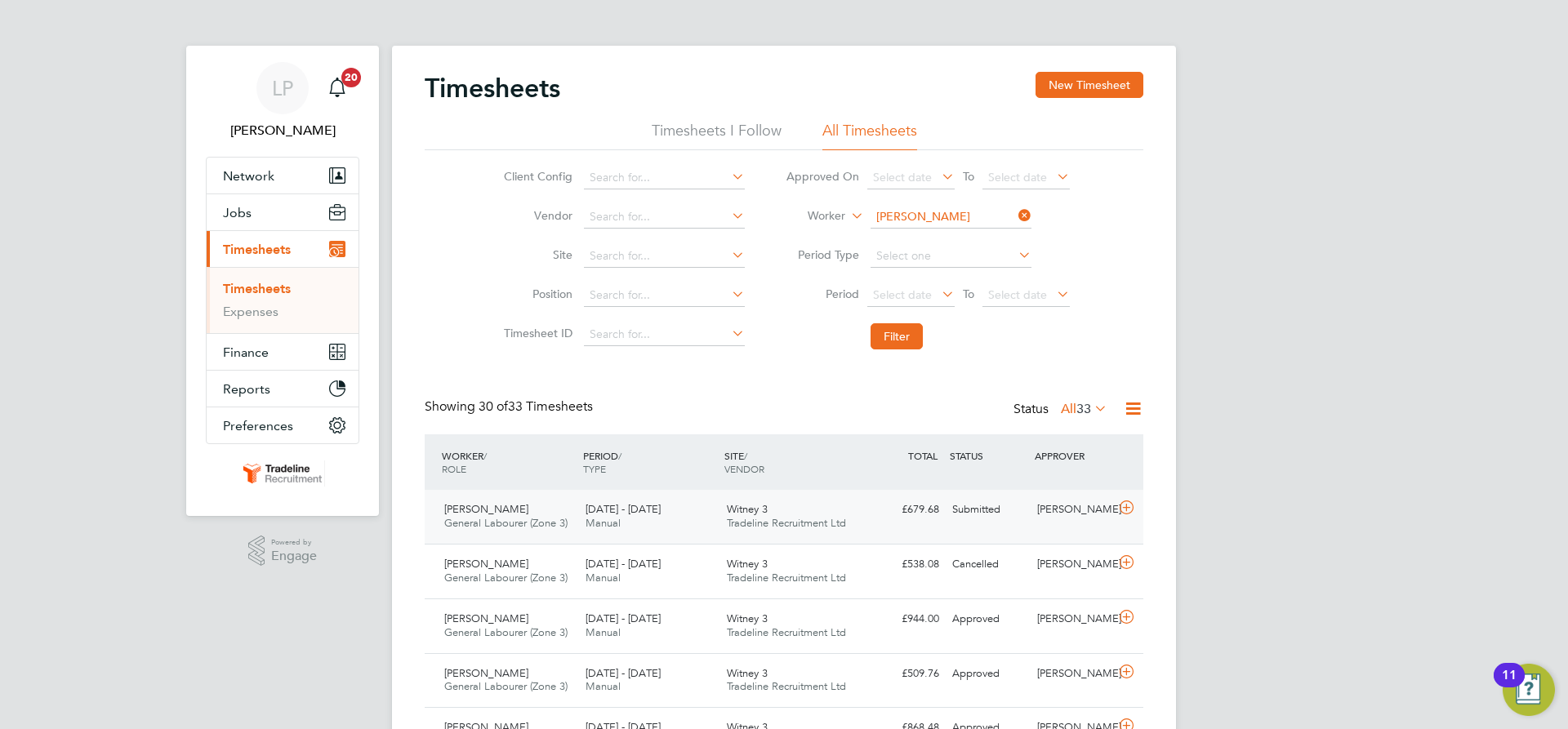
click at [743, 510] on span "Witney 3" at bounding box center [747, 509] width 41 height 14
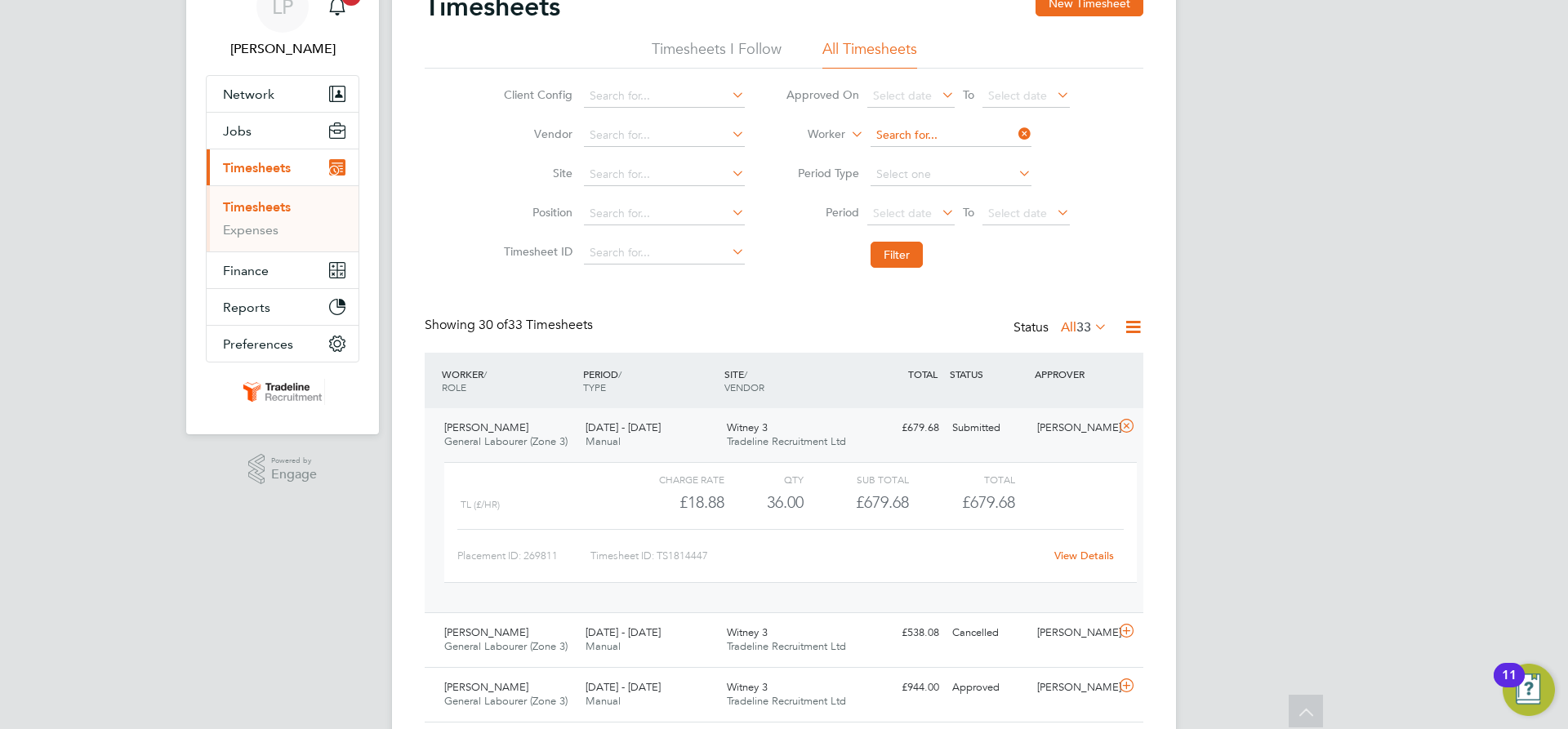
click at [937, 137] on input at bounding box center [951, 136] width 161 height 23
click at [938, 151] on li "[PERSON_NAME] on" at bounding box center [950, 158] width 162 height 22
type input "[PERSON_NAME]"
click at [894, 259] on button "Filter" at bounding box center [897, 255] width 53 height 26
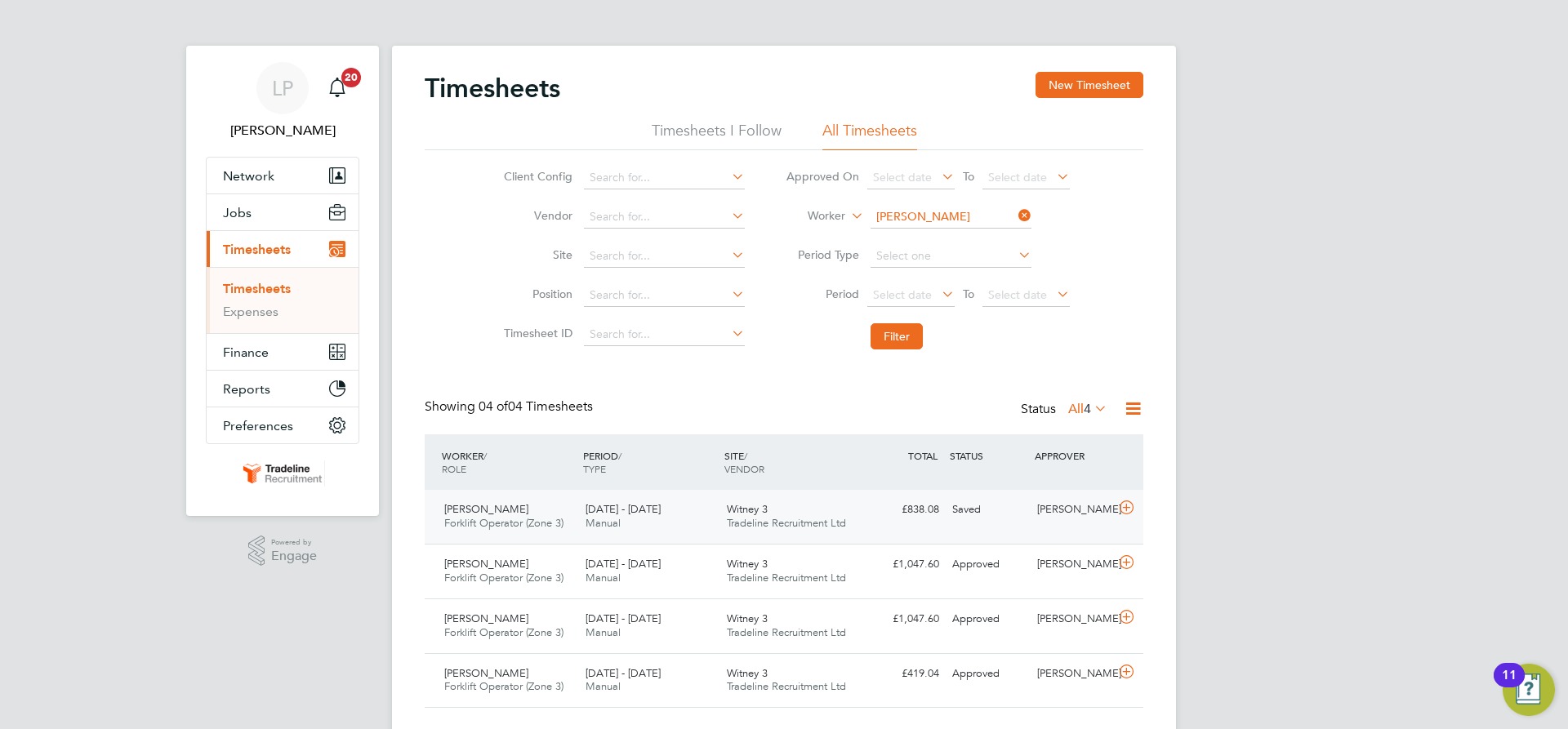
click at [815, 517] on span "Tradeline Recruitment Ltd" at bounding box center [786, 523] width 119 height 14
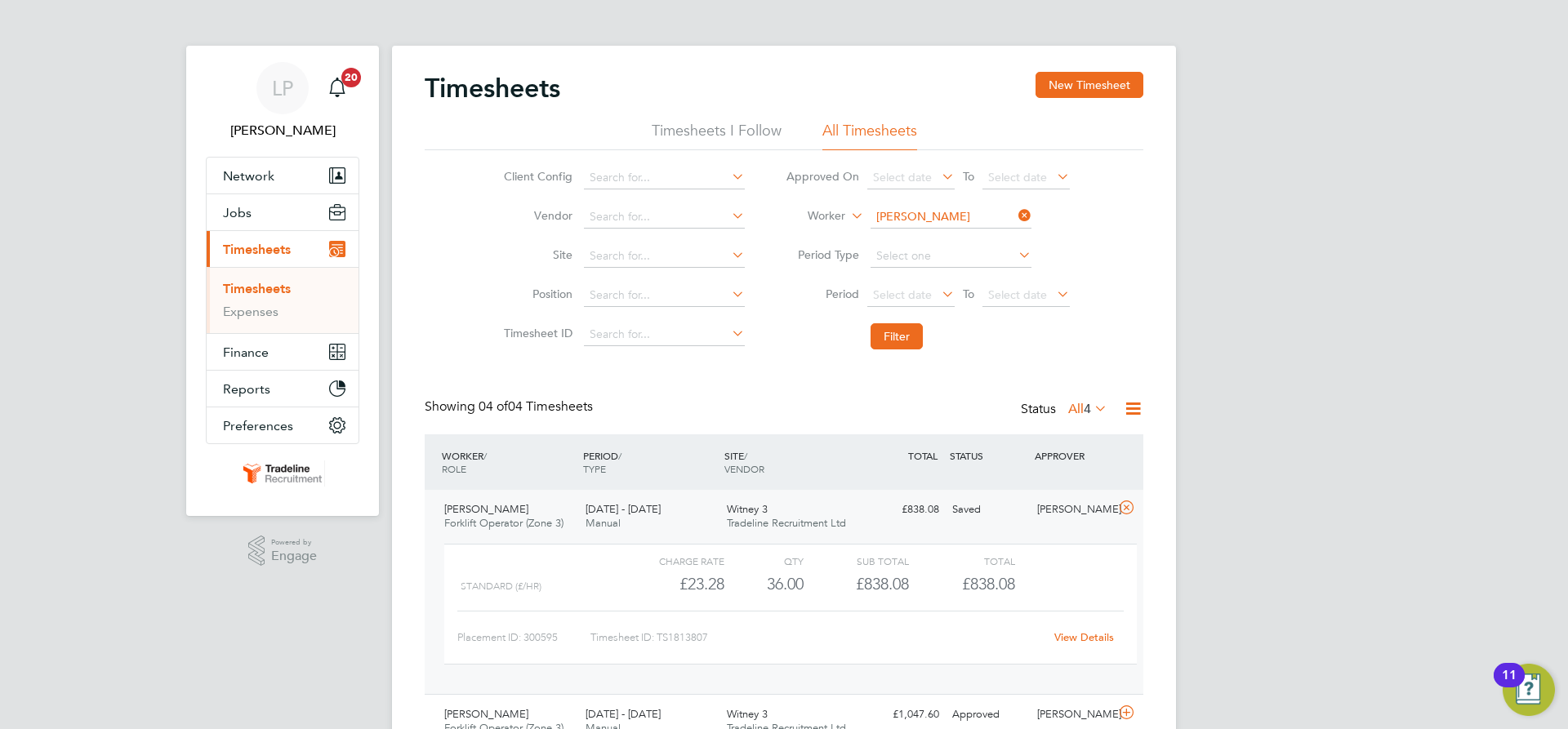
click at [1095, 637] on link "View Details" at bounding box center [1084, 637] width 60 height 14
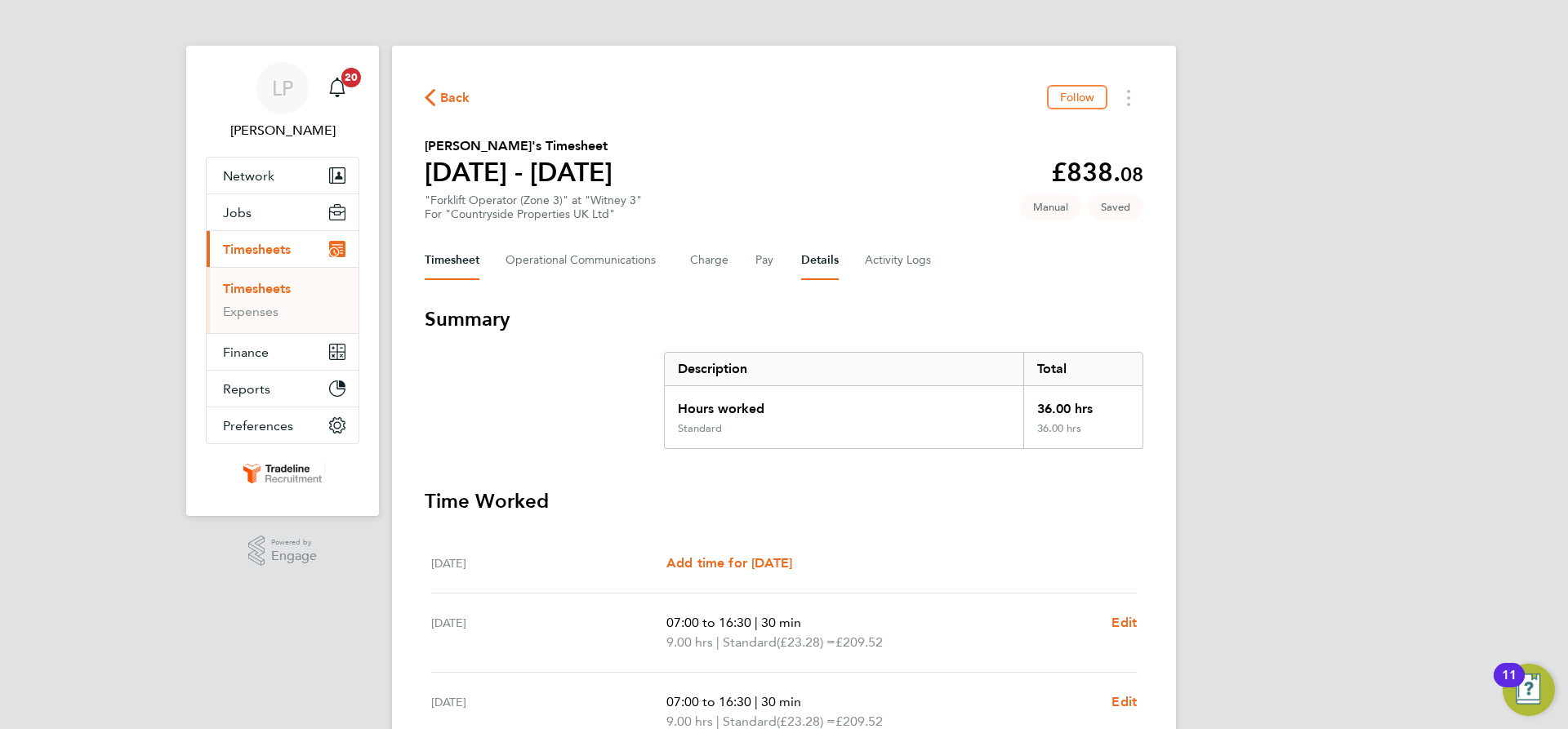
click at [819, 265] on button "Details" at bounding box center [819, 260] width 38 height 39
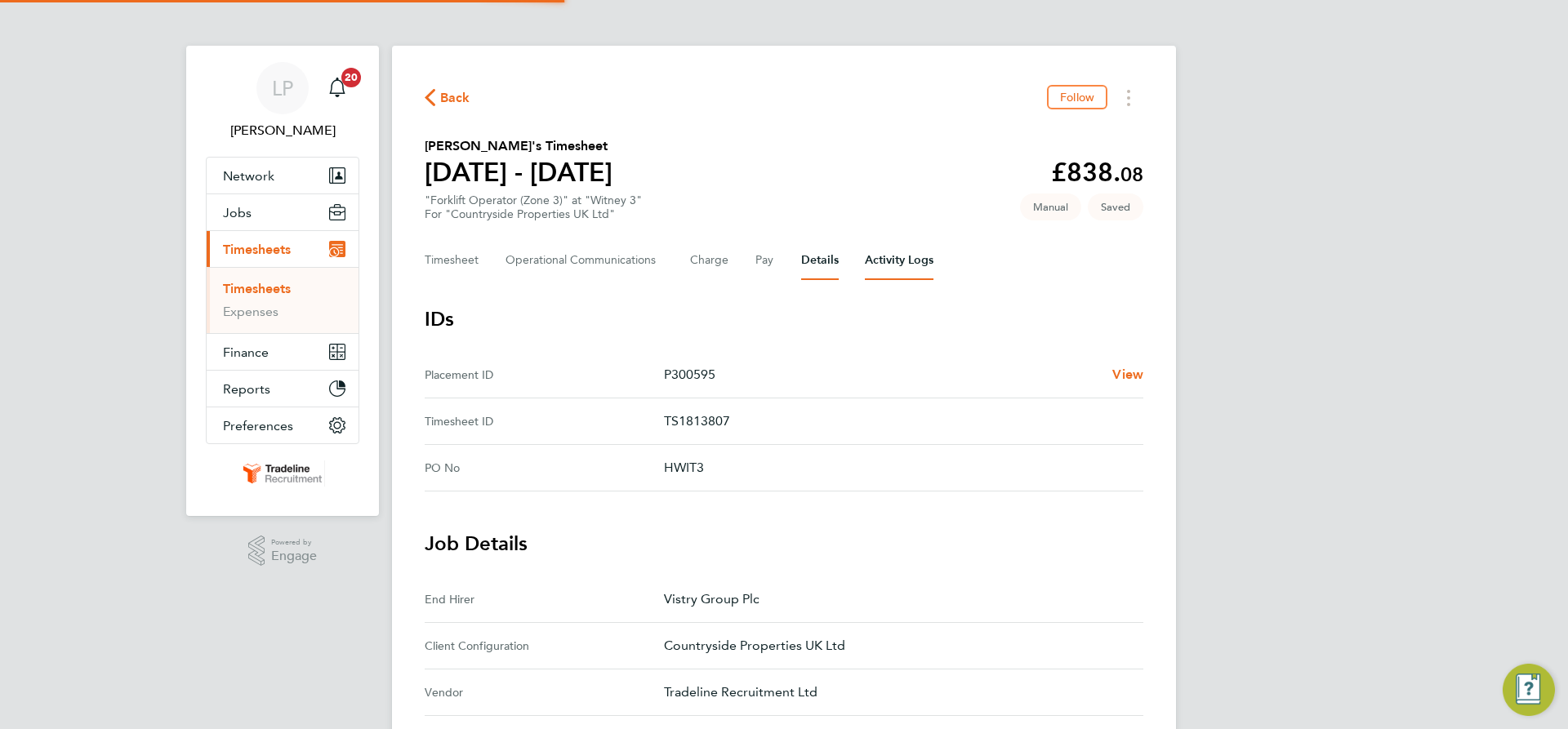
click at [873, 268] on Logs-tab "Activity Logs" at bounding box center [899, 260] width 68 height 39
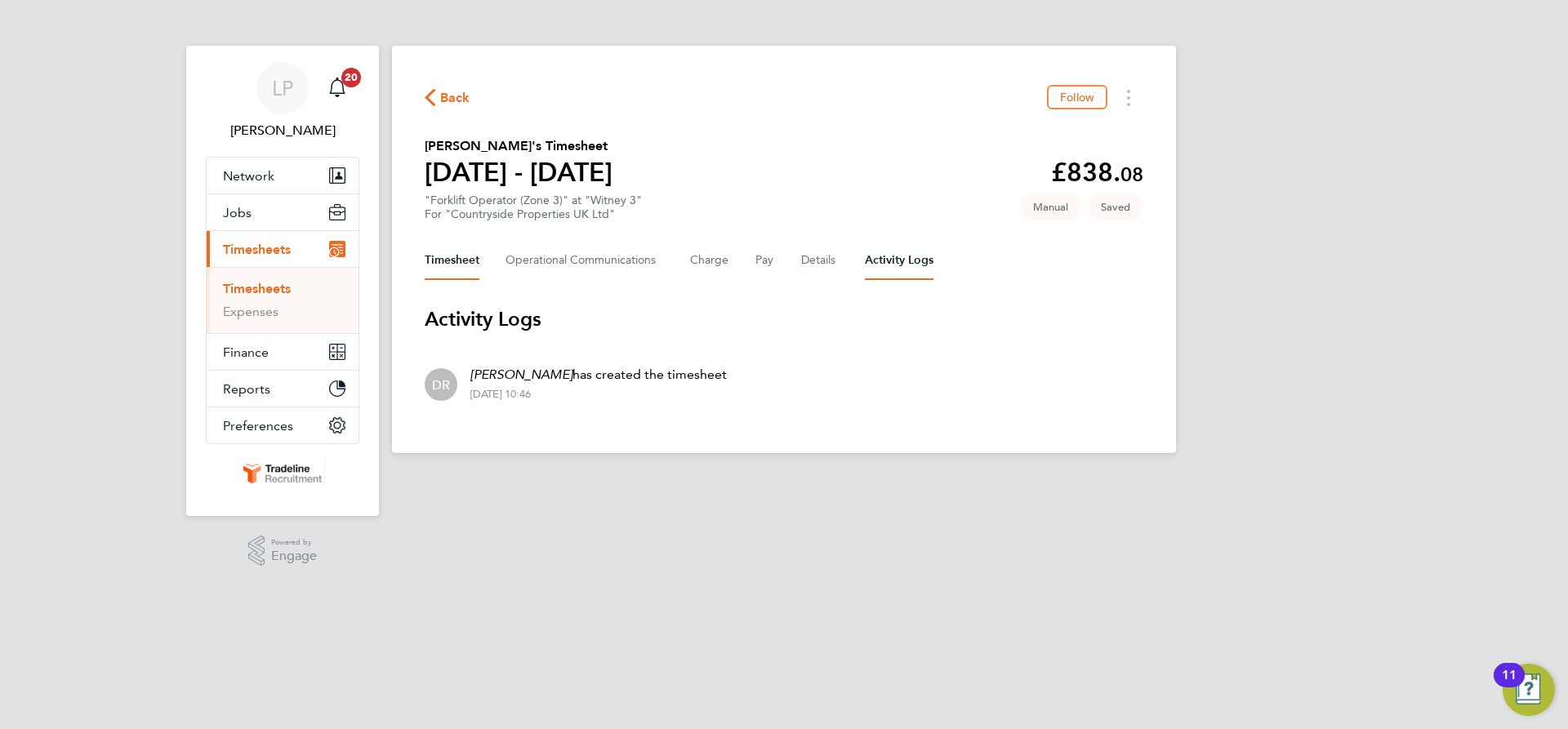
click at [462, 268] on button "Timesheet" at bounding box center [452, 260] width 54 height 39
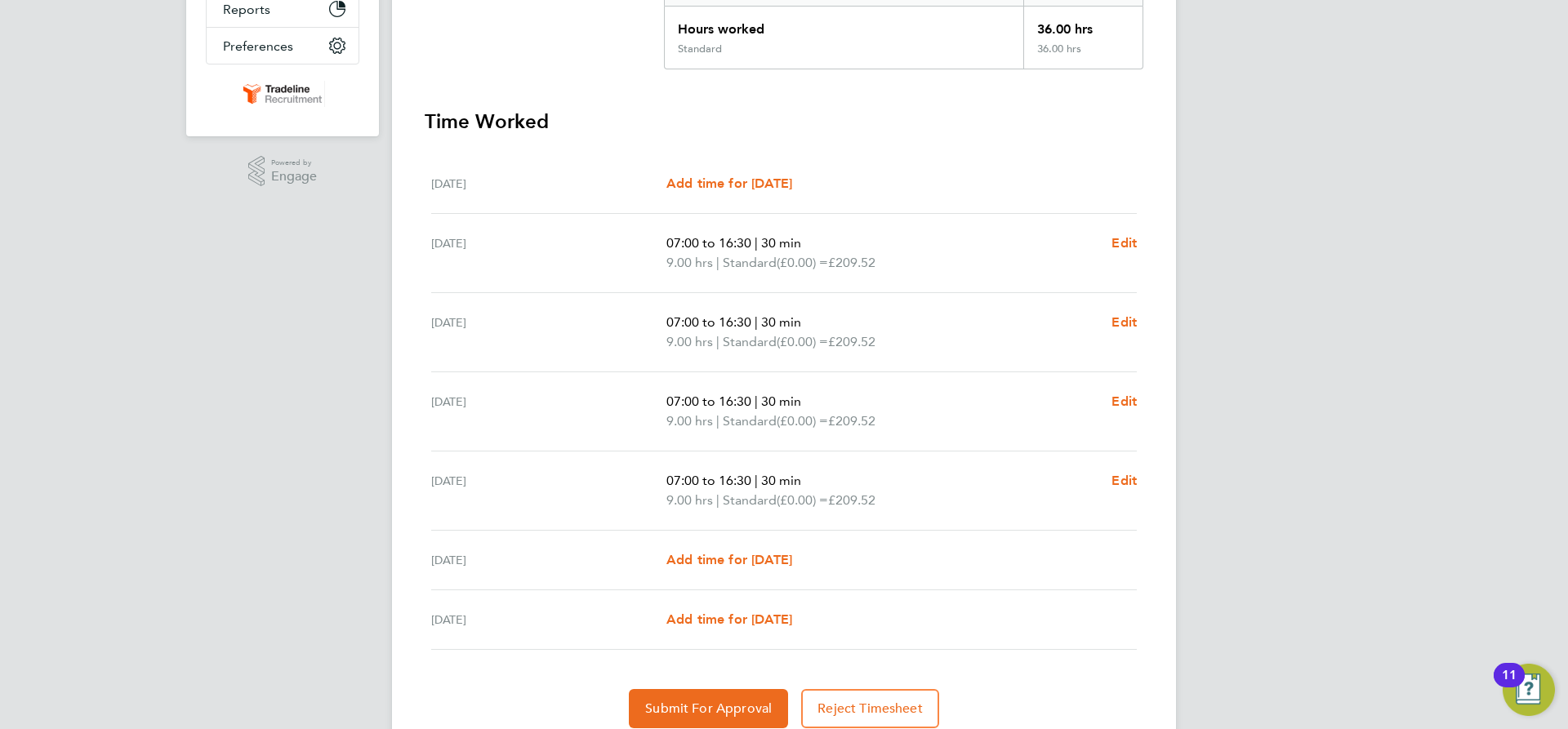
scroll to position [408, 0]
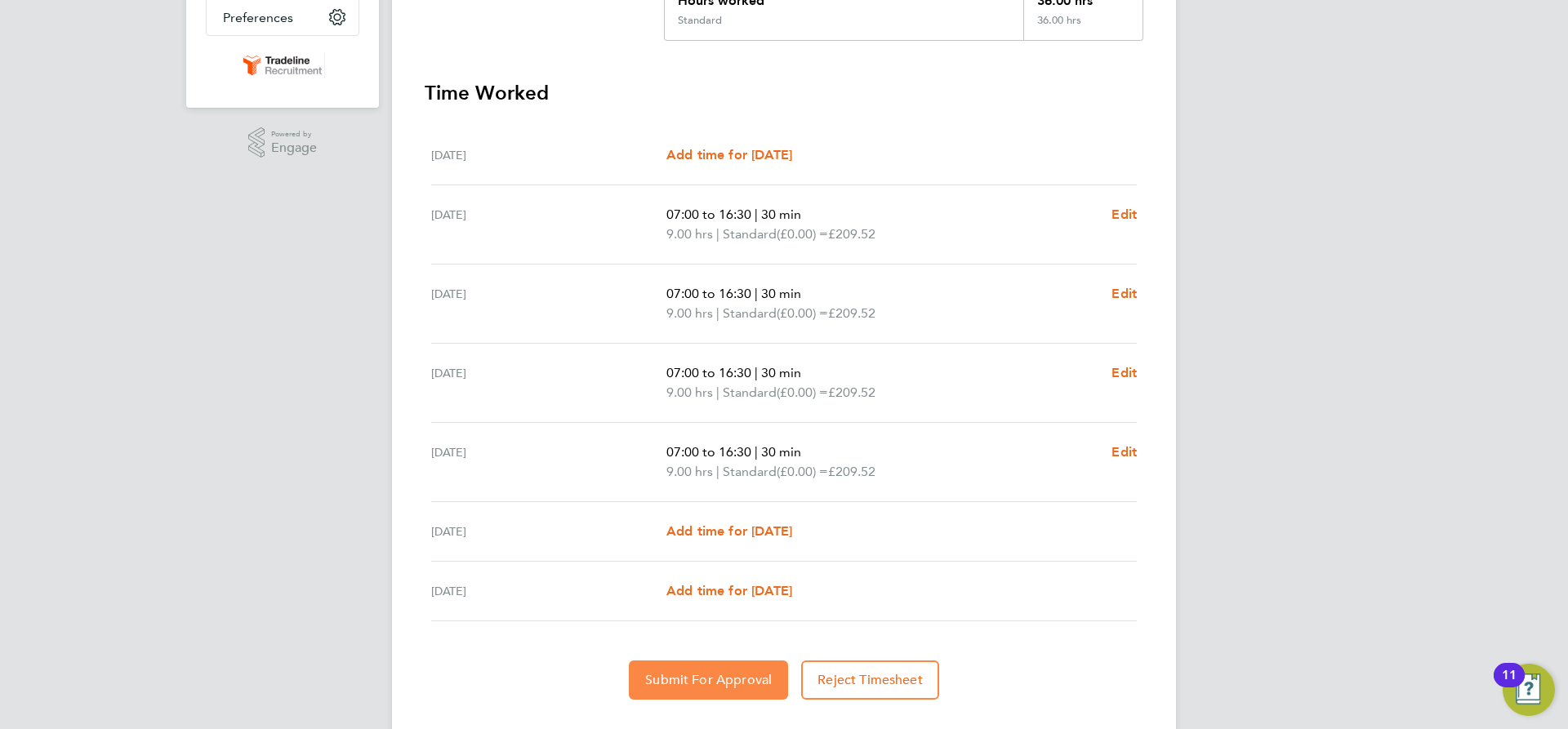
click at [720, 676] on span "Submit For Approval" at bounding box center [708, 680] width 126 height 17
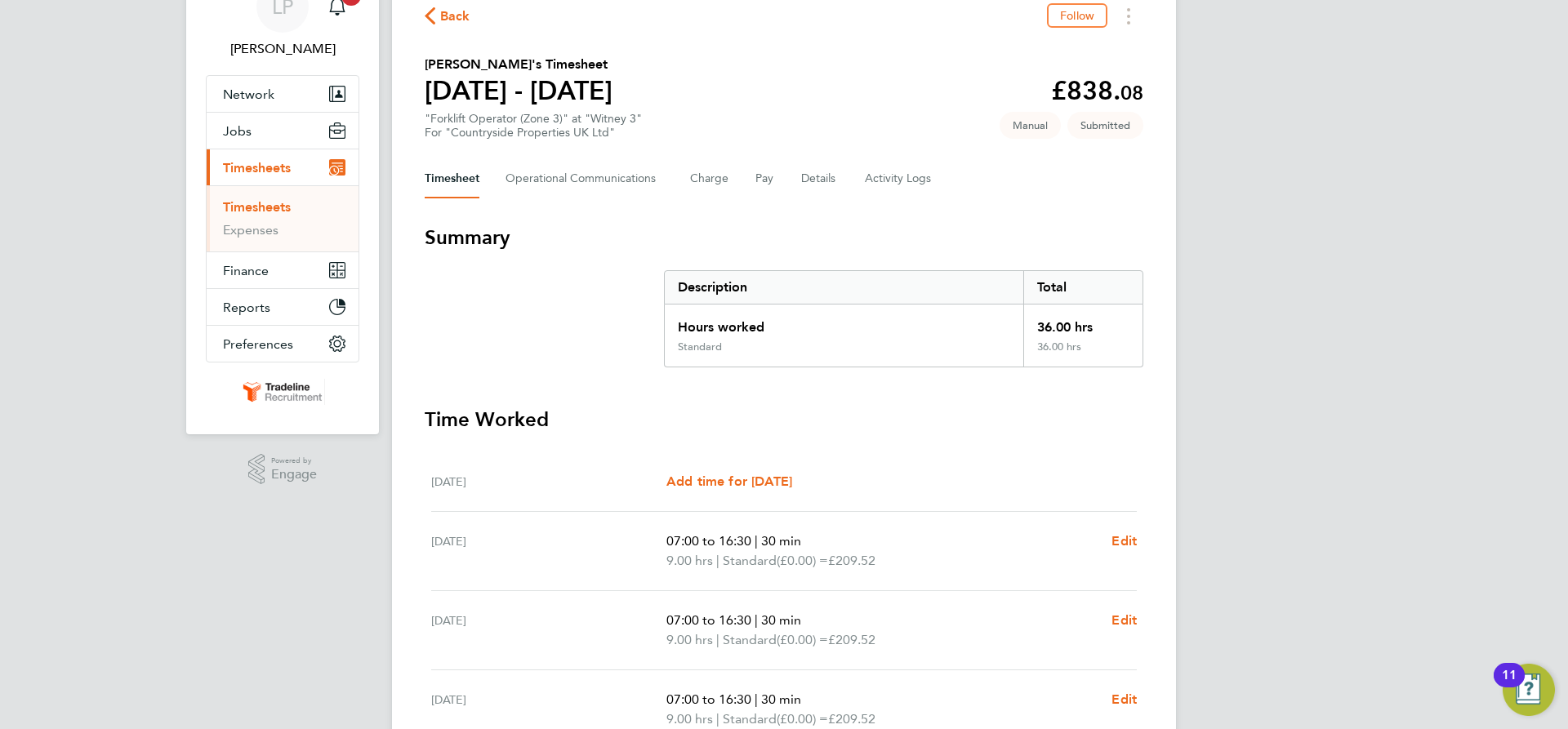
scroll to position [0, 0]
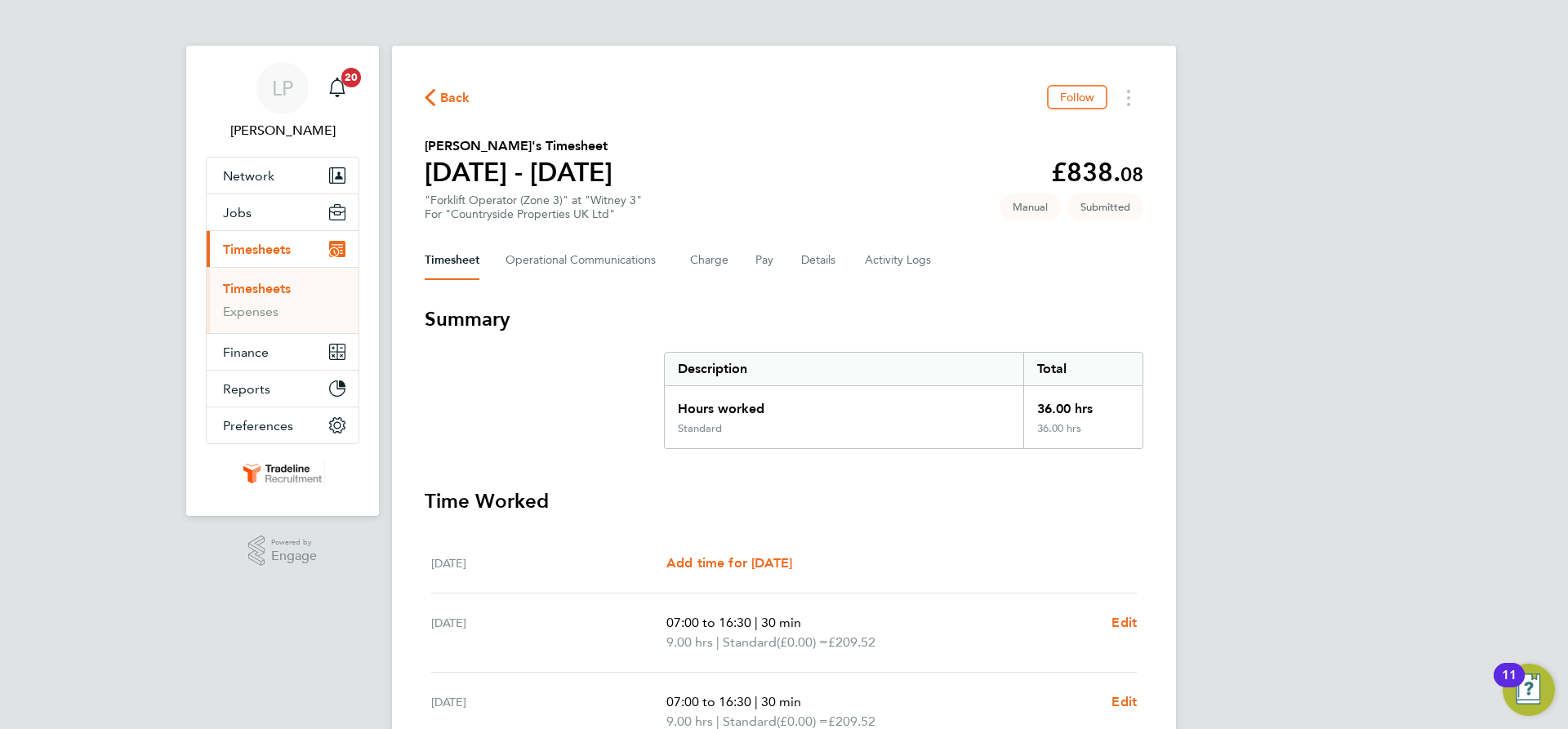
click at [270, 290] on link "Timesheets" at bounding box center [256, 289] width 67 height 16
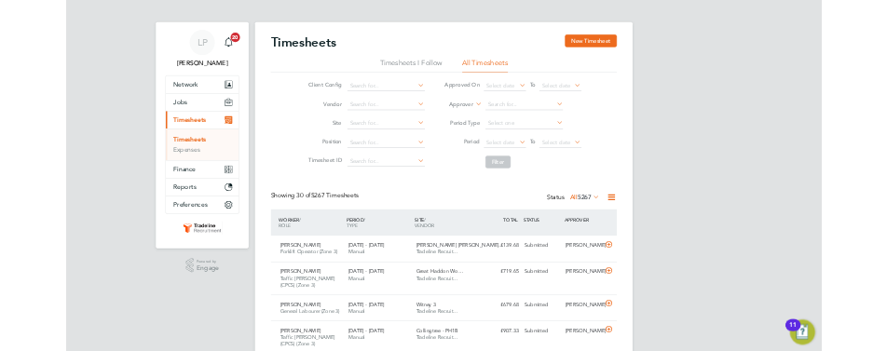
scroll to position [48, 129]
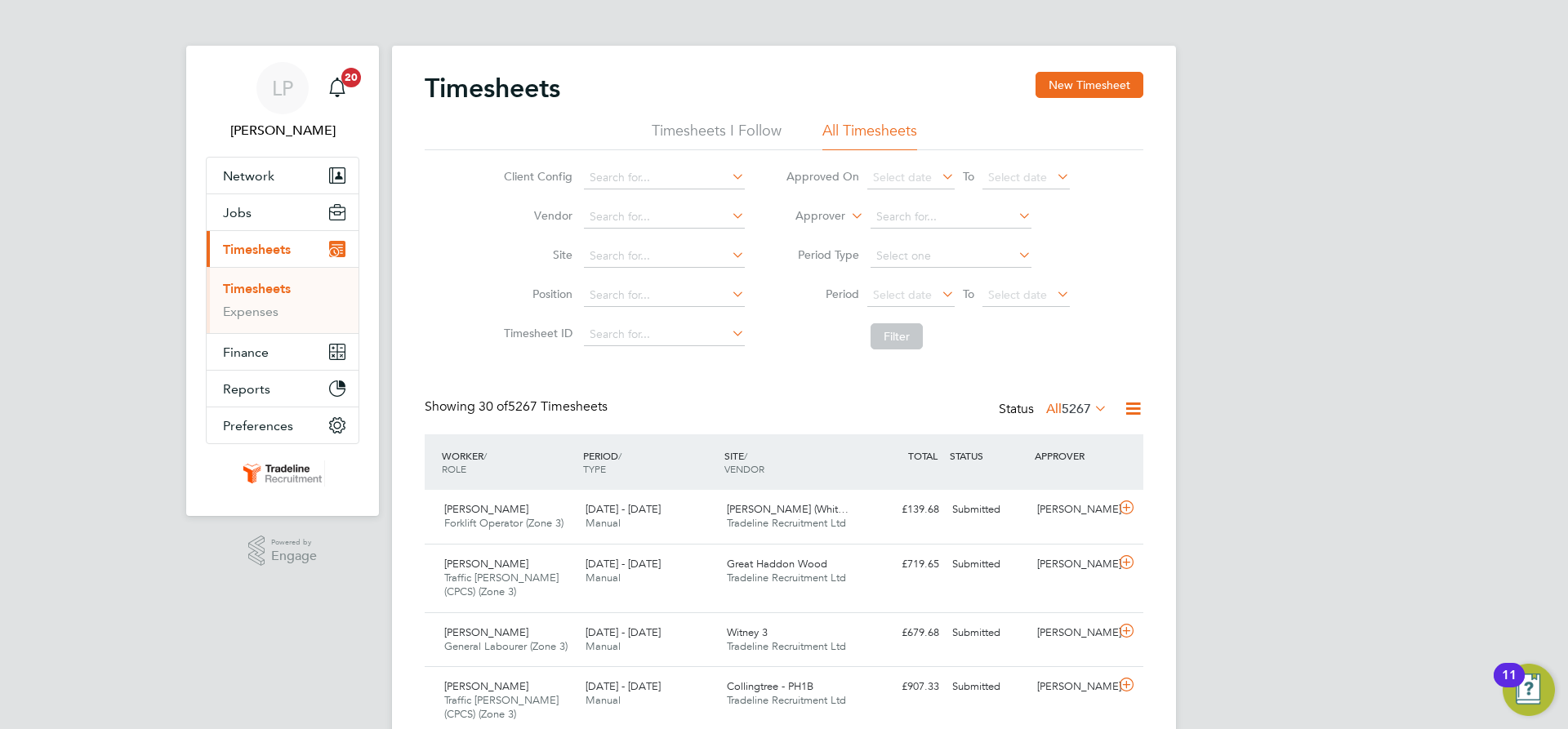
click at [815, 207] on li "Approver" at bounding box center [927, 217] width 325 height 39
click at [804, 222] on label "Approver" at bounding box center [809, 216] width 74 height 17
click at [810, 227] on li "Worker" at bounding box center [805, 235] width 81 height 21
click at [869, 210] on li "Worker" at bounding box center [927, 217] width 325 height 39
click at [887, 212] on input at bounding box center [951, 217] width 161 height 23
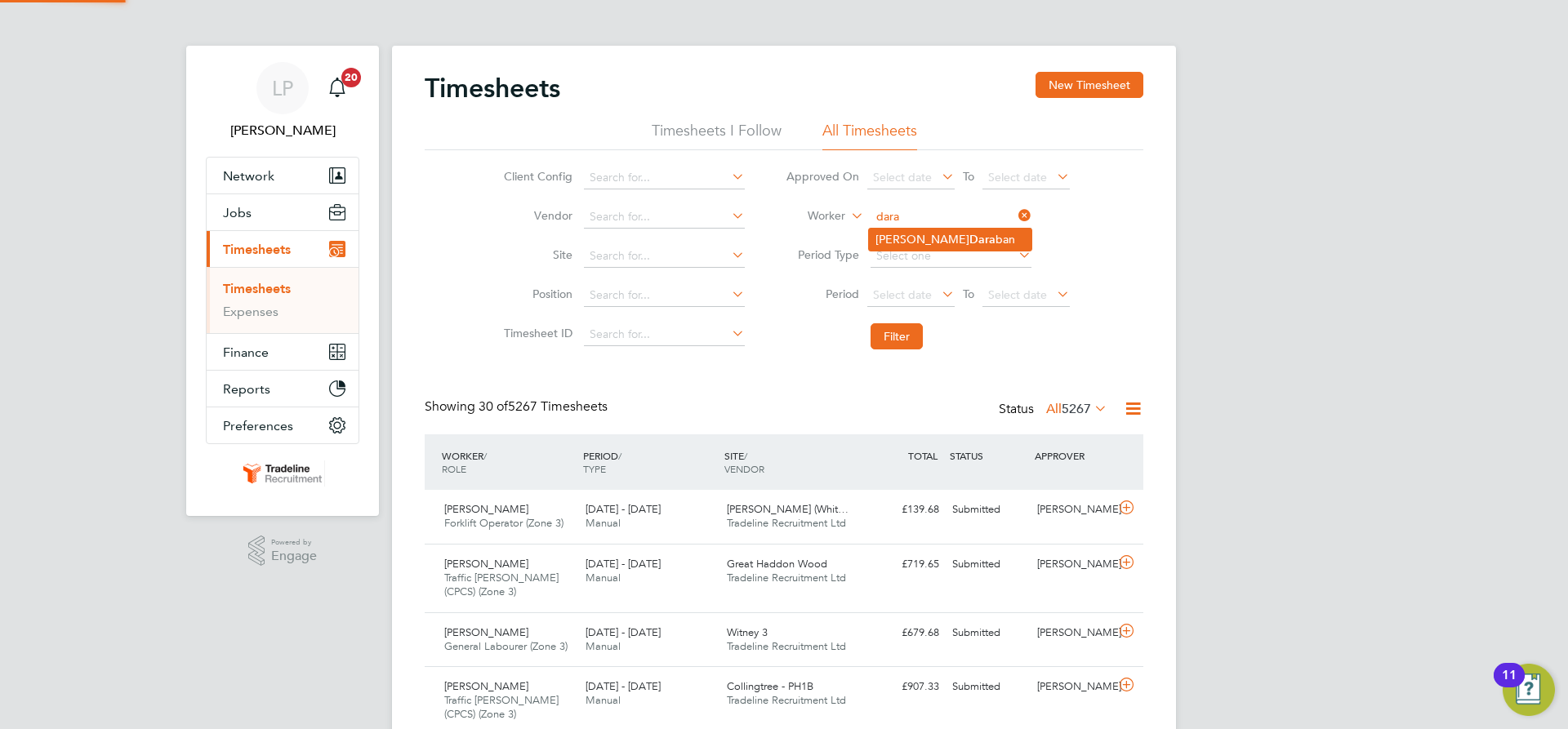
click at [899, 239] on li "[PERSON_NAME] [PERSON_NAME] ban" at bounding box center [950, 239] width 162 height 22
type input "[PERSON_NAME]"
click at [889, 341] on button "Filter" at bounding box center [897, 336] width 53 height 26
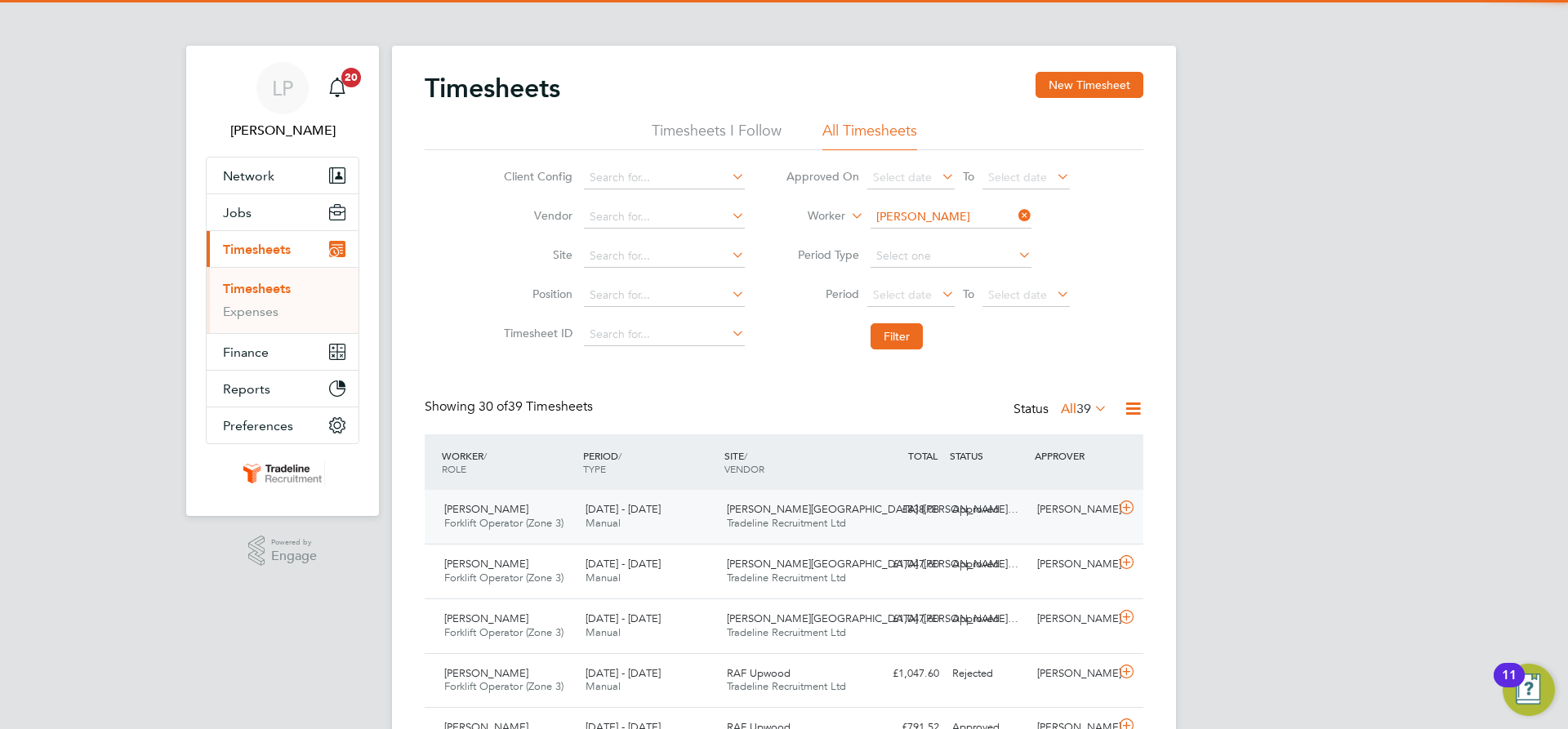
click at [905, 517] on div "£838.08 Approved" at bounding box center [903, 510] width 85 height 27
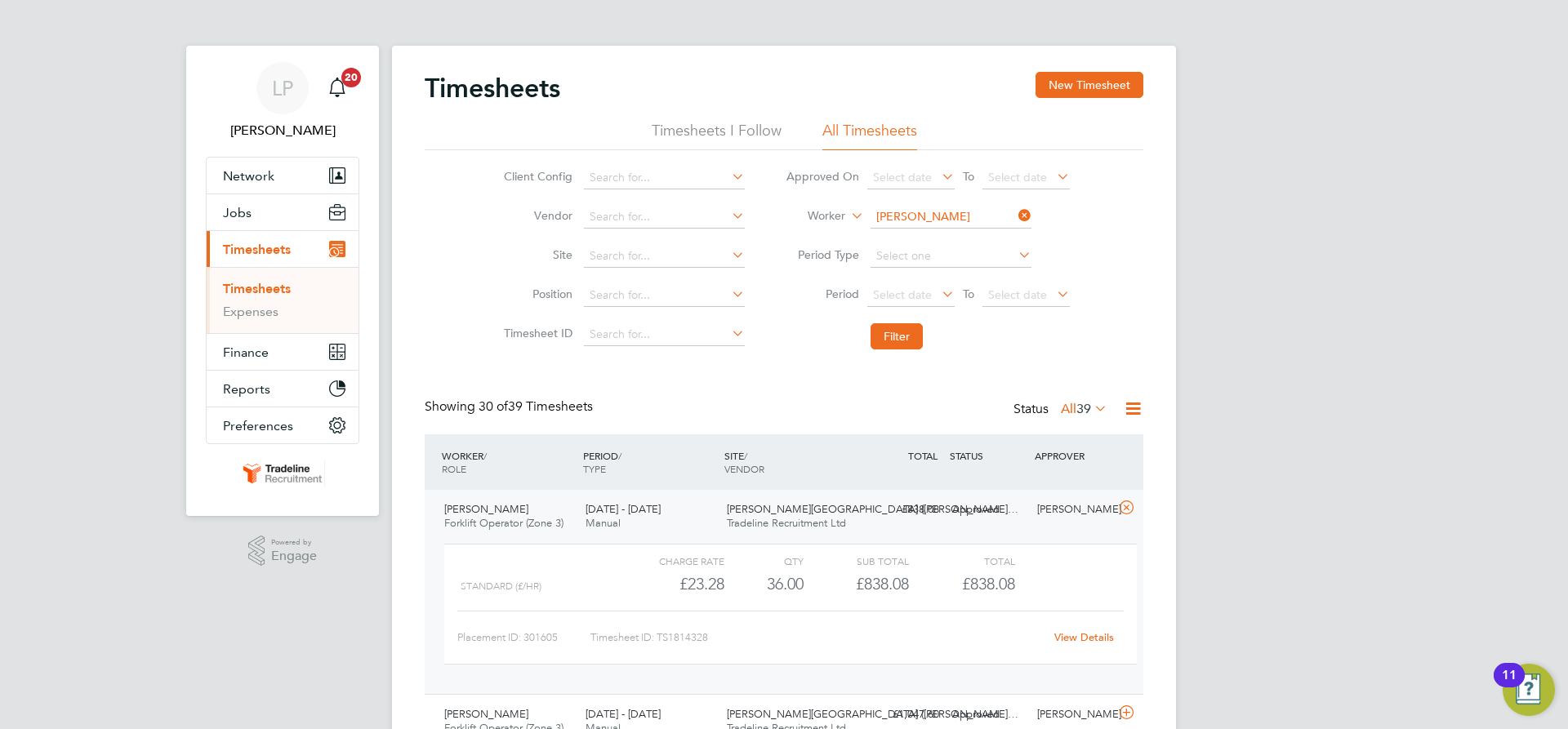
click at [1078, 634] on link "View Details" at bounding box center [1084, 637] width 60 height 14
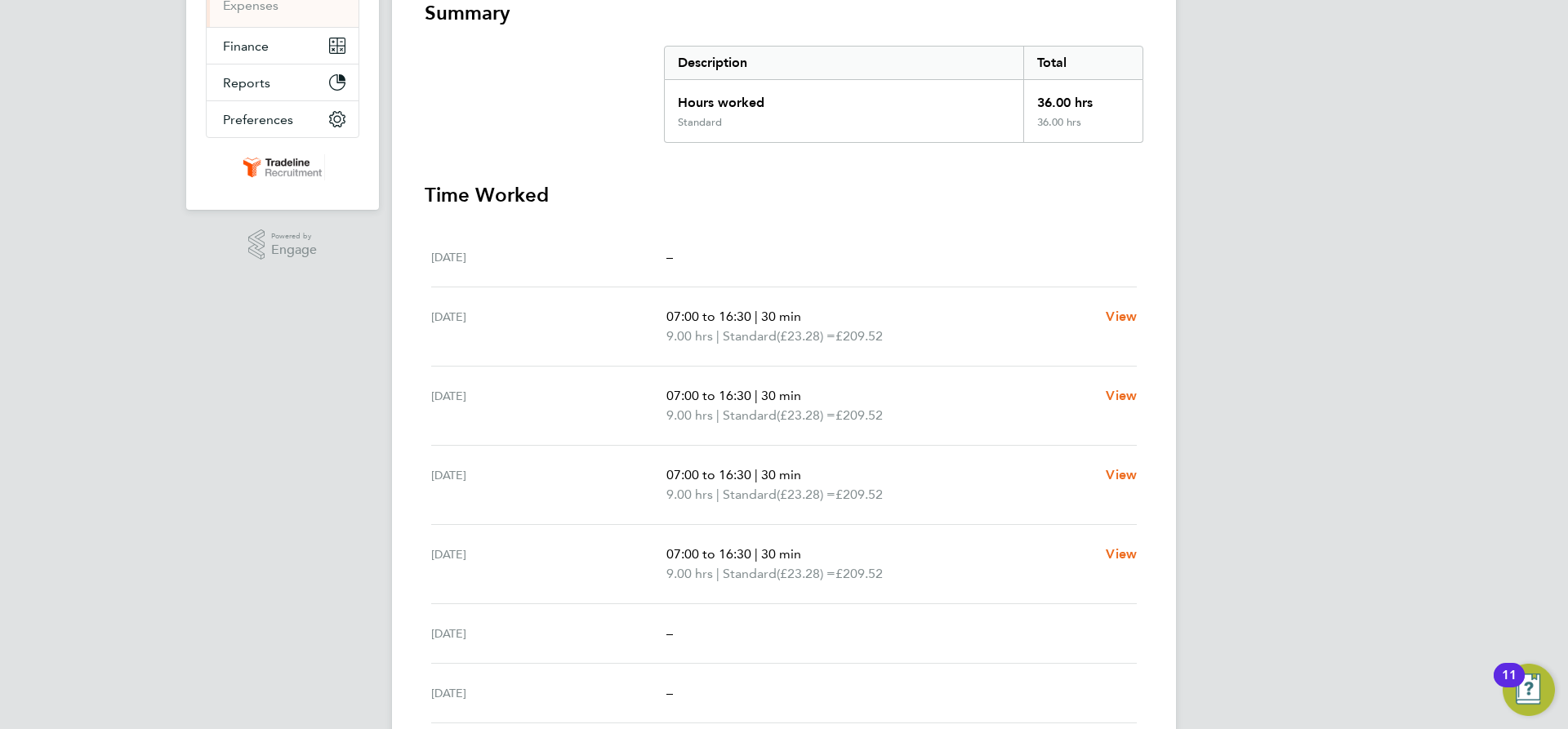
scroll to position [408, 0]
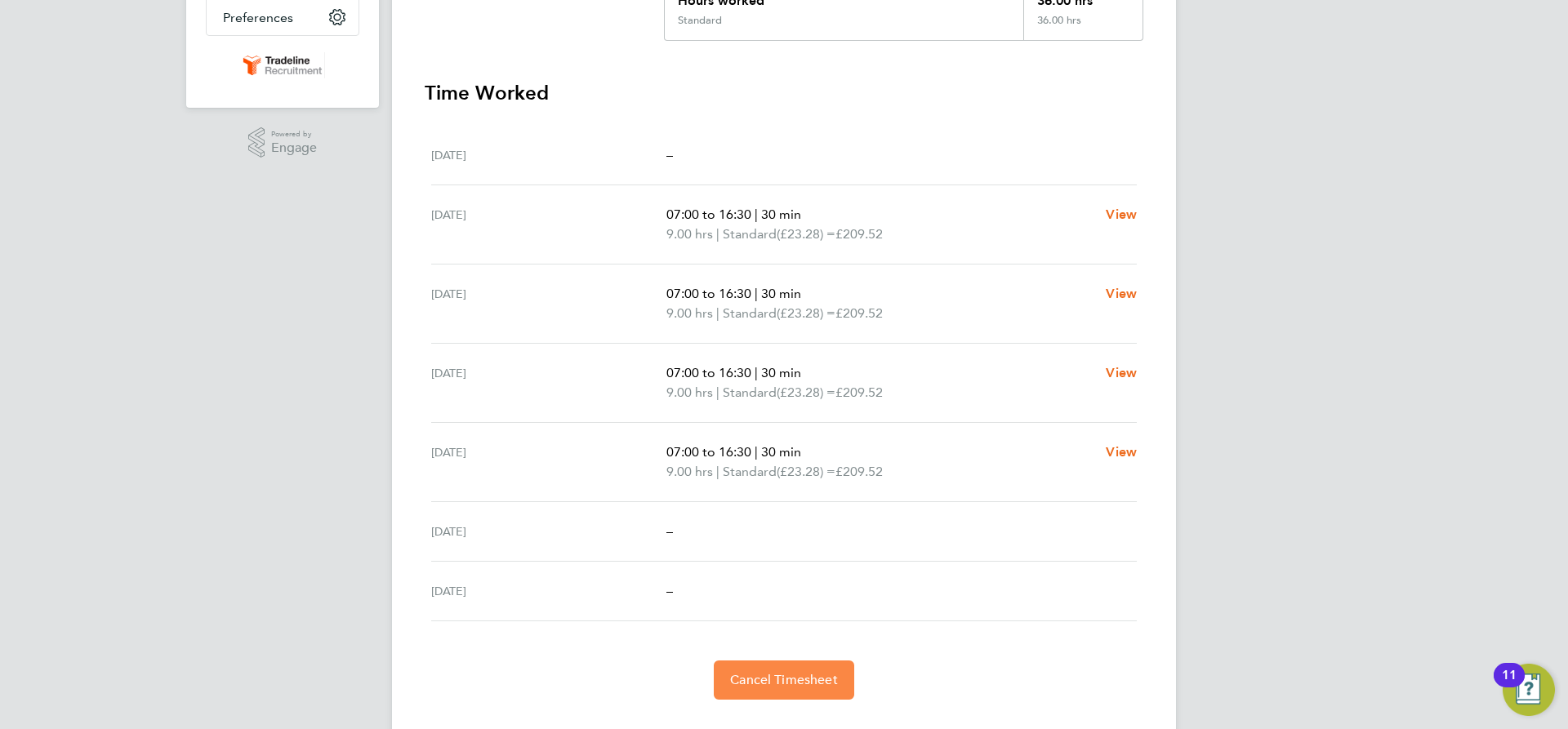
click at [795, 681] on span "Cancel Timesheet" at bounding box center [784, 680] width 108 height 17
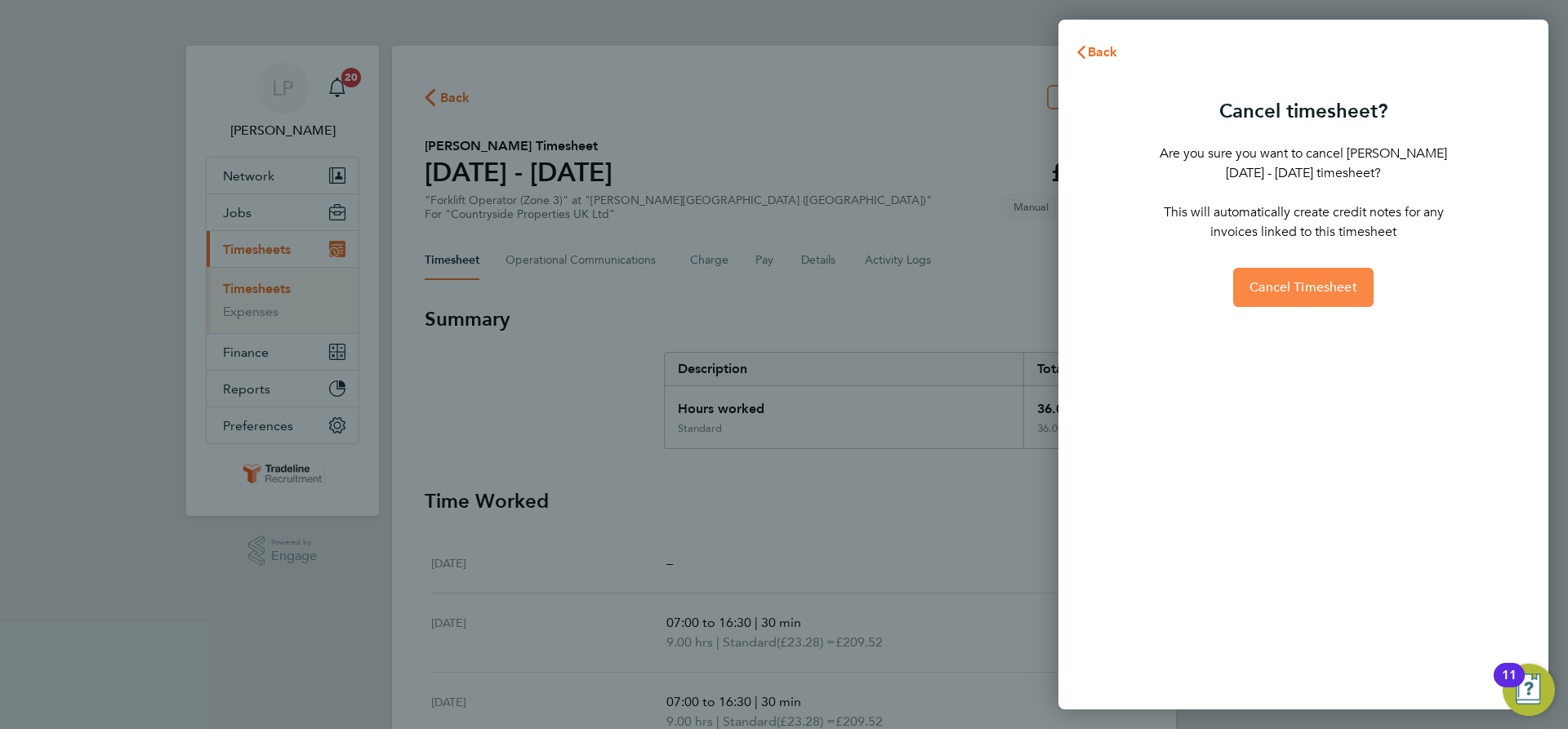
click at [1314, 285] on span "Cancel Timesheet" at bounding box center [1303, 287] width 108 height 17
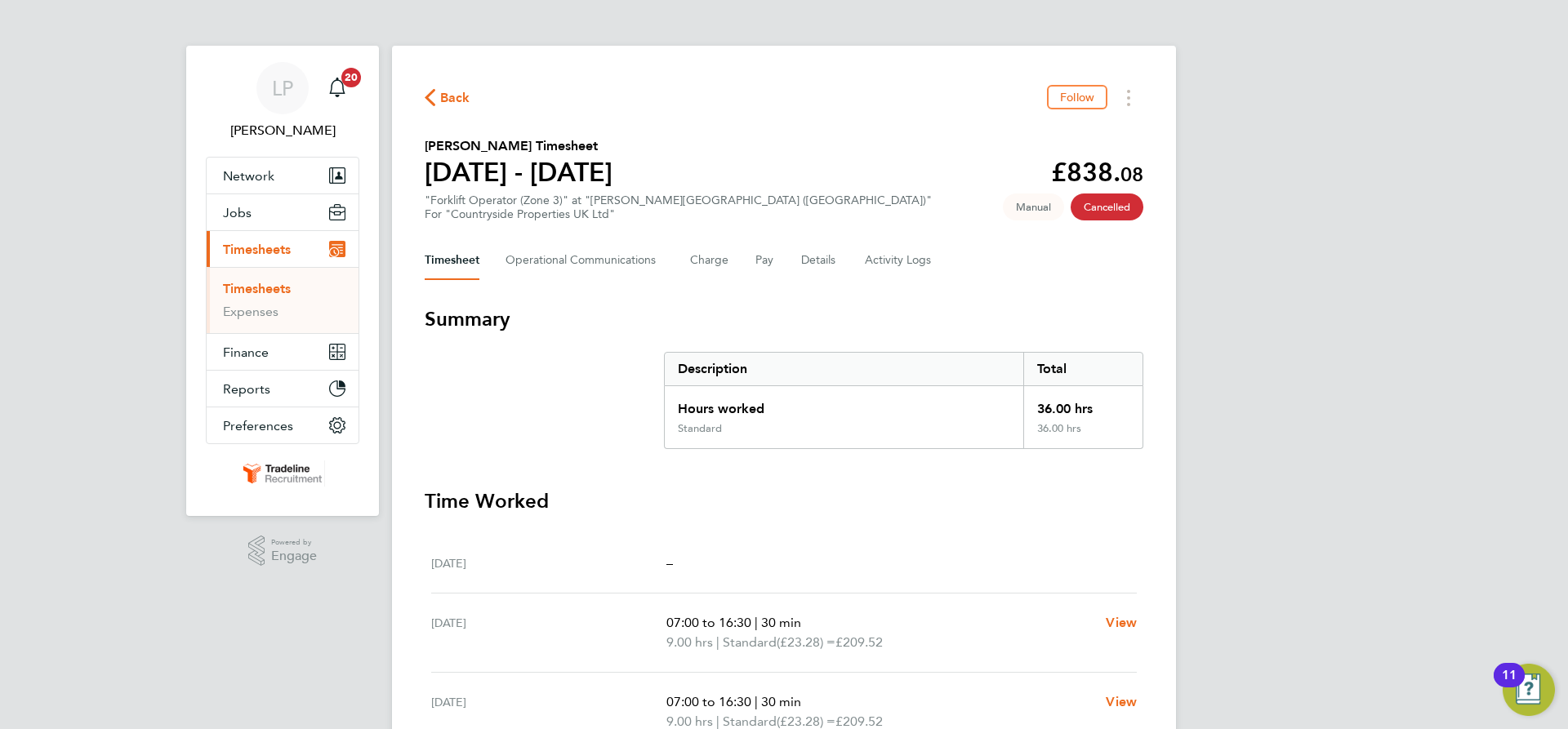
click at [255, 278] on ul "Timesheets Expenses" at bounding box center [282, 300] width 152 height 66
click at [253, 282] on link "Timesheets" at bounding box center [256, 289] width 67 height 16
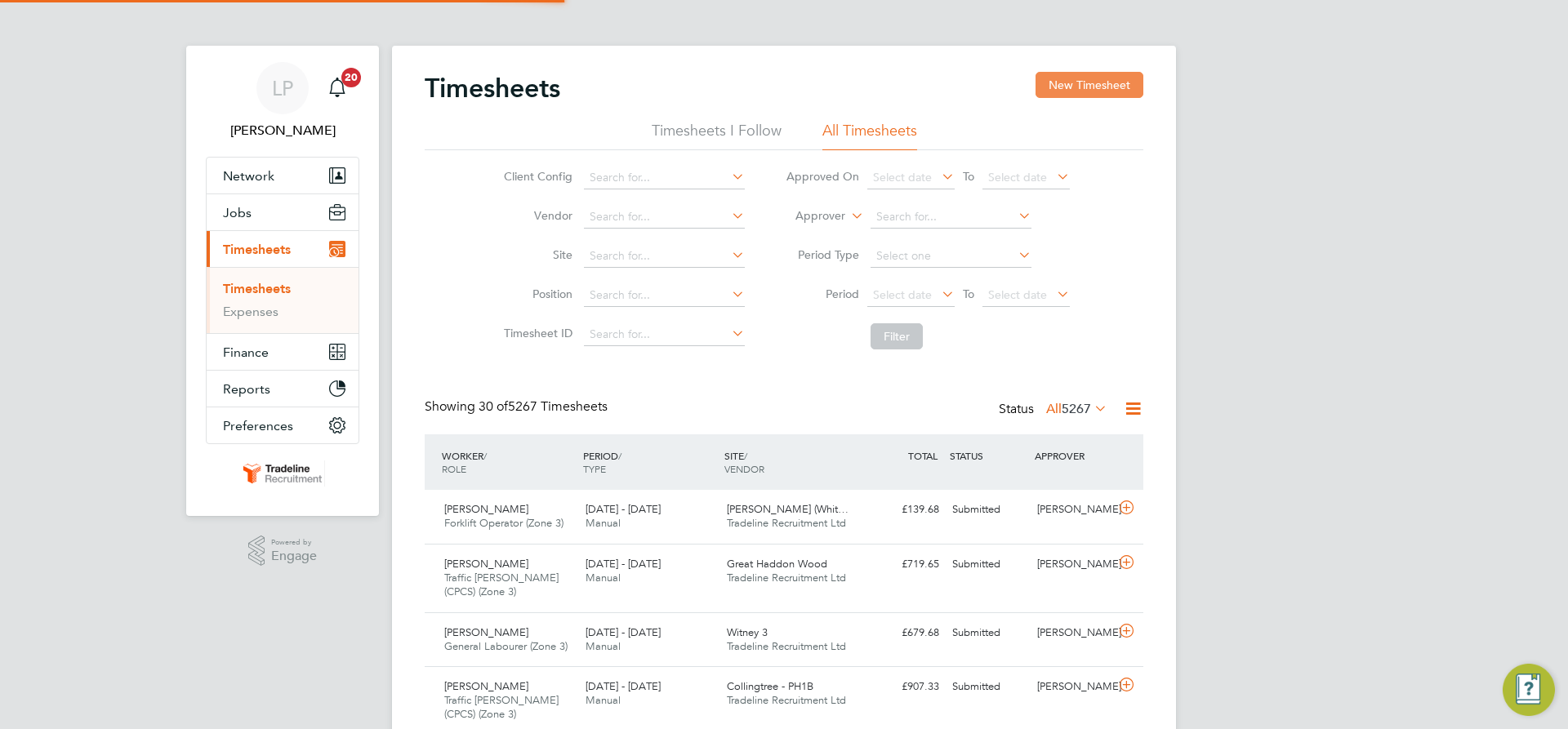
click at [1077, 75] on button "New Timesheet" at bounding box center [1089, 85] width 108 height 26
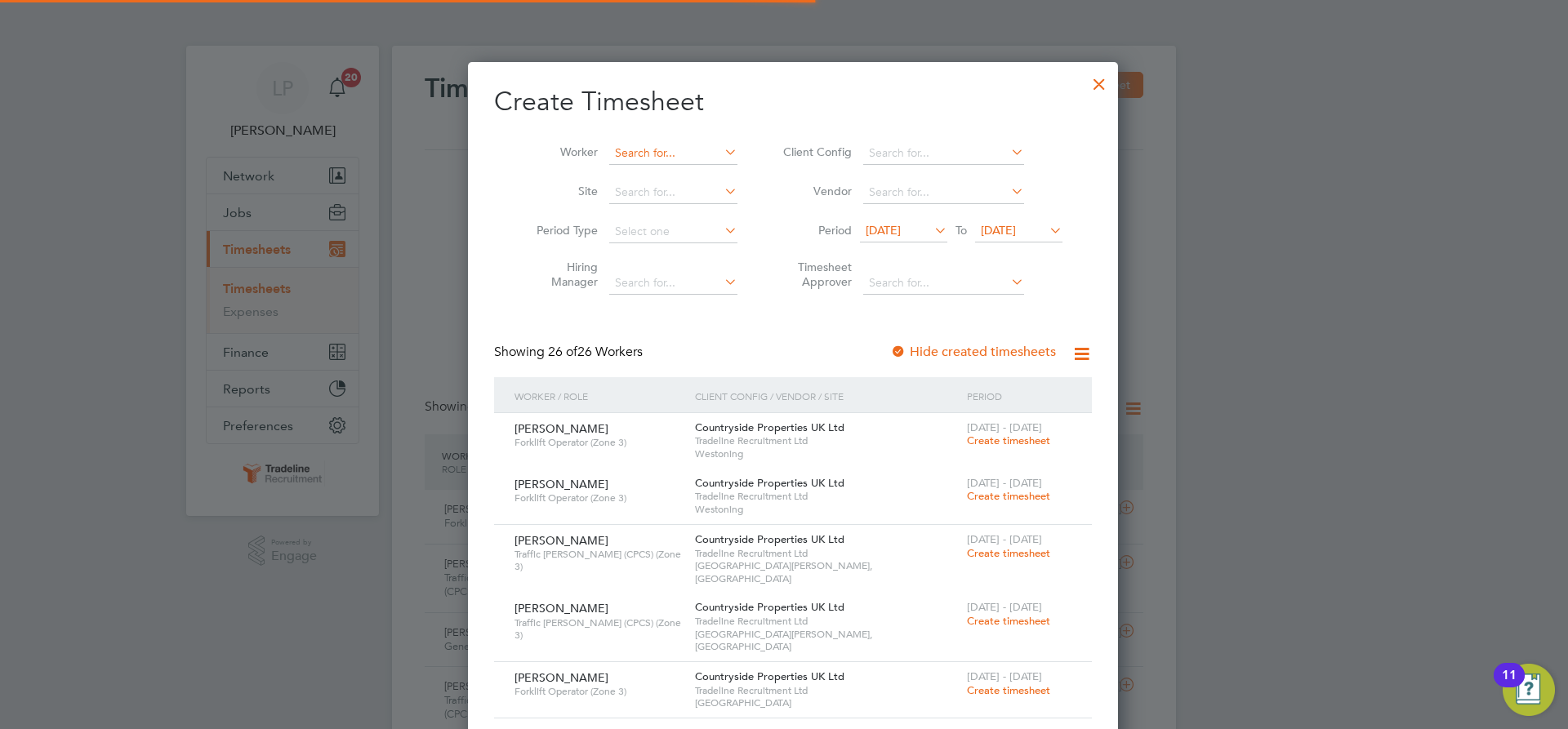
click at [631, 159] on input at bounding box center [673, 153] width 128 height 23
click at [642, 173] on li "[PERSON_NAME] [PERSON_NAME] ban" at bounding box center [675, 174] width 153 height 22
type input "[PERSON_NAME]"
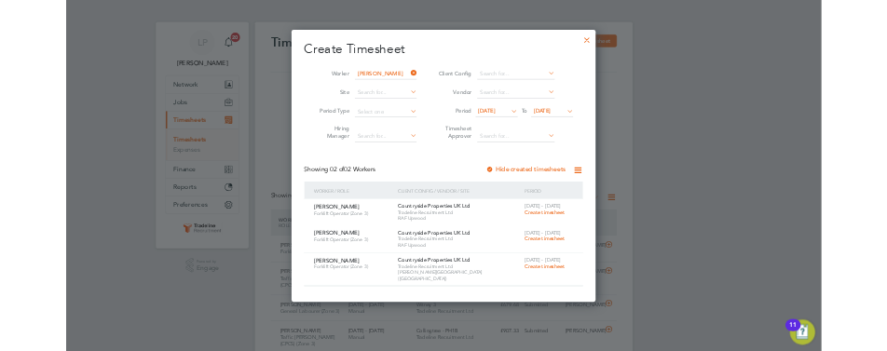
scroll to position [48, 129]
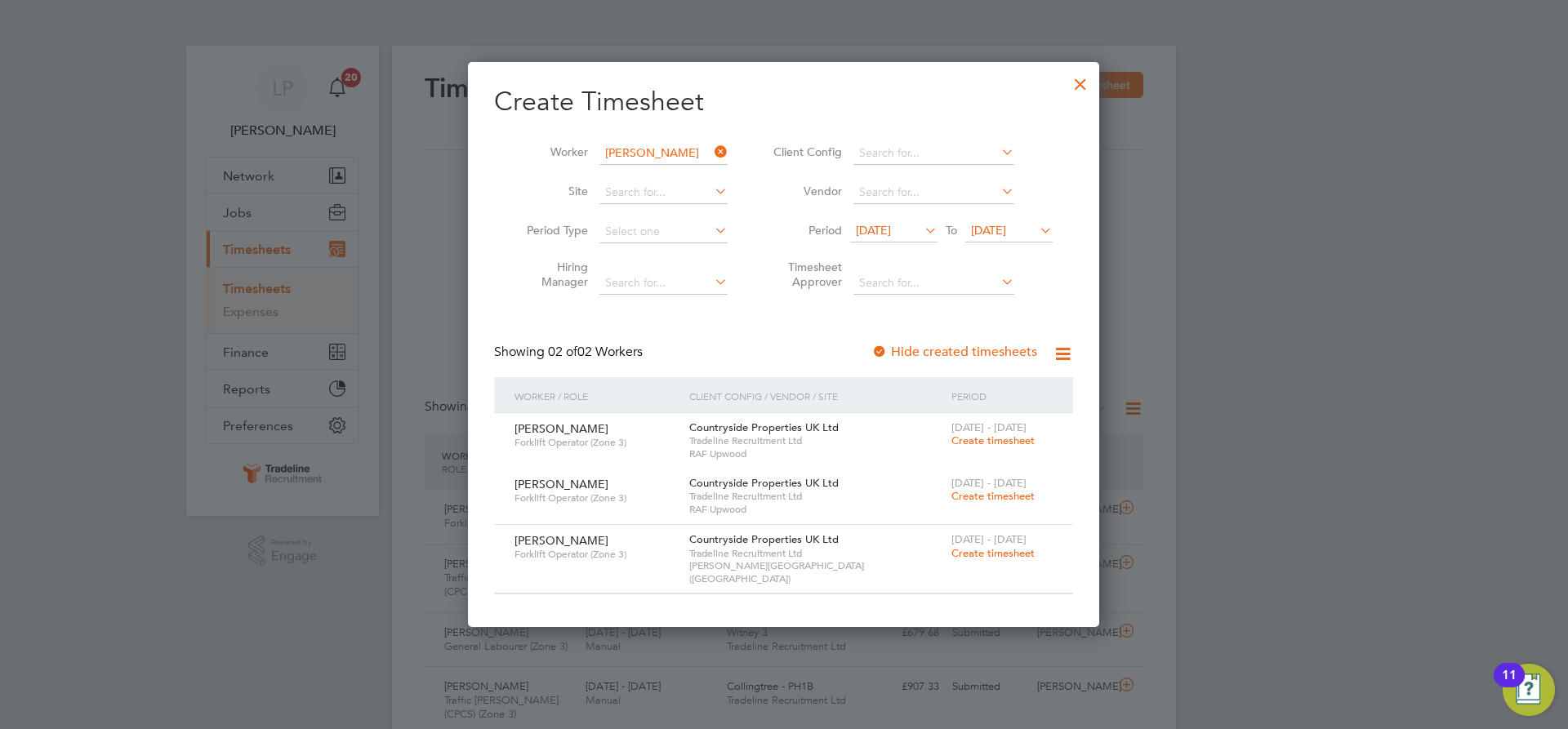
click at [990, 548] on span "Create timesheet" at bounding box center [993, 553] width 83 height 14
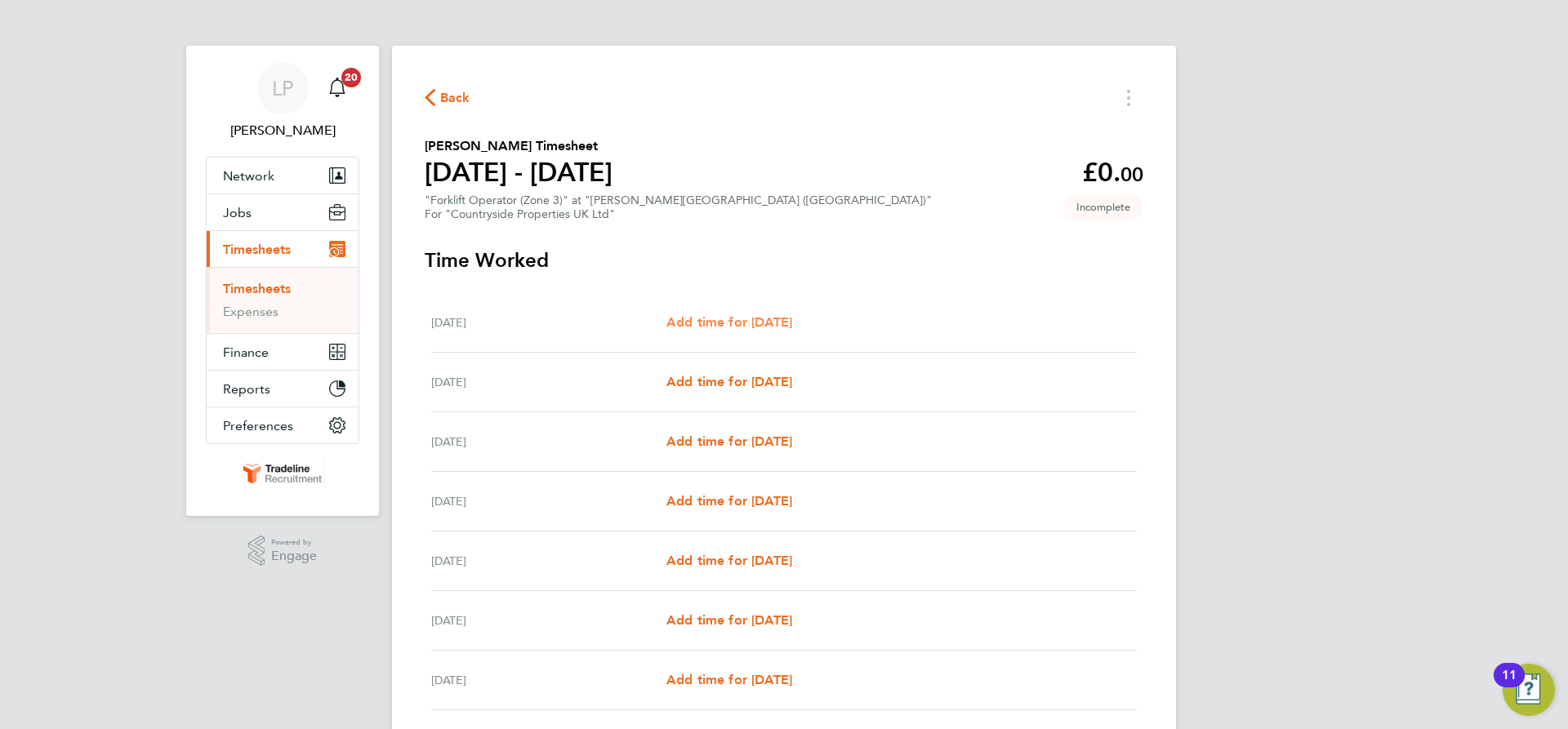
click at [764, 321] on span "Add time for [DATE]" at bounding box center [729, 322] width 126 height 16
select select "30"
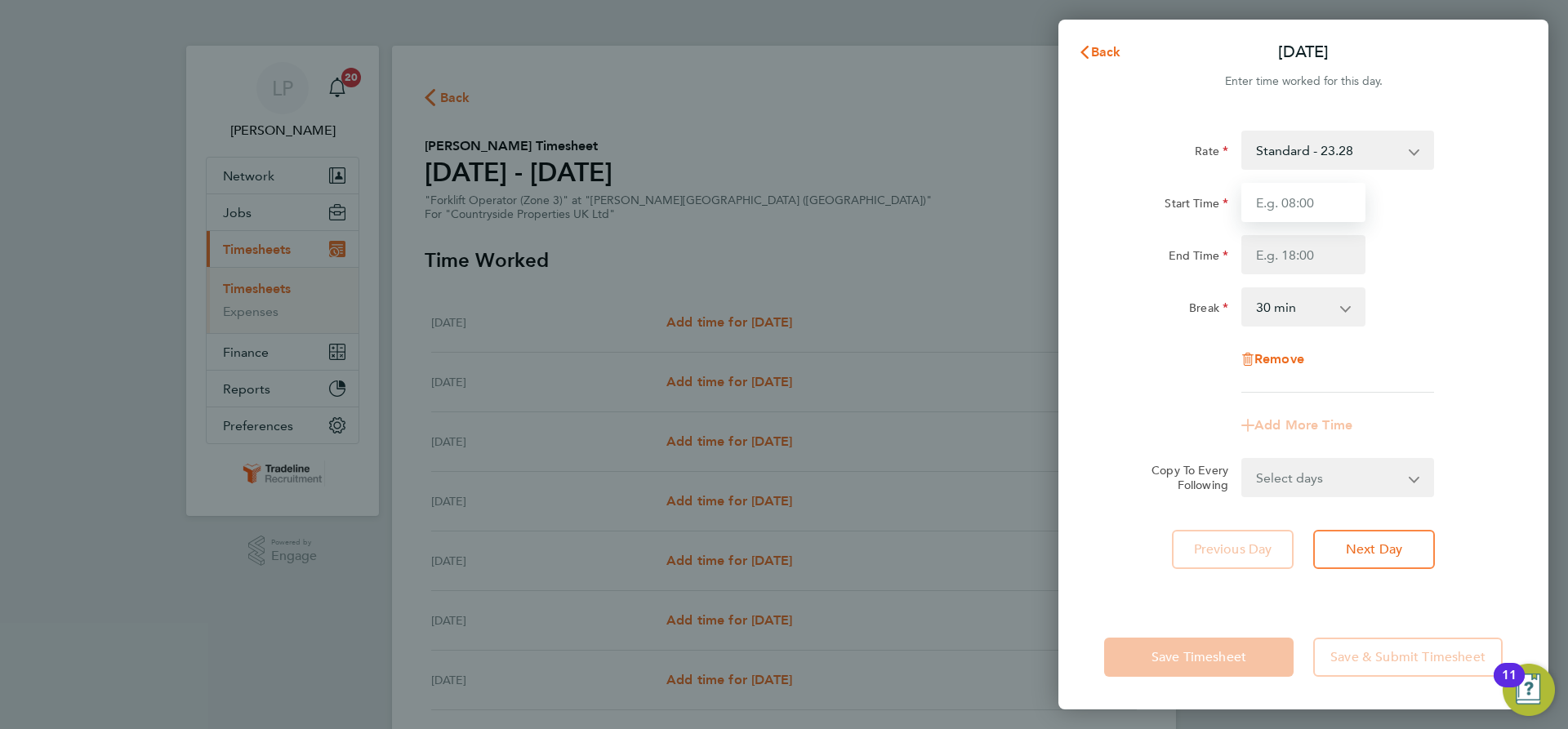
click at [1322, 193] on input "Start Time" at bounding box center [1303, 202] width 124 height 39
type input "07:00"
drag, startPoint x: 1316, startPoint y: 251, endPoint x: 1317, endPoint y: 258, distance: 7.1
click at [1316, 251] on input "End Time" at bounding box center [1303, 254] width 124 height 39
type input "16:30"
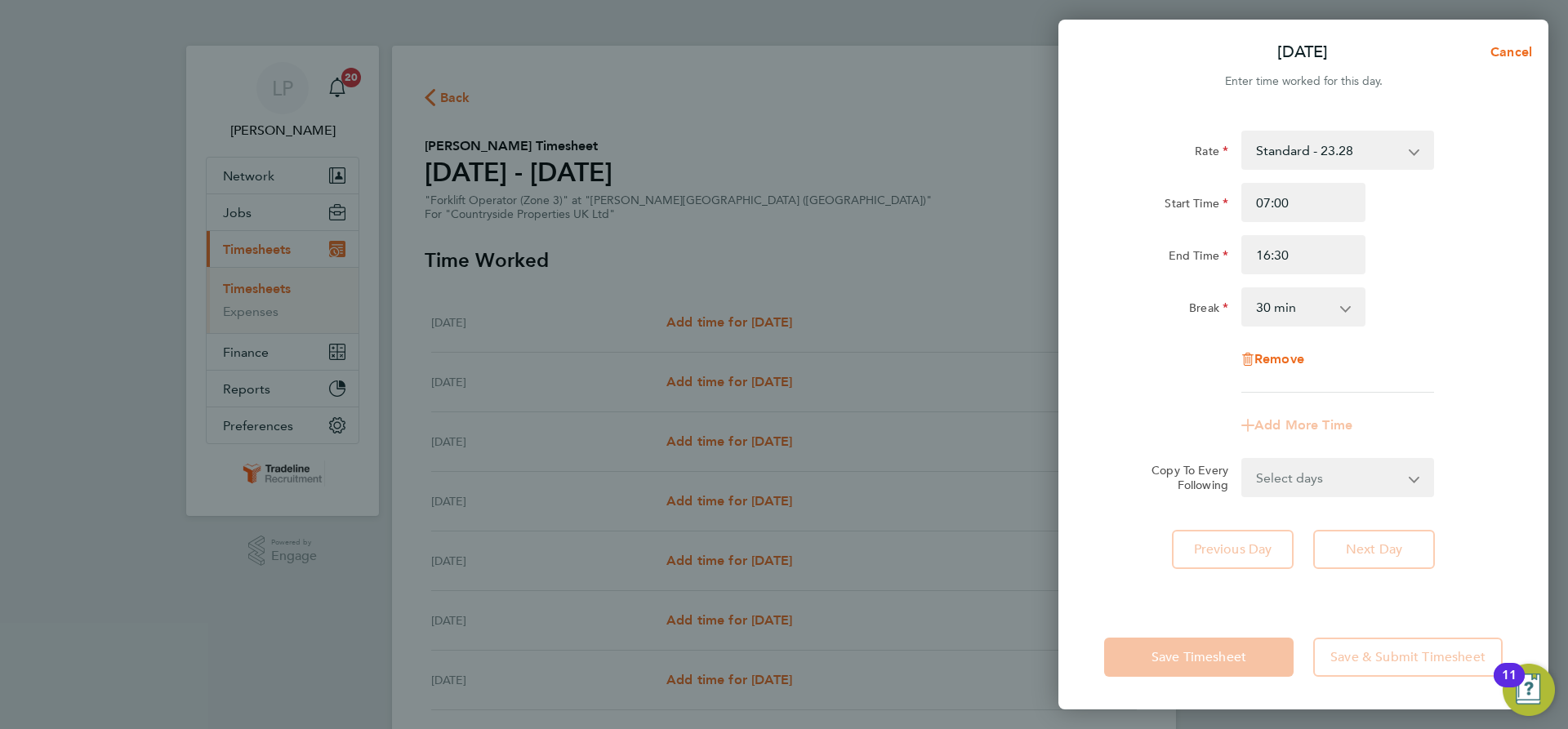
click at [1460, 302] on div "Break 0 min 15 min 30 min 45 min 60 min 75 min 90 min" at bounding box center [1303, 307] width 412 height 39
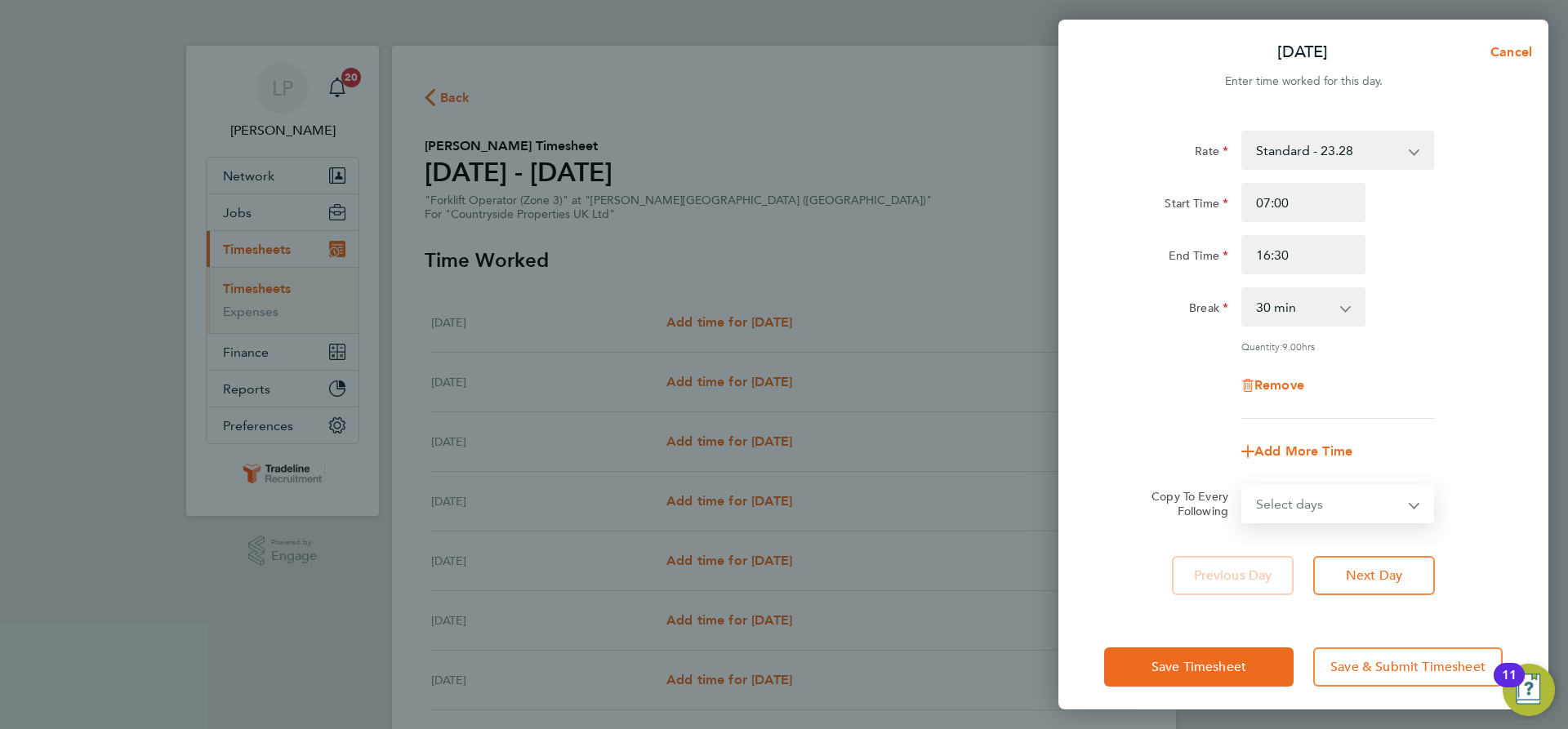
click at [1383, 509] on select "Select days Day Weekday (Mon-Fri) Weekend (Sat-Sun) [DATE] [DATE] [DATE] [DATE]…" at bounding box center [1329, 503] width 172 height 36
select select "WEEKDAY"
click at [1243, 485] on select "Select days Day Weekday (Mon-Fri) Weekend (Sat-Sun) [DATE] [DATE] [DATE] [DATE]…" at bounding box center [1329, 503] width 172 height 36
select select "[DATE]"
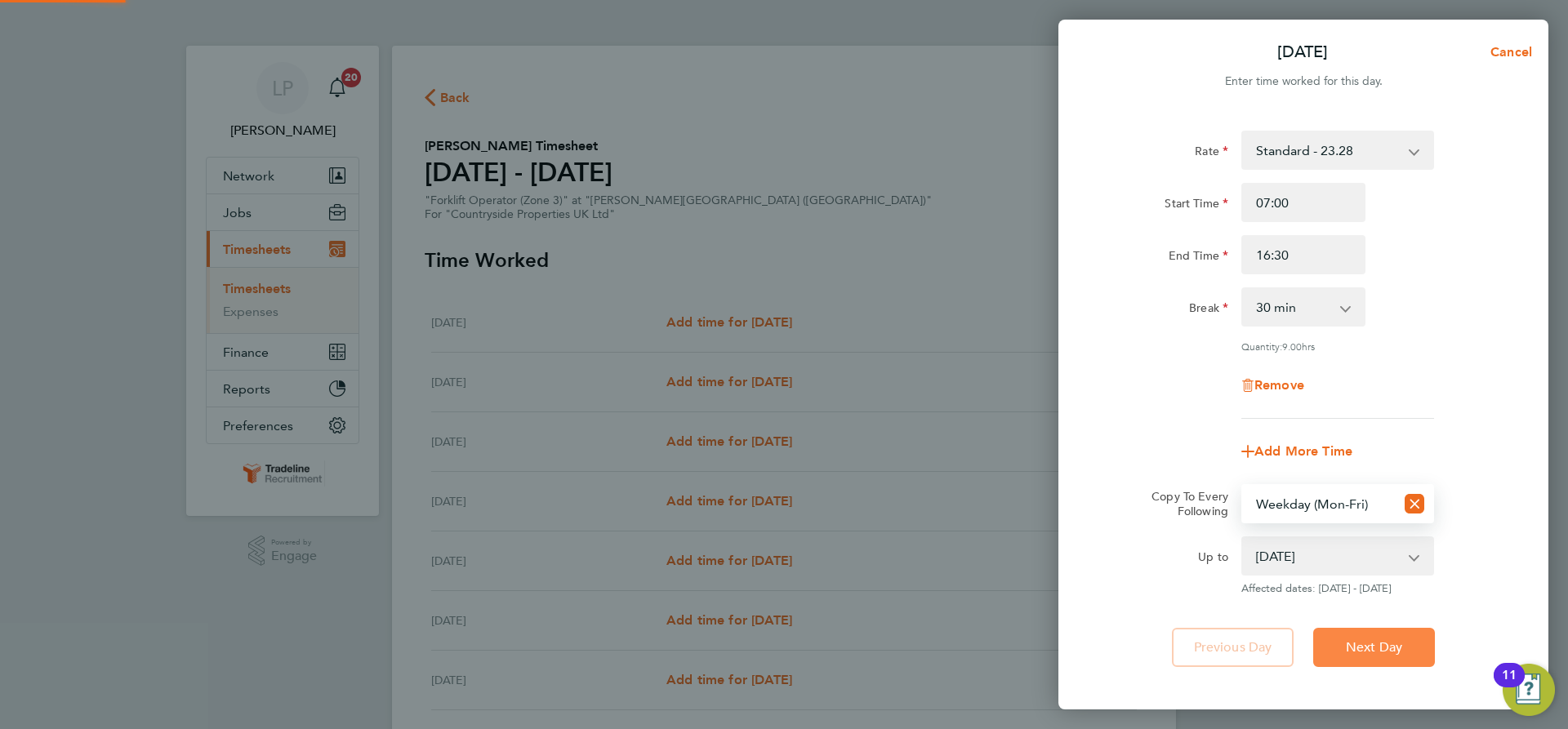
click at [1378, 641] on span "Next Day" at bounding box center [1374, 648] width 56 height 17
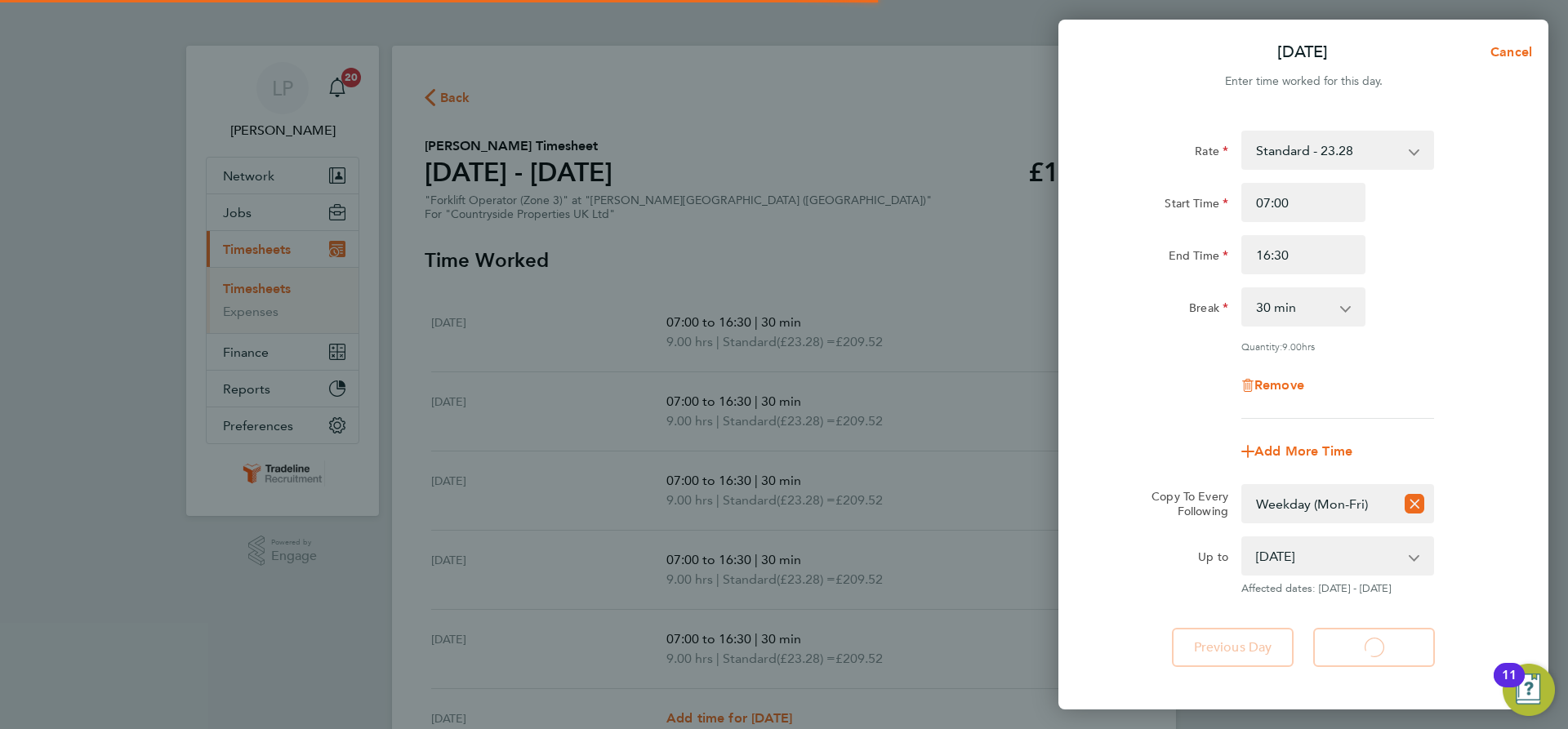
select select "30"
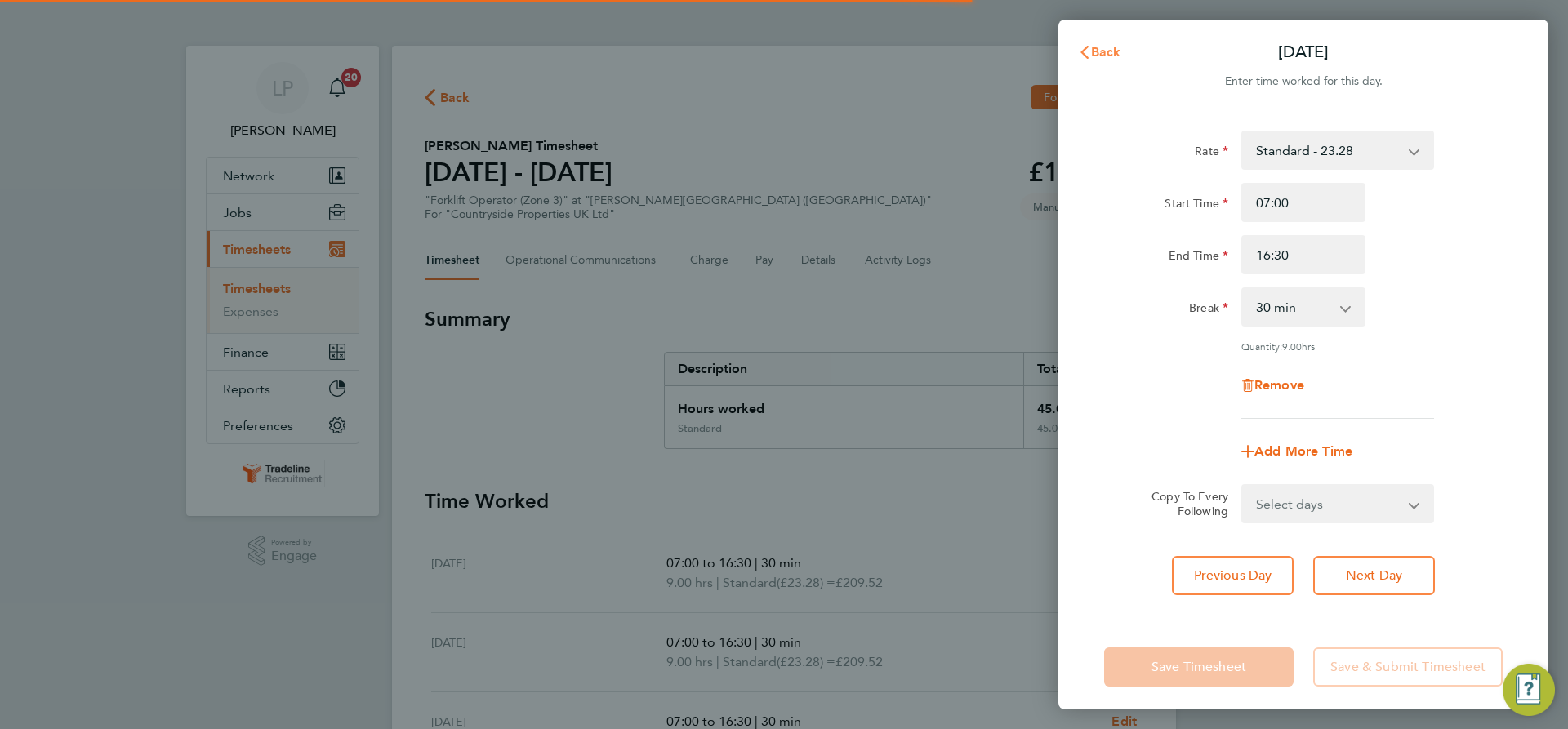
click at [1085, 52] on icon "button" at bounding box center [1084, 52] width 13 height 13
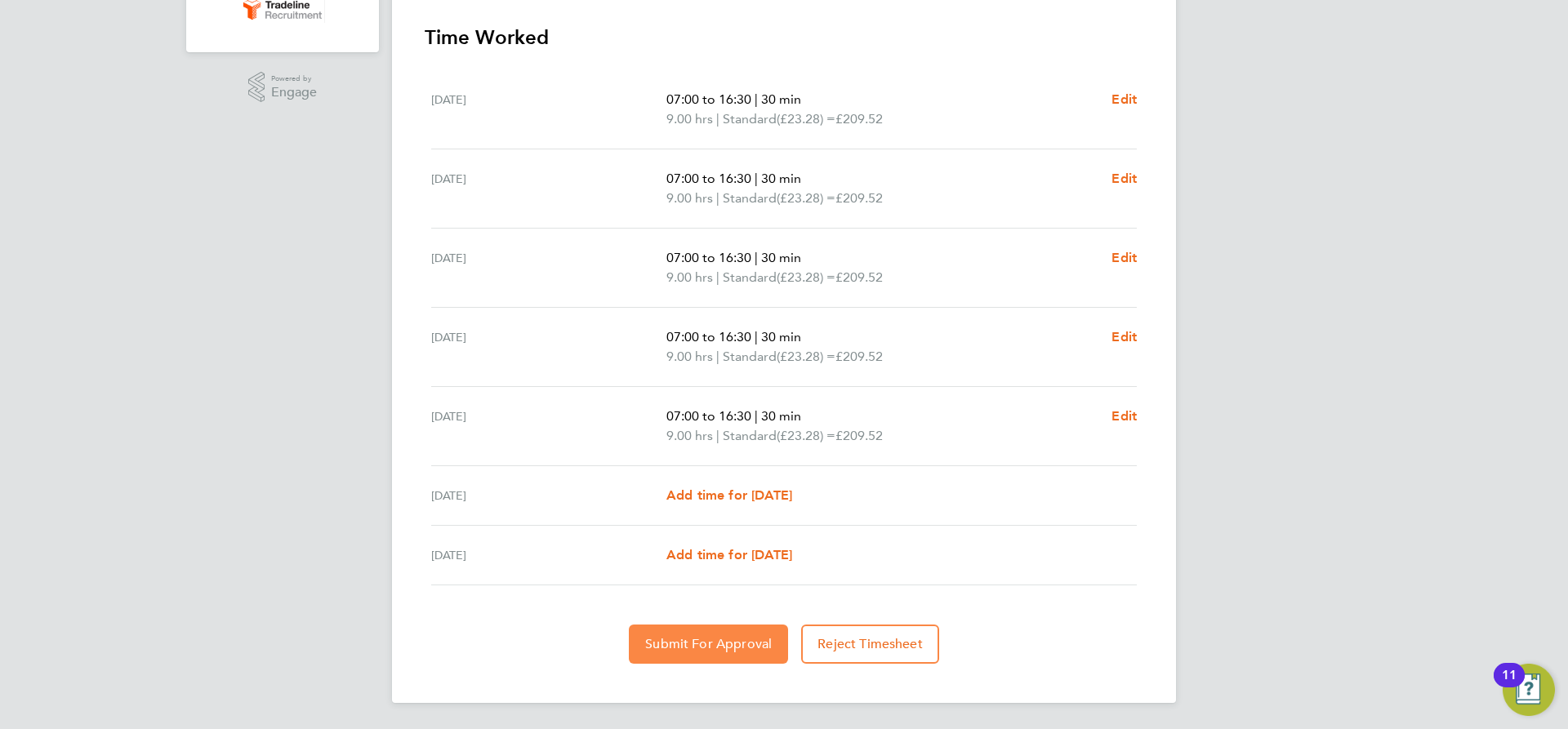
click at [720, 647] on span "Submit For Approval" at bounding box center [708, 644] width 126 height 17
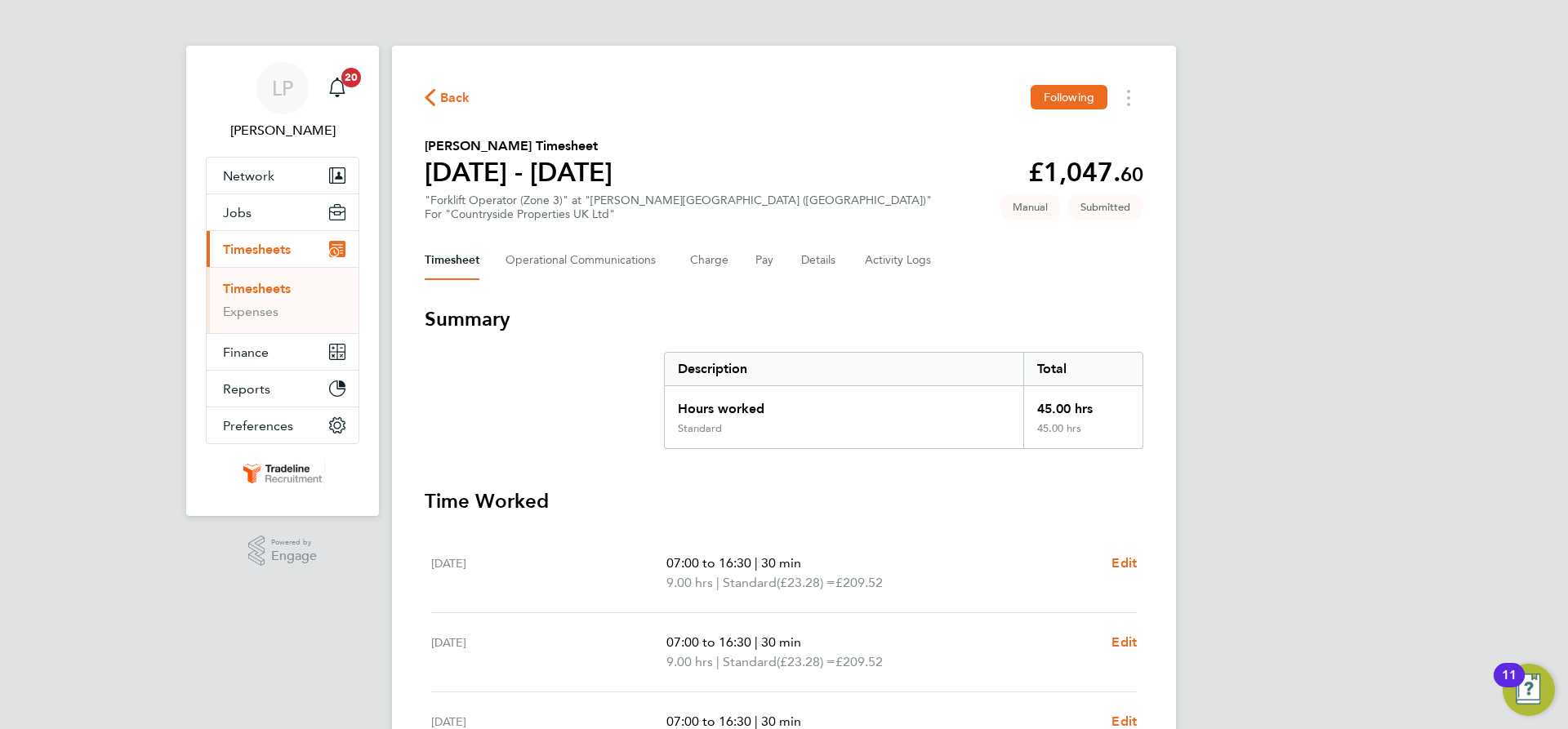
drag, startPoint x: 259, startPoint y: 283, endPoint x: 282, endPoint y: 284, distance: 23.0
click at [259, 283] on link "Timesheets" at bounding box center [256, 289] width 67 height 16
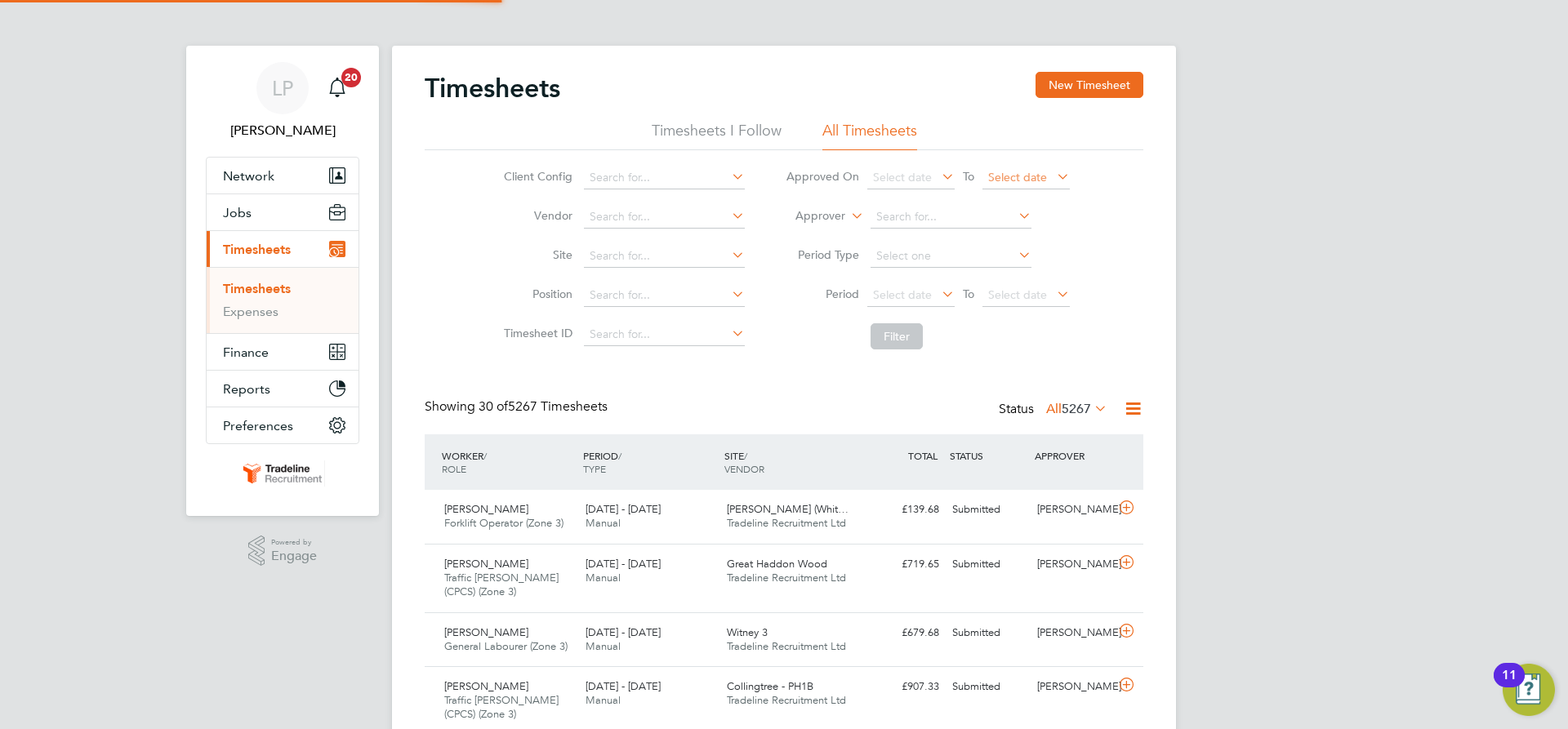
scroll to position [42, 142]
click at [835, 217] on label "Approver" at bounding box center [809, 216] width 74 height 17
click at [821, 232] on li "Worker" at bounding box center [805, 235] width 81 height 21
click at [908, 219] on input at bounding box center [951, 217] width 161 height 23
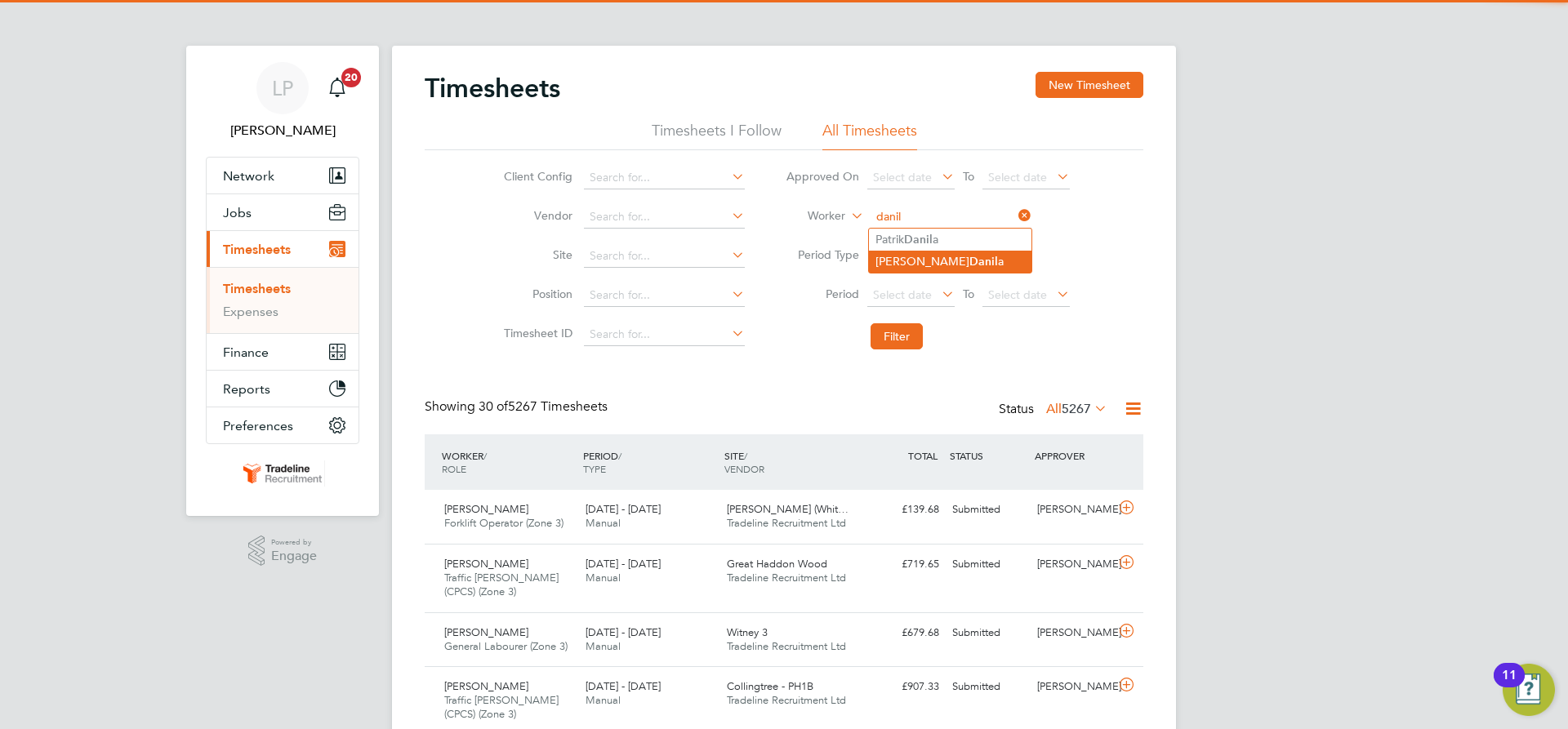
click at [941, 260] on li "[PERSON_NAME] a" at bounding box center [950, 261] width 162 height 22
type input "[PERSON_NAME]"
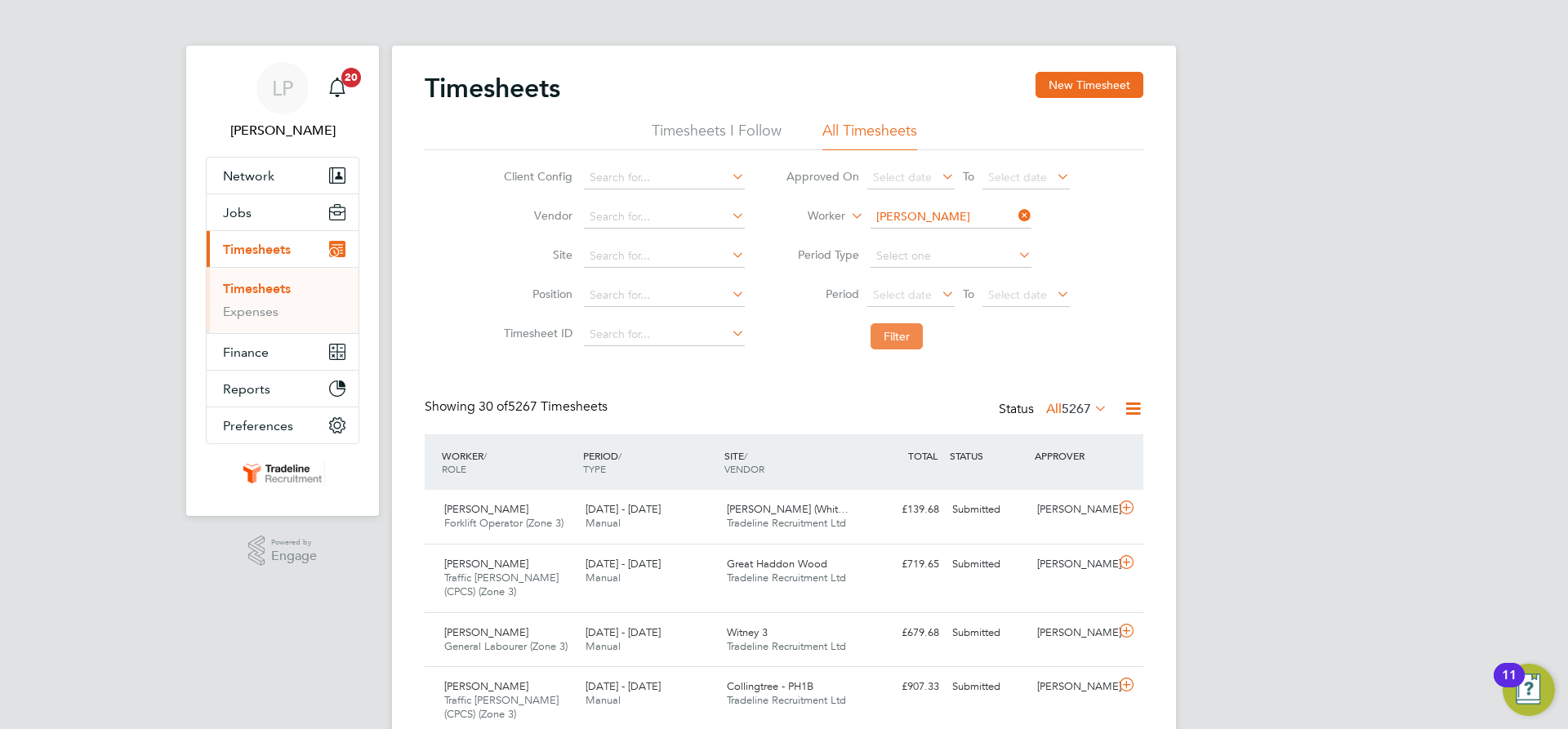
click at [914, 350] on button "Filter" at bounding box center [897, 336] width 53 height 26
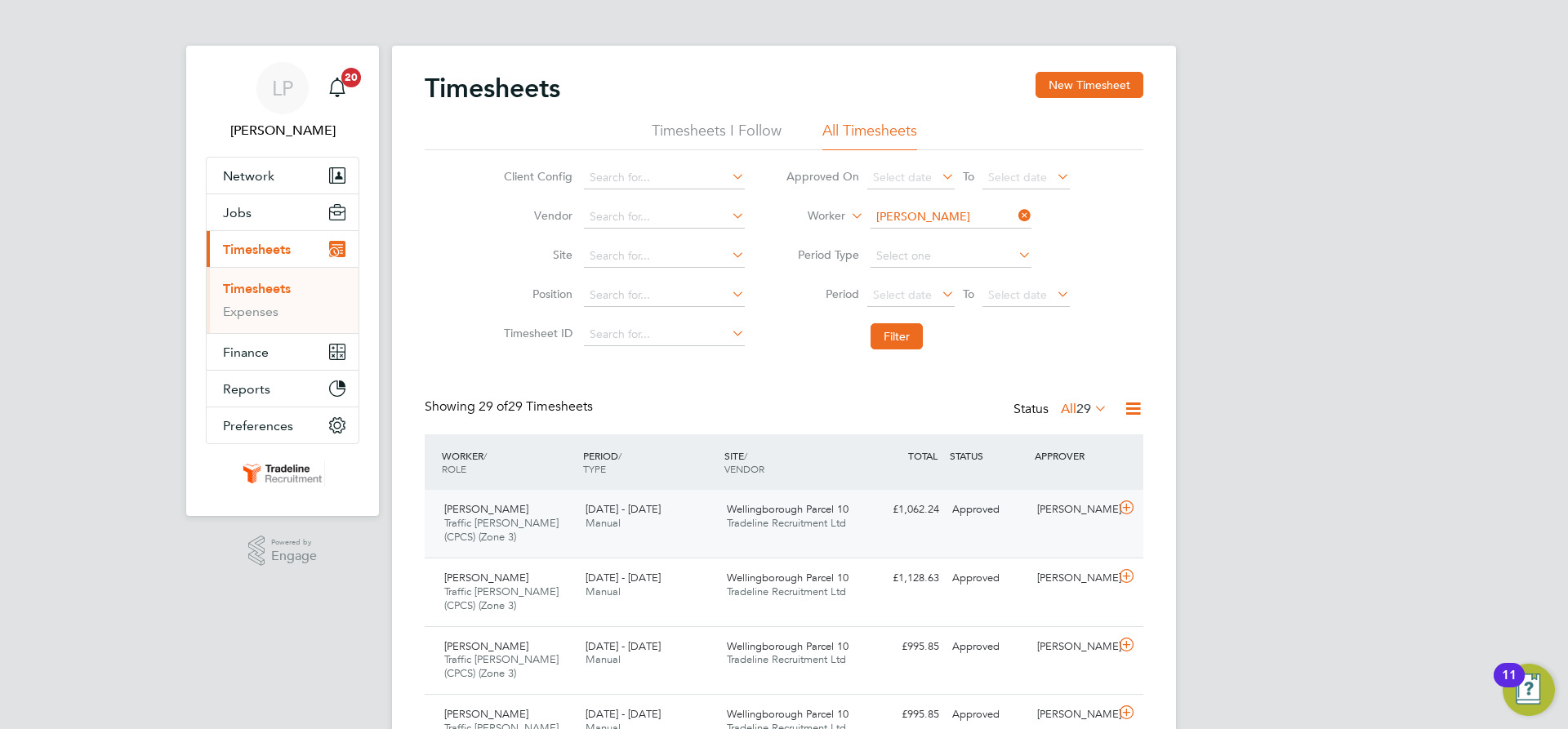
click at [884, 513] on div "£1,062.24 Approved" at bounding box center [903, 510] width 85 height 27
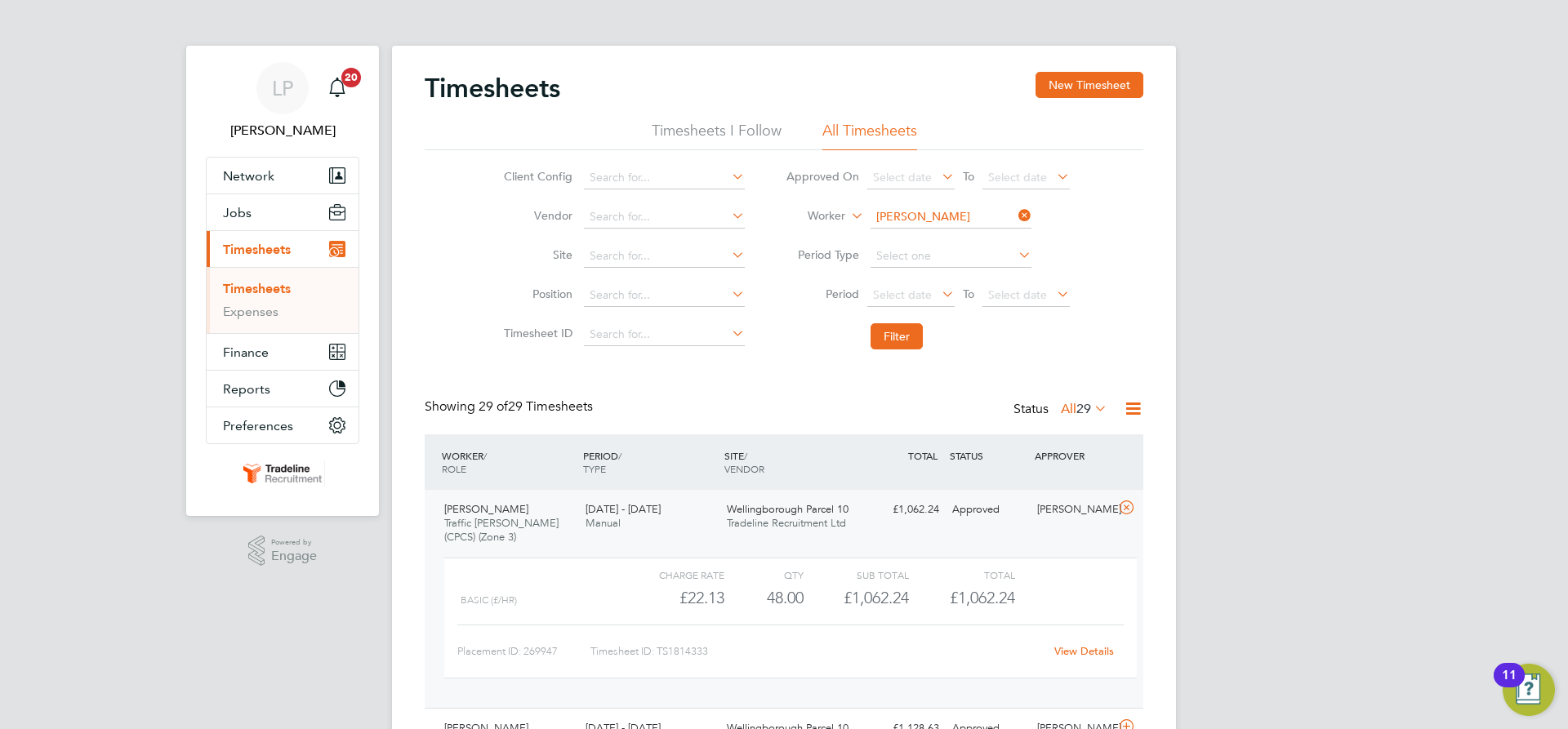
click at [950, 213] on input "[PERSON_NAME]" at bounding box center [951, 217] width 161 height 23
click at [941, 241] on li "[PERSON_NAME] Cost in" at bounding box center [950, 239] width 162 height 22
type input "[PERSON_NAME]"
click at [893, 342] on button "Filter" at bounding box center [897, 336] width 53 height 26
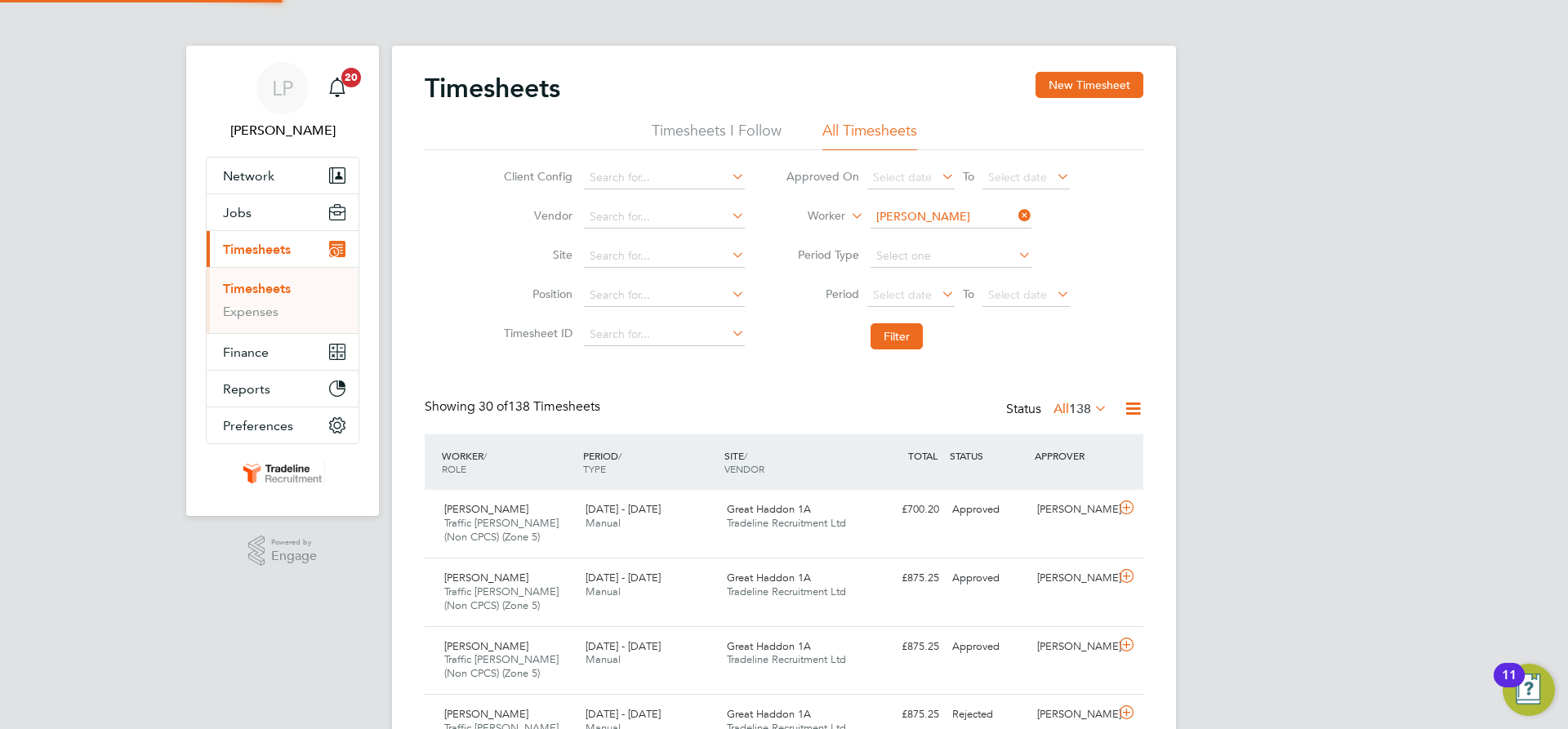
scroll to position [54, 142]
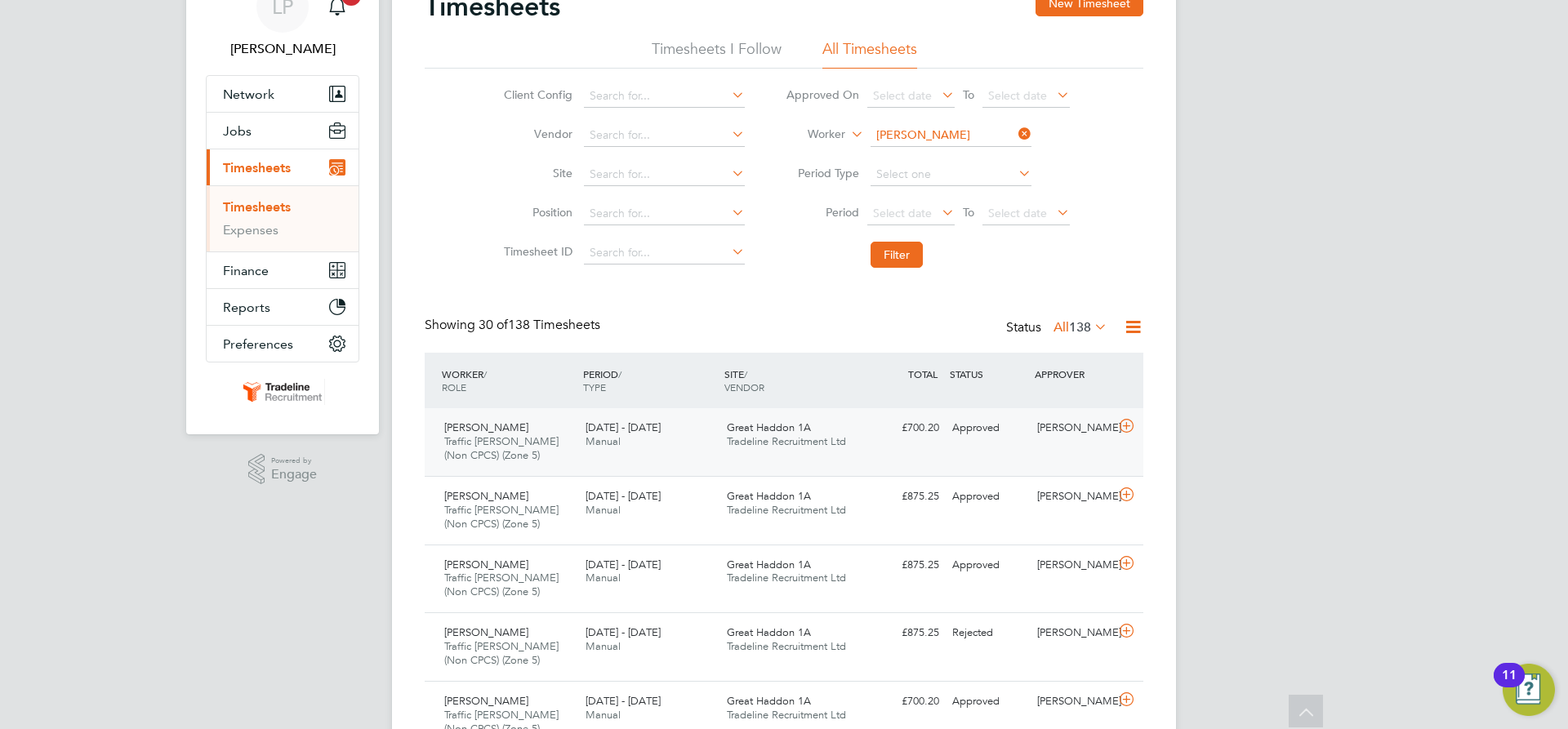
click at [804, 444] on span "Tradeline Recruitment Ltd" at bounding box center [786, 442] width 119 height 14
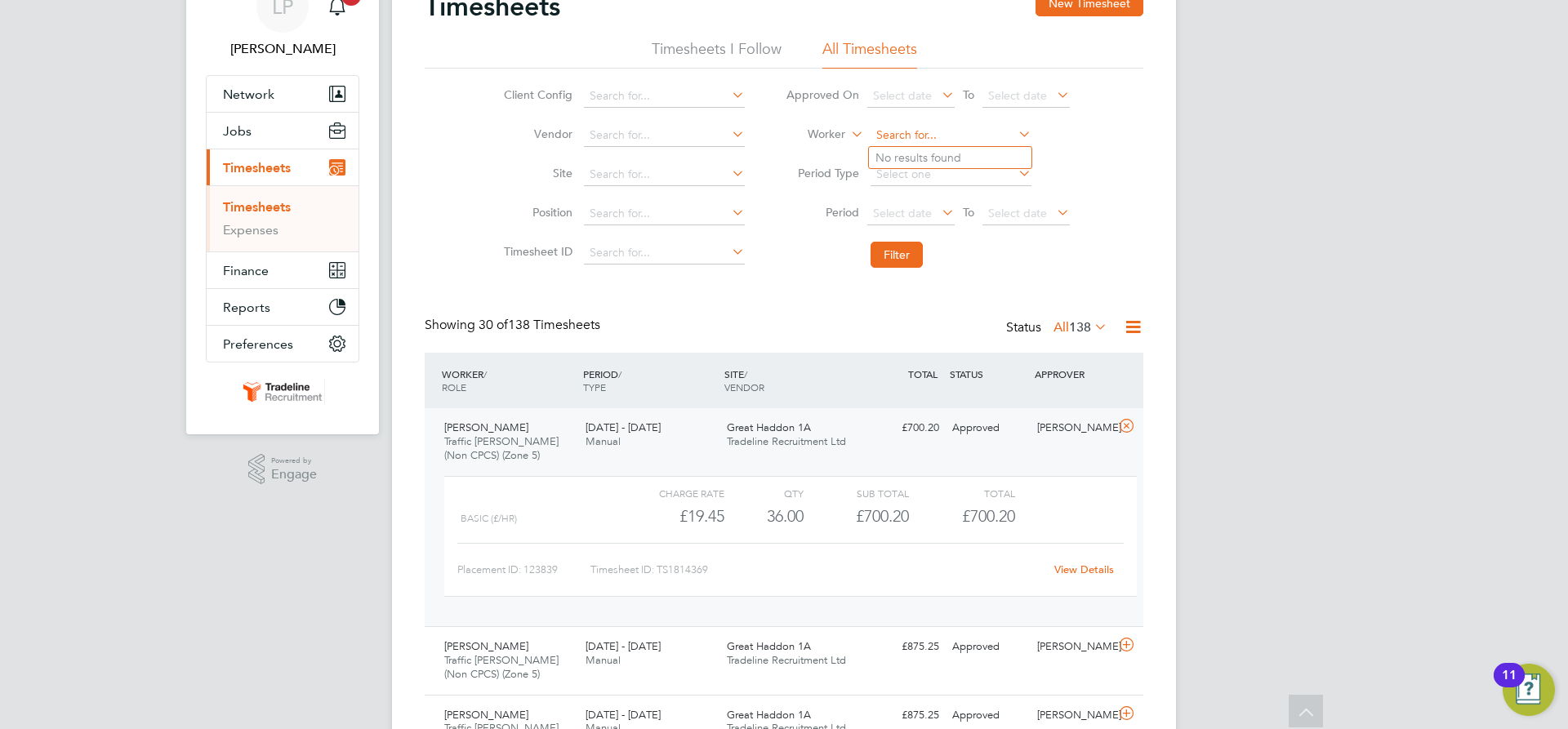
click at [946, 136] on input at bounding box center [951, 136] width 161 height 23
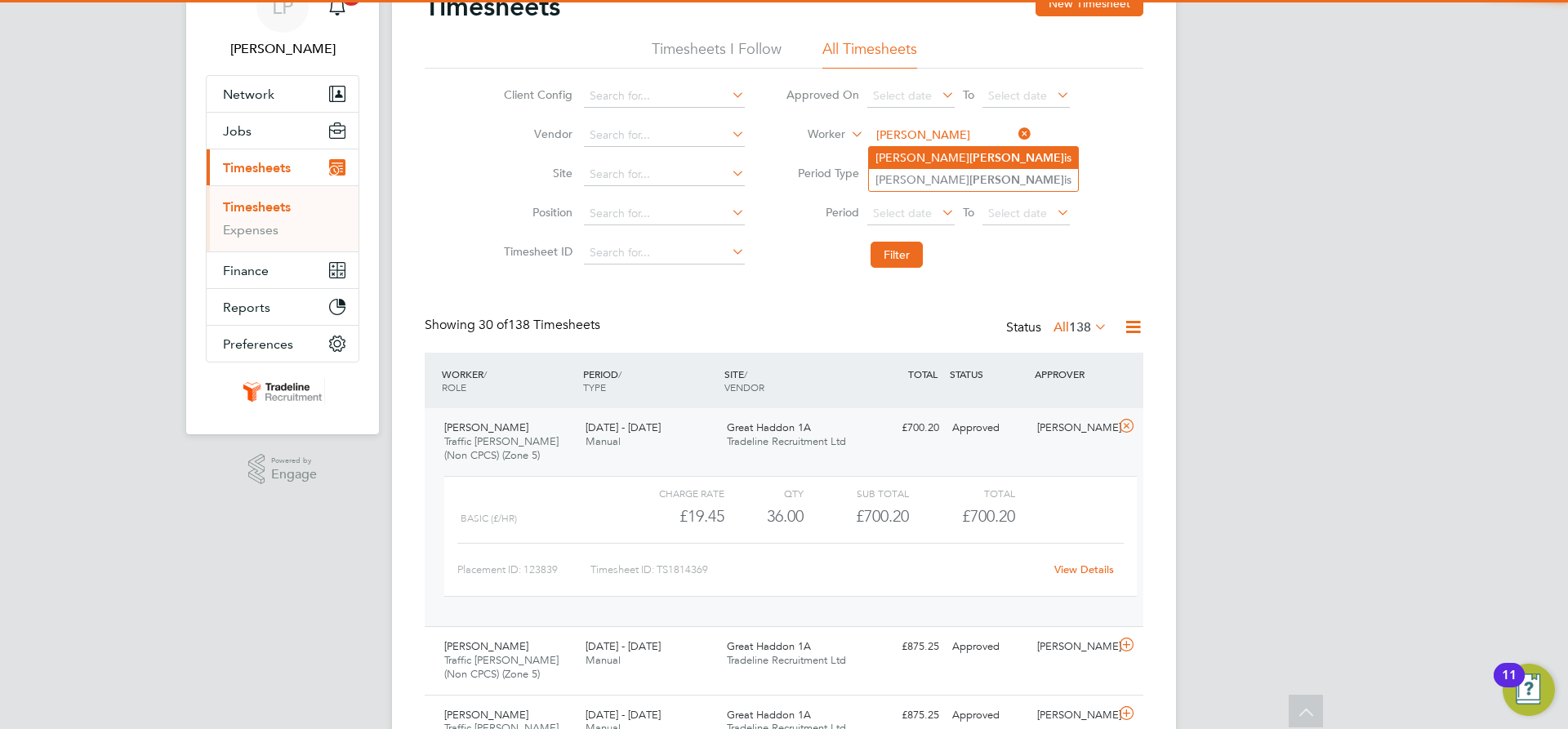
click at [930, 155] on li "[PERSON_NAME] is" at bounding box center [974, 158] width 209 height 22
type input "[PERSON_NAME]"
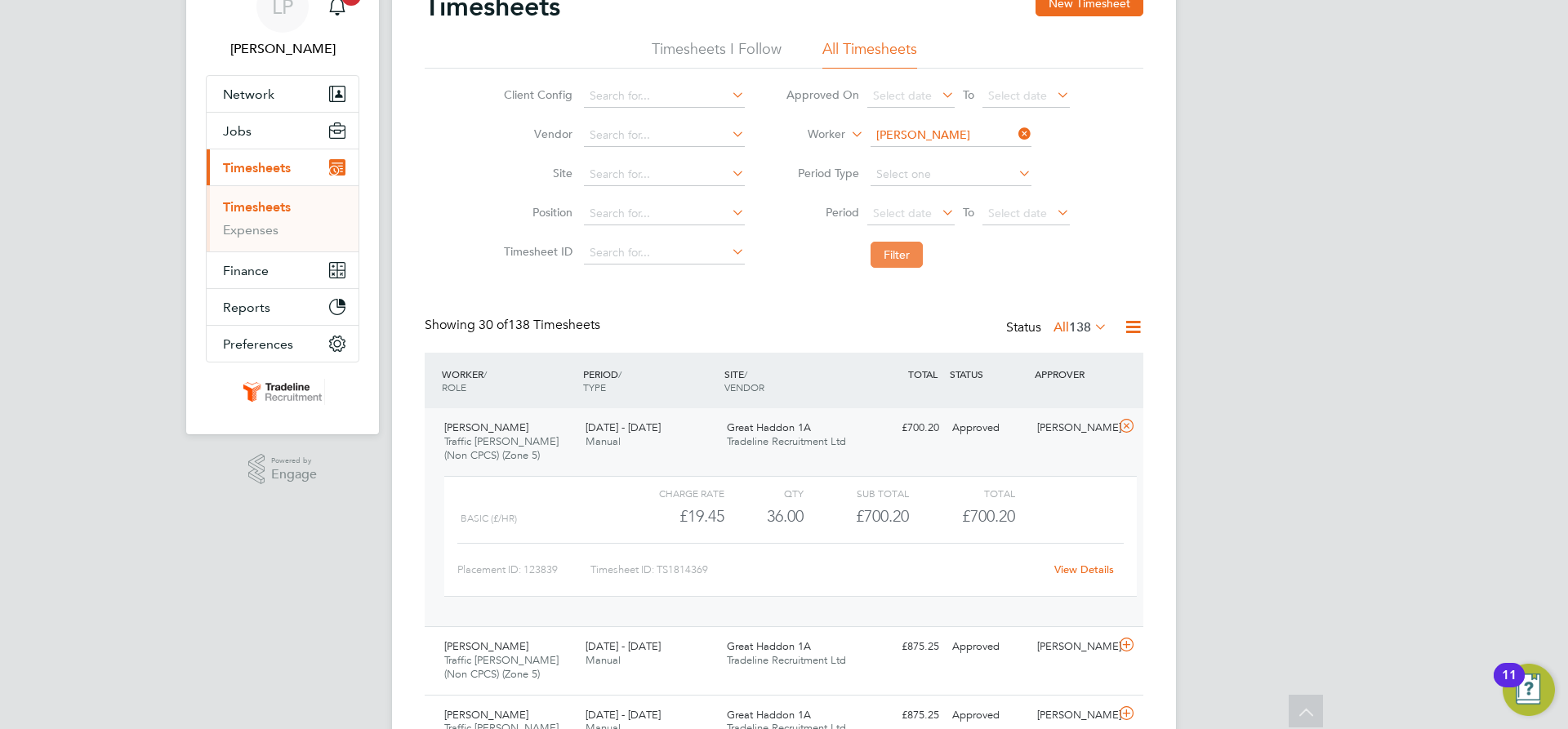
click at [894, 264] on button "Filter" at bounding box center [897, 255] width 53 height 26
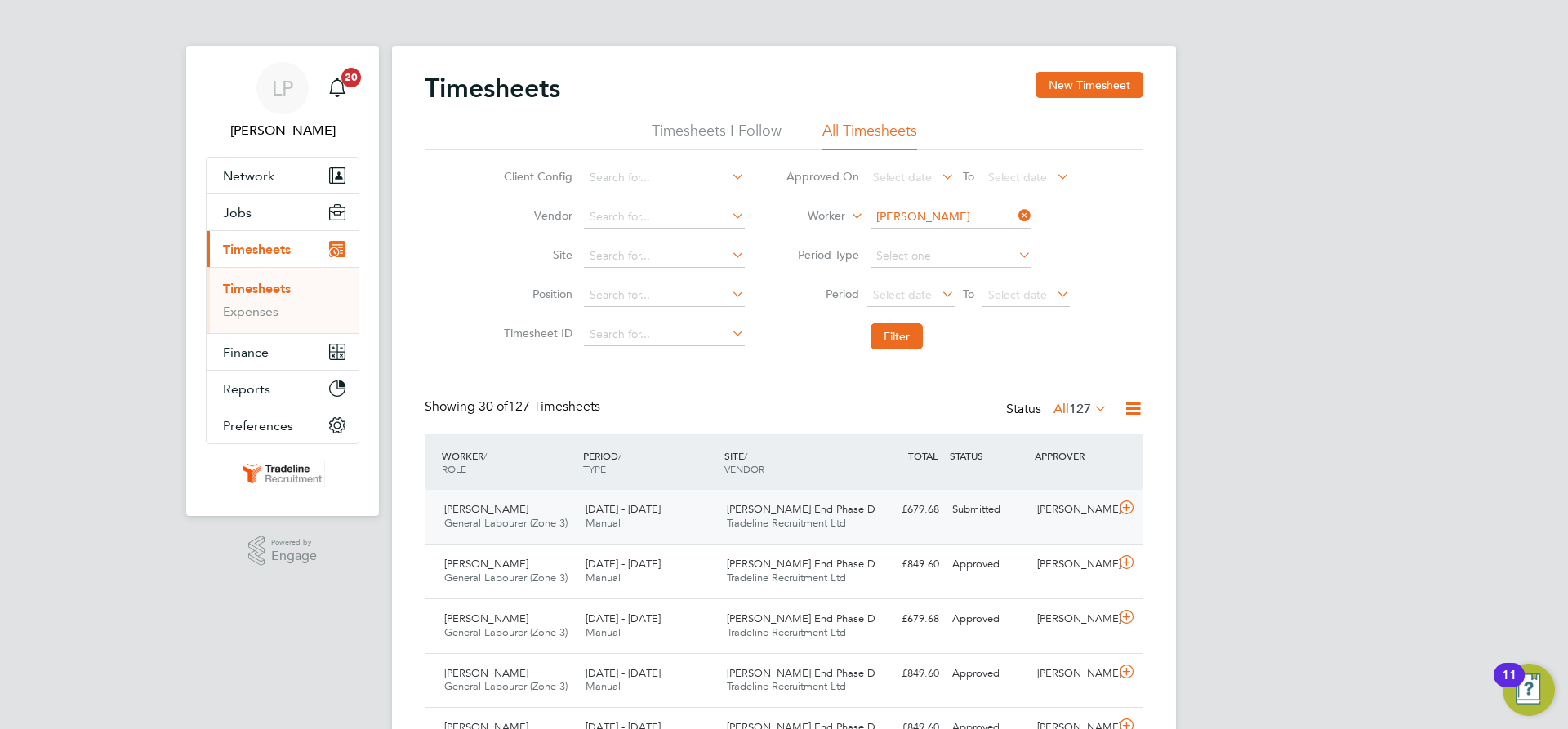
click at [810, 522] on span "Tradeline Recruitment Ltd" at bounding box center [786, 523] width 119 height 14
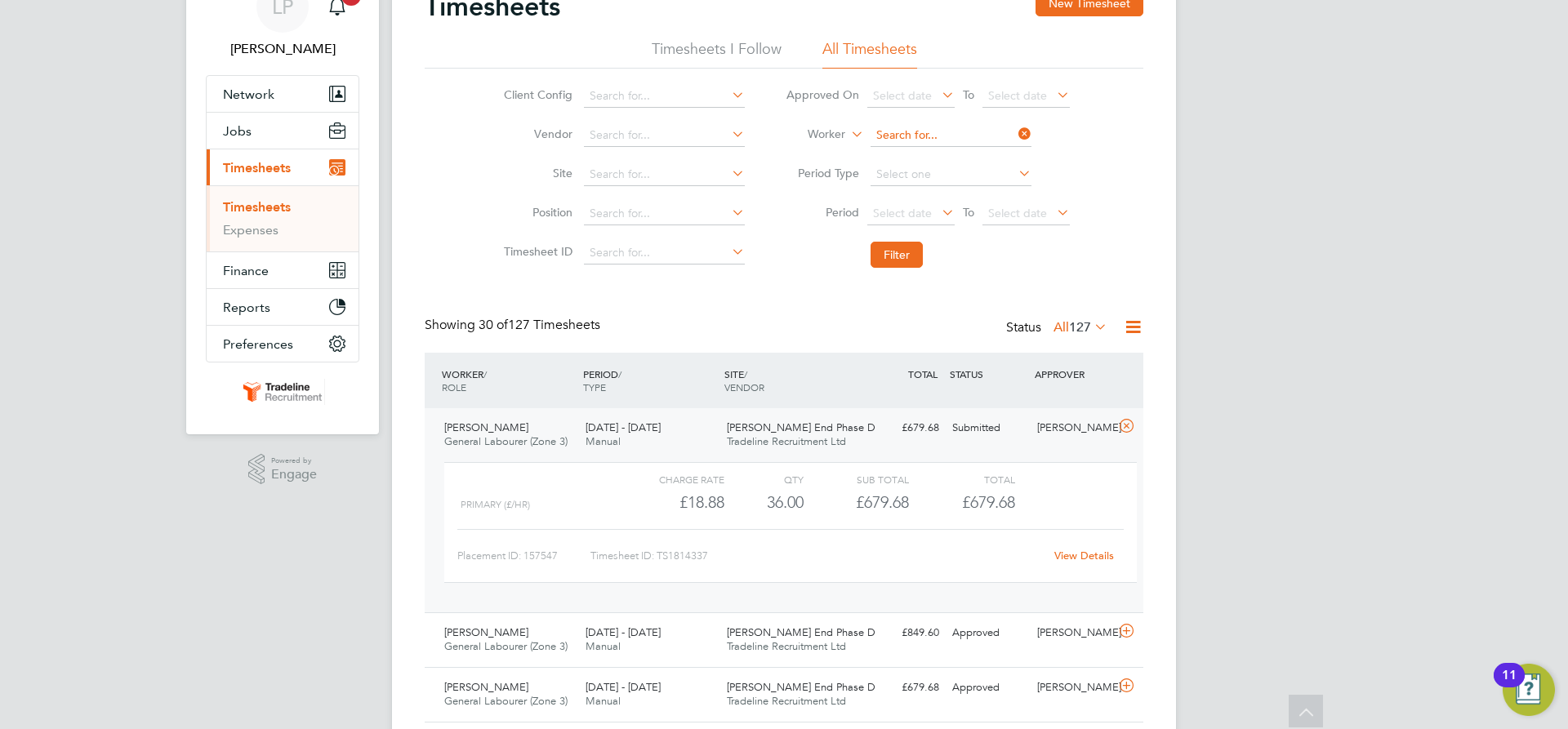
click at [915, 125] on input at bounding box center [951, 136] width 161 height 23
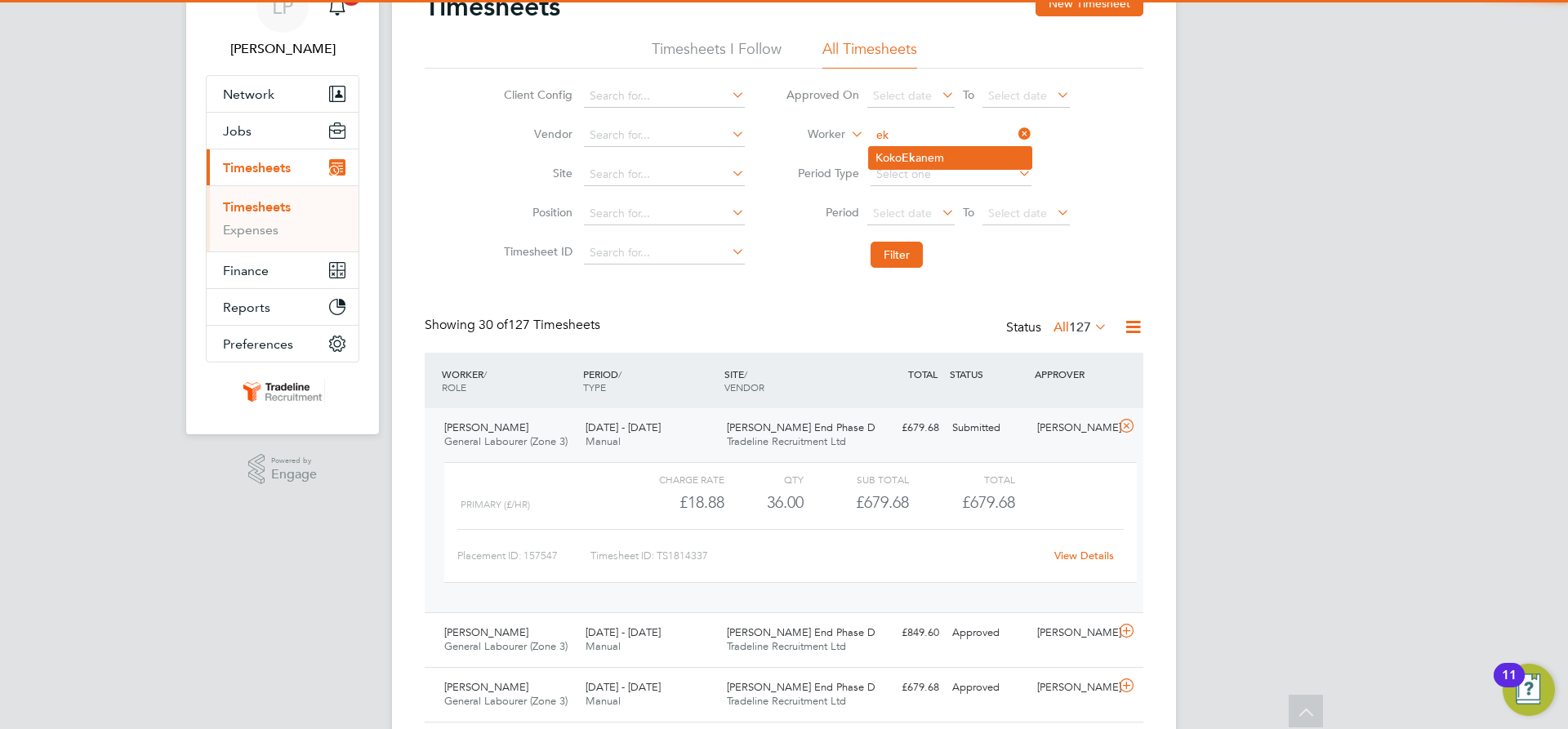
click at [916, 152] on b "Ek" at bounding box center [909, 158] width 14 height 14
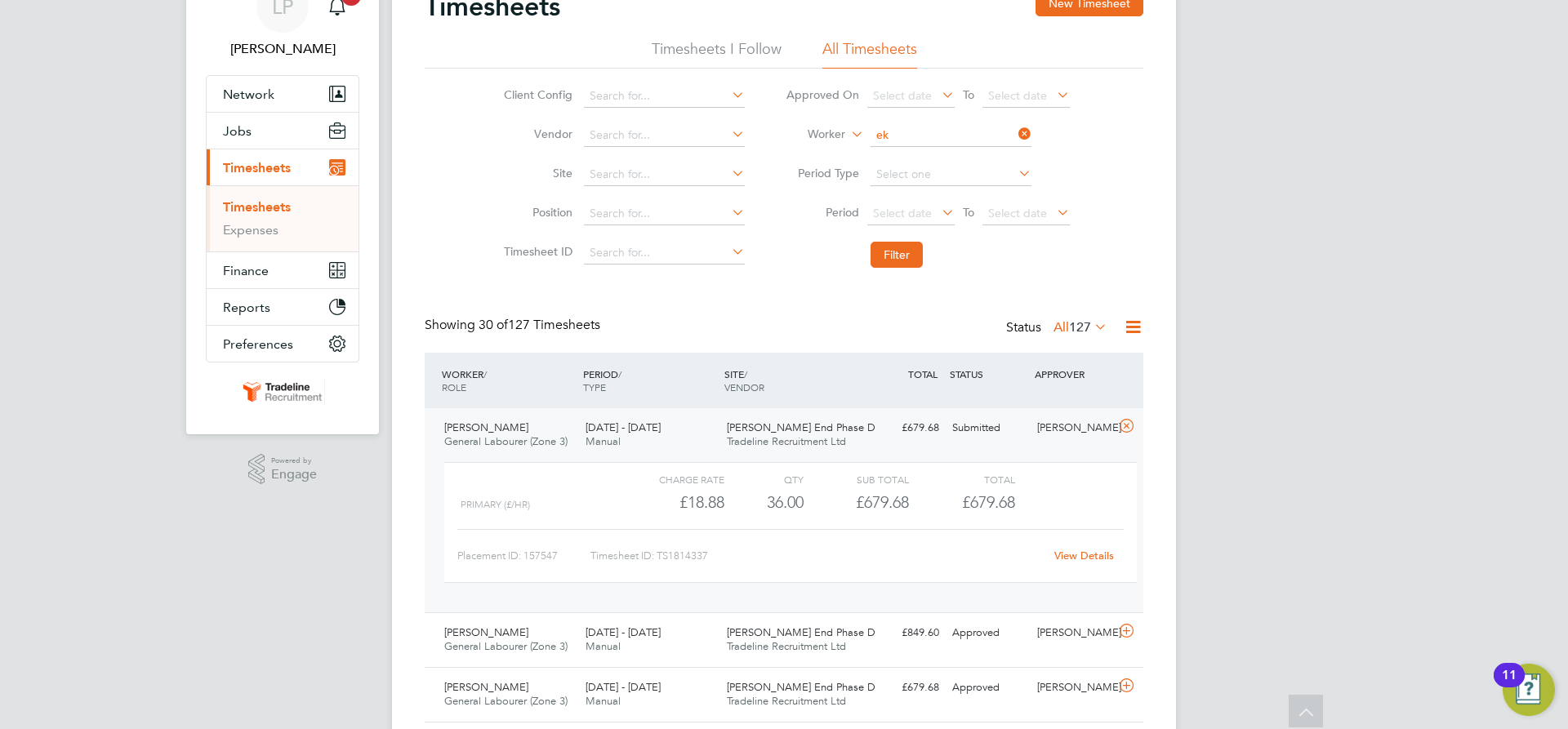
type input "[PERSON_NAME]"
click at [902, 248] on button "Filter" at bounding box center [897, 255] width 53 height 26
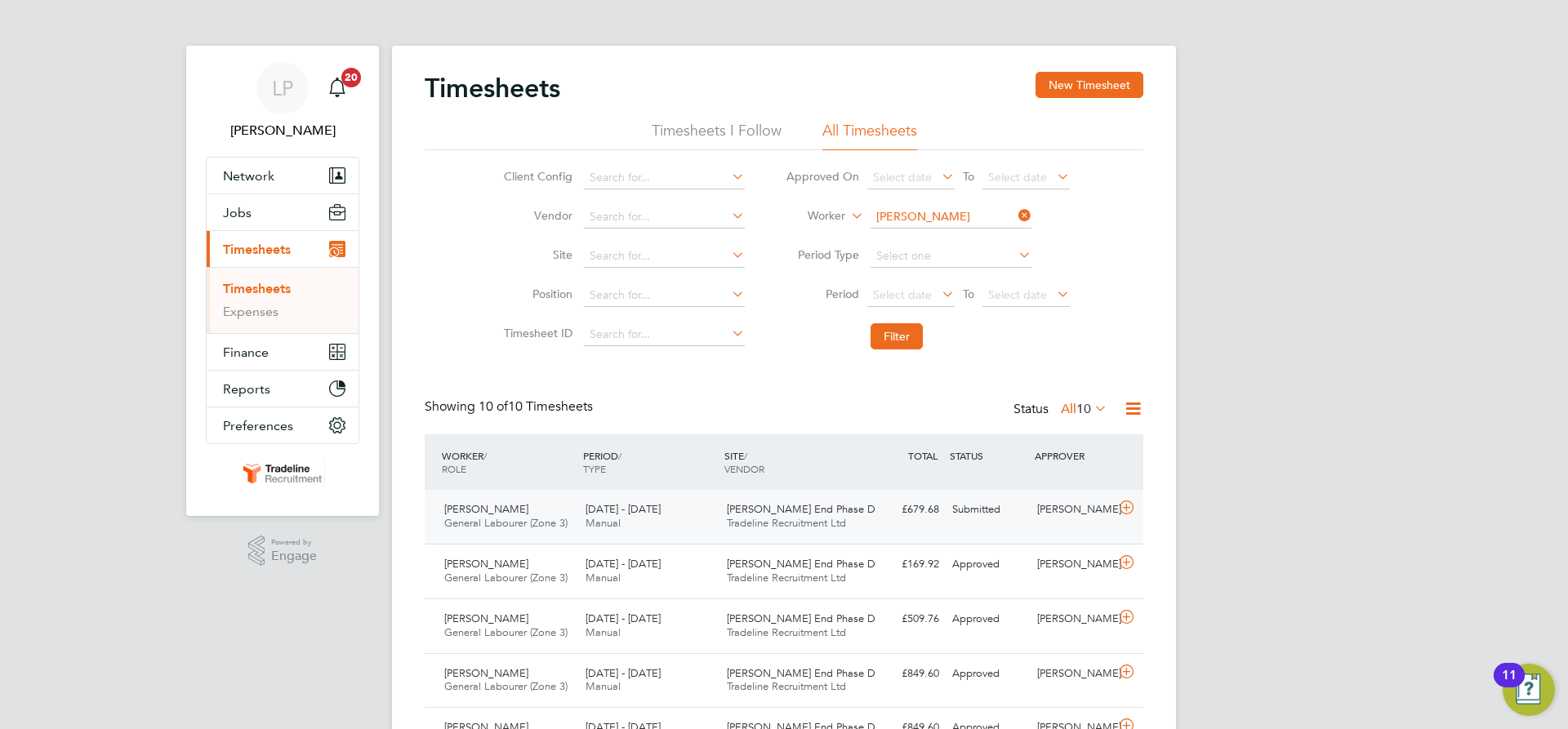
click at [885, 510] on div "£679.68 Submitted" at bounding box center [903, 510] width 85 height 27
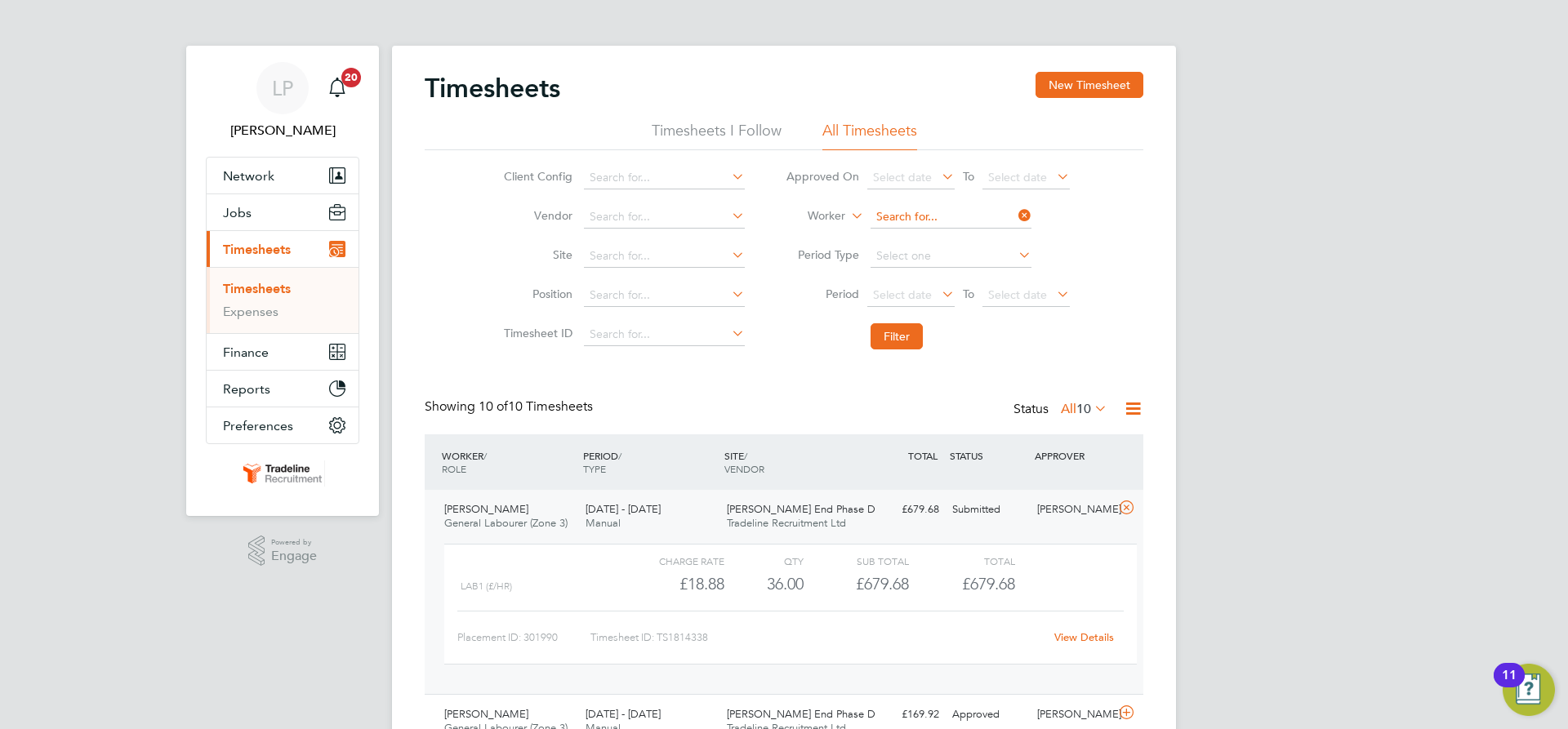
click at [941, 212] on input at bounding box center [951, 217] width 161 height 23
click at [969, 260] on b "[PERSON_NAME]" at bounding box center [1017, 262] width 95 height 14
type input "[PERSON_NAME]"
click at [908, 342] on button "Filter" at bounding box center [897, 336] width 53 height 26
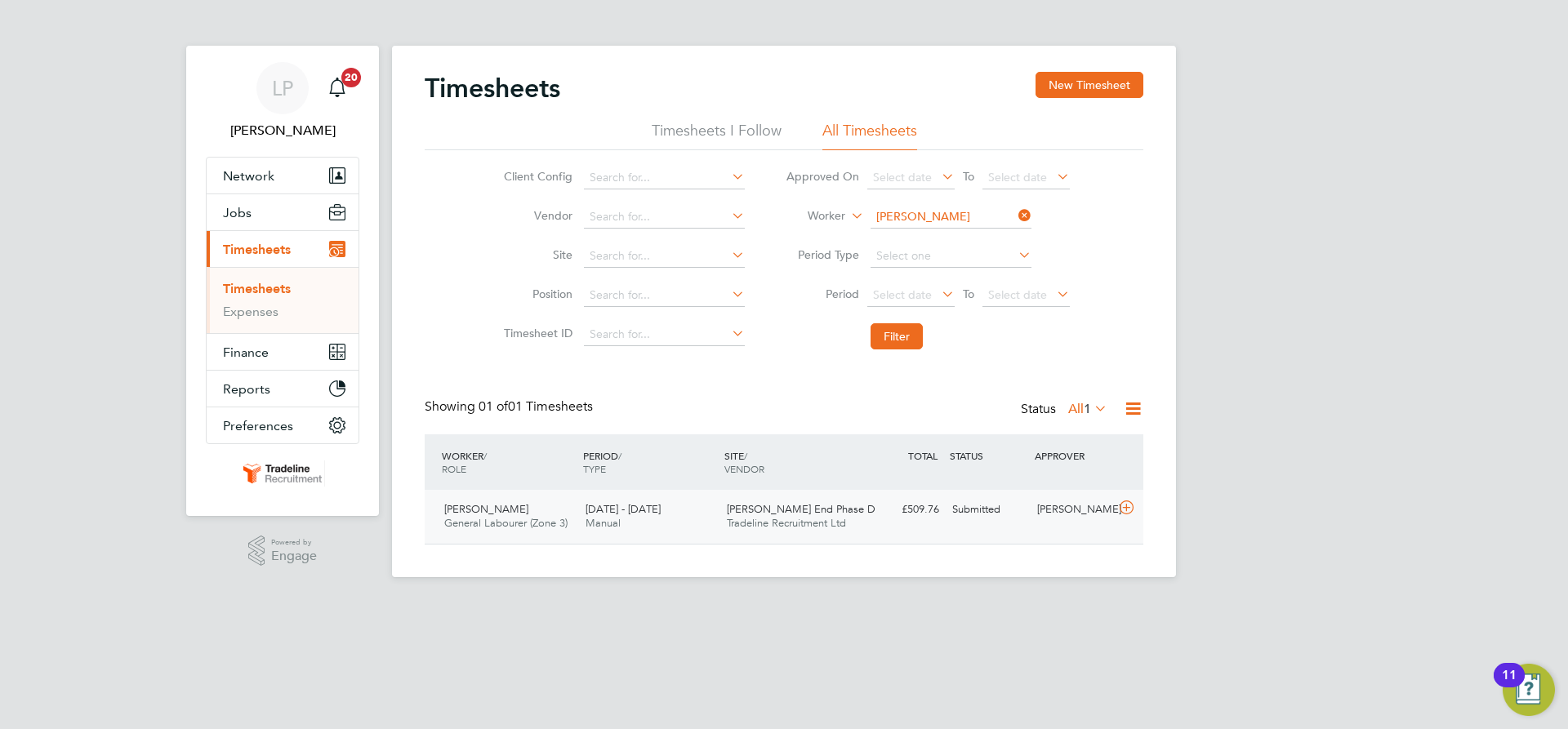
click at [890, 508] on div "£509.76 Submitted" at bounding box center [903, 510] width 85 height 27
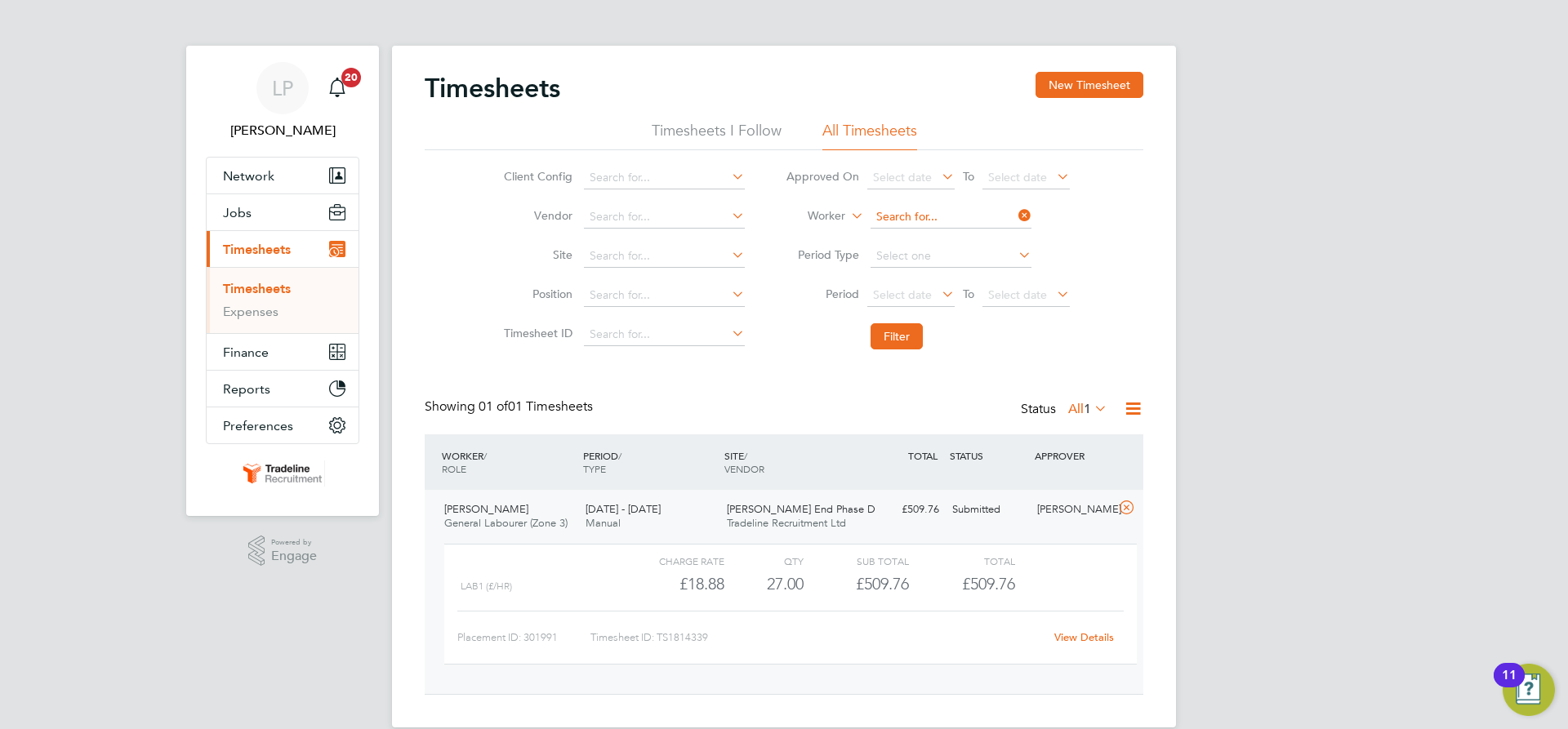
click at [968, 219] on input at bounding box center [951, 217] width 161 height 23
